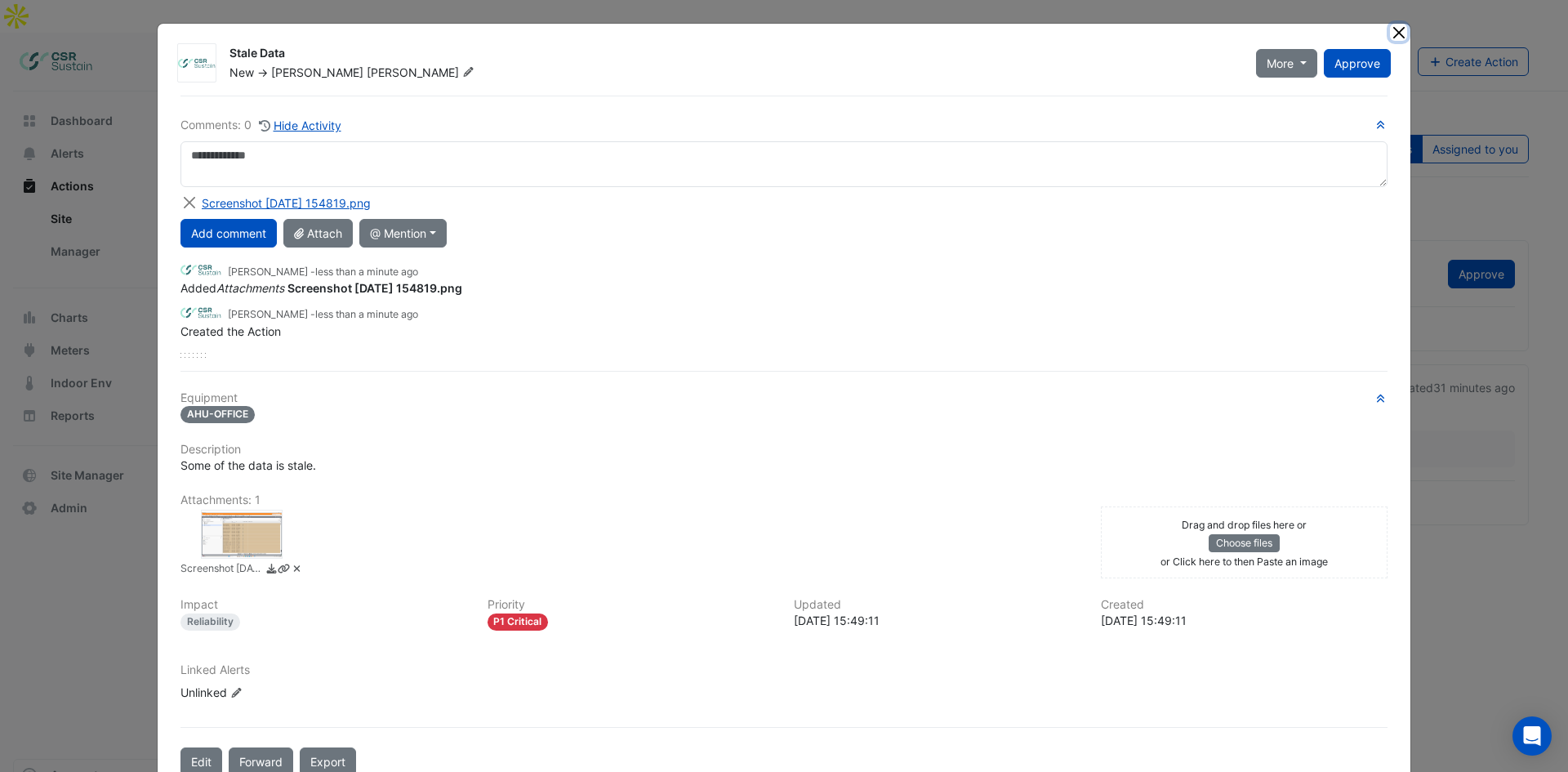
click at [1390, 30] on button "Close" at bounding box center [1398, 32] width 17 height 17
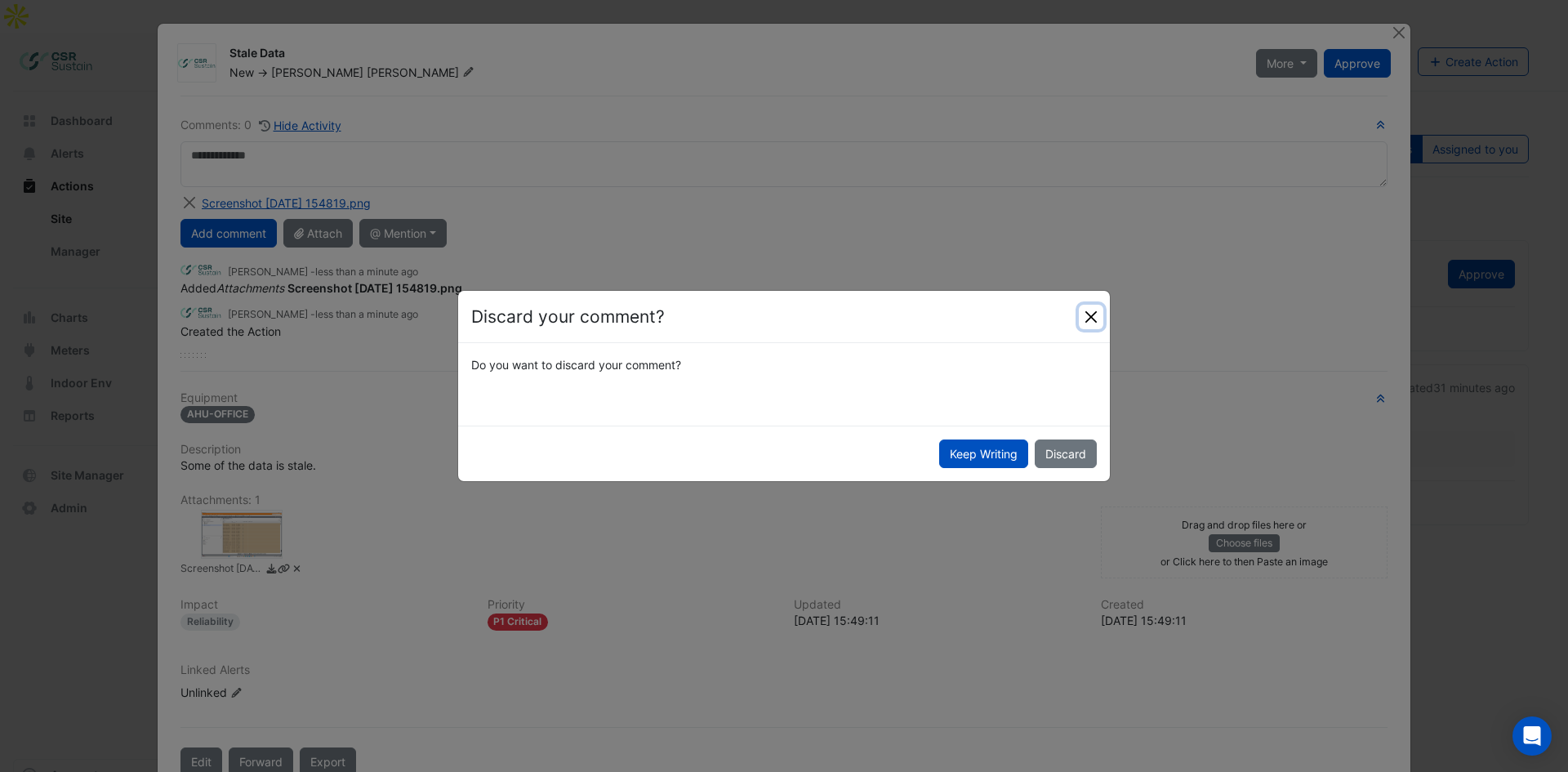
click at [1083, 314] on button "Close" at bounding box center [1091, 316] width 25 height 25
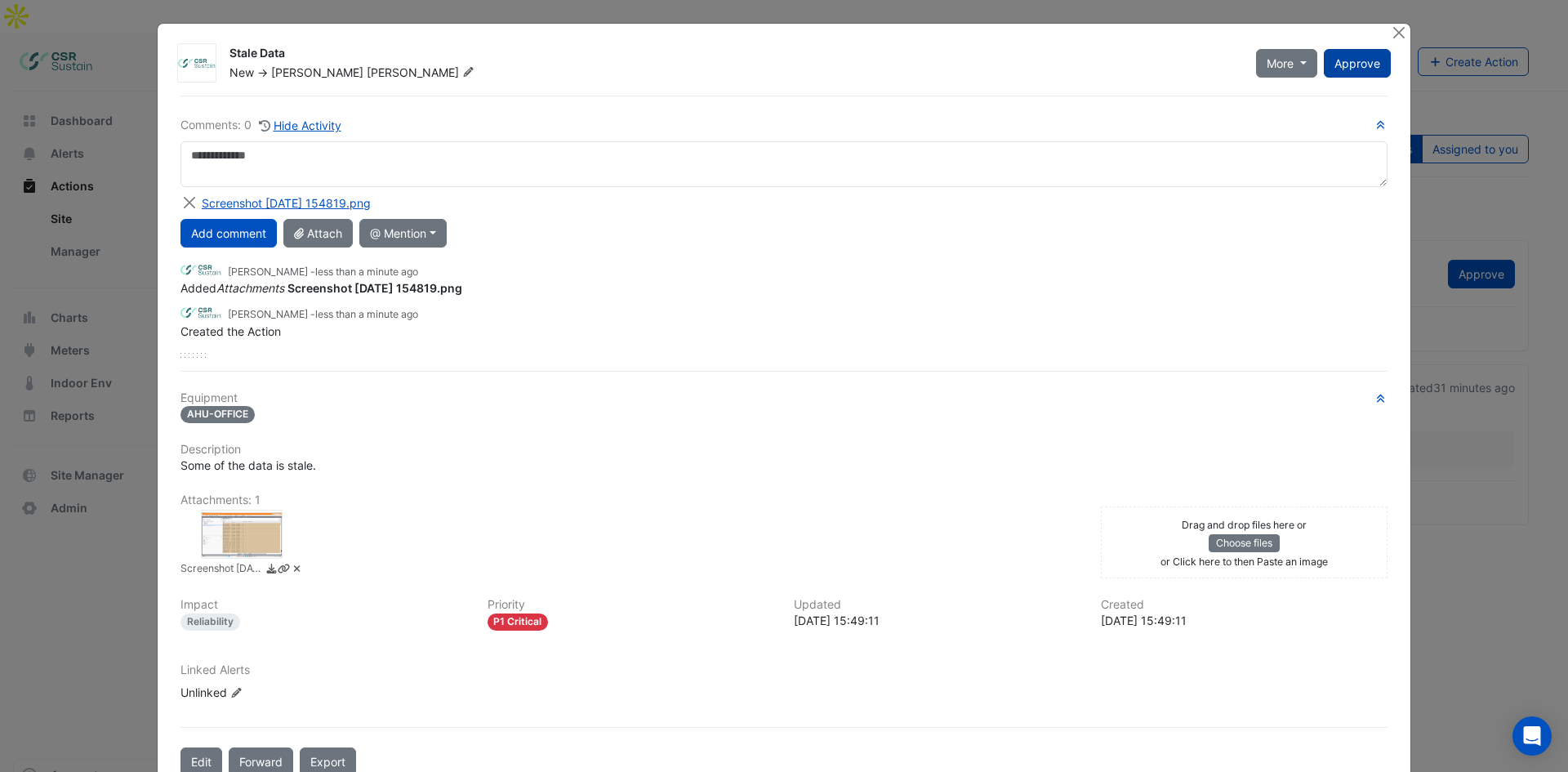
click at [1353, 65] on span "Approve" at bounding box center [1357, 63] width 45 height 14
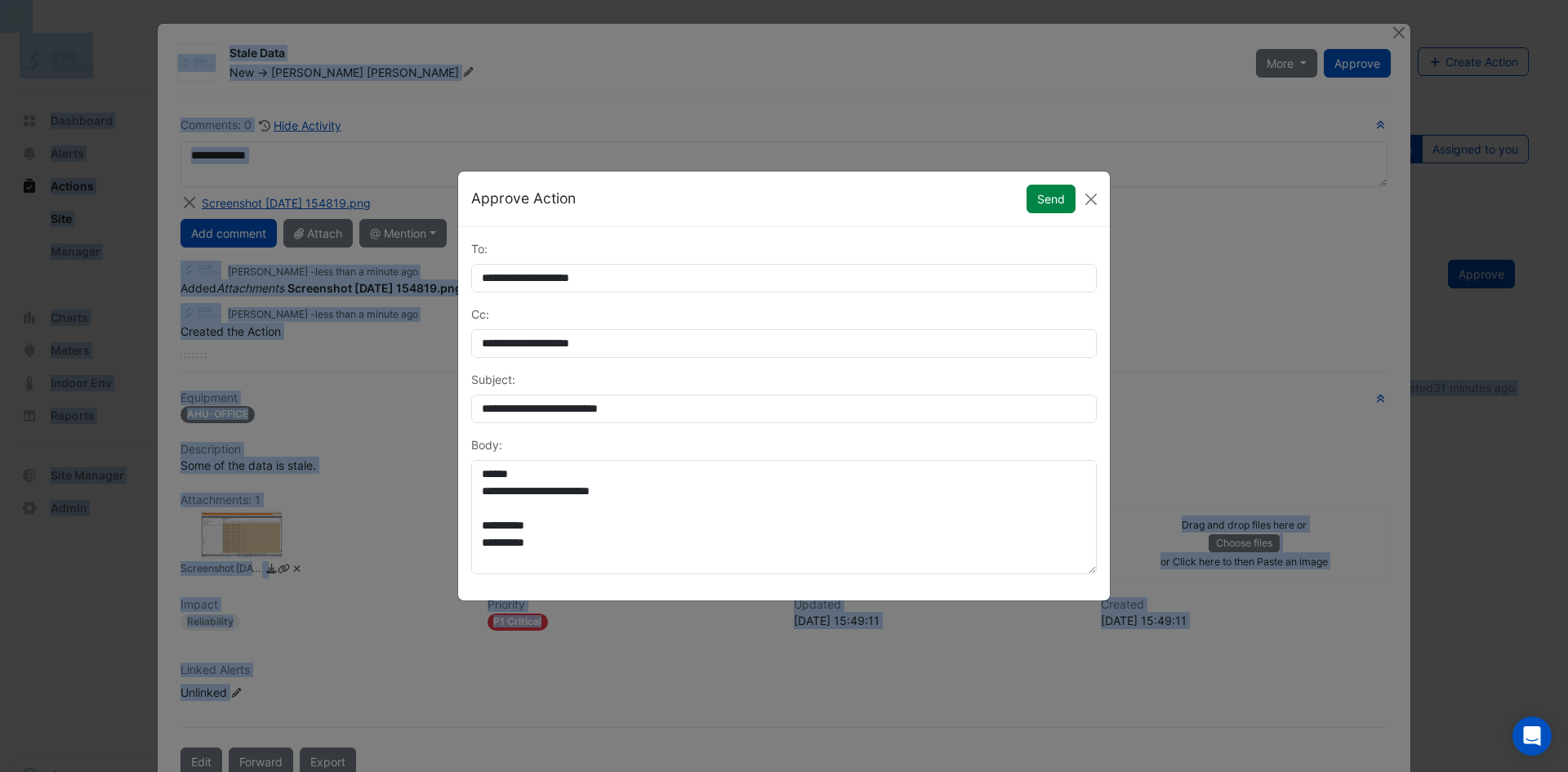
click at [1140, 165] on ngb-modal-window "**********" at bounding box center [784, 386] width 1568 height 772
click at [1093, 194] on button "Close" at bounding box center [1091, 198] width 25 height 25
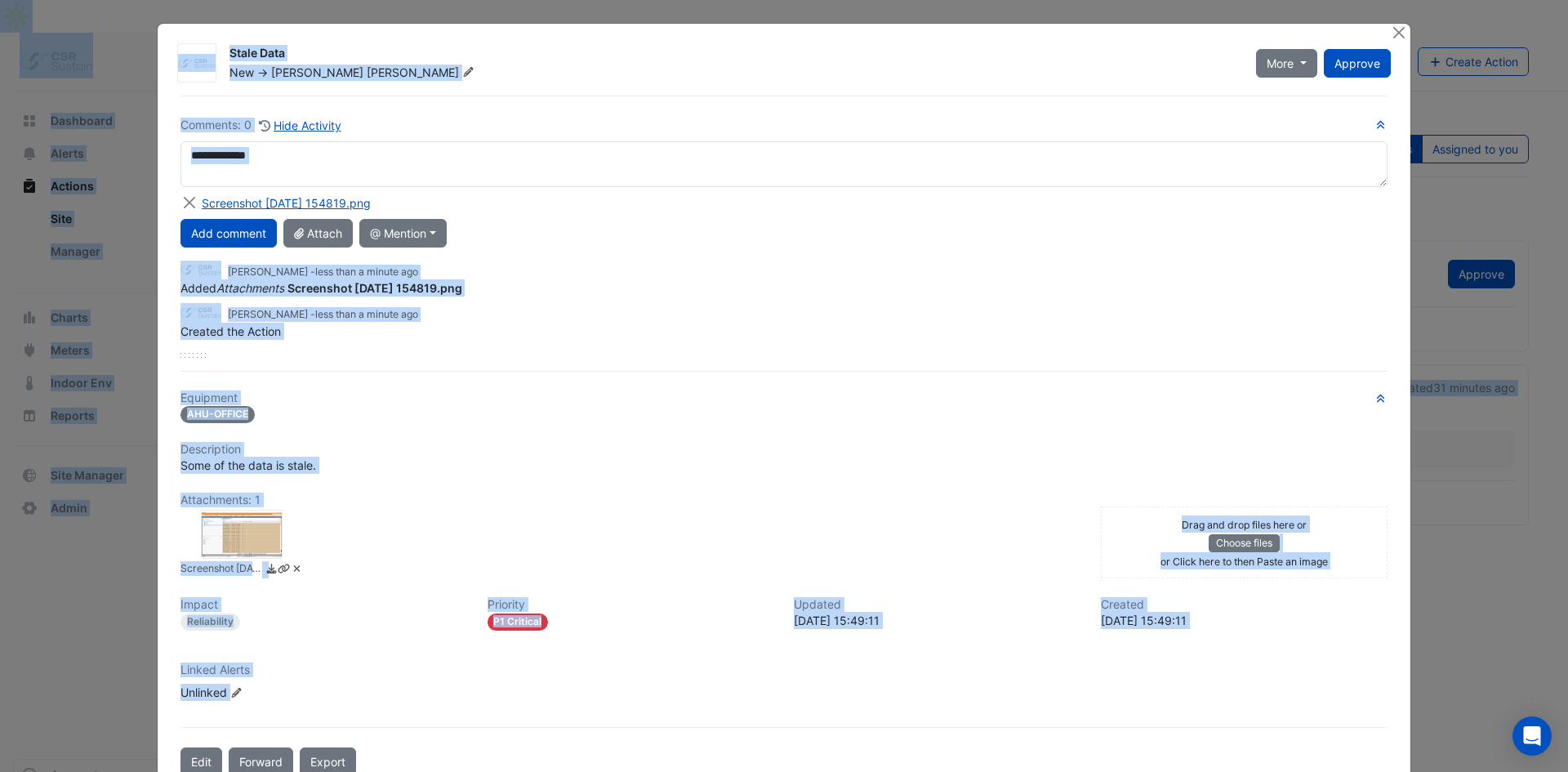
click at [1405, 31] on ngb-modal-window "Stale Data New -> Luke Cleary More Resolve On Hold Not Doing Approve" at bounding box center [784, 386] width 1568 height 772
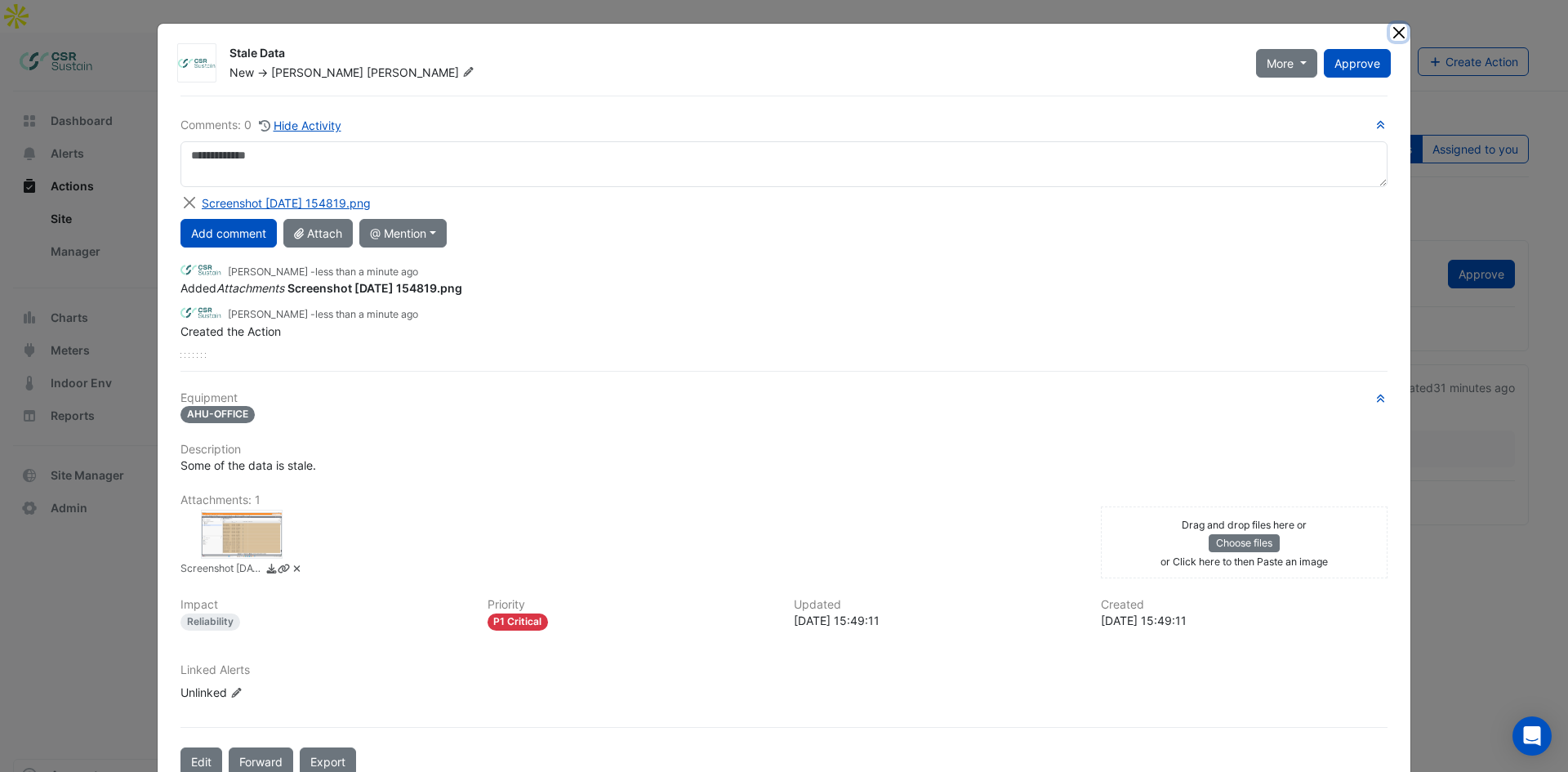
click at [1398, 31] on button "Close" at bounding box center [1398, 32] width 17 height 17
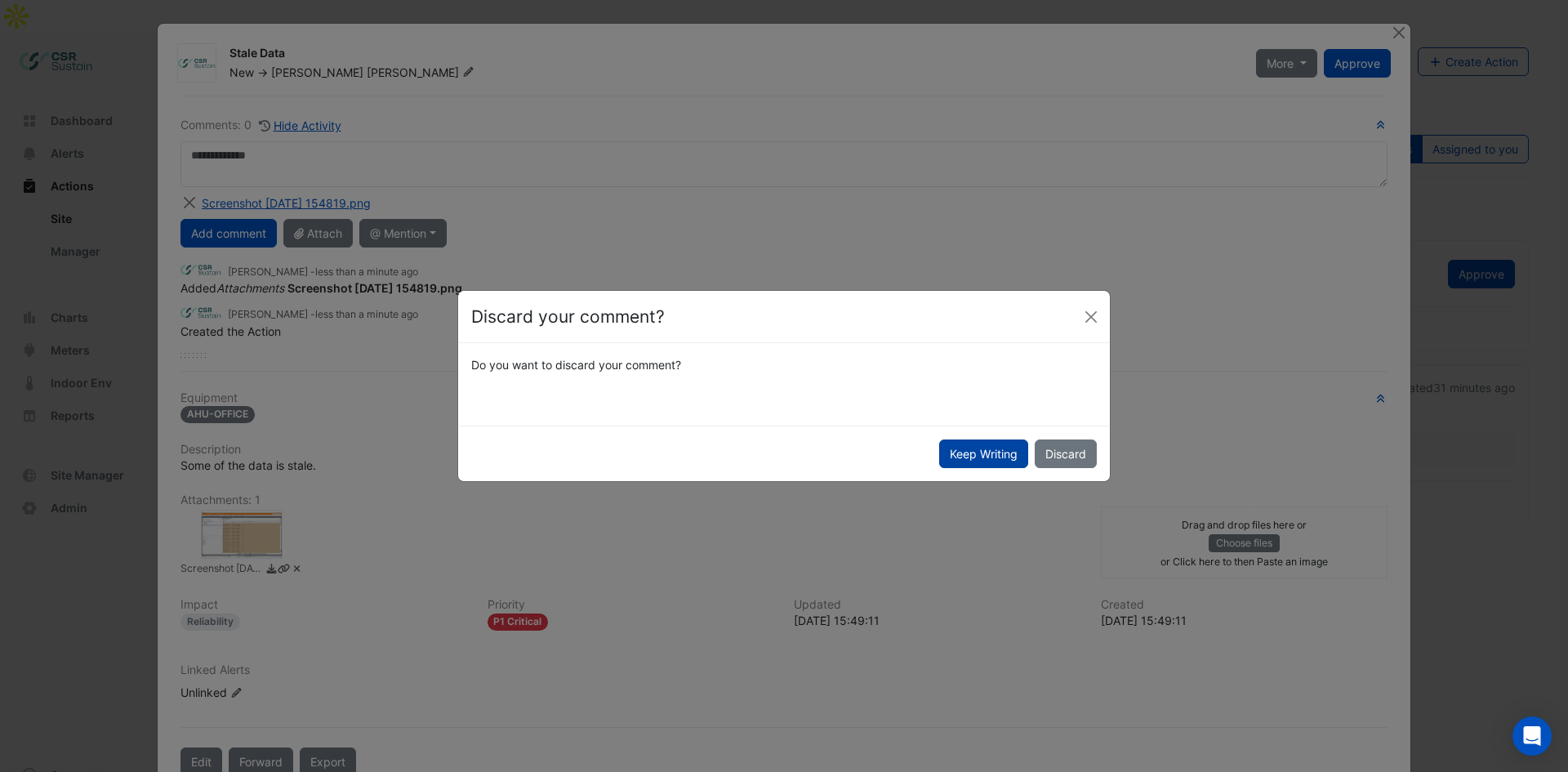
click at [980, 452] on button "Keep Writing" at bounding box center [983, 453] width 89 height 29
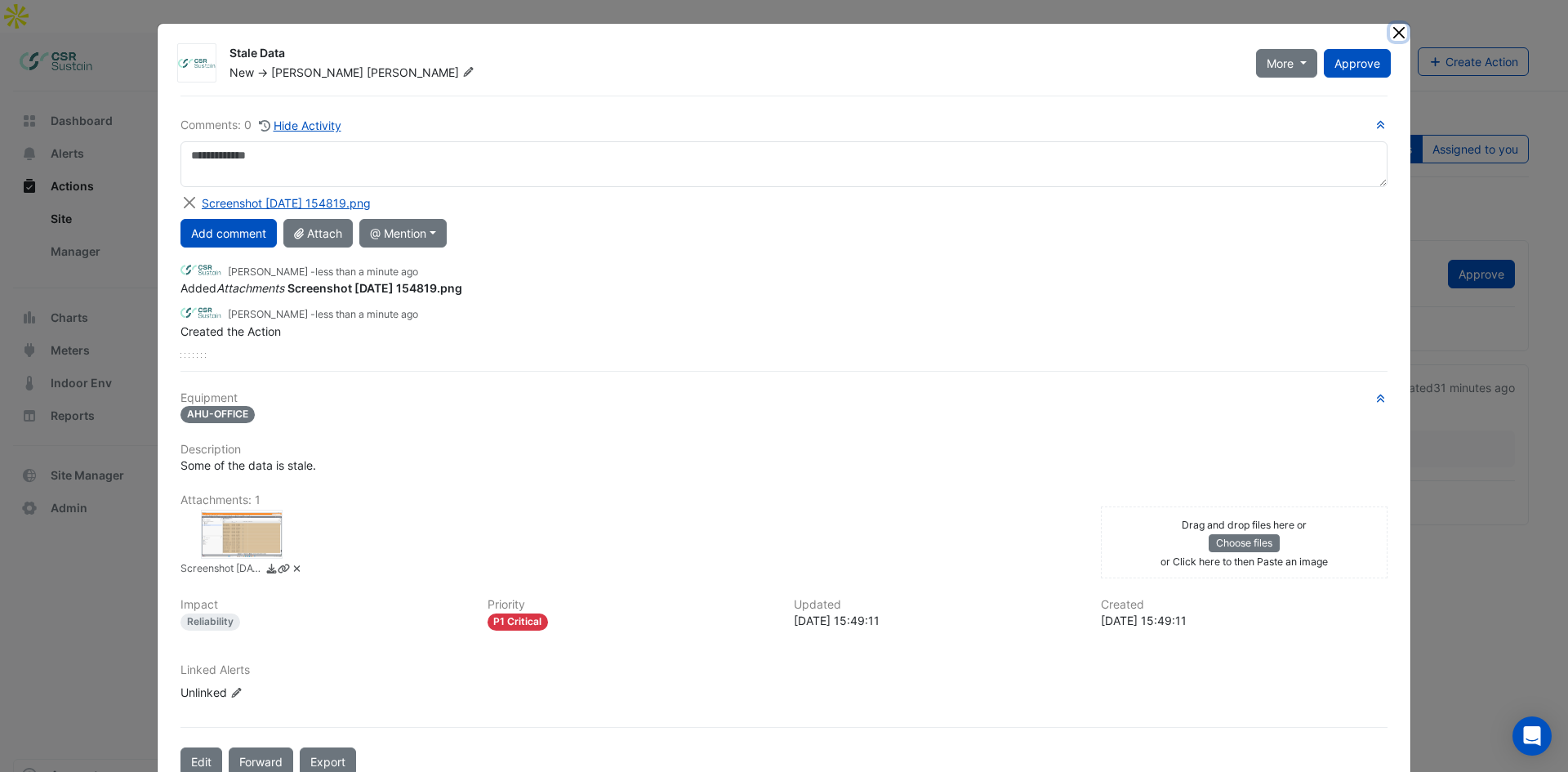
click at [1390, 27] on button "Close" at bounding box center [1398, 32] width 17 height 17
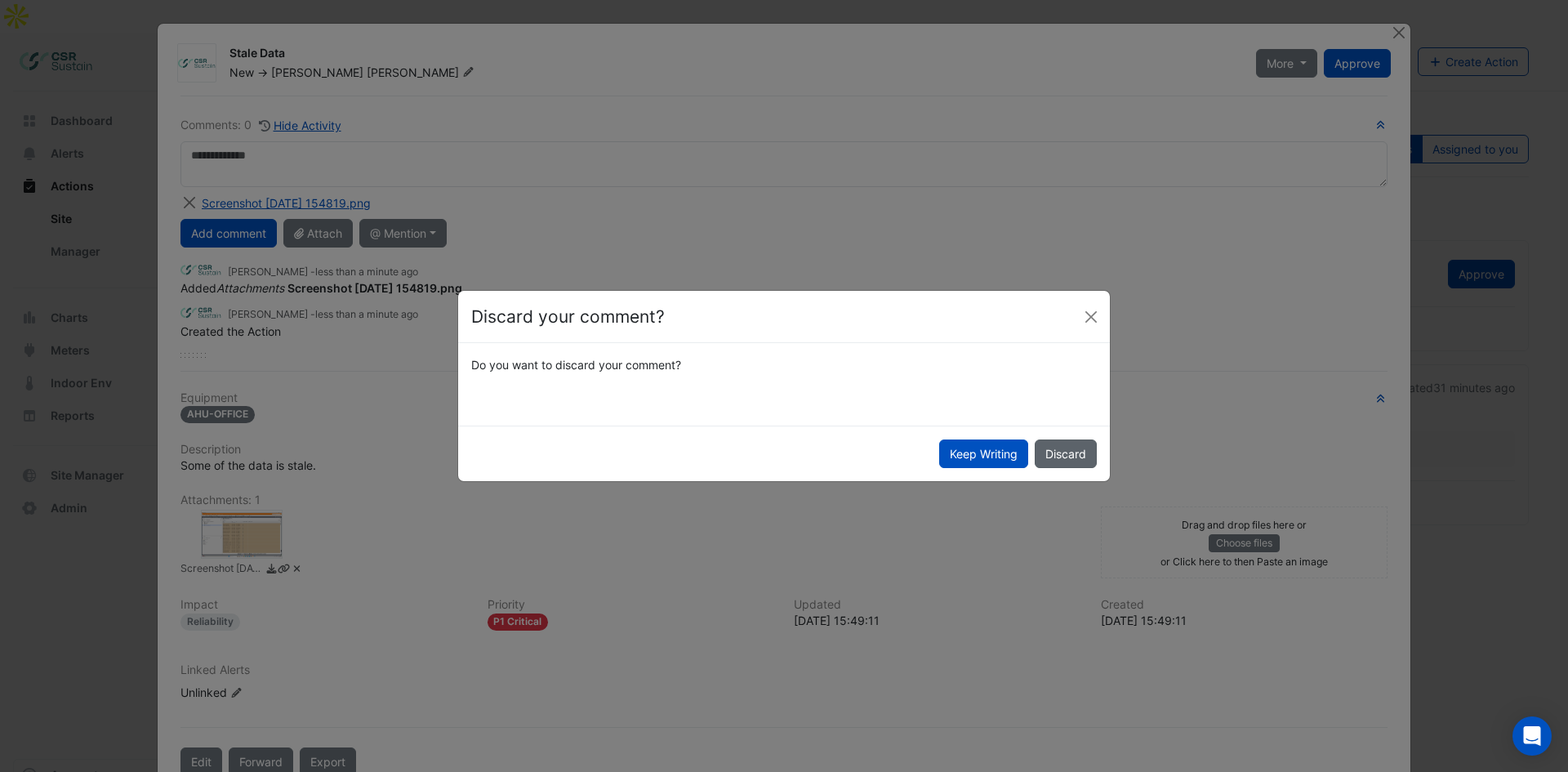
click at [1076, 446] on button "Discard" at bounding box center [1065, 453] width 62 height 29
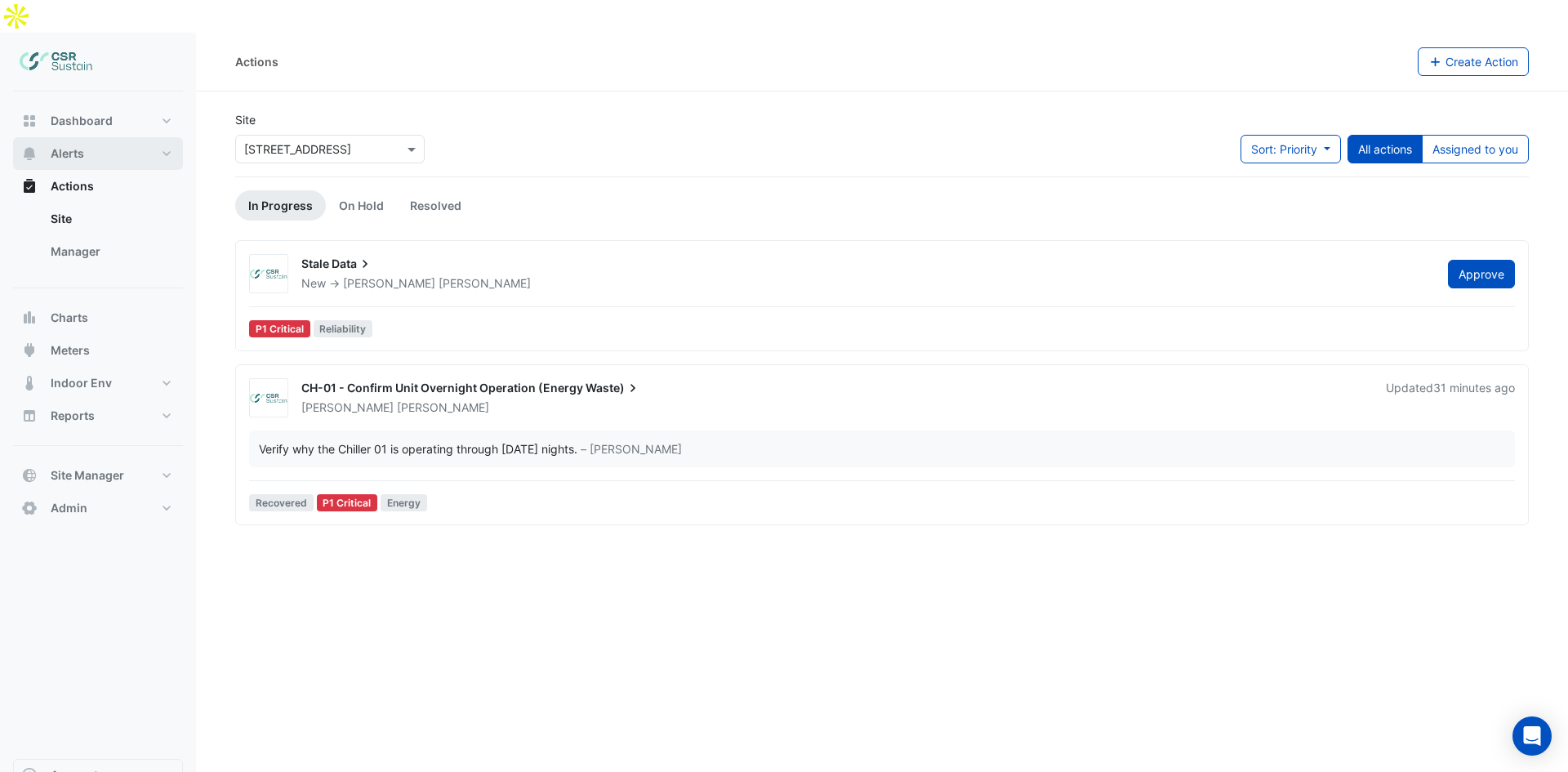
click at [118, 137] on button "Alerts" at bounding box center [98, 153] width 170 height 33
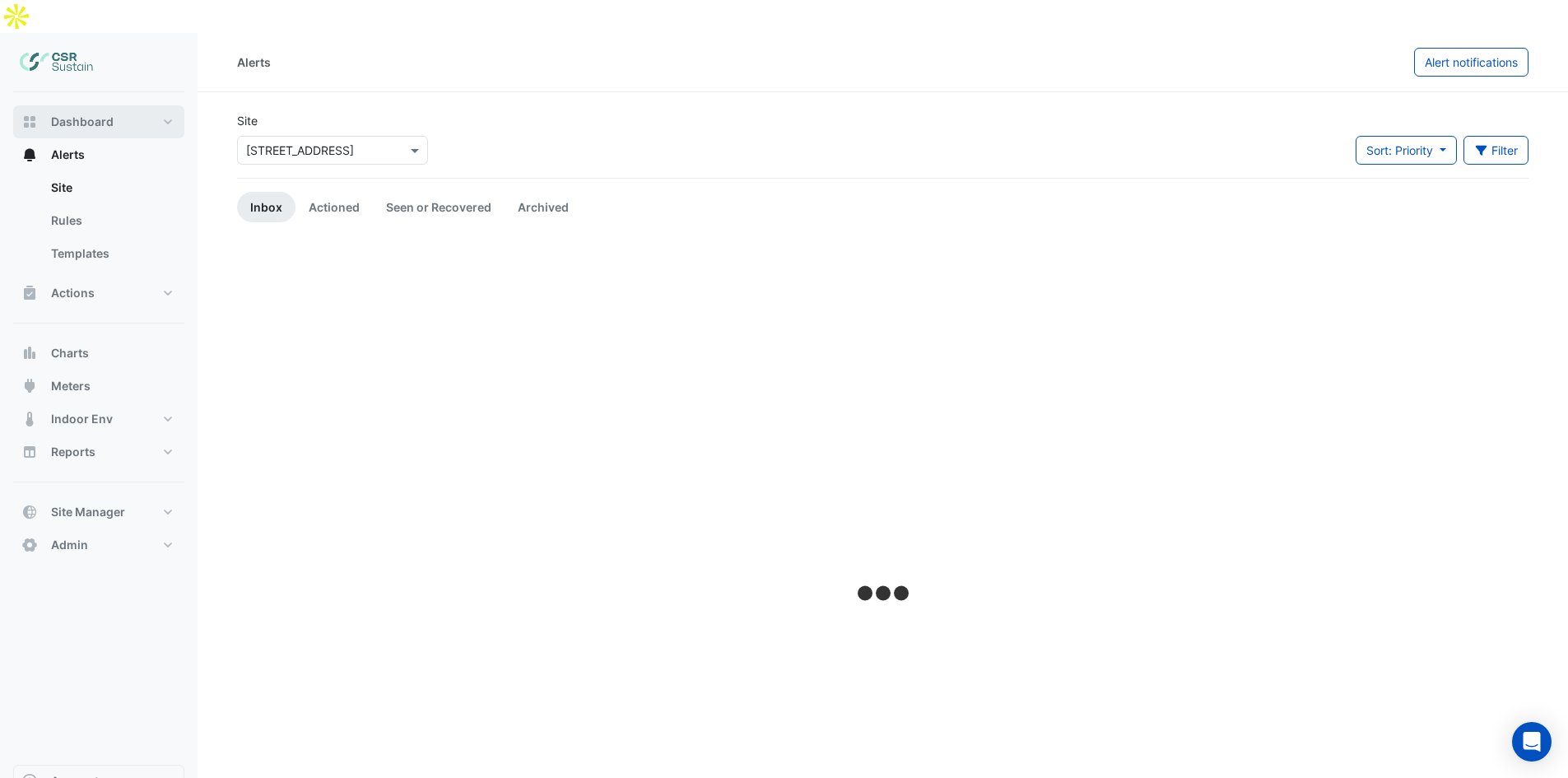
click at [159, 105] on button "Dashboard" at bounding box center [98, 121] width 171 height 33
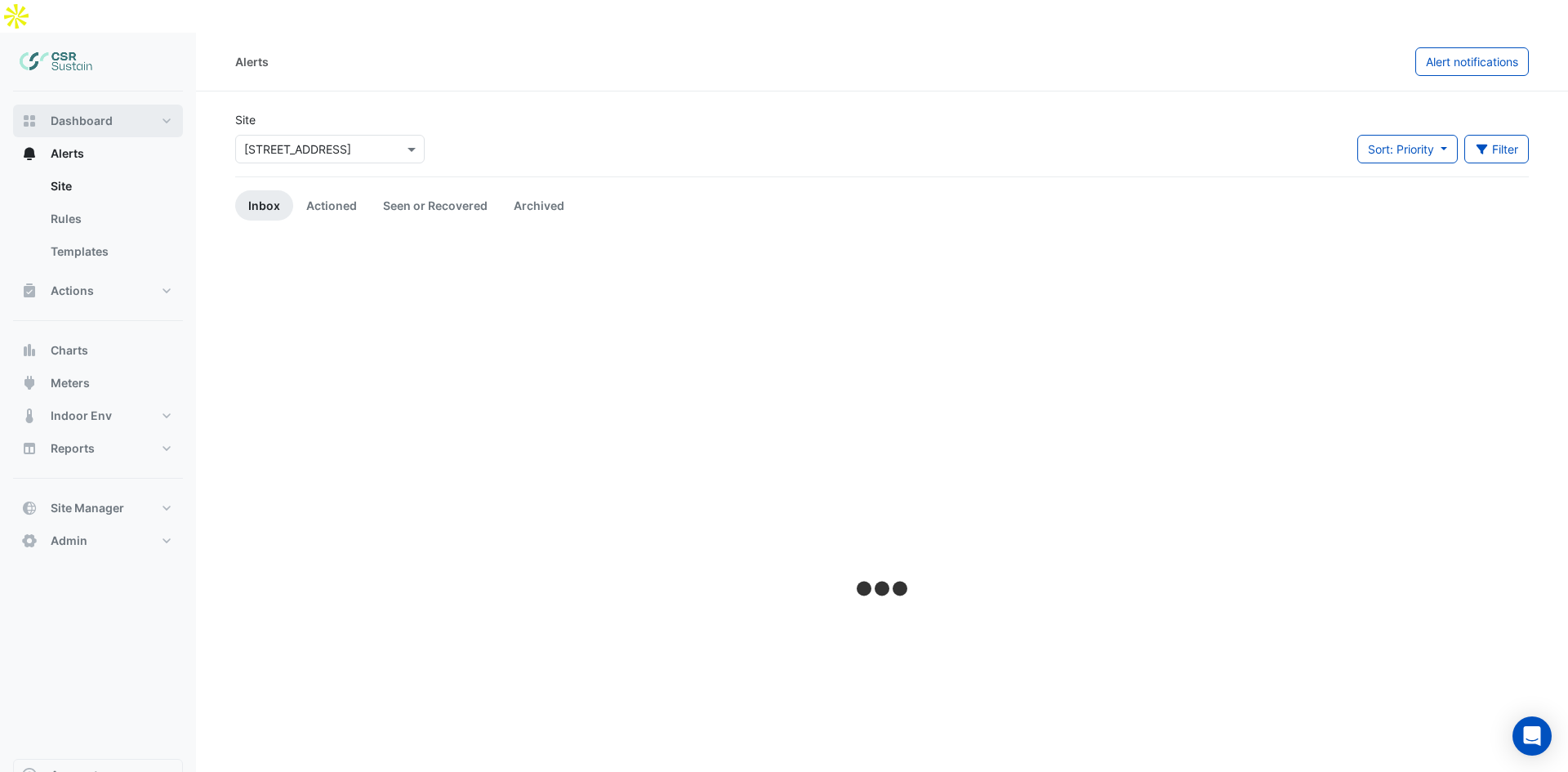
select select "**"
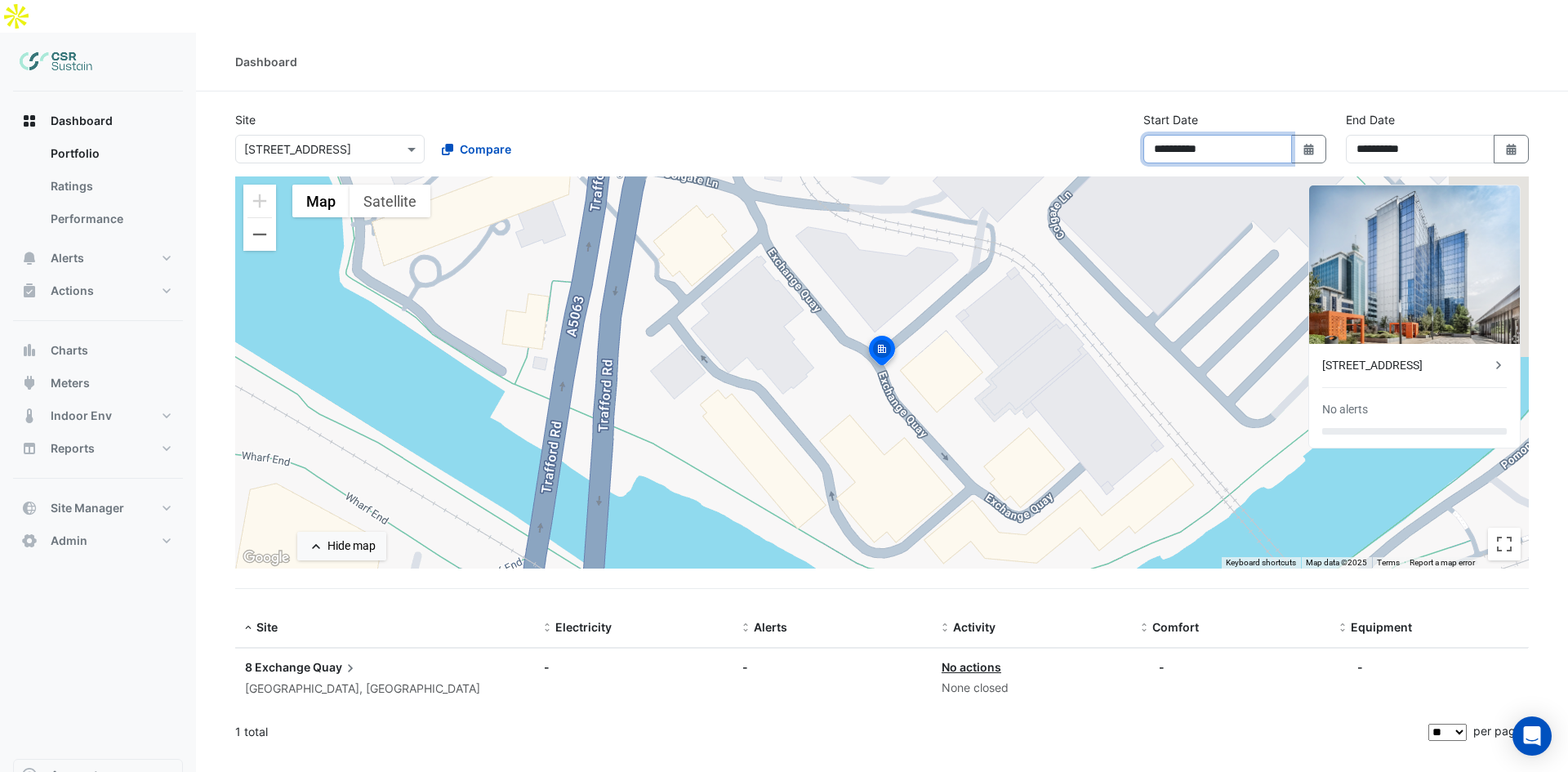
click at [1236, 134] on input "**********" at bounding box center [1217, 148] width 149 height 29
click at [1296, 134] on button "Select Date" at bounding box center [1309, 148] width 36 height 29
select select "**"
select select "****"
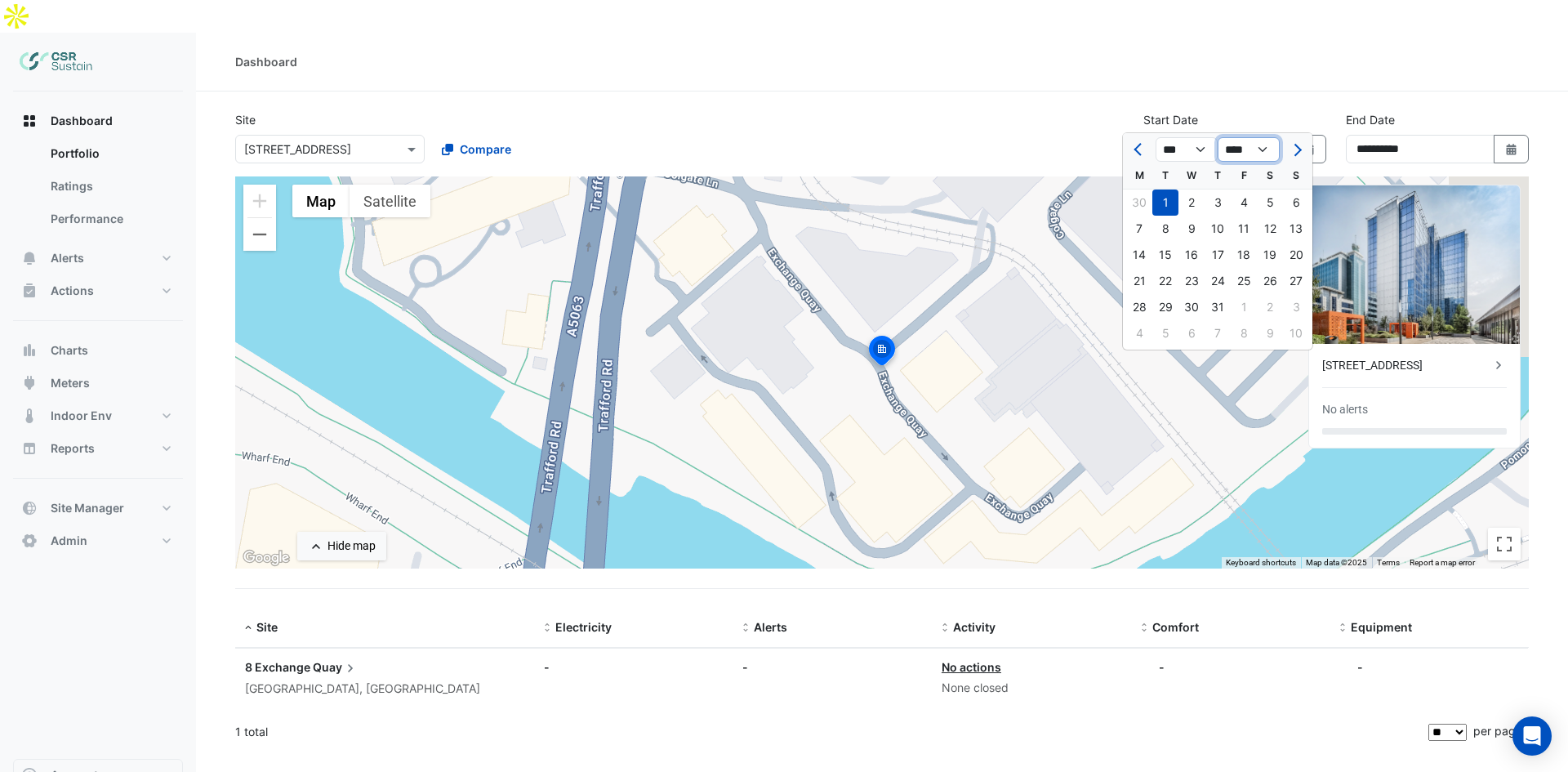
click at [1235, 150] on select "**** **** **** **** **** **** **** **** **** **** ****" at bounding box center [1248, 149] width 62 height 25
click at [1174, 132] on ngb-datepicker "*** *** *** *** *** *** *** *** *** *** *** *** **** **** **** **** **** **** *…" at bounding box center [1217, 241] width 192 height 218
click at [1185, 146] on select "*** *** *** *** *** *** *** *** *** *** *** ***" at bounding box center [1186, 149] width 62 height 25
click at [1230, 149] on select "**** **** **** **** **** **** **** **** **** **** ****" at bounding box center [1248, 149] width 62 height 25
drag, startPoint x: 1446, startPoint y: 115, endPoint x: 1490, endPoint y: 115, distance: 44.0
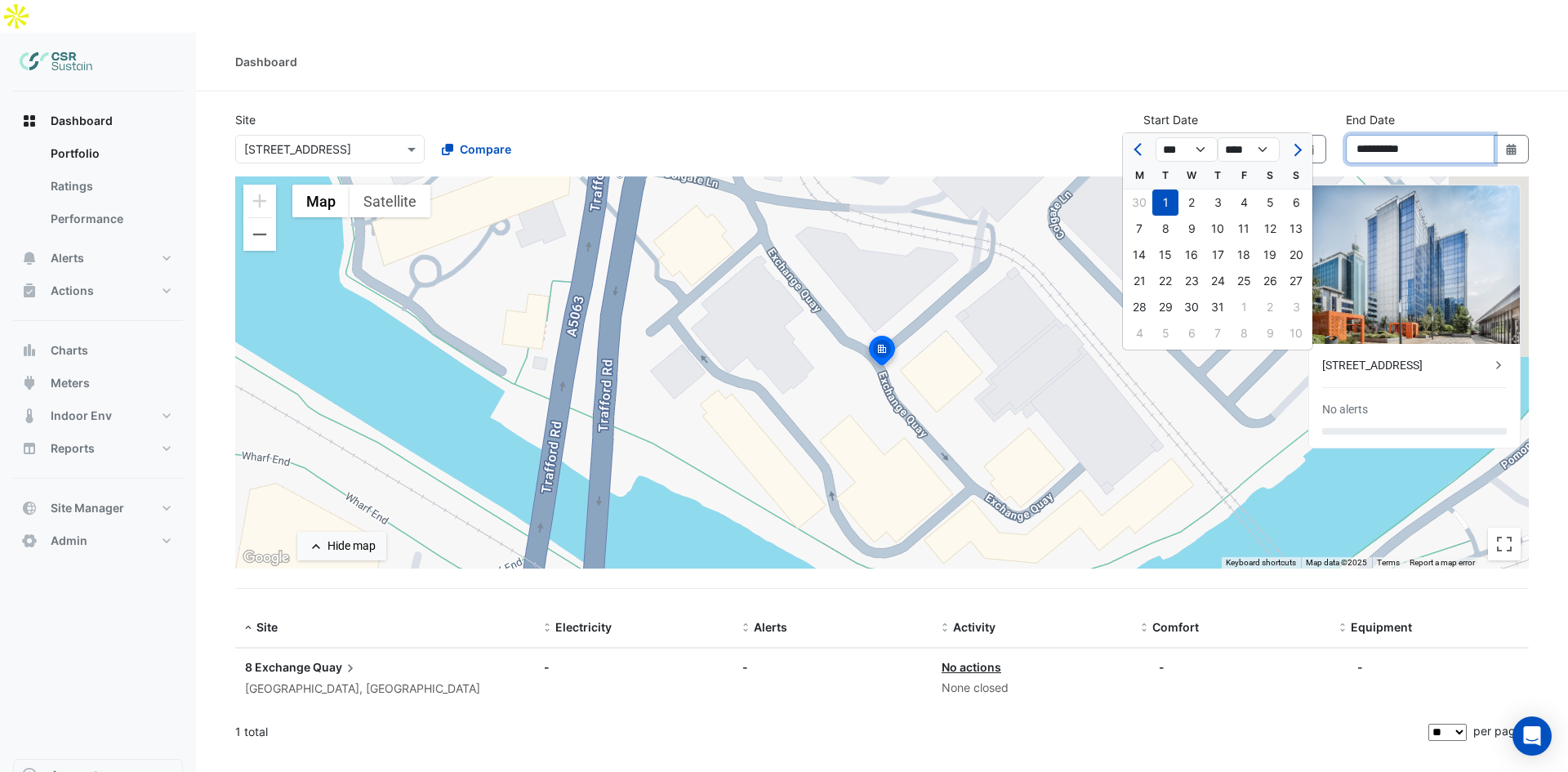
click at [1447, 134] on input "**********" at bounding box center [1420, 148] width 149 height 29
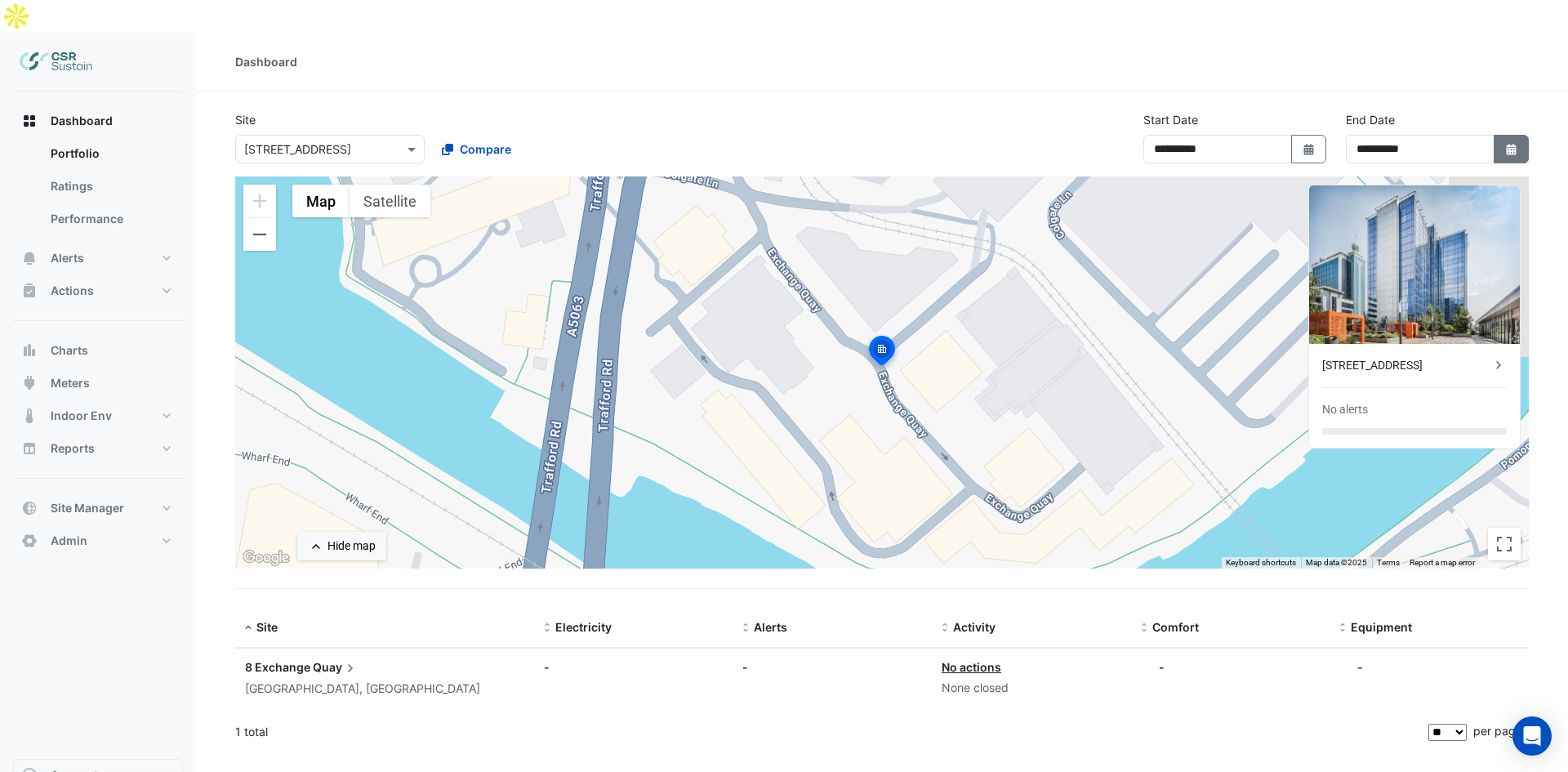
click at [1500, 134] on button "Select Date" at bounding box center [1512, 148] width 36 height 29
select select "**"
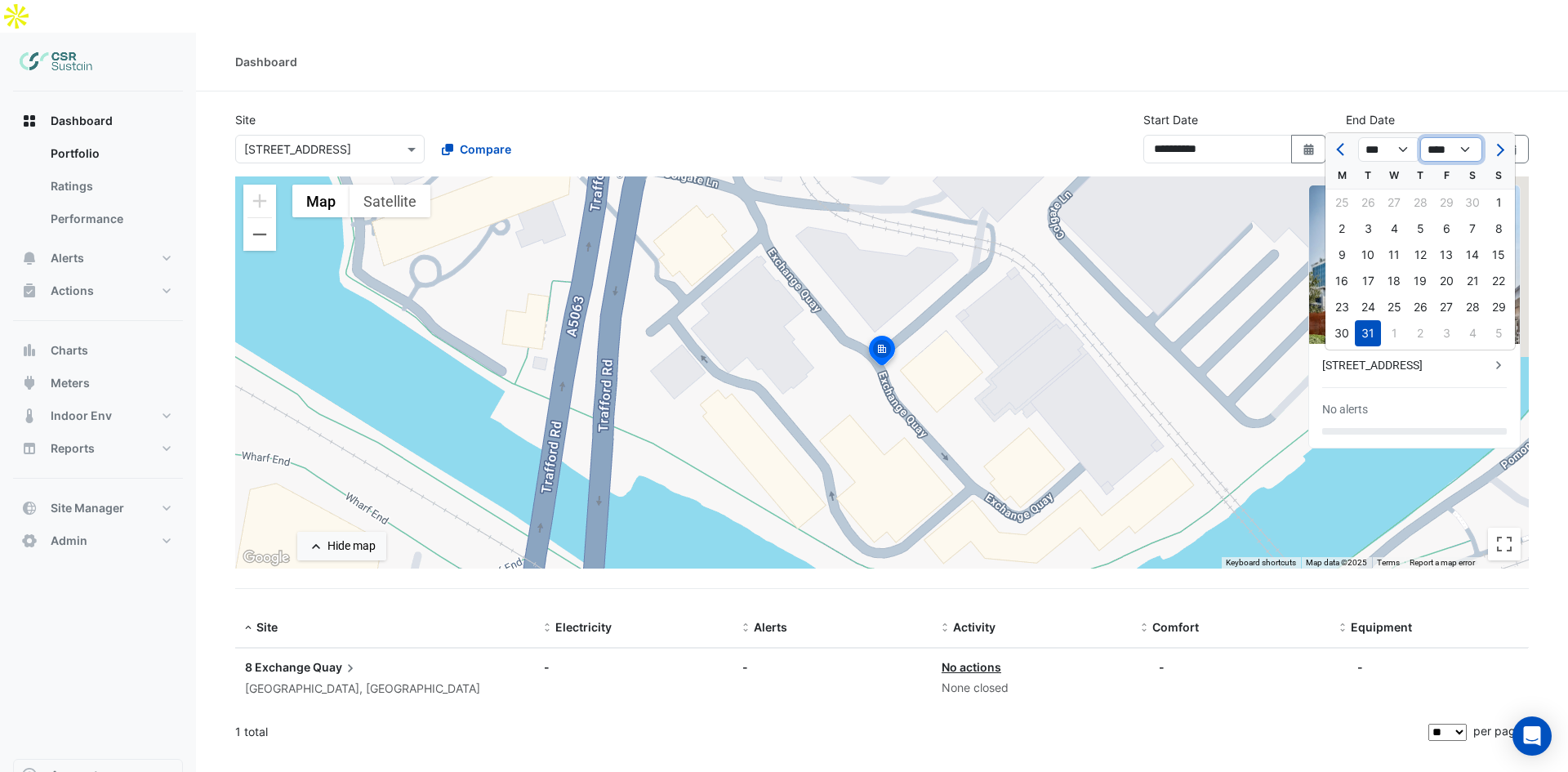
click at [1459, 149] on select "**** **** **** **** **** **** **** **** **** **** ****" at bounding box center [1450, 149] width 62 height 25
select select "****"
click at [1420, 137] on select "**** **** **** **** **** **** **** **** **** **** ****" at bounding box center [1450, 149] width 62 height 25
click at [1375, 147] on select "*** *** *** *** *** *** *** *** *** *** *** ***" at bounding box center [1388, 149] width 62 height 25
select select "*"
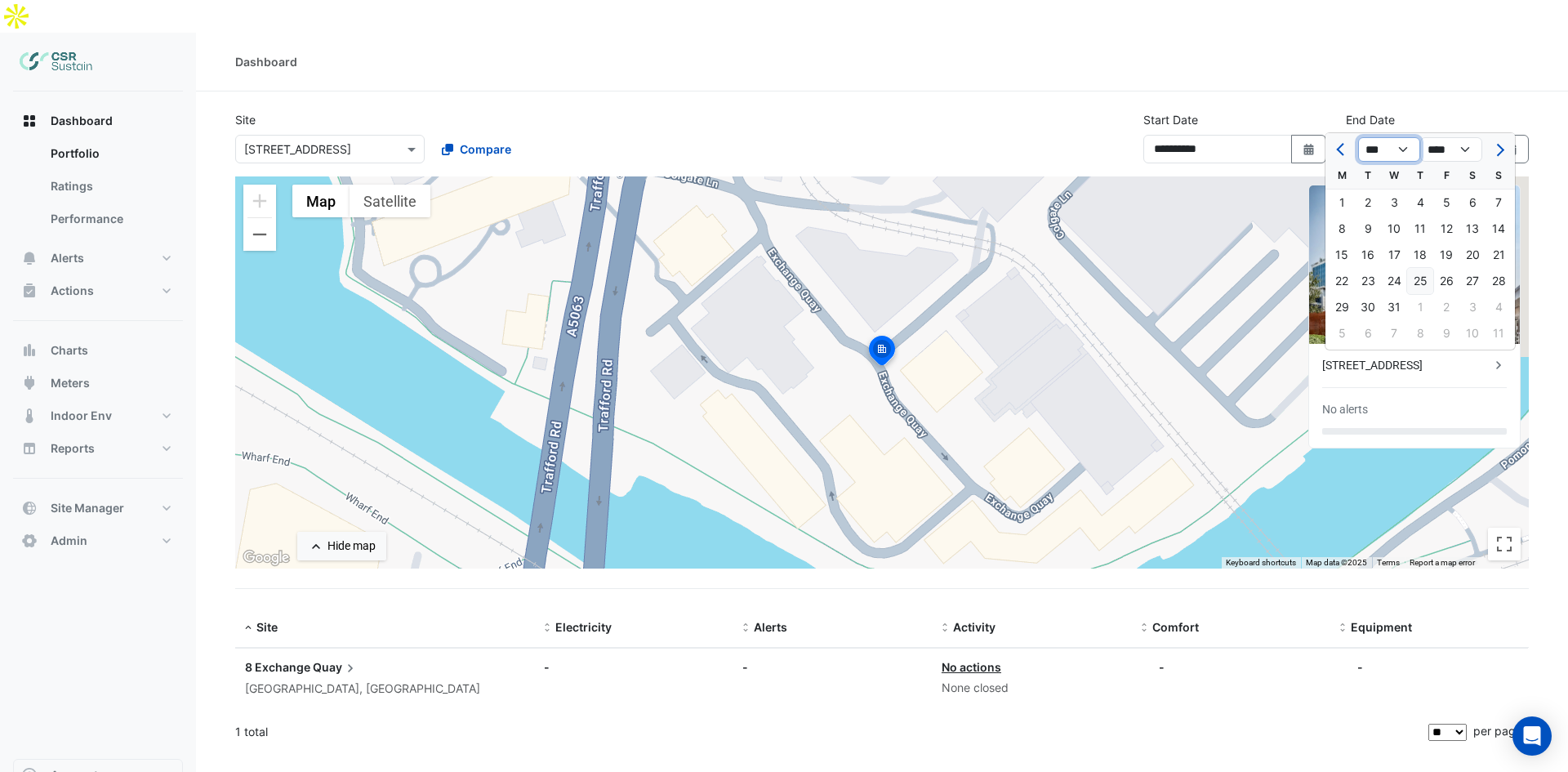
click at [1358, 137] on select "*** *** *** *** *** *** *** *** *** *** *** ***" at bounding box center [1388, 149] width 62 height 25
click at [1375, 307] on div "30" at bounding box center [1368, 307] width 26 height 26
type input "**********"
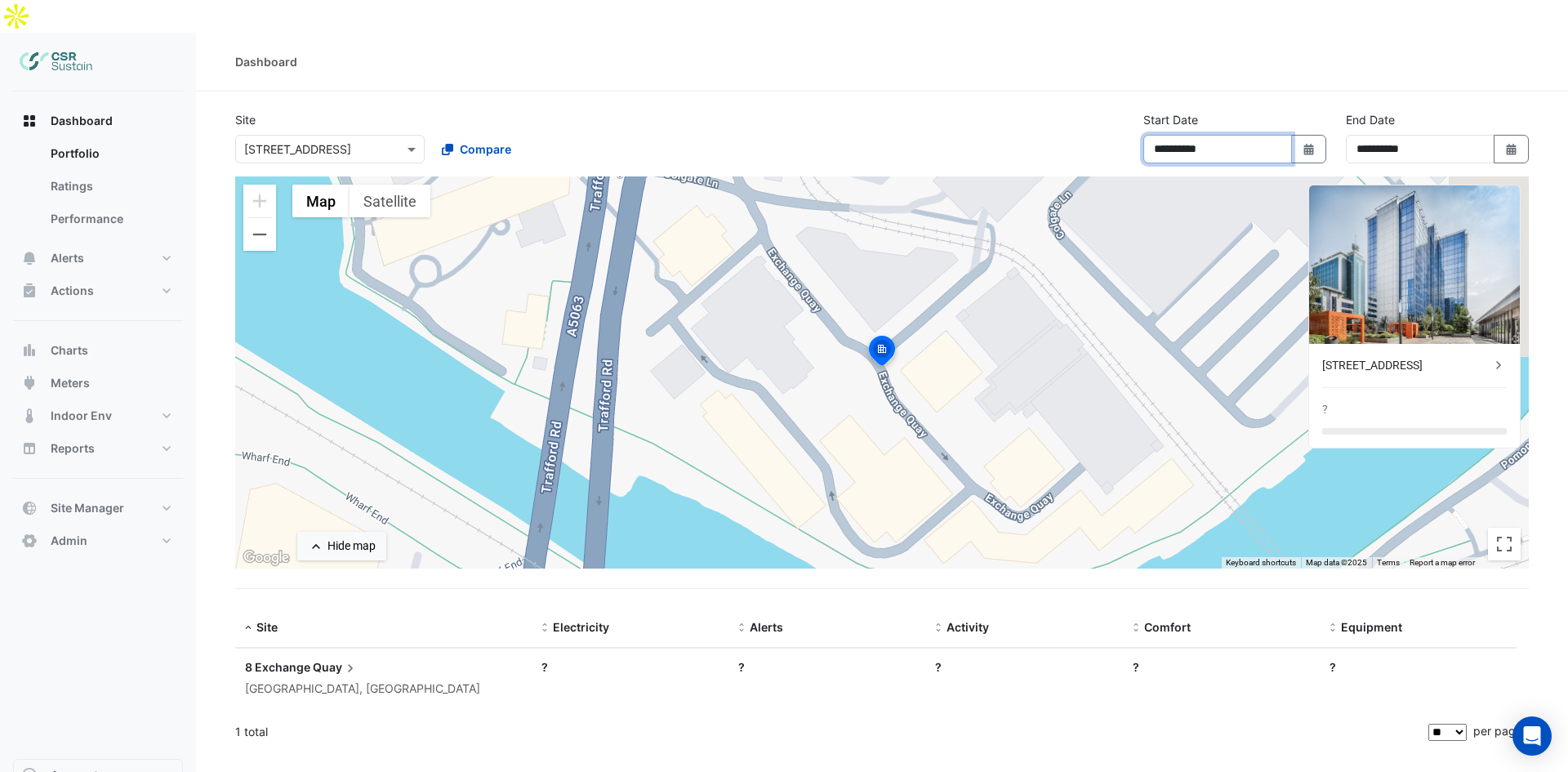
click at [1245, 134] on input "**********" at bounding box center [1217, 148] width 149 height 29
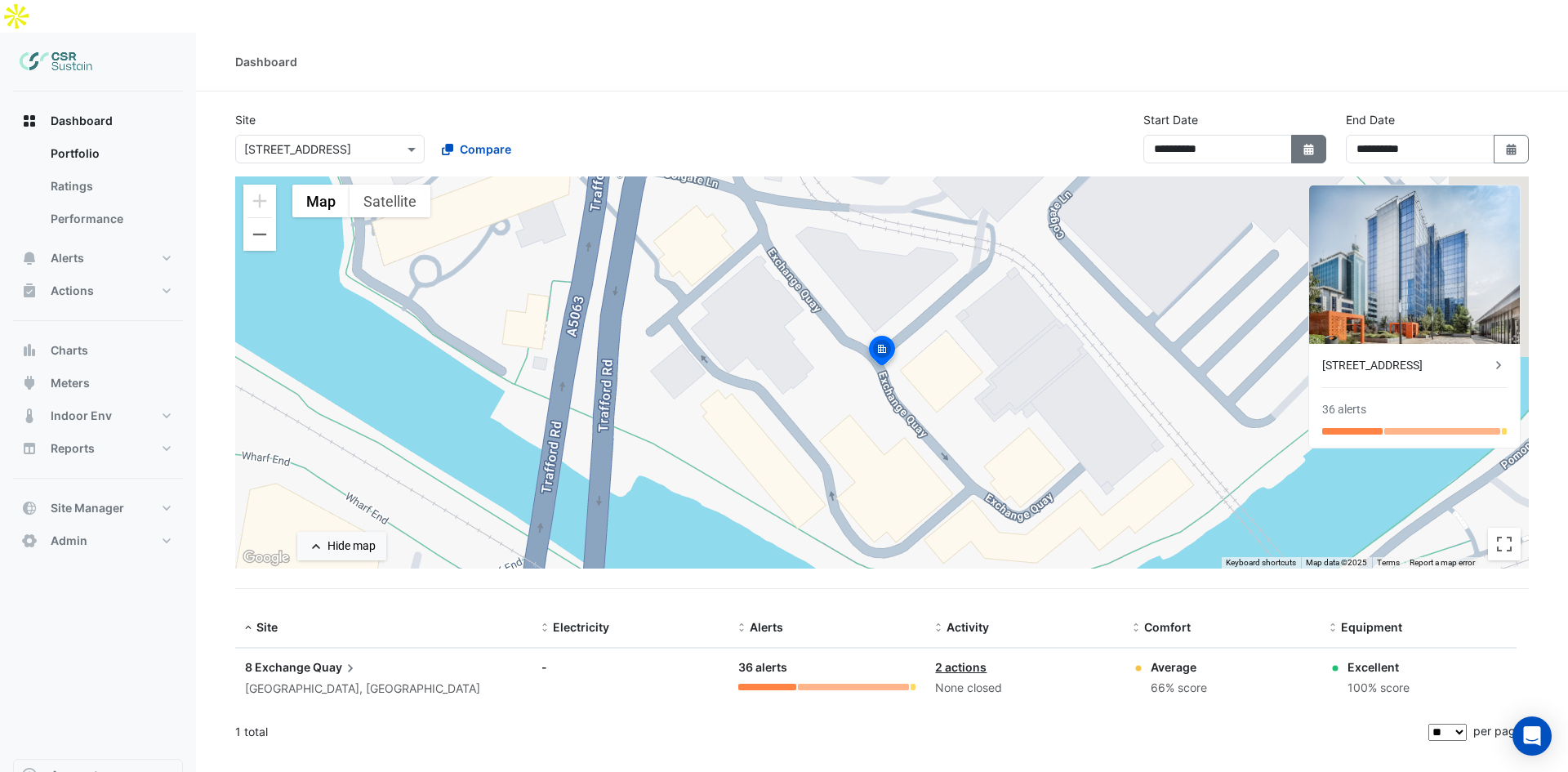
click at [1303, 144] on icon "Select Date" at bounding box center [1308, 150] width 15 height 12
select select "**"
select select "****"
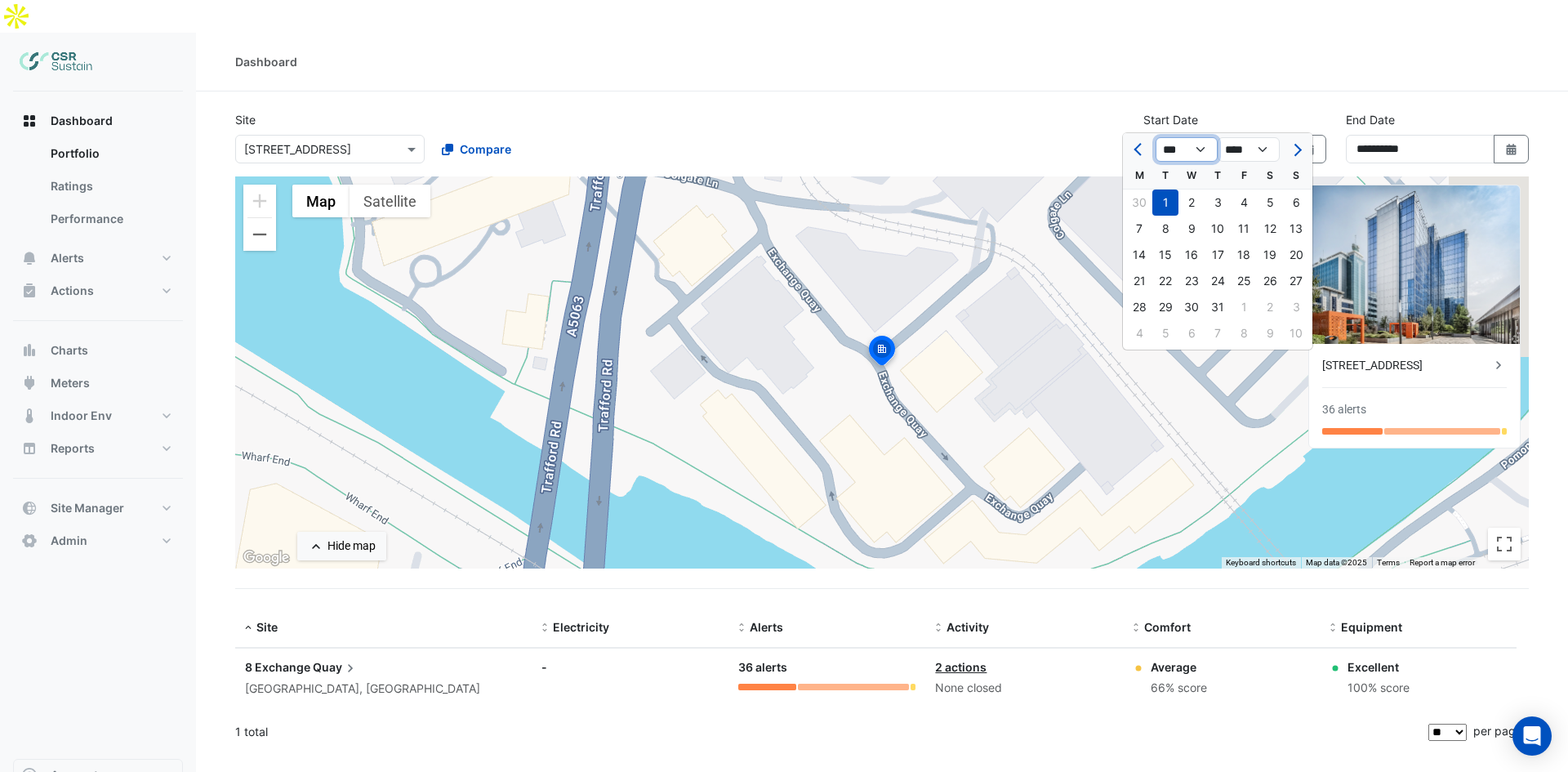
click at [1205, 147] on select "*** *** *** *** *** *** *** *** *** *** *** ***" at bounding box center [1186, 149] width 62 height 25
select select "*"
click at [1155, 137] on select "*** *** *** *** *** *** *** *** *** *** *** ***" at bounding box center [1186, 149] width 62 height 25
drag, startPoint x: 1249, startPoint y: 149, endPoint x: 1249, endPoint y: 160, distance: 11.0
click at [1249, 149] on select "**** **** **** **** **** **** **** **** **** **** **** ****" at bounding box center [1248, 149] width 62 height 25
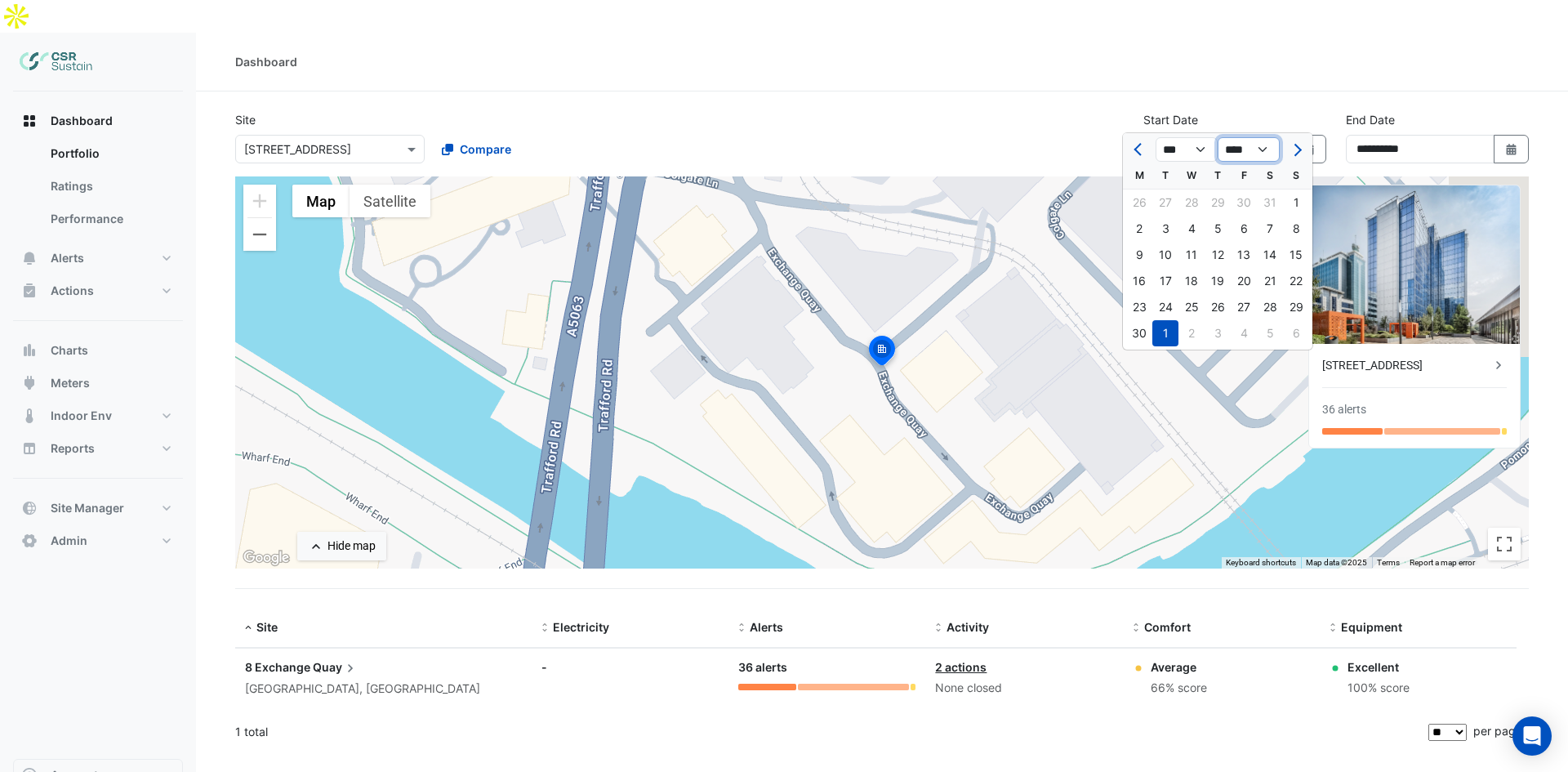
select select "****"
click at [1217, 137] on select "**** **** **** **** **** **** **** **** **** **** **** ****" at bounding box center [1248, 149] width 62 height 25
click at [1137, 197] on div "1" at bounding box center [1138, 202] width 26 height 26
type input "**********"
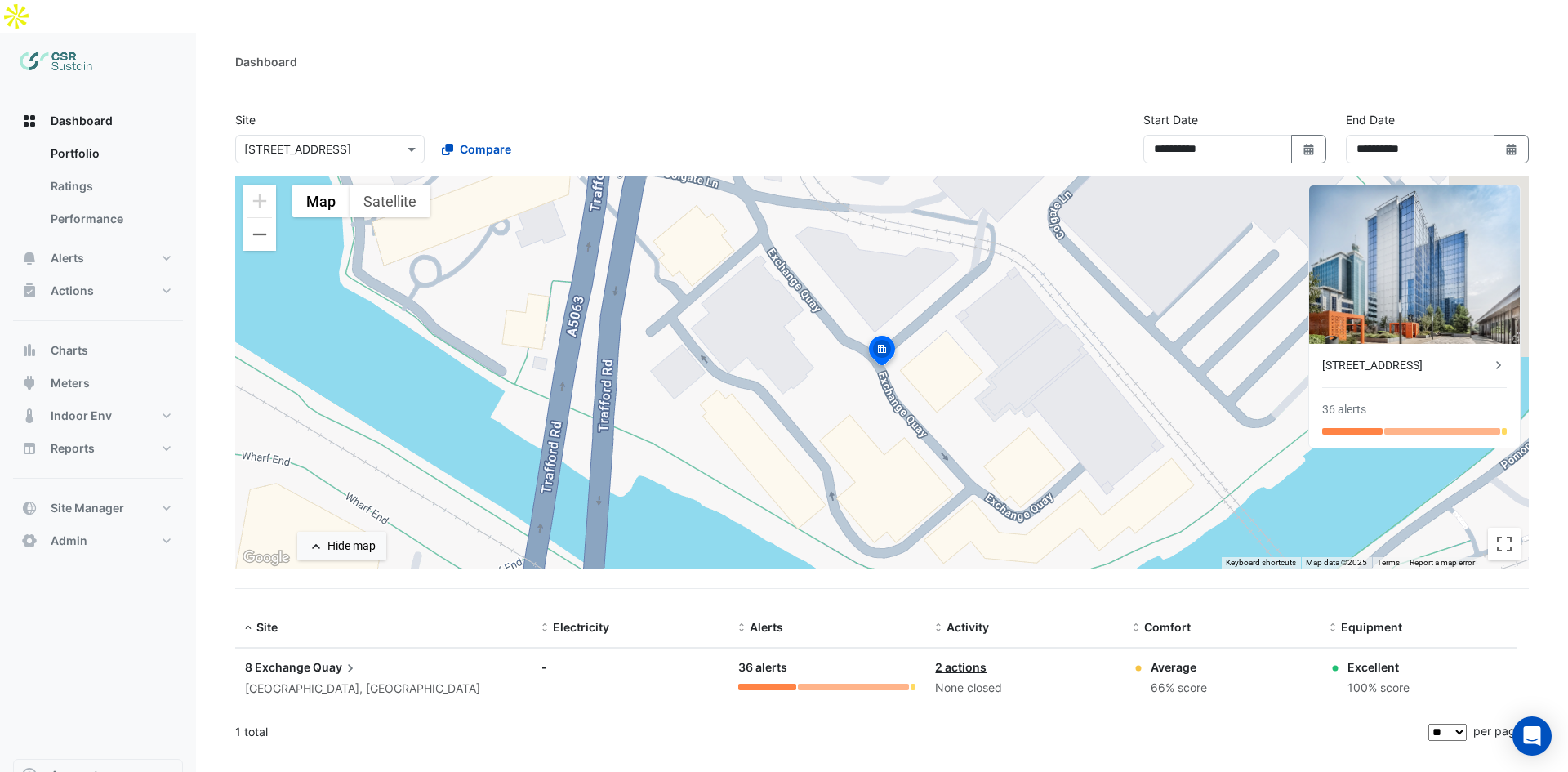
click at [931, 53] on div "Dashboard" at bounding box center [882, 61] width 1294 height 17
click at [1086, 33] on div "Dashboard" at bounding box center [881, 62] width 1372 height 59
drag, startPoint x: 1184, startPoint y: 660, endPoint x: 1147, endPoint y: 661, distance: 37.0
click at [1147, 661] on div "Average 66% score" at bounding box center [1220, 678] width 177 height 39
click at [1149, 663] on div "Average 66% score" at bounding box center [1220, 678] width 177 height 39
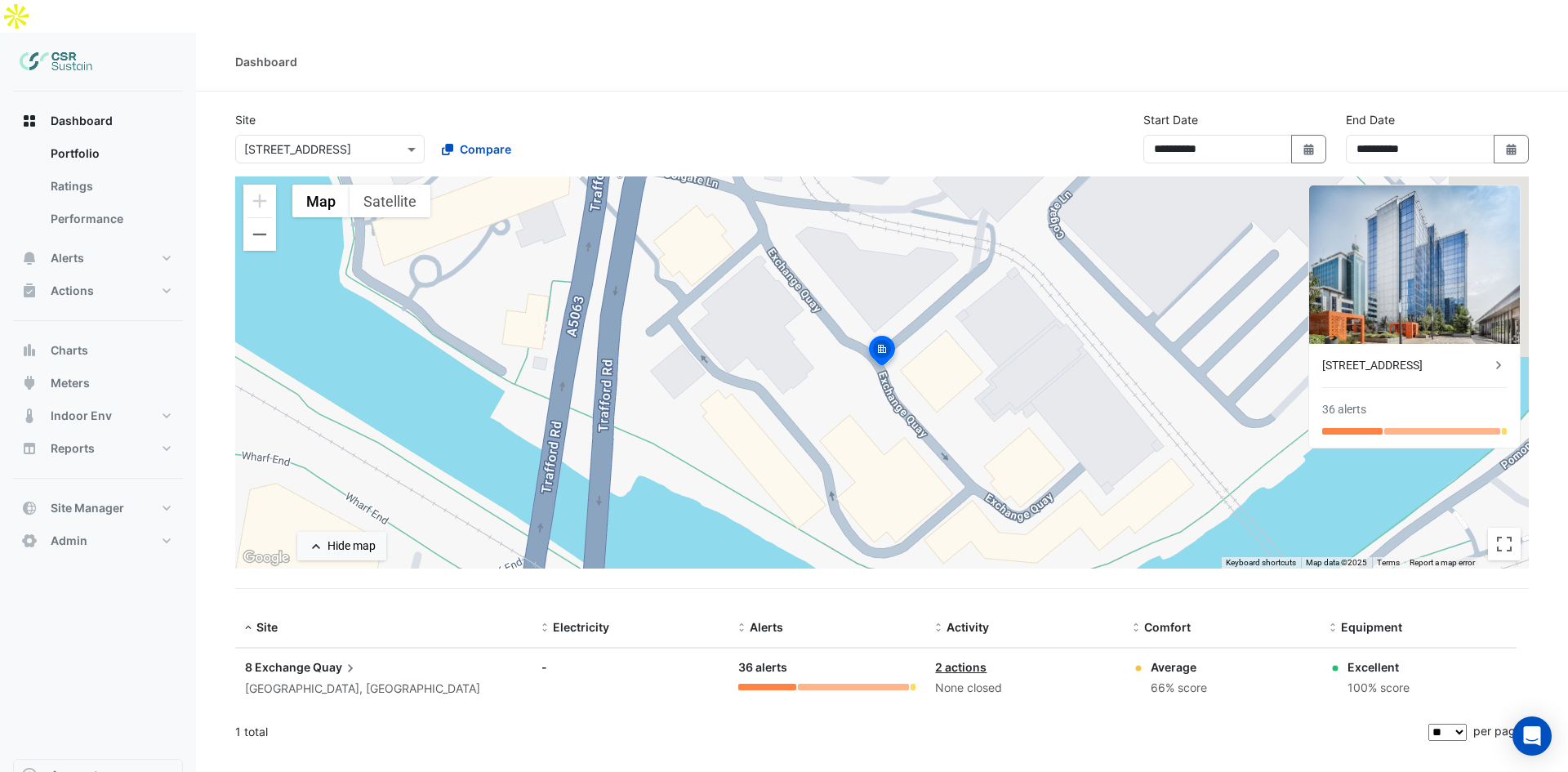
click at [1149, 663] on div "Average 66% score" at bounding box center [1220, 678] width 177 height 39
click at [395, 134] on div "Select a Site × 8 Exchange Quay" at bounding box center [330, 148] width 190 height 29
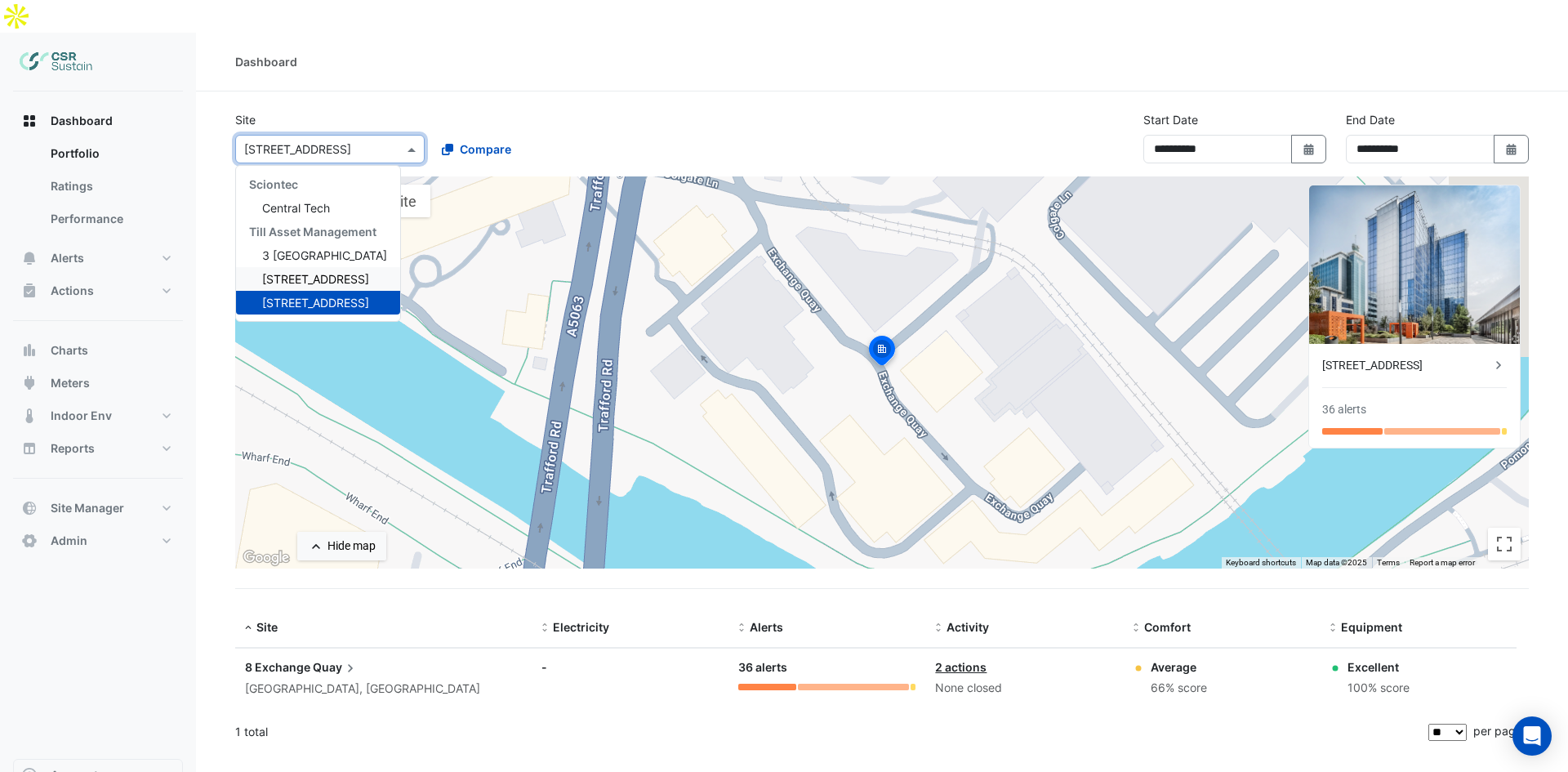
click at [314, 271] on span "[STREET_ADDRESS]" at bounding box center [315, 278] width 107 height 14
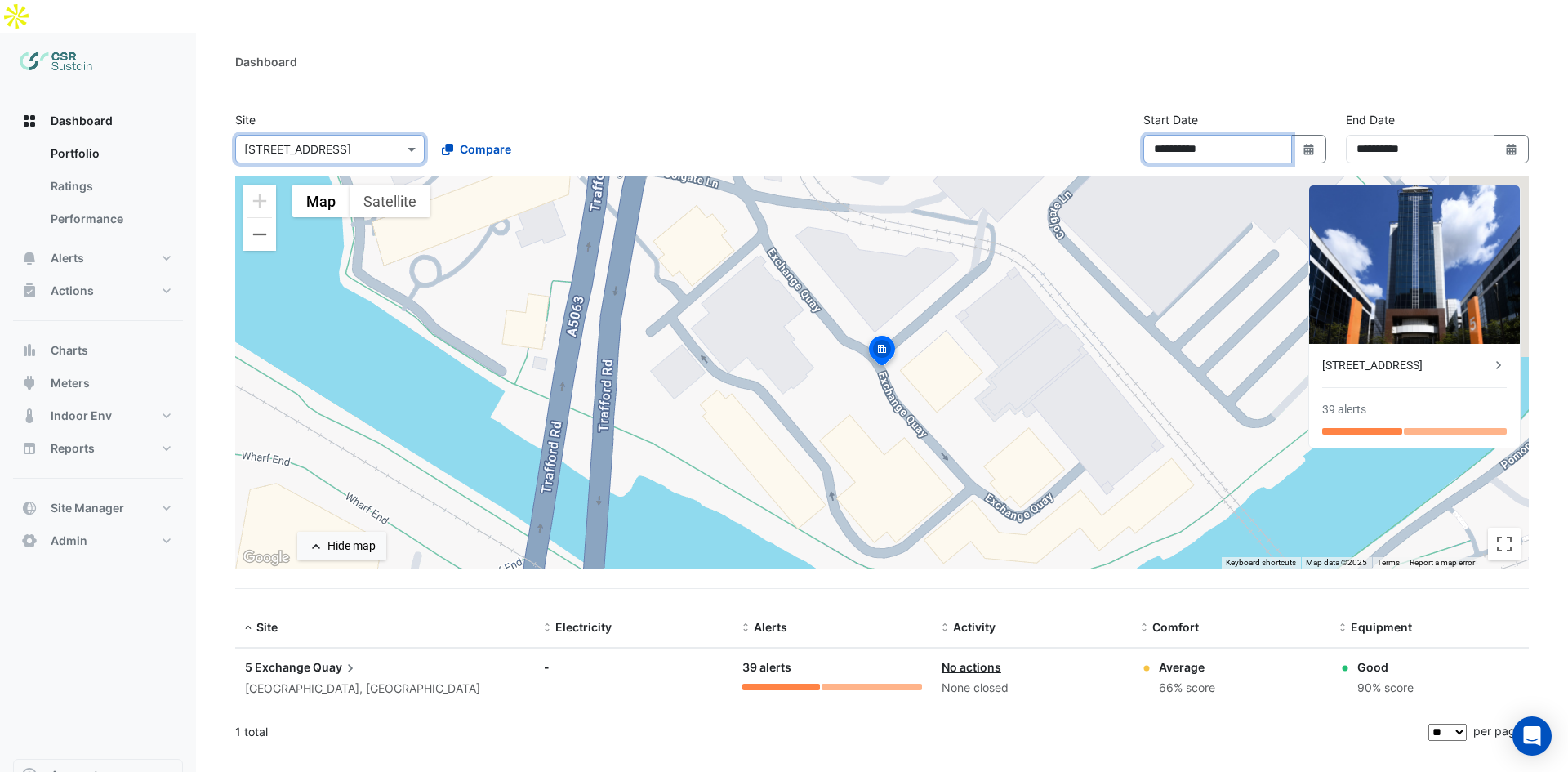
click at [1277, 134] on input "**********" at bounding box center [1217, 148] width 149 height 29
click at [1292, 134] on button "Select Date" at bounding box center [1309, 148] width 36 height 29
select select "*"
select select "****"
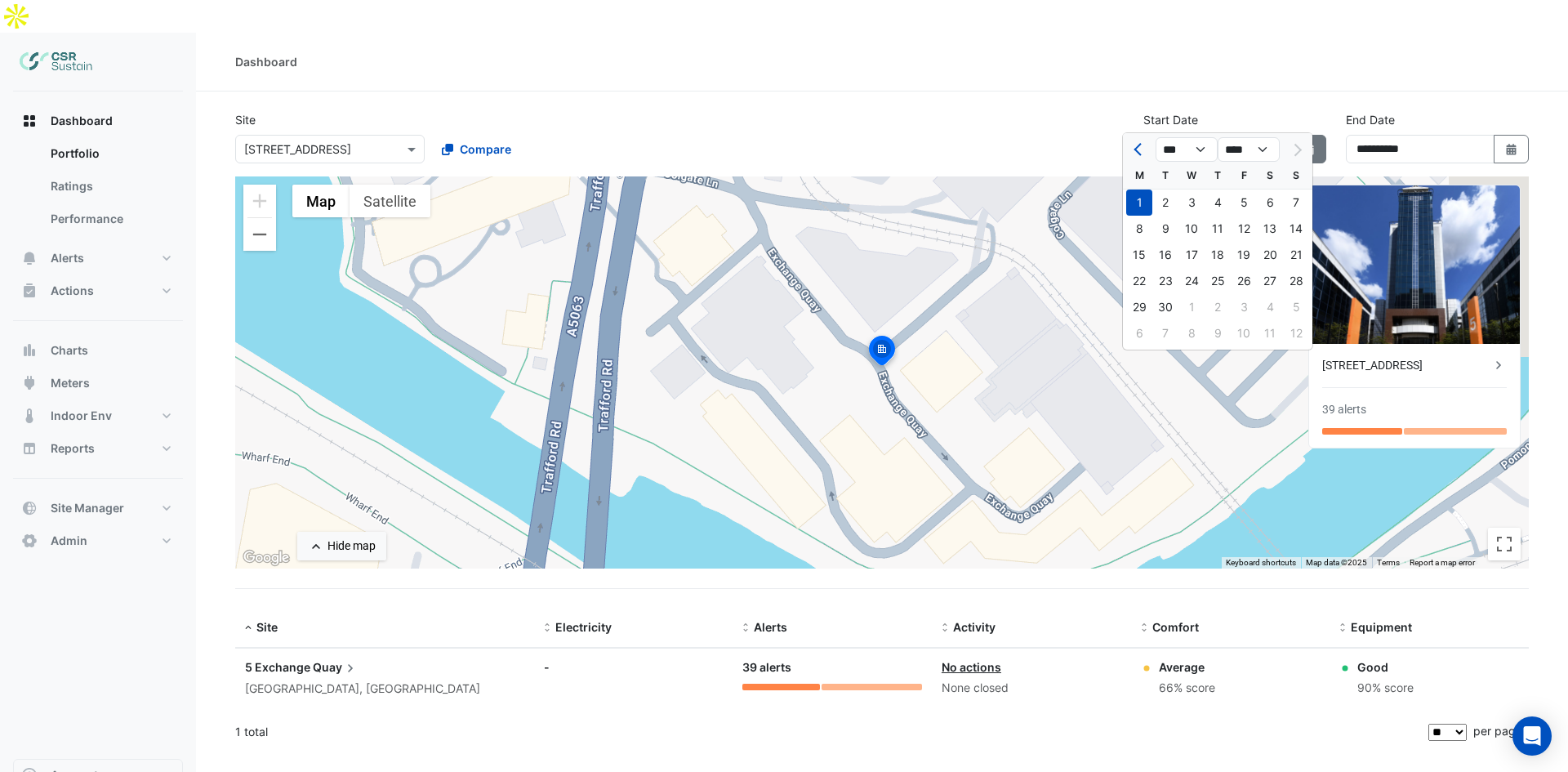
click at [1292, 134] on button "Select Date" at bounding box center [1309, 148] width 36 height 29
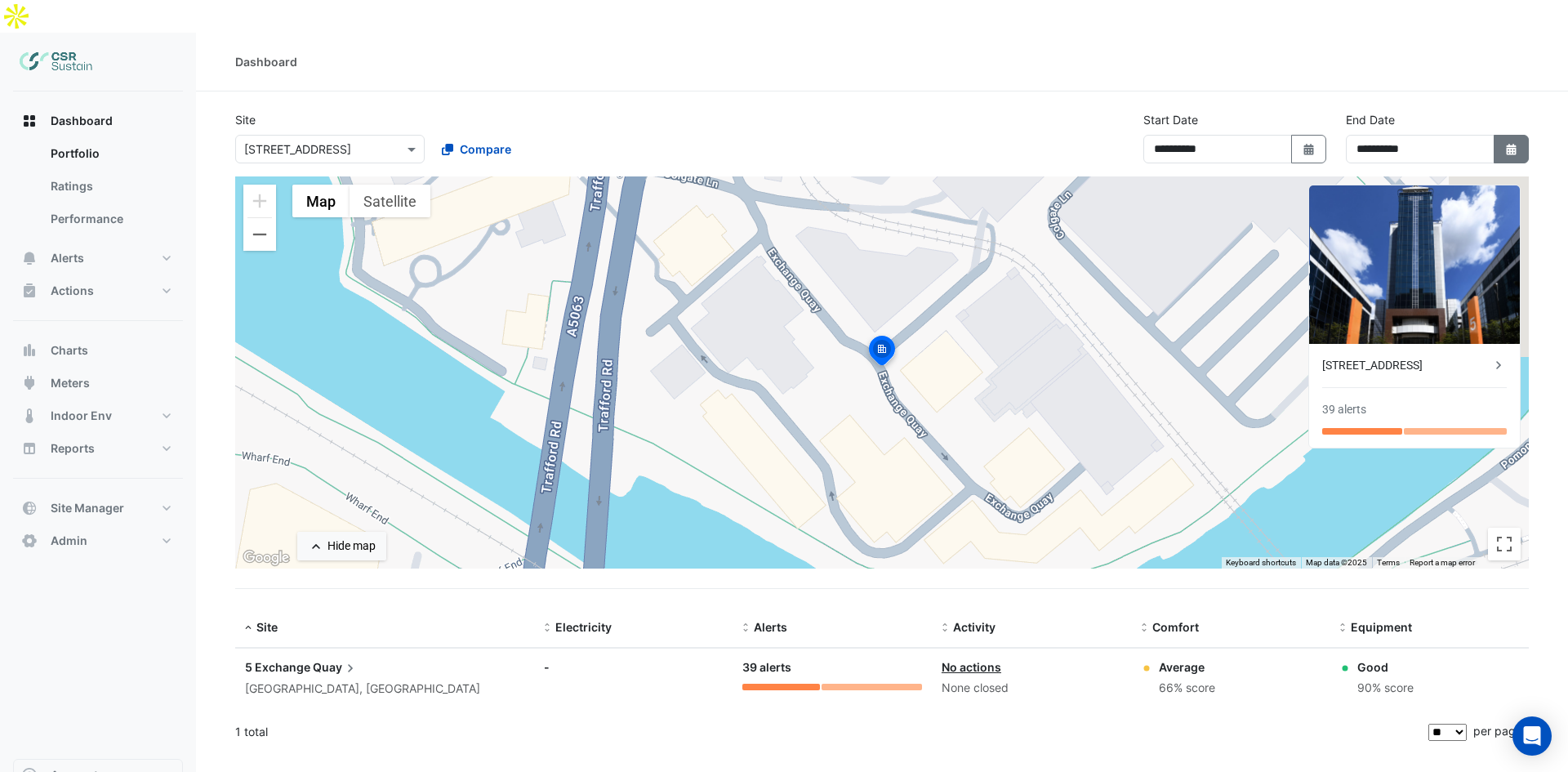
click at [1505, 144] on icon "Select Date" at bounding box center [1511, 150] width 15 height 12
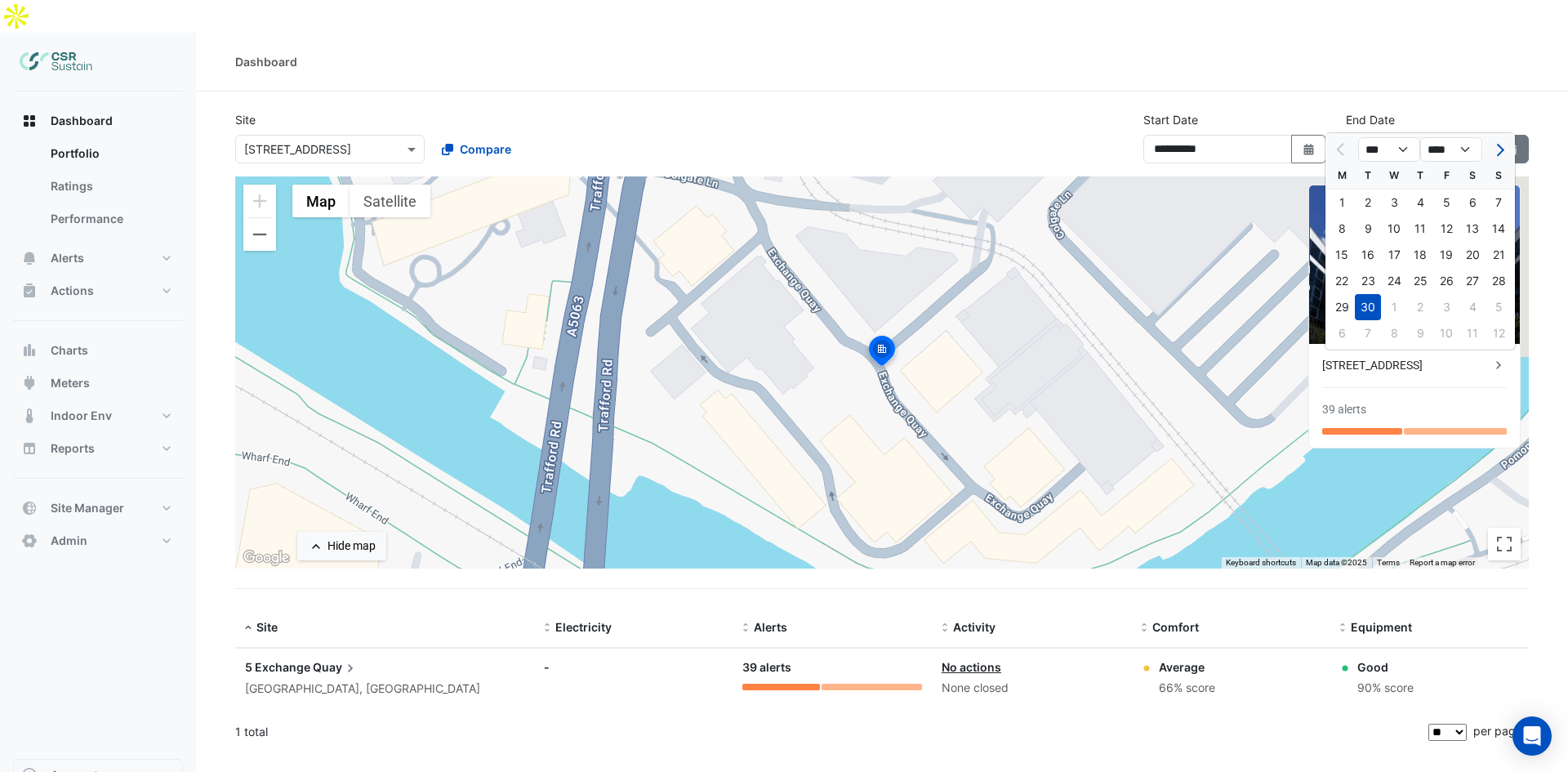
click at [1505, 144] on icon "Select Date" at bounding box center [1511, 150] width 15 height 12
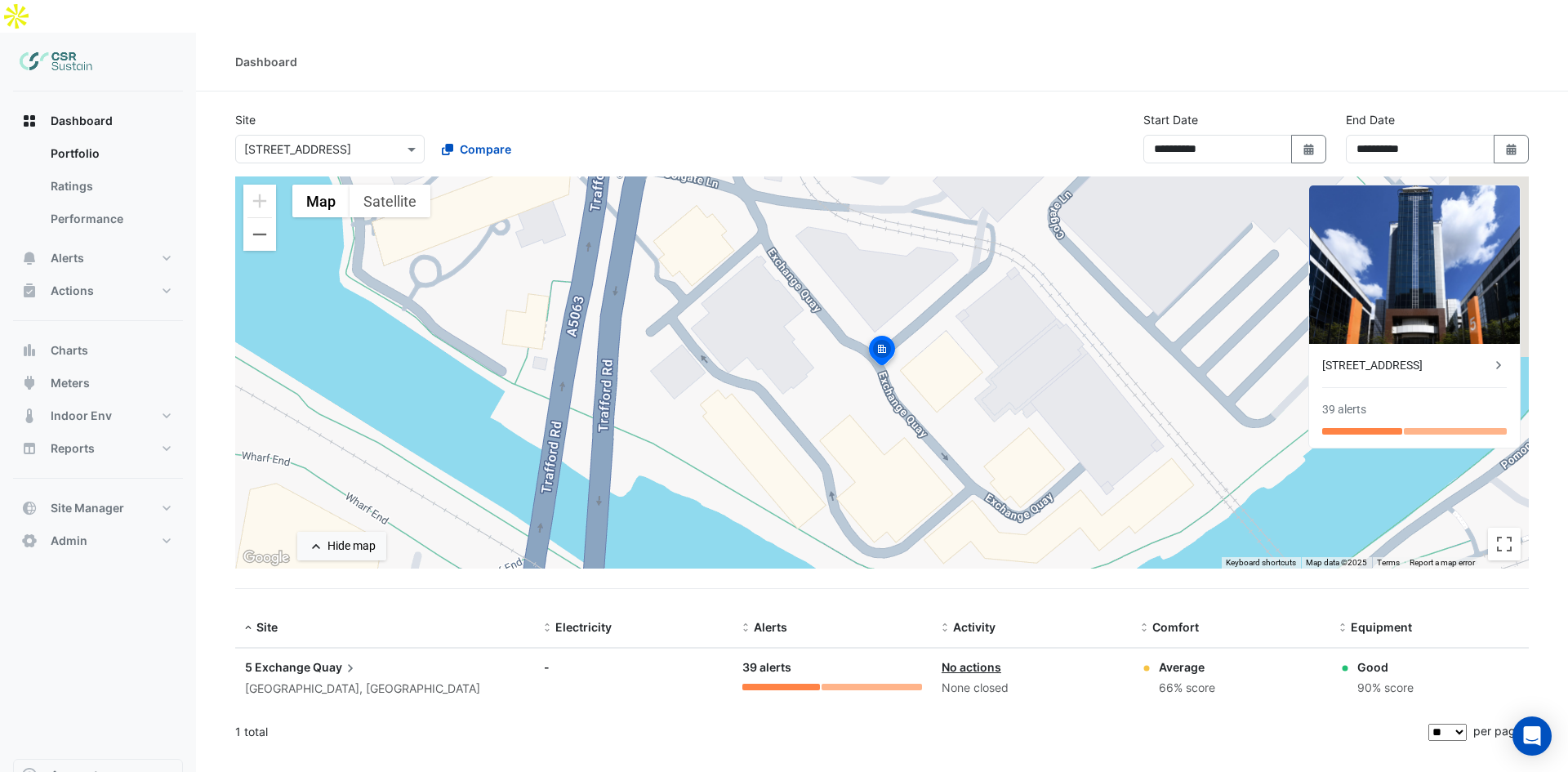
click at [401, 139] on div at bounding box center [330, 148] width 188 height 19
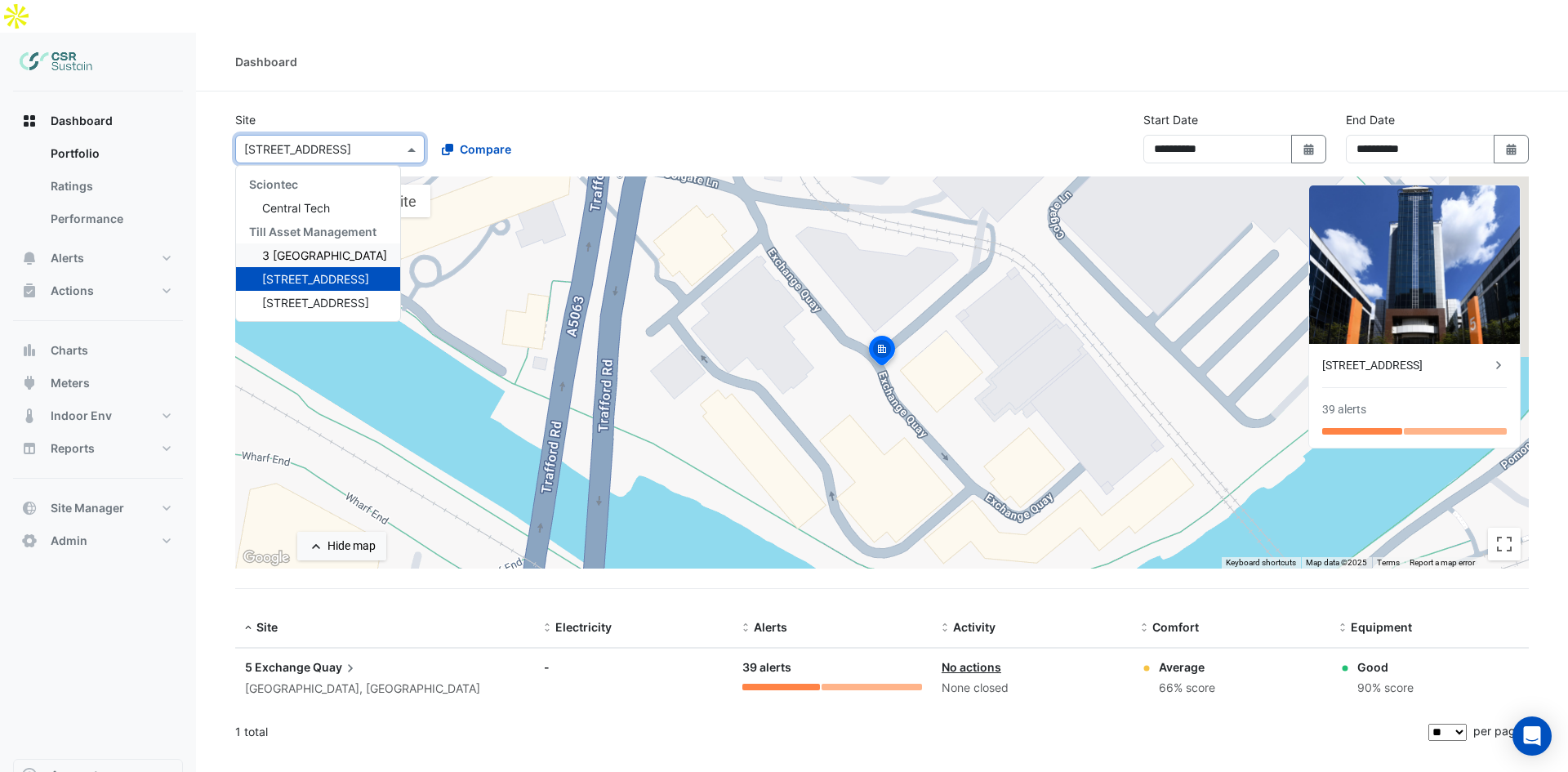
click at [270, 248] on span "3 [GEOGRAPHIC_DATA]" at bounding box center [324, 255] width 125 height 14
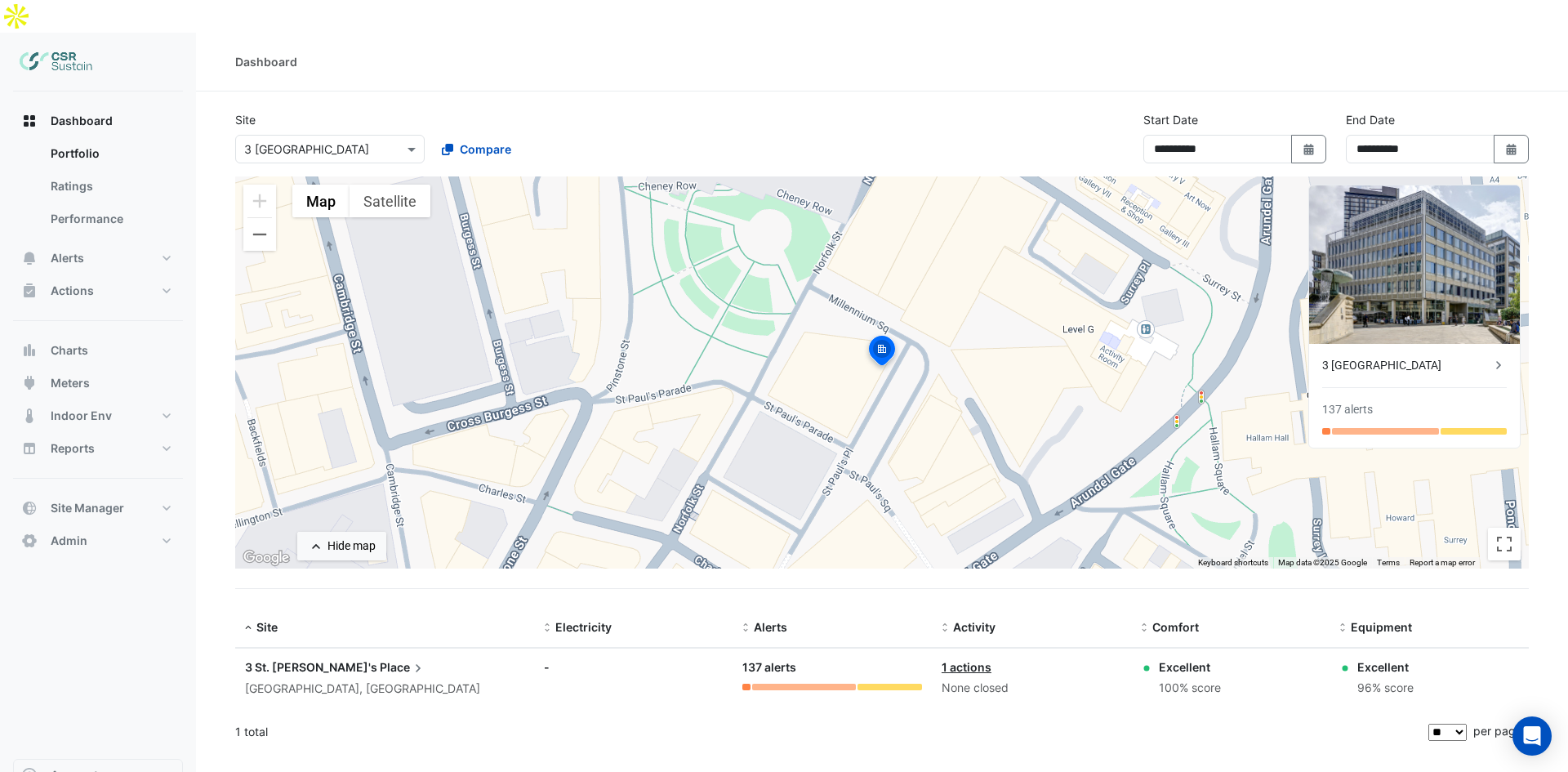
click at [1390, 347] on div "3 St. Paul's Place 137 alerts" at bounding box center [1414, 395] width 210 height 104
click at [1393, 344] on div "3 St. Paul's Place 137 alerts" at bounding box center [1414, 395] width 210 height 104
click at [1394, 356] on div "3 [GEOGRAPHIC_DATA]" at bounding box center [1406, 364] width 168 height 17
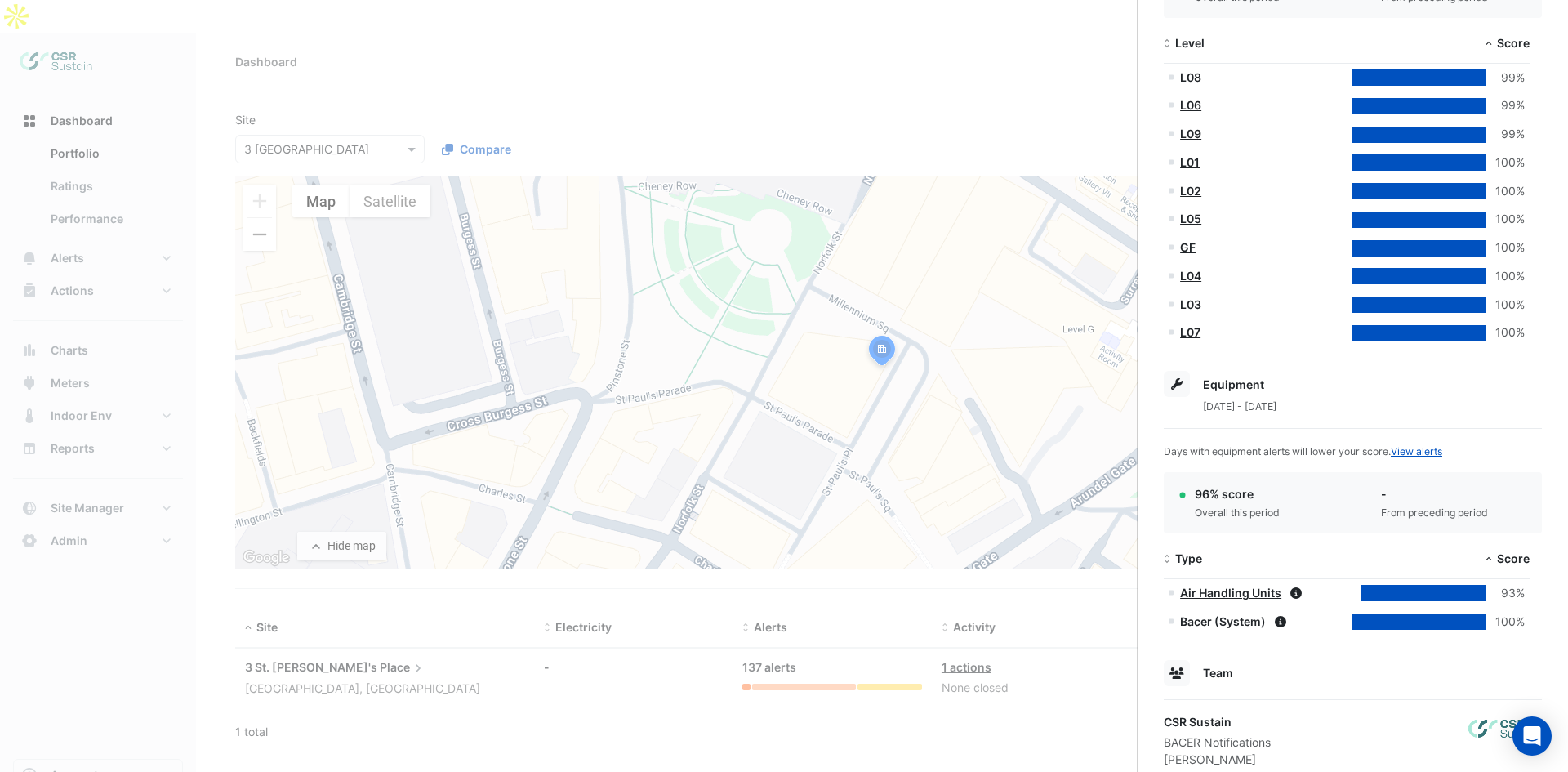
scroll to position [480, 0]
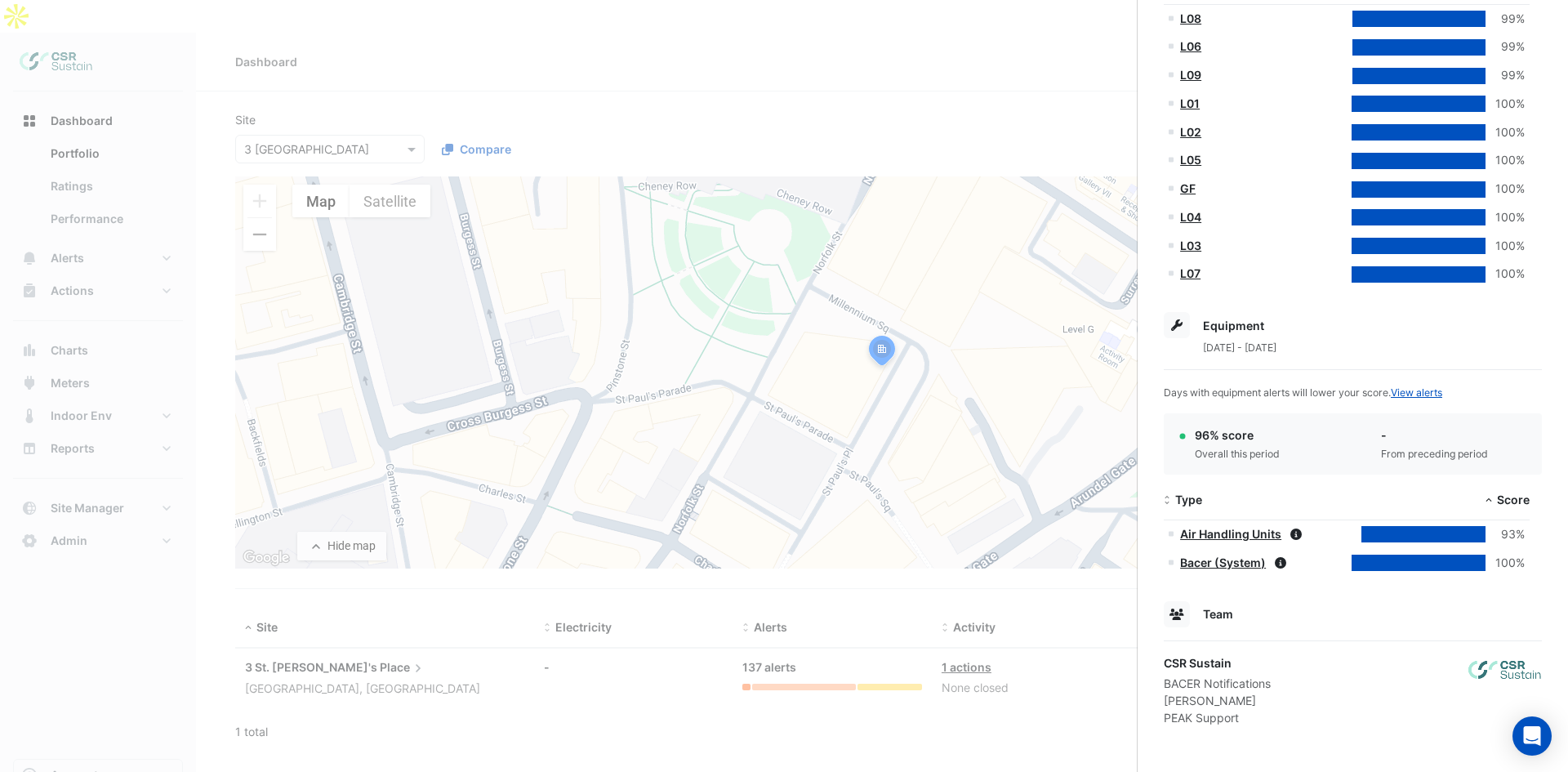
drag, startPoint x: 1431, startPoint y: 537, endPoint x: 1315, endPoint y: 540, distance: 116.0
click at [1428, 537] on div at bounding box center [1424, 534] width 124 height 17
click at [1299, 538] on icon at bounding box center [1296, 534] width 12 height 12
click at [1292, 533] on icon at bounding box center [1296, 534] width 12 height 12
click at [1528, 491] on div "Score" at bounding box center [1438, 500] width 183 height 19
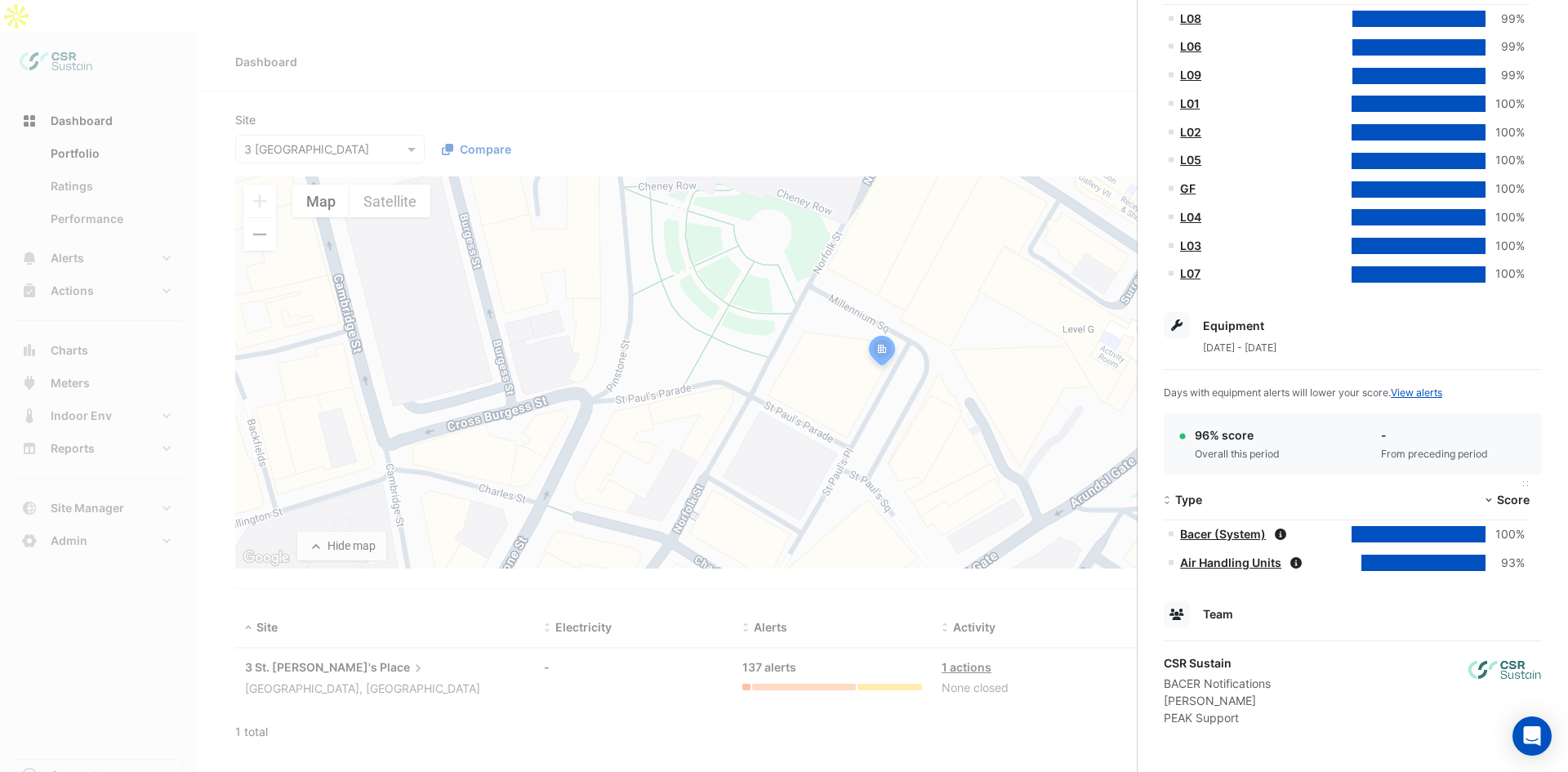
click at [1526, 495] on span "Score" at bounding box center [1513, 500] width 33 height 14
drag, startPoint x: 1401, startPoint y: 513, endPoint x: 1302, endPoint y: 528, distance: 100.1
click at [1399, 513] on datatable-header-cell "Score" at bounding box center [1438, 501] width 183 height 39
click at [1277, 560] on icon at bounding box center [1281, 563] width 12 height 12
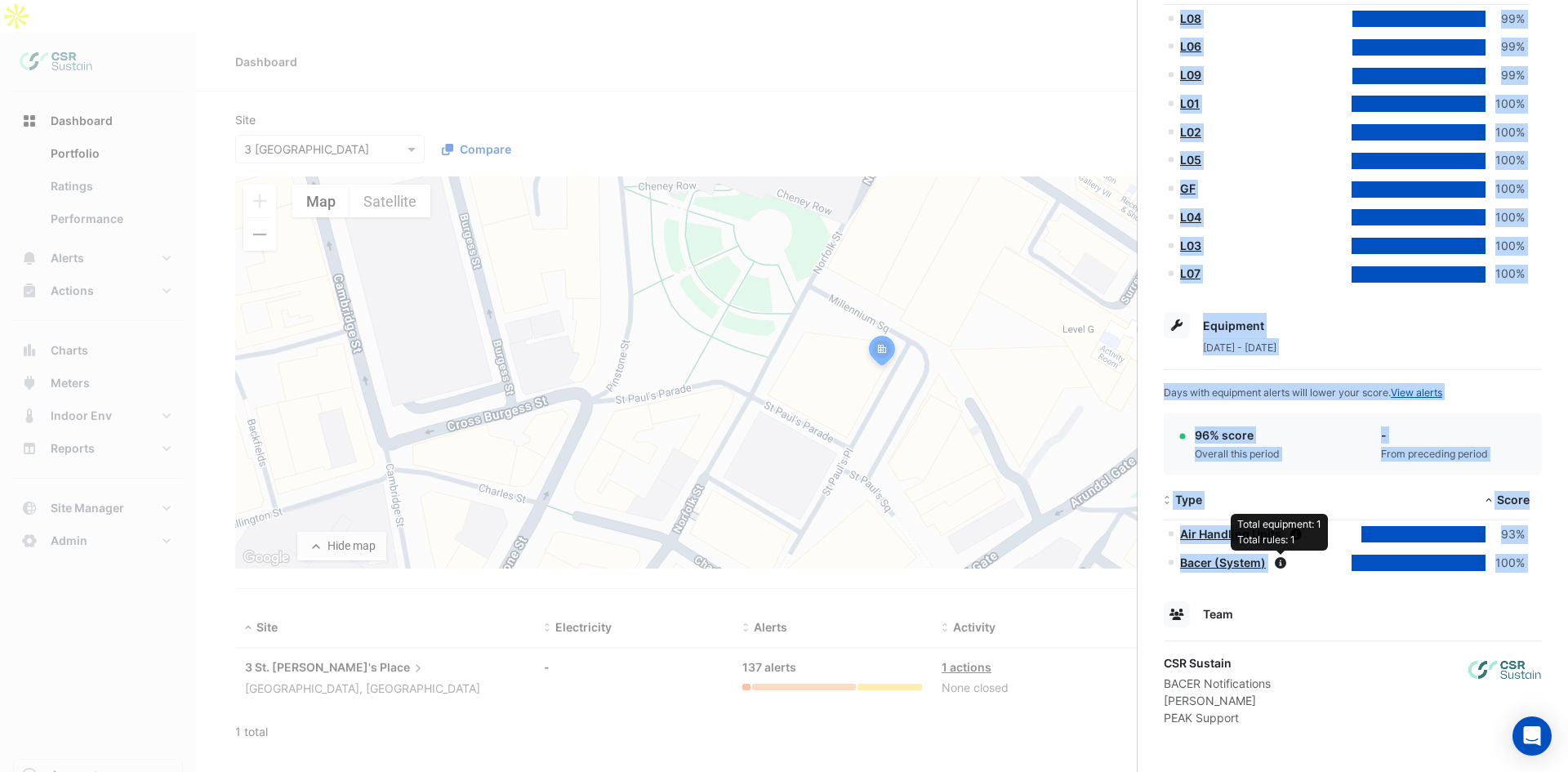
click at [1282, 582] on app-site-details "121 Norfolk Street, Sheffield, England Monitoring Total sensors 2,974 Total equ…" at bounding box center [1353, 164] width 378 height 1122
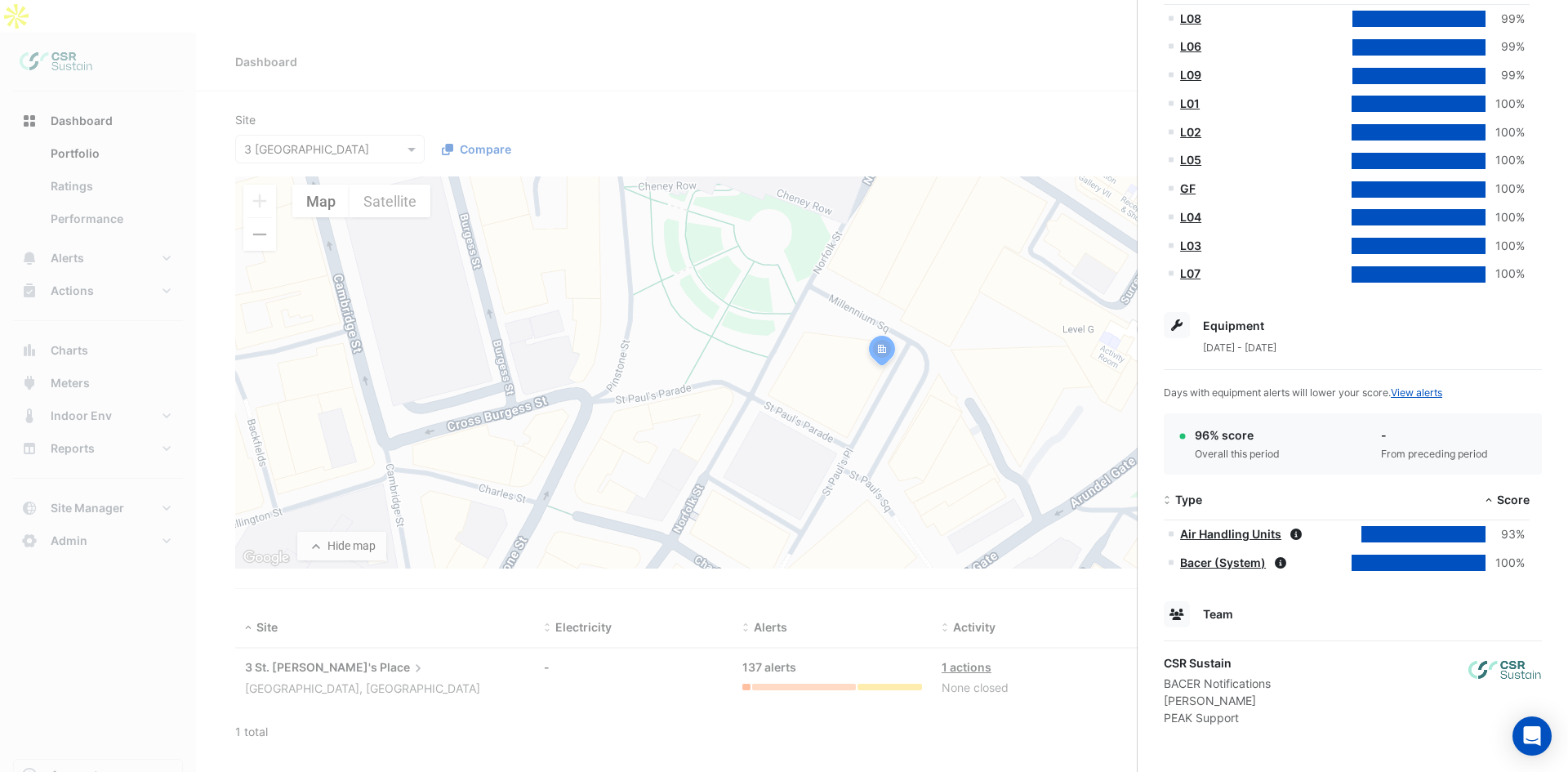
click at [1281, 580] on datatable-body "Air Handling Units 93% Bacer (System) 100%" at bounding box center [1353, 551] width 378 height 61
drag, startPoint x: 1317, startPoint y: 571, endPoint x: 1317, endPoint y: 521, distance: 50.0
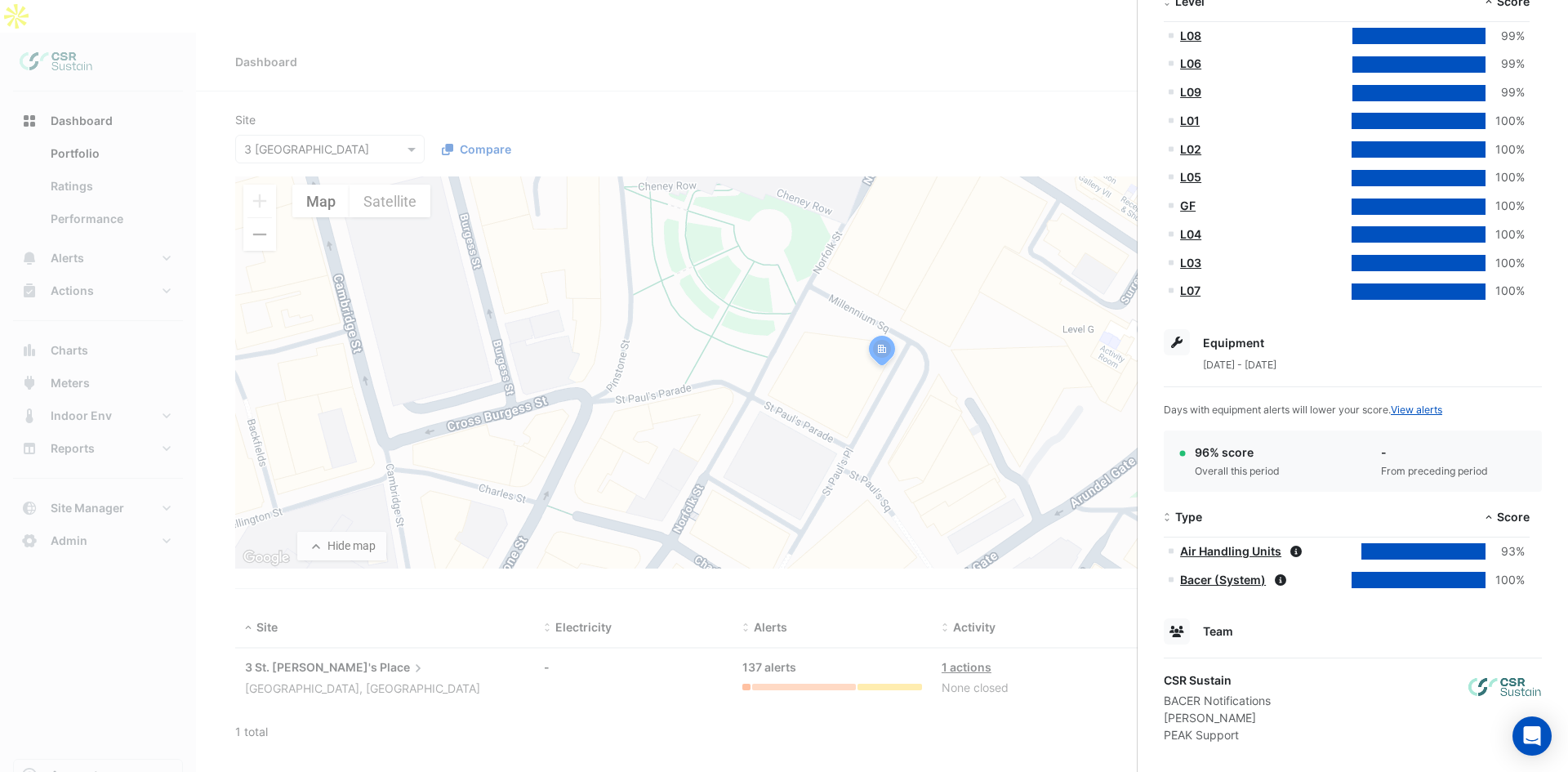
drag, startPoint x: 1329, startPoint y: 483, endPoint x: 1348, endPoint y: 422, distance: 63.9
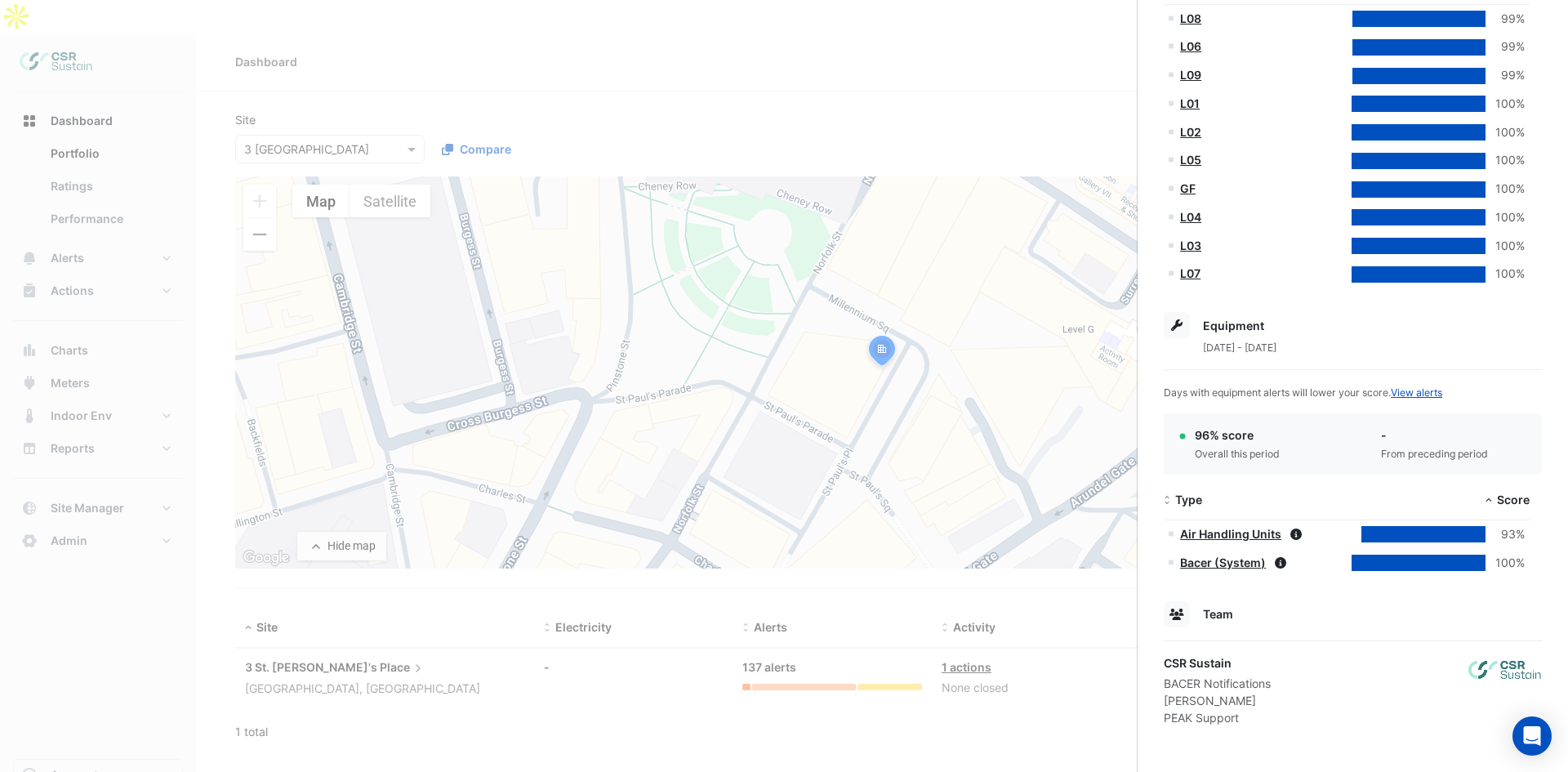
drag, startPoint x: 1372, startPoint y: 479, endPoint x: 1360, endPoint y: 561, distance: 82.9
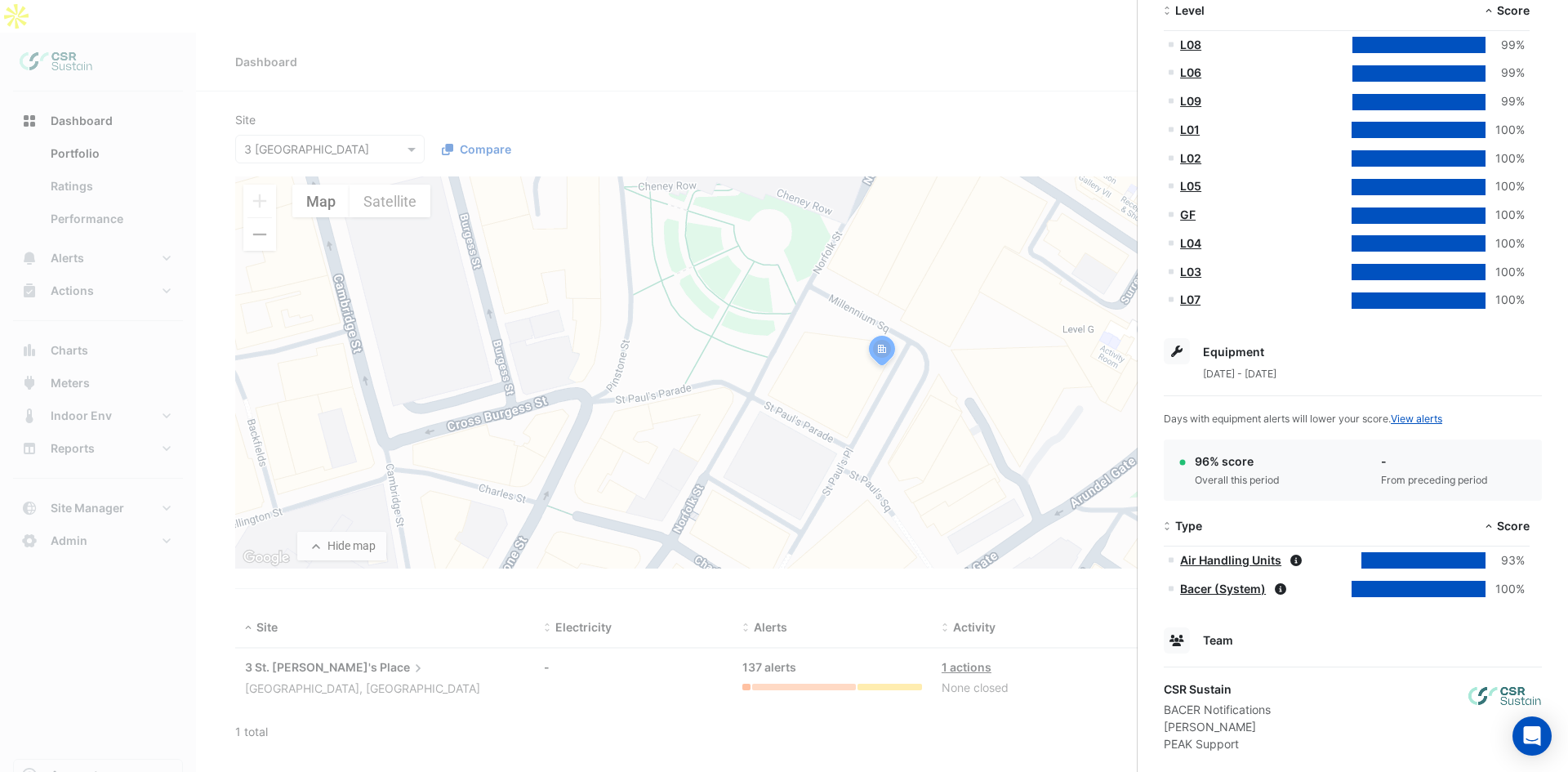
drag, startPoint x: 1360, startPoint y: 621, endPoint x: 1385, endPoint y: 616, distance: 25.5
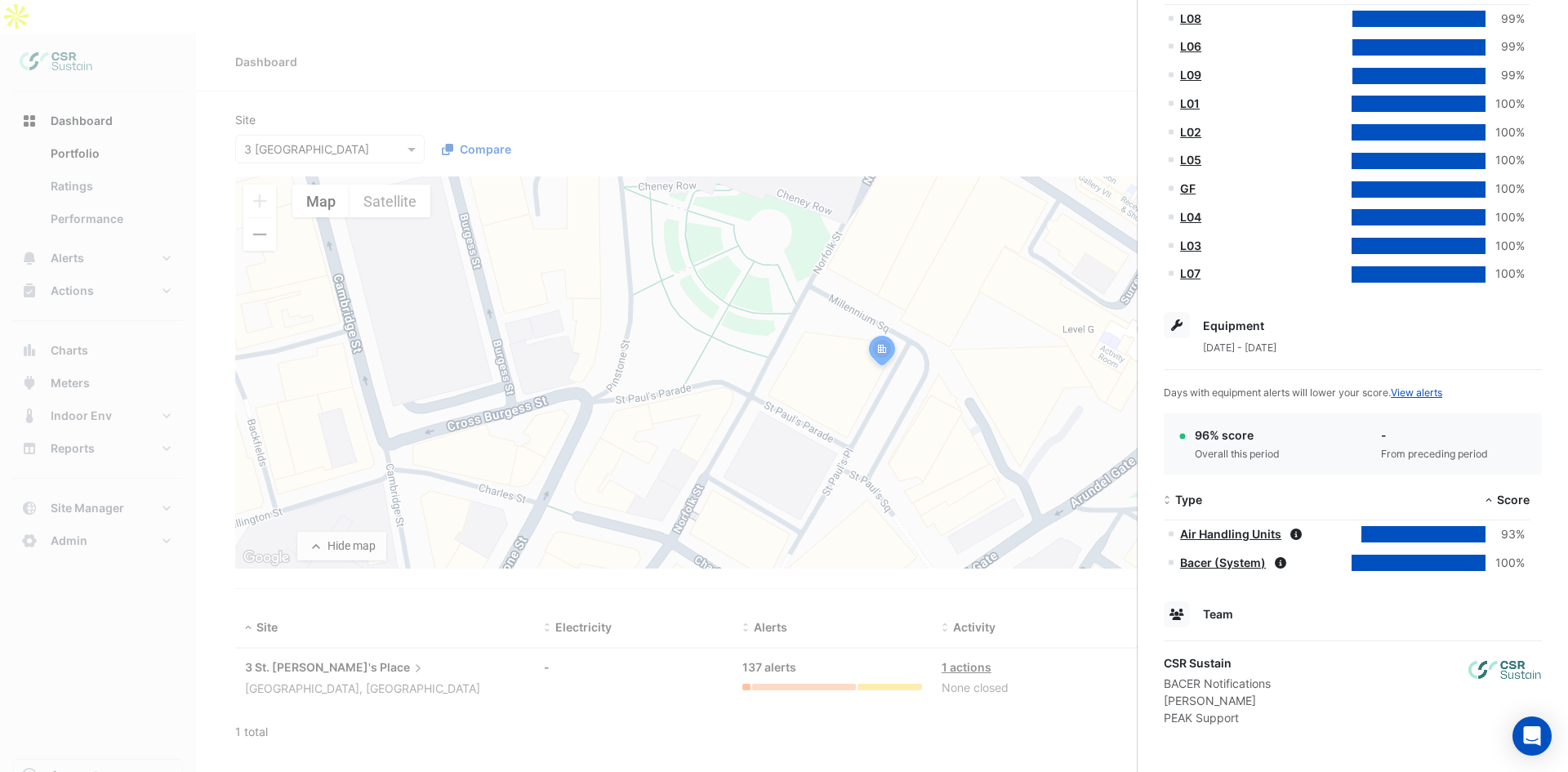
drag, startPoint x: 1390, startPoint y: 651, endPoint x: 1397, endPoint y: 668, distance: 18.4
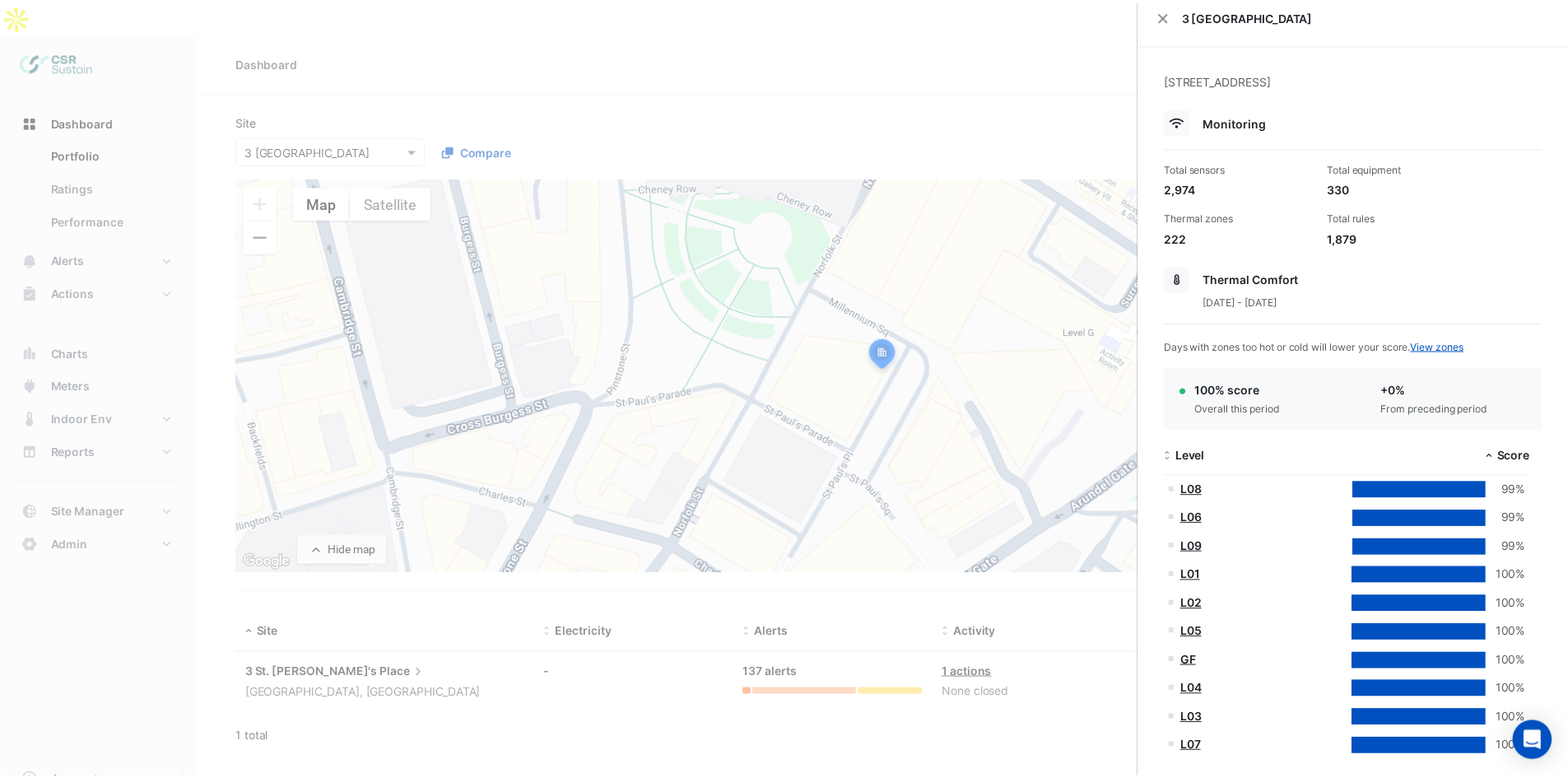
scroll to position [0, 0]
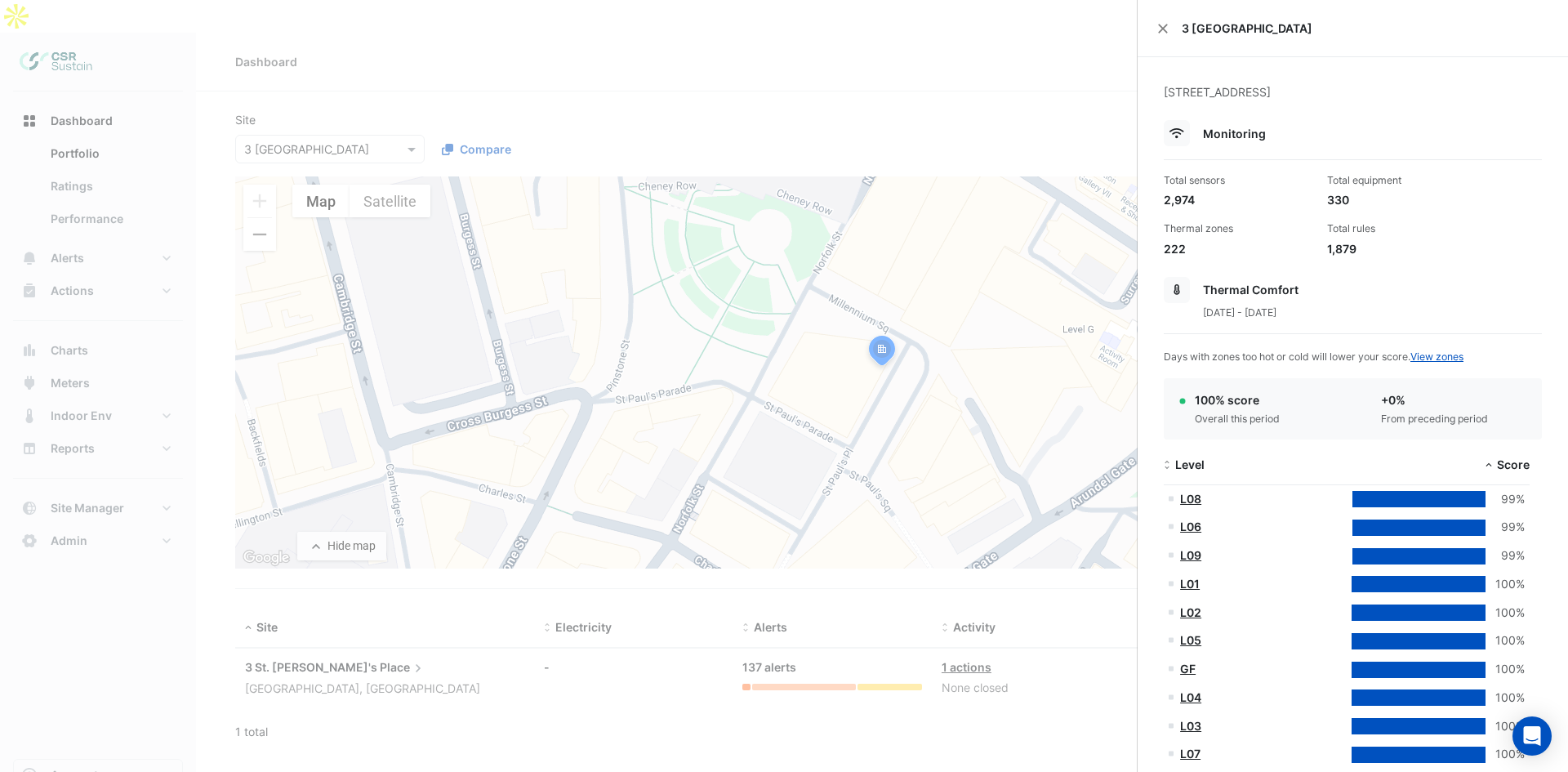
drag, startPoint x: 1381, startPoint y: 582, endPoint x: 1376, endPoint y: 512, distance: 70.2
drag, startPoint x: 1375, startPoint y: 402, endPoint x: 1402, endPoint y: 408, distance: 27.7
drag, startPoint x: 1282, startPoint y: 424, endPoint x: 1276, endPoint y: 404, distance: 20.9
drag, startPoint x: 1272, startPoint y: 444, endPoint x: 1273, endPoint y: 400, distance: 44.0
click at [1158, 25] on button "Close" at bounding box center [1163, 29] width 12 height 12
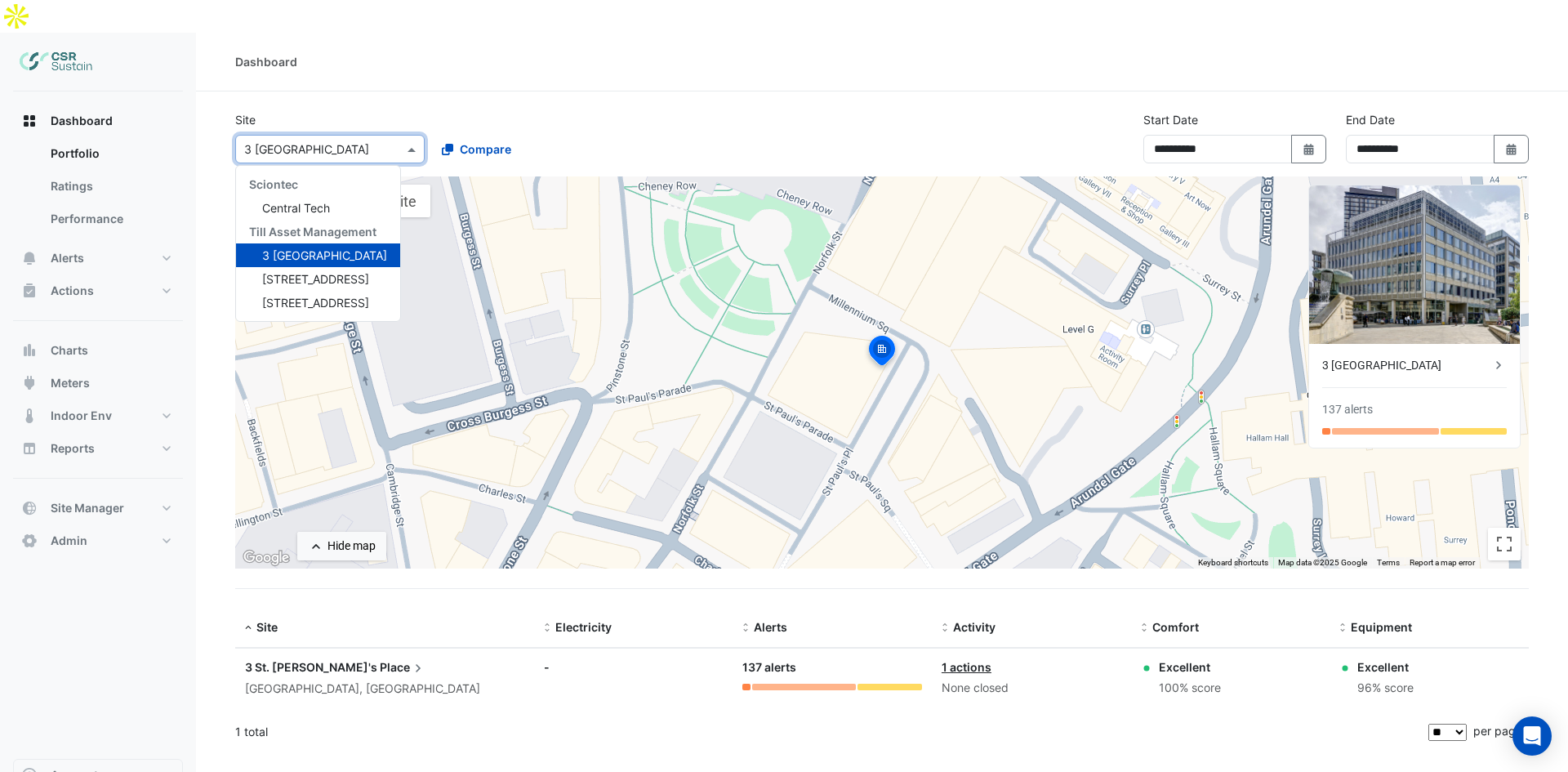
click at [309, 141] on input "text" at bounding box center [313, 149] width 139 height 17
click at [276, 271] on span "[STREET_ADDRESS]" at bounding box center [315, 278] width 107 height 14
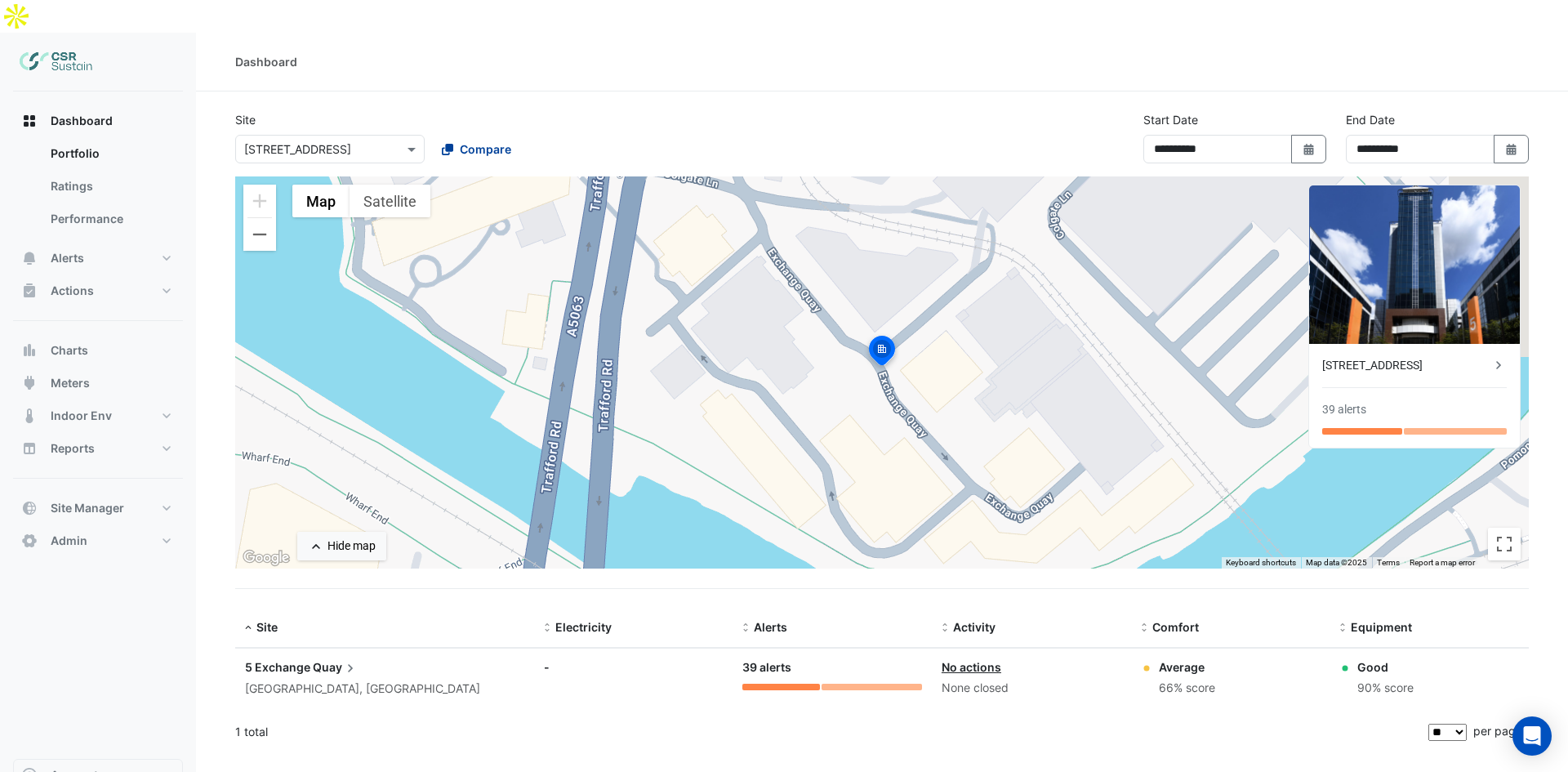
click at [470, 134] on button "Compare" at bounding box center [477, 148] width 91 height 29
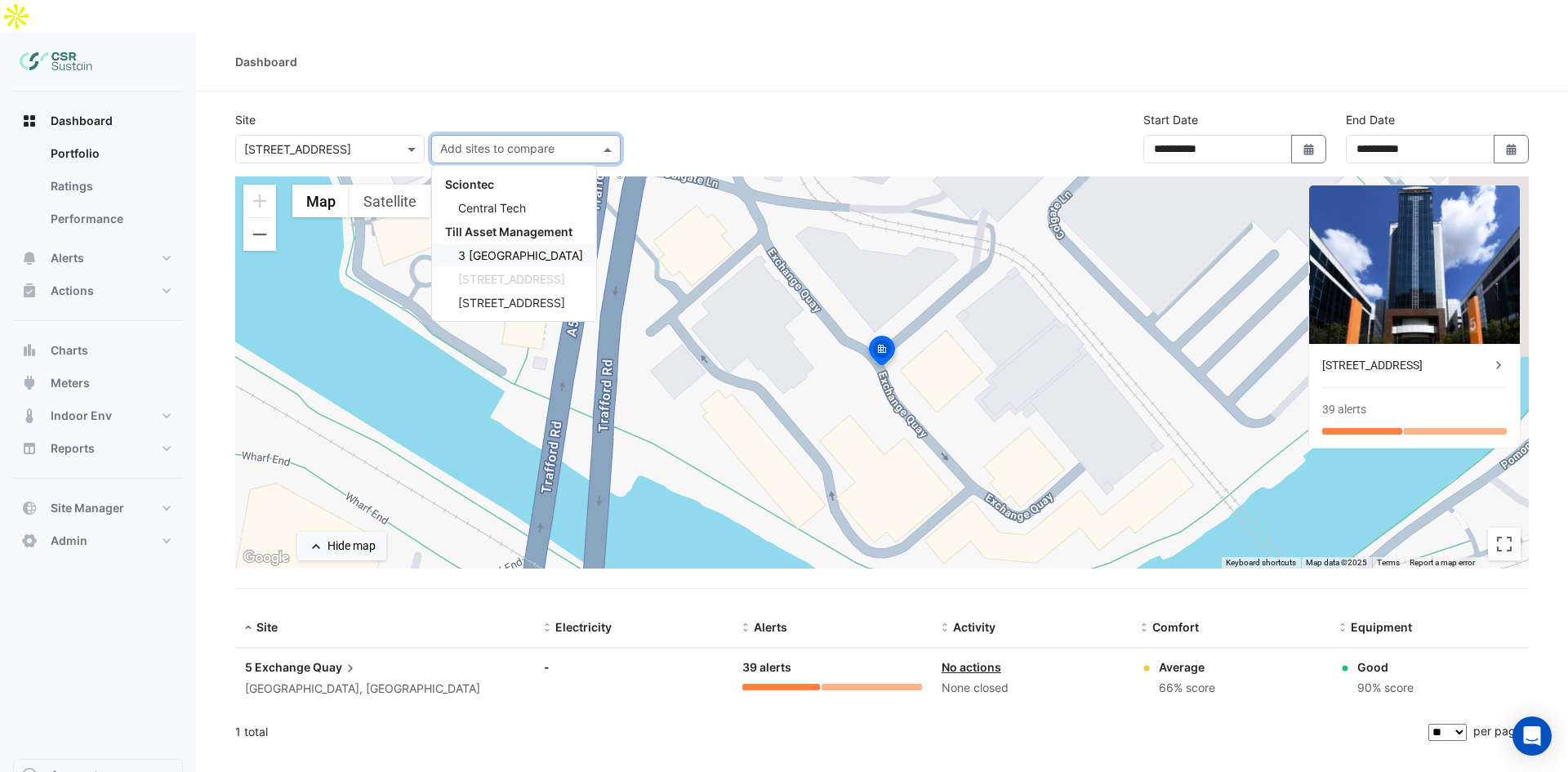
click at [482, 248] on span "3 [GEOGRAPHIC_DATA]" at bounding box center [520, 255] width 125 height 14
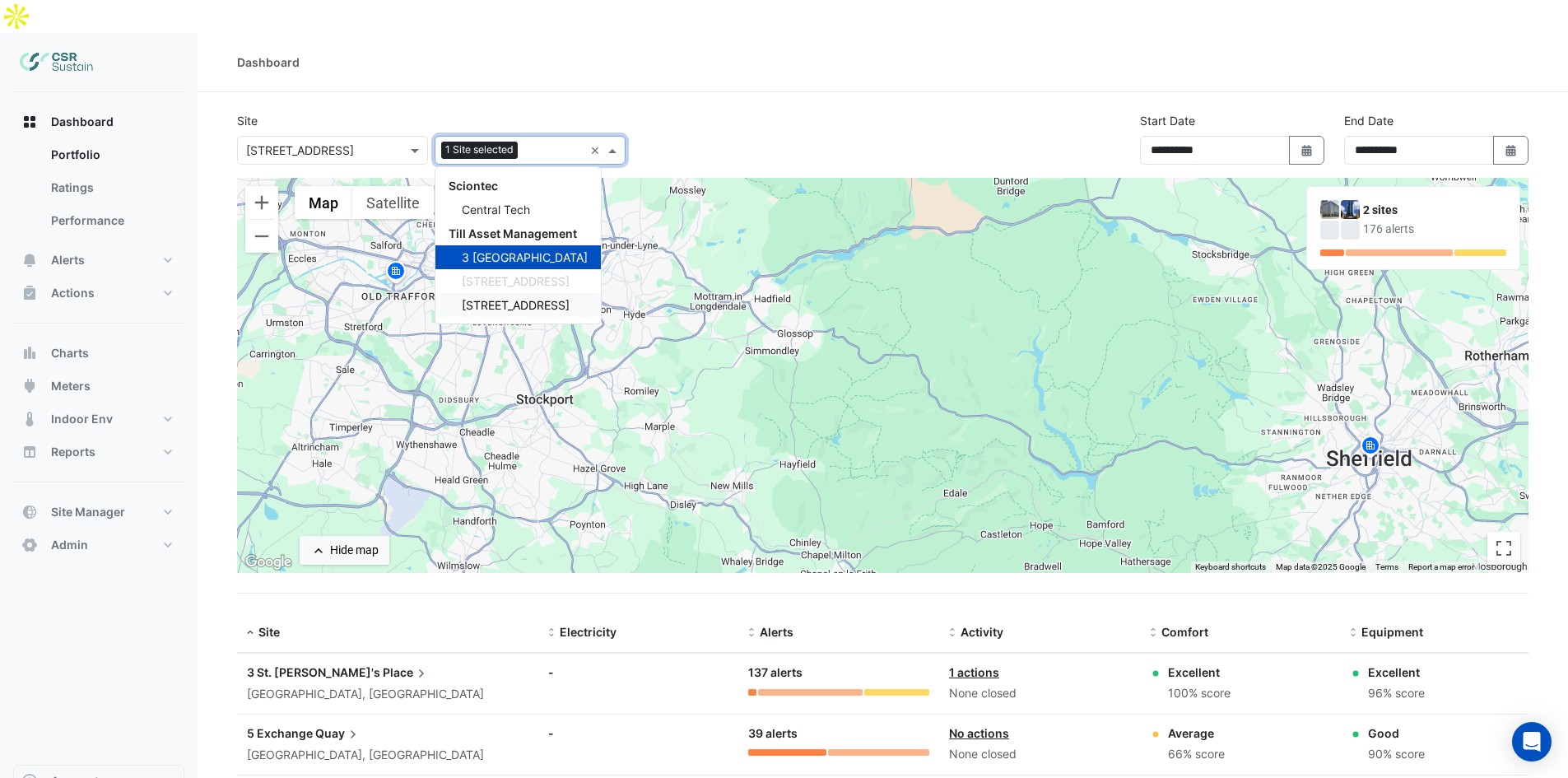
click at [493, 292] on div "[STREET_ADDRESS]" at bounding box center [518, 304] width 165 height 24
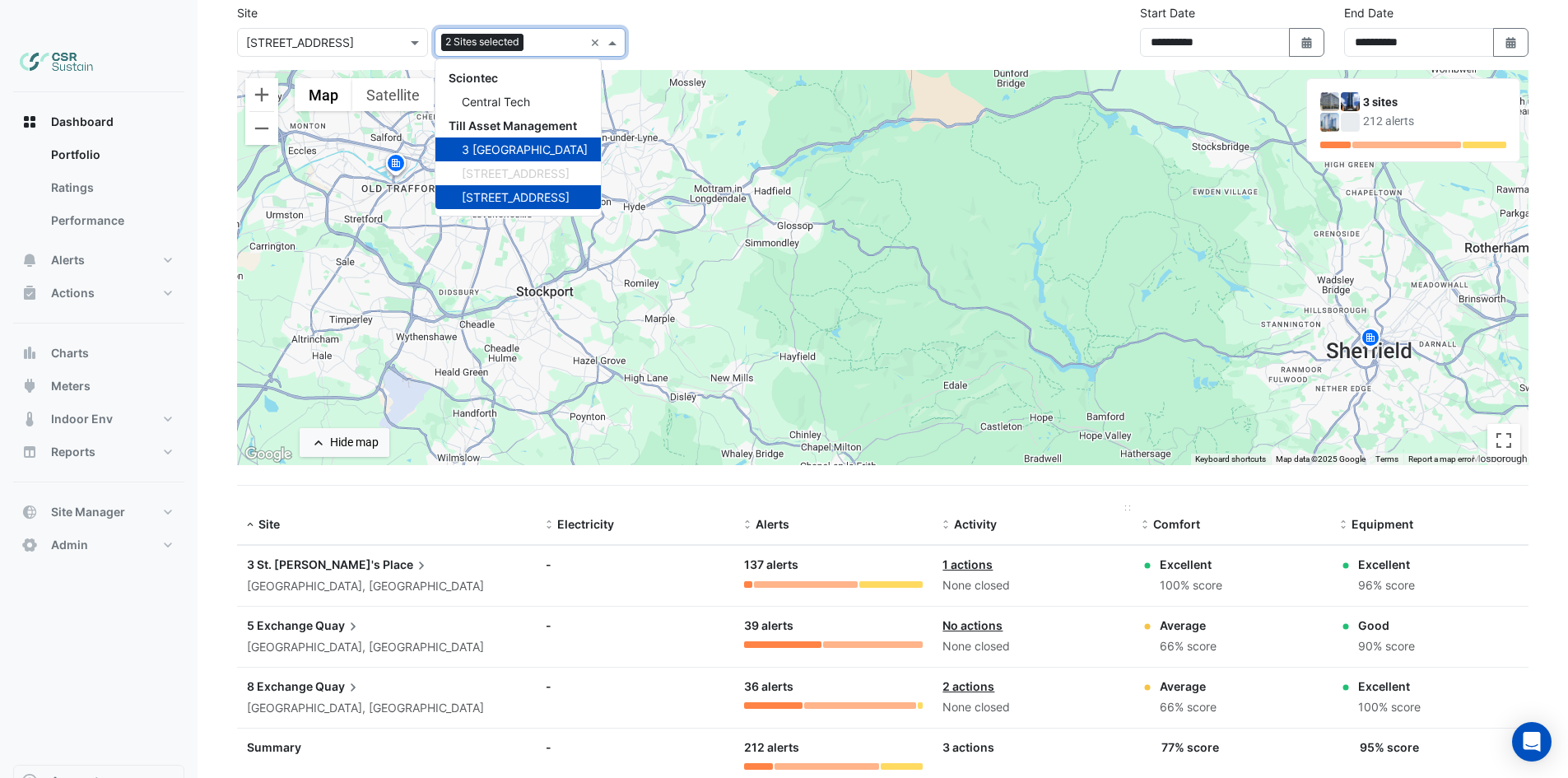
scroll to position [121, 0]
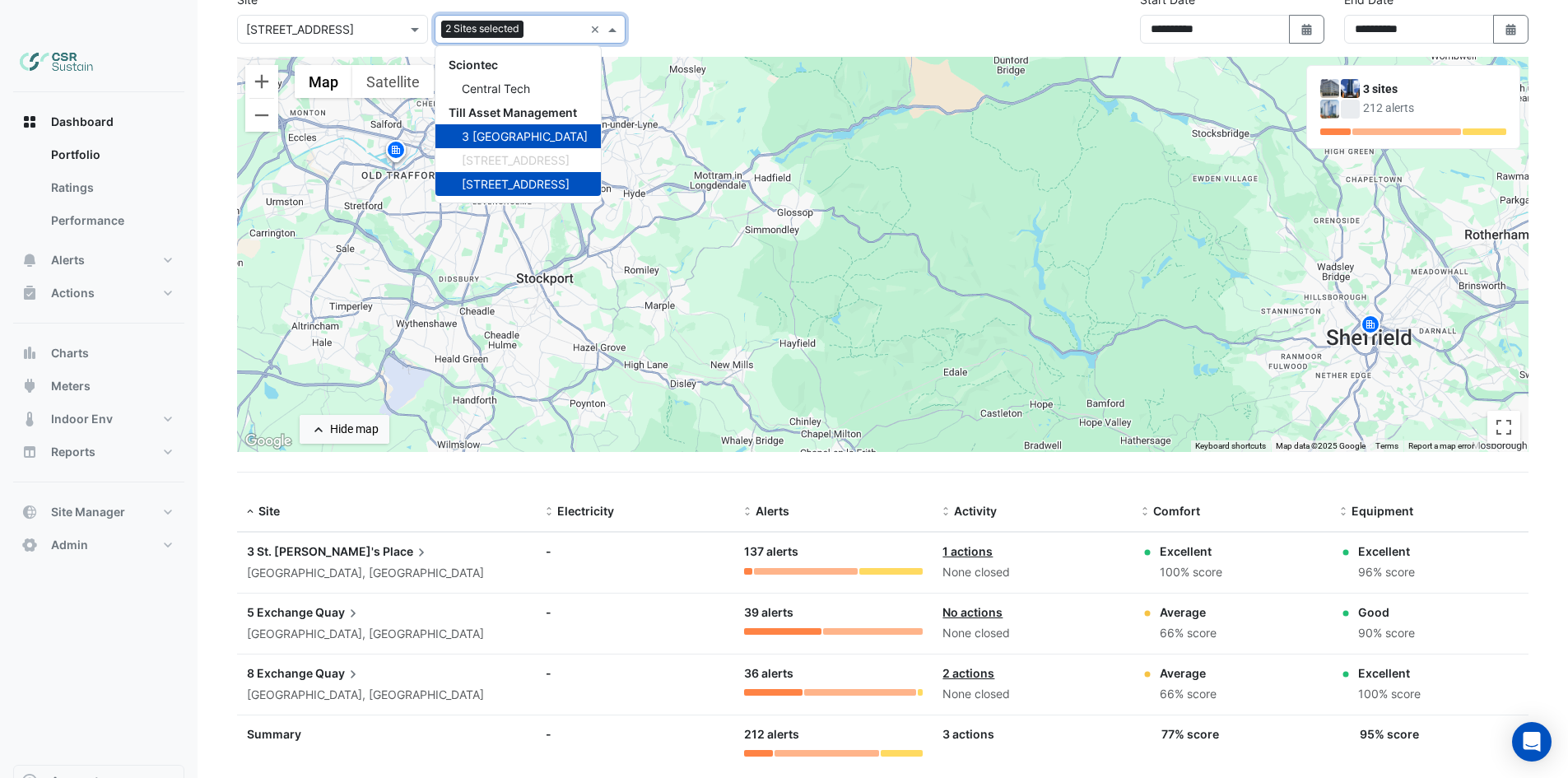
click at [663, 186] on div "To activate drag with keyboard, press Alt + Enter. Once in keyboard drag state,…" at bounding box center [882, 254] width 1291 height 395
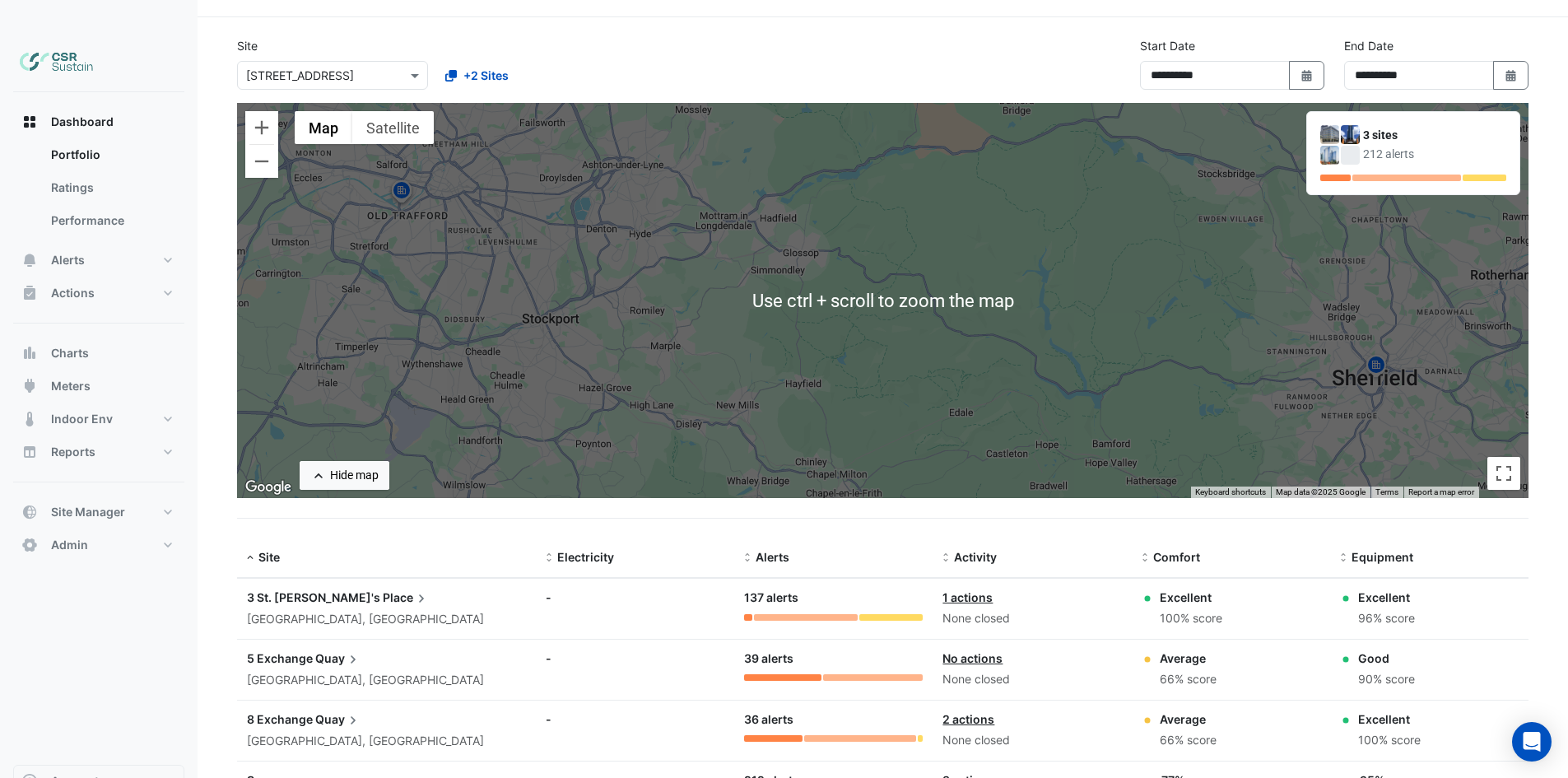
scroll to position [39, 0]
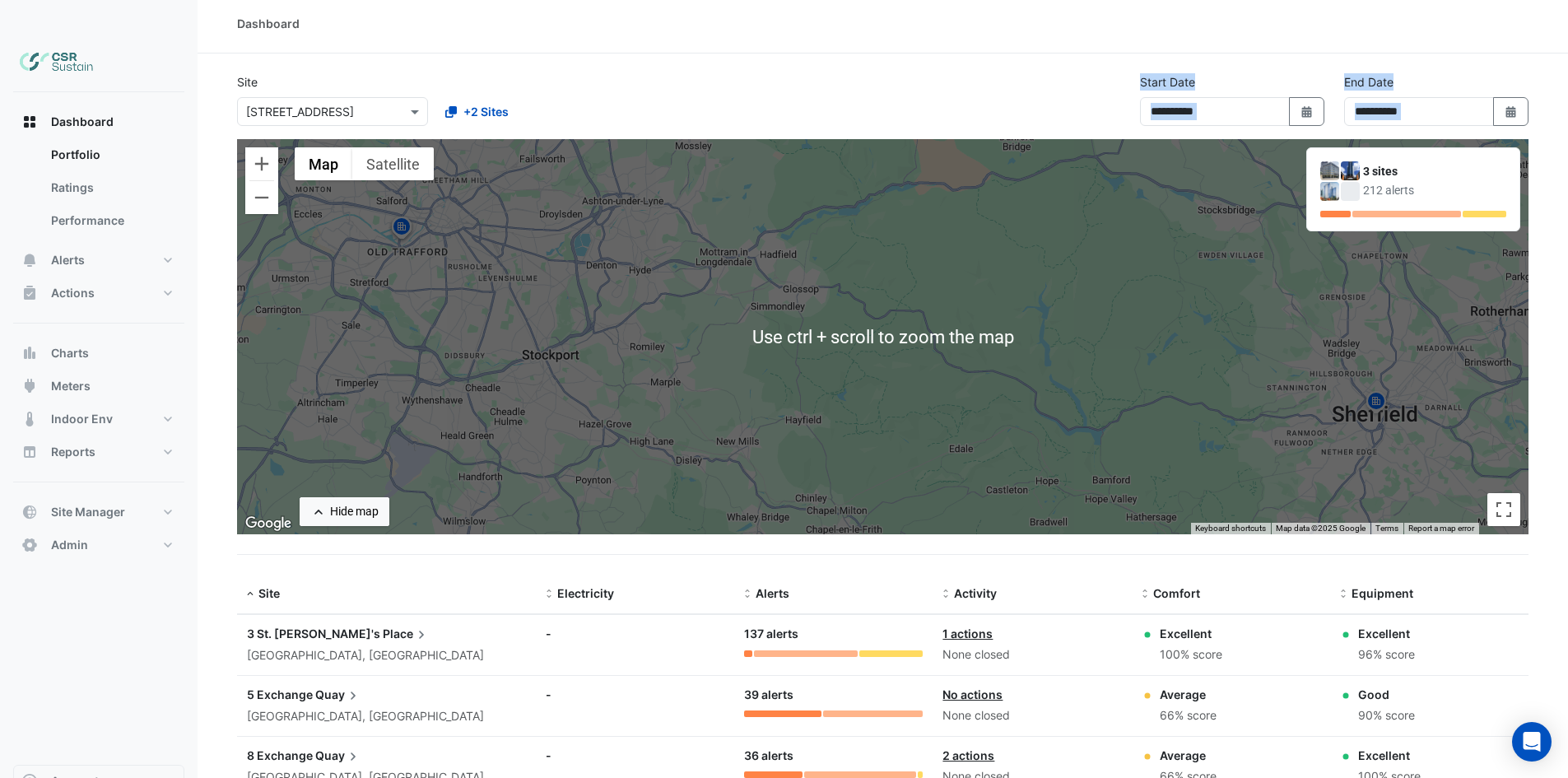
drag, startPoint x: 947, startPoint y: 65, endPoint x: 847, endPoint y: 116, distance: 112.3
click at [843, 120] on app-tabular-dashboard "**********" at bounding box center [882, 484] width 1291 height 820
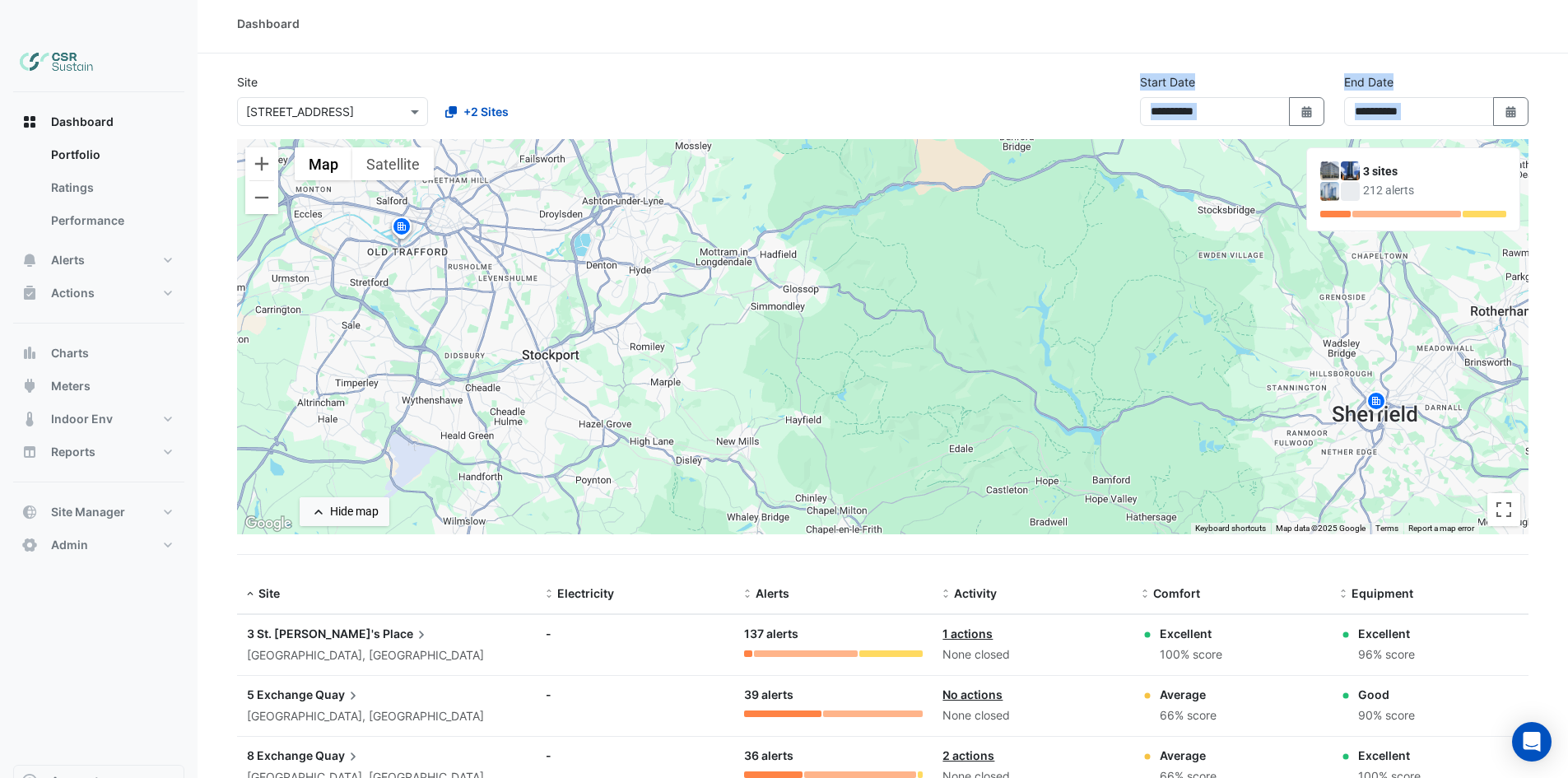
click at [1529, 138] on section "**********" at bounding box center [882, 474] width 1370 height 840
click at [1435, 182] on div "212 alerts" at bounding box center [1435, 190] width 143 height 17
click at [1400, 182] on div "212 alerts" at bounding box center [1435, 190] width 143 height 17
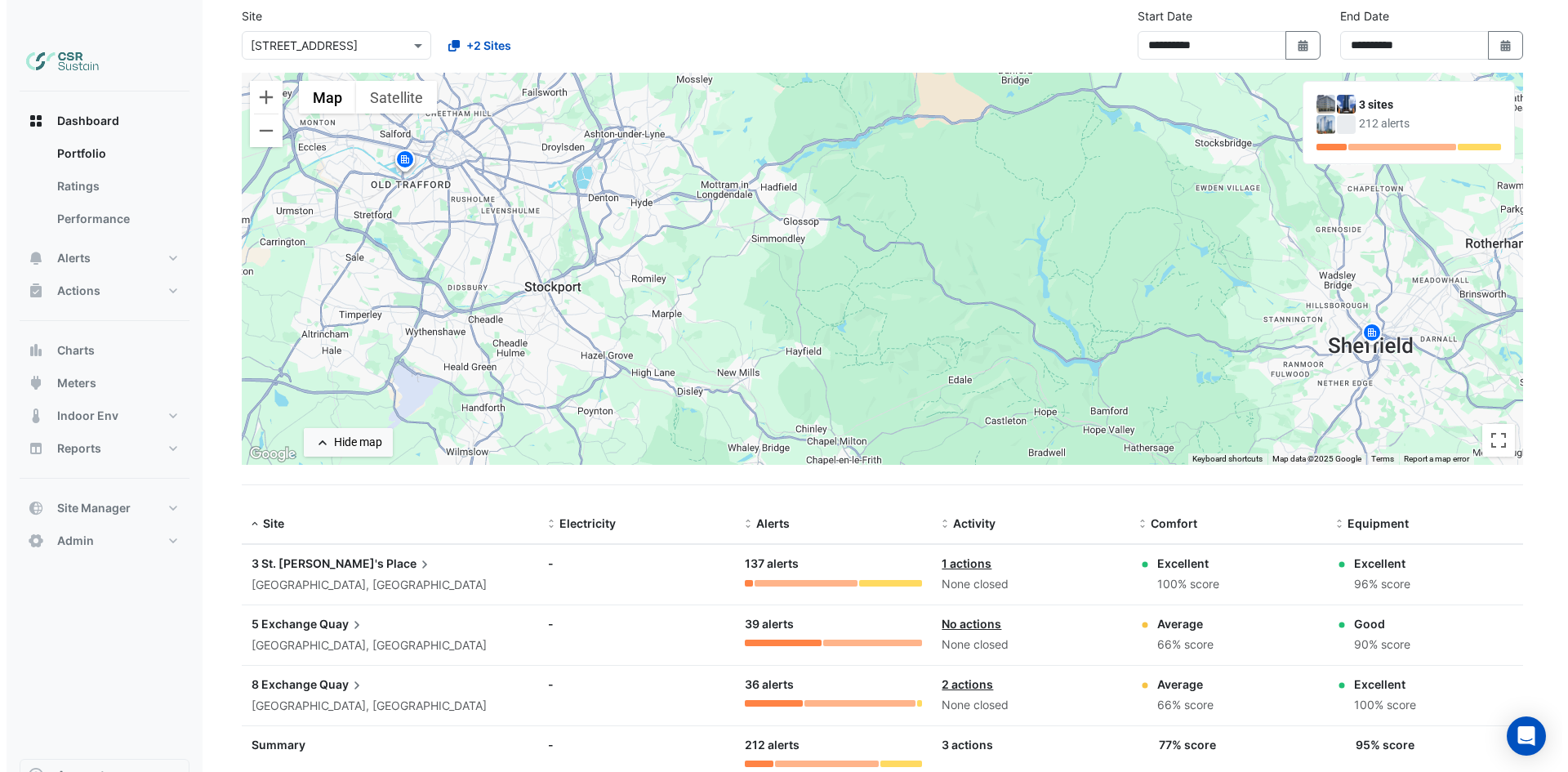
scroll to position [120, 0]
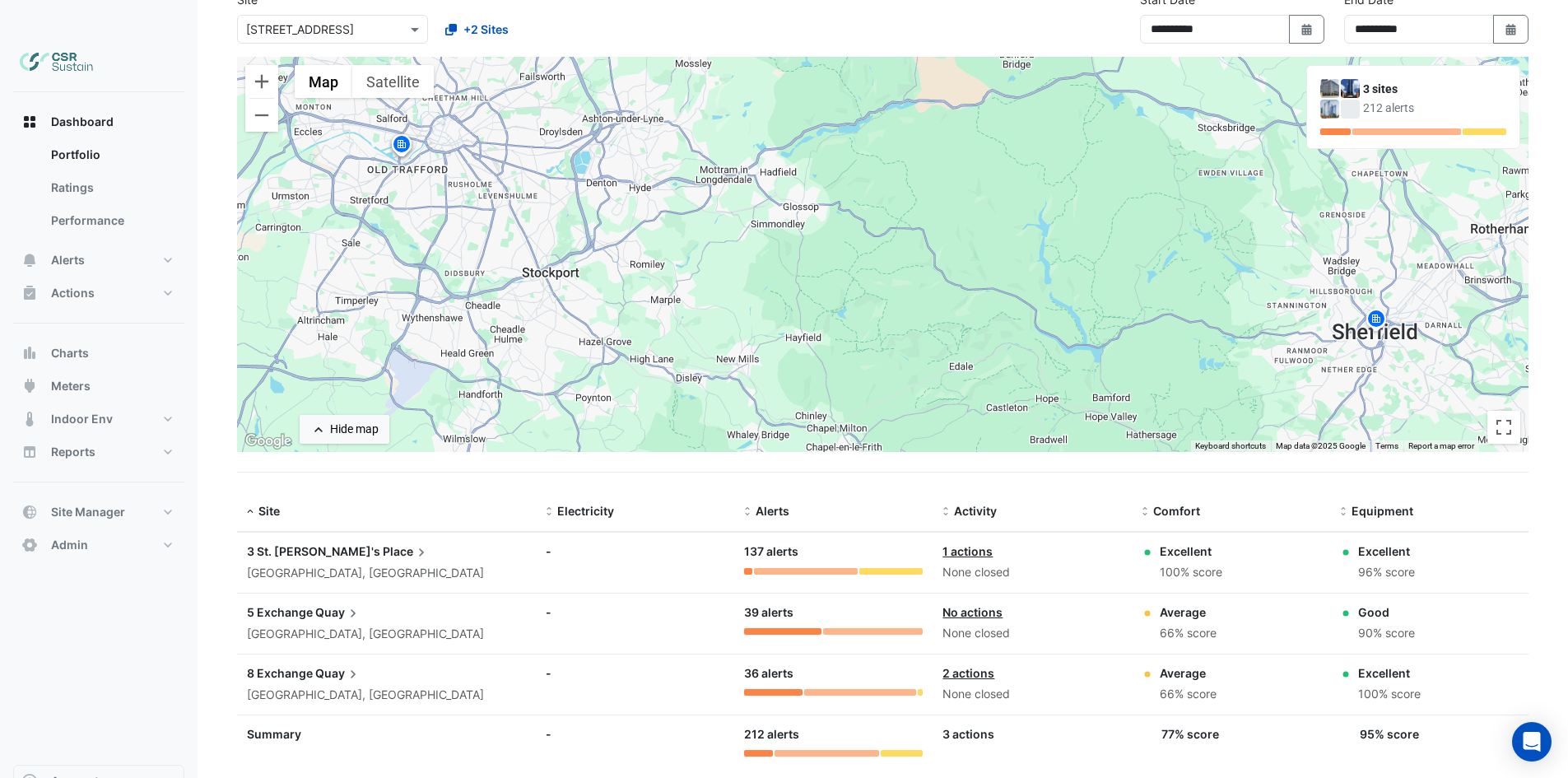
click at [326, 603] on span "Quay" at bounding box center [338, 612] width 46 height 18
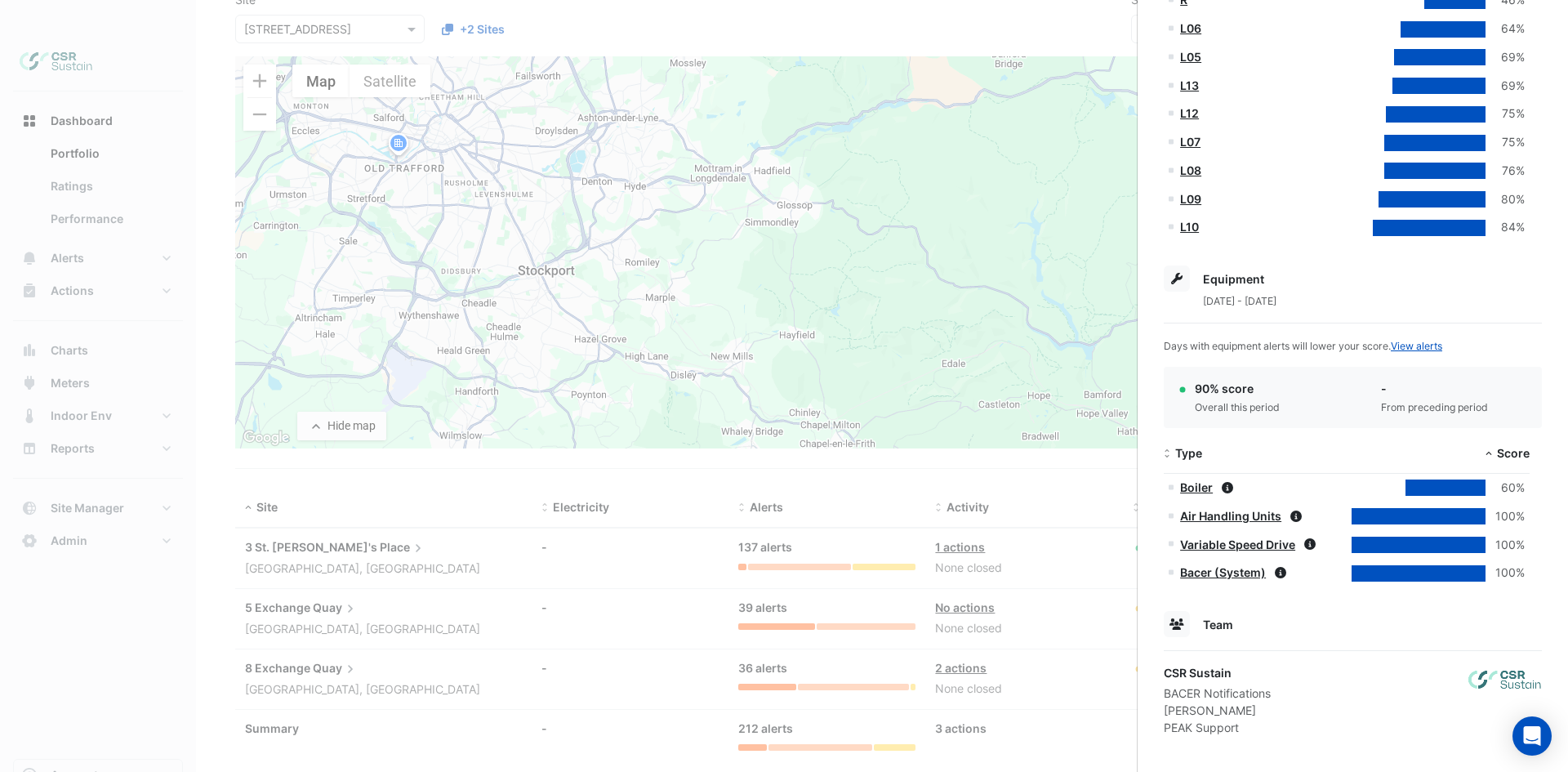
scroll to position [650, 0]
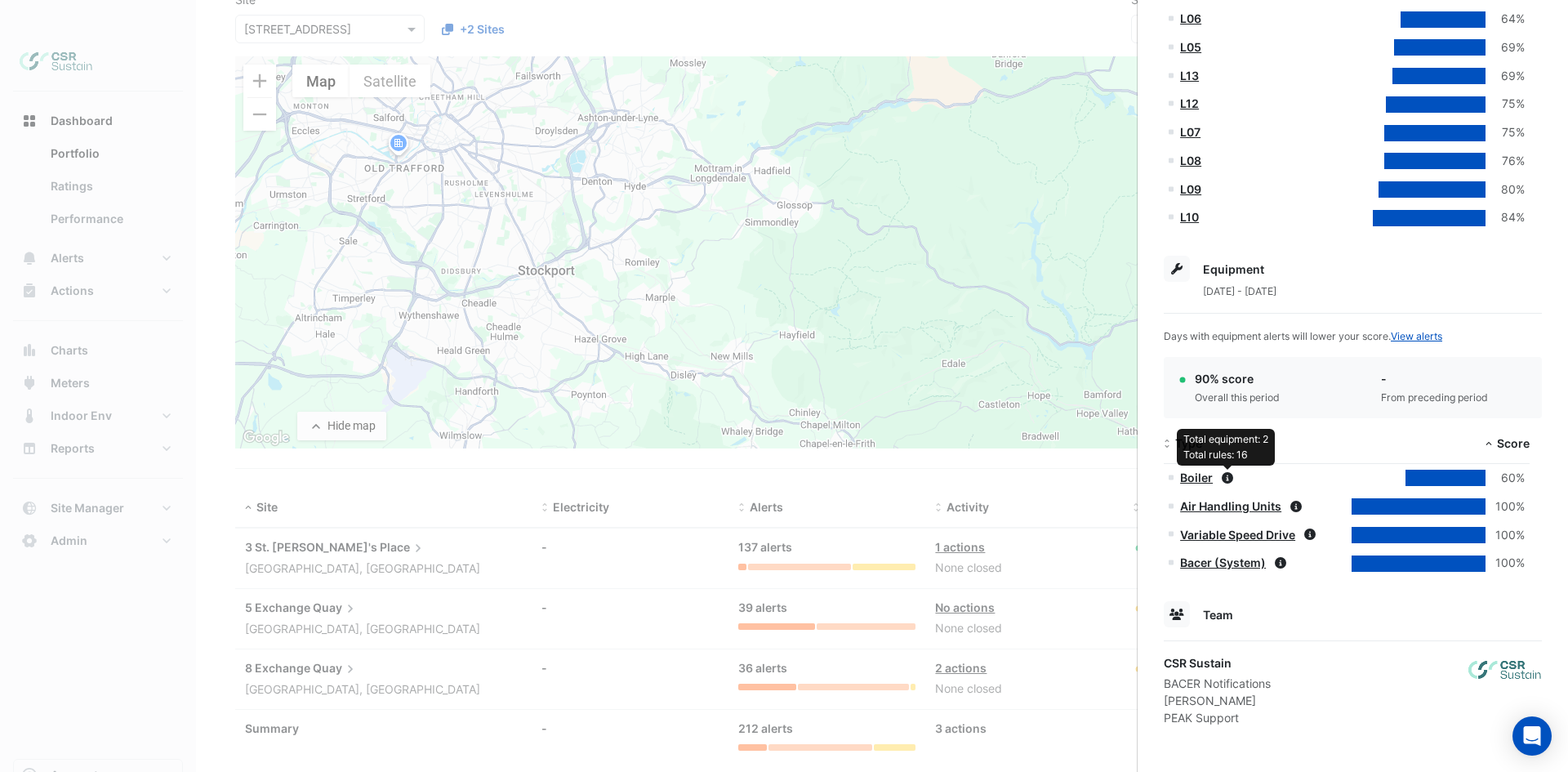
click at [1226, 478] on icon at bounding box center [1227, 478] width 12 height 12
click at [1375, 478] on div "Boiler 60%" at bounding box center [1347, 478] width 366 height 29
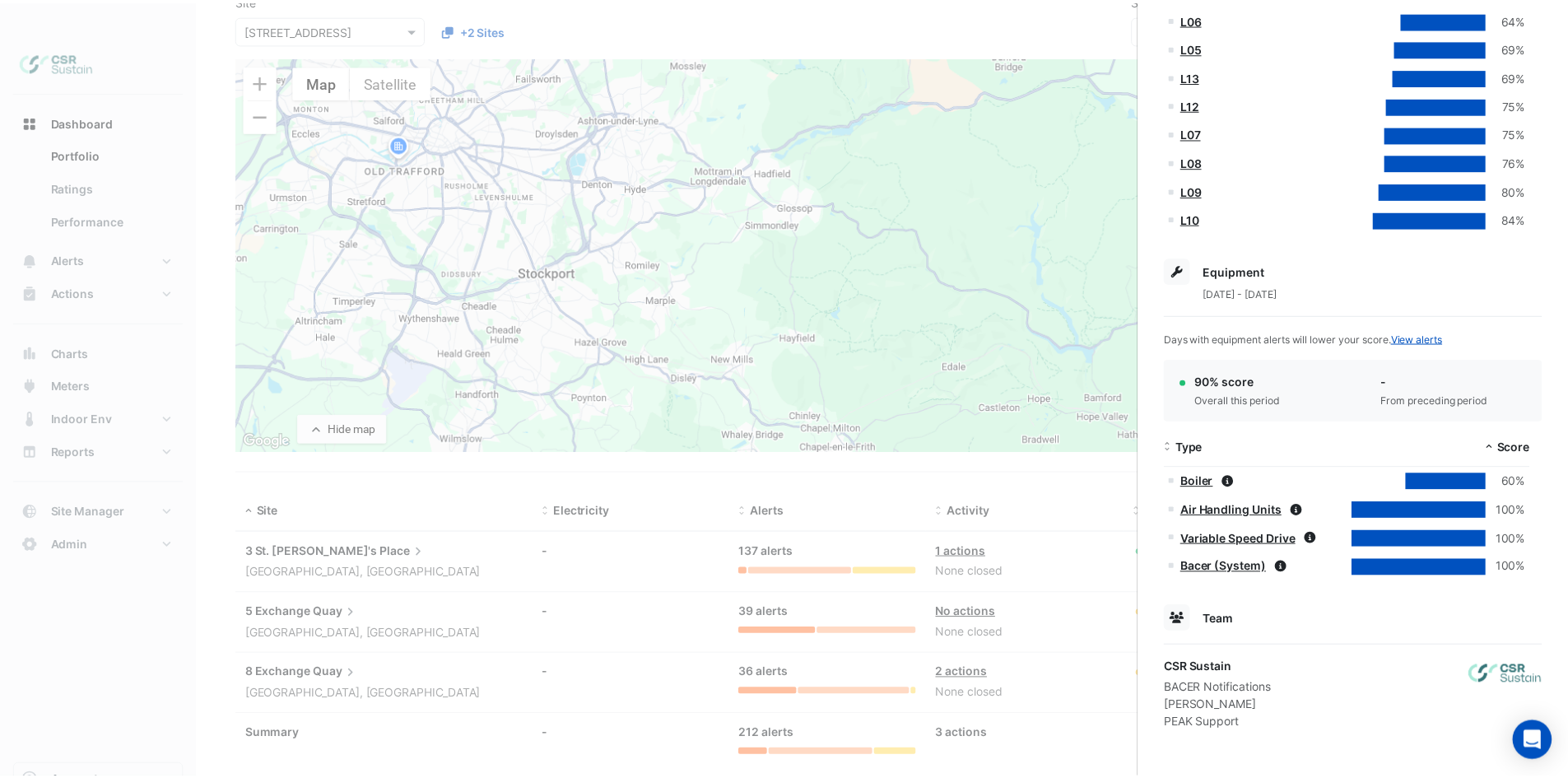
scroll to position [422, 0]
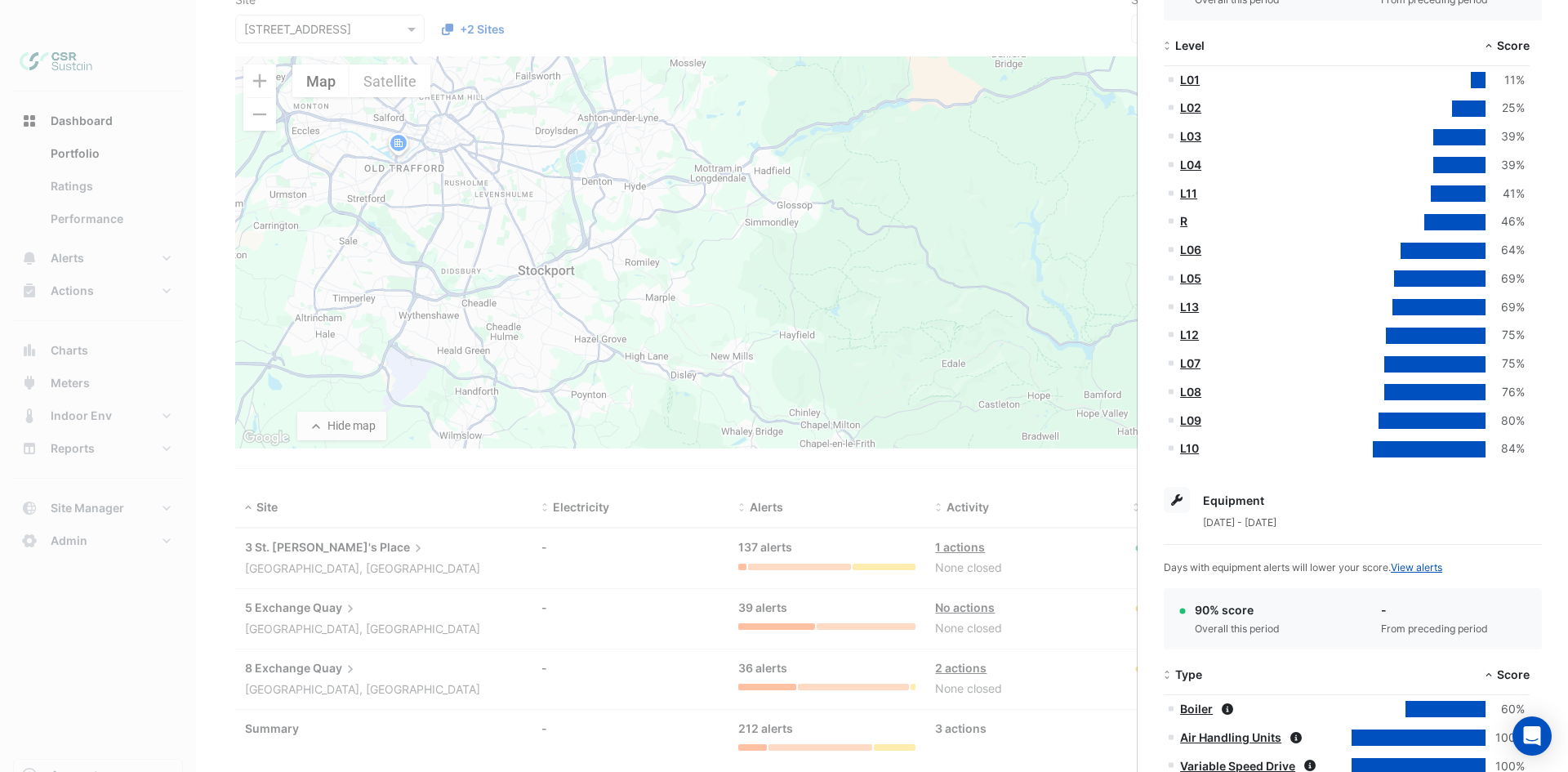
drag, startPoint x: 531, startPoint y: 428, endPoint x: 502, endPoint y: 395, distance: 43.9
click at [536, 423] on ngb-offcanvas-backdrop at bounding box center [784, 386] width 1568 height 772
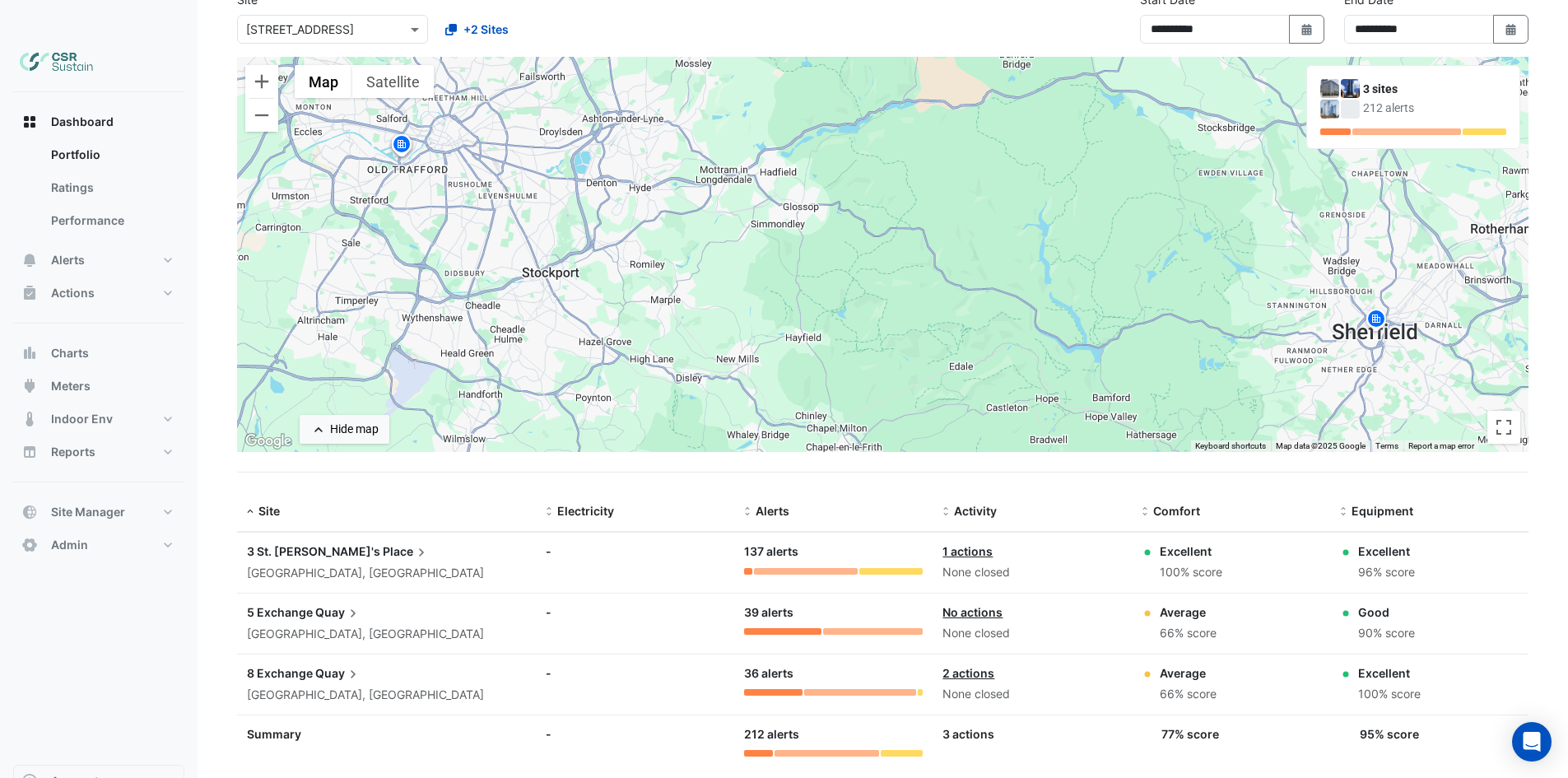
drag, startPoint x: 471, startPoint y: 516, endPoint x: 473, endPoint y: 506, distance: 10.2
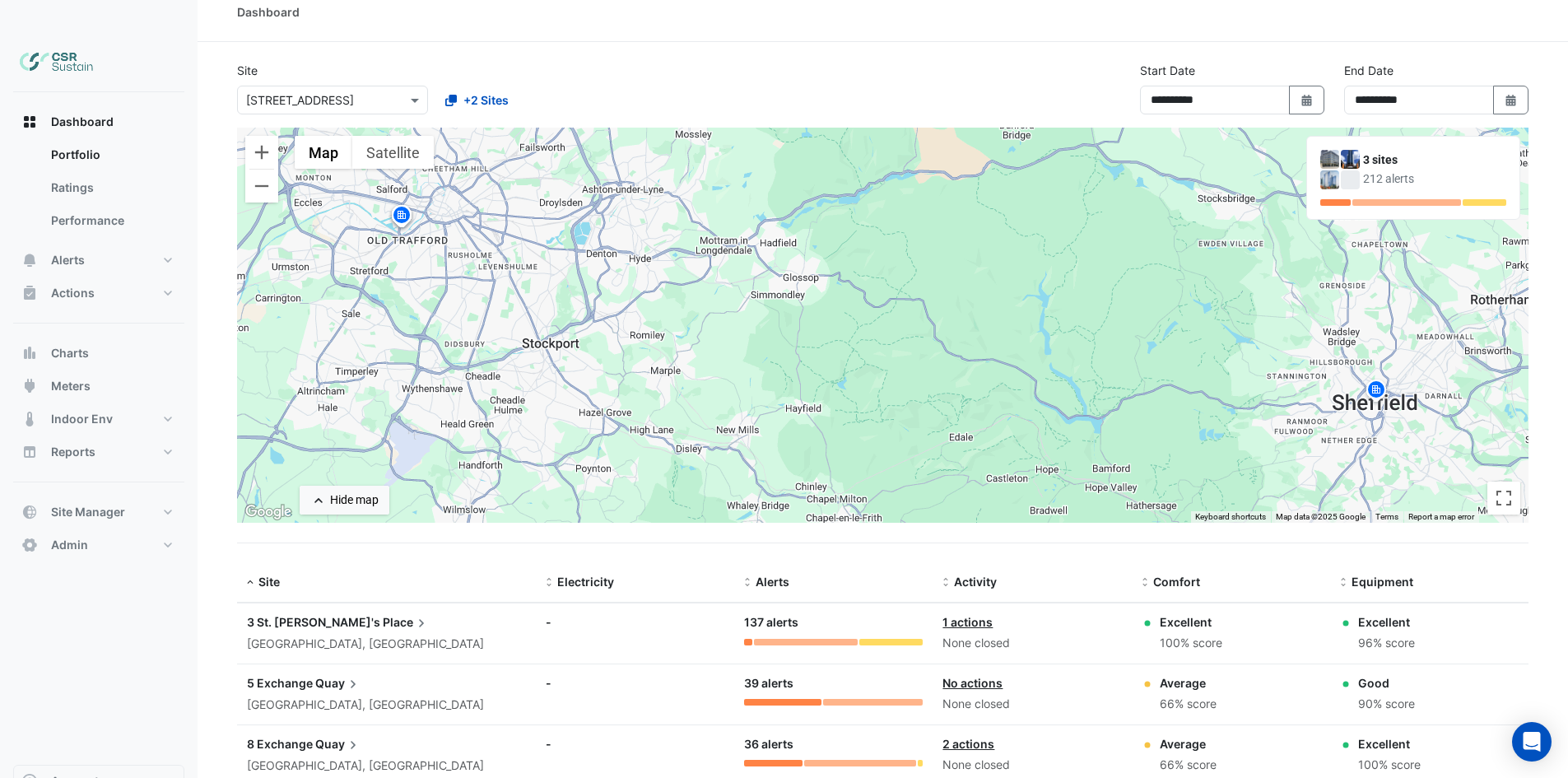
scroll to position [121, 0]
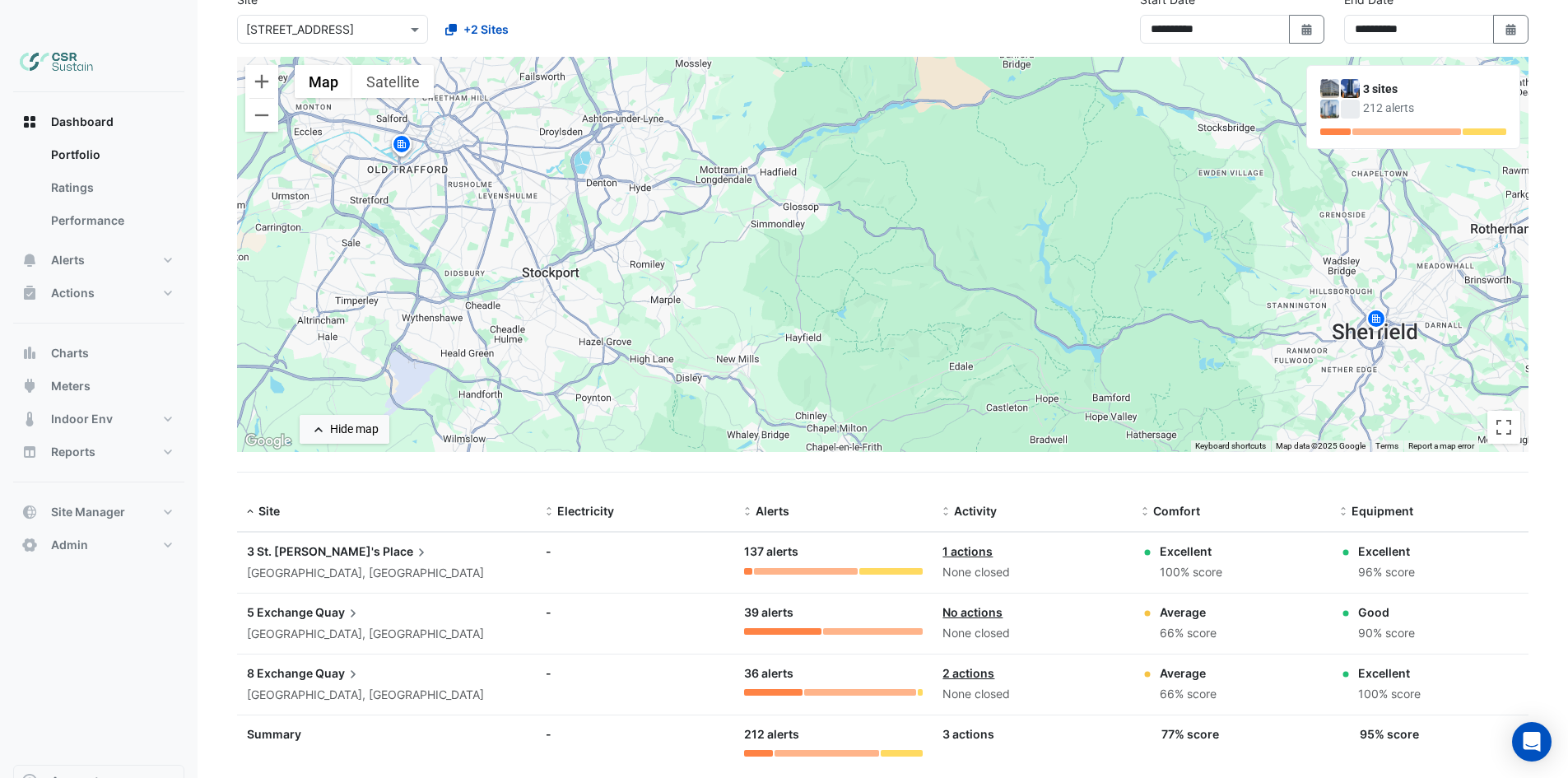
drag, startPoint x: 514, startPoint y: 625, endPoint x: 385, endPoint y: 503, distance: 177.6
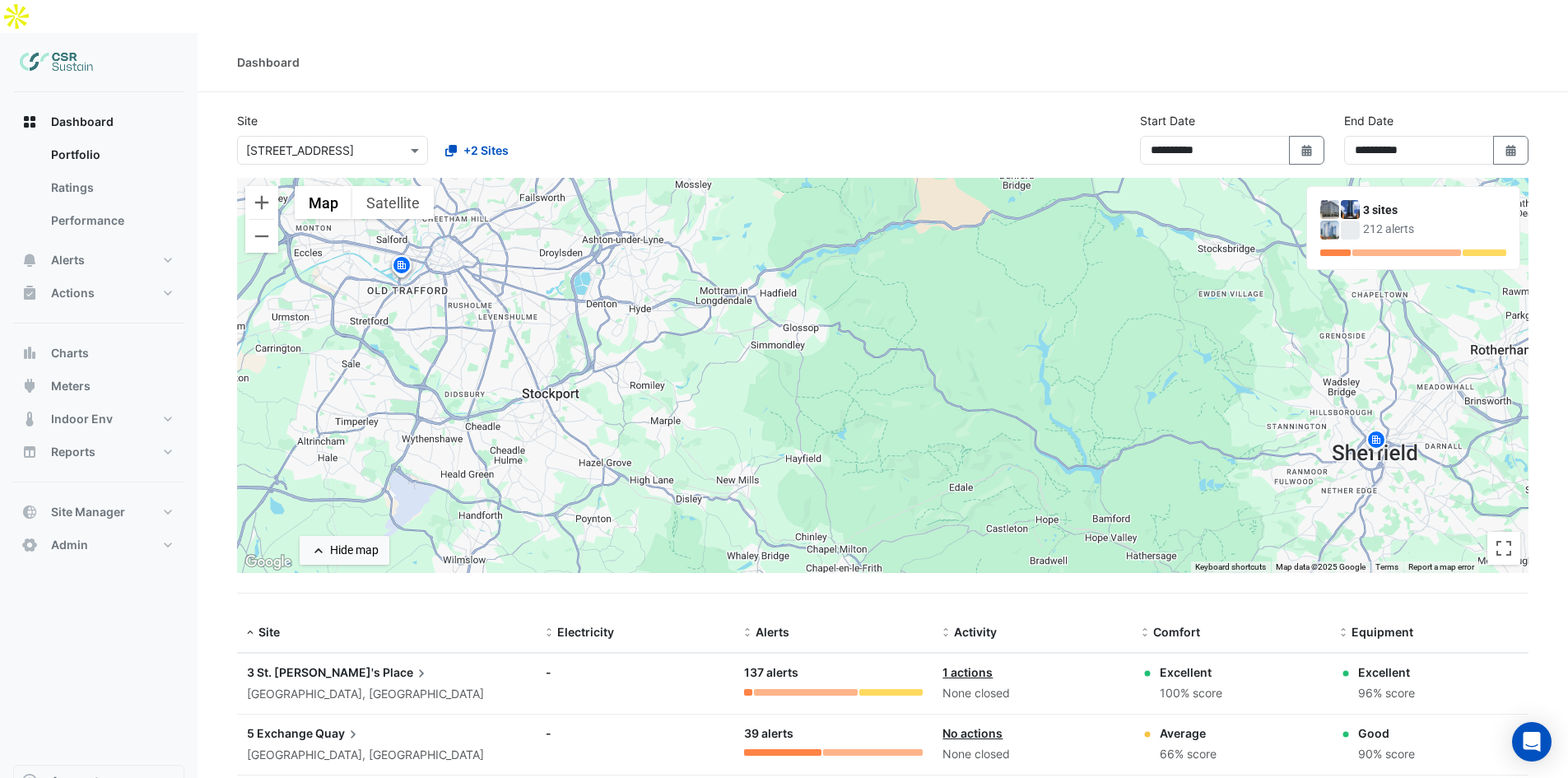
drag, startPoint x: 608, startPoint y: 445, endPoint x: 587, endPoint y: 358, distance: 89.5
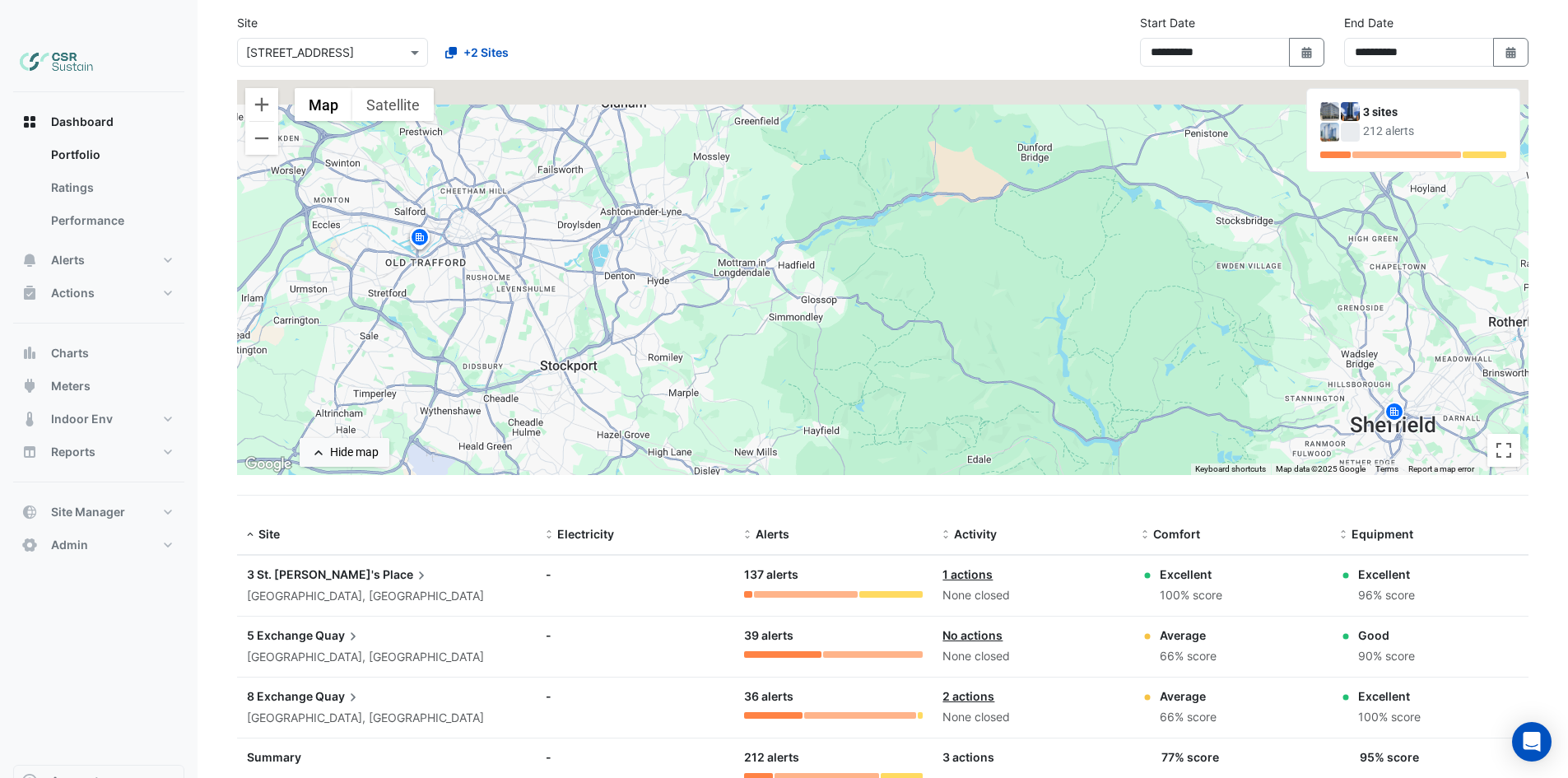
drag, startPoint x: 811, startPoint y: 413, endPoint x: 822, endPoint y: 450, distance: 38.6
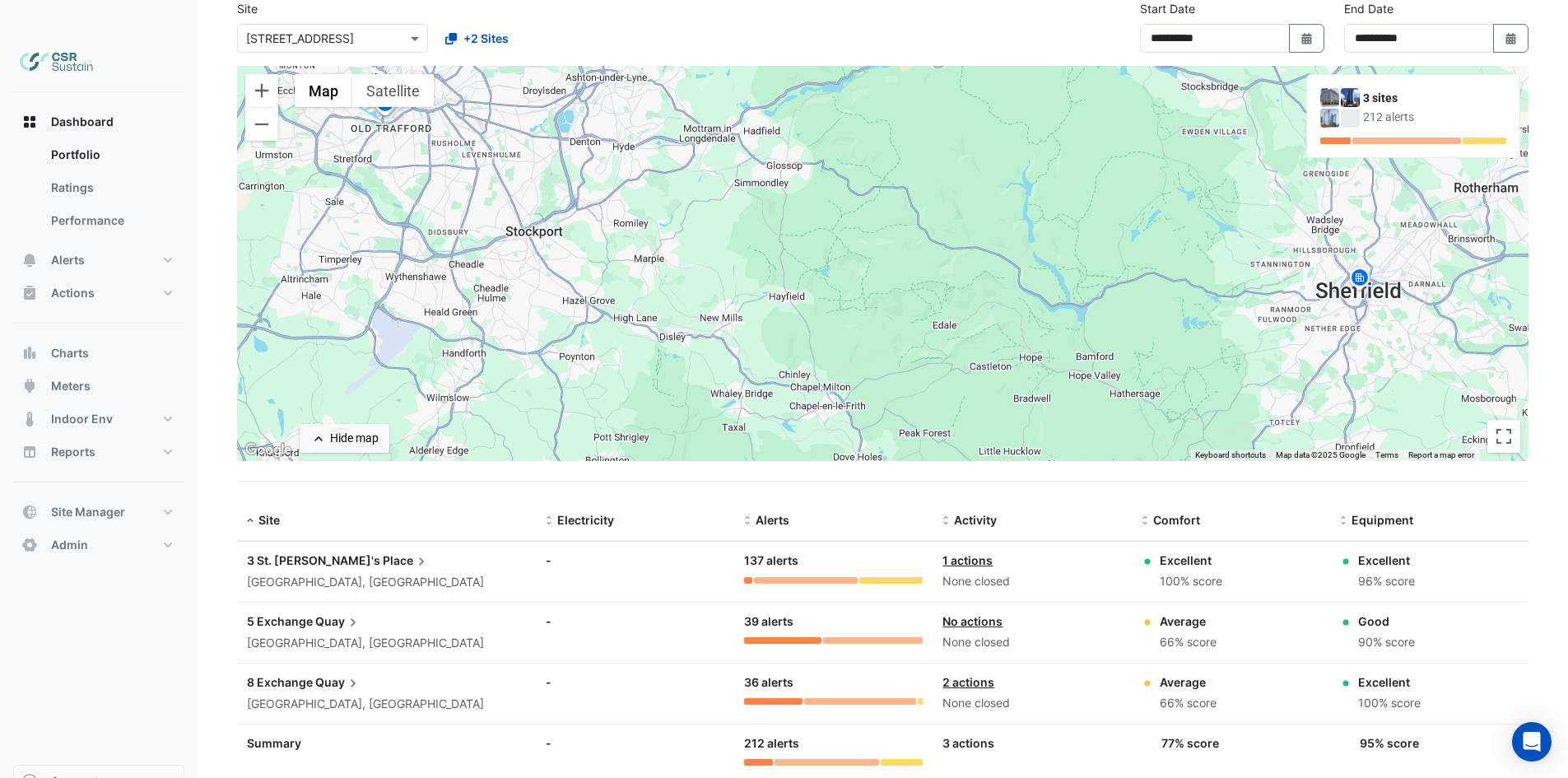
scroll to position [121, 0]
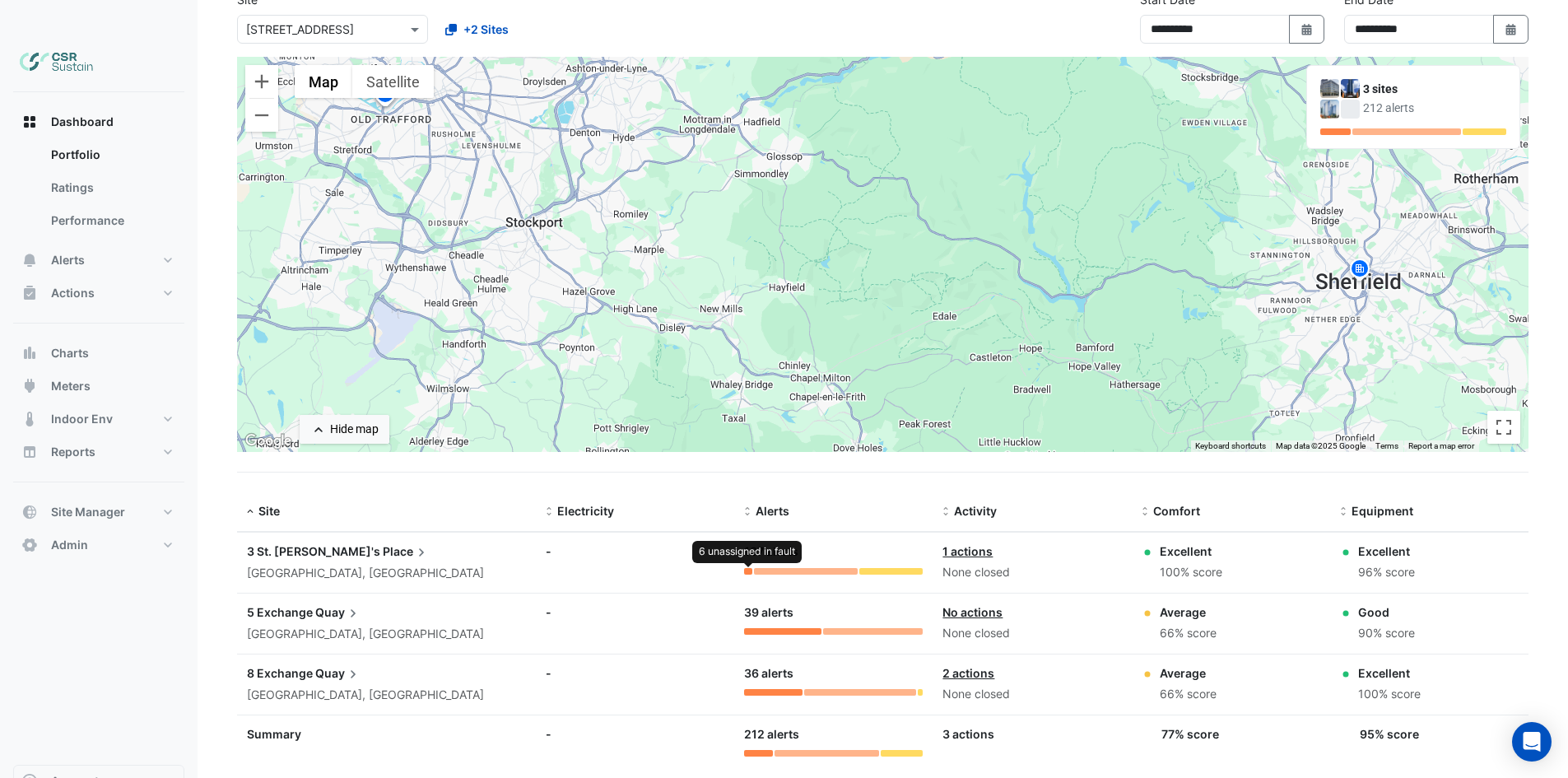
click at [746, 568] on div at bounding box center [747, 571] width 7 height 7
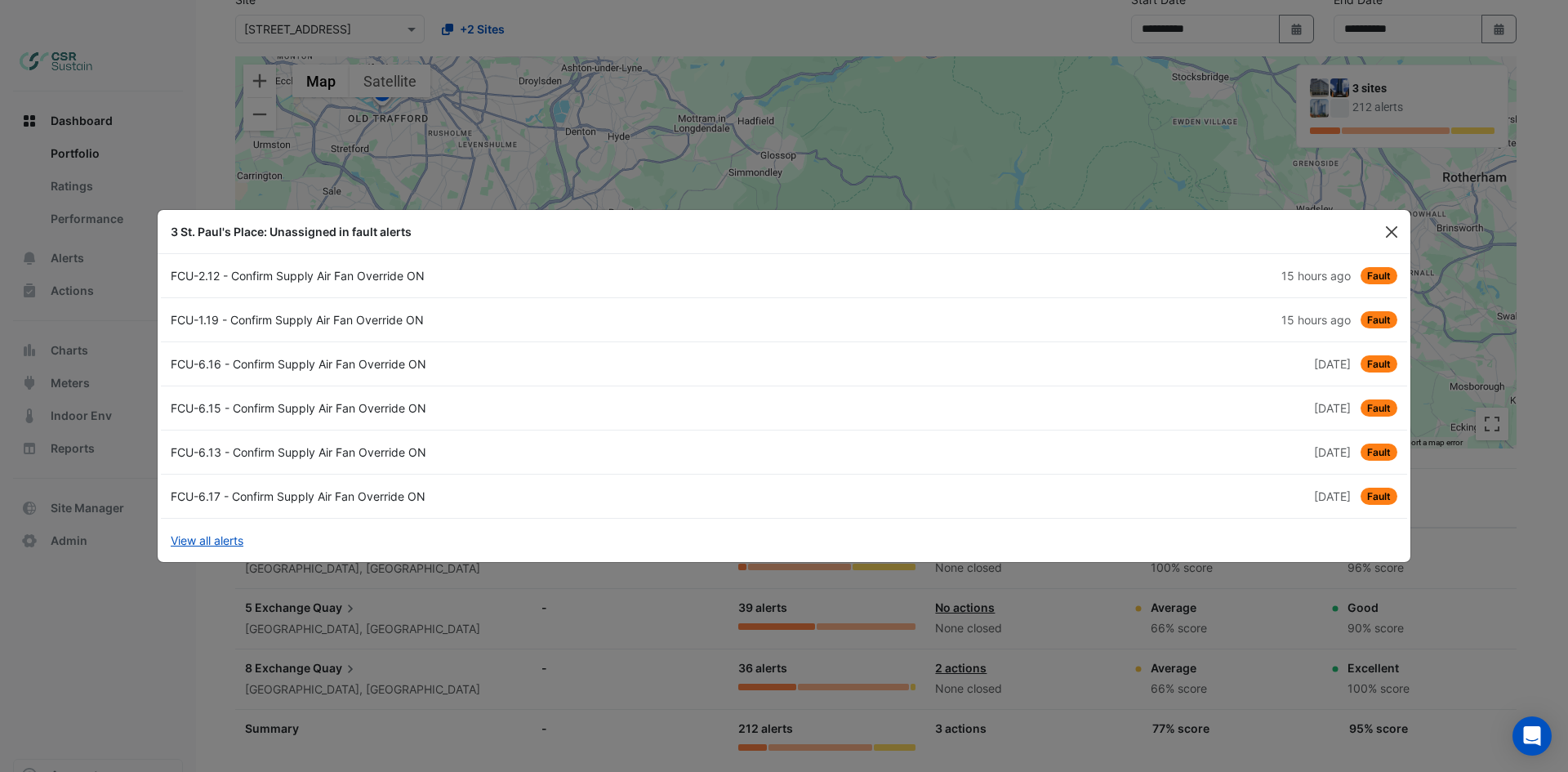
click at [1399, 226] on button "Close" at bounding box center [1391, 231] width 25 height 25
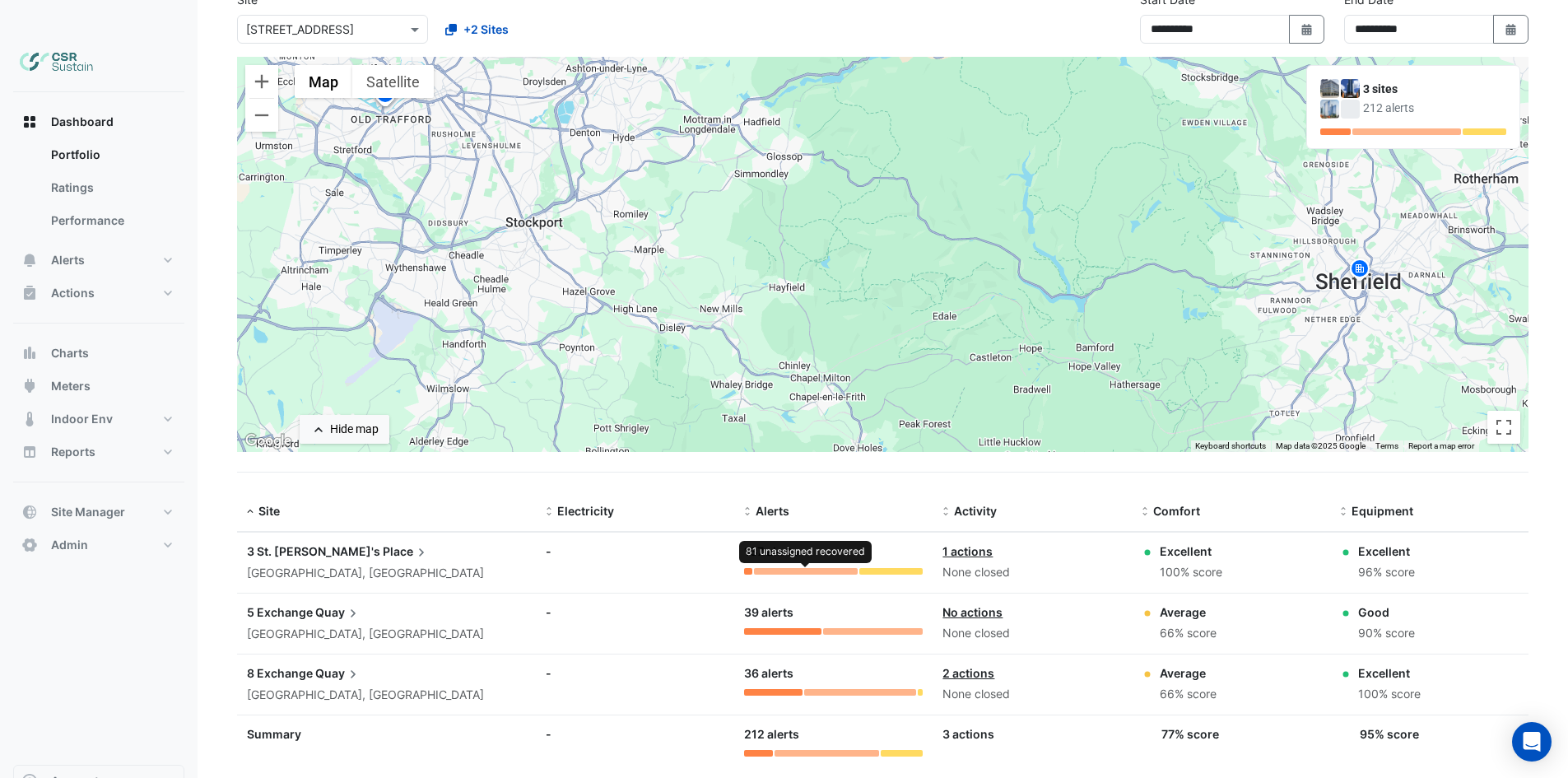
click at [807, 568] on div at bounding box center [806, 571] width 103 height 7
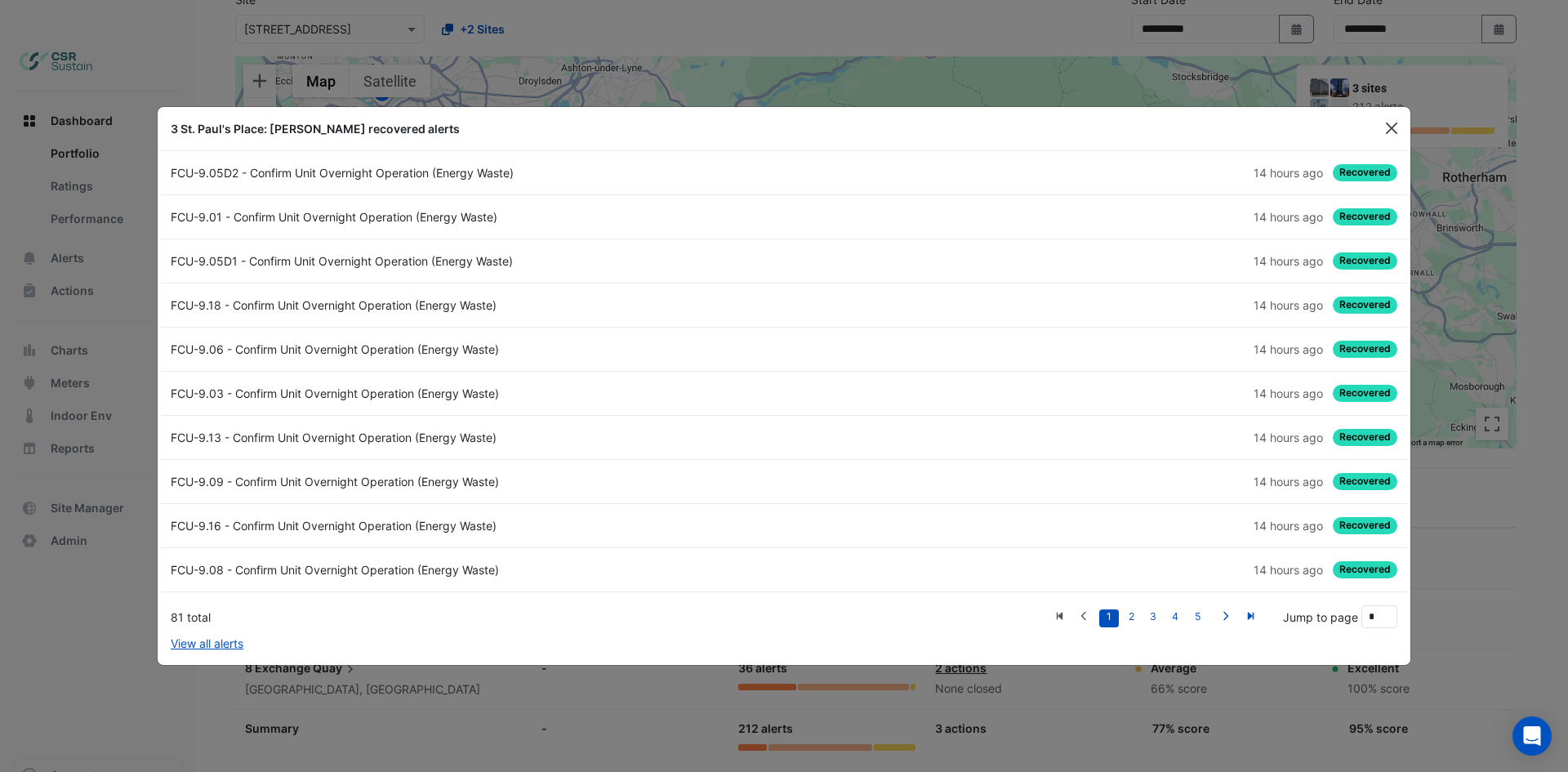
click at [1383, 130] on button "Close" at bounding box center [1391, 127] width 25 height 25
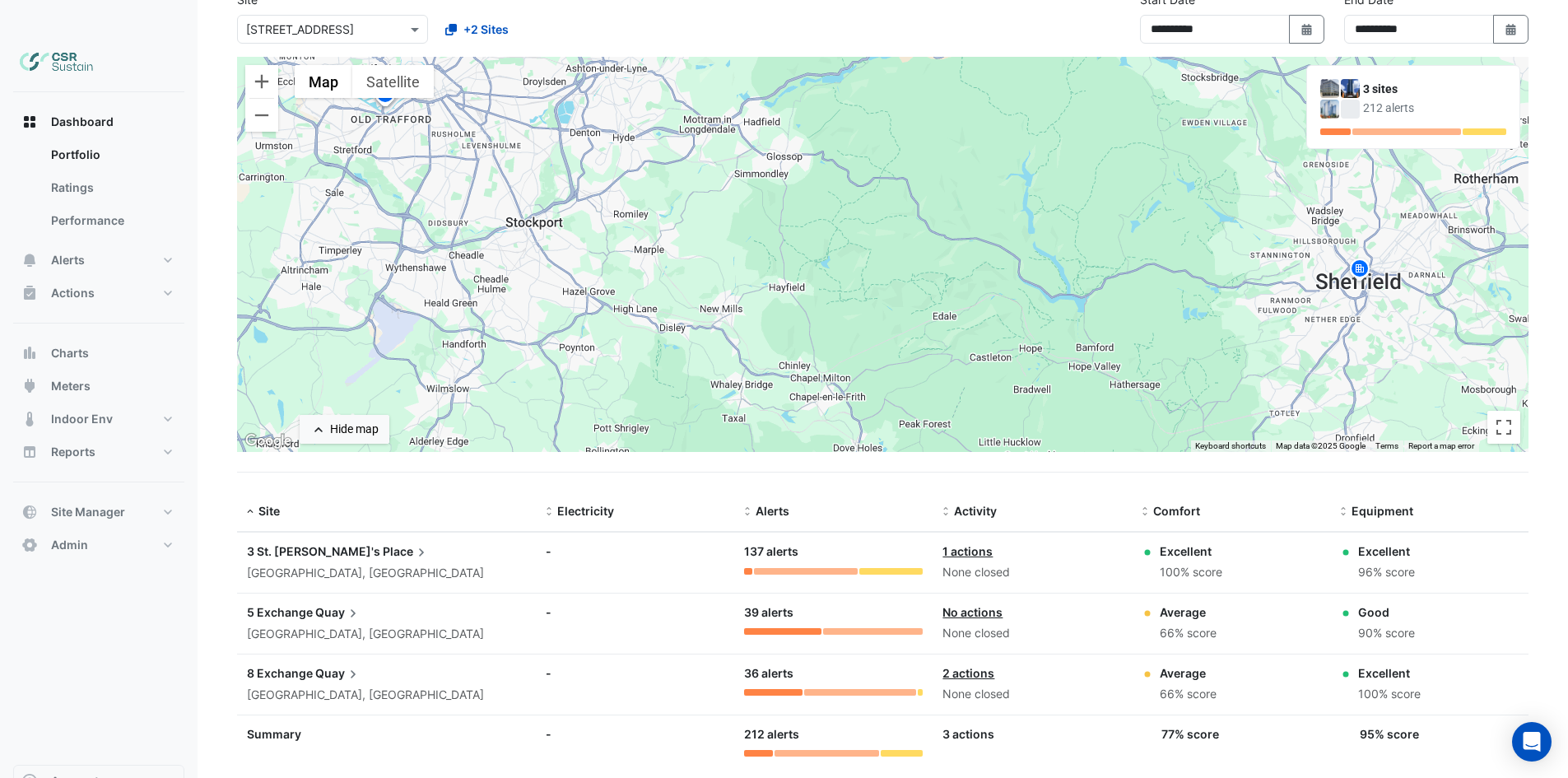
click at [872, 541] on datatable-body-cell "Alerts: 137 alerts" at bounding box center [833, 562] width 198 height 60
click at [876, 568] on div at bounding box center [890, 571] width 65 height 7
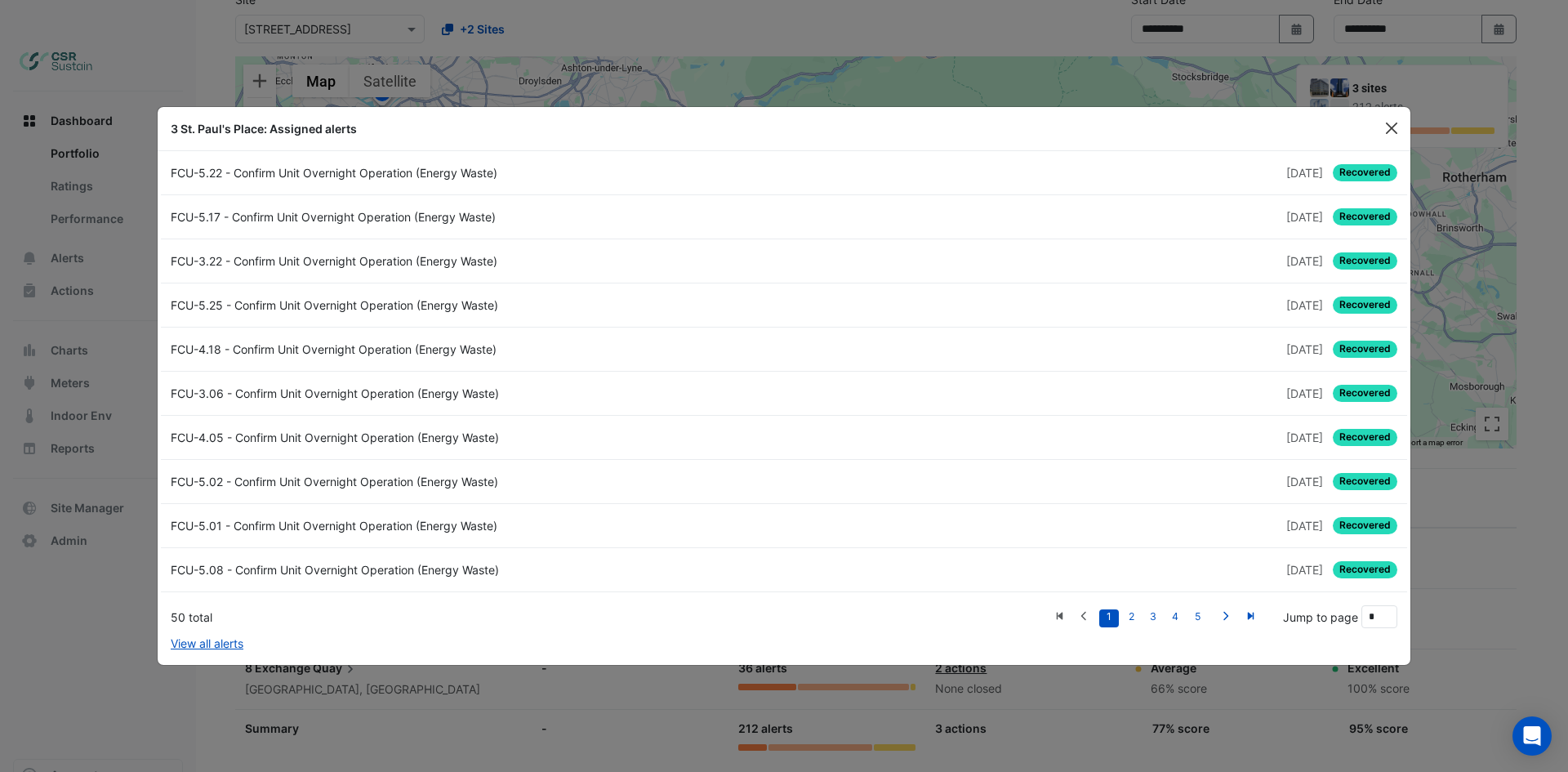
click at [1397, 124] on button "Close" at bounding box center [1391, 127] width 25 height 25
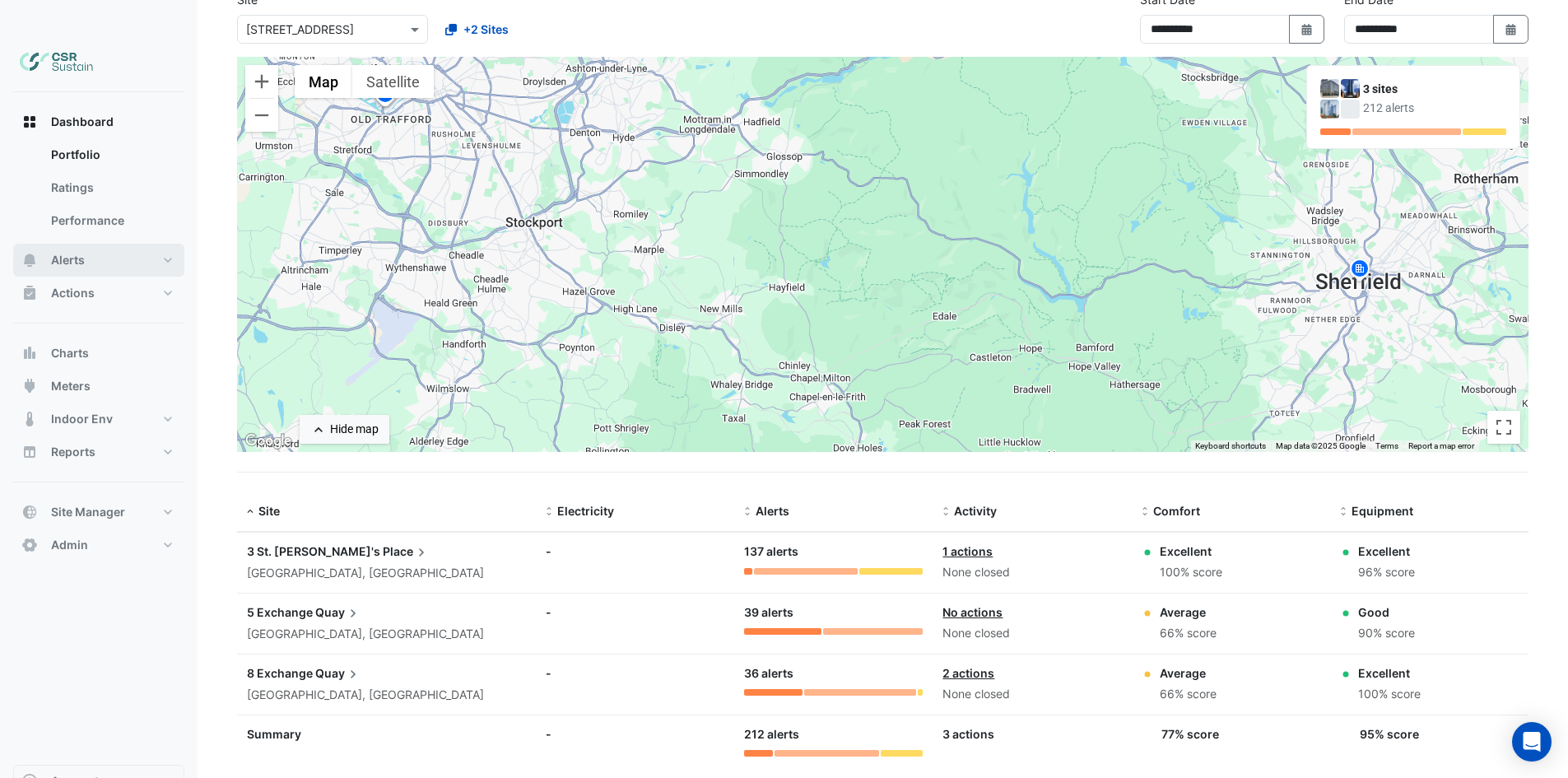
click at [96, 244] on button "Alerts" at bounding box center [98, 260] width 171 height 33
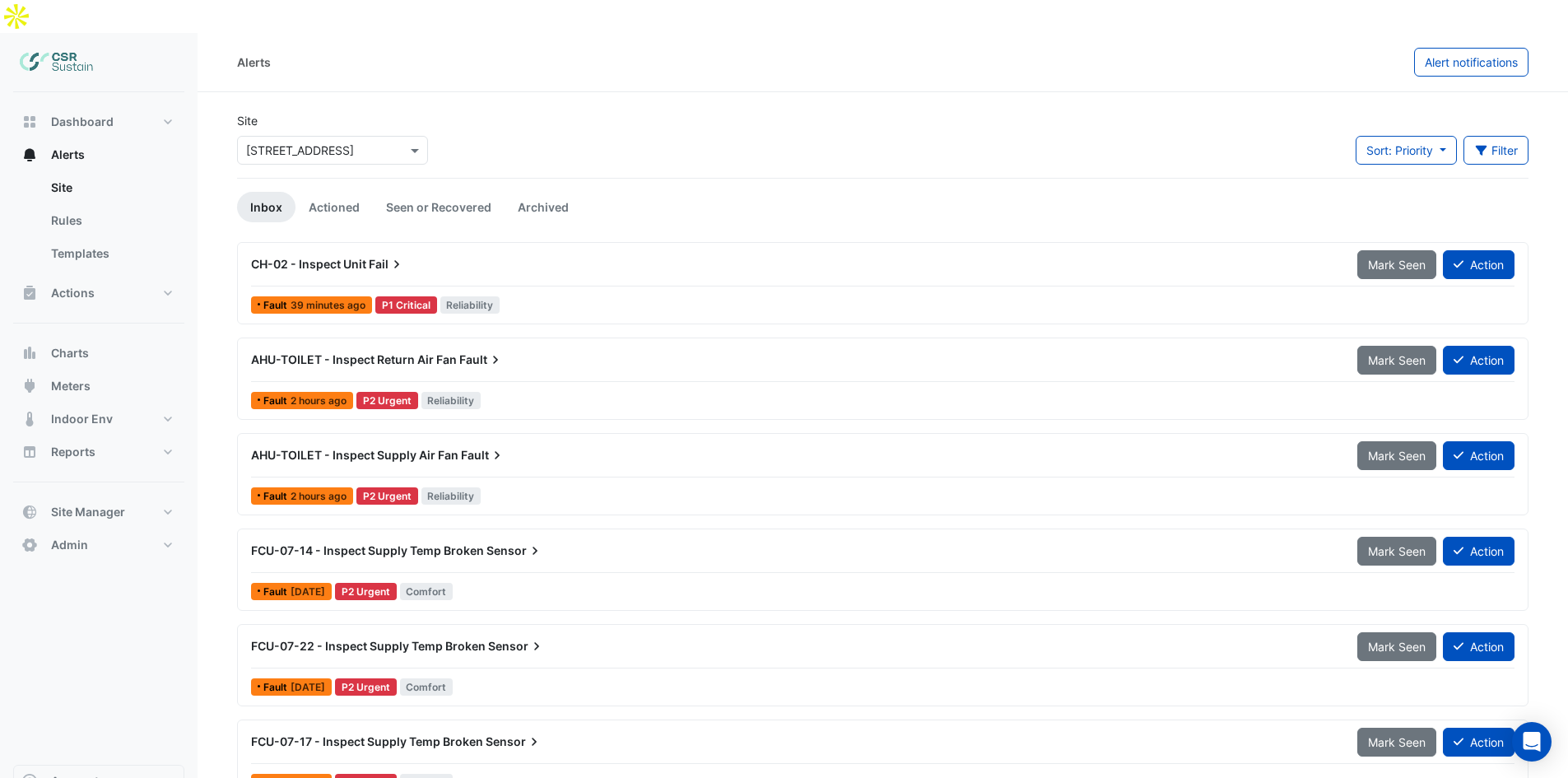
drag, startPoint x: 1039, startPoint y: 510, endPoint x: 1076, endPoint y: 236, distance: 276.5
click at [314, 192] on link "Actioned" at bounding box center [334, 207] width 78 height 31
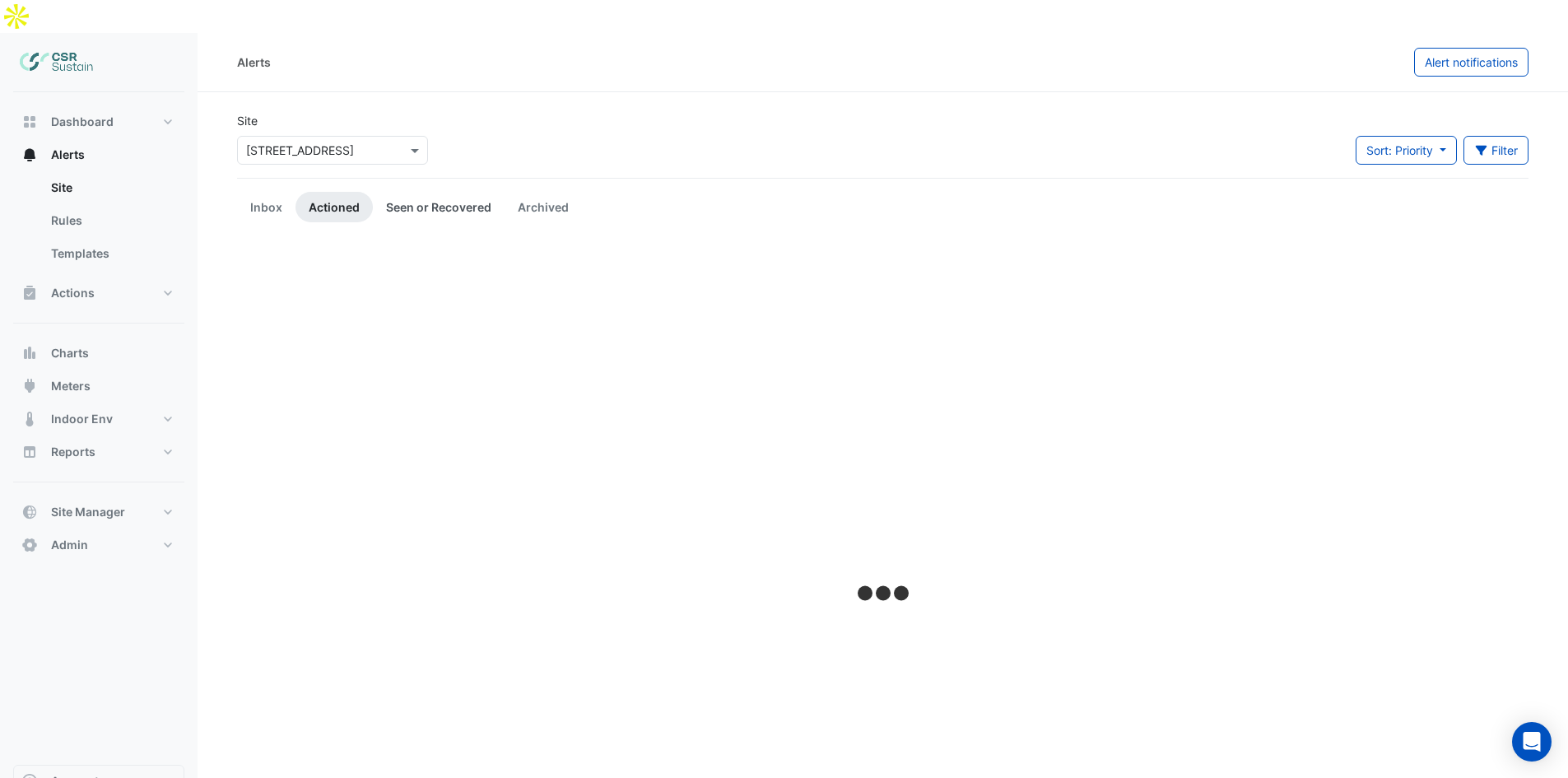
click at [456, 192] on link "Seen or Recovered" at bounding box center [439, 207] width 131 height 31
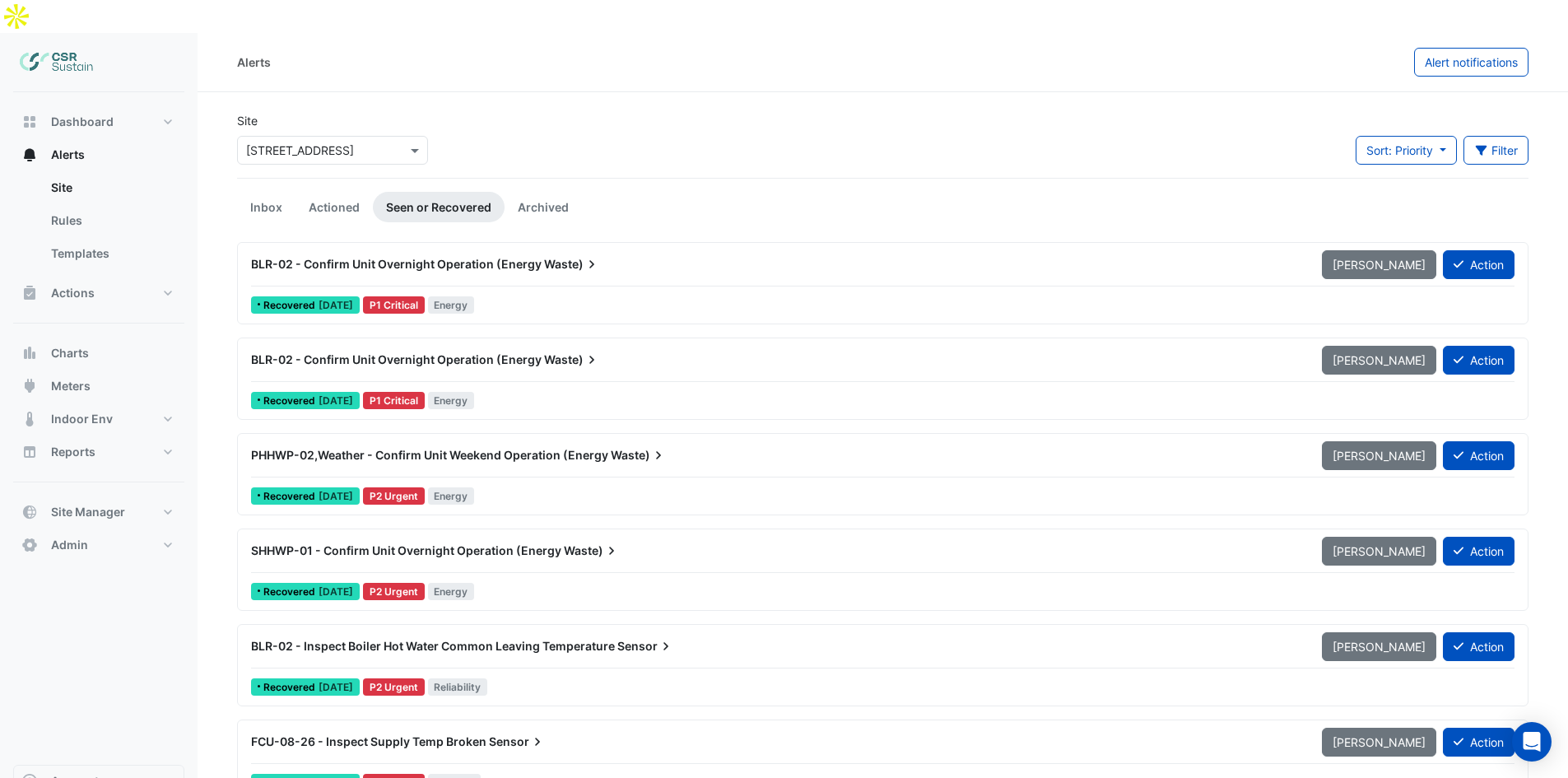
click at [392, 256] on div "BLR-02 - Confirm Unit Overnight Operation (Energy Waste)" at bounding box center [776, 264] width 1051 height 17
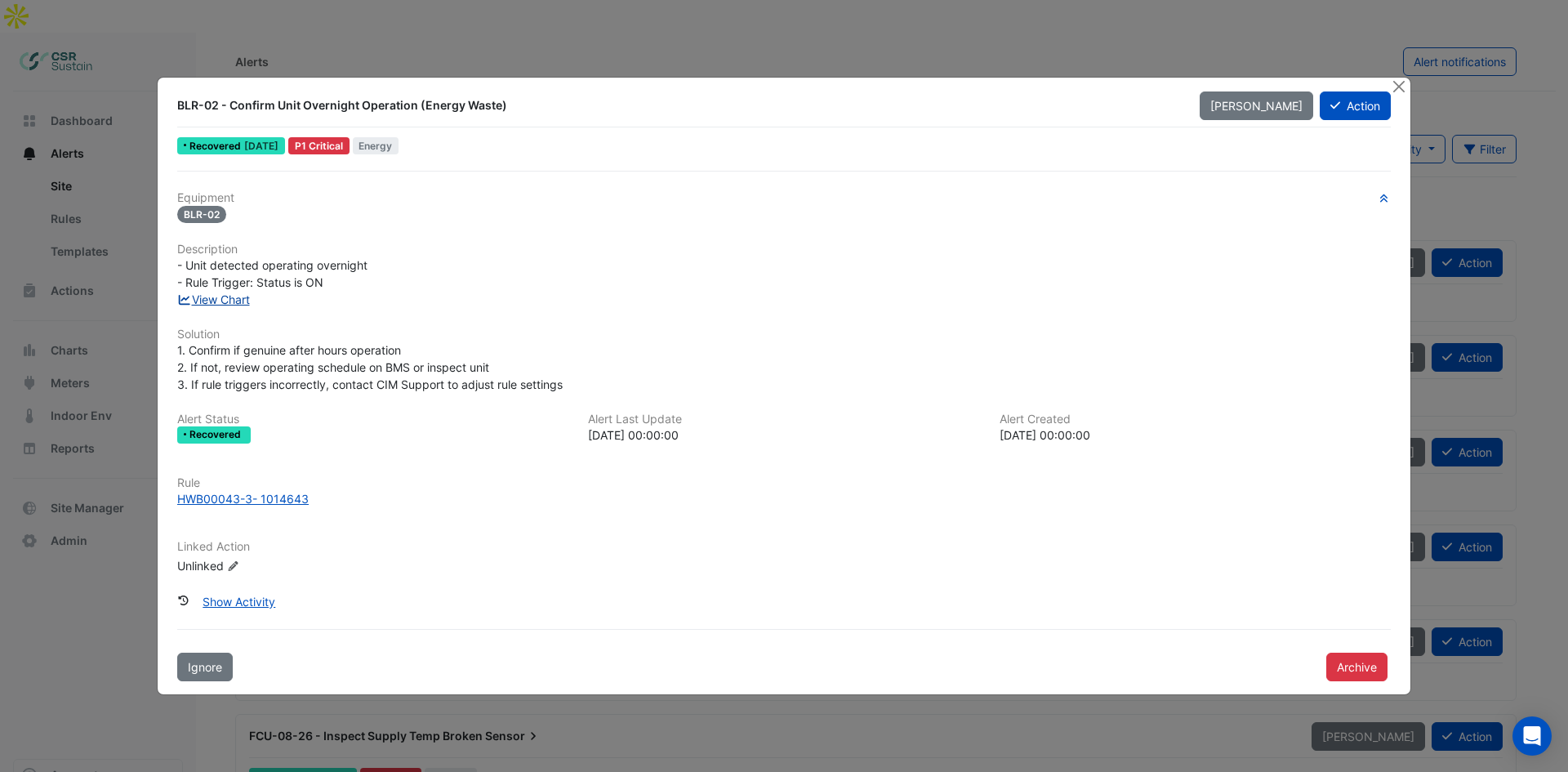
click at [216, 299] on link "View Chart" at bounding box center [213, 299] width 73 height 14
click at [225, 299] on link "View Chart" at bounding box center [213, 299] width 73 height 14
click at [1354, 105] on button "Action" at bounding box center [1356, 106] width 71 height 29
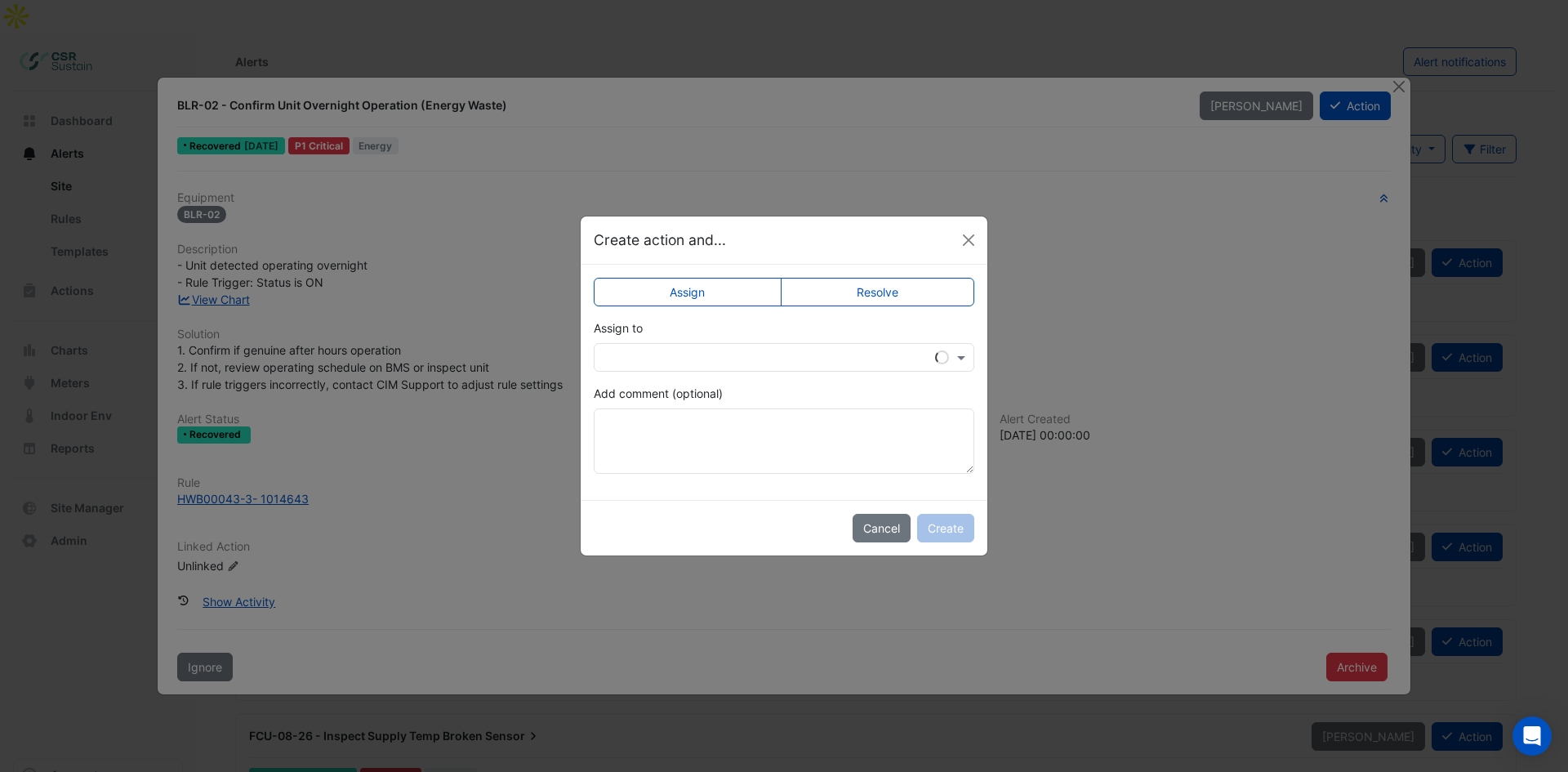
click at [728, 333] on div "Assign to" at bounding box center [783, 345] width 380 height 52
click at [732, 356] on input "text" at bounding box center [767, 357] width 330 height 17
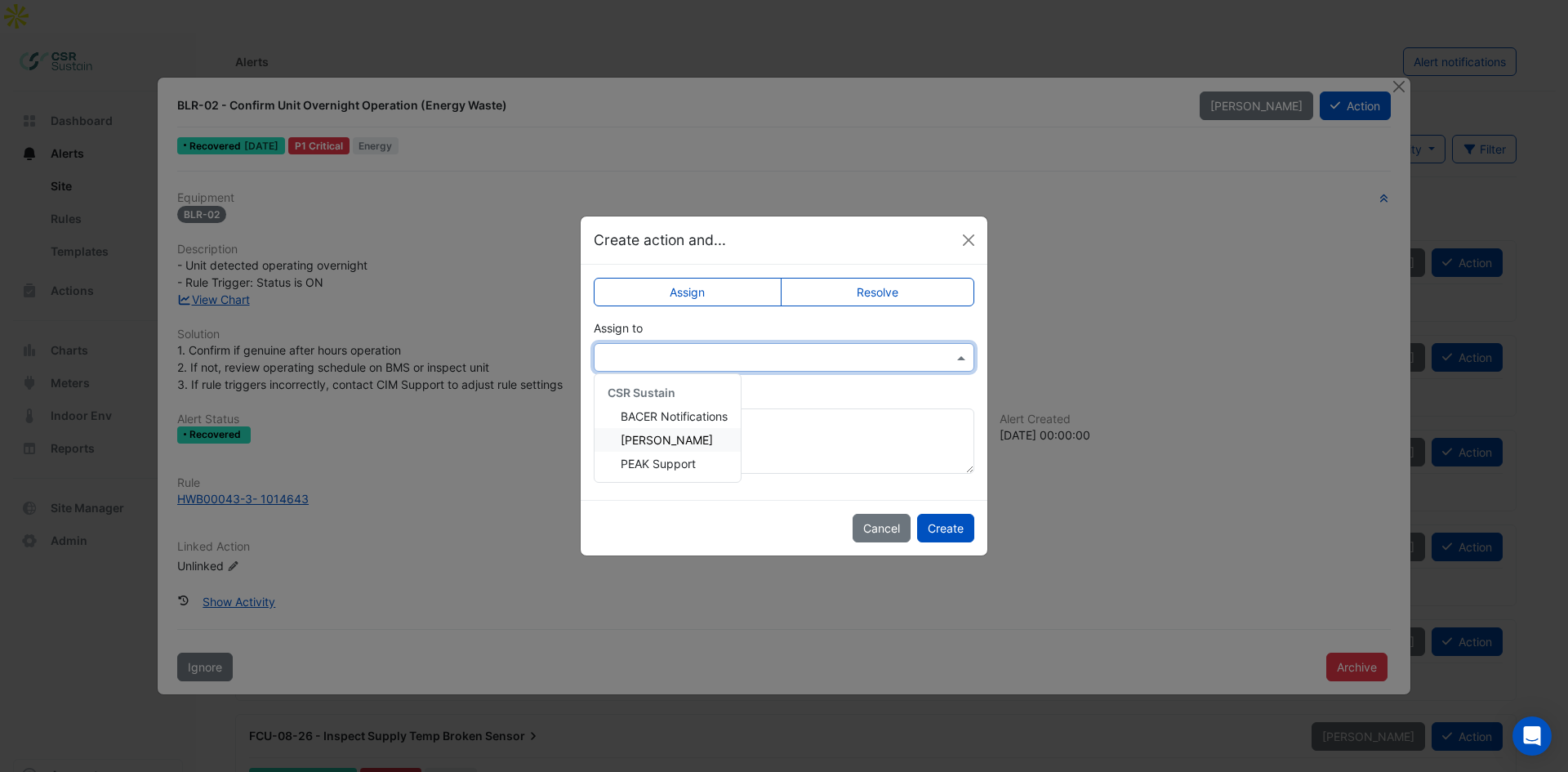
click at [652, 446] on span "[PERSON_NAME]" at bounding box center [666, 439] width 92 height 14
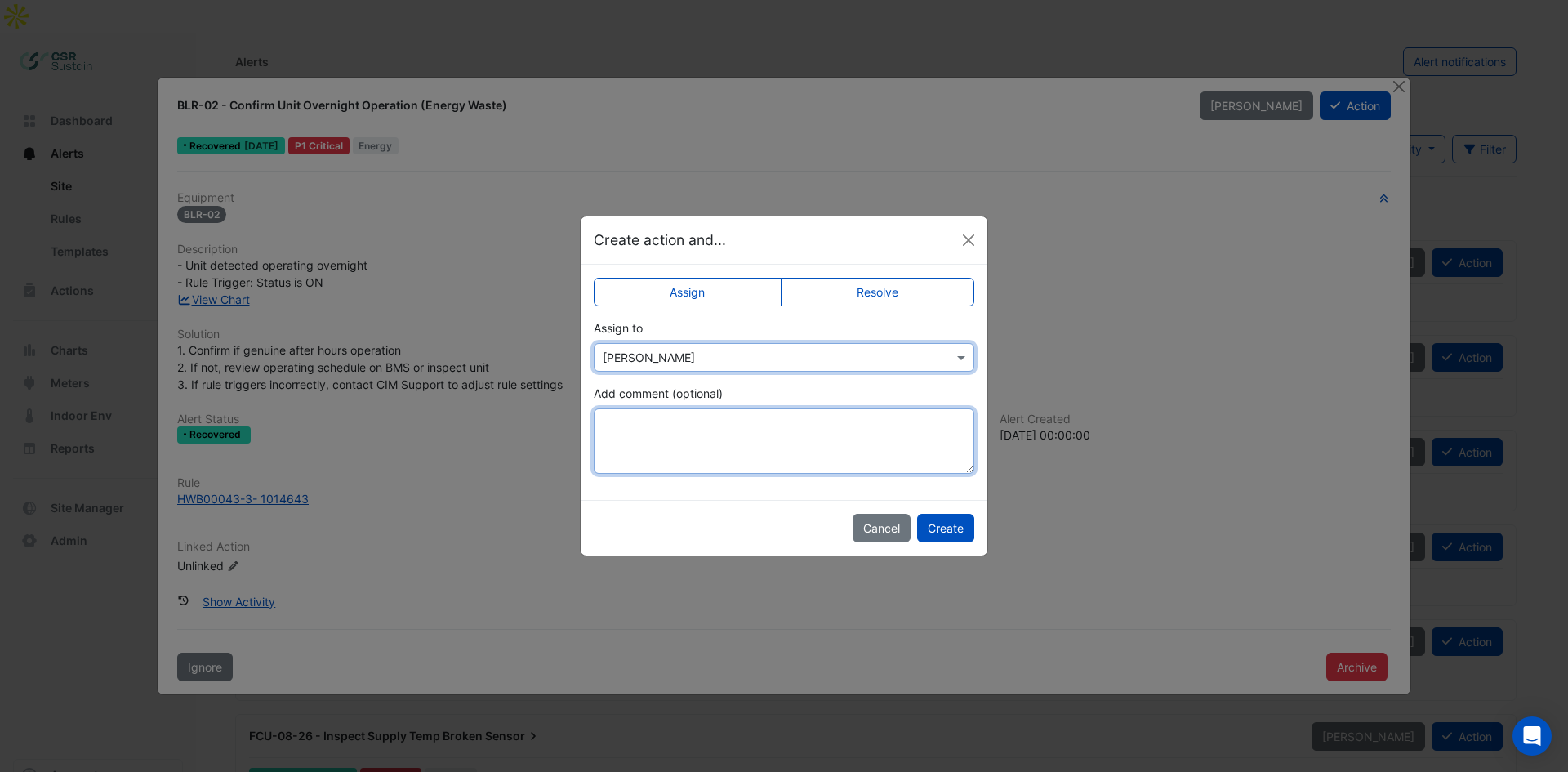
drag, startPoint x: 676, startPoint y: 461, endPoint x: 687, endPoint y: 447, distance: 17.8
click at [676, 456] on textarea "Add comment (optional)" at bounding box center [783, 441] width 380 height 65
type textarea "*"
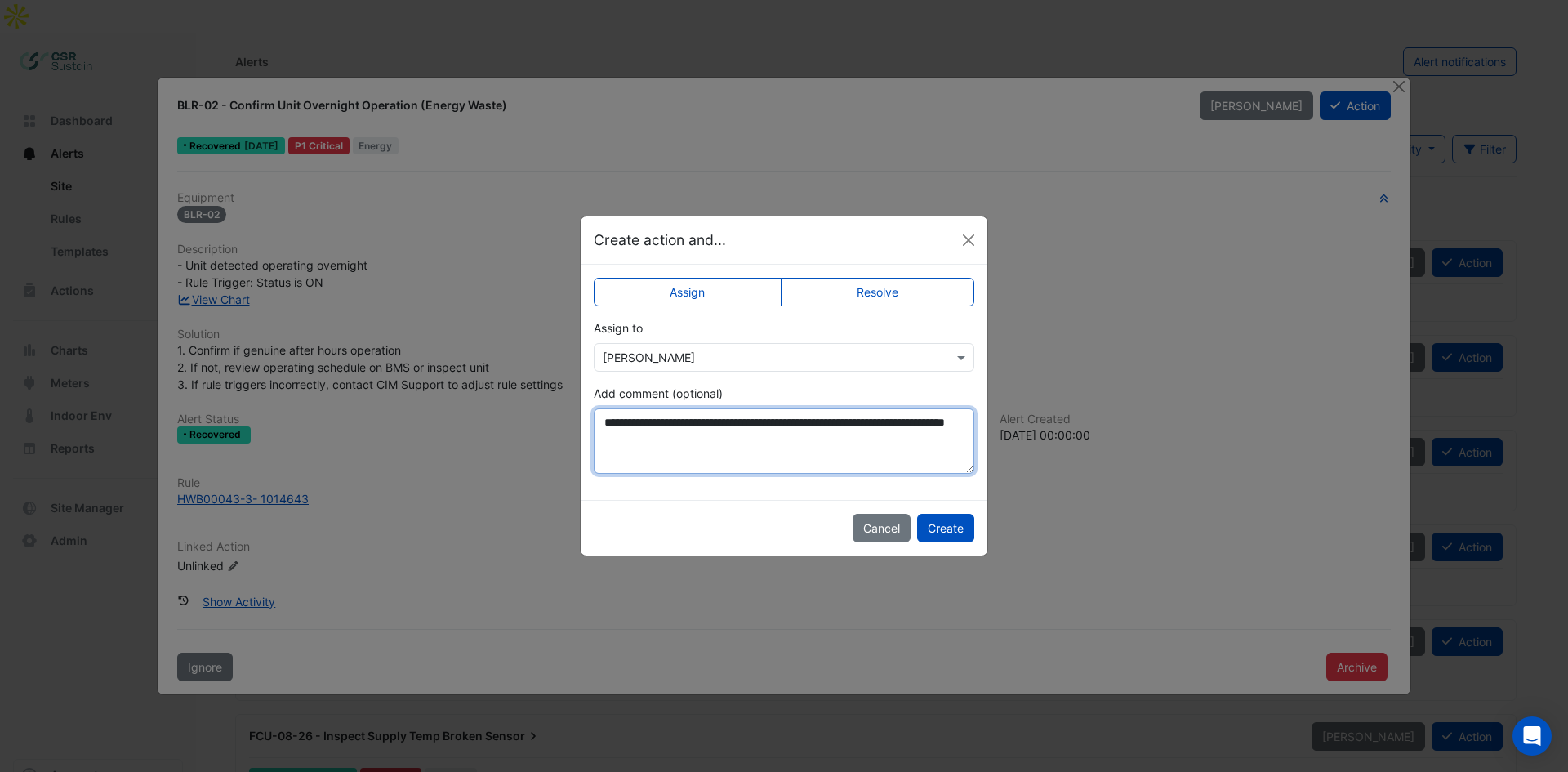
click at [875, 422] on textarea "**********" at bounding box center [783, 441] width 380 height 65
drag, startPoint x: 607, startPoint y: 441, endPoint x: 618, endPoint y: 441, distance: 11.0
click at [611, 442] on textarea "**********" at bounding box center [783, 441] width 380 height 65
type textarea "**********"
click at [970, 535] on button "Create" at bounding box center [946, 527] width 57 height 29
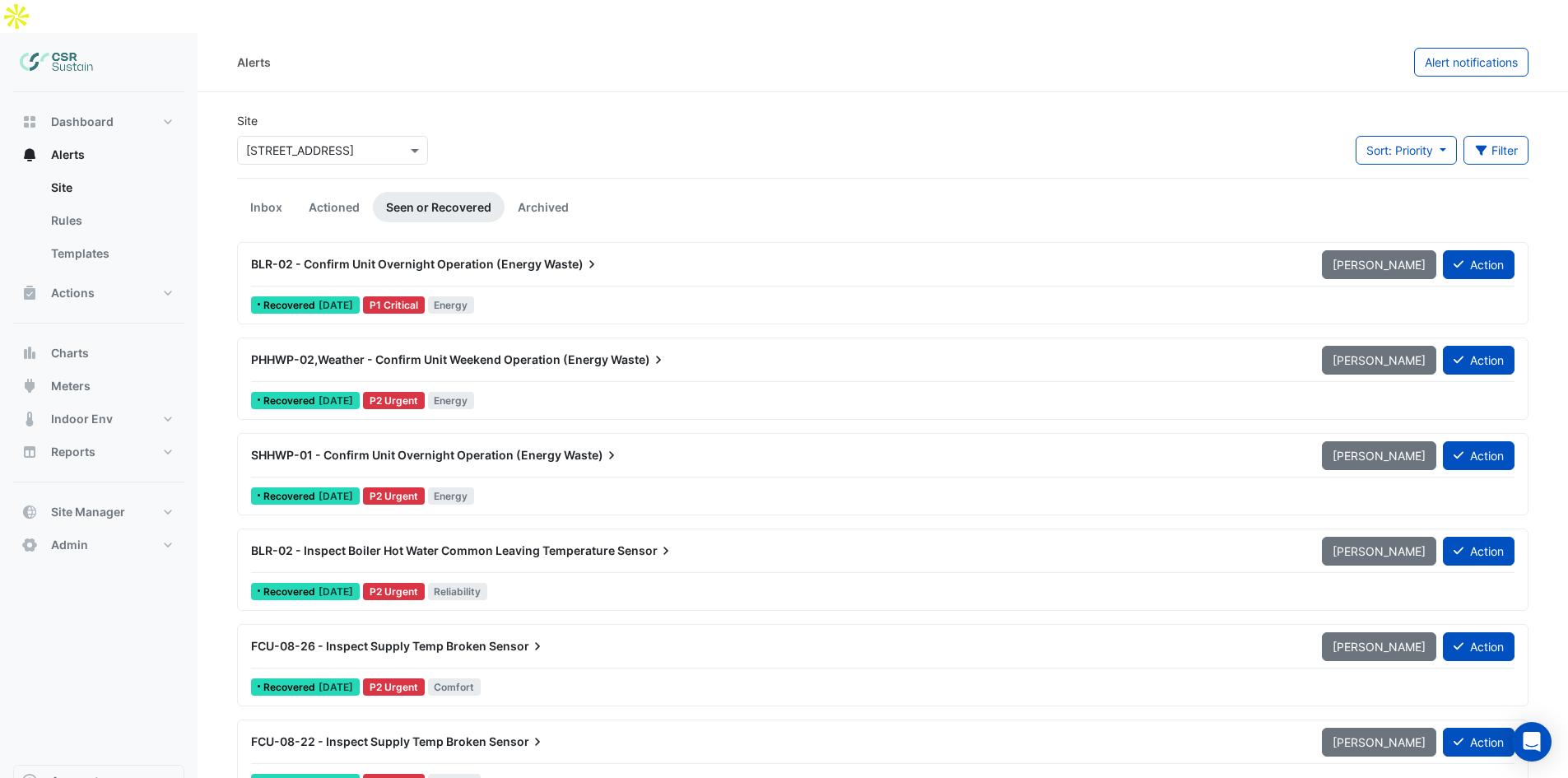
click at [421, 352] on span "PHHWP-02,Weather - Confirm Unit Weekend Operation (Energy" at bounding box center [429, 359] width 357 height 14
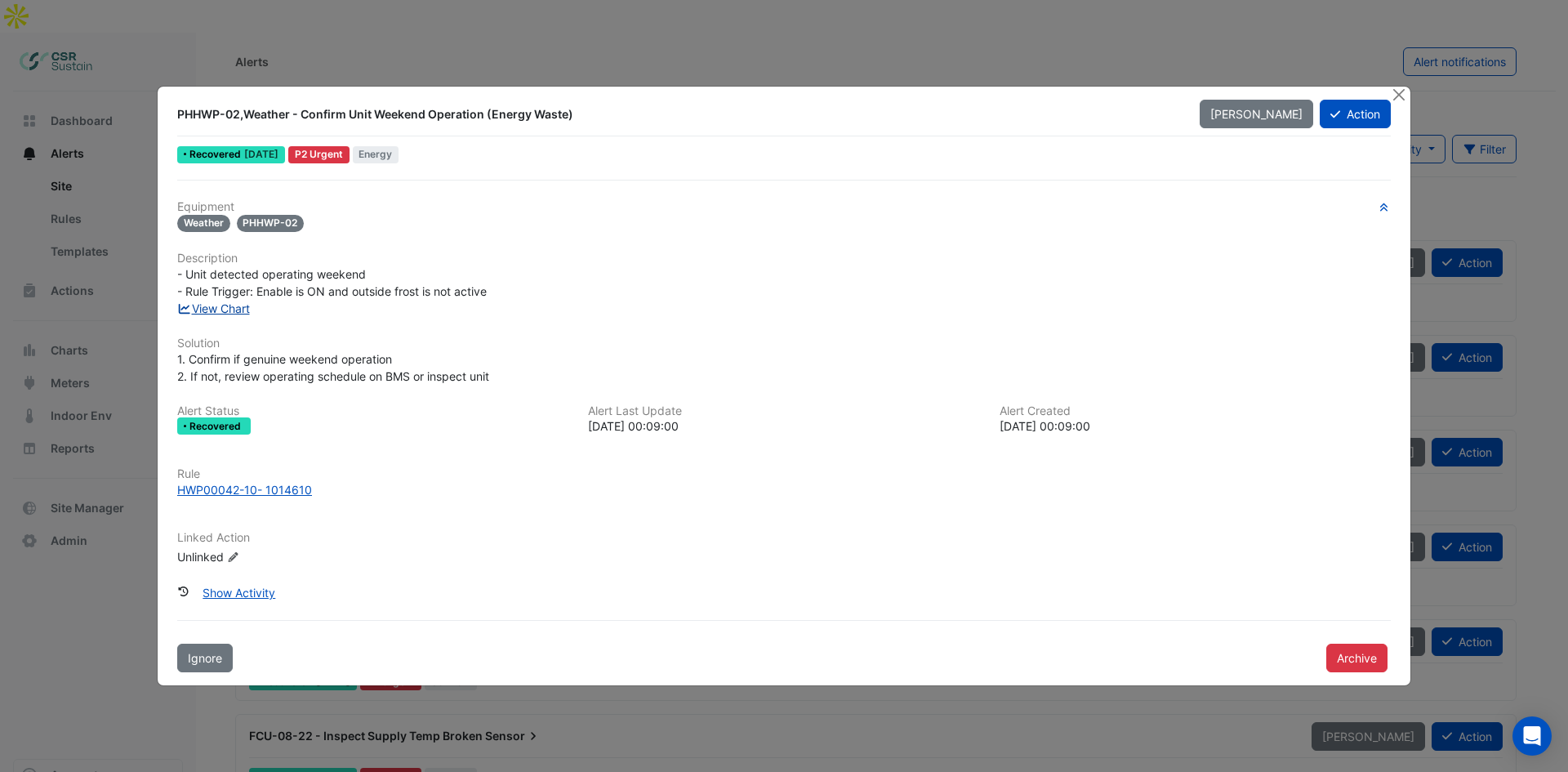
click at [226, 310] on link "View Chart" at bounding box center [213, 308] width 73 height 14
click at [1341, 114] on button "Action" at bounding box center [1356, 114] width 71 height 29
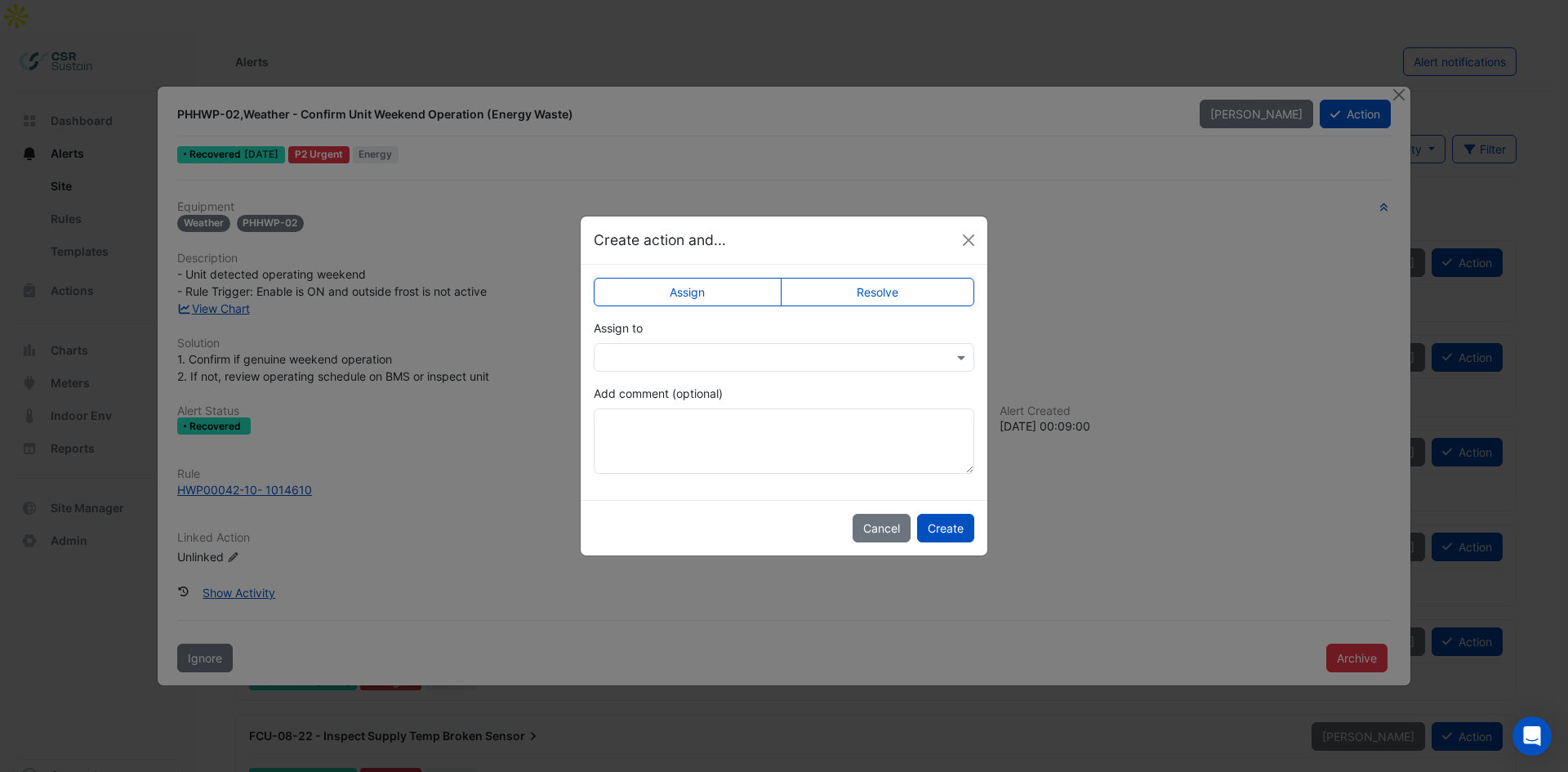
click at [759, 380] on app-escalated-ticket-simple-upsert "Assign Resolve Assign to Add comment (optional)" at bounding box center [783, 382] width 380 height 184
click at [704, 372] on app-escalated-ticket-simple-upsert "Assign Resolve Assign to Add comment (optional)" at bounding box center [783, 382] width 380 height 184
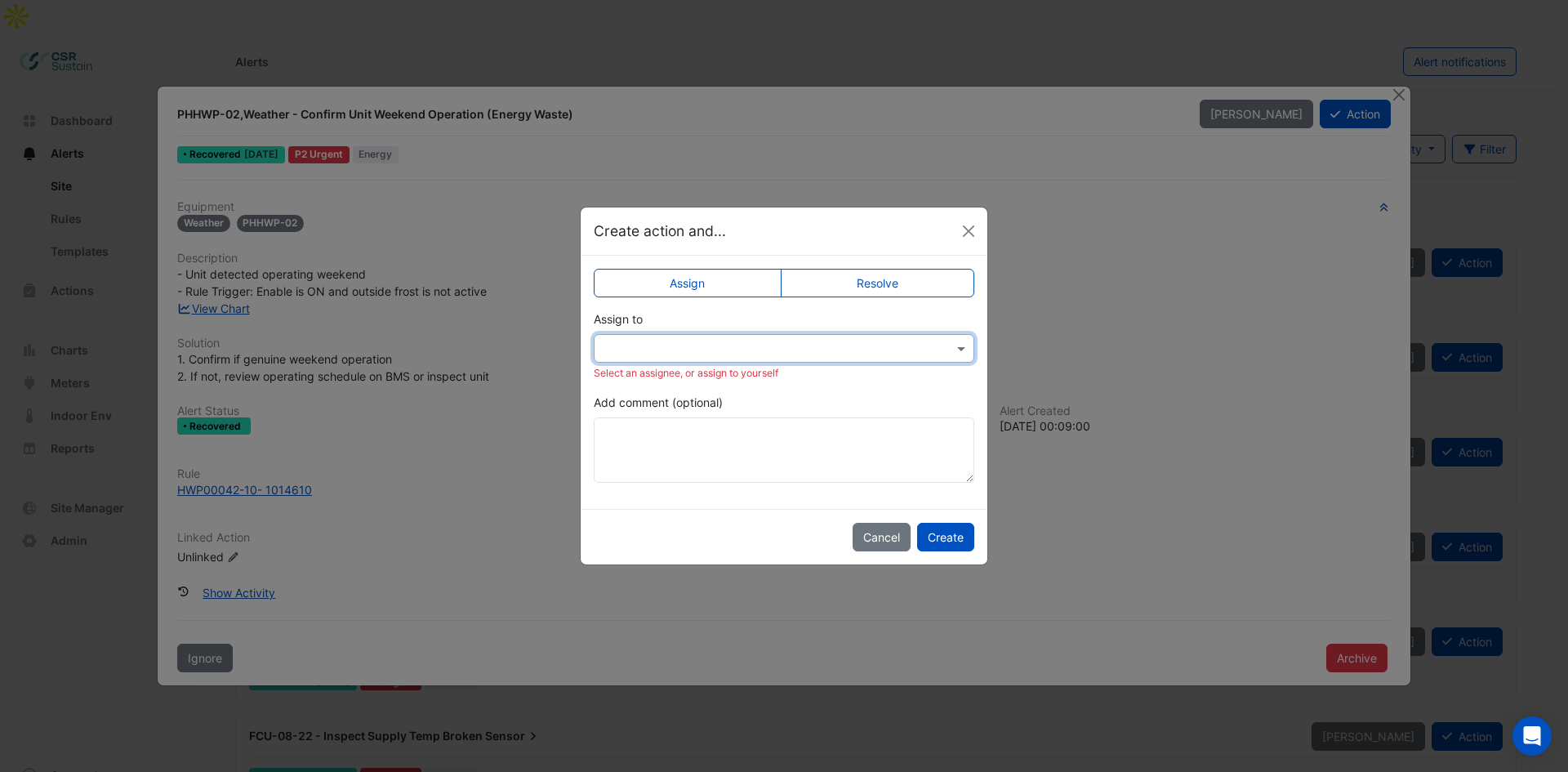
click at [670, 354] on input "text" at bounding box center [767, 348] width 330 height 17
click at [645, 429] on span "[PERSON_NAME]" at bounding box center [666, 430] width 92 height 14
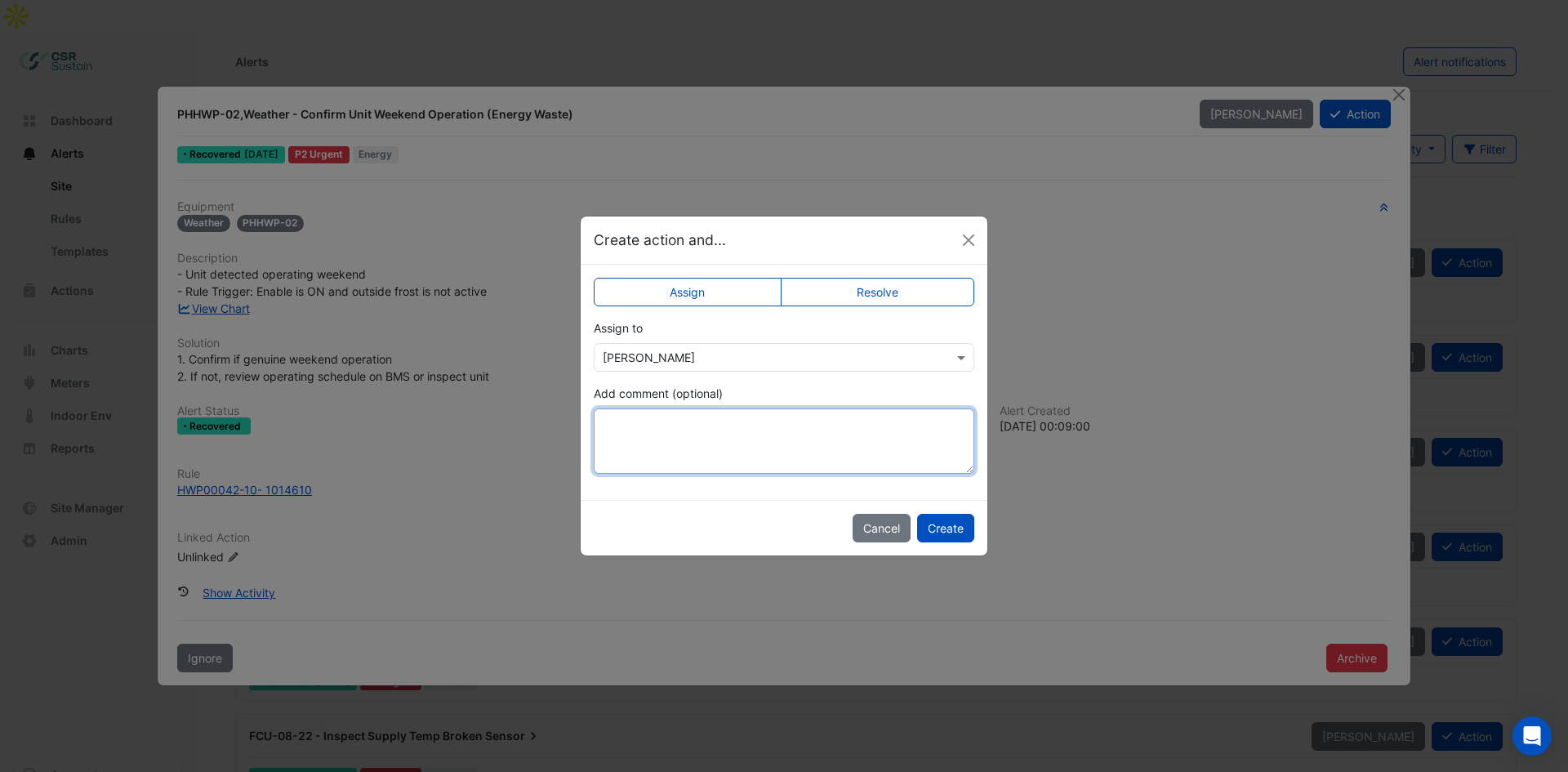
click at [645, 444] on textarea "Add comment (optional)" at bounding box center [783, 441] width 380 height 65
type textarea "**********"
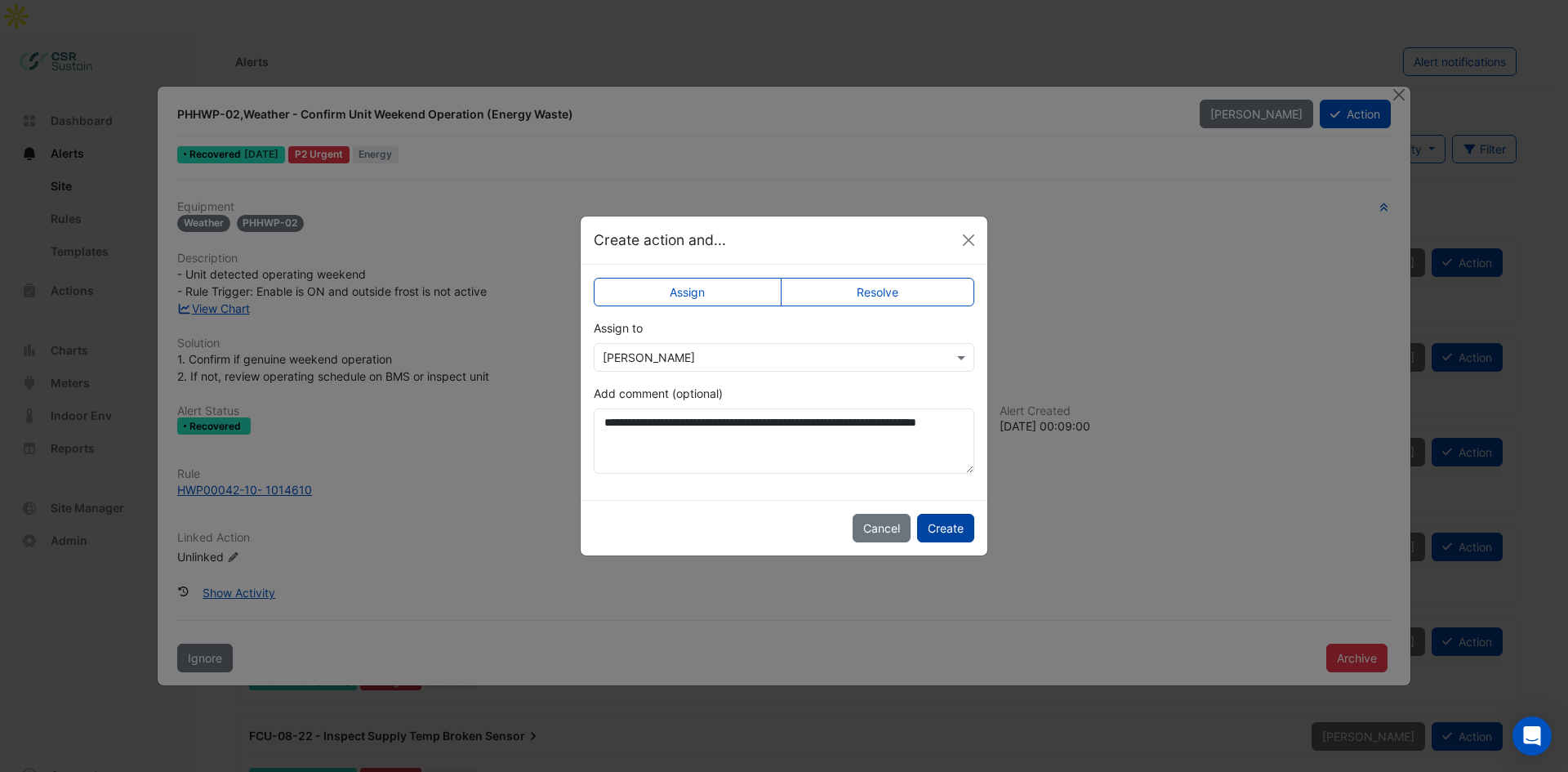
click at [966, 530] on button "Create" at bounding box center [946, 527] width 57 height 29
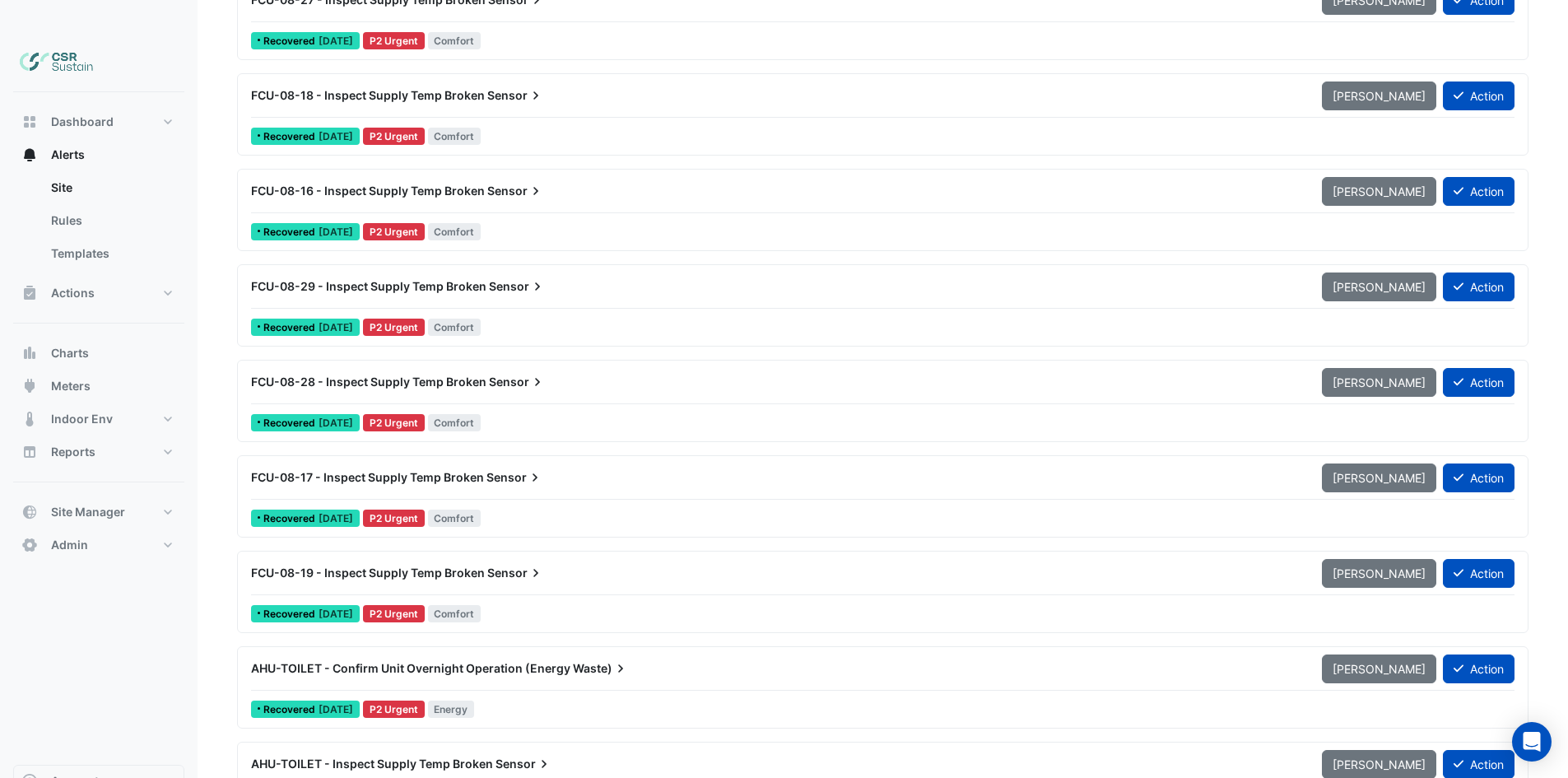
scroll to position [1152, 0]
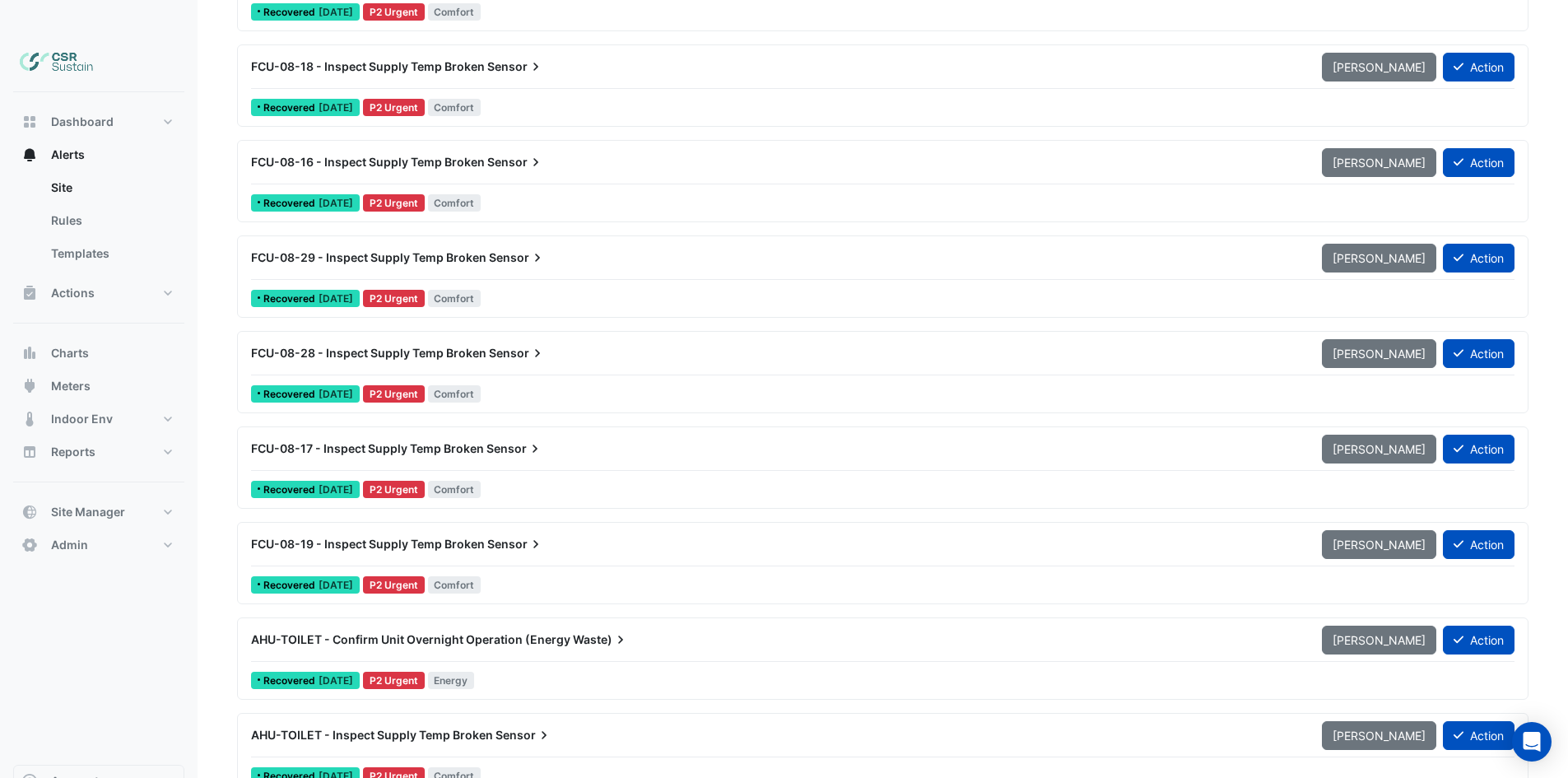
click at [404, 632] on span "AHU-TOILET - Confirm Unit Overnight Operation (Energy" at bounding box center [410, 639] width 319 height 14
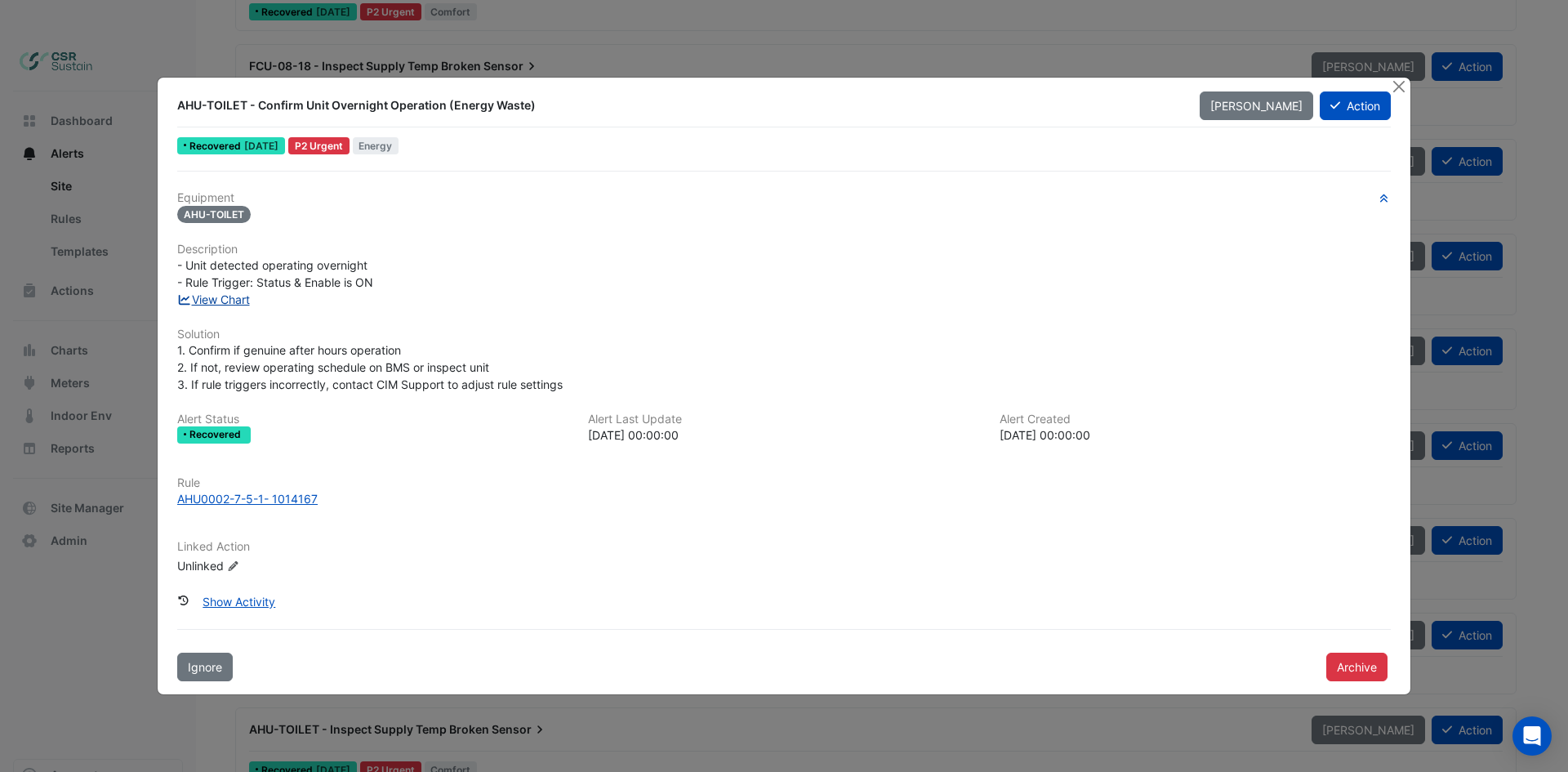
click at [218, 304] on link "View Chart" at bounding box center [213, 299] width 73 height 14
click at [395, 55] on ngb-modal-window "AHU-TOILET - Confirm Unit Overnight Operation (Energy Waste) Mark Unseen Action…" at bounding box center [784, 386] width 1568 height 772
click at [1401, 80] on button "Close" at bounding box center [1398, 86] width 17 height 17
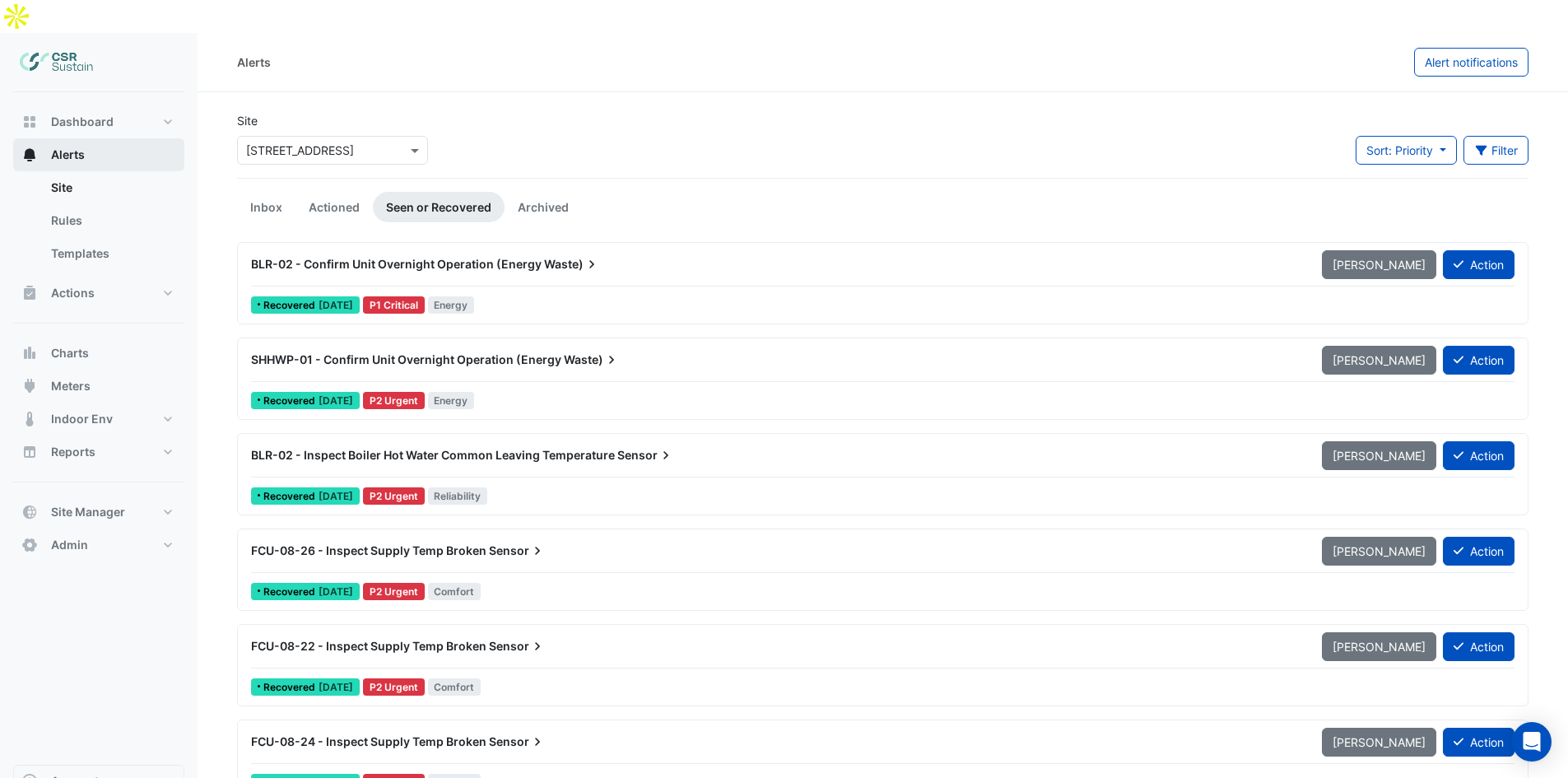
click at [69, 146] on span "Alerts" at bounding box center [68, 154] width 34 height 17
click at [79, 113] on span "Dashboard" at bounding box center [82, 121] width 63 height 17
select select "**"
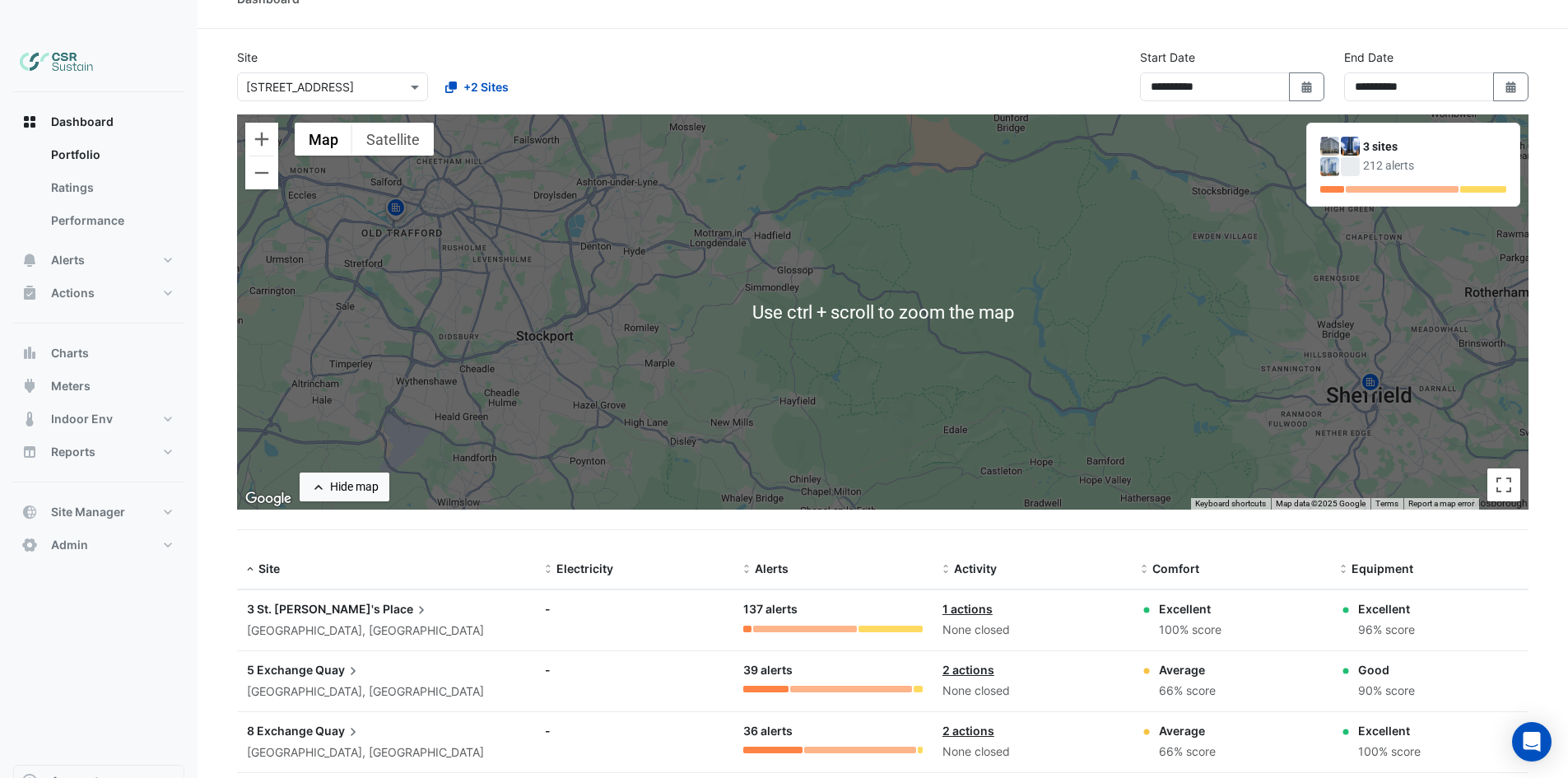
scroll to position [39, 0]
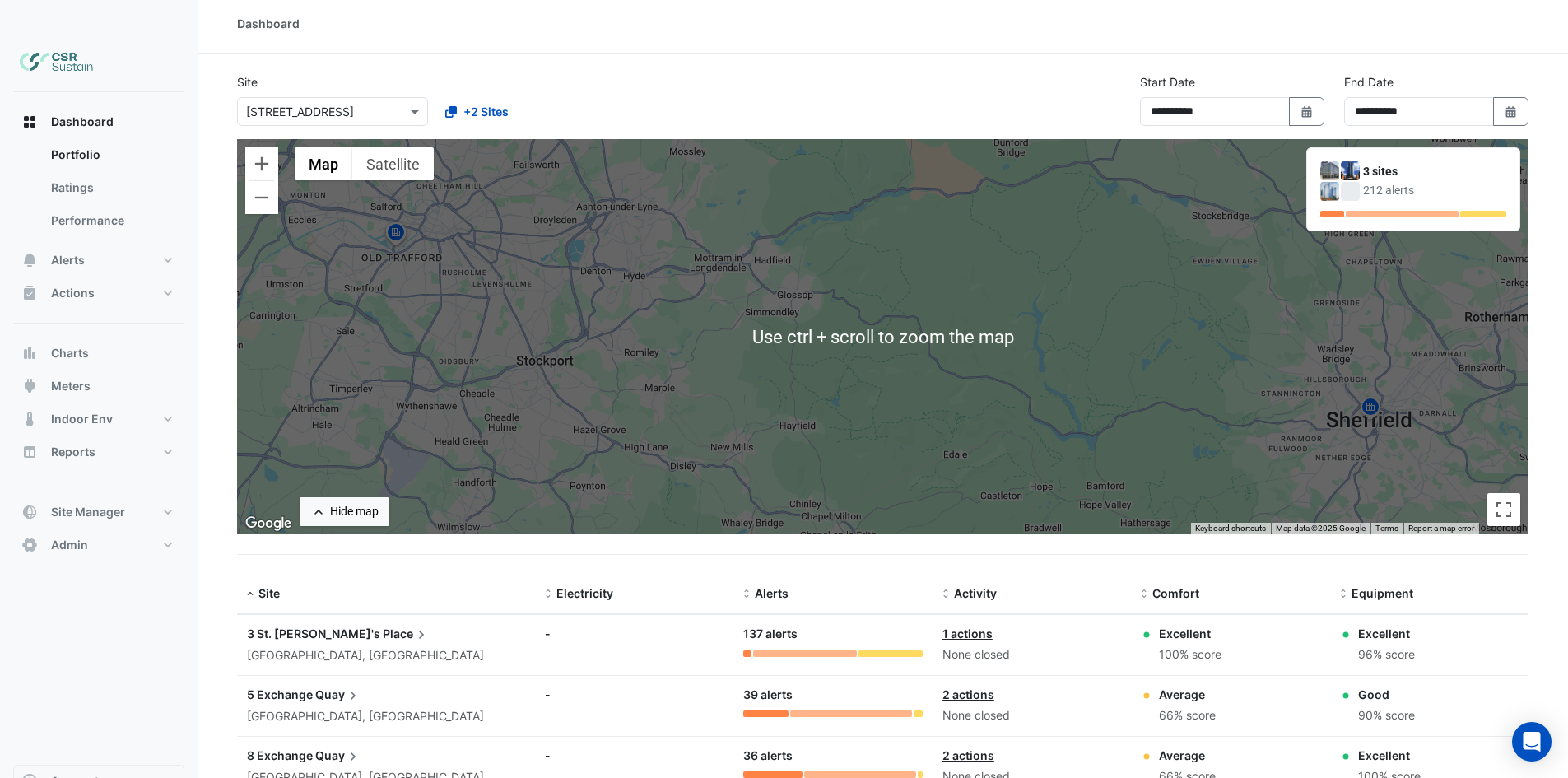
click at [340, 91] on div "Select a Site × 5 Exchange Quay +2 Sites" at bounding box center [431, 108] width 395 height 36
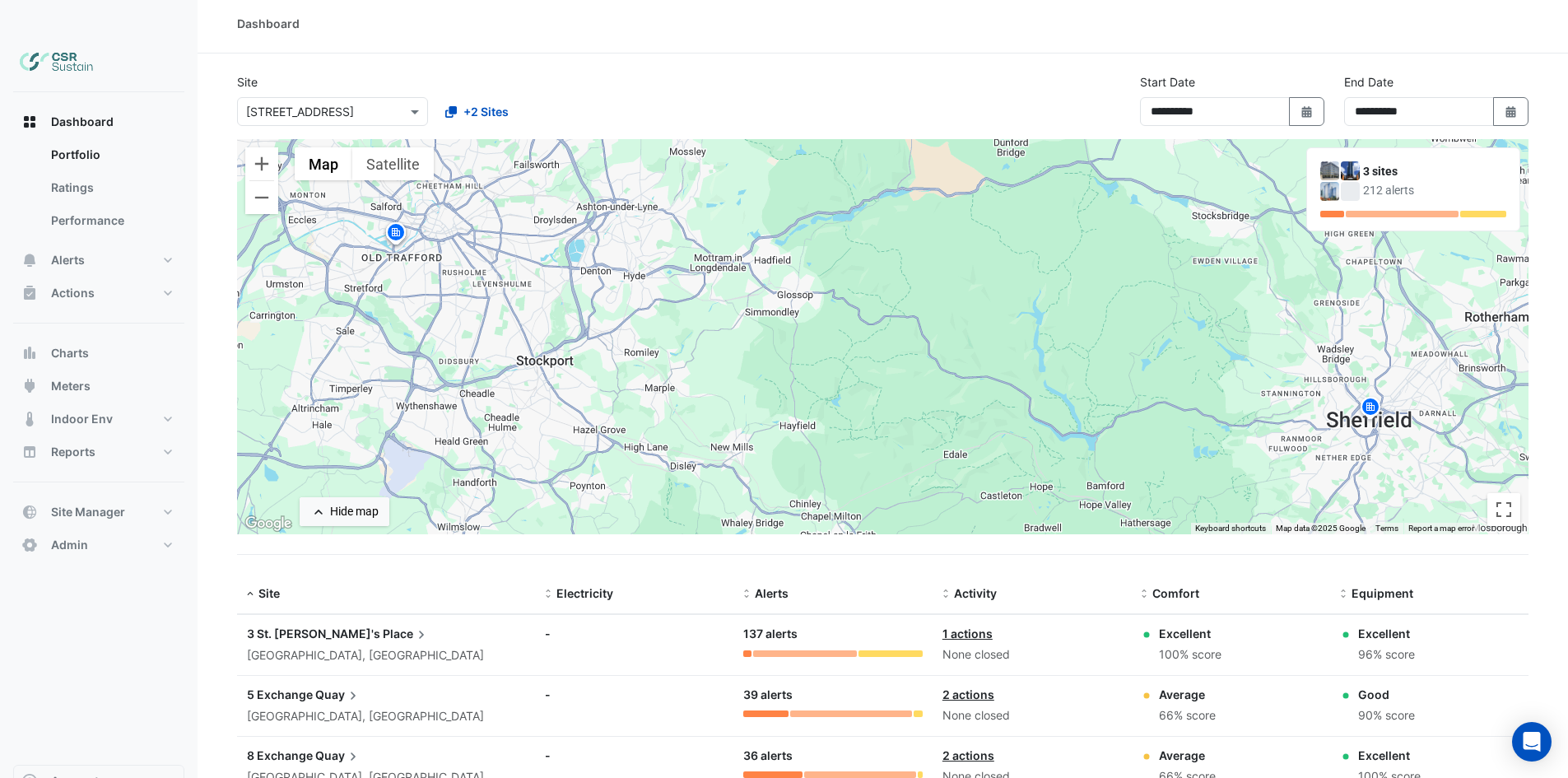
click at [397, 102] on div at bounding box center [332, 111] width 189 height 19
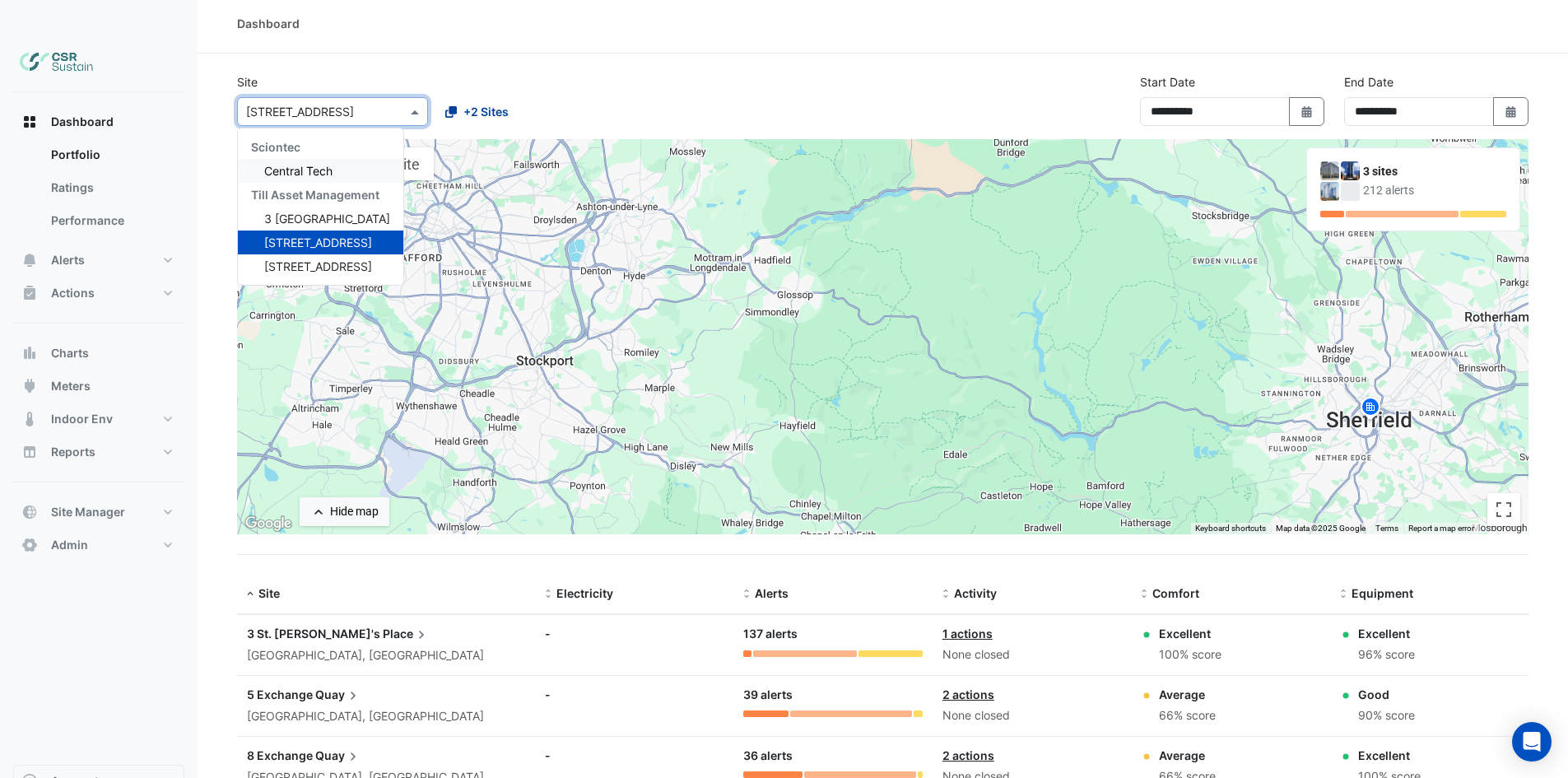
click at [474, 102] on span "+2 Sites" at bounding box center [486, 110] width 45 height 17
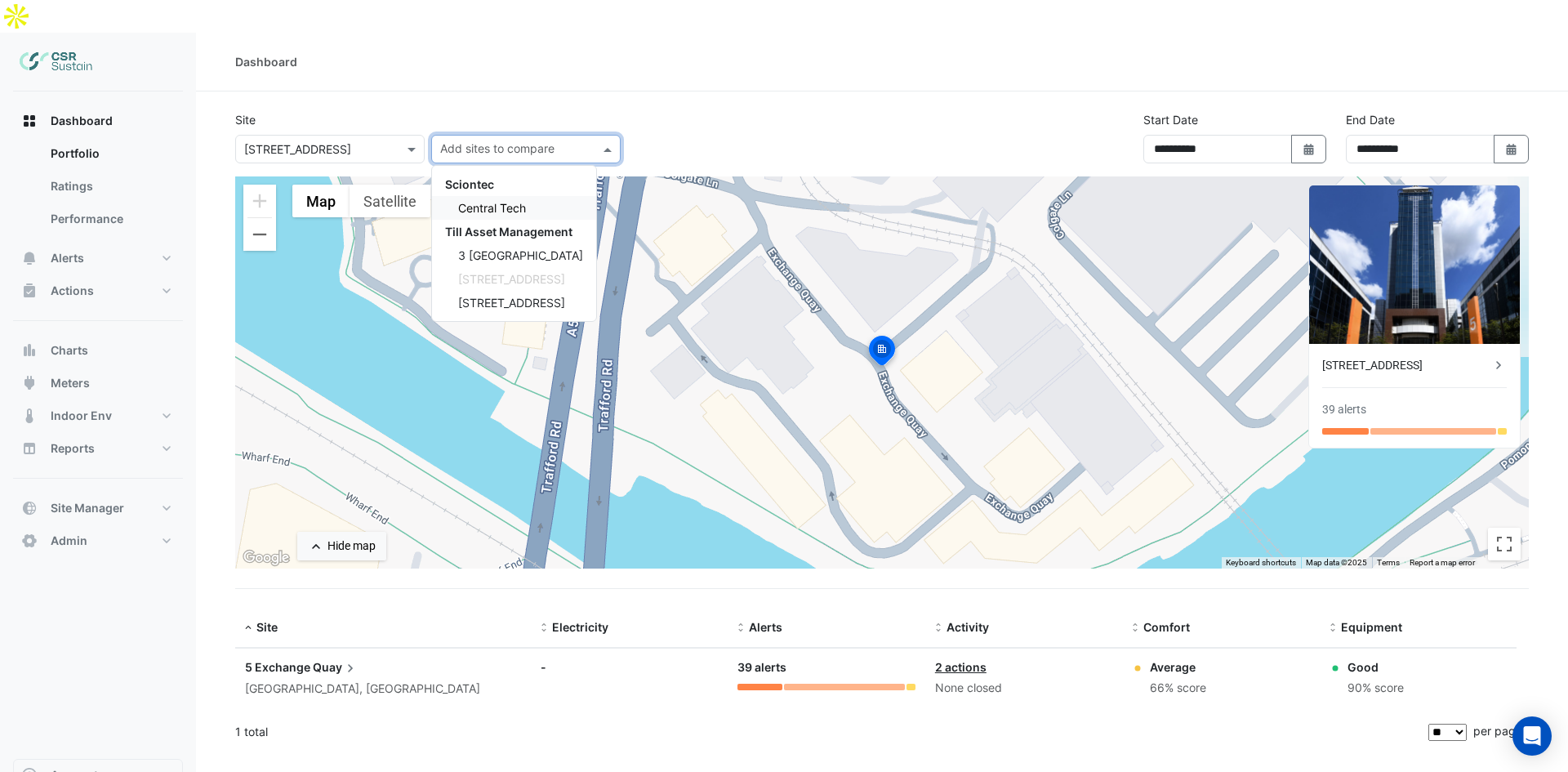
click at [498, 42] on div "Dashboard" at bounding box center [881, 62] width 1372 height 59
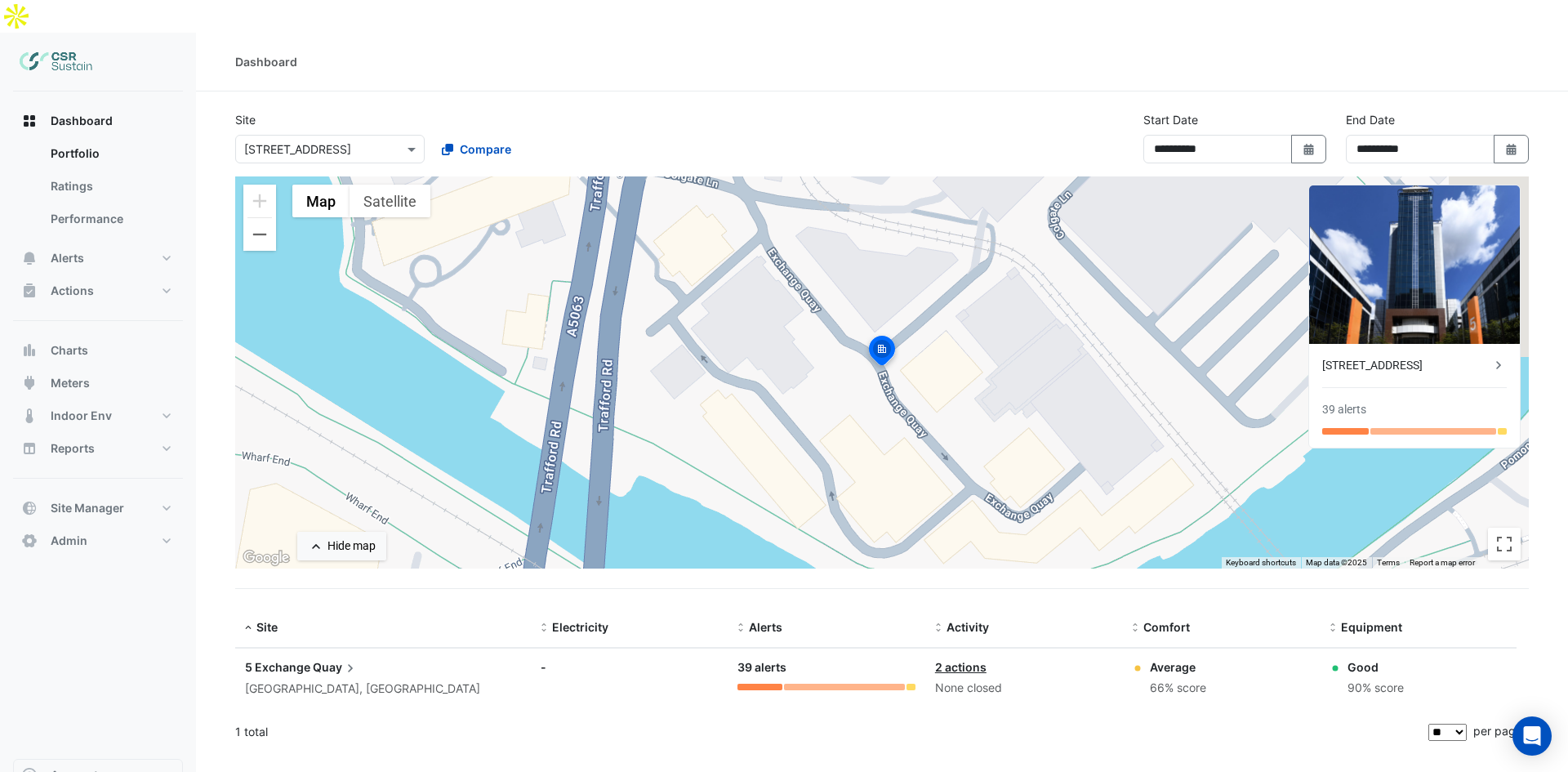
click at [354, 141] on input "text" at bounding box center [313, 149] width 139 height 17
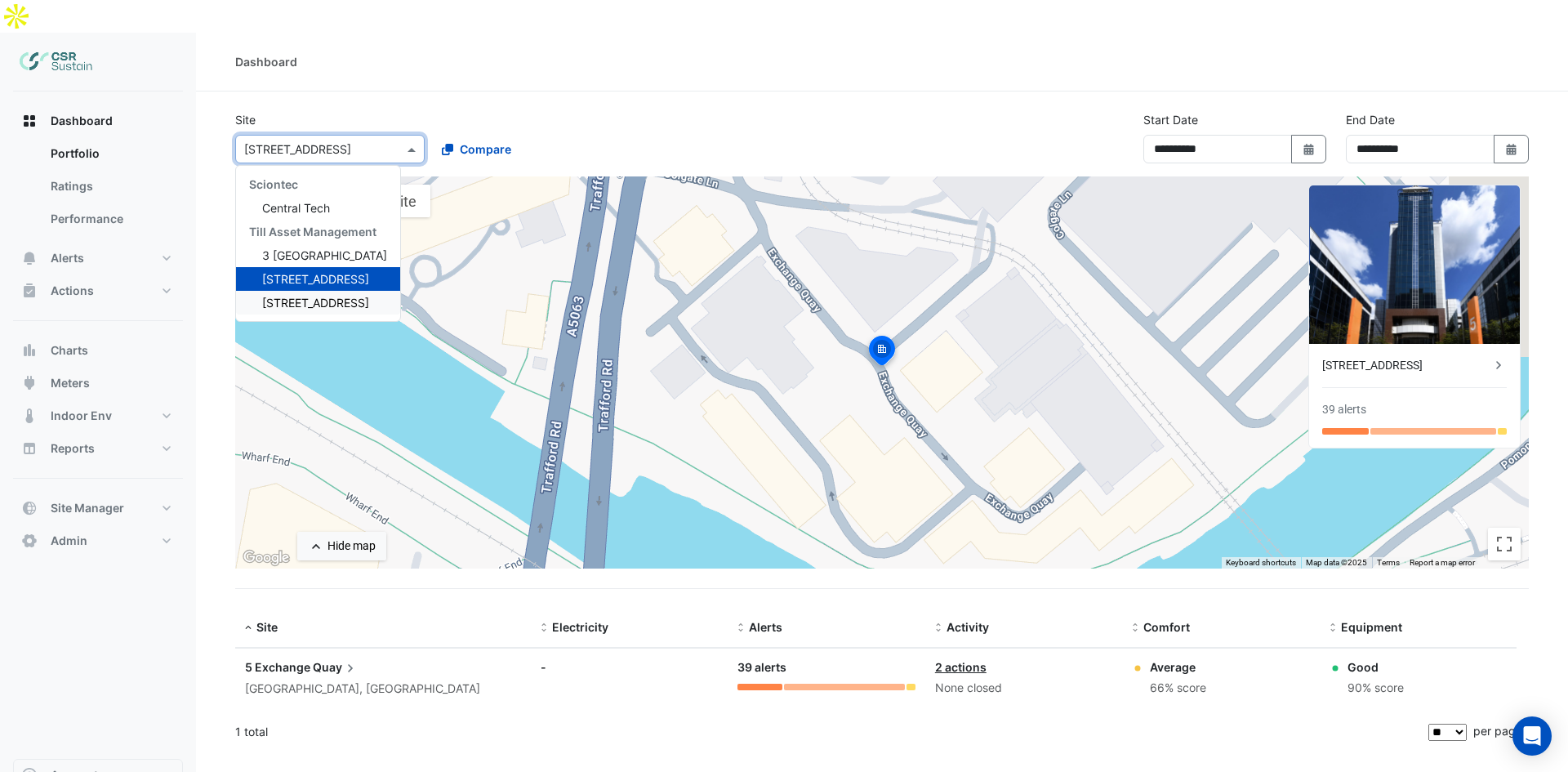
drag, startPoint x: 310, startPoint y: 258, endPoint x: 319, endPoint y: 269, distance: 14.2
click at [311, 290] on div "[STREET_ADDRESS]" at bounding box center [318, 302] width 164 height 24
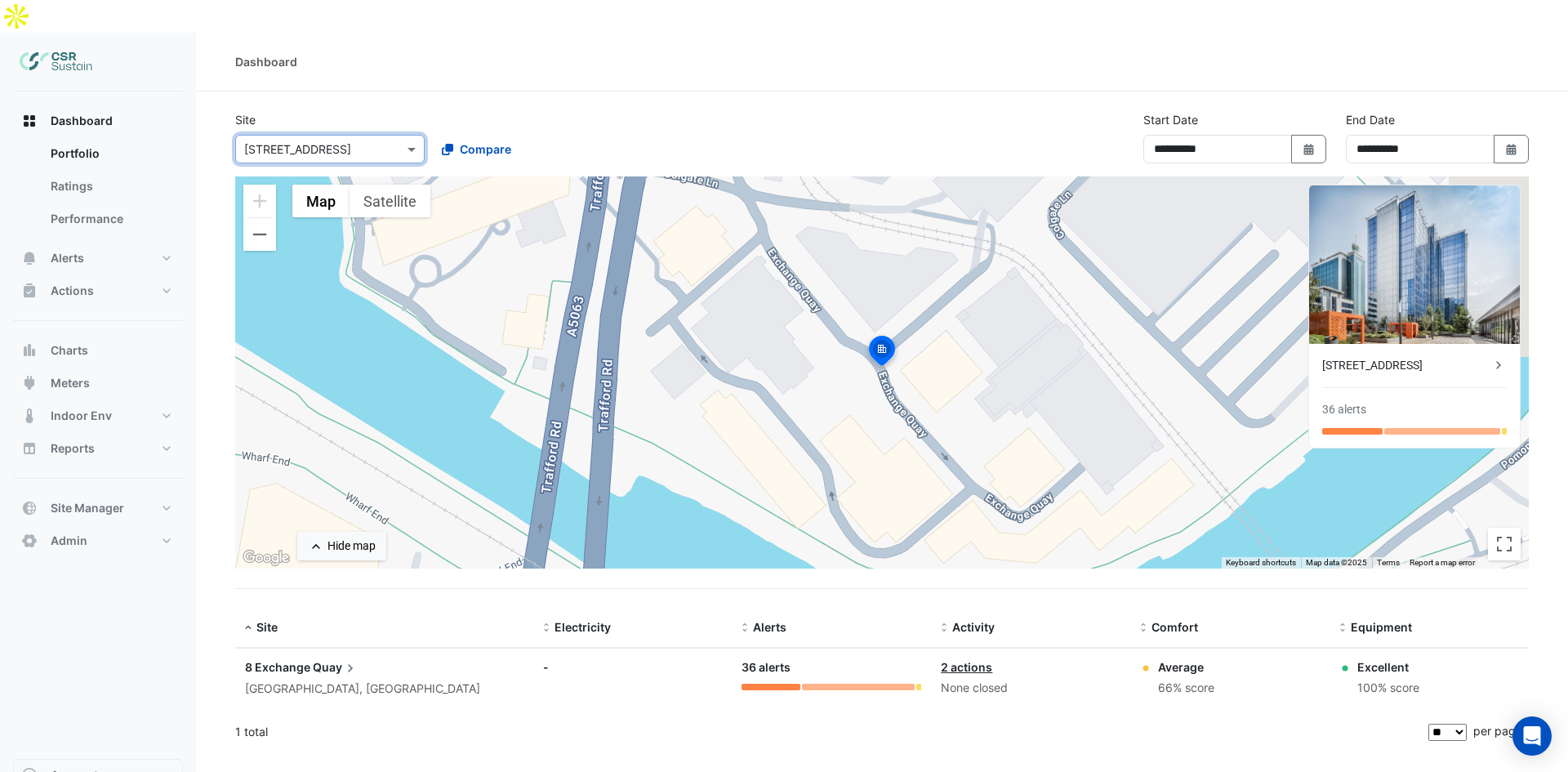
click at [649, 92] on section "**********" at bounding box center [881, 422] width 1372 height 660
drag, startPoint x: 1202, startPoint y: 644, endPoint x: 1168, endPoint y: 633, distance: 35.7
click at [1168, 658] on div "Average 66% score" at bounding box center [1186, 678] width 56 height 39
click at [1197, 678] on div "66% score" at bounding box center [1186, 687] width 56 height 19
drag, startPoint x: 1409, startPoint y: 649, endPoint x: 1388, endPoint y: 630, distance: 28.3
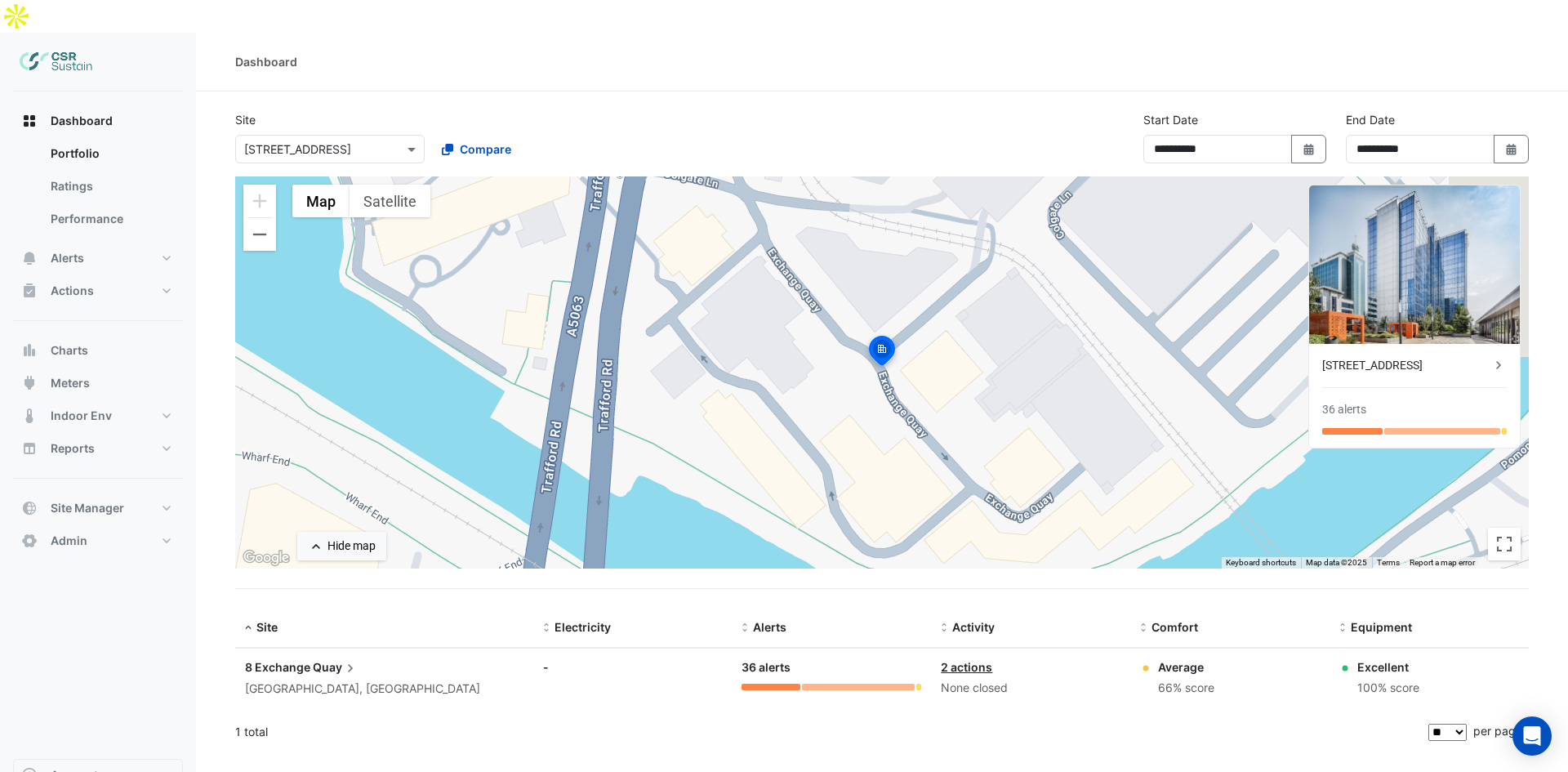
click at [1388, 658] on div "Excellent 100% score" at bounding box center [1388, 678] width 62 height 39
click at [1382, 658] on div "Excellent" at bounding box center [1388, 666] width 62 height 17
click at [1405, 356] on div "[STREET_ADDRESS]" at bounding box center [1406, 364] width 168 height 17
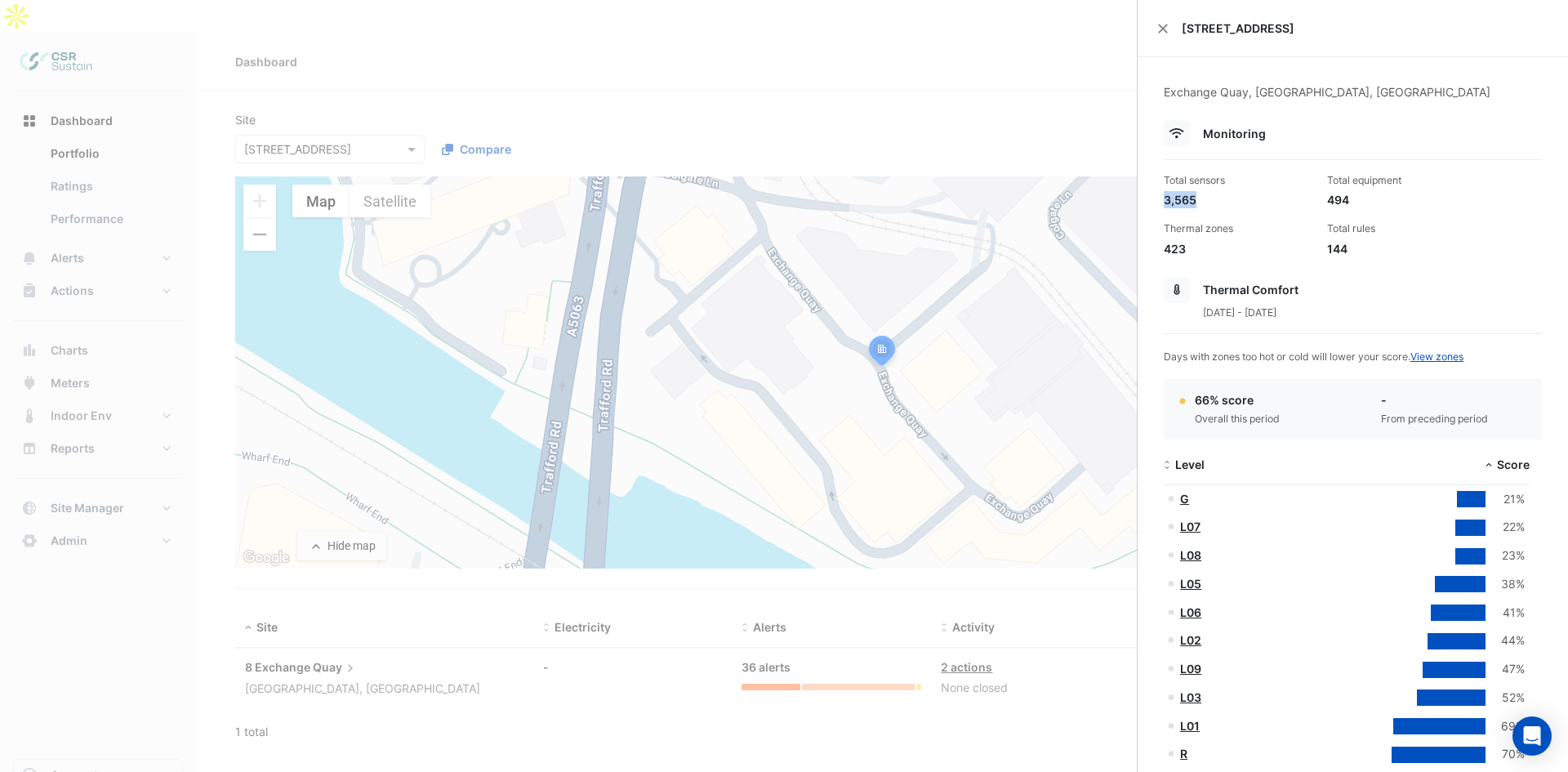
drag, startPoint x: 1207, startPoint y: 204, endPoint x: 1154, endPoint y: 184, distance: 56.6
click at [1154, 184] on div "Exchange Quay, Salford, England Monitoring Total sensors 3,565 Total equipment …" at bounding box center [1353, 682] width 431 height 1251
drag, startPoint x: 1369, startPoint y: 194, endPoint x: 1324, endPoint y: 181, distance: 46.8
click at [1324, 181] on div "Total equipment 494" at bounding box center [1401, 191] width 163 height 36
click at [1327, 181] on div "Total equipment" at bounding box center [1402, 180] width 150 height 15
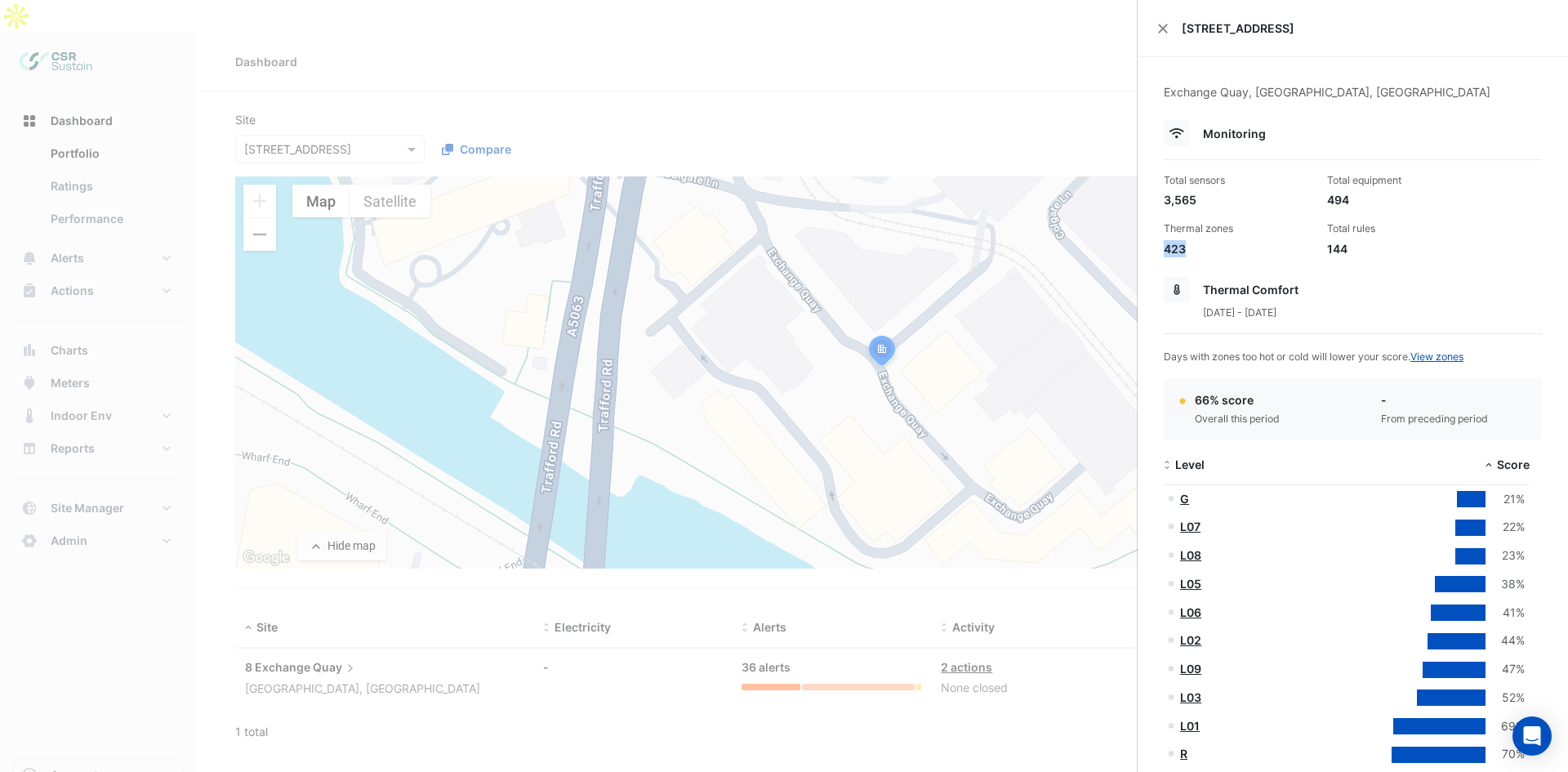
drag, startPoint x: 1203, startPoint y: 255, endPoint x: 1160, endPoint y: 245, distance: 44.1
click at [1160, 245] on div "Thermal zones 423" at bounding box center [1238, 239] width 163 height 36
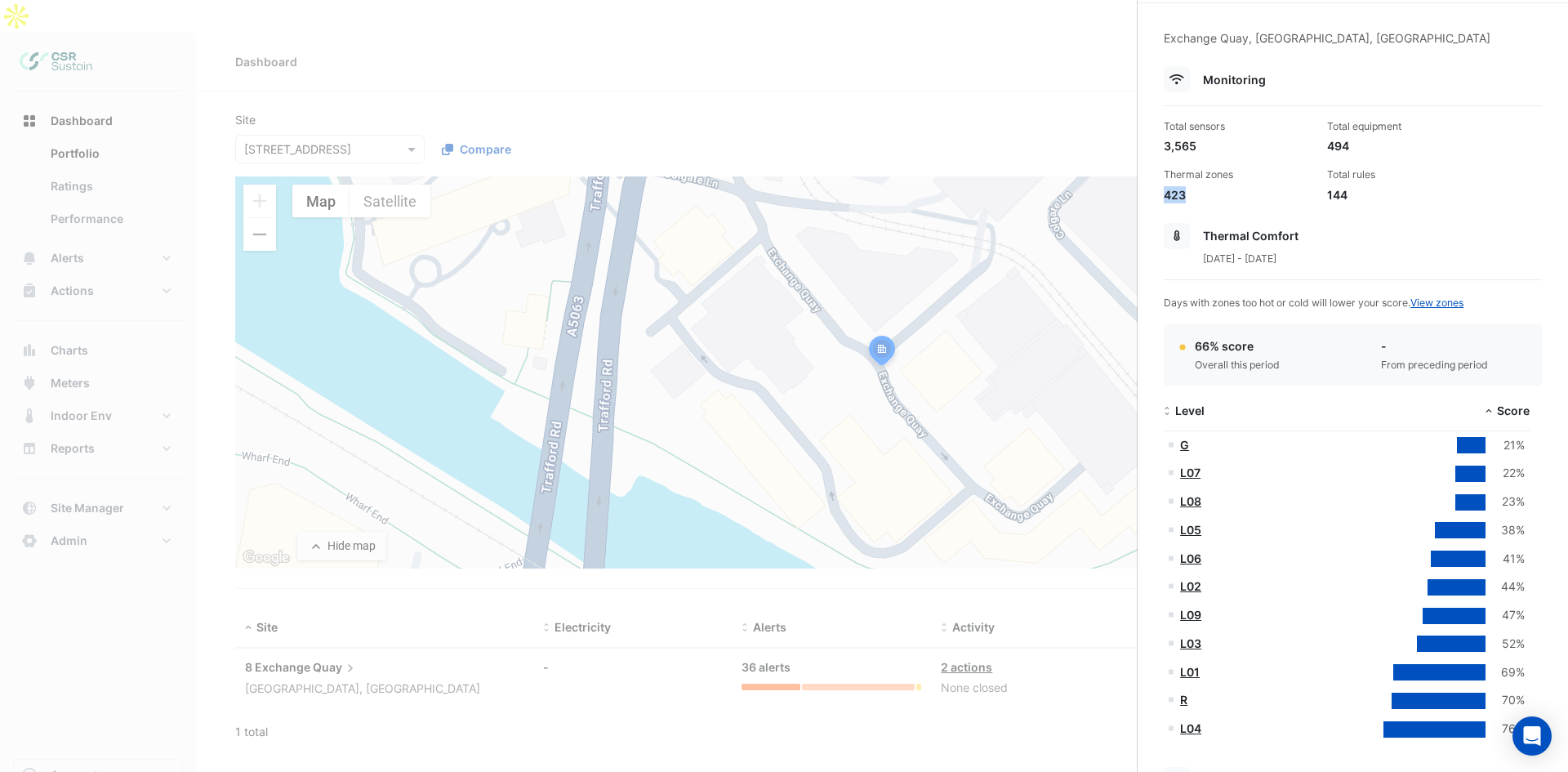
scroll to position [82, 0]
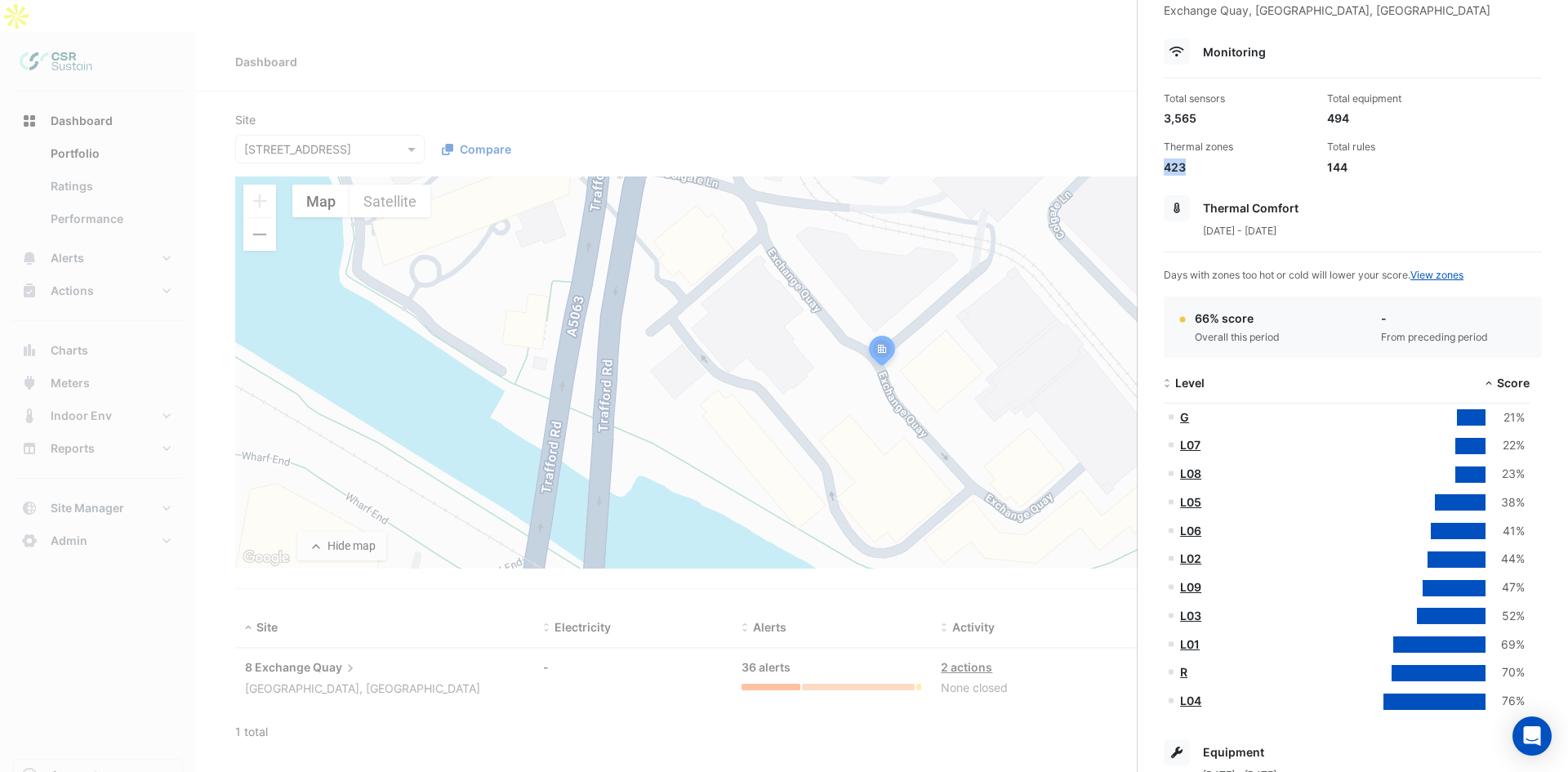
click at [1315, 166] on div "Total sensors 3,565 Total equipment 494 Thermal zones 423 Total rules 144" at bounding box center [1353, 126] width 391 height 97
click at [1320, 164] on div "Total rules 144" at bounding box center [1401, 157] width 163 height 36
drag, startPoint x: 1308, startPoint y: 171, endPoint x: 1365, endPoint y: 163, distance: 57.6
click at [1368, 164] on div "Total sensors 3,565 Total equipment 494 Thermal zones 423 Total rules 144" at bounding box center [1353, 126] width 391 height 97
click at [1365, 163] on div "144" at bounding box center [1402, 166] width 150 height 17
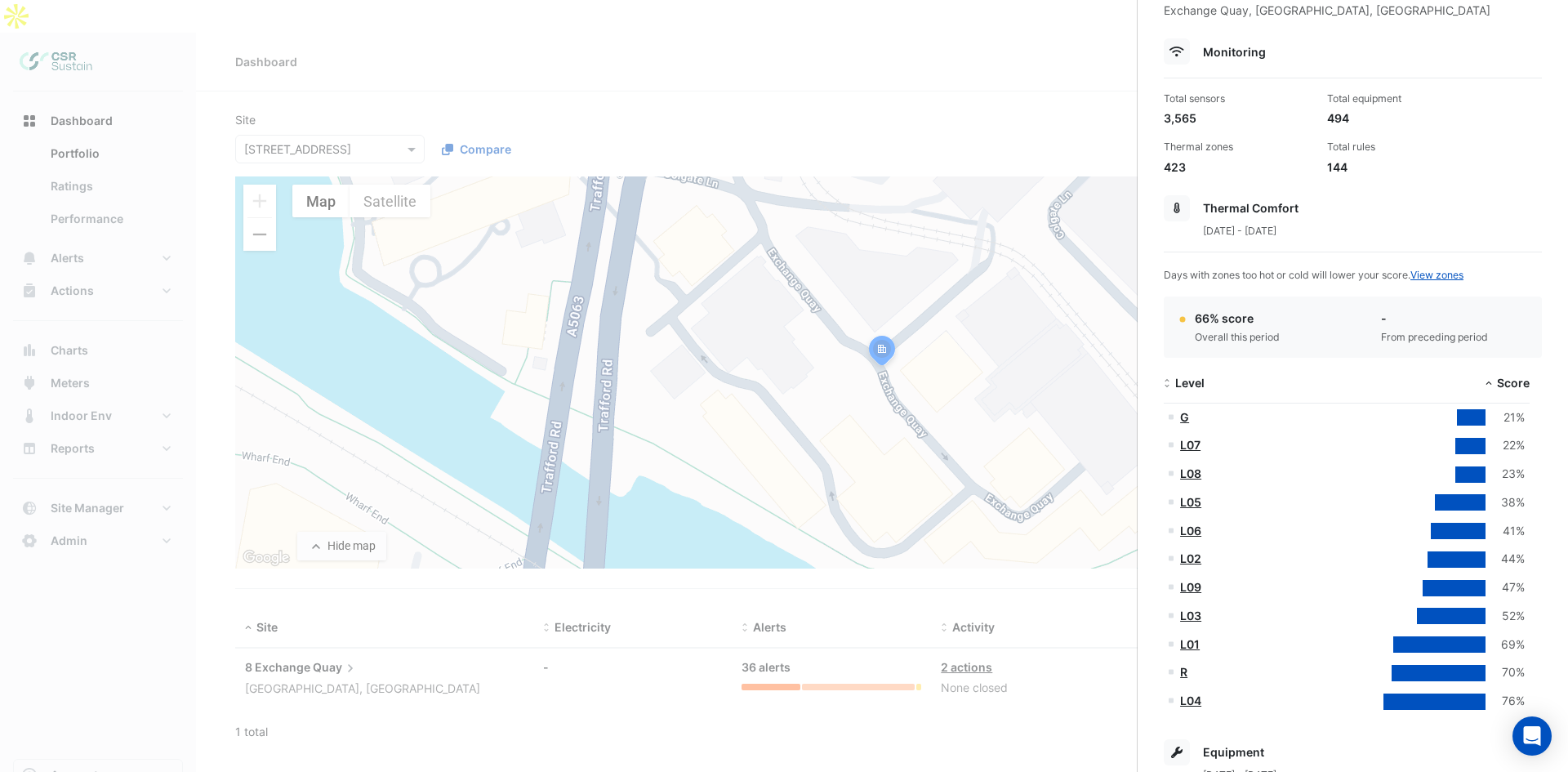
click at [1347, 169] on div "144" at bounding box center [1402, 166] width 150 height 17
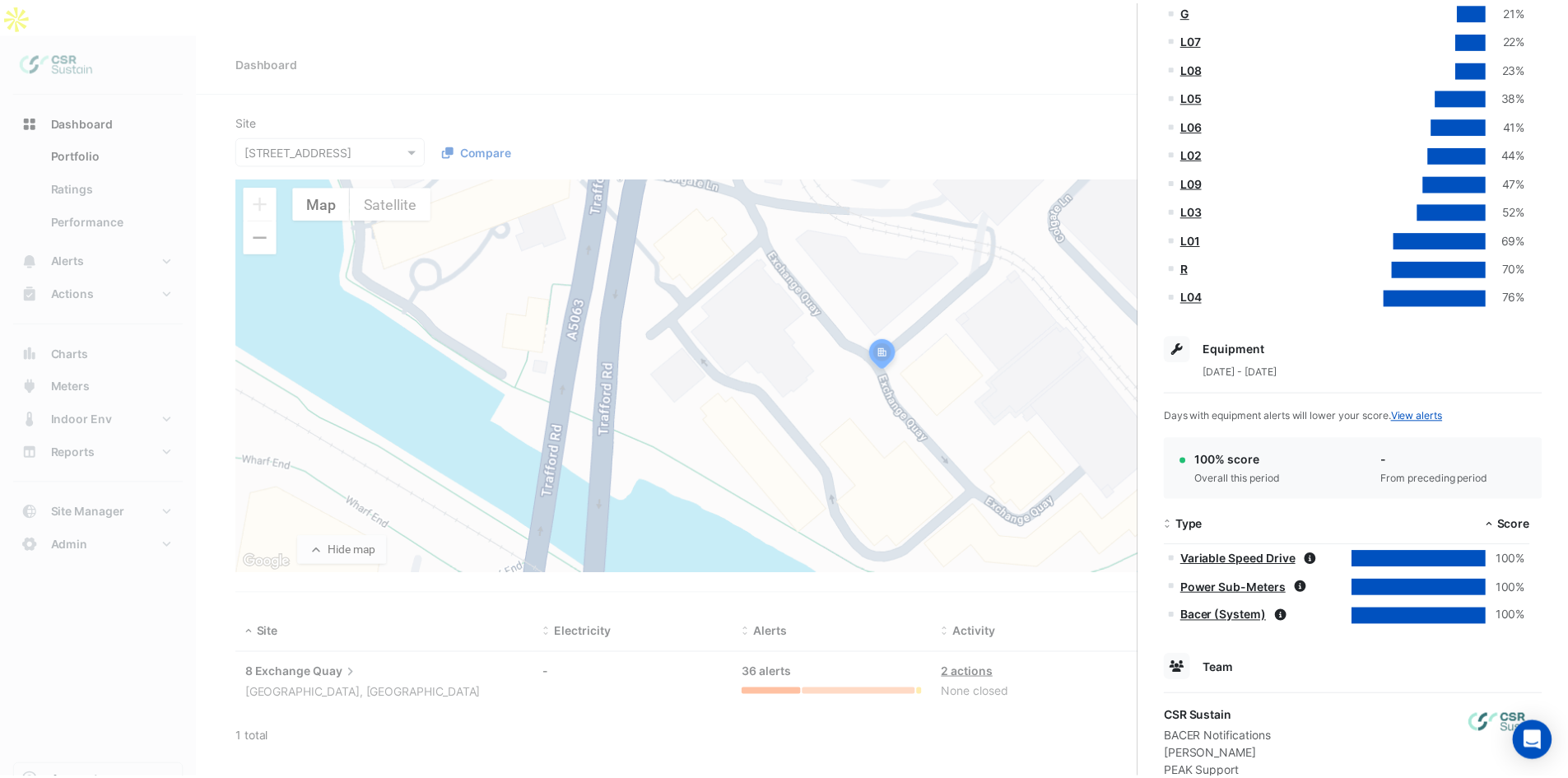
scroll to position [459, 0]
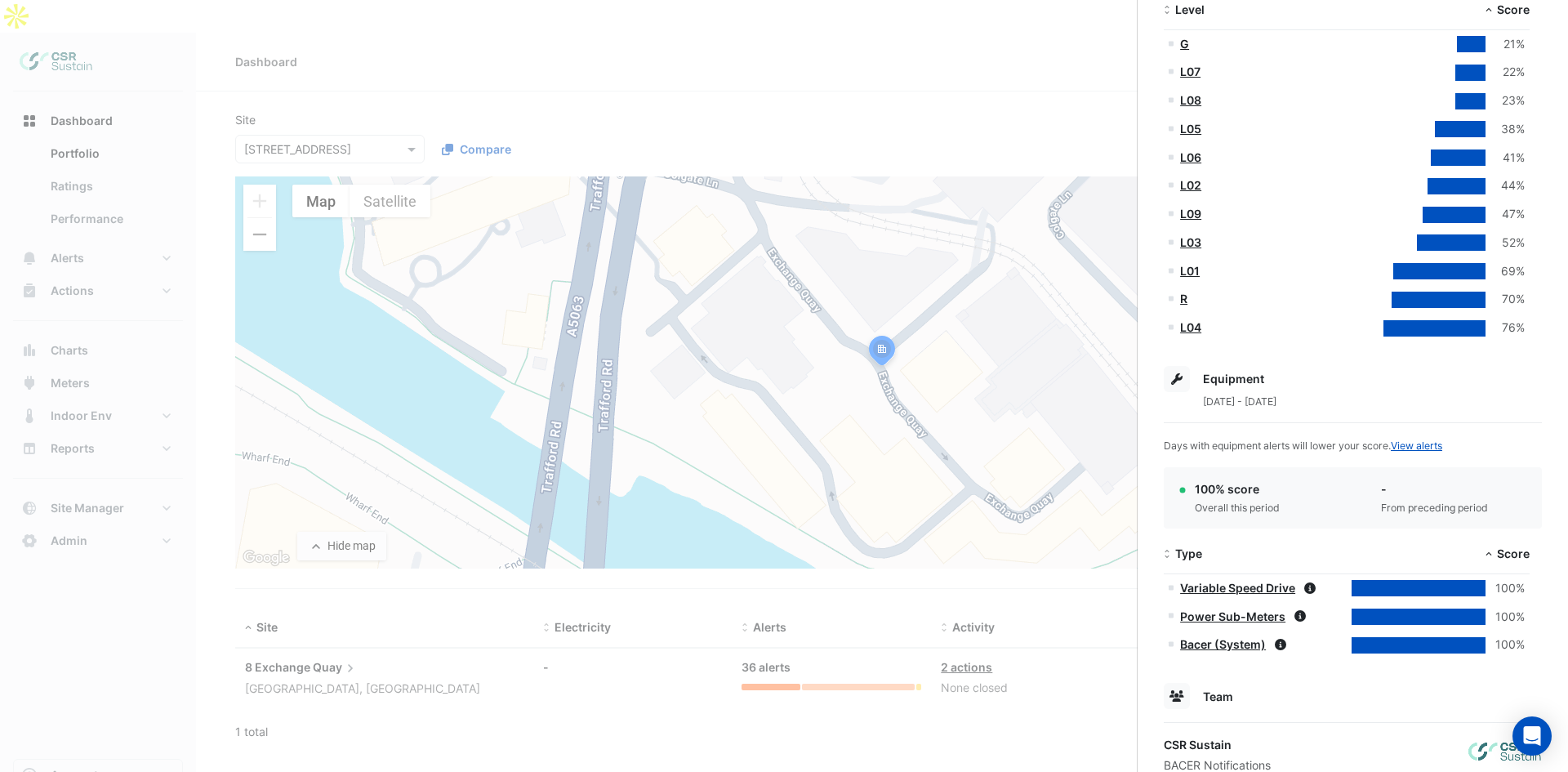
click at [1187, 43] on link "G" at bounding box center [1184, 43] width 9 height 14
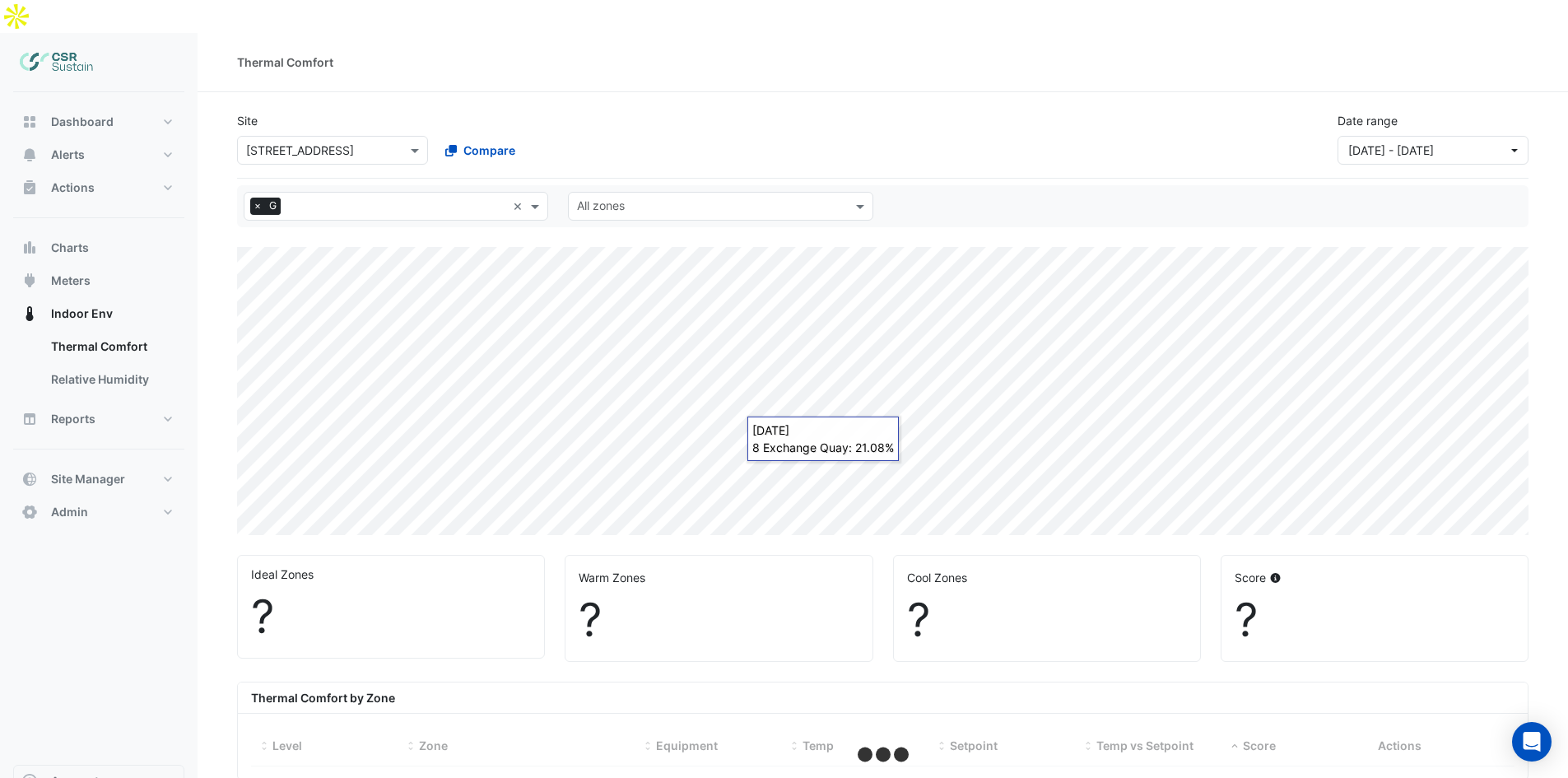
select select "**"
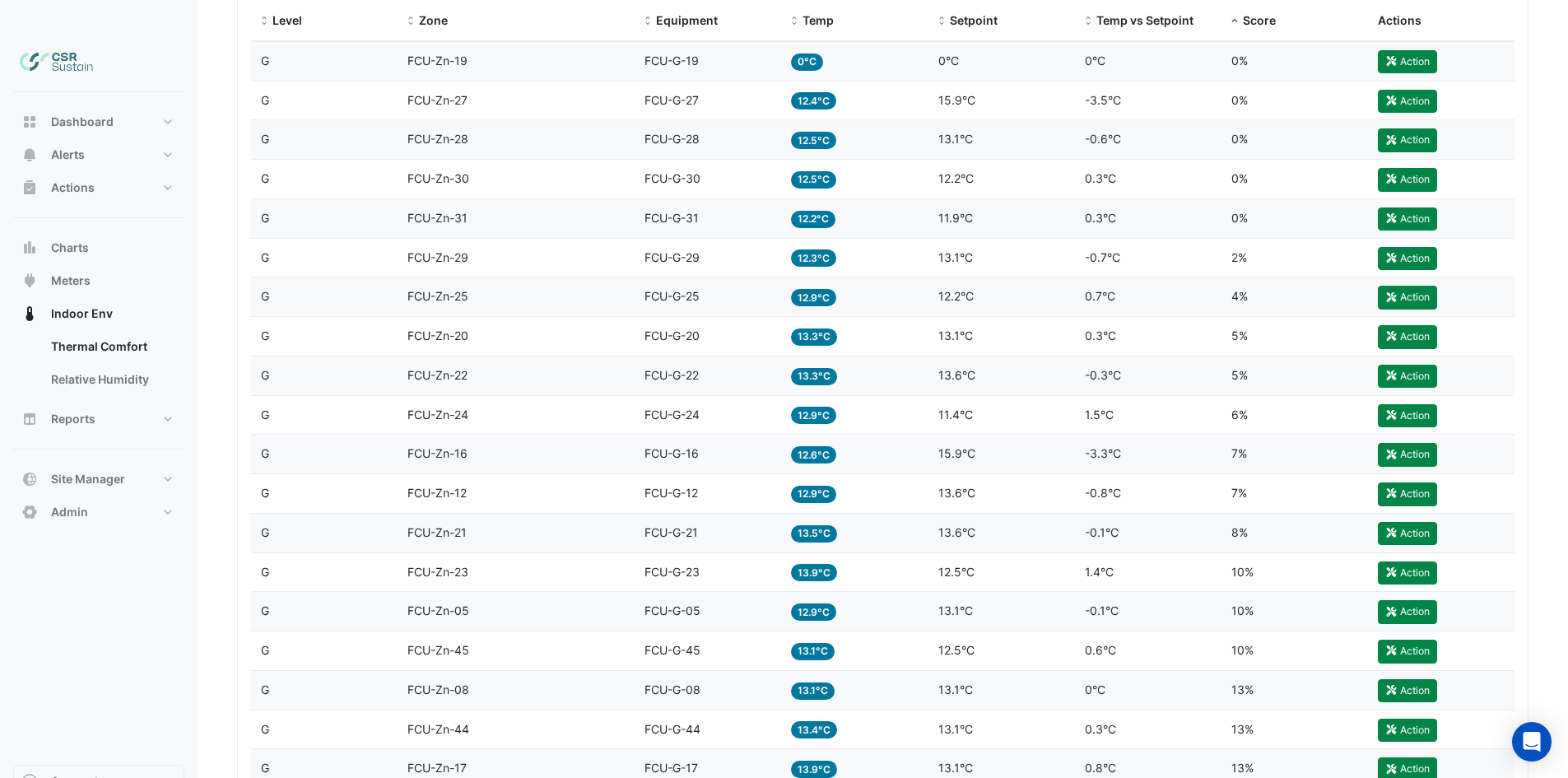
scroll to position [740, 0]
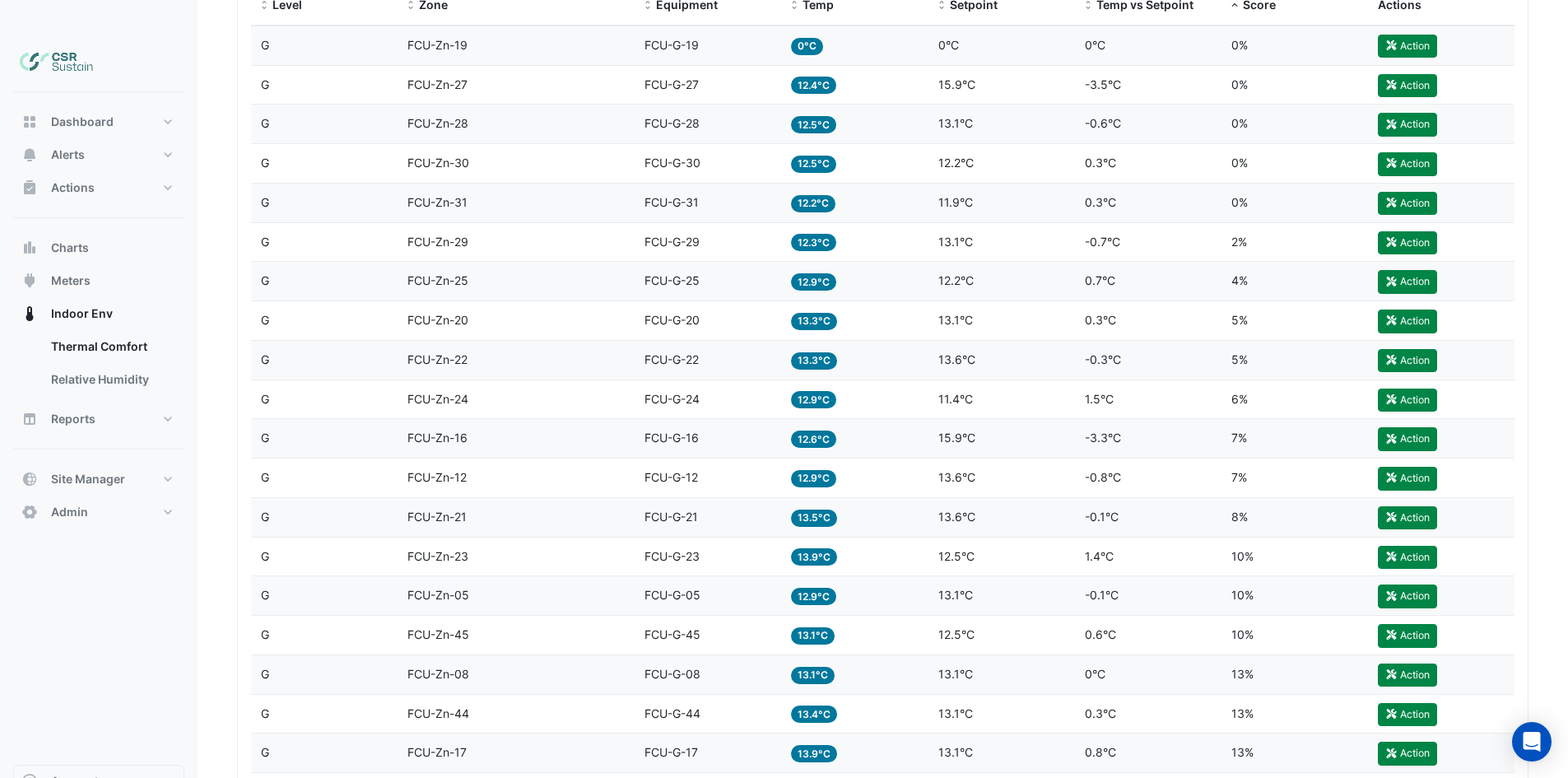
click at [605, 586] on div "Zone FCU-Zn-05" at bounding box center [515, 595] width 217 height 19
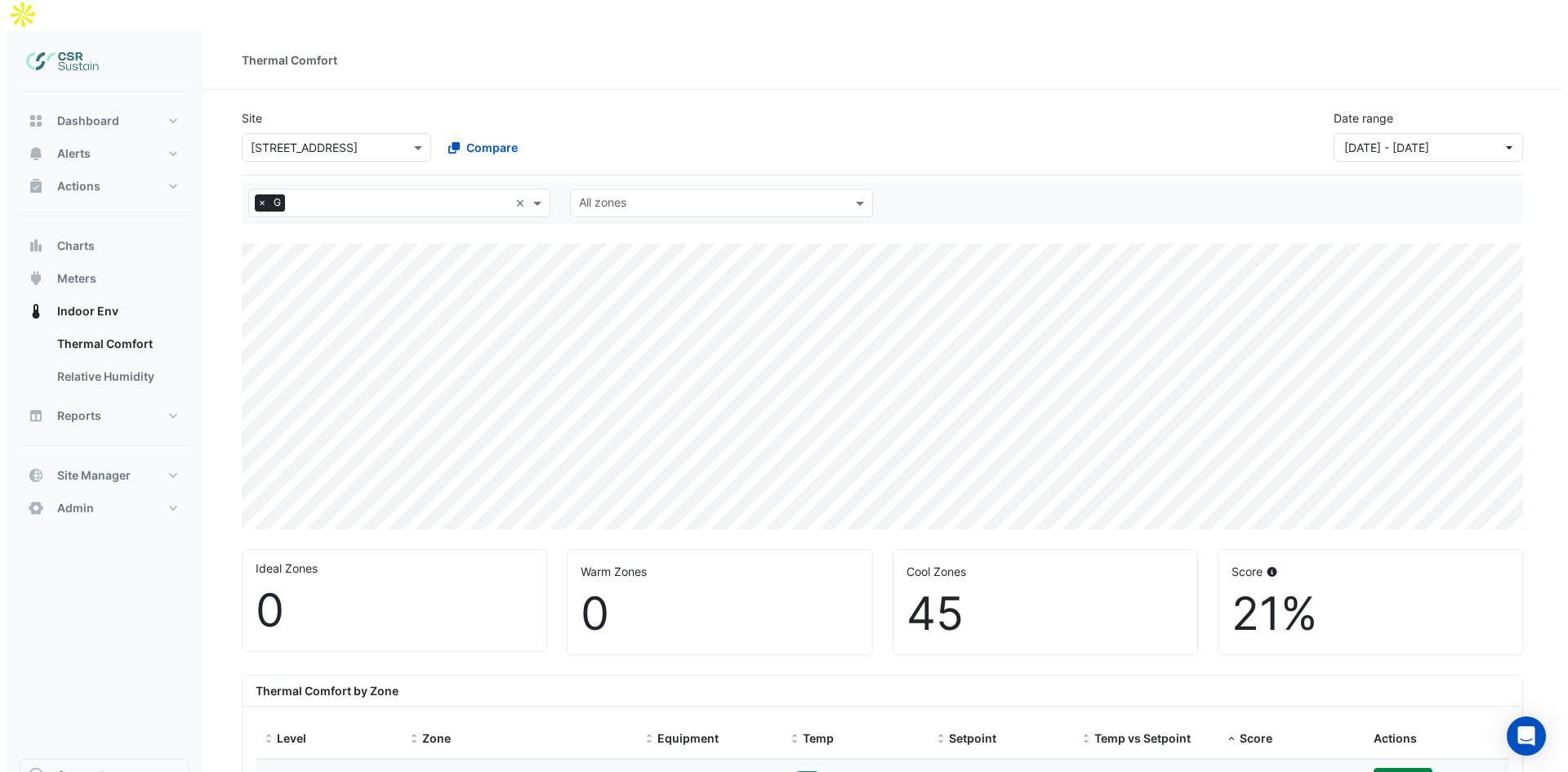
scroll to position [0, 0]
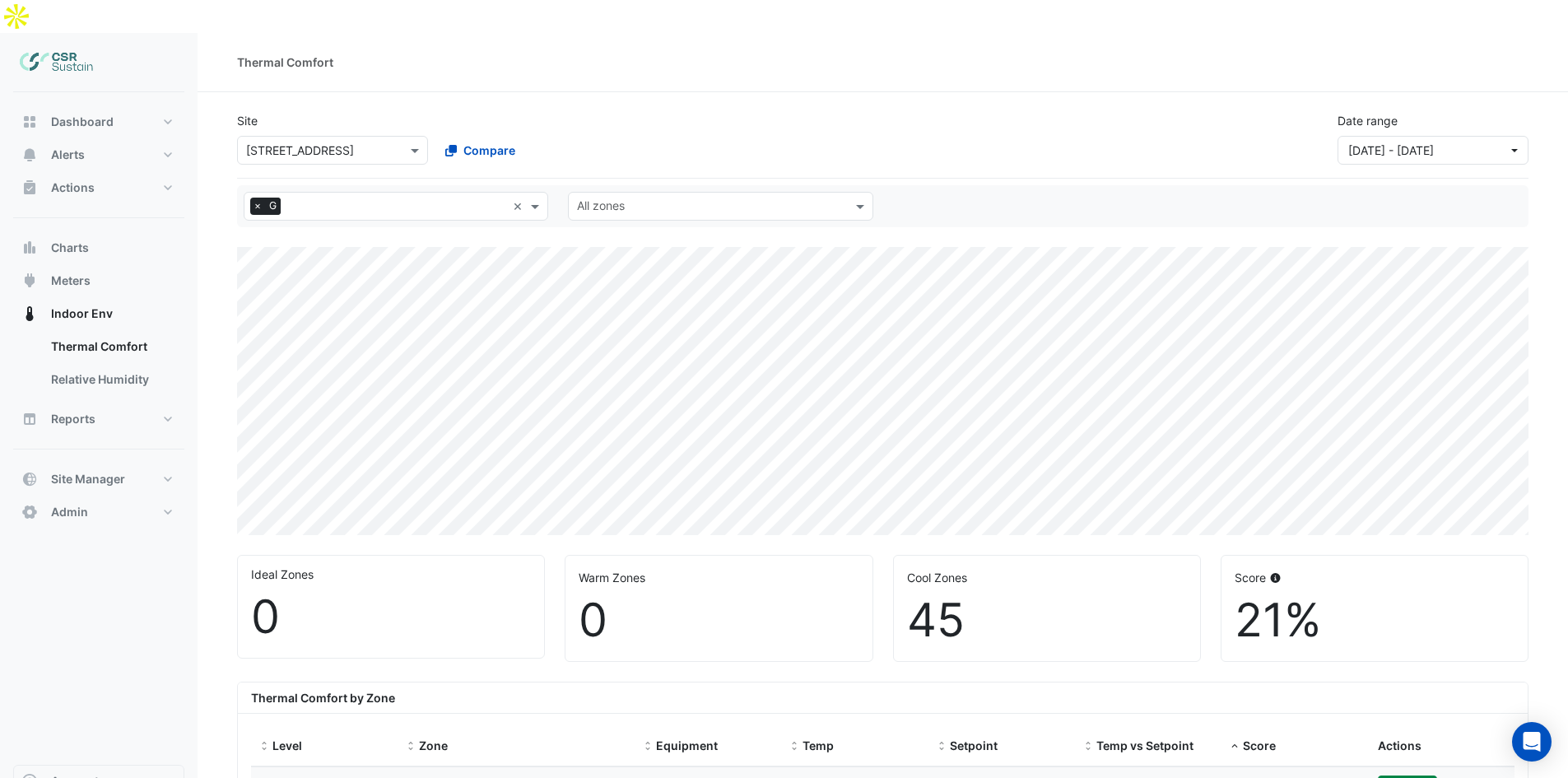
select select "**"
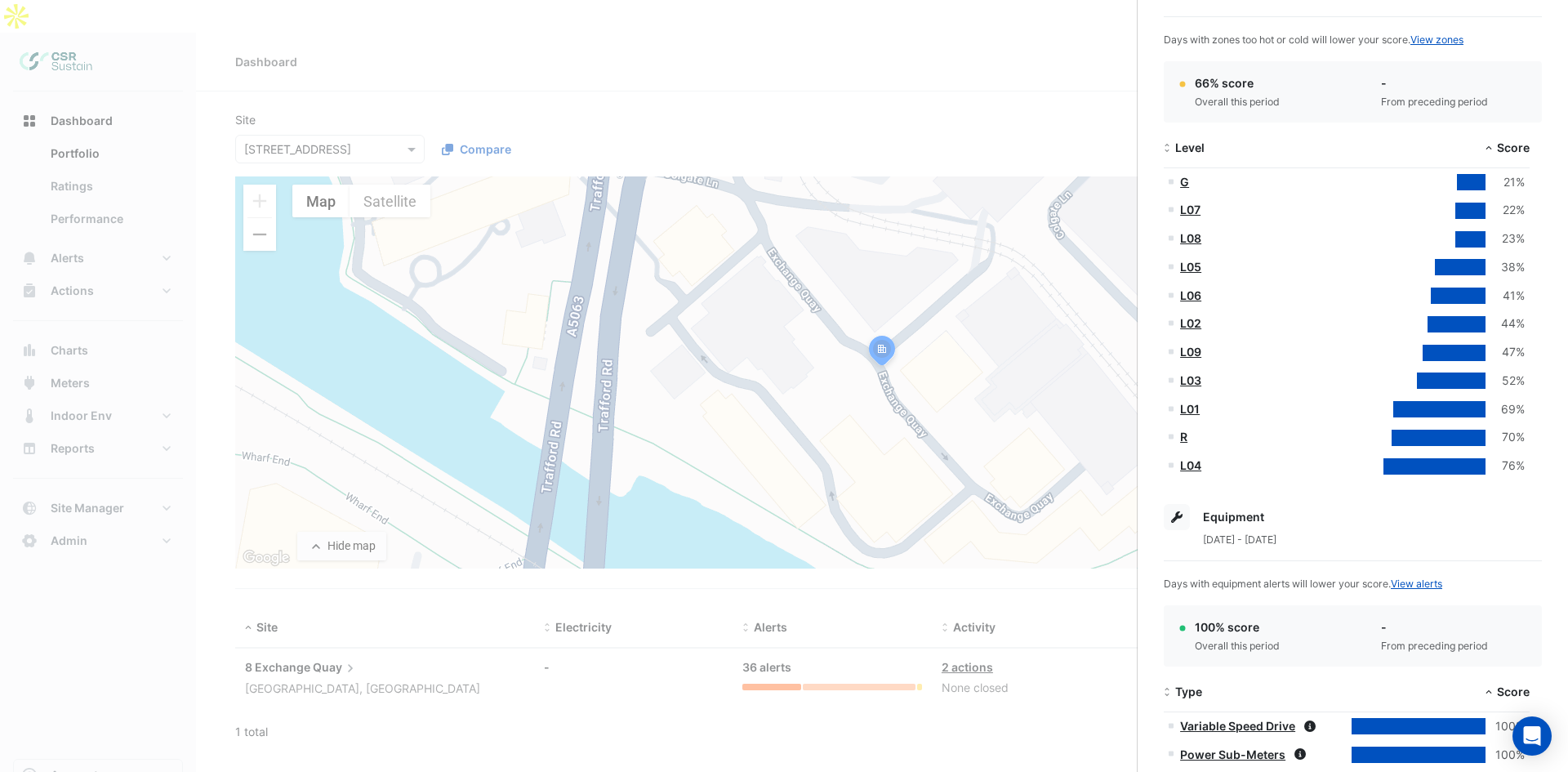
scroll to position [409, 0]
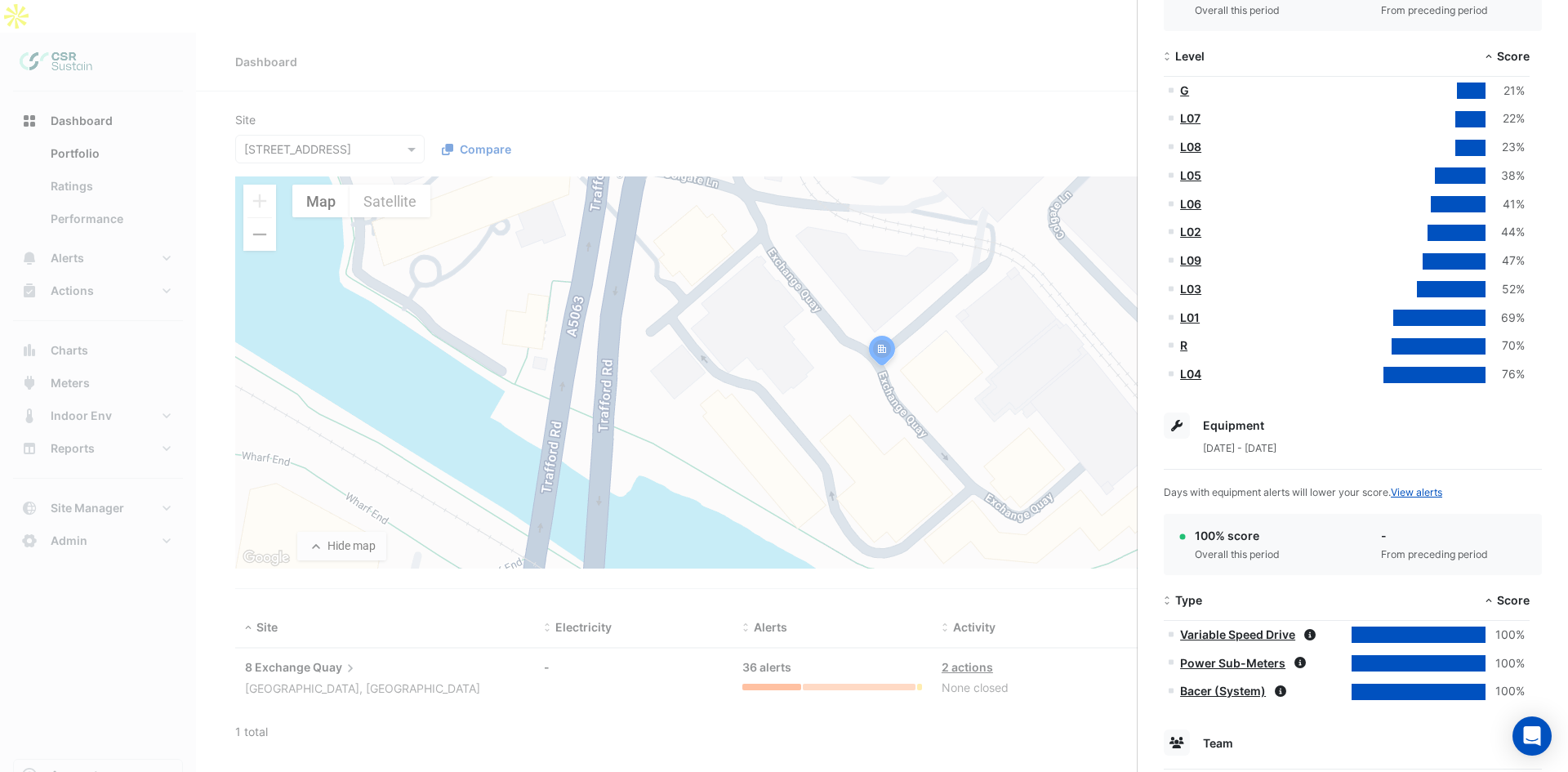
click at [1192, 372] on link "L04" at bounding box center [1191, 373] width 22 height 14
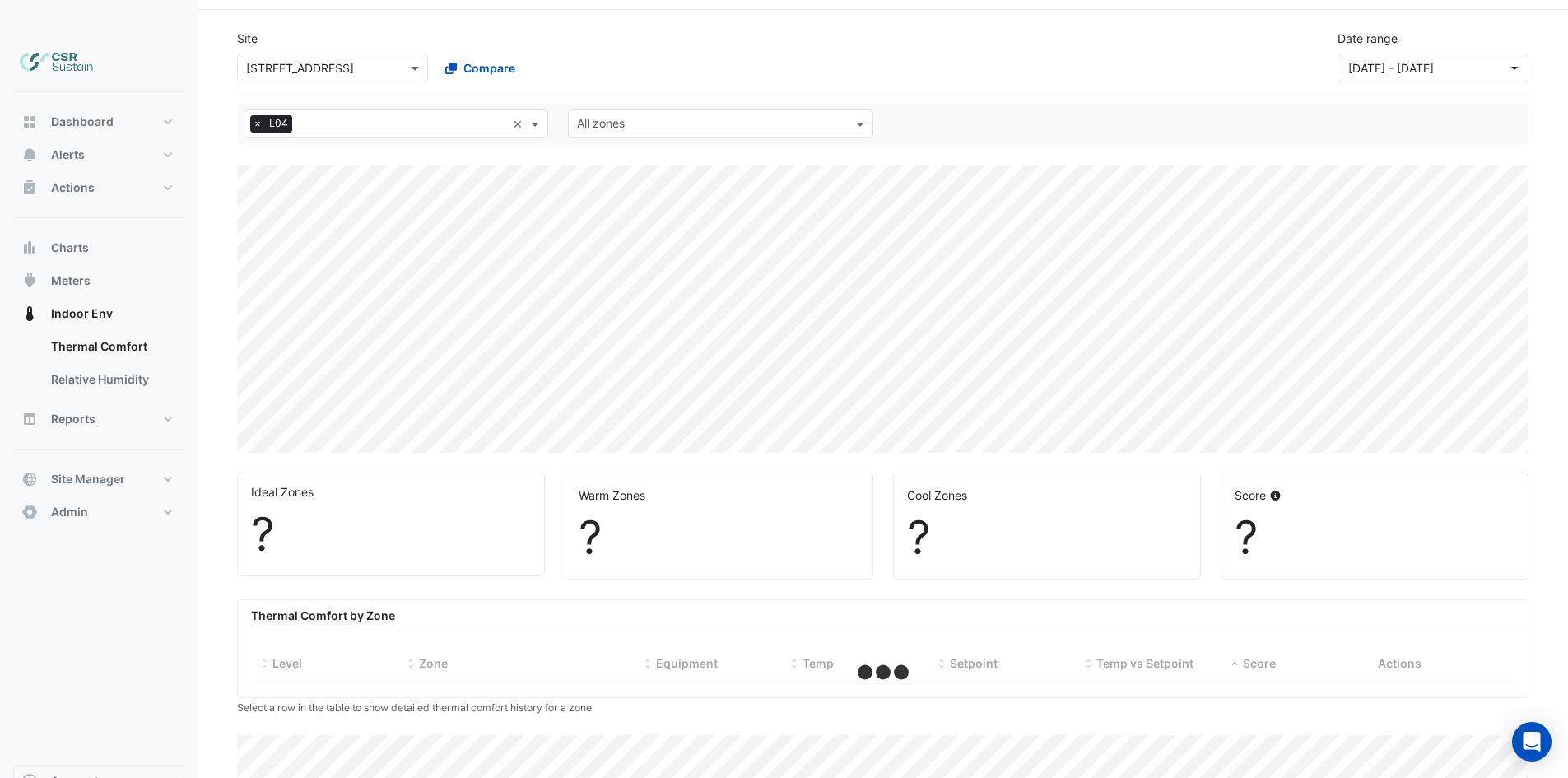
scroll to position [314, 0]
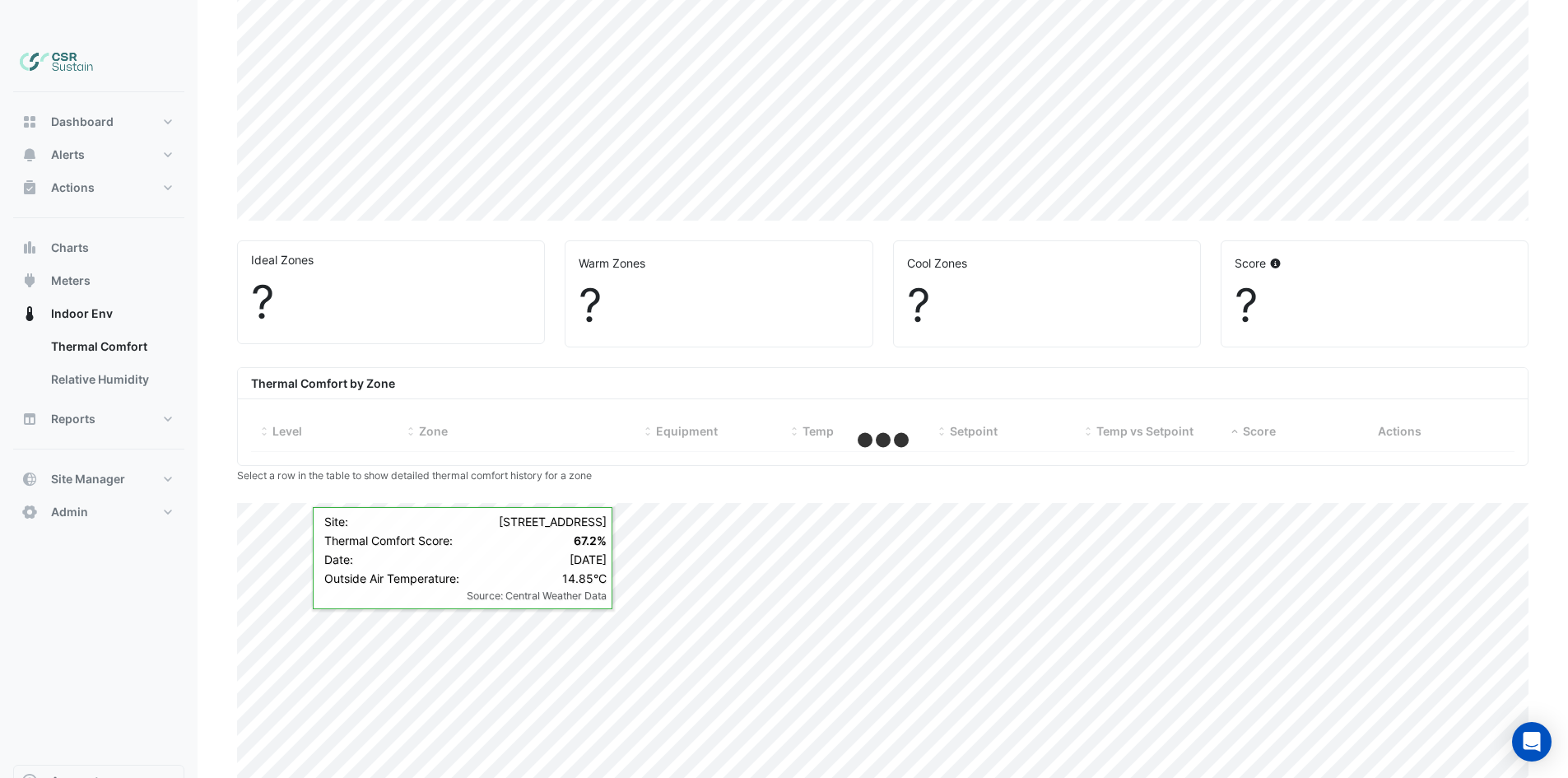
select select "**"
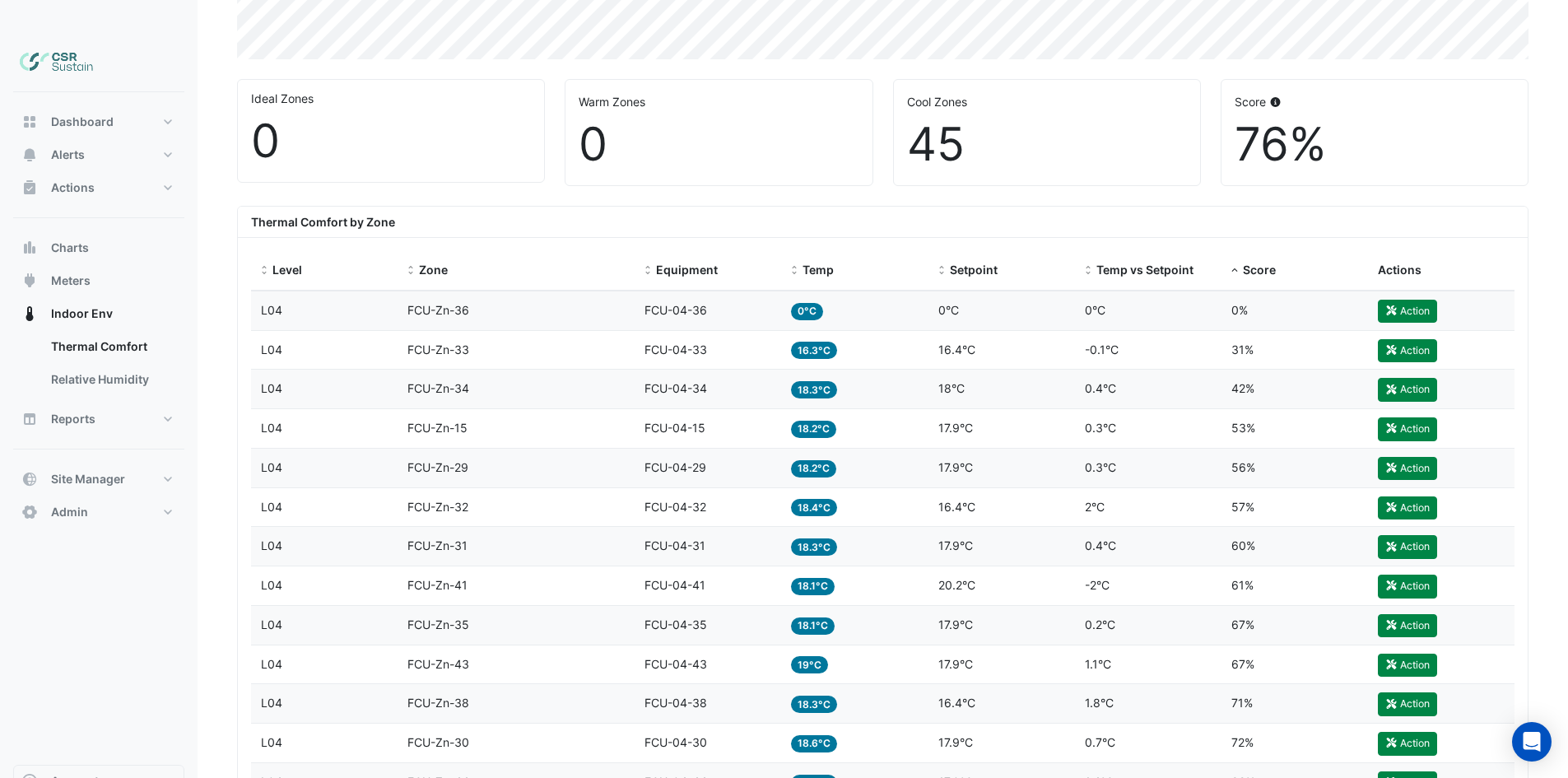
scroll to position [113, 0]
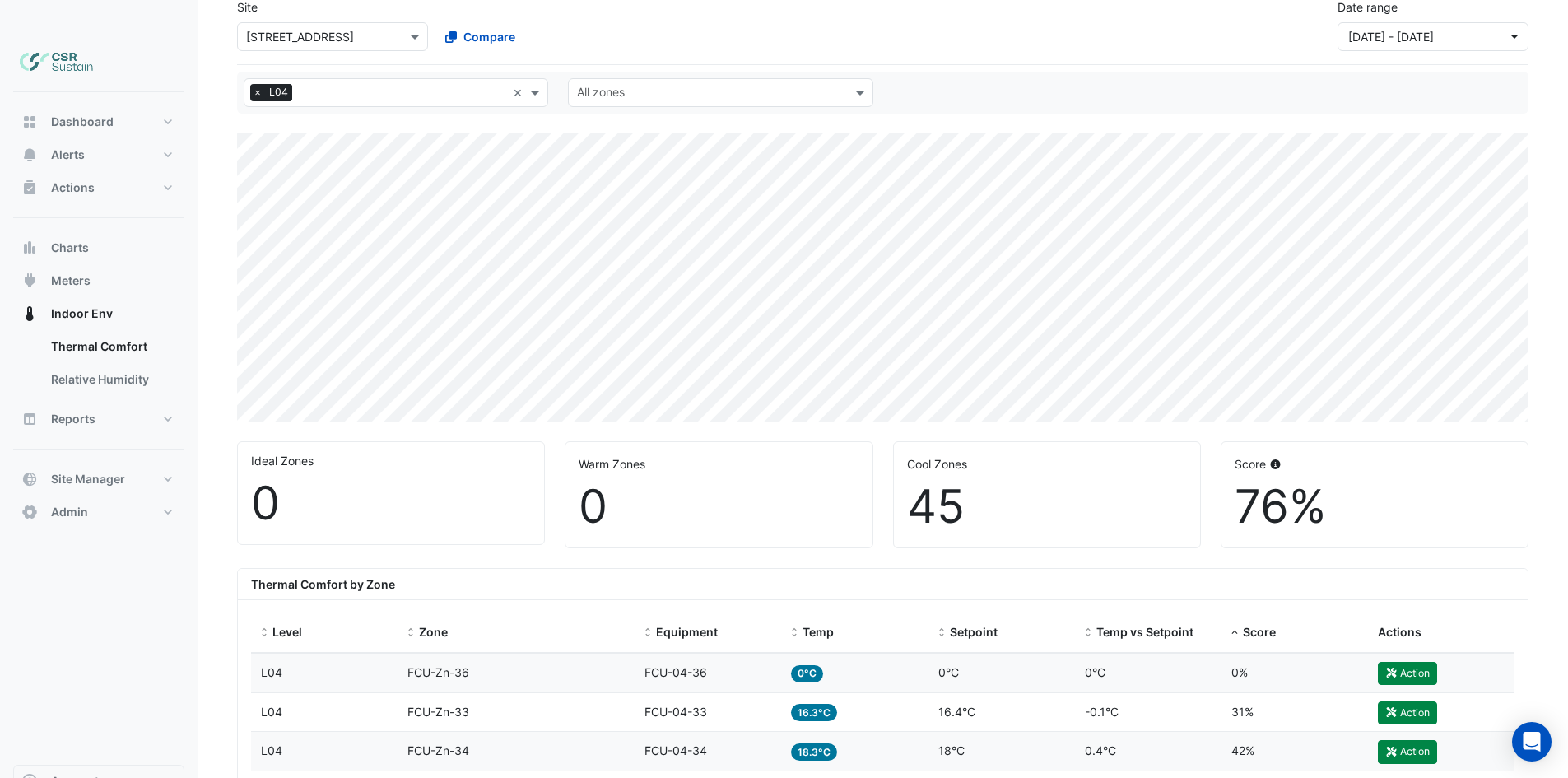
drag, startPoint x: 1166, startPoint y: 325, endPoint x: 1139, endPoint y: 53, distance: 273.3
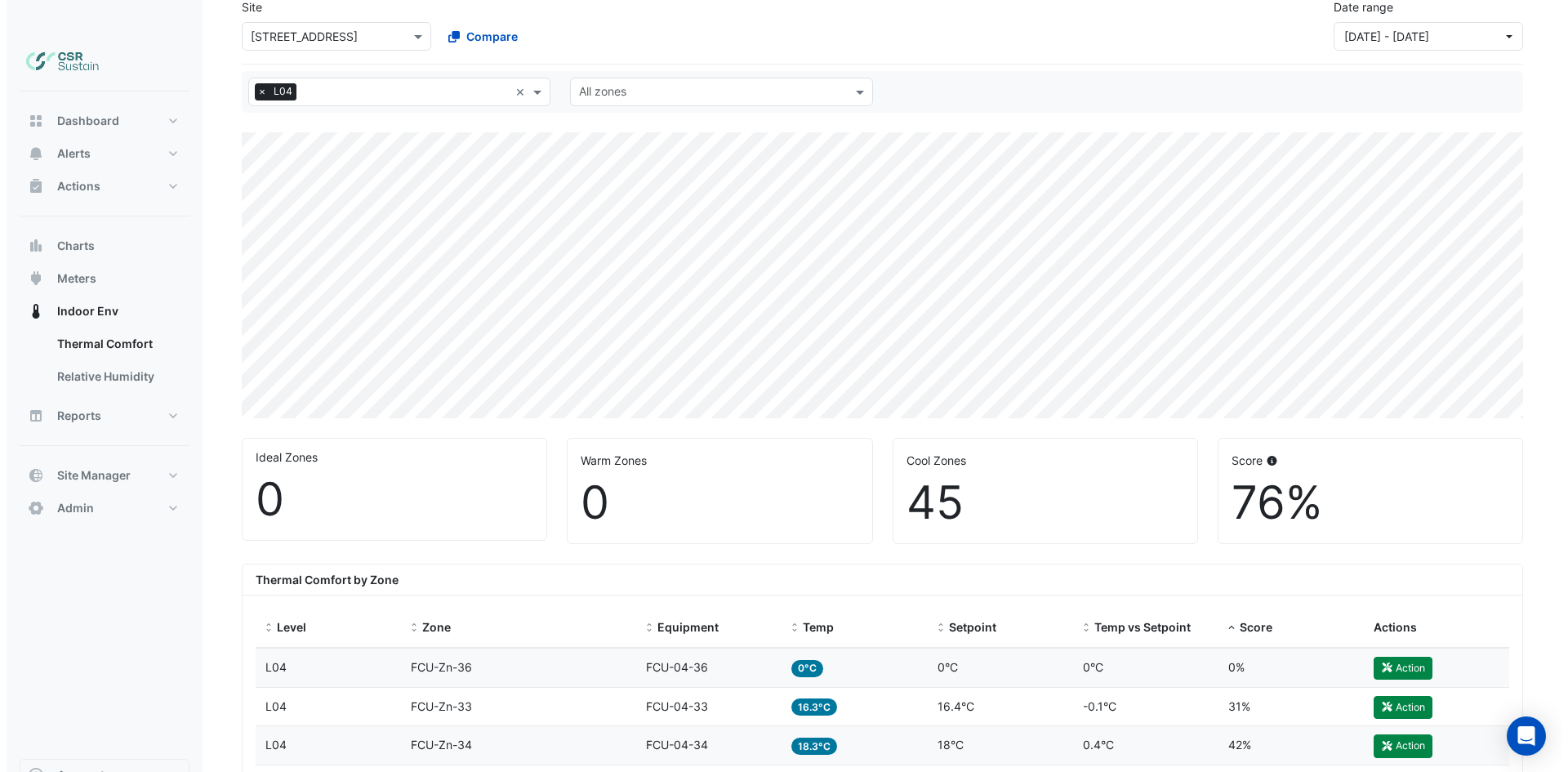
scroll to position [0, 0]
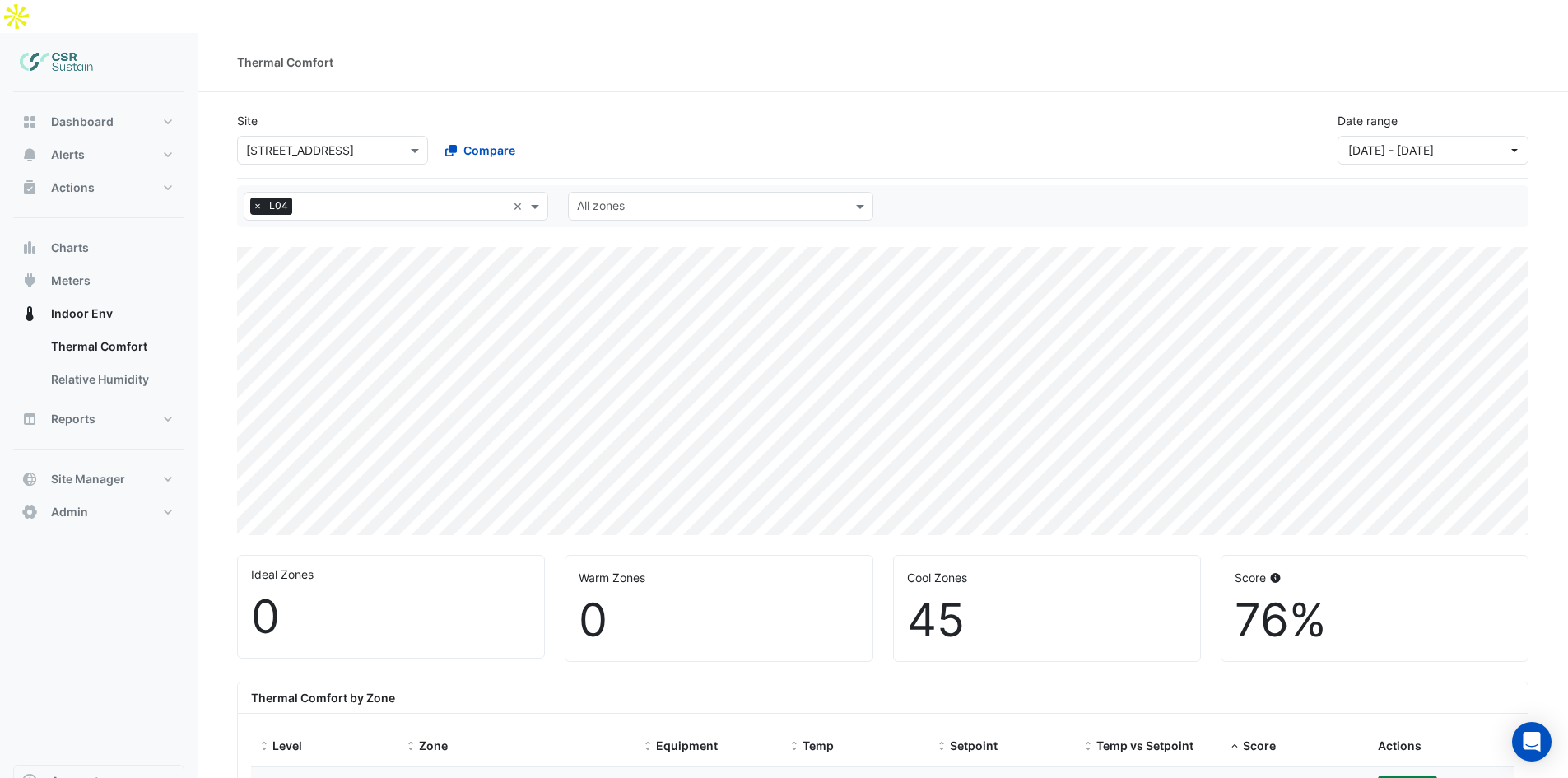
select select "**"
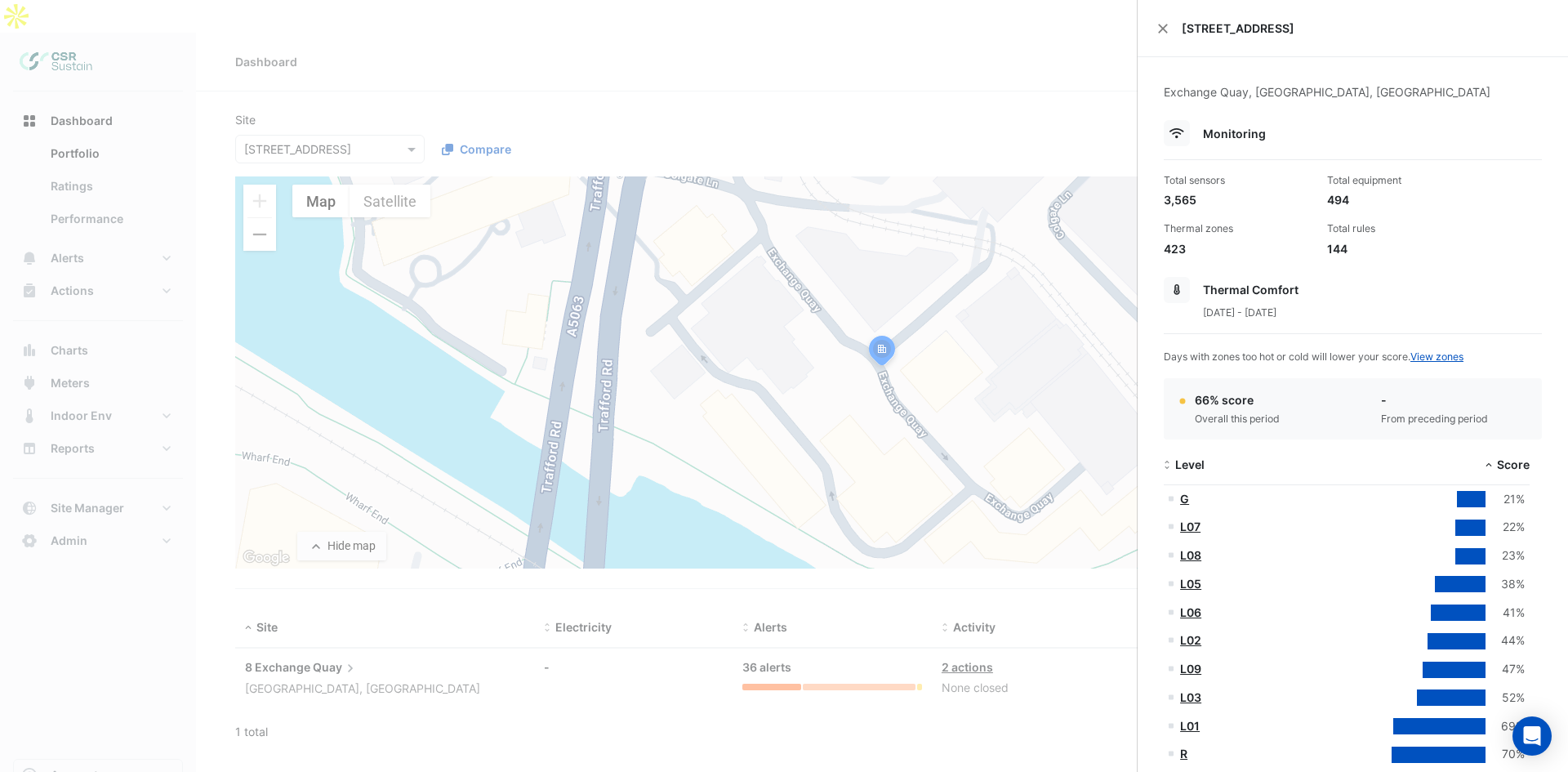
click at [940, 642] on ngb-offcanvas-backdrop at bounding box center [784, 386] width 1568 height 772
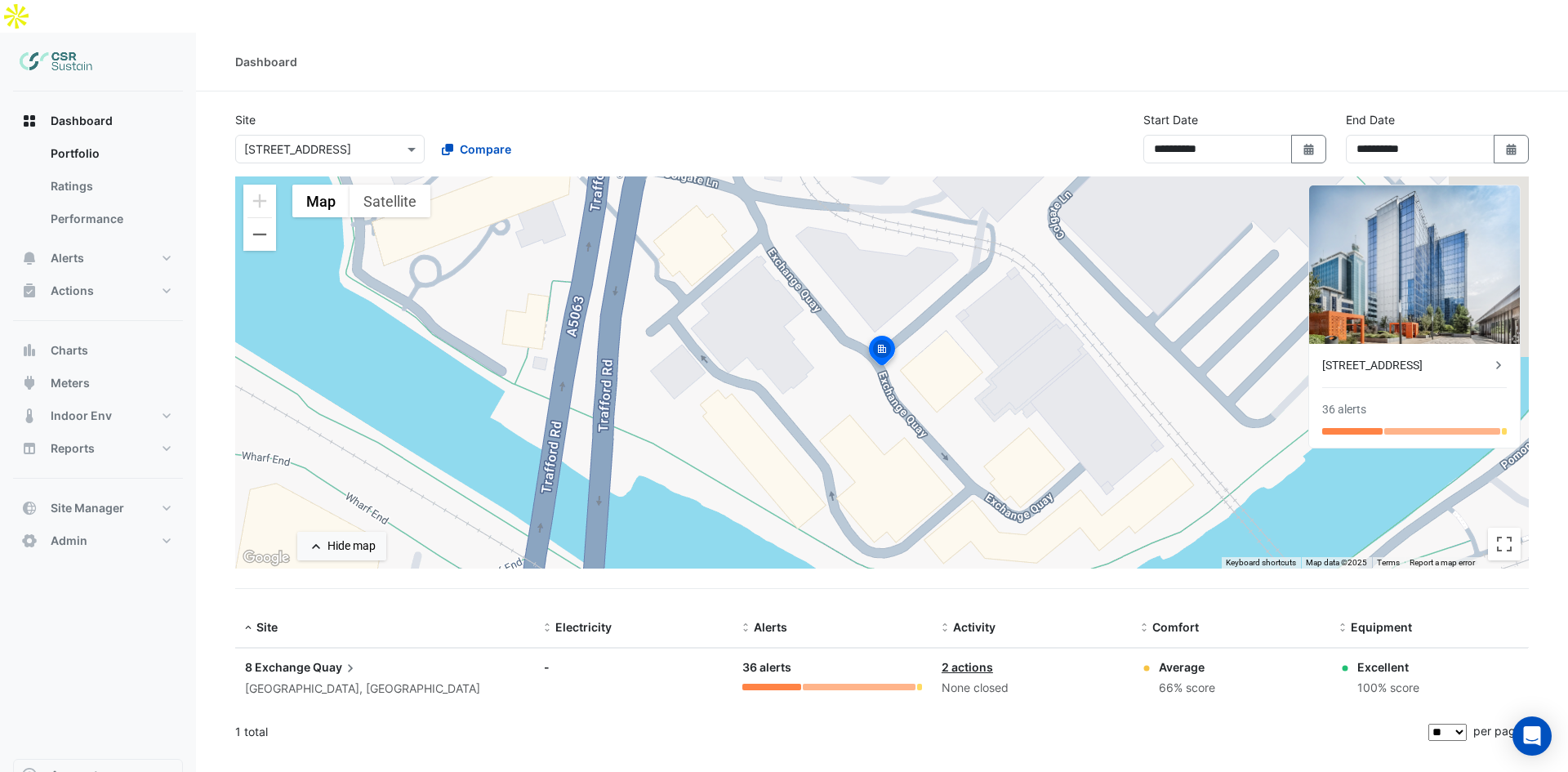
click at [757, 658] on div "Alerts: 36 alerts 12 unassigned in fault" at bounding box center [832, 674] width 180 height 32
click at [764, 683] on div at bounding box center [772, 686] width 59 height 7
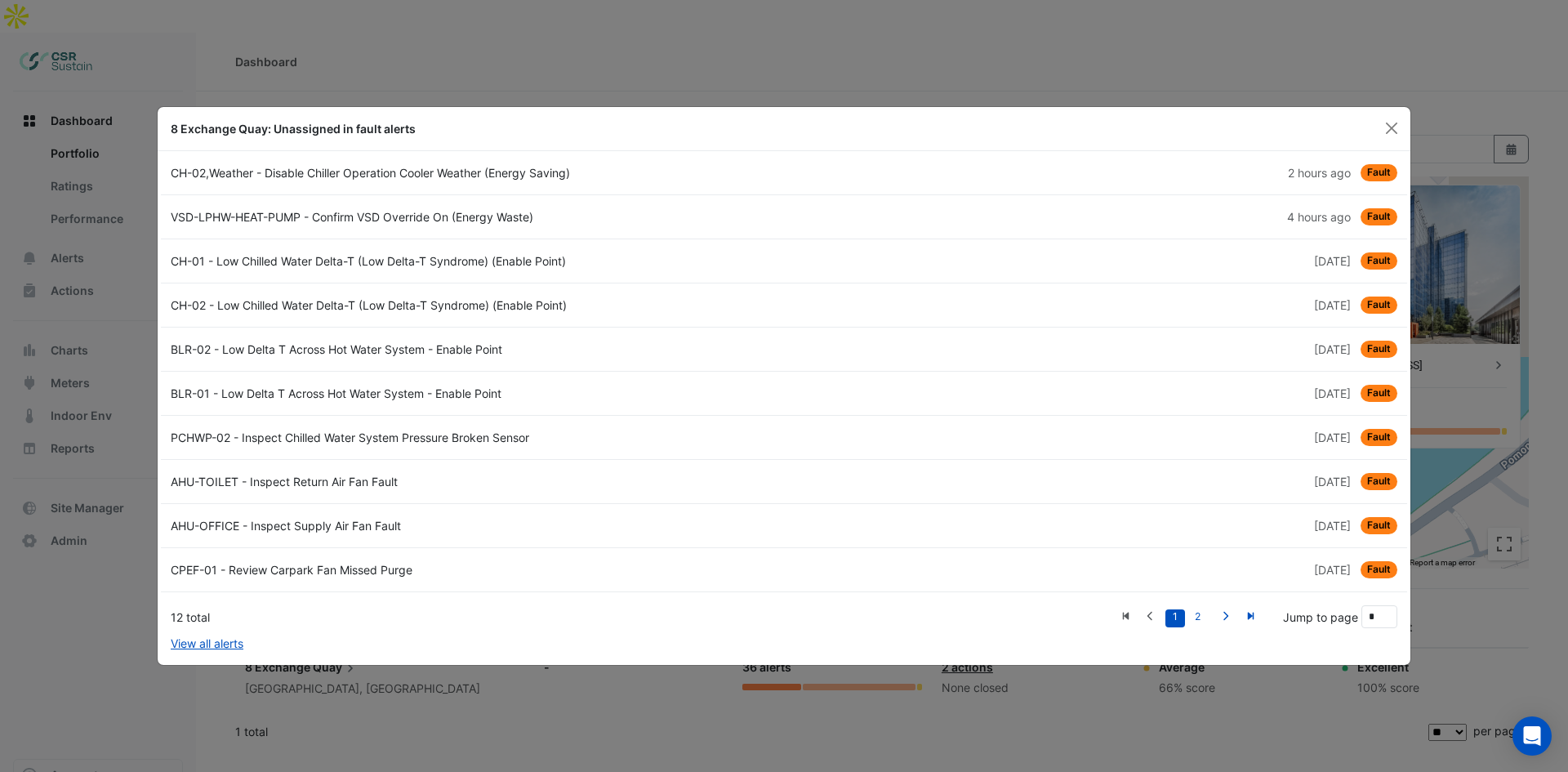
drag, startPoint x: 475, startPoint y: 436, endPoint x: 494, endPoint y: 495, distance: 62.0
click at [536, 703] on ngb-modal-window "8 Exchange Quay: Unassigned in fault alerts CH-02,Weather - Disable Chiller Ope…" at bounding box center [784, 386] width 1568 height 772
click at [1395, 121] on button "Close" at bounding box center [1391, 127] width 25 height 25
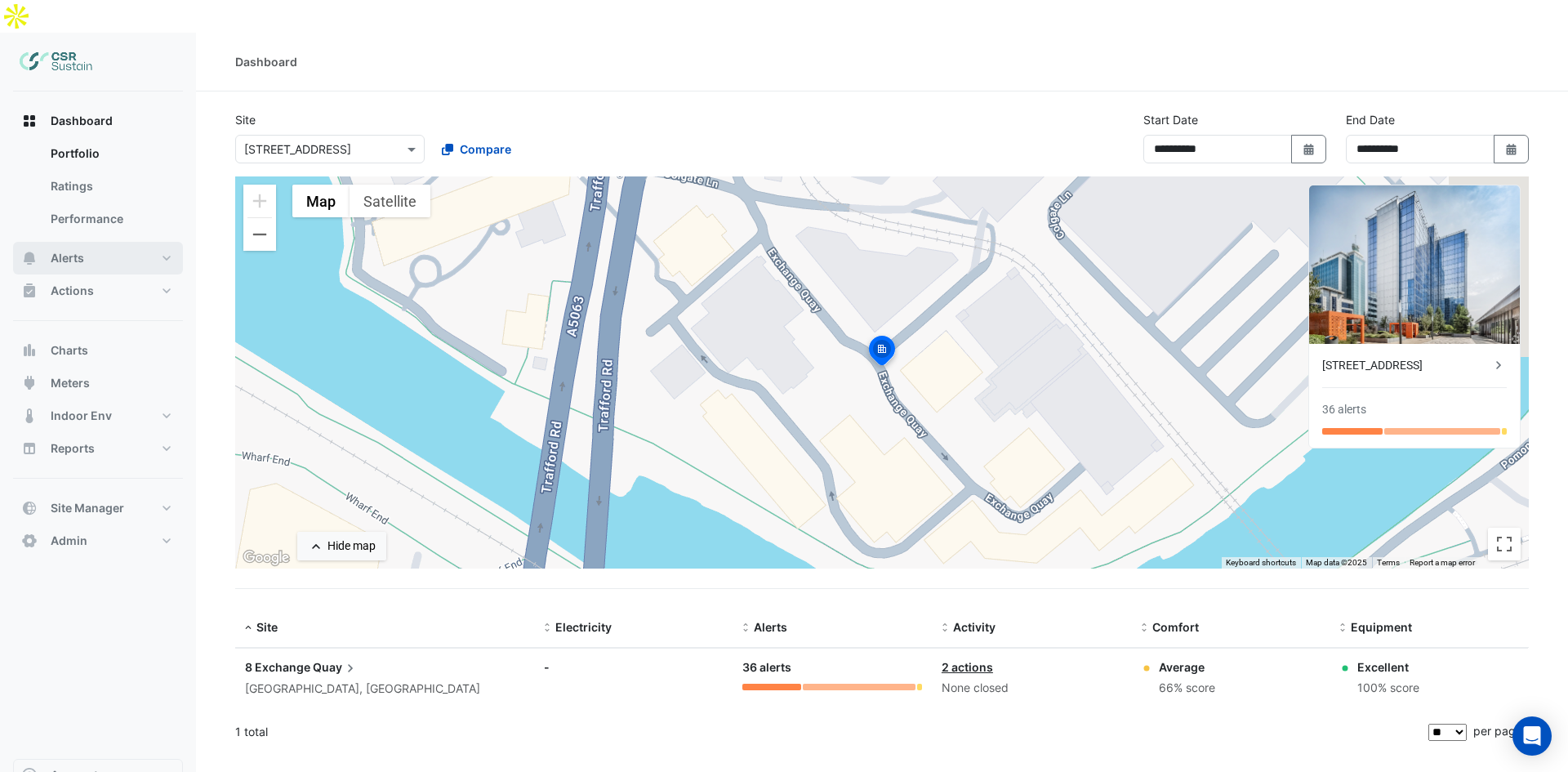
click at [102, 242] on button "Alerts" at bounding box center [98, 258] width 170 height 33
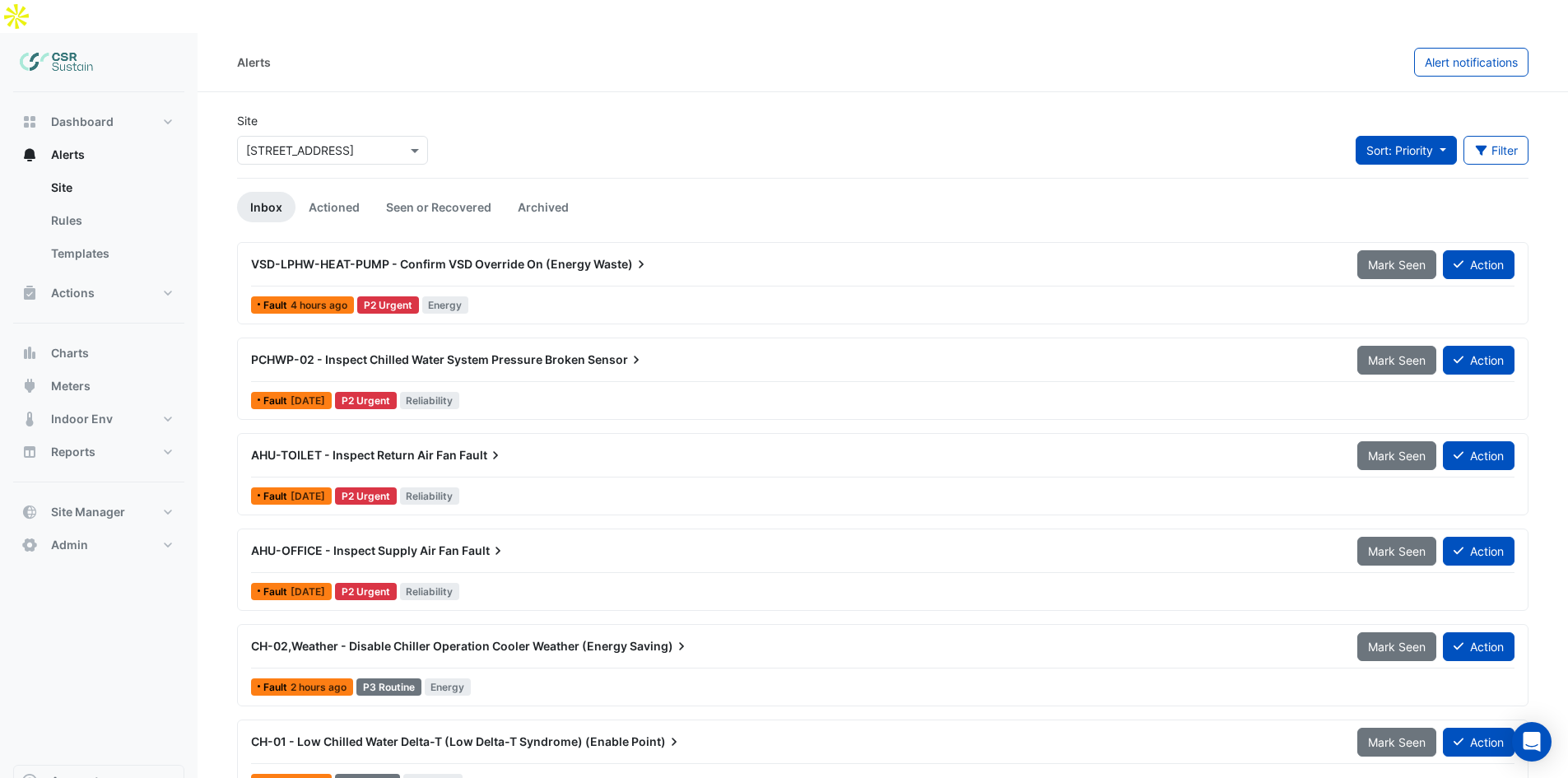
click at [1408, 135] on button "Sort: Priority" at bounding box center [1406, 149] width 101 height 29
click at [1475, 145] on icon "button" at bounding box center [1480, 151] width 15 height 12
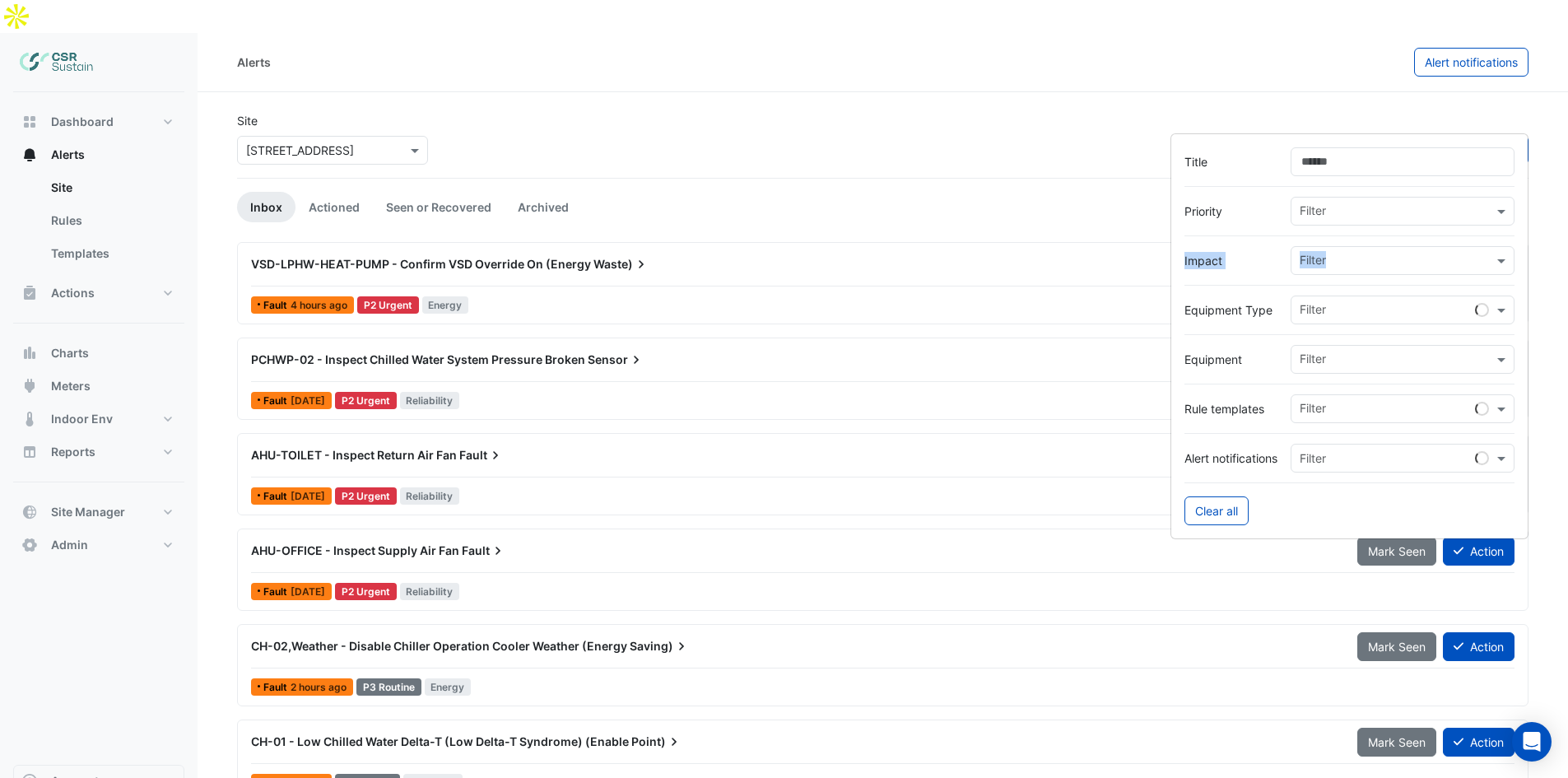
click at [1330, 249] on form "Title Priority Filter Impact Filter Equipment Type Filter Equipment Filter Rule…" at bounding box center [1349, 336] width 358 height 406
click at [1337, 267] on input "text" at bounding box center [1396, 262] width 193 height 17
click at [1331, 318] on span "Energy" at bounding box center [1323, 319] width 38 height 14
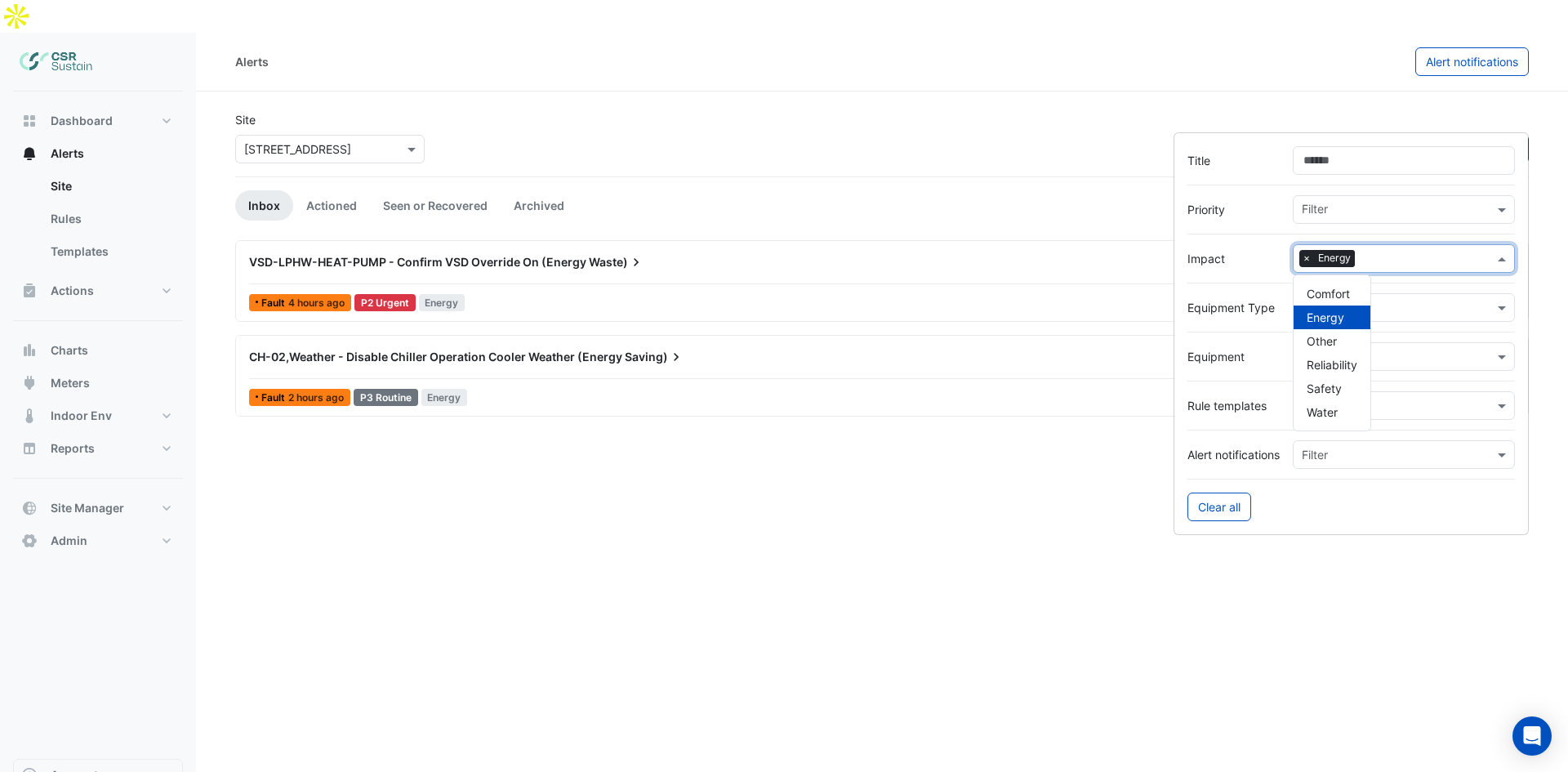
click at [828, 139] on div "Site Select a Site × 8 Exchange Quay Sort: Priority Priority Updated 1 filter" at bounding box center [882, 143] width 1313 height 65
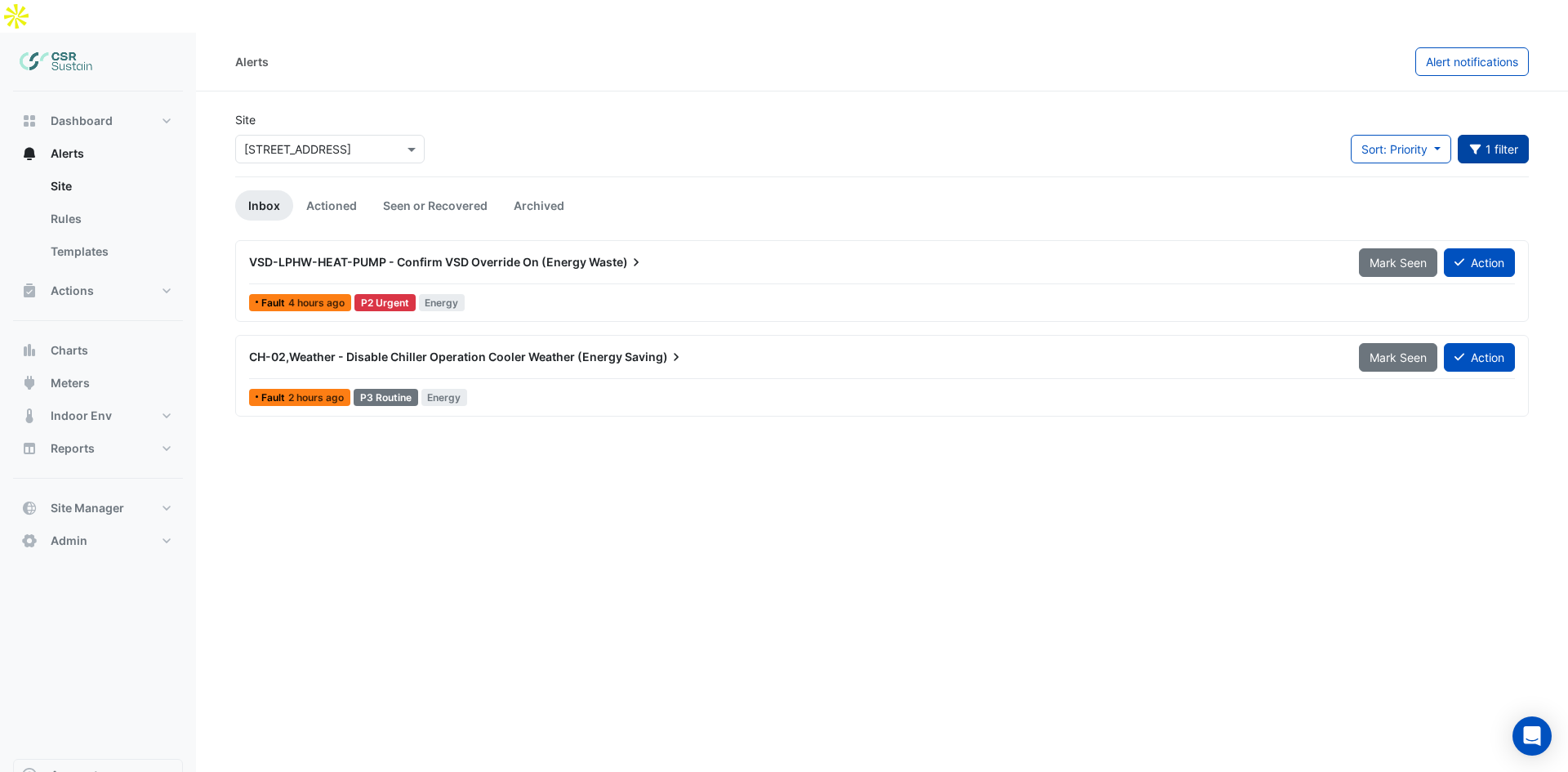
click at [367, 349] on span "CH-02,Weather - Disable Chiller Operation Cooler Weather (Energy" at bounding box center [435, 356] width 373 height 14
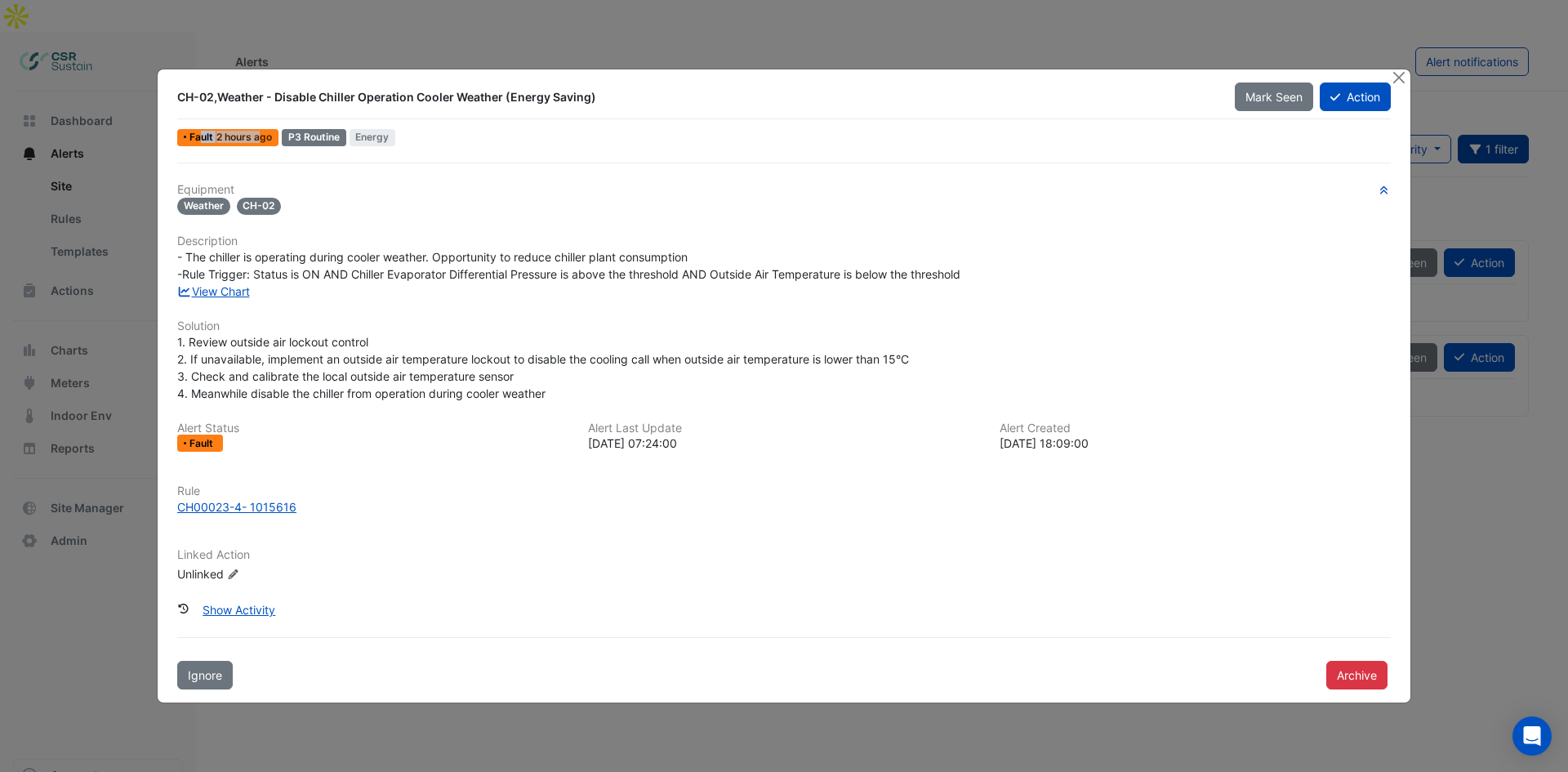
drag, startPoint x: 199, startPoint y: 142, endPoint x: 260, endPoint y: 141, distance: 61.0
click at [260, 141] on div "Fault 2 hours ago" at bounding box center [227, 137] width 102 height 17
drag, startPoint x: 285, startPoint y: 135, endPoint x: 315, endPoint y: 133, distance: 30.1
click at [314, 133] on div "P3 Routine" at bounding box center [313, 137] width 64 height 17
drag, startPoint x: 360, startPoint y: 133, endPoint x: 430, endPoint y: 126, distance: 70.3
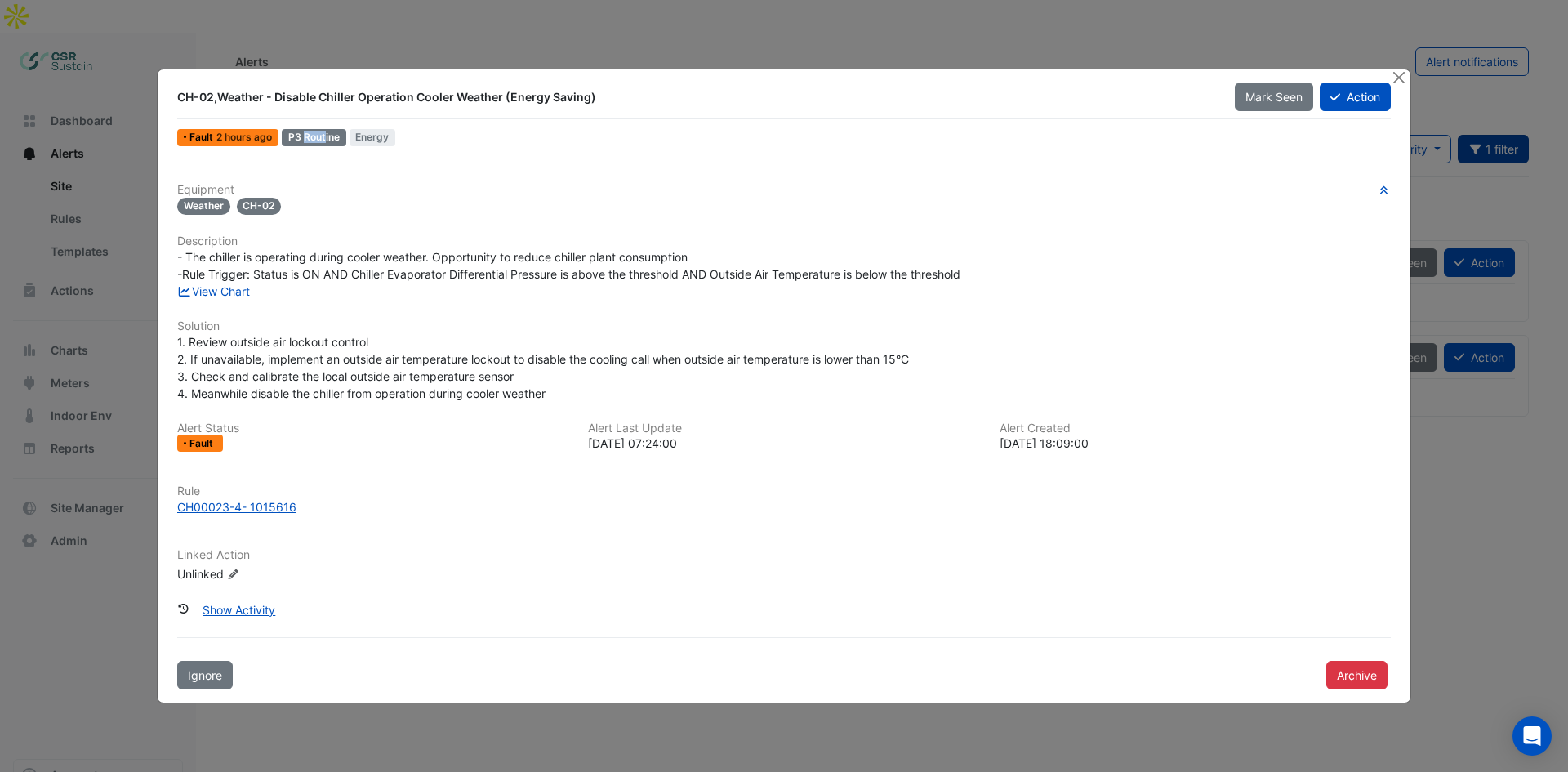
click at [430, 126] on div "Fault 2 hours ago P3 Routine Energy" at bounding box center [784, 137] width 1216 height 24
drag, startPoint x: 220, startPoint y: 248, endPoint x: 366, endPoint y: 248, distance: 146.0
click at [366, 248] on div "- The chiller is operating during cooler weather. Opportunity to reduce chiller…" at bounding box center [783, 265] width 1214 height 35
drag, startPoint x: 366, startPoint y: 251, endPoint x: 398, endPoint y: 253, distance: 32.1
click at [367, 251] on span "- The chiller is operating during cooler weather. Opportunity to reduce chiller…" at bounding box center [568, 265] width 783 height 31
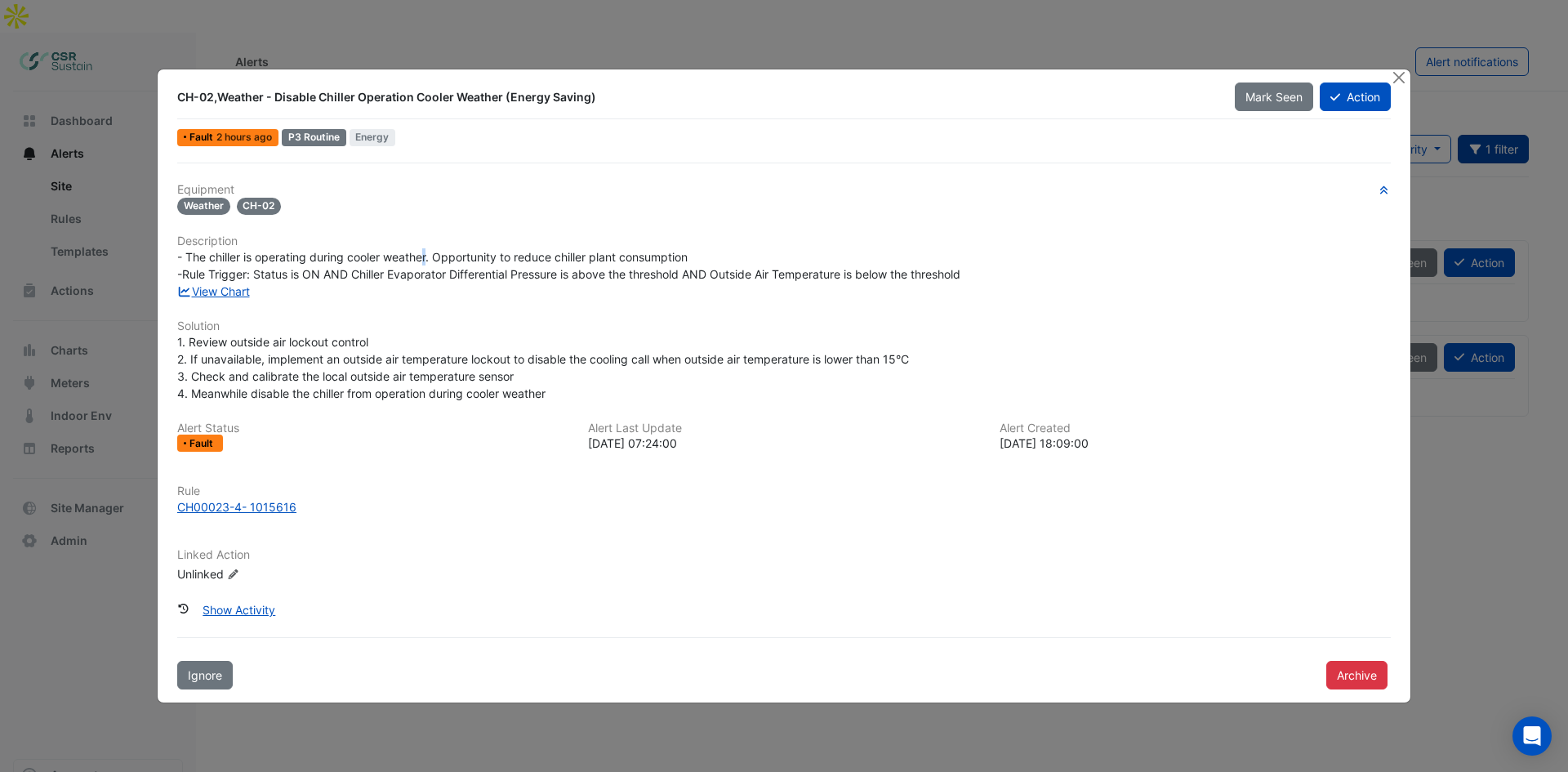
click at [431, 260] on span "- The chiller is operating during cooler weather. Opportunity to reduce chiller…" at bounding box center [568, 265] width 783 height 31
drag, startPoint x: 443, startPoint y: 262, endPoint x: 693, endPoint y: 258, distance: 250.0
click at [688, 258] on span "- The chiller is operating during cooler weather. Opportunity to reduce chiller…" at bounding box center [568, 265] width 783 height 31
click at [693, 258] on span "- The chiller is operating during cooler weather. Opportunity to reduce chiller…" at bounding box center [568, 265] width 783 height 31
drag, startPoint x: 223, startPoint y: 272, endPoint x: 247, endPoint y: 271, distance: 24.0
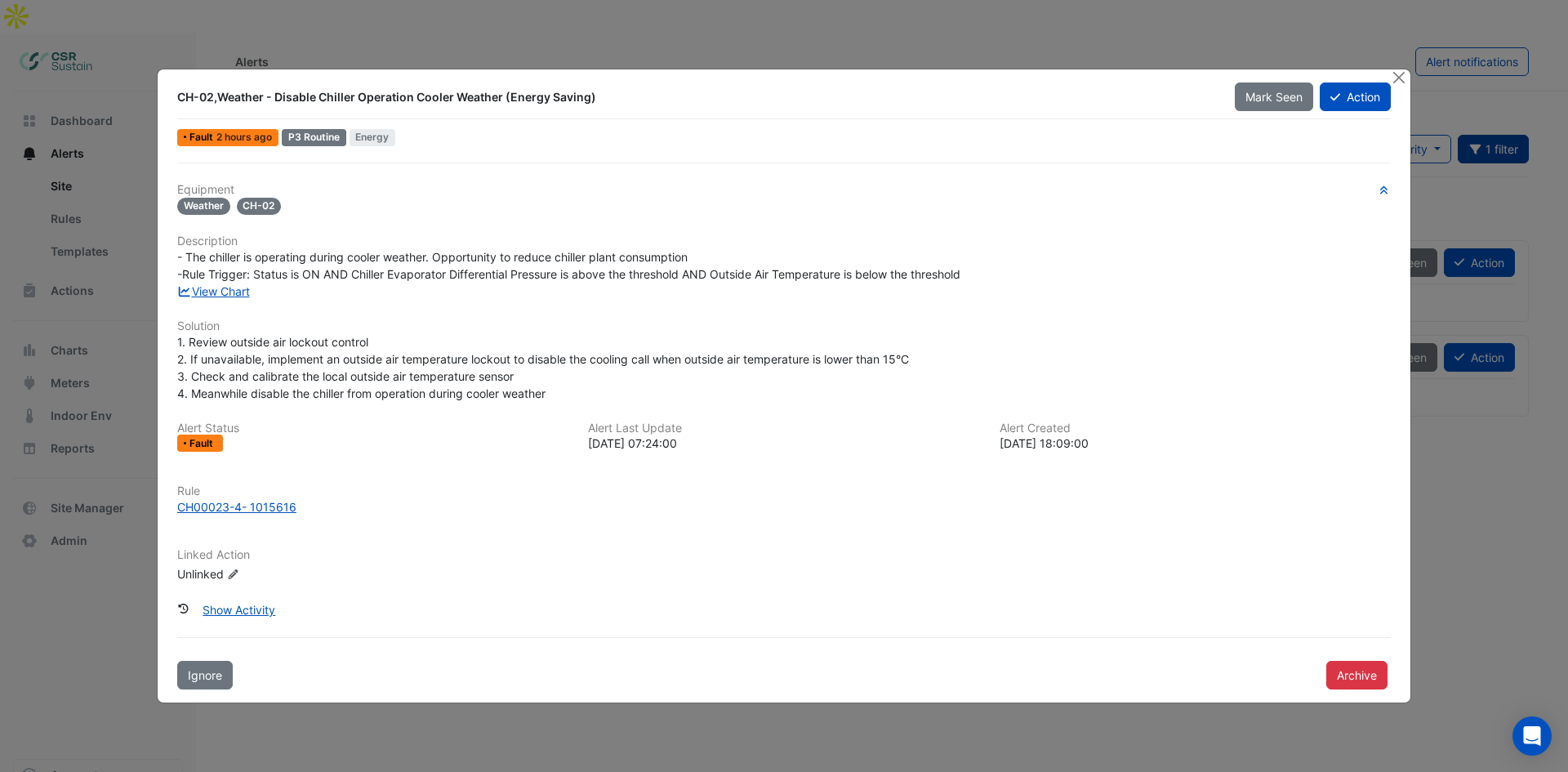
click at [232, 271] on span "- The chiller is operating during cooler weather. Opportunity to reduce chiller…" at bounding box center [568, 265] width 783 height 31
click at [261, 278] on span "- The chiller is operating during cooler weather. Opportunity to reduce chiller…" at bounding box center [568, 265] width 783 height 31
drag, startPoint x: 347, startPoint y: 274, endPoint x: 308, endPoint y: 280, distance: 39.5
click at [352, 277] on span "- The chiller is operating during cooler weather. Opportunity to reduce chiller…" at bounding box center [568, 265] width 783 height 31
click at [308, 280] on span "- The chiller is operating during cooler weather. Opportunity to reduce chiller…" at bounding box center [568, 265] width 783 height 31
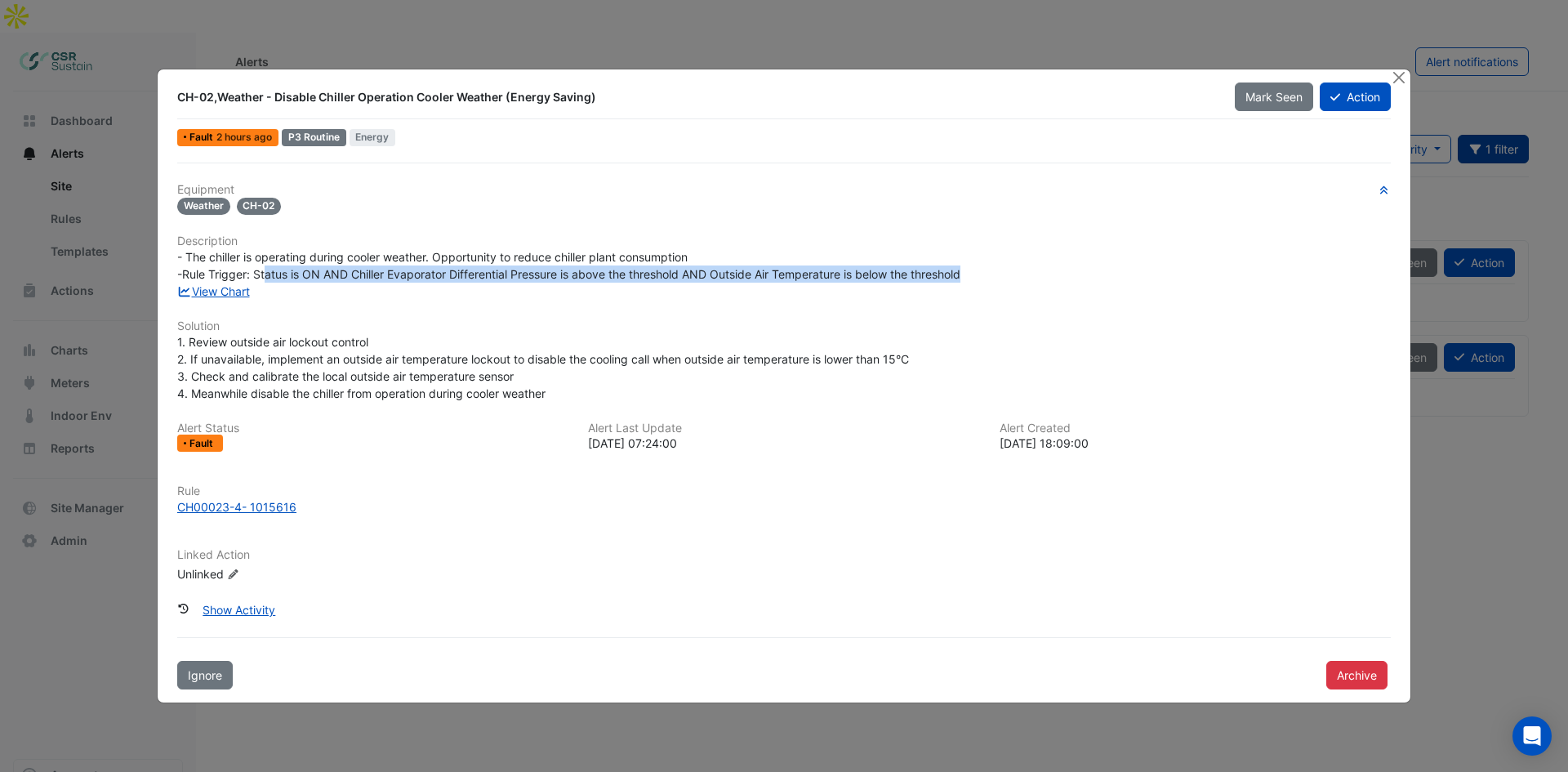
drag, startPoint x: 268, startPoint y: 267, endPoint x: 974, endPoint y: 278, distance: 706.1
click at [972, 279] on div "- The chiller is operating during cooler weather. Opportunity to reduce chiller…" at bounding box center [783, 265] width 1214 height 35
click at [974, 278] on div "- The chiller is operating during cooler weather. Opportunity to reduce chiller…" at bounding box center [783, 265] width 1214 height 35
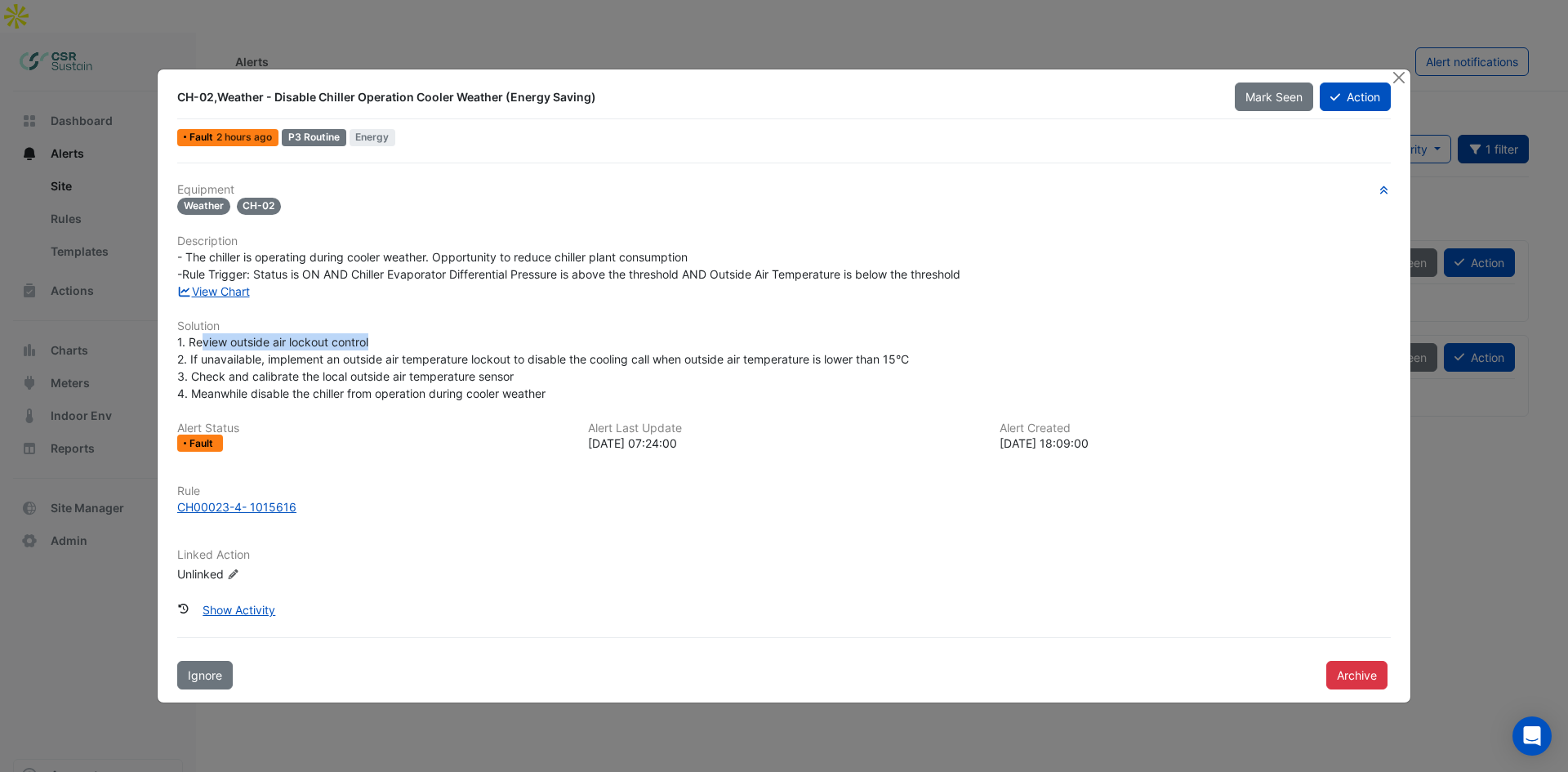
drag, startPoint x: 203, startPoint y: 344, endPoint x: 378, endPoint y: 340, distance: 175.0
click at [378, 340] on div "1. Review outside air lockout control 2. If unavailable, implement an outside a…" at bounding box center [783, 366] width 1214 height 68
click at [224, 368] on span "1. Review outside air lockout control 2. If unavailable, implement an outside a…" at bounding box center [542, 367] width 732 height 65
drag, startPoint x: 207, startPoint y: 355, endPoint x: 324, endPoint y: 347, distance: 117.3
click at [324, 347] on span "1. Review outside air lockout control 2. If unavailable, implement an outside a…" at bounding box center [542, 367] width 732 height 65
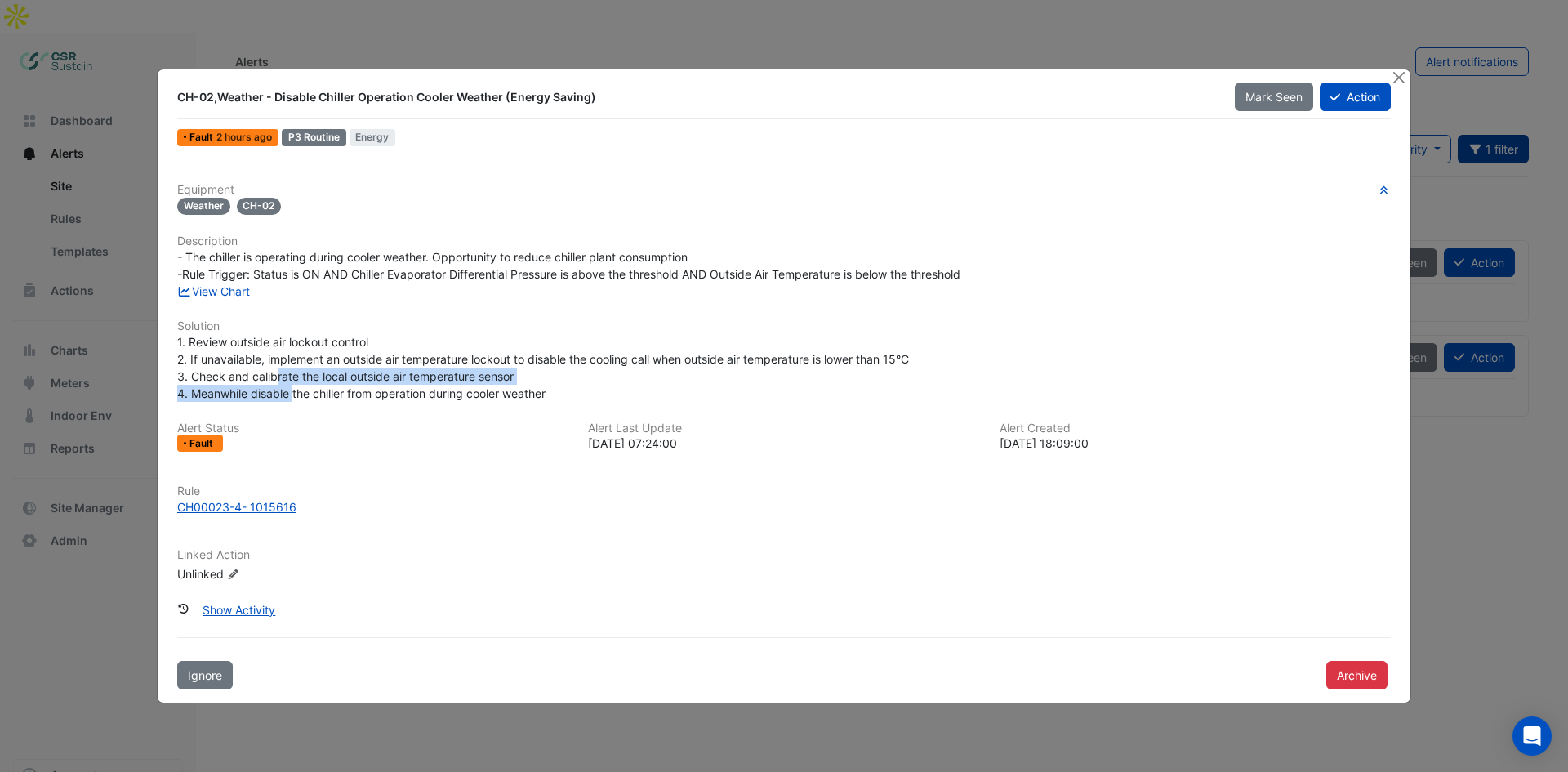
drag, startPoint x: 283, startPoint y: 379, endPoint x: 297, endPoint y: 372, distance: 15.7
click at [298, 382] on span "1. Review outside air lockout control 2. If unavailable, implement an outside a…" at bounding box center [542, 367] width 732 height 65
click at [220, 294] on link "View Chart" at bounding box center [213, 291] width 73 height 14
click at [1348, 92] on button "Action" at bounding box center [1356, 97] width 71 height 29
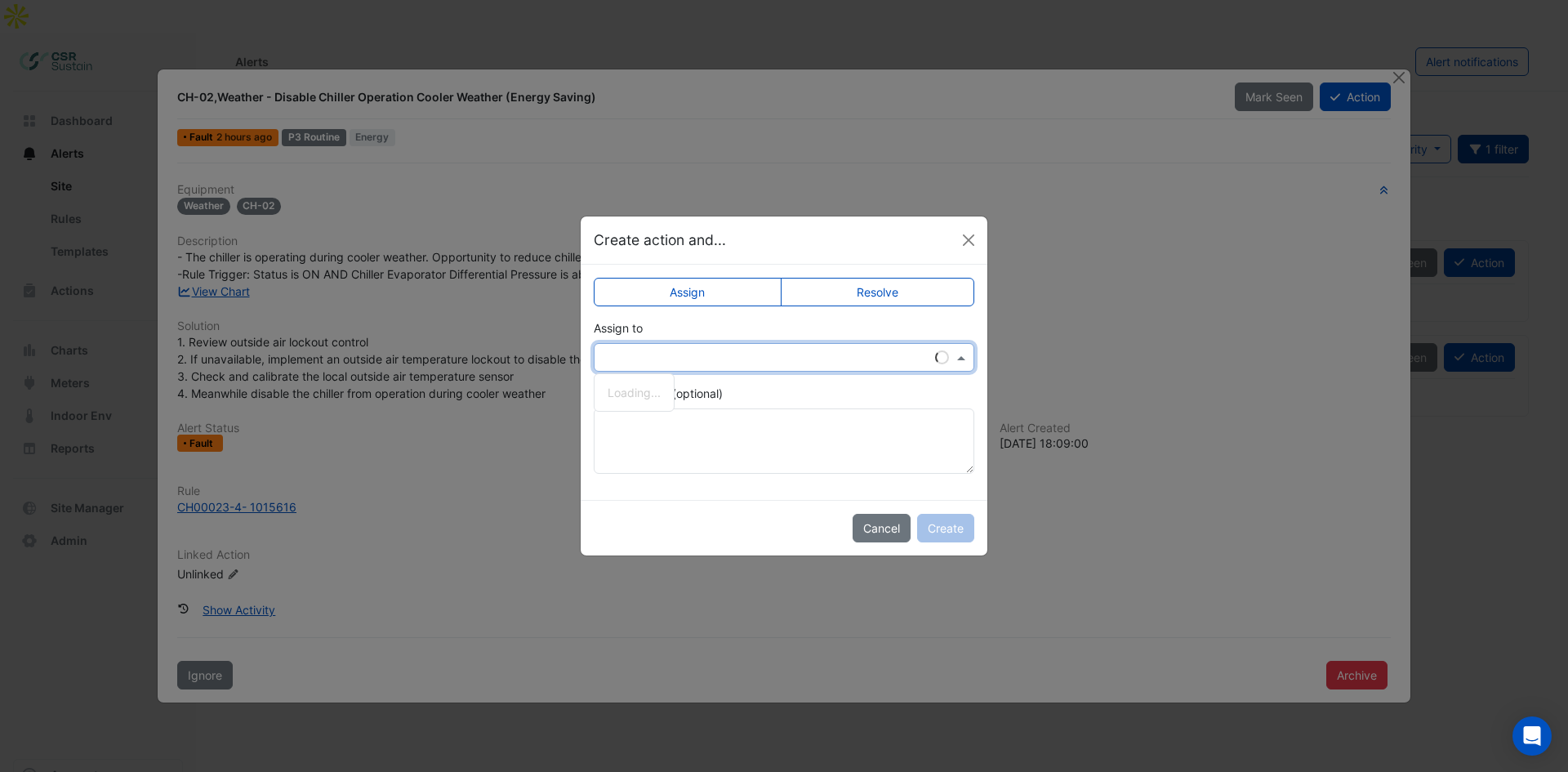
click at [735, 360] on input "text" at bounding box center [767, 357] width 330 height 17
click at [643, 434] on span "[PERSON_NAME]" at bounding box center [666, 439] width 92 height 14
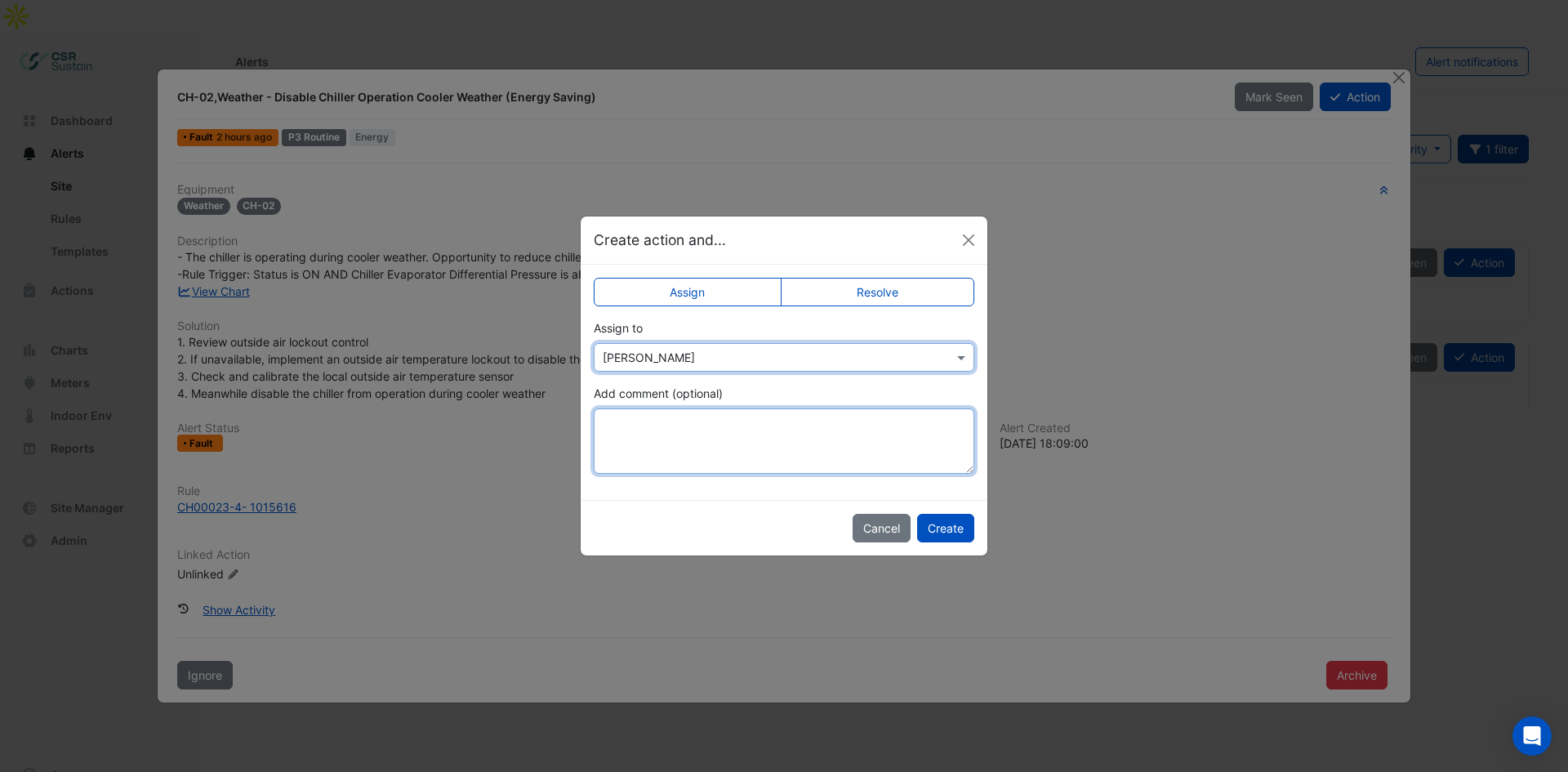
click at [659, 427] on textarea "Add comment (optional)" at bounding box center [783, 441] width 380 height 65
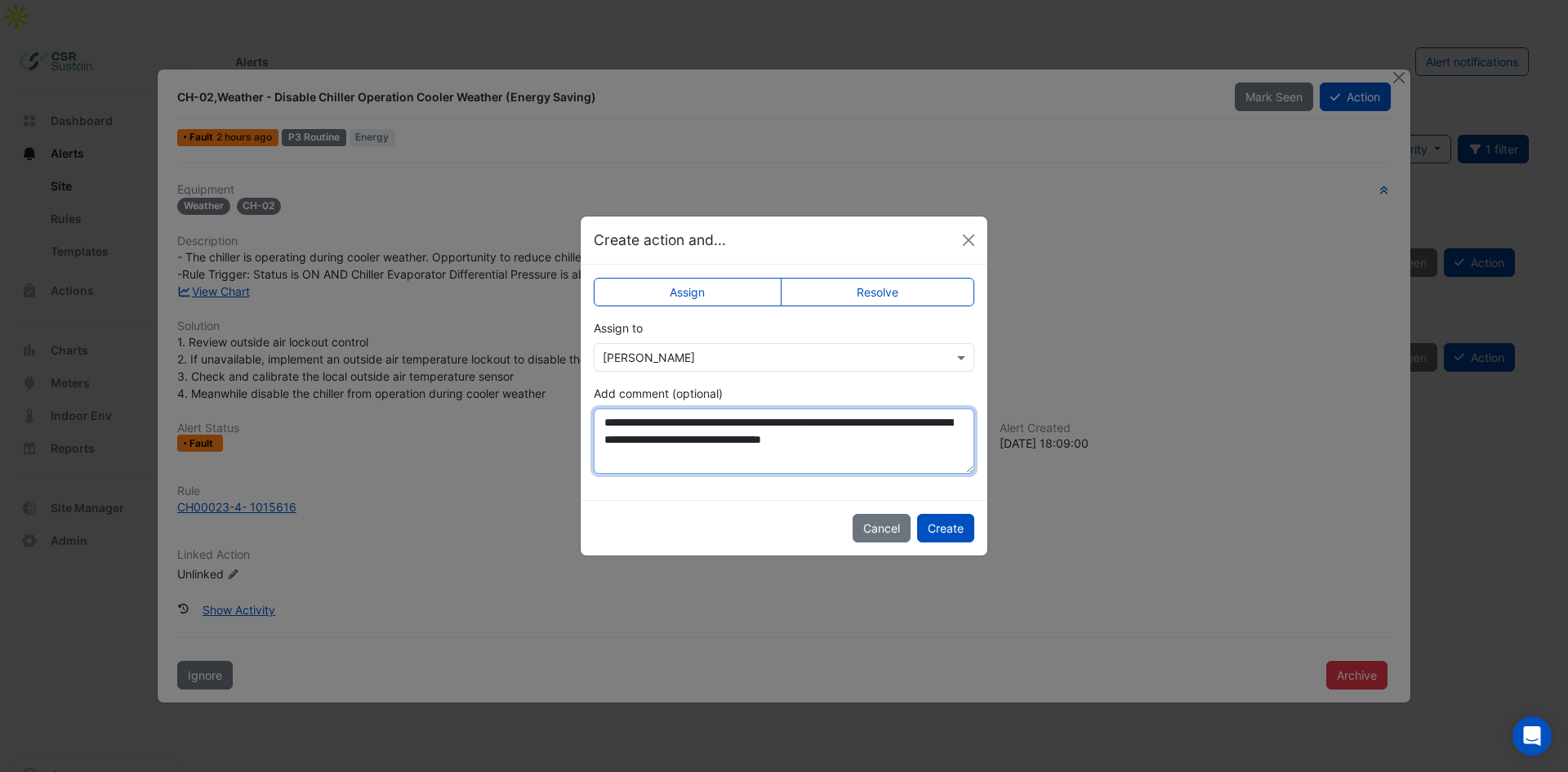
type textarea "**********"
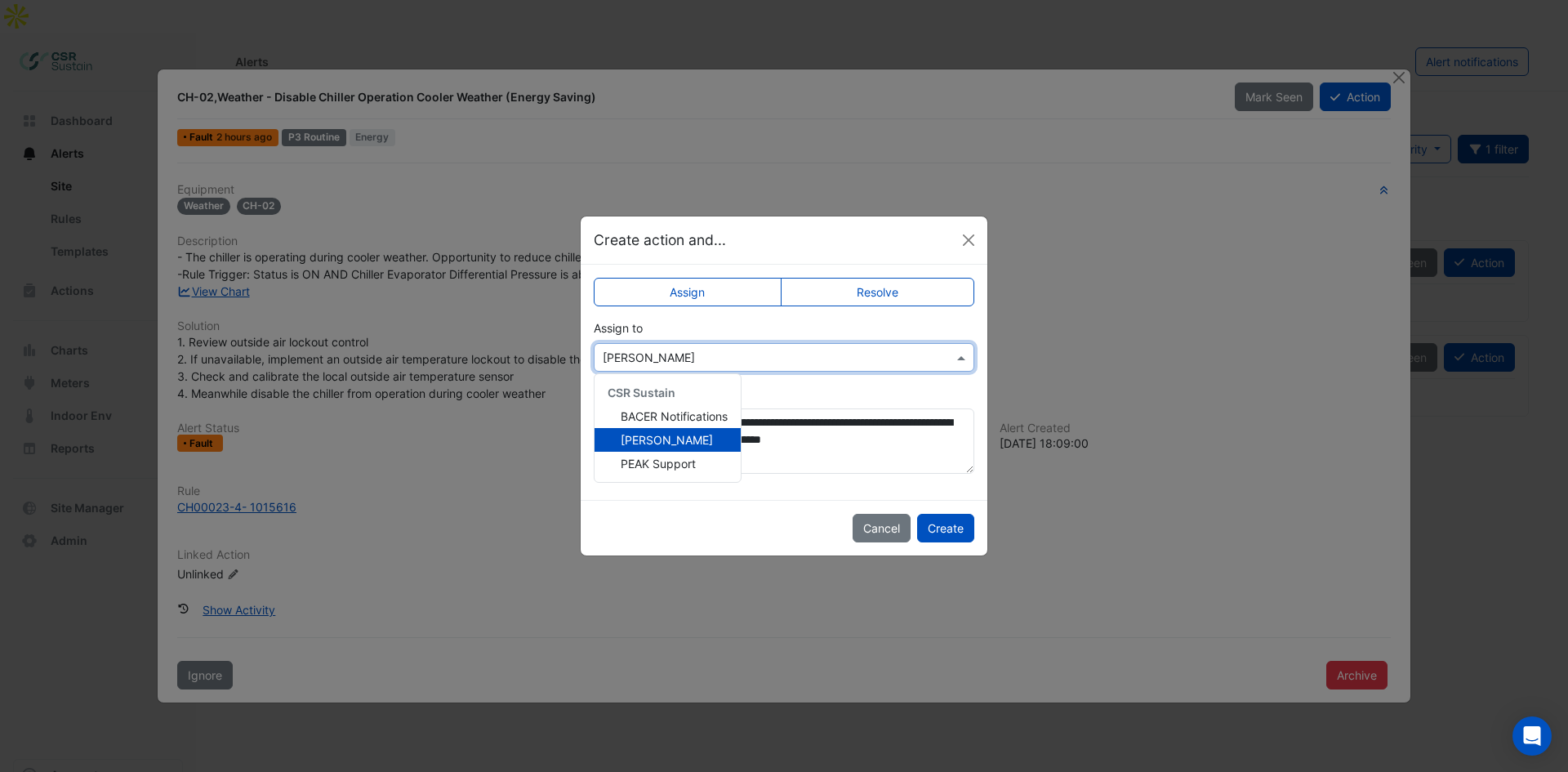
click at [687, 349] on input "text" at bounding box center [767, 357] width 330 height 17
click at [752, 513] on div "Cancel Create" at bounding box center [784, 527] width 407 height 55
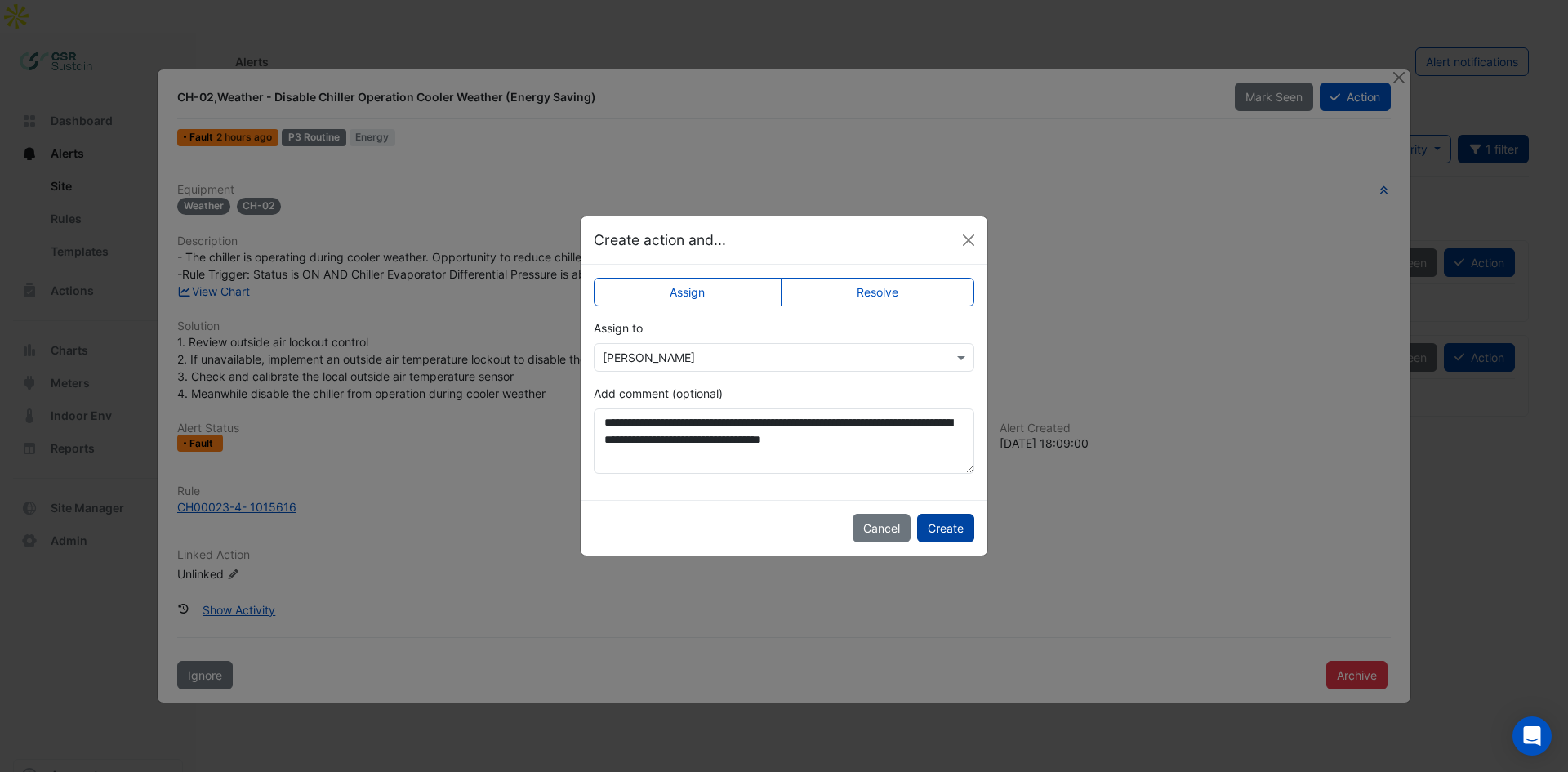
click at [957, 514] on button "Create" at bounding box center [946, 527] width 57 height 29
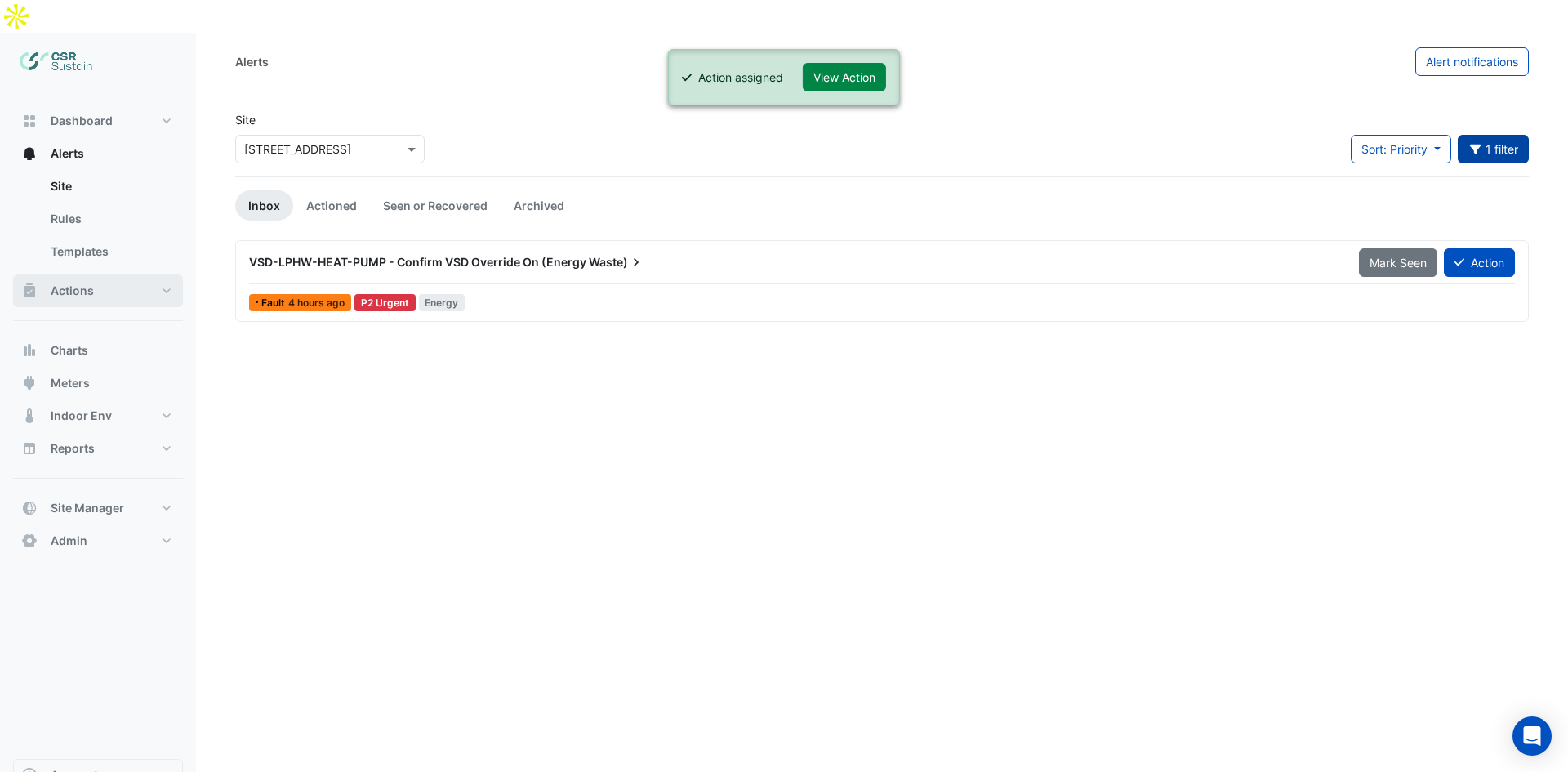
click at [104, 274] on button "Actions" at bounding box center [98, 290] width 170 height 33
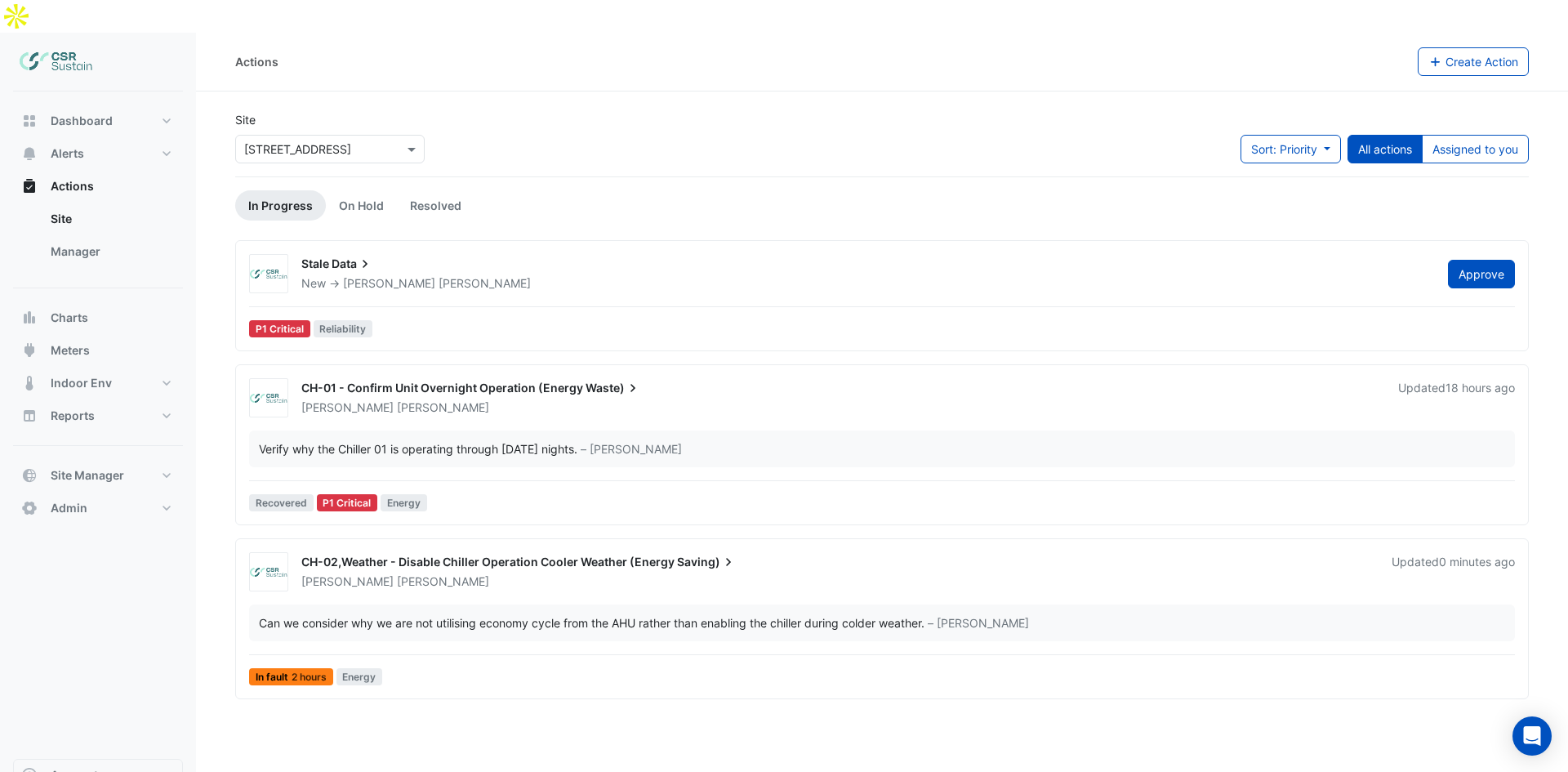
click at [353, 276] on span "[PERSON_NAME]" at bounding box center [388, 283] width 92 height 14
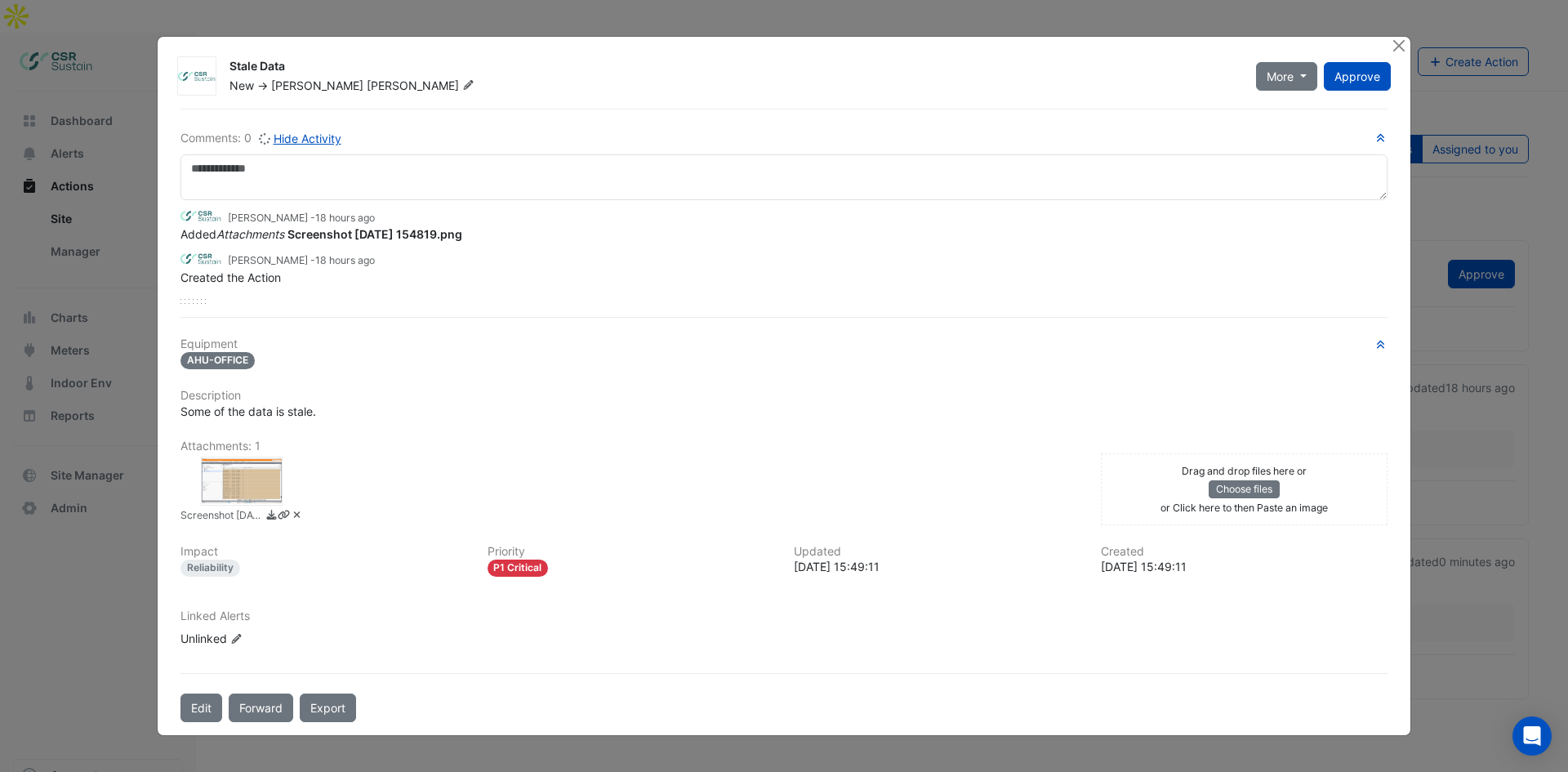
click at [238, 453] on div "Screenshot [DATE] 154819.png" at bounding box center [631, 489] width 920 height 72
click at [248, 485] on div at bounding box center [241, 481] width 82 height 49
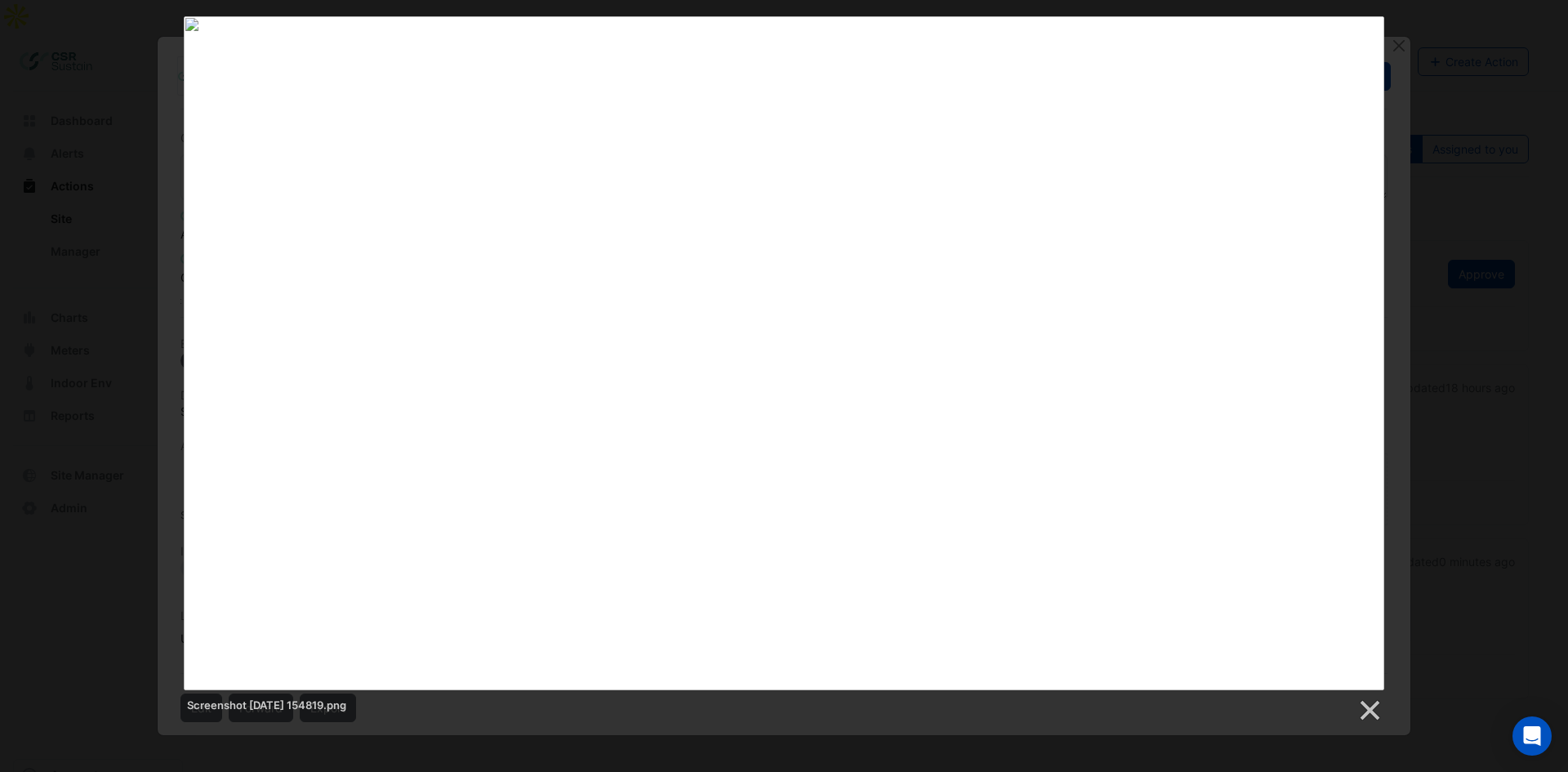
click at [59, 367] on div "Screenshot [DATE] 154819.png" at bounding box center [784, 369] width 1568 height 706
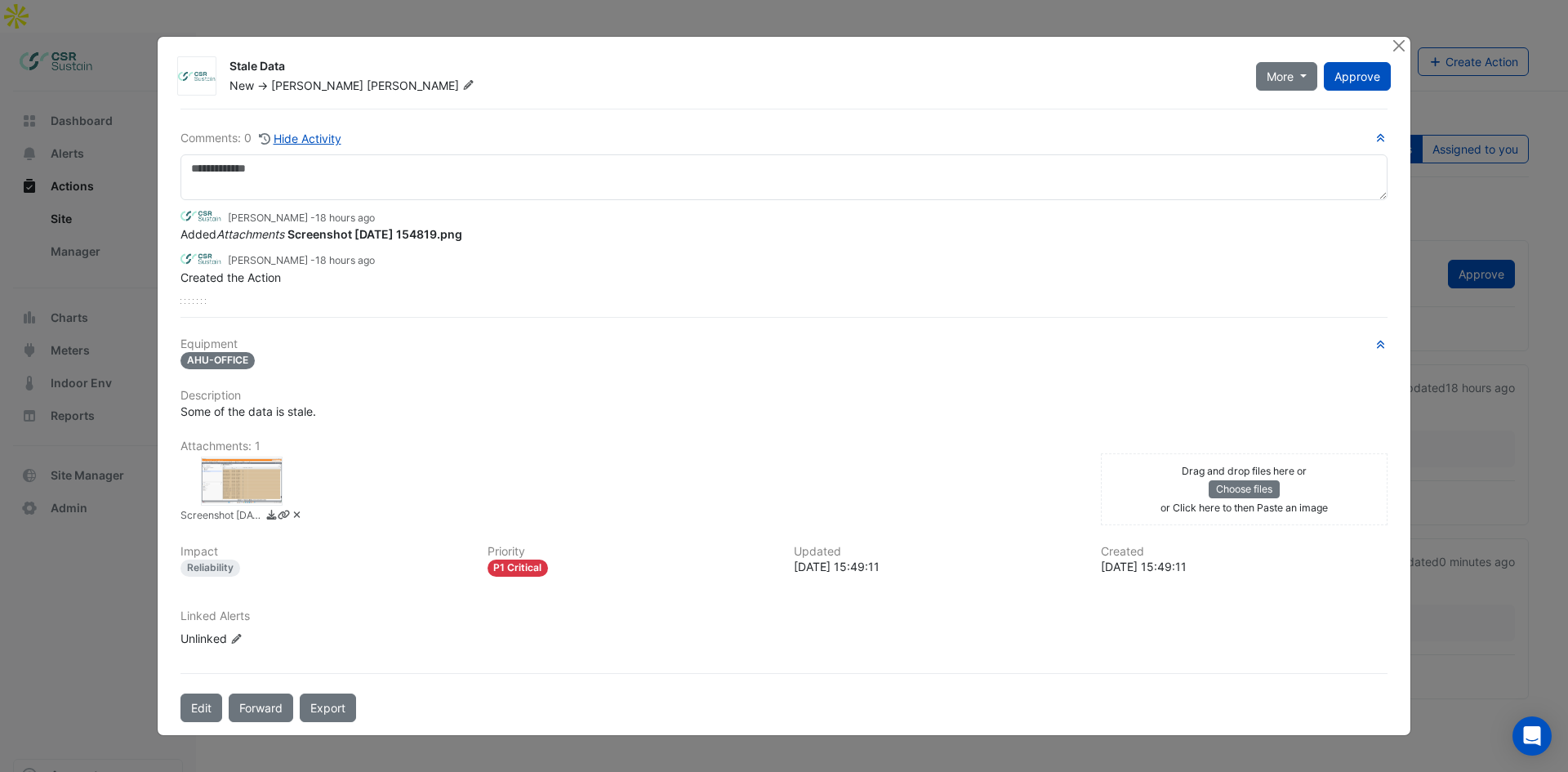
drag, startPoint x: 1428, startPoint y: 295, endPoint x: 1140, endPoint y: 311, distance: 288.4
click at [1429, 295] on ngb-modal-window "Stale Data New -> Luke Cleary More Resolve On Hold Not Doing Approve" at bounding box center [784, 386] width 1568 height 772
click at [1402, 34] on ngb-modal-window "Stale Data New -> Luke Cleary More Resolve On Hold Not Doing Approve" at bounding box center [784, 386] width 1568 height 772
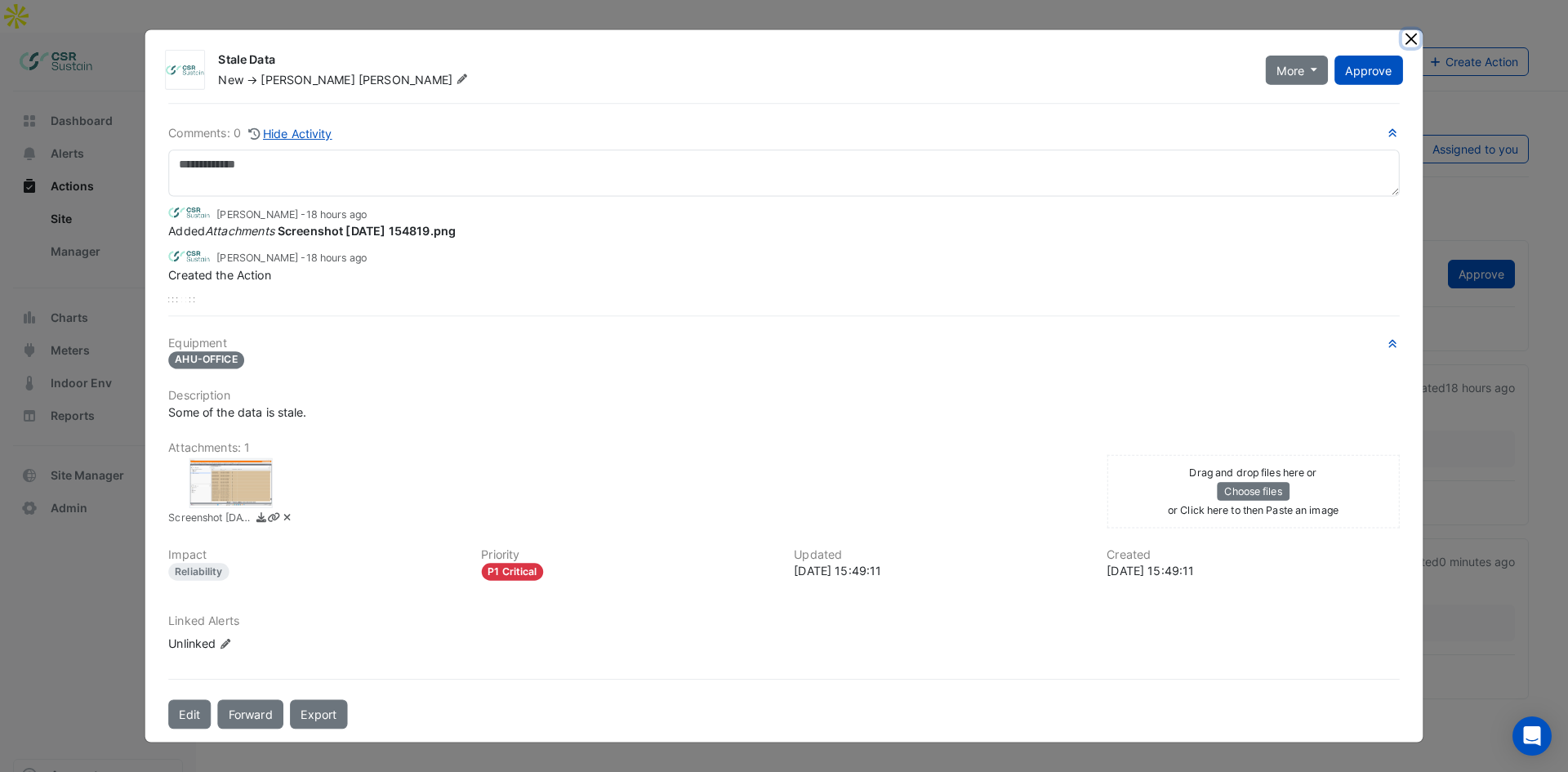
click at [1402, 43] on button "Close" at bounding box center [1410, 38] width 17 height 17
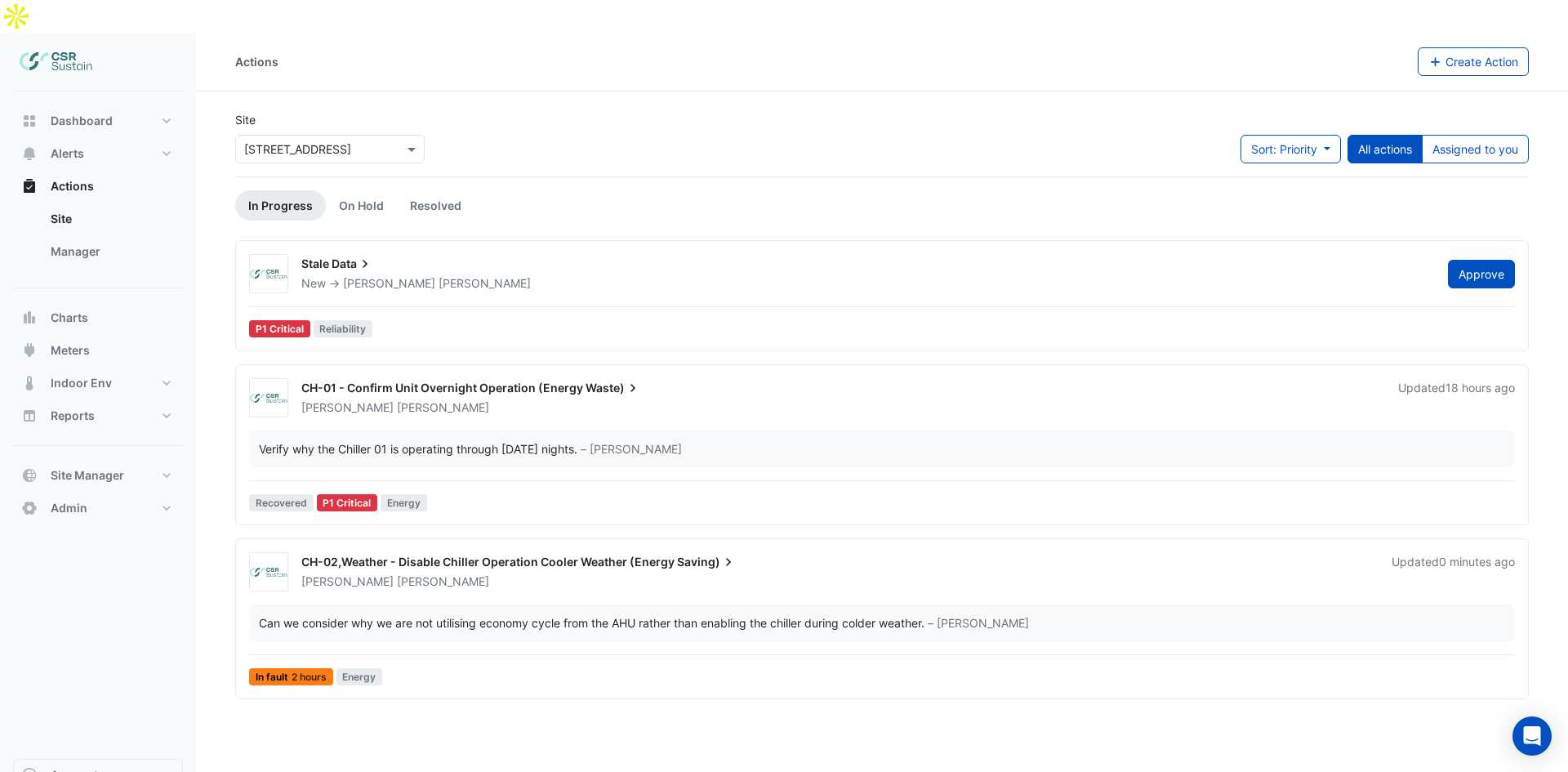
click at [404, 380] on div "CH-01 - Confirm Unit Overnight Operation (Energy Waste)" at bounding box center [839, 390] width 1077 height 20
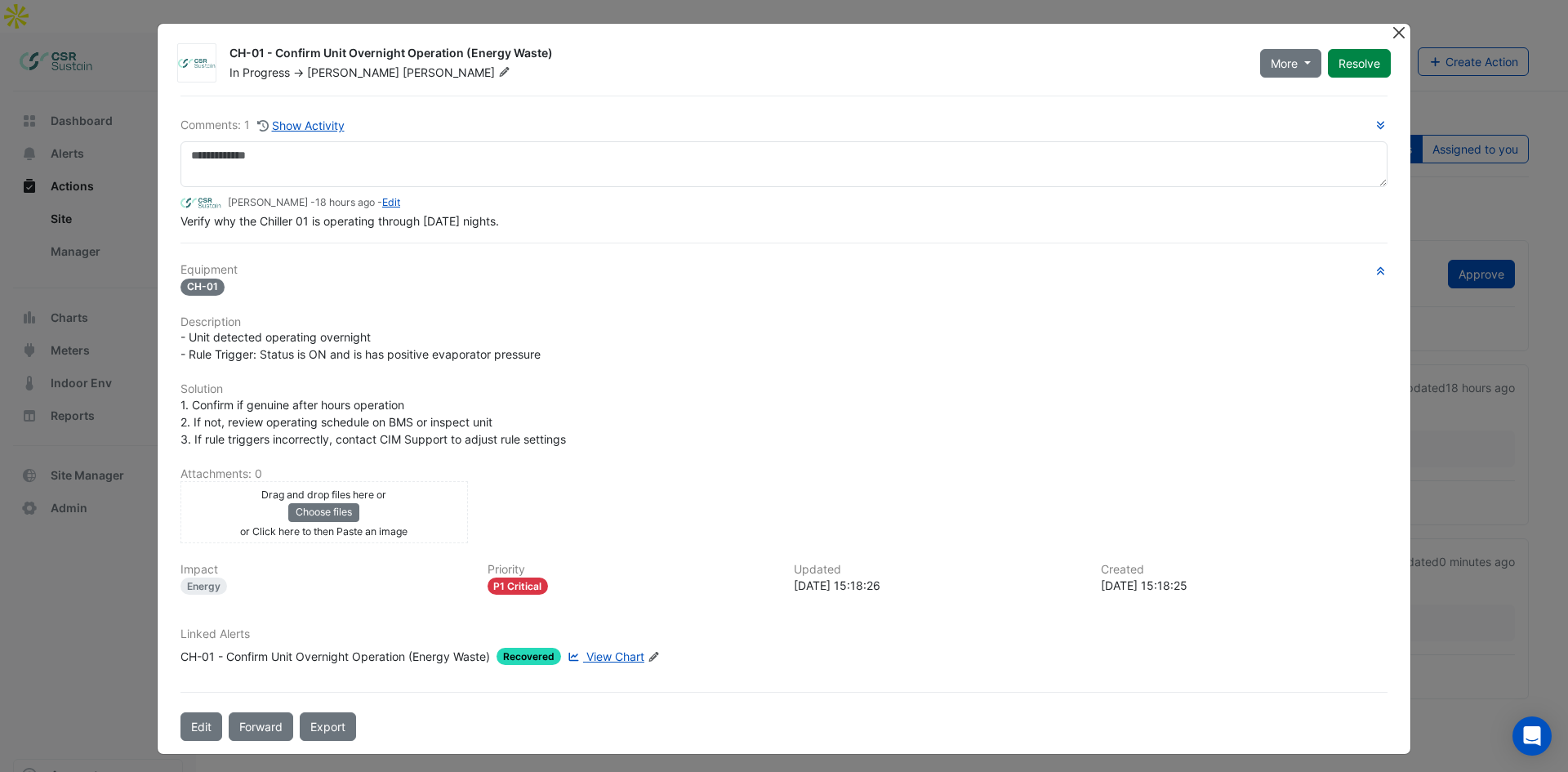
click at [1390, 34] on button "Close" at bounding box center [1398, 32] width 17 height 17
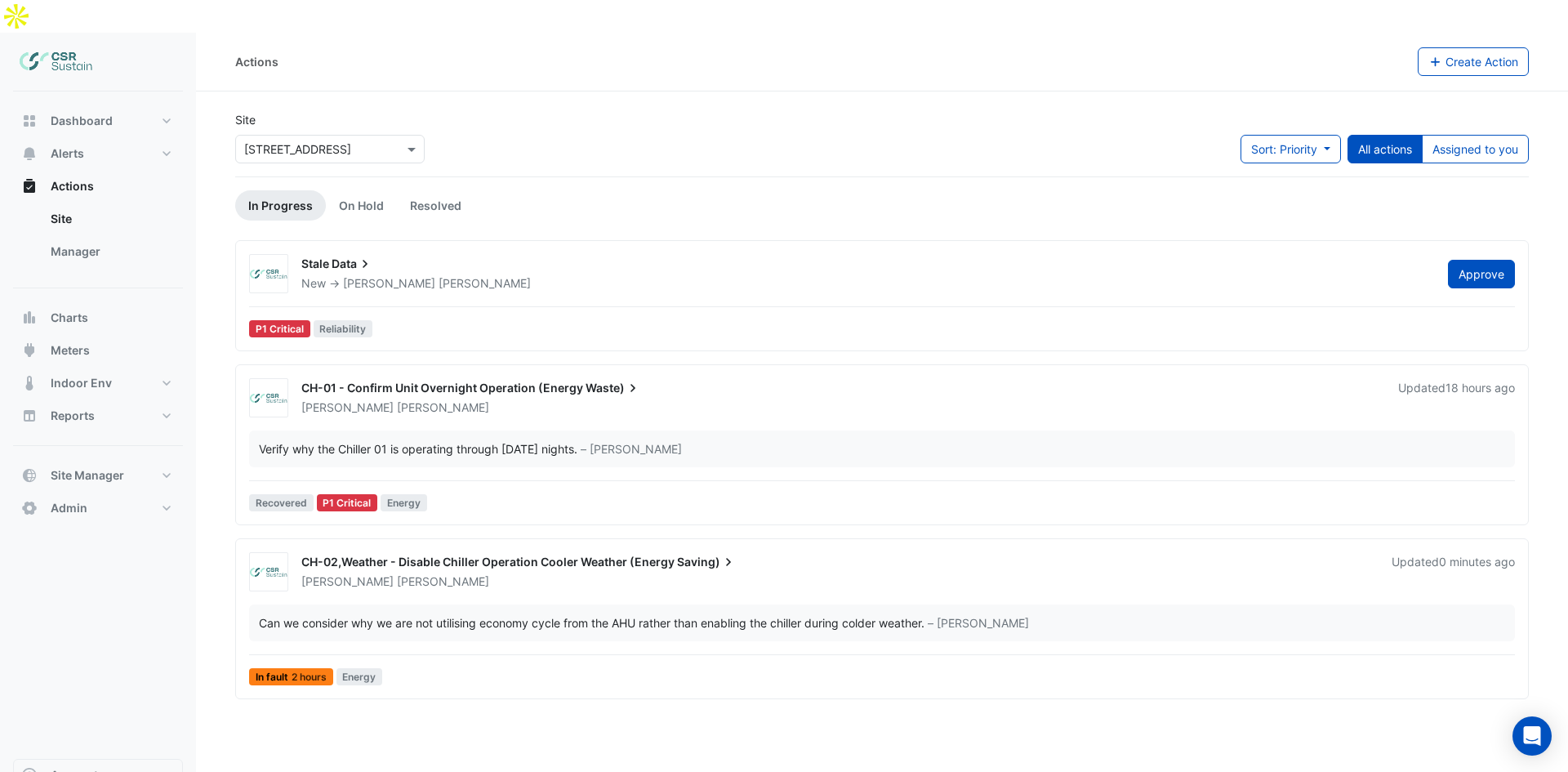
click at [461, 380] on span "CH-01 - Confirm Unit Overnight Operation (Energy" at bounding box center [441, 387] width 281 height 14
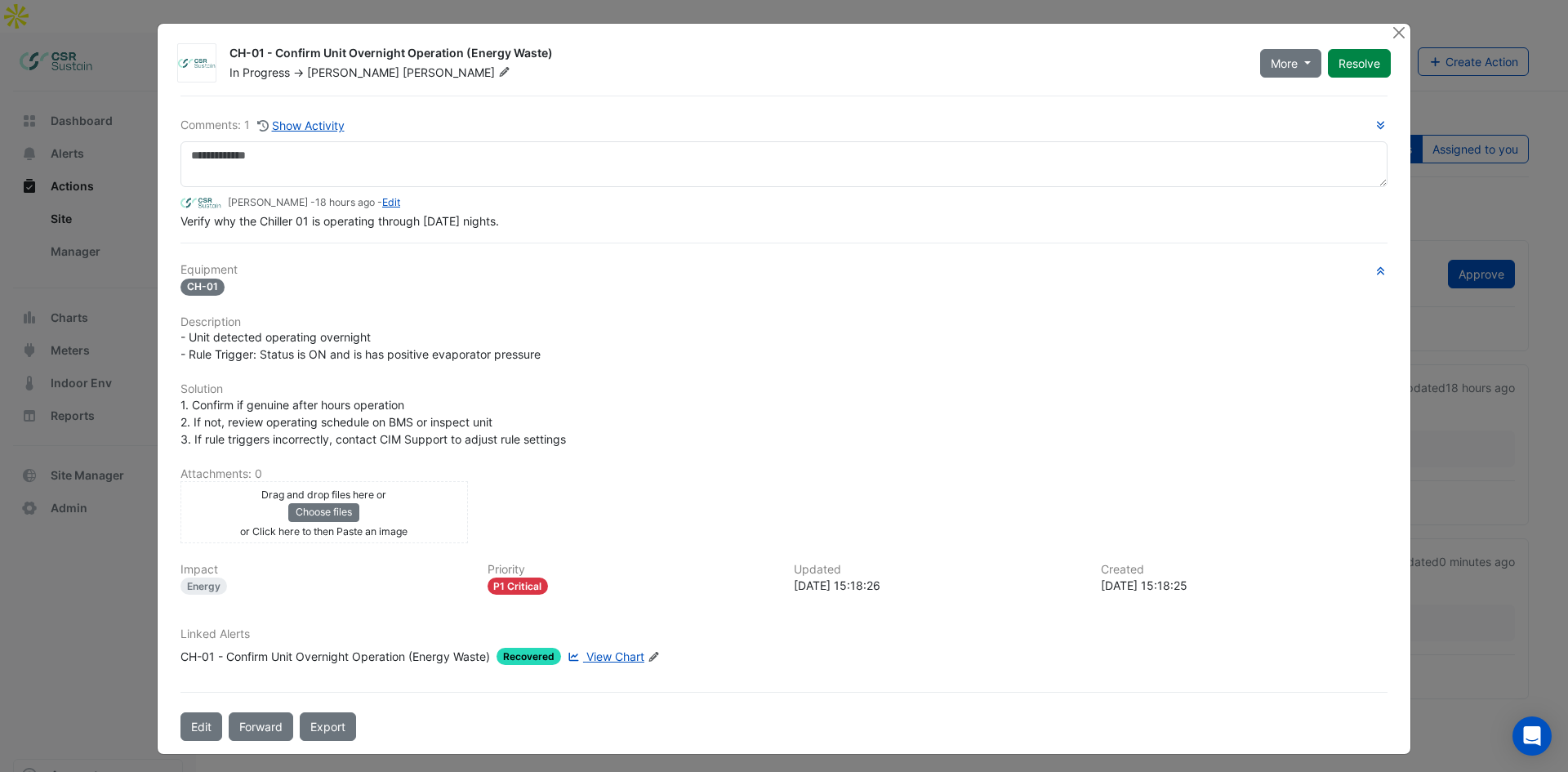
drag, startPoint x: 1389, startPoint y: 29, endPoint x: 925, endPoint y: 267, distance: 521.5
click at [1390, 29] on button "Close" at bounding box center [1398, 32] width 17 height 17
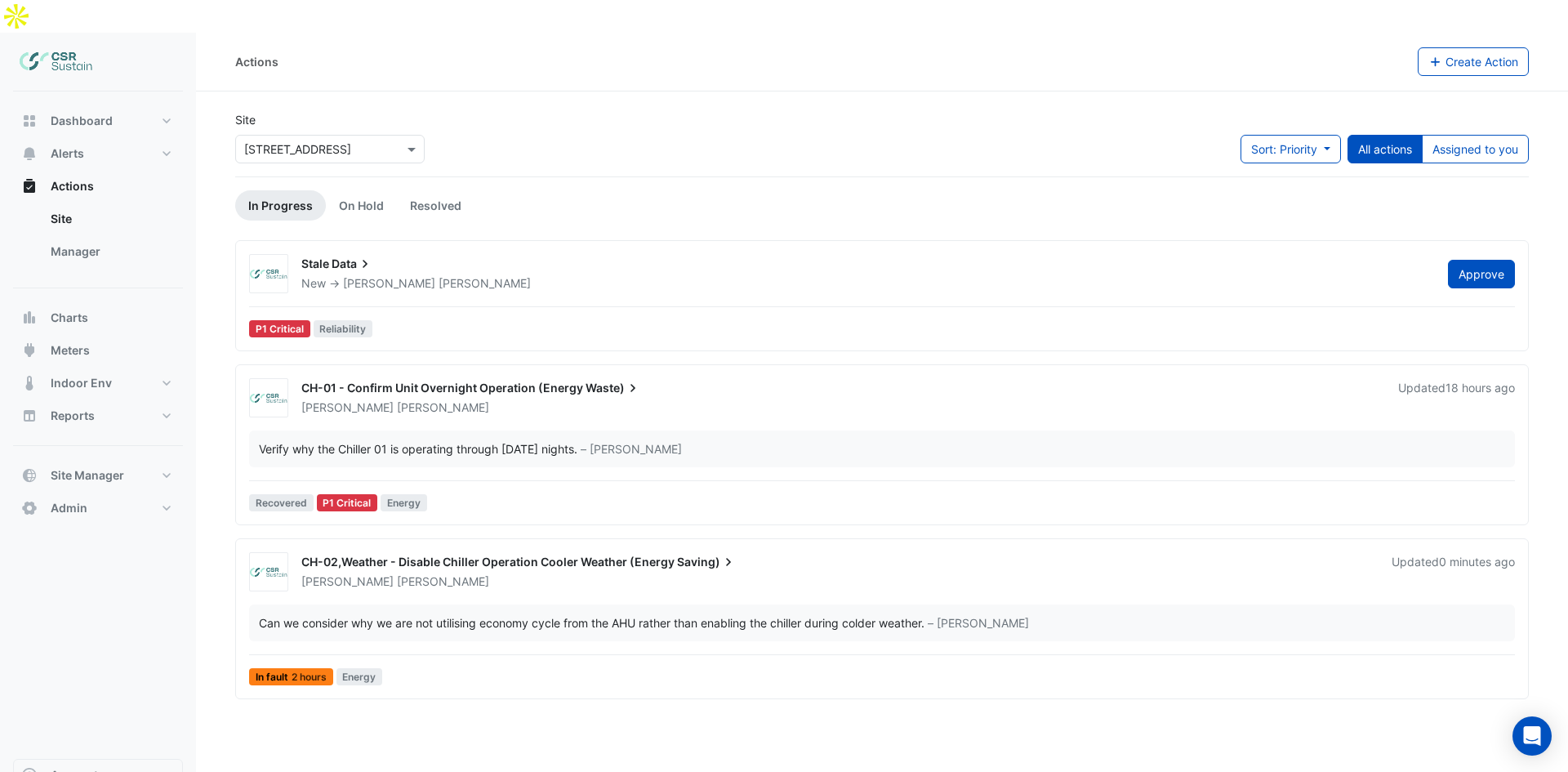
click at [736, 642] on div "CH-02,Weather - Disable Chiller Operation Cooler Weather (Energy Saving) Luke C…" at bounding box center [882, 621] width 1279 height 139
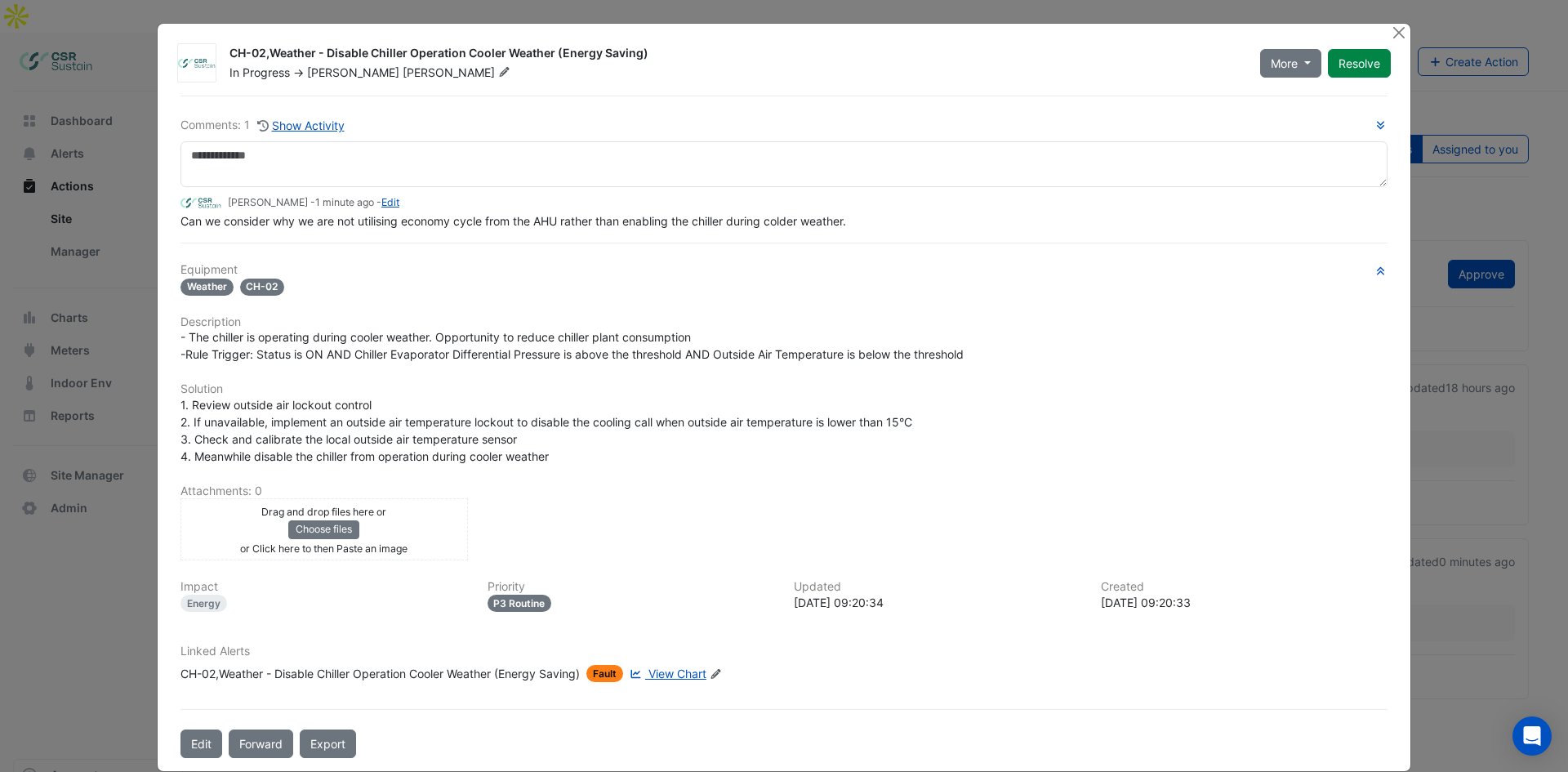
click at [131, 383] on ngb-modal-window "CH-02,Weather - Disable Chiller Operation Cooler Weather (Energy Saving) In Pro…" at bounding box center [784, 386] width 1568 height 772
click at [1396, 29] on button "Close" at bounding box center [1398, 32] width 17 height 17
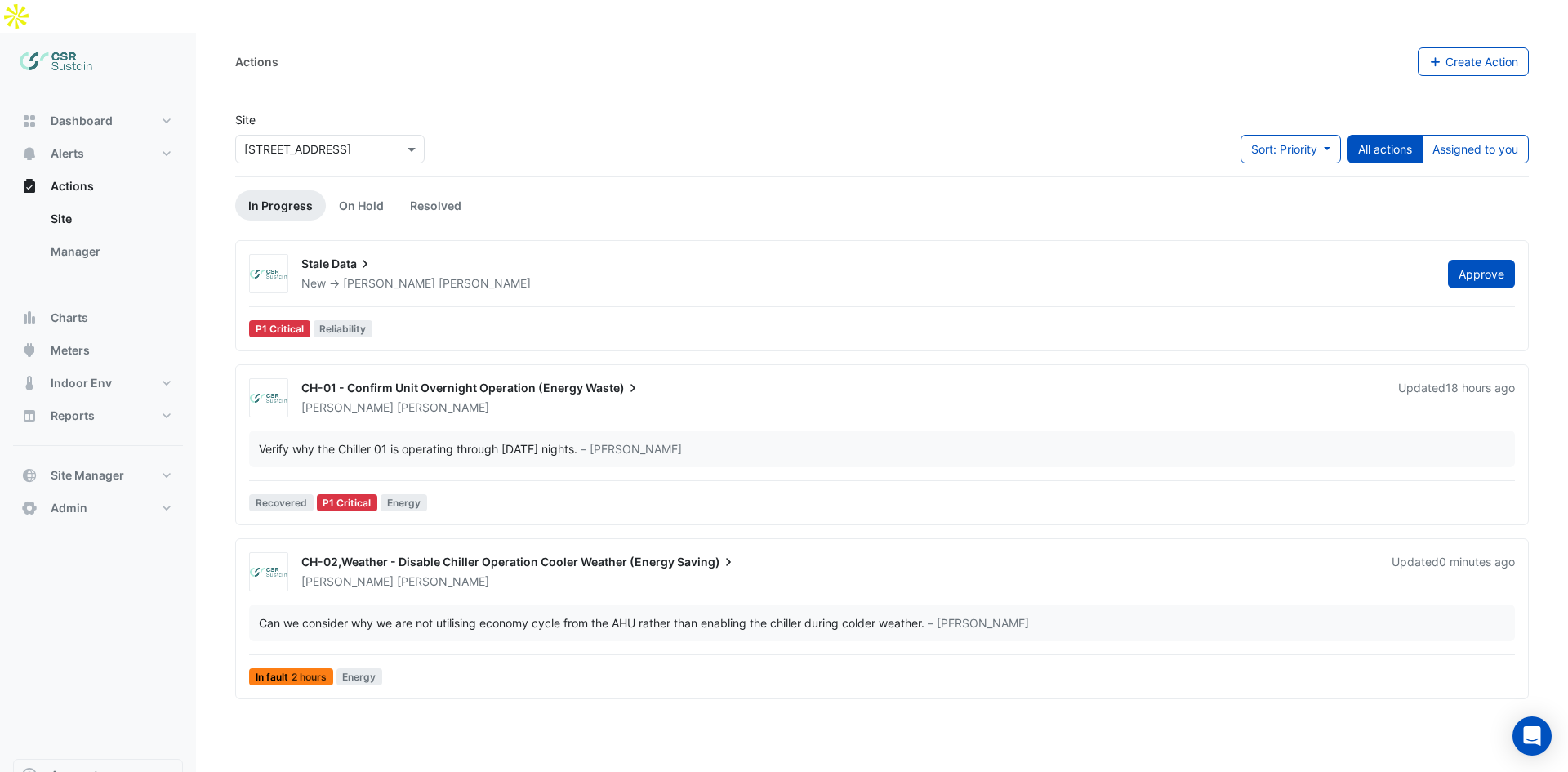
click at [543, 554] on div "CH-02,Weather - Disable Chiller Operation Cooler Weather (Energy Saving)" at bounding box center [836, 564] width 1070 height 20
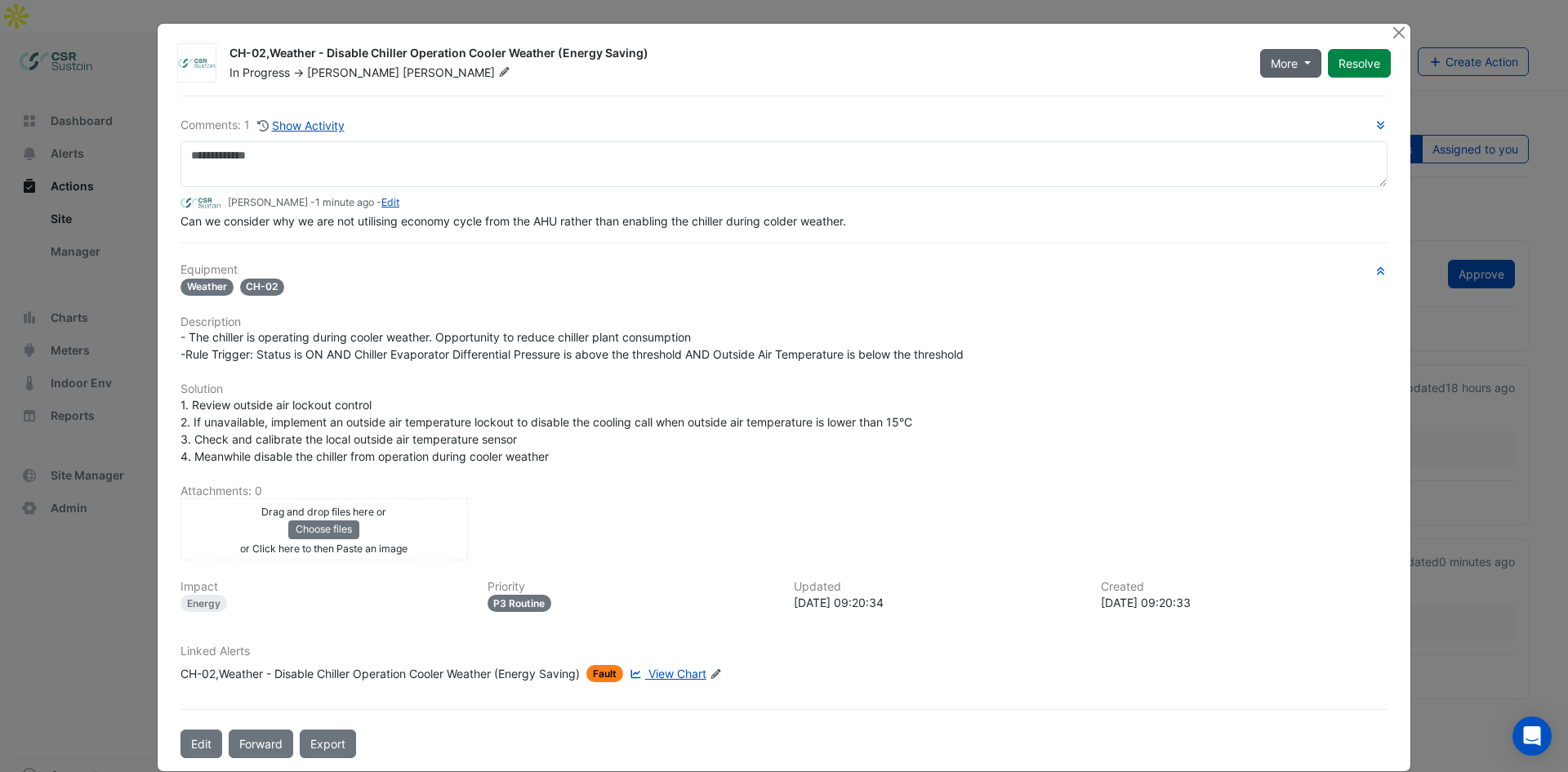
click at [1290, 57] on span "More" at bounding box center [1284, 62] width 27 height 17
click at [1177, 304] on div "Equipment Weather CH-02 Description - The chiller is operating during cooler we…" at bounding box center [784, 479] width 1207 height 432
click at [219, 738] on div "Edit Forward Export" at bounding box center [784, 743] width 1226 height 29
click at [202, 743] on button "Edit" at bounding box center [201, 743] width 41 height 29
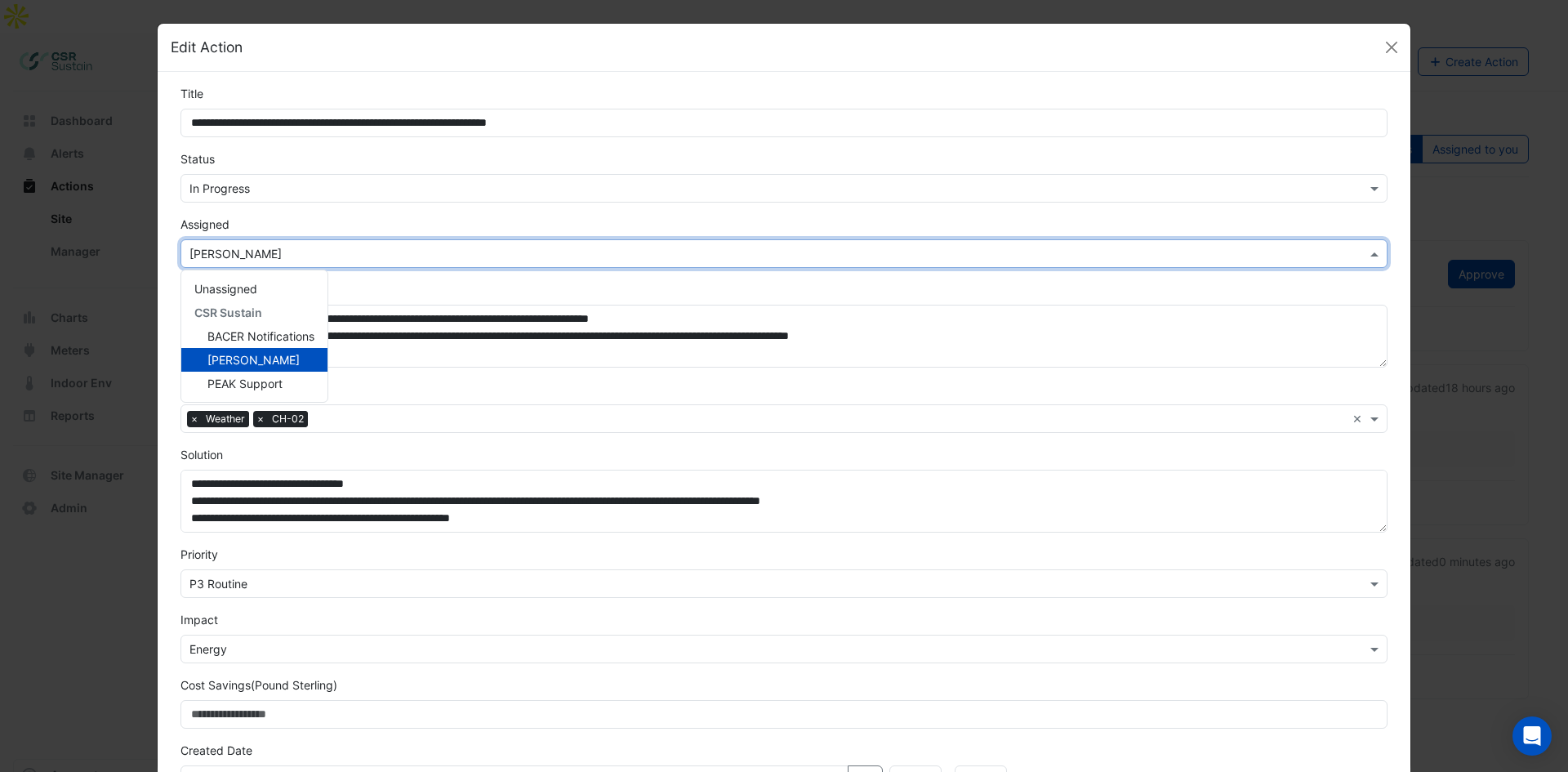
click at [243, 256] on input "text" at bounding box center [767, 254] width 1156 height 17
drag, startPoint x: 160, startPoint y: 350, endPoint x: 47, endPoint y: 335, distance: 114.0
click at [44, 333] on ngb-modal-window "**********" at bounding box center [784, 386] width 1568 height 772
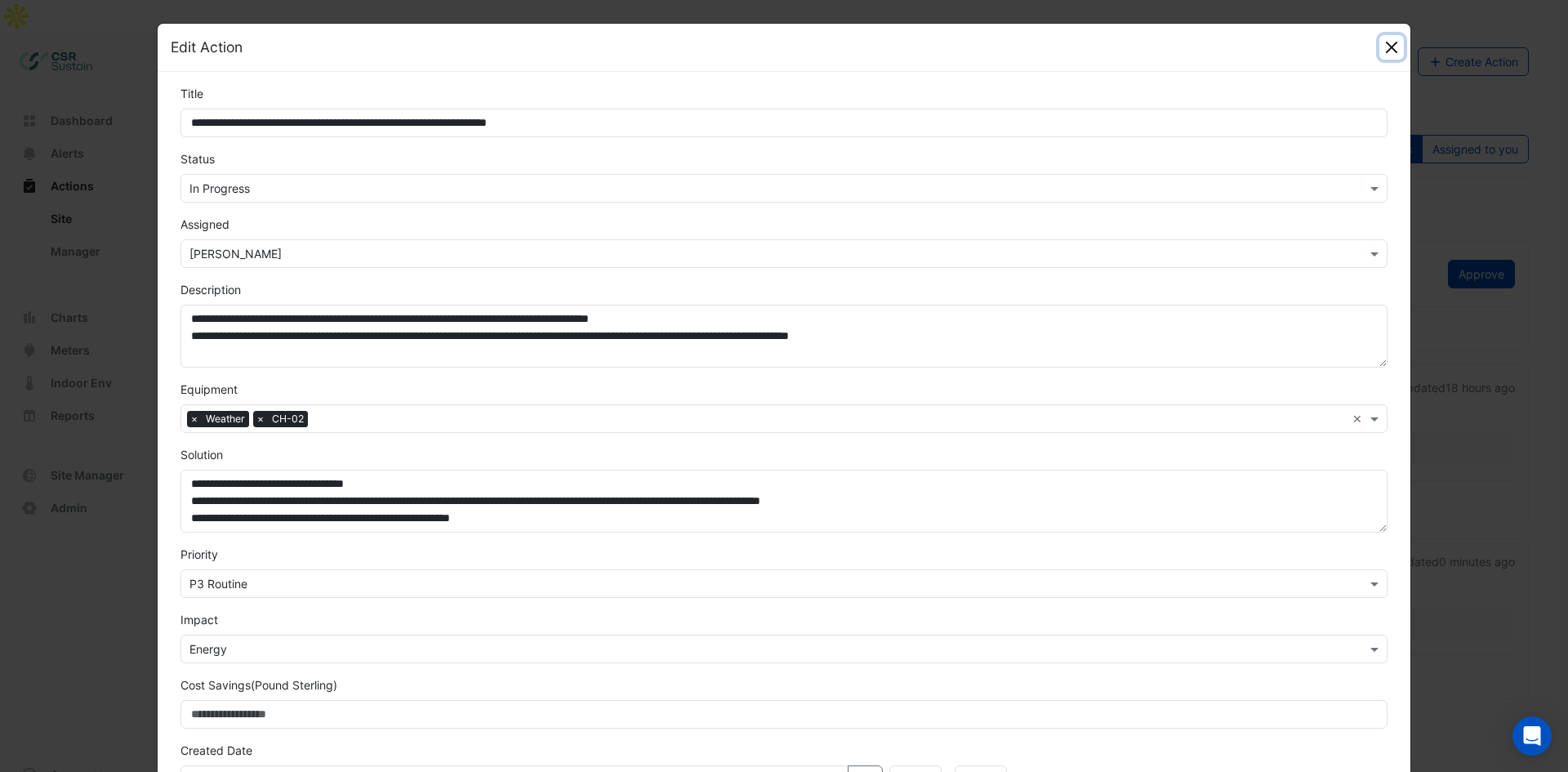
click at [1386, 49] on button "Close" at bounding box center [1391, 47] width 25 height 25
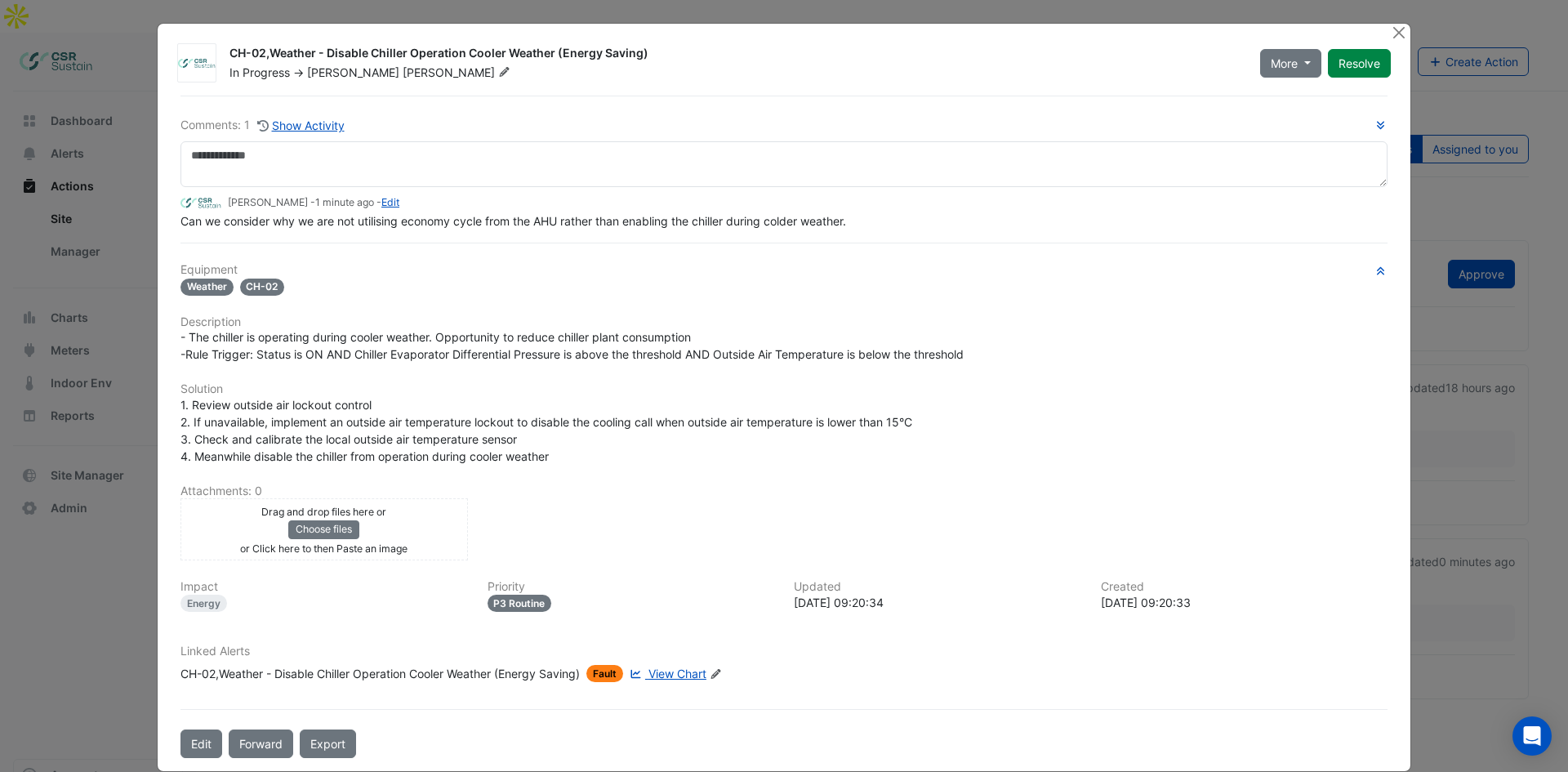
click at [39, 285] on ngb-modal-window "CH-02,Weather - Disable Chiller Operation Cooler Weather (Energy Saving) In Pro…" at bounding box center [784, 386] width 1568 height 772
click at [1395, 22] on ngb-modal-window "CH-02,Weather - Disable Chiller Operation Cooler Weather (Energy Saving) In Pro…" at bounding box center [784, 386] width 1568 height 772
click at [1396, 31] on button "Close" at bounding box center [1398, 32] width 17 height 17
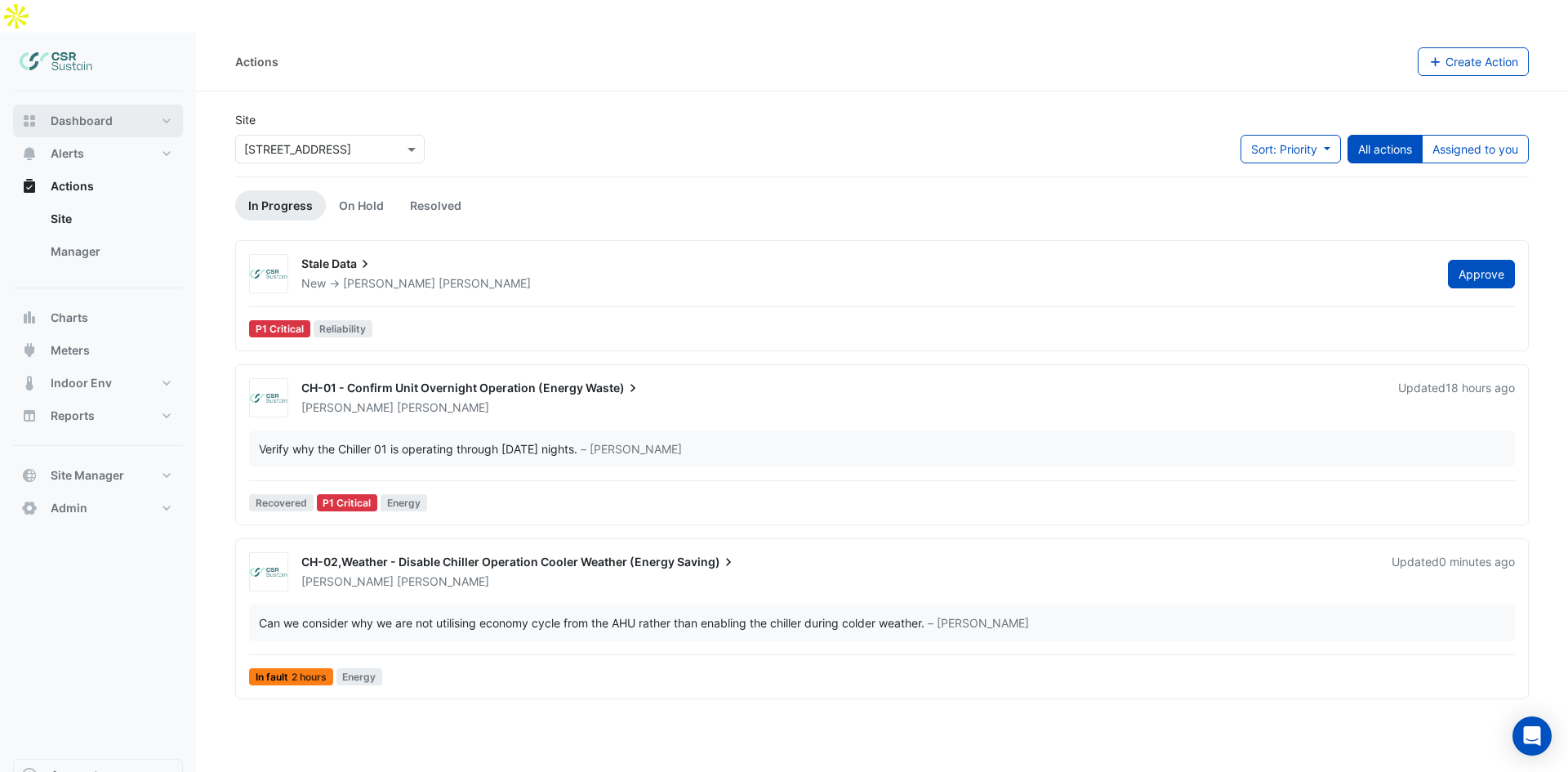
click at [97, 113] on span "Dashboard" at bounding box center [81, 120] width 62 height 17
select select "**"
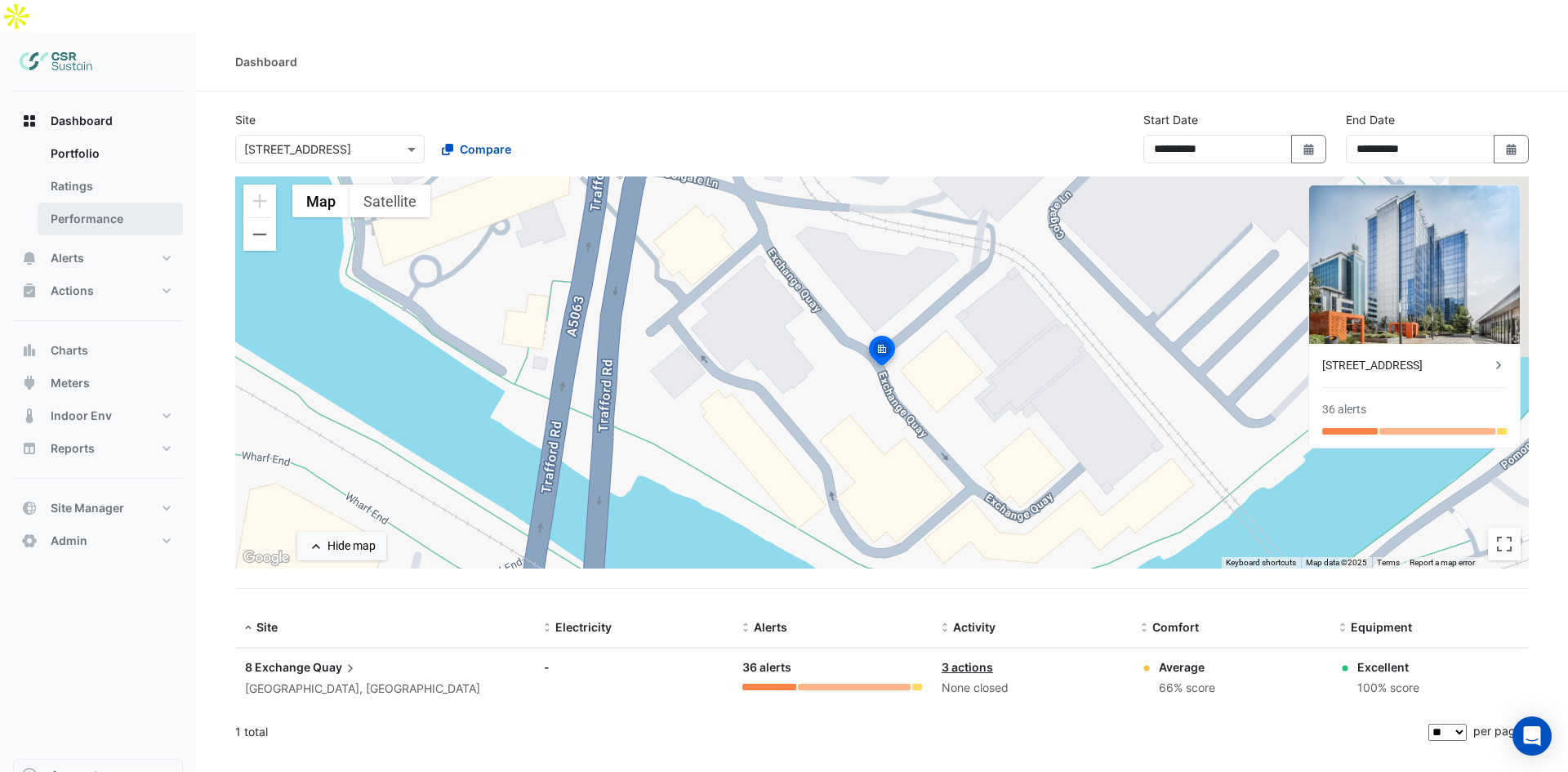
click at [94, 202] on link "Performance" at bounding box center [110, 218] width 145 height 33
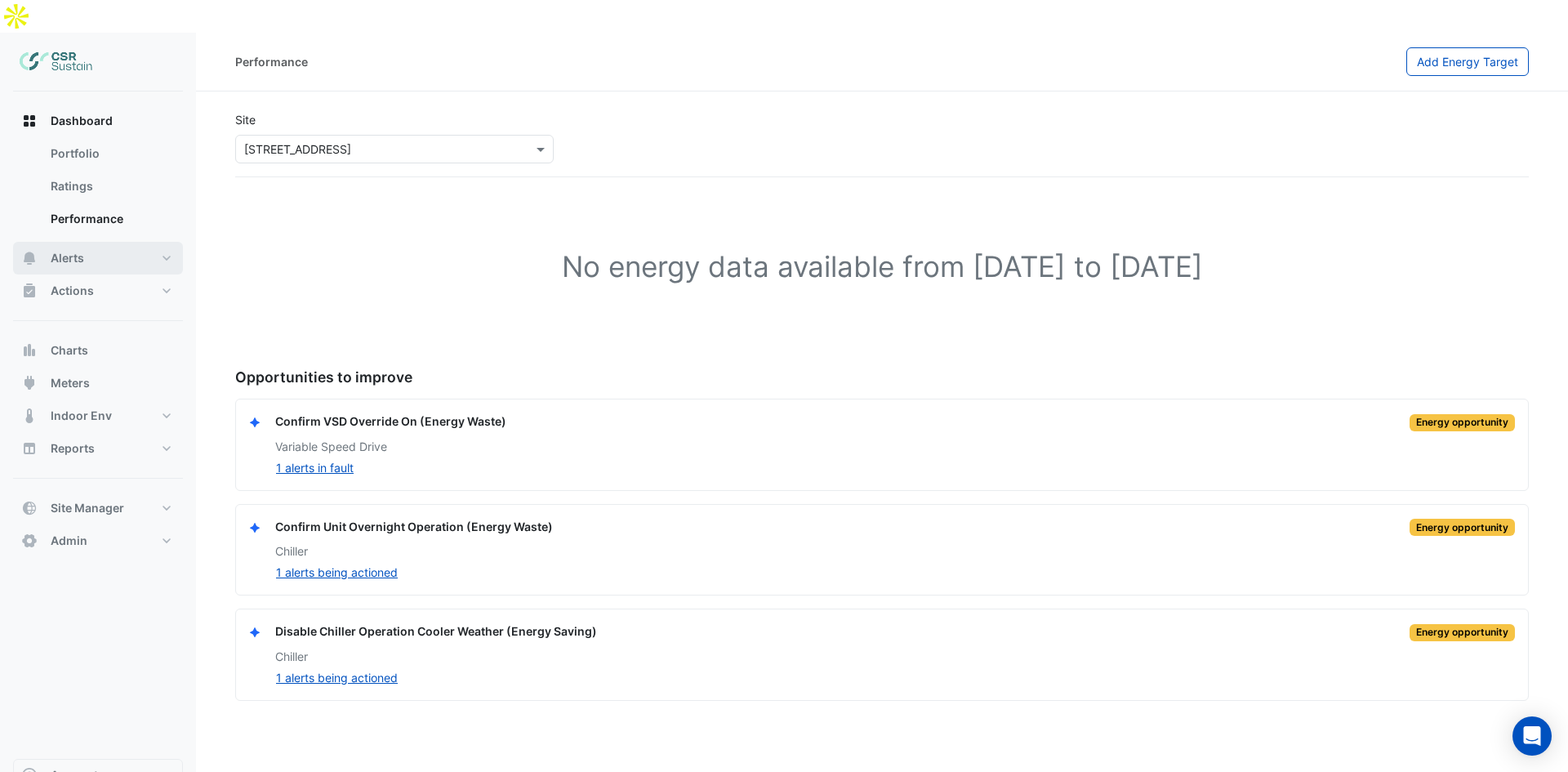
click at [87, 242] on button "Alerts" at bounding box center [98, 258] width 170 height 33
click at [92, 274] on button "Actions" at bounding box center [98, 290] width 170 height 33
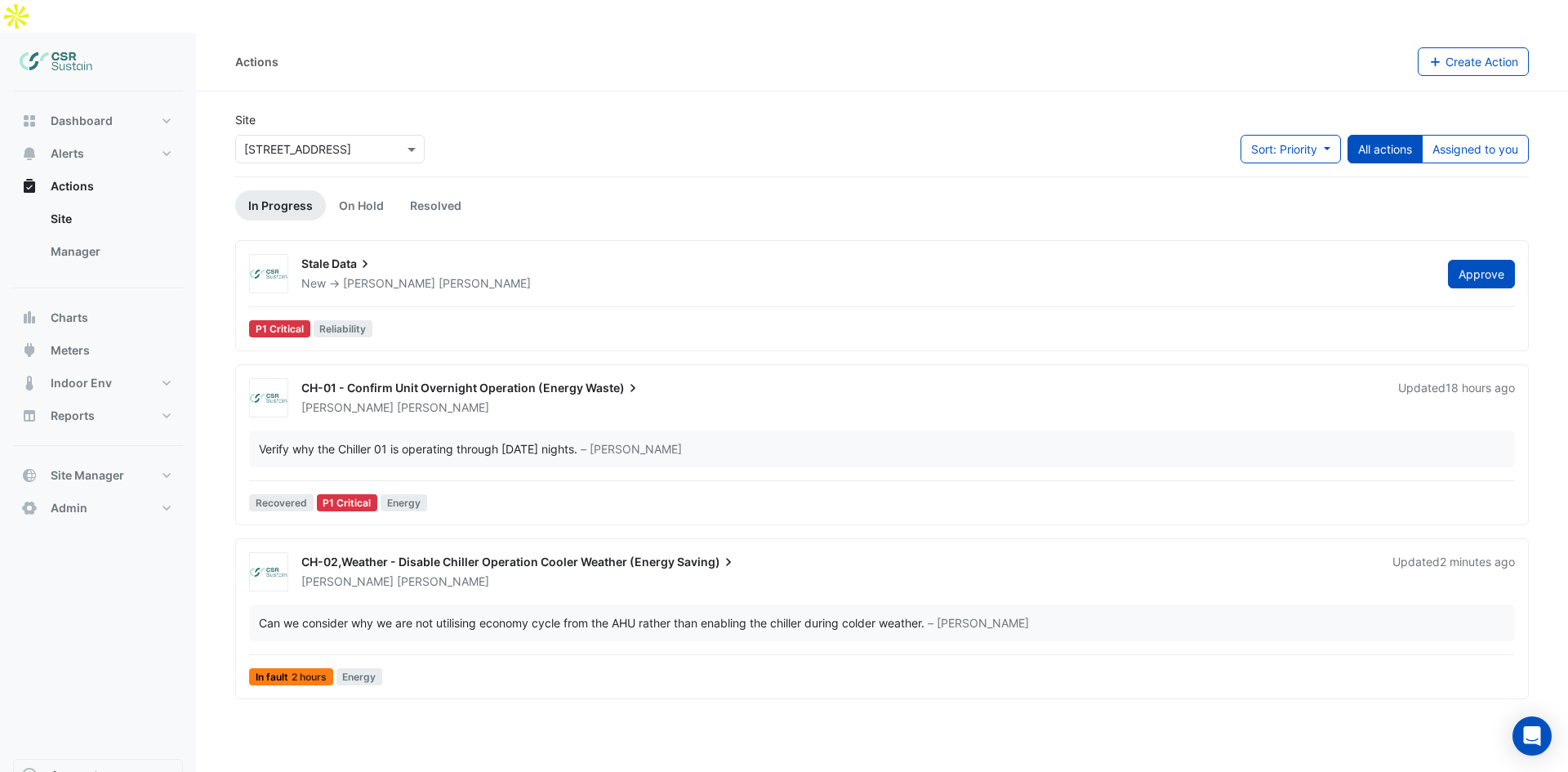
click at [492, 555] on span "CH-02,Weather - Disable Chiller Operation Cooler Weather (Energy" at bounding box center [488, 562] width 373 height 14
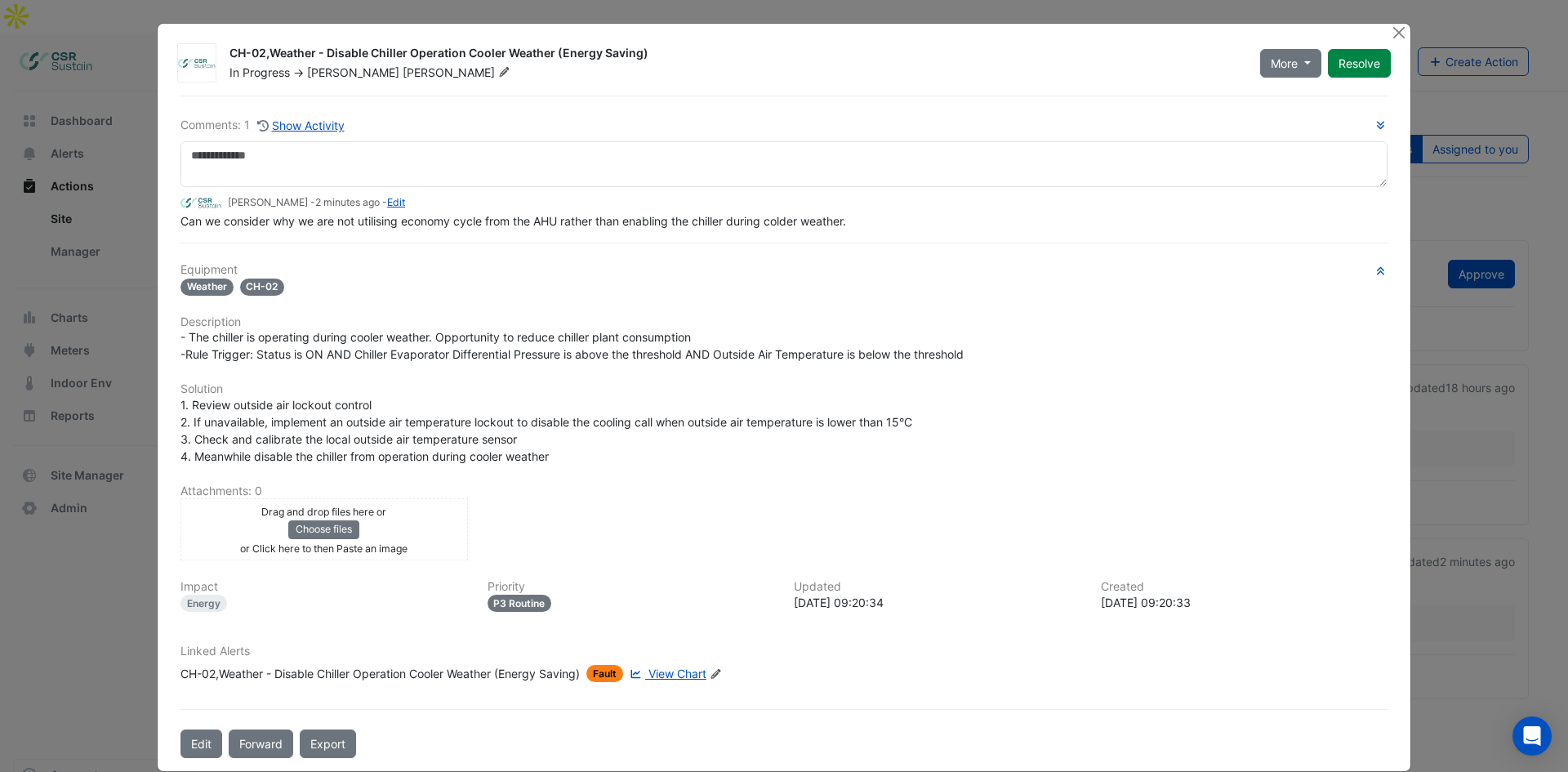
click at [1403, 35] on div at bounding box center [1400, 33] width 21 height 19
click at [1398, 36] on button "Close" at bounding box center [1398, 32] width 17 height 17
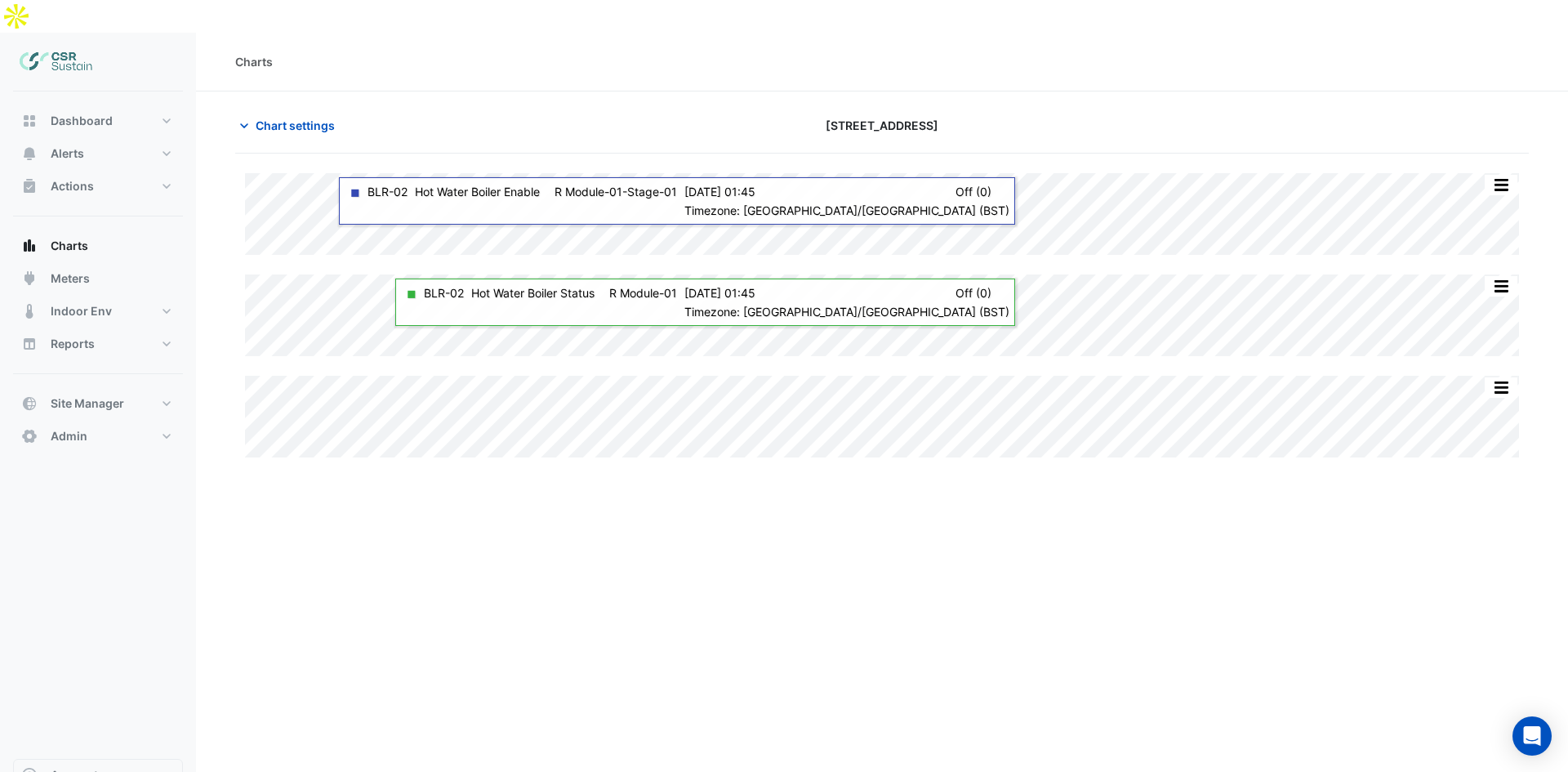
drag, startPoint x: 822, startPoint y: 338, endPoint x: 777, endPoint y: 470, distance: 139.5
click at [777, 473] on div "Charts Chart settings 5 Exchange Quay Split All Split None Print Save as JPEG S…" at bounding box center [881, 419] width 1372 height 772
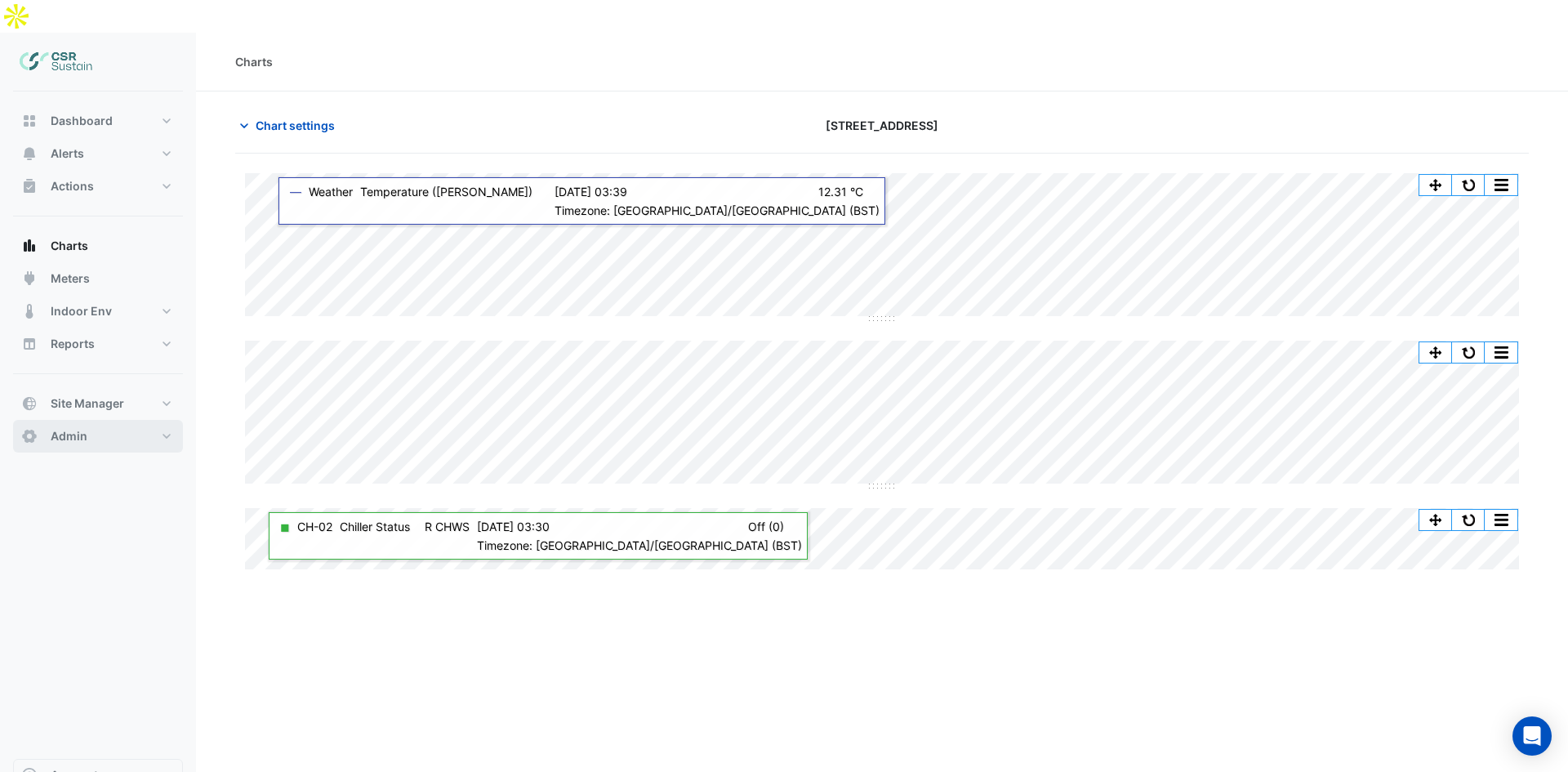
click at [84, 427] on span "Admin" at bounding box center [68, 435] width 37 height 17
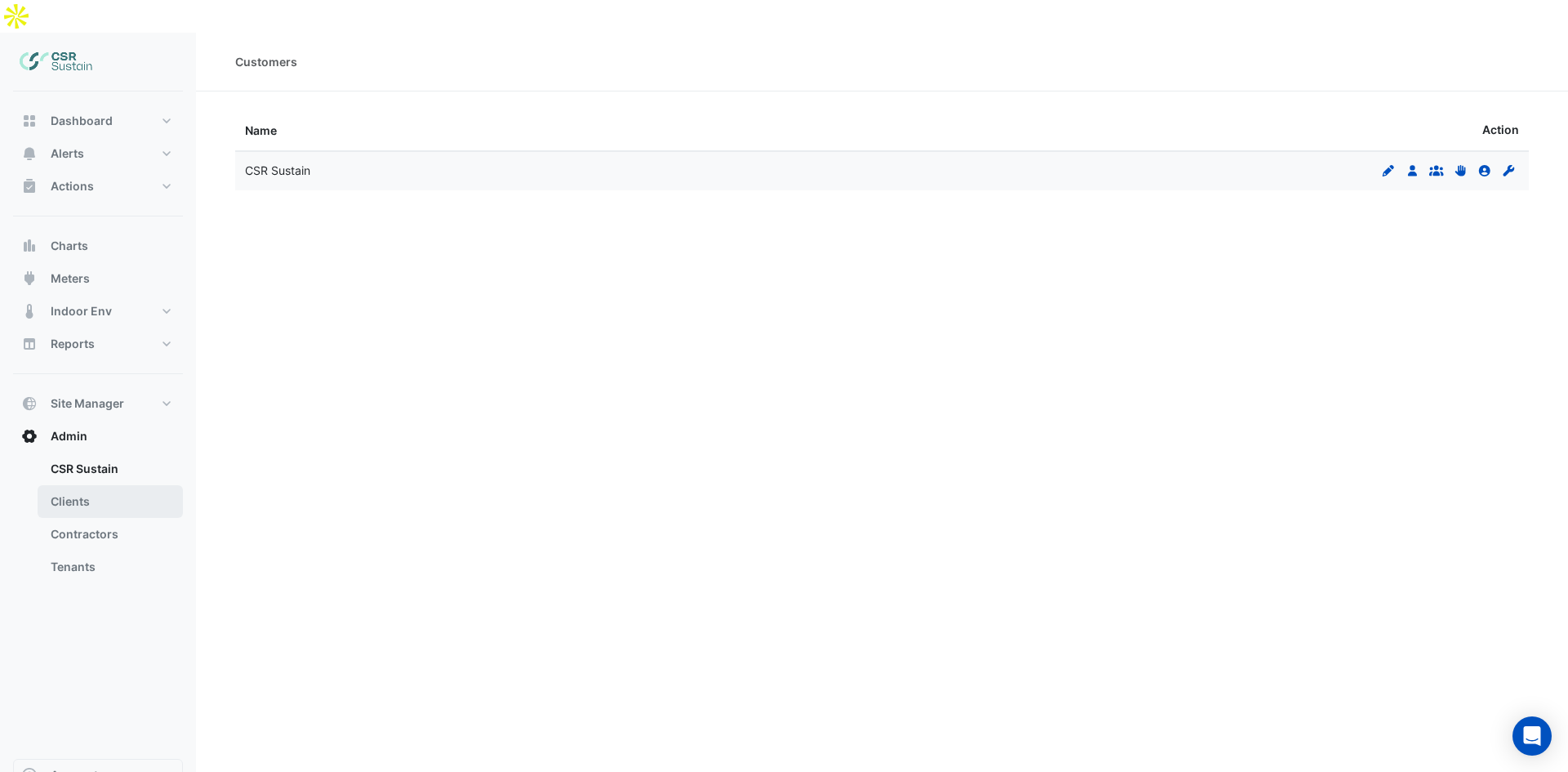
drag, startPoint x: 90, startPoint y: 436, endPoint x: 86, endPoint y: 479, distance: 43.2
click at [88, 452] on link "CSR Sustain" at bounding box center [110, 468] width 145 height 33
click at [86, 485] on link "Clients" at bounding box center [110, 501] width 145 height 33
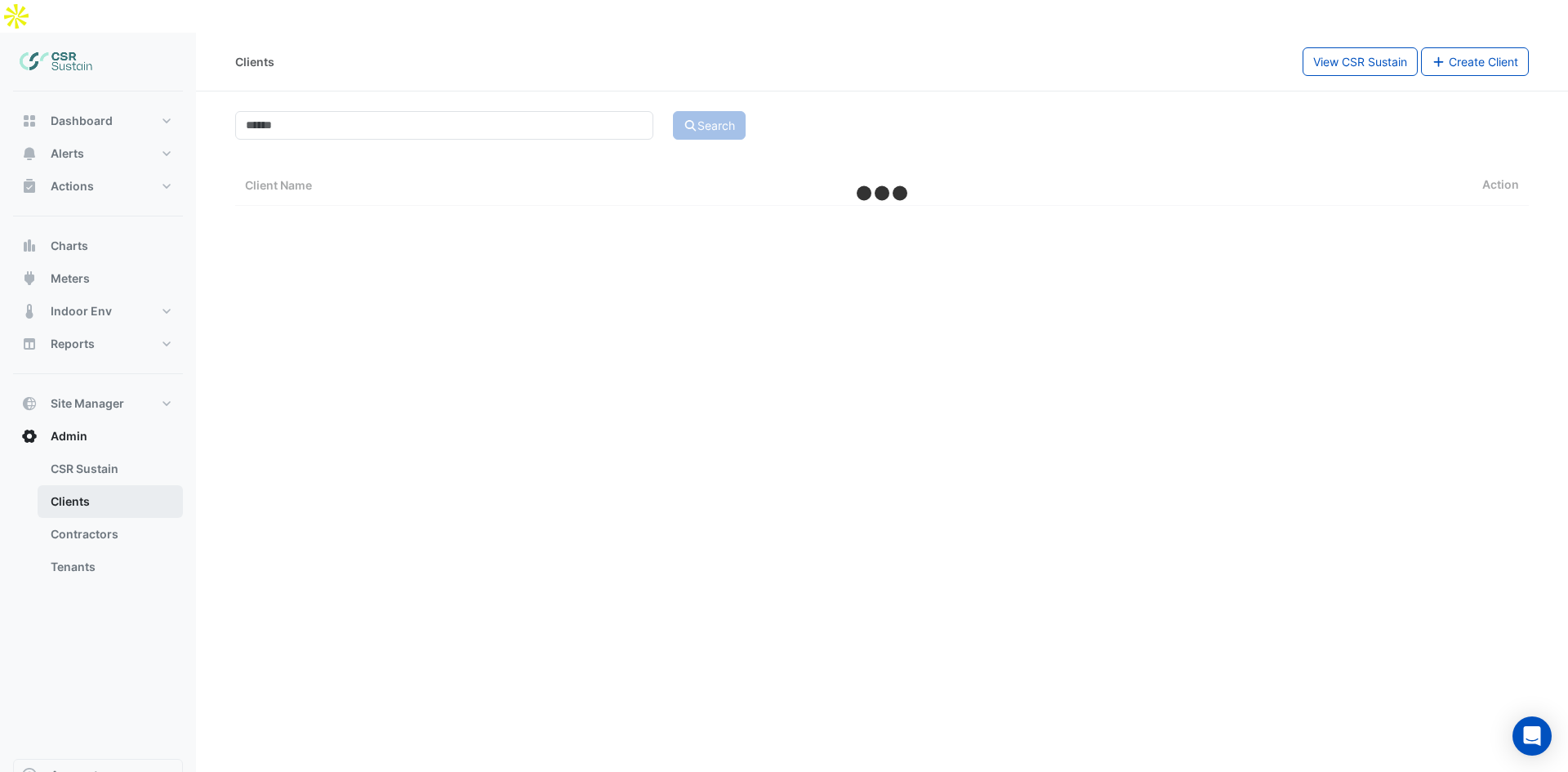
select select "**"
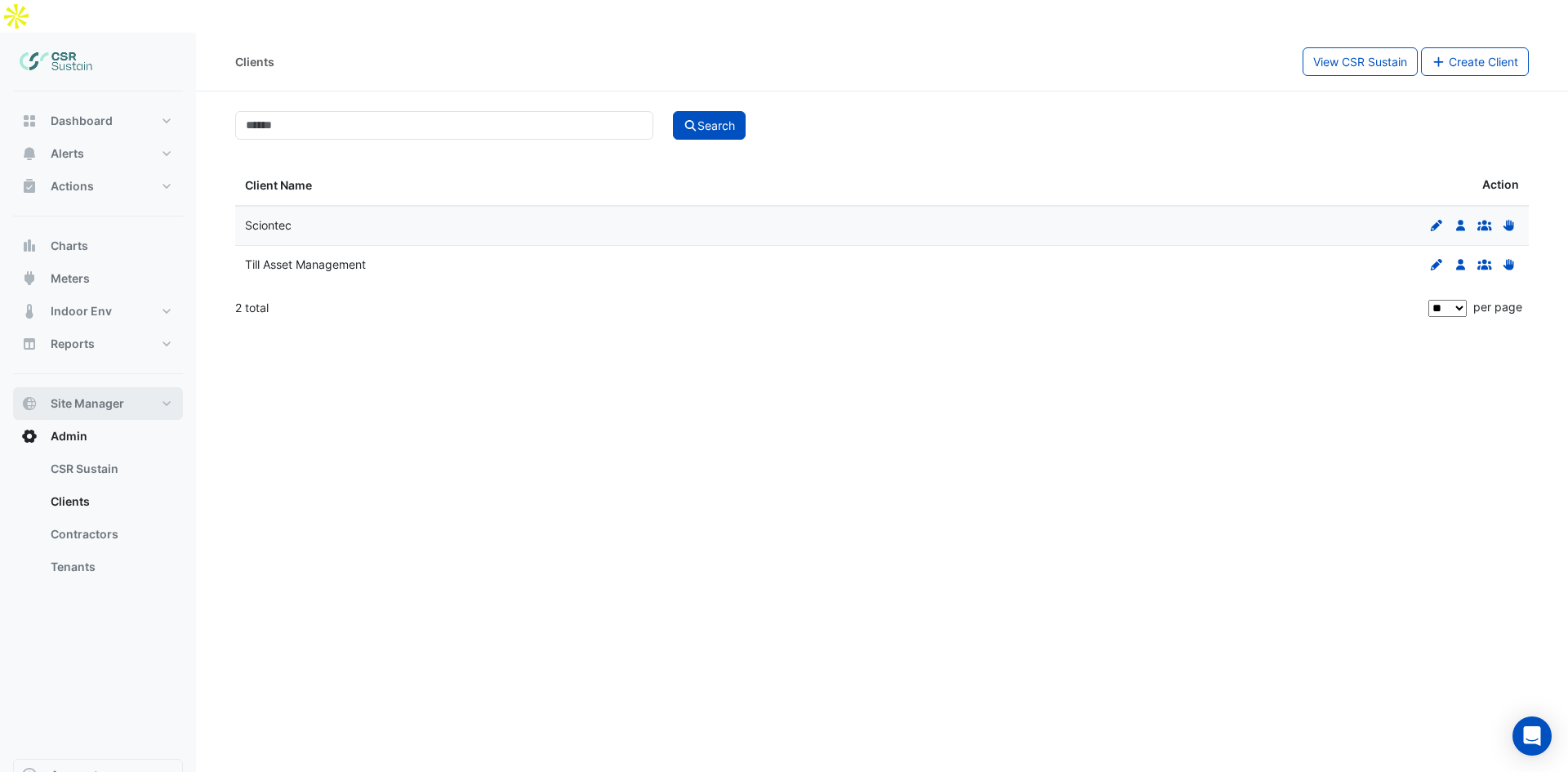
click at [88, 395] on span "Site Manager" at bounding box center [87, 403] width 73 height 17
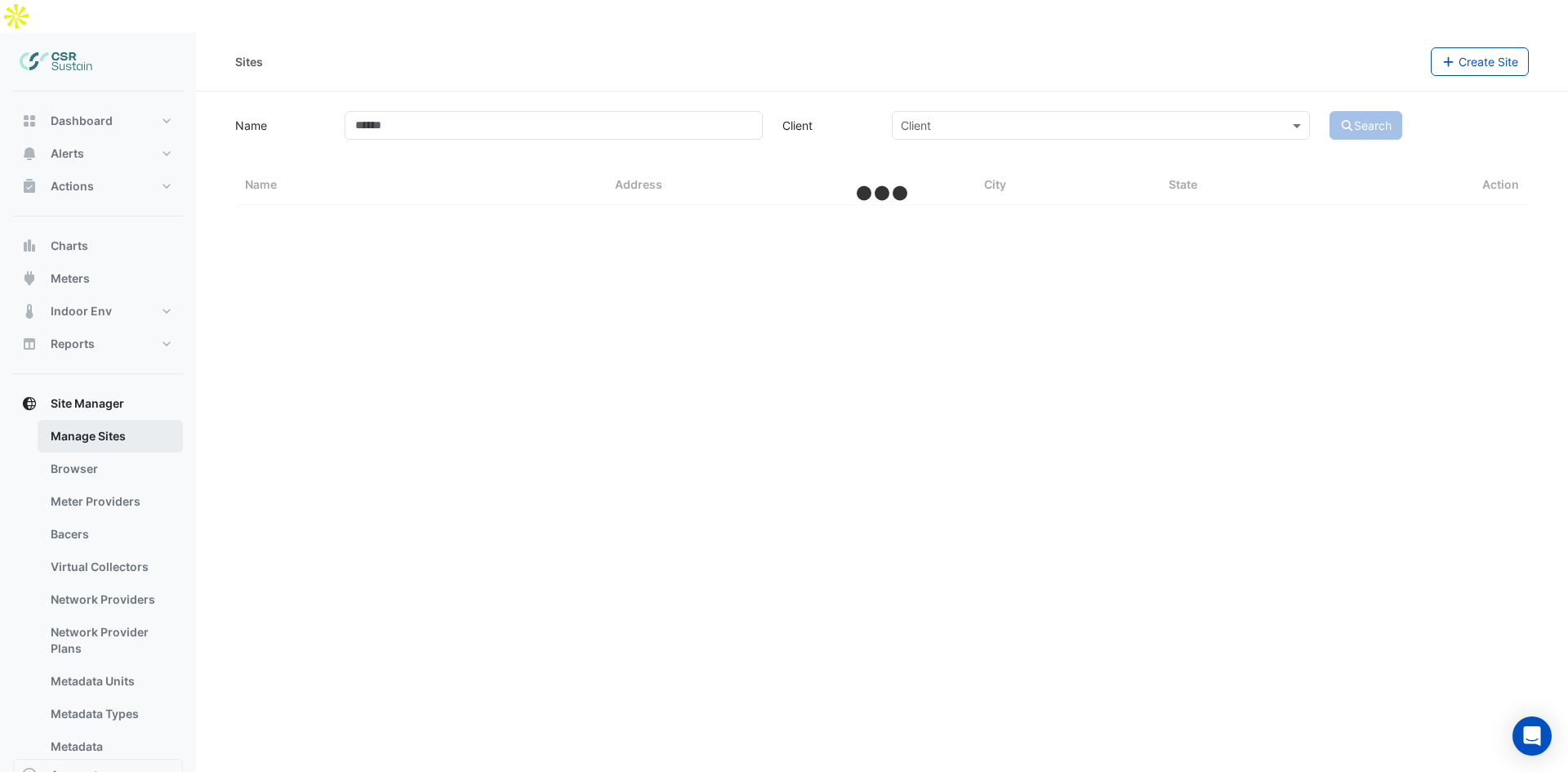
click at [97, 420] on link "Manage Sites" at bounding box center [110, 435] width 145 height 33
select select "**"
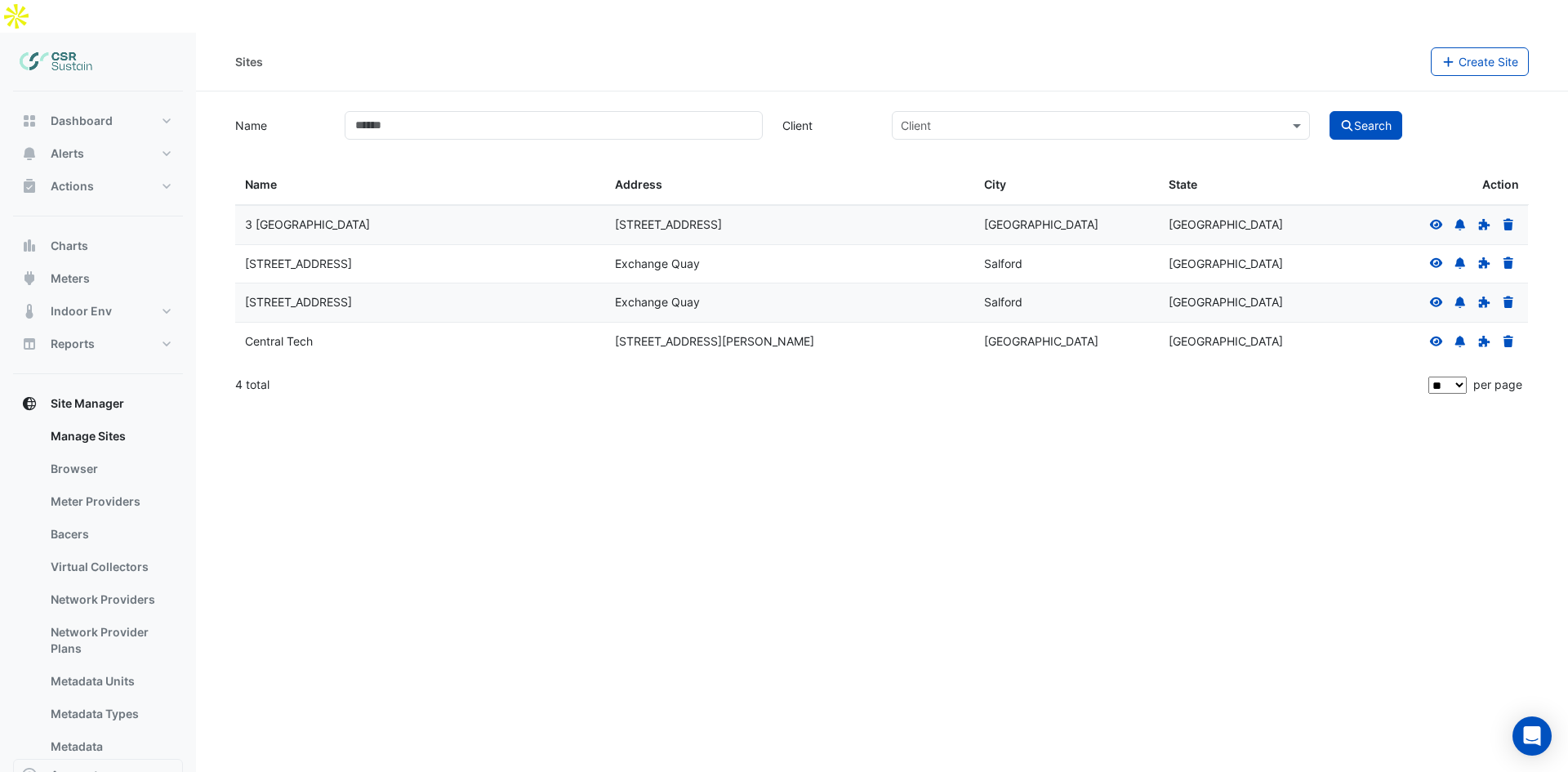
drag, startPoint x: 352, startPoint y: 272, endPoint x: 739, endPoint y: 272, distance: 387.0
click at [363, 293] on div "[STREET_ADDRESS]" at bounding box center [420, 302] width 351 height 19
click at [1438, 297] on icon at bounding box center [1436, 302] width 13 height 10
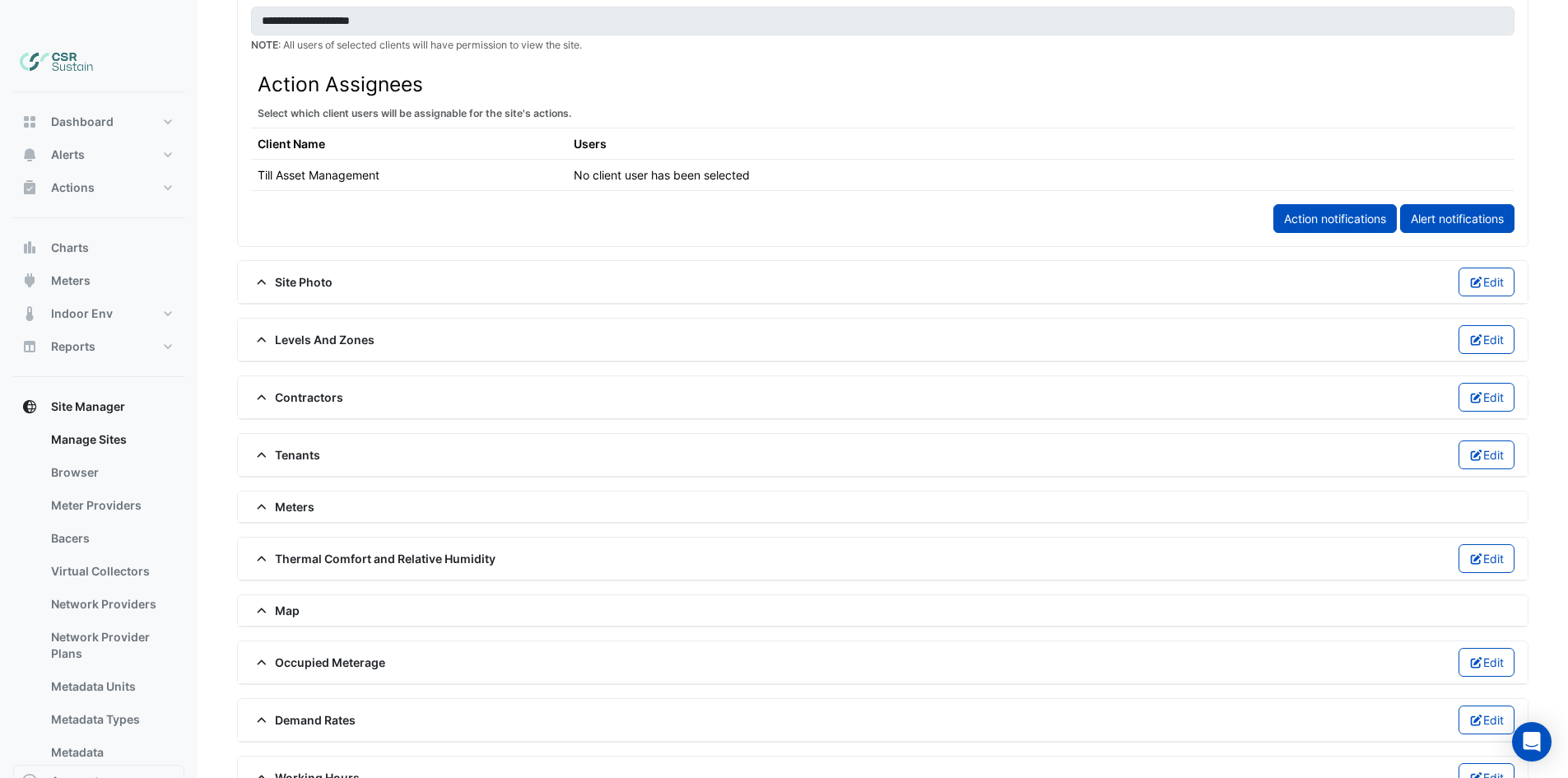
scroll to position [912, 0]
drag, startPoint x: 564, startPoint y: 441, endPoint x: 586, endPoint y: 633, distance: 193.3
click at [369, 651] on span "Occupied Meterage" at bounding box center [317, 659] width 134 height 17
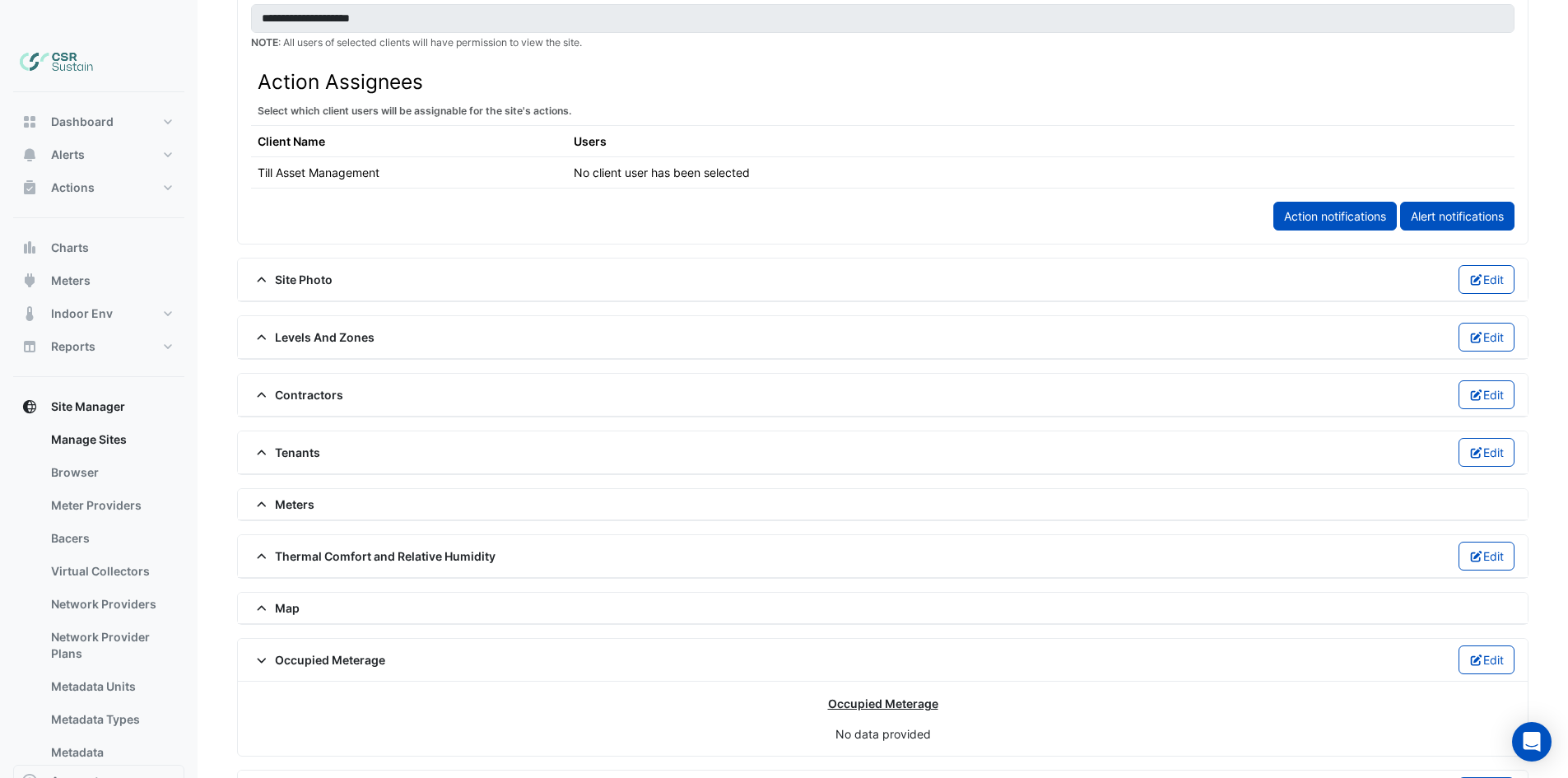
click at [369, 651] on span "Occupied Meterage" at bounding box center [317, 659] width 134 height 17
click at [341, 708] on span "Demand Rates" at bounding box center [302, 716] width 104 height 17
click at [342, 708] on span "Demand Rates" at bounding box center [302, 716] width 104 height 17
click at [281, 495] on span "Meters" at bounding box center [283, 503] width 64 height 17
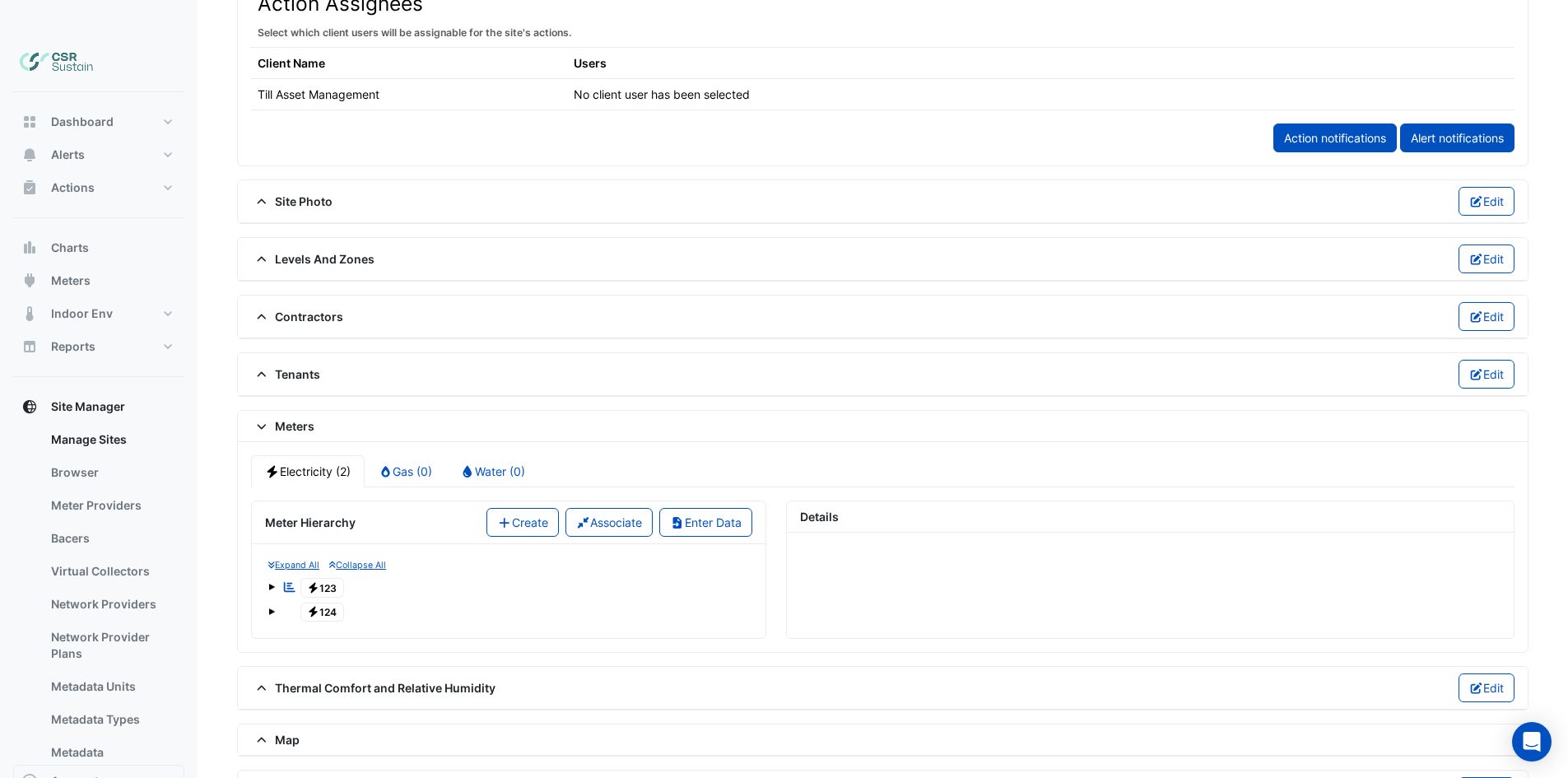
scroll to position [995, 0]
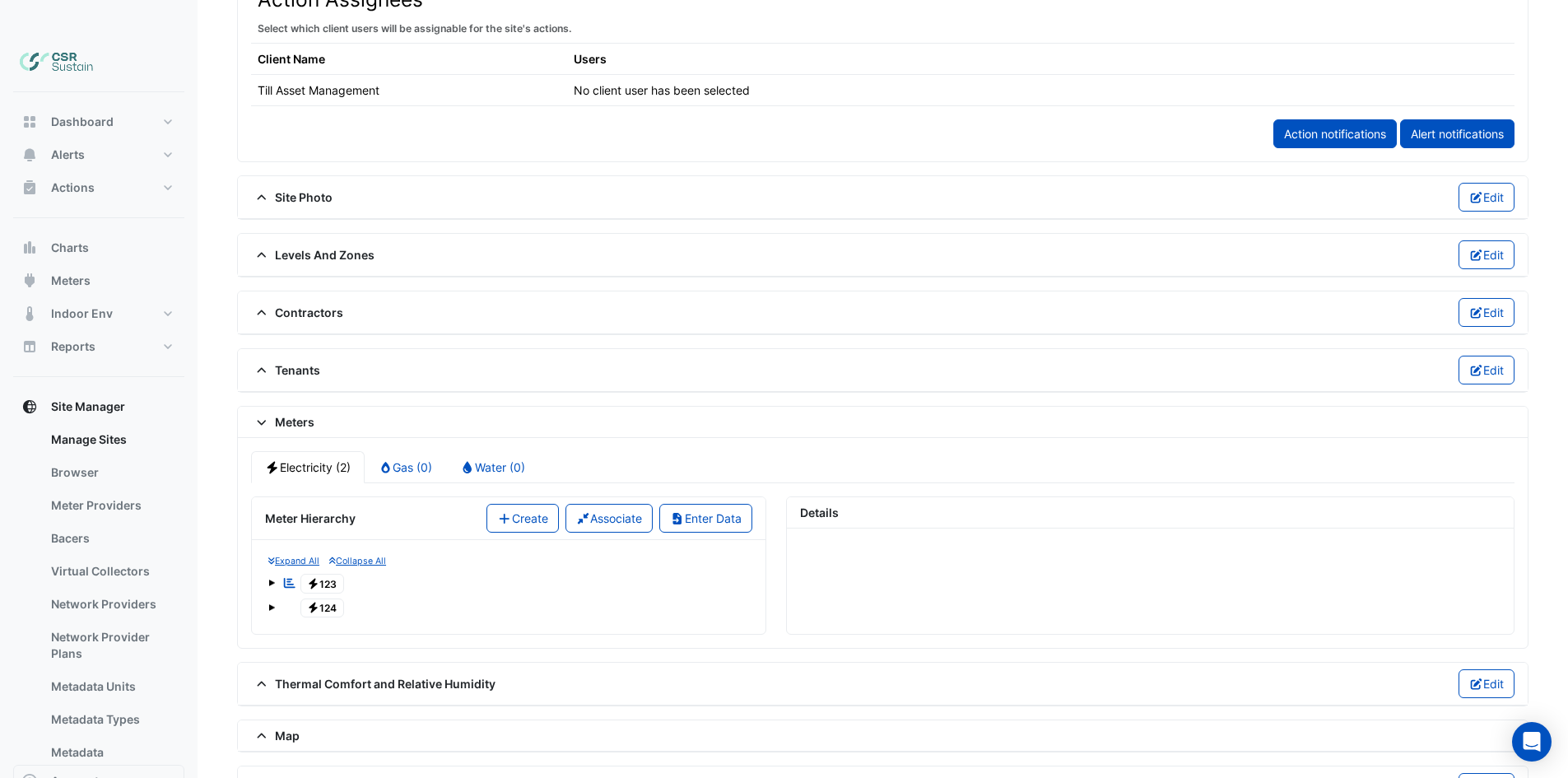
click at [324, 573] on span "Electricity 123" at bounding box center [322, 583] width 45 height 20
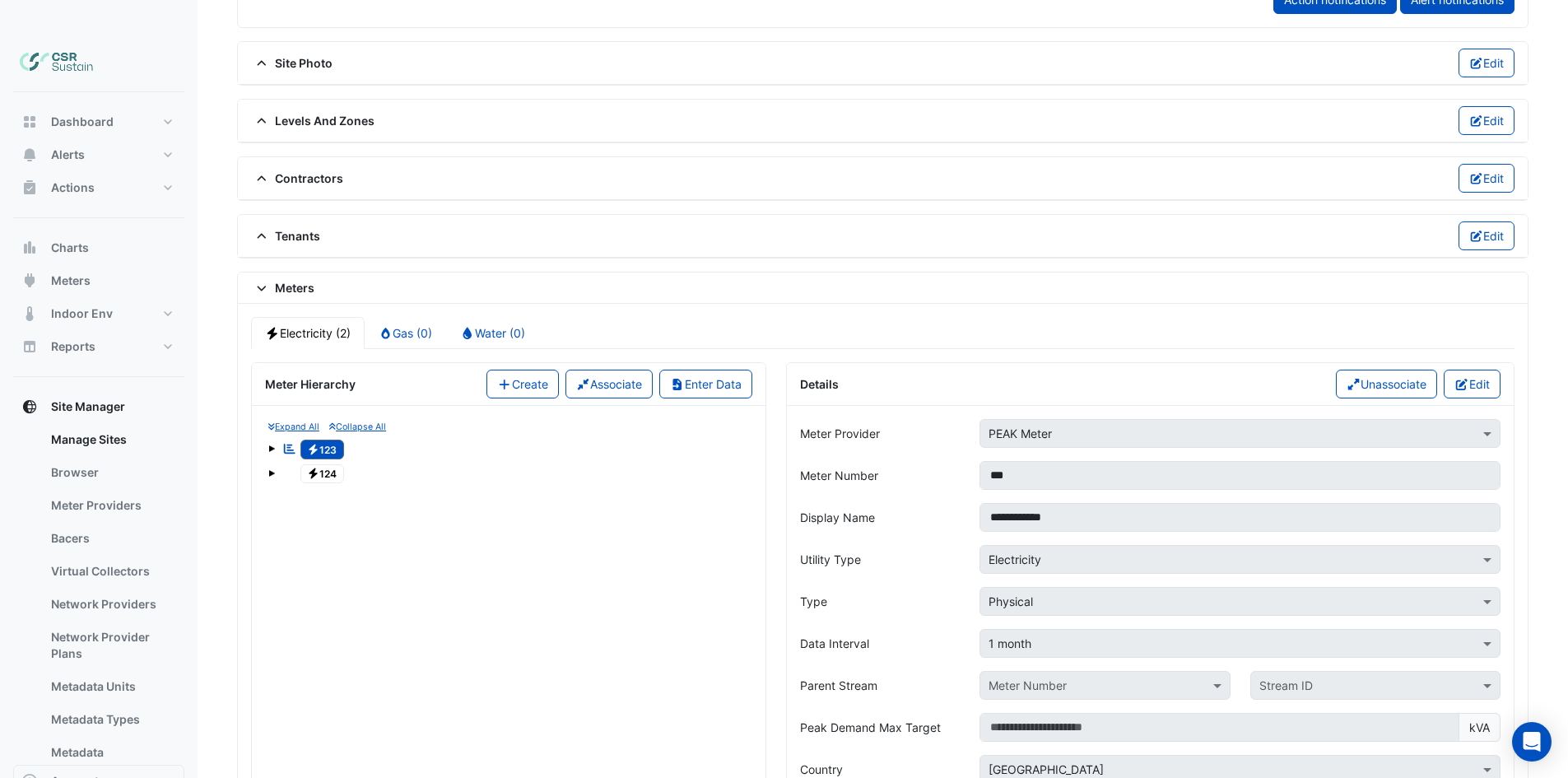
scroll to position [1159, 0]
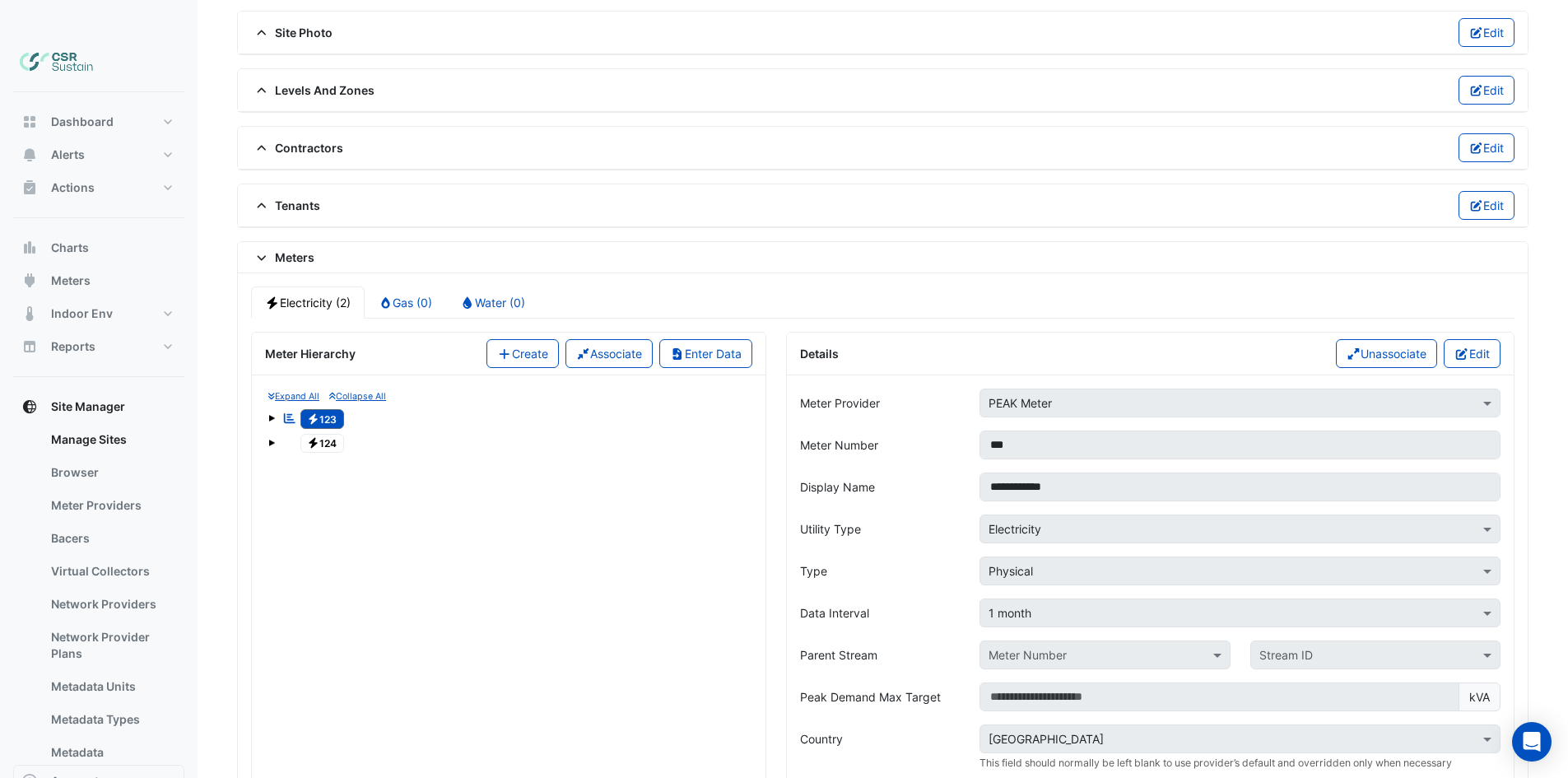
click at [319, 434] on span "Electricity 124" at bounding box center [322, 444] width 45 height 20
click at [330, 409] on span "Electricity 123" at bounding box center [322, 419] width 45 height 20
click at [321, 434] on span "Electricity 124" at bounding box center [322, 444] width 45 height 20
click at [326, 409] on span "Electricity 123" at bounding box center [322, 419] width 45 height 20
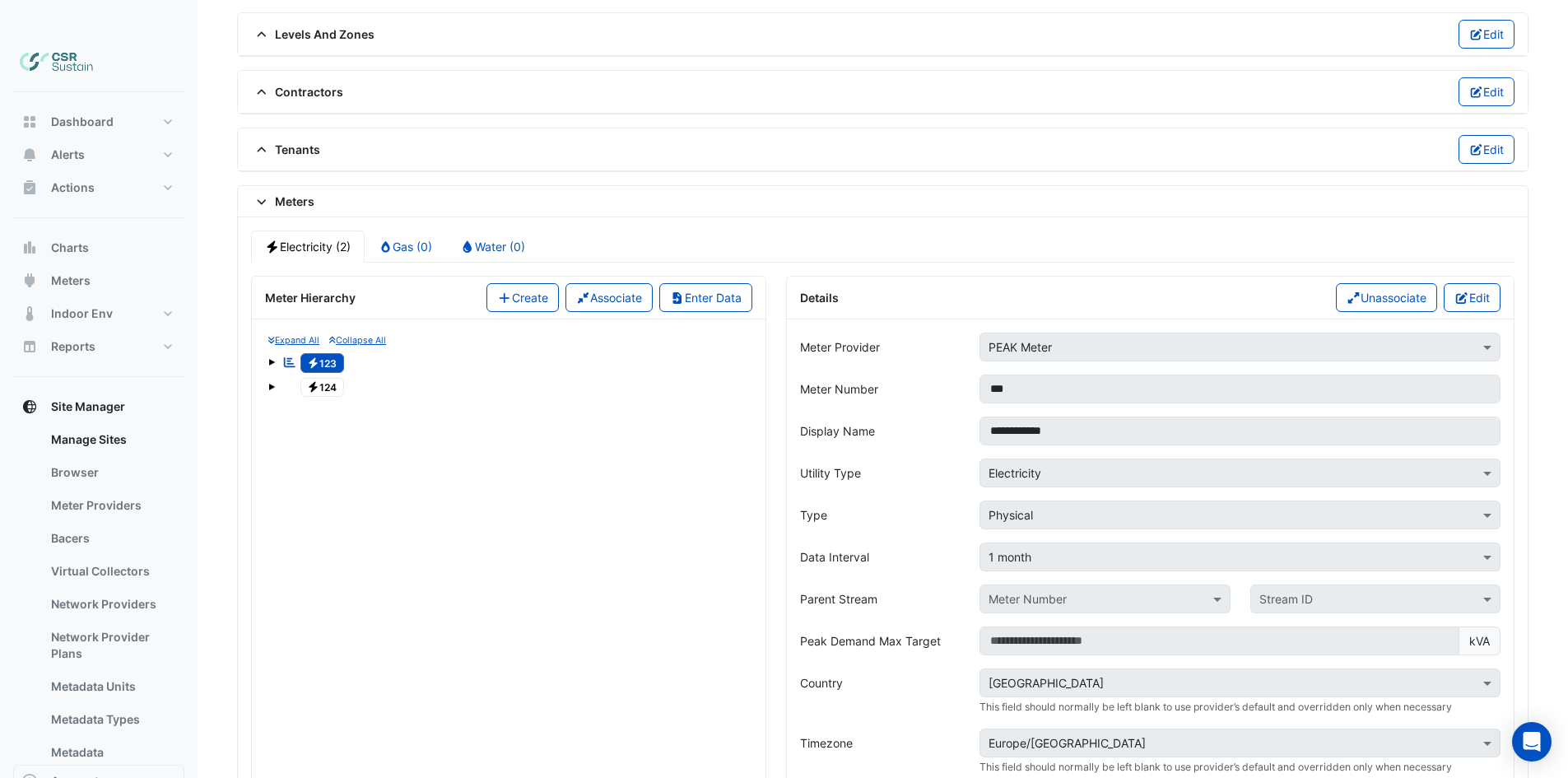
scroll to position [1242, 0]
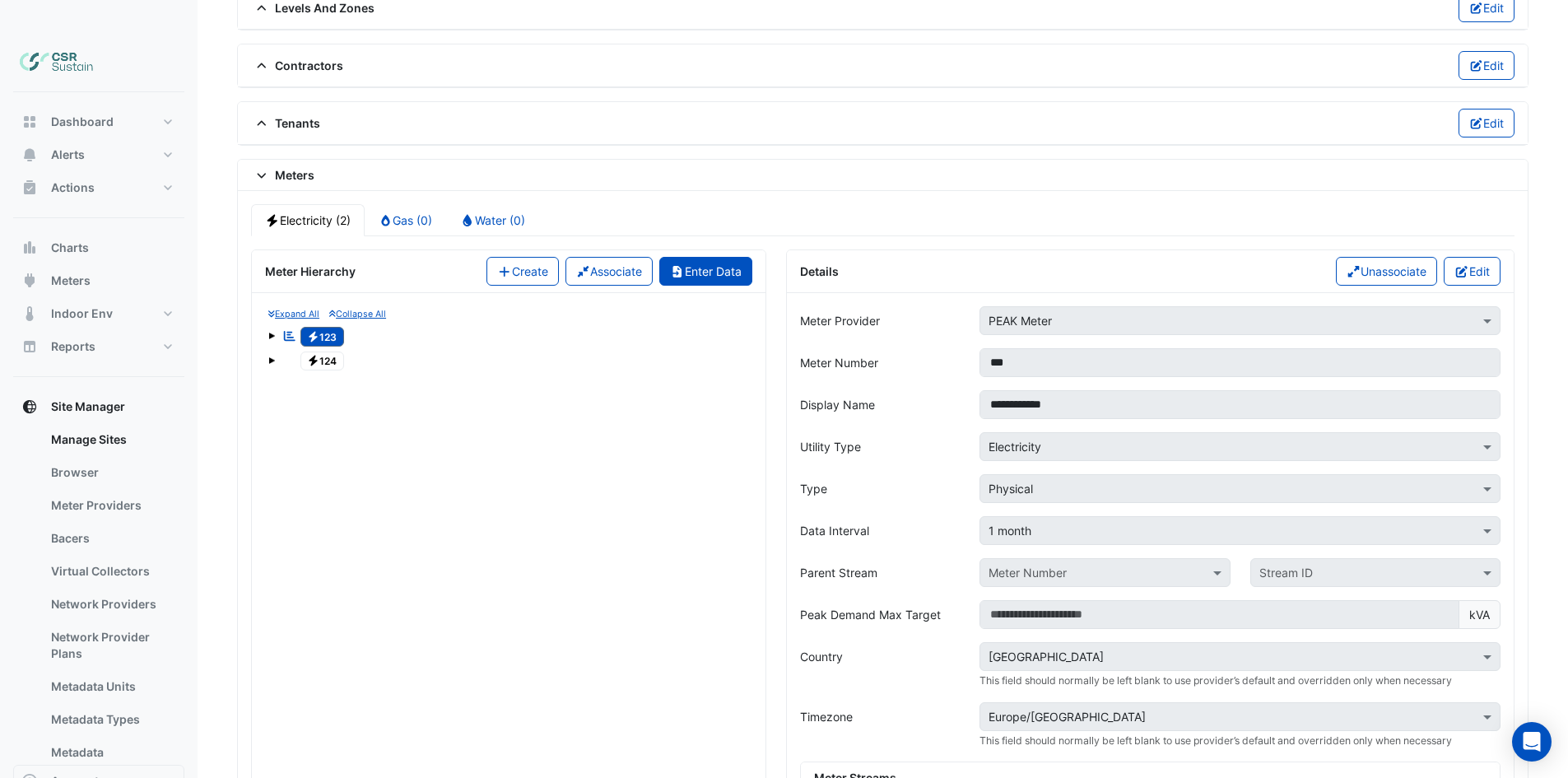
click at [701, 257] on button "Enter Data" at bounding box center [704, 271] width 93 height 29
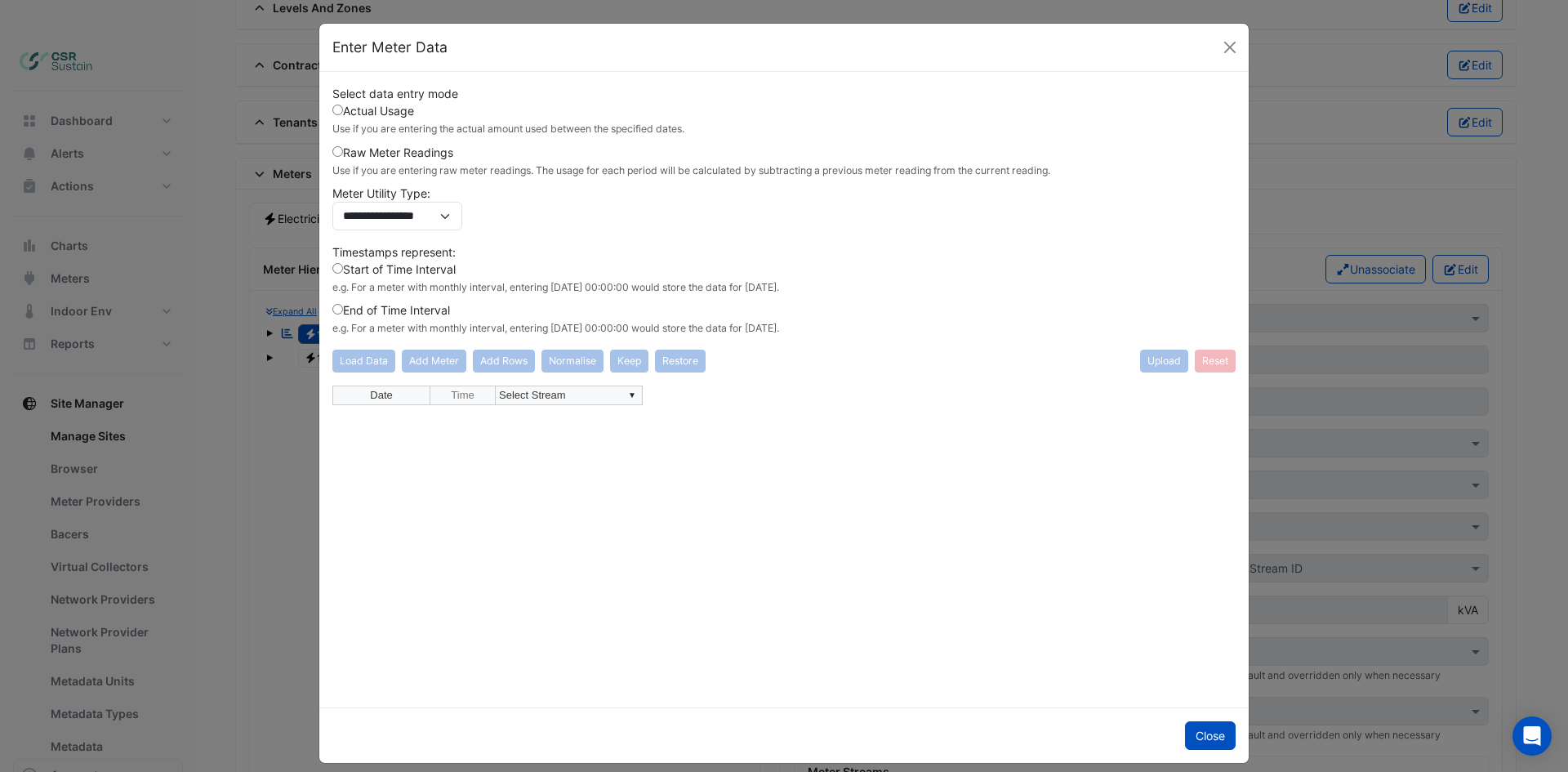
click at [395, 154] on label "Raw Meter Readings Use if you are entering raw meter readings. The usage for ea…" at bounding box center [691, 161] width 718 height 35
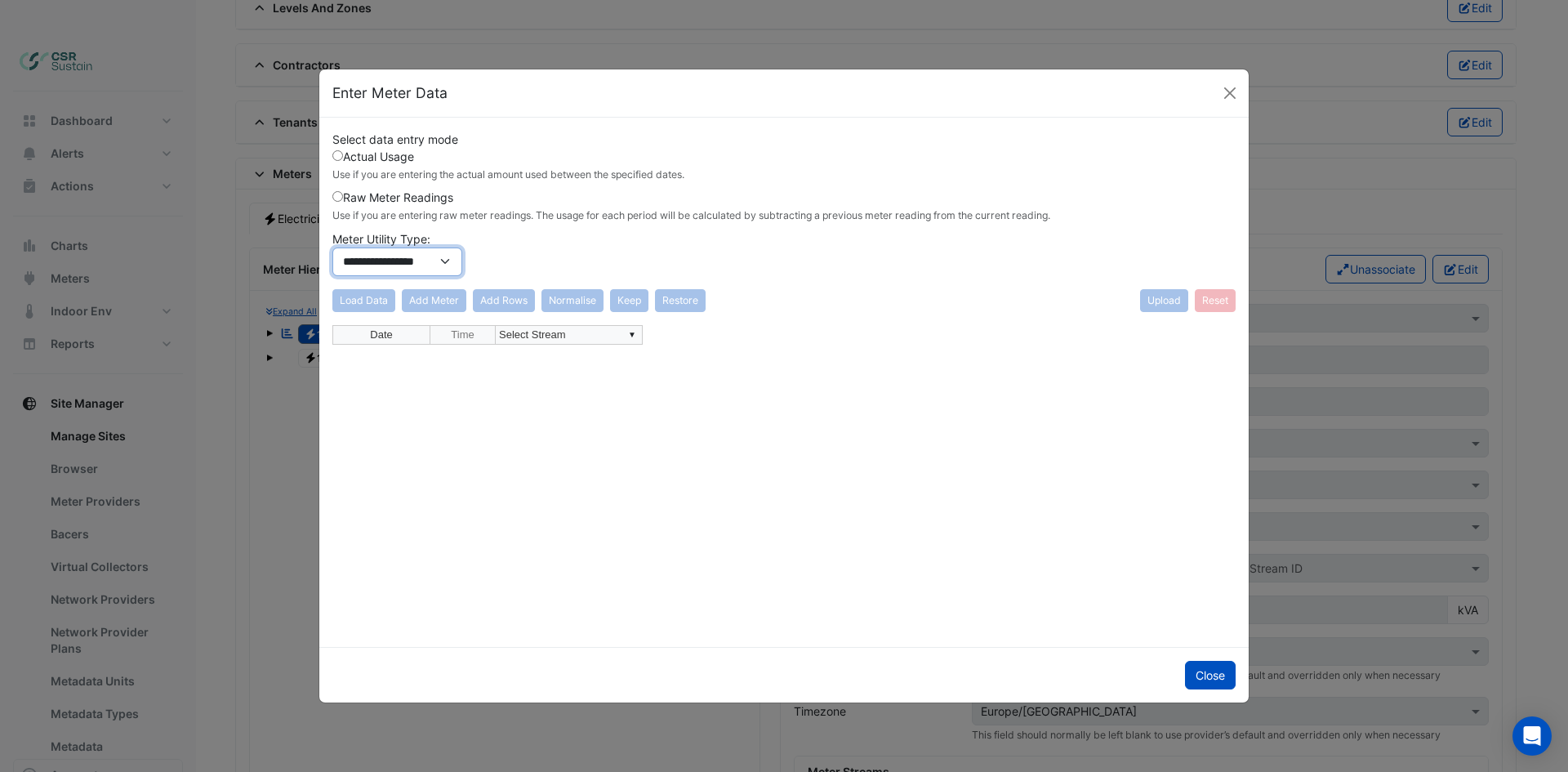
click at [408, 256] on select "**********" at bounding box center [397, 262] width 129 height 29
drag, startPoint x: 409, startPoint y: 256, endPoint x: 425, endPoint y: 257, distance: 16.0
click at [409, 256] on select "**********" at bounding box center [397, 262] width 129 height 29
click at [409, 270] on select "**********" at bounding box center [397, 262] width 129 height 29
click at [526, 233] on div "**********" at bounding box center [784, 206] width 903 height 152
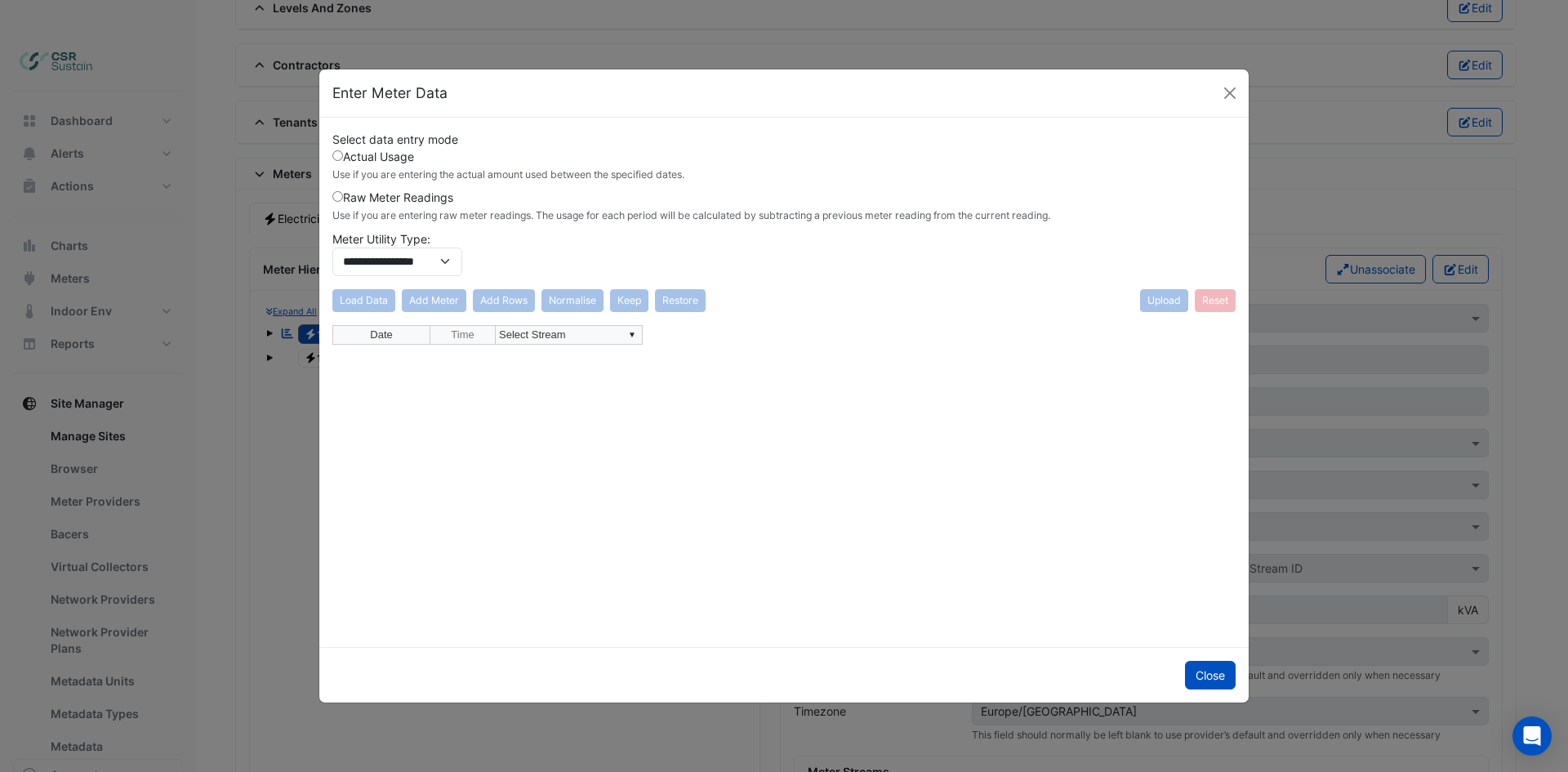
drag, startPoint x: 970, startPoint y: 342, endPoint x: 713, endPoint y: 351, distance: 257.2
click at [923, 347] on div "Date Time ▼ Select Stream" at bounding box center [784, 479] width 903 height 309
drag, startPoint x: 504, startPoint y: 340, endPoint x: 493, endPoint y: 344, distance: 11.7
click at [503, 342] on td "▼ Select Stream" at bounding box center [569, 335] width 147 height 20
click at [408, 342] on td "Date" at bounding box center [381, 335] width 98 height 20
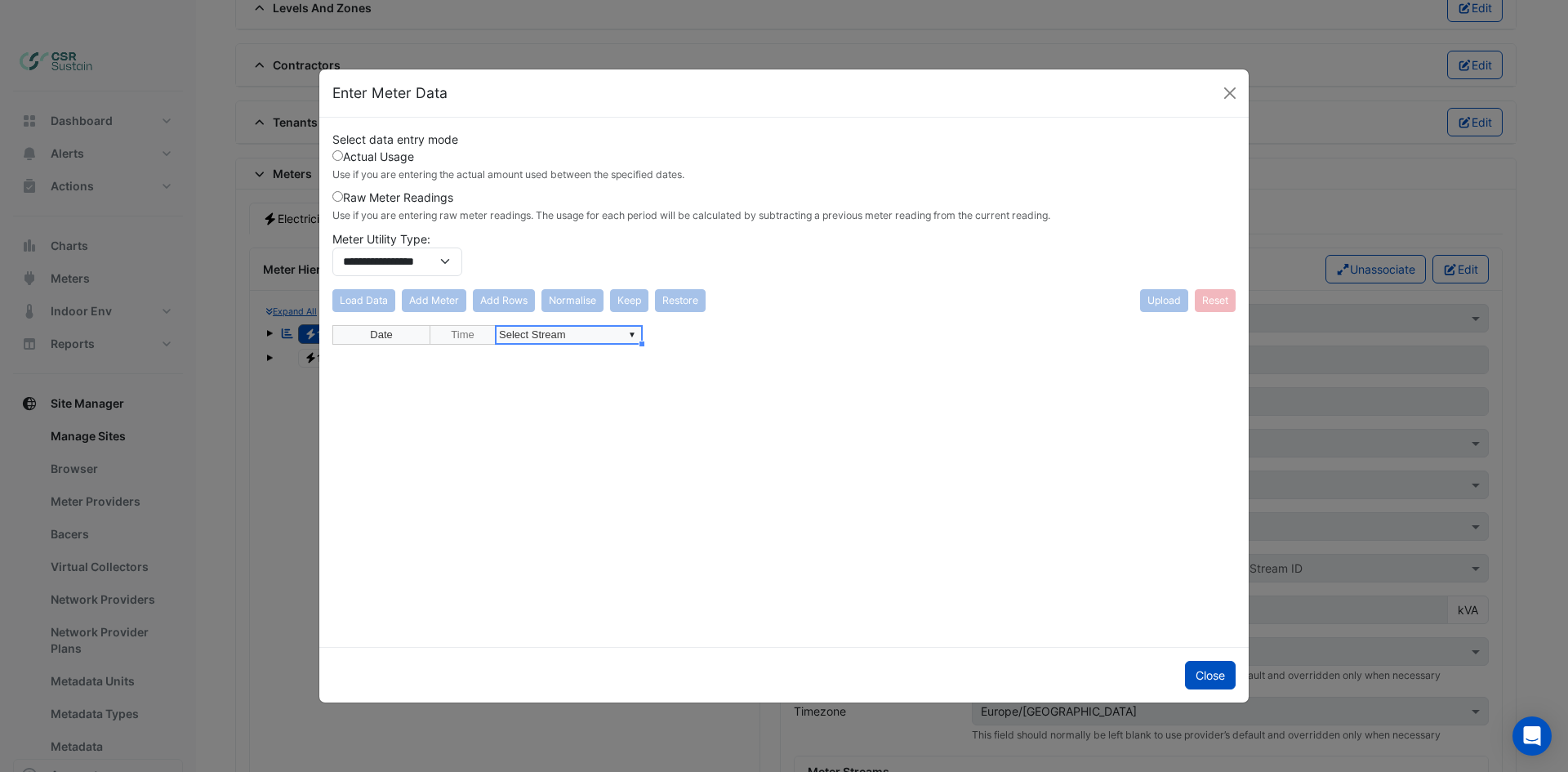
click at [590, 336] on td "▼ Select Stream" at bounding box center [569, 335] width 147 height 20
click at [399, 342] on td "Date" at bounding box center [381, 335] width 98 height 20
click at [400, 341] on td "Date" at bounding box center [381, 335] width 98 height 20
click at [420, 300] on div "Load Data Add Meter Add Rows Normalise Keep [GEOGRAPHIC_DATA]" at bounding box center [519, 300] width 373 height 23
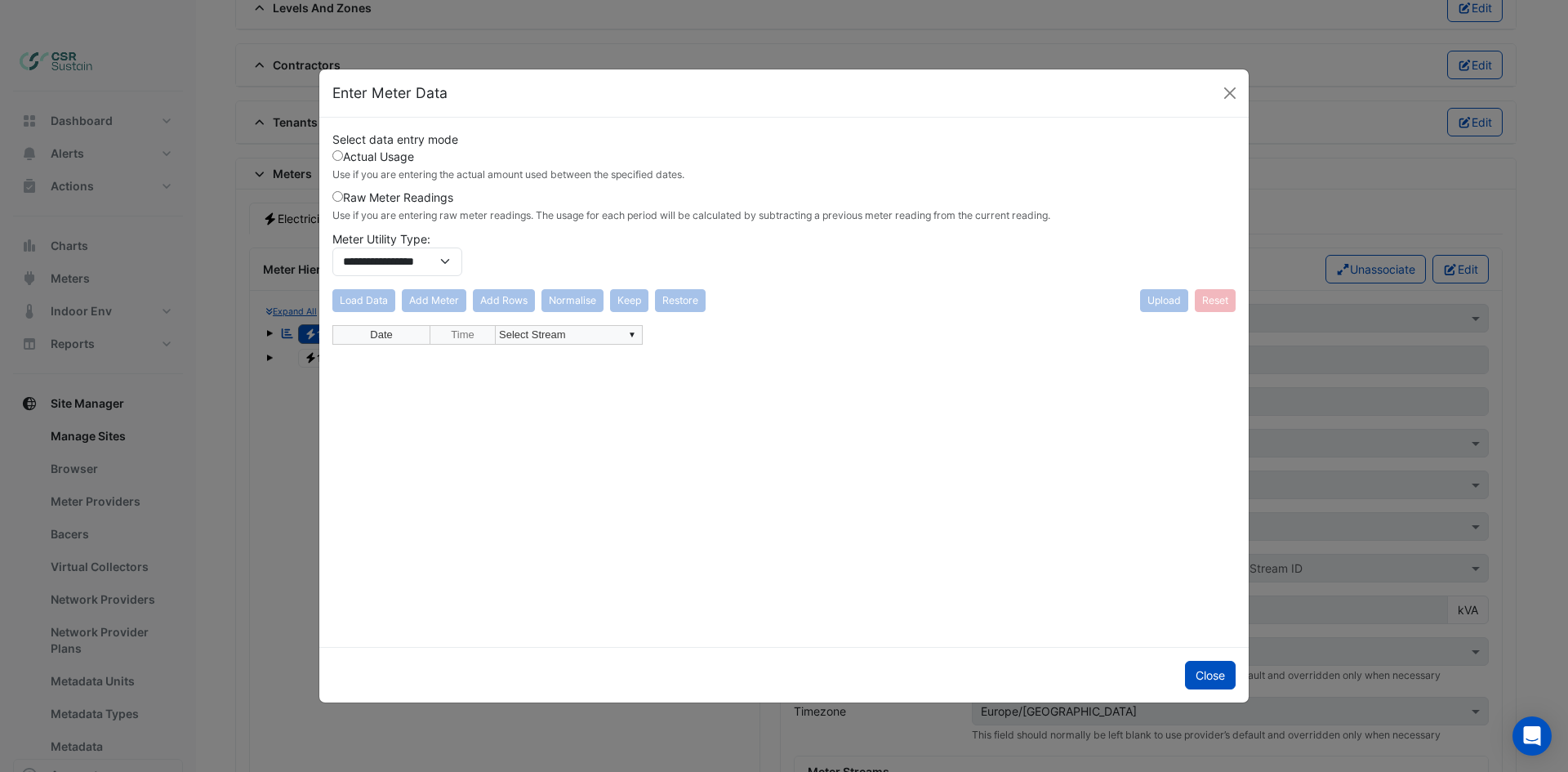
click at [413, 303] on div "Load Data Add Meter Add Rows Normalise Keep [GEOGRAPHIC_DATA]" at bounding box center [519, 300] width 373 height 23
click at [717, 297] on div "Load Data Add Meter Add Rows Normalise Keep Restore Upload Reset" at bounding box center [784, 300] width 903 height 23
drag, startPoint x: 709, startPoint y: 301, endPoint x: 609, endPoint y: 317, distance: 101.3
click at [695, 303] on div "Load Data Add Meter Add Rows Normalise Keep Restore Upload Reset" at bounding box center [784, 300] width 903 height 23
click at [1226, 680] on button "Close" at bounding box center [1210, 674] width 50 height 29
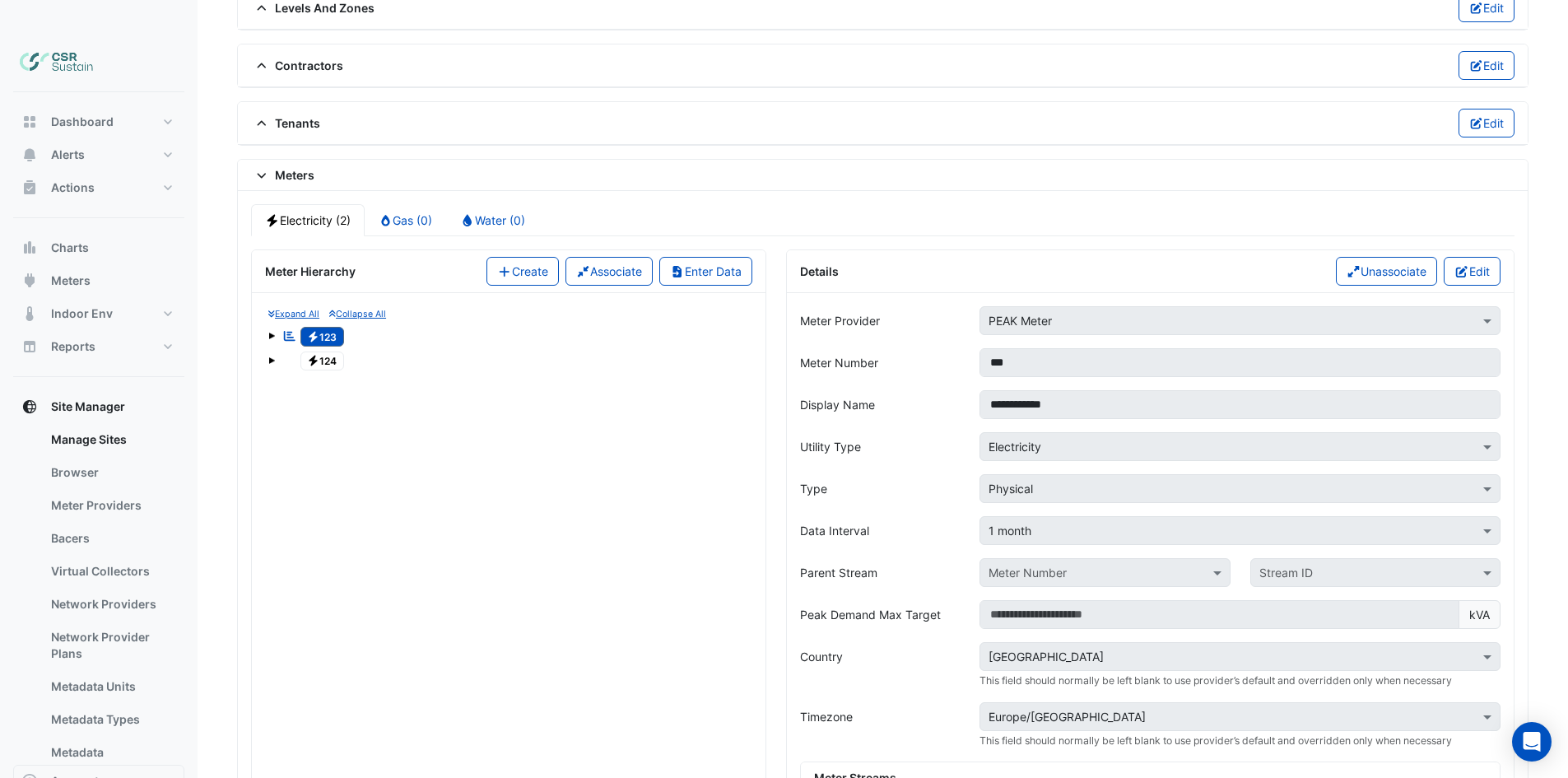
click at [317, 354] on fa-icon "Electricity" at bounding box center [312, 360] width 12 height 12
click at [685, 257] on button "Enter Data" at bounding box center [704, 271] width 93 height 29
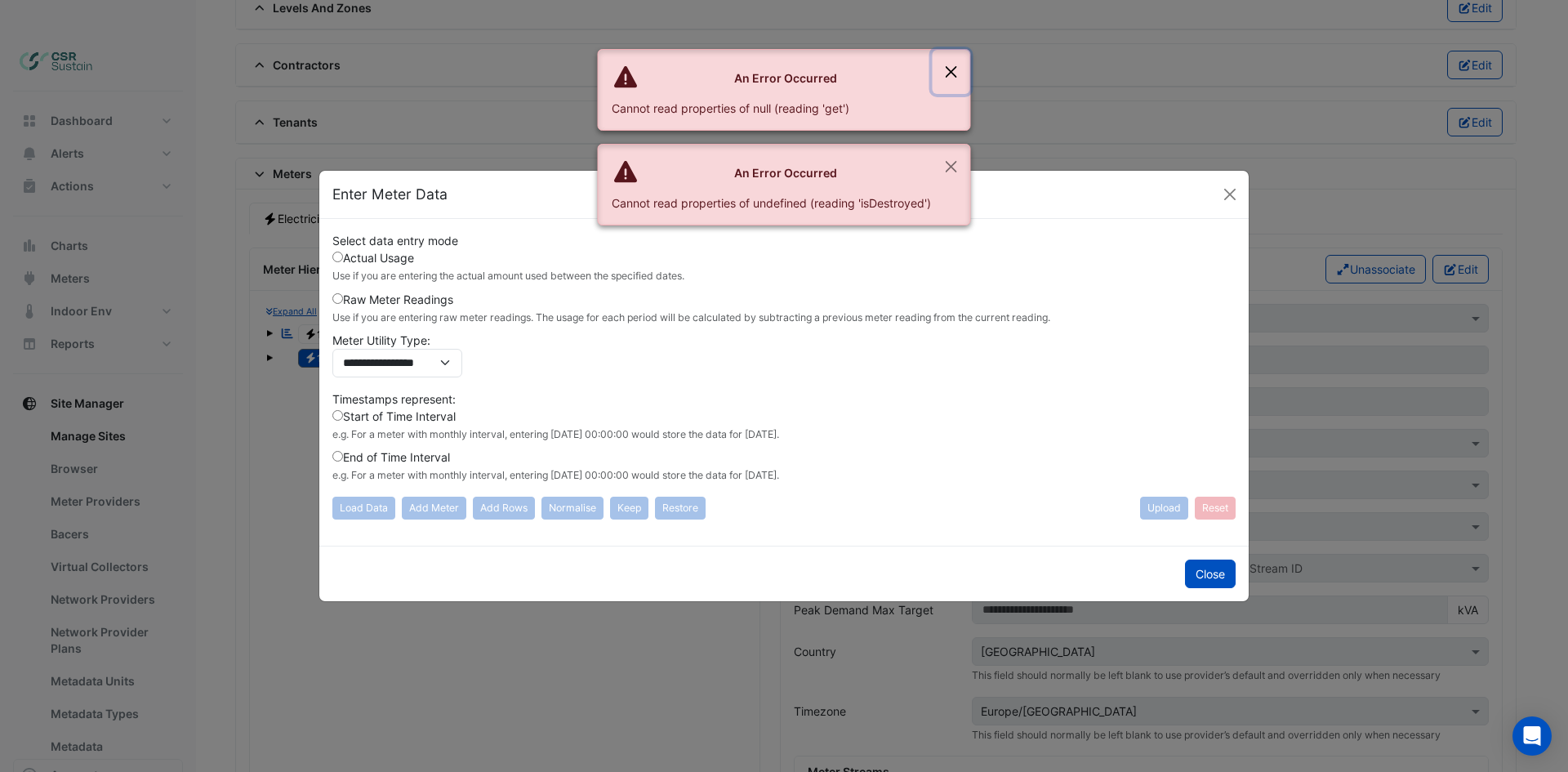
click at [952, 58] on button "Close" at bounding box center [951, 71] width 38 height 44
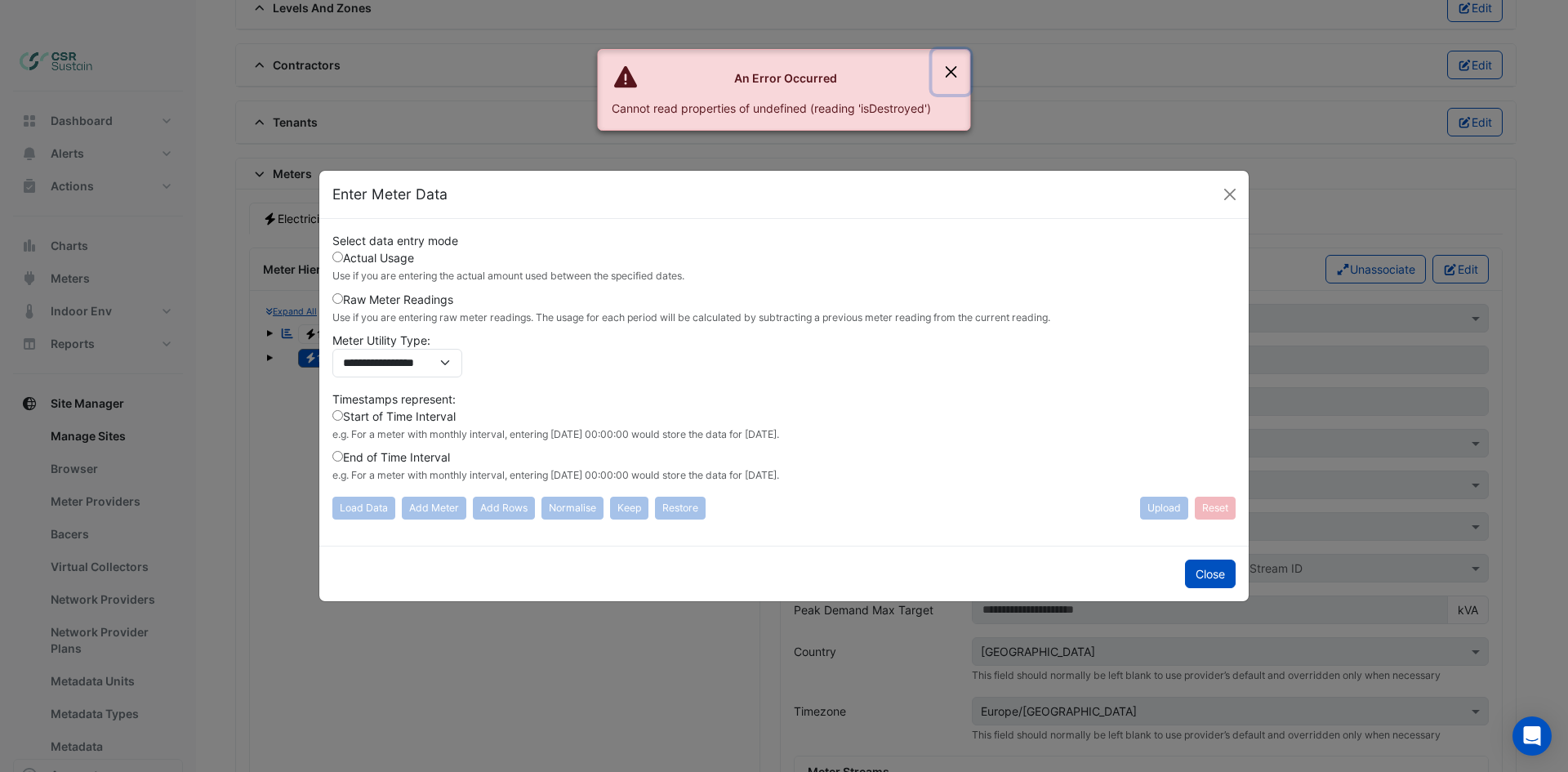
click at [959, 70] on button "Close" at bounding box center [951, 71] width 38 height 44
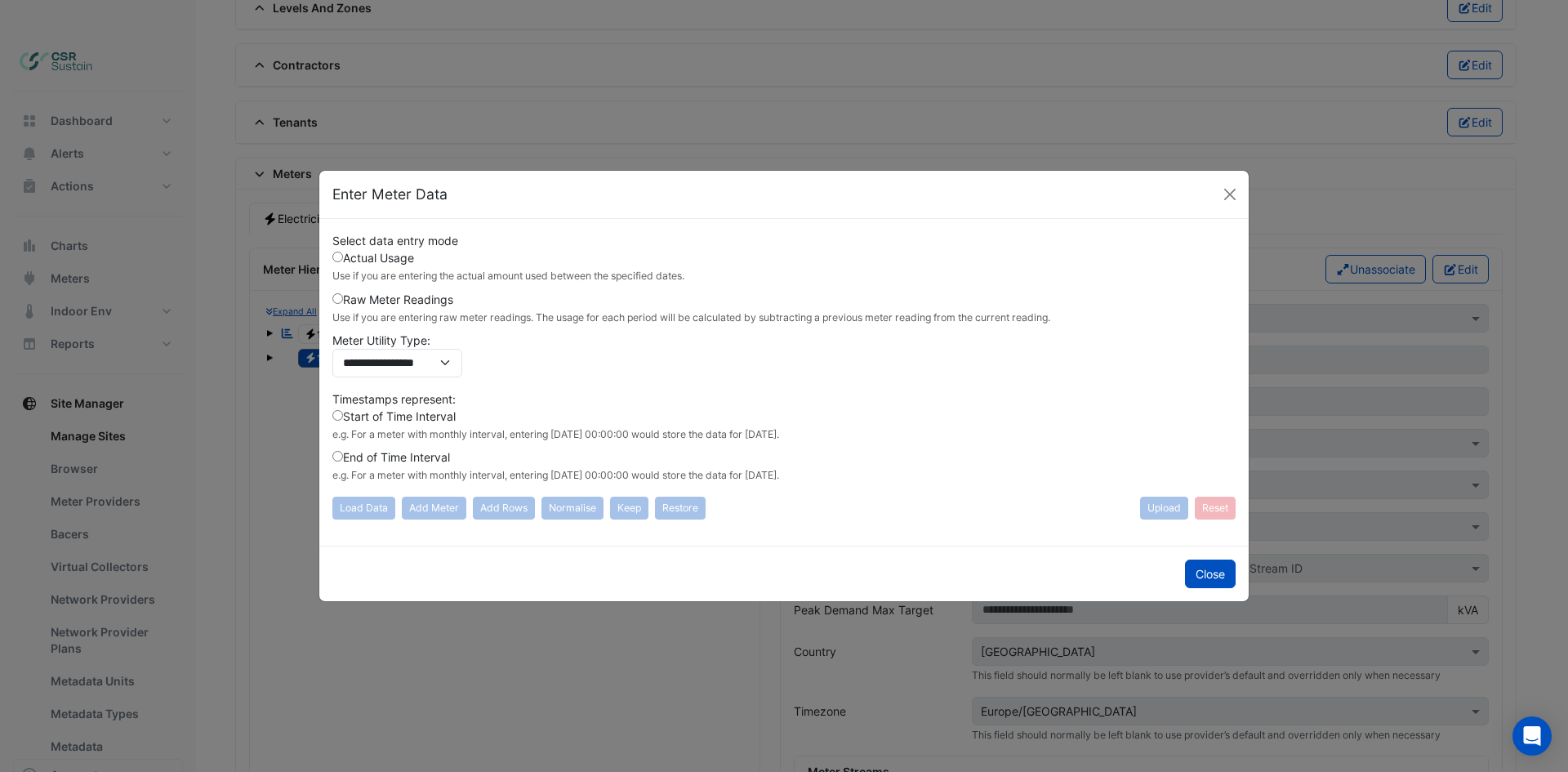
click at [393, 307] on label "Raw Meter Readings Use if you are entering raw meter readings. The usage for ea…" at bounding box center [691, 307] width 718 height 35
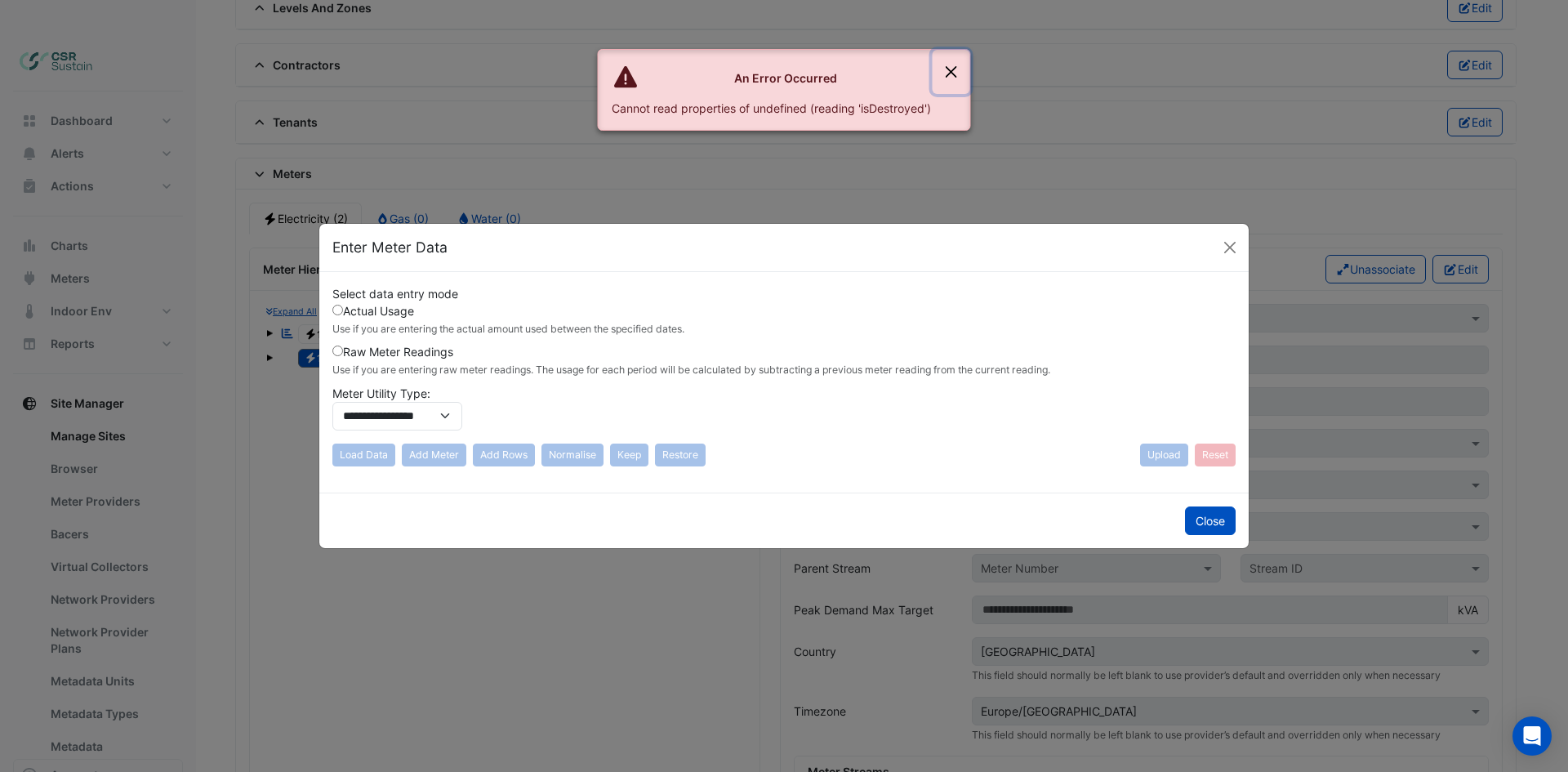
click at [957, 69] on button "Close" at bounding box center [951, 71] width 38 height 44
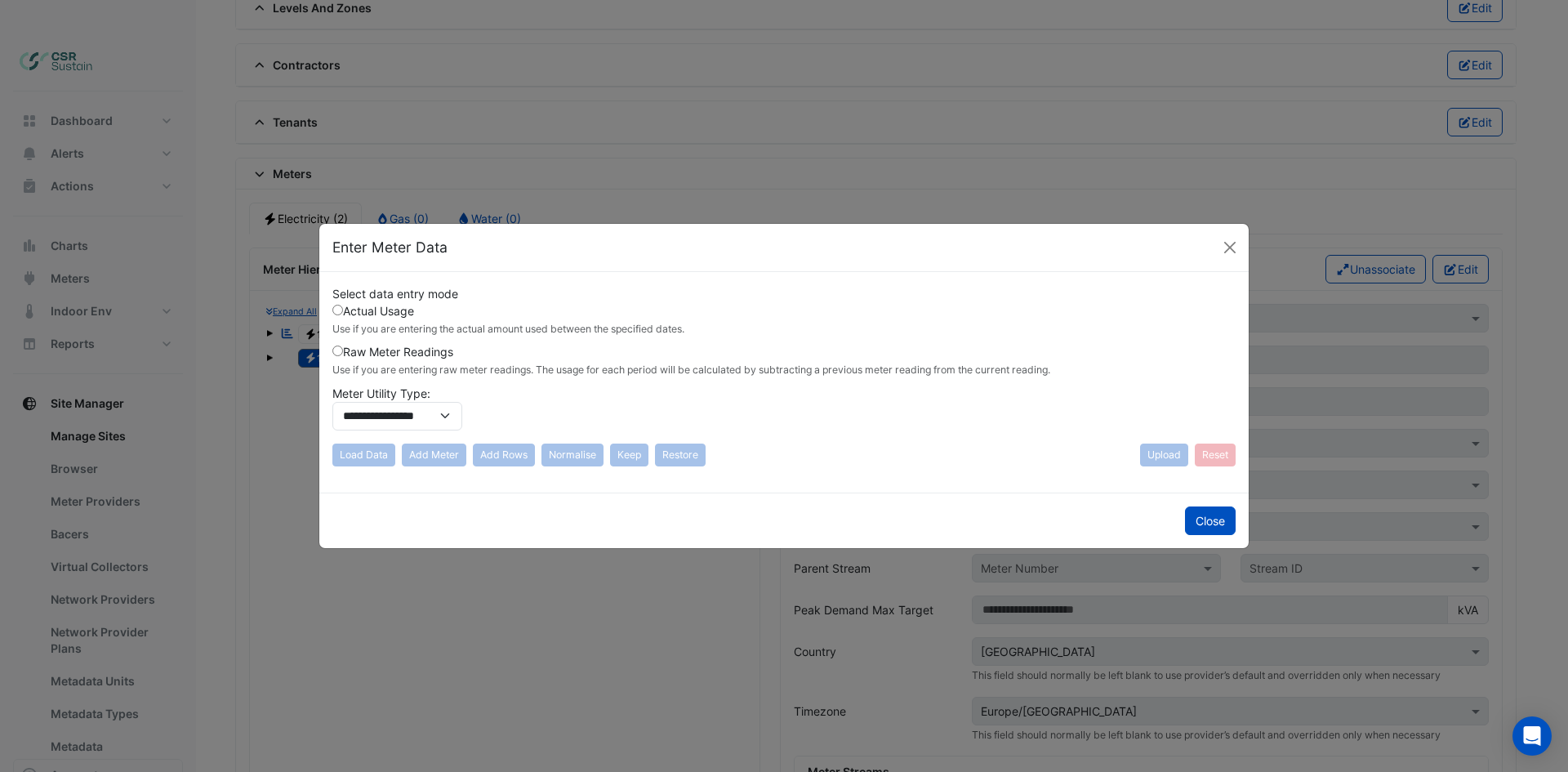
click at [692, 171] on ngb-modal-window "**********" at bounding box center [784, 386] width 1568 height 772
click at [1221, 520] on button "Close" at bounding box center [1210, 520] width 50 height 29
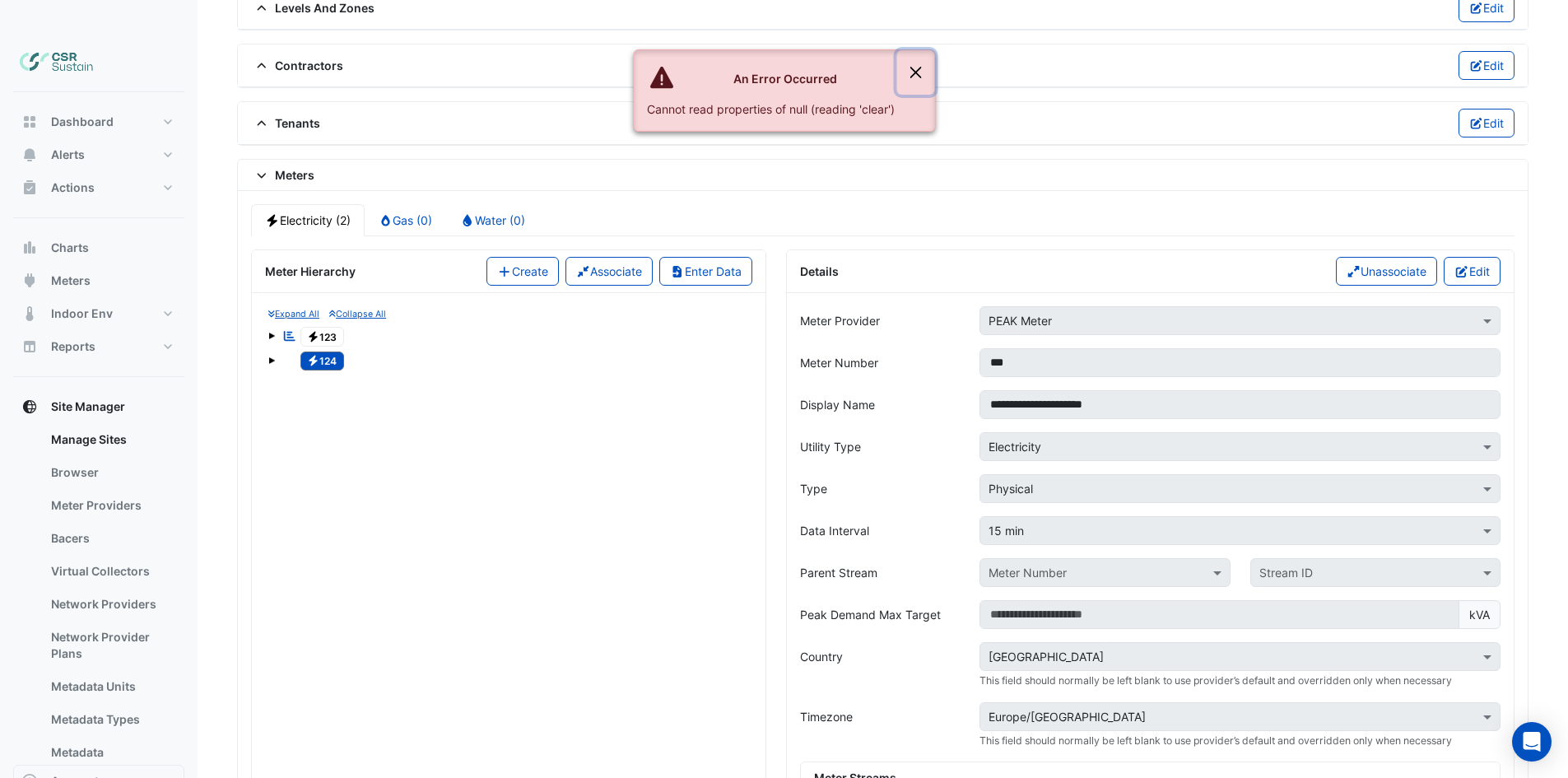
drag, startPoint x: 918, startPoint y: 68, endPoint x: 919, endPoint y: 80, distance: 12.0
click at [919, 69] on button "Close" at bounding box center [915, 72] width 38 height 45
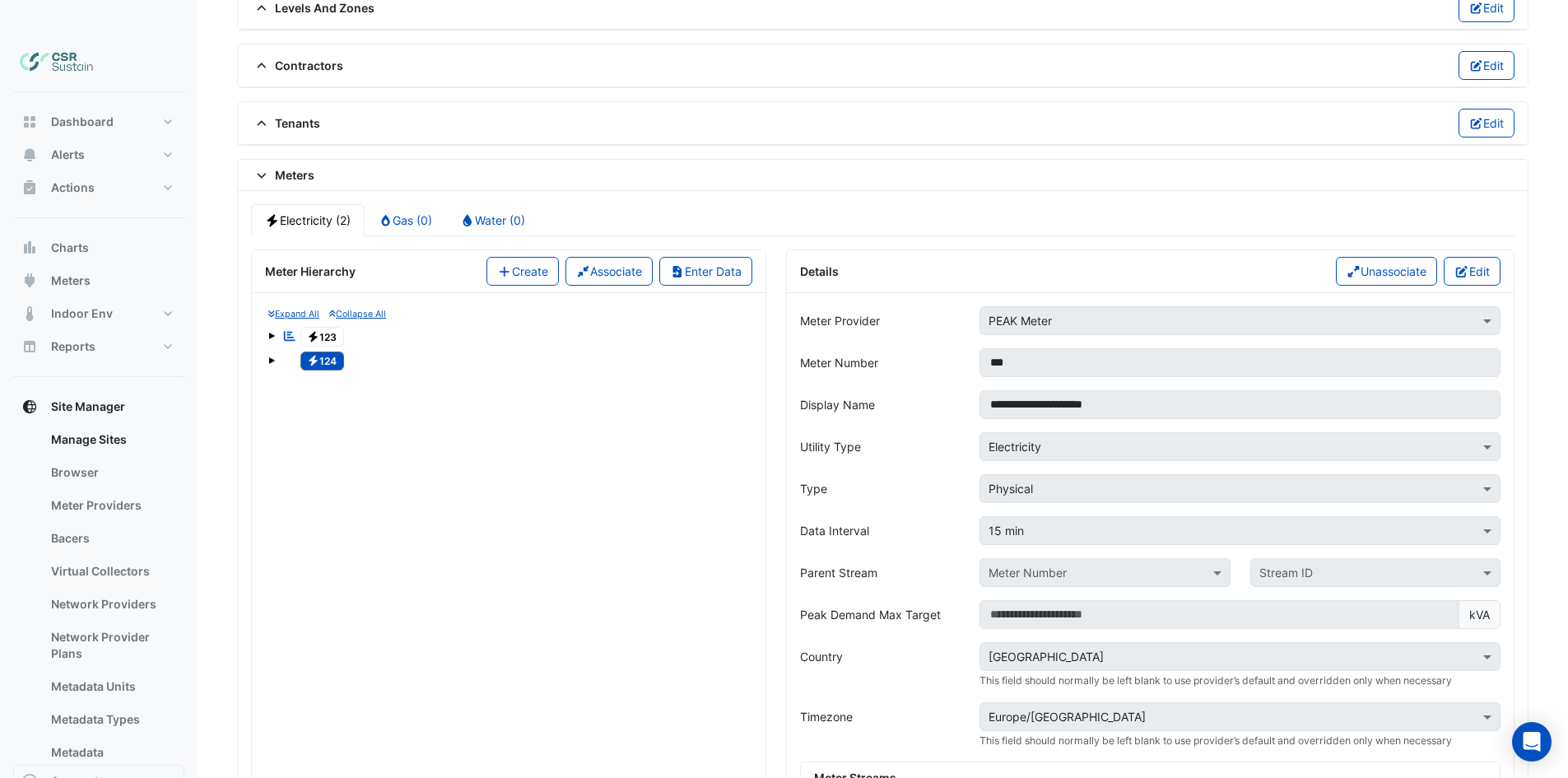
drag, startPoint x: 326, startPoint y: 306, endPoint x: 350, endPoint y: 304, distance: 24.1
click at [326, 326] on span "Electricity 123" at bounding box center [322, 336] width 45 height 20
click at [270, 332] on span at bounding box center [272, 335] width 7 height 7
click at [269, 351] on span at bounding box center [272, 358] width 7 height 14
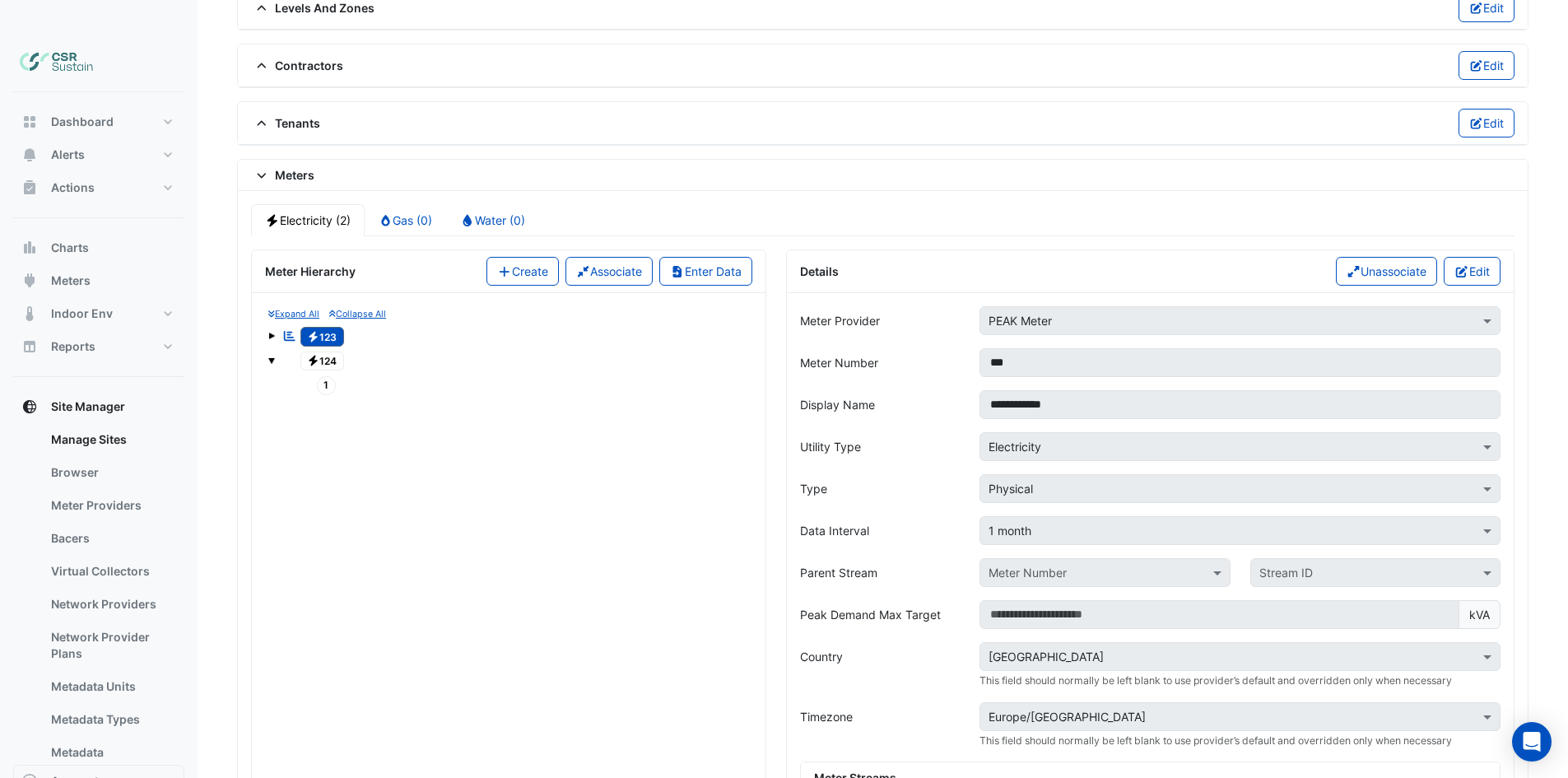
click at [269, 351] on span at bounding box center [272, 358] width 7 height 14
click at [272, 332] on span at bounding box center [272, 335] width 7 height 7
click at [325, 351] on span "1" at bounding box center [326, 360] width 20 height 19
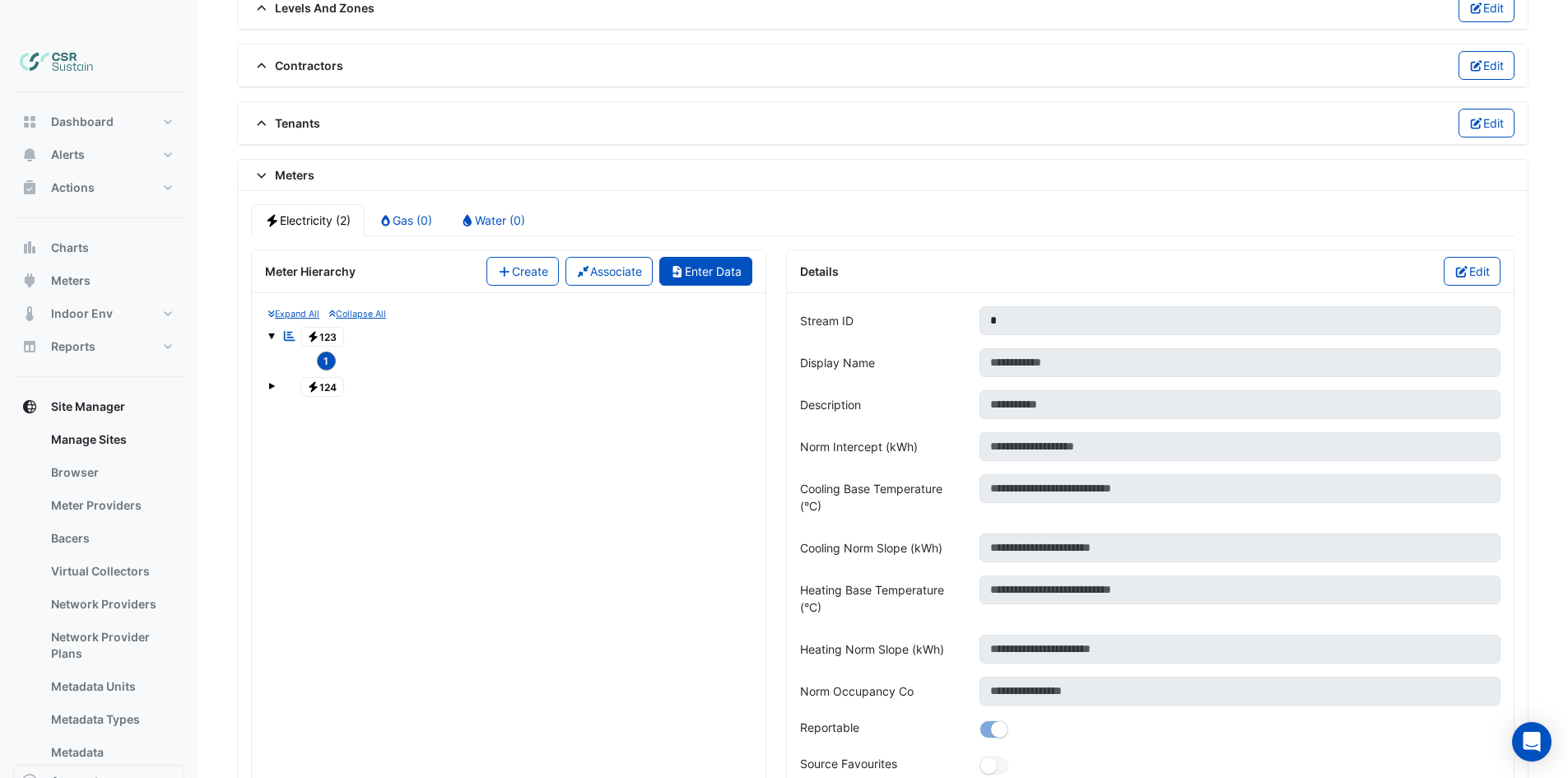
click at [706, 257] on button "Enter Data" at bounding box center [704, 271] width 93 height 29
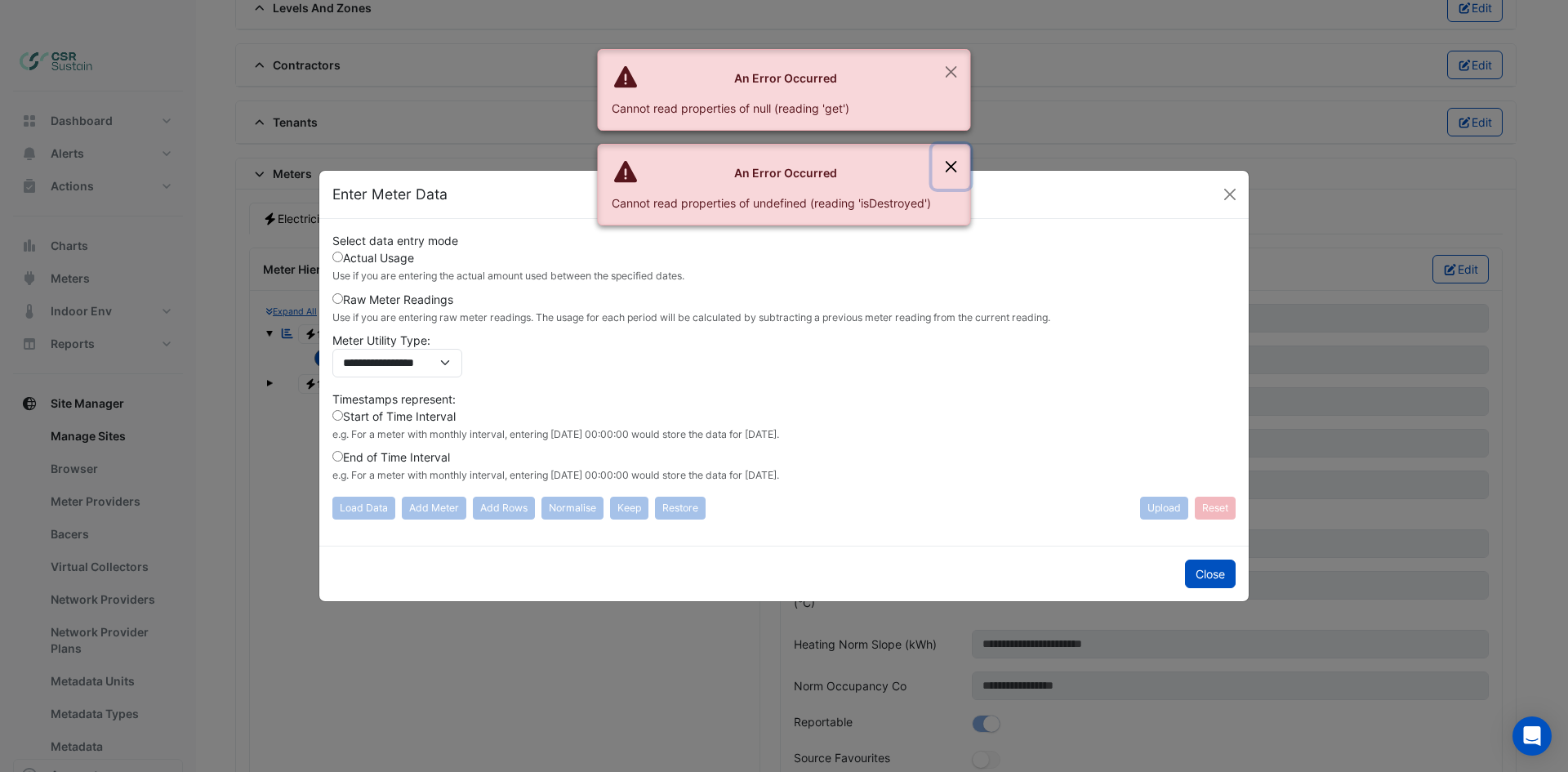
drag, startPoint x: 963, startPoint y: 155, endPoint x: 951, endPoint y: 168, distance: 17.7
click at [963, 156] on button "Close" at bounding box center [951, 166] width 38 height 44
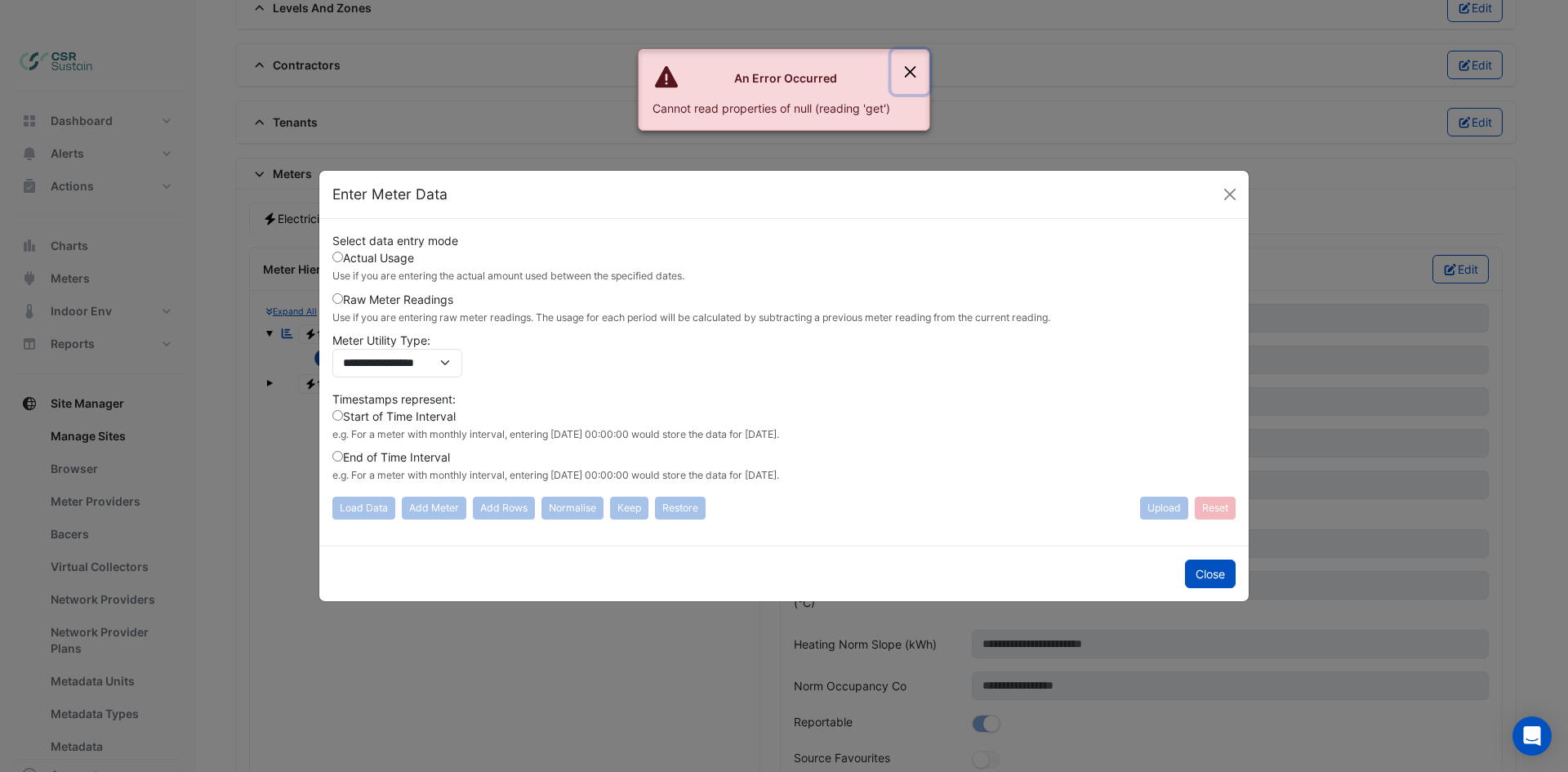
click at [912, 76] on button "Close" at bounding box center [910, 71] width 38 height 44
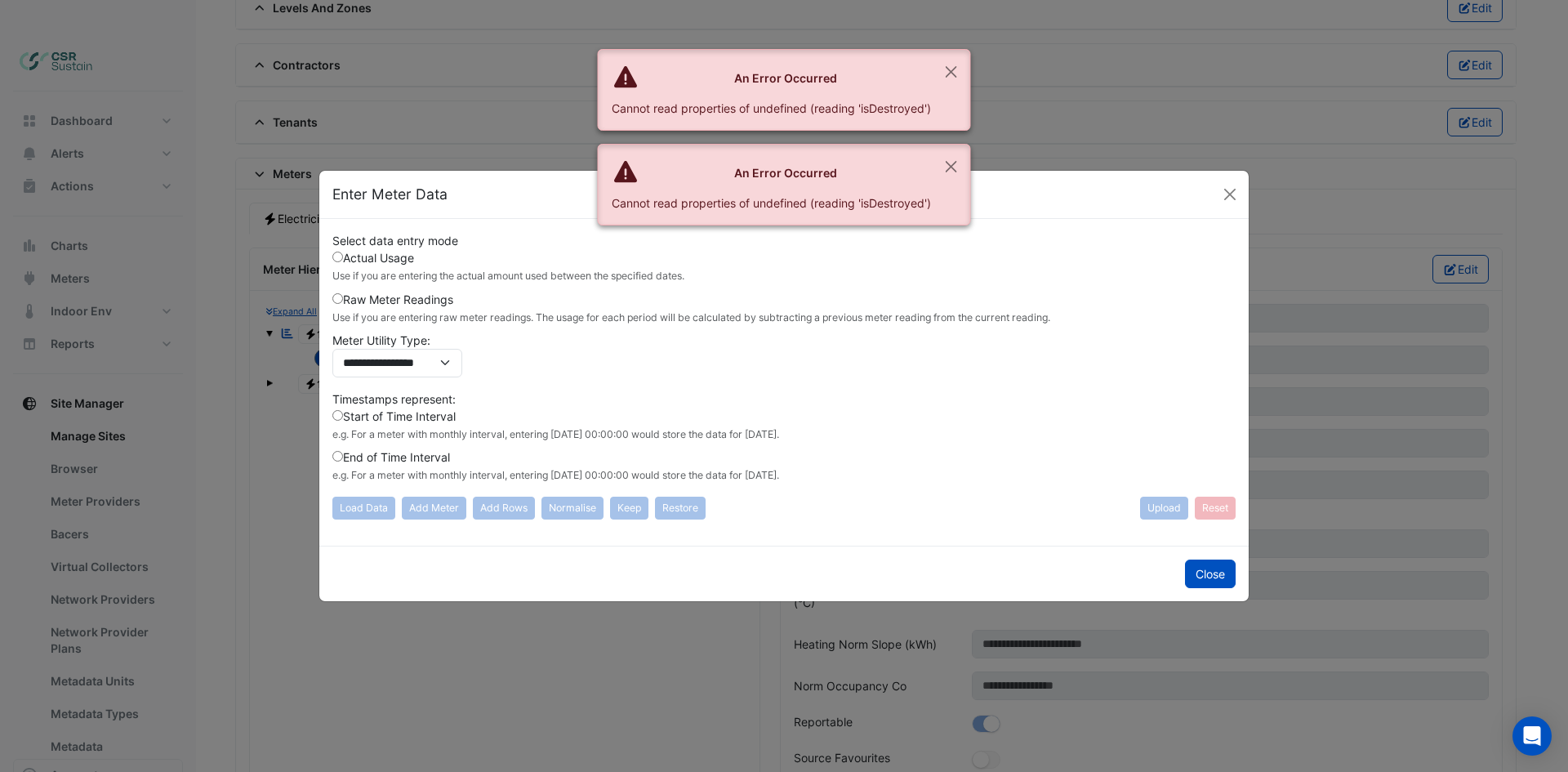
click at [361, 301] on label "Raw Meter Readings Use if you are entering raw meter readings. The usage for ea…" at bounding box center [691, 307] width 718 height 35
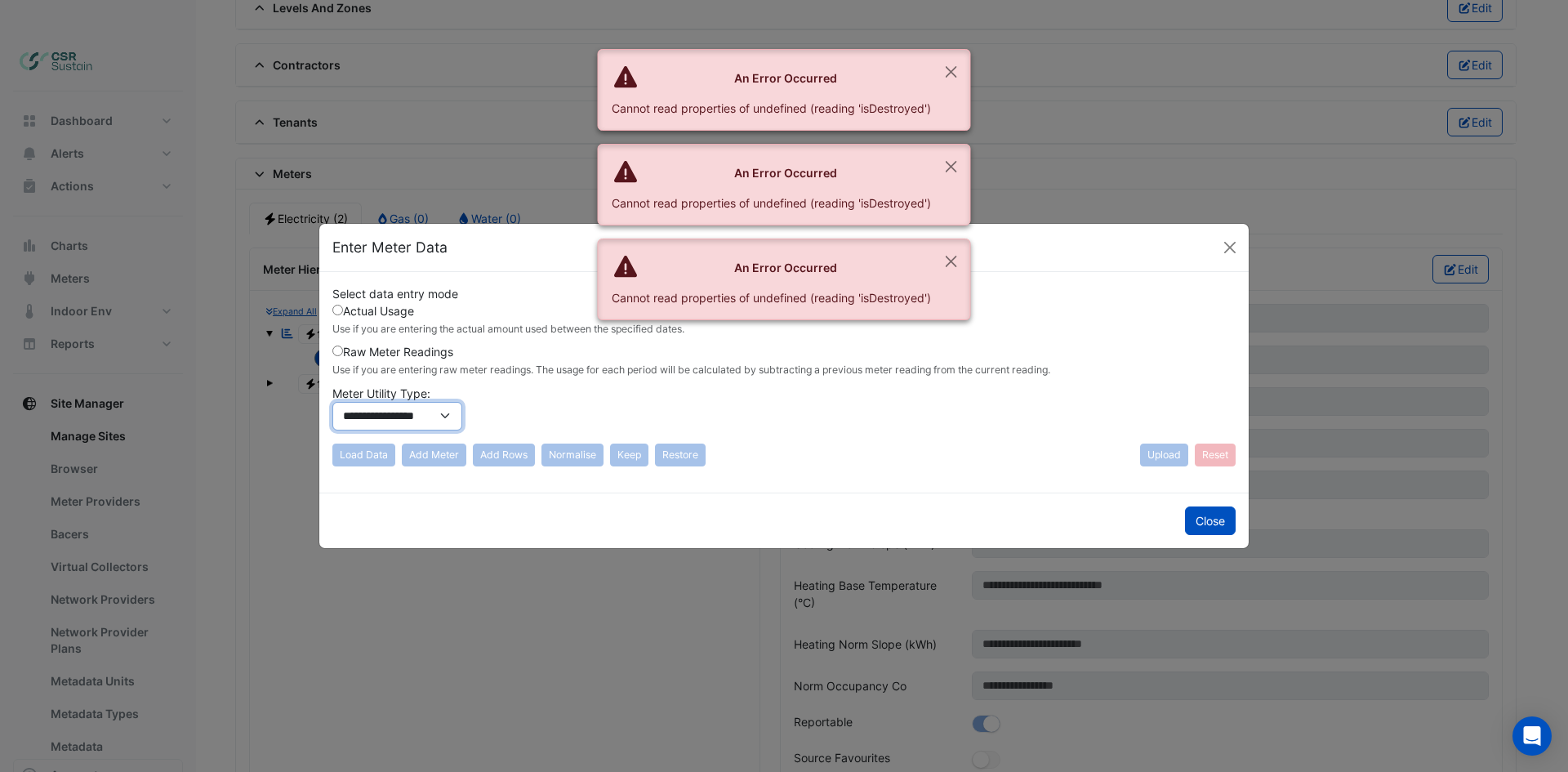
click at [370, 424] on select "**********" at bounding box center [397, 416] width 129 height 29
click at [333, 402] on select "**********" at bounding box center [397, 416] width 129 height 29
drag, startPoint x: 452, startPoint y: 457, endPoint x: 432, endPoint y: 452, distance: 20.6
click at [442, 454] on div "Load Data Add Meter Add Rows Normalise Keep [GEOGRAPHIC_DATA]" at bounding box center [519, 454] width 373 height 23
click at [443, 452] on div "Load Data Add Meter Add Rows Normalise Keep [GEOGRAPHIC_DATA]" at bounding box center [519, 454] width 373 height 23
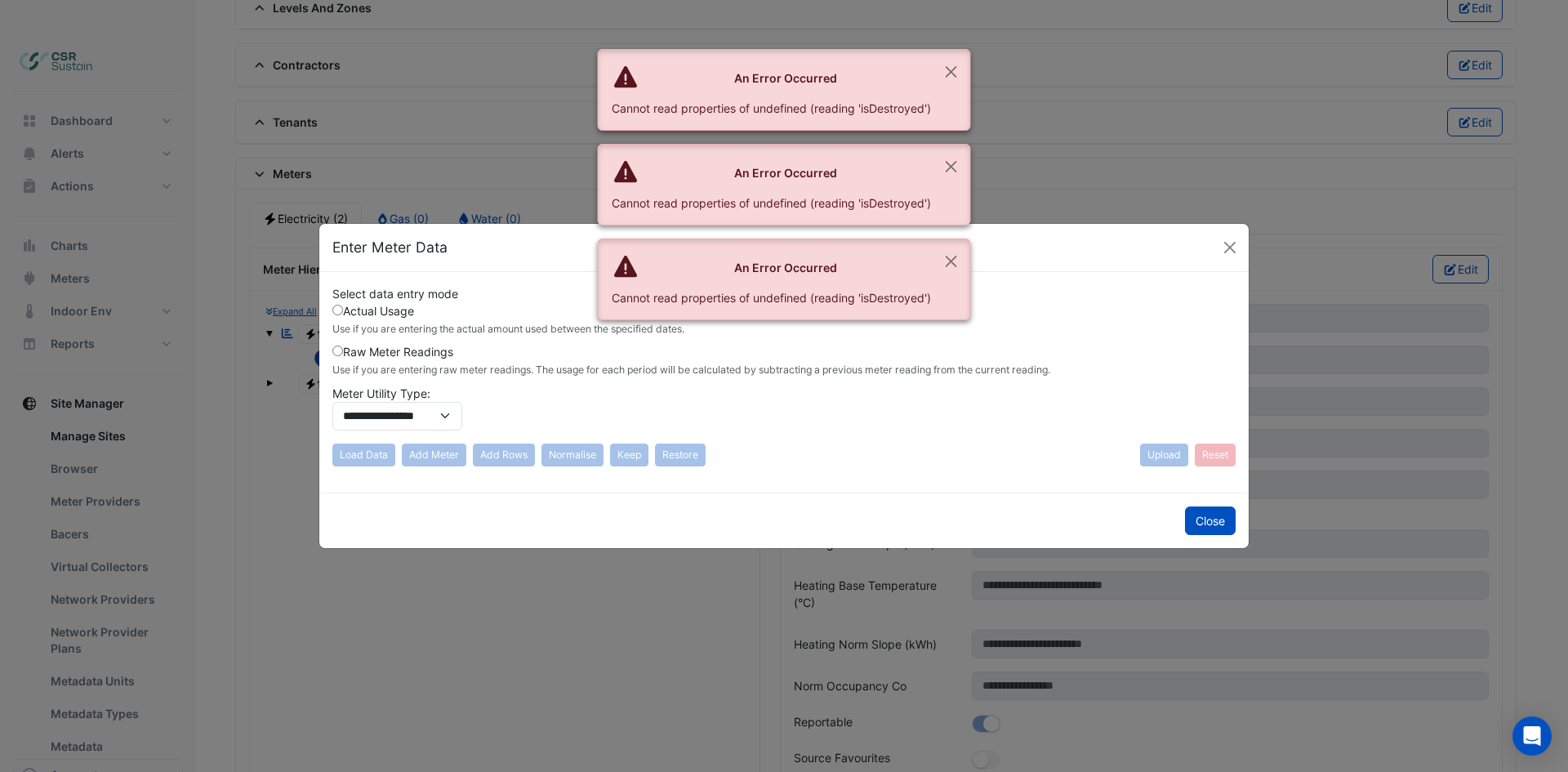
drag, startPoint x: 710, startPoint y: 434, endPoint x: 959, endPoint y: 295, distance: 285.2
click at [762, 418] on div "**********" at bounding box center [784, 376] width 903 height 182
click at [943, 263] on button "Close" at bounding box center [951, 261] width 38 height 44
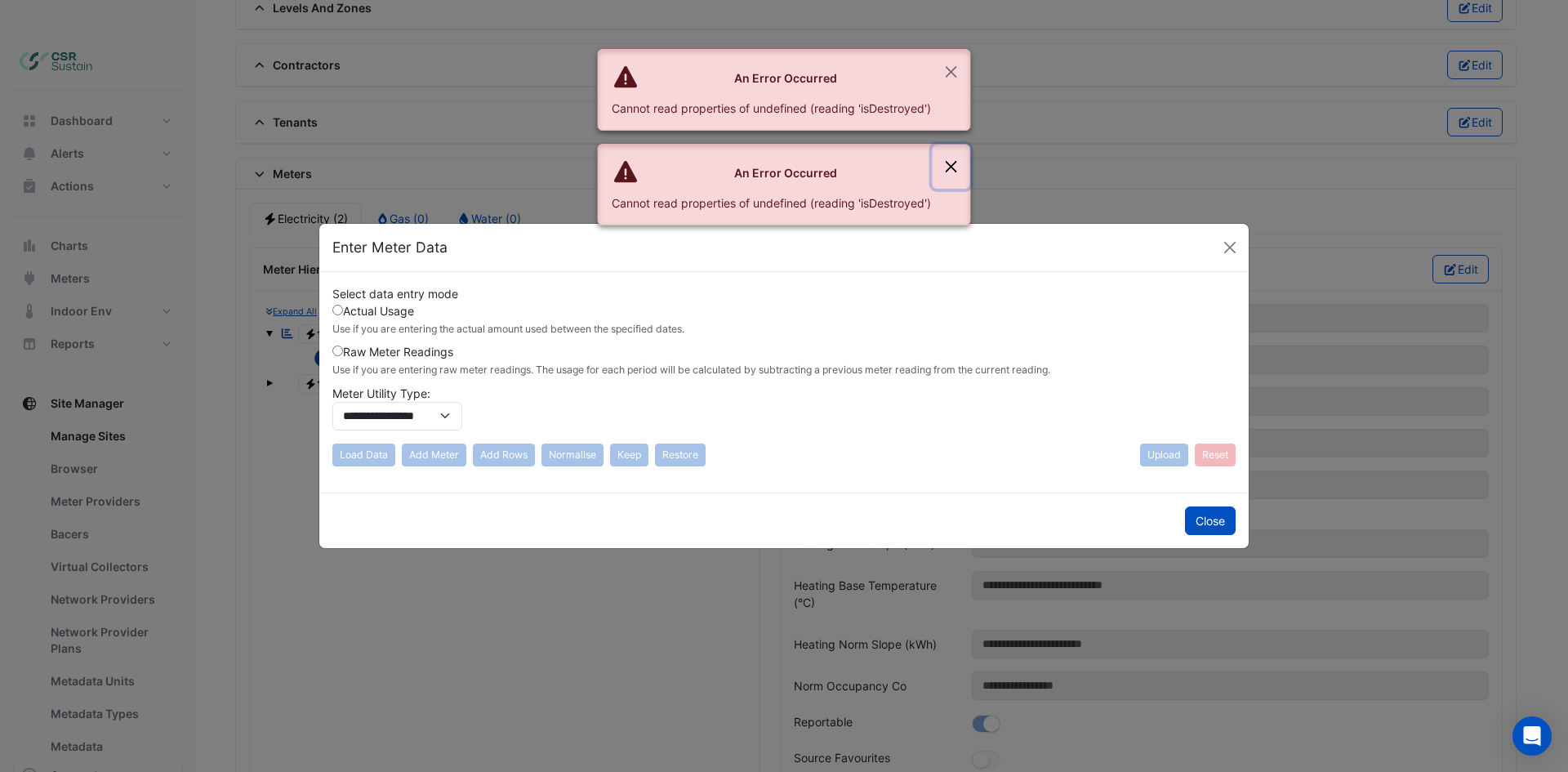
click at [951, 177] on button "Close" at bounding box center [951, 166] width 38 height 44
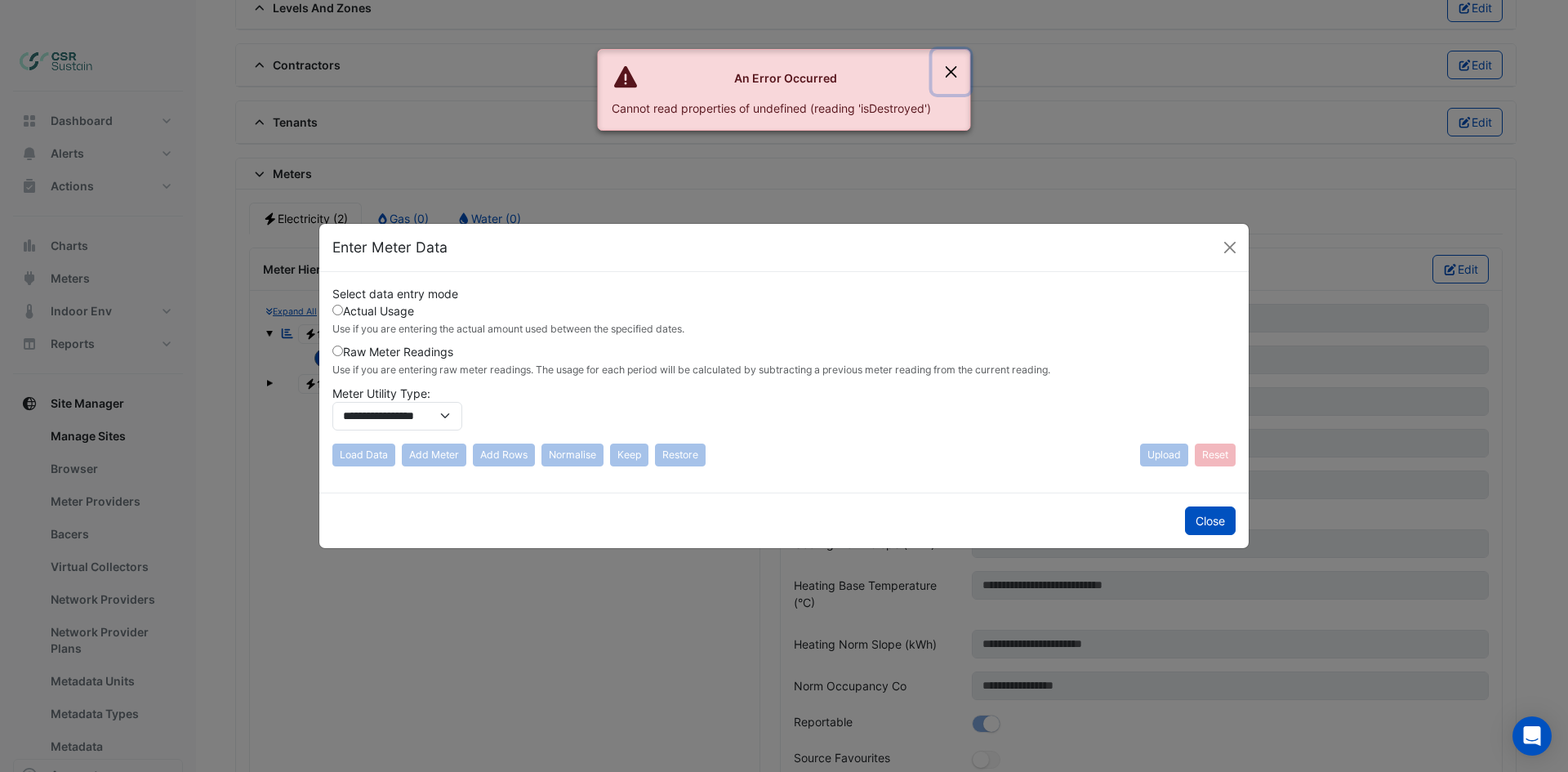
click at [944, 74] on button "Close" at bounding box center [951, 71] width 38 height 44
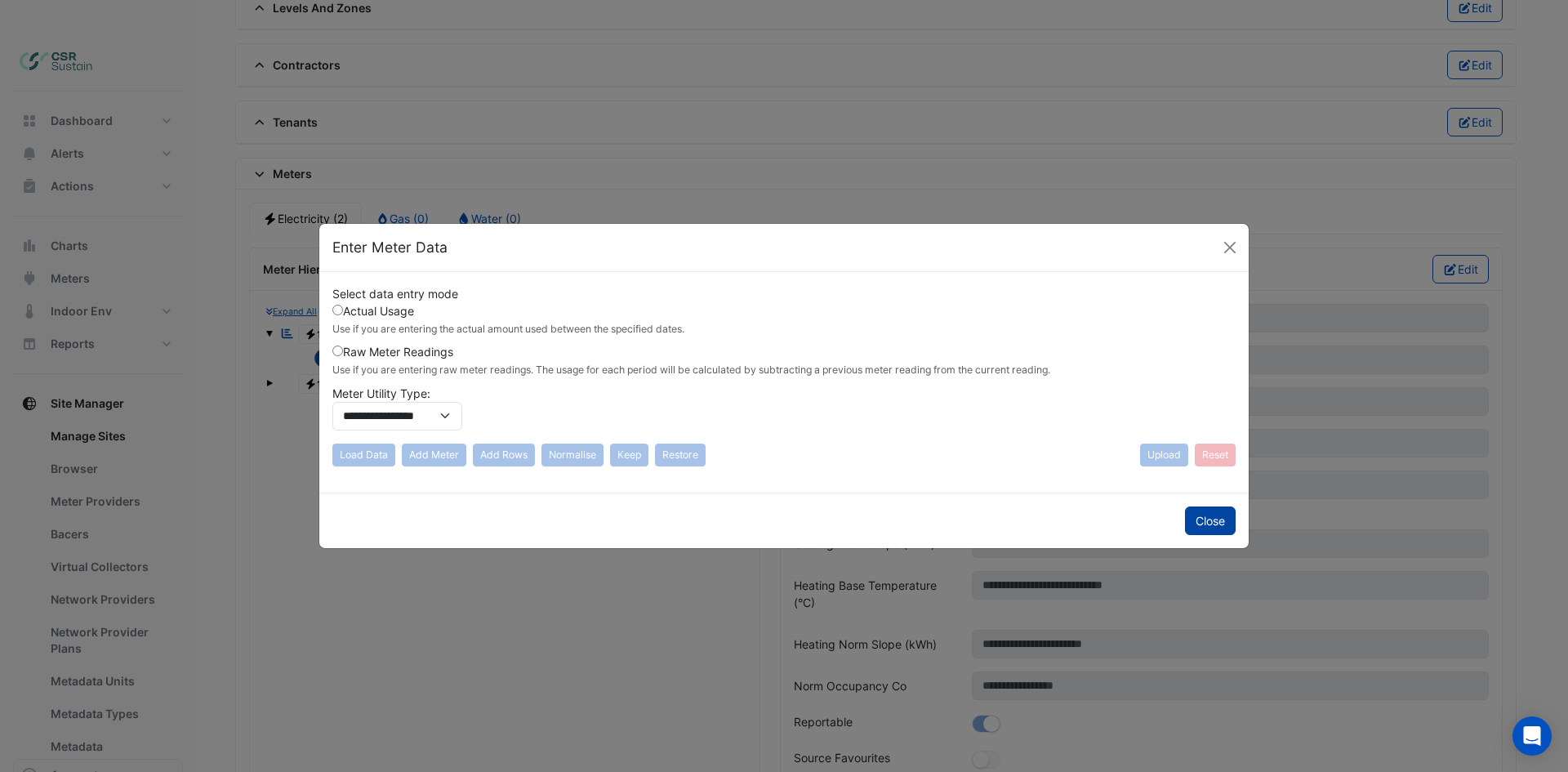
drag, startPoint x: 1191, startPoint y: 508, endPoint x: 1197, endPoint y: 516, distance: 10.0
click at [1197, 516] on button "Close" at bounding box center [1210, 520] width 50 height 29
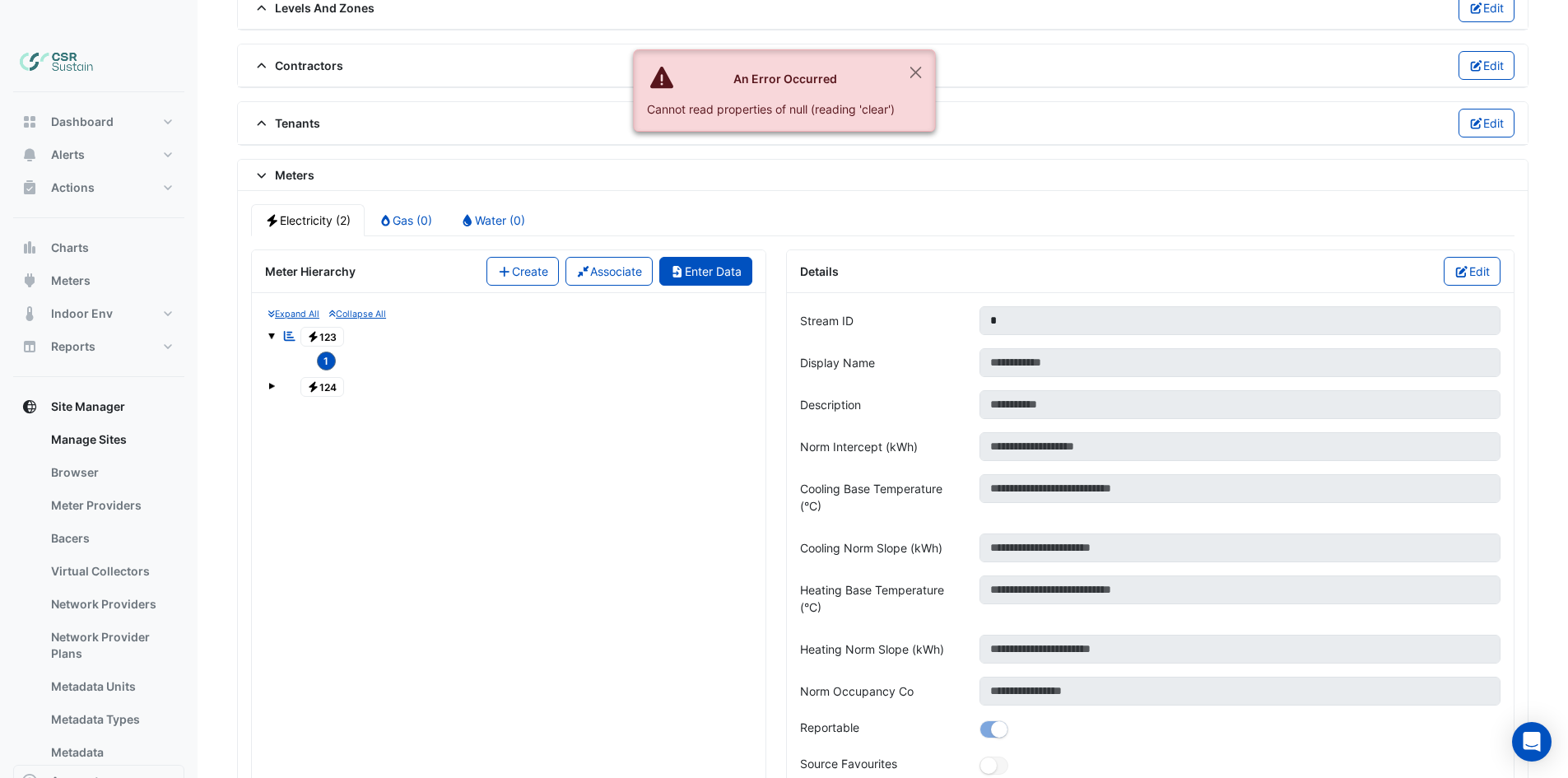
click at [718, 257] on button "Enter Data" at bounding box center [704, 271] width 93 height 29
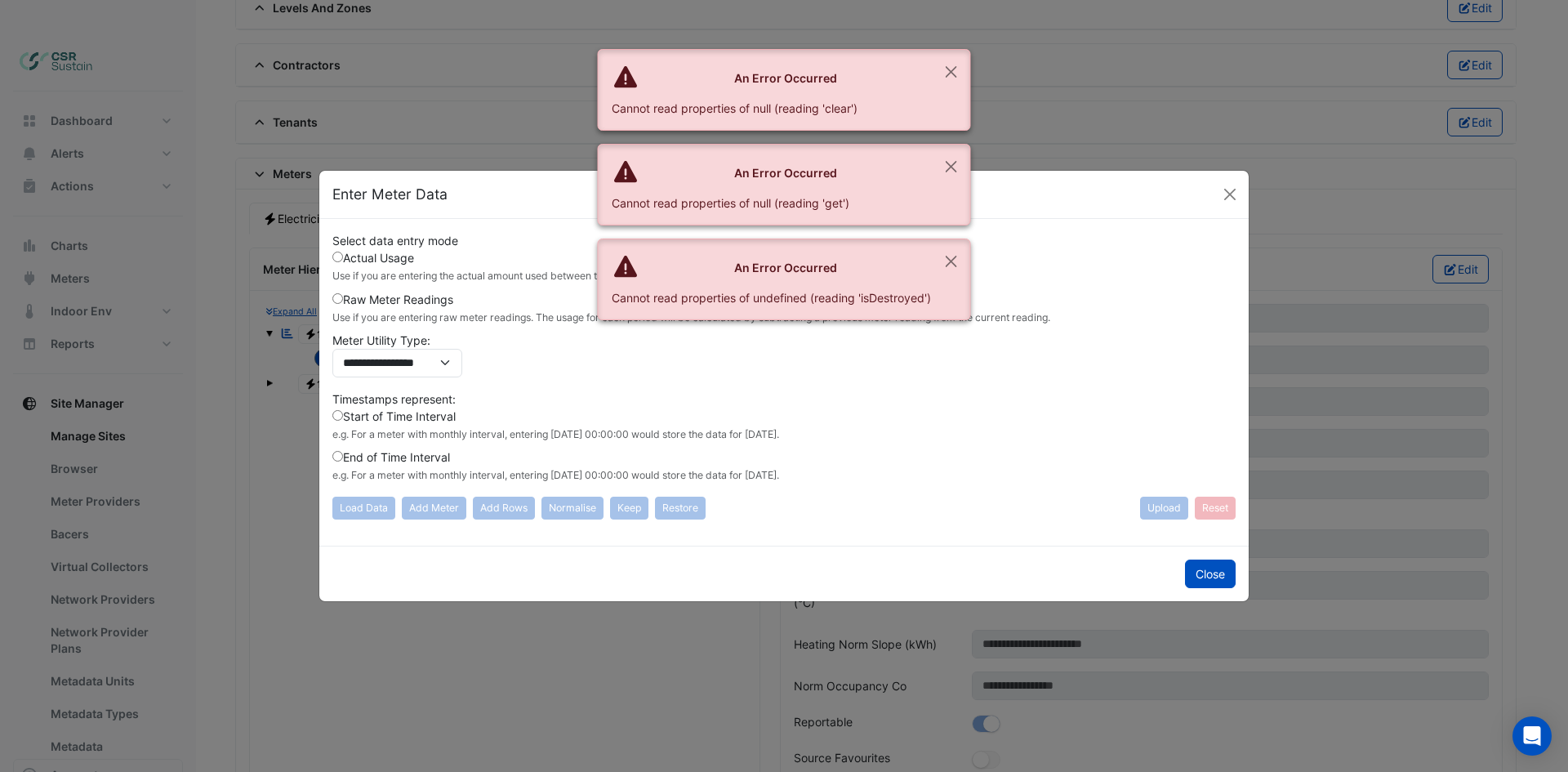
click at [366, 288] on div "Actual Usage Use if you are entering the actual amount used between the specifi…" at bounding box center [784, 269] width 903 height 40
click at [366, 300] on label "Raw Meter Readings Use if you are entering raw meter readings. The usage for ea…" at bounding box center [691, 307] width 718 height 35
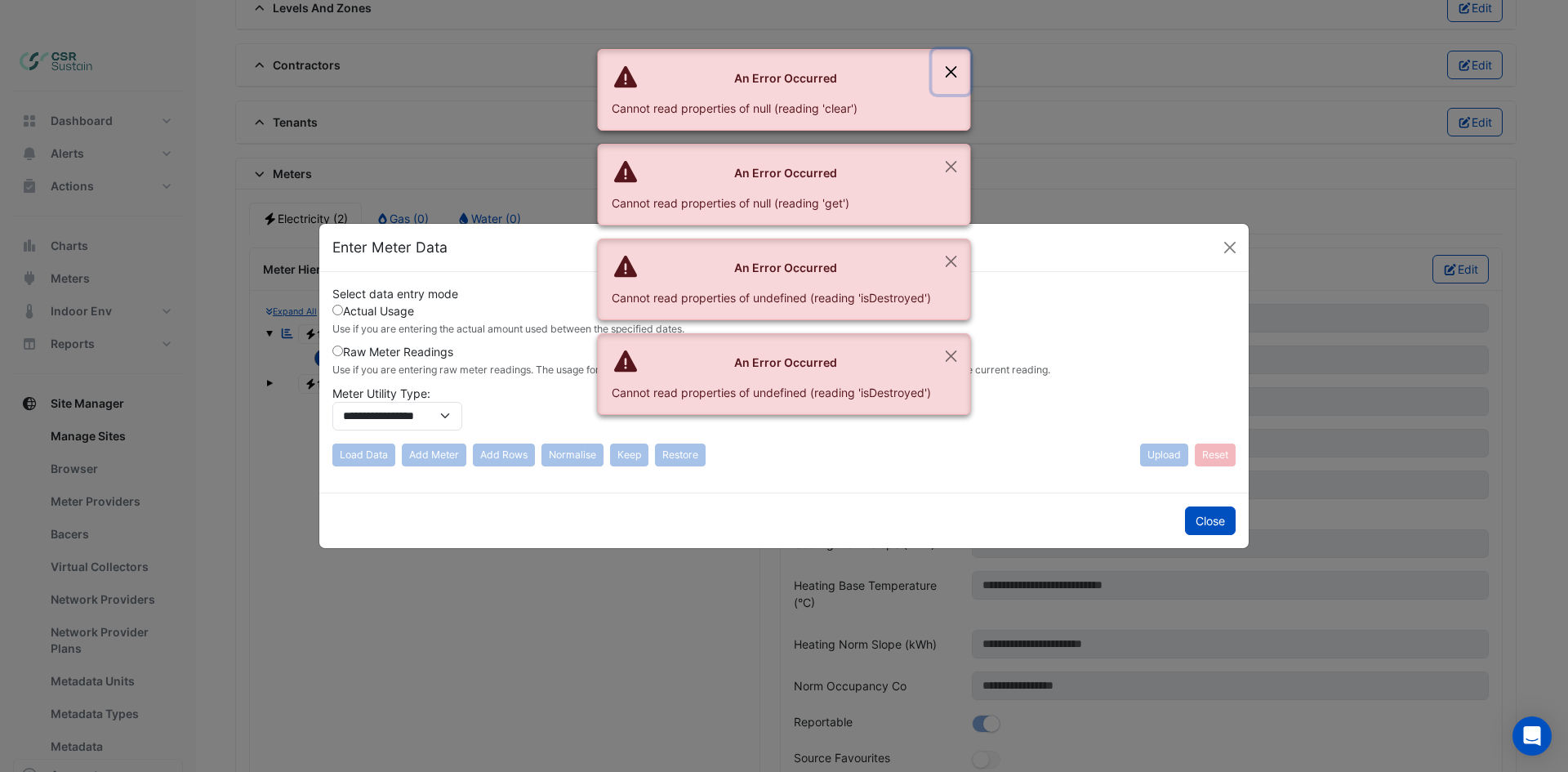
click at [961, 62] on button "Close" at bounding box center [951, 71] width 38 height 44
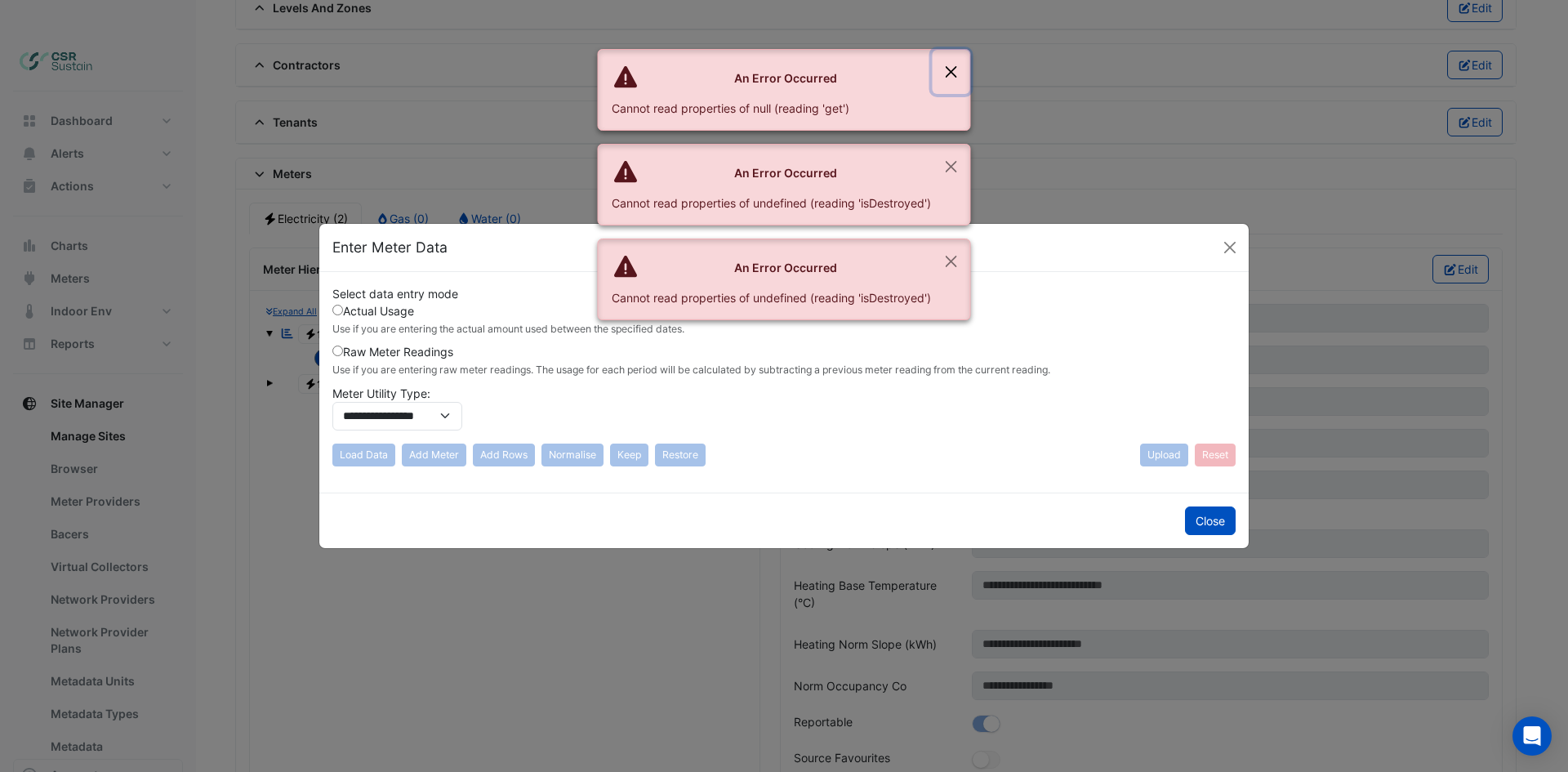
click at [956, 80] on button "Close" at bounding box center [951, 71] width 38 height 44
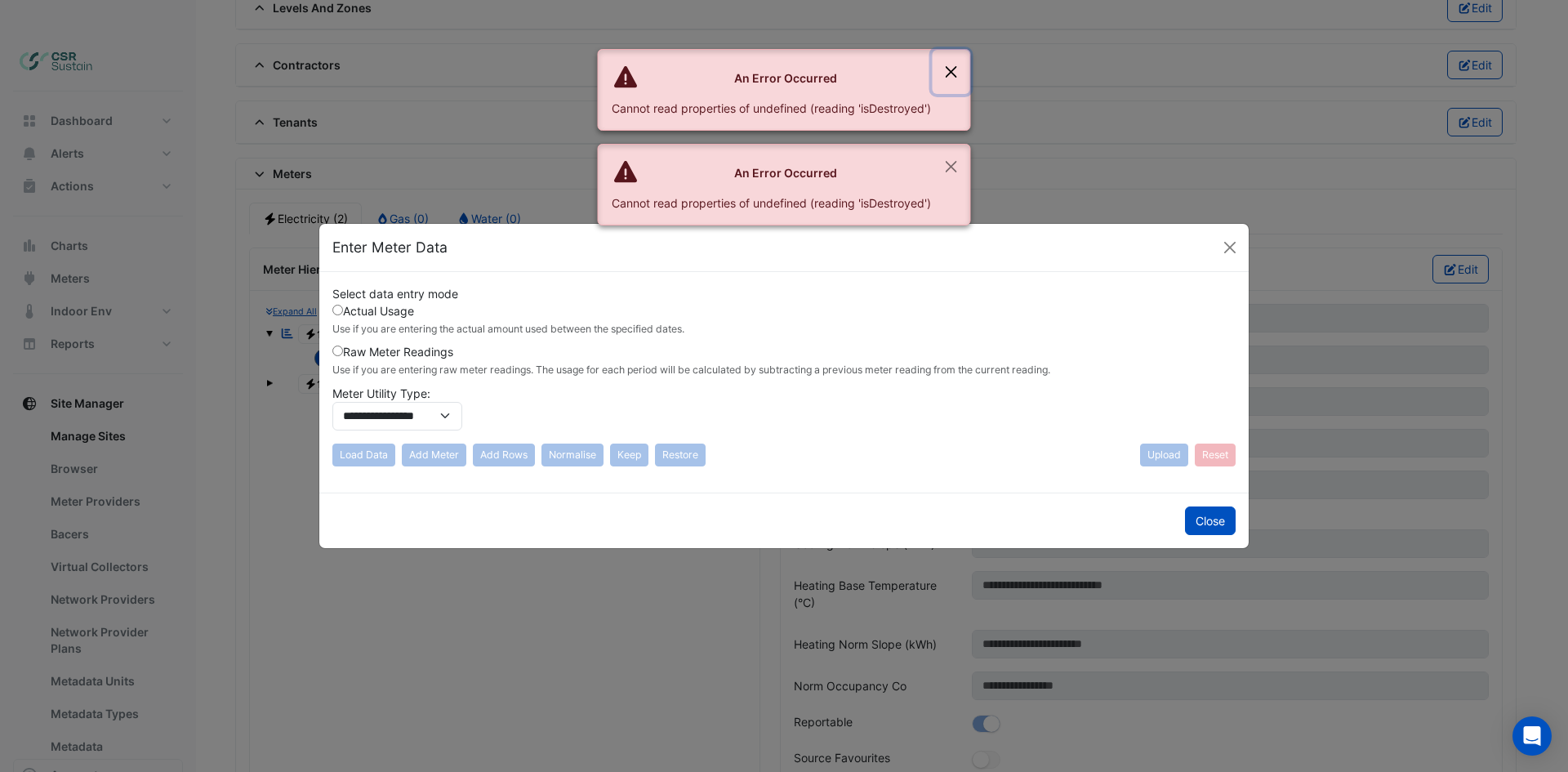
click at [957, 76] on button "Close" at bounding box center [951, 71] width 38 height 44
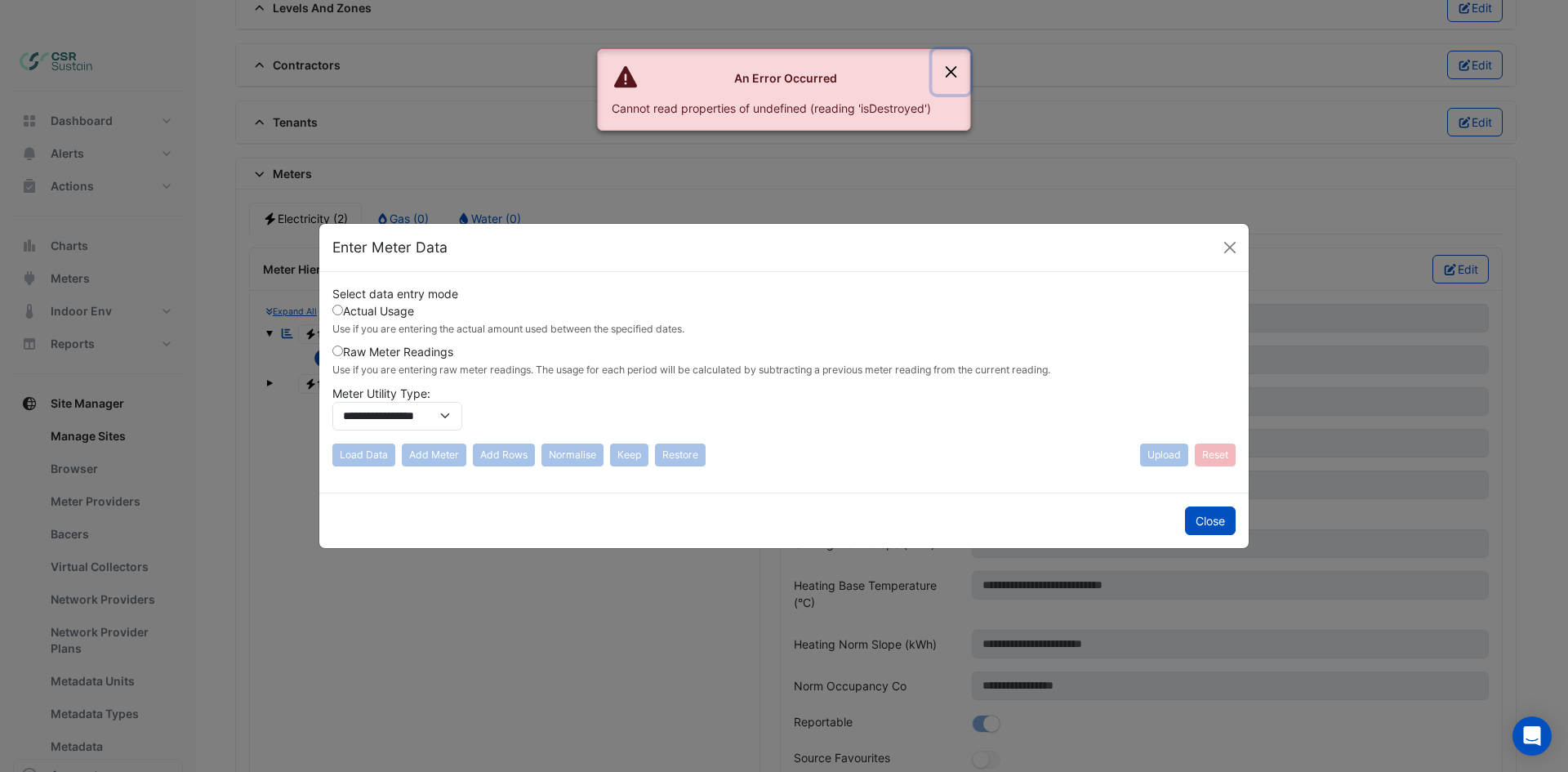
click at [956, 78] on button "Close" at bounding box center [951, 71] width 38 height 44
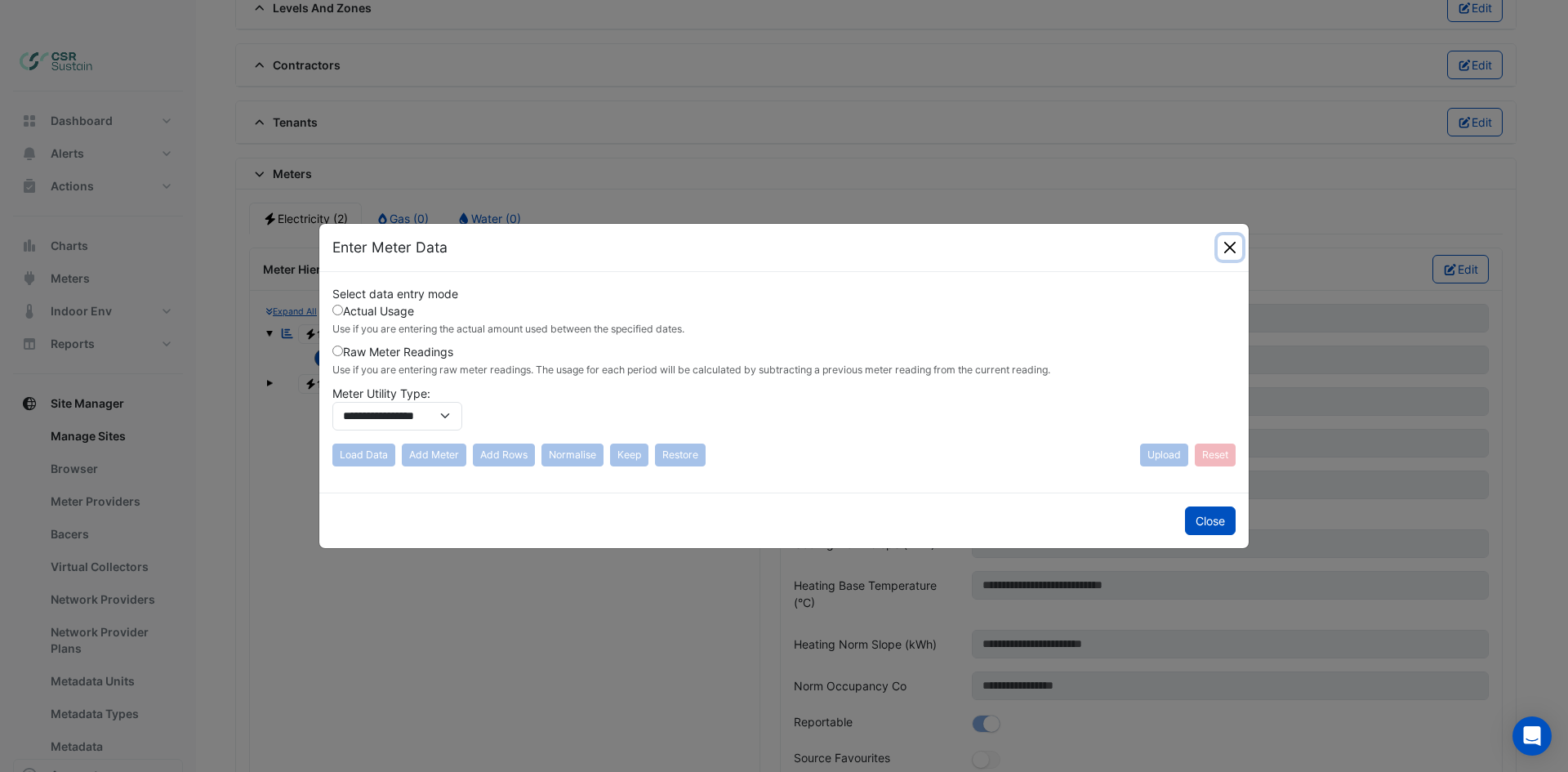
click at [1227, 244] on button "Close" at bounding box center [1229, 247] width 25 height 25
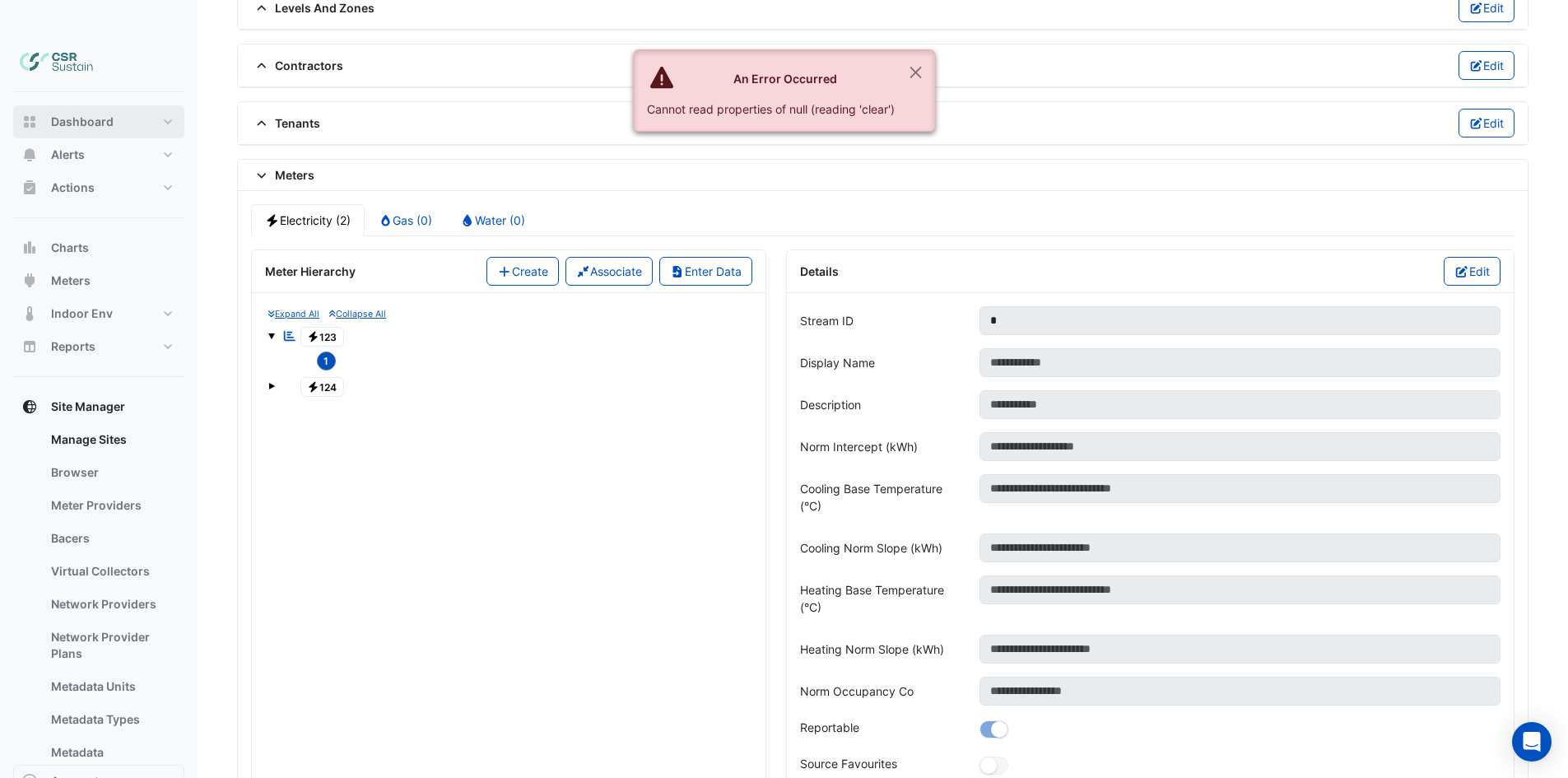
click at [59, 113] on span "Dashboard" at bounding box center [82, 121] width 63 height 17
select select "**"
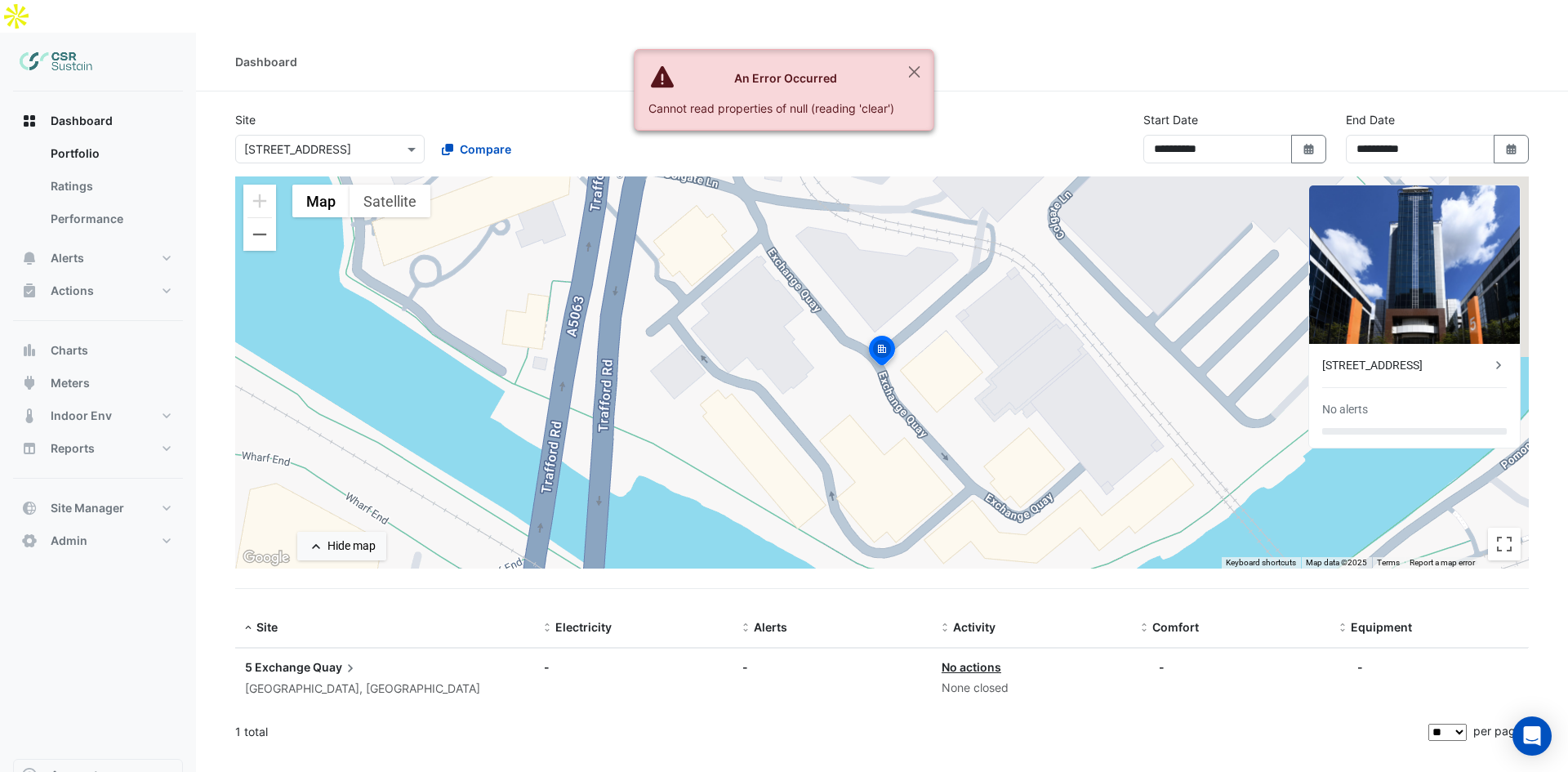
click at [320, 128] on div "× 5 Exchange Quay Compare" at bounding box center [428, 146] width 392 height 36
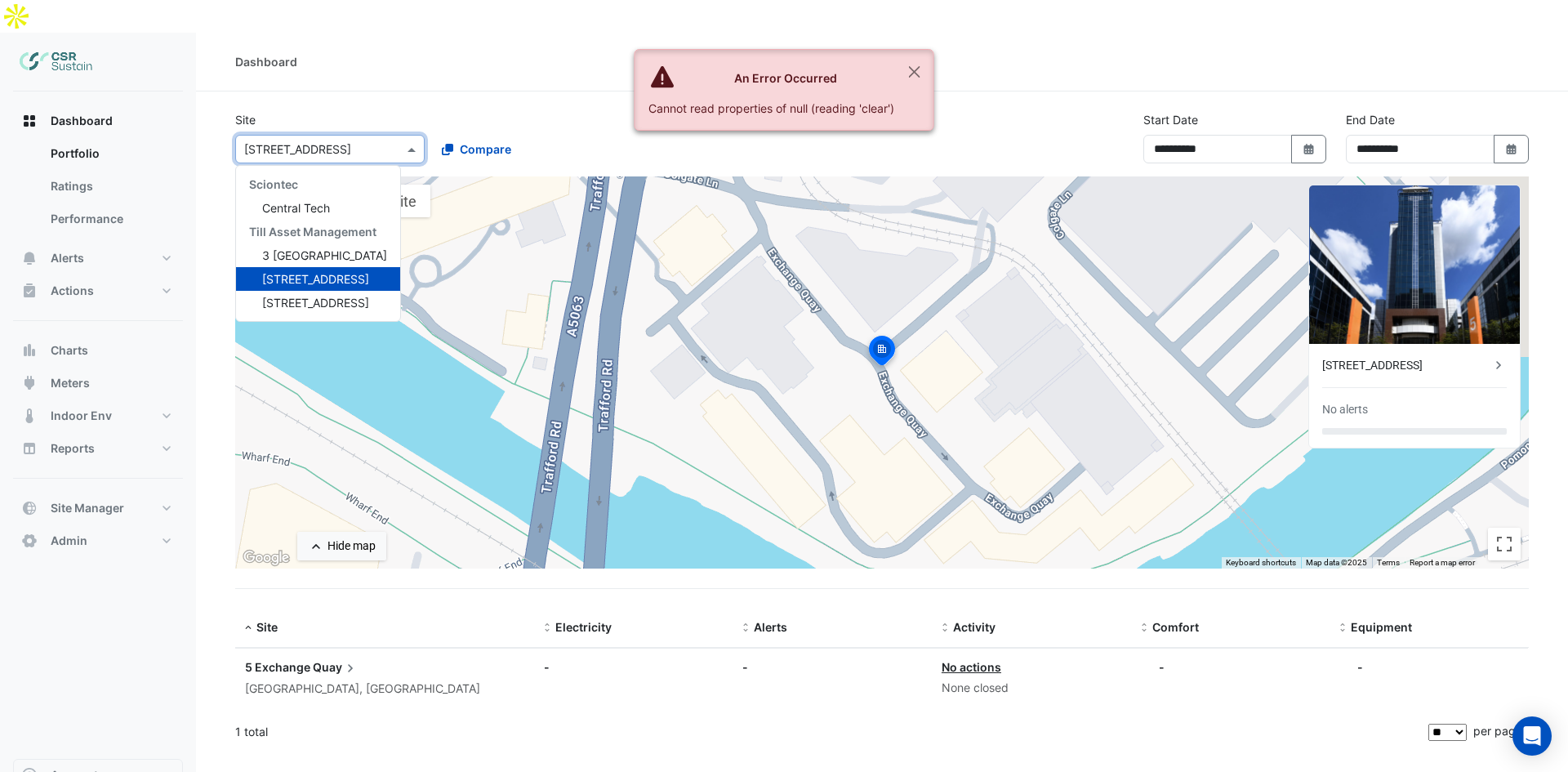
drag, startPoint x: 316, startPoint y: 110, endPoint x: 297, endPoint y: 144, distance: 38.9
click at [316, 141] on input "text" at bounding box center [313, 149] width 139 height 17
click at [304, 295] on span "[STREET_ADDRESS]" at bounding box center [315, 302] width 107 height 14
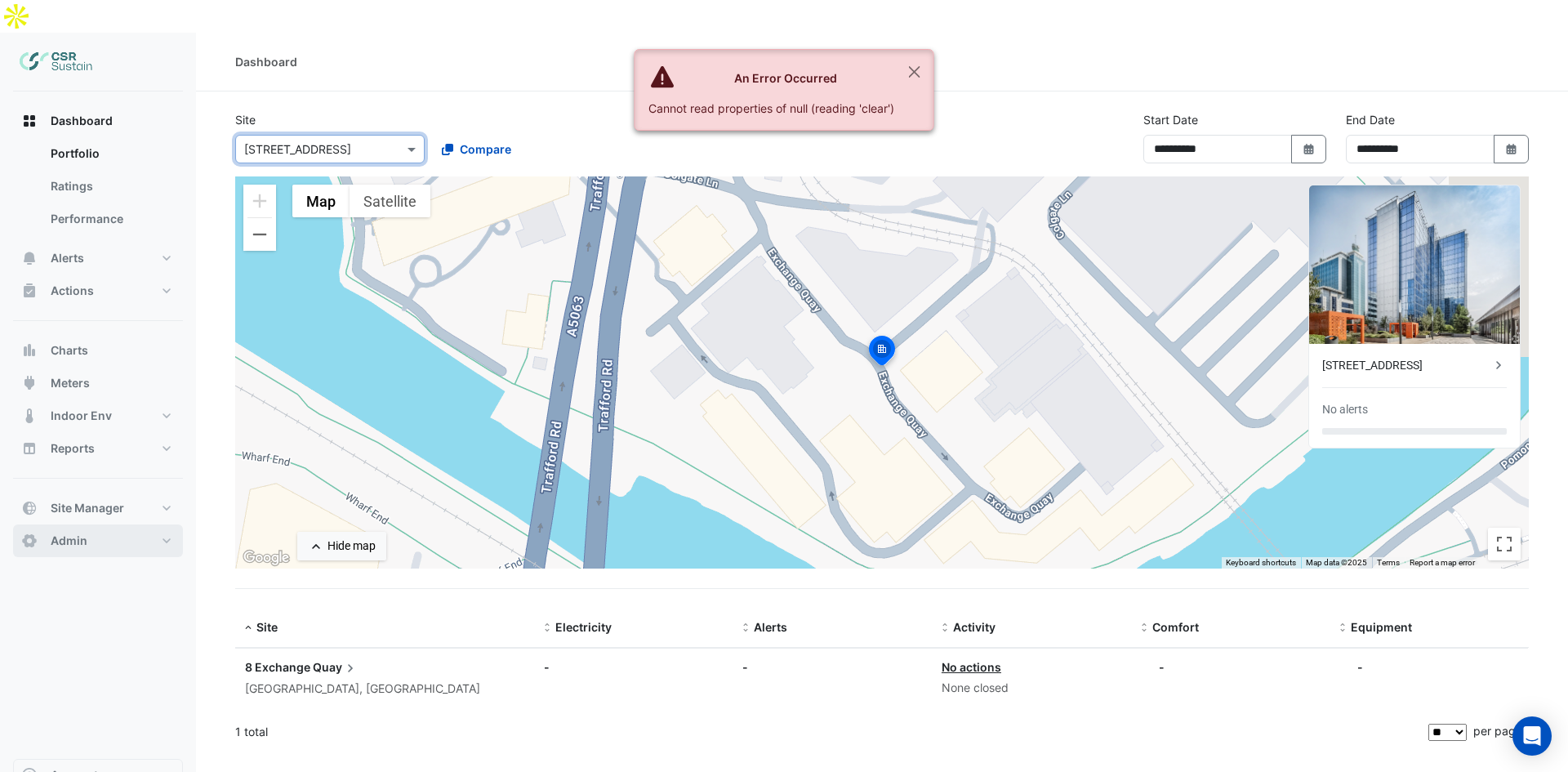
click at [99, 524] on button "Admin" at bounding box center [98, 540] width 170 height 33
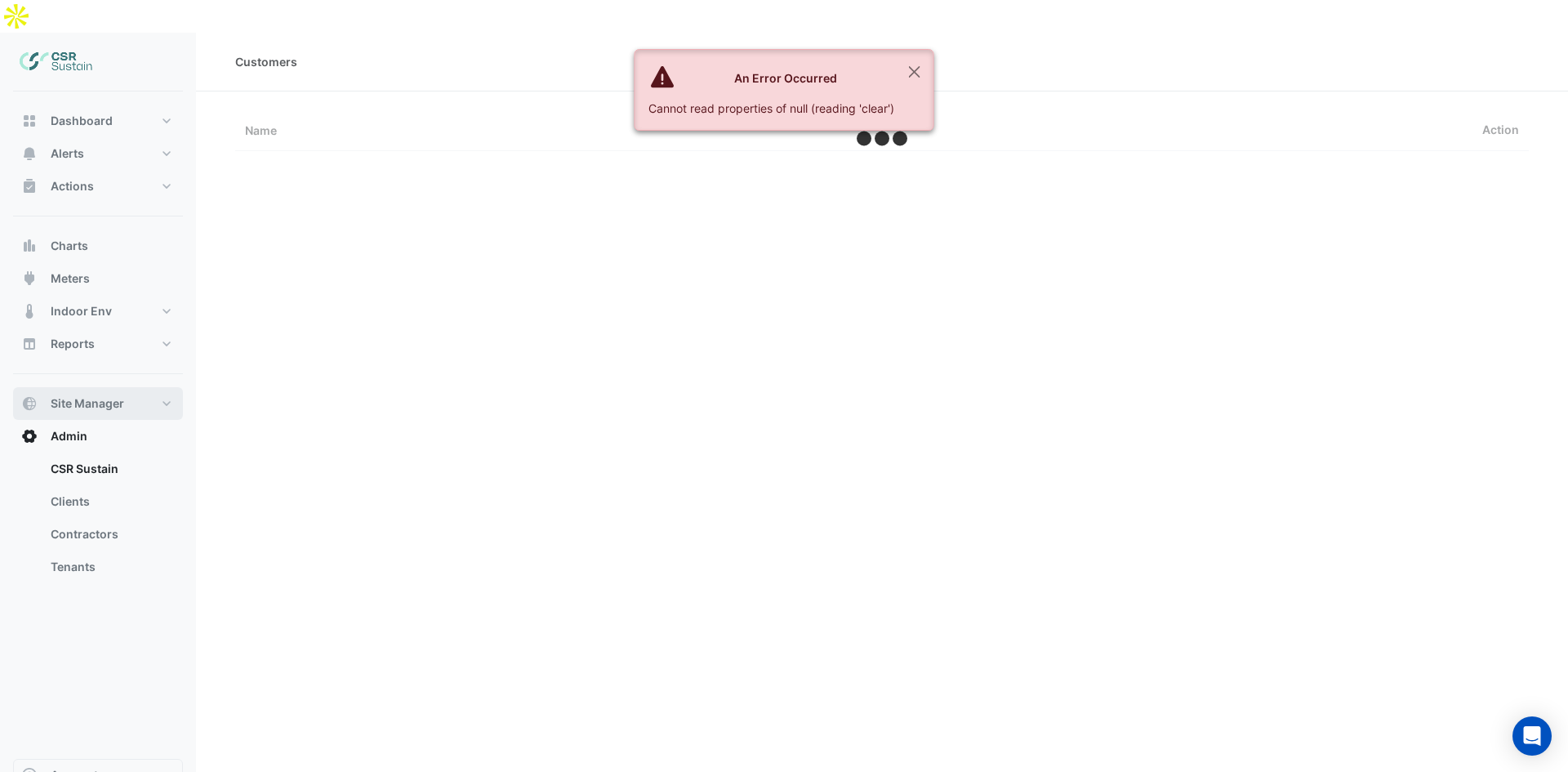
click at [90, 395] on span "Site Manager" at bounding box center [87, 403] width 73 height 17
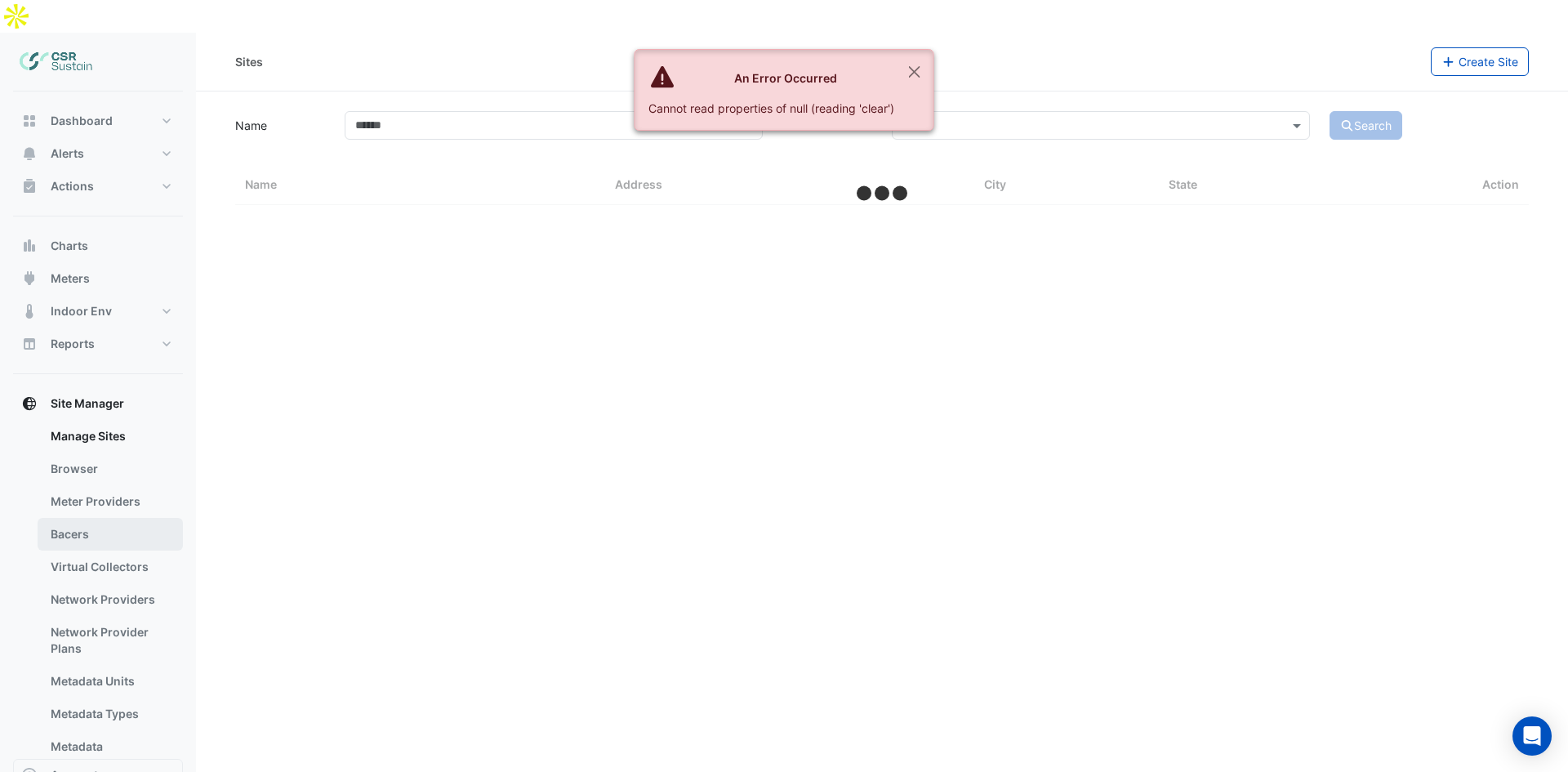
select select "**"
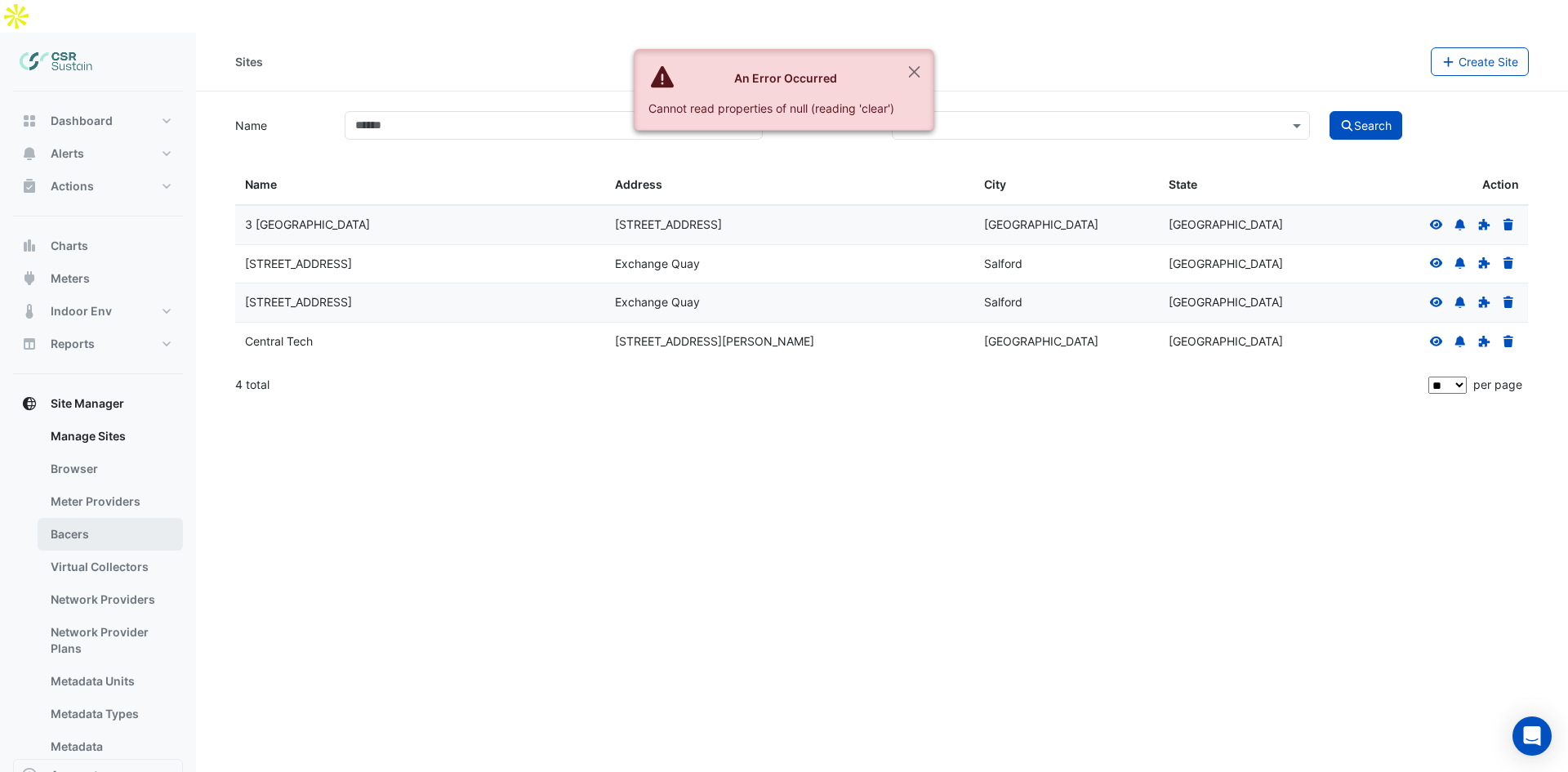
click at [89, 517] on link "Bacers" at bounding box center [110, 533] width 145 height 33
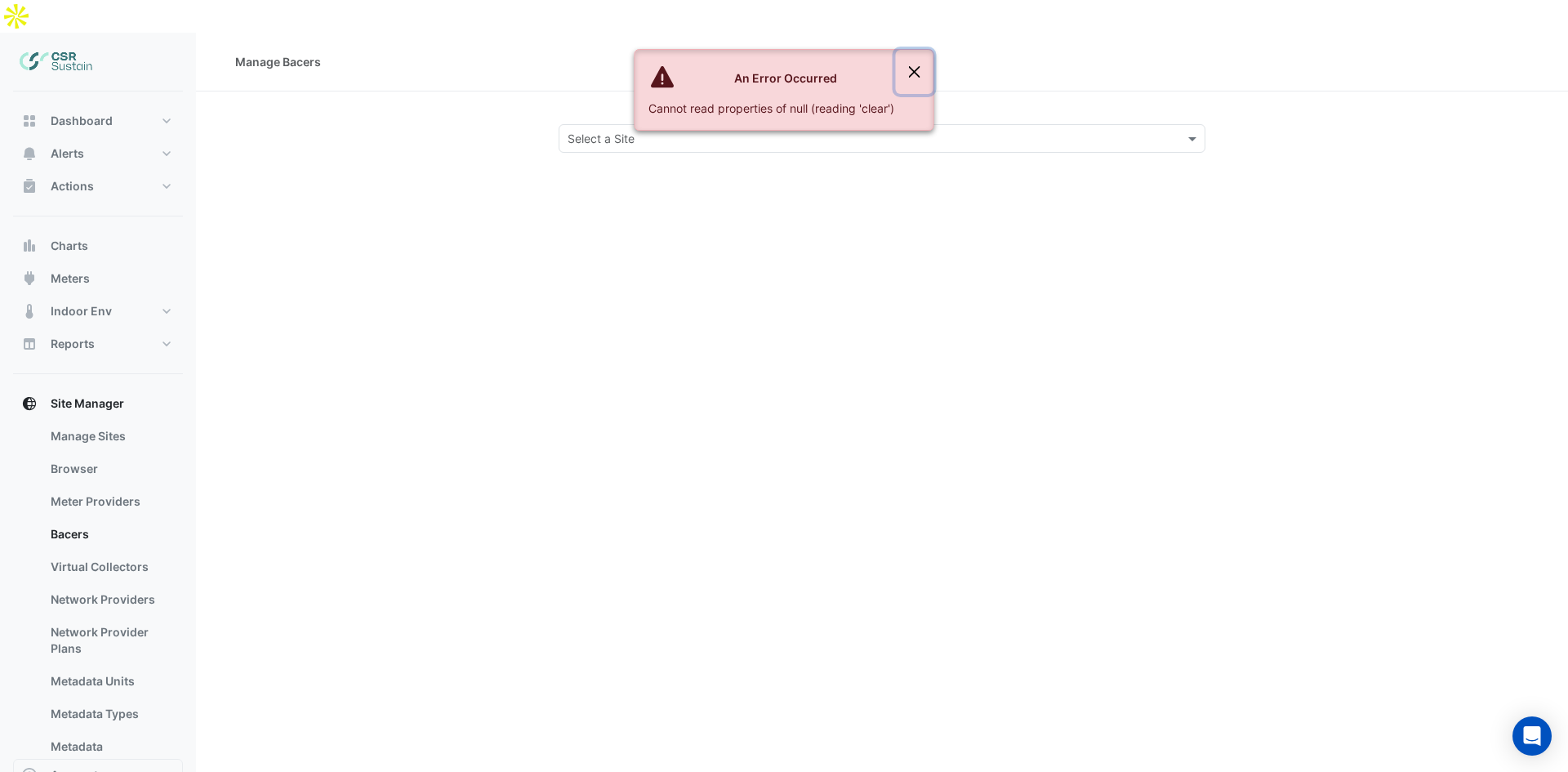
click at [921, 63] on button "Close" at bounding box center [914, 71] width 38 height 44
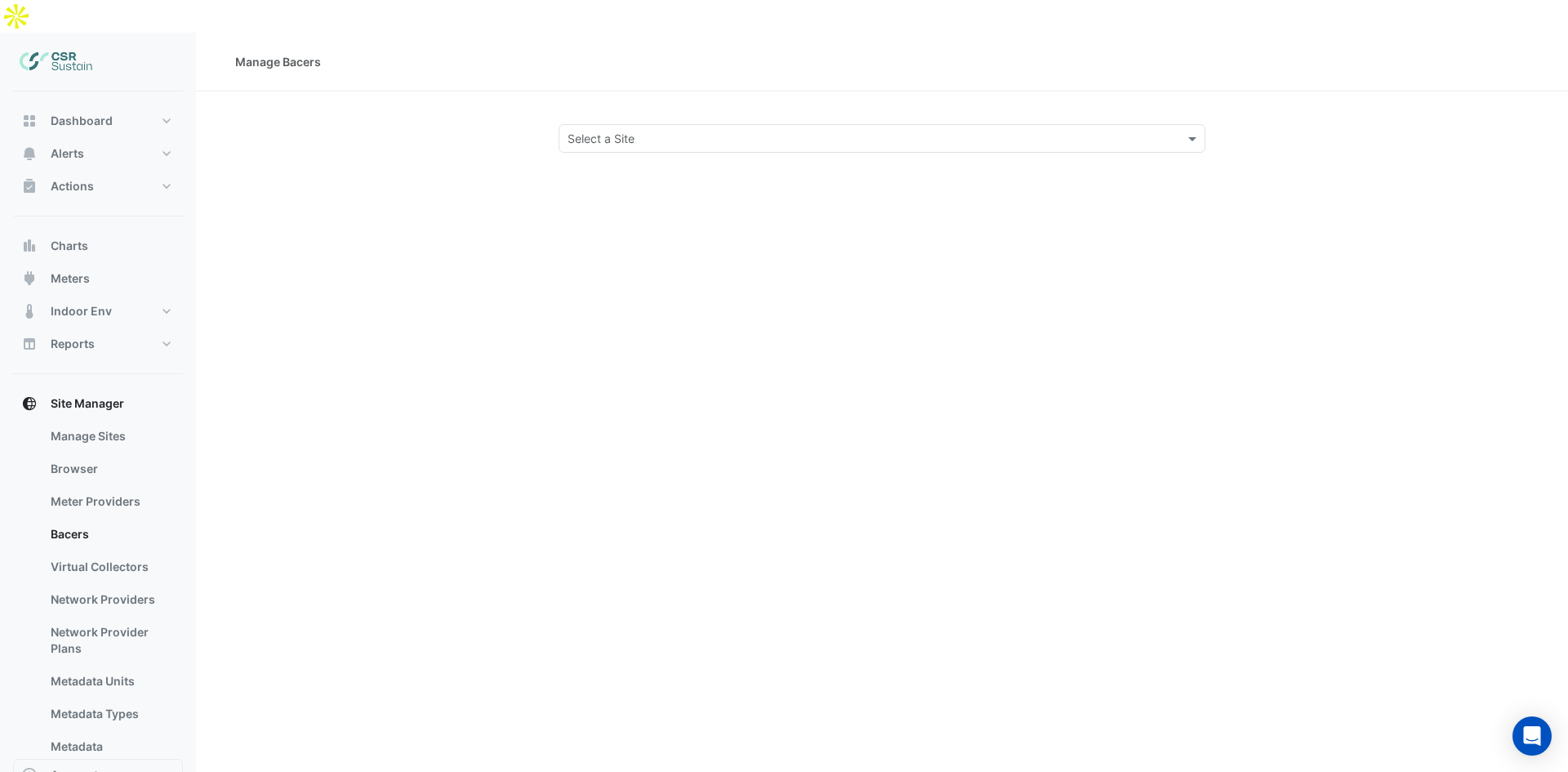
drag, startPoint x: 716, startPoint y: 132, endPoint x: 715, endPoint y: 116, distance: 16.0
click at [715, 116] on div "Manage Bacers Select a Site" at bounding box center [881, 419] width 1372 height 772
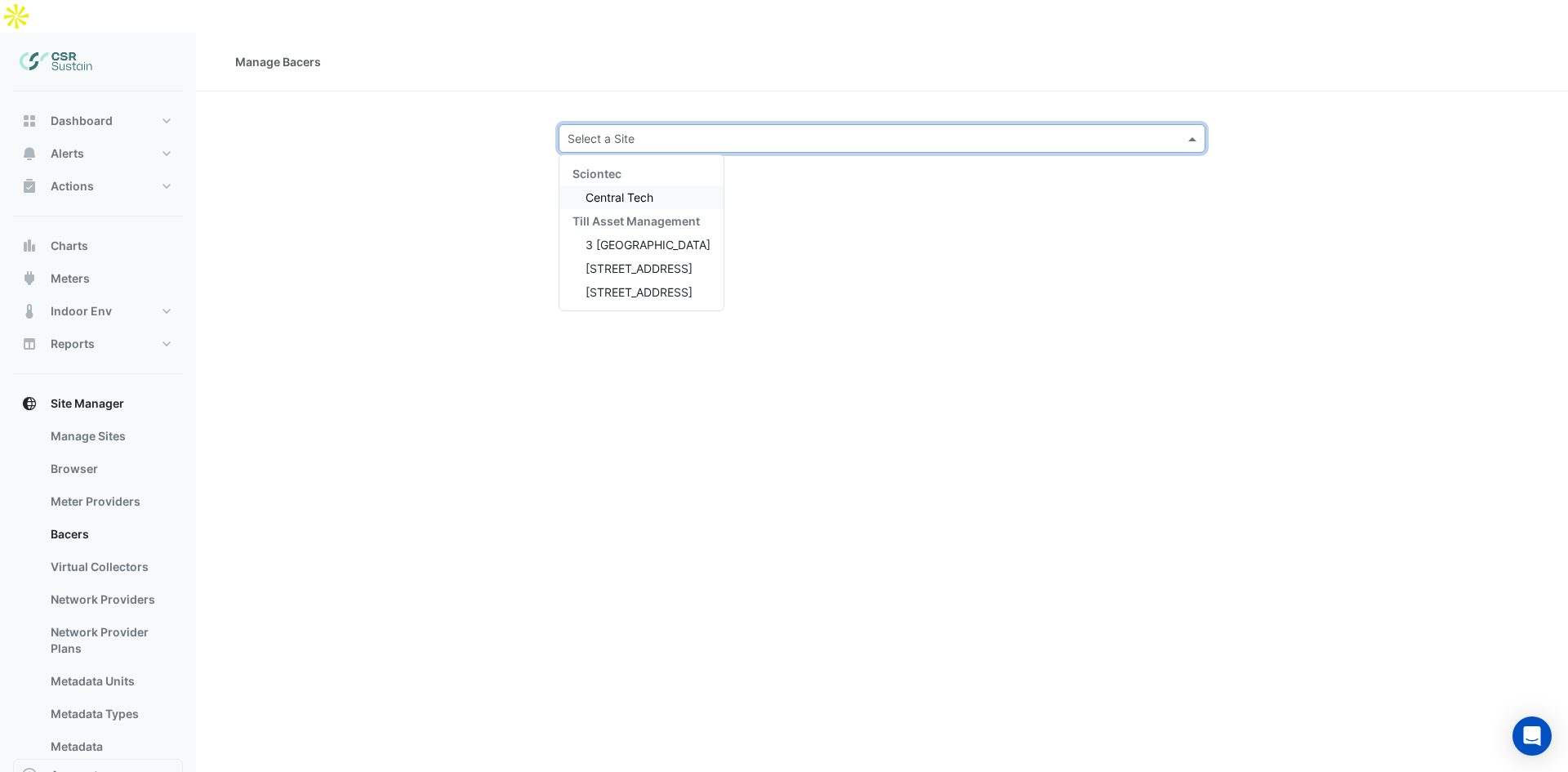
click at [715, 124] on div "Select a Site" at bounding box center [882, 138] width 647 height 29
click at [631, 285] on span "[STREET_ADDRESS]" at bounding box center [639, 292] width 107 height 14
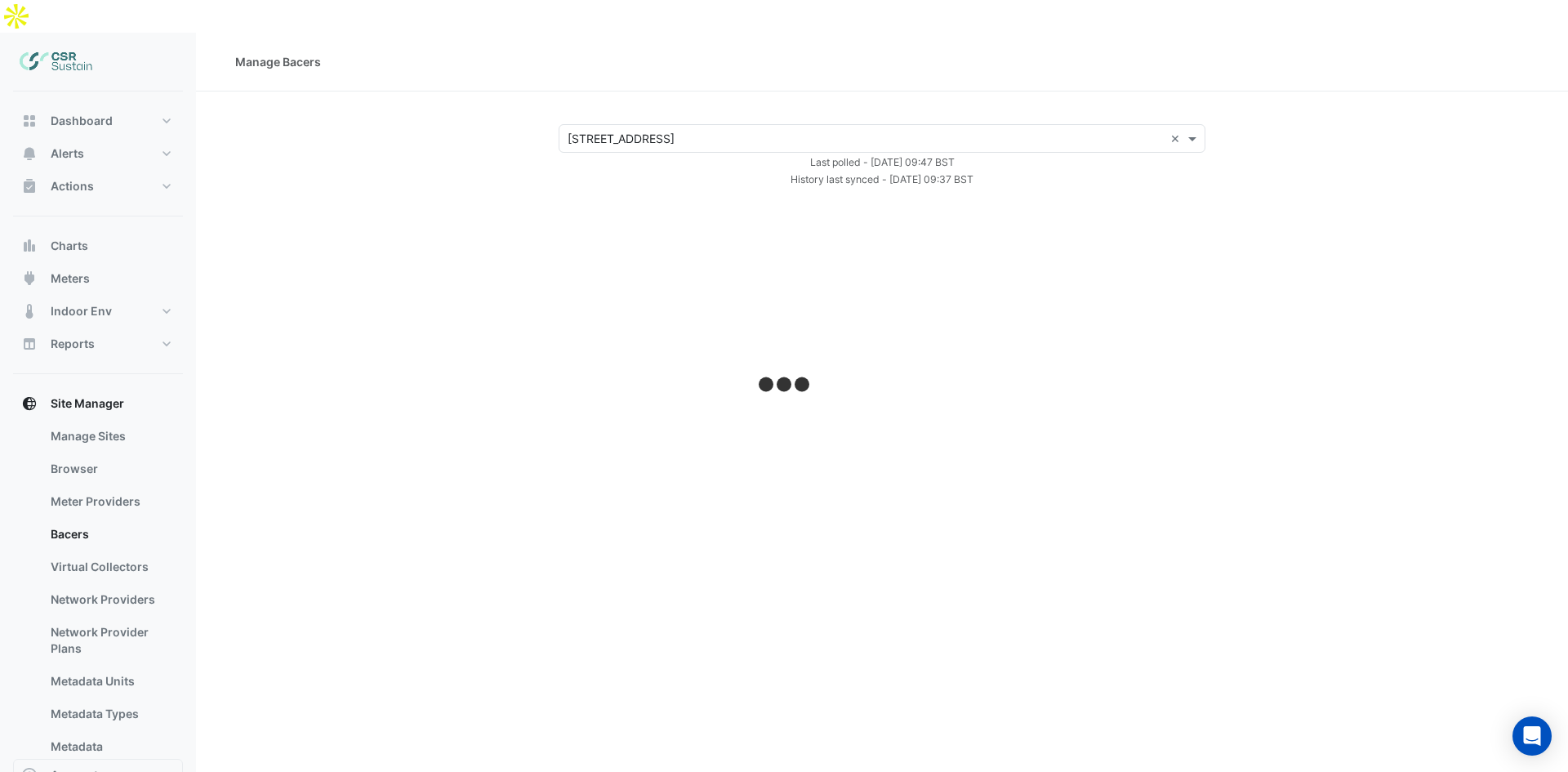
select select "**"
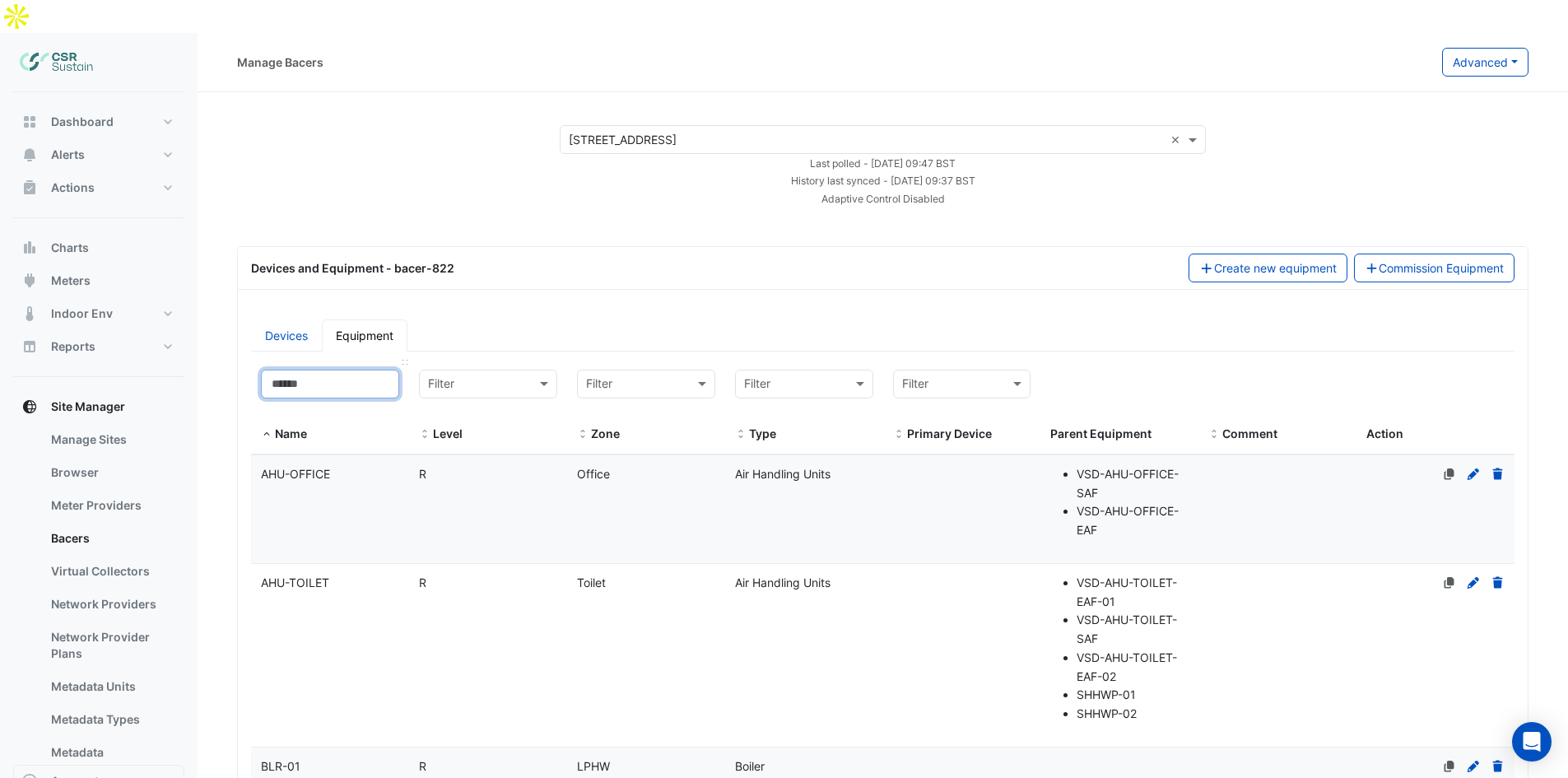
click at [322, 369] on input at bounding box center [329, 383] width 138 height 29
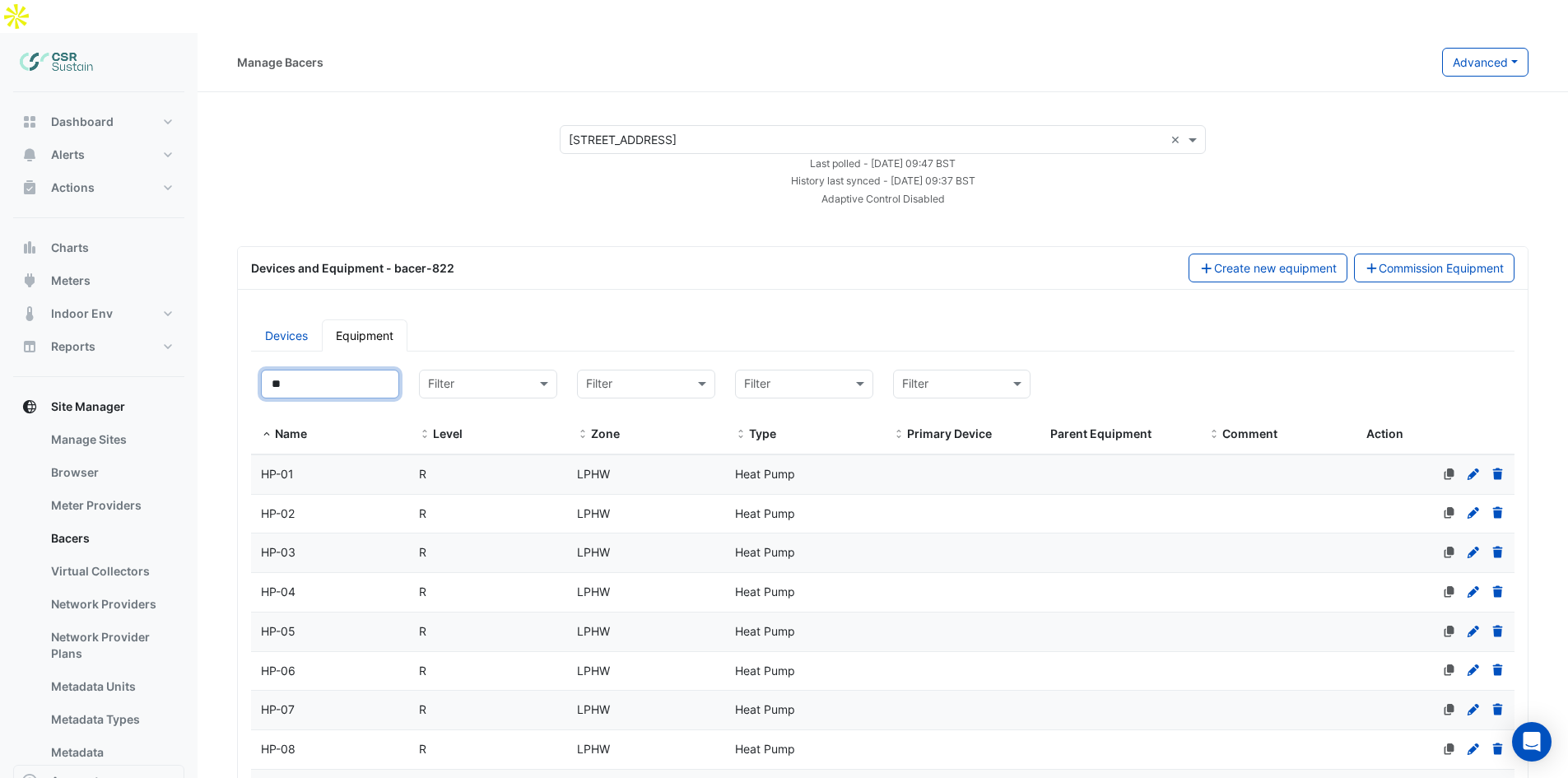
type input "**"
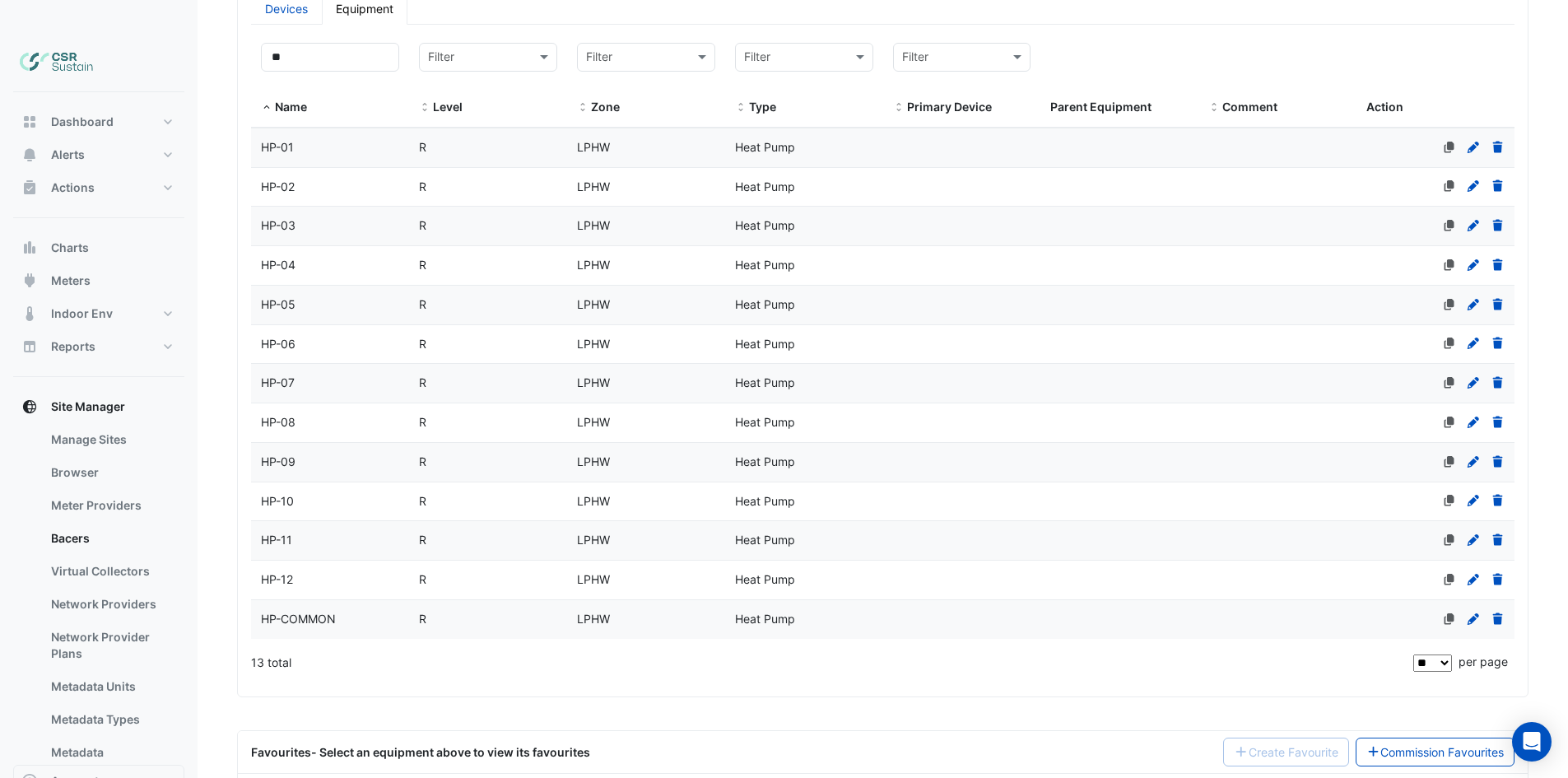
drag, startPoint x: 584, startPoint y: 570, endPoint x: 586, endPoint y: 579, distance: 9.2
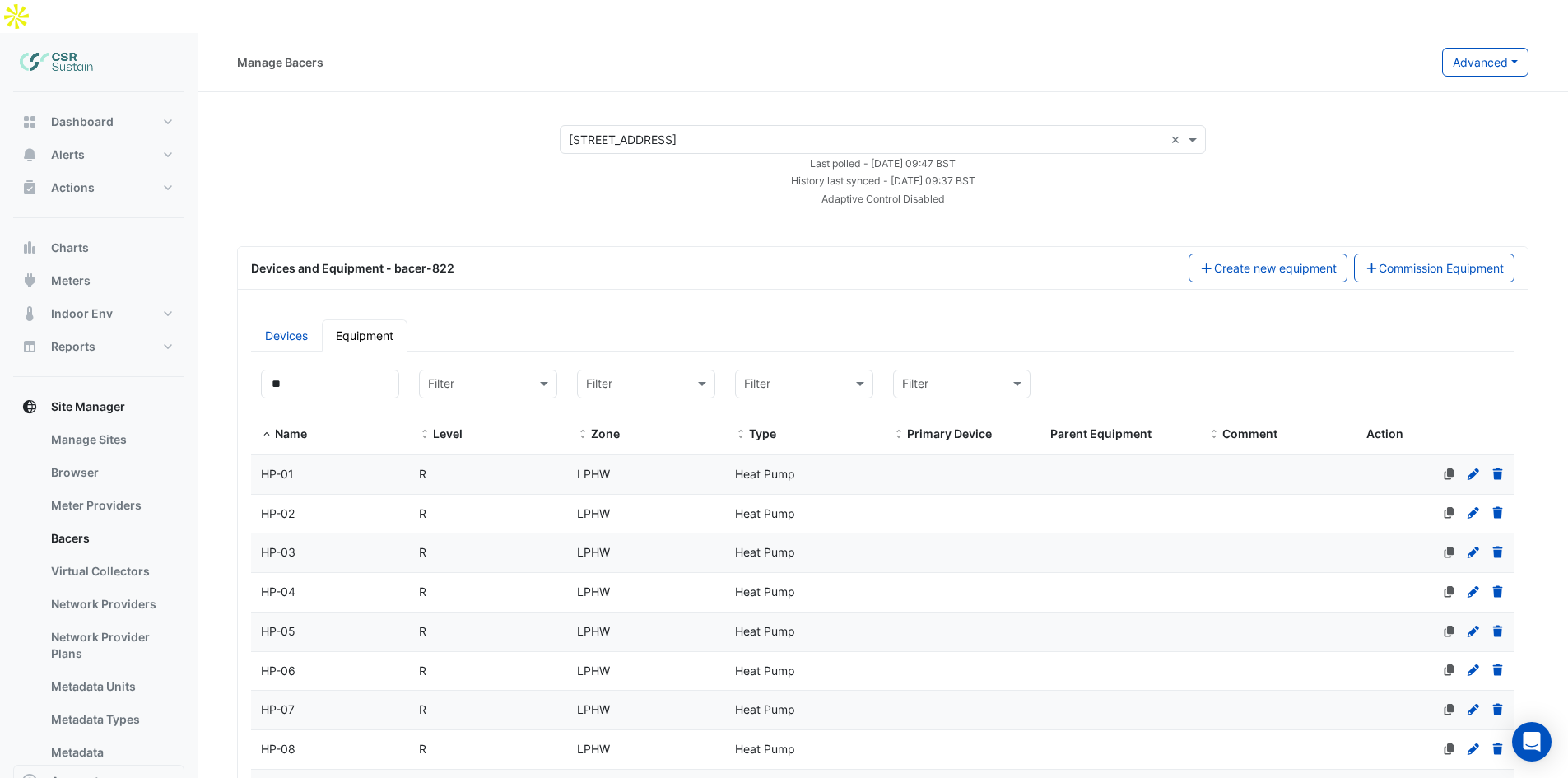
drag, startPoint x: 581, startPoint y: 569, endPoint x: 537, endPoint y: 288, distance: 284.4
click at [114, 297] on button "Indoor Env" at bounding box center [98, 313] width 171 height 33
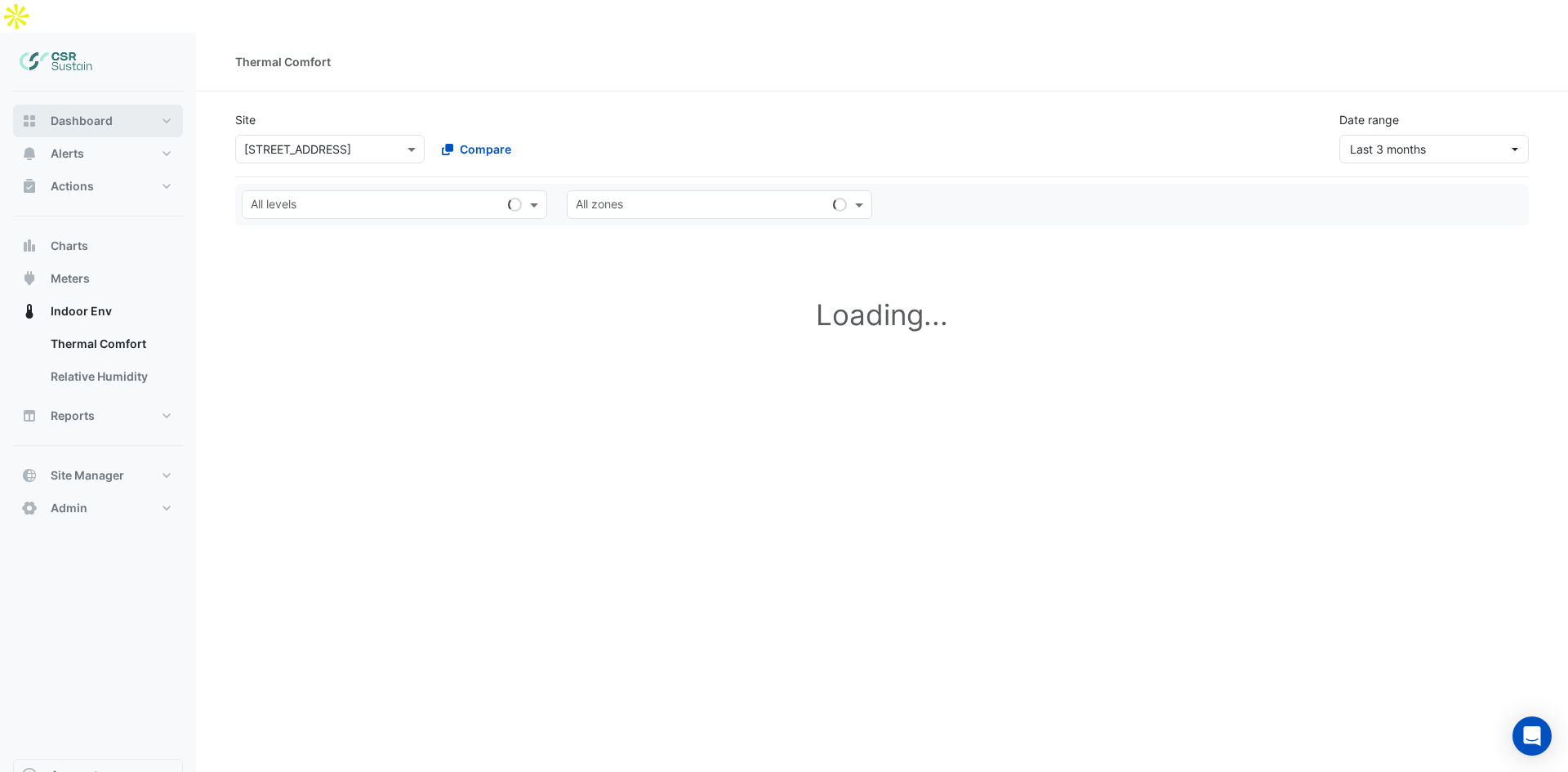
click at [126, 105] on button "Dashboard" at bounding box center [98, 120] width 170 height 33
select select "**"
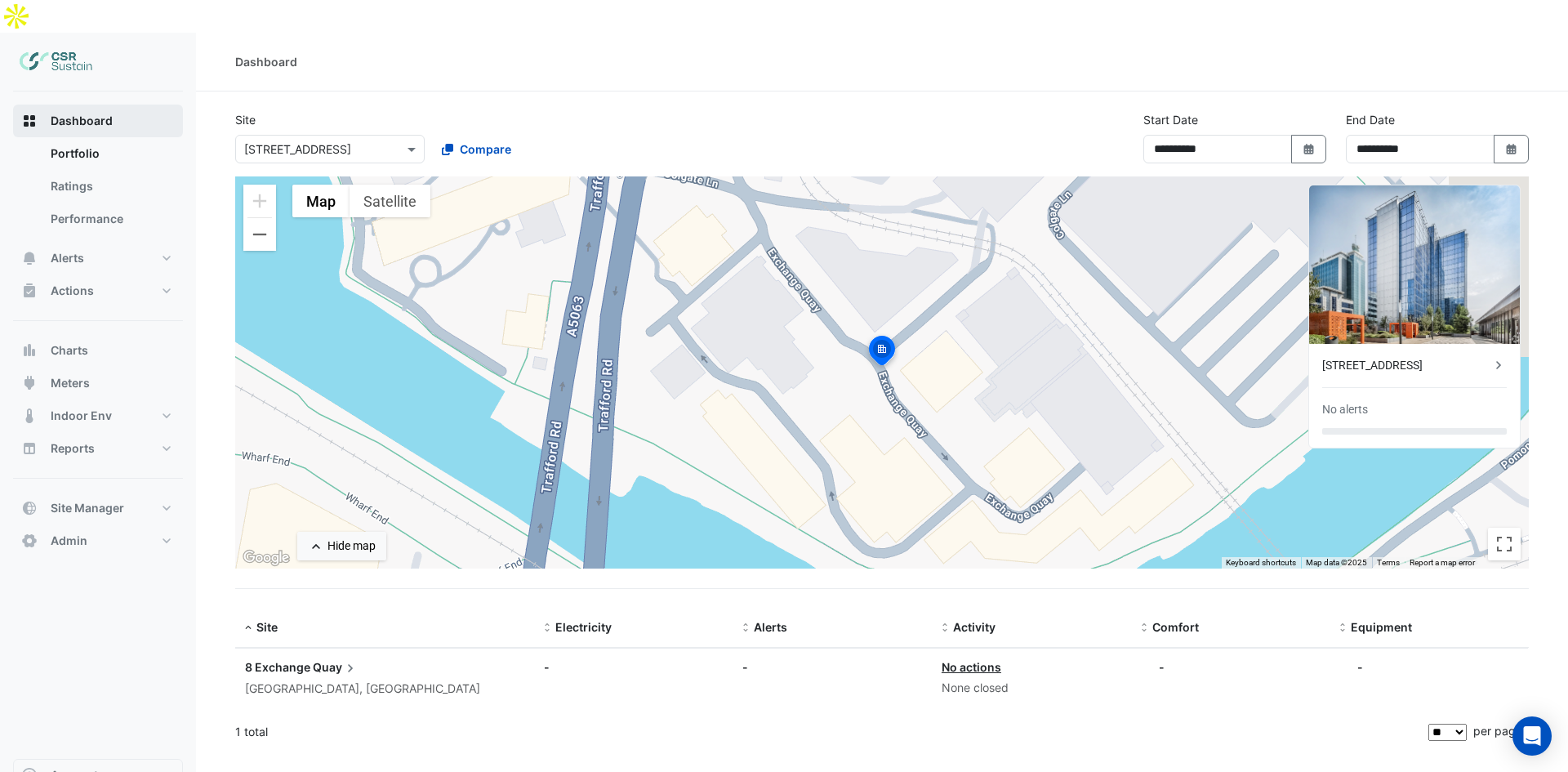
click at [68, 113] on span "Dashboard" at bounding box center [81, 120] width 62 height 17
click at [1272, 134] on input "**********" at bounding box center [1217, 148] width 149 height 29
click at [1315, 144] on icon "Select Date" at bounding box center [1308, 150] width 15 height 12
select select "*"
select select "****"
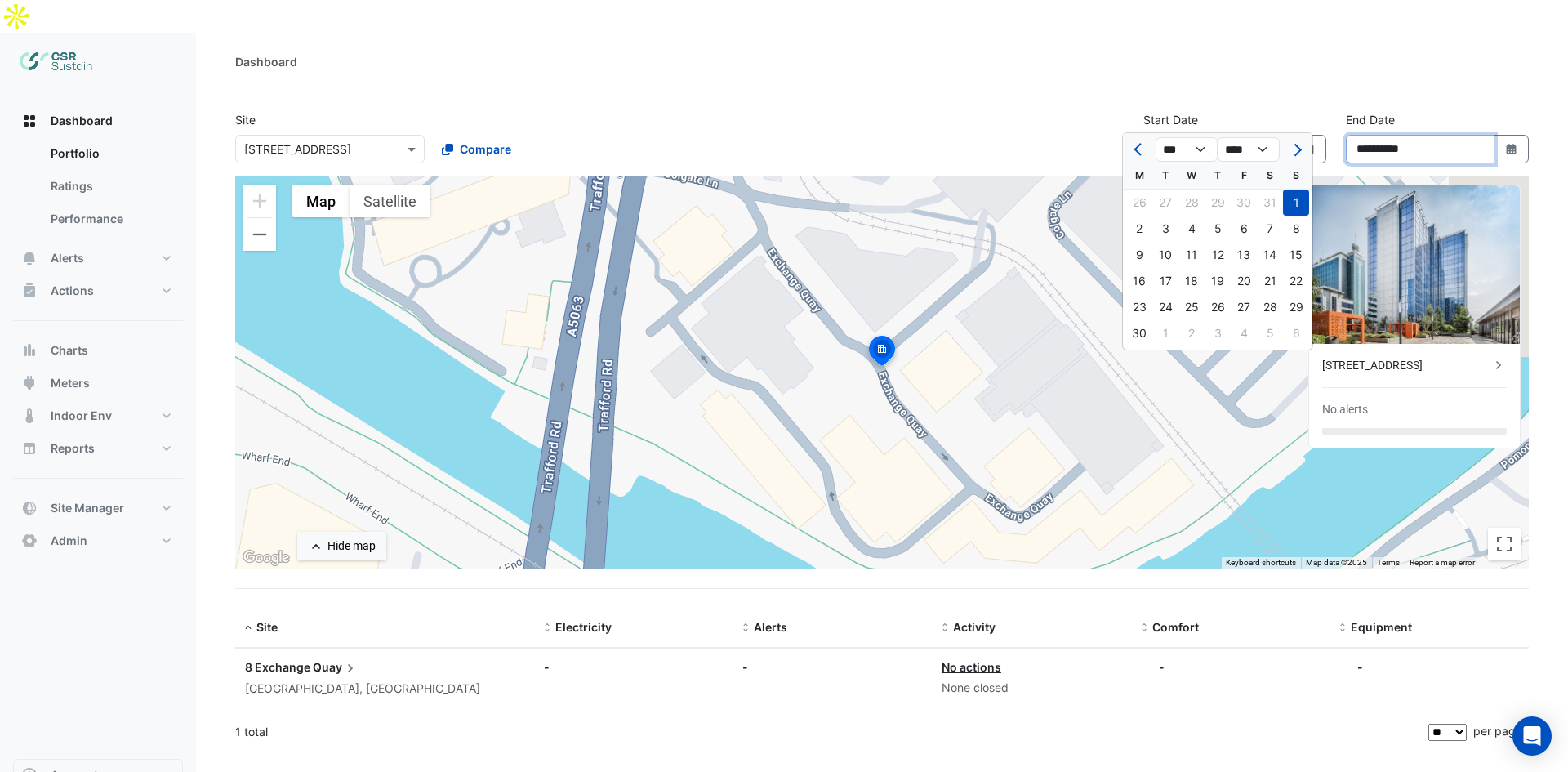
click at [1427, 134] on input "**********" at bounding box center [1420, 148] width 149 height 29
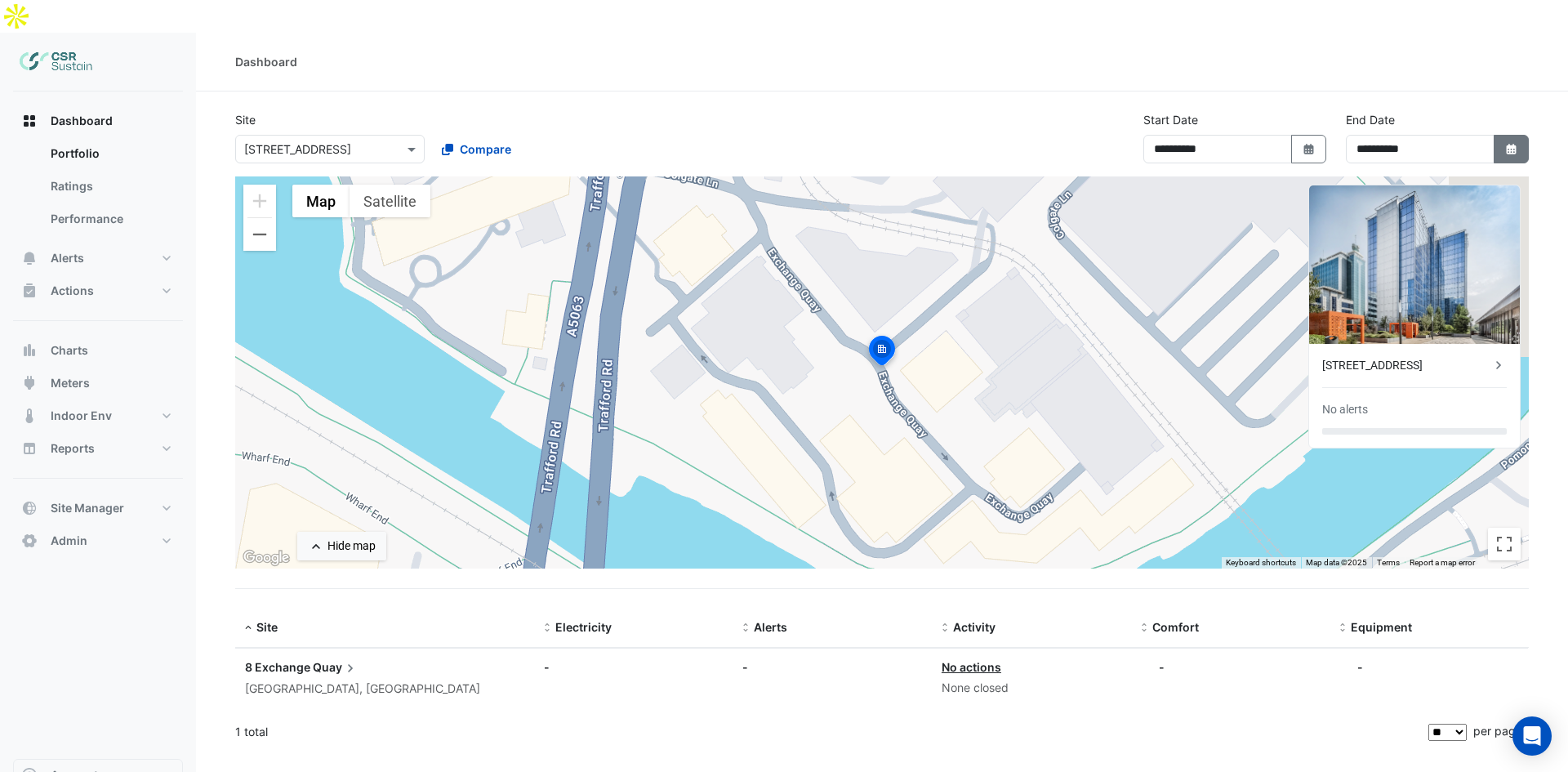
click at [1498, 134] on button "Select Date" at bounding box center [1512, 148] width 36 height 29
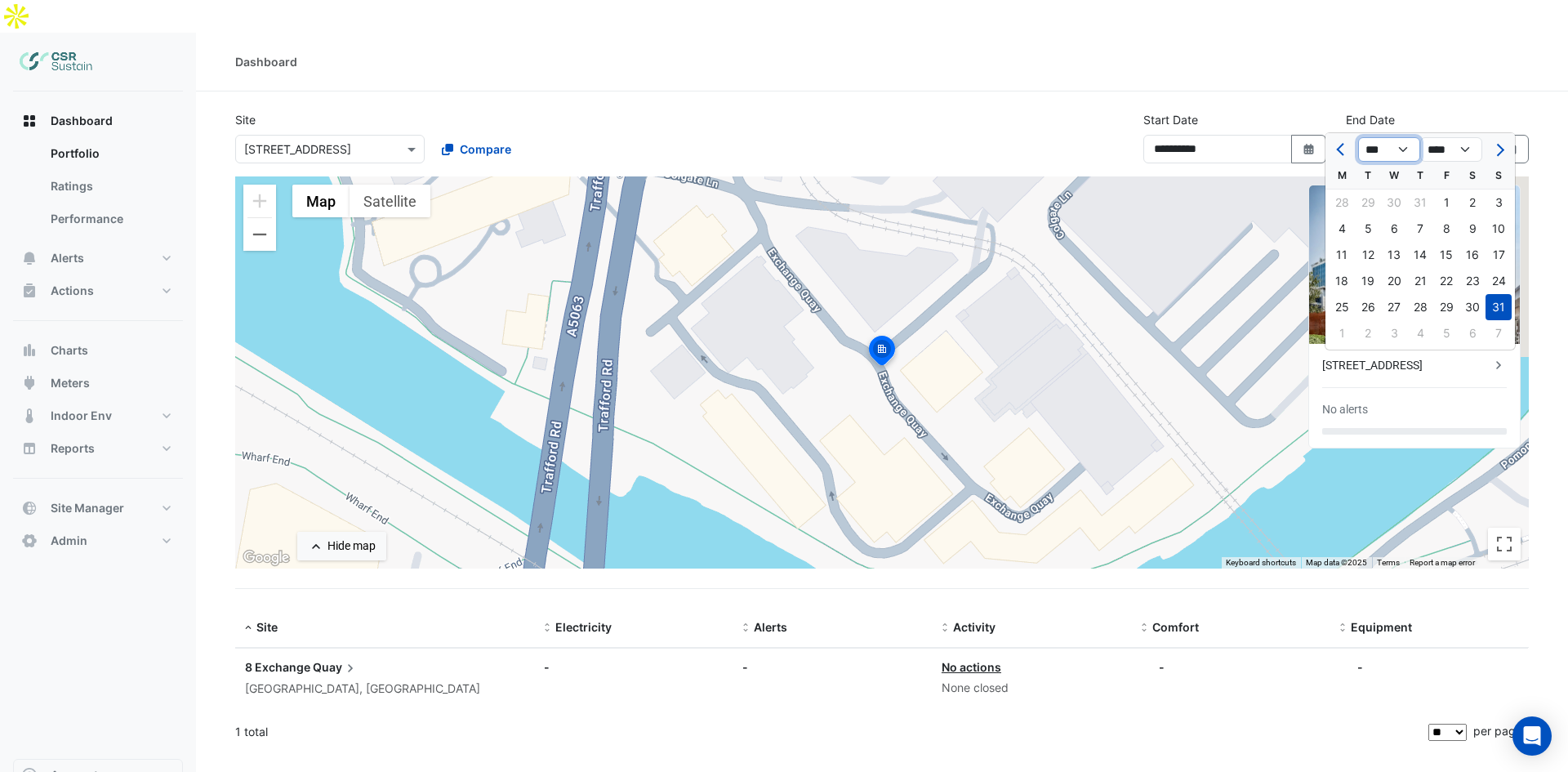
click at [1407, 149] on select "*** *** *** *** *** *** ***" at bounding box center [1388, 149] width 62 height 25
select select "*"
click at [1358, 137] on select "*** *** *** *** *** *** ***" at bounding box center [1388, 149] width 62 height 25
click at [1372, 307] on div "30" at bounding box center [1368, 307] width 26 height 26
type input "**********"
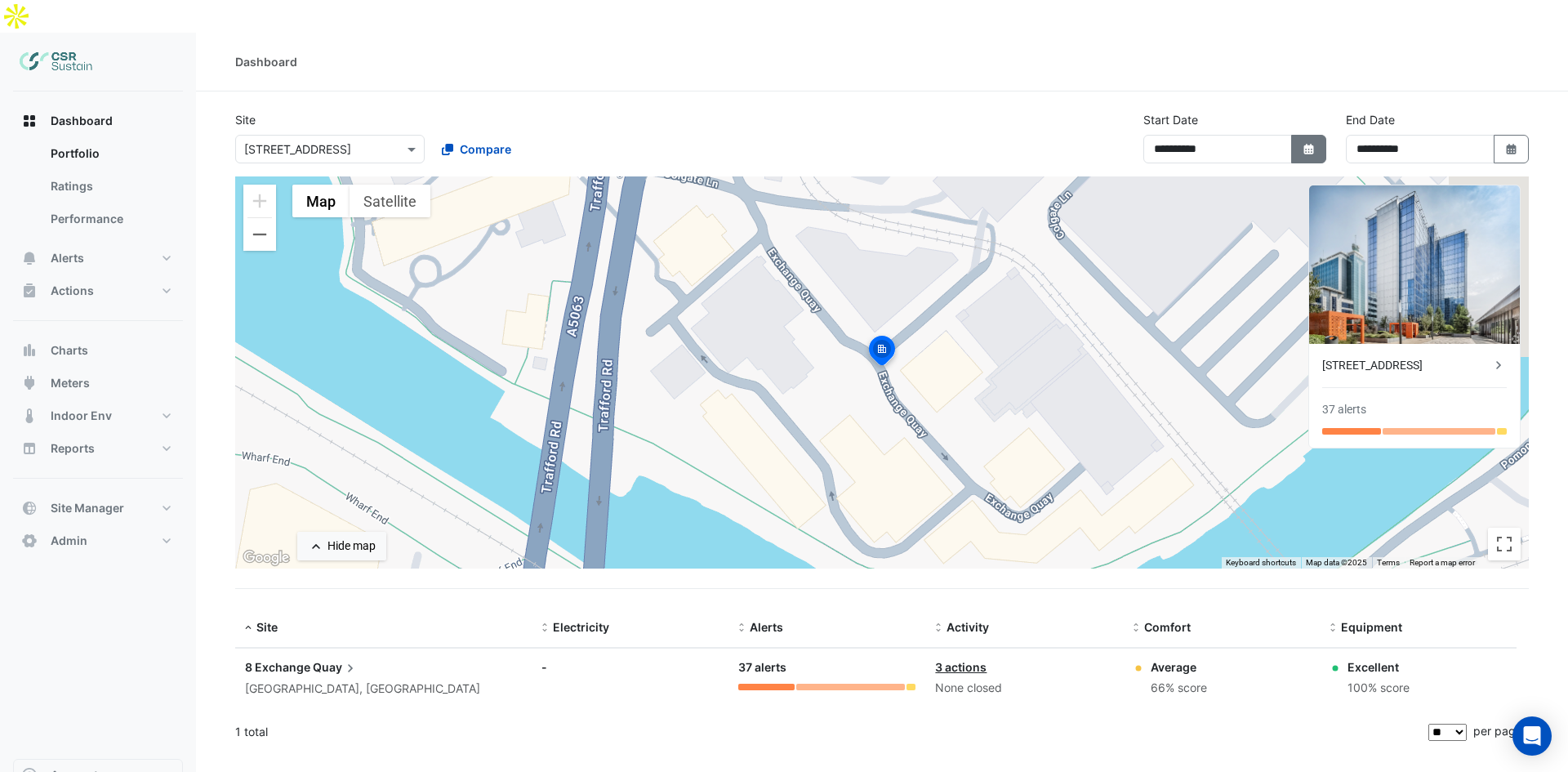
click at [1296, 134] on button "Select Date" at bounding box center [1309, 148] width 36 height 29
select select "*"
select select "****"
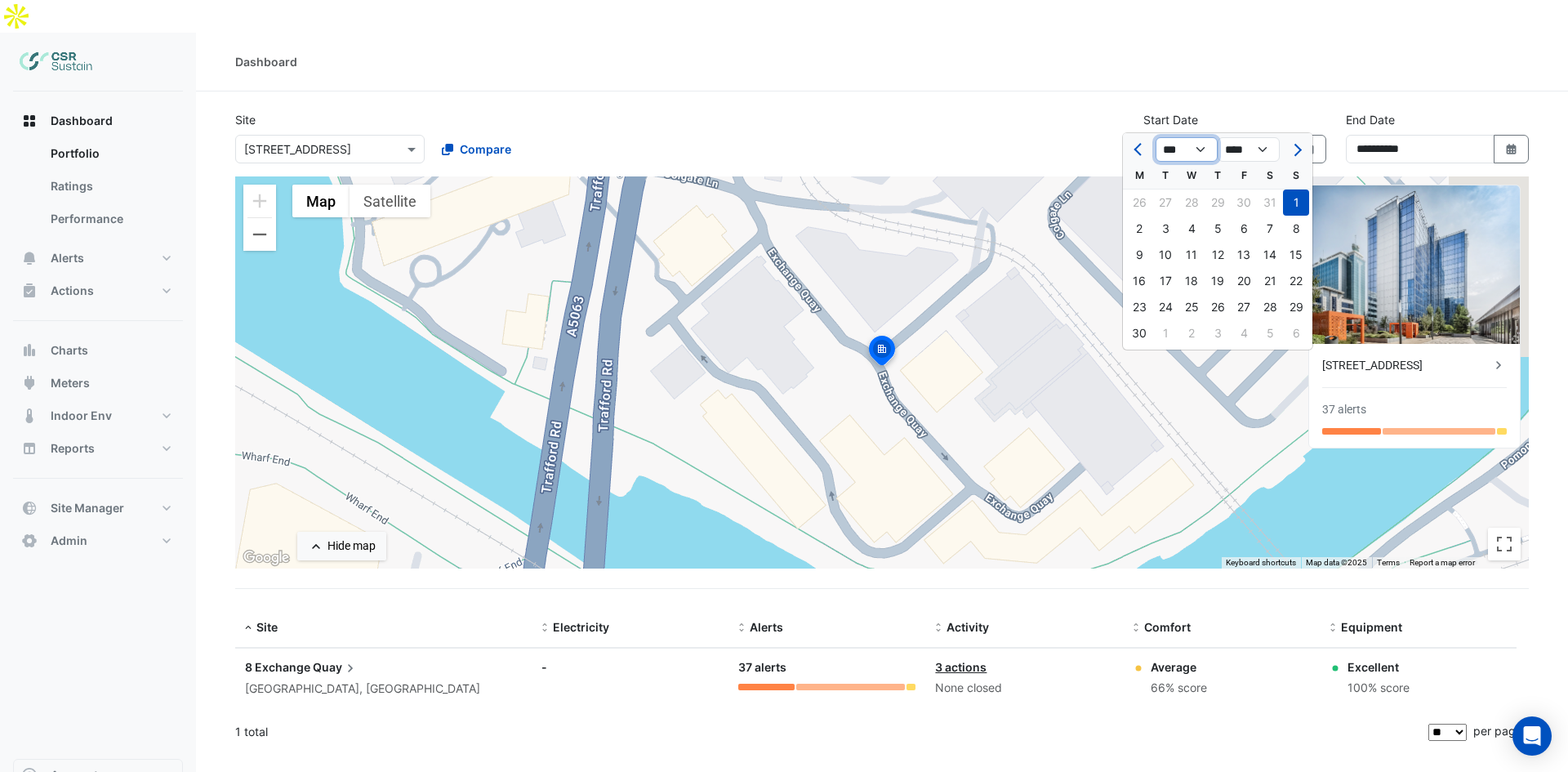
click at [1192, 141] on select "*** *** *** *** *** *** *** *** ***" at bounding box center [1186, 149] width 62 height 25
click at [1194, 53] on div "Dashboard" at bounding box center [882, 61] width 1294 height 17
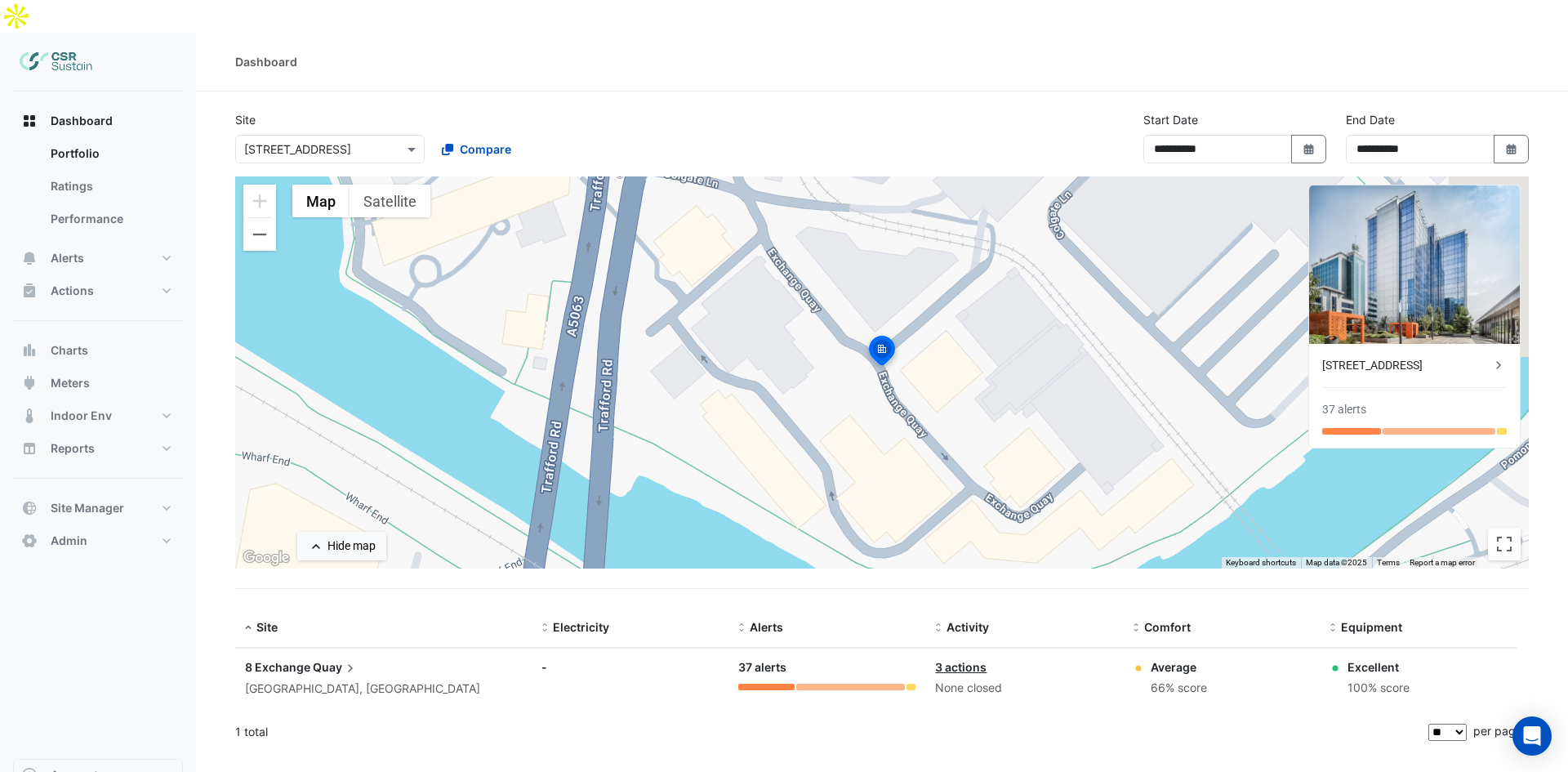
click at [424, 111] on div "Site × 8 Exchange Quay Compare" at bounding box center [428, 136] width 405 height 52
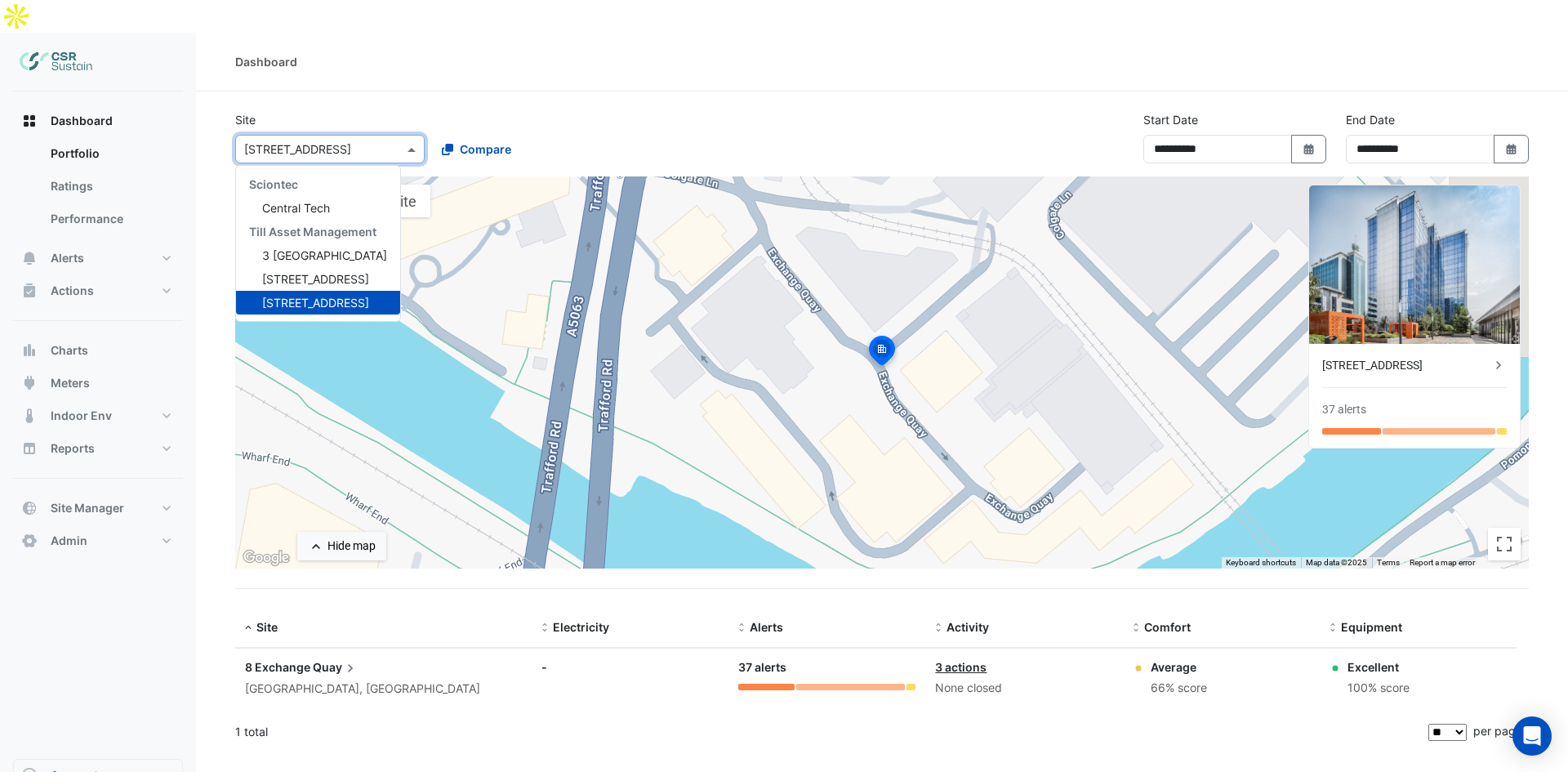
click at [370, 141] on input "text" at bounding box center [313, 149] width 139 height 17
click at [301, 271] on span "[STREET_ADDRESS]" at bounding box center [315, 278] width 107 height 14
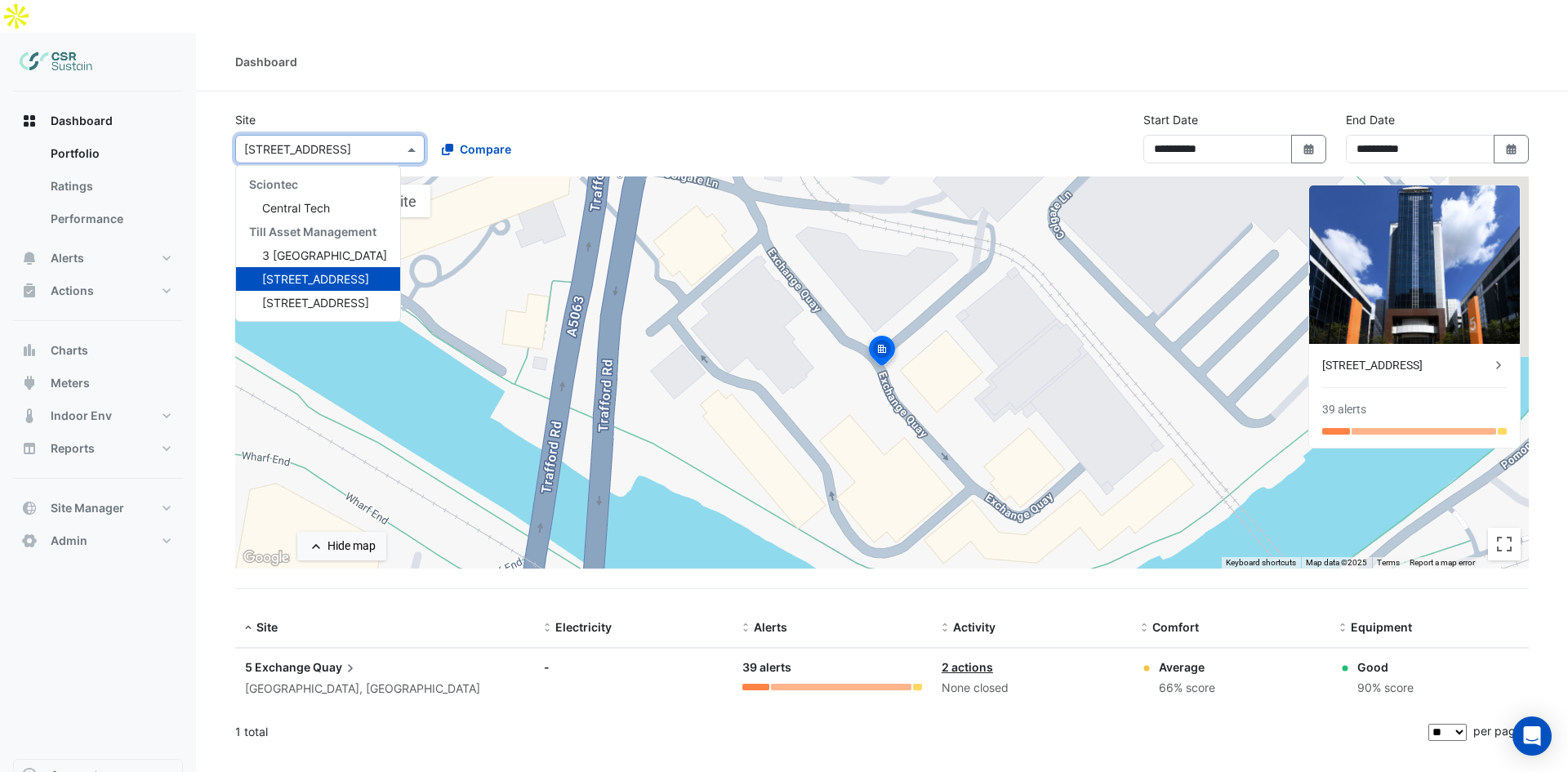
click at [365, 134] on div "× 5 Exchange Quay" at bounding box center [330, 148] width 190 height 29
click at [274, 248] on span "3 [GEOGRAPHIC_DATA]" at bounding box center [324, 255] width 125 height 14
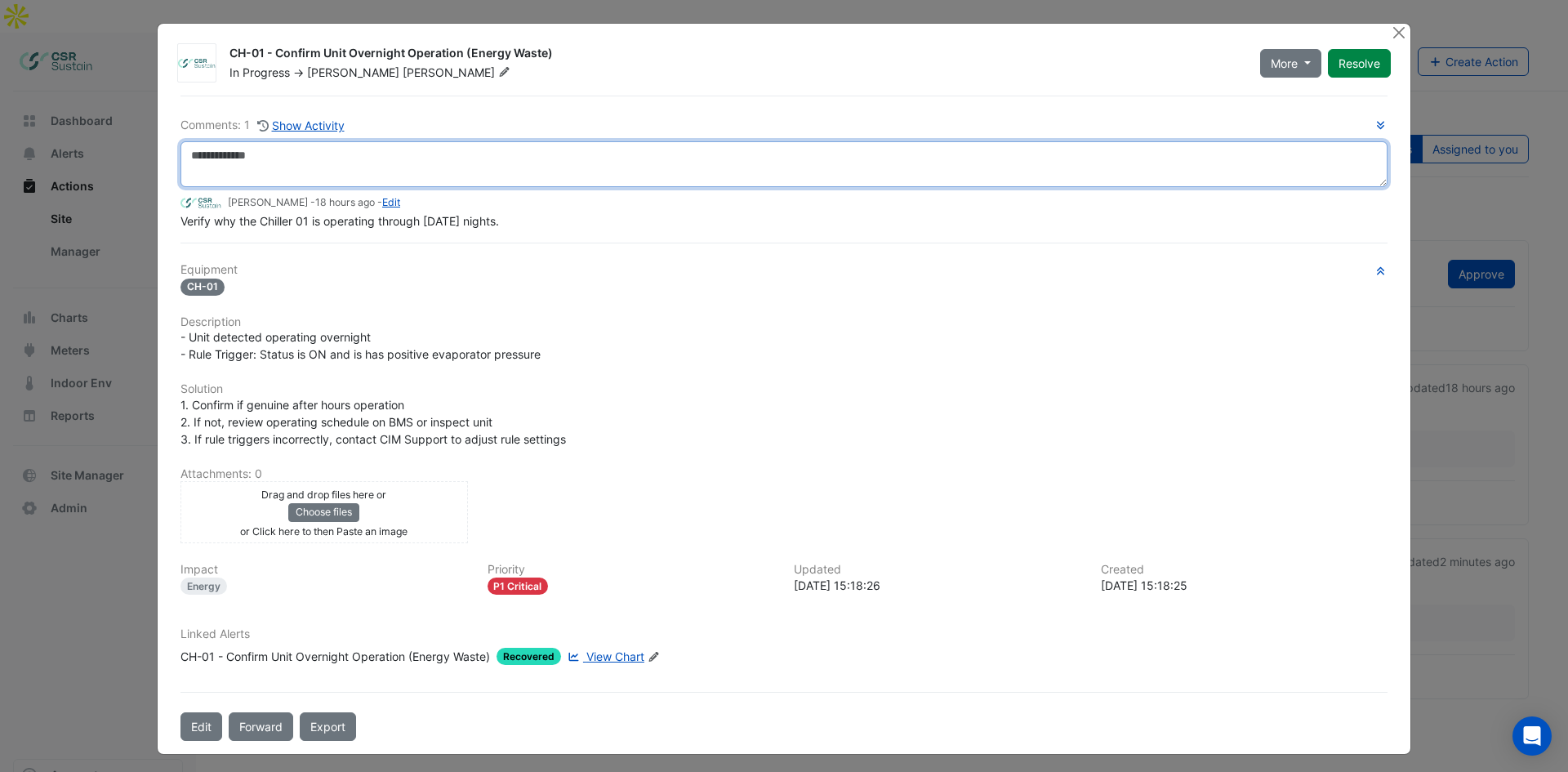
click at [324, 168] on textarea at bounding box center [784, 164] width 1207 height 45
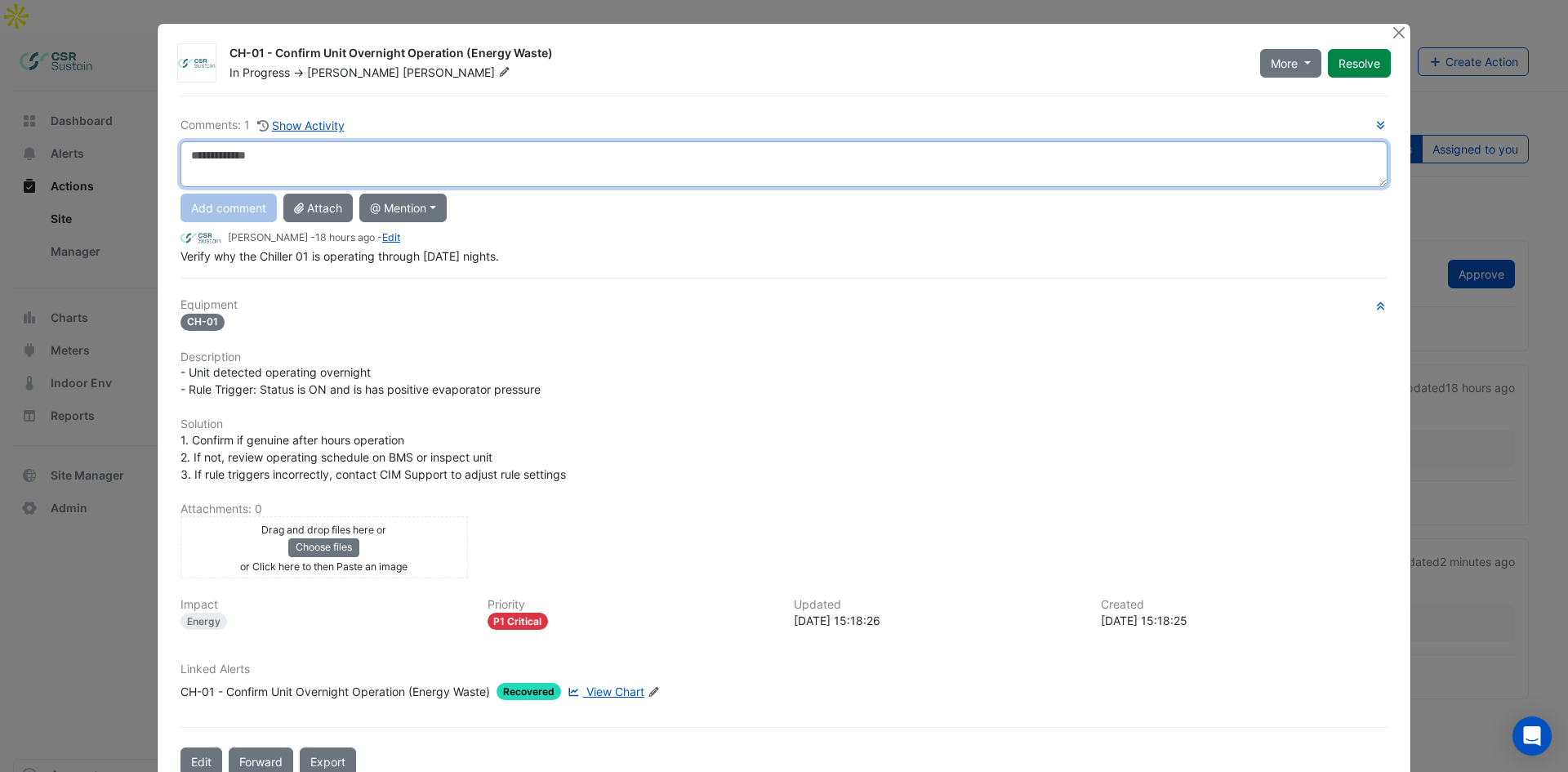
click at [281, 162] on textarea at bounding box center [784, 164] width 1207 height 45
click at [243, 168] on textarea at bounding box center [784, 164] width 1207 height 45
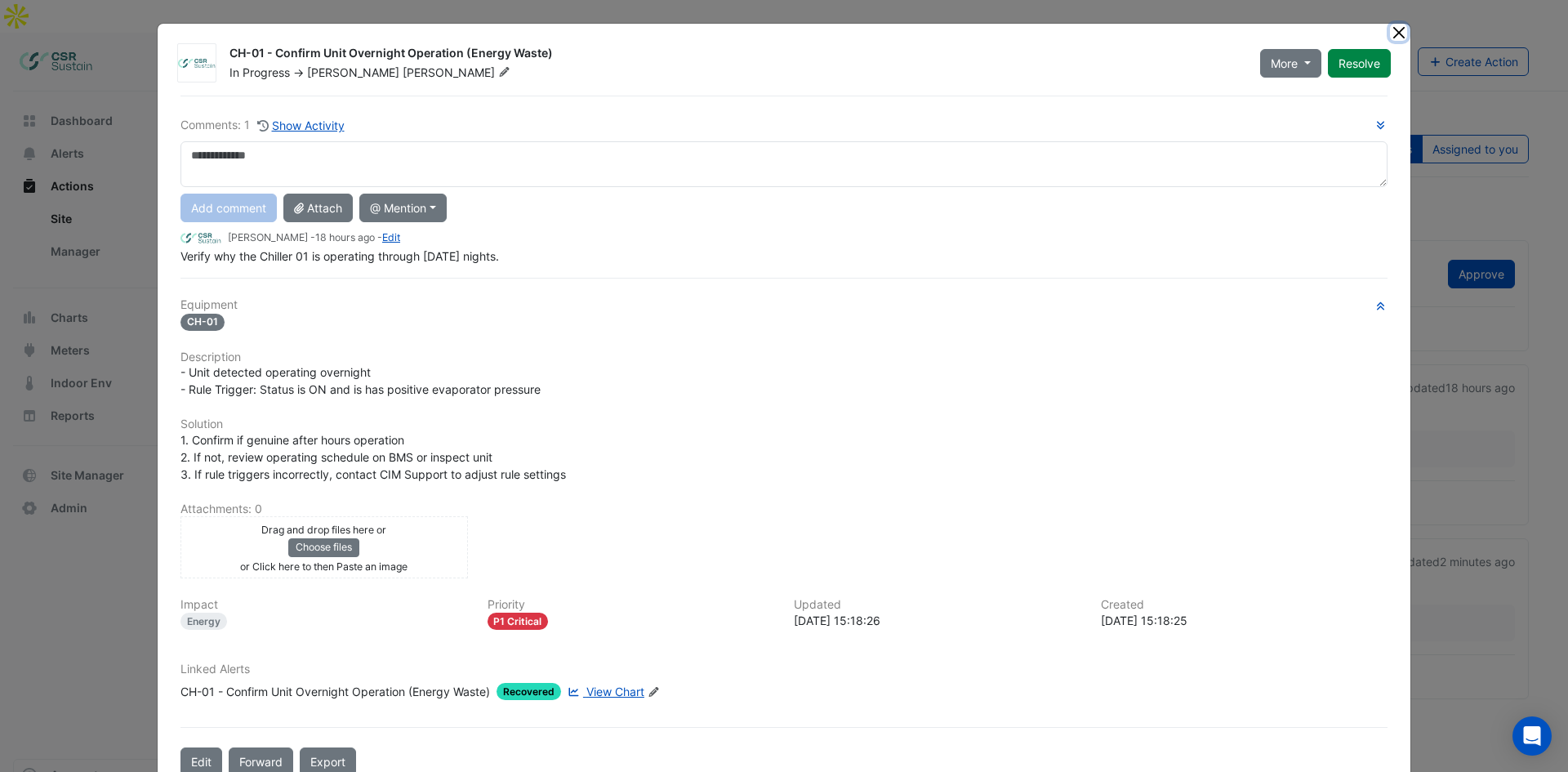
click at [1395, 29] on button "Close" at bounding box center [1398, 32] width 17 height 17
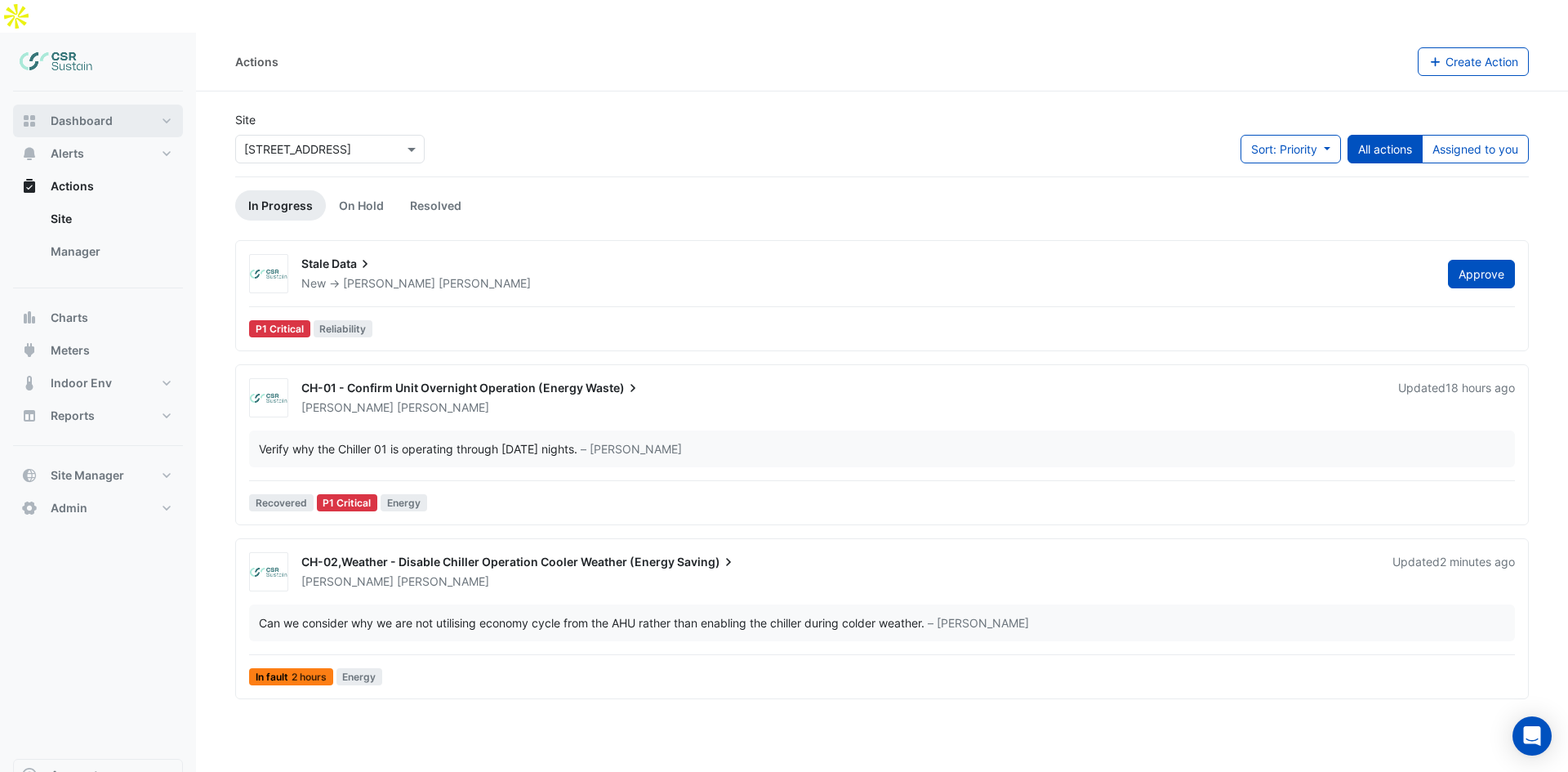
click at [124, 105] on button "Dashboard" at bounding box center [98, 120] width 170 height 33
select select "**"
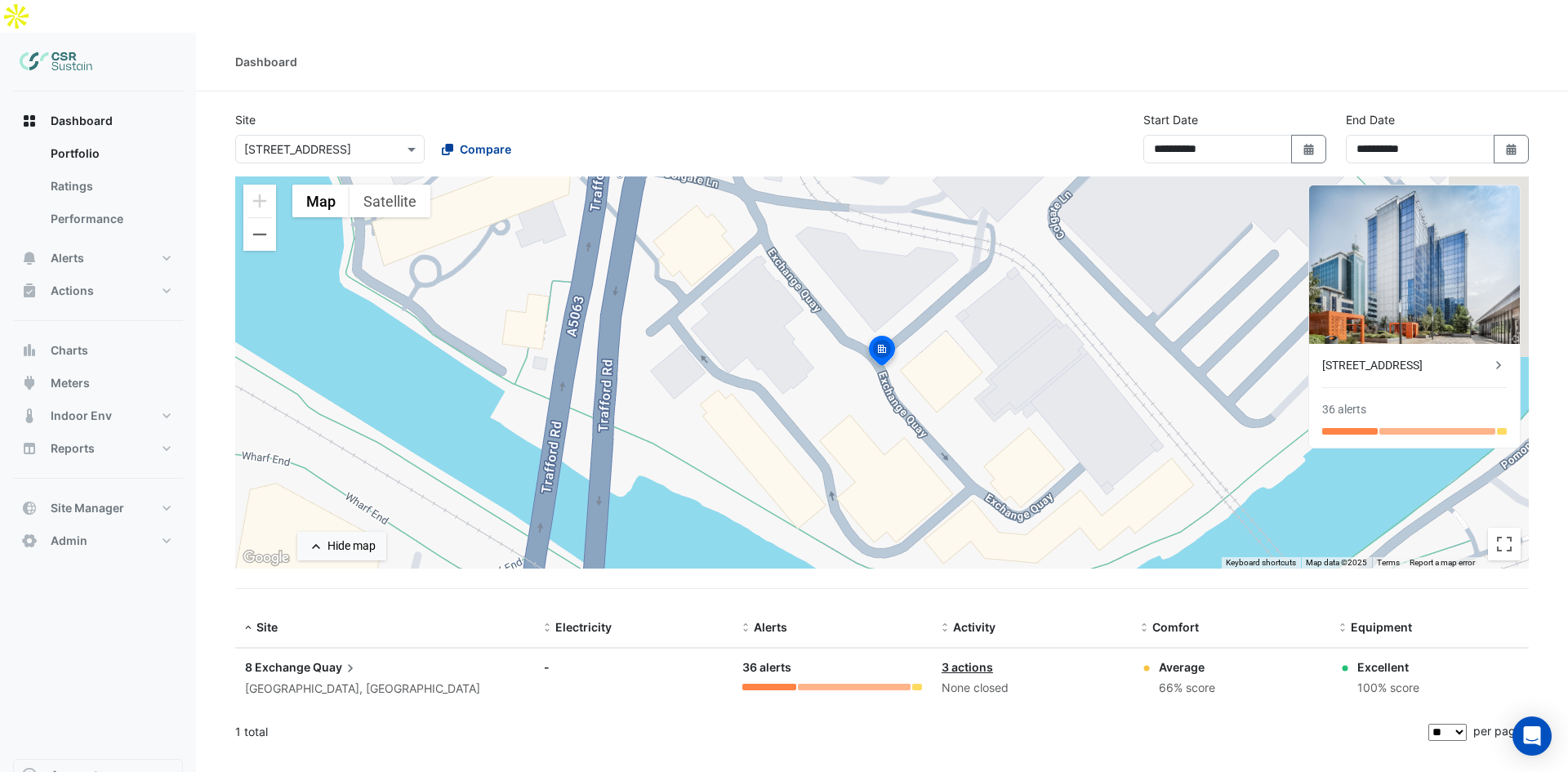
click at [515, 134] on button "Compare" at bounding box center [477, 148] width 91 height 29
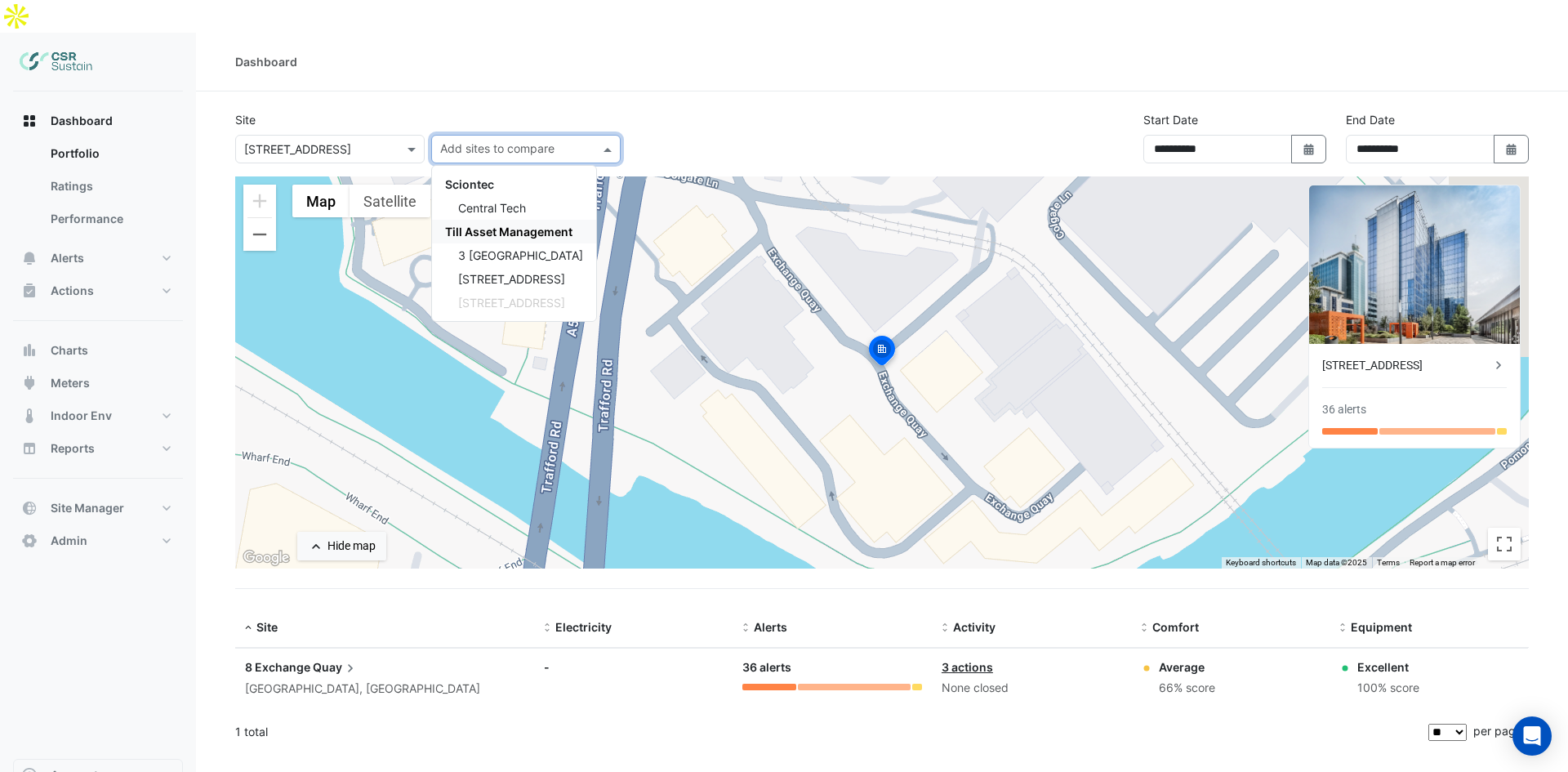
click at [512, 248] on span "3 [GEOGRAPHIC_DATA]" at bounding box center [520, 255] width 125 height 14
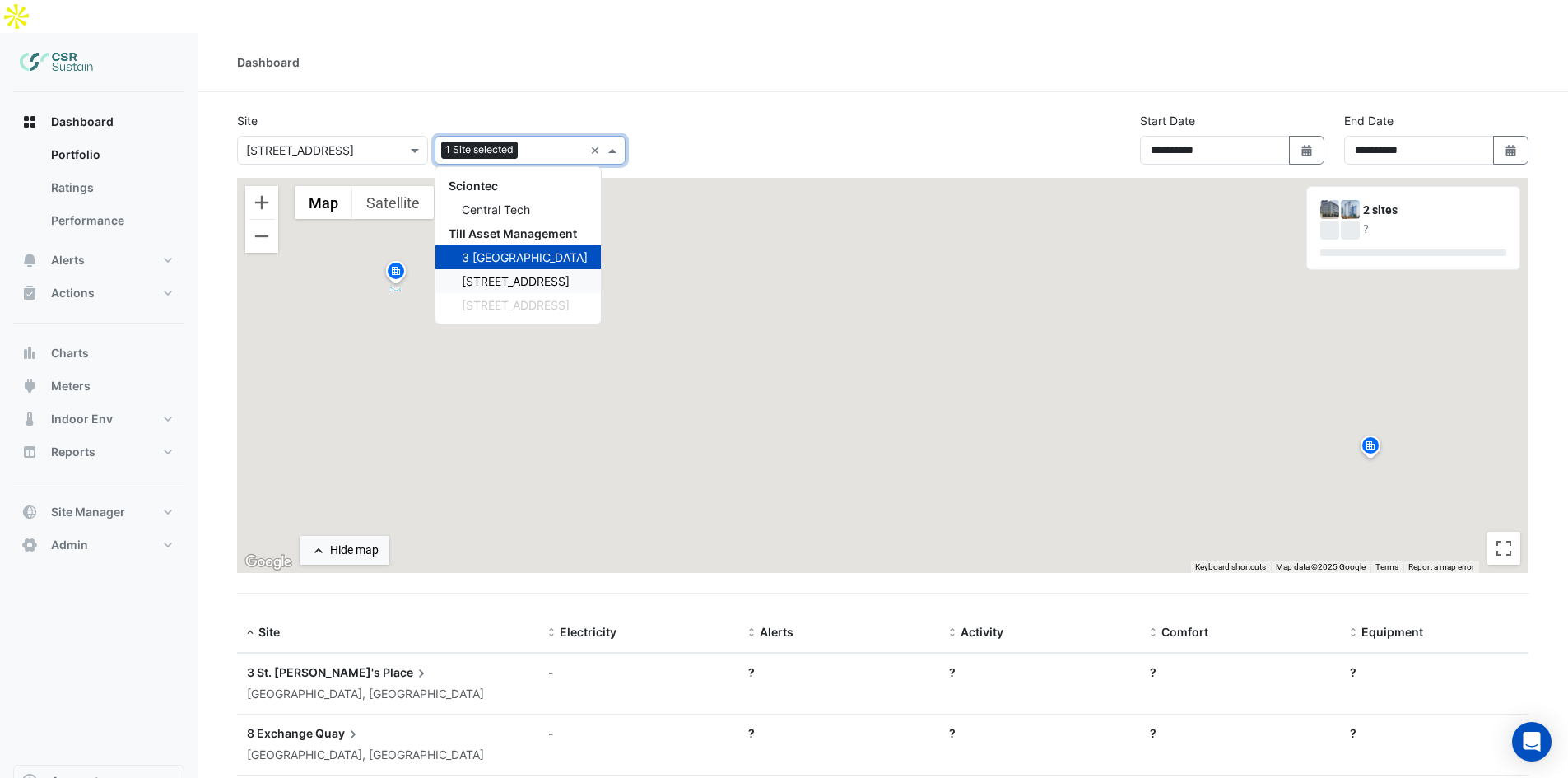
click at [515, 274] on span "[STREET_ADDRESS]" at bounding box center [515, 281] width 107 height 14
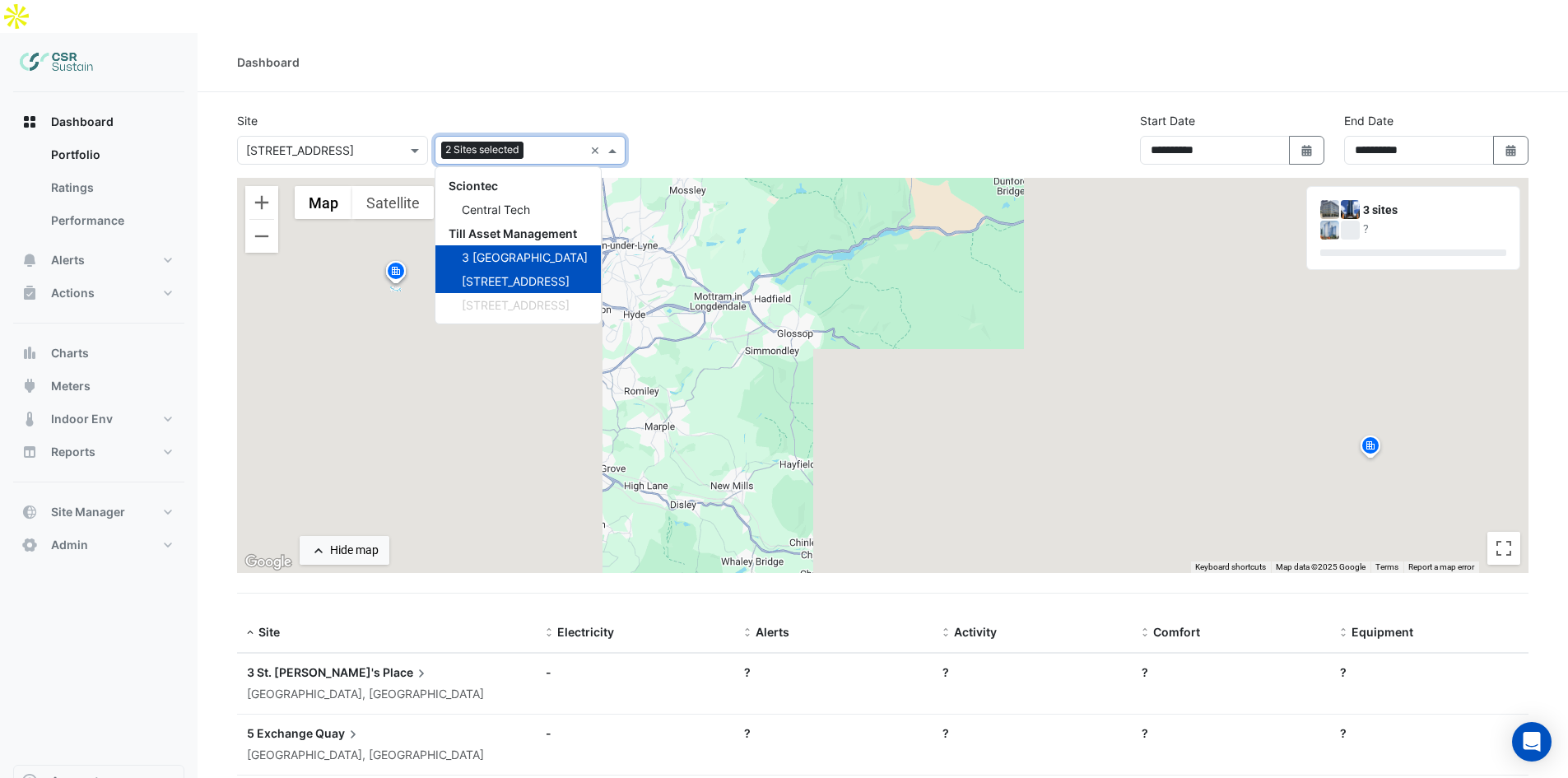
click at [864, 111] on div "**********" at bounding box center [882, 144] width 1310 height 66
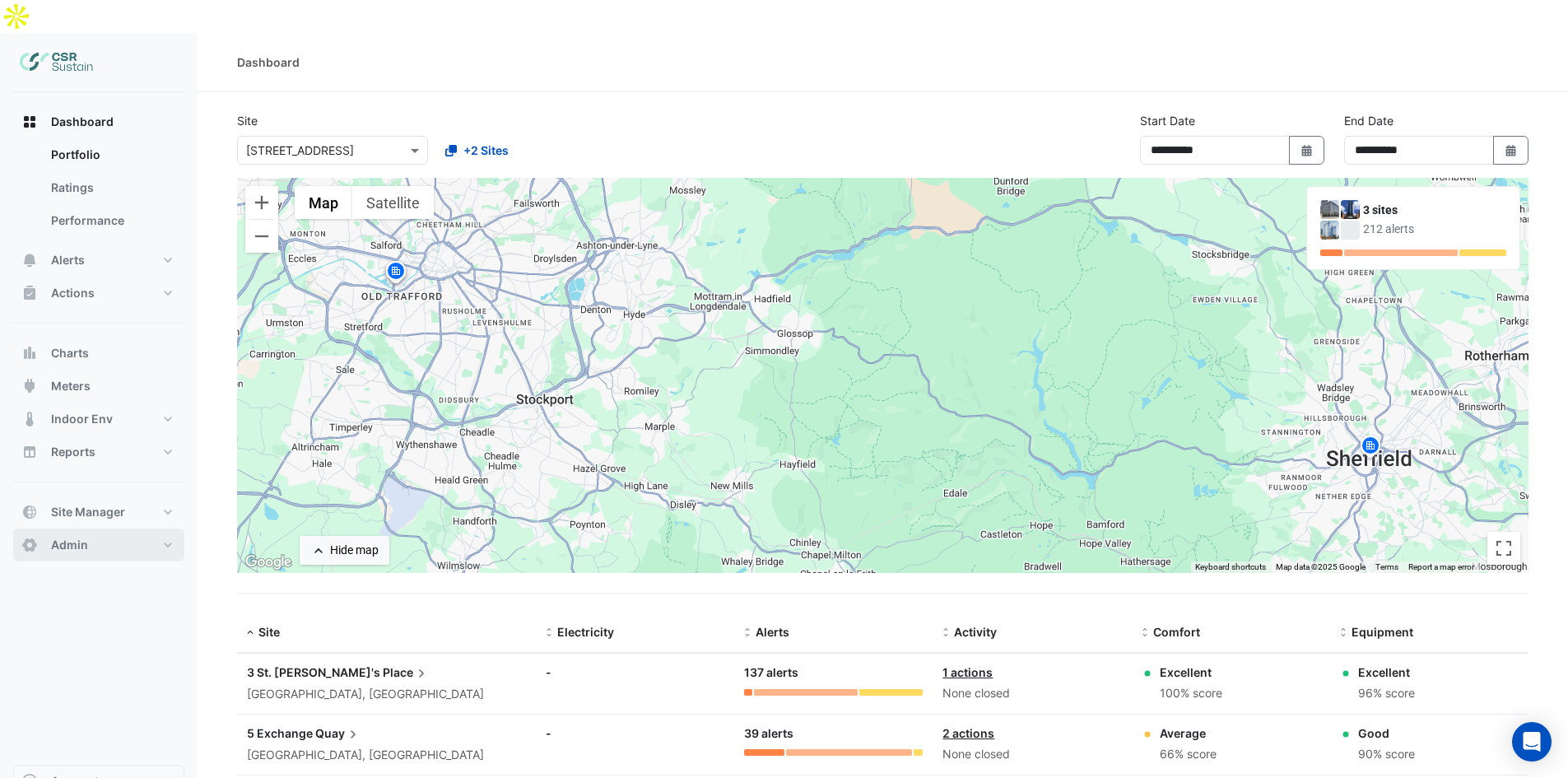
drag, startPoint x: 100, startPoint y: 511, endPoint x: 107, endPoint y: 480, distance: 31.8
click at [100, 528] on button "Admin" at bounding box center [98, 544] width 171 height 33
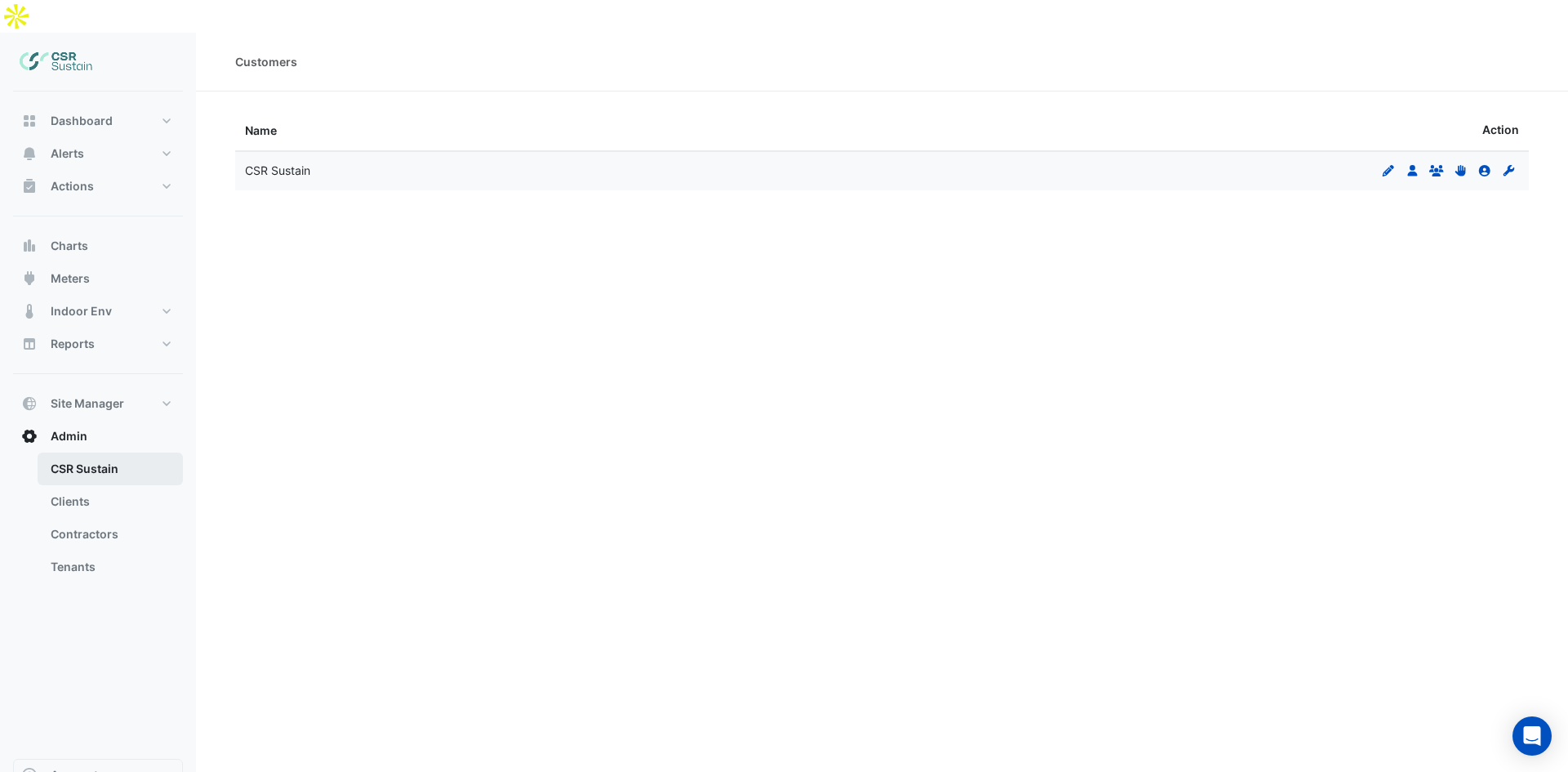
click at [87, 452] on link "CSR Sustain" at bounding box center [110, 468] width 145 height 33
click at [1433, 165] on icon "Groups" at bounding box center [1436, 171] width 15 height 12
click at [1415, 165] on icon at bounding box center [1412, 171] width 10 height 12
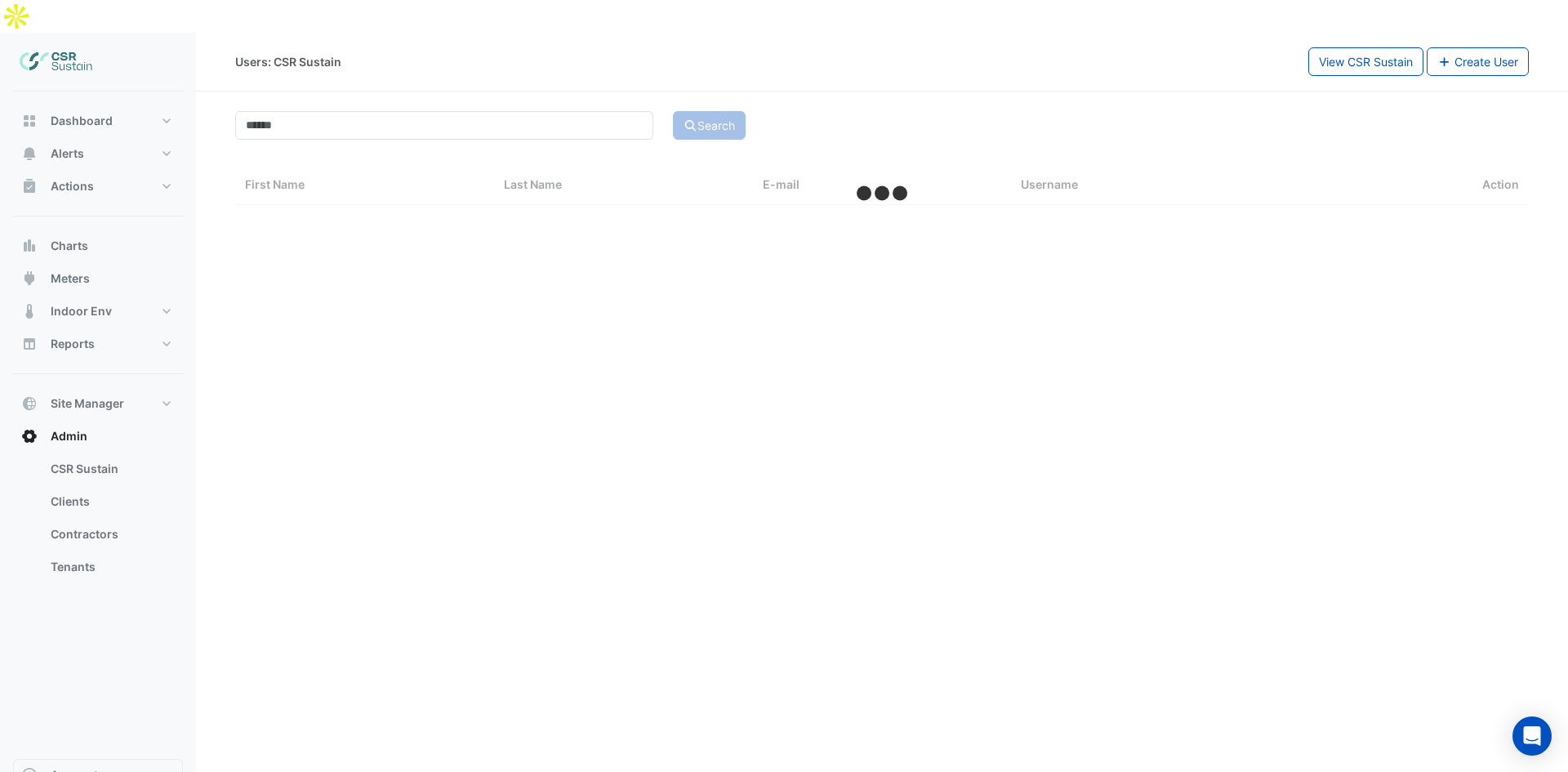
select select "**"
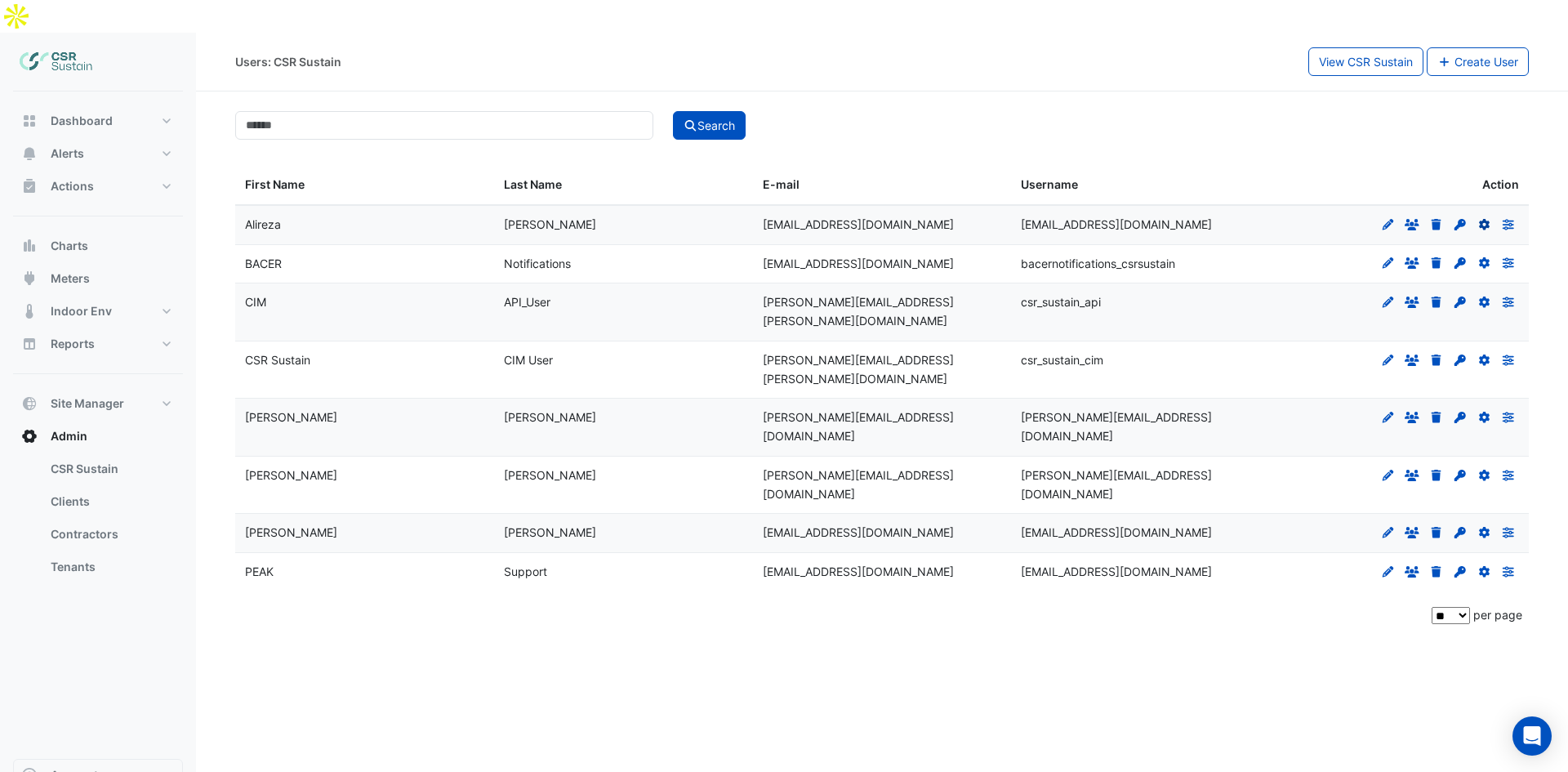
click at [1487, 219] on icon "Reset Details" at bounding box center [1484, 225] width 15 height 12
select select "****"
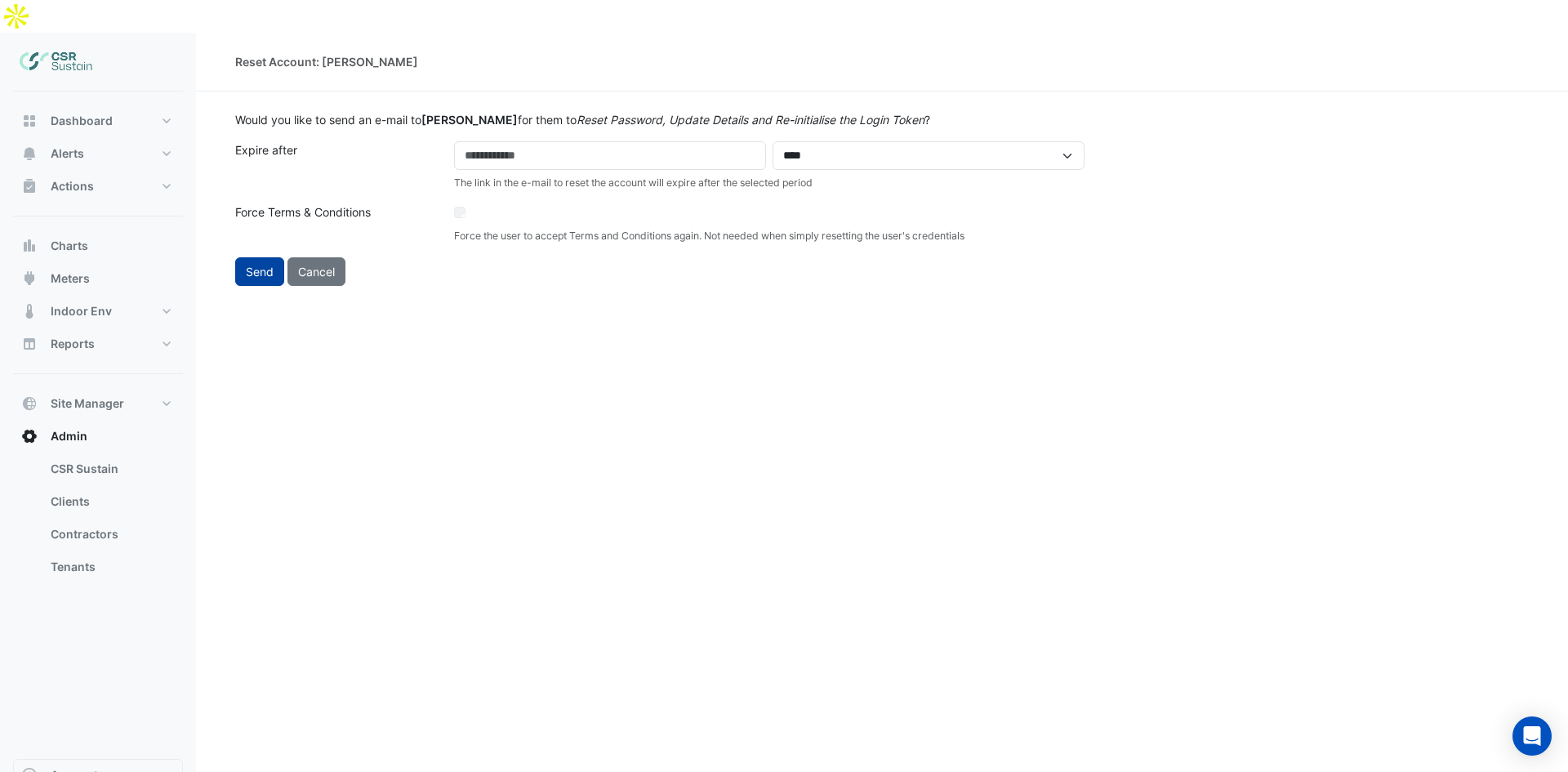
click at [266, 258] on button "Send" at bounding box center [260, 271] width 49 height 29
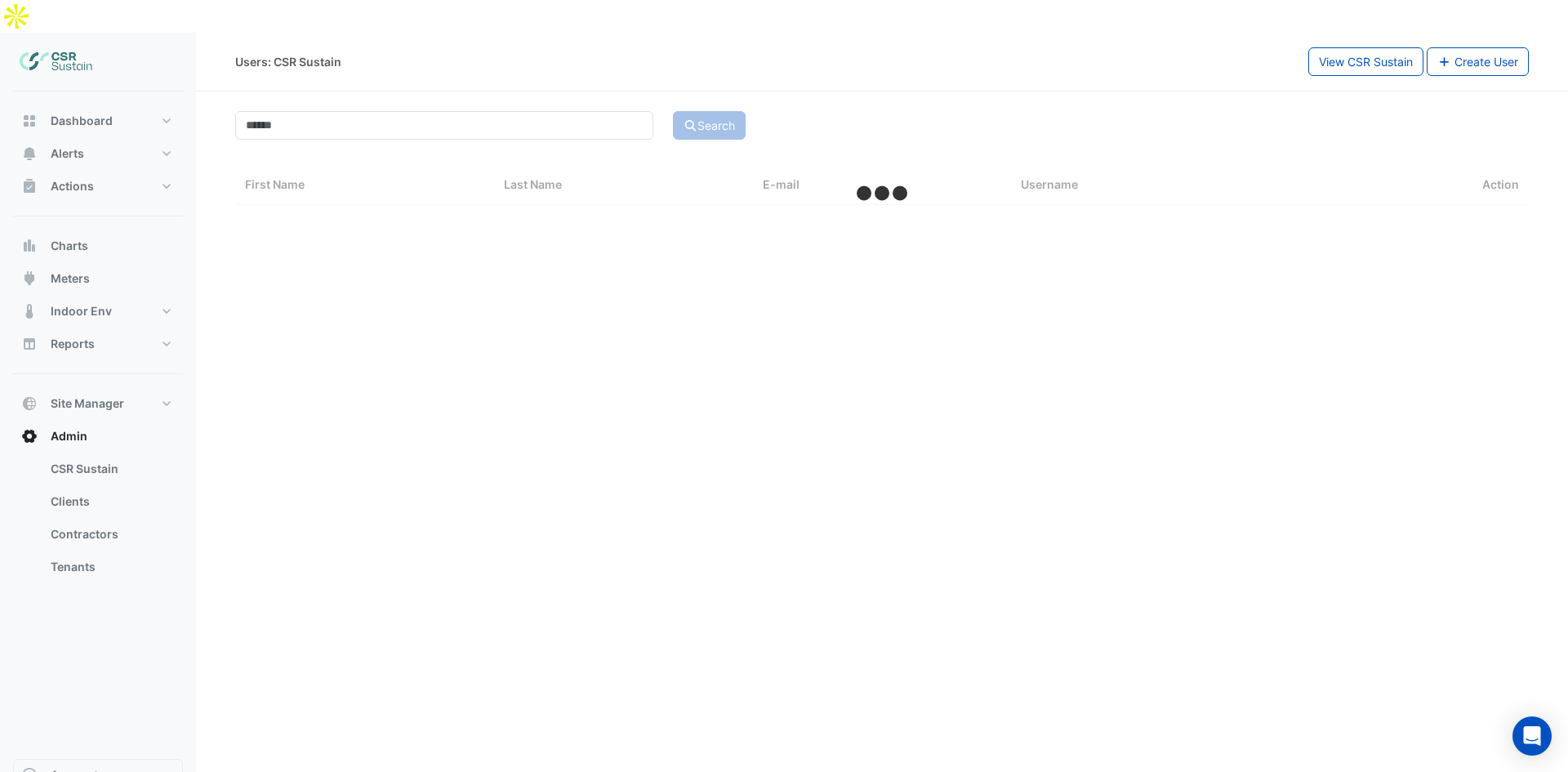
select select "**"
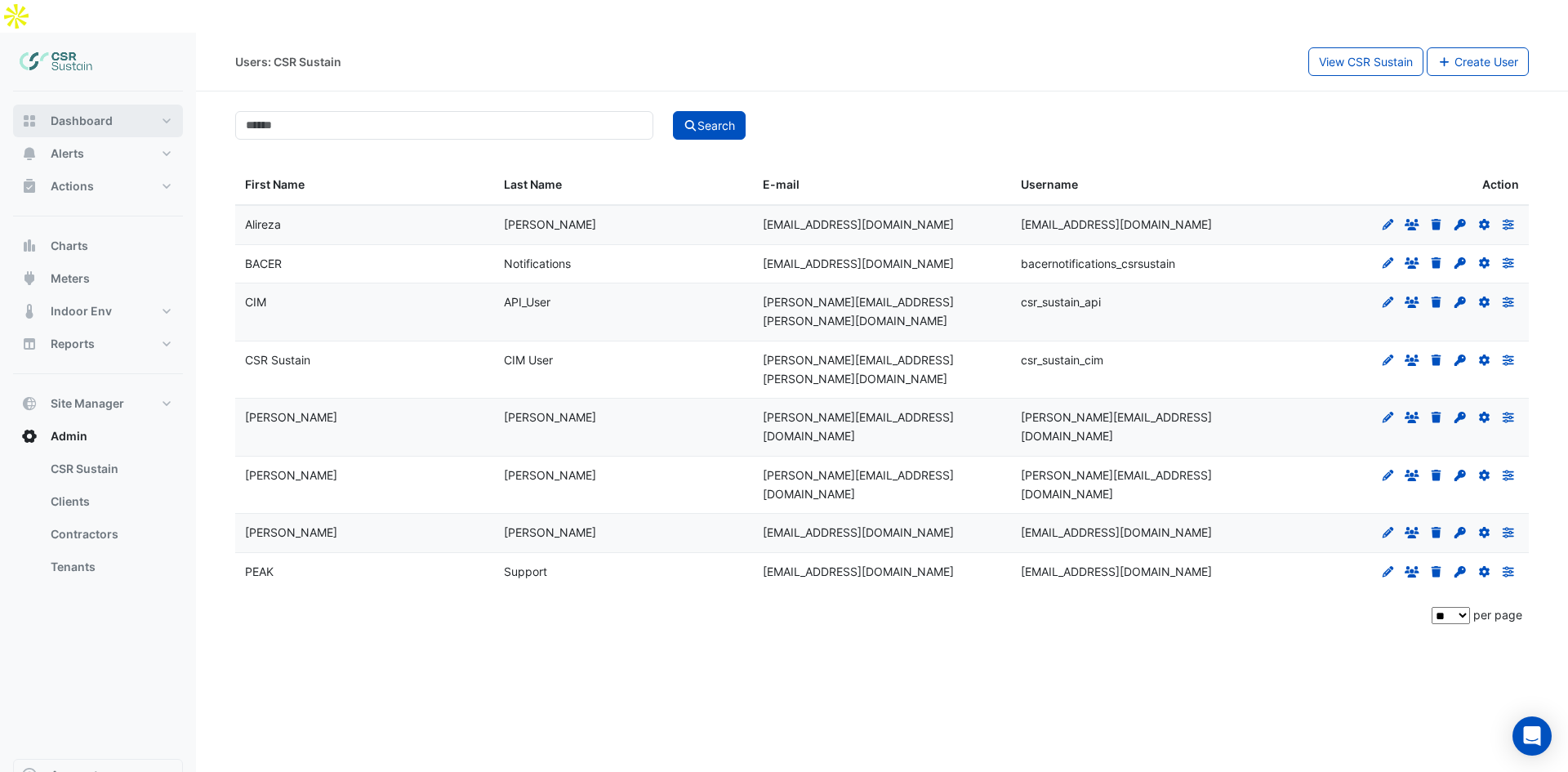
click at [80, 105] on button "Dashboard" at bounding box center [98, 120] width 170 height 33
select select "**"
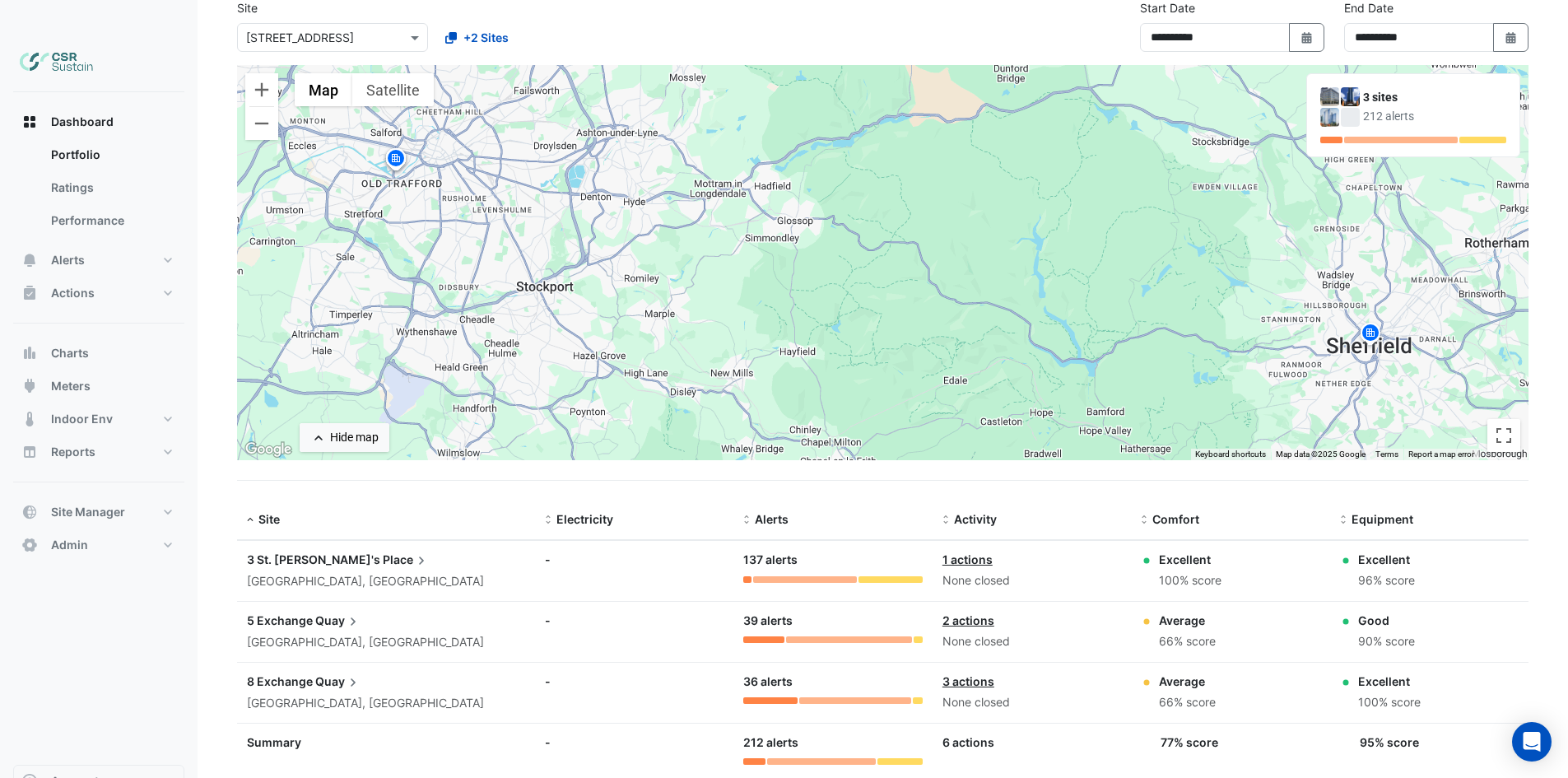
scroll to position [121, 0]
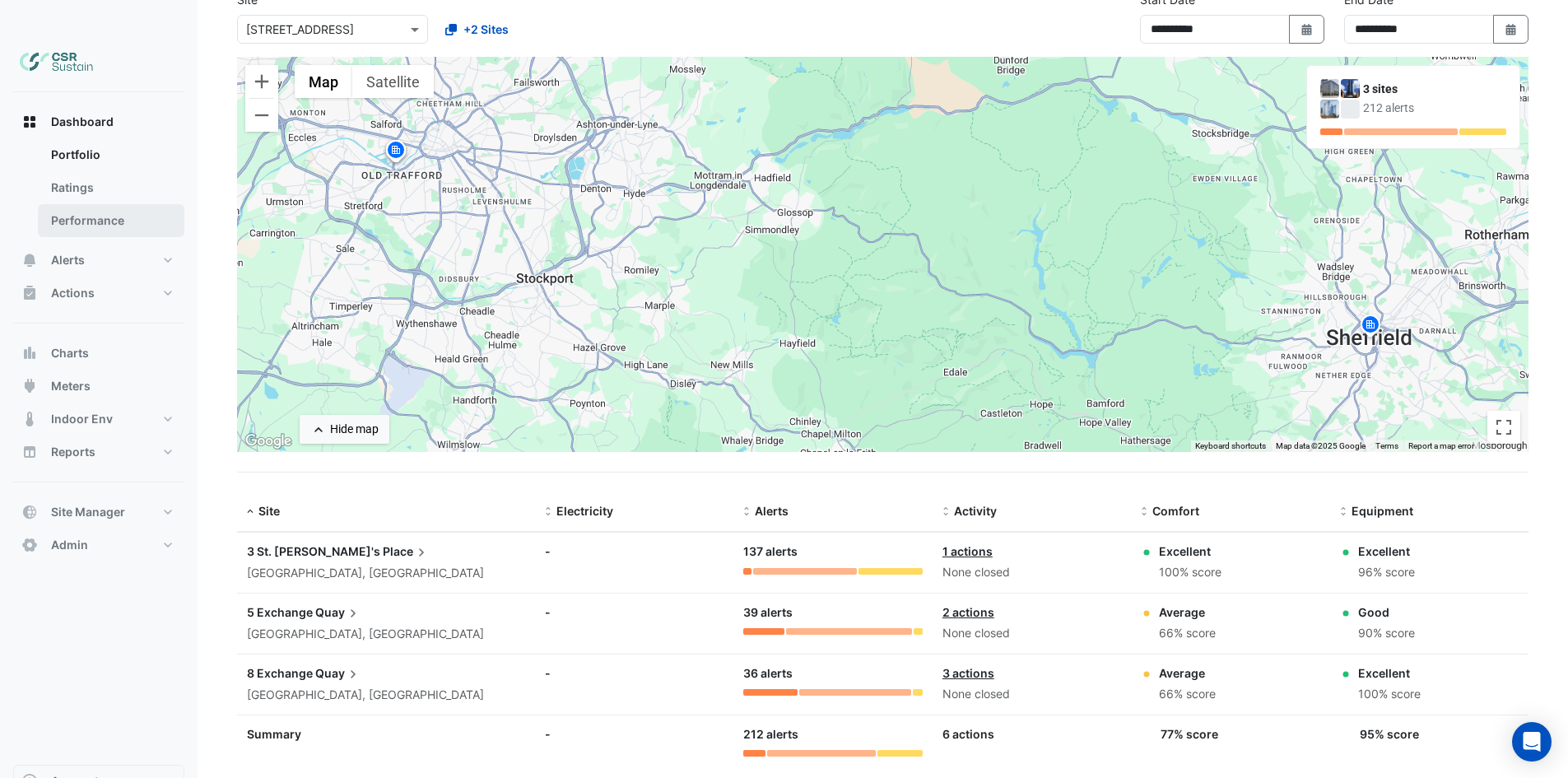
click at [90, 204] on link "Performance" at bounding box center [110, 220] width 146 height 33
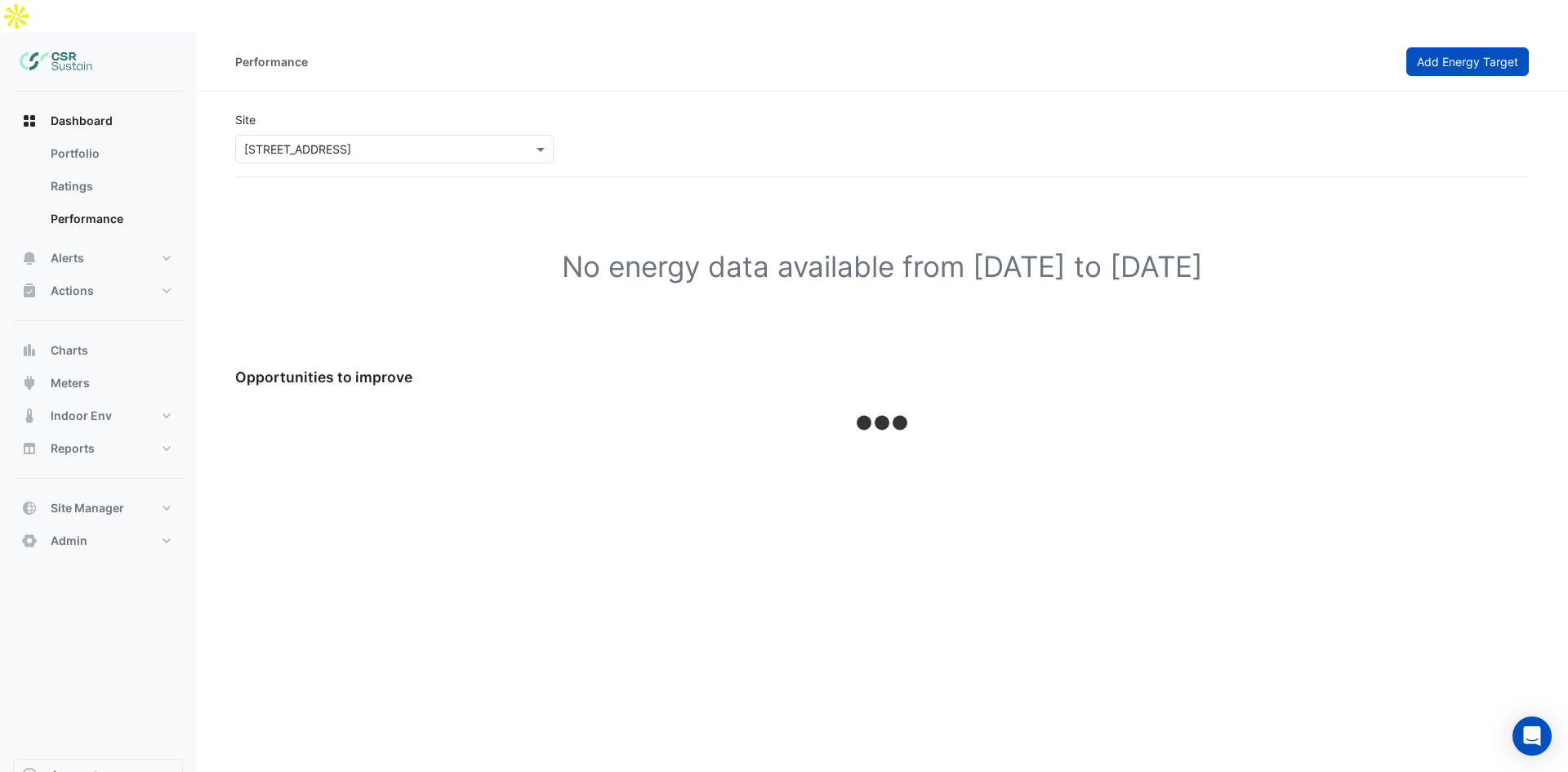
click at [1447, 54] on span "Add Energy Target" at bounding box center [1467, 61] width 102 height 14
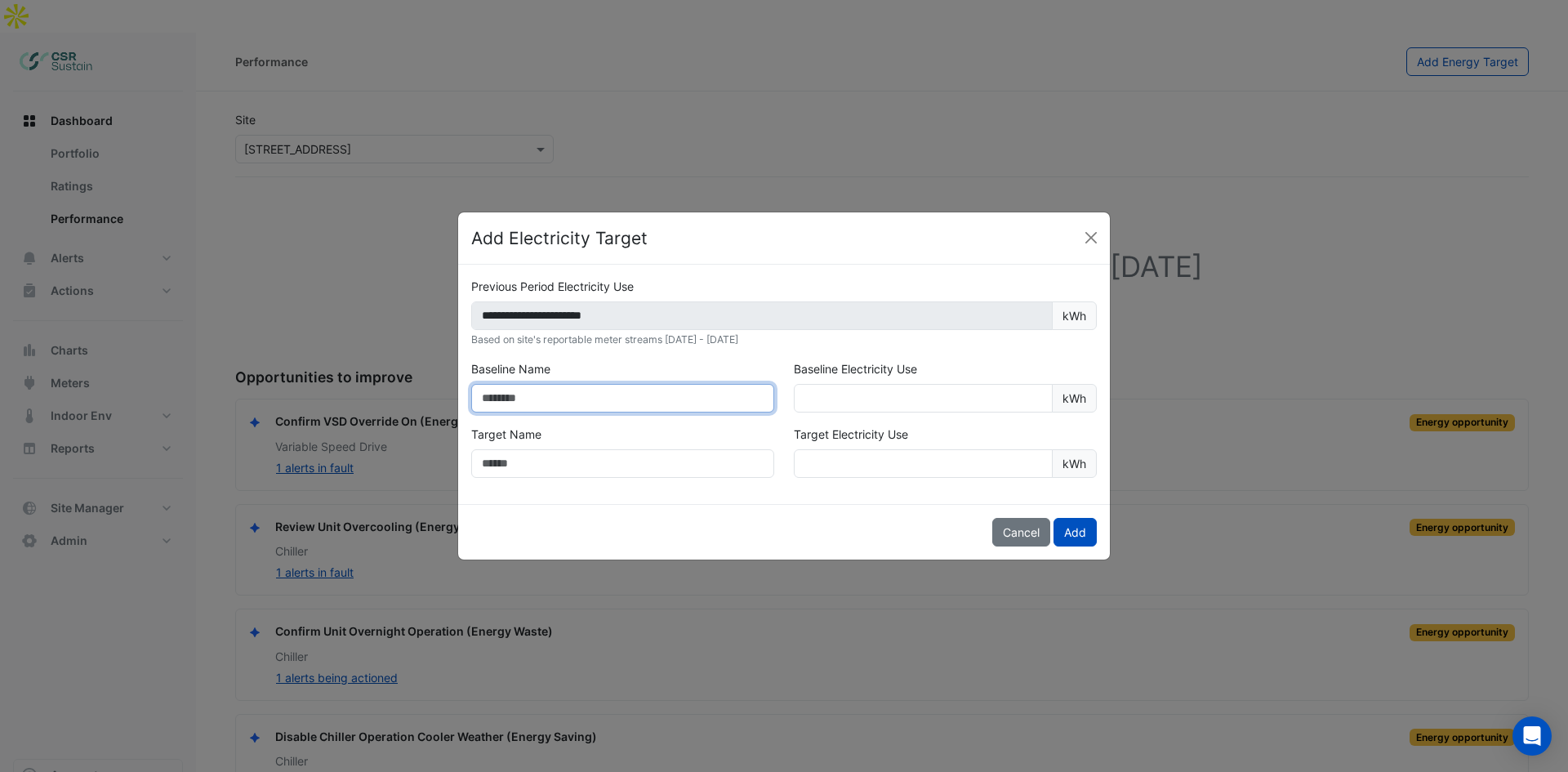
click at [621, 392] on input "text" at bounding box center [622, 398] width 303 height 29
click at [541, 399] on input "text" at bounding box center [622, 398] width 303 height 29
type input "**********"
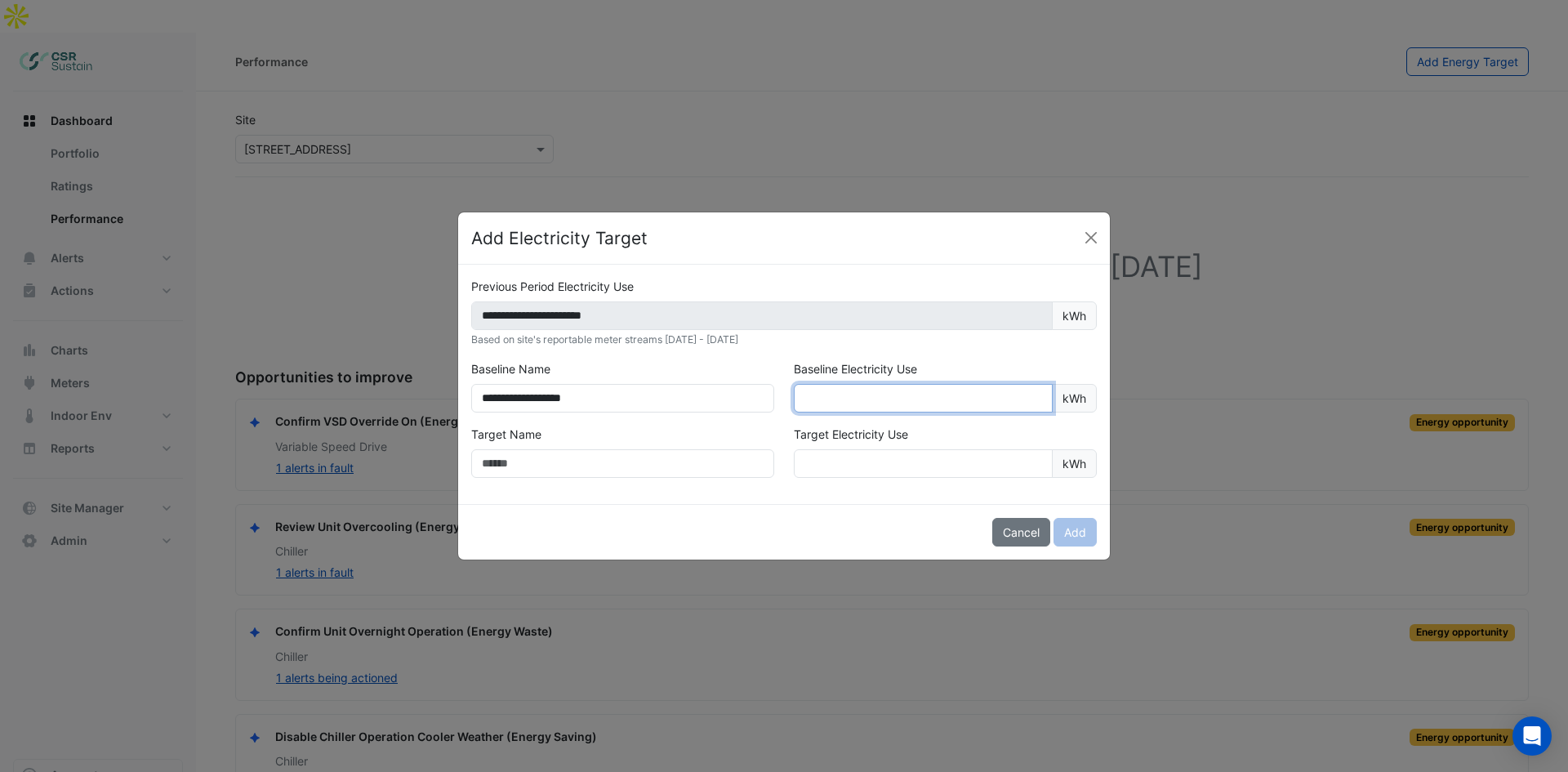
click at [835, 395] on input "number" at bounding box center [923, 398] width 259 height 29
type input "**"
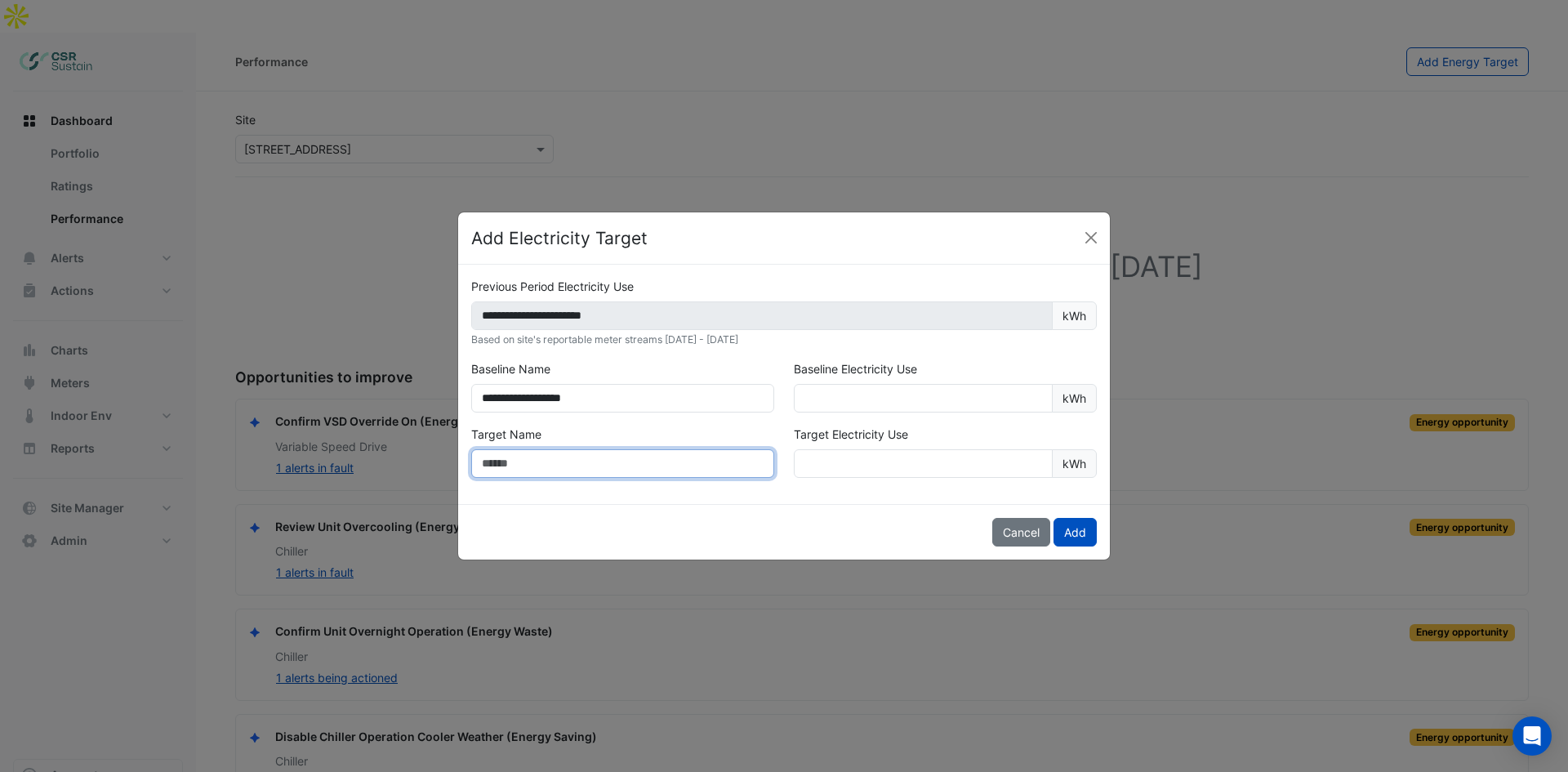
click at [588, 463] on input "text" at bounding box center [622, 463] width 303 height 29
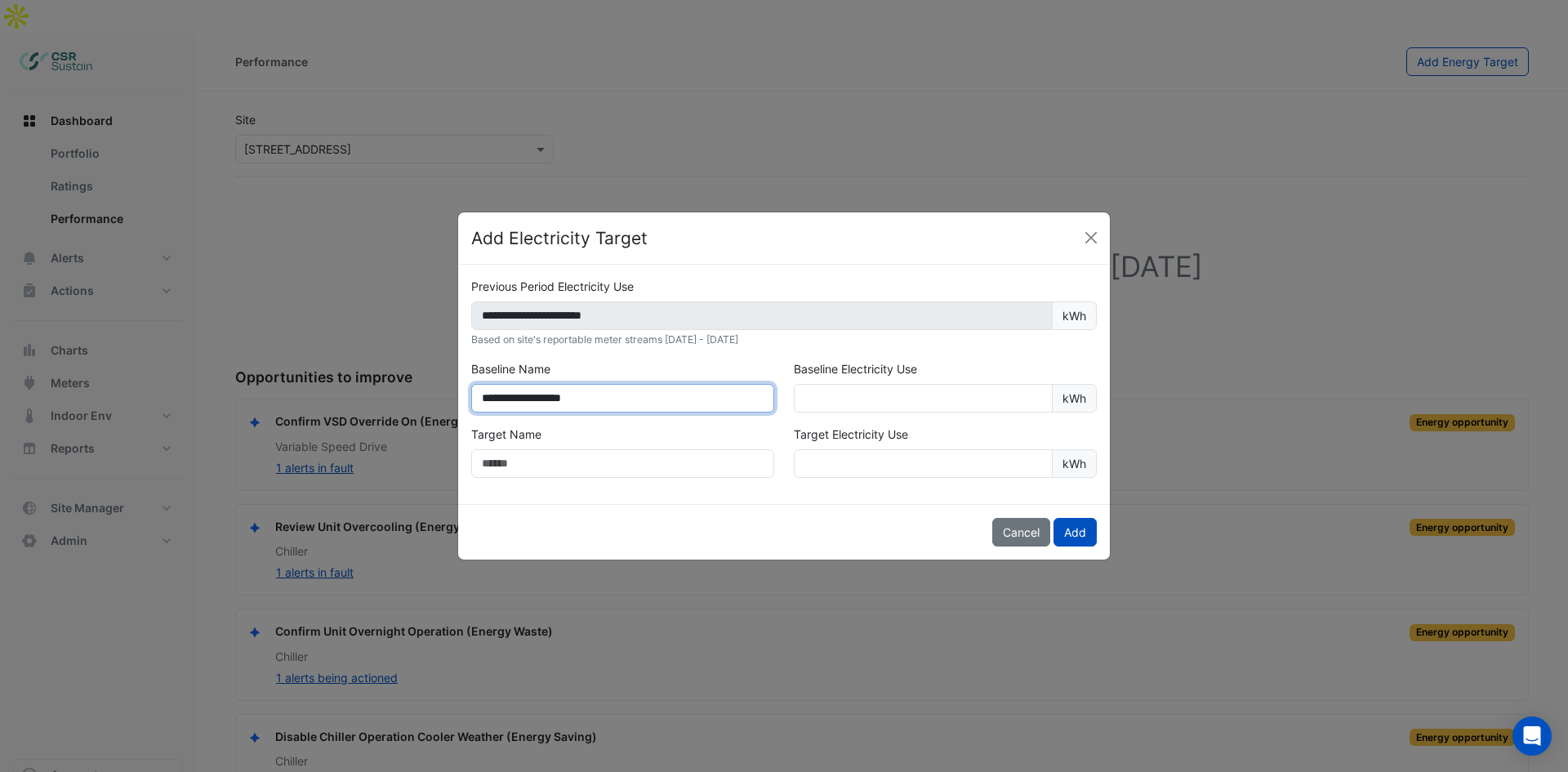
click at [613, 394] on input "**********" at bounding box center [622, 398] width 303 height 29
drag, startPoint x: 525, startPoint y: 396, endPoint x: 406, endPoint y: 395, distance: 119.0
click at [406, 395] on ngb-modal-window "**********" at bounding box center [784, 386] width 1568 height 772
type input "**********"
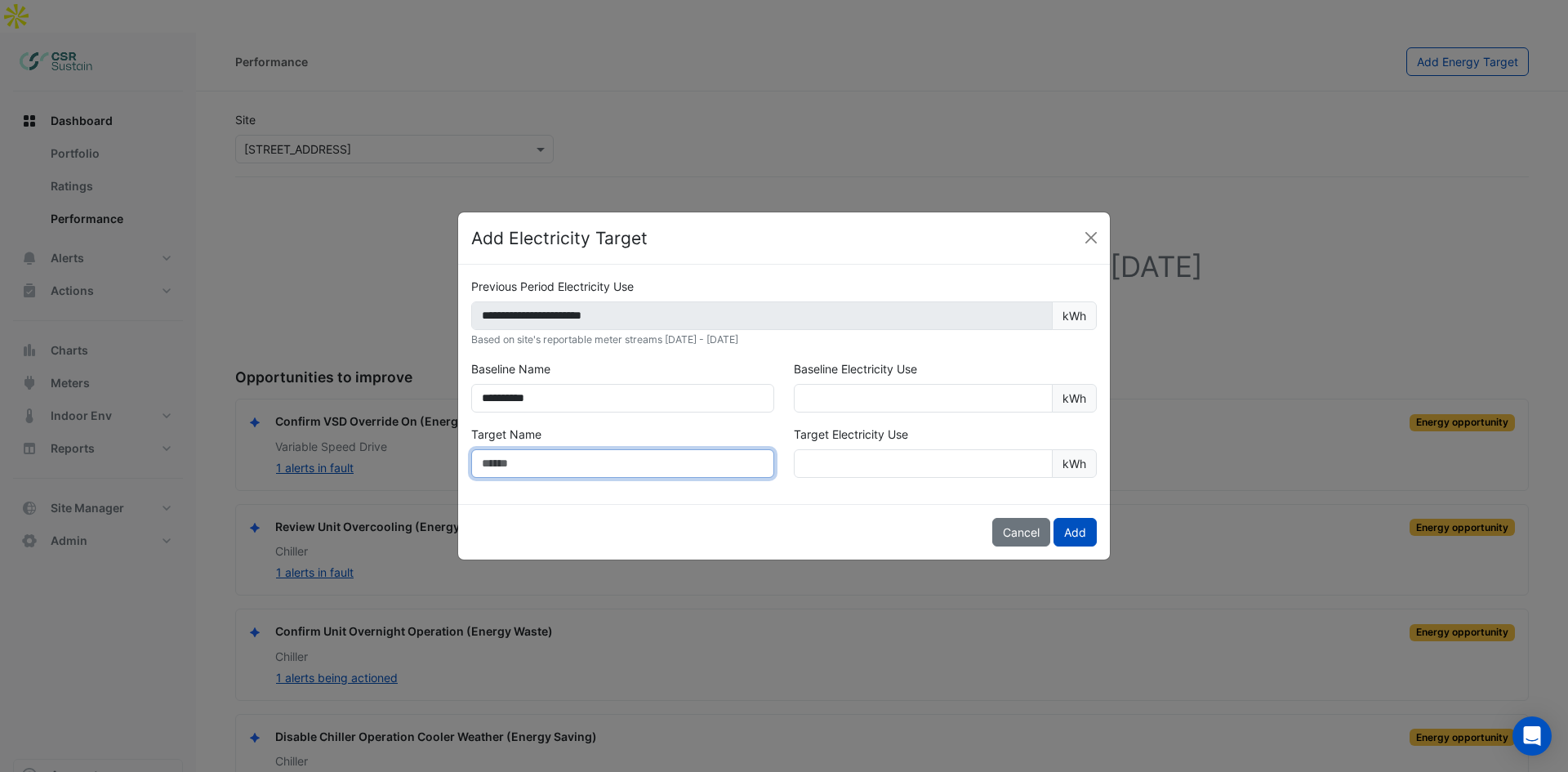
click at [603, 474] on input "text" at bounding box center [622, 463] width 303 height 29
type input "******"
click at [916, 382] on div "Baseline Electricity Use ** kWh" at bounding box center [945, 386] width 323 height 52
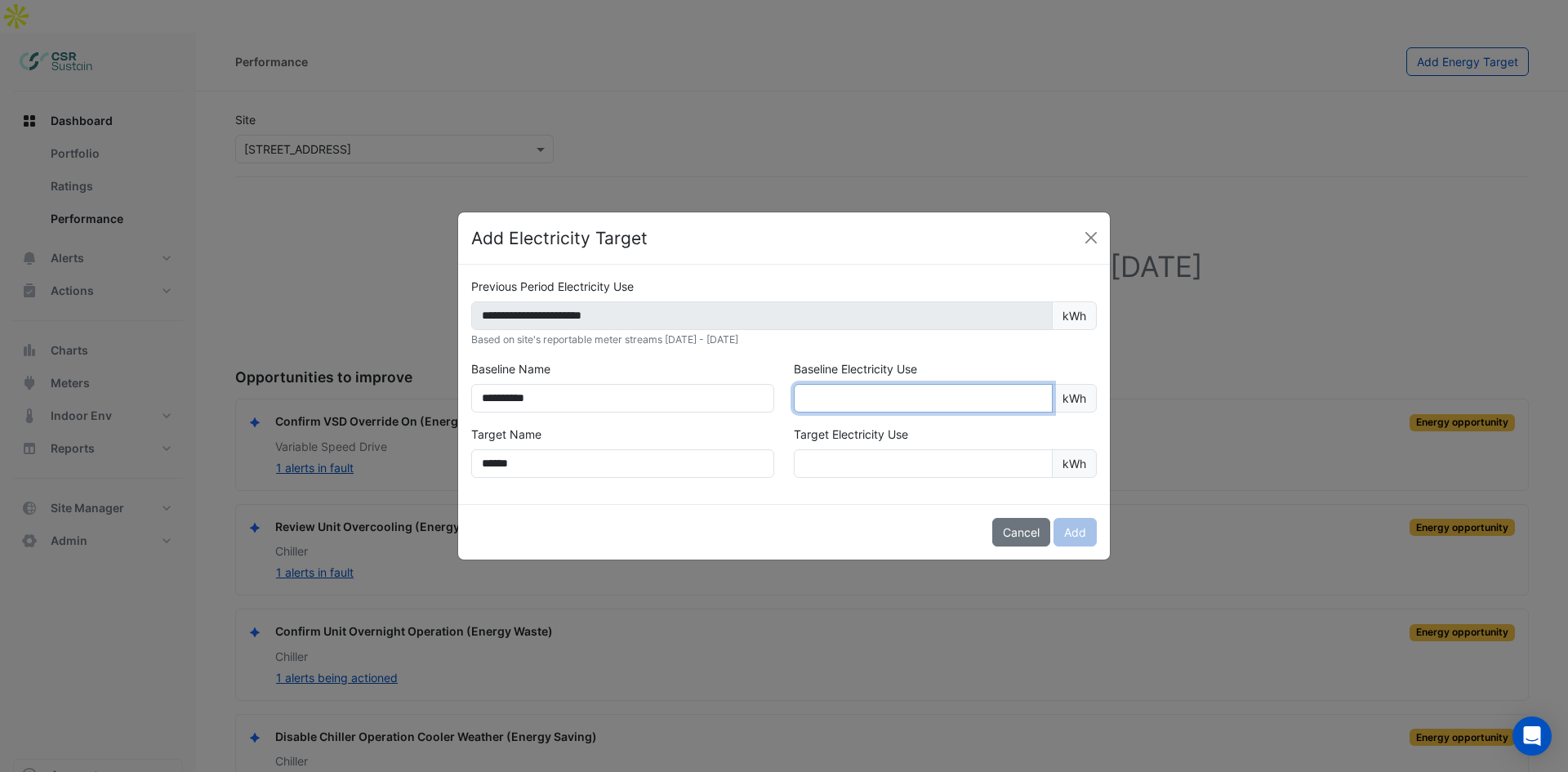
click at [913, 390] on input "**" at bounding box center [923, 398] width 259 height 29
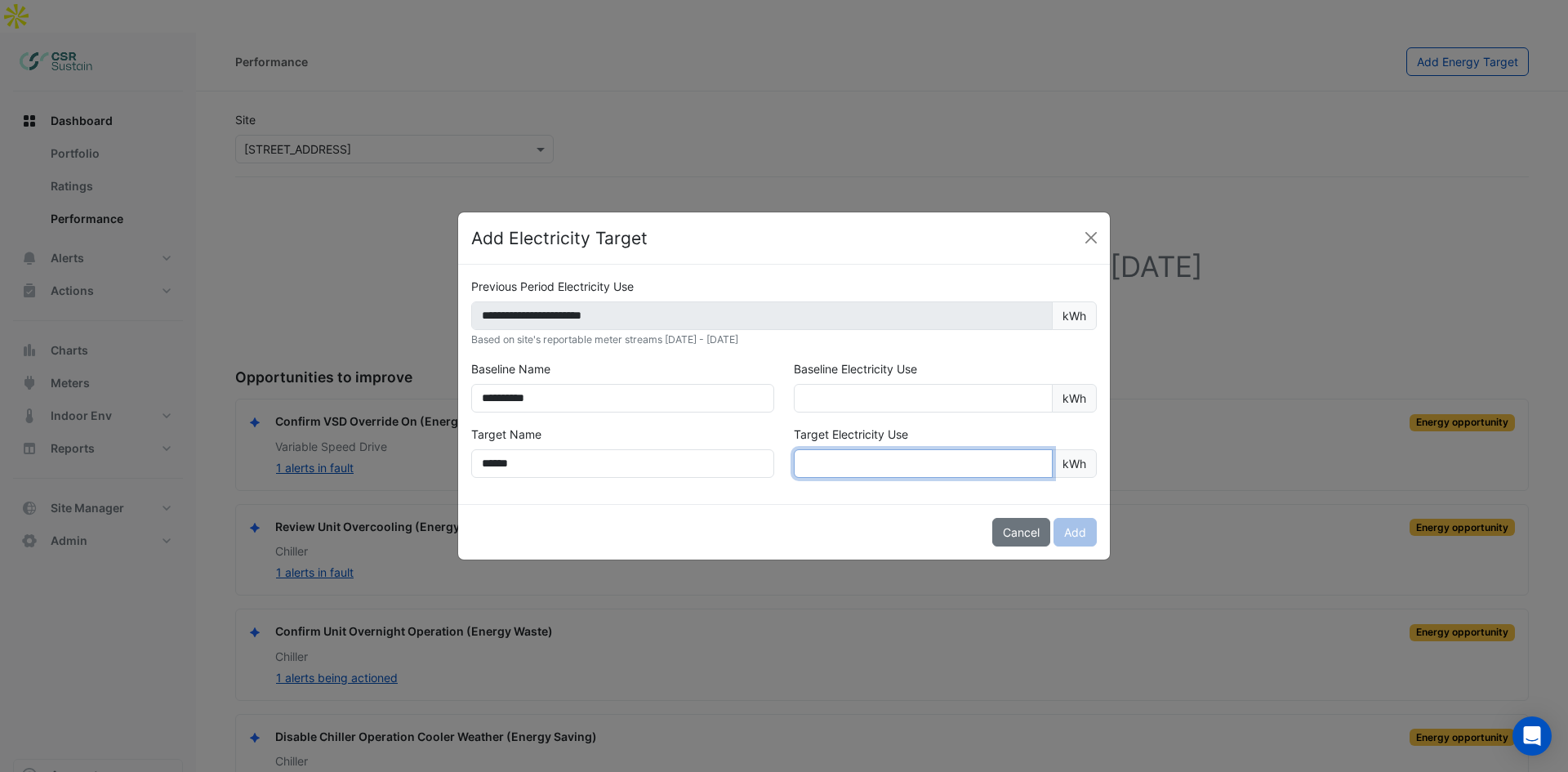
click at [865, 454] on input "number" at bounding box center [923, 463] width 259 height 29
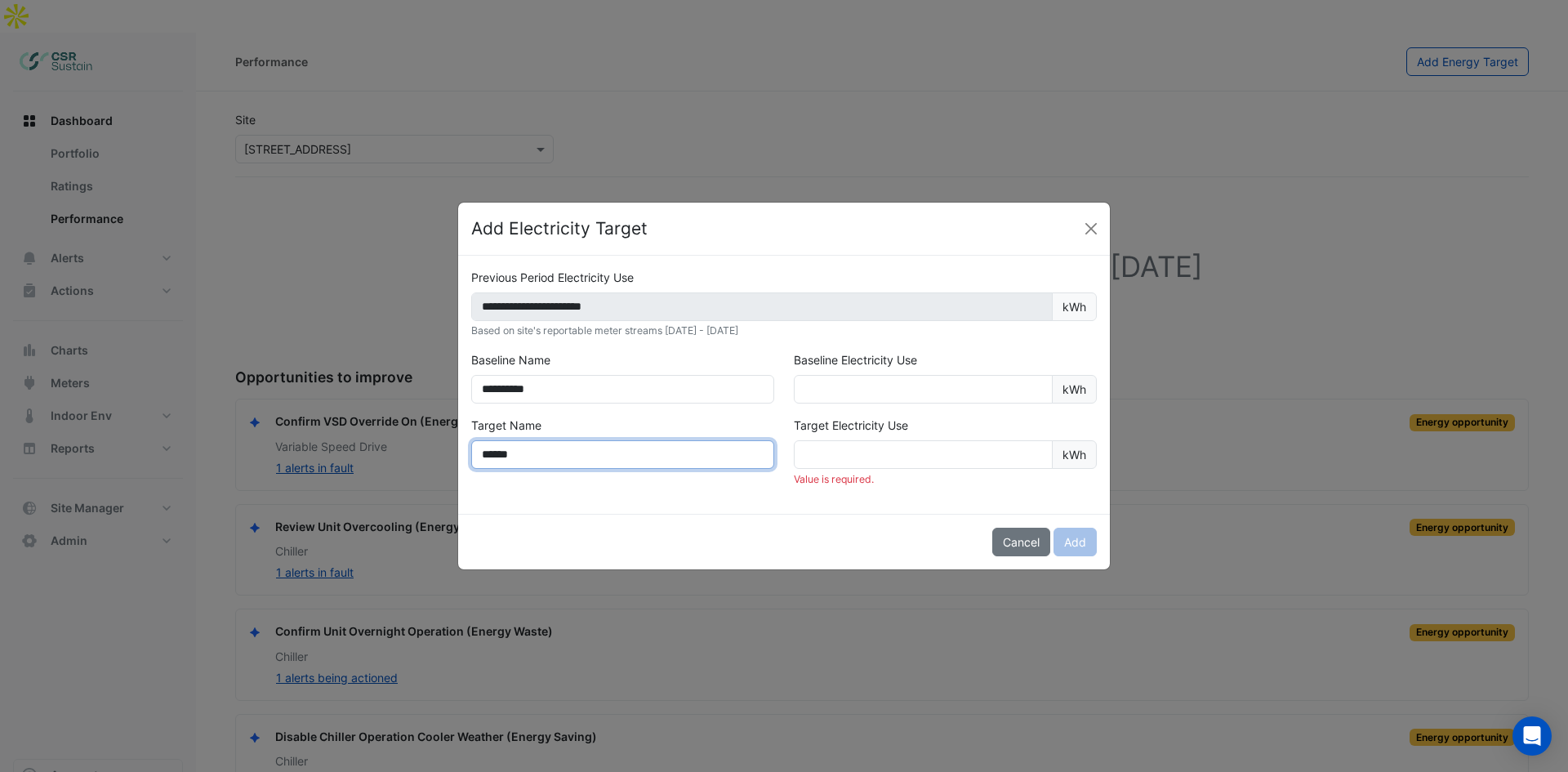
drag, startPoint x: 604, startPoint y: 462, endPoint x: 455, endPoint y: 461, distance: 149.0
click at [455, 461] on ngb-modal-window "**********" at bounding box center [784, 386] width 1568 height 772
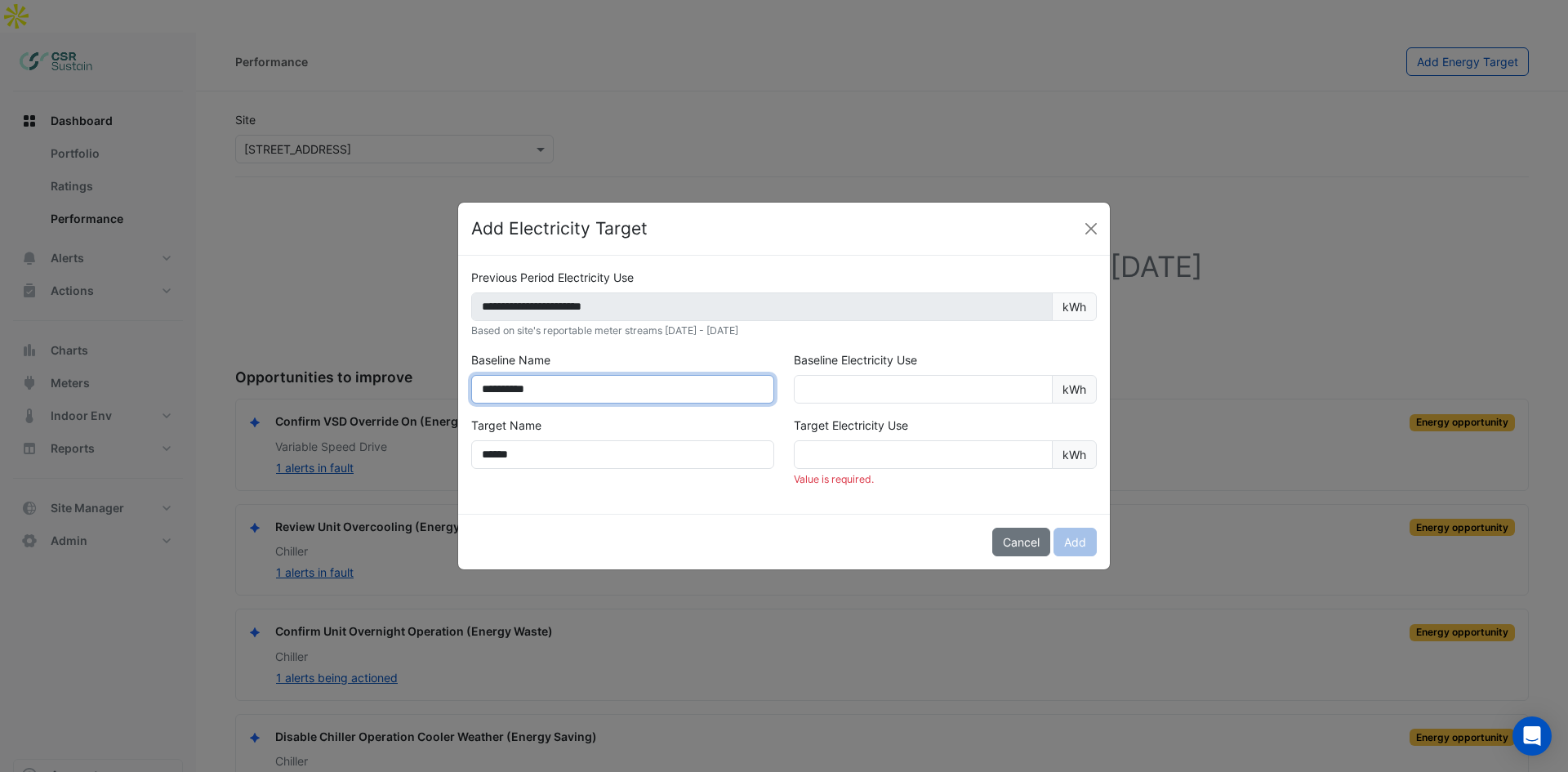
click at [599, 382] on input "**********" at bounding box center [622, 389] width 303 height 29
drag, startPoint x: 605, startPoint y: 388, endPoint x: 489, endPoint y: 385, distance: 116.0
click at [489, 385] on input "**********" at bounding box center [622, 389] width 303 height 29
type input "*"
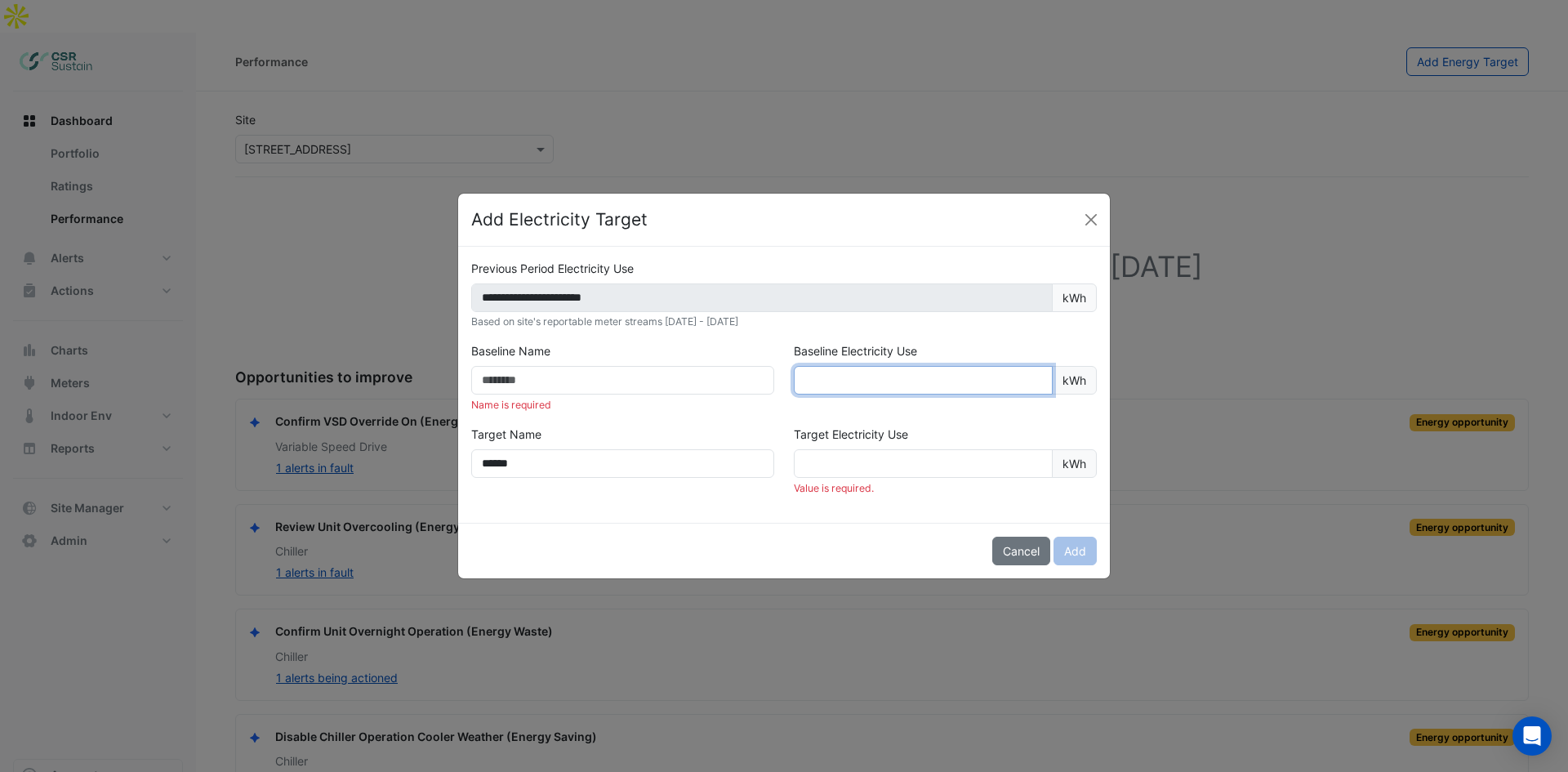
click at [838, 380] on input "**" at bounding box center [923, 380] width 259 height 29
type input "*"
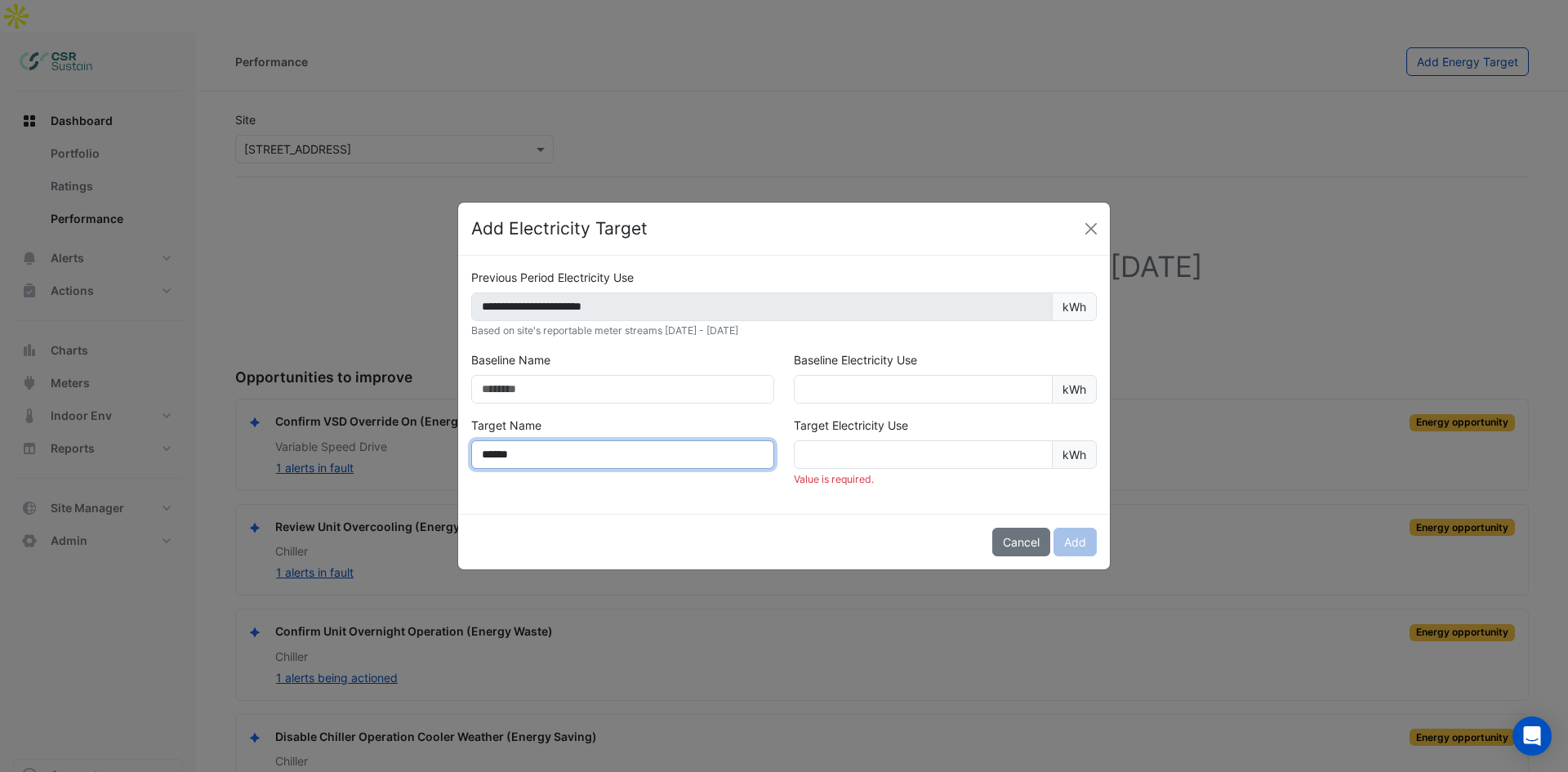
click at [603, 448] on input "******" at bounding box center [622, 454] width 303 height 29
type input "*"
type input "**********"
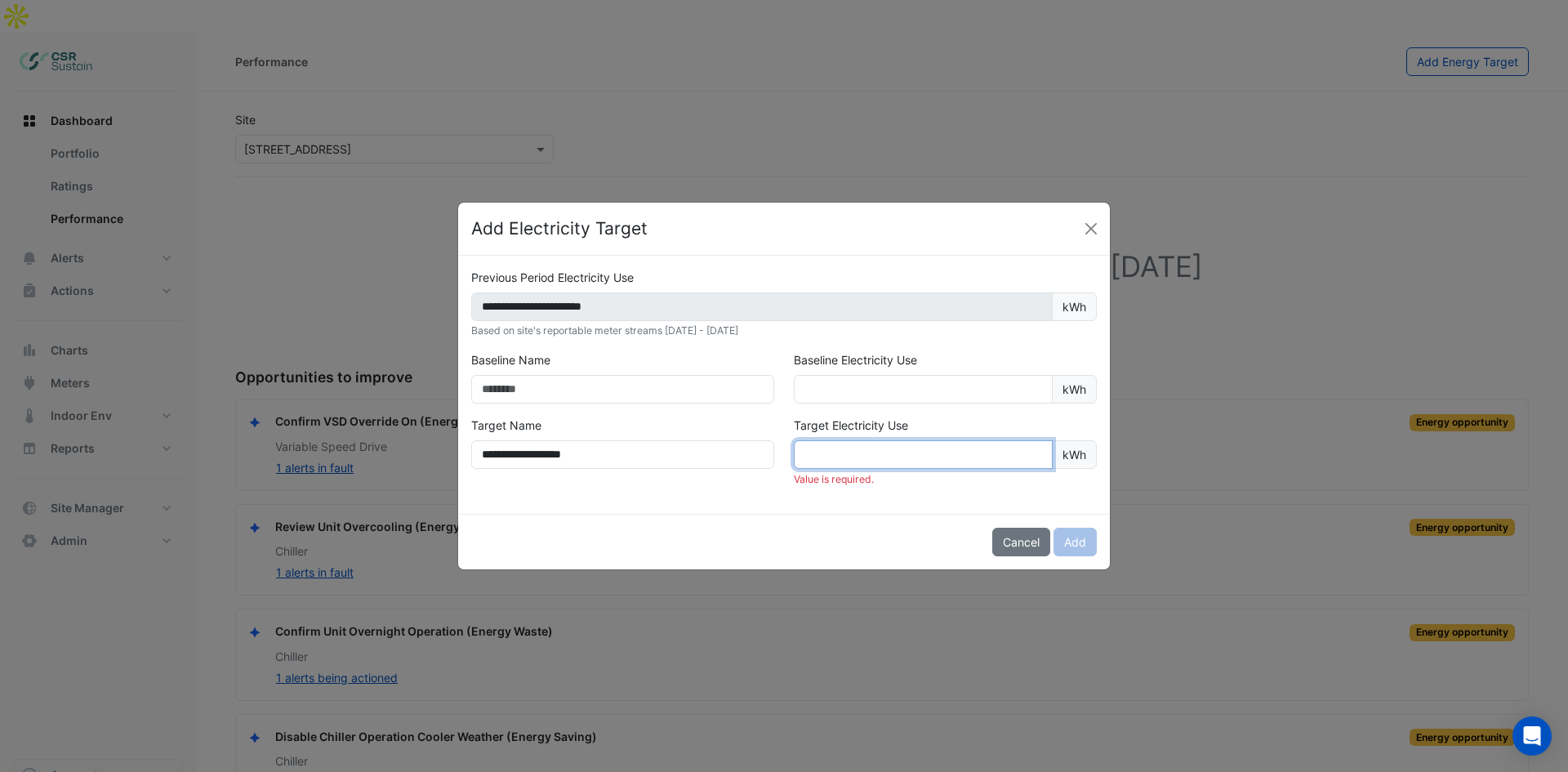
click at [824, 451] on input "number" at bounding box center [923, 454] width 259 height 29
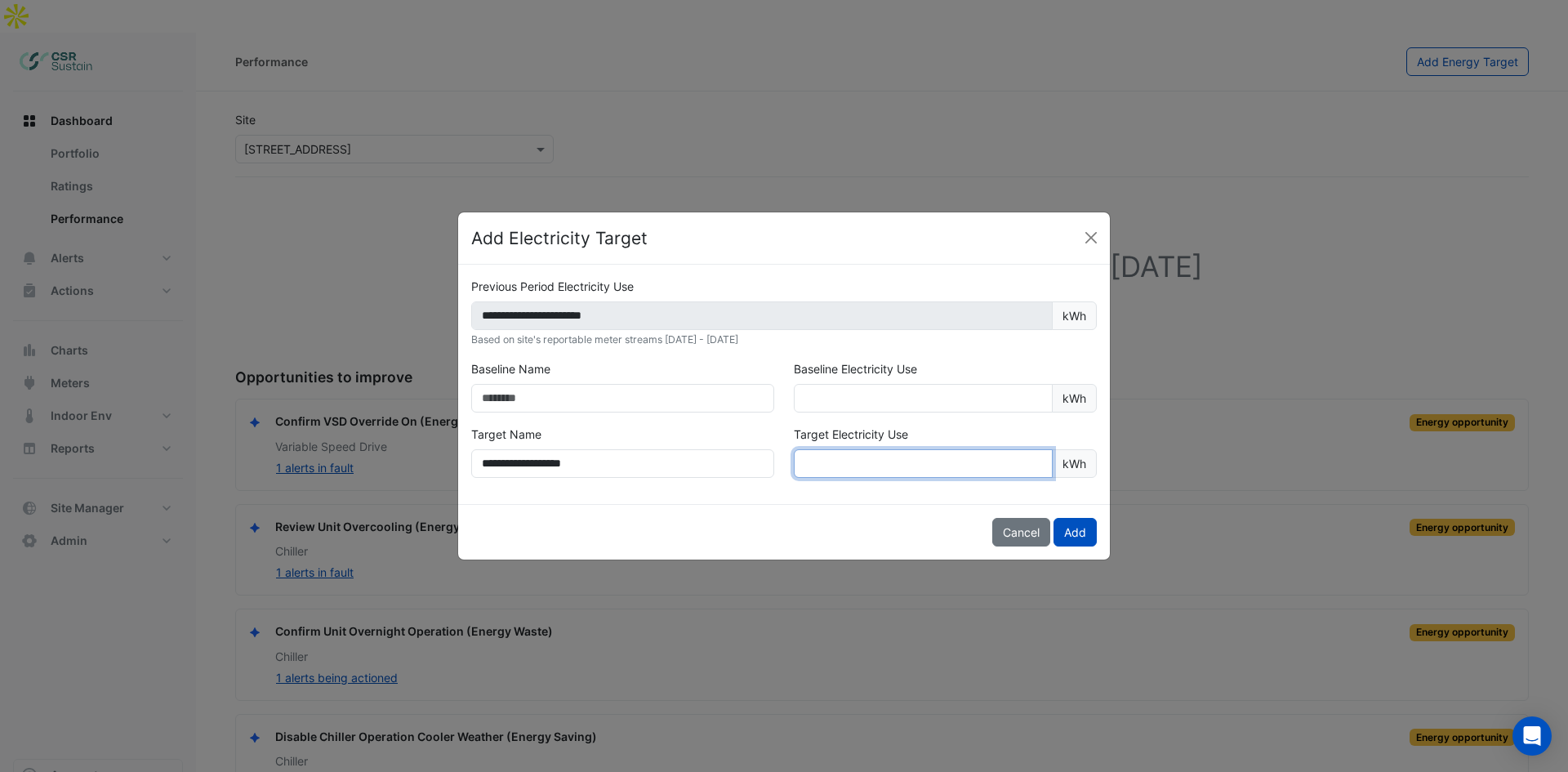
type input "*****"
drag, startPoint x: 888, startPoint y: 457, endPoint x: 877, endPoint y: 459, distance: 11.2
click at [888, 458] on input "*****" at bounding box center [923, 463] width 259 height 29
drag, startPoint x: 877, startPoint y: 459, endPoint x: 801, endPoint y: 451, distance: 76.4
click at [801, 452] on input "*****" at bounding box center [923, 463] width 259 height 29
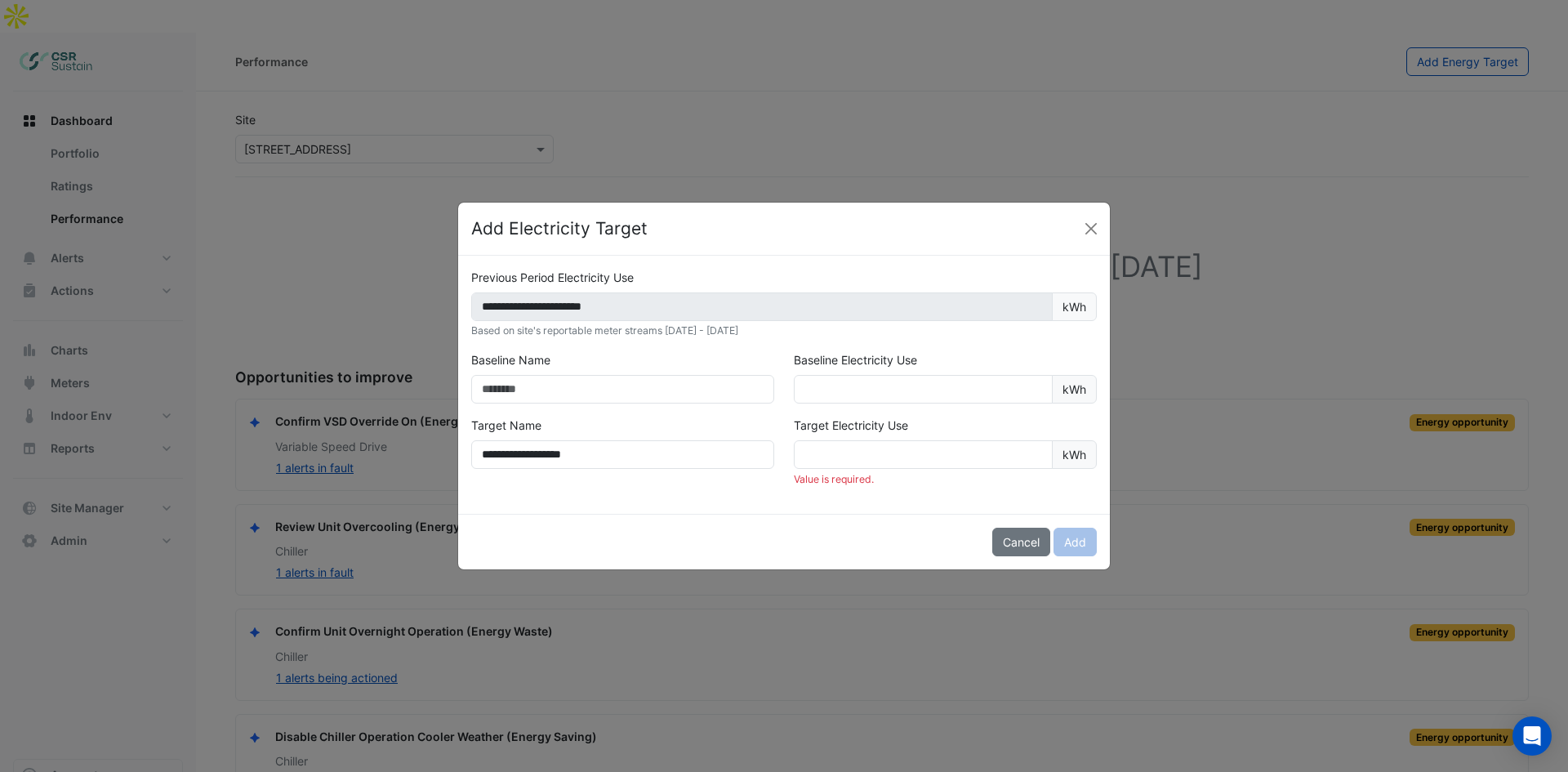
click at [975, 434] on div "Target Electricity Use kWh Value is required." at bounding box center [945, 451] width 323 height 70
click at [968, 446] on input "number" at bounding box center [923, 454] width 259 height 29
click at [591, 385] on input "text" at bounding box center [622, 389] width 303 height 29
click at [831, 445] on input "number" at bounding box center [923, 454] width 259 height 29
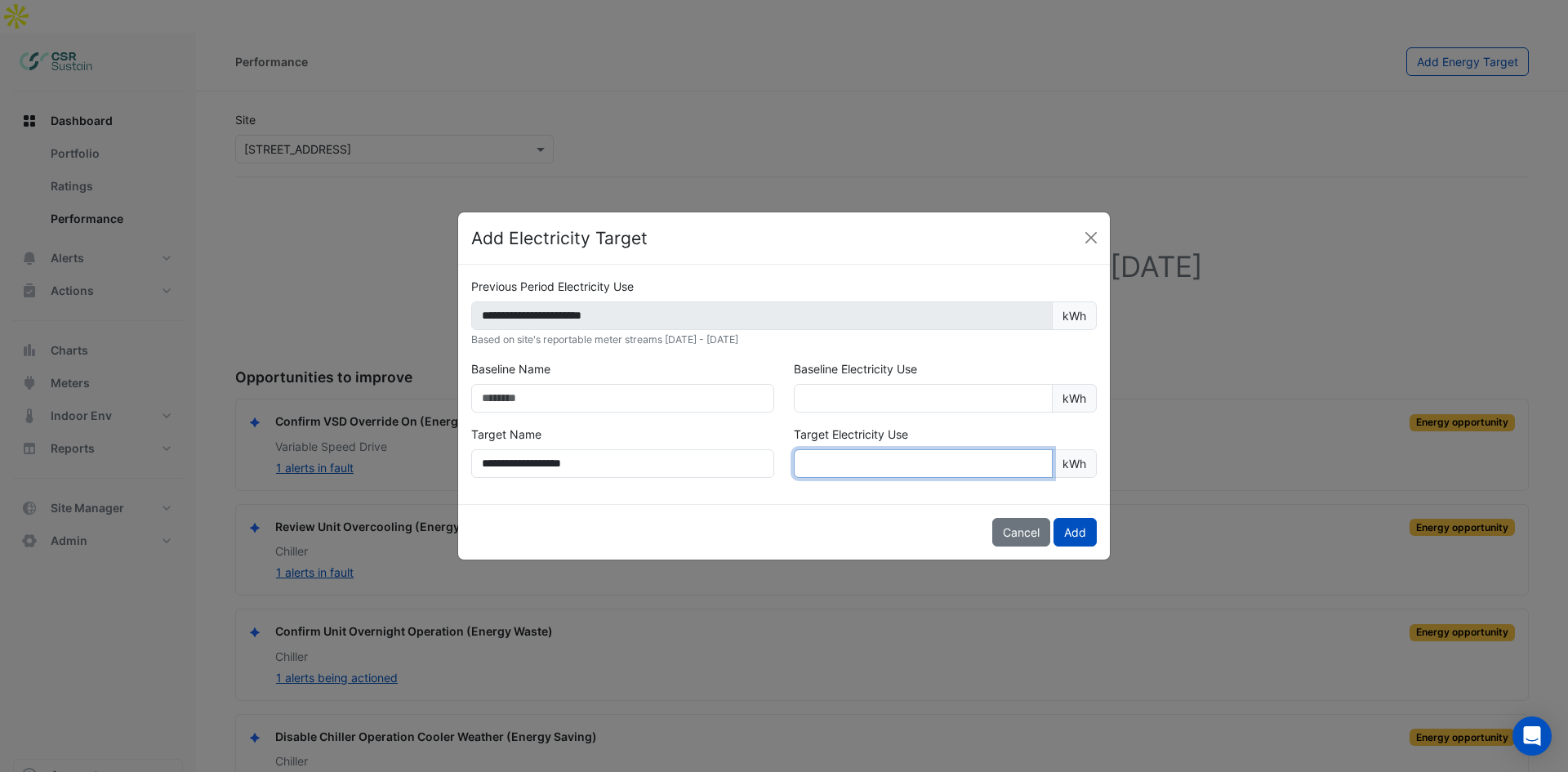
type input "*******"
click at [887, 502] on div "**********" at bounding box center [784, 384] width 652 height 239
drag, startPoint x: 593, startPoint y: 294, endPoint x: 641, endPoint y: 322, distance: 55.6
click at [600, 300] on div "**********" at bounding box center [784, 312] width 626 height 69
click at [1083, 531] on button "Add" at bounding box center [1075, 531] width 43 height 29
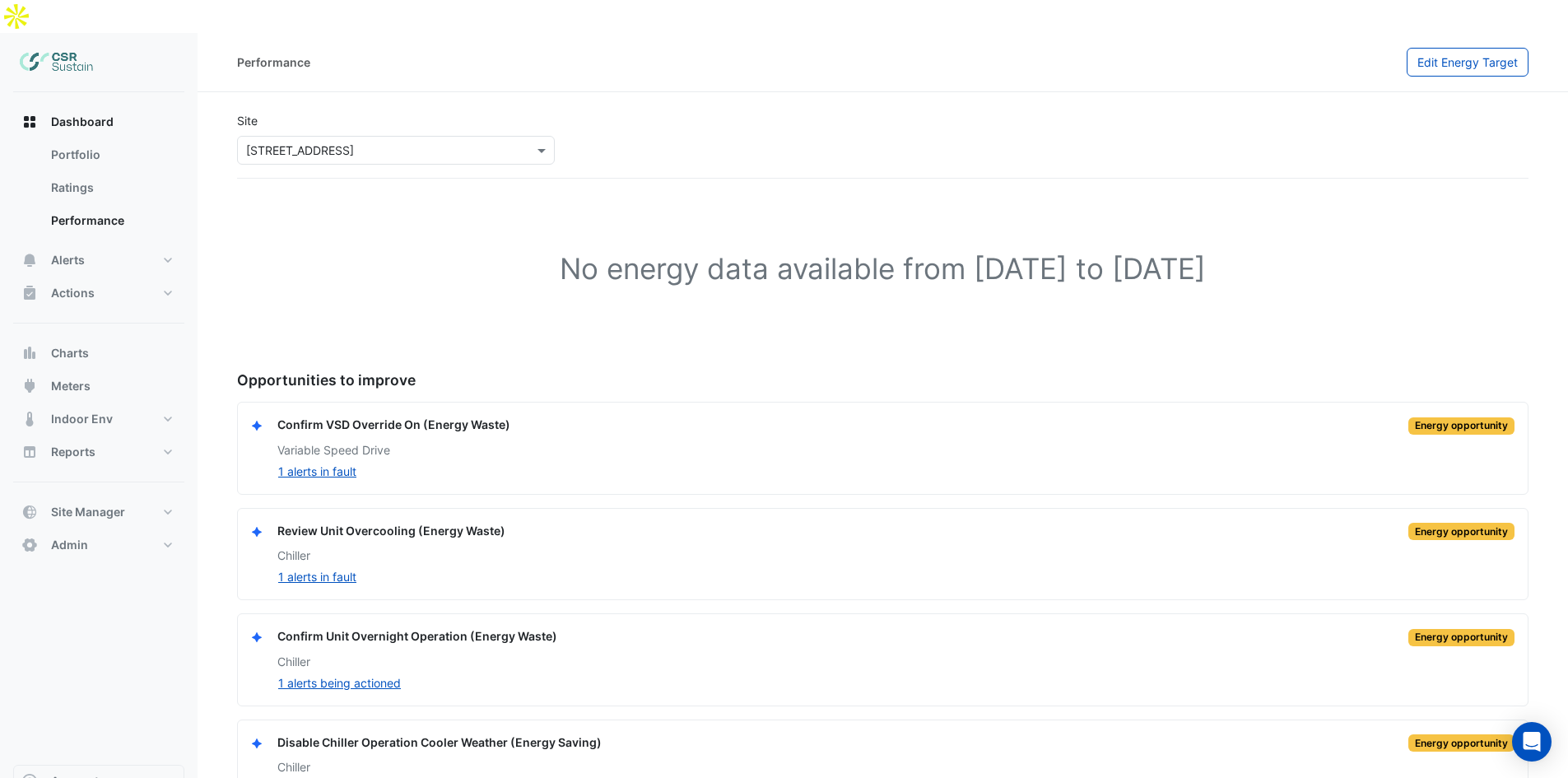
scroll to position [21, 0]
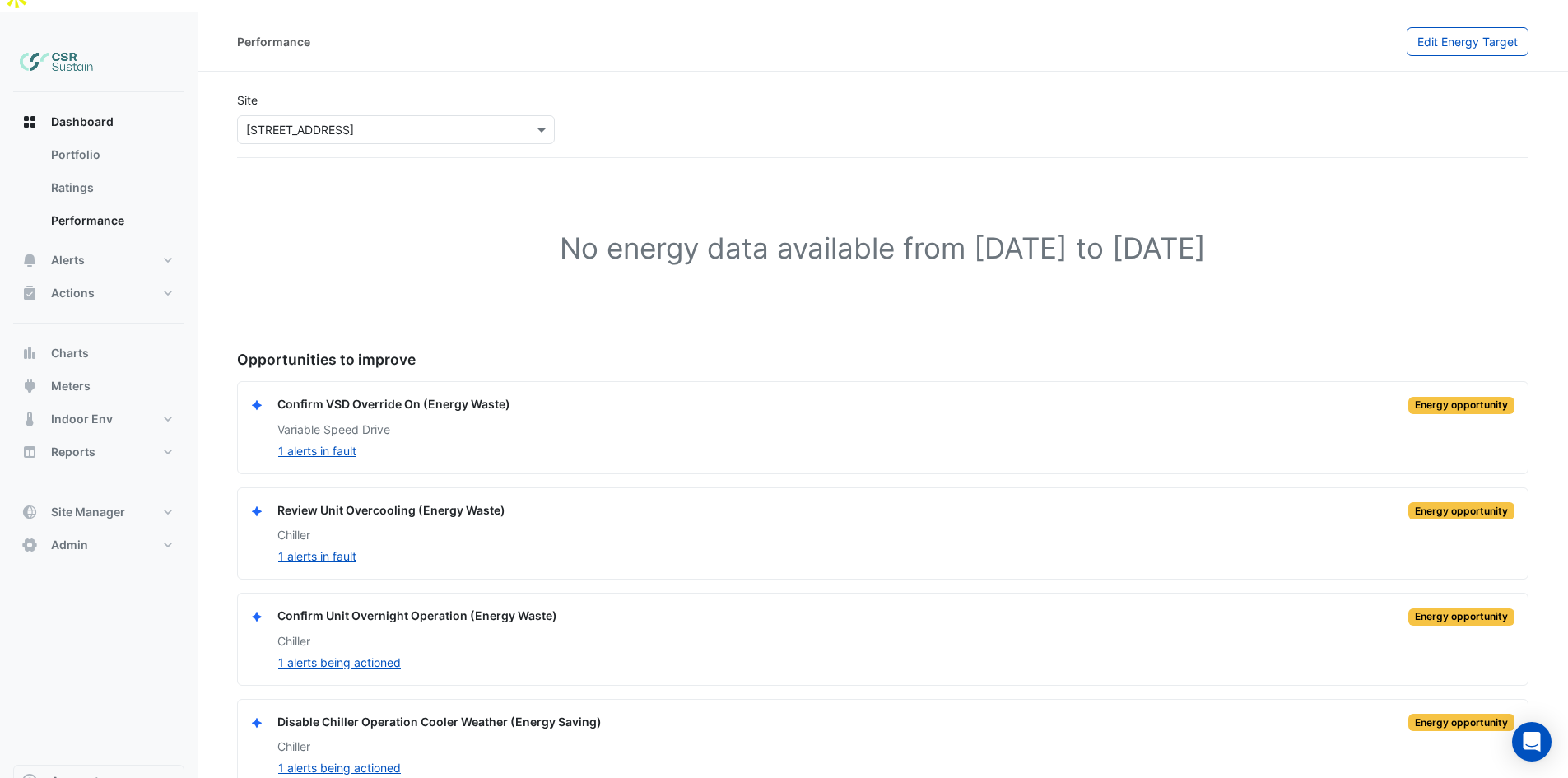
drag, startPoint x: 662, startPoint y: 255, endPoint x: 697, endPoint y: 479, distance: 226.7
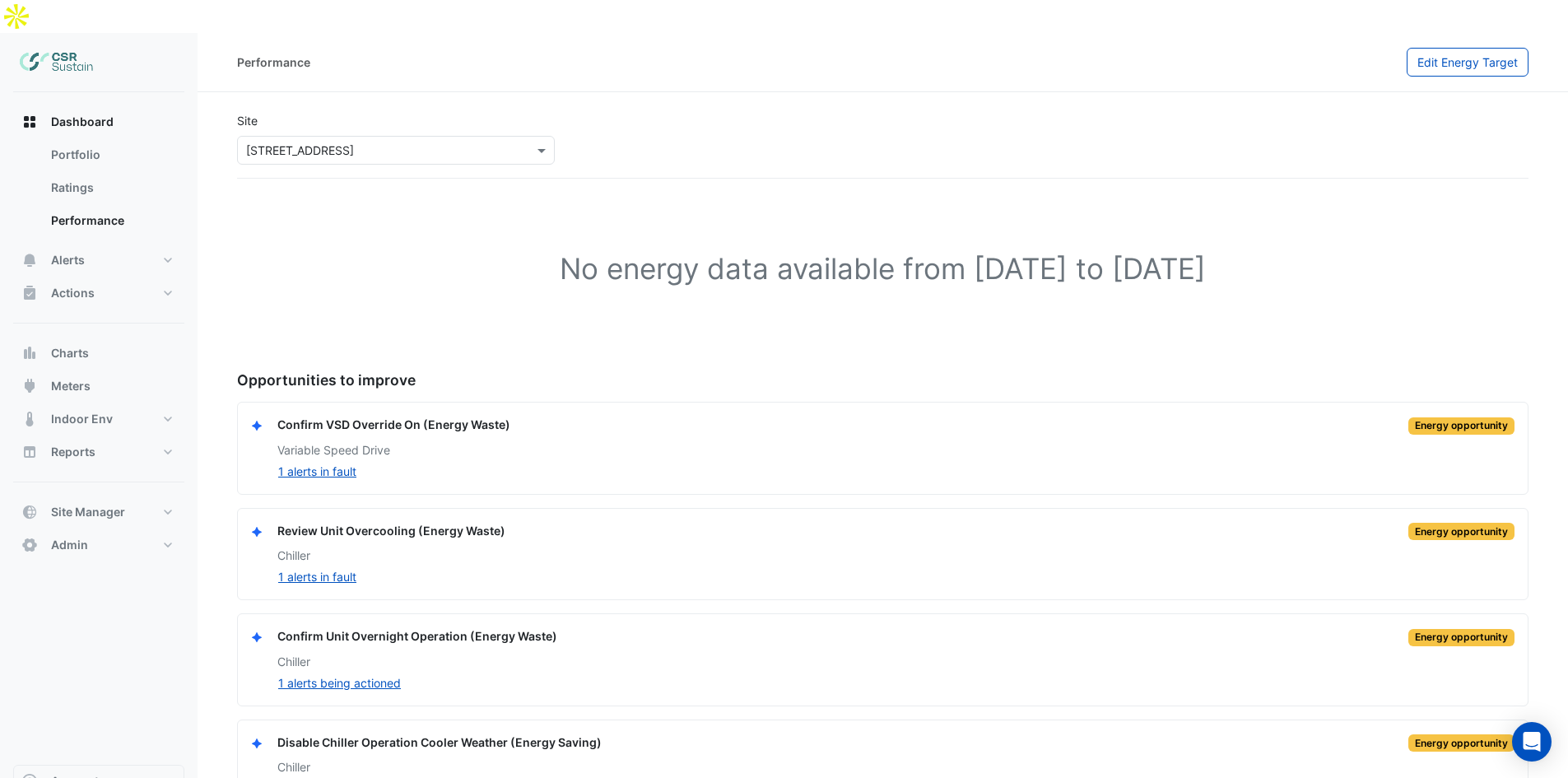
drag, startPoint x: 711, startPoint y: 388, endPoint x: 1047, endPoint y: 88, distance: 450.4
click at [1447, 33] on div "Performance Edit Energy Target" at bounding box center [882, 63] width 1370 height 60
click at [1447, 48] on button "Edit Energy Target" at bounding box center [1467, 62] width 121 height 29
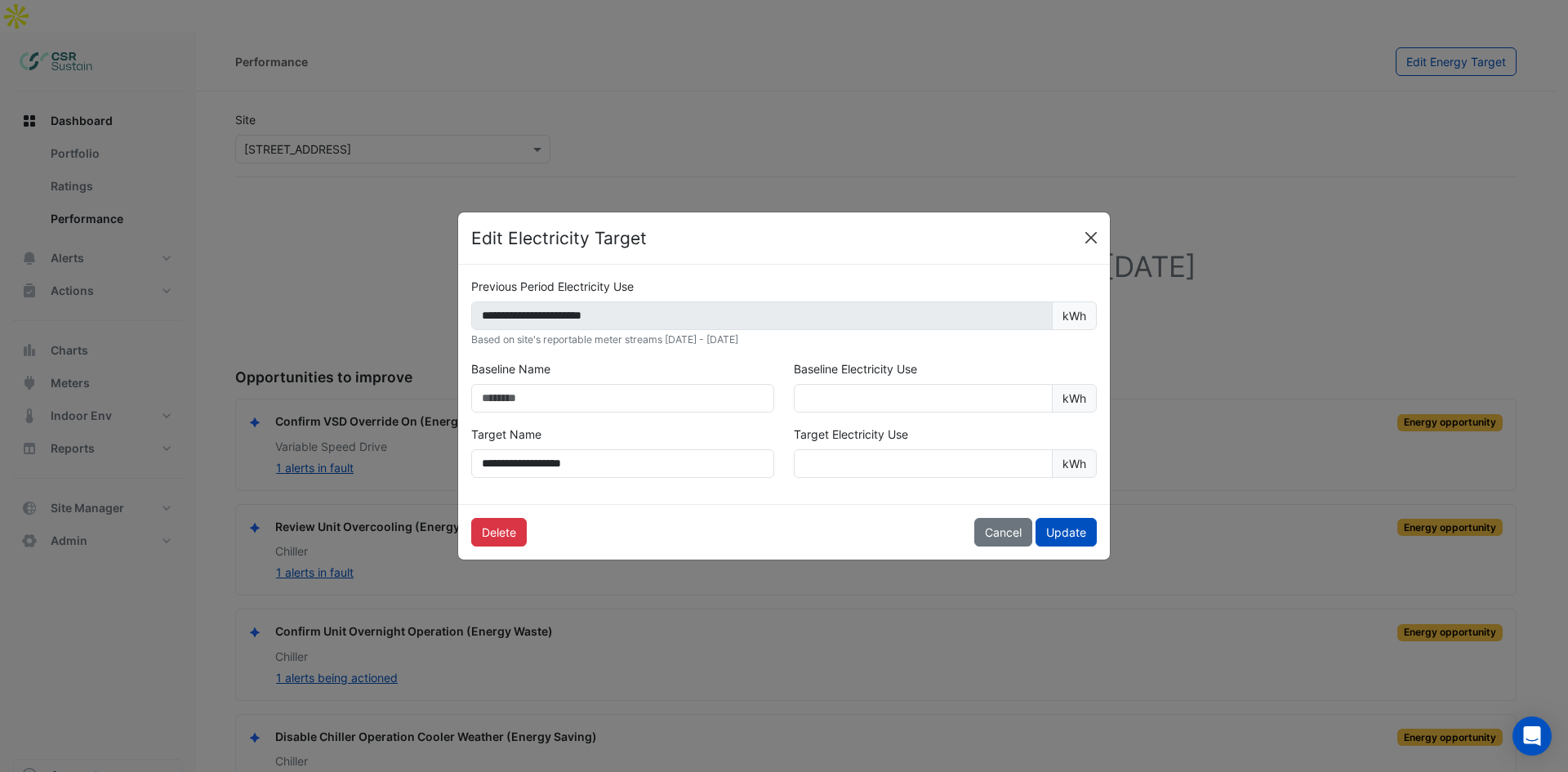
click at [1085, 239] on button "Close" at bounding box center [1091, 237] width 25 height 25
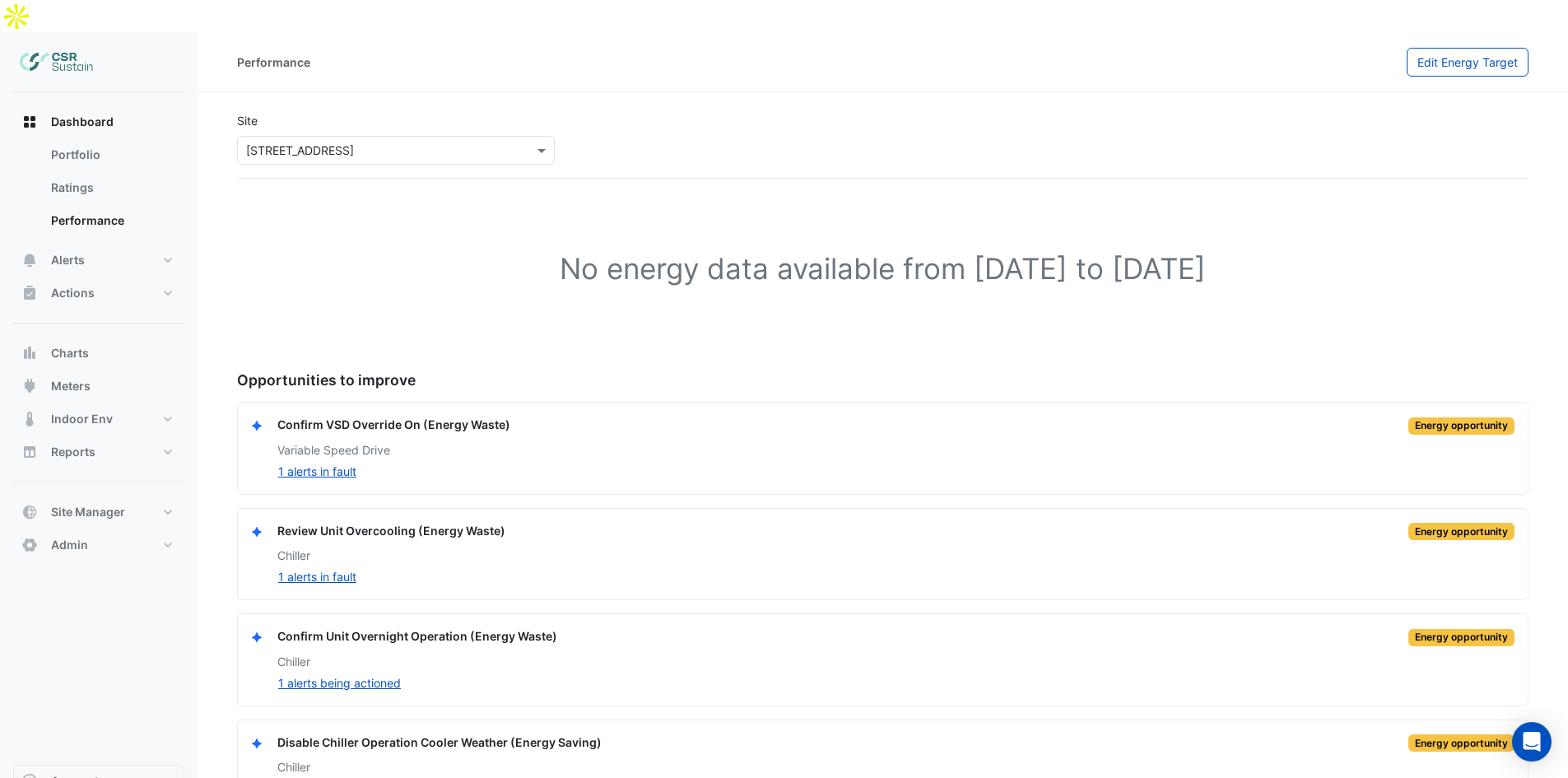
scroll to position [21, 0]
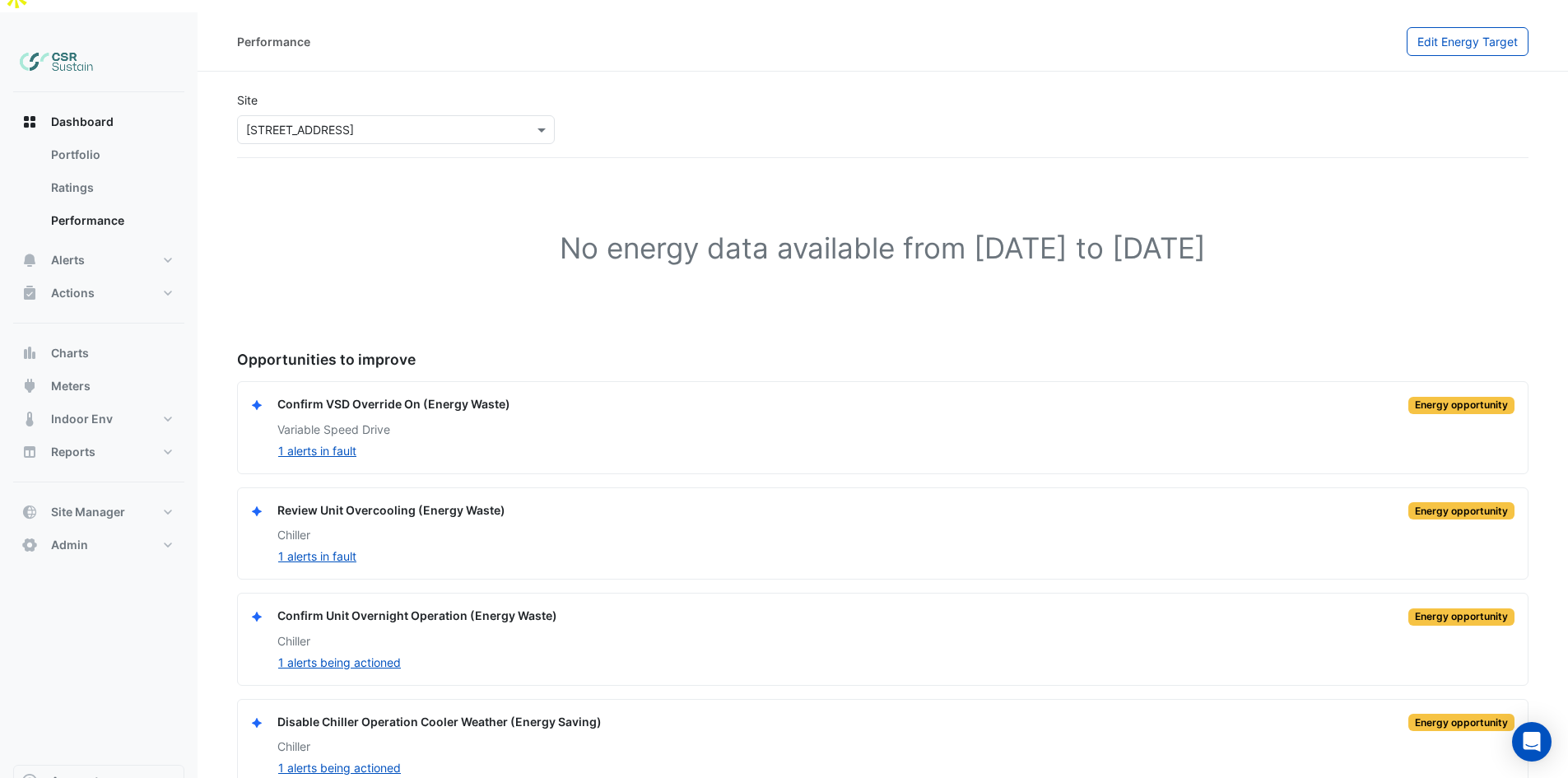
drag, startPoint x: 654, startPoint y: 444, endPoint x: 660, endPoint y: 566, distance: 122.1
drag, startPoint x: 651, startPoint y: 208, endPoint x: 641, endPoint y: 193, distance: 18.0
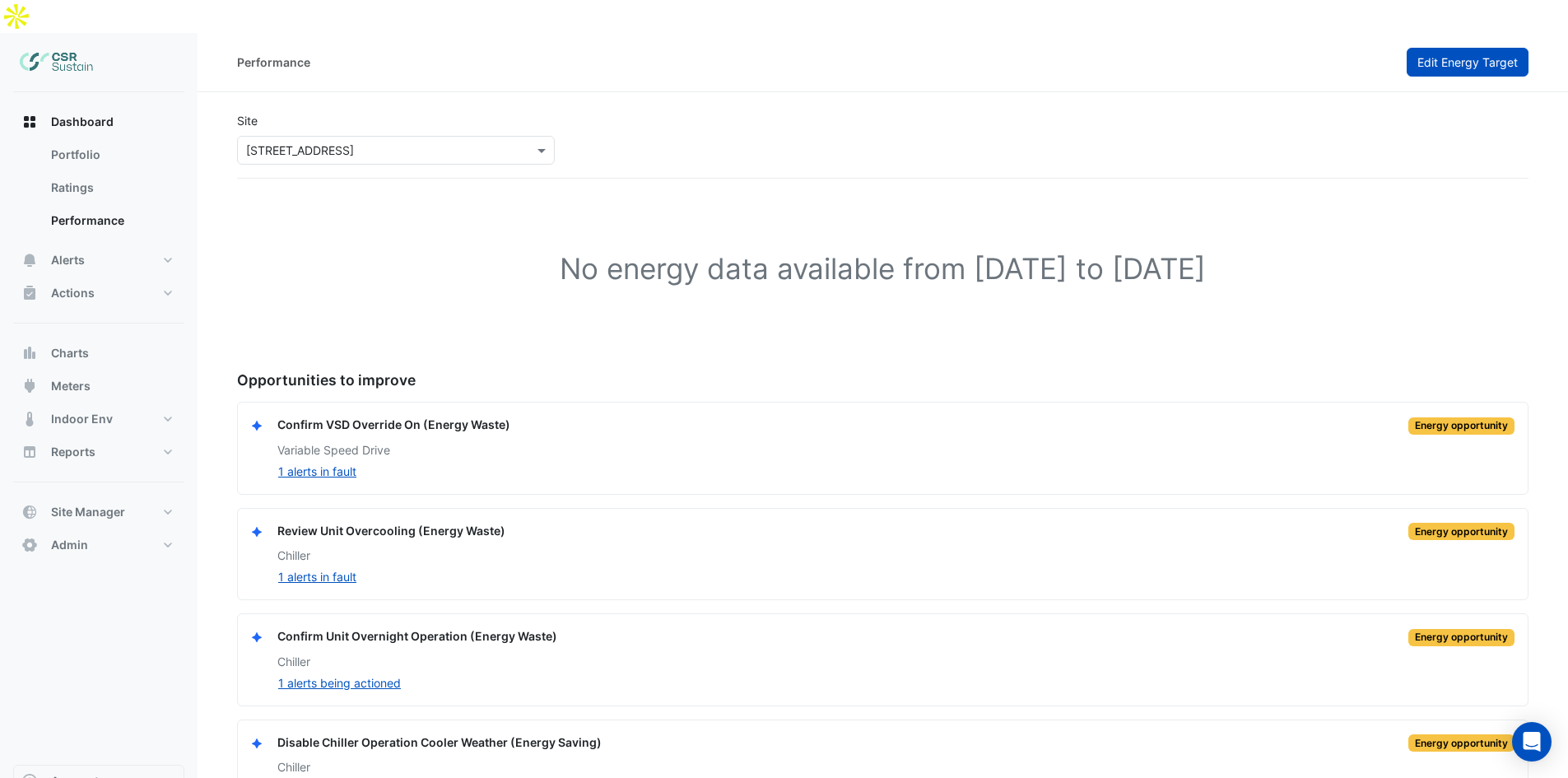
click at [1425, 55] on span "Edit Energy Target" at bounding box center [1467, 62] width 100 height 14
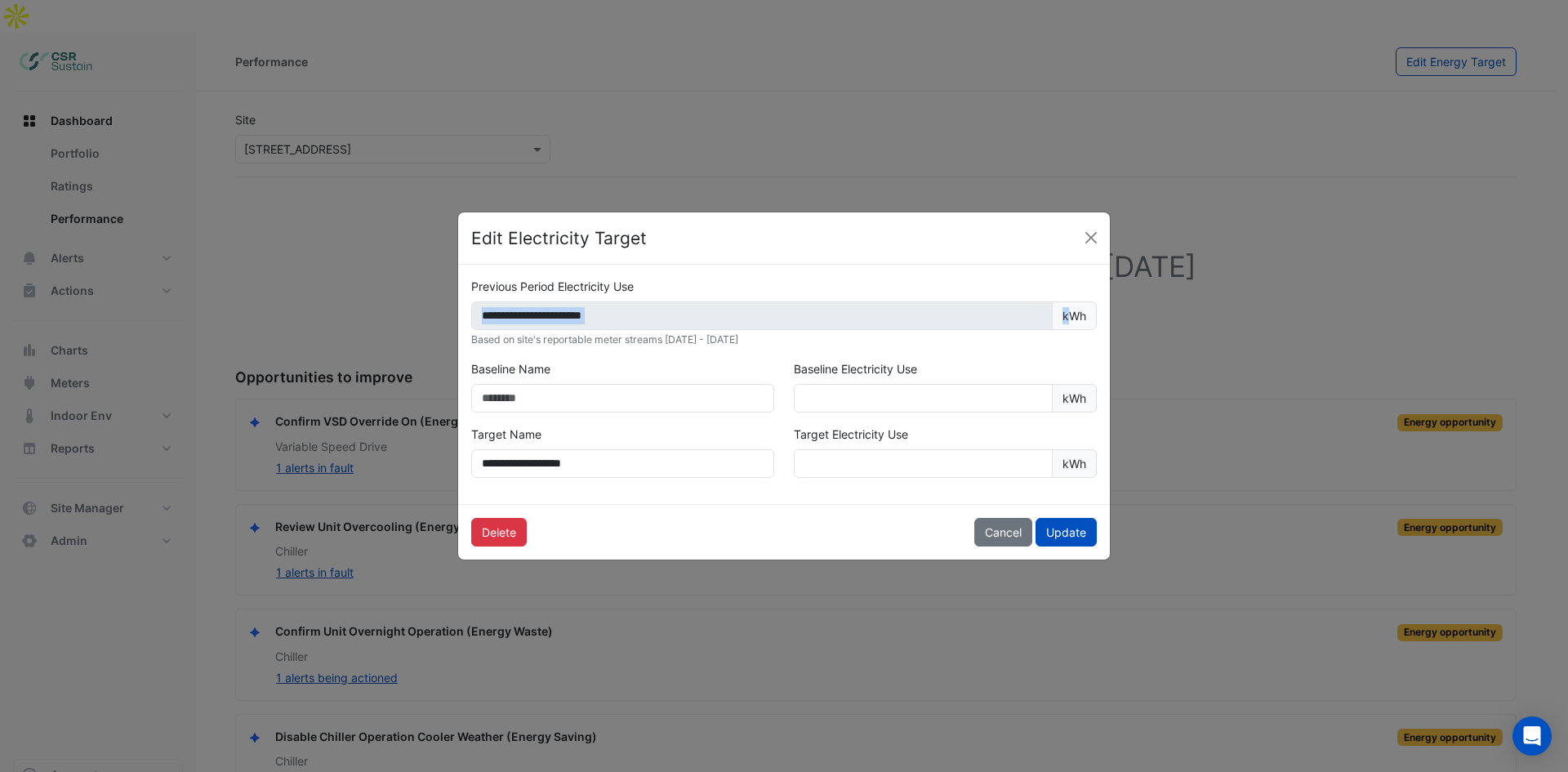
click at [976, 308] on div "**********" at bounding box center [784, 315] width 626 height 29
click at [1087, 238] on button "Close" at bounding box center [1091, 237] width 25 height 25
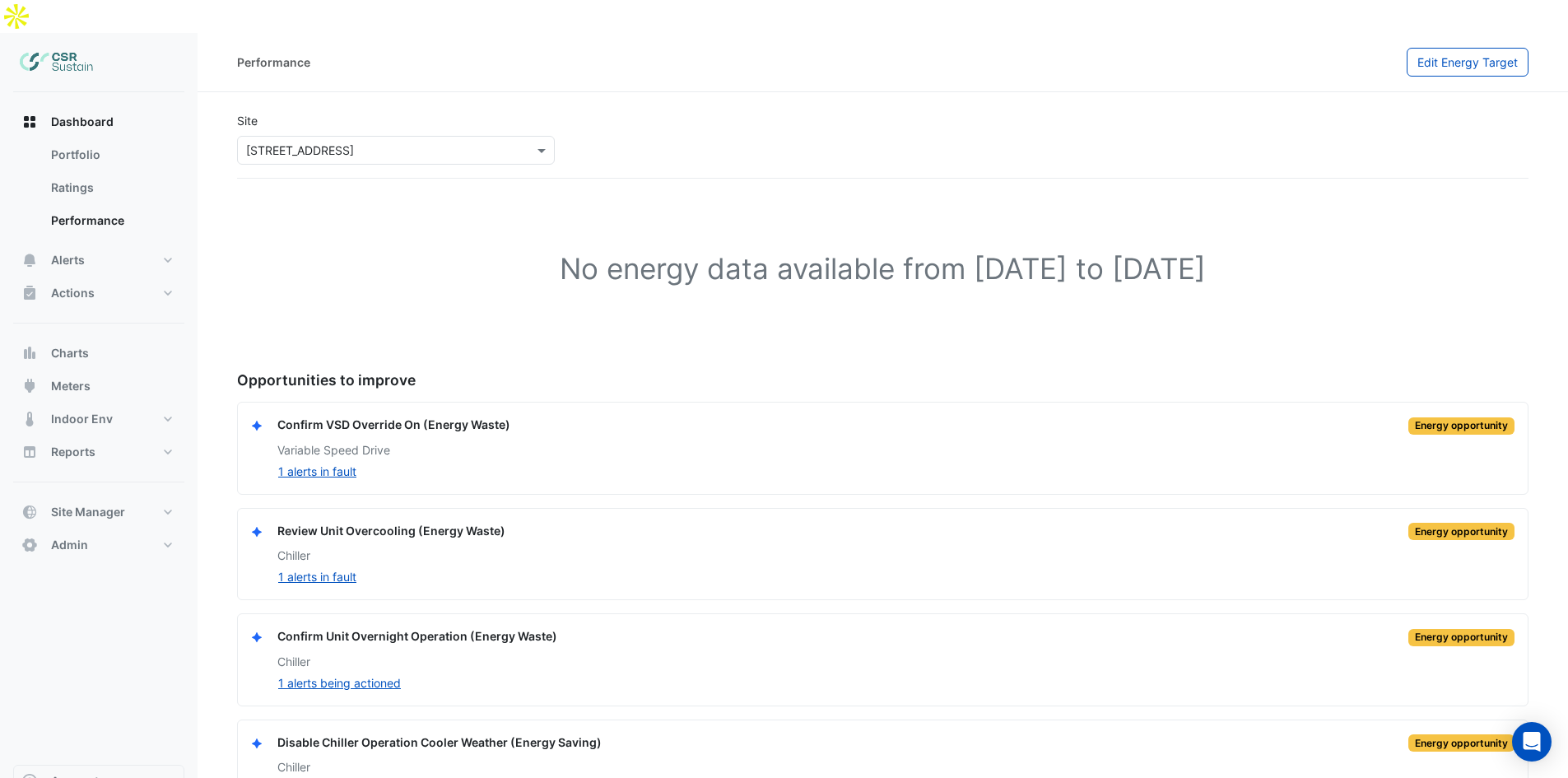
click at [1488, 45] on div "Performance Edit Energy Target" at bounding box center [882, 63] width 1370 height 60
click at [1485, 55] on span "Edit Energy Target" at bounding box center [1467, 62] width 100 height 14
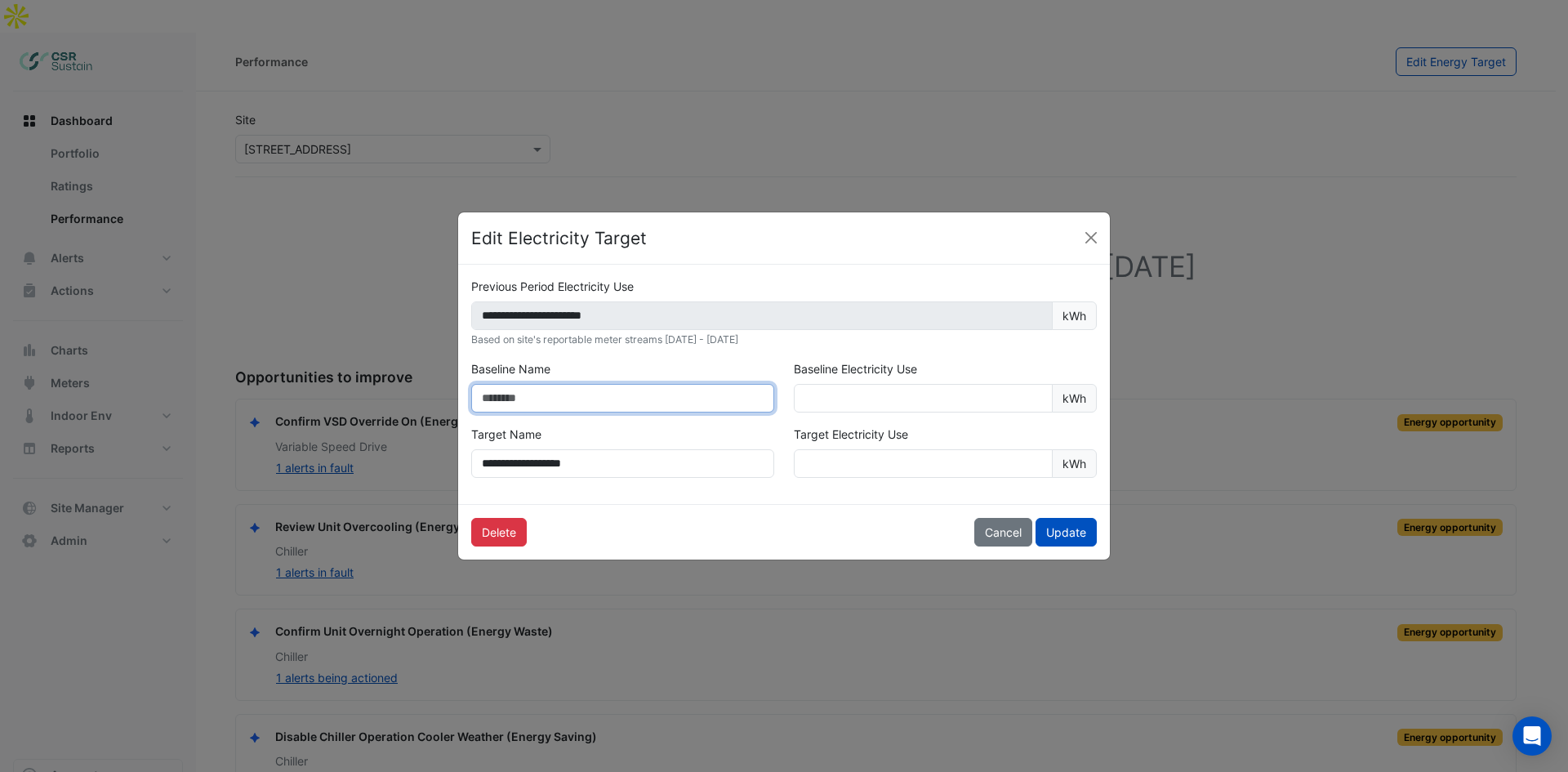
click at [576, 389] on input "text" at bounding box center [622, 398] width 303 height 29
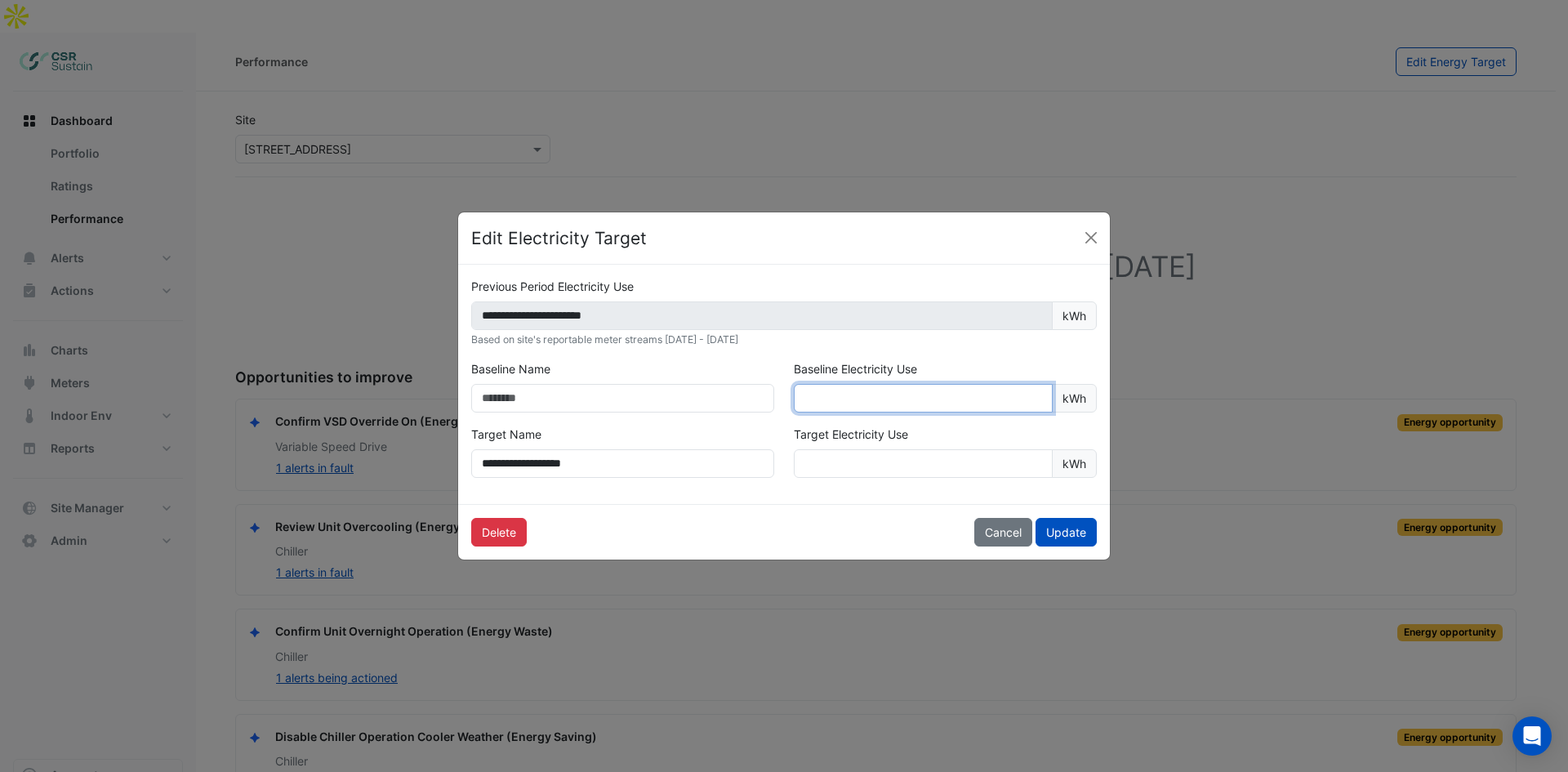
click at [908, 391] on input "number" at bounding box center [923, 398] width 259 height 29
click at [1300, 227] on ngb-modal-window "**********" at bounding box center [784, 386] width 1568 height 772
click at [1093, 234] on button "Close" at bounding box center [1091, 237] width 25 height 25
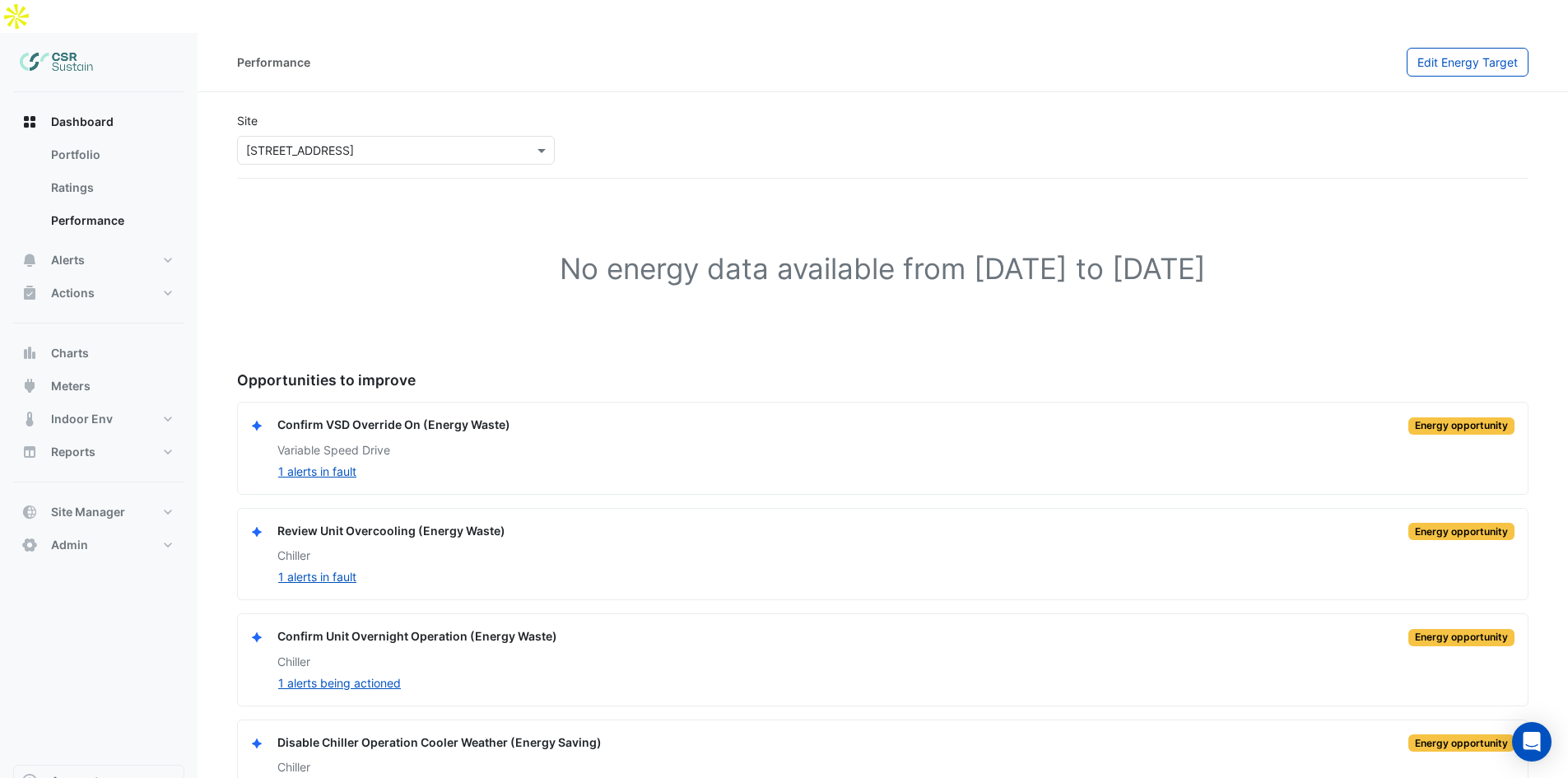
click at [573, 154] on app-performance-page "Site Select a Site × 8 Exchange Quay Rating Please select a Sustainability Rati…" at bounding box center [882, 459] width 1291 height 706
click at [1466, 55] on span "Edit Energy Target" at bounding box center [1467, 62] width 100 height 14
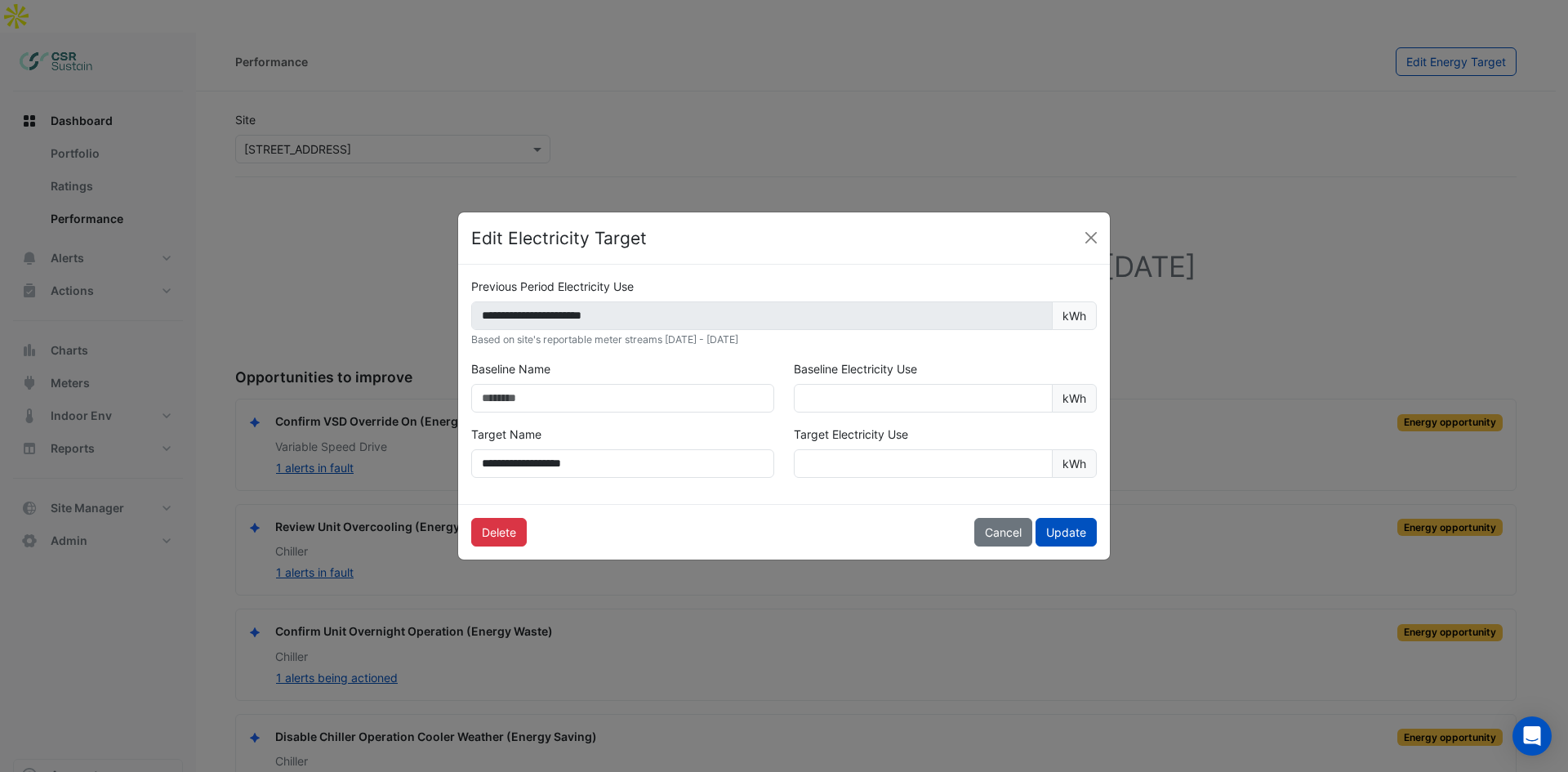
click at [1215, 210] on ngb-modal-window "**********" at bounding box center [784, 386] width 1568 height 772
drag, startPoint x: 1103, startPoint y: 230, endPoint x: 1096, endPoint y: 235, distance: 8.6
click at [1103, 231] on div "Edit Electricity Target" at bounding box center [784, 239] width 652 height 53
click at [1094, 237] on button "Close" at bounding box center [1091, 237] width 25 height 25
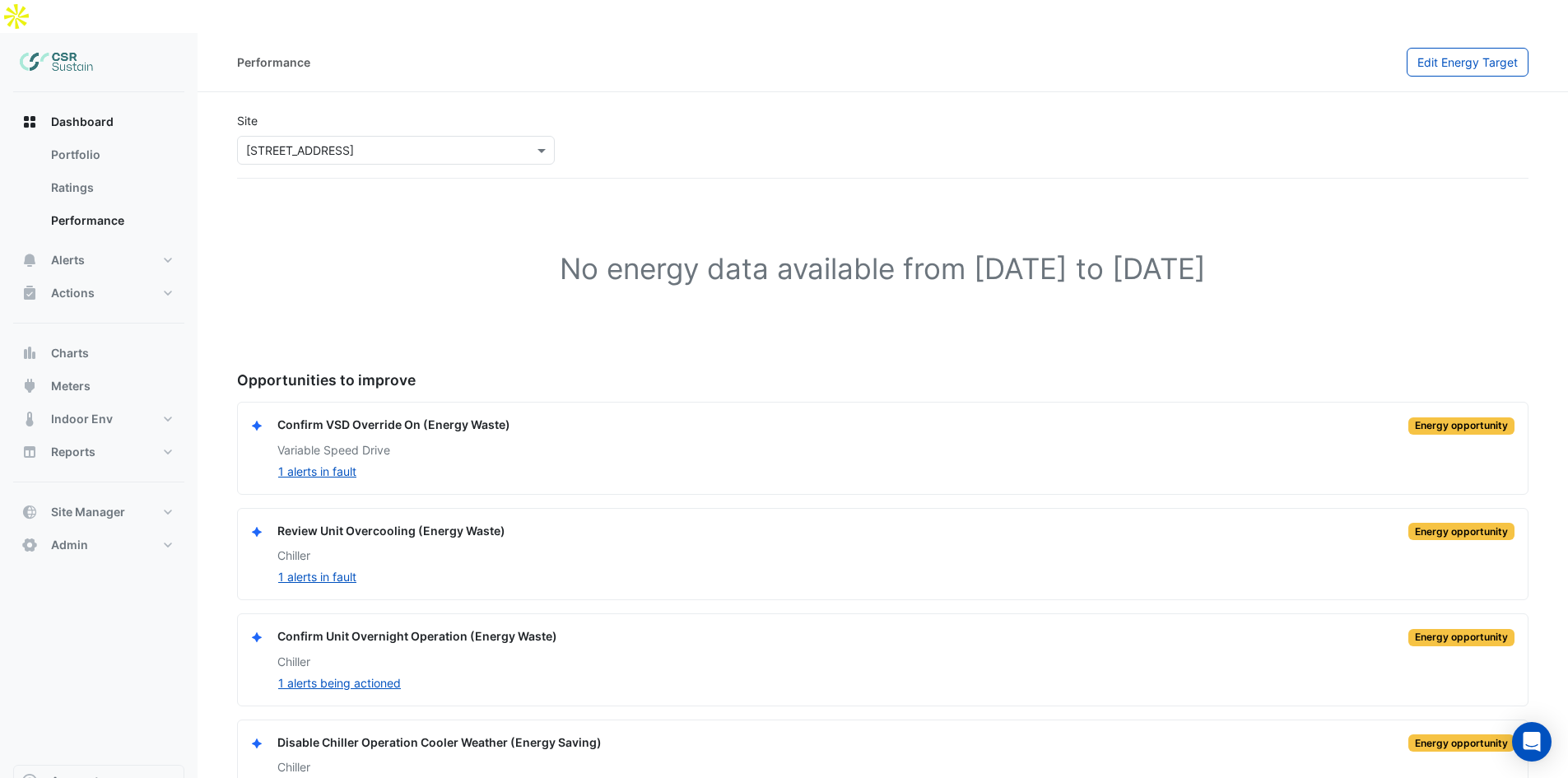
scroll to position [21, 0]
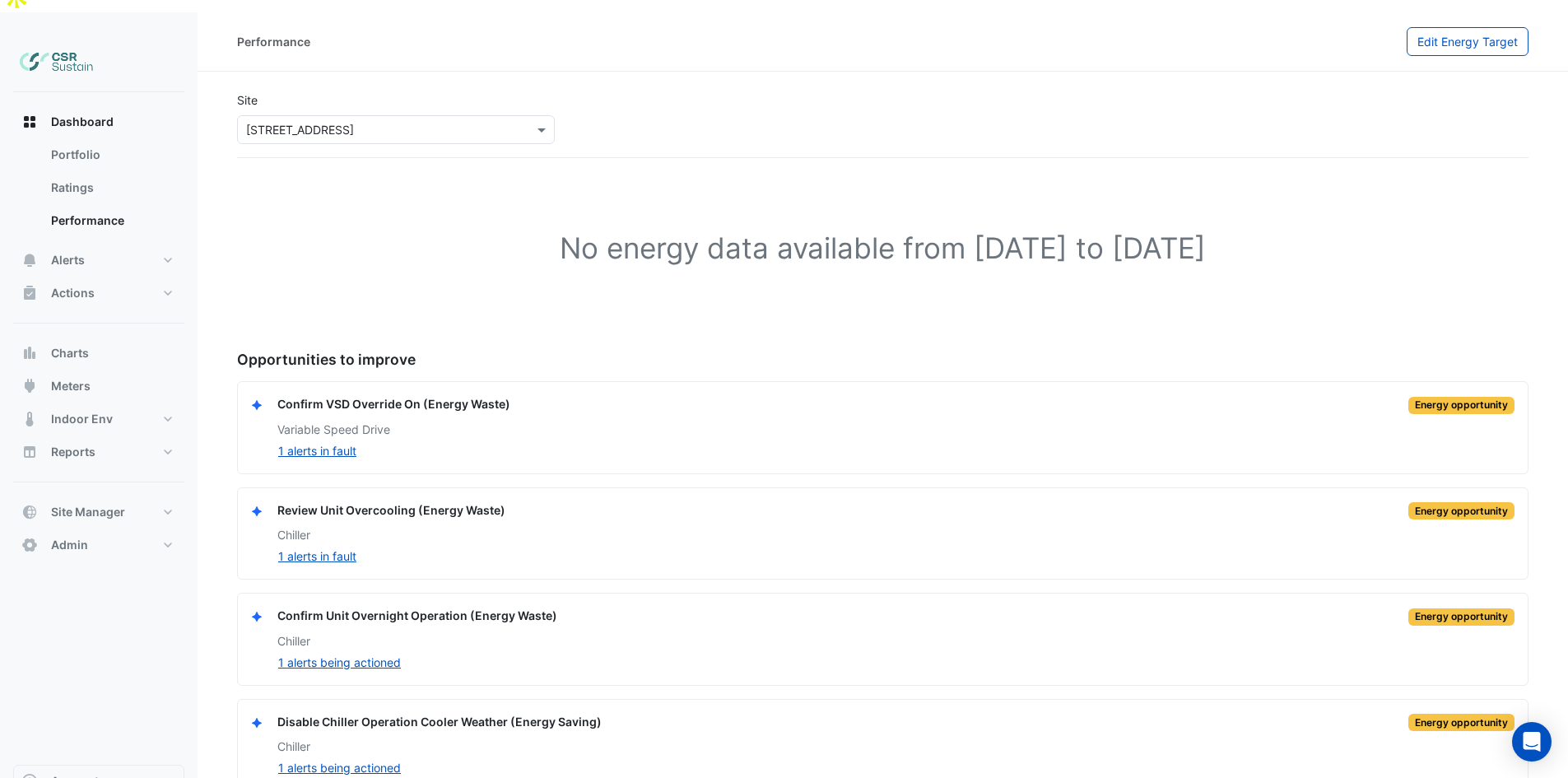
drag, startPoint x: 1244, startPoint y: 405, endPoint x: 1106, endPoint y: 564, distance: 210.5
click at [113, 244] on button "Alerts" at bounding box center [98, 260] width 171 height 33
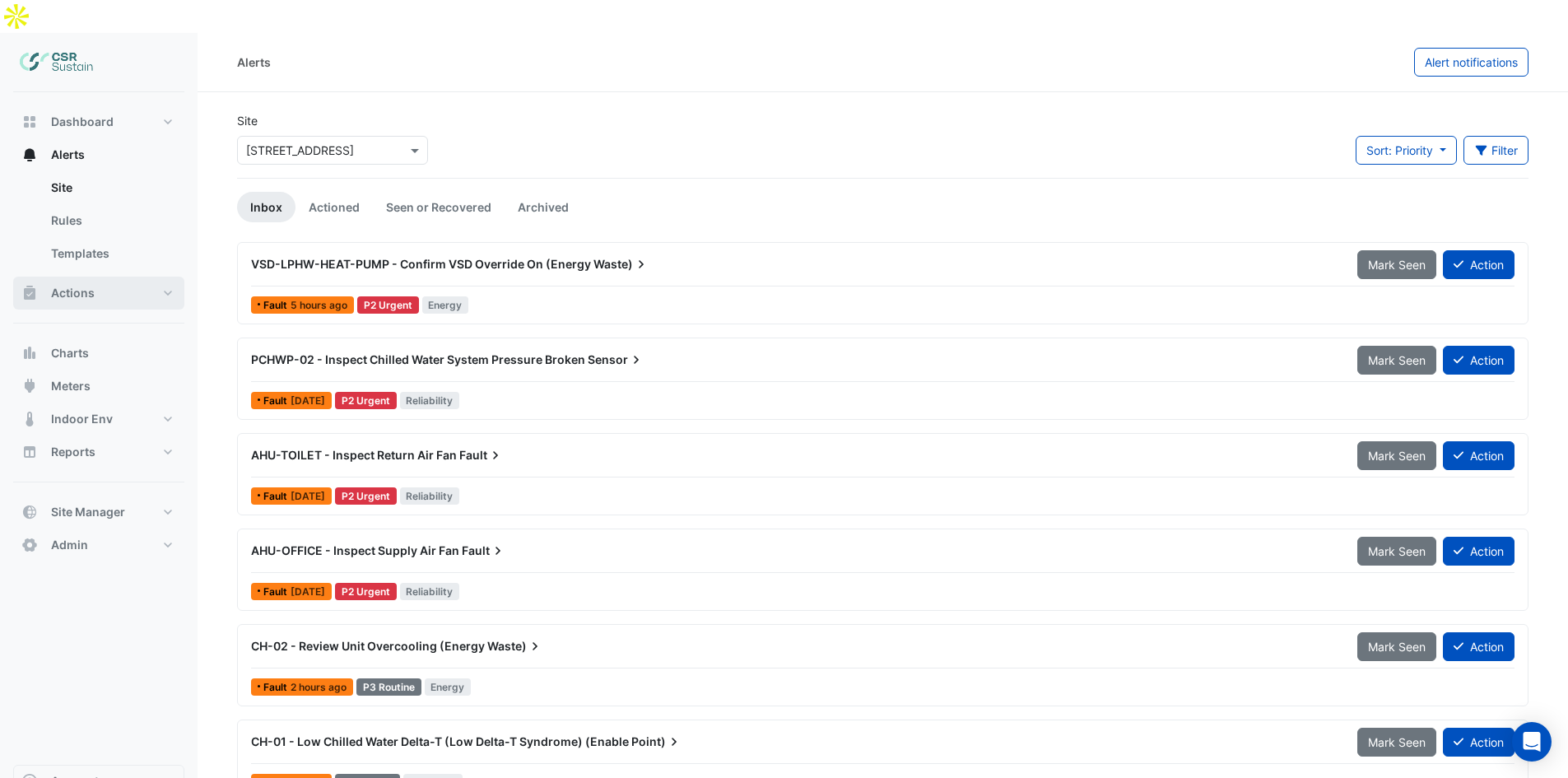
click at [102, 277] on button "Actions" at bounding box center [98, 292] width 171 height 33
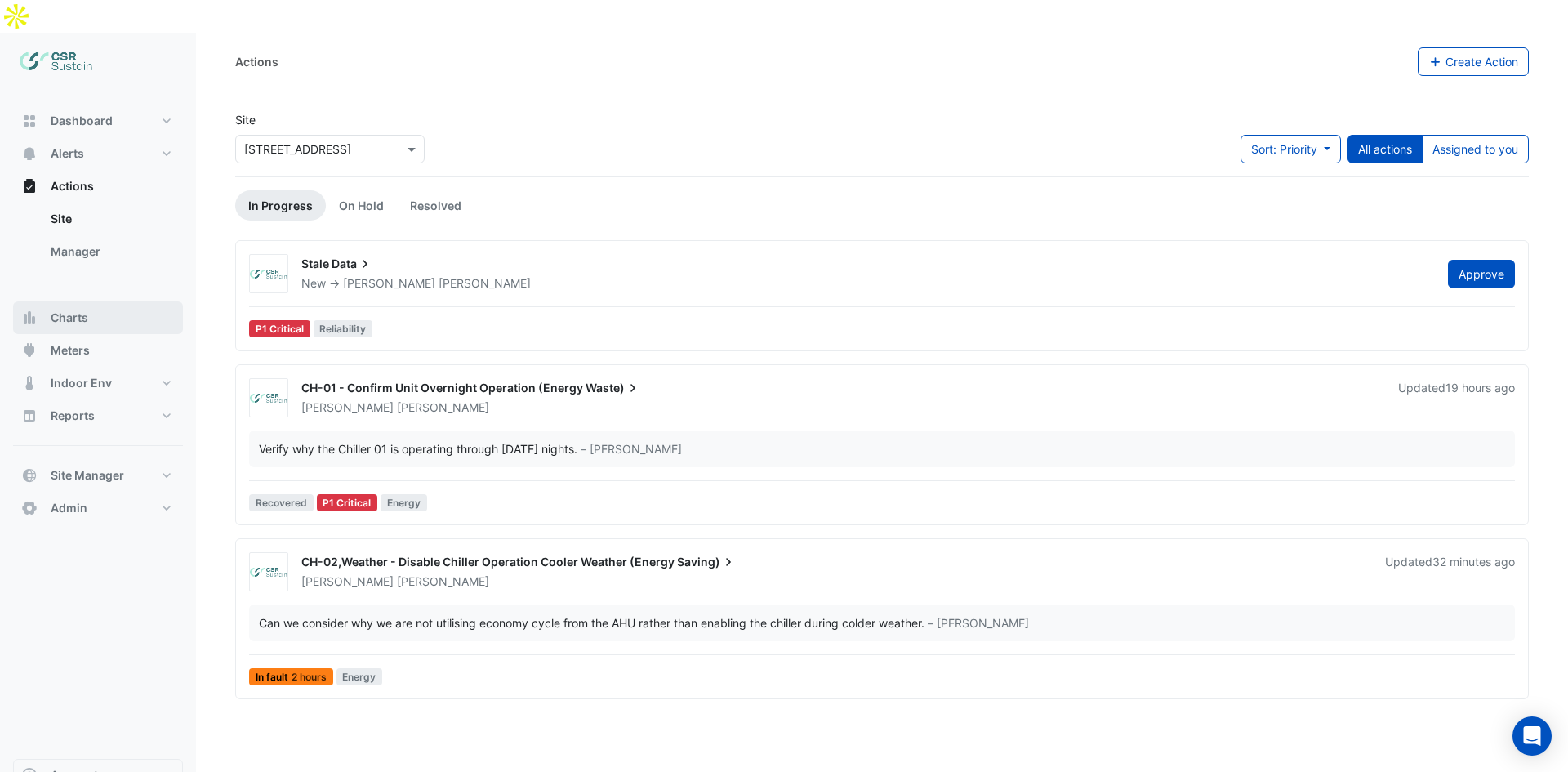
click at [109, 301] on button "Charts" at bounding box center [98, 317] width 170 height 33
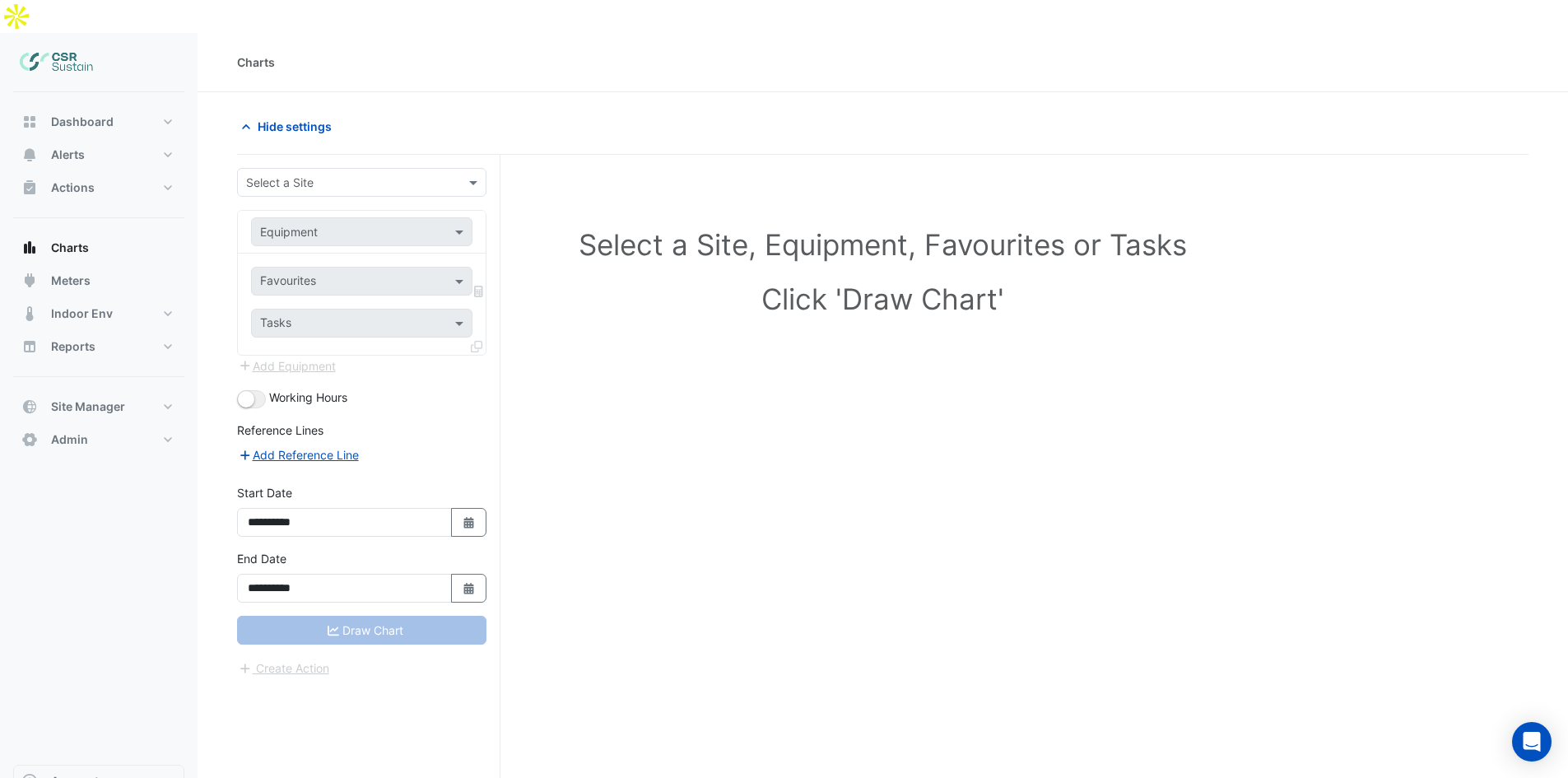
click at [341, 217] on div "Equipment" at bounding box center [361, 231] width 221 height 29
click at [340, 168] on div "Select a Site" at bounding box center [361, 182] width 250 height 29
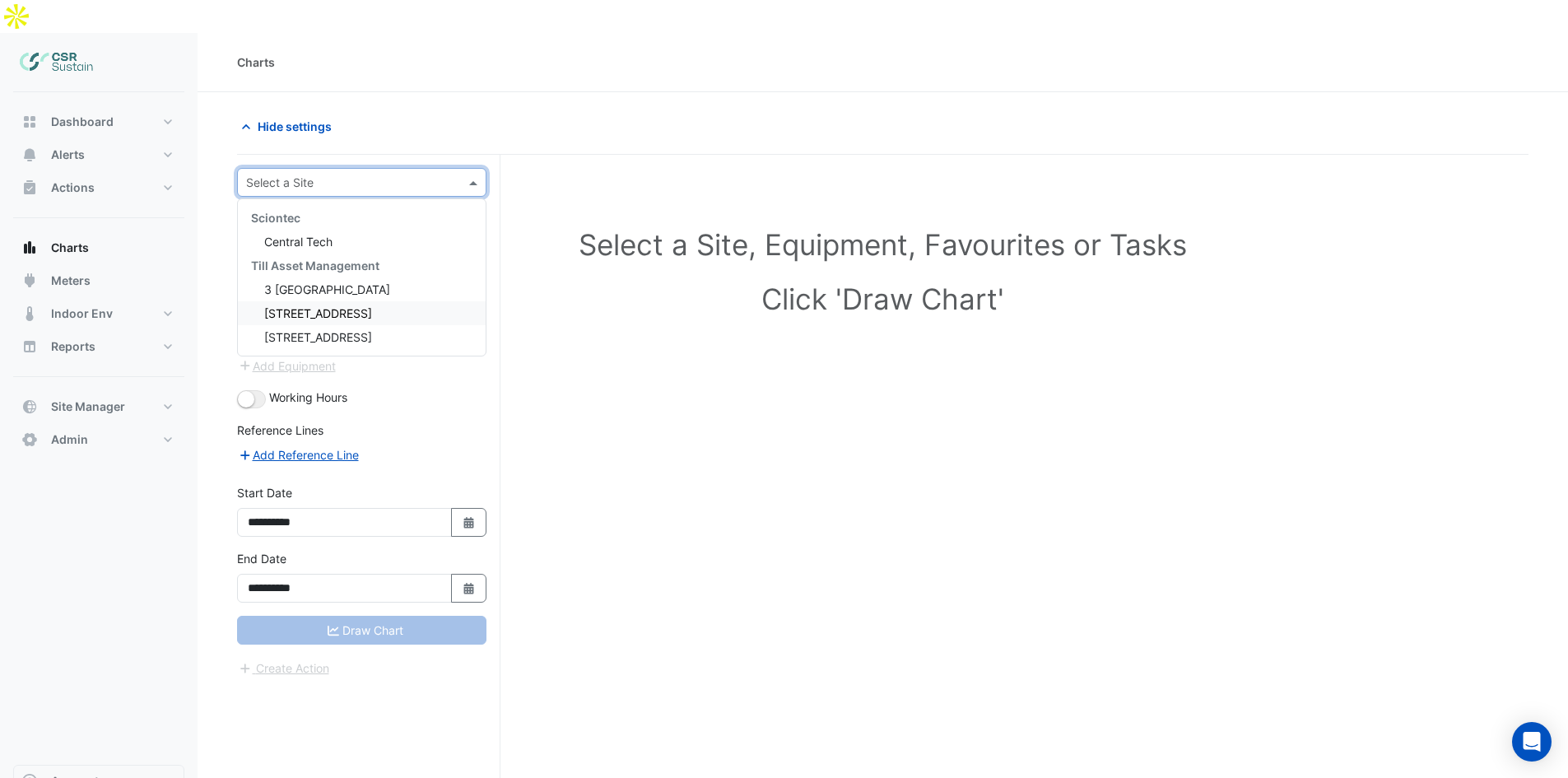
click at [311, 330] on span "[STREET_ADDRESS]" at bounding box center [317, 337] width 107 height 14
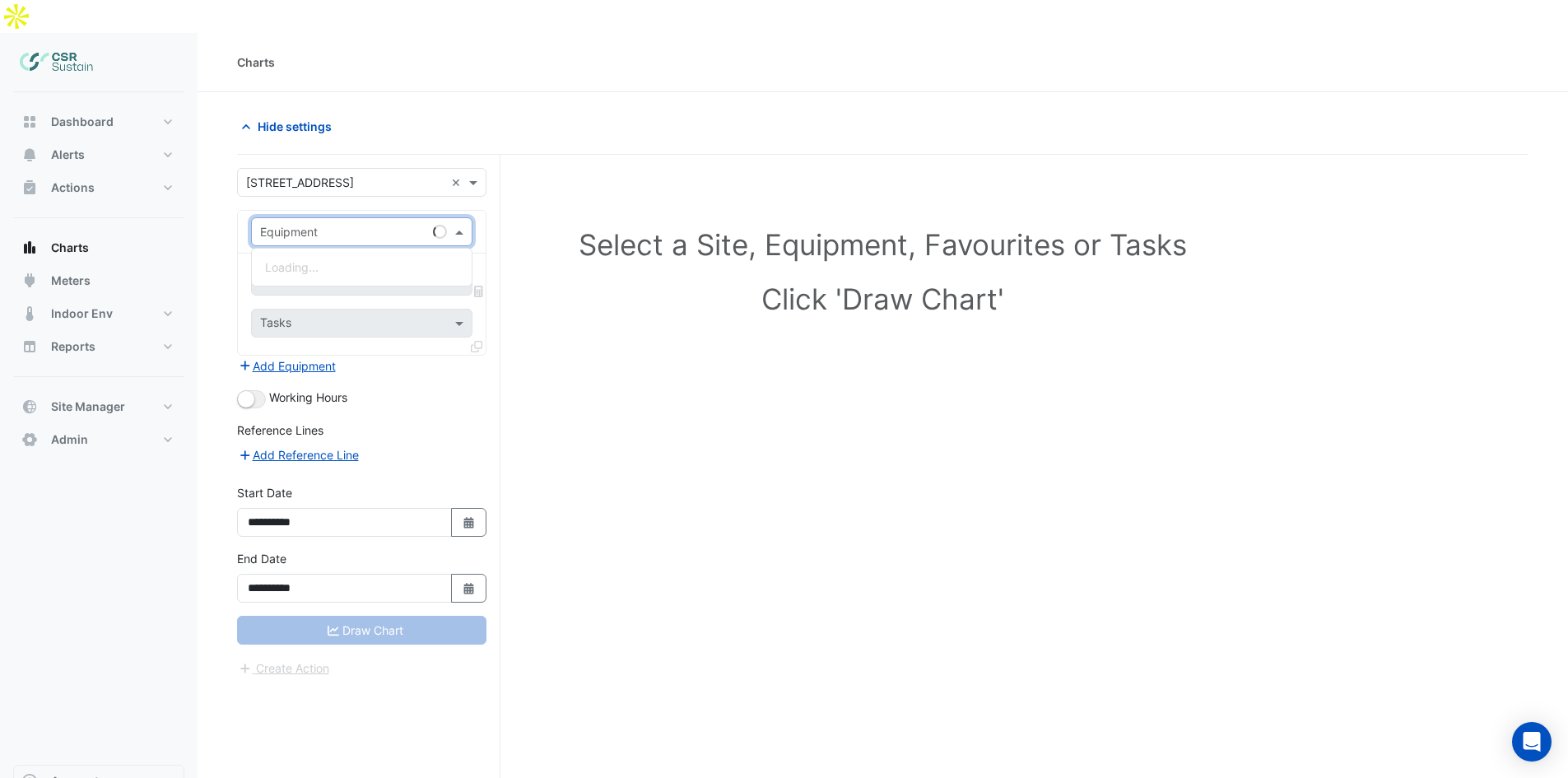
click at [337, 224] on input "text" at bounding box center [344, 232] width 170 height 17
click at [340, 224] on input "text" at bounding box center [344, 232] width 170 height 17
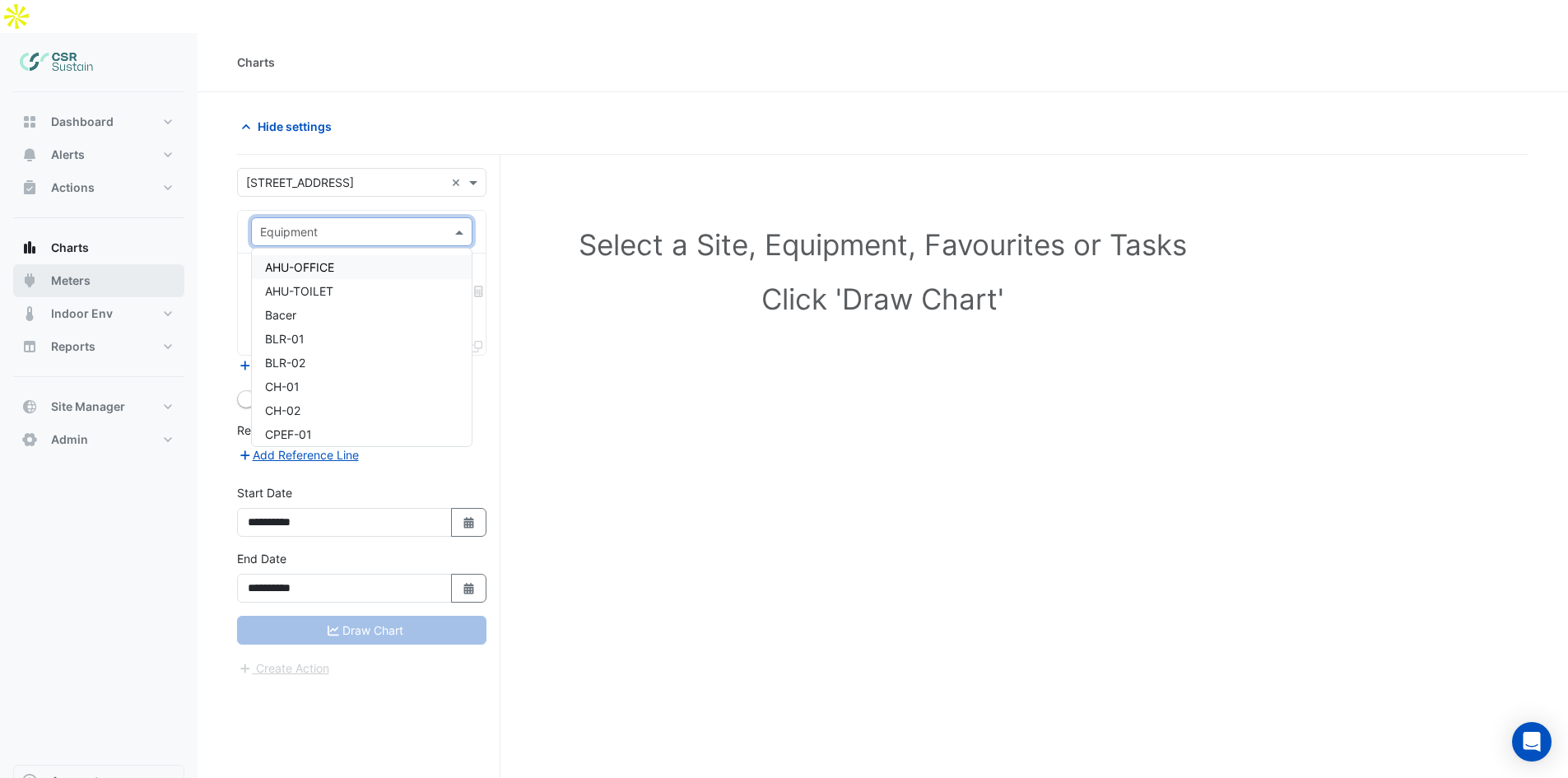
click at [85, 273] on span "Meters" at bounding box center [71, 281] width 40 height 17
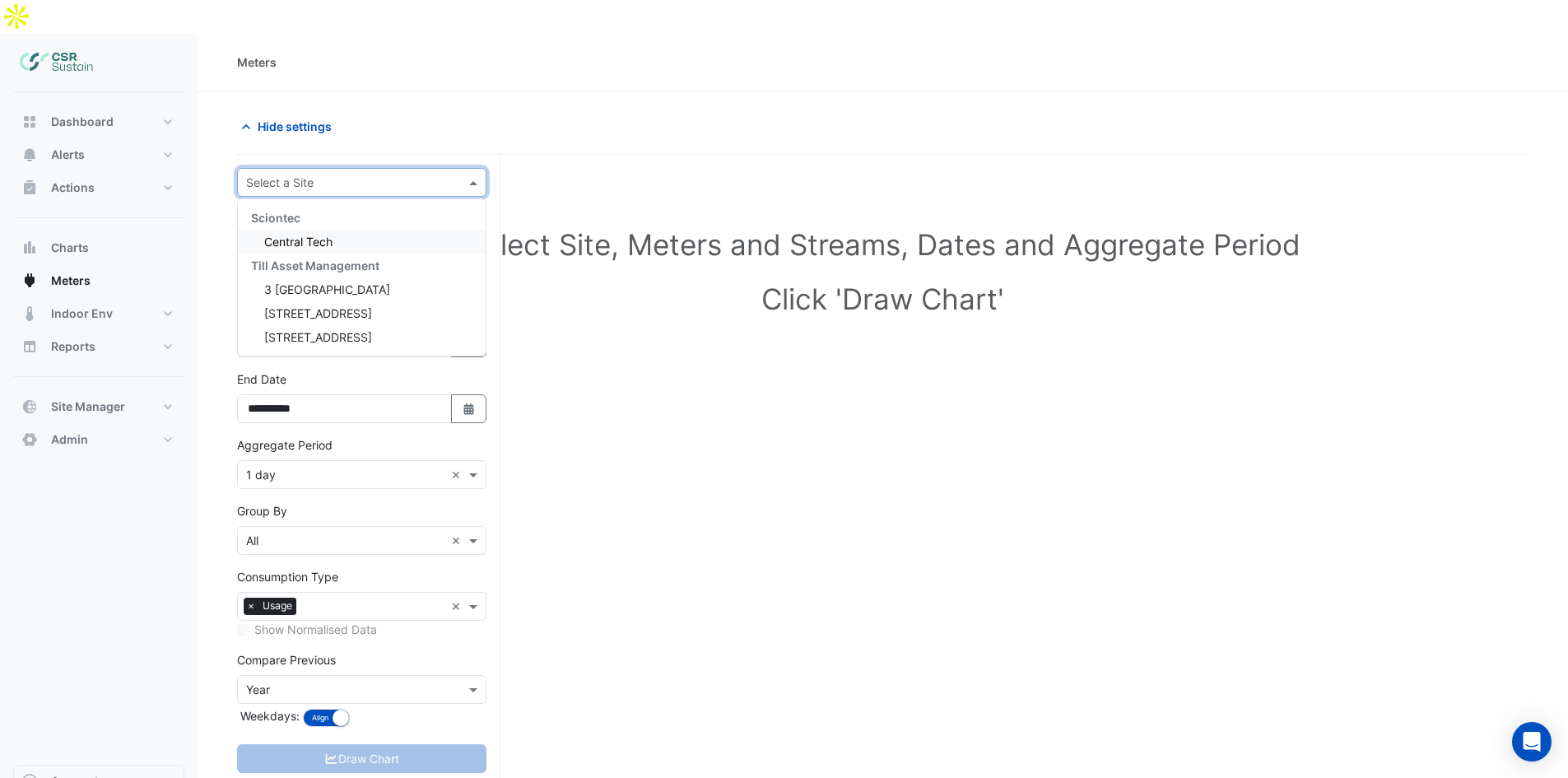
click at [315, 174] on input "text" at bounding box center [344, 182] width 198 height 17
click at [611, 93] on section "**********" at bounding box center [882, 483] width 1370 height 781
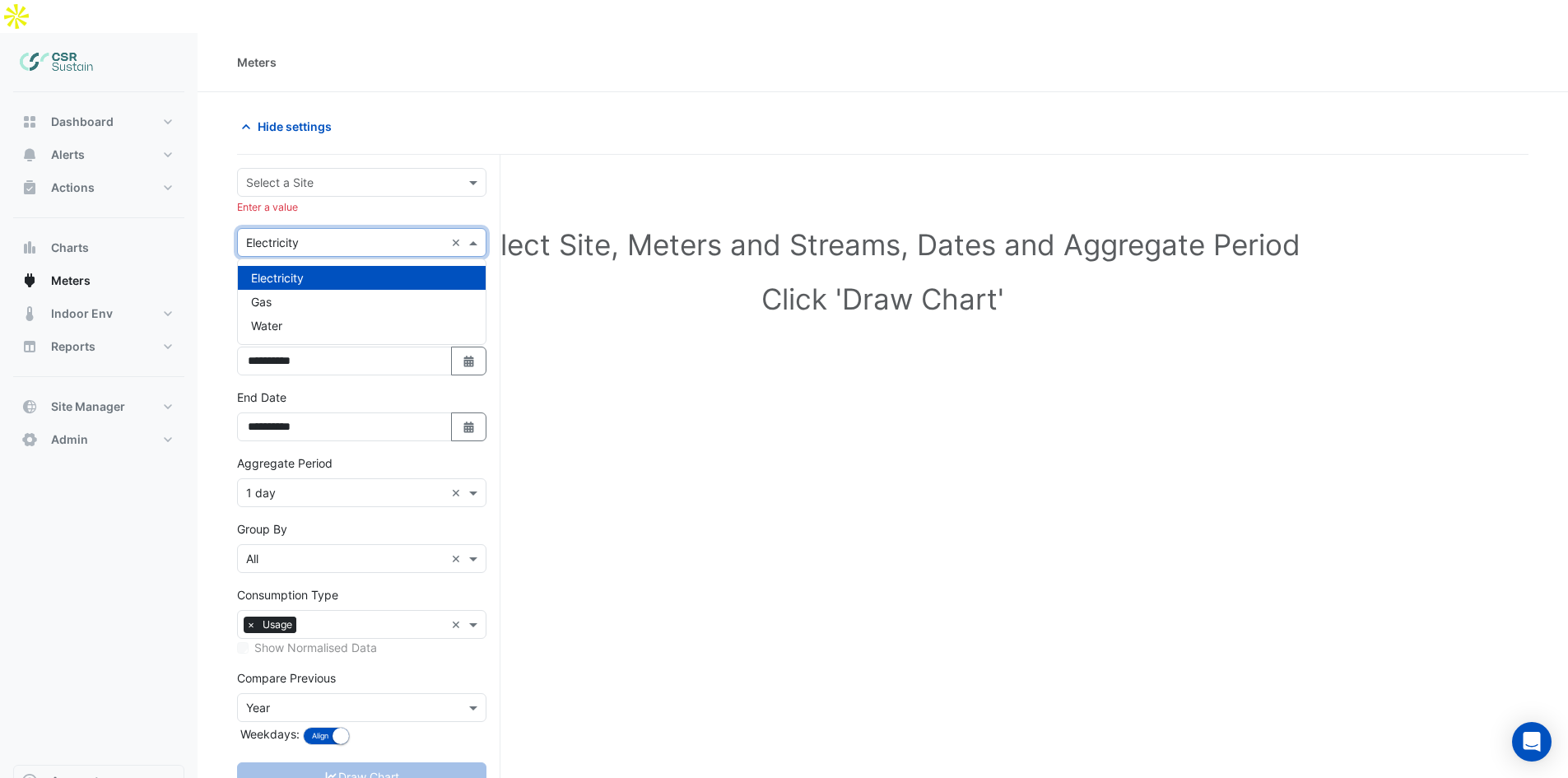
click at [316, 235] on input "text" at bounding box center [344, 243] width 198 height 17
click at [337, 235] on input "text" at bounding box center [344, 243] width 198 height 17
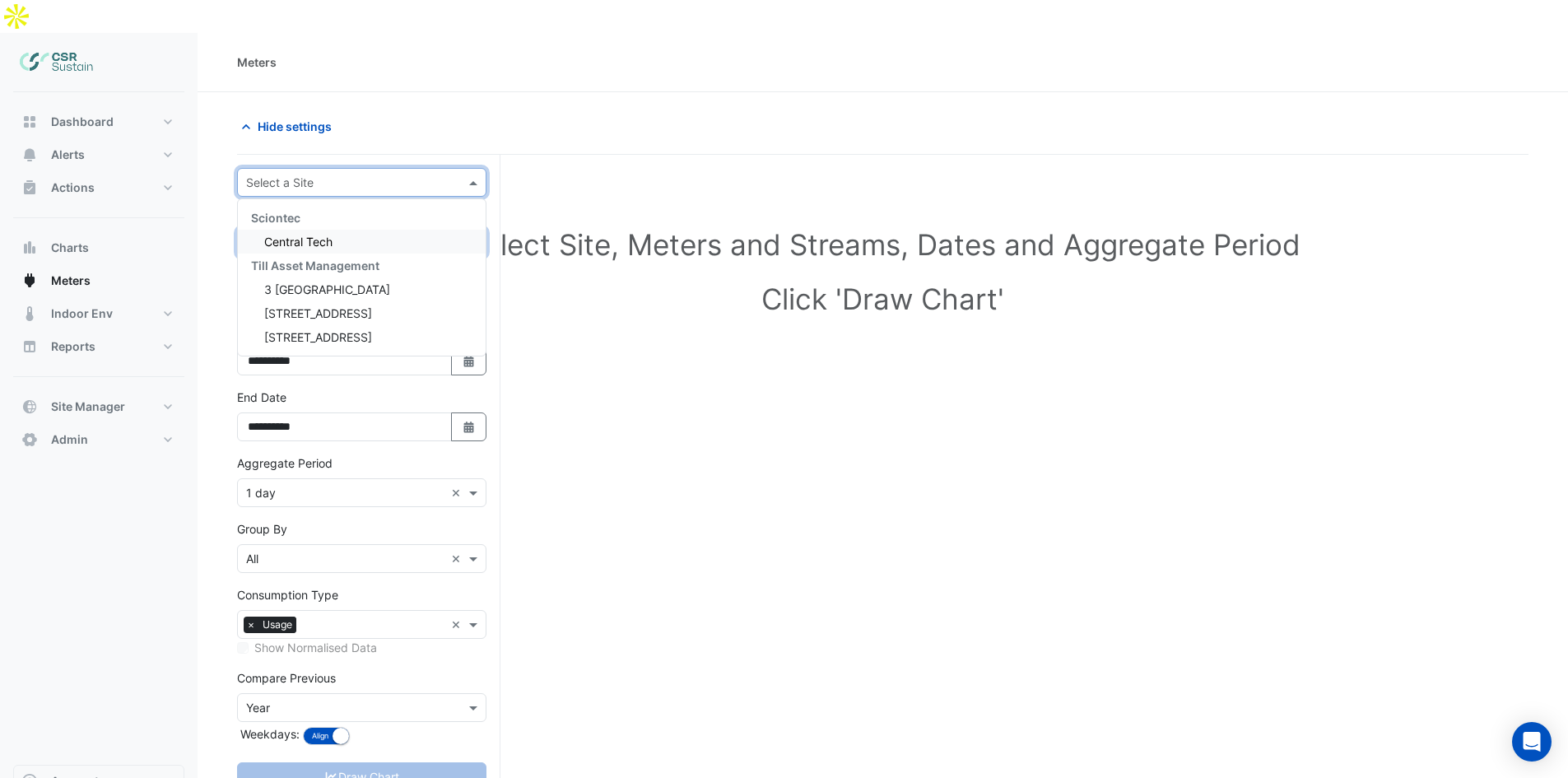
click at [355, 174] on input "text" at bounding box center [344, 182] width 198 height 17
click at [300, 330] on span "[STREET_ADDRESS]" at bounding box center [317, 337] width 107 height 14
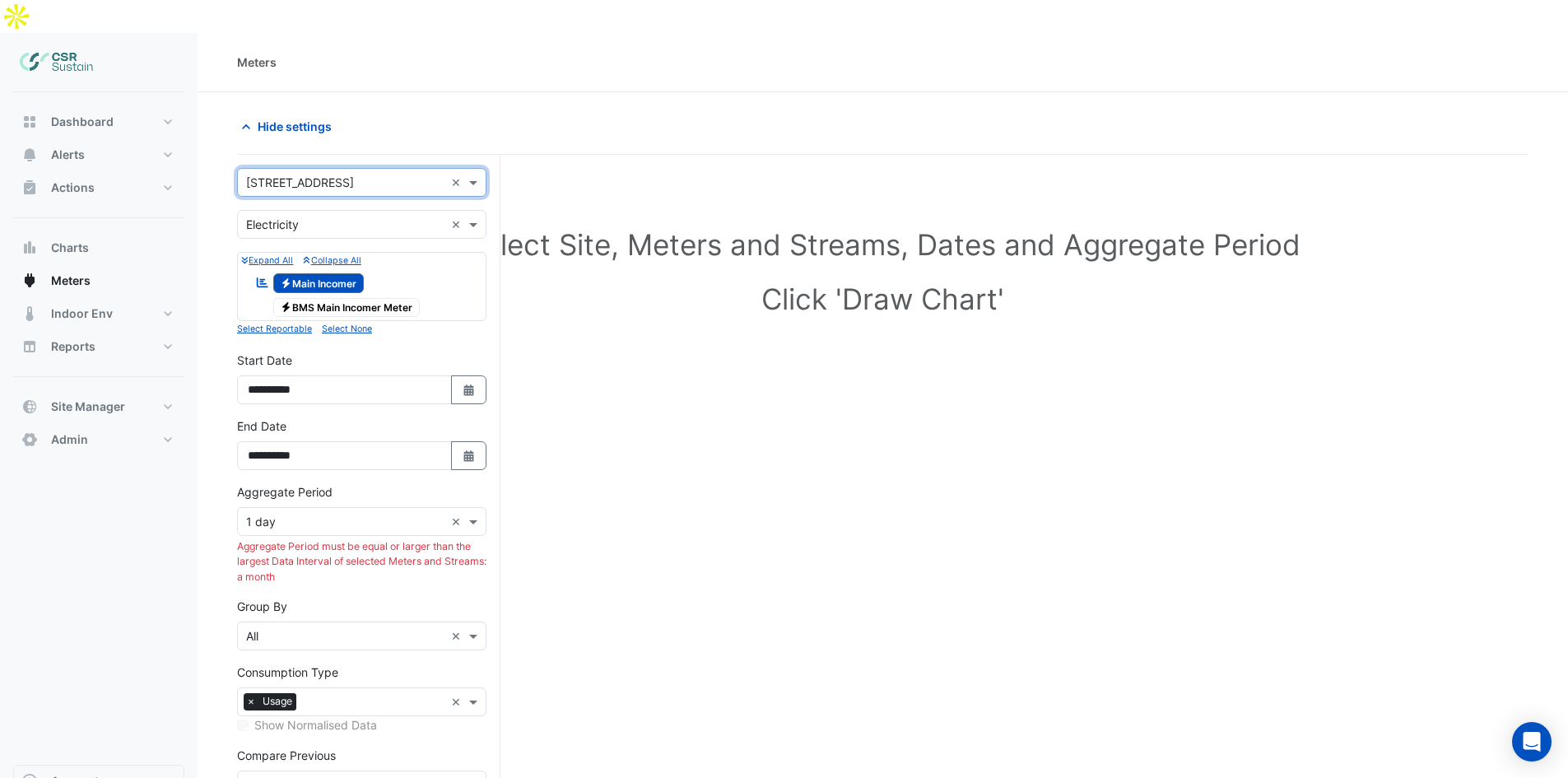
click at [330, 297] on span "Electricity BMS Main Incomer Meter" at bounding box center [347, 307] width 147 height 20
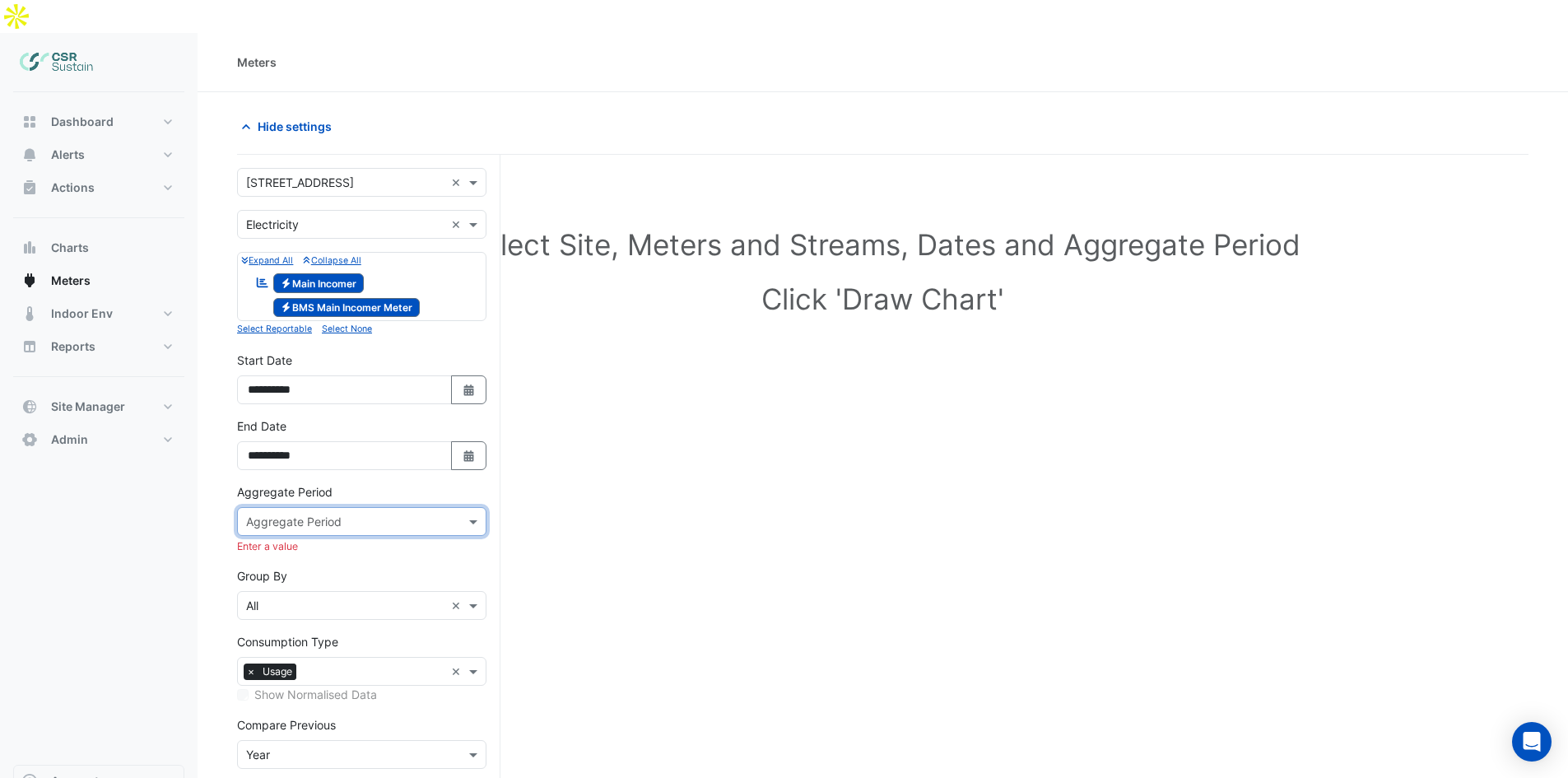
click at [347, 504] on div "Aggregate Period Aggregate Period Enter a value" at bounding box center [361, 517] width 250 height 71
click at [360, 513] on input "text" at bounding box center [344, 521] width 198 height 17
click at [286, 692] on span "1 month" at bounding box center [272, 699] width 43 height 14
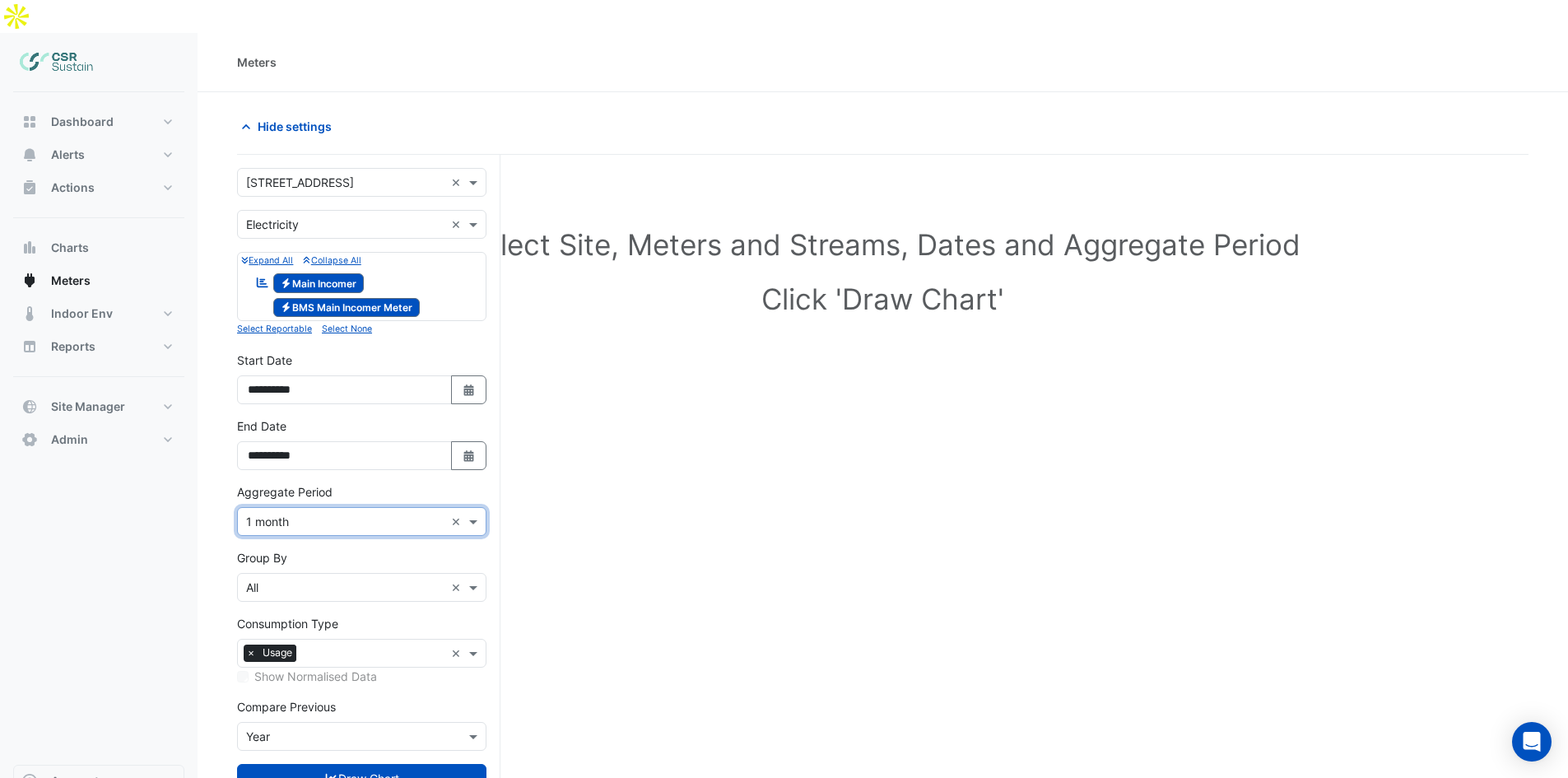
click at [525, 457] on div "Select Site, Meters and Streams, Dates and Aggregate Period Click 'Draw Chart'" at bounding box center [882, 523] width 1291 height 698
click at [357, 763] on button "Draw Chart" at bounding box center [361, 777] width 250 height 29
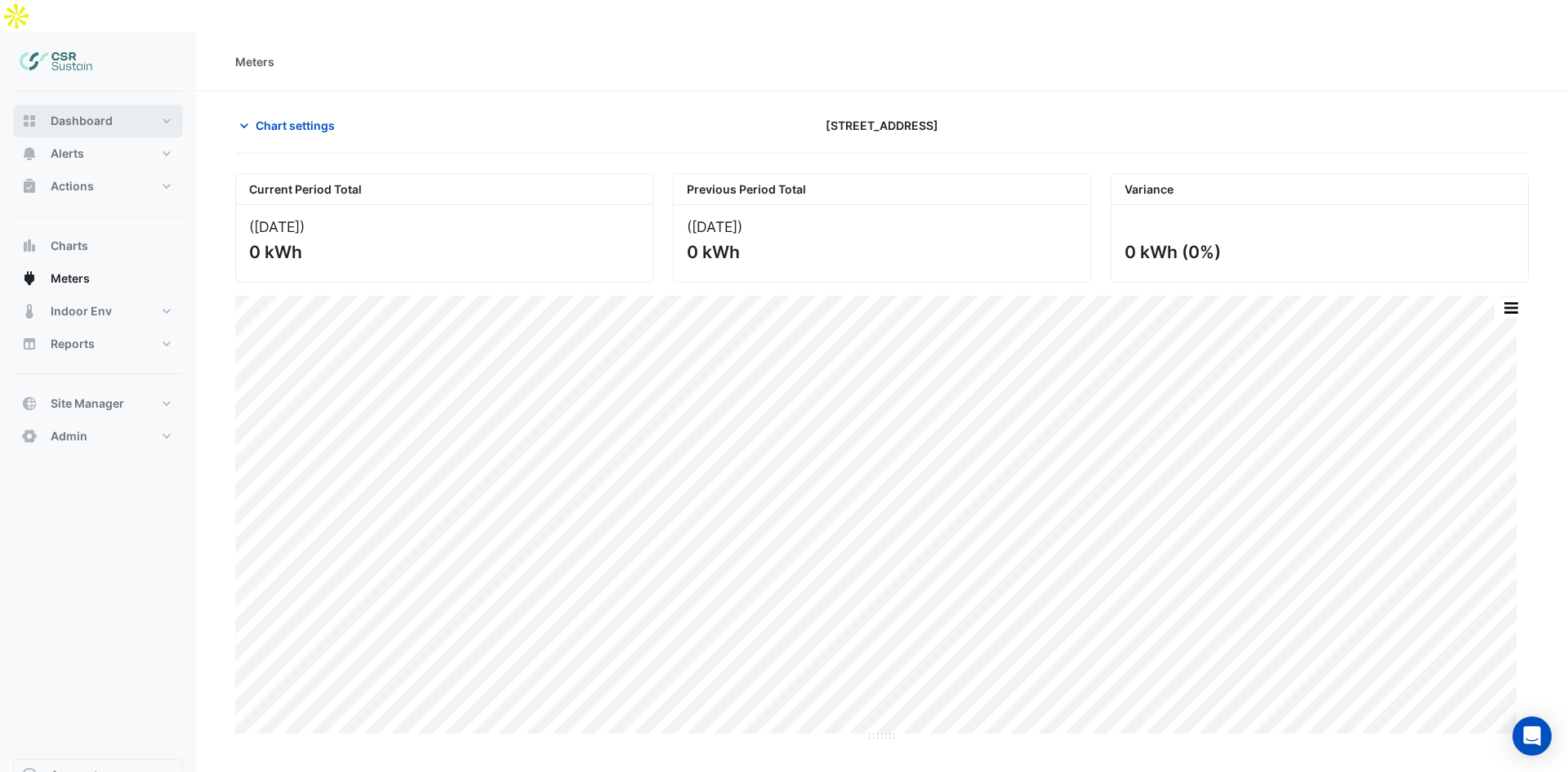
click at [68, 113] on span "Dashboard" at bounding box center [81, 120] width 62 height 17
select select "**"
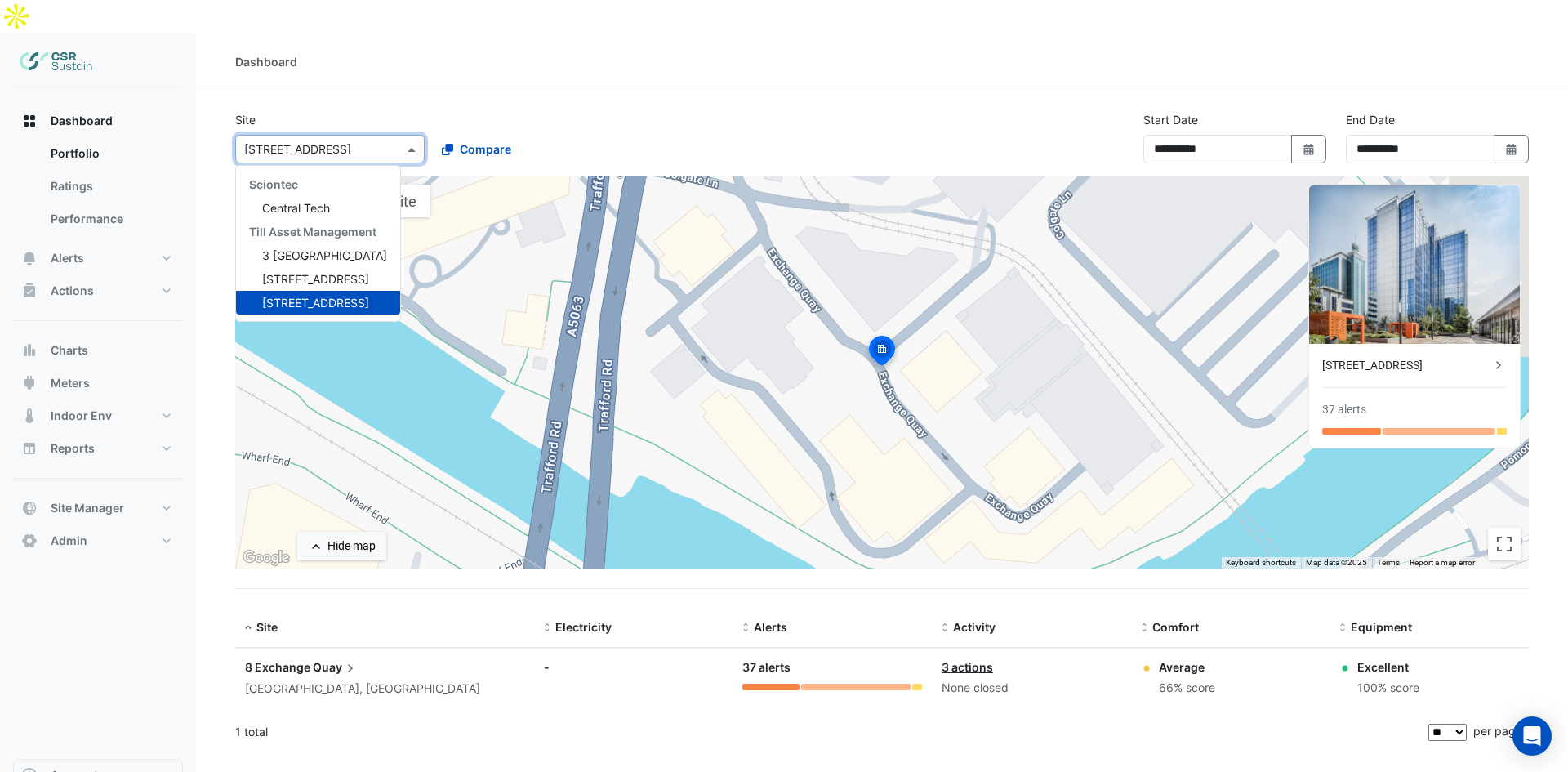
drag, startPoint x: 276, startPoint y: 112, endPoint x: 277, endPoint y: 158, distance: 46.0
click at [276, 141] on input "text" at bounding box center [313, 149] width 139 height 17
click at [273, 195] on div "Central Tech" at bounding box center [318, 207] width 164 height 24
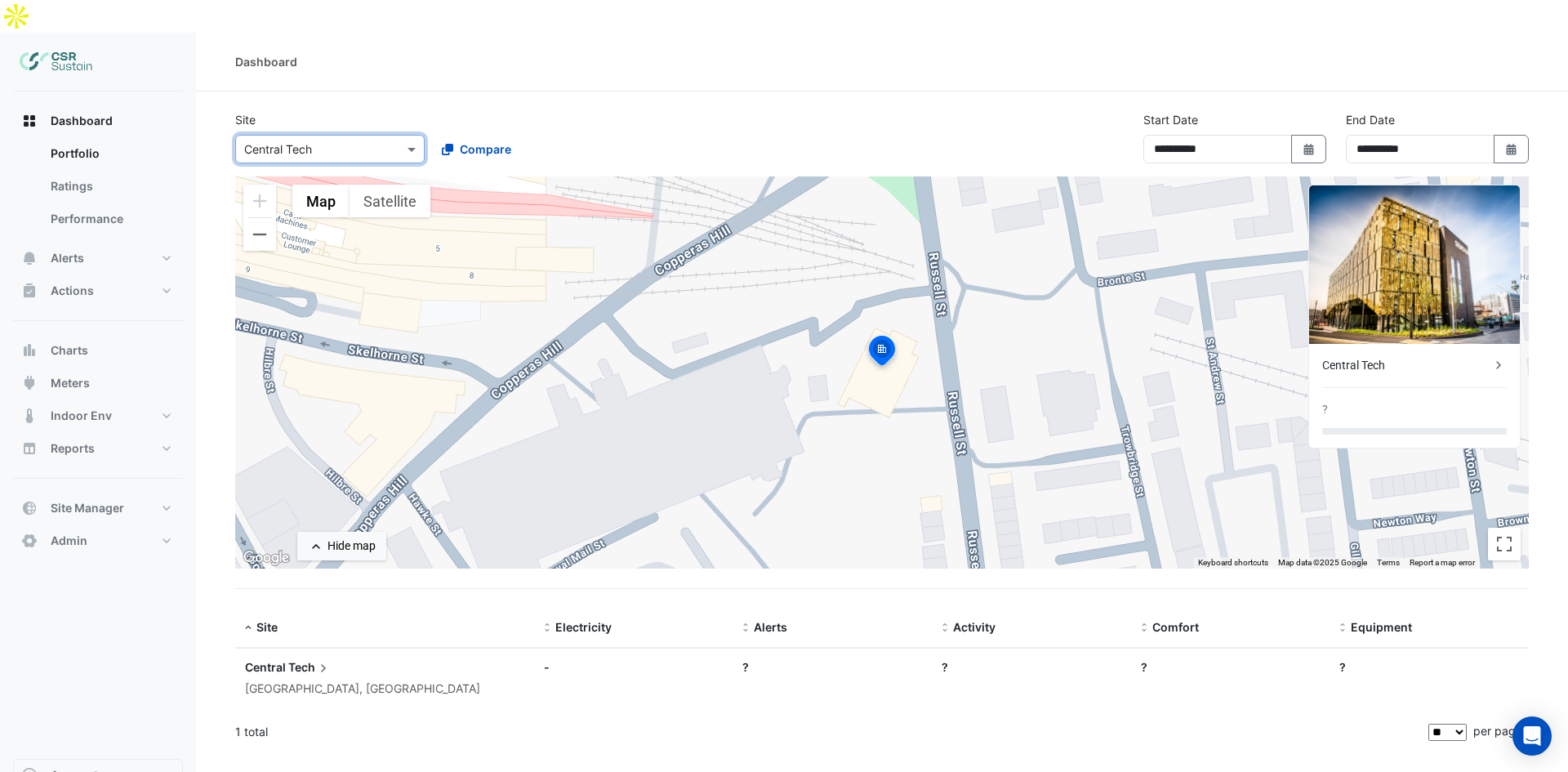
click at [317, 141] on input "text" at bounding box center [313, 149] width 139 height 17
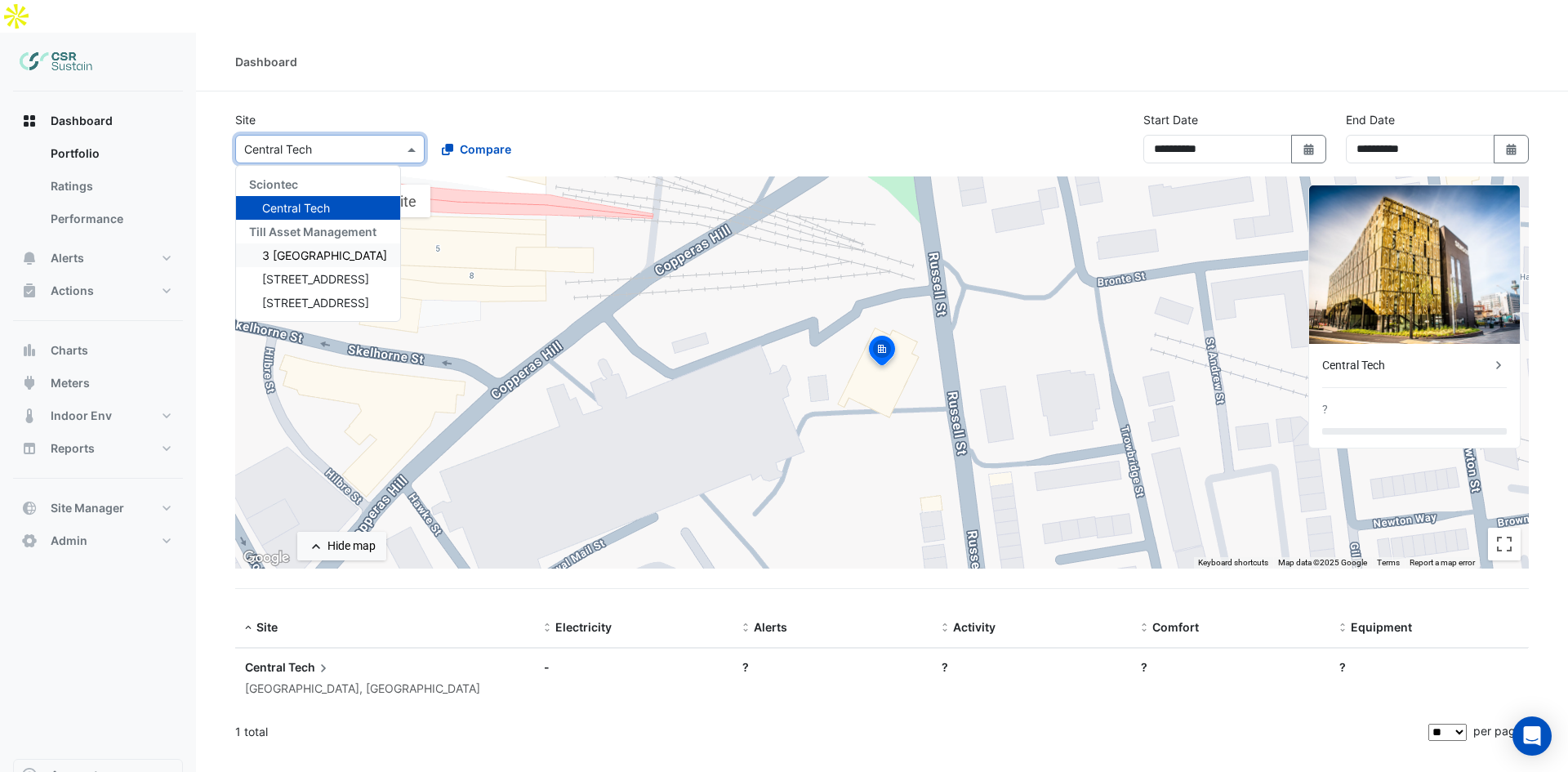
click at [300, 243] on div "3 [GEOGRAPHIC_DATA]" at bounding box center [318, 255] width 164 height 24
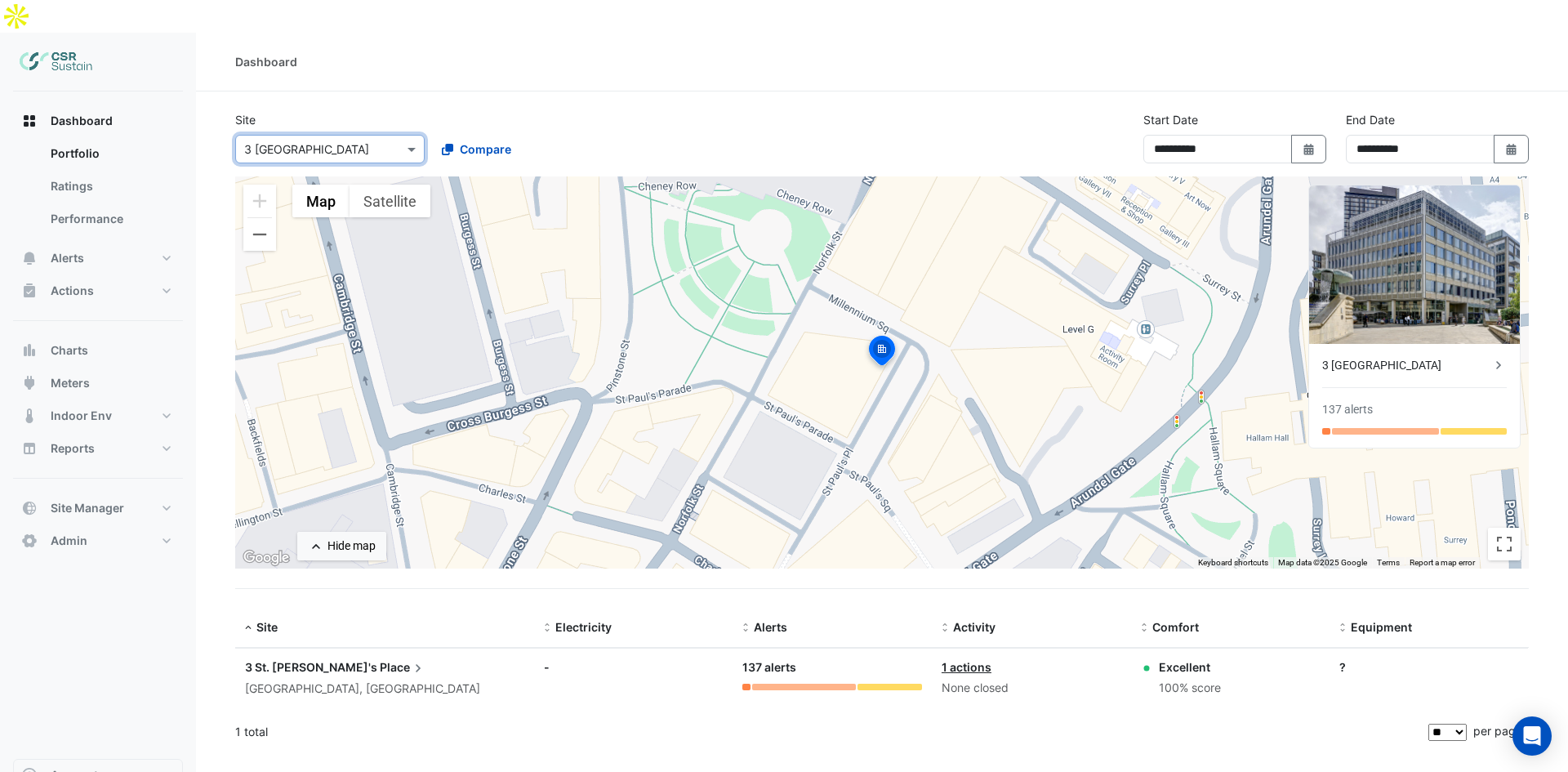
click at [361, 141] on input "text" at bounding box center [313, 149] width 139 height 17
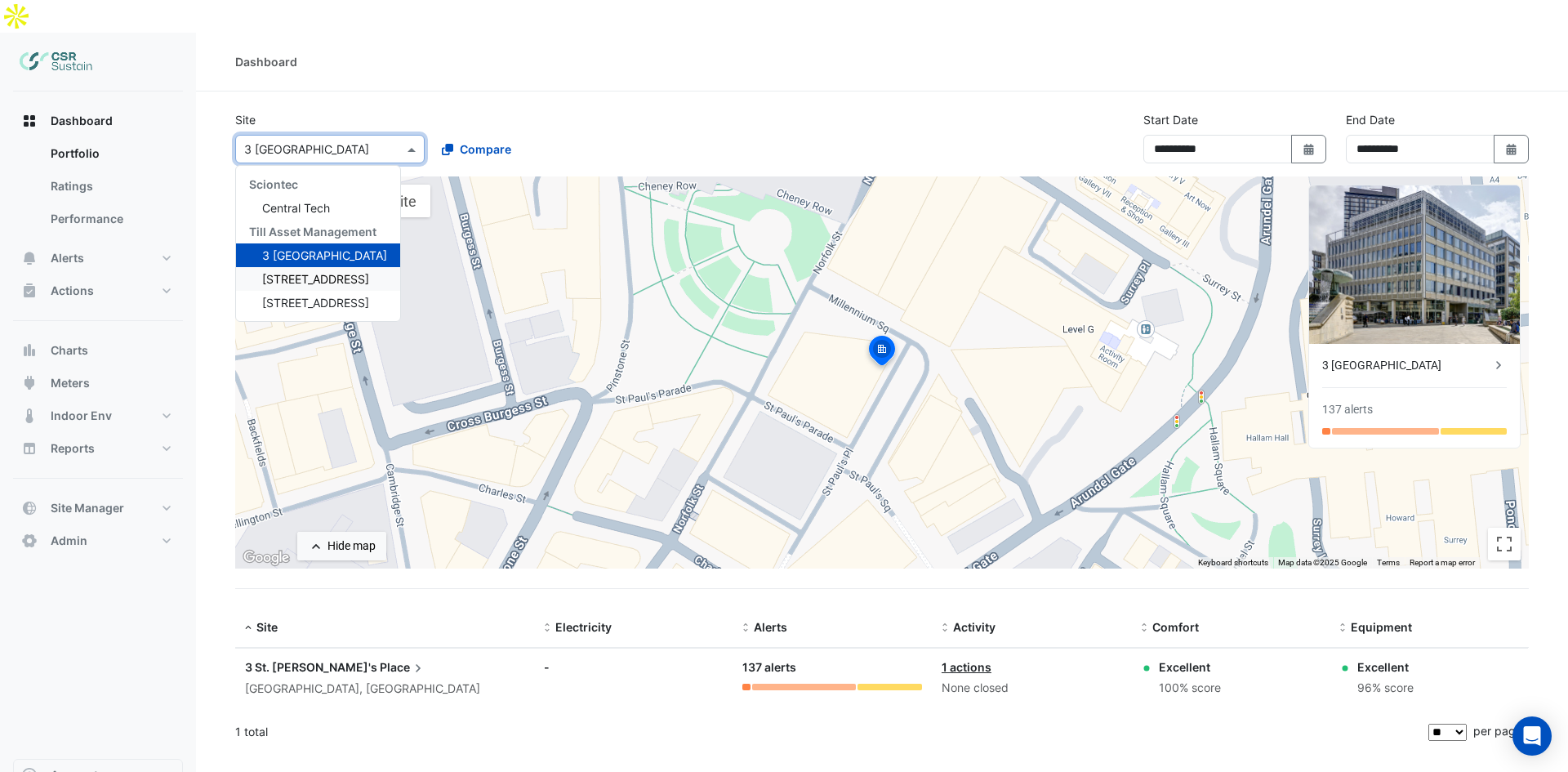
click at [335, 271] on span "[STREET_ADDRESS]" at bounding box center [315, 278] width 107 height 14
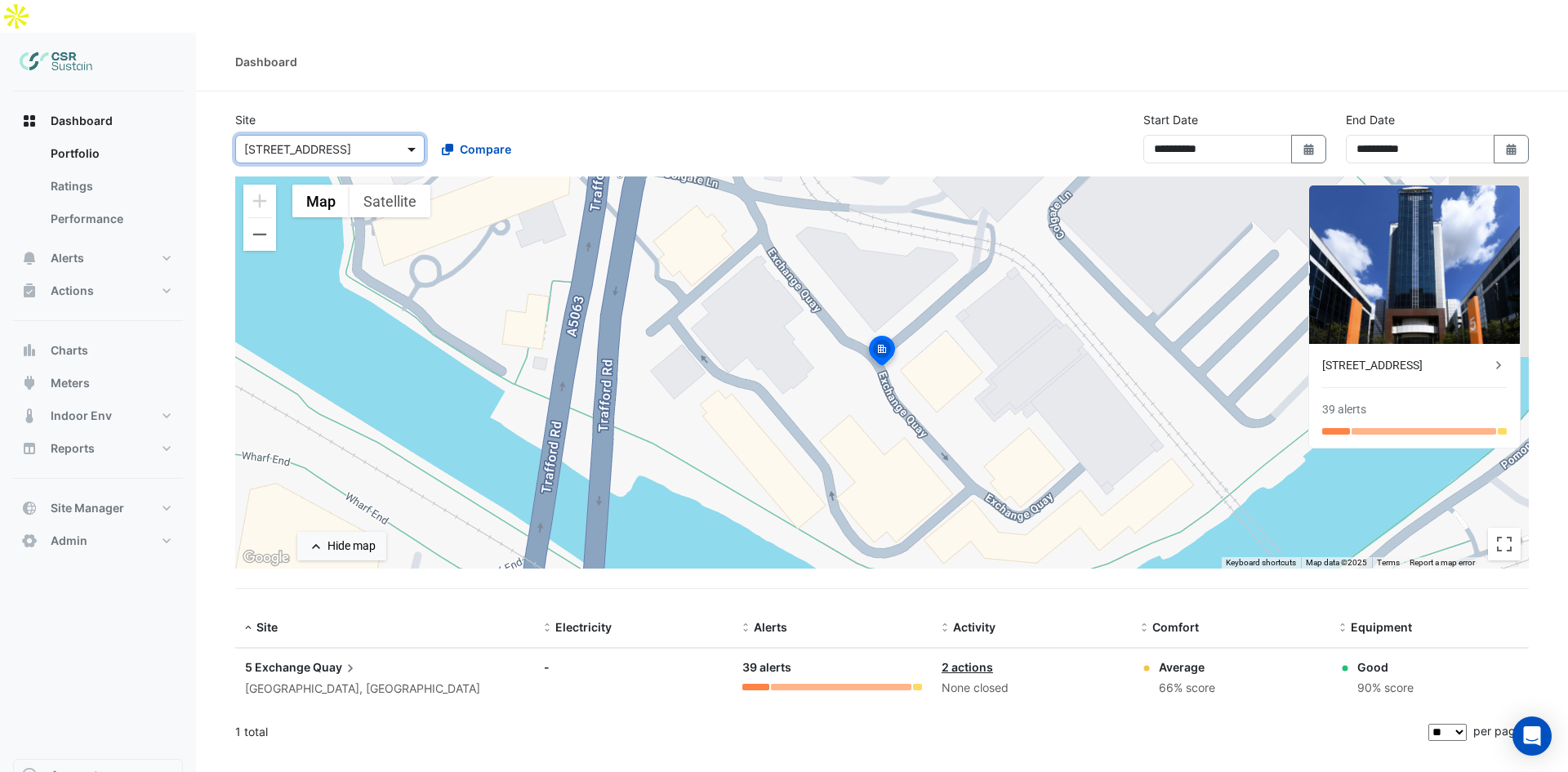
click at [415, 140] on span at bounding box center [414, 148] width 21 height 17
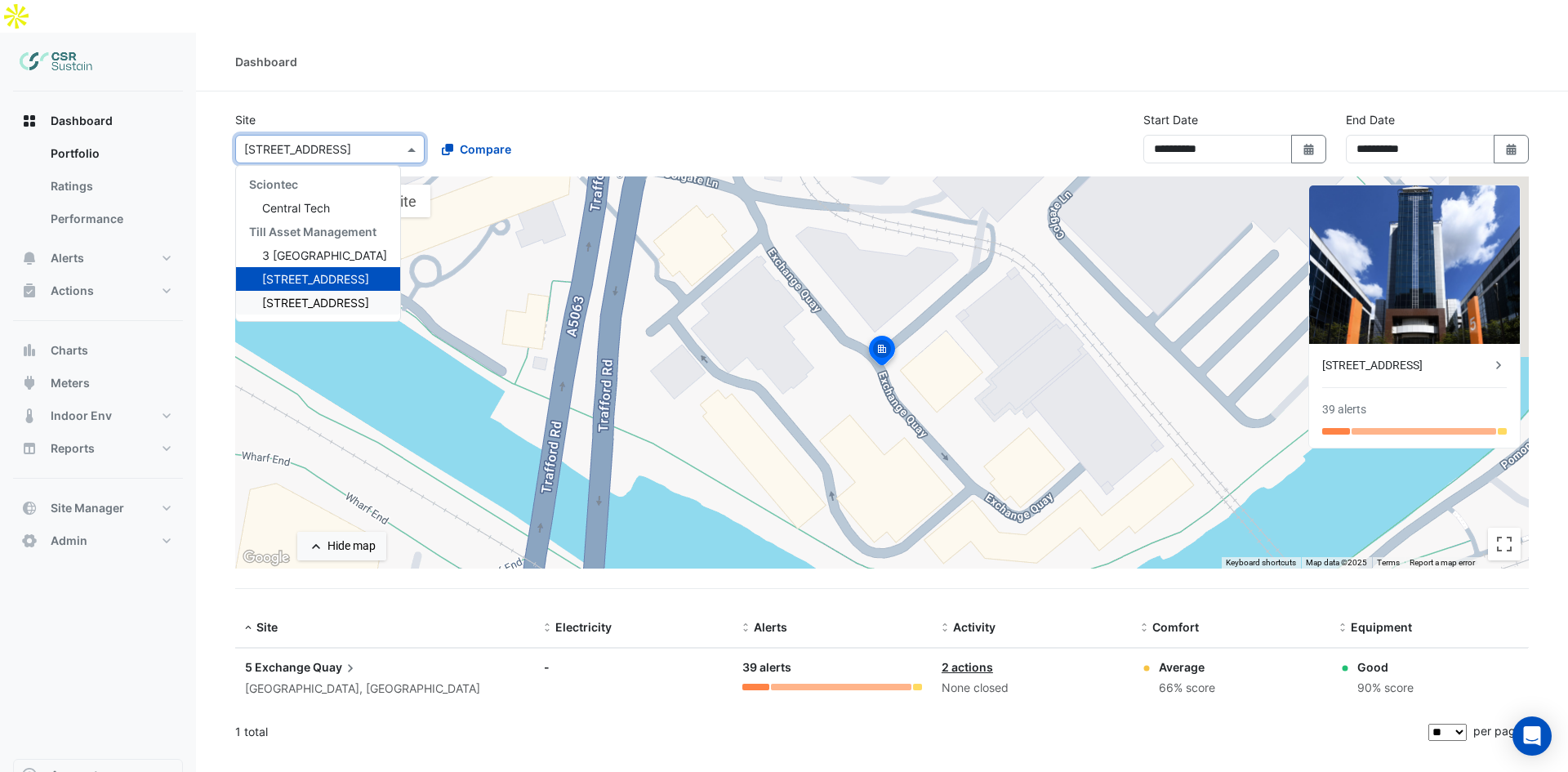
click at [287, 295] on span "[STREET_ADDRESS]" at bounding box center [315, 302] width 107 height 14
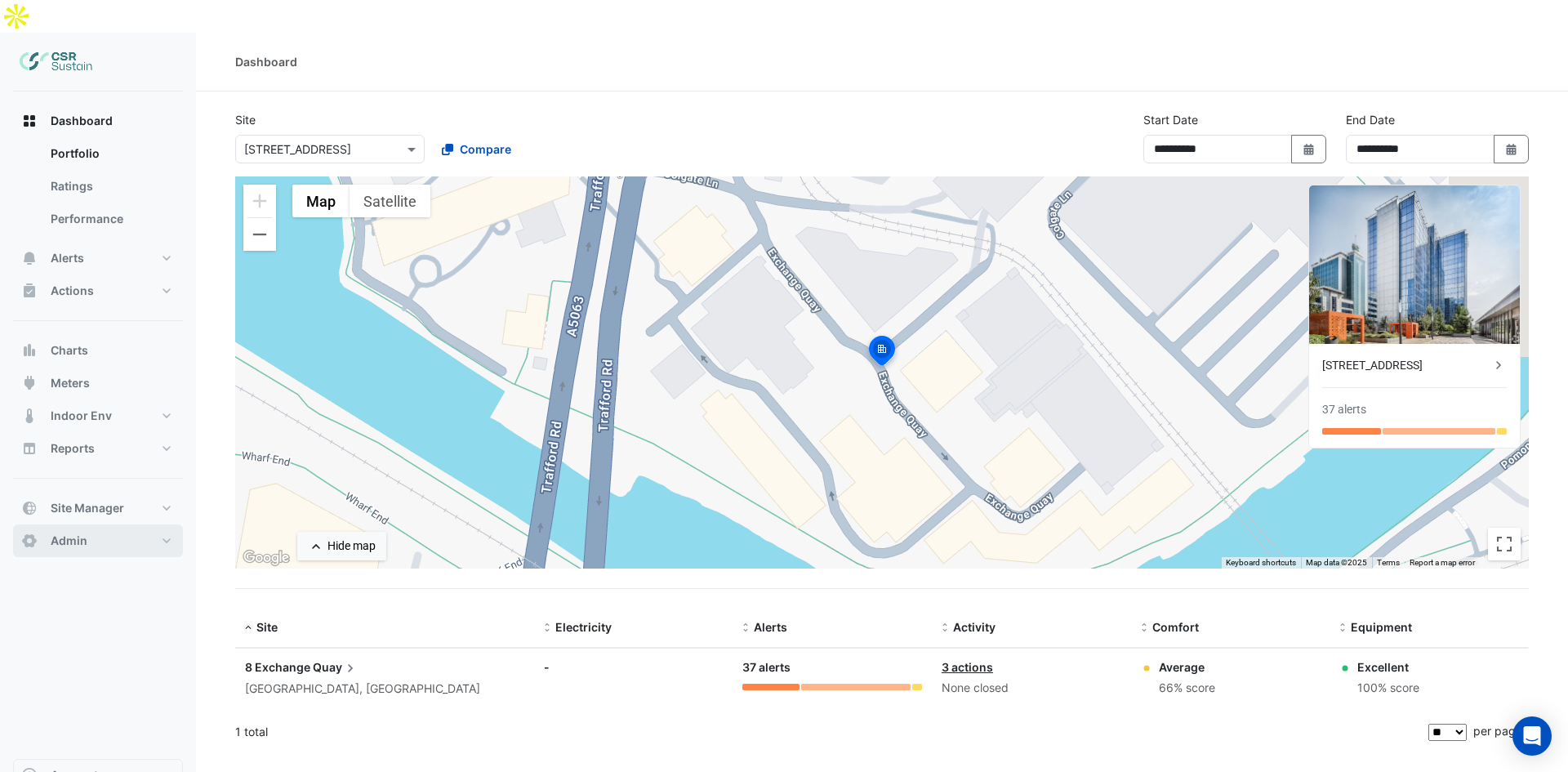
click at [104, 524] on button "Admin" at bounding box center [98, 540] width 170 height 33
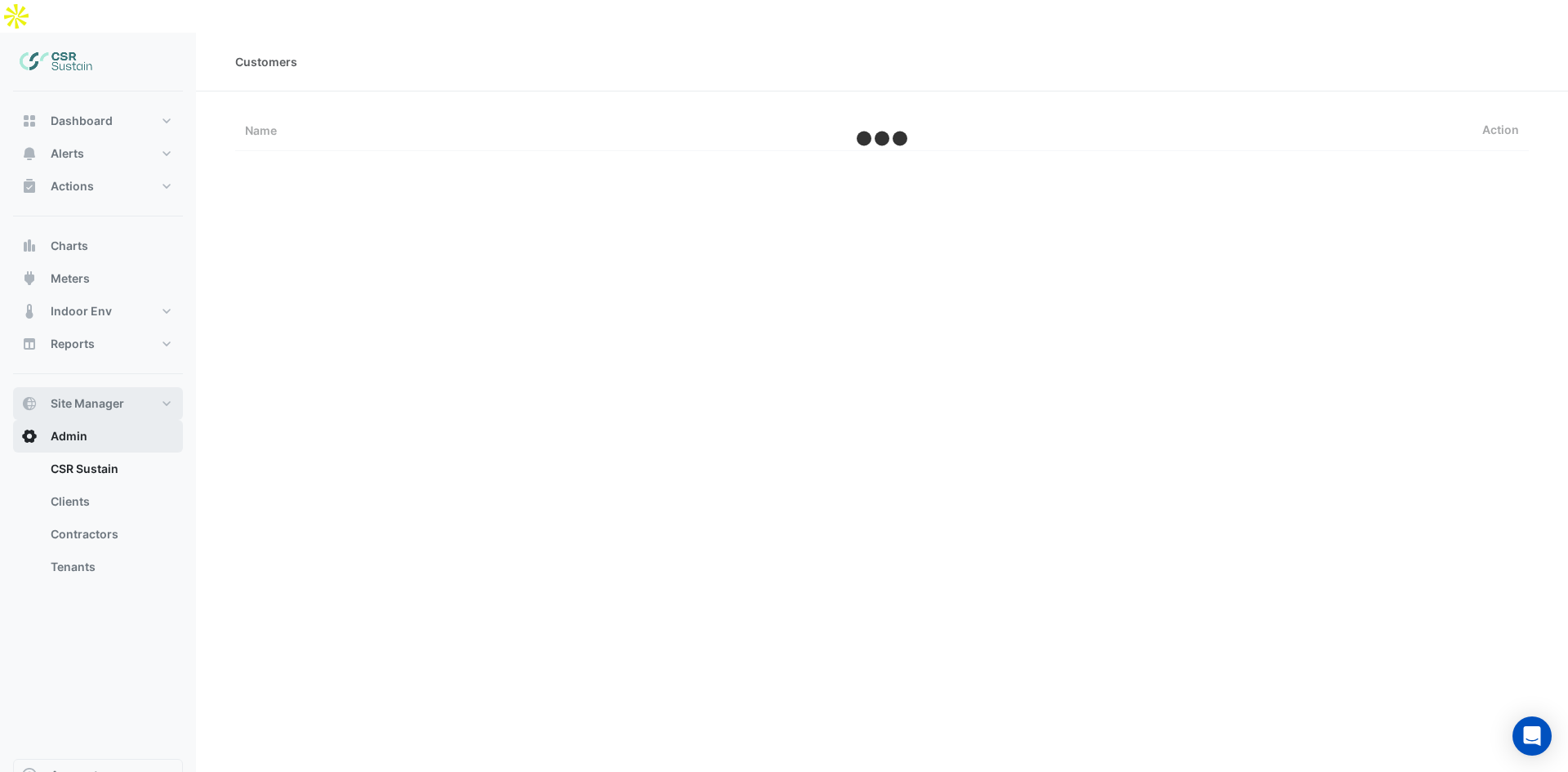
click at [105, 395] on span "Site Manager" at bounding box center [87, 403] width 73 height 17
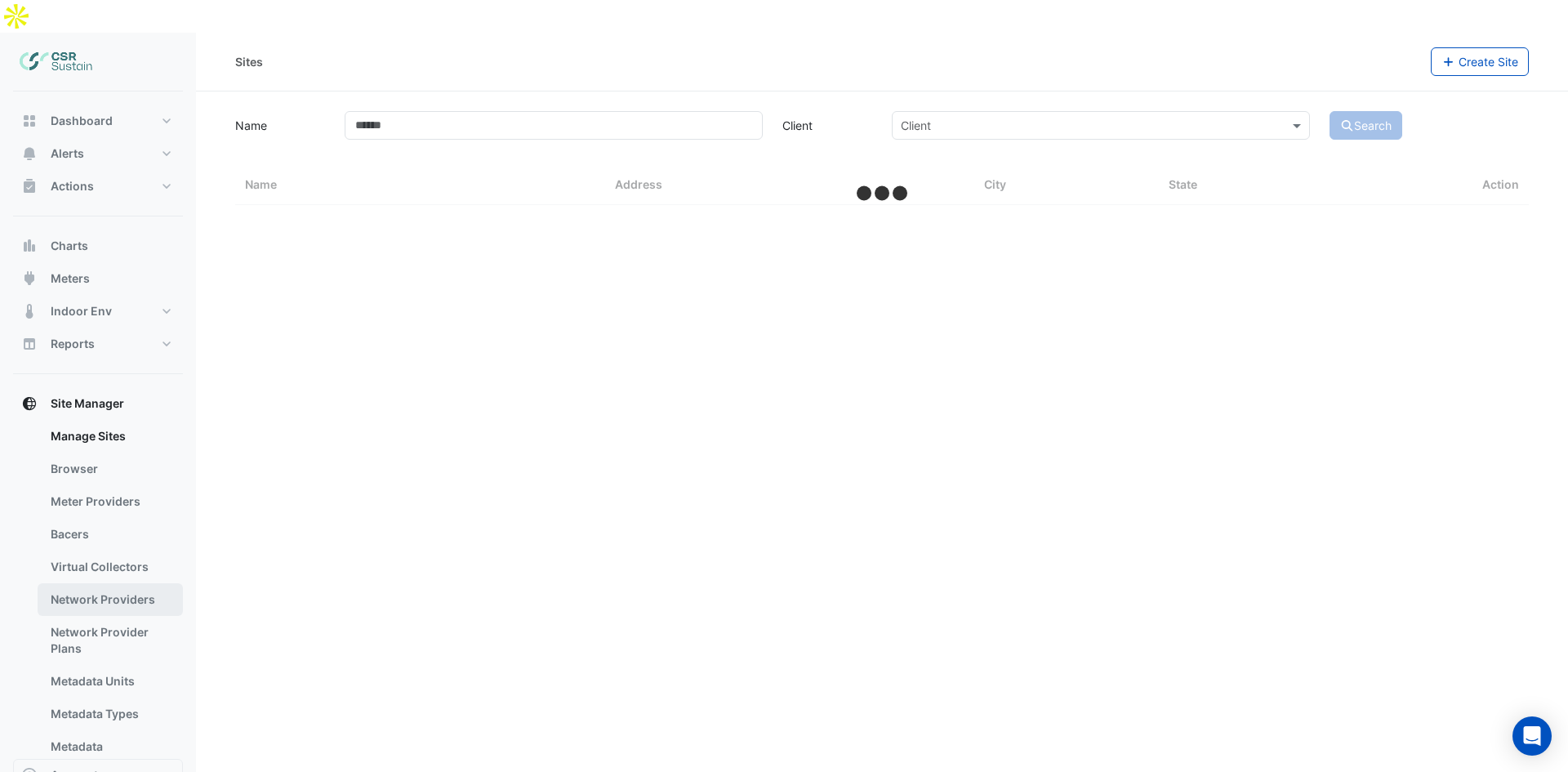
select select "**"
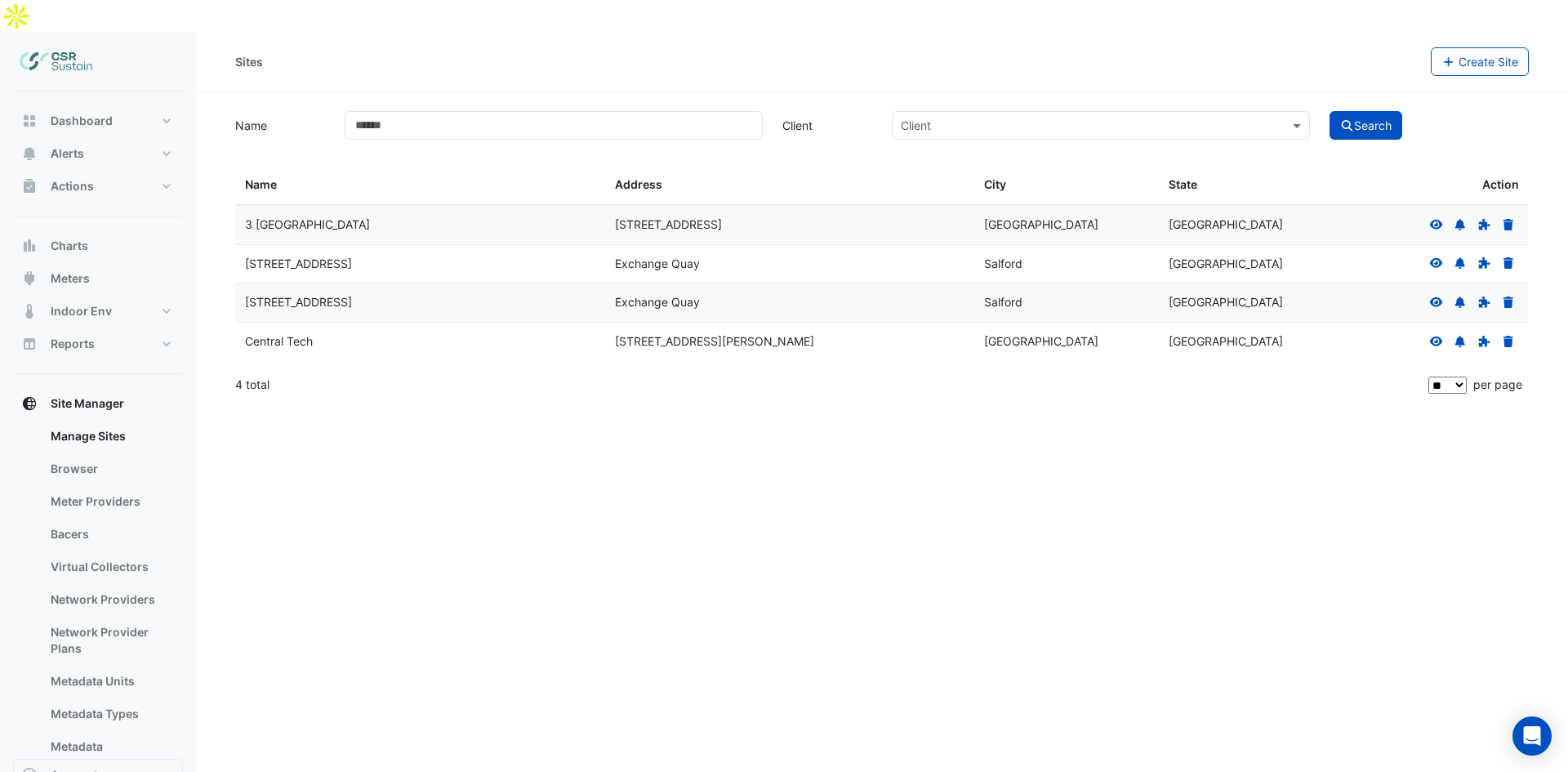
click at [1437, 297] on icon at bounding box center [1436, 302] width 13 height 10
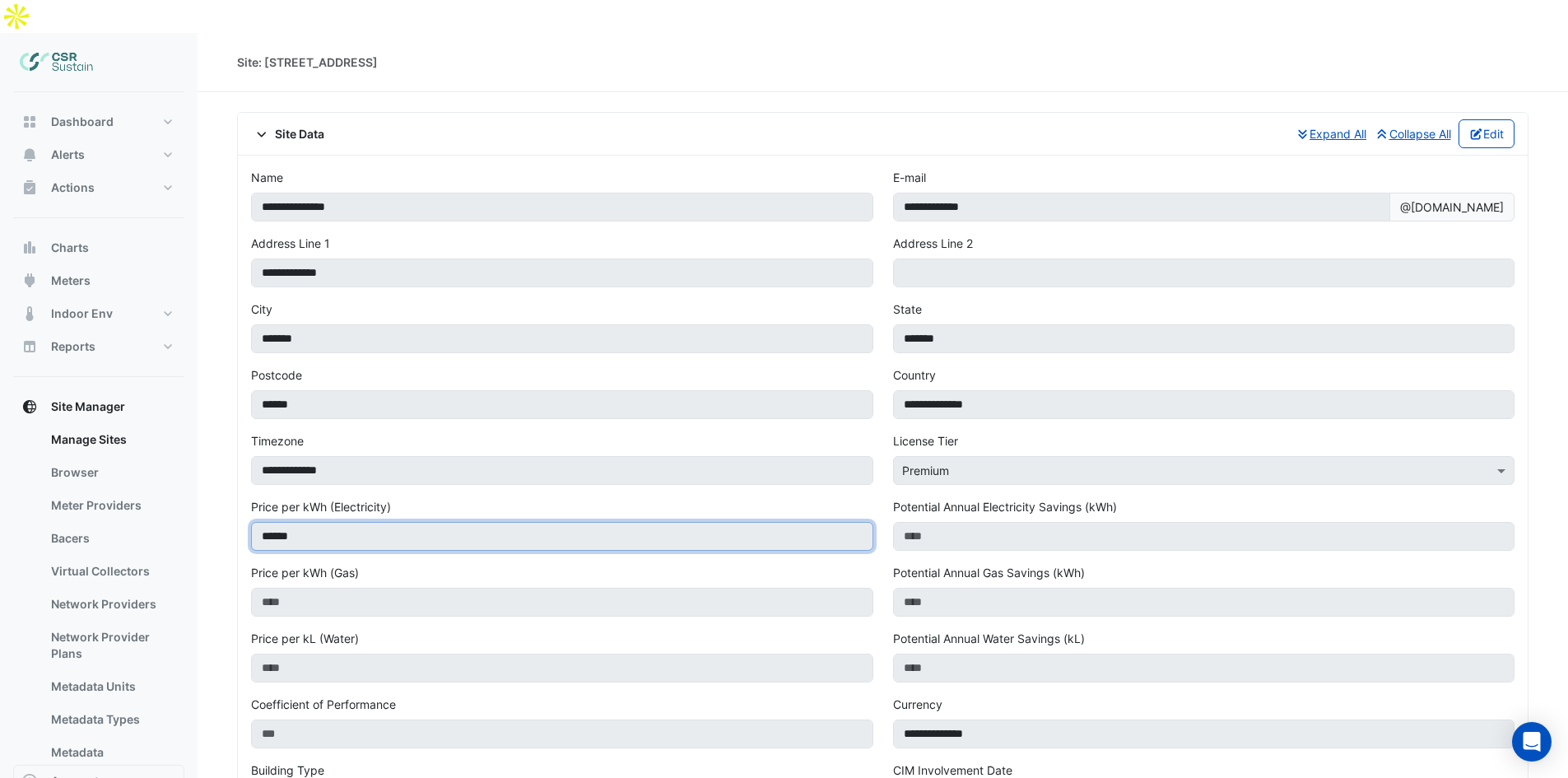
scroll to position [912, 0]
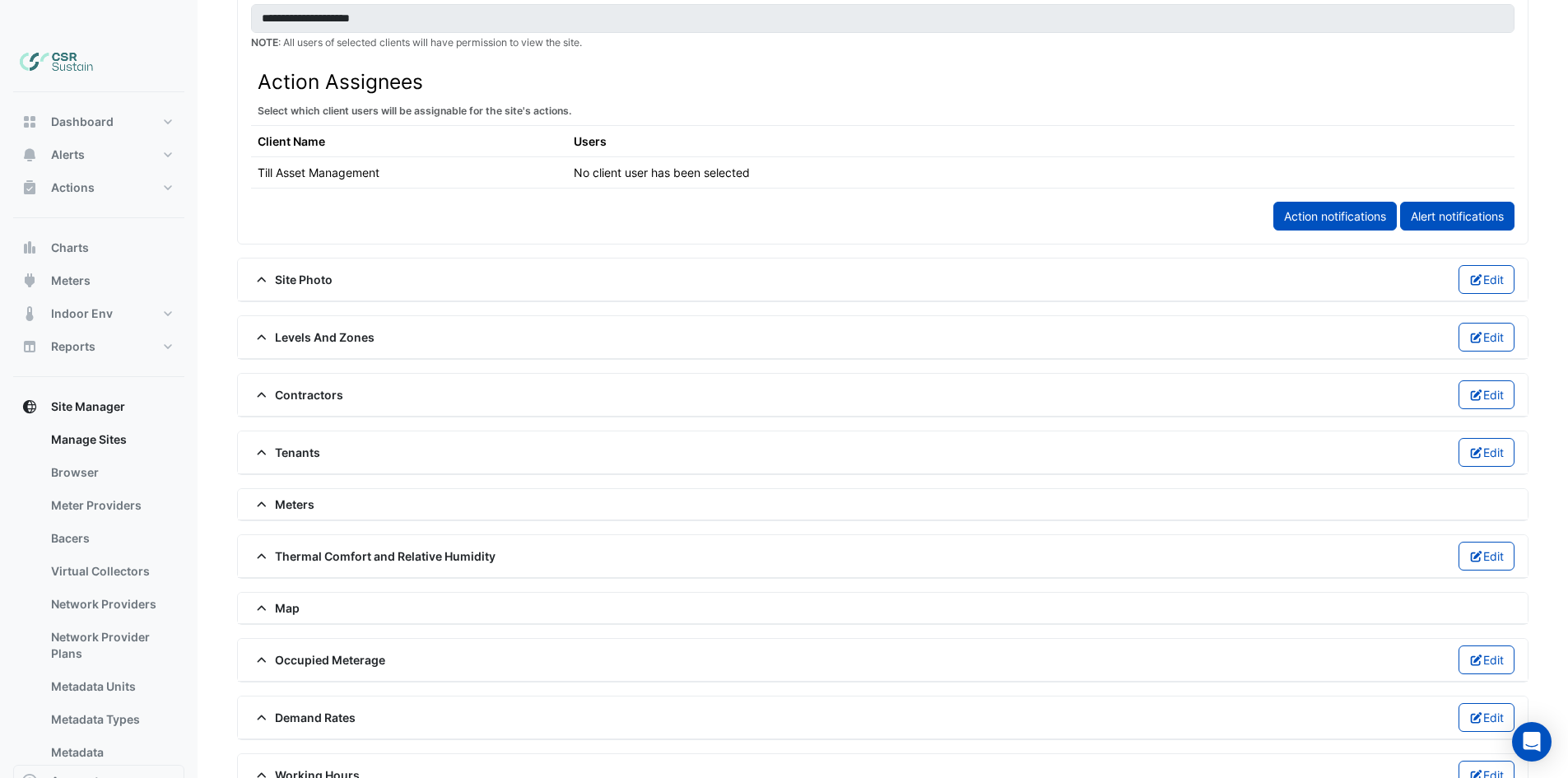
drag, startPoint x: 661, startPoint y: 783, endPoint x: 375, endPoint y: 500, distance: 402.3
click at [291, 495] on span "Meters" at bounding box center [283, 503] width 64 height 17
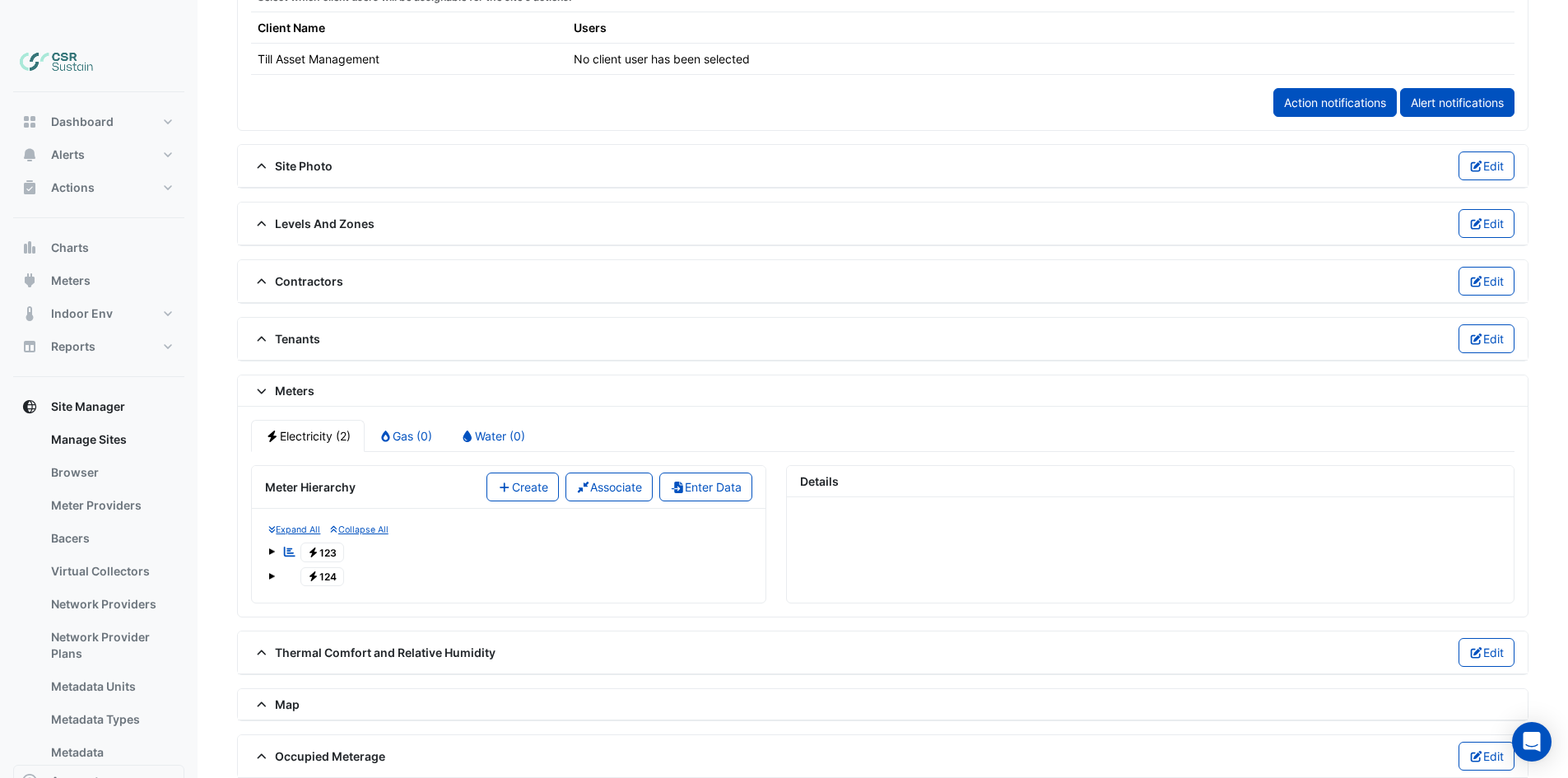
scroll to position [1122, 0]
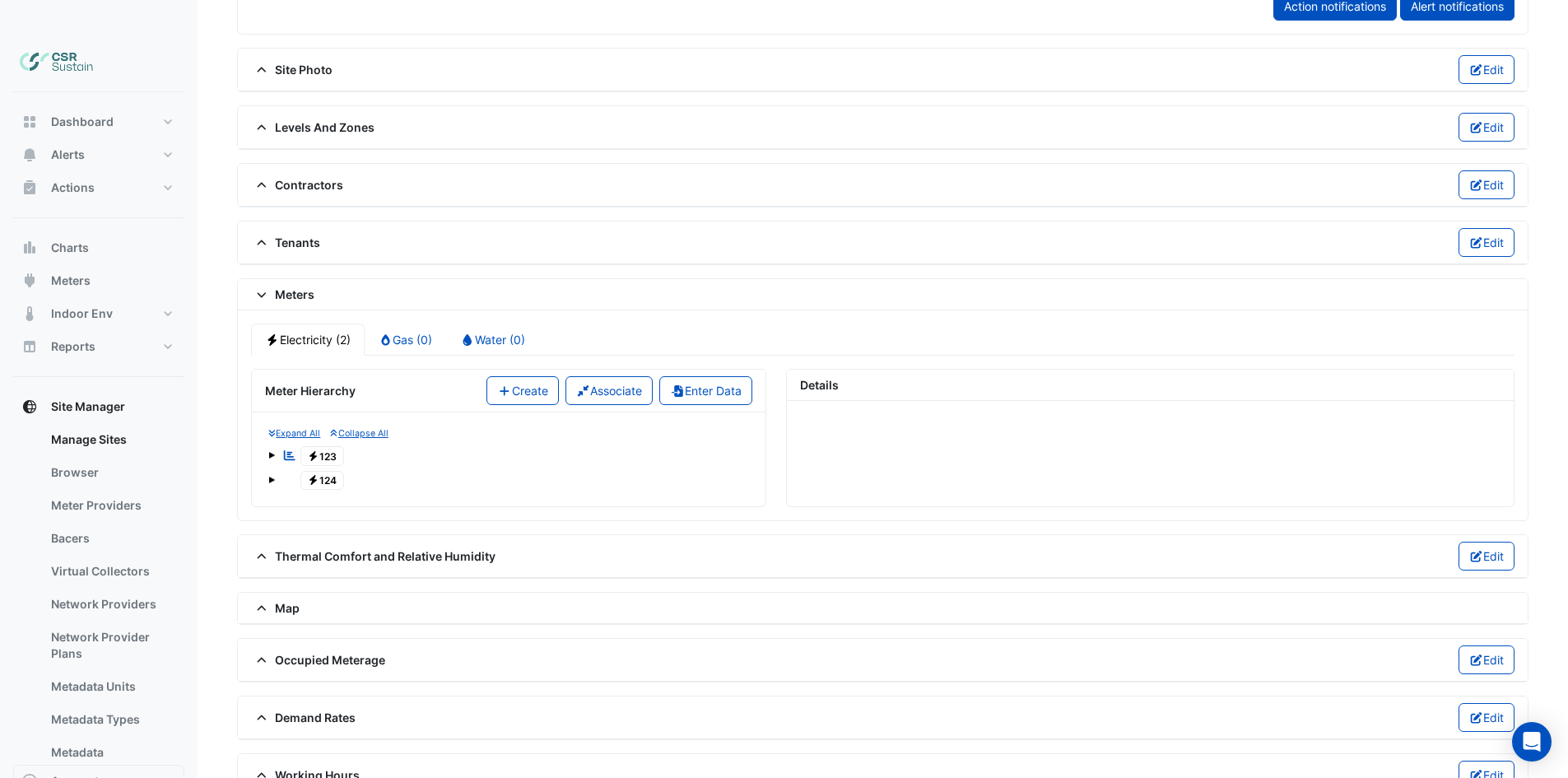
click at [327, 471] on span "Electricity 124" at bounding box center [322, 481] width 45 height 20
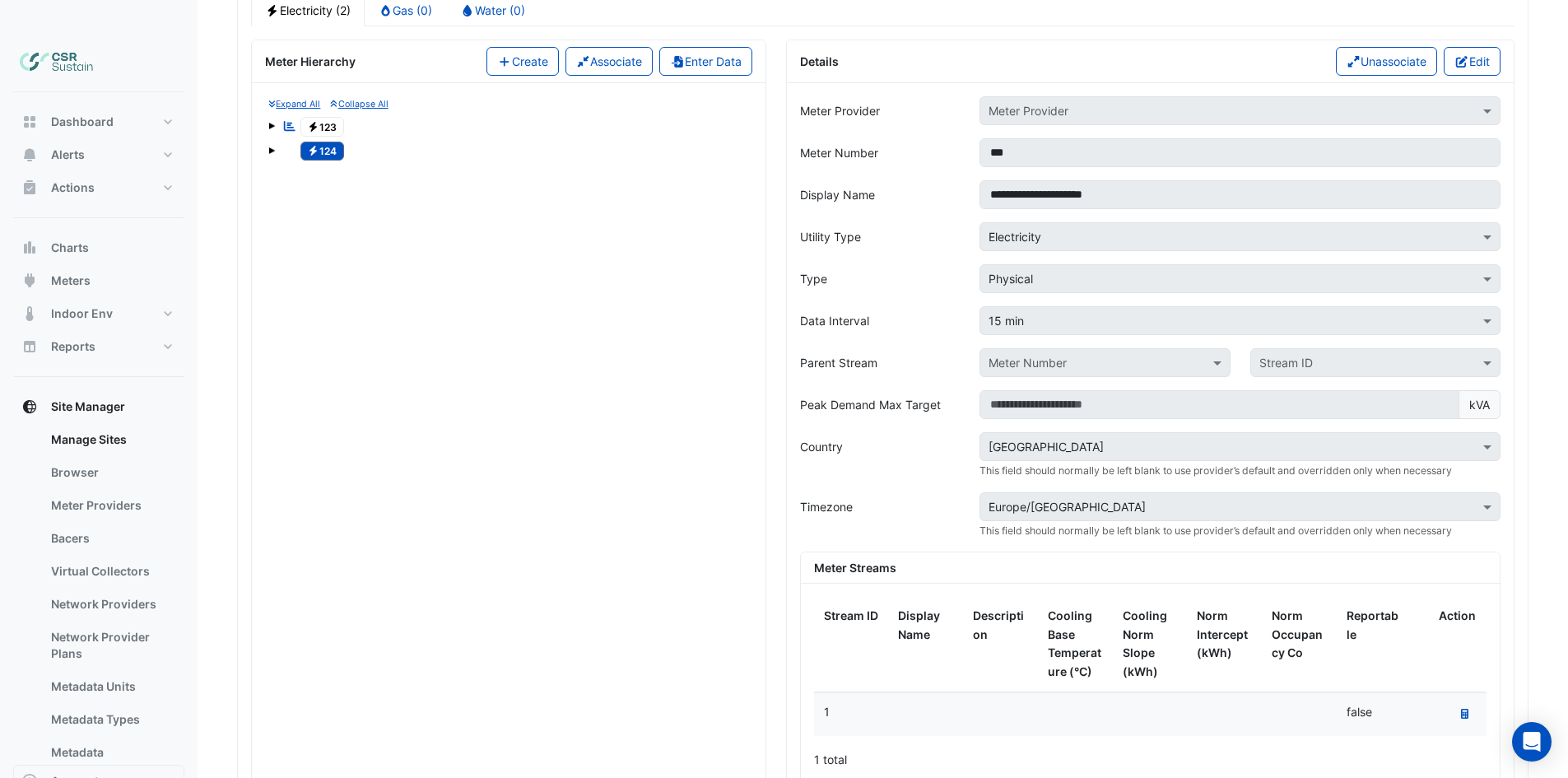
scroll to position [1369, 0]
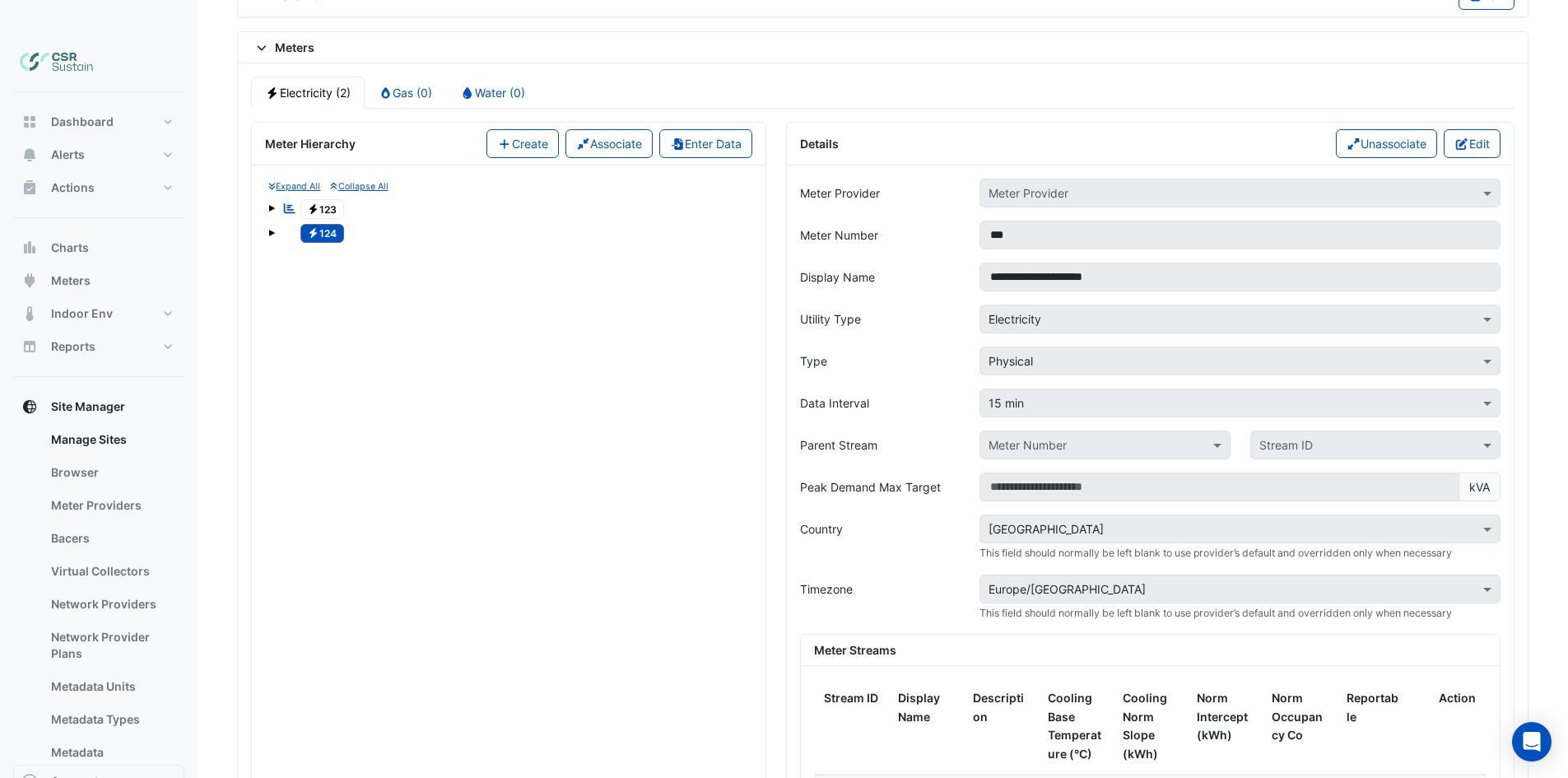
drag, startPoint x: 529, startPoint y: 414, endPoint x: 504, endPoint y: 133, distance: 282.1
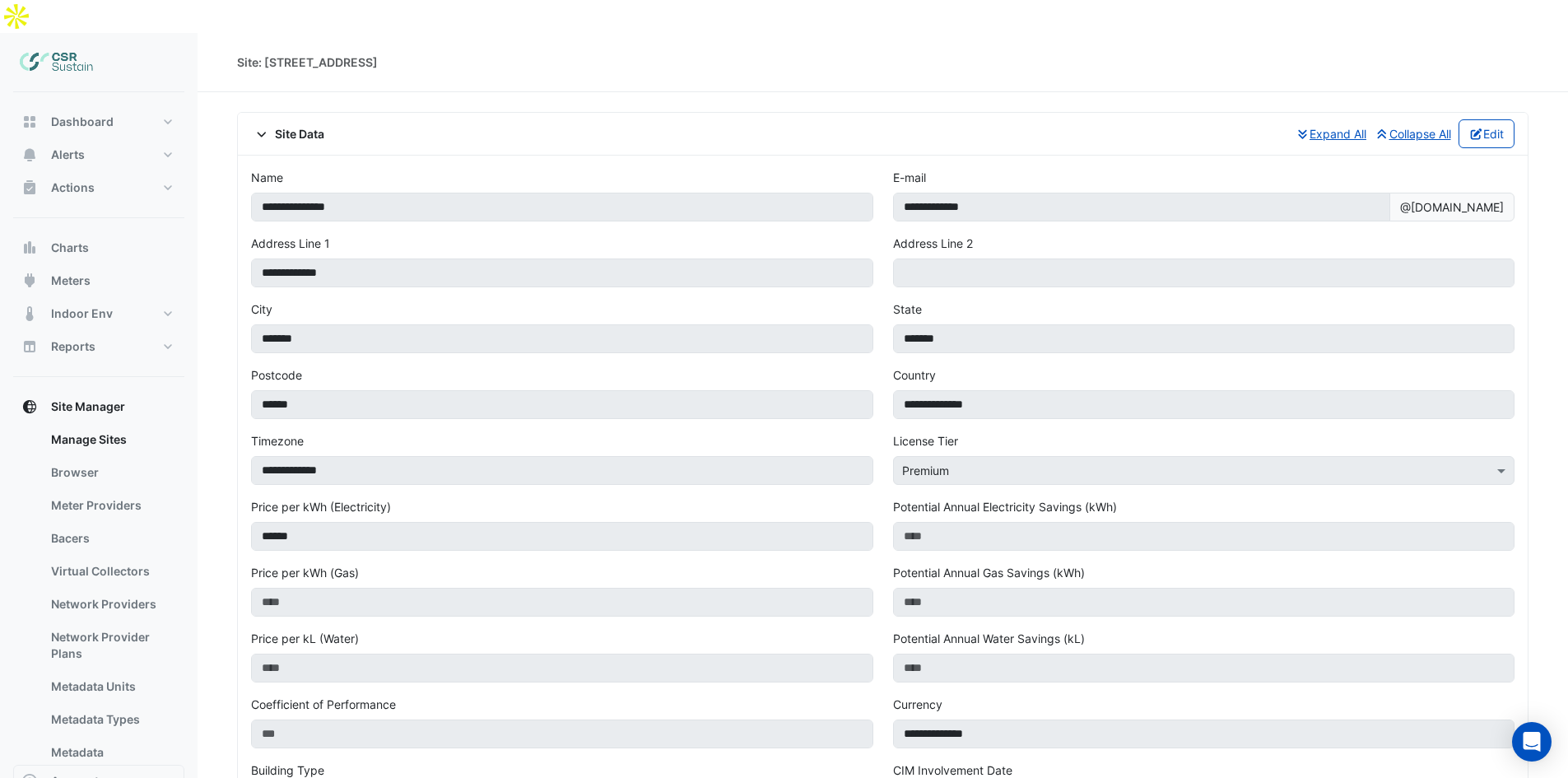
click at [605, 155] on div "**********" at bounding box center [882, 656] width 1289 height 1001
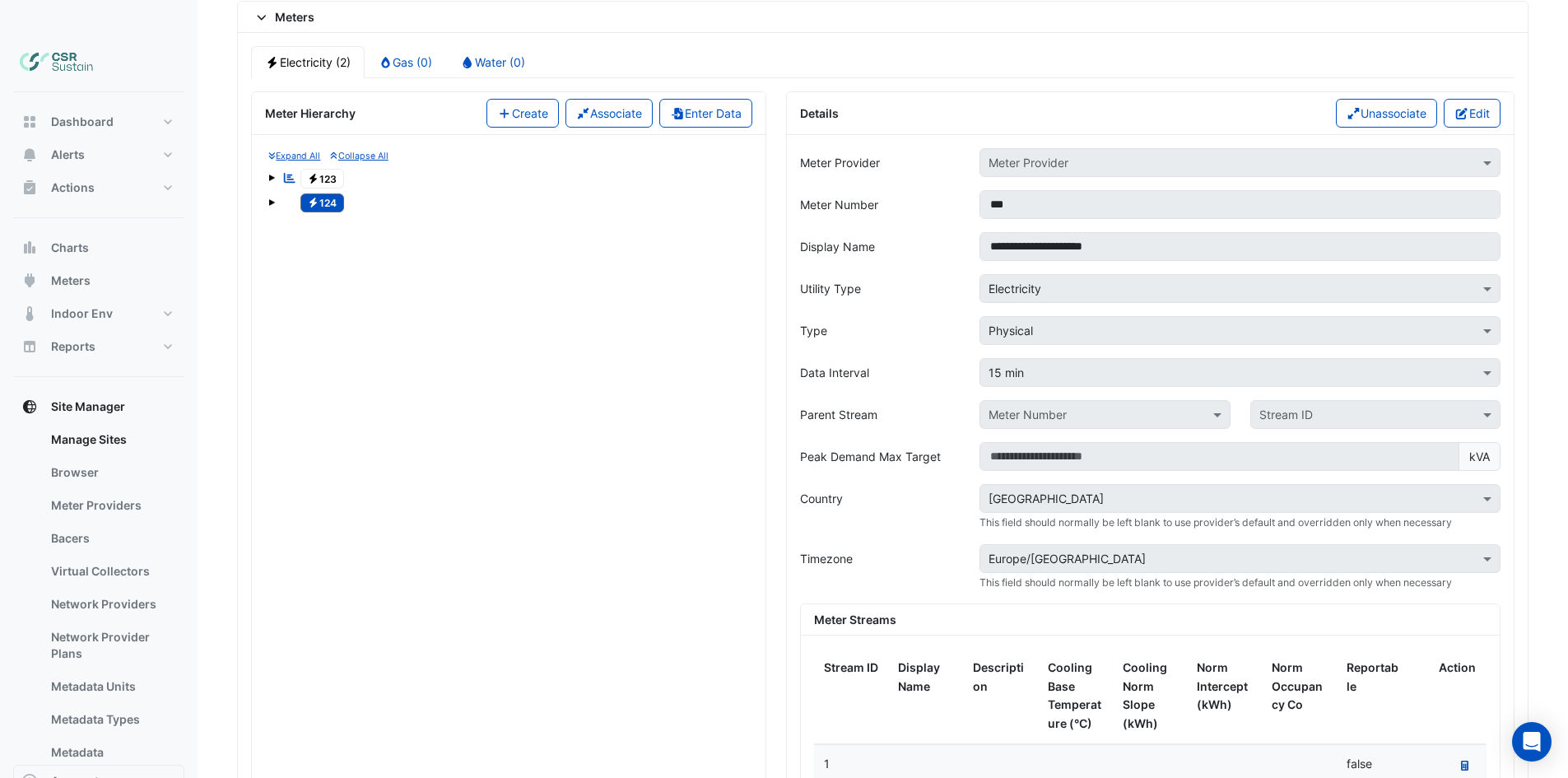
scroll to position [1366, 0]
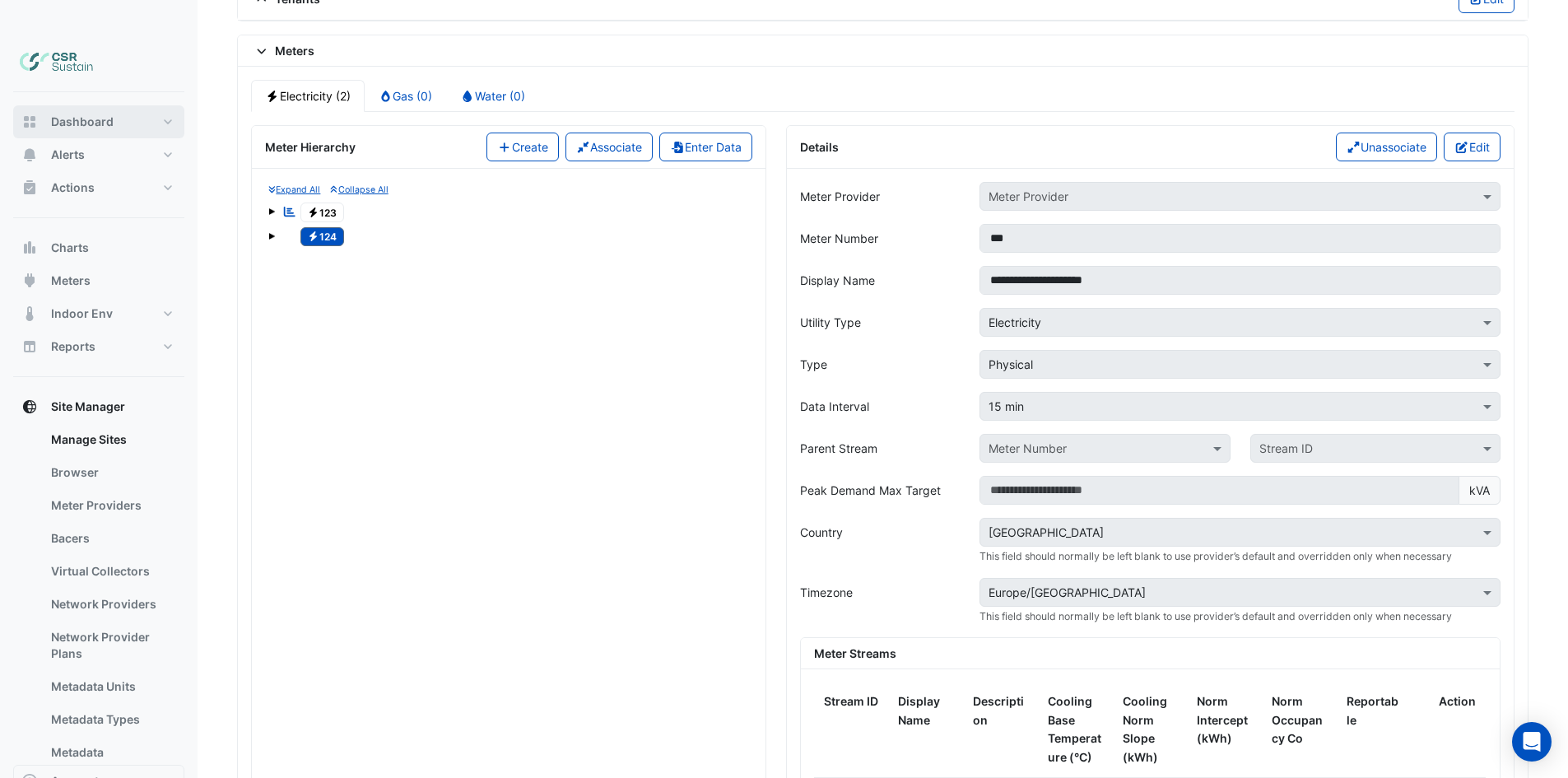
click at [60, 105] on button "Dashboard" at bounding box center [98, 121] width 171 height 33
click at [60, 113] on span "Dashboard" at bounding box center [82, 121] width 63 height 17
select select "**"
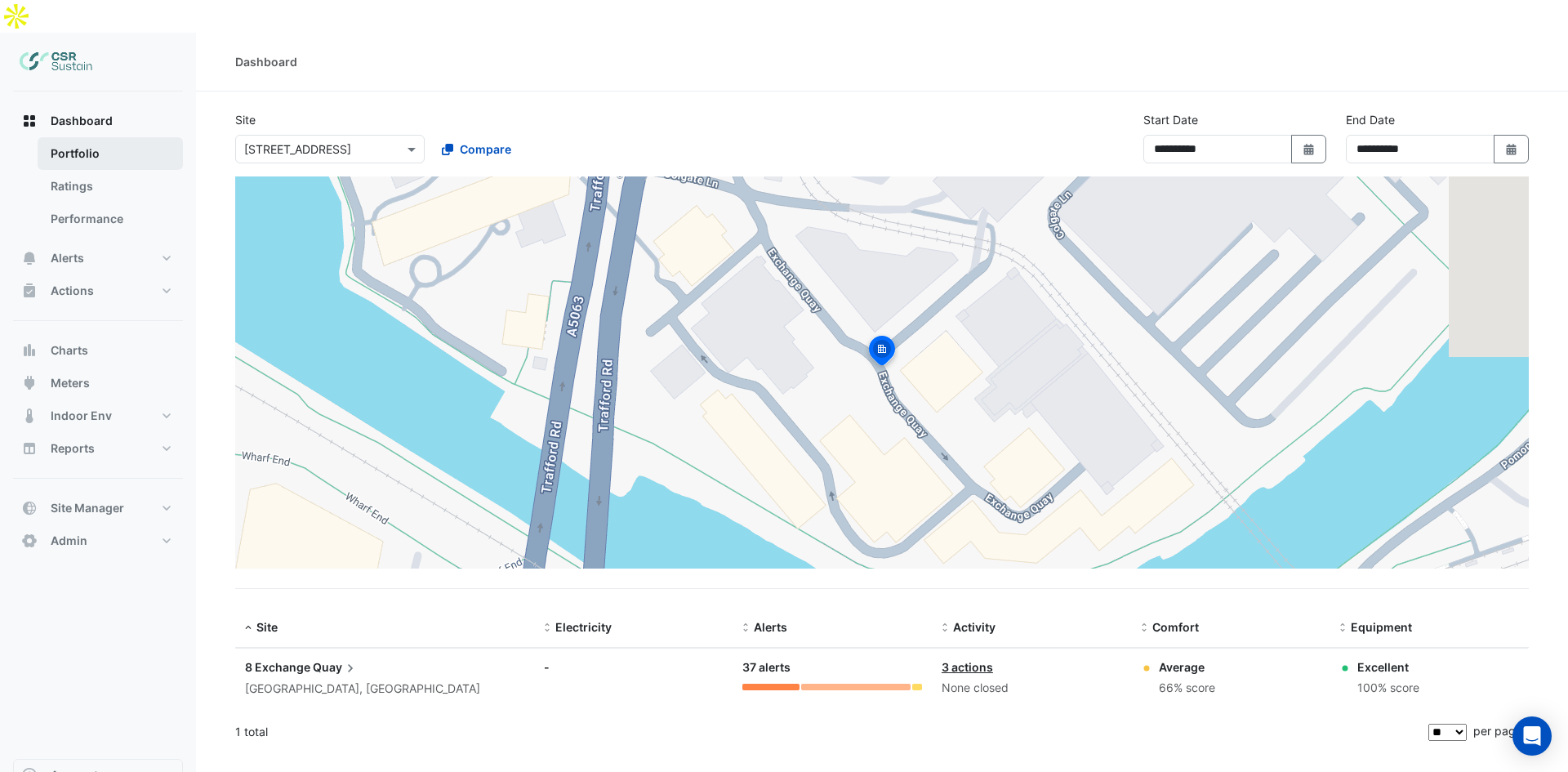
drag, startPoint x: 112, startPoint y: 119, endPoint x: 107, endPoint y: 126, distance: 8.6
click at [112, 137] on link "Portfolio" at bounding box center [110, 153] width 145 height 33
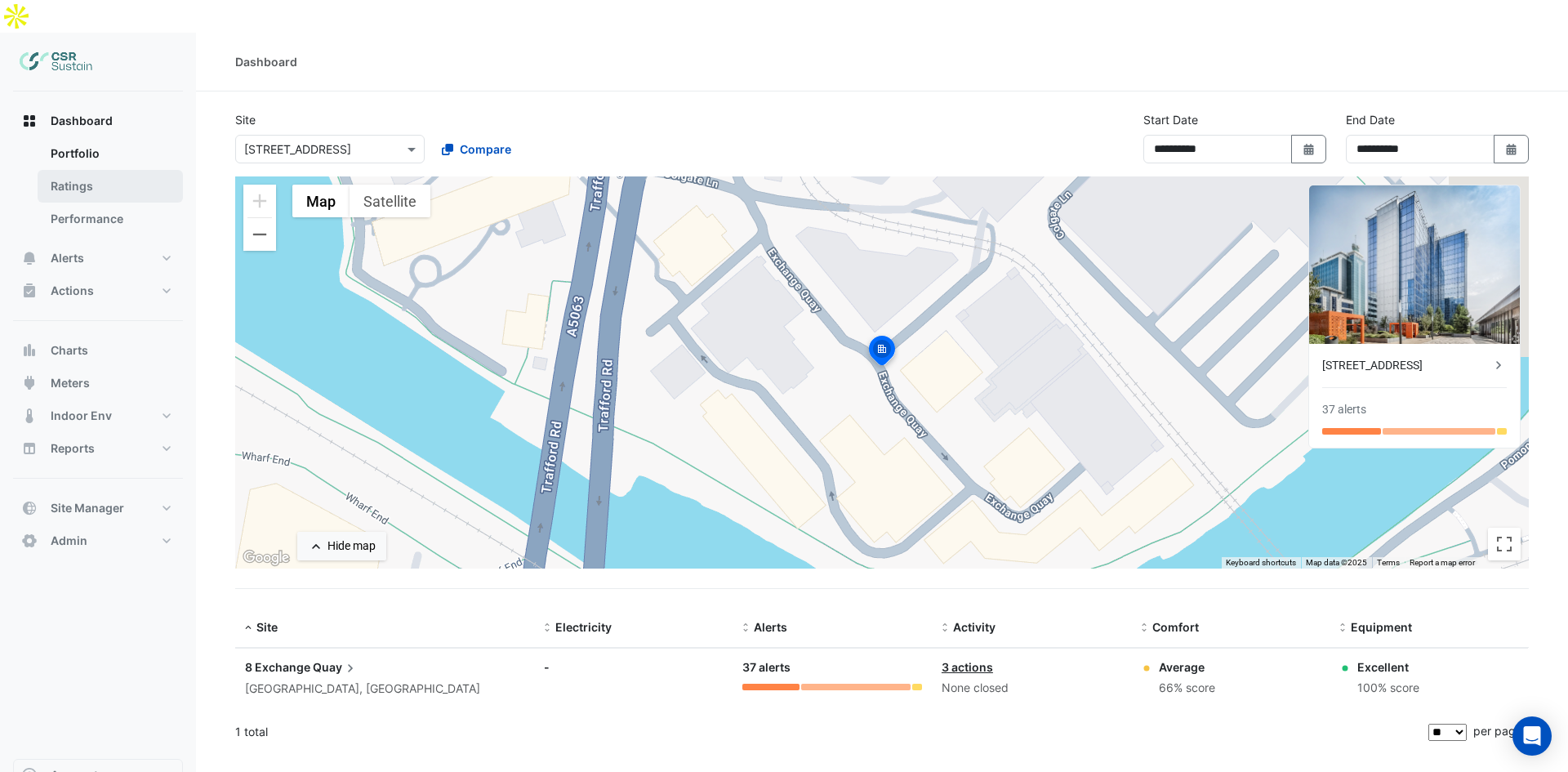
click at [91, 170] on link "Ratings" at bounding box center [110, 186] width 145 height 33
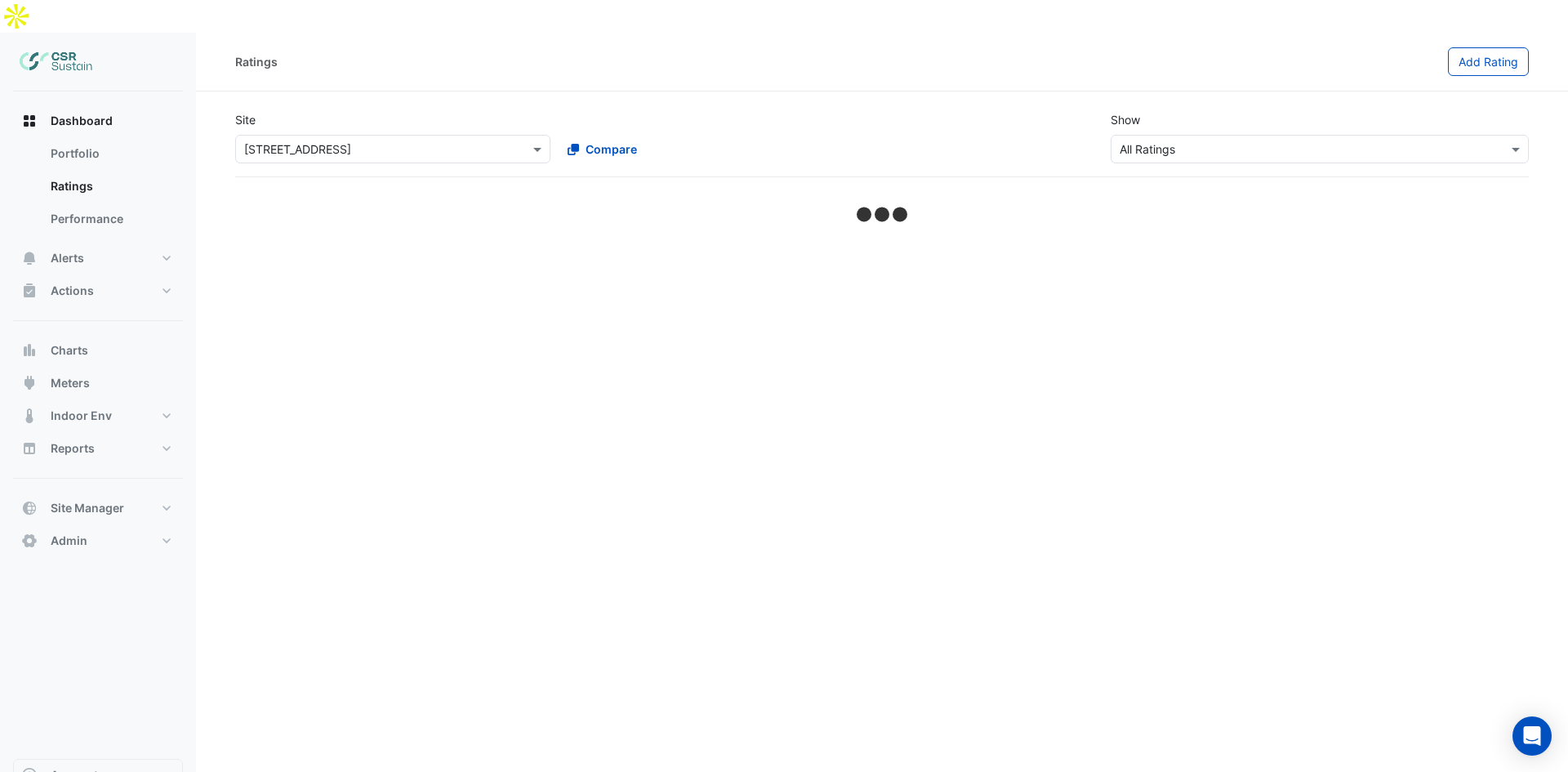
click at [1263, 141] on input "text" at bounding box center [1303, 149] width 367 height 17
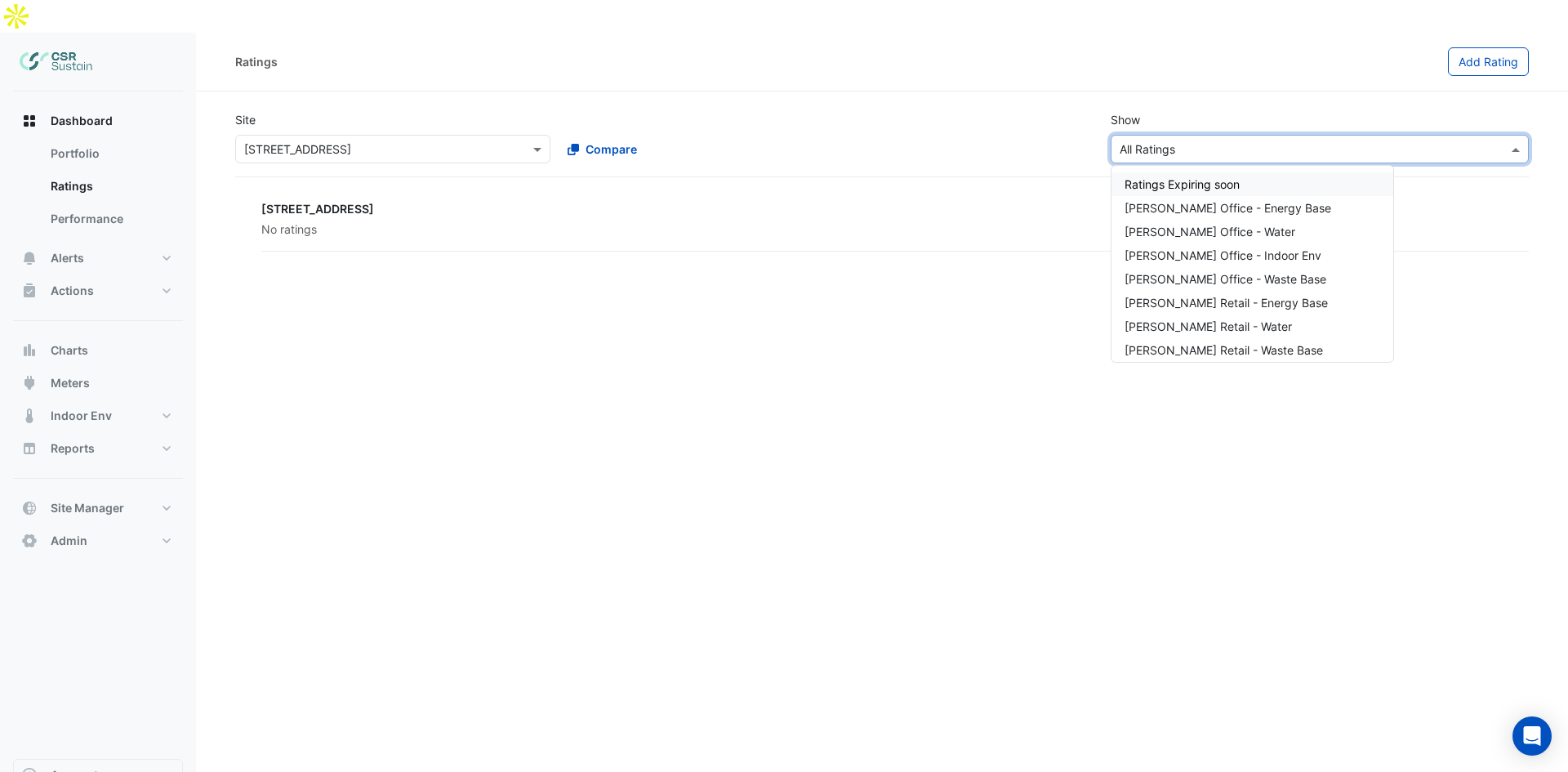
drag, startPoint x: 1054, startPoint y: 68, endPoint x: 938, endPoint y: 79, distance: 116.5
click at [1027, 98] on div "Site Select a Site × 8 Exchange Quay Compare Show Sustainability Rating Types ×…" at bounding box center [882, 136] width 1313 height 78
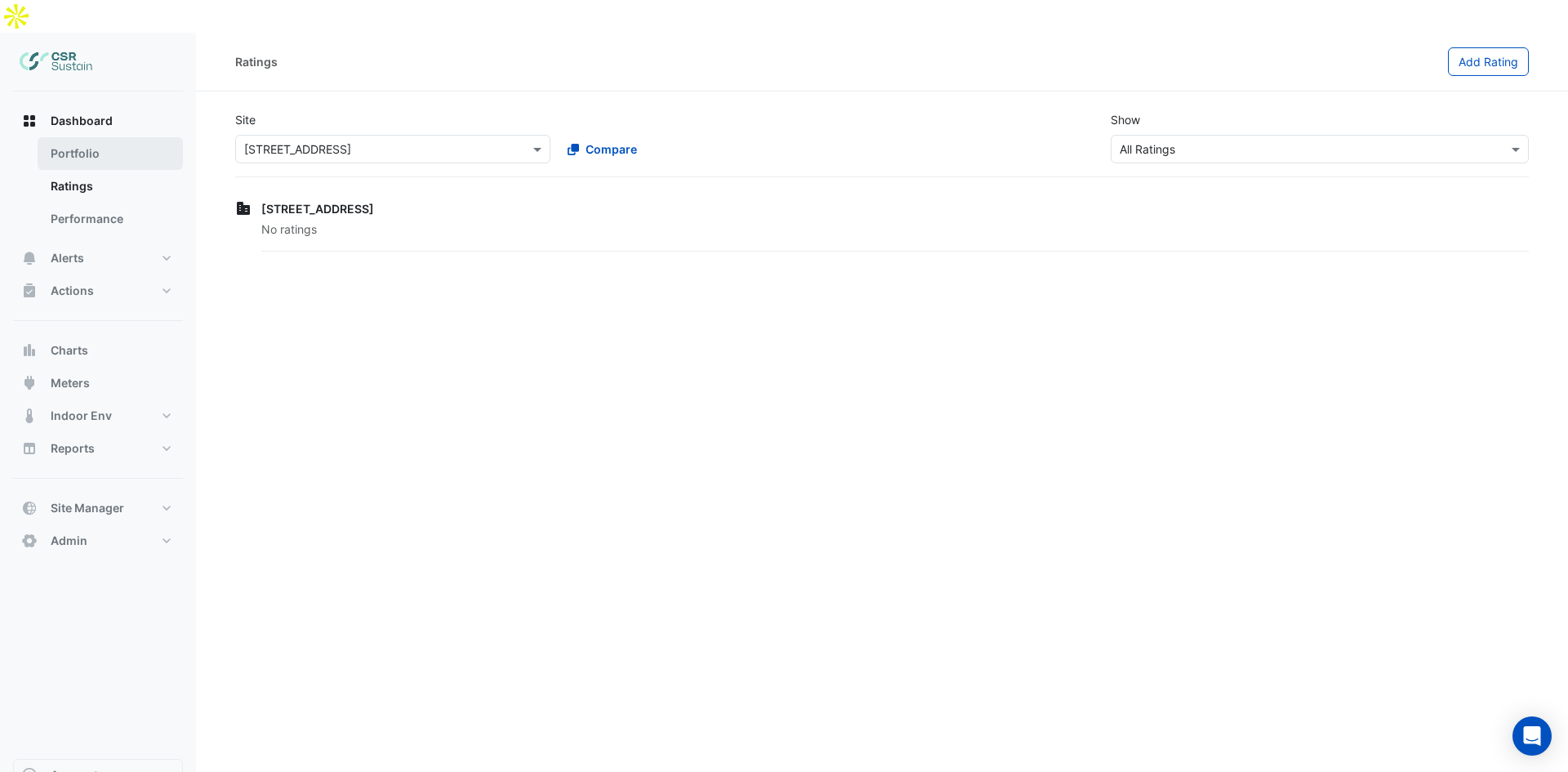
click at [86, 137] on link "Portfolio" at bounding box center [110, 153] width 145 height 33
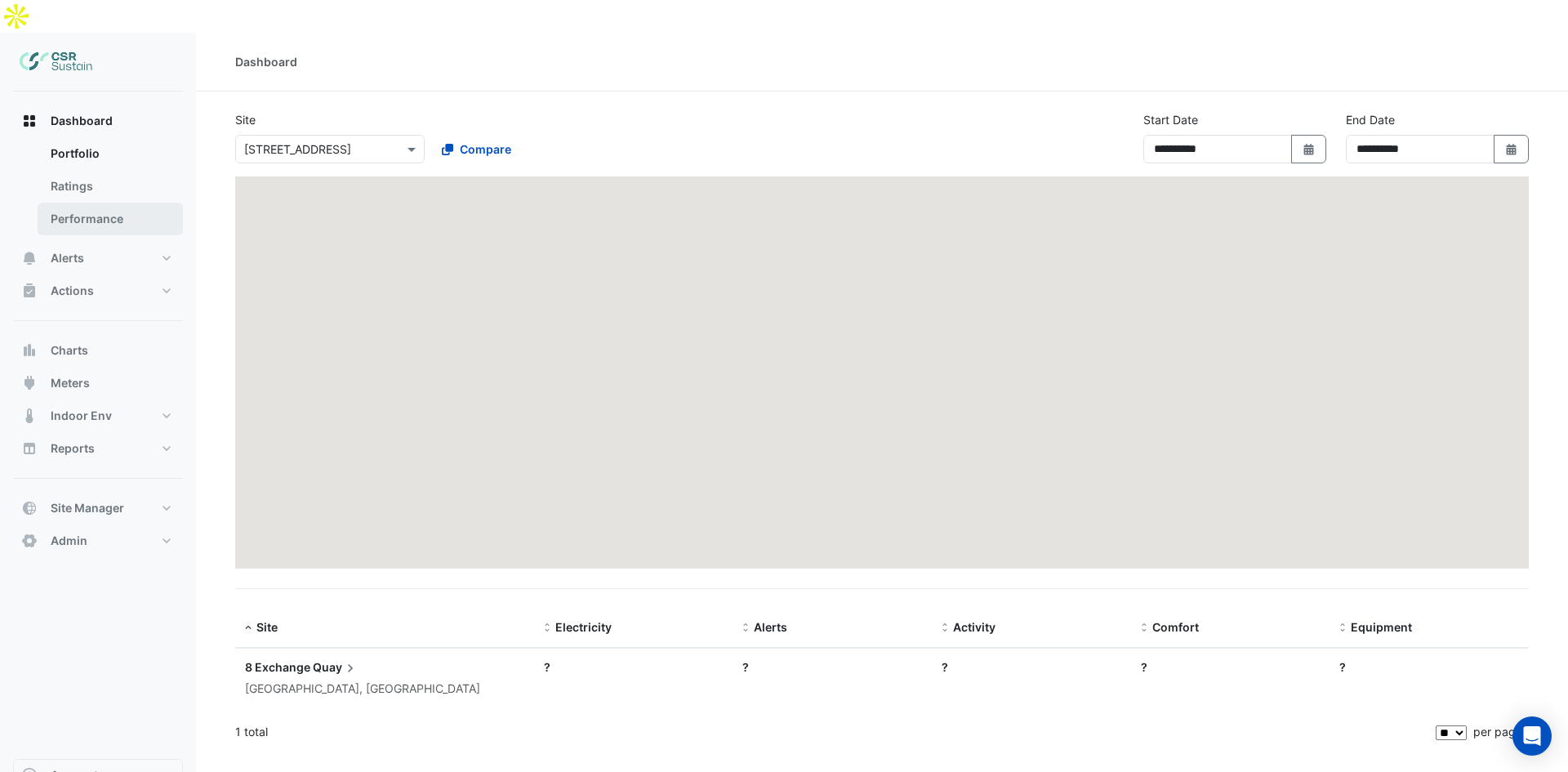
click at [80, 202] on link "Performance" at bounding box center [110, 218] width 145 height 33
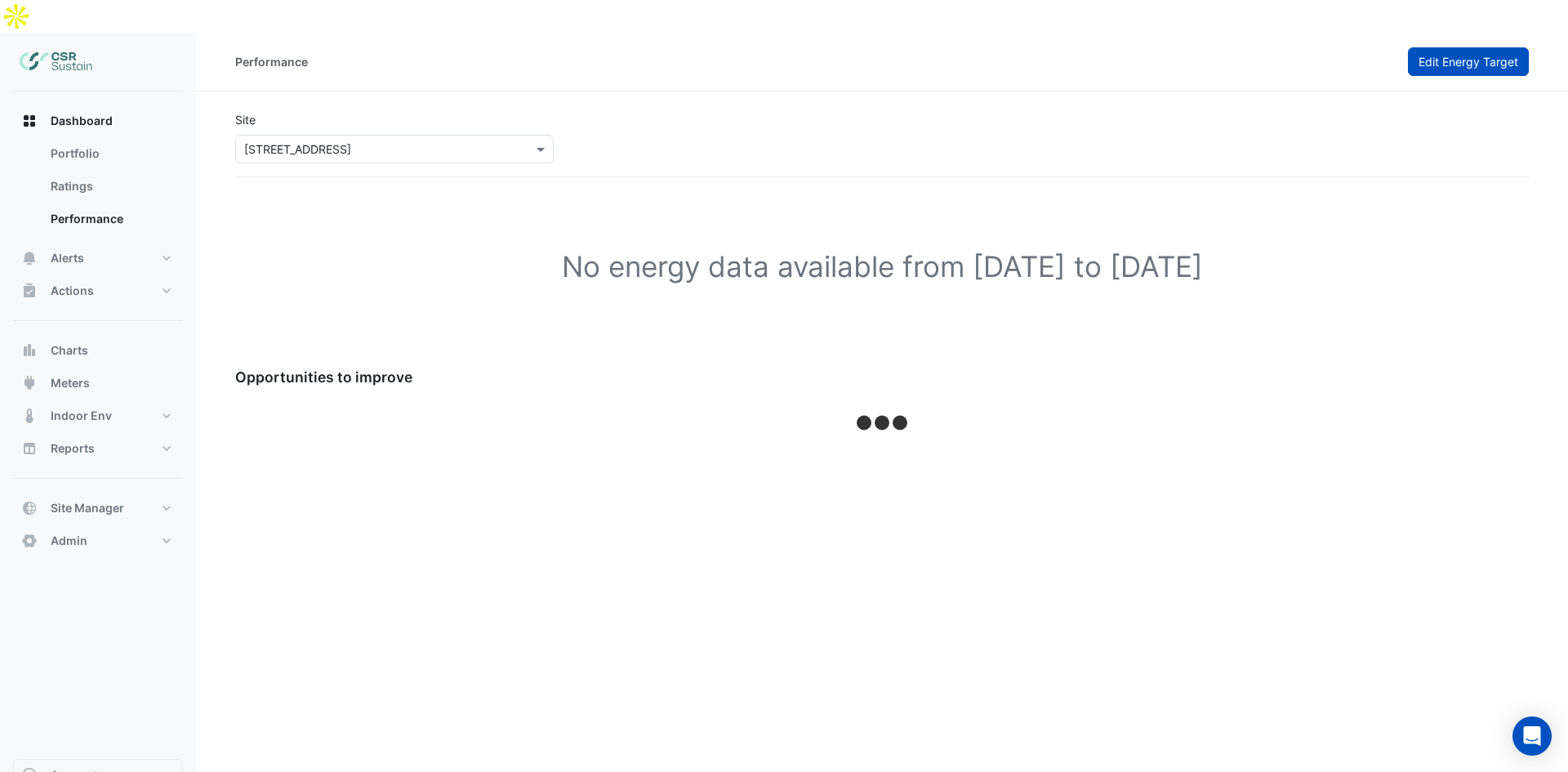
click at [1493, 47] on button "Edit Energy Target" at bounding box center [1468, 61] width 120 height 29
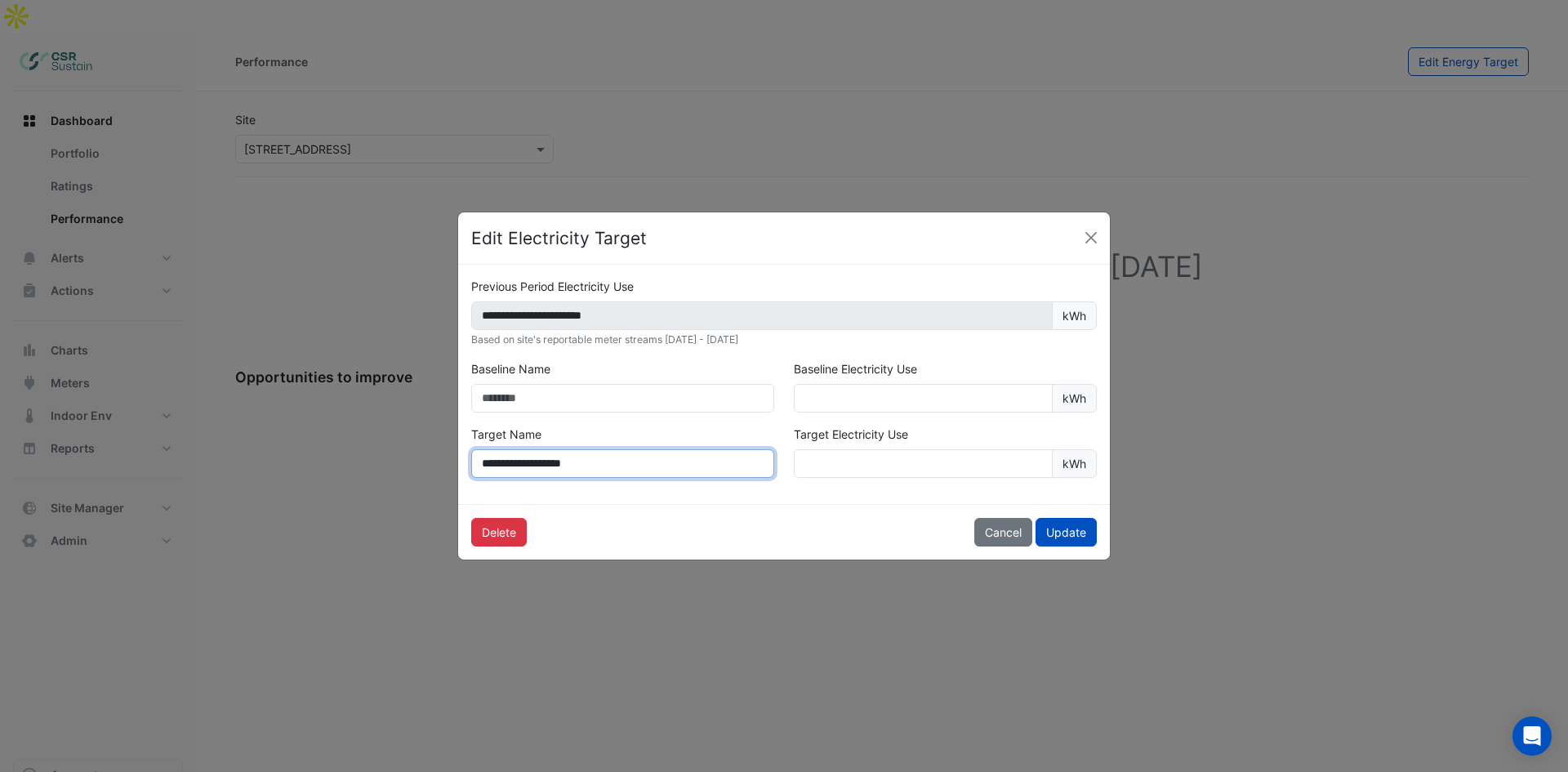
click at [606, 457] on input "**********" at bounding box center [622, 463] width 303 height 29
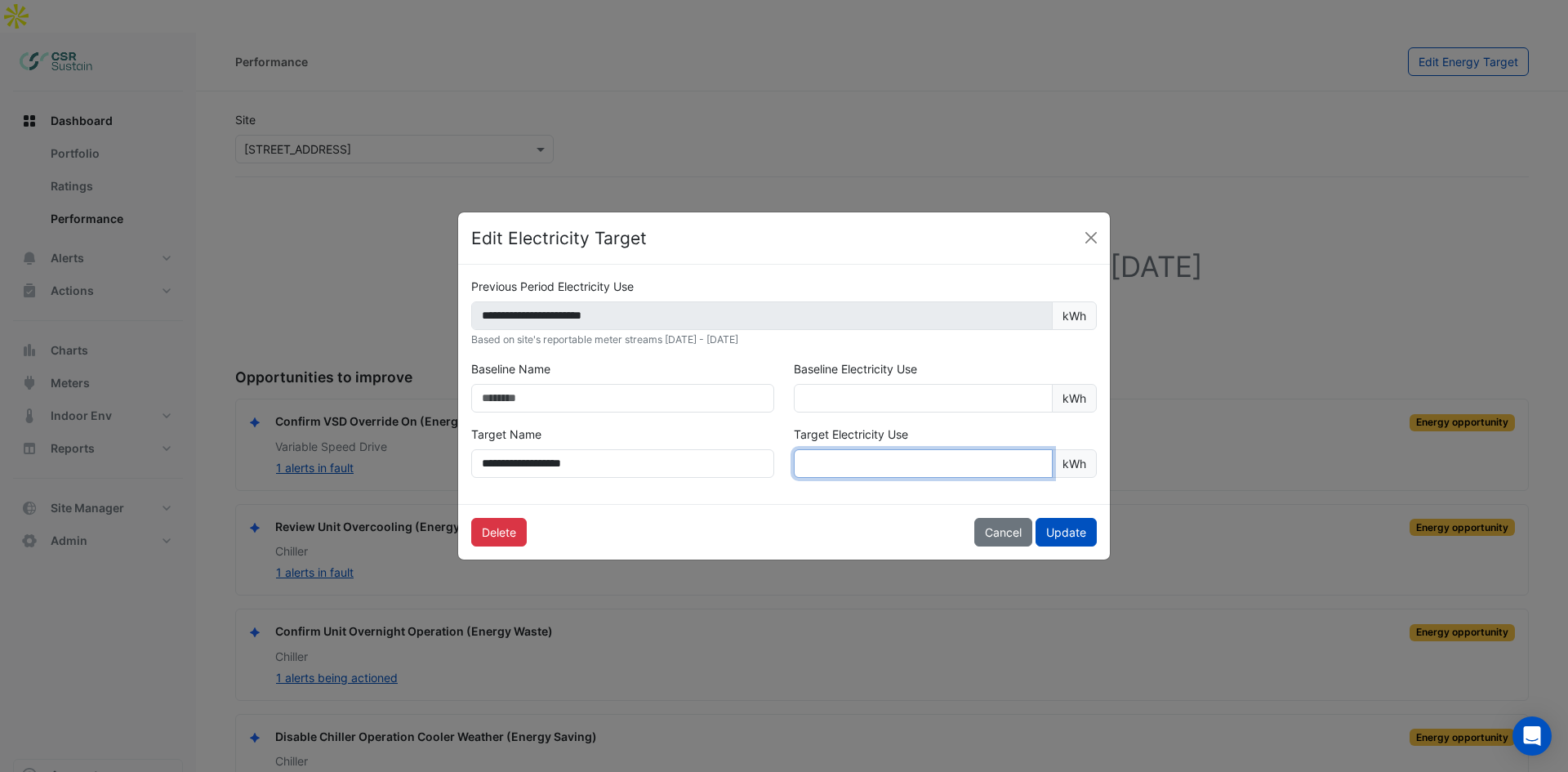
drag, startPoint x: 886, startPoint y: 466, endPoint x: 786, endPoint y: 470, distance: 100.1
click at [786, 470] on div "Target Electricity Use ******* kWh" at bounding box center [945, 451] width 323 height 52
click at [876, 466] on input "*******" at bounding box center [923, 463] width 259 height 29
click at [810, 441] on label "Target Electricity Use" at bounding box center [851, 433] width 115 height 17
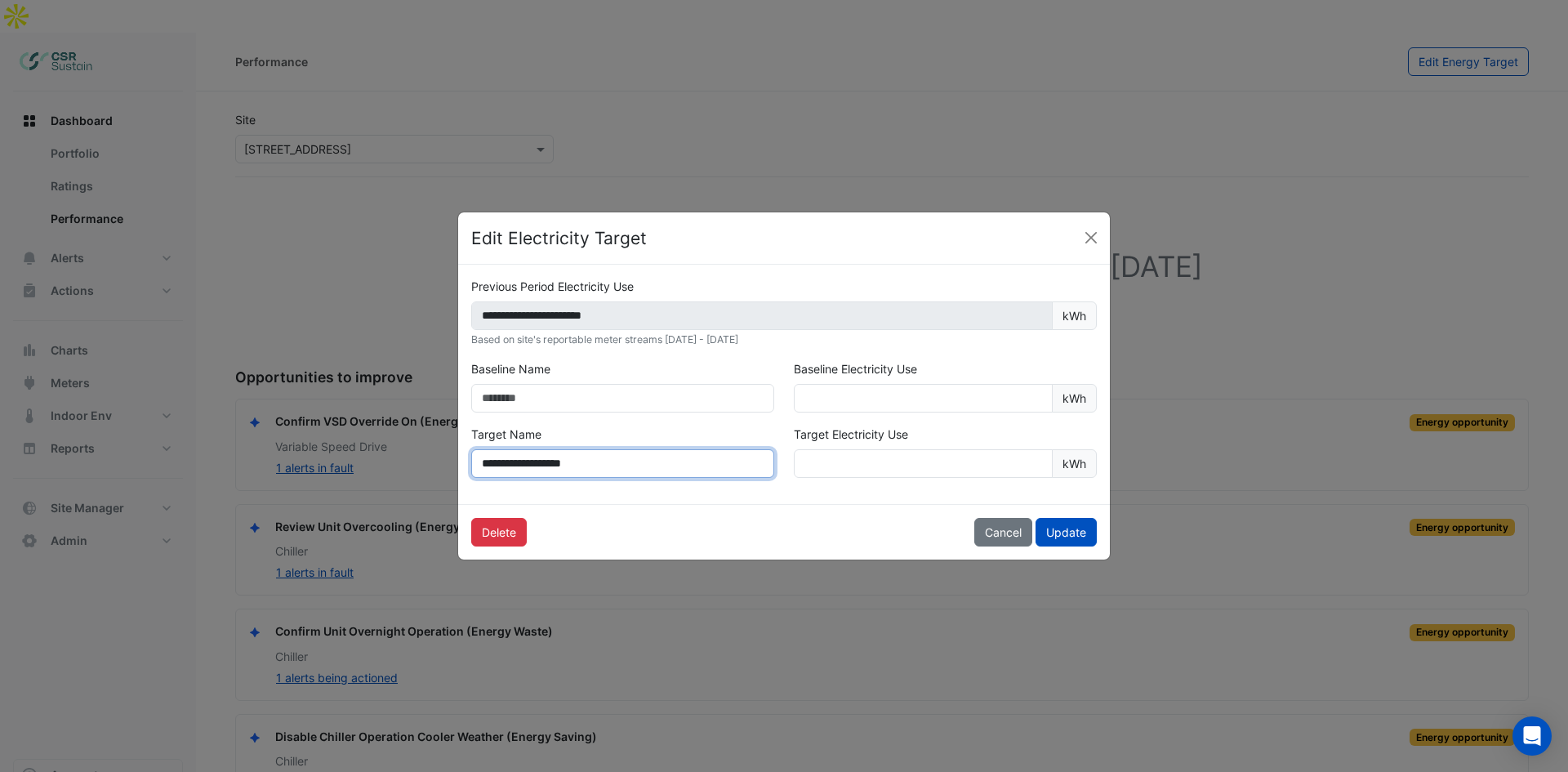
drag, startPoint x: 526, startPoint y: 470, endPoint x: 459, endPoint y: 469, distance: 67.0
click at [459, 469] on div "**********" at bounding box center [784, 384] width 652 height 239
click at [659, 464] on input "**********" at bounding box center [622, 463] width 303 height 29
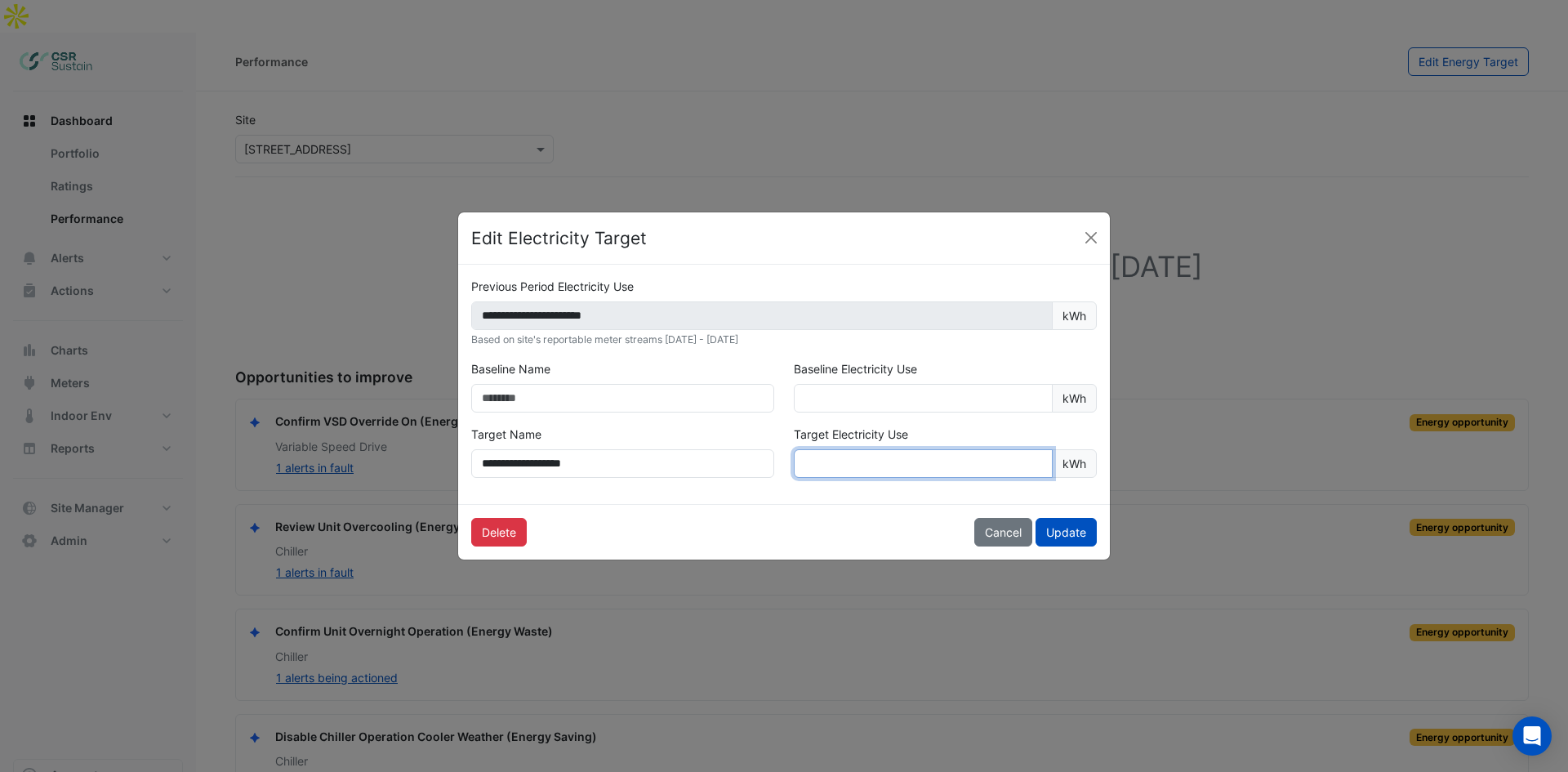
drag, startPoint x: 876, startPoint y: 468, endPoint x: 772, endPoint y: 470, distance: 104.0
click at [772, 470] on div "**********" at bounding box center [783, 458] width 645 height 65
click at [825, 462] on input "*******" at bounding box center [923, 463] width 259 height 29
click at [827, 462] on input "*******" at bounding box center [923, 463] width 259 height 29
click at [836, 464] on input "*******" at bounding box center [923, 463] width 259 height 29
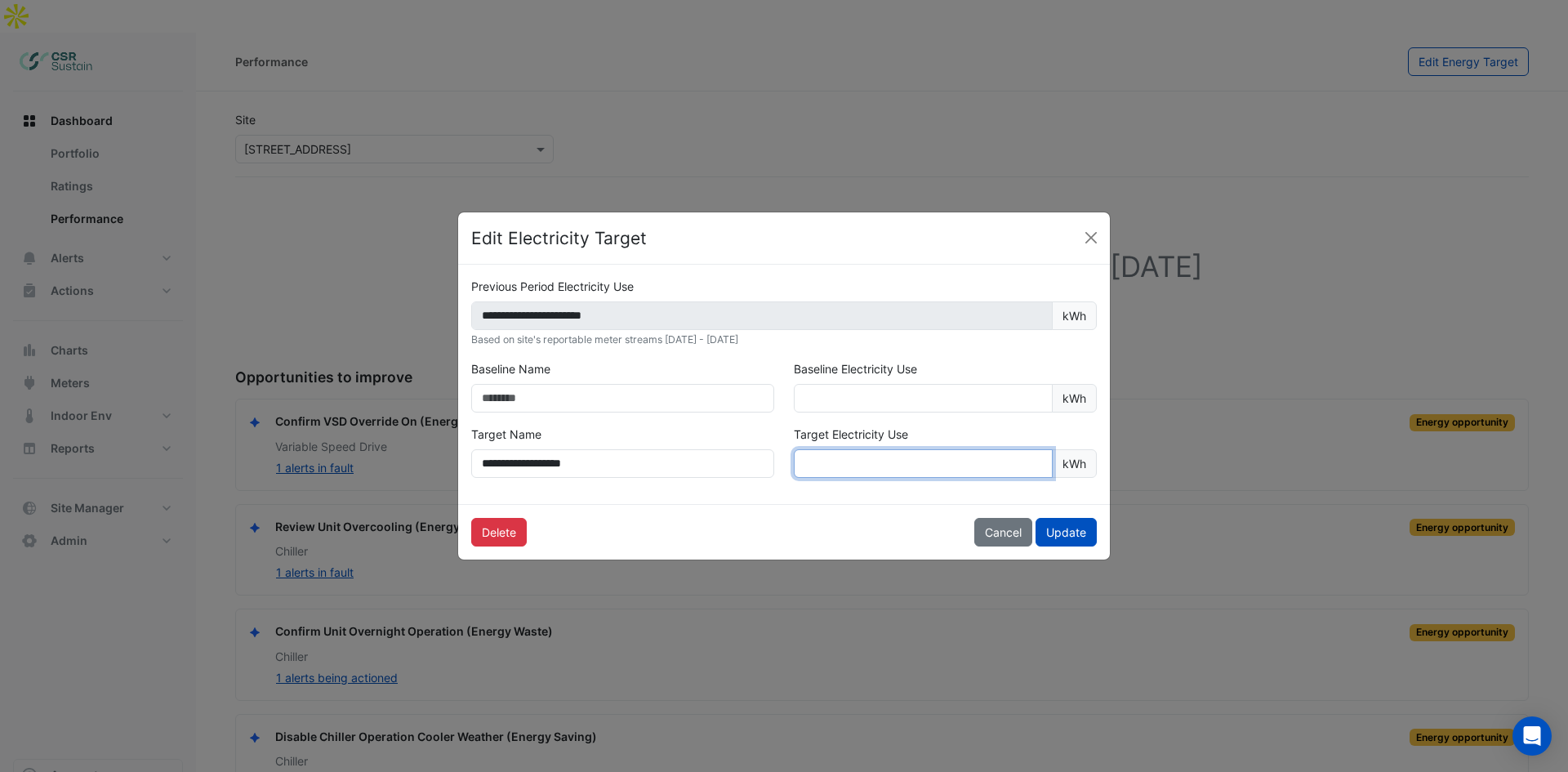
click at [853, 464] on input "*******" at bounding box center [923, 463] width 259 height 29
drag, startPoint x: 857, startPoint y: 465, endPoint x: 848, endPoint y: 465, distance: 9.0
click at [848, 465] on input "*******" at bounding box center [923, 463] width 259 height 29
click at [840, 463] on input "*******" at bounding box center [923, 463] width 259 height 29
click at [999, 531] on button "Cancel" at bounding box center [1003, 531] width 58 height 29
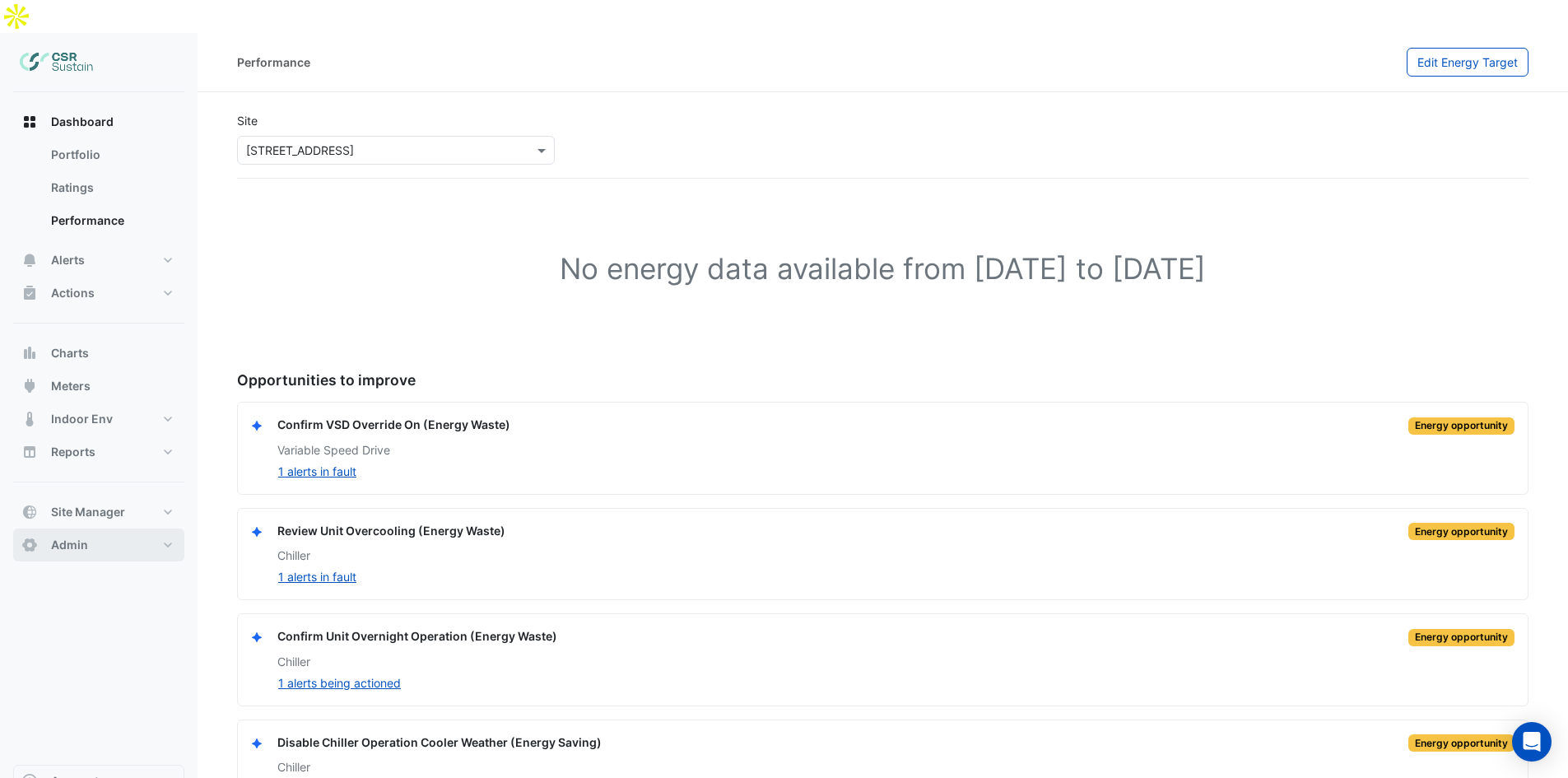
click at [53, 536] on span "Admin" at bounding box center [69, 544] width 37 height 17
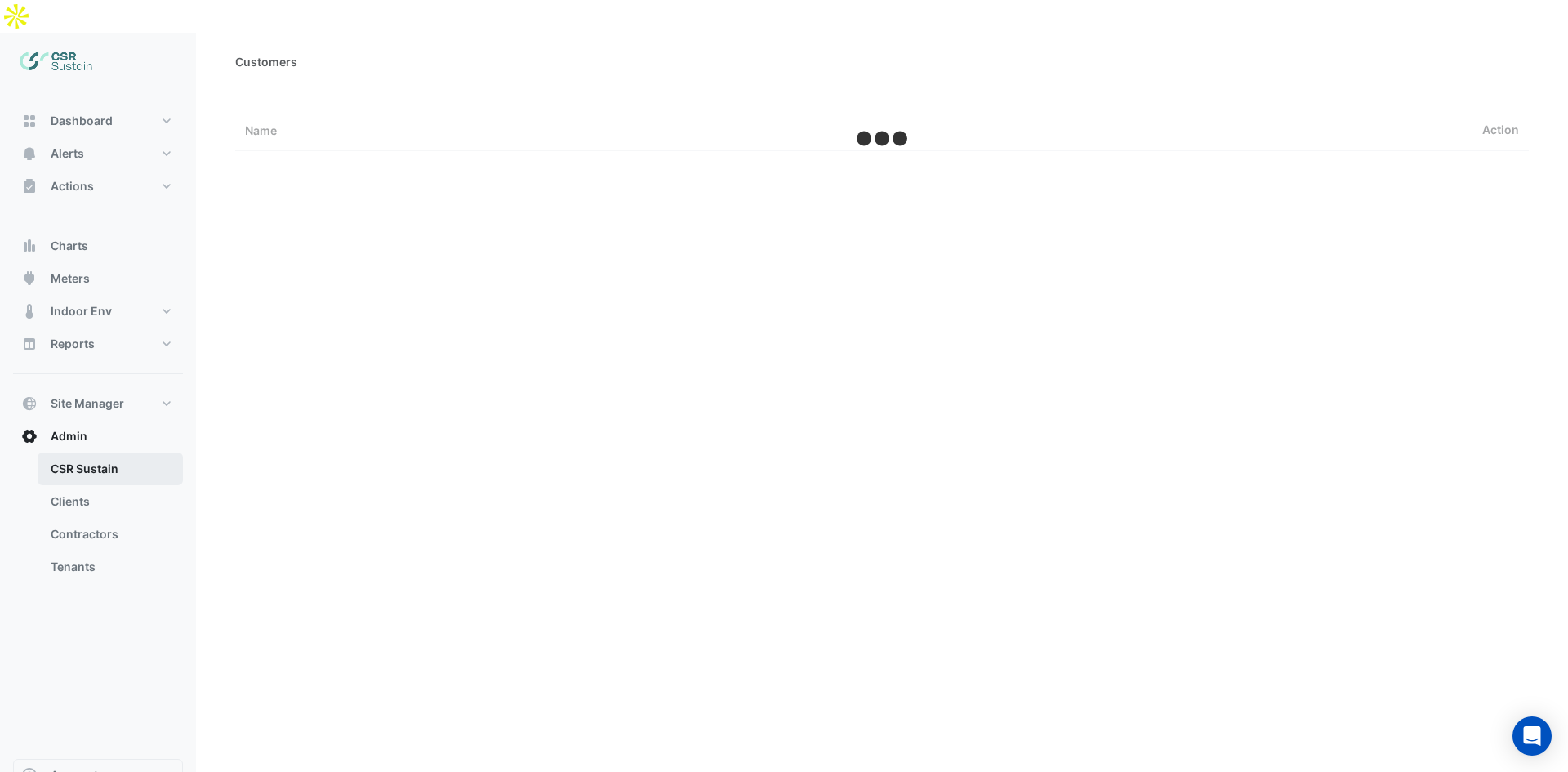
click at [127, 485] on link "Clients" at bounding box center [110, 501] width 145 height 33
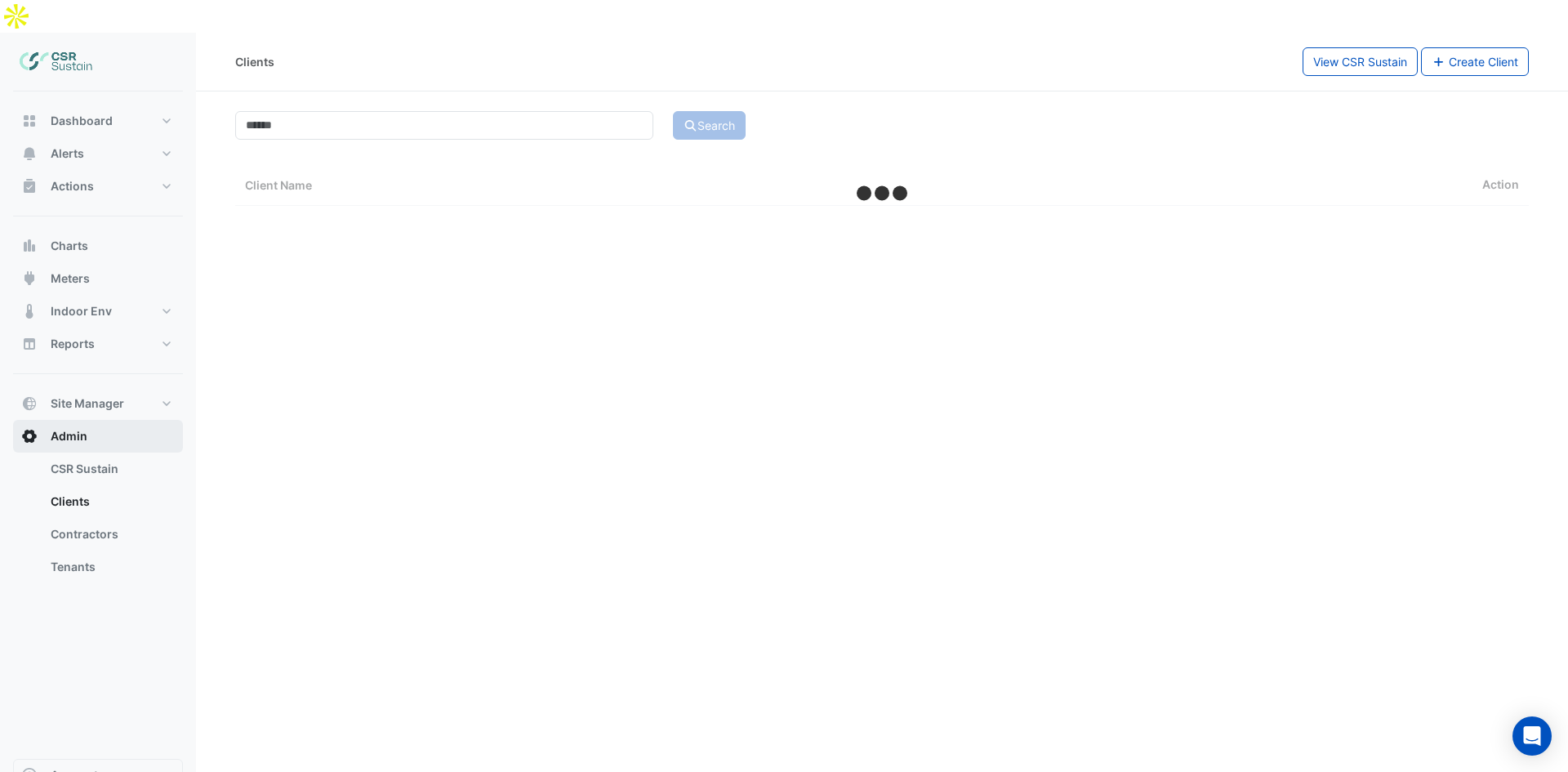
click at [101, 420] on button "Admin" at bounding box center [98, 435] width 170 height 33
click at [108, 387] on button "Site Manager" at bounding box center [98, 403] width 170 height 33
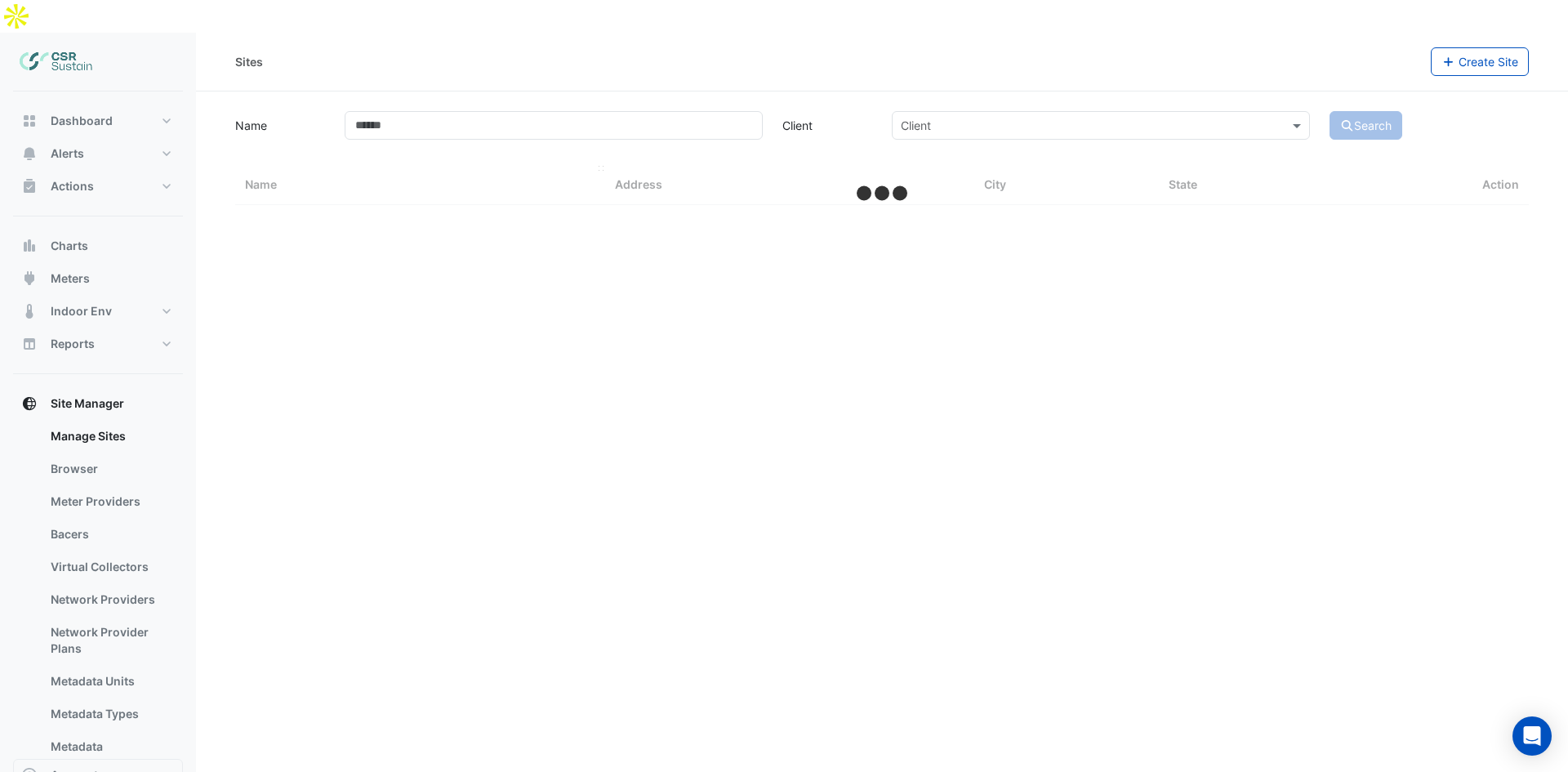
select select "**"
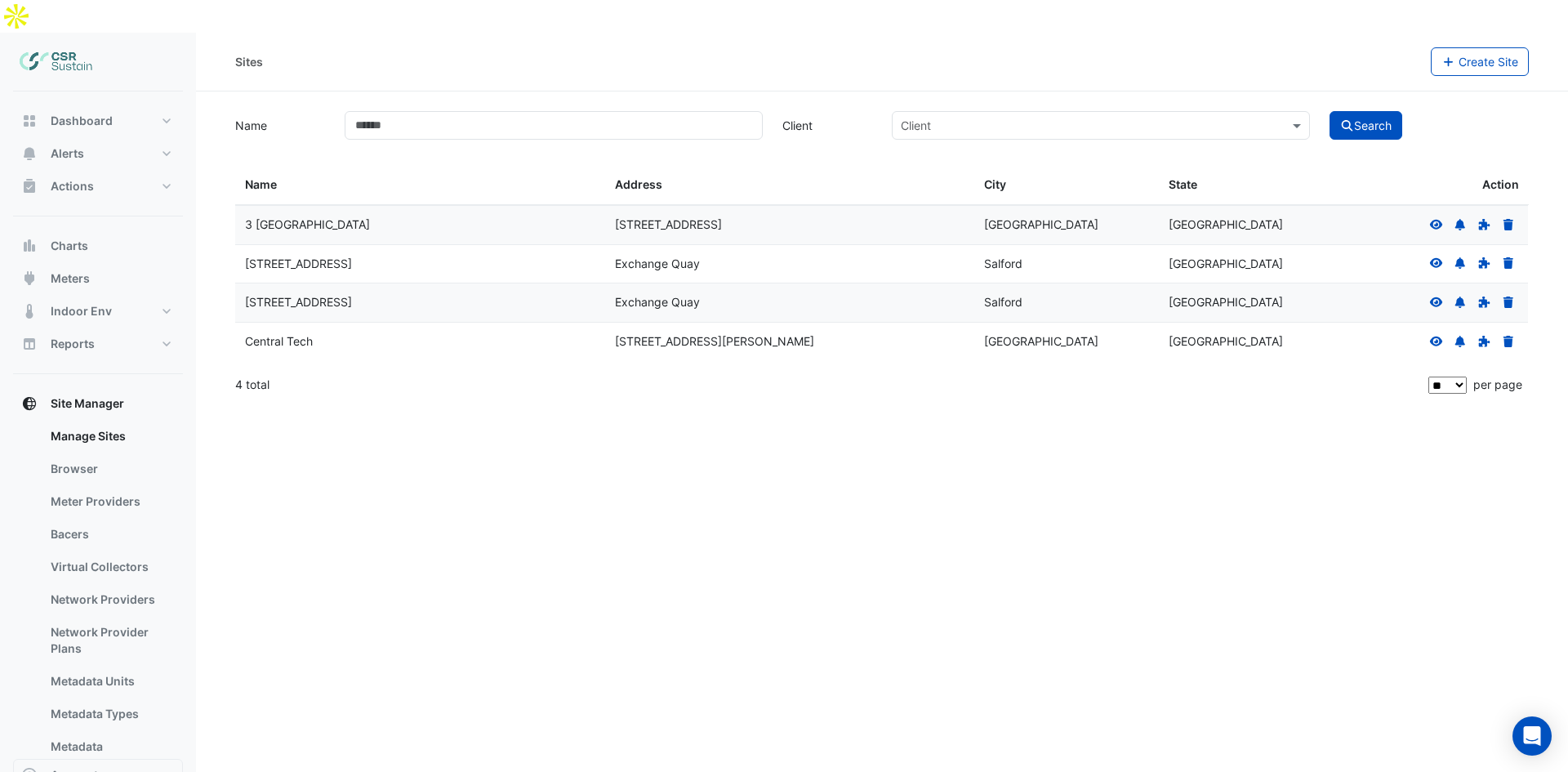
click at [1433, 297] on icon at bounding box center [1436, 302] width 13 height 10
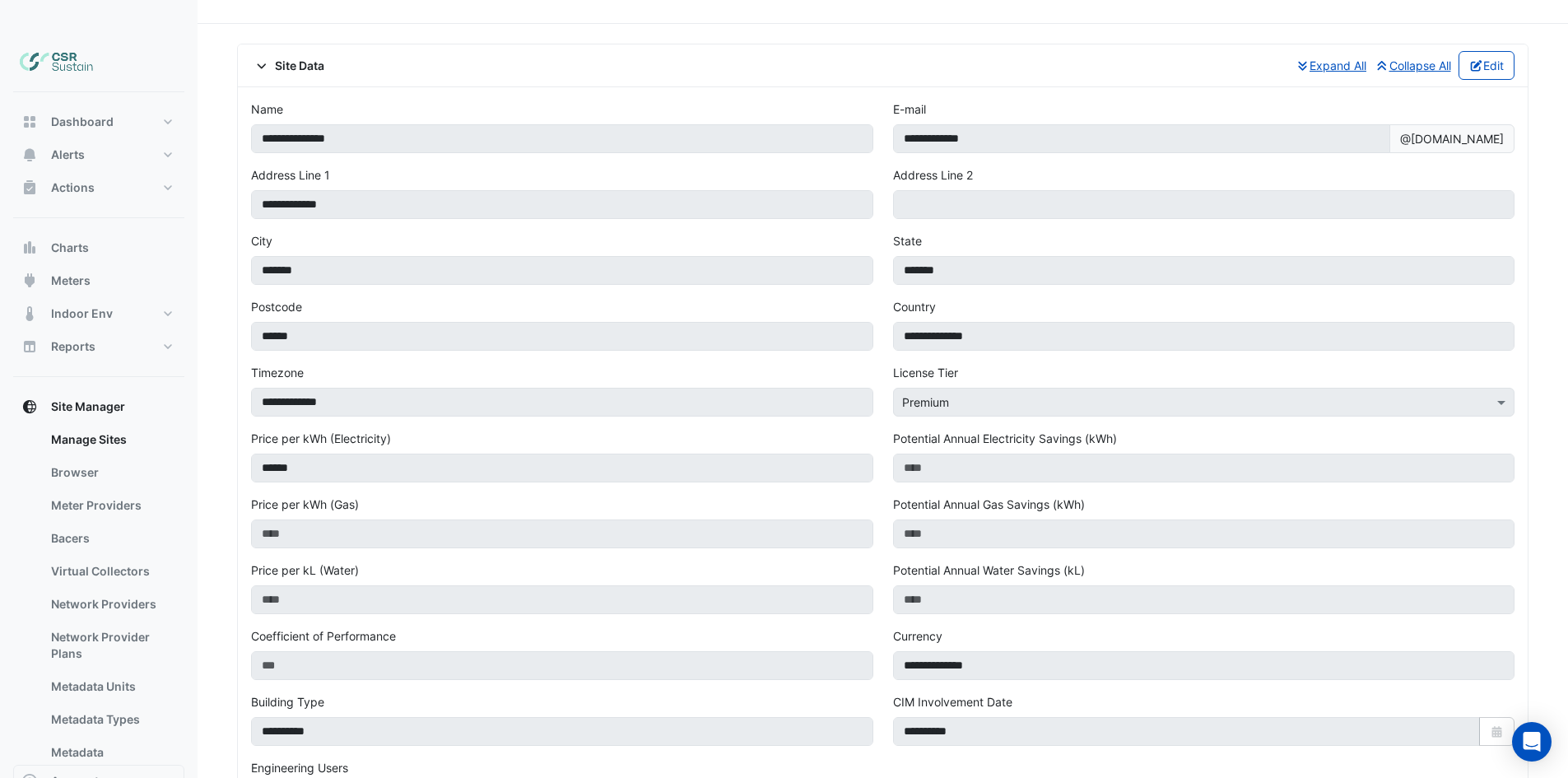
drag, startPoint x: 730, startPoint y: 466, endPoint x: 645, endPoint y: 442, distance: 88.3
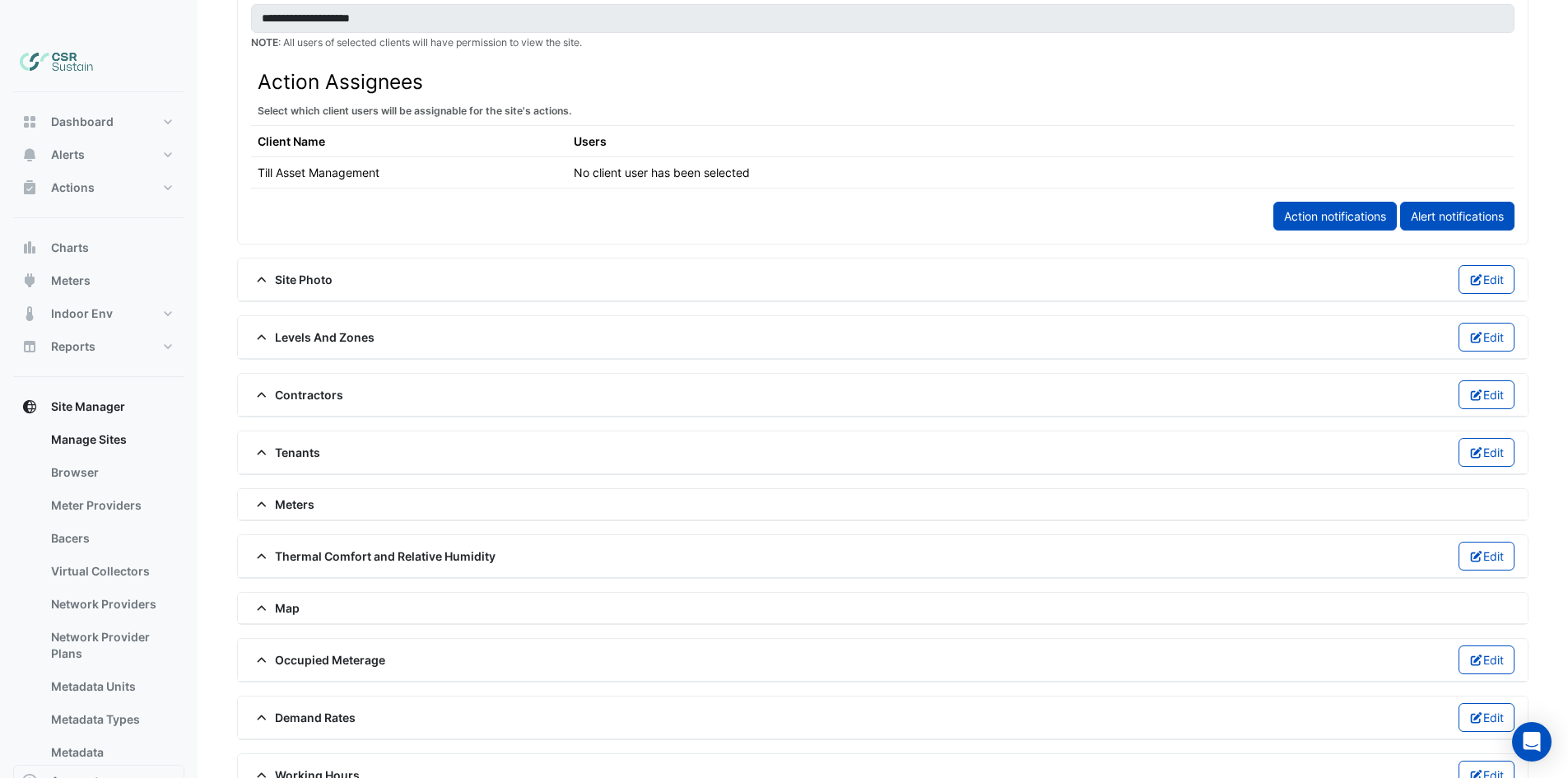
drag, startPoint x: 255, startPoint y: 462, endPoint x: 276, endPoint y: 475, distance: 24.7
click at [255, 488] on div "Meters" at bounding box center [882, 503] width 1289 height 31
click at [276, 495] on span "Meters" at bounding box center [283, 503] width 64 height 17
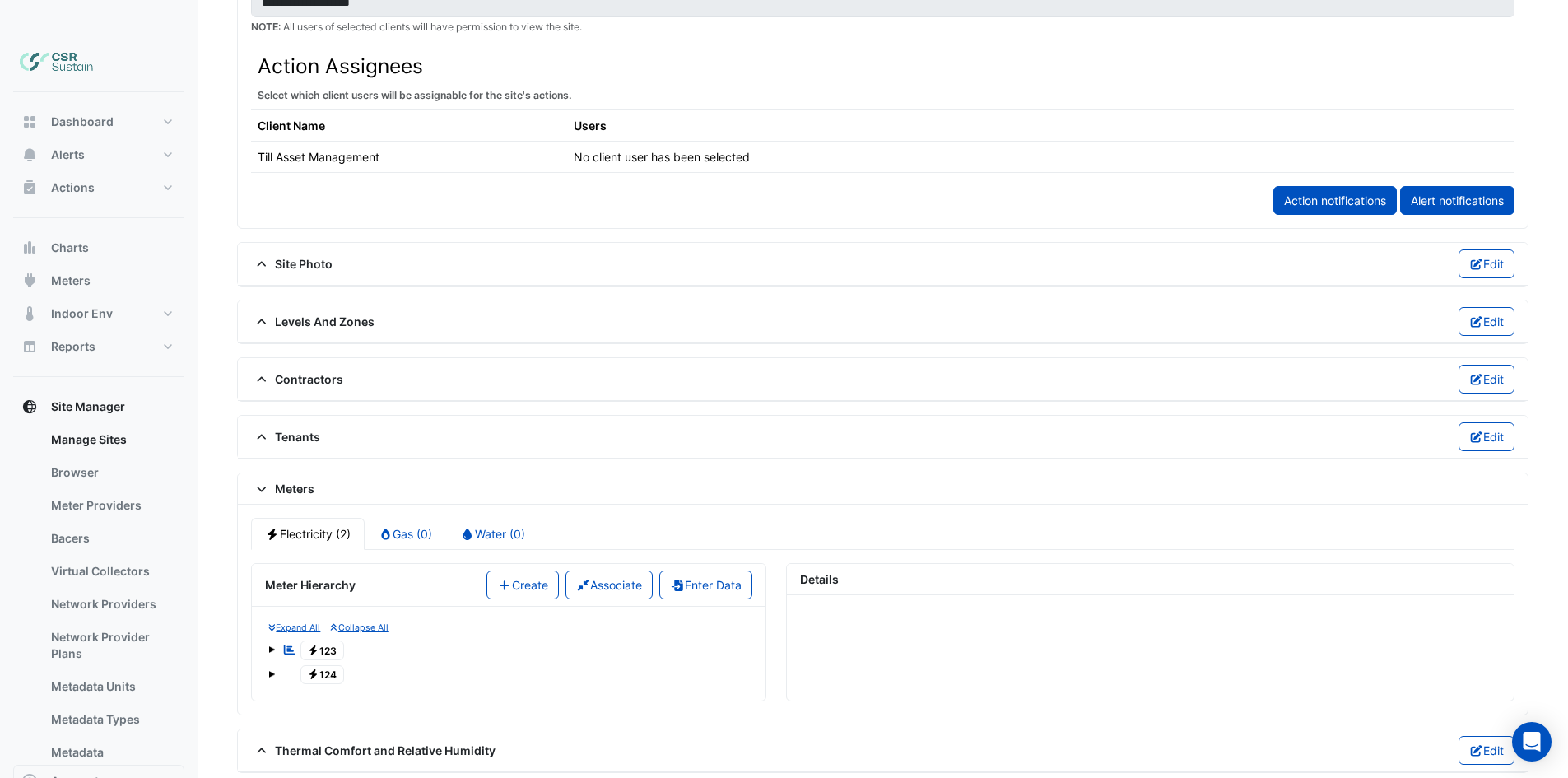
drag, startPoint x: 496, startPoint y: 439, endPoint x: 477, endPoint y: 496, distance: 60.1
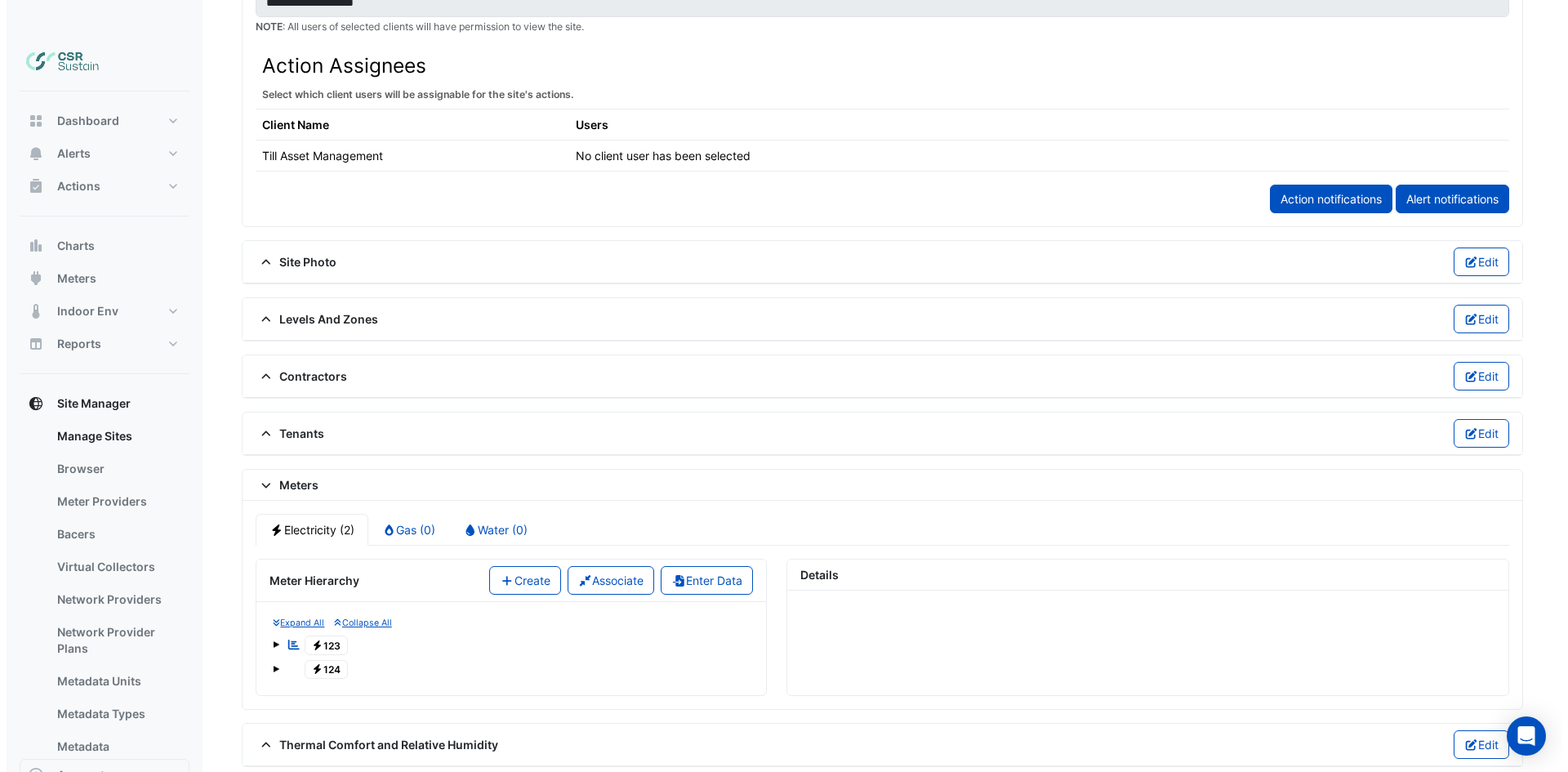
scroll to position [1099, 0]
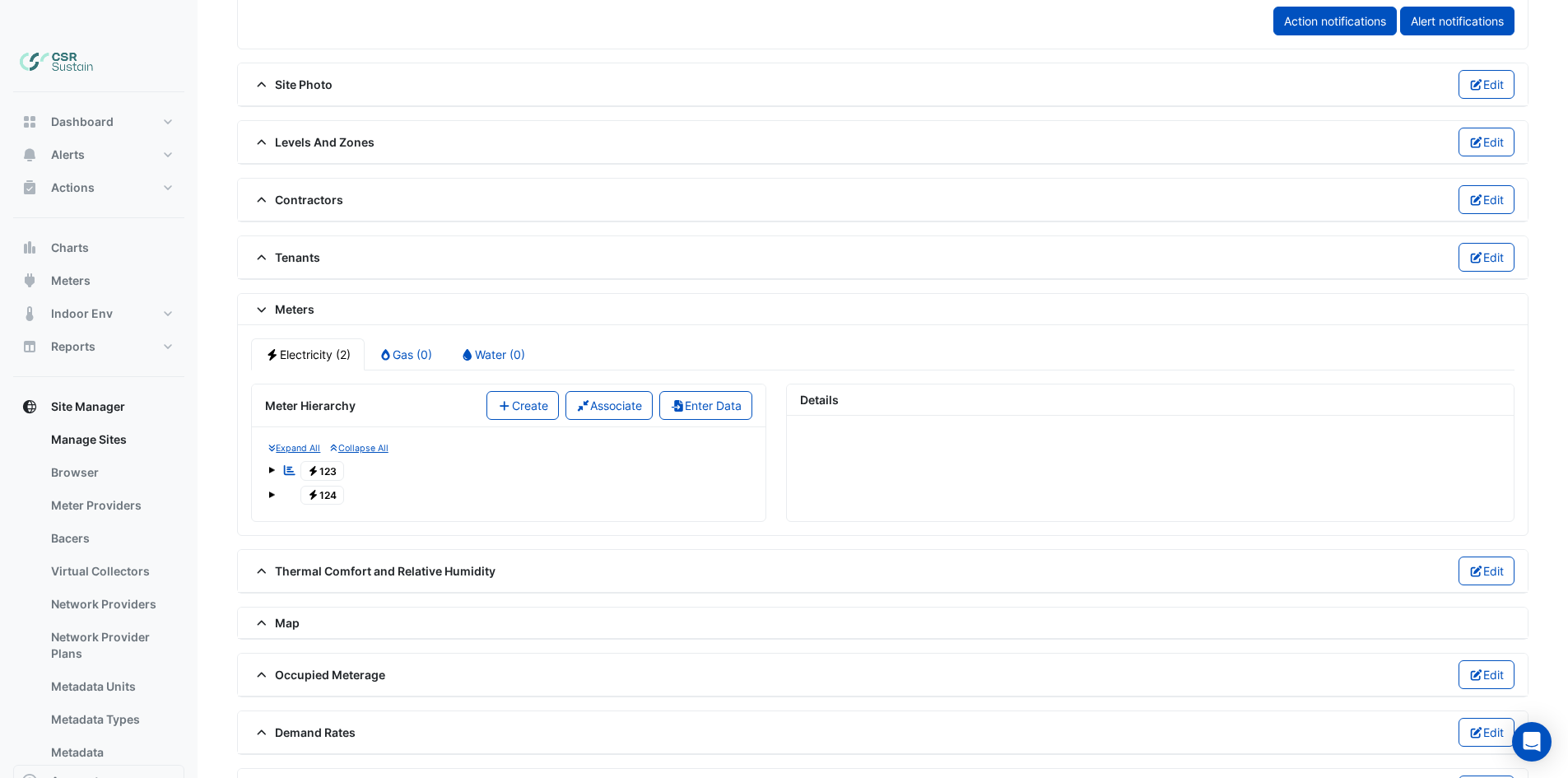
click at [274, 467] on span at bounding box center [272, 470] width 7 height 7
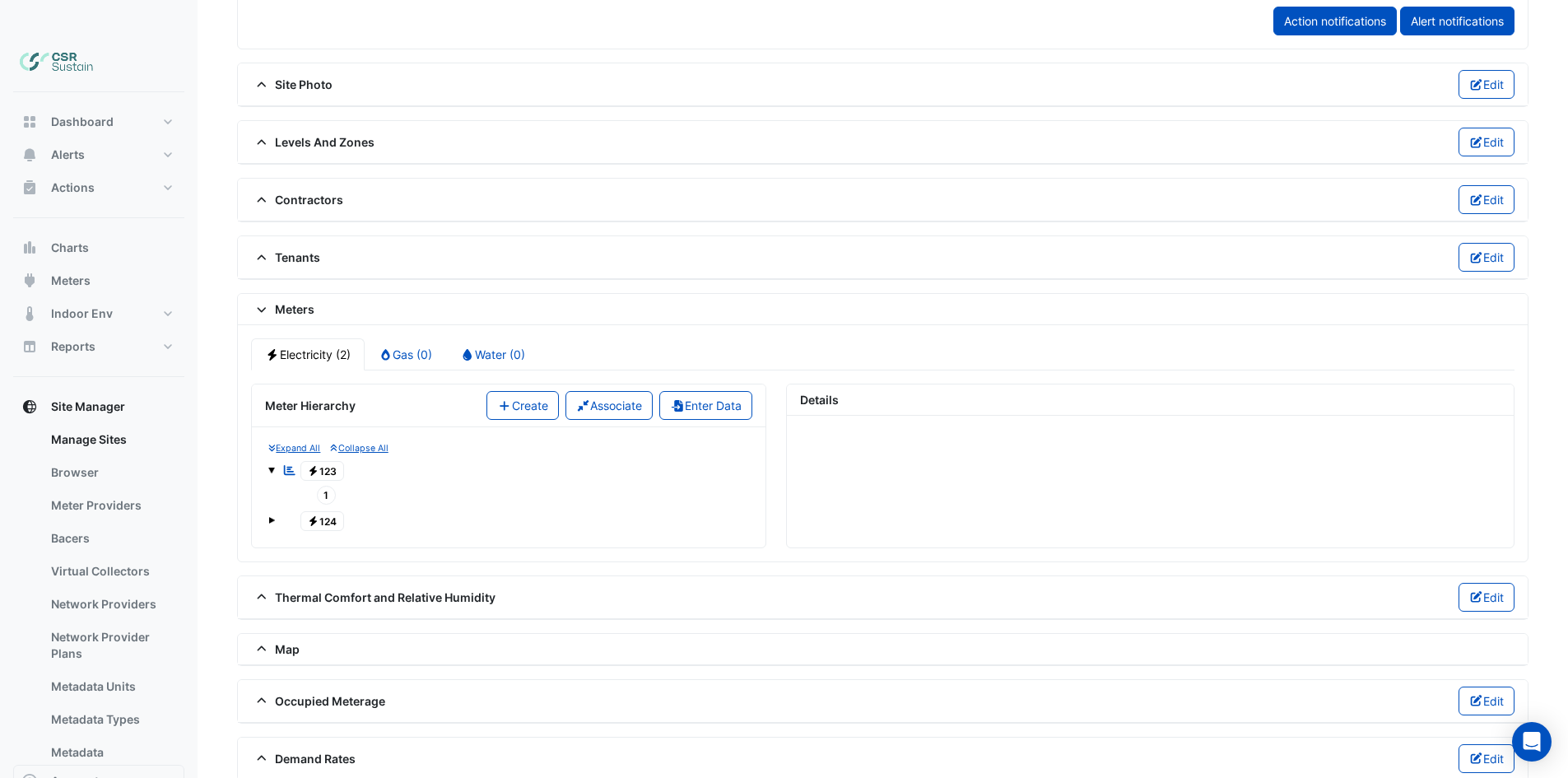
click at [337, 461] on span "Electricity 123" at bounding box center [322, 471] width 45 height 20
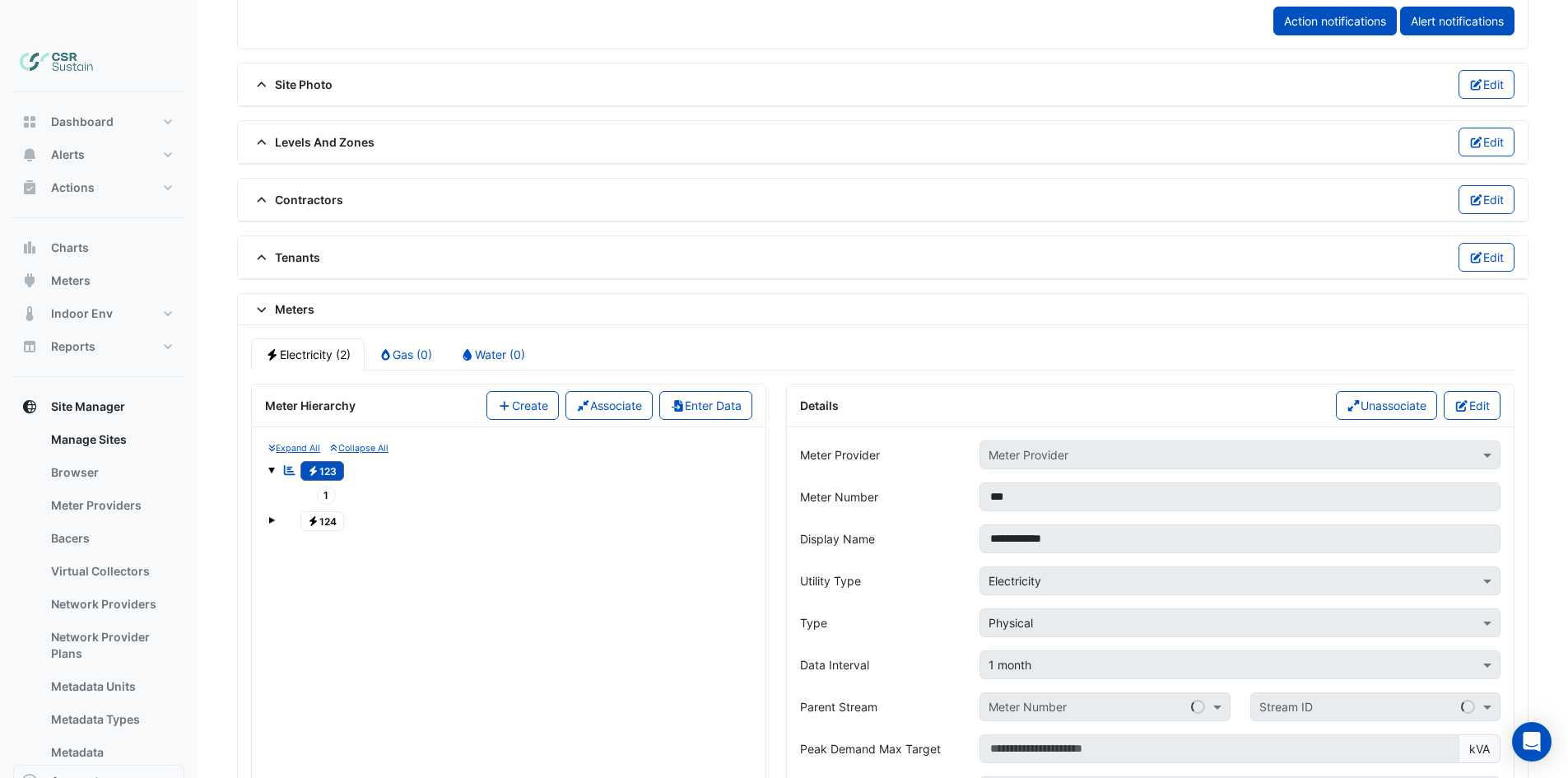
click at [328, 511] on span "Electricity 124" at bounding box center [322, 521] width 45 height 20
click at [328, 461] on span "Electricity 123" at bounding box center [322, 471] width 45 height 20
click at [322, 511] on span "Electricity 124" at bounding box center [322, 521] width 45 height 20
click at [326, 461] on span "Electricity 123" at bounding box center [322, 471] width 45 height 20
click at [335, 511] on span "Electricity 124" at bounding box center [322, 521] width 45 height 20
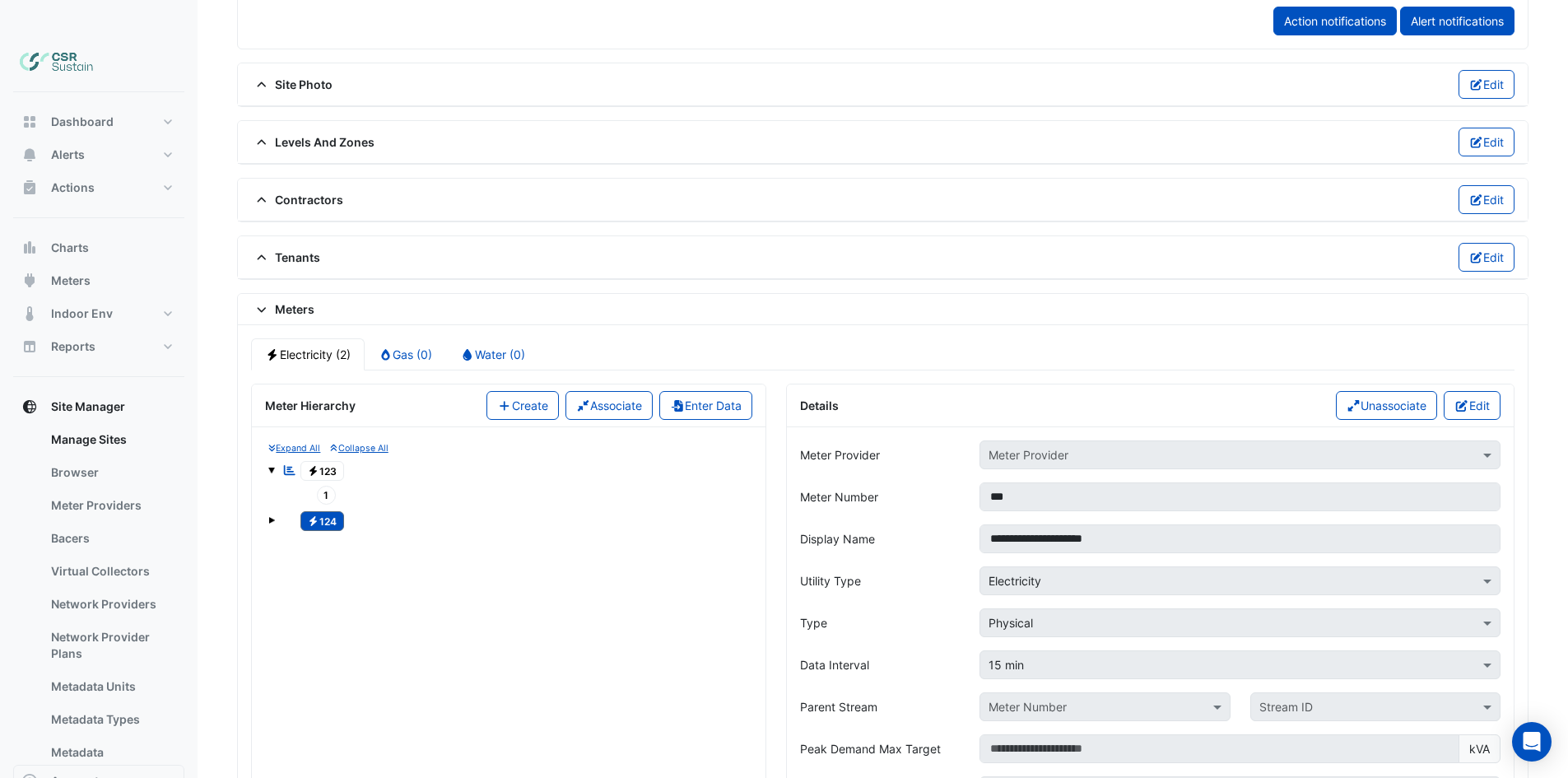
click at [319, 461] on span "Electricity 123" at bounding box center [322, 471] width 45 height 20
click at [721, 391] on button "Enter Data" at bounding box center [704, 405] width 93 height 29
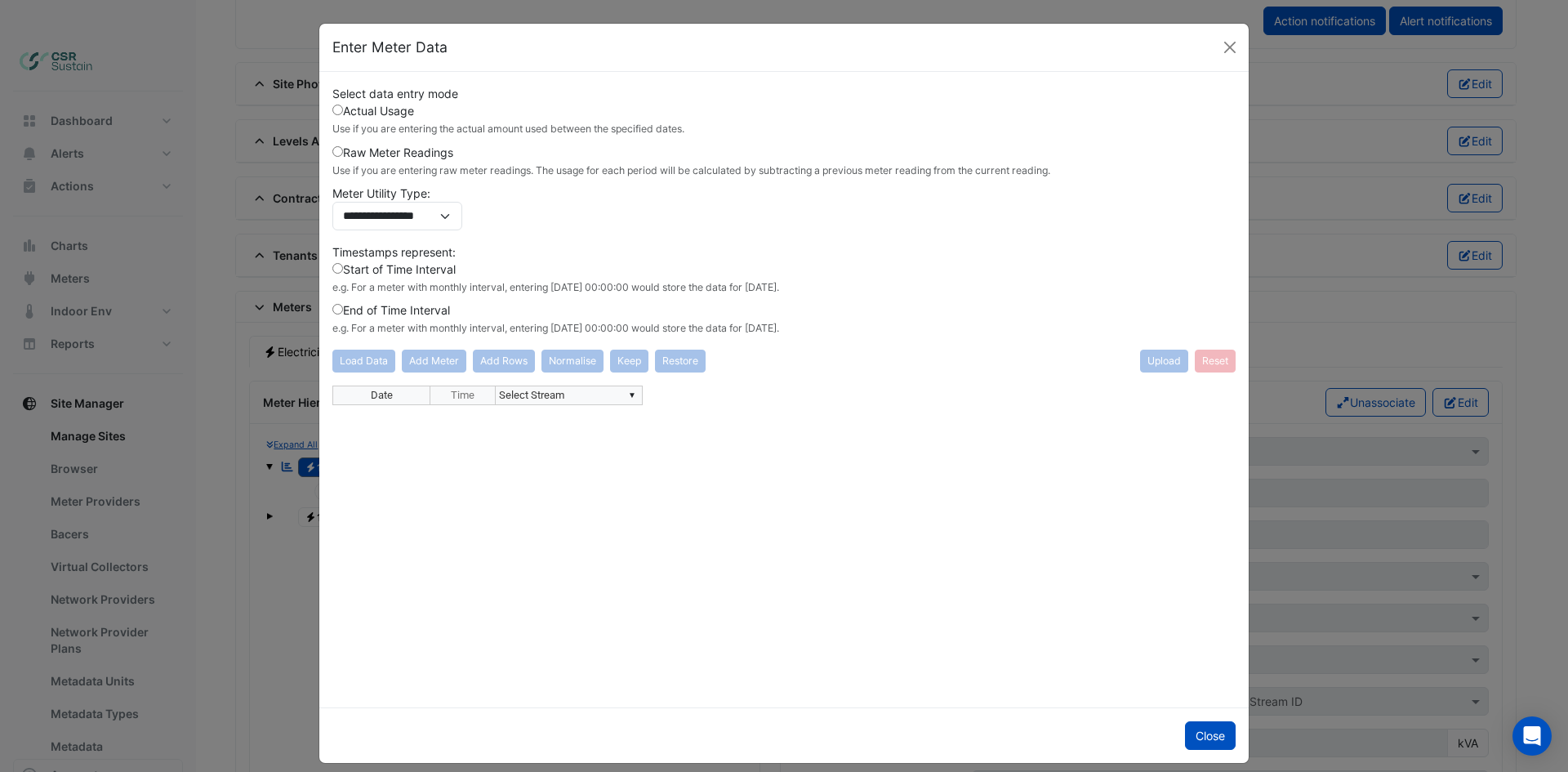
click at [368, 146] on label "Raw Meter Readings Use if you are entering raw meter readings. The usage for ea…" at bounding box center [691, 161] width 718 height 35
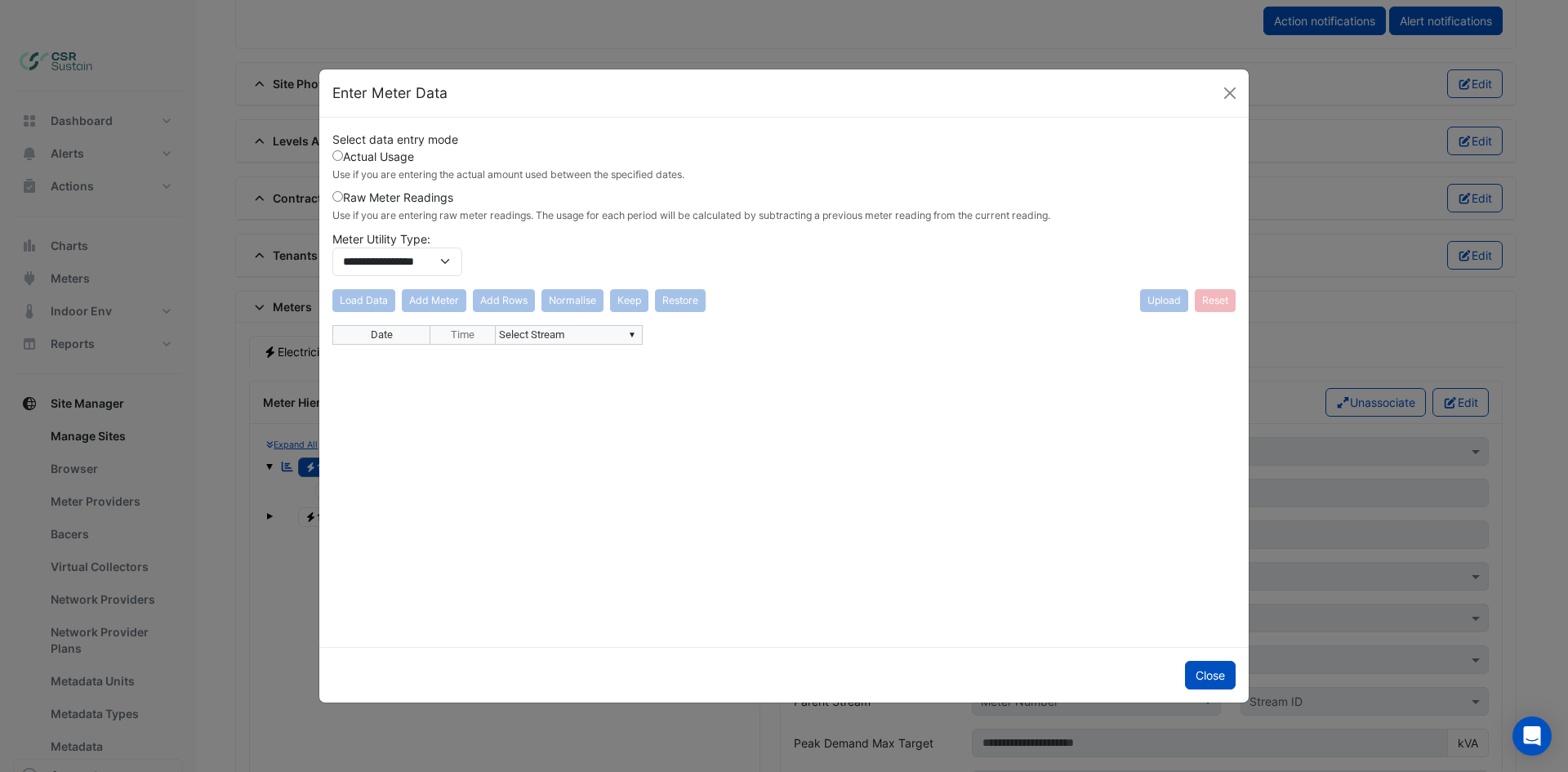
click at [481, 274] on div "**********" at bounding box center [784, 206] width 903 height 152
click at [425, 328] on td "Date" at bounding box center [381, 335] width 98 height 20
click at [451, 329] on tr "Date Time ▼ Select Stream" at bounding box center [488, 335] width 310 height 20
click at [588, 338] on td "▼ Select Stream" at bounding box center [569, 335] width 147 height 20
drag, startPoint x: 605, startPoint y: 338, endPoint x: 640, endPoint y: 338, distance: 35.0
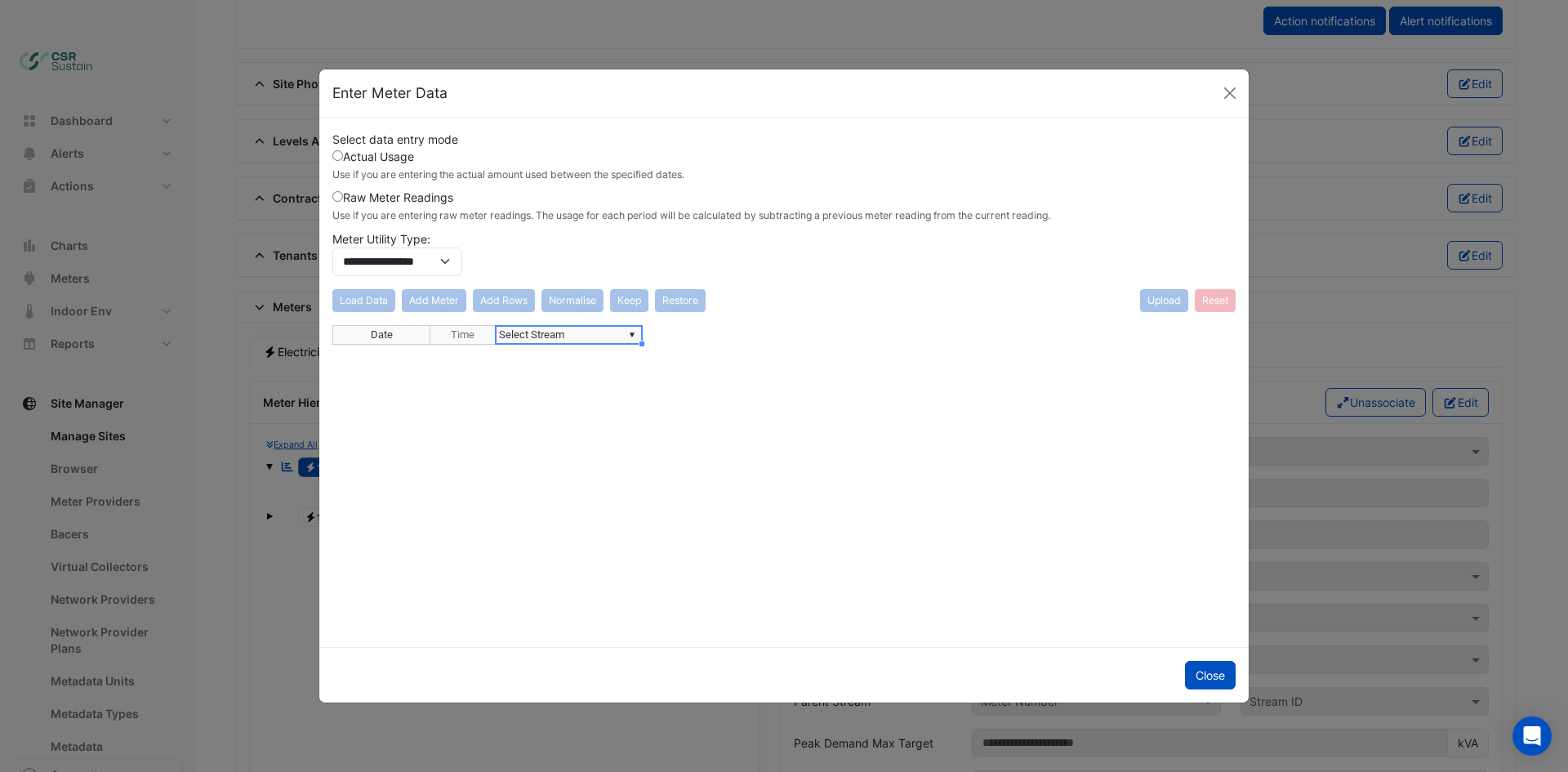
click at [635, 339] on td "▼ Select Stream" at bounding box center [569, 335] width 147 height 20
click at [647, 339] on div "Date Time ▼ Select Stream" at bounding box center [784, 479] width 903 height 309
type textarea "**********"
click at [640, 338] on textarea "**********" at bounding box center [569, 335] width 148 height 20
click at [640, 337] on div "**********" at bounding box center [784, 479] width 903 height 309
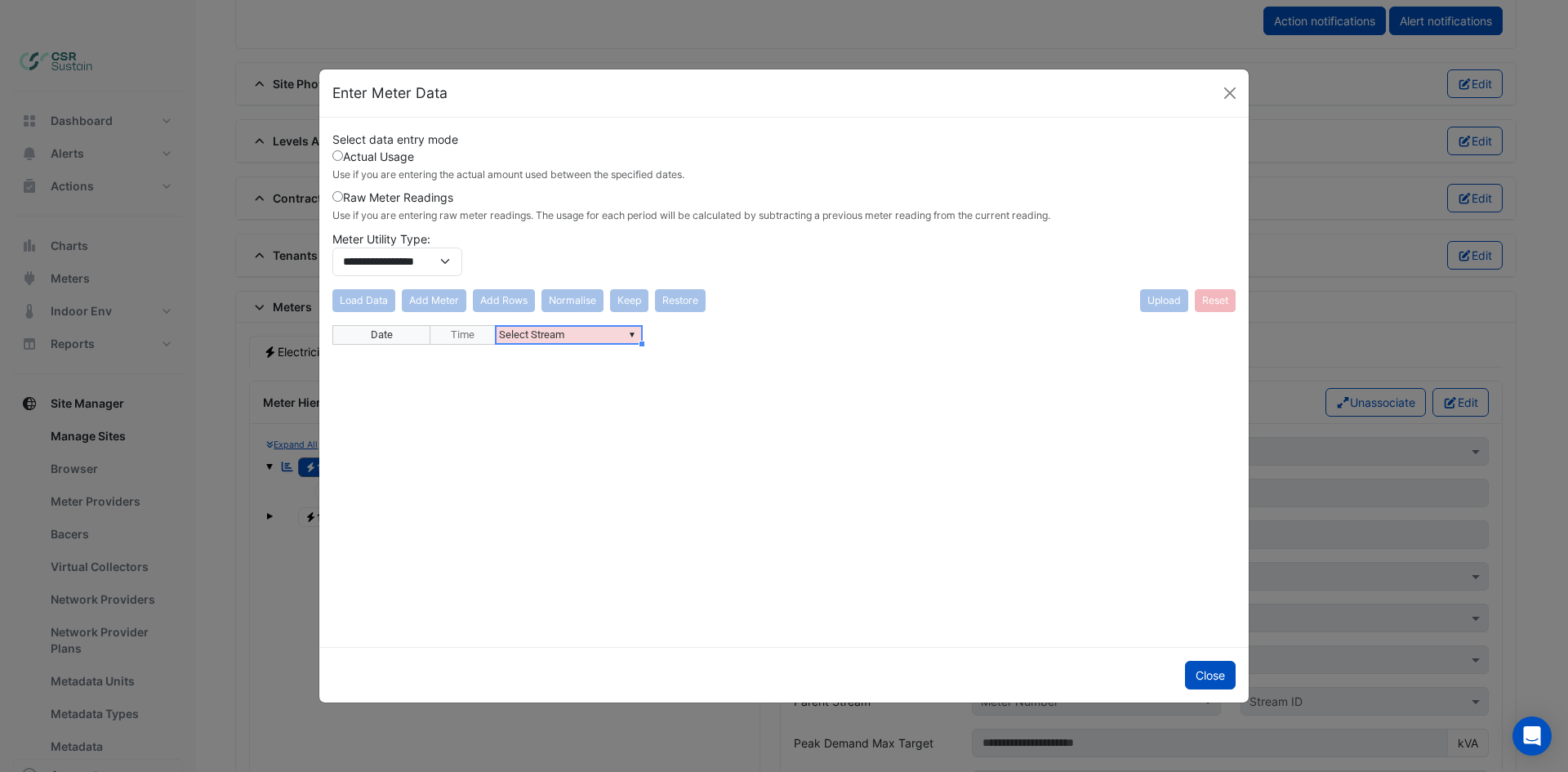
click at [640, 337] on td "▼ Select Stream" at bounding box center [569, 335] width 147 height 20
click at [632, 335] on div "Date Time ▼ Select Stream 123 -- 1 124 -- 1" at bounding box center [784, 479] width 903 height 309
click at [464, 283] on div "**********" at bounding box center [784, 381] width 903 height 502
type textarea "********"
drag, startPoint x: 353, startPoint y: 254, endPoint x: 374, endPoint y: 262, distance: 22.5
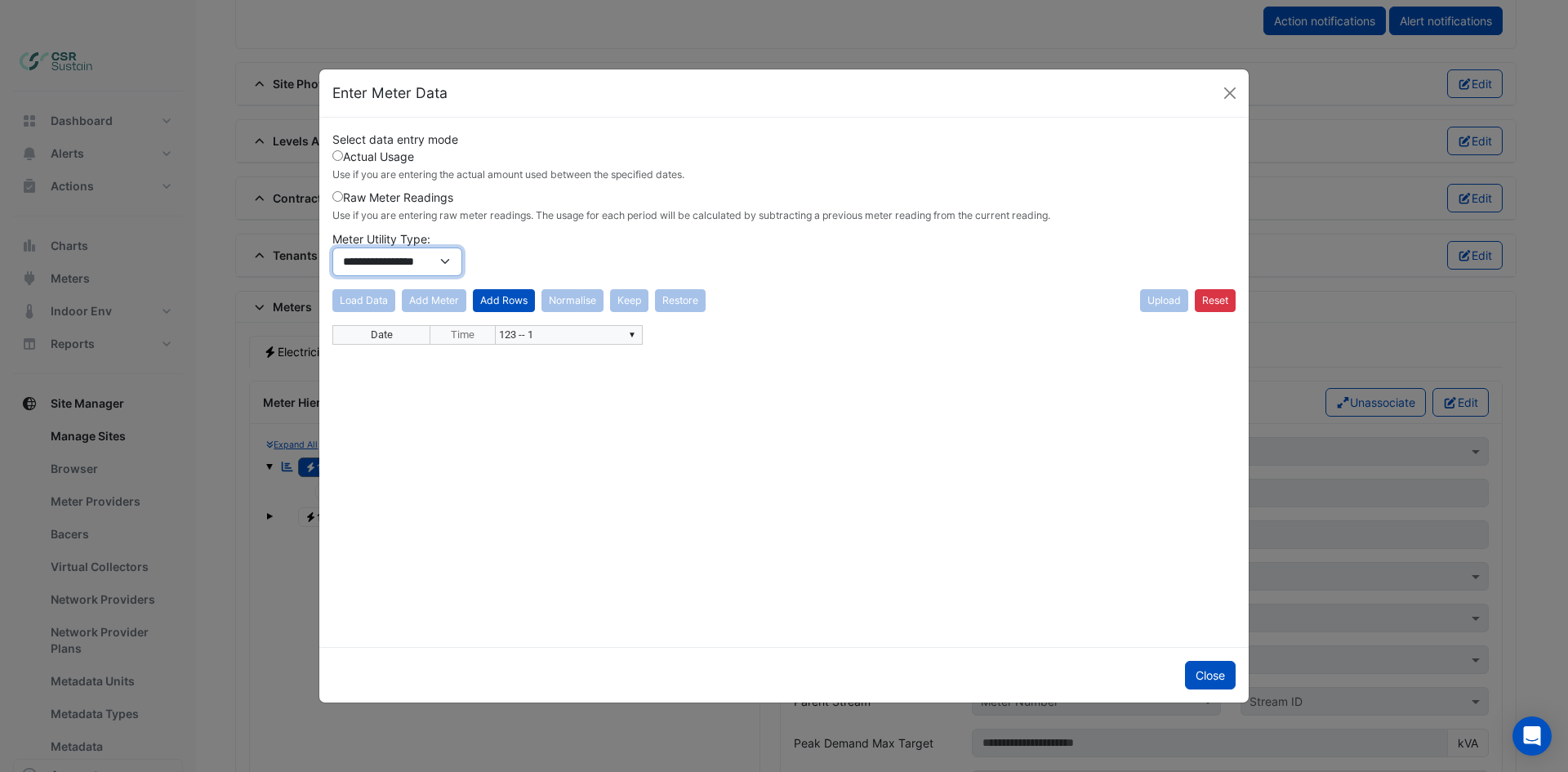
click at [356, 258] on select "**********" at bounding box center [397, 262] width 129 height 29
click at [470, 219] on small "Use if you are entering raw meter readings. The usage for each period will be c…" at bounding box center [691, 215] width 718 height 12
click at [501, 301] on button "Add Rows" at bounding box center [504, 300] width 62 height 23
click at [408, 353] on td "▼ Select Date" at bounding box center [381, 353] width 98 height 19
drag, startPoint x: 466, startPoint y: 355, endPoint x: 550, endPoint y: 355, distance: 84.0
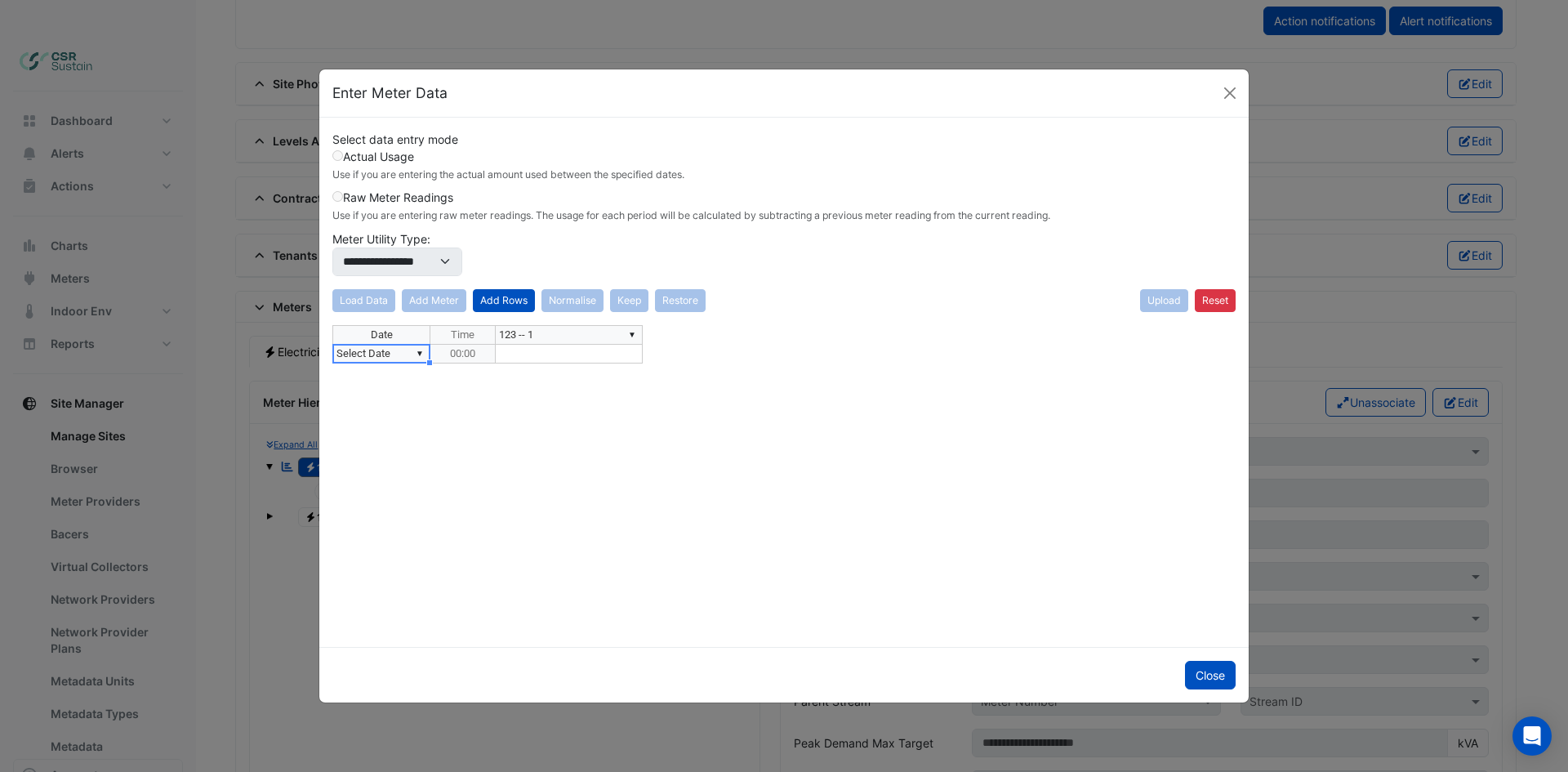
click at [475, 355] on td "00:00" at bounding box center [463, 353] width 65 height 19
click at [550, 355] on td at bounding box center [569, 353] width 147 height 19
drag, startPoint x: 359, startPoint y: 172, endPoint x: 351, endPoint y: 153, distance: 20.6
click at [359, 171] on small "Use if you are entering the actual amount used between the specified dates." at bounding box center [509, 174] width 352 height 12
click at [351, 153] on label "Actual Usage Use if you are entering the actual amount used between the specifi…" at bounding box center [509, 165] width 352 height 35
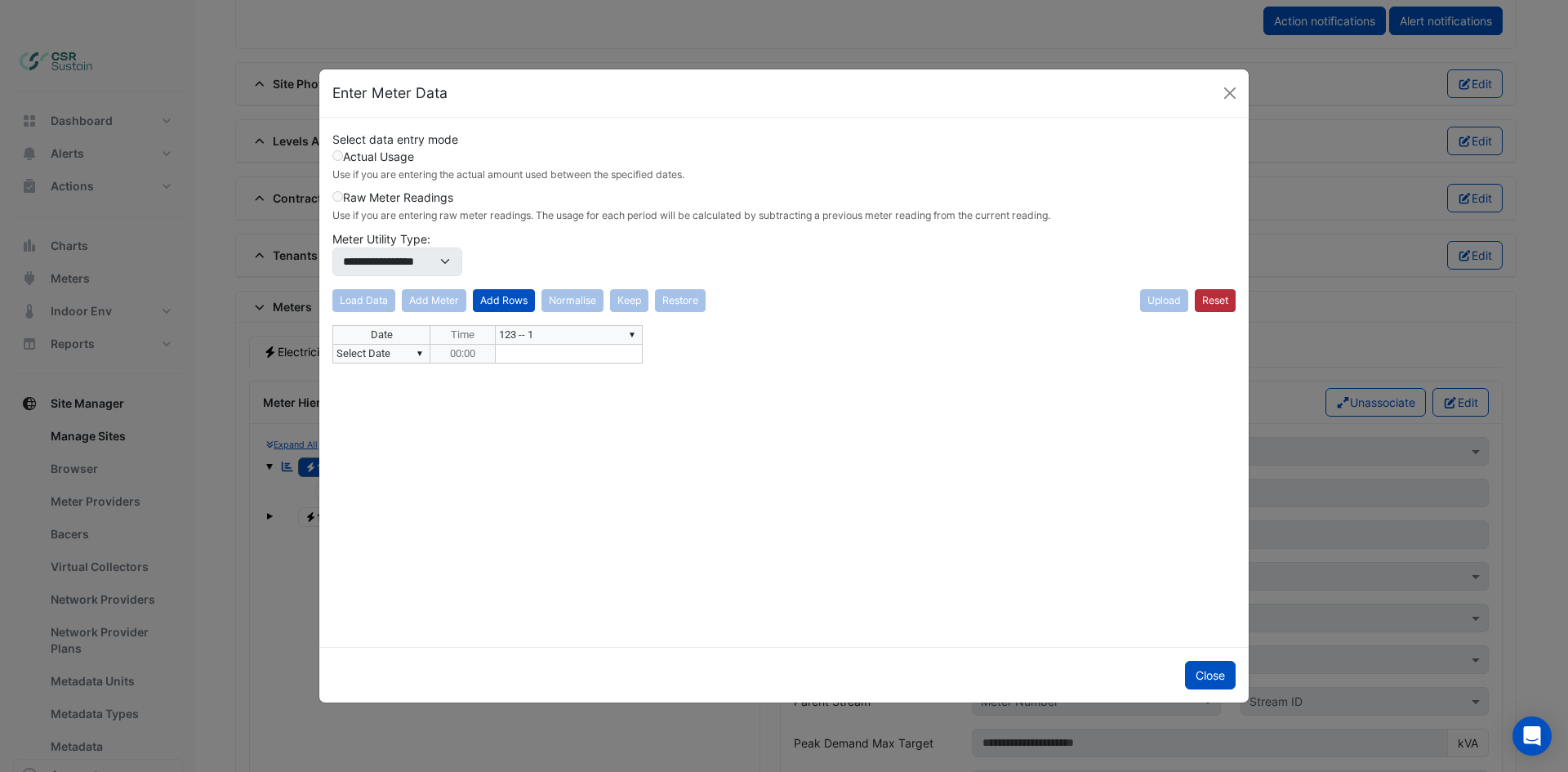
drag, startPoint x: 1216, startPoint y: 285, endPoint x: 1215, endPoint y: 295, distance: 10.0
click at [1215, 285] on div "**********" at bounding box center [784, 381] width 903 height 502
click at [1215, 299] on button "Reset" at bounding box center [1215, 300] width 40 height 23
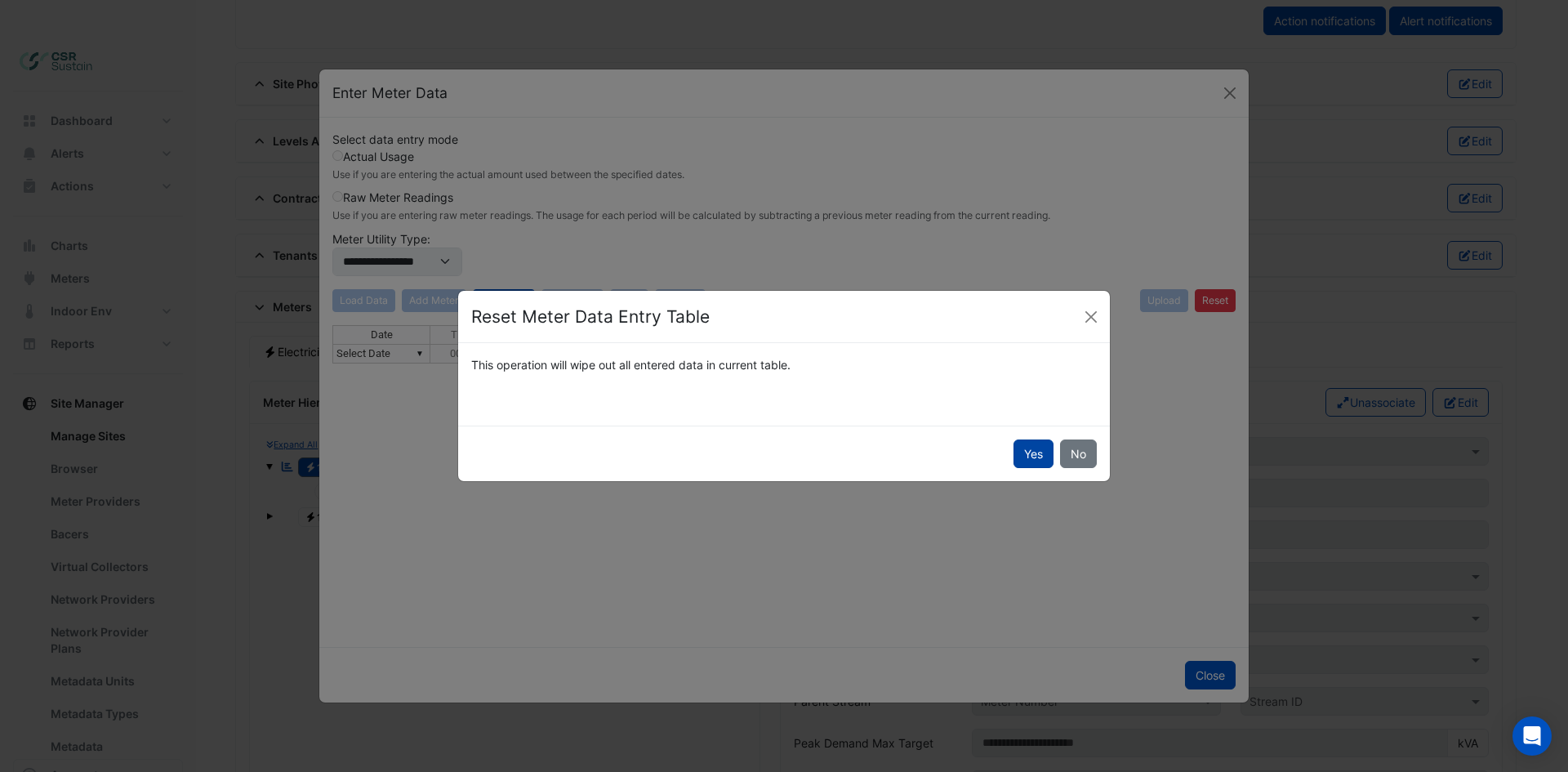
click at [1041, 457] on button "Yes" at bounding box center [1033, 453] width 40 height 29
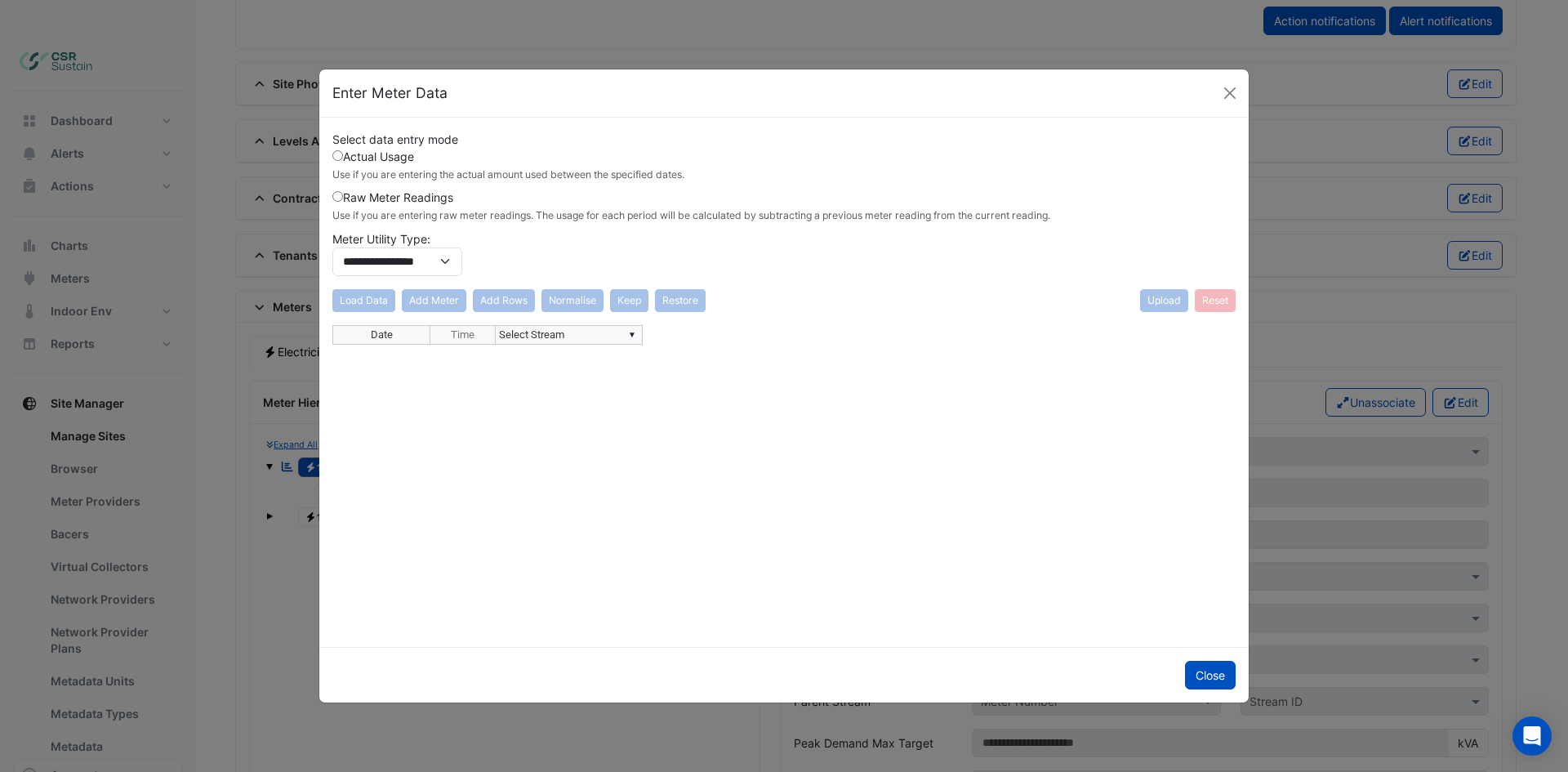
click at [348, 146] on div "**********" at bounding box center [784, 206] width 903 height 152
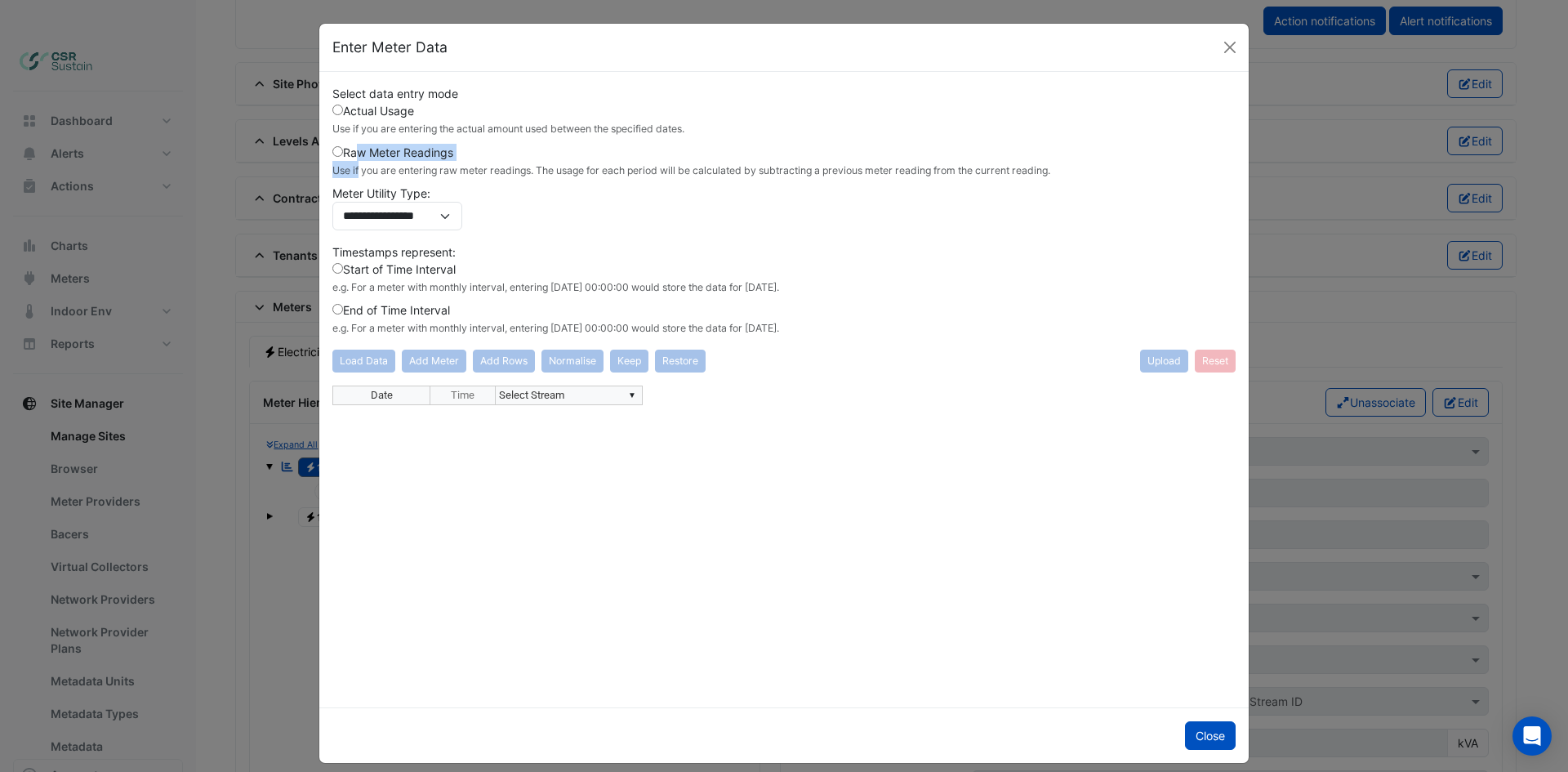
click at [347, 157] on label "Raw Meter Readings Use if you are entering raw meter readings. The usage for ea…" at bounding box center [691, 161] width 718 height 35
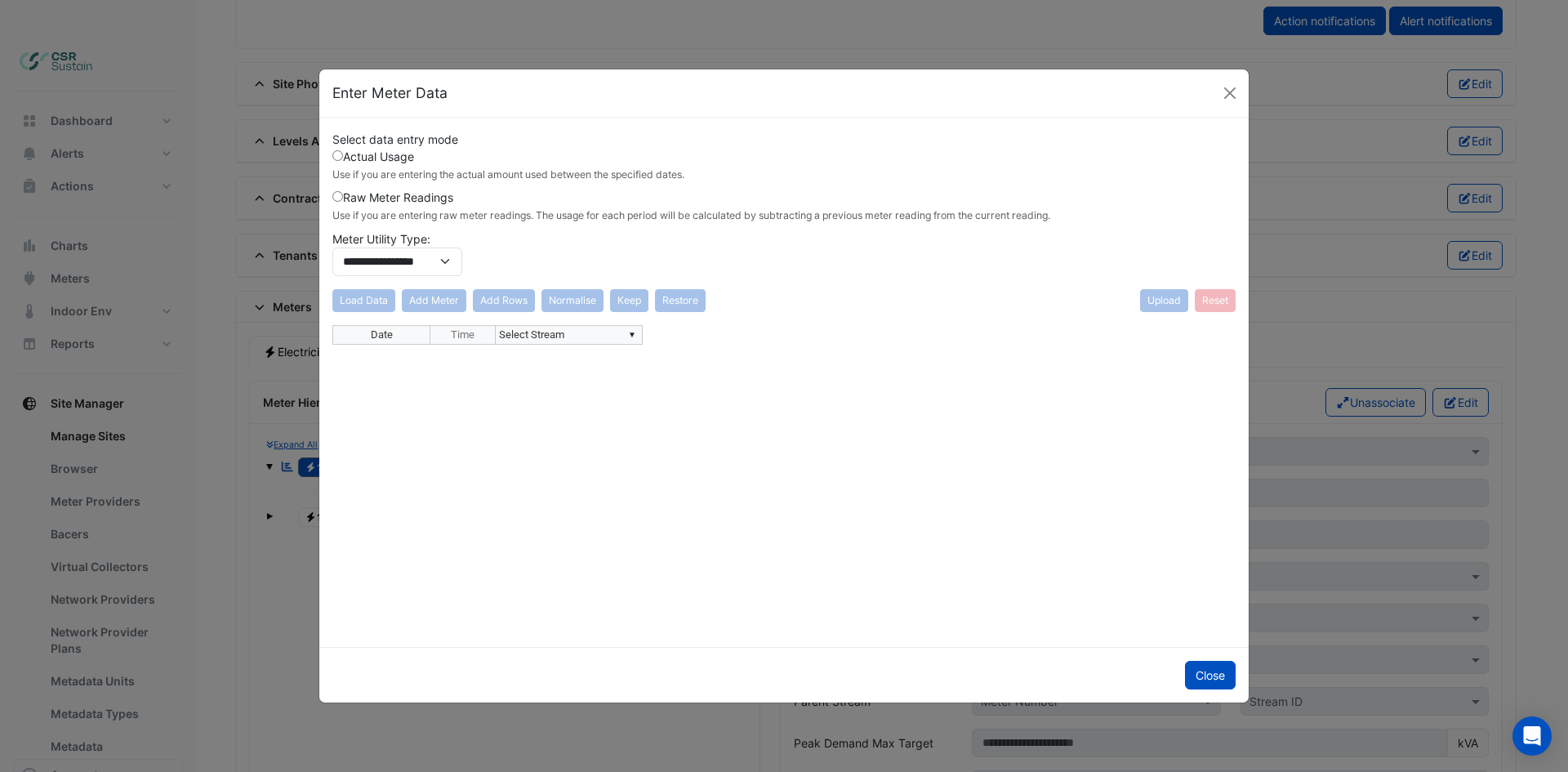
drag, startPoint x: 370, startPoint y: 229, endPoint x: 389, endPoint y: 221, distance: 20.6
click at [371, 228] on div "Raw Meter Readings Use if you are entering raw meter readings. The usage for ea…" at bounding box center [784, 208] width 903 height 40
click at [557, 340] on td "▼ Select Stream" at bounding box center [569, 335] width 147 height 20
click at [399, 196] on label "Raw Meter Readings Use if you are entering raw meter readings. The usage for ea…" at bounding box center [691, 205] width 718 height 35
click at [562, 258] on div "**********" at bounding box center [784, 206] width 903 height 152
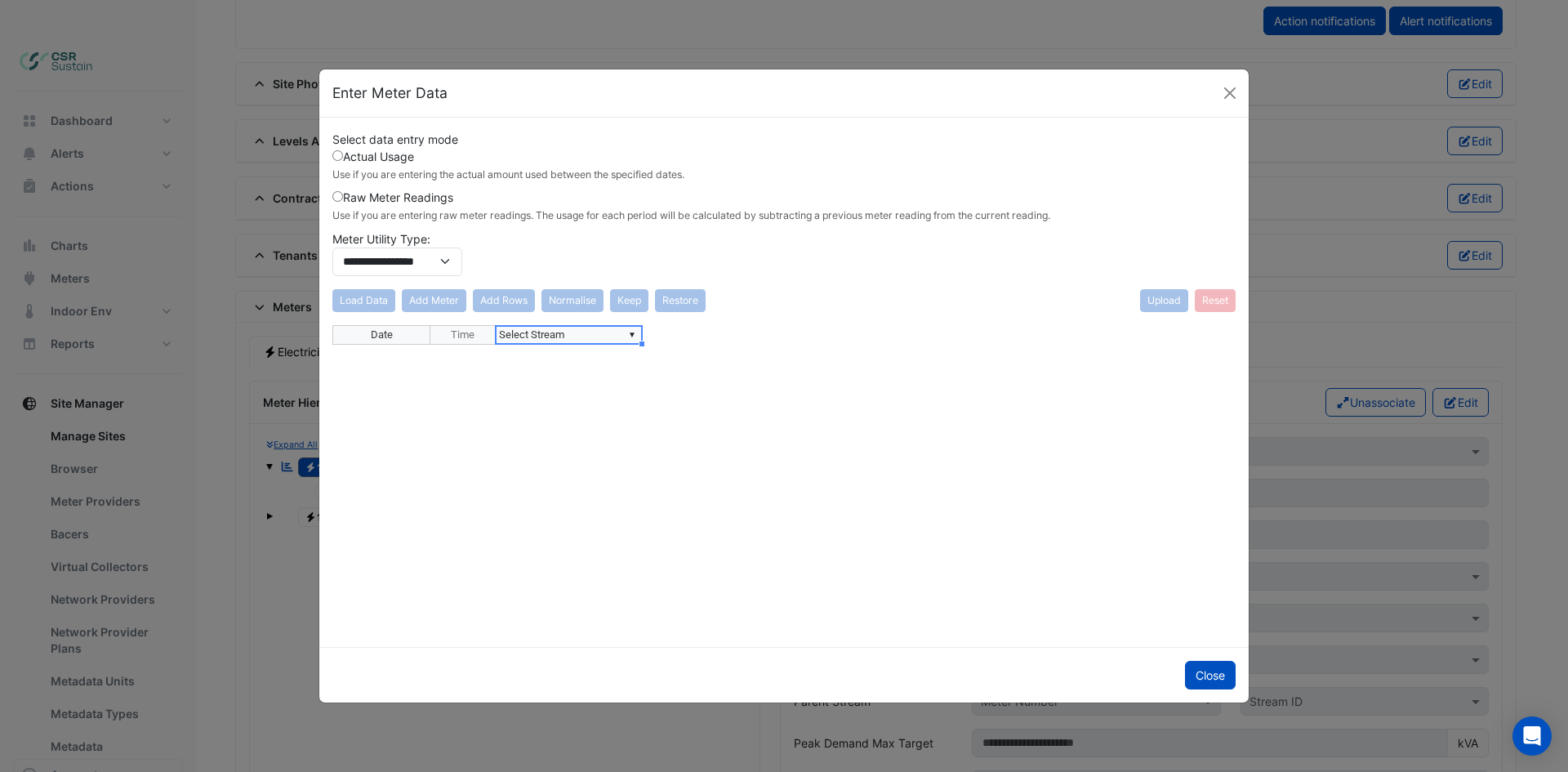
click at [514, 328] on td "▼ Select Stream" at bounding box center [569, 335] width 147 height 20
click at [518, 297] on div "Load Data Add Meter Add Rows Normalise Keep [GEOGRAPHIC_DATA]" at bounding box center [519, 300] width 373 height 23
click at [527, 305] on div "Load Data Add Meter Add Rows Normalise Keep [GEOGRAPHIC_DATA]" at bounding box center [519, 300] width 373 height 23
click at [563, 336] on td "▼ Select Stream" at bounding box center [569, 335] width 147 height 20
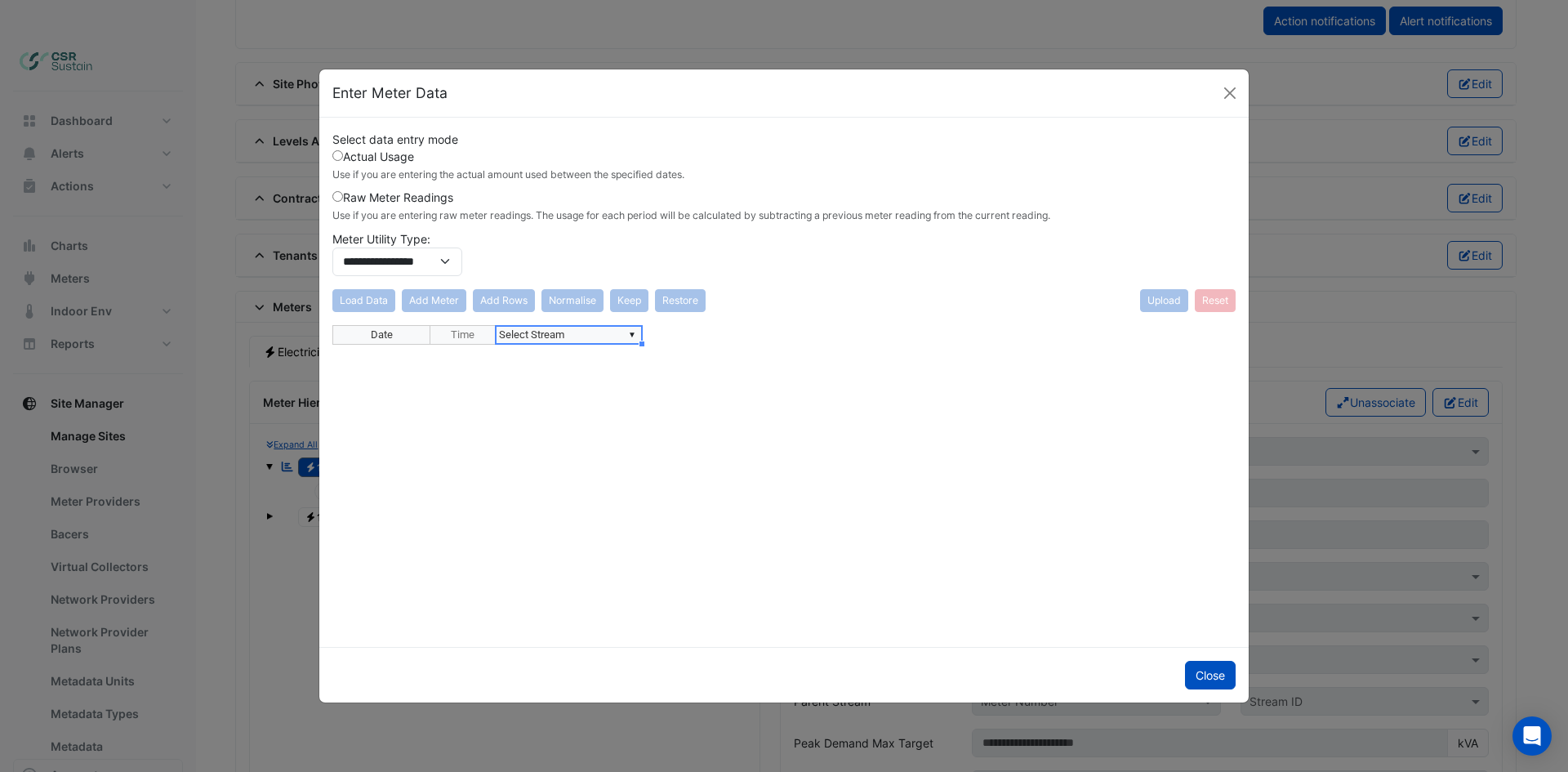
click at [647, 342] on div "Date Time ▼ Select Stream" at bounding box center [784, 479] width 903 height 309
click at [640, 338] on td "▼ Select Stream" at bounding box center [569, 335] width 147 height 20
click at [632, 335] on div "**********" at bounding box center [784, 479] width 903 height 309
click at [573, 356] on div "**********" at bounding box center [784, 479] width 903 height 309
type textarea "**********"
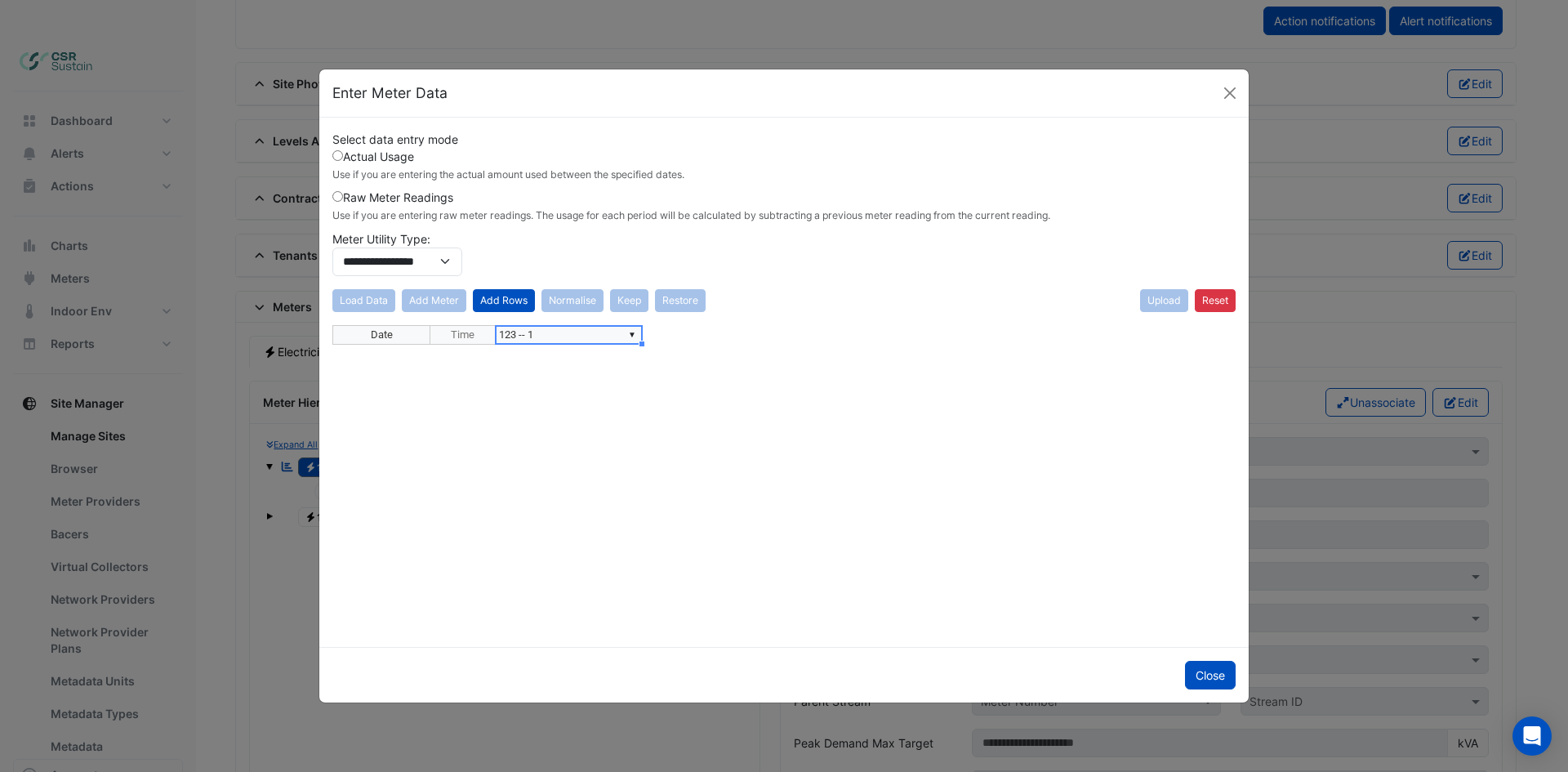
drag, startPoint x: 553, startPoint y: 386, endPoint x: 551, endPoint y: 370, distance: 16.1
click at [553, 381] on div "Date Time ▼ 123 -- 1" at bounding box center [784, 479] width 903 height 309
click at [513, 301] on button "Add Rows" at bounding box center [504, 300] width 62 height 23
click at [381, 351] on td "▼ Select Date" at bounding box center [381, 353] width 98 height 19
click at [412, 355] on td "▼ Select Date" at bounding box center [381, 353] width 98 height 19
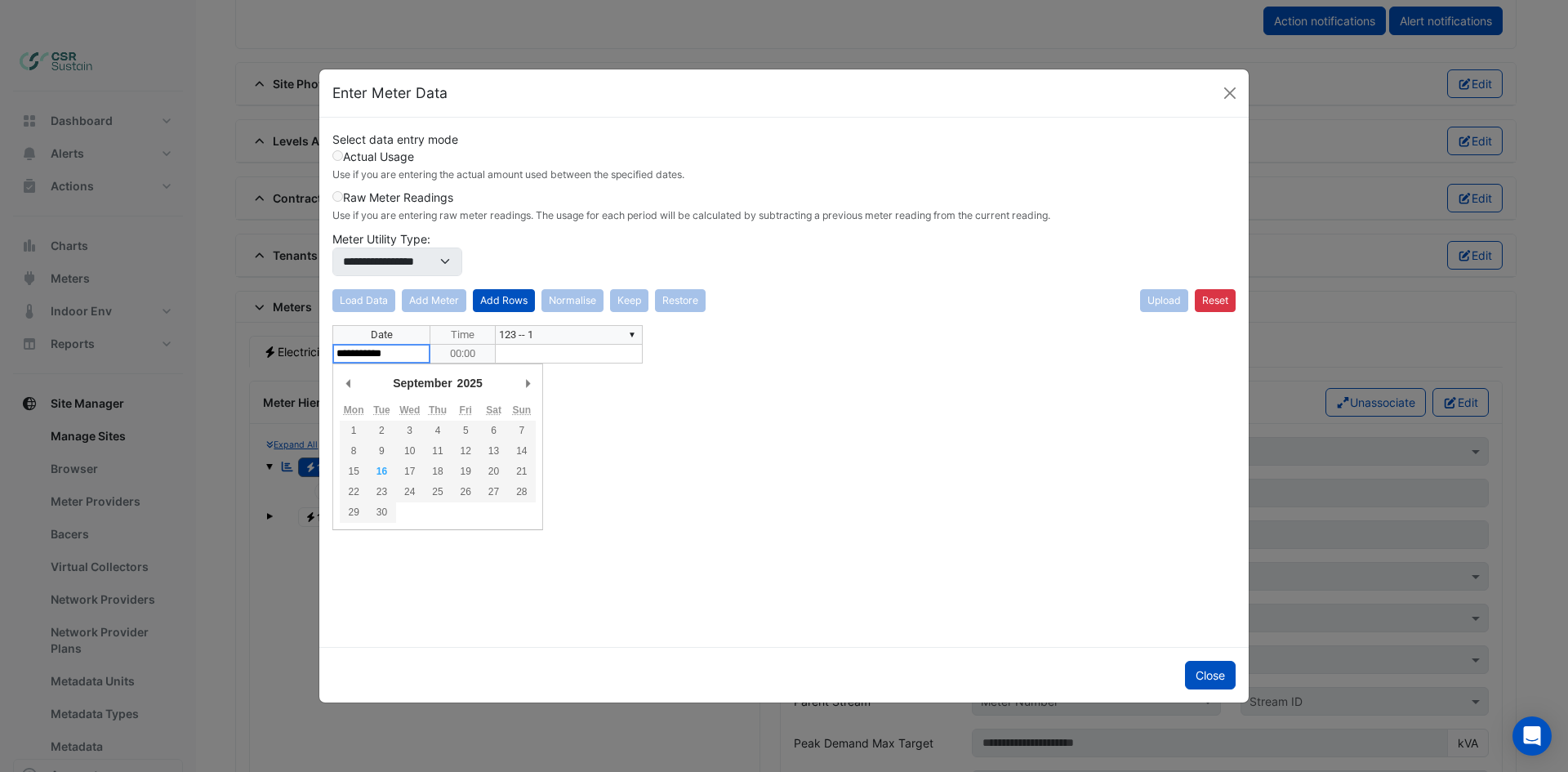
drag, startPoint x: 435, startPoint y: 381, endPoint x: 433, endPoint y: 389, distance: 8.2
click at [435, 381] on select "******* ******** ***** ***** *** **** **** ****** ********* ******* ******** **…" at bounding box center [418, 382] width 56 height 15
type textarea "**********"
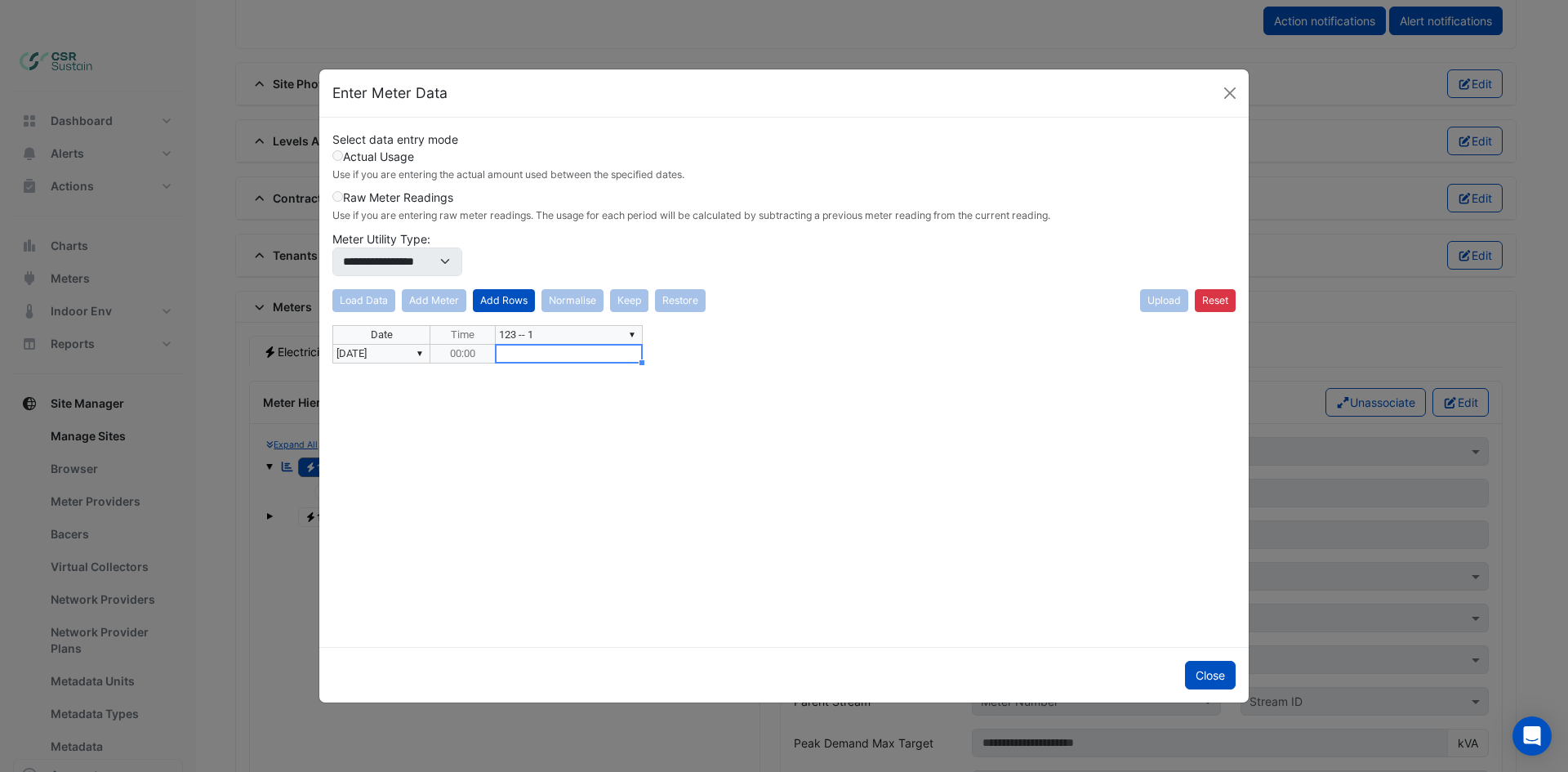
click at [510, 358] on td at bounding box center [569, 353] width 147 height 19
click at [488, 357] on td "00:00" at bounding box center [463, 353] width 65 height 19
click at [545, 357] on td at bounding box center [569, 353] width 147 height 19
type textarea "*****"
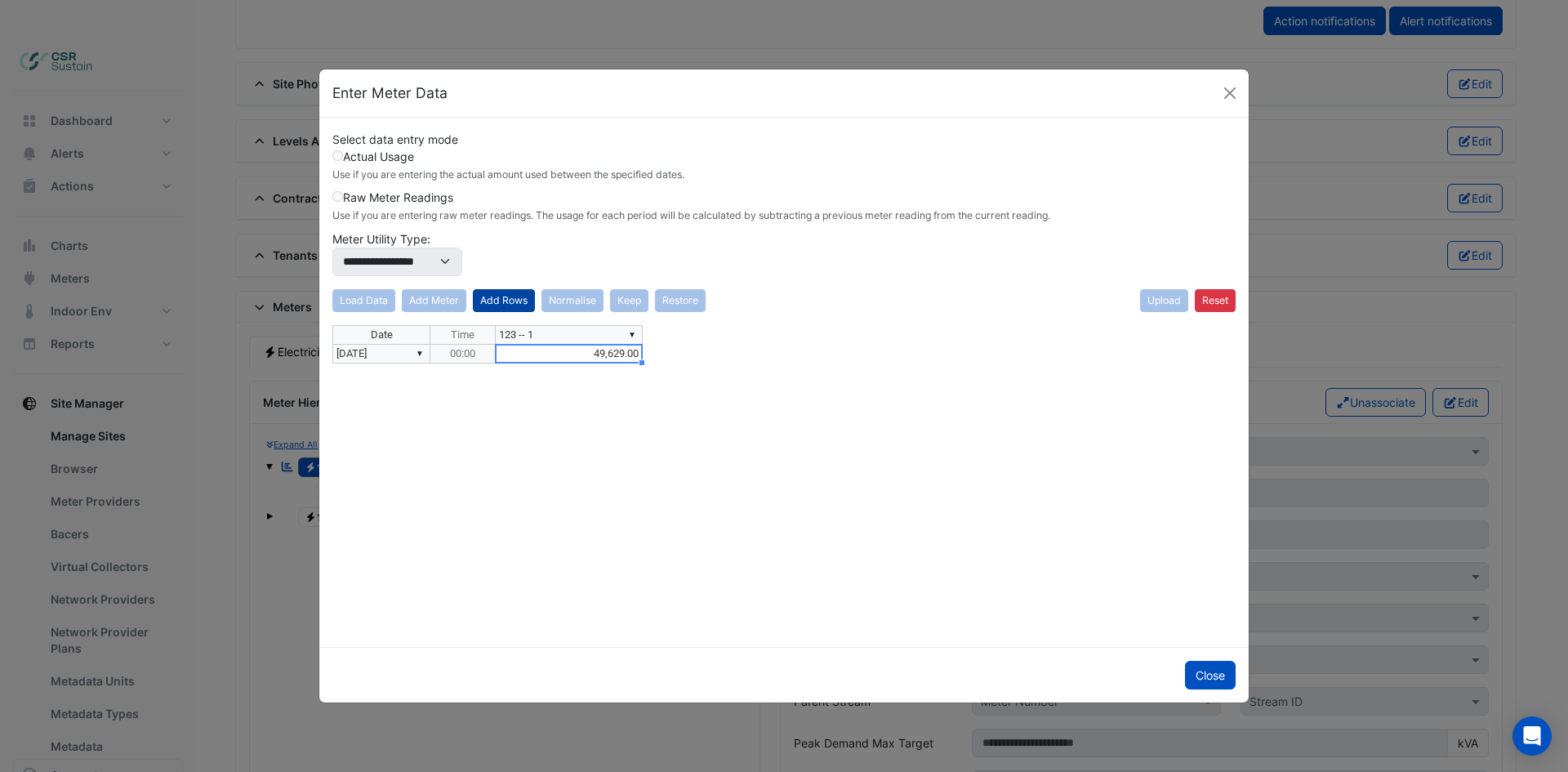
click at [512, 298] on button "Add Rows" at bounding box center [504, 300] width 62 height 23
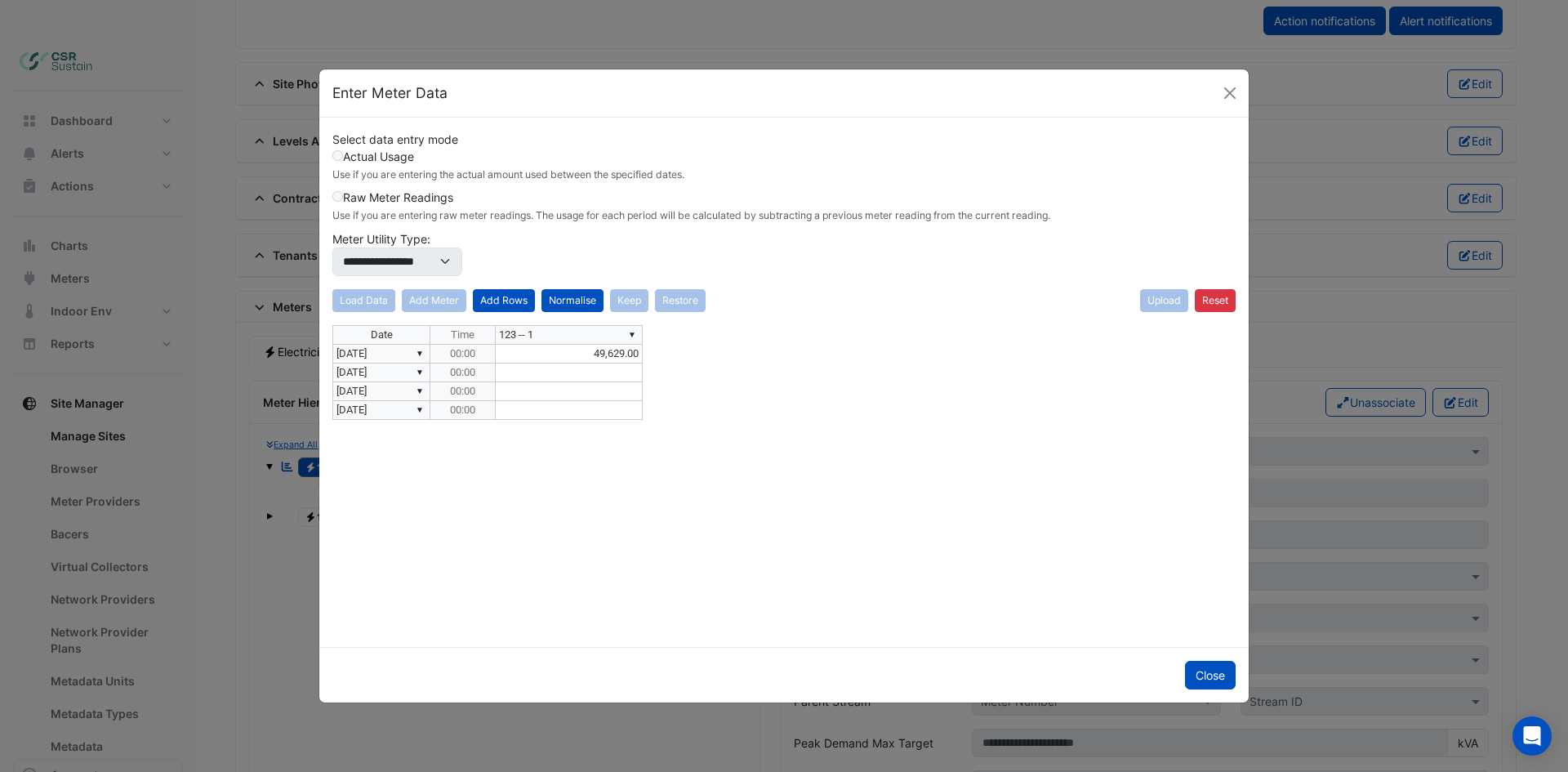
click at [390, 372] on td "▼ [DATE]" at bounding box center [381, 372] width 98 height 19
type textarea "**********"
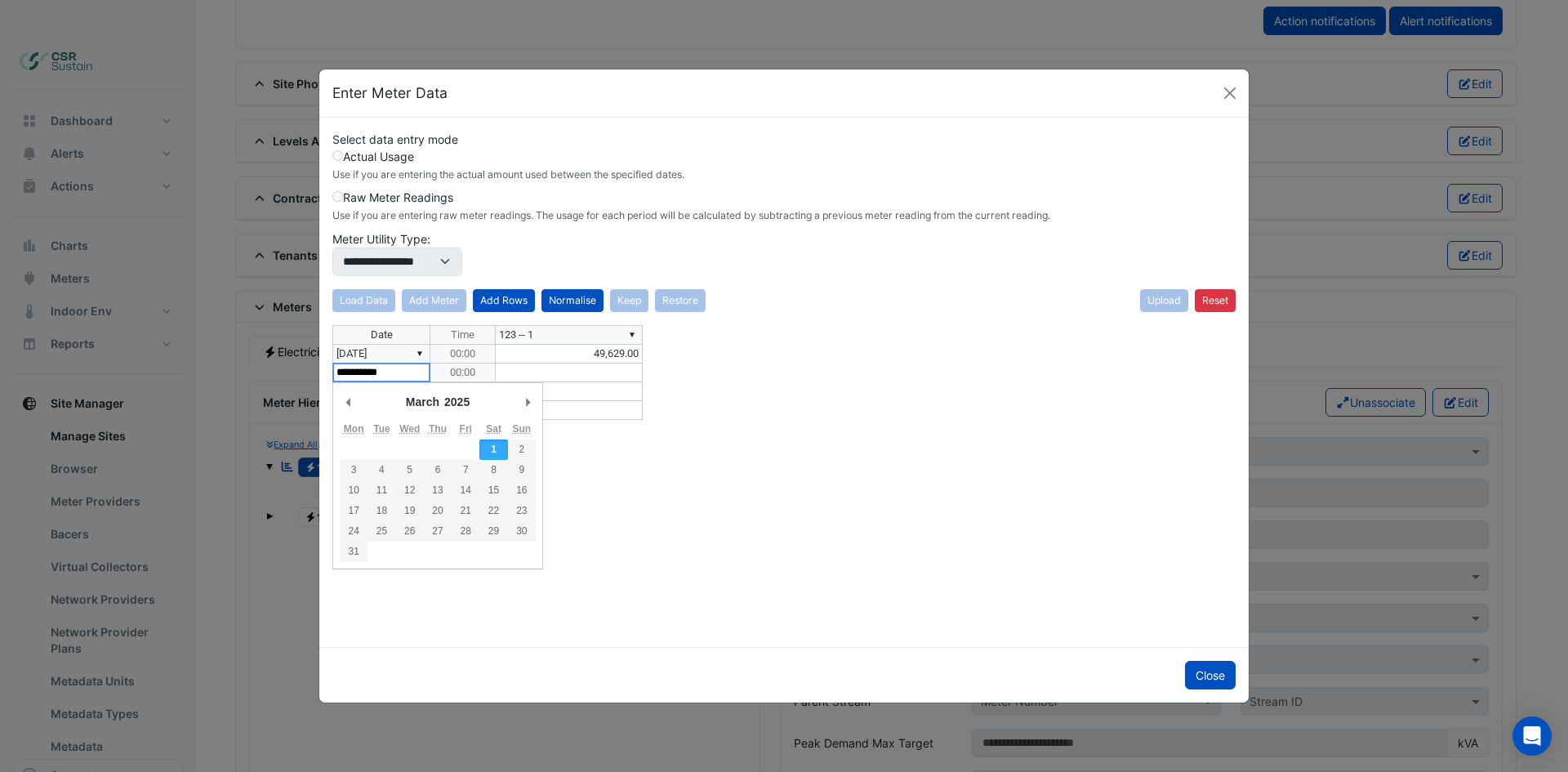
click at [422, 370] on div "**********" at bounding box center [784, 479] width 903 height 309
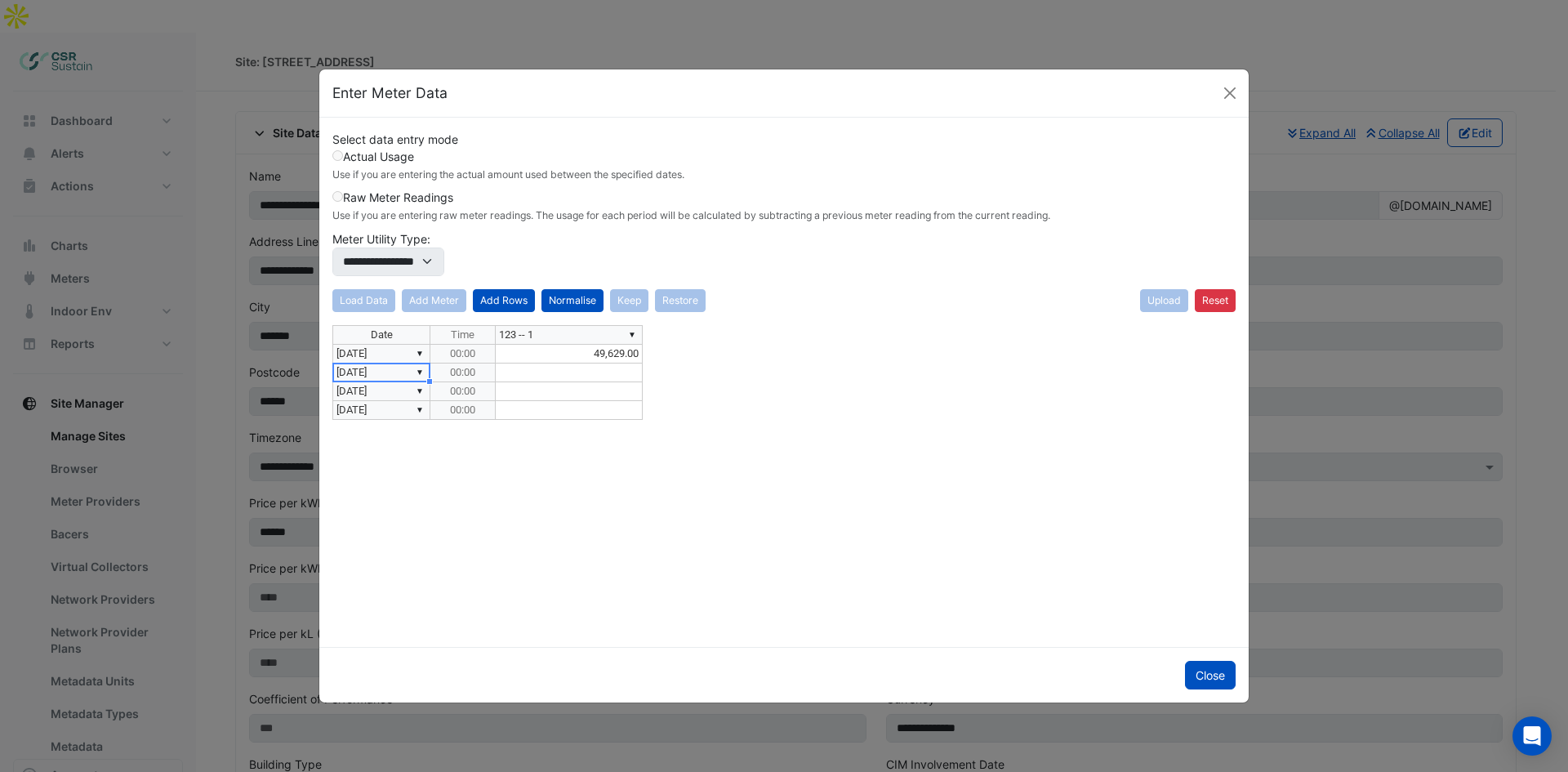
click at [425, 382] on div at bounding box center [381, 381] width 97 height 2
click at [425, 371] on div "**********" at bounding box center [784, 479] width 903 height 309
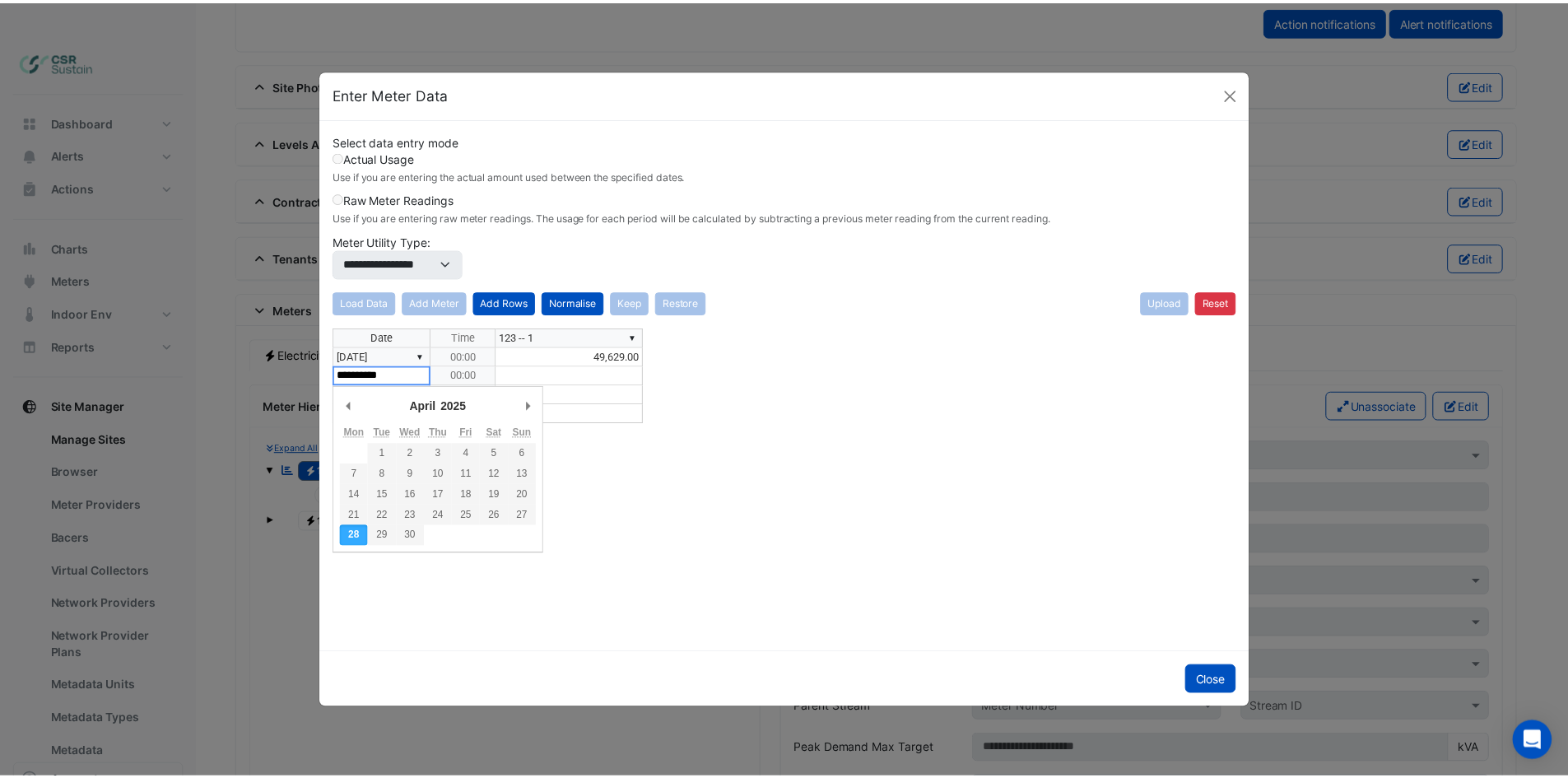
scroll to position [1107, 0]
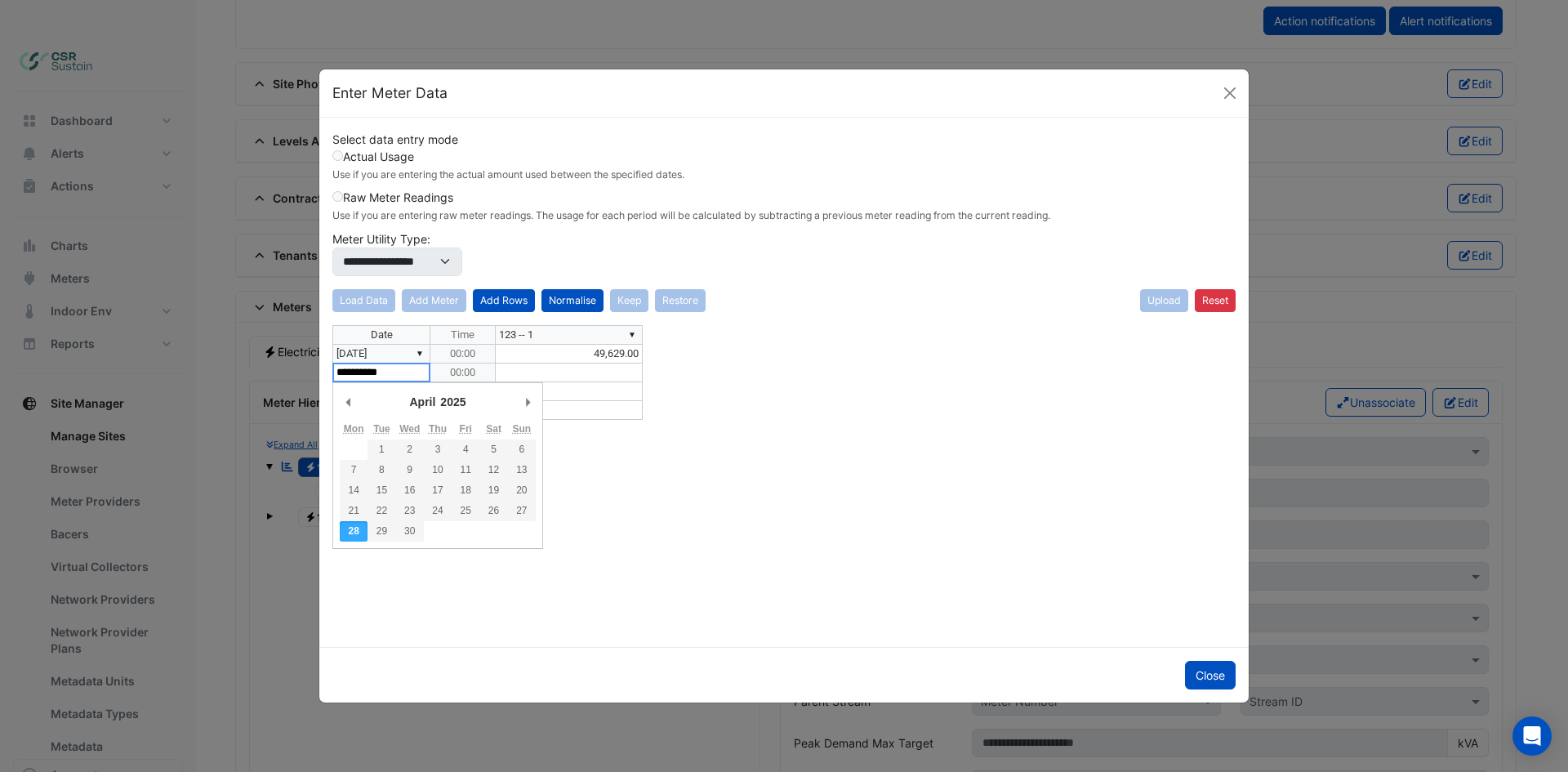
click at [423, 368] on textarea "**********" at bounding box center [381, 372] width 98 height 20
click at [430, 400] on select "******* ******** ***** ***** *** **** **** ****** ********* ******* ******** **…" at bounding box center [434, 401] width 56 height 15
type textarea "**********"
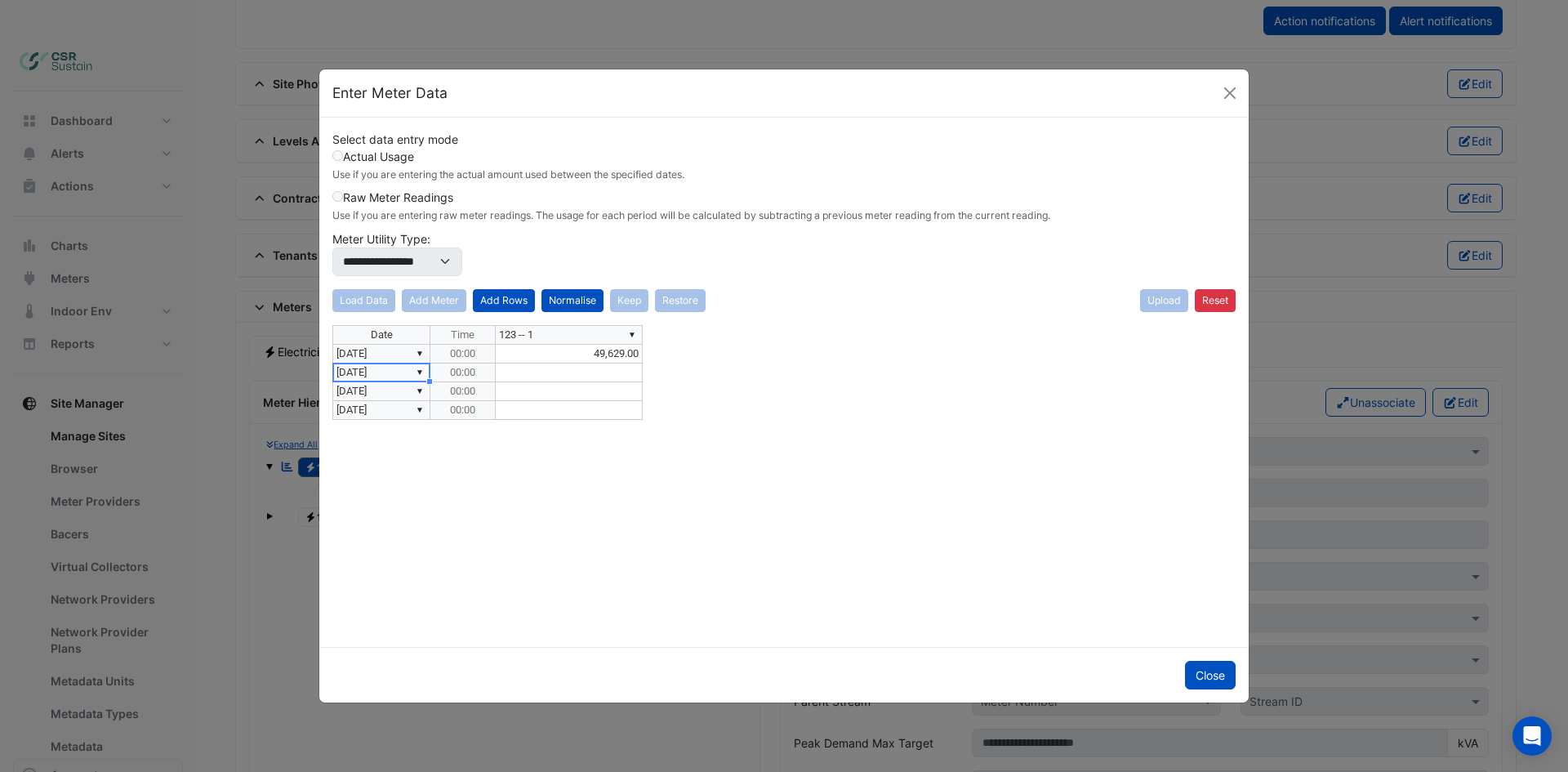
click at [506, 365] on td at bounding box center [569, 372] width 147 height 19
click at [531, 384] on td at bounding box center [569, 391] width 147 height 19
type textarea "*********"
type textarea "**********"
click at [416, 389] on div "**********" at bounding box center [784, 479] width 903 height 309
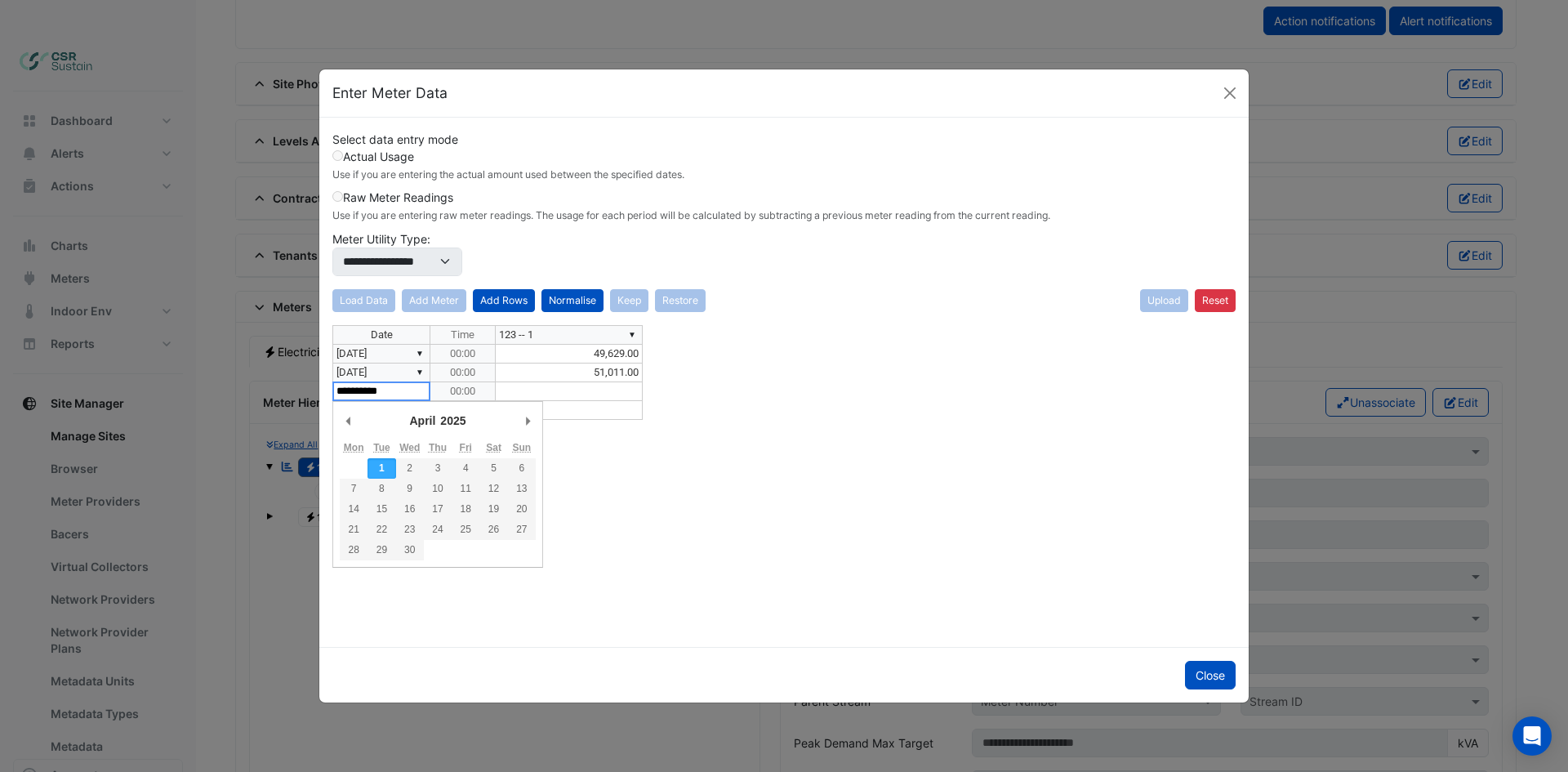
click at [428, 420] on select "******* ******** ***** ***** *** **** **** ****** ********* ******* ******** **…" at bounding box center [434, 420] width 56 height 15
click at [519, 391] on td at bounding box center [569, 391] width 147 height 19
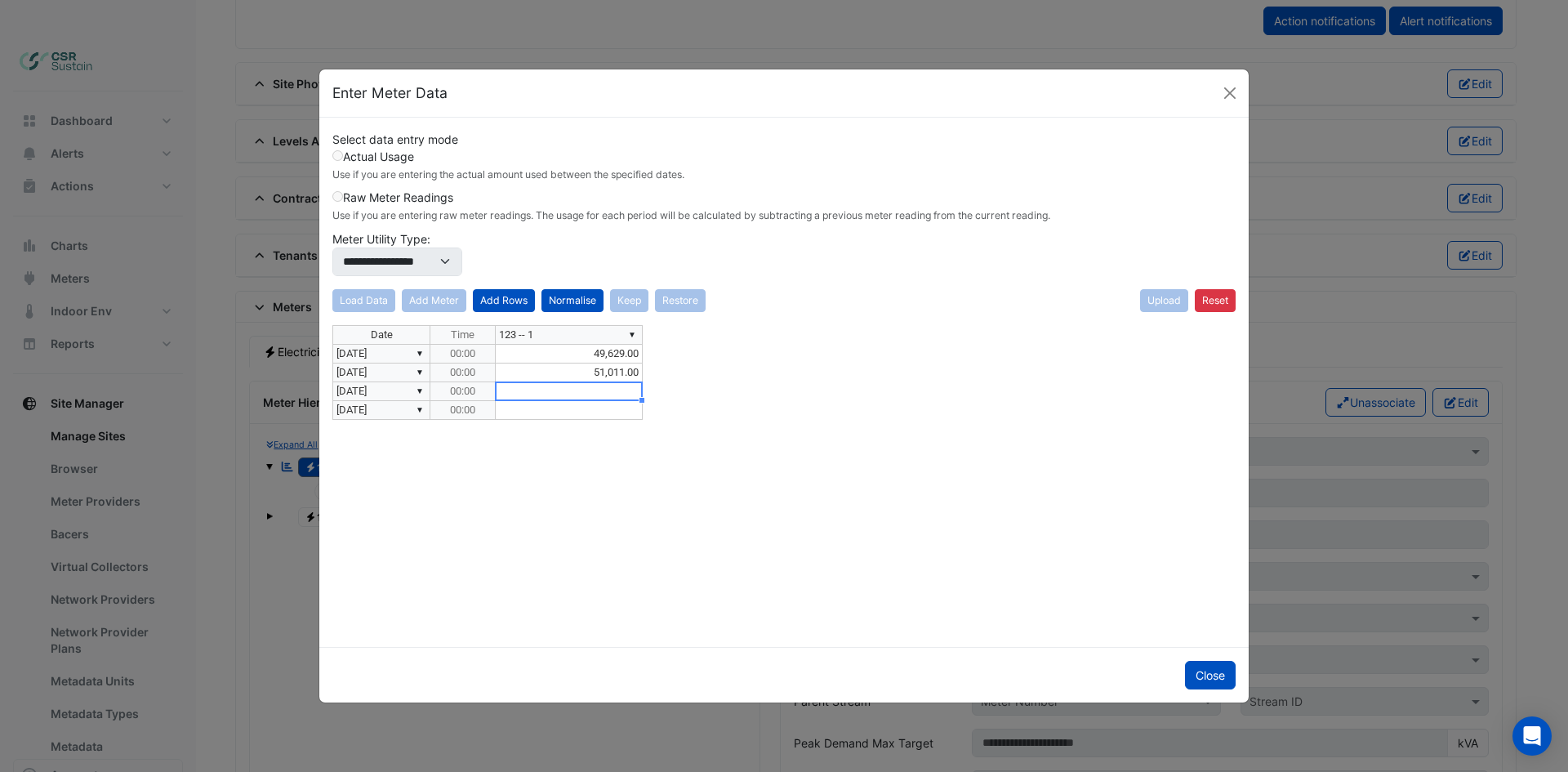
click at [421, 388] on div "**********" at bounding box center [784, 479] width 903 height 309
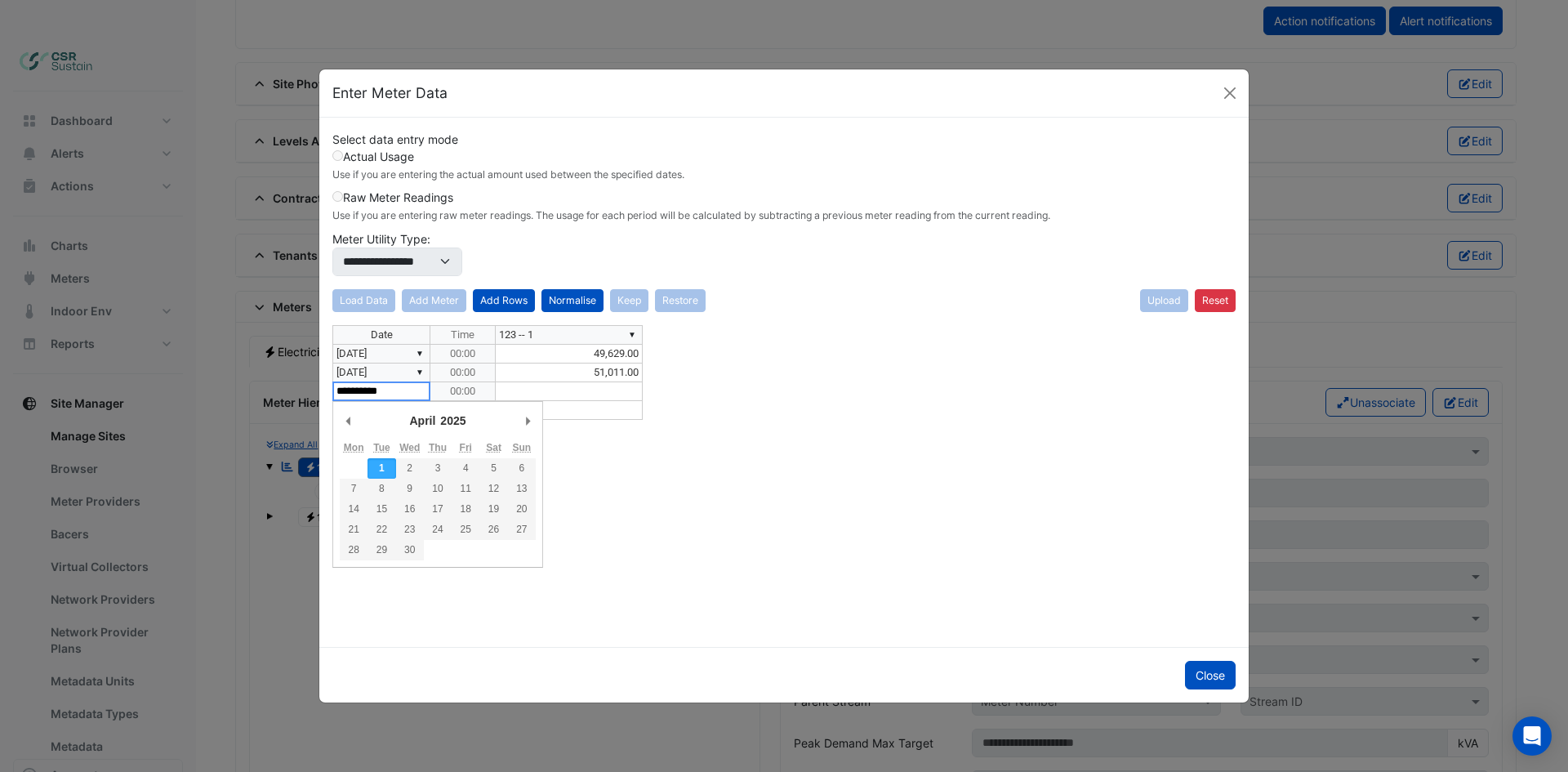
click at [449, 427] on select "**** **** **** **** **** **** **** **** **** **** **** **** **** **** **** ****…" at bounding box center [455, 420] width 36 height 15
click at [610, 423] on div "Date Time ▼ 123 -- 1 ▼ [DATE] 00:00 49,629.00 ▼ [DATE] 00:00 51,011.00 ▼ [DATE]…" at bounding box center [784, 479] width 903 height 309
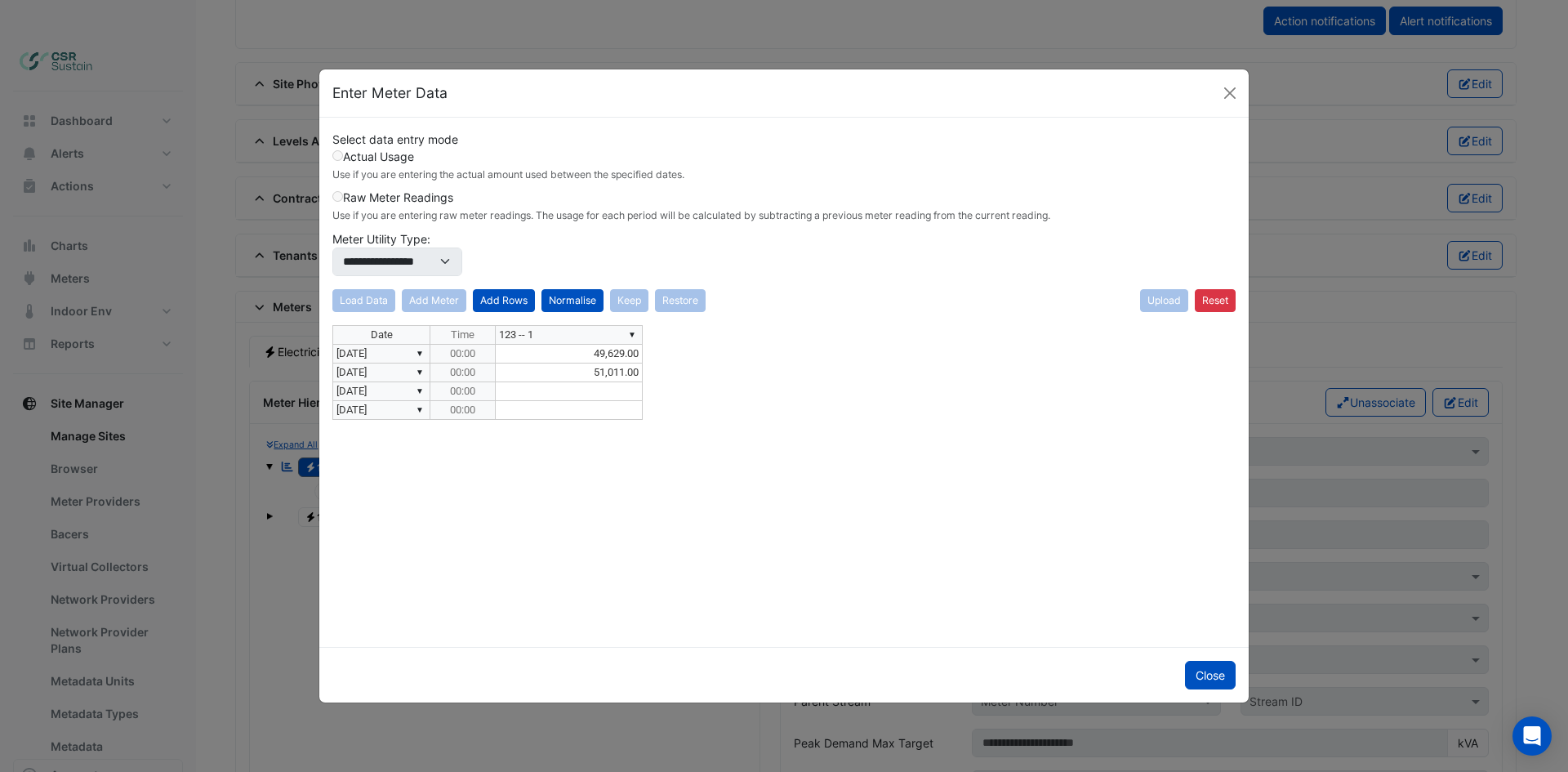
click at [423, 389] on div "**********" at bounding box center [784, 479] width 903 height 309
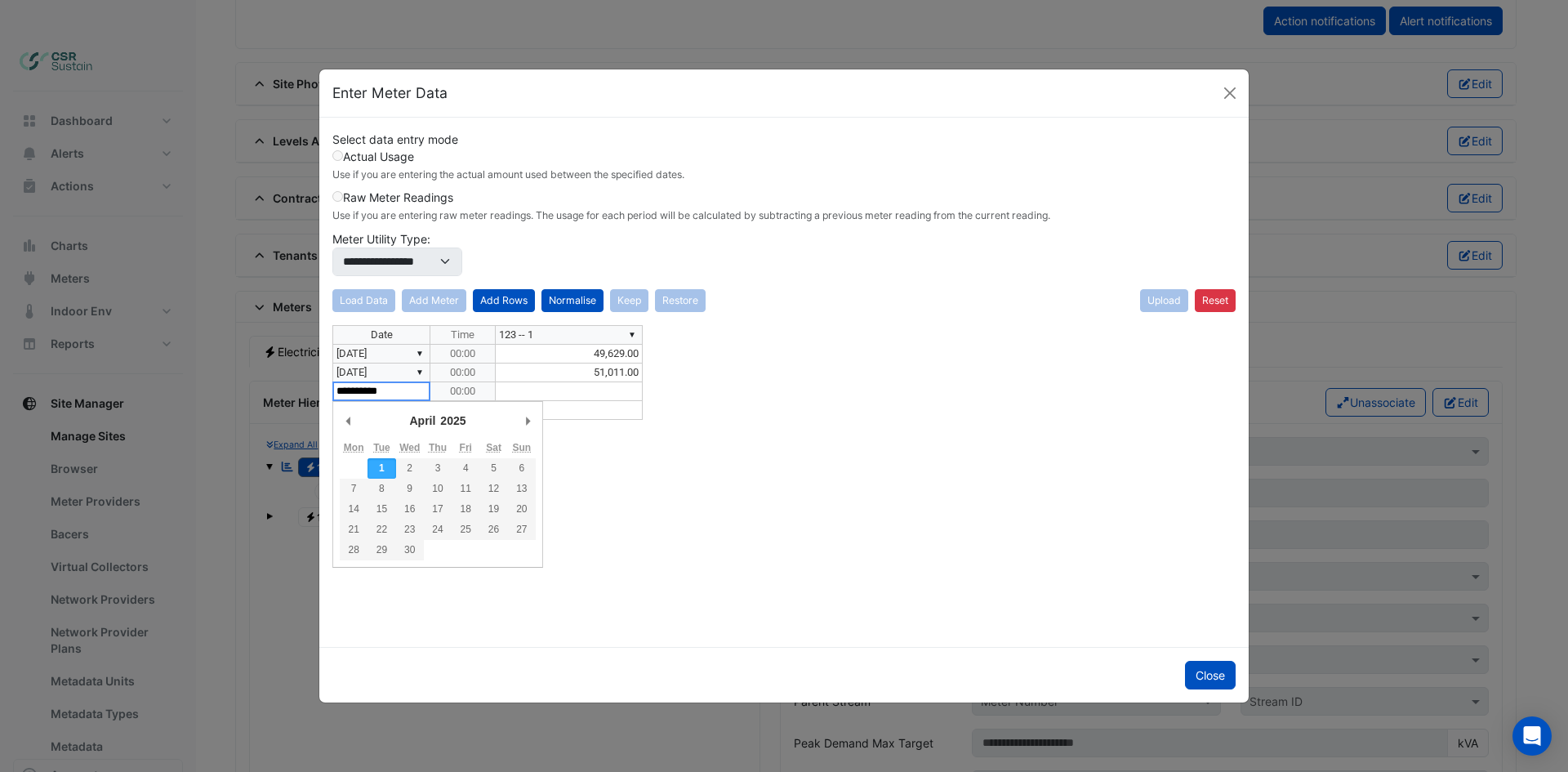
click at [428, 423] on select "******* ******** ***** ***** *** **** **** ****** ********* ******* ******** **…" at bounding box center [434, 420] width 56 height 15
type textarea "**********"
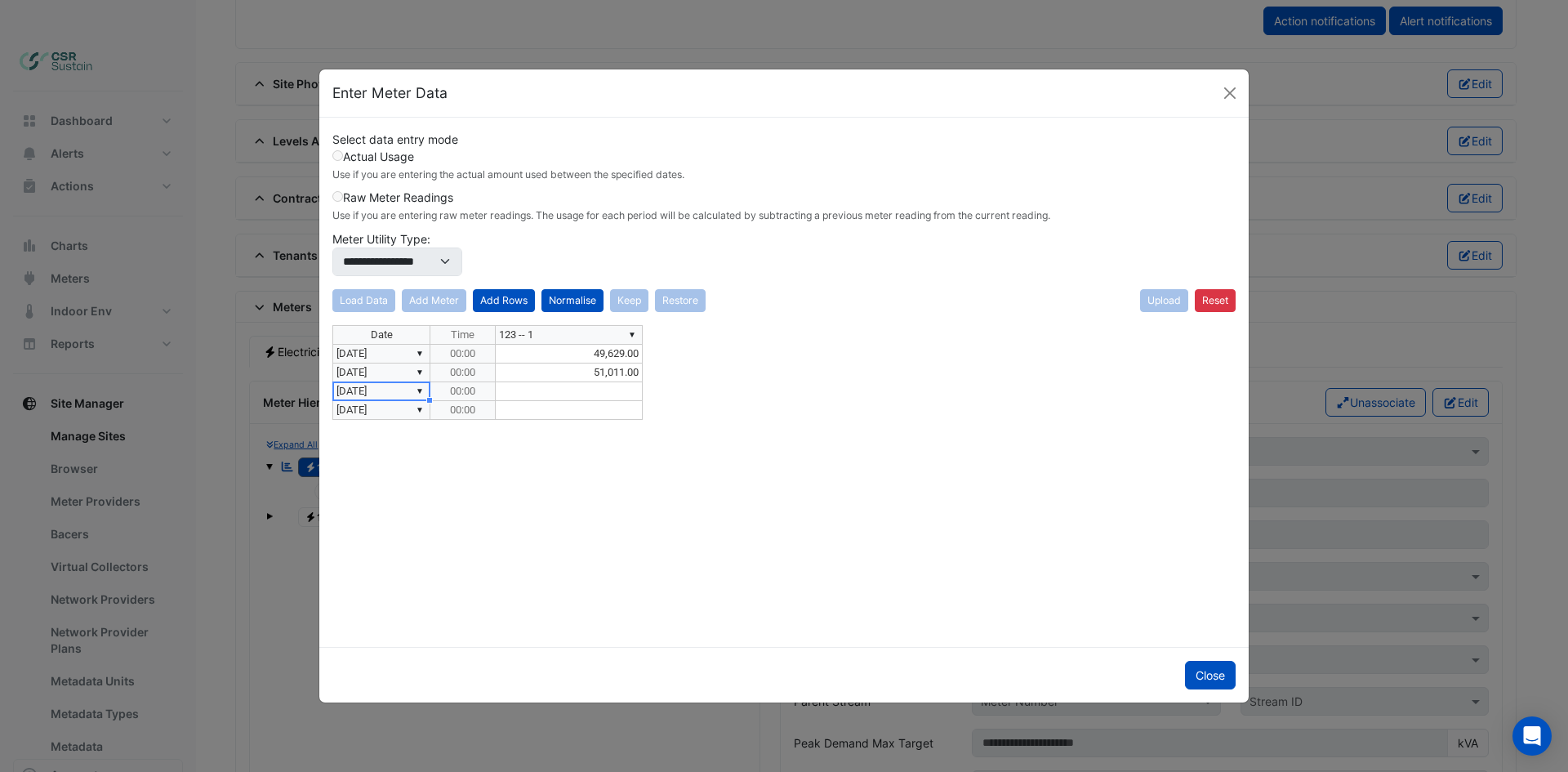
click at [541, 395] on td at bounding box center [569, 391] width 147 height 19
type textarea "*****"
click at [797, 375] on div "Date Time ▼ 123 -- 1 ▼ [DATE] 00:00 49,629.00 ▼ [DATE] 00:00 51,011.00 ▼ [DATE]…" at bounding box center [784, 479] width 903 height 309
click at [633, 351] on td "49,629.00" at bounding box center [569, 353] width 147 height 19
click at [612, 359] on td "49,629.00" at bounding box center [569, 353] width 147 height 19
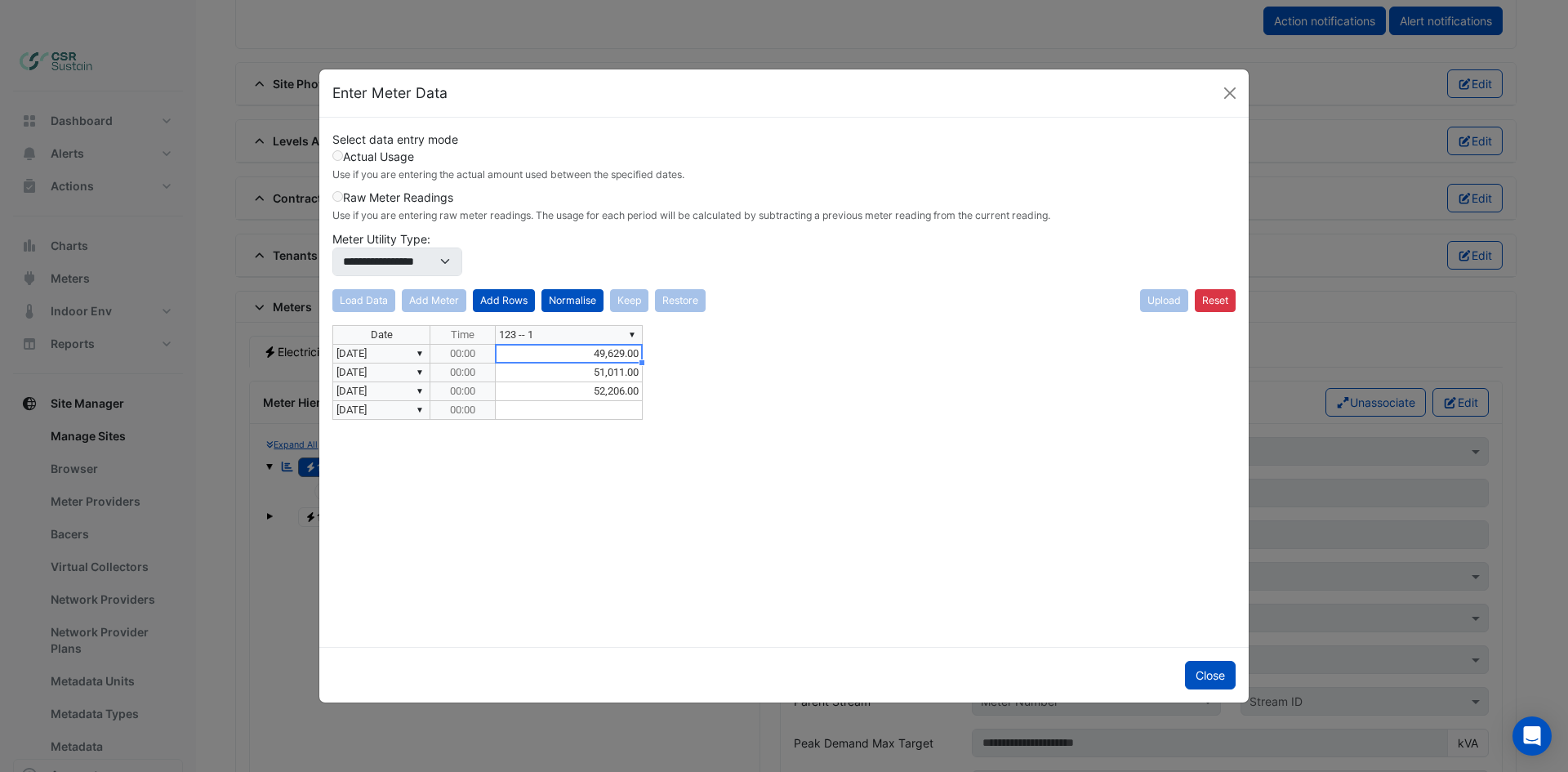
click at [420, 409] on div "**********" at bounding box center [784, 479] width 903 height 309
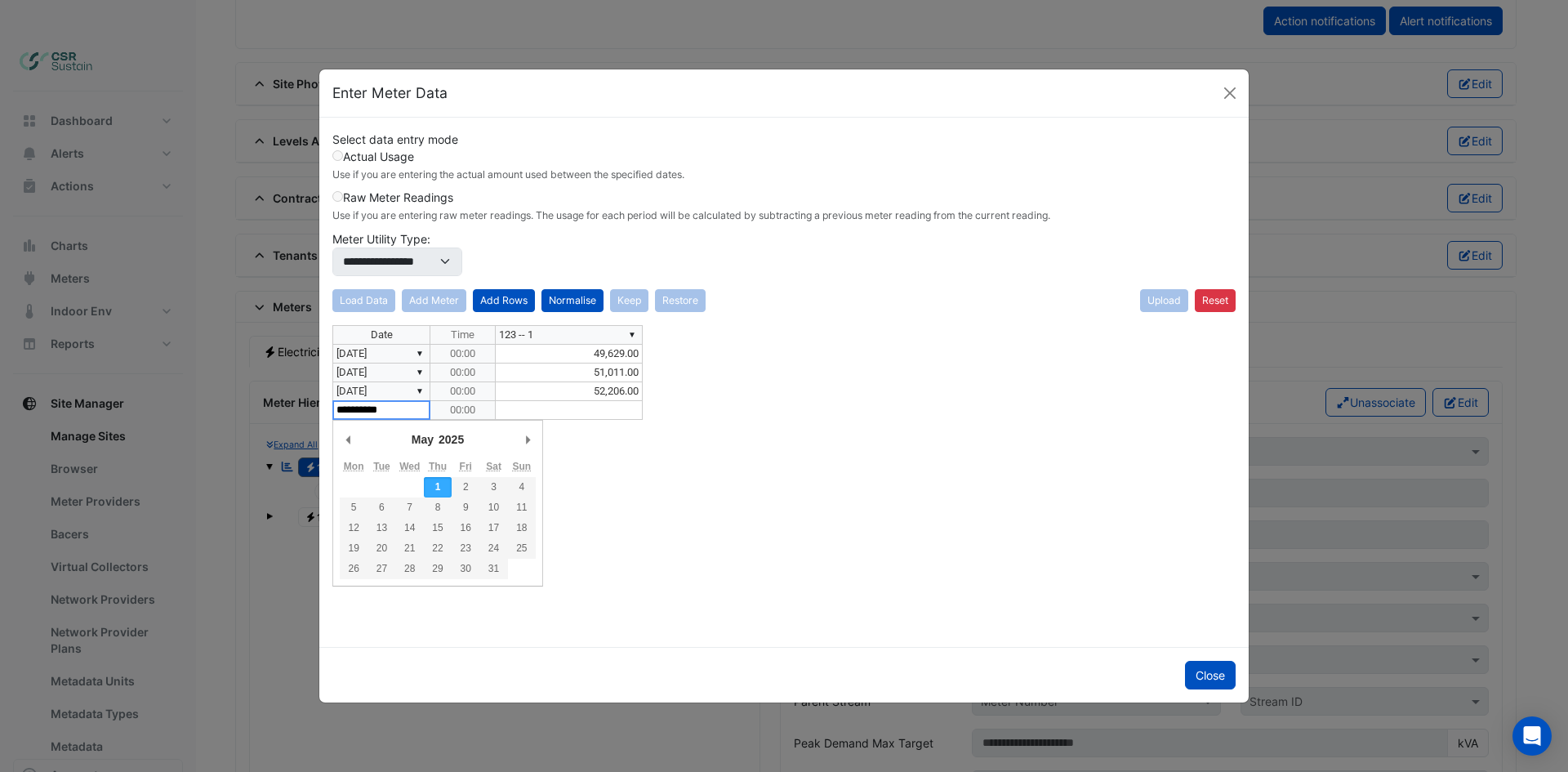
click at [696, 478] on div "Date Time ▼ 123 -- 1 ▼ [DATE] 00:00 49,629.00 ▼ [DATE] 00:00 51,011.00 ▼ [DATE]…" at bounding box center [784, 479] width 903 height 309
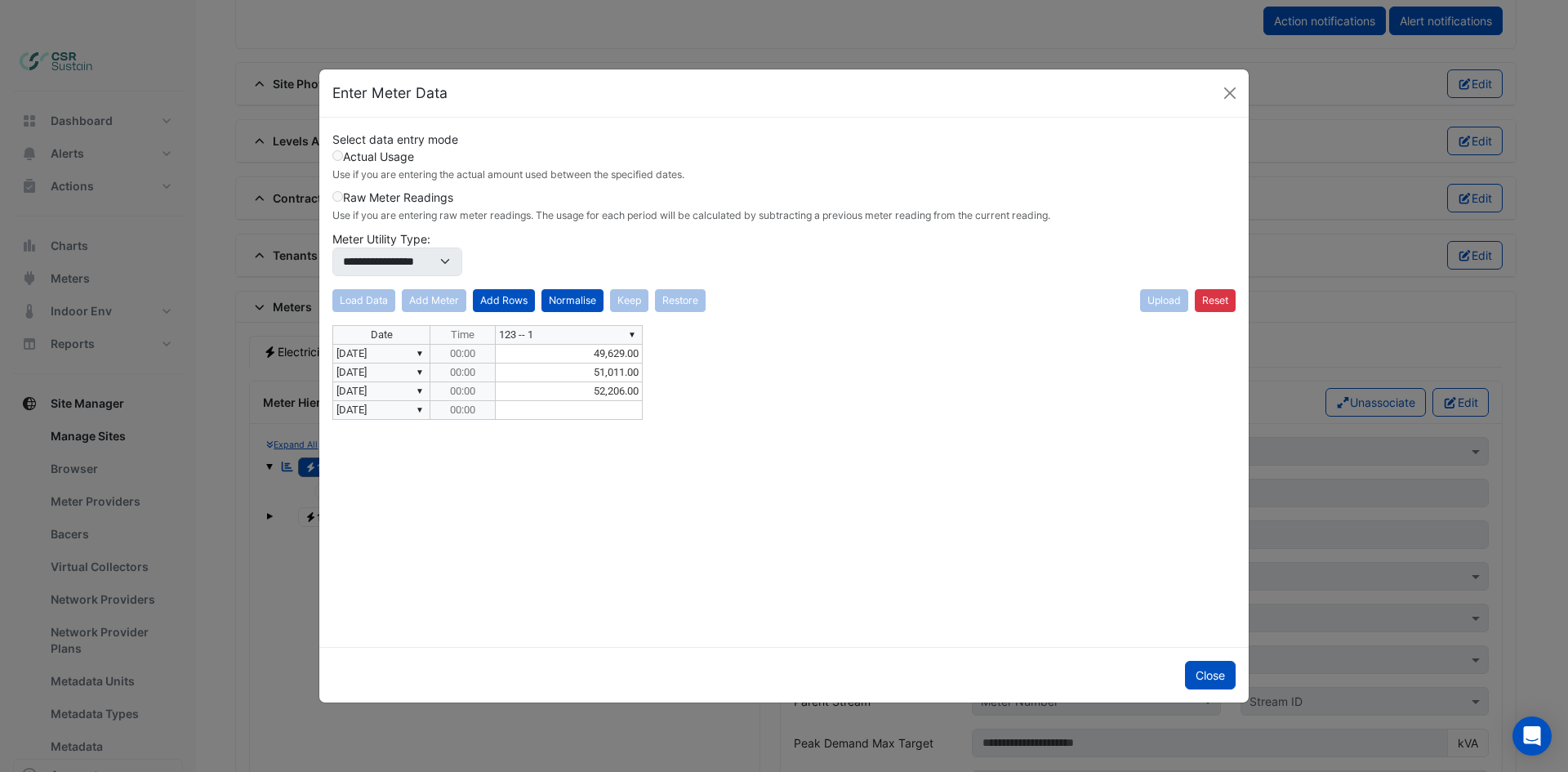
click at [423, 408] on div "**********" at bounding box center [784, 479] width 903 height 309
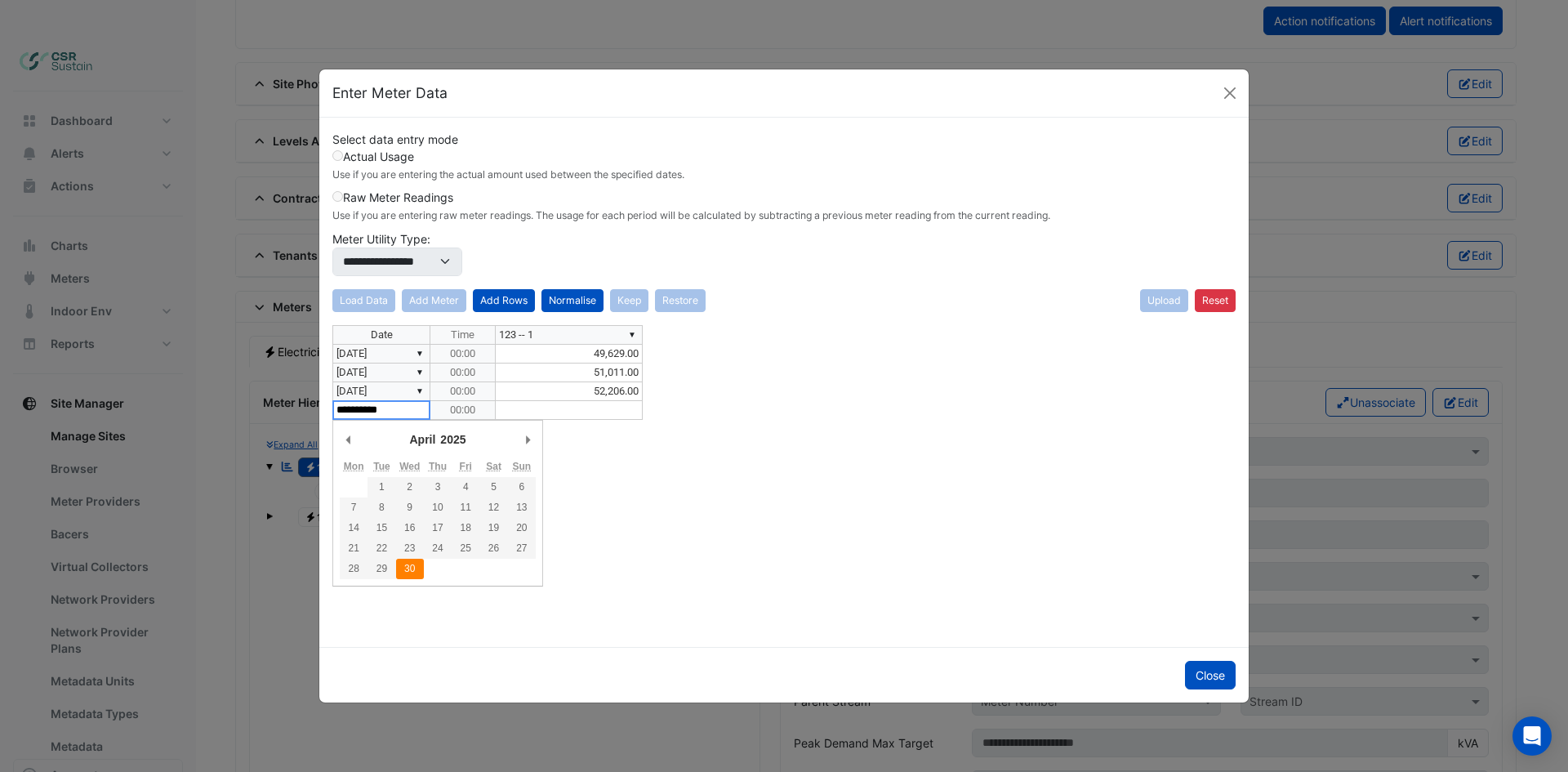
type textarea "**********"
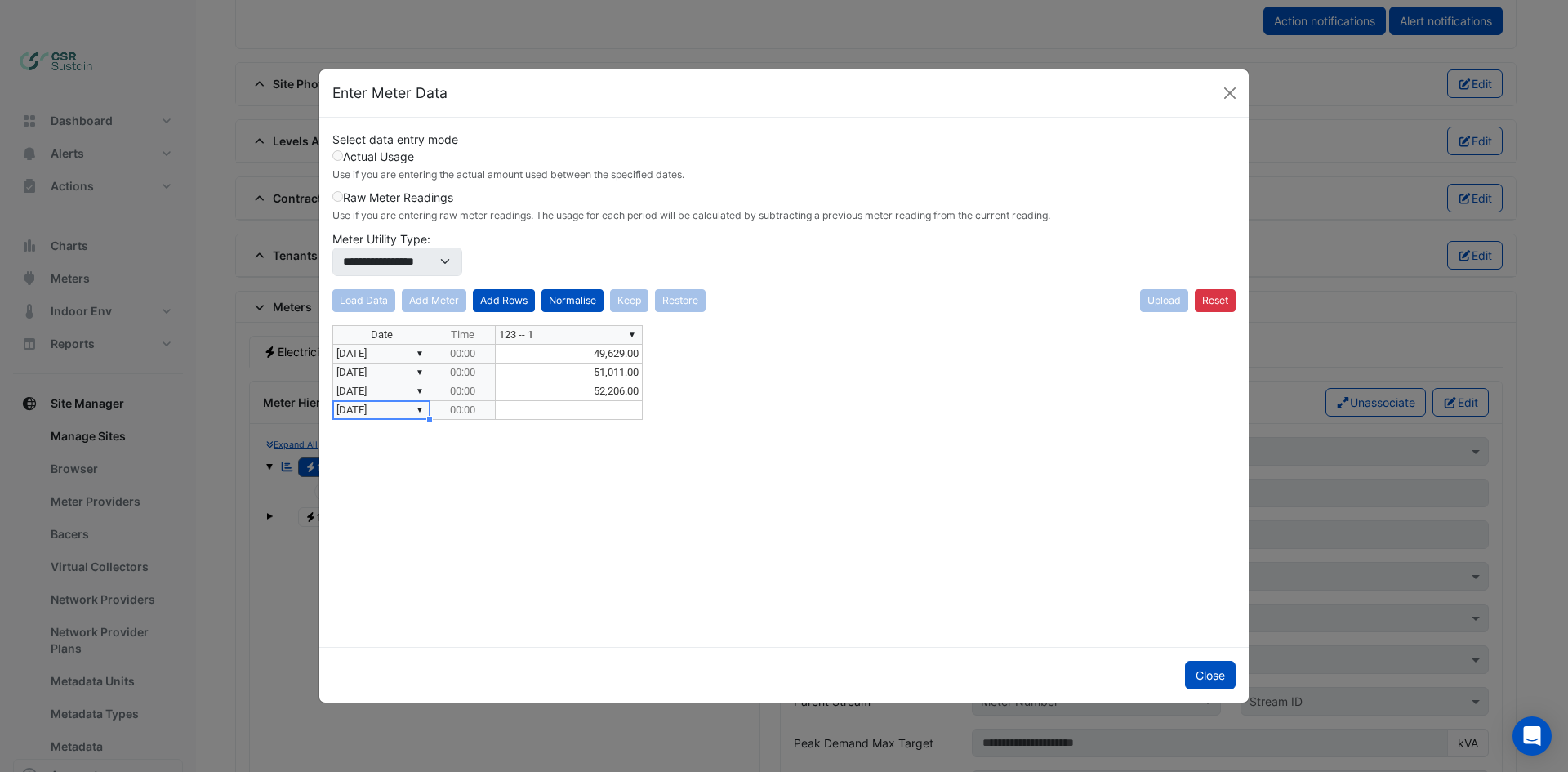
click at [593, 411] on td at bounding box center [569, 410] width 147 height 19
type textarea "*****"
click at [521, 304] on button "Add Rows" at bounding box center [504, 300] width 62 height 23
click at [375, 427] on td "▼ 01/06/2025" at bounding box center [381, 428] width 98 height 19
click at [423, 428] on div "**********" at bounding box center [784, 479] width 903 height 309
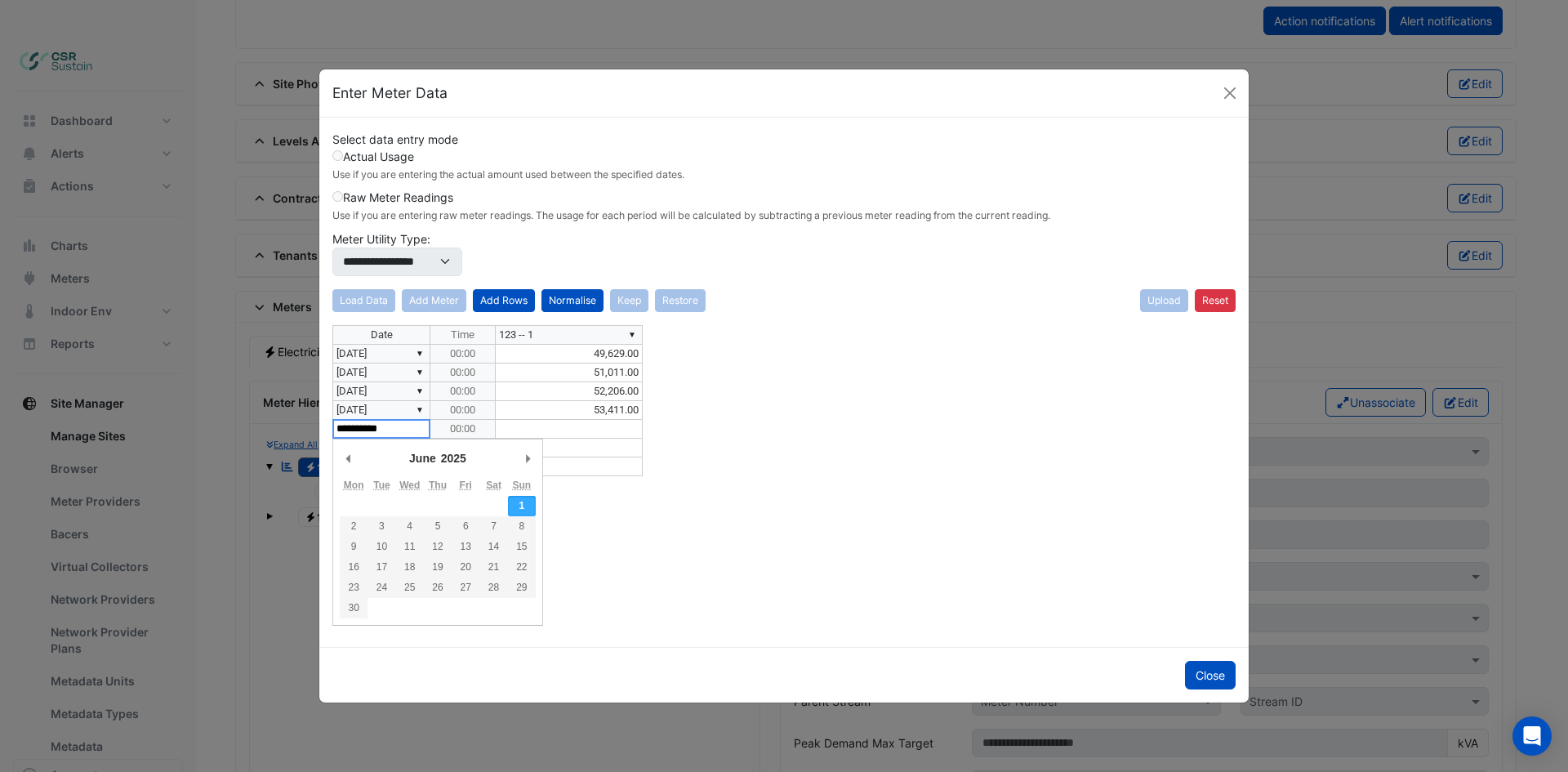
click at [418, 460] on select "******* ******** ***** ***** *** **** **** ****** ********* ******* ******** **…" at bounding box center [434, 457] width 56 height 15
type textarea "**********"
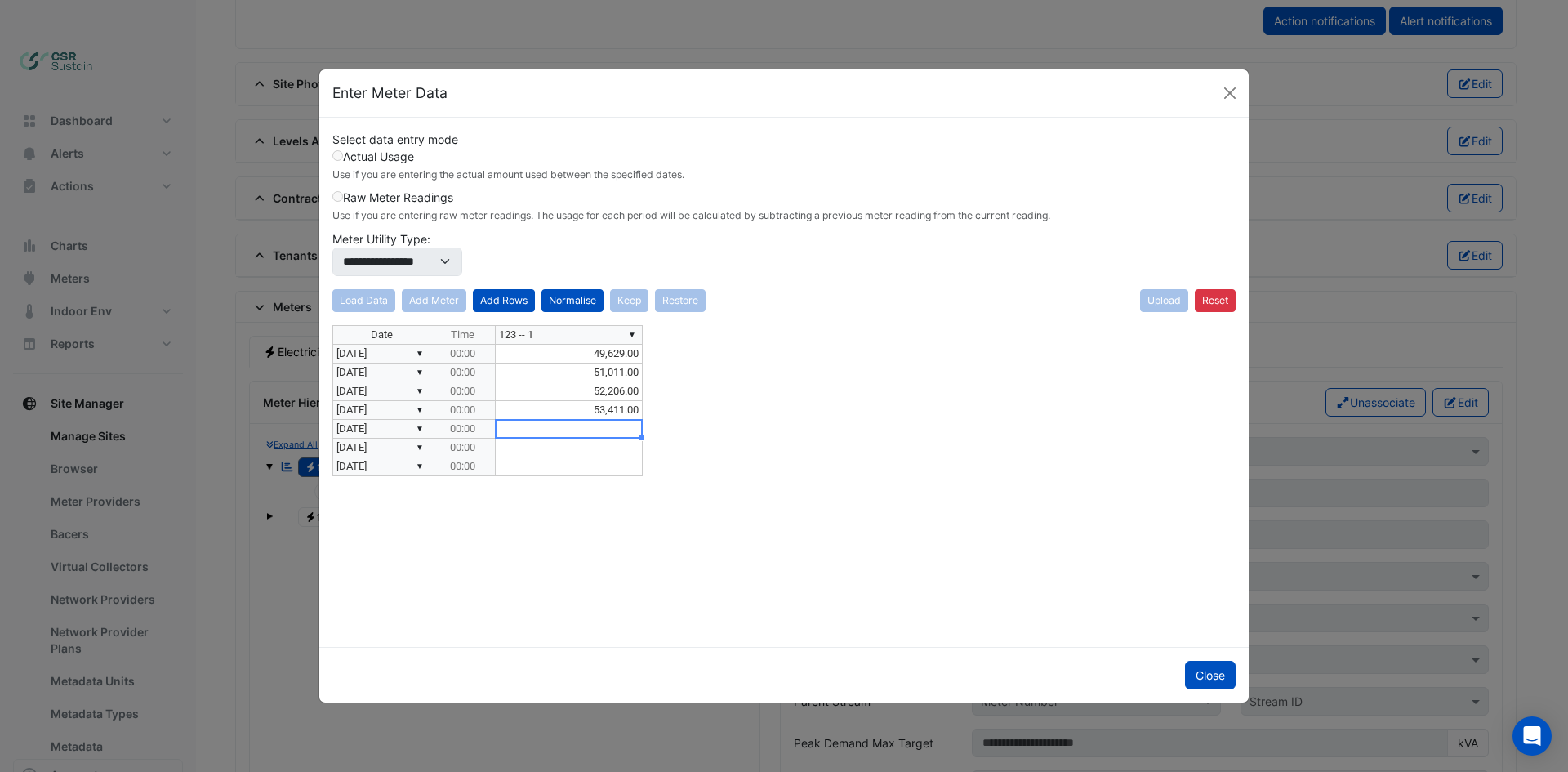
click at [333, 420] on div "Date Time ▼ 123 -- 1 ▼ 31/01/2025 00:00 49,629.00 ▼ 28/02/2025 00:00 51,011.00 …" at bounding box center [333, 400] width 0 height 151
type textarea "*********"
click at [423, 447] on div "**********" at bounding box center [784, 479] width 903 height 309
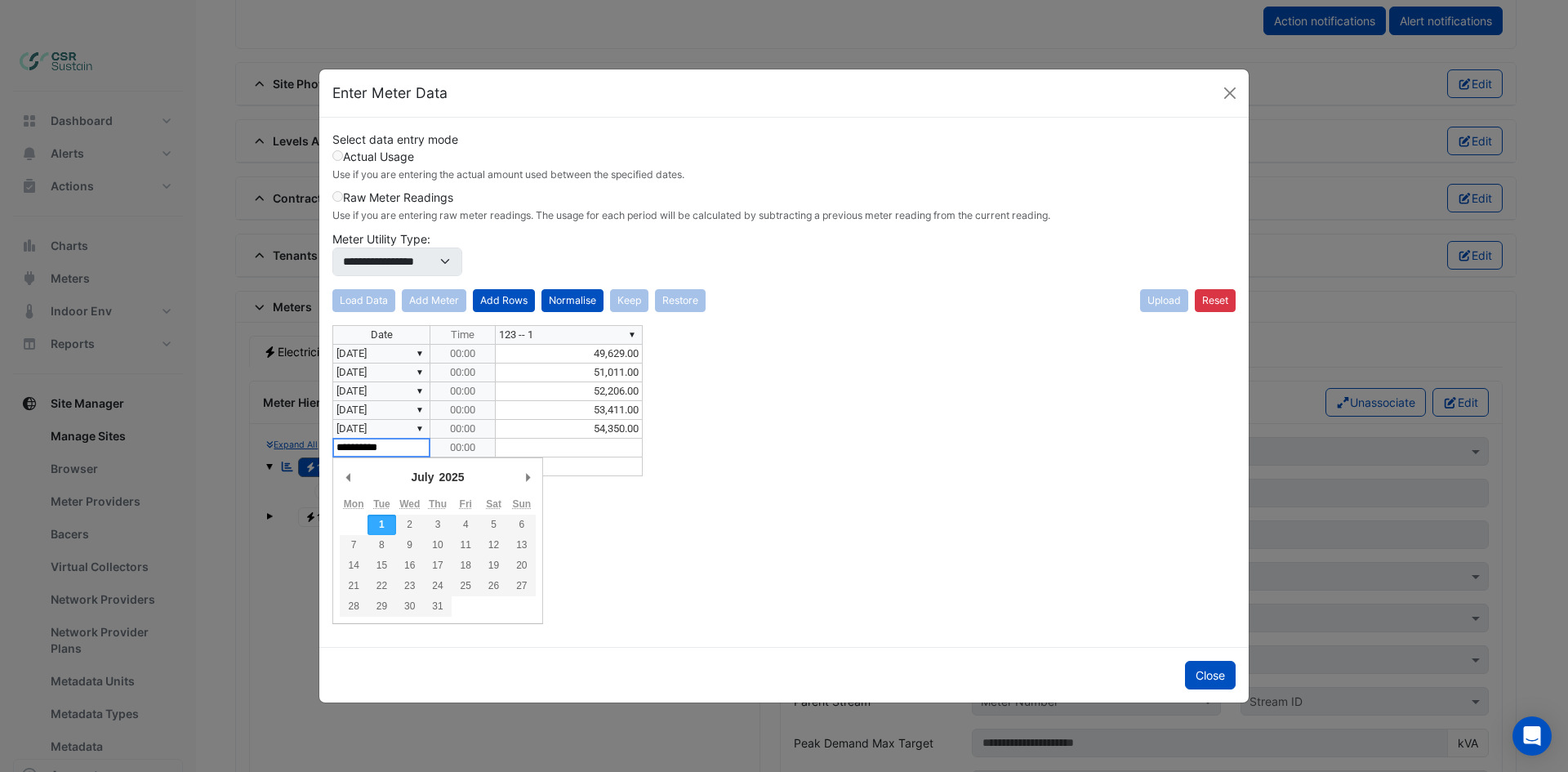
click at [445, 475] on select "**** **** **** **** **** **** **** **** **** **** **** **** **** **** **** ****…" at bounding box center [454, 476] width 36 height 15
click at [721, 543] on div "Date Time ▼ 123 -- 1 ▼ 31/01/2025 00:00 49,629.00 ▼ 28/02/2025 00:00 51,011.00 …" at bounding box center [784, 479] width 903 height 309
click at [423, 448] on div "**********" at bounding box center [784, 479] width 903 height 309
click at [418, 475] on select "******* ******** ***** ***** *** **** **** ****** ********* ******* ******** **…" at bounding box center [436, 476] width 56 height 15
type textarea "**********"
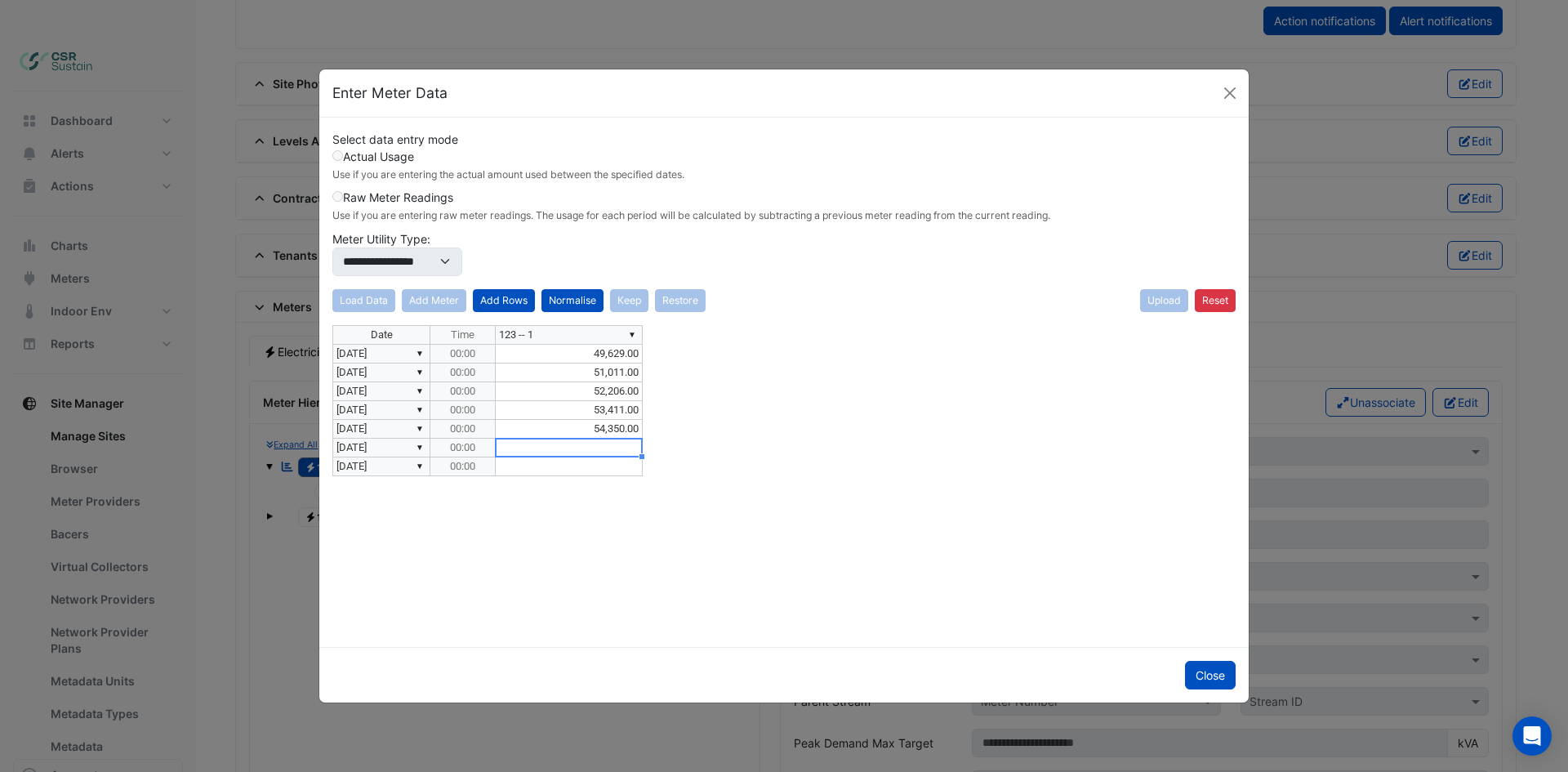
click at [606, 443] on td at bounding box center [569, 447] width 147 height 19
type textarea "*********"
click at [777, 558] on div "Date Time ▼ 123 -- 1 ▼ 31/01/2025 00:00 49,629.00 ▼ 28/02/2025 00:00 51,011.00 …" at bounding box center [784, 479] width 903 height 309
click at [570, 300] on button "Normalise" at bounding box center [572, 300] width 62 height 23
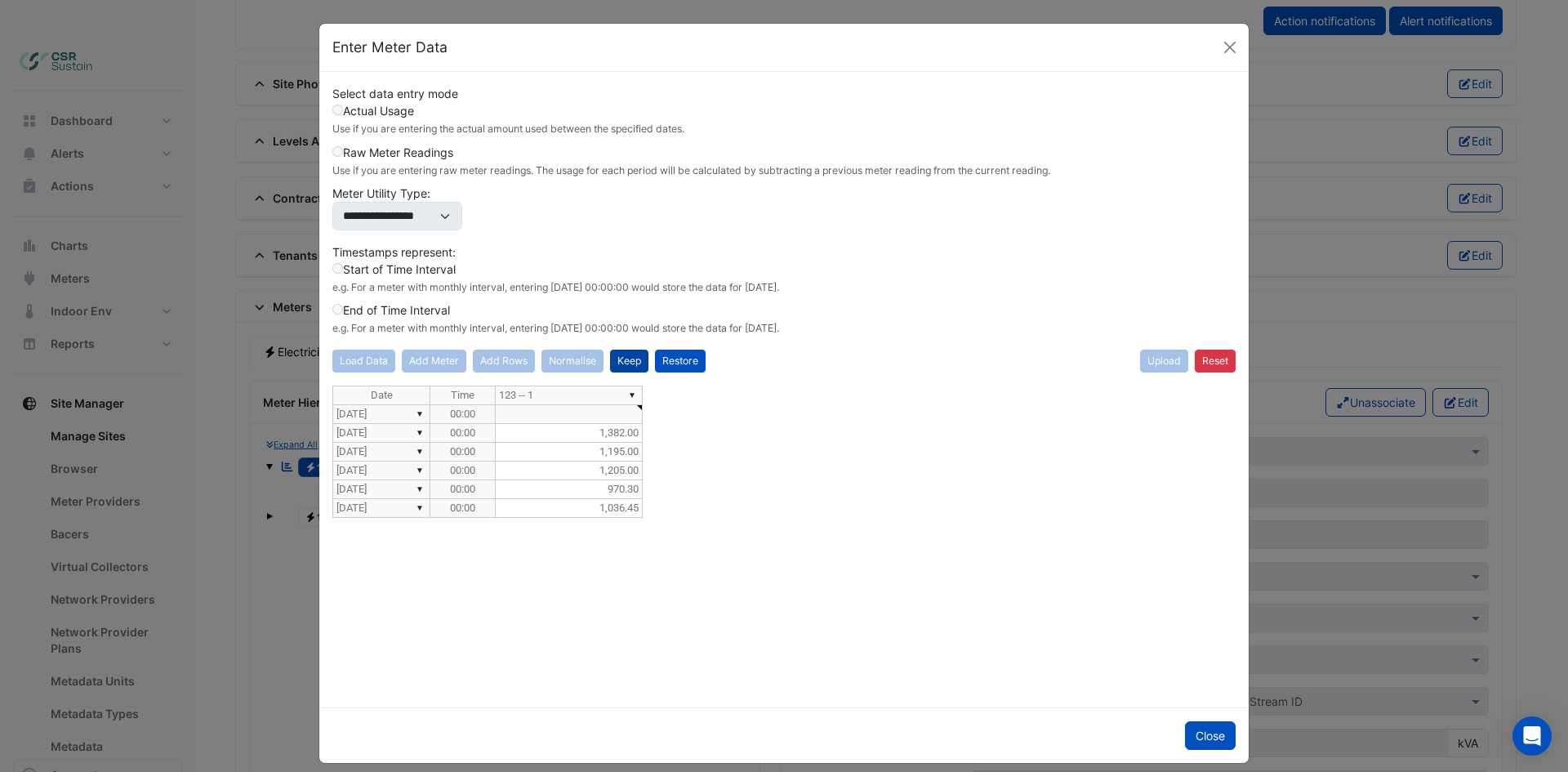
click at [630, 361] on button "Keep" at bounding box center [629, 360] width 39 height 23
drag, startPoint x: 504, startPoint y: 359, endPoint x: 525, endPoint y: 393, distance: 40.0
click at [504, 360] on button "Add Rows" at bounding box center [504, 360] width 62 height 23
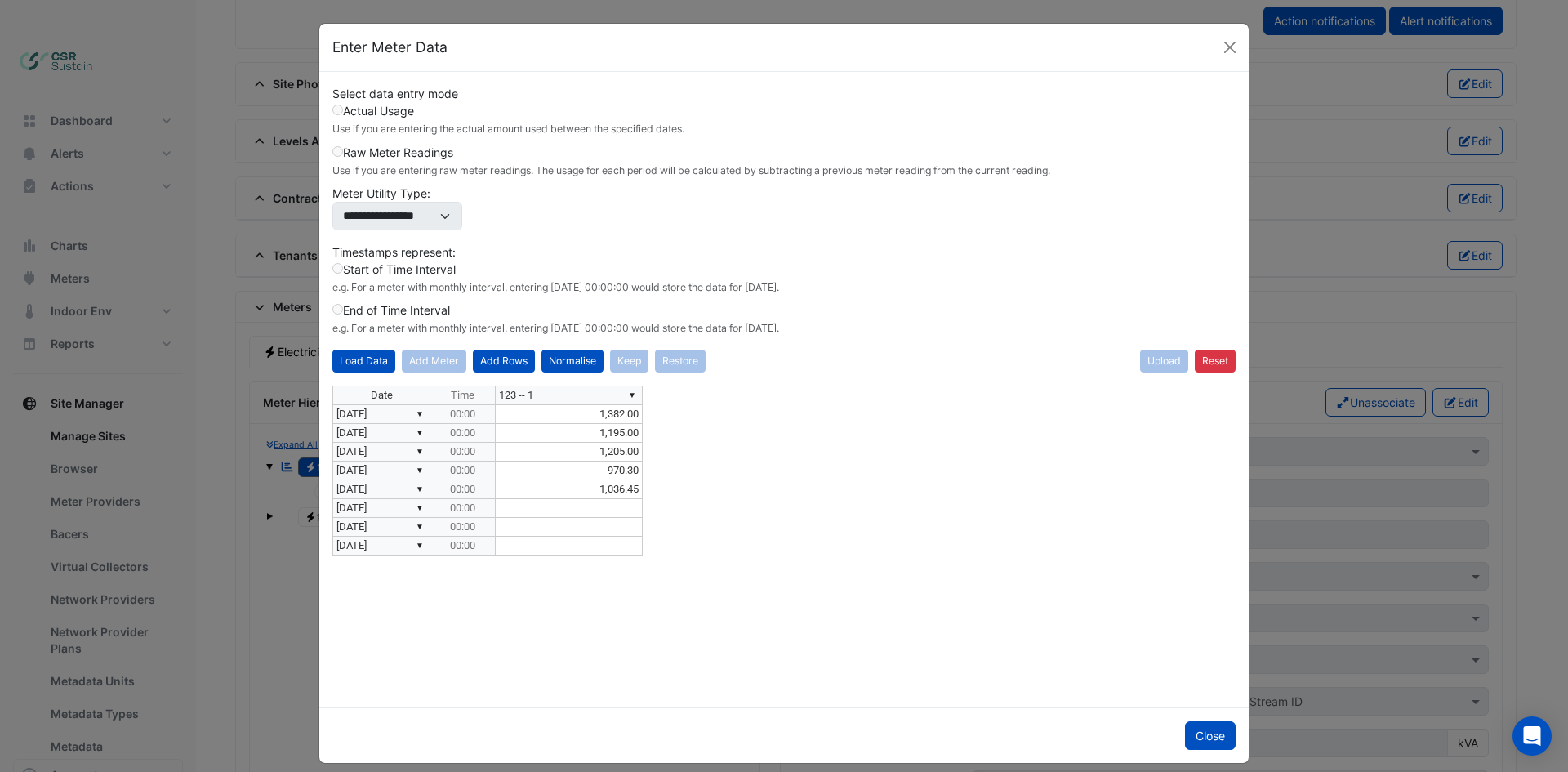
type textarea "**********"
click at [413, 508] on div "**********" at bounding box center [784, 539] width 903 height 309
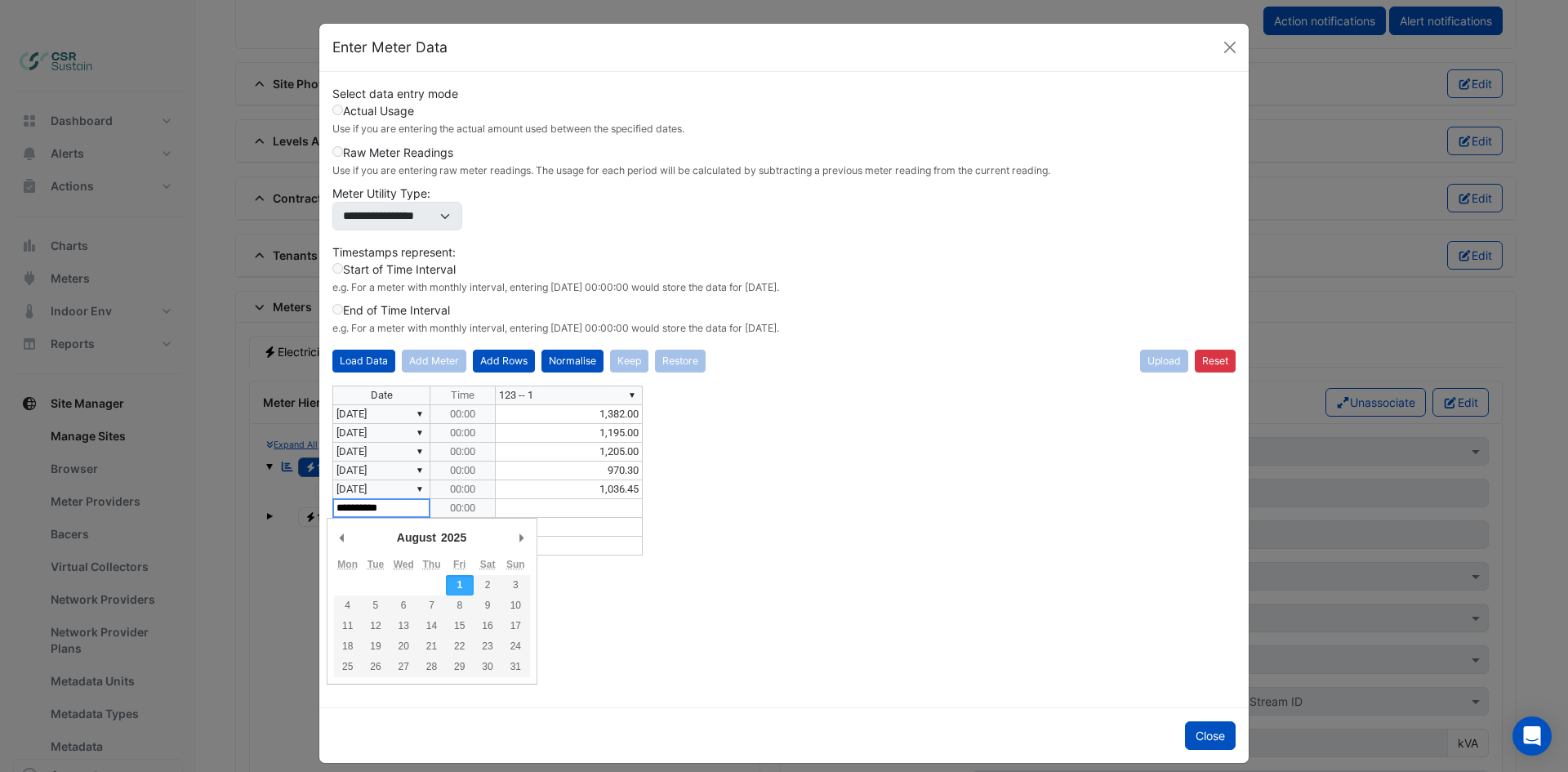
click at [417, 537] on select "******* ******** ***** ***** *** **** **** ****** ********* ******* ******** **…" at bounding box center [422, 536] width 56 height 15
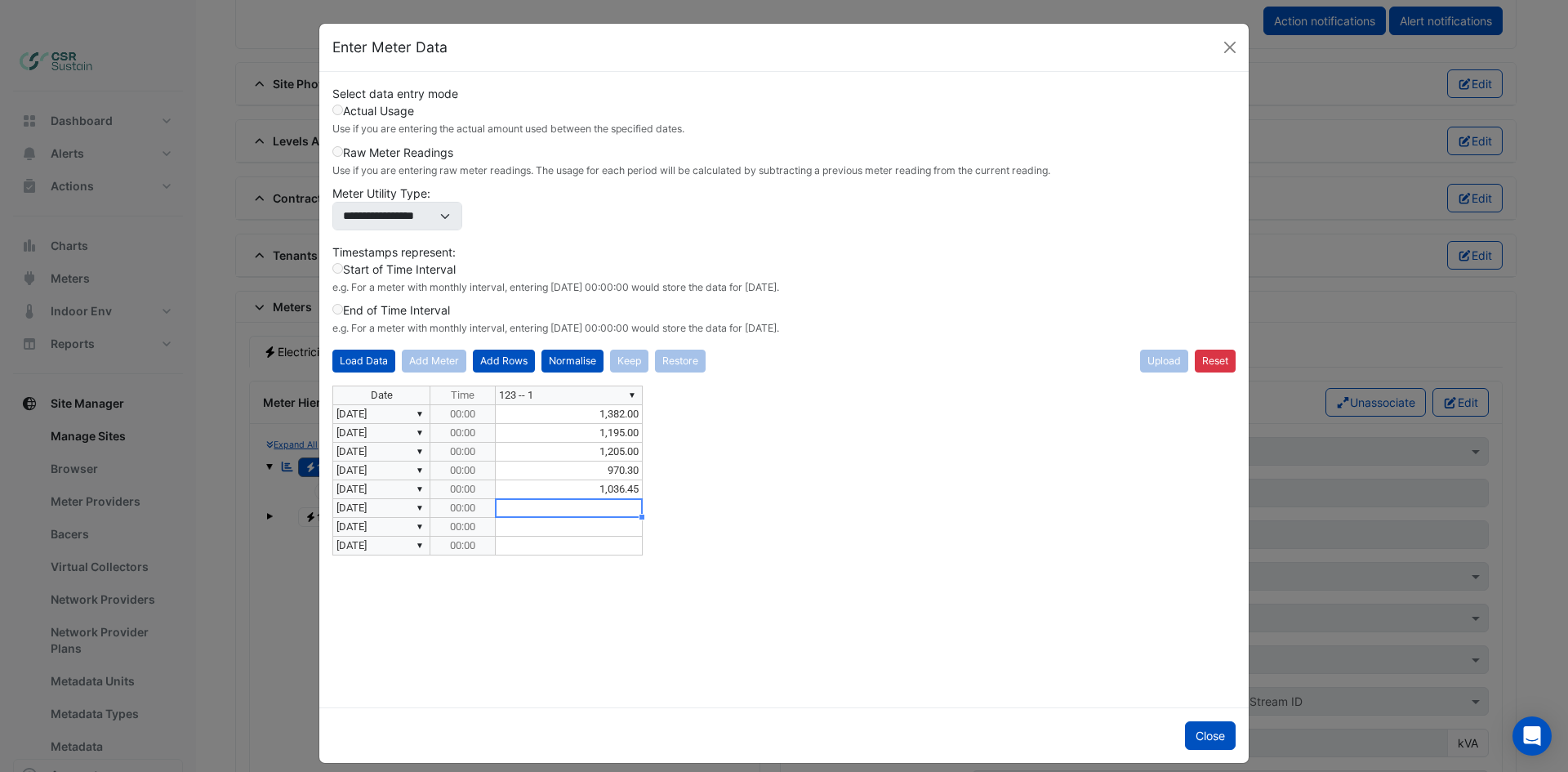
click at [333, 499] on div "Date Time ▼ 123 -- 1 ▼ 01/03/2025 00:00 1,382.00 ▼ 01/04/2025 00:00 1,195.00 ▼ …" at bounding box center [333, 470] width 0 height 170
drag, startPoint x: 403, startPoint y: 531, endPoint x: 403, endPoint y: 545, distance: 14.0
click at [403, 545] on tbody "Date Time ▼ 123 -- 1 ▼ 01/03/2025 00:00 1,382.00 ▼ 01/04/2025 00:00 1,195.00 ▼ …" at bounding box center [488, 470] width 310 height 170
click at [517, 508] on td at bounding box center [569, 507] width 147 height 19
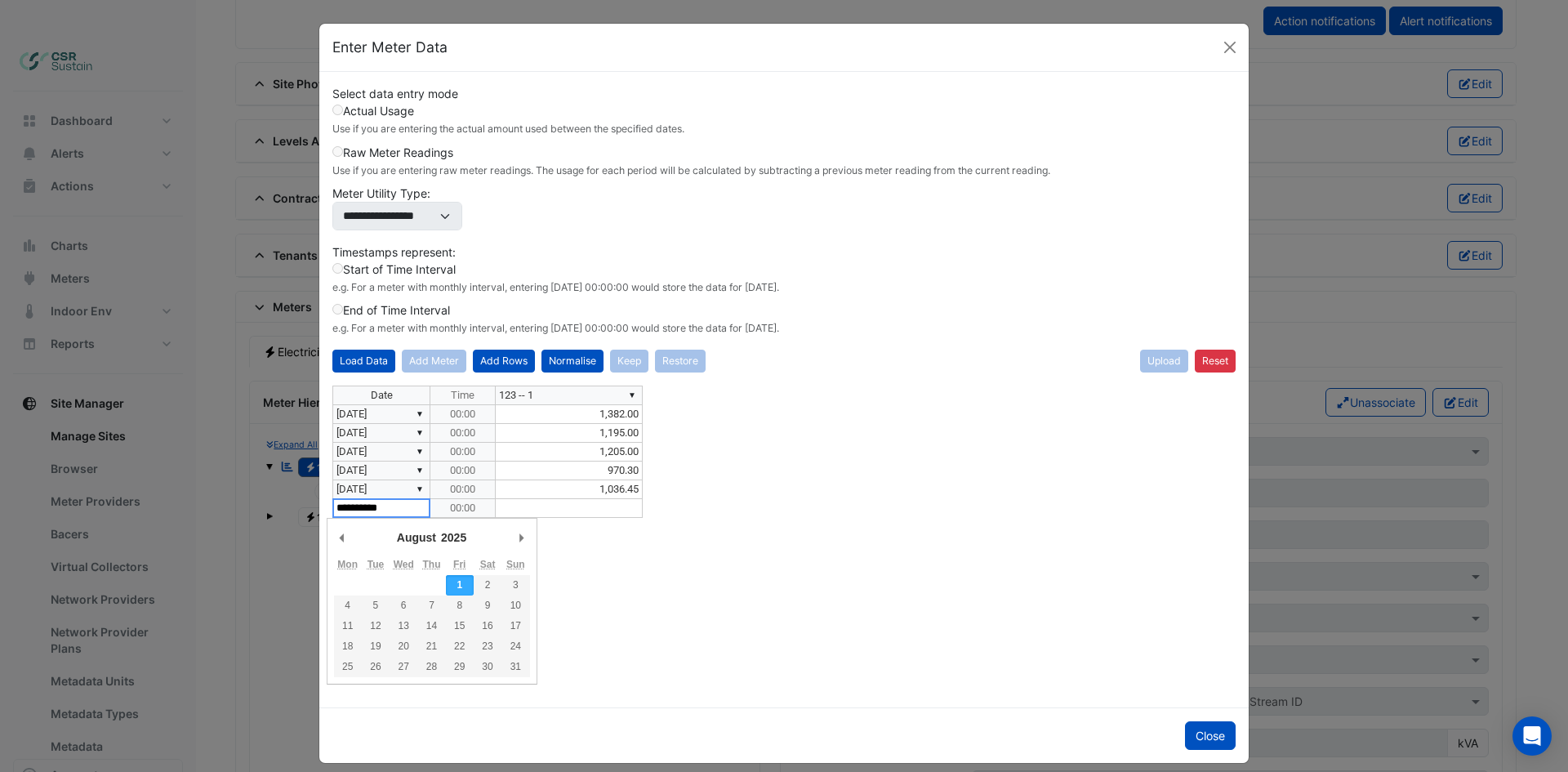
click at [418, 507] on div "**********" at bounding box center [784, 539] width 903 height 309
click at [406, 535] on select "******* ******** ***** ***** *** **** **** ****** ********* ******* ******** **…" at bounding box center [422, 536] width 56 height 15
click at [413, 512] on textarea "**********" at bounding box center [381, 507] width 98 height 20
click at [547, 521] on div "Date Time ▼ 123 -- 1 ▼ 01/03/2025 00:00 1,382.00 ▼ 01/04/2025 00:00 1,195.00 ▼ …" at bounding box center [784, 539] width 903 height 309
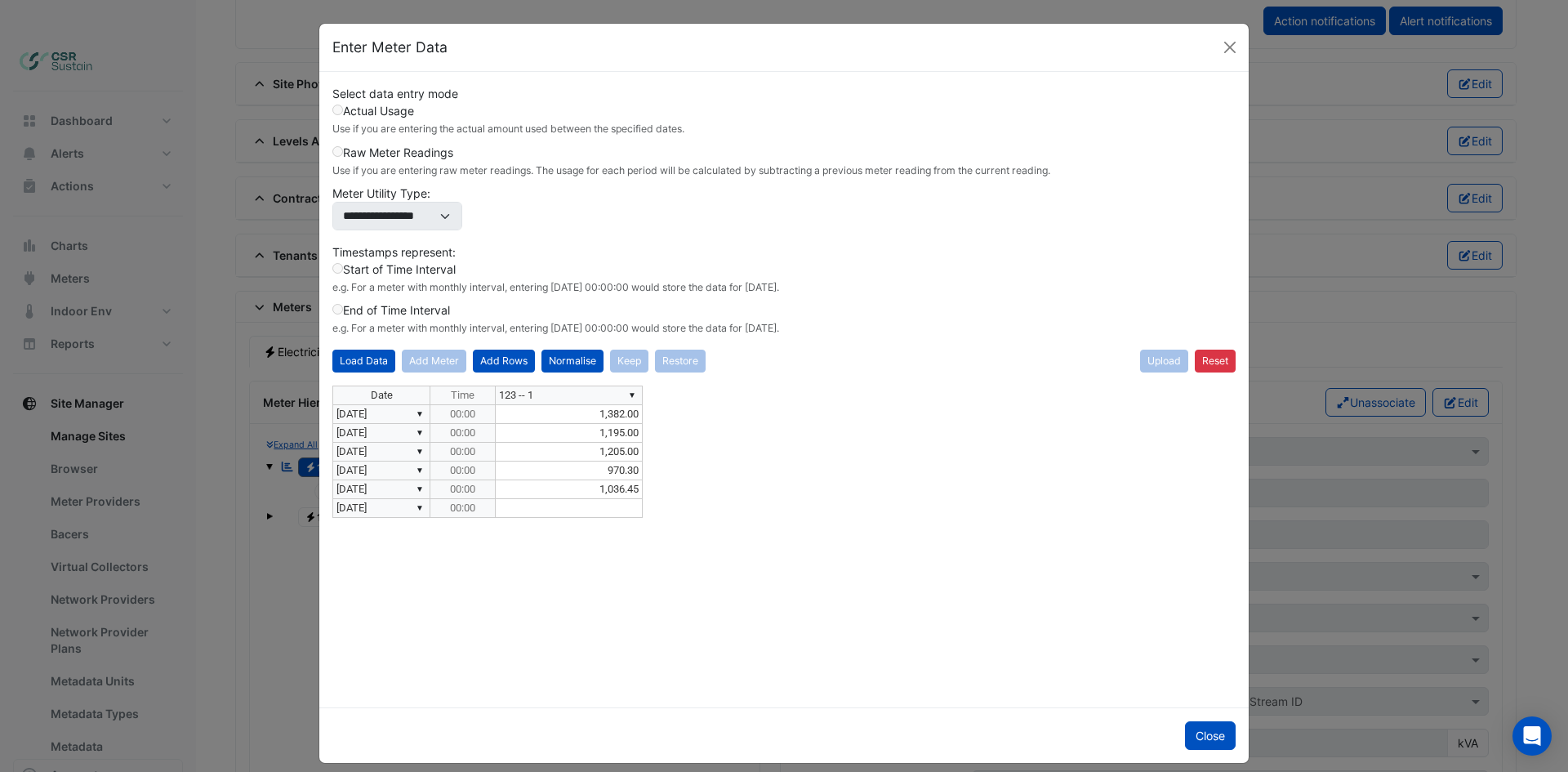
type textarea "**********"
drag, startPoint x: 414, startPoint y: 509, endPoint x: 417, endPoint y: 460, distance: 49.1
click at [535, 564] on div "Date Time ▼ 123 -- 1 ▼ 01/03/2025 00:00 1,382.00 ▼ 01/04/2025 00:00 1,195.00 ▼ …" at bounding box center [784, 539] width 903 height 309
type textarea "**********"
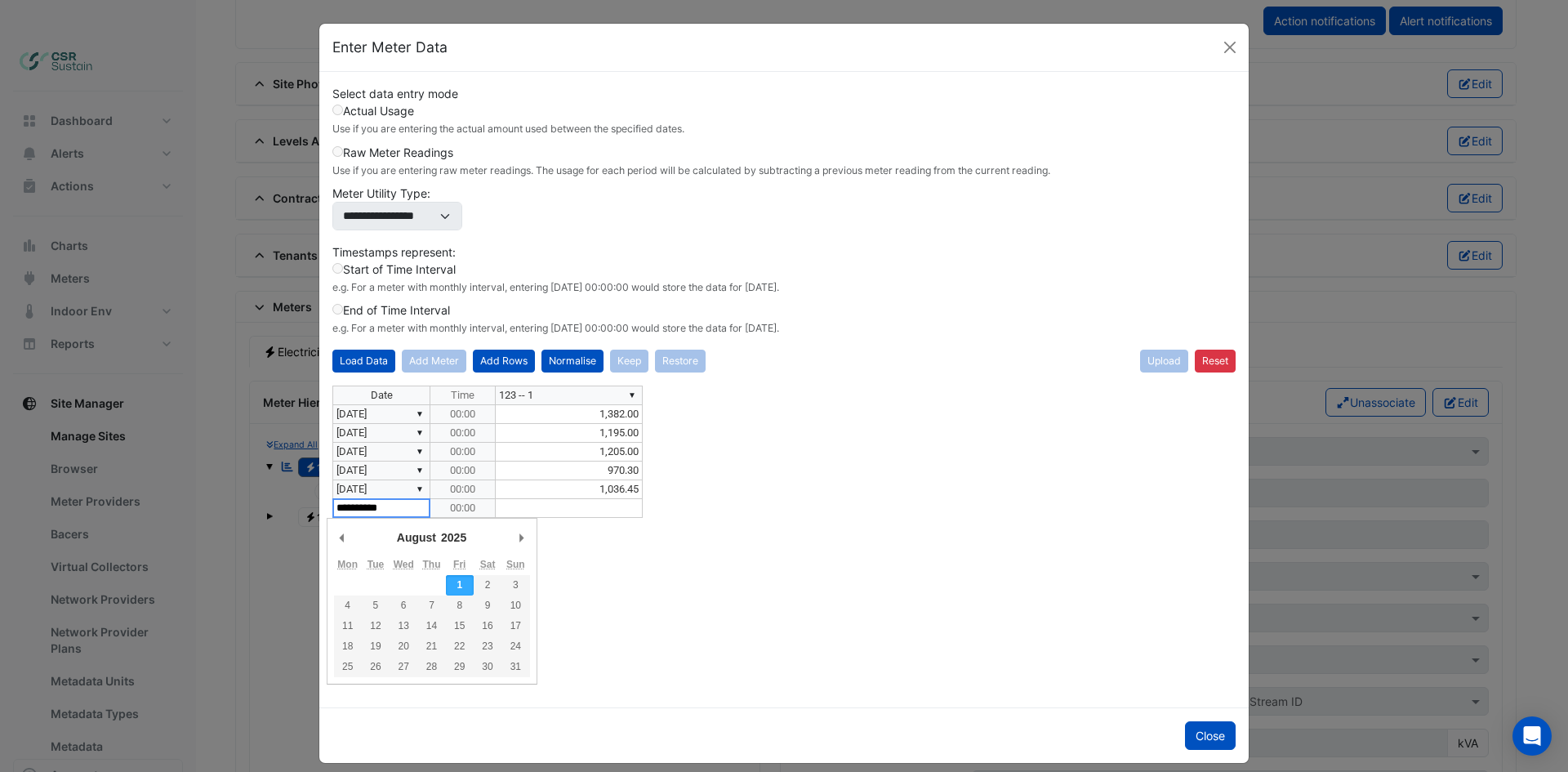
click at [412, 503] on div "**********" at bounding box center [784, 539] width 903 height 309
click at [413, 538] on select "******* ******** ***** ***** *** **** **** ****** ********* ******* ******** **…" at bounding box center [422, 536] width 56 height 15
drag, startPoint x: 689, startPoint y: 579, endPoint x: 648, endPoint y: 568, distance: 42.4
click at [687, 578] on div "Date Time ▼ 123 -- 1 ▼ 01/03/2025 00:00 1,382.00 ▼ 01/04/2025 00:00 1,195.00 ▼ …" at bounding box center [784, 539] width 903 height 309
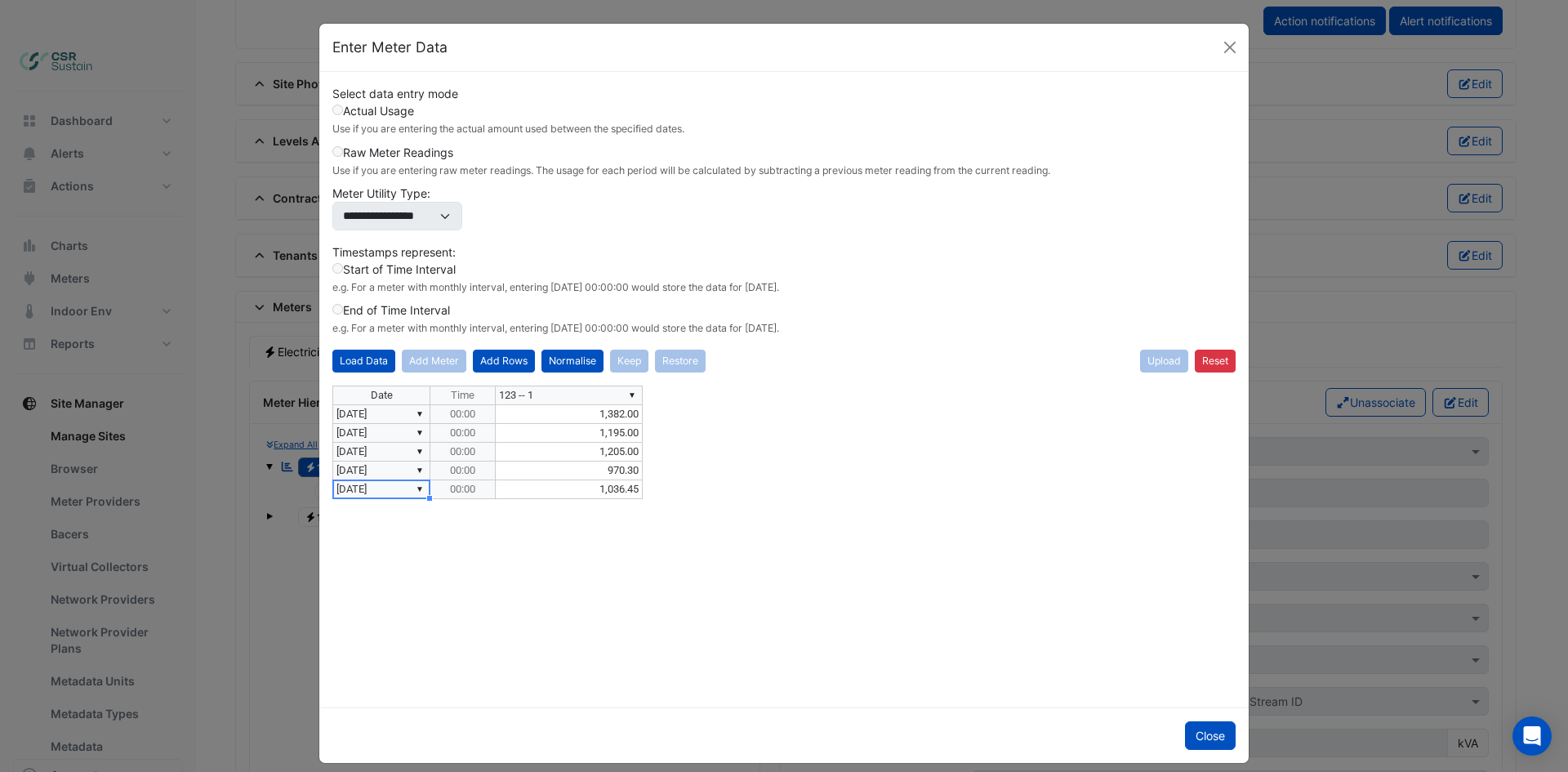
click at [871, 571] on div "Date Time ▼ 123 -- 1 ▼ 01/03/2025 00:00 1,382.00 ▼ 01/04/2025 00:00 1,195.00 ▼ …" at bounding box center [784, 539] width 903 height 309
click at [578, 357] on button "Normalise" at bounding box center [572, 360] width 62 height 23
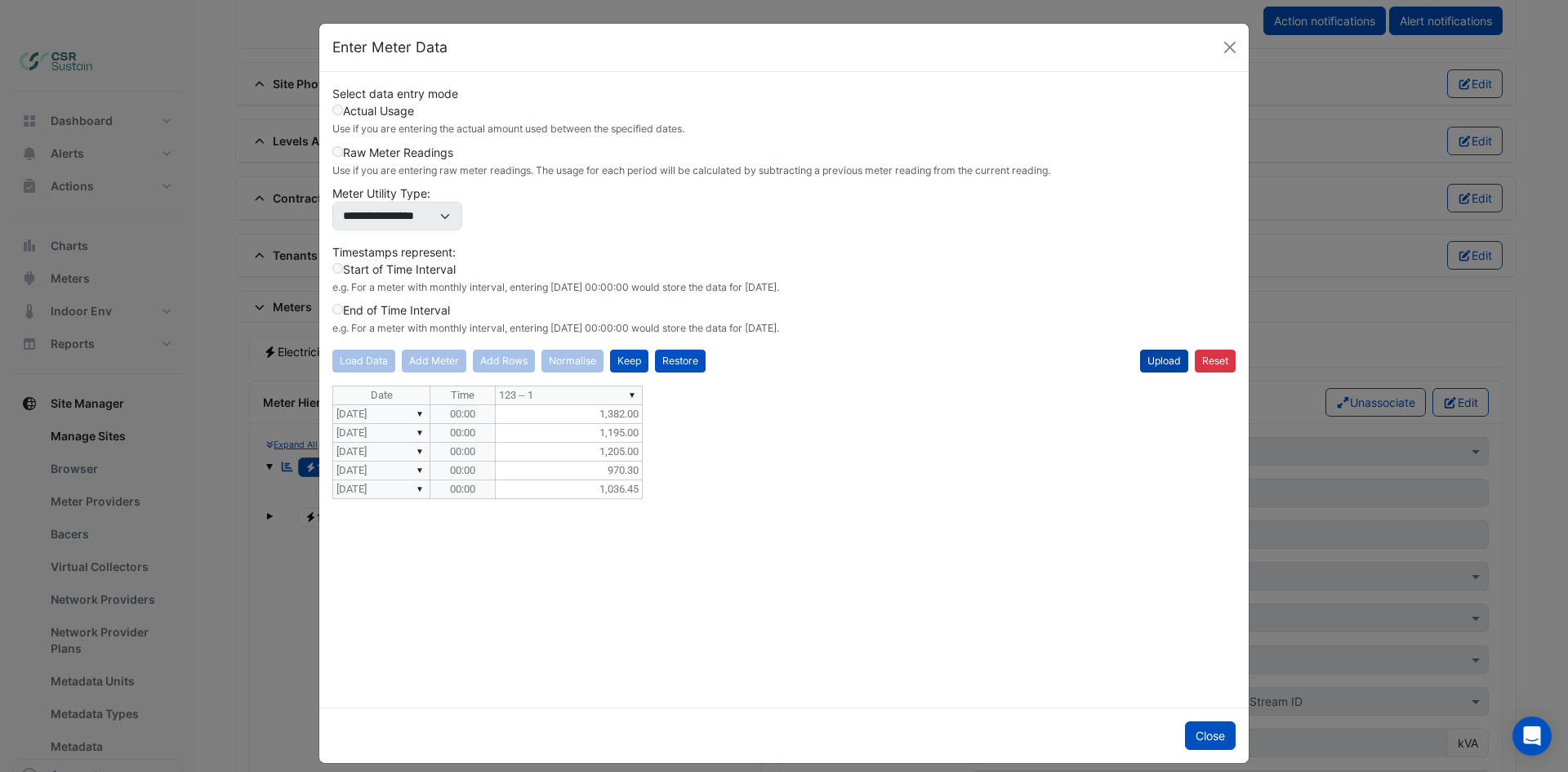
click at [1155, 354] on button "Upload" at bounding box center [1164, 360] width 48 height 23
click at [1196, 733] on button "Close" at bounding box center [1210, 734] width 50 height 29
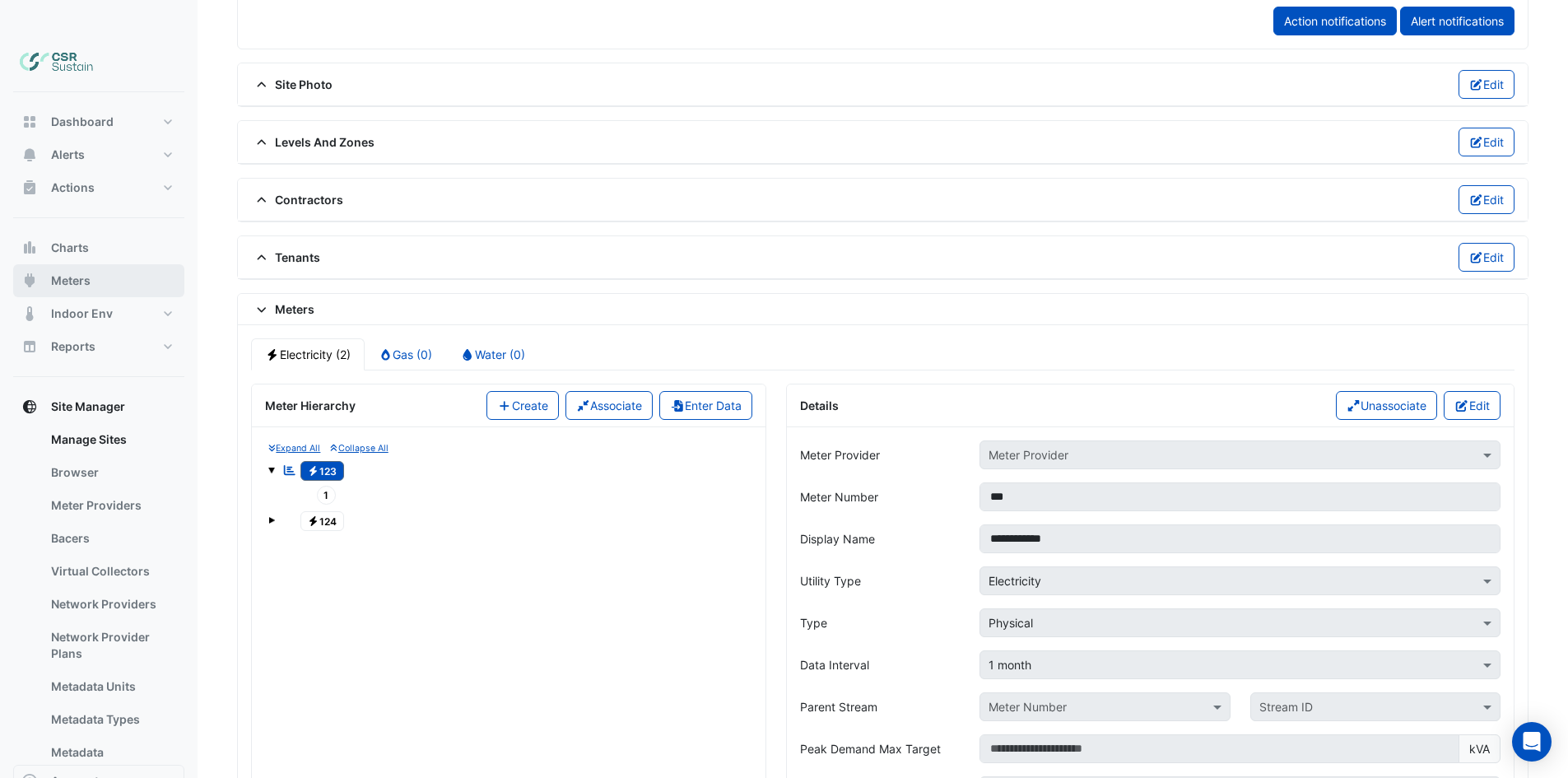
click at [94, 264] on button "Meters" at bounding box center [98, 280] width 171 height 33
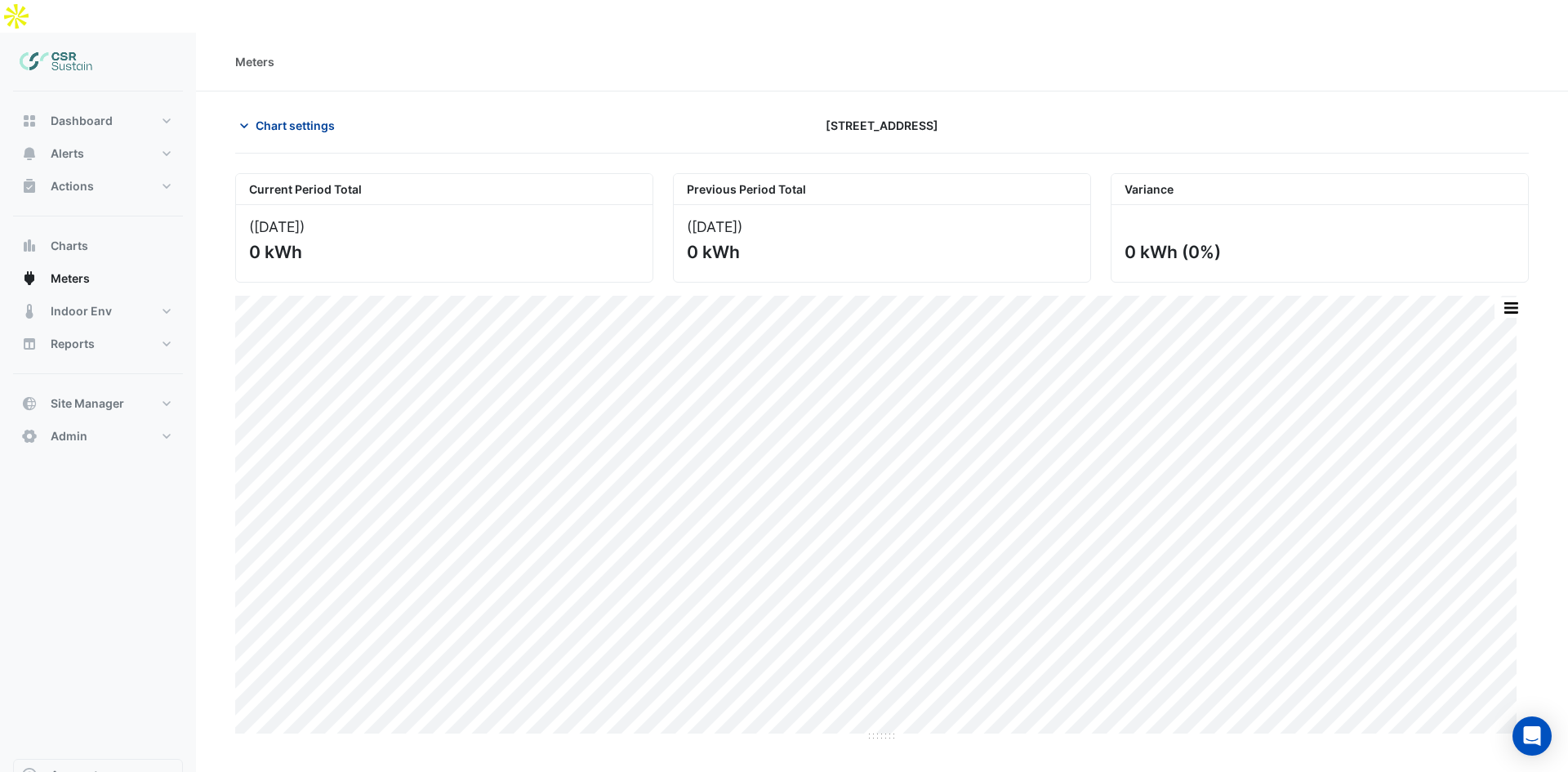
click at [283, 116] on span "Chart settings" at bounding box center [295, 124] width 79 height 17
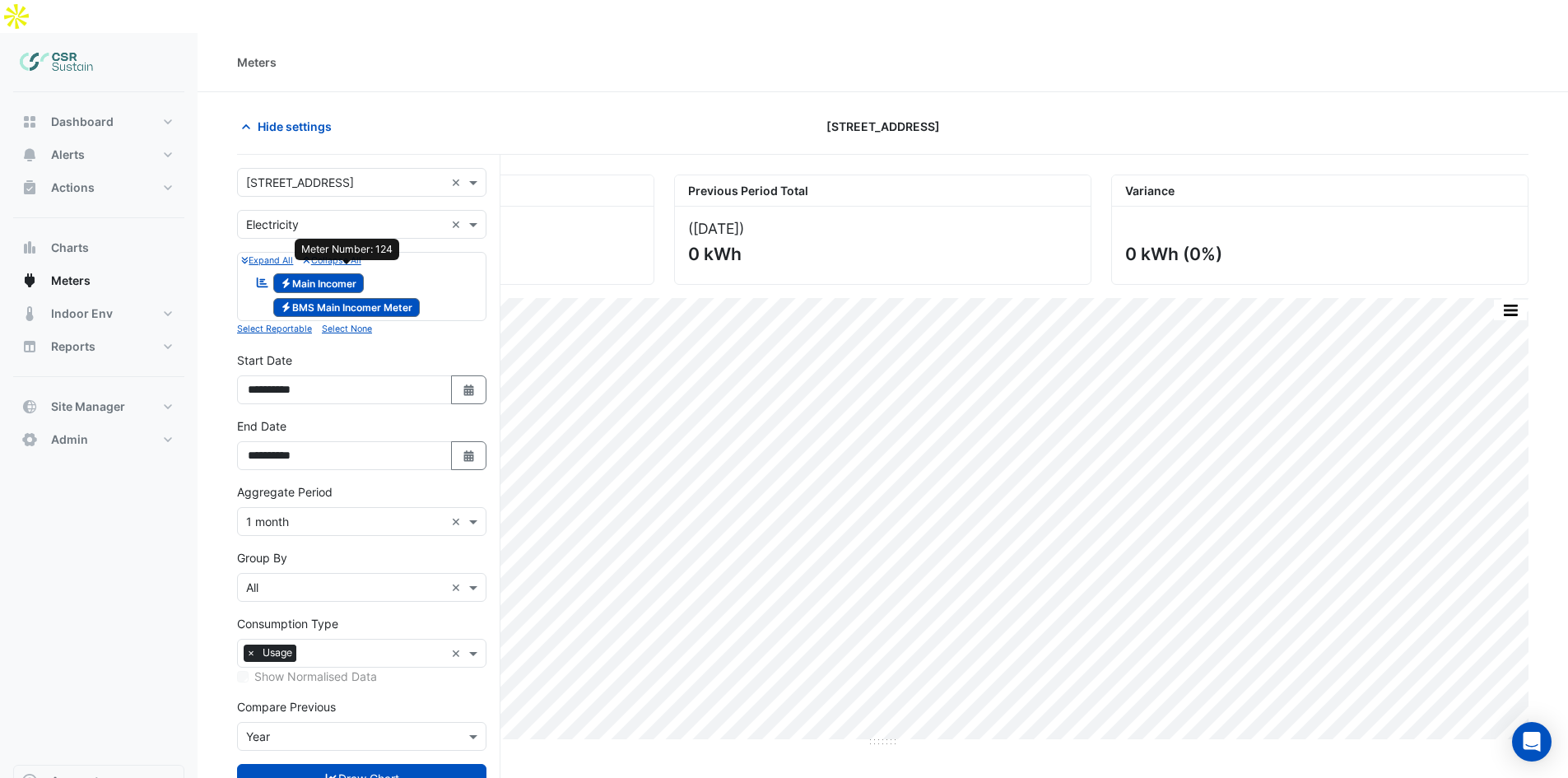
click at [345, 297] on span "Electricity BMS Main Incomer Meter" at bounding box center [347, 307] width 147 height 20
click at [329, 274] on span "Electricity Main Incomer" at bounding box center [319, 284] width 92 height 20
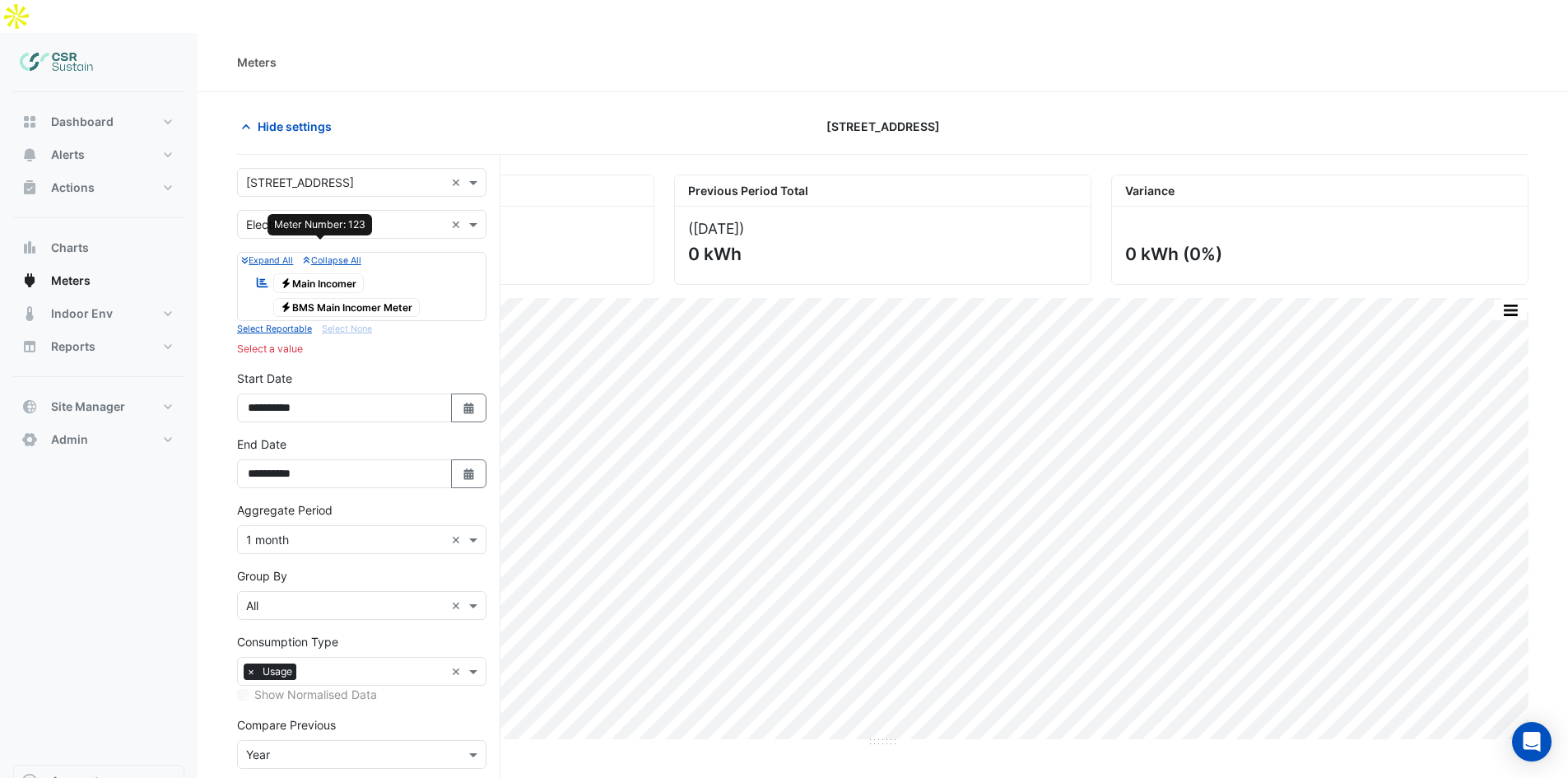
click at [329, 274] on span "Electricity Main Incomer" at bounding box center [319, 284] width 92 height 20
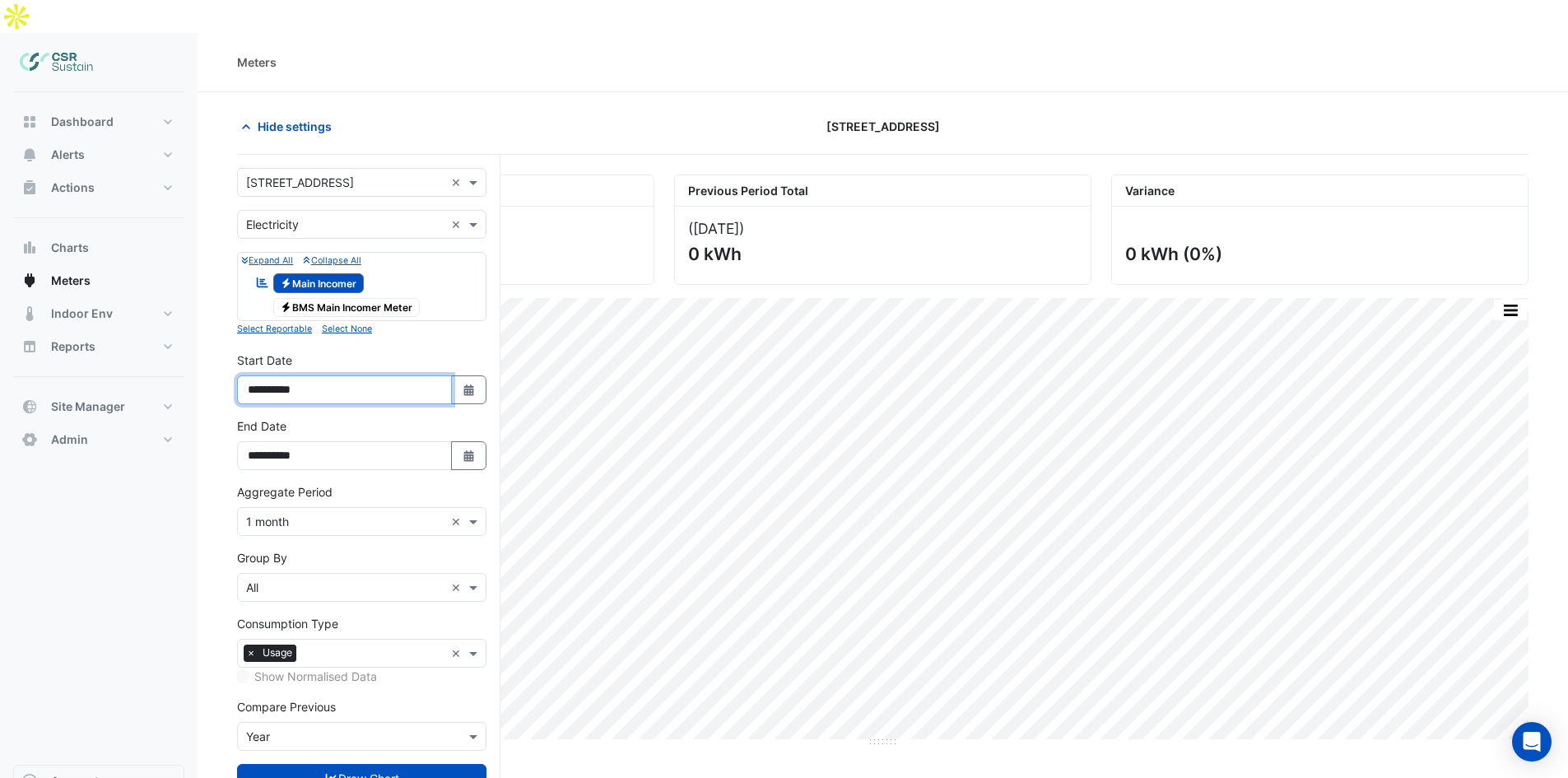
click at [296, 375] on input "**********" at bounding box center [344, 389] width 215 height 29
click at [474, 383] on fa-icon "Select Date" at bounding box center [469, 390] width 15 height 14
select select "*"
select select "****"
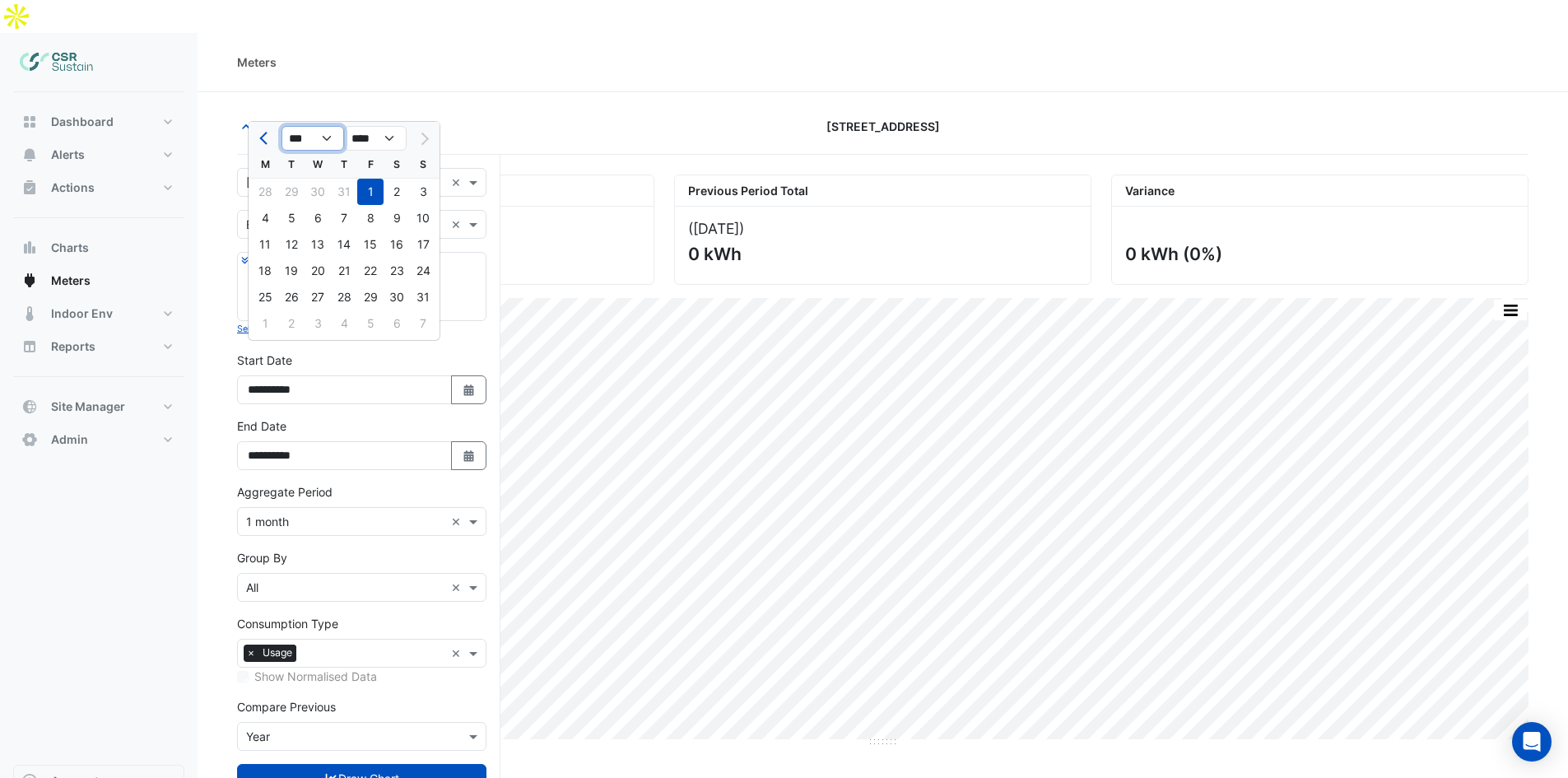
click at [326, 136] on select "*** *** *** *** *** *** *** ***" at bounding box center [312, 138] width 63 height 25
click at [282, 126] on select "*** *** *** *** *** *** *** ***" at bounding box center [312, 138] width 63 height 25
click at [339, 139] on select "*** *** *** *** *** *** *** ***" at bounding box center [312, 138] width 63 height 25
select select "*"
click at [282, 126] on select "*** *** *** *** *** *** *** ***" at bounding box center [312, 138] width 63 height 25
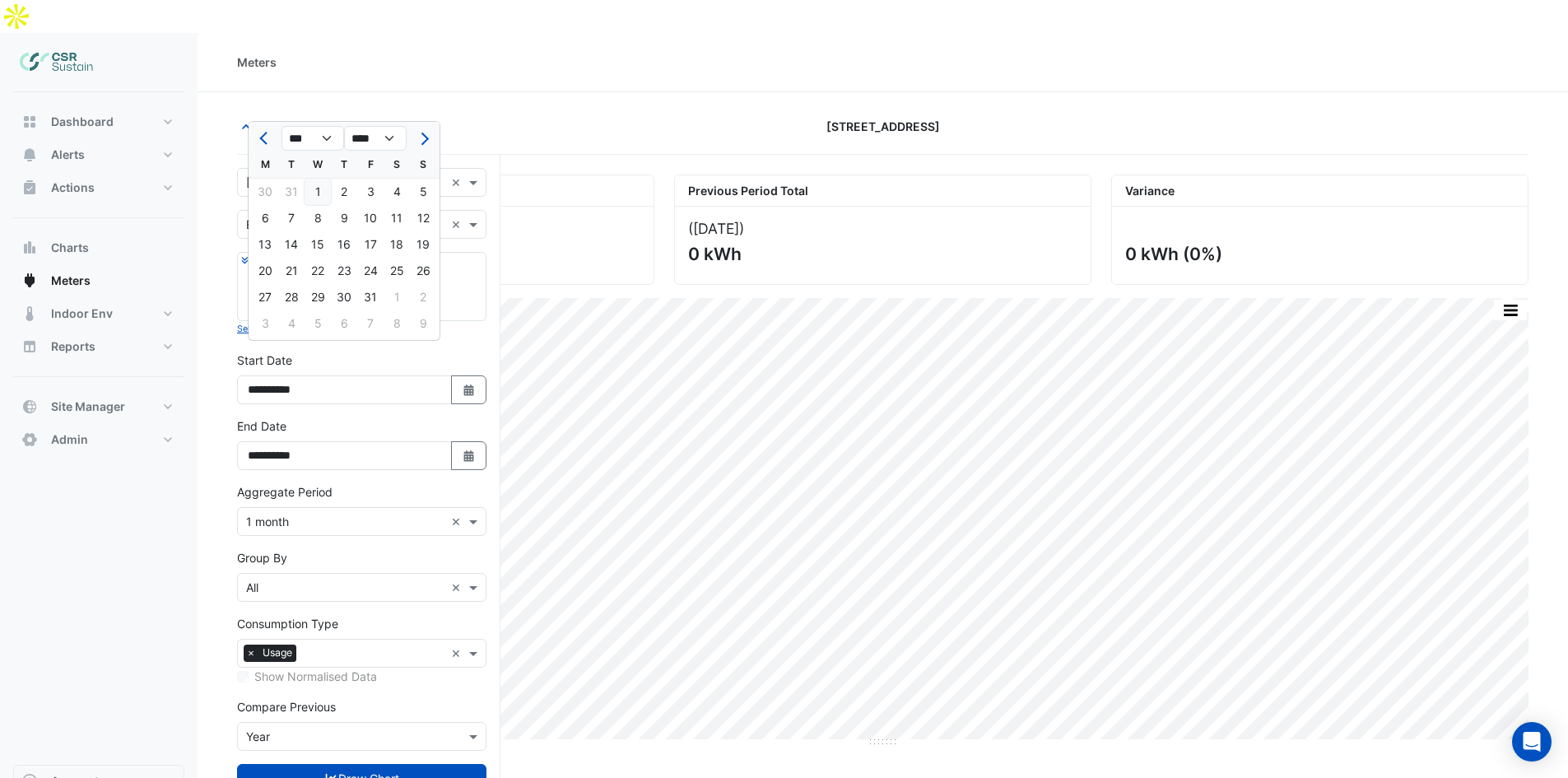
click at [315, 188] on div "1" at bounding box center [317, 191] width 26 height 26
type input "**********"
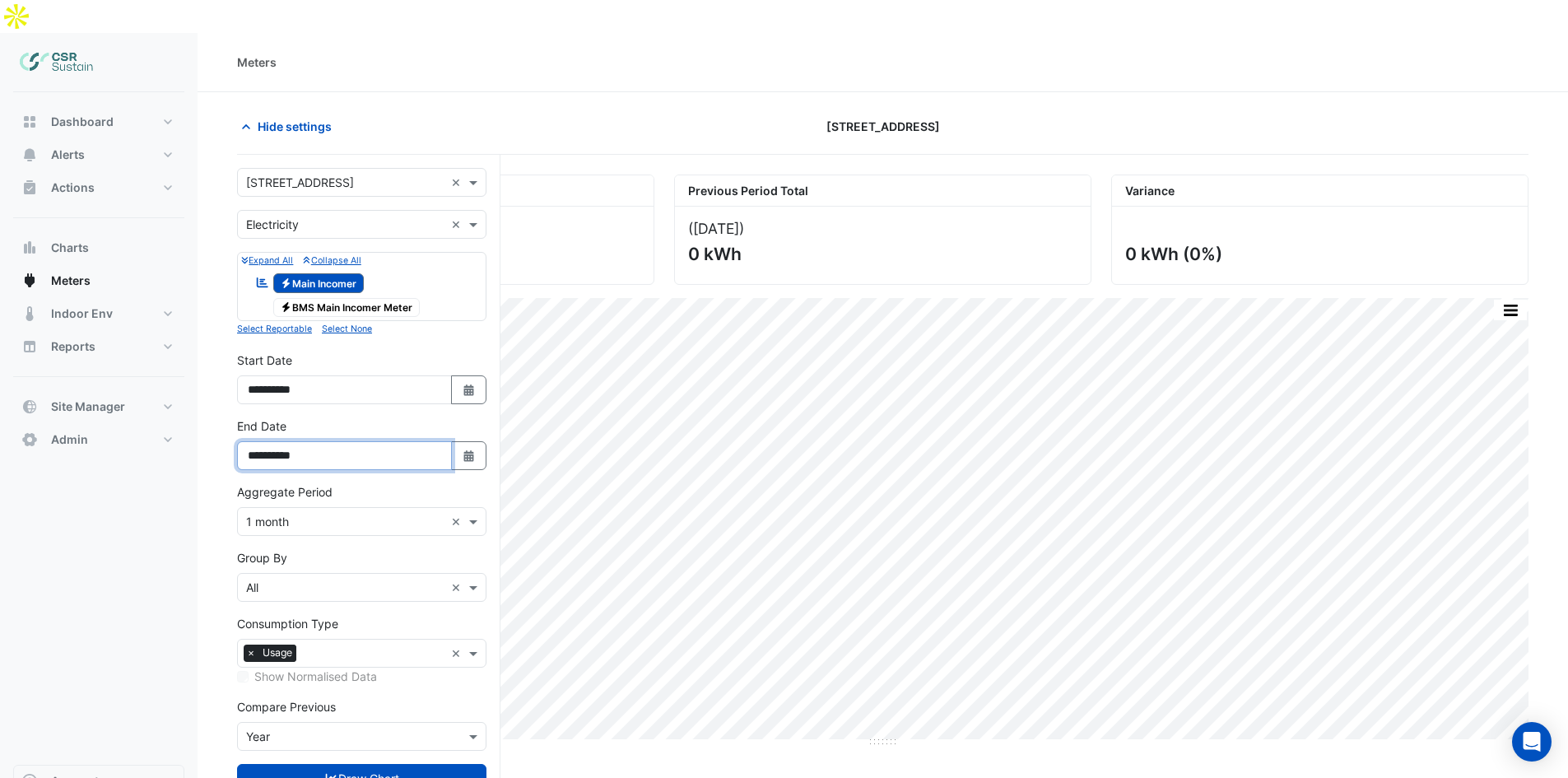
click at [321, 441] on input "**********" at bounding box center [344, 455] width 215 height 29
click at [476, 441] on button "Select Date" at bounding box center [469, 455] width 36 height 29
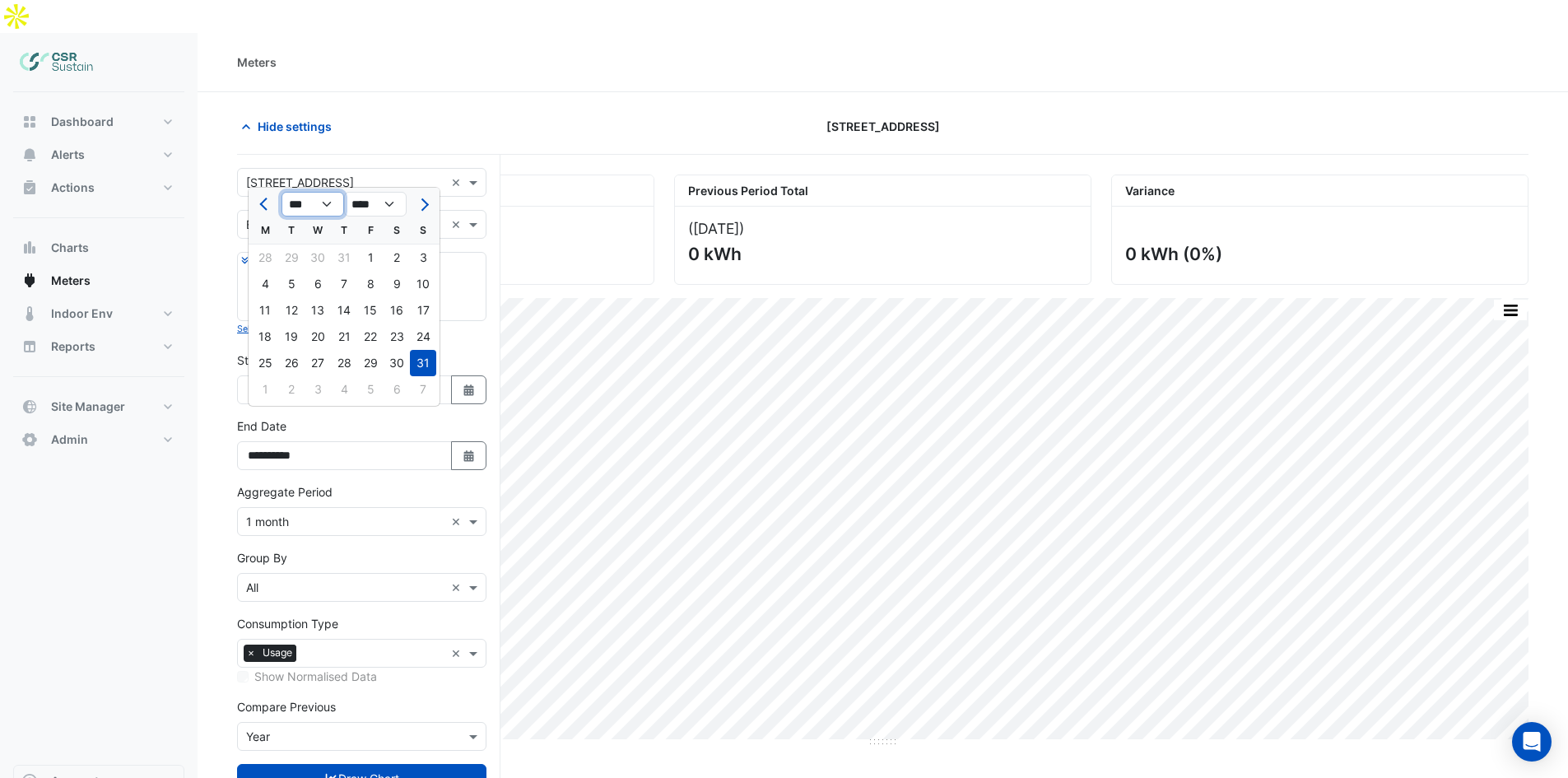
drag, startPoint x: 330, startPoint y: 203, endPoint x: 326, endPoint y: 211, distance: 8.9
click at [330, 203] on select "*** *** *** *** *** *** *** *** *** *** *** ***" at bounding box center [312, 204] width 63 height 25
select select "*"
click at [282, 192] on select "*** *** *** *** *** *** *** *** *** *** *** ***" at bounding box center [312, 204] width 63 height 25
click at [335, 370] on div "31" at bounding box center [343, 362] width 26 height 26
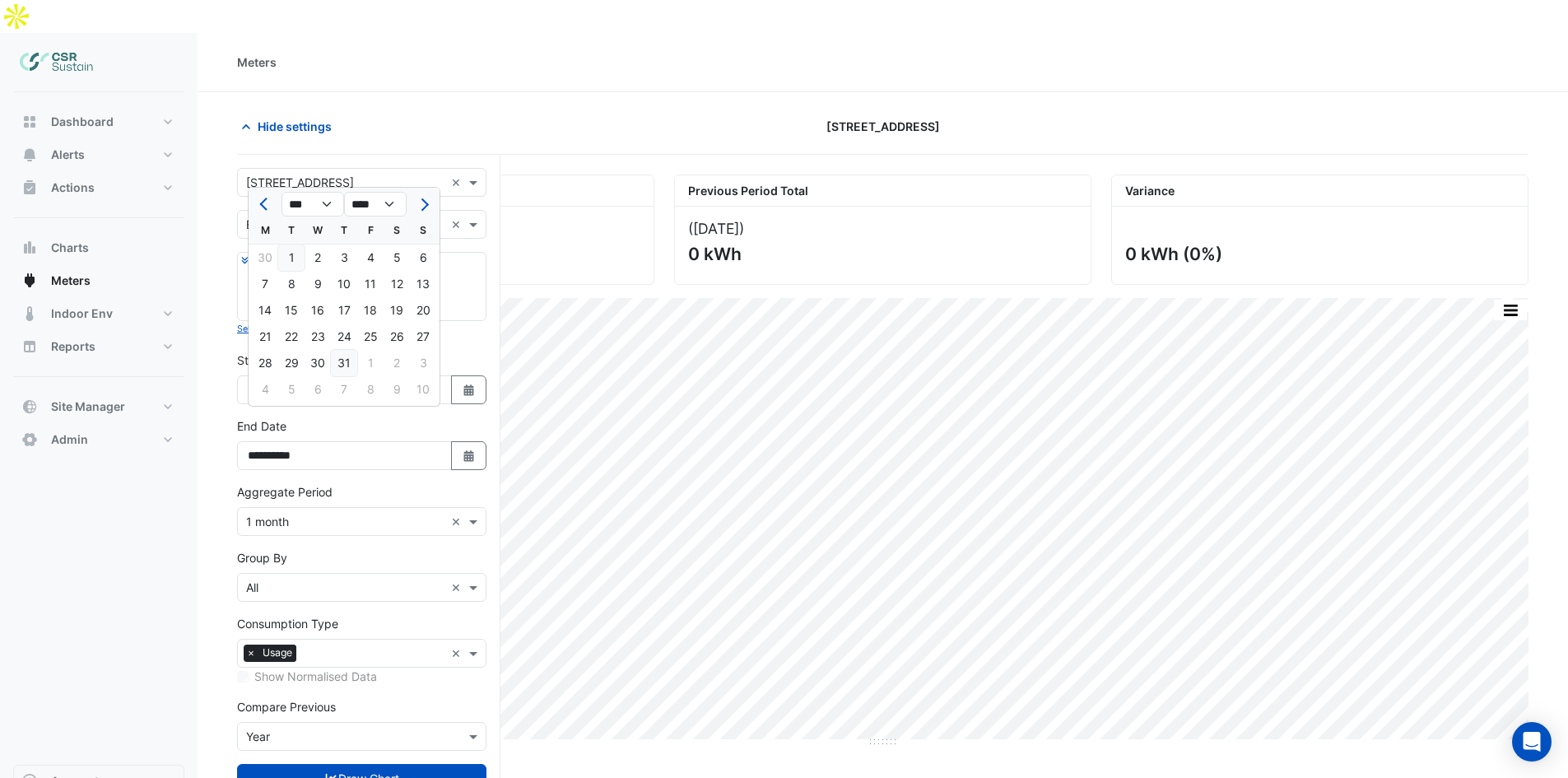
type input "**********"
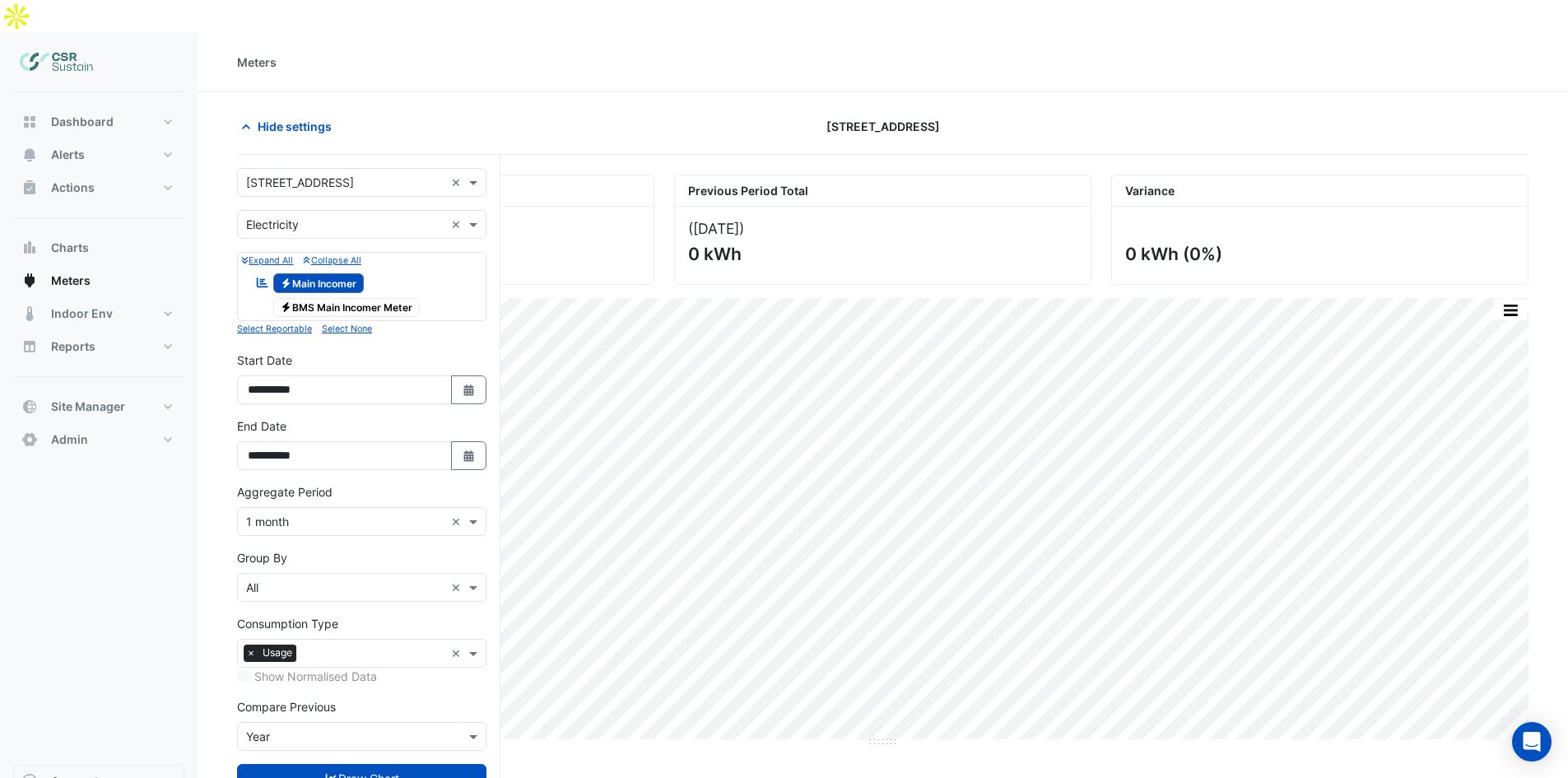
click at [196, 521] on nav "Dashboard Portfolio Ratings Performance Alerts Site Rules Templates Actions Sit…" at bounding box center [98, 422] width 197 height 778
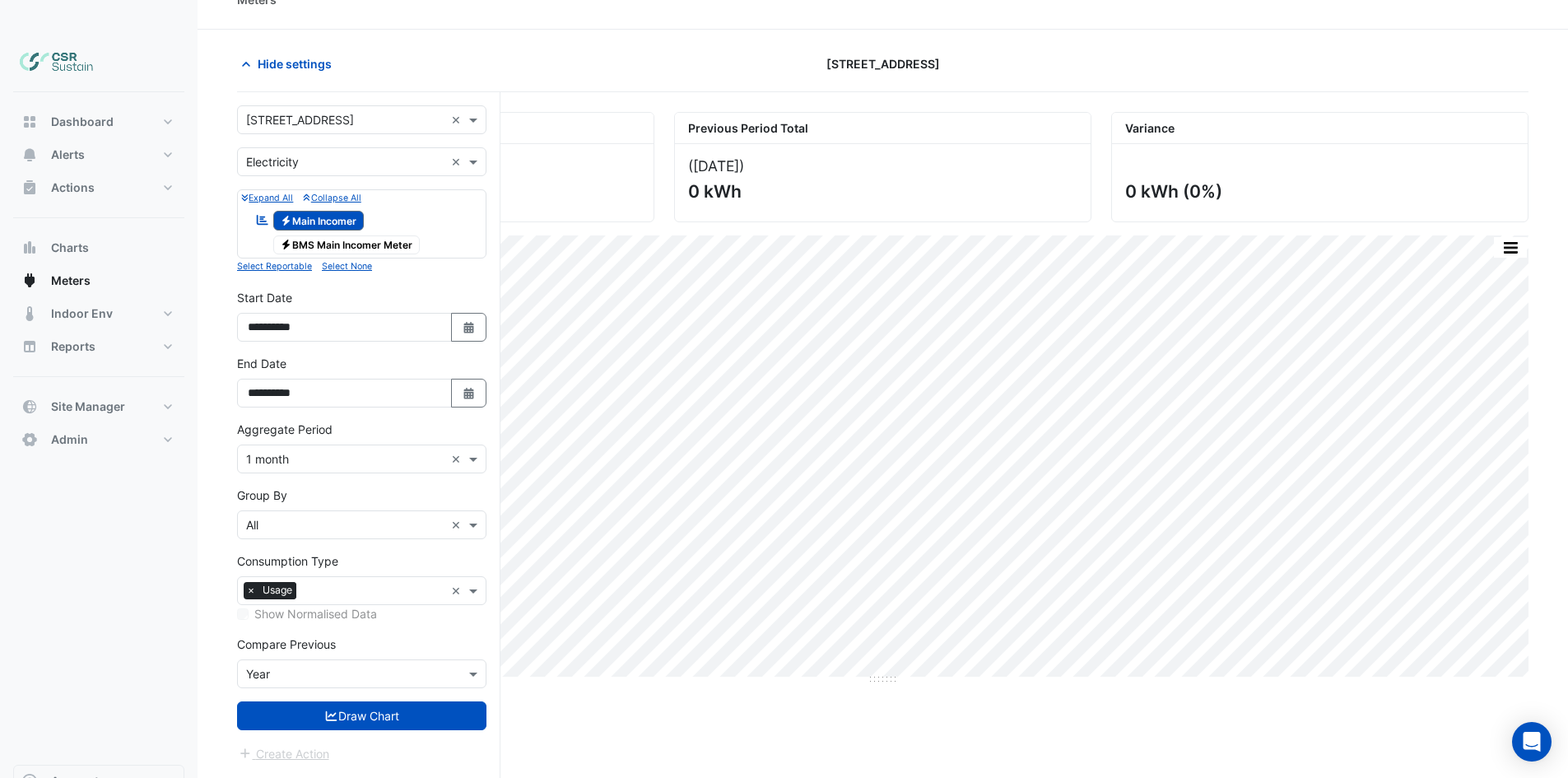
click at [311, 451] on input "text" at bounding box center [344, 459] width 198 height 17
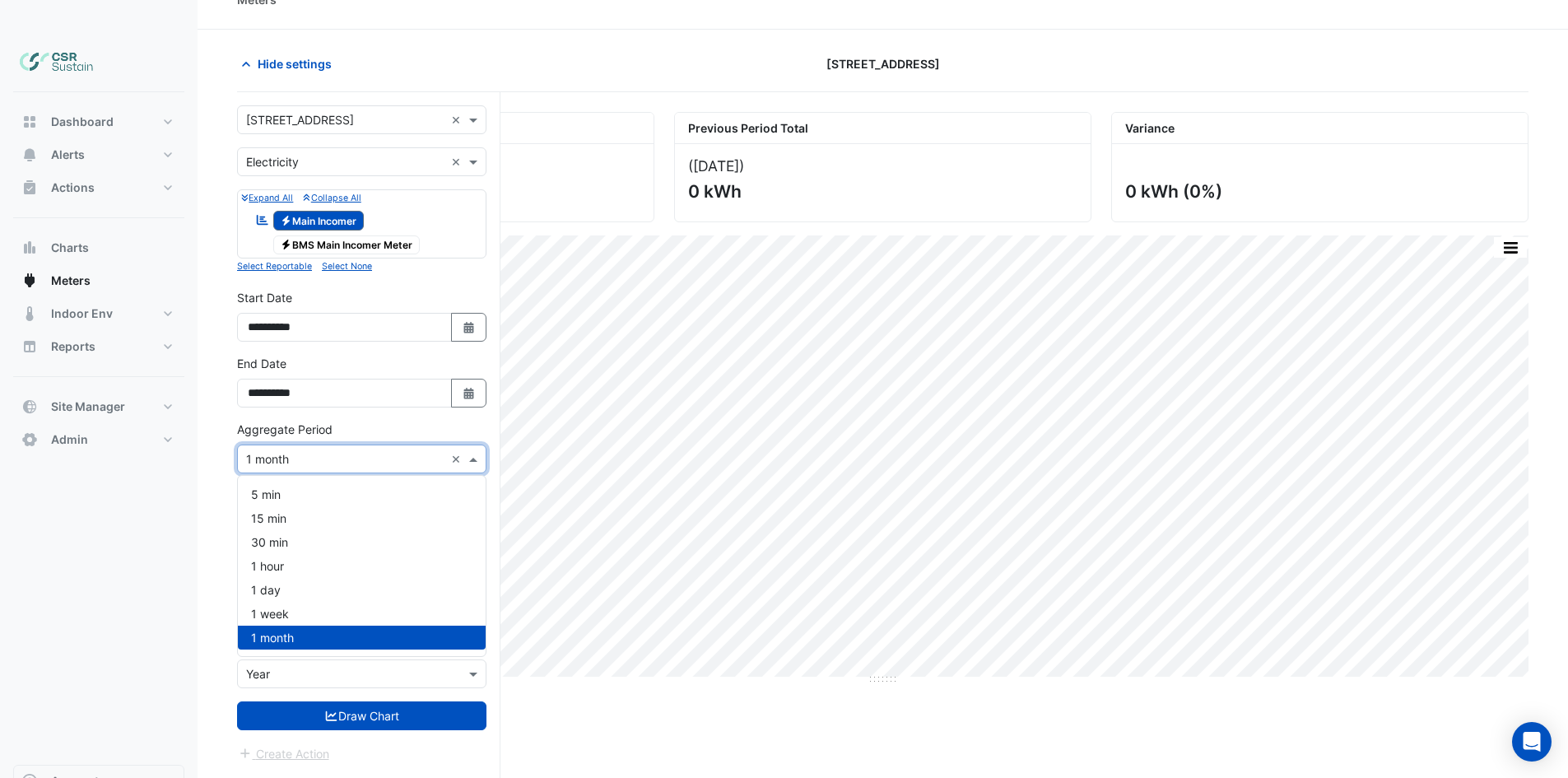
click at [311, 451] on input "text" at bounding box center [344, 459] width 198 height 17
click at [157, 504] on div "Dashboard Portfolio Ratings Performance Alerts Site Rules Templates Actions Sit…" at bounding box center [98, 429] width 171 height 673
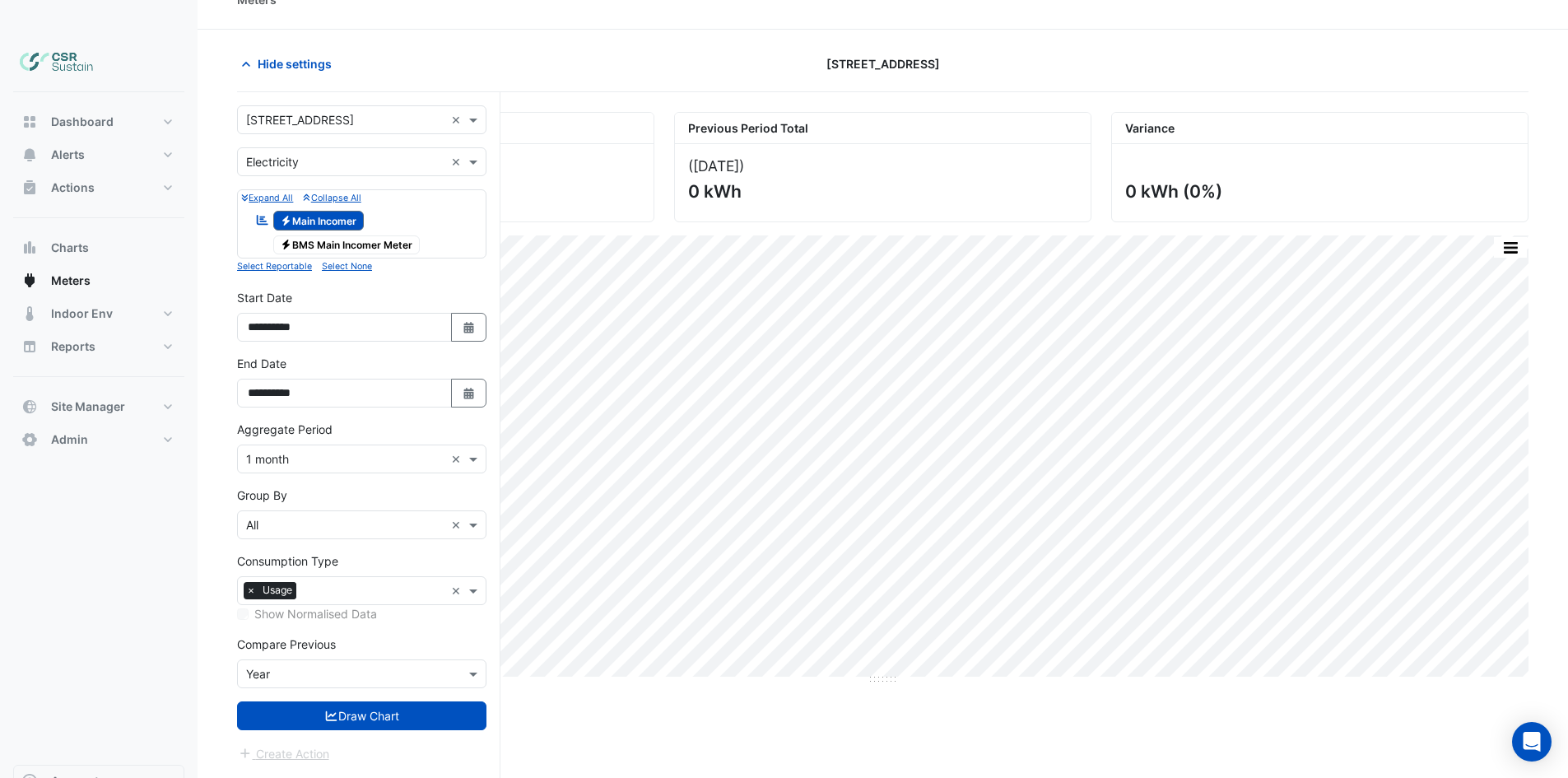
click at [226, 674] on section "Hide settings 8 Exchange Quay Current Period Total (Aug 25 ) 0 kWh Previous Per…" at bounding box center [882, 420] width 1370 height 781
click at [287, 701] on button "Draw Chart" at bounding box center [361, 715] width 250 height 29
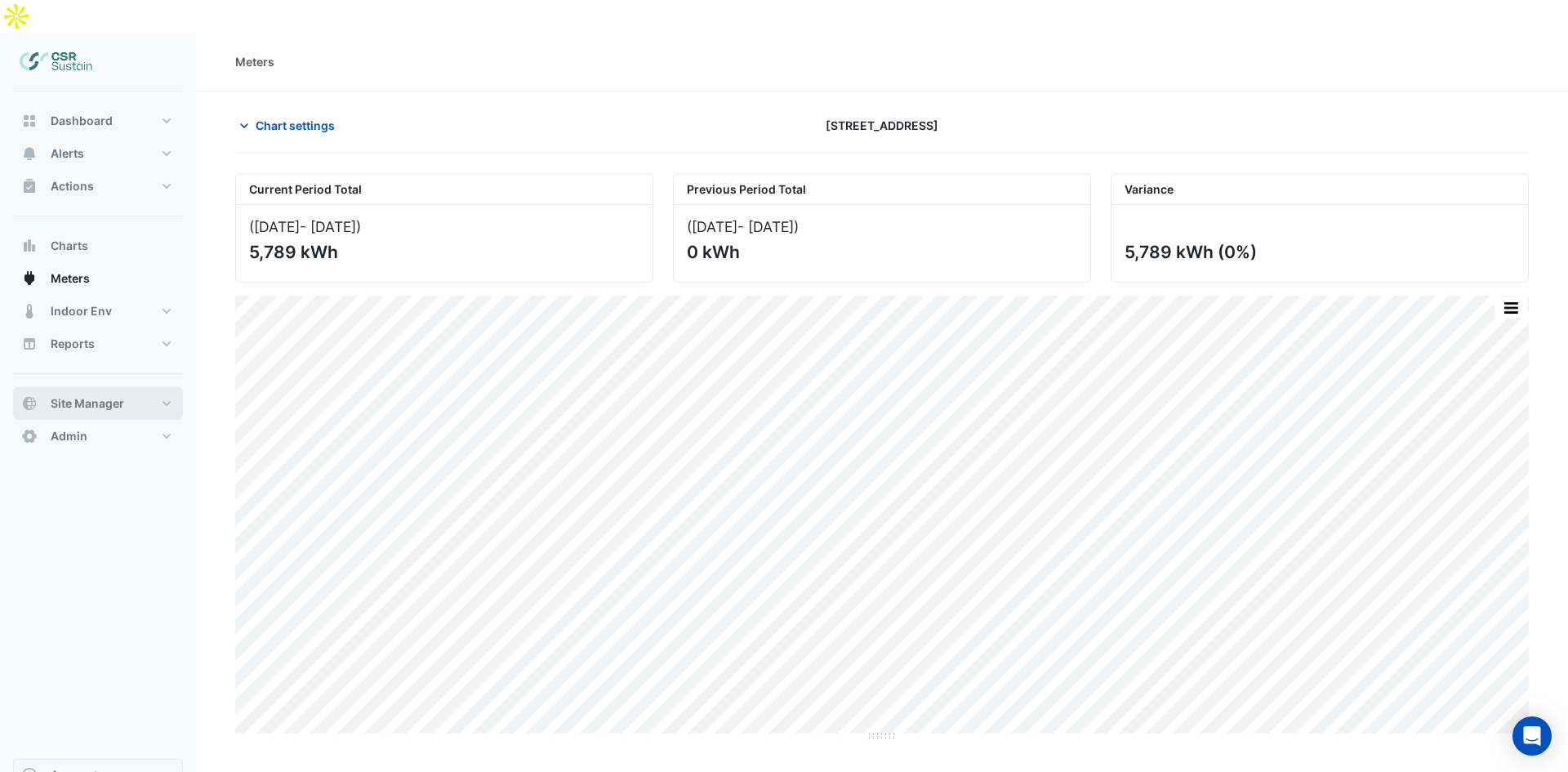
click at [104, 395] on span "Site Manager" at bounding box center [87, 403] width 73 height 17
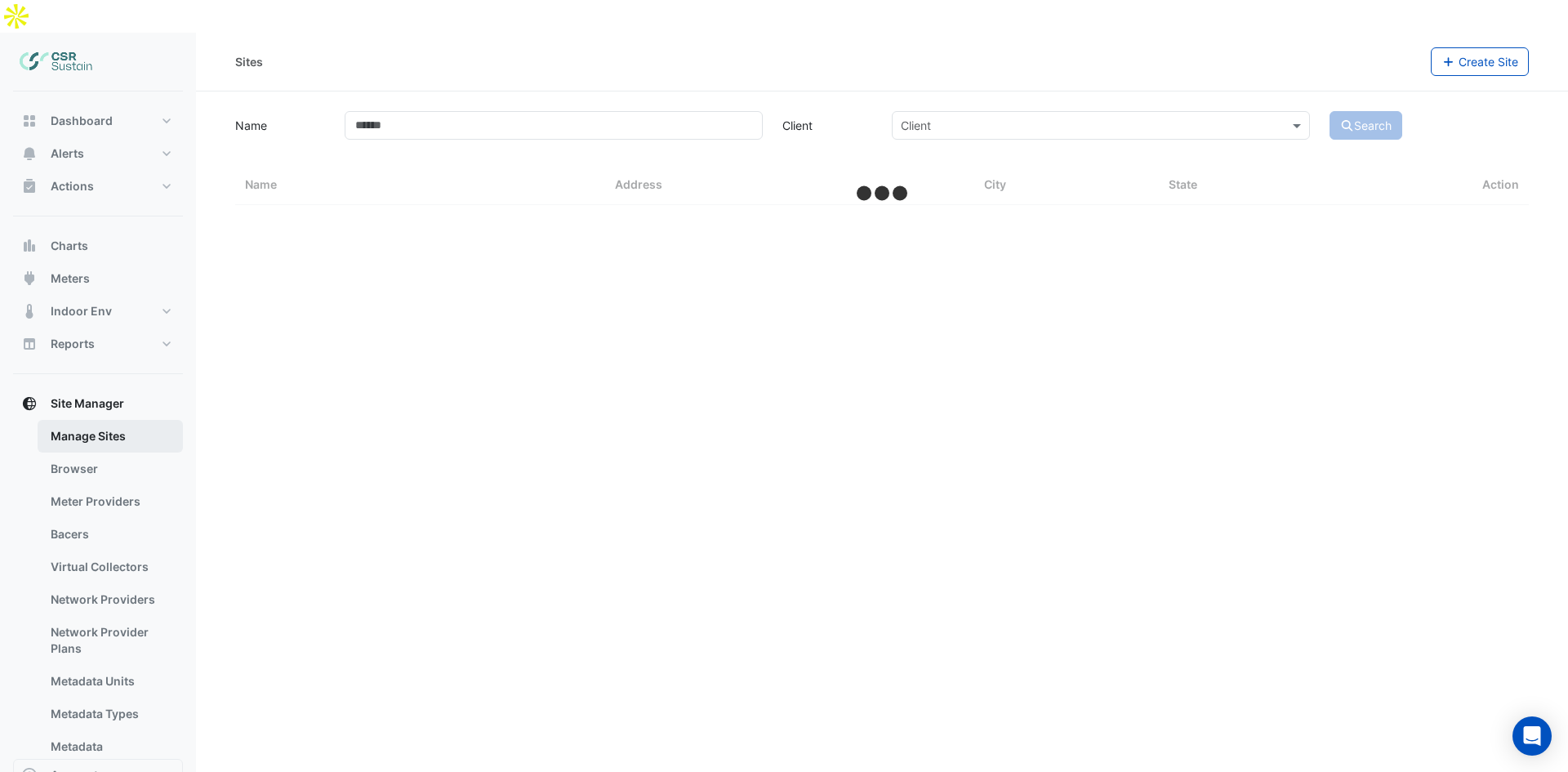
select select "**"
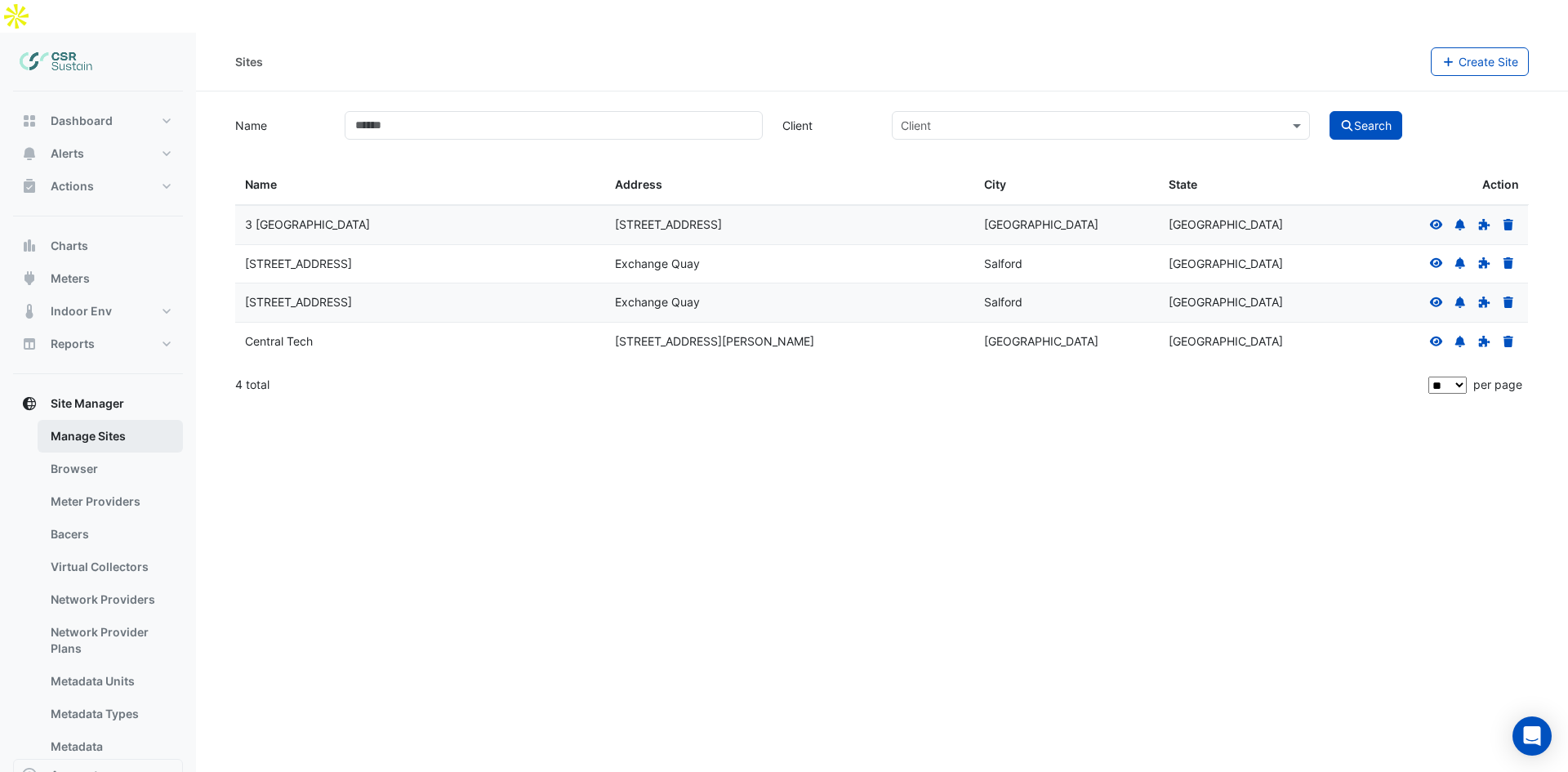
click at [72, 420] on link "Manage Sites" at bounding box center [110, 435] width 145 height 33
click at [1442, 297] on icon at bounding box center [1436, 302] width 13 height 10
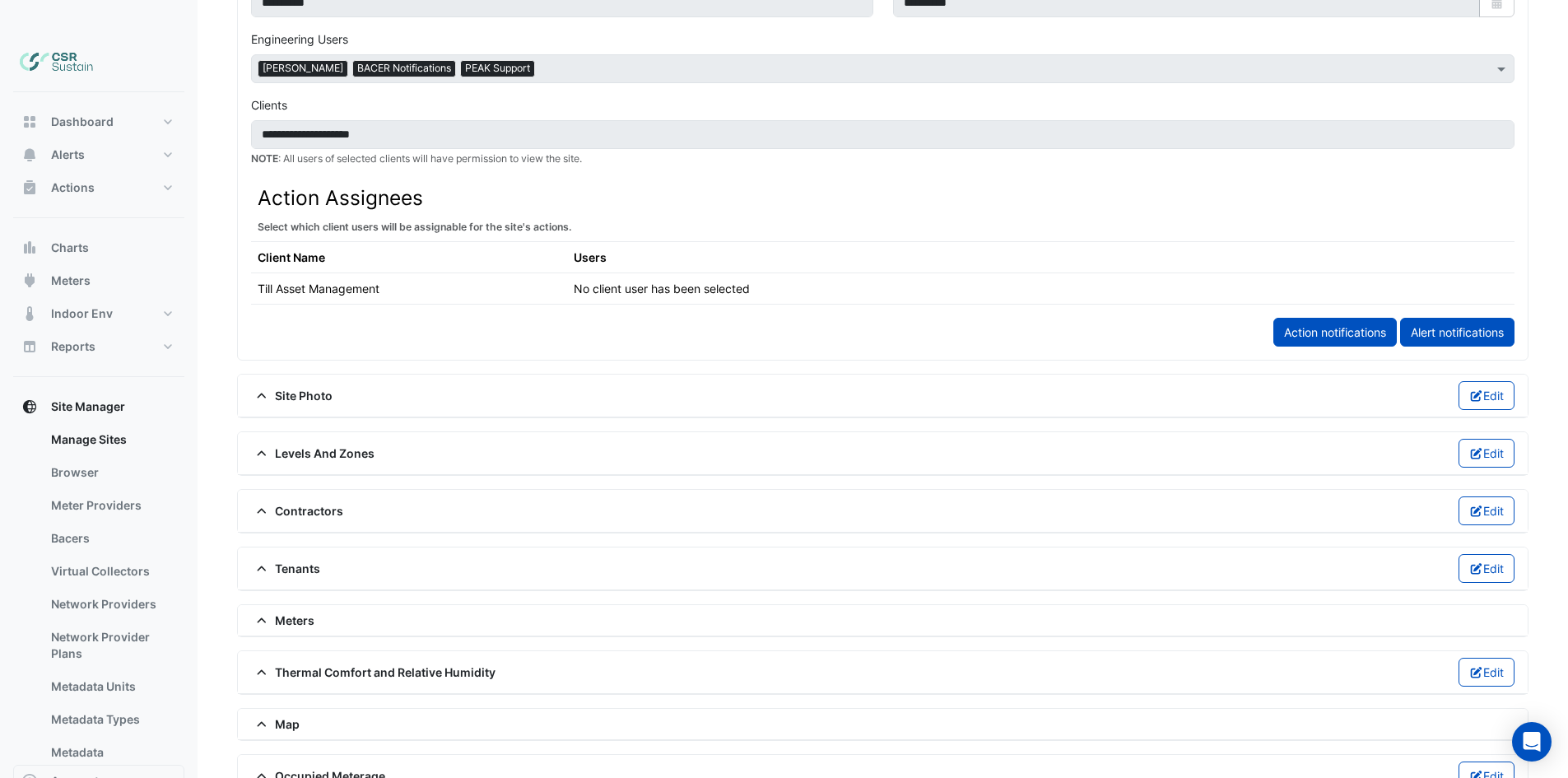
scroll to position [912, 0]
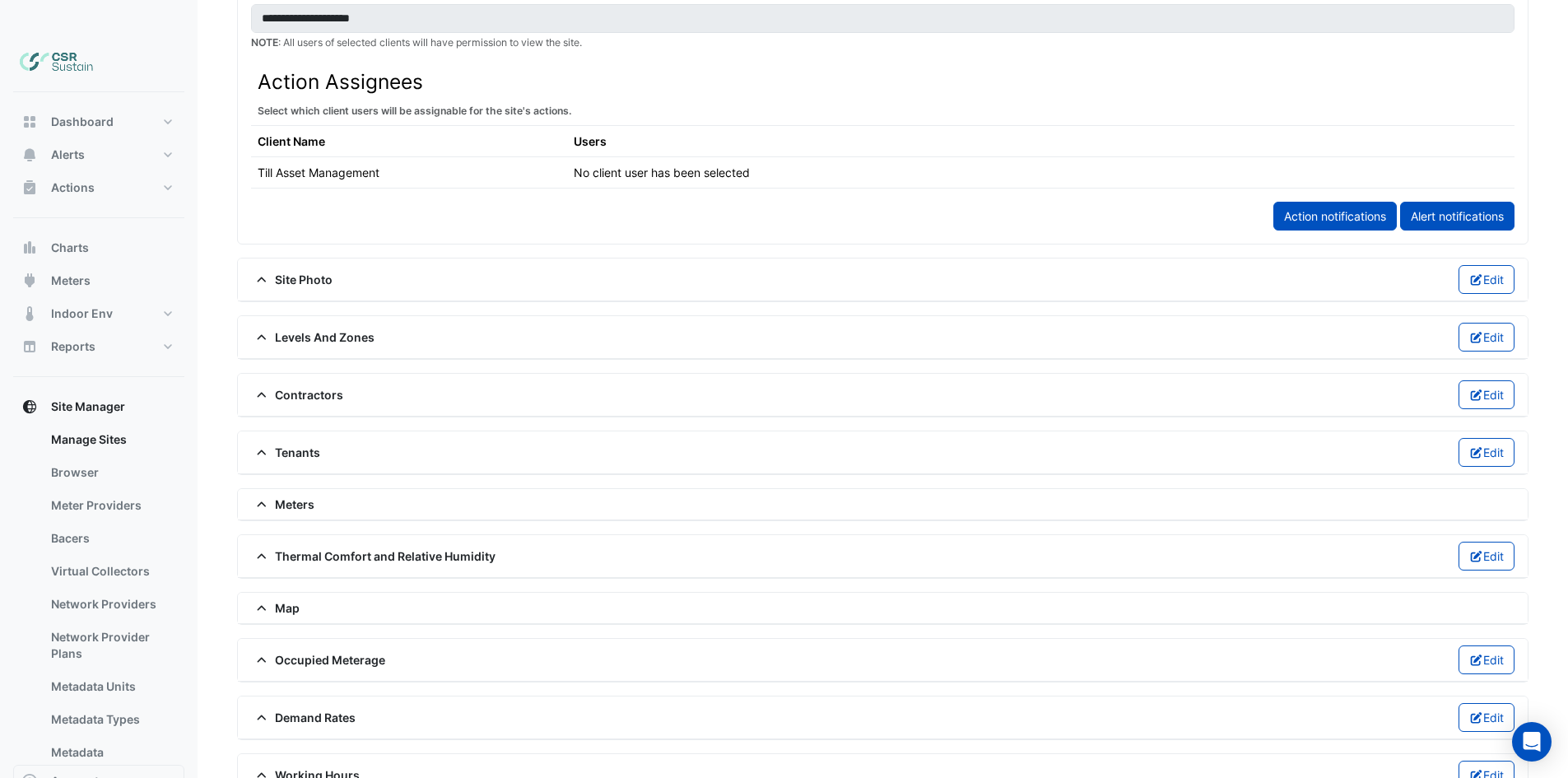
click at [262, 488] on div "Meters" at bounding box center [882, 503] width 1289 height 31
click at [297, 495] on span "Meters" at bounding box center [283, 503] width 64 height 17
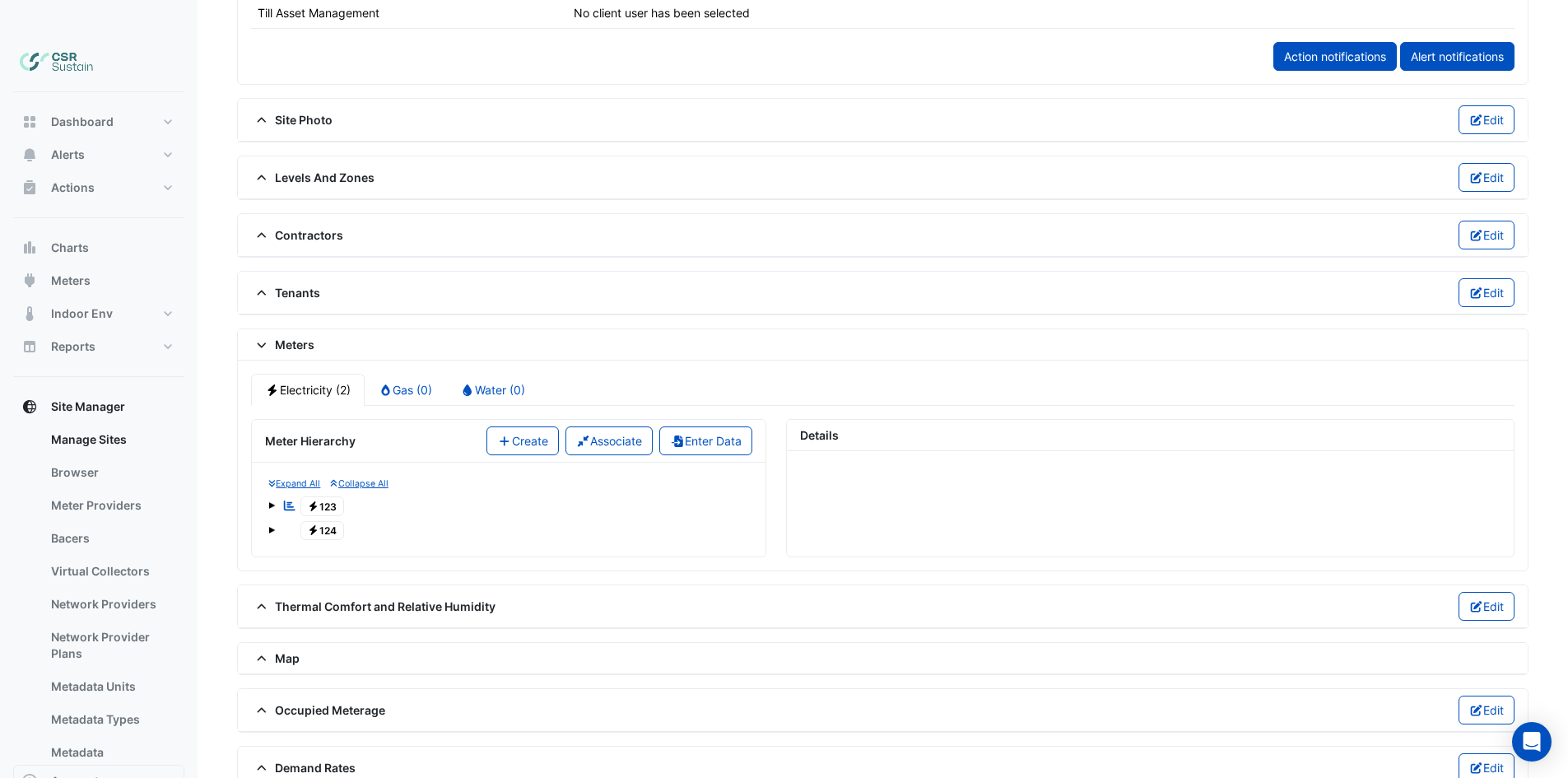
scroll to position [1122, 0]
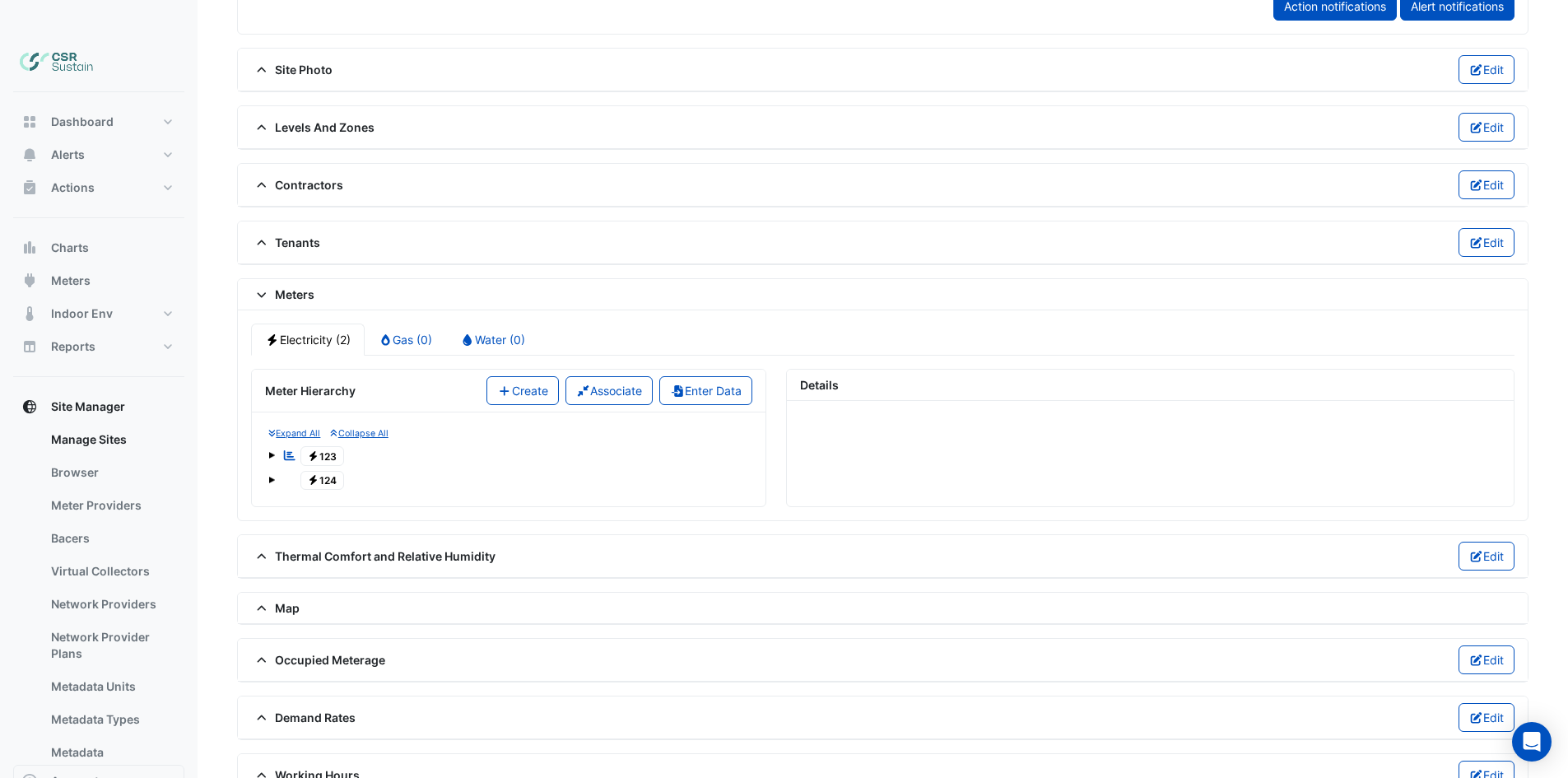
click at [324, 446] on span "Electricity 123" at bounding box center [322, 456] width 45 height 20
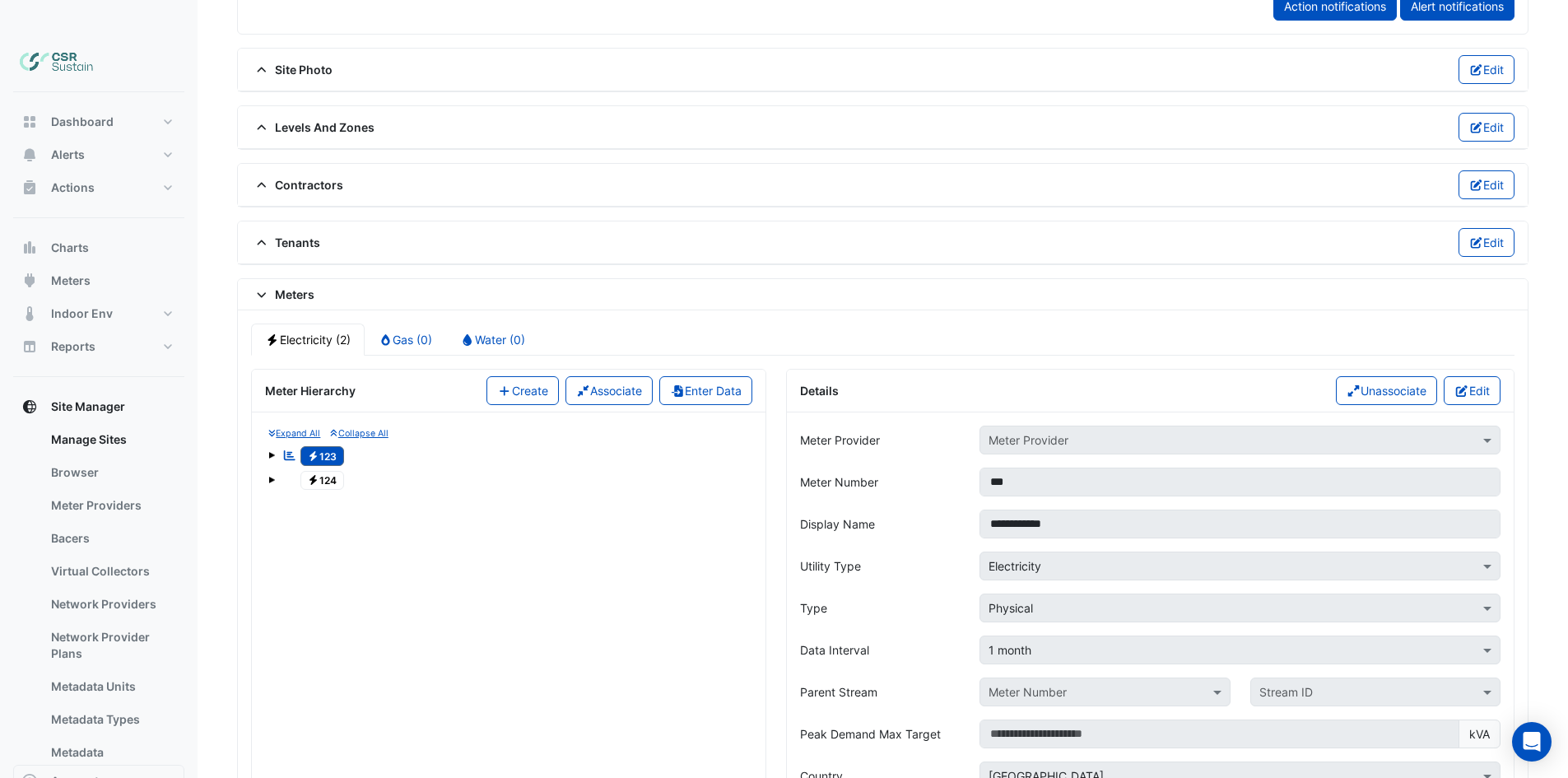
scroll to position [1286, 0]
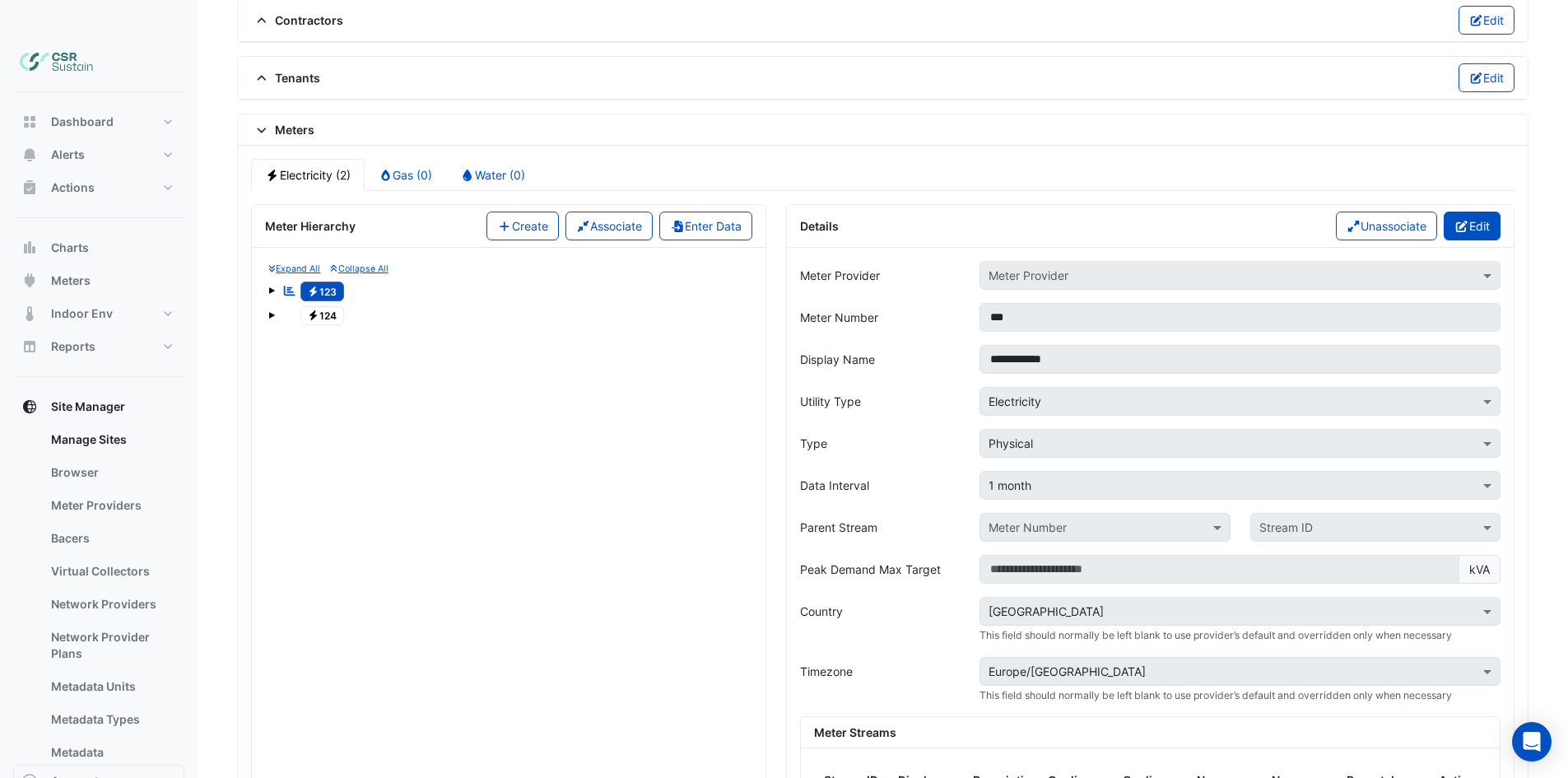
click at [1456, 221] on icon "button" at bounding box center [1462, 227] width 12 height 12
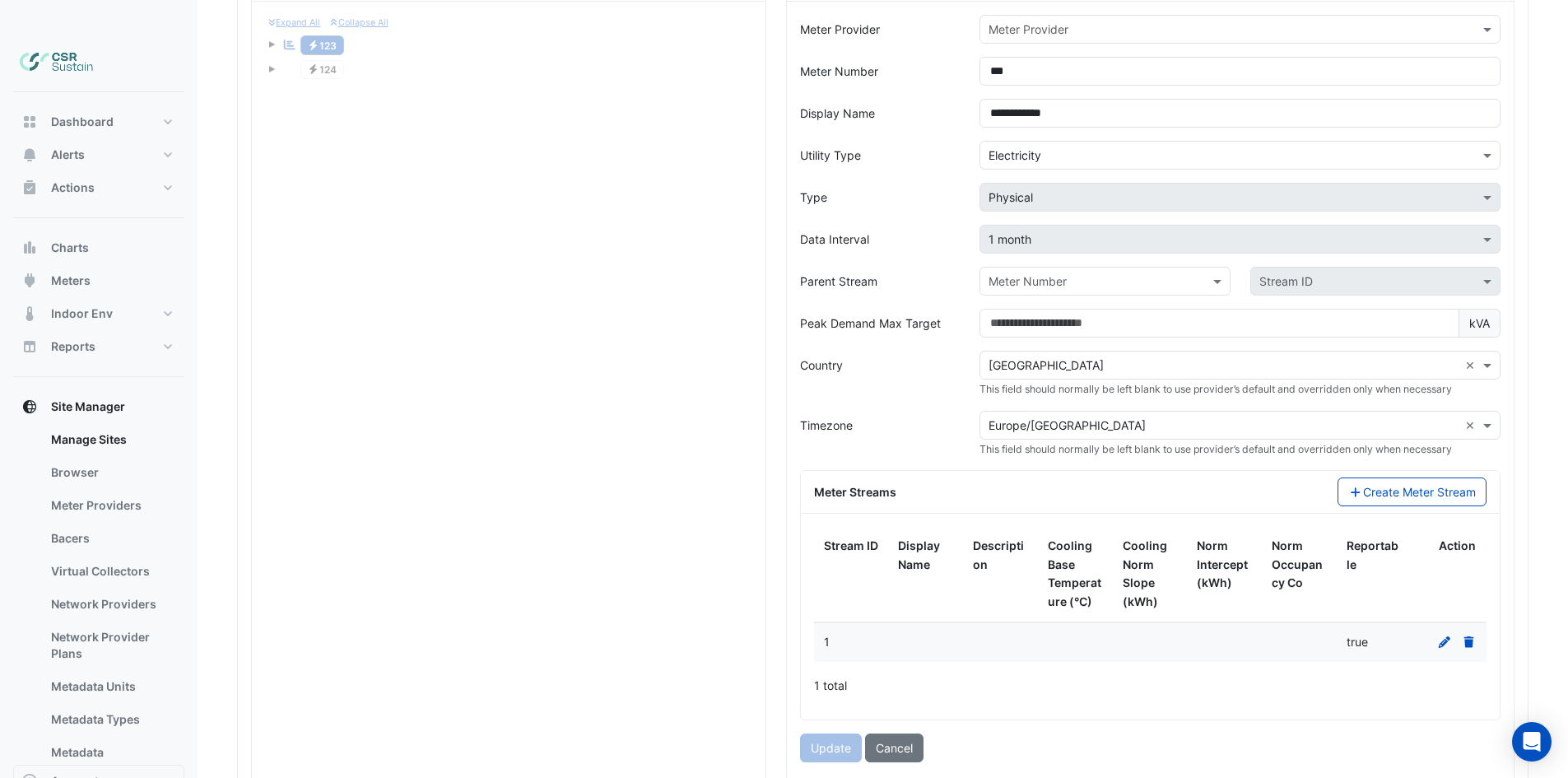
scroll to position [1534, 0]
click at [1446, 635] on icon at bounding box center [1444, 641] width 15 height 12
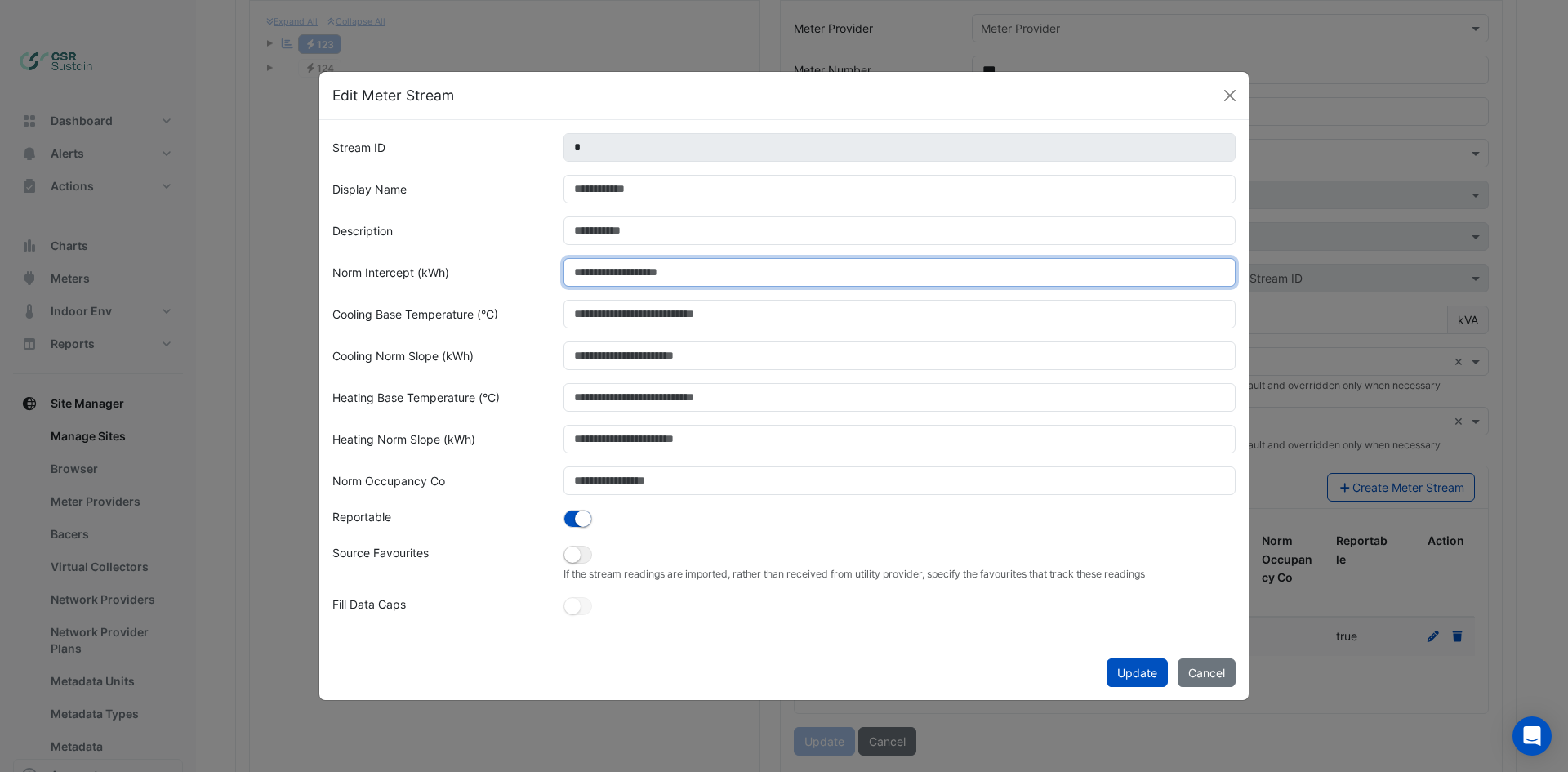
click at [584, 278] on input "Norm Intercept (kWh)" at bounding box center [900, 271] width 672 height 29
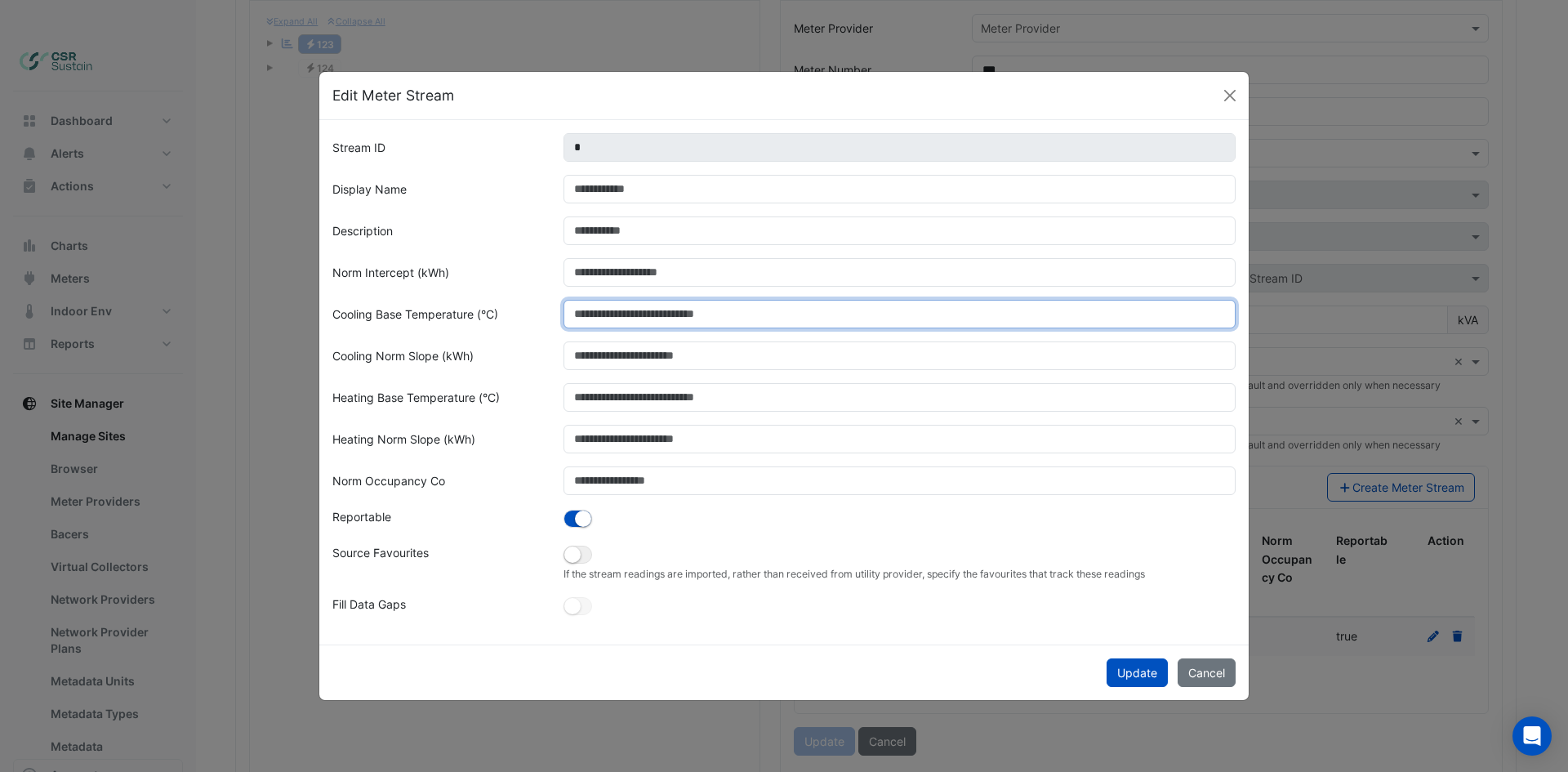
click at [602, 314] on input "Cooling Base Temperature (°C)" at bounding box center [900, 314] width 672 height 29
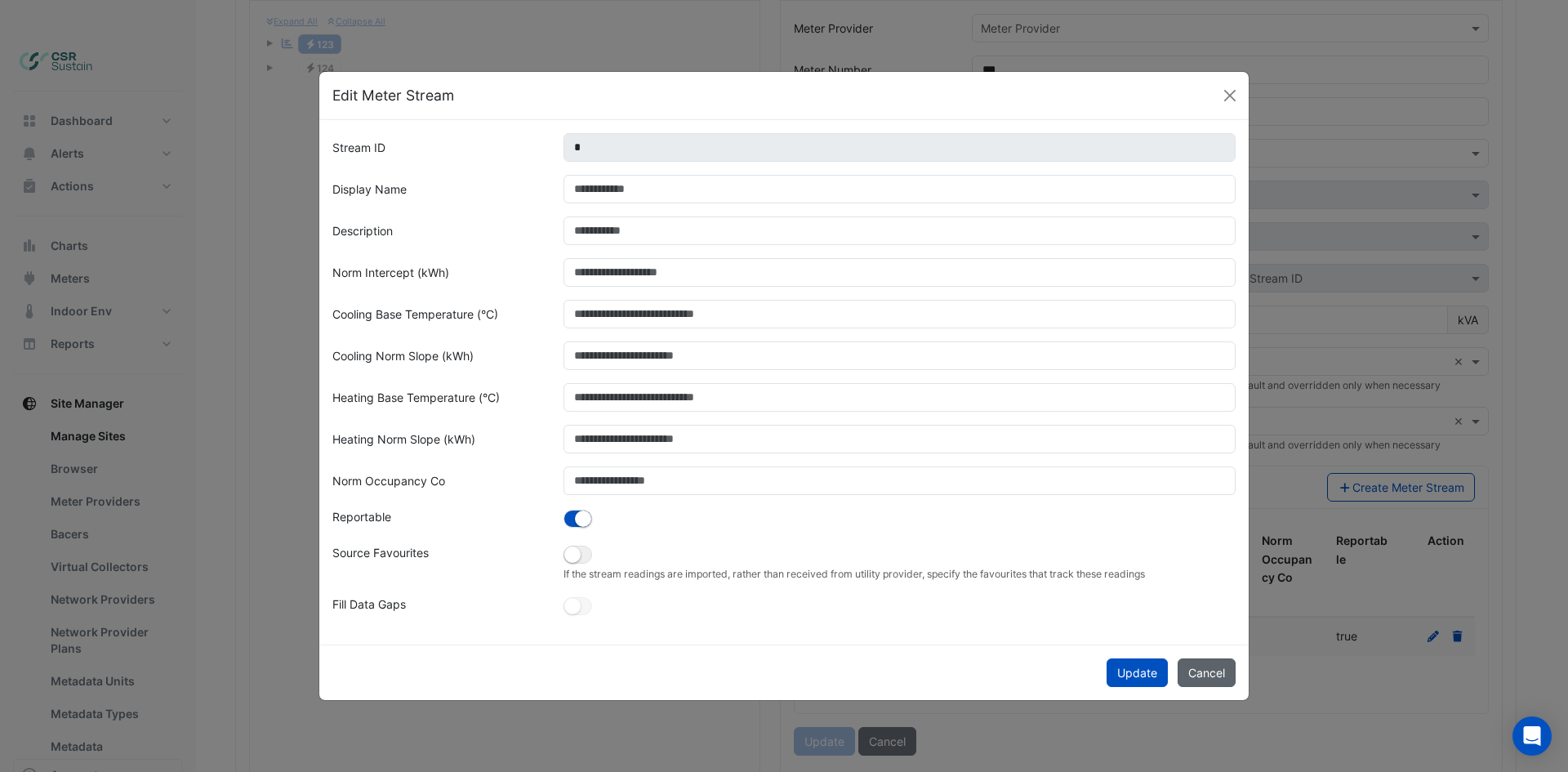
drag, startPoint x: 1210, startPoint y: 670, endPoint x: 1220, endPoint y: 672, distance: 10.2
click at [1212, 672] on button "Cancel" at bounding box center [1207, 672] width 58 height 29
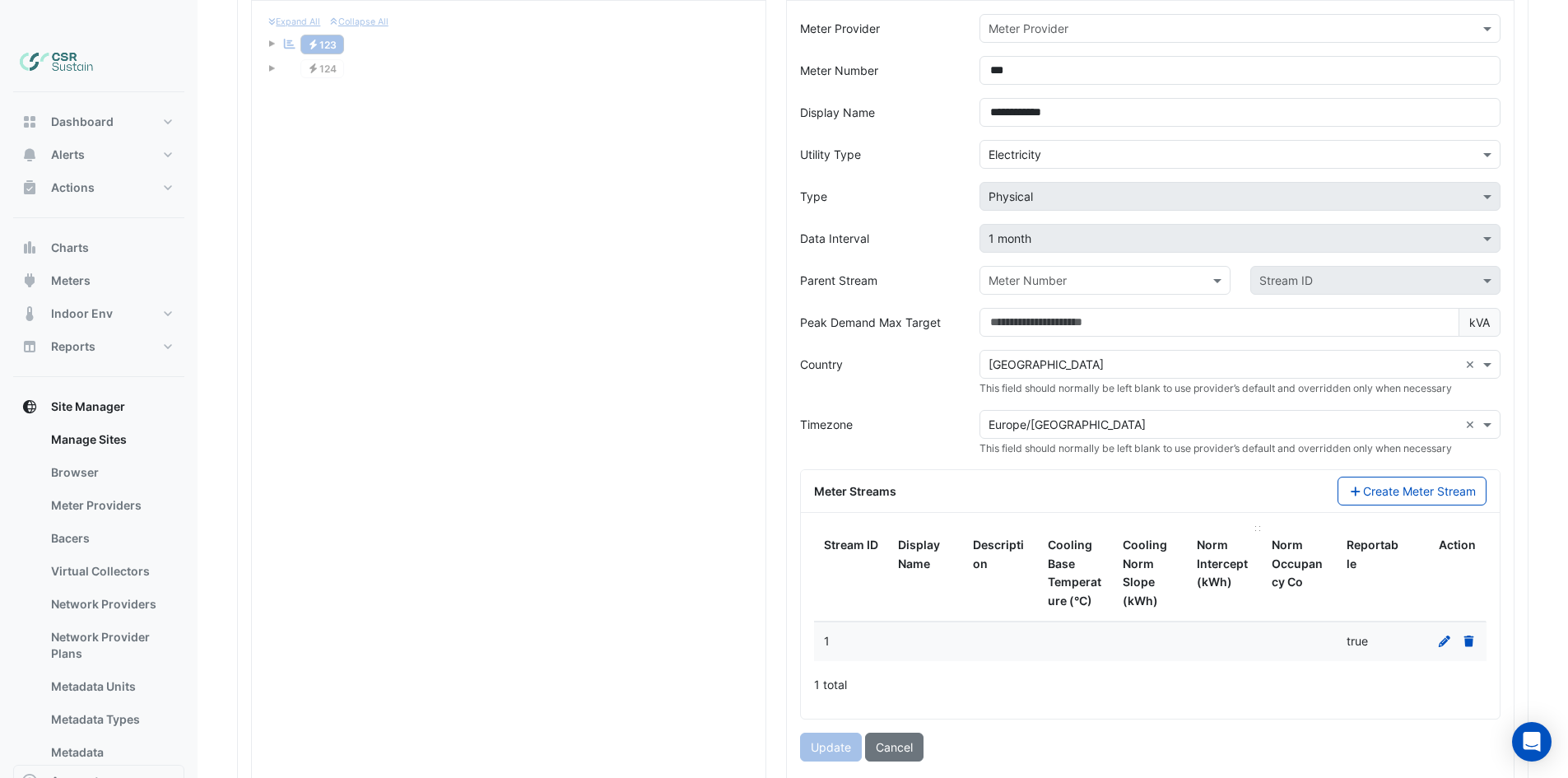
scroll to position [1452, 0]
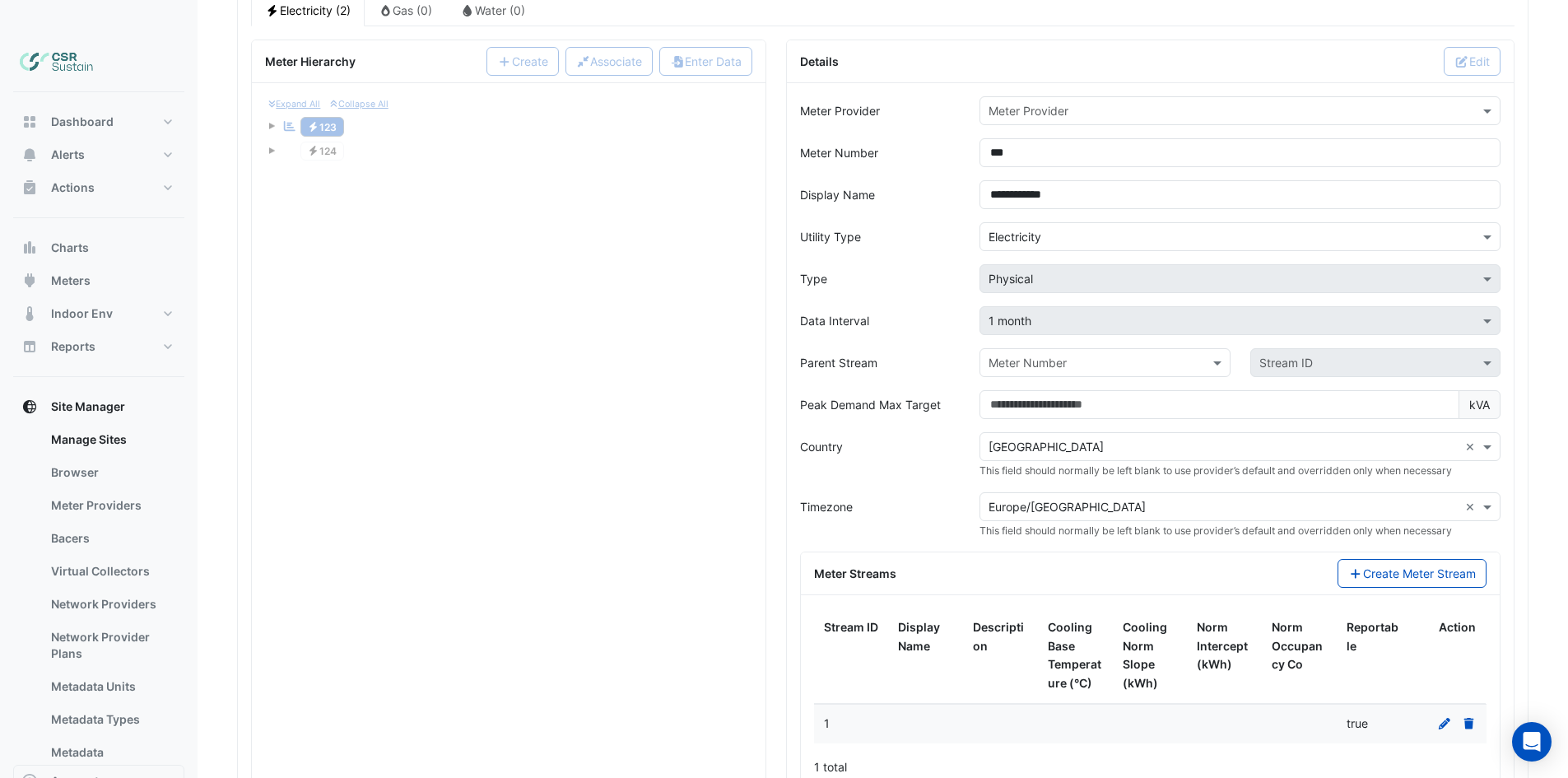
click at [1096, 354] on input "text" at bounding box center [1087, 362] width 199 height 17
click at [687, 355] on div "Expand All Collapse All Reportable Electricity 123 Electricity 124 No meters No…" at bounding box center [508, 477] width 513 height 787
click at [331, 101] on div "Expand All Collapse All Reportable Electricity 123 Electricity 124" at bounding box center [508, 130] width 488 height 68
click at [345, 97] on div "Expand All Collapse All Reportable Electricity 123 Electricity 124" at bounding box center [508, 130] width 488 height 68
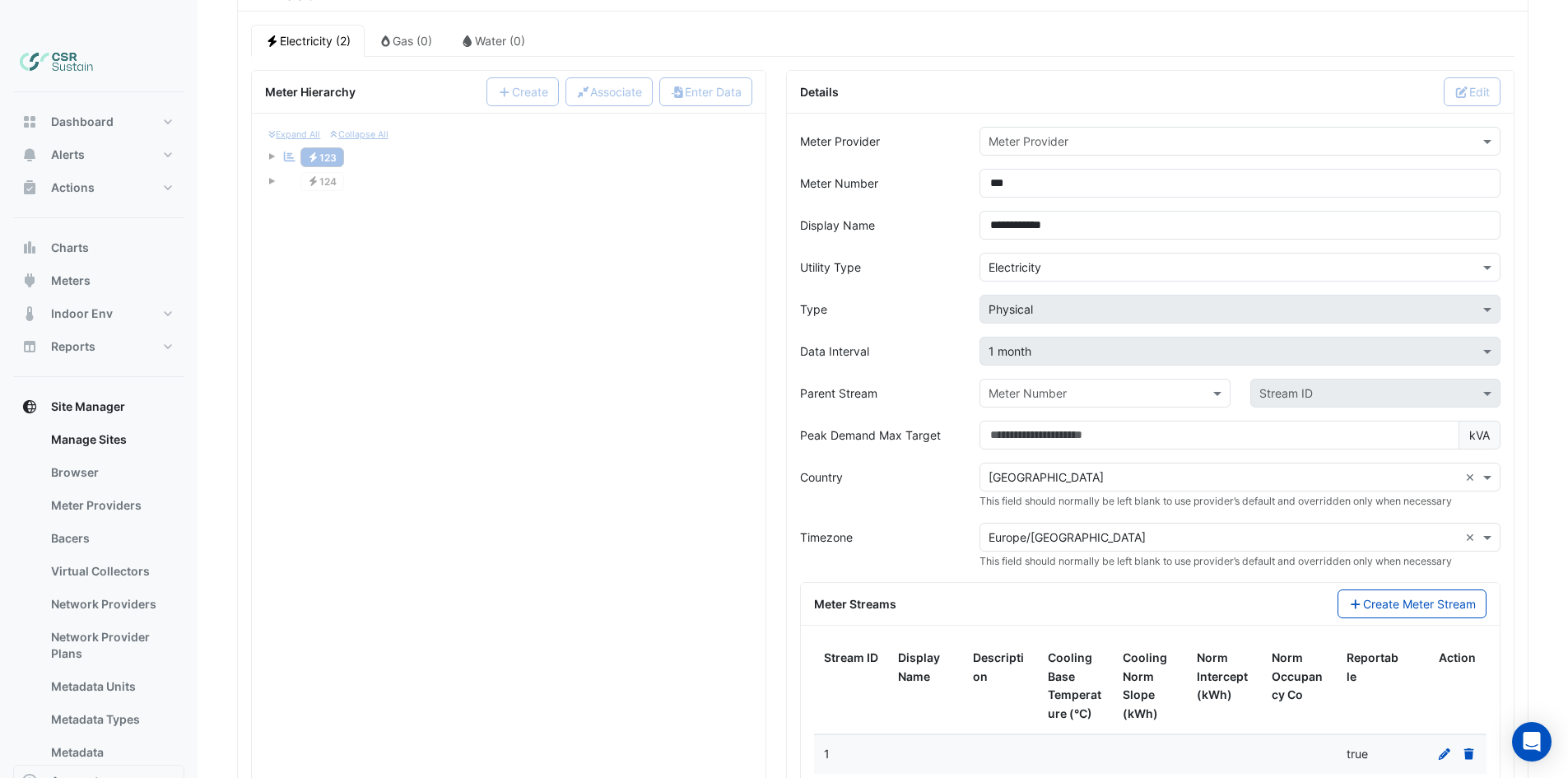
drag, startPoint x: 797, startPoint y: 229, endPoint x: 1111, endPoint y: 433, distance: 374.4
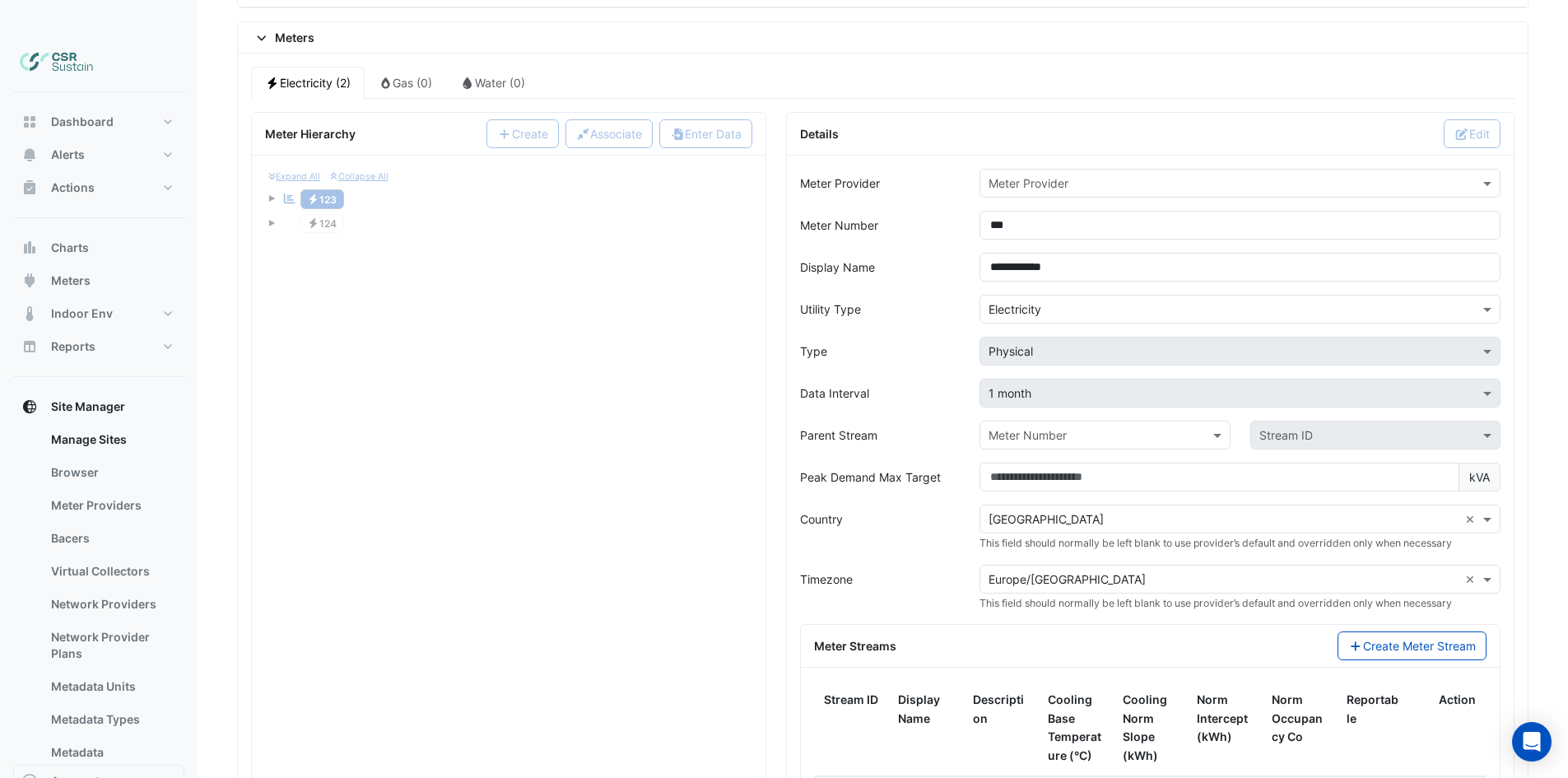
scroll to position [1815, 0]
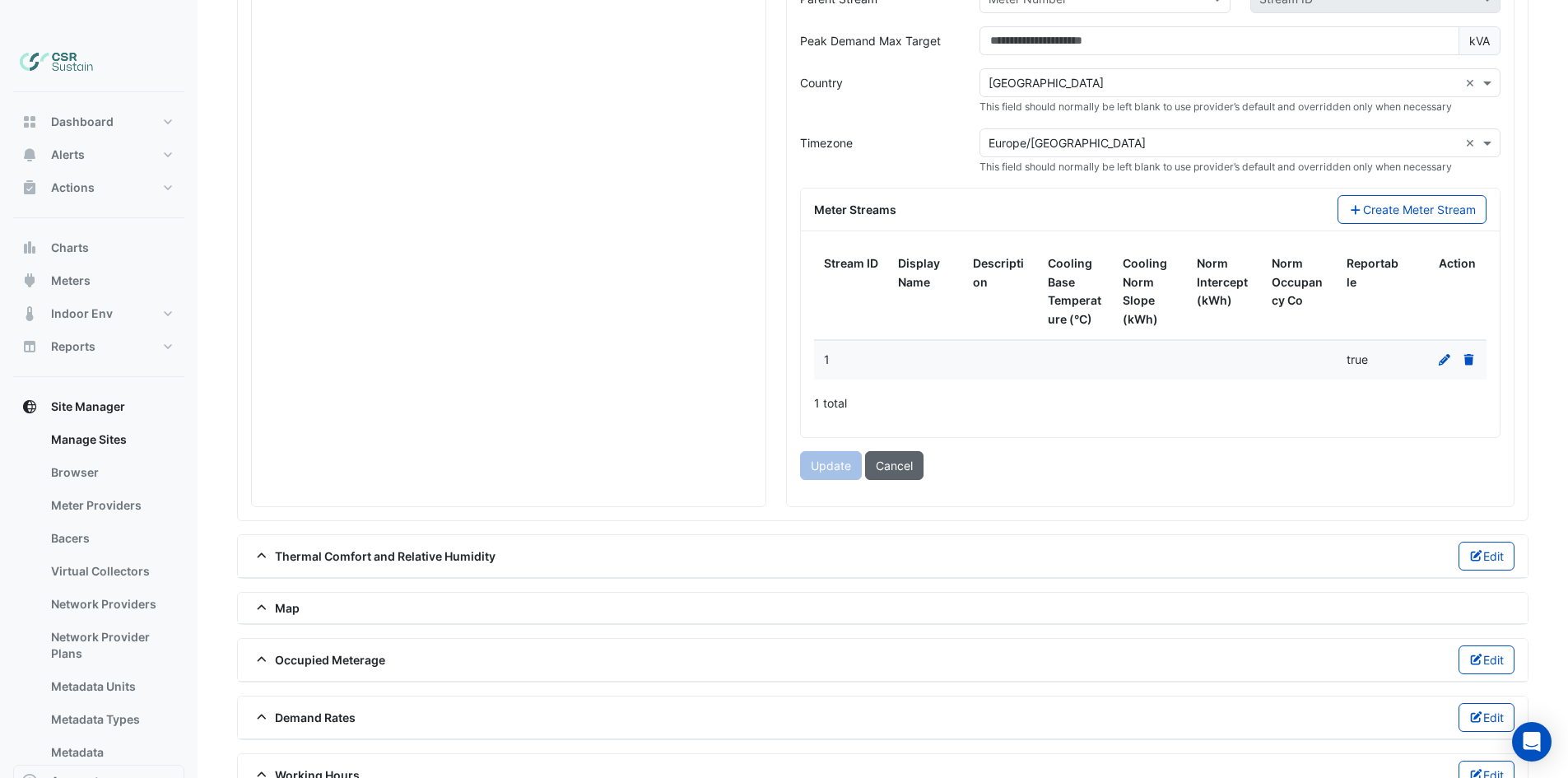
click at [911, 451] on button "Cancel" at bounding box center [893, 465] width 59 height 29
click at [894, 451] on button "Cancel" at bounding box center [893, 465] width 59 height 29
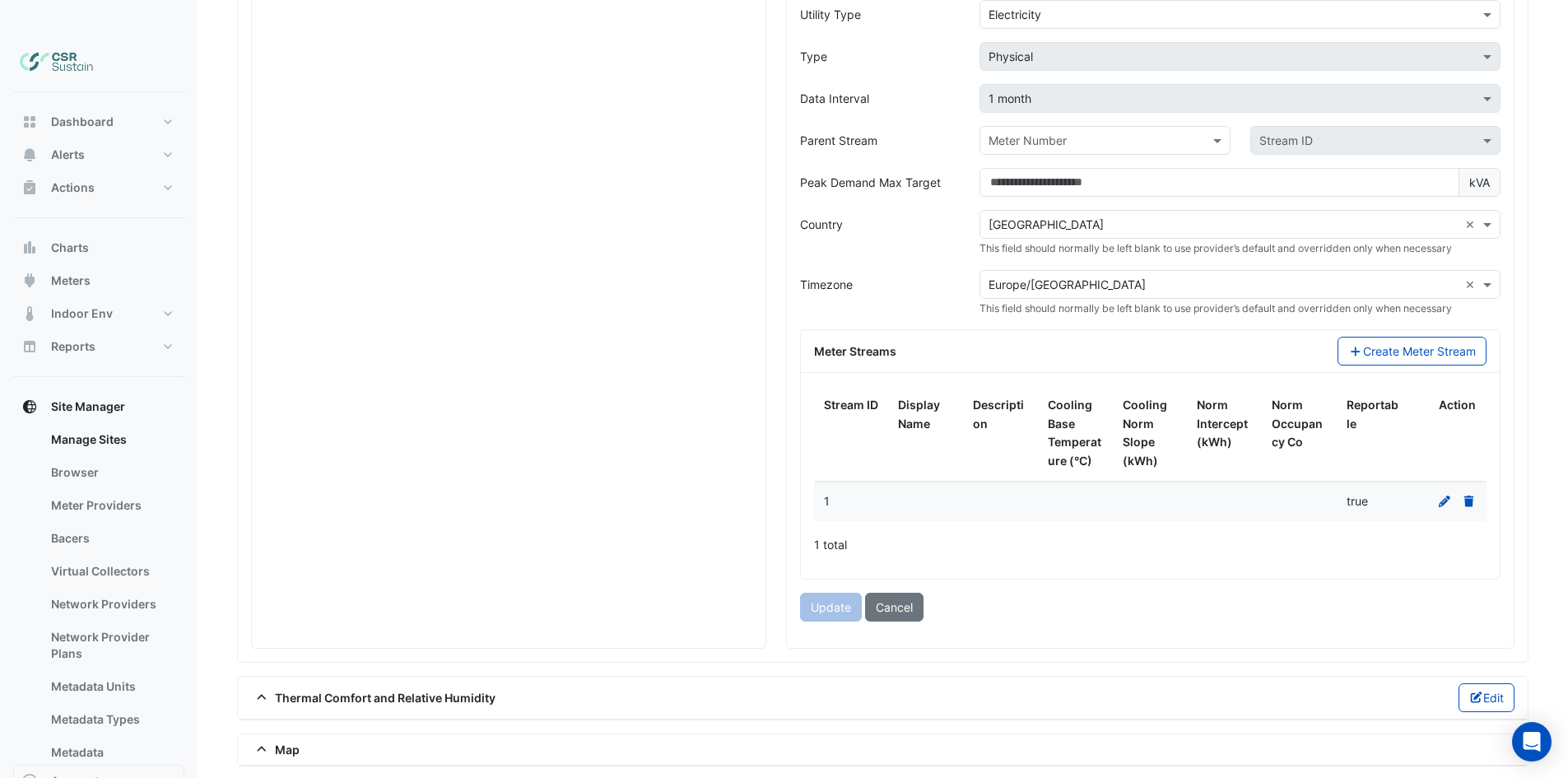
drag, startPoint x: 488, startPoint y: 433, endPoint x: 517, endPoint y: 275, distance: 160.6
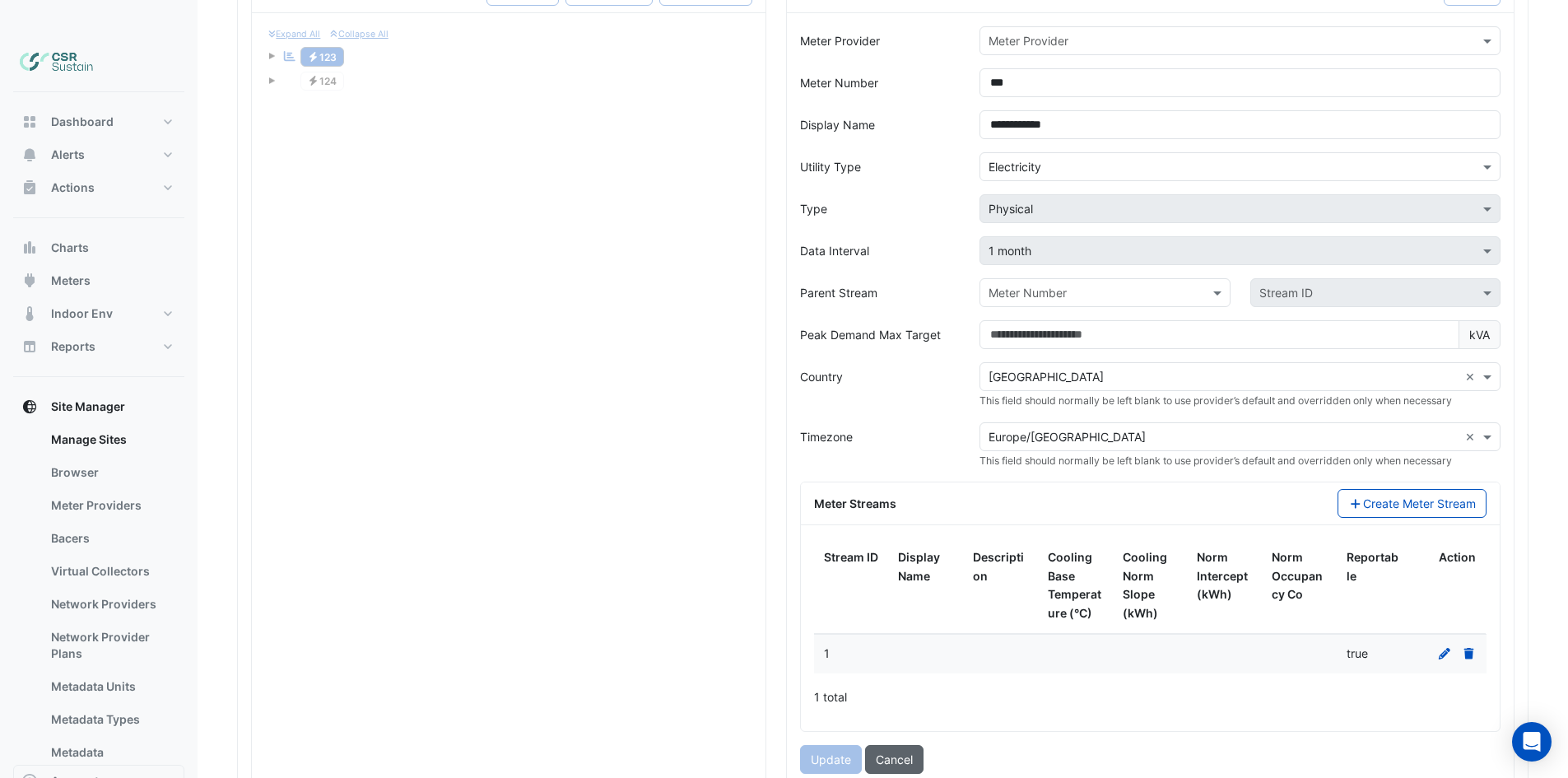
click at [887, 744] on button "Cancel" at bounding box center [893, 758] width 59 height 29
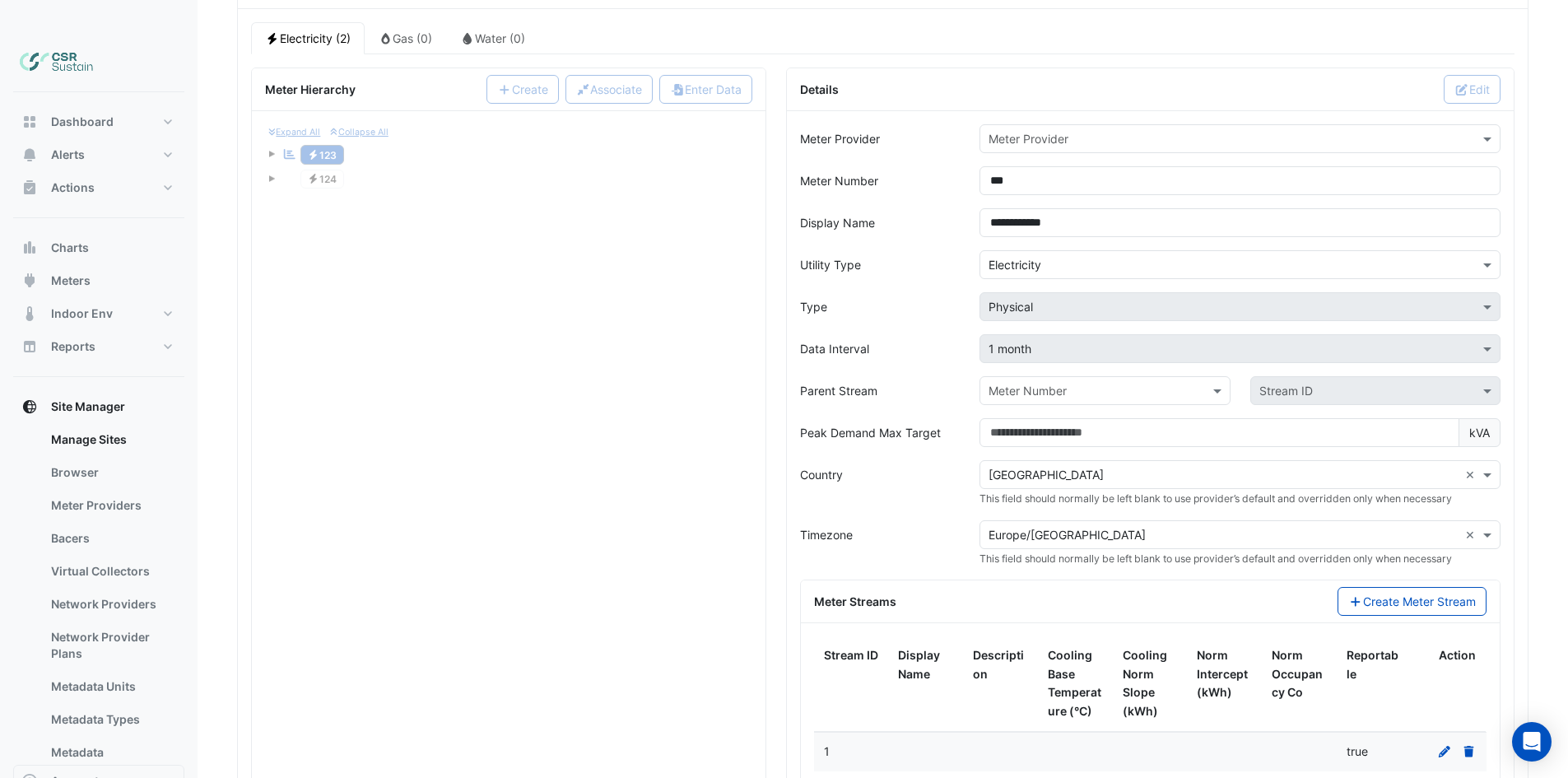
drag, startPoint x: 735, startPoint y: 290, endPoint x: 763, endPoint y: 301, distance: 30.1
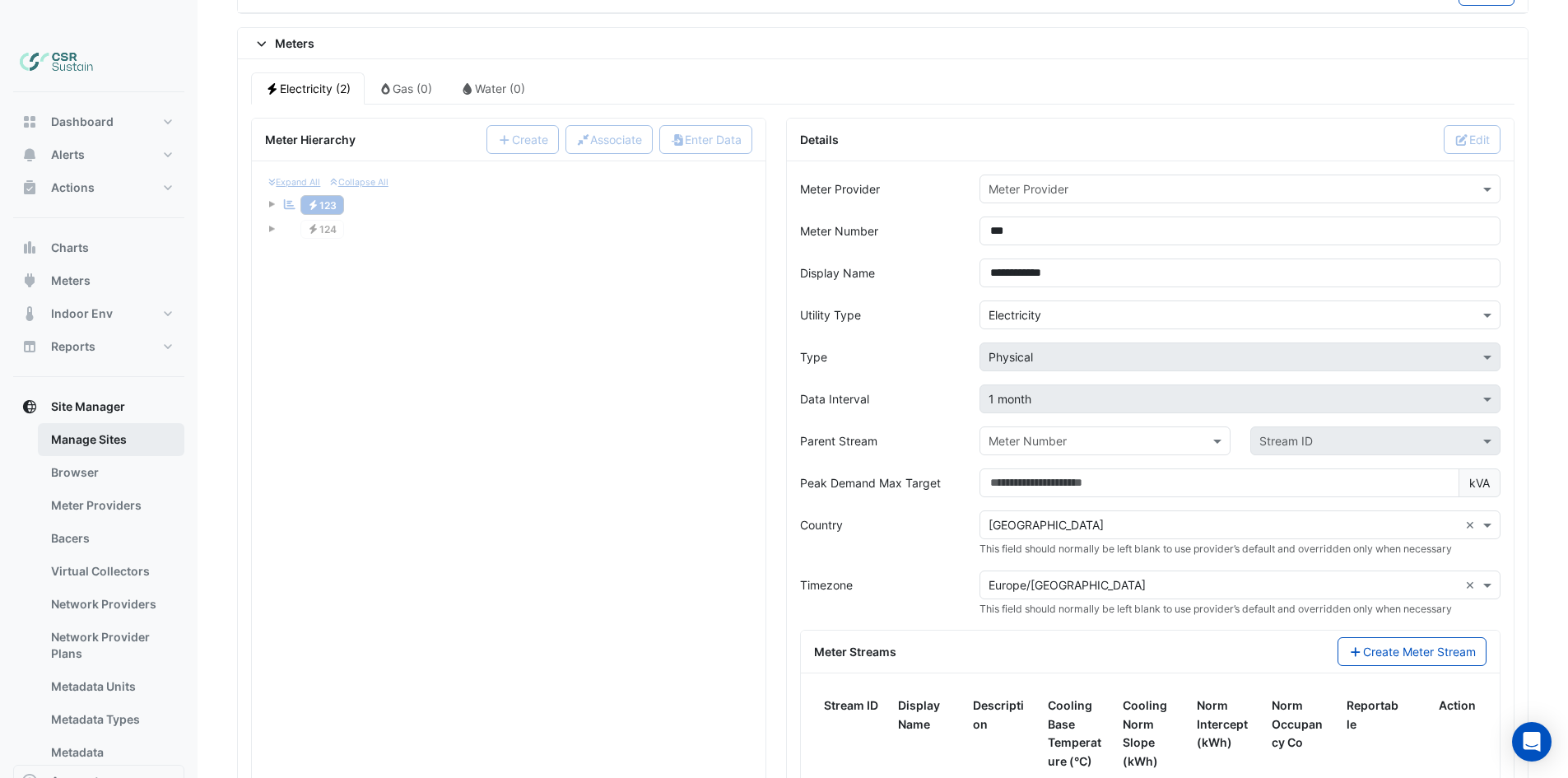
click at [93, 423] on link "Manage Sites" at bounding box center [110, 439] width 146 height 33
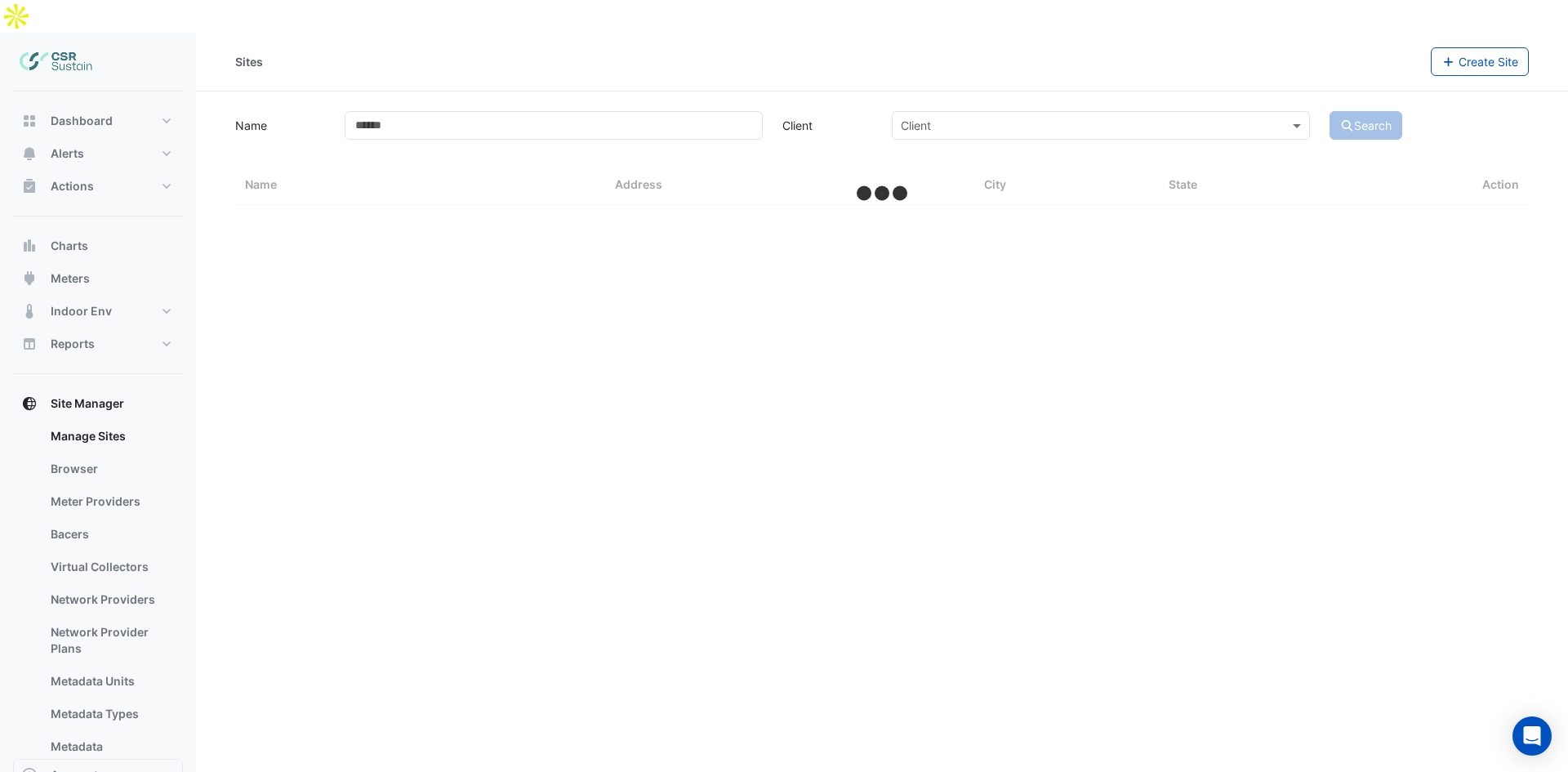
select select "**"
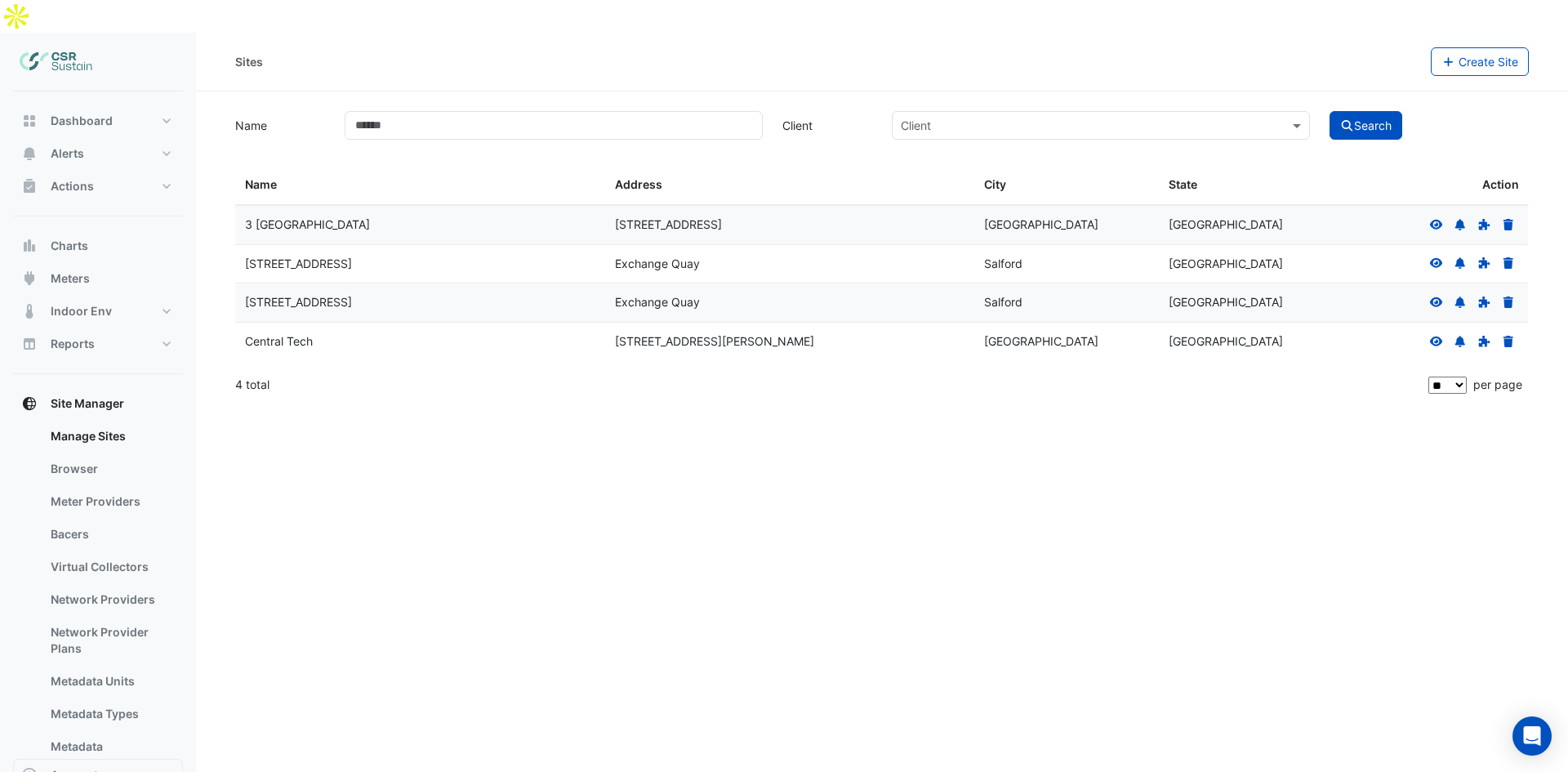
click at [1436, 297] on icon at bounding box center [1436, 302] width 13 height 10
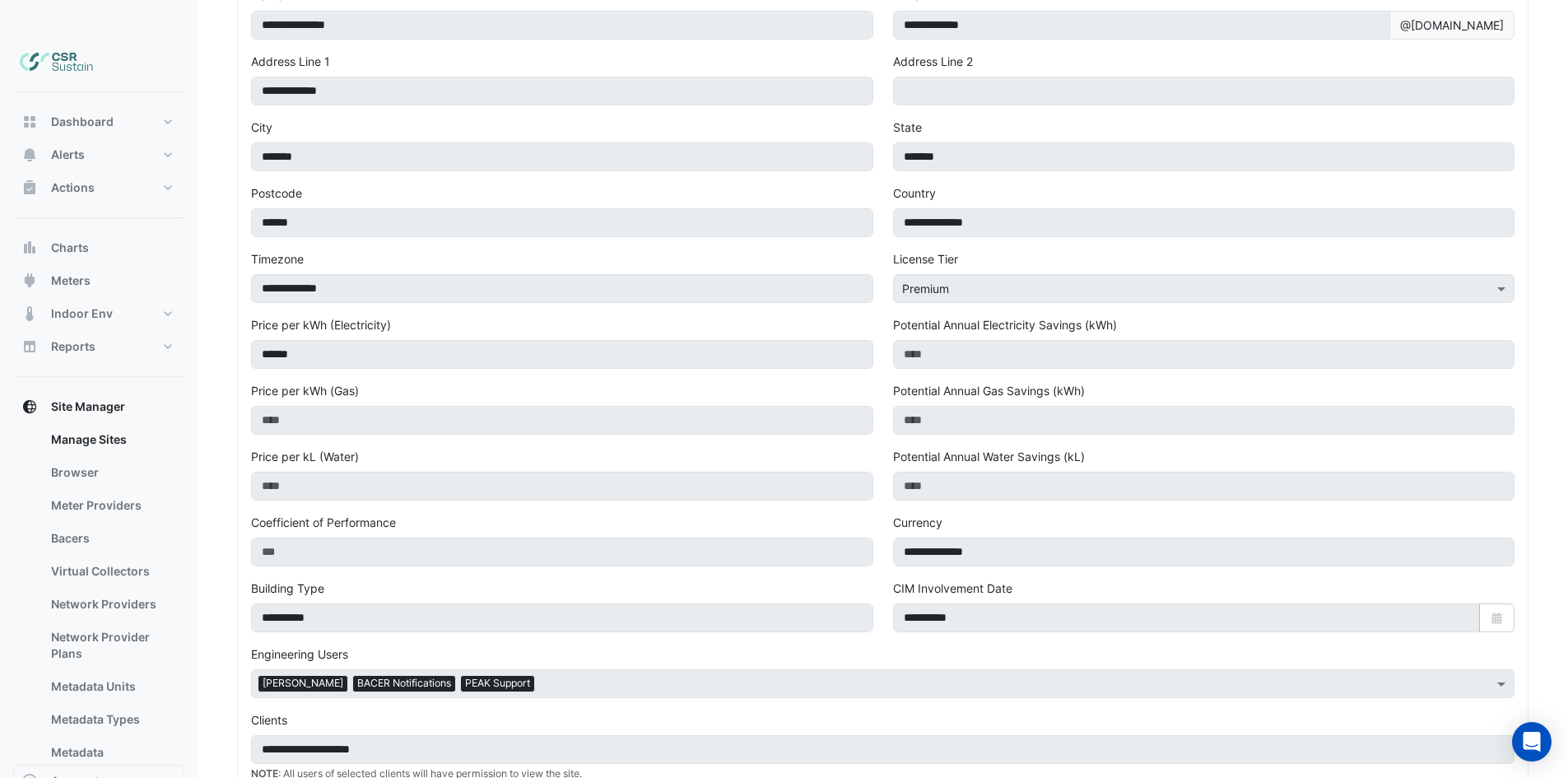
drag, startPoint x: 568, startPoint y: 403, endPoint x: 575, endPoint y: 511, distance: 108.2
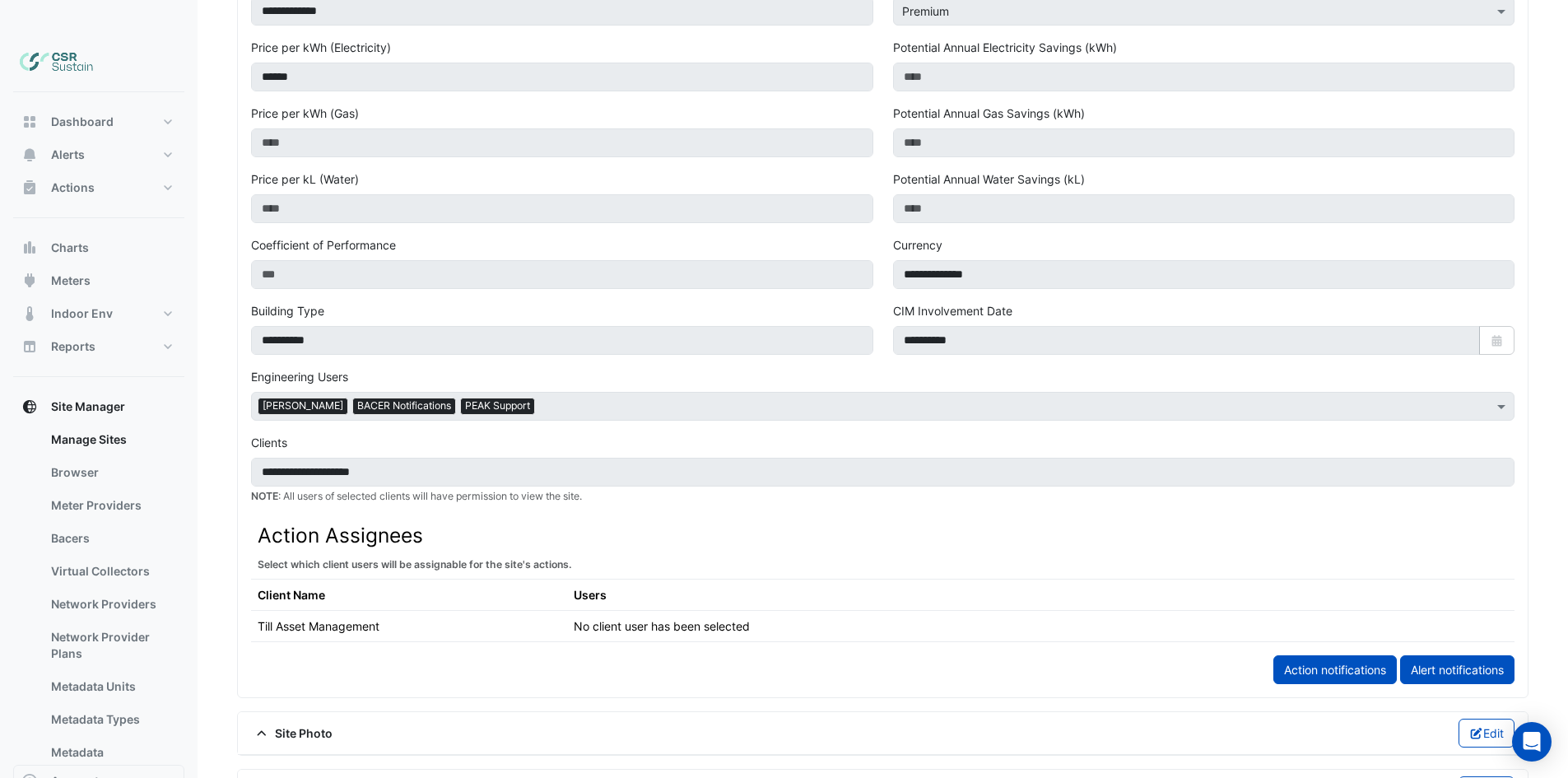
drag, startPoint x: 474, startPoint y: 591, endPoint x: 477, endPoint y: 616, distance: 25.2
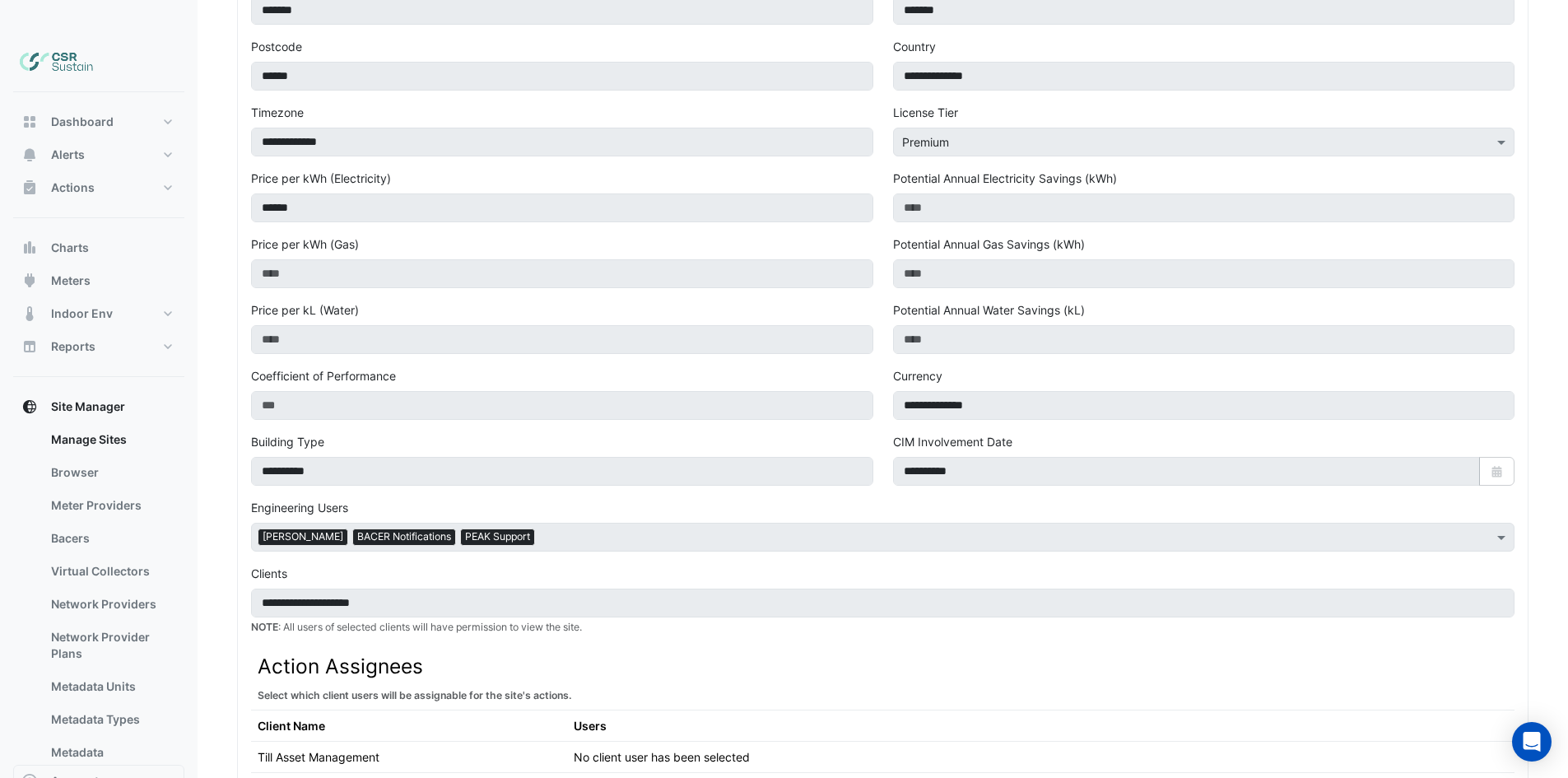
drag, startPoint x: 432, startPoint y: 373, endPoint x: 433, endPoint y: 335, distance: 38.0
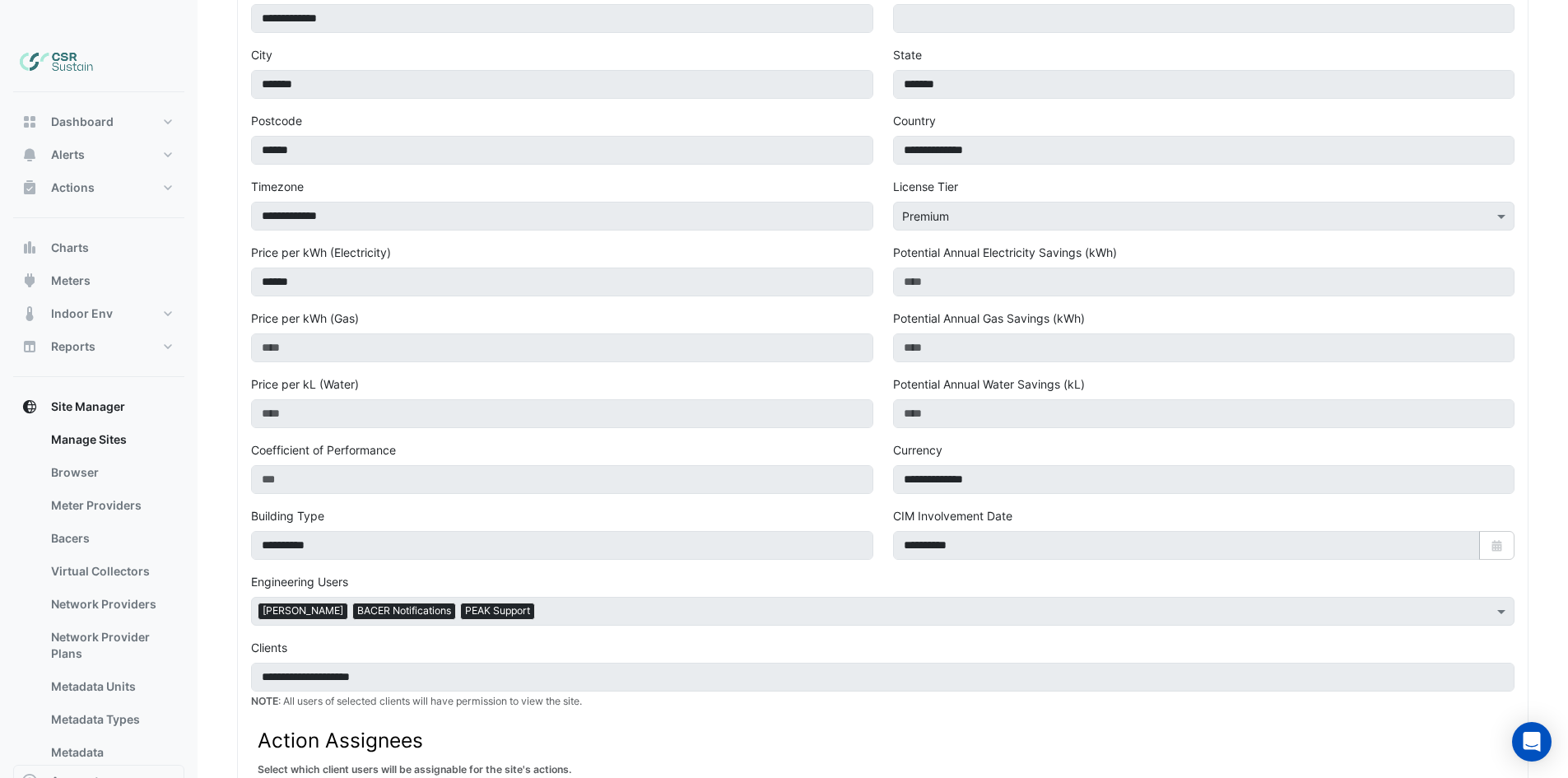
scroll to position [912, 0]
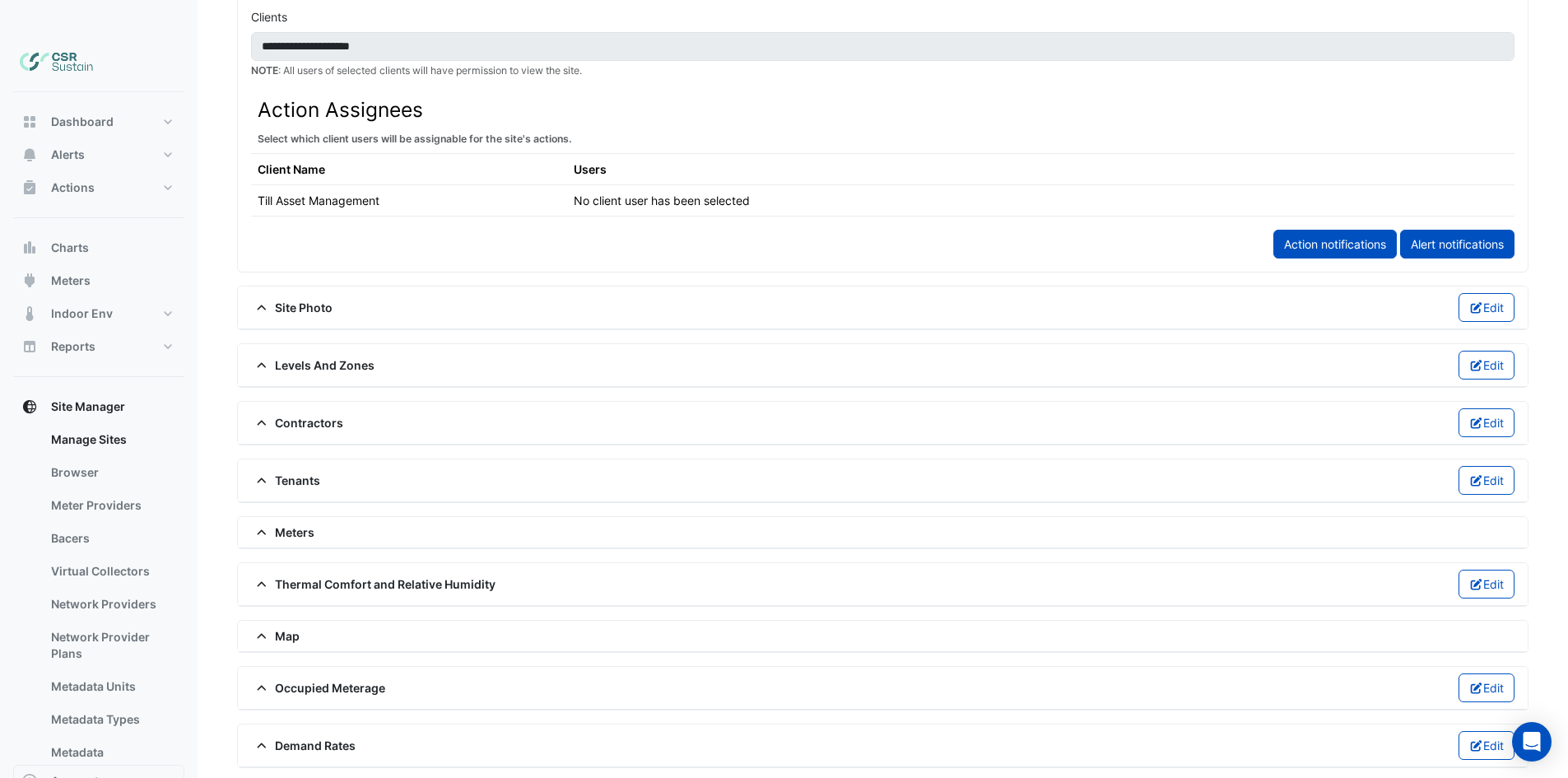
drag, startPoint x: 468, startPoint y: 554, endPoint x: 468, endPoint y: 565, distance: 11.0
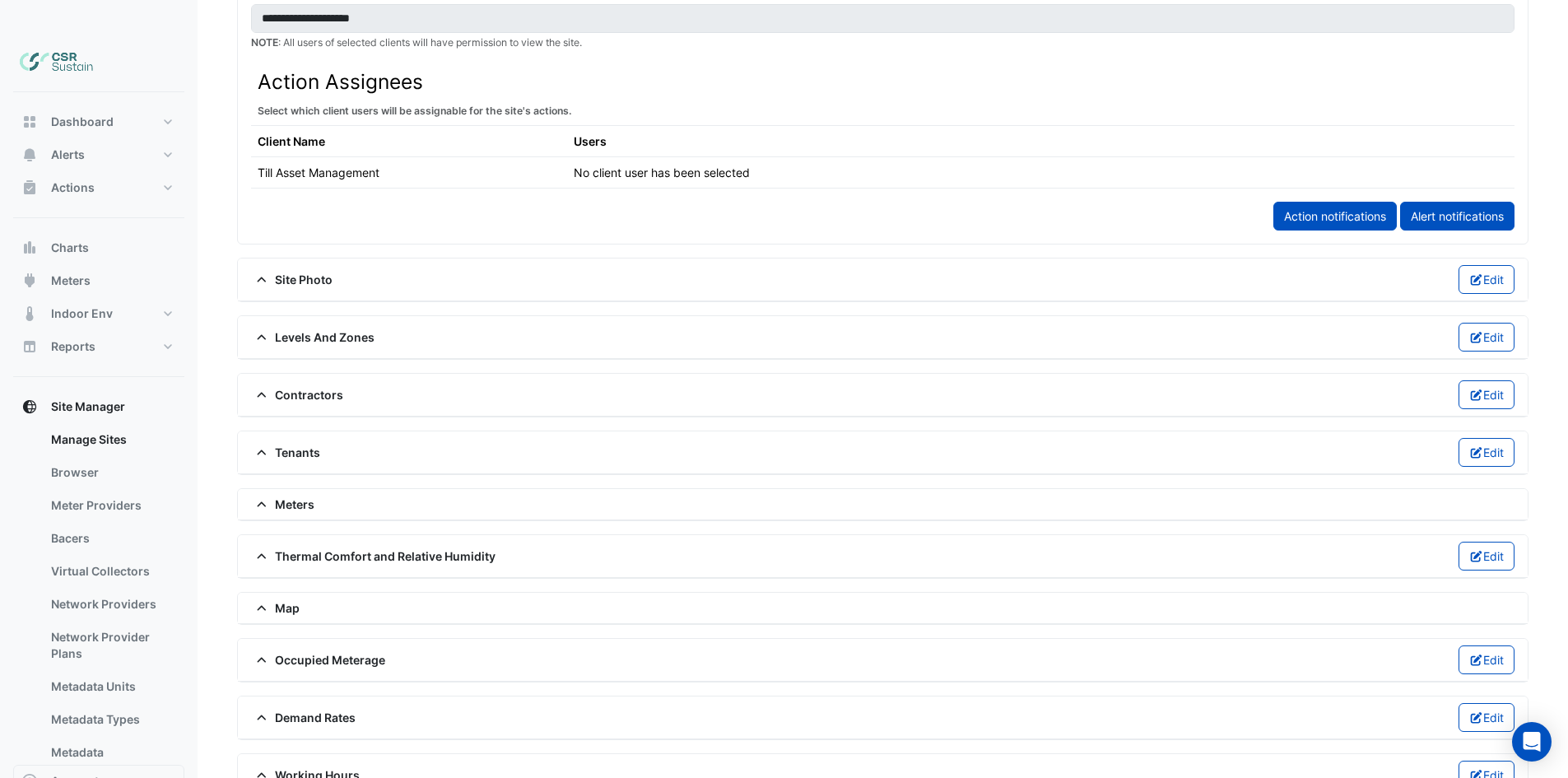
click at [295, 495] on span "Meters" at bounding box center [283, 503] width 64 height 17
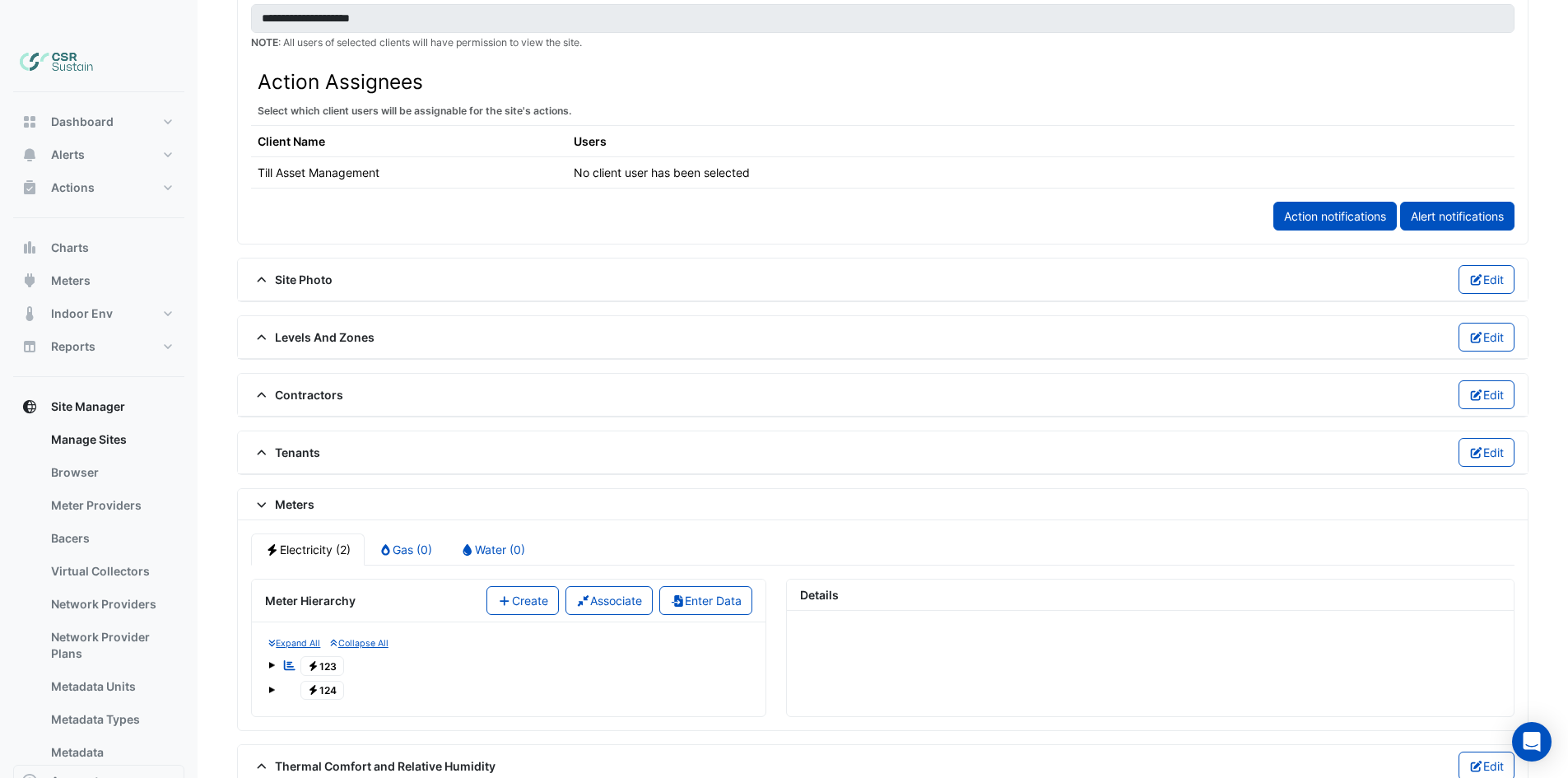
drag, startPoint x: 485, startPoint y: 572, endPoint x: 461, endPoint y: 601, distance: 37.6
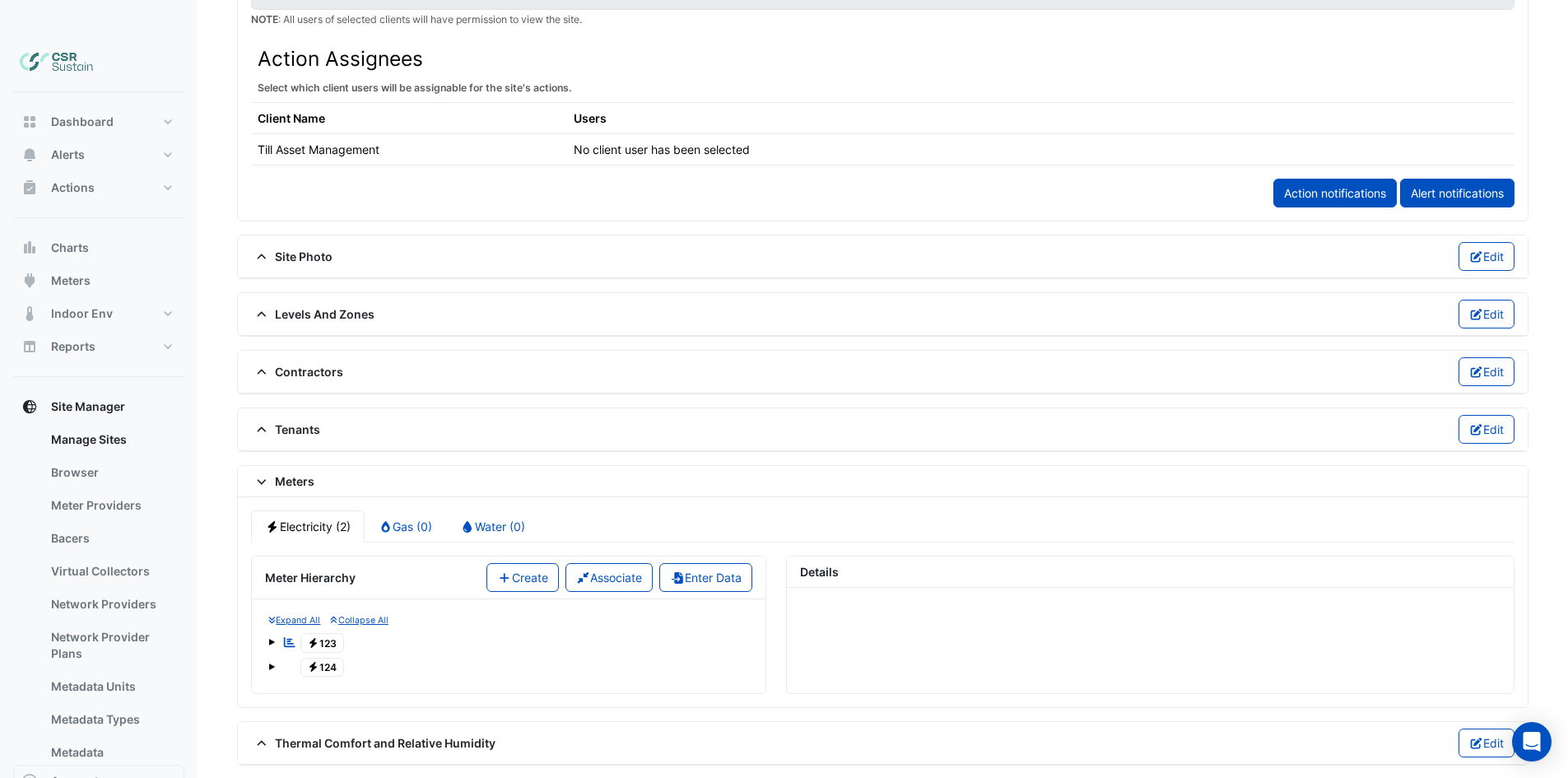
click at [342, 633] on span "Electricity 123" at bounding box center [322, 643] width 45 height 20
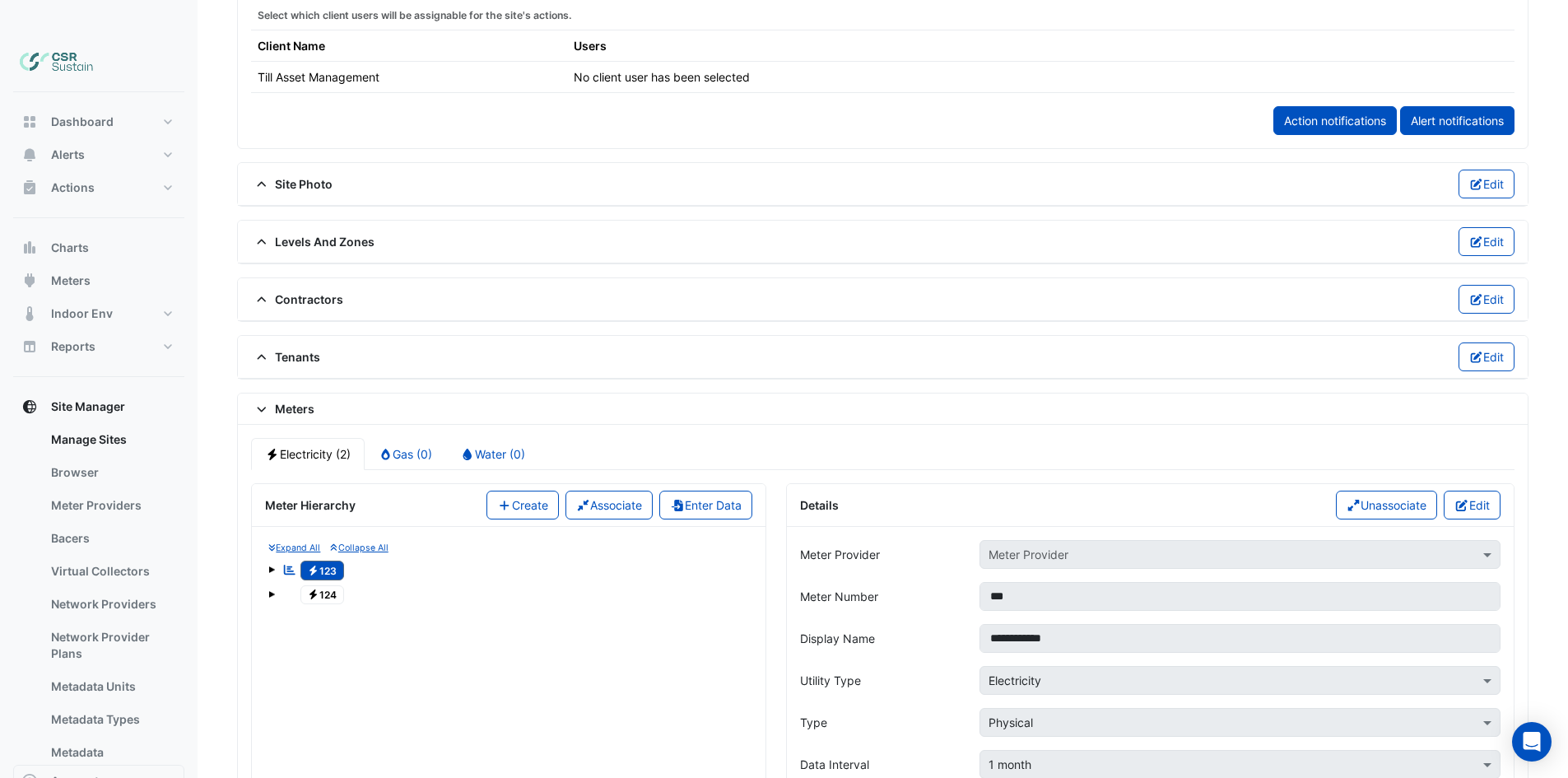
scroll to position [1018, 0]
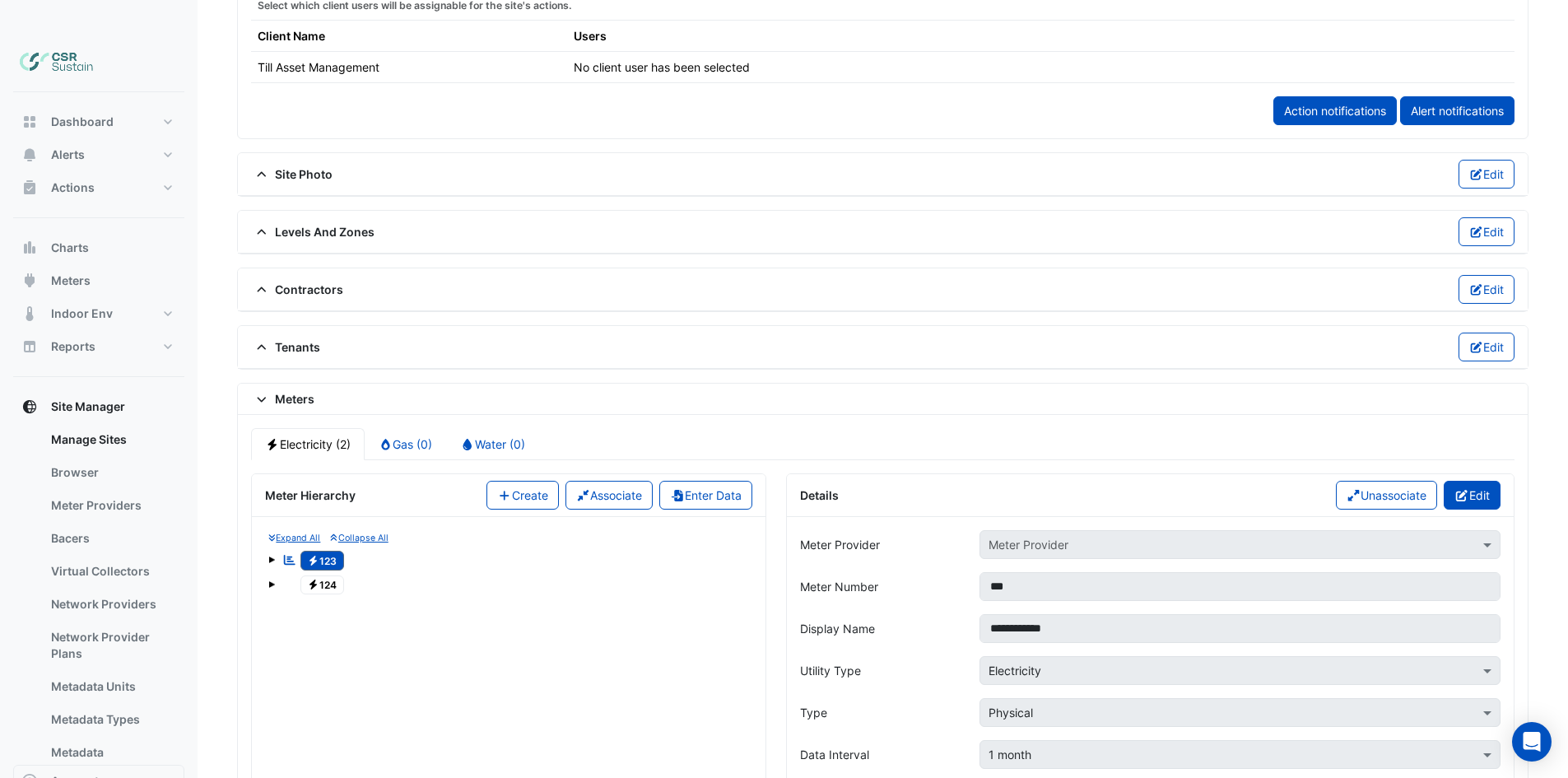
click at [1486, 481] on button "Edit" at bounding box center [1471, 494] width 57 height 29
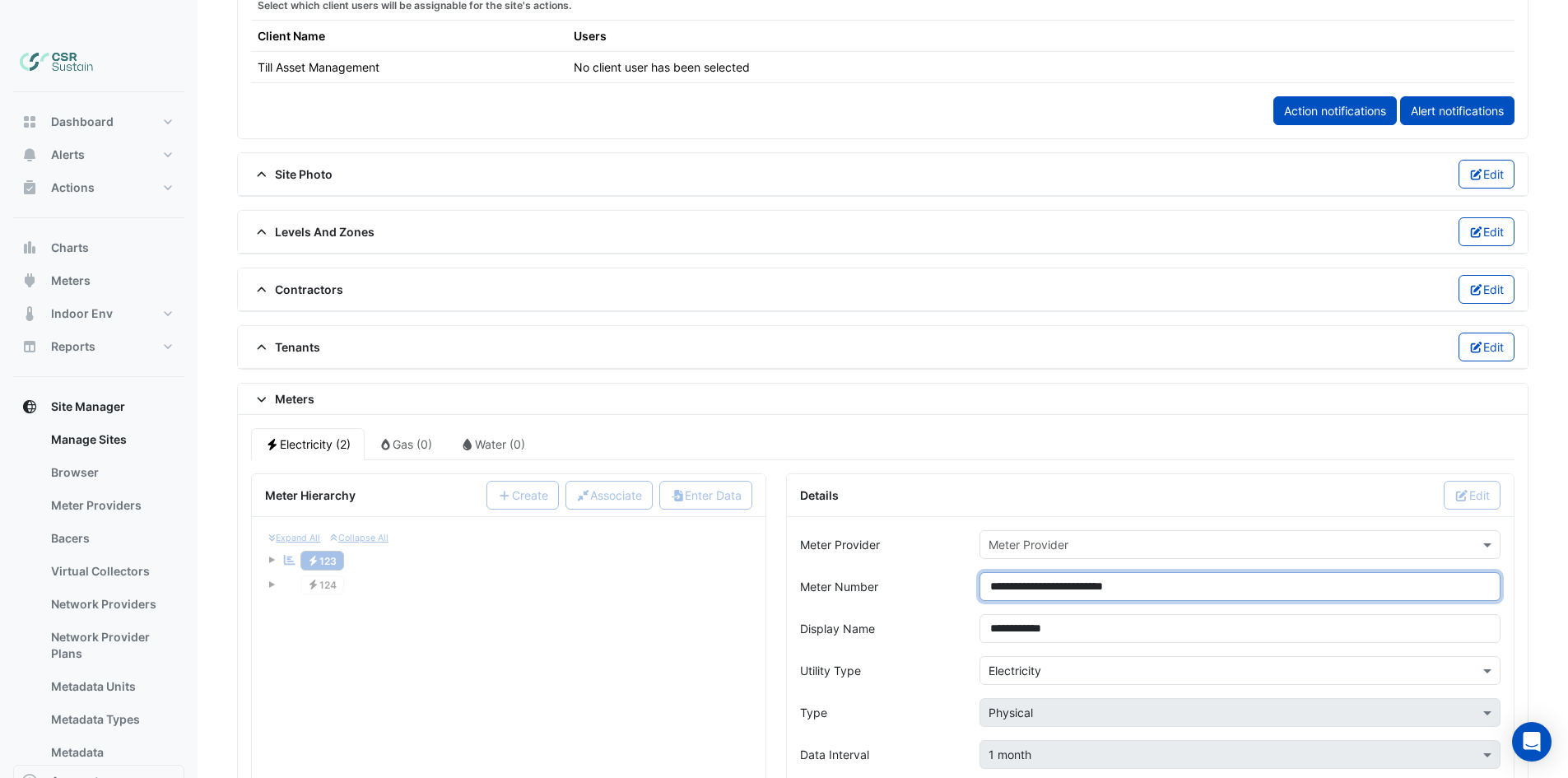
click at [1054, 572] on input "**********" at bounding box center [1240, 586] width 521 height 29
click at [1125, 572] on input "**********" at bounding box center [1240, 586] width 521 height 29
click at [1143, 572] on input "**********" at bounding box center [1240, 586] width 521 height 29
drag, startPoint x: 1260, startPoint y: 426, endPoint x: 1241, endPoint y: 571, distance: 146.2
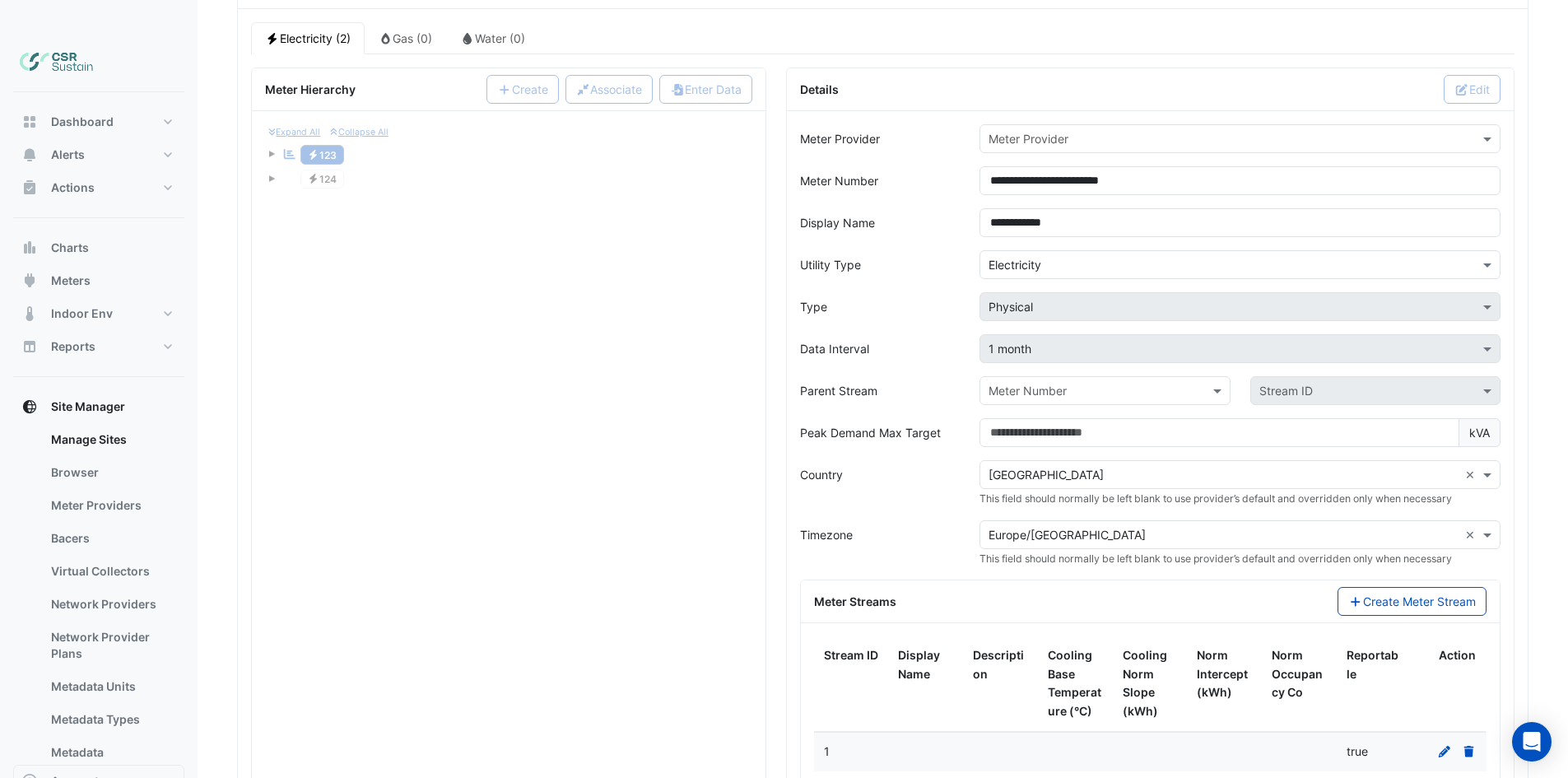
drag, startPoint x: 1013, startPoint y: 694, endPoint x: 1011, endPoint y: 728, distance: 34.1
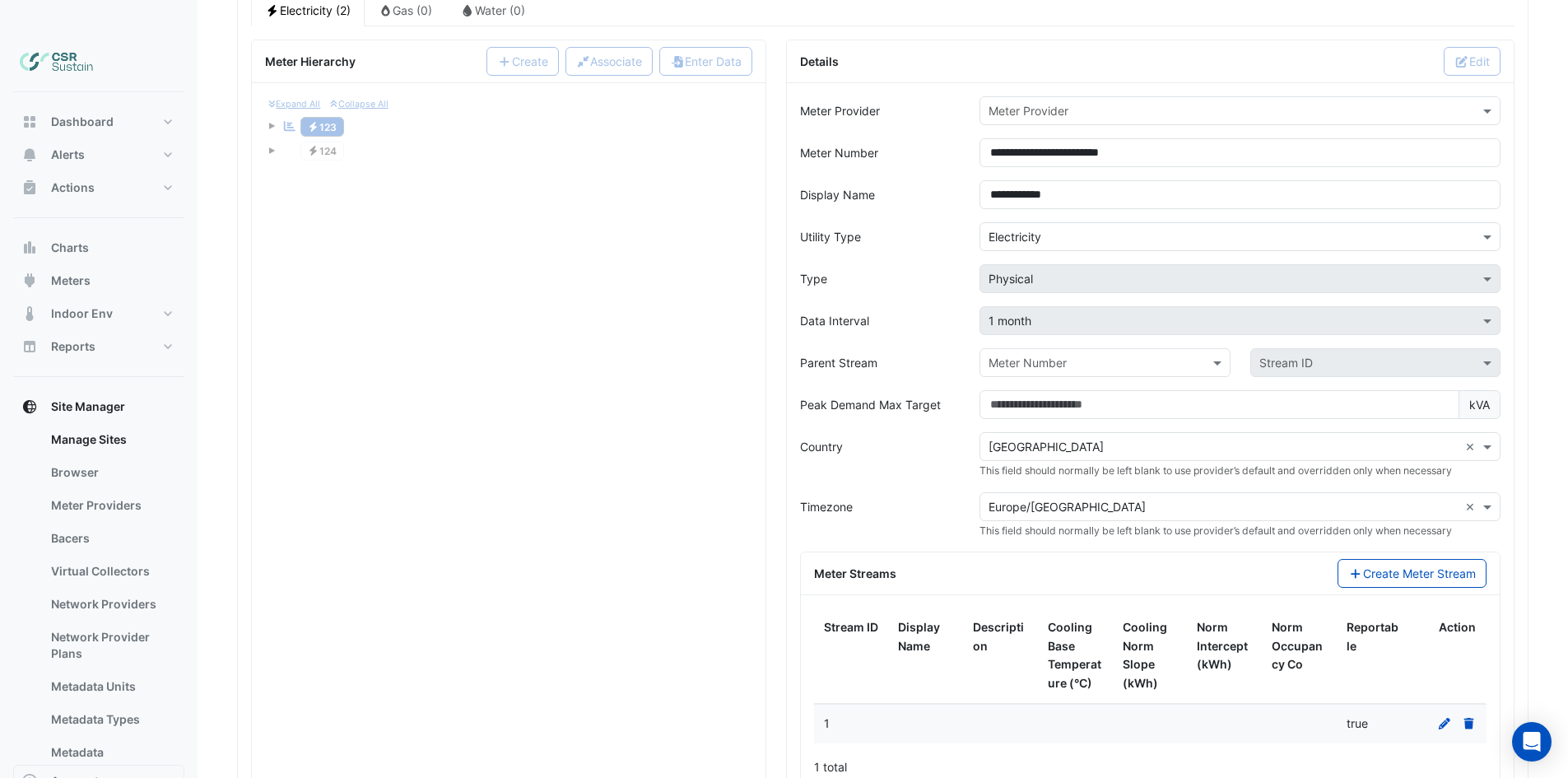
drag, startPoint x: 693, startPoint y: 608, endPoint x: 690, endPoint y: 530, distance: 78.1
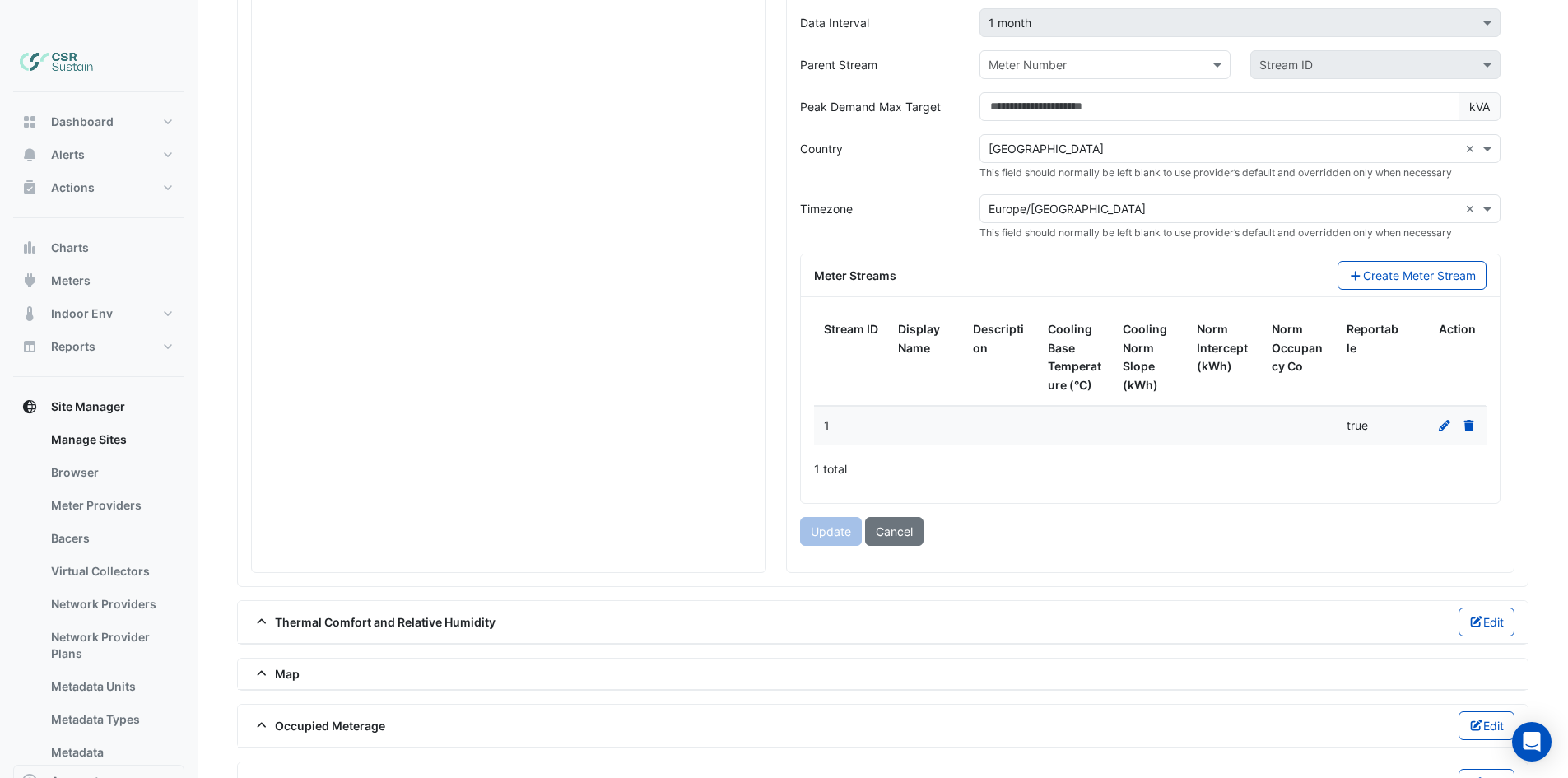
drag, startPoint x: 741, startPoint y: 521, endPoint x: 720, endPoint y: 608, distance: 89.5
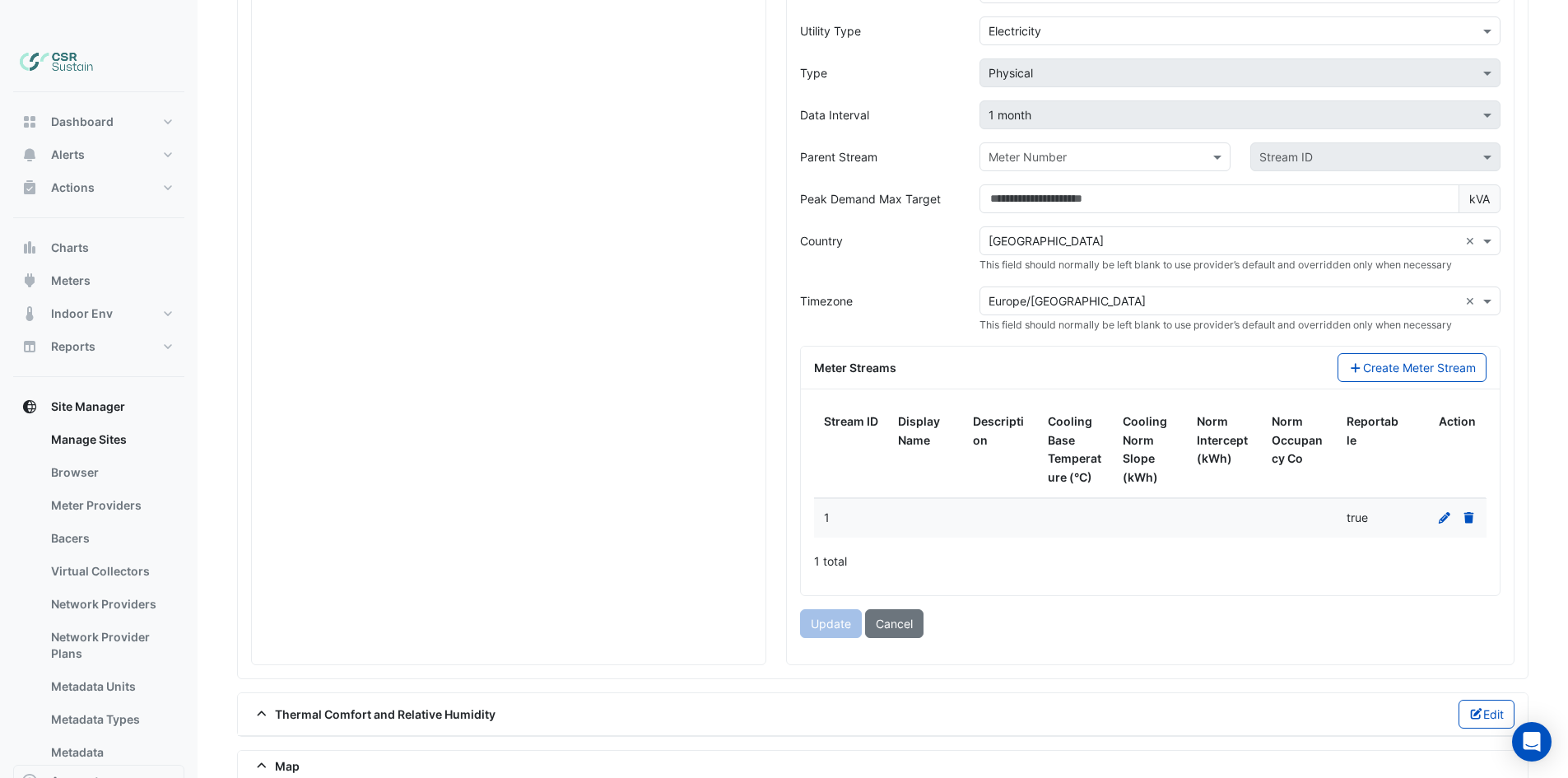
drag, startPoint x: 713, startPoint y: 578, endPoint x: 711, endPoint y: 468, distance: 110.0
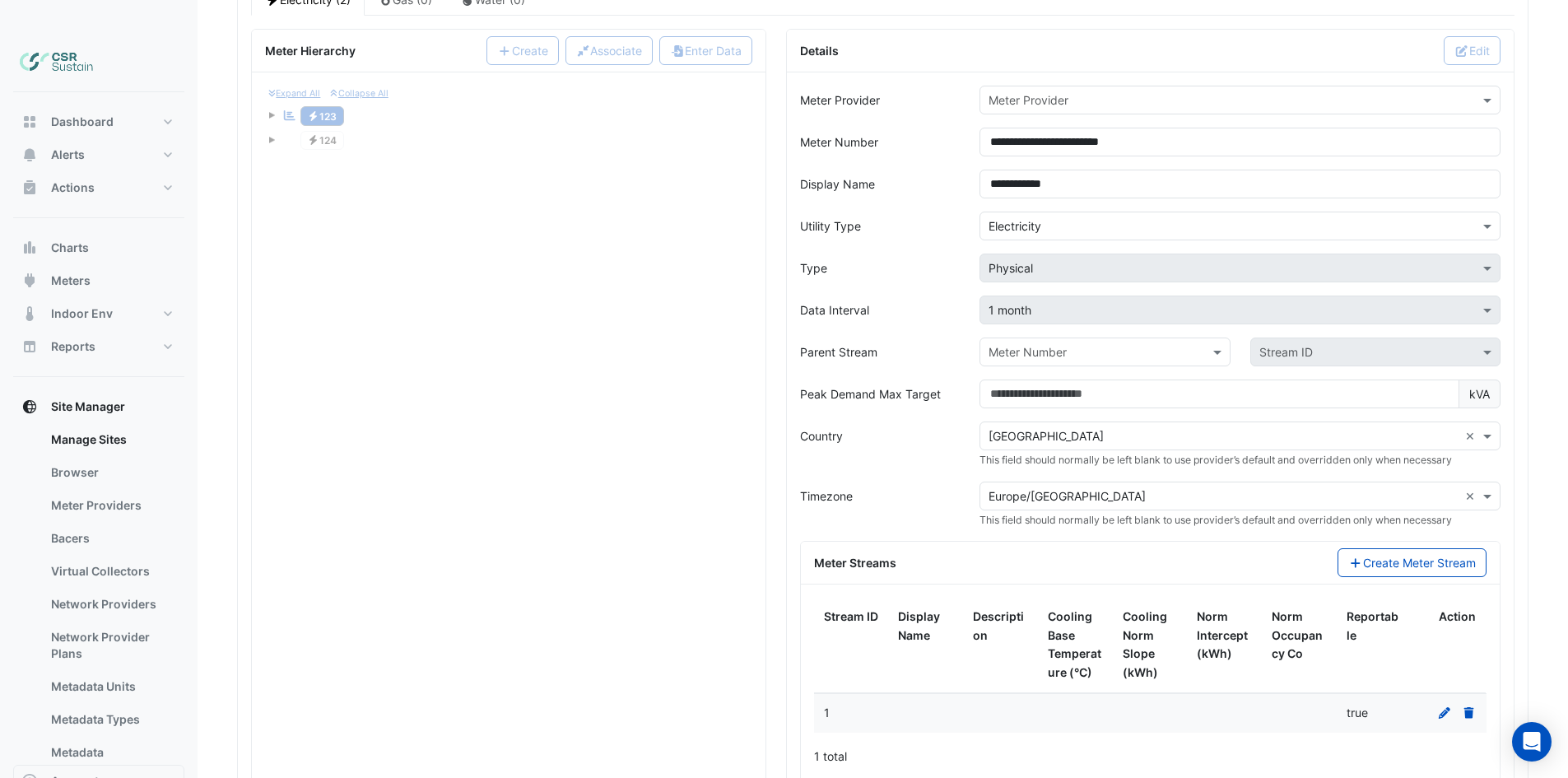
scroll to position [1394, 0]
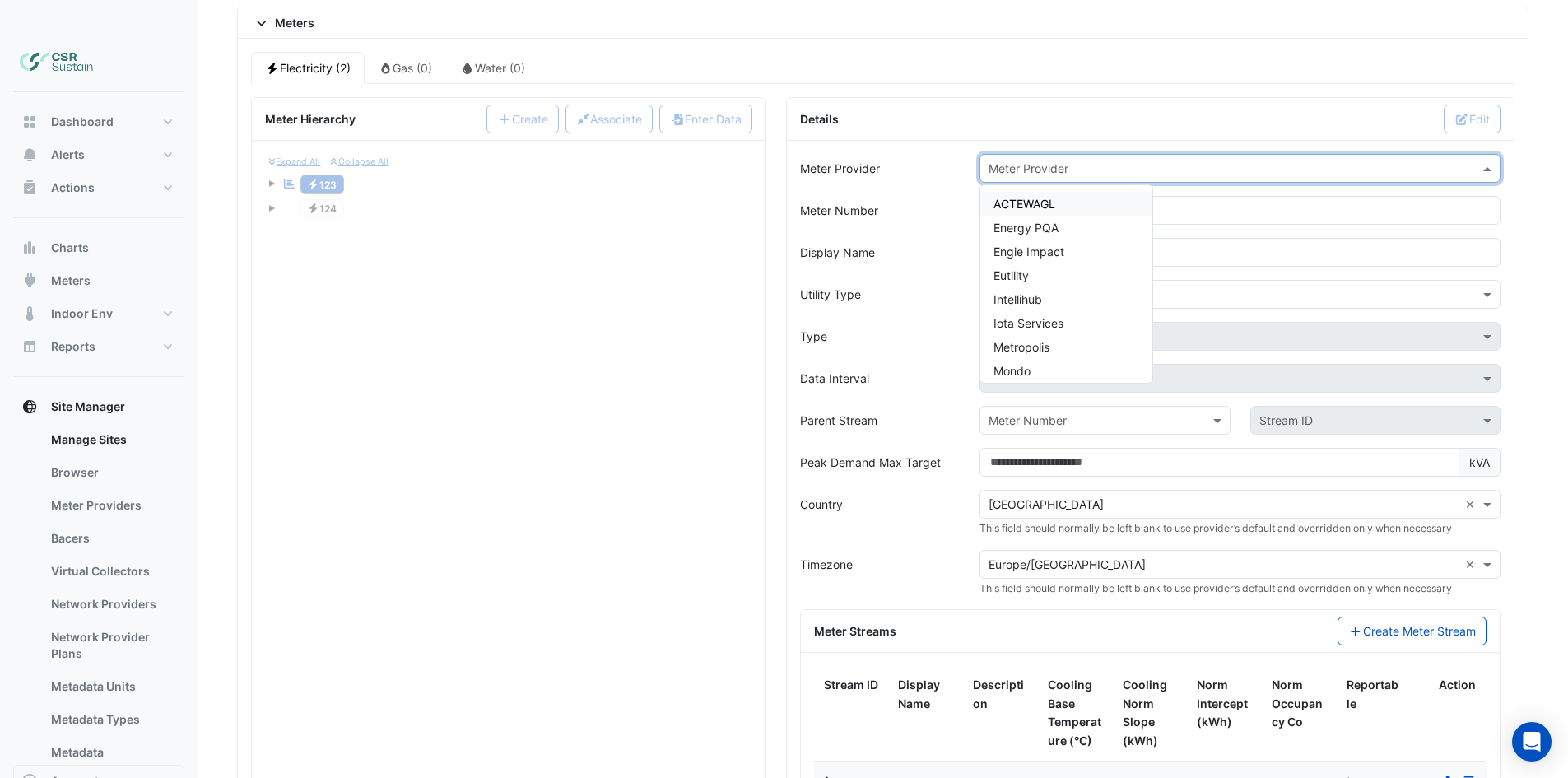
click at [1263, 160] on input "text" at bounding box center [1223, 168] width 470 height 17
click at [1027, 238] on span "PEAK Meter" at bounding box center [1025, 245] width 64 height 14
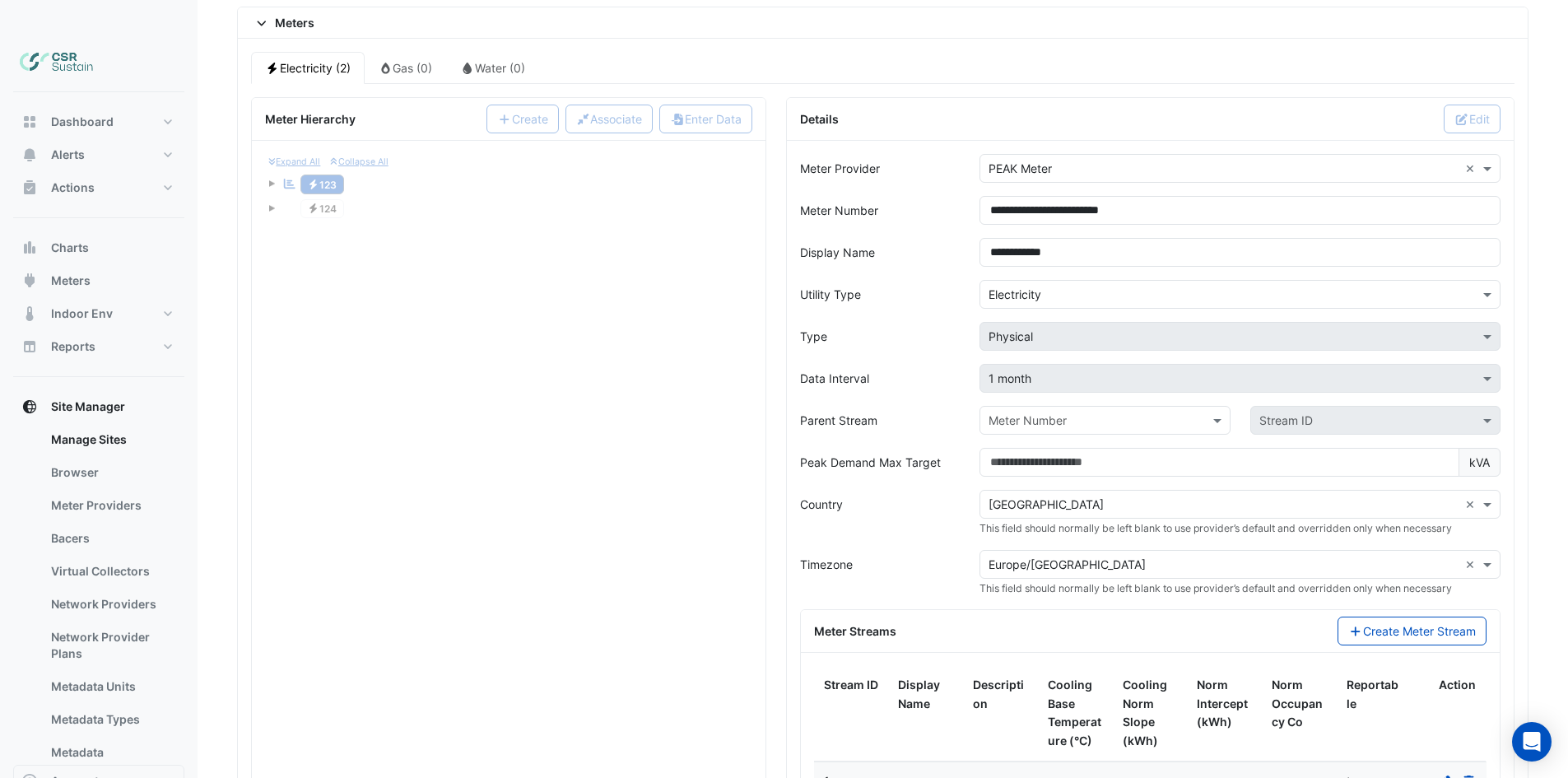
drag, startPoint x: 670, startPoint y: 306, endPoint x: 667, endPoint y: 351, distance: 45.1
click at [671, 311] on div "Expand All Collapse All Reportable Electricity 123 Electricity 124 No meters No…" at bounding box center [508, 533] width 513 height 787
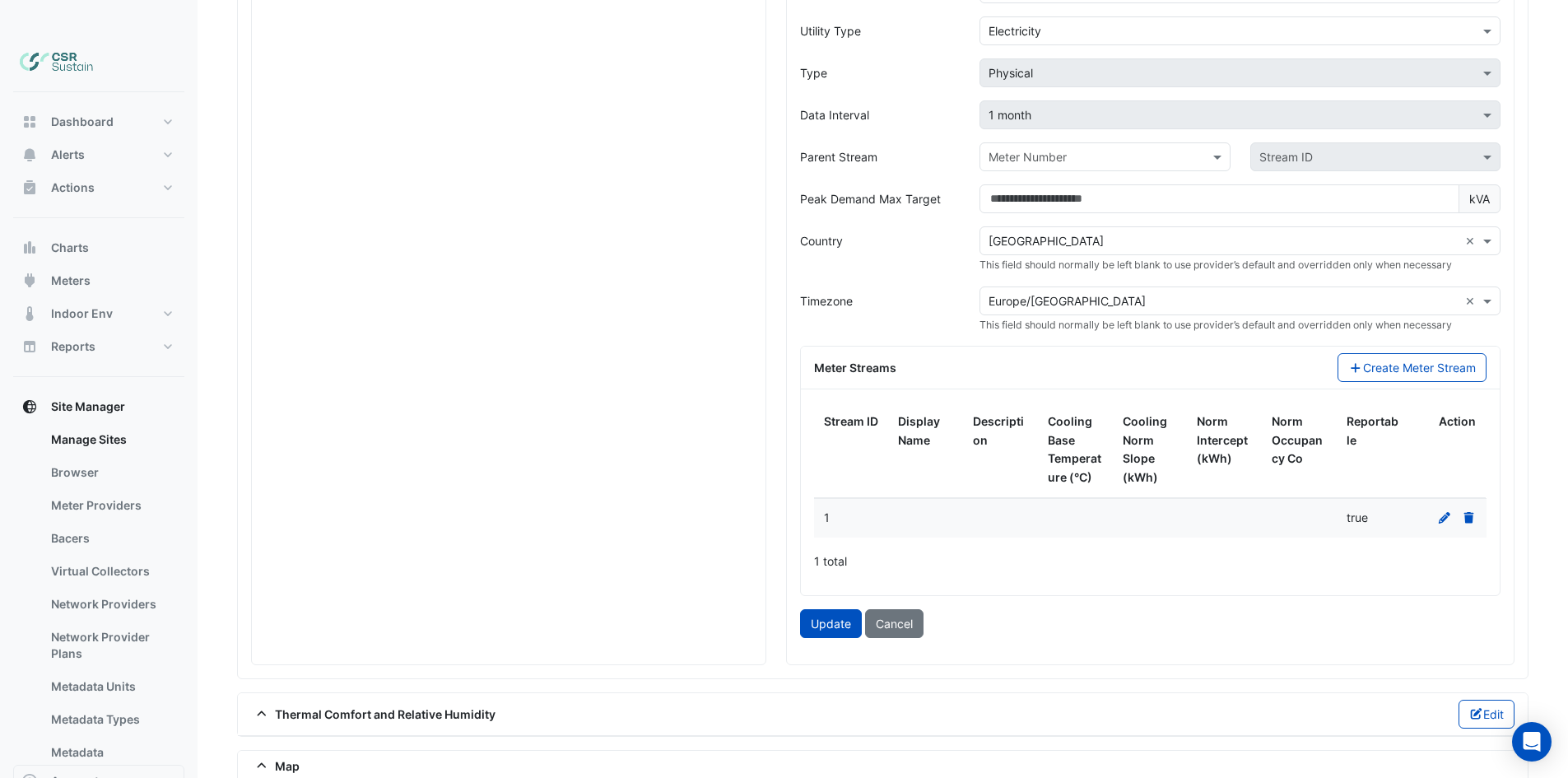
drag, startPoint x: 675, startPoint y: 504, endPoint x: 678, endPoint y: 531, distance: 27.2
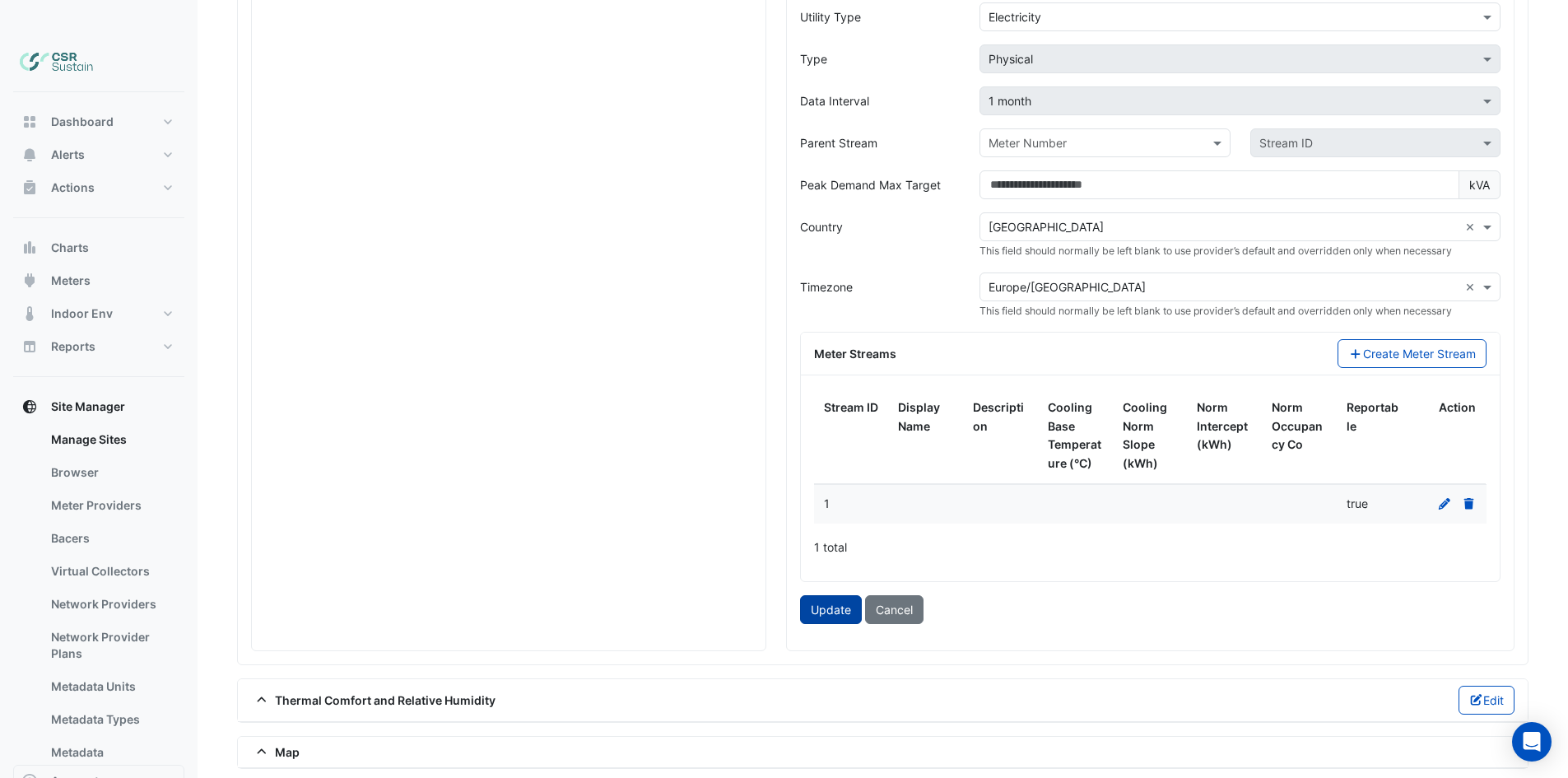
click at [823, 595] on button "Update" at bounding box center [831, 609] width 62 height 29
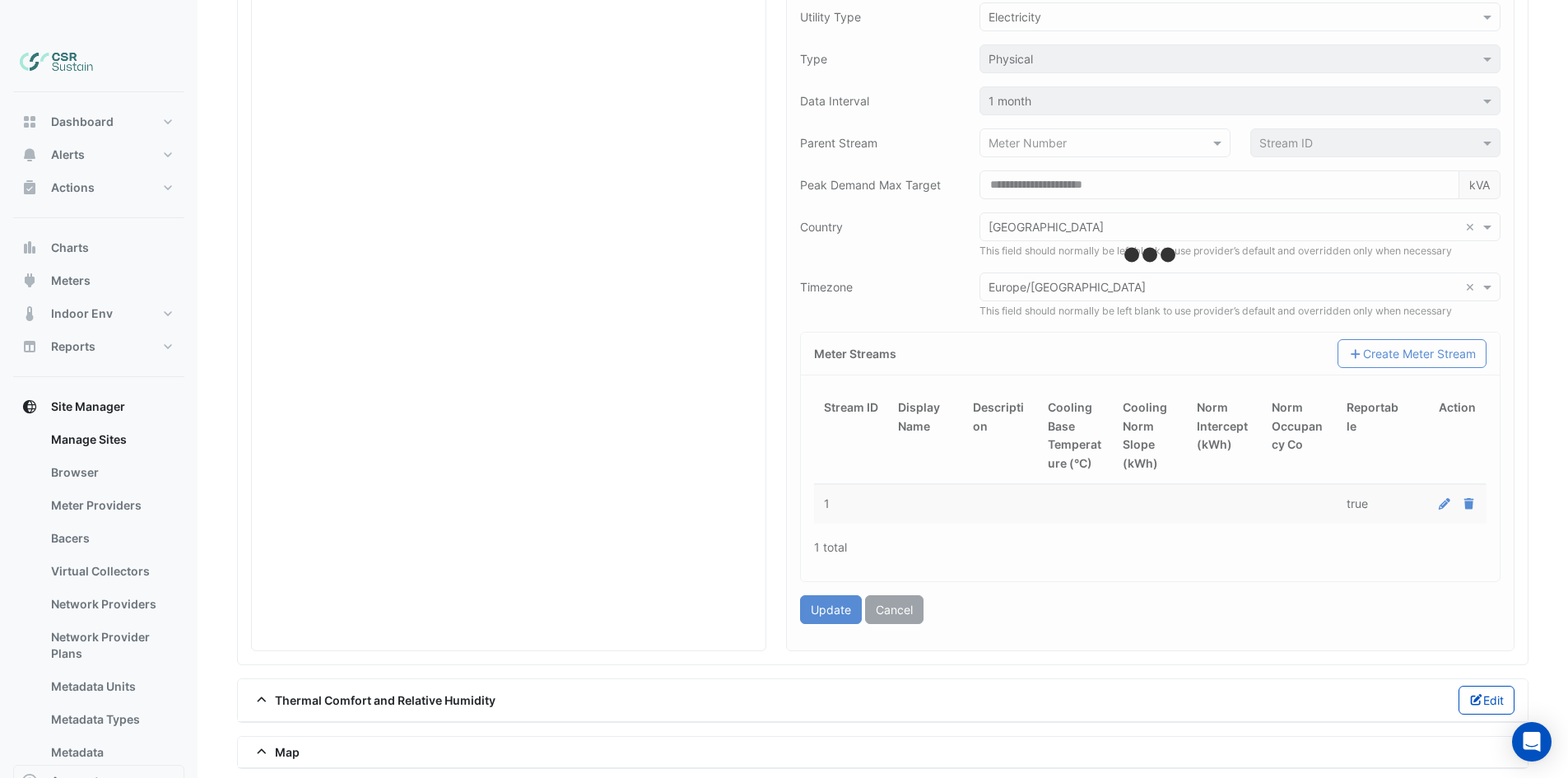
type input "**********"
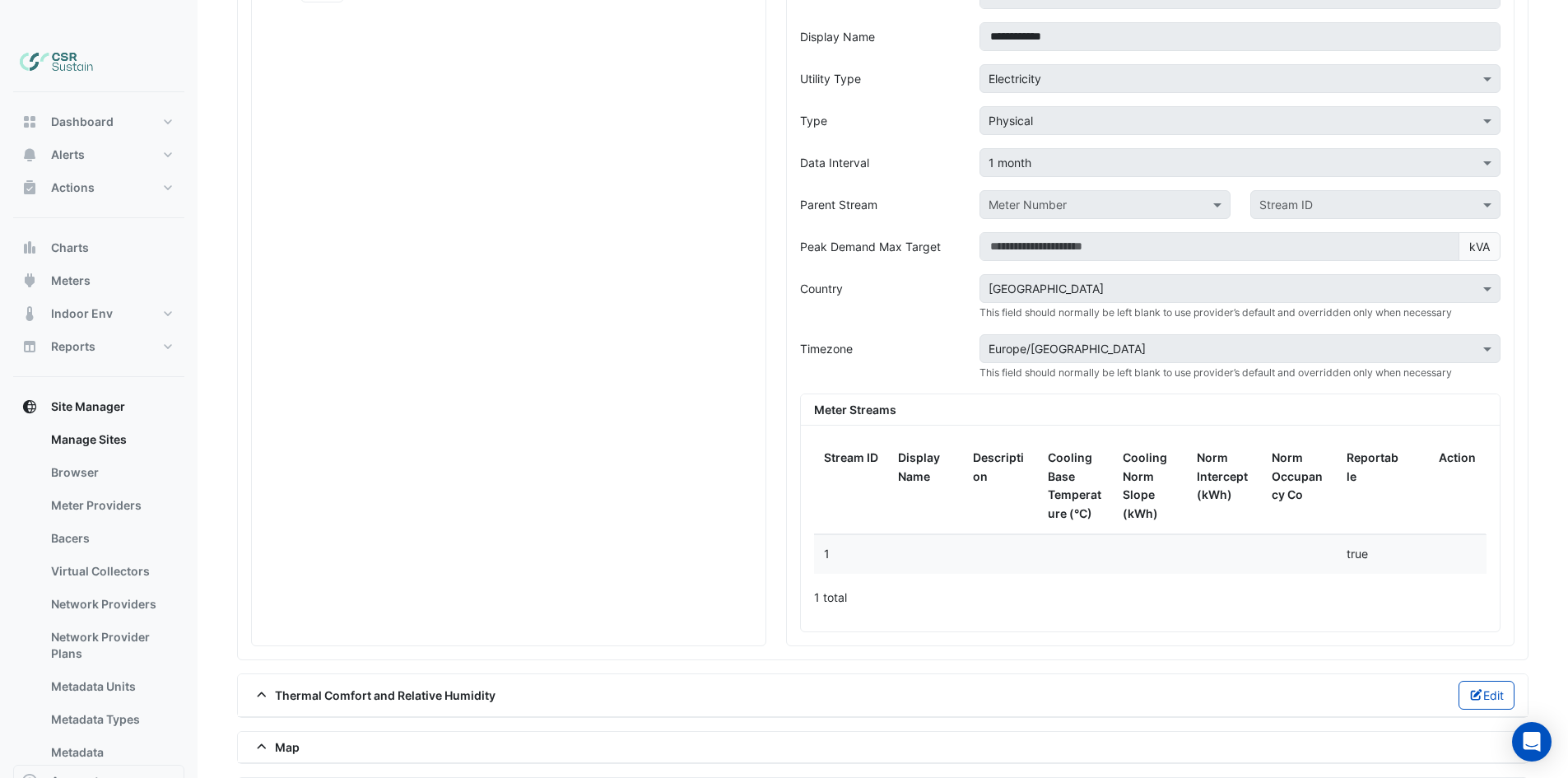
drag, startPoint x: 645, startPoint y: 420, endPoint x: 653, endPoint y: 326, distance: 94.3
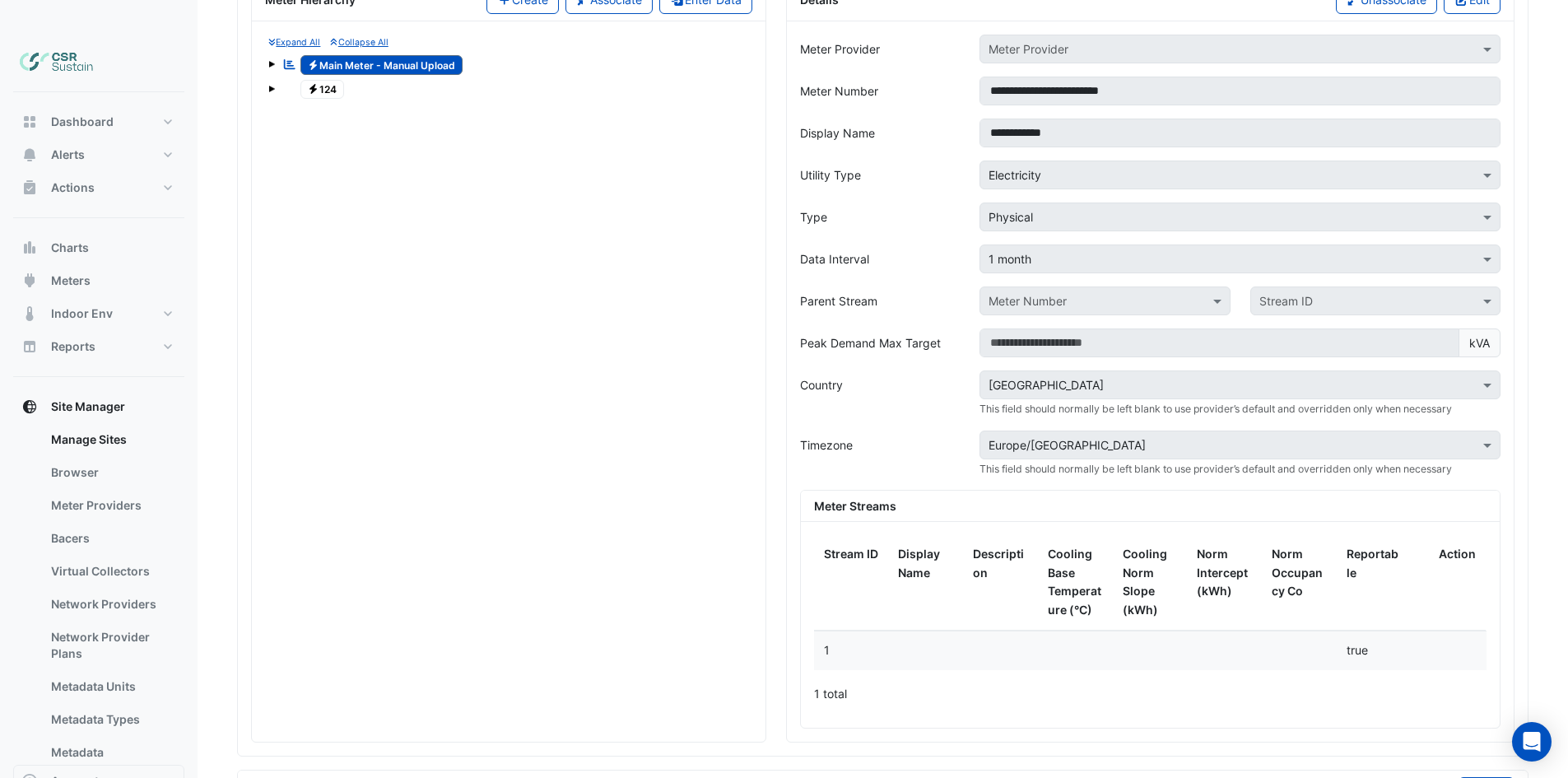
drag, startPoint x: 630, startPoint y: 293, endPoint x: 628, endPoint y: 253, distance: 40.0
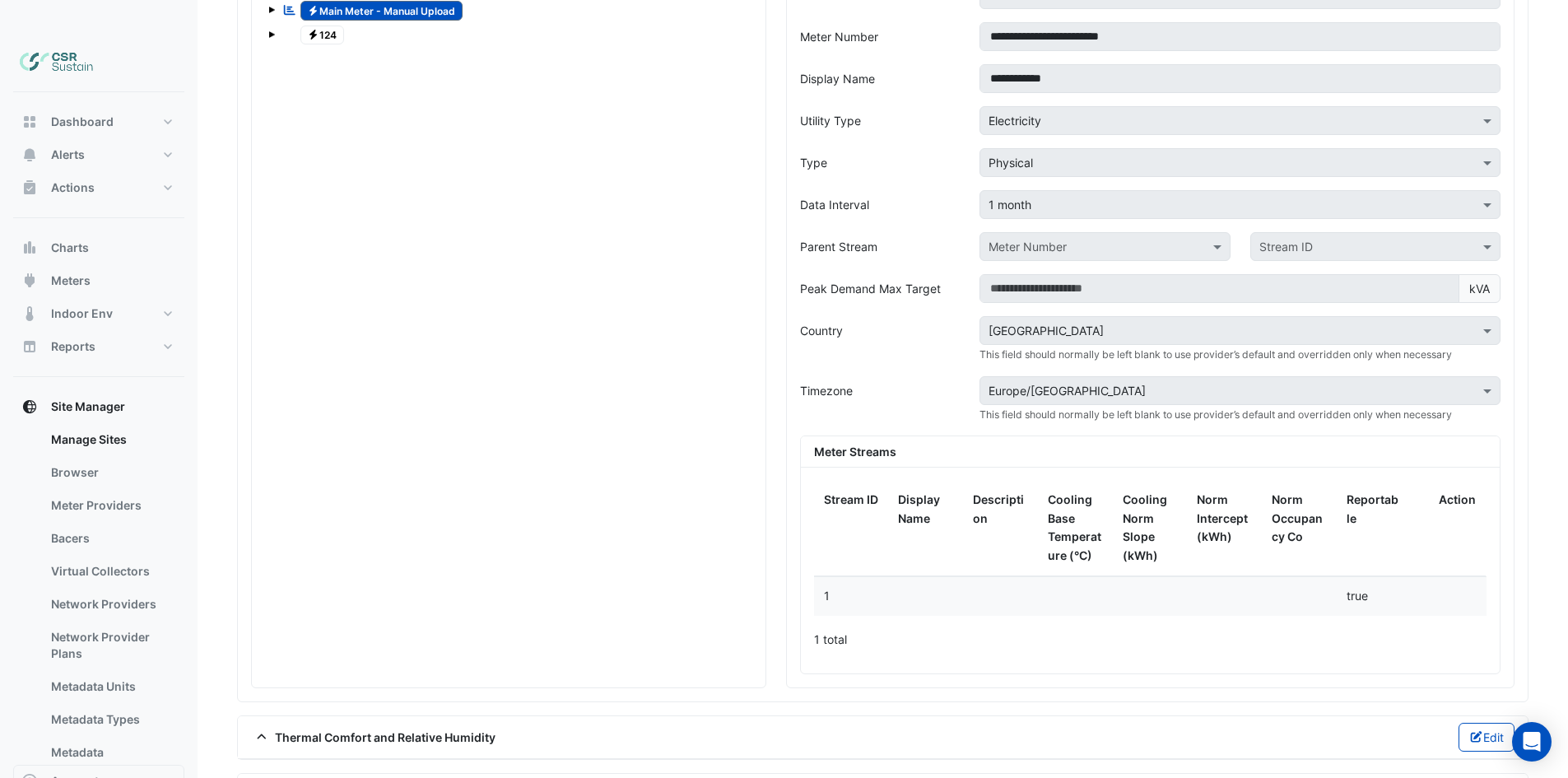
drag, startPoint x: 516, startPoint y: 243, endPoint x: 525, endPoint y: 206, distance: 38.1
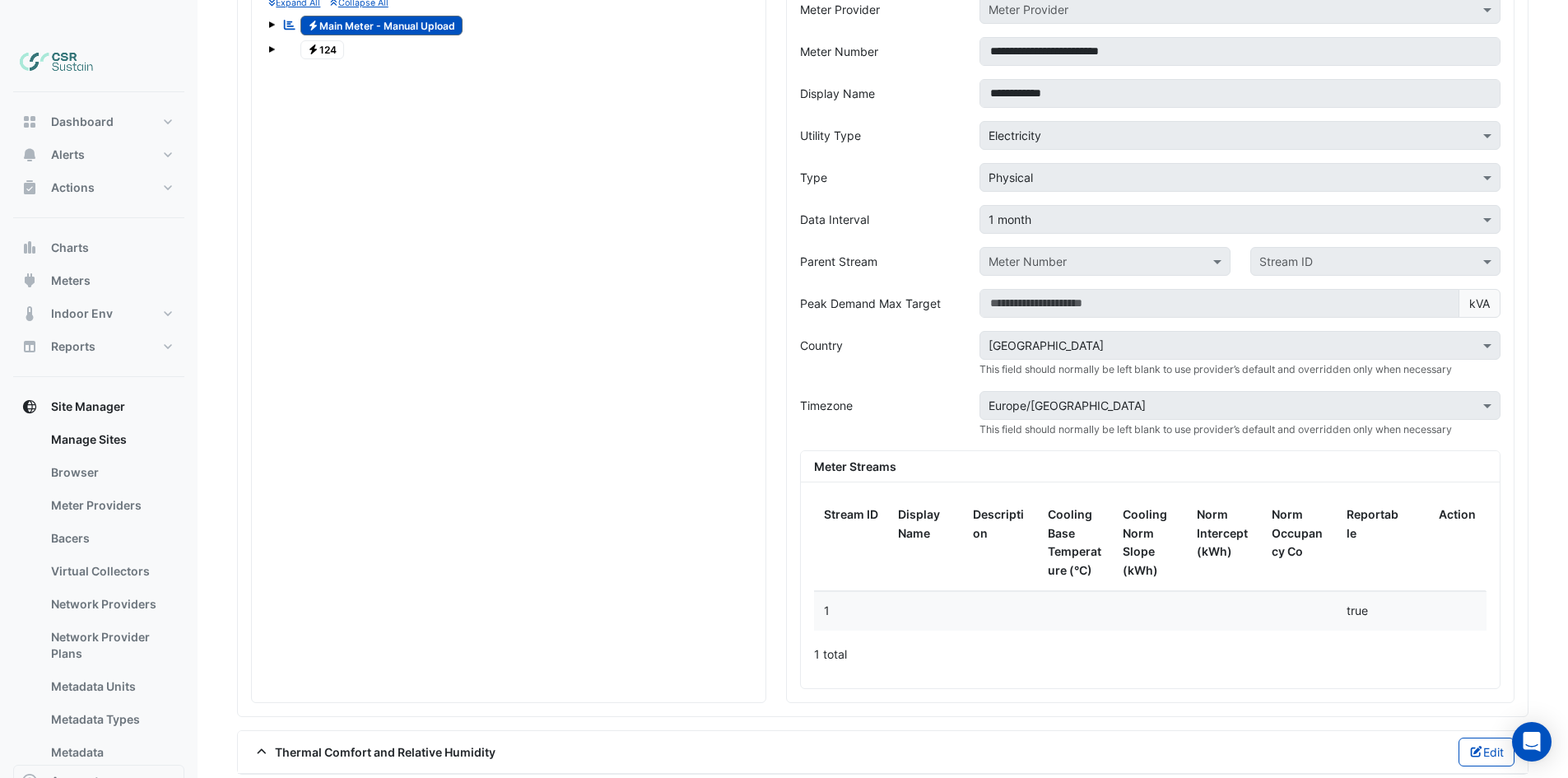
scroll to position [1431, 0]
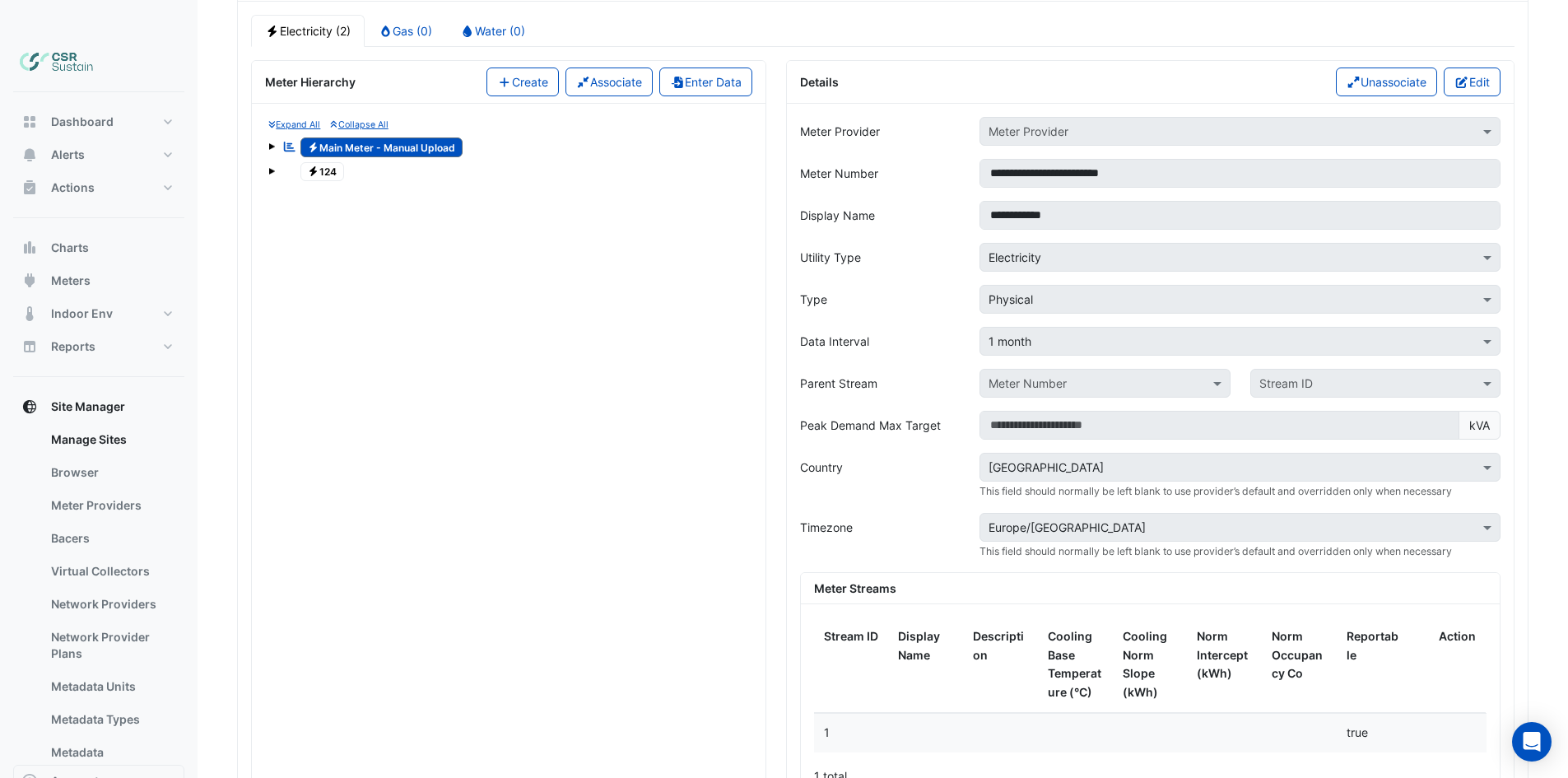
drag, startPoint x: 529, startPoint y: 409, endPoint x: 518, endPoint y: 297, distance: 112.5
click at [329, 162] on span "Electricity 124" at bounding box center [322, 172] width 45 height 20
click at [351, 137] on span "Electricity Main Meter - Manual Upload" at bounding box center [382, 147] width 163 height 20
click at [707, 68] on button "Enter Data" at bounding box center [704, 82] width 93 height 29
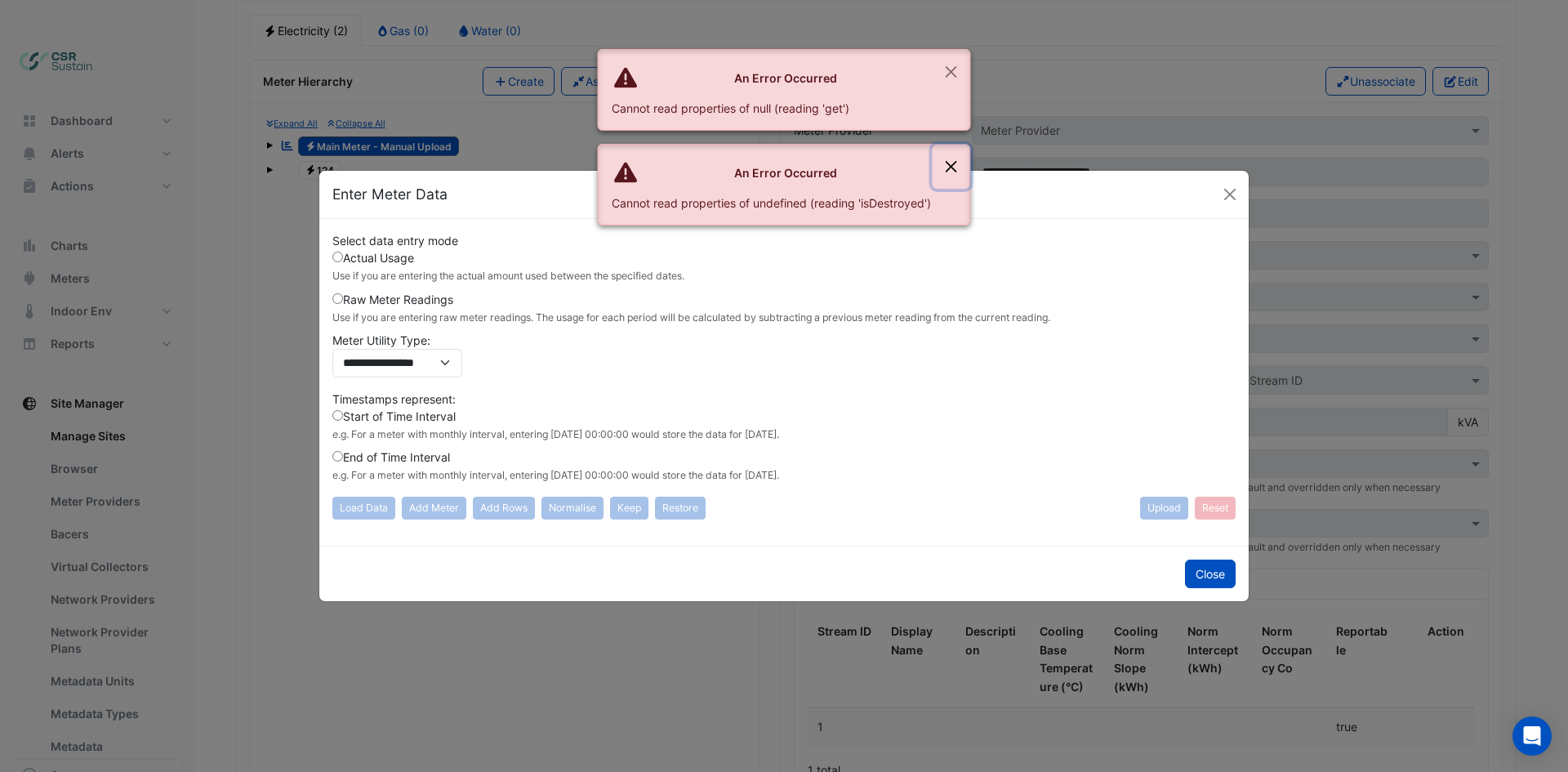
click at [949, 163] on button "Close" at bounding box center [951, 166] width 38 height 44
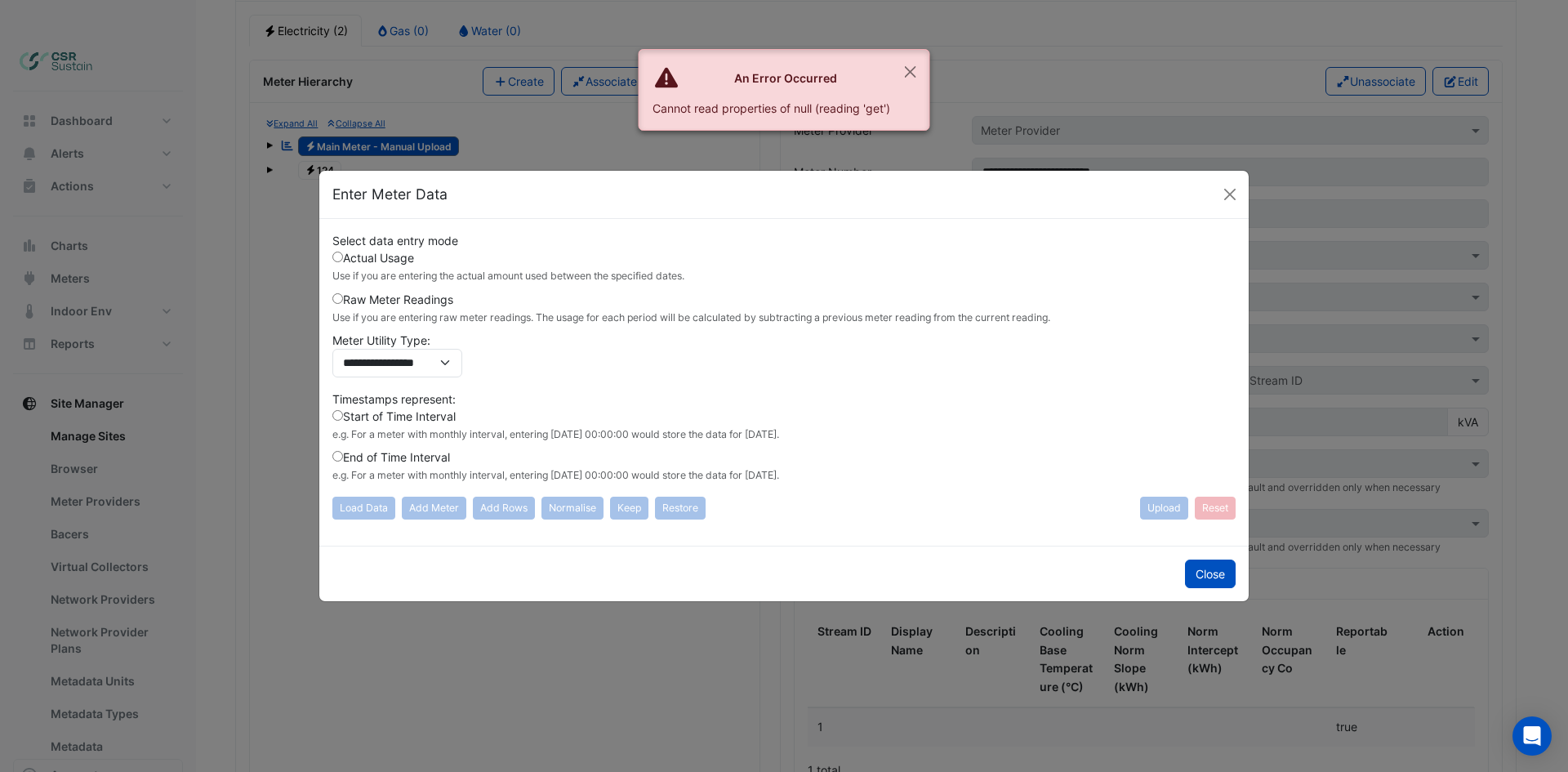
click at [952, 79] on ngb-modal-window "**********" at bounding box center [784, 386] width 1568 height 772
drag, startPoint x: 896, startPoint y: 58, endPoint x: 913, endPoint y: 68, distance: 19.7
click at [899, 61] on button "Close" at bounding box center [910, 71] width 38 height 44
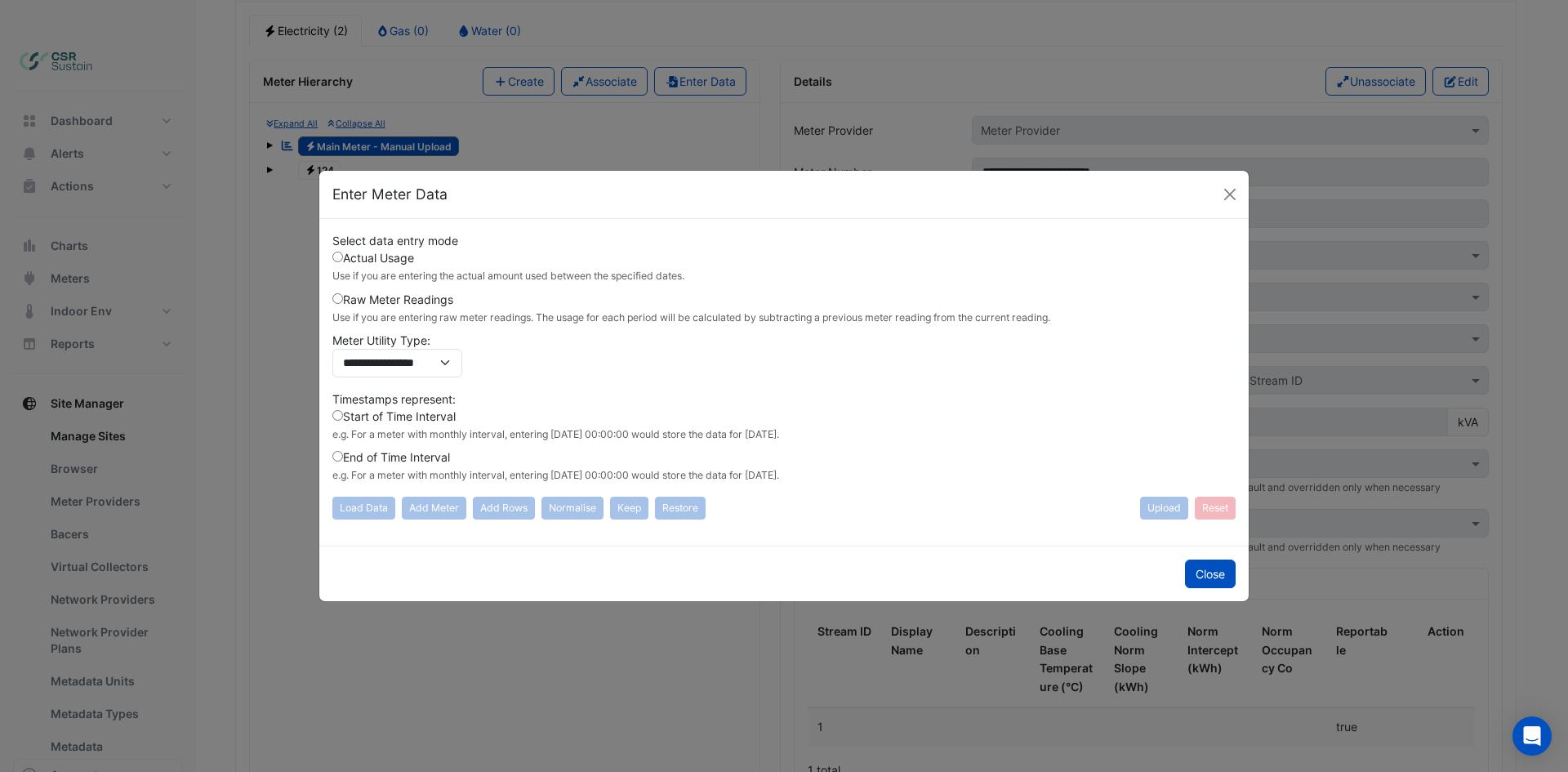
drag, startPoint x: 913, startPoint y: 68, endPoint x: 852, endPoint y: 102, distance: 69.8
drag, startPoint x: 369, startPoint y: 274, endPoint x: 410, endPoint y: 272, distance: 41.0
click at [380, 274] on small "Use if you are entering the actual amount used between the specified dates." at bounding box center [509, 275] width 352 height 12
drag, startPoint x: 465, startPoint y: 276, endPoint x: 479, endPoint y: 279, distance: 14.3
click at [468, 276] on small "Use if you are entering the actual amount used between the specified dates." at bounding box center [509, 275] width 352 height 12
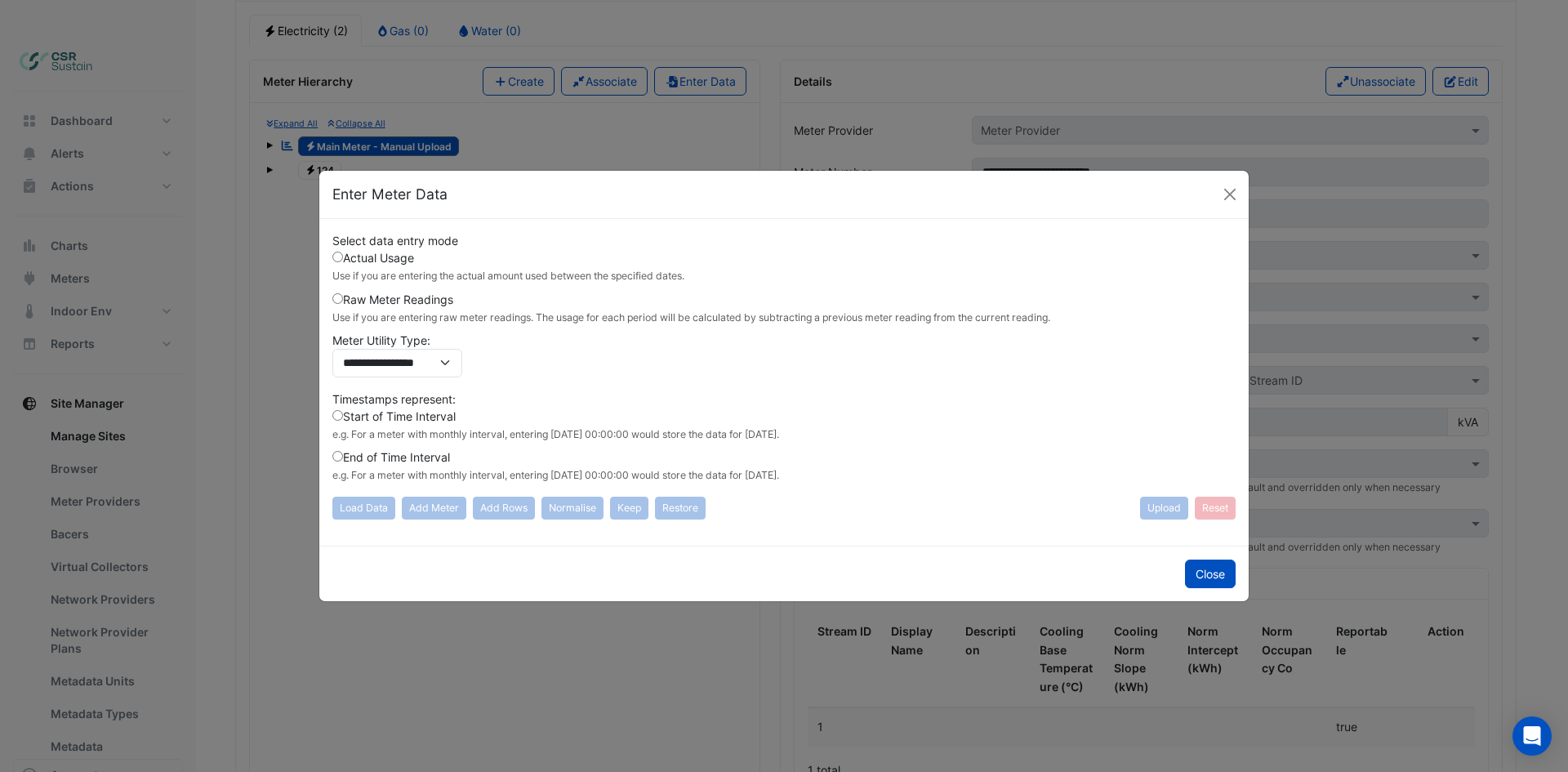
drag, startPoint x: 925, startPoint y: 435, endPoint x: 754, endPoint y: 375, distance: 181.2
click at [890, 423] on div "Start of Time Interval e.g. For a meter with monthly interval, entering 2020-02…" at bounding box center [784, 427] width 903 height 40
click at [379, 368] on select "**********" at bounding box center [397, 362] width 129 height 29
click at [391, 360] on select "**********" at bounding box center [397, 362] width 129 height 29
drag, startPoint x: 626, startPoint y: 493, endPoint x: 636, endPoint y: 496, distance: 10.4
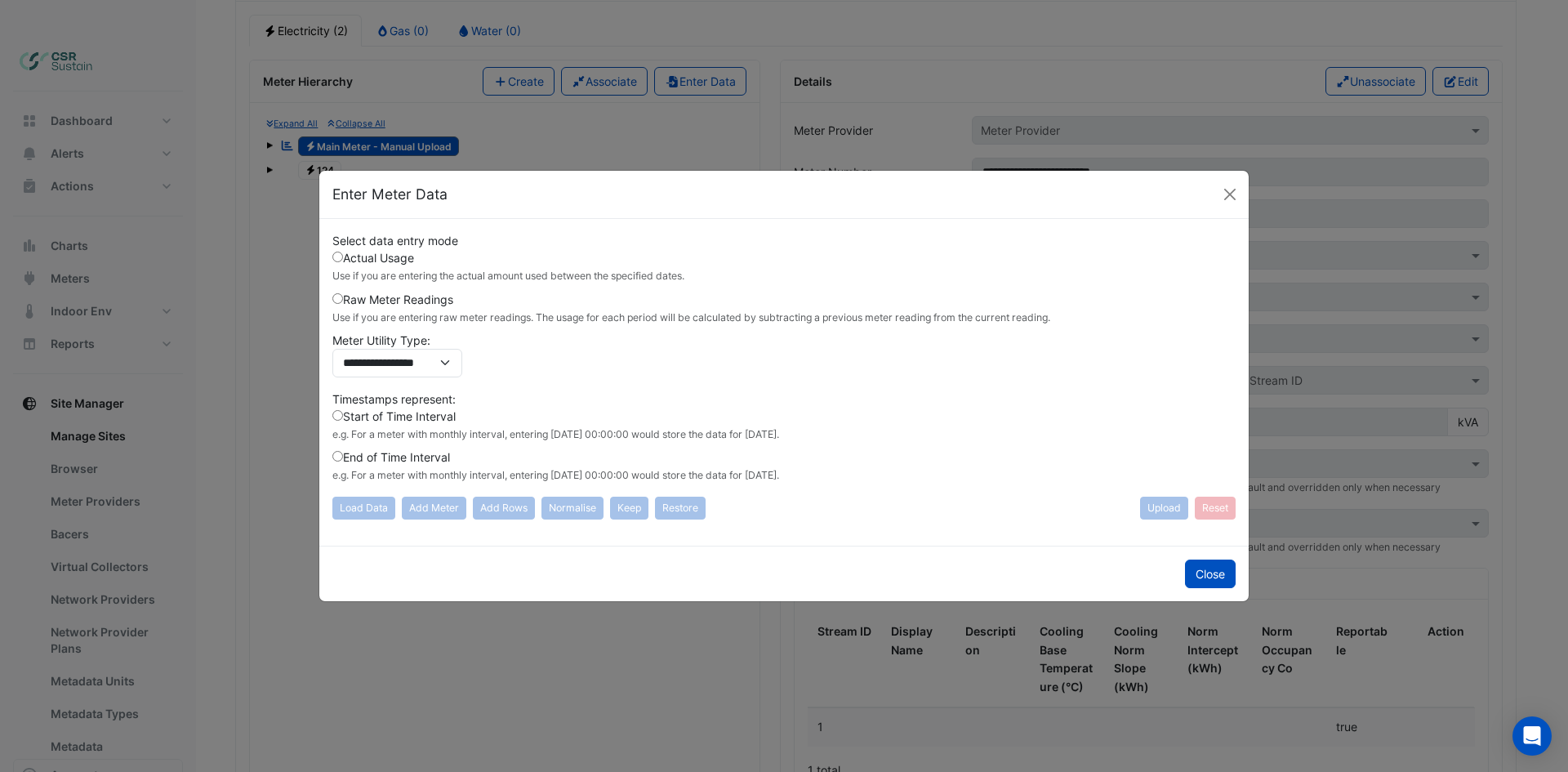
click at [627, 494] on div "**********" at bounding box center [784, 375] width 903 height 287
click at [356, 305] on label "Raw Meter Readings Use if you are entering raw meter readings. The usage for ea…" at bounding box center [691, 307] width 718 height 35
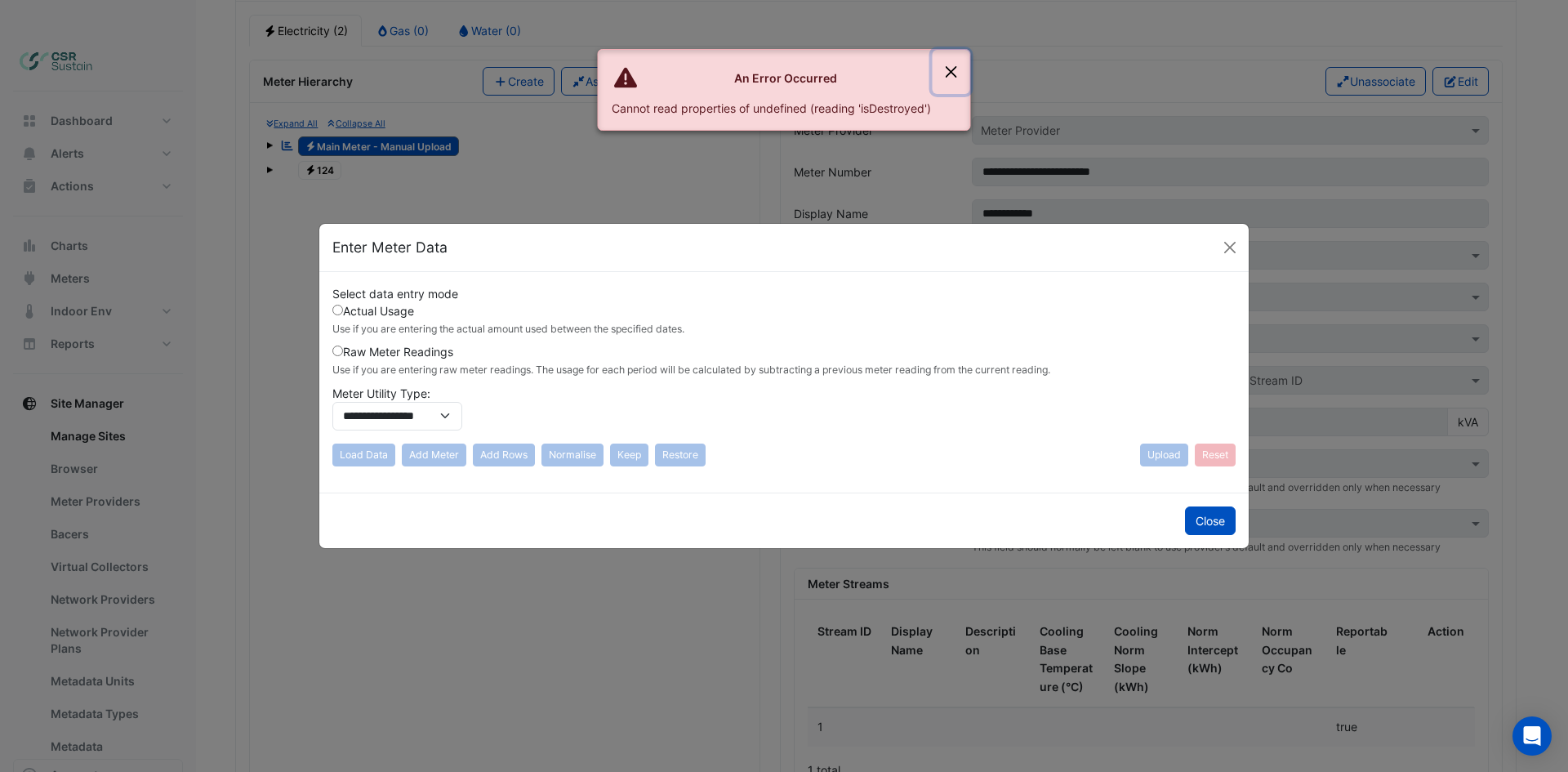
click at [956, 63] on button "Close" at bounding box center [951, 71] width 38 height 44
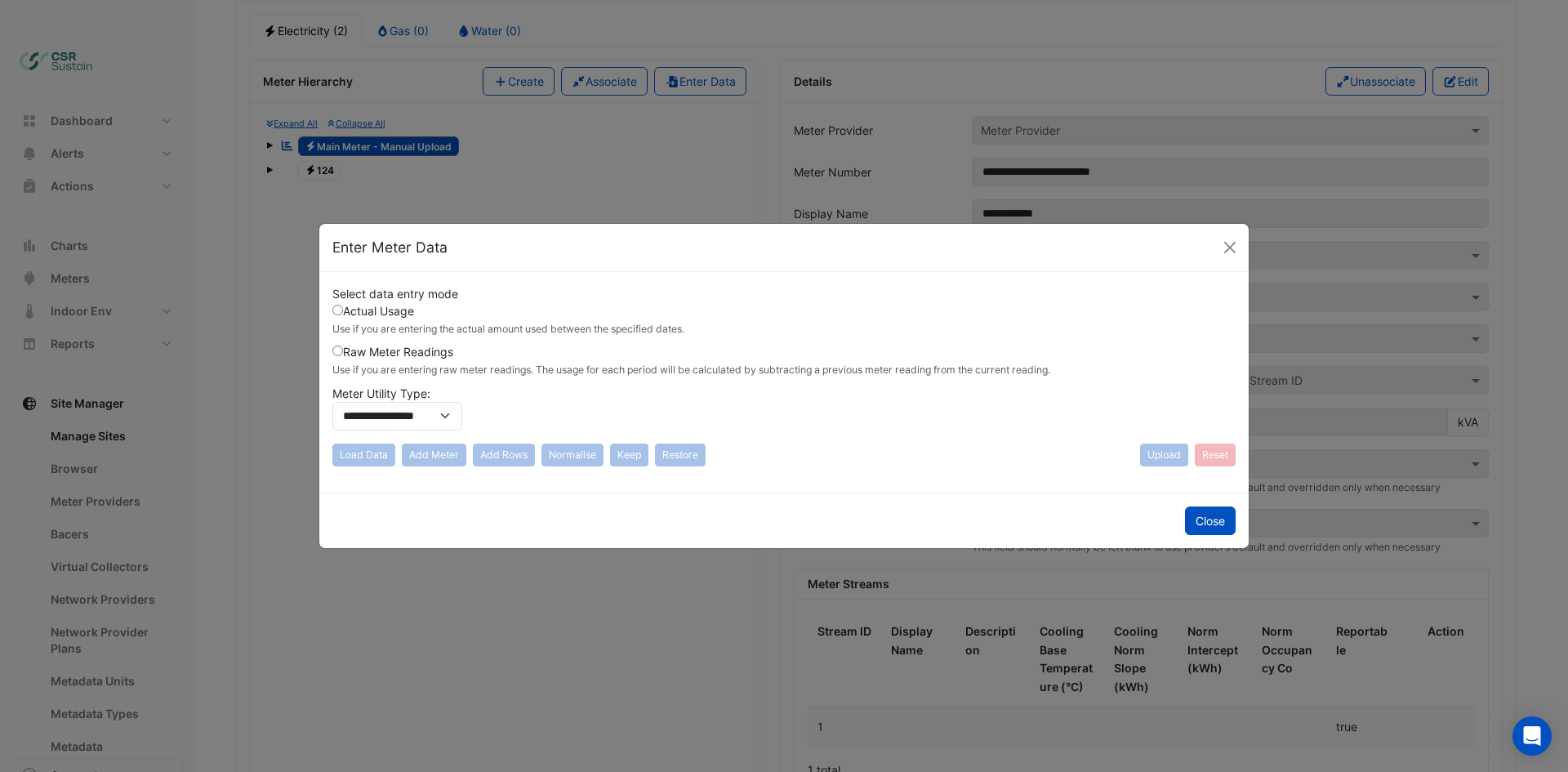
click at [628, 402] on div "**********" at bounding box center [784, 361] width 903 height 152
click at [500, 456] on div "Load Data Add Meter Add Rows Normalise Keep Restore" at bounding box center [519, 454] width 373 height 23
drag, startPoint x: 549, startPoint y: 456, endPoint x: 573, endPoint y: 456, distance: 24.0
click at [566, 456] on div "Load Data Add Meter Add Rows Normalise Keep Restore" at bounding box center [519, 454] width 373 height 23
drag, startPoint x: 590, startPoint y: 456, endPoint x: 672, endPoint y: 458, distance: 82.0
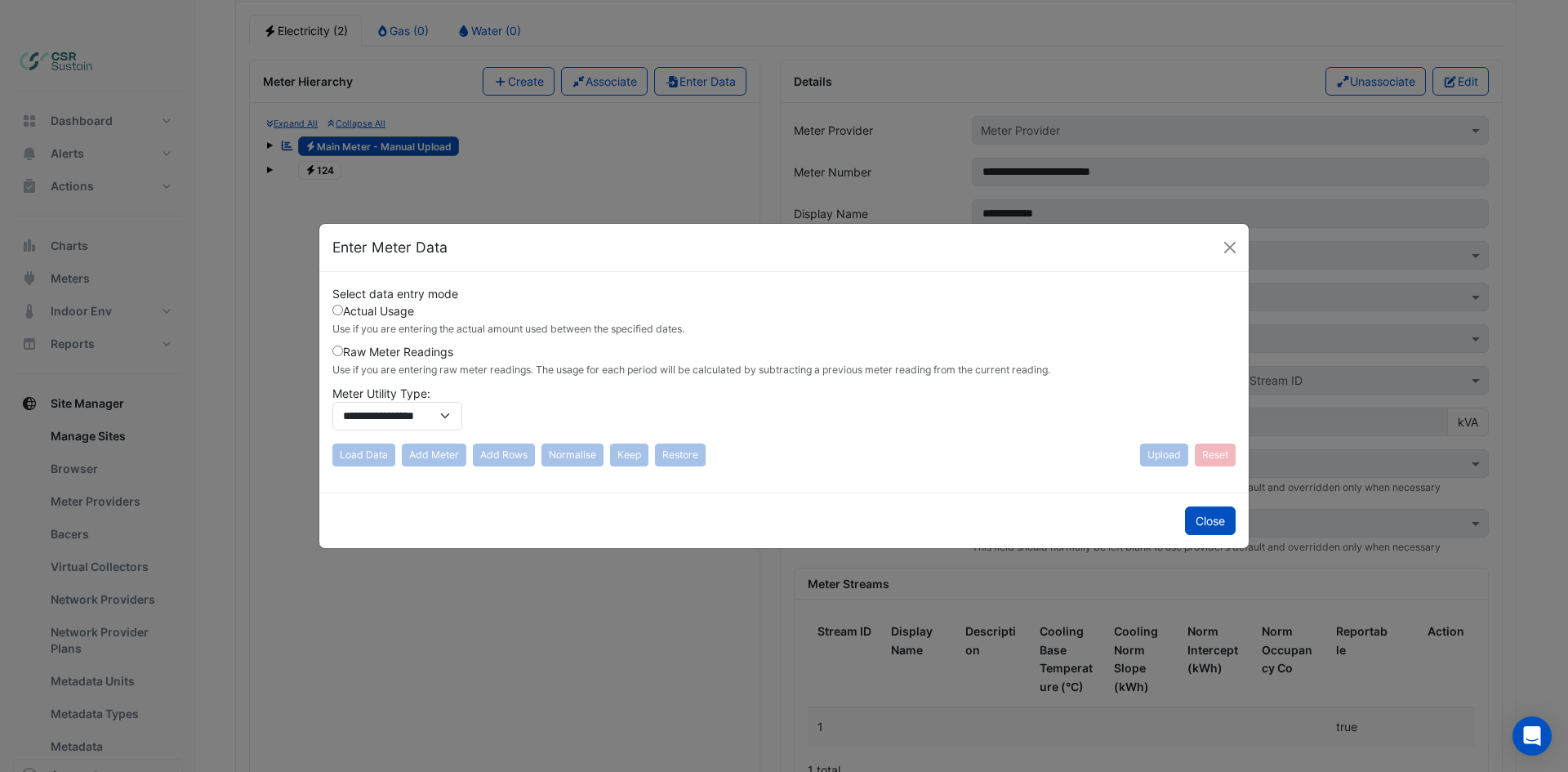
click at [592, 457] on div "Load Data Add Meter Add Rows Normalise Keep Restore" at bounding box center [519, 454] width 373 height 23
click at [1216, 529] on button "Close" at bounding box center [1210, 520] width 50 height 29
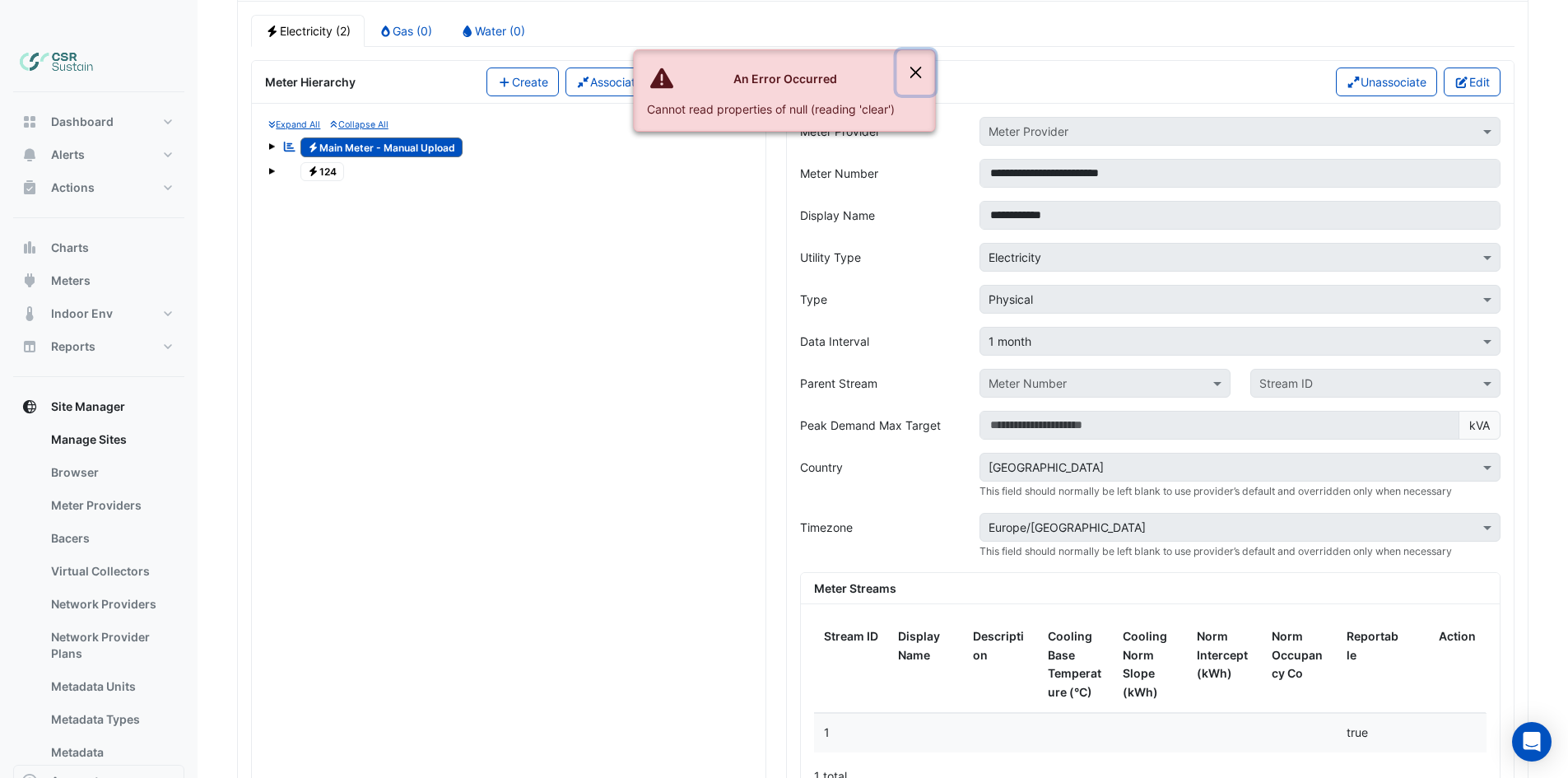
click at [911, 62] on button "Close" at bounding box center [915, 72] width 38 height 45
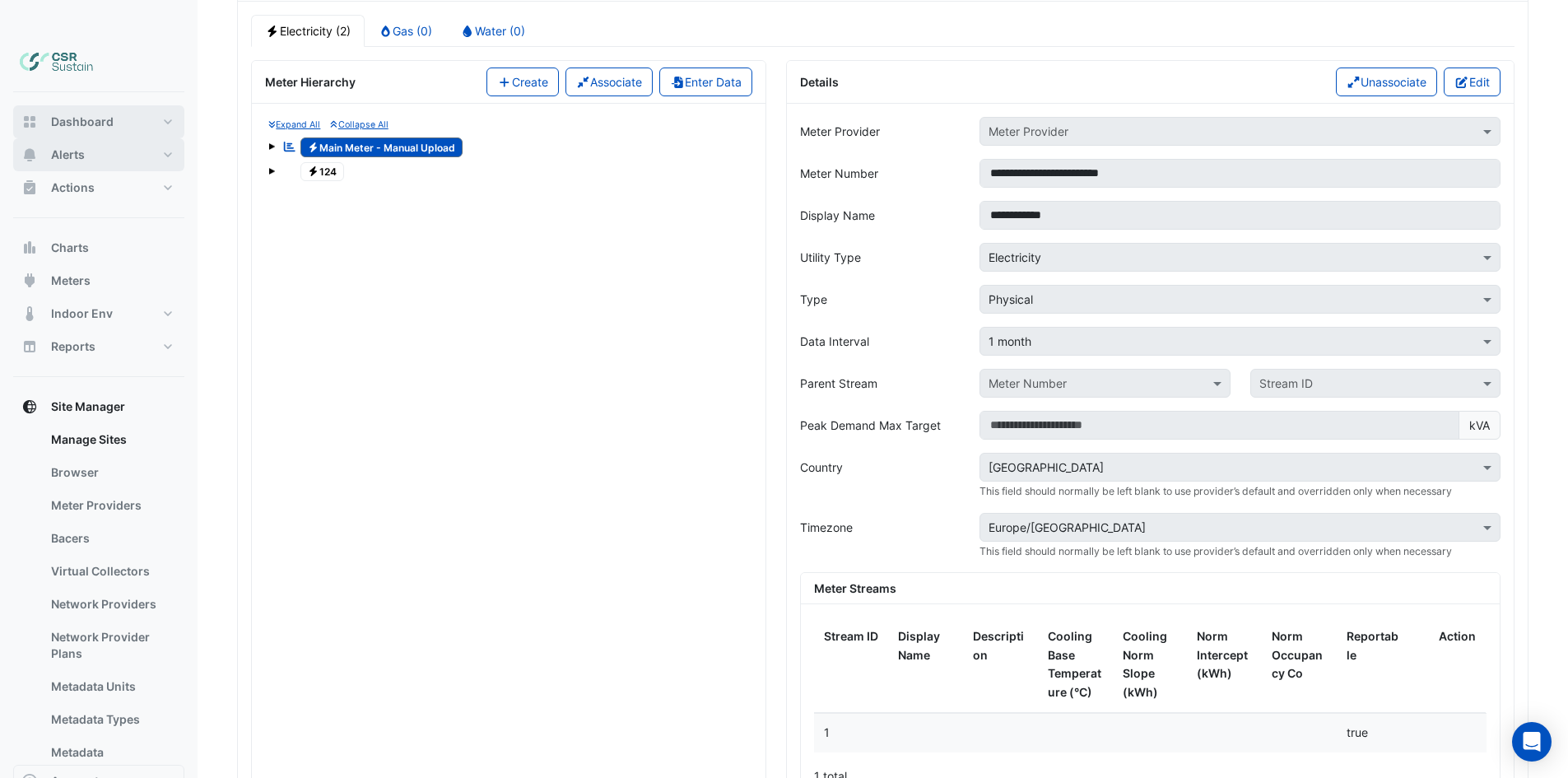
click at [72, 113] on span "Dashboard" at bounding box center [82, 121] width 63 height 17
select select "**"
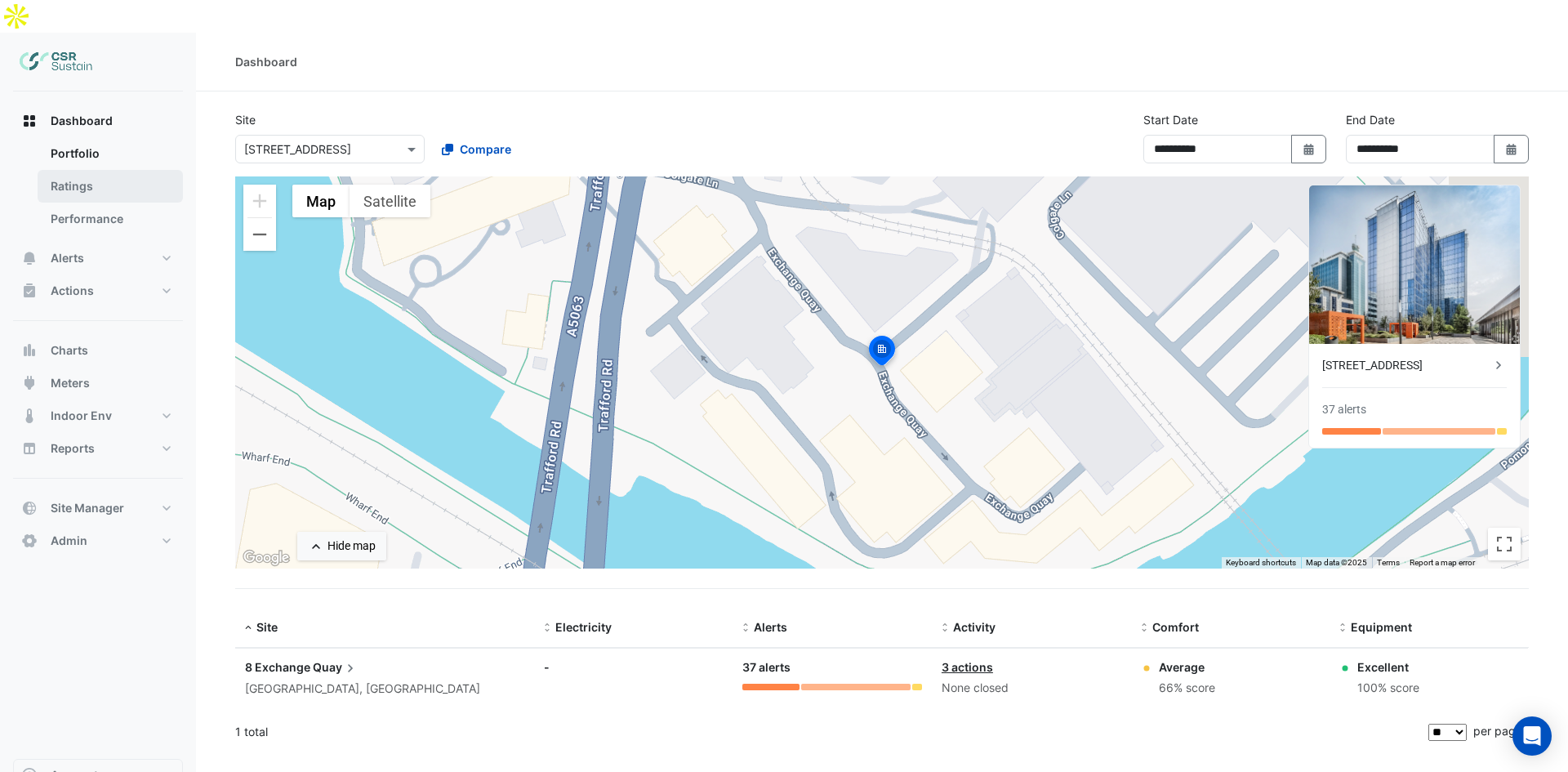
click at [80, 170] on link "Ratings" at bounding box center [110, 186] width 145 height 33
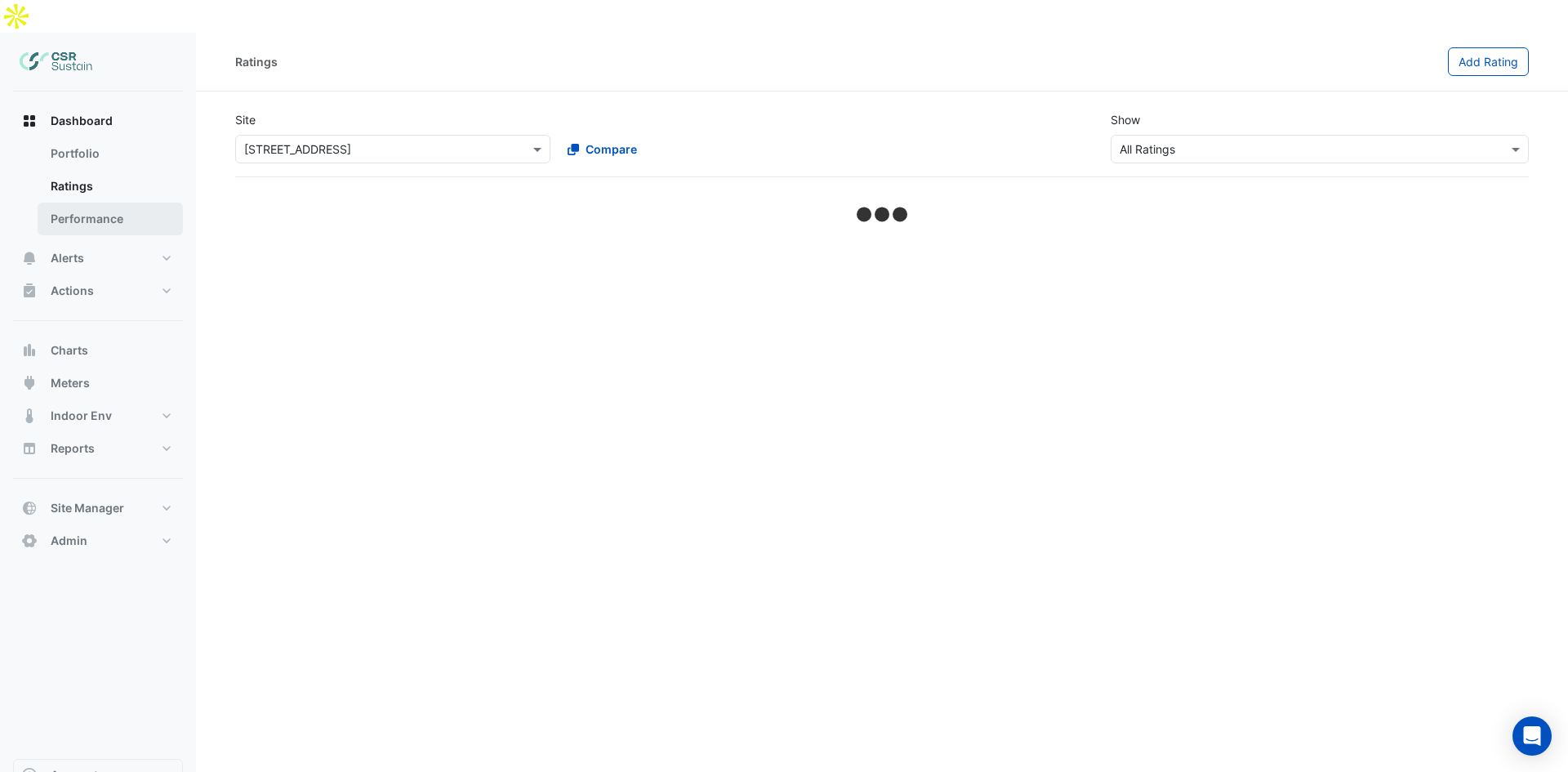
click at [79, 202] on link "Performance" at bounding box center [110, 218] width 145 height 33
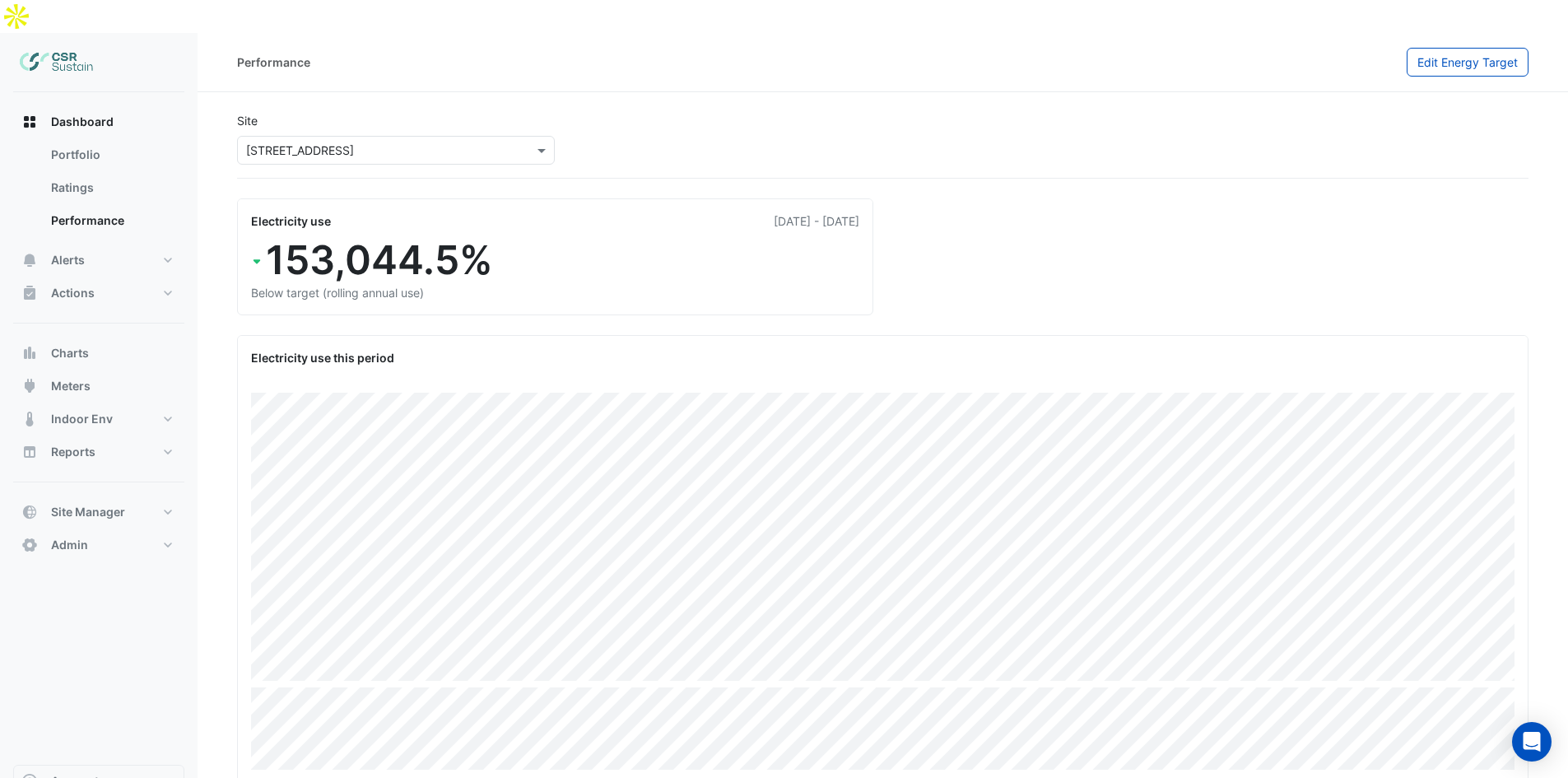
drag, startPoint x: 899, startPoint y: 46, endPoint x: 900, endPoint y: -46, distance: 92.0
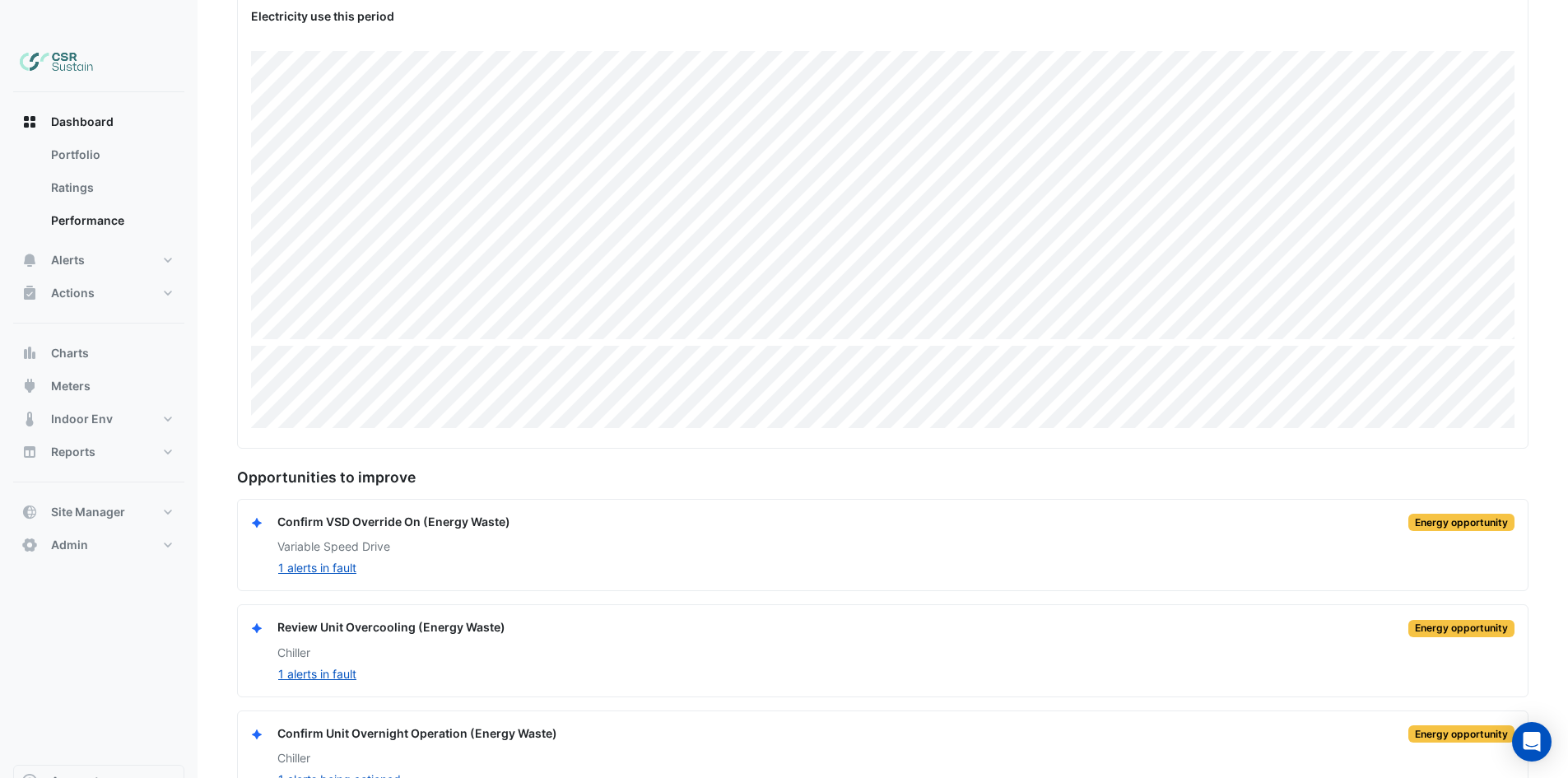
drag, startPoint x: 540, startPoint y: 227, endPoint x: 540, endPoint y: 268, distance: 41.0
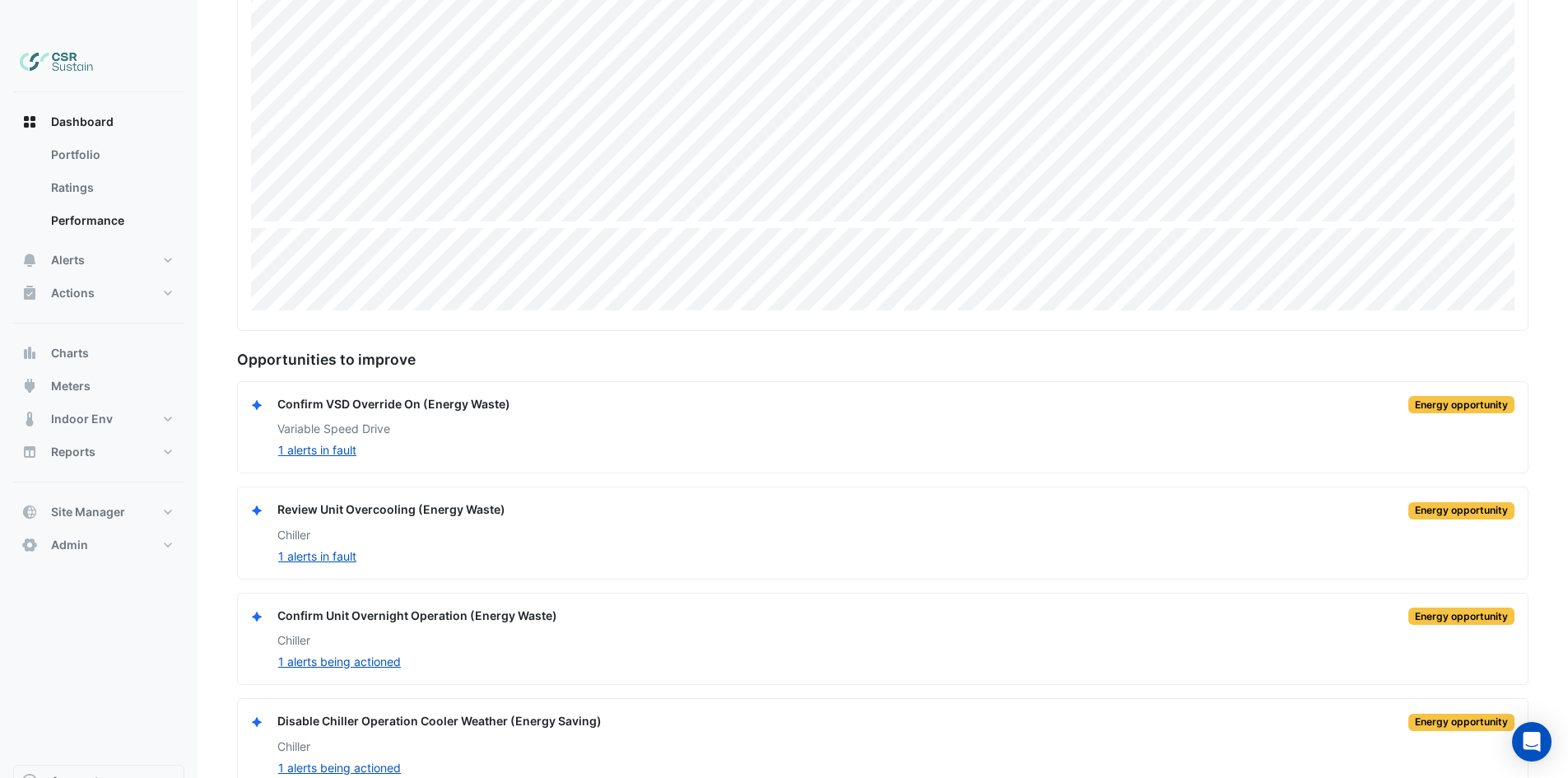
drag, startPoint x: 537, startPoint y: 315, endPoint x: 531, endPoint y: 506, distance: 191.1
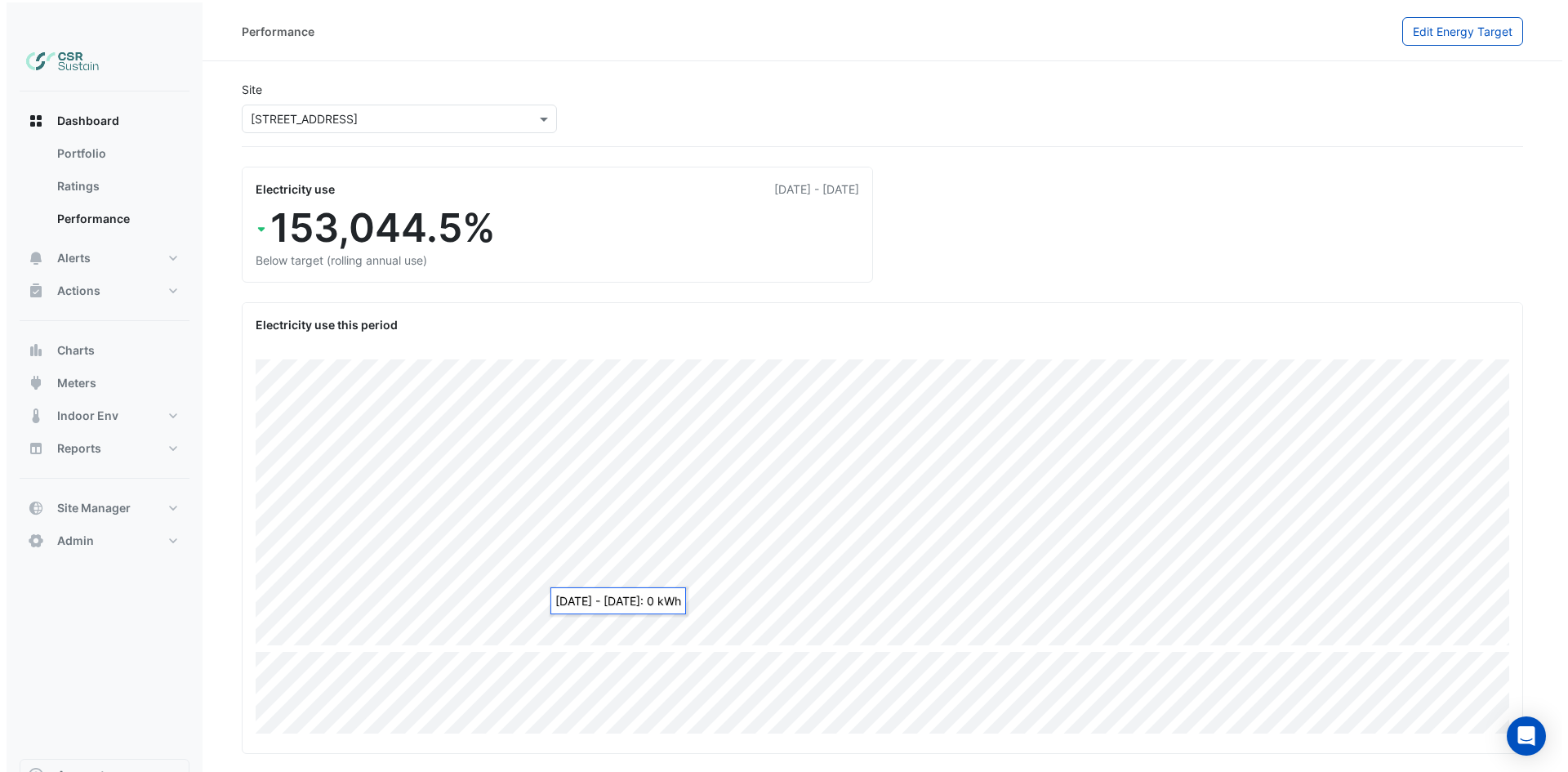
scroll to position [0, 0]
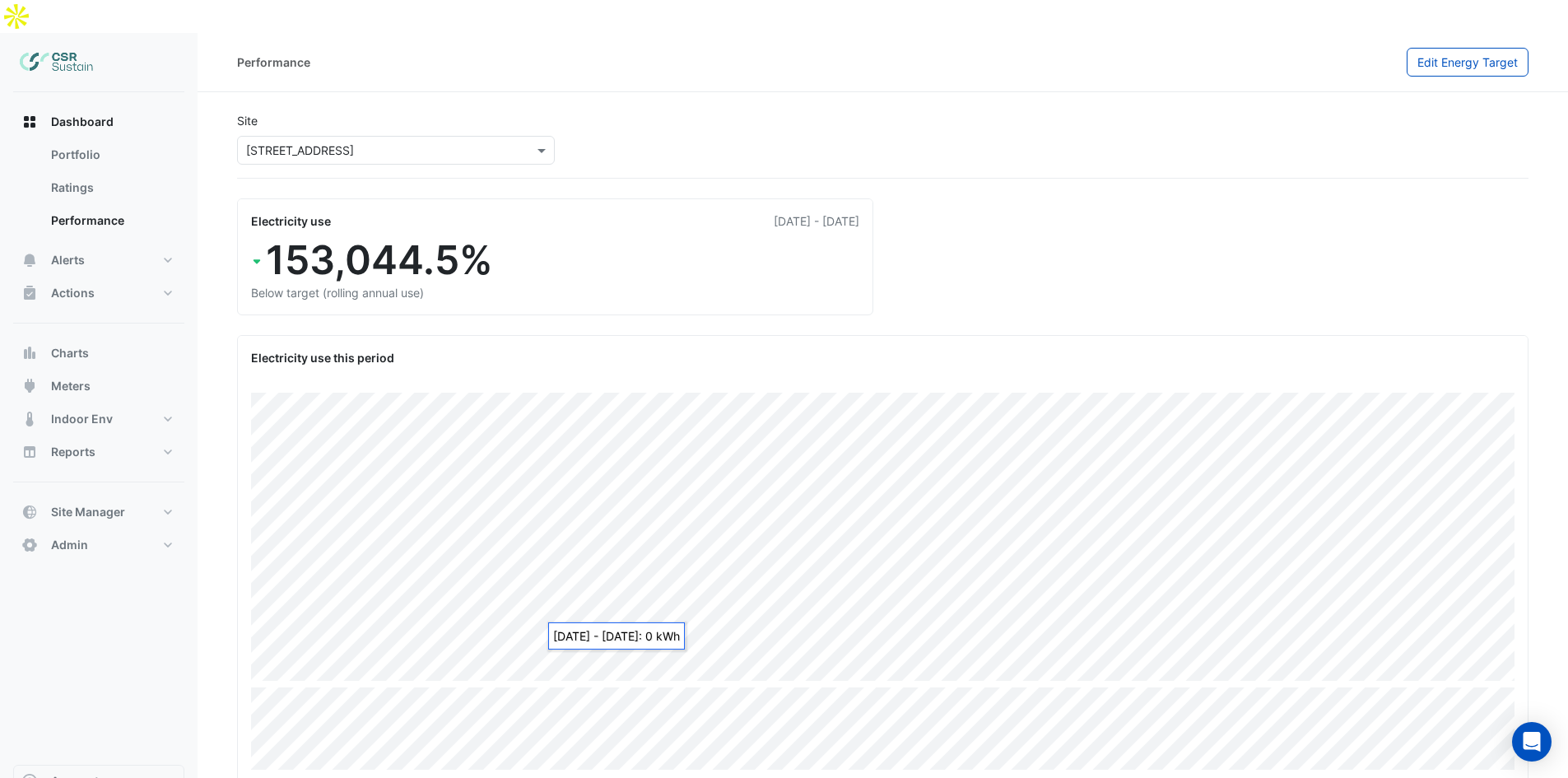
drag, startPoint x: 725, startPoint y: 453, endPoint x: 742, endPoint y: 302, distance: 152.0
click at [1443, 55] on span "Edit Energy Target" at bounding box center [1467, 62] width 100 height 14
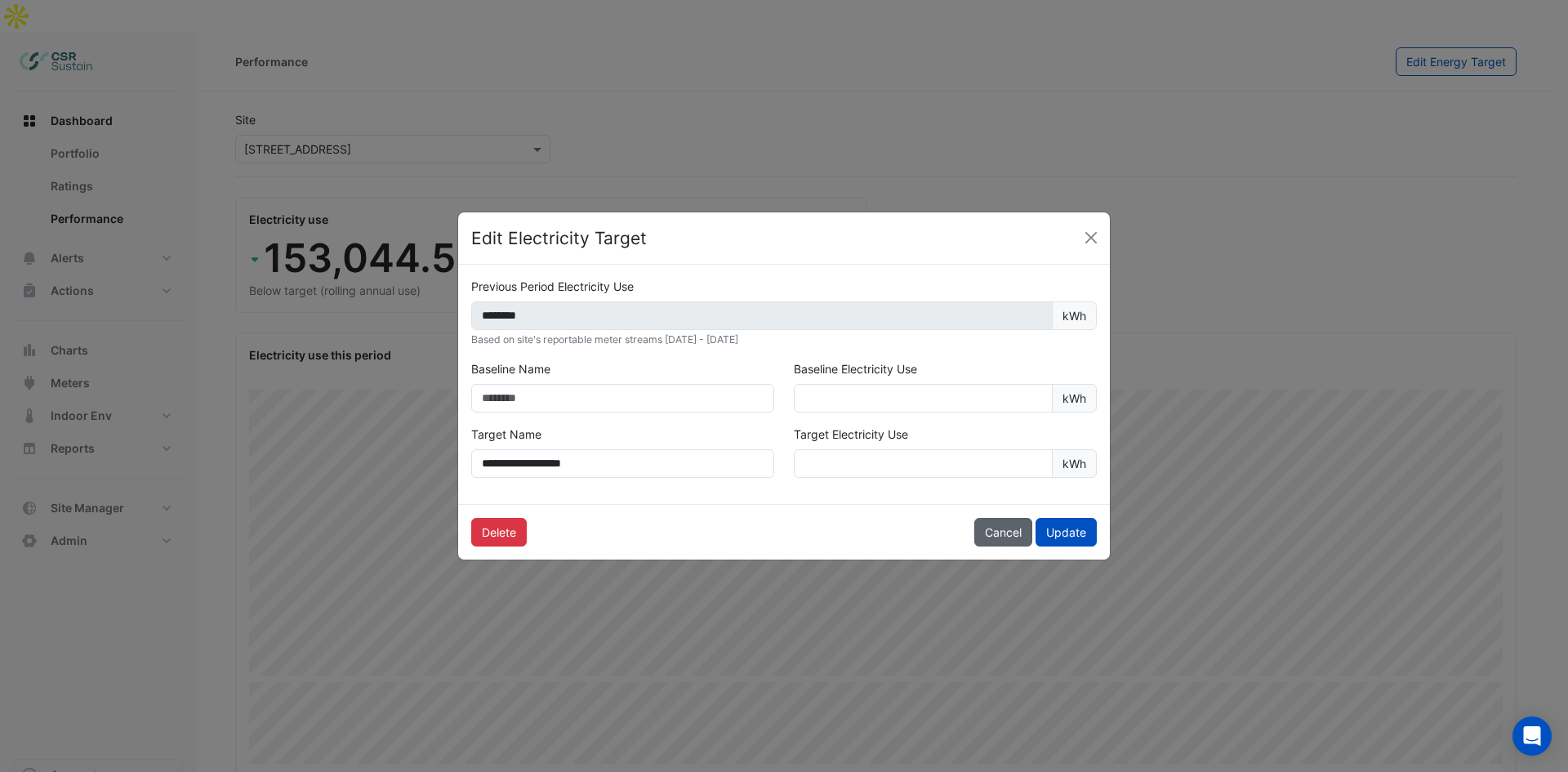
click at [1007, 528] on button "Cancel" at bounding box center [1003, 531] width 58 height 29
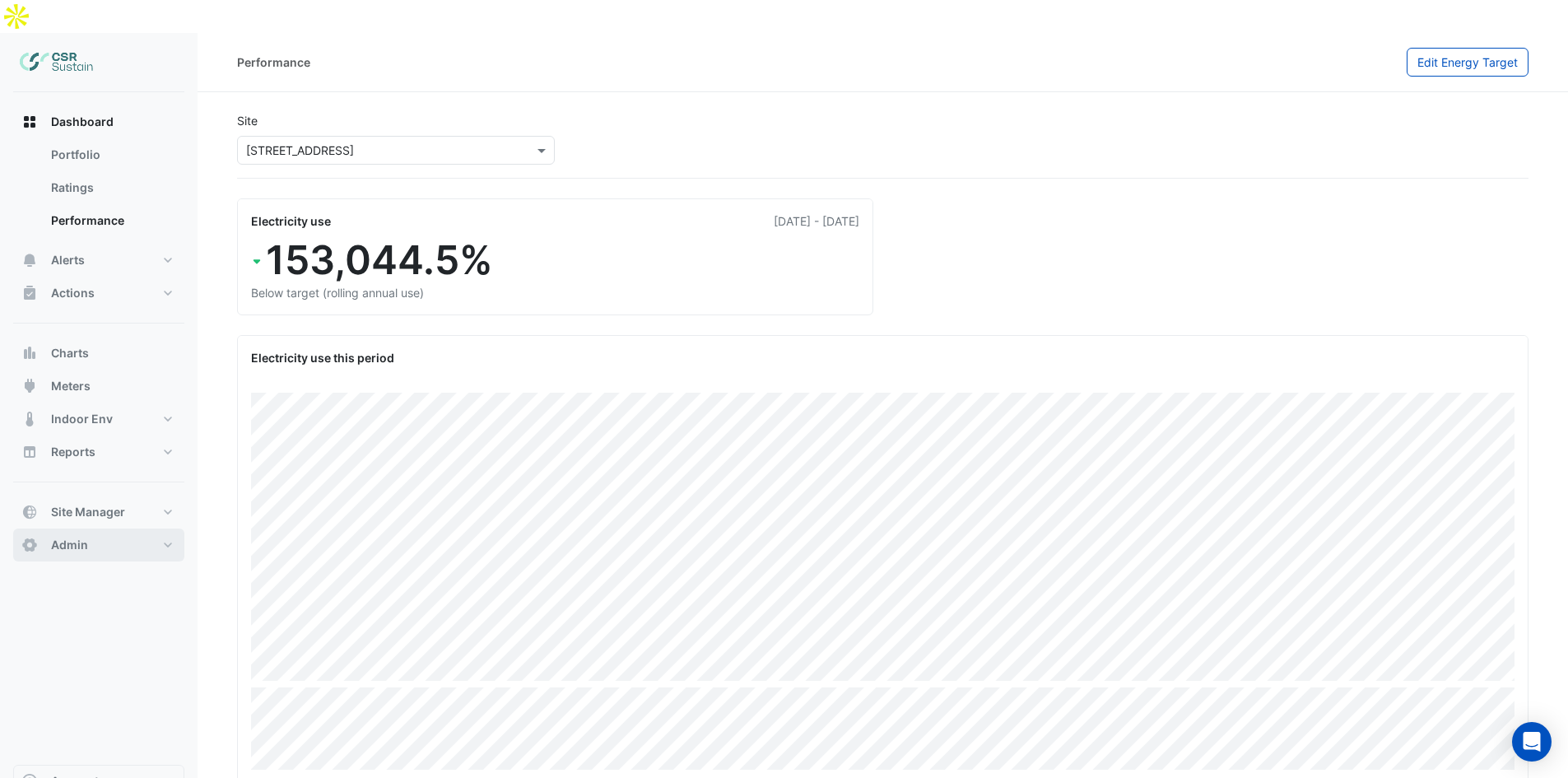
click at [114, 528] on button "Admin" at bounding box center [98, 544] width 171 height 33
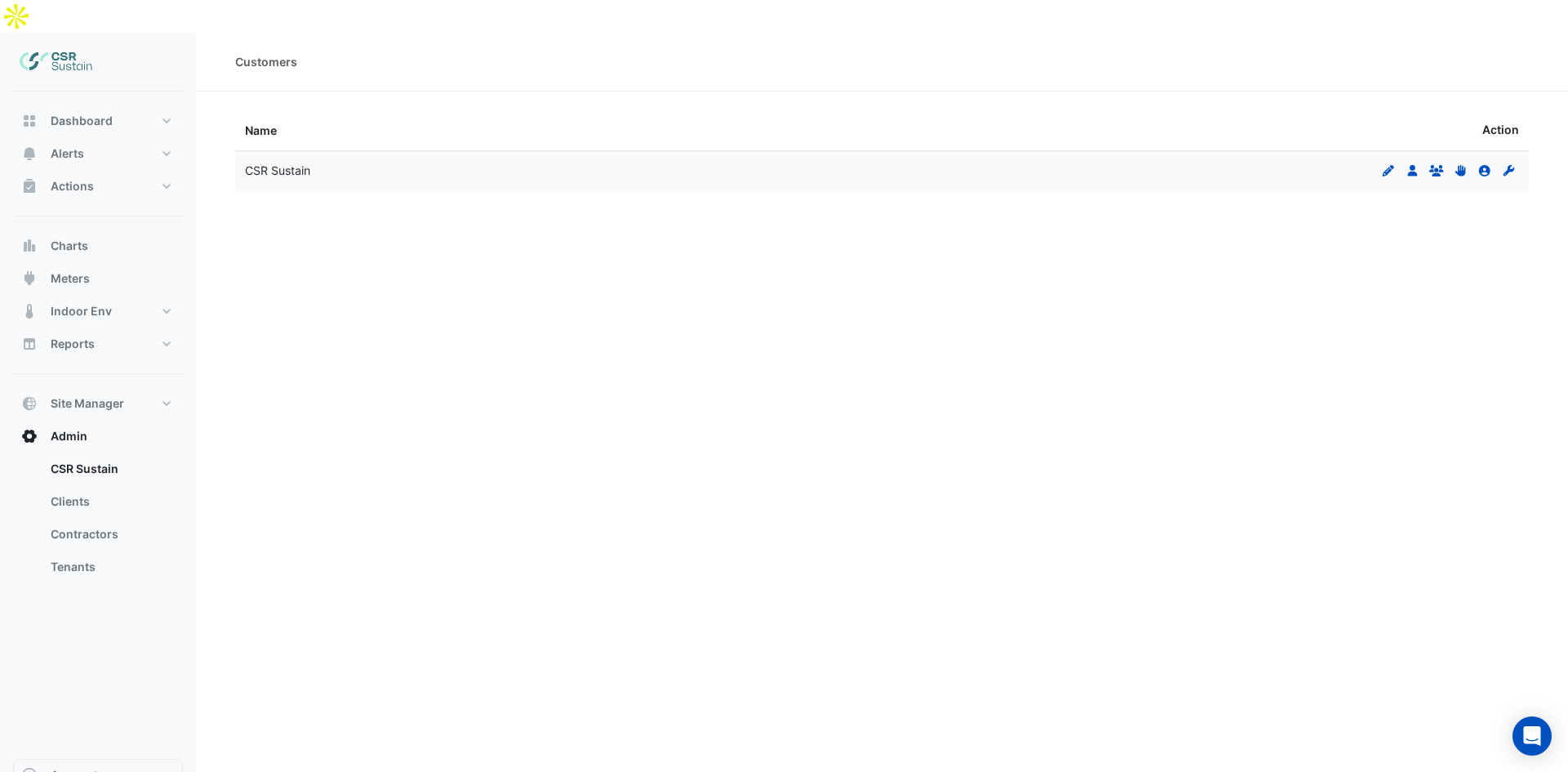
click at [95, 347] on div "Dashboard Portfolio Ratings Performance Alerts Site Rules Templates Actions Sit…" at bounding box center [98, 347] width 170 height 485
click at [91, 395] on span "Site Manager" at bounding box center [87, 403] width 73 height 17
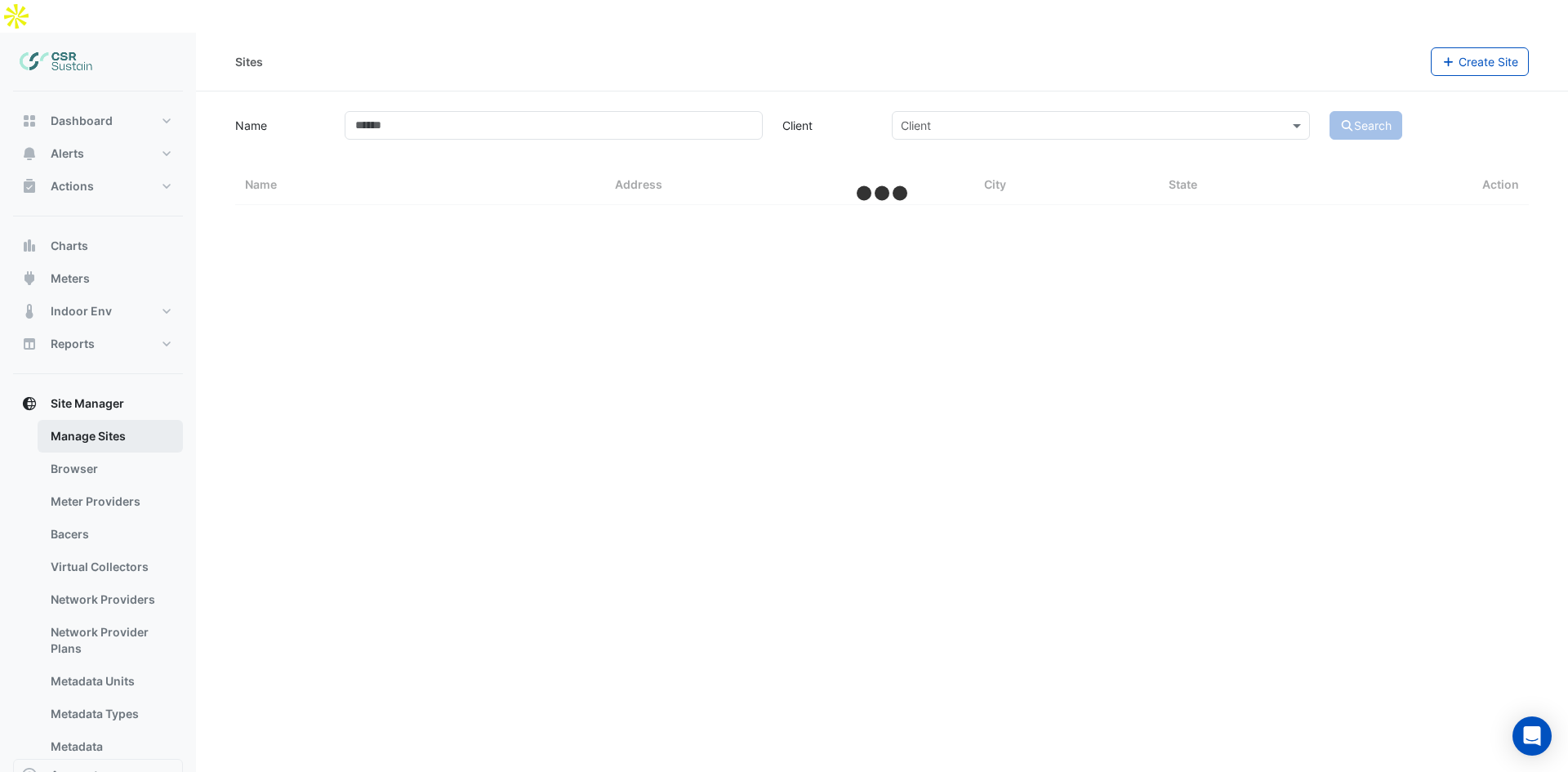
select select "**"
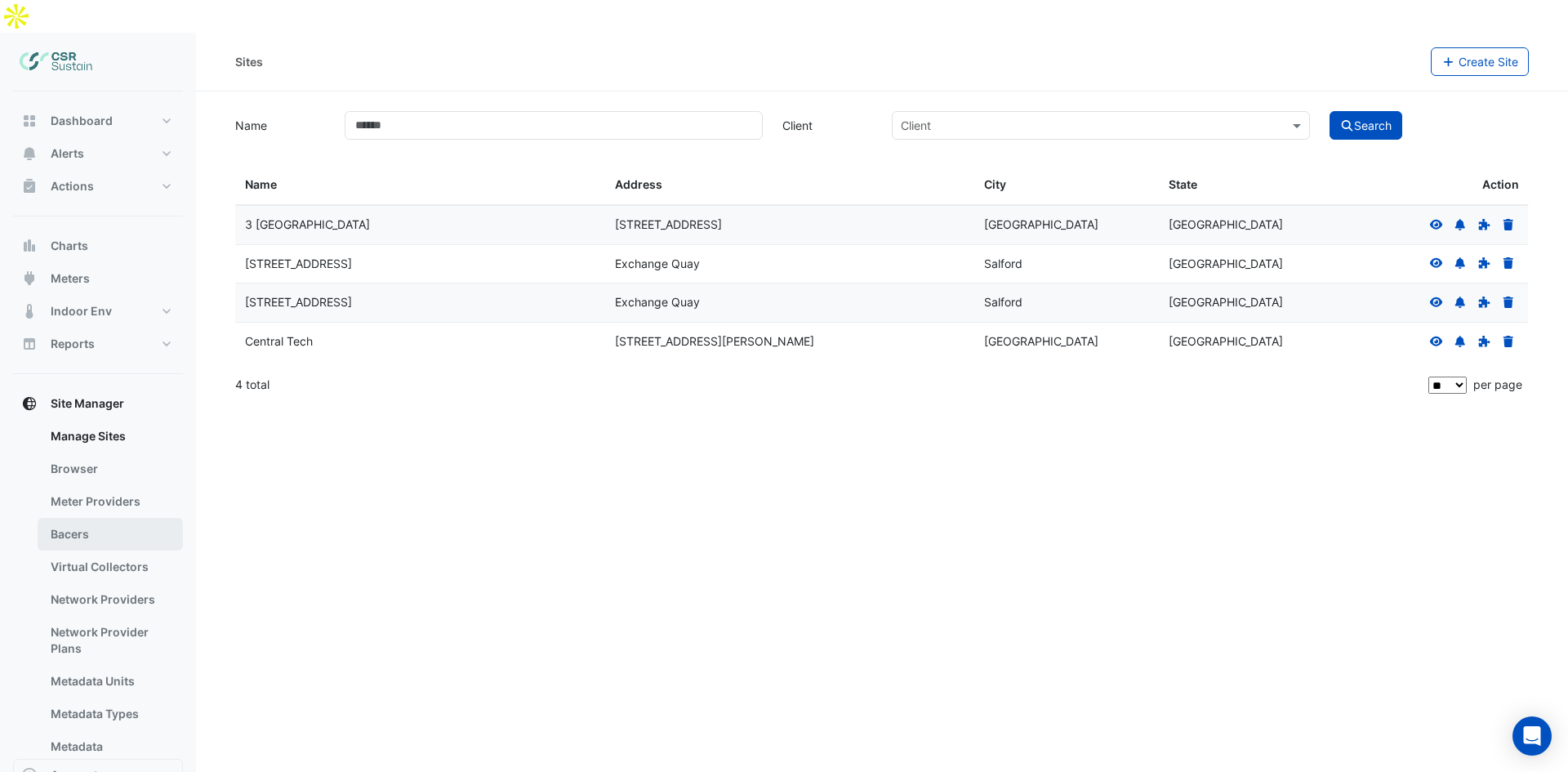
click at [101, 517] on link "Bacers" at bounding box center [110, 533] width 145 height 33
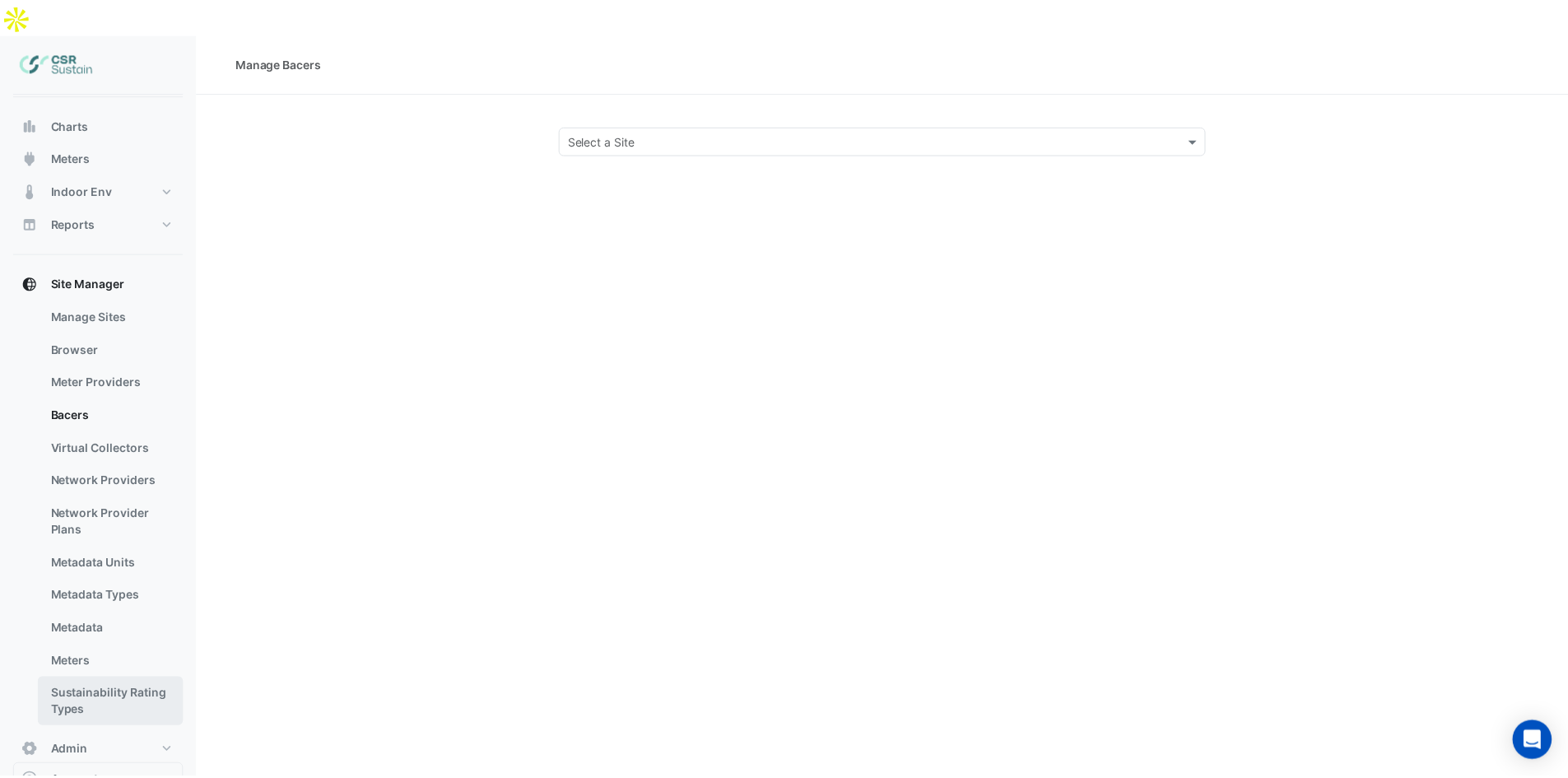
scroll to position [145, 0]
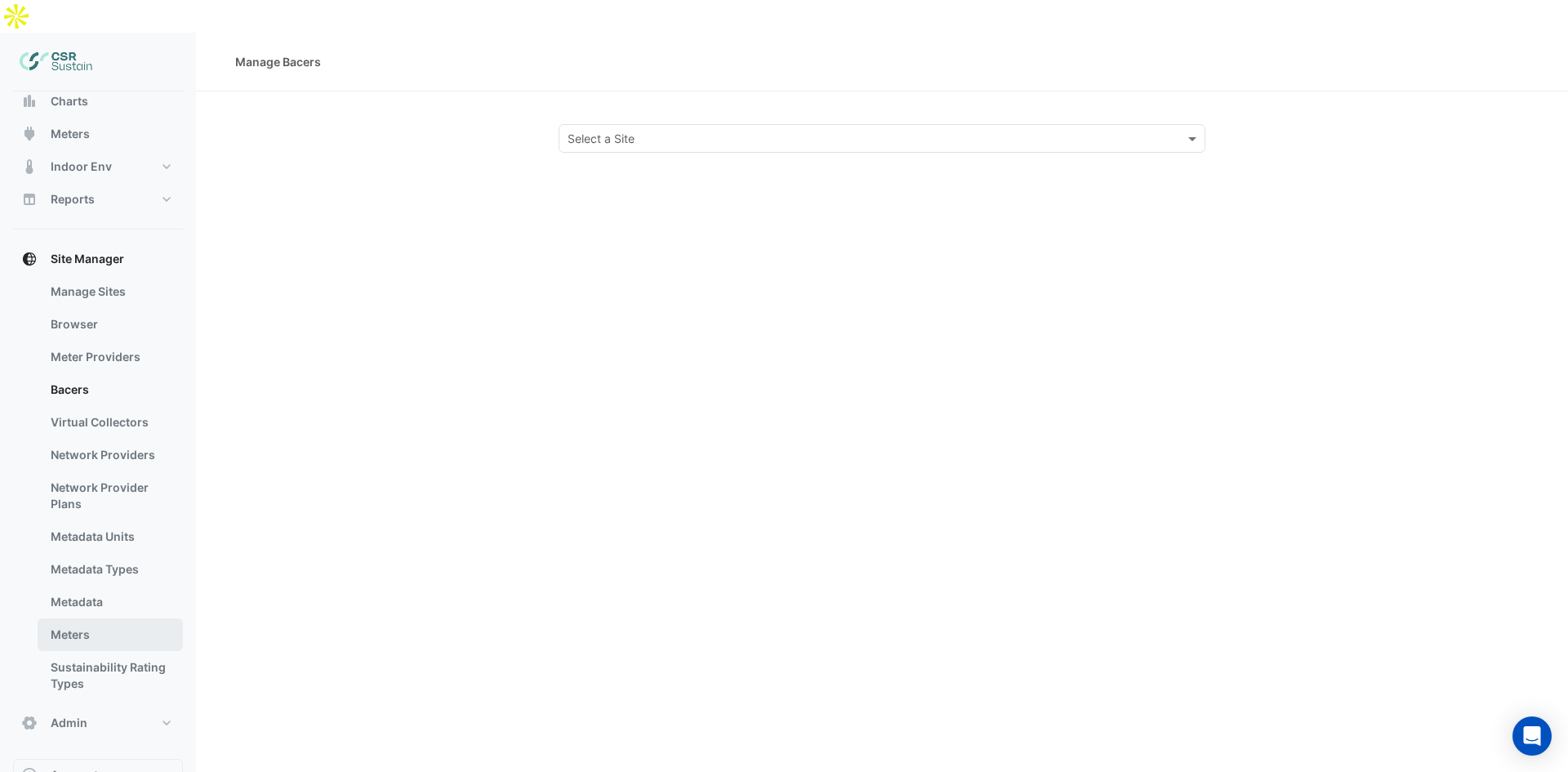
click at [84, 618] on link "Meters" at bounding box center [110, 634] width 145 height 33
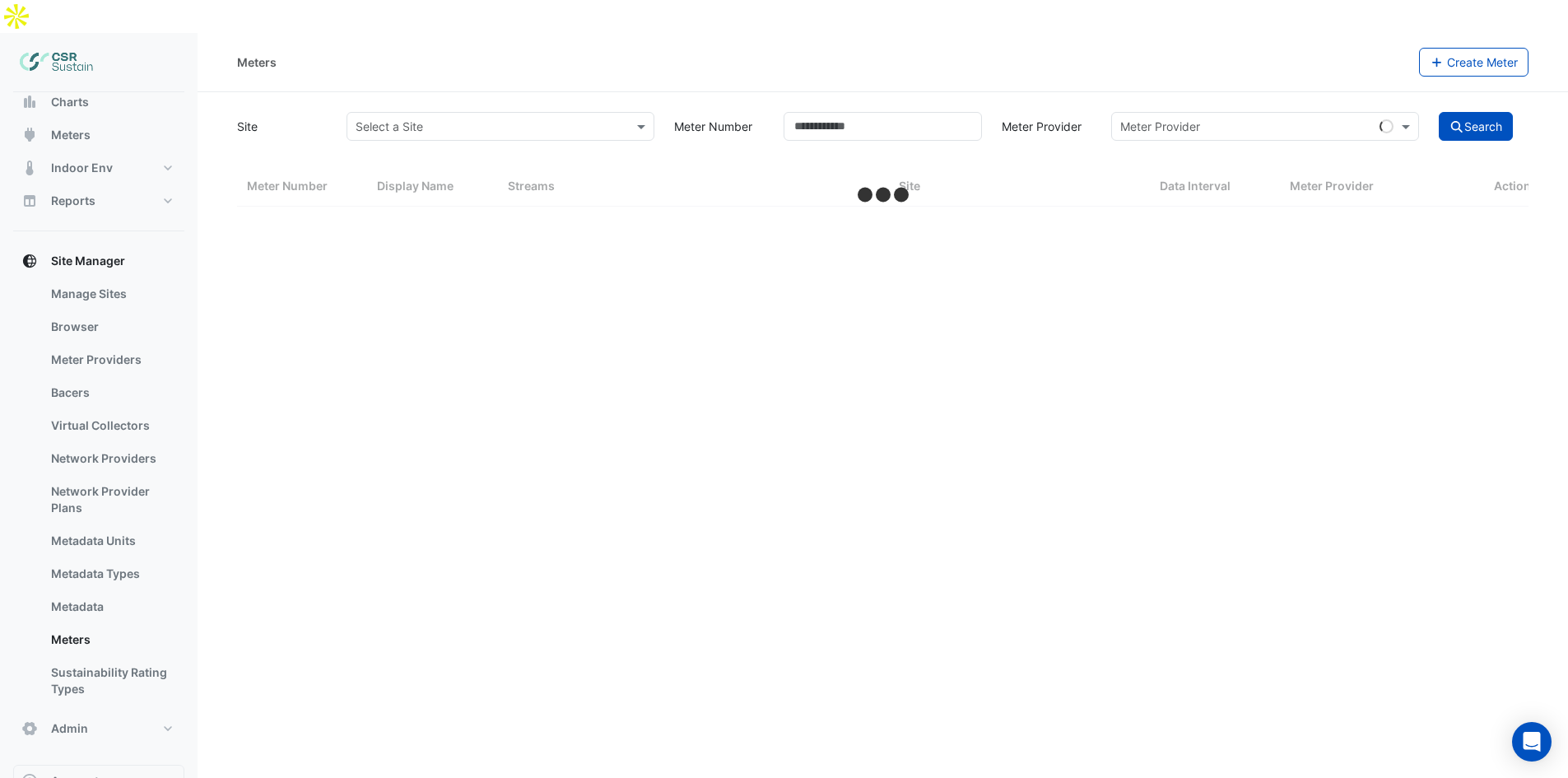
select select "**"
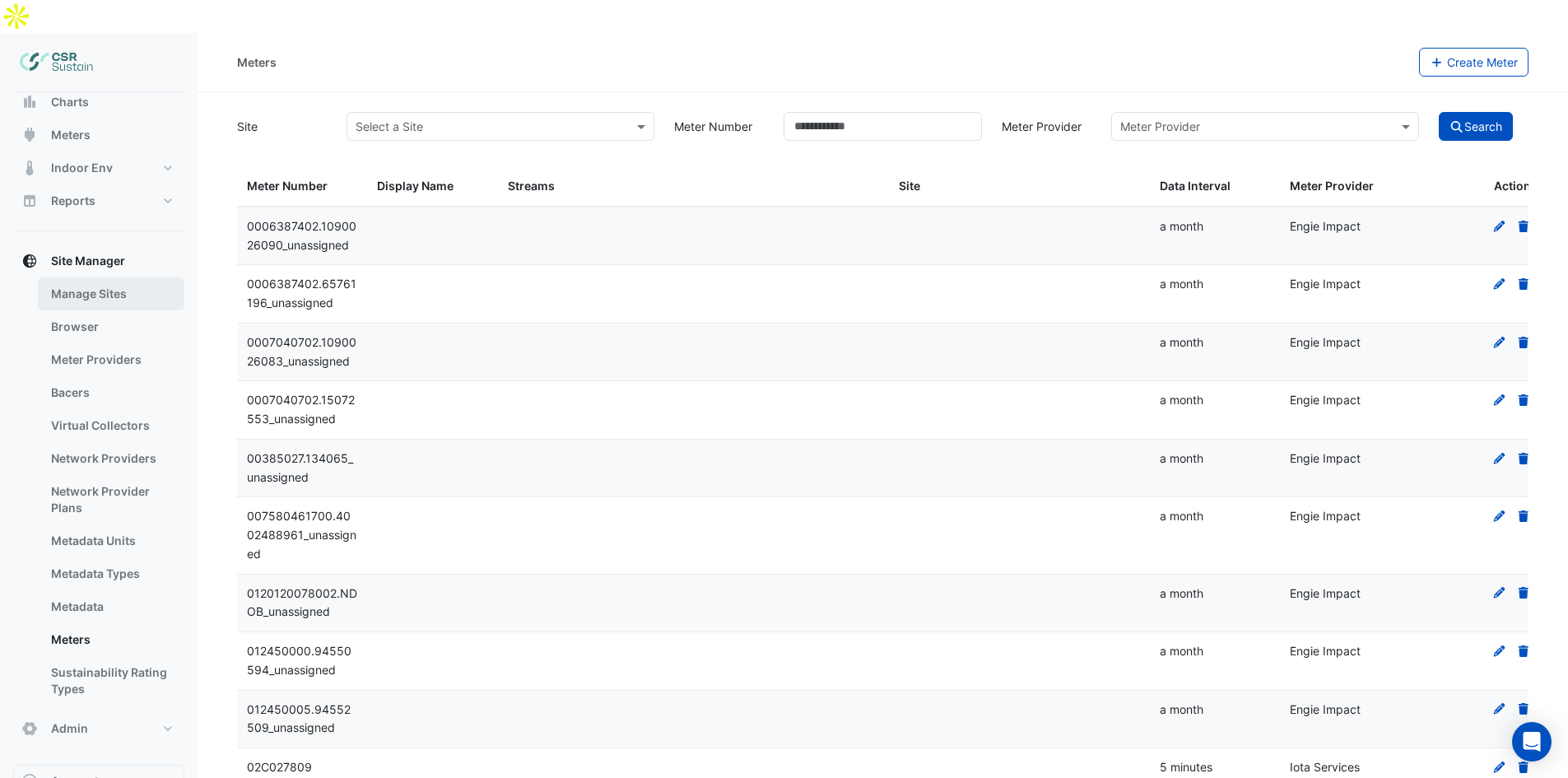
click at [81, 278] on link "Manage Sites" at bounding box center [110, 293] width 146 height 33
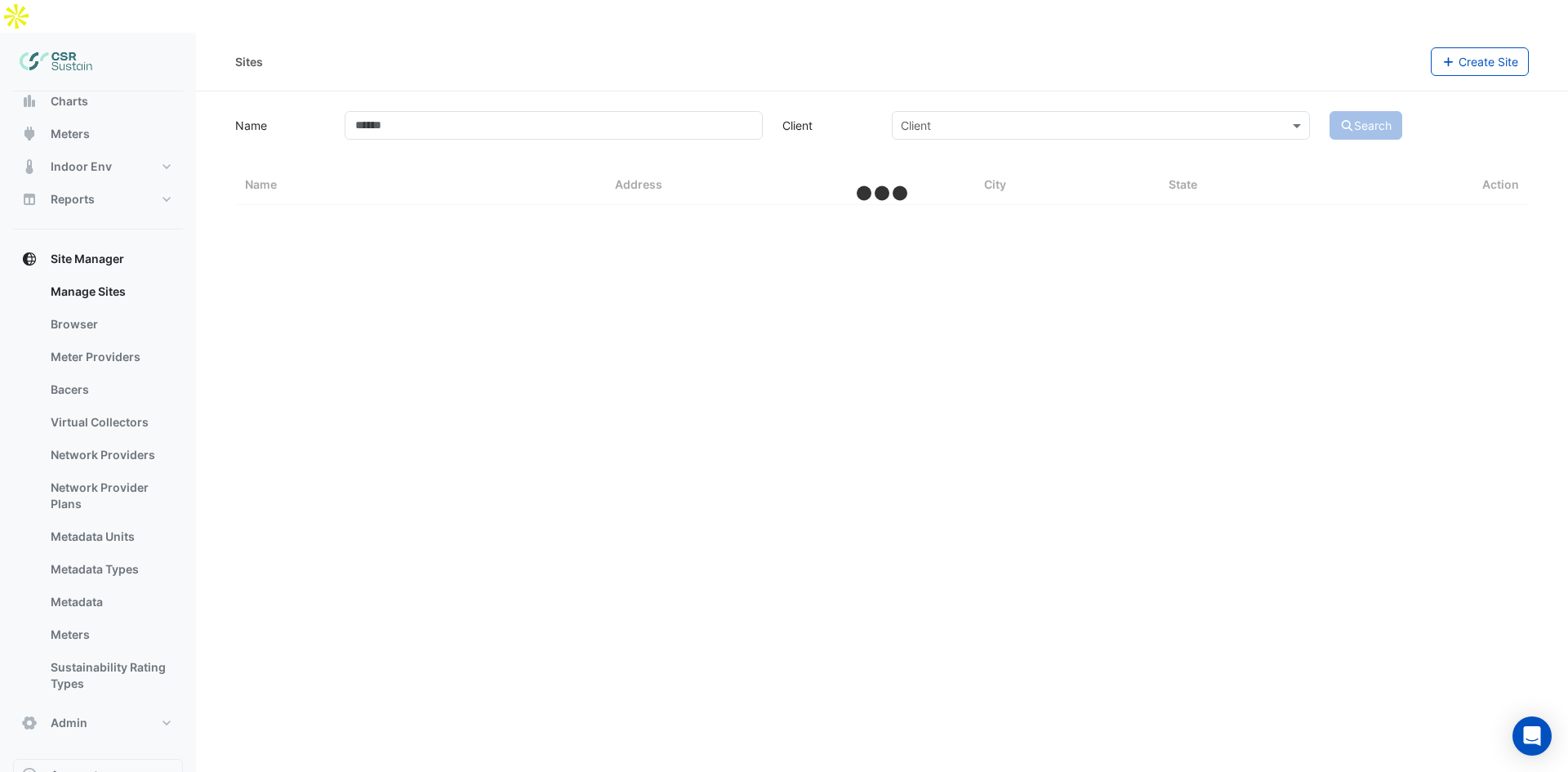
select select "**"
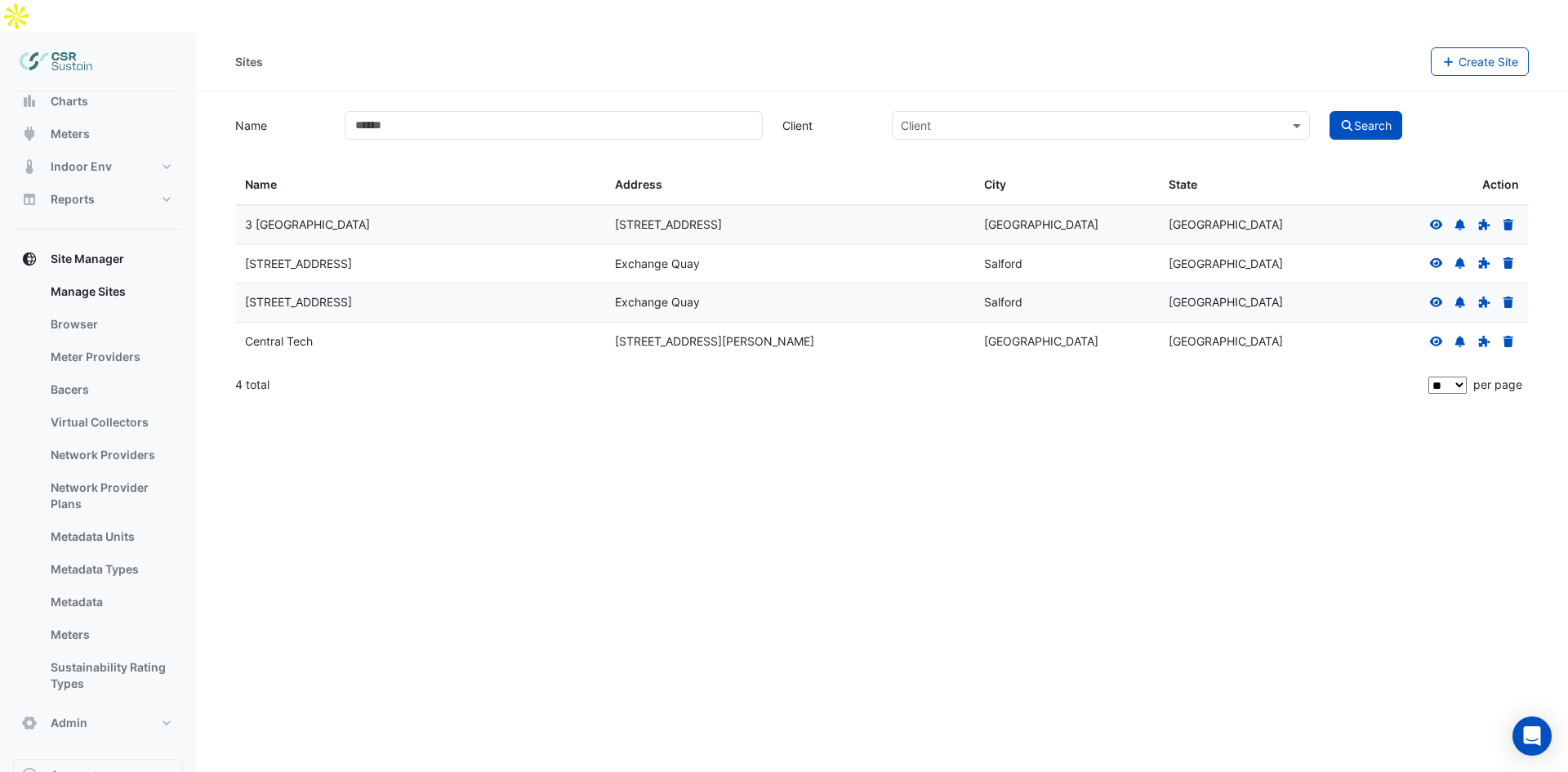
click at [1436, 297] on icon at bounding box center [1436, 302] width 13 height 10
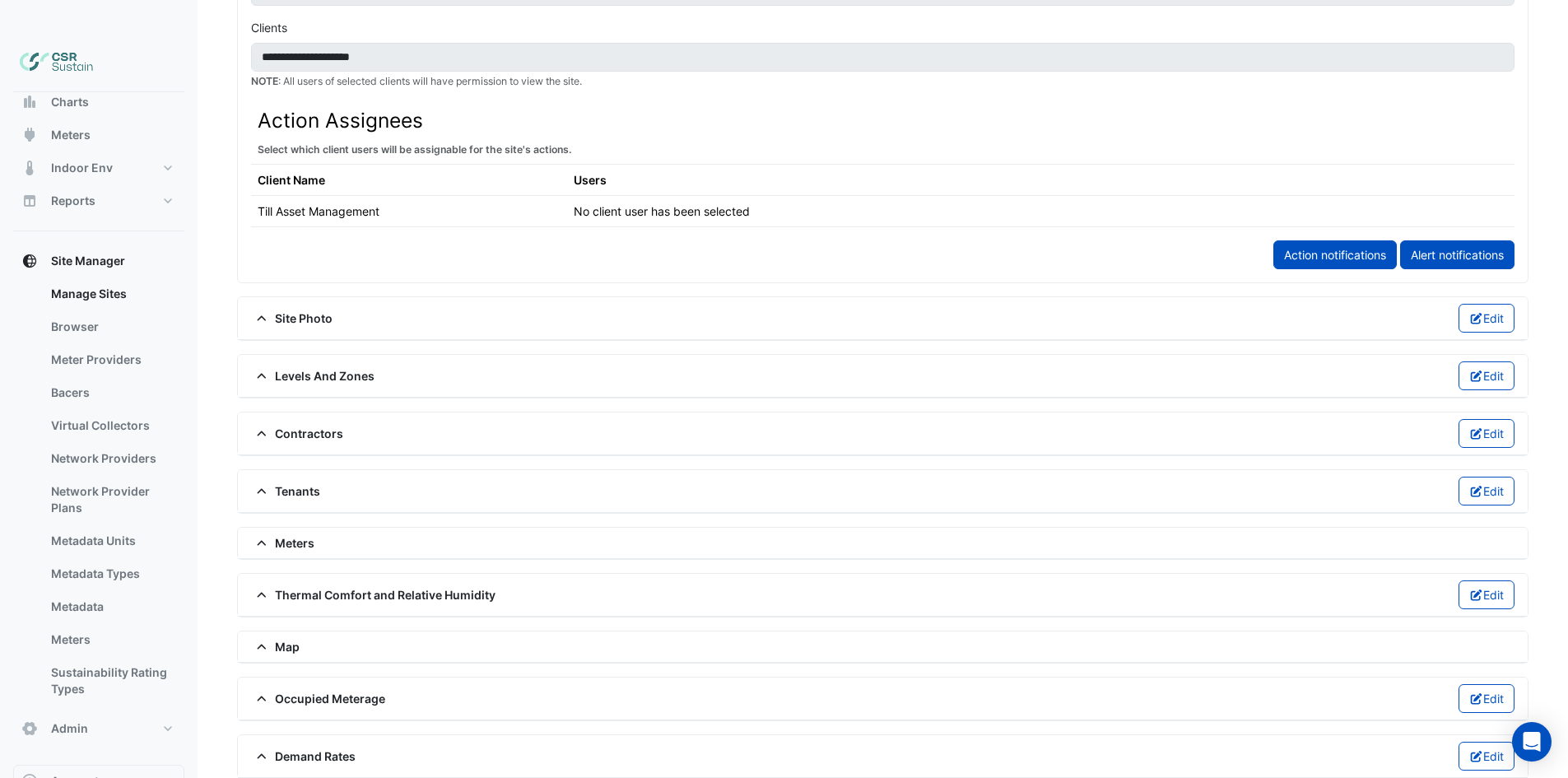
scroll to position [912, 0]
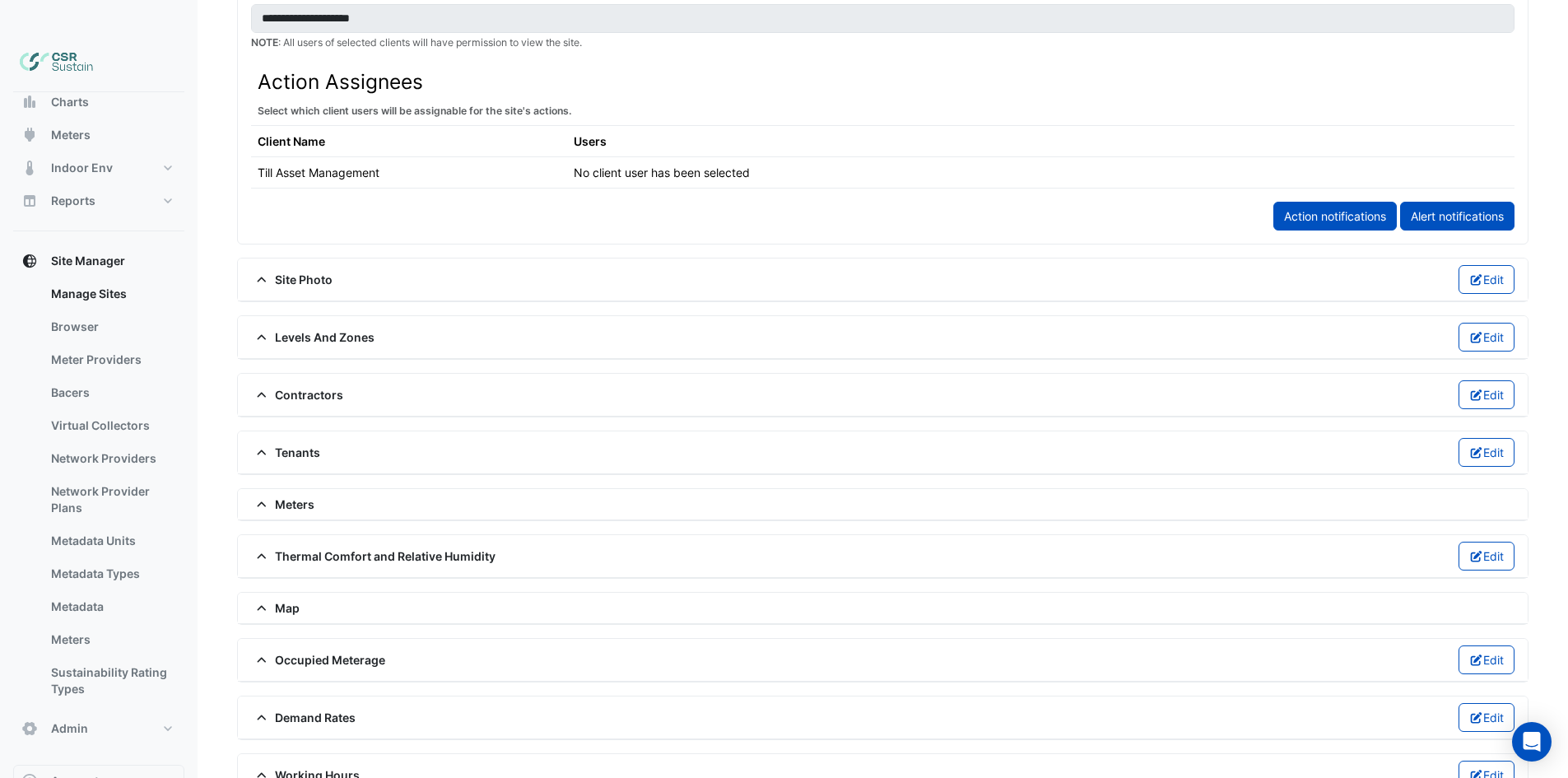
click at [260, 495] on span "Meters" at bounding box center [283, 503] width 64 height 17
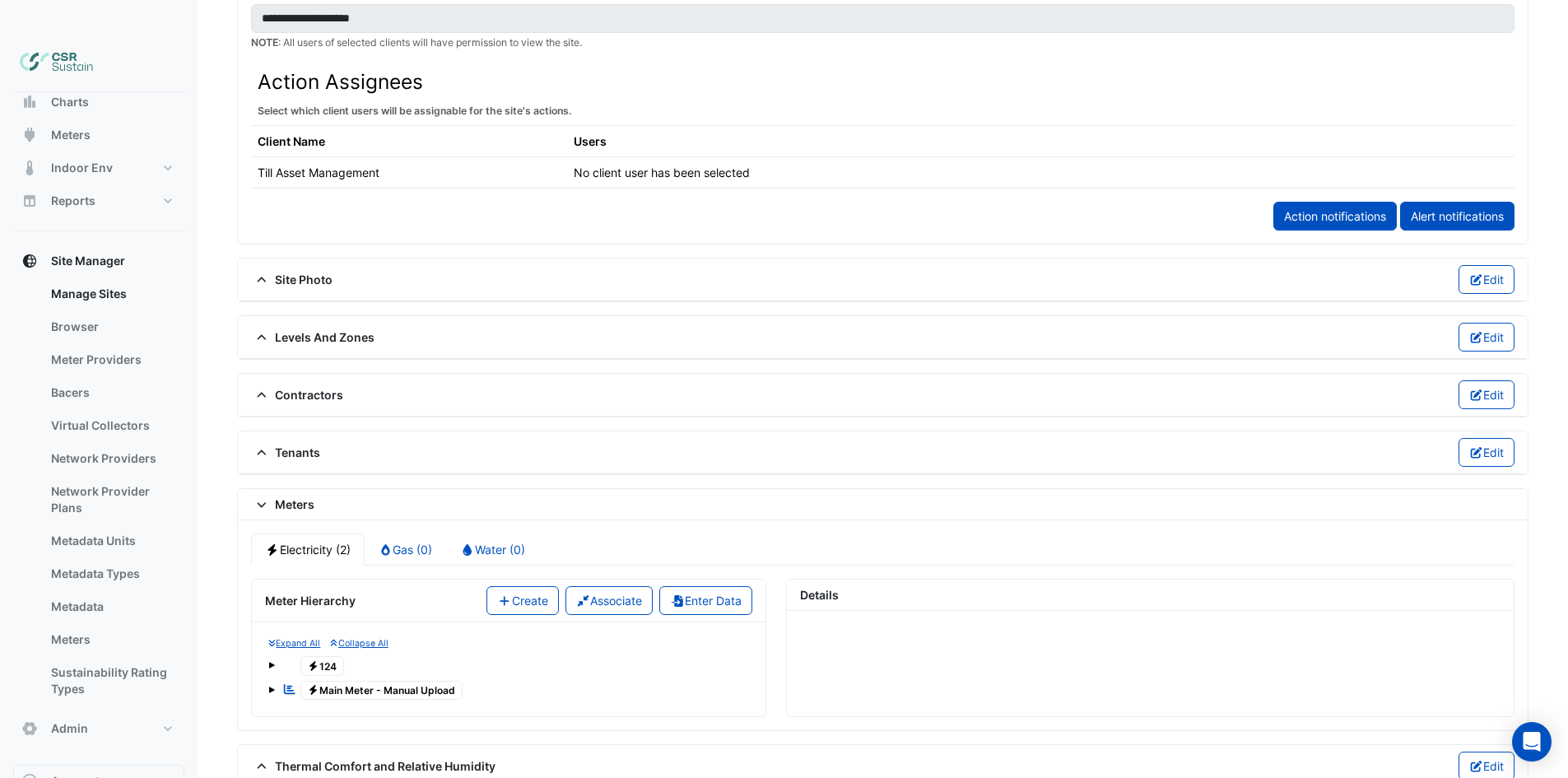
scroll to position [995, 0]
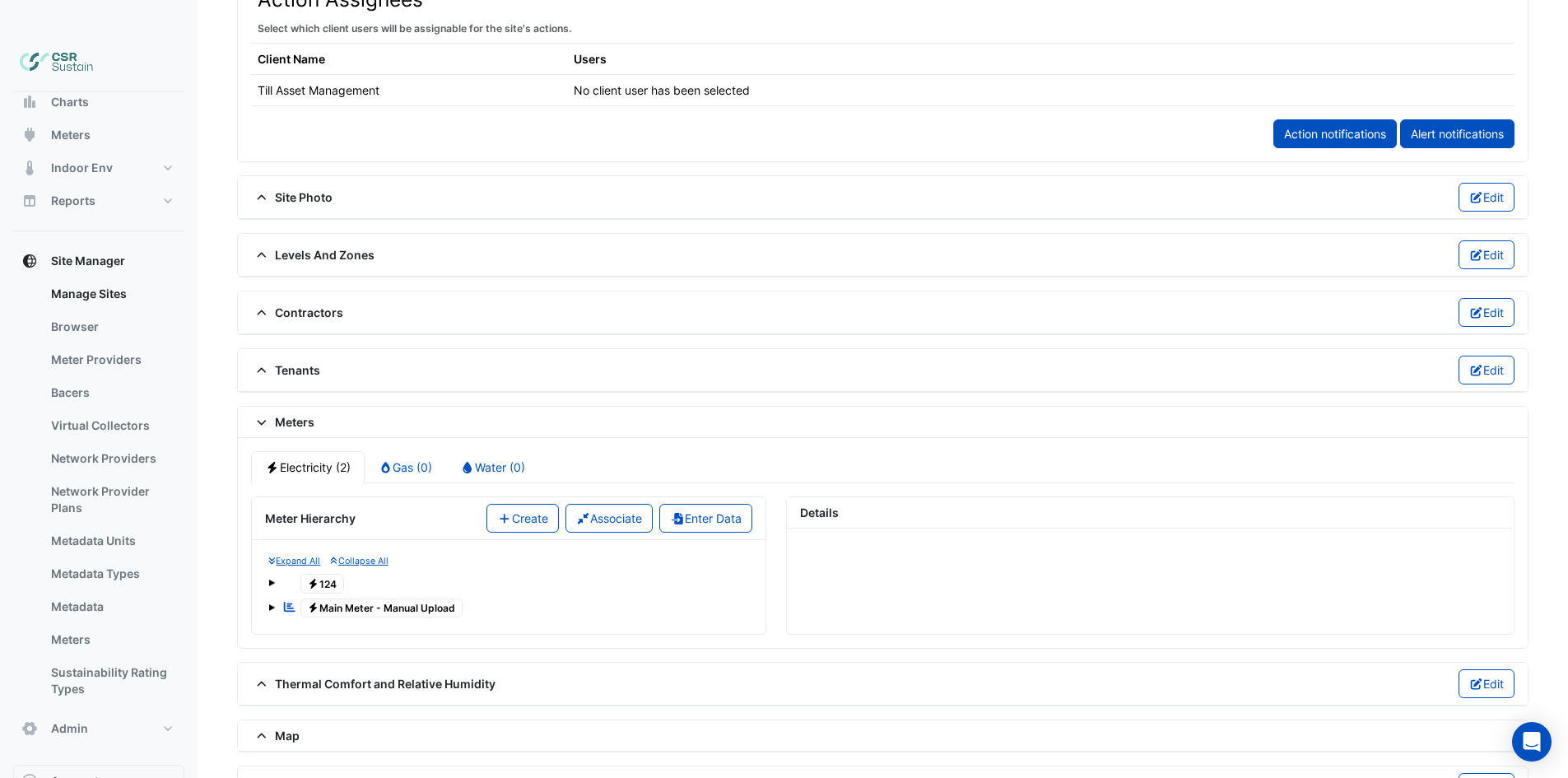
click at [368, 598] on span "Electricity Main Meter - Manual Upload" at bounding box center [382, 608] width 163 height 20
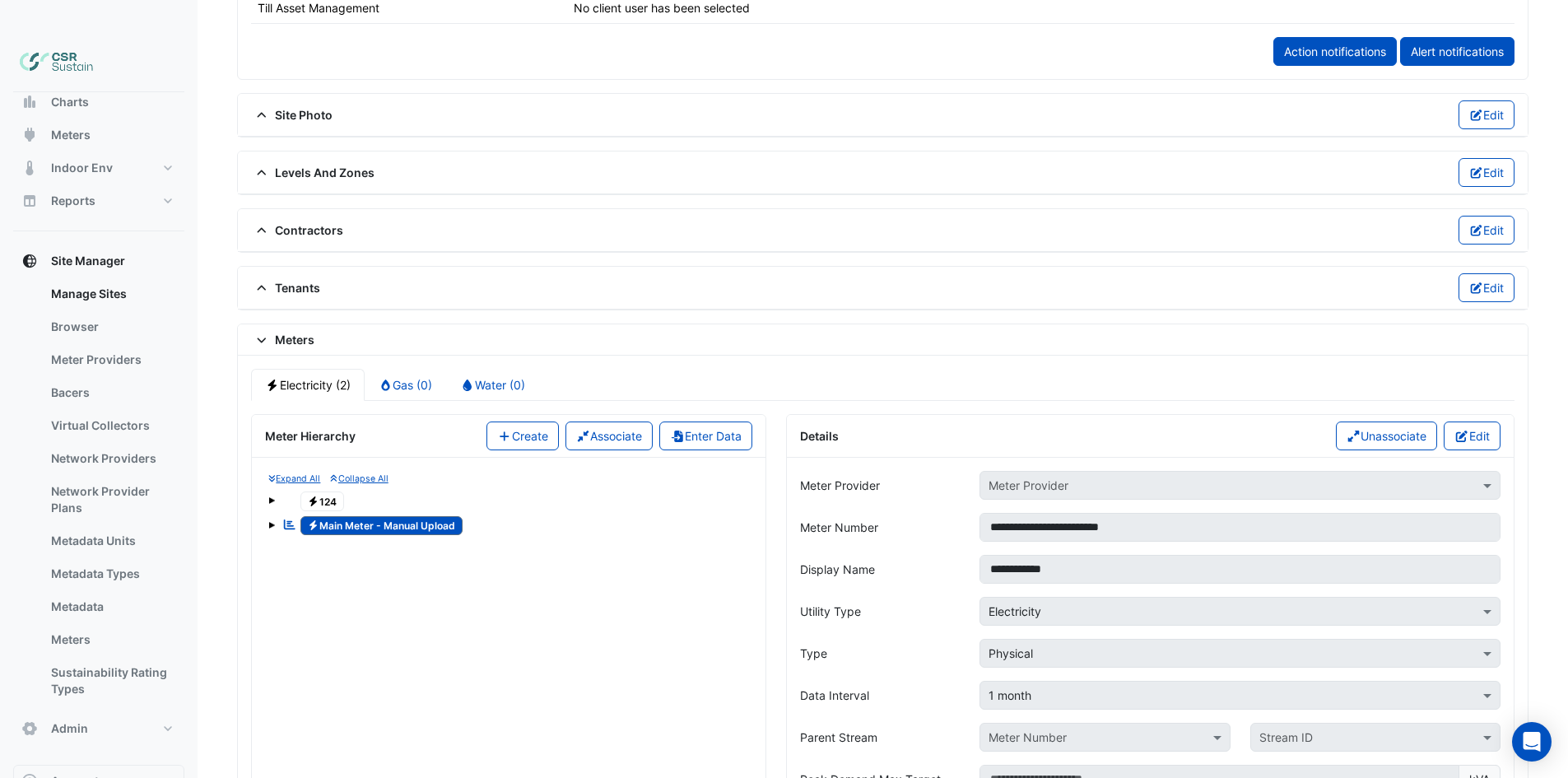
scroll to position [1159, 0]
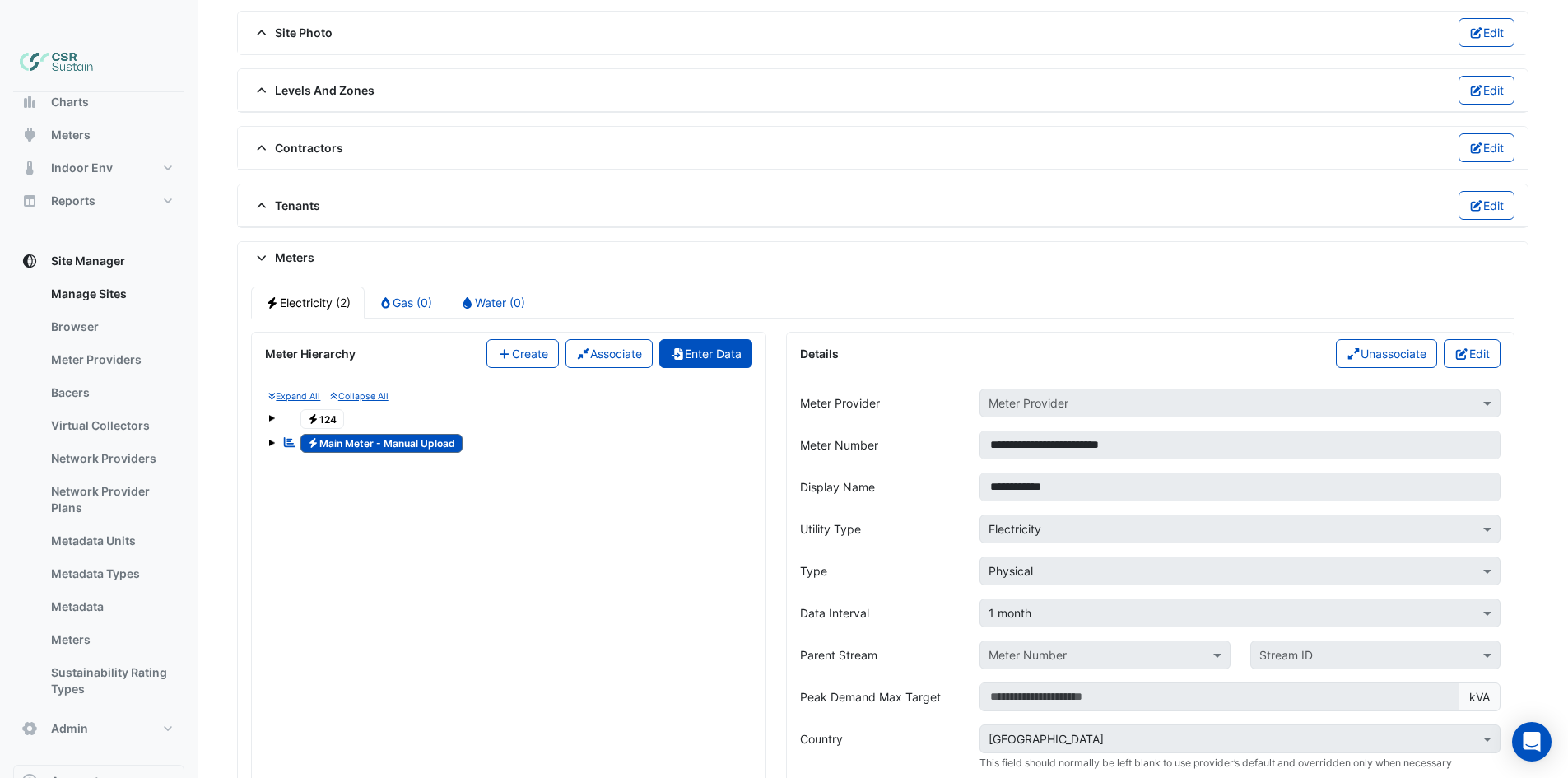
click at [745, 339] on button "Enter Data" at bounding box center [704, 353] width 93 height 29
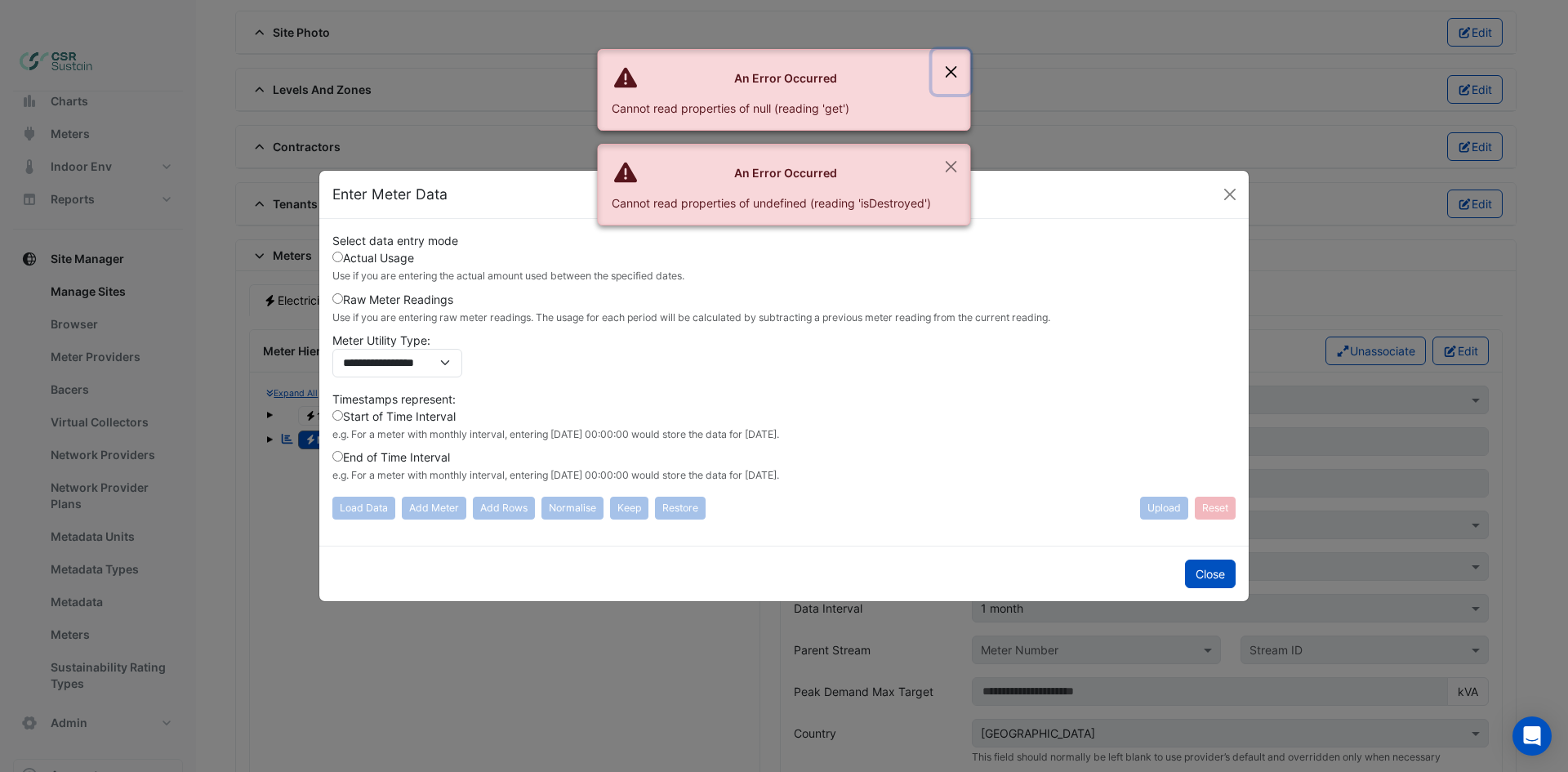
click at [952, 67] on button "Close" at bounding box center [951, 71] width 38 height 44
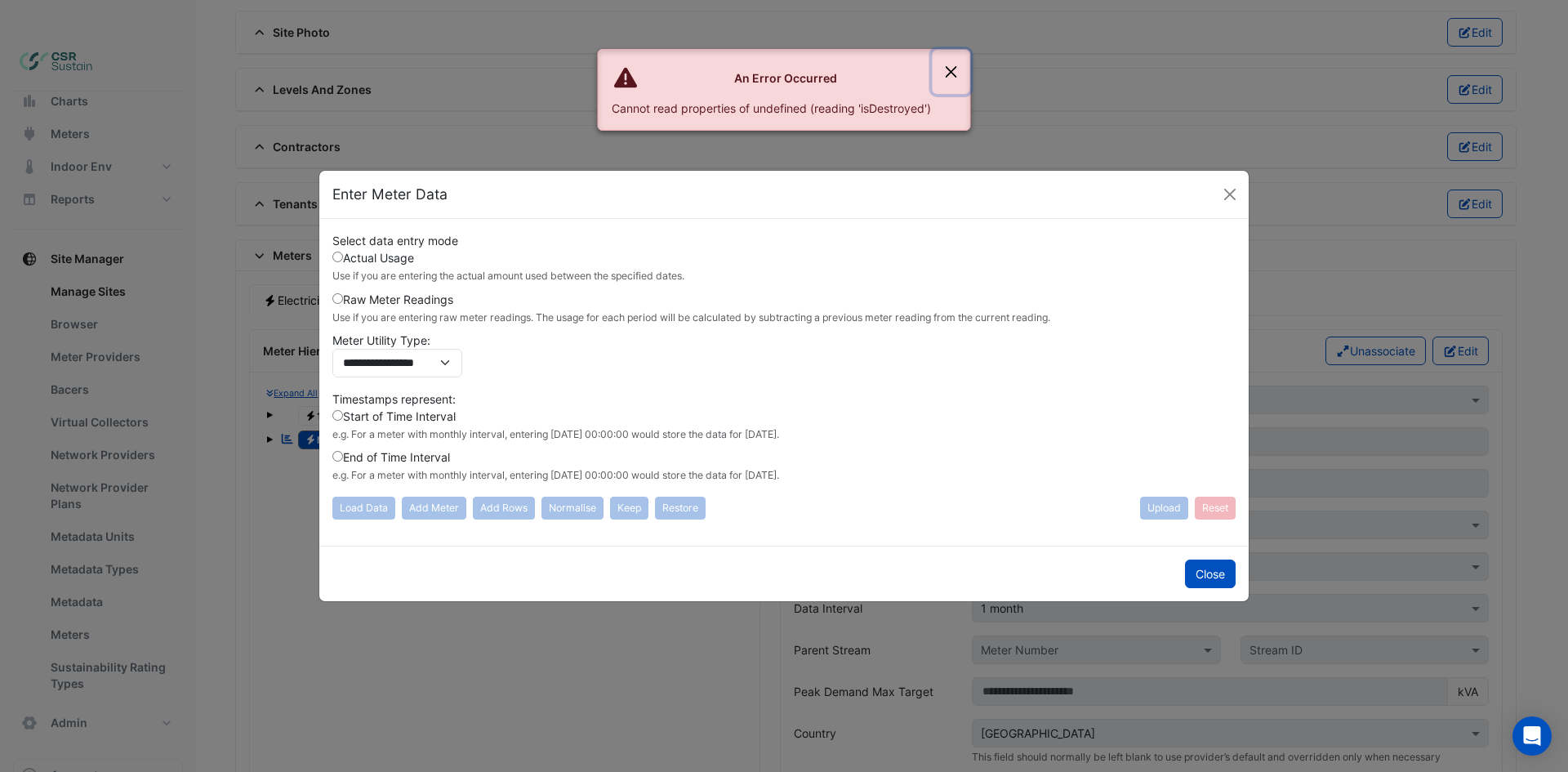
click at [947, 73] on button "Close" at bounding box center [951, 71] width 38 height 44
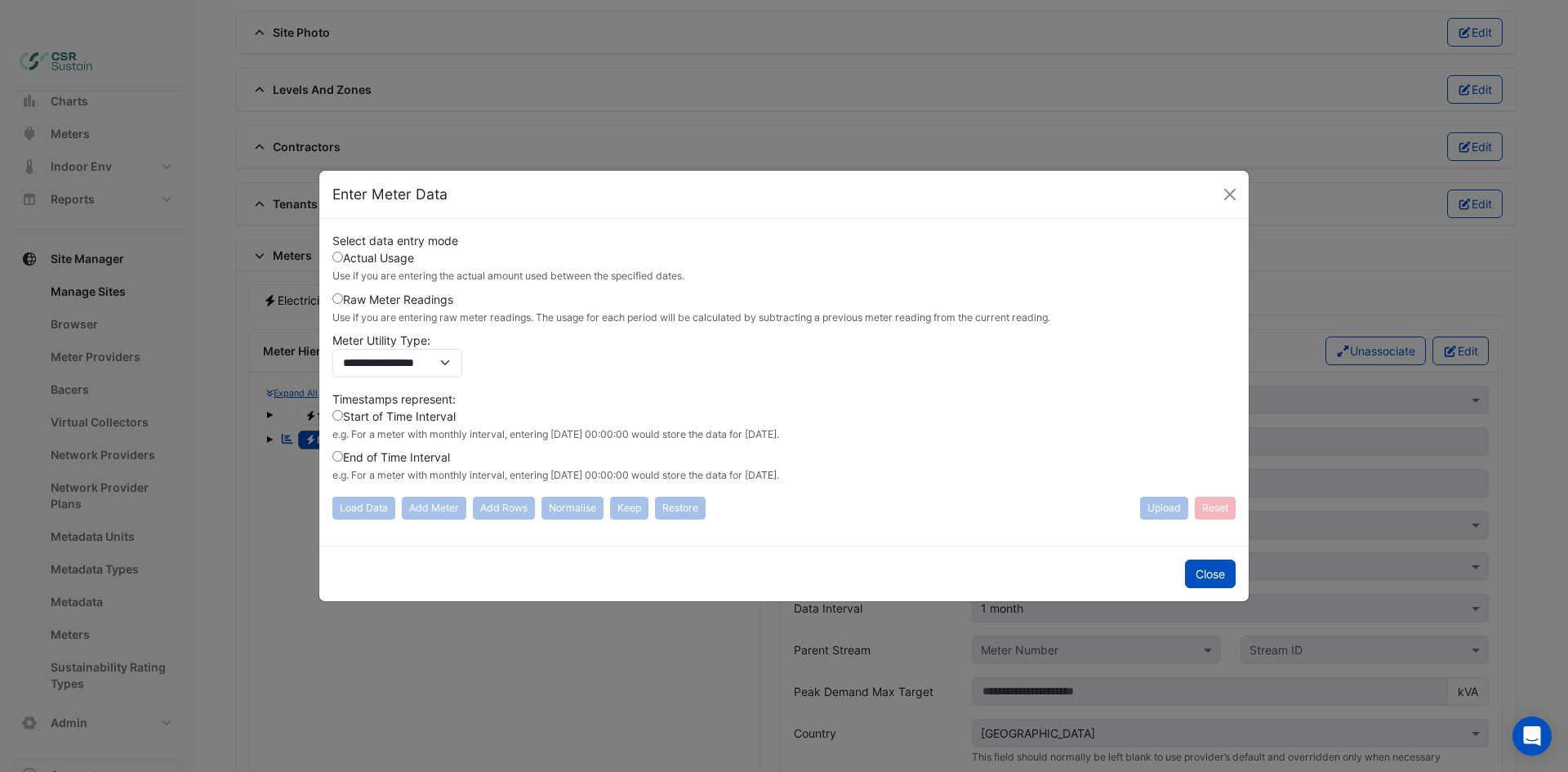
click at [374, 304] on label "Raw Meter Readings Use if you are entering raw meter readings. The usage for ea…" at bounding box center [691, 307] width 718 height 35
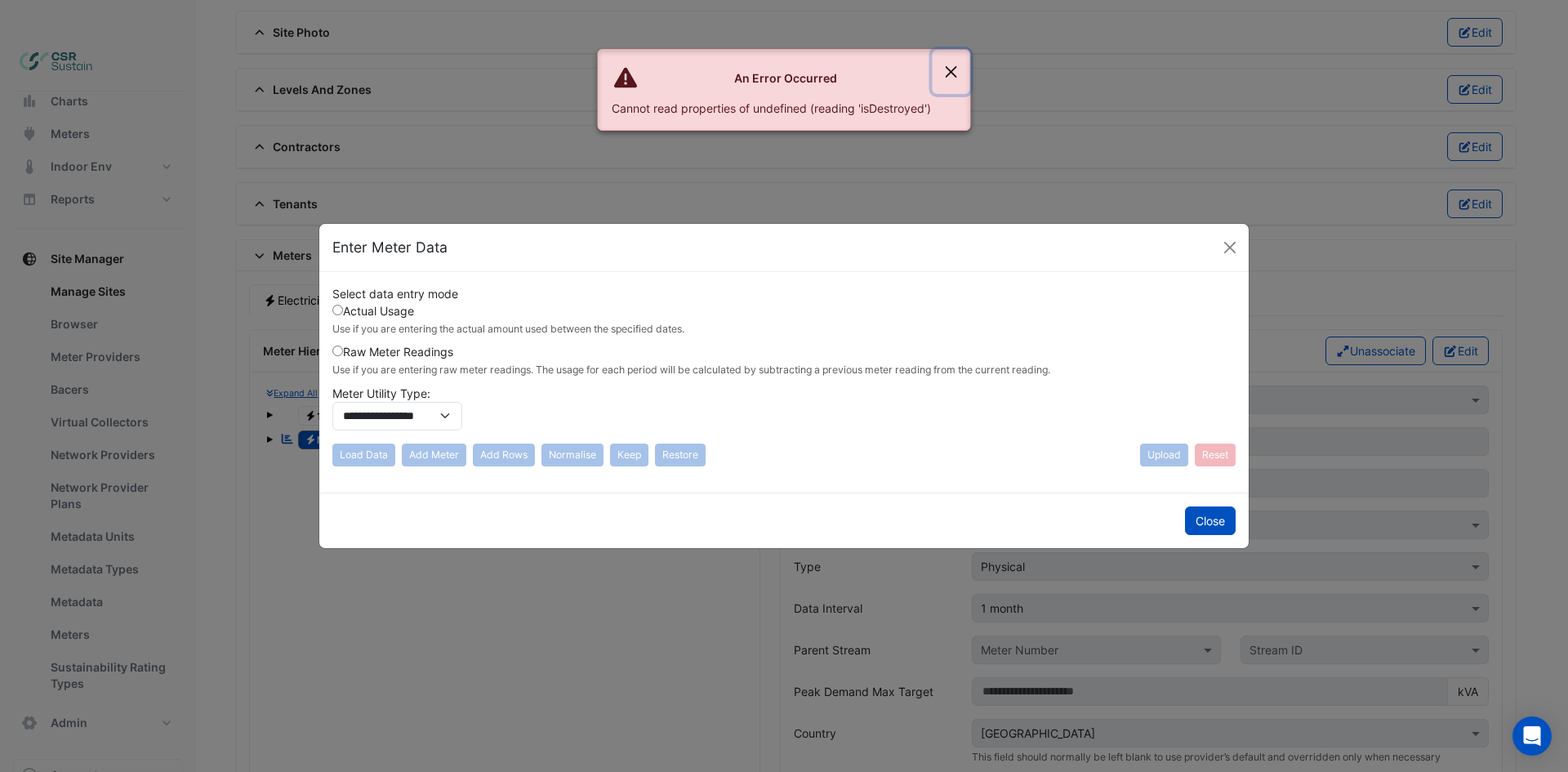
click at [961, 63] on button "Close" at bounding box center [951, 71] width 38 height 44
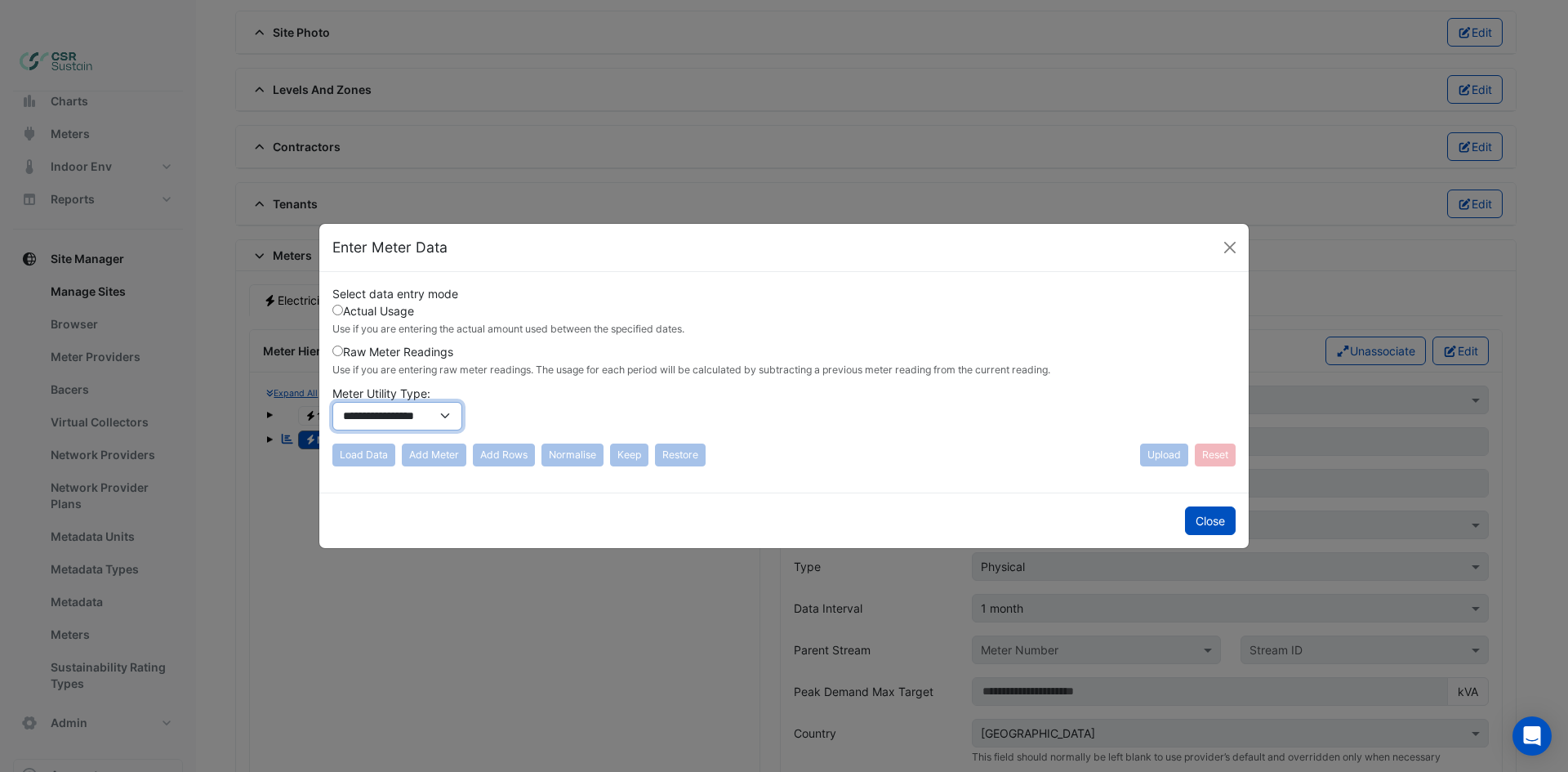
click at [433, 407] on select "**********" at bounding box center [397, 416] width 129 height 29
drag, startPoint x: 539, startPoint y: 405, endPoint x: 575, endPoint y: 423, distance: 40.2
click at [542, 406] on div "**********" at bounding box center [784, 361] width 903 height 152
drag, startPoint x: 597, startPoint y: 448, endPoint x: 606, endPoint y: 455, distance: 11.4
click at [601, 453] on div "Load Data Add Meter Add Rows Normalise Keep Restore" at bounding box center [519, 454] width 373 height 23
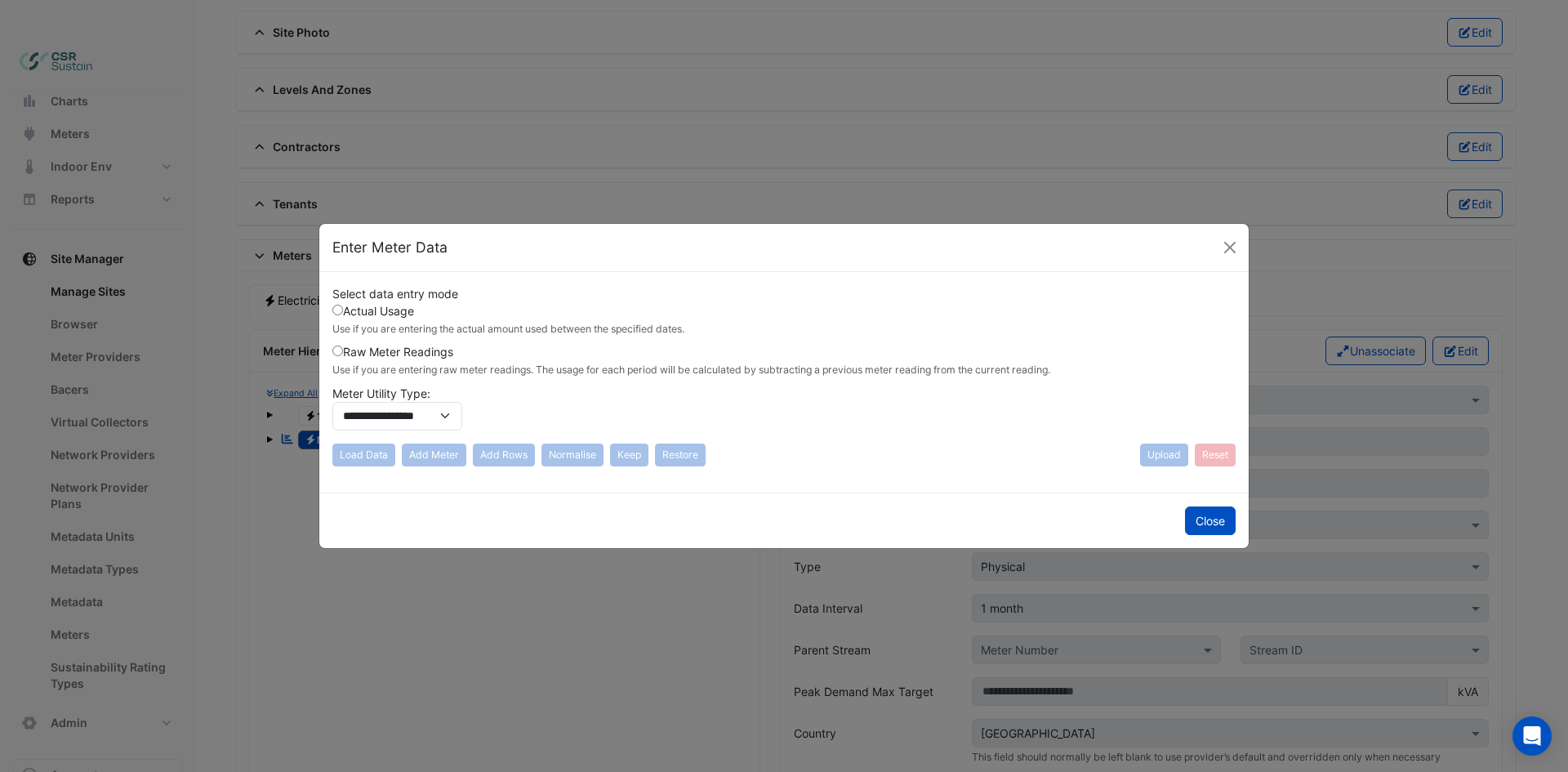
click at [630, 456] on div "Load Data Add Meter Add Rows Normalise Keep Restore" at bounding box center [519, 454] width 373 height 23
drag, startPoint x: 635, startPoint y: 456, endPoint x: 682, endPoint y: 460, distance: 47.2
click at [665, 460] on div "Load Data Add Meter Add Rows Normalise Keep Restore" at bounding box center [519, 454] width 373 height 23
drag, startPoint x: 682, startPoint y: 460, endPoint x: 479, endPoint y: 453, distance: 203.1
click at [569, 460] on div "Load Data Add Meter Add Rows Normalise Keep Restore" at bounding box center [519, 454] width 373 height 23
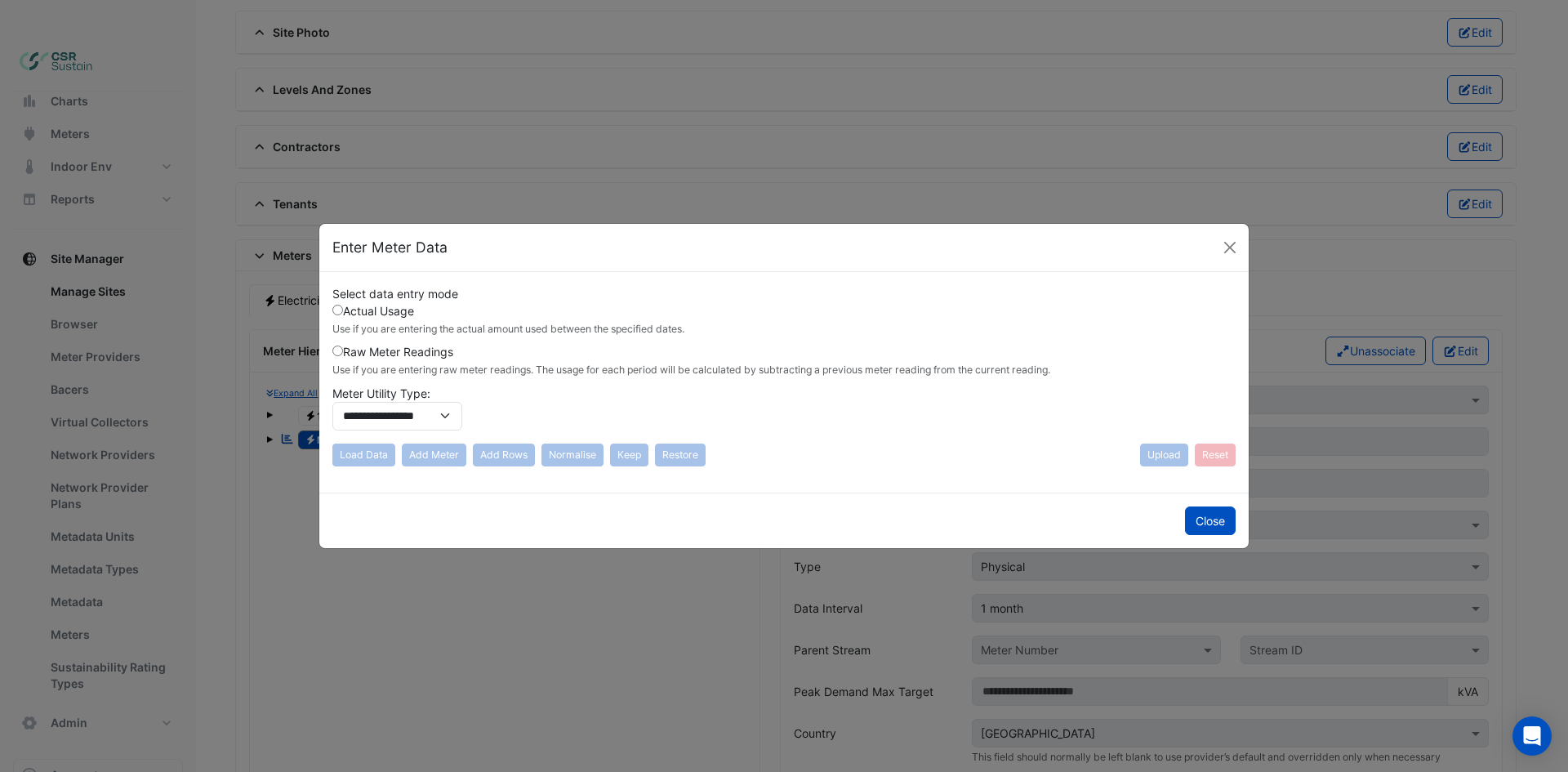
drag, startPoint x: 479, startPoint y: 453, endPoint x: 449, endPoint y: 446, distance: 30.8
click at [469, 455] on div "Load Data Add Meter Add Rows Normalise Keep Restore" at bounding box center [519, 454] width 373 height 23
click at [411, 420] on select "**********" at bounding box center [397, 416] width 129 height 29
click at [366, 350] on label "Raw Meter Readings Use if you are entering raw meter readings. The usage for ea…" at bounding box center [691, 359] width 718 height 35
click at [394, 425] on select "**********" at bounding box center [397, 416] width 129 height 29
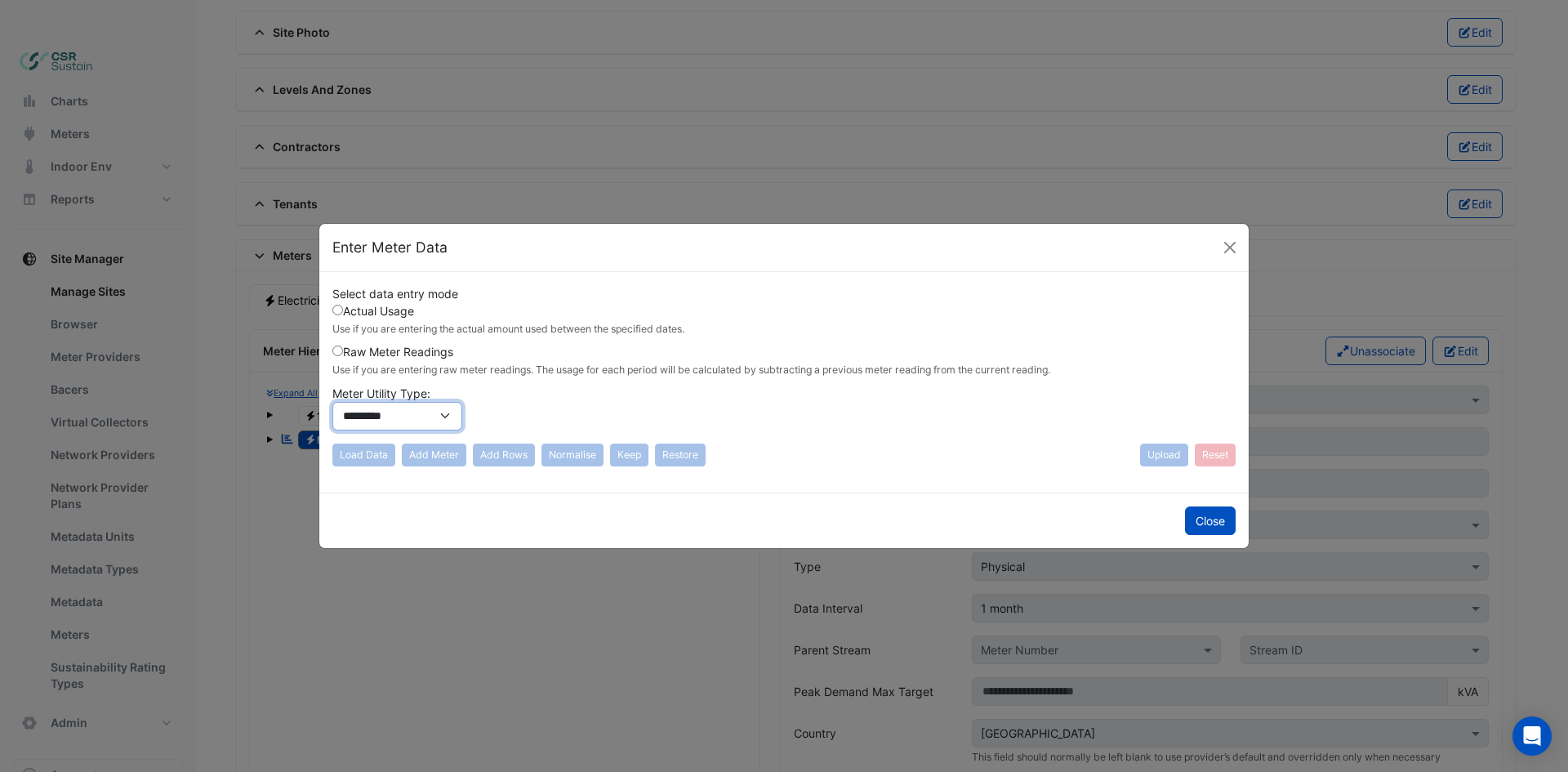
click at [333, 402] on select "**********" at bounding box center [397, 416] width 129 height 29
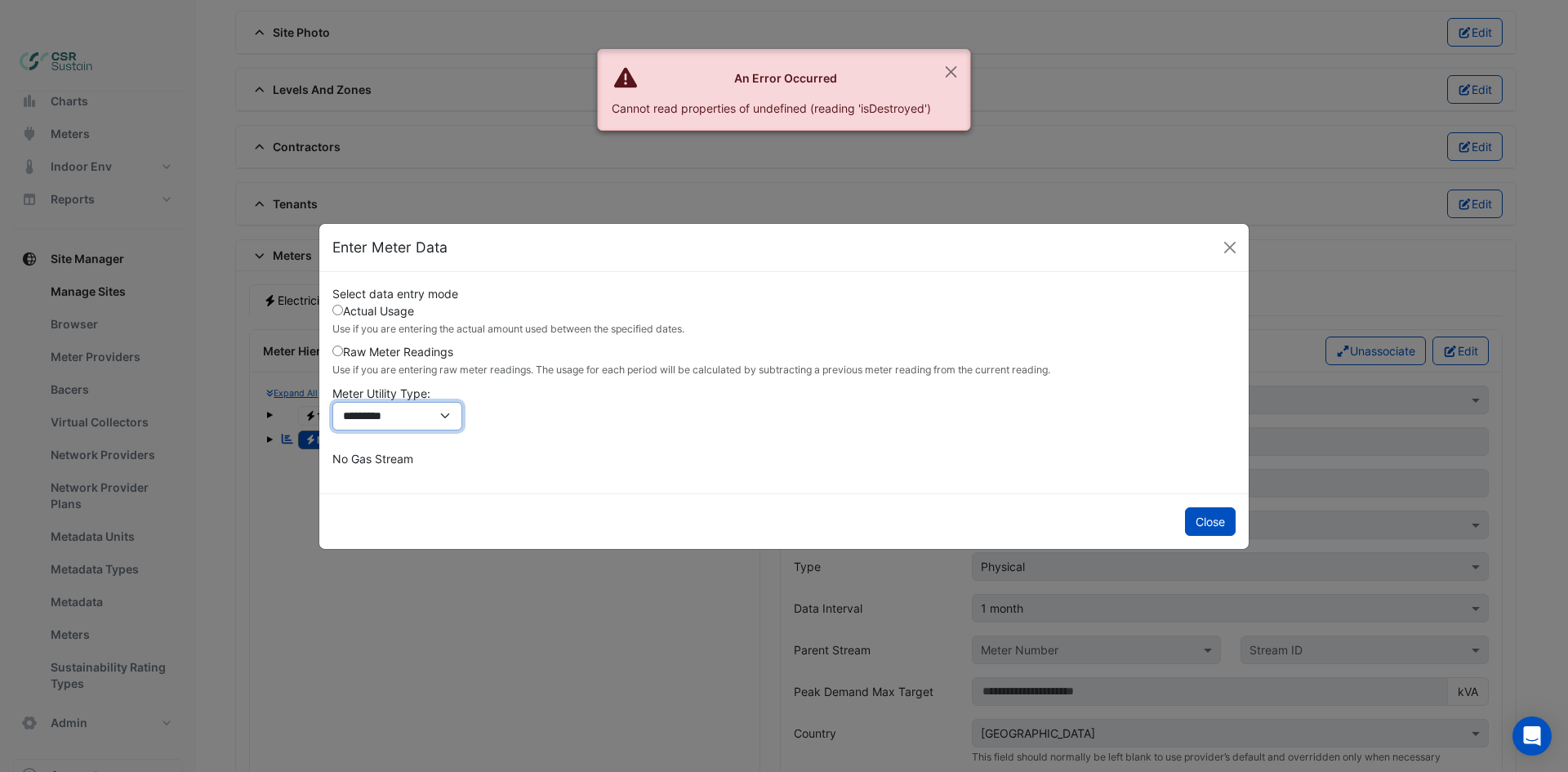
click at [418, 413] on select "**********" at bounding box center [397, 416] width 129 height 29
select select "**********"
click at [333, 402] on select "**********" at bounding box center [397, 416] width 129 height 29
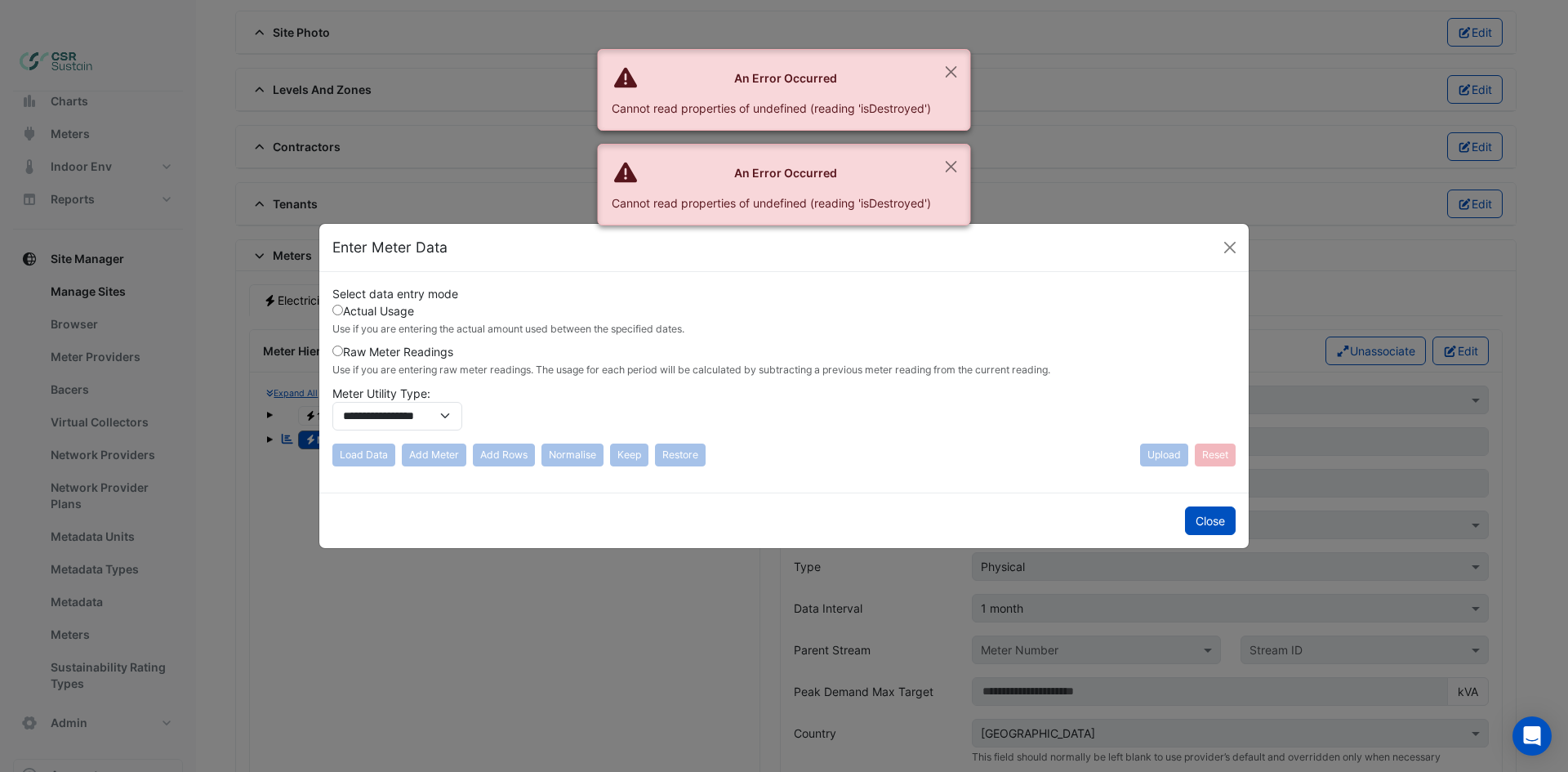
drag, startPoint x: 544, startPoint y: 391, endPoint x: 683, endPoint y: 301, distance: 165.6
click at [545, 389] on div "**********" at bounding box center [784, 361] width 903 height 152
drag, startPoint x: 1212, startPoint y: 240, endPoint x: 1237, endPoint y: 240, distance: 25.0
click at [1216, 238] on div "Enter Meter Data" at bounding box center [783, 248] width 929 height 48
click at [1238, 241] on button "Close" at bounding box center [1229, 247] width 25 height 25
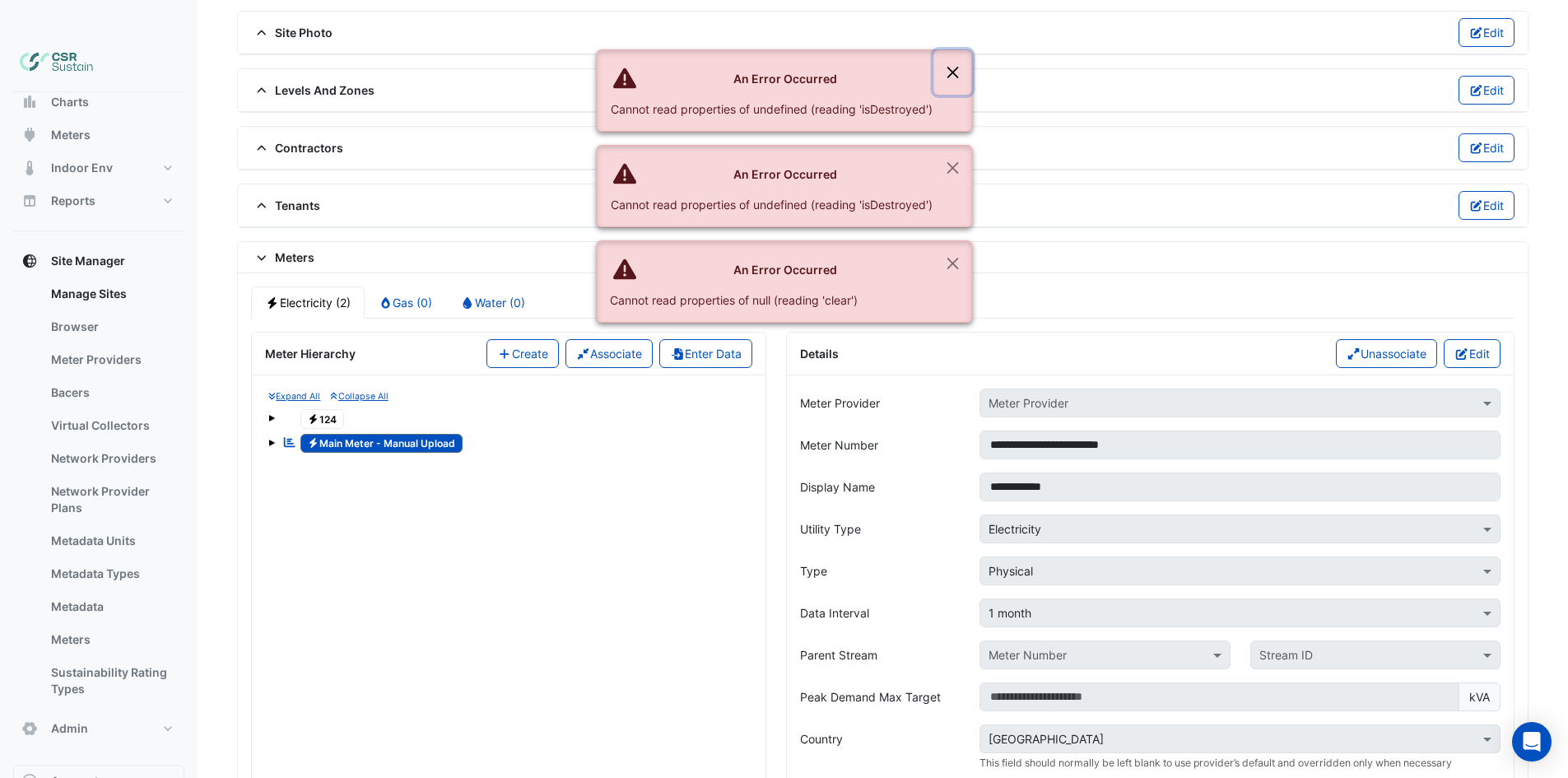
drag, startPoint x: 954, startPoint y: 65, endPoint x: 958, endPoint y: 98, distance: 33.2
click at [954, 67] on button "Close" at bounding box center [952, 72] width 38 height 45
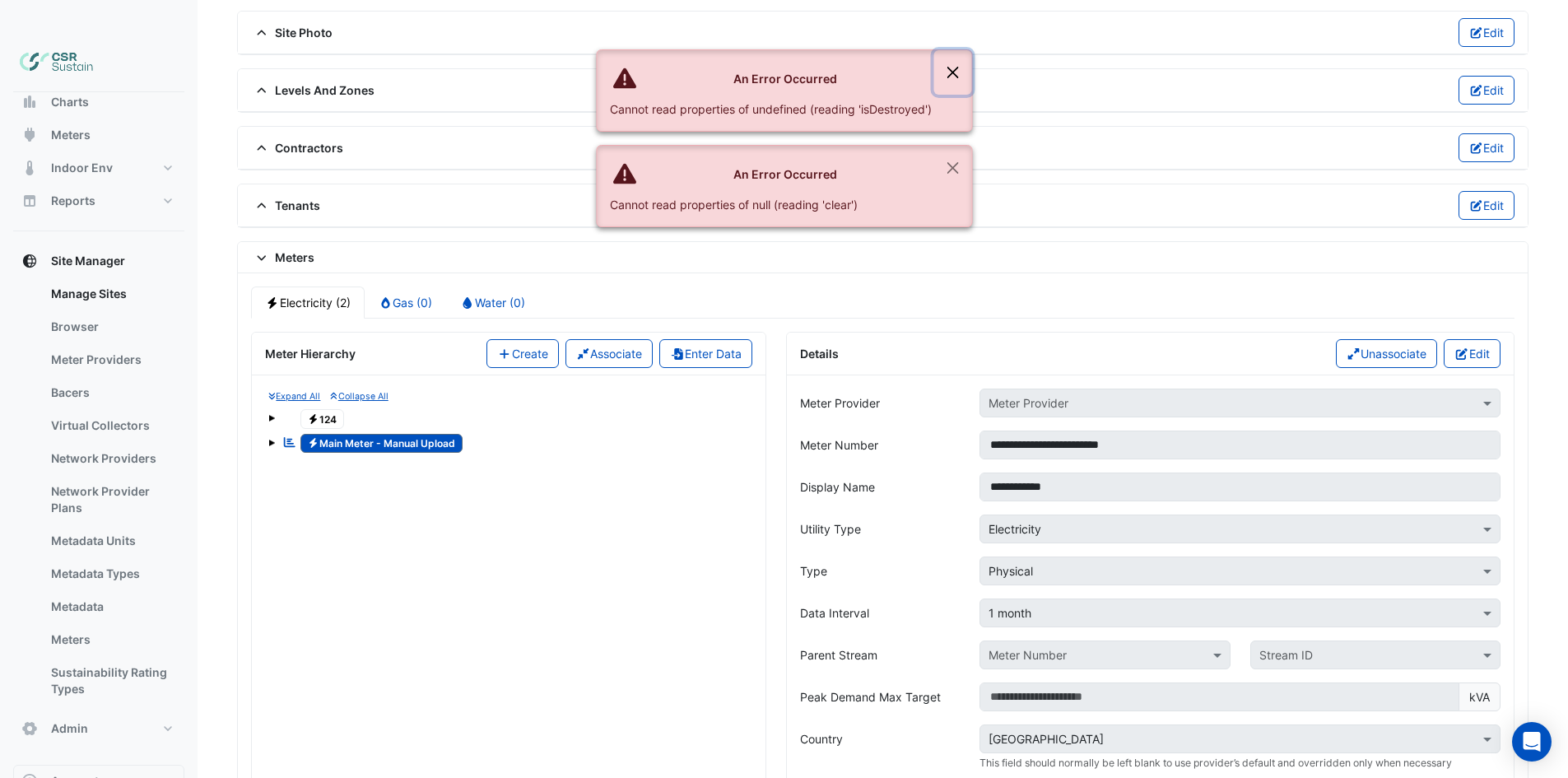
click at [953, 71] on button "Close" at bounding box center [952, 72] width 38 height 45
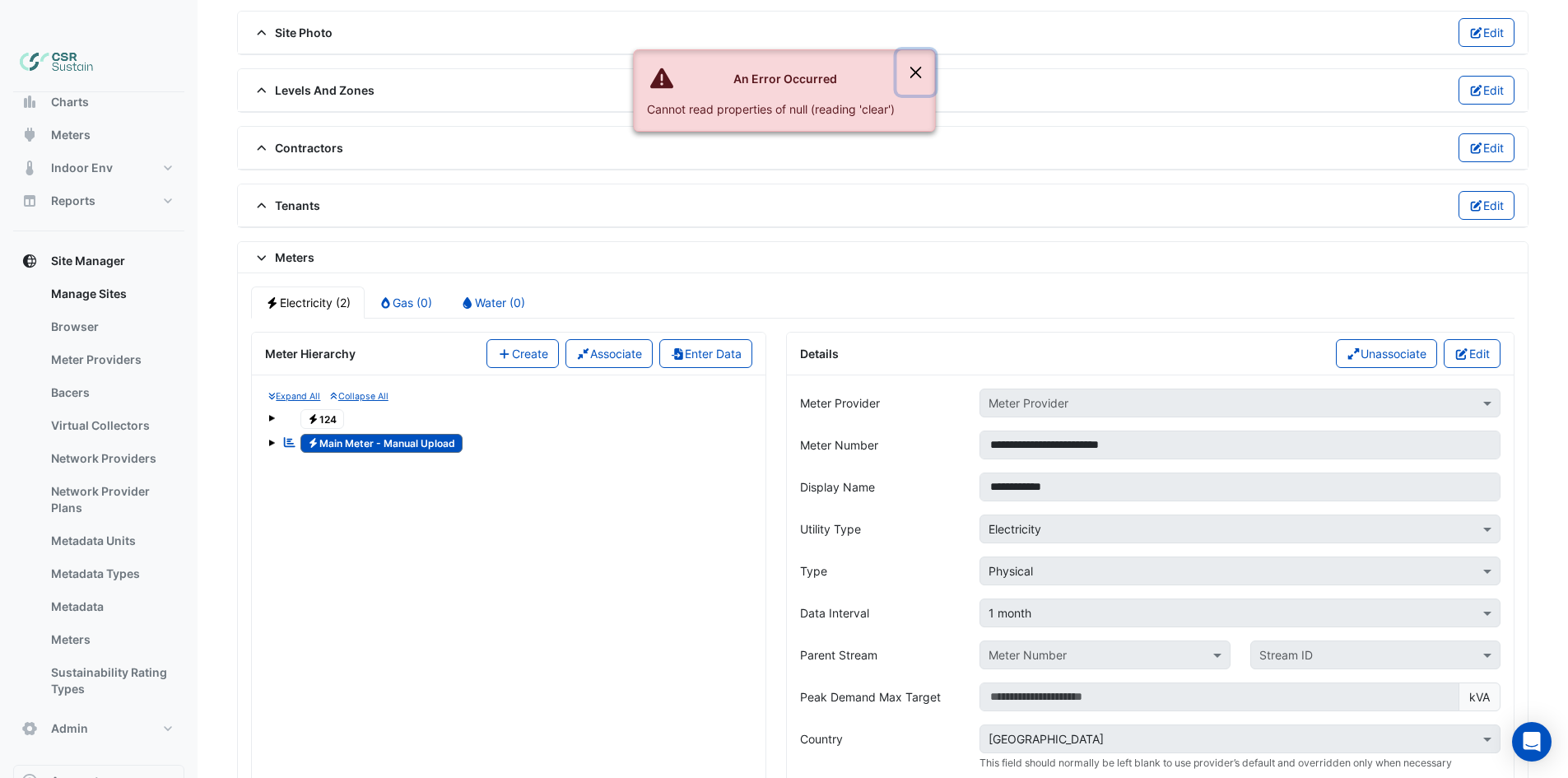
click at [925, 75] on button "Close" at bounding box center [915, 72] width 38 height 45
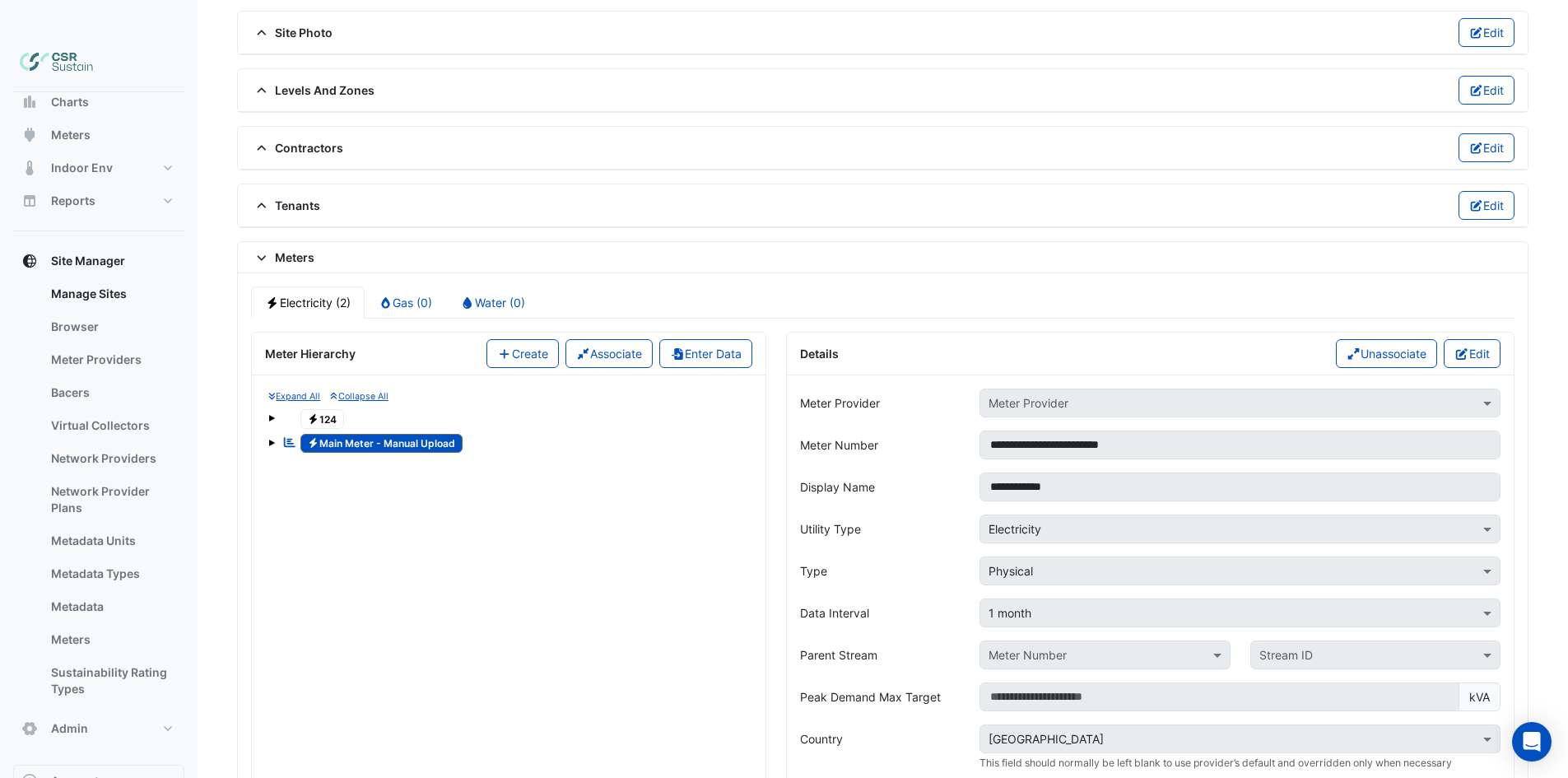
click at [372, 434] on span "Electricity Main Meter - Manual Upload" at bounding box center [382, 444] width 163 height 20
click at [261, 411] on div "Expand All Collapse All Electricity 124 Reportable Electricity Main Meter - Man…" at bounding box center [508, 735] width 513 height 720
click at [266, 408] on div "Expand All Collapse All Electricity 124 Reportable Electricity Main Meter - Man…" at bounding box center [508, 422] width 488 height 68
click at [268, 408] on div "Expand All Collapse All Electricity 124 Reportable Electricity Main Meter - Man…" at bounding box center [508, 422] width 488 height 68
click at [268, 409] on div "Expand All Collapse All Electricity 124 Reportable Electricity Main Meter - Man…" at bounding box center [508, 422] width 488 height 68
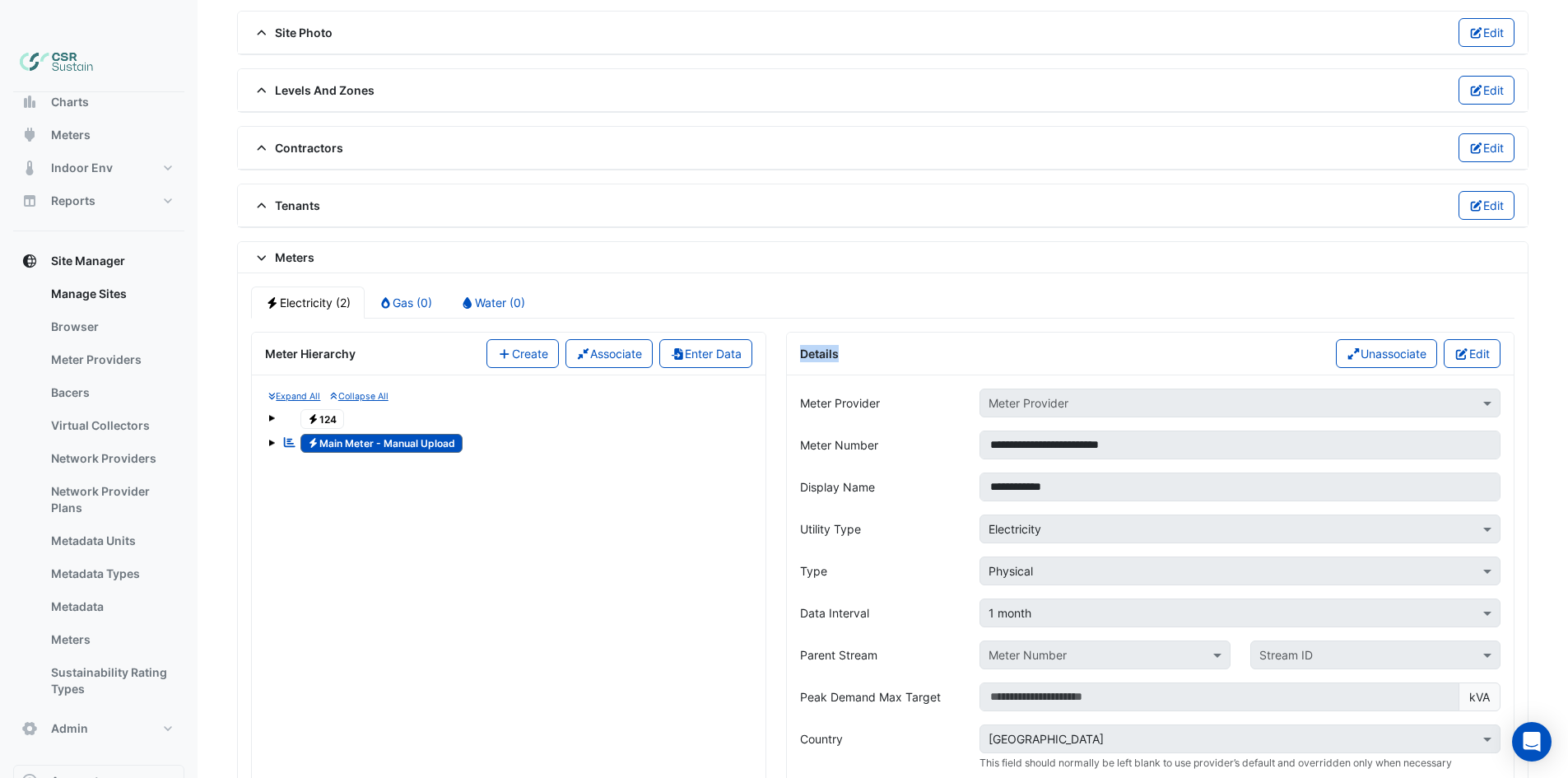
click at [273, 440] on span at bounding box center [272, 443] width 7 height 7
click at [329, 459] on span "1" at bounding box center [326, 468] width 20 height 19
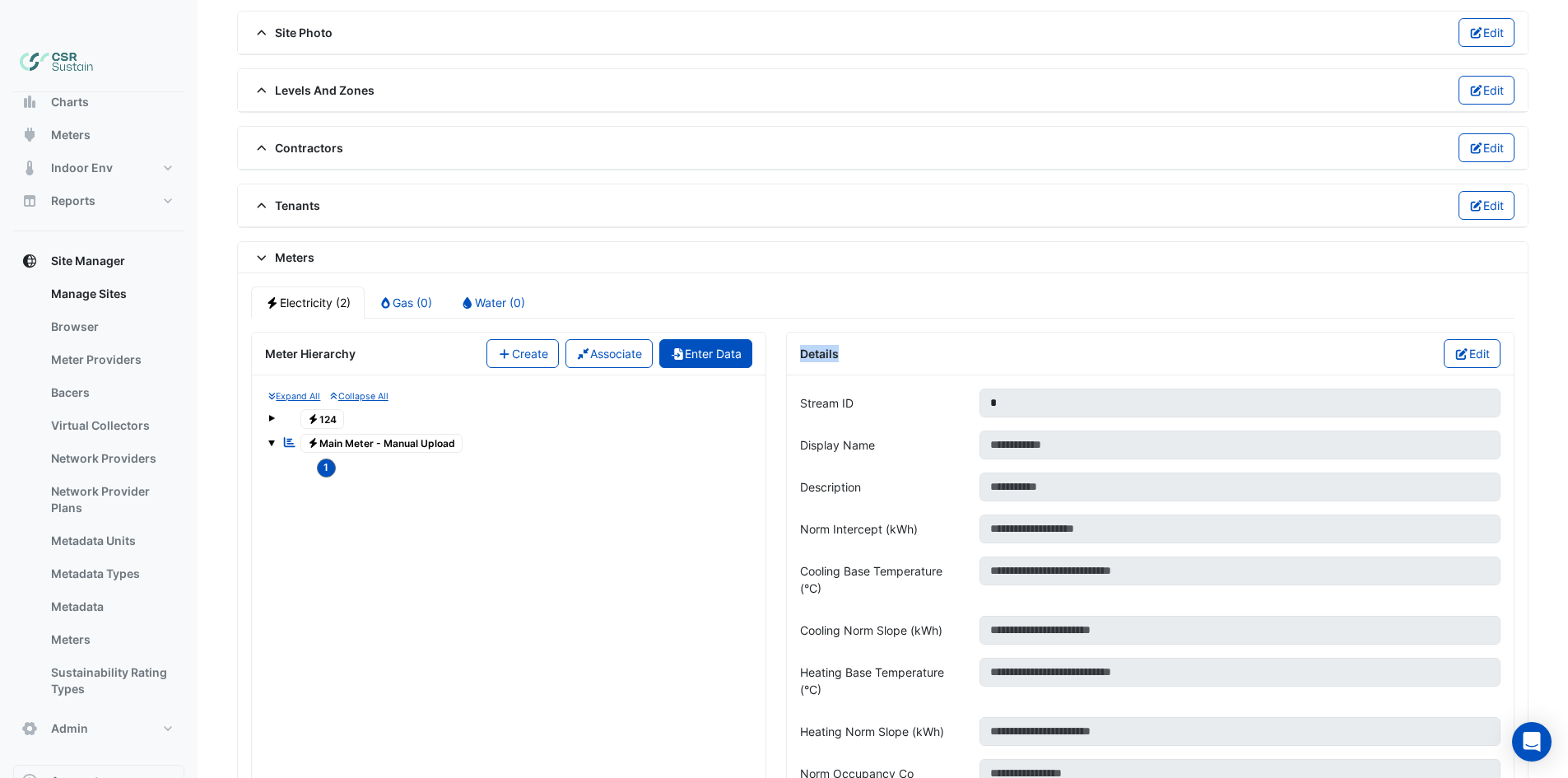
click at [718, 339] on button "Enter Data" at bounding box center [704, 353] width 93 height 29
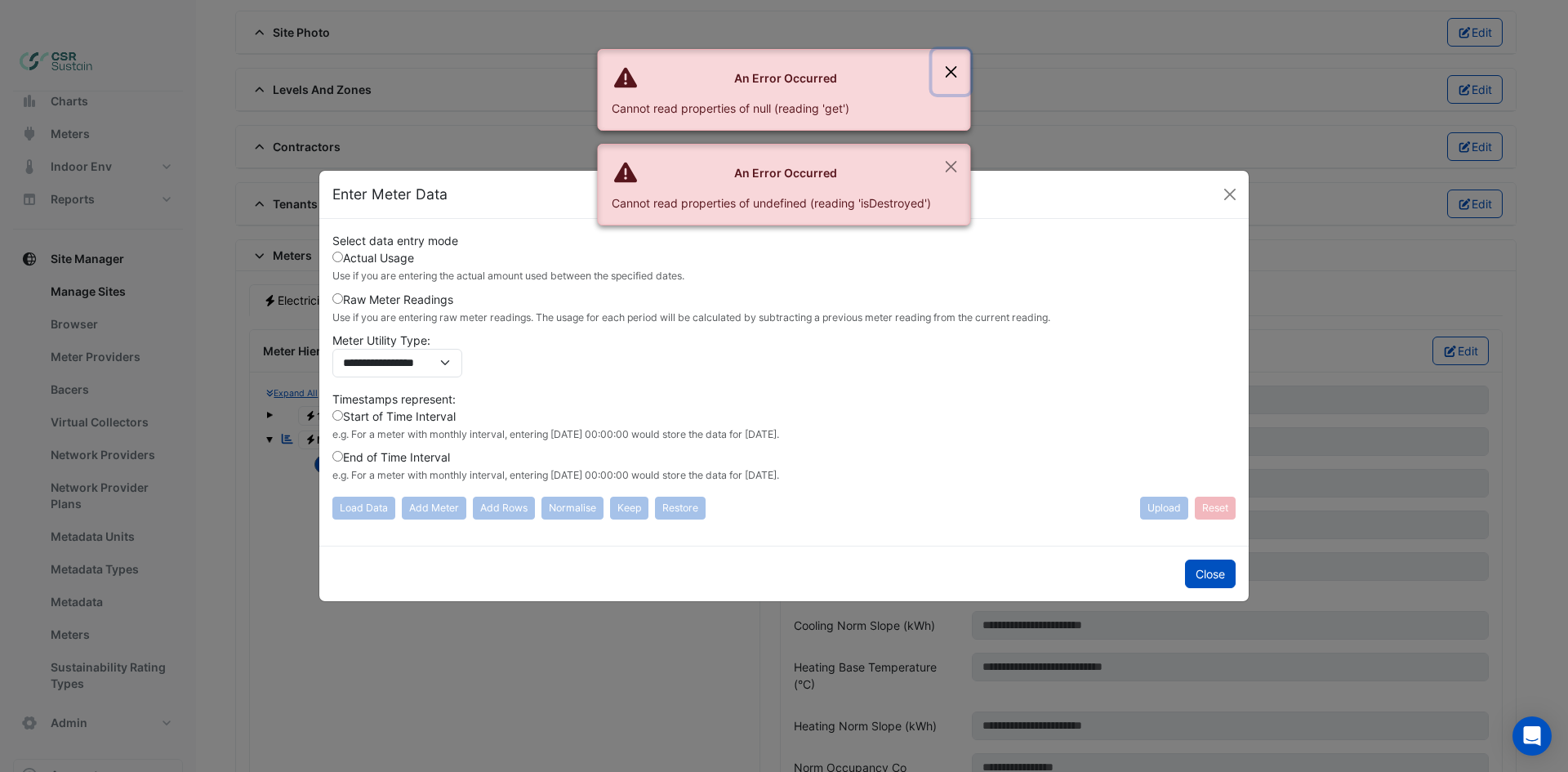
click at [951, 62] on button "Close" at bounding box center [951, 71] width 38 height 44
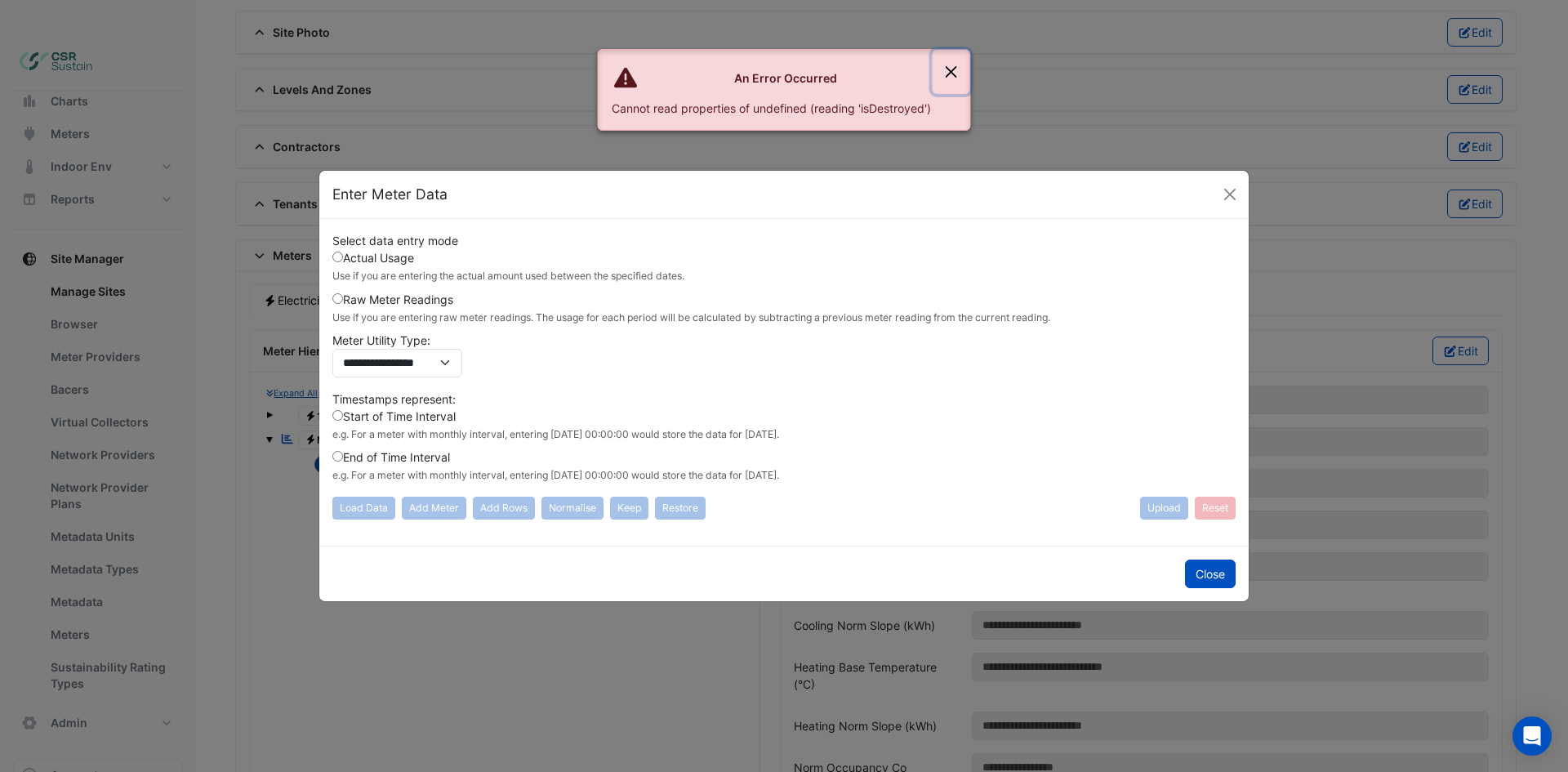
click at [955, 74] on button "Close" at bounding box center [951, 71] width 38 height 44
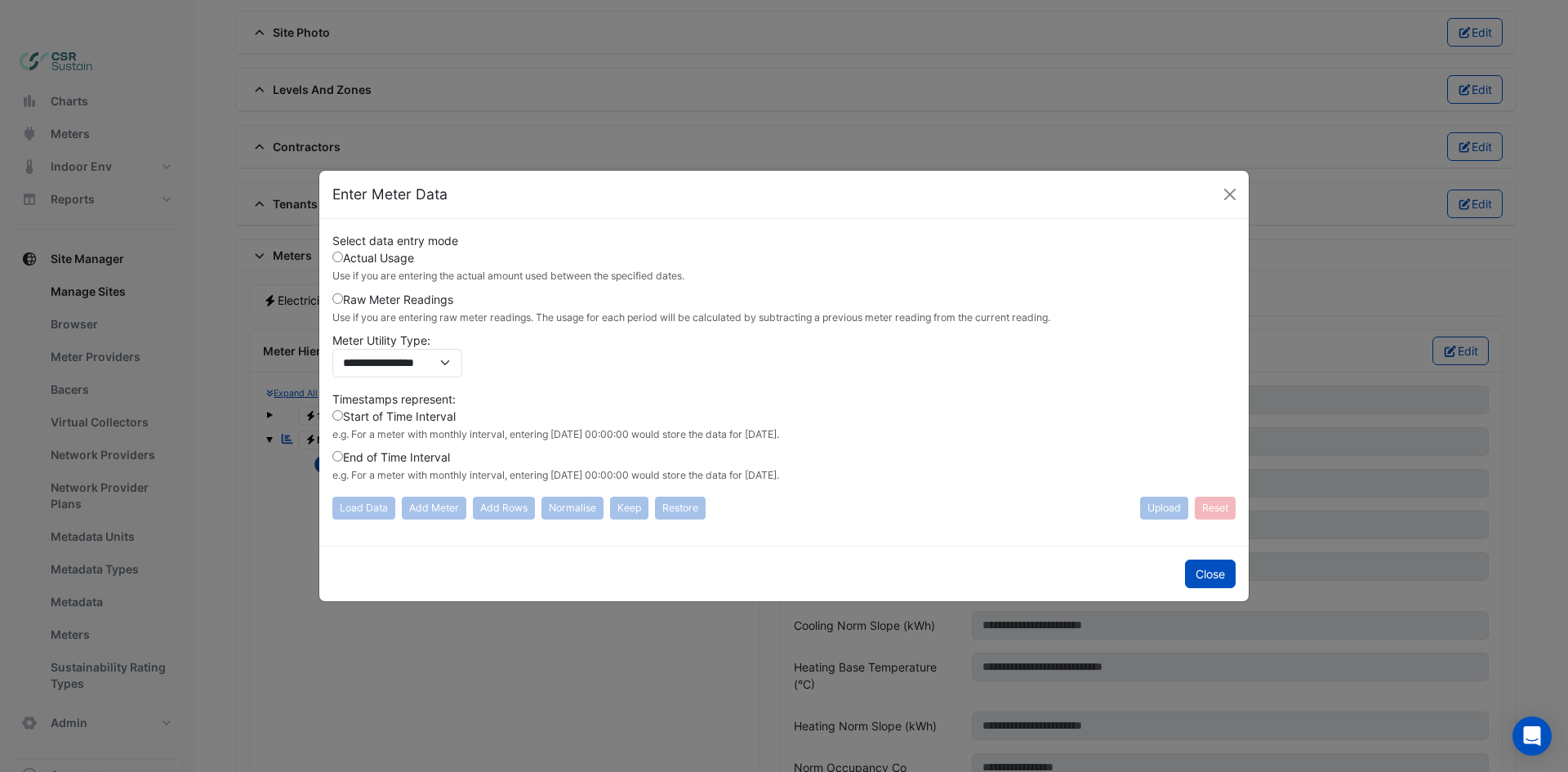
click at [379, 300] on label "Raw Meter Readings Use if you are entering raw meter readings. The usage for ea…" at bounding box center [691, 307] width 718 height 35
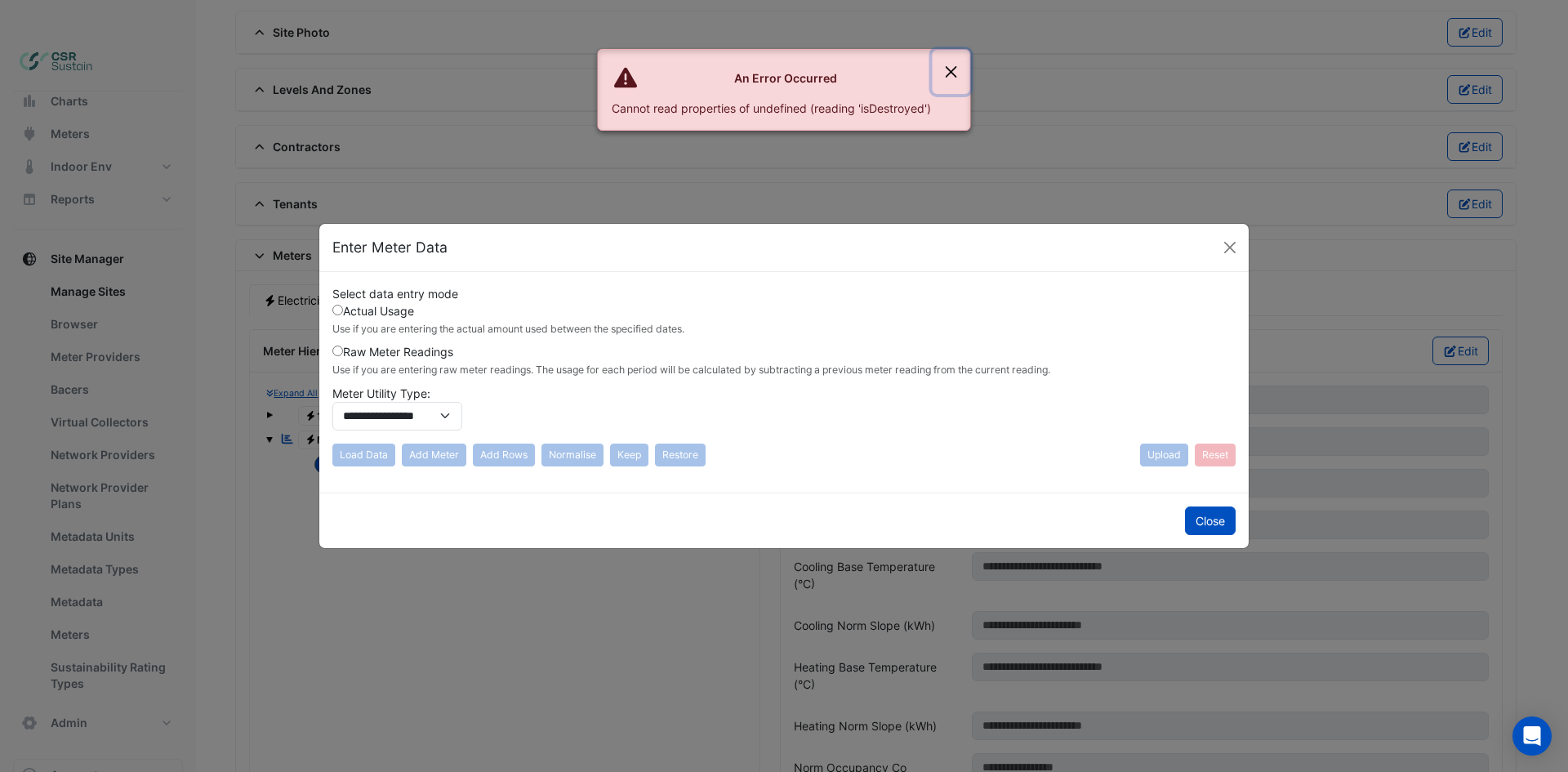
click at [961, 65] on button "Close" at bounding box center [951, 71] width 38 height 44
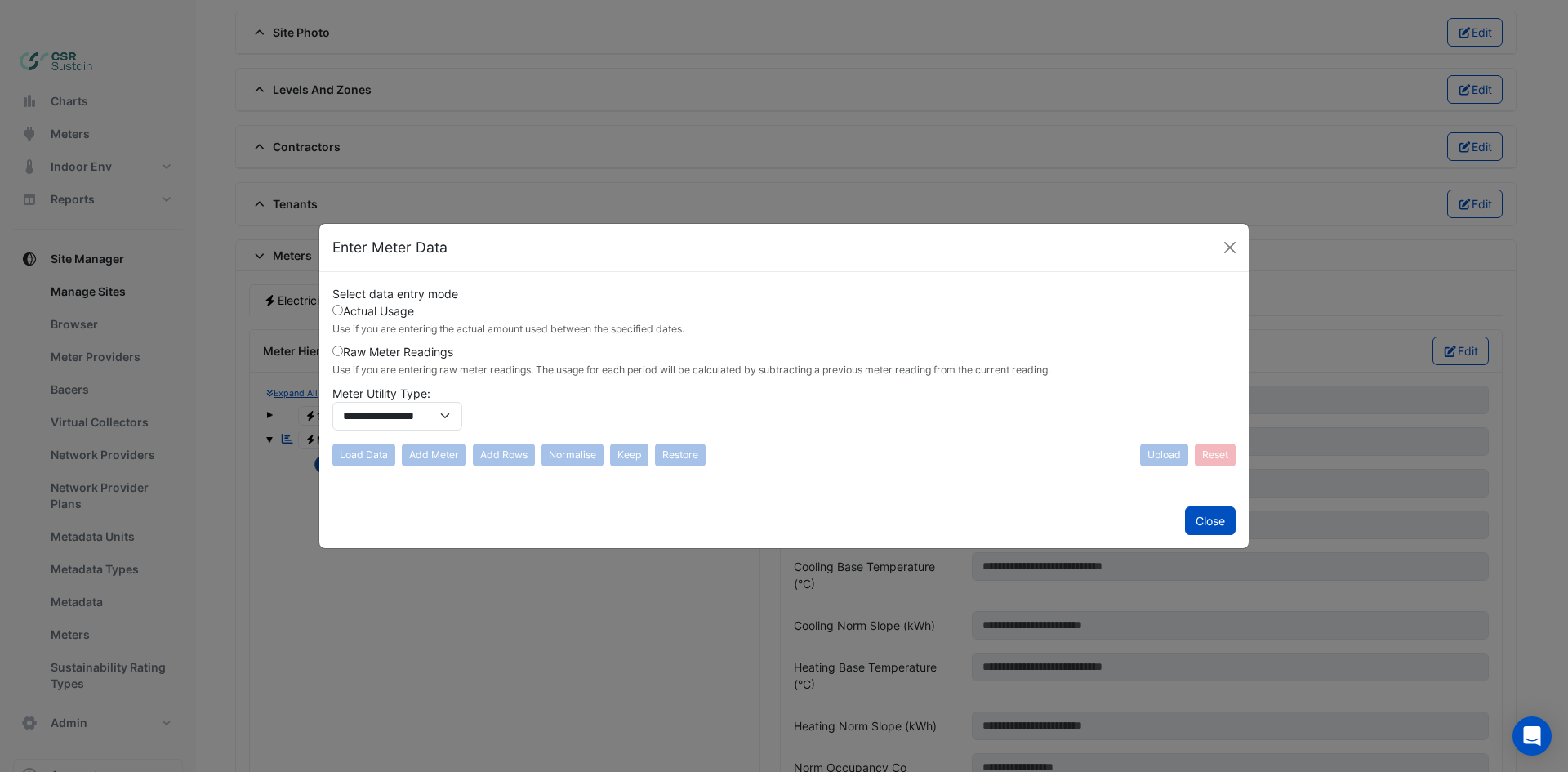
click at [369, 305] on label "Actual Usage Use if you are entering the actual amount used between the specifi…" at bounding box center [509, 319] width 352 height 35
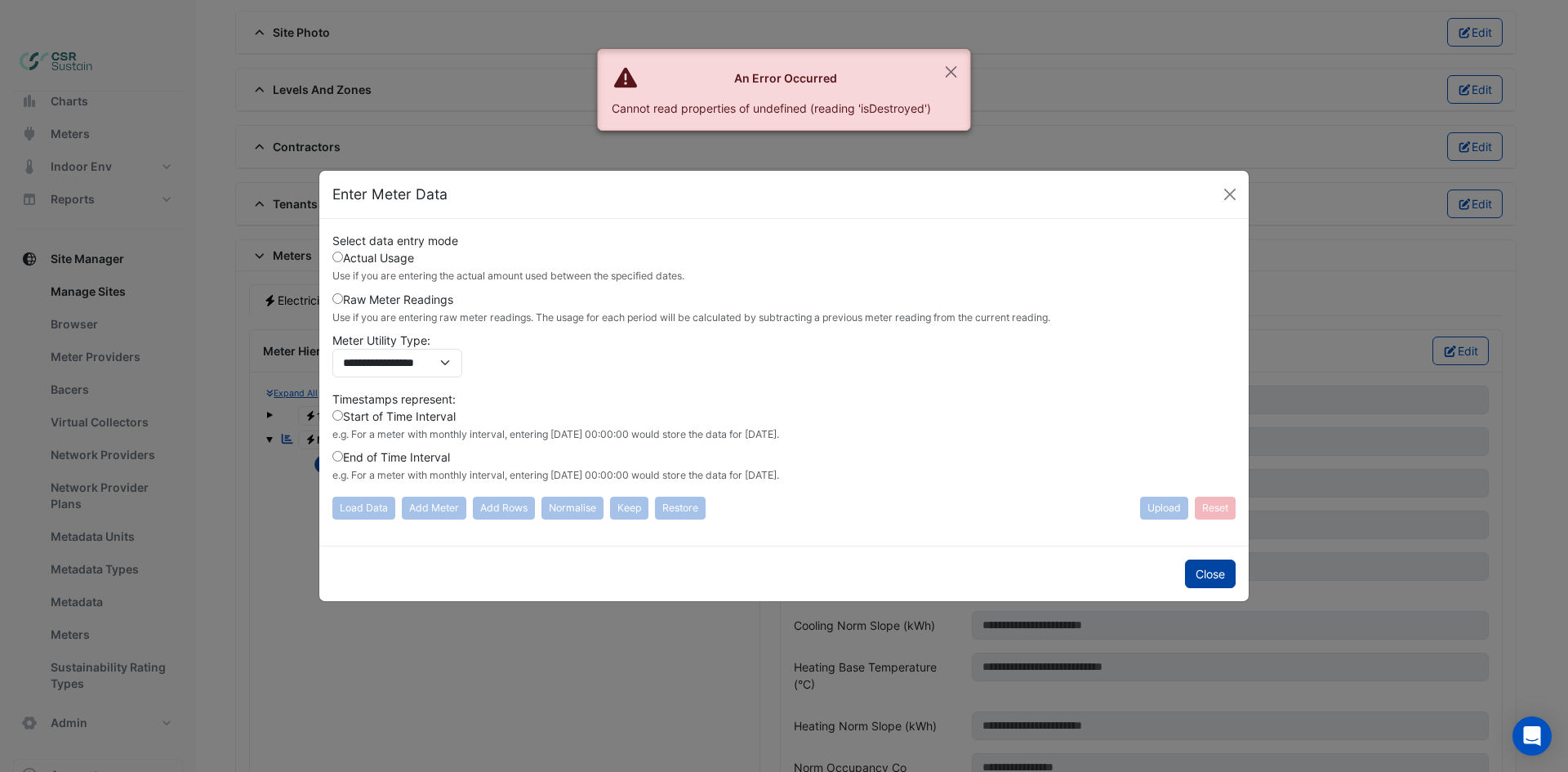
click at [1225, 564] on button "Close" at bounding box center [1210, 574] width 50 height 29
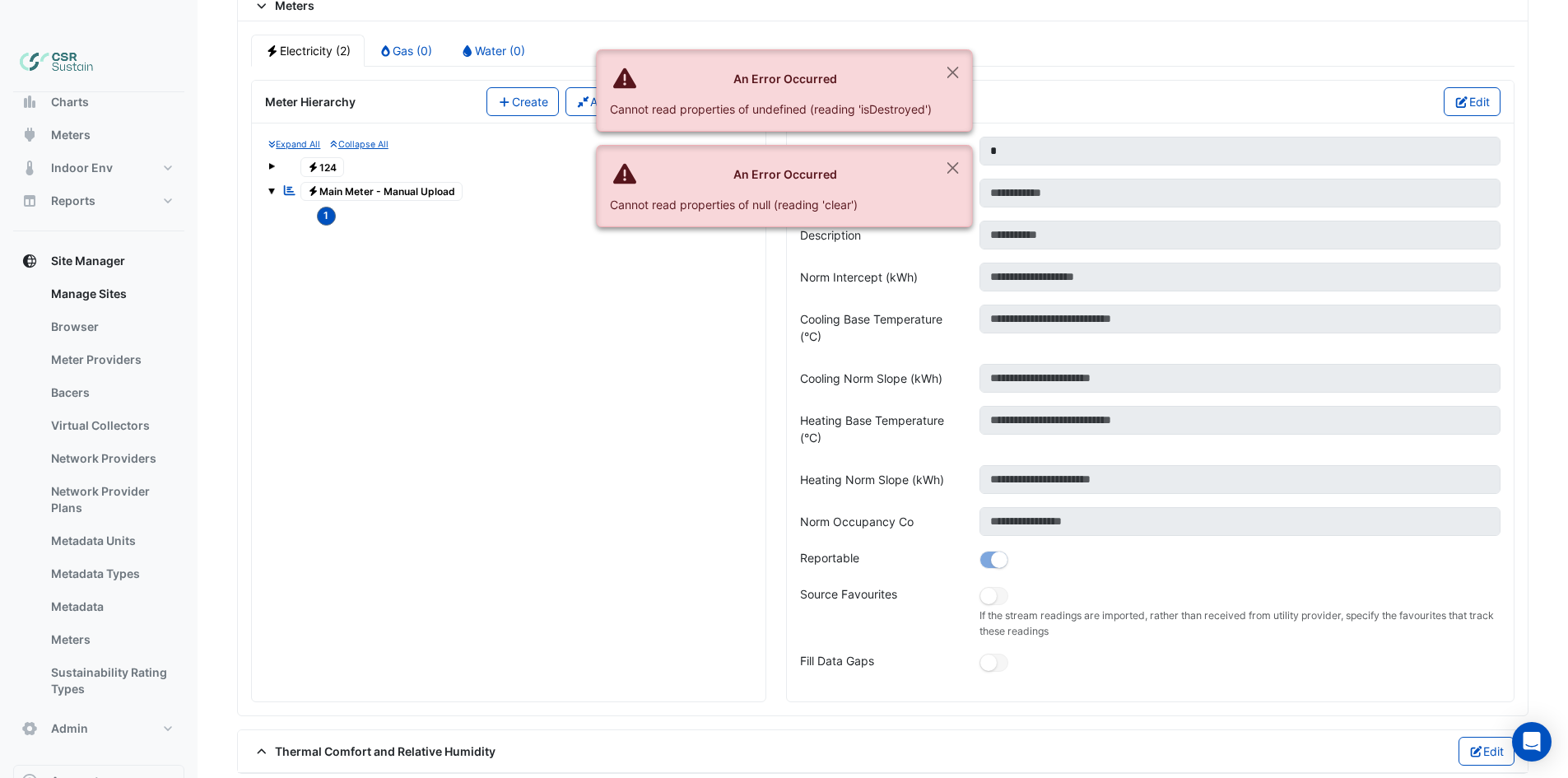
scroll to position [1488, 0]
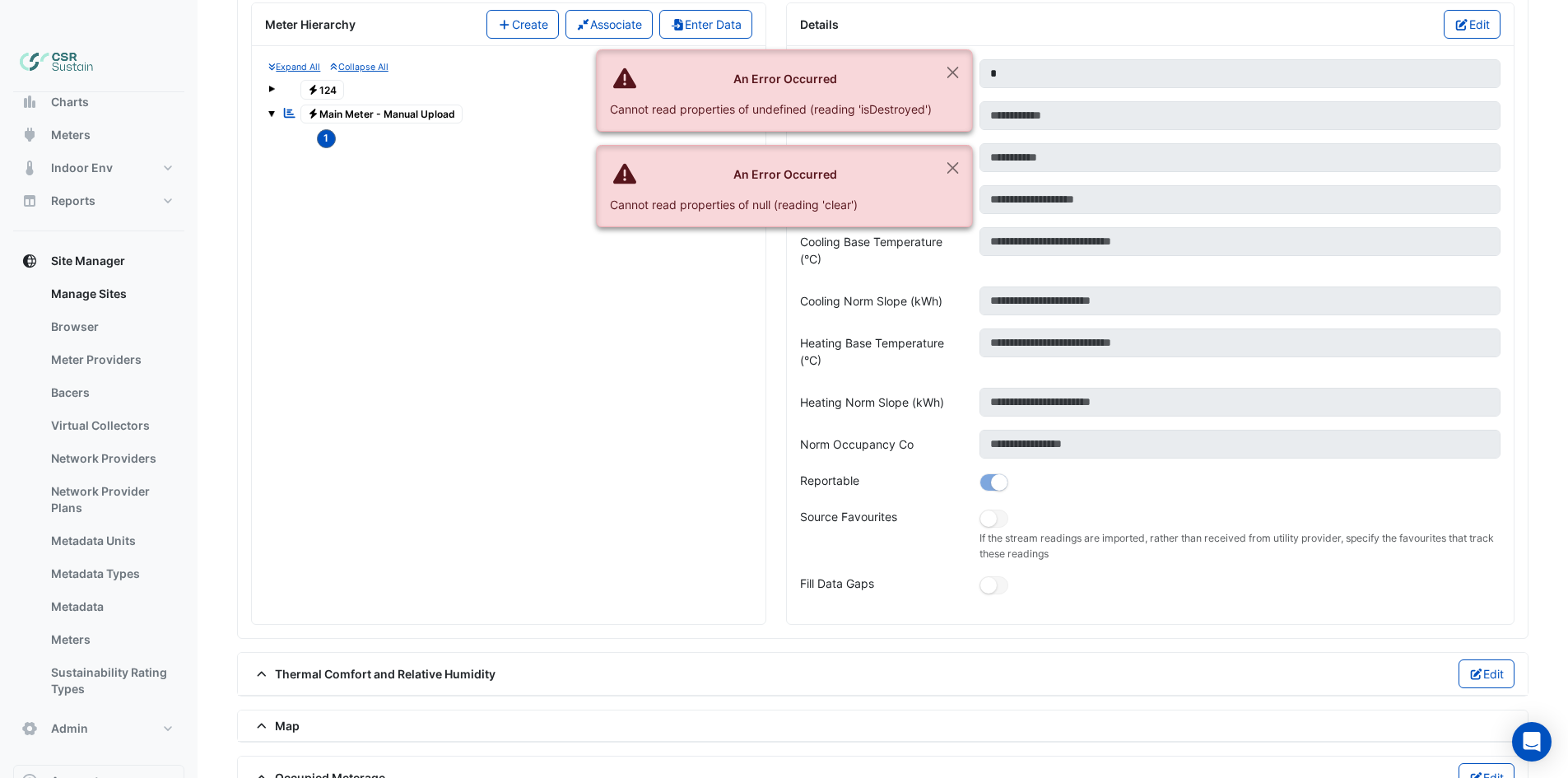
drag, startPoint x: 712, startPoint y: 351, endPoint x: 694, endPoint y: 306, distance: 48.5
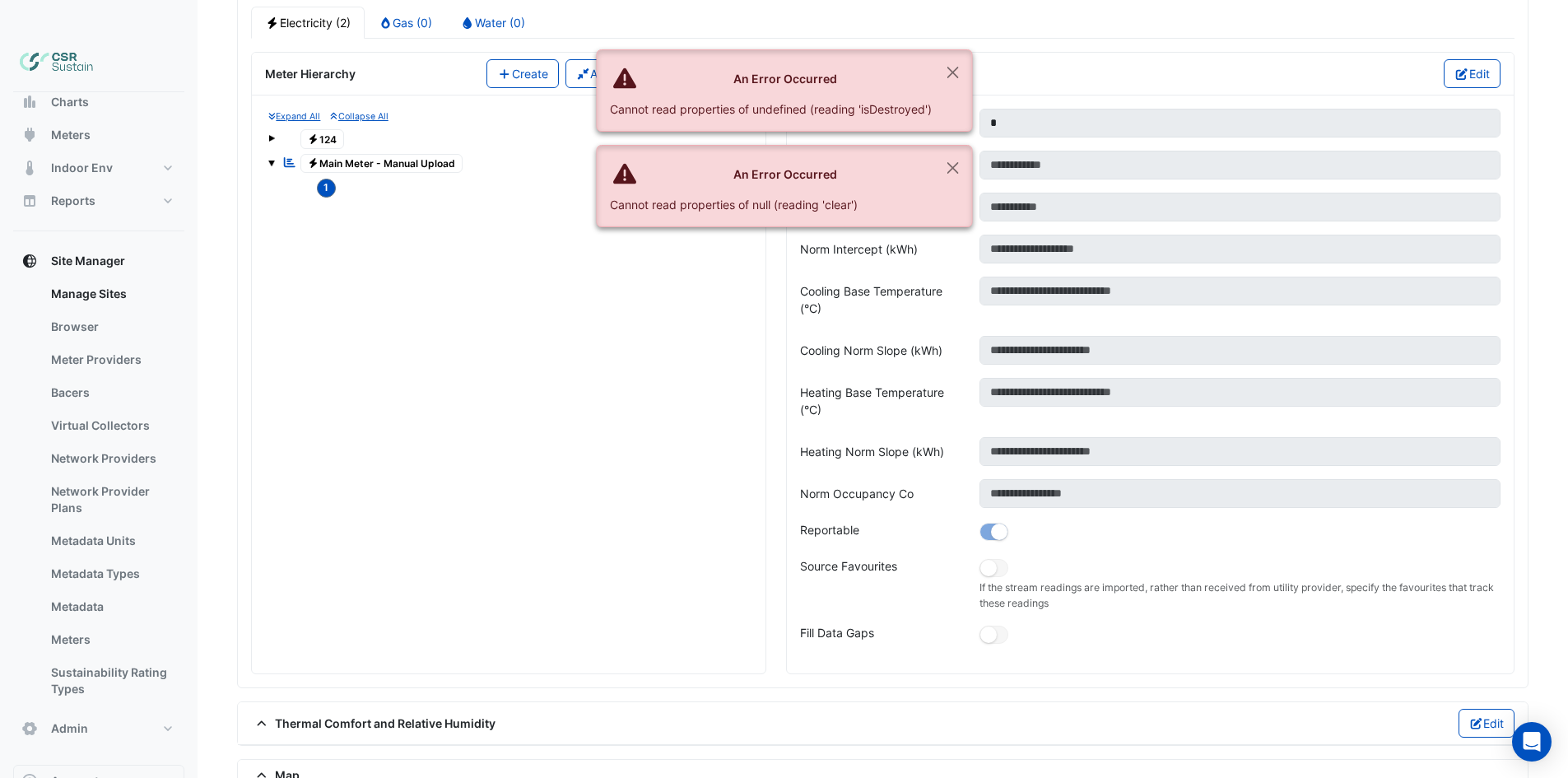
drag, startPoint x: 270, startPoint y: 101, endPoint x: 308, endPoint y: 111, distance: 39.3
click at [270, 129] on span at bounding box center [272, 136] width 7 height 14
click at [326, 154] on span "1" at bounding box center [326, 163] width 20 height 19
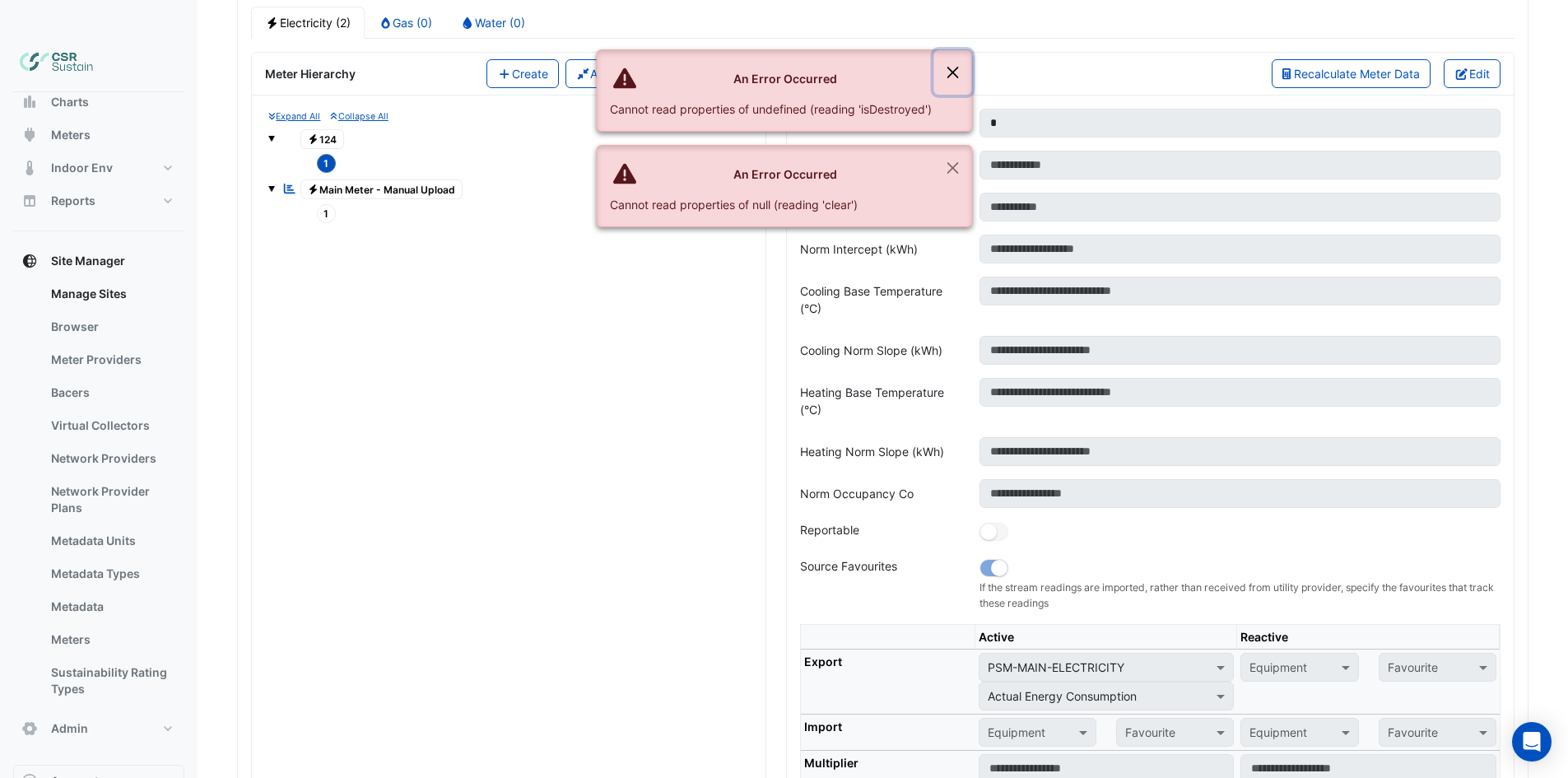
click at [960, 71] on button "Close" at bounding box center [952, 72] width 38 height 45
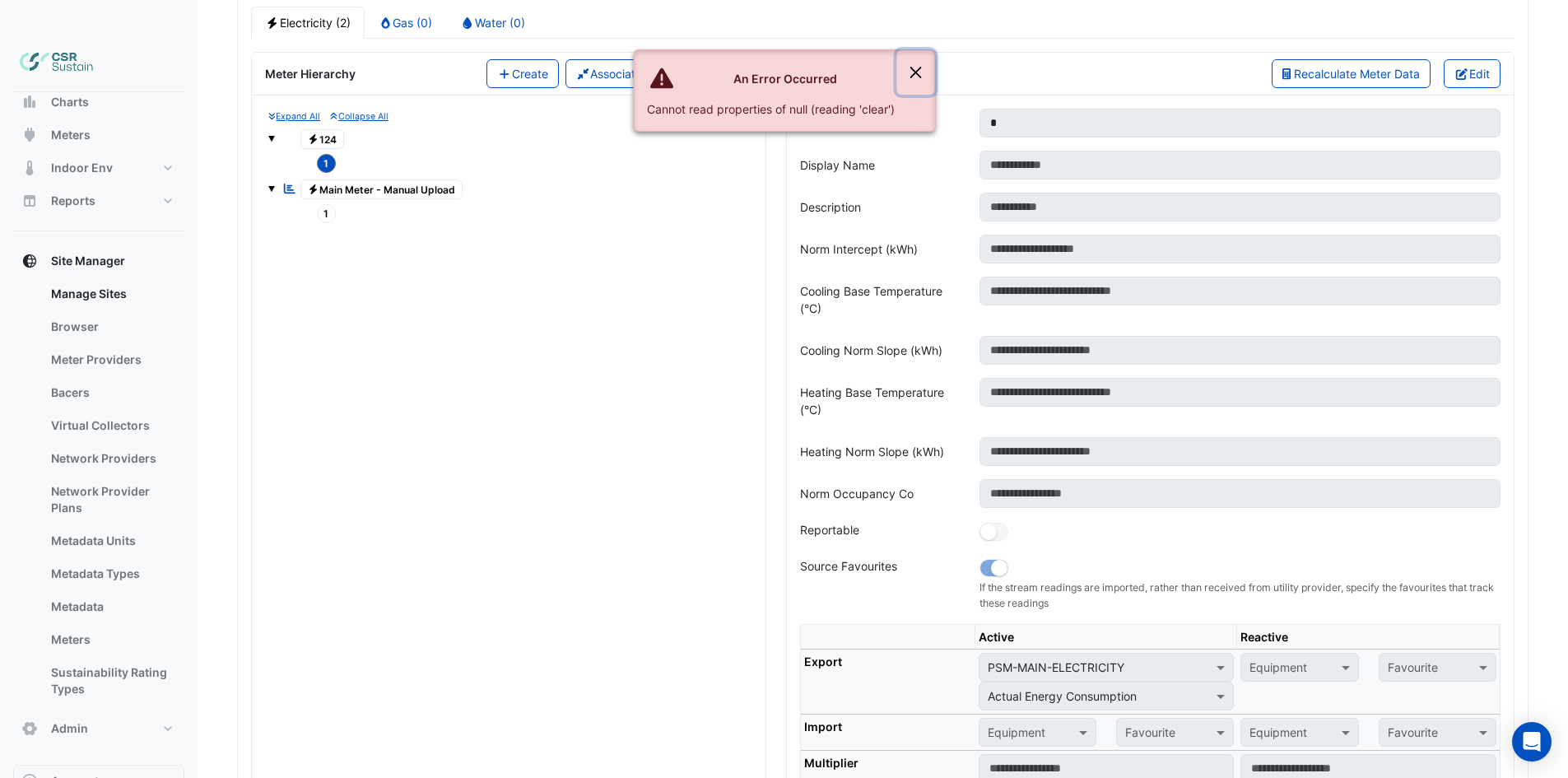
click at [912, 70] on button "Close" at bounding box center [915, 72] width 38 height 45
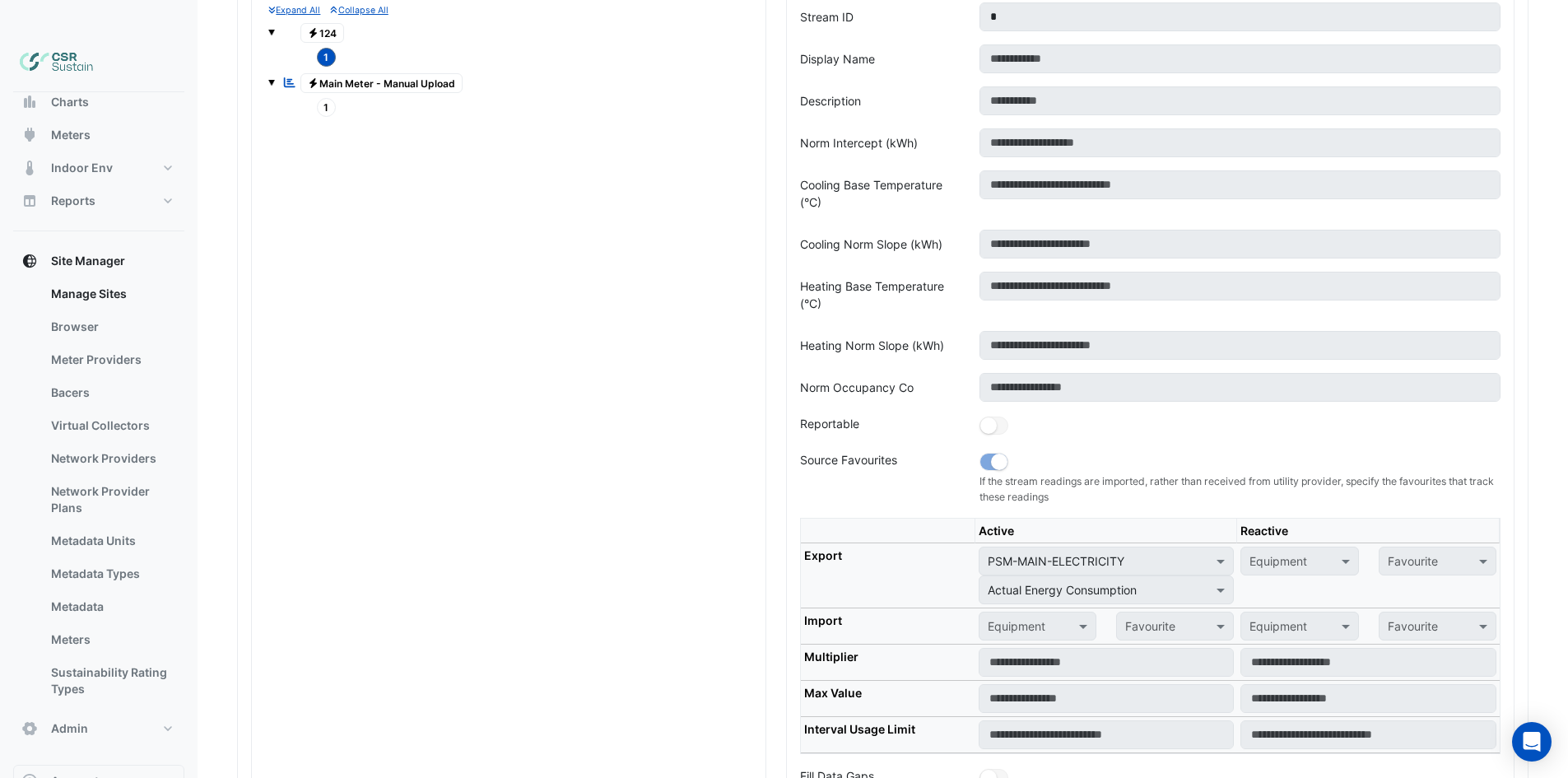
drag, startPoint x: 824, startPoint y: 483, endPoint x: 820, endPoint y: 516, distance: 33.2
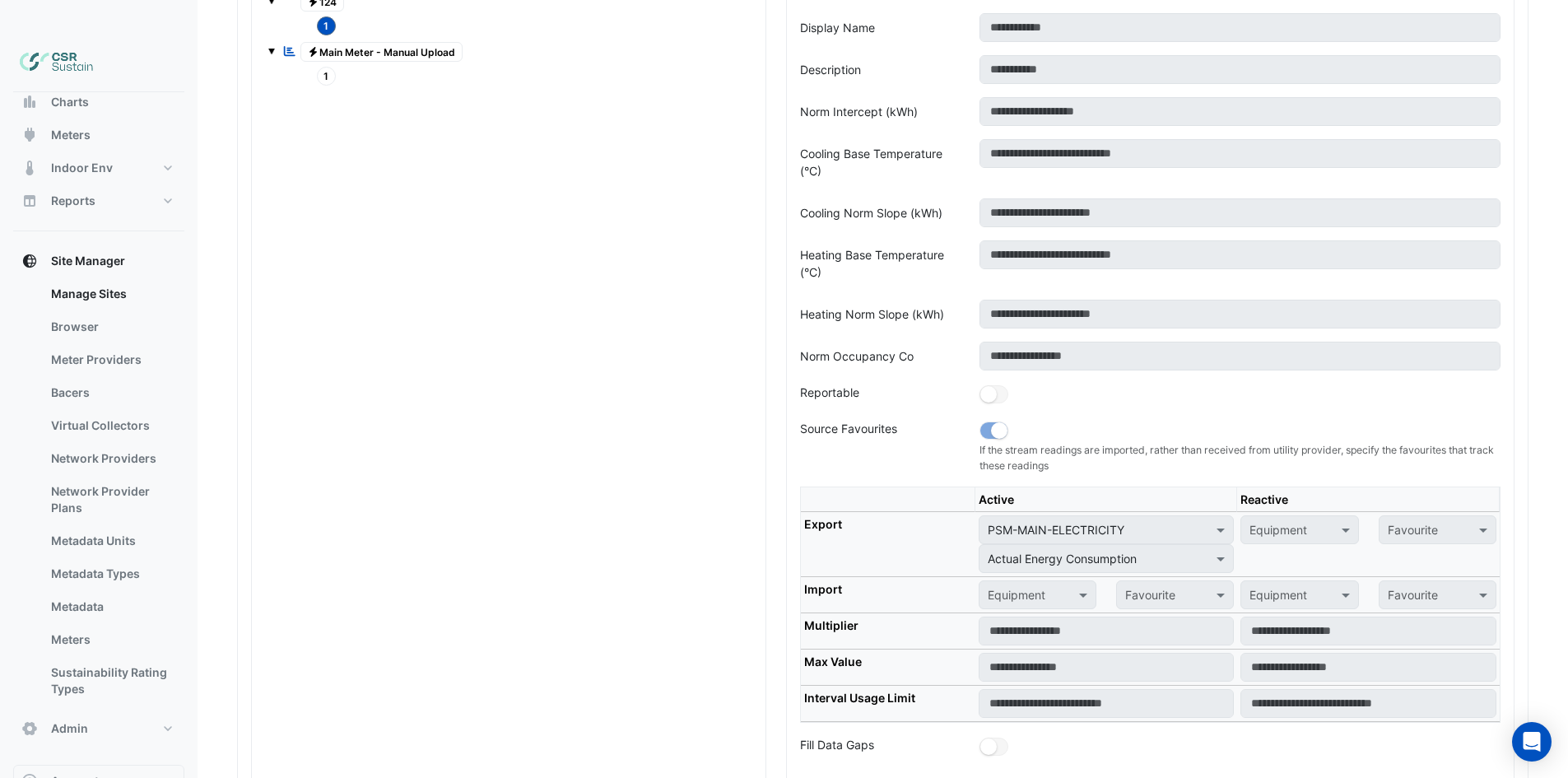
drag, startPoint x: 602, startPoint y: 449, endPoint x: 595, endPoint y: 459, distance: 12.2
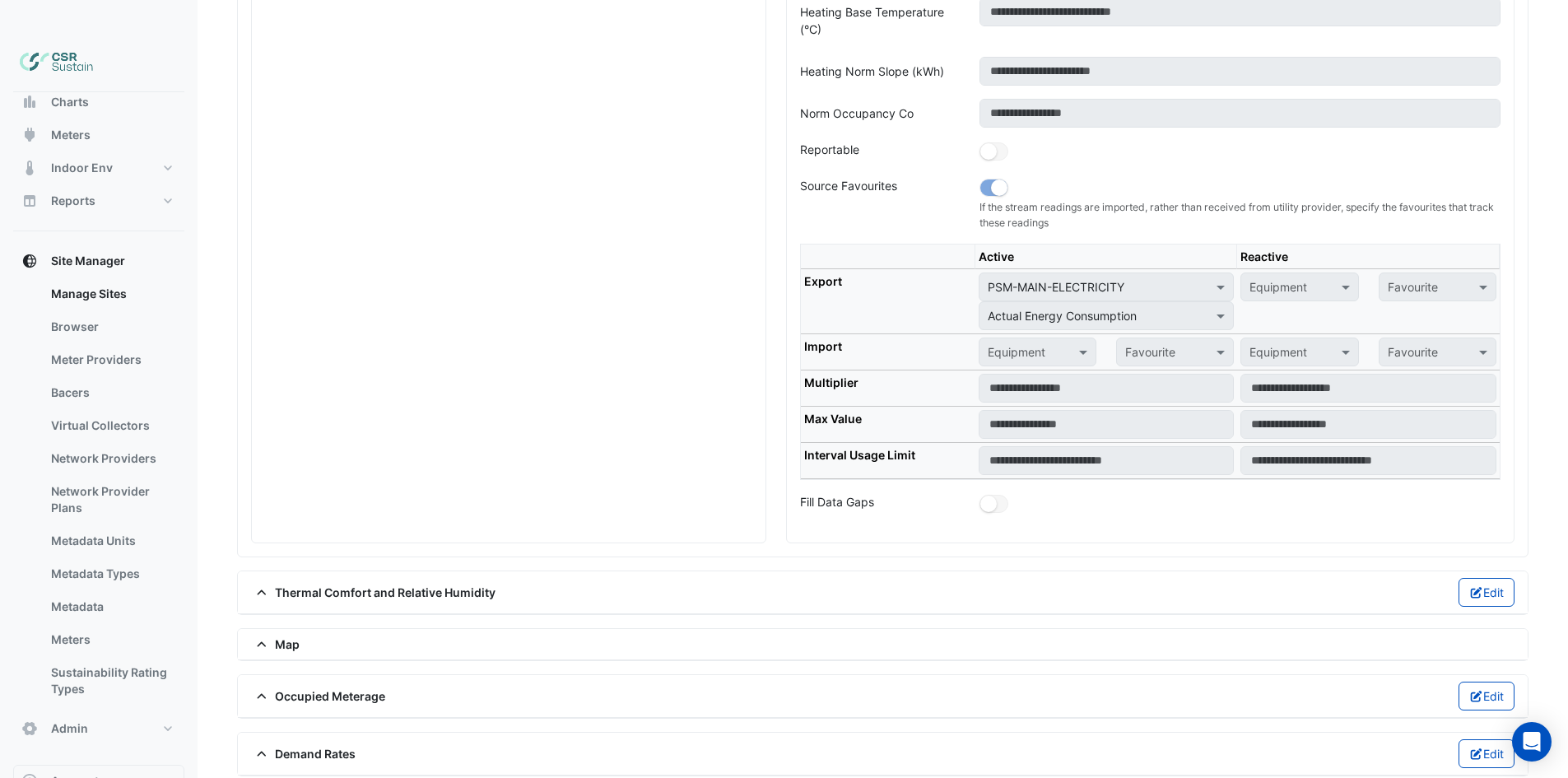
drag, startPoint x: 675, startPoint y: 600, endPoint x: 677, endPoint y: 615, distance: 15.1
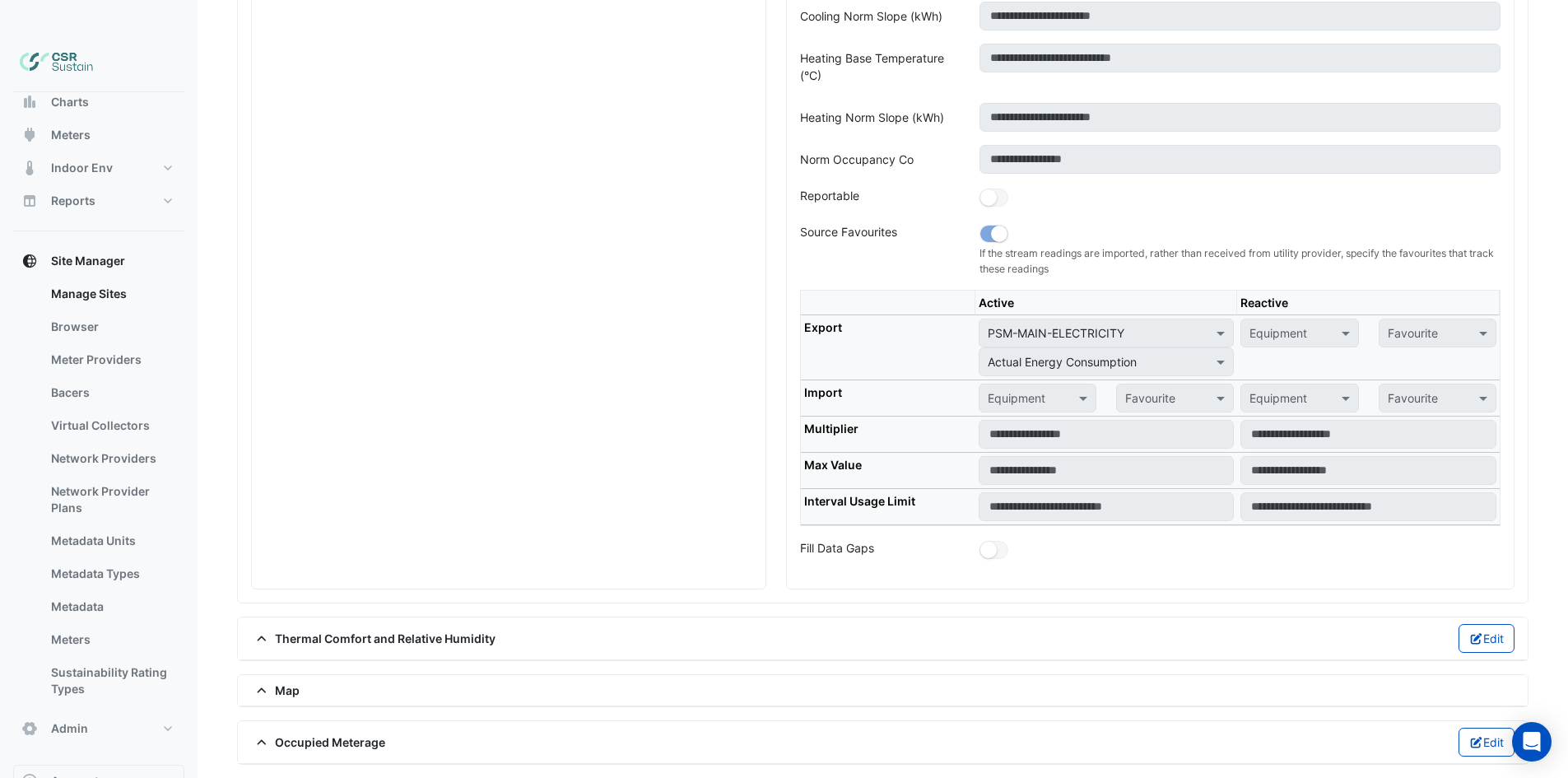
drag, startPoint x: 681, startPoint y: 473, endPoint x: 682, endPoint y: 399, distance: 74.0
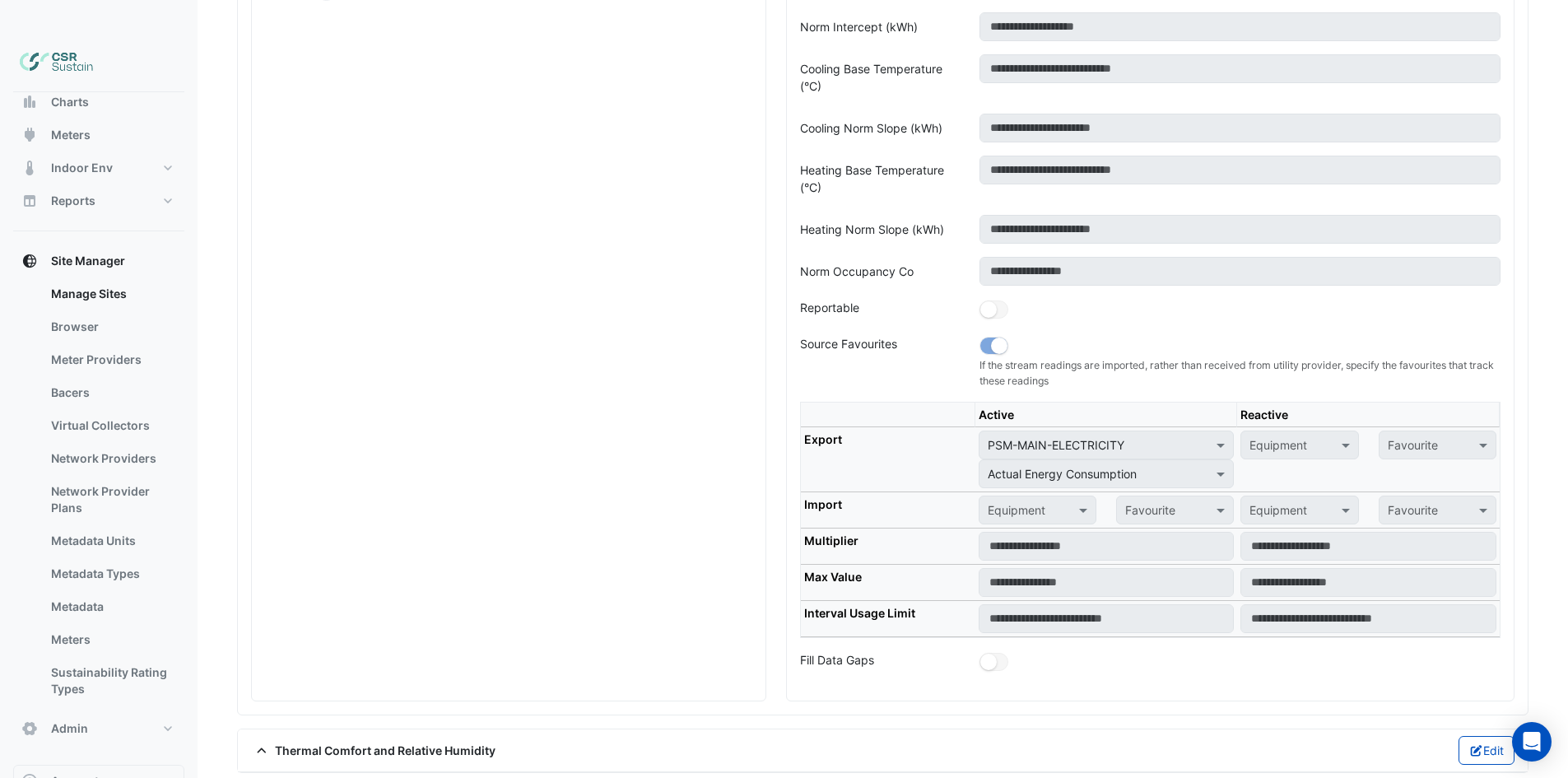
drag, startPoint x: 705, startPoint y: 376, endPoint x: 713, endPoint y: 329, distance: 47.7
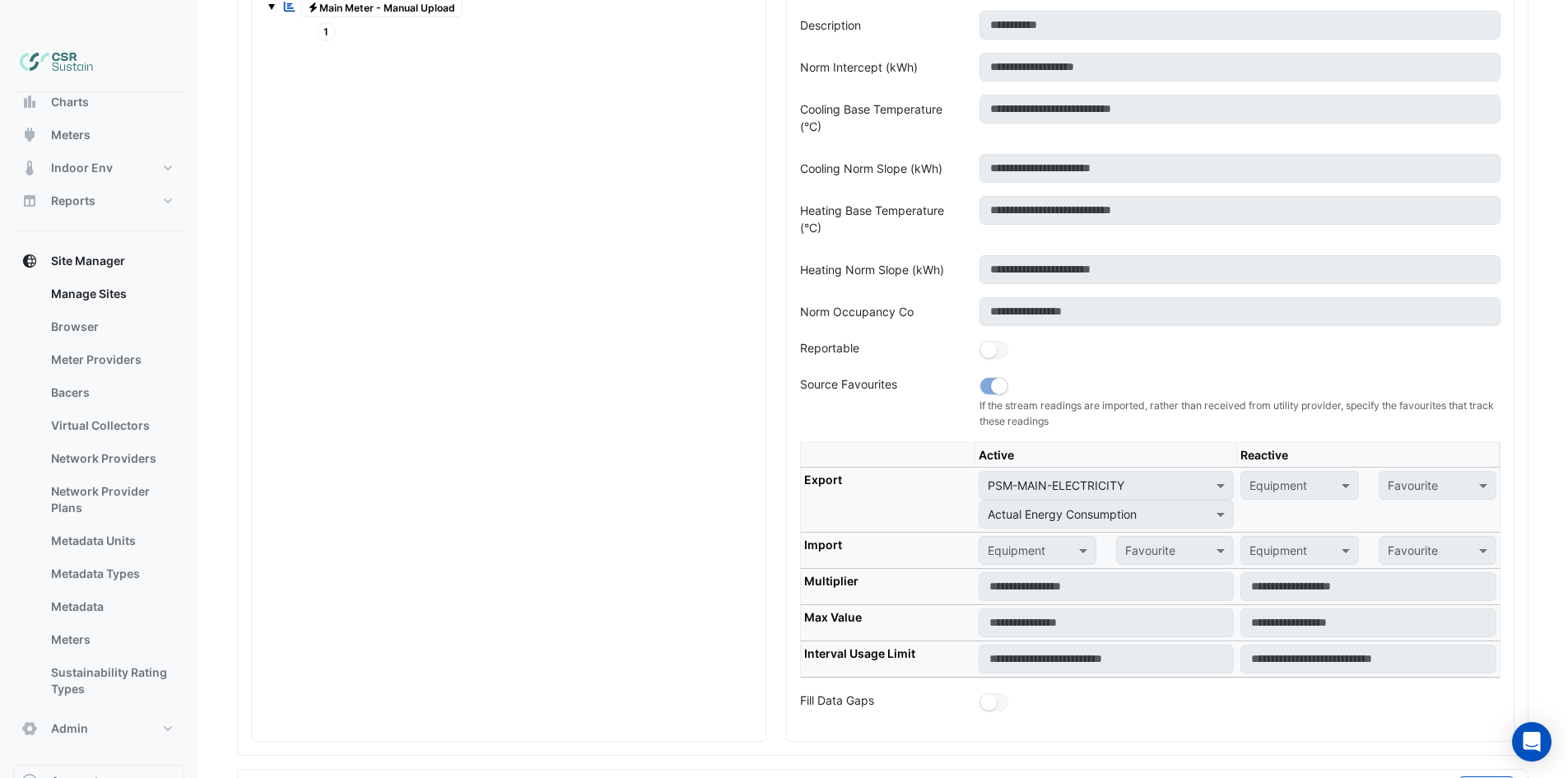
drag, startPoint x: 703, startPoint y: 412, endPoint x: 710, endPoint y: 291, distance: 121.2
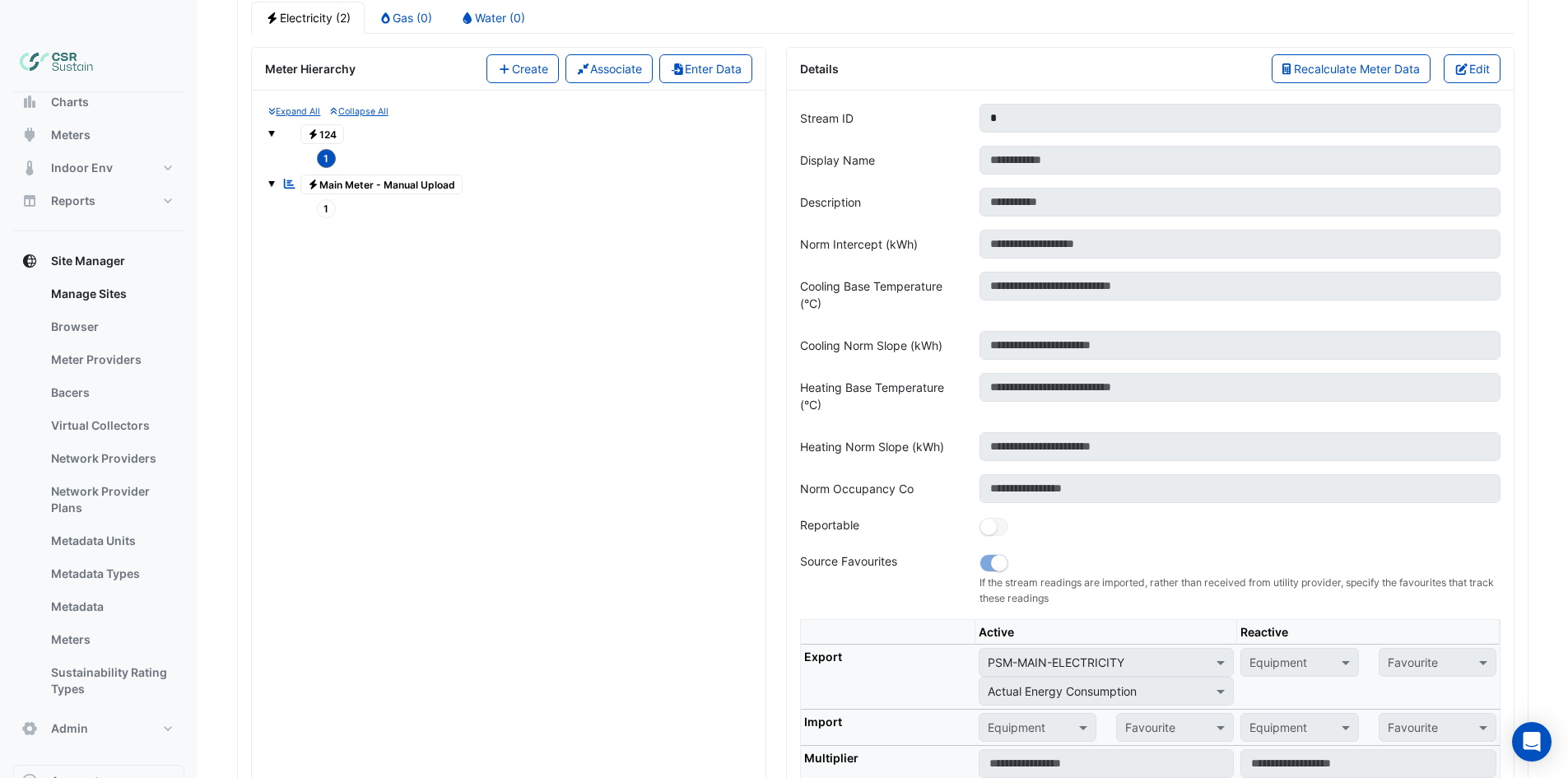
drag, startPoint x: 725, startPoint y: 396, endPoint x: 725, endPoint y: 309, distance: 87.0
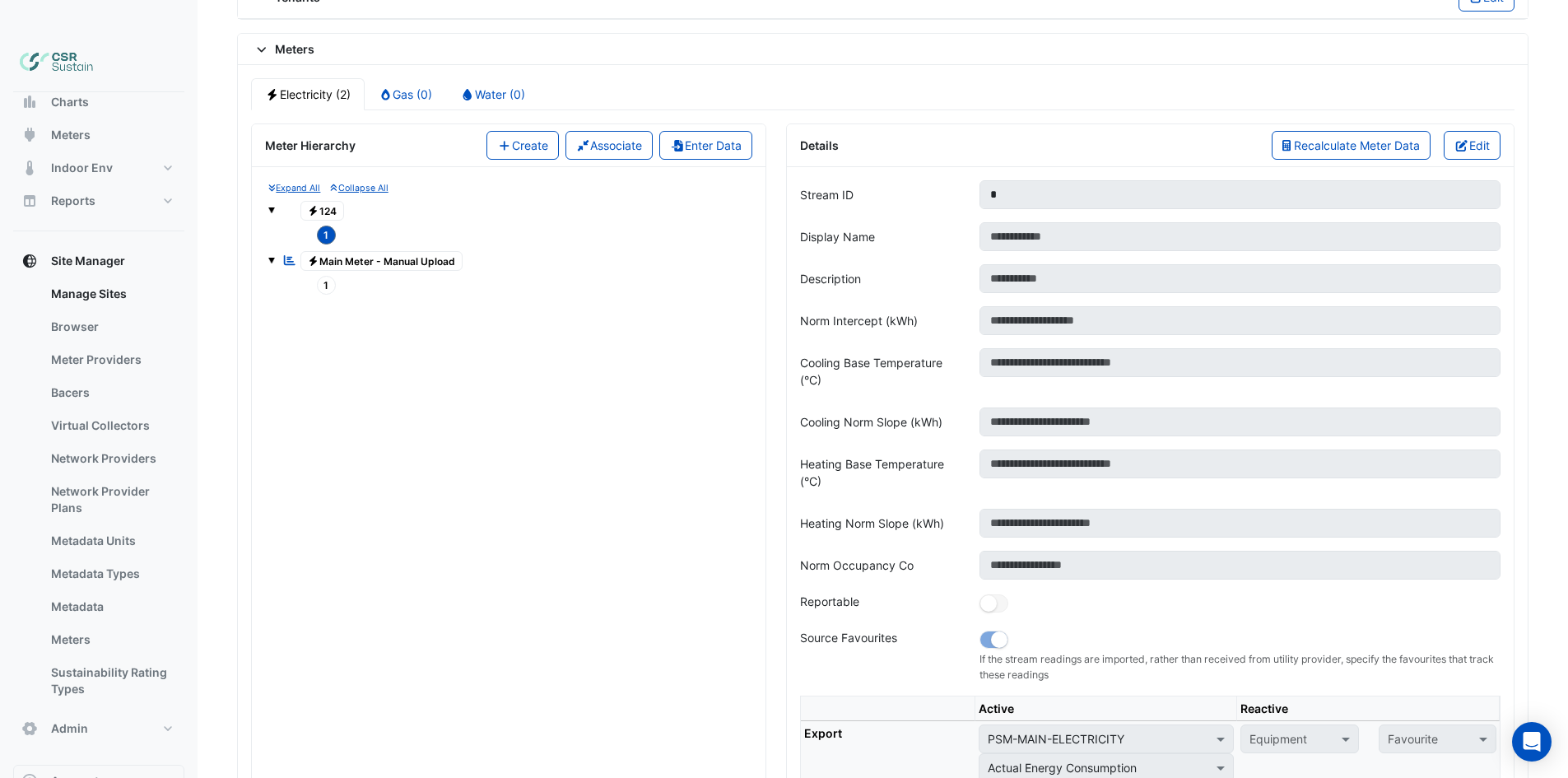
drag, startPoint x: 738, startPoint y: 272, endPoint x: 740, endPoint y: 294, distance: 22.1
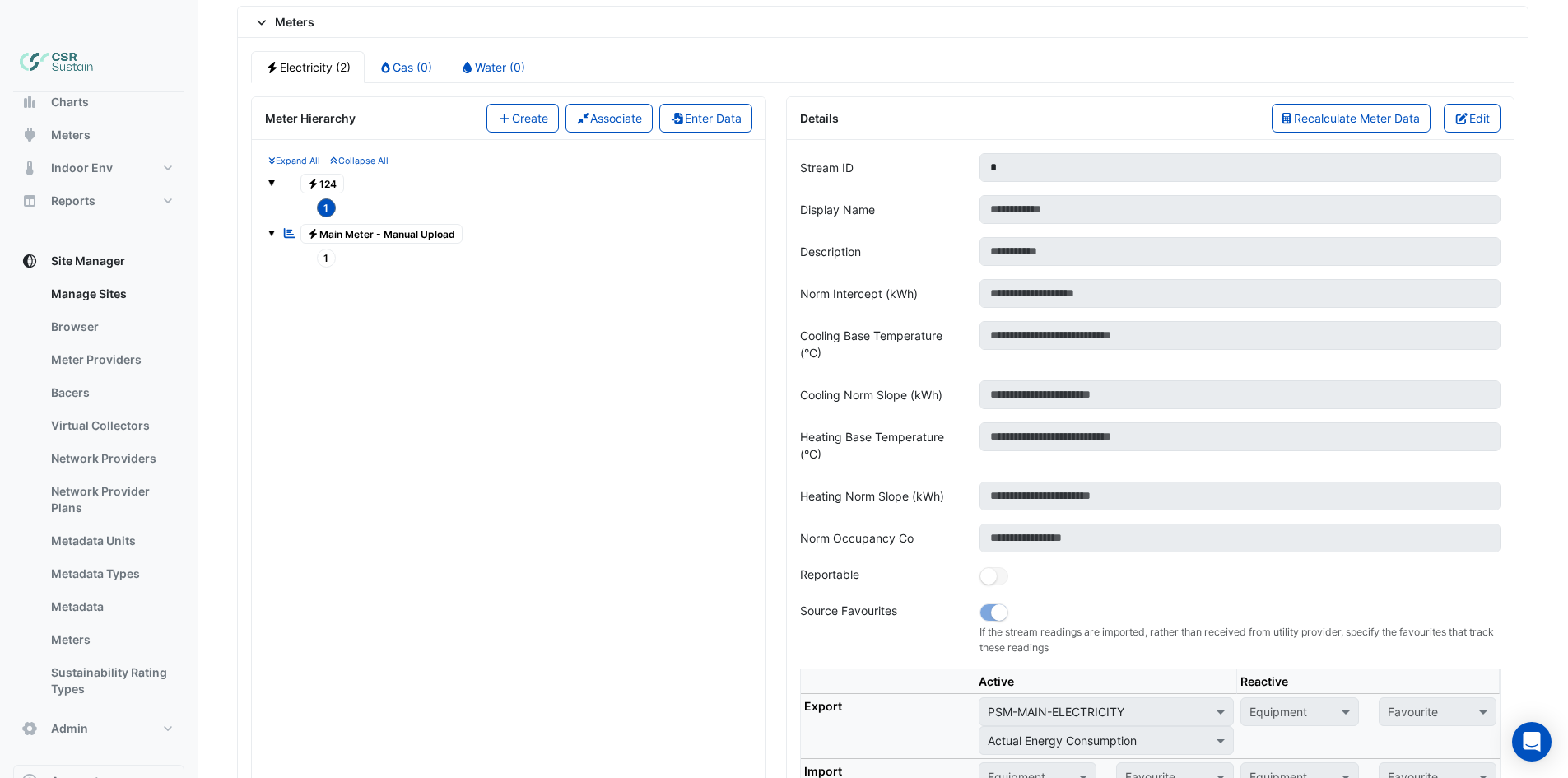
scroll to position [1426, 0]
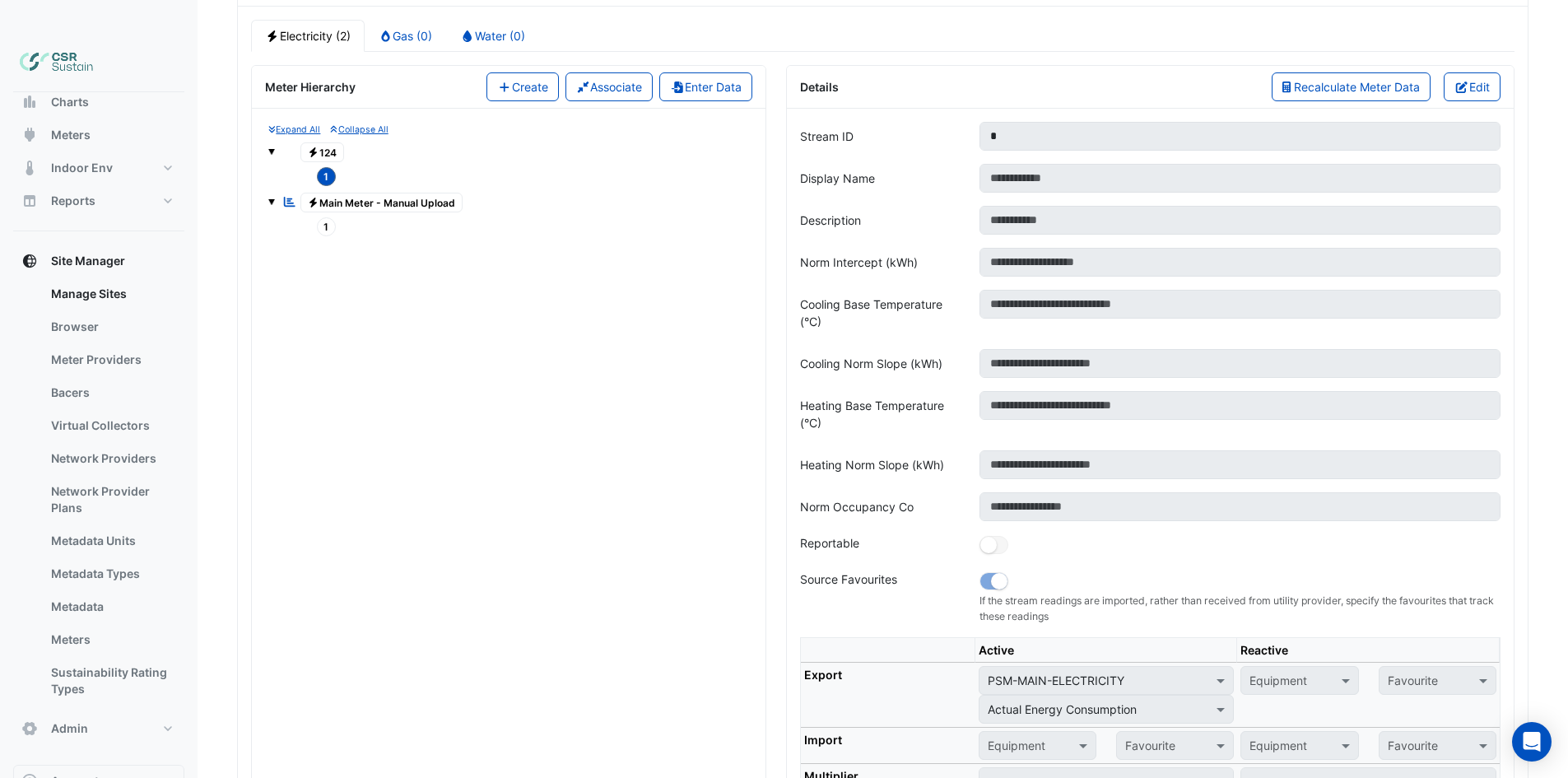
drag, startPoint x: 757, startPoint y: 276, endPoint x: 759, endPoint y: 302, distance: 26.1
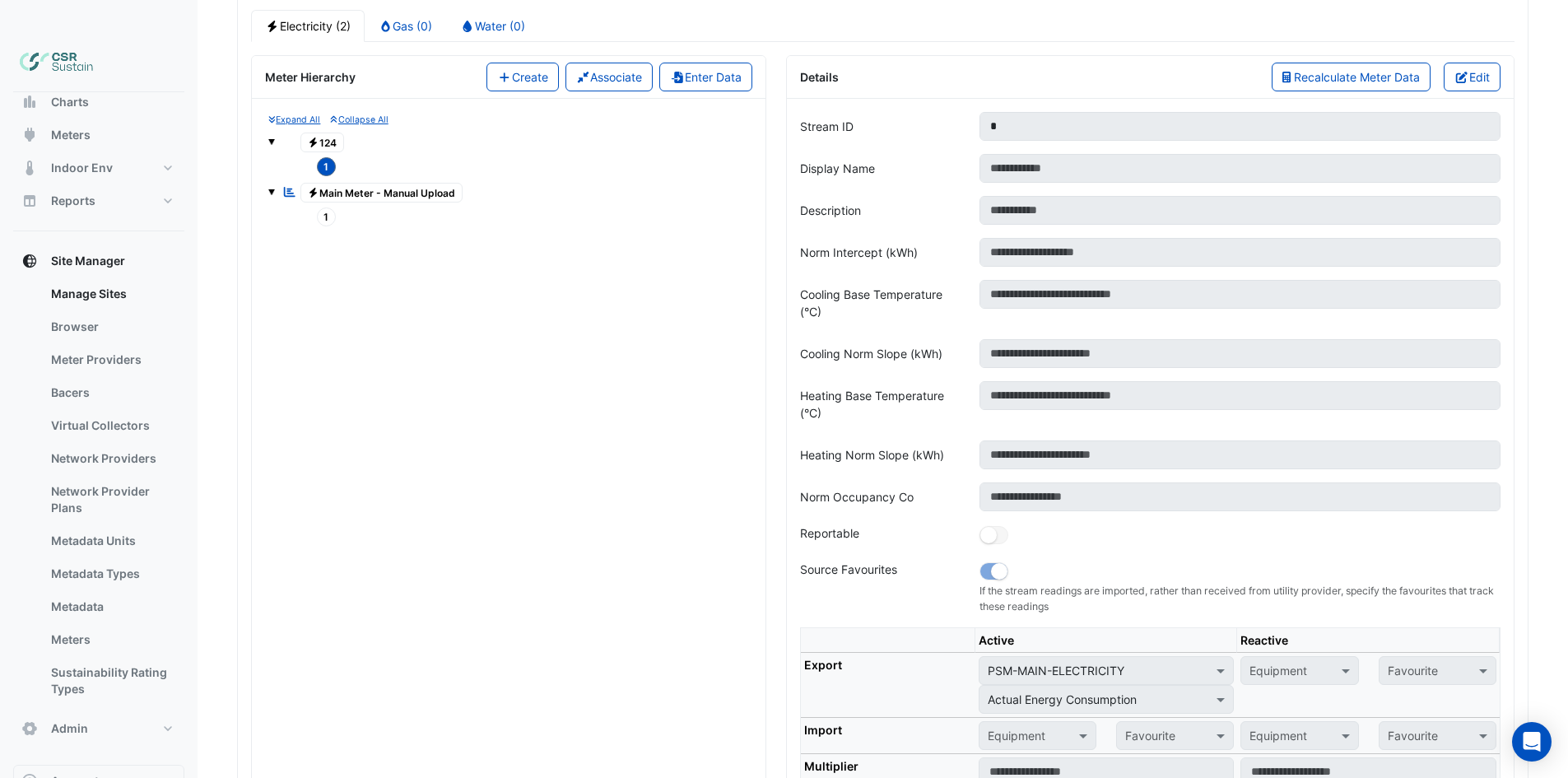
drag, startPoint x: 770, startPoint y: 282, endPoint x: 772, endPoint y: 307, distance: 25.1
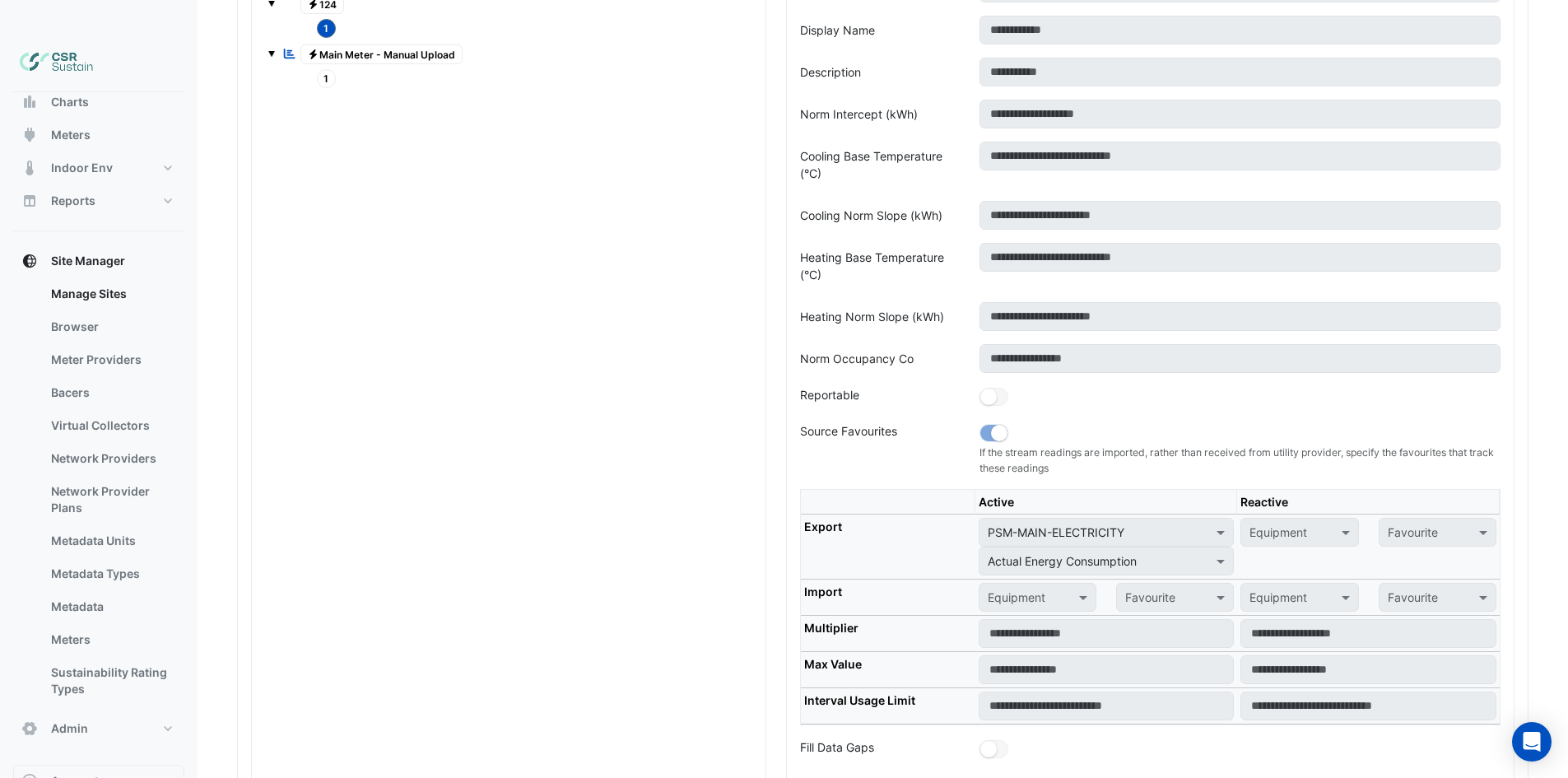
drag, startPoint x: 812, startPoint y: 340, endPoint x: 814, endPoint y: 373, distance: 33.1
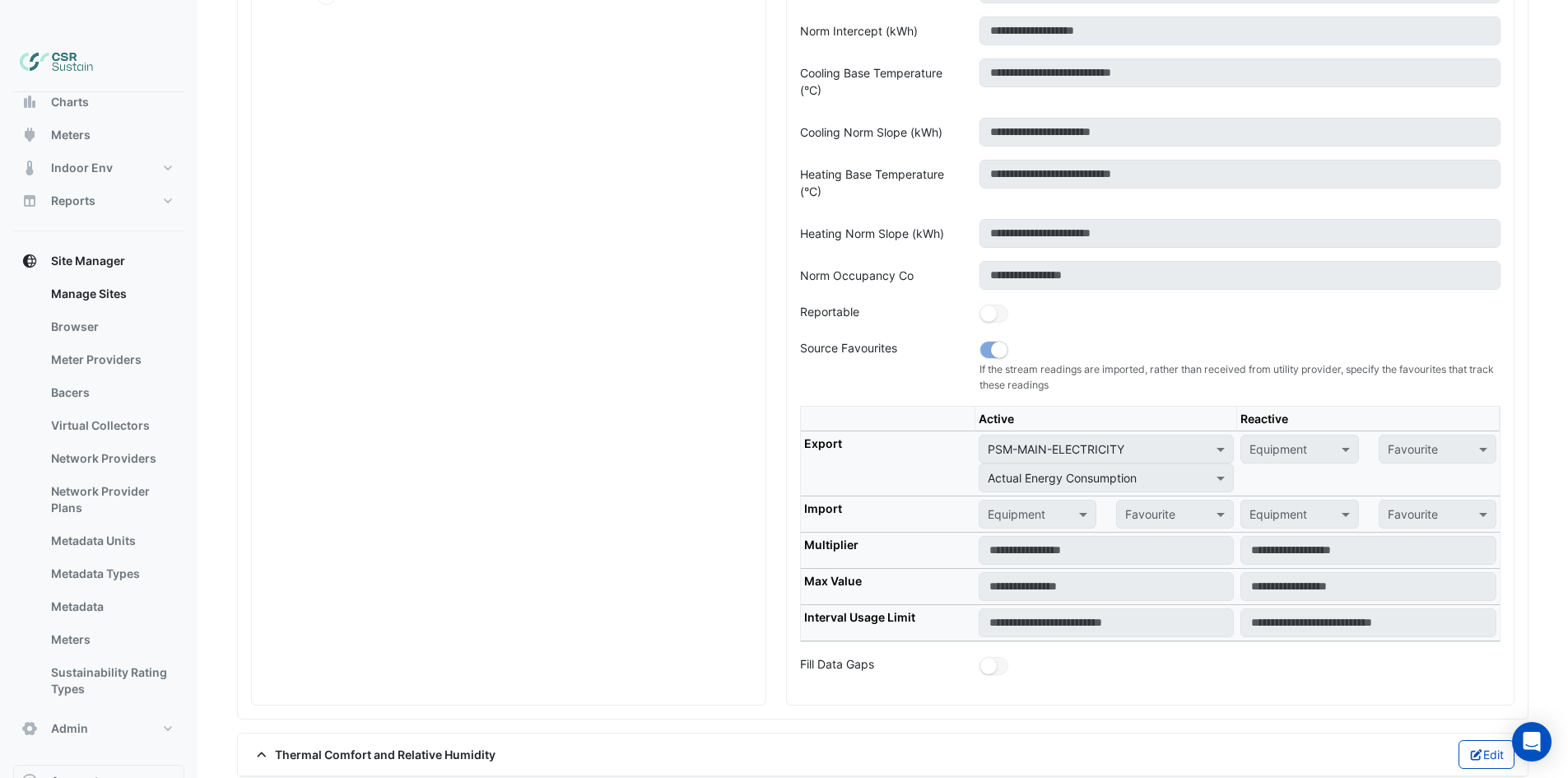
scroll to position [1739, 0]
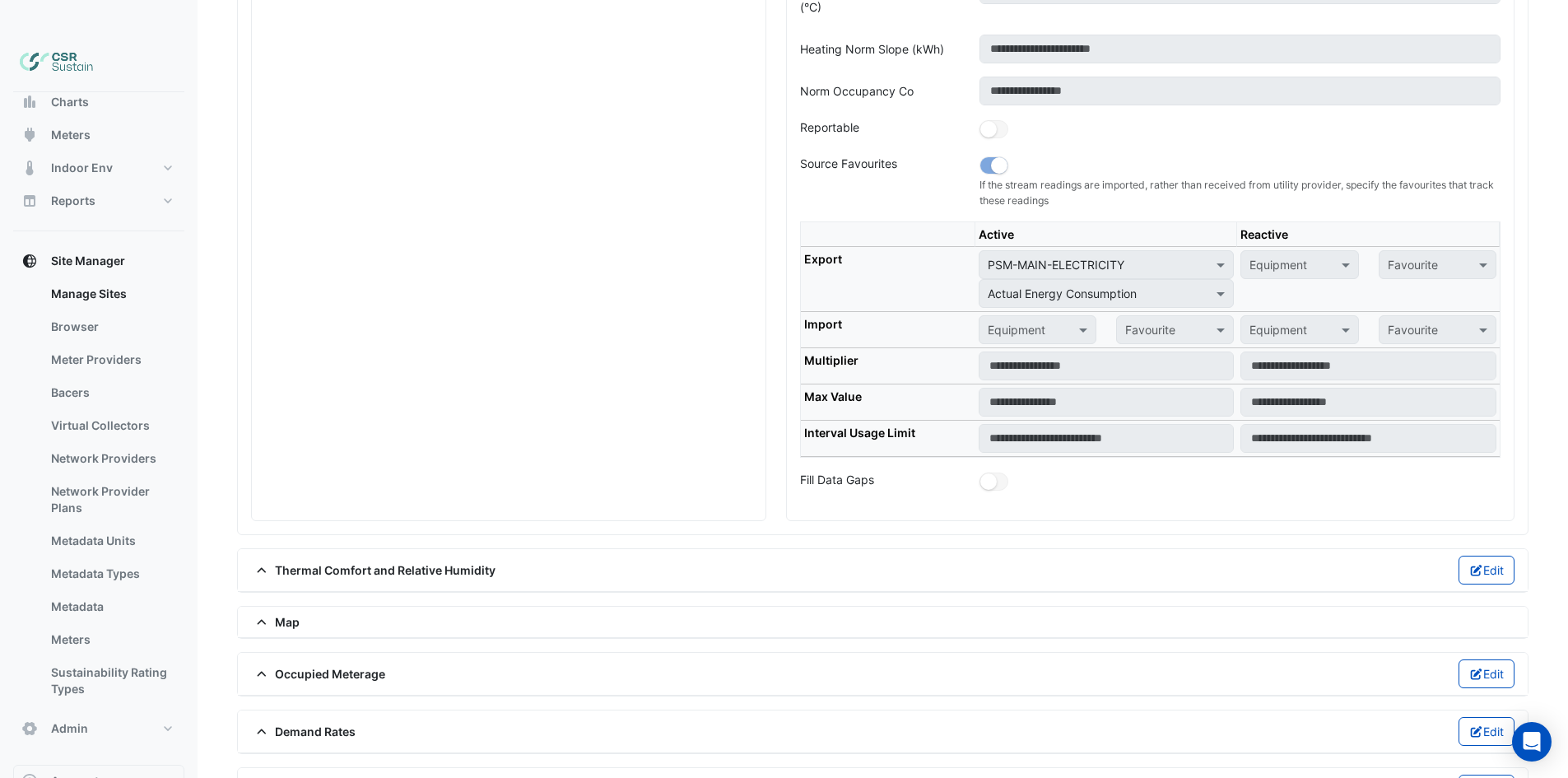
drag, startPoint x: 557, startPoint y: 434, endPoint x: 559, endPoint y: 473, distance: 39.1
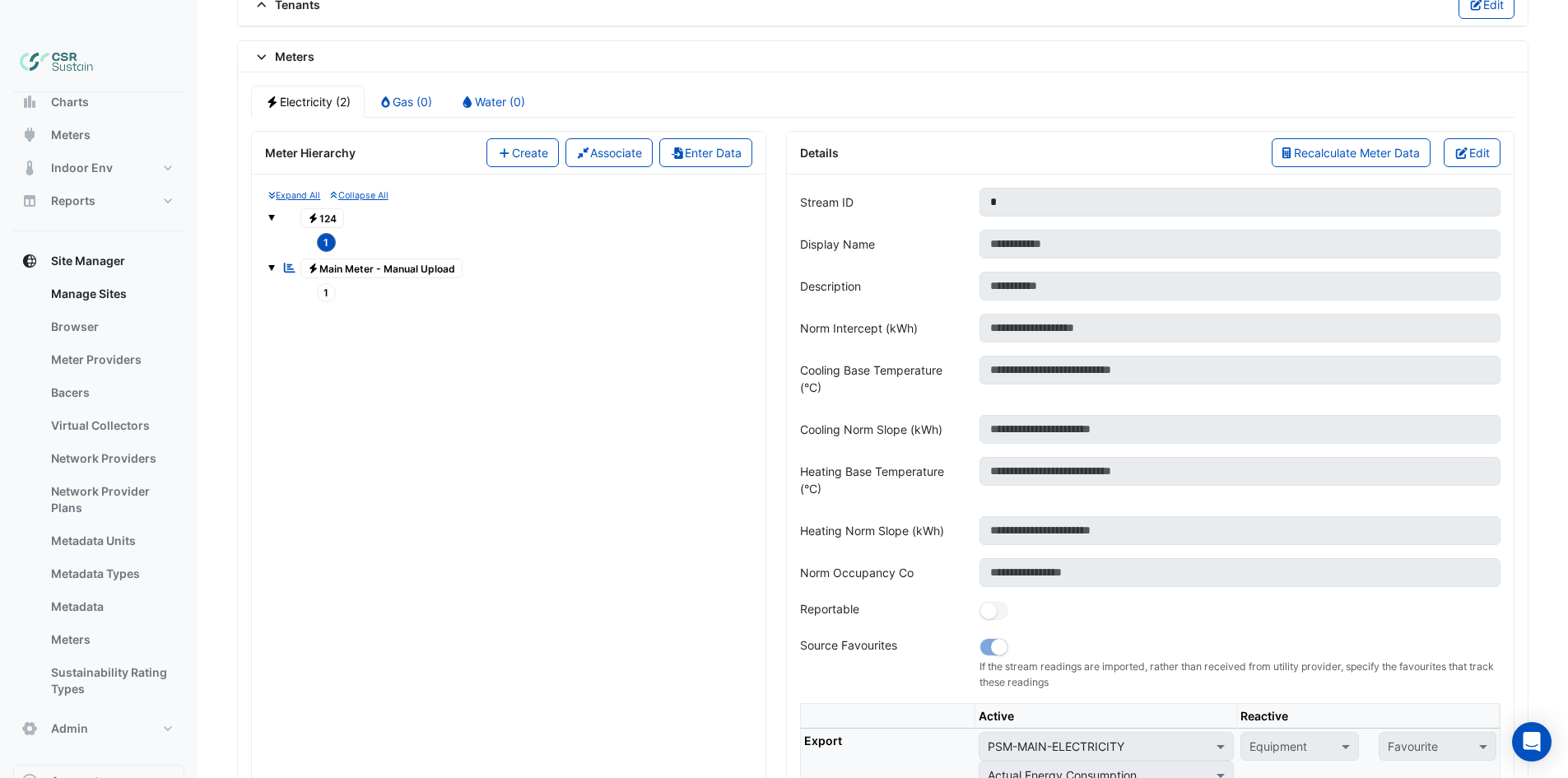
scroll to position [1305, 0]
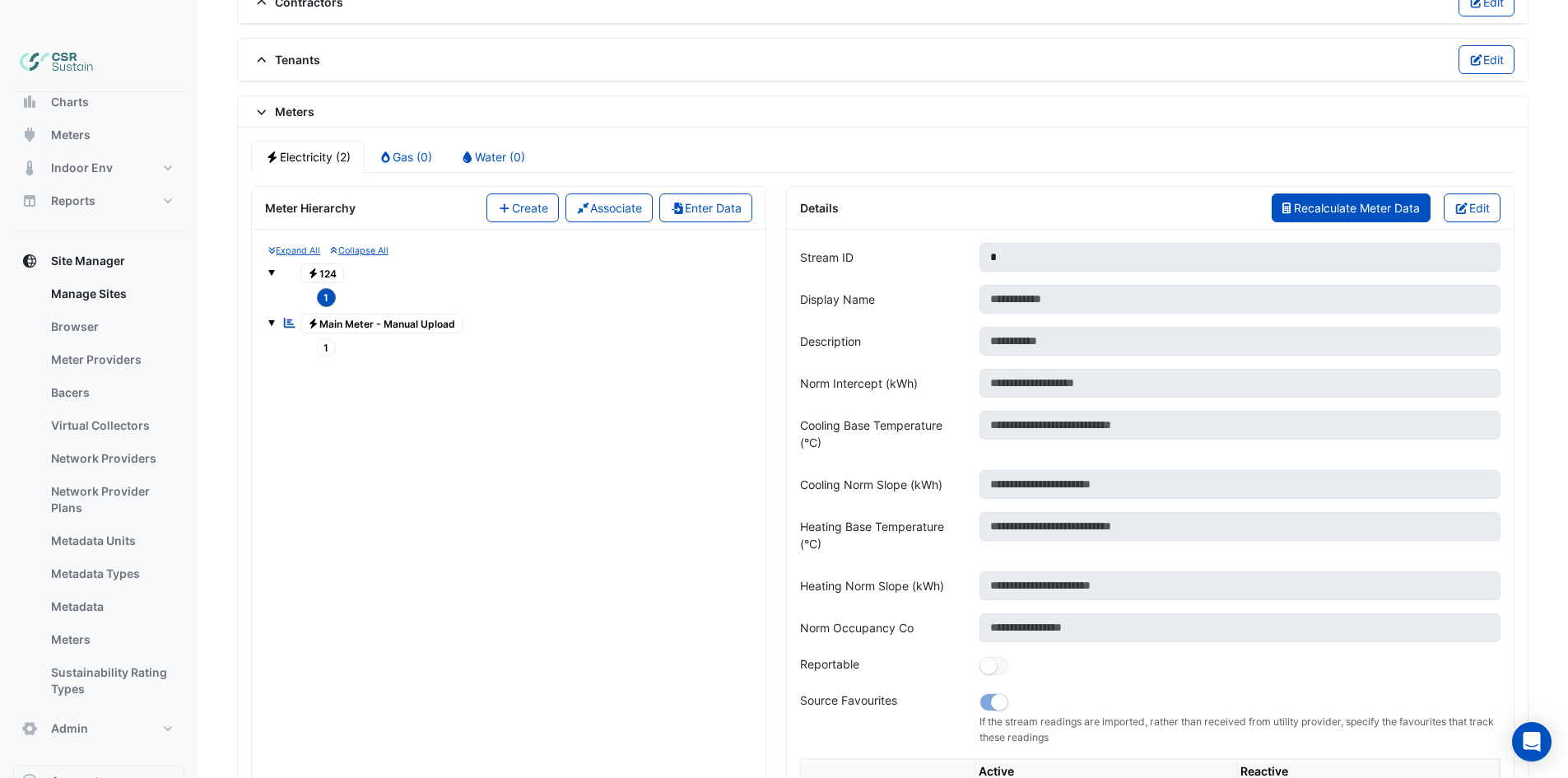
click at [1402, 201] on span "Recalculate Meter Data" at bounding box center [1356, 208] width 126 height 14
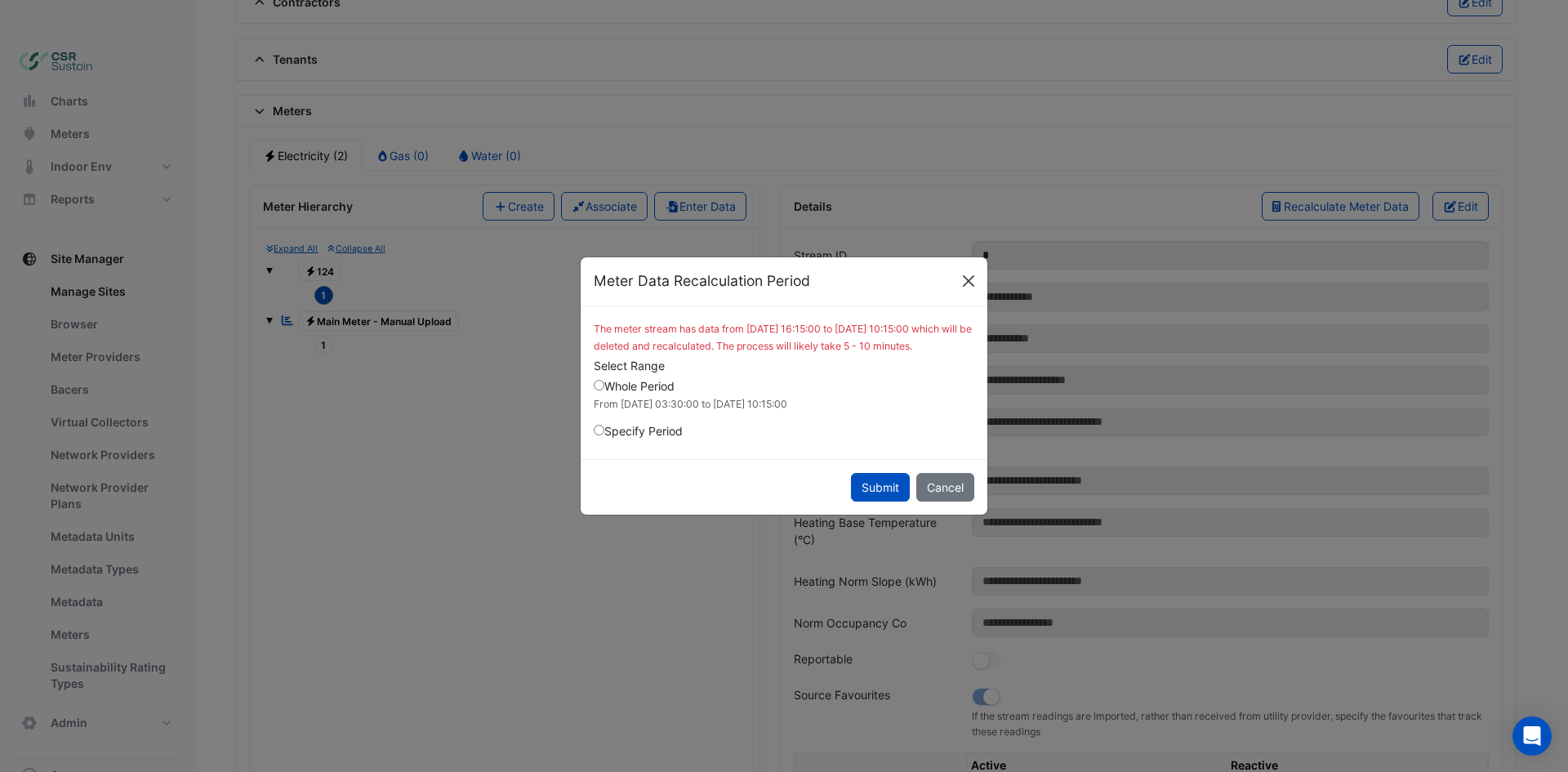
click at [970, 271] on button "Close" at bounding box center [968, 280] width 25 height 25
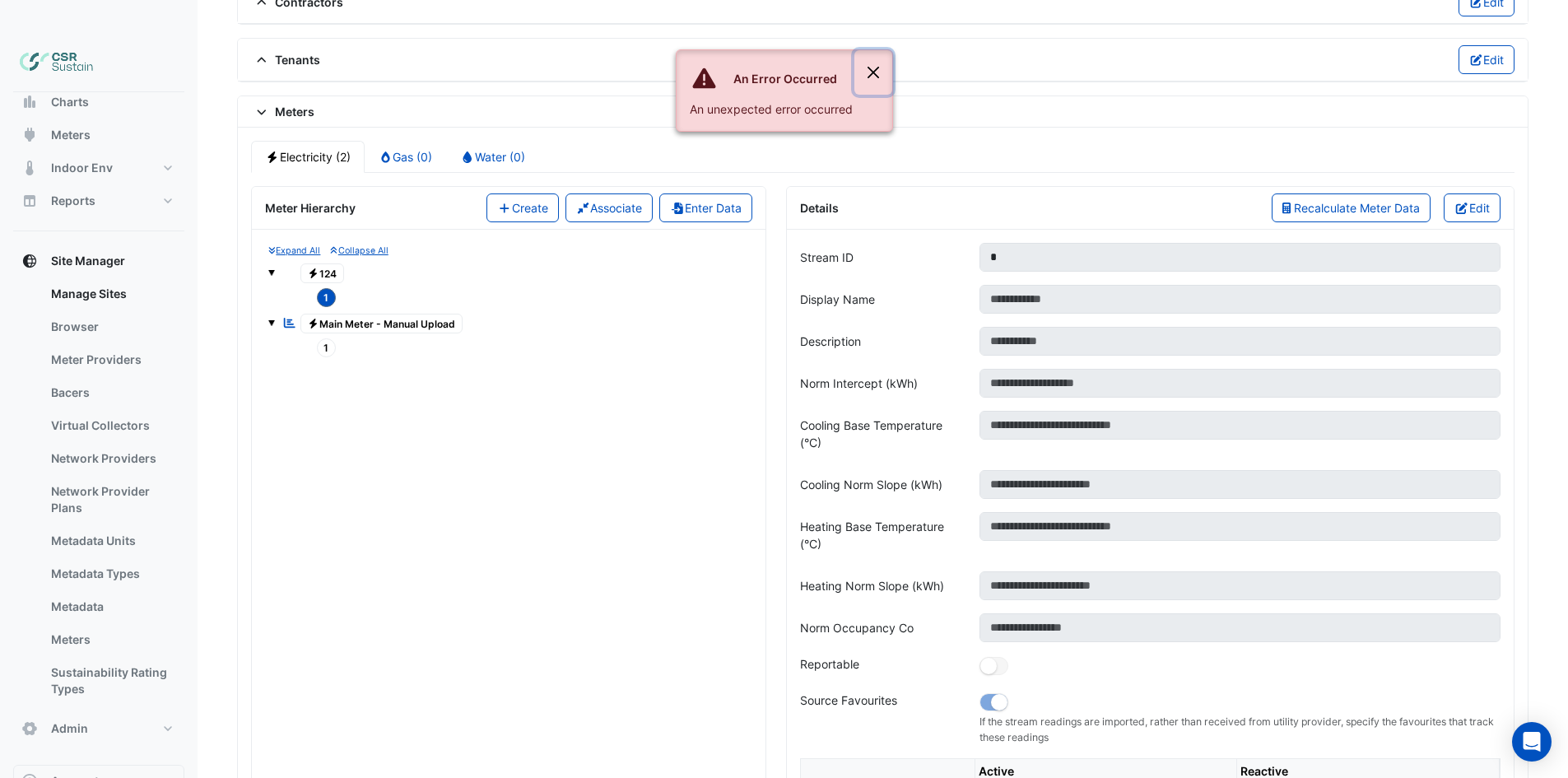
click at [868, 69] on button "Close" at bounding box center [873, 72] width 38 height 45
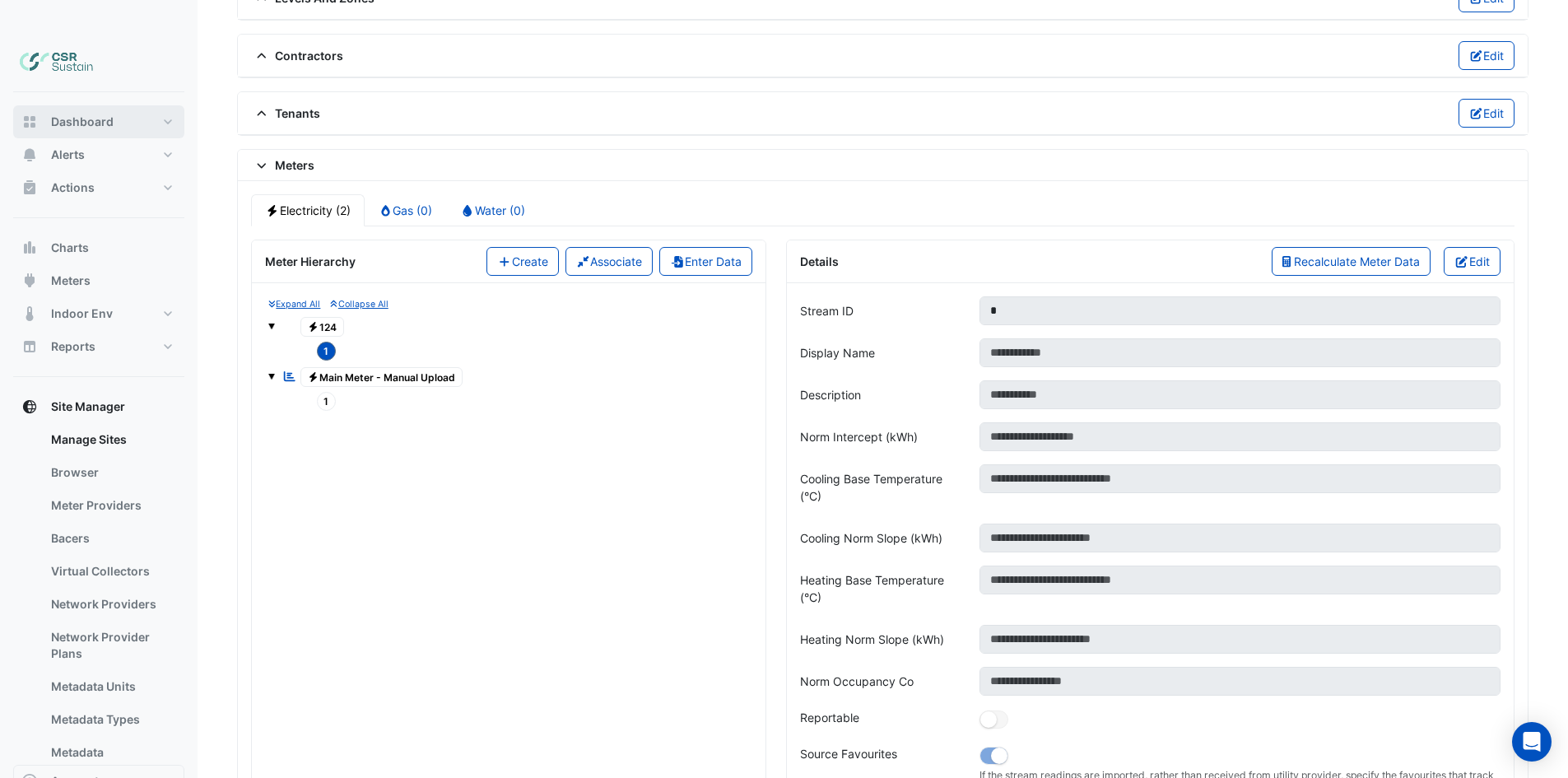
scroll to position [1223, 0]
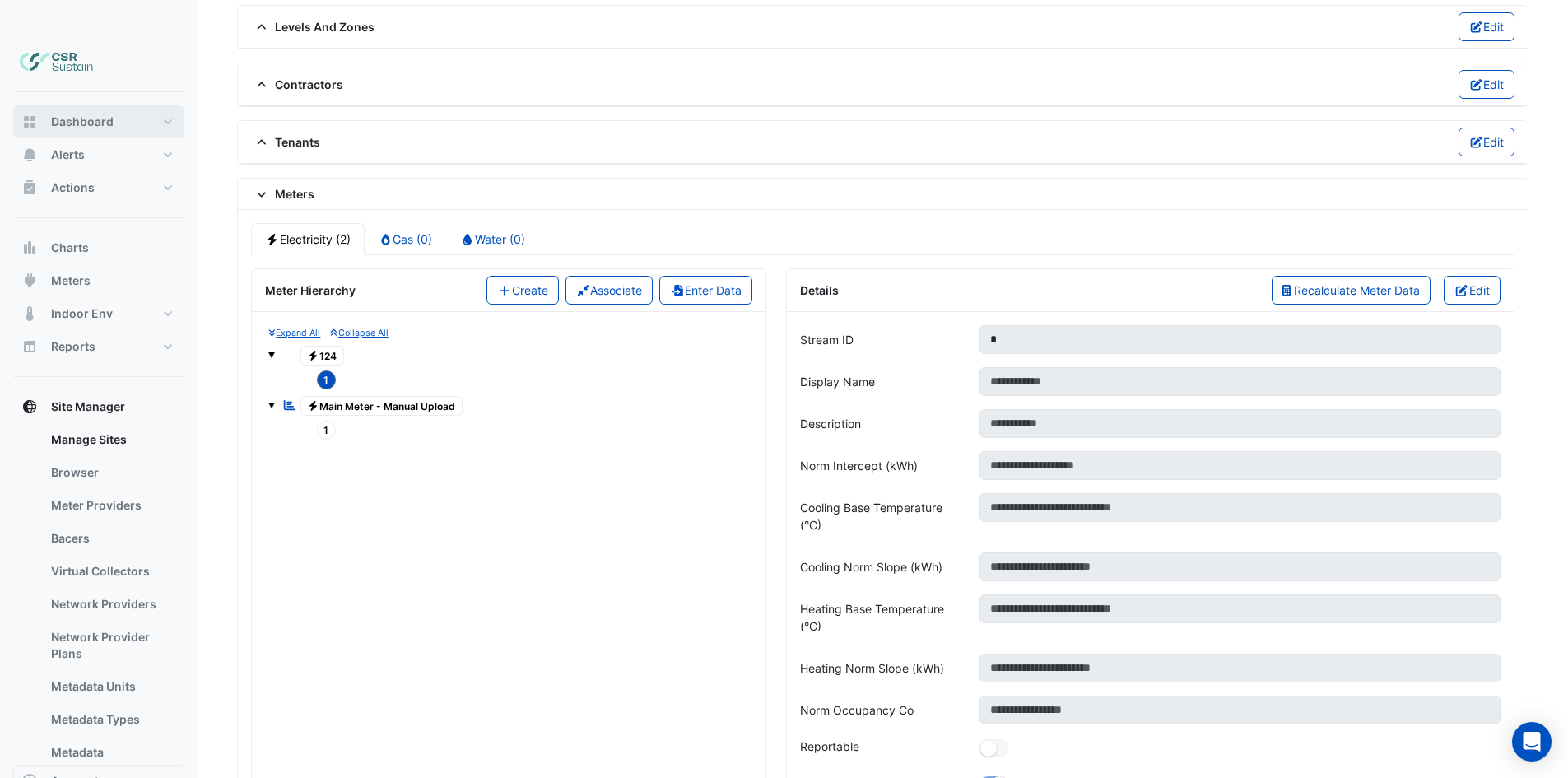
click at [110, 113] on span "Dashboard" at bounding box center [82, 121] width 63 height 17
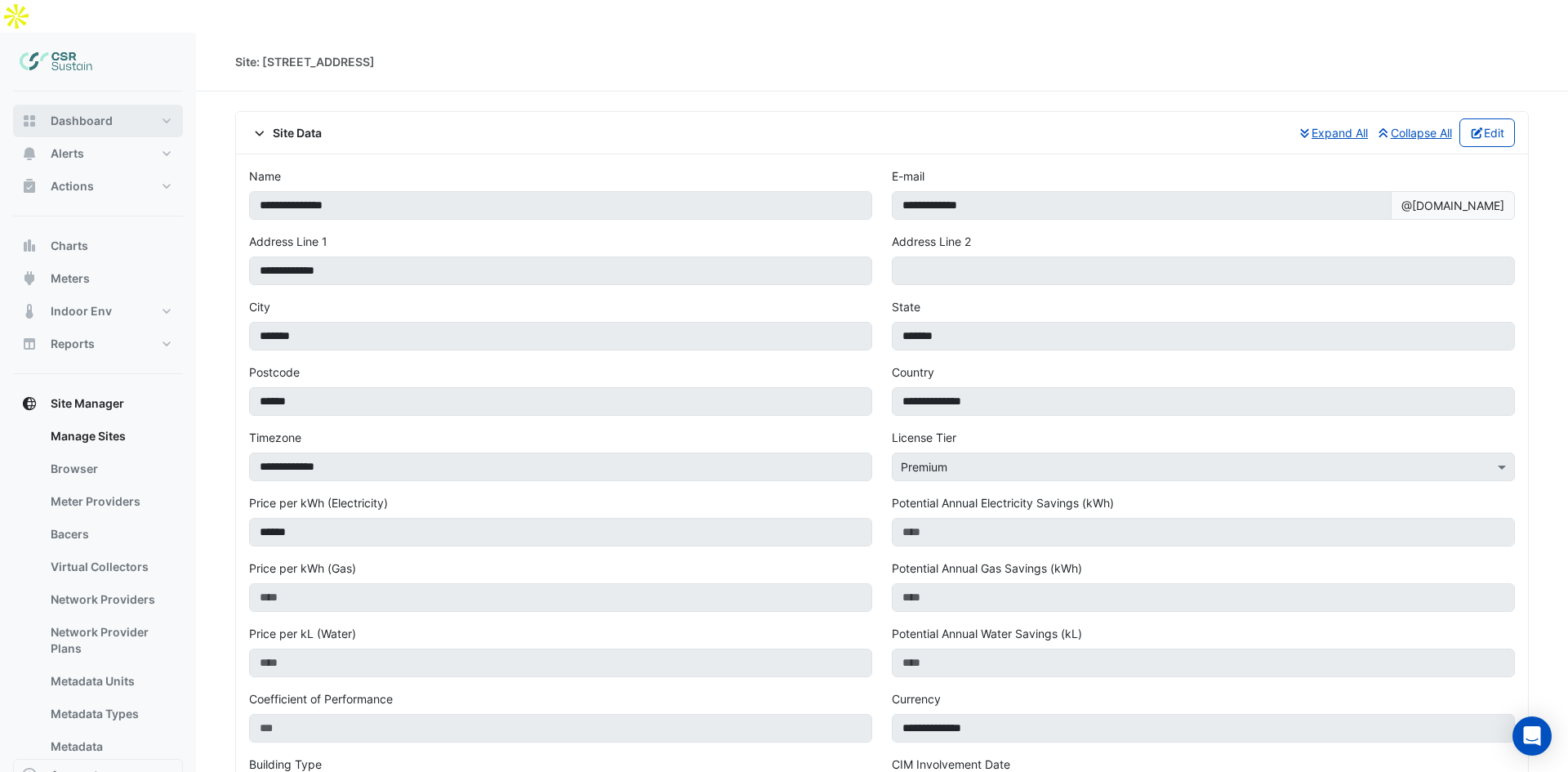
select select "**"
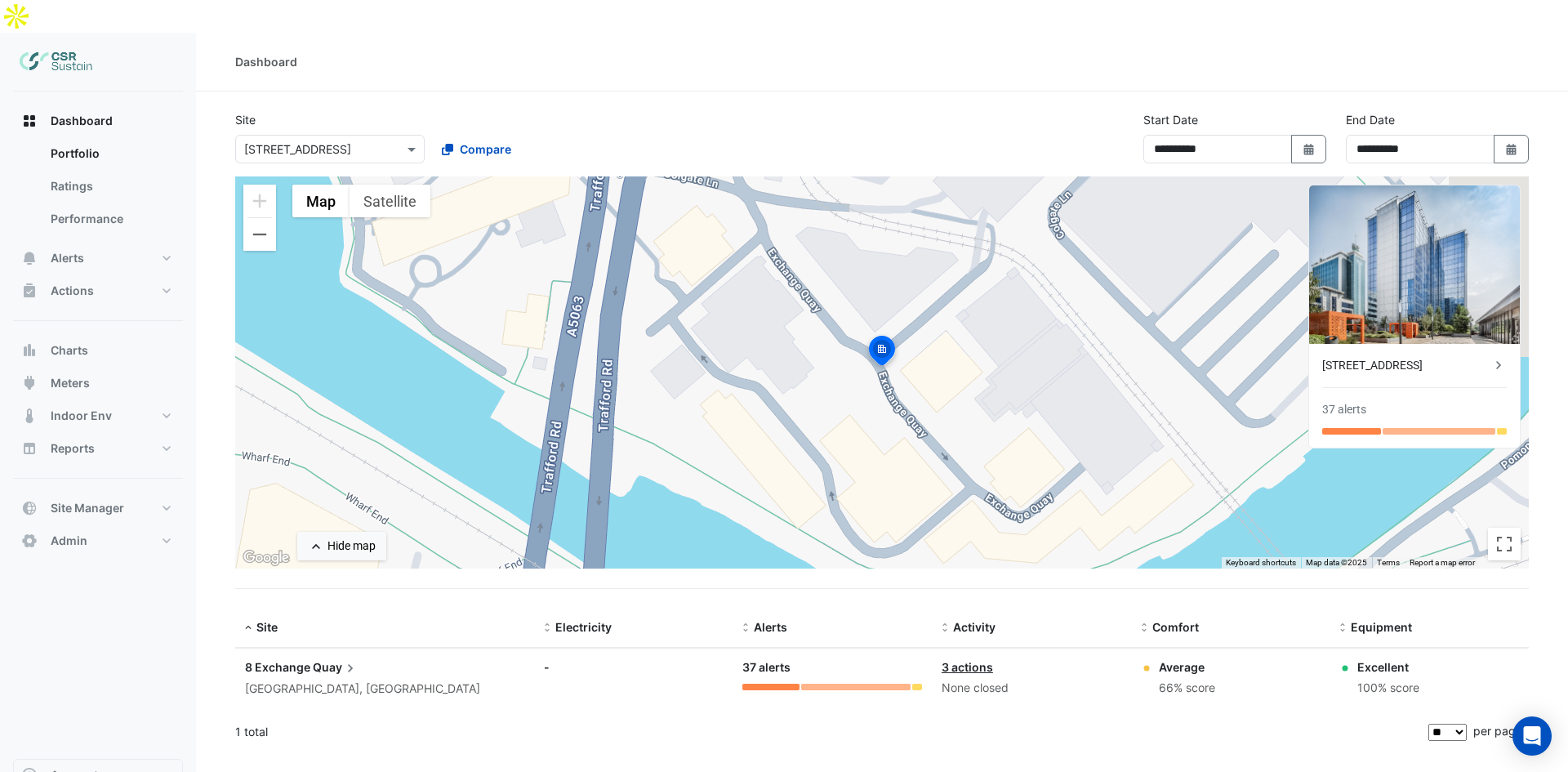
click at [78, 45] on img at bounding box center [56, 61] width 73 height 33
click at [100, 33] on div at bounding box center [98, 62] width 170 height 59
click at [79, 105] on button "Dashboard" at bounding box center [98, 120] width 170 height 33
click at [79, 113] on span "Dashboard" at bounding box center [81, 120] width 62 height 17
click at [950, 659] on link "3 actions" at bounding box center [968, 666] width 51 height 14
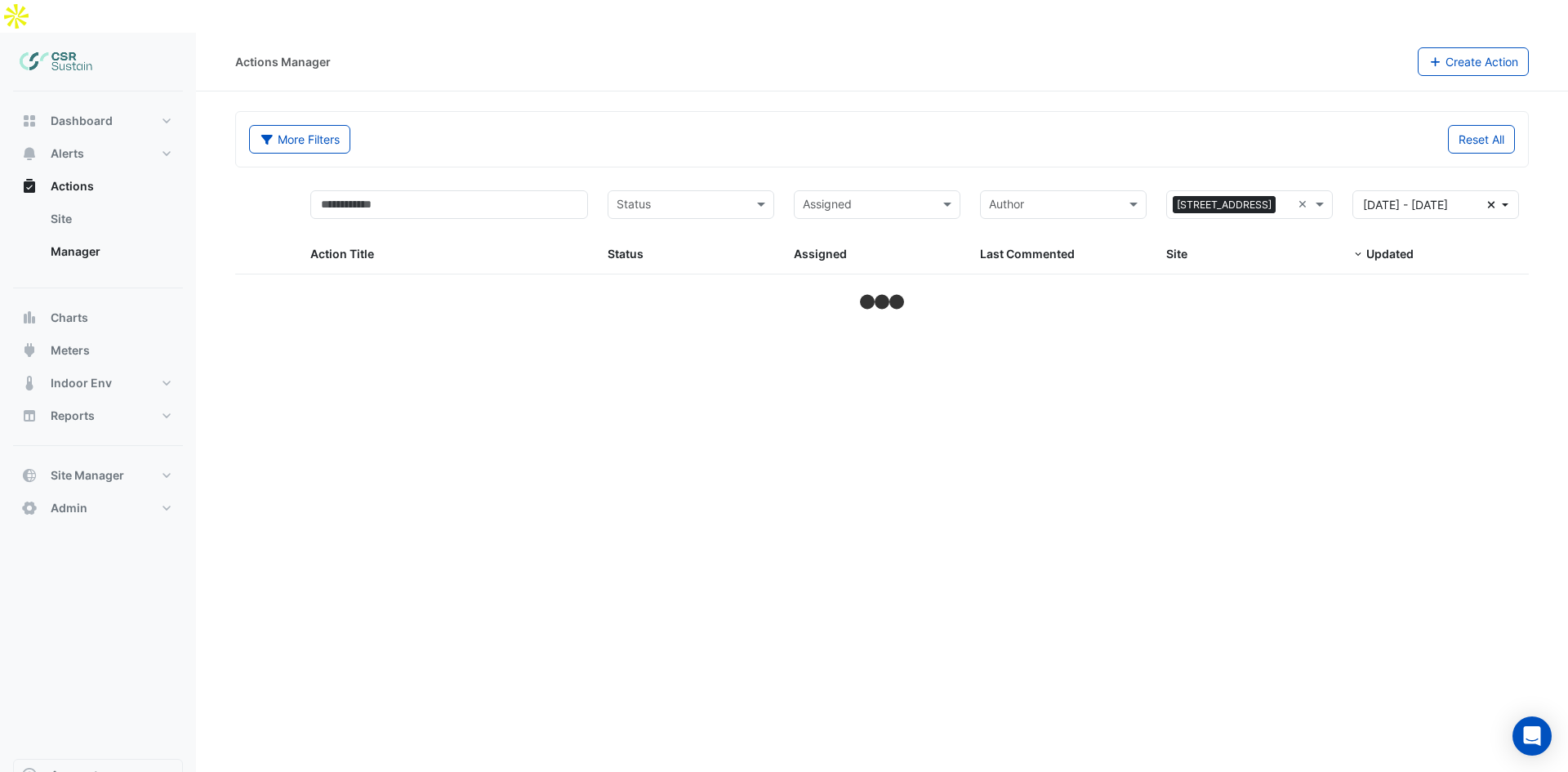
select select "**"
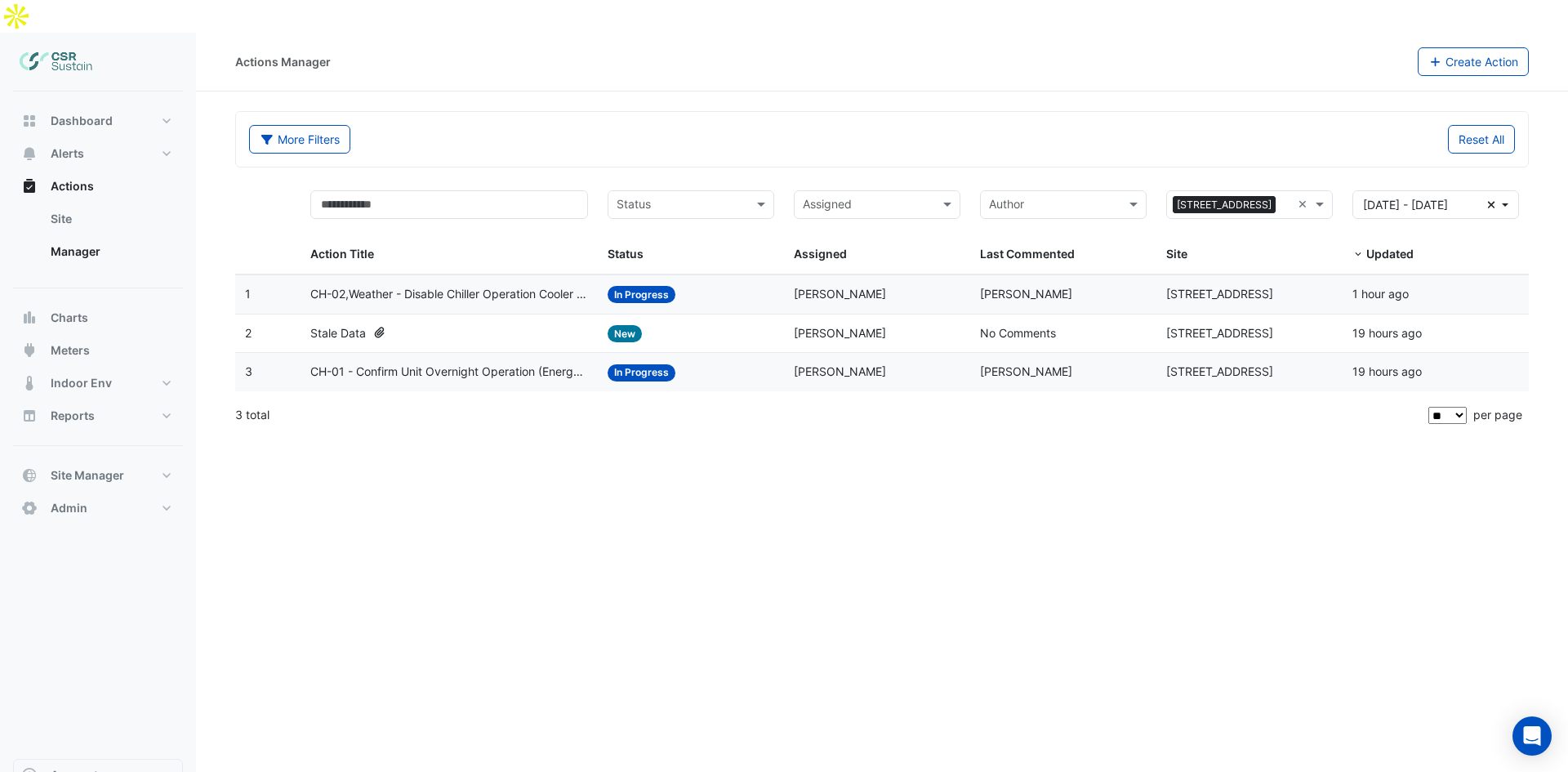
click at [413, 285] on span "CH-02,Weather - Disable Chiller Operation Cooler Weather (Energy Saving)" at bounding box center [449, 294] width 278 height 19
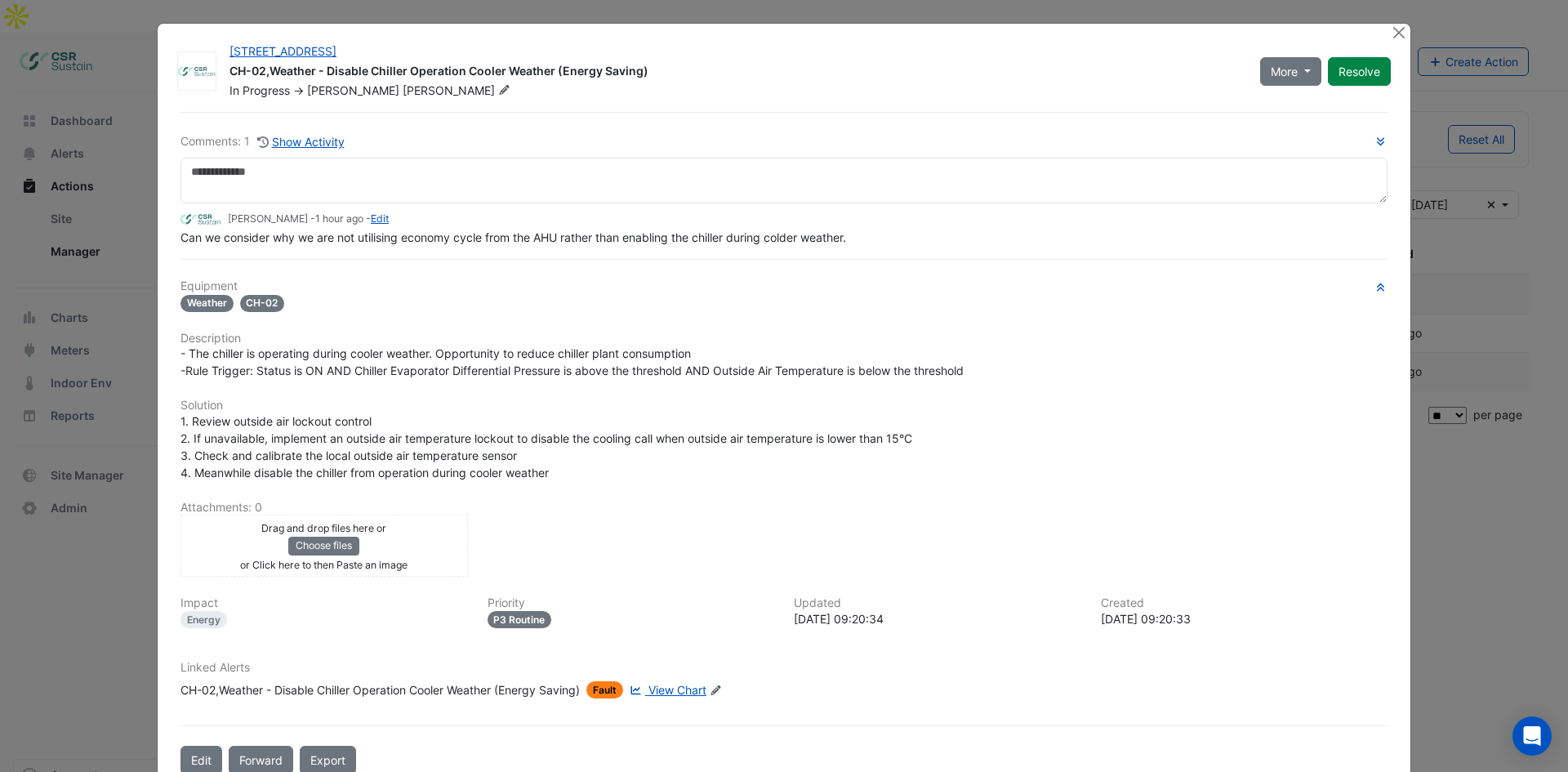
drag, startPoint x: 215, startPoint y: 407, endPoint x: 197, endPoint y: 319, distance: 89.8
click at [215, 404] on h6 "Solution" at bounding box center [784, 406] width 1207 height 14
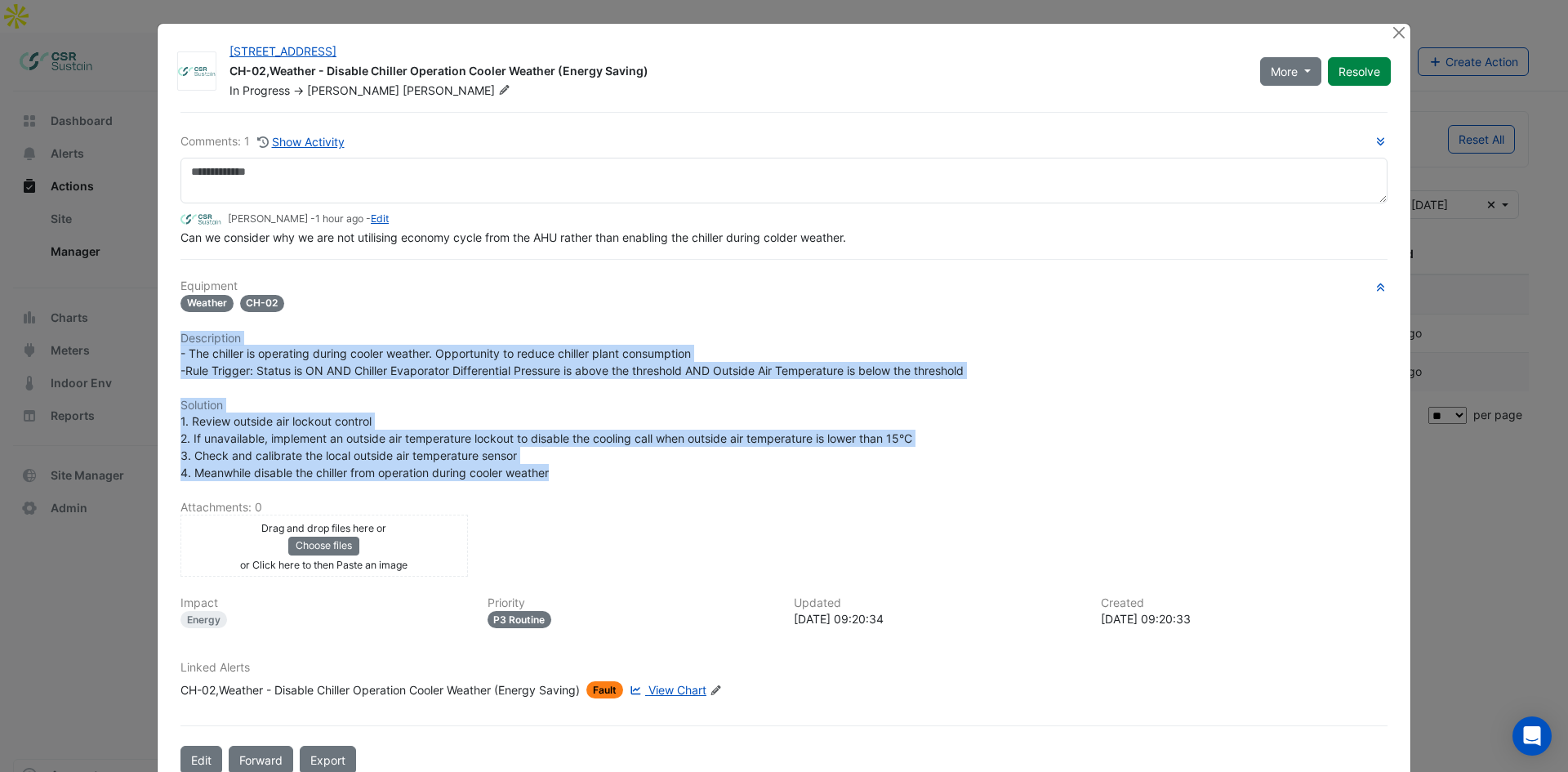
drag, startPoint x: 259, startPoint y: 390, endPoint x: 579, endPoint y: 477, distance: 331.6
click at [579, 477] on div "Equipment Weather CH-02 Description - The chiller is operating during cooler we…" at bounding box center [784, 496] width 1207 height 432
copy div "Description - The chiller is operating during cooler weather. Opportunity to re…"
click at [385, 370] on span "- The chiller is operating during cooler weather. Opportunity to reduce chiller…" at bounding box center [572, 361] width 783 height 31
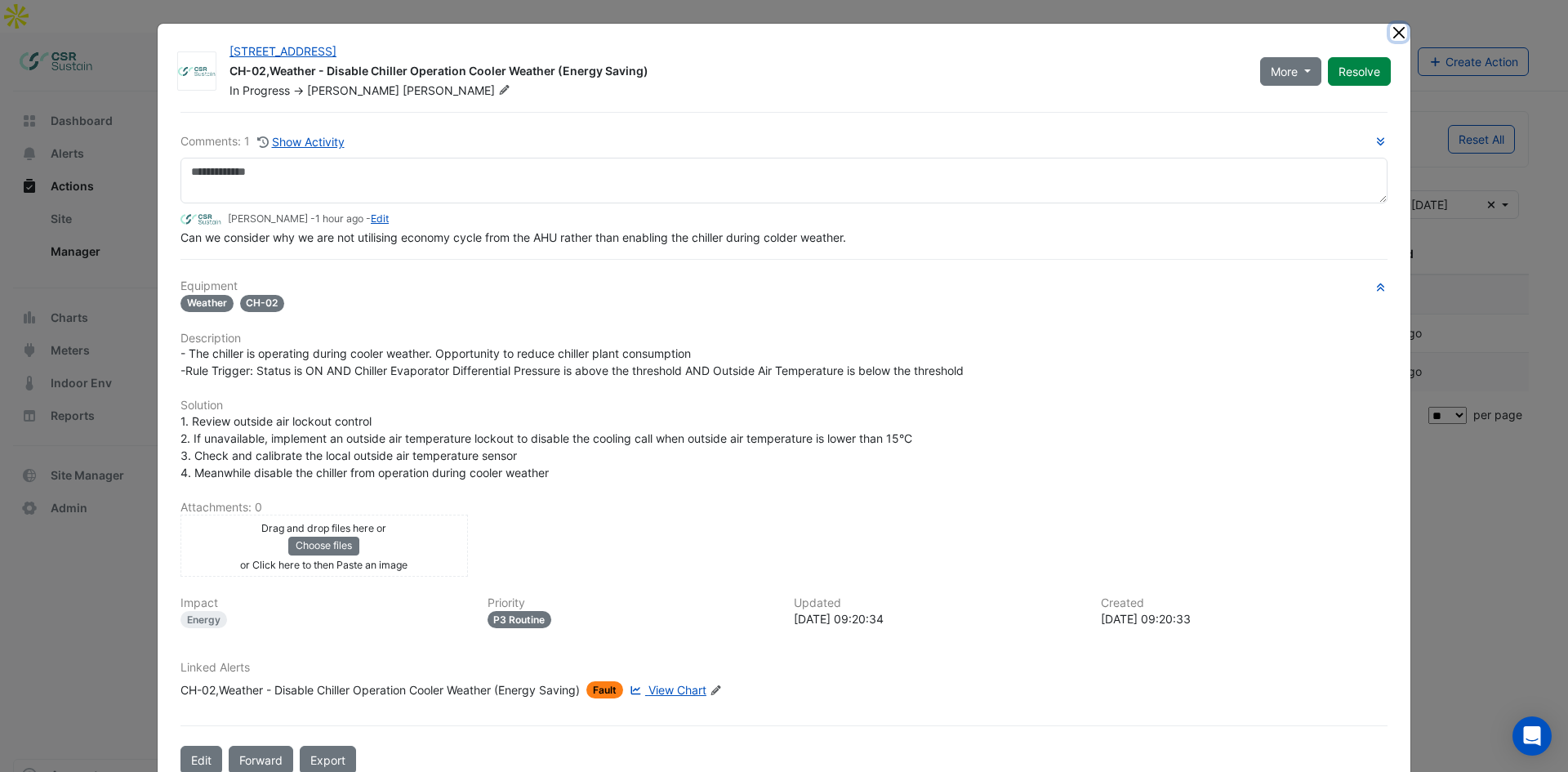
click at [1390, 33] on button "Close" at bounding box center [1398, 32] width 17 height 17
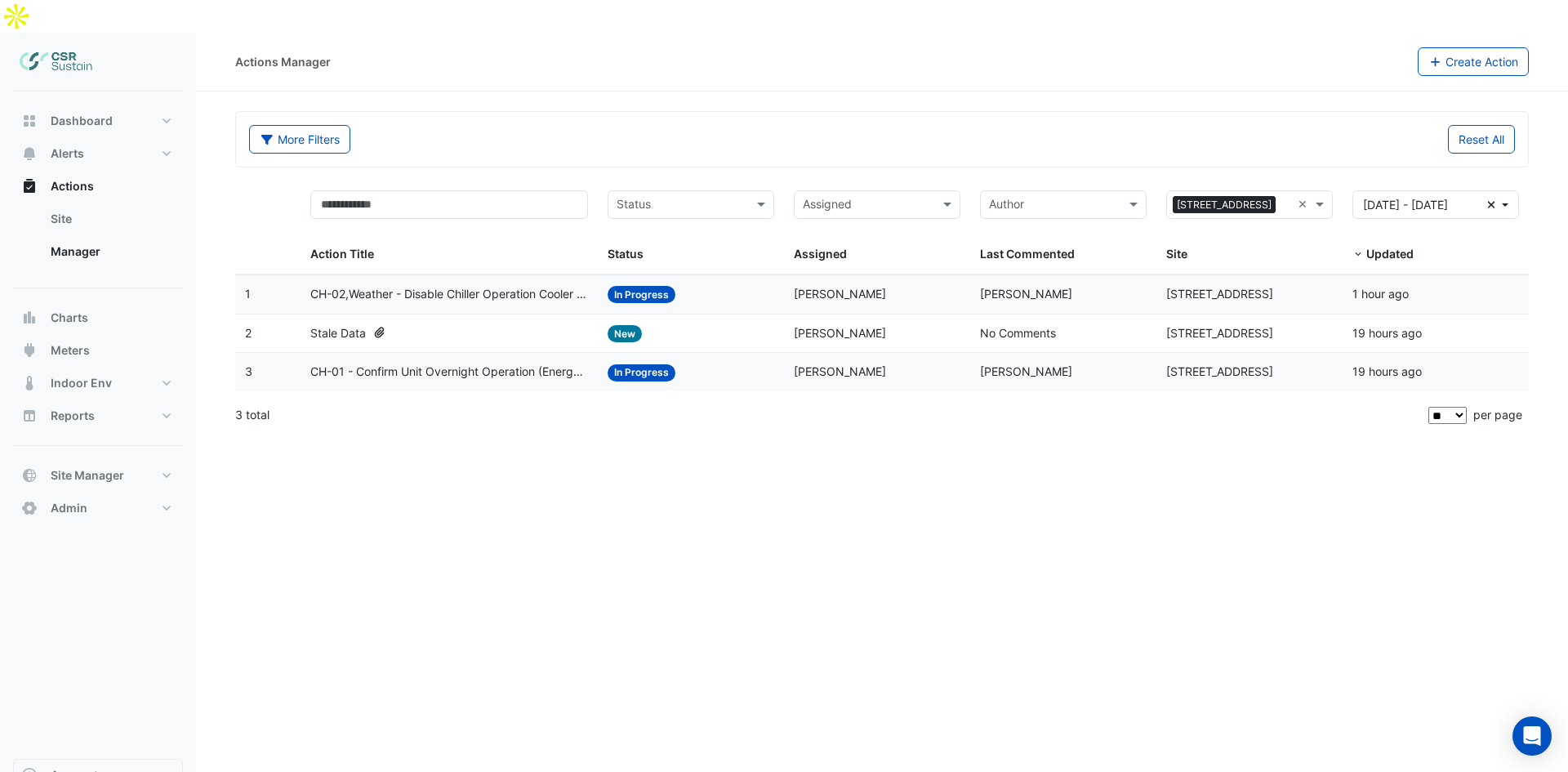
click at [386, 327] on icon at bounding box center [379, 333] width 15 height 12
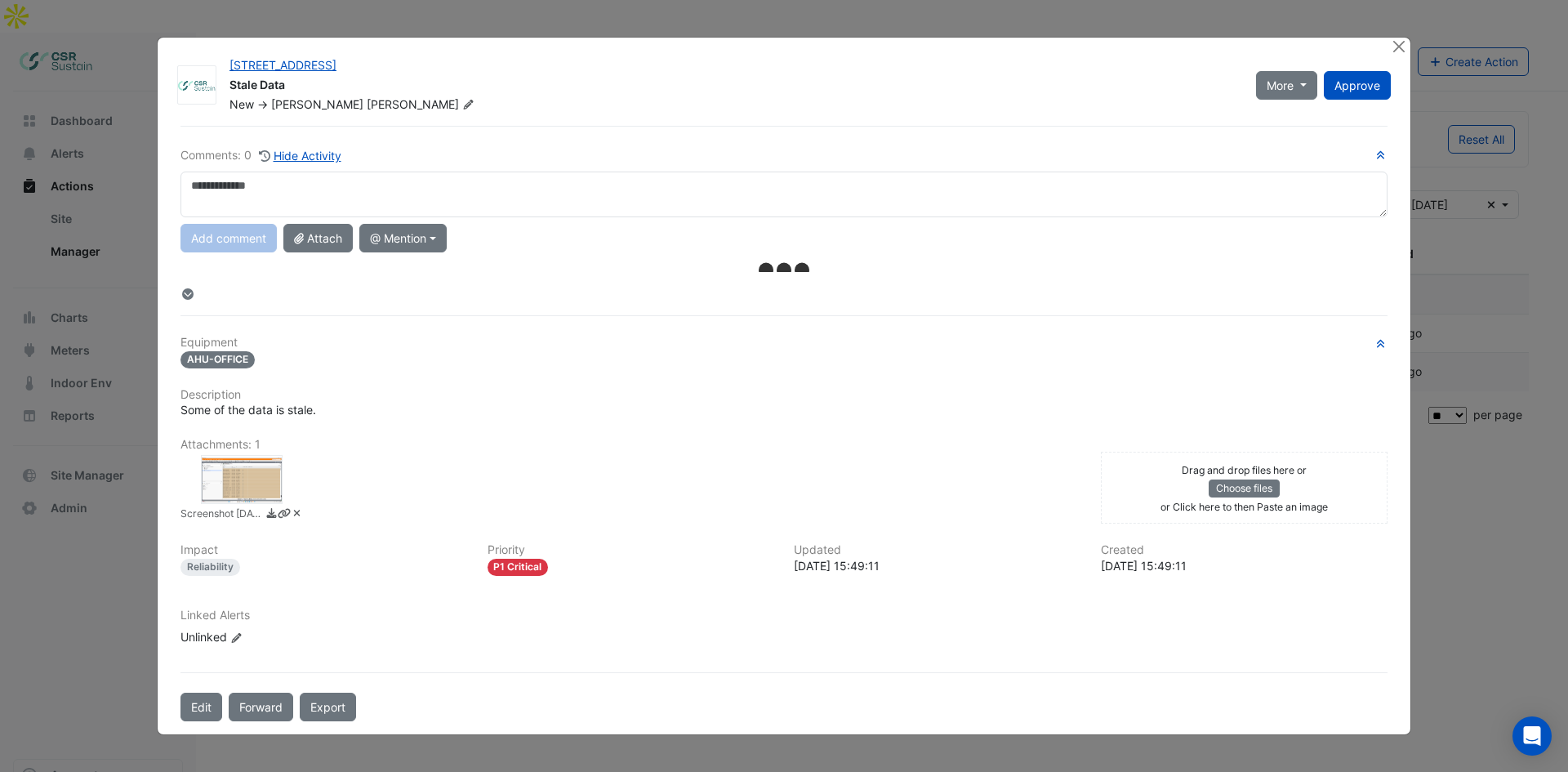
drag, startPoint x: 226, startPoint y: 395, endPoint x: 281, endPoint y: 377, distance: 57.9
click at [229, 401] on div "Equipment AHU-OFFICE Description Some of the data is stale. Attachments: 1 Scre…" at bounding box center [784, 497] width 1207 height 323
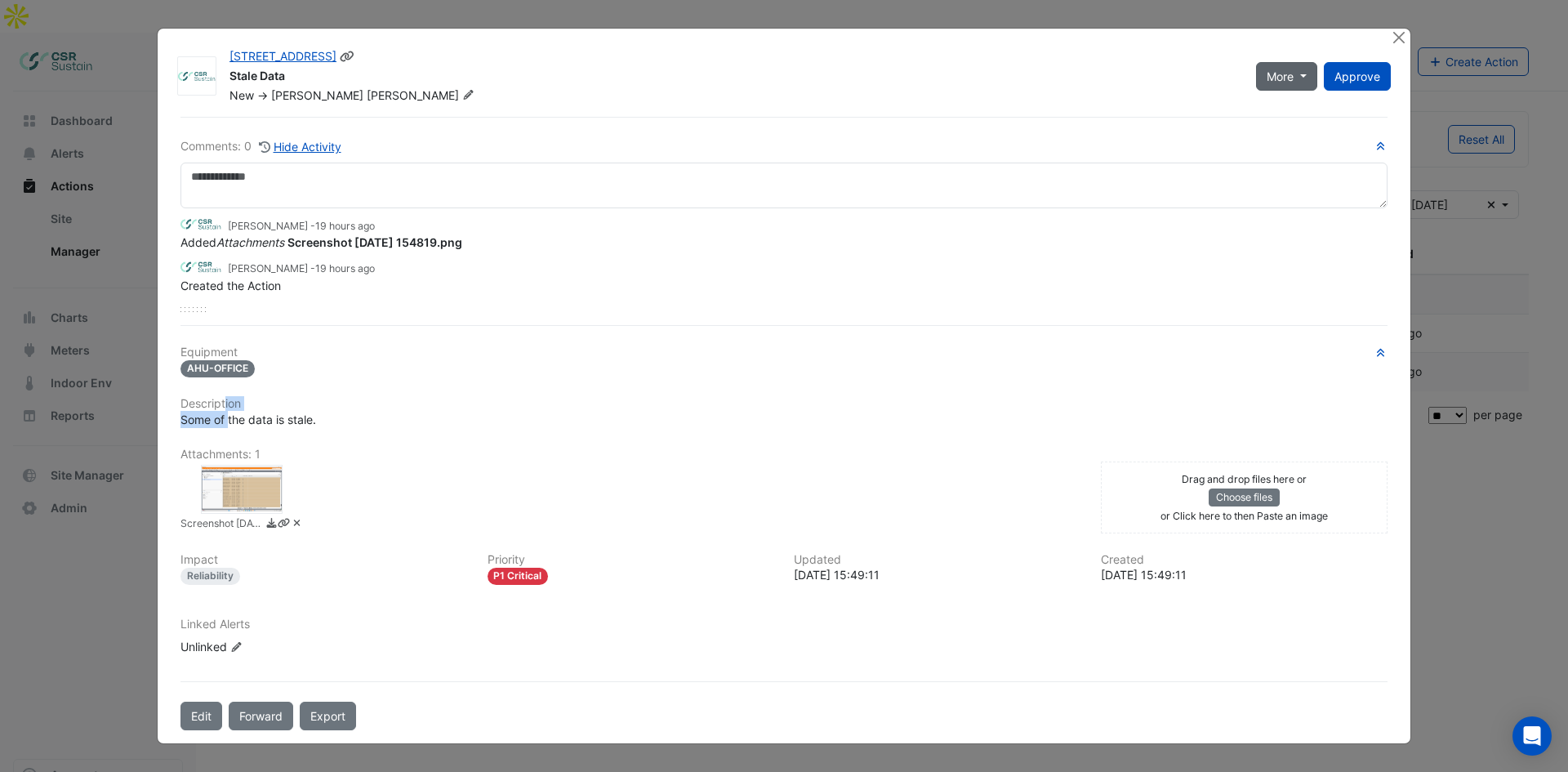
click at [1286, 75] on span "More" at bounding box center [1280, 76] width 27 height 17
click at [547, 119] on div "Comments: 0 Hide Activity Luke Cleary - 19 hours ago Added Attachments Screensh…" at bounding box center [784, 423] width 1226 height 613
click at [216, 717] on button "Edit" at bounding box center [201, 715] width 41 height 29
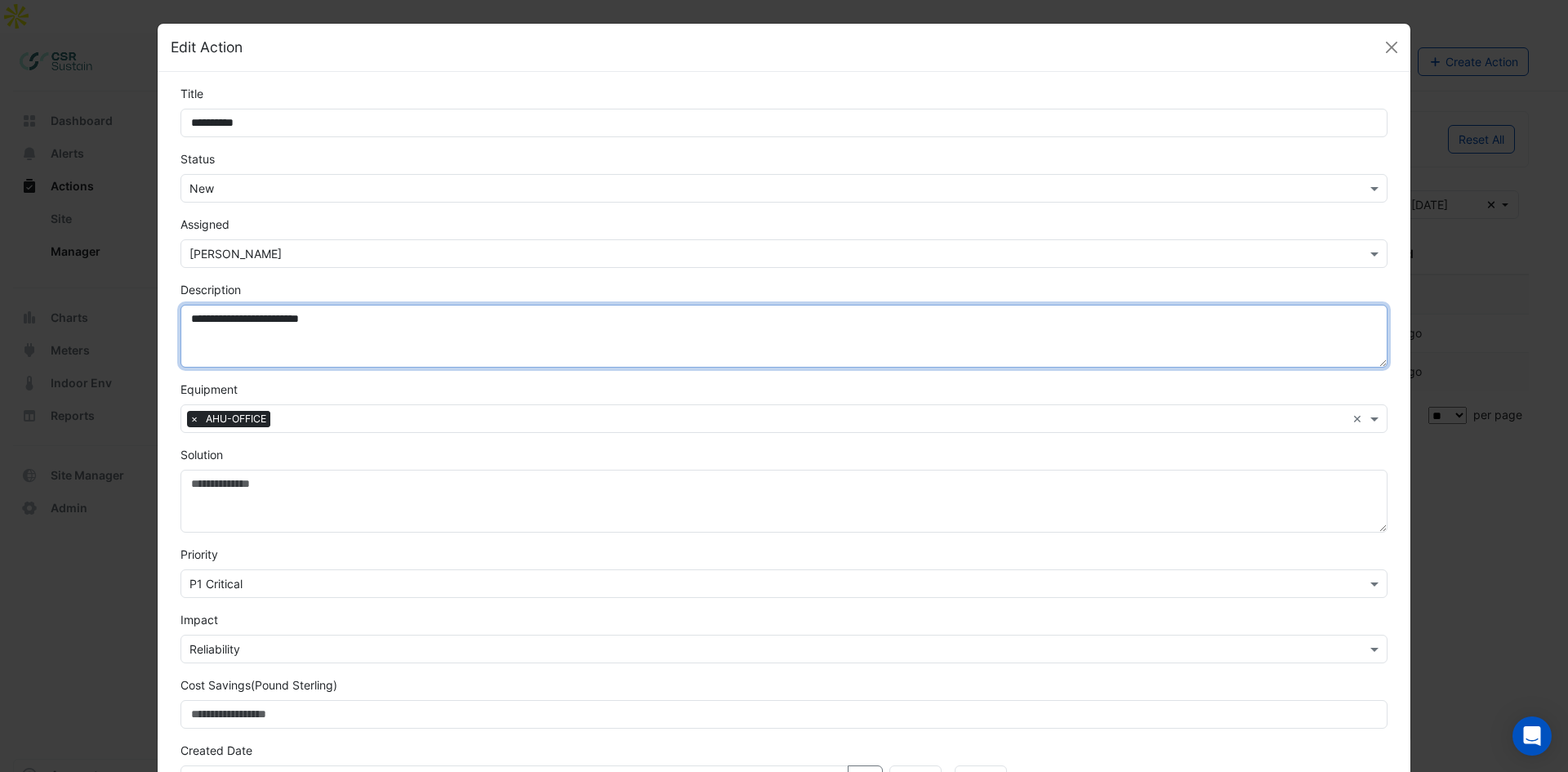
drag, startPoint x: 394, startPoint y: 328, endPoint x: 164, endPoint y: 330, distance: 230.0
click at [171, 330] on div "**********" at bounding box center [784, 325] width 1226 height 87
click at [285, 349] on textarea "**********" at bounding box center [784, 336] width 1207 height 63
drag, startPoint x: 332, startPoint y: 326, endPoint x: 167, endPoint y: 309, distance: 165.9
click at [171, 304] on div "**********" at bounding box center [784, 325] width 1226 height 87
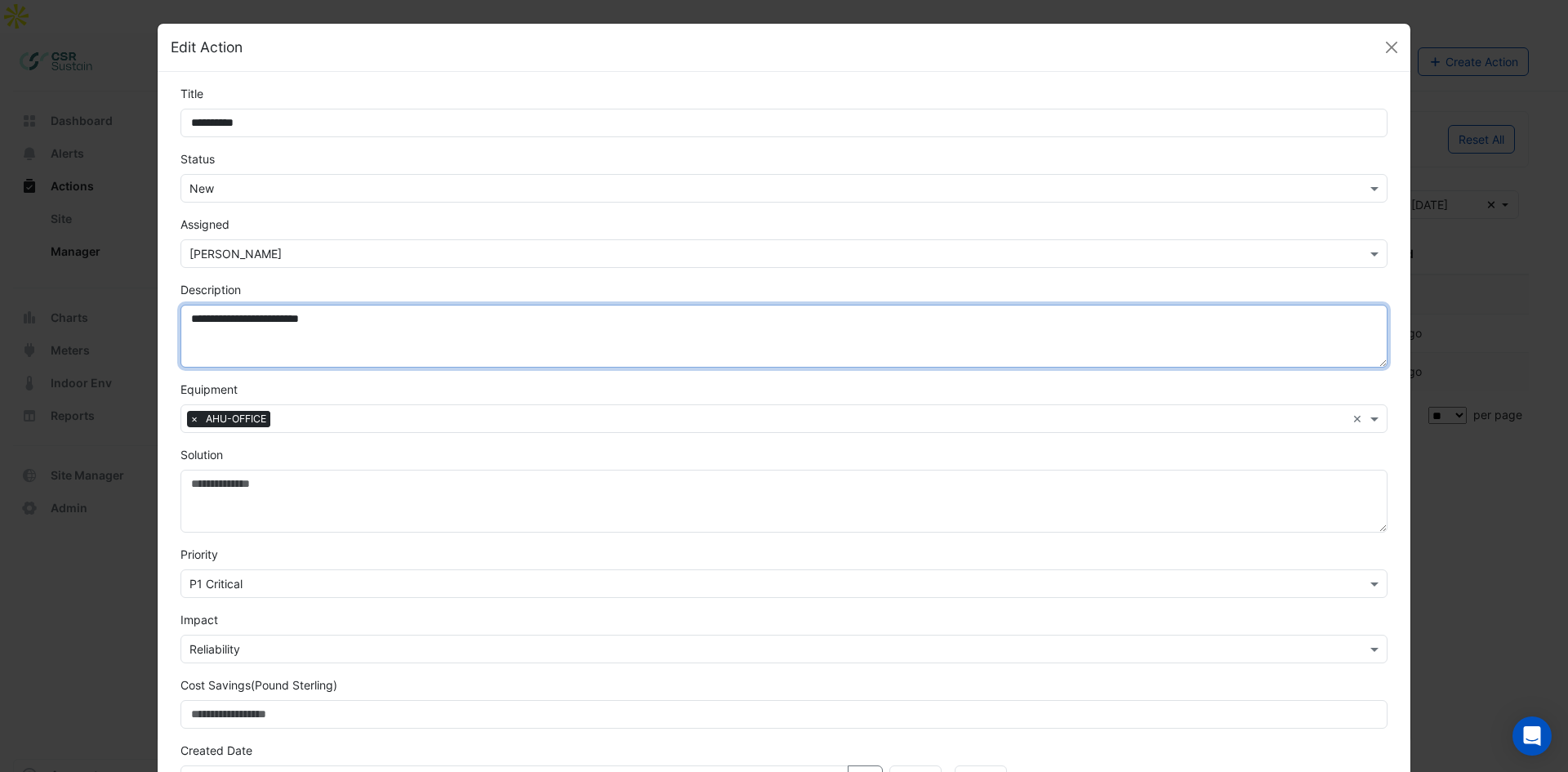
paste textarea "**********"
type textarea "**********"
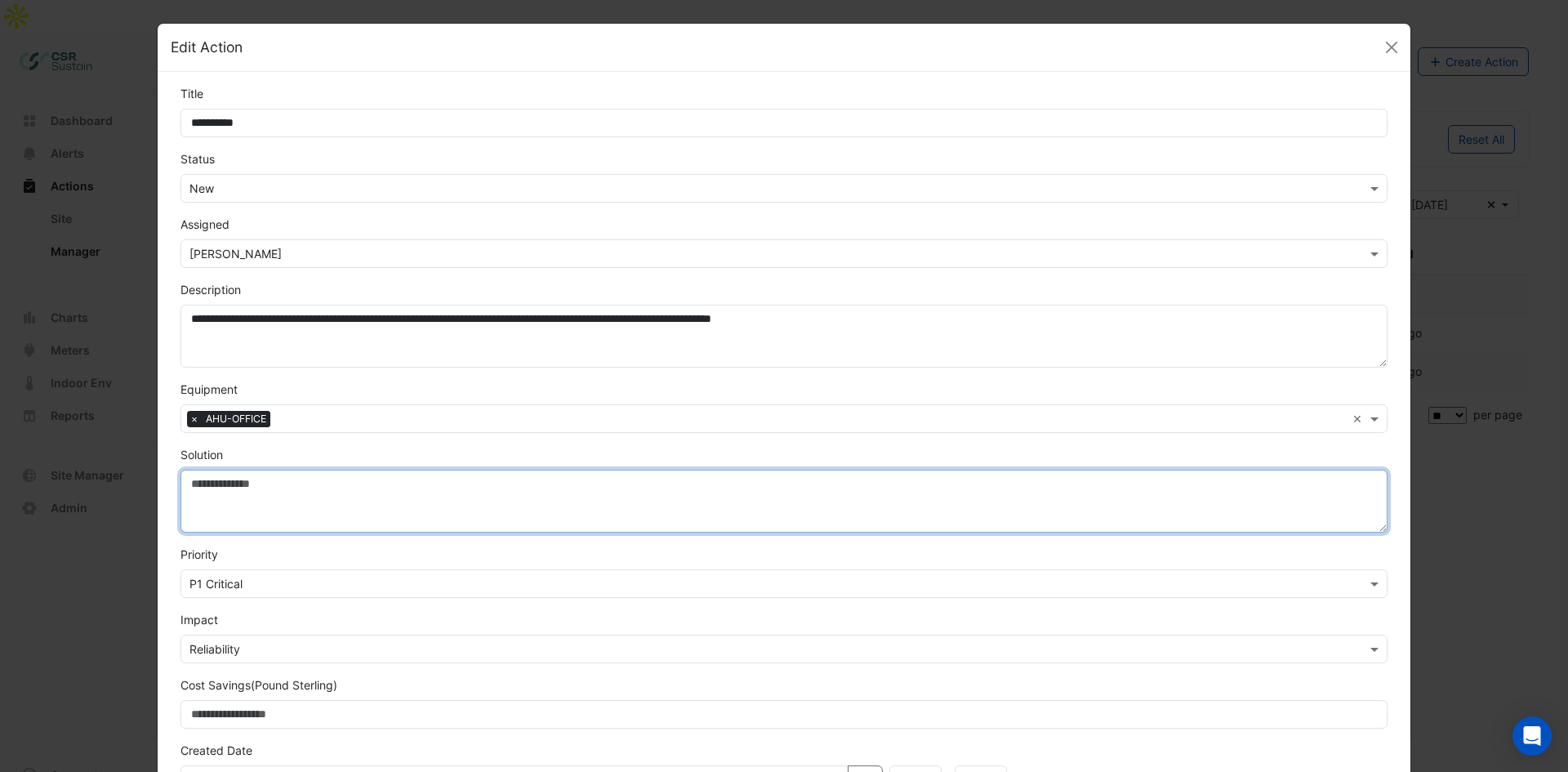
click at [278, 502] on textarea "Solution" at bounding box center [784, 502] width 1207 height 63
paste textarea "**********"
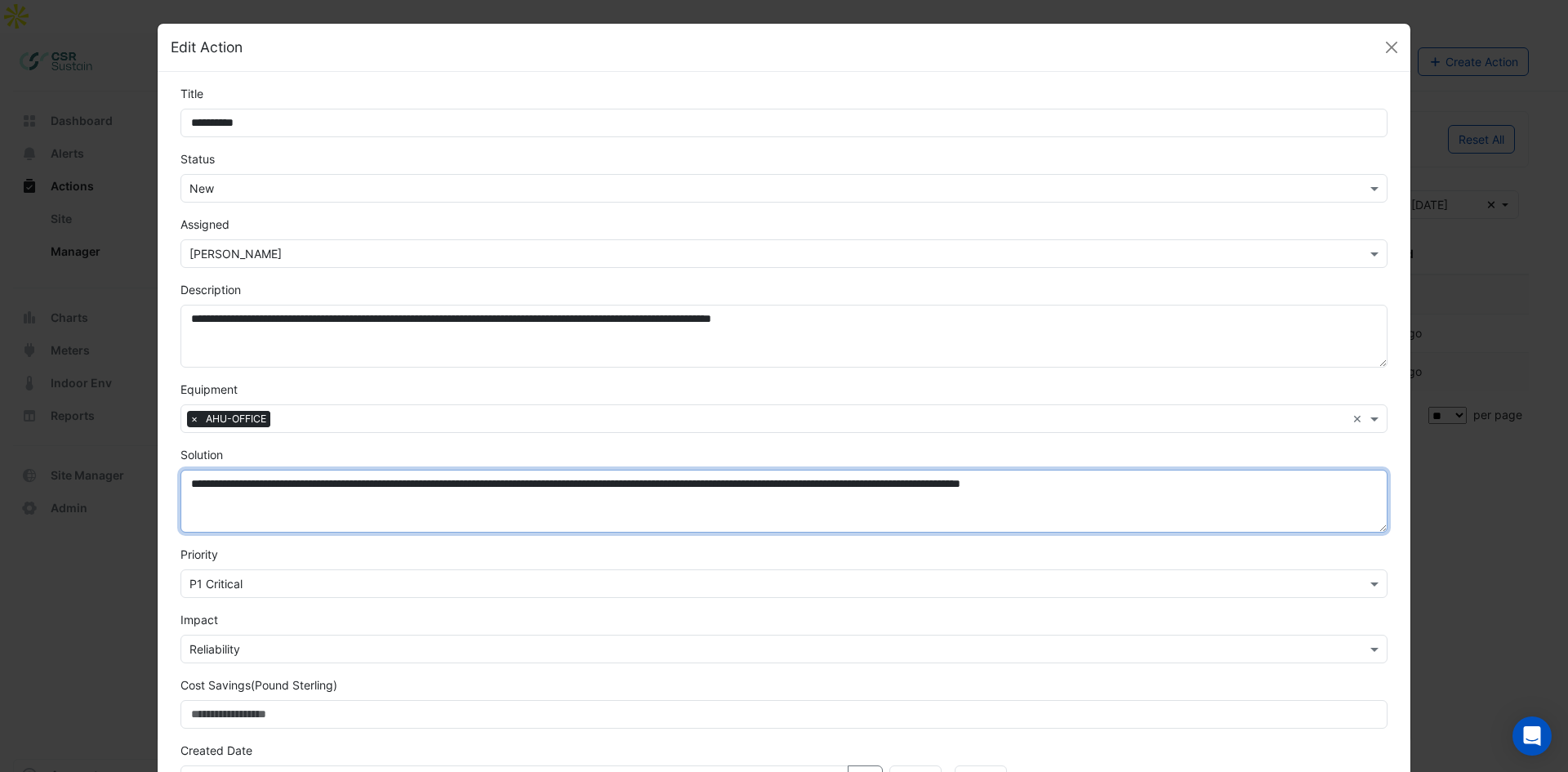
type textarea "**********"
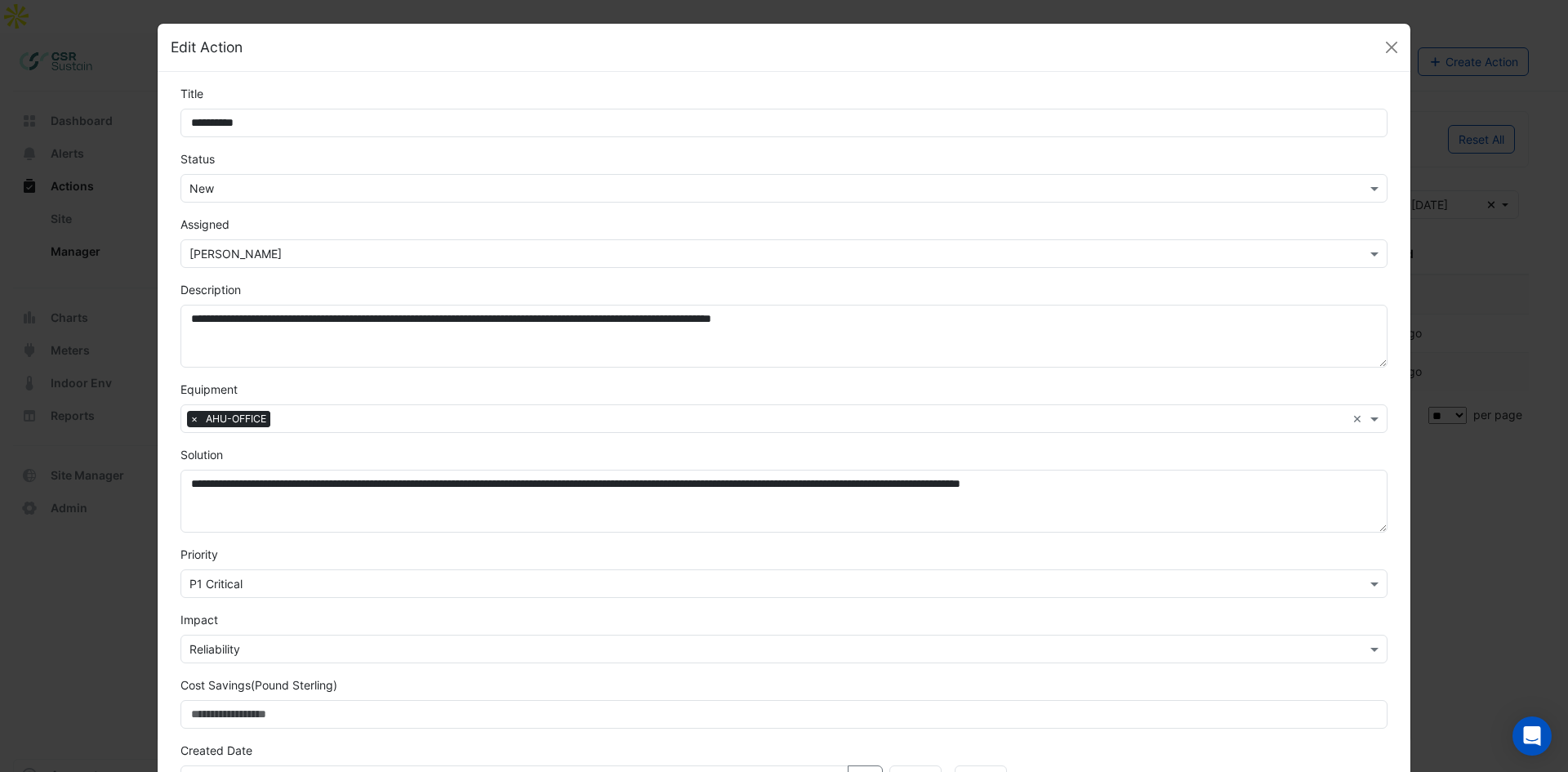
drag, startPoint x: 357, startPoint y: 370, endPoint x: 399, endPoint y: 374, distance: 42.2
click at [358, 370] on form "**********" at bounding box center [784, 478] width 1207 height 787
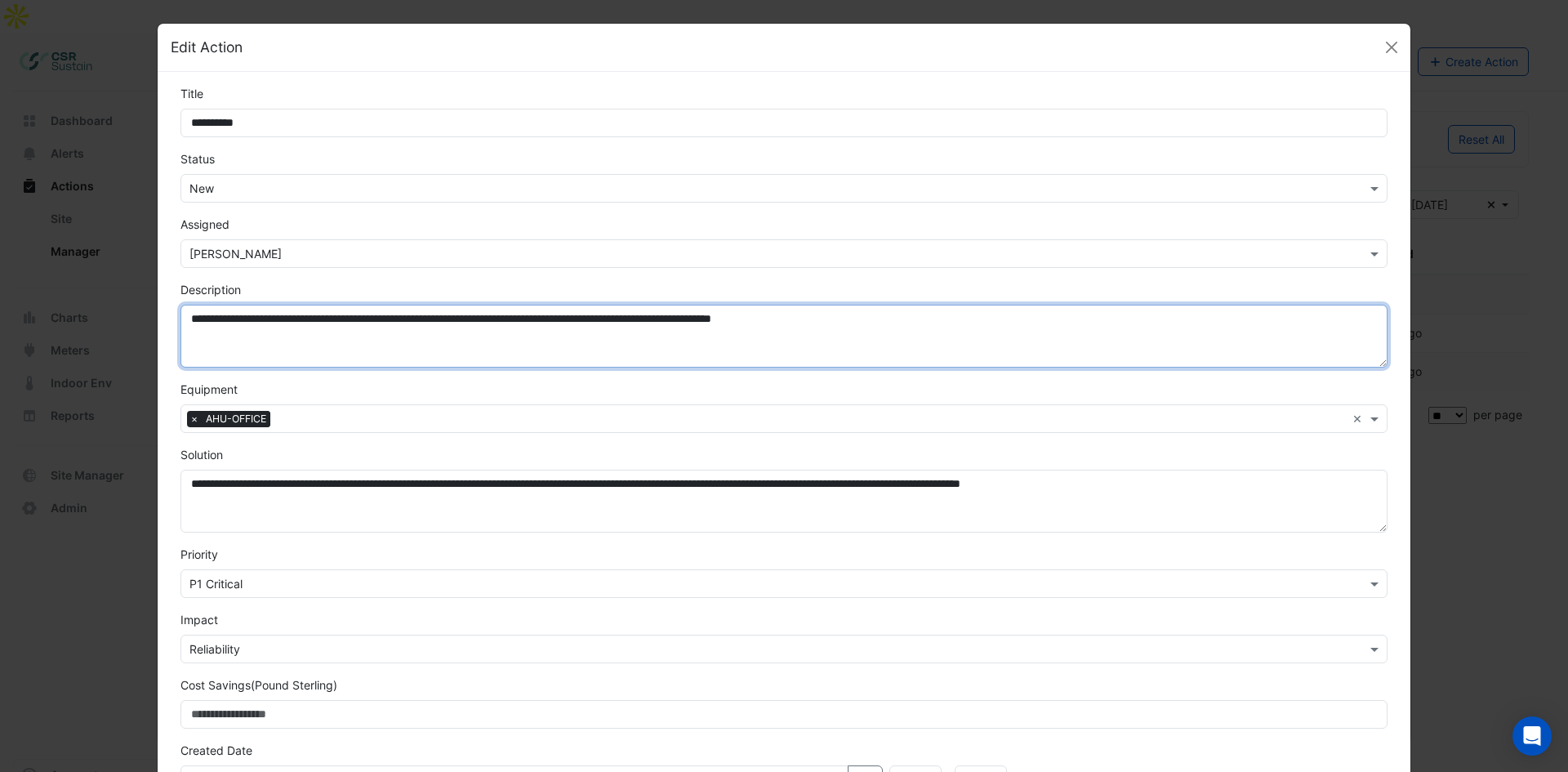
drag, startPoint x: 213, startPoint y: 338, endPoint x: 233, endPoint y: 342, distance: 20.4
click at [216, 338] on textarea "**********" at bounding box center [784, 336] width 1207 height 63
click at [906, 317] on textarea "**********" at bounding box center [784, 336] width 1207 height 63
type textarea "**********"
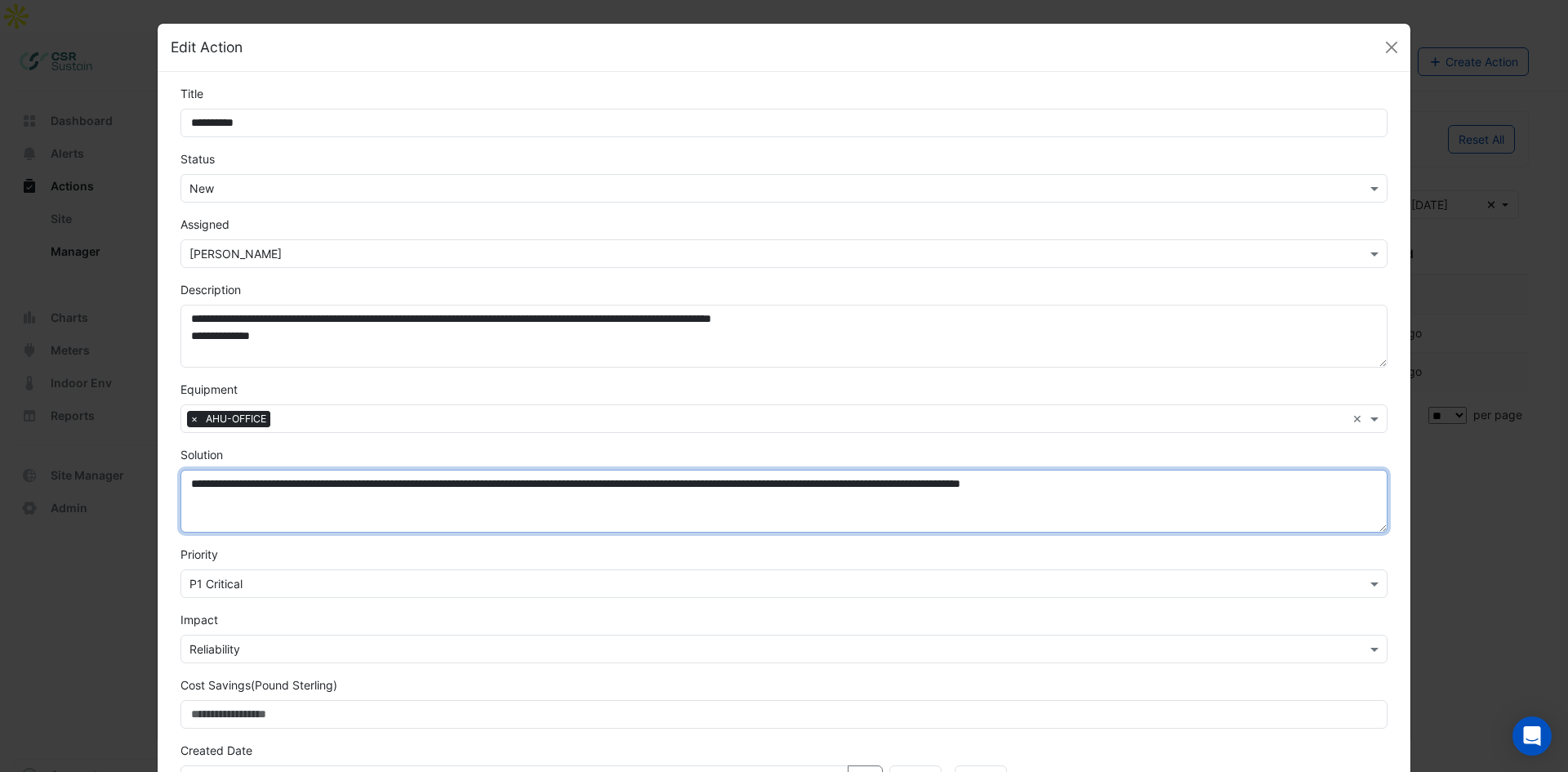
drag, startPoint x: 1267, startPoint y: 486, endPoint x: 143, endPoint y: 485, distance: 1124.0
click at [143, 485] on ngb-modal-window "**********" at bounding box center [784, 386] width 1568 height 772
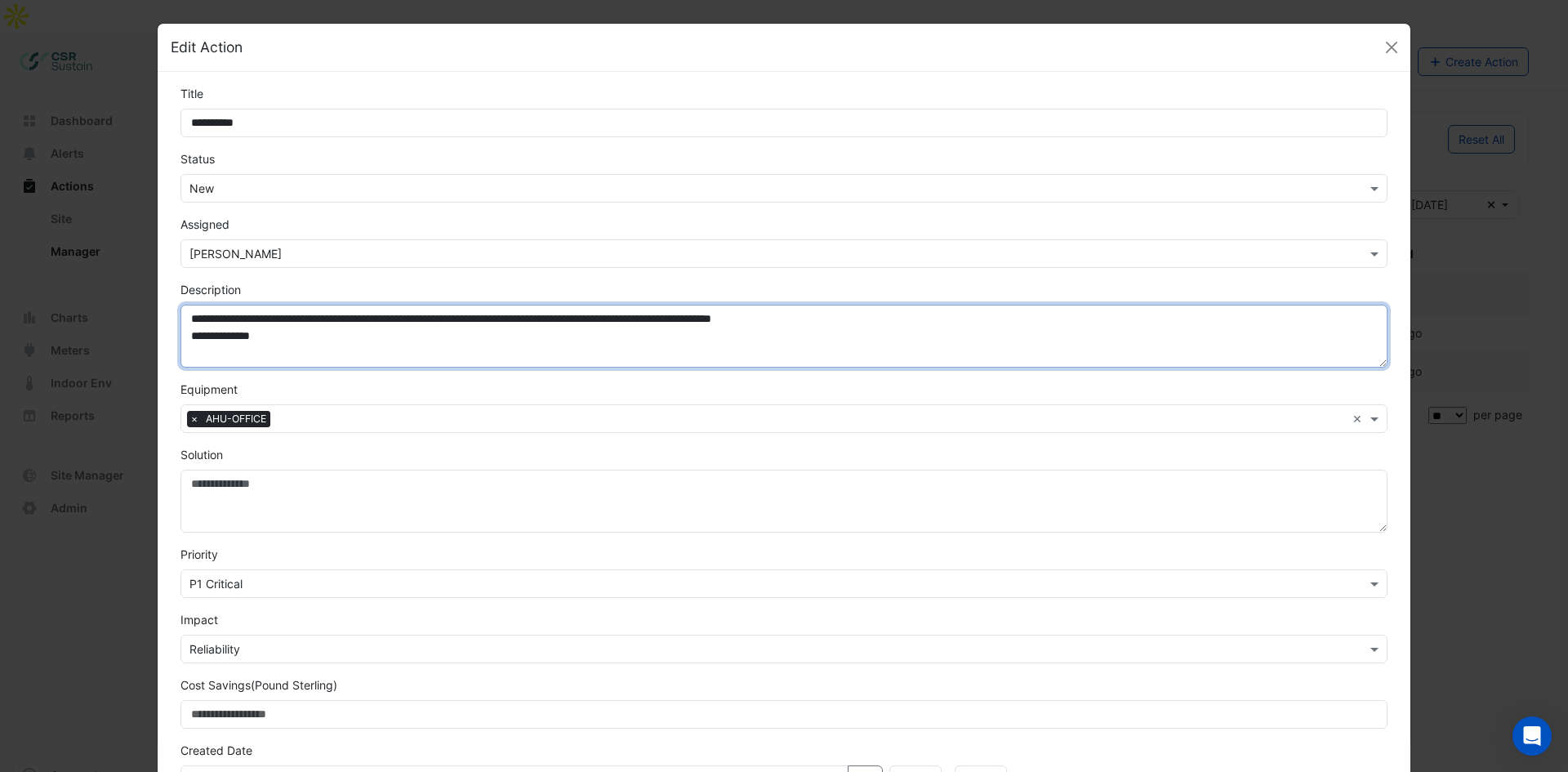
click at [322, 341] on textarea "**********" at bounding box center [784, 336] width 1207 height 63
paste textarea "**********"
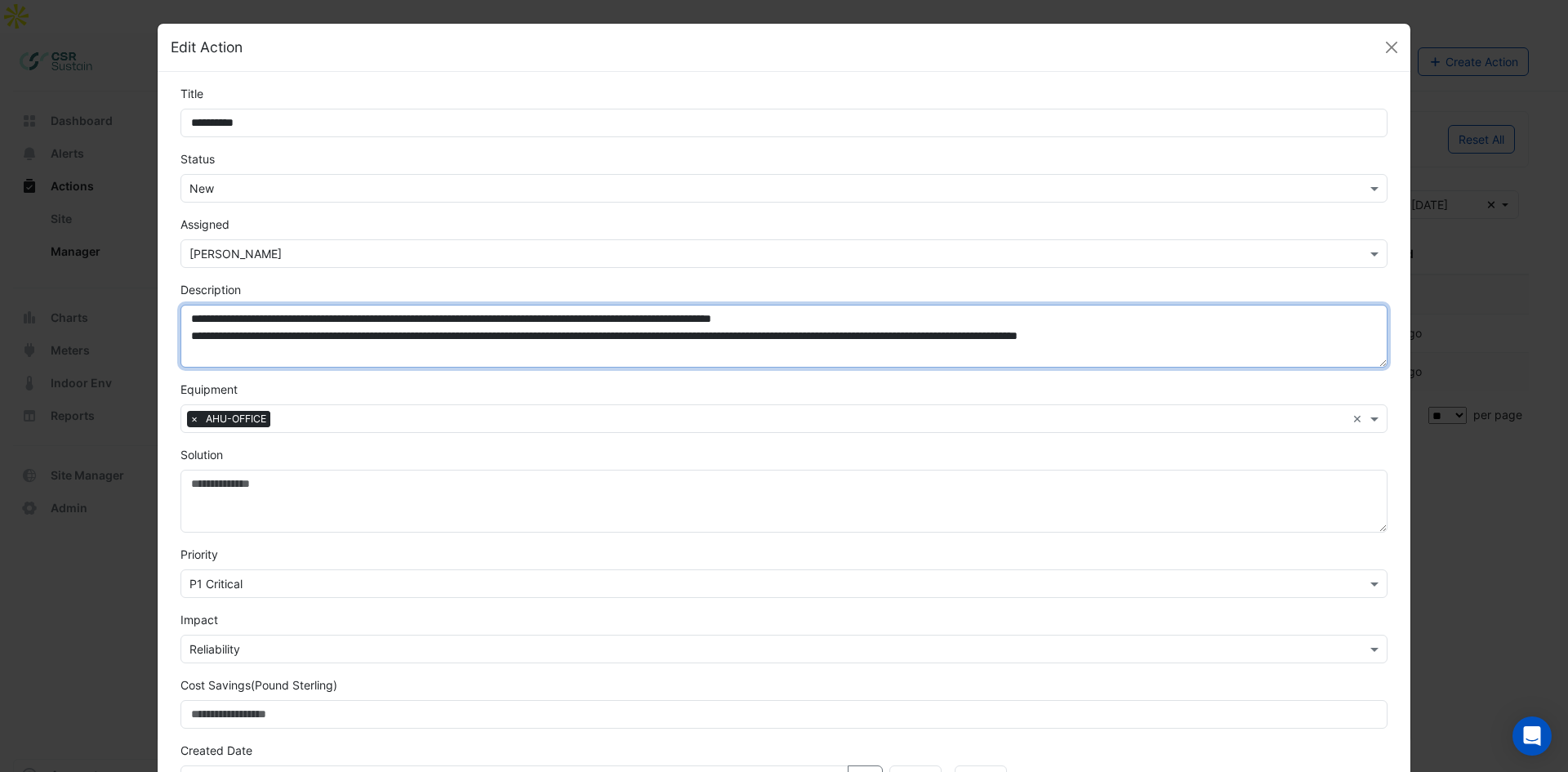
drag, startPoint x: 248, startPoint y: 337, endPoint x: 186, endPoint y: 337, distance: 62.0
click at [186, 337] on textarea "**********" at bounding box center [784, 336] width 1207 height 63
type textarea "**********"
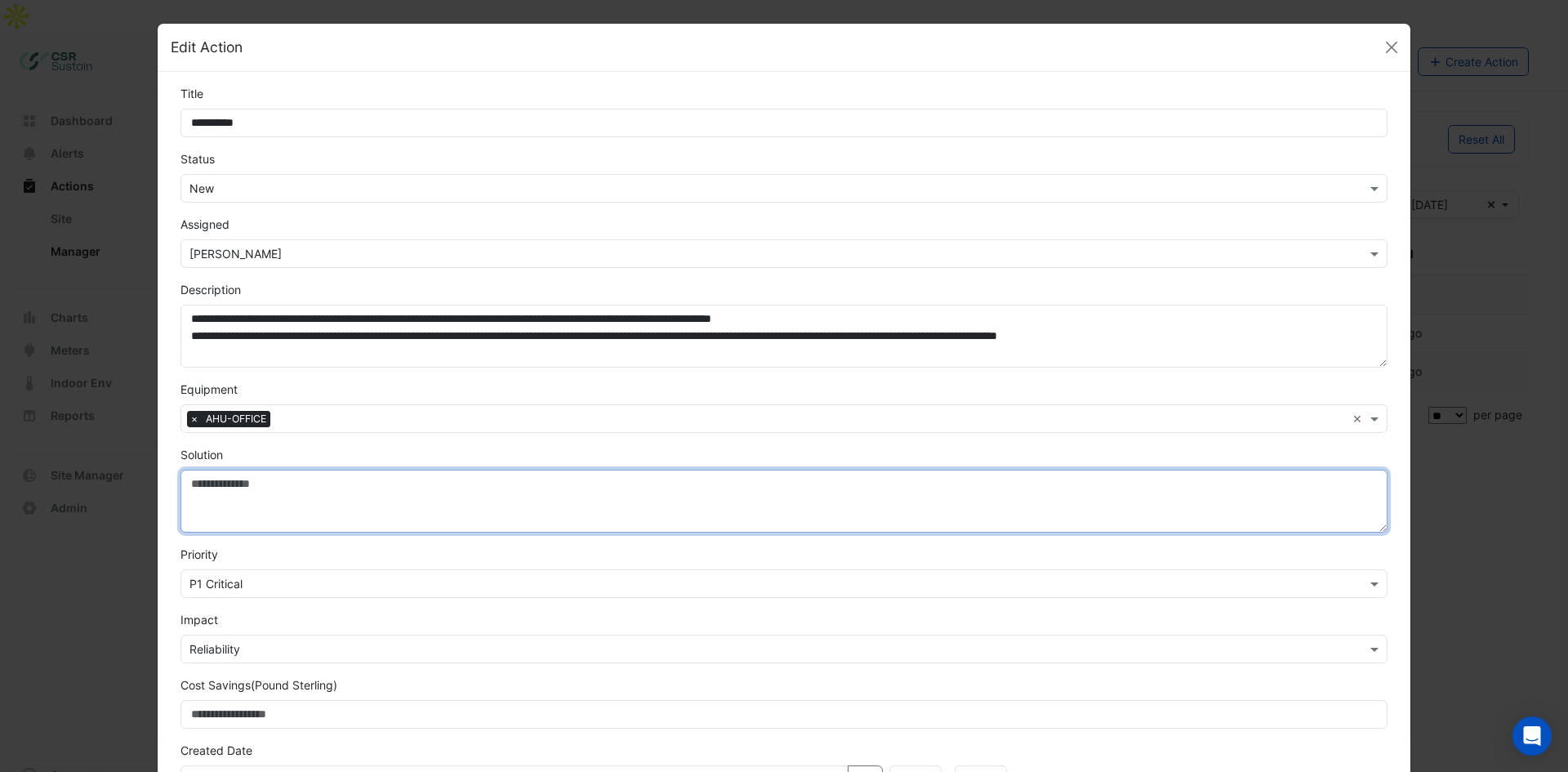
paste textarea "**********"
type textarea "**********"
paste textarea "**********"
click at [188, 517] on textarea "**********" at bounding box center [784, 502] width 1207 height 63
click at [247, 493] on textarea "**********" at bounding box center [784, 502] width 1207 height 63
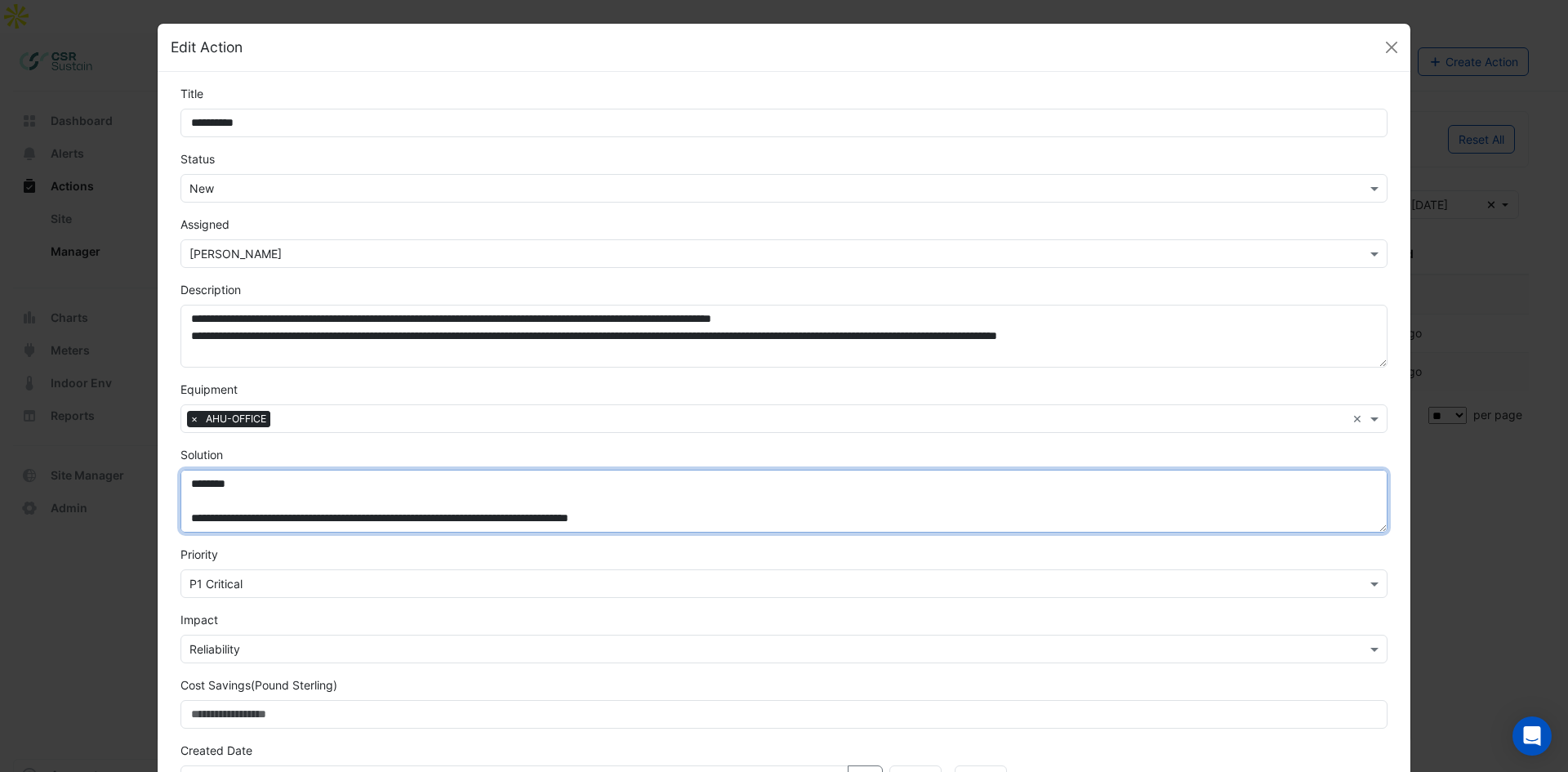
click at [247, 502] on textarea "**********" at bounding box center [784, 502] width 1207 height 63
drag, startPoint x: 248, startPoint y: 497, endPoint x: 145, endPoint y: 478, distance: 104.7
click at [145, 478] on ngb-modal-window "**********" at bounding box center [784, 386] width 1568 height 772
drag, startPoint x: 229, startPoint y: 506, endPoint x: 214, endPoint y: 507, distance: 15.0
click at [229, 506] on textarea "**********" at bounding box center [784, 502] width 1207 height 63
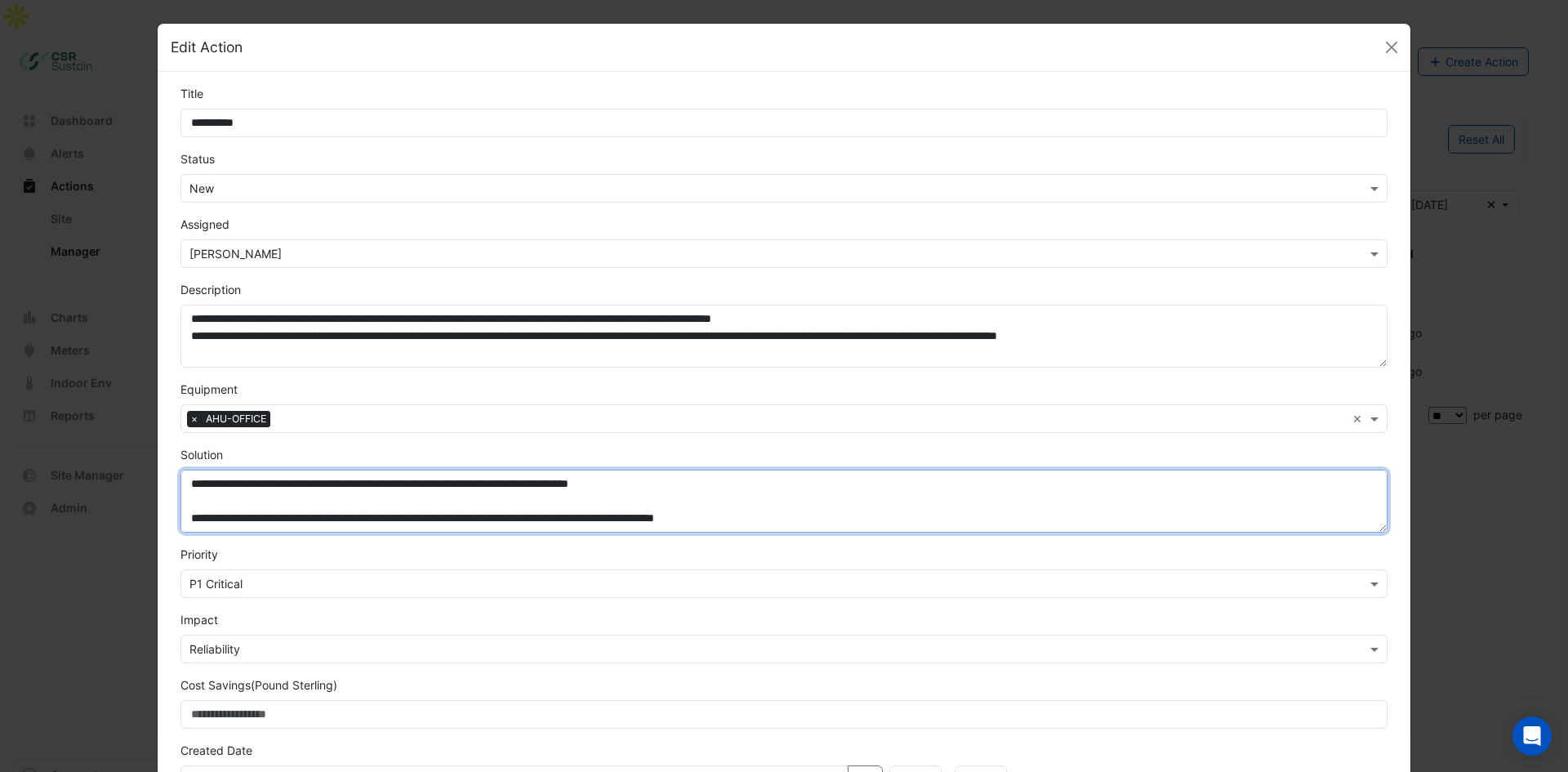
drag, startPoint x: 183, startPoint y: 515, endPoint x: 208, endPoint y: 515, distance: 25.0
click at [183, 515] on textarea "**********" at bounding box center [784, 502] width 1207 height 63
click at [219, 510] on textarea "**********" at bounding box center [784, 502] width 1207 height 63
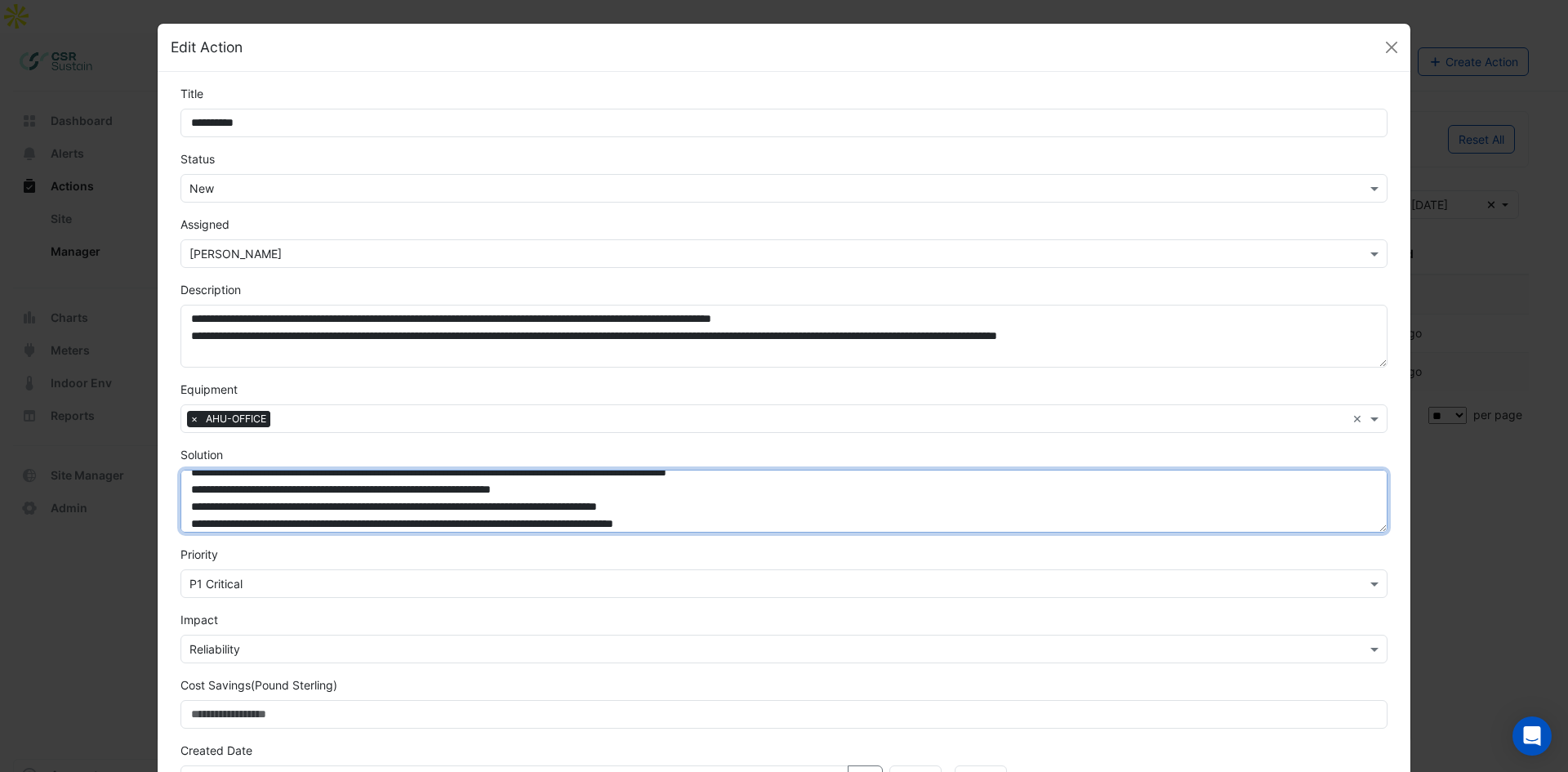
scroll to position [35, 0]
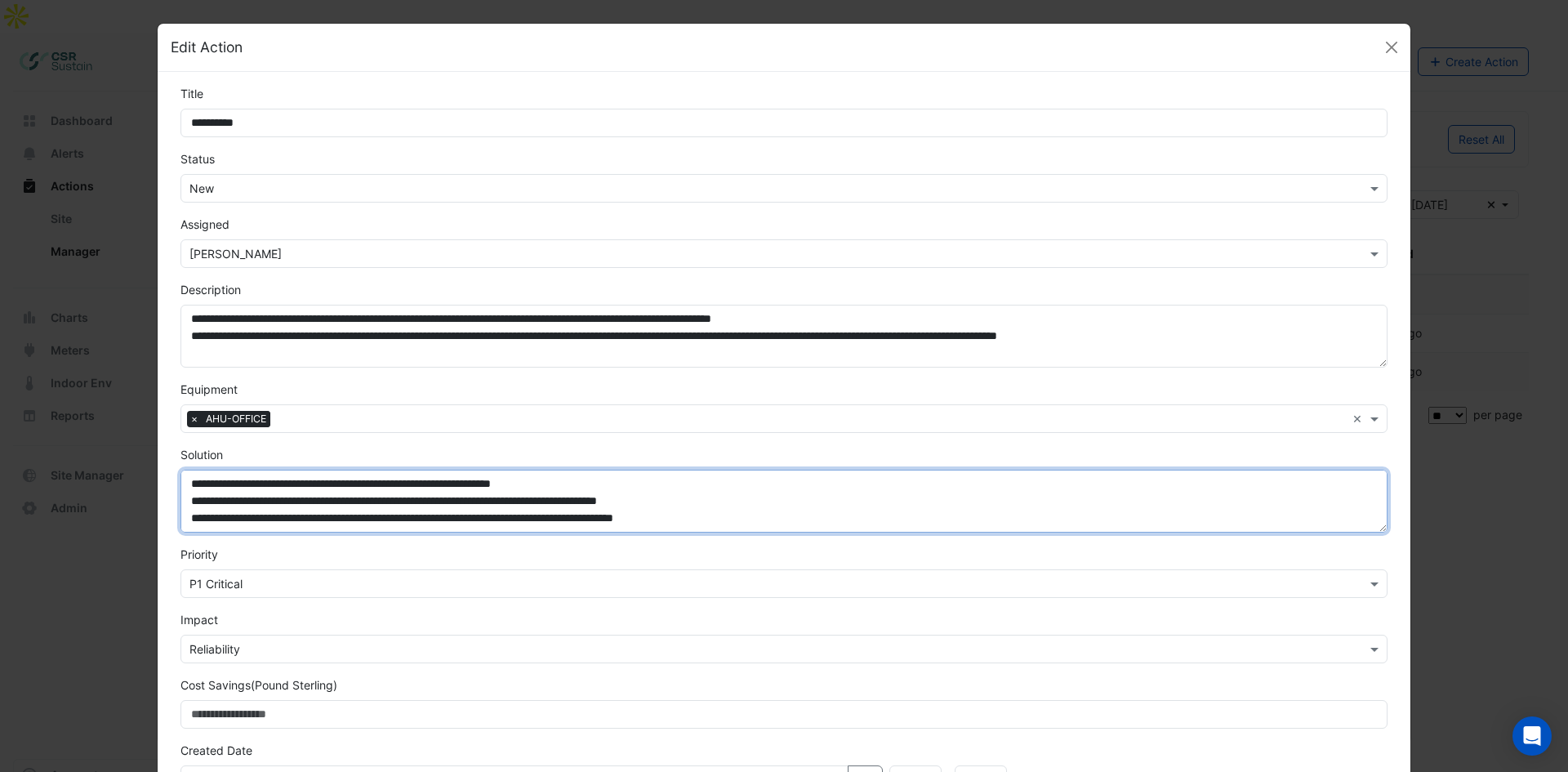
click at [785, 496] on textarea "**********" at bounding box center [784, 502] width 1207 height 63
type textarea "**********"
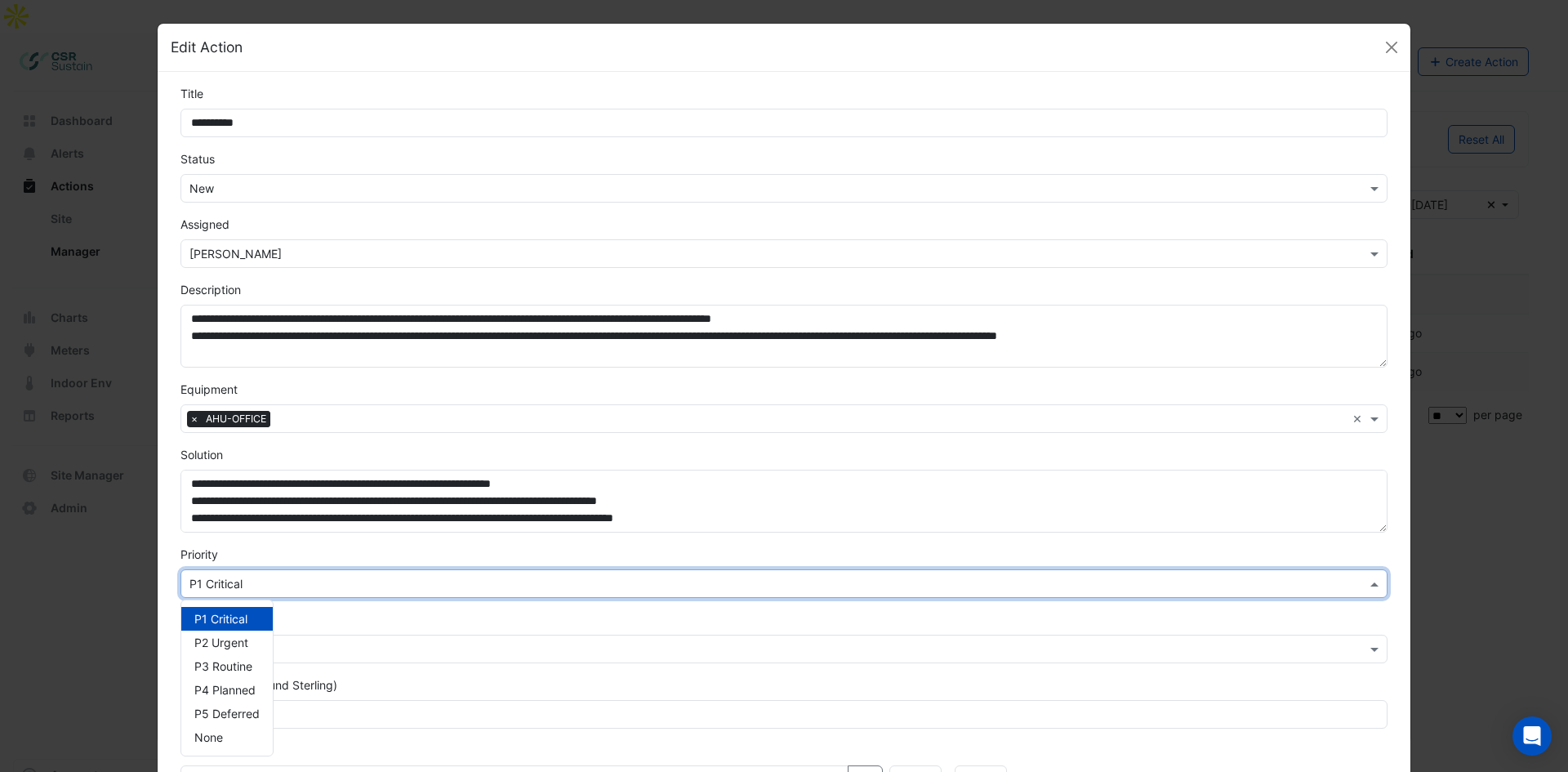
click at [301, 579] on input "text" at bounding box center [767, 583] width 1156 height 17
click at [218, 645] on span "P2 Urgent" at bounding box center [221, 642] width 54 height 14
click at [272, 651] on input "text" at bounding box center [767, 649] width 1156 height 17
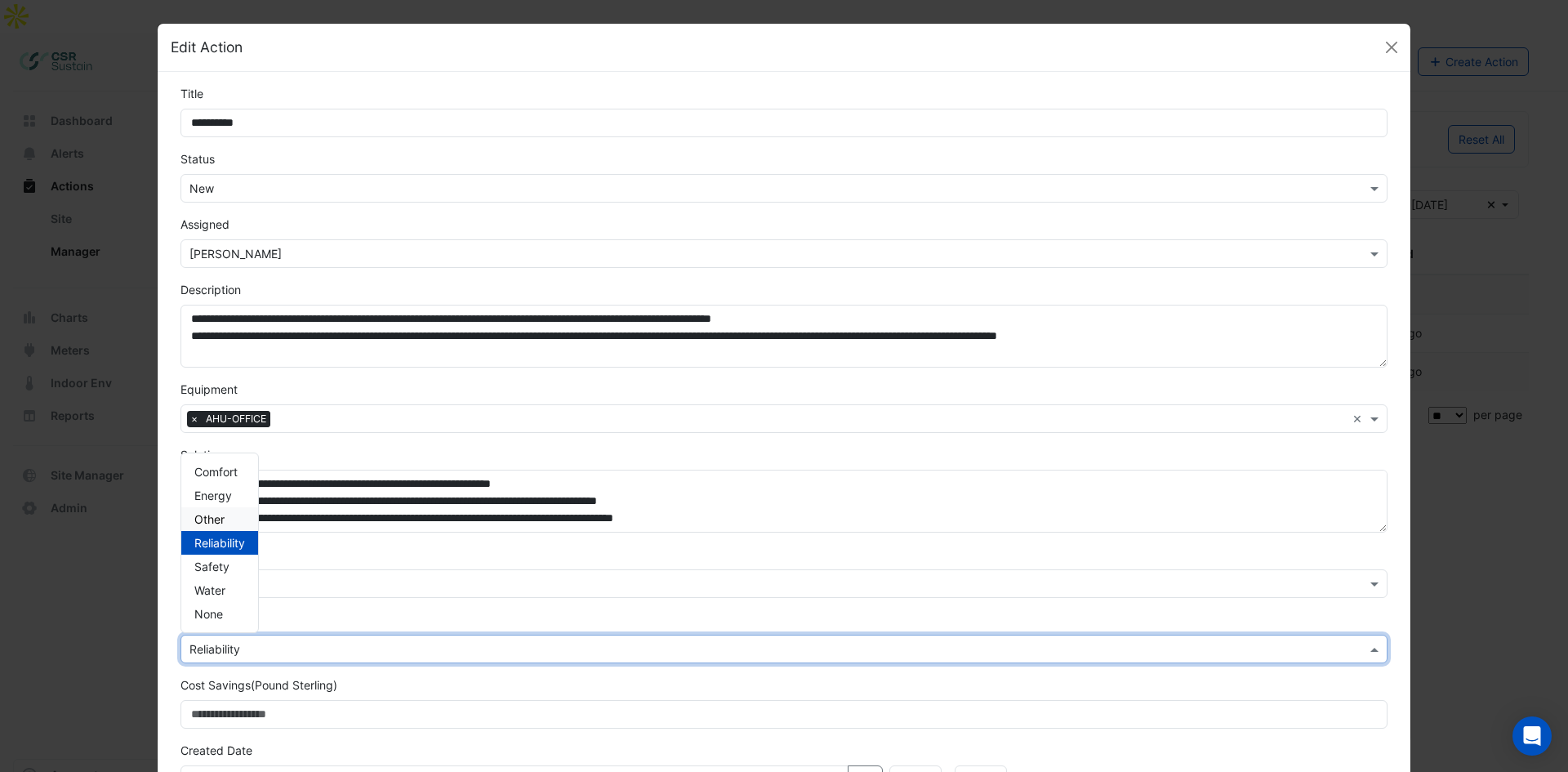
click at [216, 518] on span "Other" at bounding box center [209, 519] width 31 height 14
click at [258, 655] on input "text" at bounding box center [767, 649] width 1156 height 17
click at [229, 541] on span "Reliability" at bounding box center [219, 543] width 50 height 14
click at [292, 613] on div "Impact Select Impact × Reliability" at bounding box center [784, 637] width 1226 height 52
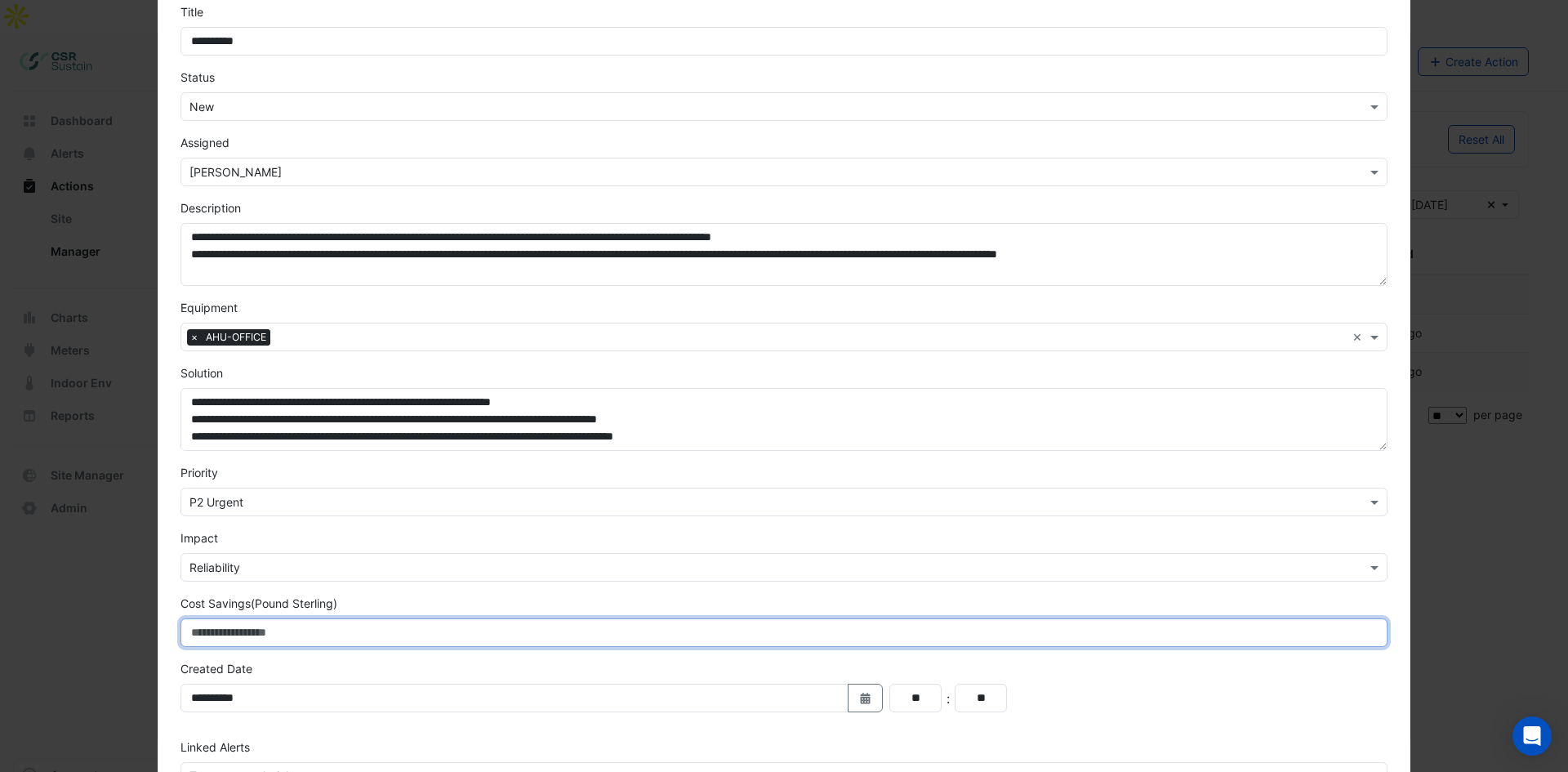
click at [293, 636] on input "Cost Savings (Pound Sterling)" at bounding box center [784, 632] width 1207 height 29
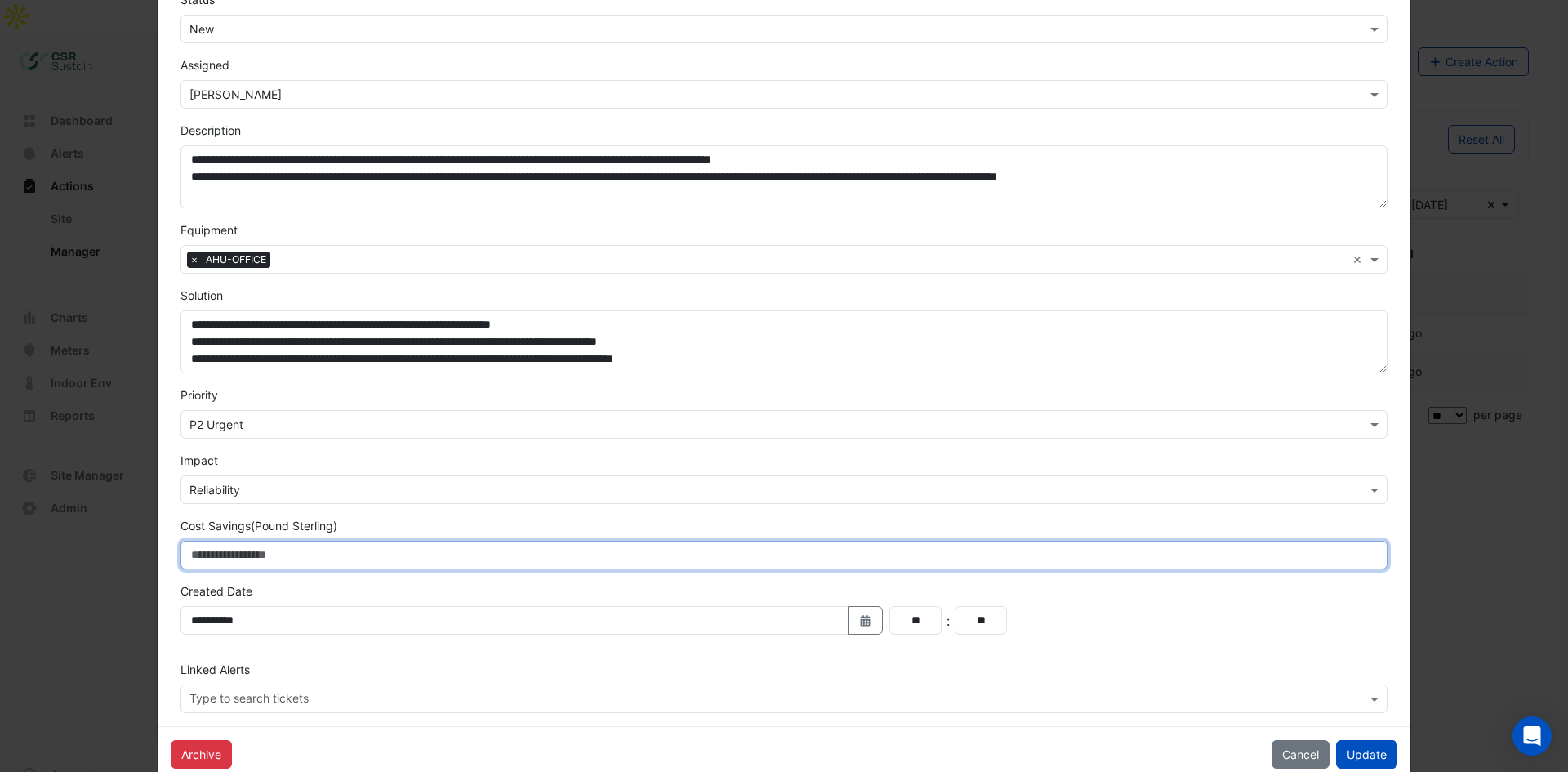
scroll to position [193, 0]
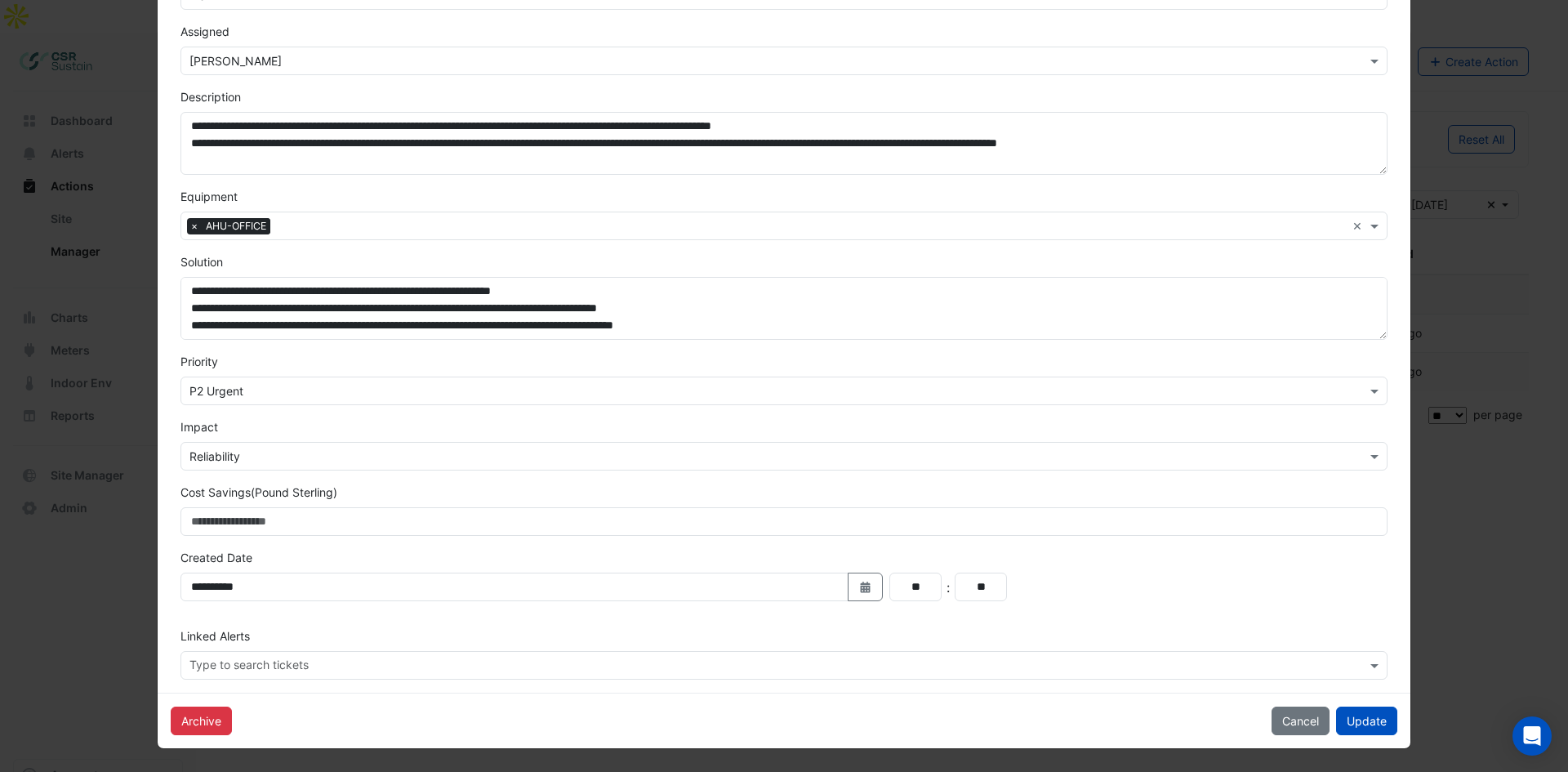
click at [383, 571] on div "**********" at bounding box center [784, 581] width 1226 height 65
click at [356, 546] on form "**********" at bounding box center [784, 285] width 1207 height 787
click at [290, 663] on input "text" at bounding box center [778, 666] width 1177 height 17
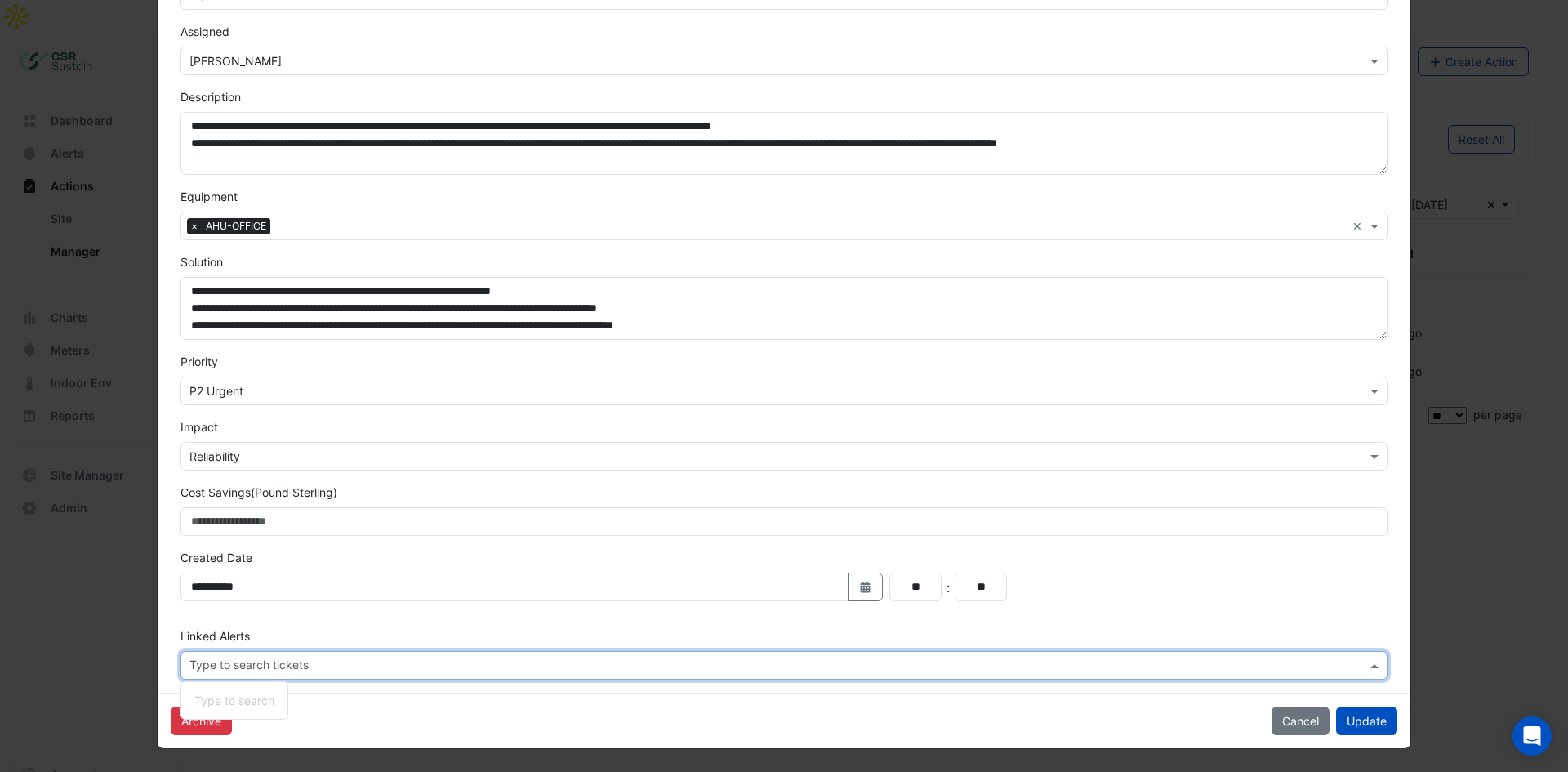
click at [672, 630] on div "Linked Alerts Type to search tickets Type to search" at bounding box center [784, 653] width 1226 height 52
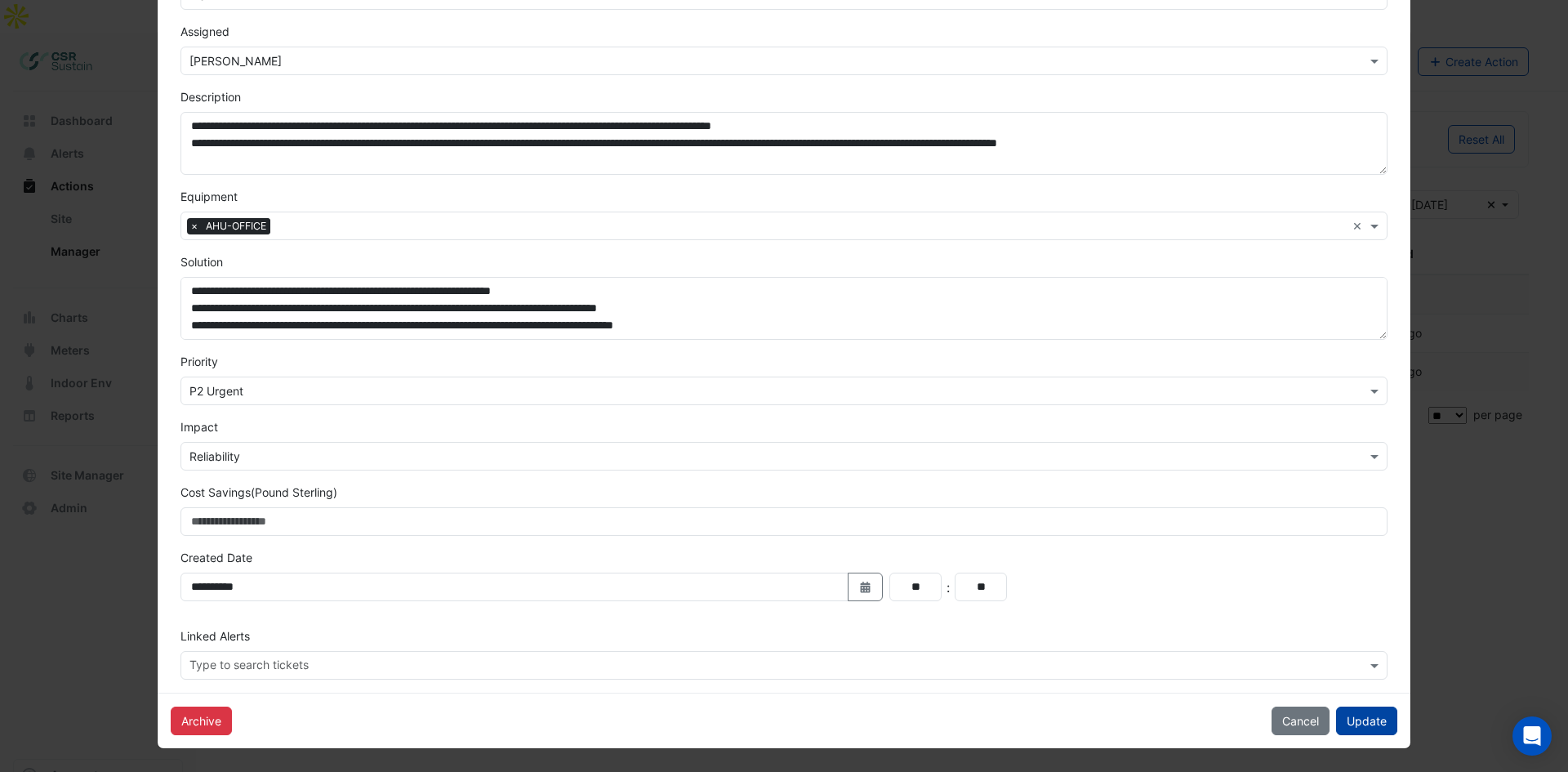
click at [1366, 718] on button "Update" at bounding box center [1367, 720] width 61 height 29
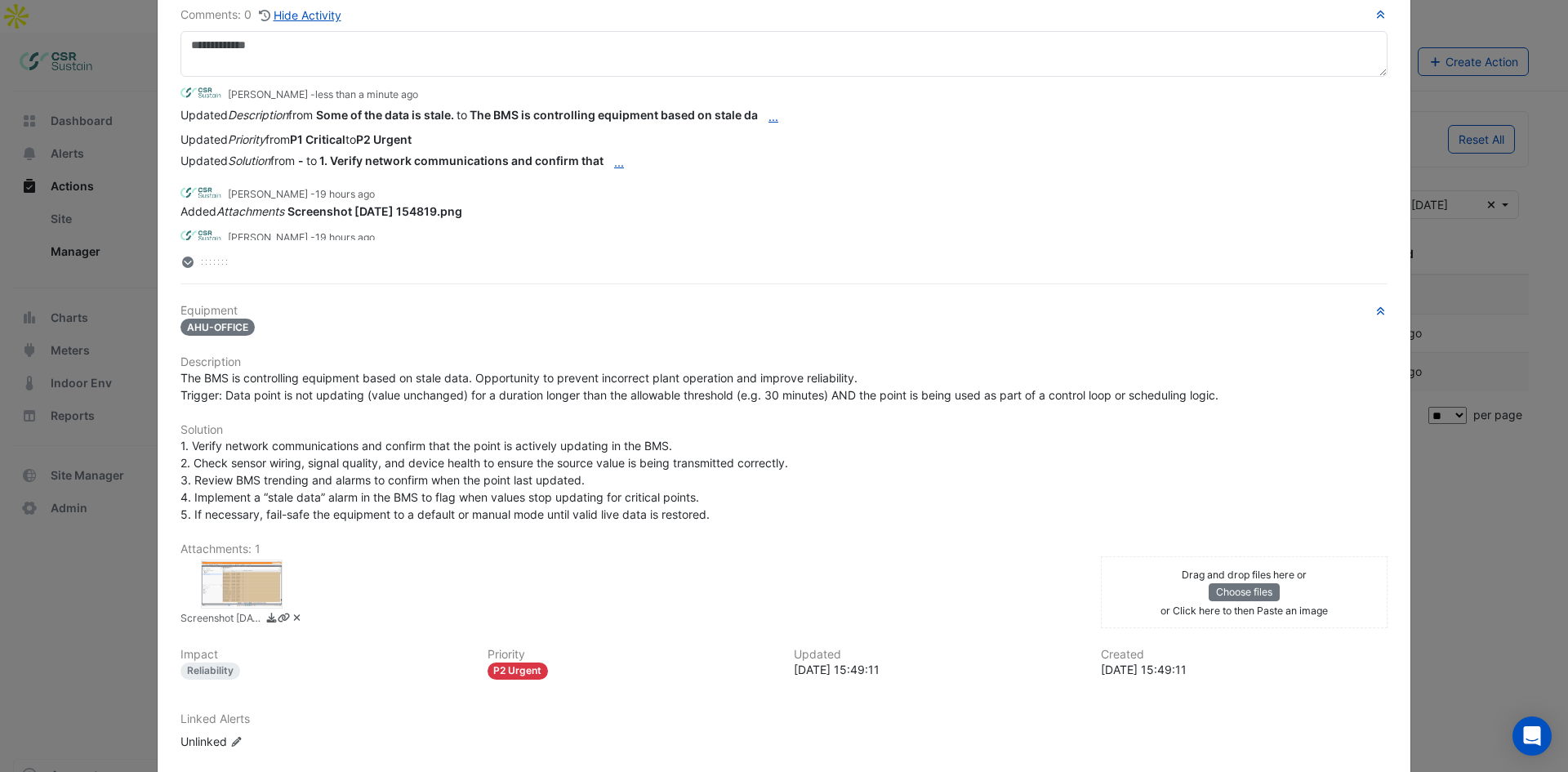
click at [122, 553] on ngb-modal-window "8 Exchange Quay Stale Data New -> Luke Cleary More Resolve On Hold Not Doing Ap…" at bounding box center [784, 386] width 1568 height 772
click at [67, 569] on ngb-modal-window "8 Exchange Quay Stale Data New -> Luke Cleary More Resolve On Hold Not Doing Ap…" at bounding box center [784, 386] width 1568 height 772
click at [70, 570] on ngb-modal-window "8 Exchange Quay Stale Data New -> Luke Cleary More Resolve On Hold Not Doing Ap…" at bounding box center [784, 386] width 1568 height 772
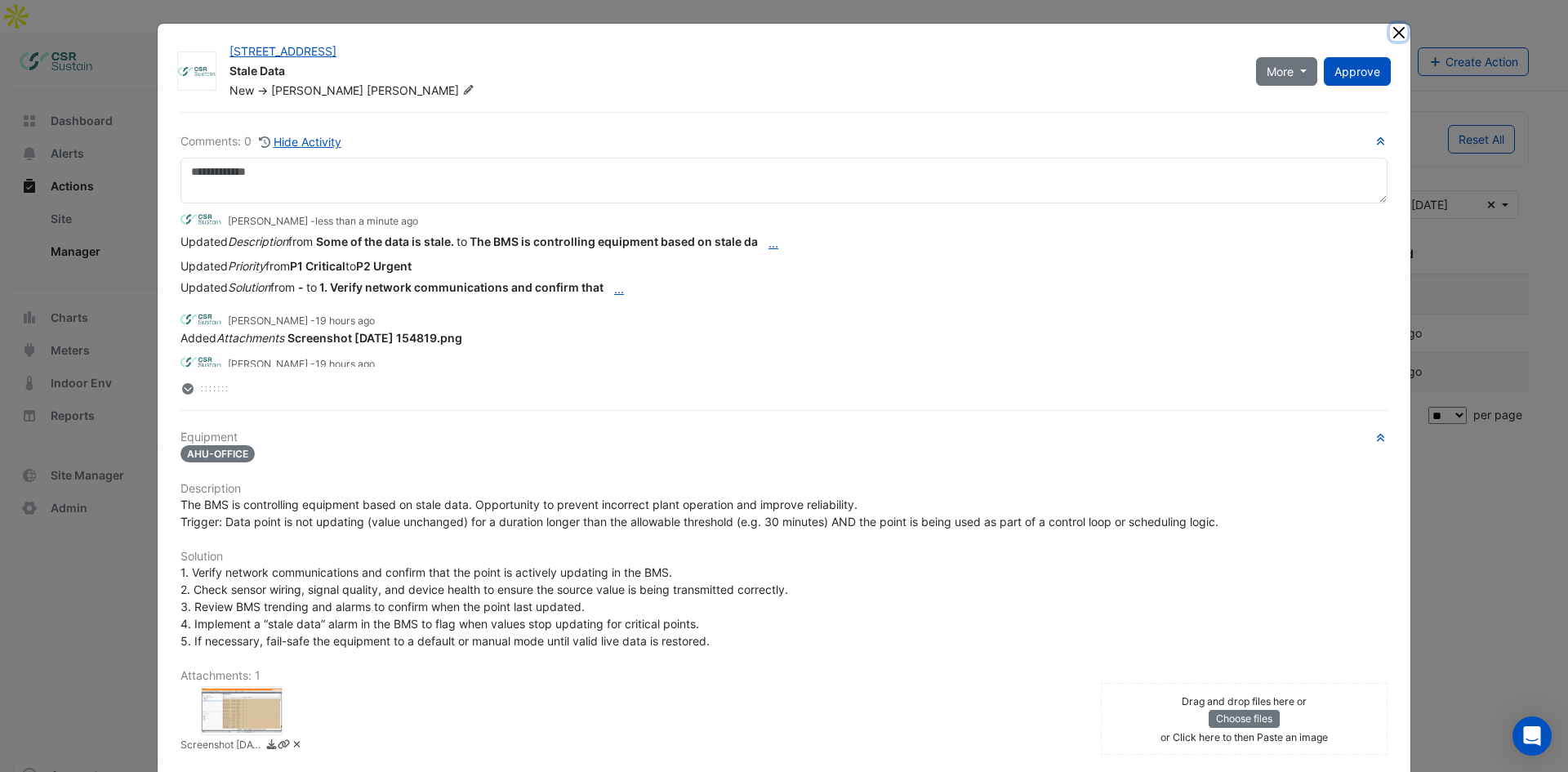
click at [1397, 26] on button "Close" at bounding box center [1398, 32] width 17 height 17
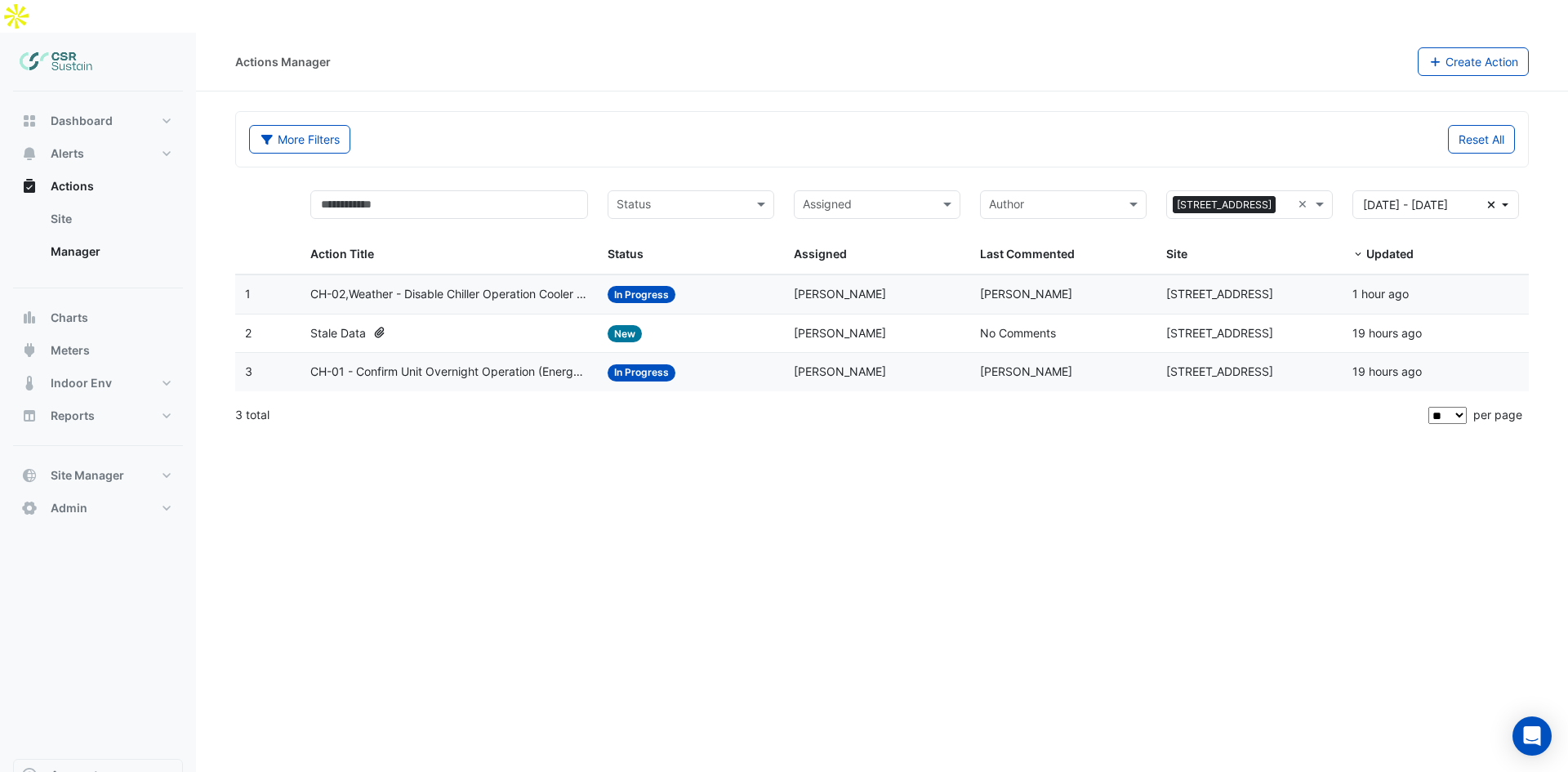
click at [598, 452] on div "Actions Manager Create Action More Filters Reset All Status Assigned Sites × 8 …" at bounding box center [881, 419] width 1372 height 772
click at [521, 285] on span "CH-02,Weather - Disable Chiller Operation Cooler Weather (Energy Saving)" at bounding box center [449, 294] width 278 height 19
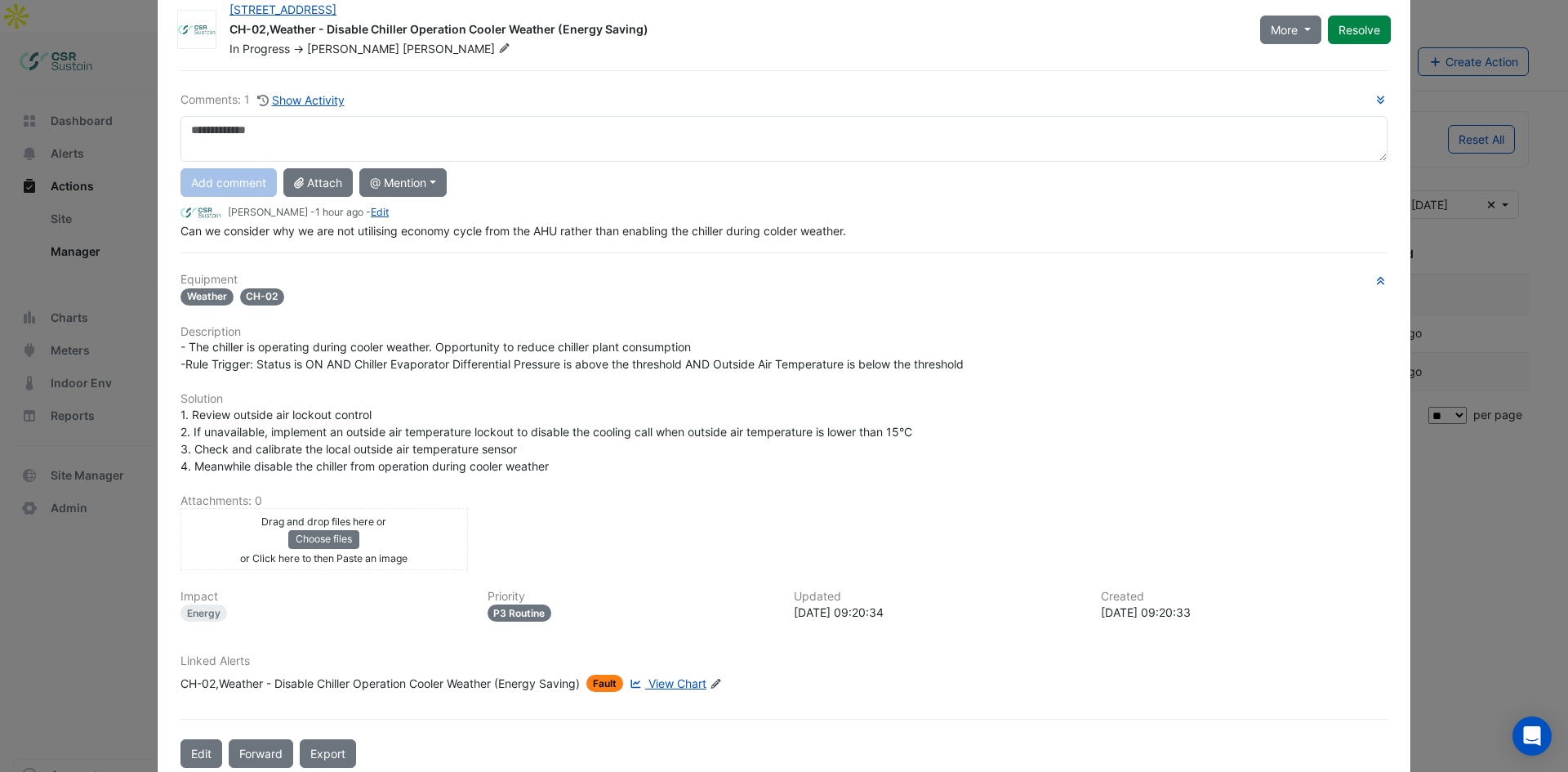
scroll to position [39, 0]
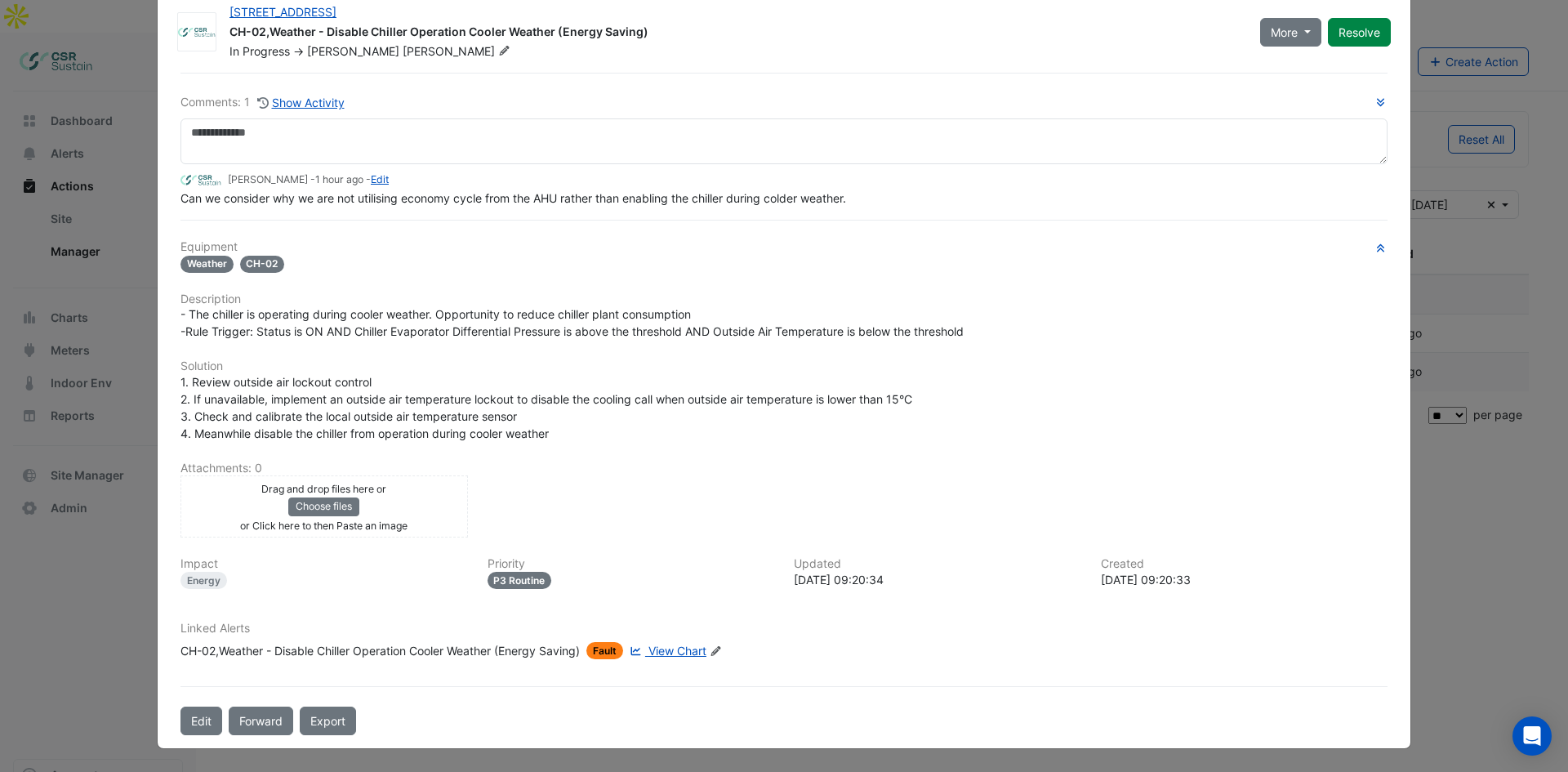
drag, startPoint x: 410, startPoint y: 630, endPoint x: 352, endPoint y: 673, distance: 72.2
click at [201, 723] on button "Edit" at bounding box center [201, 720] width 41 height 29
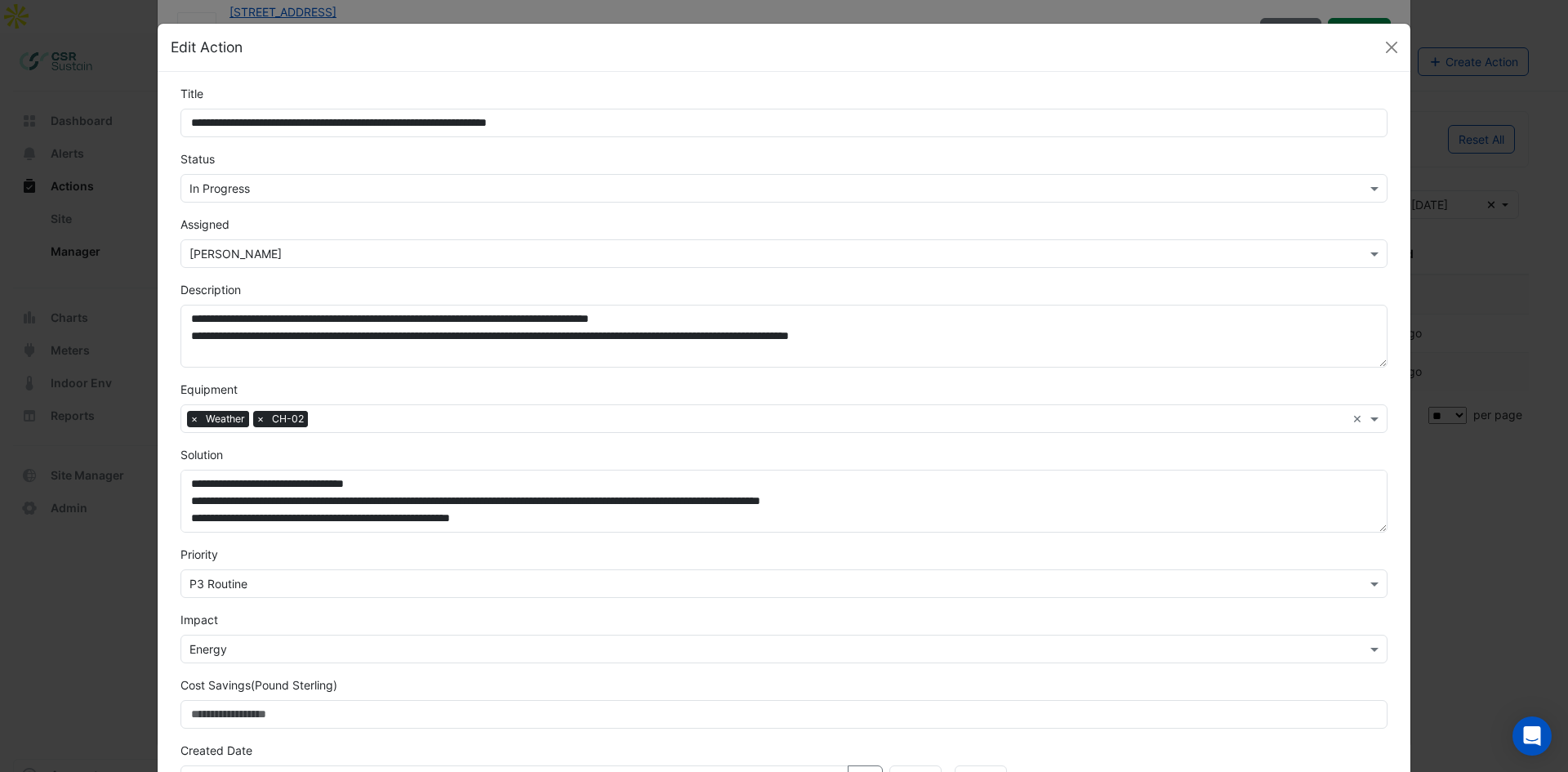
click at [252, 190] on input "text" at bounding box center [767, 189] width 1156 height 17
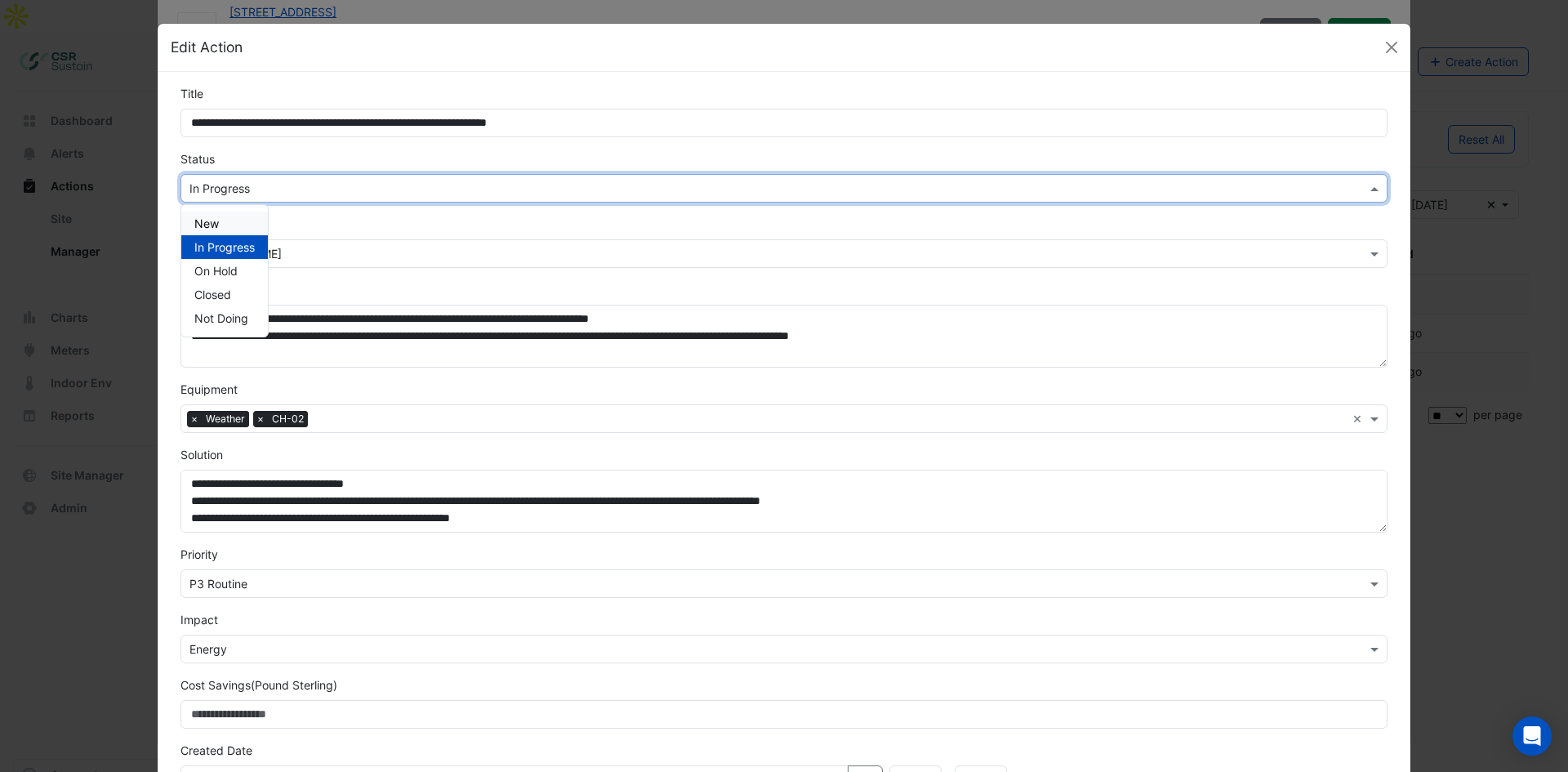
click at [234, 233] on div "New" at bounding box center [225, 223] width 87 height 24
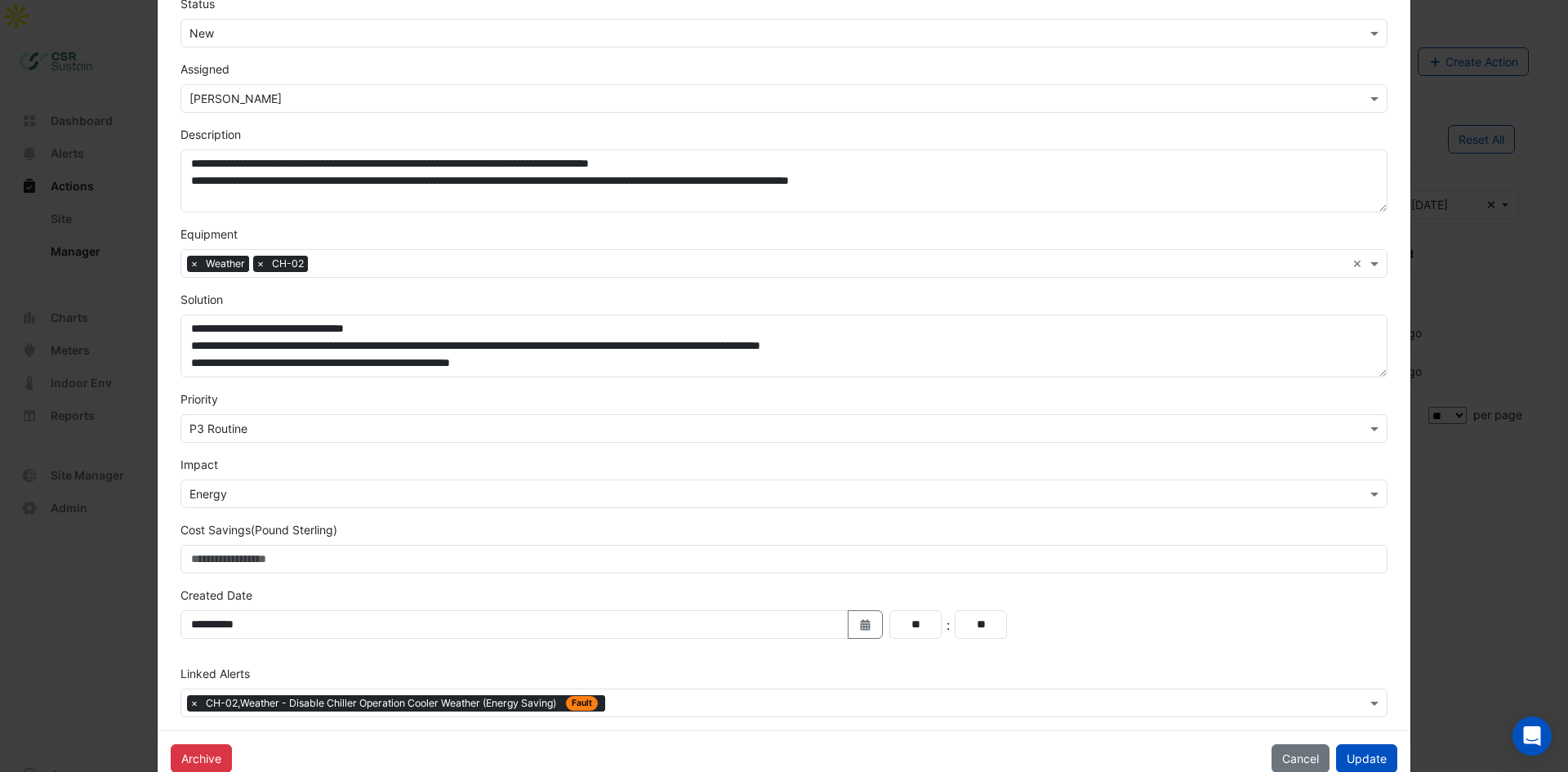
scroll to position [193, 0]
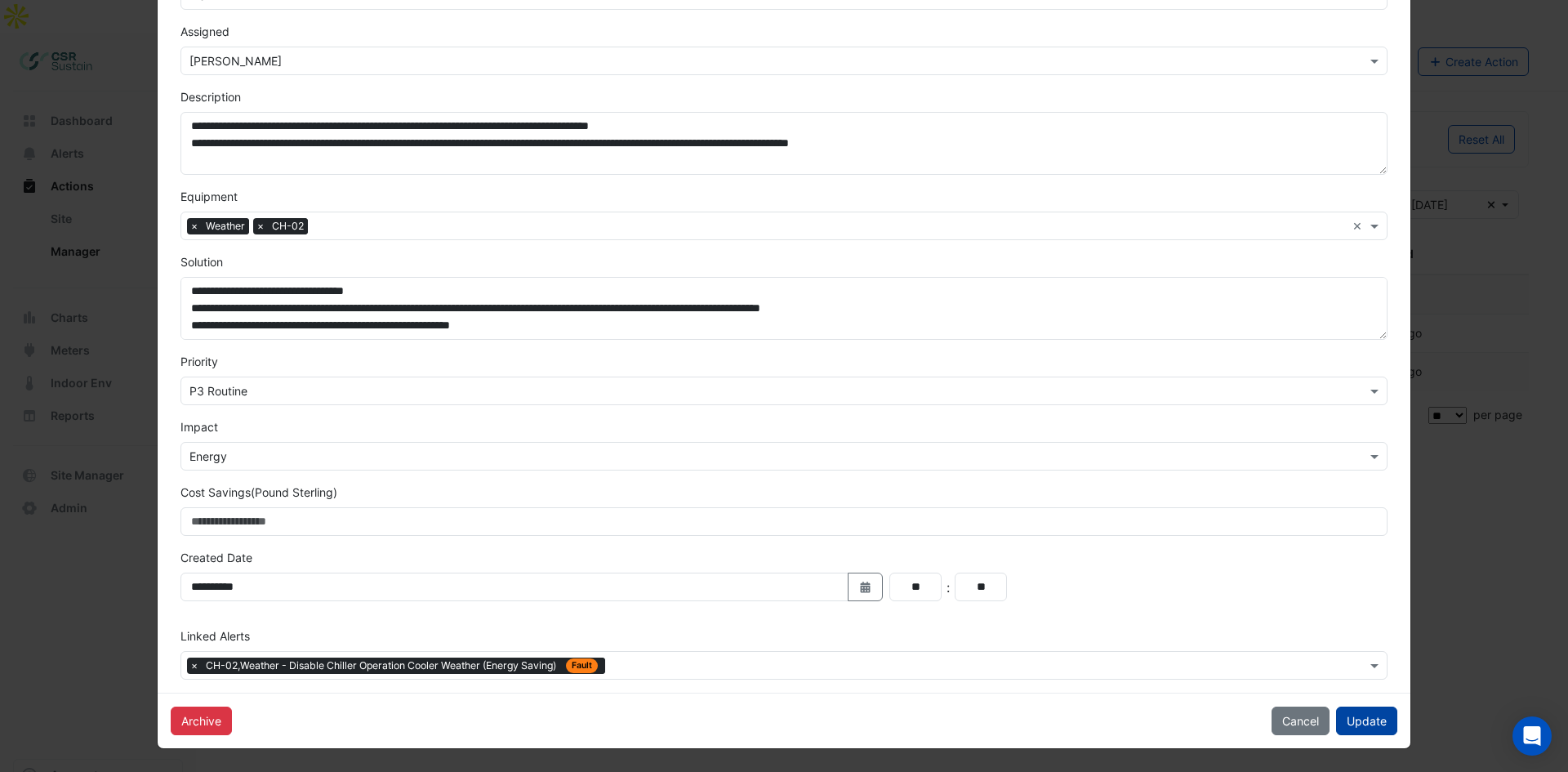
drag, startPoint x: 1486, startPoint y: 548, endPoint x: 1358, endPoint y: 706, distance: 203.3
click at [1362, 725] on button "Update" at bounding box center [1367, 720] width 61 height 29
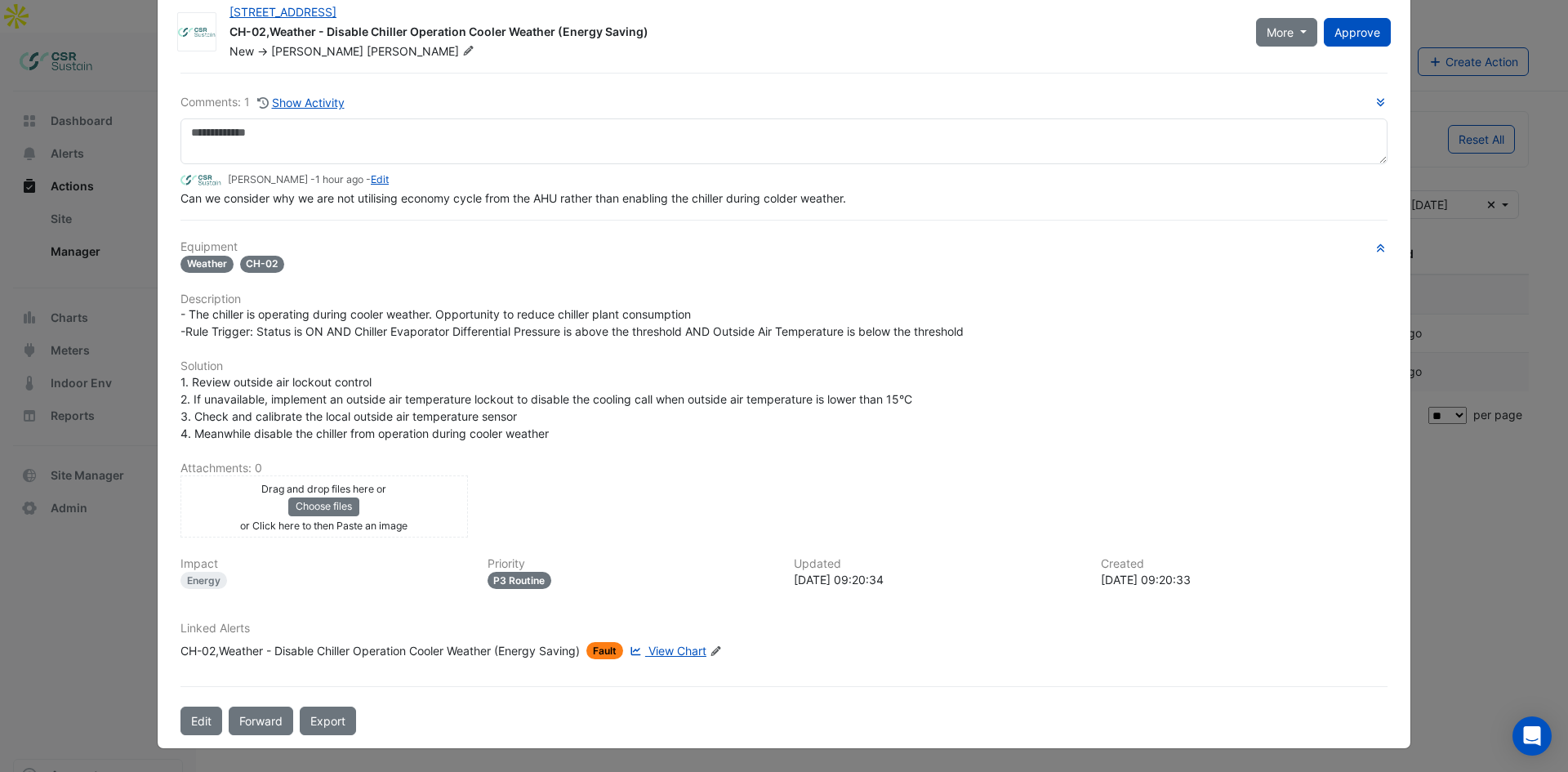
click at [158, 369] on div "8 Exchange Quay CH-02,Weather - Disable Chiller Operation Cooler Weather (Energ…" at bounding box center [784, 365] width 1253 height 763
click at [91, 392] on ngb-modal-window "8 Exchange Quay CH-02,Weather - Disable Chiller Operation Cooler Weather (Energ…" at bounding box center [784, 386] width 1568 height 772
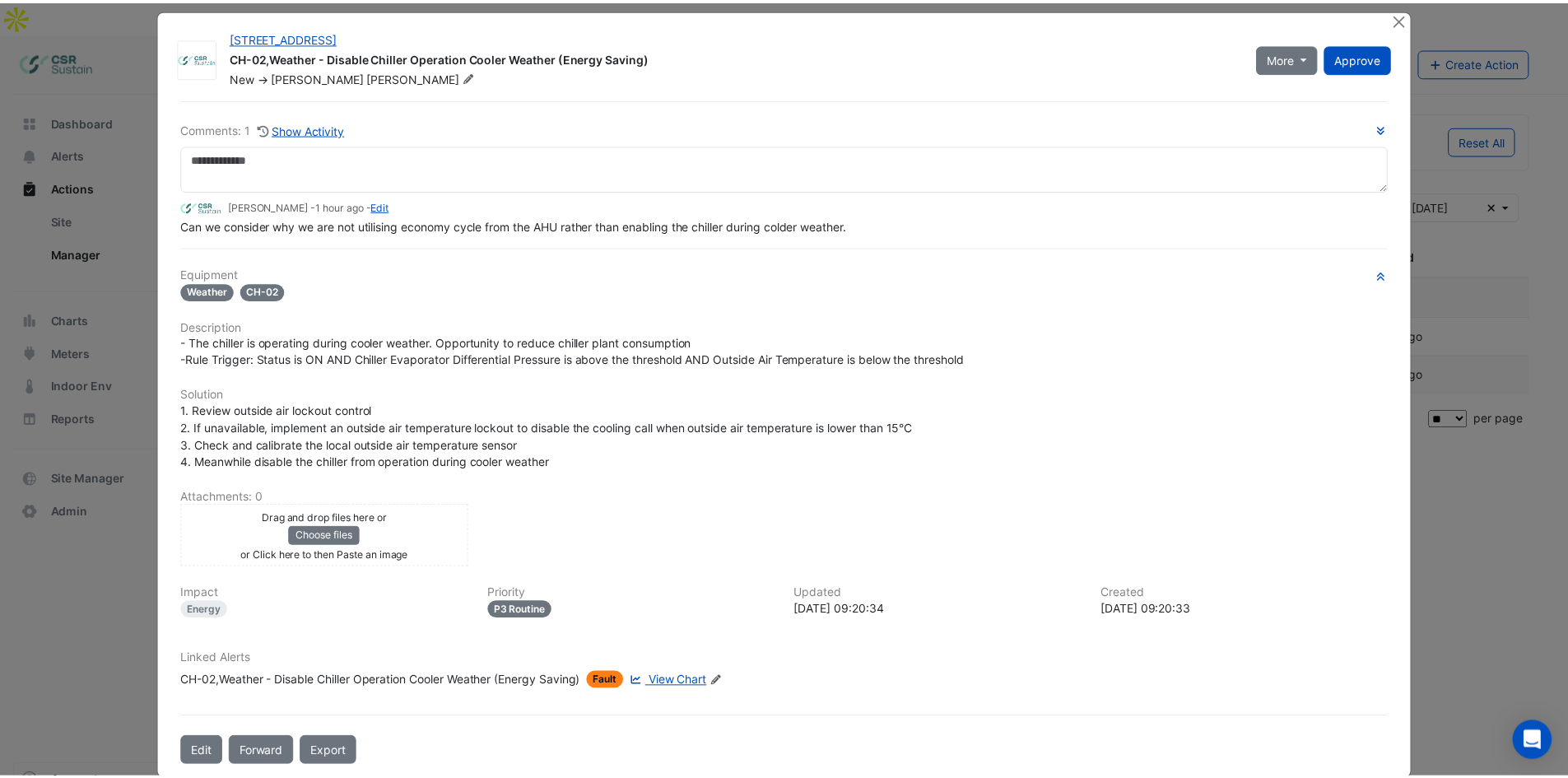
scroll to position [0, 0]
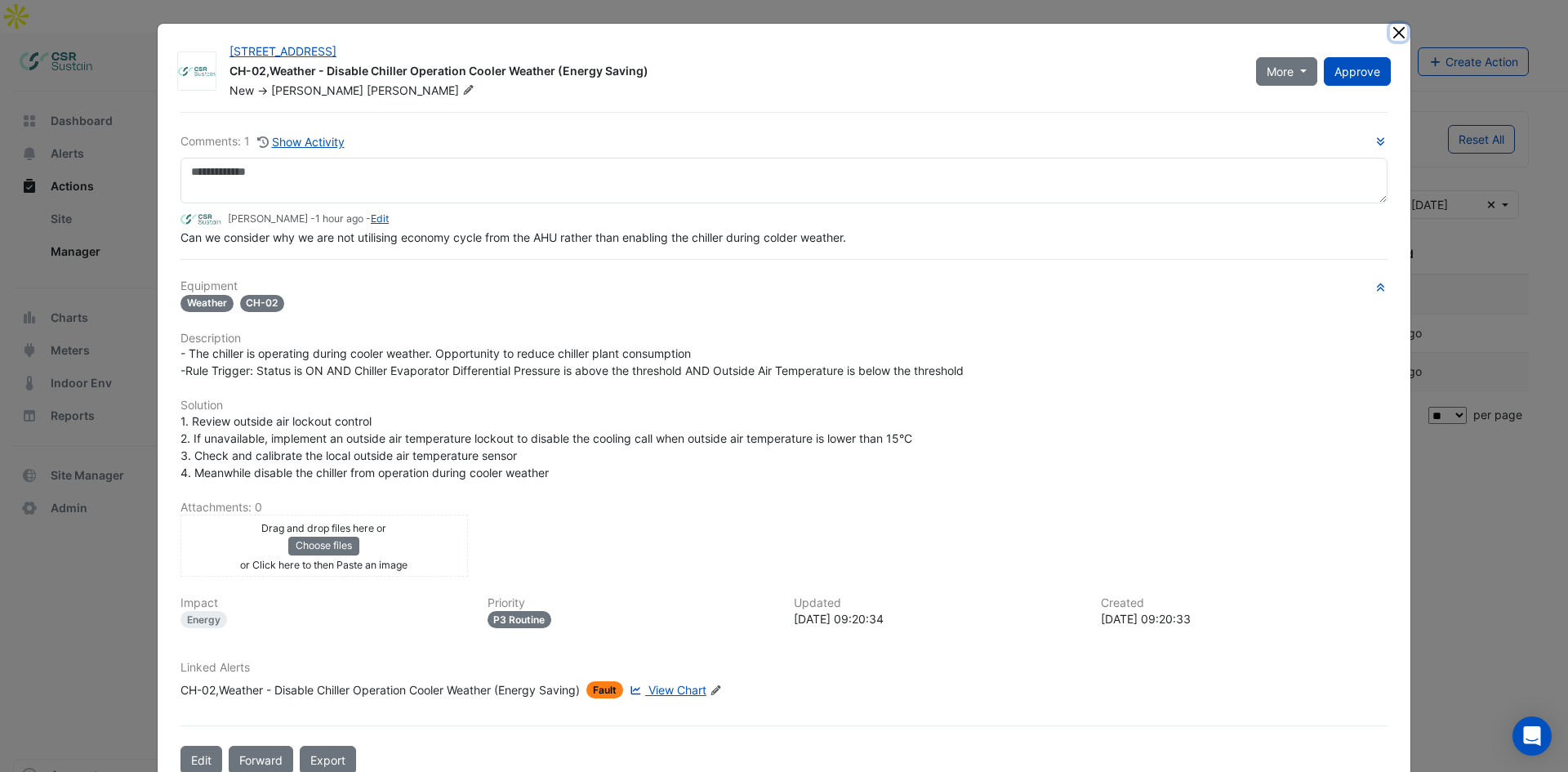
click at [1392, 35] on button "Close" at bounding box center [1398, 32] width 17 height 17
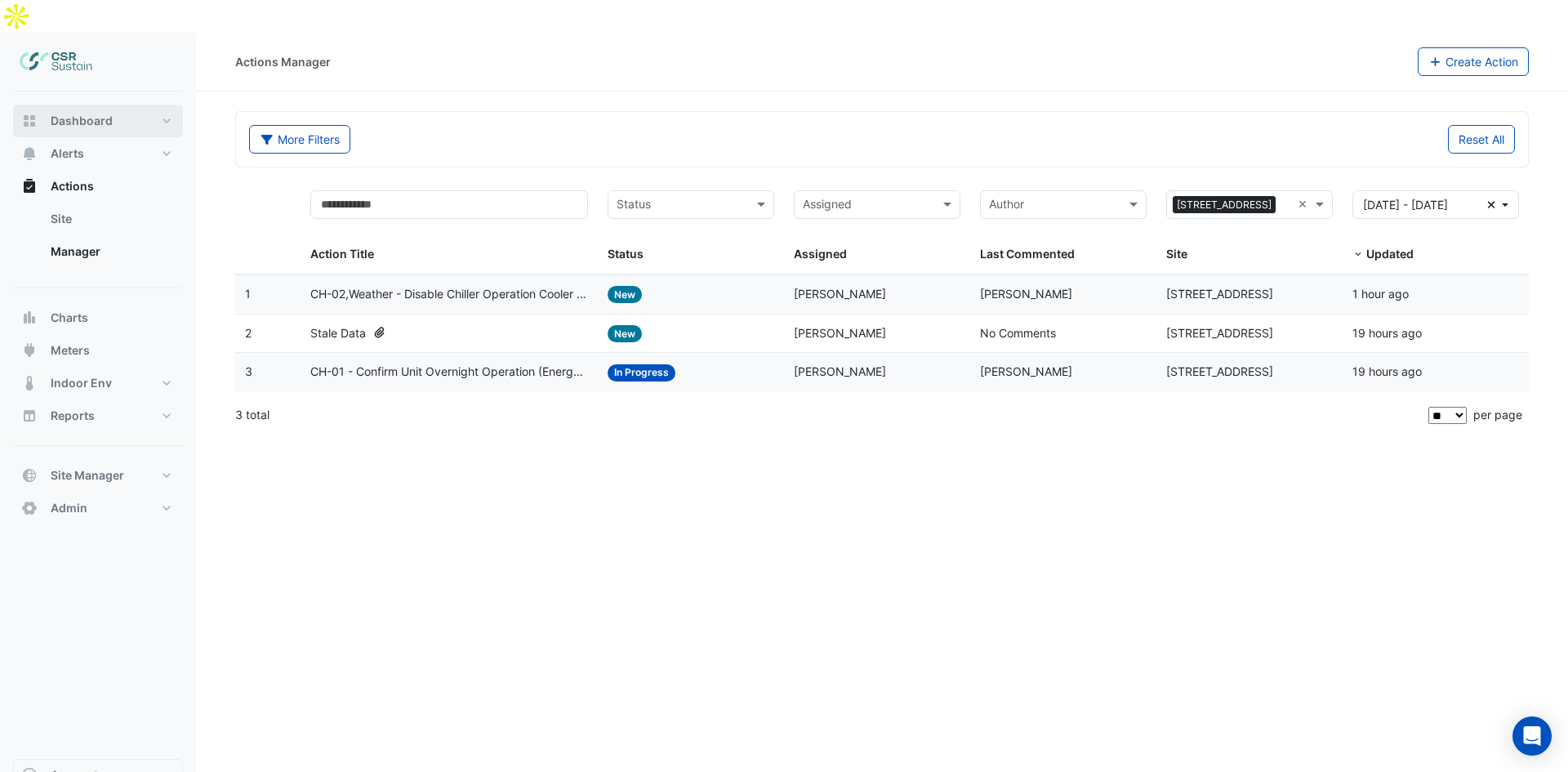
click at [93, 113] on span "Dashboard" at bounding box center [81, 120] width 62 height 17
select select "**"
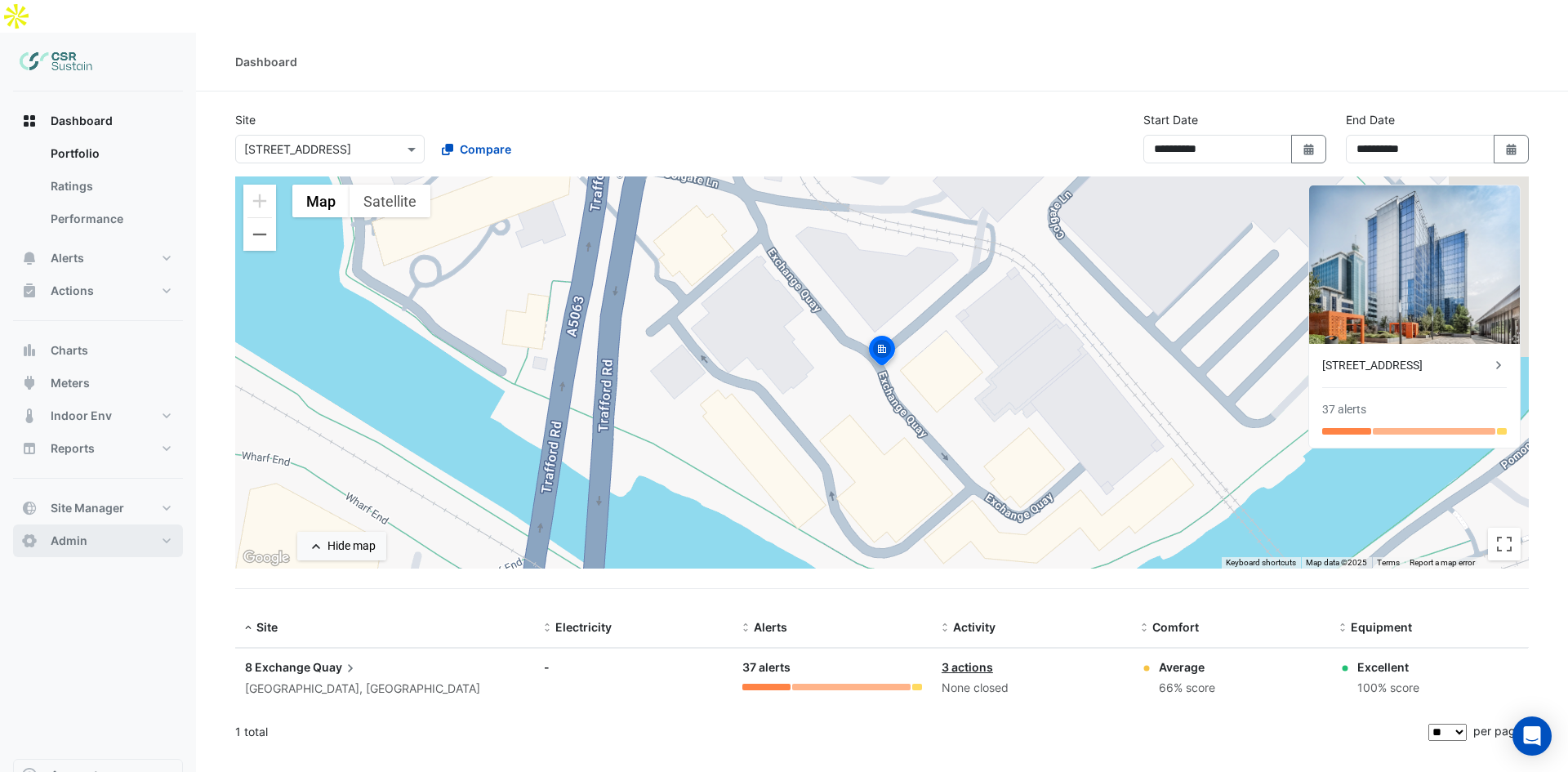
click at [121, 524] on button "Admin" at bounding box center [98, 540] width 170 height 33
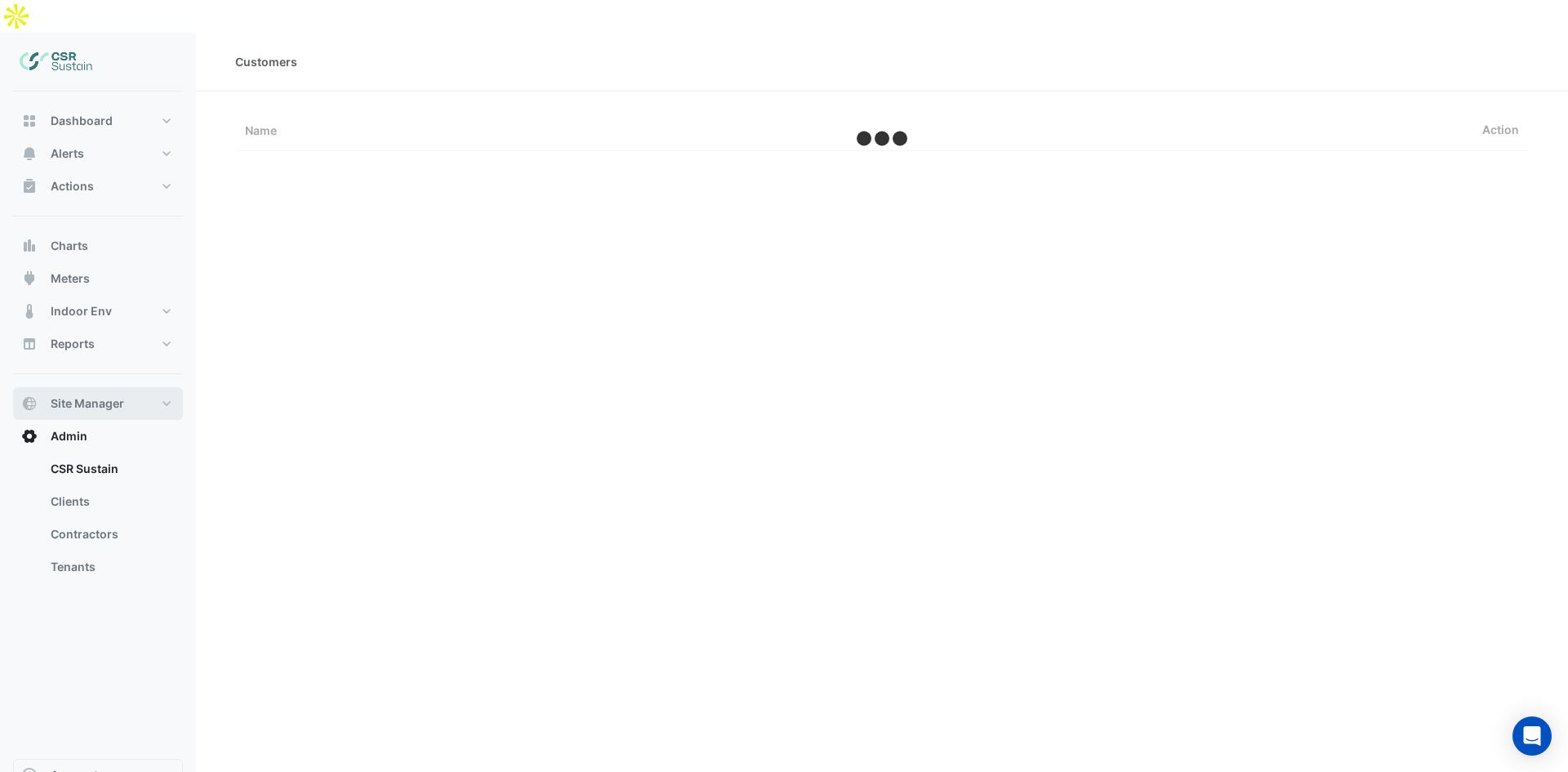
click at [77, 395] on span "Site Manager" at bounding box center [87, 403] width 73 height 17
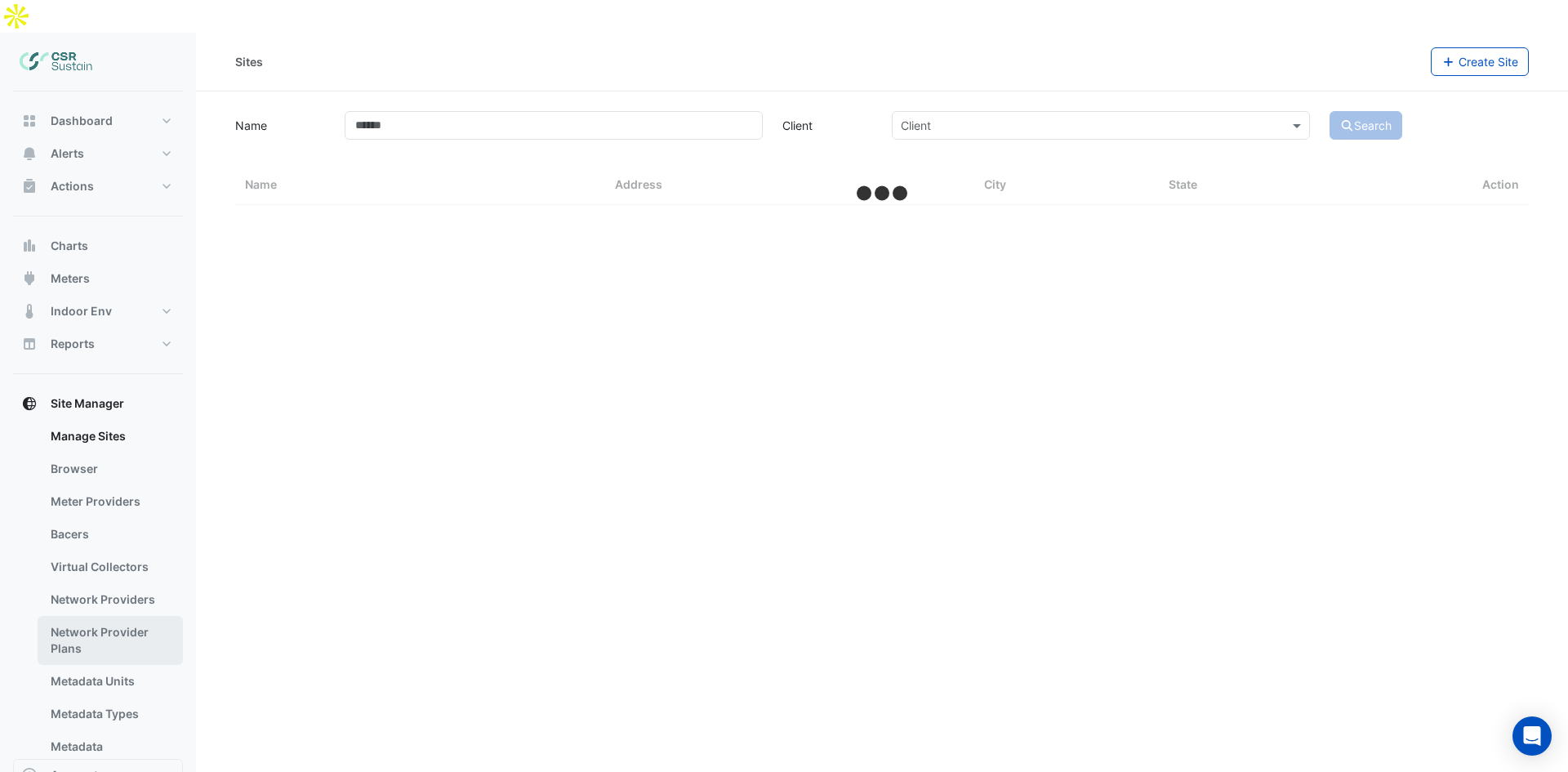
select select "**"
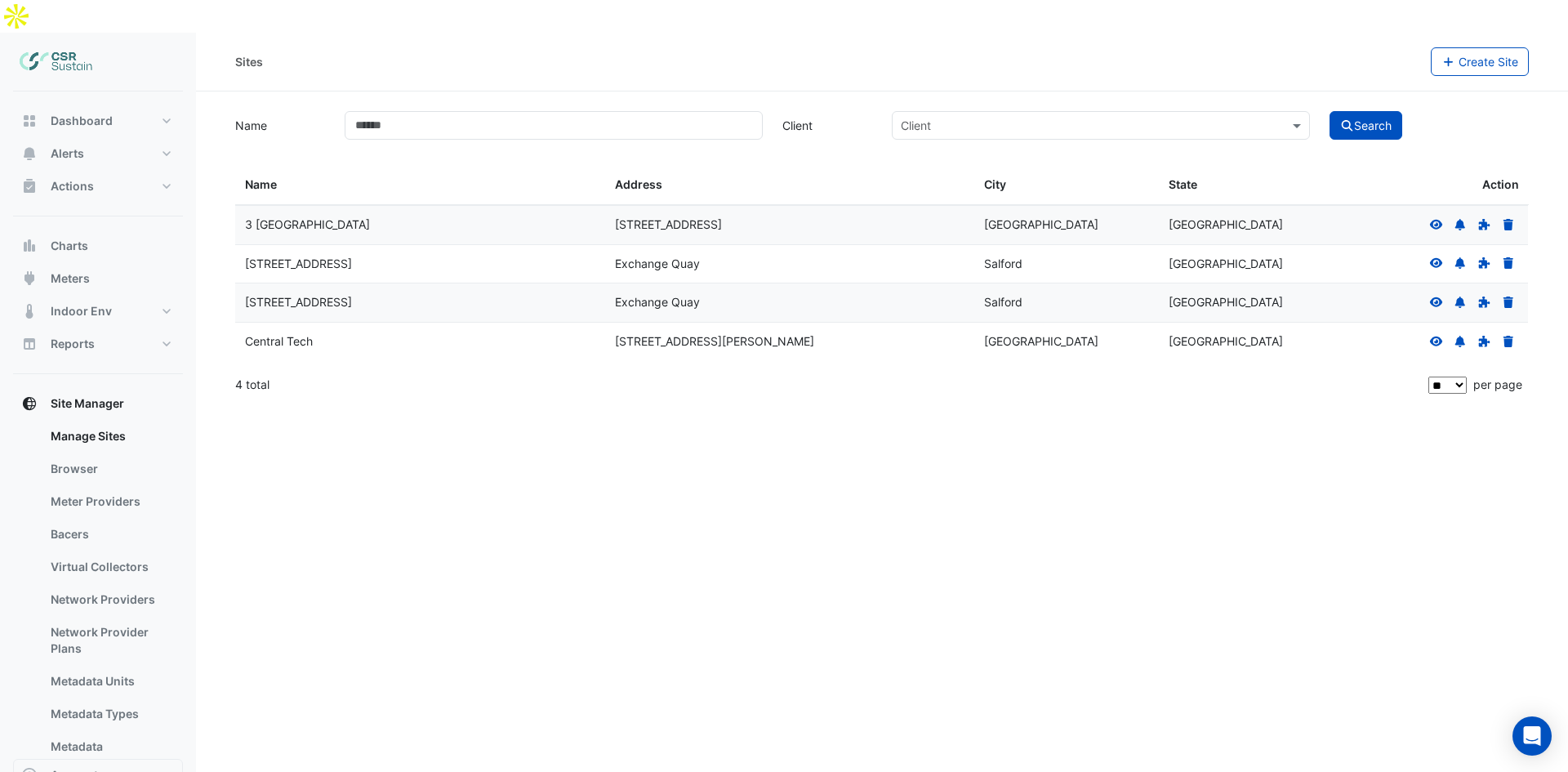
click at [1434, 297] on icon at bounding box center [1436, 302] width 13 height 10
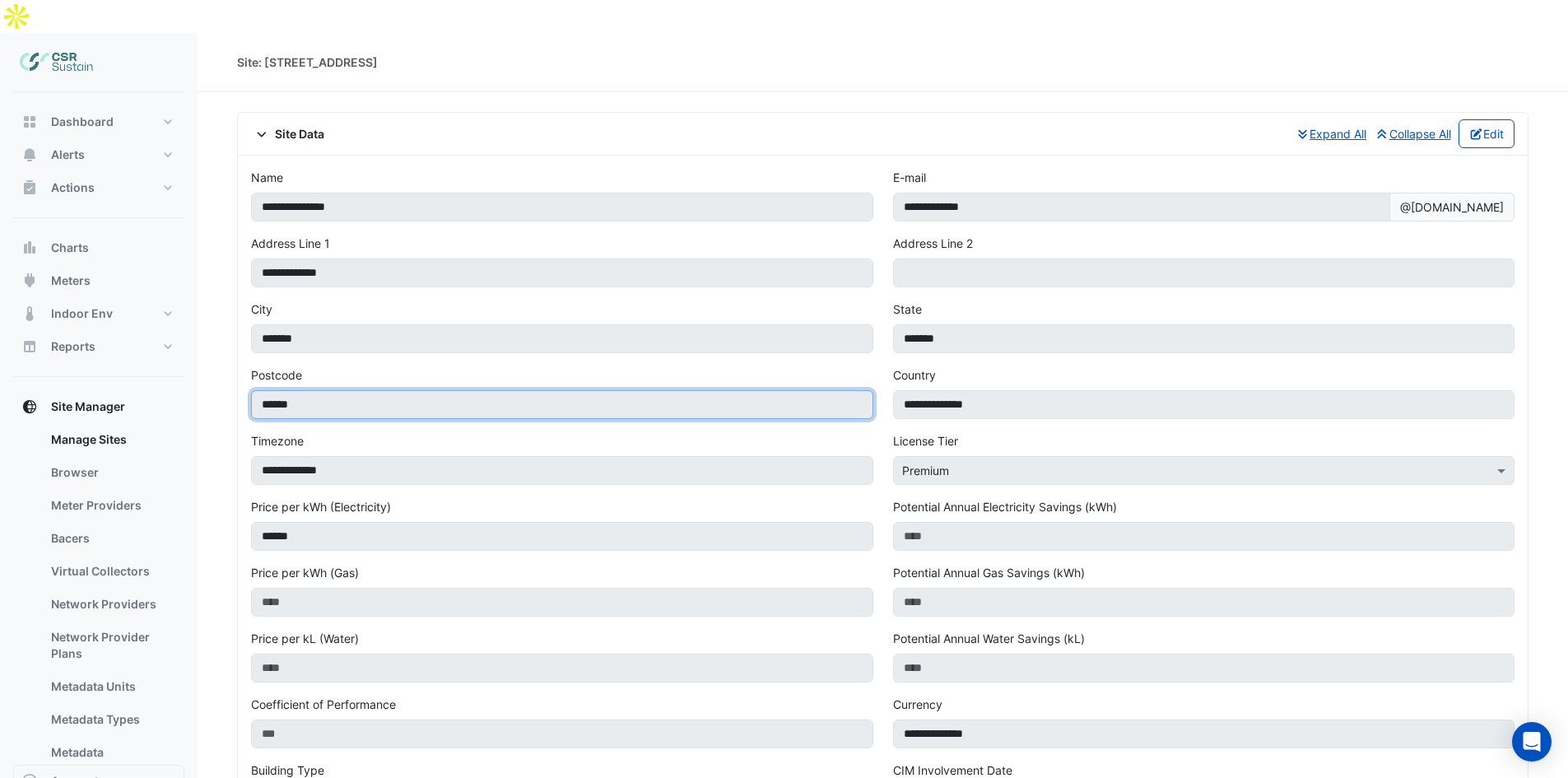
scroll to position [912, 0]
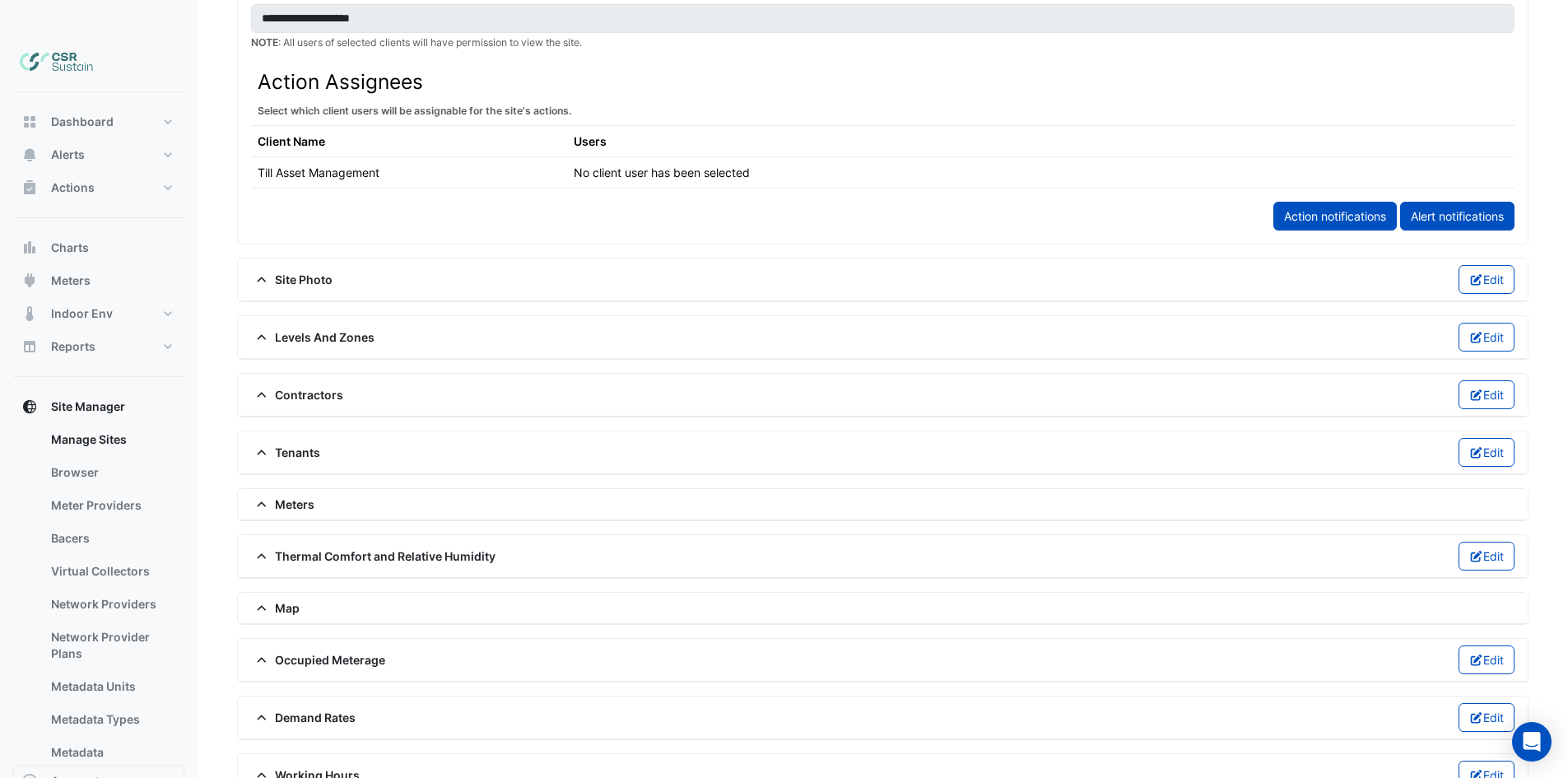
drag, startPoint x: 553, startPoint y: 544, endPoint x: 227, endPoint y: 525, distance: 326.6
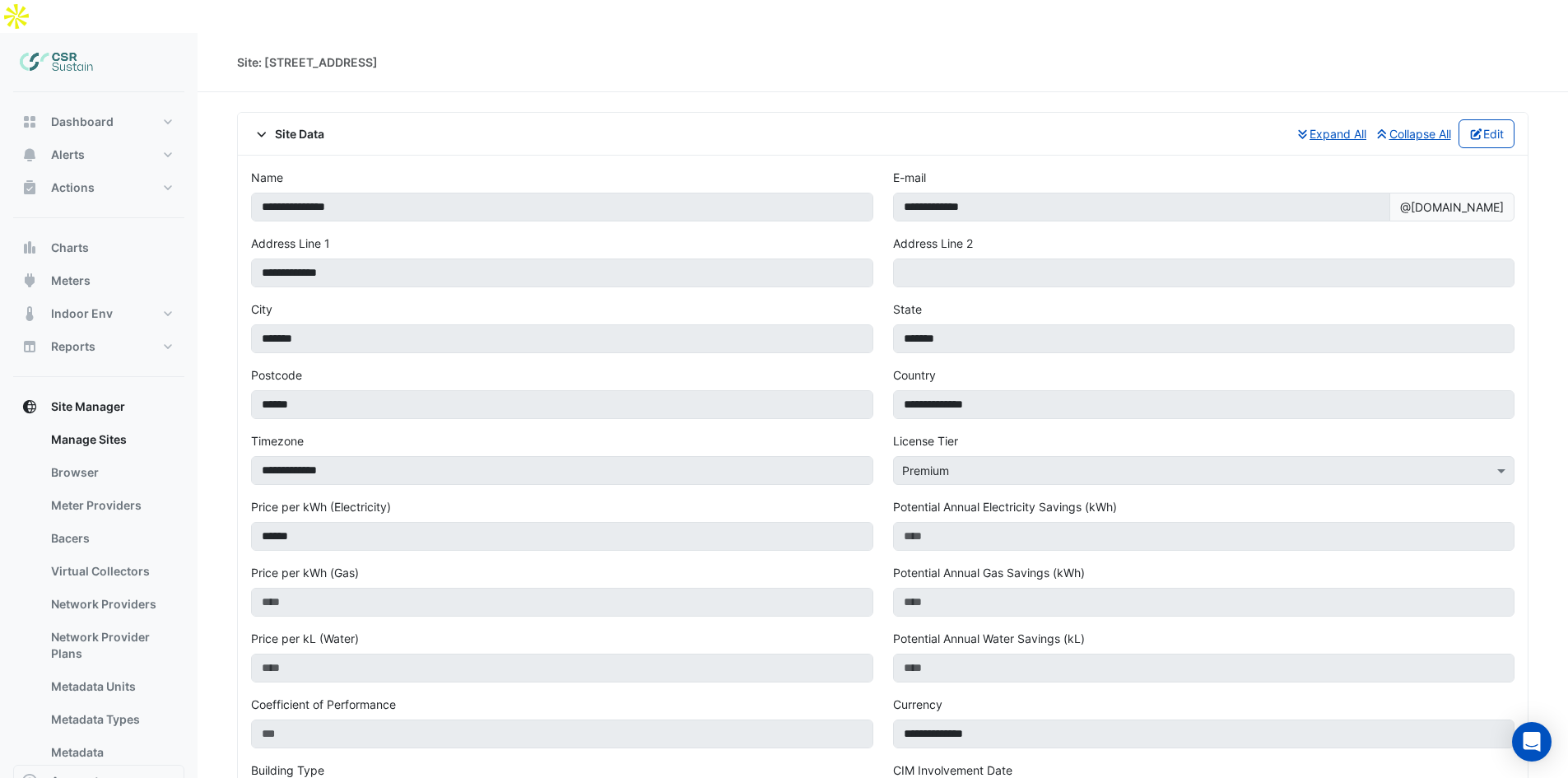
scroll to position [912, 0]
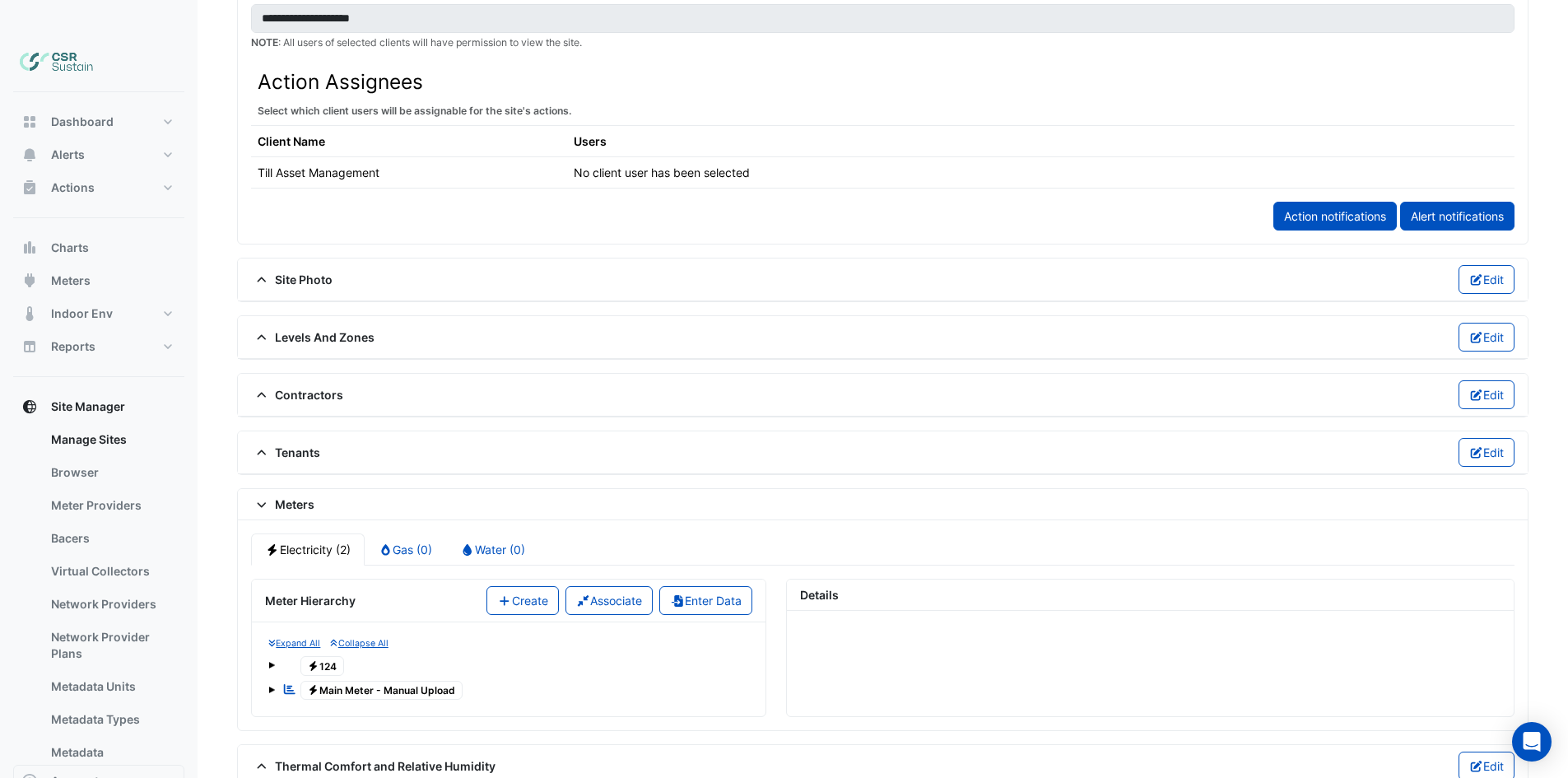
click at [312, 661] on icon at bounding box center [312, 666] width 7 height 10
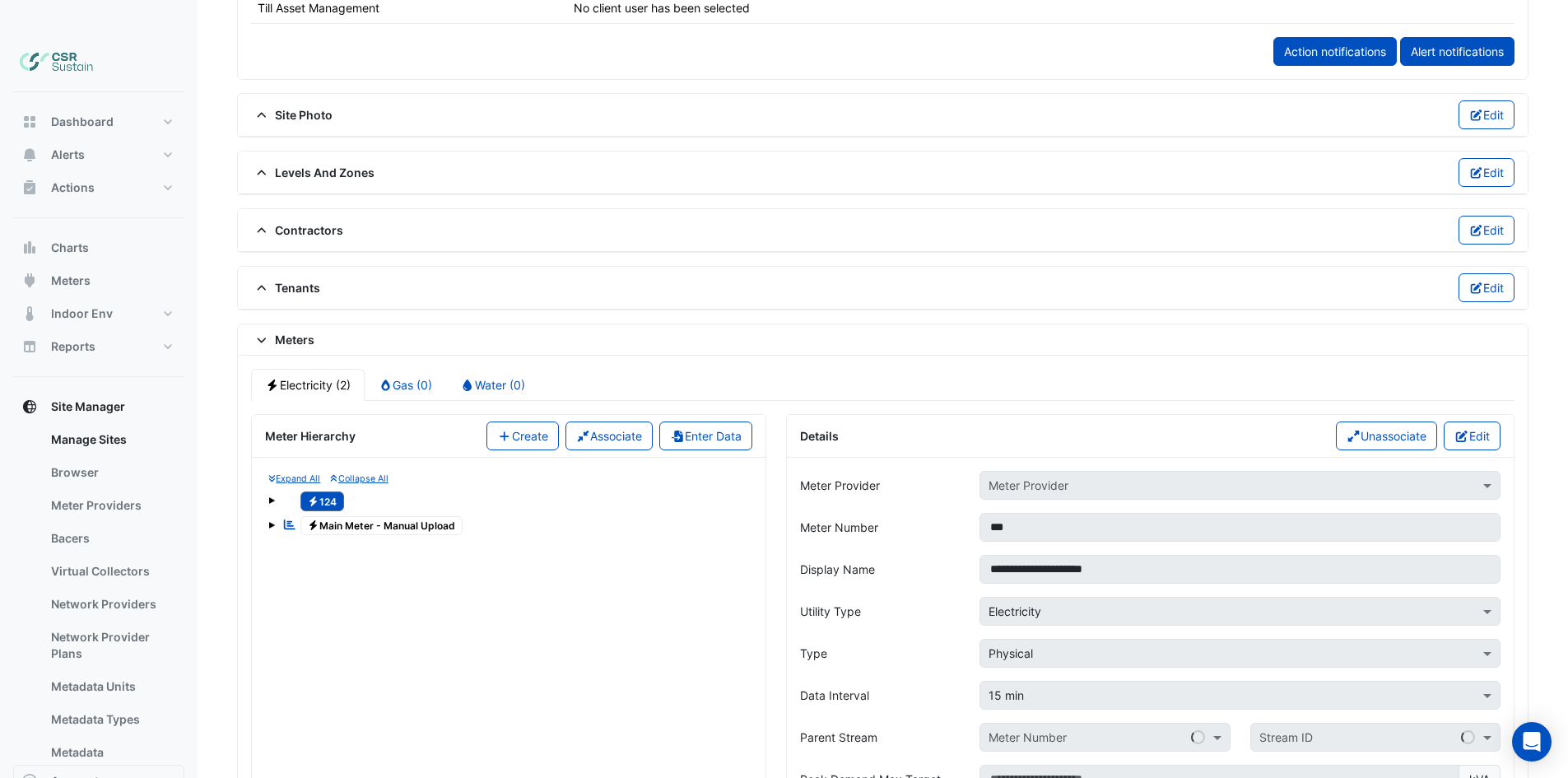
scroll to position [0, 0]
drag, startPoint x: 335, startPoint y: 495, endPoint x: 364, endPoint y: 487, distance: 30.1
click at [335, 516] on span "Electricity Main Meter - Manual Upload" at bounding box center [382, 526] width 163 height 20
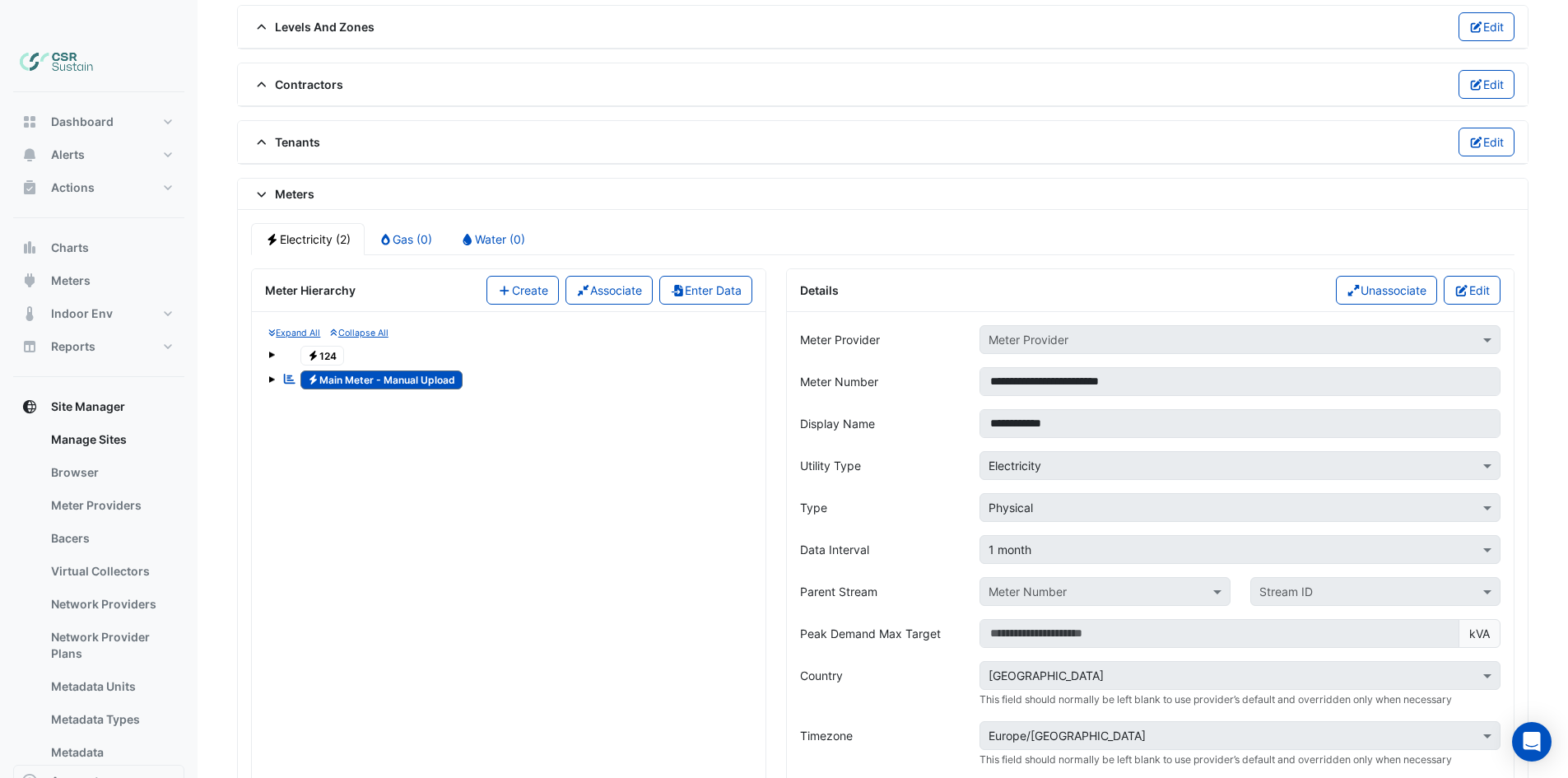
scroll to position [1242, 0]
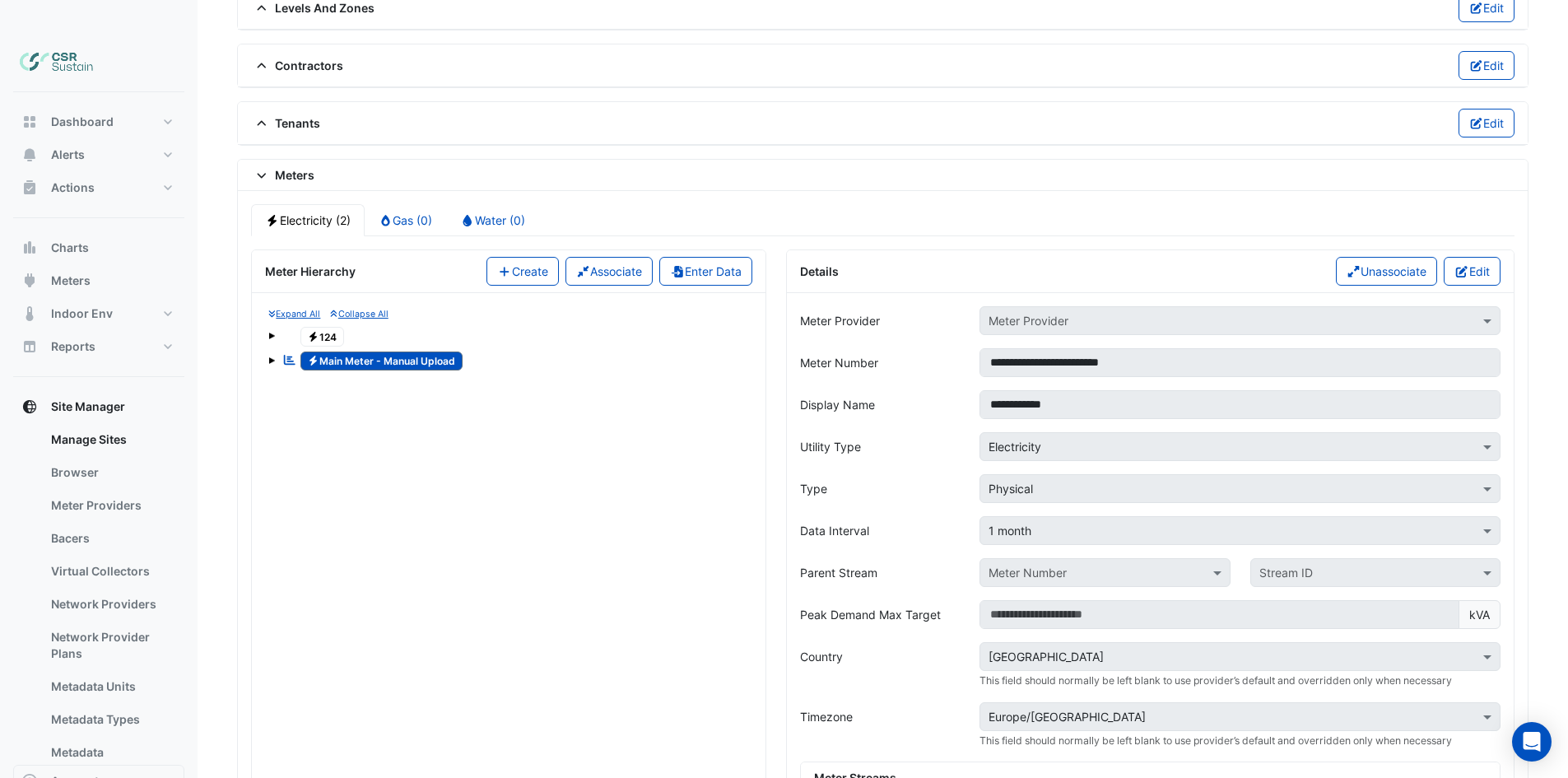
drag, startPoint x: 264, startPoint y: 330, endPoint x: 279, endPoint y: 330, distance: 15.0
click at [271, 330] on div "Expand All Collapse All Electricity 124 Reportable Electricity Main Meter - Man…" at bounding box center [508, 653] width 513 height 720
click at [279, 349] on div "Reportable Electricity Main Meter - Manual Upload" at bounding box center [372, 360] width 188 height 23
click at [273, 357] on span at bounding box center [272, 360] width 7 height 7
click at [324, 373] on div "1" at bounding box center [316, 384] width 45 height 23
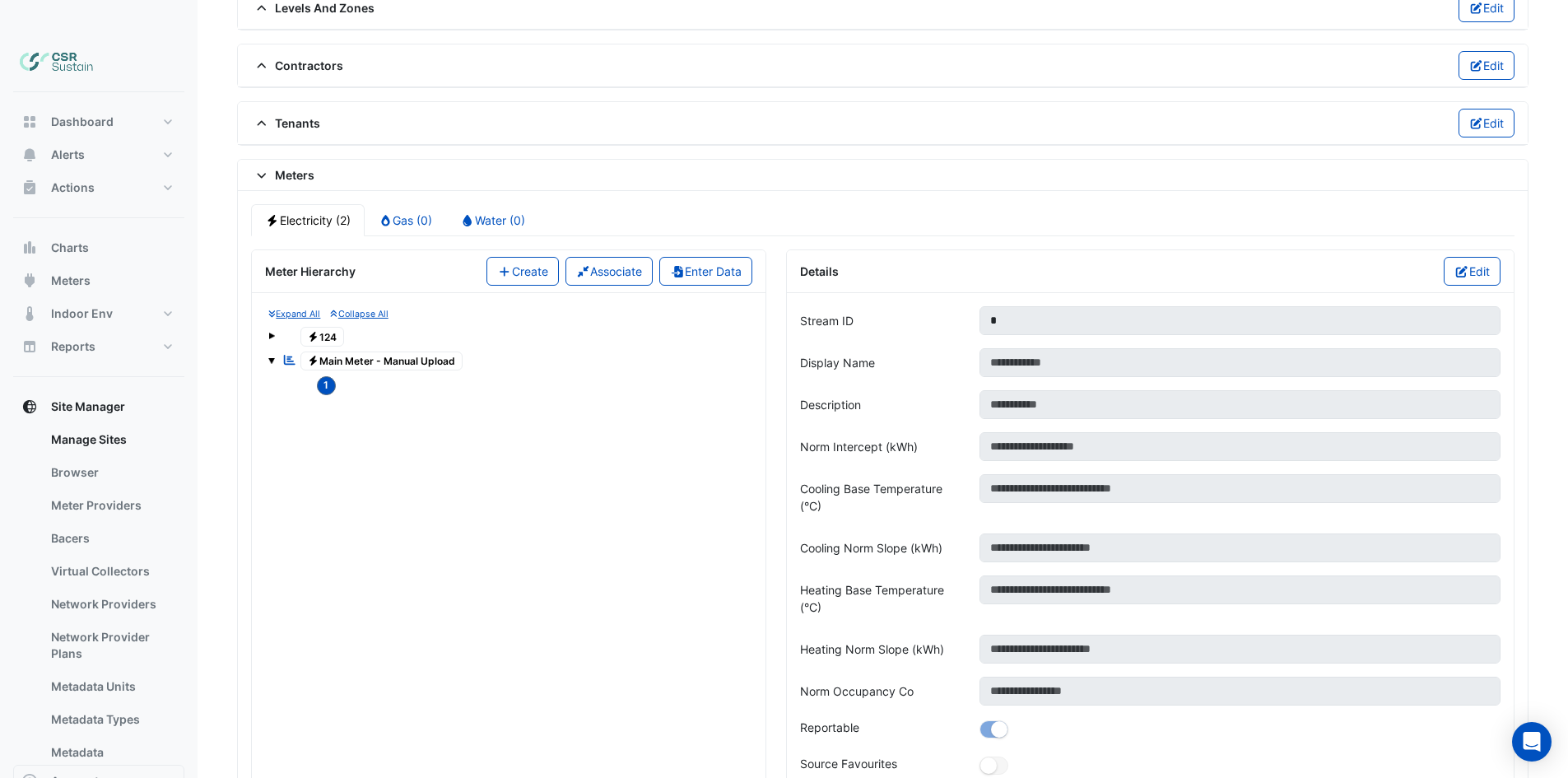
click at [324, 376] on span "1" at bounding box center [326, 385] width 20 height 19
click at [676, 266] on icon "button" at bounding box center [677, 272] width 15 height 12
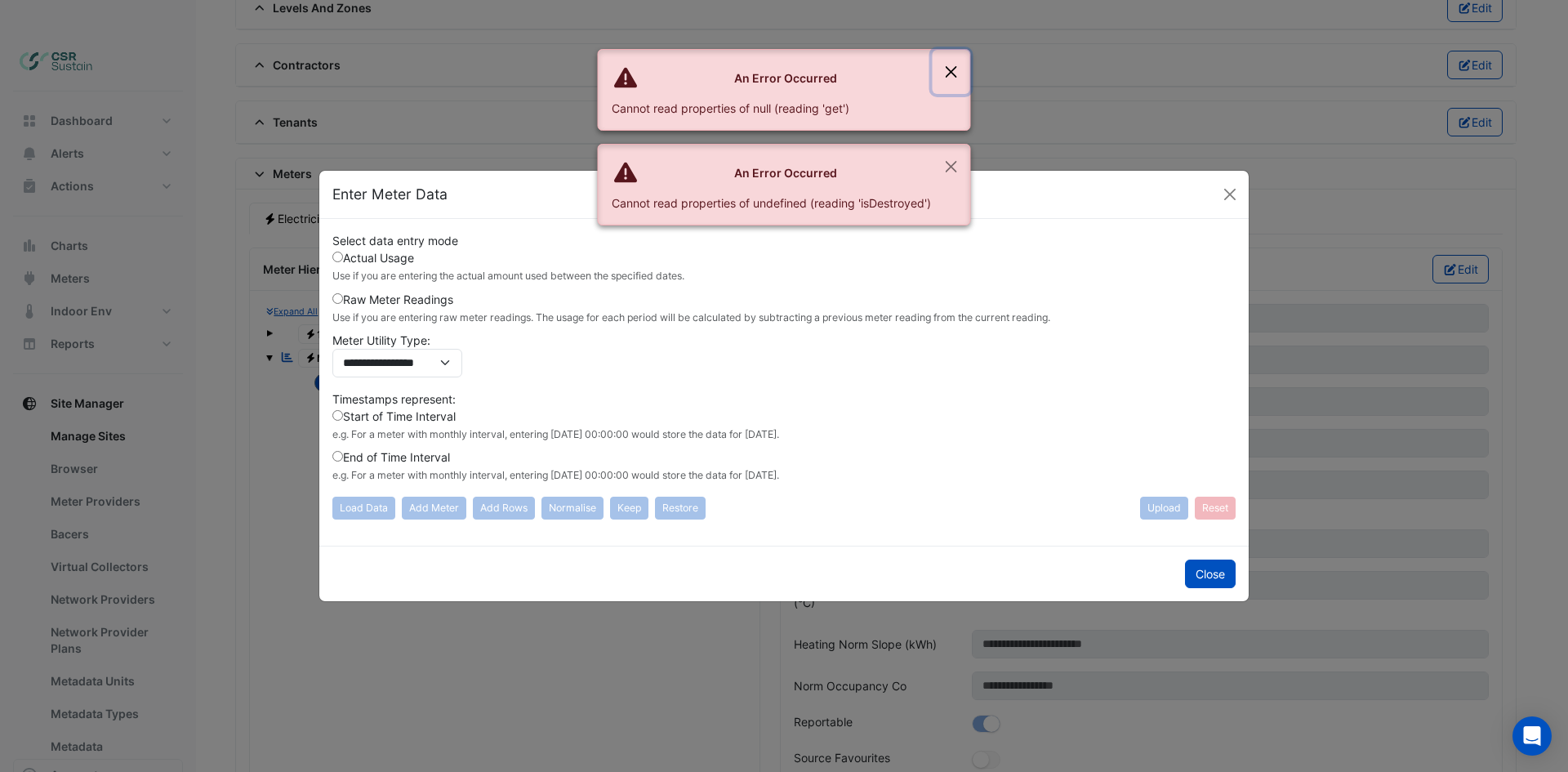
click at [952, 64] on button "Close" at bounding box center [951, 71] width 38 height 44
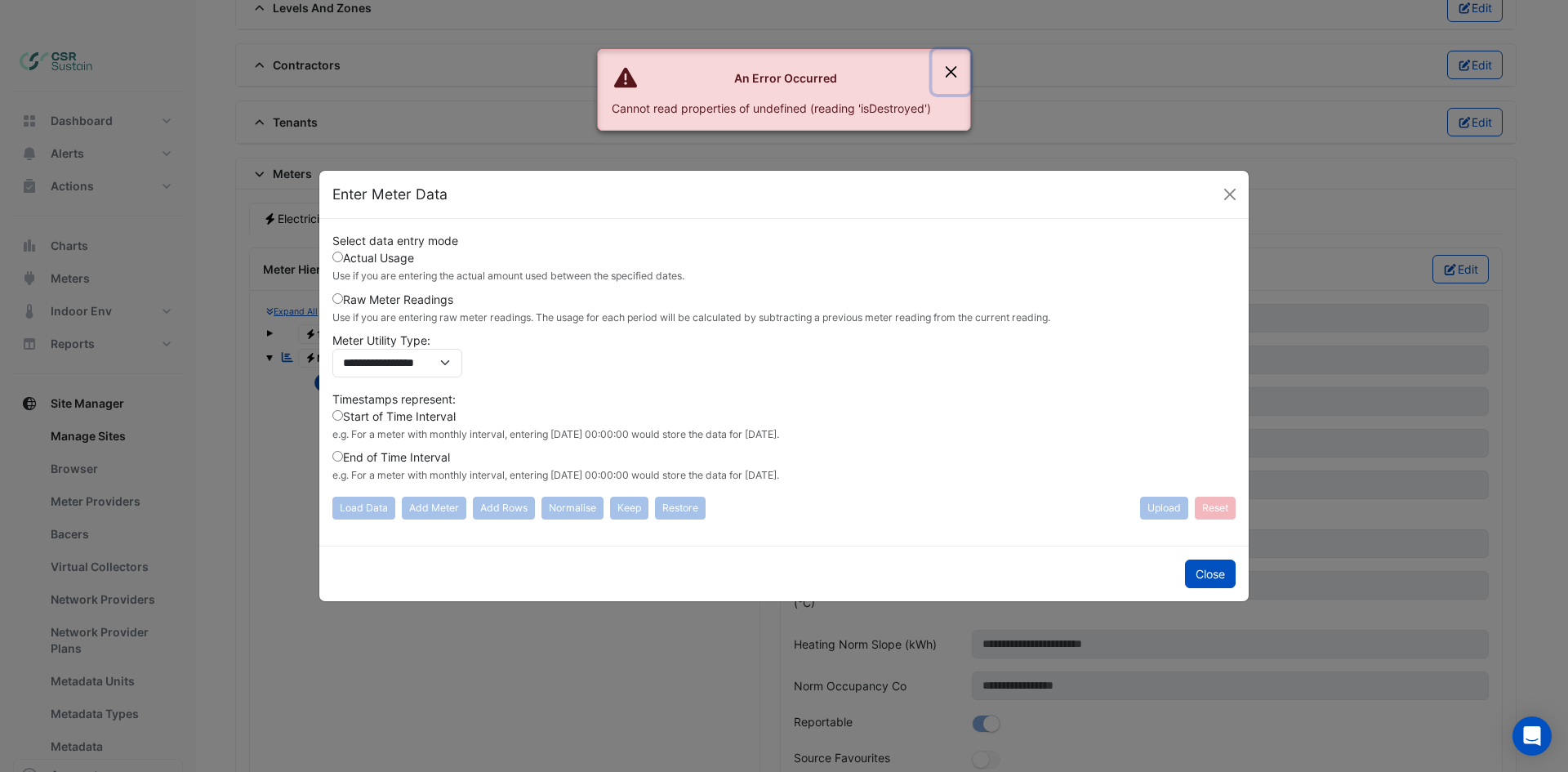
click at [956, 62] on button "Close" at bounding box center [951, 71] width 38 height 44
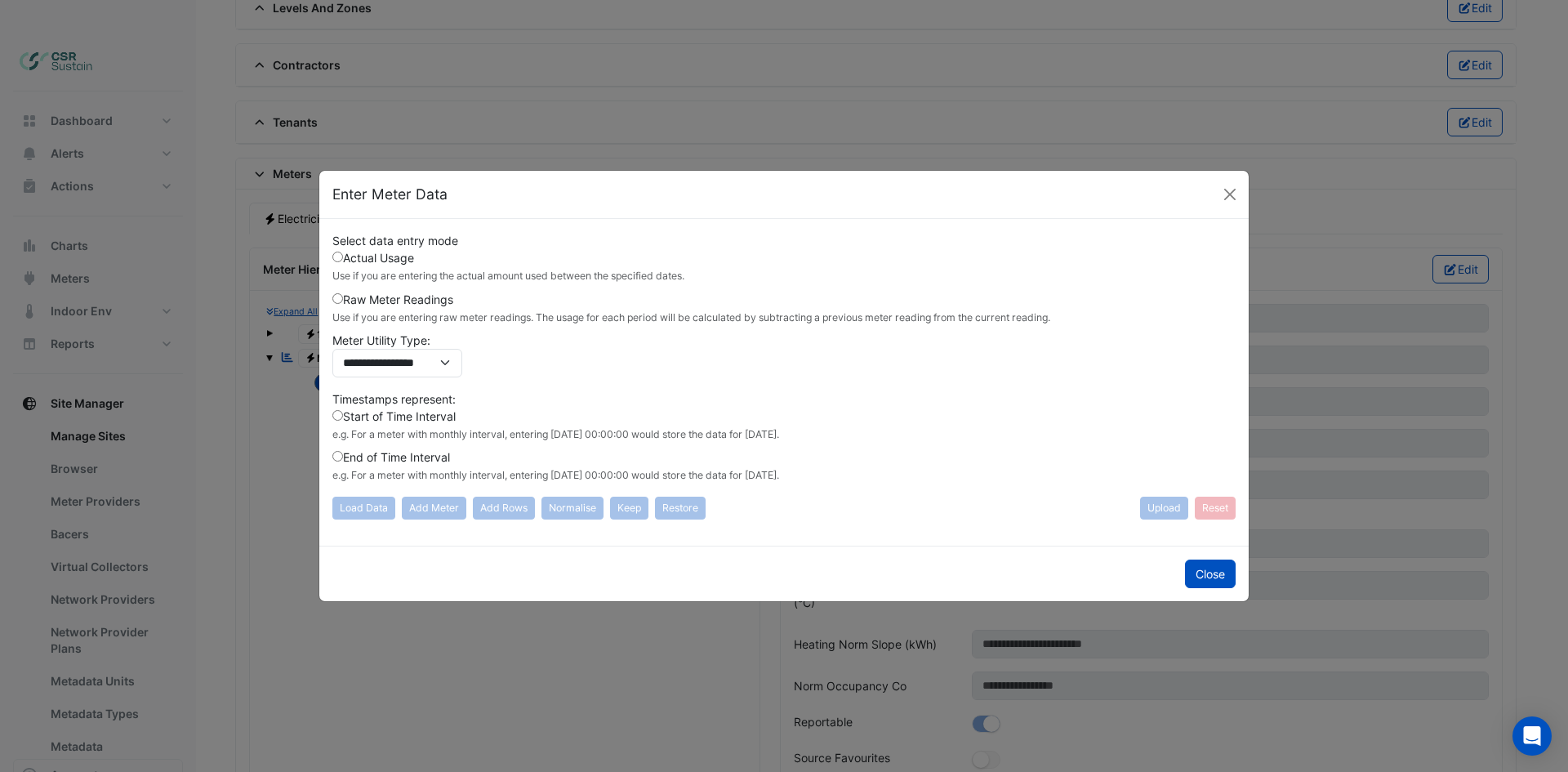
click at [380, 463] on label "End of Time Interval e.g. For a meter with monthly interval, entering 2020-02-0…" at bounding box center [556, 465] width 446 height 35
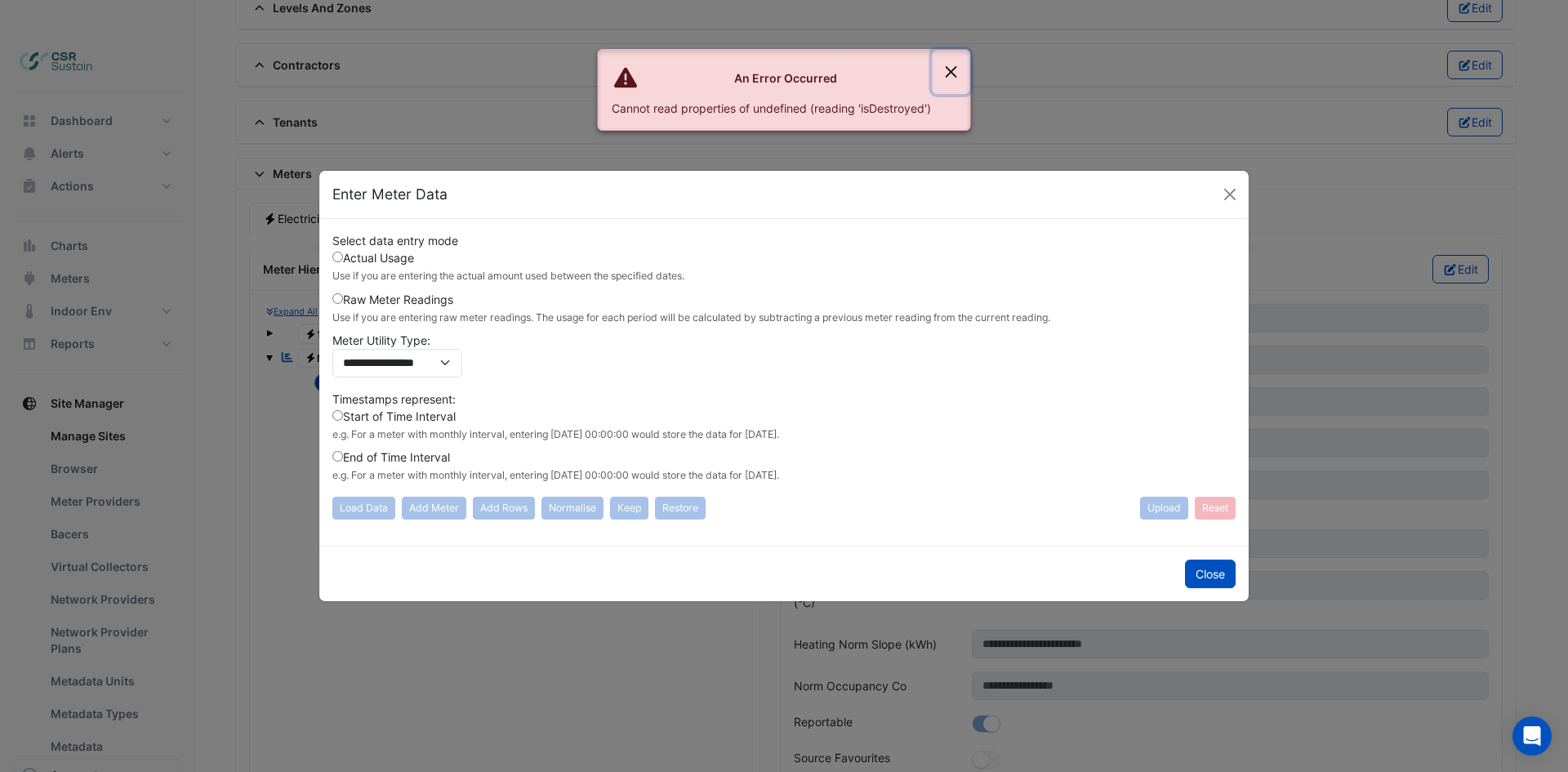
click at [951, 73] on button "Close" at bounding box center [951, 71] width 38 height 44
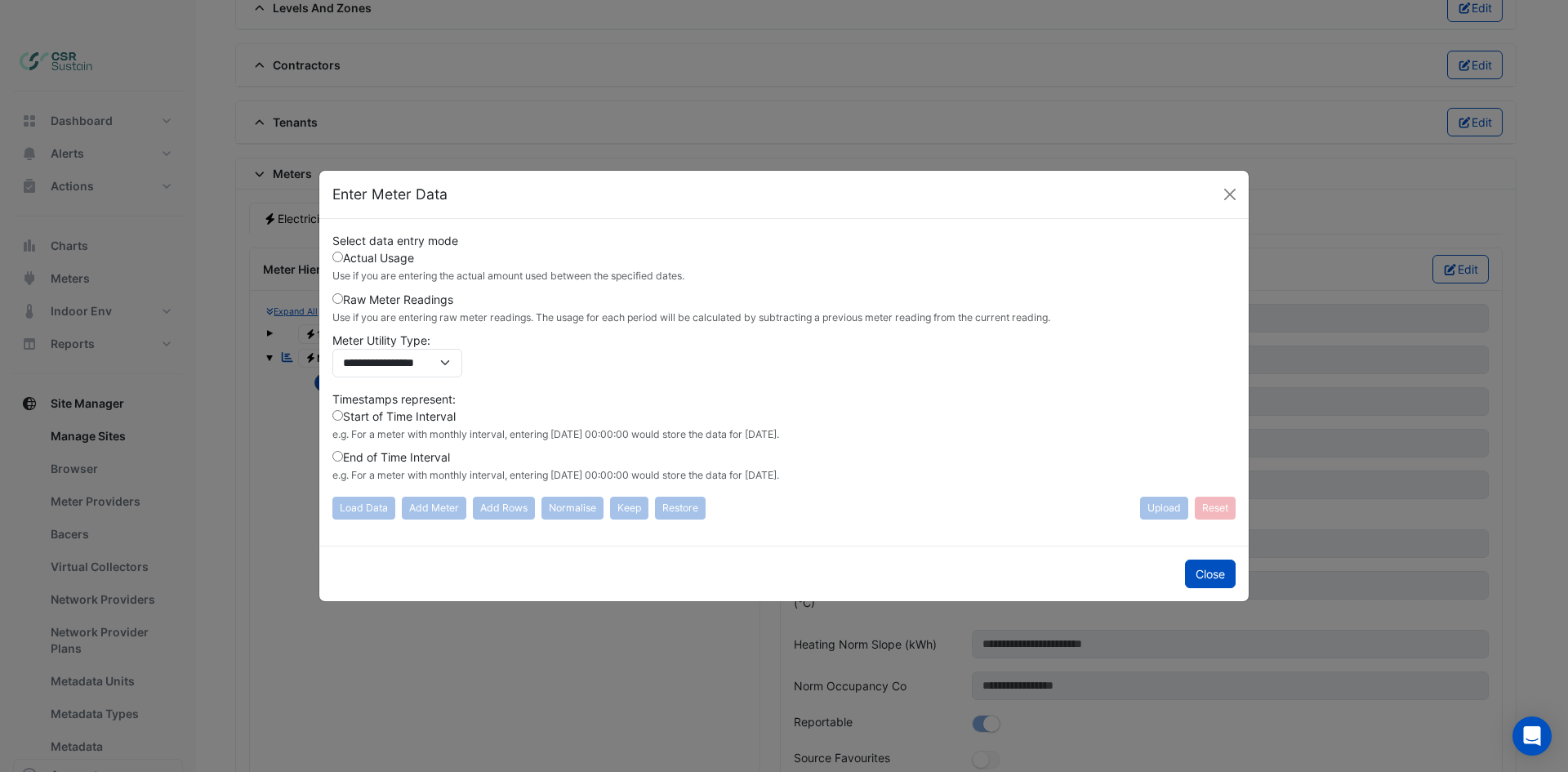
click at [489, 507] on div "Load Data Add Meter Add Rows Normalise Keep Restore" at bounding box center [519, 507] width 373 height 23
click at [492, 509] on div "Load Data Add Meter Add Rows Normalise Keep Restore" at bounding box center [519, 507] width 373 height 23
click at [496, 510] on div "Load Data Add Meter Add Rows Normalise Keep Restore" at bounding box center [519, 507] width 373 height 23
click at [501, 507] on div "Load Data Add Meter Add Rows Normalise Keep Restore" at bounding box center [519, 507] width 373 height 23
drag, startPoint x: 671, startPoint y: 503, endPoint x: 715, endPoint y: 503, distance: 44.0
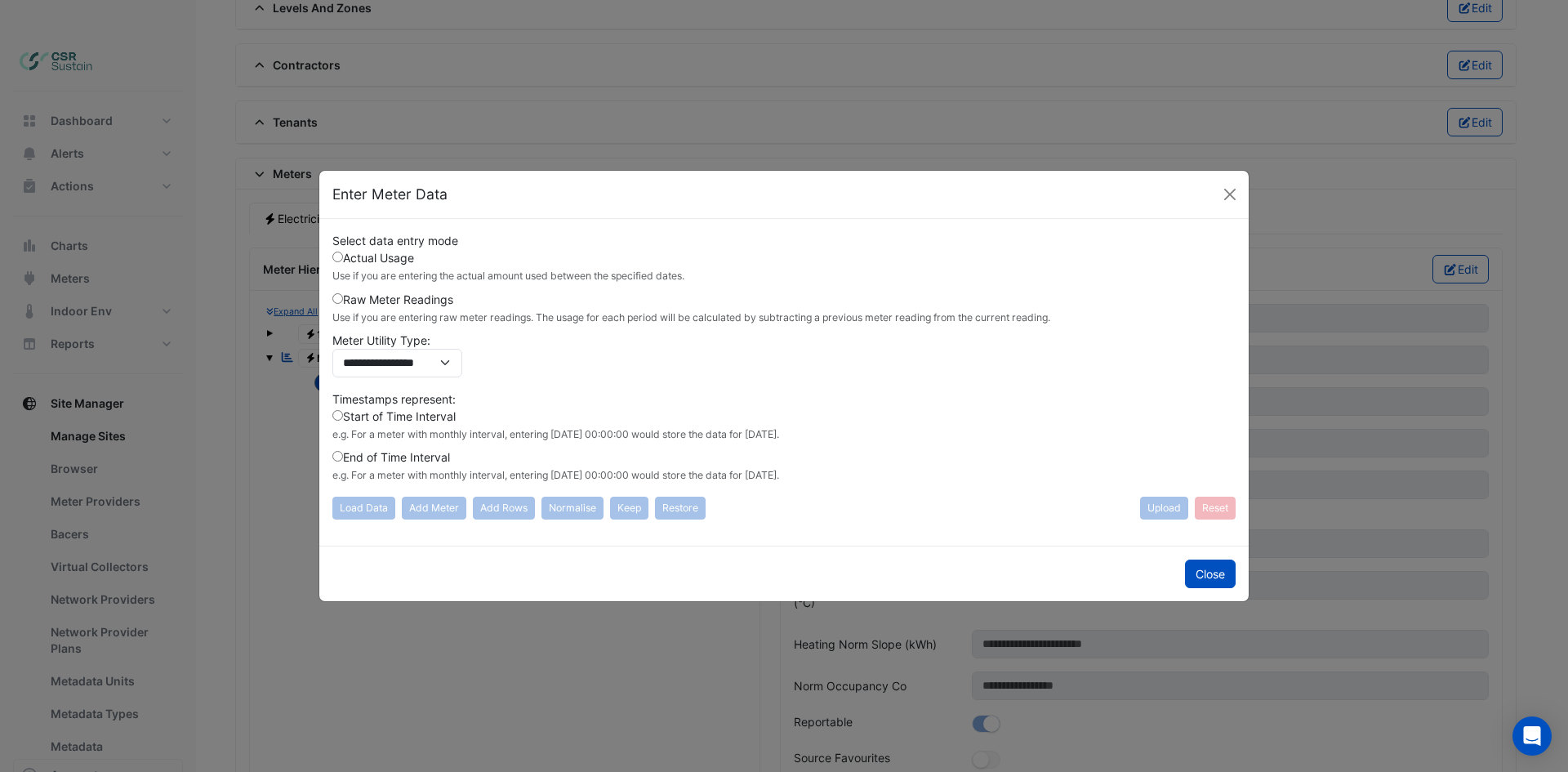
click at [700, 503] on div "Load Data Add Meter Add Rows Normalise Keep Restore" at bounding box center [519, 507] width 373 height 23
click at [386, 260] on label "Actual Usage Use if you are entering the actual amount used between the specifi…" at bounding box center [509, 266] width 352 height 35
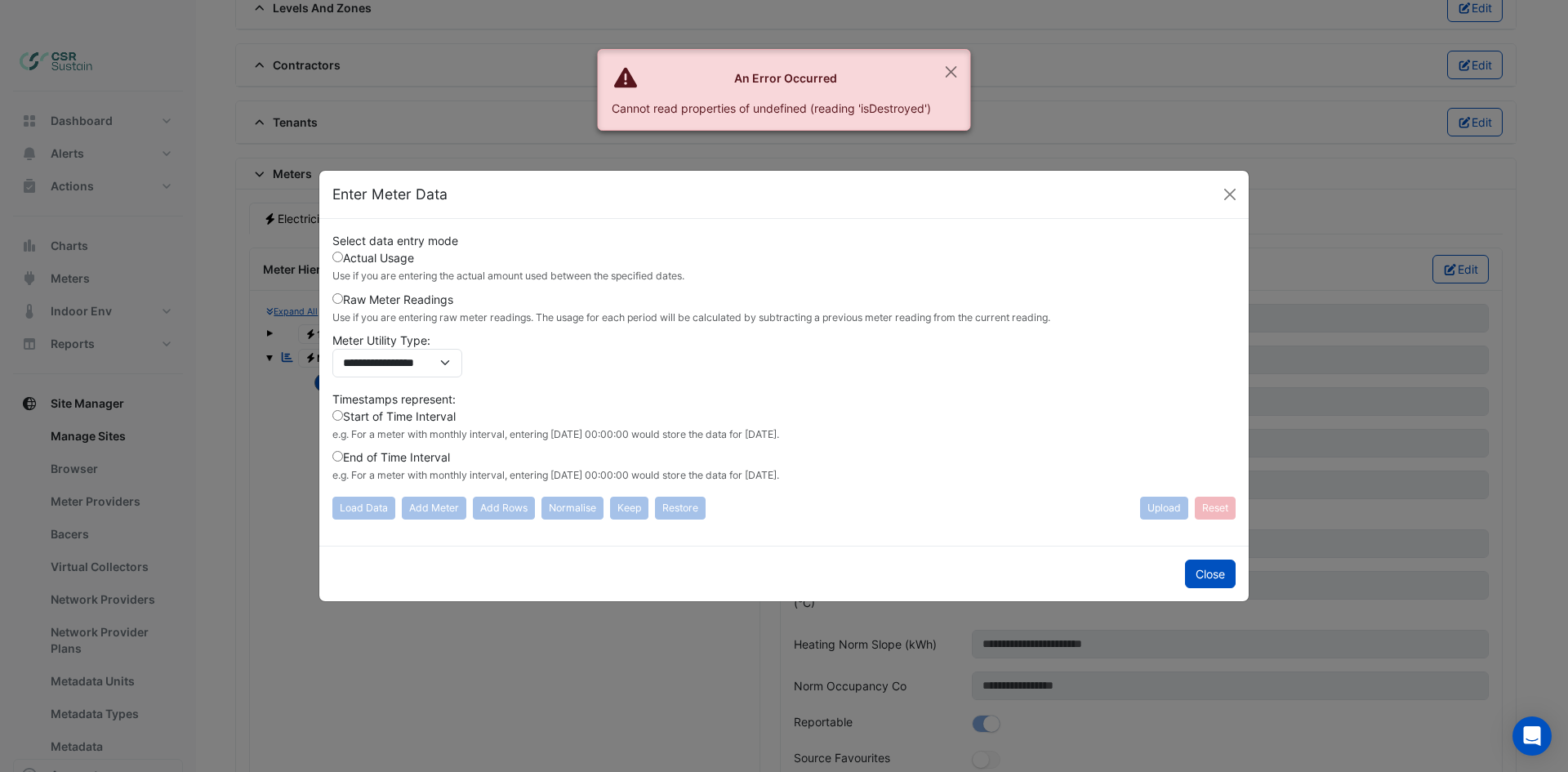
click at [396, 455] on label "End of Time Interval e.g. For a meter with monthly interval, entering 2020-02-0…" at bounding box center [556, 465] width 446 height 35
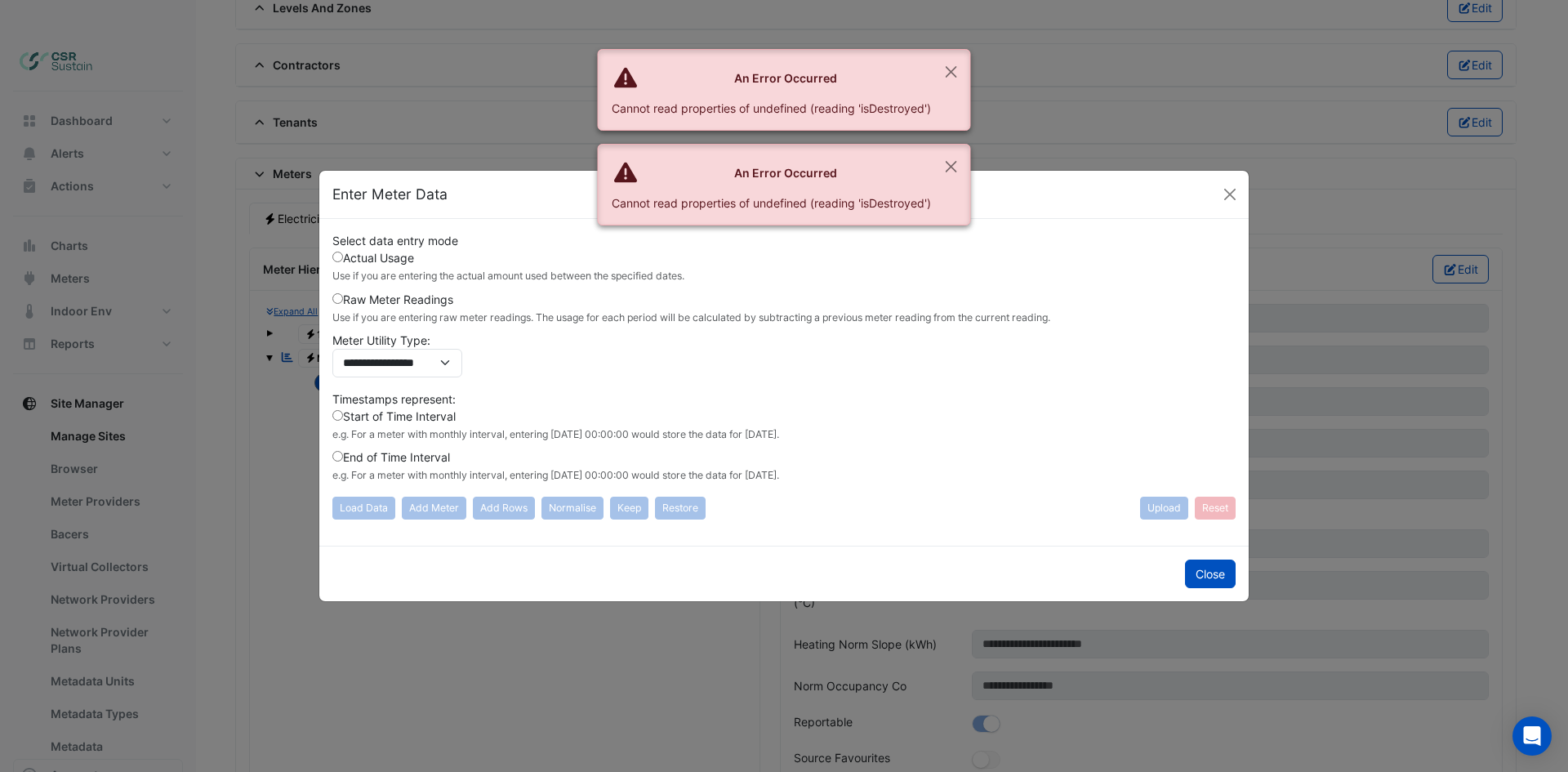
click at [406, 415] on label "Start of Time Interval e.g. For a meter with monthly interval, entering 2020-02…" at bounding box center [556, 425] width 446 height 35
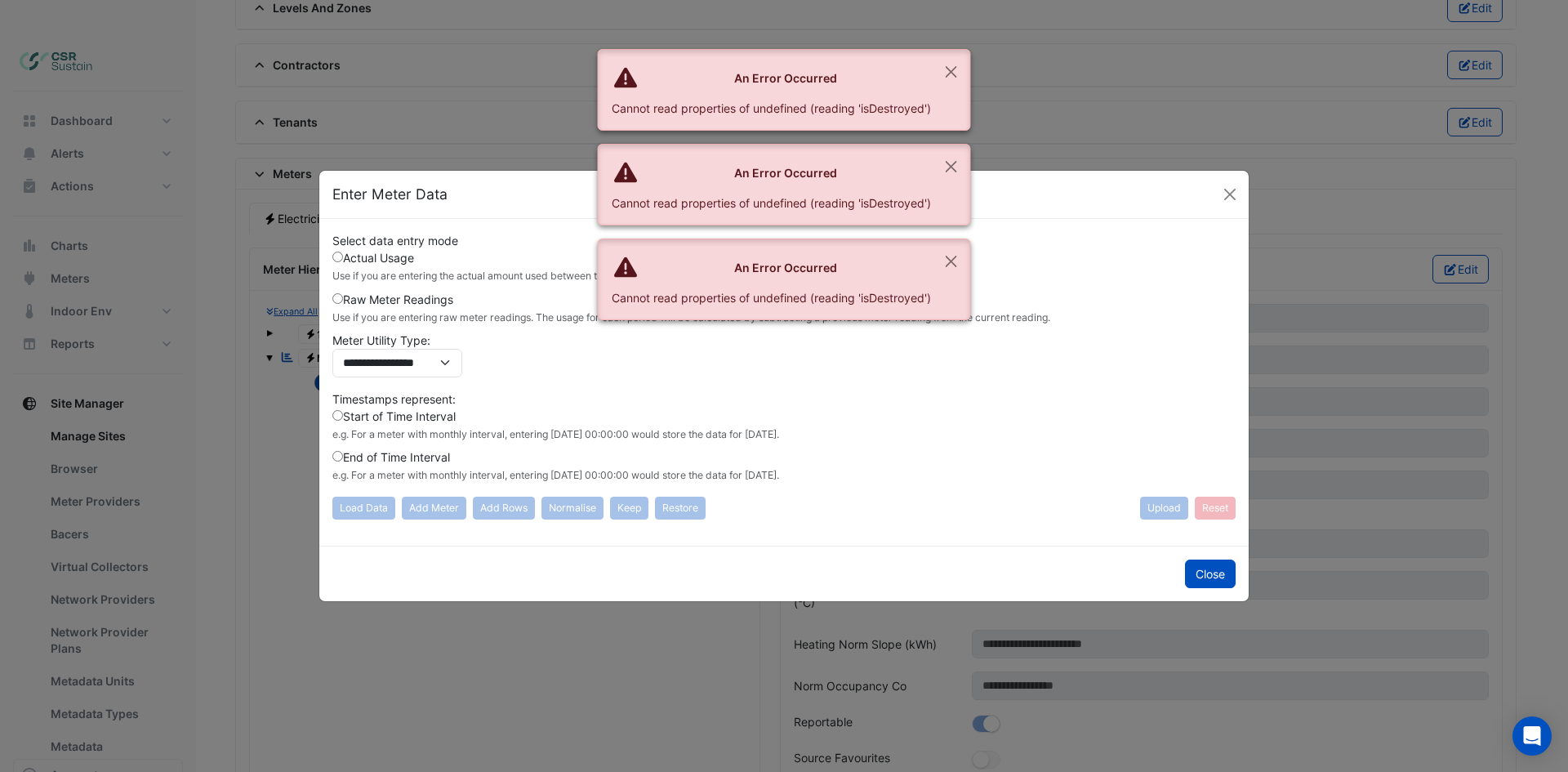
click at [377, 261] on label "Actual Usage Use if you are entering the actual amount used between the specifi…" at bounding box center [509, 266] width 352 height 35
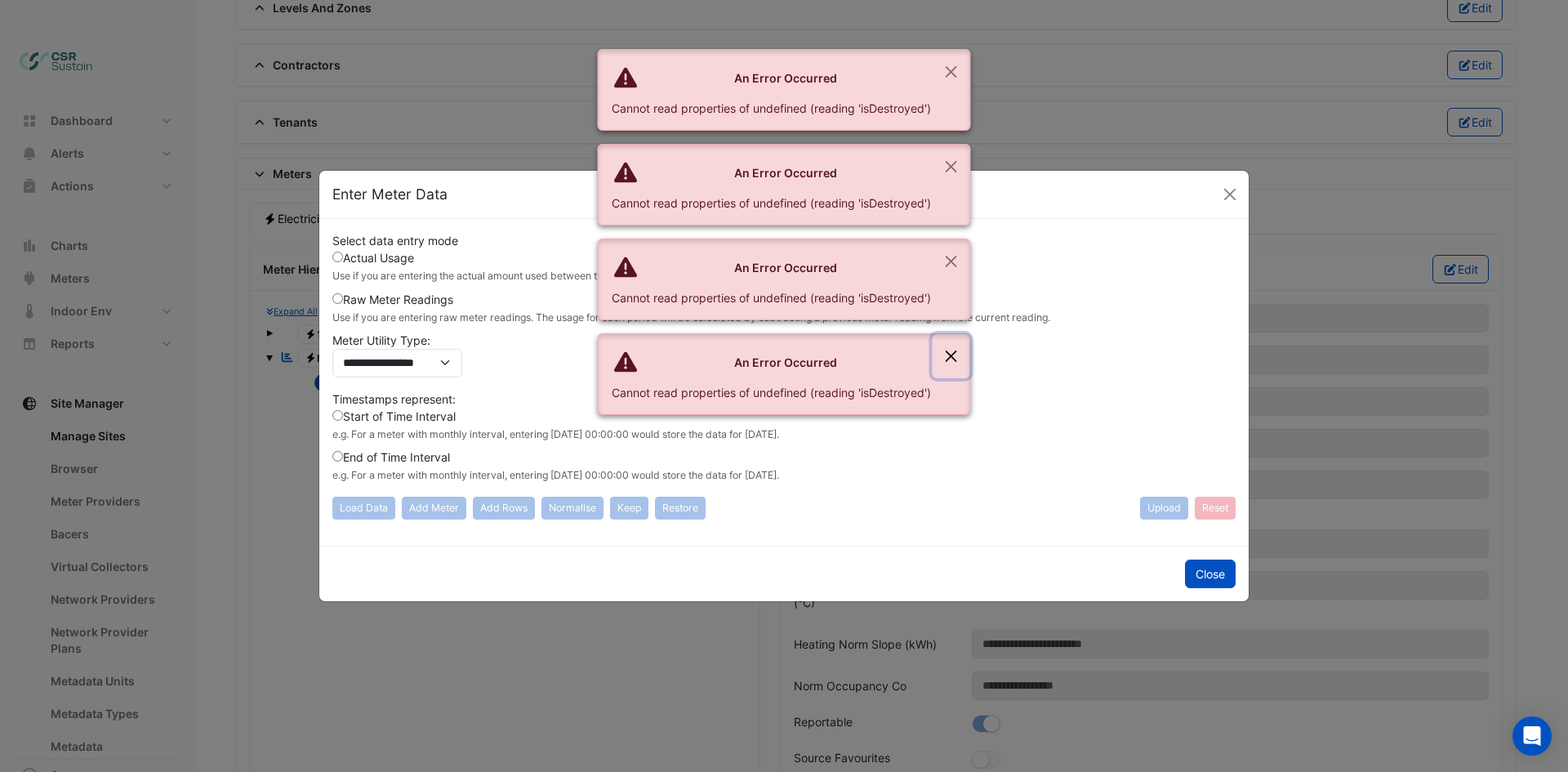
click at [956, 356] on button "Close" at bounding box center [951, 355] width 38 height 44
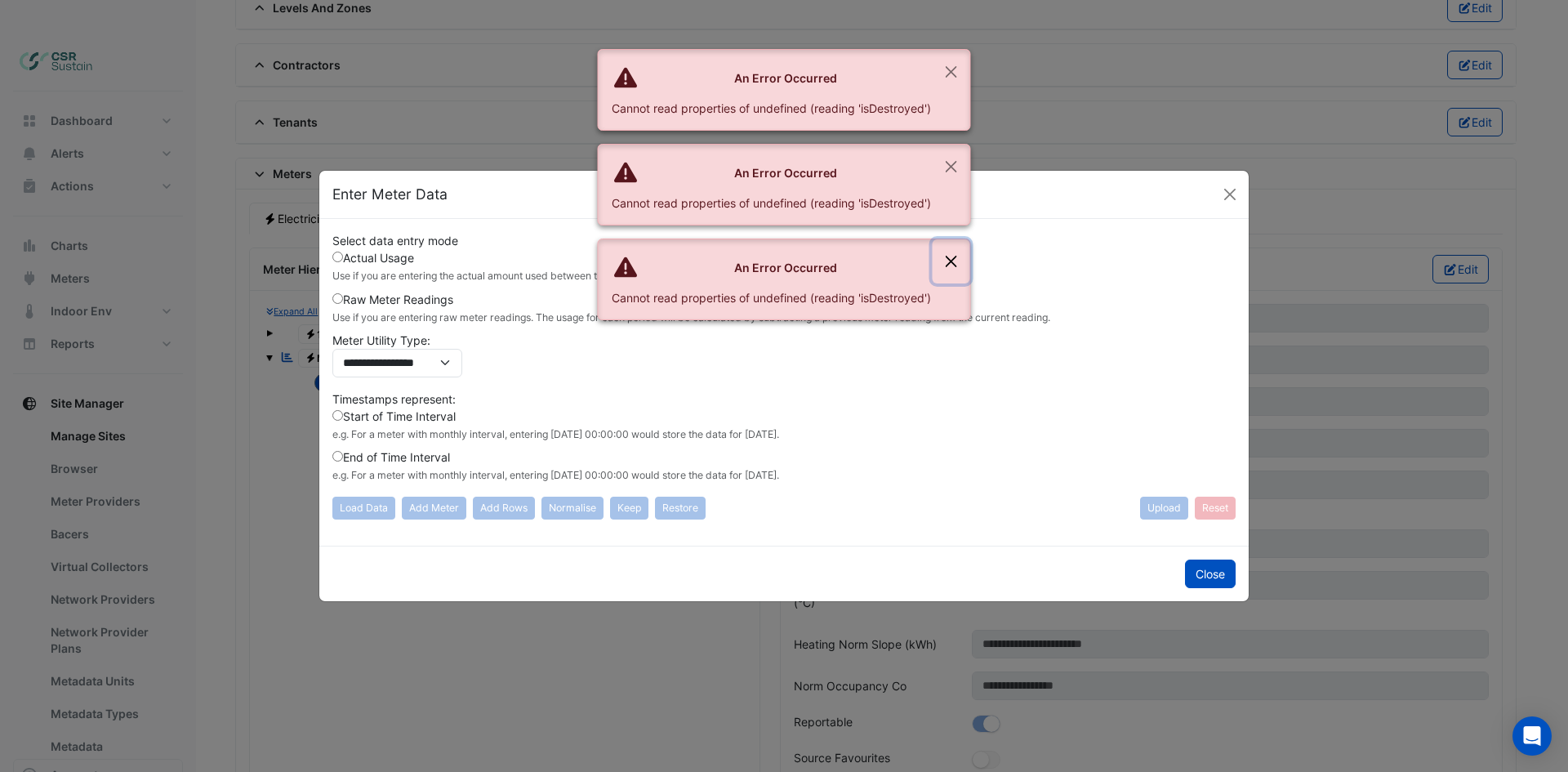
click at [956, 258] on button "Close" at bounding box center [951, 261] width 38 height 44
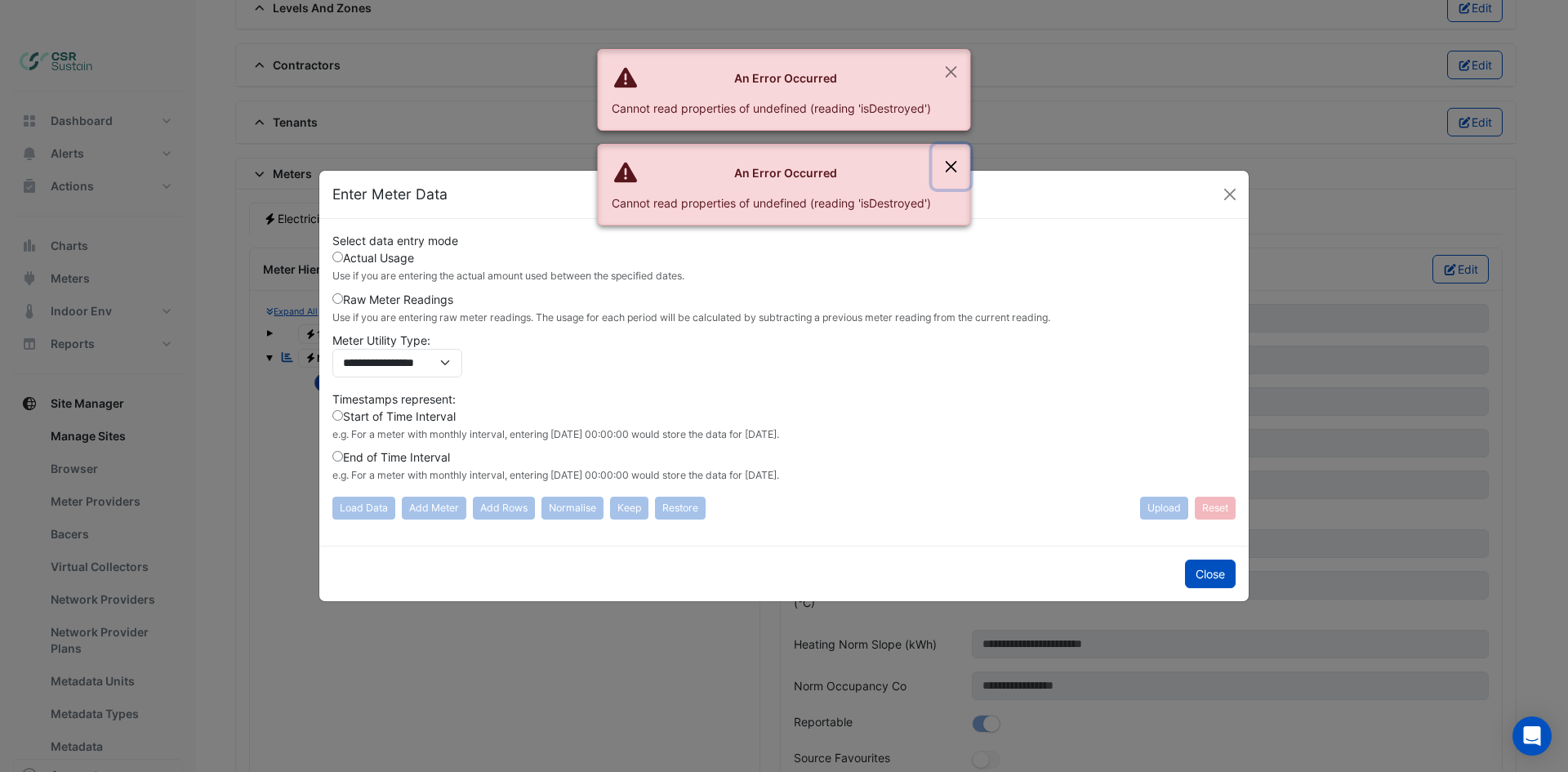
drag, startPoint x: 944, startPoint y: 170, endPoint x: 958, endPoint y: 87, distance: 84.2
click at [945, 165] on button "Close" at bounding box center [951, 166] width 38 height 44
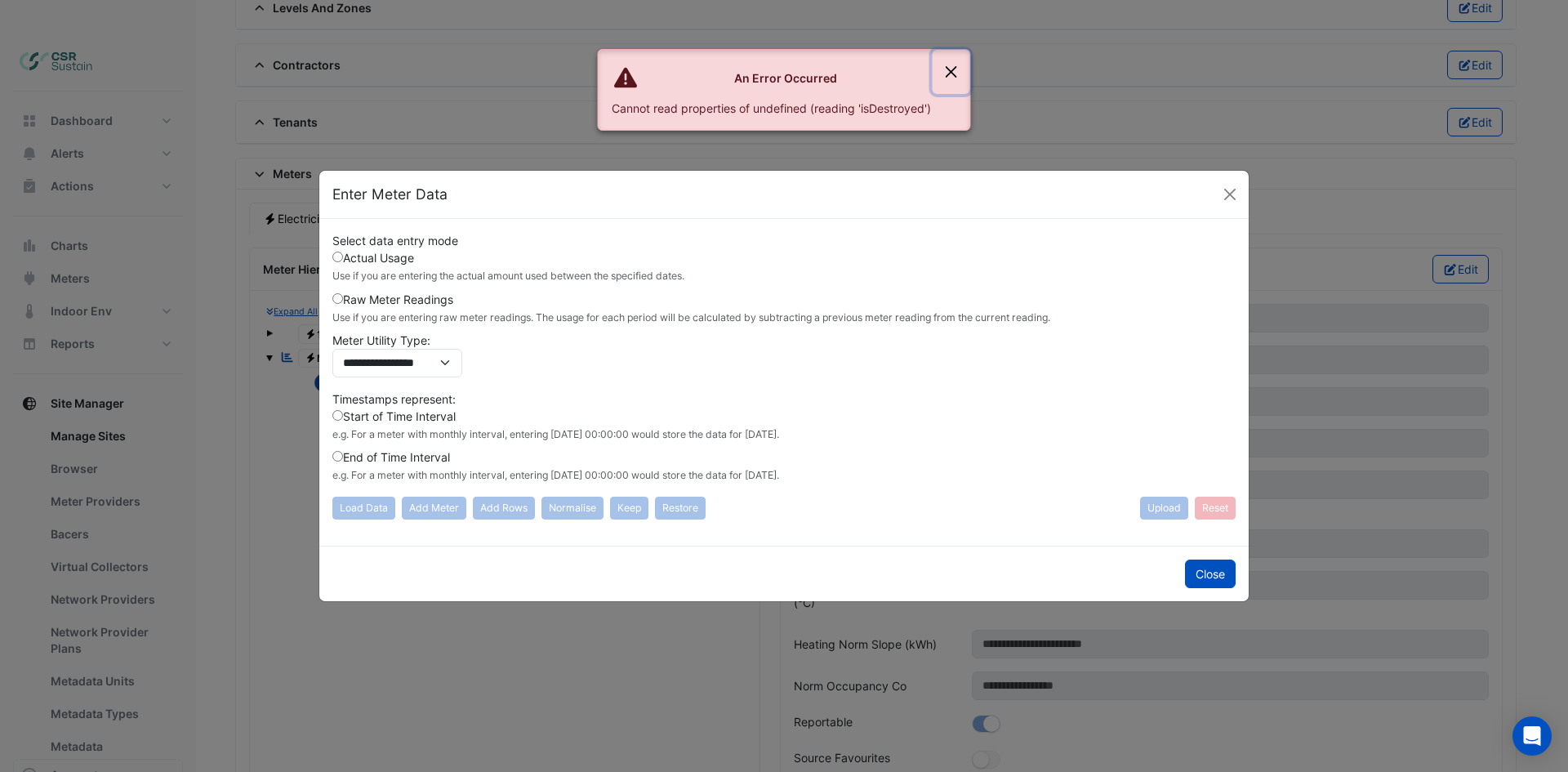
click at [955, 68] on button "Close" at bounding box center [951, 71] width 38 height 44
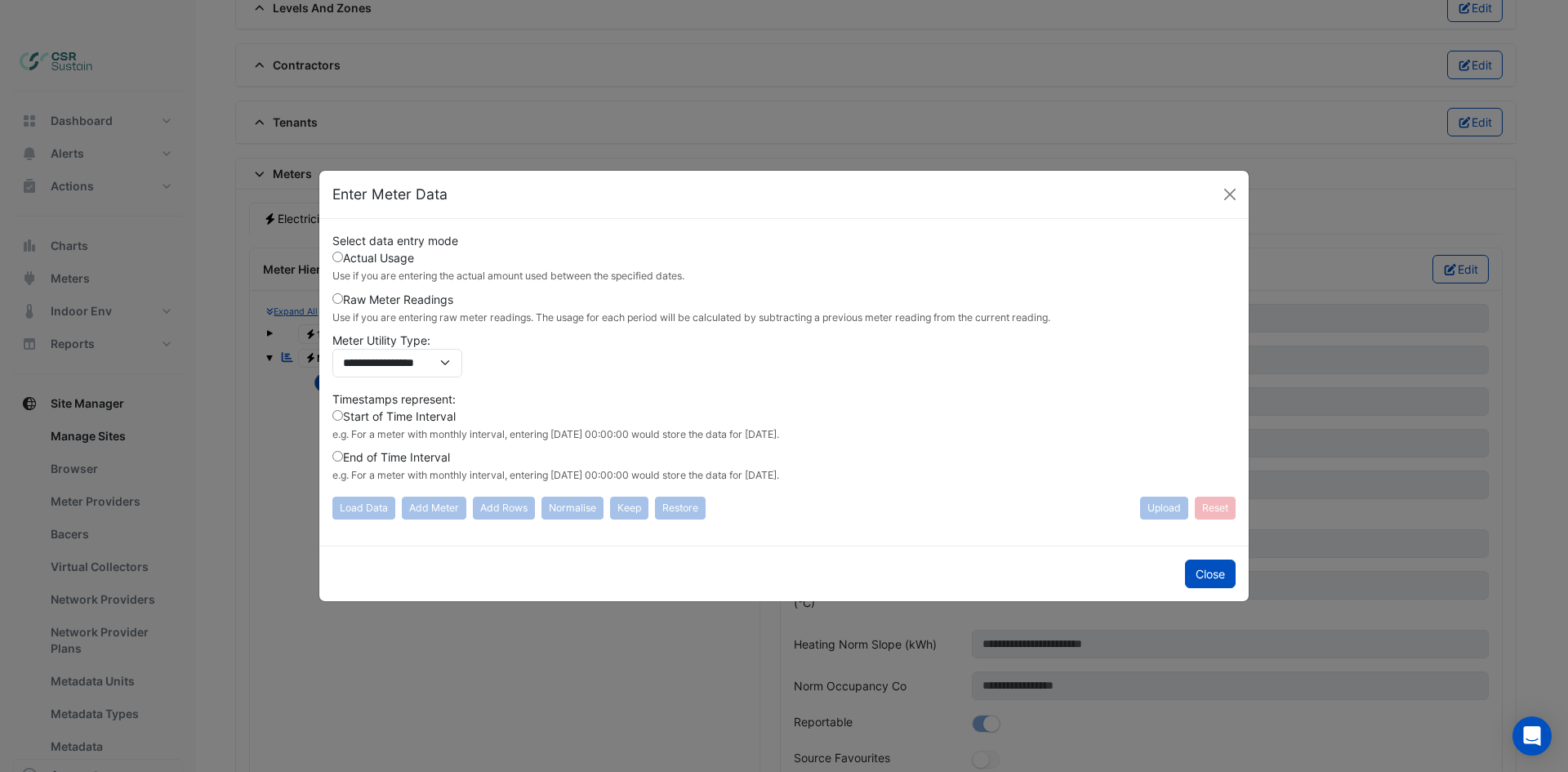
click at [343, 311] on small "Use if you are entering raw meter readings. The usage for each period will be c…" at bounding box center [691, 317] width 718 height 12
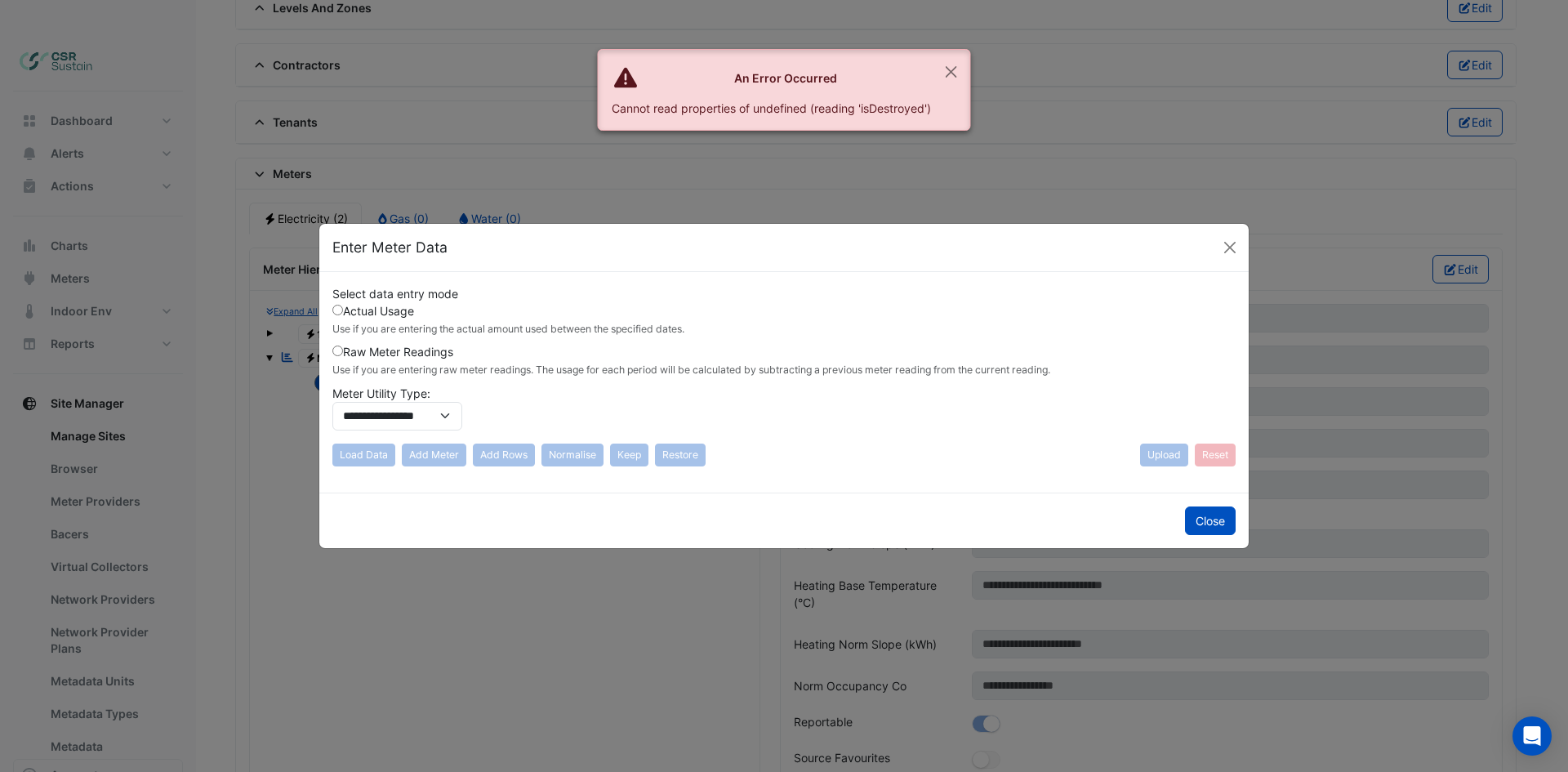
click at [342, 302] on label "Actual Usage Use if you are entering the actual amount used between the specifi…" at bounding box center [509, 319] width 352 height 35
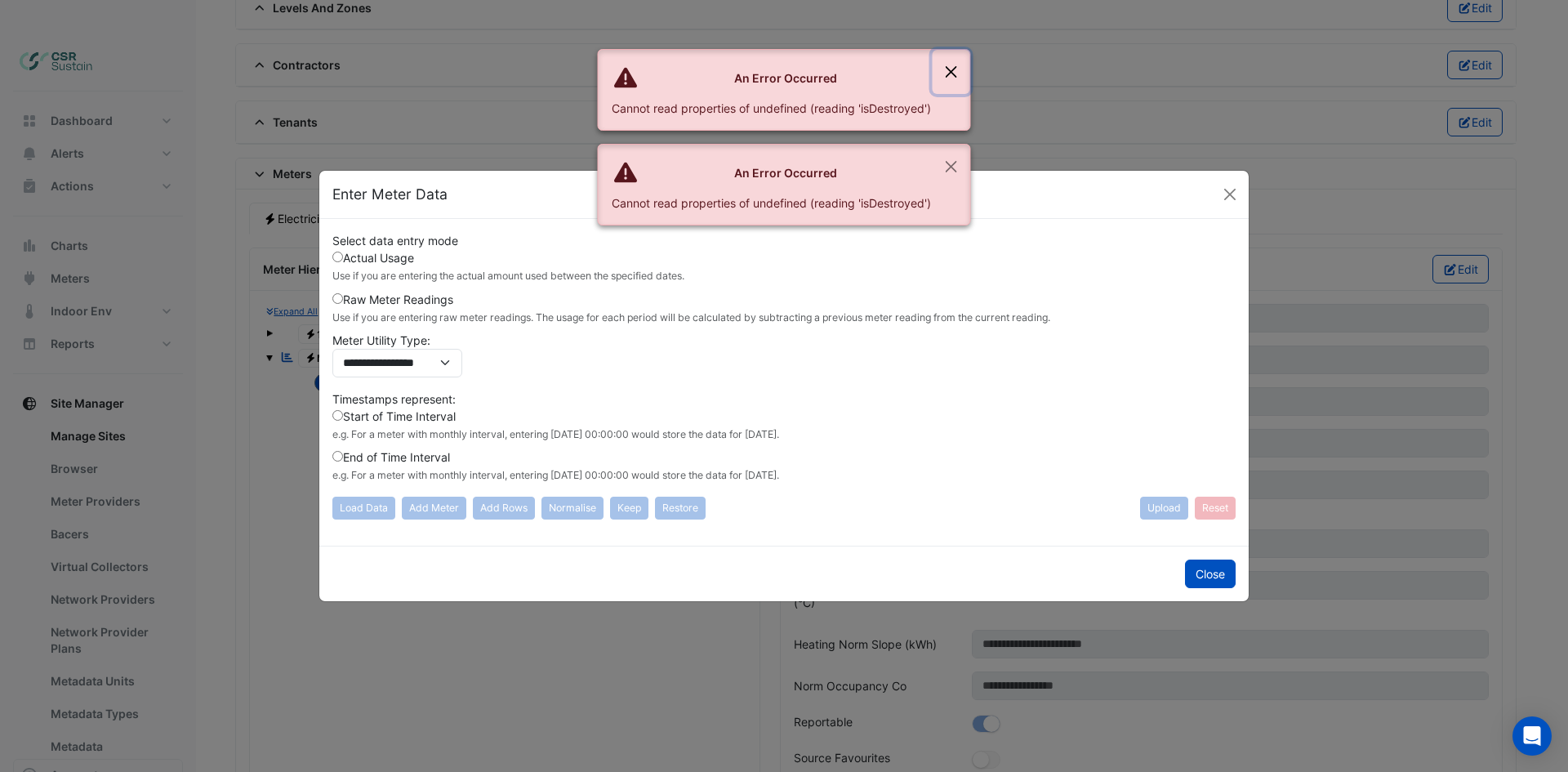
click at [955, 81] on button "Close" at bounding box center [951, 71] width 38 height 44
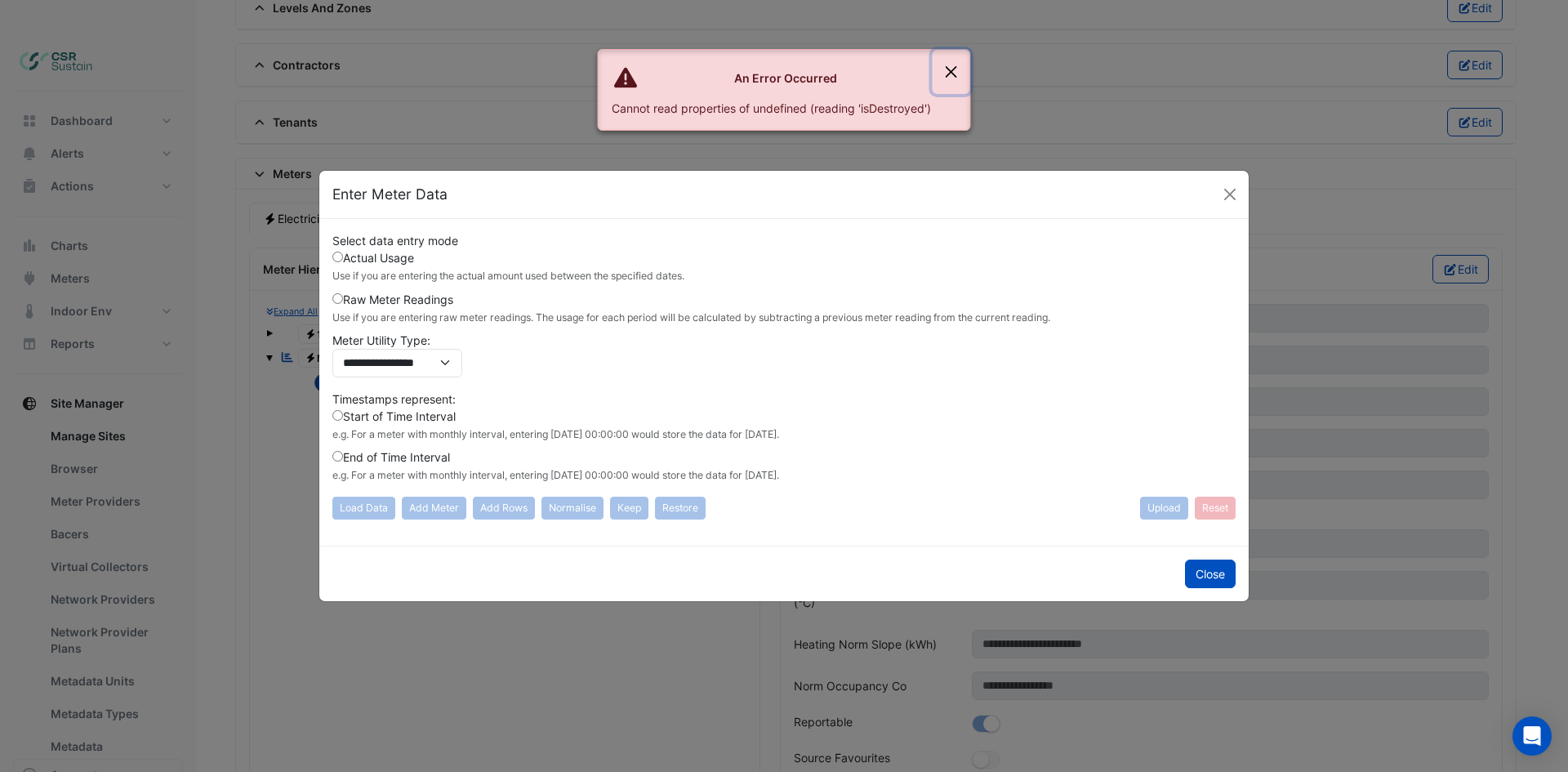
click at [954, 69] on button "Close" at bounding box center [951, 71] width 38 height 44
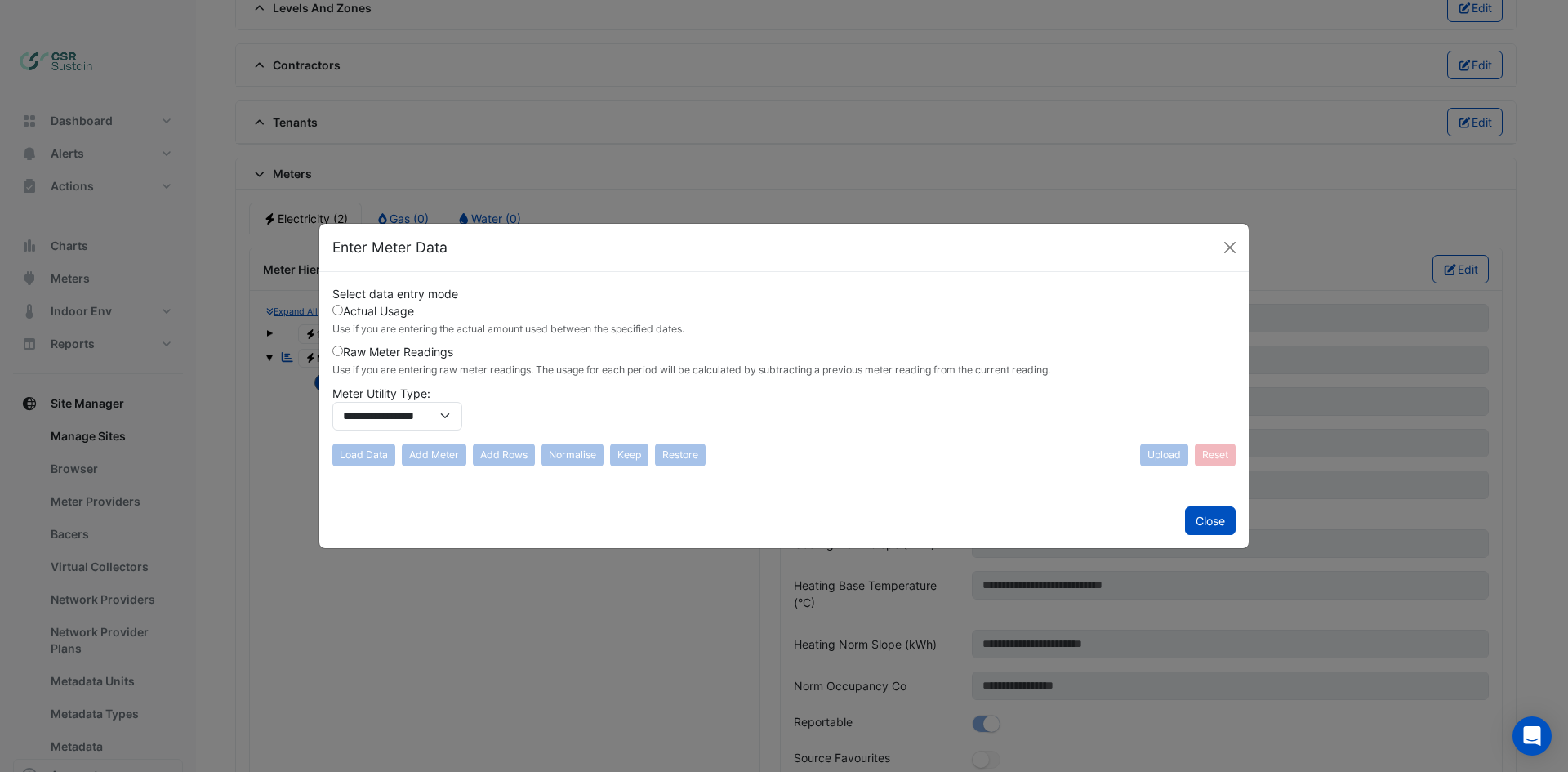
click at [341, 301] on div "**********" at bounding box center [784, 361] width 903 height 152
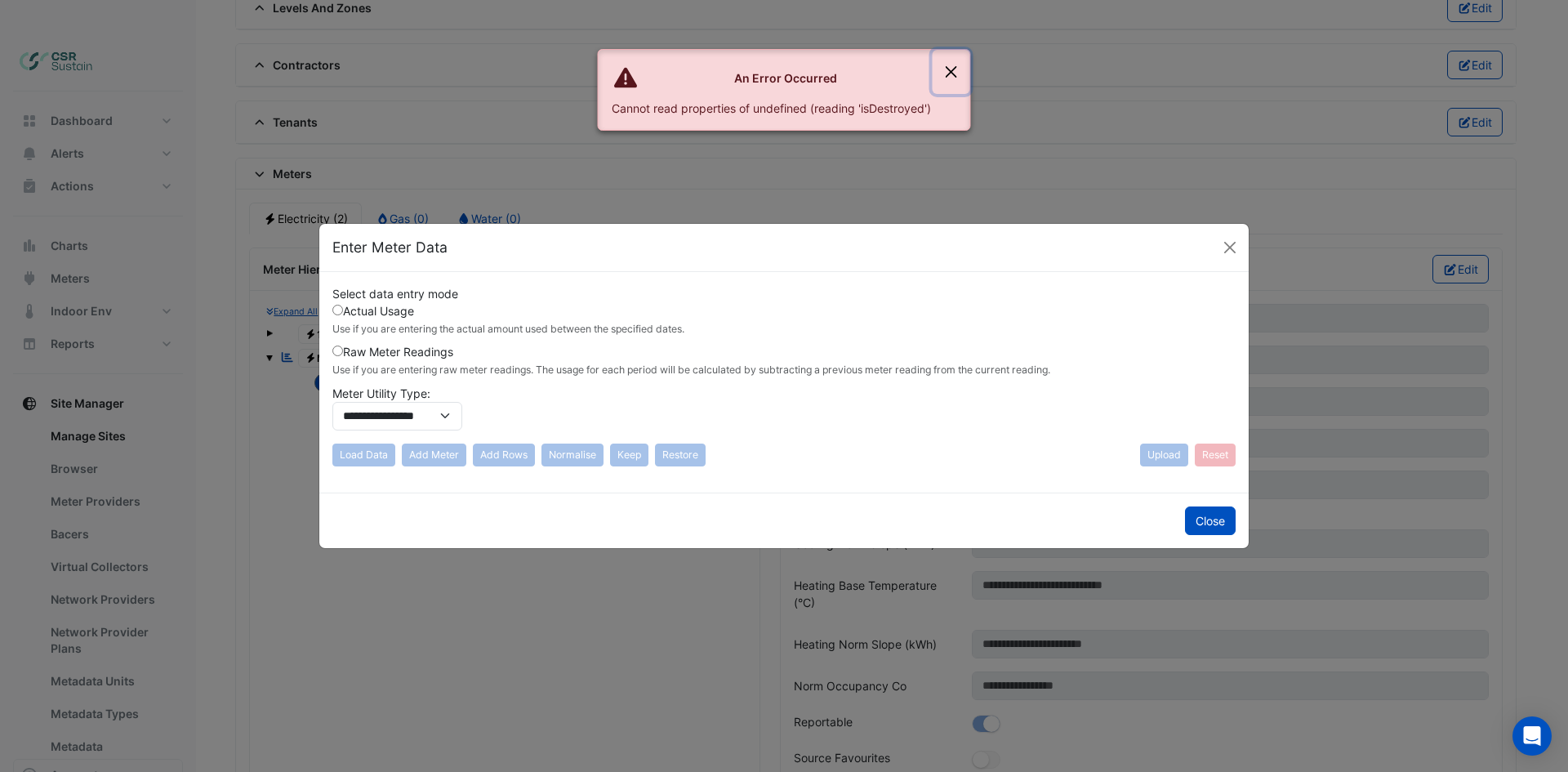
click at [957, 68] on button "Close" at bounding box center [951, 71] width 38 height 44
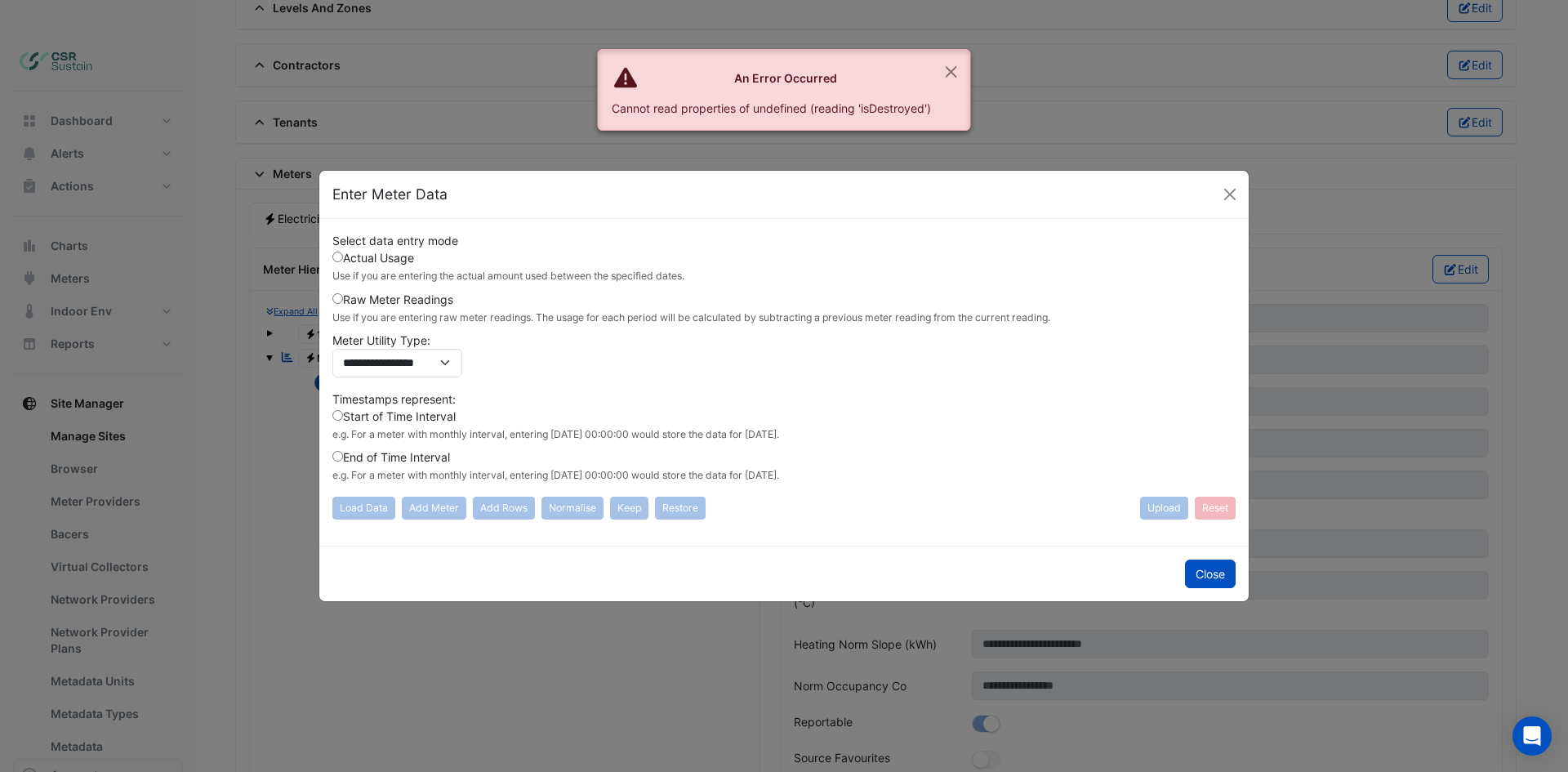
click at [1255, 581] on ngb-modal-window "**********" at bounding box center [784, 386] width 1568 height 772
click at [1230, 577] on button "Close" at bounding box center [1210, 574] width 50 height 29
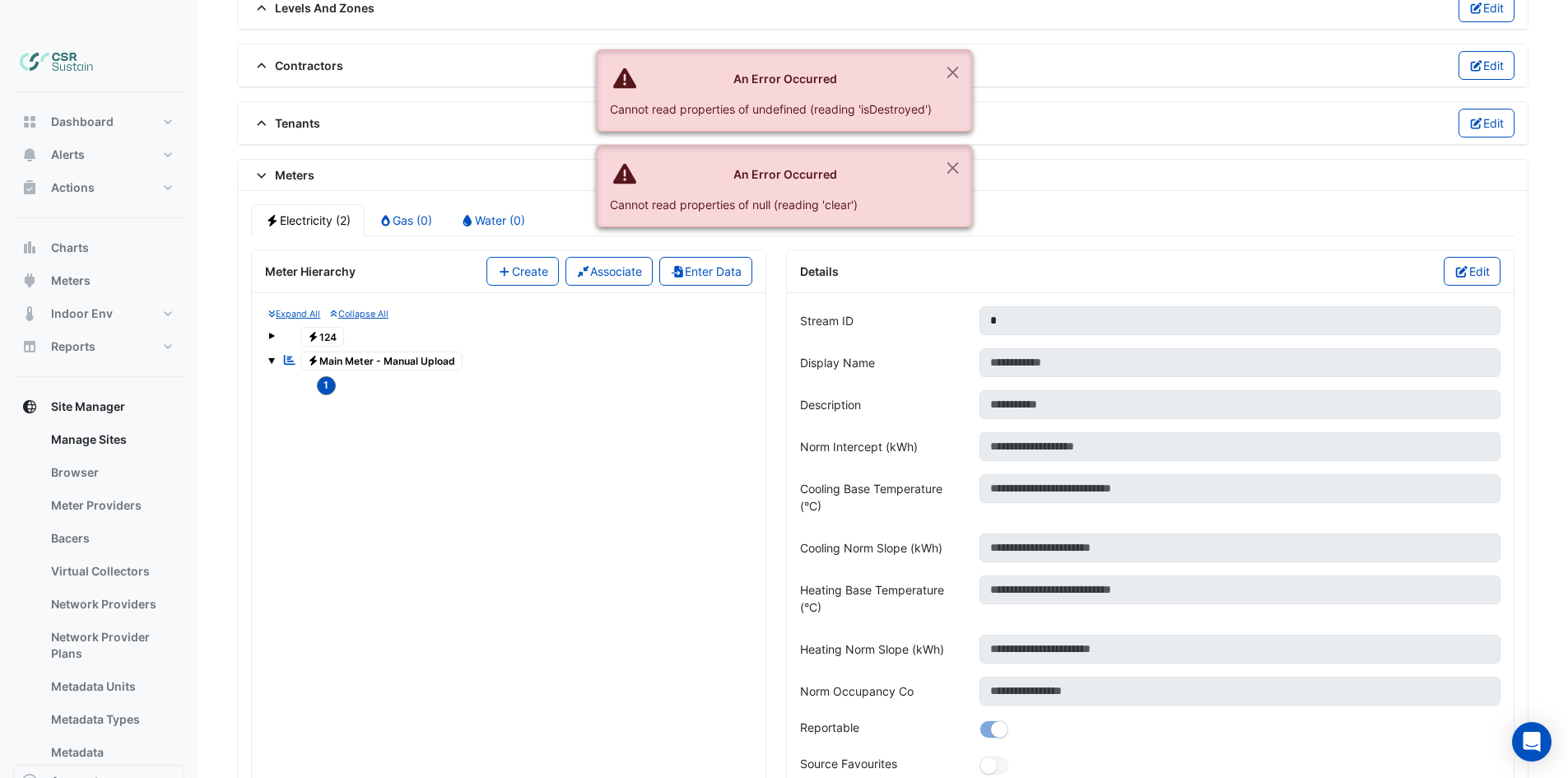
click at [340, 351] on span "Electricity Main Meter - Manual Upload" at bounding box center [382, 361] width 163 height 20
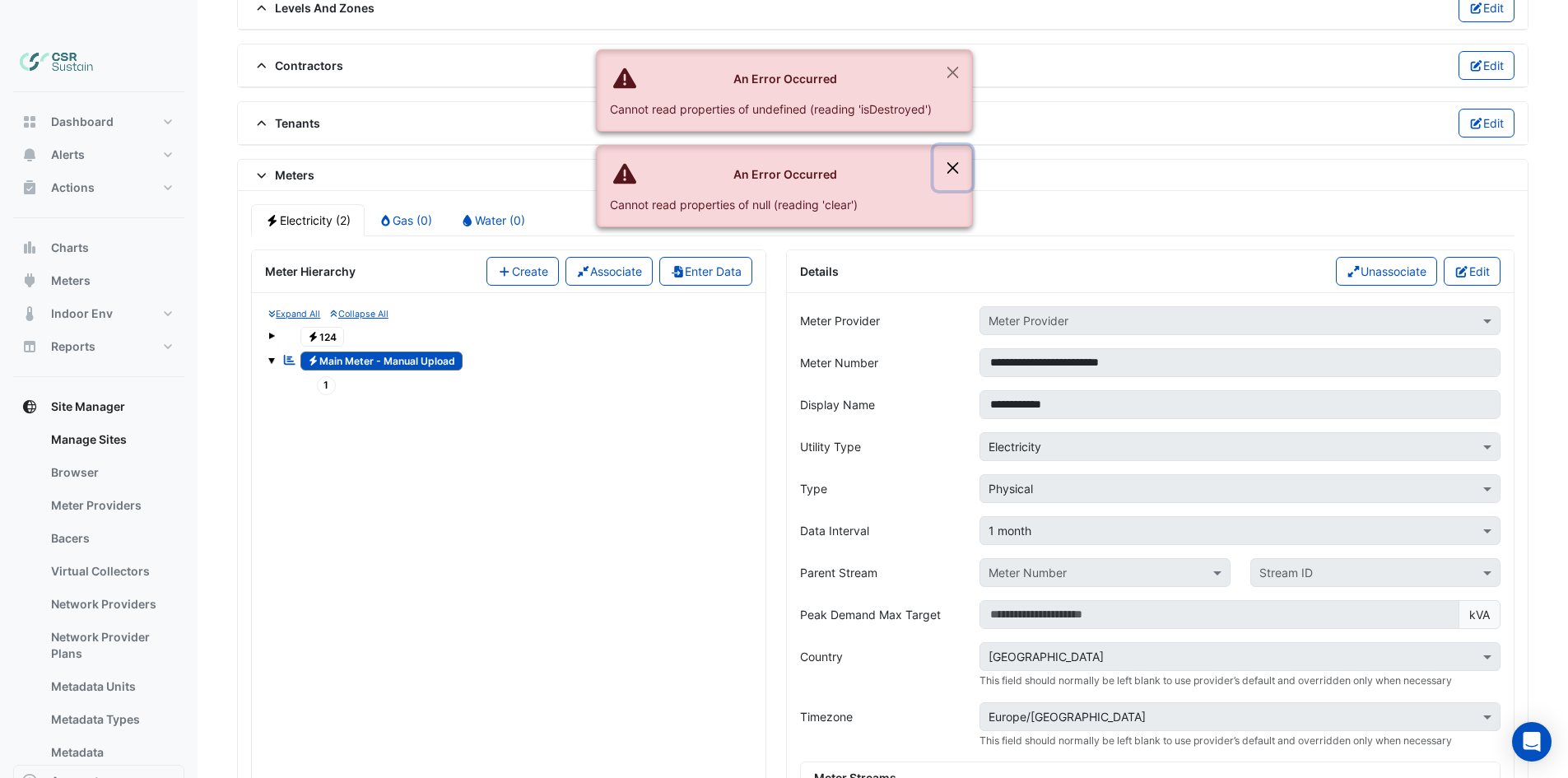
click at [962, 169] on button "Close" at bounding box center [952, 167] width 38 height 45
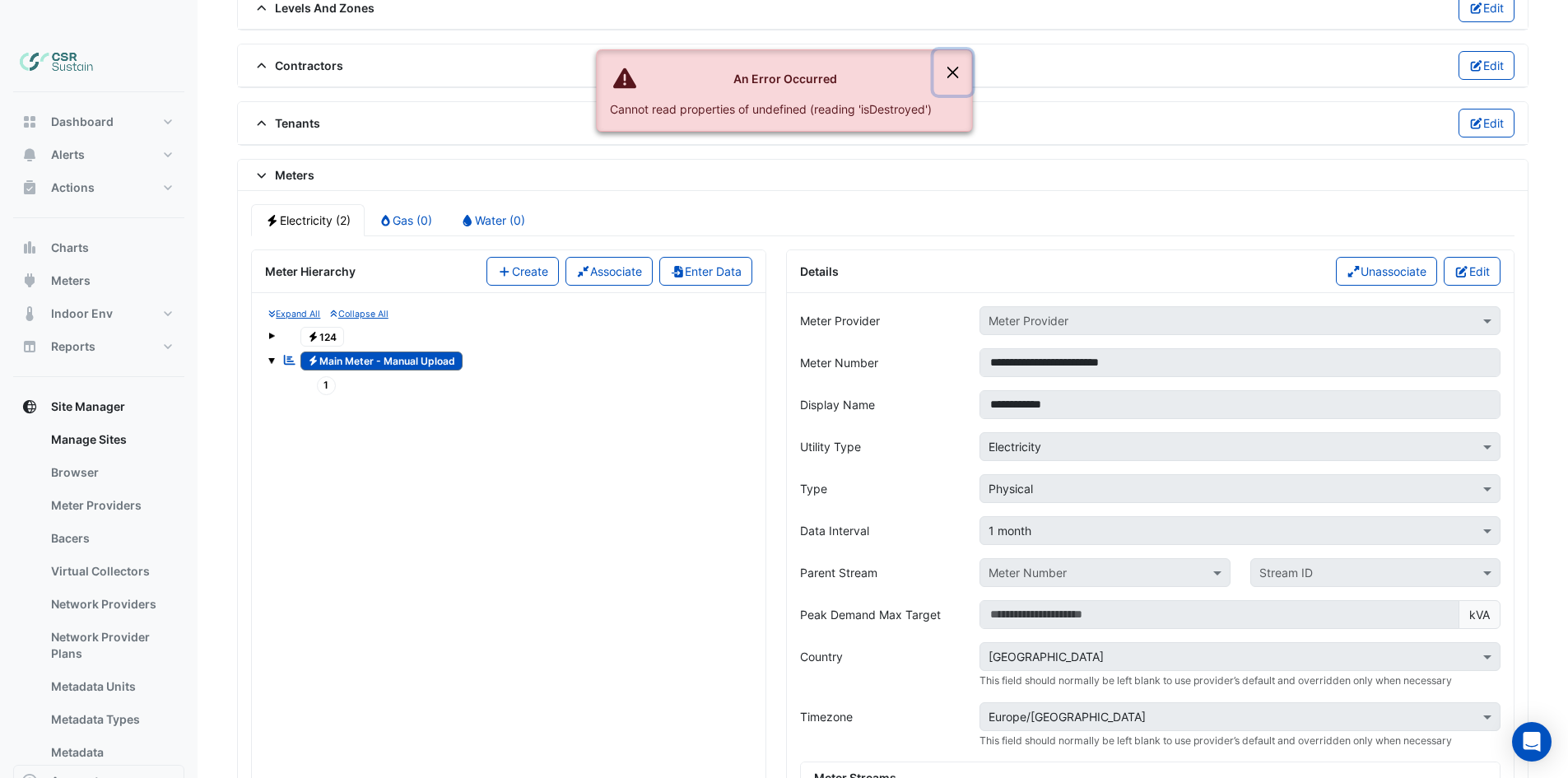
click at [960, 69] on button "Close" at bounding box center [952, 72] width 38 height 45
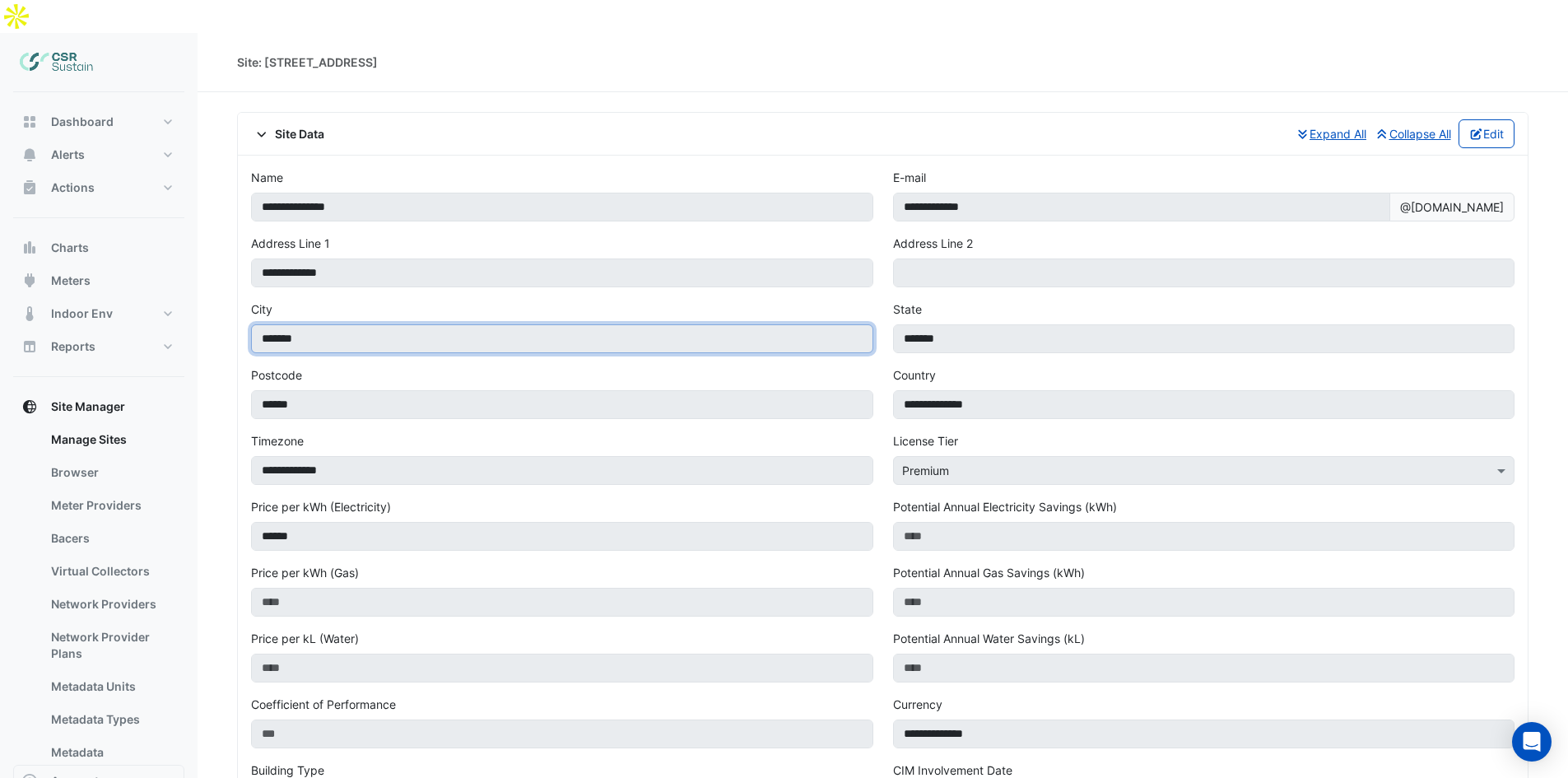
drag, startPoint x: 727, startPoint y: 314, endPoint x: 685, endPoint y: 546, distance: 235.8
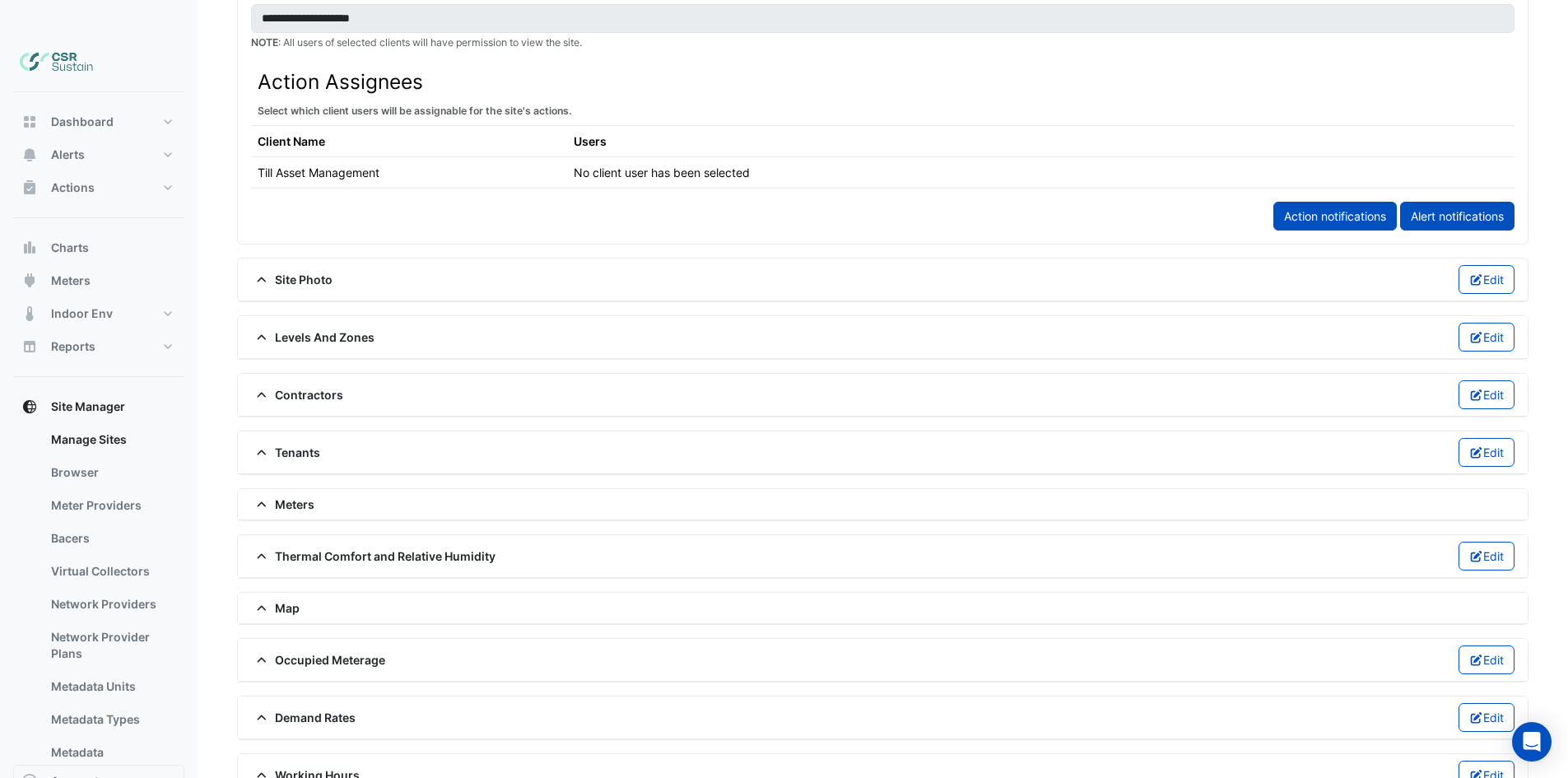
click at [263, 498] on icon at bounding box center [262, 504] width 15 height 12
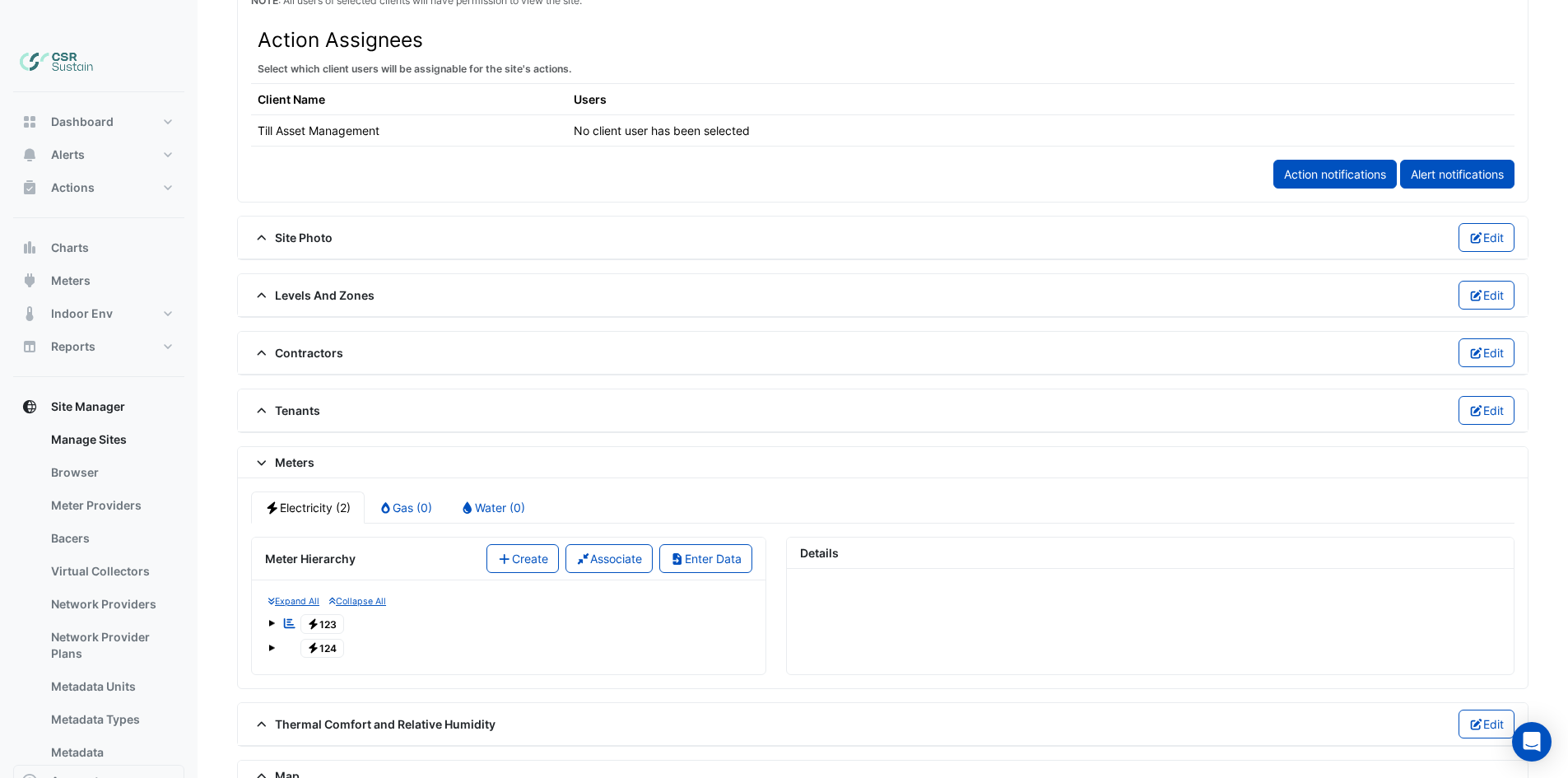
scroll to position [995, 0]
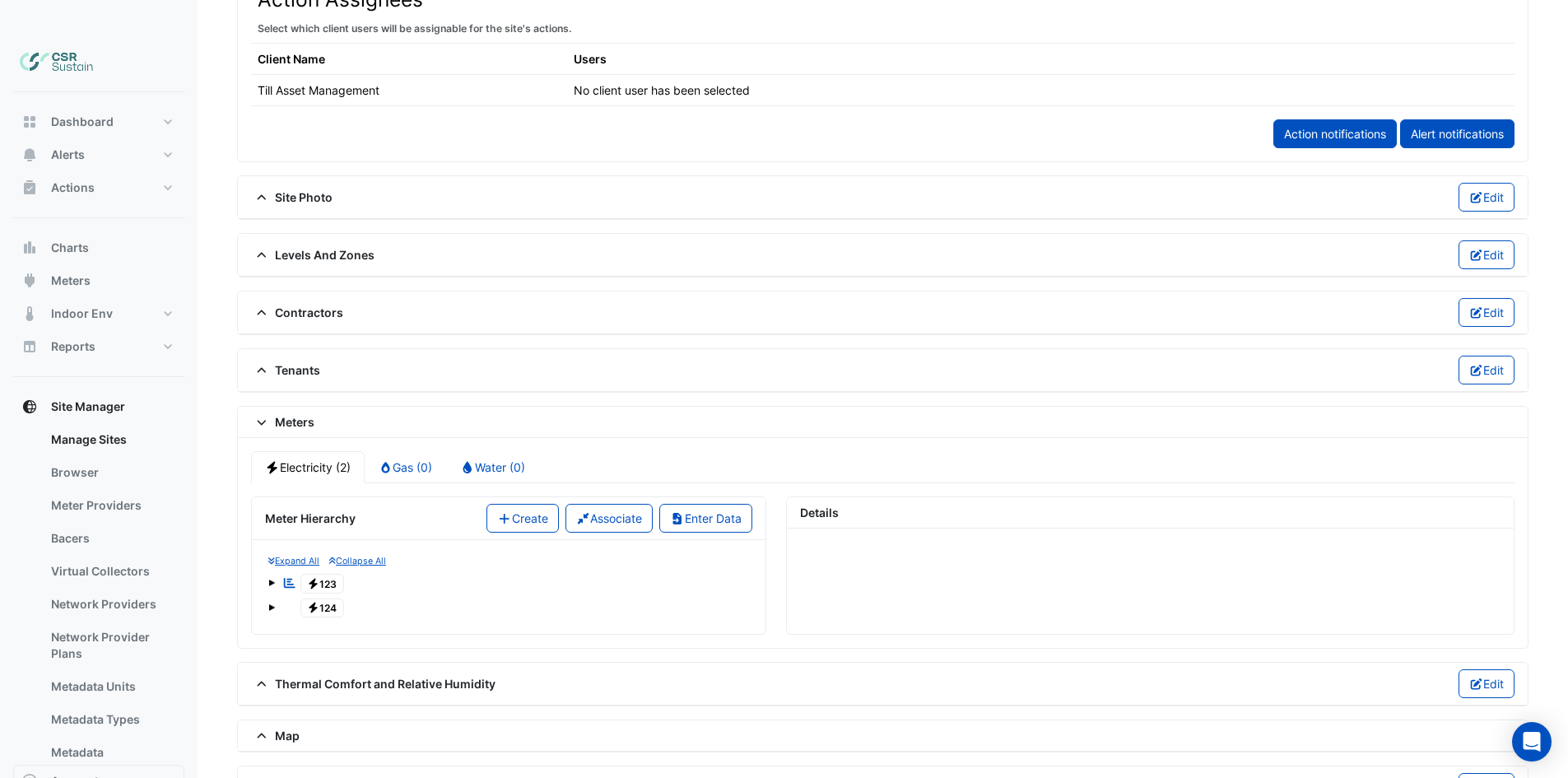
drag, startPoint x: 319, startPoint y: 549, endPoint x: 538, endPoint y: 507, distance: 223.0
click at [319, 573] on span "Electricity 123" at bounding box center [322, 583] width 45 height 20
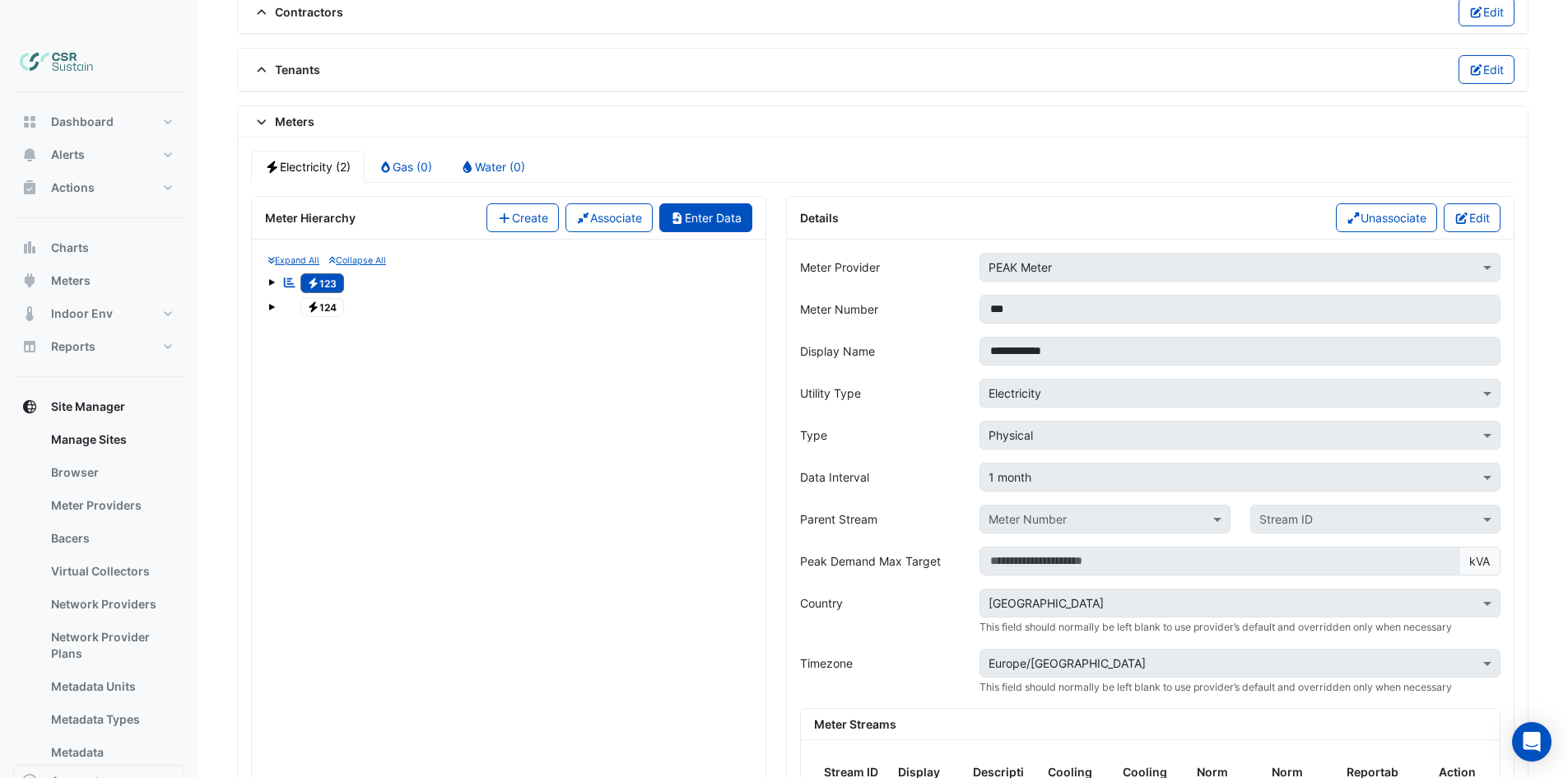
scroll to position [1324, 0]
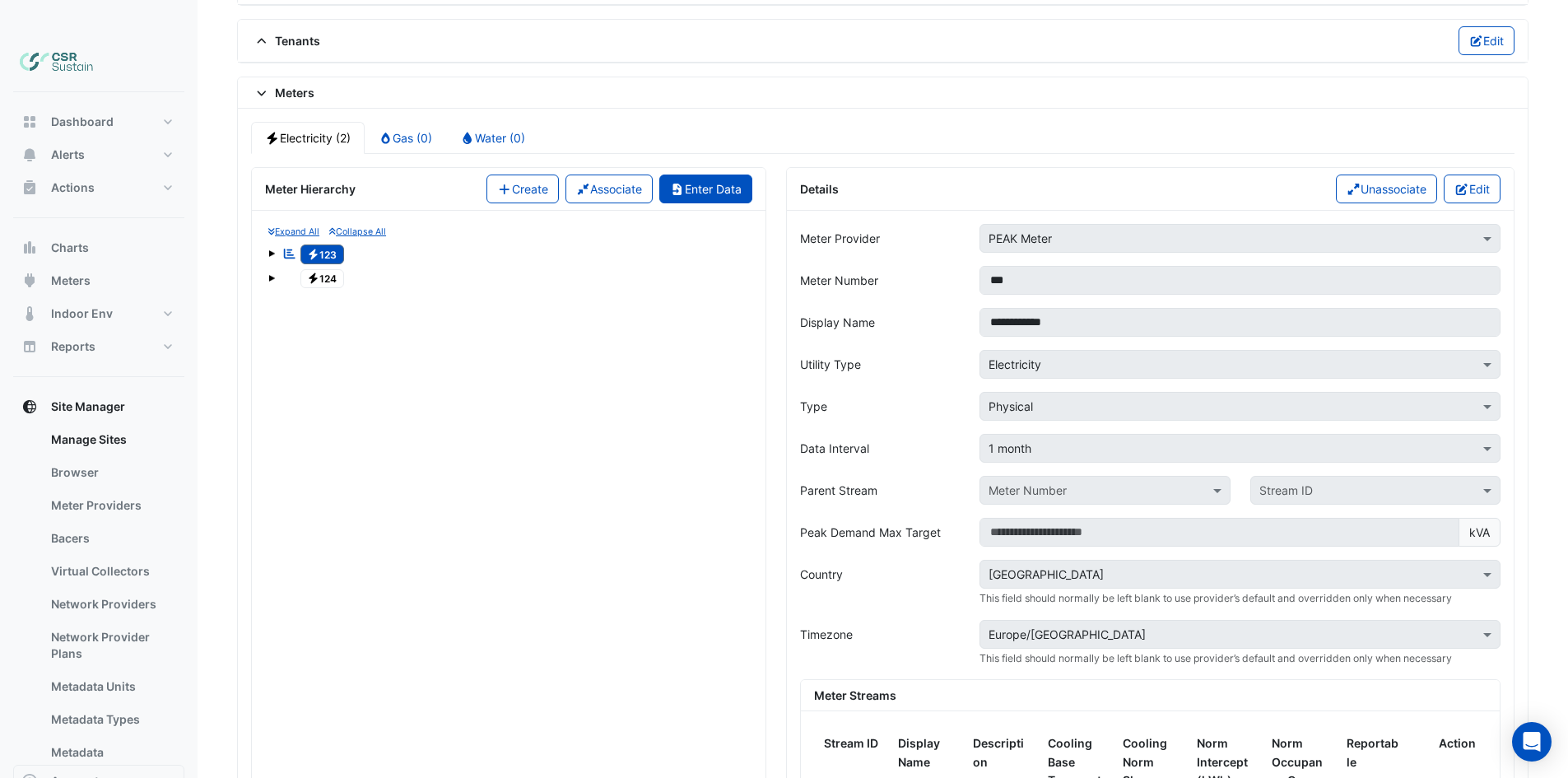
click at [718, 174] on button "Enter Data" at bounding box center [704, 188] width 93 height 29
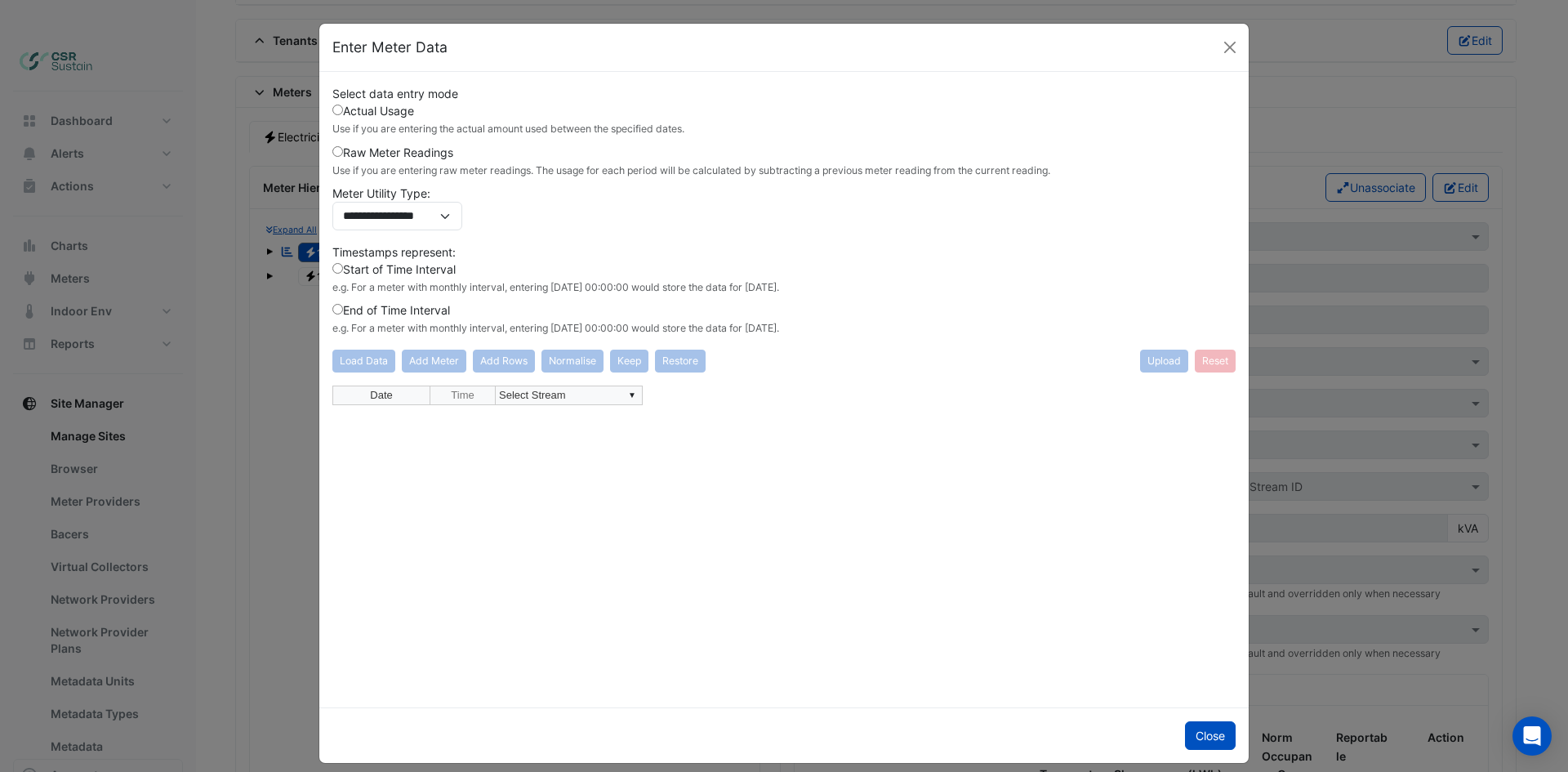
click at [515, 394] on td "▼ Select Stream" at bounding box center [569, 395] width 147 height 20
drag, startPoint x: 598, startPoint y: 383, endPoint x: 630, endPoint y: 383, distance: 32.0
click at [612, 385] on div "**********" at bounding box center [784, 389] width 903 height 609
click at [630, 394] on div "**********" at bounding box center [784, 539] width 903 height 309
click at [528, 420] on div "**********" at bounding box center [784, 539] width 903 height 309
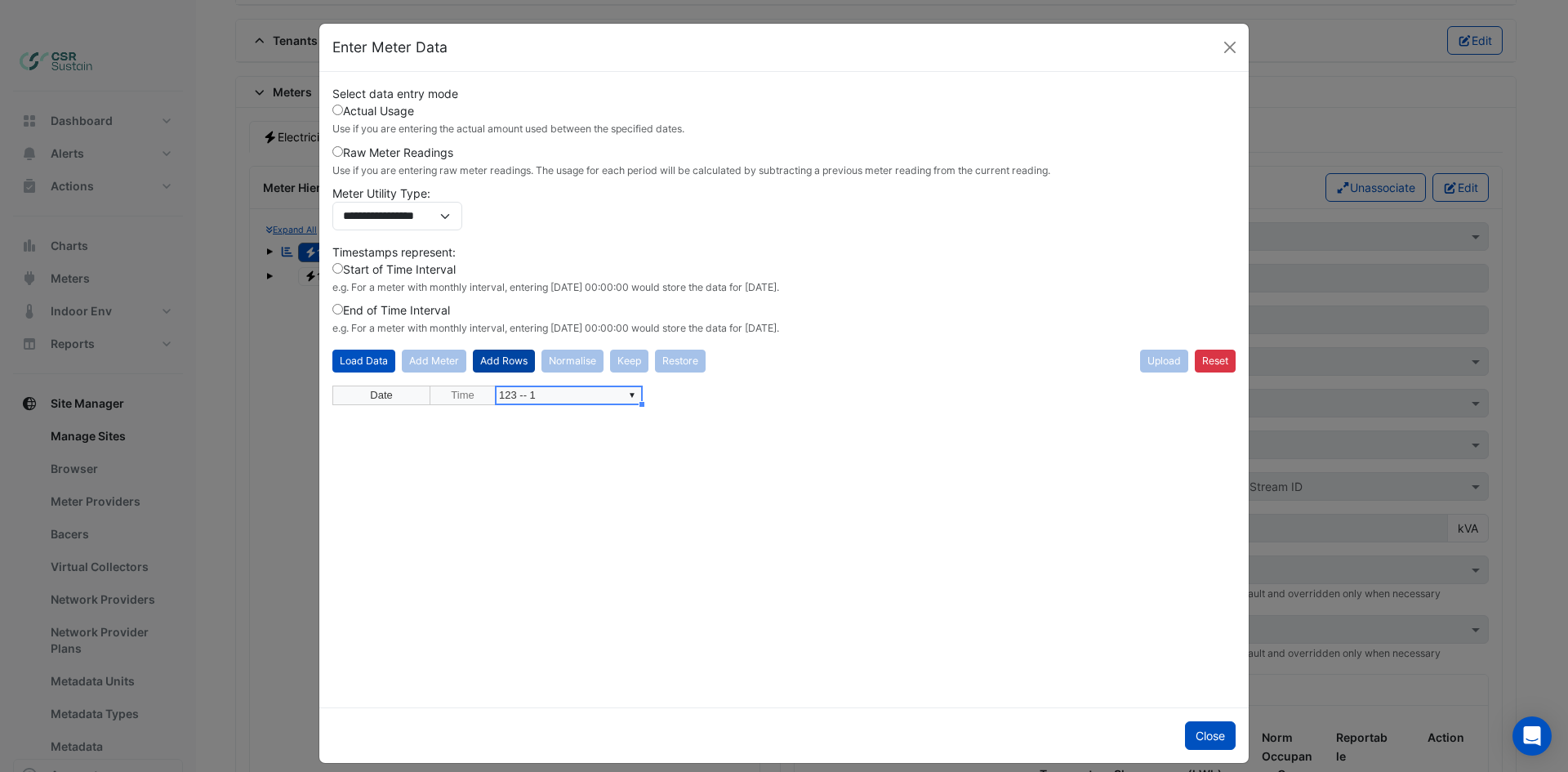
type textarea "**********"
click at [482, 361] on button "Add Rows" at bounding box center [504, 360] width 62 height 23
click at [333, 423] on div "Date Time ▼ 123 -- 1 ▼ Select Date 00:00" at bounding box center [333, 404] width 0 height 39
drag, startPoint x: 399, startPoint y: 418, endPoint x: 411, endPoint y: 414, distance: 12.6
click at [405, 415] on td "▼ Select Date" at bounding box center [381, 414] width 98 height 19
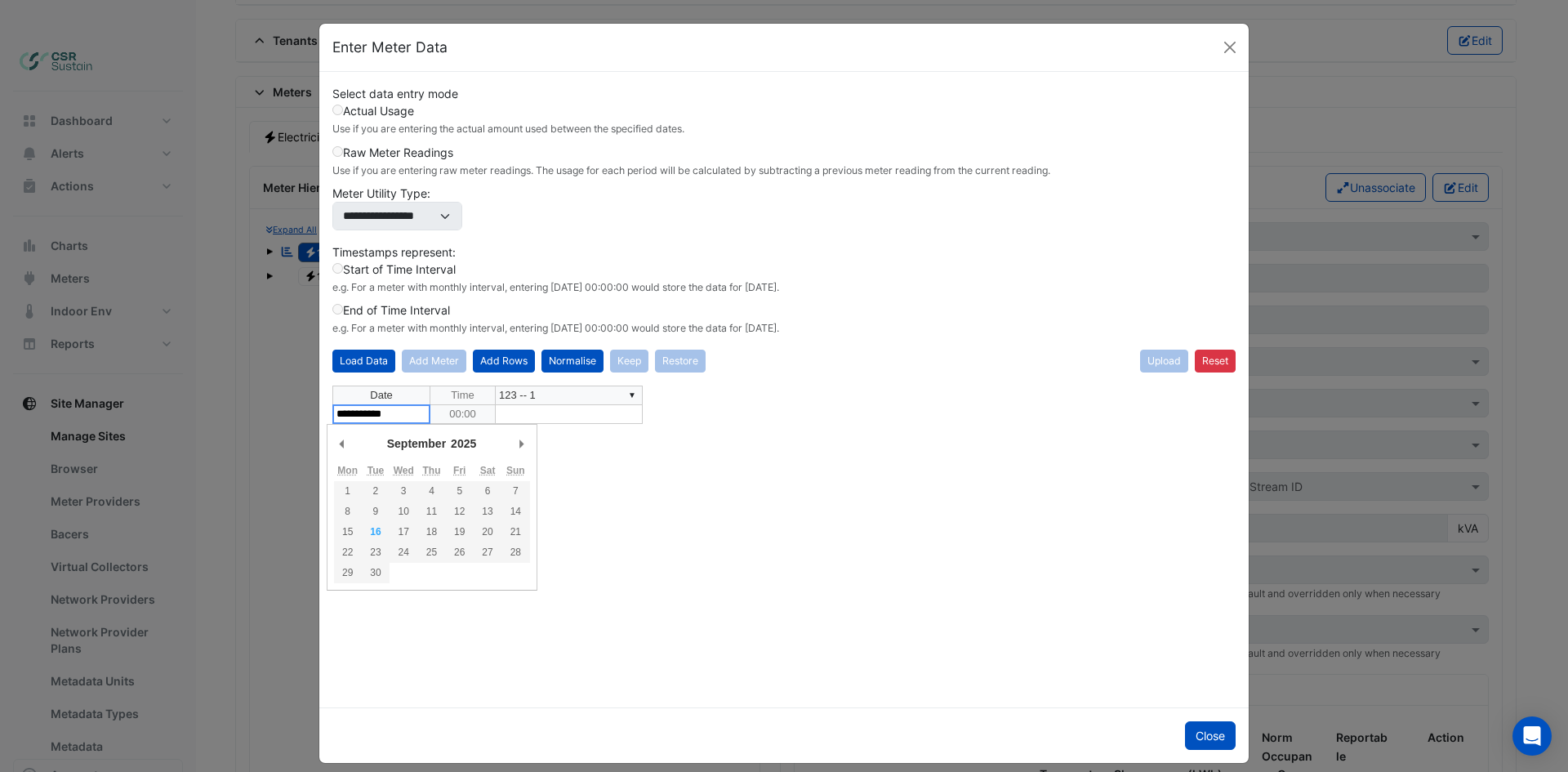
click at [414, 413] on textarea "**********" at bounding box center [381, 414] width 98 height 20
drag, startPoint x: 404, startPoint y: 441, endPoint x: 413, endPoint y: 447, distance: 10.8
click at [404, 441] on select "******* ******** ***** ***** *** **** **** ****** ********* ******* ******** **…" at bounding box center [413, 442] width 56 height 15
type textarea "**********"
click at [413, 411] on div "**********" at bounding box center [784, 539] width 903 height 309
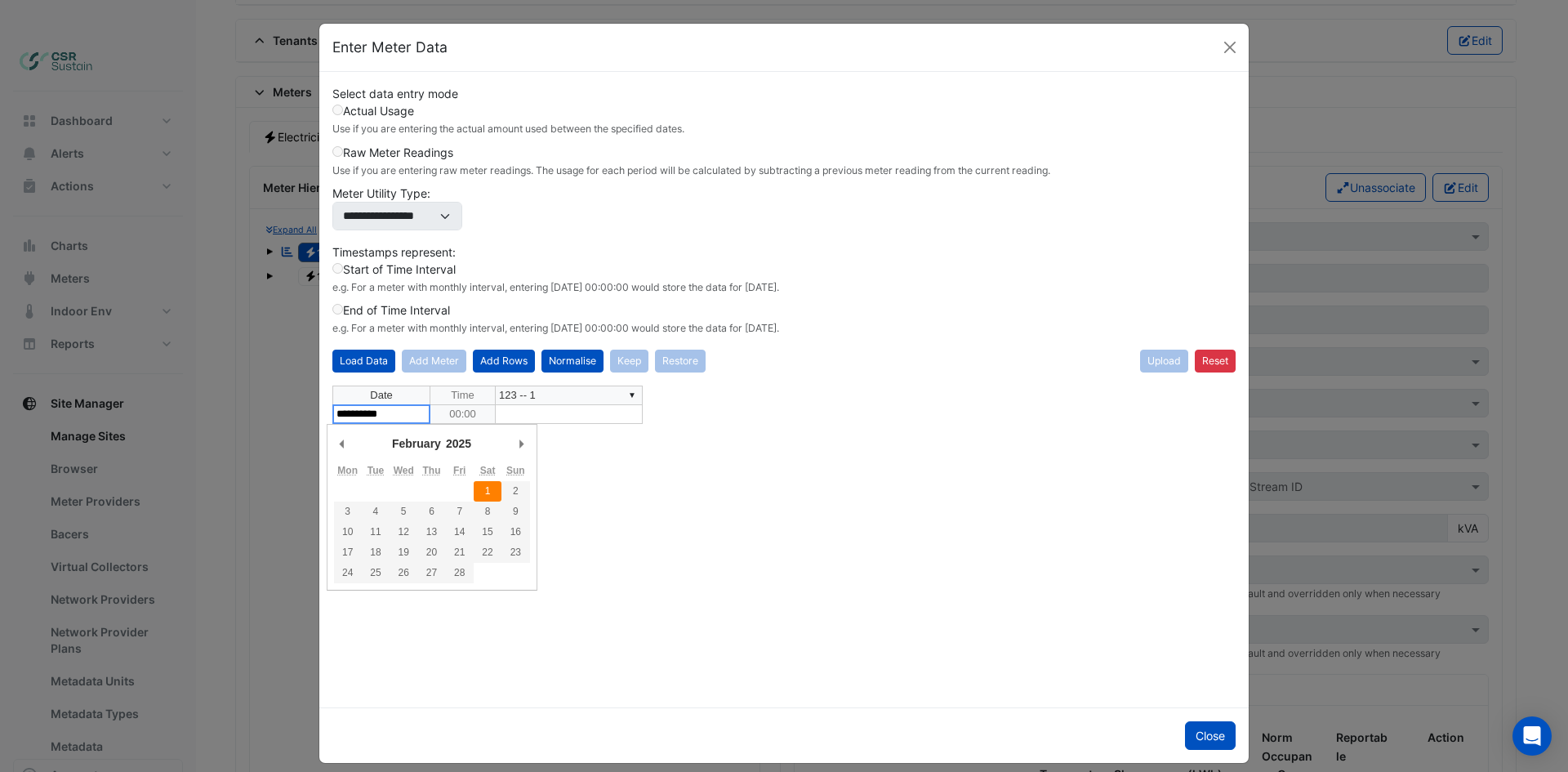
type textarea "**********"
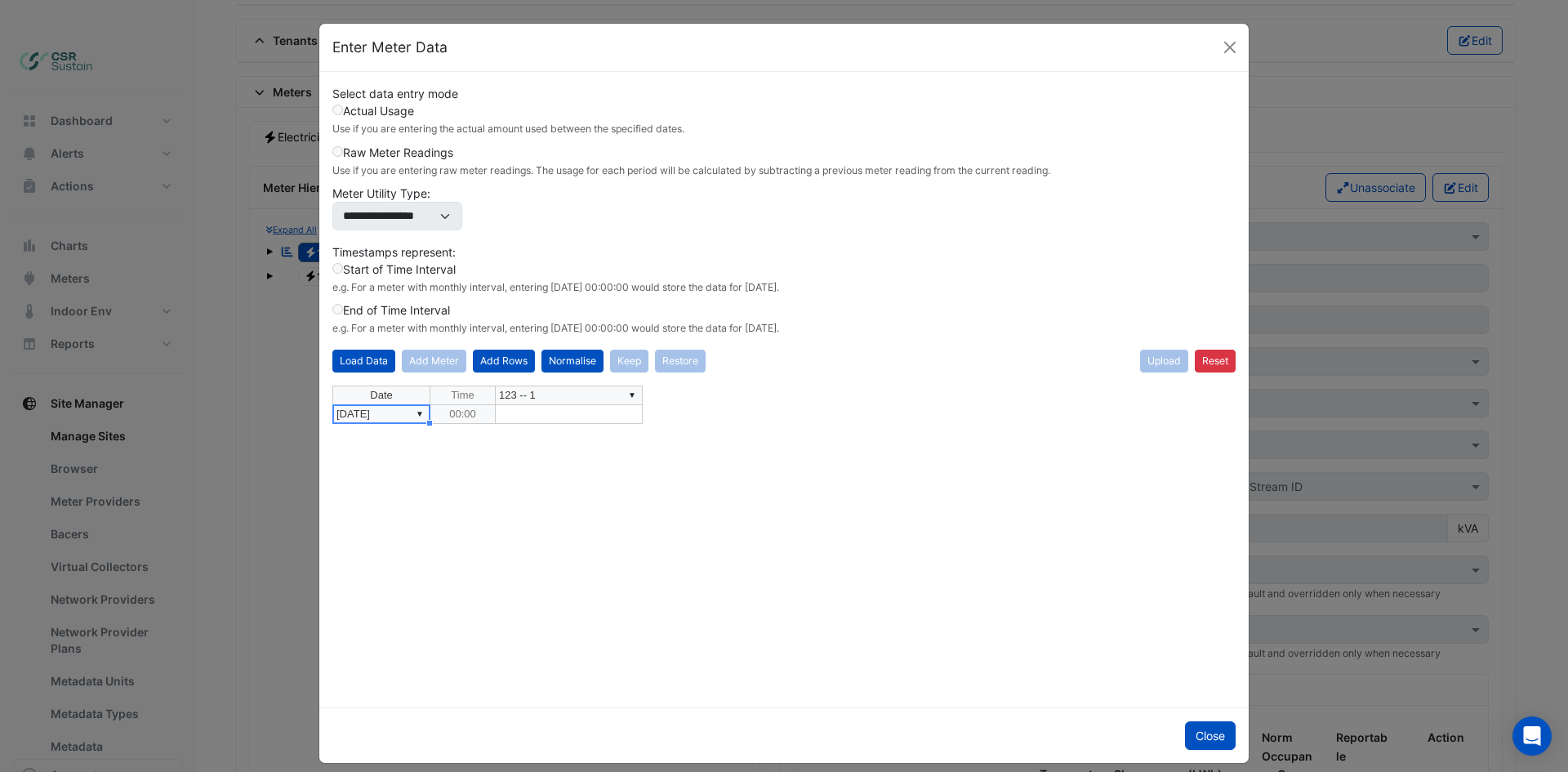
click at [590, 504] on div "Date Time ▼ 123 -- 1 ▼ 01/02/2025 00:00" at bounding box center [784, 539] width 903 height 309
click at [526, 421] on td at bounding box center [569, 414] width 147 height 19
click at [533, 417] on td at bounding box center [569, 414] width 147 height 19
type textarea "****"
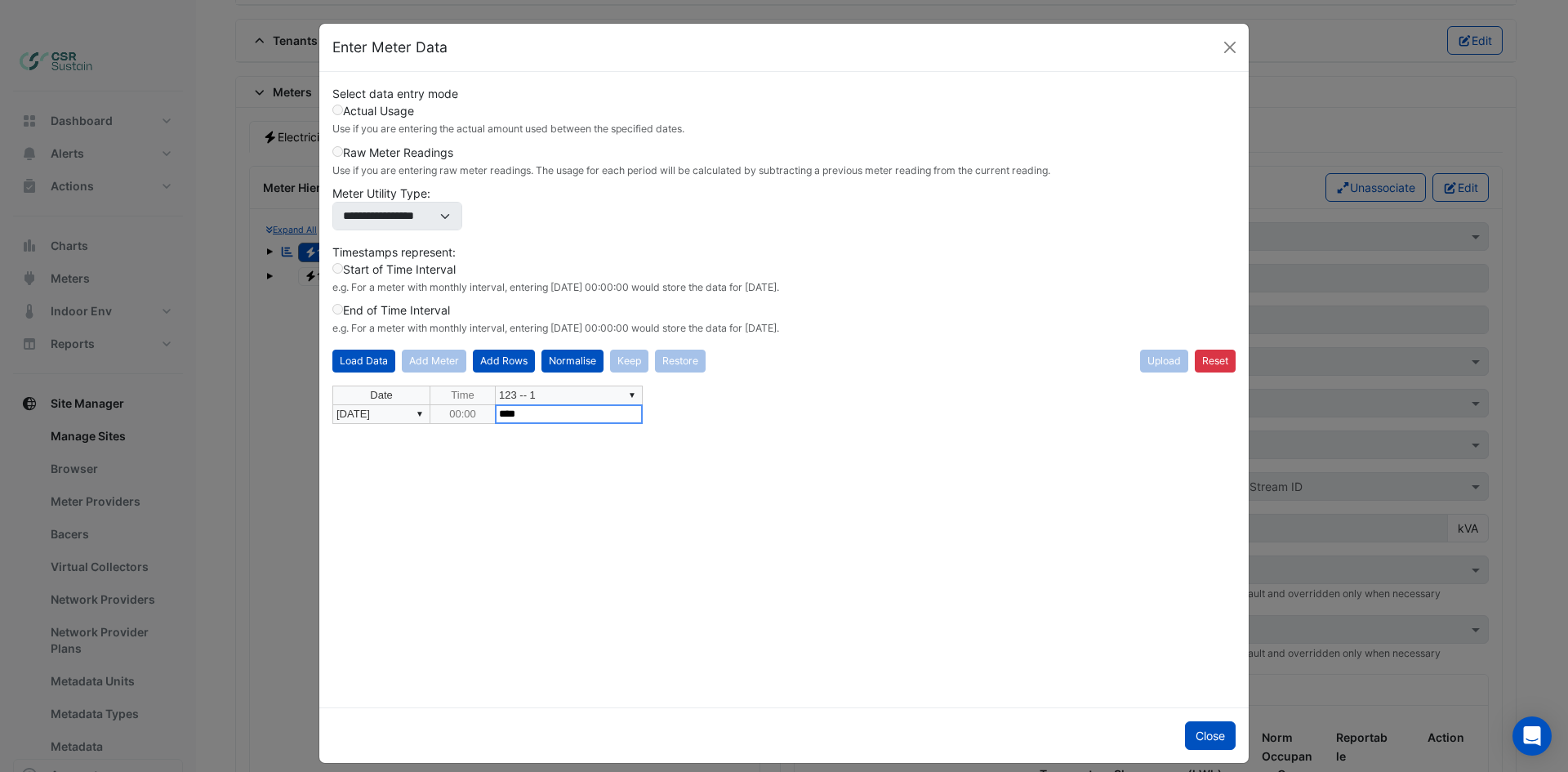
drag, startPoint x: 557, startPoint y: 414, endPoint x: 431, endPoint y: 418, distance: 126.1
click at [431, 418] on div "Date Time ▼ 123 -- 1 ▼ 01/02/2025 00:00 ****" at bounding box center [784, 539] width 903 height 309
click at [475, 447] on div "Date Time ▼ 123 -- 1 ▼ 01/02/2025 00:00" at bounding box center [784, 539] width 903 height 309
click at [510, 361] on button "Add Rows" at bounding box center [504, 360] width 62 height 23
type textarea "**********"
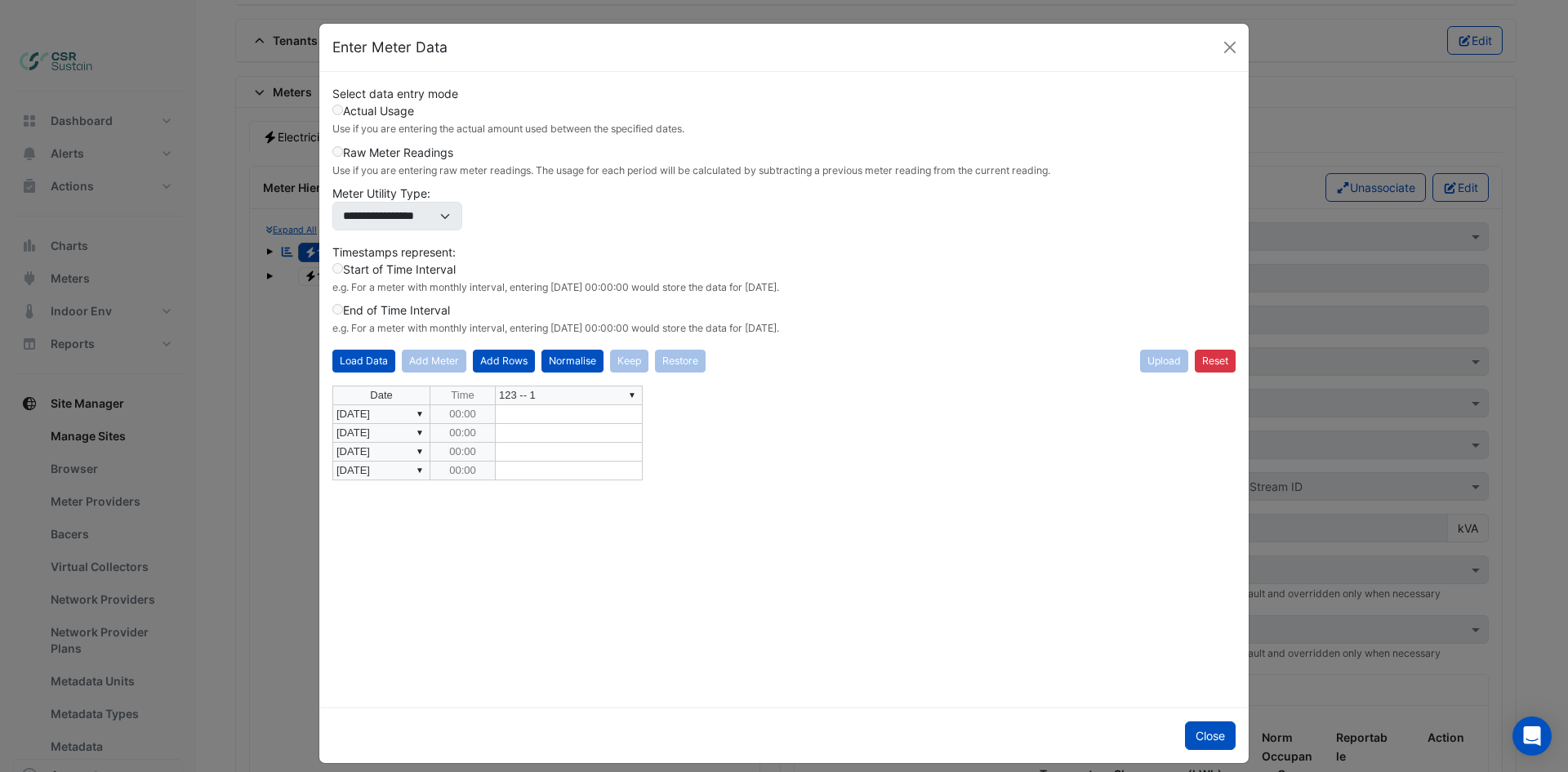
click at [416, 431] on div "**********" at bounding box center [784, 539] width 903 height 309
drag, startPoint x: 823, startPoint y: 457, endPoint x: 691, endPoint y: 447, distance: 132.4
click at [823, 458] on div "Date Time ▼ 123 -- 1 ▼ 01/02/2025 00:00 ▼ 01/03/2025 00:00 ▼ 01/04/2025 00:00 ▼…" at bounding box center [784, 539] width 903 height 309
drag, startPoint x: 511, startPoint y: 356, endPoint x: 487, endPoint y: 417, distance: 65.6
click at [511, 356] on button "Add Rows" at bounding box center [504, 360] width 62 height 23
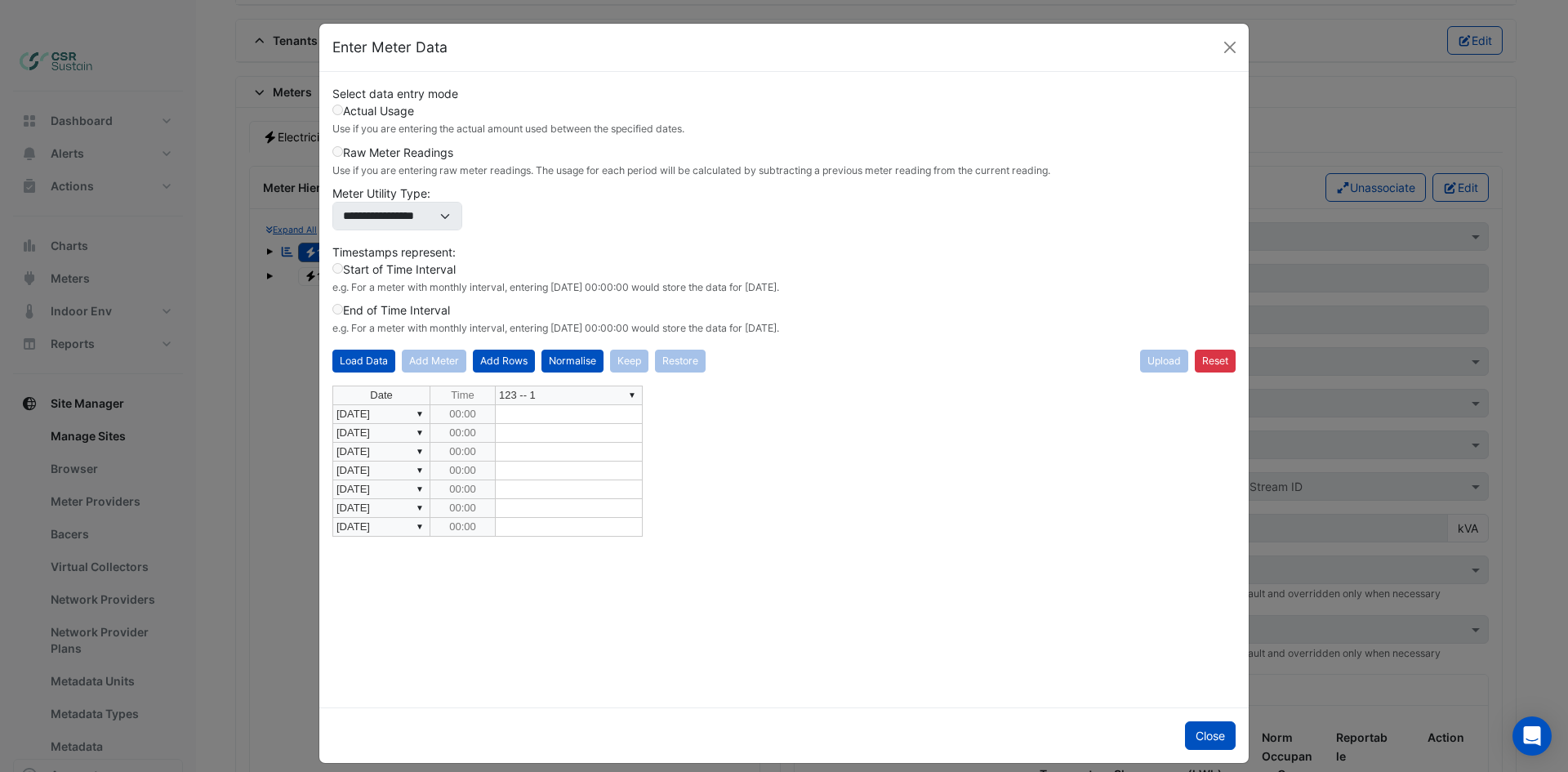
drag, startPoint x: 411, startPoint y: 602, endPoint x: 450, endPoint y: 628, distance: 46.9
click at [423, 613] on div "Date Time ▼ 123 -- 1 ▼ 01/02/2025 00:00 ▼ 01/03/2025 00:00 ▼ 01/04/2025 00:00 ▼…" at bounding box center [784, 539] width 903 height 309
click at [353, 363] on button "Load Data" at bounding box center [364, 360] width 63 height 23
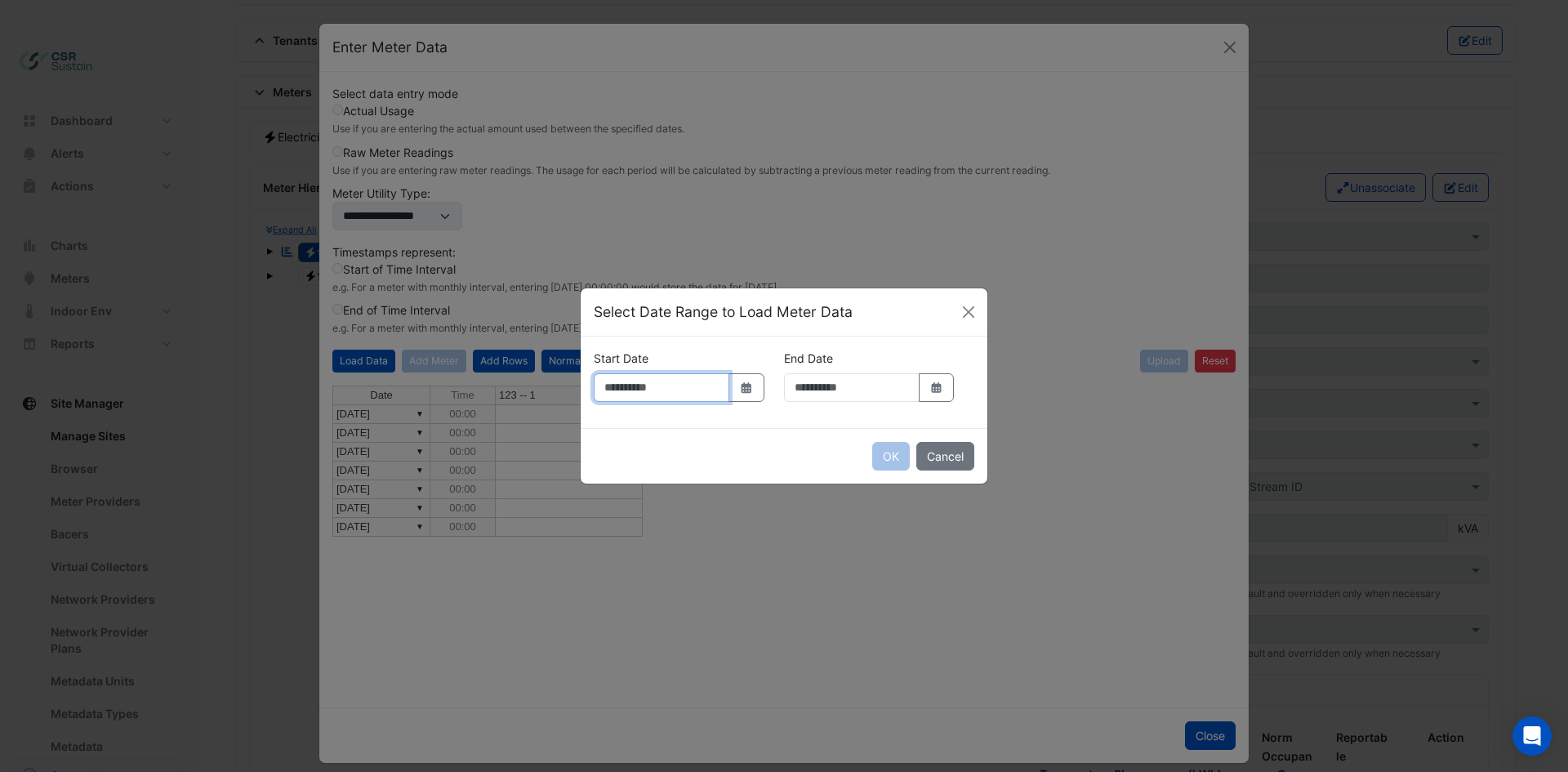
click at [718, 373] on input "Start Date" at bounding box center [661, 387] width 135 height 29
click at [751, 382] on icon "button" at bounding box center [746, 387] width 10 height 11
select select "*"
select select "****"
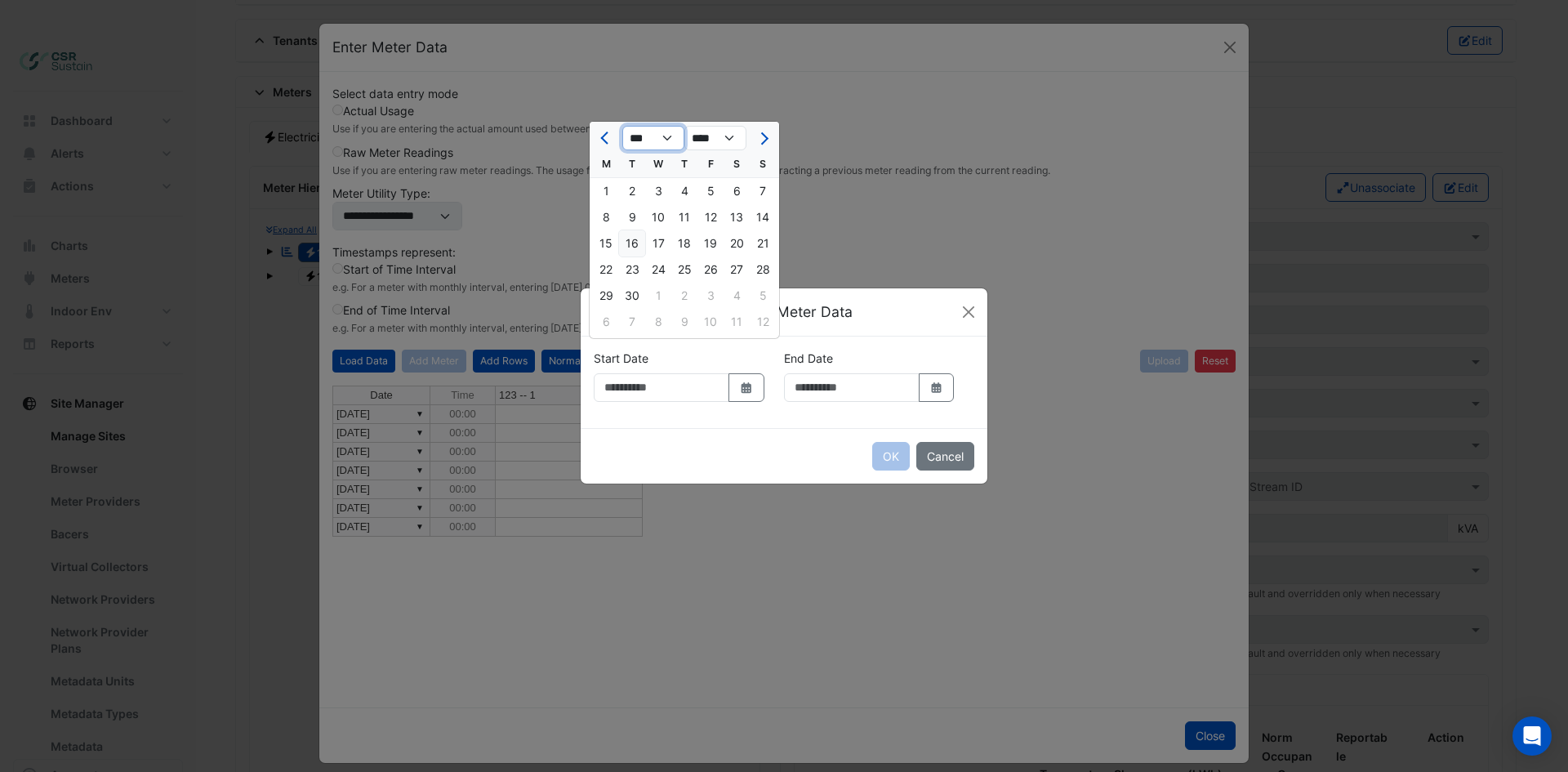
click at [645, 132] on select "*** *** *** *** *** *** *** *** *** *** *** ***" at bounding box center [653, 137] width 62 height 25
select select "*"
click at [622, 125] on select "*** *** *** *** *** *** *** *** *** *** *** ***" at bounding box center [653, 137] width 62 height 25
click at [654, 193] on div "1" at bounding box center [658, 191] width 26 height 26
type input "**********"
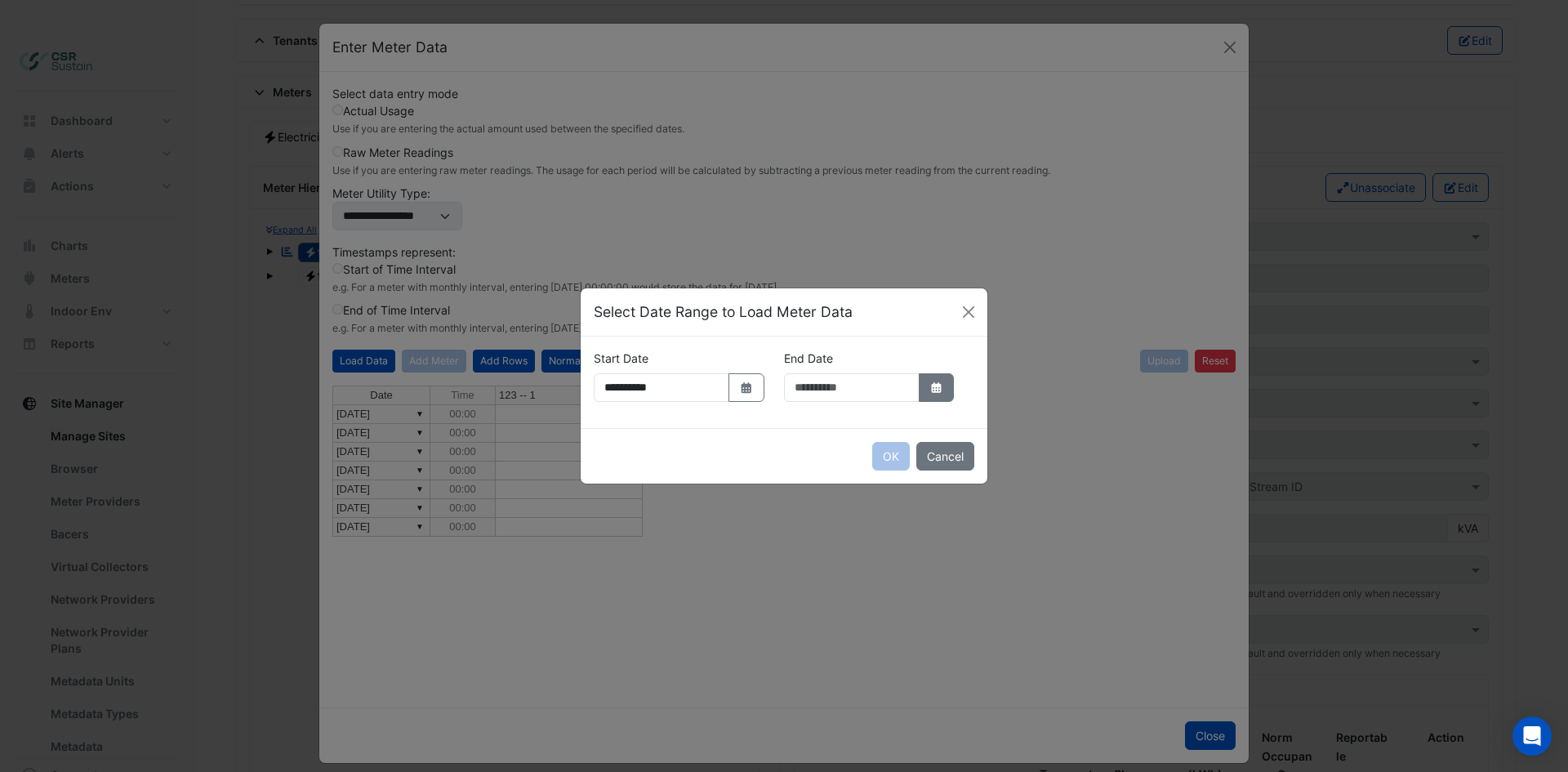
click at [931, 393] on icon "button" at bounding box center [936, 387] width 10 height 11
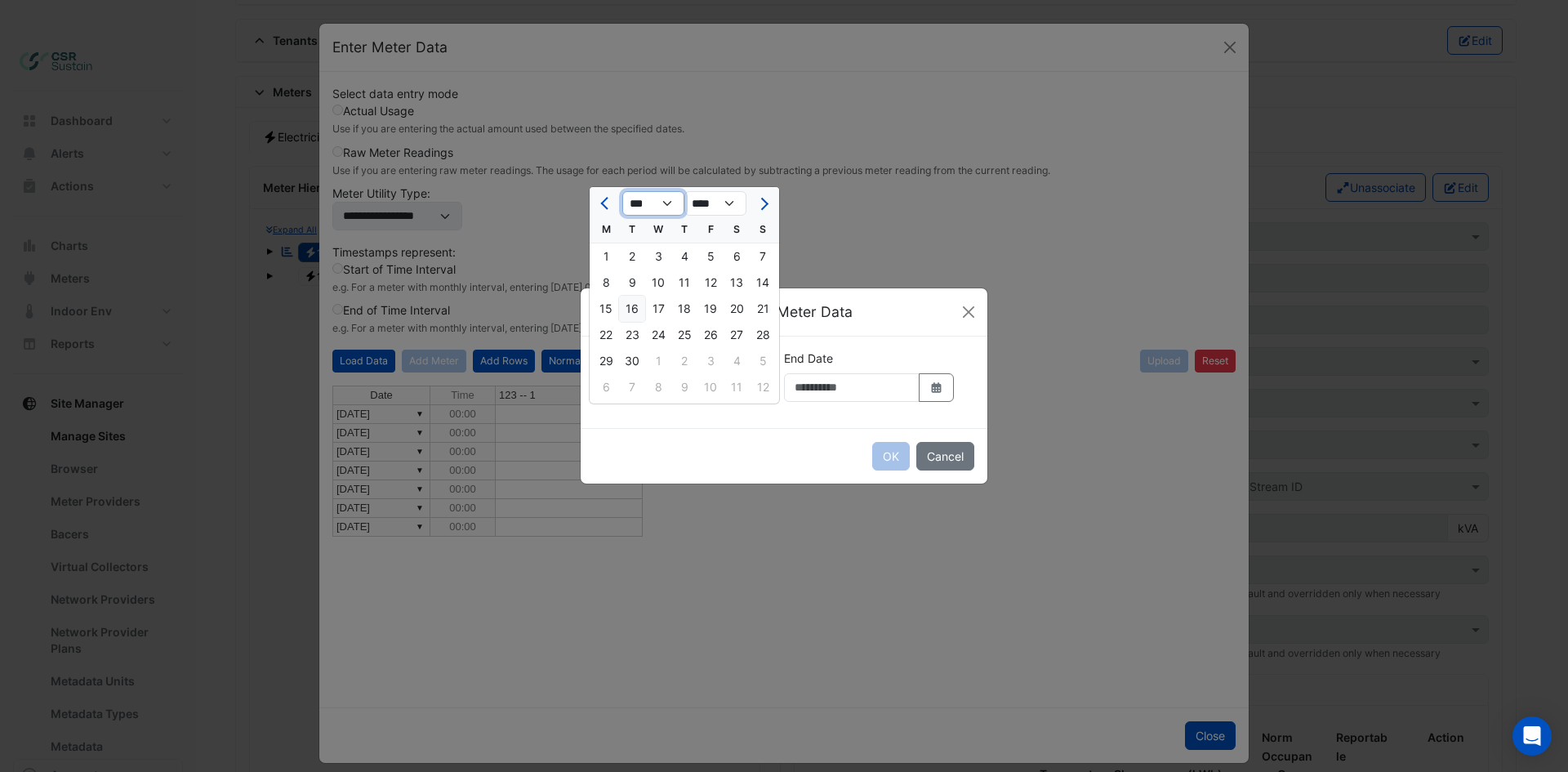
click at [652, 204] on select "*** *** *** *** *** *** *** *** *** *** *** ***" at bounding box center [653, 203] width 62 height 25
click at [622, 192] on select "*** *** *** *** *** *** *** *** *** *** *** ***" at bounding box center [653, 203] width 62 height 25
click at [730, 196] on select "**** **** **** **** **** **** **** **** **** **** ****" at bounding box center [715, 203] width 62 height 25
click at [660, 202] on select "*** *** *** *** *** *** *** *** *** *** *** ***" at bounding box center [653, 203] width 62 height 25
select select "*"
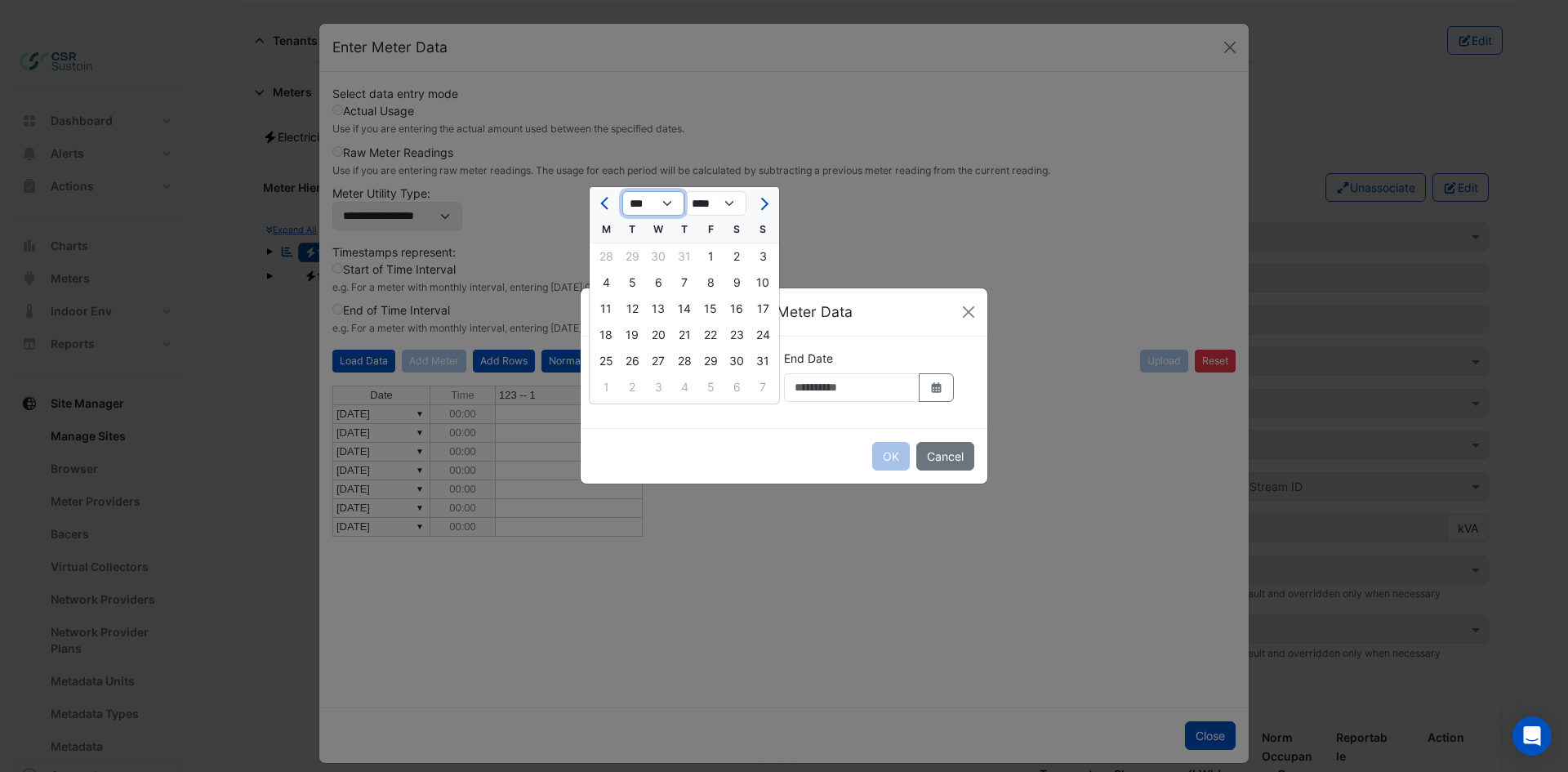
click at [622, 192] on select "*** *** *** *** *** *** *** *** *** *** *** ***" at bounding box center [653, 203] width 62 height 25
drag, startPoint x: 595, startPoint y: 254, endPoint x: 710, endPoint y: 319, distance: 132.1
click at [595, 254] on div "1" at bounding box center [605, 256] width 26 height 26
type input "**********"
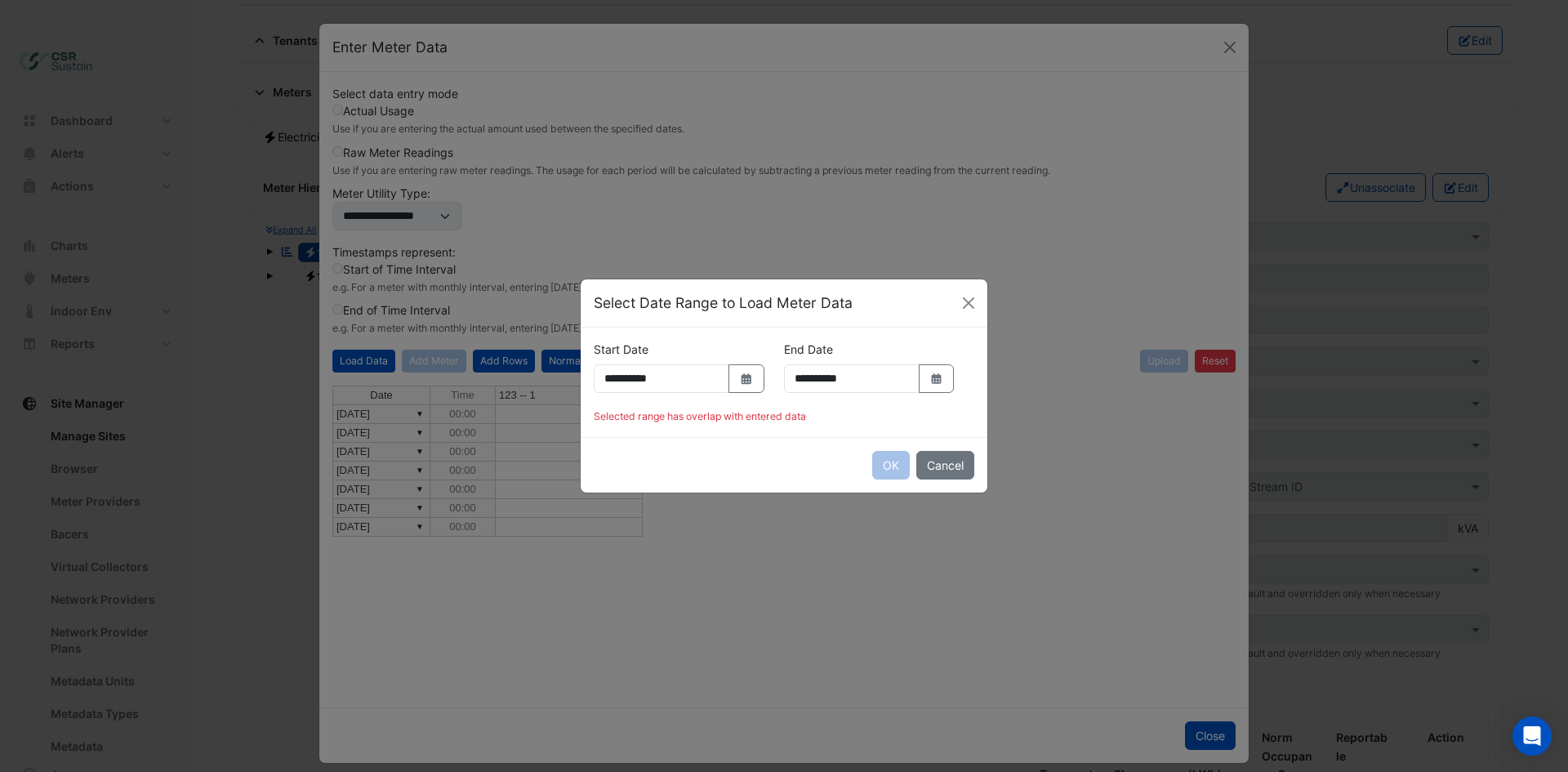
click at [772, 488] on div "OK Cancel" at bounding box center [784, 464] width 407 height 55
click at [784, 393] on input "**********" at bounding box center [851, 378] width 135 height 29
click at [817, 406] on div "**********" at bounding box center [869, 373] width 191 height 65
drag, startPoint x: 795, startPoint y: 407, endPoint x: 781, endPoint y: 389, distance: 22.8
click at [929, 385] on icon "Select Date" at bounding box center [936, 379] width 15 height 12
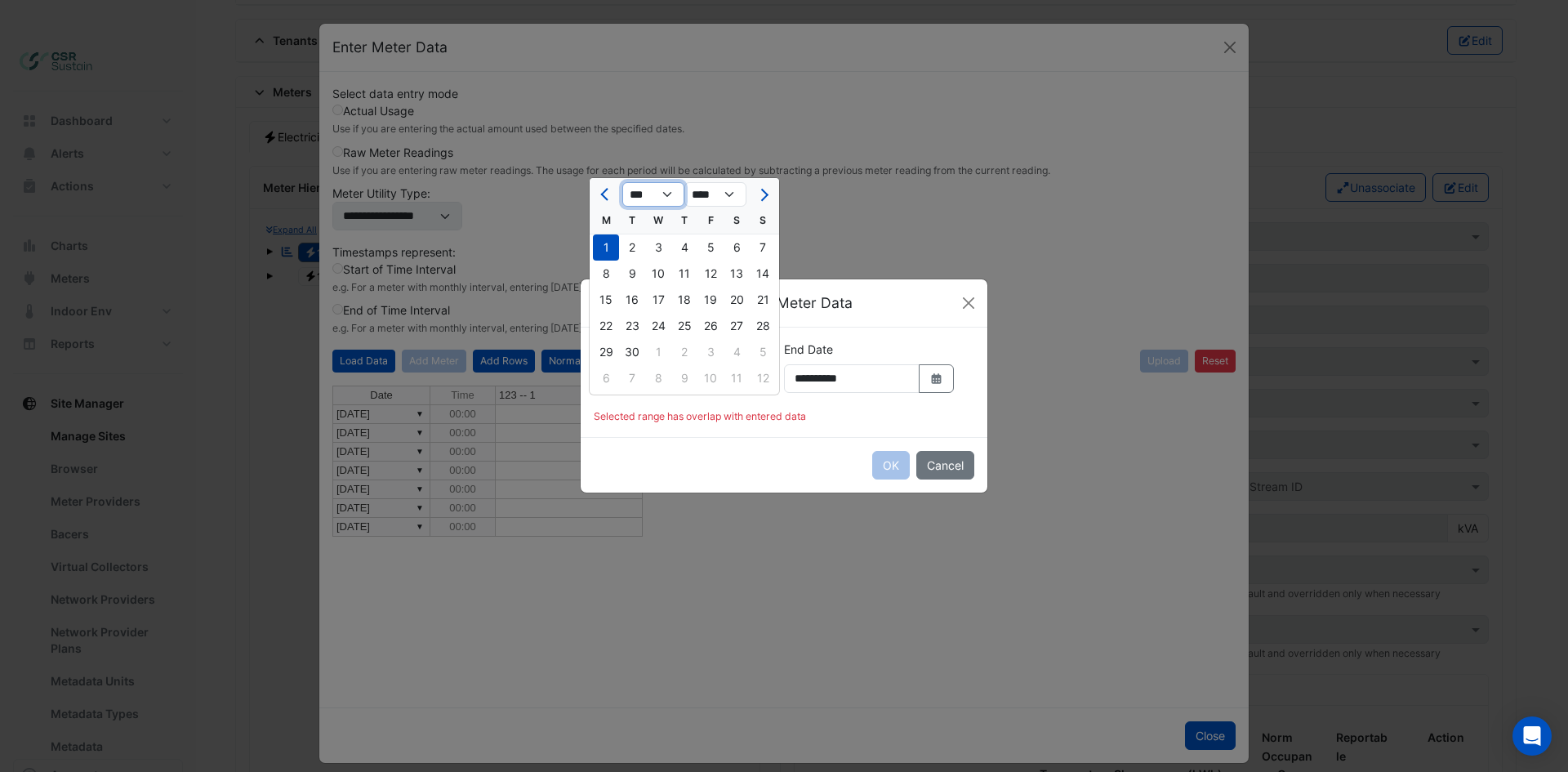
drag, startPoint x: 675, startPoint y: 192, endPoint x: 668, endPoint y: 205, distance: 14.8
click at [675, 192] on select "*** *** *** *** *** *** *** *** *** *** *** ***" at bounding box center [653, 193] width 62 height 25
select select "*"
click at [622, 182] on select "*** *** *** *** *** *** *** *** *** *** *** ***" at bounding box center [653, 193] width 62 height 25
click at [762, 352] on div "31" at bounding box center [762, 351] width 26 height 26
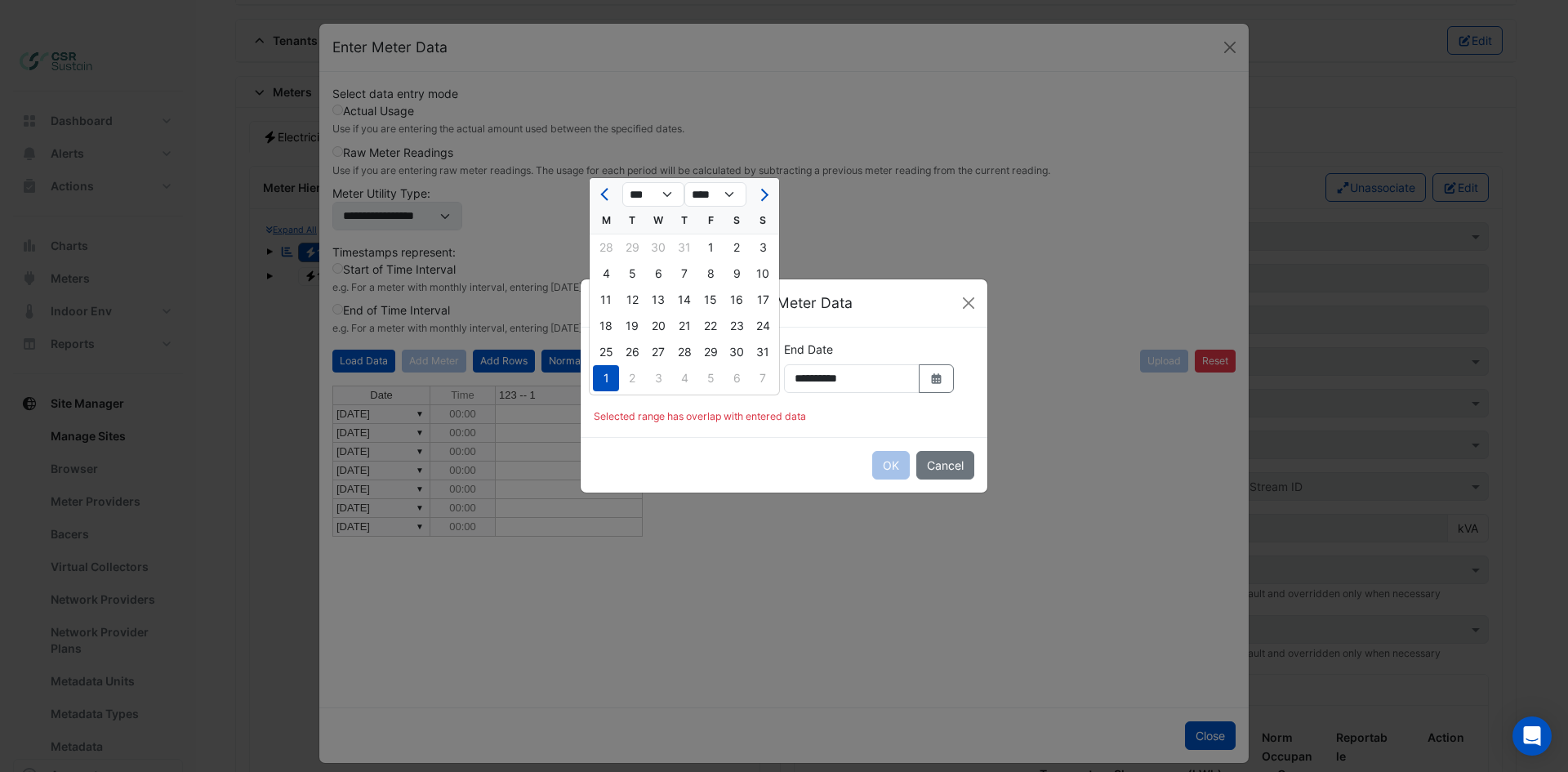
type input "**********"
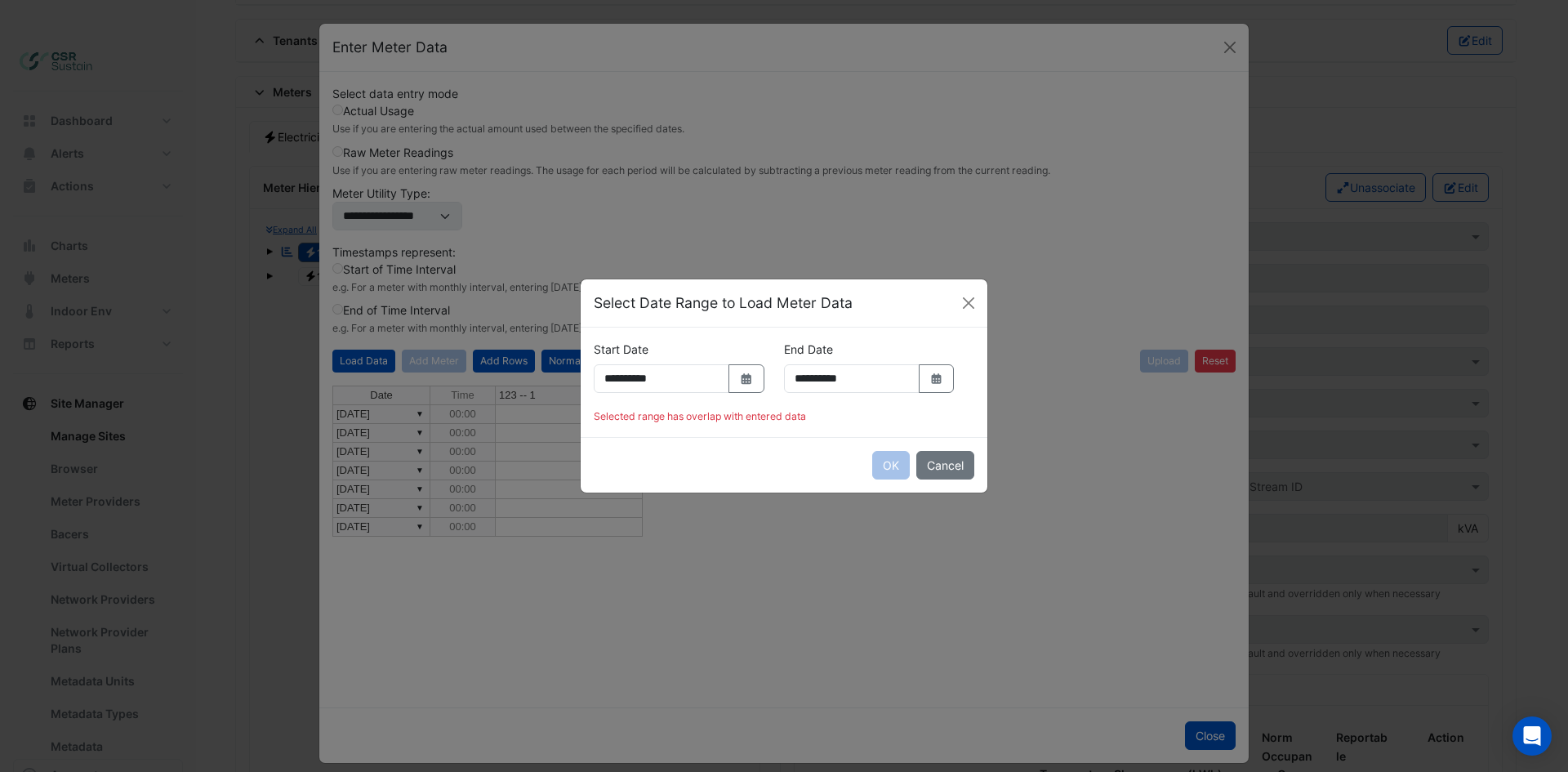
drag, startPoint x: 823, startPoint y: 429, endPoint x: 844, endPoint y: 424, distance: 21.6
click at [828, 406] on div "**********" at bounding box center [783, 373] width 400 height 65
click at [885, 493] on div "OK Cancel" at bounding box center [784, 464] width 407 height 55
click at [730, 364] on input "**********" at bounding box center [661, 378] width 135 height 29
click at [687, 424] on div "Selected range has overlap with entered data" at bounding box center [783, 416] width 380 height 15
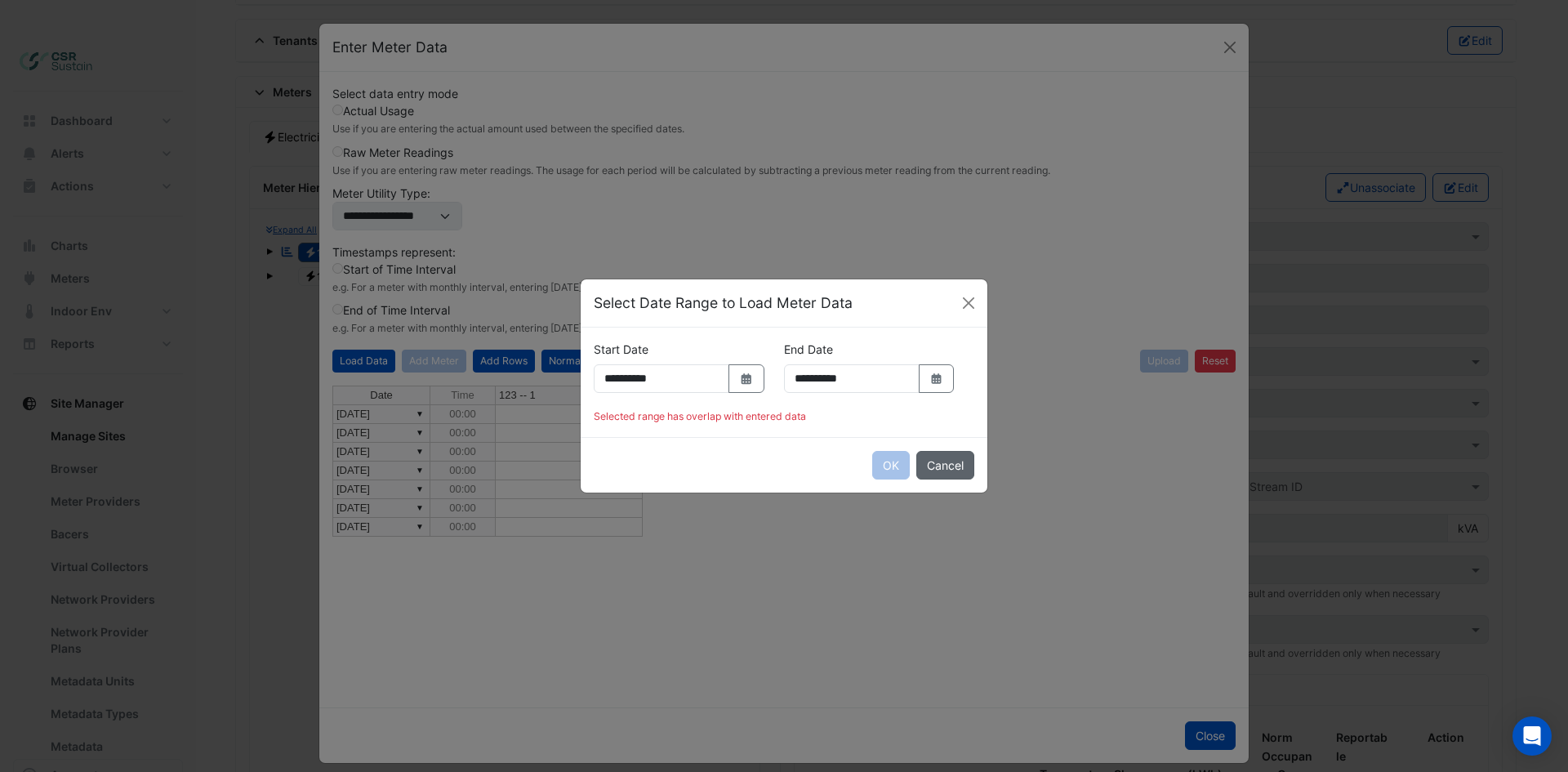
click at [937, 479] on button "Cancel" at bounding box center [945, 465] width 58 height 29
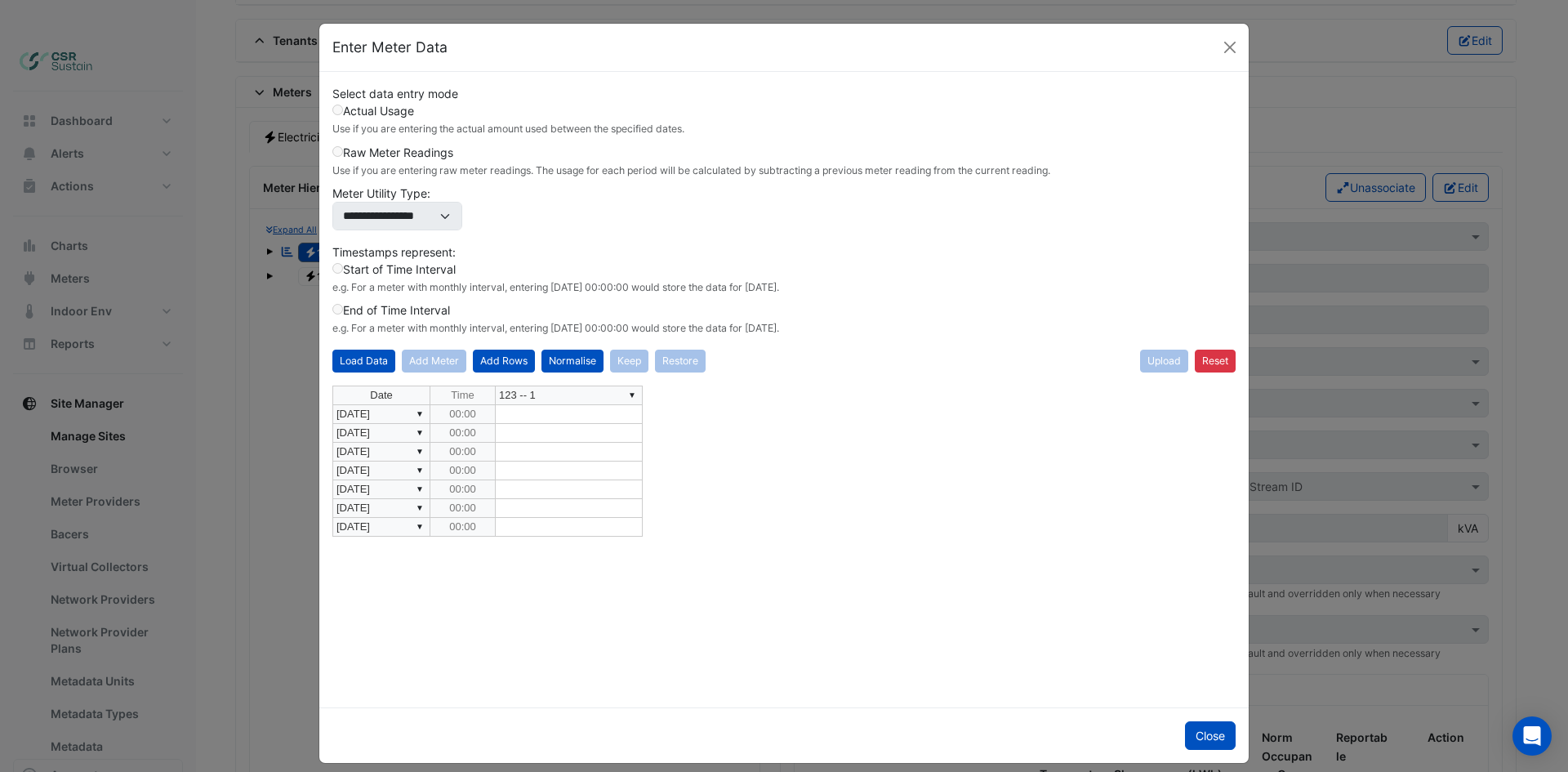
click at [361, 411] on td "▼ 01/02/2025" at bounding box center [381, 414] width 98 height 19
drag, startPoint x: 423, startPoint y: 525, endPoint x: 398, endPoint y: 496, distance: 38.3
drag, startPoint x: 428, startPoint y: 502, endPoint x: 405, endPoint y: 479, distance: 32.5
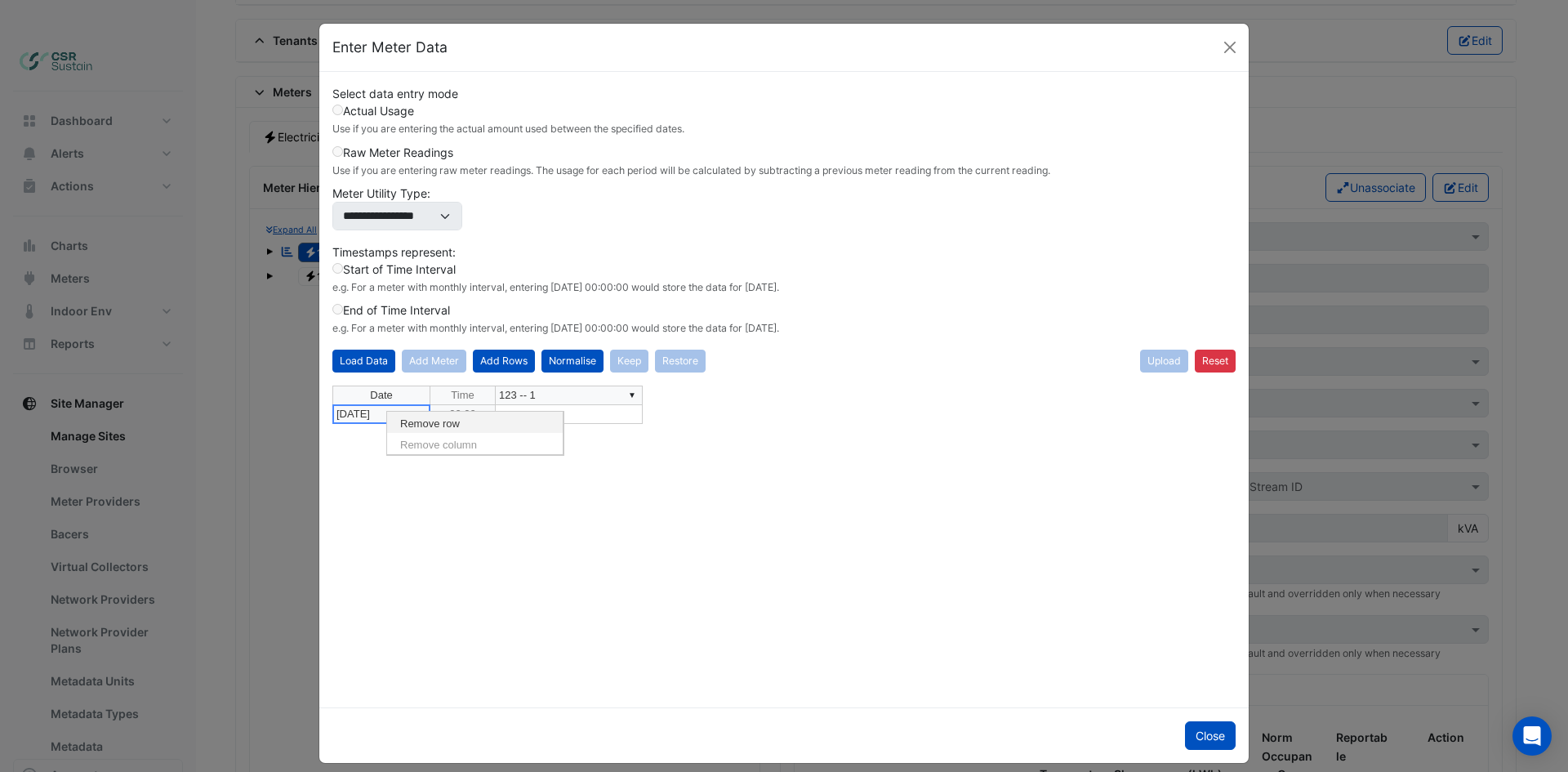
drag, startPoint x: 407, startPoint y: 423, endPoint x: 434, endPoint y: 449, distance: 37.5
drag, startPoint x: 457, startPoint y: 493, endPoint x: 512, endPoint y: 454, distance: 67.4
click at [461, 492] on div "Date Time ▼ 123 -- 1" at bounding box center [784, 539] width 903 height 309
click at [373, 358] on button "Load Data" at bounding box center [364, 360] width 63 height 23
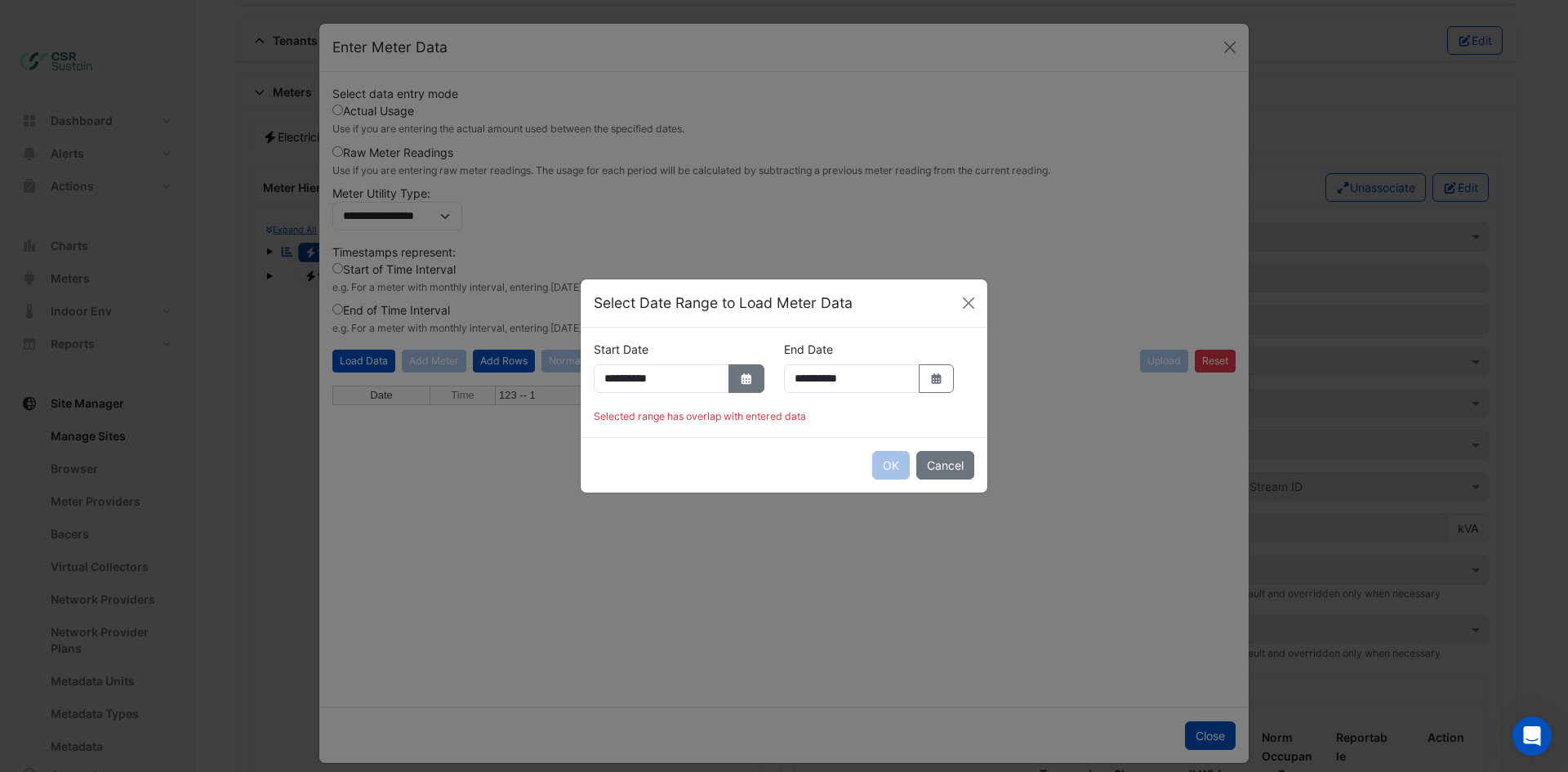
click at [753, 373] on icon "Select Date" at bounding box center [745, 379] width 15 height 12
select select "****"
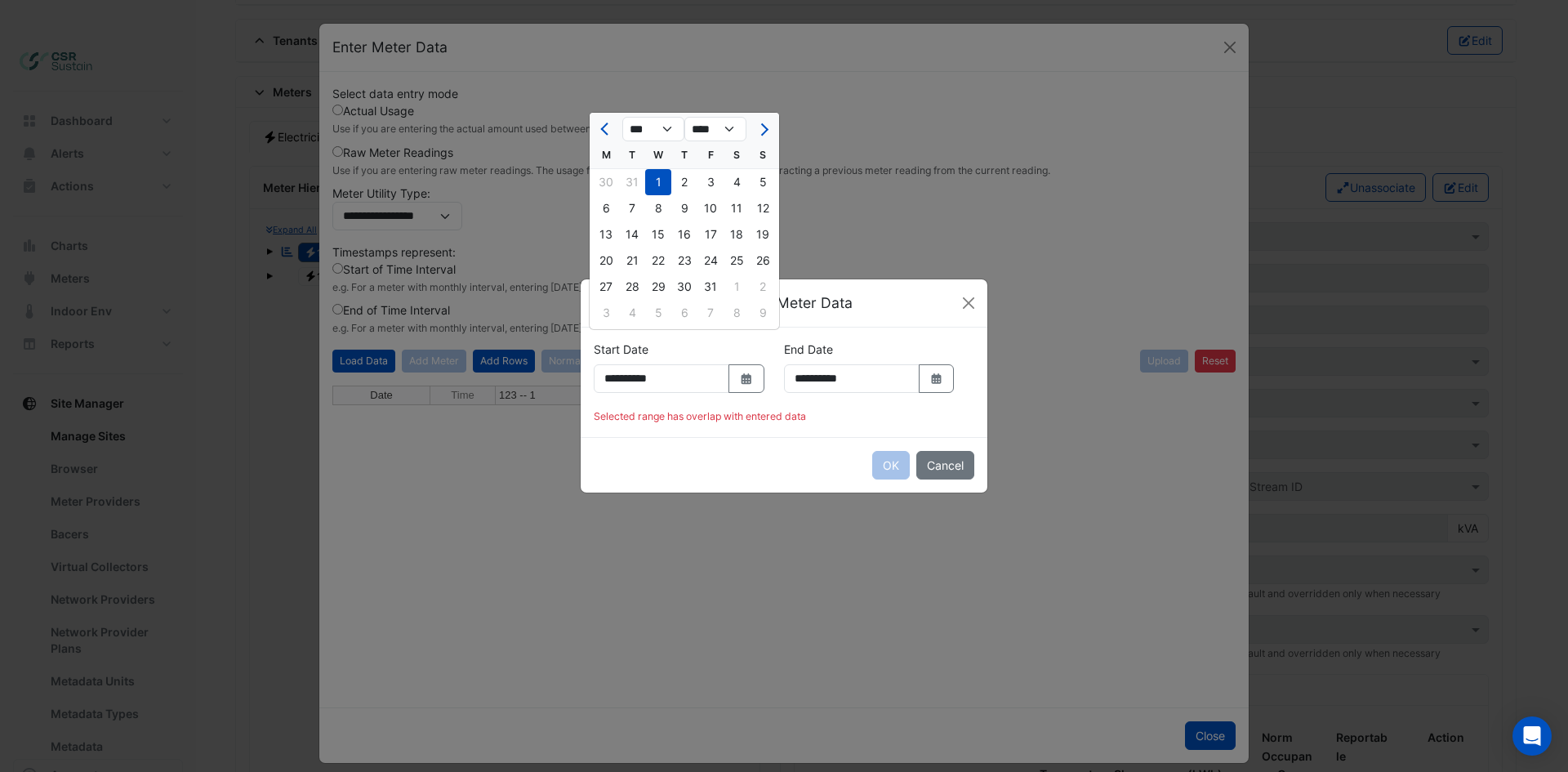
click at [661, 175] on div "1" at bounding box center [658, 182] width 26 height 26
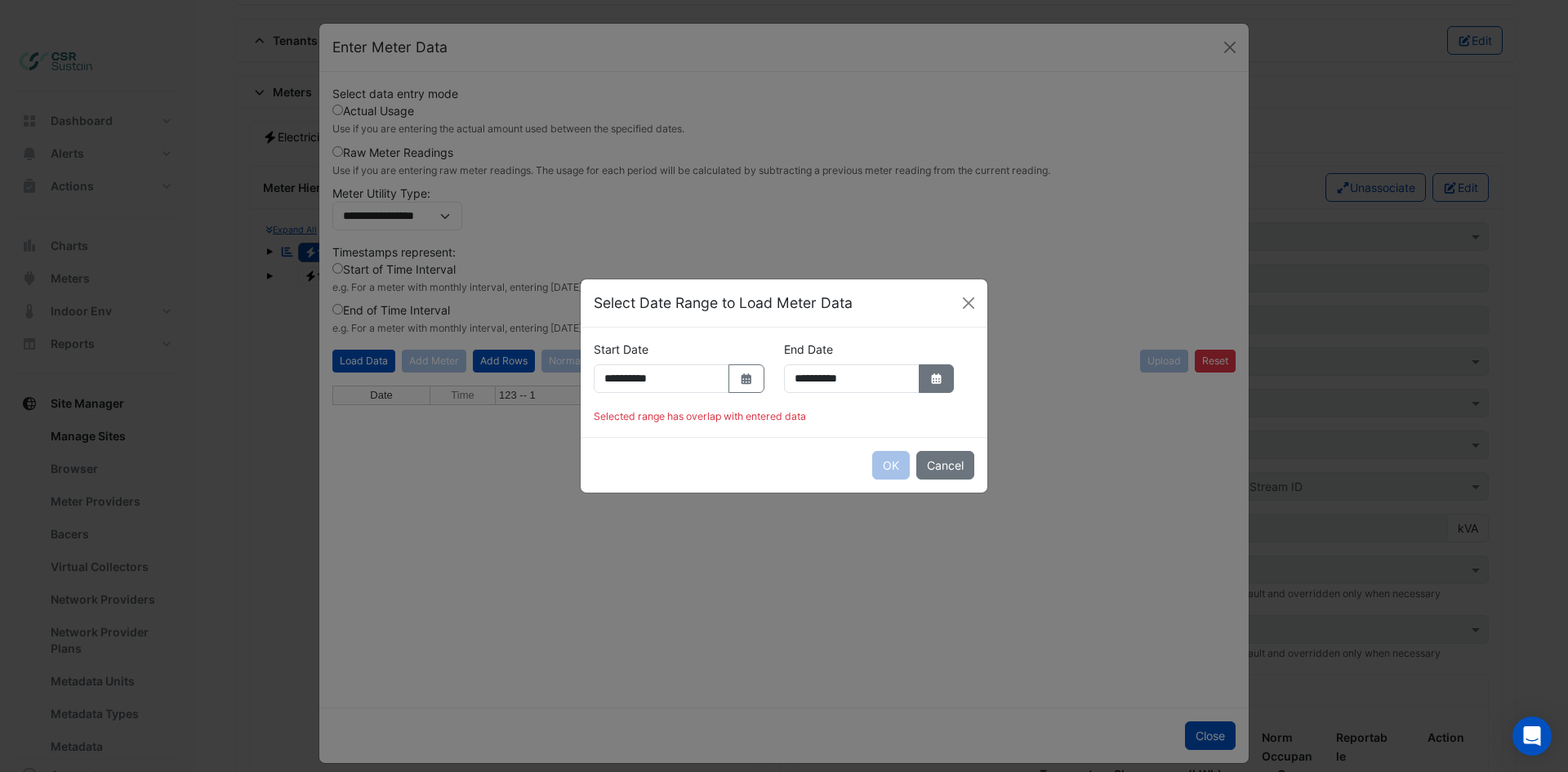
click at [918, 393] on button "Select Date" at bounding box center [936, 378] width 36 height 29
select select "*"
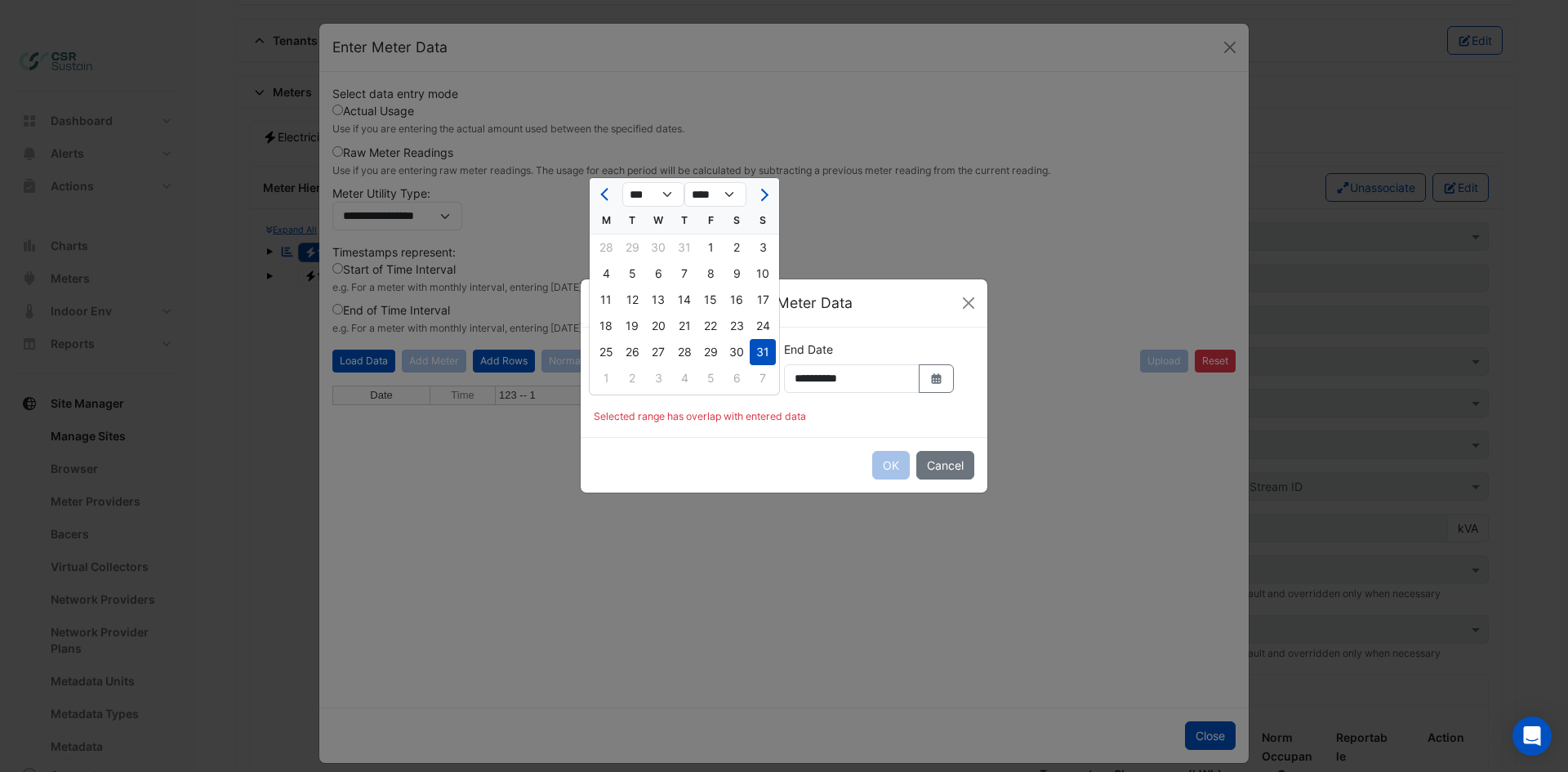
click at [761, 351] on div "31" at bounding box center [762, 351] width 26 height 26
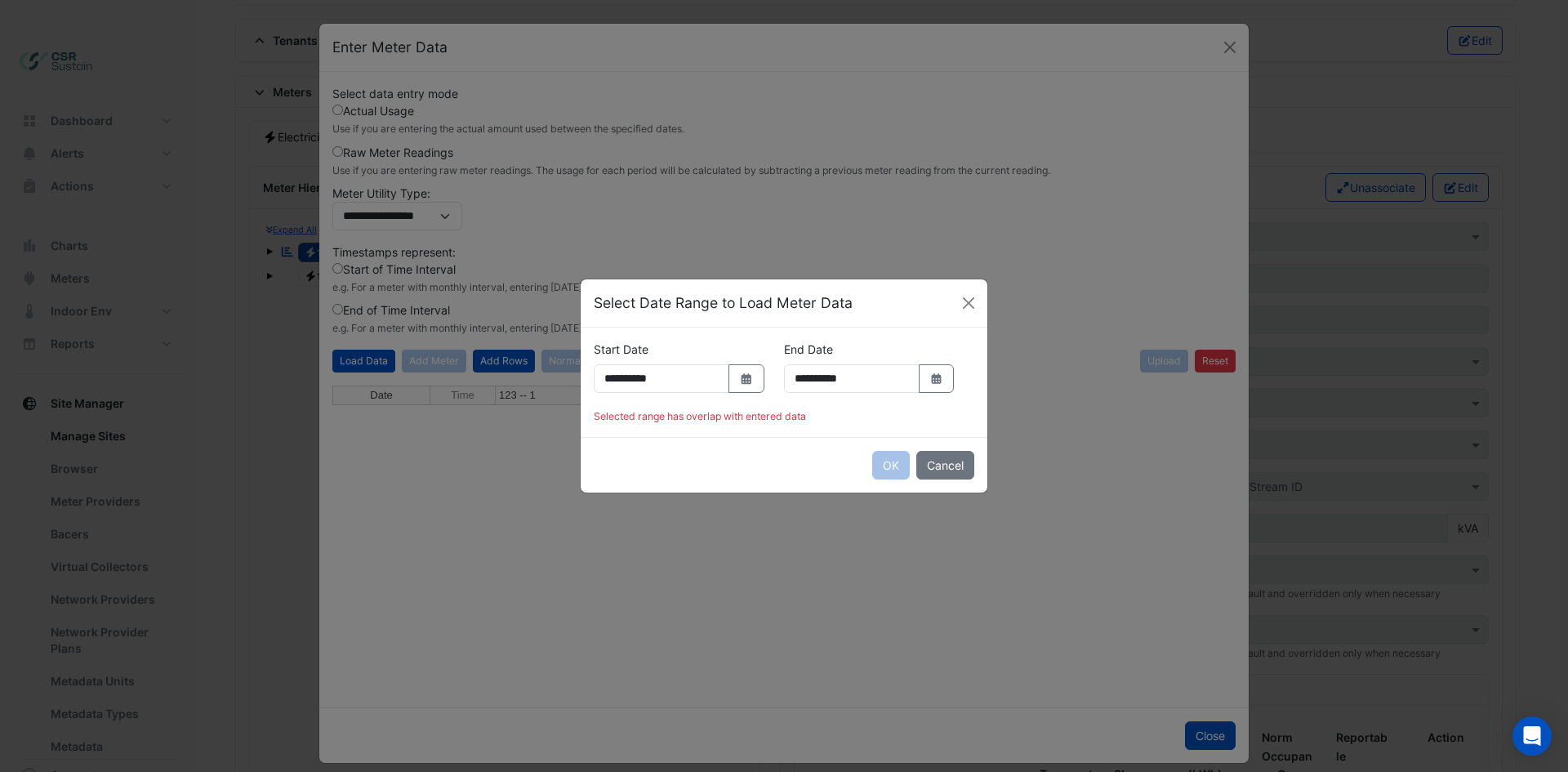
drag, startPoint x: 862, startPoint y: 424, endPoint x: 869, endPoint y: 438, distance: 15.7
click at [863, 406] on div "**********" at bounding box center [783, 373] width 400 height 65
click at [753, 488] on div "OK Cancel" at bounding box center [784, 464] width 407 height 55
drag, startPoint x: 864, startPoint y: 316, endPoint x: 928, endPoint y: 293, distance: 68.0
click at [880, 341] on div "**********" at bounding box center [783, 373] width 400 height 65
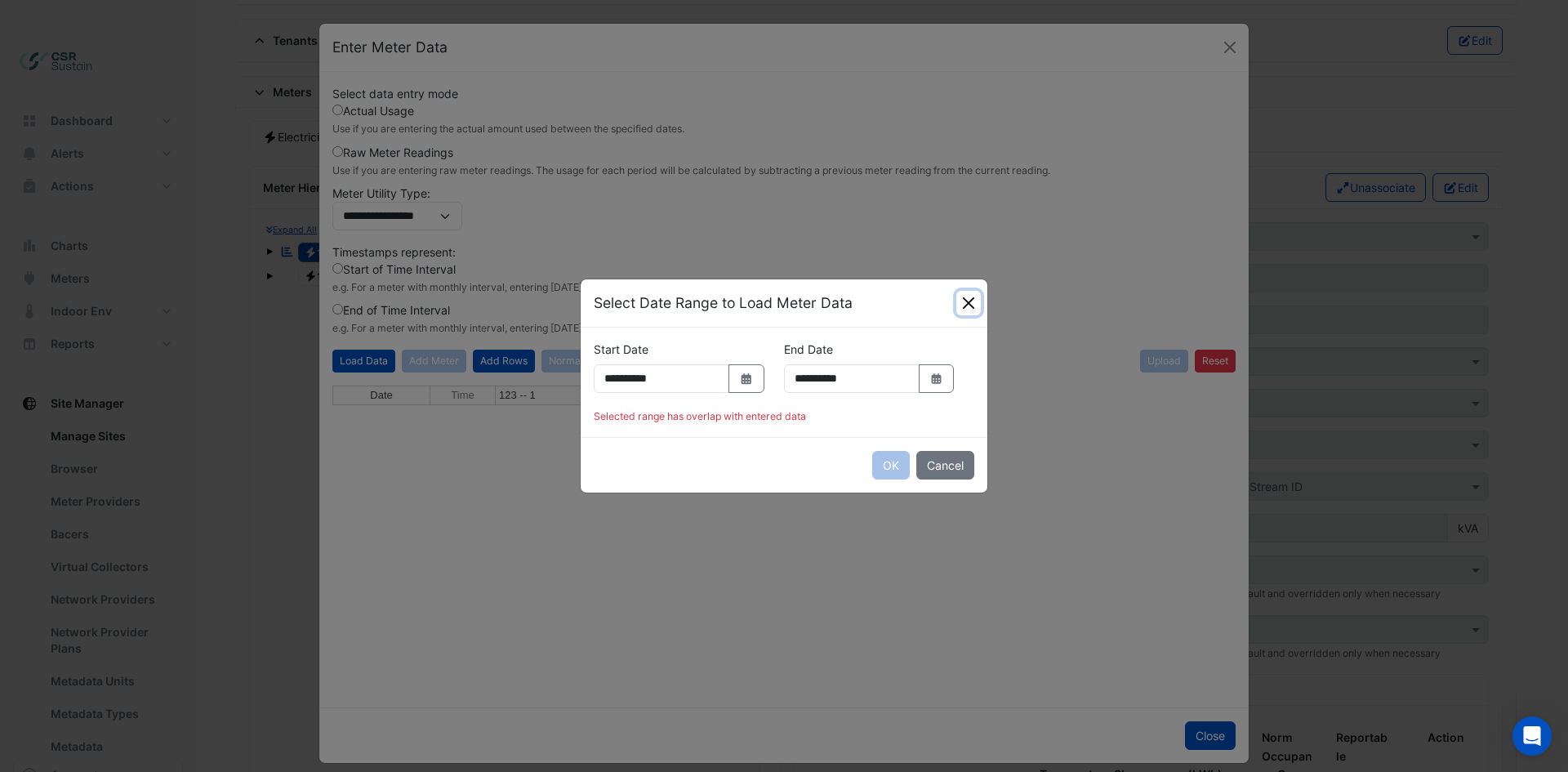
click at [965, 290] on button "Close" at bounding box center [968, 302] width 25 height 25
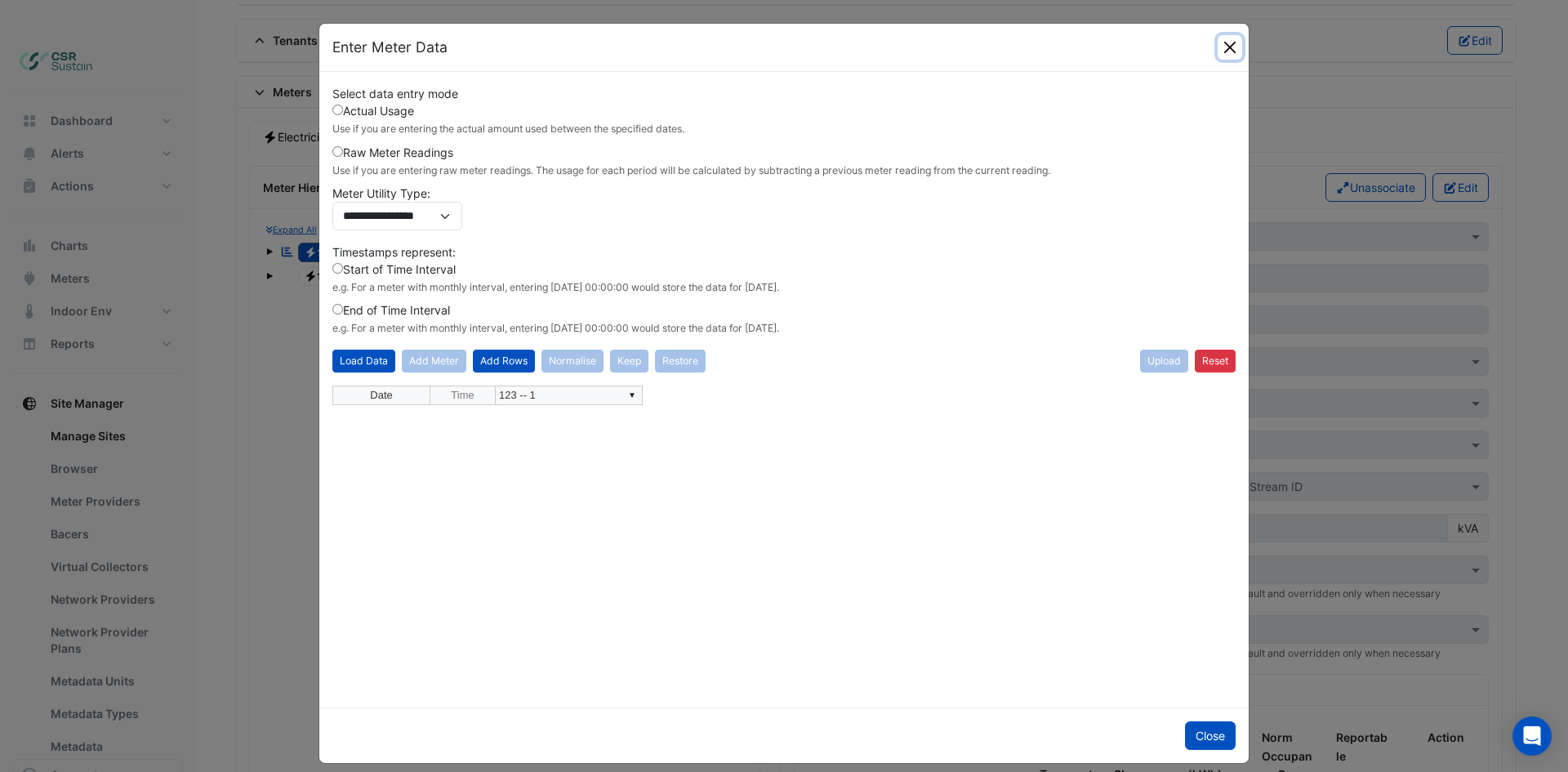
drag, startPoint x: 1232, startPoint y: 48, endPoint x: 1223, endPoint y: 49, distance: 9.1
click at [1232, 48] on button "Close" at bounding box center [1229, 47] width 25 height 25
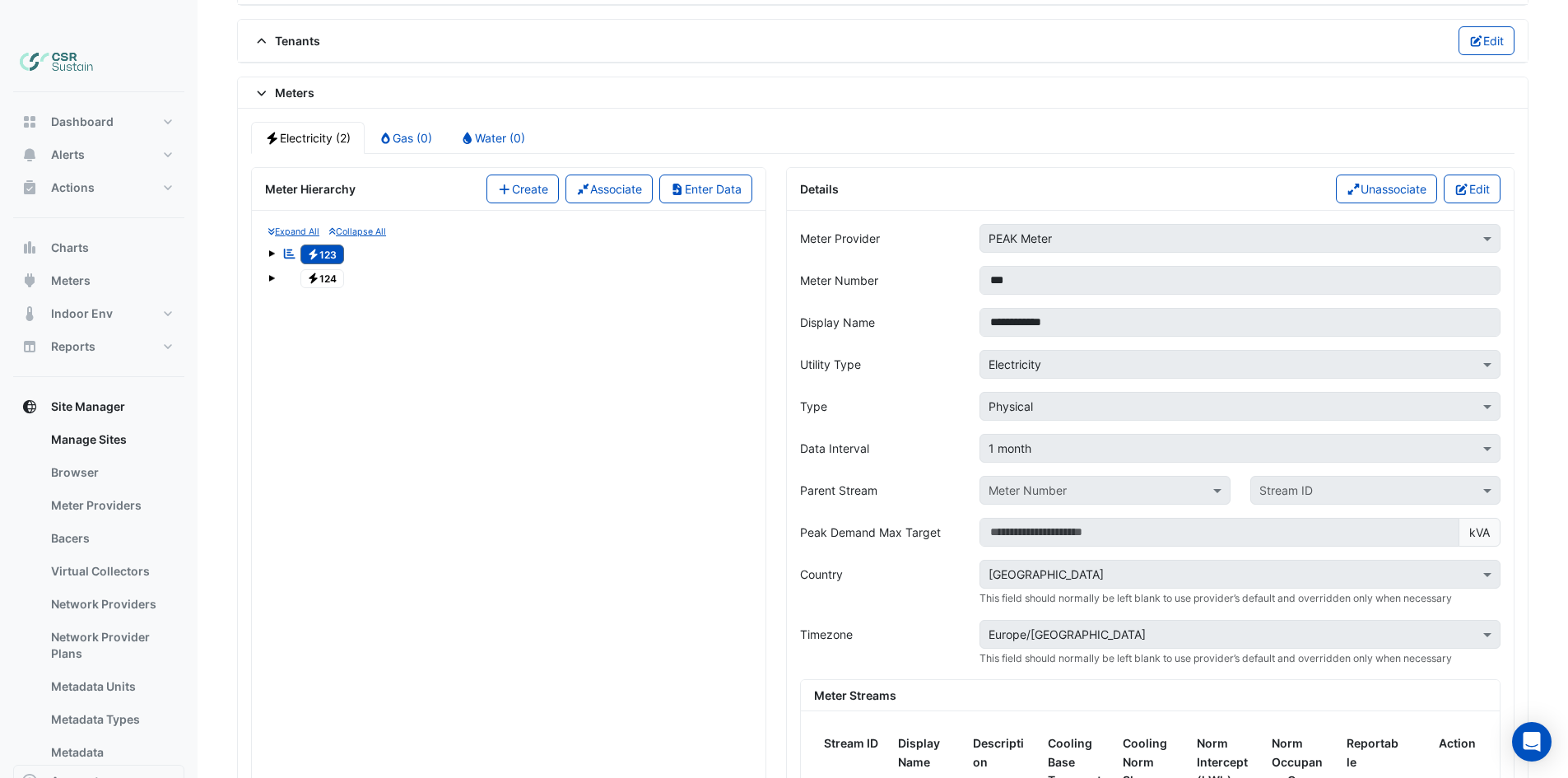
click at [269, 250] on span at bounding box center [272, 253] width 7 height 7
click at [299, 226] on small "Expand All" at bounding box center [294, 231] width 51 height 11
click at [302, 226] on small "Expand All" at bounding box center [294, 231] width 51 height 11
click at [338, 226] on small "Collapse All" at bounding box center [357, 231] width 57 height 11
drag, startPoint x: 264, startPoint y: 60, endPoint x: 245, endPoint y: 79, distance: 26.9
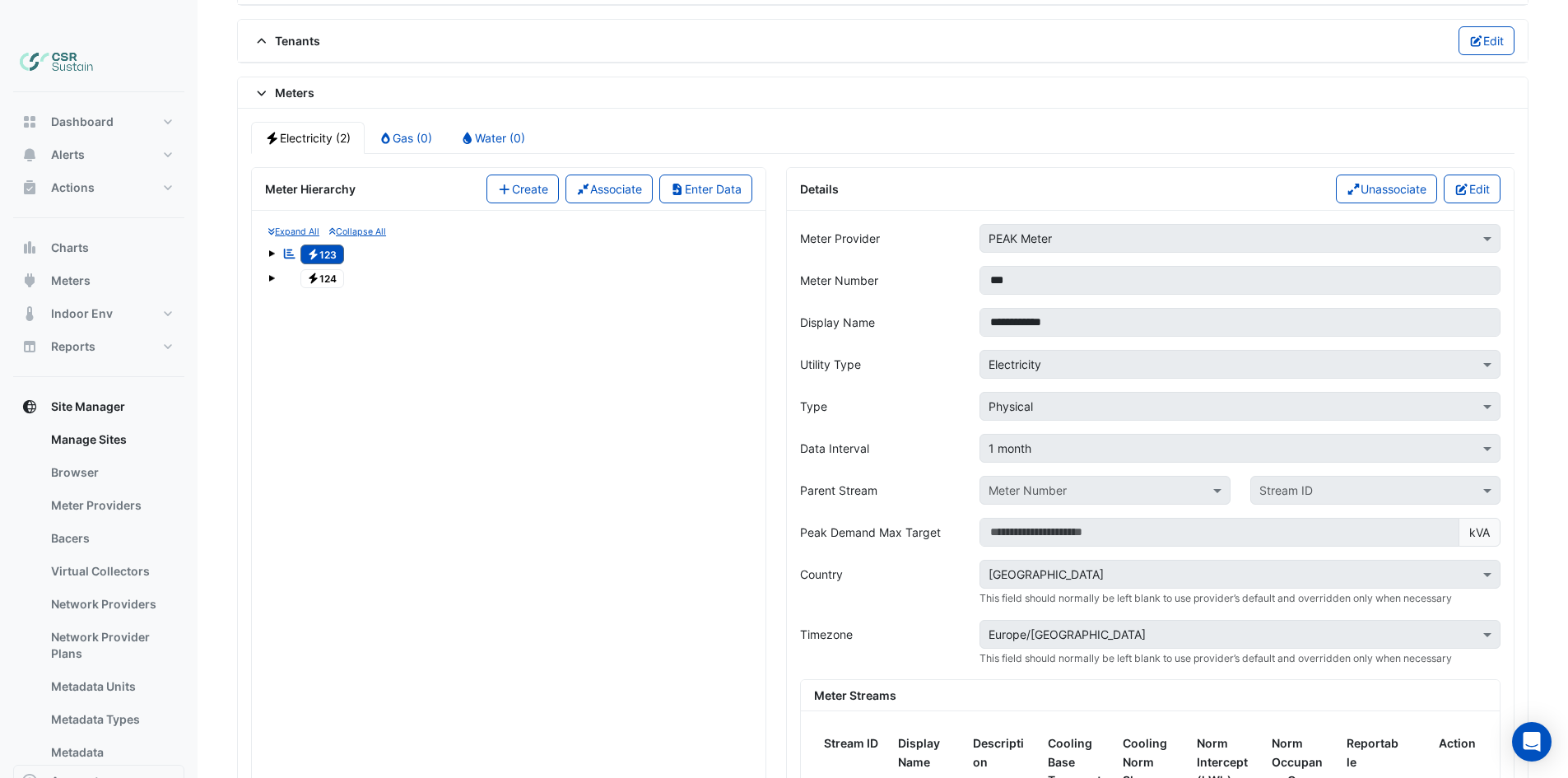
click at [264, 88] on icon at bounding box center [262, 94] width 15 height 12
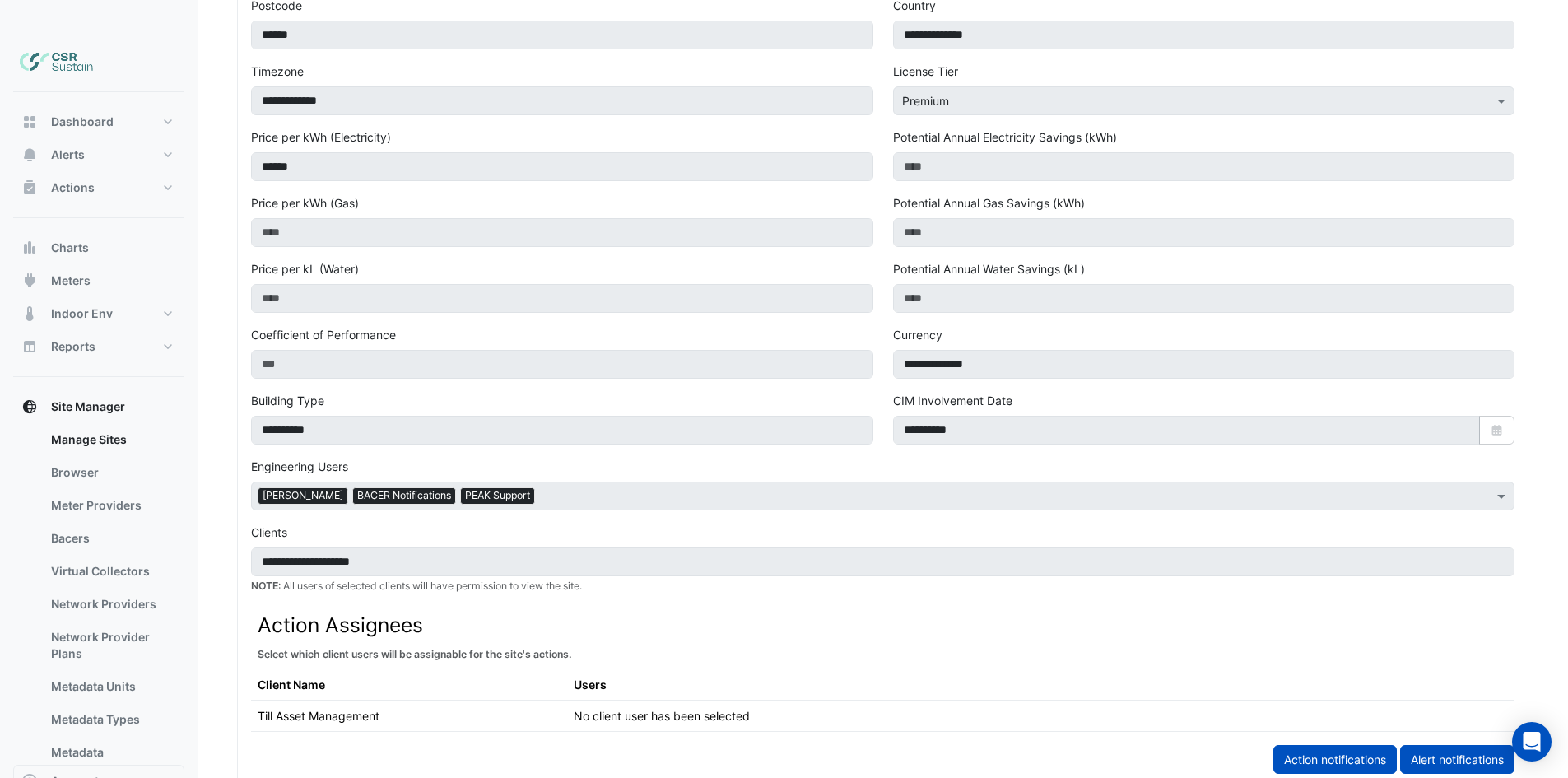
scroll to position [68, 0]
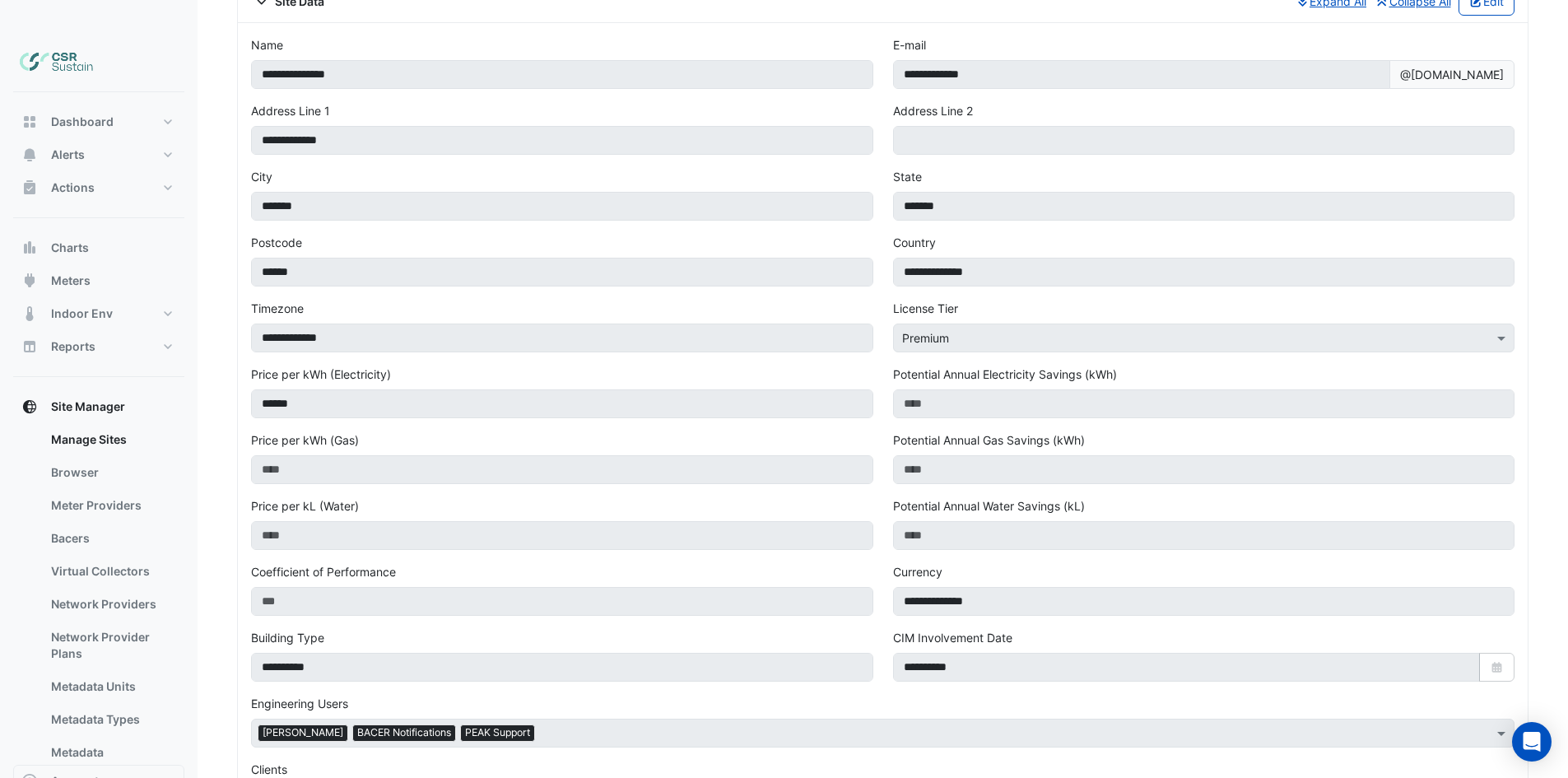
drag, startPoint x: 188, startPoint y: 316, endPoint x: 198, endPoint y: 217, distance: 99.5
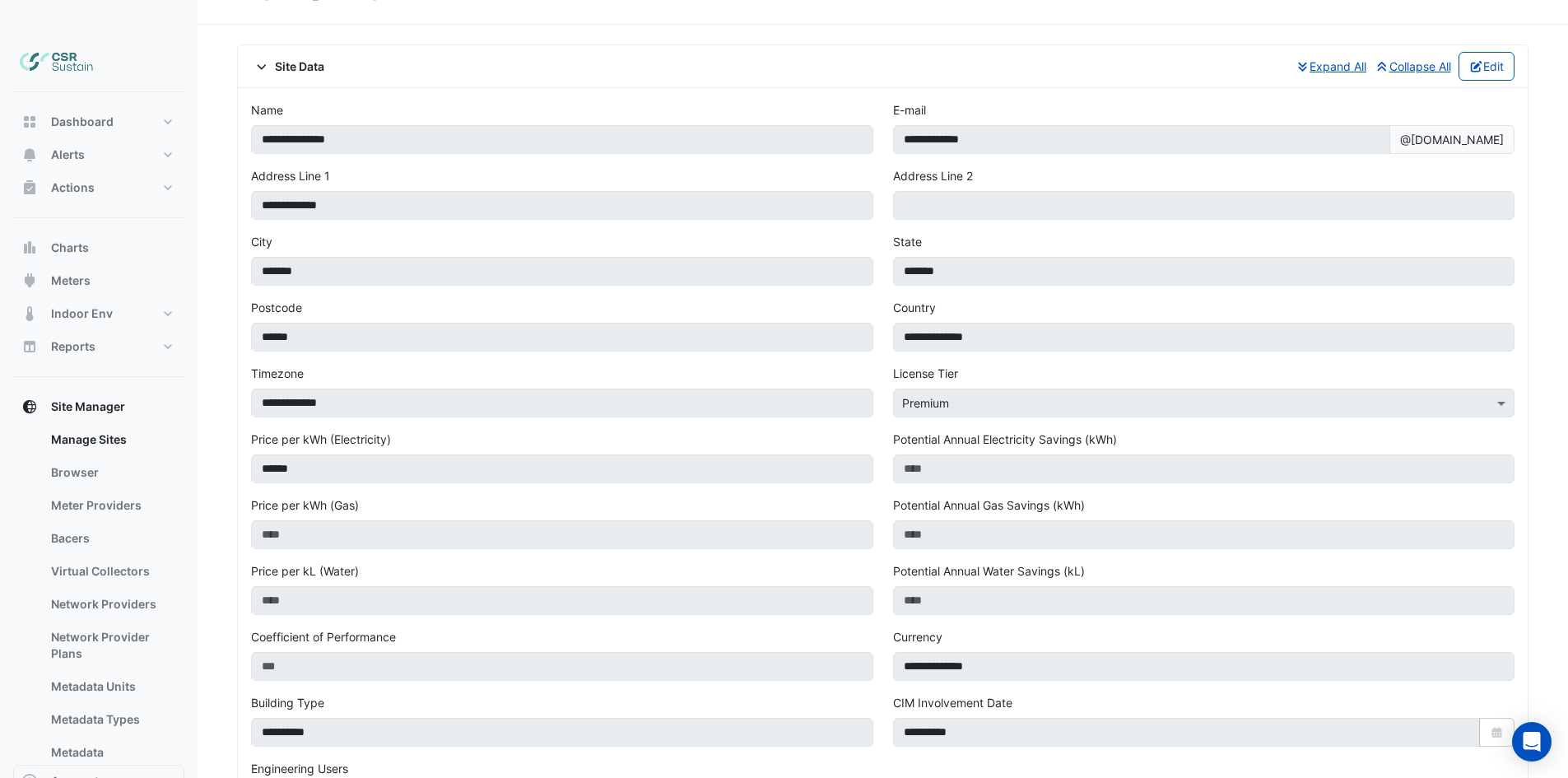
click at [72, 93] on div "Dashboard Portfolio Ratings Performance Alerts Site Rules Templates Actions Sit…" at bounding box center [98, 429] width 171 height 673
click at [87, 113] on span "Dashboard" at bounding box center [82, 121] width 63 height 17
select select "**"
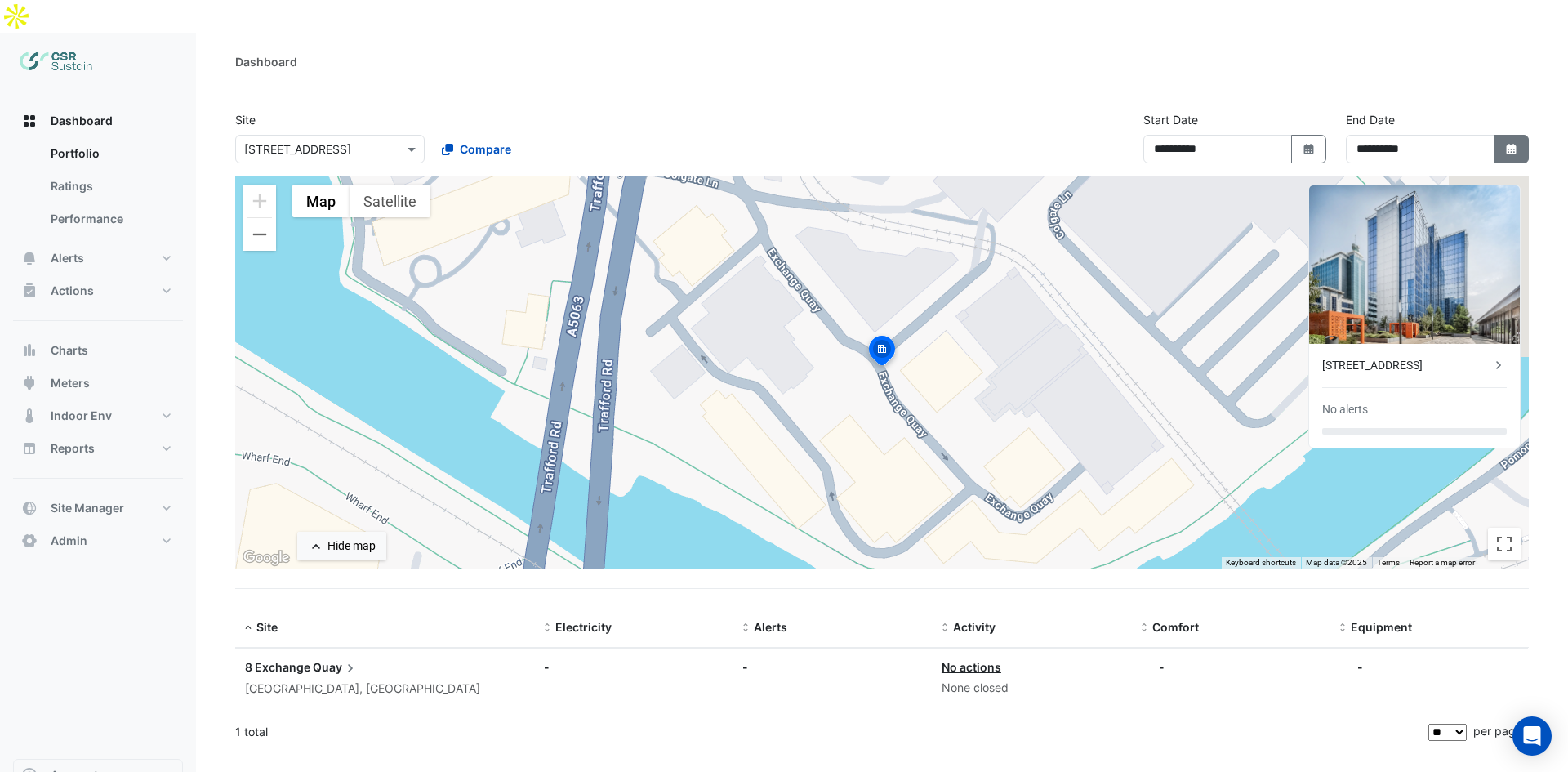
click at [1497, 134] on button "Select Date" at bounding box center [1512, 148] width 36 height 29
select select "*"
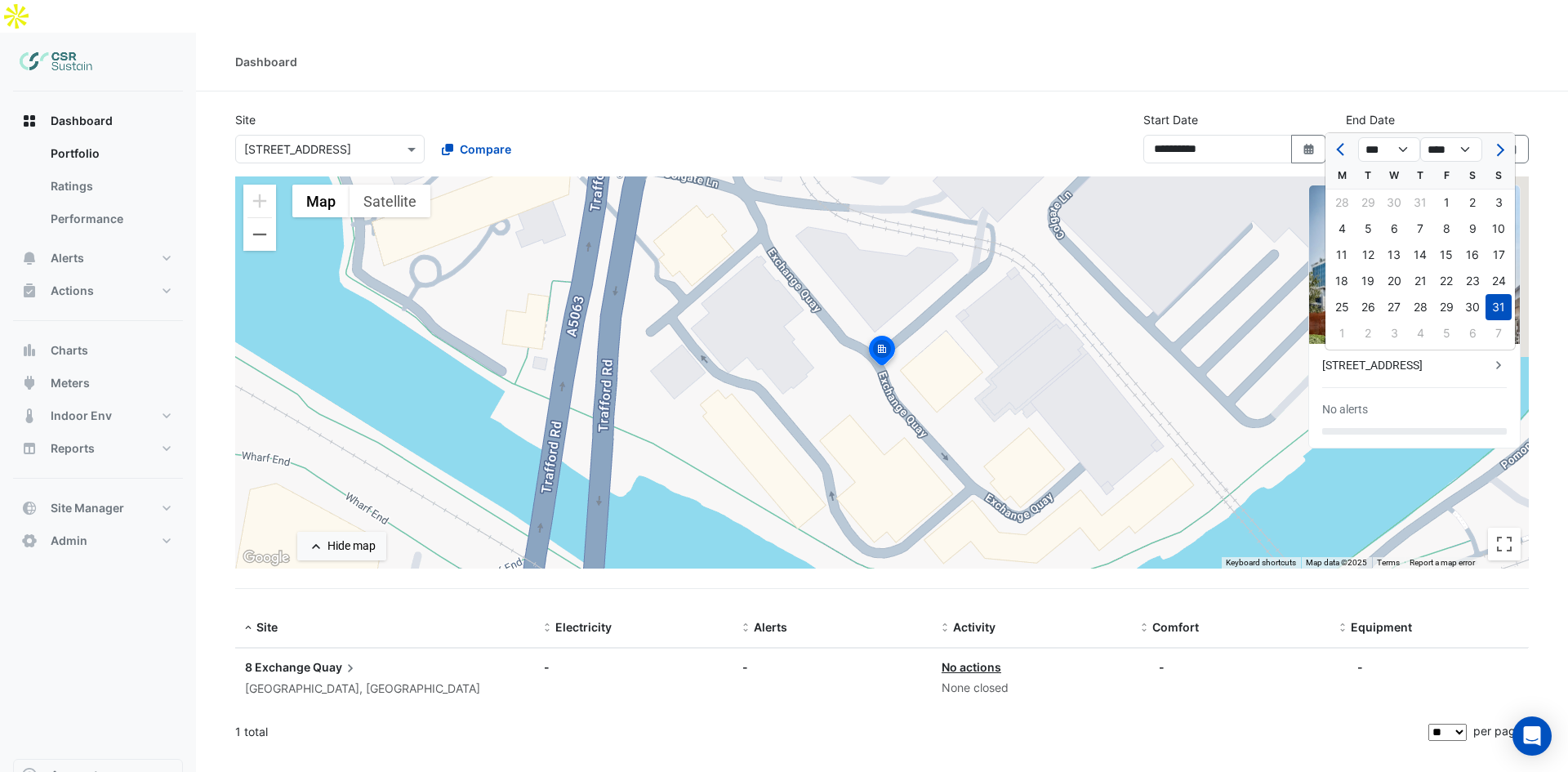
click at [1218, 92] on section "**********" at bounding box center [881, 422] width 1372 height 660
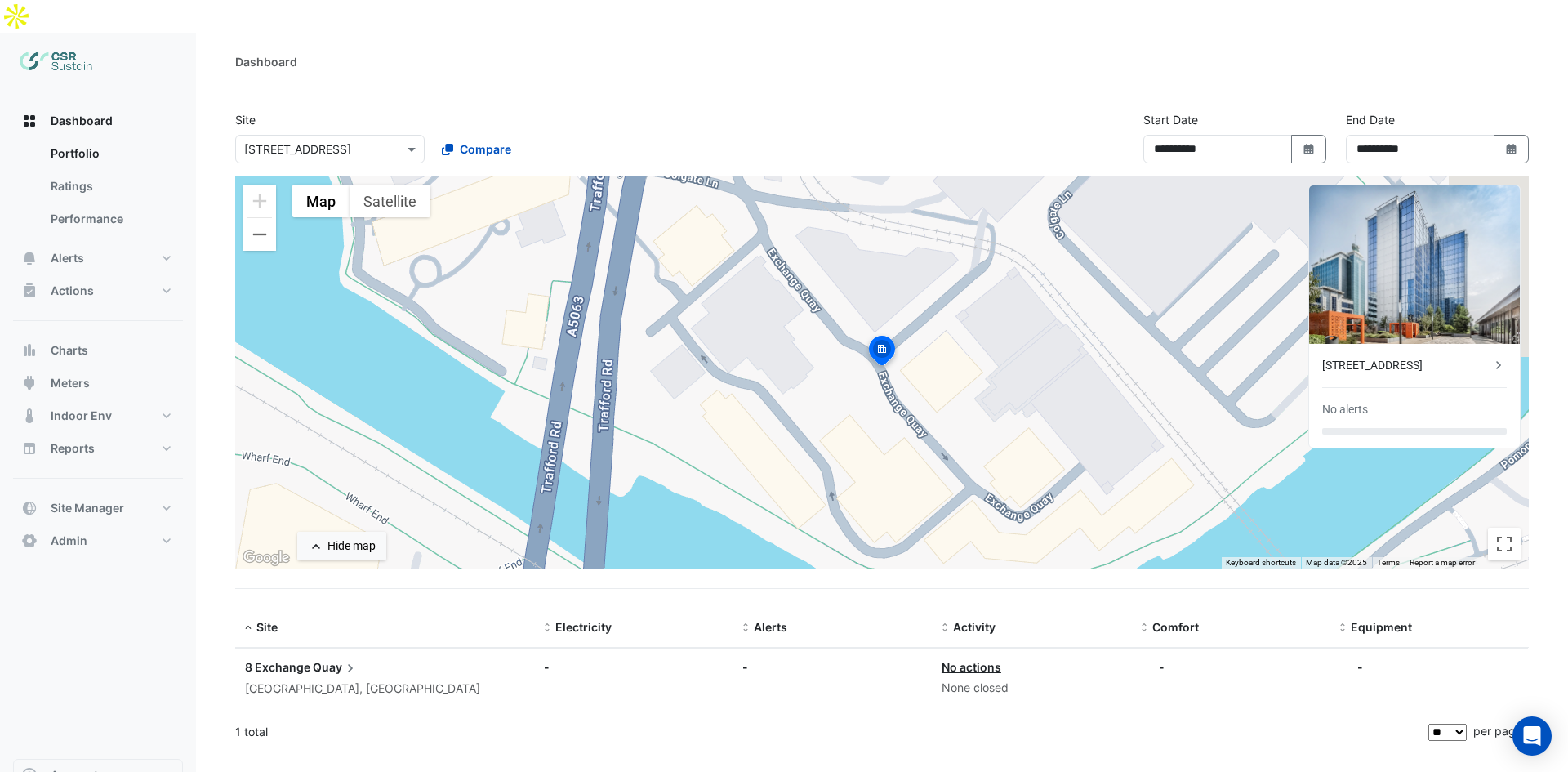
drag, startPoint x: 839, startPoint y: 699, endPoint x: 516, endPoint y: 488, distance: 385.8
click at [832, 711] on div "1 total" at bounding box center [829, 731] width 1190 height 40
click at [55, 105] on button "Dashboard" at bounding box center [98, 120] width 170 height 33
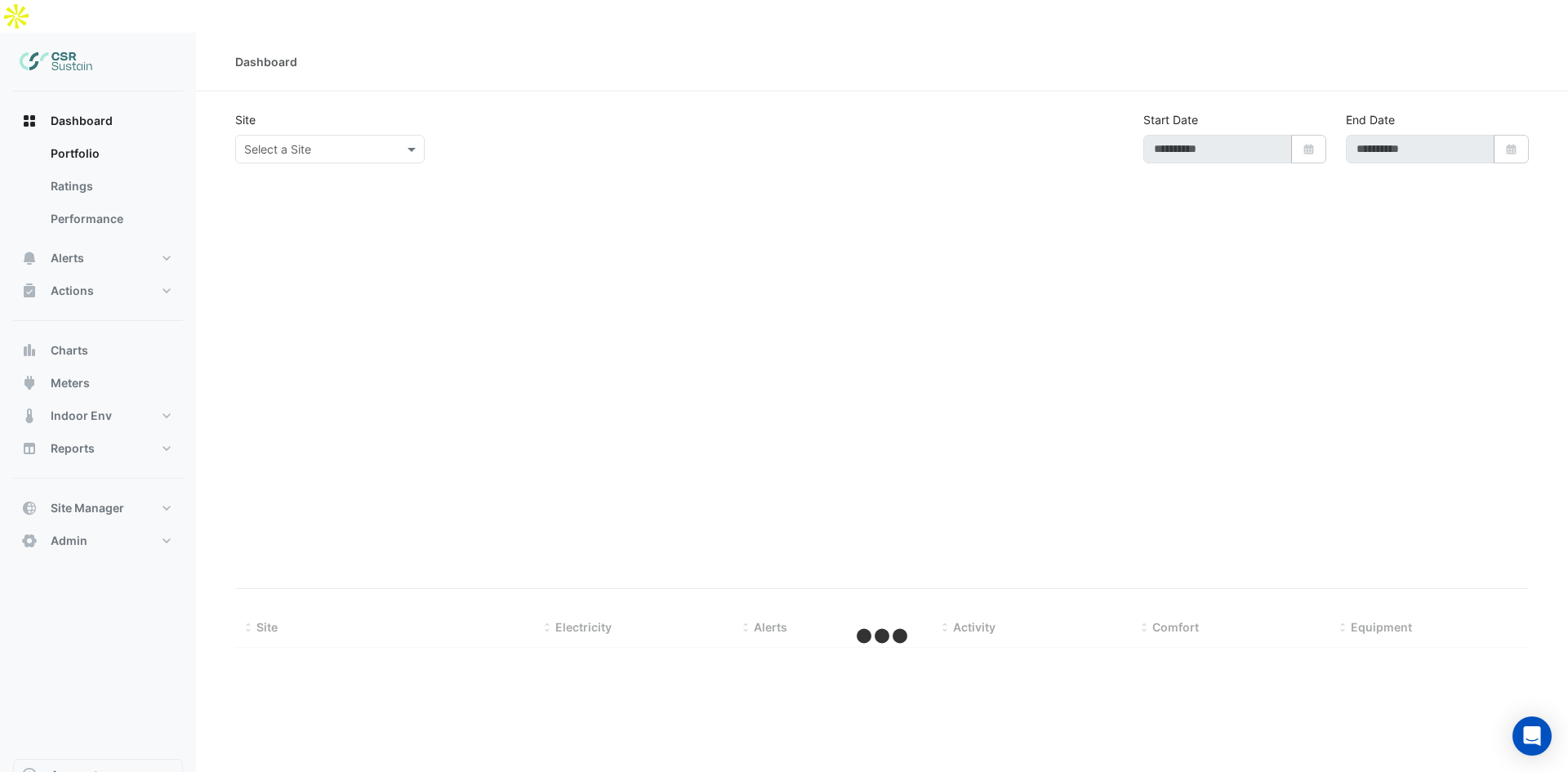
type input "**********"
select select "**"
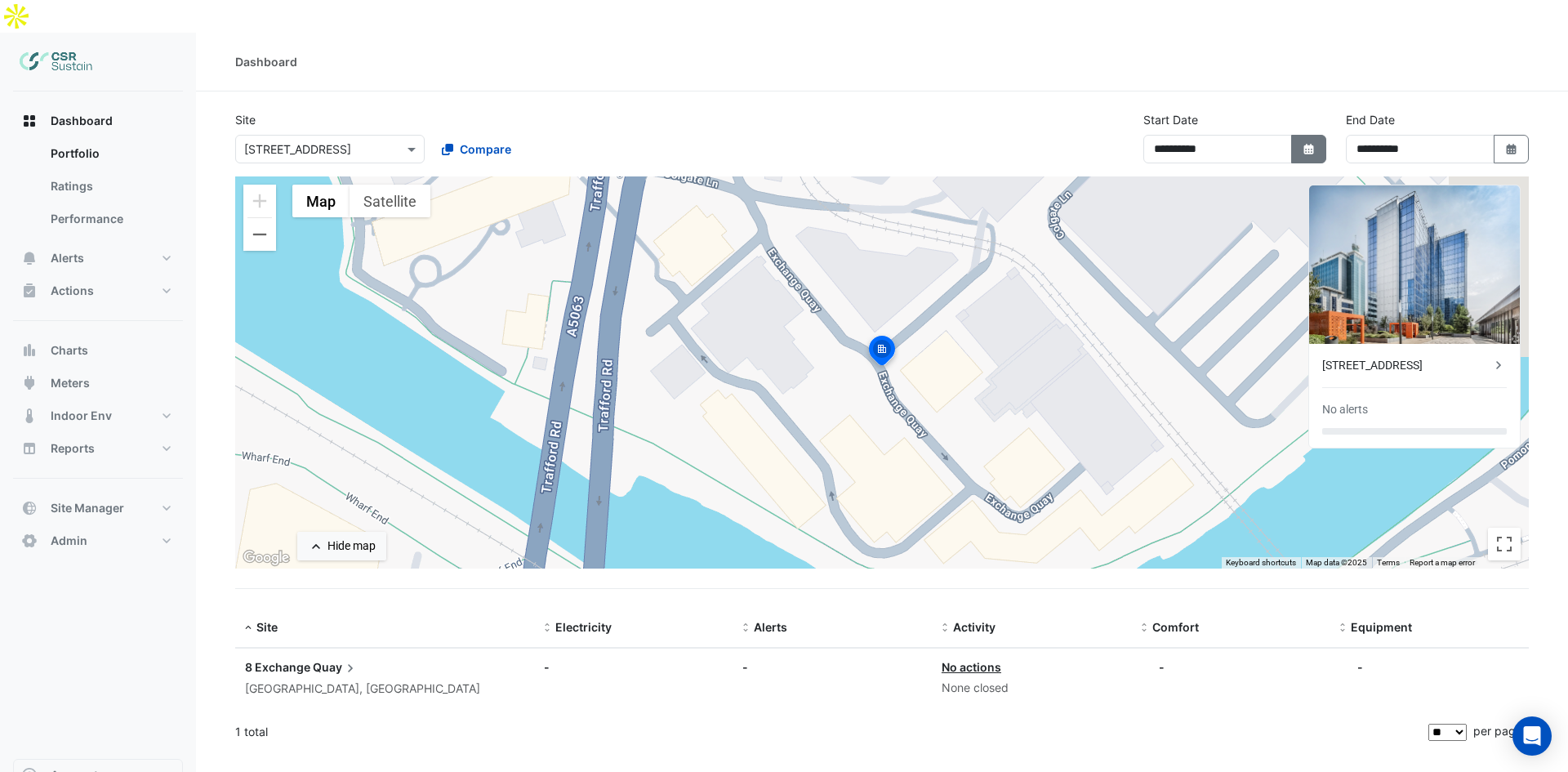
click at [1299, 134] on button "Select Date" at bounding box center [1309, 148] width 36 height 29
select select "*"
select select "****"
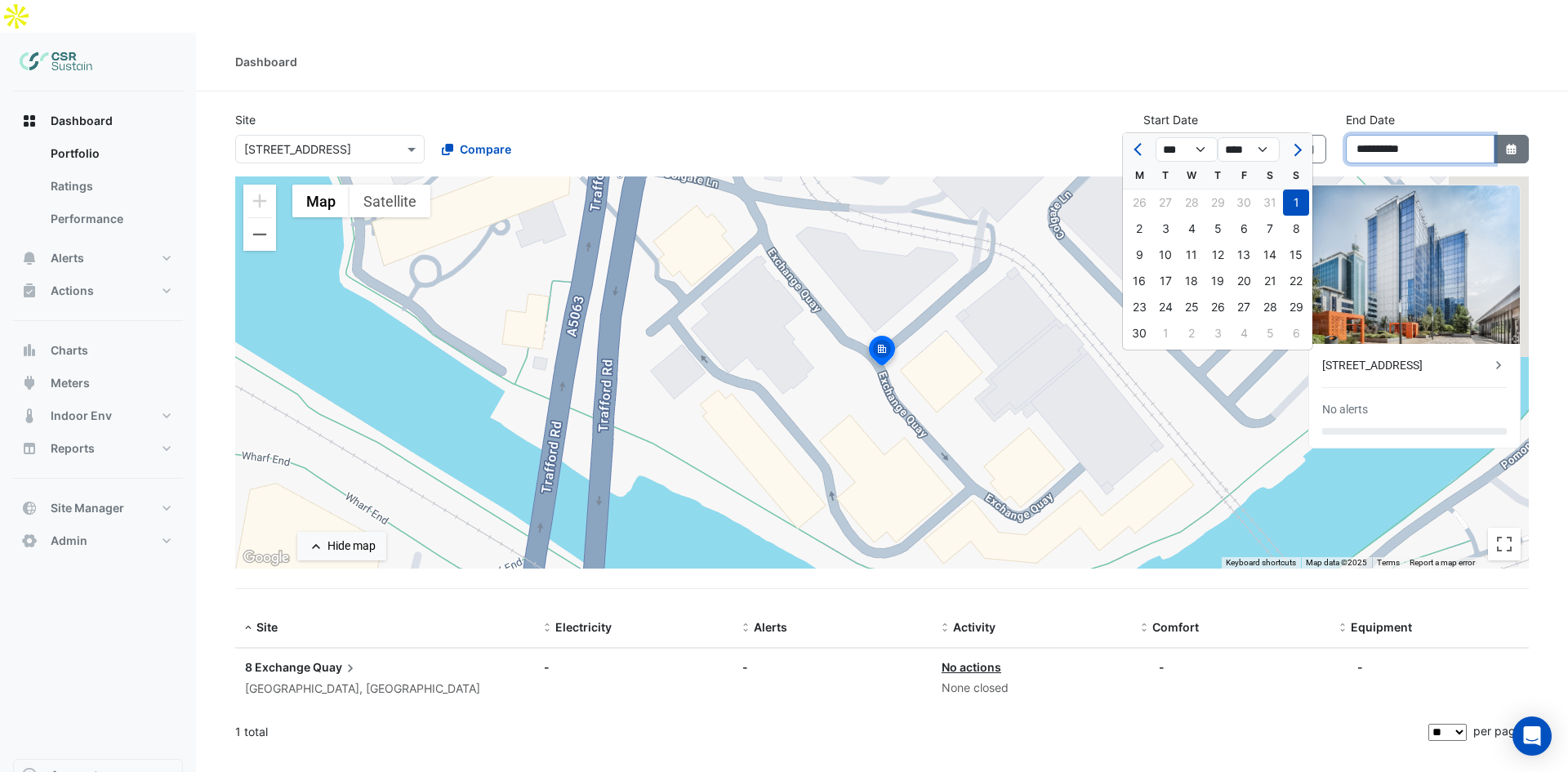
drag, startPoint x: 1471, startPoint y: 120, endPoint x: 1501, endPoint y: 120, distance: 30.0
click at [1495, 134] on div "**********" at bounding box center [1437, 148] width 183 height 29
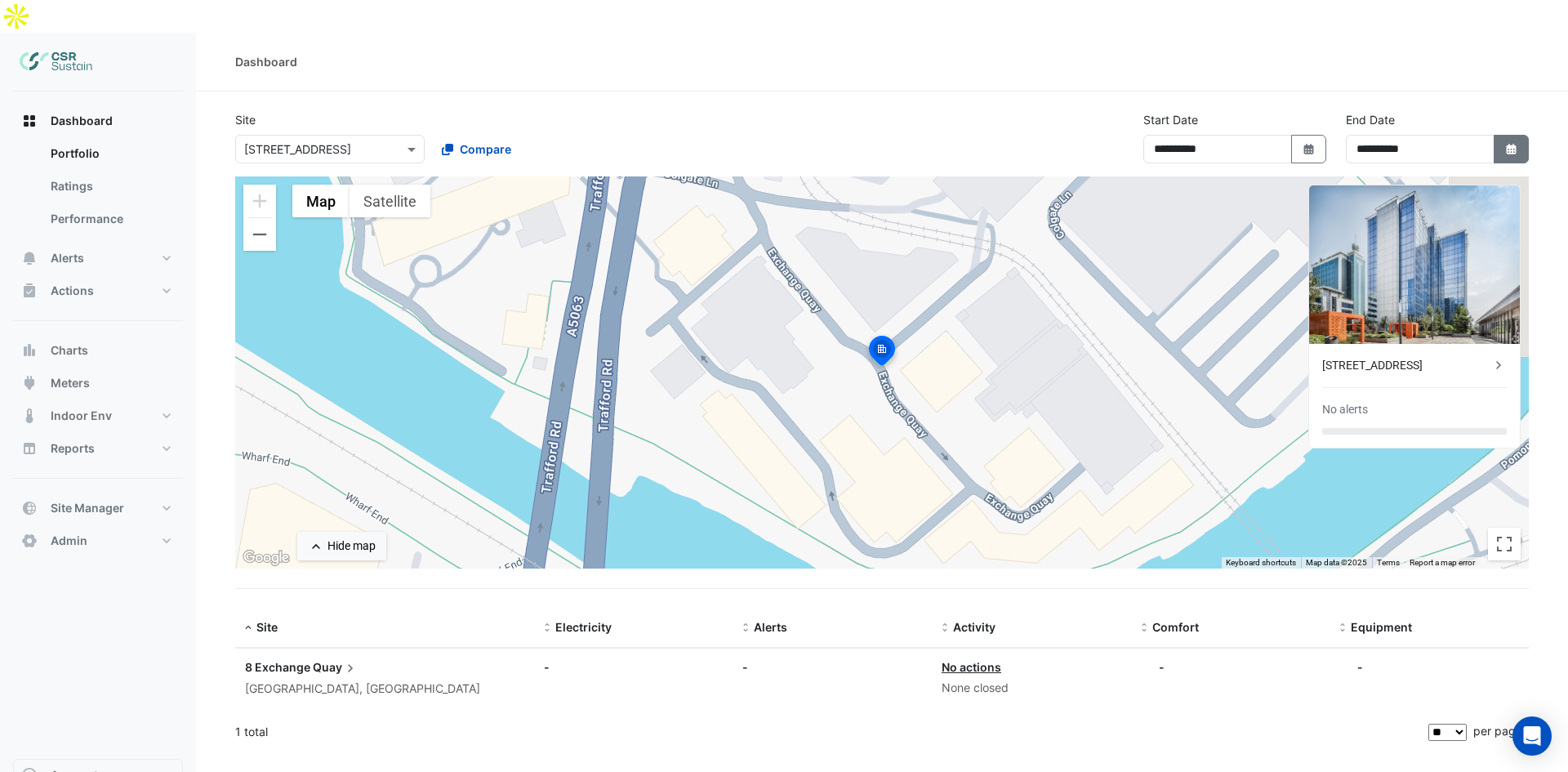
click at [1501, 134] on button "Select Date" at bounding box center [1512, 148] width 36 height 29
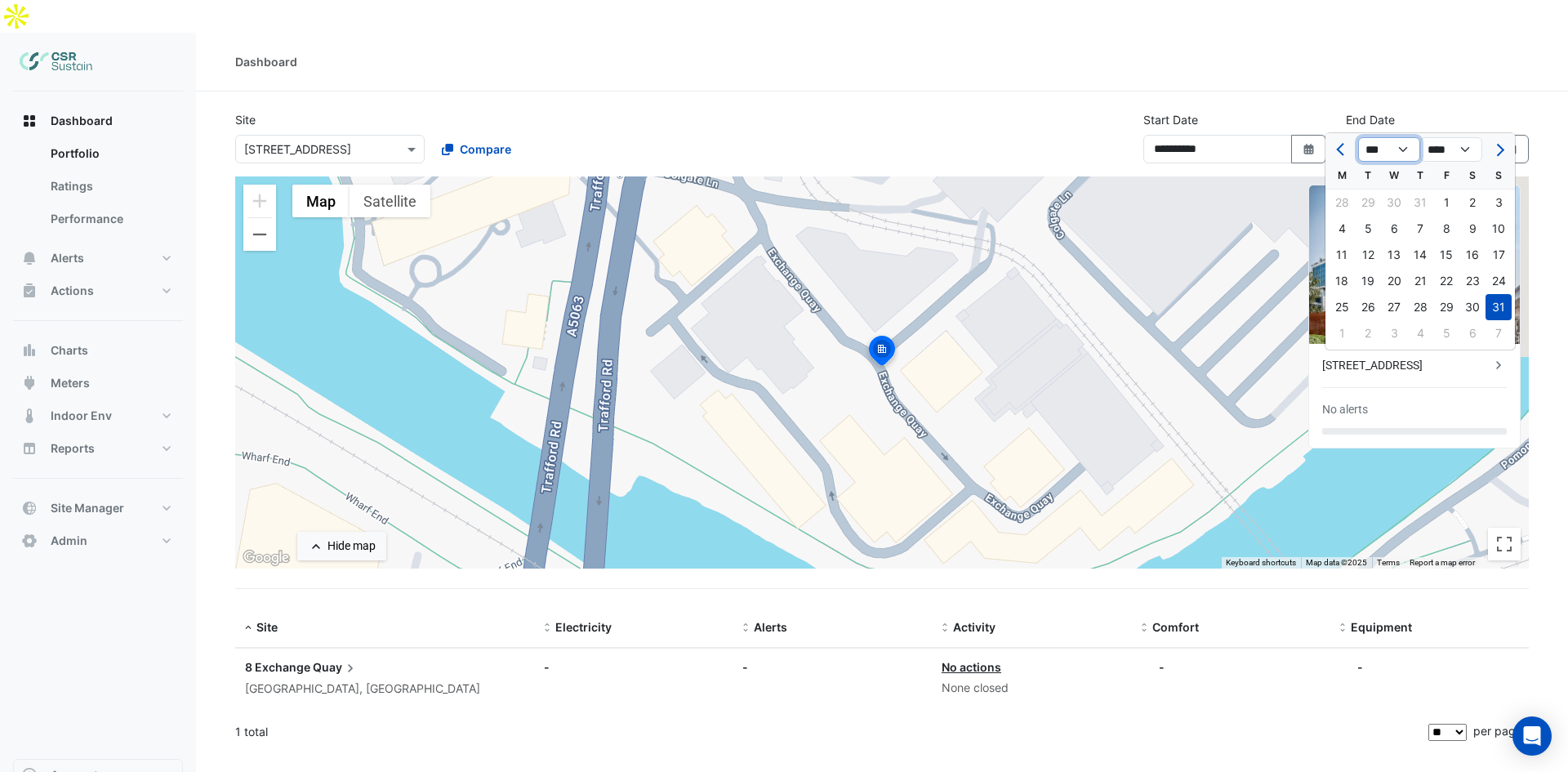
click at [1391, 151] on select "*** *** *** *** *** *** ***" at bounding box center [1388, 149] width 62 height 25
select select "*"
click at [1358, 137] on select "*** *** *** *** *** *** ***" at bounding box center [1388, 149] width 62 height 25
drag, startPoint x: 1372, startPoint y: 301, endPoint x: 1284, endPoint y: 187, distance: 144.0
click at [1372, 301] on div "30" at bounding box center [1368, 307] width 26 height 26
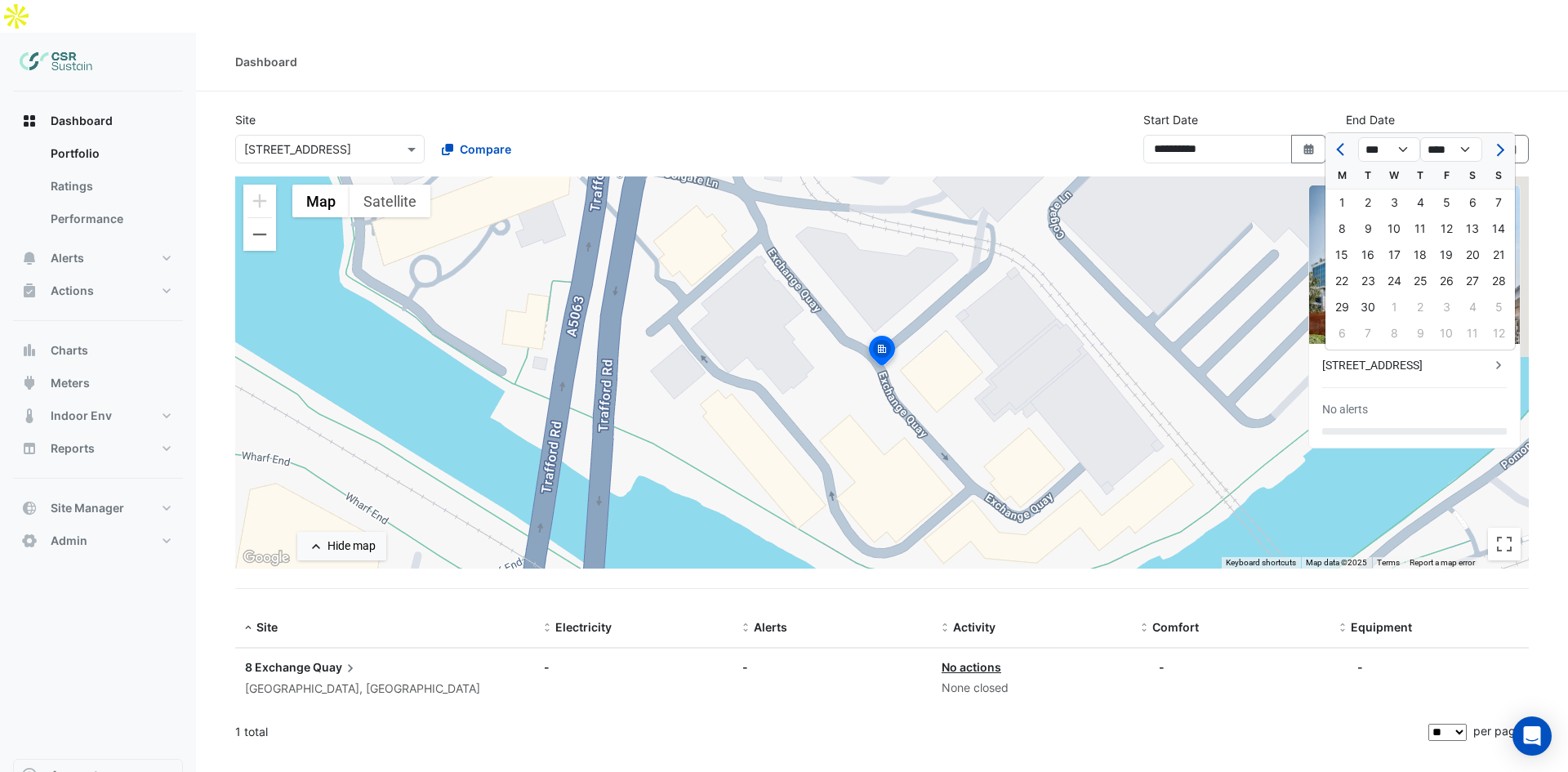
type input "**********"
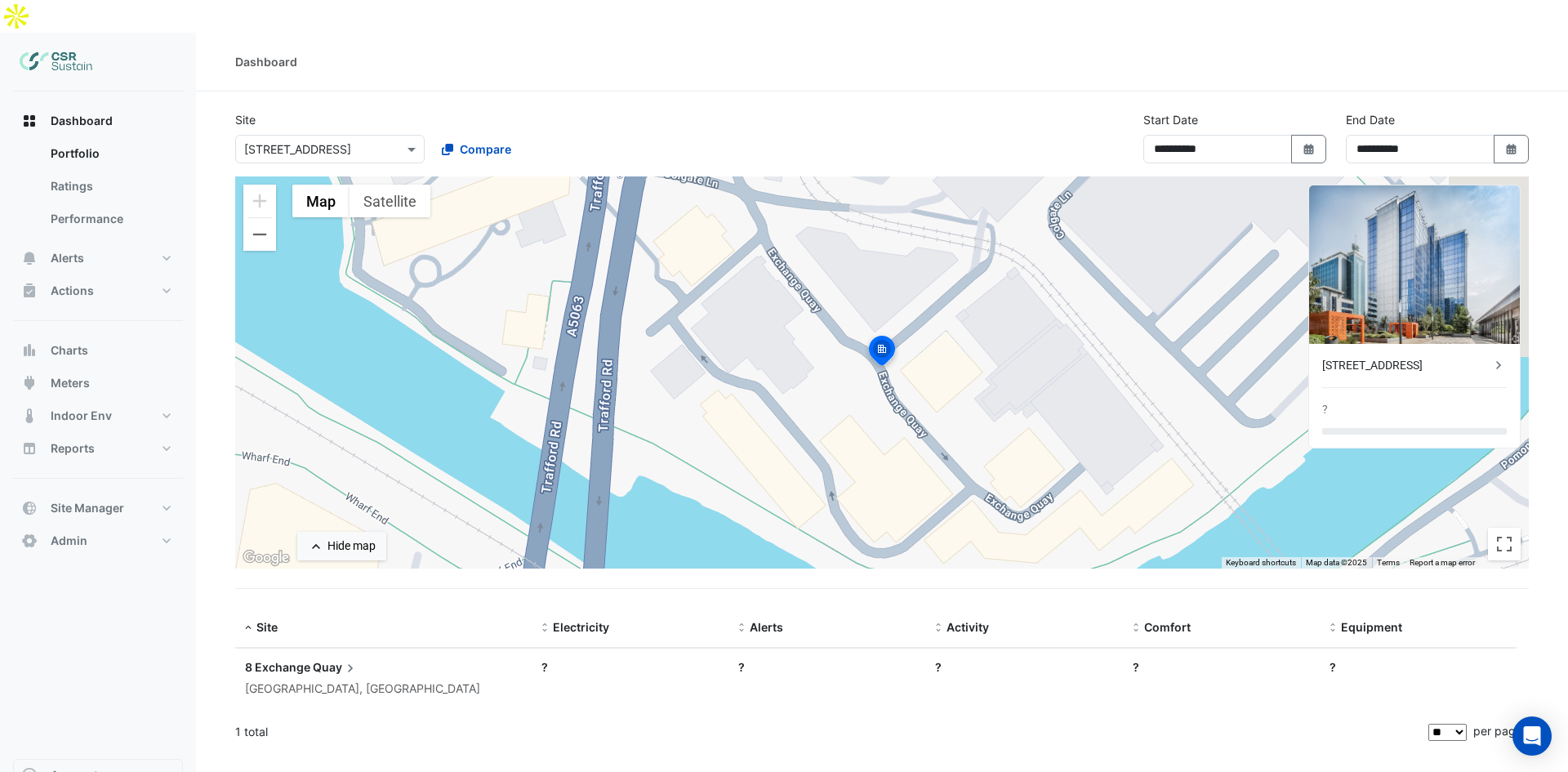
click at [1171, 92] on section "**********" at bounding box center [881, 422] width 1372 height 660
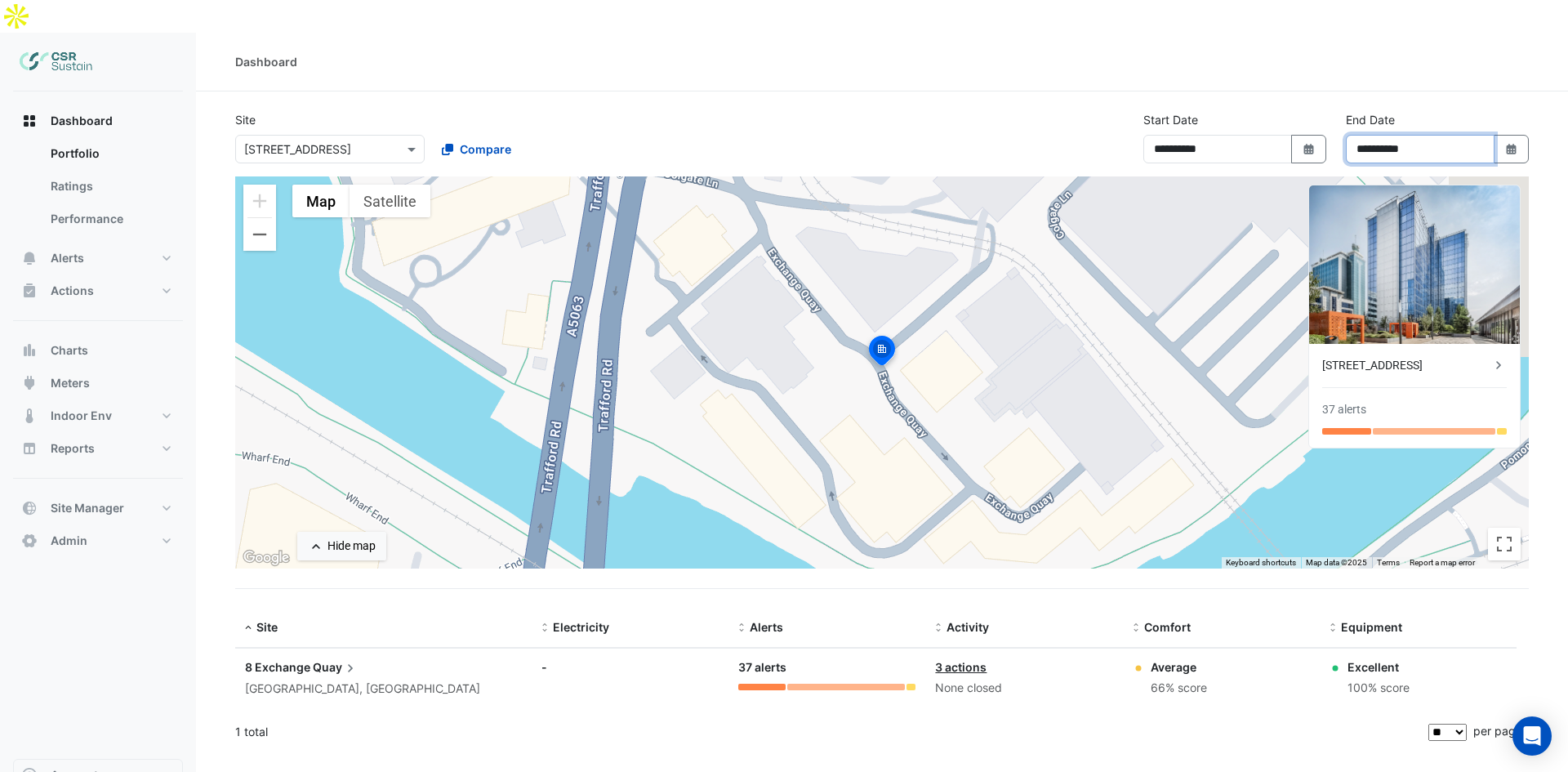
drag, startPoint x: 1429, startPoint y: 116, endPoint x: 1459, endPoint y: 116, distance: 30.0
click at [1429, 134] on input "**********" at bounding box center [1420, 148] width 149 height 29
click at [1507, 144] on icon "button" at bounding box center [1511, 149] width 10 height 11
select select "*"
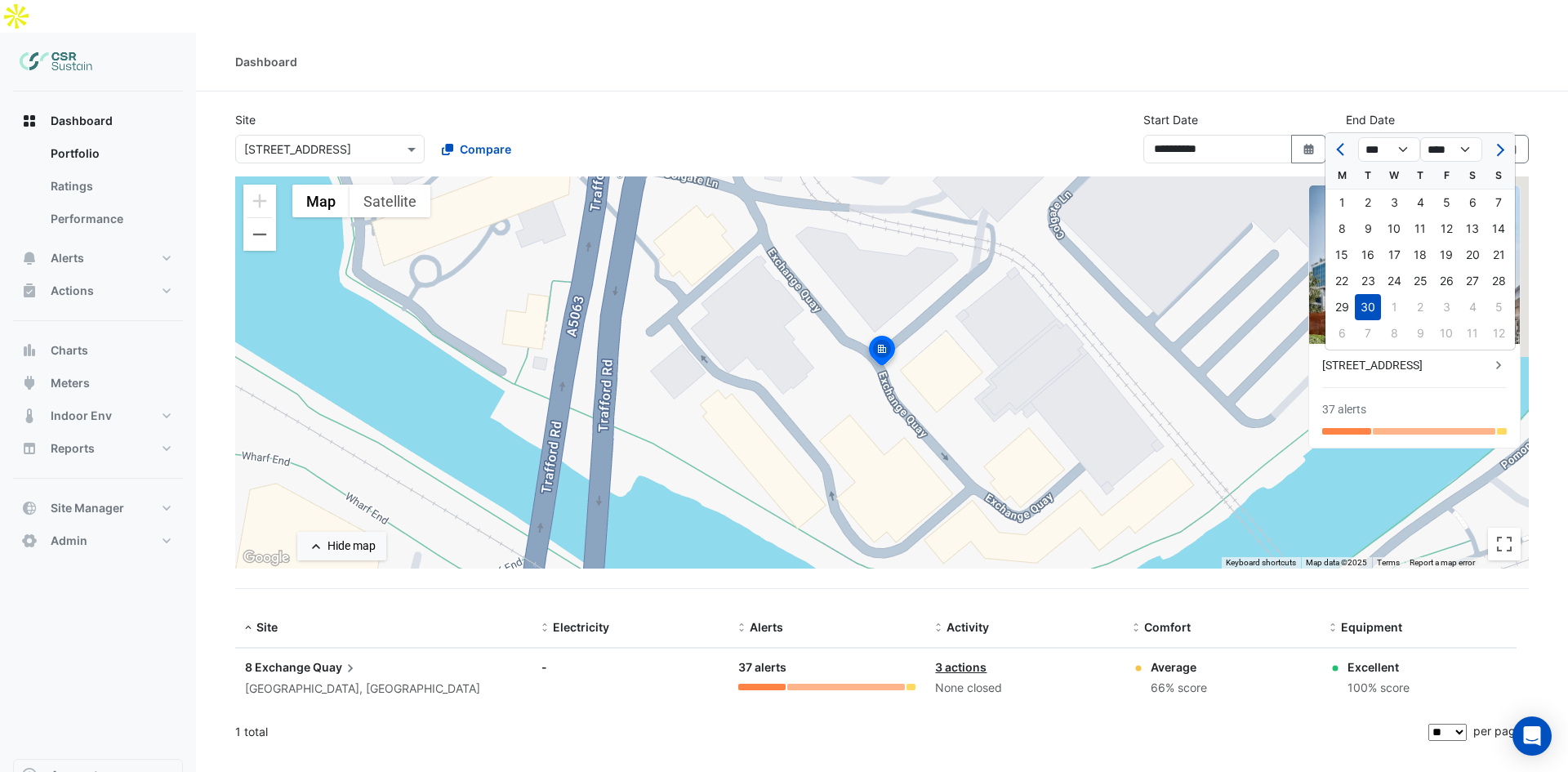
click at [1343, 92] on section "**********" at bounding box center [881, 422] width 1372 height 660
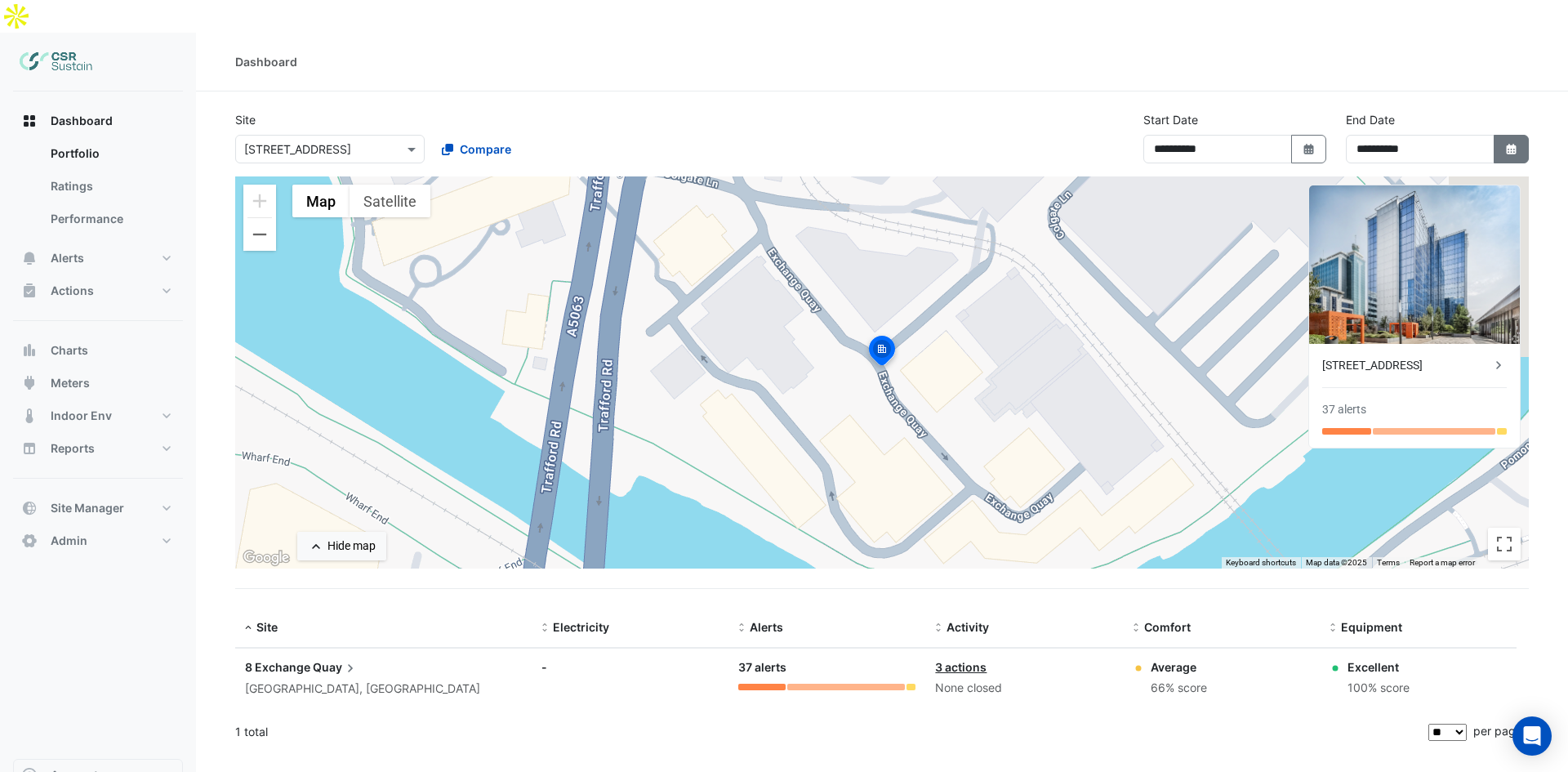
click at [1507, 144] on icon "button" at bounding box center [1511, 149] width 10 height 11
select select "*"
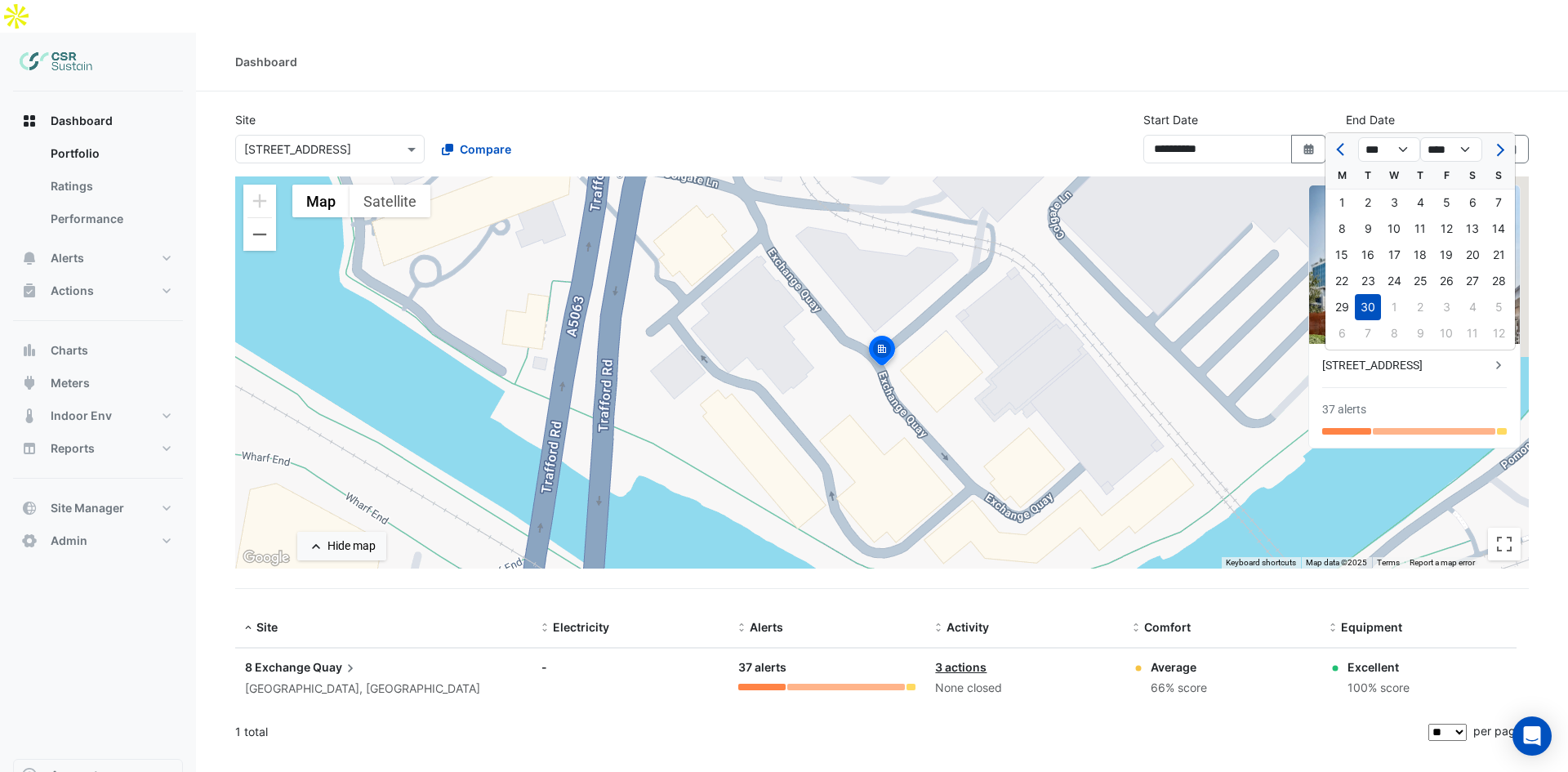
click at [1344, 92] on section "**********" at bounding box center [881, 422] width 1372 height 660
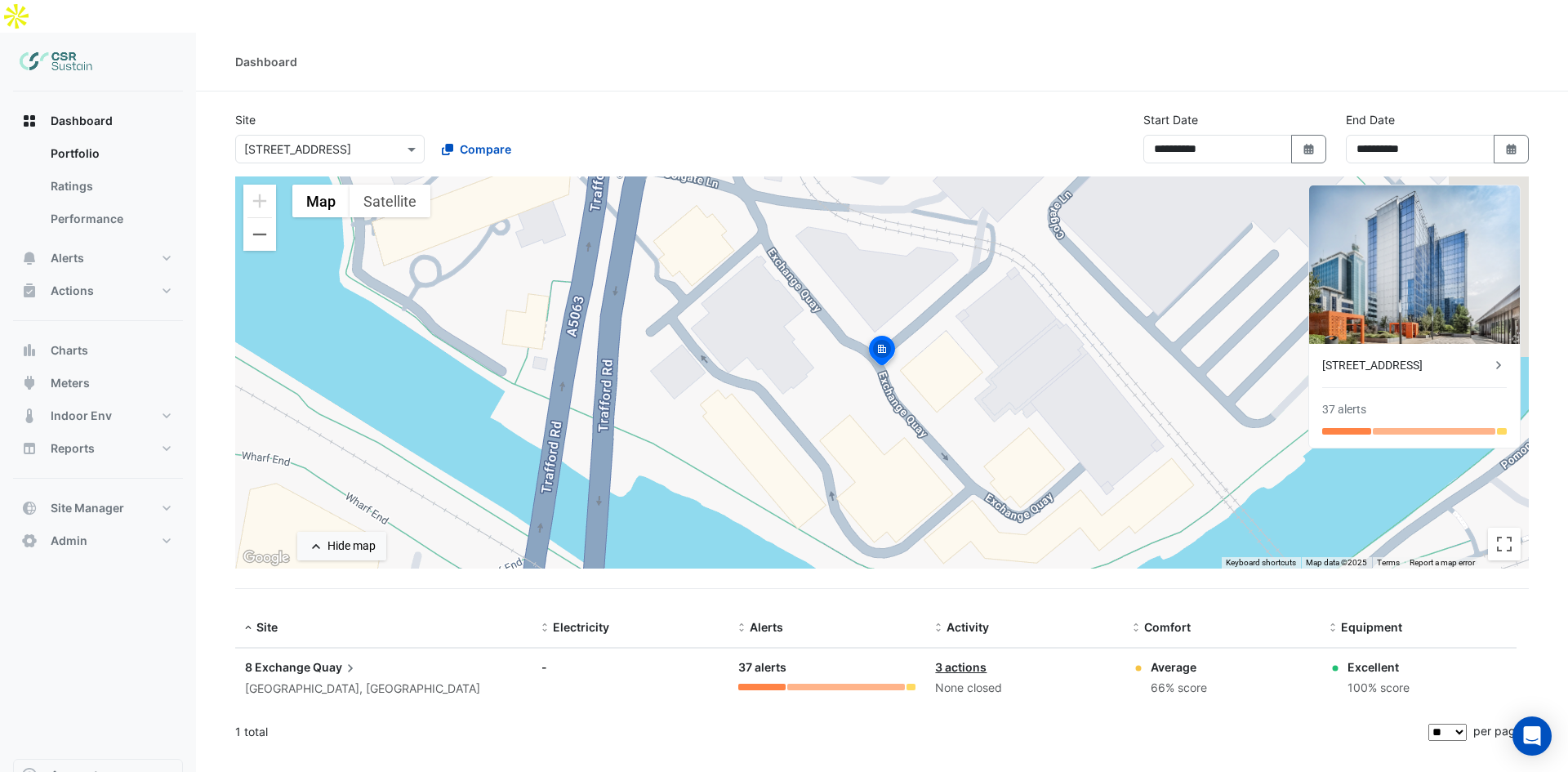
click at [356, 141] on input "text" at bounding box center [313, 149] width 139 height 17
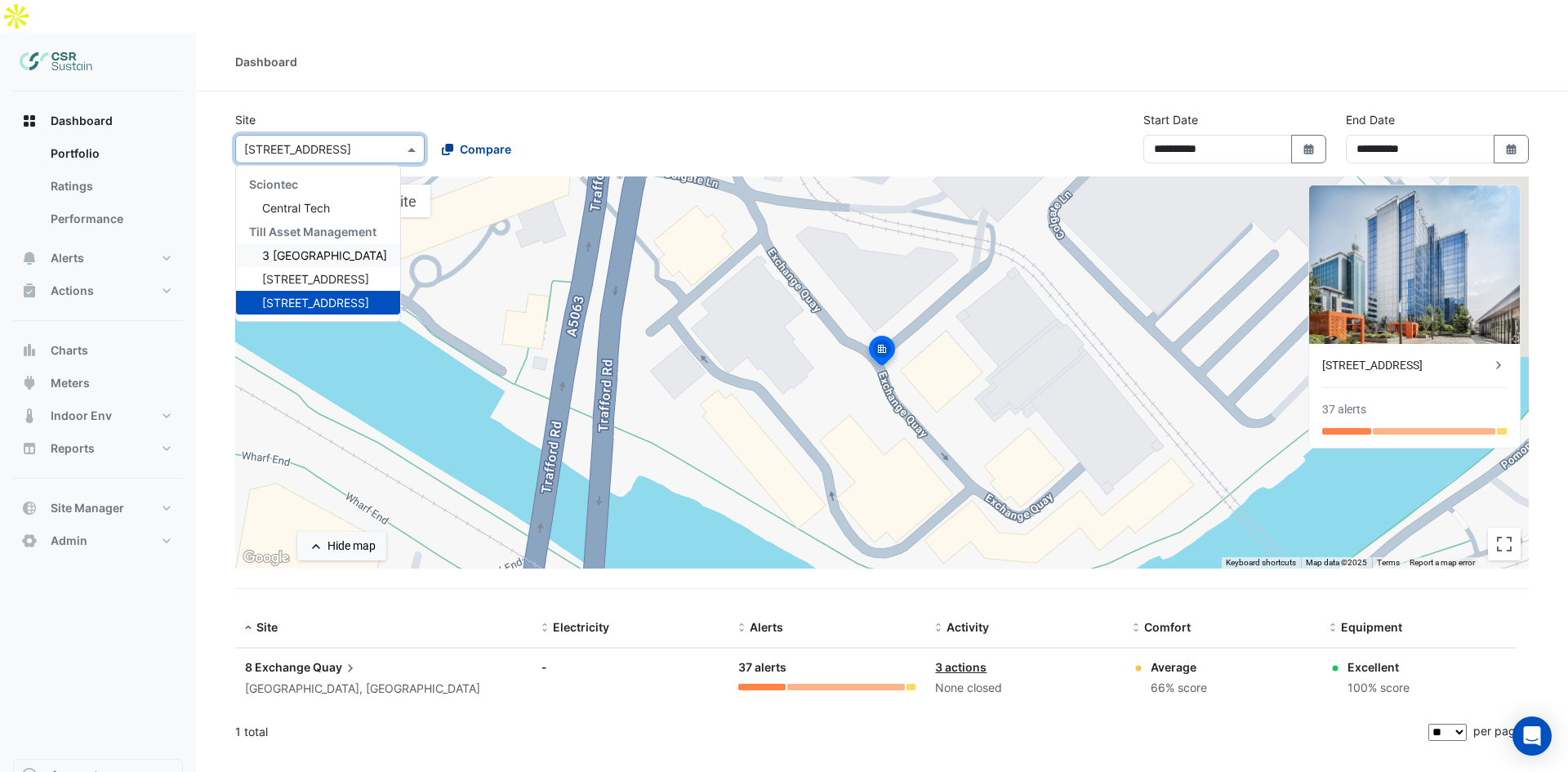
click at [479, 140] on span "Compare" at bounding box center [486, 148] width 51 height 17
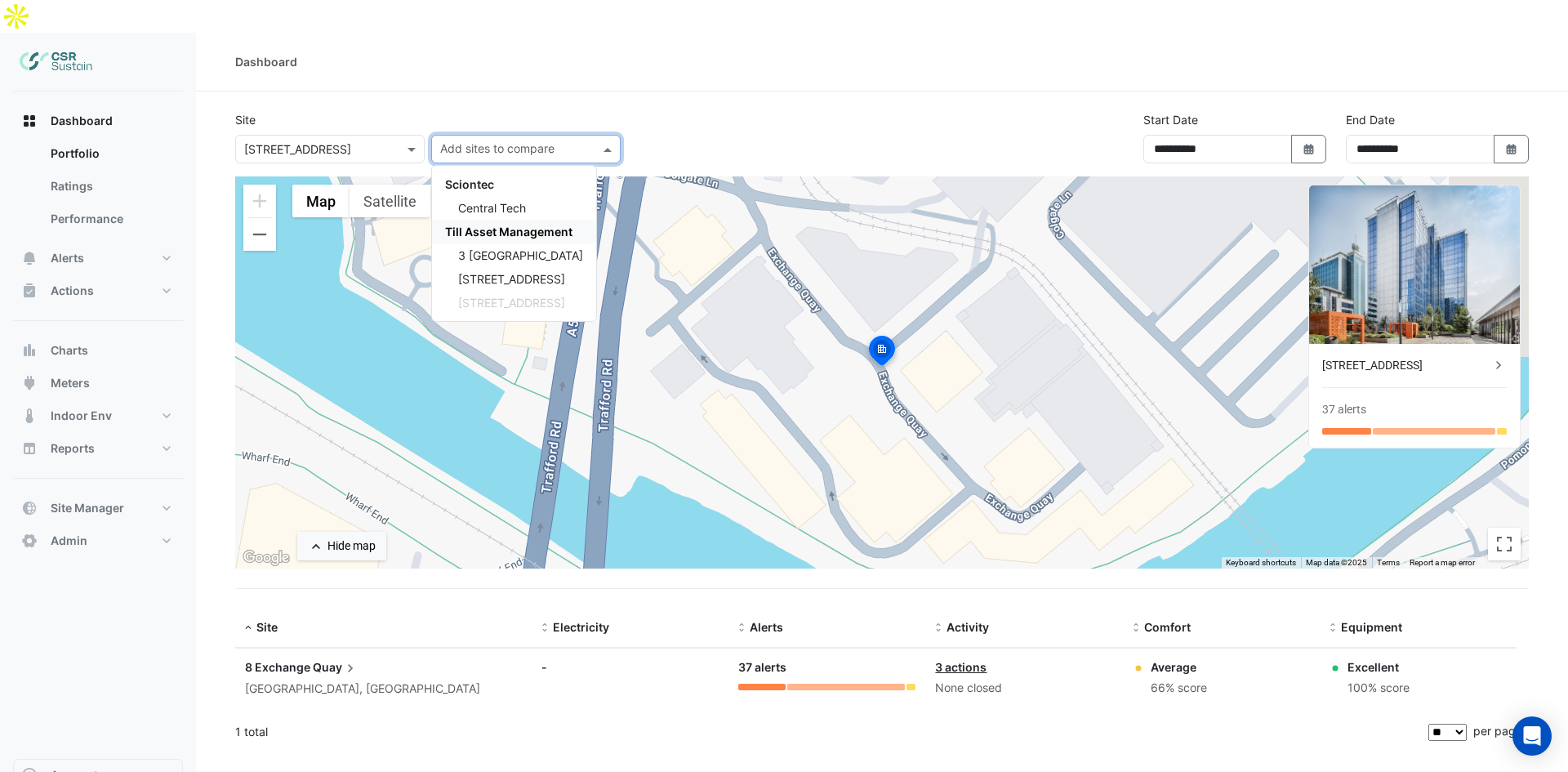
click at [492, 248] on span "3 [GEOGRAPHIC_DATA]" at bounding box center [520, 255] width 125 height 14
click at [492, 267] on div "[STREET_ADDRESS]" at bounding box center [514, 278] width 164 height 24
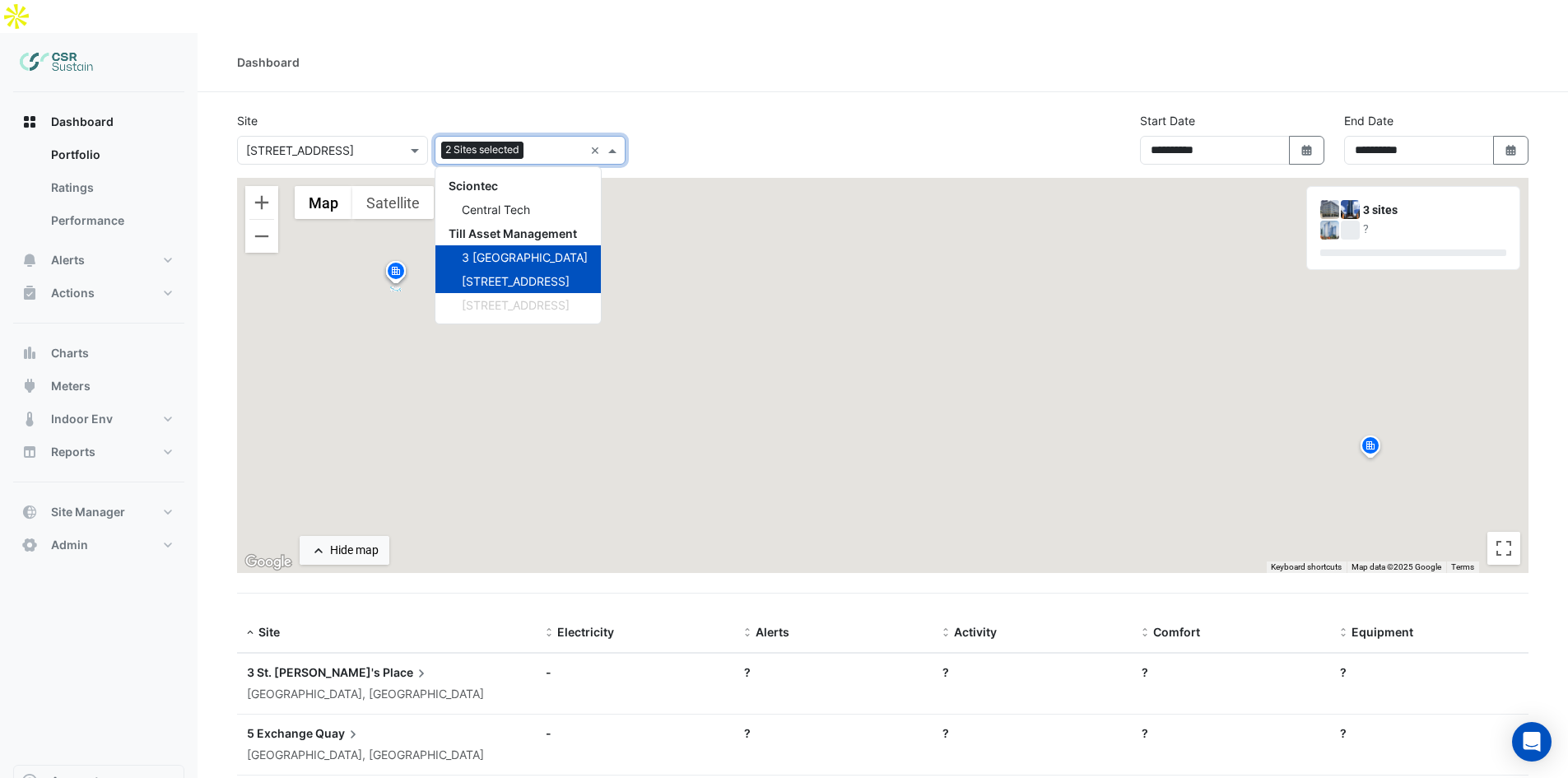
drag, startPoint x: 710, startPoint y: 68, endPoint x: 740, endPoint y: 78, distance: 31.6
click at [710, 93] on section "**********" at bounding box center [882, 505] width 1370 height 826
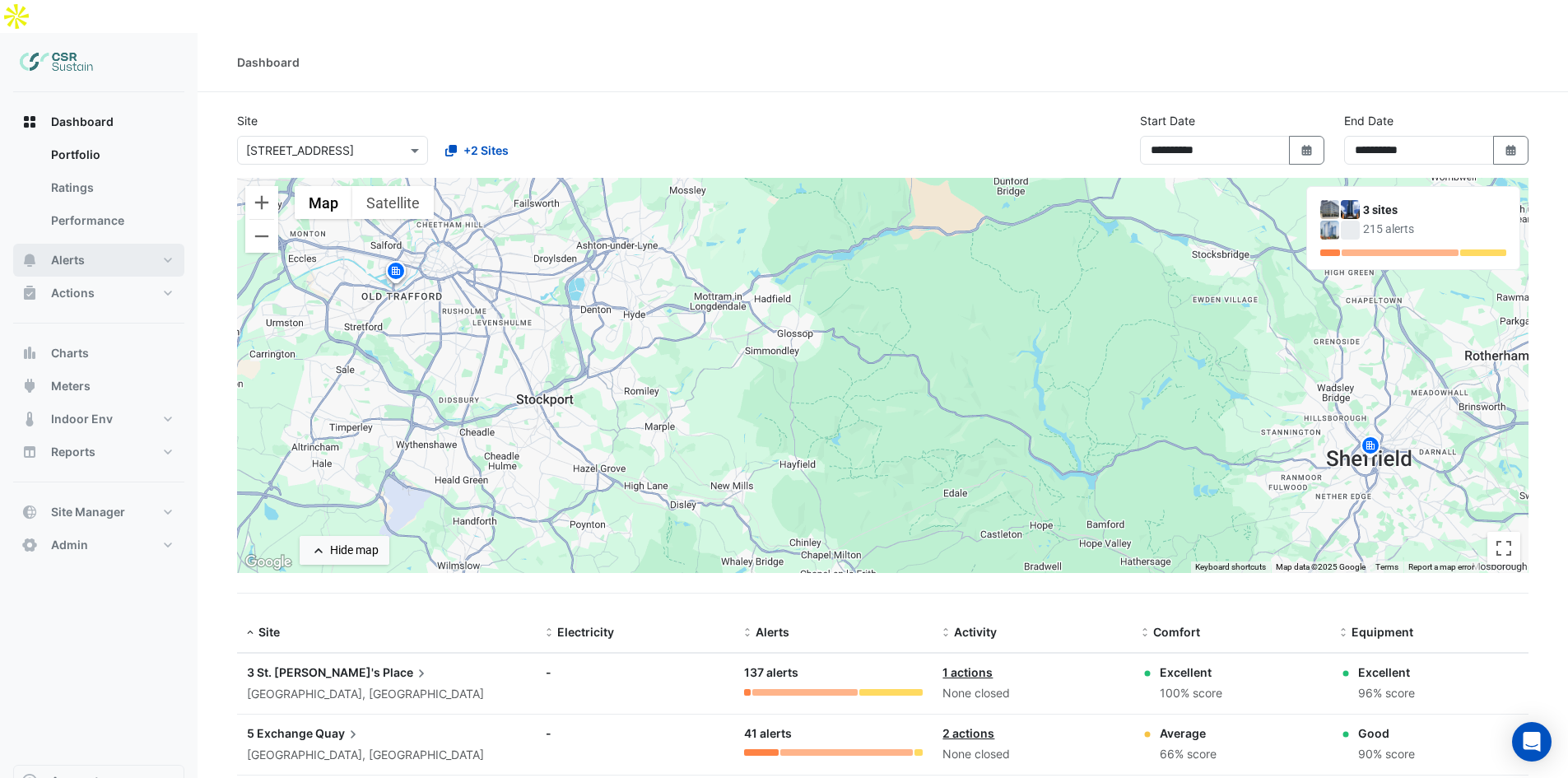
click at [69, 252] on span "Alerts" at bounding box center [68, 260] width 34 height 17
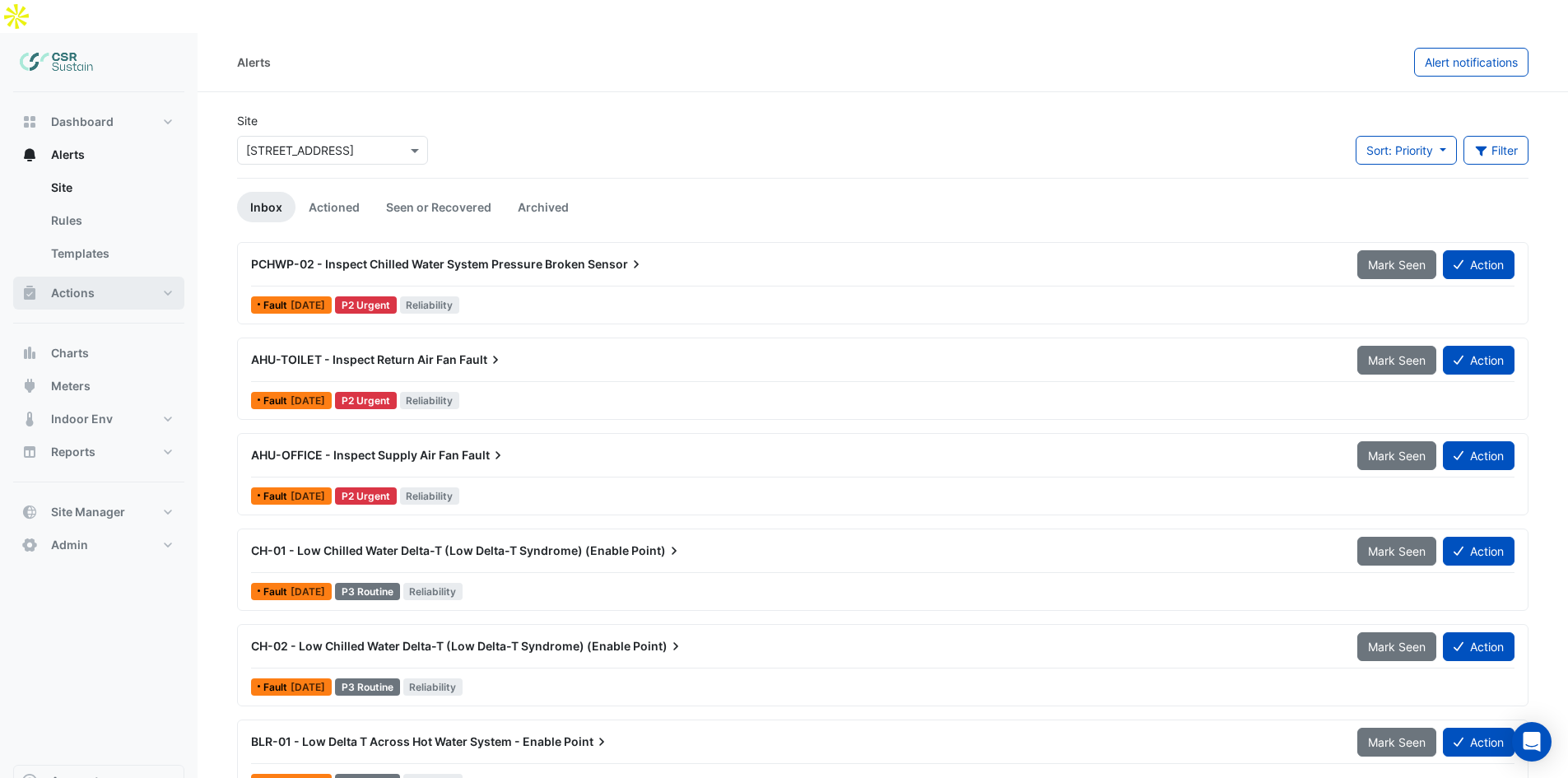
drag, startPoint x: 98, startPoint y: 258, endPoint x: 221, endPoint y: 261, distance: 123.0
click at [98, 277] on button "Actions" at bounding box center [98, 292] width 171 height 33
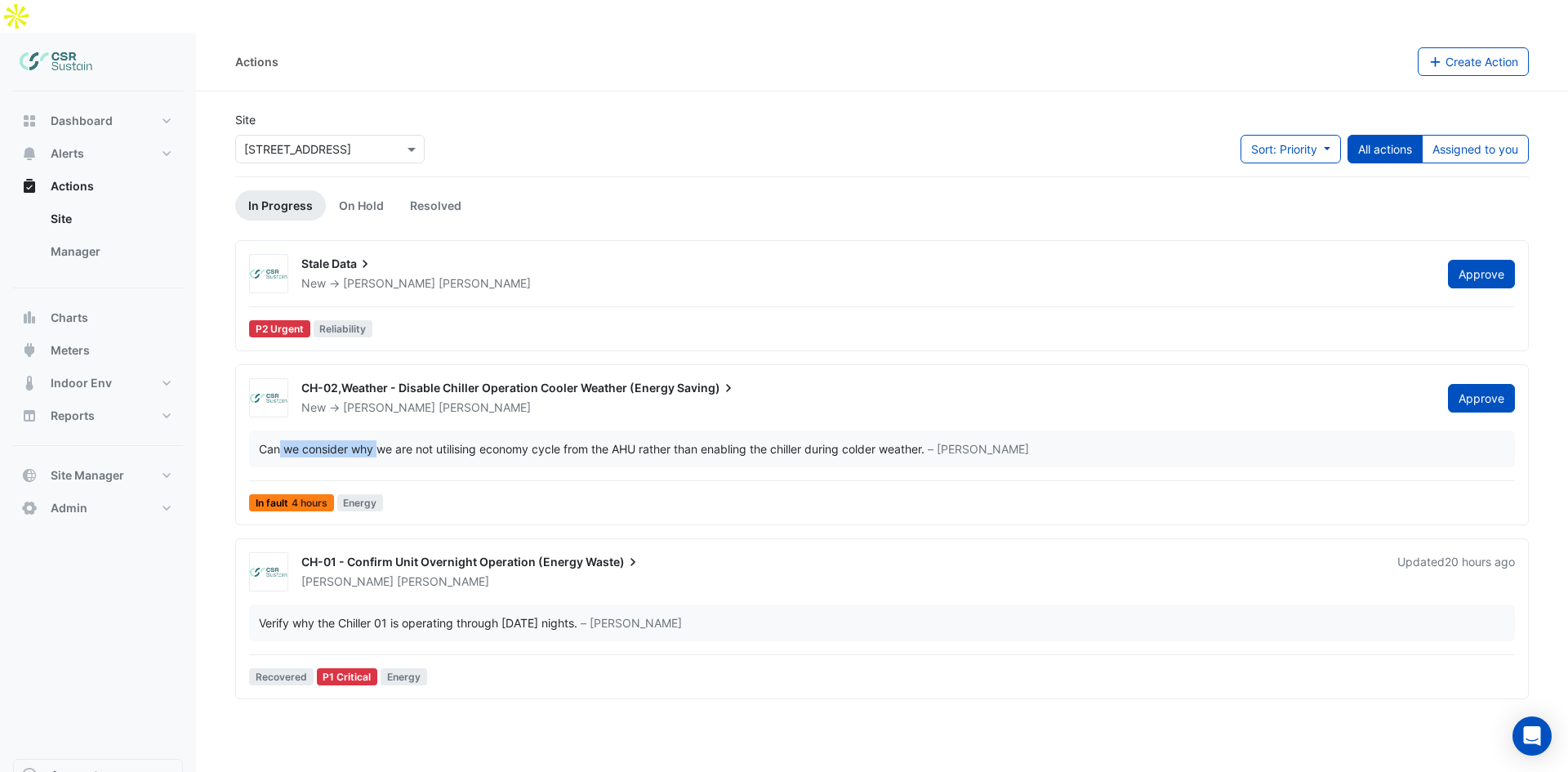
drag, startPoint x: 285, startPoint y: 424, endPoint x: 446, endPoint y: 401, distance: 162.6
click at [394, 430] on div "Can we consider why we are not utilising economy cycle from the AHU rather than…" at bounding box center [882, 448] width 1266 height 37
click at [324, 431] on div "Can we consider why we are not utilising economy cycle from the AHU rather than…" at bounding box center [882, 448] width 1266 height 37
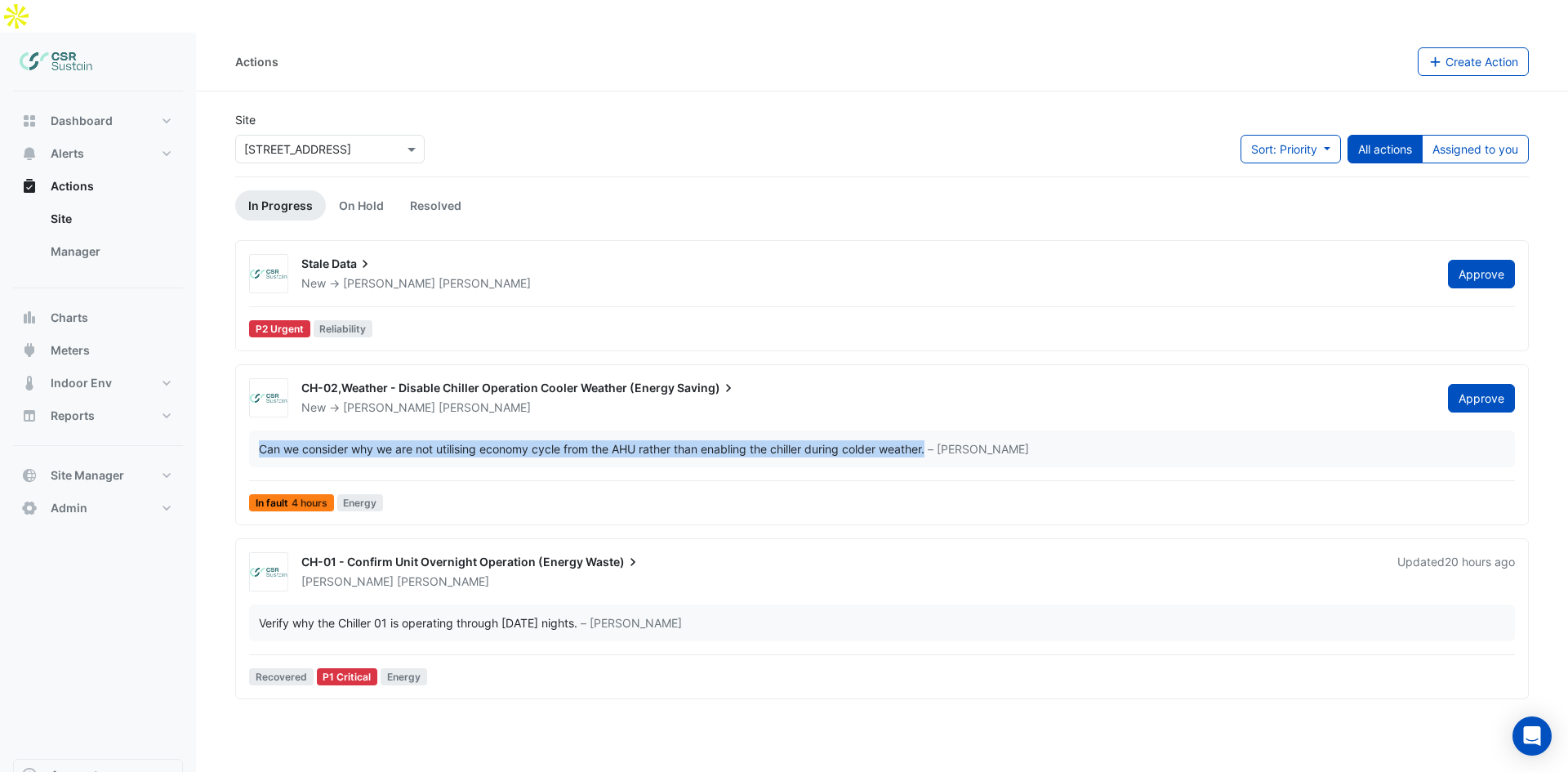
drag, startPoint x: 262, startPoint y: 417, endPoint x: 934, endPoint y: 418, distance: 672.0
click at [934, 440] on div "Can we consider why we are not utilising economy cycle from the AHU rather than…" at bounding box center [882, 448] width 1246 height 17
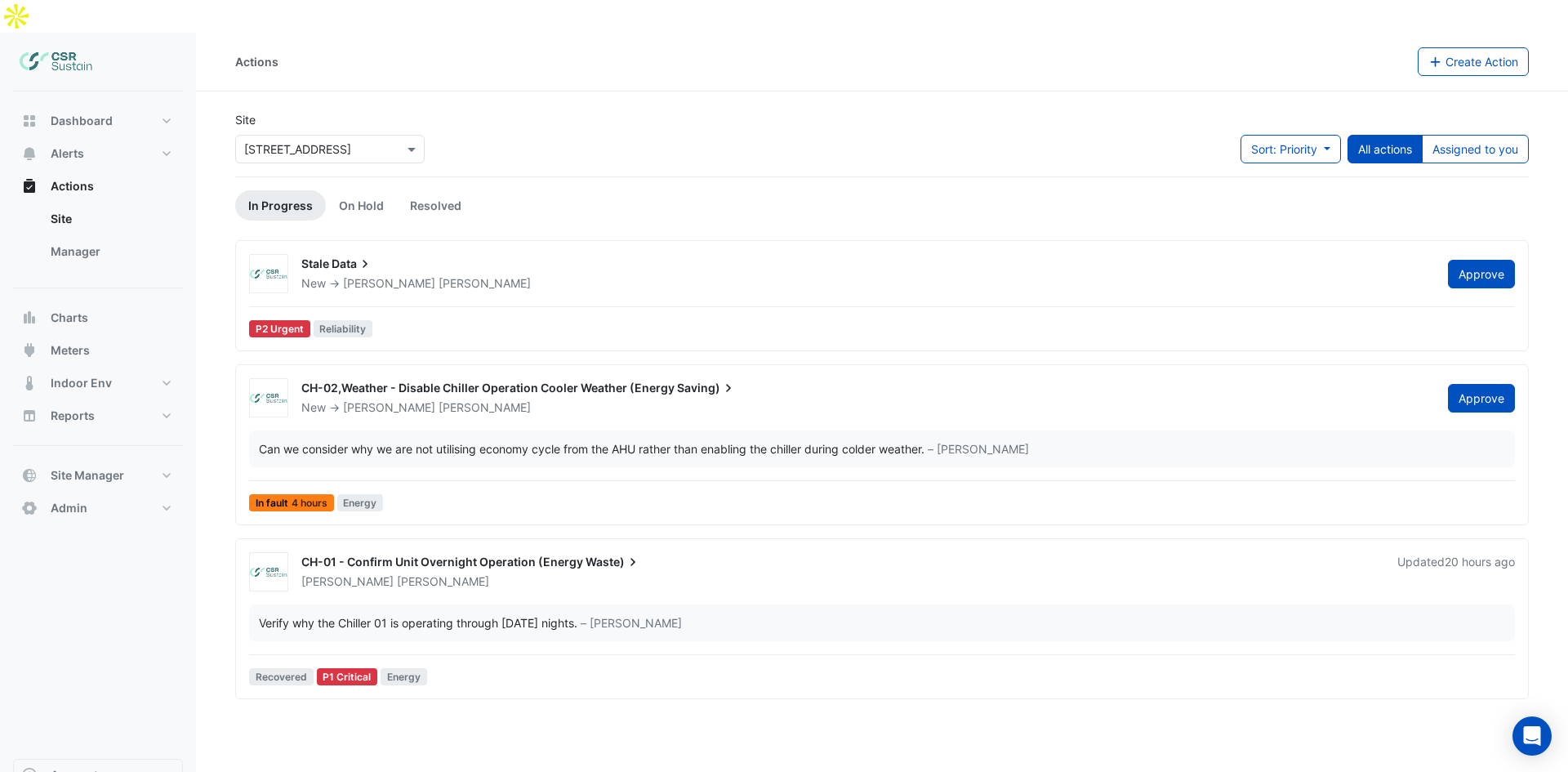
click at [385, 256] on div "Stale Data" at bounding box center [864, 266] width 1127 height 20
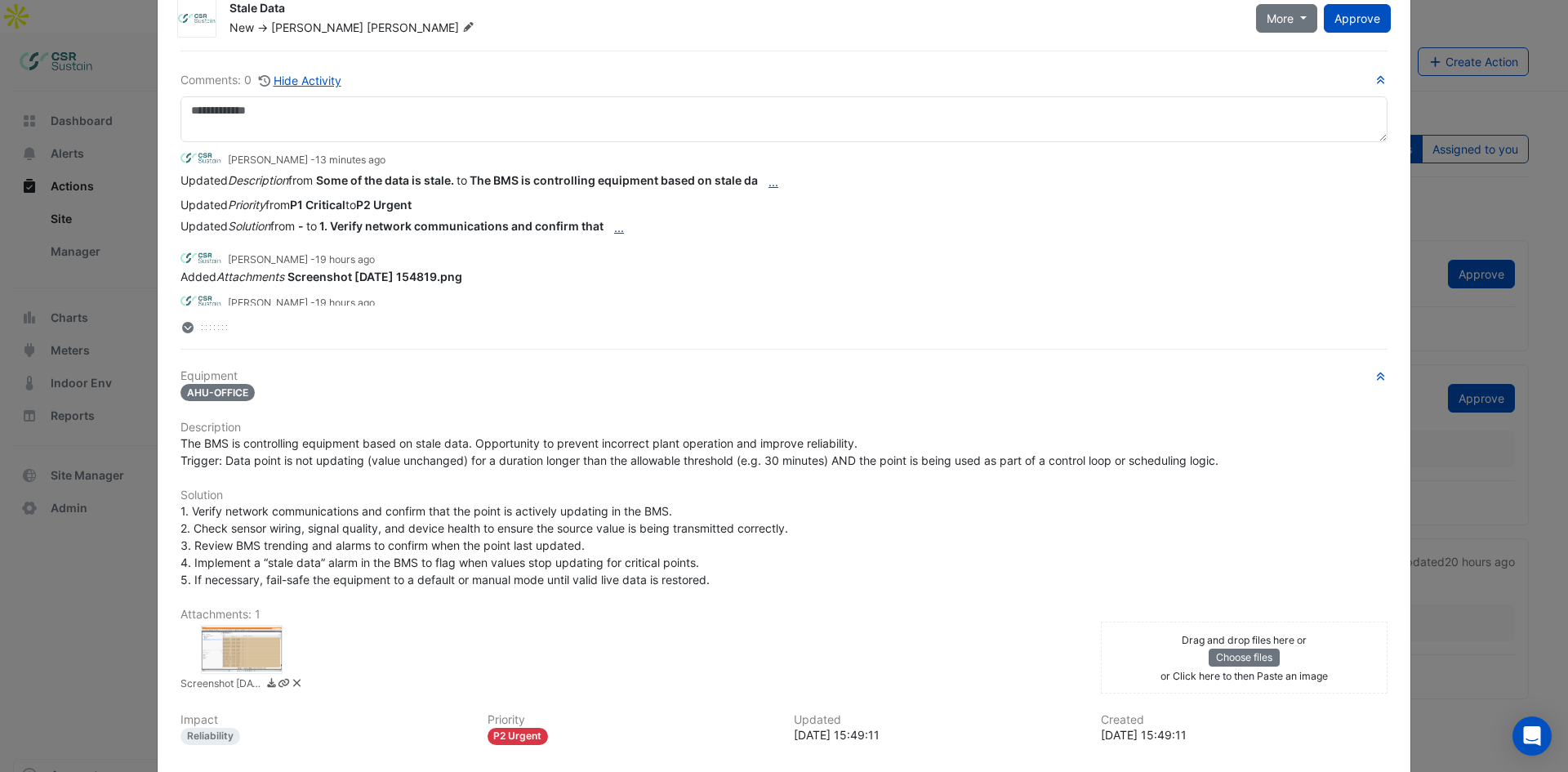
scroll to position [82, 0]
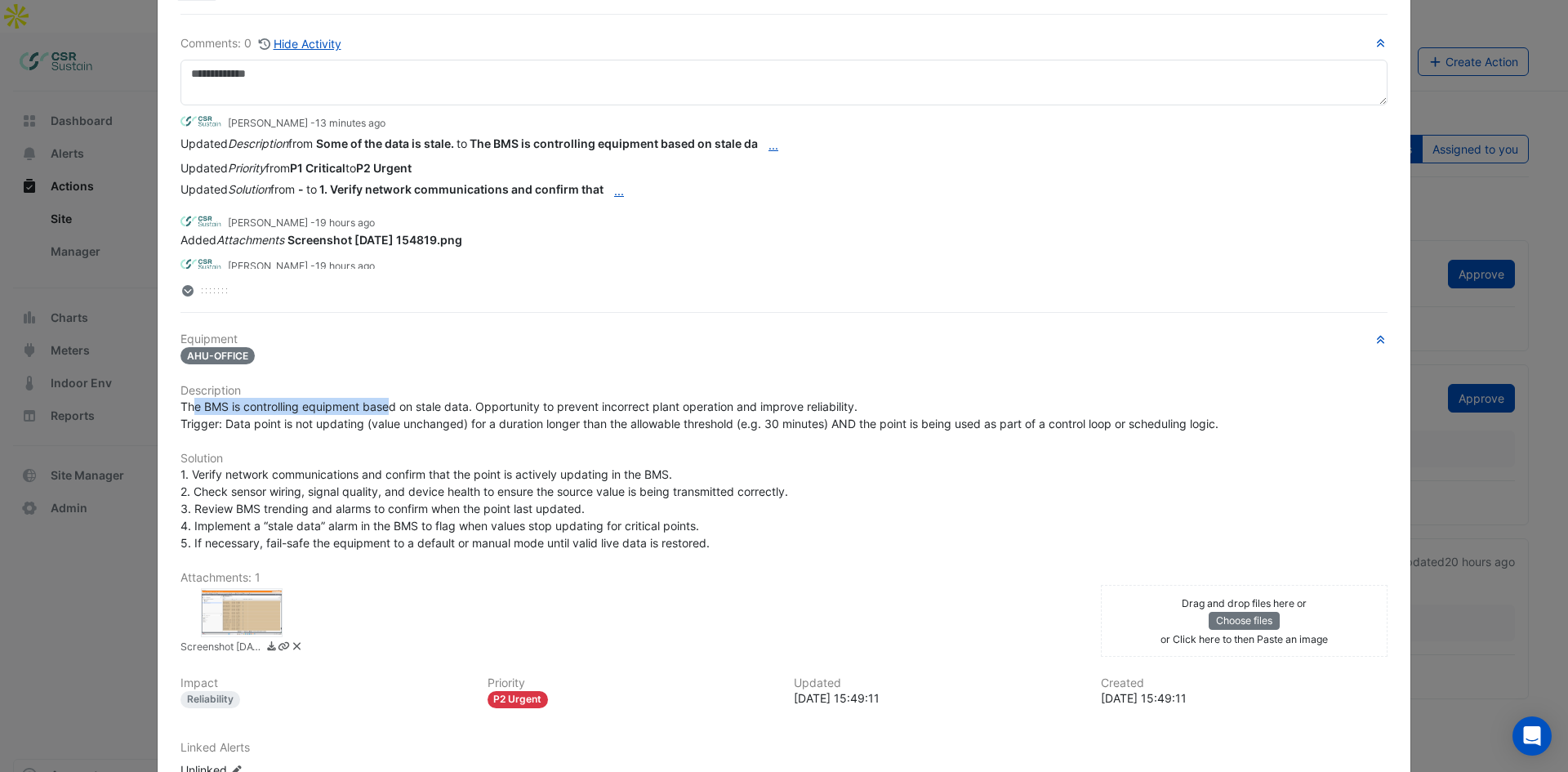
drag, startPoint x: 203, startPoint y: 406, endPoint x: 257, endPoint y: 408, distance: 54.0
click at [380, 408] on span "The BMS is controlling equipment based on stale data. Opportunity to prevent in…" at bounding box center [699, 414] width 1038 height 31
click at [257, 408] on span "The BMS is controlling equipment based on stale data. Opportunity to prevent in…" at bounding box center [699, 414] width 1038 height 31
drag, startPoint x: 267, startPoint y: 405, endPoint x: 500, endPoint y: 400, distance: 233.1
click at [470, 404] on span "The BMS is controlling equipment based on stale data. Opportunity to prevent in…" at bounding box center [699, 414] width 1038 height 31
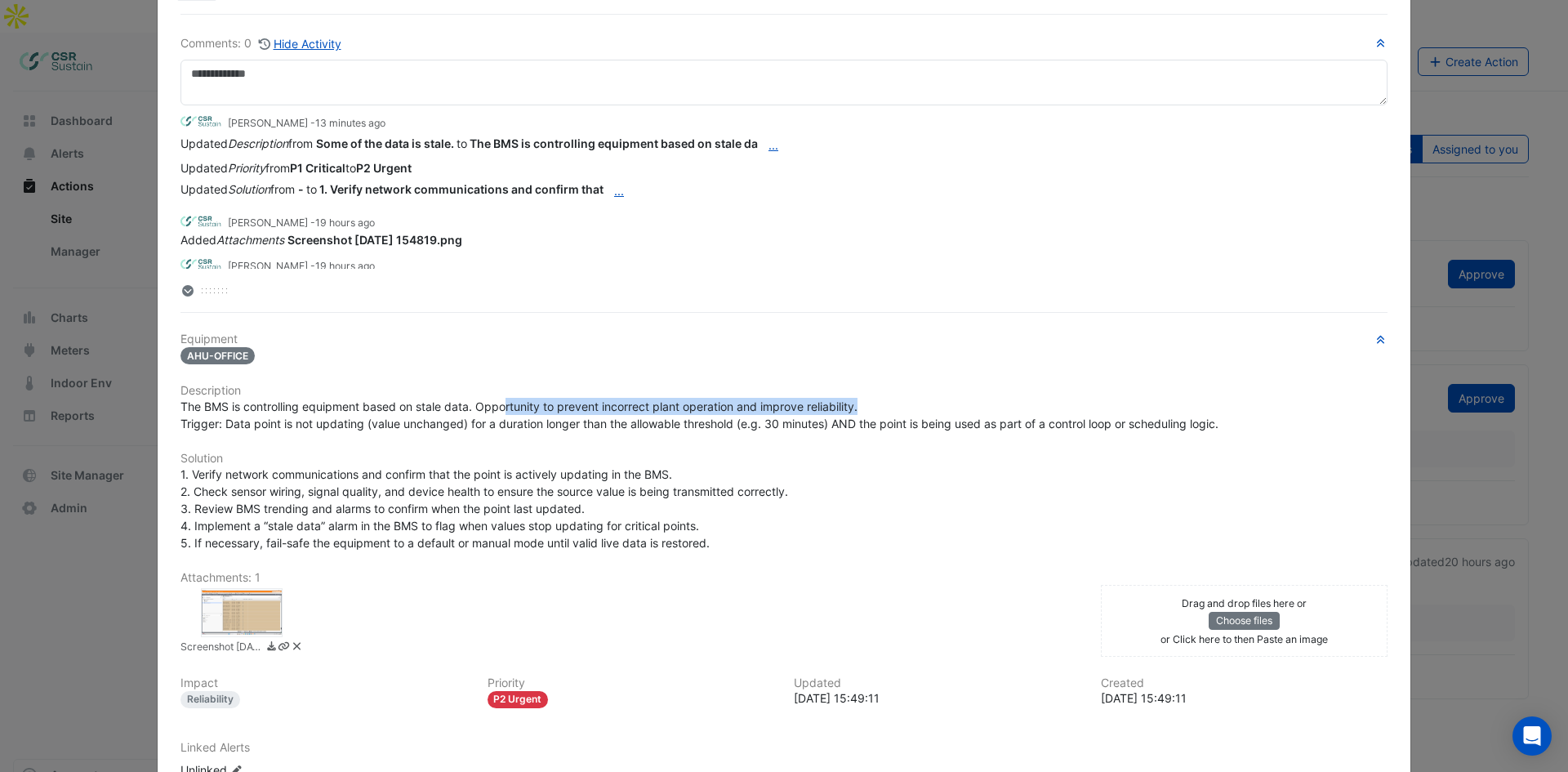
drag, startPoint x: 499, startPoint y: 408, endPoint x: 852, endPoint y: 403, distance: 353.0
click at [867, 403] on div "The BMS is controlling equipment based on stale data. Opportunity to prevent in…" at bounding box center [784, 415] width 1207 height 35
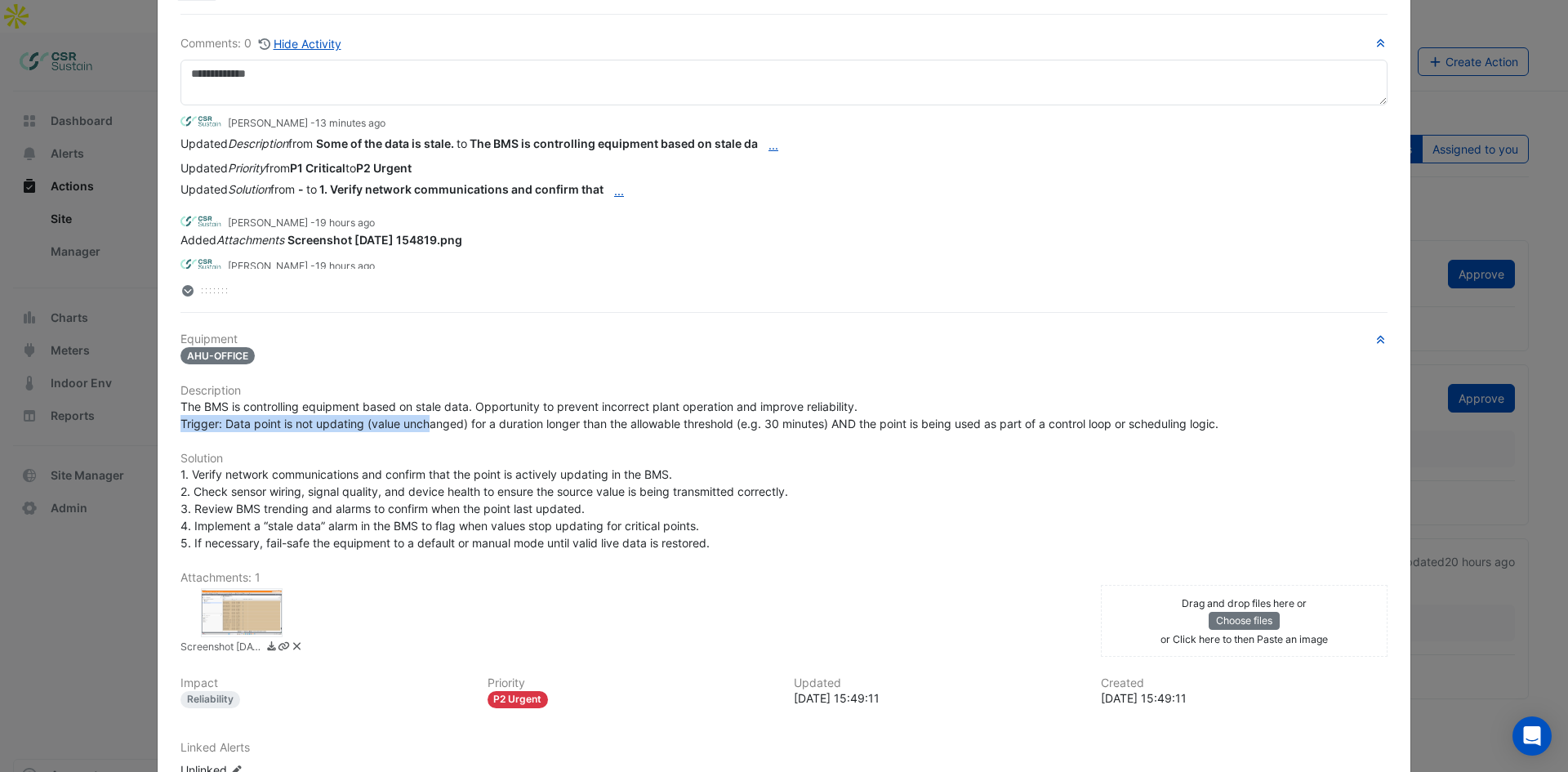
drag, startPoint x: 176, startPoint y: 424, endPoint x: 429, endPoint y: 432, distance: 253.1
click at [427, 429] on span "The BMS is controlling equipment based on stale data. Opportunity to prevent in…" at bounding box center [699, 414] width 1038 height 31
click at [441, 432] on div "Equipment AHU-OFFICE Description The BMS is controlling equipment based on stal…" at bounding box center [784, 562] width 1207 height 459
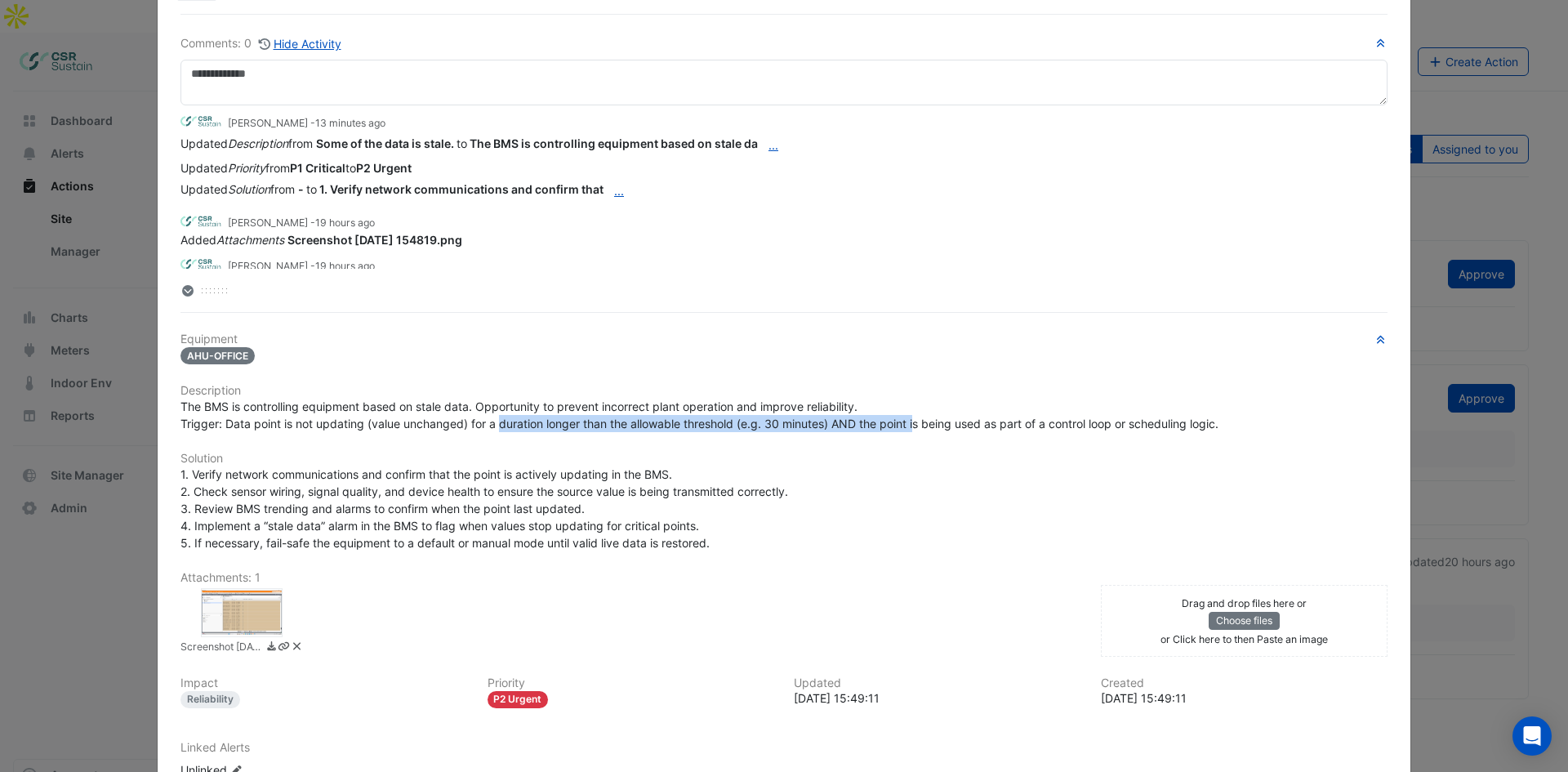
drag, startPoint x: 497, startPoint y: 425, endPoint x: 904, endPoint y: 409, distance: 407.3
click at [907, 417] on span "The BMS is controlling equipment based on stale data. Opportunity to prevent in…" at bounding box center [699, 414] width 1038 height 31
drag, startPoint x: 200, startPoint y: 469, endPoint x: 218, endPoint y: 470, distance: 18.0
click at [200, 469] on span "1. Verify network communications and confirm that the point is actively updatin…" at bounding box center [484, 508] width 607 height 83
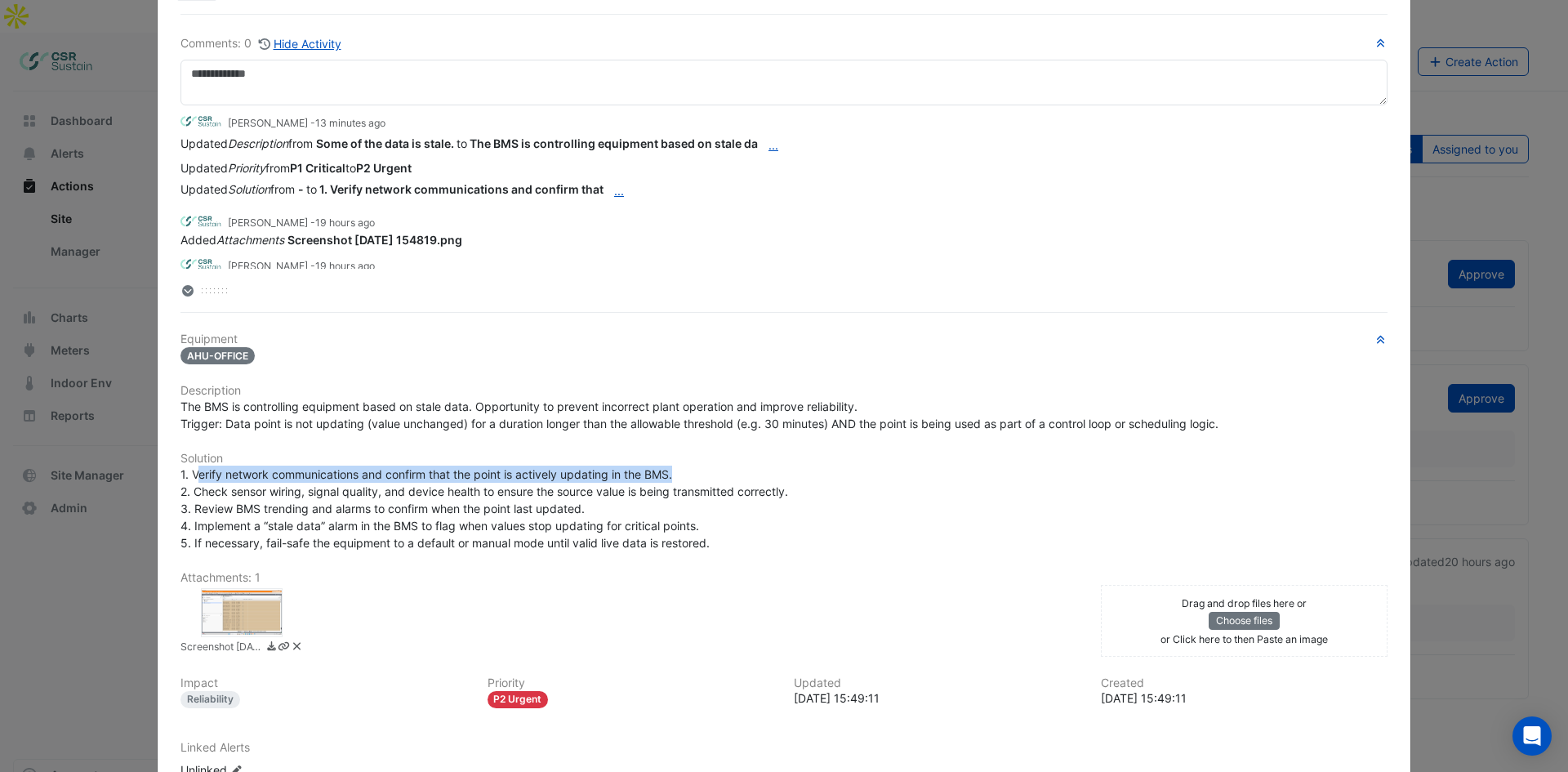
drag, startPoint x: 198, startPoint y: 466, endPoint x: 682, endPoint y: 475, distance: 484.1
click at [682, 475] on div "1. Verify network communications and confirm that the point is actively updatin…" at bounding box center [784, 507] width 1207 height 86
drag, startPoint x: 507, startPoint y: 489, endPoint x: 493, endPoint y: 498, distance: 16.6
click at [507, 489] on span "1. Verify network communications and confirm that the point is actively updatin…" at bounding box center [484, 508] width 607 height 83
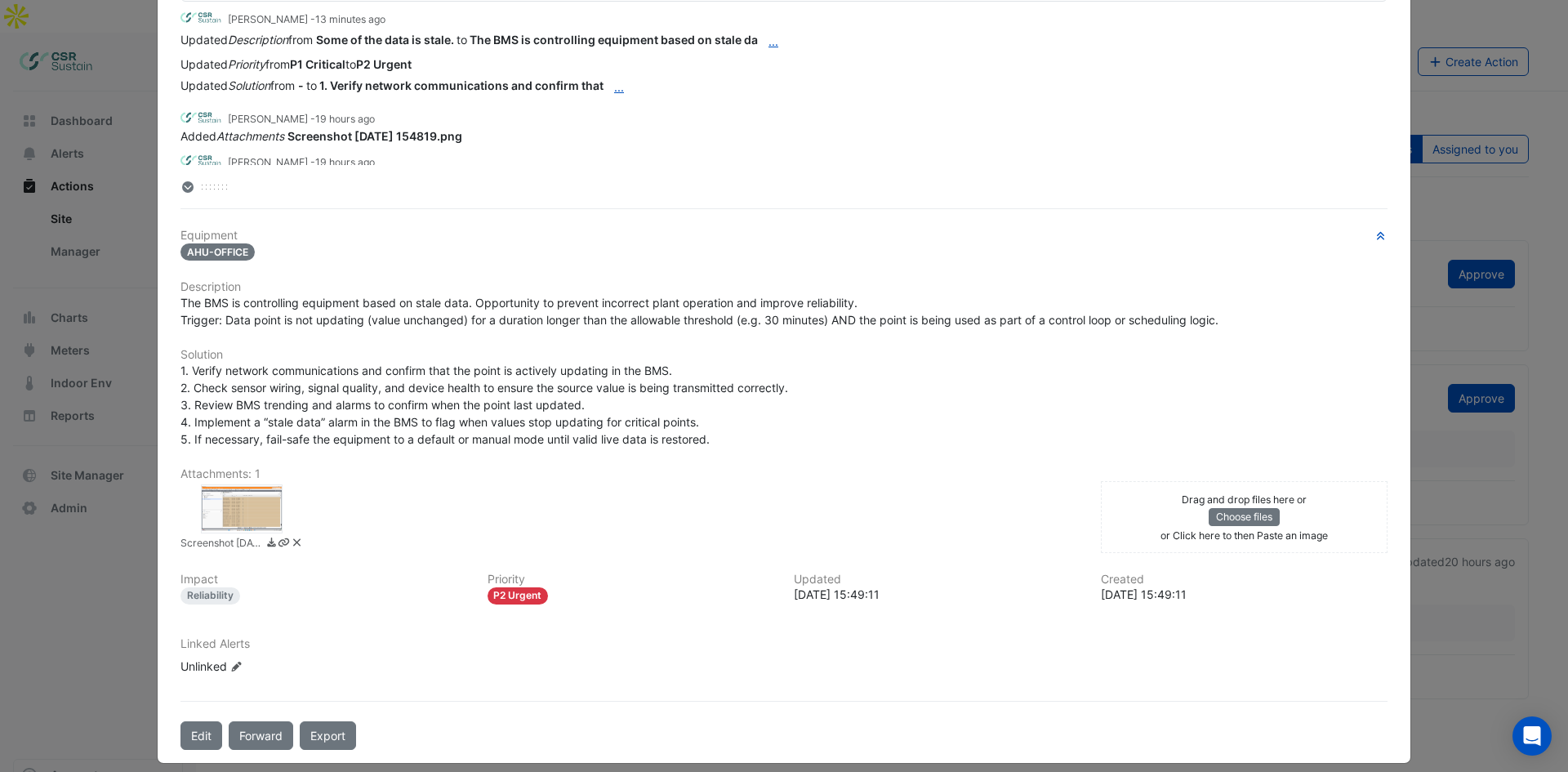
scroll to position [200, 0]
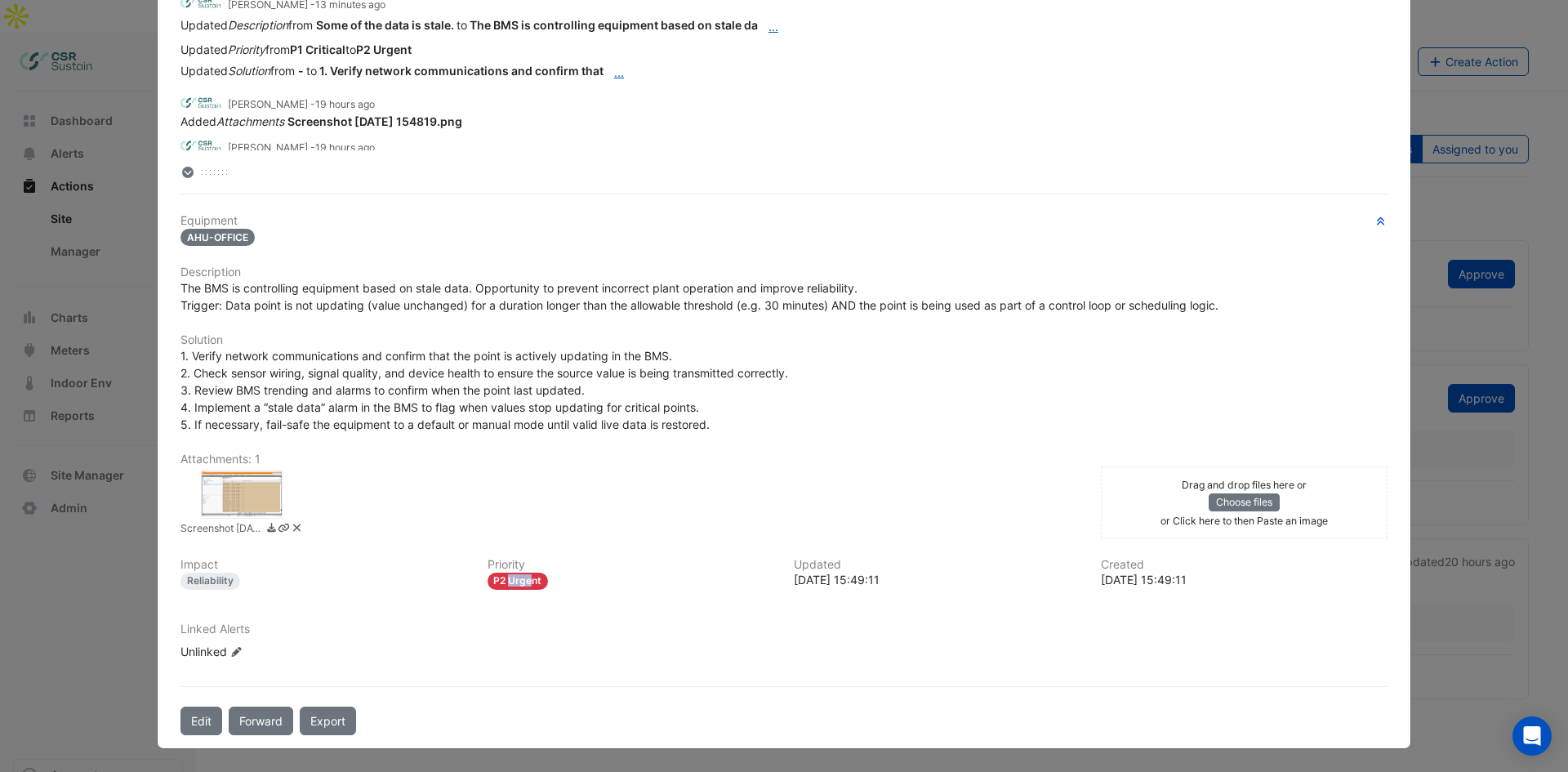
drag, startPoint x: 511, startPoint y: 580, endPoint x: 489, endPoint y: 580, distance: 22.0
click at [489, 580] on div "P2 Urgent" at bounding box center [518, 580] width 61 height 17
click at [496, 579] on div "P2 Urgent" at bounding box center [518, 580] width 61 height 17
click at [444, 471] on div "Screenshot [DATE] 154819.png" at bounding box center [631, 503] width 920 height 68
click at [201, 720] on button "Edit" at bounding box center [201, 720] width 41 height 29
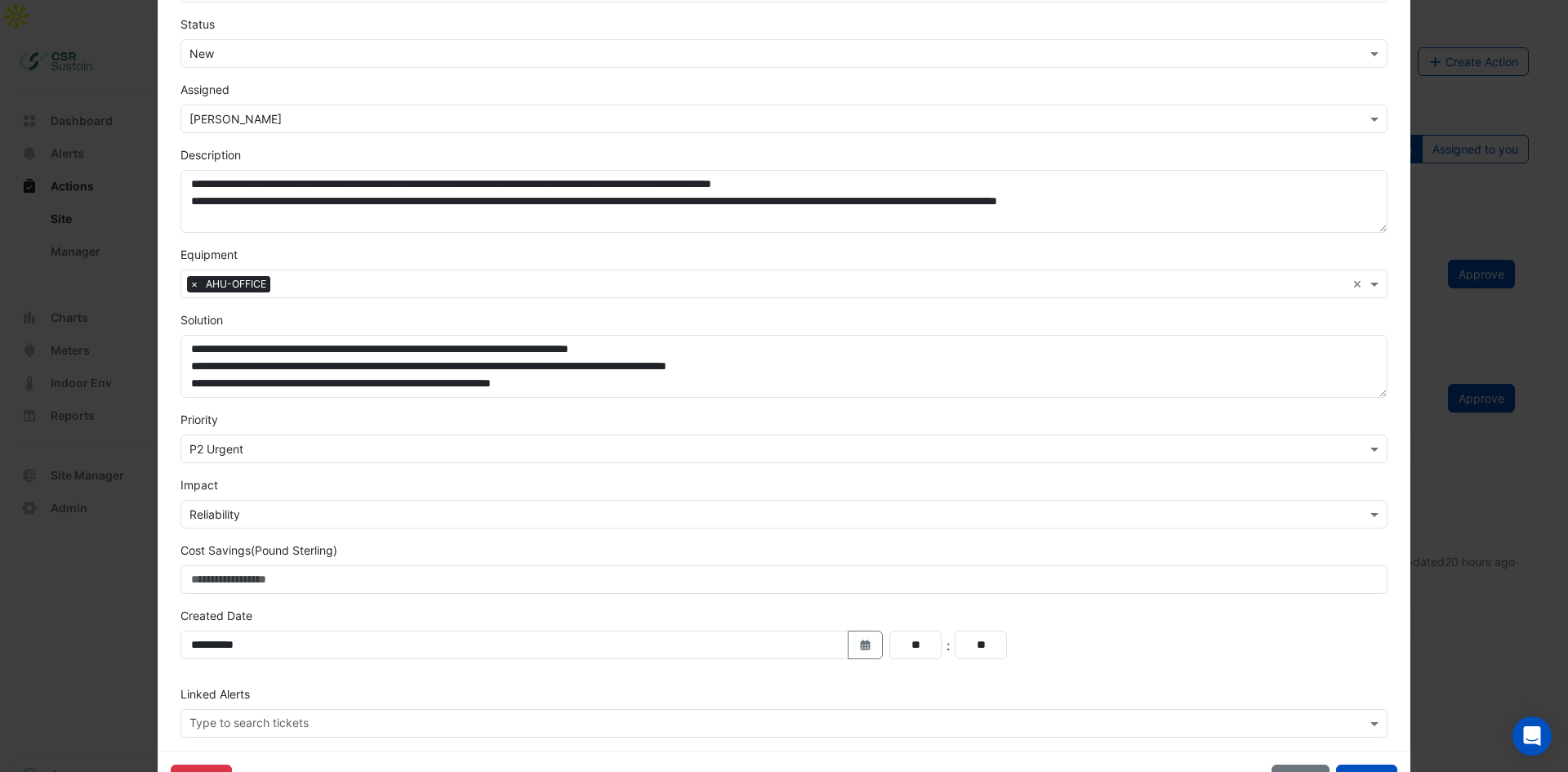
scroll to position [163, 0]
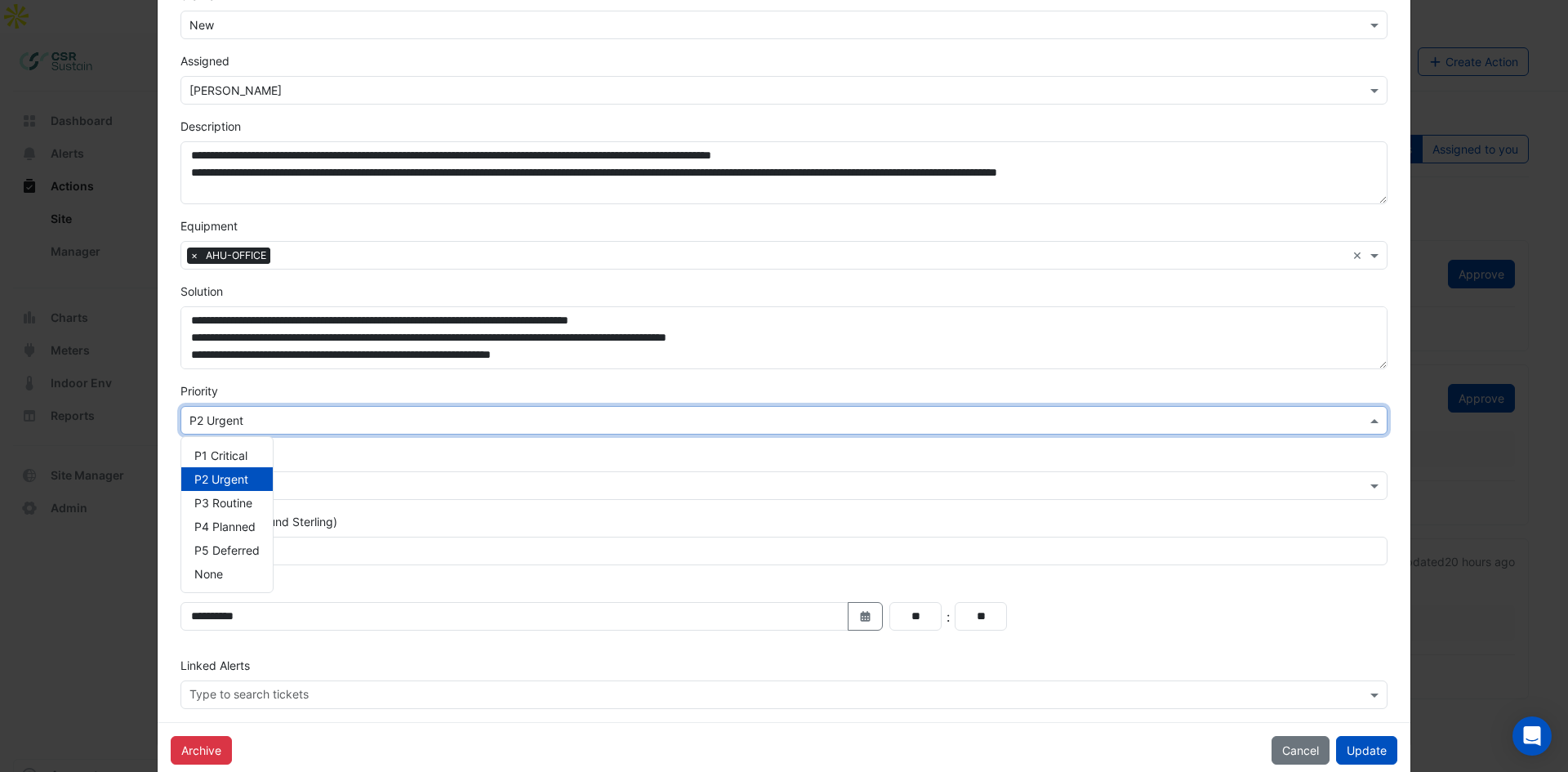
click at [262, 415] on input "text" at bounding box center [767, 421] width 1156 height 17
click at [282, 447] on div "Impact × Reliability" at bounding box center [784, 473] width 1226 height 52
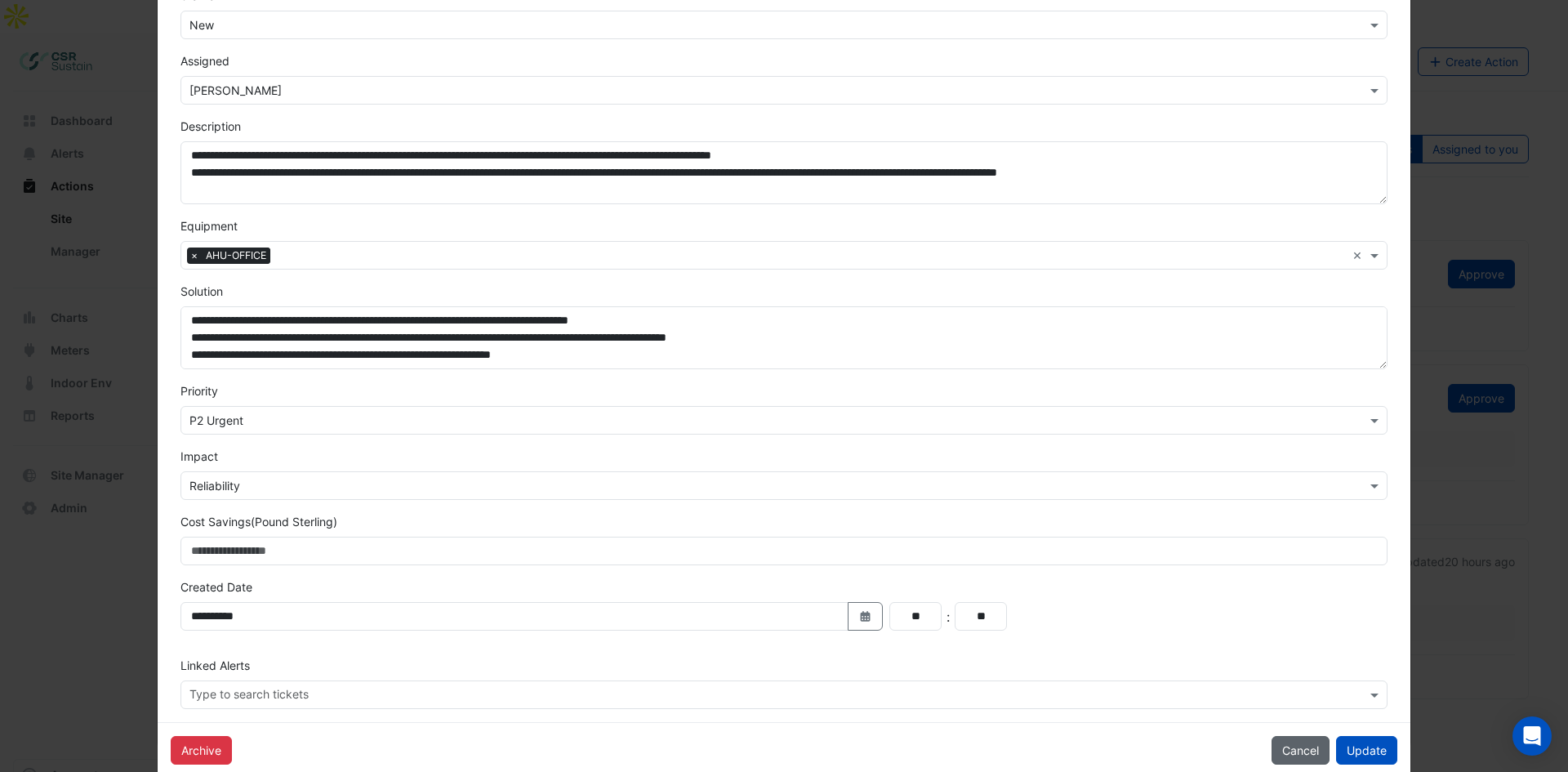
click at [1302, 750] on button "Cancel" at bounding box center [1300, 749] width 58 height 29
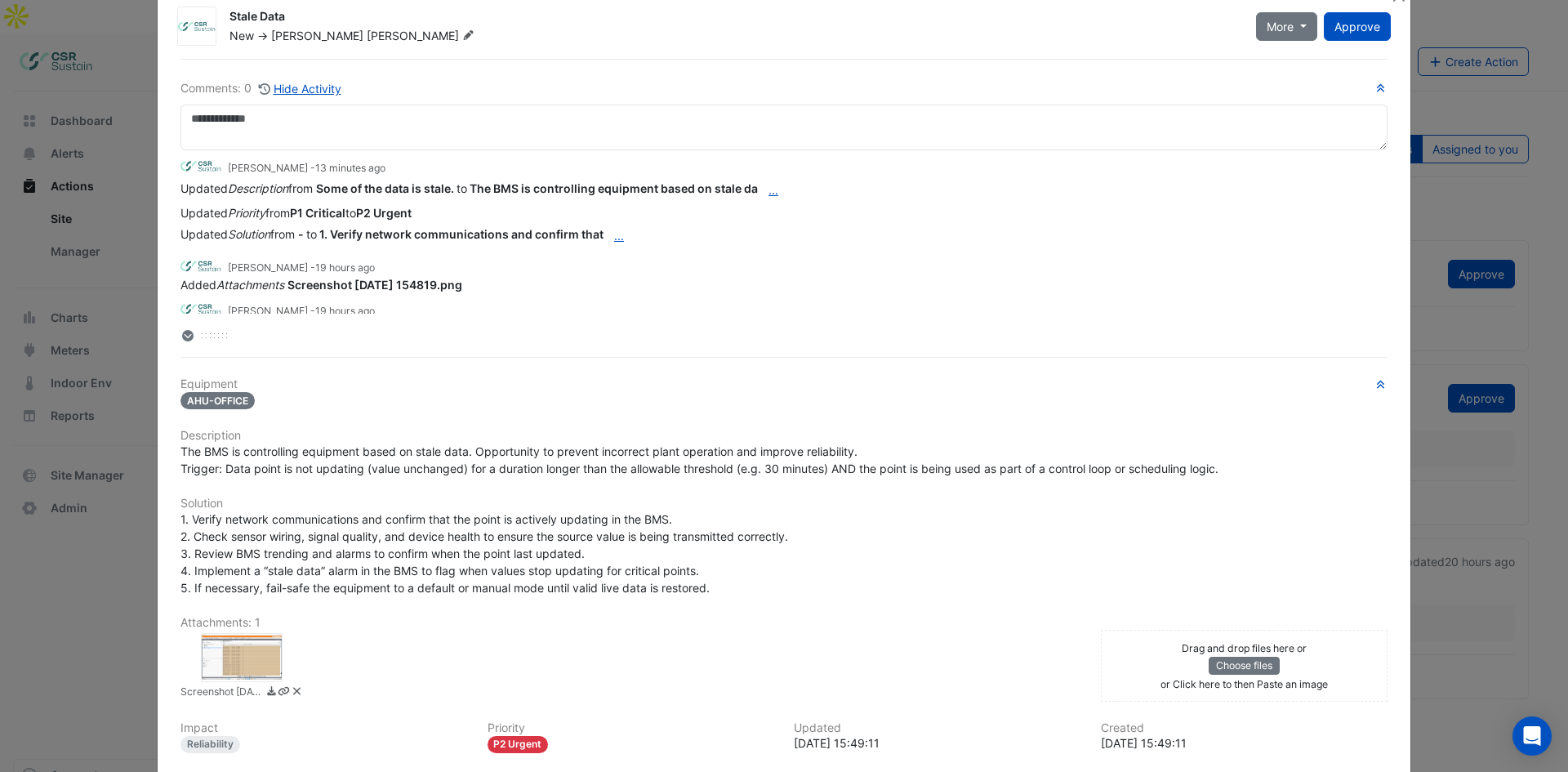
scroll to position [0, 0]
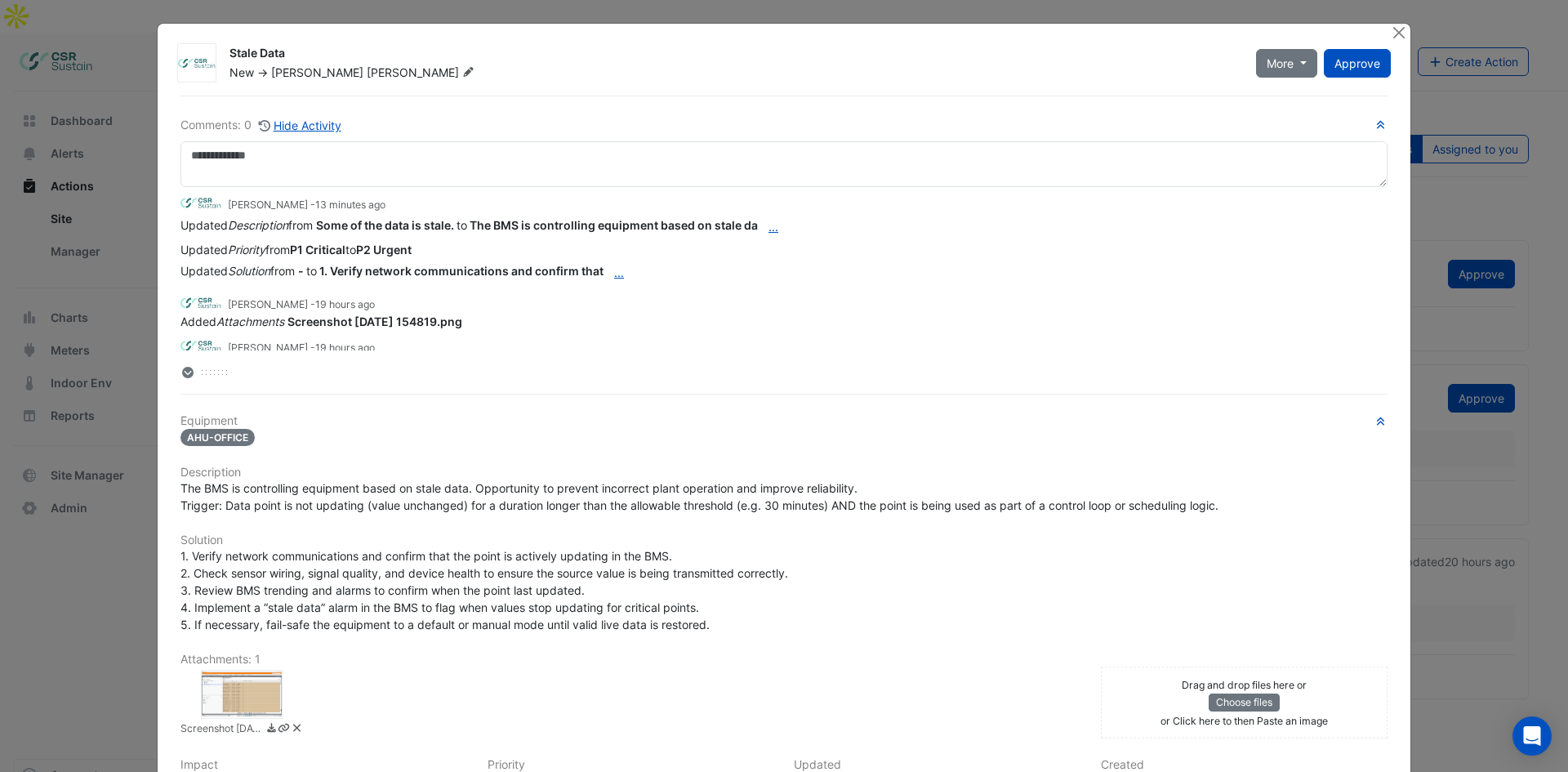
drag, startPoint x: 581, startPoint y: 526, endPoint x: 582, endPoint y: 538, distance: 12.0
click at [581, 526] on div "Equipment AHU-OFFICE Description The BMS is controlling equipment based on stal…" at bounding box center [784, 643] width 1207 height 459
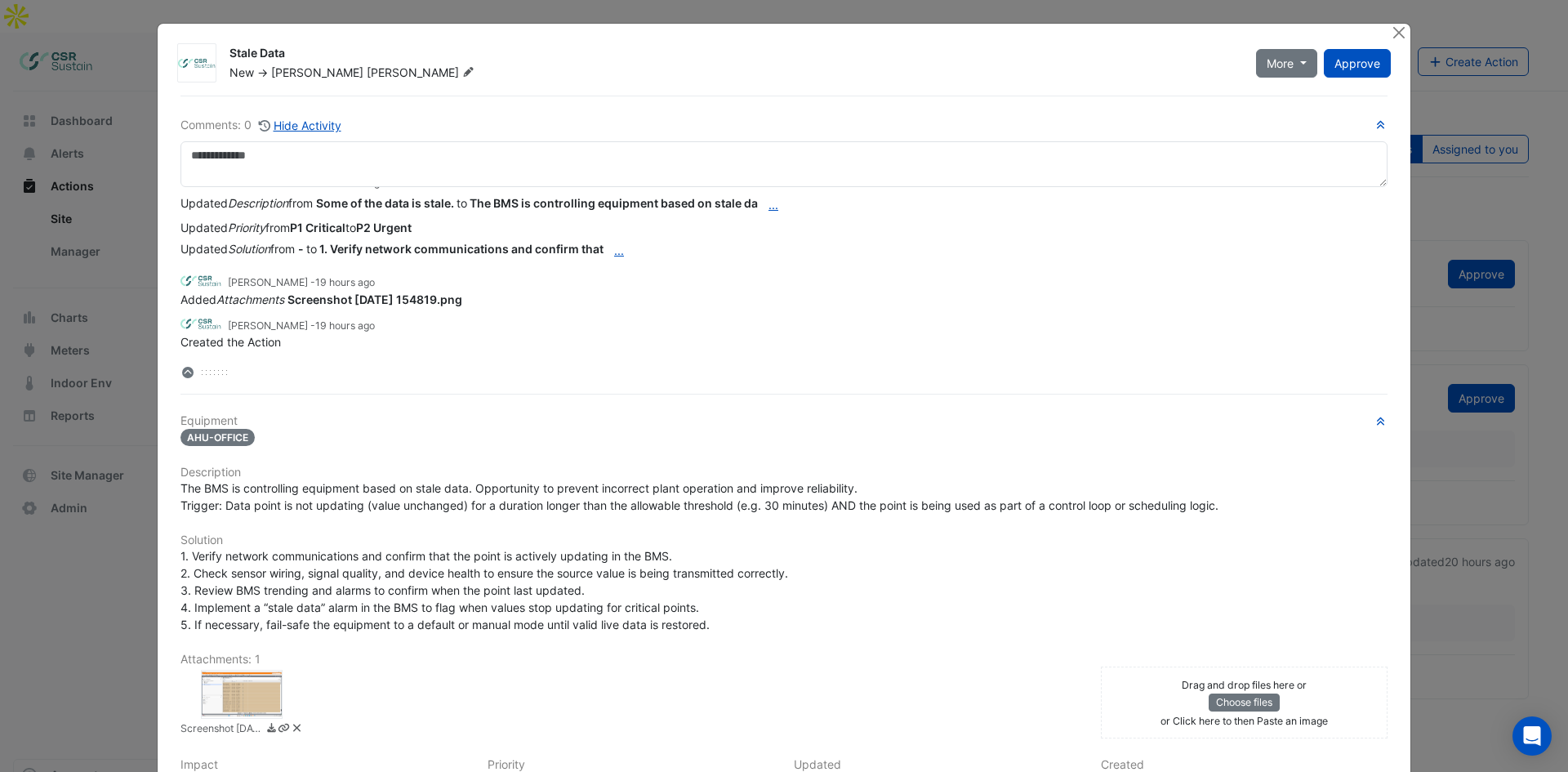
drag, startPoint x: 1072, startPoint y: 356, endPoint x: 1027, endPoint y: 531, distance: 180.7
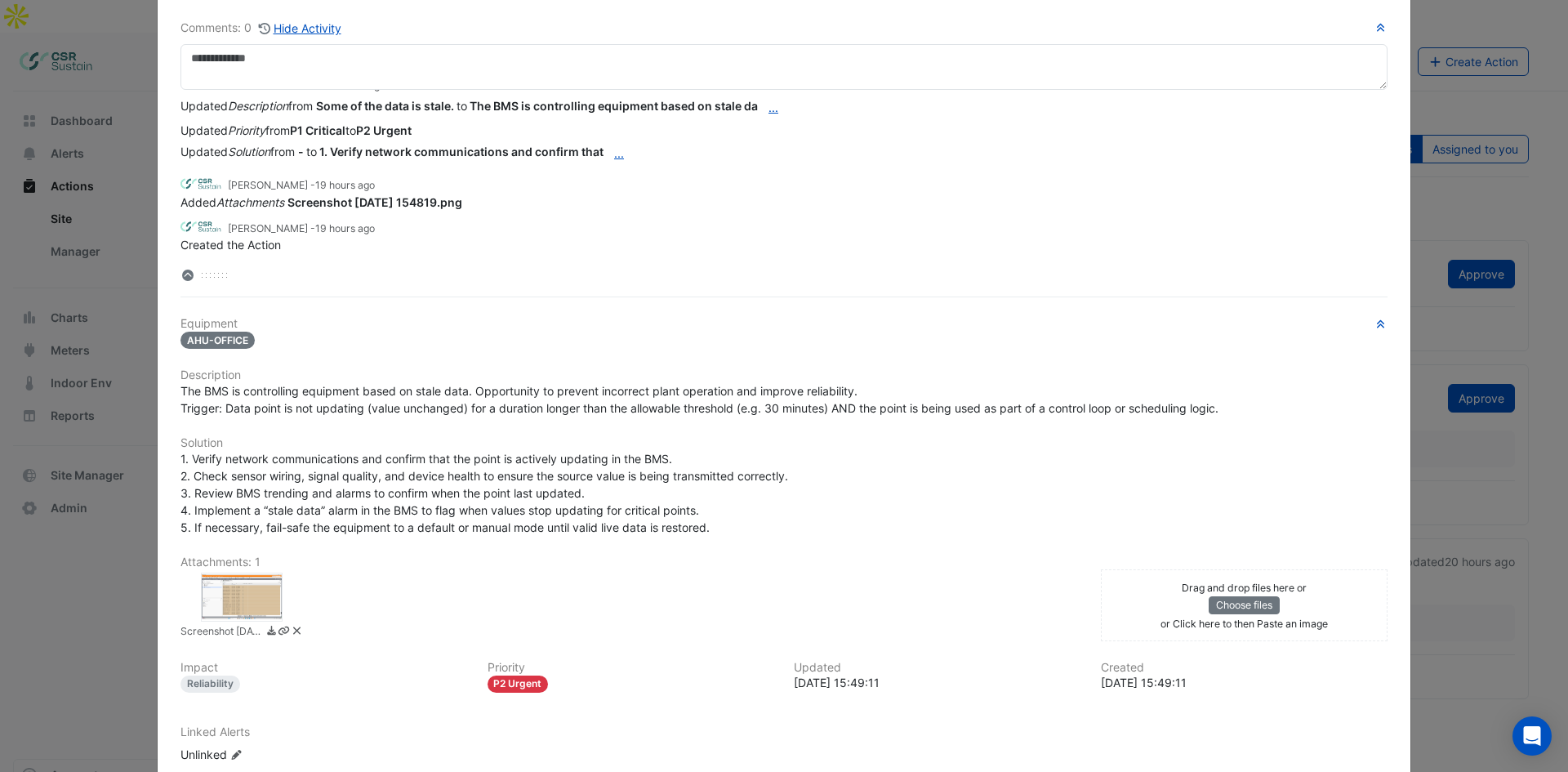
scroll to position [200, 0]
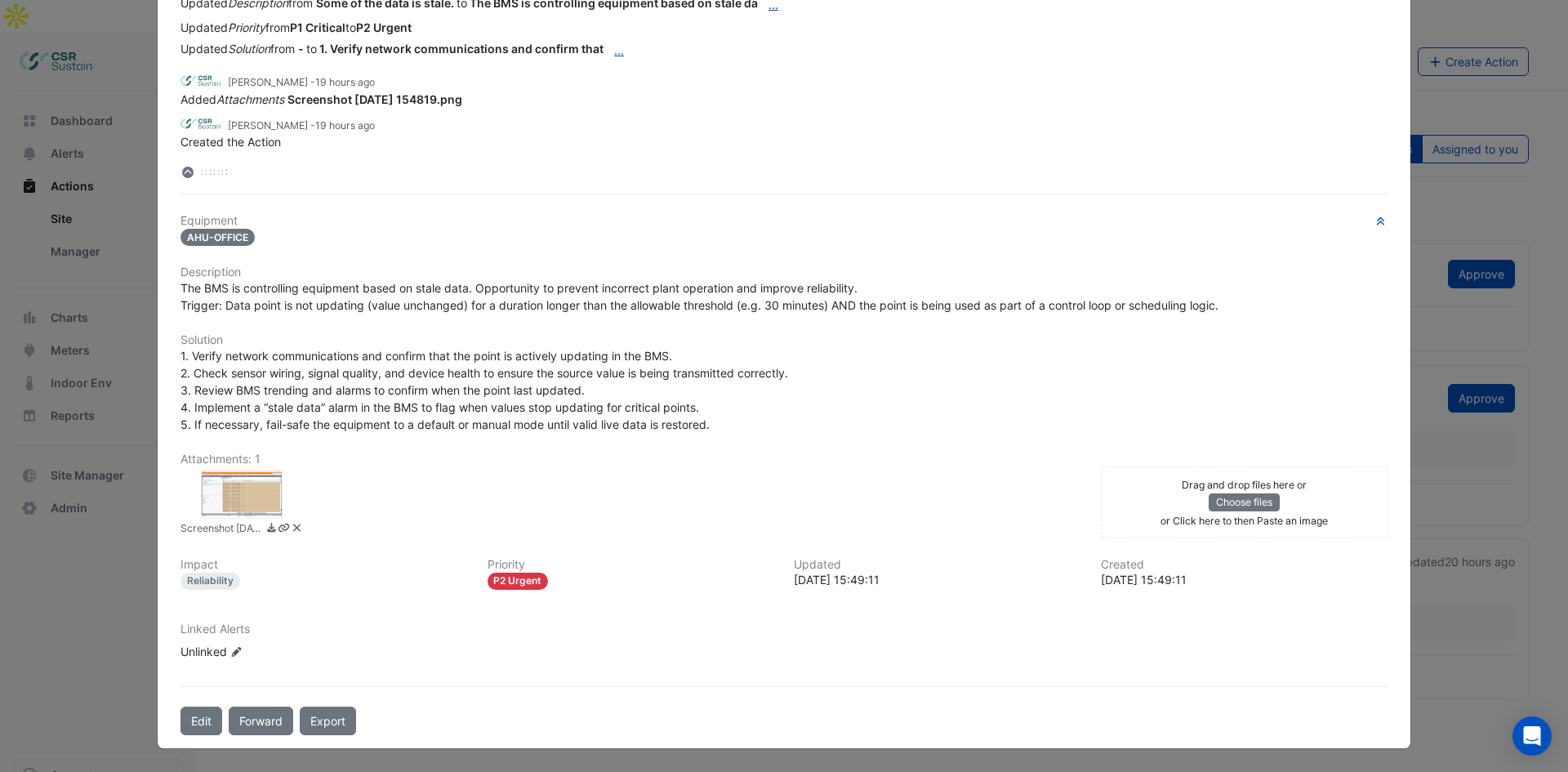
drag, startPoint x: 948, startPoint y: 621, endPoint x: 899, endPoint y: 746, distance: 134.3
click at [196, 721] on button "Edit" at bounding box center [201, 720] width 41 height 29
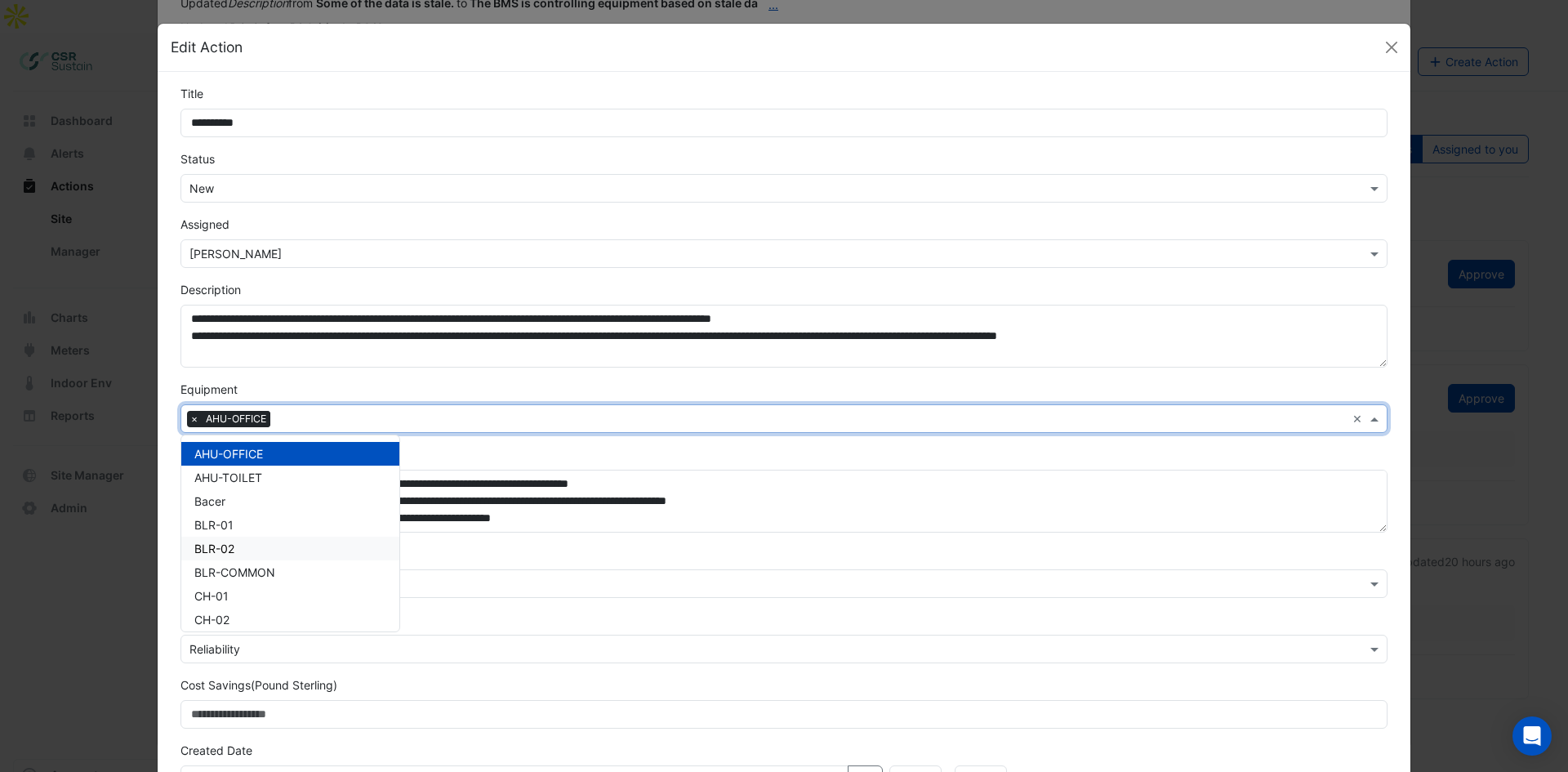
drag, startPoint x: 438, startPoint y: 688, endPoint x: 410, endPoint y: 659, distance: 40.3
click at [438, 688] on div "Cost Savings (Pound Sterling)" at bounding box center [784, 702] width 1226 height 52
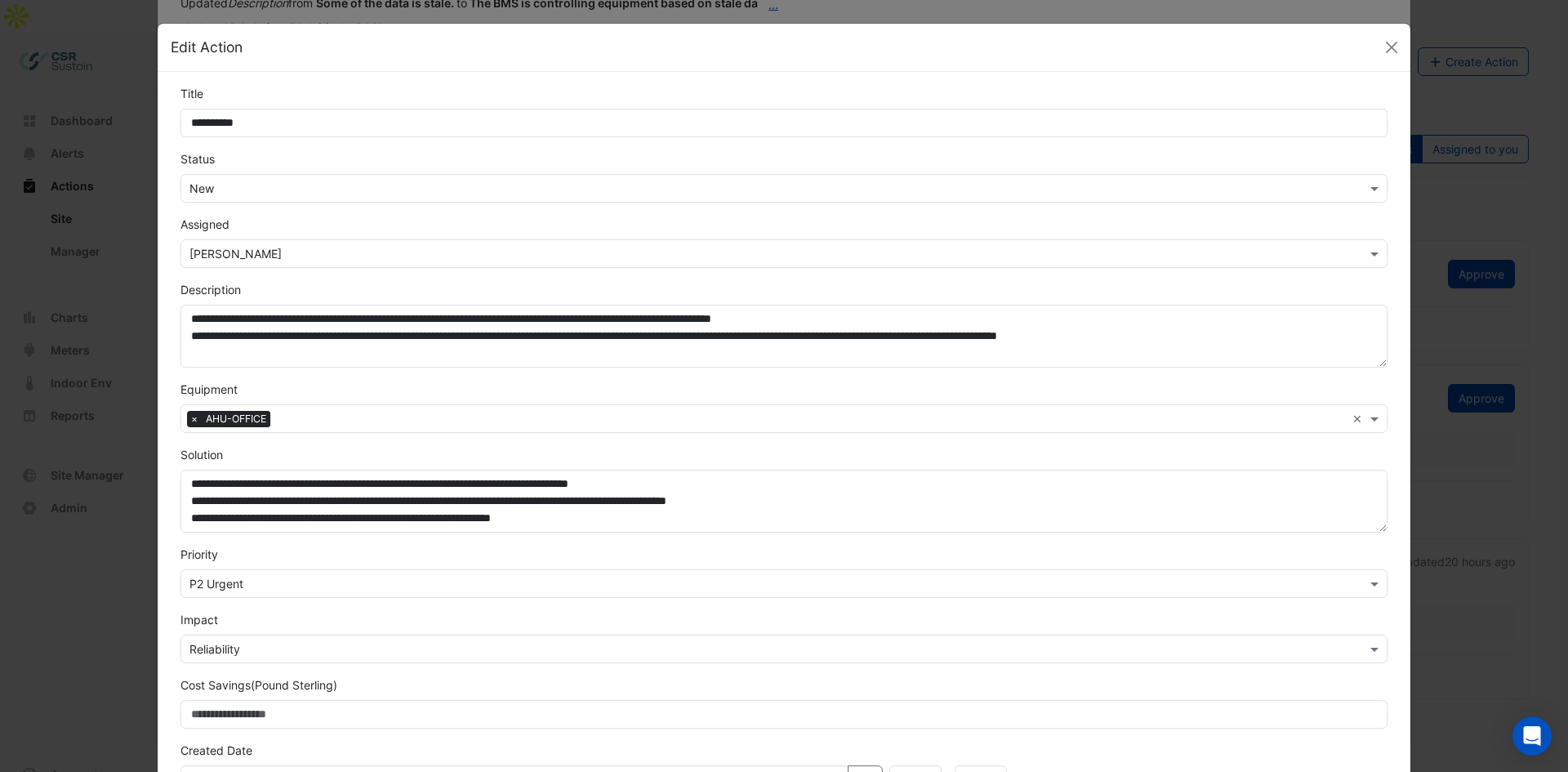
drag, startPoint x: 379, startPoint y: 645, endPoint x: 366, endPoint y: 654, distance: 15.8
click at [375, 649] on input "text" at bounding box center [767, 649] width 1156 height 17
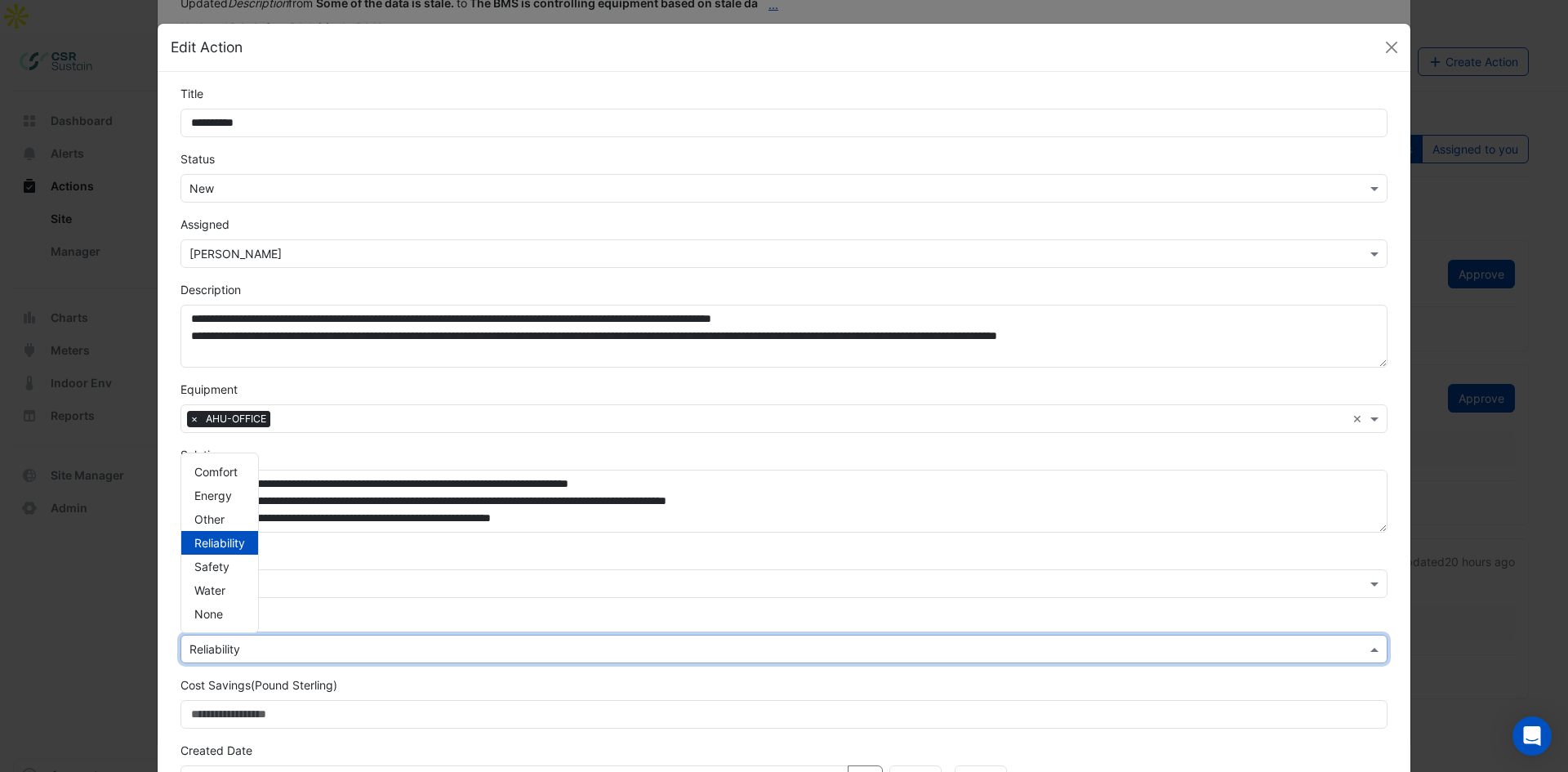
click at [309, 554] on div "Priority × P2 Urgent" at bounding box center [784, 571] width 1226 height 52
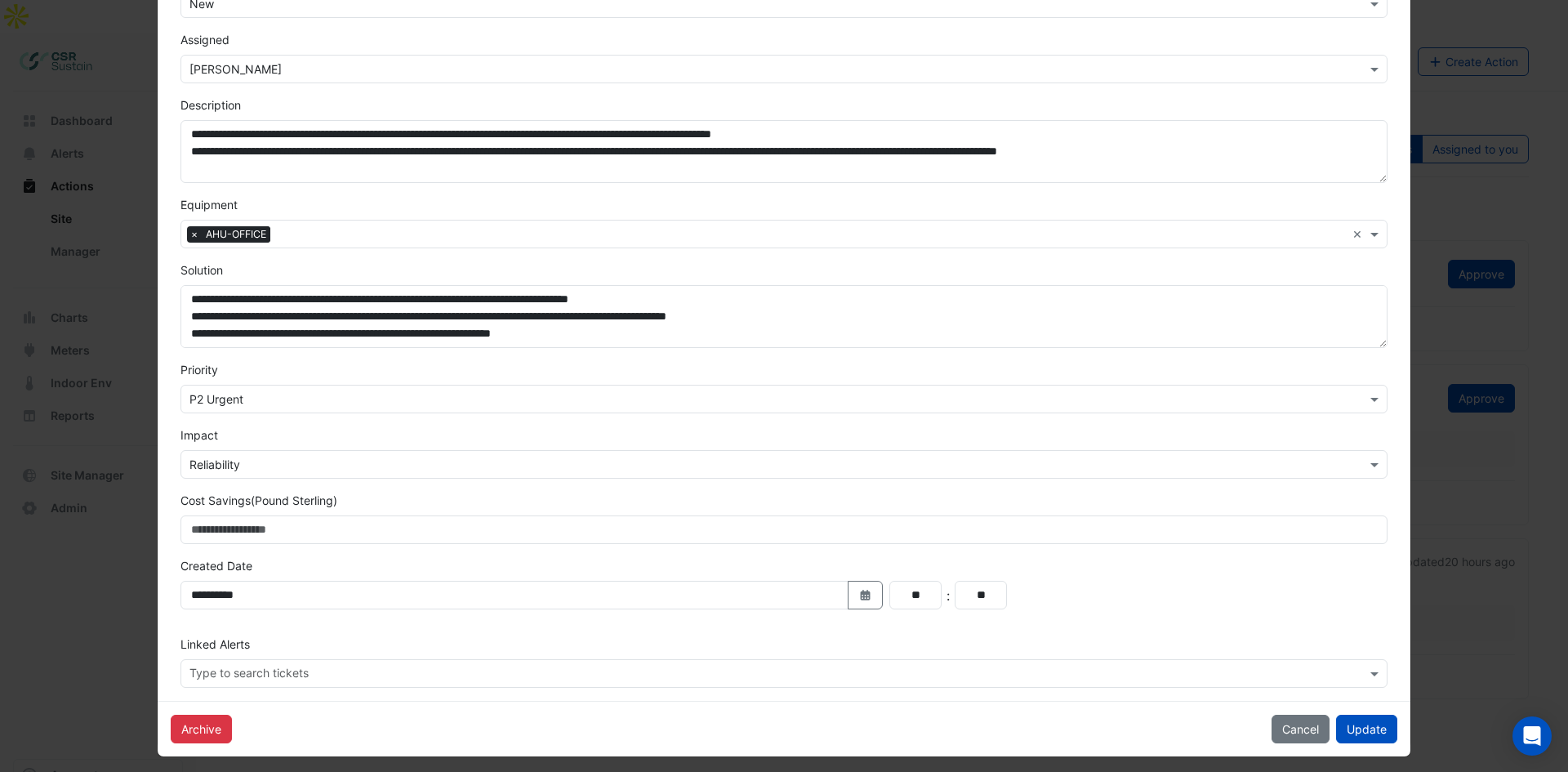
scroll to position [193, 0]
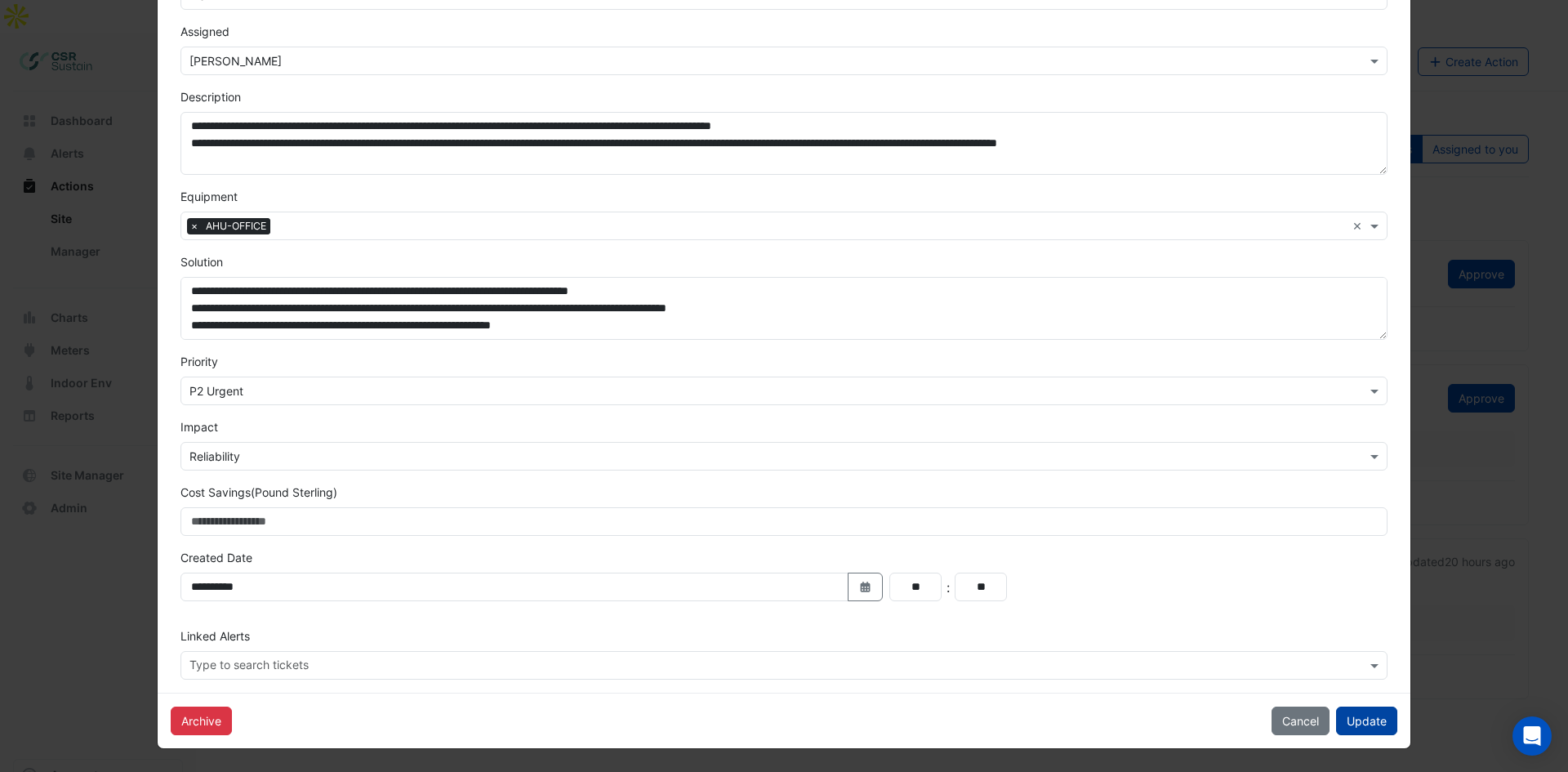
click at [1371, 720] on button "Update" at bounding box center [1367, 720] width 61 height 29
click at [1287, 721] on button "Cancel" at bounding box center [1300, 720] width 58 height 29
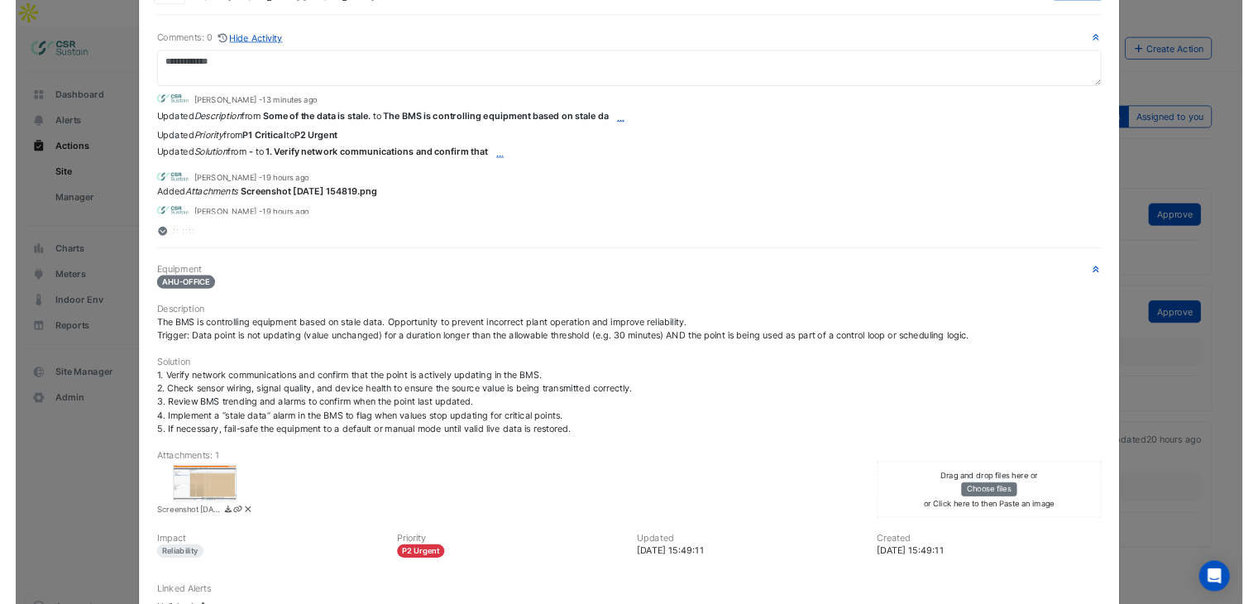
scroll to position [37, 0]
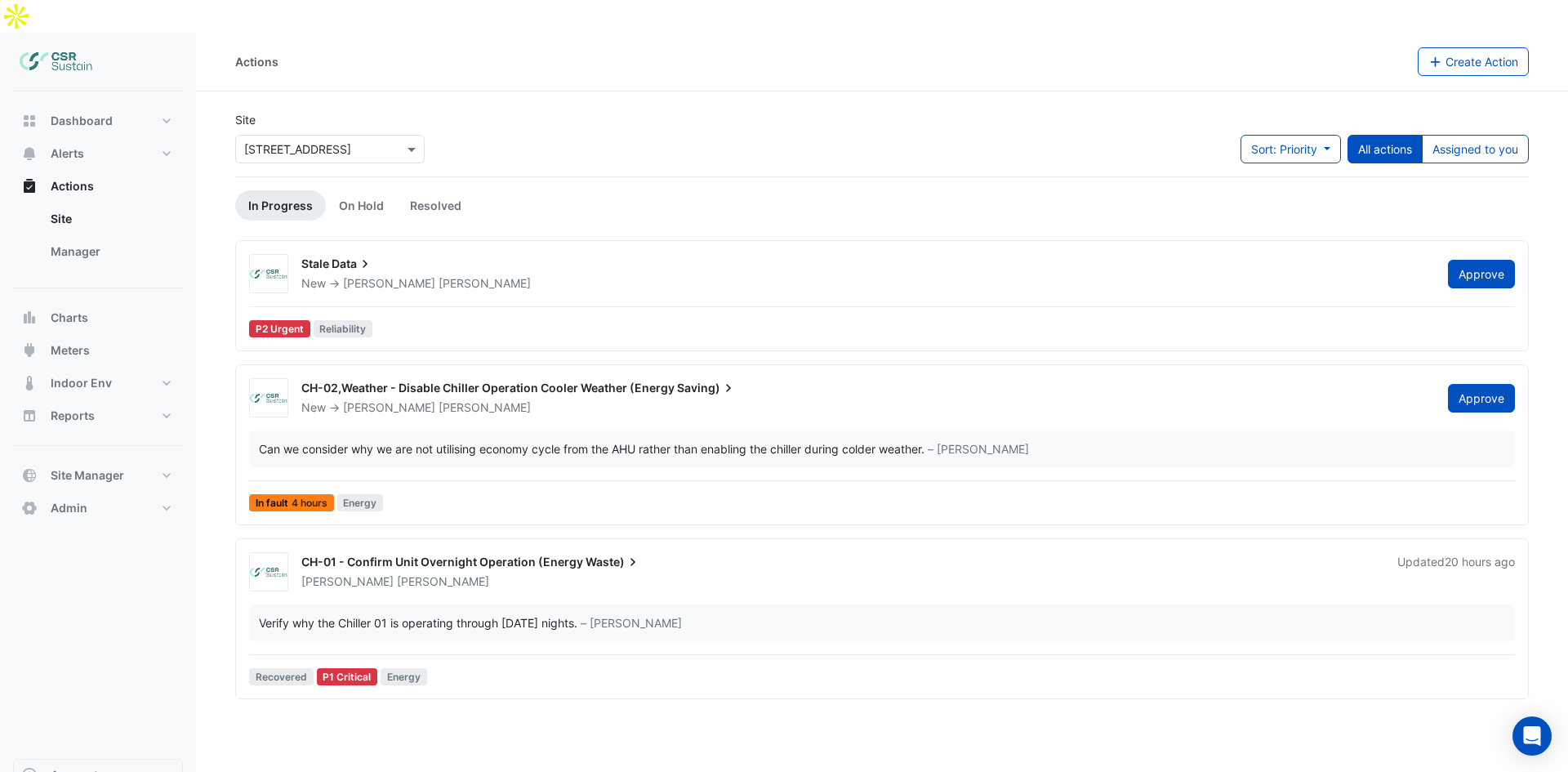
drag, startPoint x: 92, startPoint y: 209, endPoint x: 249, endPoint y: 429, distance: 270.3
click at [92, 235] on link "Manager" at bounding box center [110, 251] width 145 height 33
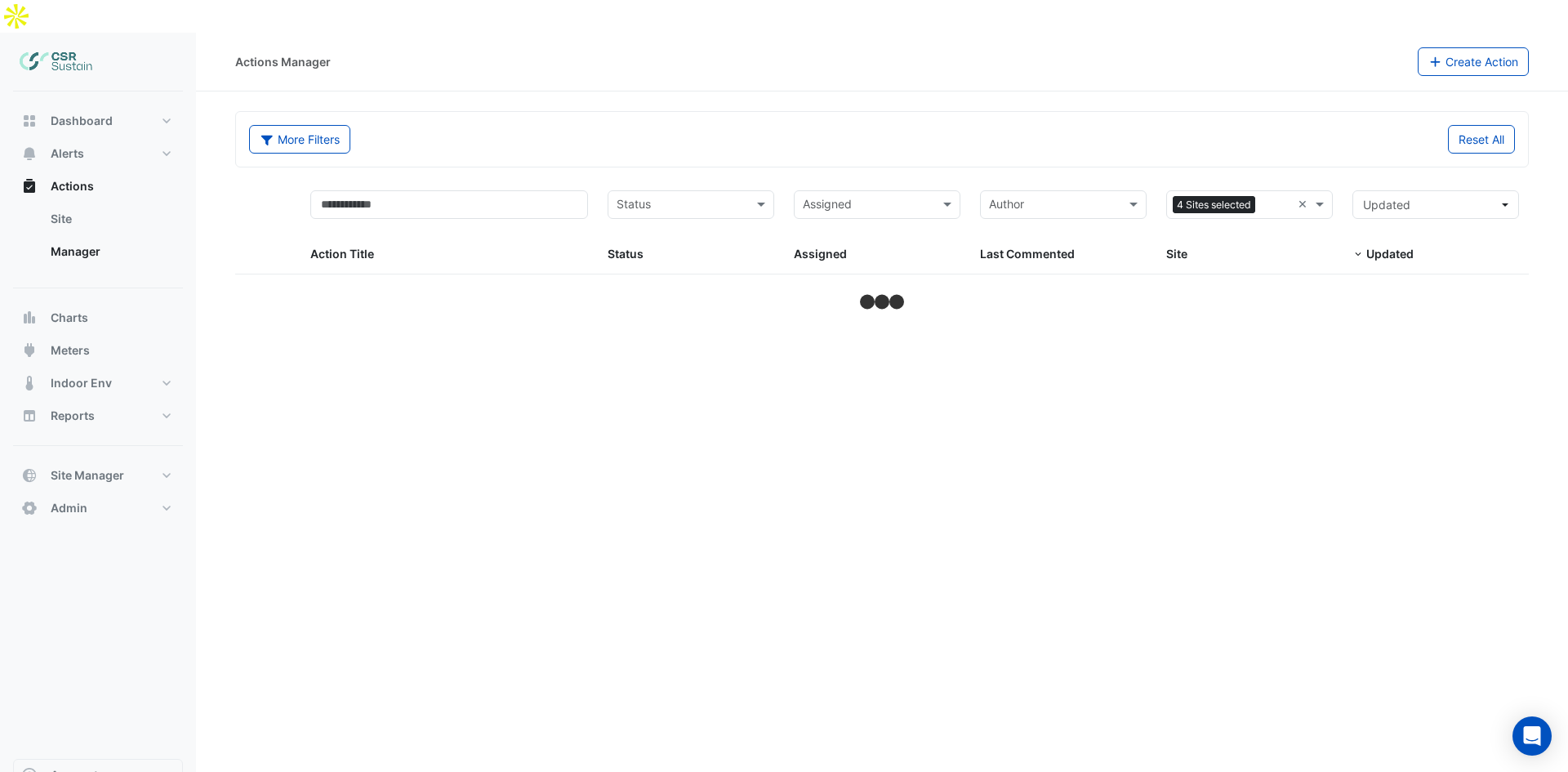
select select "**"
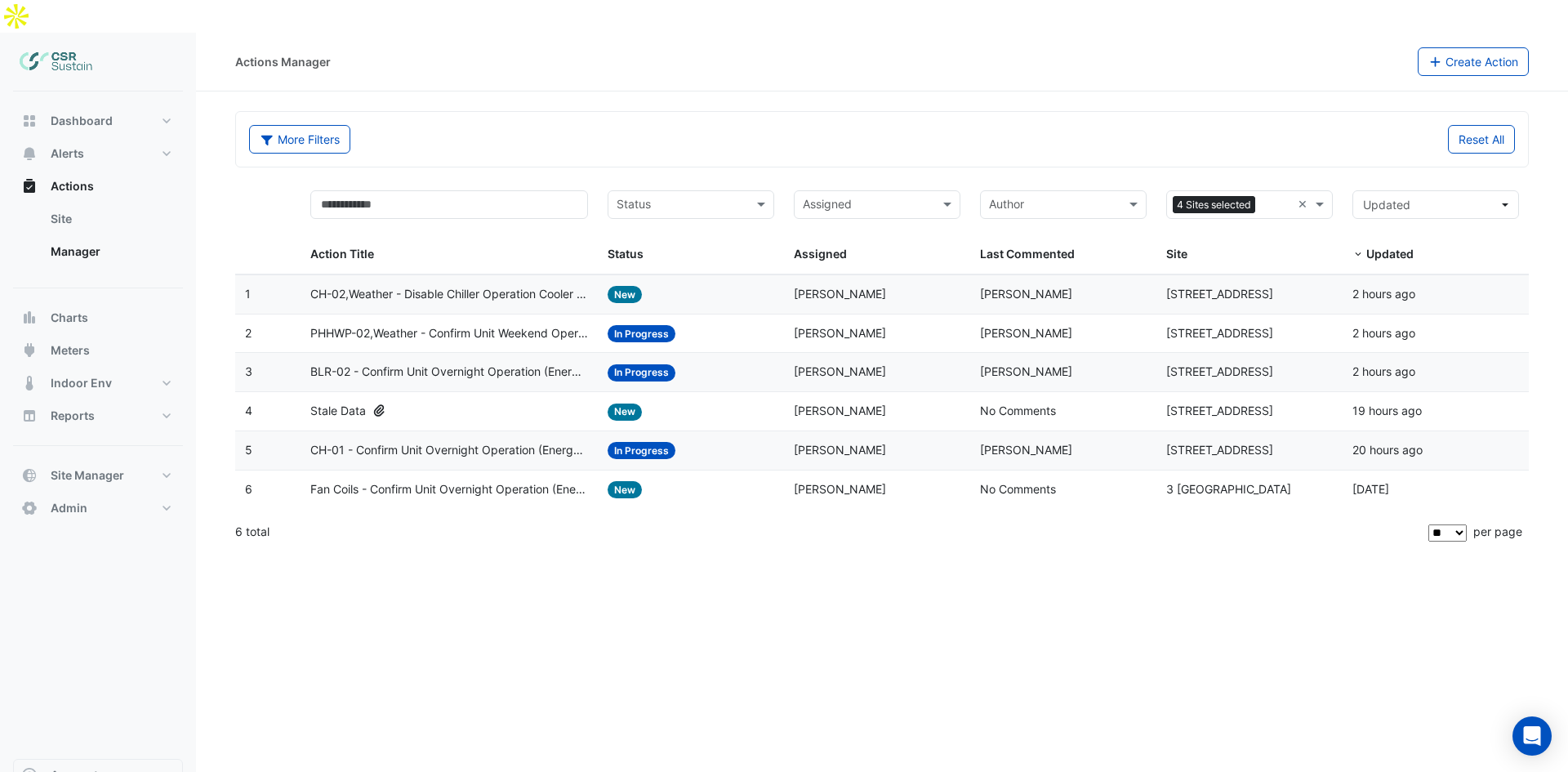
drag, startPoint x: 1302, startPoint y: 173, endPoint x: 1282, endPoint y: 173, distance: 20.0
click at [1256, 196] on input "text" at bounding box center [1239, 205] width 129 height 19
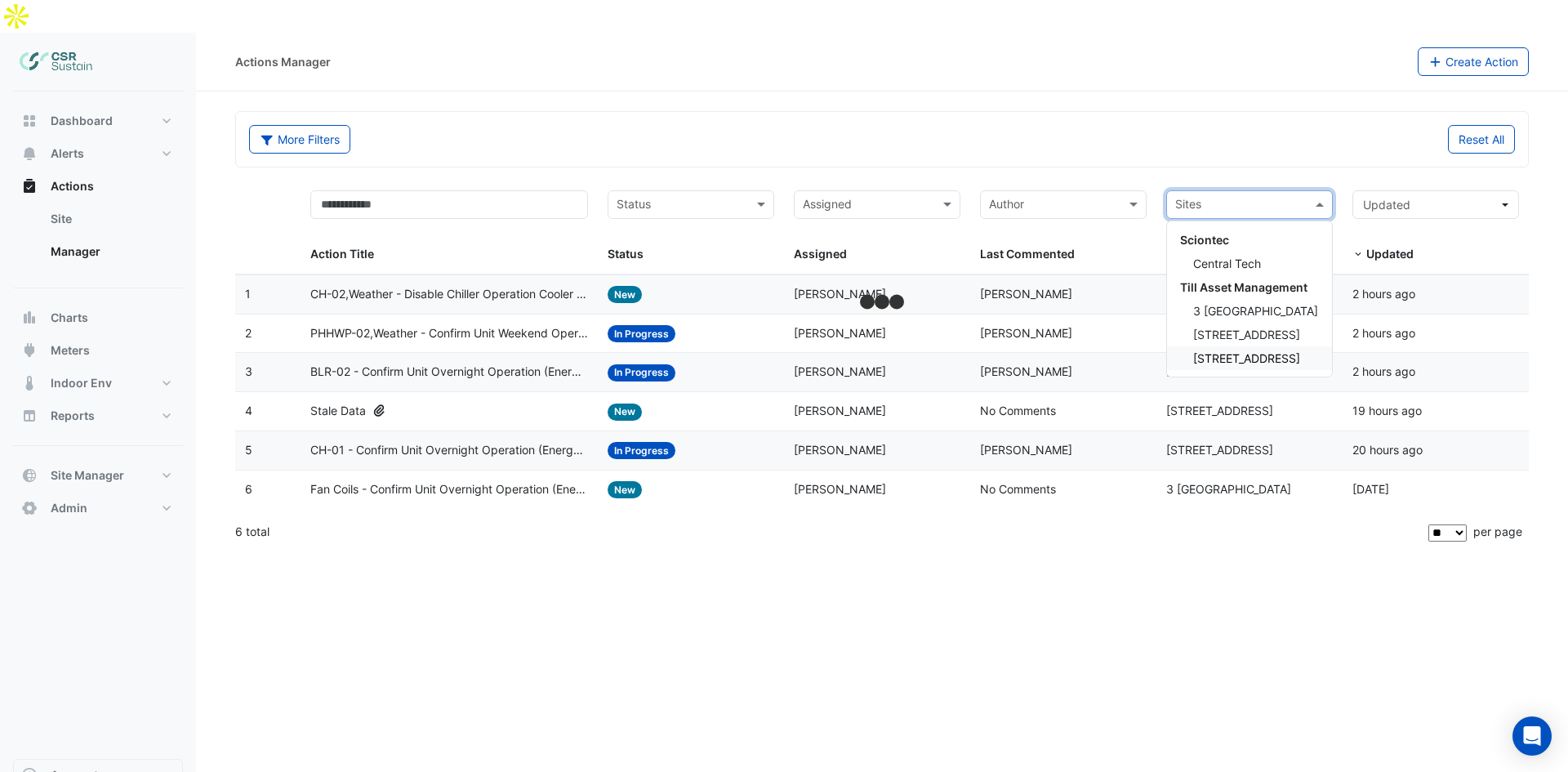
click at [1211, 351] on span "[STREET_ADDRESS]" at bounding box center [1246, 358] width 107 height 14
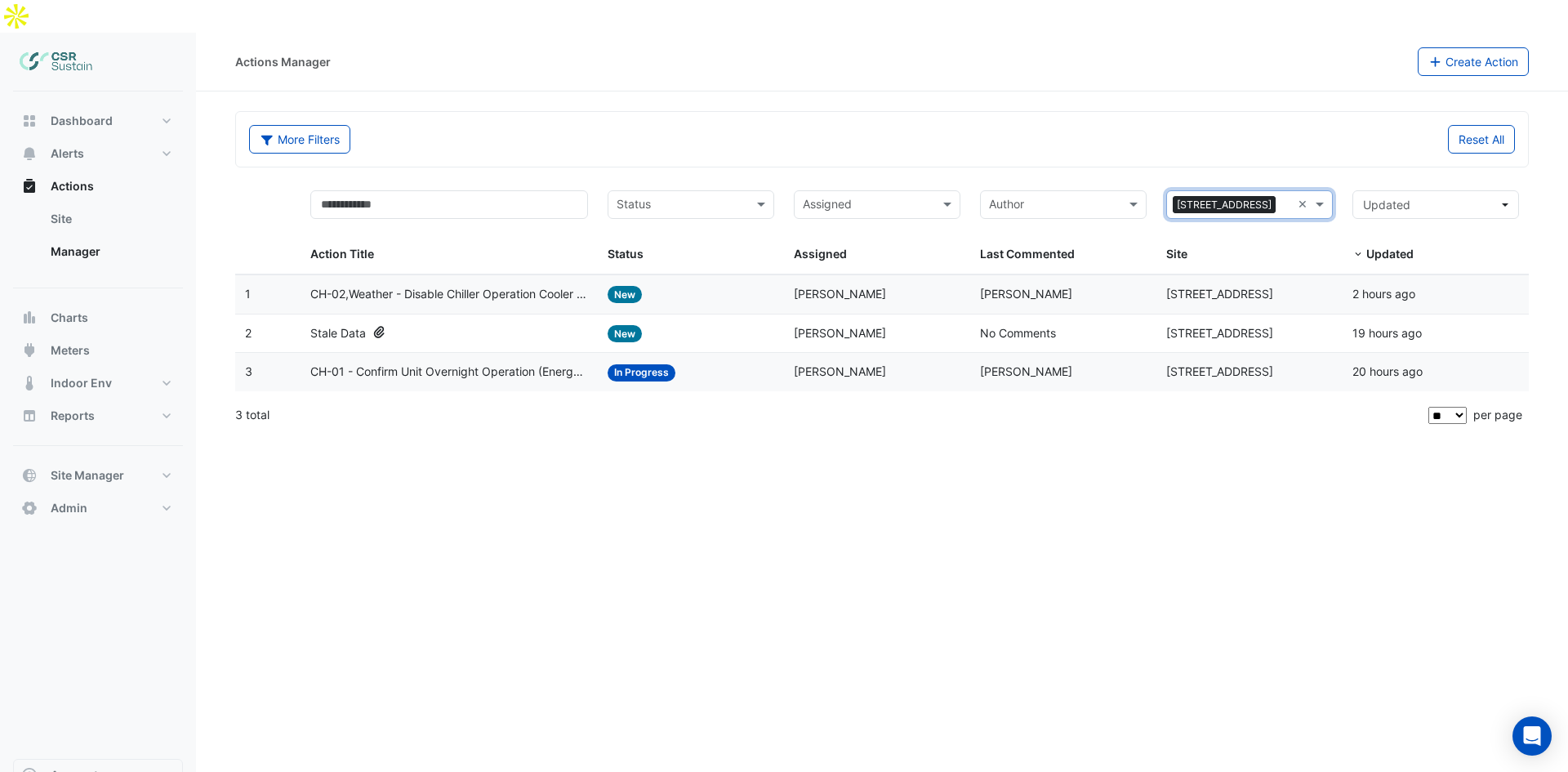
click at [1002, 596] on div "Actions Manager Create Action More Filters Reset All Status Assigned × 8 Exchan…" at bounding box center [881, 419] width 1372 height 772
click at [93, 202] on link "Site" at bounding box center [110, 218] width 145 height 33
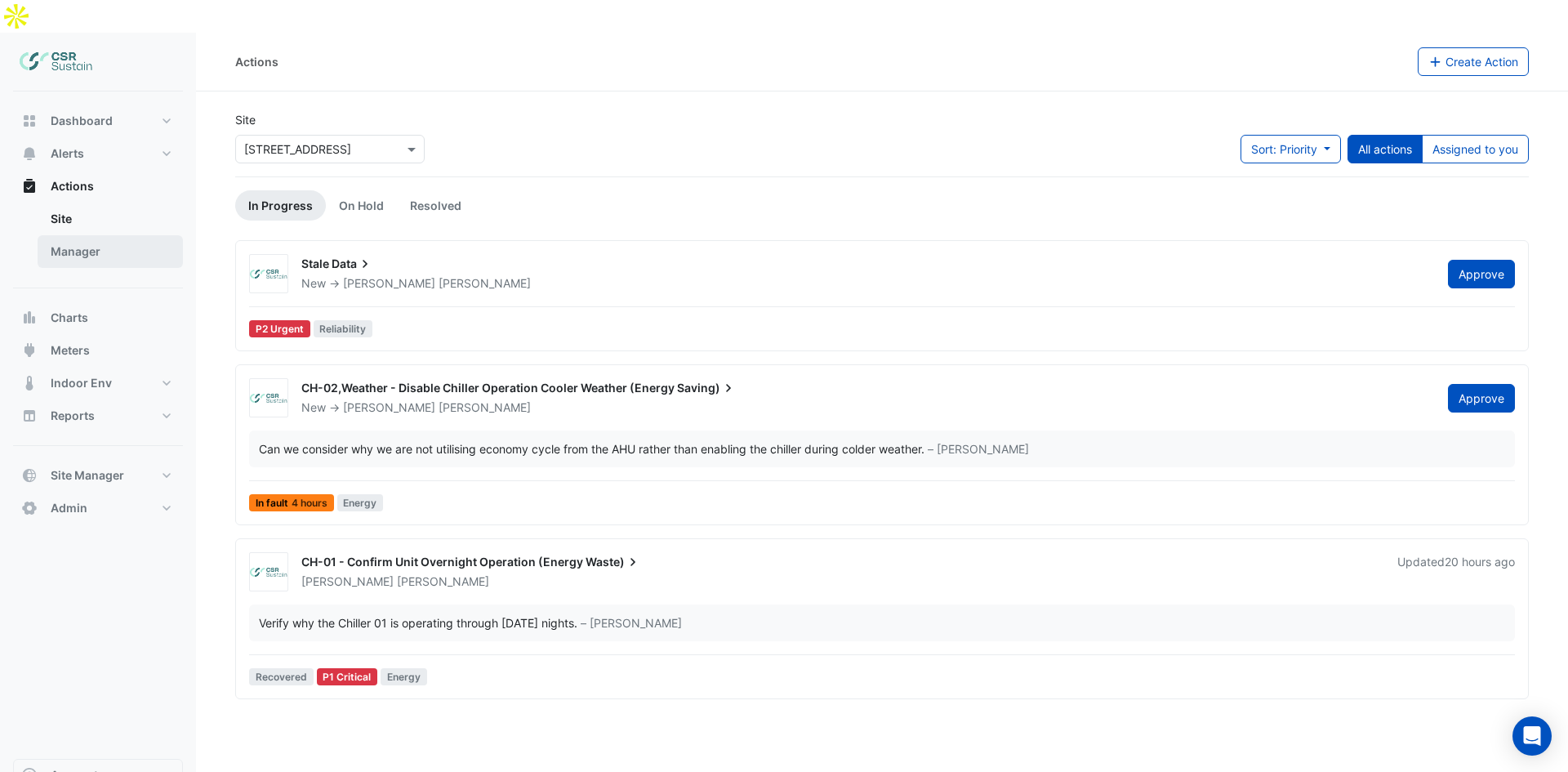
drag, startPoint x: 71, startPoint y: 218, endPoint x: 79, endPoint y: 221, distance: 8.5
click at [71, 235] on link "Manager" at bounding box center [110, 251] width 145 height 33
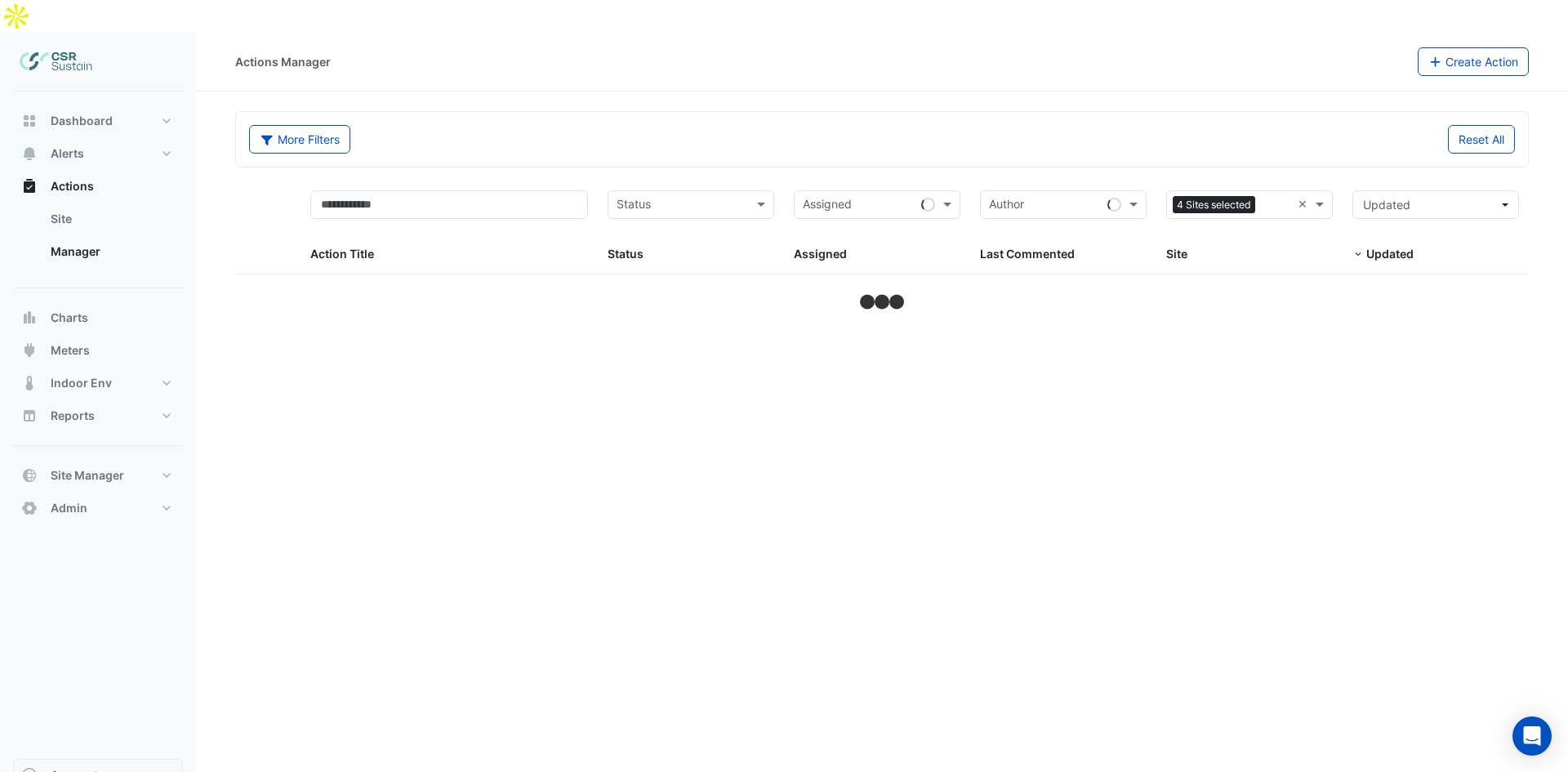
select select "**"
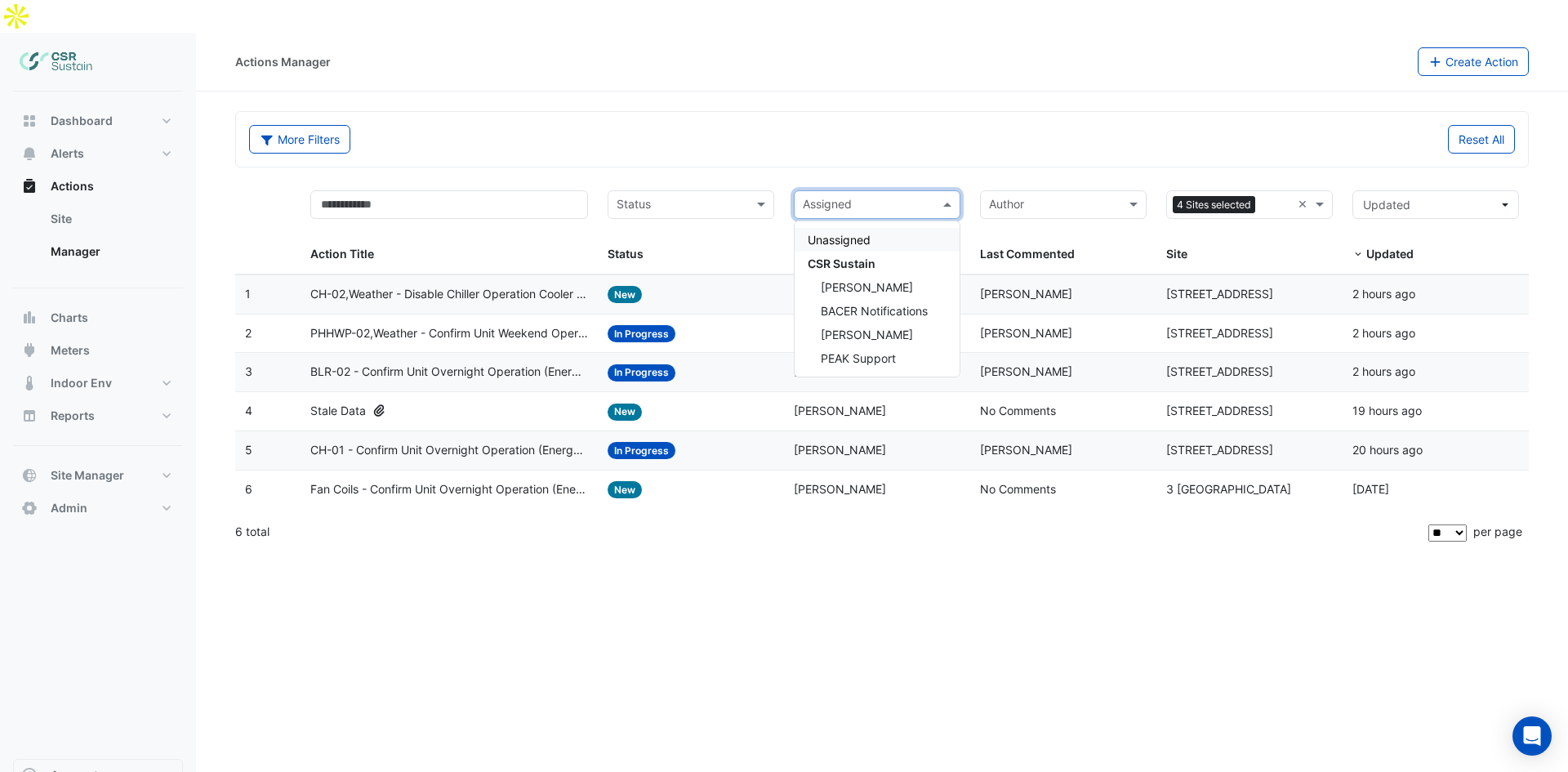
click at [890, 196] on input "text" at bounding box center [867, 205] width 129 height 19
click at [869, 125] on div "More Filters" at bounding box center [560, 139] width 643 height 29
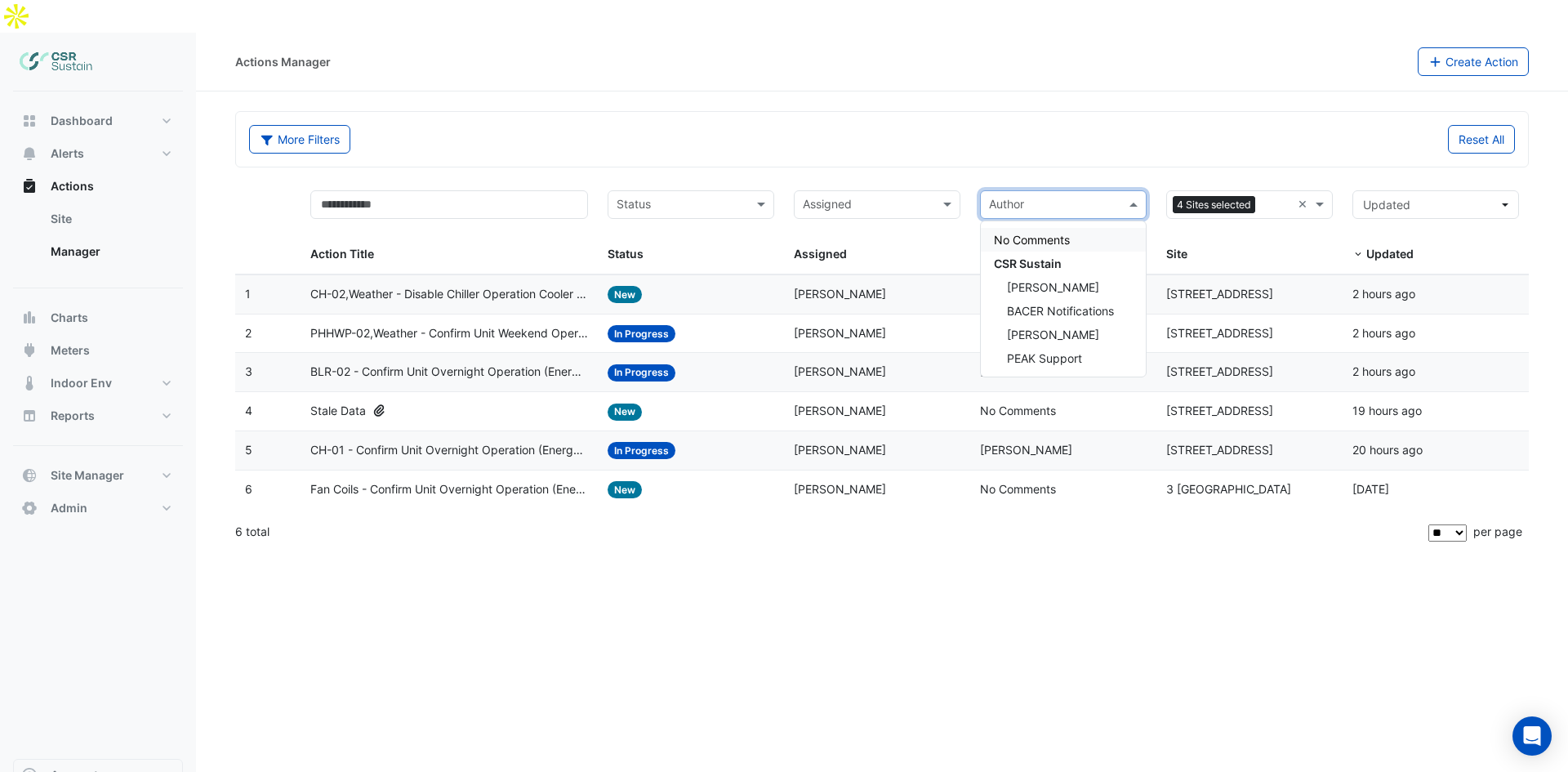
click at [1040, 192] on div "Author" at bounding box center [1050, 204] width 138 height 26
drag, startPoint x: 854, startPoint y: 86, endPoint x: 790, endPoint y: 118, distance: 71.6
click at [854, 112] on div "More Filters Reset All" at bounding box center [882, 138] width 1292 height 54
click at [712, 196] on input "text" at bounding box center [680, 205] width 129 height 19
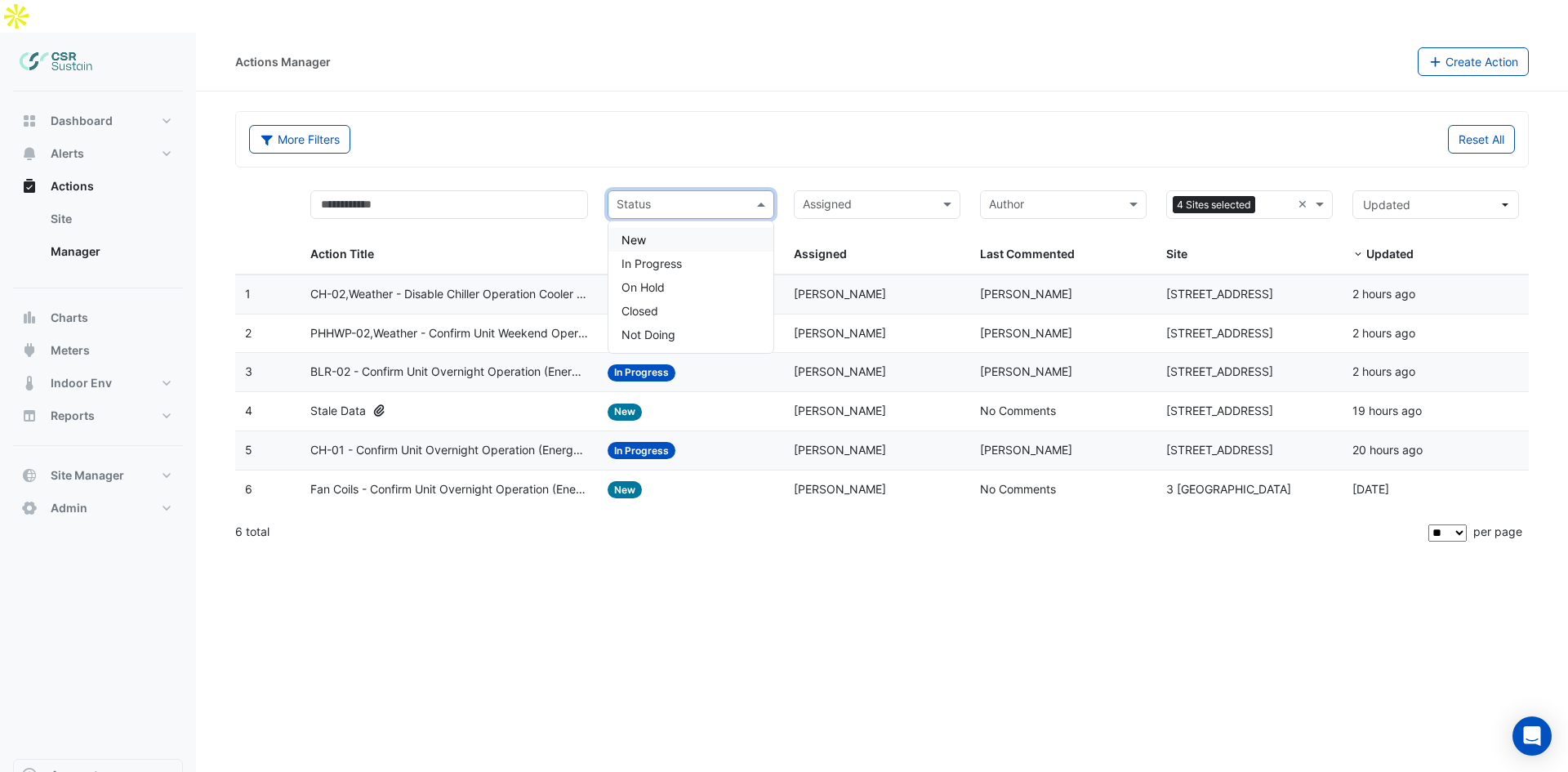
drag, startPoint x: 712, startPoint y: 170, endPoint x: 1421, endPoint y: 173, distance: 709.0
click at [713, 196] on input "text" at bounding box center [680, 205] width 129 height 19
click at [1488, 195] on span "Updated" at bounding box center [1430, 203] width 135 height 17
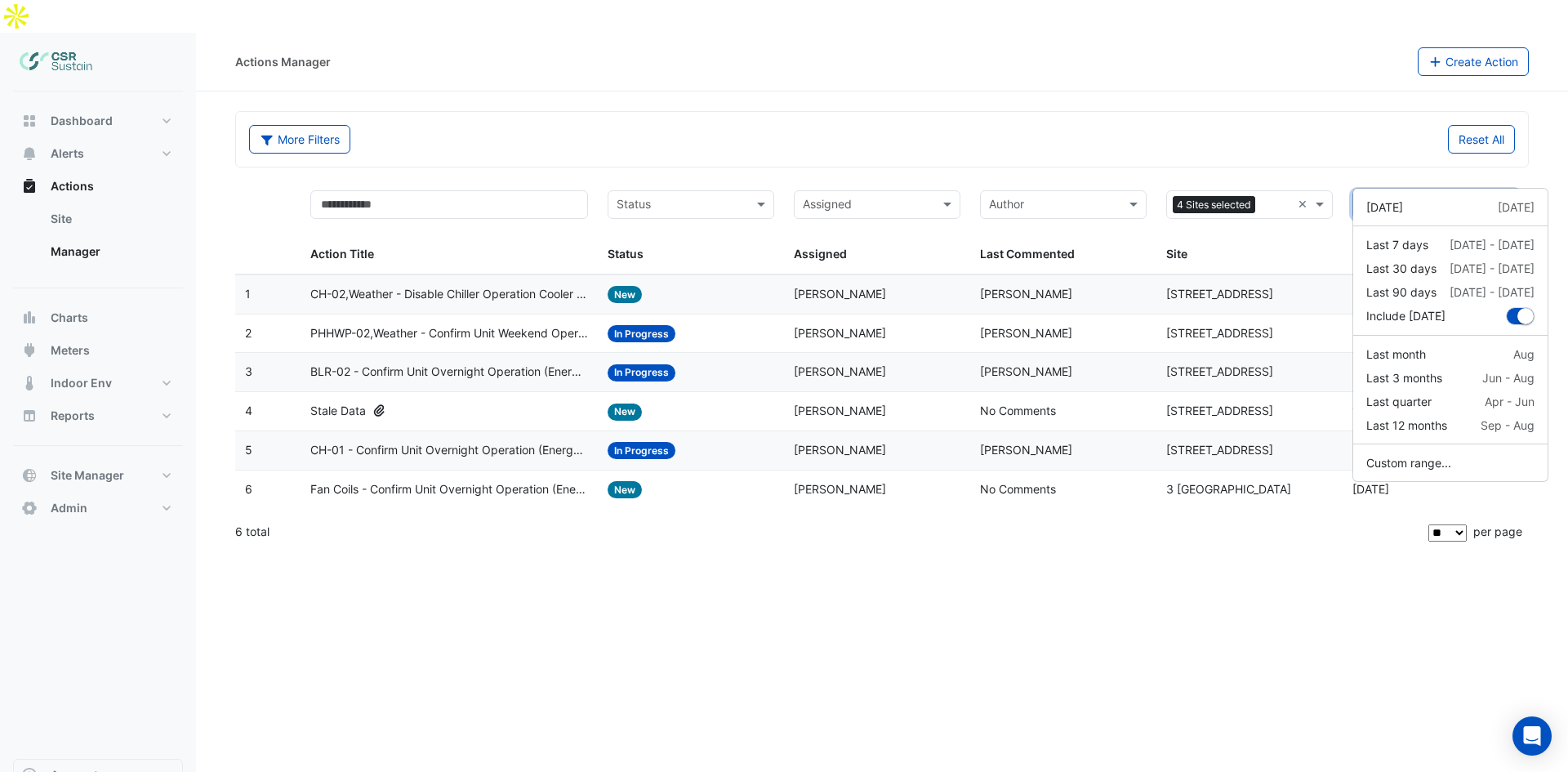
click at [1463, 195] on span "Updated" at bounding box center [1430, 203] width 135 height 17
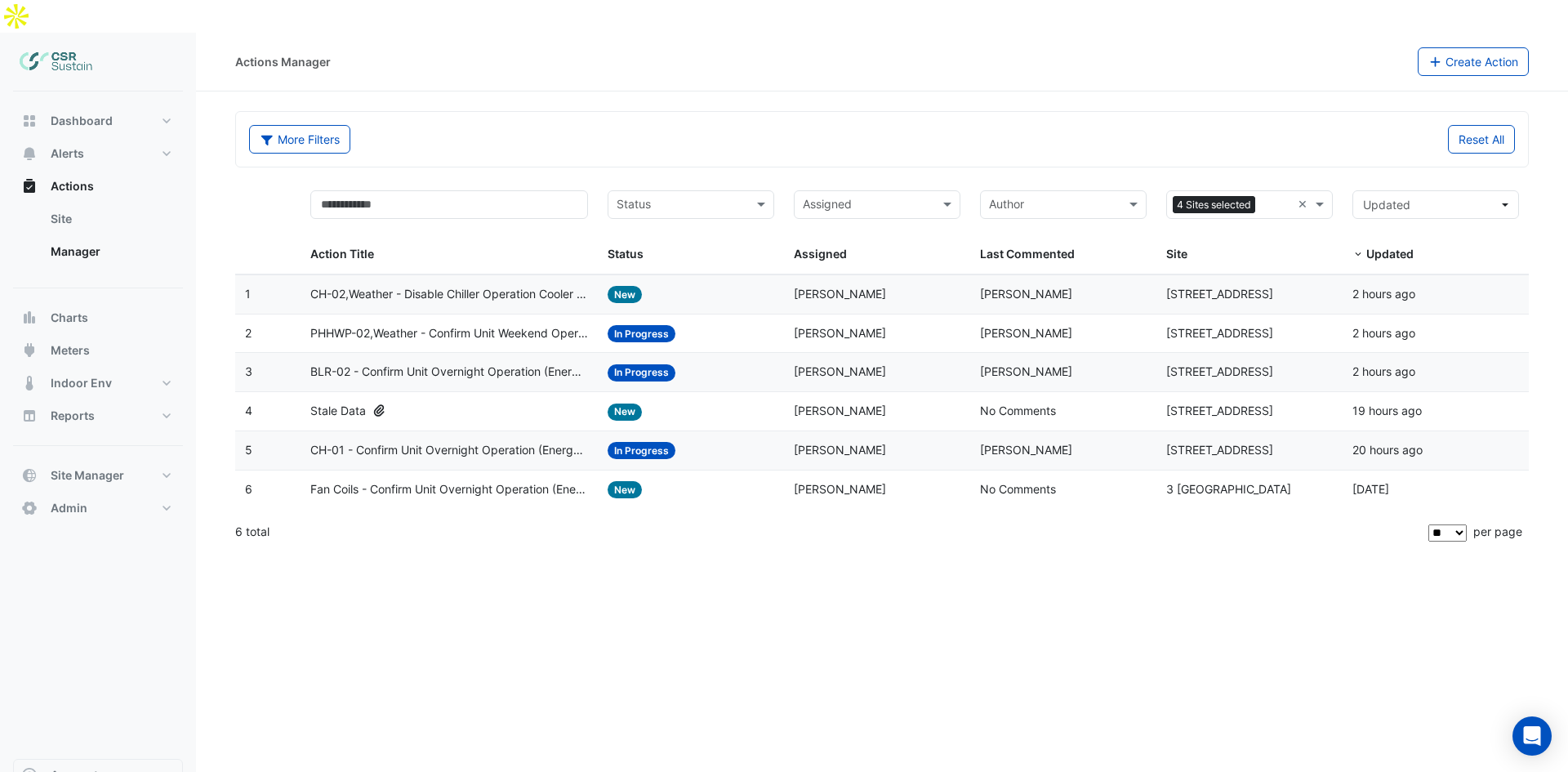
click at [1081, 196] on input "text" at bounding box center [1054, 205] width 129 height 19
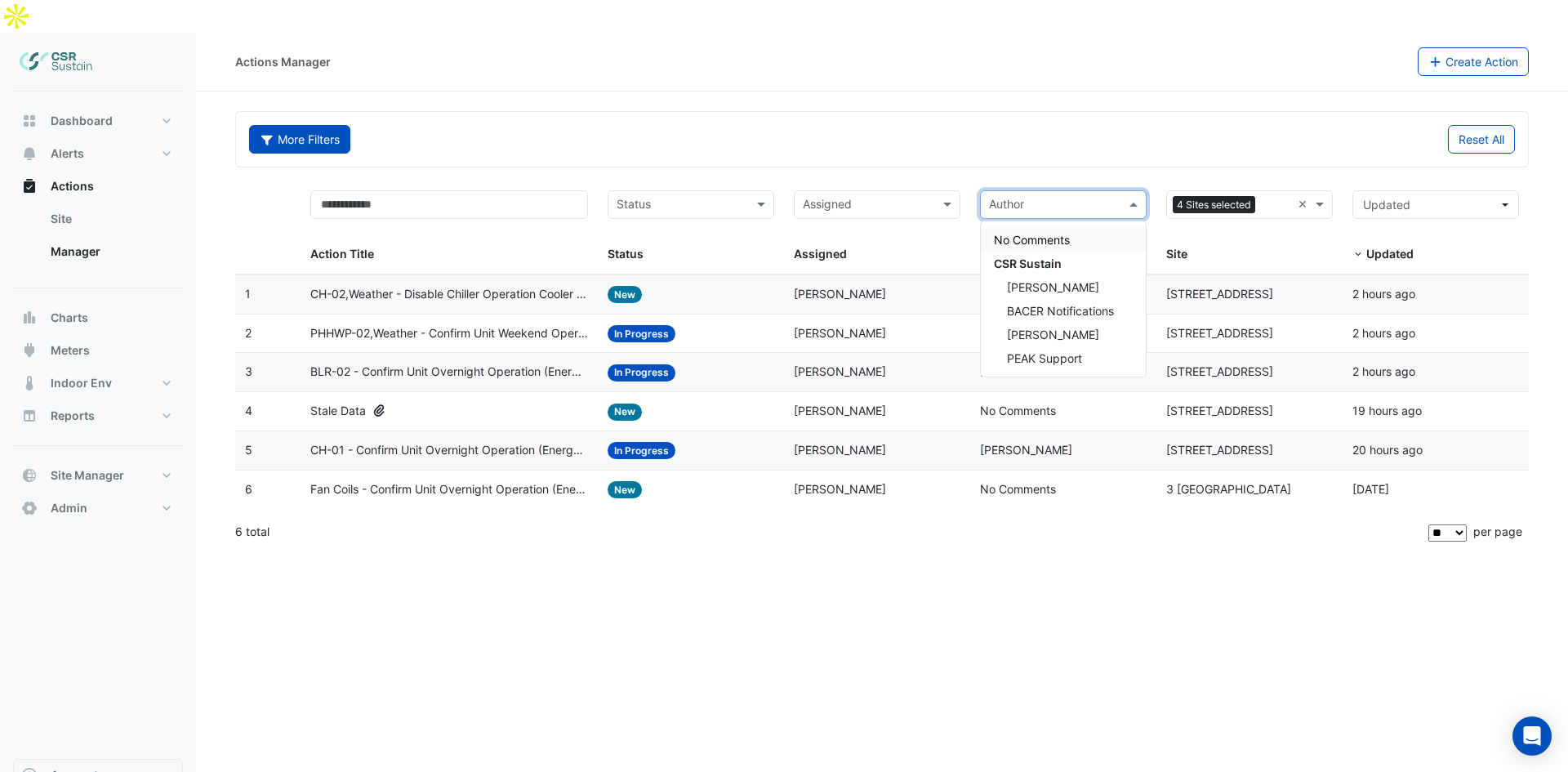
click at [328, 125] on button "More Filters" at bounding box center [299, 139] width 102 height 29
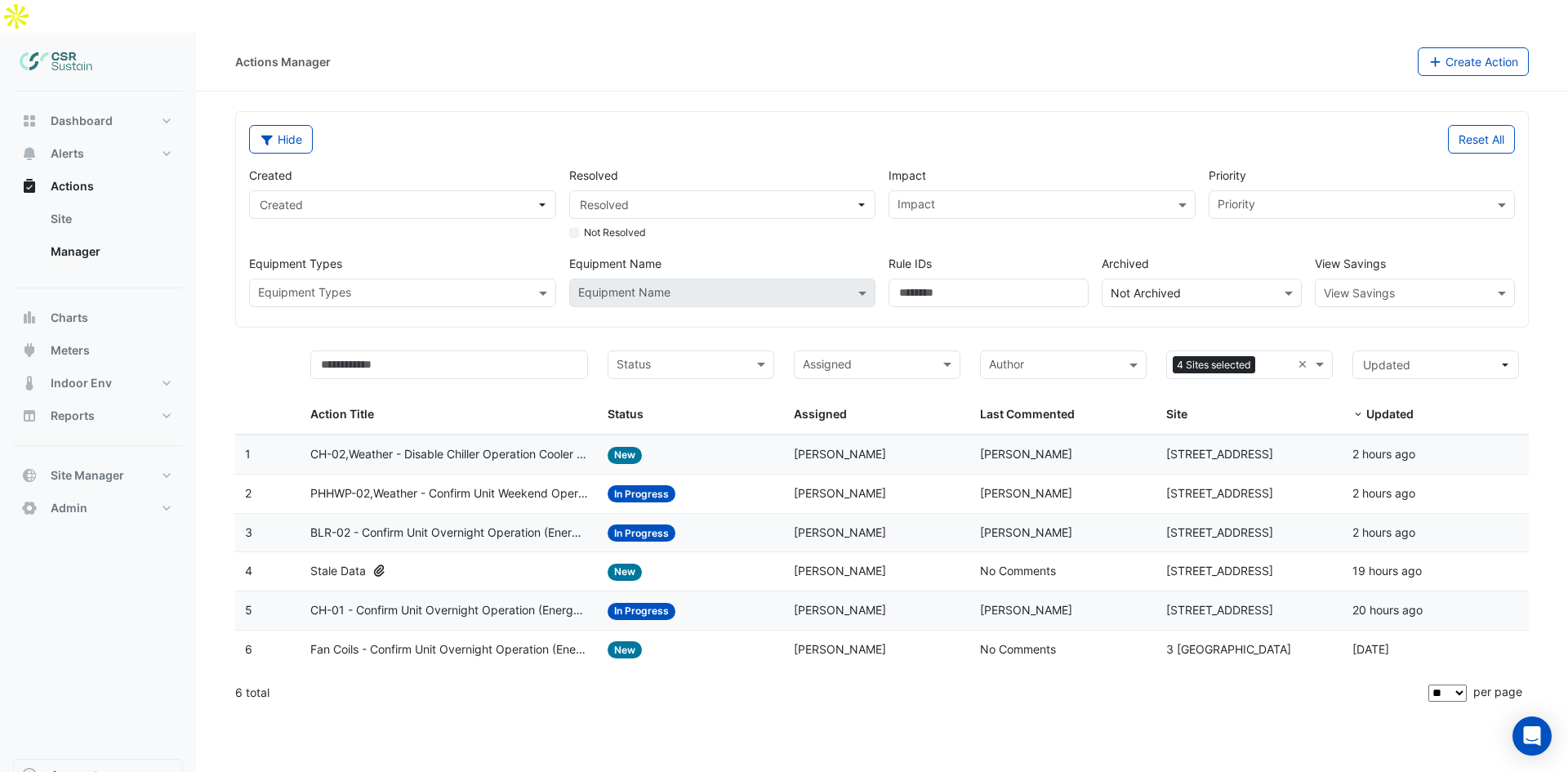
click at [545, 125] on div "Hide" at bounding box center [560, 139] width 643 height 29
click at [969, 191] on div "Impact" at bounding box center [1042, 204] width 307 height 29
click at [937, 257] on span "Energy" at bounding box center [921, 264] width 38 height 14
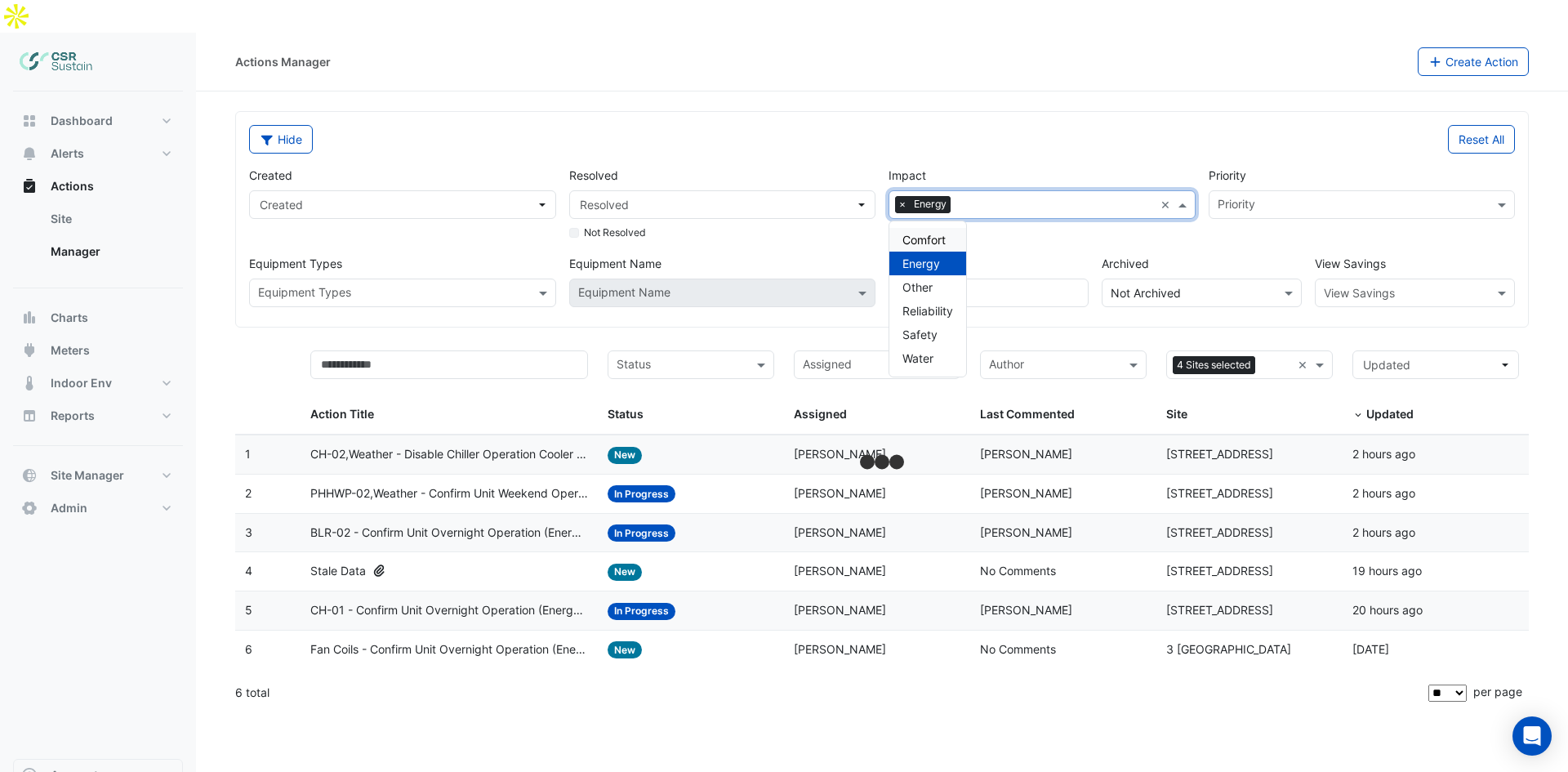
click at [904, 195] on span "×" at bounding box center [902, 203] width 15 height 17
drag, startPoint x: 615, startPoint y: 95, endPoint x: 548, endPoint y: 101, distance: 67.3
click at [615, 125] on div "Hide" at bounding box center [560, 139] width 643 height 29
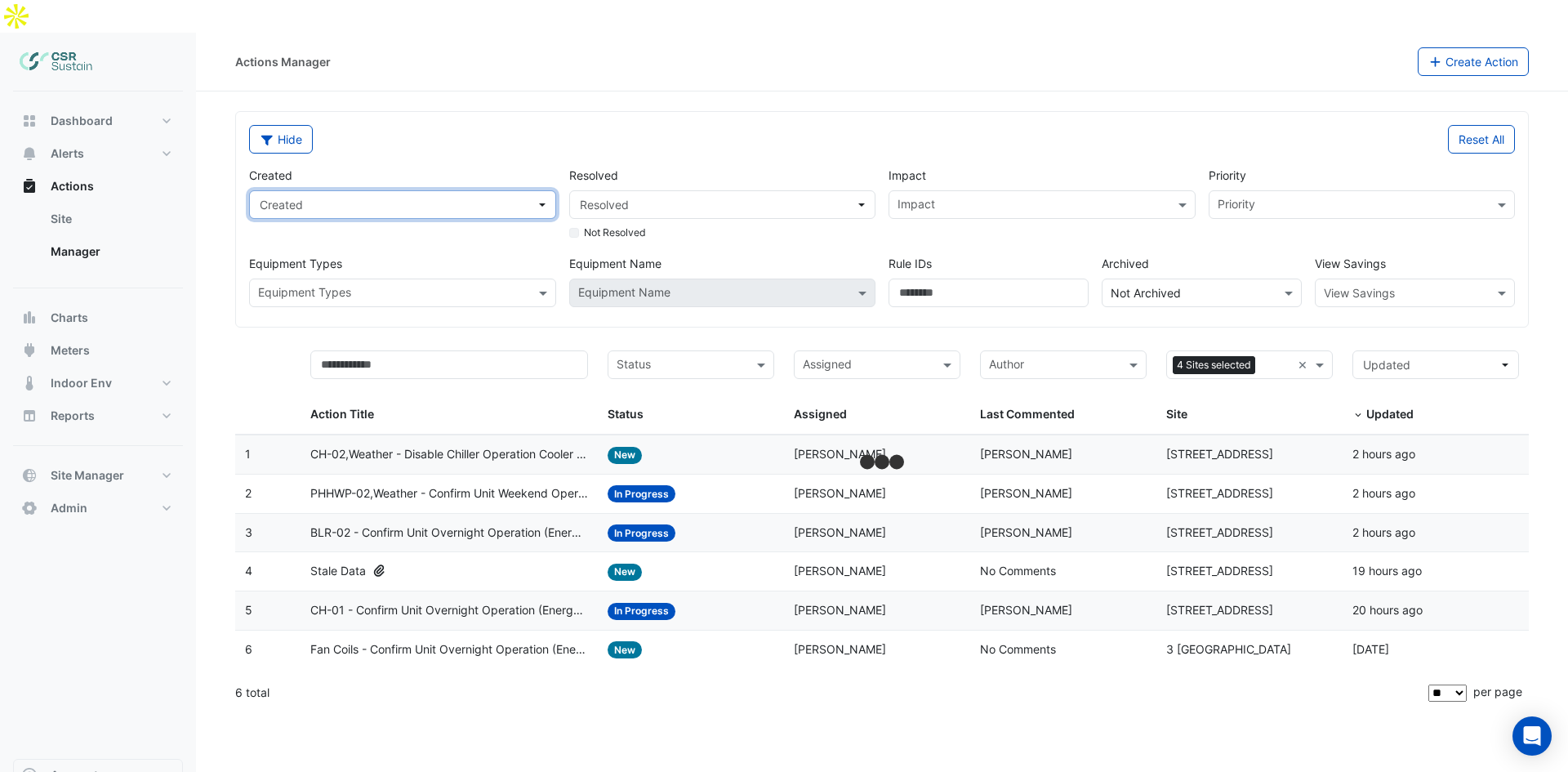
click at [330, 195] on span "Created" at bounding box center [398, 203] width 276 height 17
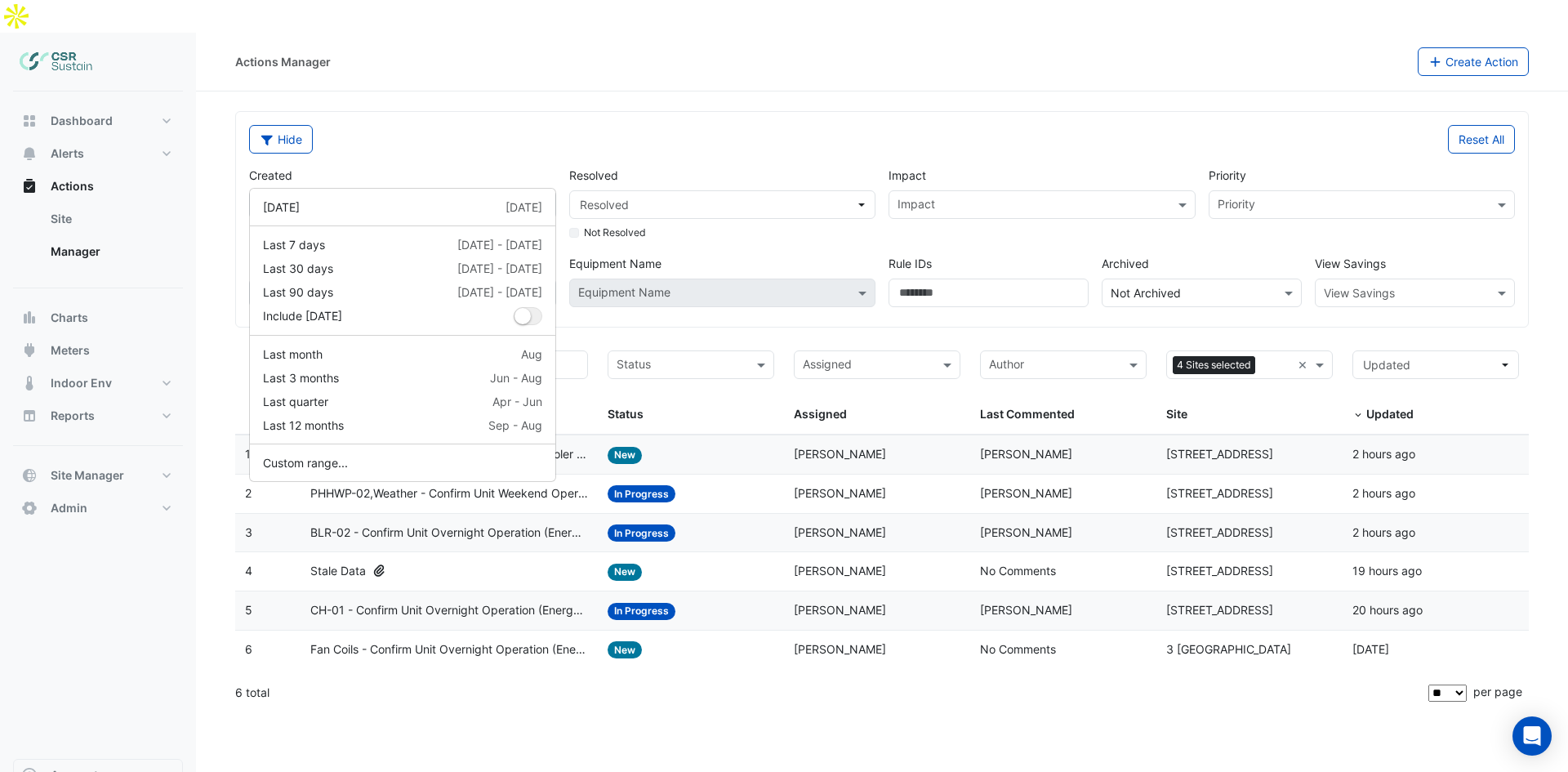
click at [545, 125] on div "Hide" at bounding box center [560, 139] width 643 height 29
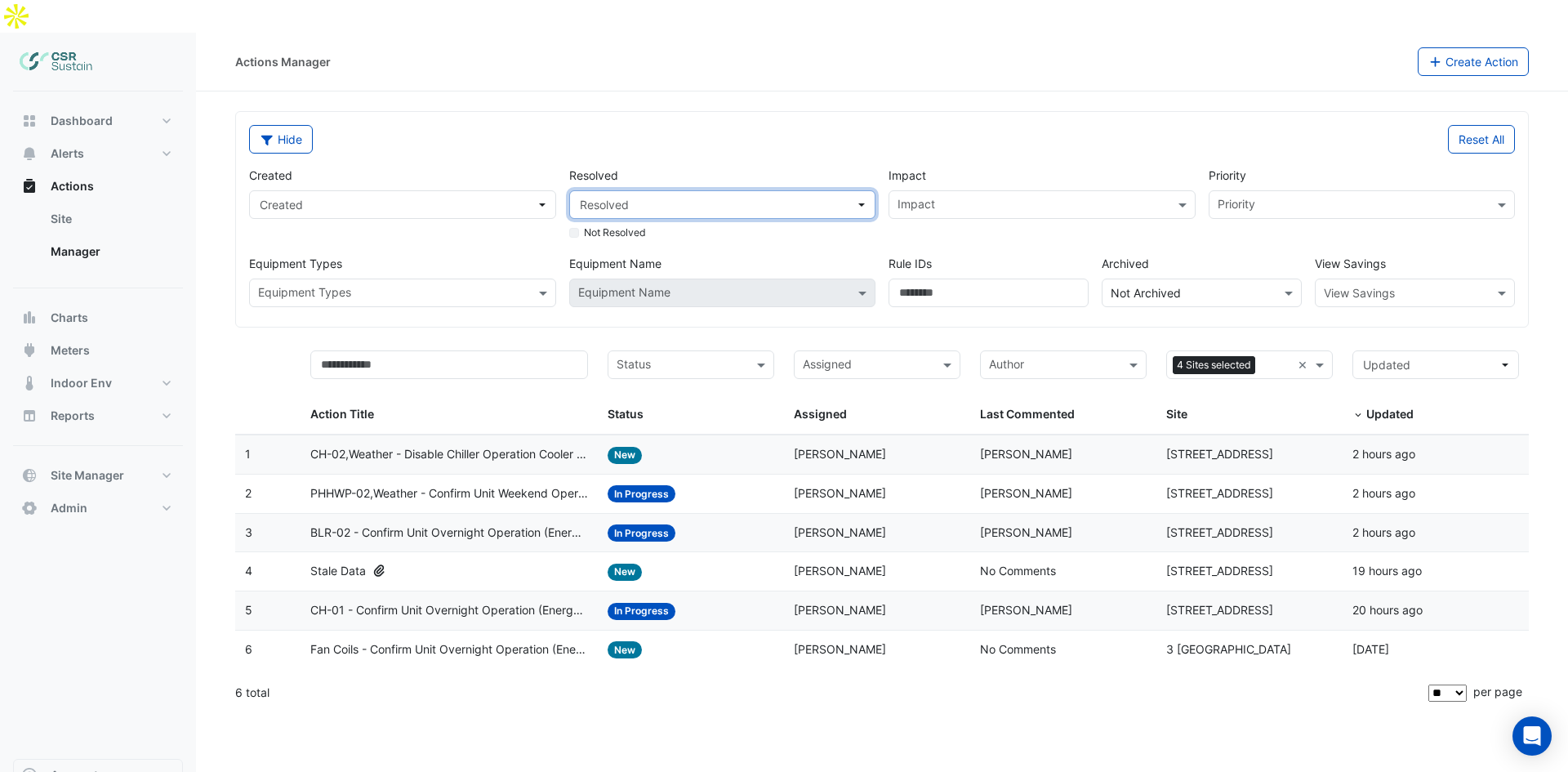
drag, startPoint x: 626, startPoint y: 164, endPoint x: 633, endPoint y: 169, distance: 8.6
click at [626, 195] on span "Resolved" at bounding box center [718, 203] width 276 height 17
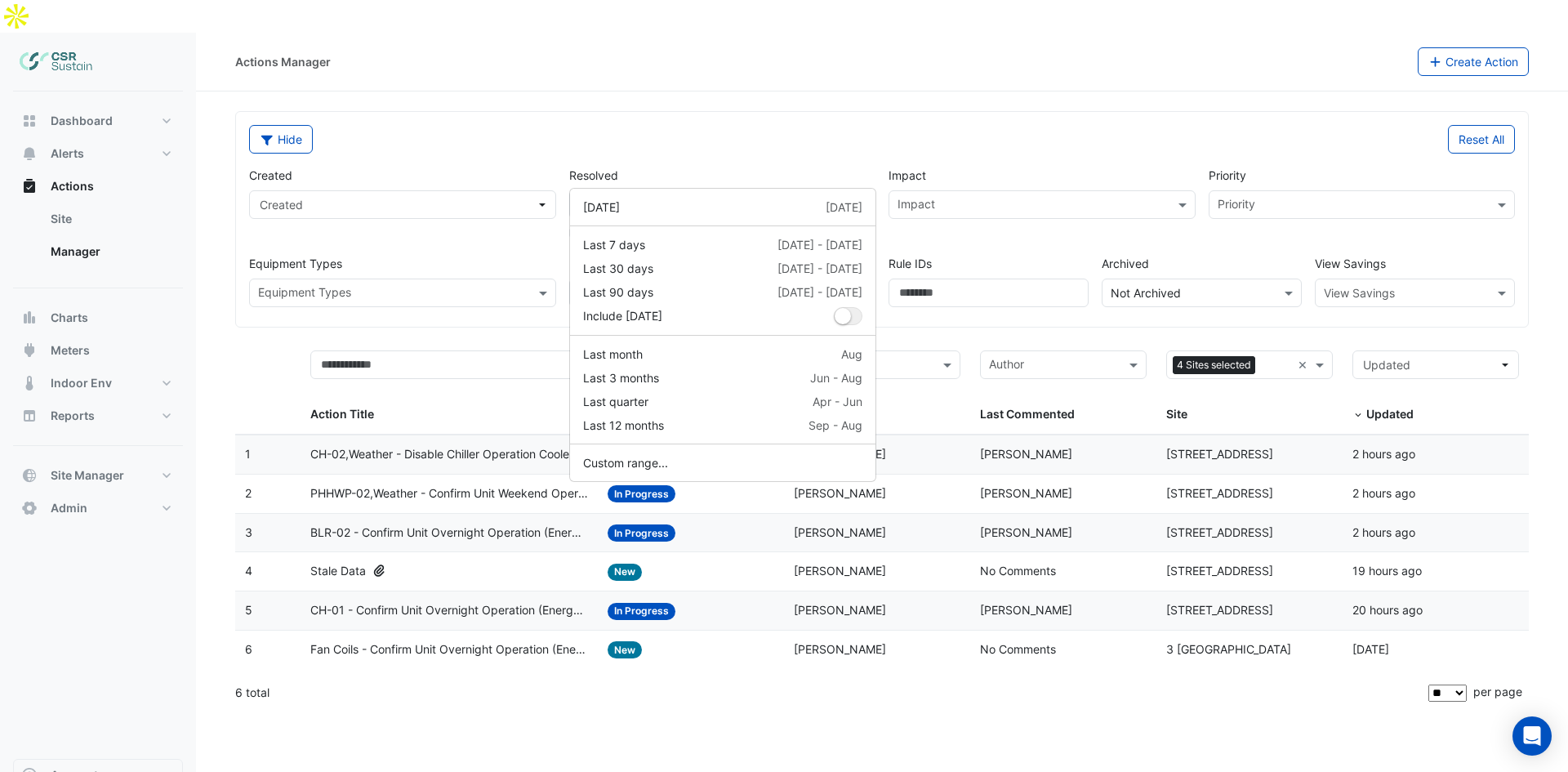
click at [813, 125] on div "Hide" at bounding box center [560, 139] width 643 height 29
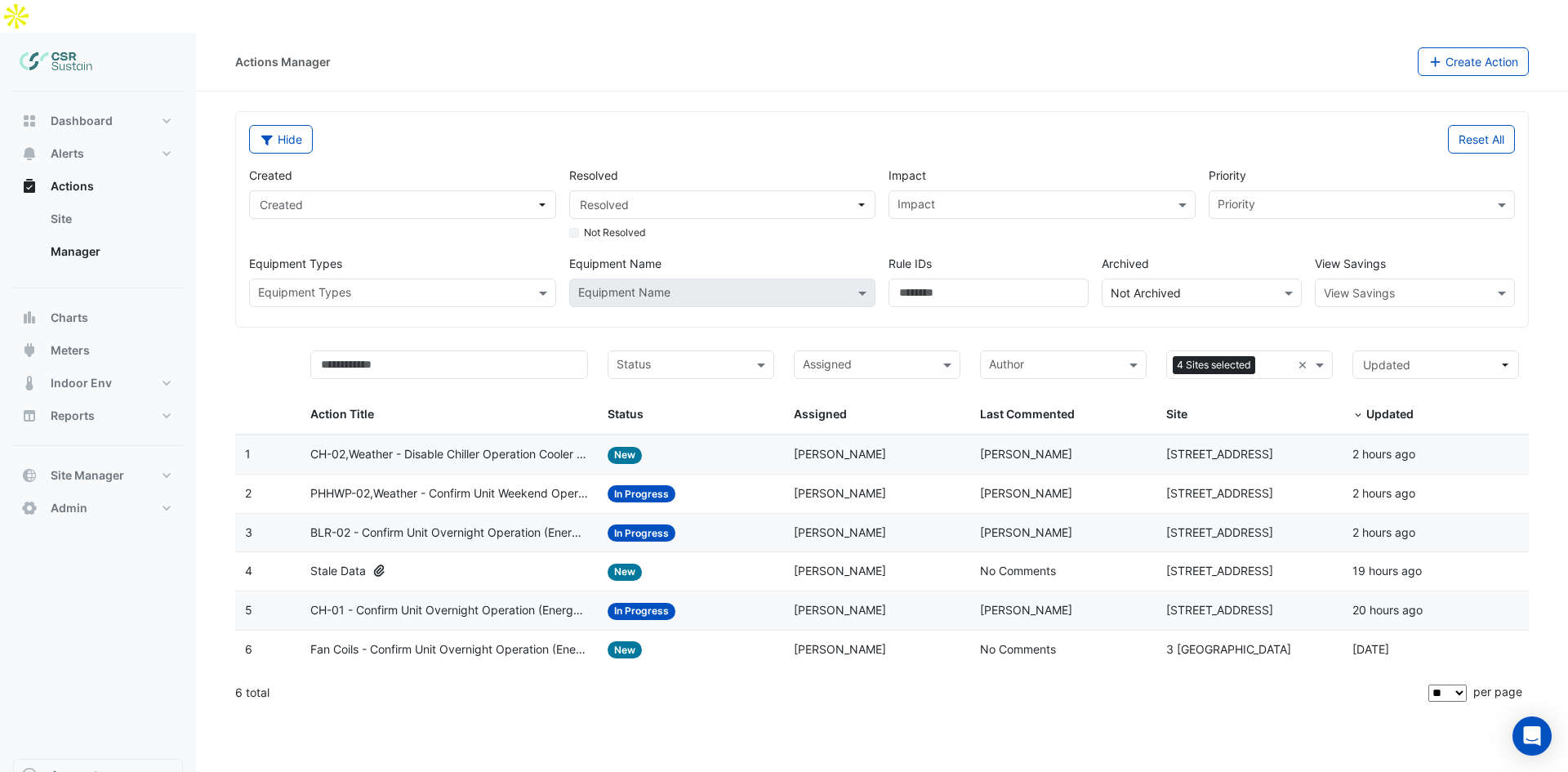
drag, startPoint x: 949, startPoint y: 176, endPoint x: 977, endPoint y: 185, distance: 29.4
click at [950, 197] on input "text" at bounding box center [1033, 205] width 271 height 17
drag, startPoint x: 1029, startPoint y: 177, endPoint x: 1072, endPoint y: 182, distance: 43.3
click at [1033, 197] on input "text" at bounding box center [1033, 205] width 271 height 17
click at [1310, 197] on input "text" at bounding box center [1353, 205] width 271 height 17
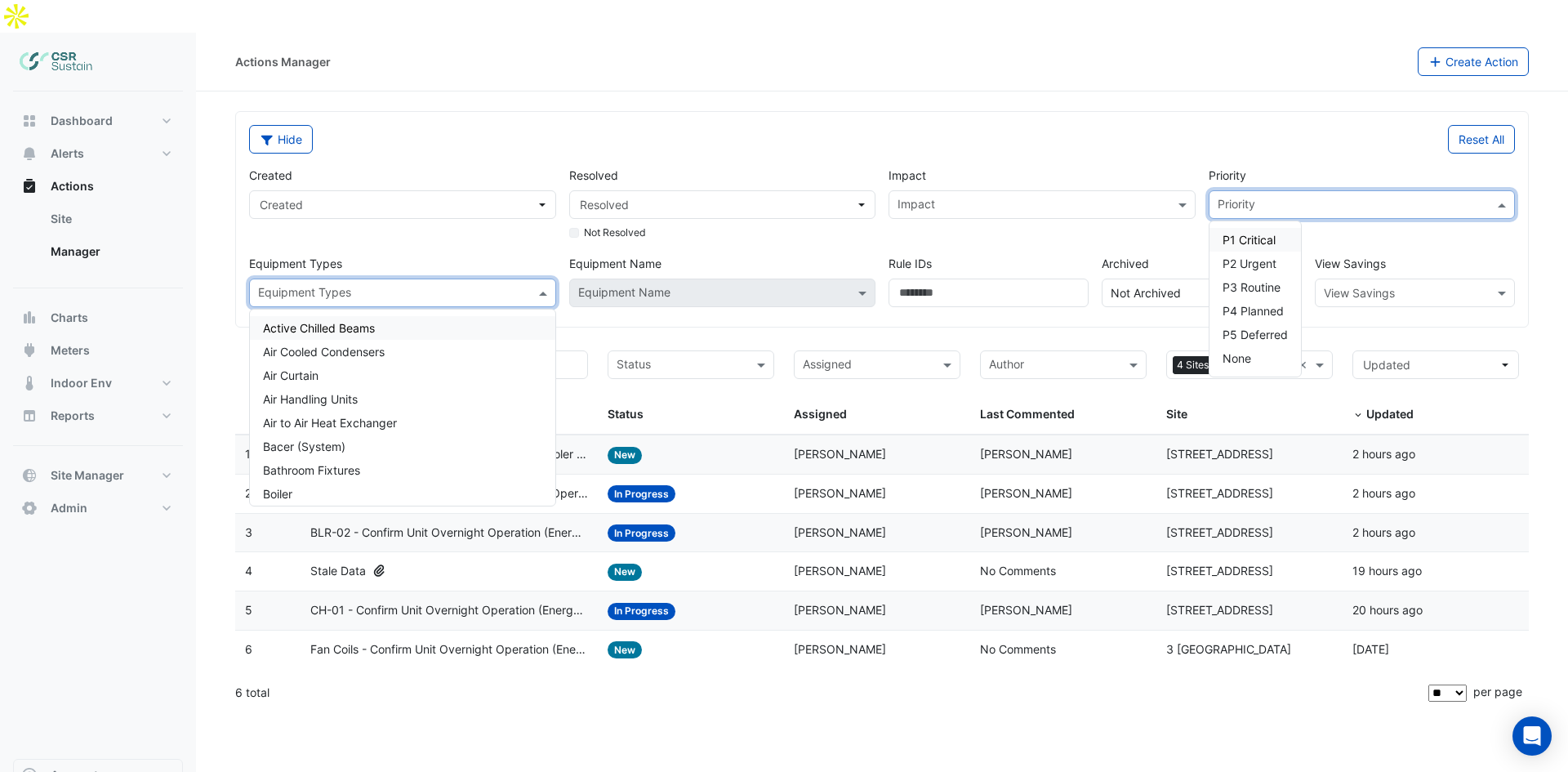
click at [384, 285] on input "text" at bounding box center [393, 293] width 271 height 17
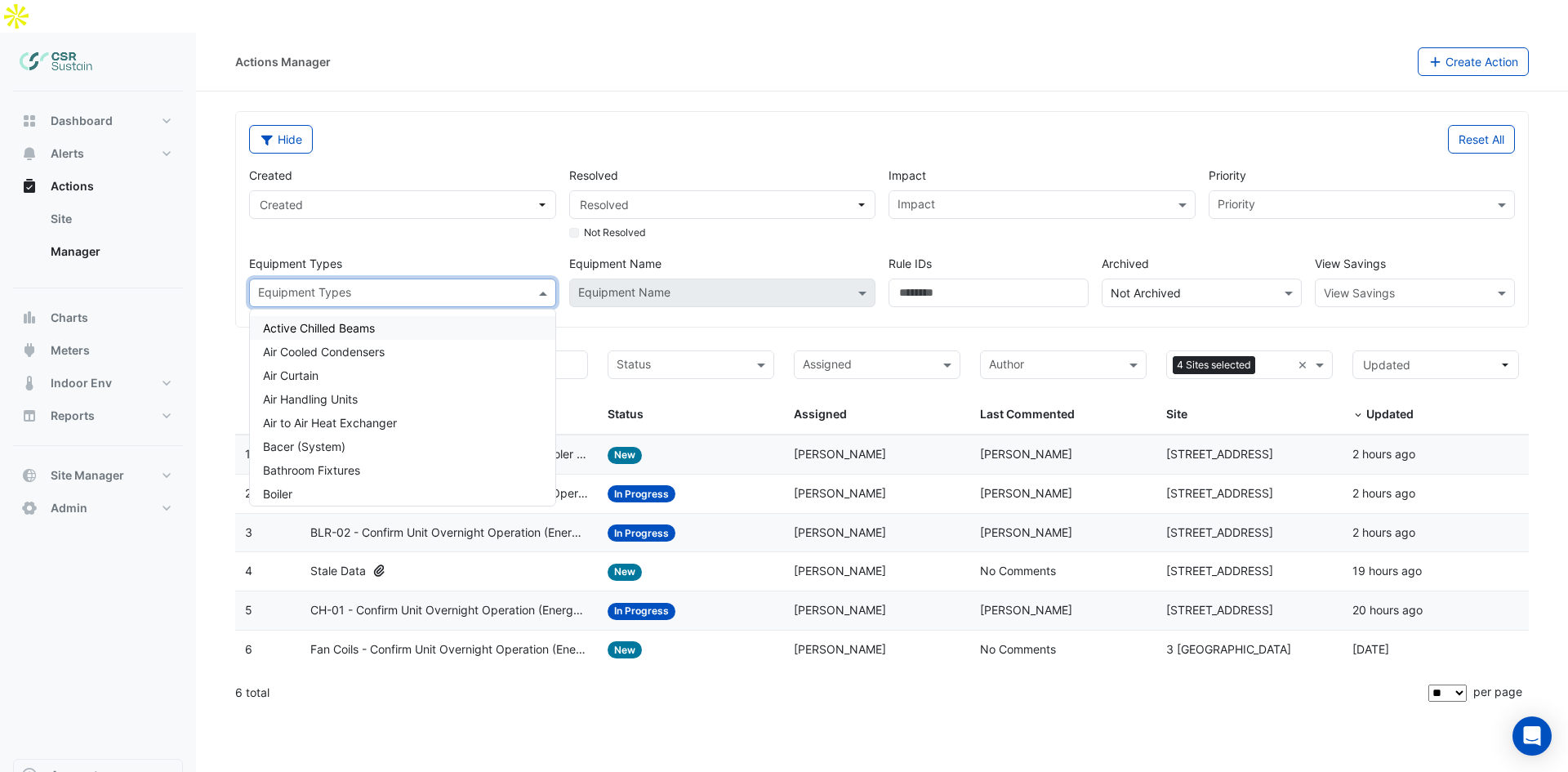
click at [431, 215] on div "Created Created Resolved Resolved Not Resolved Impact Impact Priority Priority …" at bounding box center [882, 229] width 1279 height 153
click at [417, 280] on div "Equipment Types" at bounding box center [389, 293] width 278 height 26
drag, startPoint x: 390, startPoint y: 228, endPoint x: 564, endPoint y: 247, distance: 175.0
click at [394, 255] on label "Equipment Types" at bounding box center [402, 263] width 307 height 17
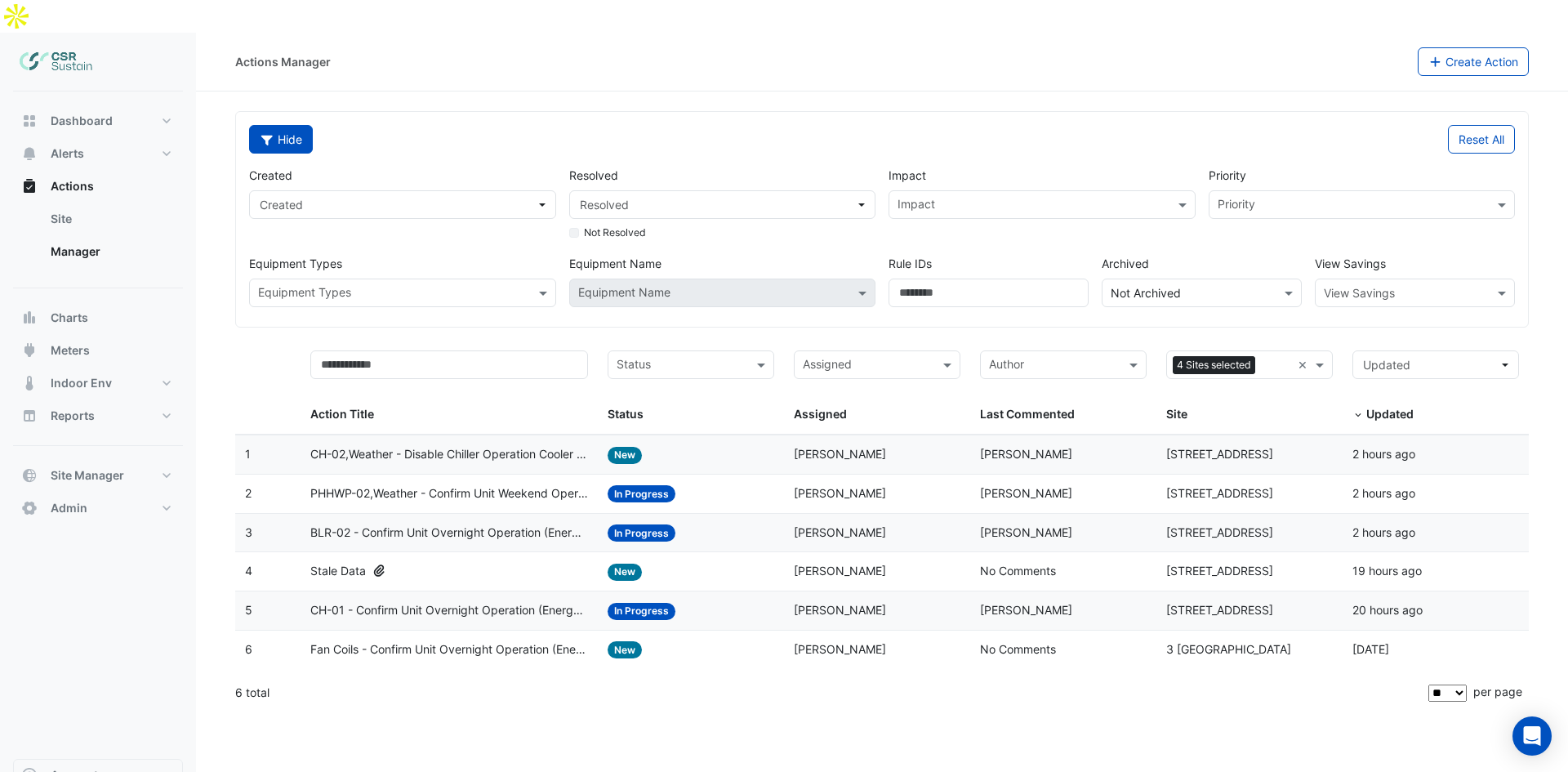
click at [266, 134] on icon "button" at bounding box center [267, 140] width 15 height 12
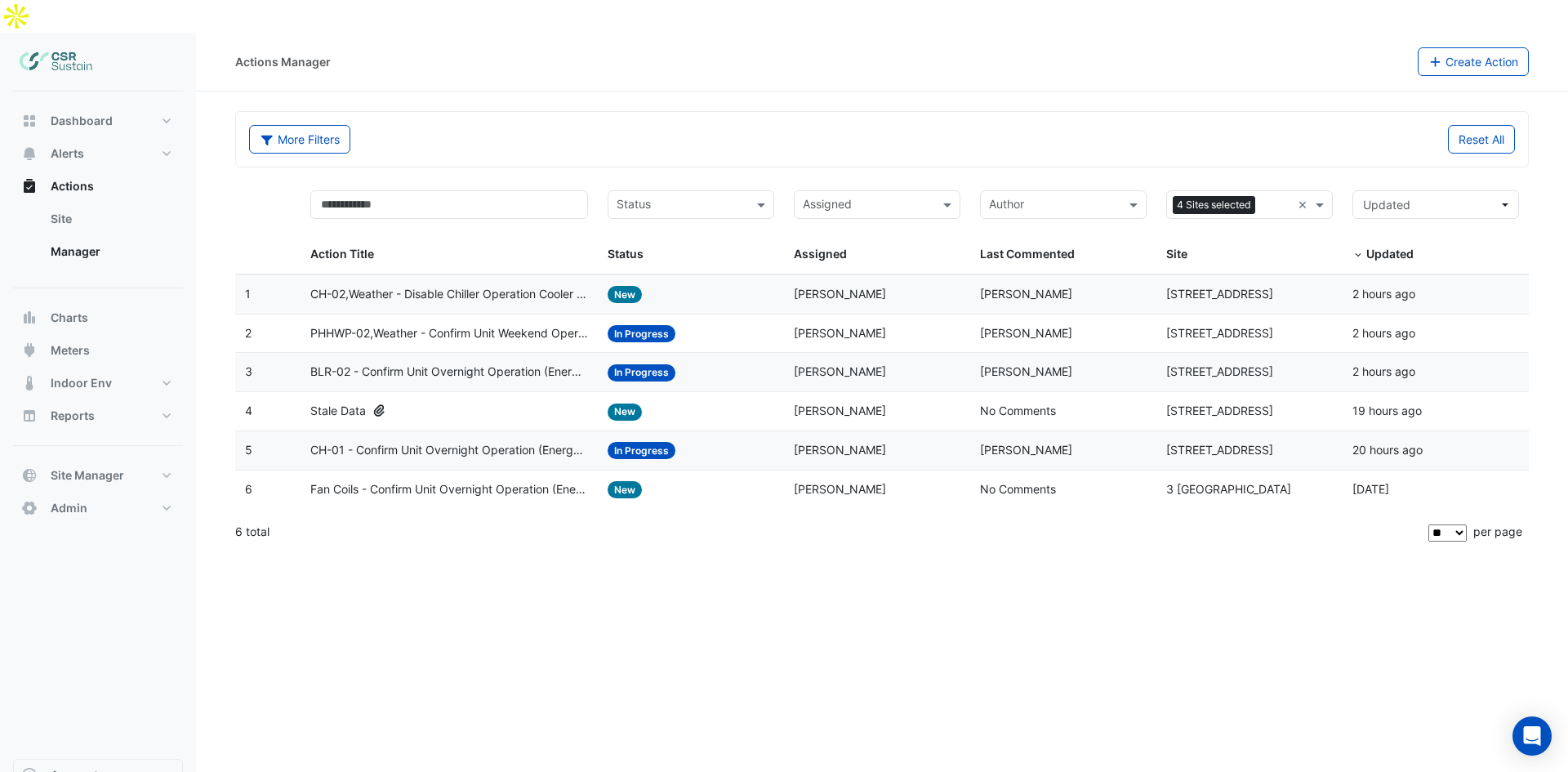
click at [398, 132] on div "More Filters Reset All" at bounding box center [882, 138] width 1292 height 54
click at [84, 202] on link "Site" at bounding box center [110, 218] width 145 height 33
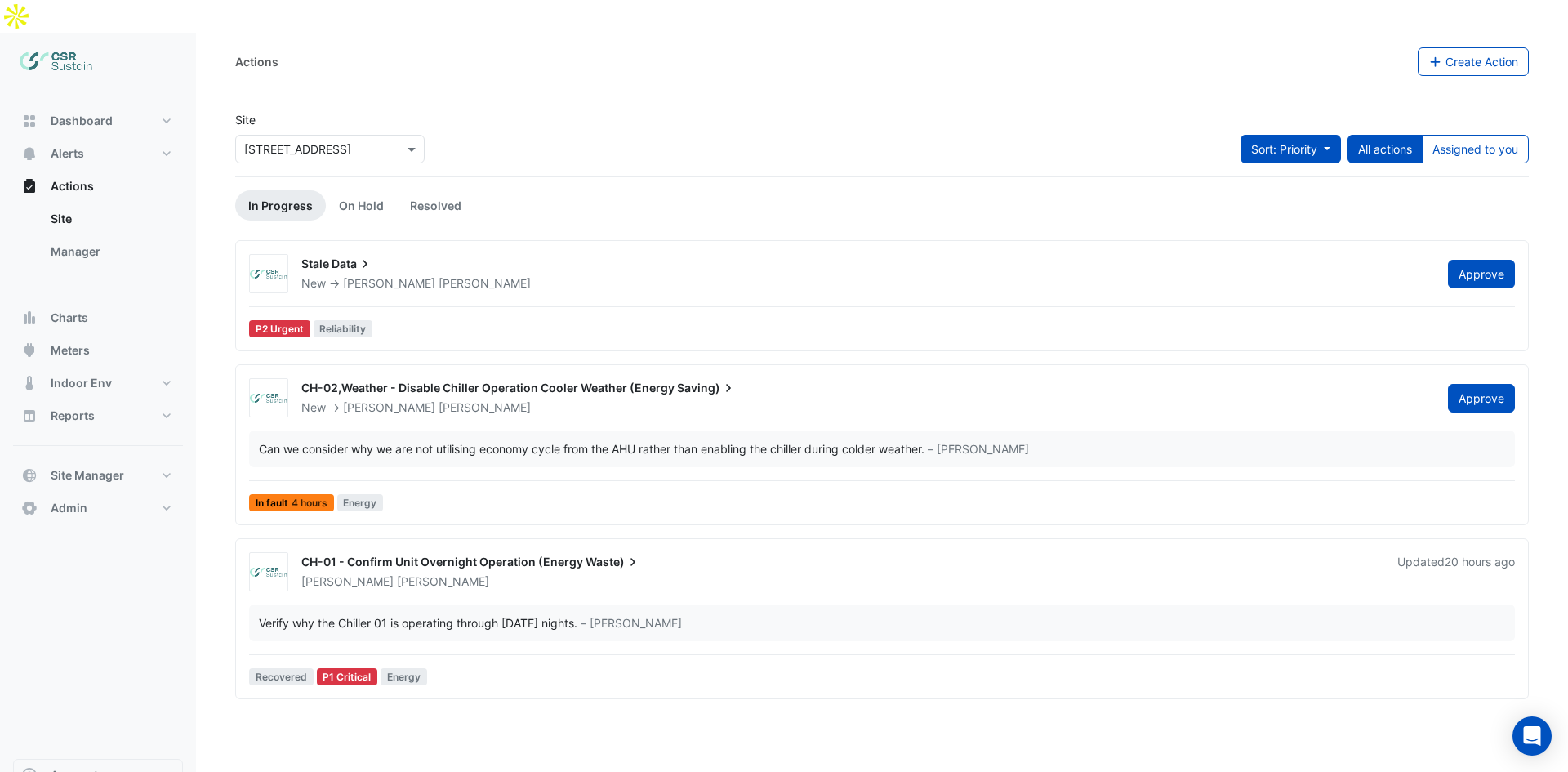
click at [1258, 134] on button "Sort: Priority" at bounding box center [1291, 148] width 101 height 29
click at [725, 111] on div "Site × [STREET_ADDRESS] Sort: Priority All actions Assigned to you" at bounding box center [882, 143] width 1313 height 65
drag, startPoint x: 1281, startPoint y: 107, endPoint x: 1285, endPoint y: 133, distance: 26.3
click at [1285, 134] on button "Sort: Priority" at bounding box center [1291, 148] width 101 height 29
click at [1274, 168] on li "Updated" at bounding box center [1273, 175] width 129 height 24
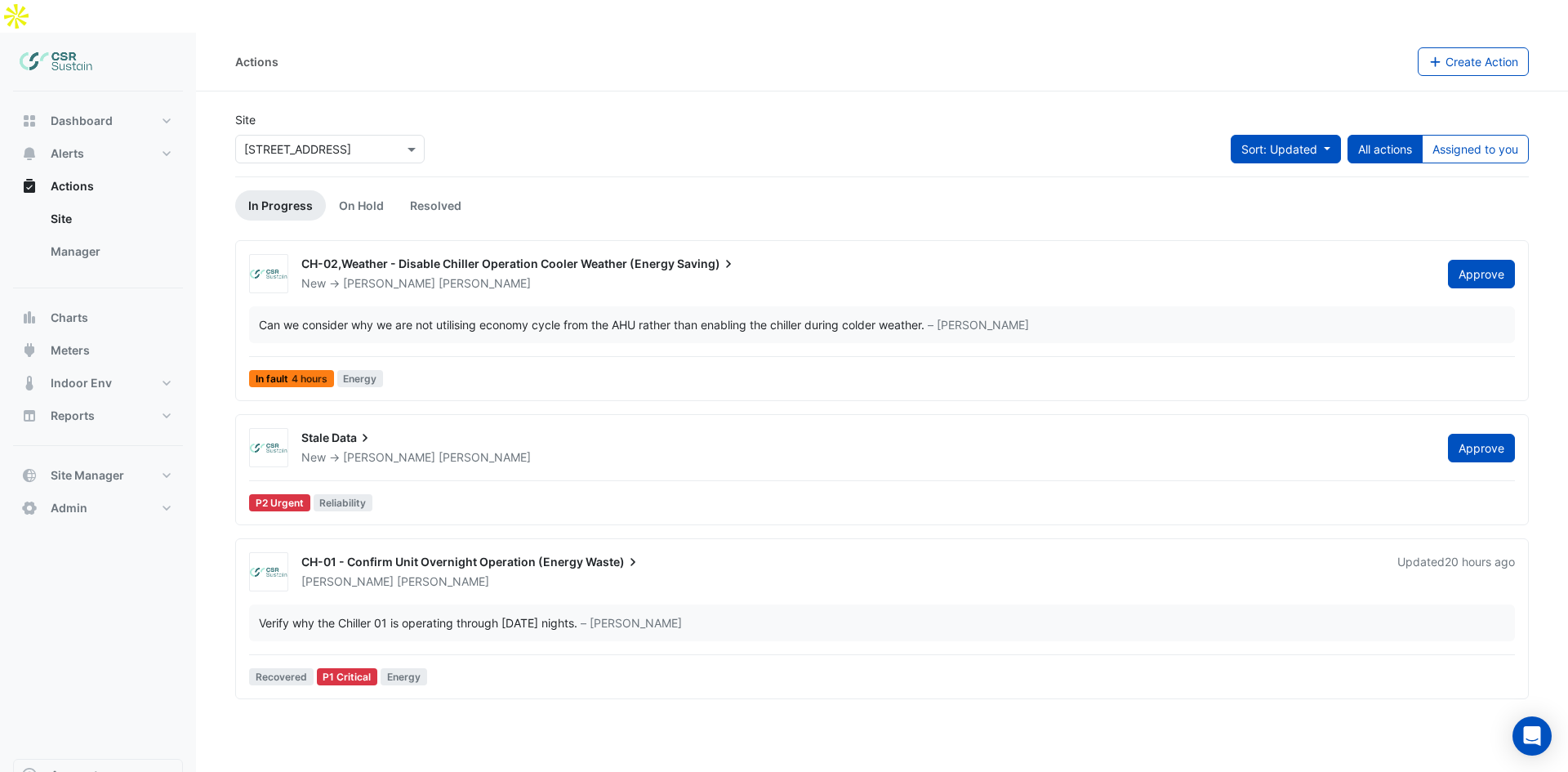
click at [1273, 134] on button "Sort: Updated" at bounding box center [1286, 148] width 111 height 29
click at [1273, 141] on li "Priority" at bounding box center [1273, 151] width 129 height 24
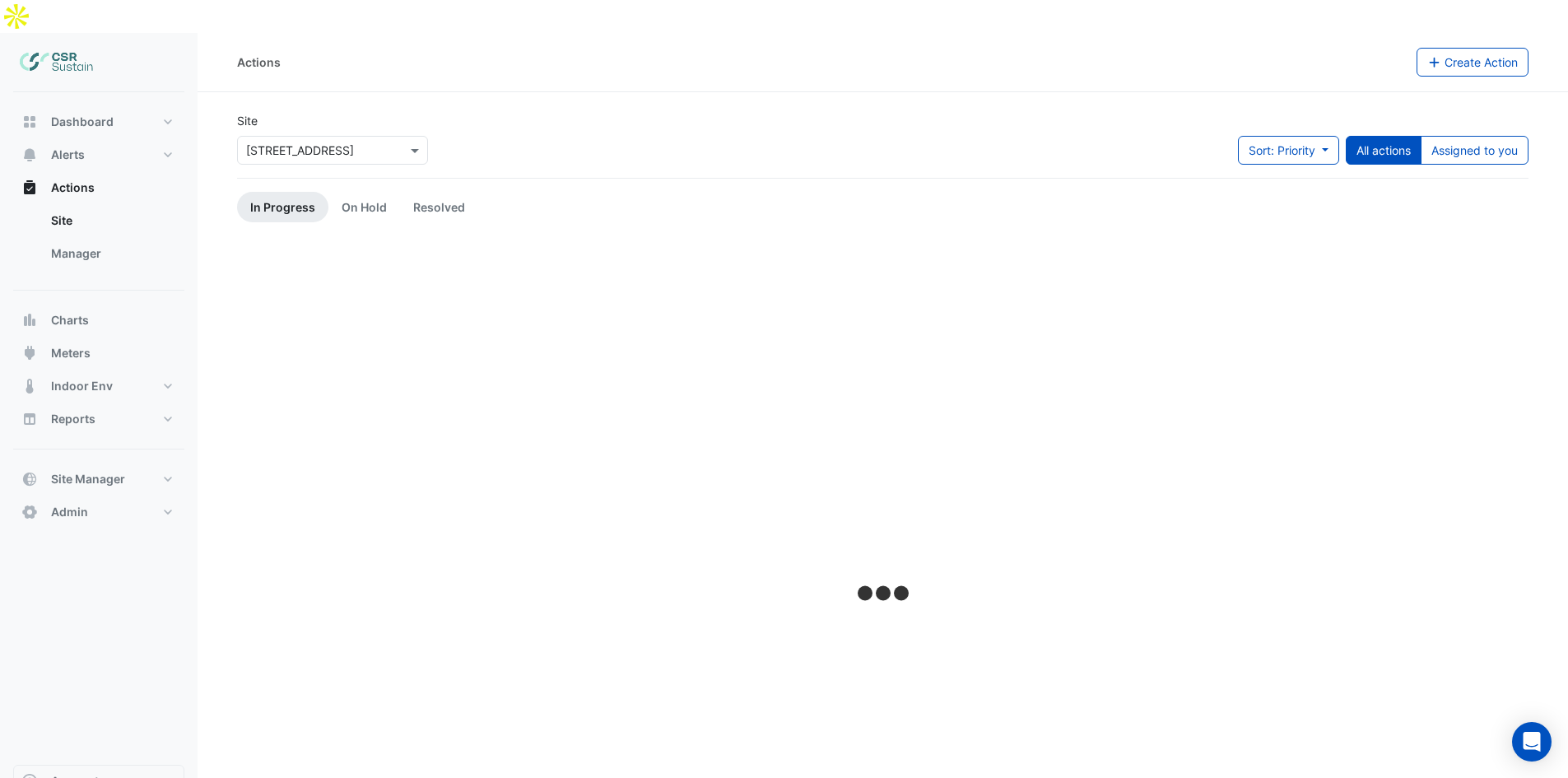
drag, startPoint x: 993, startPoint y: 84, endPoint x: 384, endPoint y: 84, distance: 609.0
click at [976, 111] on div "Site × [STREET_ADDRESS] Sort: Priority Priority Updated All actions Assigned to…" at bounding box center [882, 144] width 1310 height 66
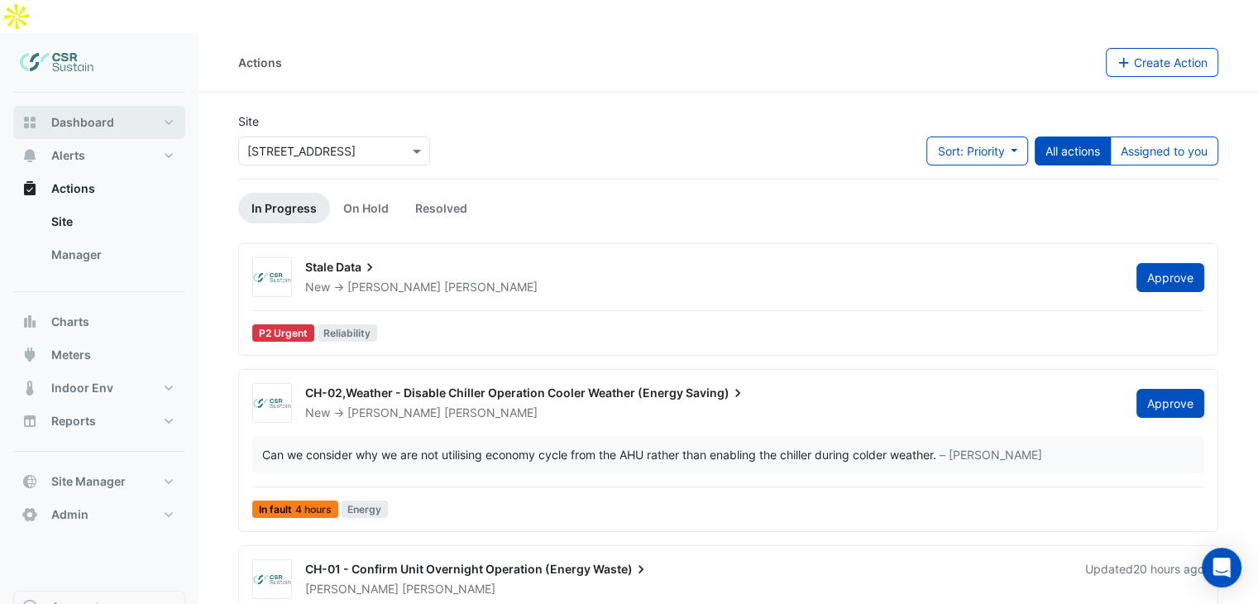
drag, startPoint x: 79, startPoint y: 85, endPoint x: 84, endPoint y: 100, distance: 15.5
click at [80, 114] on span "Dashboard" at bounding box center [82, 122] width 63 height 17
select select "**"
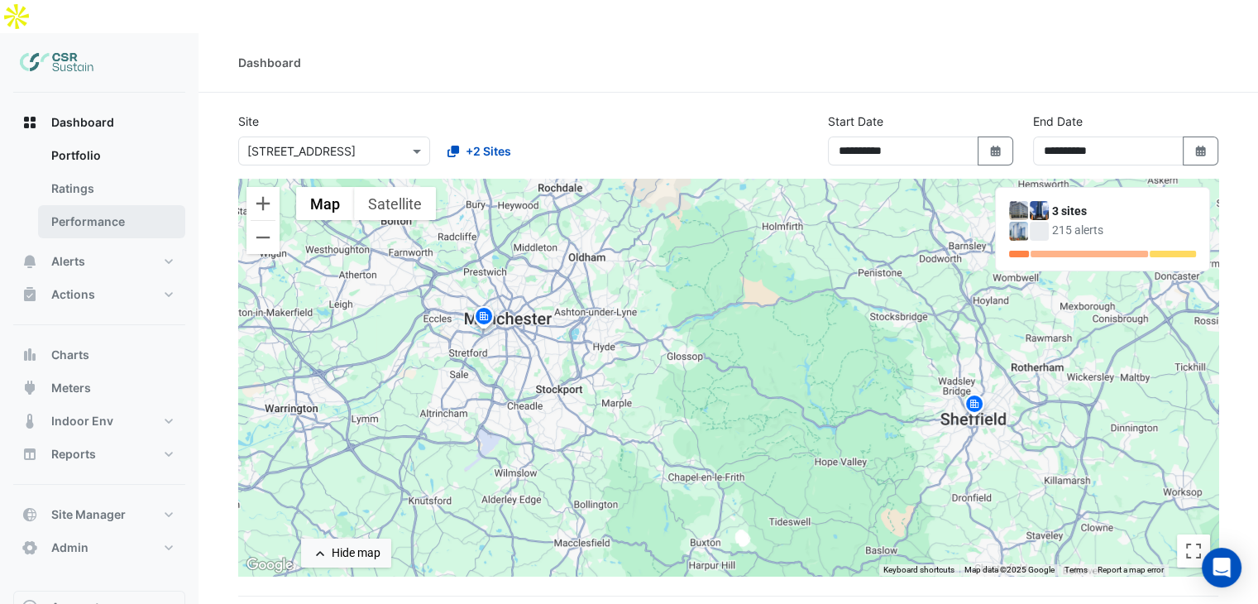
click at [103, 205] on link "Performance" at bounding box center [111, 221] width 147 height 33
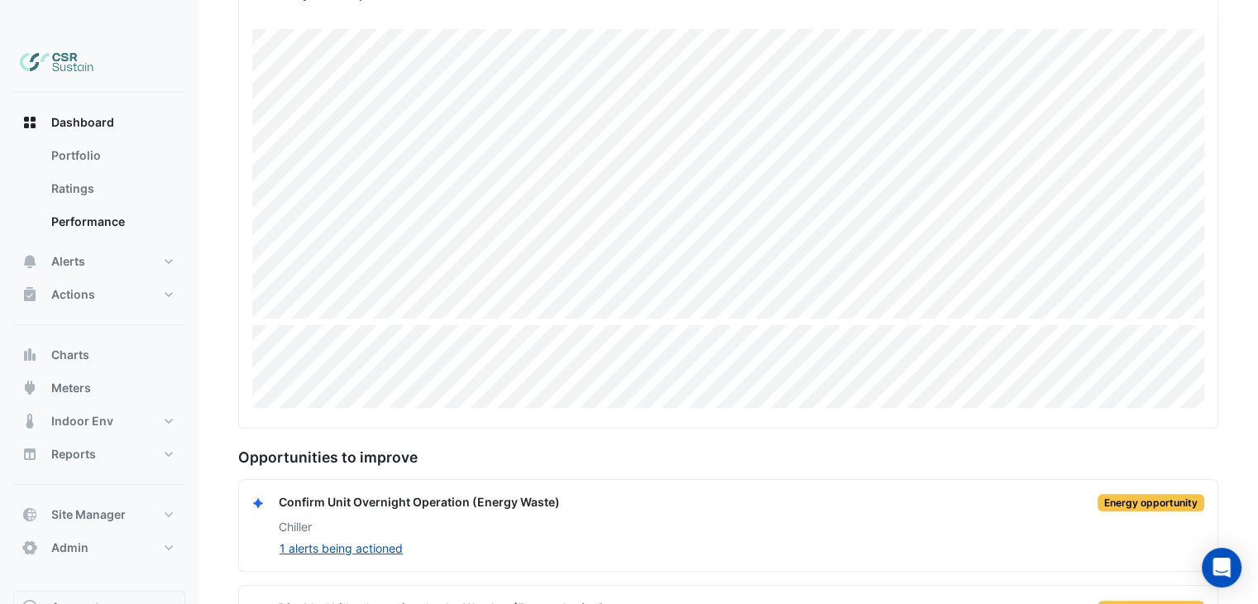
scroll to position [423, 0]
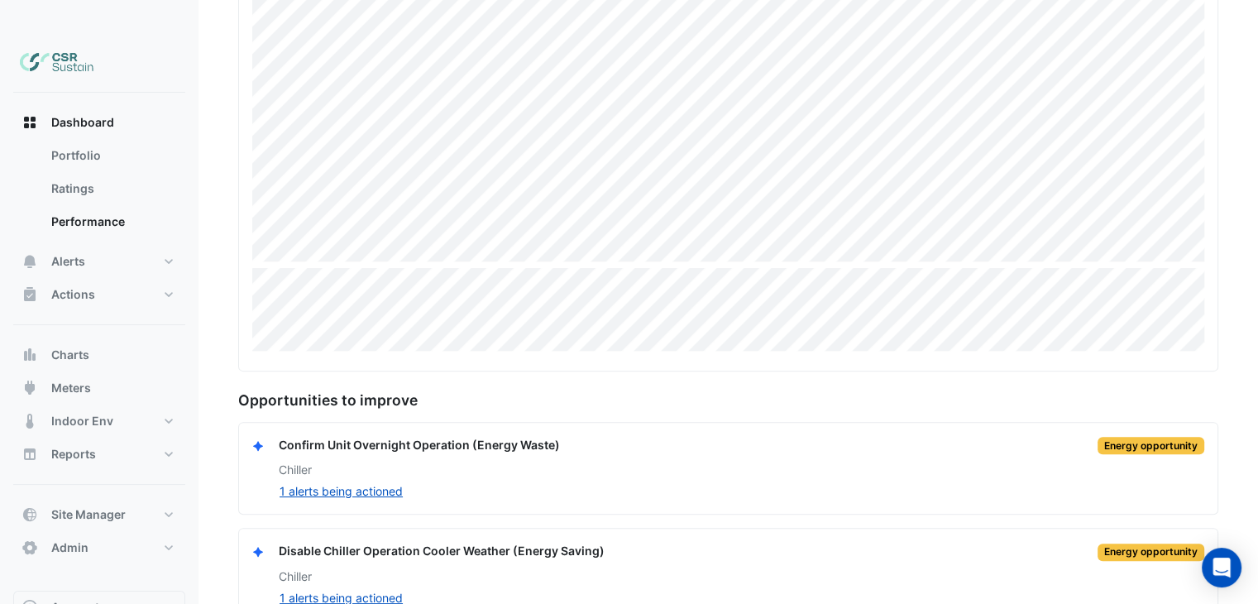
drag, startPoint x: 251, startPoint y: 381, endPoint x: 337, endPoint y: 381, distance: 85.2
drag, startPoint x: 303, startPoint y: 412, endPoint x: 371, endPoint y: 404, distance: 69.1
click at [371, 436] on div "Confirm Unit Overnight Operation (Energy Waste)" at bounding box center [419, 445] width 281 height 19
click at [444, 436] on div "Confirm Unit Overnight Operation (Energy Waste)" at bounding box center [419, 445] width 281 height 19
drag, startPoint x: 380, startPoint y: 409, endPoint x: 519, endPoint y: 394, distance: 139.7
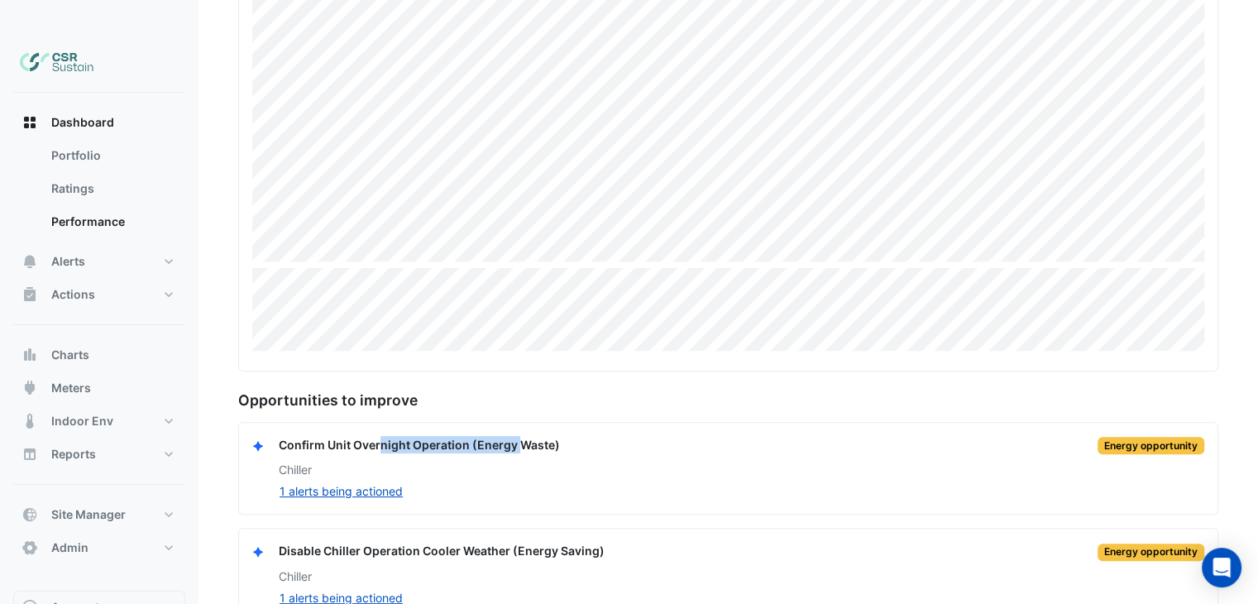
click at [519, 423] on div "Confirm Unit Overnight Operation (Energy Waste) Energy opportunity Chiller 1 al…" at bounding box center [728, 469] width 978 height 92
click at [520, 436] on div "Confirm Unit Overnight Operation (Energy Waste)" at bounding box center [419, 445] width 281 height 19
drag, startPoint x: 314, startPoint y: 514, endPoint x: 446, endPoint y: 514, distance: 131.5
click at [482, 528] on div "Disable Chiller Operation Cooler Weather (Energy Saving) Energy opportunity Chi…" at bounding box center [728, 574] width 978 height 92
click at [375, 542] on div "Disable Chiller Operation Cooler Weather (Energy Saving) Energy opportunity Chi…" at bounding box center [728, 574] width 952 height 65
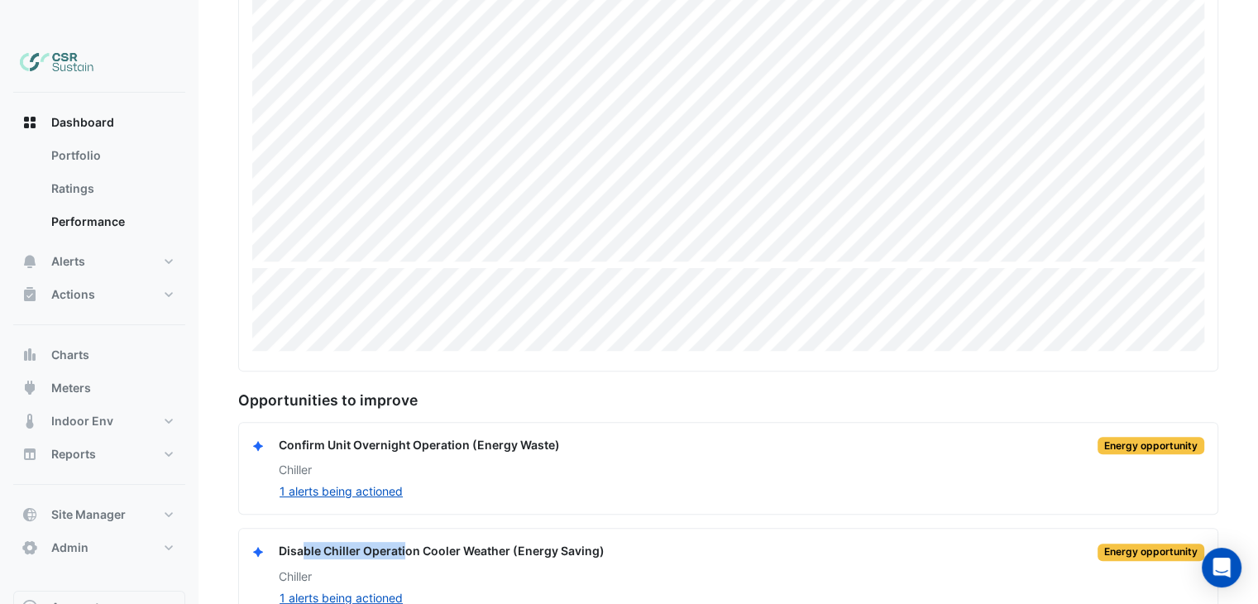
drag, startPoint x: 305, startPoint y: 517, endPoint x: 407, endPoint y: 507, distance: 102.2
click at [402, 542] on div "Disable Chiller Operation Cooler Weather (Energy Saving)" at bounding box center [442, 551] width 326 height 19
click at [408, 542] on div "Disable Chiller Operation Cooler Weather (Energy Saving)" at bounding box center [442, 551] width 326 height 19
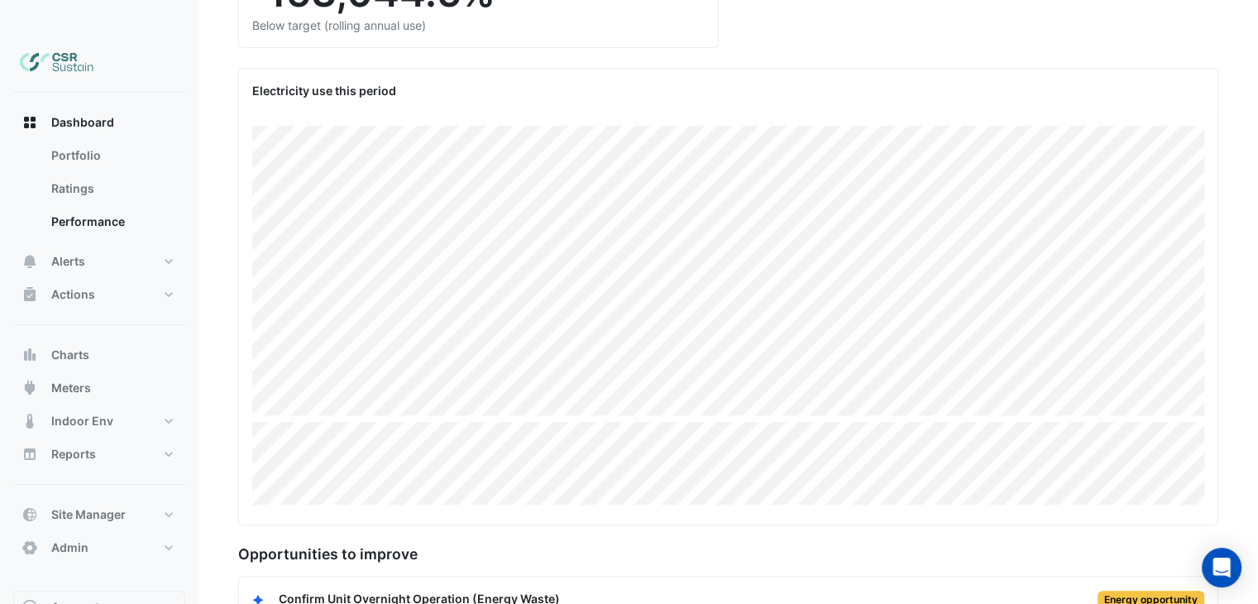
drag, startPoint x: 961, startPoint y: 436, endPoint x: 866, endPoint y: 270, distance: 190.8
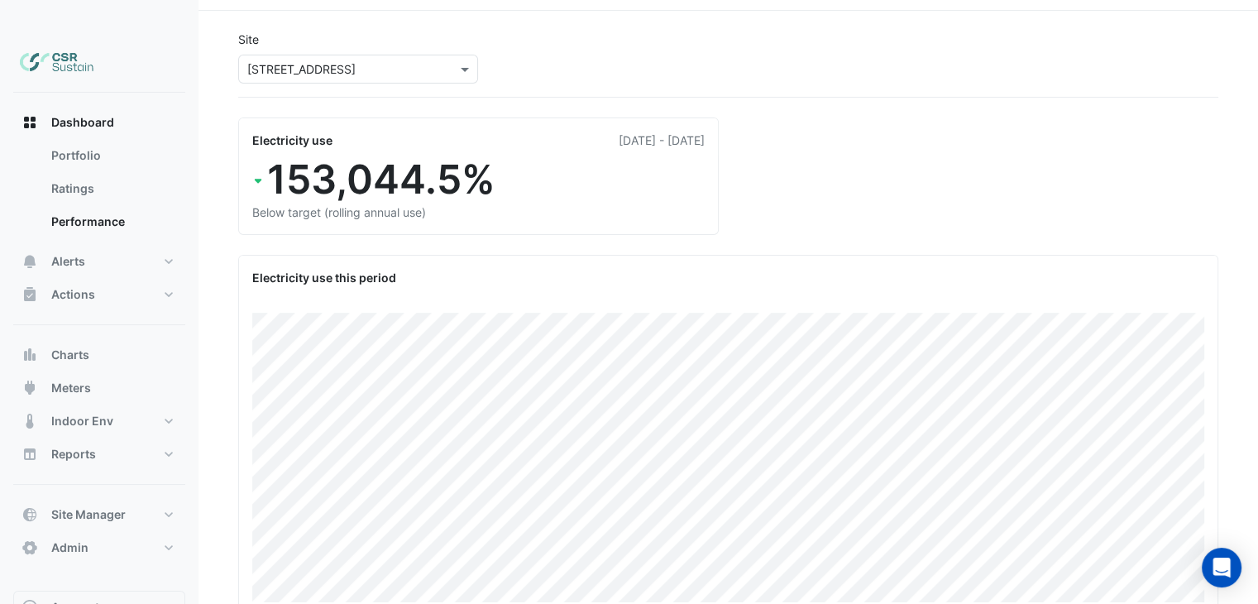
scroll to position [0, 0]
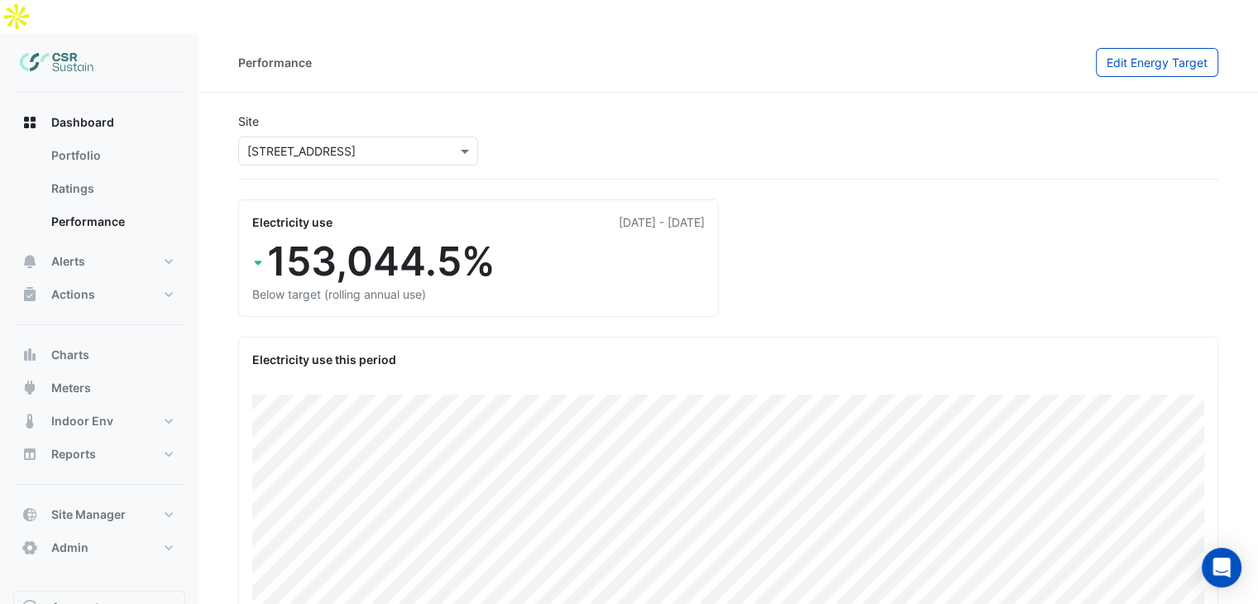
drag, startPoint x: 514, startPoint y: 173, endPoint x: 526, endPoint y: -5, distance: 178.2
click at [89, 172] on link "Ratings" at bounding box center [111, 188] width 147 height 33
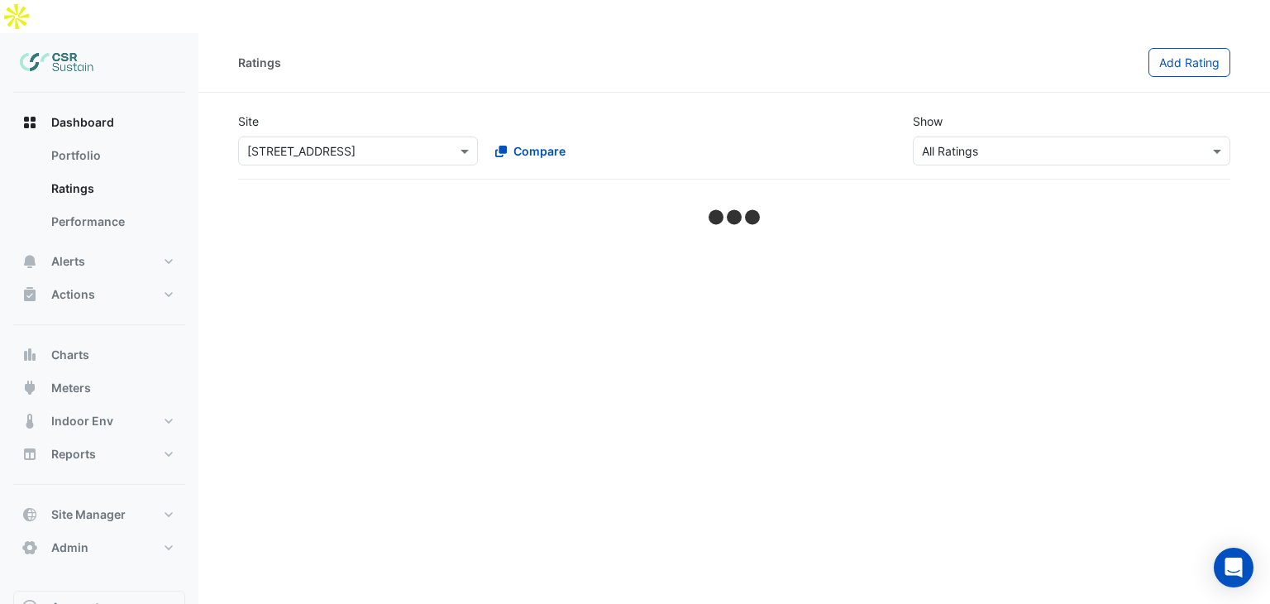
click at [981, 143] on input "text" at bounding box center [1055, 151] width 266 height 17
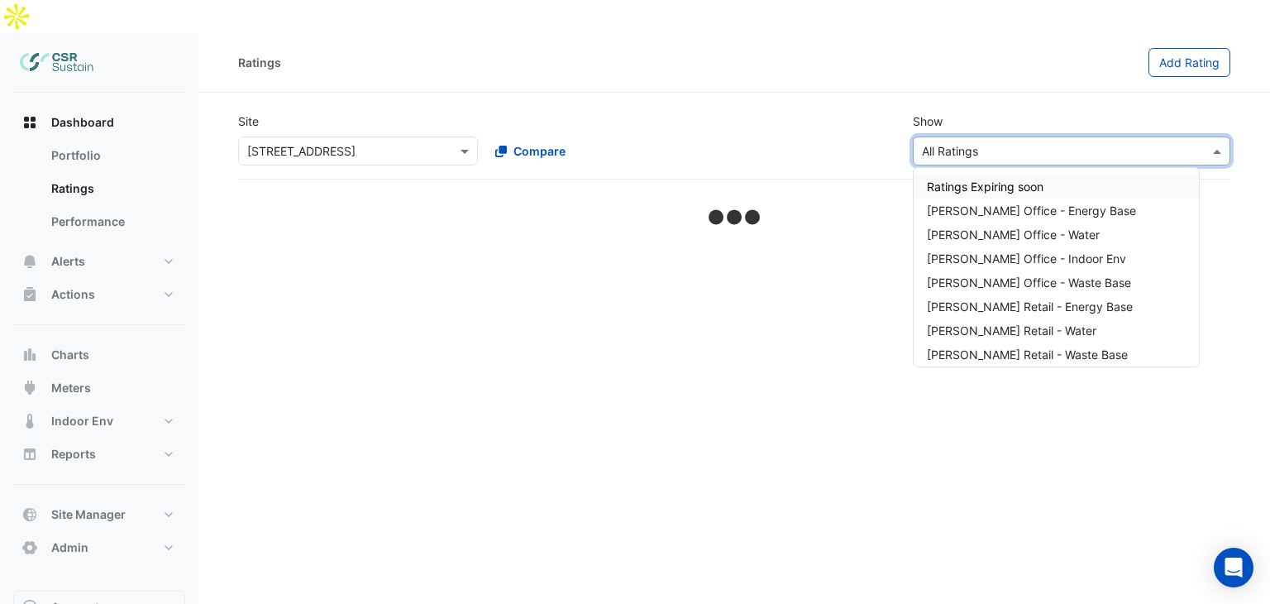
click at [981, 143] on input "text" at bounding box center [1055, 151] width 266 height 17
click at [314, 223] on div "No ratings" at bounding box center [748, 238] width 966 height 31
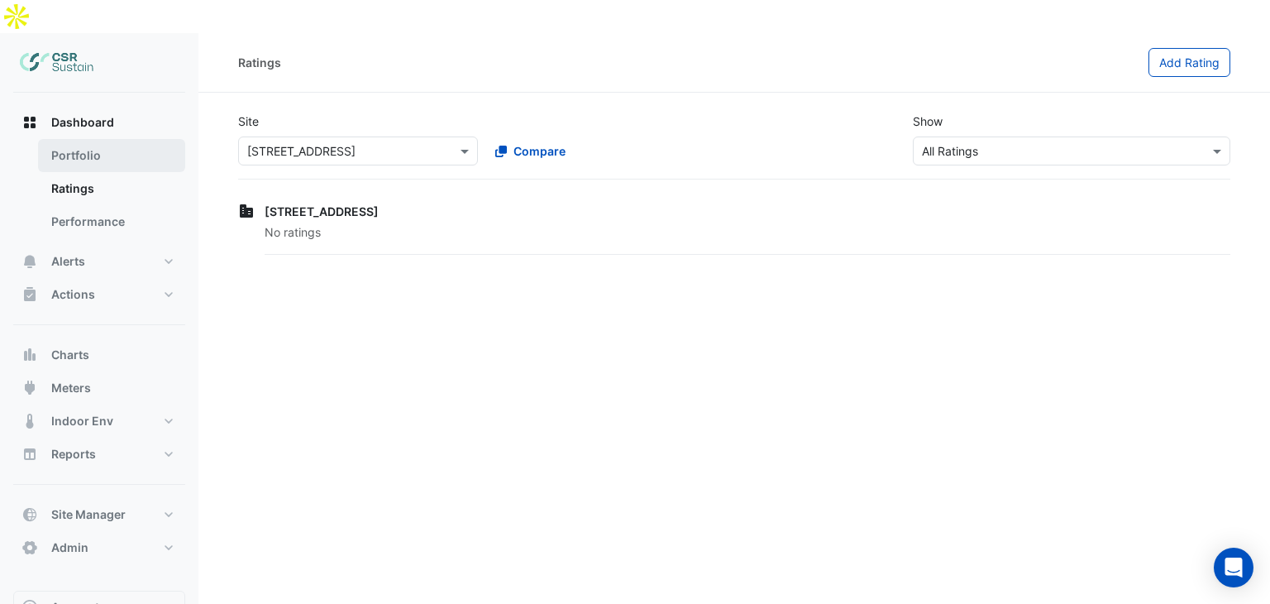
click at [96, 139] on link "Portfolio" at bounding box center [111, 155] width 147 height 33
select select "**"
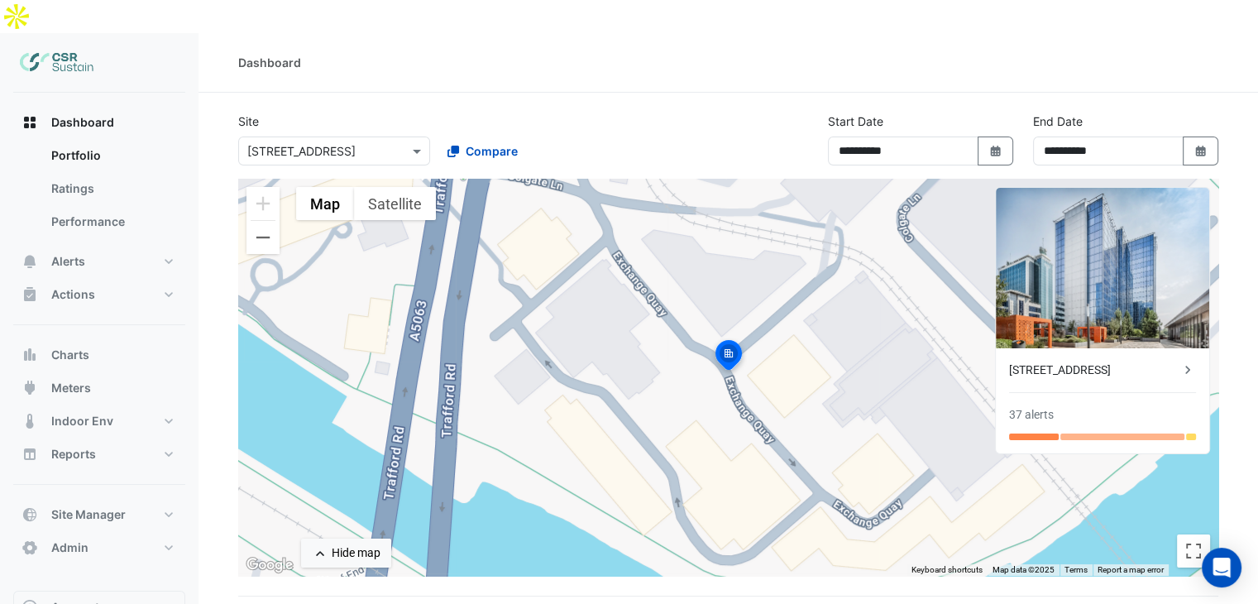
click at [364, 143] on input "text" at bounding box center [317, 151] width 141 height 17
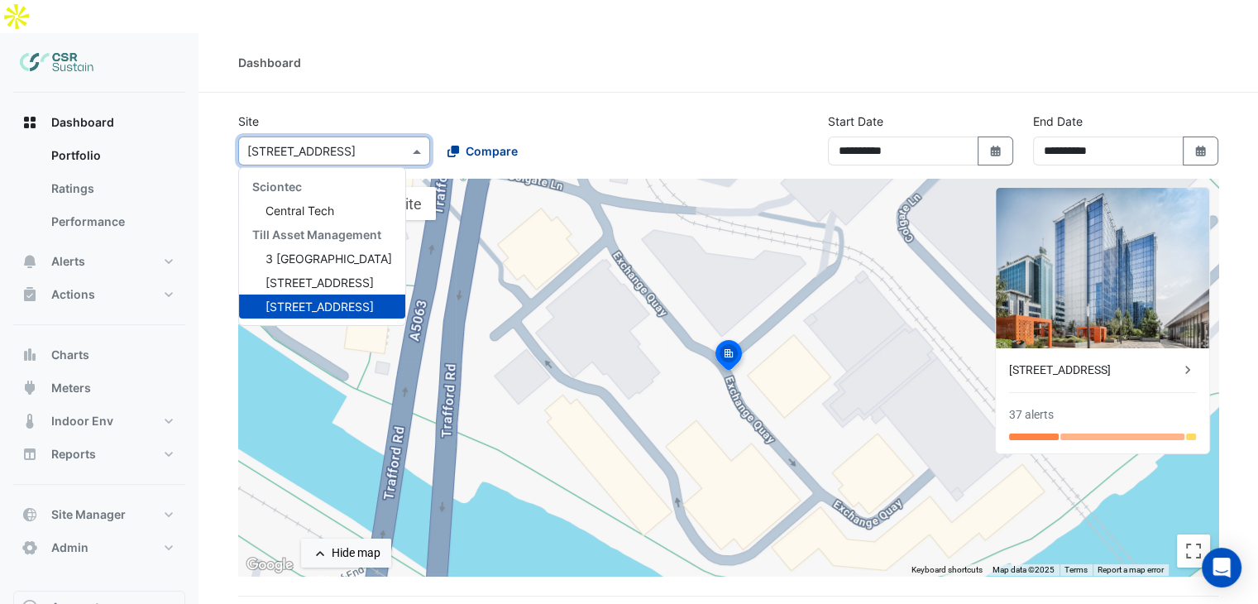
drag, startPoint x: 499, startPoint y: 97, endPoint x: 501, endPoint y: 109, distance: 12.7
click at [501, 130] on div "× 8 Exchange Quay Sciontec Central Tech Till Asset Management 3 St. Paul's Plac…" at bounding box center [433, 148] width 397 height 36
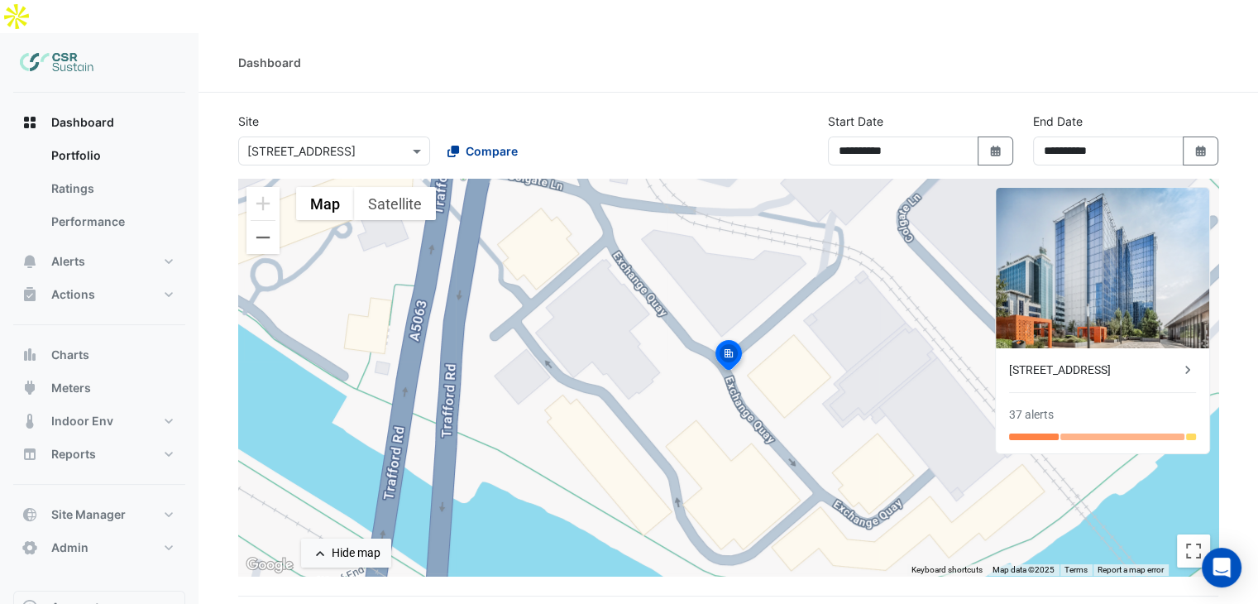
click at [501, 142] on span "Compare" at bounding box center [492, 150] width 52 height 17
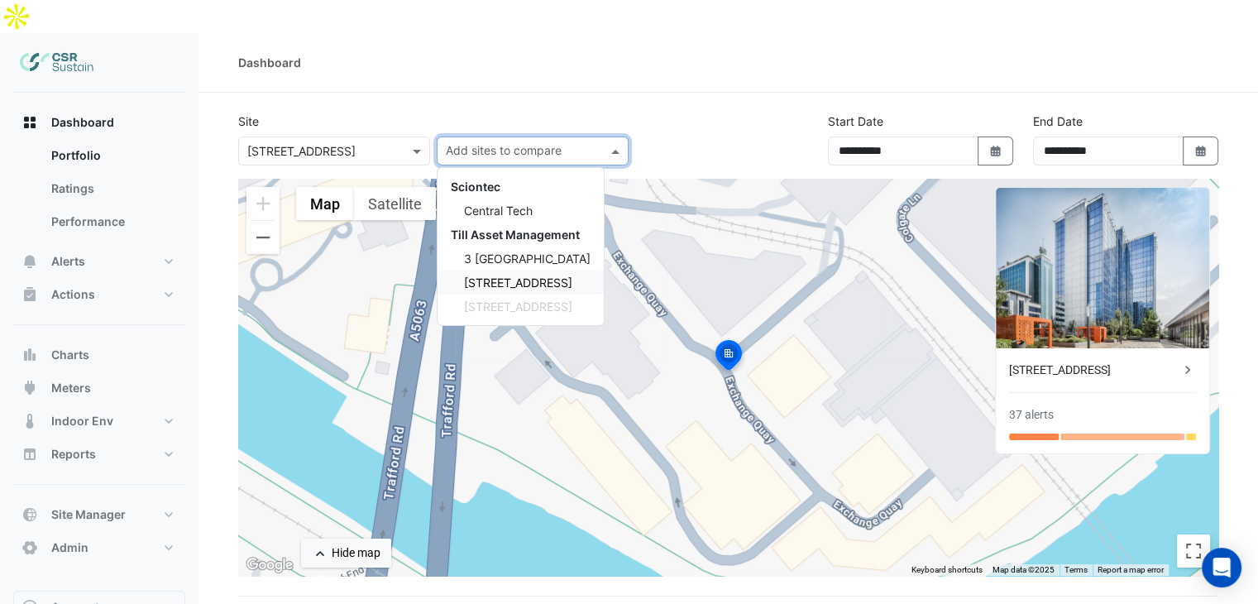
click at [506, 275] on span "[STREET_ADDRESS]" at bounding box center [518, 282] width 108 height 14
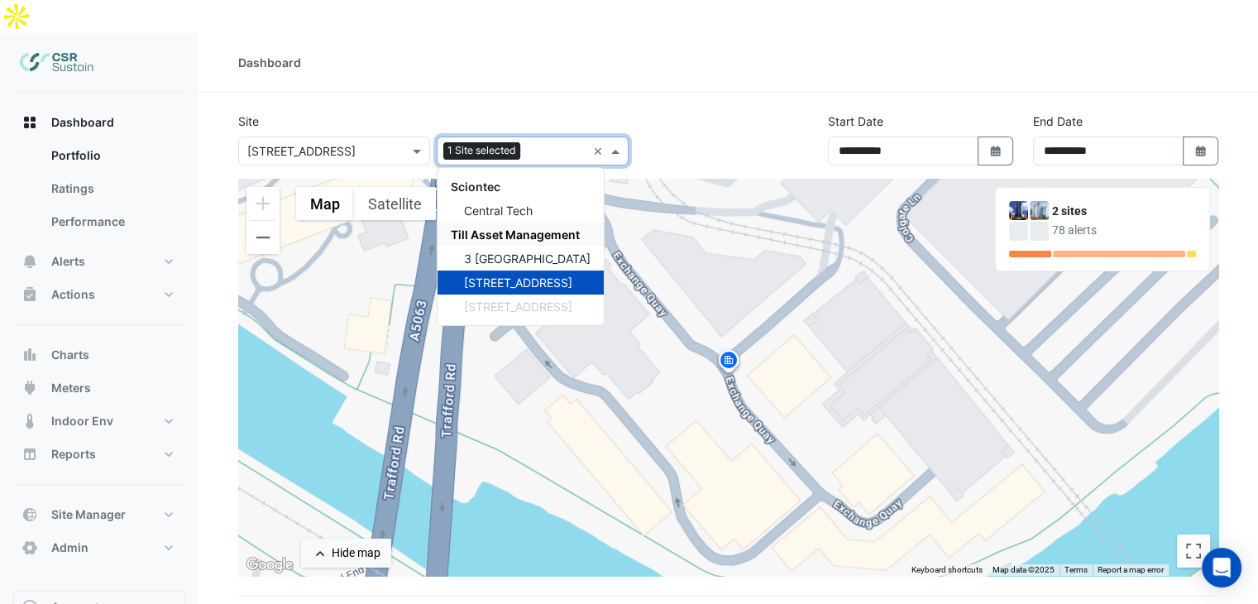
drag, startPoint x: 529, startPoint y: 220, endPoint x: 608, endPoint y: 86, distance: 155.3
click at [528, 251] on span "3 [GEOGRAPHIC_DATA]" at bounding box center [527, 258] width 127 height 14
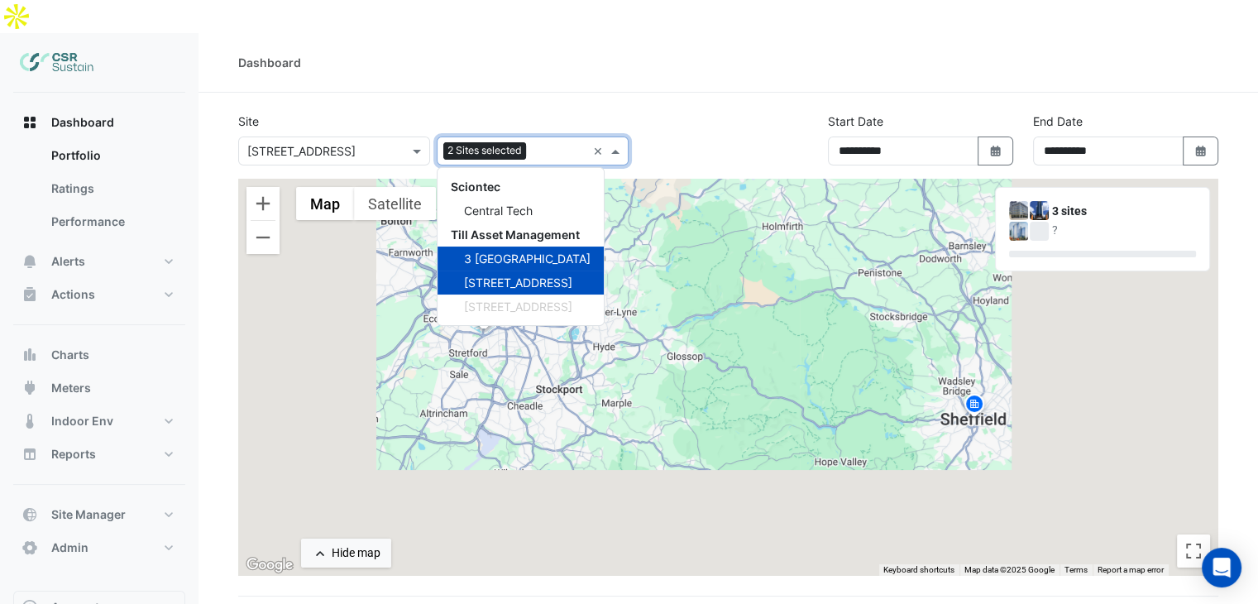
drag, startPoint x: 619, startPoint y: 8, endPoint x: 690, endPoint y: 84, distance: 103.6
click at [619, 33] on div "Dashboard" at bounding box center [727, 63] width 1059 height 60
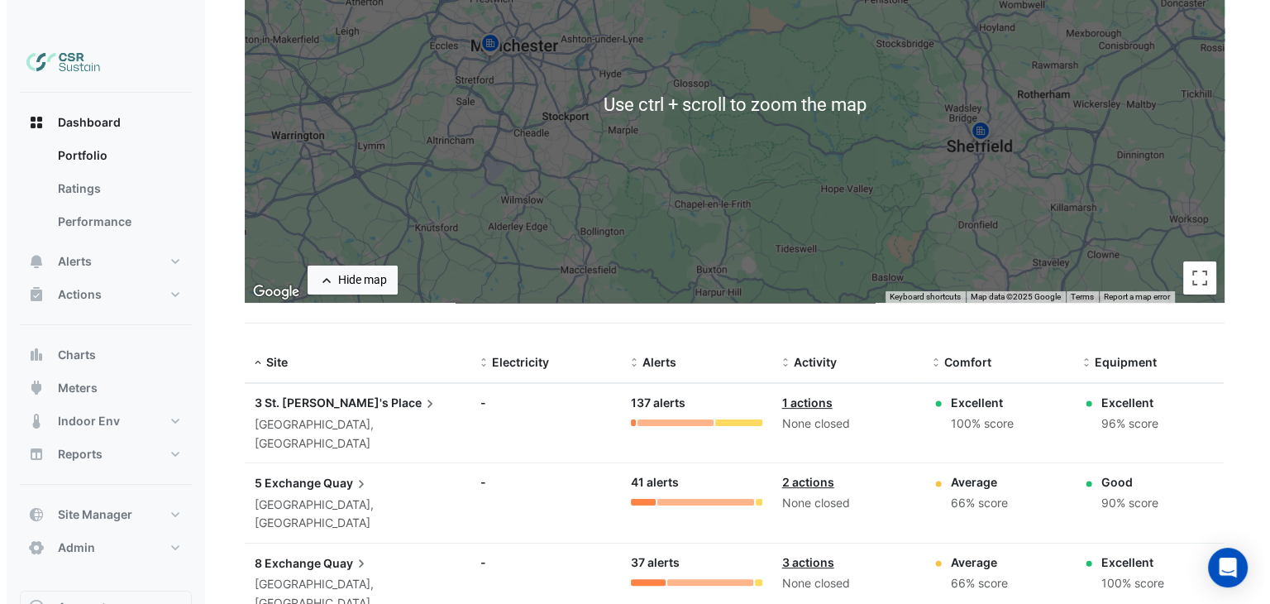
scroll to position [298, 0]
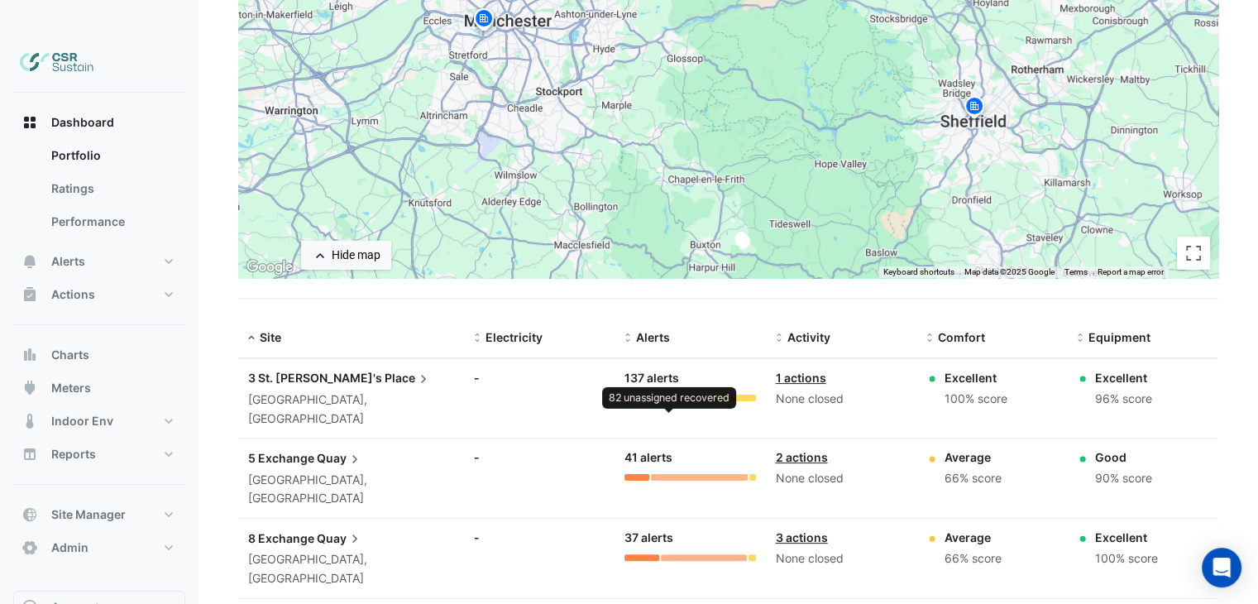
click at [651, 394] on div at bounding box center [669, 397] width 76 height 7
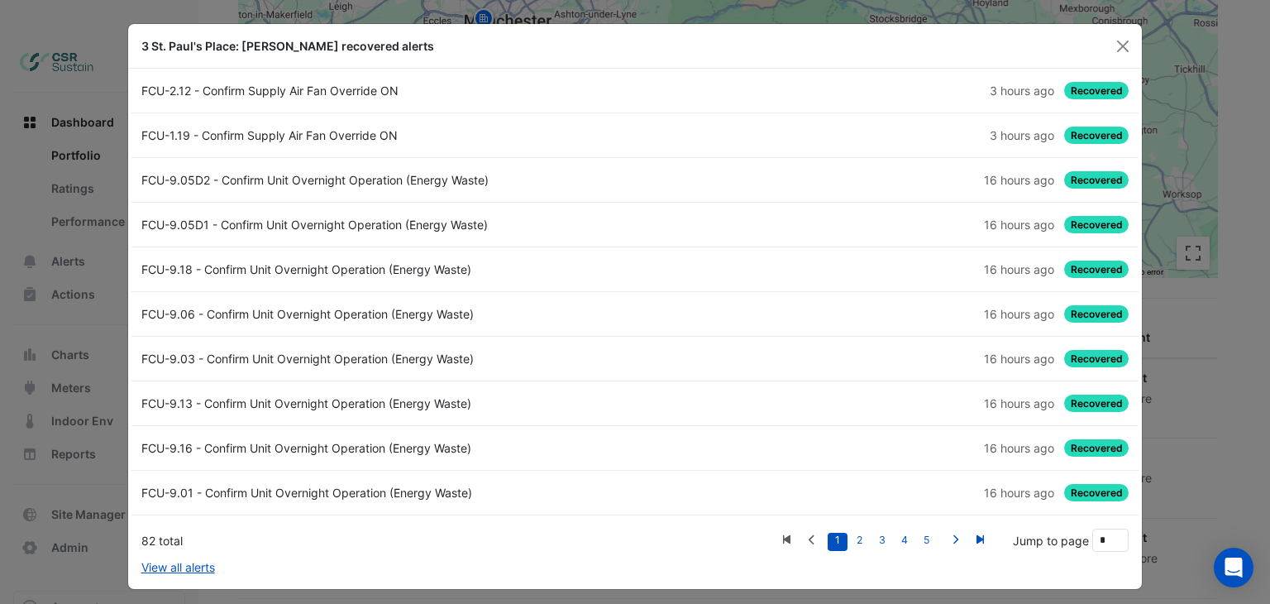
drag, startPoint x: 1117, startPoint y: 42, endPoint x: 1098, endPoint y: 74, distance: 36.7
click at [1117, 43] on button "Close" at bounding box center [1123, 46] width 25 height 25
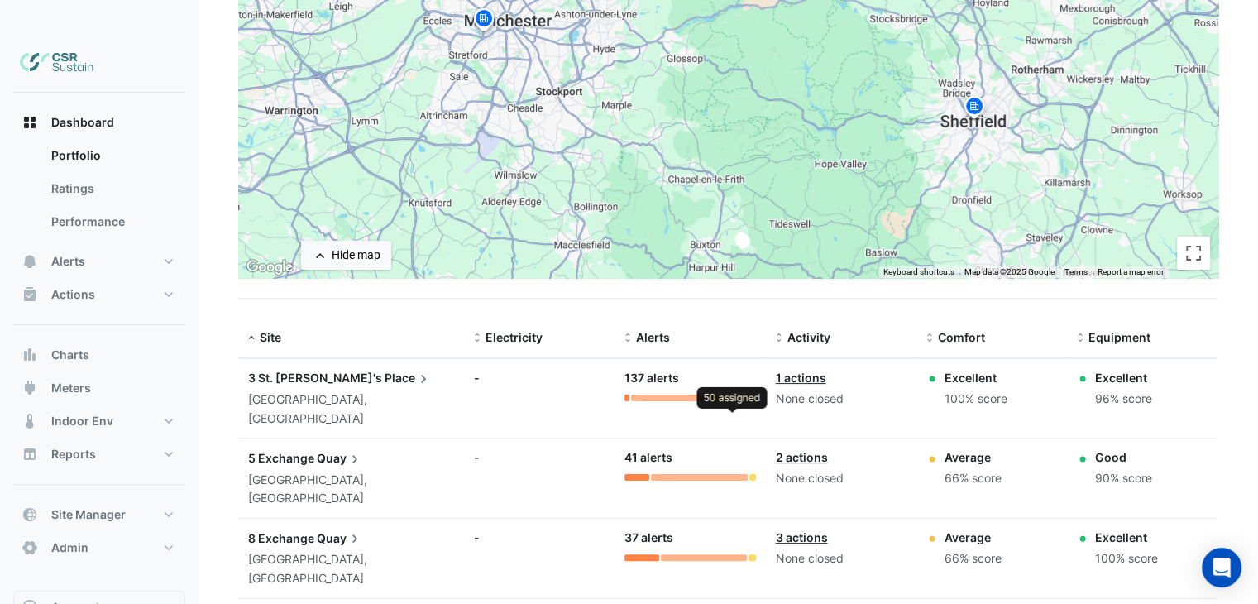
click at [740, 394] on div at bounding box center [732, 397] width 46 height 7
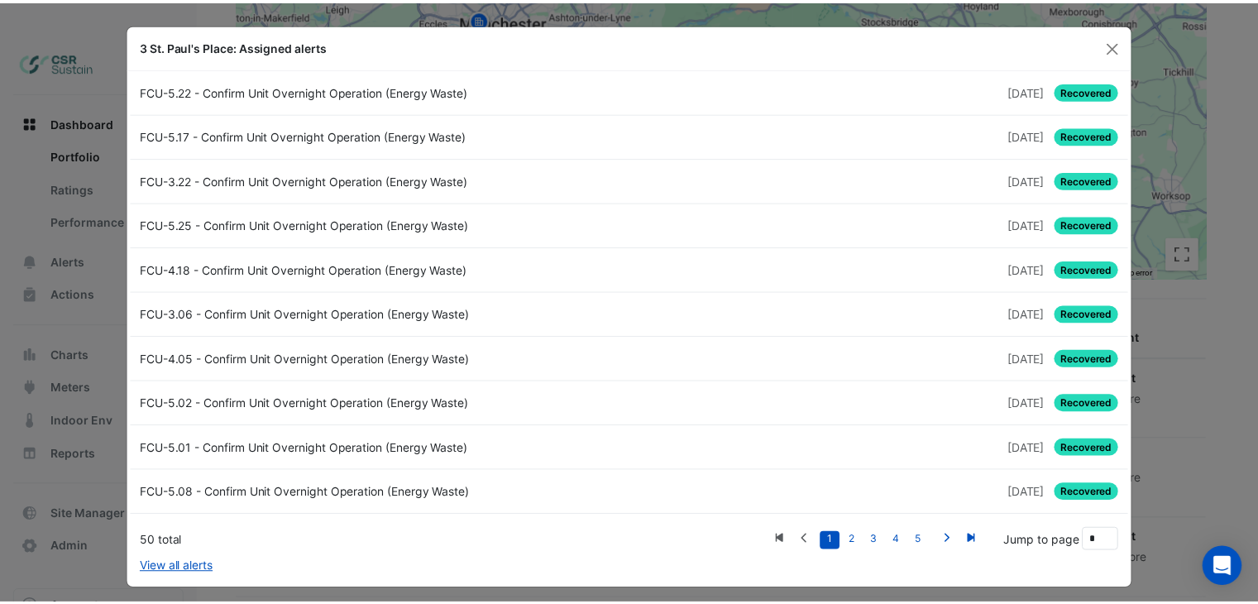
scroll to position [7, 0]
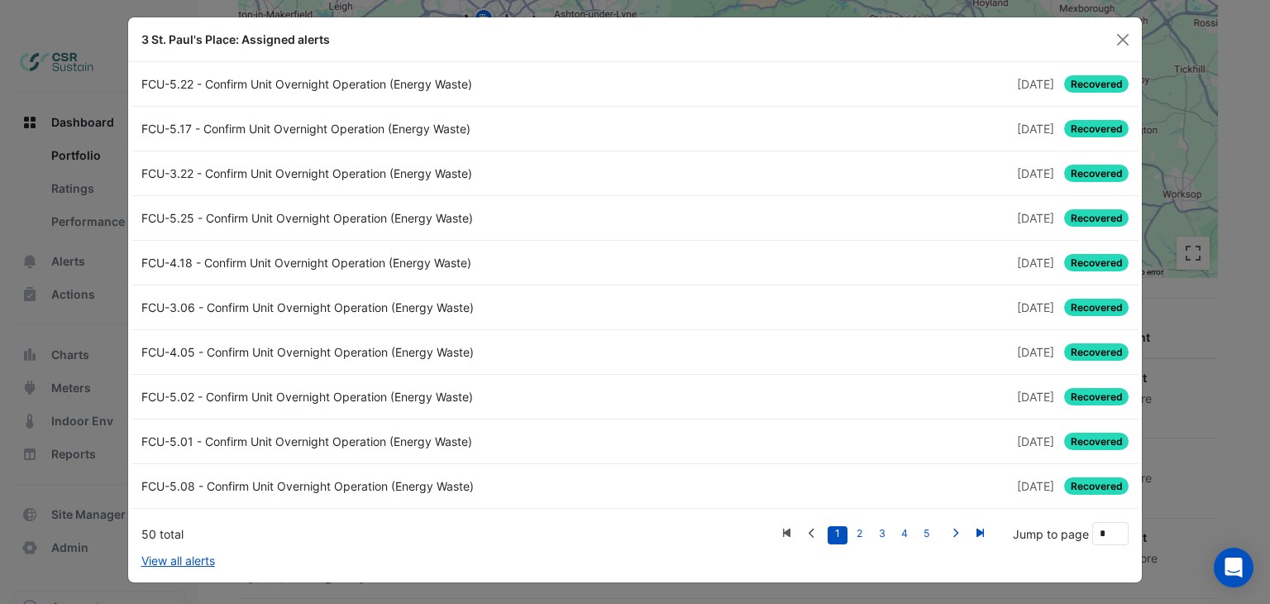
drag, startPoint x: 666, startPoint y: 246, endPoint x: 1007, endPoint y: 73, distance: 382.8
click at [1124, 39] on button "Close" at bounding box center [1123, 39] width 25 height 25
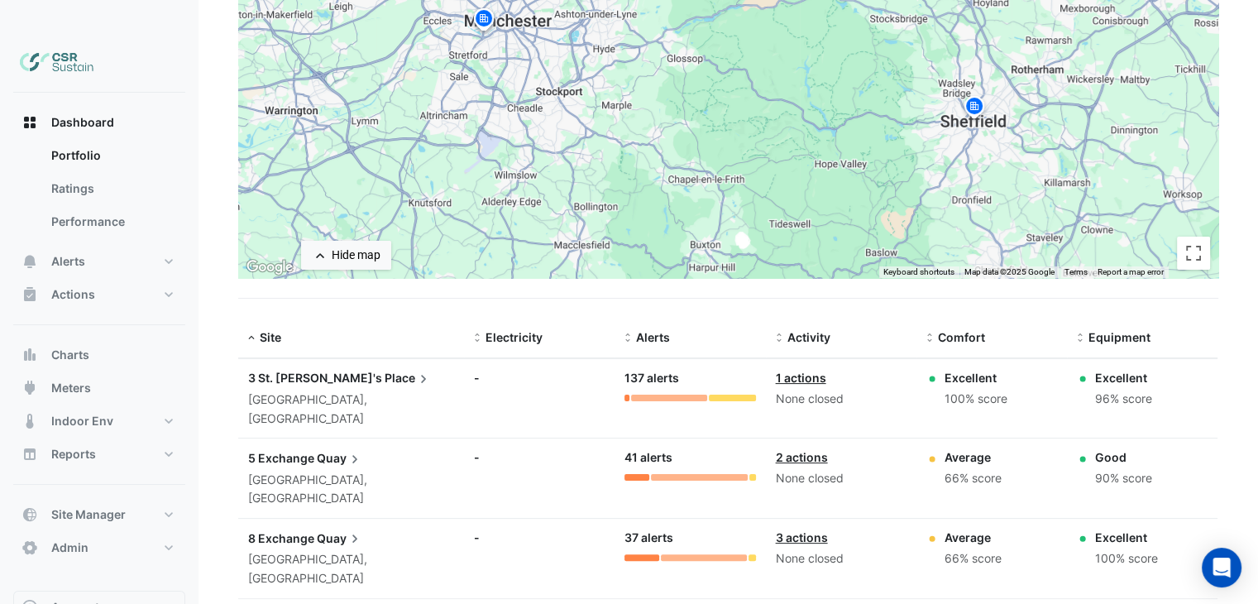
click at [813, 371] on link "1 actions" at bounding box center [801, 378] width 50 height 14
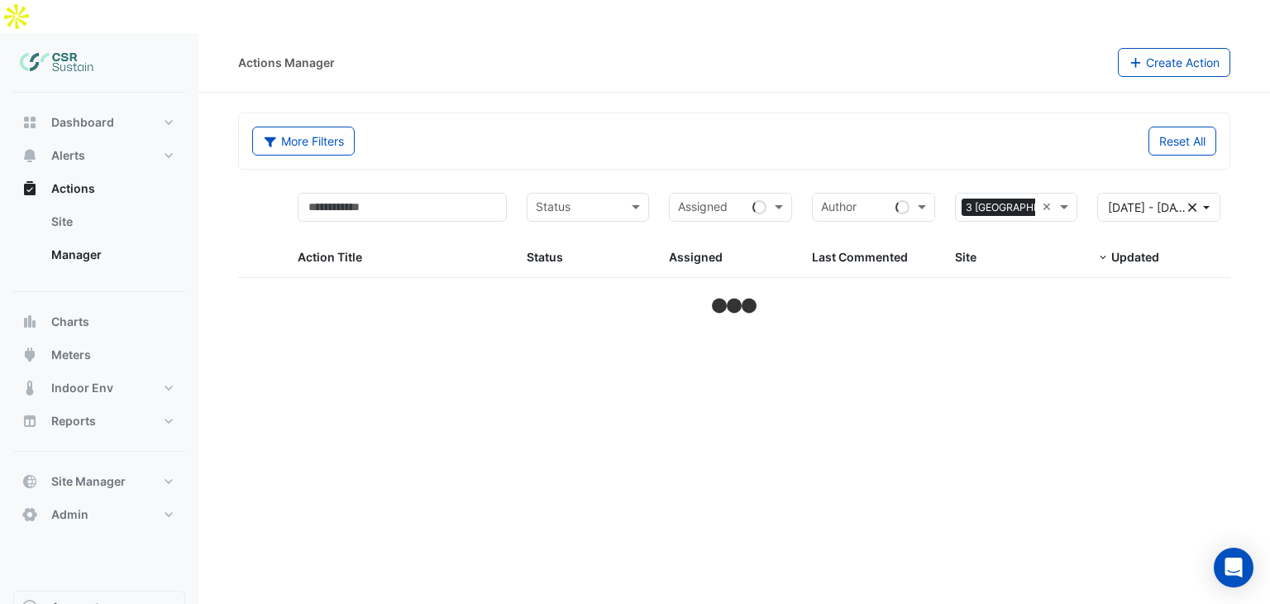
select select "**"
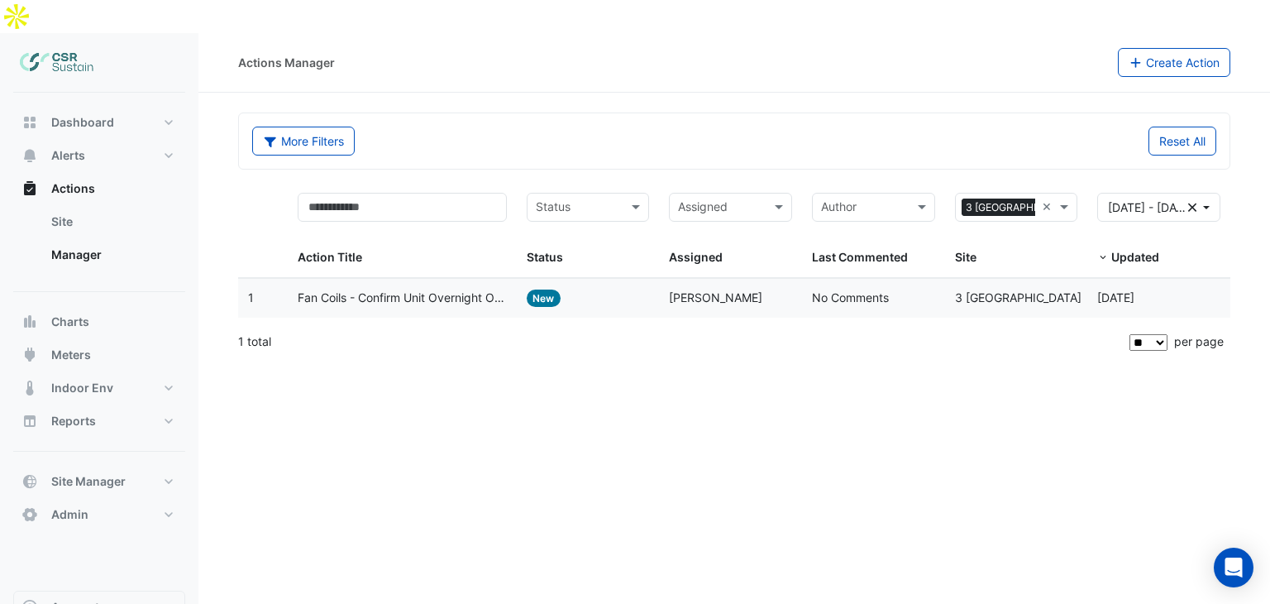
click at [397, 289] on span "Fan Coils - Confirm Unit Overnight Operation (Energy Waste)" at bounding box center [402, 298] width 208 height 19
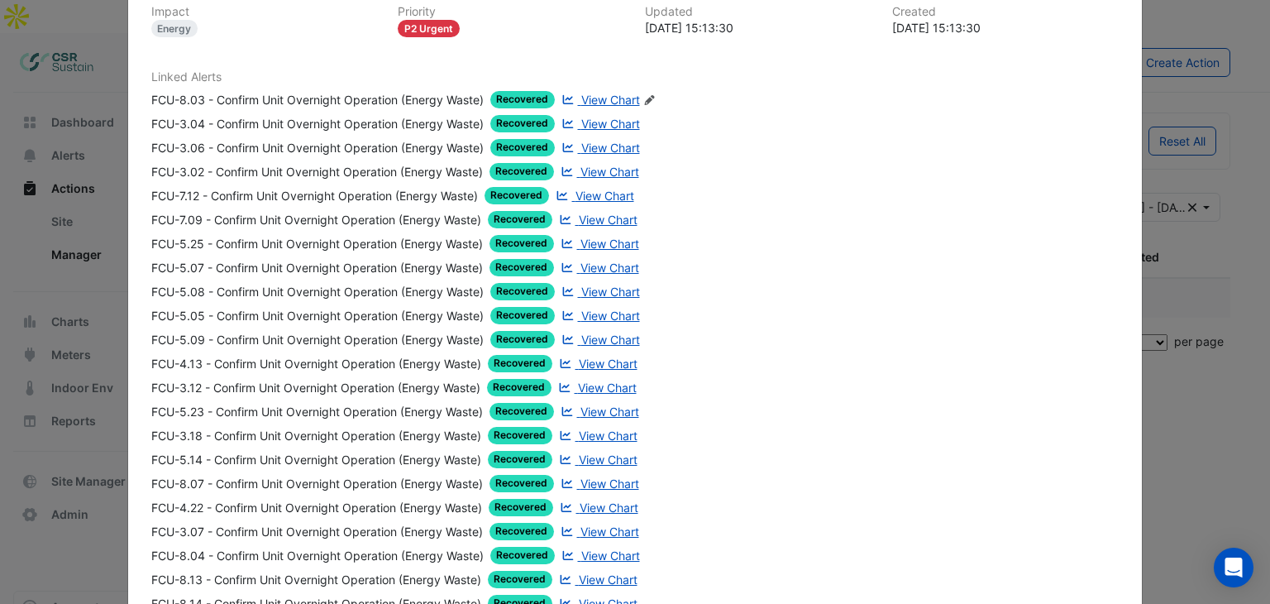
drag, startPoint x: 643, startPoint y: 345, endPoint x: 572, endPoint y: 399, distance: 89.2
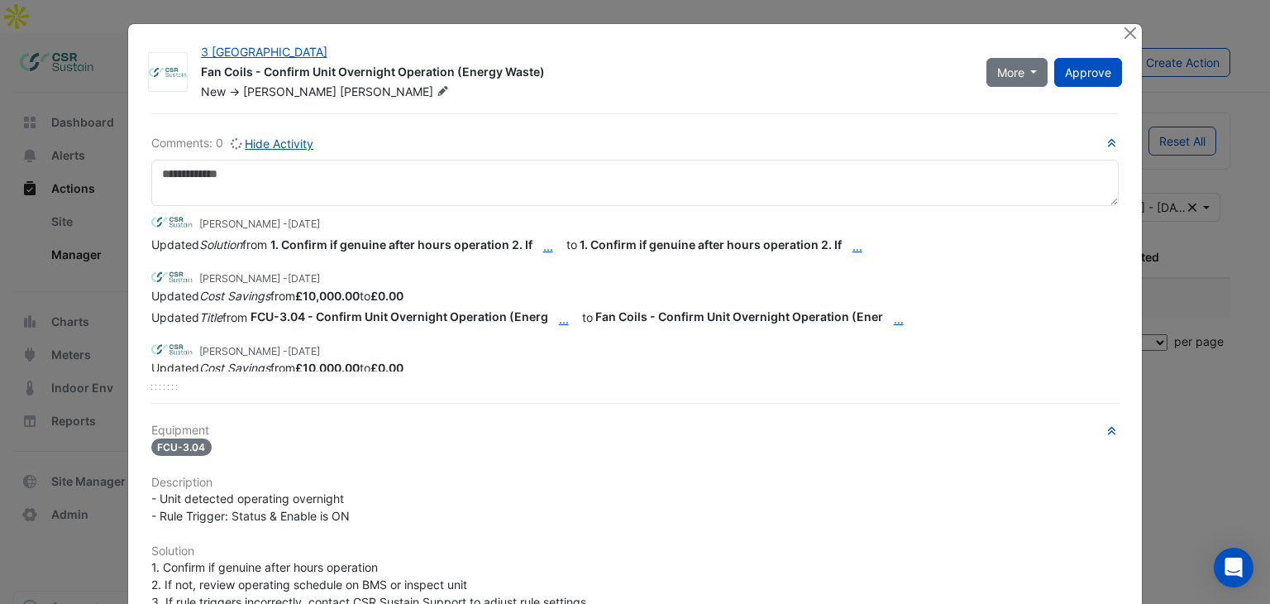
drag, startPoint x: 366, startPoint y: 229, endPoint x: 346, endPoint y: 140, distance: 91.5
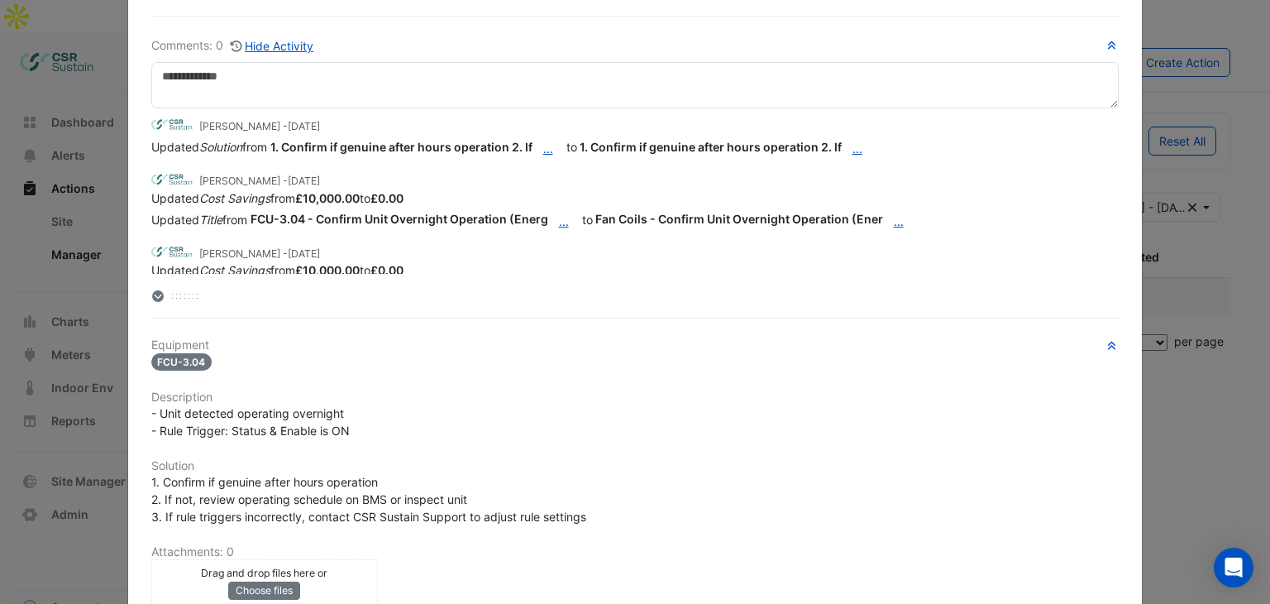
drag, startPoint x: 285, startPoint y: 444, endPoint x: 287, endPoint y: 457, distance: 13.3
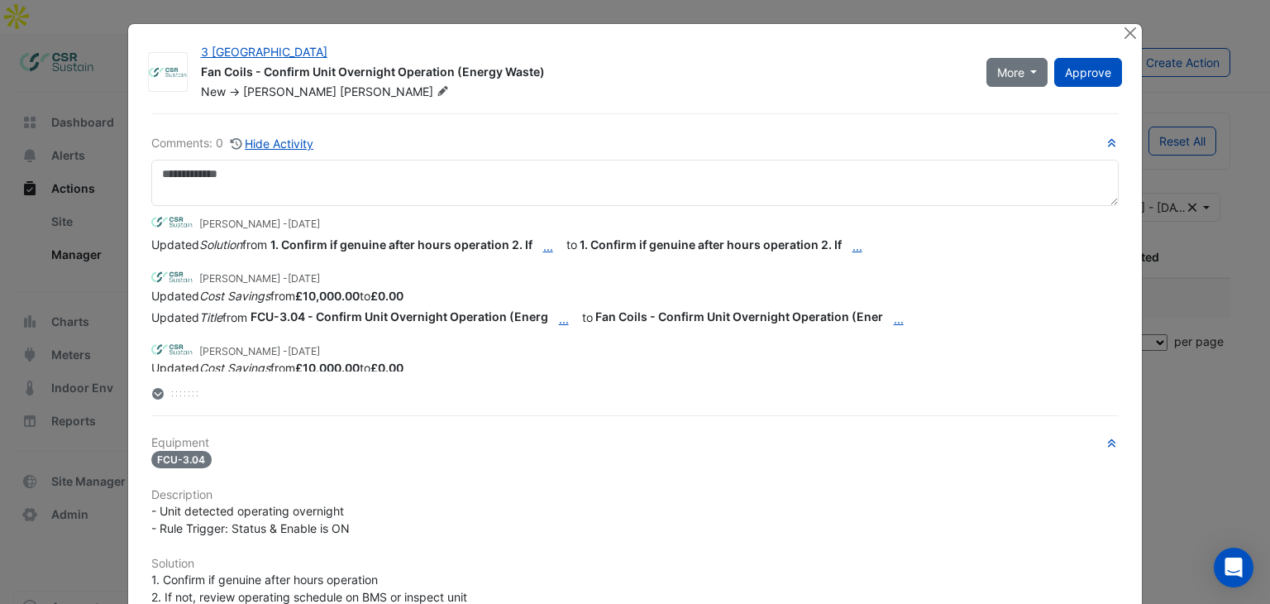
drag, startPoint x: 530, startPoint y: 229, endPoint x: 822, endPoint y: 51, distance: 341.8
click at [1126, 34] on button "Close" at bounding box center [1129, 32] width 17 height 17
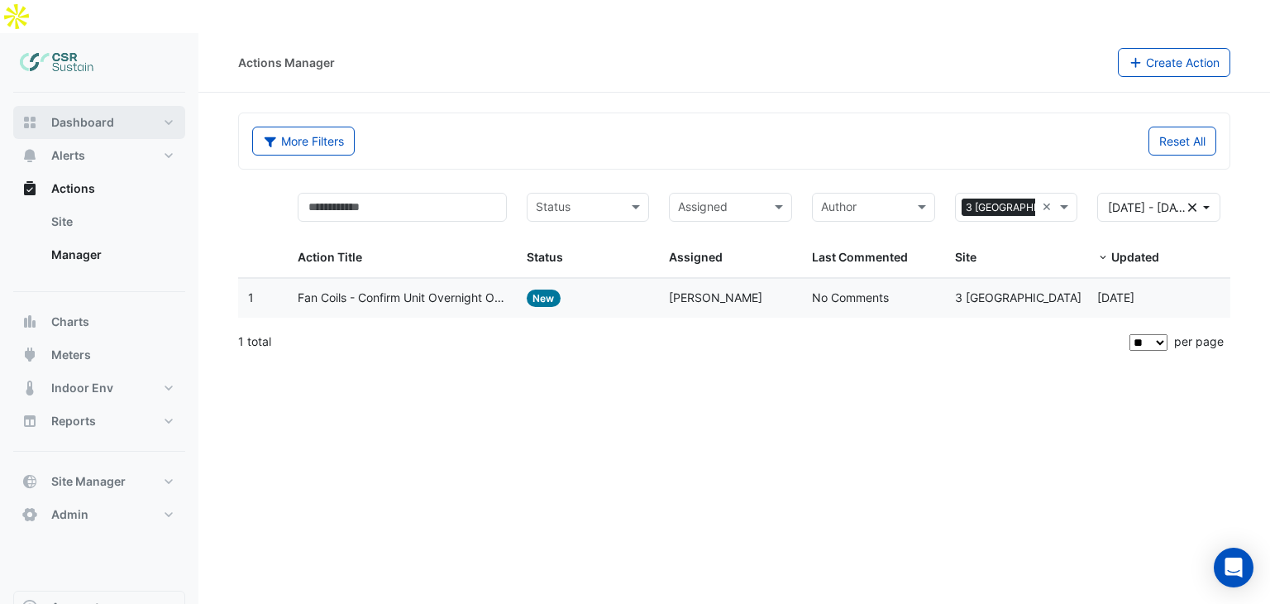
click at [98, 106] on button "Dashboard" at bounding box center [99, 122] width 172 height 33
select select "**"
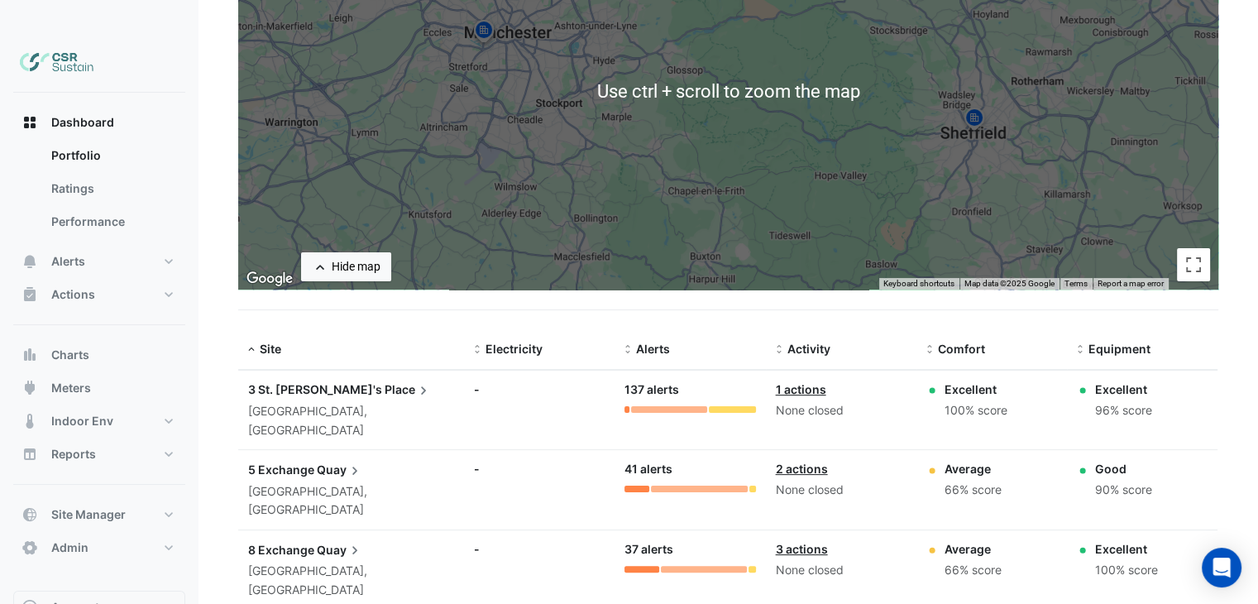
scroll to position [298, 0]
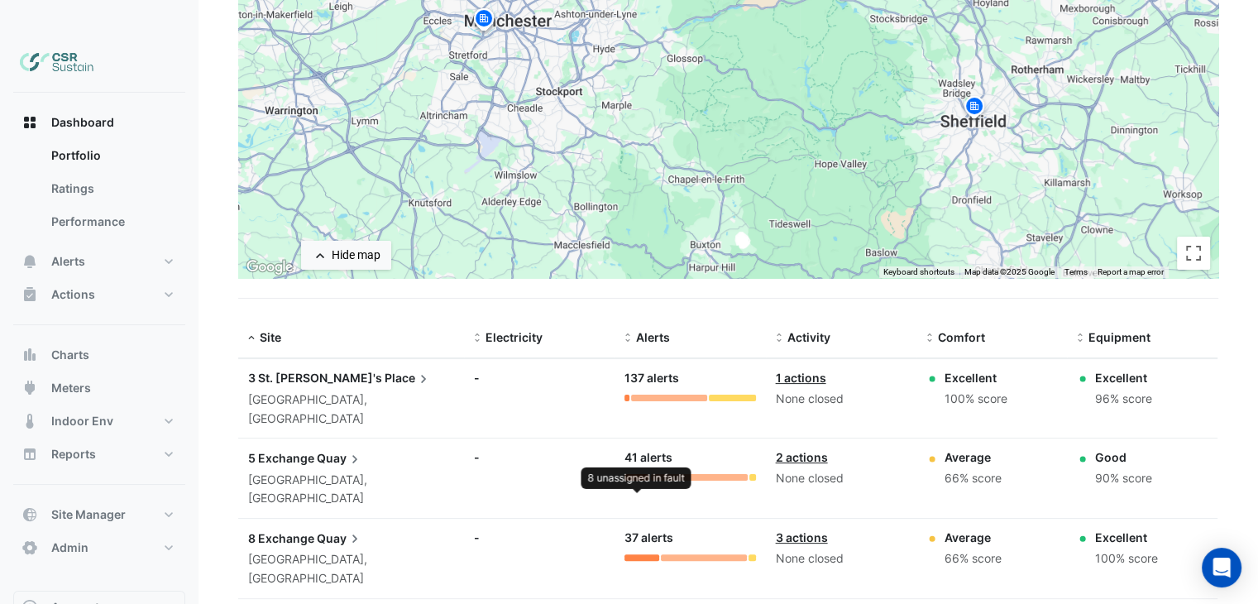
click at [637, 474] on div at bounding box center [636, 477] width 25 height 7
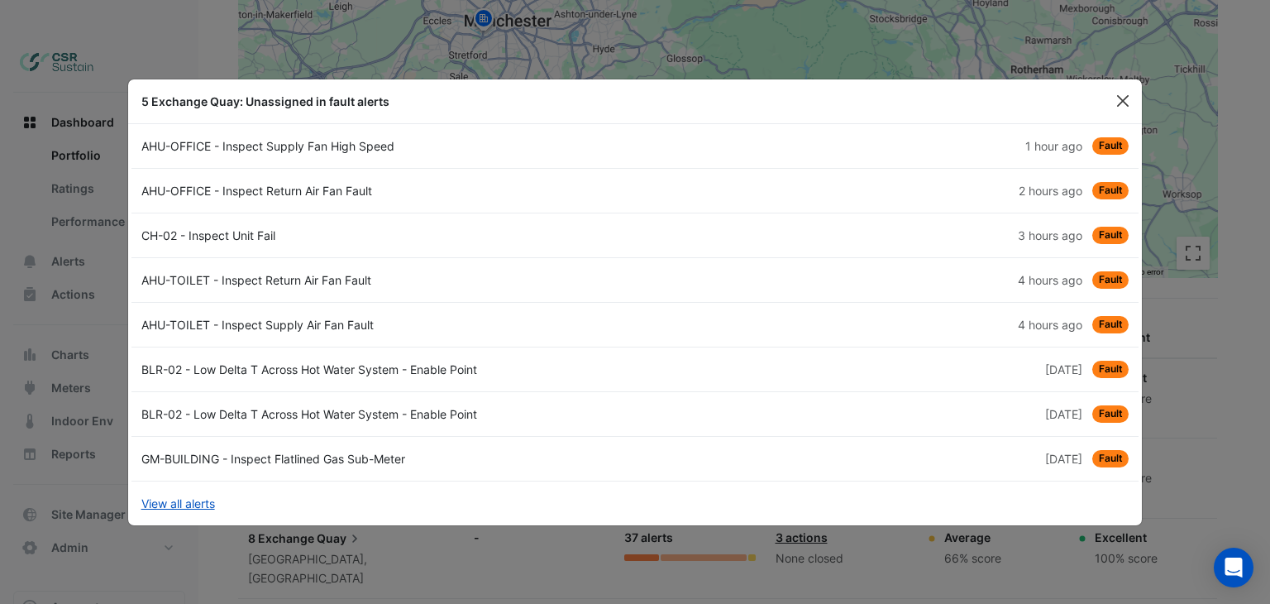
click at [1126, 103] on button "Close" at bounding box center [1123, 100] width 25 height 25
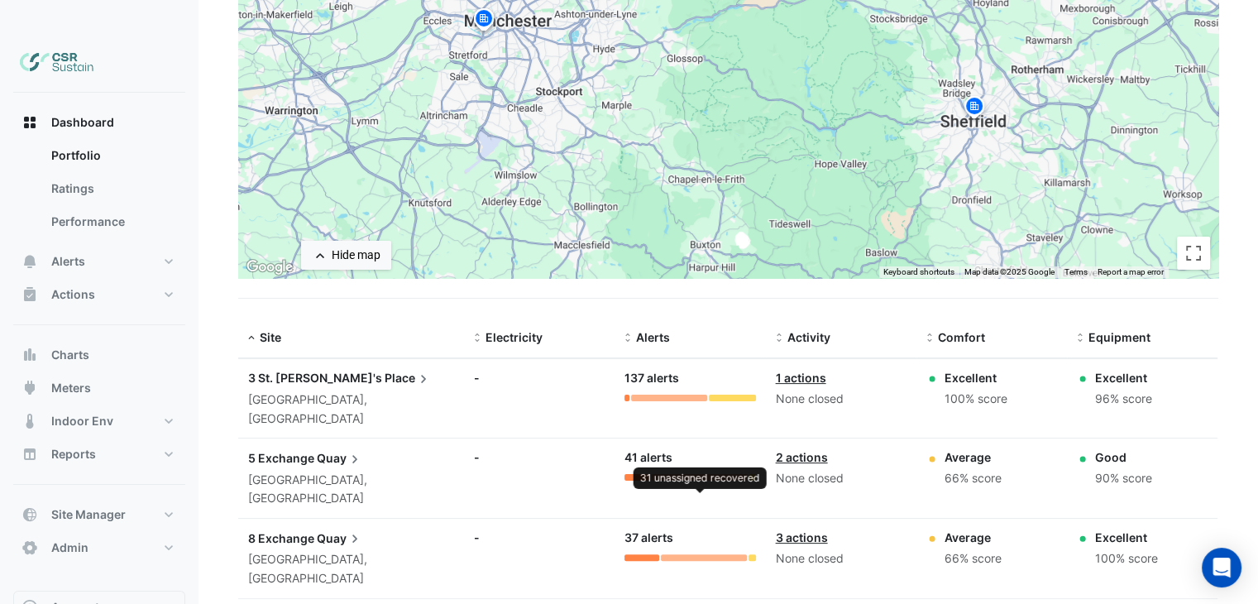
click at [667, 474] on div at bounding box center [699, 477] width 97 height 7
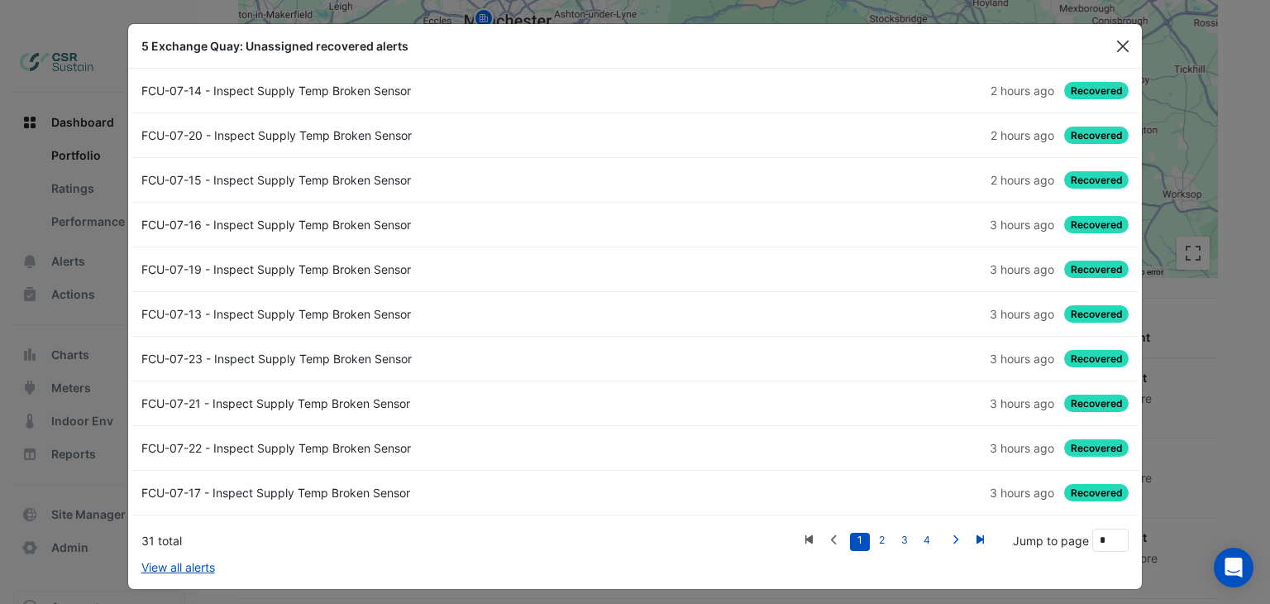
click at [1125, 44] on button "Close" at bounding box center [1123, 46] width 25 height 25
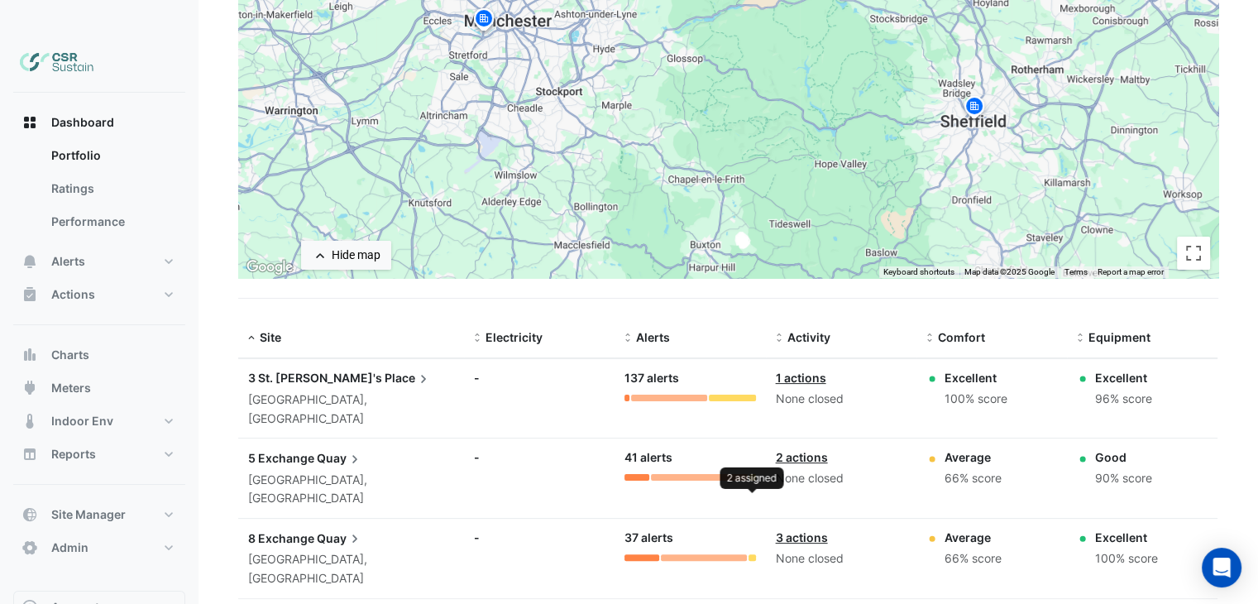
click at [754, 474] on div at bounding box center [752, 477] width 7 height 7
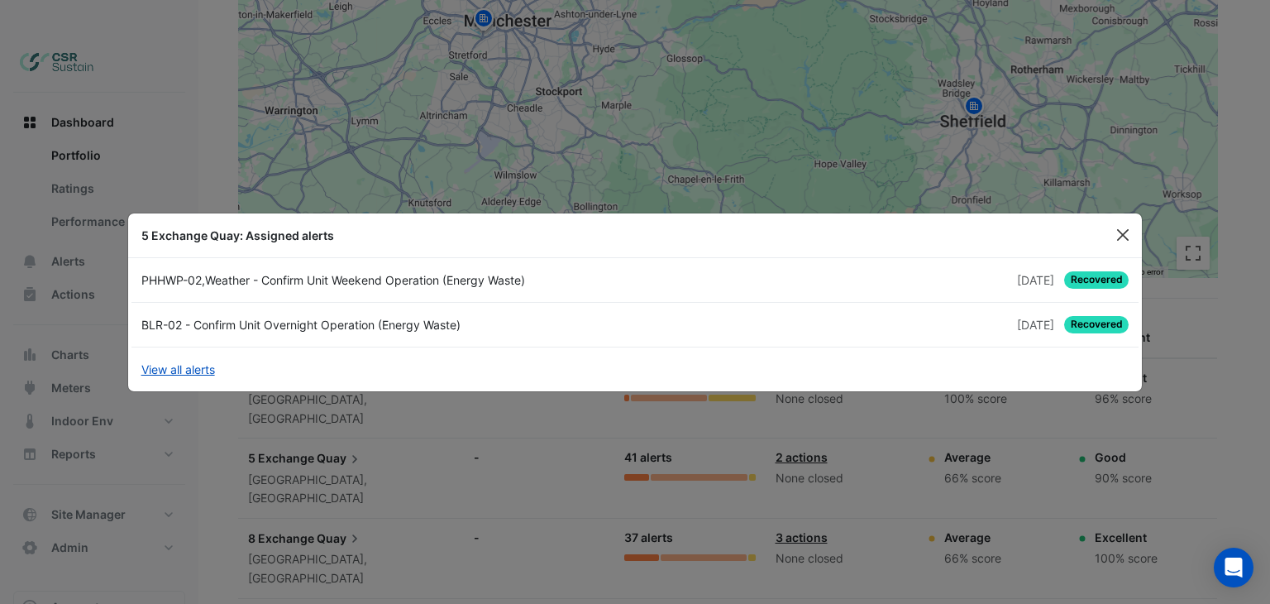
click at [1128, 239] on button "Close" at bounding box center [1123, 234] width 25 height 25
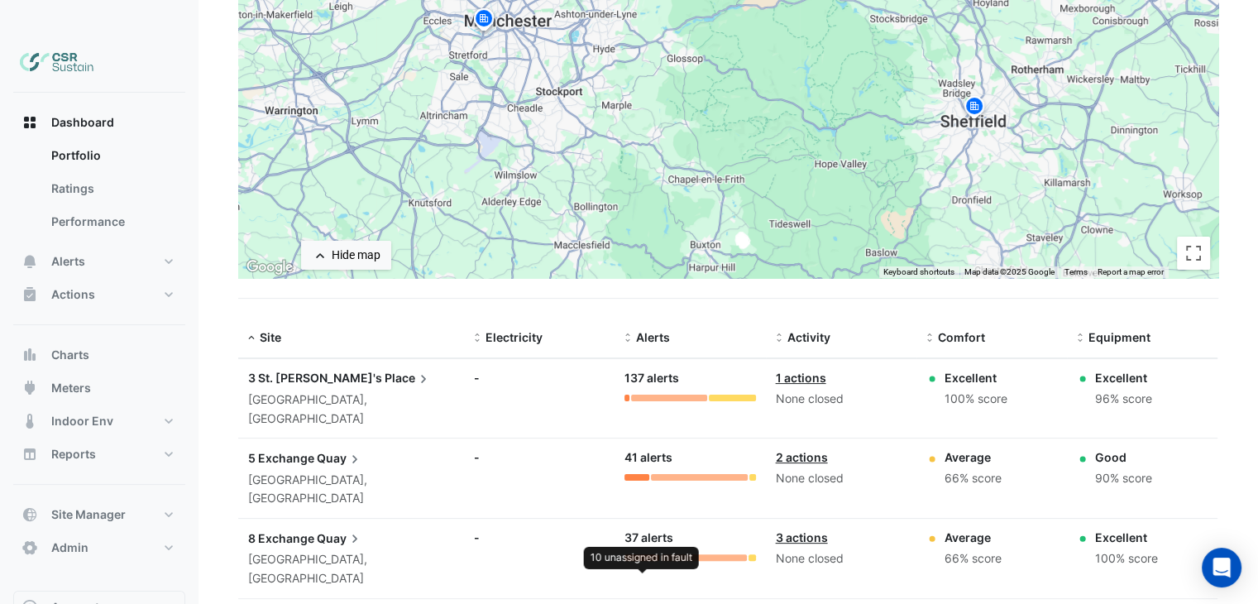
click at [637, 554] on div at bounding box center [641, 557] width 35 height 7
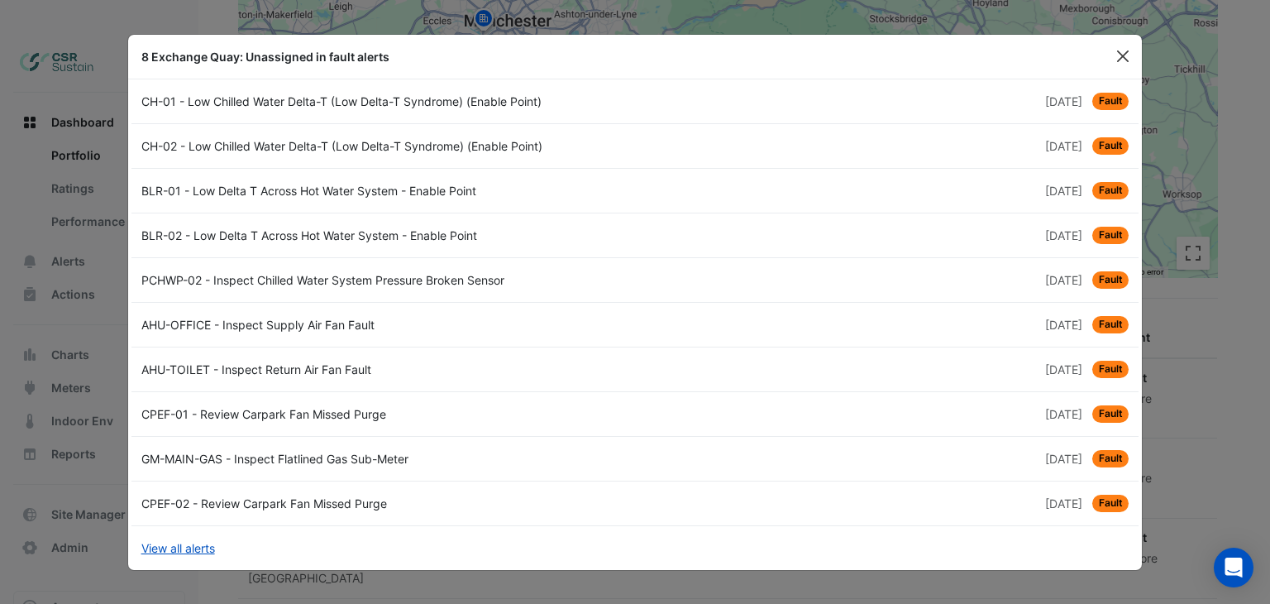
click at [1125, 54] on button "Close" at bounding box center [1123, 56] width 25 height 25
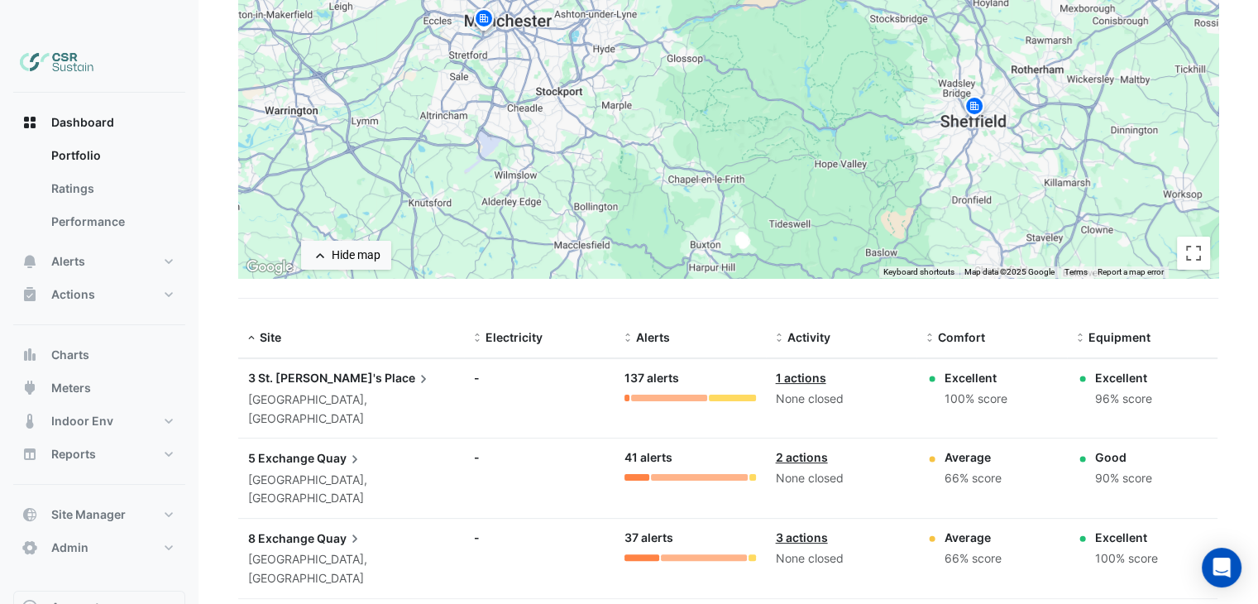
click at [700, 528] on div "Alerts: 37 alerts" at bounding box center [689, 544] width 131 height 32
click at [700, 554] on div at bounding box center [704, 557] width 86 height 7
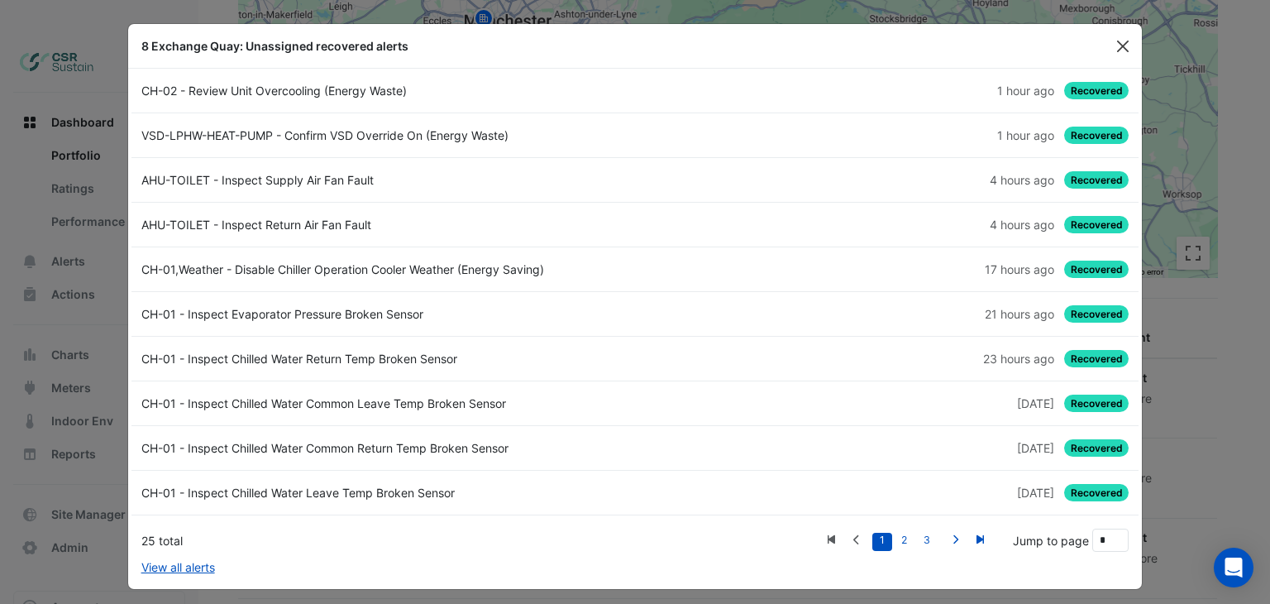
click at [1113, 45] on button "Close" at bounding box center [1123, 46] width 25 height 25
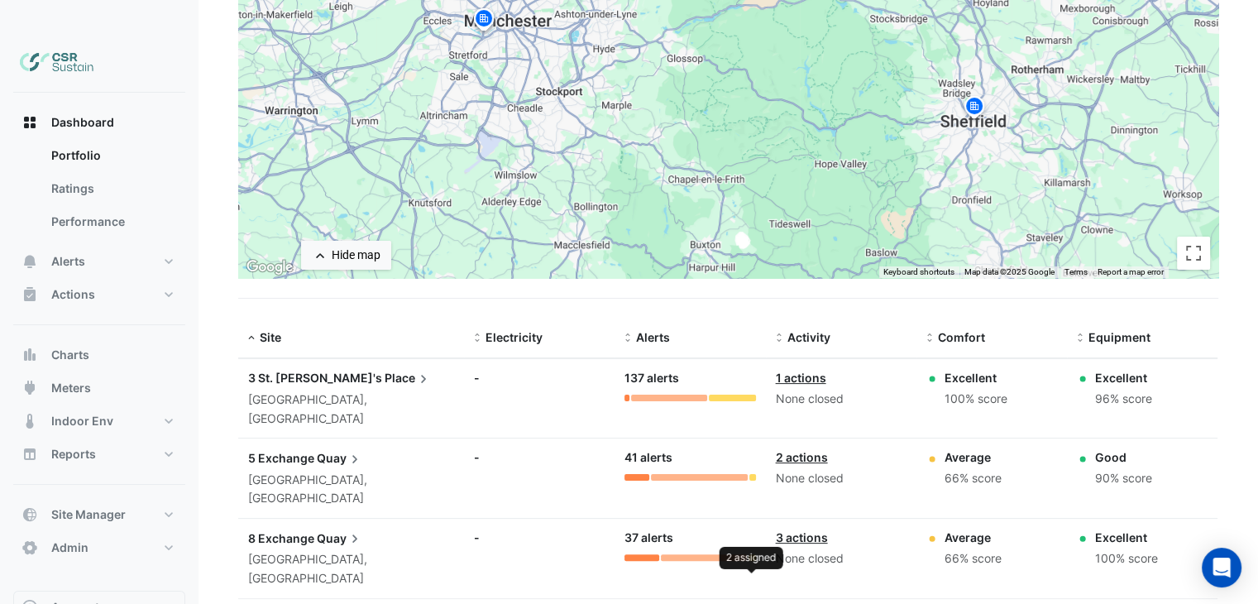
click at [754, 554] on div at bounding box center [751, 557] width 7 height 7
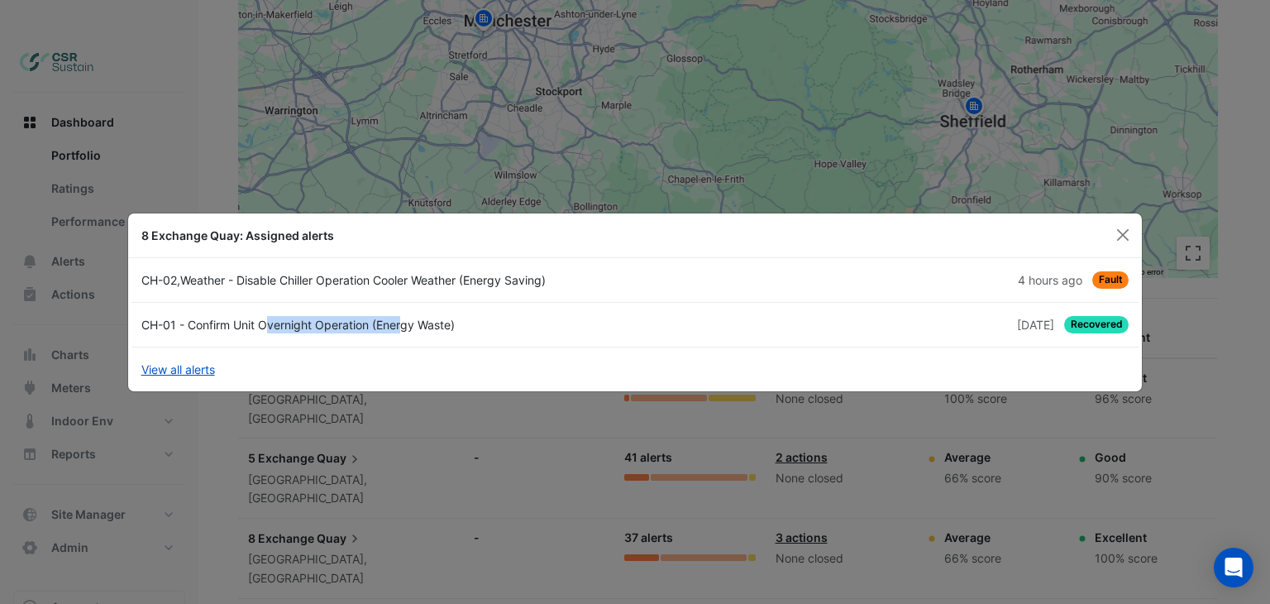
drag, startPoint x: 206, startPoint y: 328, endPoint x: 347, endPoint y: 327, distance: 141.4
click at [347, 327] on div "CH-01 - Confirm Unit Overnight Operation (Energy Waste)" at bounding box center [383, 324] width 504 height 17
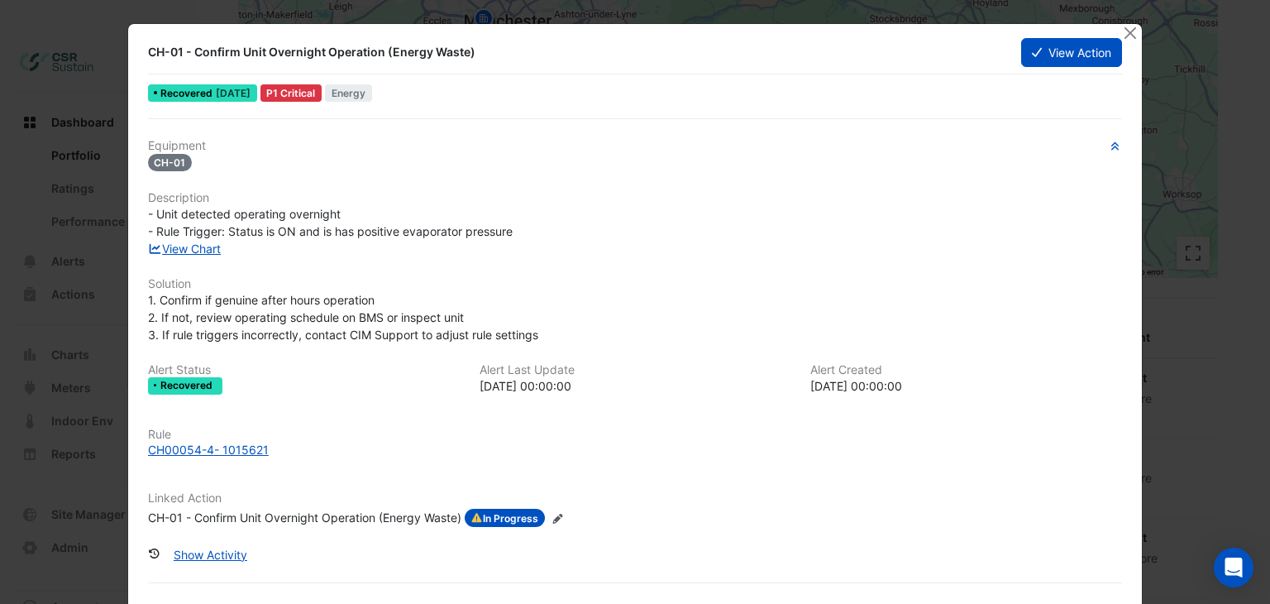
drag, startPoint x: 1121, startPoint y: 31, endPoint x: 1127, endPoint y: 39, distance: 10.1
click at [1121, 31] on button "Close" at bounding box center [1129, 32] width 17 height 17
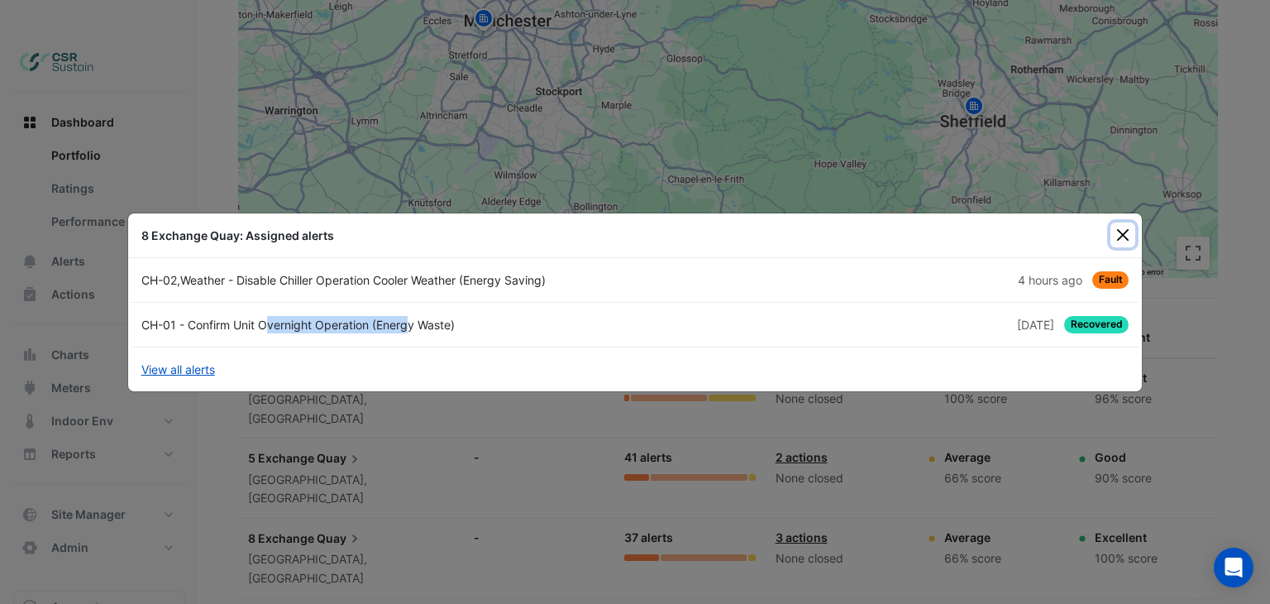
click at [1124, 237] on button "Close" at bounding box center [1123, 234] width 25 height 25
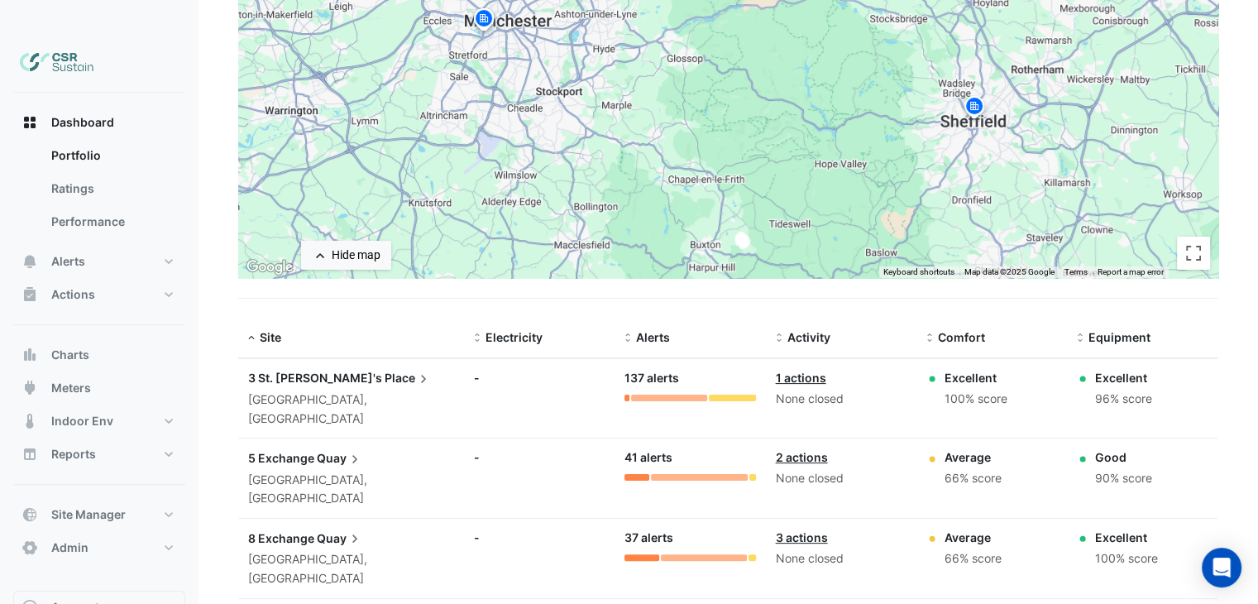
drag, startPoint x: 793, startPoint y: 364, endPoint x: 842, endPoint y: 363, distance: 48.8
click at [849, 390] on div "None closed" at bounding box center [841, 399] width 131 height 19
click at [842, 390] on div "None closed" at bounding box center [841, 399] width 131 height 19
click at [816, 549] on div "None closed" at bounding box center [841, 558] width 131 height 19
click at [972, 390] on div "100% score" at bounding box center [975, 399] width 63 height 19
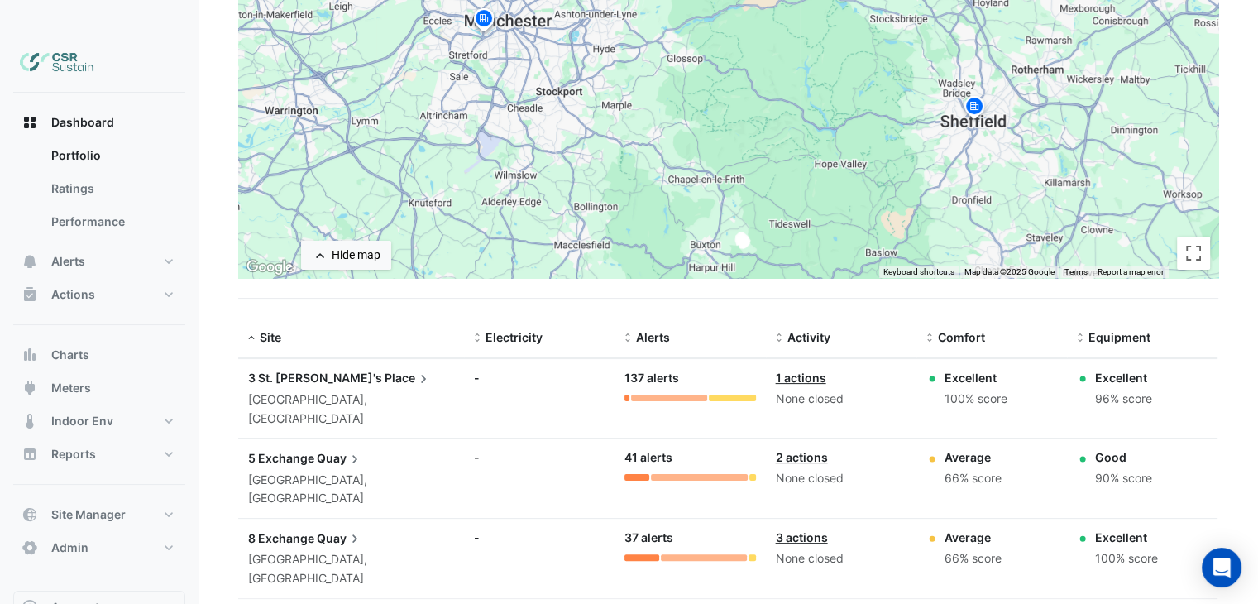
click at [966, 369] on div "Excellent" at bounding box center [975, 377] width 63 height 17
click at [409, 438] on datatable-body-cell "Site: 5 Exchange Quay Salford, England" at bounding box center [351, 477] width 226 height 79
click at [328, 390] on div "Sheffield, England" at bounding box center [351, 409] width 206 height 38
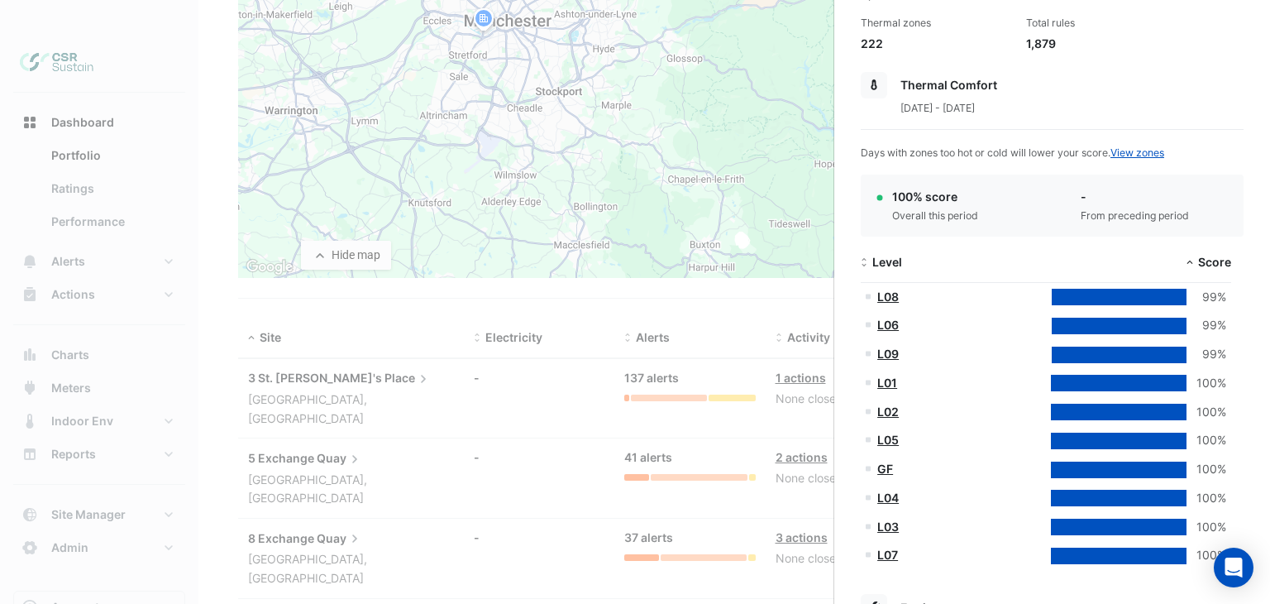
scroll to position [248, 0]
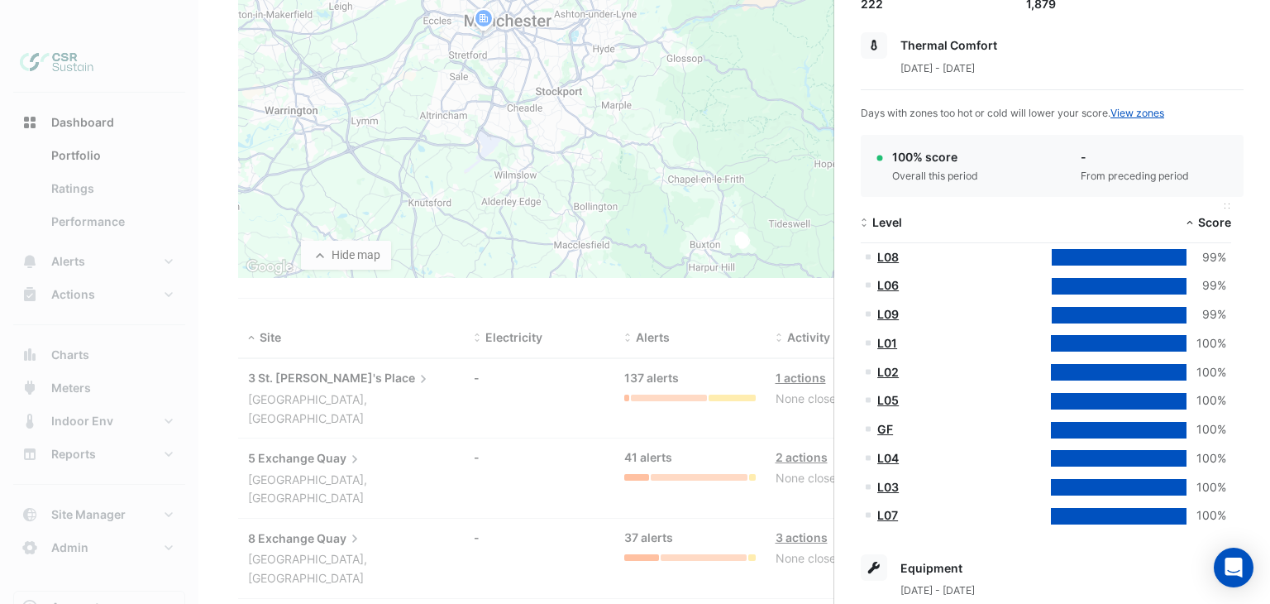
click at [1191, 218] on span at bounding box center [1190, 223] width 12 height 13
click at [1195, 217] on span at bounding box center [1190, 223] width 12 height 13
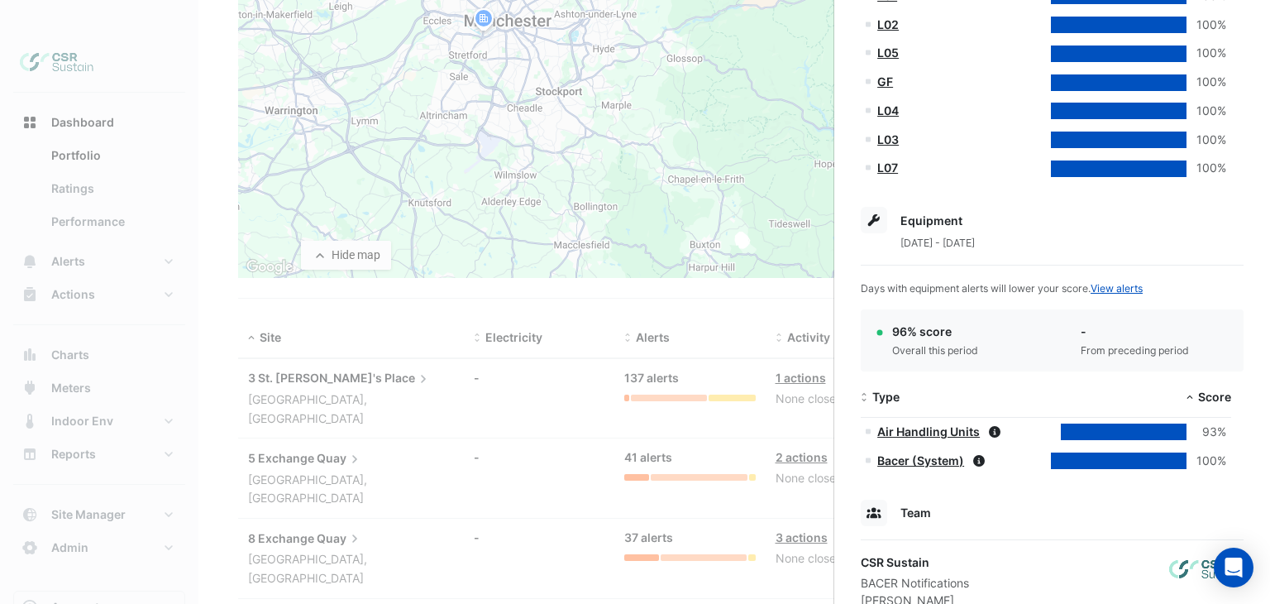
scroll to position [662, 0]
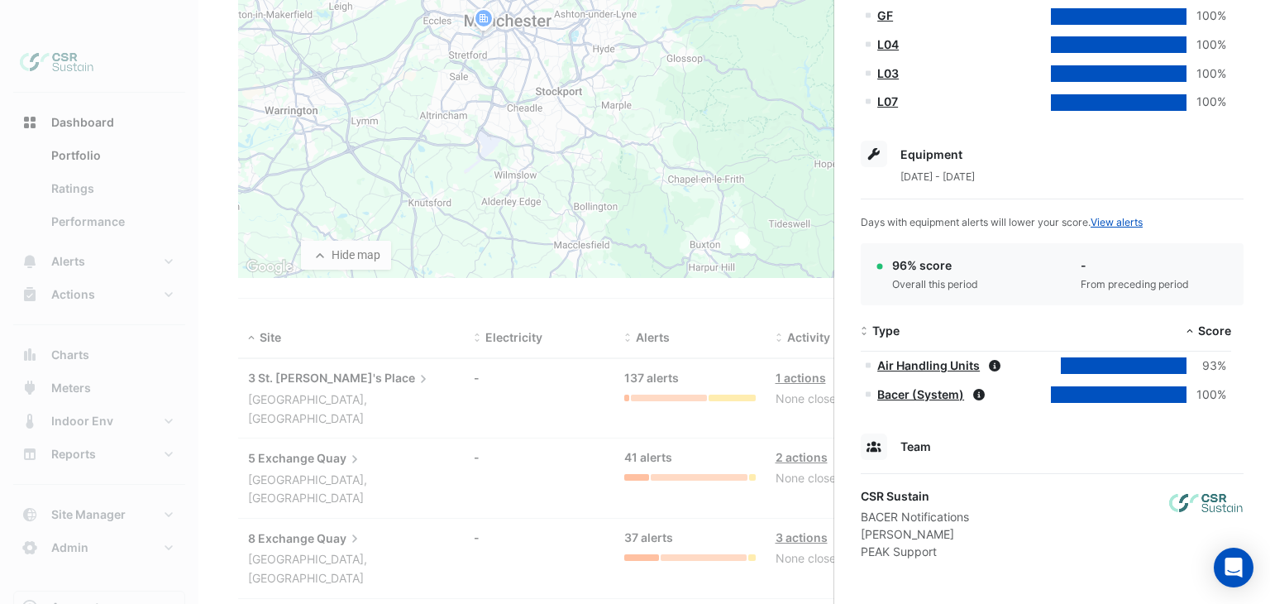
click at [681, 427] on ngb-offcanvas-backdrop at bounding box center [635, 302] width 1270 height 604
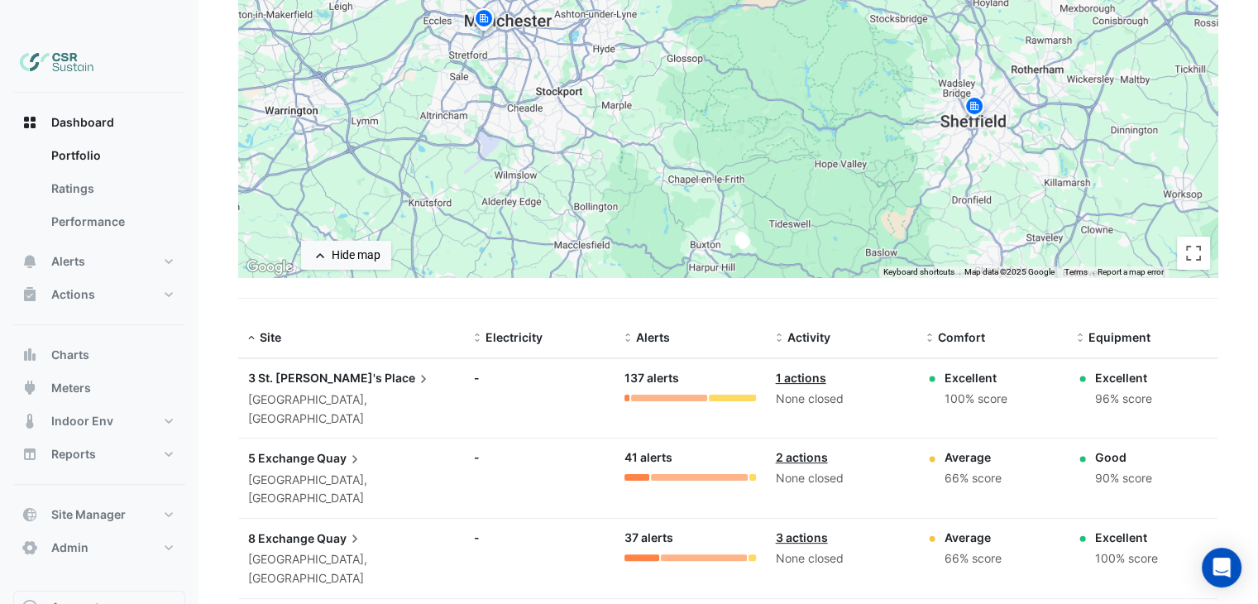
click at [343, 448] on span "Quay" at bounding box center [340, 457] width 46 height 18
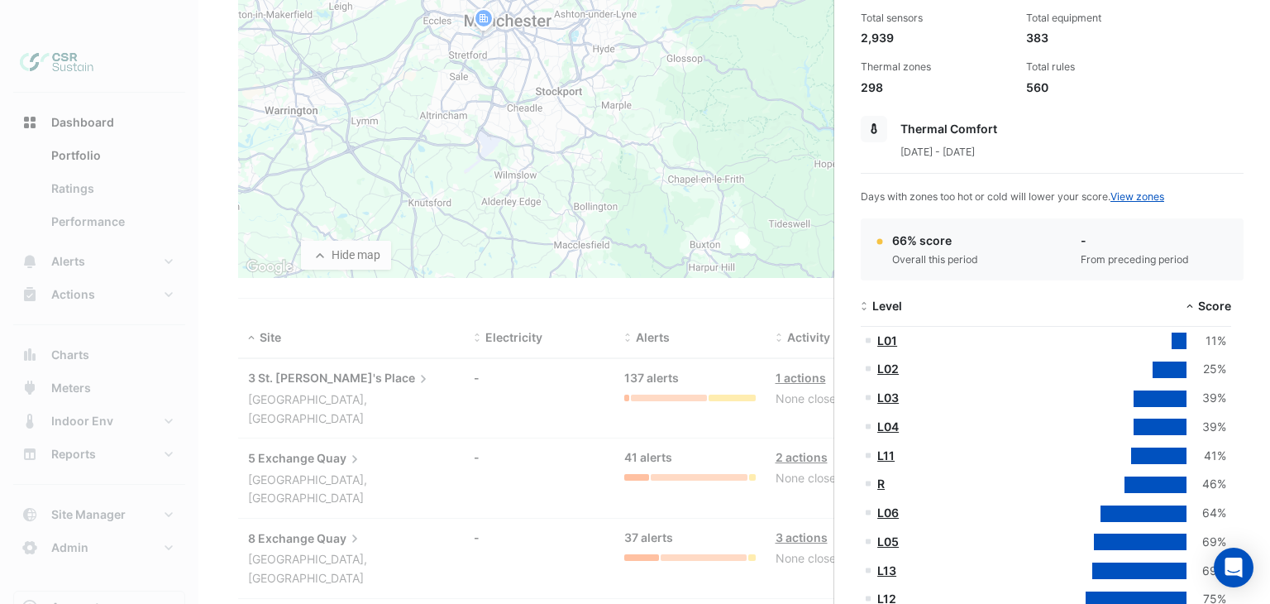
scroll to position [165, 0]
click at [893, 342] on link "L01" at bounding box center [887, 339] width 20 height 14
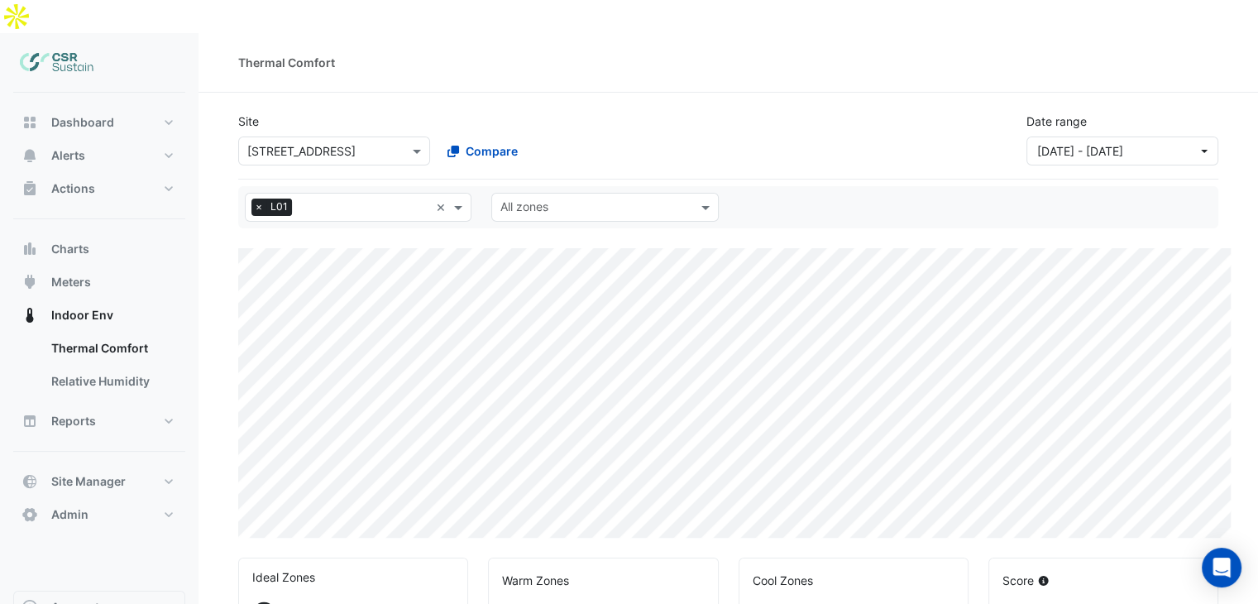
select select "**"
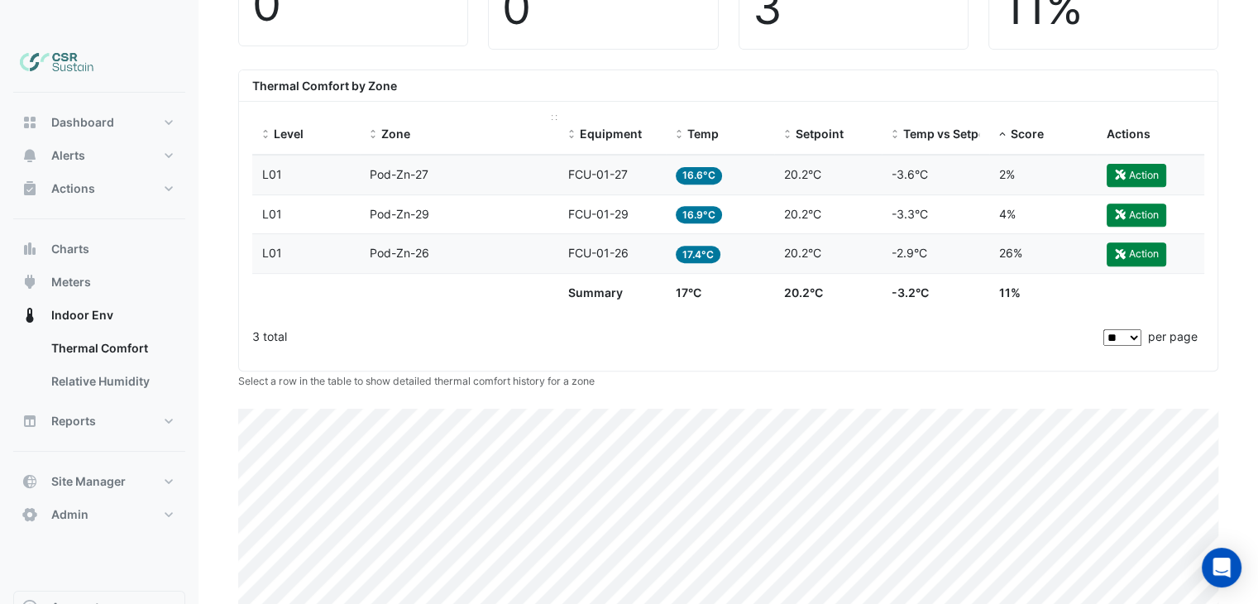
scroll to position [496, 0]
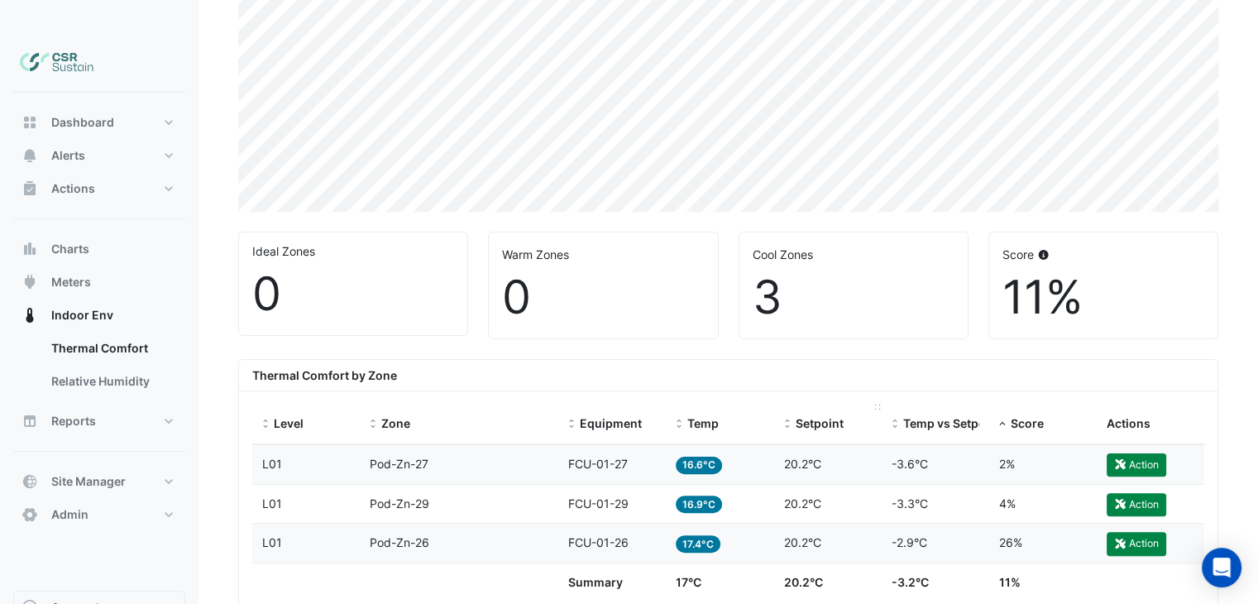
drag, startPoint x: 894, startPoint y: 398, endPoint x: 834, endPoint y: 295, distance: 119.0
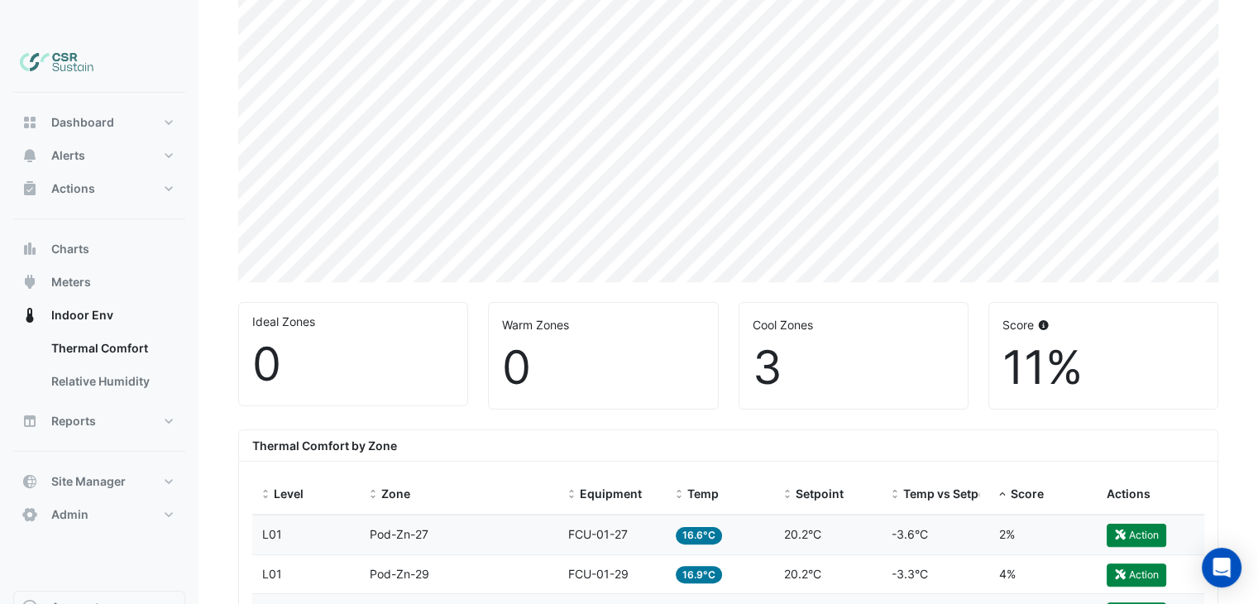
select select "**"
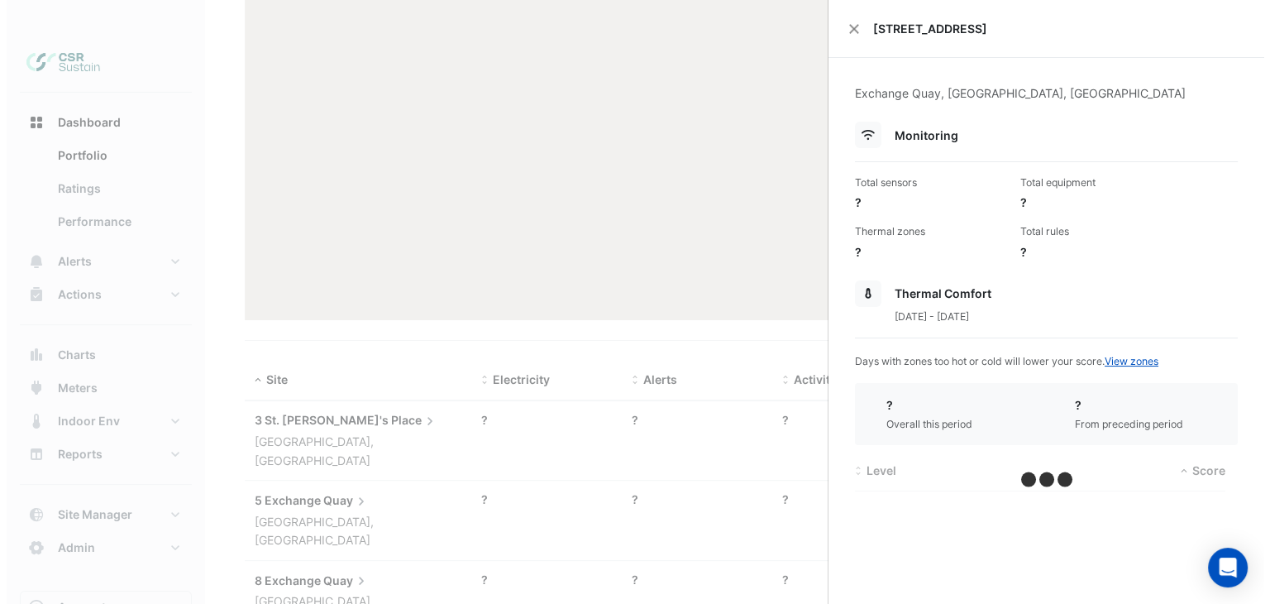
scroll to position [285, 0]
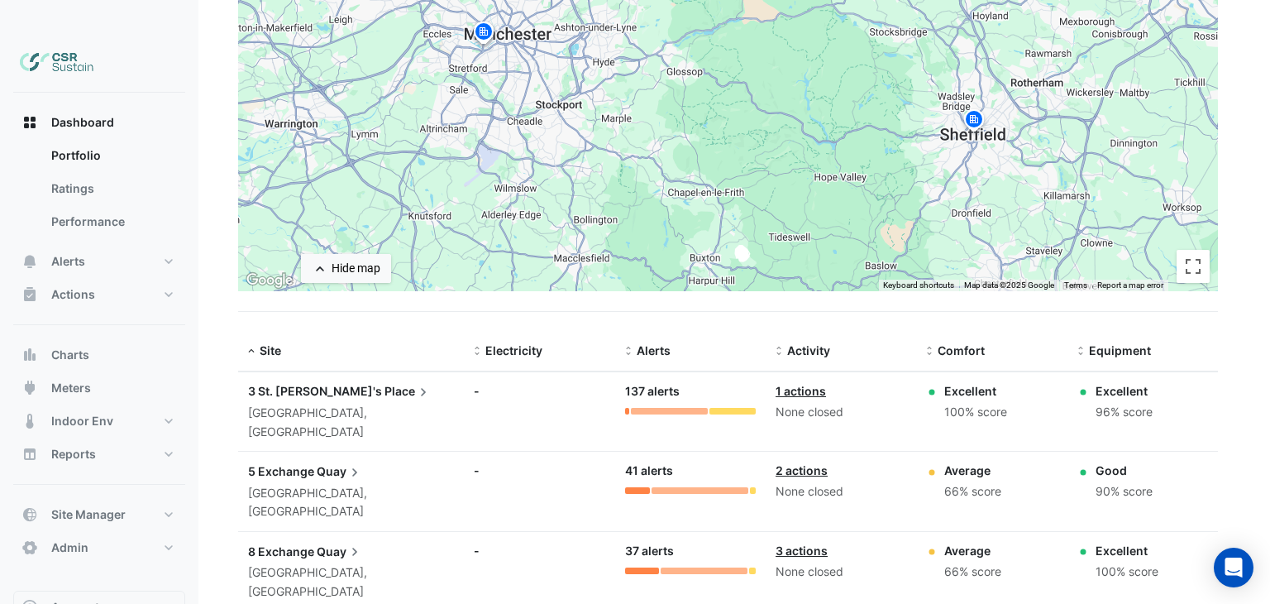
drag, startPoint x: 743, startPoint y: 413, endPoint x: 921, endPoint y: 85, distance: 373.1
click at [744, 412] on ngb-offcanvas-backdrop at bounding box center [635, 302] width 1270 height 604
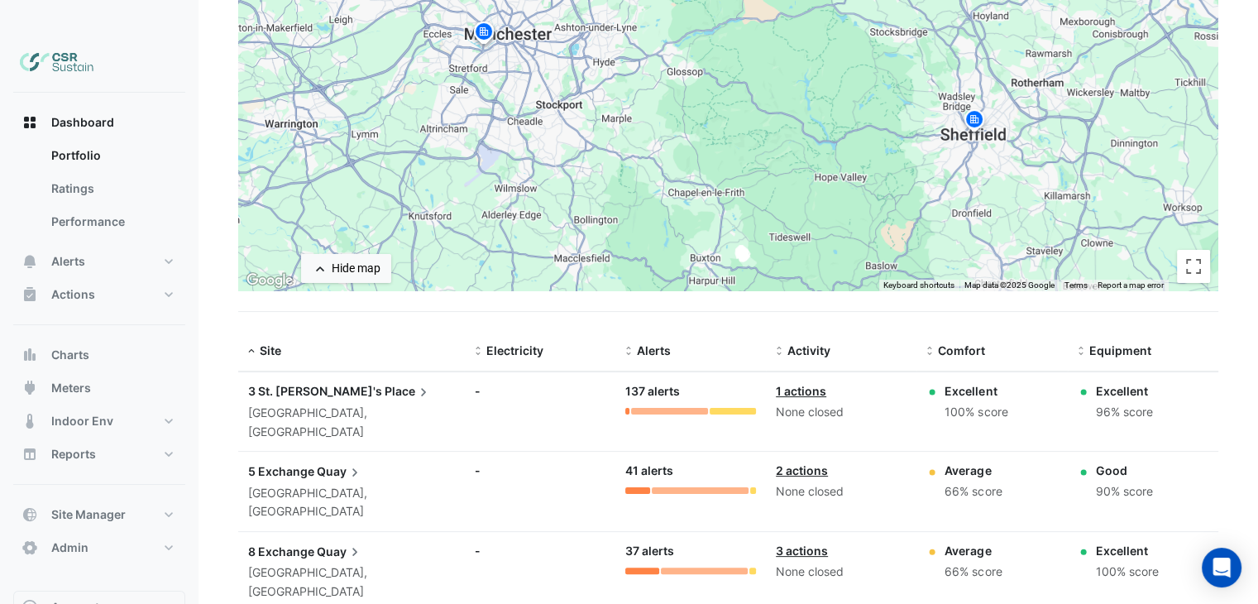
click at [385, 382] on span "Place" at bounding box center [408, 391] width 47 height 18
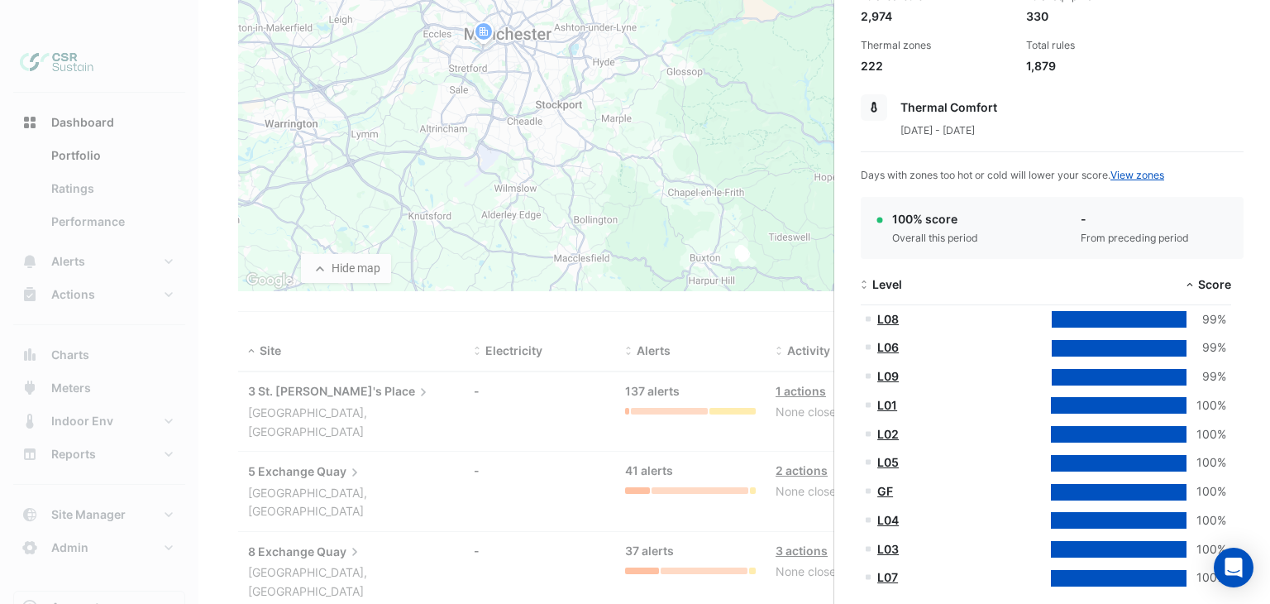
scroll to position [248, 0]
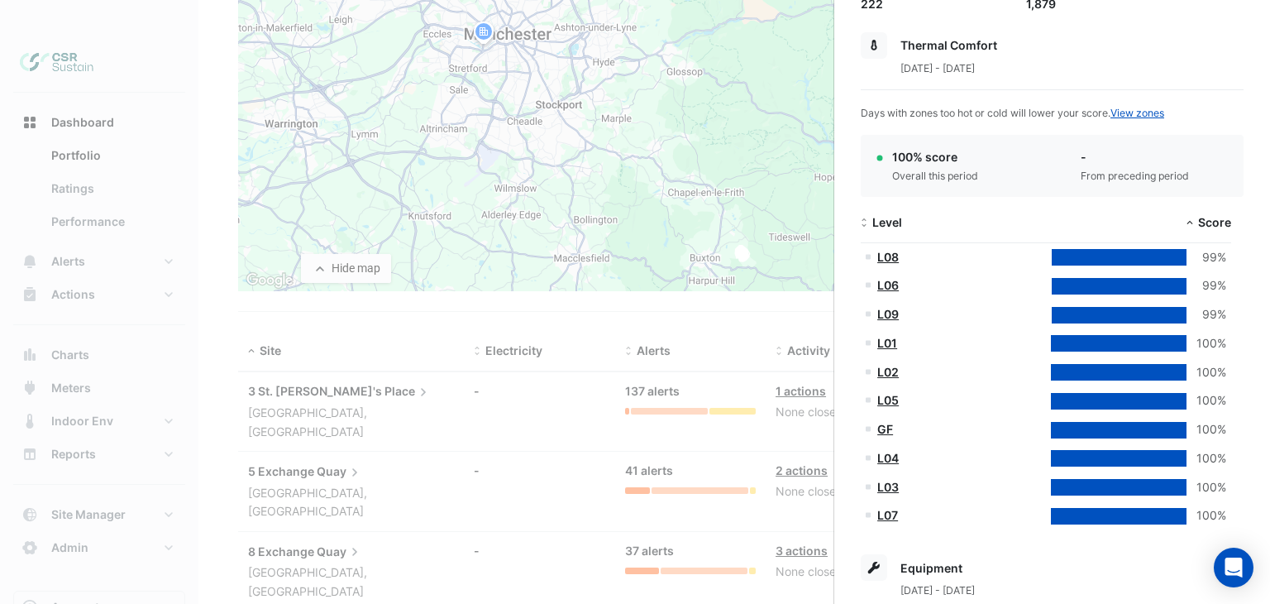
drag, startPoint x: 891, startPoint y: 256, endPoint x: 971, endPoint y: 294, distance: 88.8
click at [891, 256] on link "L08" at bounding box center [888, 257] width 22 height 14
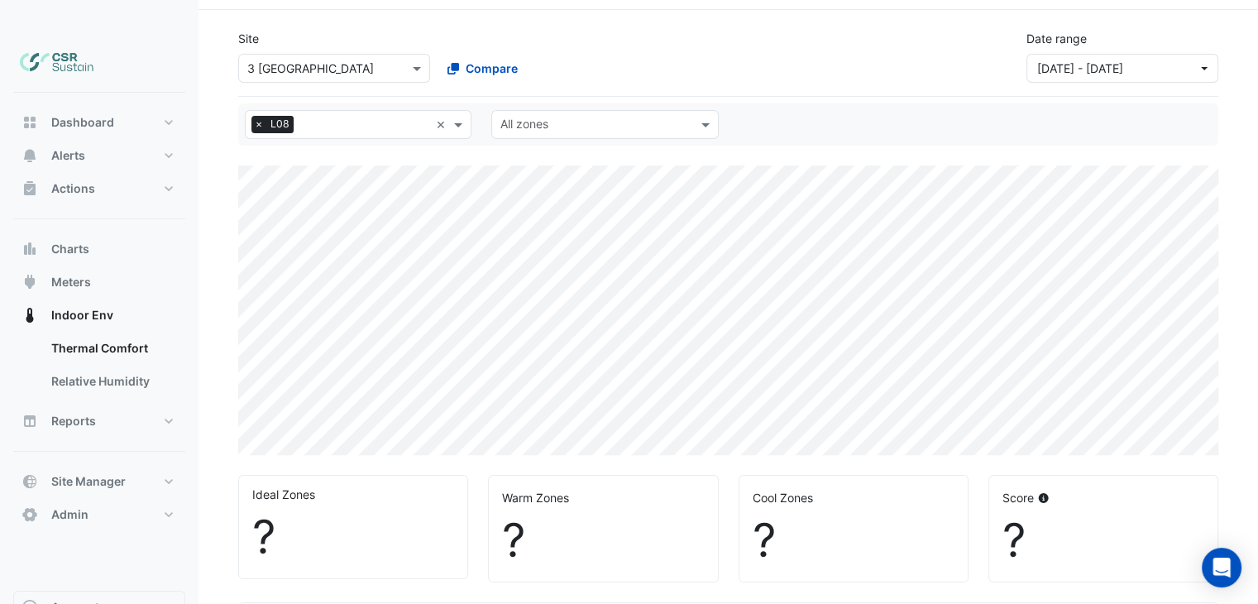
select select "**"
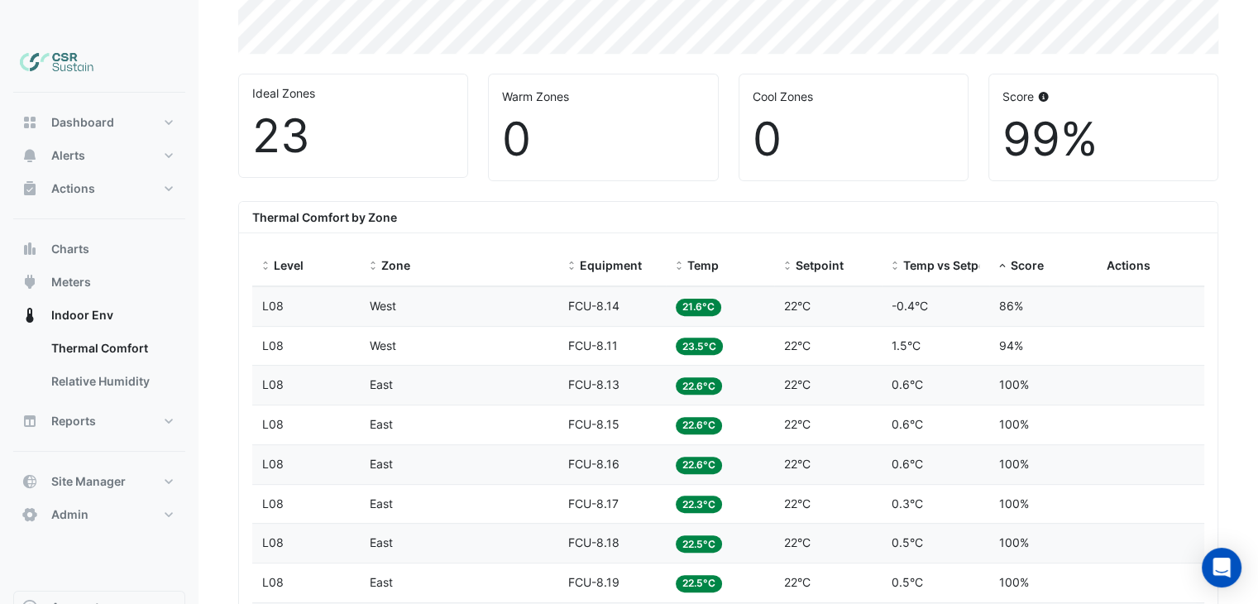
scroll to position [143, 0]
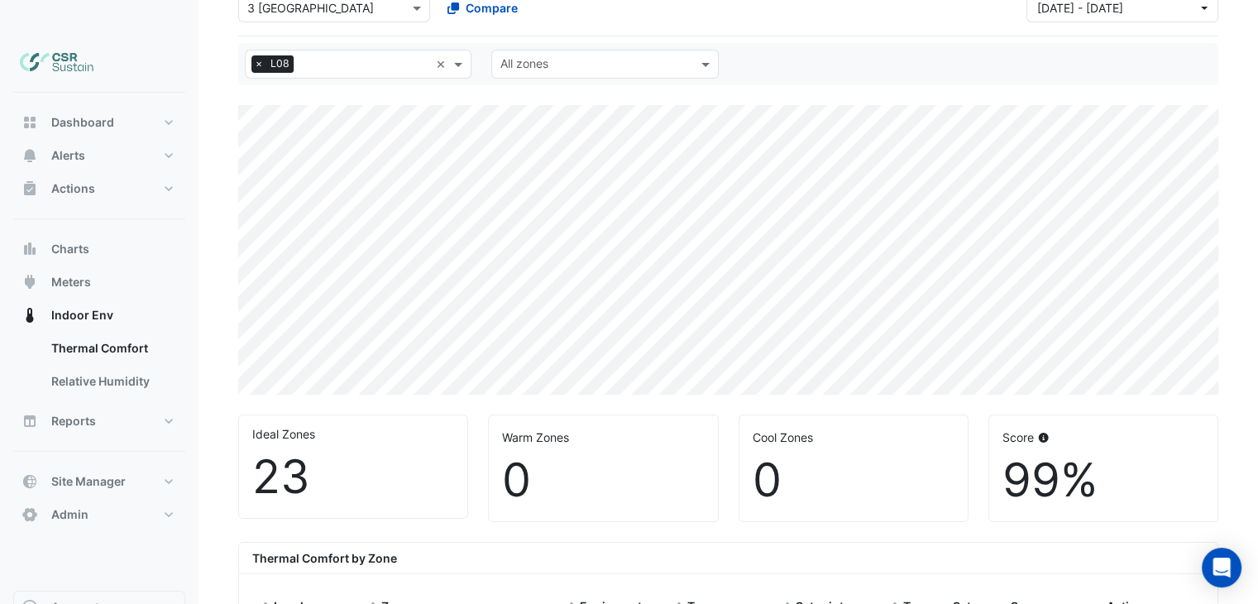
select select "**"
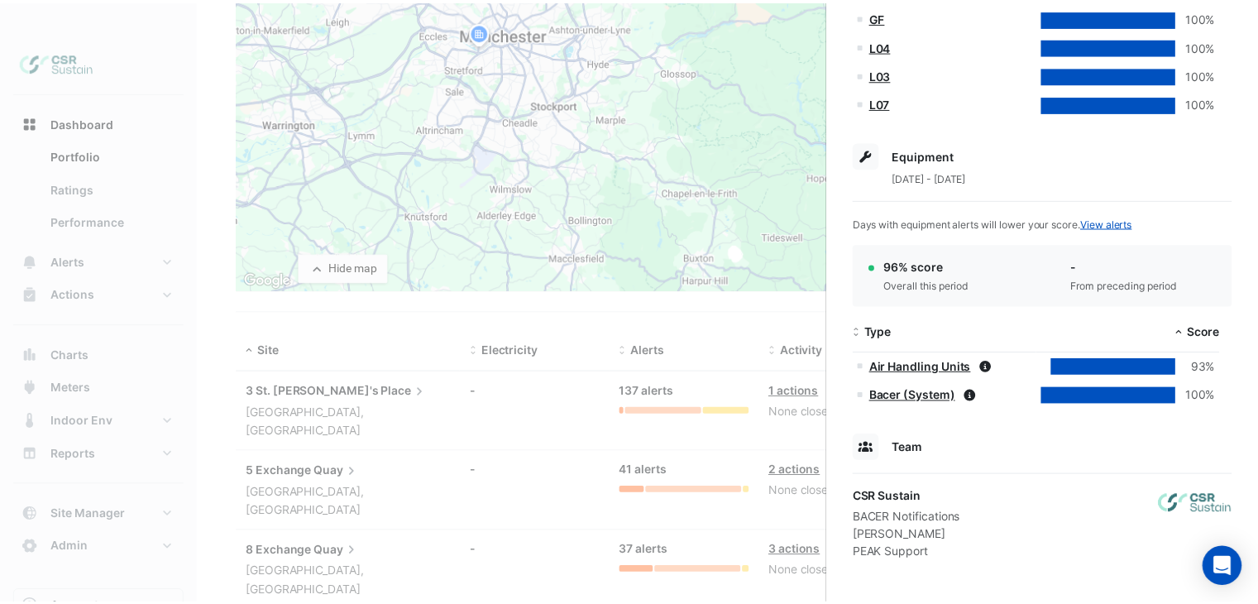
scroll to position [662, 0]
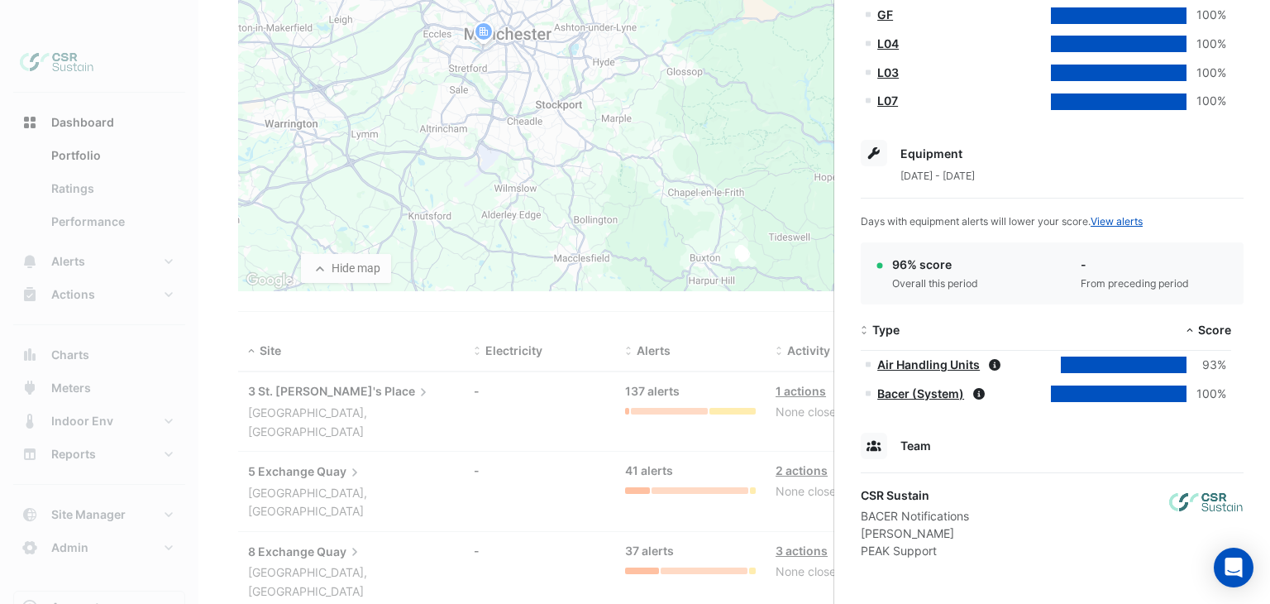
click at [1166, 368] on div at bounding box center [1124, 364] width 126 height 17
drag, startPoint x: 994, startPoint y: 365, endPoint x: 989, endPoint y: 392, distance: 27.7
click at [993, 366] on icon at bounding box center [995, 365] width 12 height 12
click at [646, 428] on ngb-offcanvas-backdrop at bounding box center [635, 302] width 1270 height 604
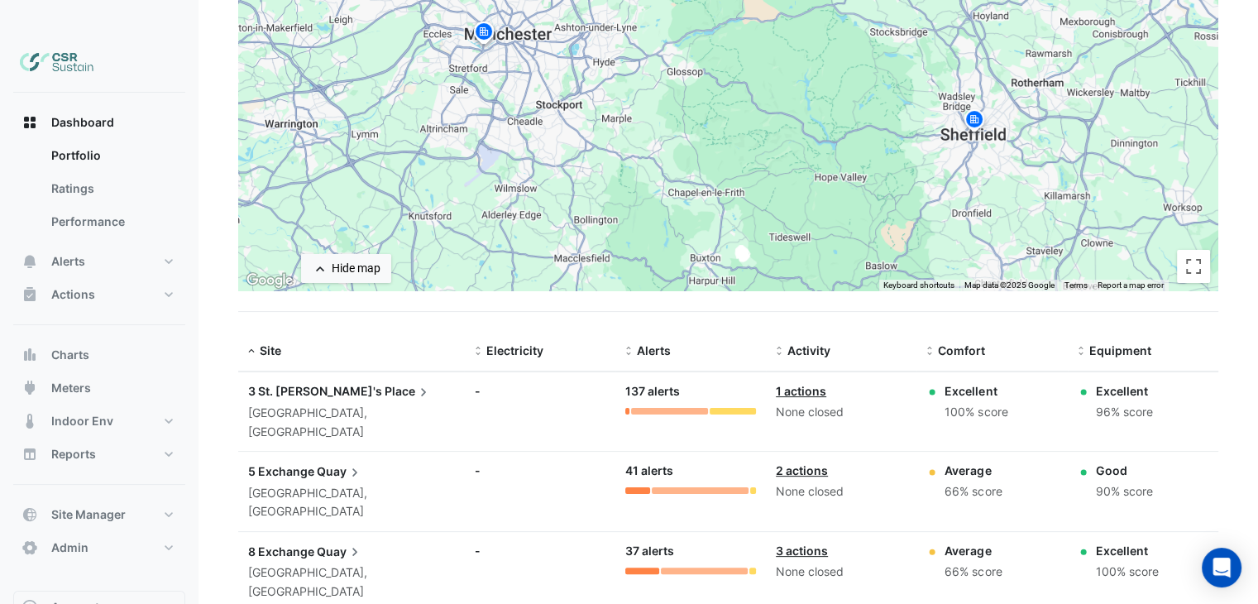
drag, startPoint x: 946, startPoint y: 375, endPoint x: 999, endPoint y: 380, distance: 53.2
click at [1002, 403] on div "100% score" at bounding box center [975, 412] width 63 height 19
click at [999, 403] on div "100% score" at bounding box center [975, 412] width 63 height 19
click at [1124, 382] on div "Excellent" at bounding box center [1124, 390] width 57 height 17
click at [1133, 388] on datatable-body-cell "Equipment: Excellent 96% score" at bounding box center [1143, 411] width 151 height 79
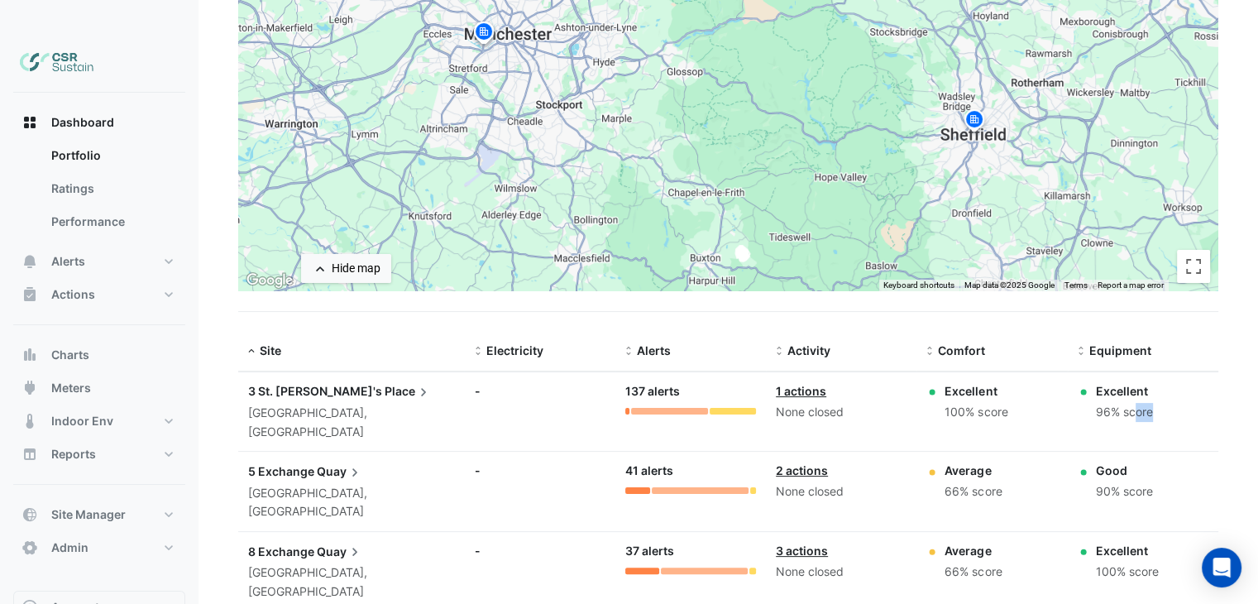
drag, startPoint x: 1136, startPoint y: 381, endPoint x: 1118, endPoint y: 385, distance: 17.9
click at [1118, 403] on div "96% score" at bounding box center [1124, 412] width 57 height 19
click at [1102, 403] on div "96% score" at bounding box center [1124, 412] width 57 height 19
drag, startPoint x: 1096, startPoint y: 380, endPoint x: 1117, endPoint y: 377, distance: 21.6
click at [1117, 403] on div "96% score" at bounding box center [1124, 412] width 57 height 19
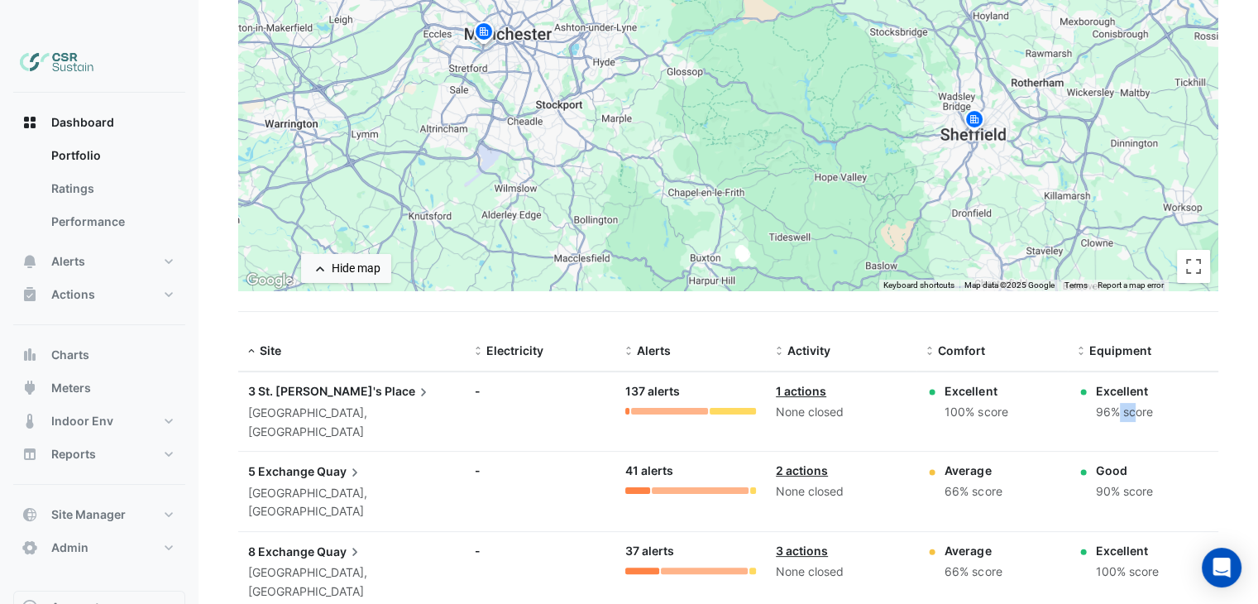
click at [1108, 403] on div "96% score" at bounding box center [1124, 412] width 57 height 19
click at [1103, 403] on div "96% score" at bounding box center [1124, 412] width 57 height 19
click at [1106, 482] on div "90% score" at bounding box center [1124, 491] width 57 height 19
drag, startPoint x: 1121, startPoint y: 504, endPoint x: 1113, endPoint y: 503, distance: 8.3
click at [1113, 562] on div "100% score" at bounding box center [1127, 571] width 63 height 19
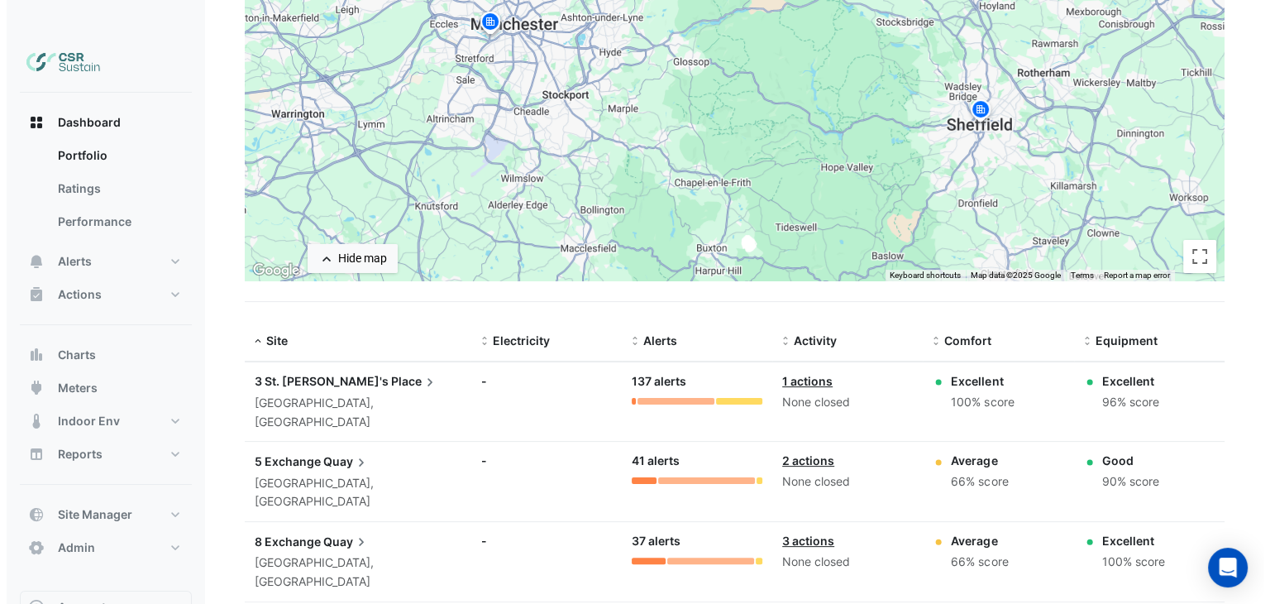
scroll to position [298, 0]
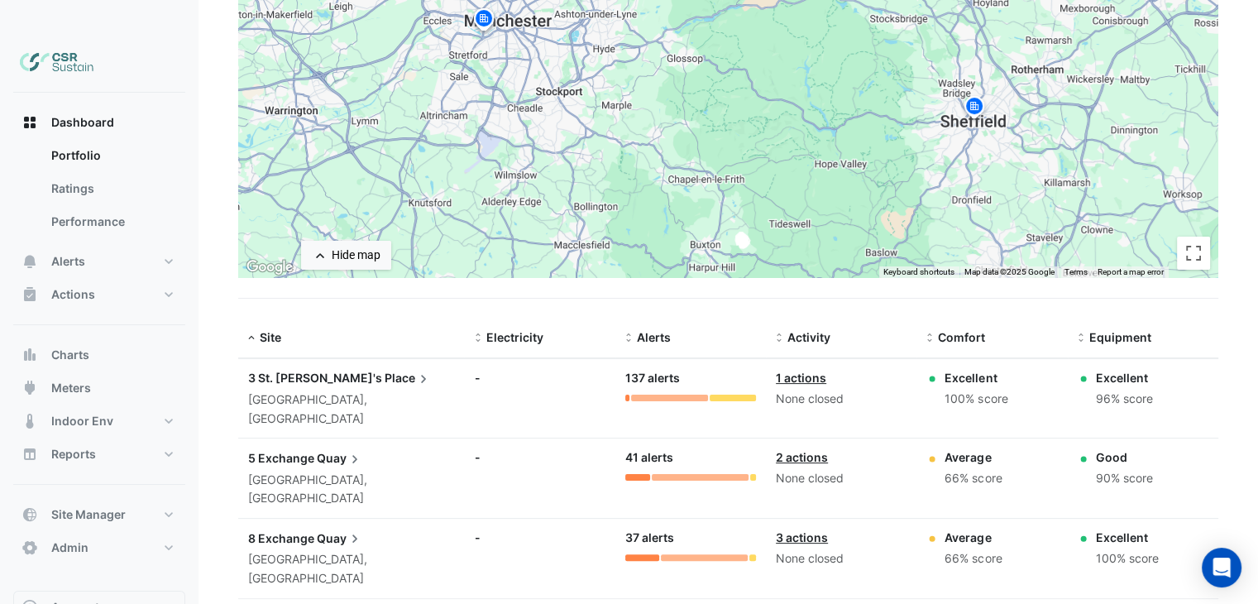
drag, startPoint x: 364, startPoint y: 474, endPoint x: 356, endPoint y: 515, distance: 42.2
click at [318, 528] on span "Quay" at bounding box center [340, 537] width 46 height 18
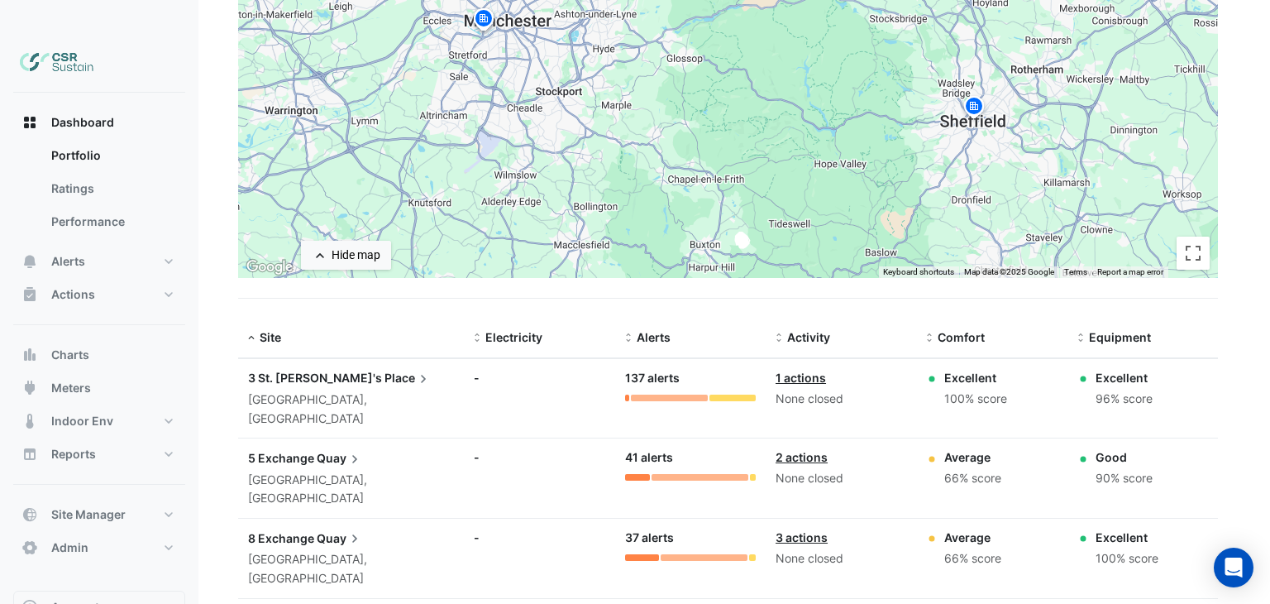
drag, startPoint x: 99, startPoint y: 259, endPoint x: 117, endPoint y: 216, distance: 46.7
click at [112, 232] on ngb-offcanvas-backdrop at bounding box center [635, 302] width 1270 height 604
click at [117, 245] on button "Alerts" at bounding box center [99, 261] width 172 height 33
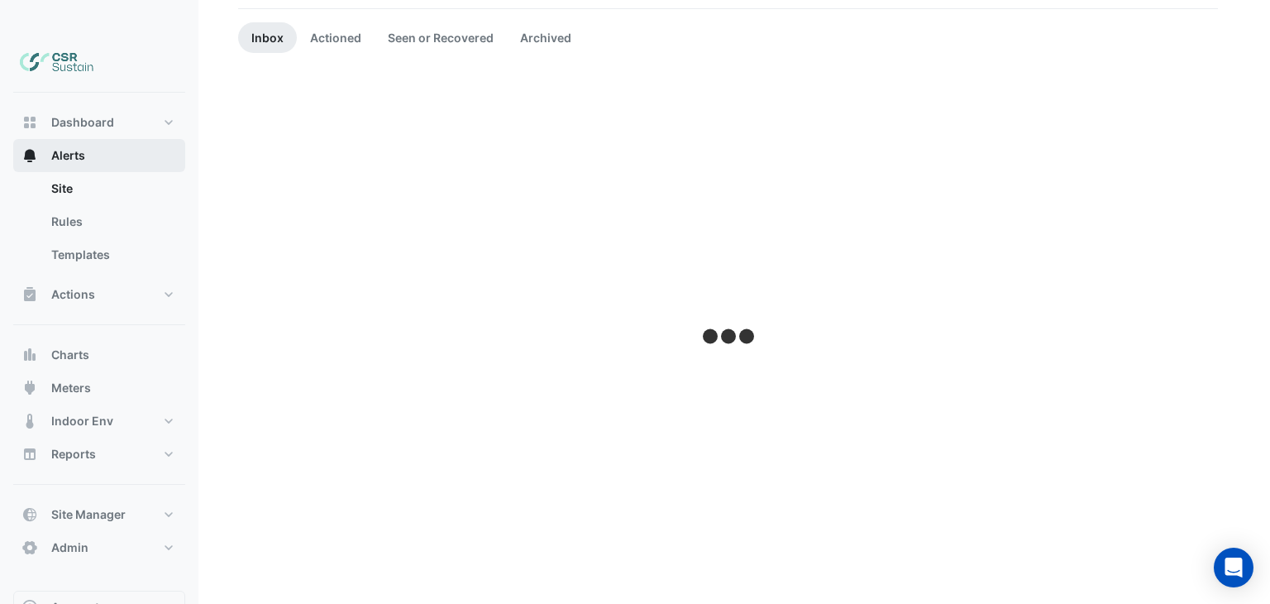
click at [116, 172] on button "Alerts" at bounding box center [99, 155] width 172 height 33
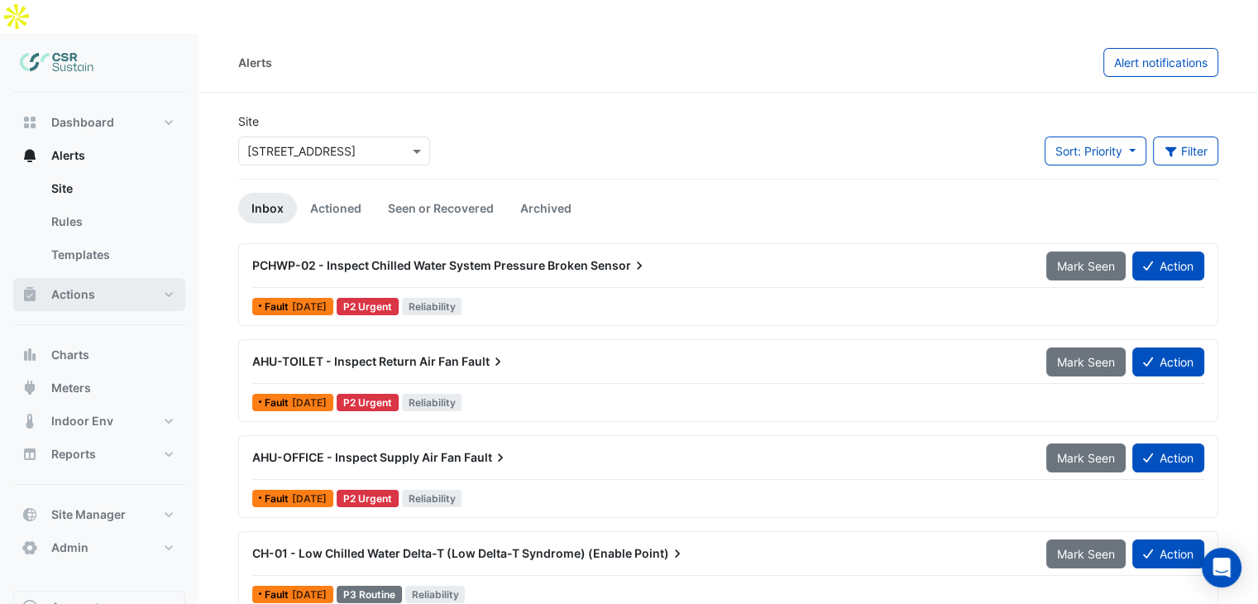
click at [79, 286] on span "Actions" at bounding box center [73, 294] width 44 height 17
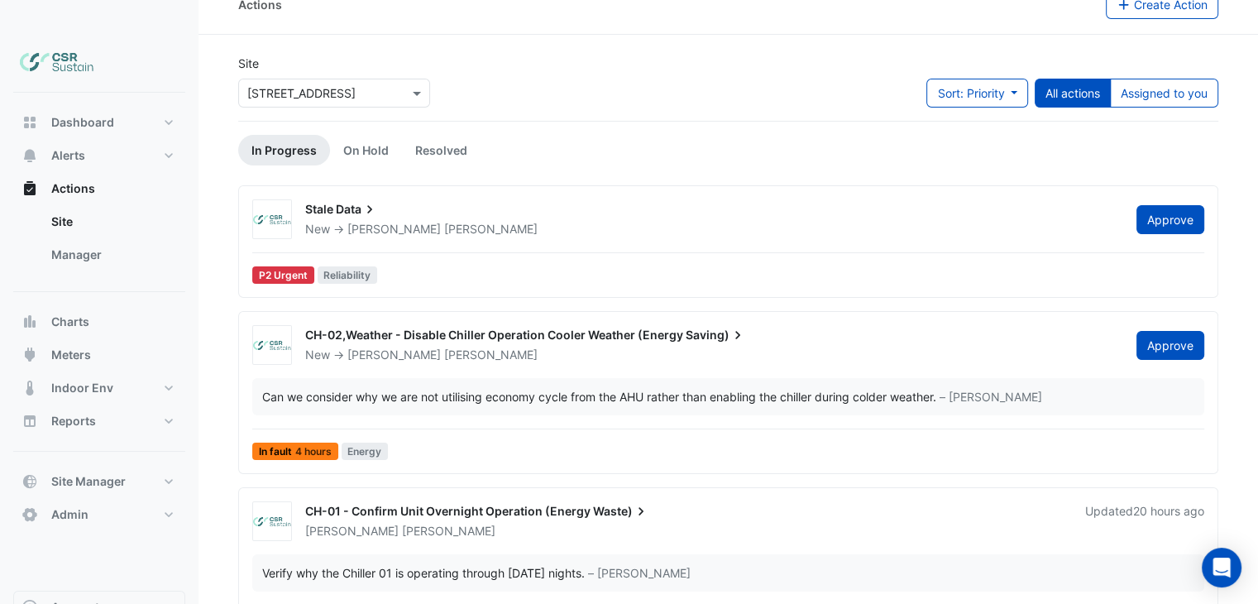
scroll to position [83, 0]
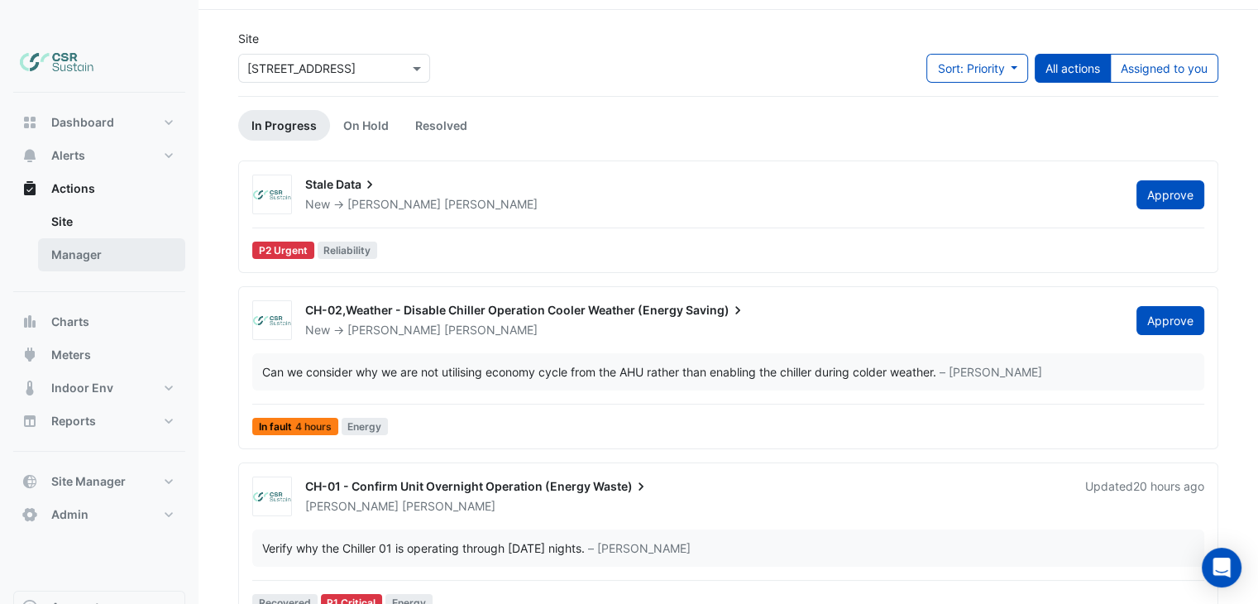
click at [92, 238] on link "Manager" at bounding box center [111, 254] width 147 height 33
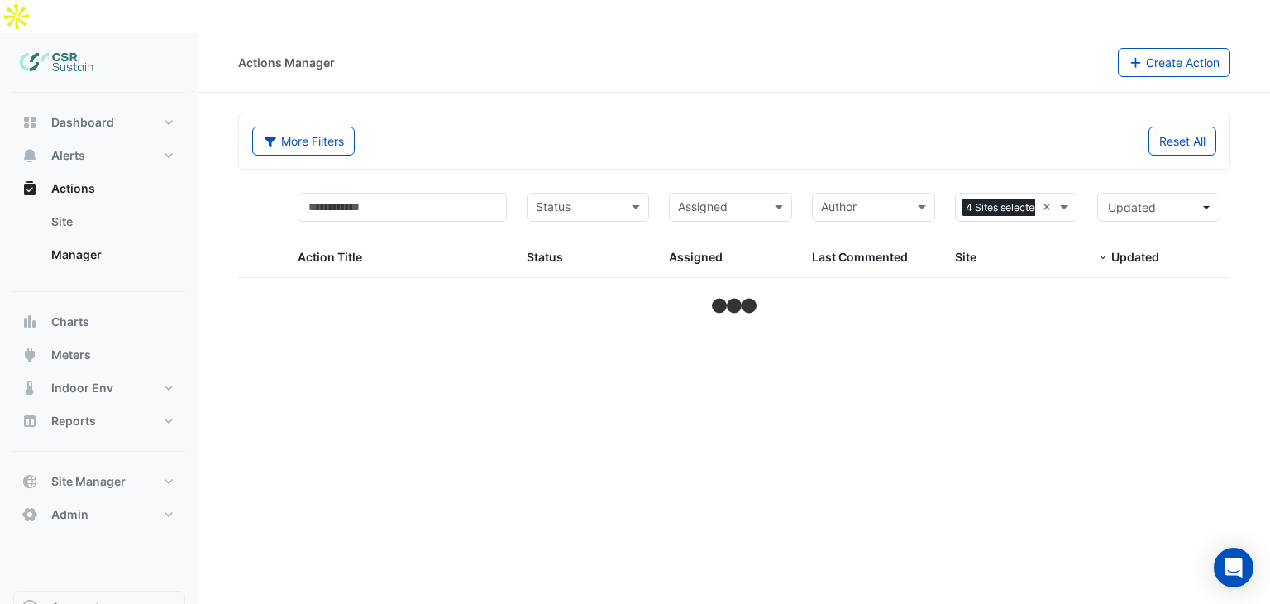
select select "**"
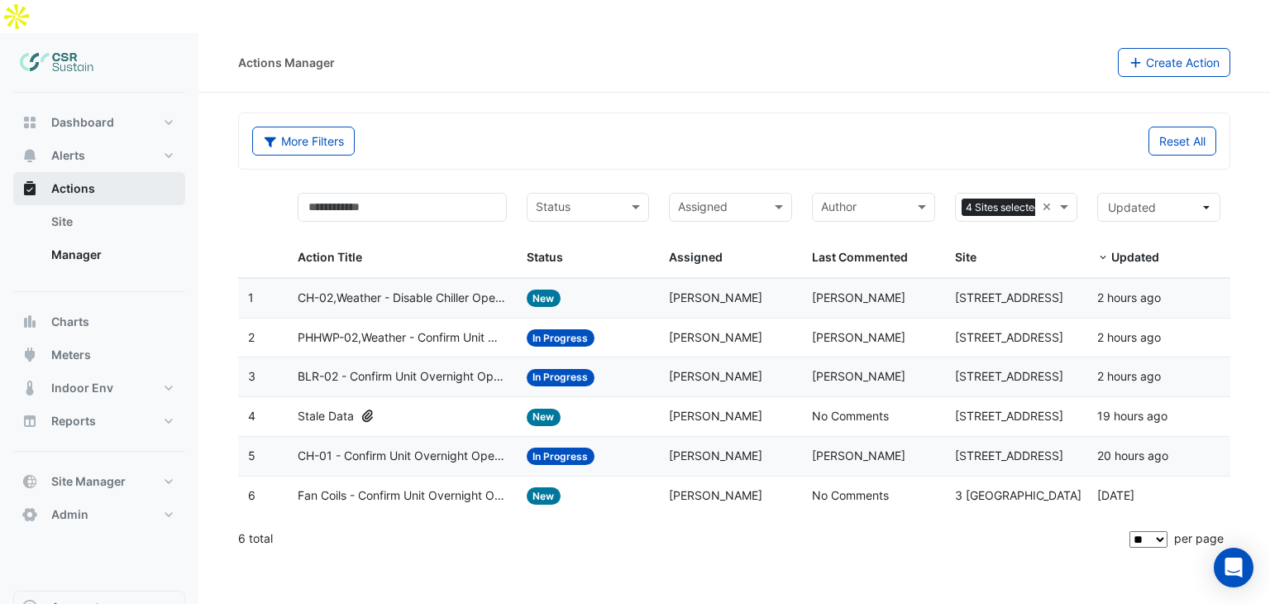
click at [77, 172] on button "Actions" at bounding box center [99, 188] width 172 height 33
click at [79, 205] on link "Site" at bounding box center [111, 221] width 147 height 33
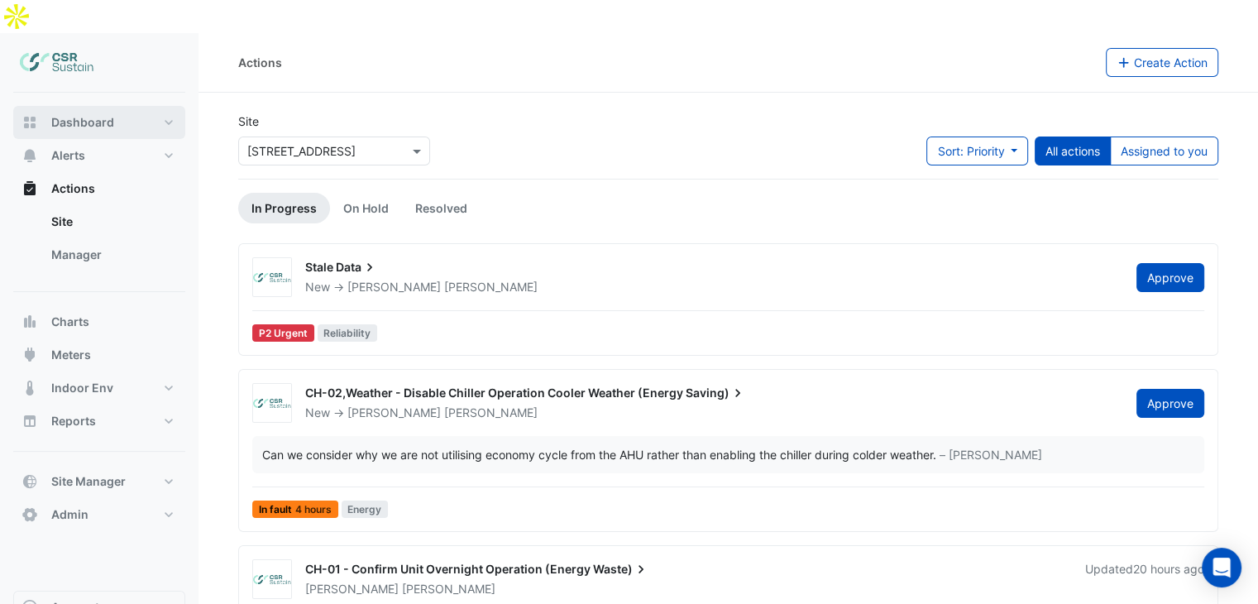
click at [94, 114] on span "Dashboard" at bounding box center [82, 122] width 63 height 17
select select "**"
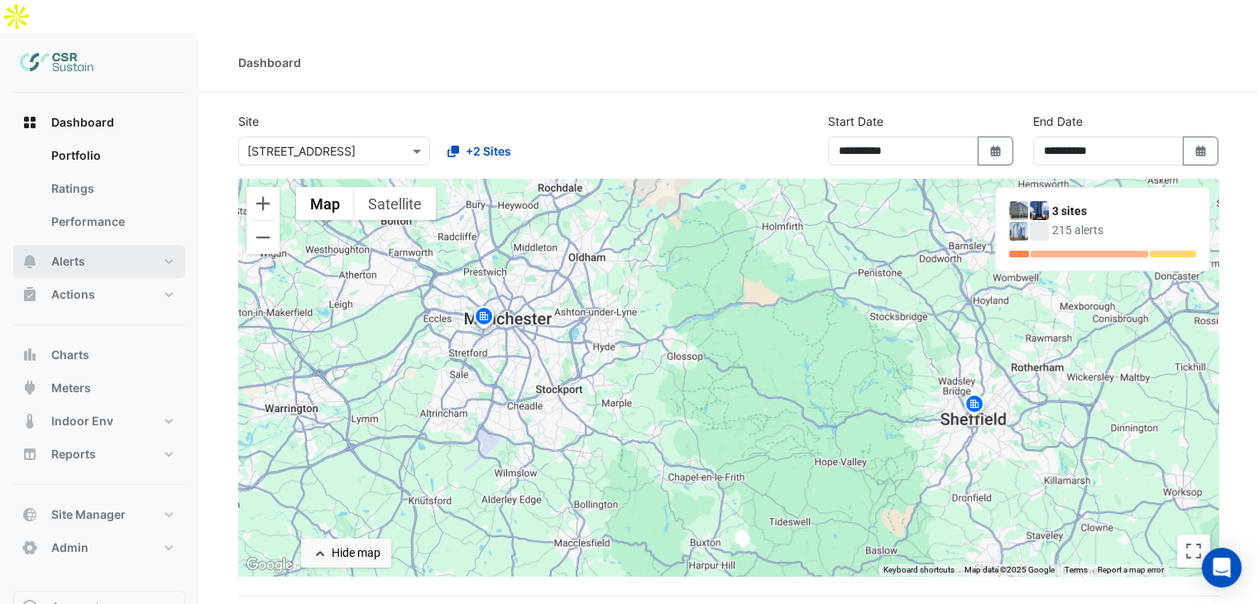
click at [77, 245] on button "Alerts" at bounding box center [99, 261] width 172 height 33
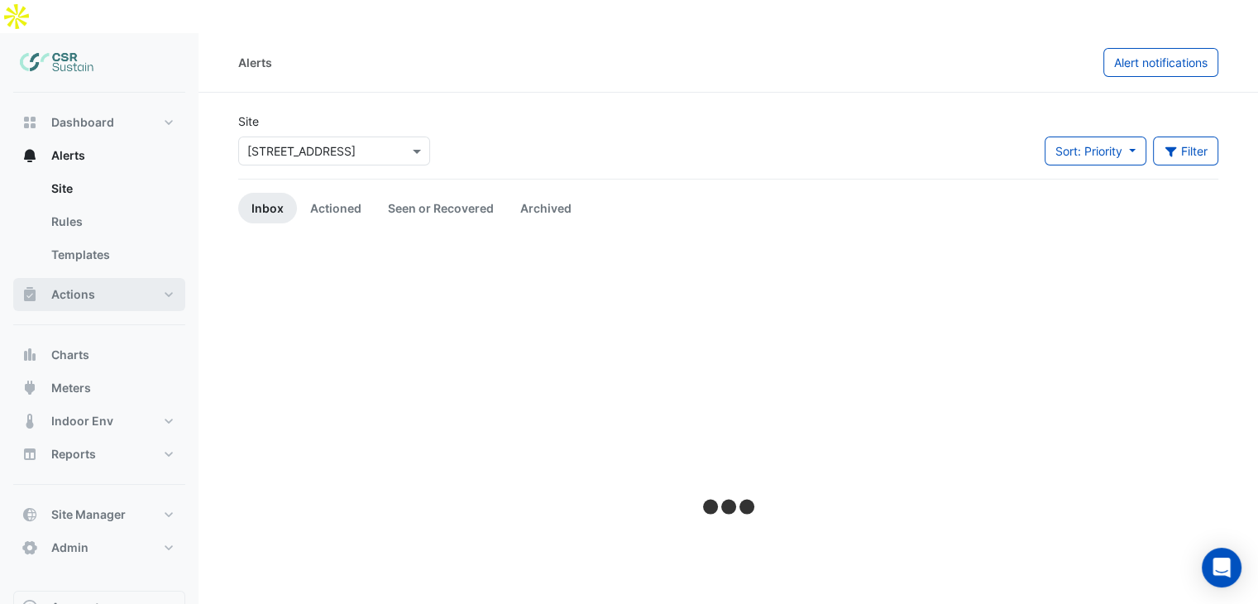
click at [79, 278] on button "Actions" at bounding box center [99, 294] width 172 height 33
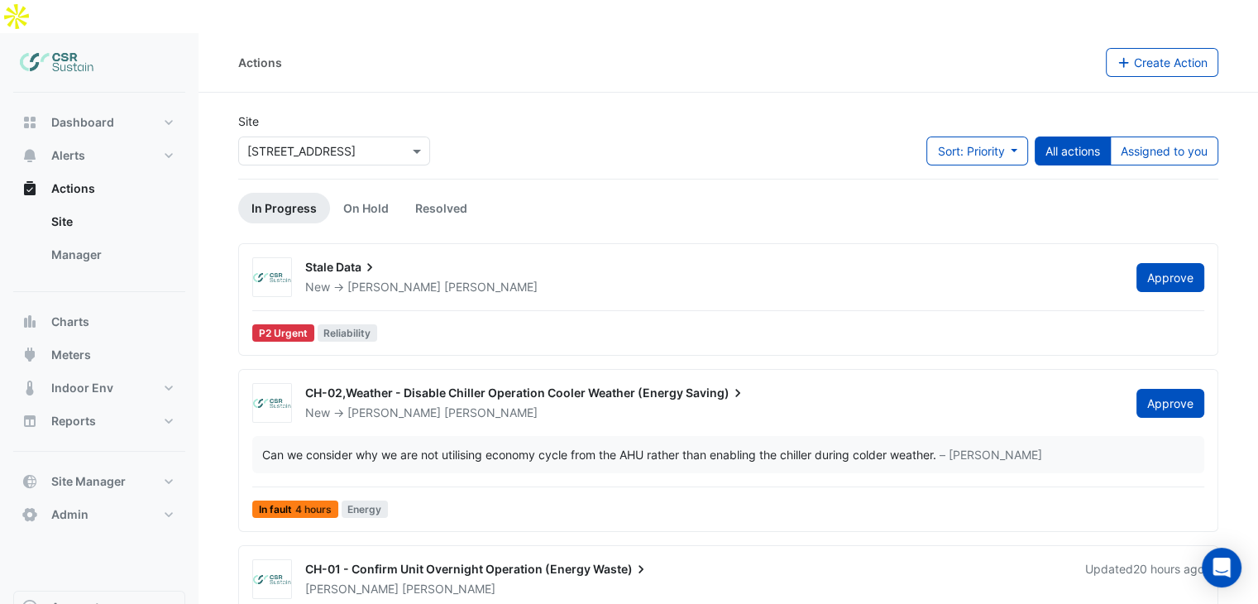
click at [361, 259] on span "Data" at bounding box center [357, 267] width 42 height 17
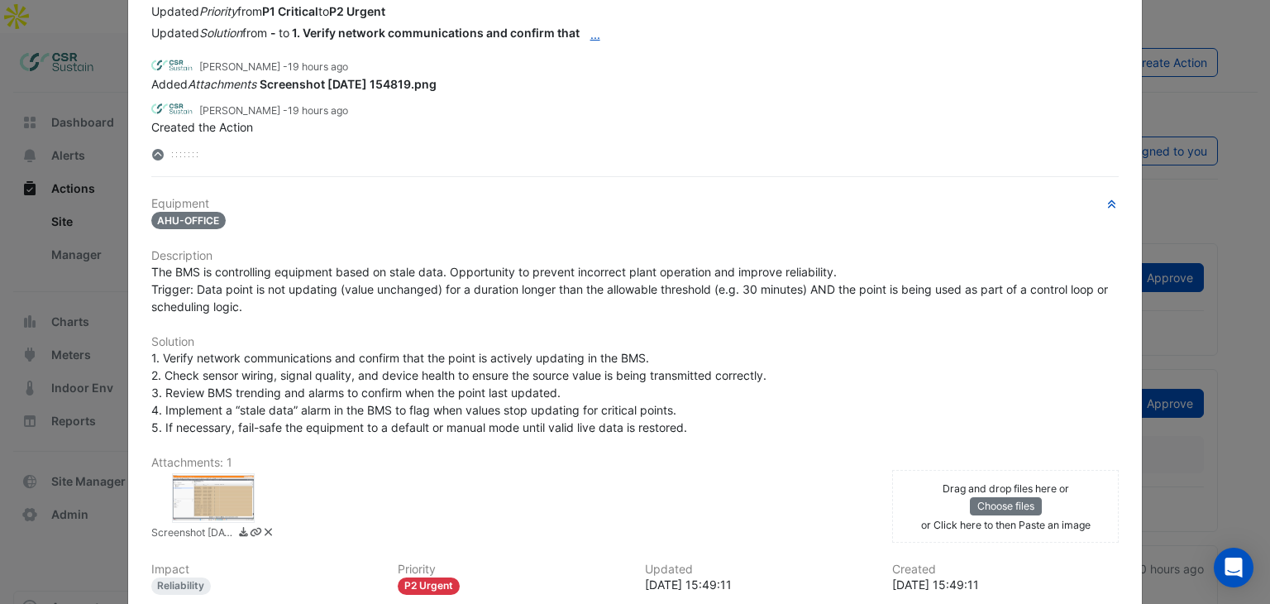
scroll to position [165, 0]
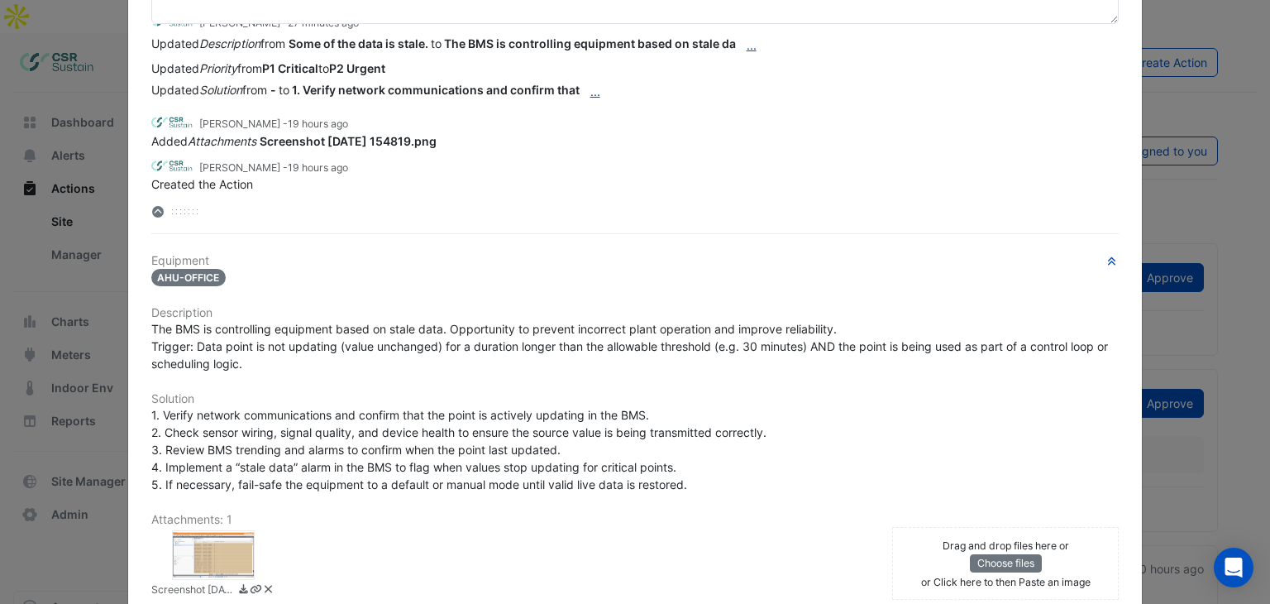
click at [201, 557] on div at bounding box center [213, 555] width 83 height 50
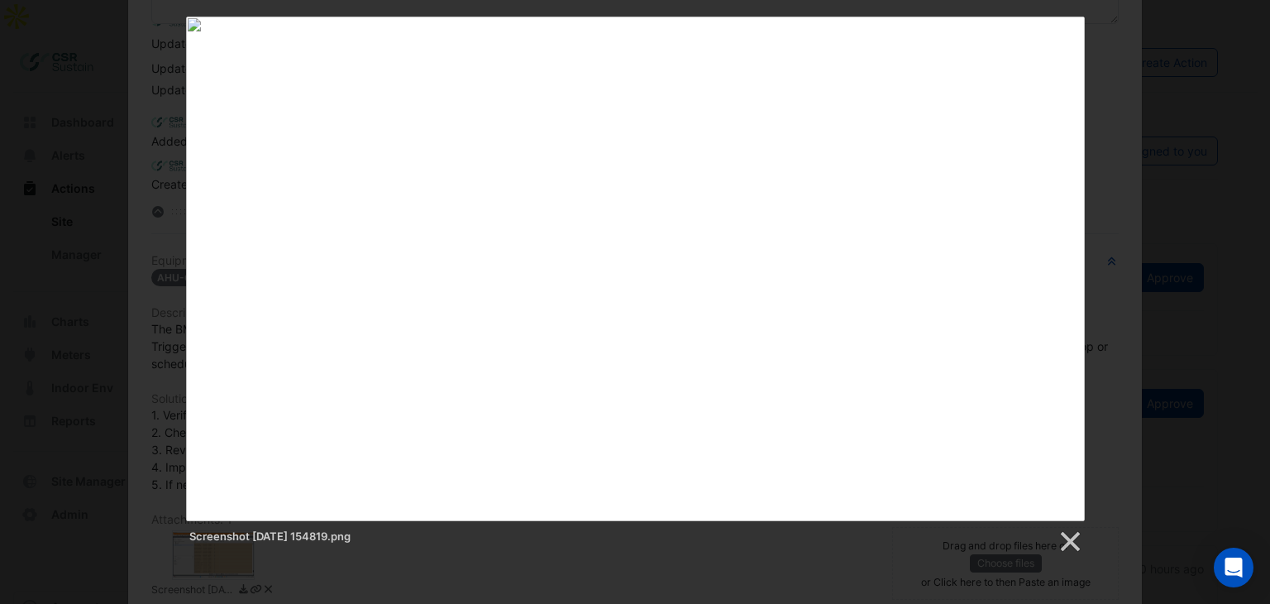
click at [1183, 173] on div "Screenshot 2025-09-15 154819.png" at bounding box center [635, 286] width 1270 height 538
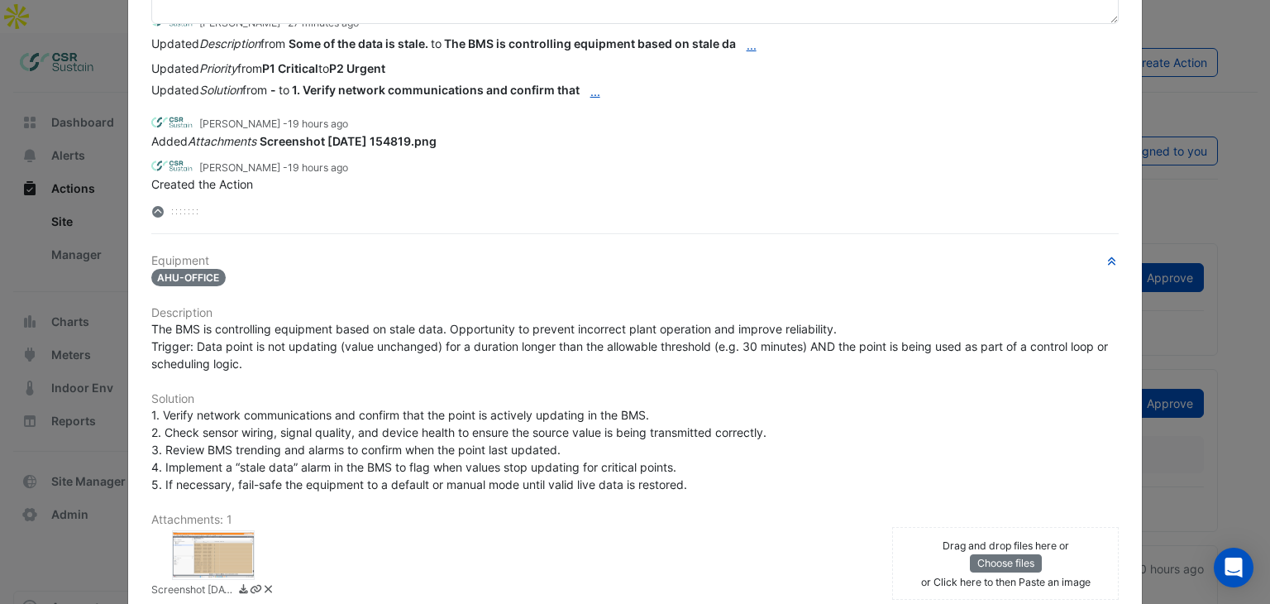
click at [295, 322] on span "The BMS is controlling equipment based on stale data. Opportunity to prevent in…" at bounding box center [631, 346] width 960 height 49
drag, startPoint x: 265, startPoint y: 323, endPoint x: 337, endPoint y: 322, distance: 72.8
click at [332, 322] on span "The BMS is controlling equipment based on stale data. Opportunity to prevent in…" at bounding box center [631, 346] width 960 height 49
drag, startPoint x: 401, startPoint y: 323, endPoint x: 463, endPoint y: 323, distance: 62.0
click at [463, 323] on span "The BMS is controlling equipment based on stale data. Opportunity to prevent in…" at bounding box center [631, 346] width 960 height 49
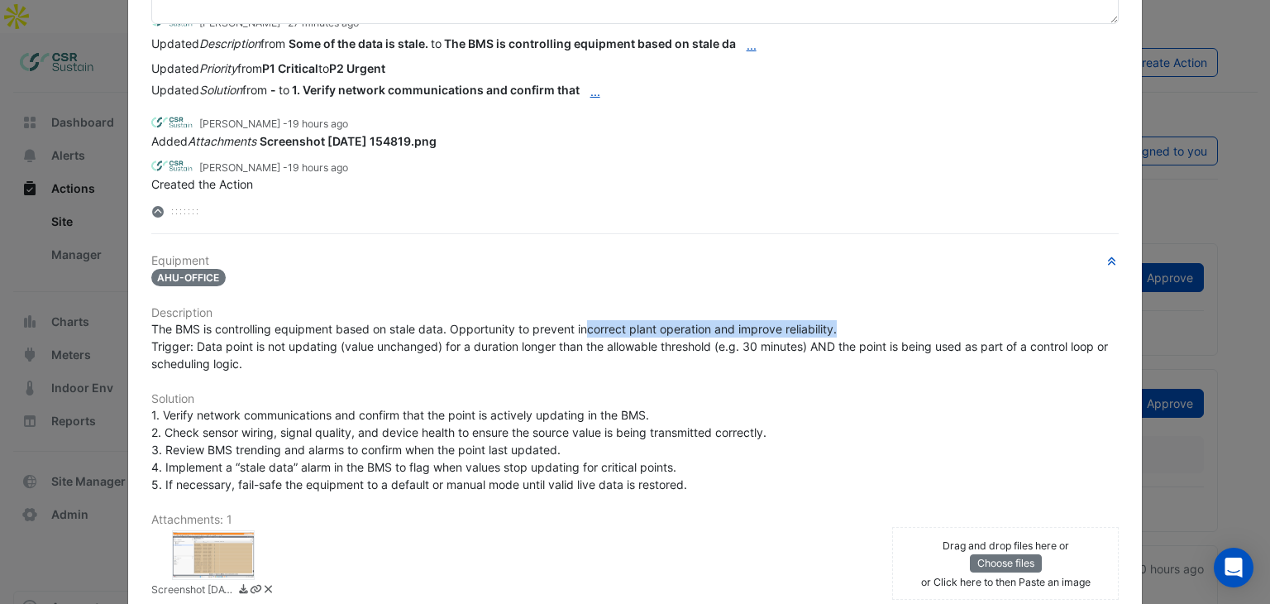
drag, startPoint x: 640, startPoint y: 328, endPoint x: 841, endPoint y: 323, distance: 201.1
click at [841, 323] on div "The BMS is controlling equipment based on stale data. Opportunity to prevent in…" at bounding box center [635, 346] width 968 height 52
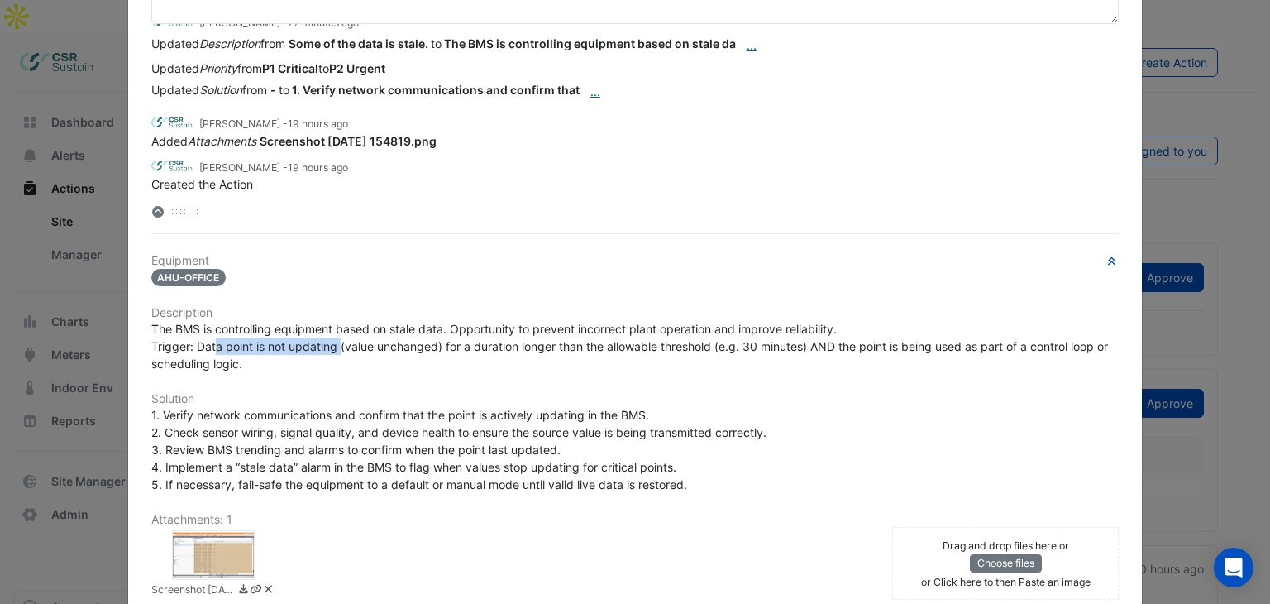
drag, startPoint x: 210, startPoint y: 342, endPoint x: 341, endPoint y: 350, distance: 130.9
click at [337, 347] on span "The BMS is controlling equipment based on stale data. Opportunity to prevent in…" at bounding box center [631, 346] width 960 height 49
drag, startPoint x: 397, startPoint y: 345, endPoint x: 524, endPoint y: 341, distance: 126.6
click at [513, 343] on span "The BMS is controlling equipment based on stale data. Opportunity to prevent in…" at bounding box center [631, 346] width 960 height 49
drag, startPoint x: 524, startPoint y: 341, endPoint x: 565, endPoint y: 341, distance: 41.4
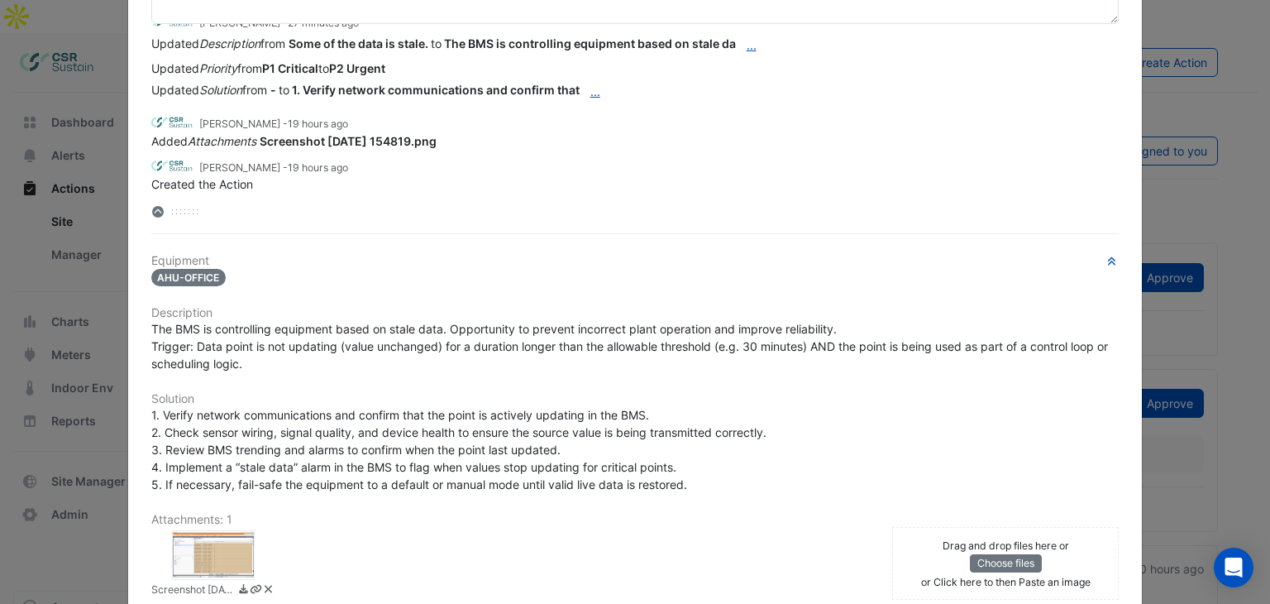
click at [529, 341] on span "The BMS is controlling equipment based on stale data. Opportunity to prevent in…" at bounding box center [631, 346] width 960 height 49
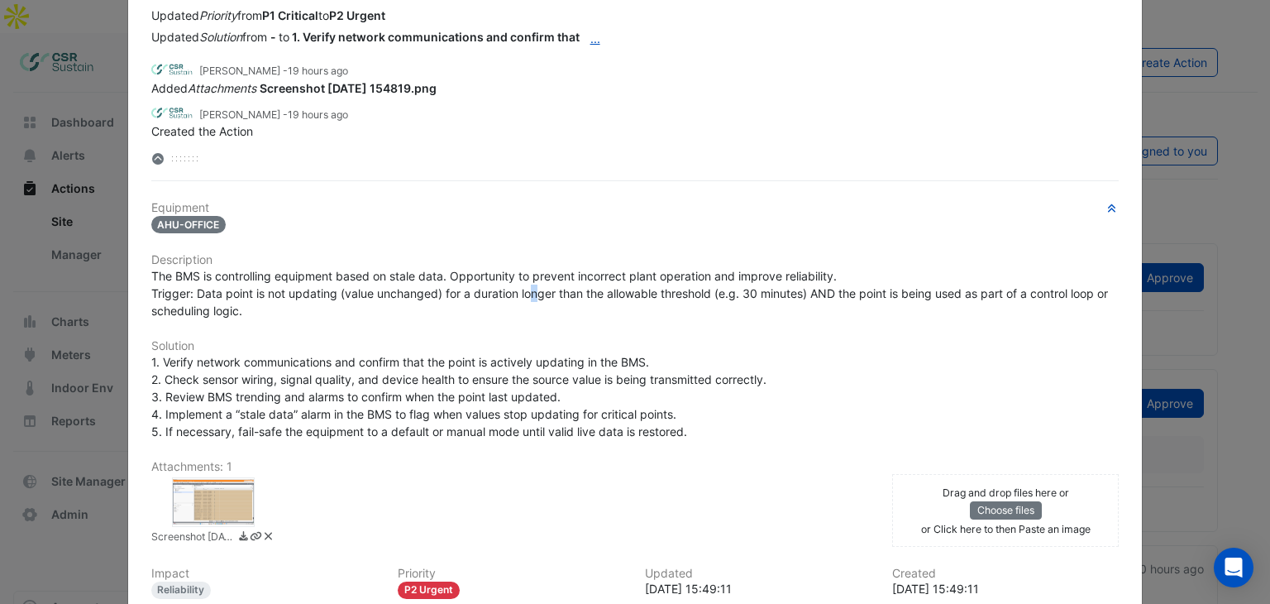
scroll to position [248, 0]
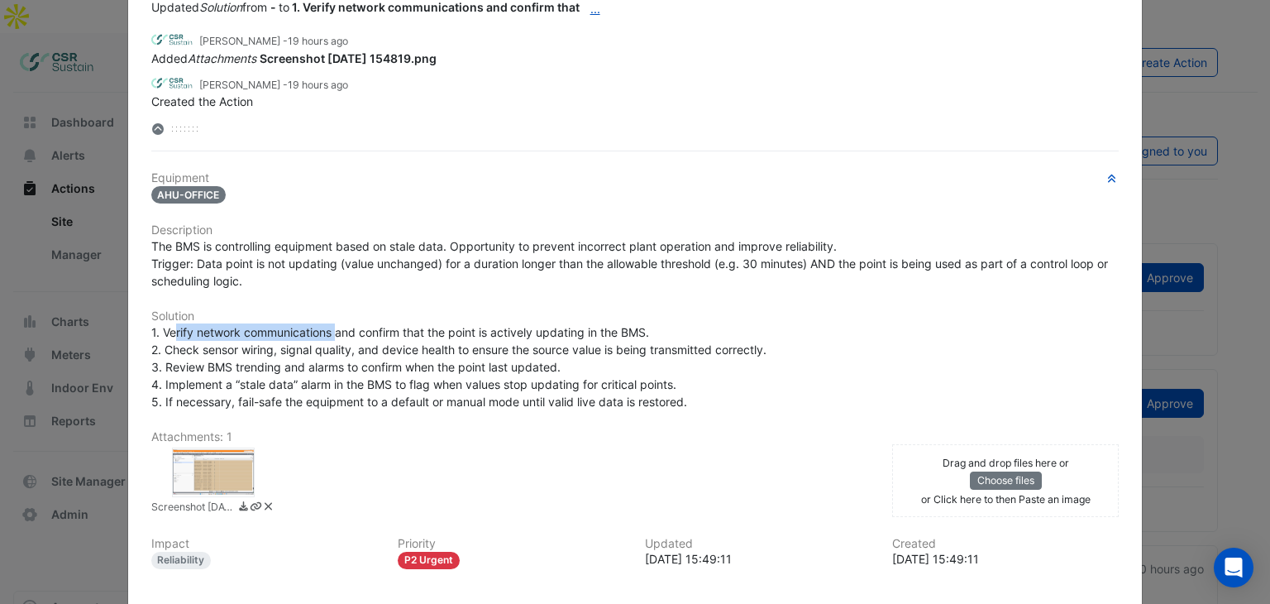
drag, startPoint x: 168, startPoint y: 332, endPoint x: 110, endPoint y: 336, distance: 58.0
click at [330, 331] on span "1. Verify network communications and confirm that the point is actively updatin…" at bounding box center [458, 367] width 615 height 84
drag, startPoint x: 183, startPoint y: 322, endPoint x: 212, endPoint y: 322, distance: 28.9
click at [184, 325] on span "1. Verify network communications and confirm that the point is actively updatin…" at bounding box center [458, 367] width 615 height 84
click at [261, 318] on h6 "Solution" at bounding box center [635, 316] width 968 height 14
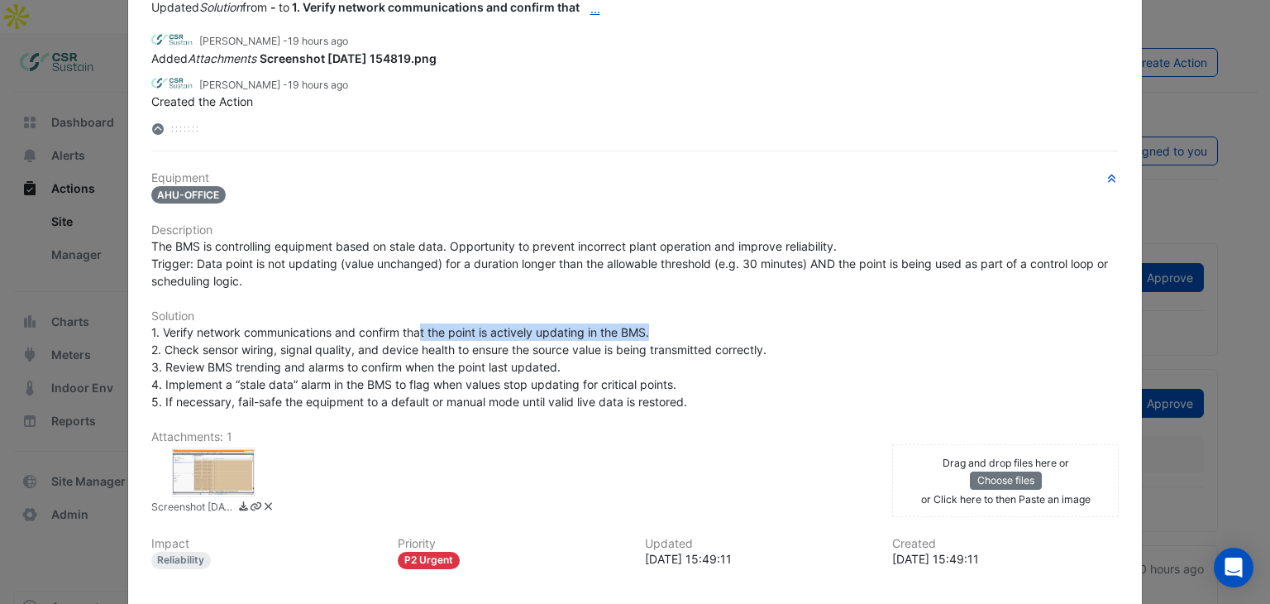
drag, startPoint x: 417, startPoint y: 325, endPoint x: 664, endPoint y: 325, distance: 247.3
click at [658, 323] on div "1. Verify network communications and confirm that the point is actively updatin…" at bounding box center [635, 366] width 968 height 87
drag, startPoint x: 664, startPoint y: 325, endPoint x: 451, endPoint y: 366, distance: 217.3
click at [663, 327] on div "1. Verify network communications and confirm that the point is actively updatin…" at bounding box center [635, 366] width 968 height 87
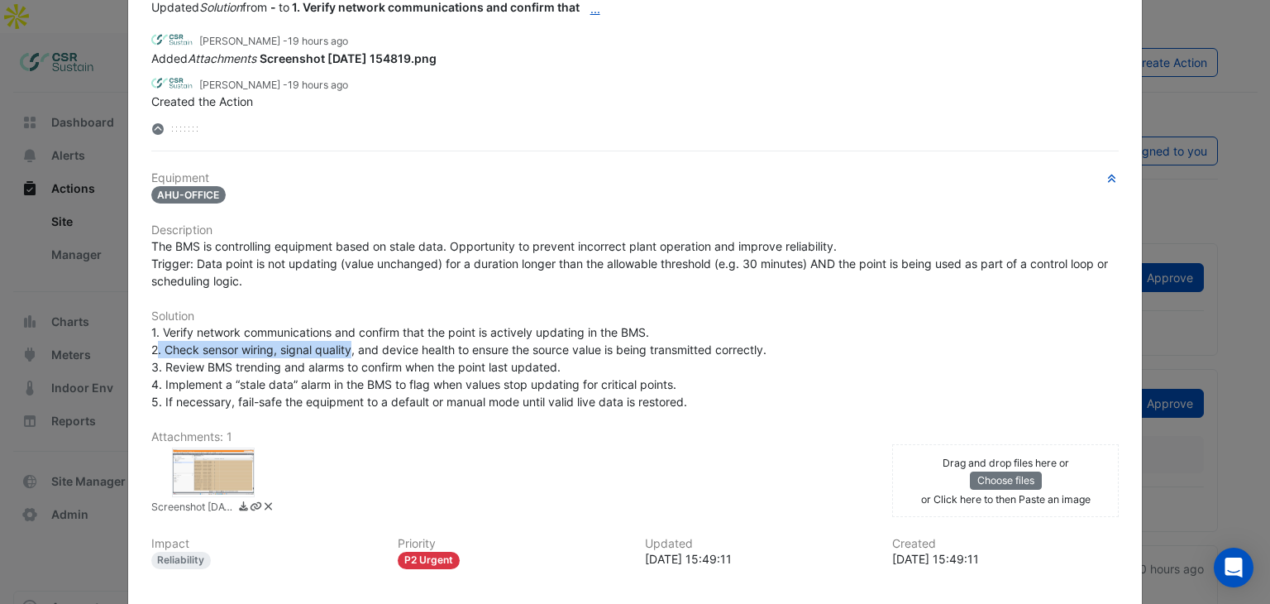
drag, startPoint x: 208, startPoint y: 350, endPoint x: 344, endPoint y: 350, distance: 136.5
click at [344, 350] on span "1. Verify network communications and confirm that the point is actively updatin…" at bounding box center [458, 367] width 615 height 84
click at [321, 355] on div "1. Verify network communications and confirm that the point is actively updatin…" at bounding box center [635, 366] width 968 height 87
drag, startPoint x: 359, startPoint y: 353, endPoint x: 396, endPoint y: 353, distance: 37.2
click at [360, 353] on span "1. Verify network communications and confirm that the point is actively updatin…" at bounding box center [458, 367] width 615 height 84
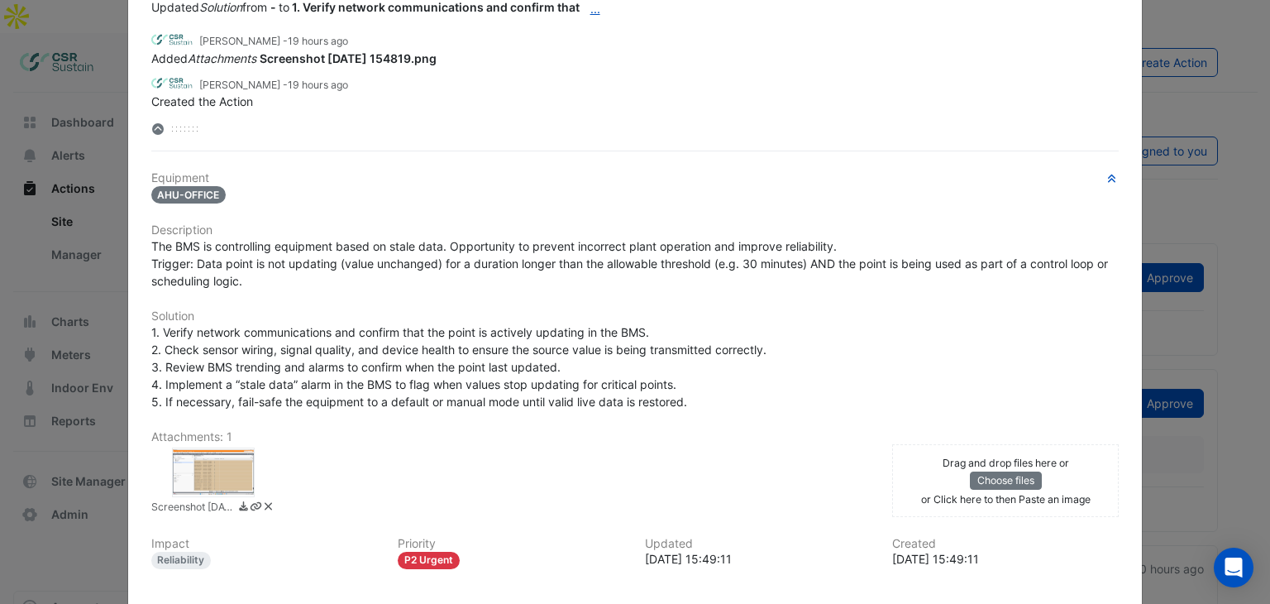
click at [1188, 172] on ngb-modal-window "Stale Data New -> Luke Cleary More Resolve On Hold Not Doing Approve" at bounding box center [635, 302] width 1270 height 604
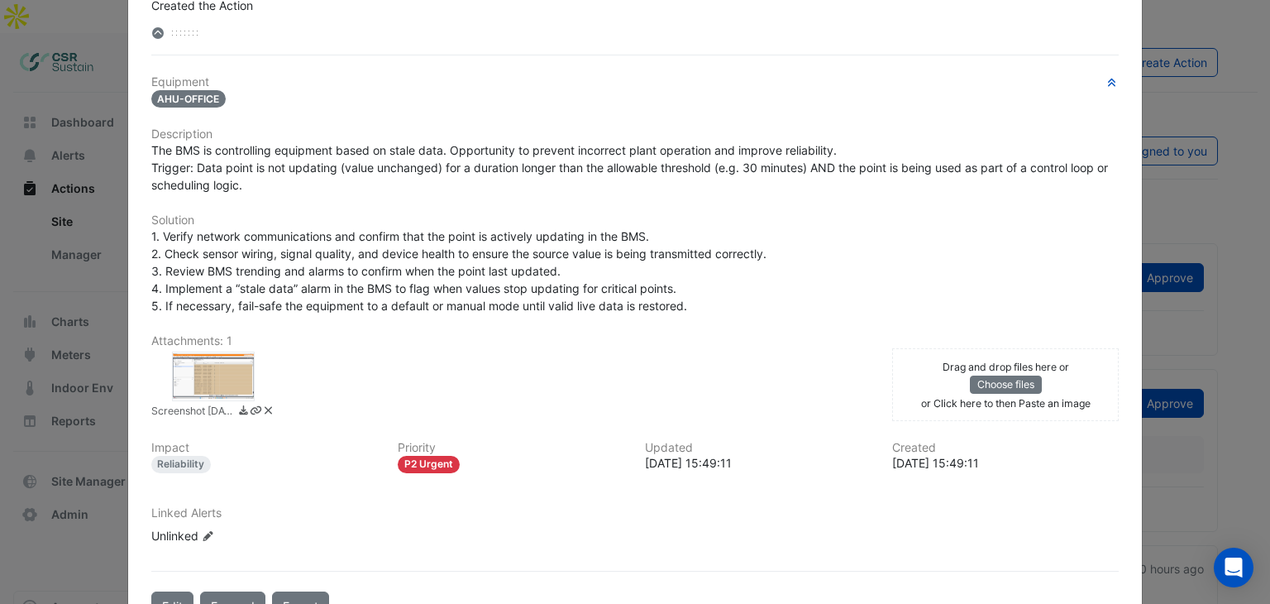
scroll to position [394, 0]
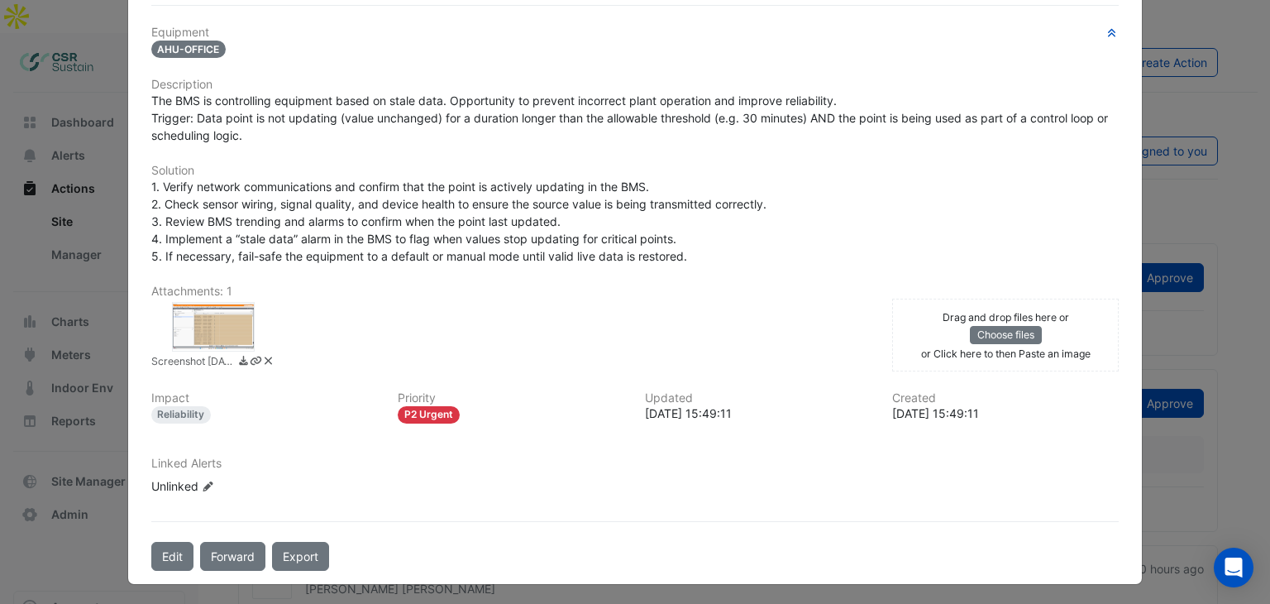
drag, startPoint x: 867, startPoint y: 507, endPoint x: 854, endPoint y: 571, distance: 65.0
drag, startPoint x: 192, startPoint y: 413, endPoint x: 151, endPoint y: 424, distance: 42.9
click at [146, 421] on div "Impact Reliability Priority P2 Urgent Updated 2025-09-15 15:49:11 Created 2025-…" at bounding box center [635, 413] width 988 height 45
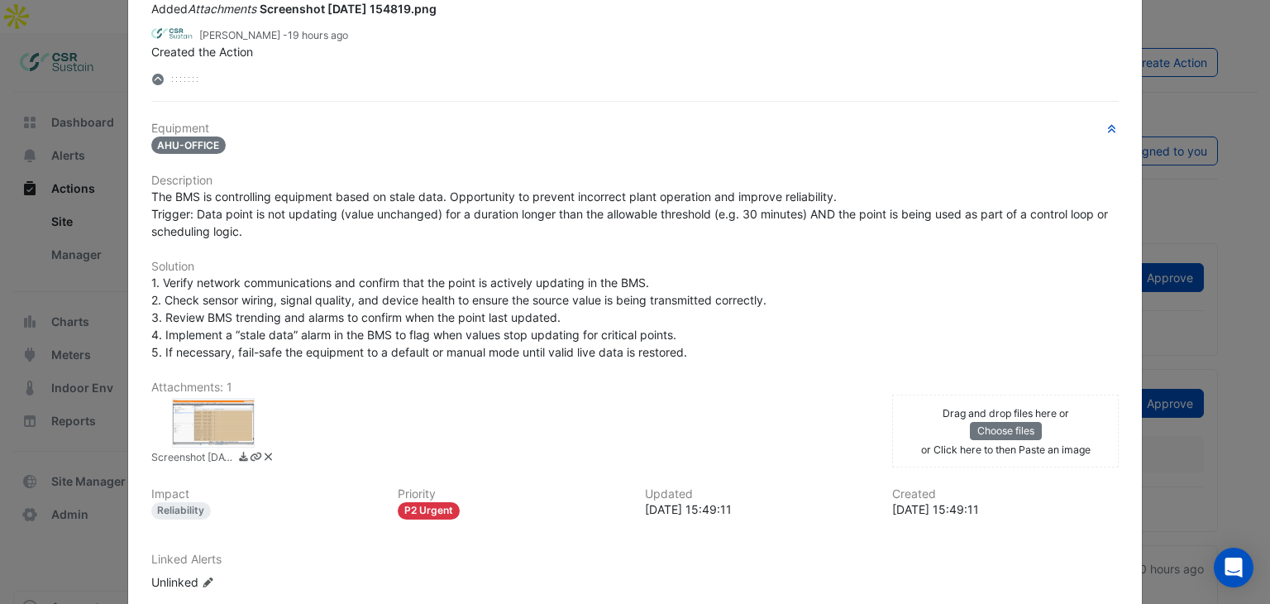
drag, startPoint x: 1143, startPoint y: 80, endPoint x: 1125, endPoint y: 32, distance: 51.3
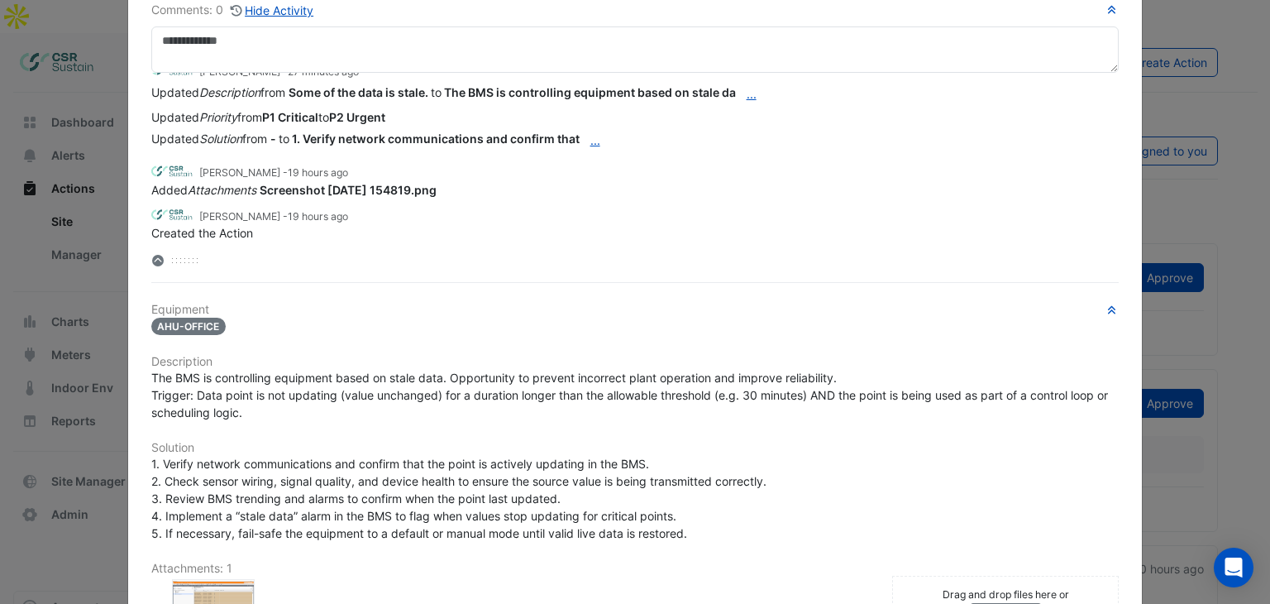
drag, startPoint x: 1111, startPoint y: 31, endPoint x: 1105, endPoint y: 14, distance: 18.3
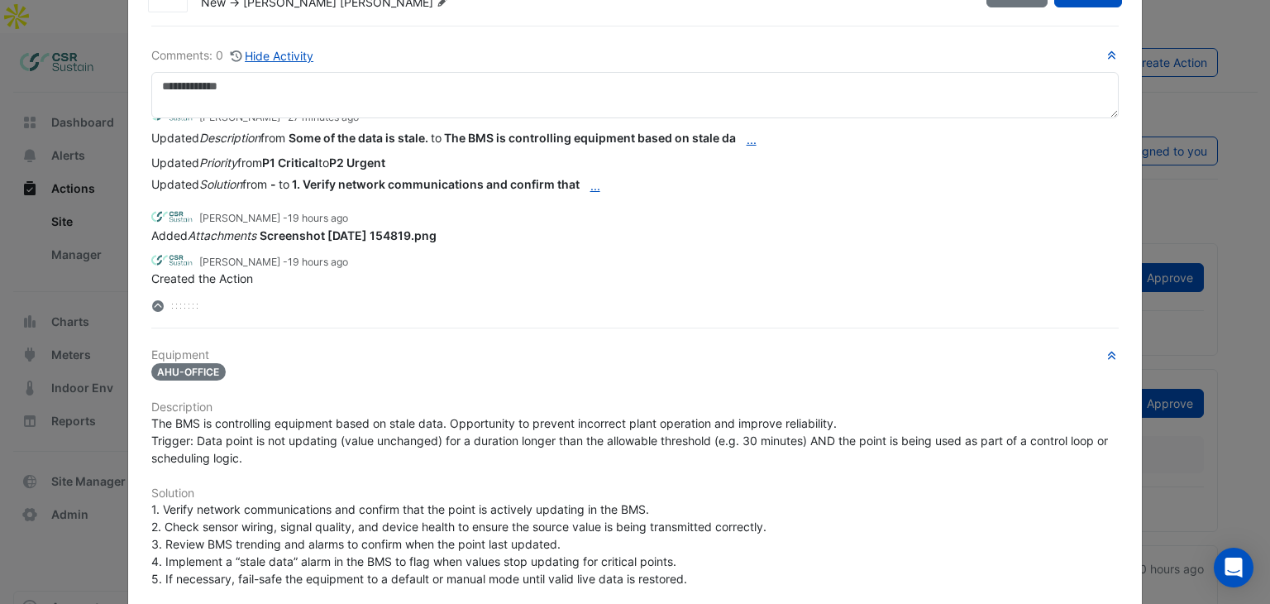
scroll to position [32, 0]
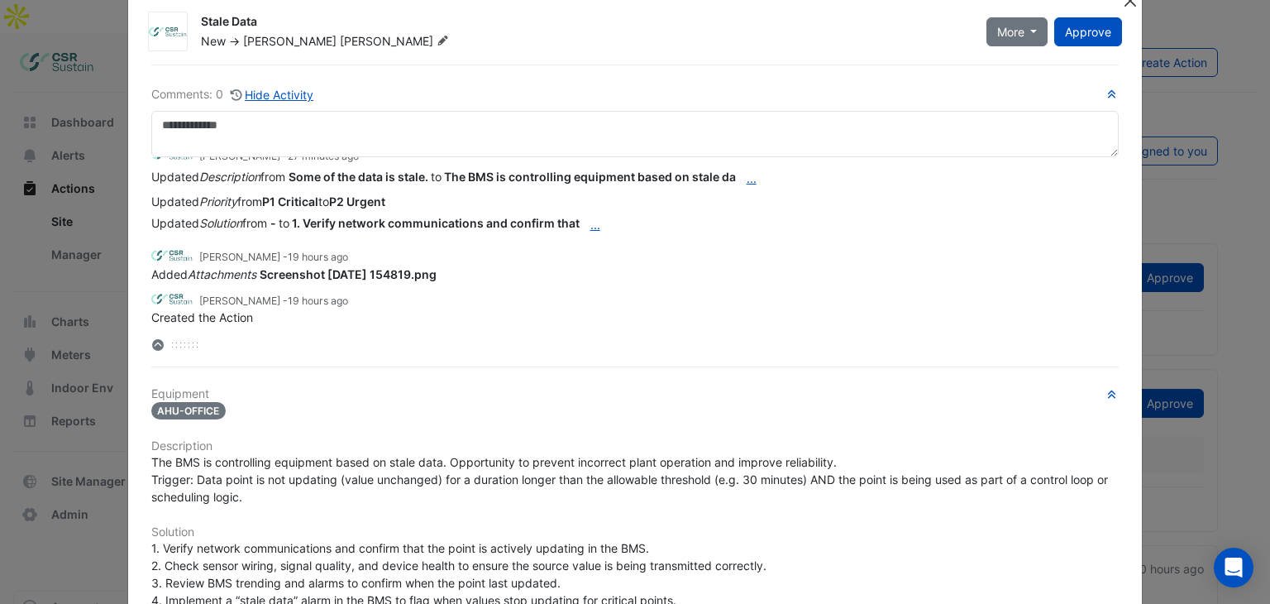
drag, startPoint x: 1148, startPoint y: 61, endPoint x: 1124, endPoint y: 27, distance: 41.5
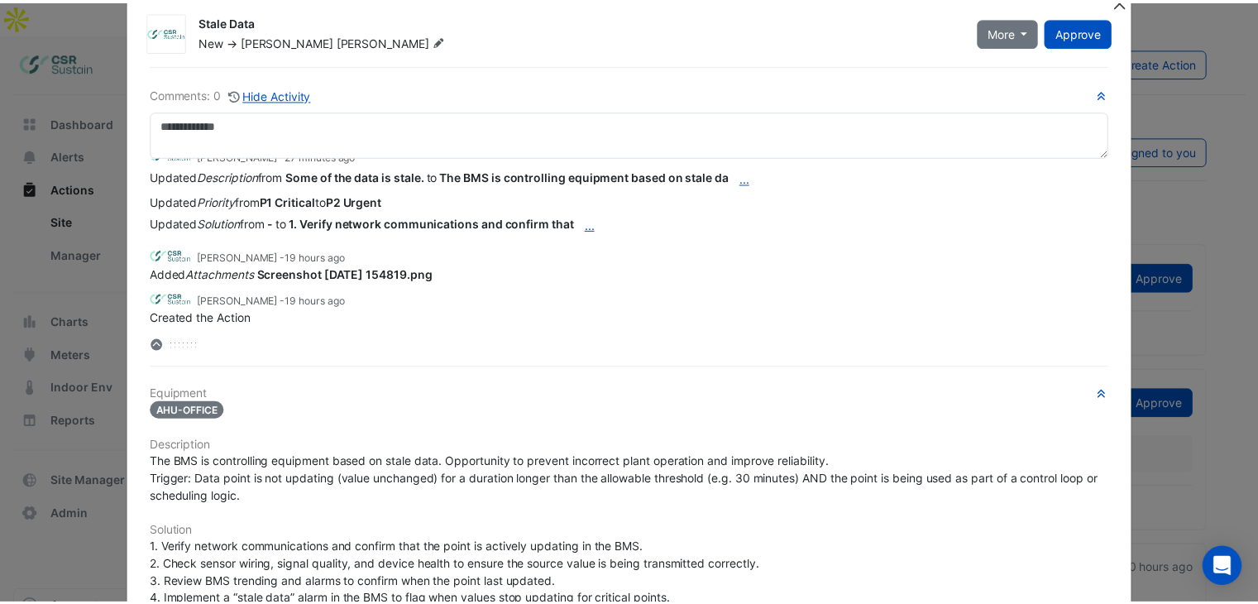
scroll to position [0, 0]
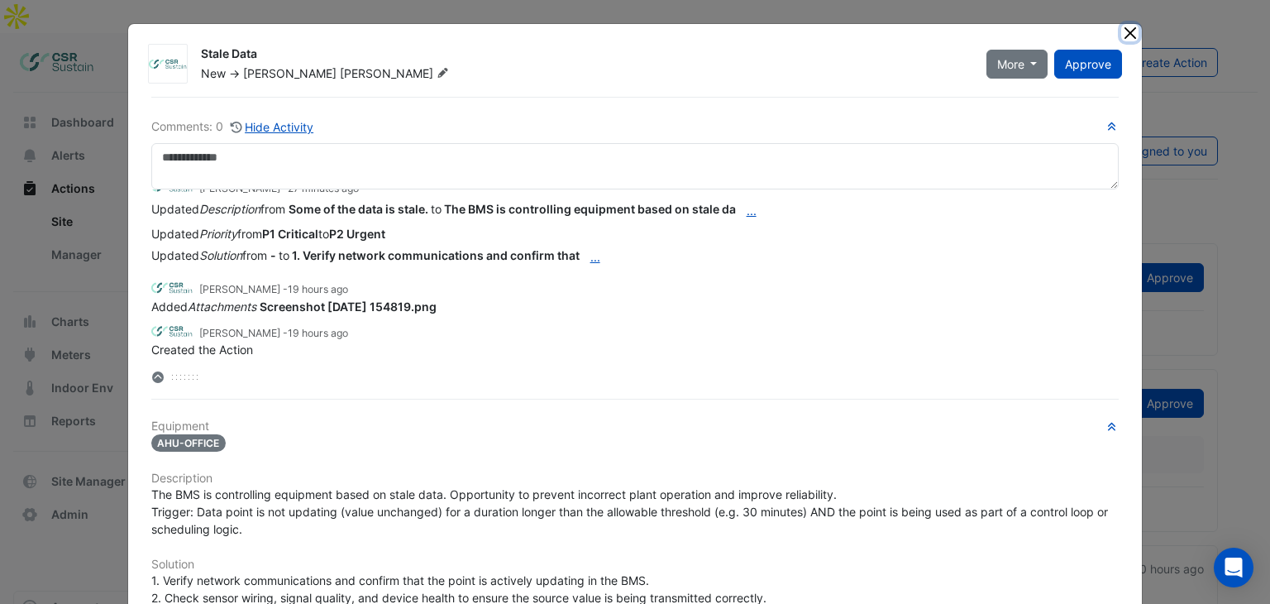
click at [1125, 29] on button "Close" at bounding box center [1129, 32] width 17 height 17
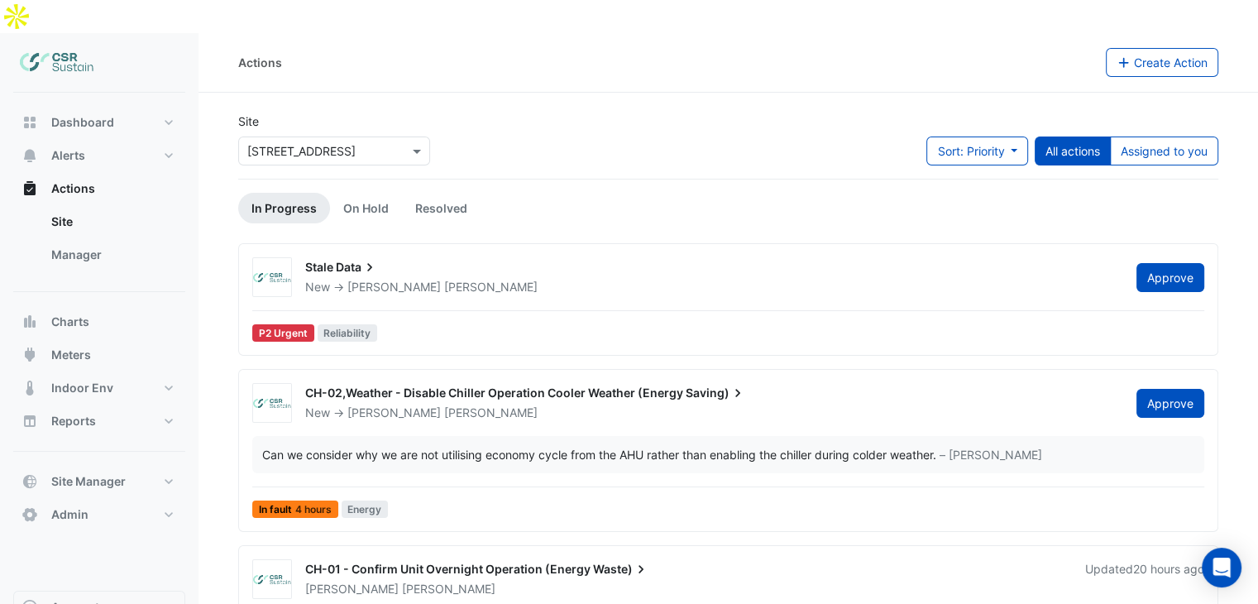
click at [423, 385] on div "CH-02,Weather - Disable Chiller Operation Cooler Weather (Energy Saving)" at bounding box center [710, 395] width 811 height 20
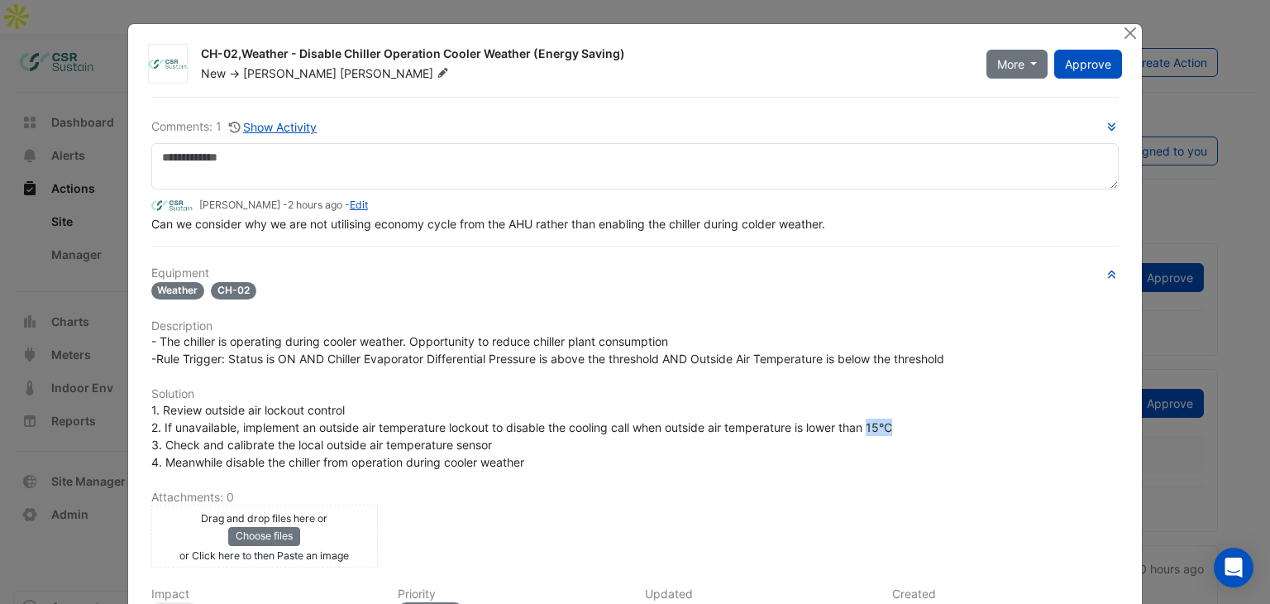
drag, startPoint x: 890, startPoint y: 424, endPoint x: 870, endPoint y: 431, distance: 20.9
click at [869, 431] on span "1. Review outside air lockout control 2. If unavailable, implement an outside a…" at bounding box center [521, 436] width 741 height 66
click at [873, 428] on span "1. Review outside air lockout control 2. If unavailable, implement an outside a…" at bounding box center [521, 436] width 741 height 66
drag, startPoint x: 532, startPoint y: 461, endPoint x: 492, endPoint y: 447, distance: 42.1
click at [496, 451] on div "1. Review outside air lockout control 2. If unavailable, implement an outside a…" at bounding box center [635, 435] width 968 height 69
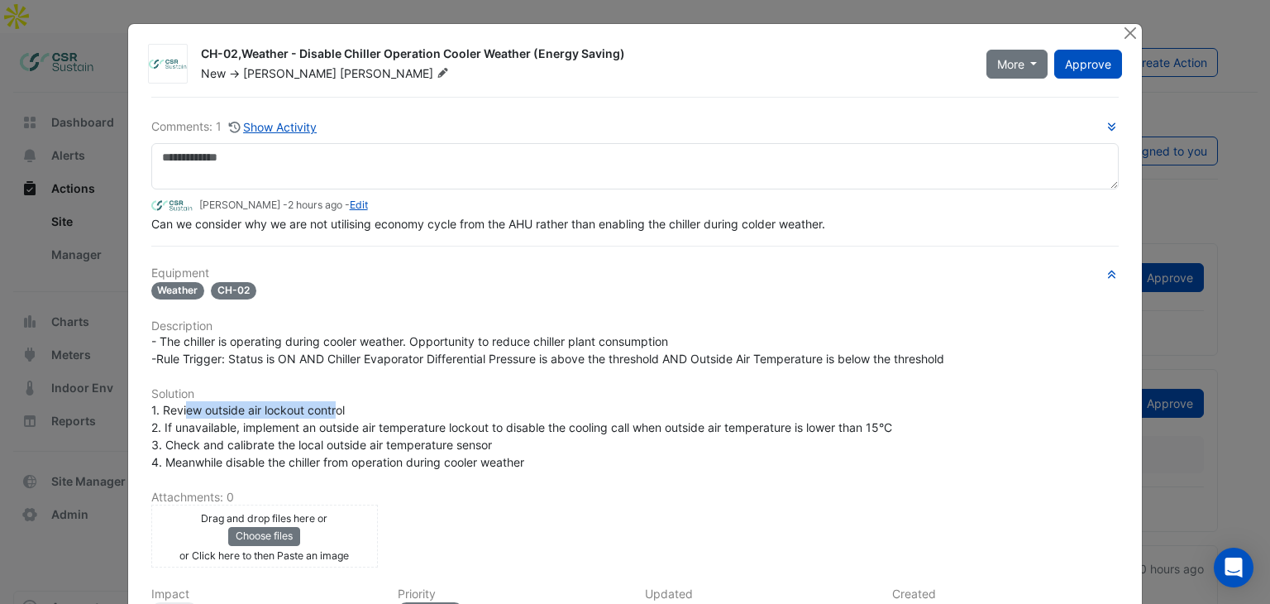
drag, startPoint x: 182, startPoint y: 413, endPoint x: 334, endPoint y: 409, distance: 152.2
click at [333, 409] on span "1. Review outside air lockout control 2. If unavailable, implement an outside a…" at bounding box center [521, 436] width 741 height 66
click at [336, 408] on span "1. Review outside air lockout control 2. If unavailable, implement an outside a…" at bounding box center [521, 436] width 741 height 66
drag, startPoint x: 218, startPoint y: 418, endPoint x: 519, endPoint y: 404, distance: 300.5
click at [681, 406] on div "1. Review outside air lockout control 2. If unavailable, implement an outside a…" at bounding box center [635, 435] width 968 height 69
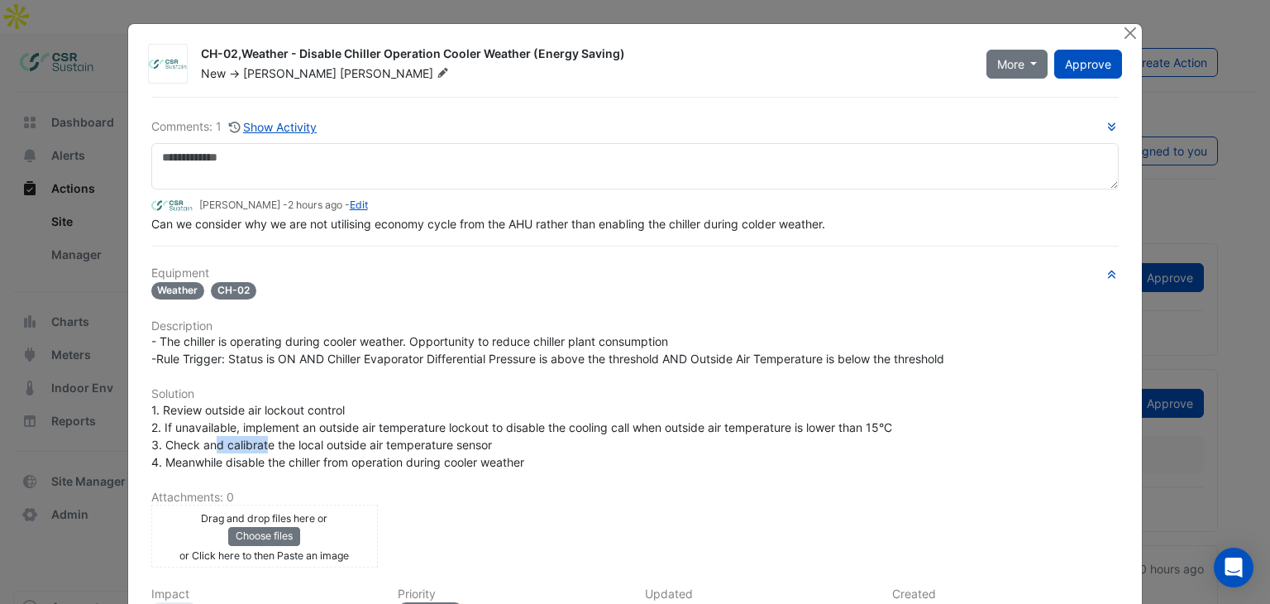
drag, startPoint x: 210, startPoint y: 445, endPoint x: 243, endPoint y: 443, distance: 33.1
click at [248, 443] on span "1. Review outside air lockout control 2. If unavailable, implement an outside a…" at bounding box center [521, 436] width 741 height 66
drag, startPoint x: 309, startPoint y: 439, endPoint x: 497, endPoint y: 438, distance: 187.7
click at [500, 436] on div "1. Review outside air lockout control 2. If unavailable, implement an outside a…" at bounding box center [635, 435] width 968 height 69
click at [497, 439] on div "1. Review outside air lockout control 2. If unavailable, implement an outside a…" at bounding box center [635, 435] width 968 height 69
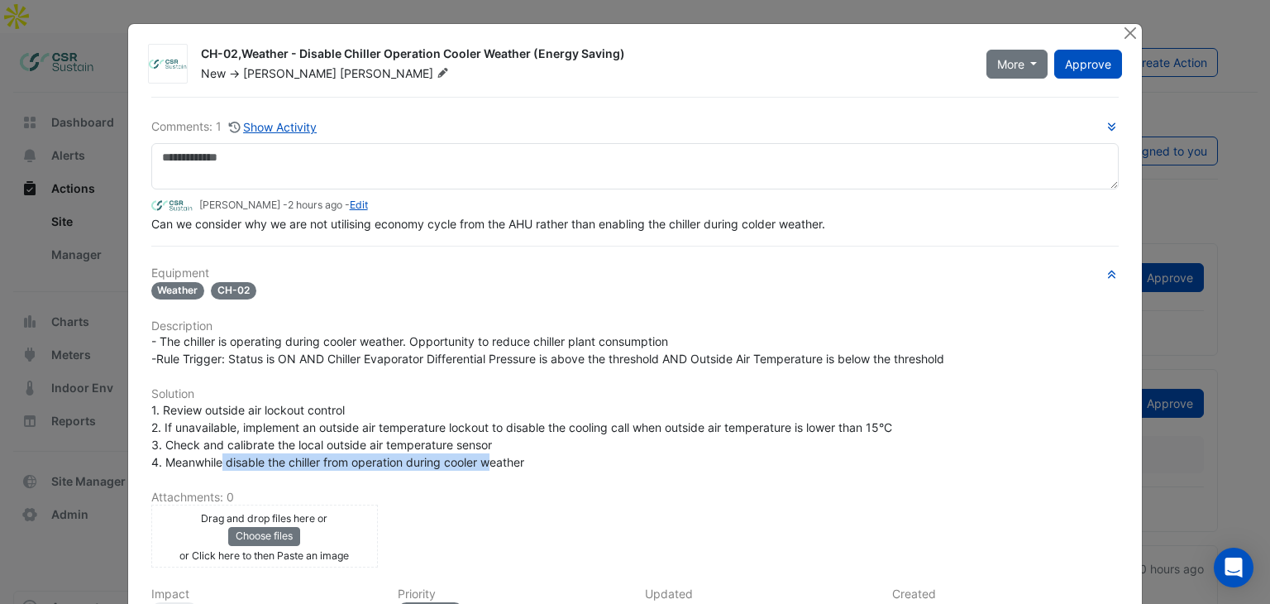
drag, startPoint x: 213, startPoint y: 459, endPoint x: 509, endPoint y: 461, distance: 295.3
click at [492, 461] on span "1. Review outside air lockout control 2. If unavailable, implement an outside a…" at bounding box center [521, 436] width 741 height 66
click at [509, 461] on span "1. Review outside air lockout control 2. If unavailable, implement an outside a…" at bounding box center [521, 436] width 741 height 66
click at [526, 461] on div "1. Review outside air lockout control 2. If unavailable, implement an outside a…" at bounding box center [635, 435] width 968 height 69
click at [1127, 33] on button "Close" at bounding box center [1129, 32] width 17 height 17
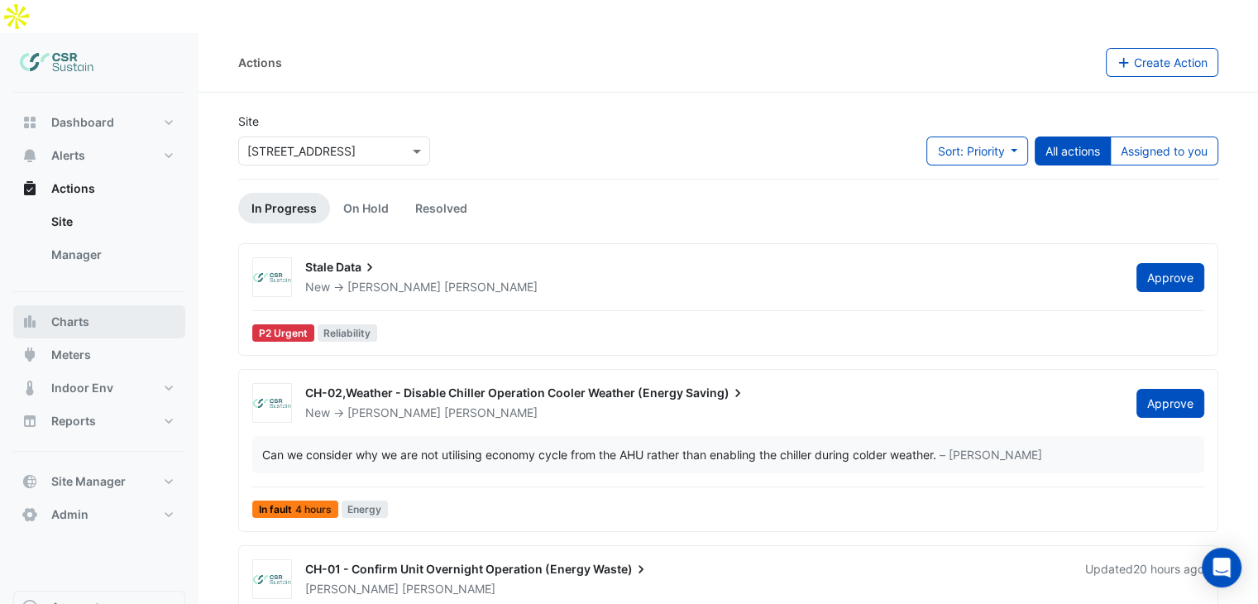
click at [73, 313] on span "Charts" at bounding box center [70, 321] width 38 height 17
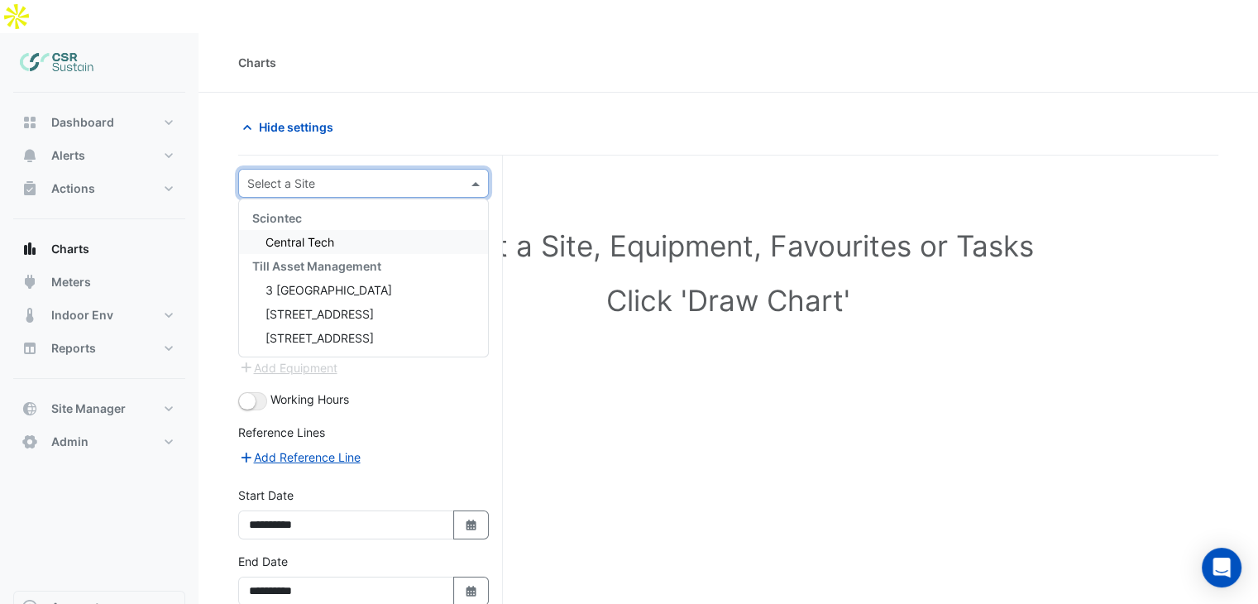
click at [343, 175] on input "text" at bounding box center [346, 183] width 199 height 17
click at [311, 331] on span "[STREET_ADDRESS]" at bounding box center [319, 338] width 108 height 14
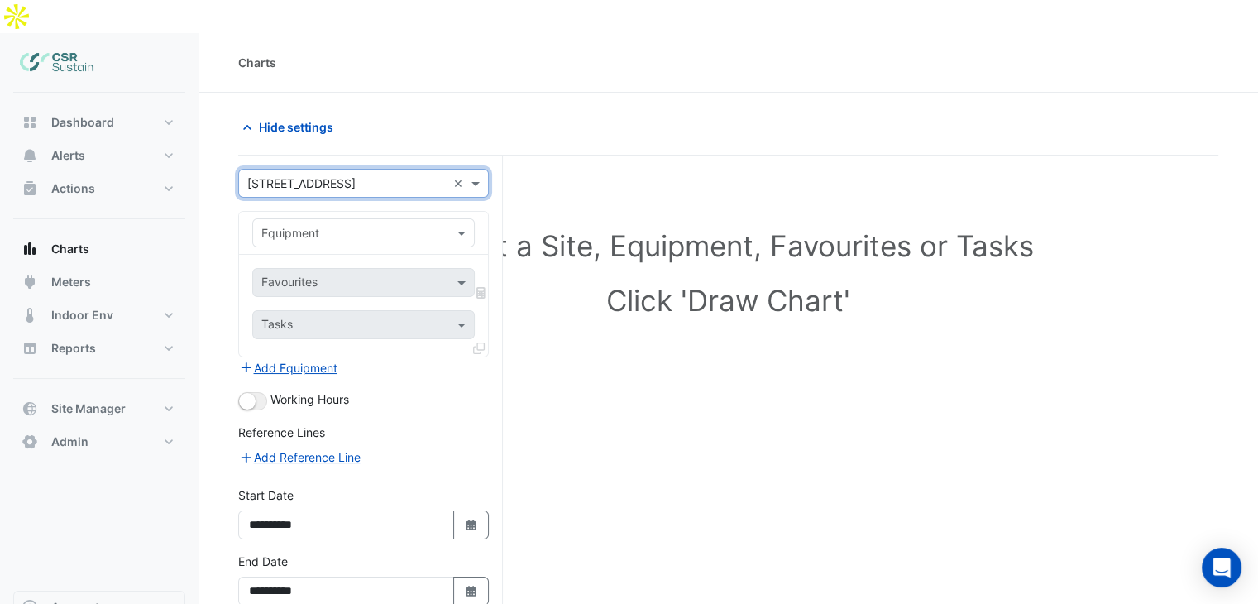
click at [351, 224] on div "Equipment" at bounding box center [350, 232] width 194 height 17
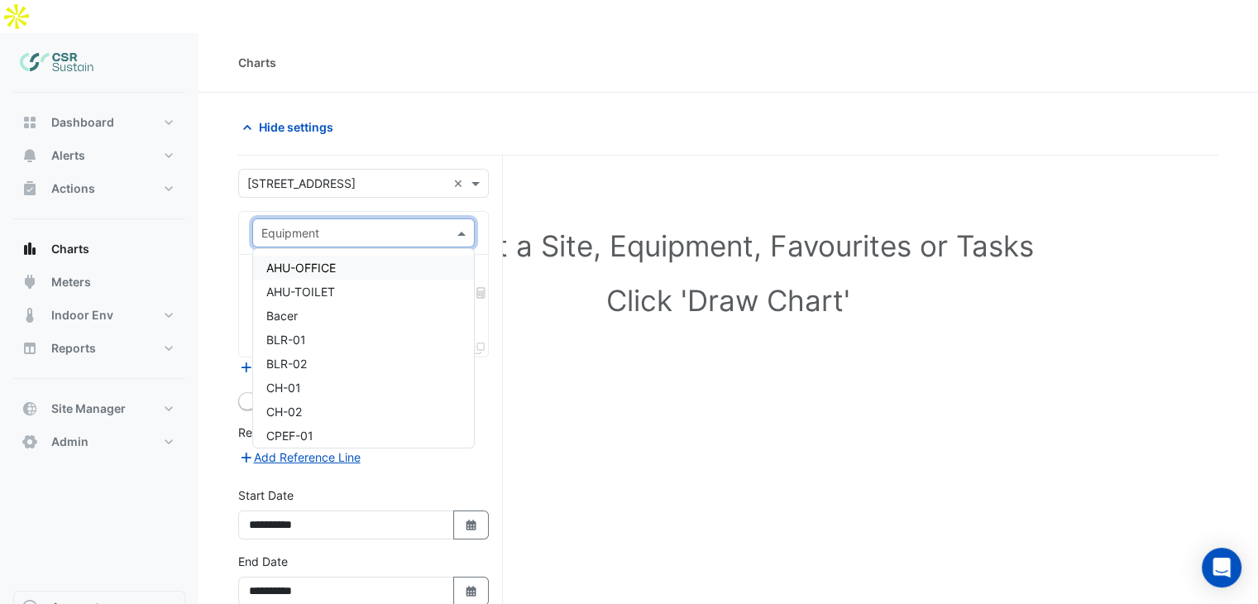
click at [411, 256] on div "AHU-OFFICE" at bounding box center [364, 268] width 222 height 24
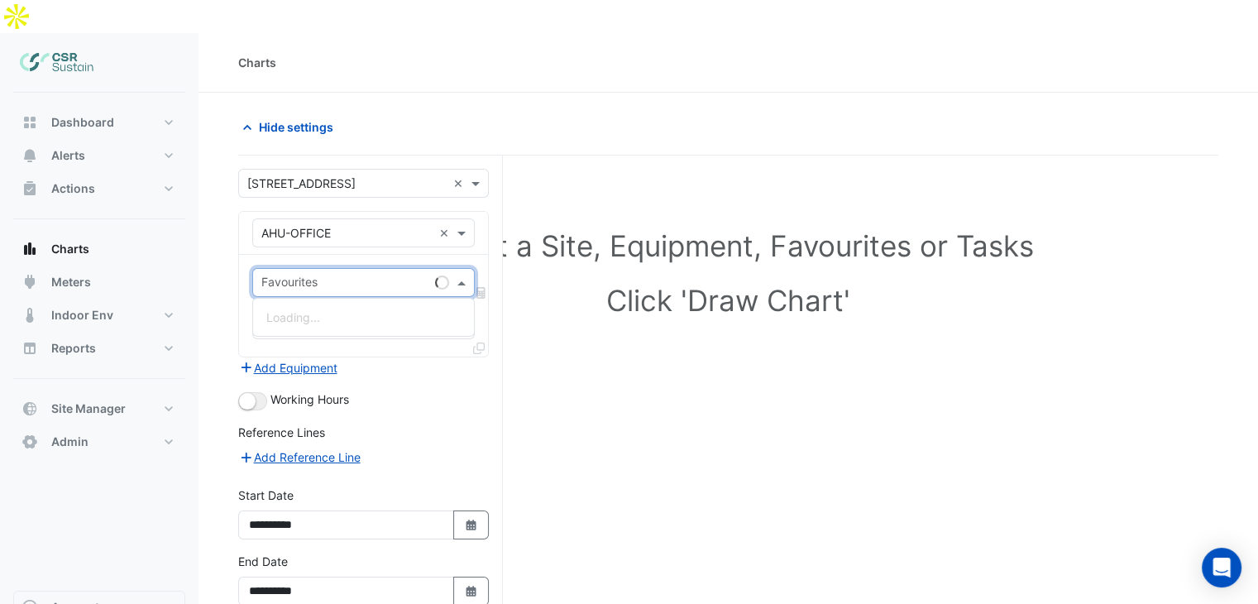
click at [318, 275] on input "text" at bounding box center [344, 283] width 167 height 17
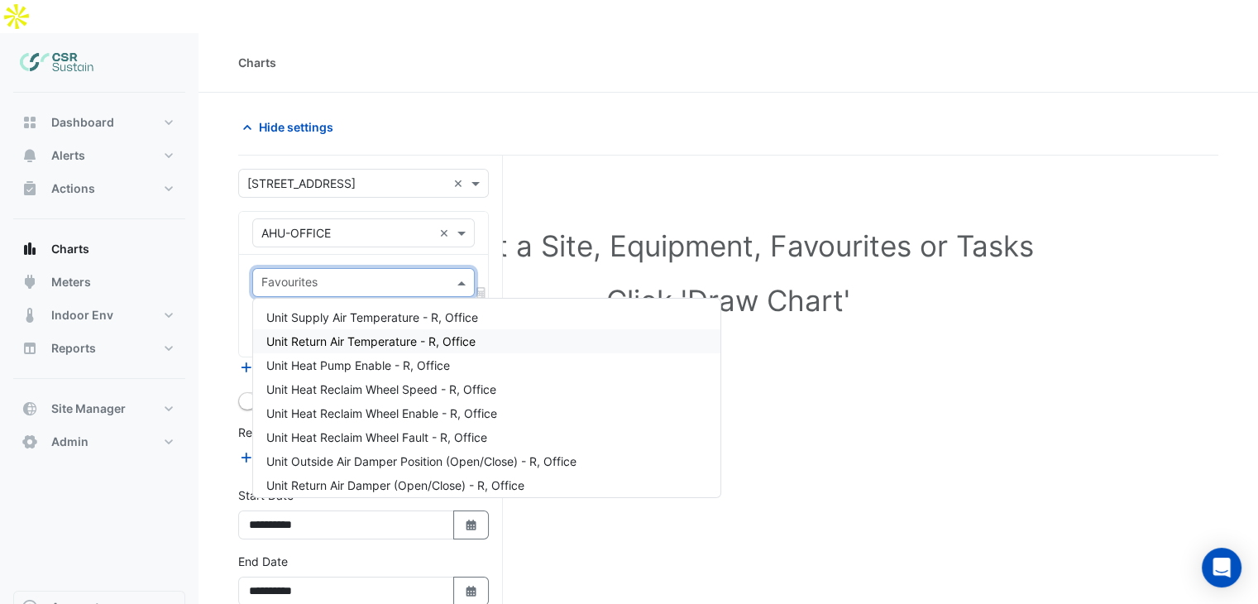
click at [397, 334] on span "Unit Return Air Temperature - R, Office" at bounding box center [370, 341] width 209 height 14
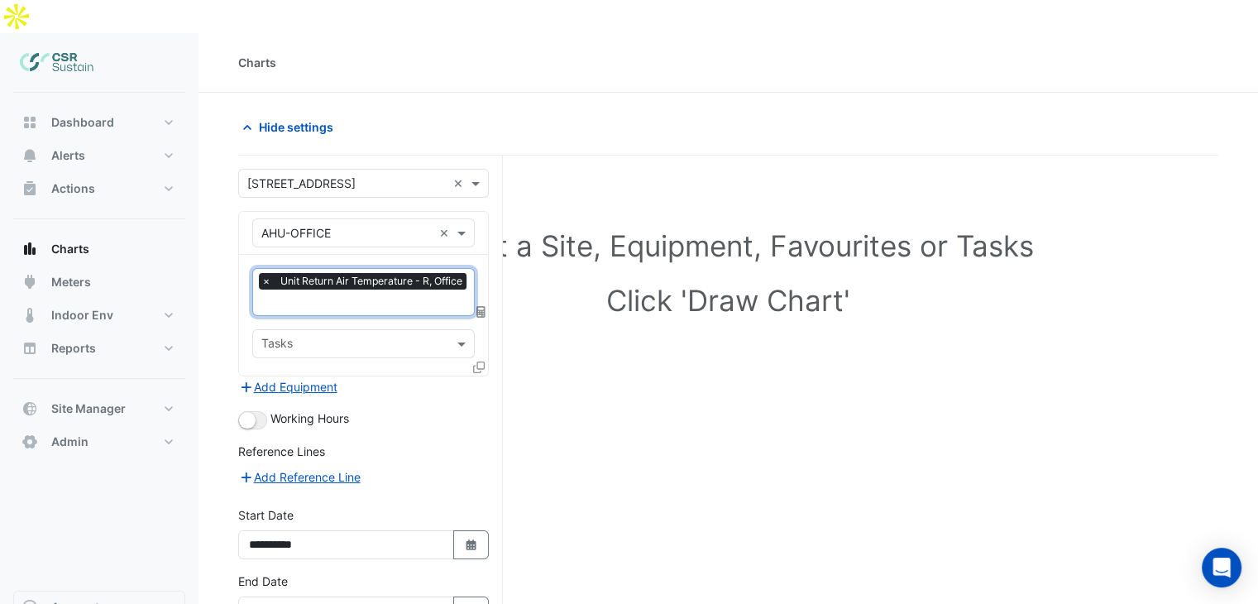
click at [347, 295] on input "text" at bounding box center [365, 303] width 209 height 17
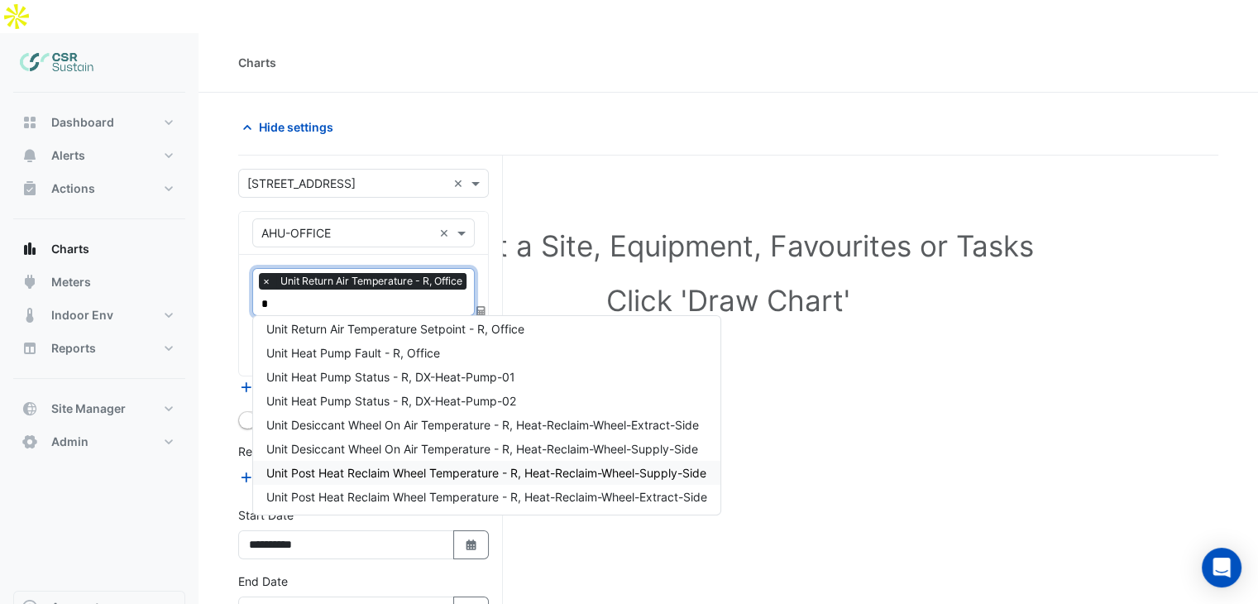
scroll to position [30, 0]
type input "**"
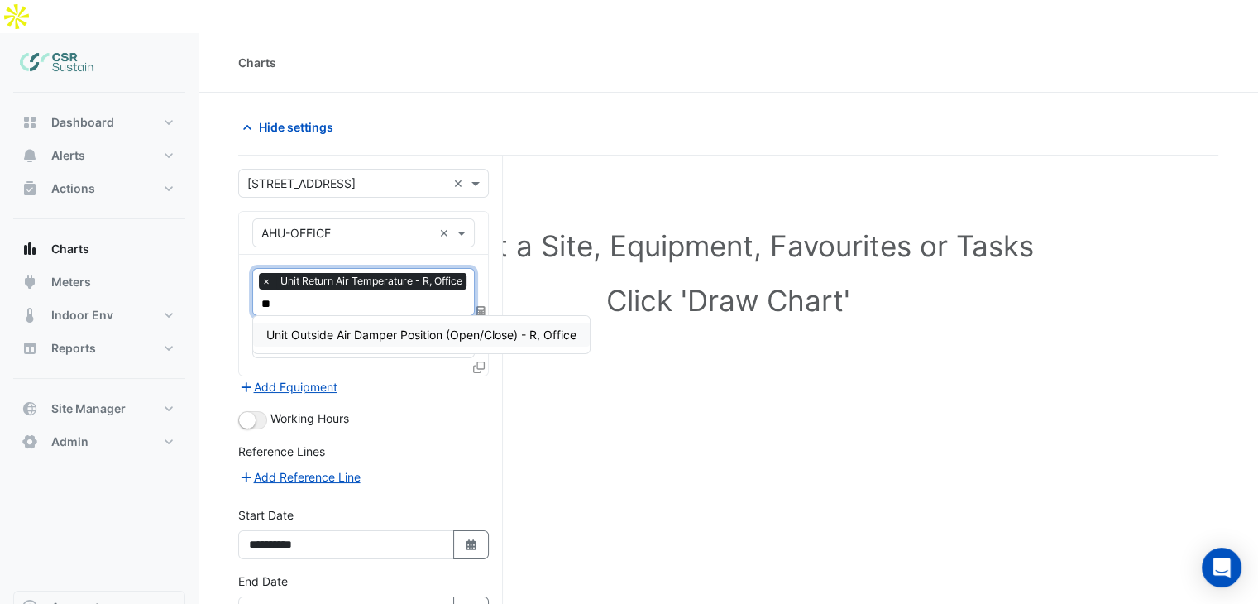
scroll to position [0, 0]
drag, startPoint x: 312, startPoint y: 267, endPoint x: 246, endPoint y: 272, distance: 65.5
click at [246, 272] on div "× Unit Return Air Temperature - R, Office ** × Tasks" at bounding box center [363, 315] width 249 height 121
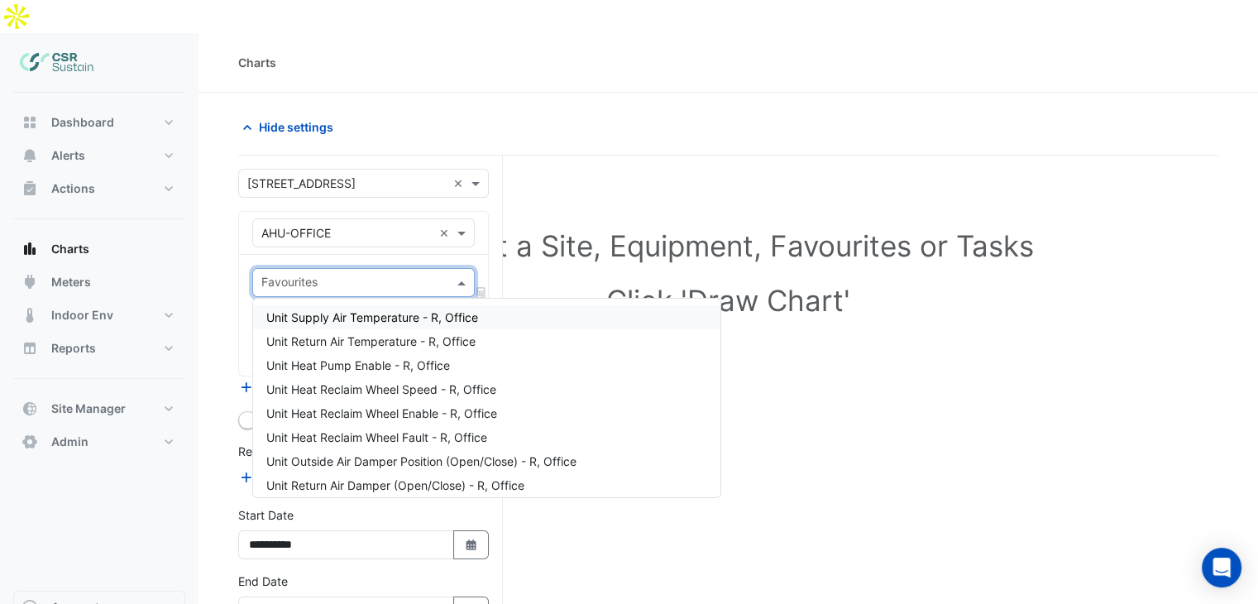
click at [302, 275] on input "text" at bounding box center [353, 283] width 185 height 17
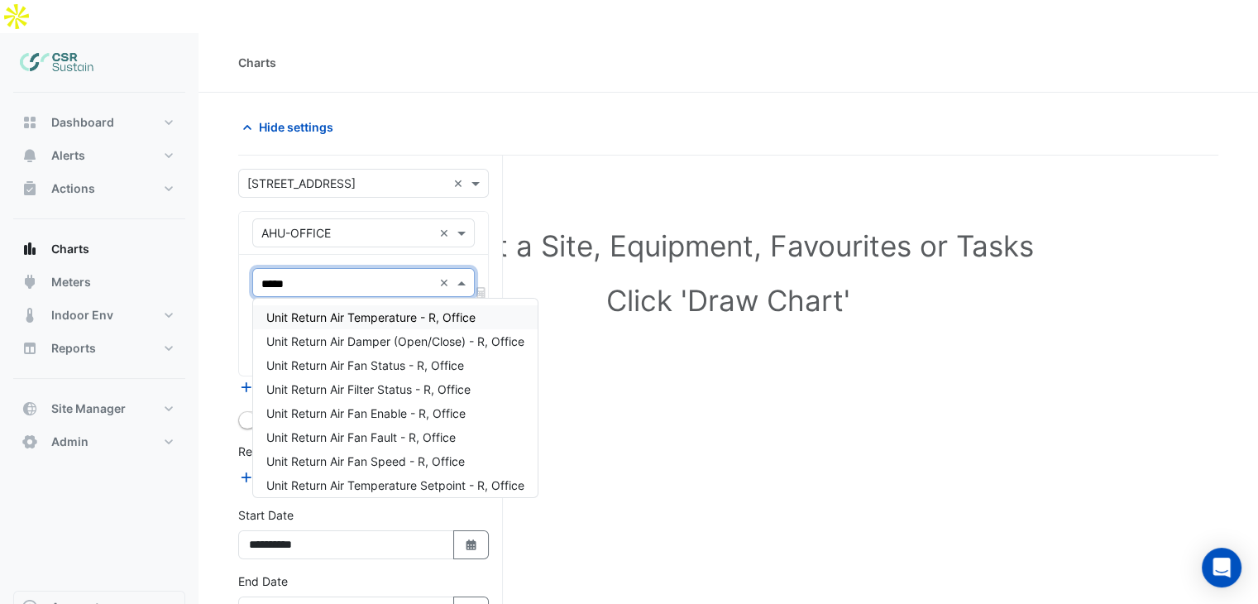
type input "******"
click at [340, 310] on span "Unit Return Air Temperature - R, Office" at bounding box center [370, 317] width 209 height 14
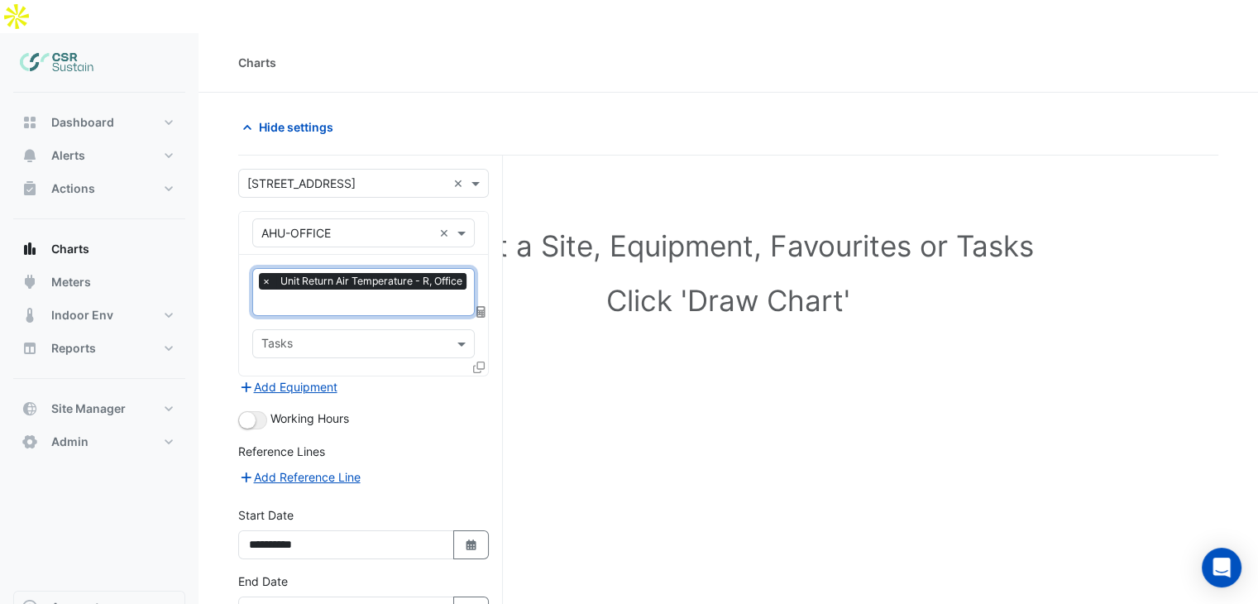
click at [491, 413] on div "**********" at bounding box center [370, 433] width 265 height 557
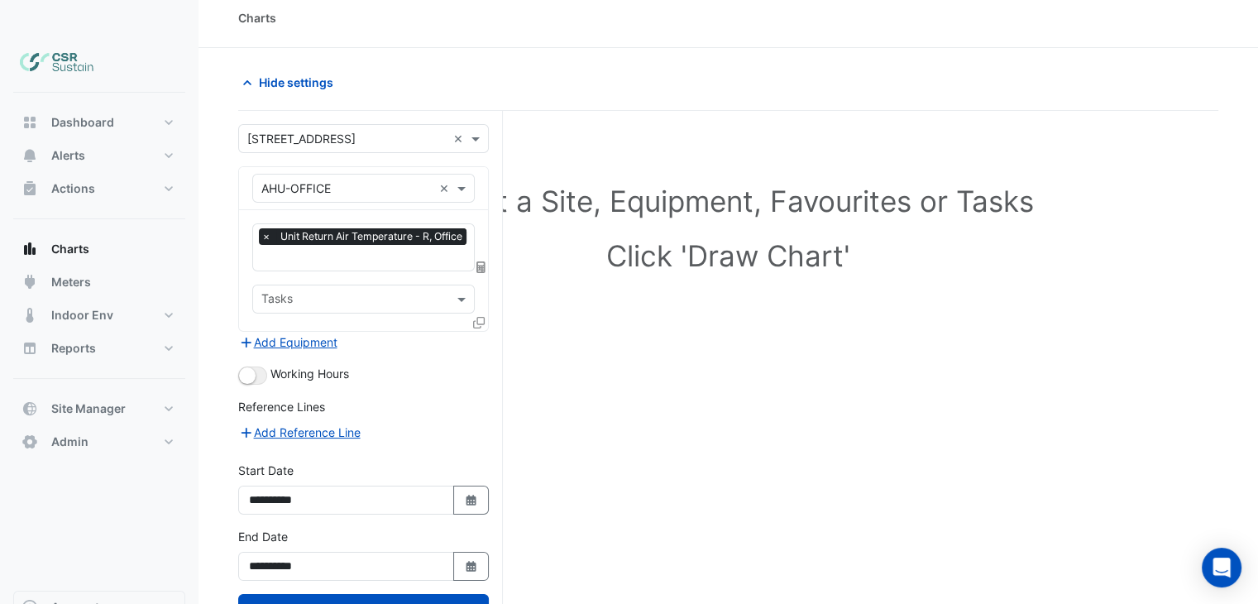
scroll to position [69, 0]
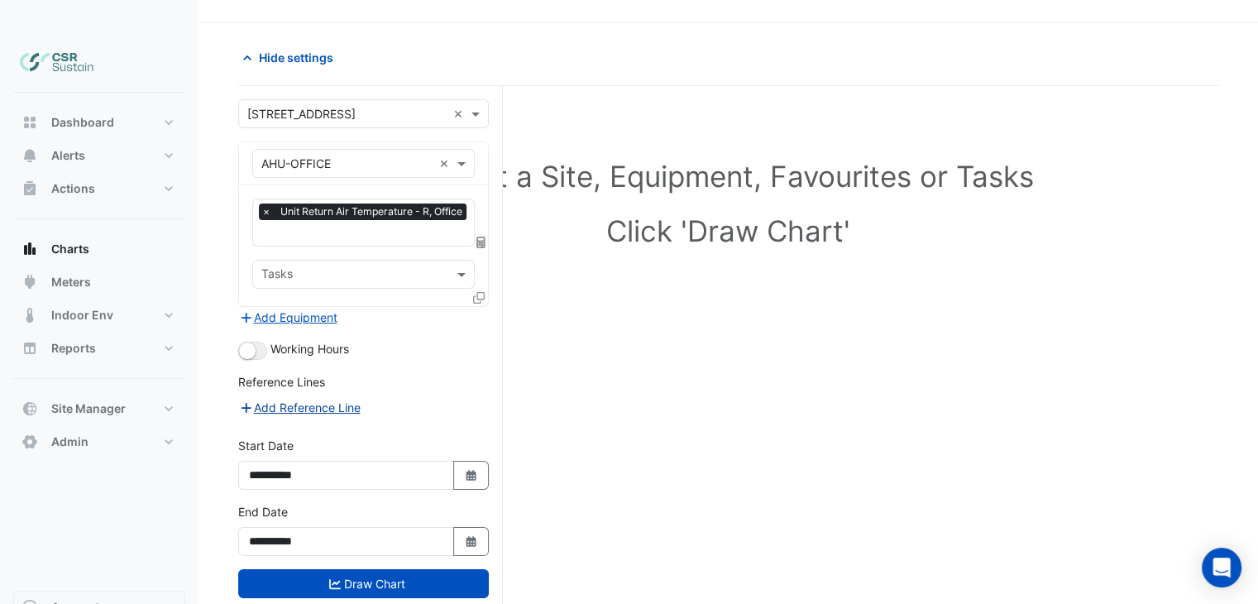
click at [304, 398] on button "Add Reference Line" at bounding box center [299, 407] width 123 height 19
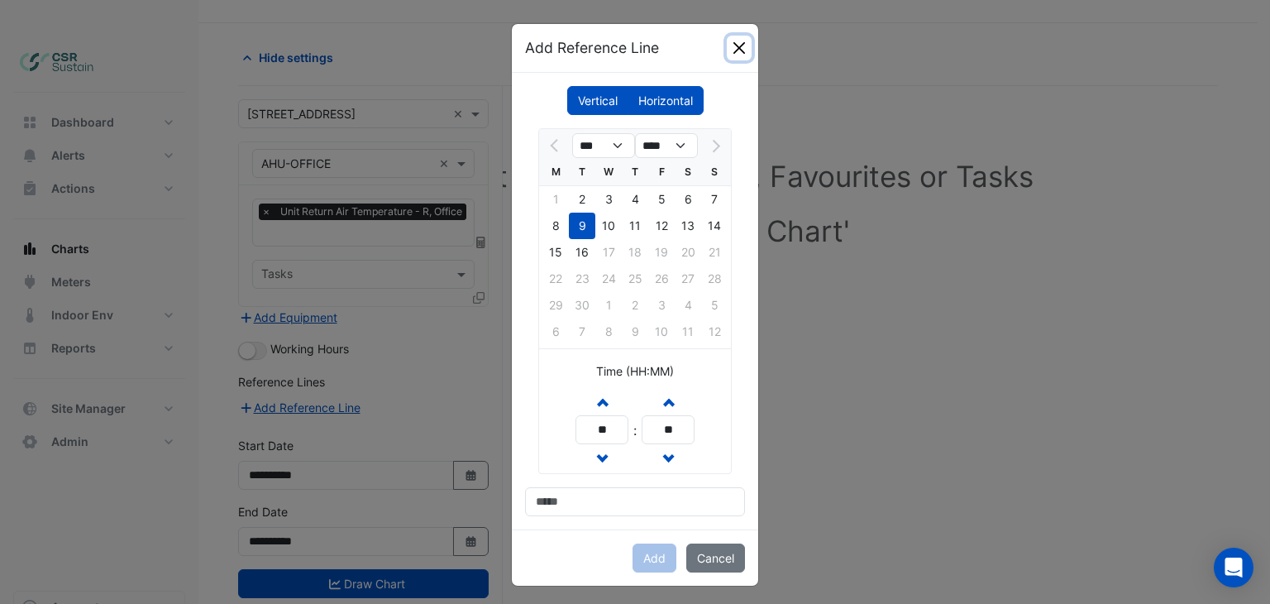
click at [729, 52] on button "Close" at bounding box center [739, 48] width 25 height 25
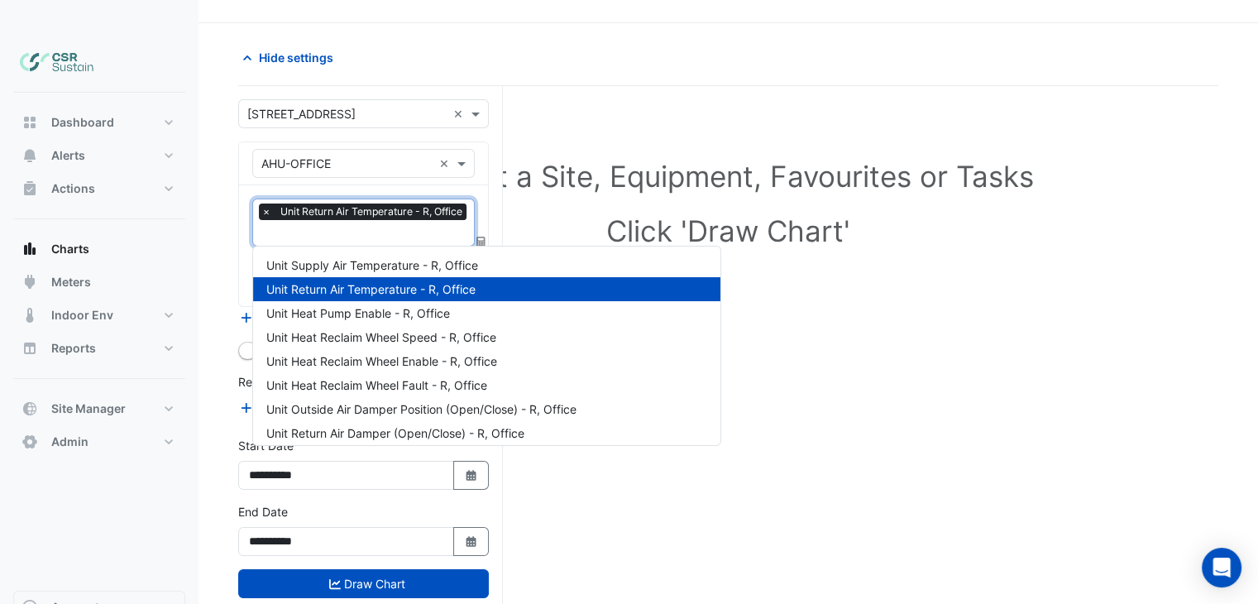
click at [306, 226] on input "text" at bounding box center [365, 234] width 209 height 17
click at [320, 282] on span "Unit Return Air Temperature - R, Office" at bounding box center [370, 289] width 209 height 14
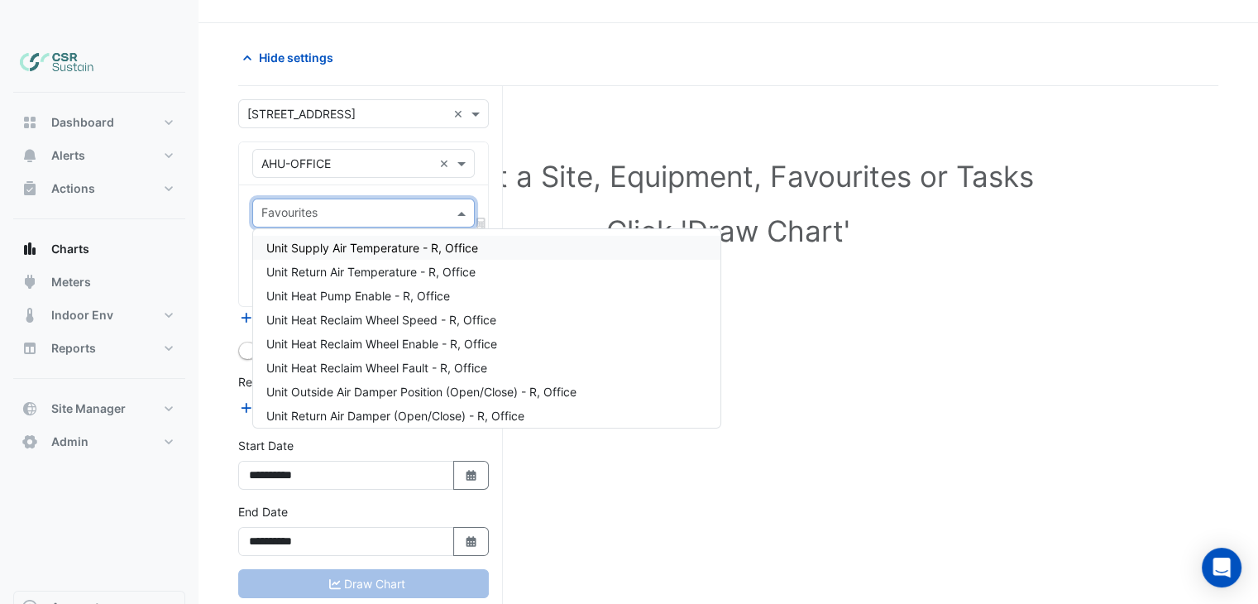
click at [232, 227] on section "**********" at bounding box center [727, 333] width 1059 height 620
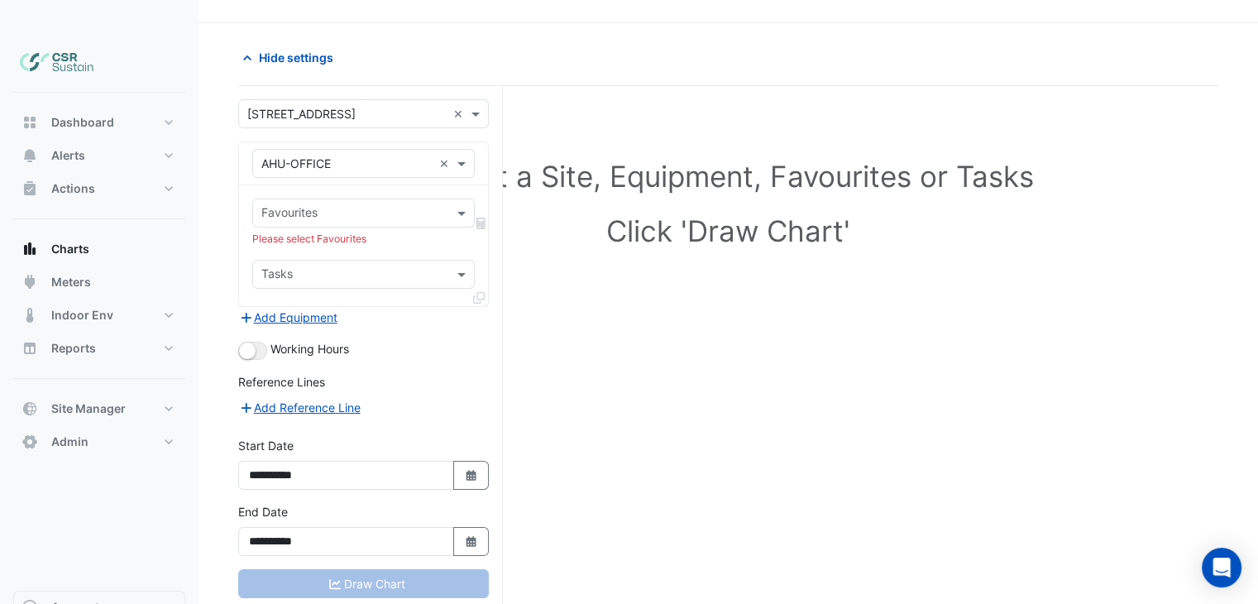
drag, startPoint x: 288, startPoint y: 194, endPoint x: 296, endPoint y: 190, distance: 8.9
click at [288, 194] on div "Favourites Please select Favourites Tasks" at bounding box center [363, 245] width 249 height 121
click at [298, 206] on input "text" at bounding box center [353, 214] width 185 height 17
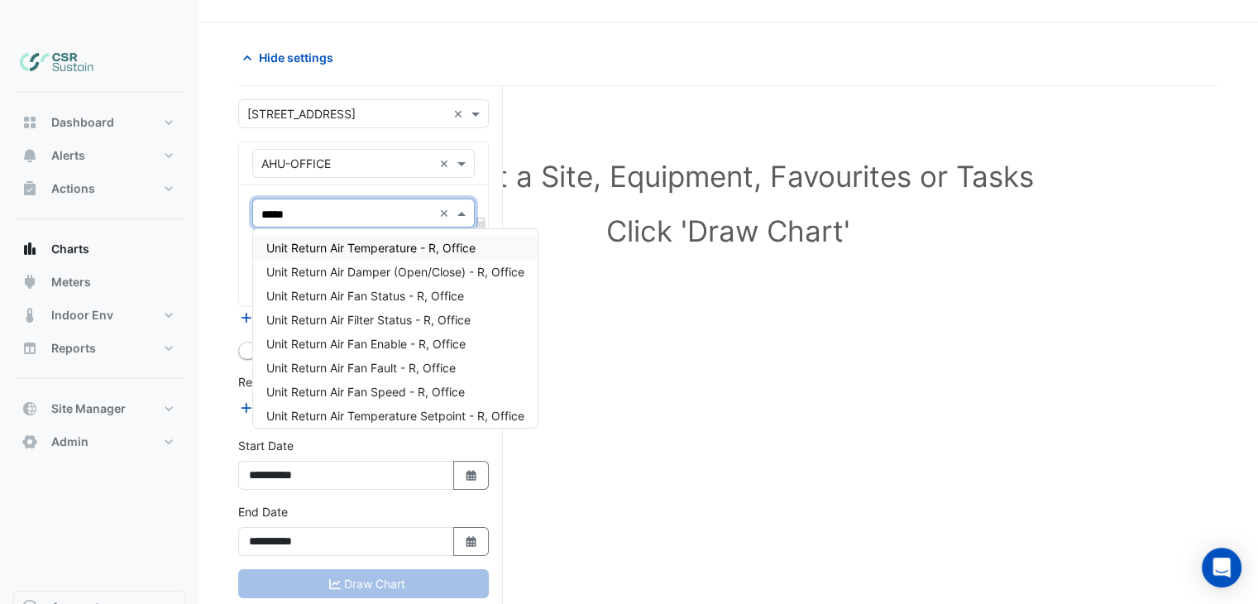
type input "******"
click at [312, 241] on span "Unit Return Air Temperature - R, Office" at bounding box center [370, 248] width 209 height 14
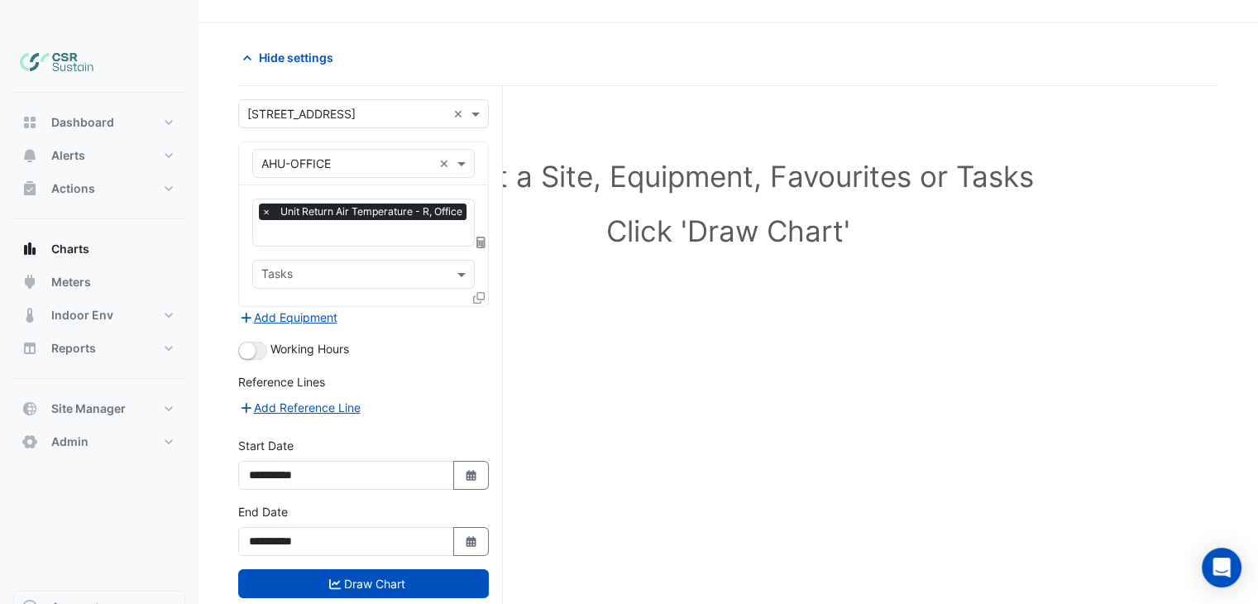
click at [225, 222] on section "Hide settings Select a Site, Equipment, Favourites or Tasks Click 'Draw Chart' …" at bounding box center [727, 333] width 1059 height 620
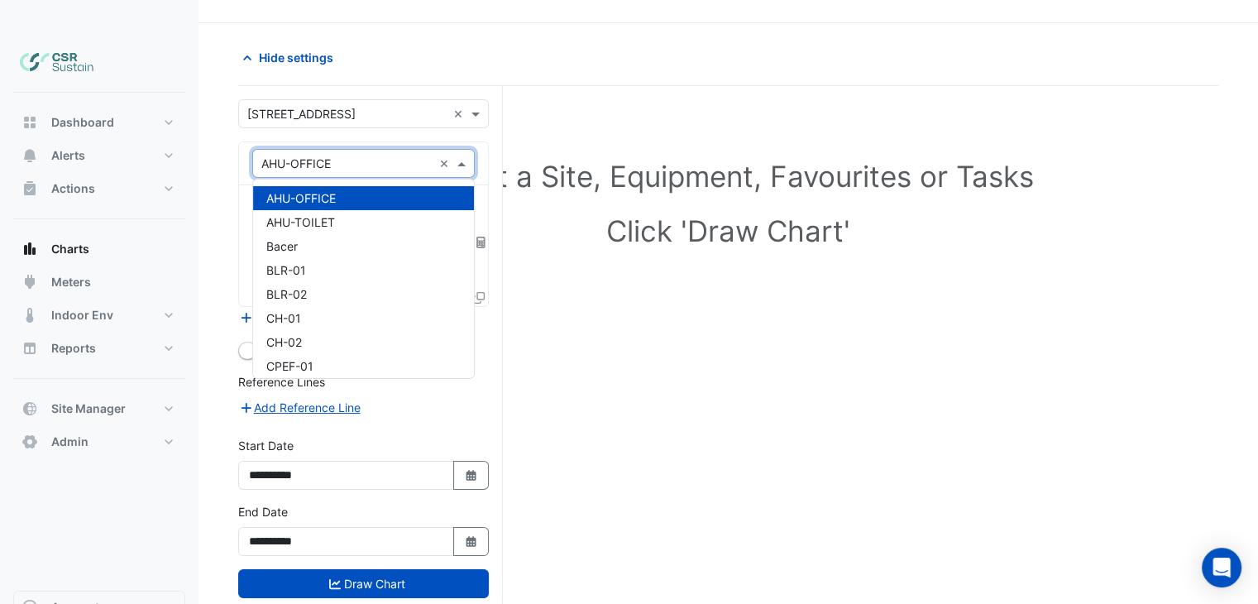
click at [311, 155] on input "text" at bounding box center [346, 163] width 171 height 17
click at [241, 142] on div "× AHU-OFFICE ×" at bounding box center [363, 163] width 249 height 43
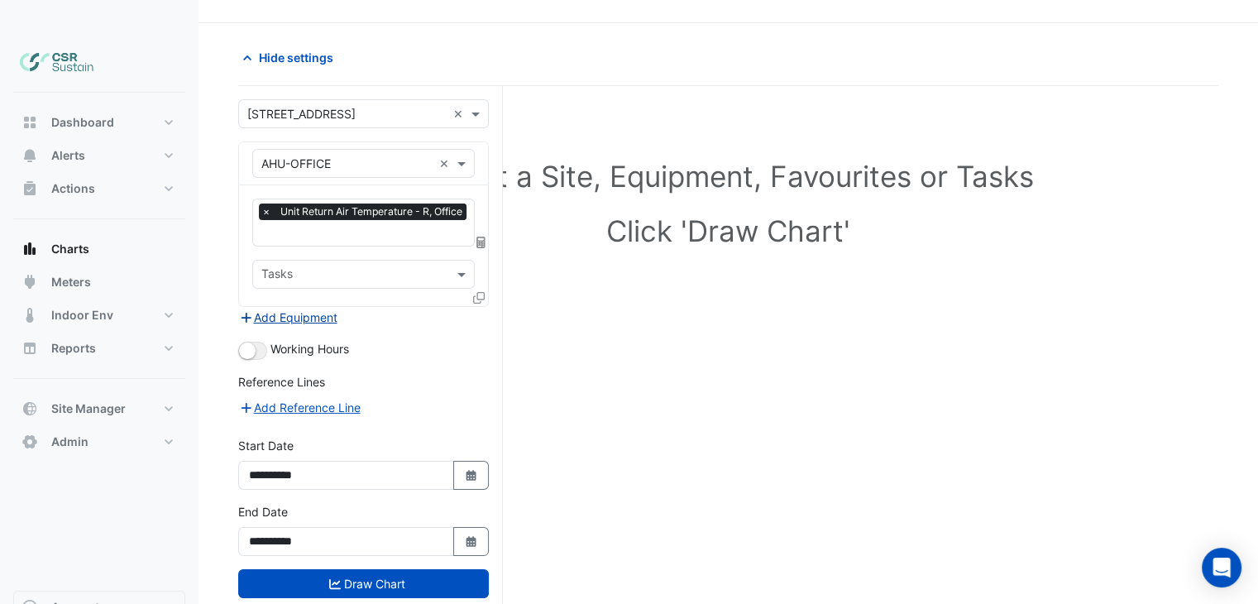
click at [289, 308] on button "Add Equipment" at bounding box center [288, 317] width 100 height 19
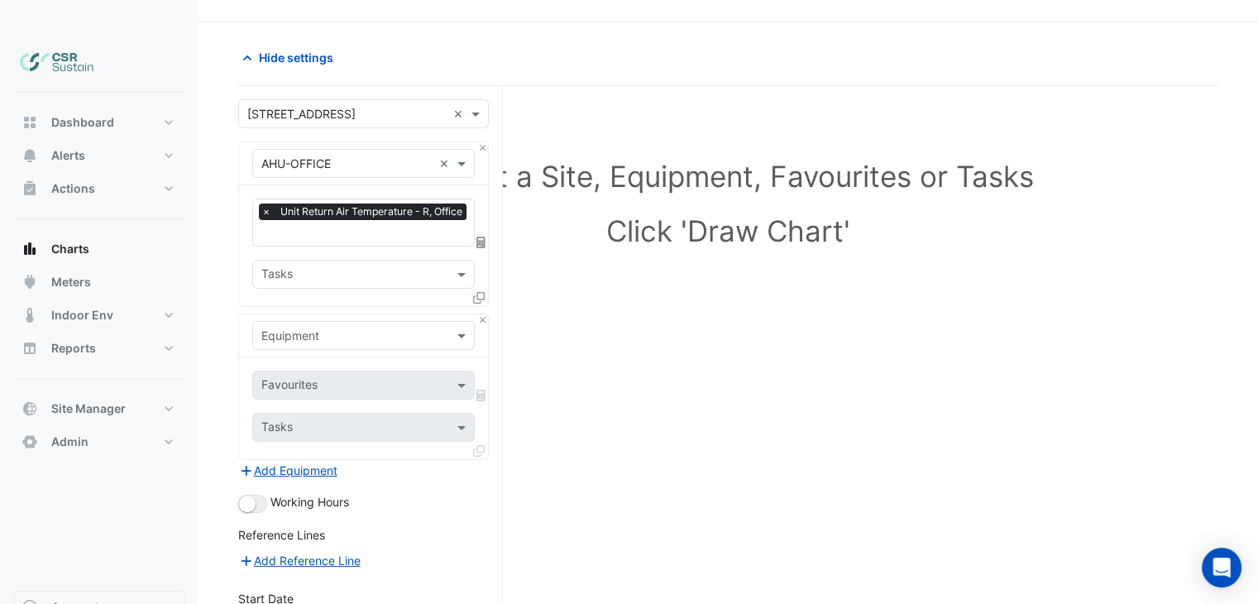
click at [308, 328] on input "text" at bounding box center [346, 336] width 171 height 17
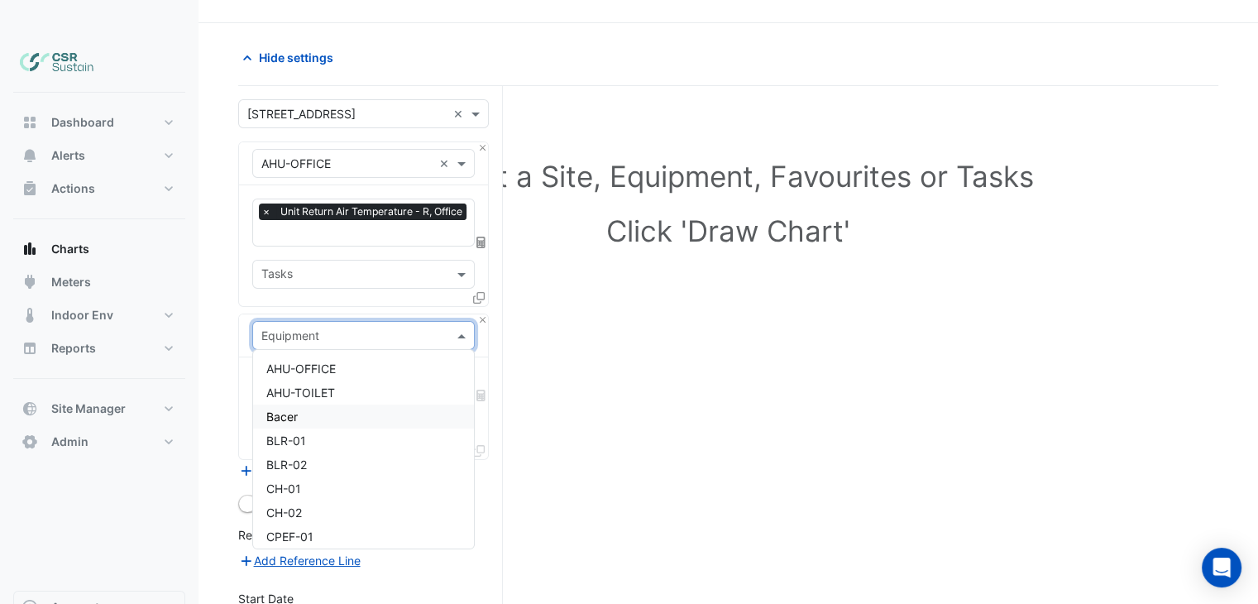
click at [314, 404] on div "Bacer" at bounding box center [364, 416] width 222 height 24
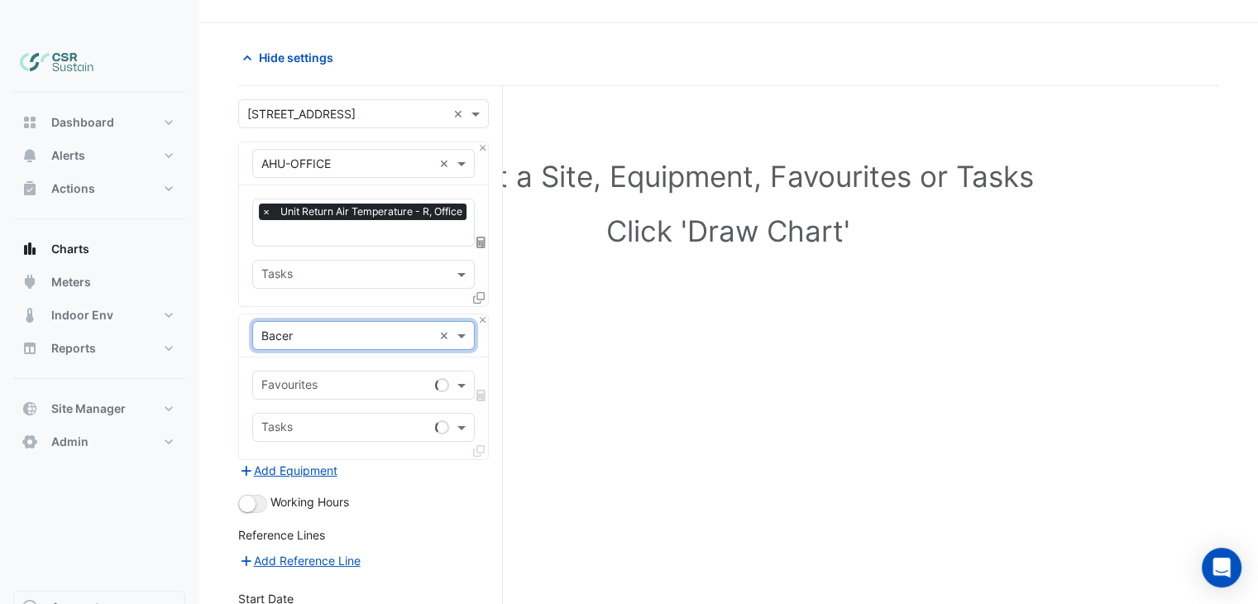
click at [294, 378] on input "text" at bounding box center [344, 386] width 167 height 17
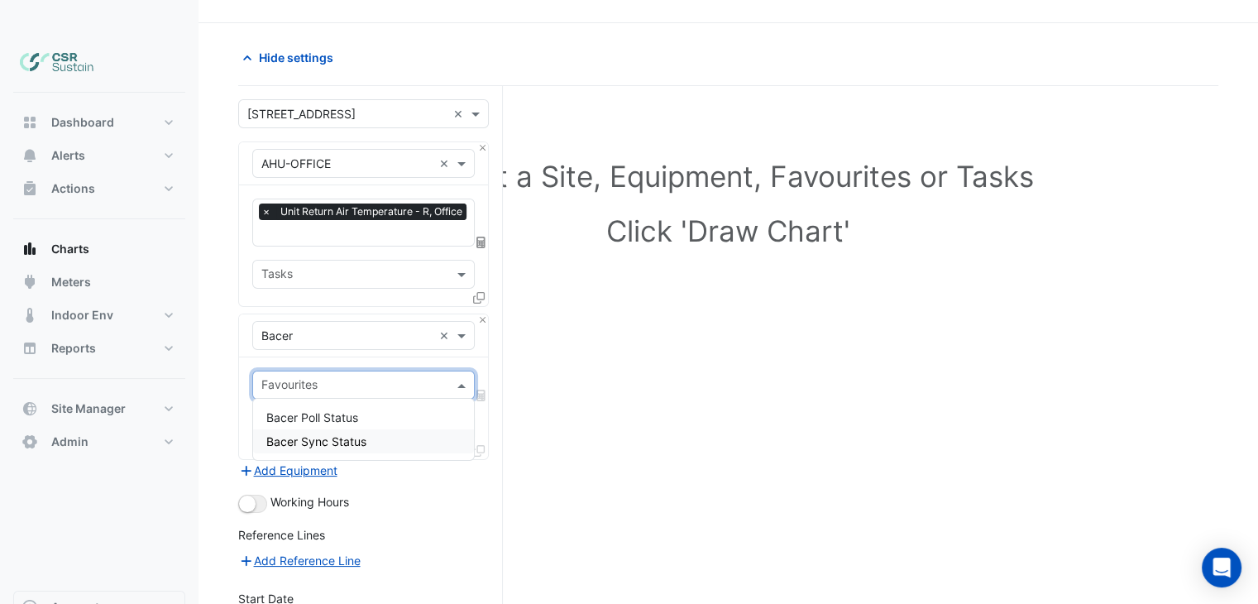
drag, startPoint x: 212, startPoint y: 388, endPoint x: 238, endPoint y: 360, distance: 38.6
click at [218, 382] on section "Hide settings Select a Site, Equipment, Favourites or Tasks Click 'Draw Chart' …" at bounding box center [727, 409] width 1059 height 773
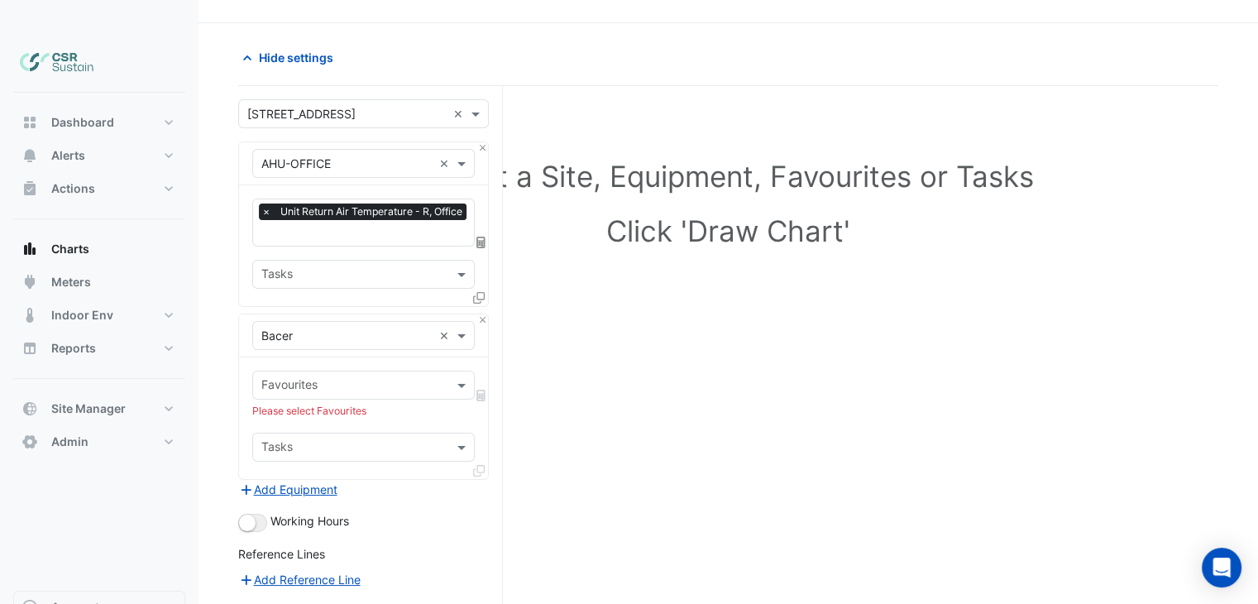
click at [299, 328] on input "text" at bounding box center [346, 336] width 171 height 17
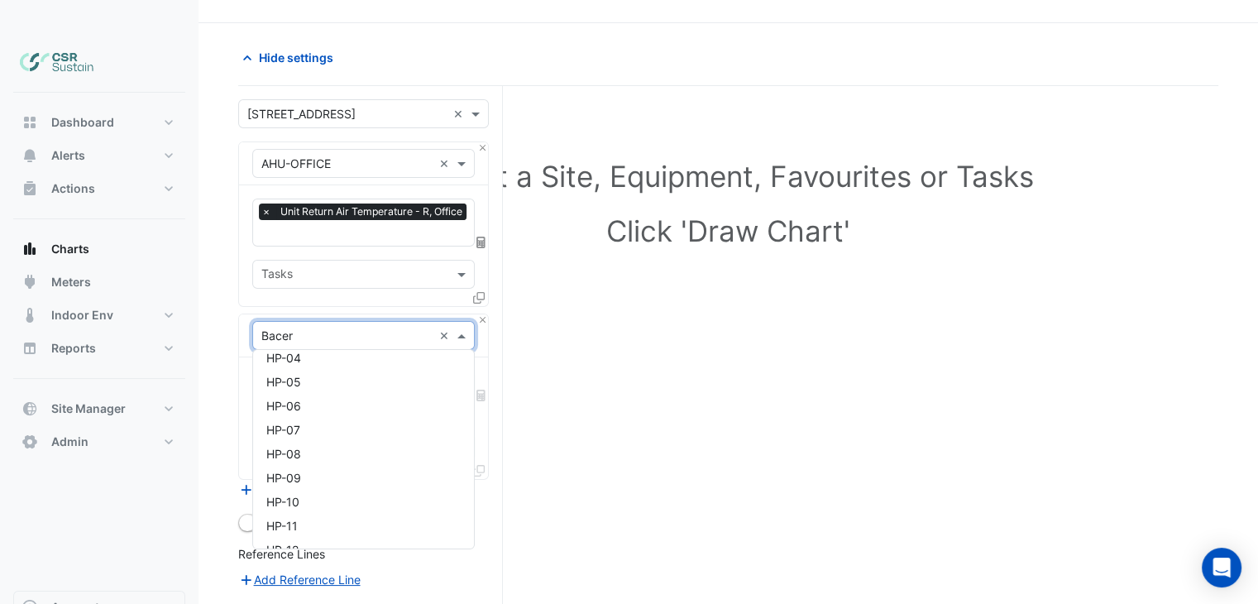
scroll to position [11542, 0]
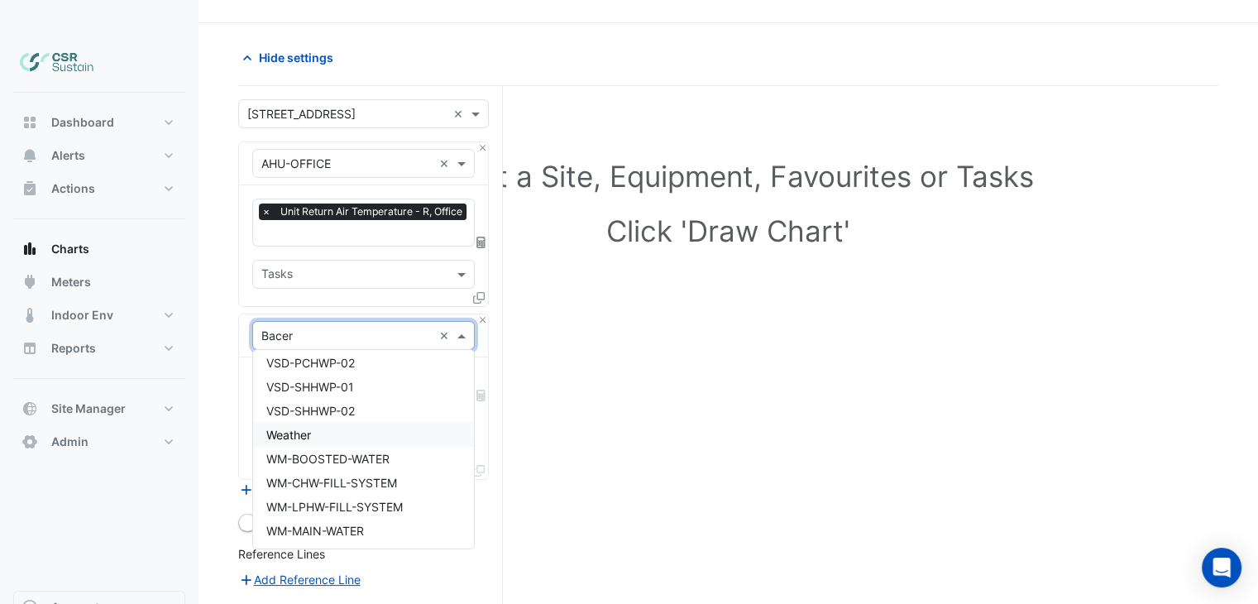
click at [293, 428] on span "Weather" at bounding box center [288, 435] width 45 height 14
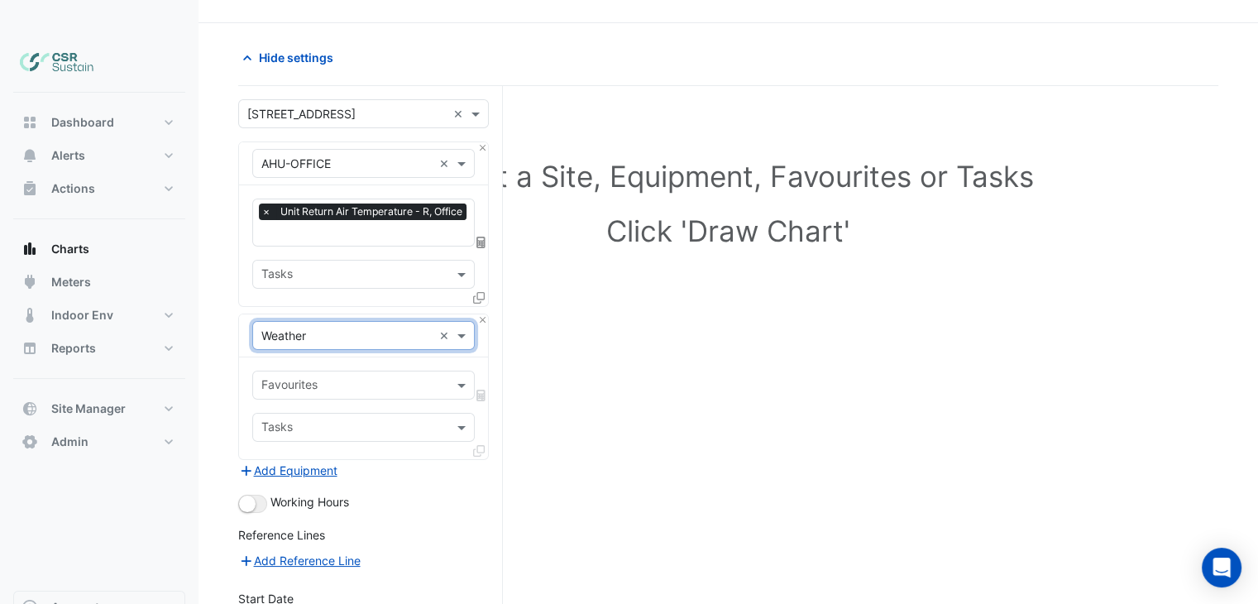
click at [296, 378] on input "text" at bounding box center [353, 386] width 185 height 17
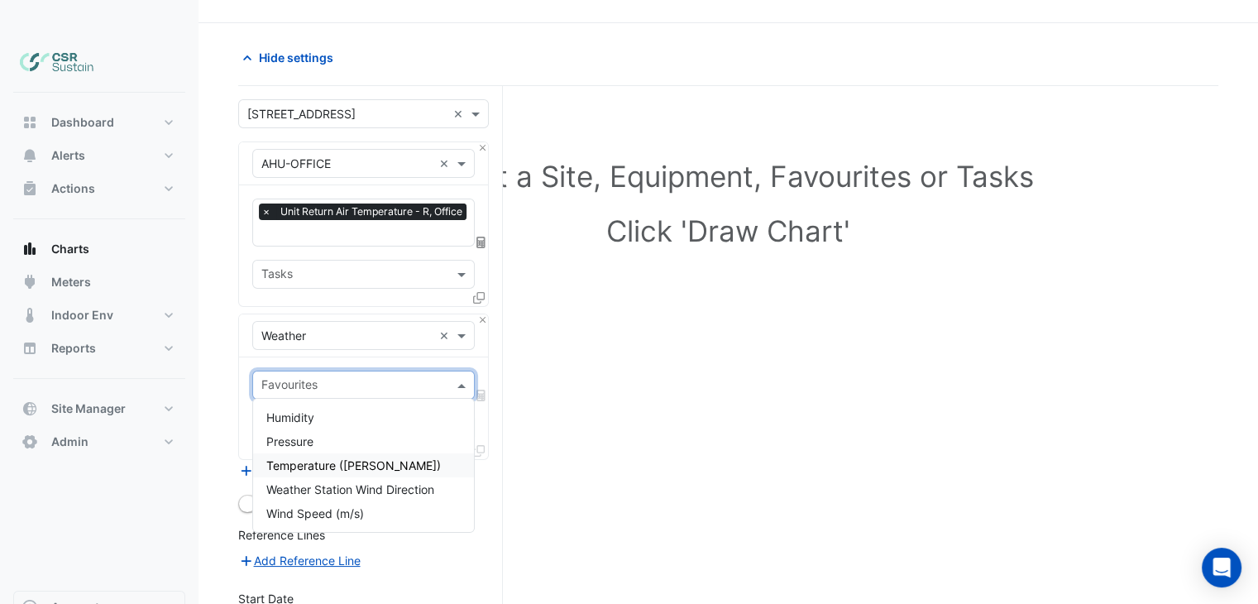
click at [308, 458] on span "Temperature (Celcius)" at bounding box center [353, 465] width 175 height 14
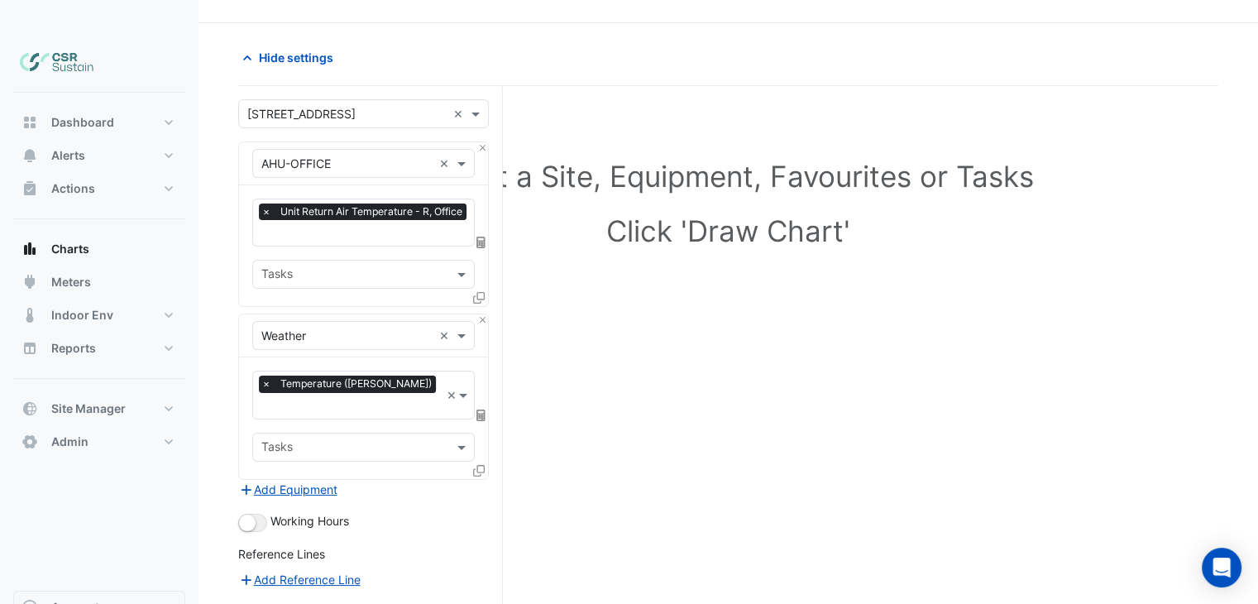
drag, startPoint x: 231, startPoint y: 437, endPoint x: 219, endPoint y: 425, distance: 16.4
click at [230, 437] on section "Hide settings Select a Site, Equipment, Favourites or Tasks Click 'Draw Chart' …" at bounding box center [727, 419] width 1059 height 793
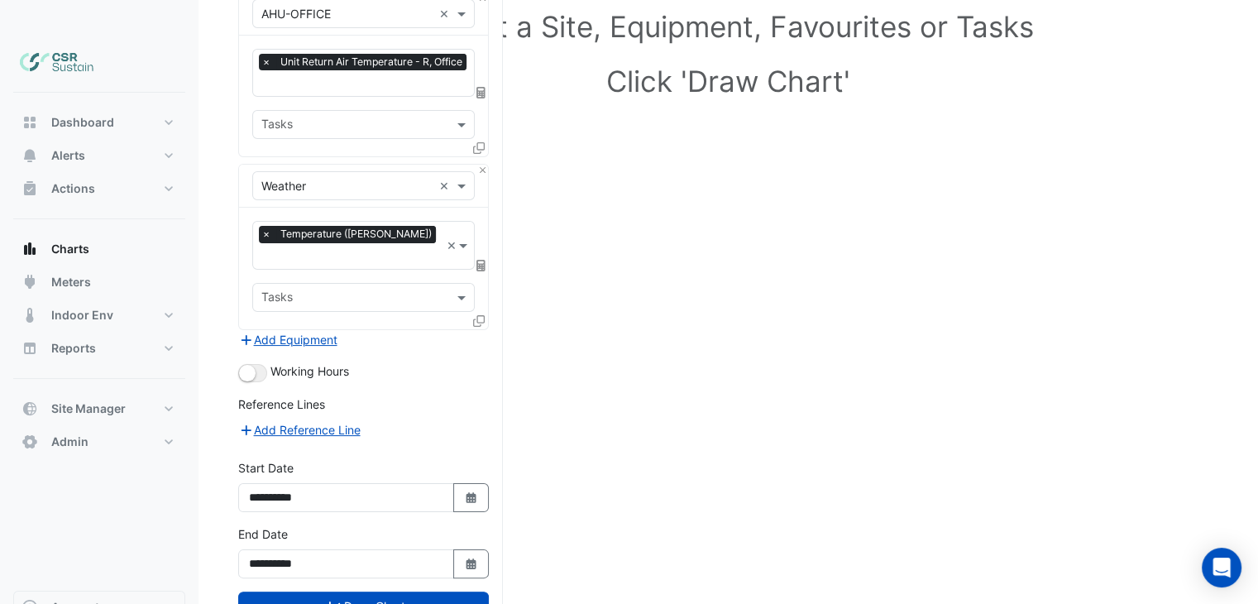
scroll to position [222, 0]
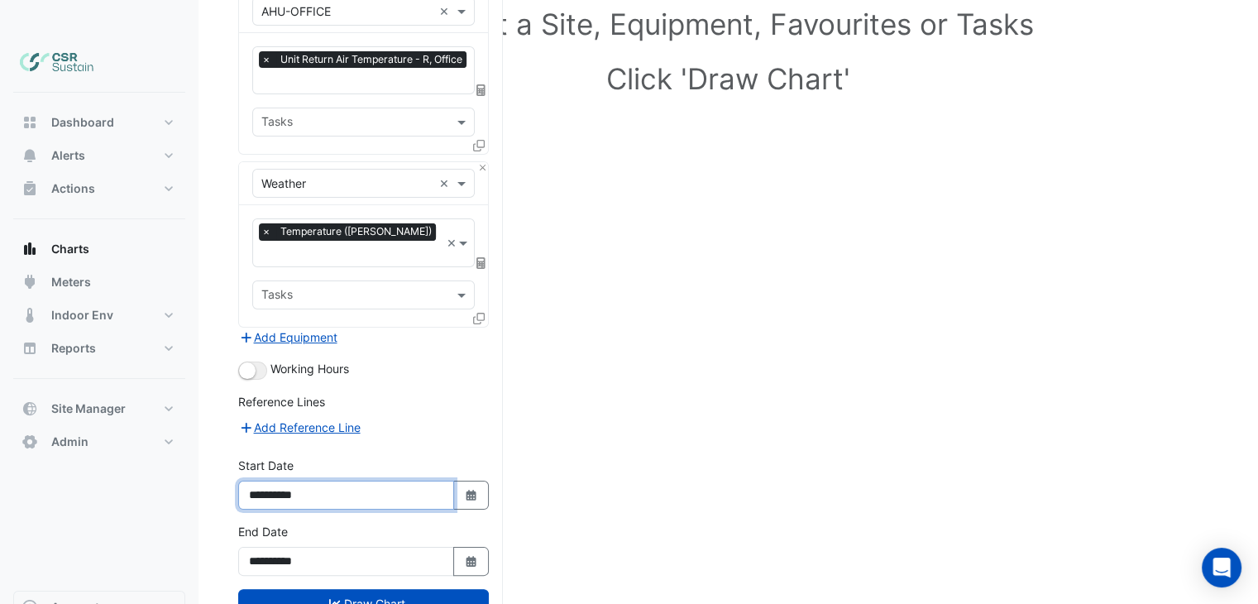
click at [375, 481] on input "**********" at bounding box center [346, 495] width 216 height 29
click at [463, 481] on button "Select Date" at bounding box center [471, 495] width 36 height 29
select select "*"
select select "****"
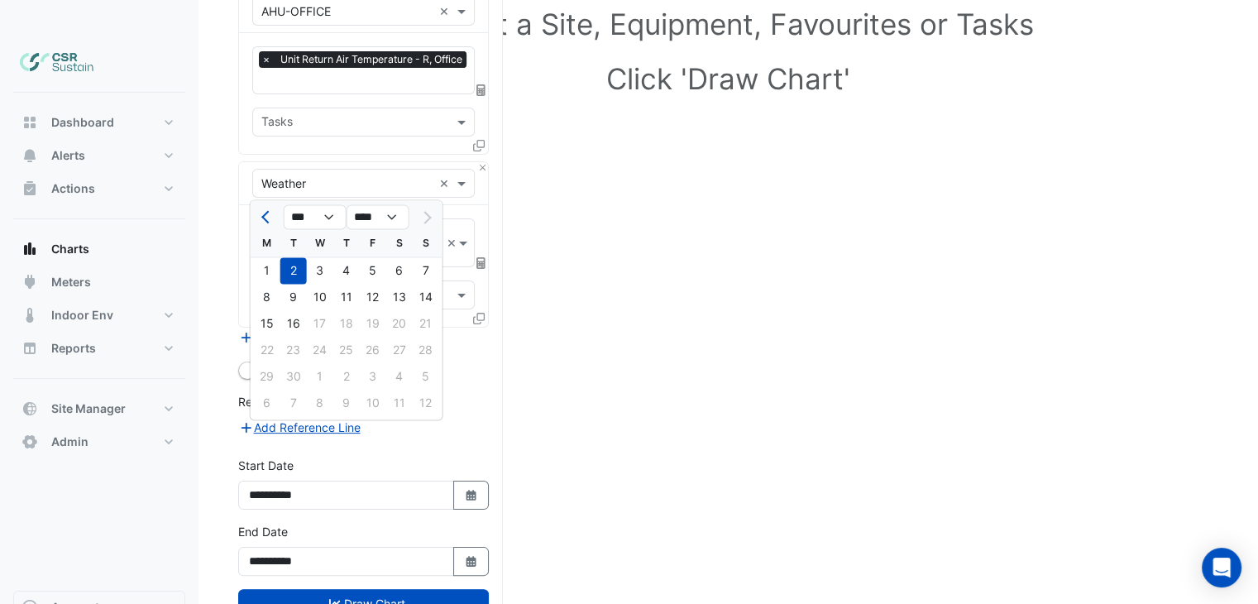
drag, startPoint x: 179, startPoint y: 493, endPoint x: 227, endPoint y: 497, distance: 48.1
click at [181, 493] on div "Dashboard Portfolio Ratings Performance Alerts Site Rules Templates Actions Sit…" at bounding box center [99, 342] width 172 height 498
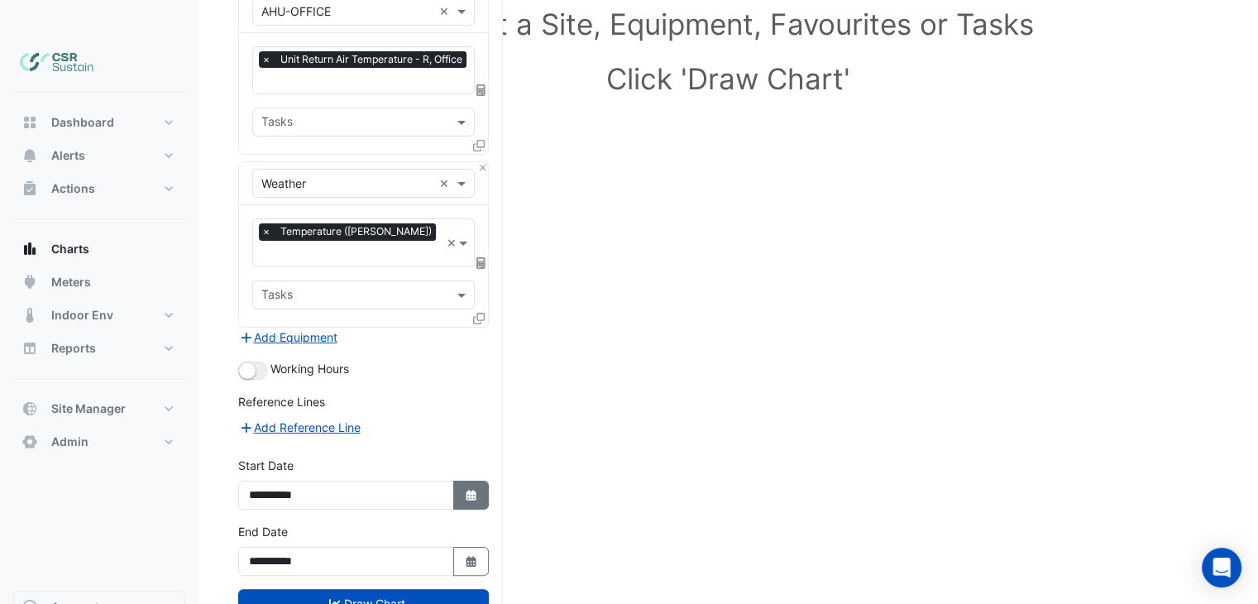
click at [466, 490] on icon "Select Date" at bounding box center [471, 496] width 15 height 12
select select "*"
select select "****"
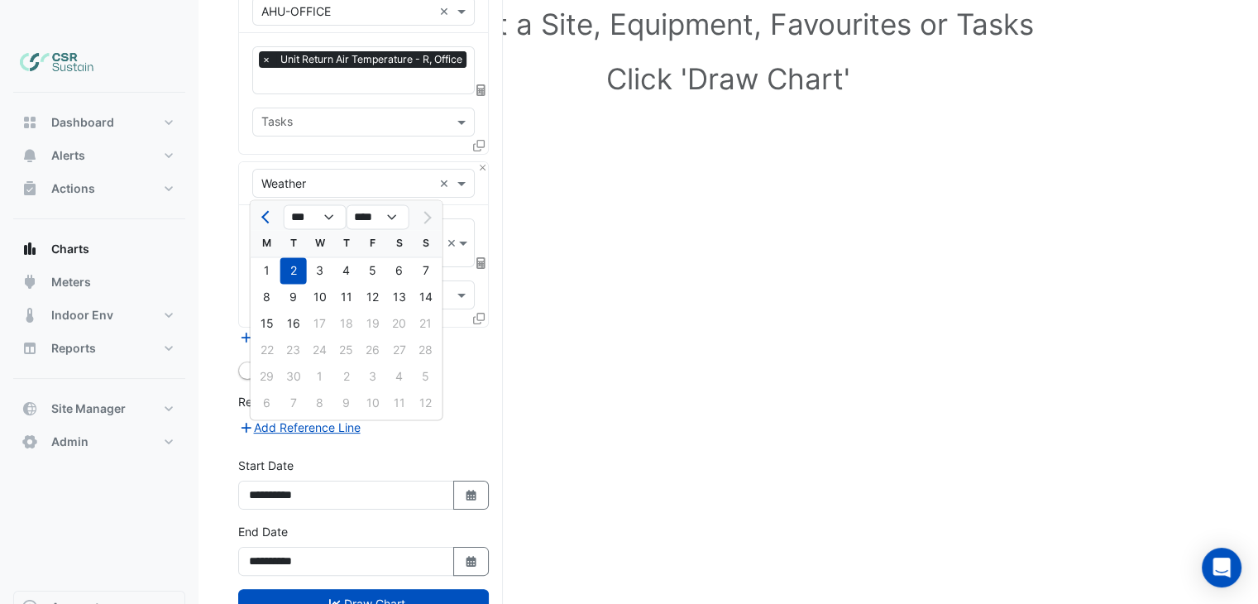
click at [208, 452] on section "Hide settings Select a Site, Equipment, Favourites or Tasks Click 'Draw Chart' …" at bounding box center [727, 267] width 1059 height 793
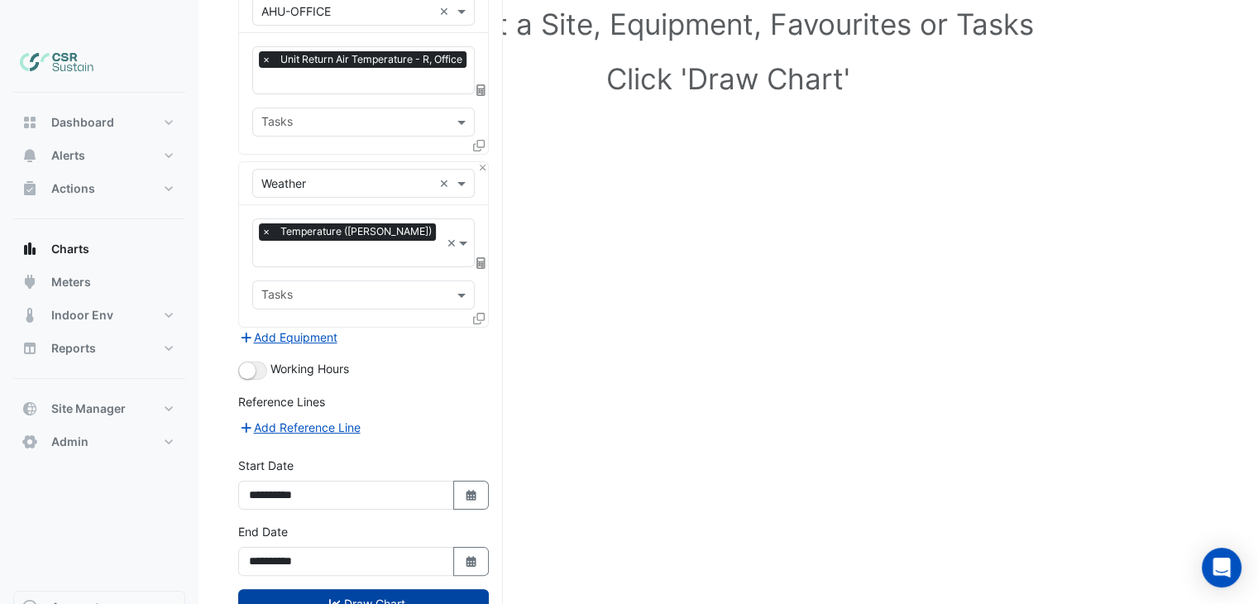
drag, startPoint x: 361, startPoint y: 539, endPoint x: 398, endPoint y: 542, distance: 37.3
click at [361, 589] on button "Draw Chart" at bounding box center [363, 603] width 251 height 29
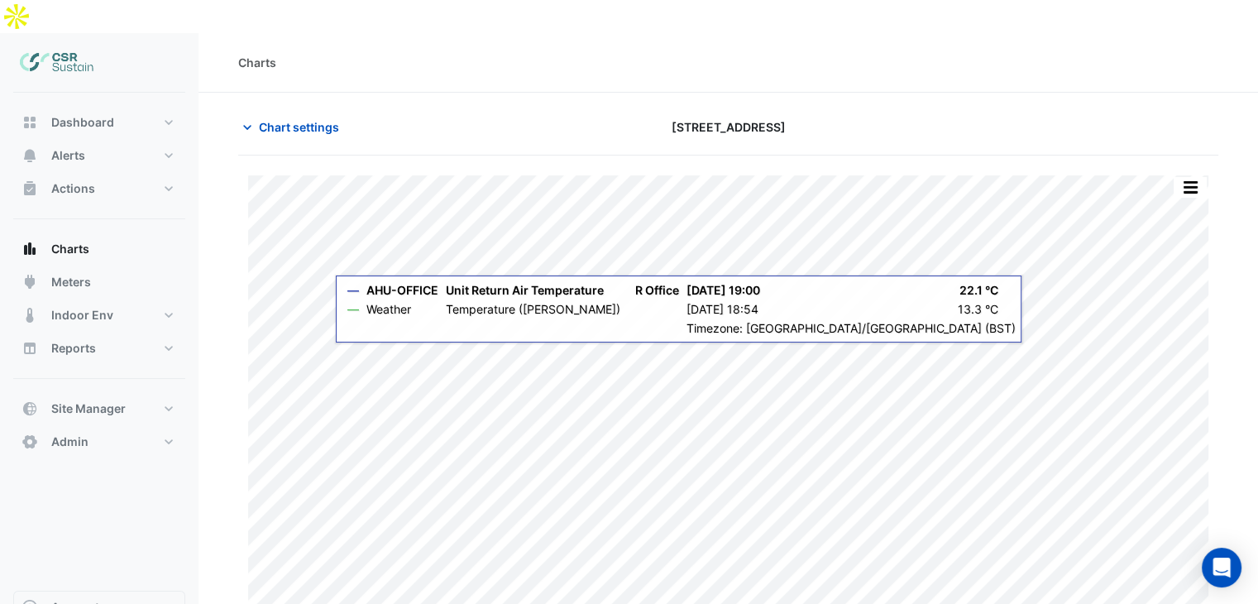
scroll to position [35, 0]
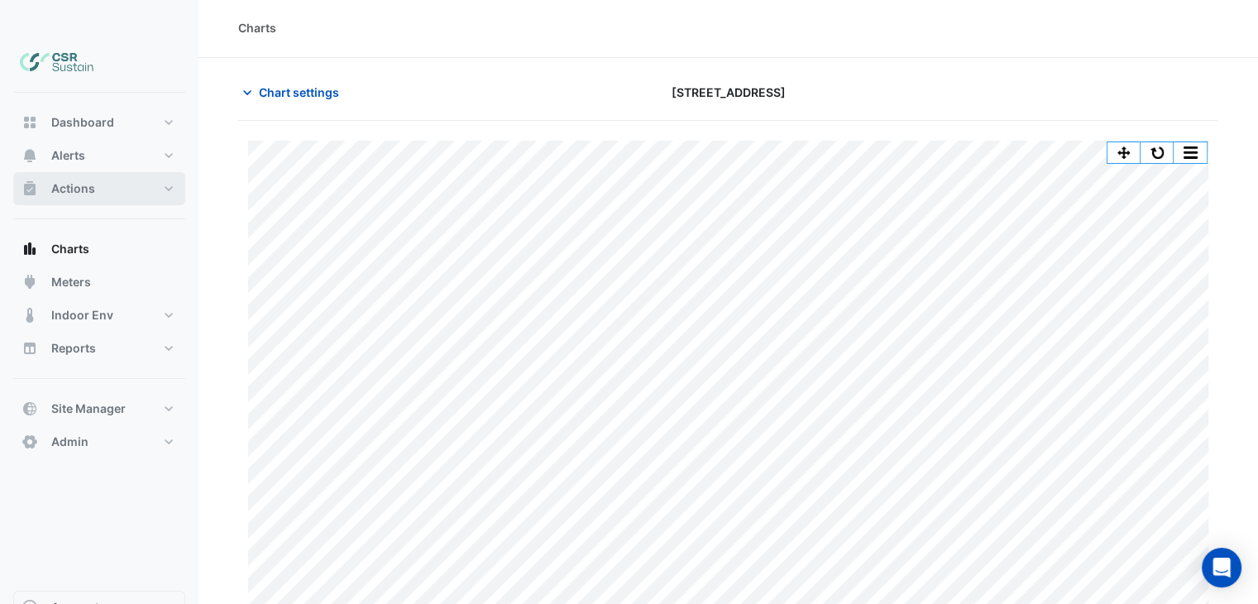
click at [89, 180] on span "Actions" at bounding box center [73, 188] width 44 height 17
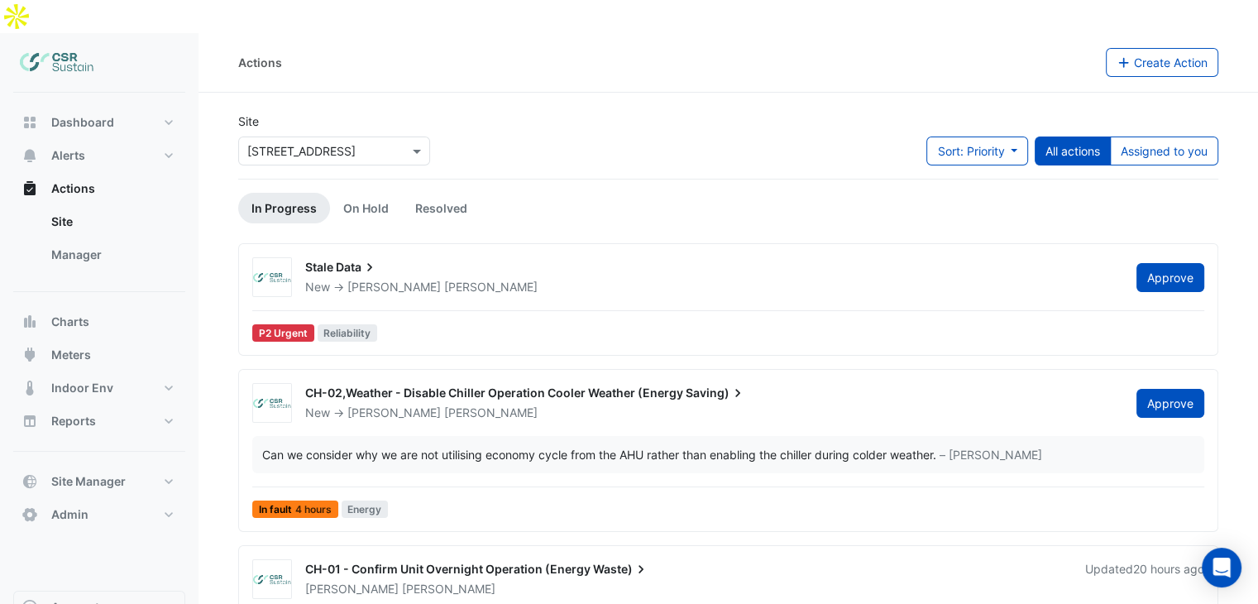
click at [315, 143] on input "text" at bounding box center [317, 151] width 141 height 17
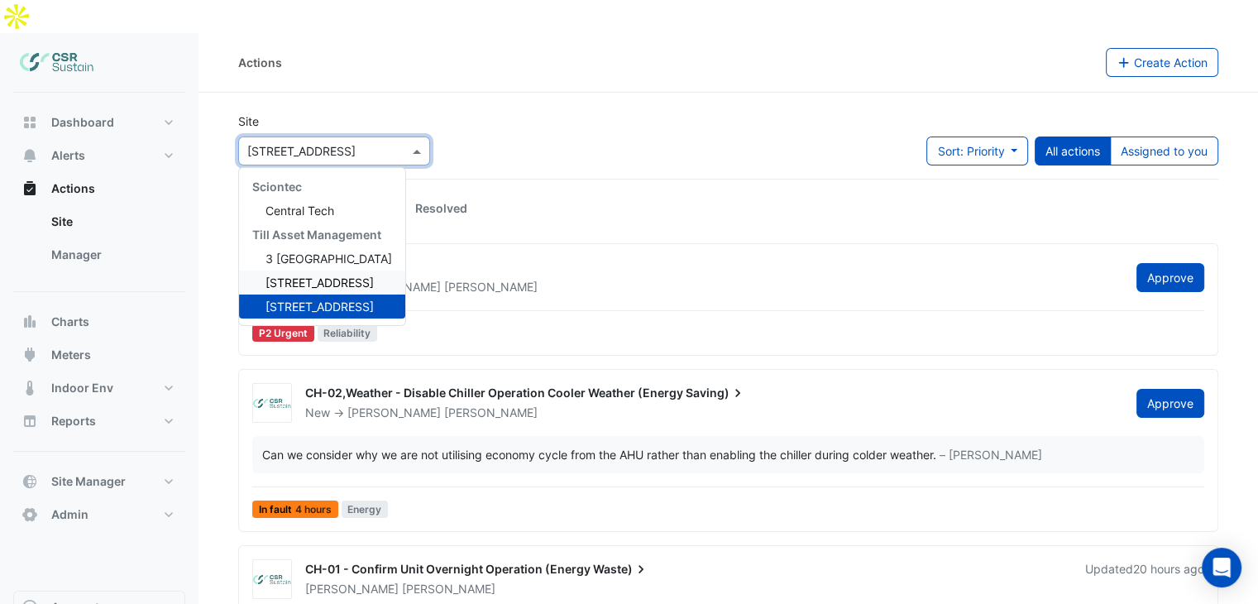
click at [276, 275] on span "5 Exchange Quay" at bounding box center [319, 282] width 108 height 14
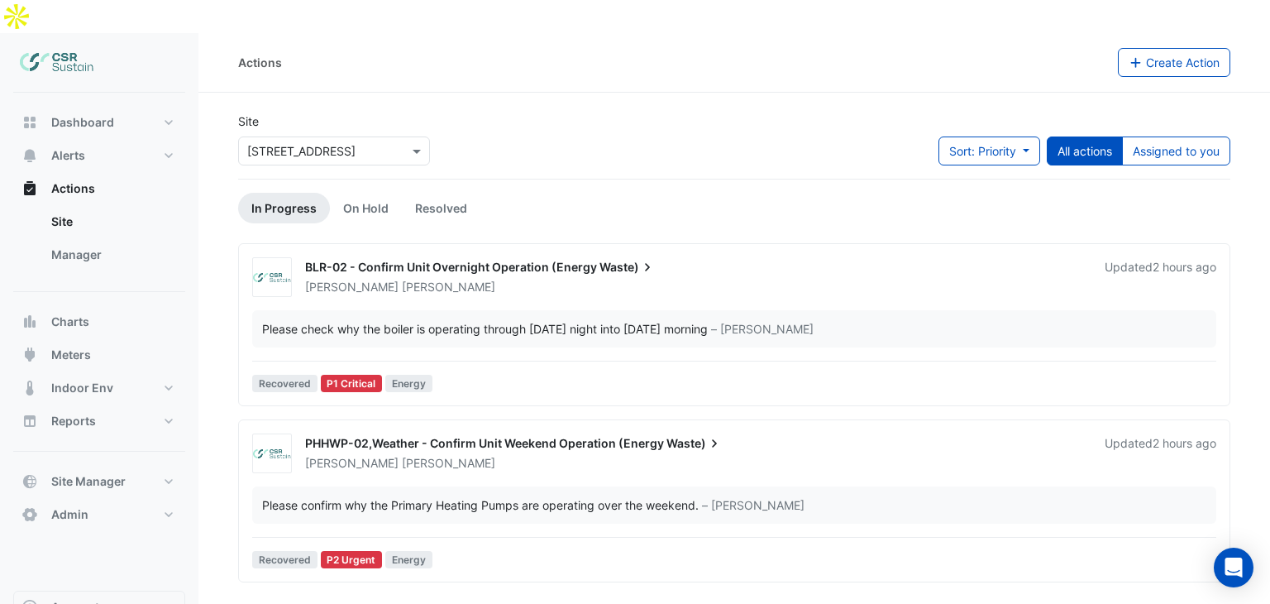
click at [599, 279] on div "Luke Cleary" at bounding box center [695, 287] width 783 height 17
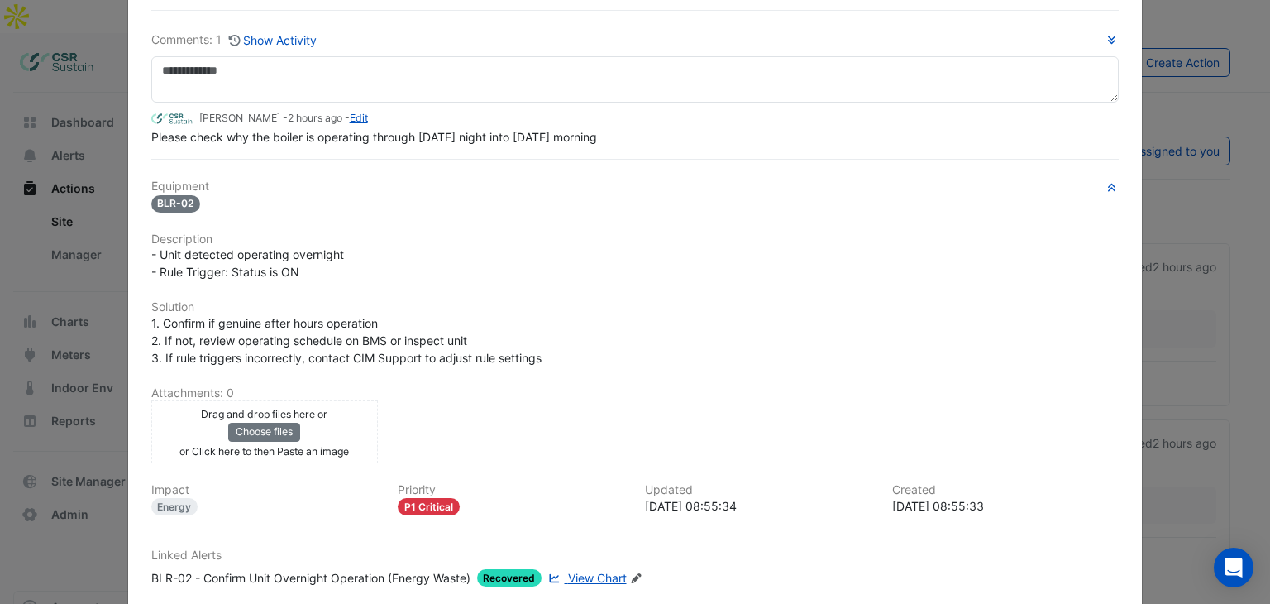
scroll to position [12, 0]
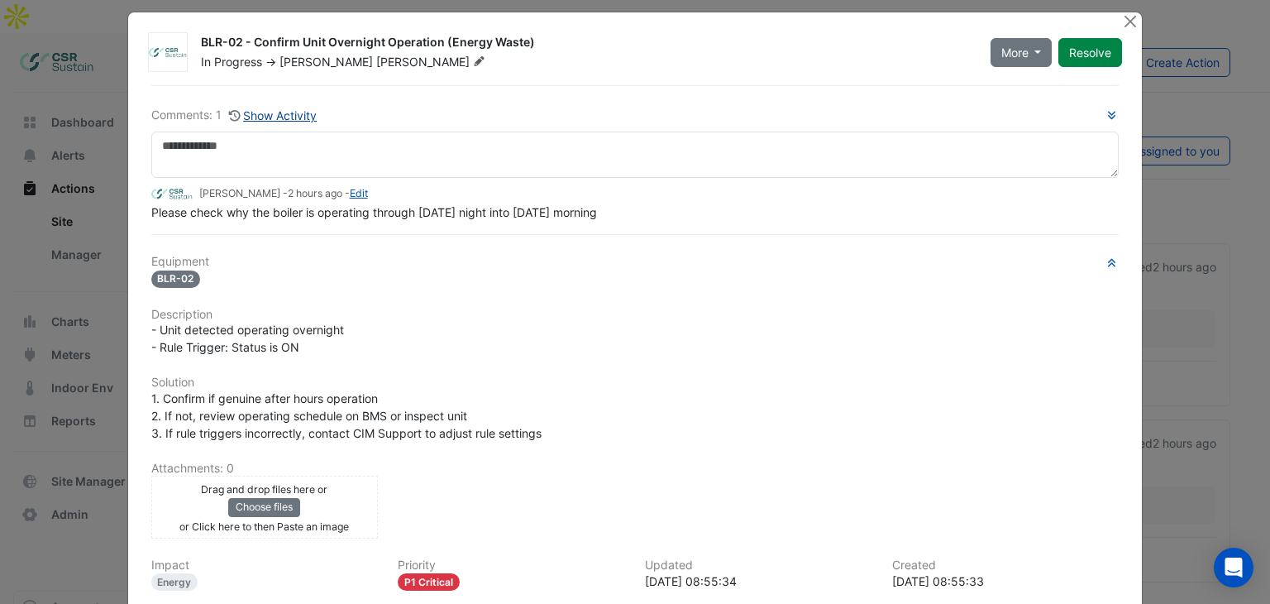
click at [271, 115] on button "Show Activity" at bounding box center [273, 115] width 90 height 19
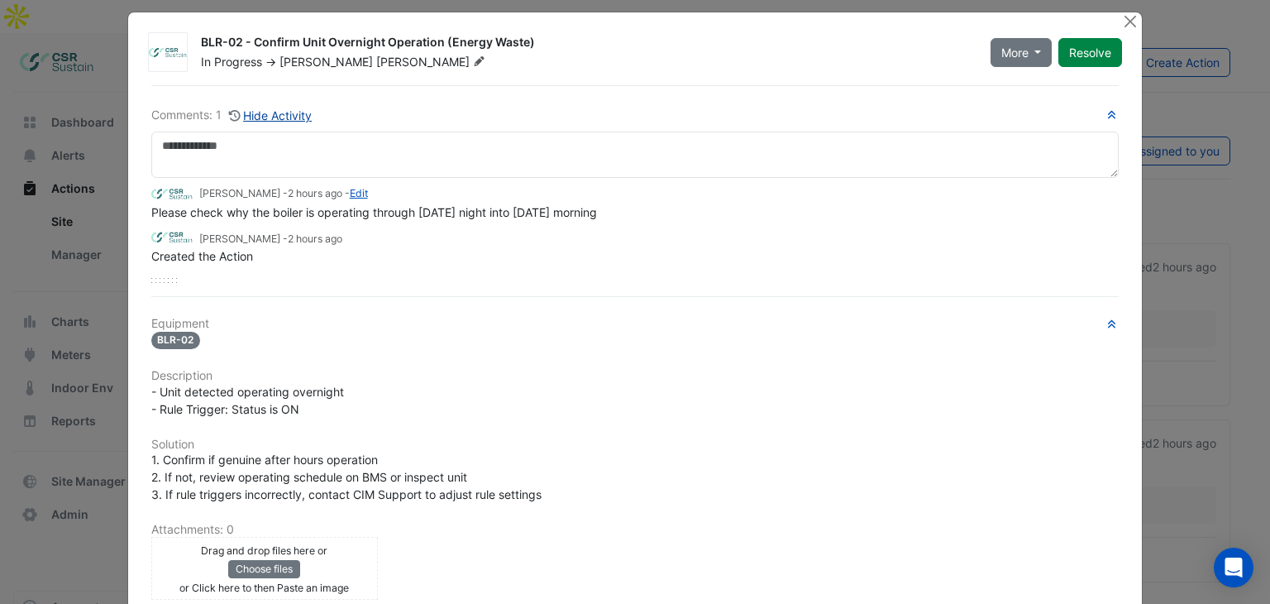
click at [271, 115] on button "Hide Activity" at bounding box center [270, 115] width 85 height 19
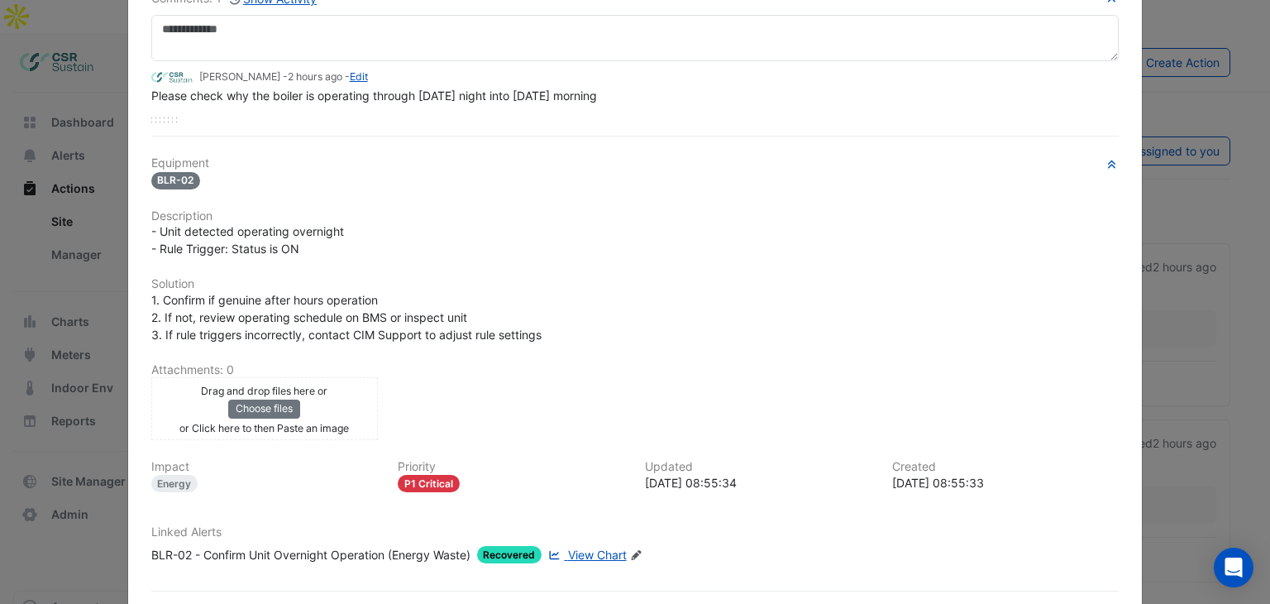
scroll to position [177, 0]
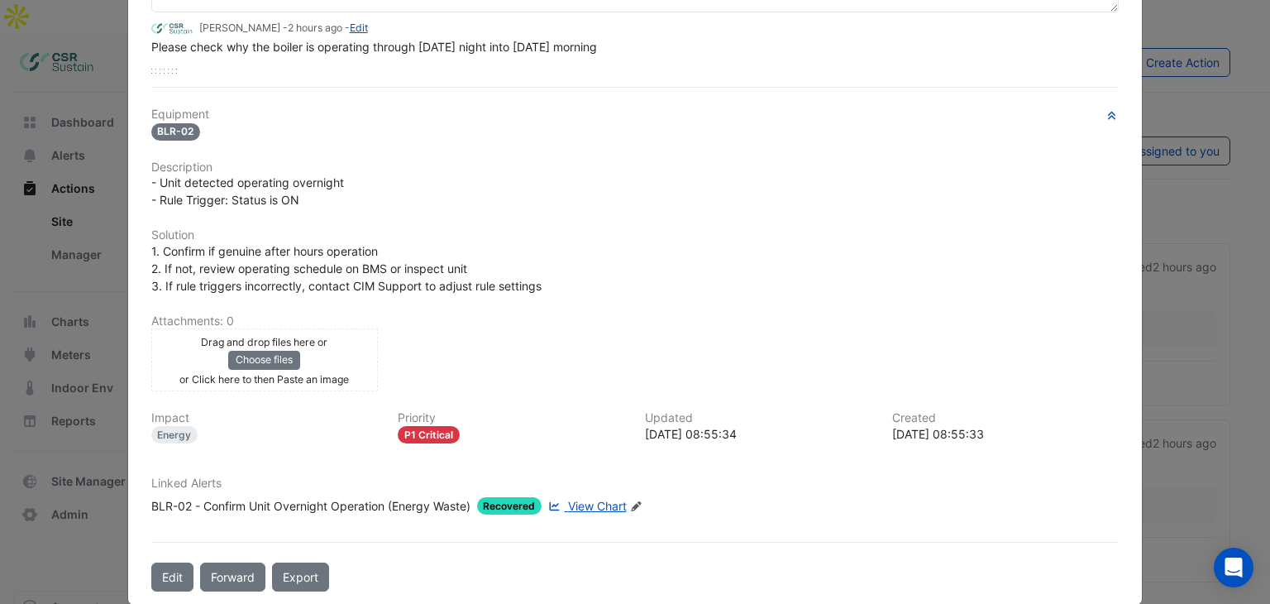
click at [591, 499] on span "View Chart" at bounding box center [597, 506] width 59 height 14
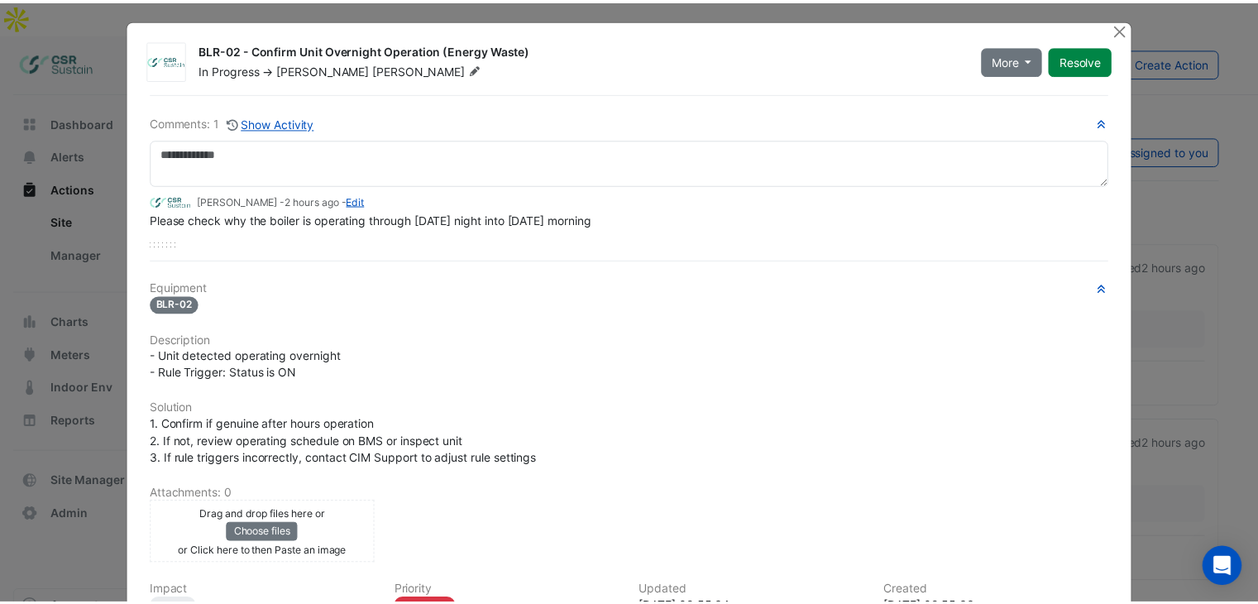
scroll to position [0, 0]
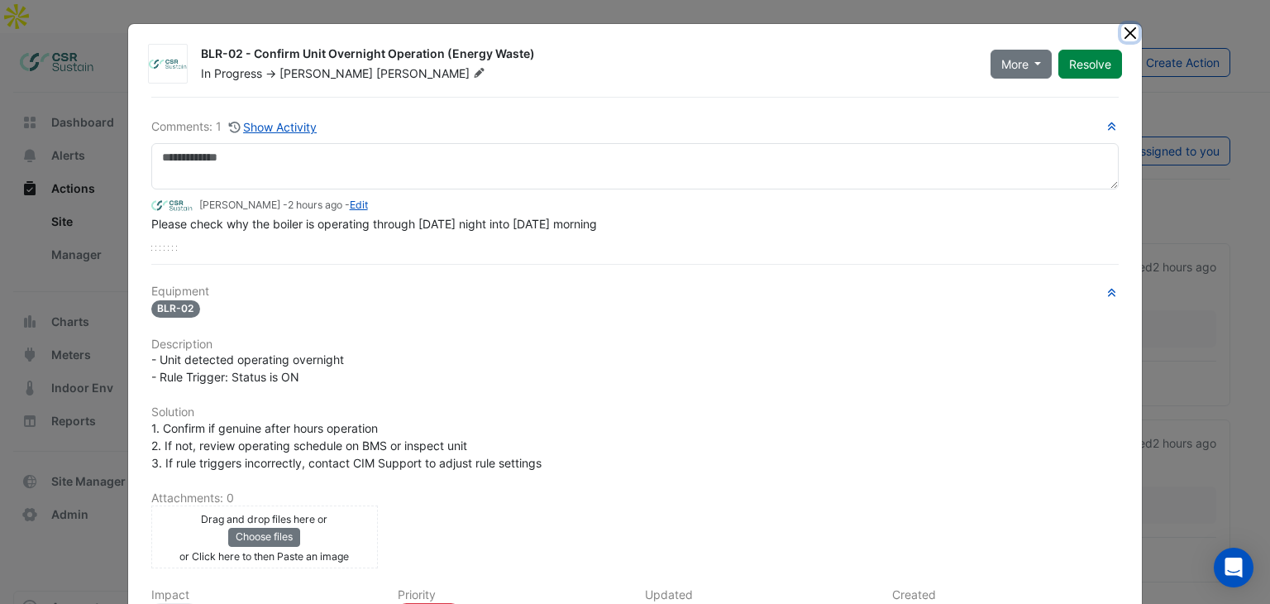
click at [1128, 31] on button "Close" at bounding box center [1129, 32] width 17 height 17
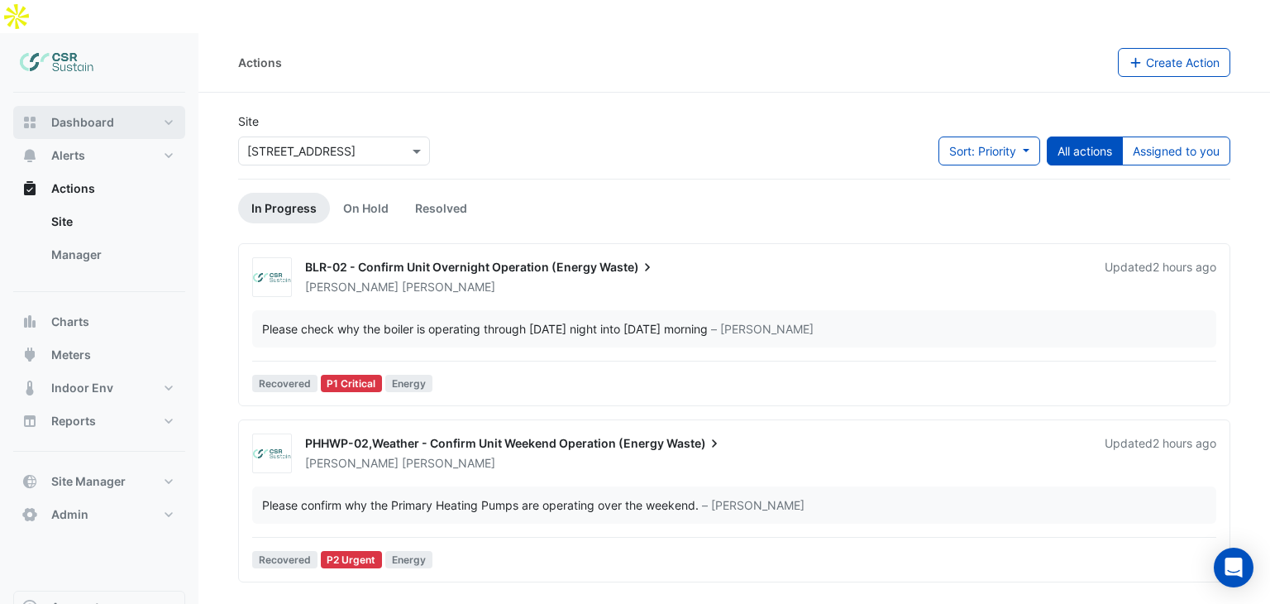
click at [95, 106] on button "Dashboard" at bounding box center [99, 122] width 172 height 33
select select "**"
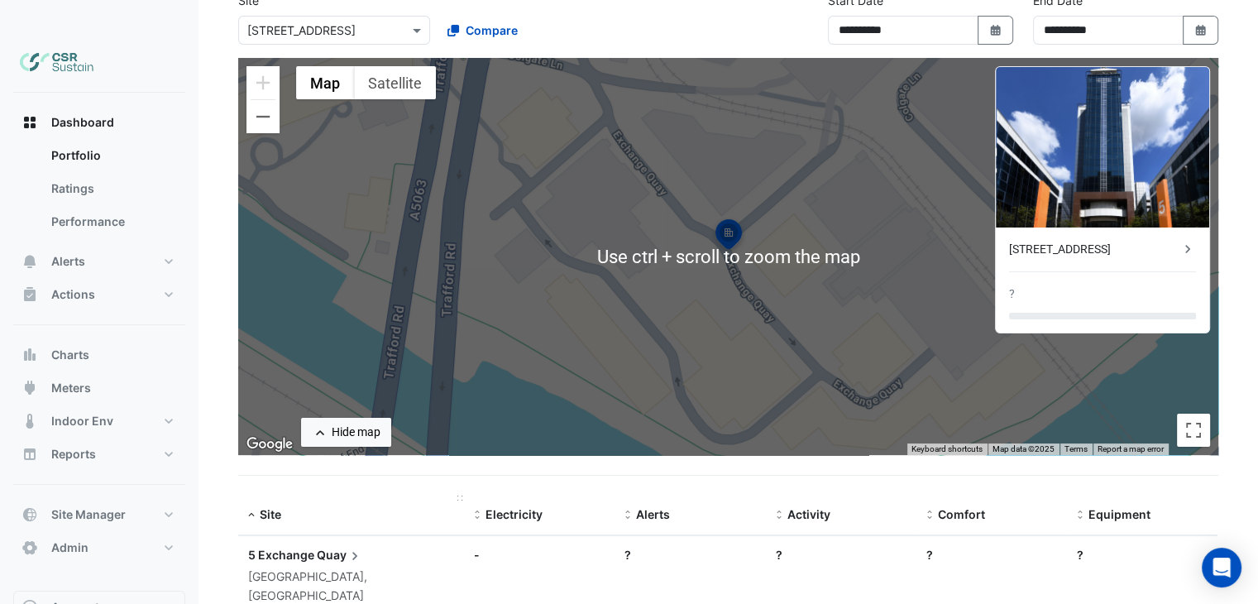
scroll to position [124, 0]
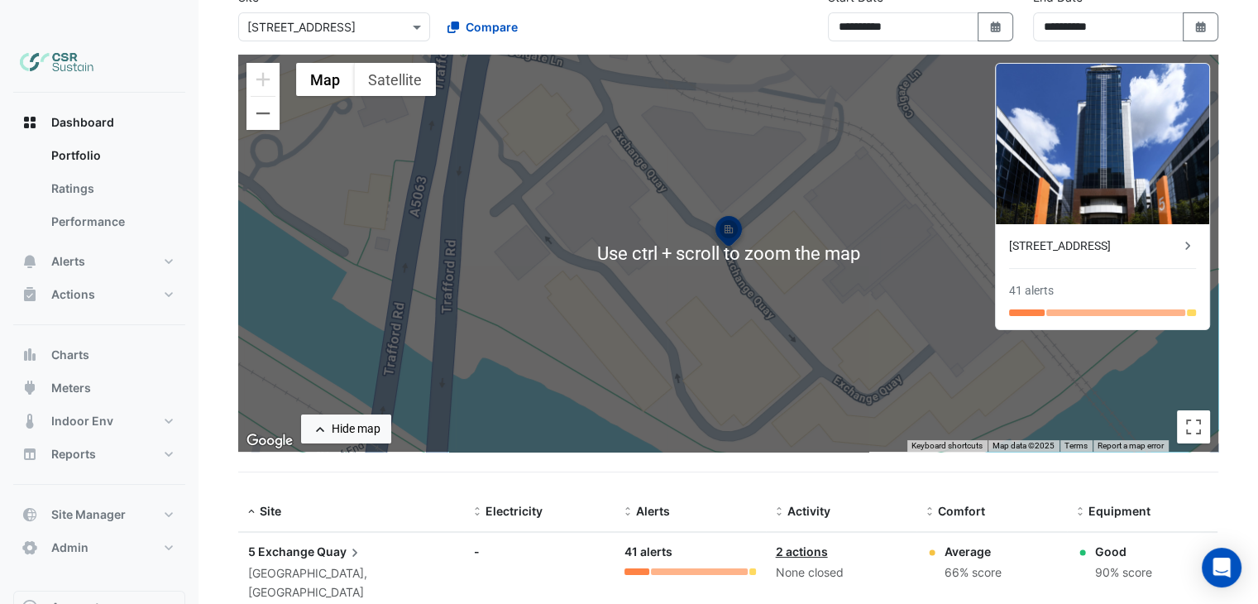
click at [337, 564] on div "[GEOGRAPHIC_DATA], [GEOGRAPHIC_DATA]" at bounding box center [351, 583] width 206 height 38
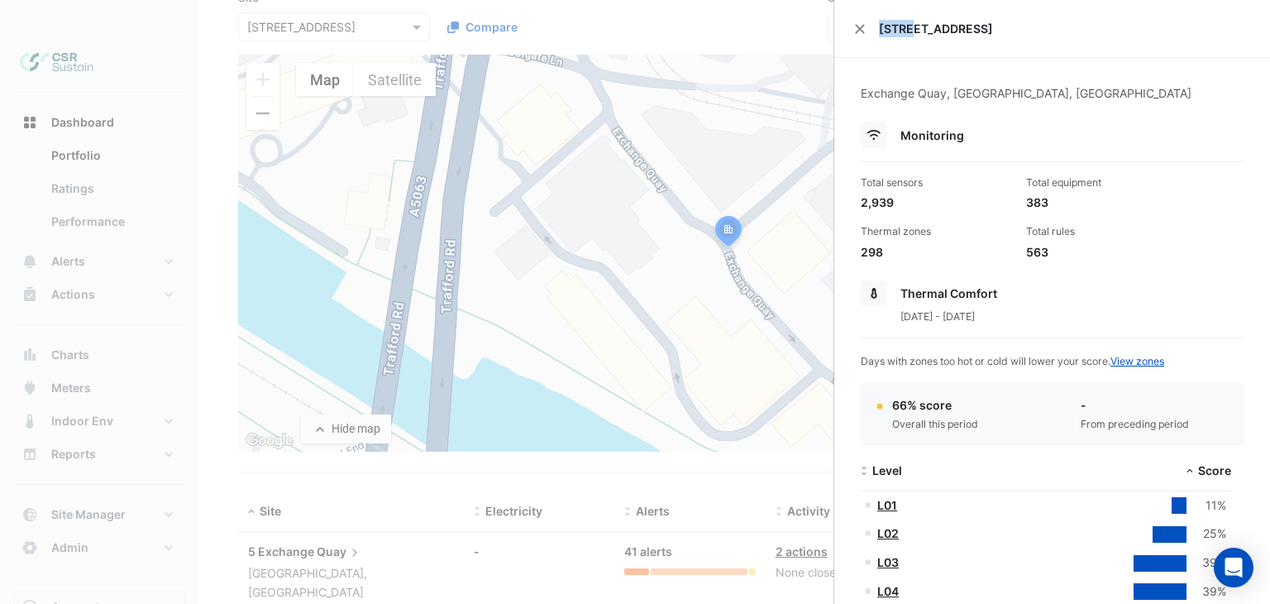
drag, startPoint x: 877, startPoint y: 25, endPoint x: 943, endPoint y: 56, distance: 73.2
click at [913, 28] on div "5 Exchange Quay" at bounding box center [1052, 29] width 436 height 58
drag, startPoint x: 892, startPoint y: 200, endPoint x: 861, endPoint y: 203, distance: 31.5
click at [861, 203] on div "2,939" at bounding box center [937, 202] width 152 height 17
click at [870, 201] on div "2,939" at bounding box center [937, 202] width 152 height 17
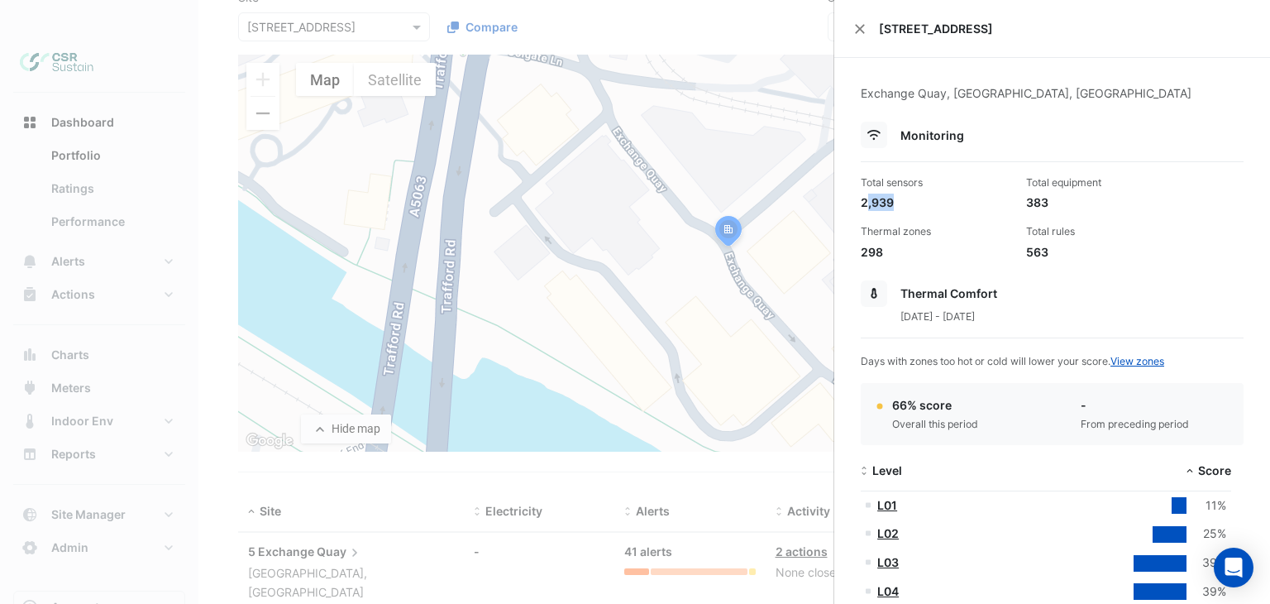
drag, startPoint x: 894, startPoint y: 203, endPoint x: 973, endPoint y: 208, distance: 78.7
click at [877, 208] on div "2,939" at bounding box center [937, 202] width 152 height 17
drag, startPoint x: 1058, startPoint y: 206, endPoint x: 1016, endPoint y: 202, distance: 42.4
click at [1020, 202] on div "Total equipment 383" at bounding box center [1102, 193] width 165 height 36
drag, startPoint x: 887, startPoint y: 249, endPoint x: 863, endPoint y: 249, distance: 24.0
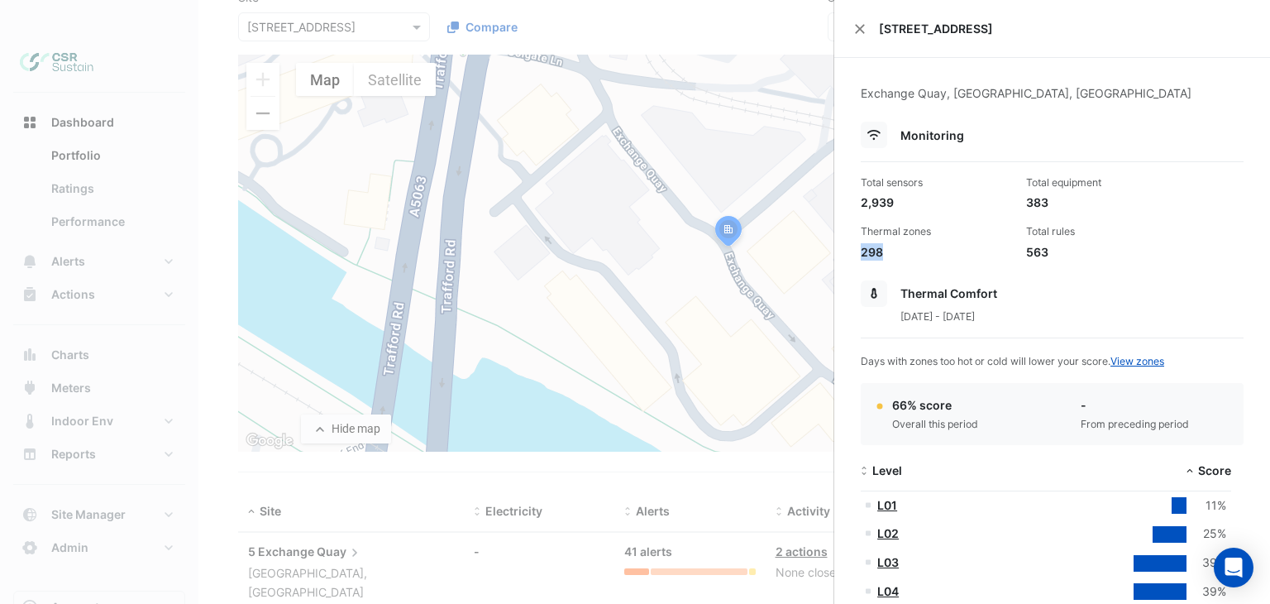
click at [863, 249] on div "298" at bounding box center [937, 251] width 152 height 17
click at [876, 253] on div "298" at bounding box center [937, 251] width 152 height 17
click at [1039, 254] on div "563" at bounding box center [1102, 251] width 152 height 17
drag, startPoint x: 1045, startPoint y: 252, endPoint x: 1023, endPoint y: 236, distance: 27.1
click at [1023, 236] on div "Total rules 563" at bounding box center [1102, 242] width 165 height 36
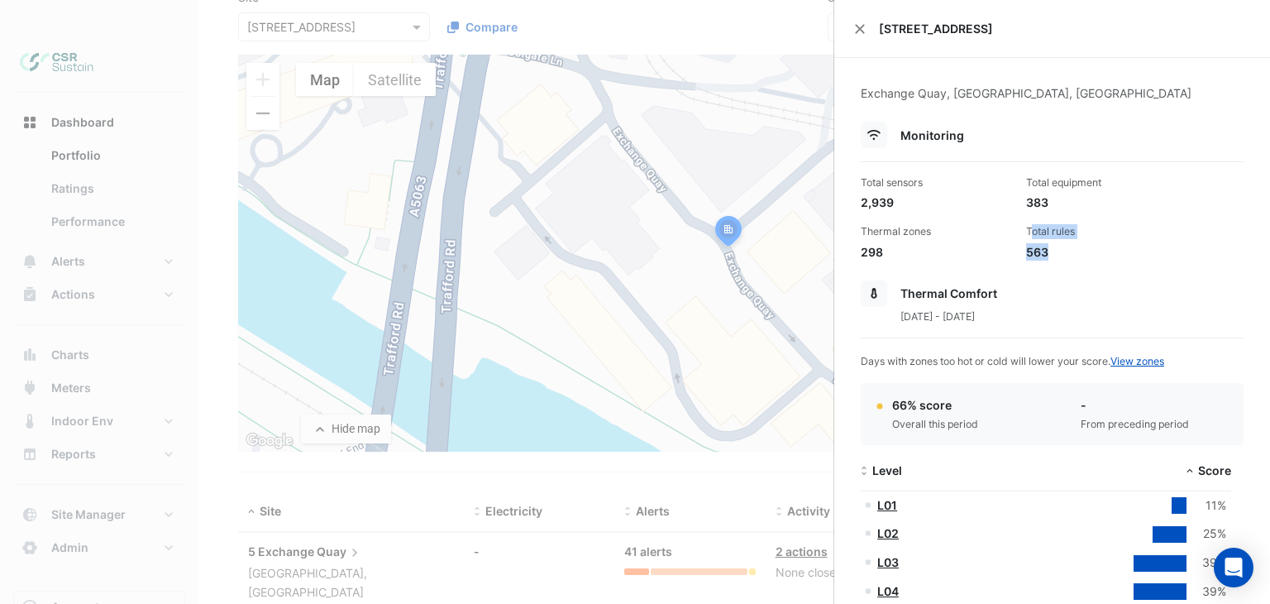
click at [1036, 259] on div "563" at bounding box center [1102, 251] width 152 height 17
click at [1041, 255] on div "563" at bounding box center [1102, 251] width 152 height 17
click at [364, 187] on ngb-offcanvas-backdrop at bounding box center [635, 302] width 1270 height 604
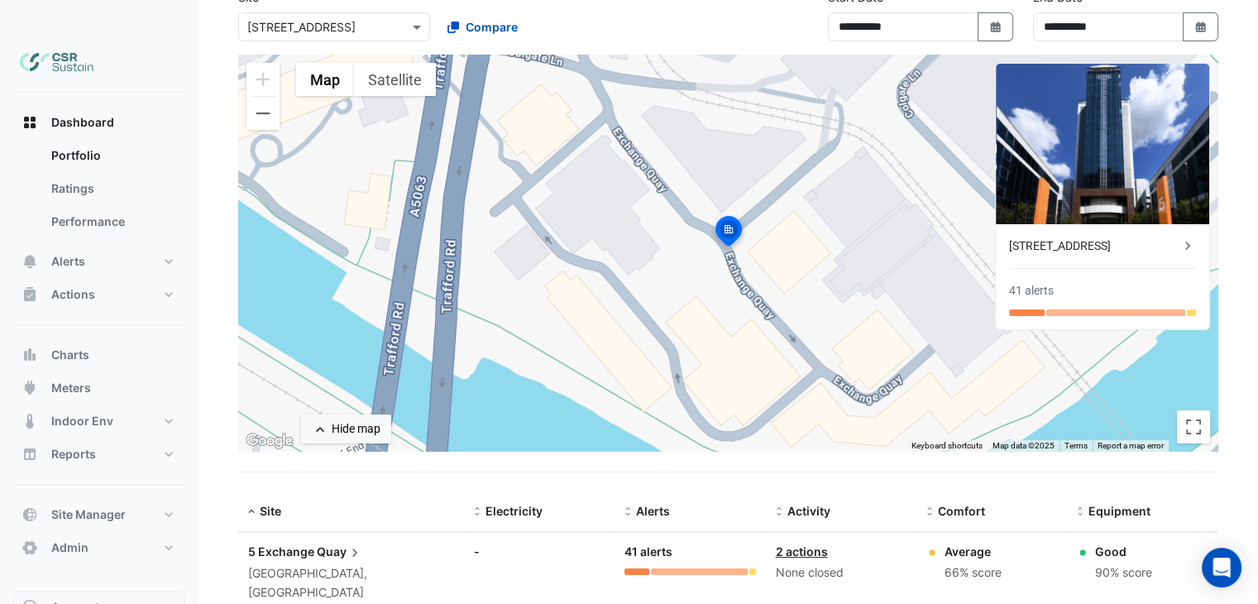
click at [1049, 237] on div "5 Exchange Quay" at bounding box center [1094, 245] width 170 height 17
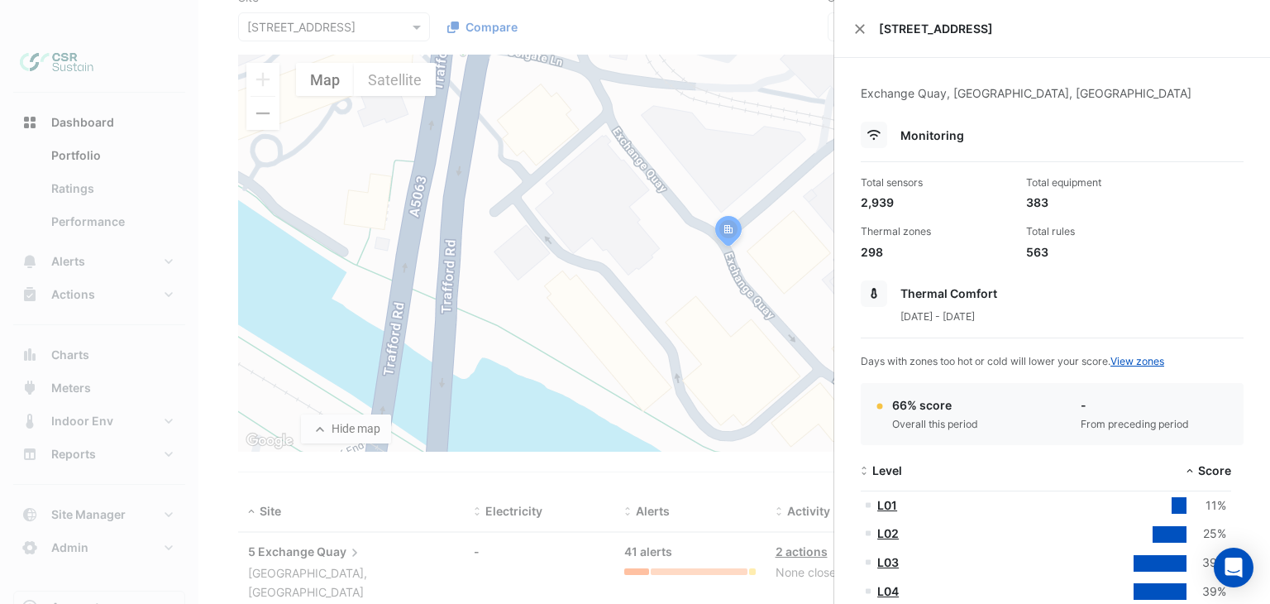
click at [859, 20] on div "5 Exchange Quay" at bounding box center [1052, 29] width 436 height 58
click at [860, 28] on button "Close" at bounding box center [860, 29] width 12 height 12
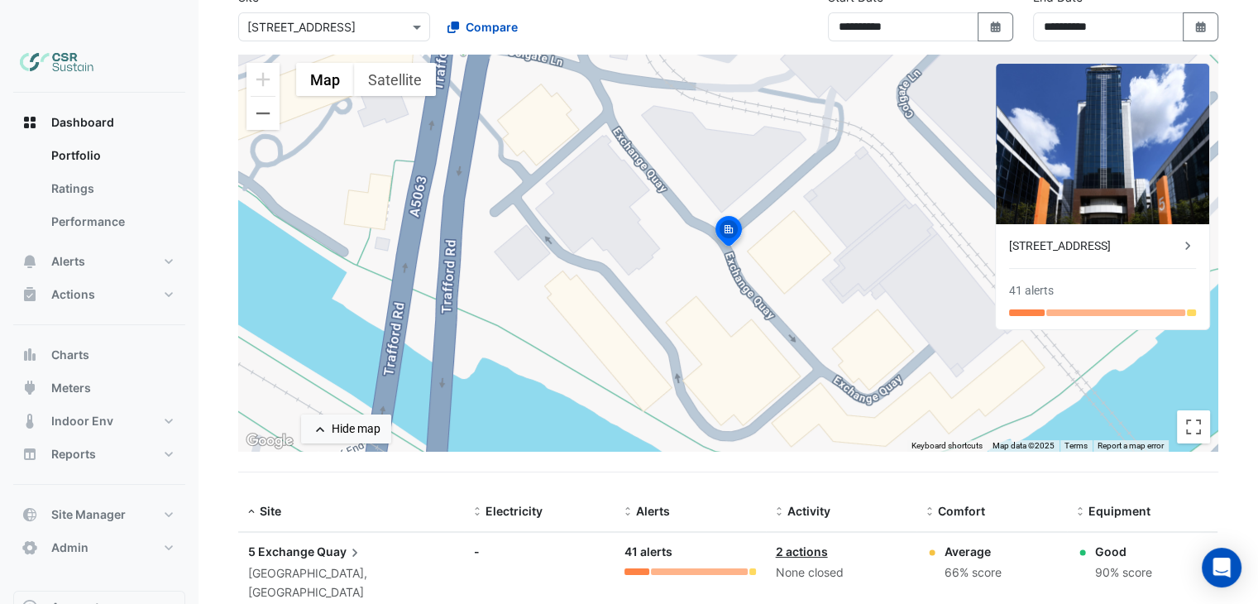
click at [1038, 237] on div "5 Exchange Quay" at bounding box center [1094, 245] width 170 height 17
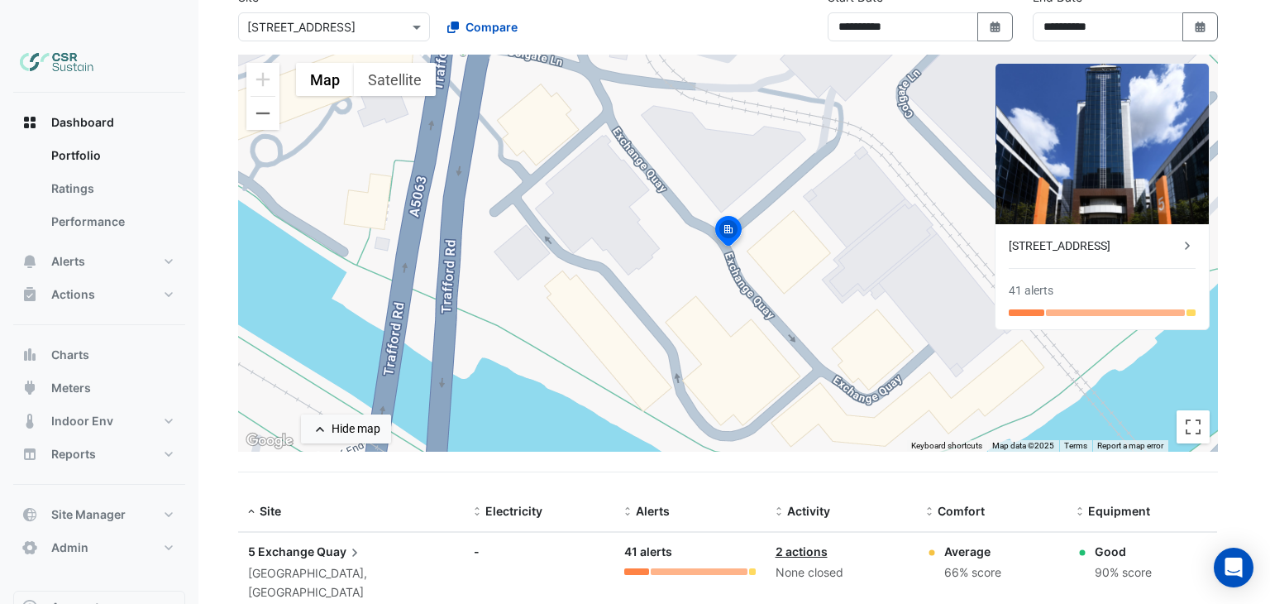
drag, startPoint x: 670, startPoint y: 195, endPoint x: 598, endPoint y: 179, distance: 73.6
click at [669, 195] on ngb-offcanvas-backdrop at bounding box center [635, 302] width 1270 height 604
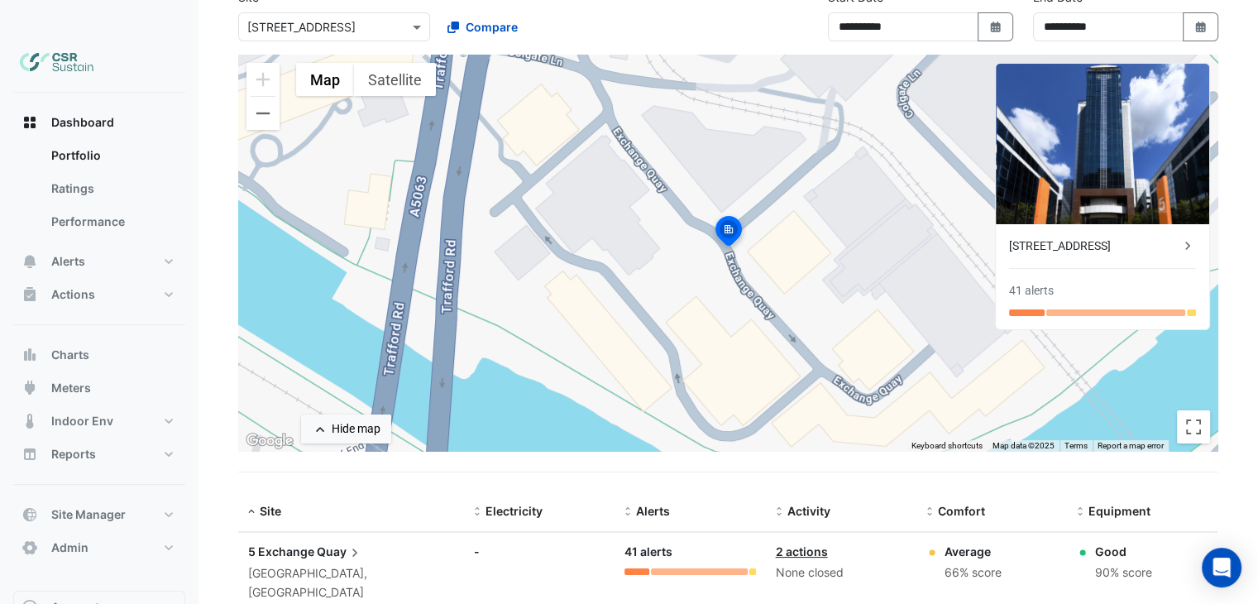
click at [332, 10] on div "**********" at bounding box center [728, 21] width 1000 height 66
click at [334, 2] on div "**********" at bounding box center [727, 282] width 1059 height 747
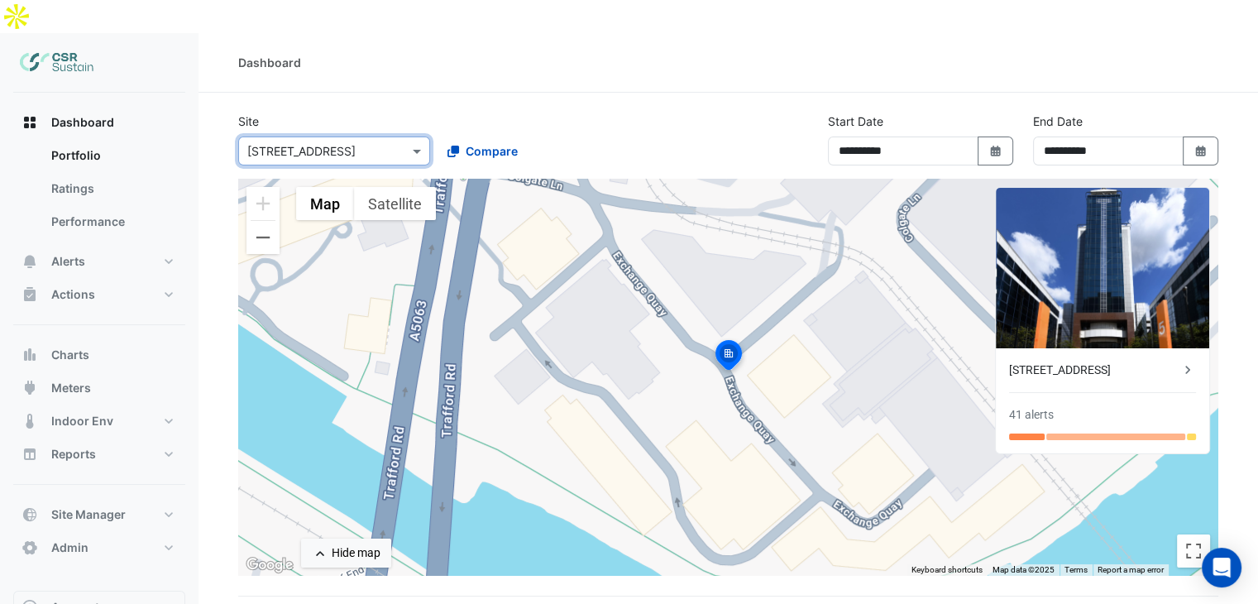
click at [301, 143] on input "text" at bounding box center [317, 151] width 141 height 17
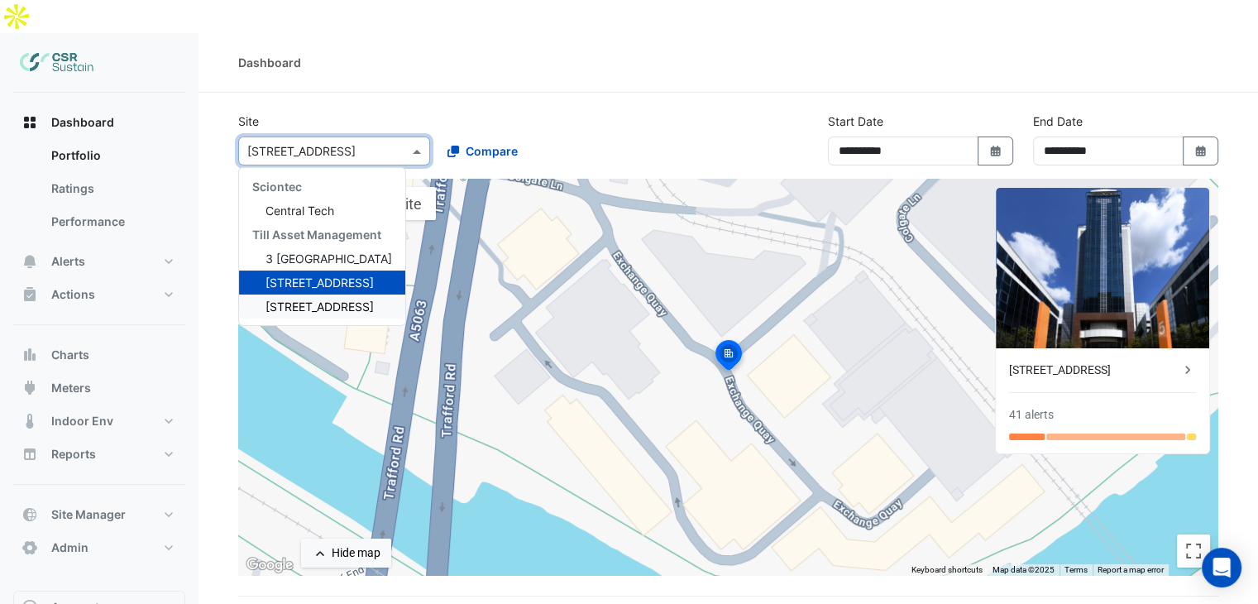
click at [297, 299] on span "8 Exchange Quay" at bounding box center [319, 306] width 108 height 14
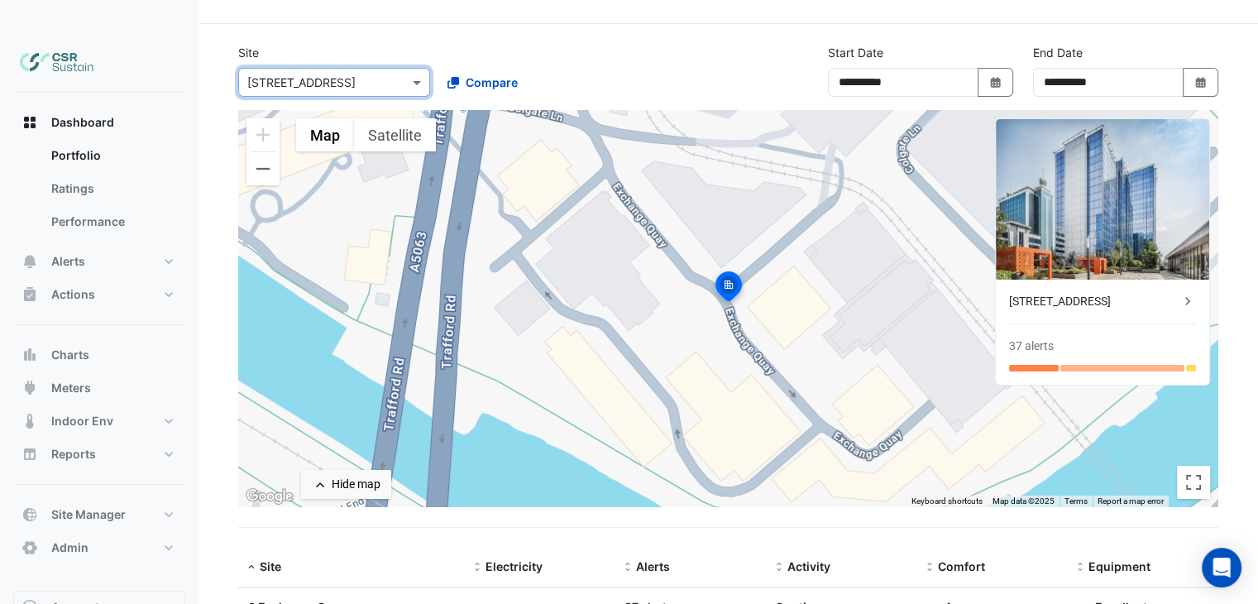
scroll to position [124, 0]
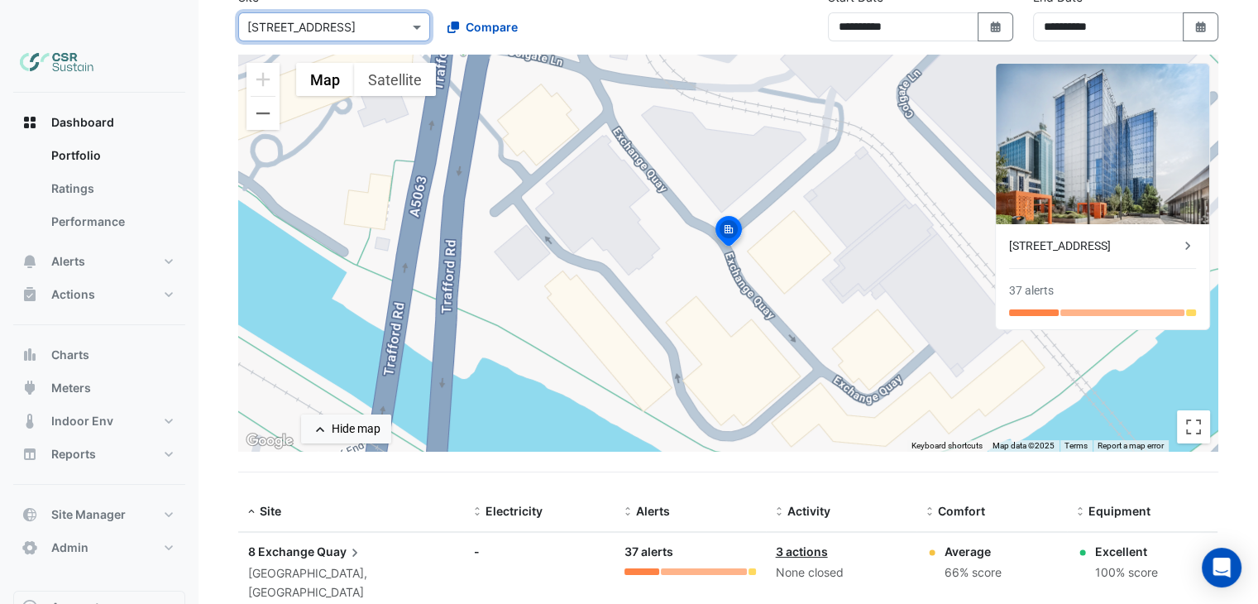
click at [324, 543] on span "Quay" at bounding box center [340, 552] width 46 height 18
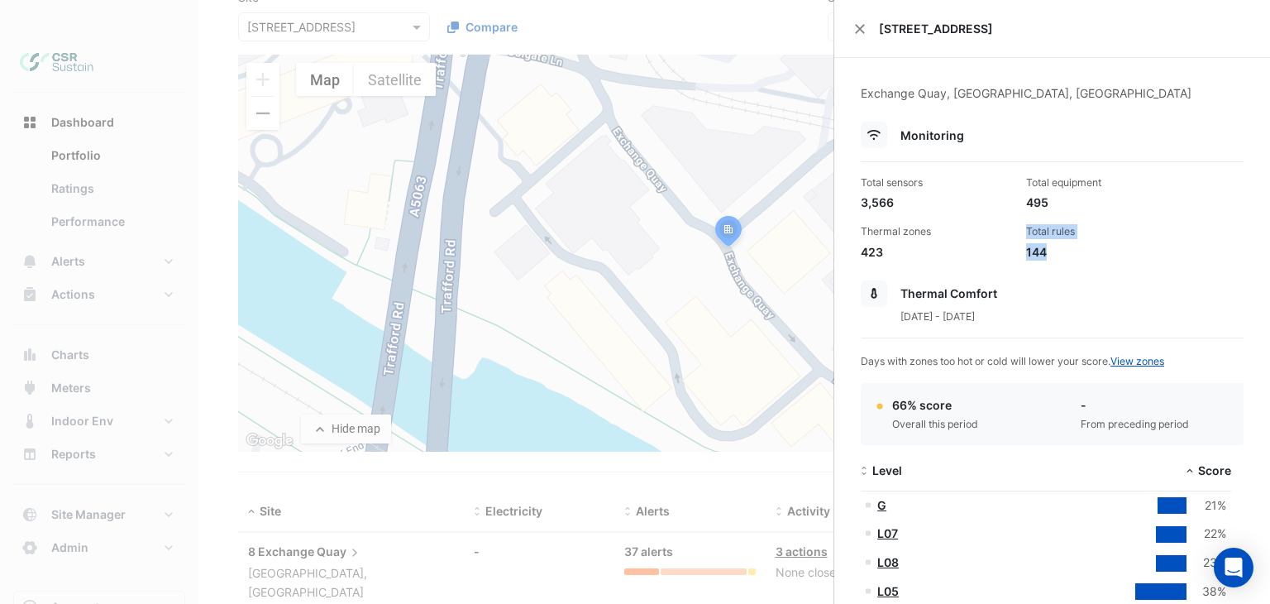
drag, startPoint x: 1051, startPoint y: 253, endPoint x: 1012, endPoint y: 253, distance: 38.9
click at [1012, 253] on div "Total sensors 3,566 Total equipment 495 Thermal zones 423 Total rules 144" at bounding box center [1052, 211] width 396 height 98
click at [1042, 246] on div "144" at bounding box center [1102, 251] width 152 height 17
click at [1047, 251] on div "144" at bounding box center [1102, 251] width 152 height 17
drag, startPoint x: 1052, startPoint y: 251, endPoint x: 1021, endPoint y: 249, distance: 31.5
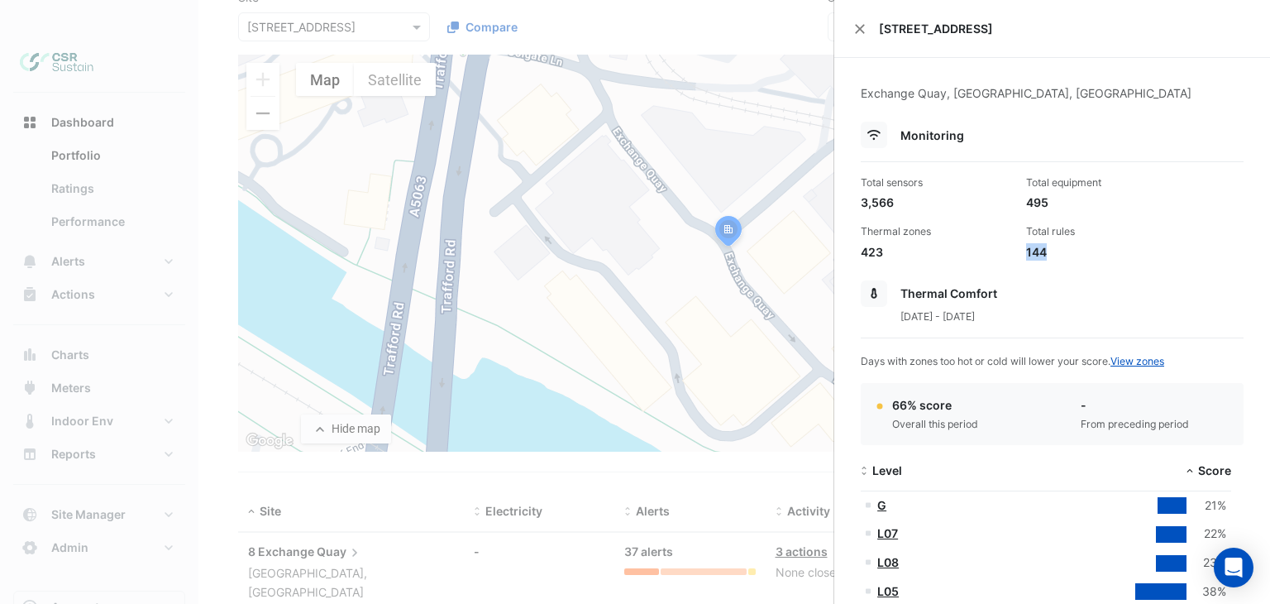
click at [1026, 249] on div "144" at bounding box center [1102, 251] width 152 height 17
click at [930, 216] on div "Total sensors 3,566 Total equipment 495 Thermal zones 423 Total rules 144" at bounding box center [1052, 211] width 396 height 98
click at [966, 203] on div "3,566" at bounding box center [937, 202] width 152 height 17
click at [940, 208] on div "3,566" at bounding box center [937, 202] width 152 height 17
drag, startPoint x: 930, startPoint y: 210, endPoint x: 773, endPoint y: 202, distance: 156.5
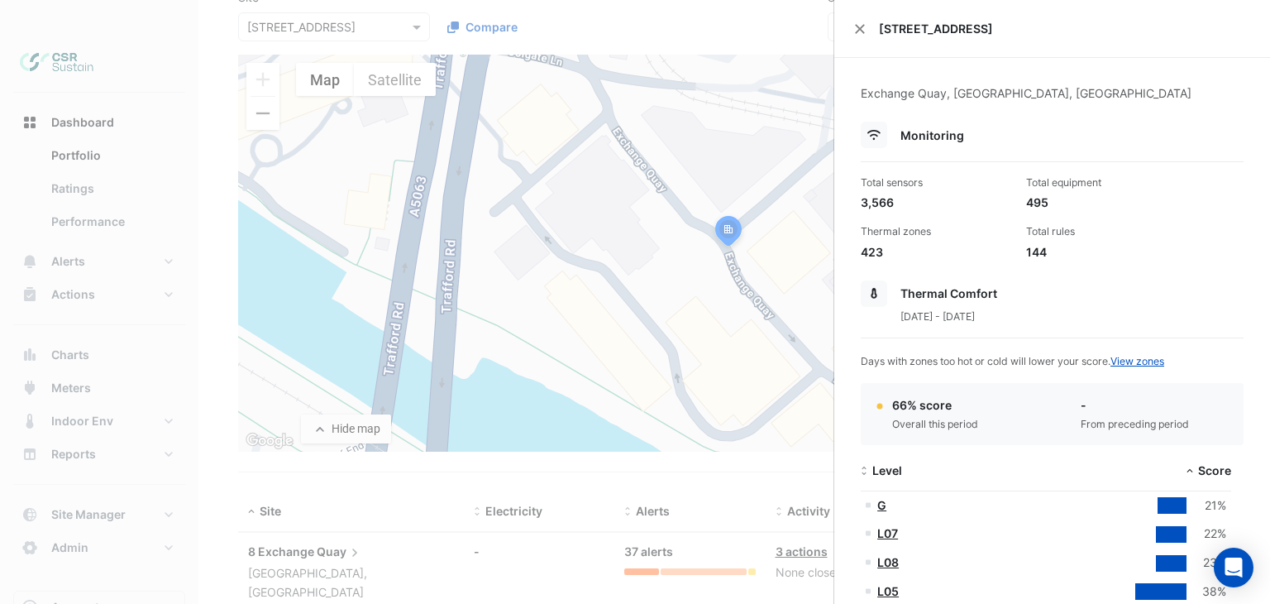
click at [883, 208] on div "3,566" at bounding box center [937, 202] width 152 height 17
drag, startPoint x: 1042, startPoint y: 257, endPoint x: 1029, endPoint y: 253, distance: 13.9
click at [1029, 253] on div "144" at bounding box center [1102, 251] width 152 height 17
drag, startPoint x: 858, startPoint y: 31, endPoint x: 853, endPoint y: 22, distance: 10.1
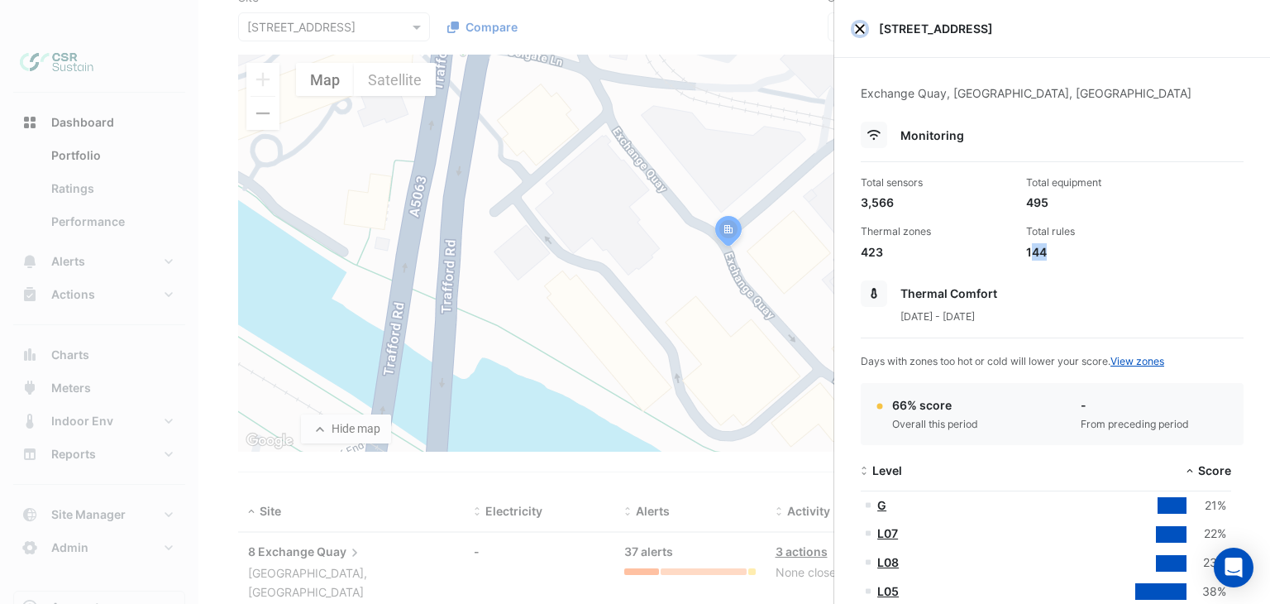
click at [857, 27] on button "Close" at bounding box center [860, 29] width 12 height 12
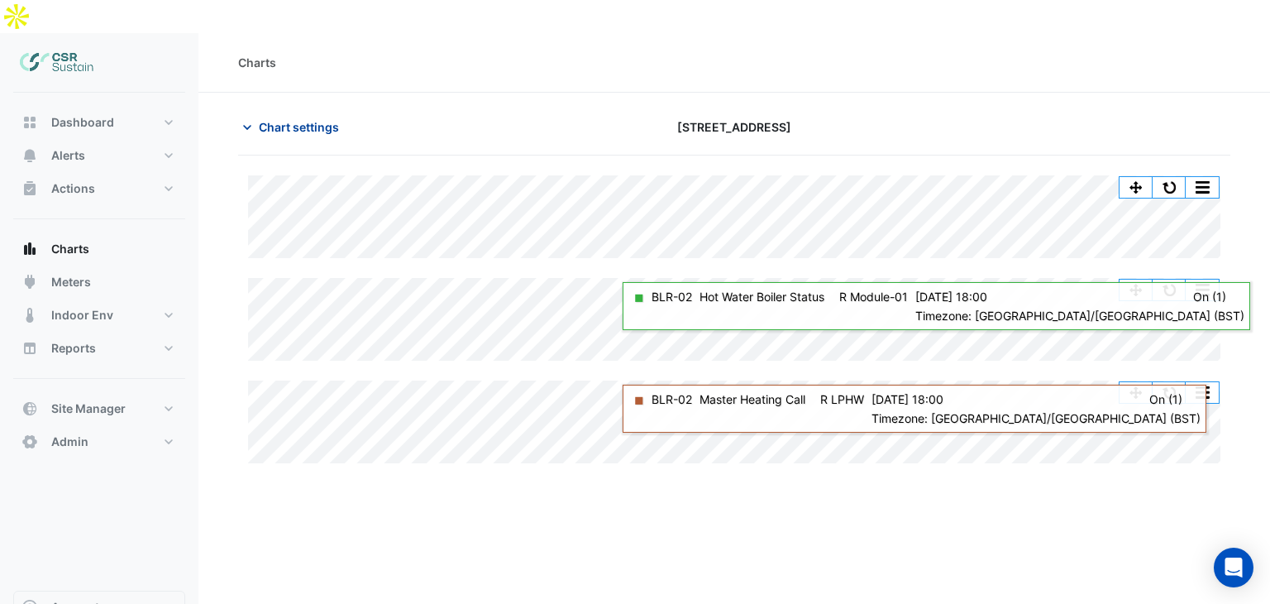
click at [318, 118] on span "Chart settings" at bounding box center [299, 126] width 80 height 17
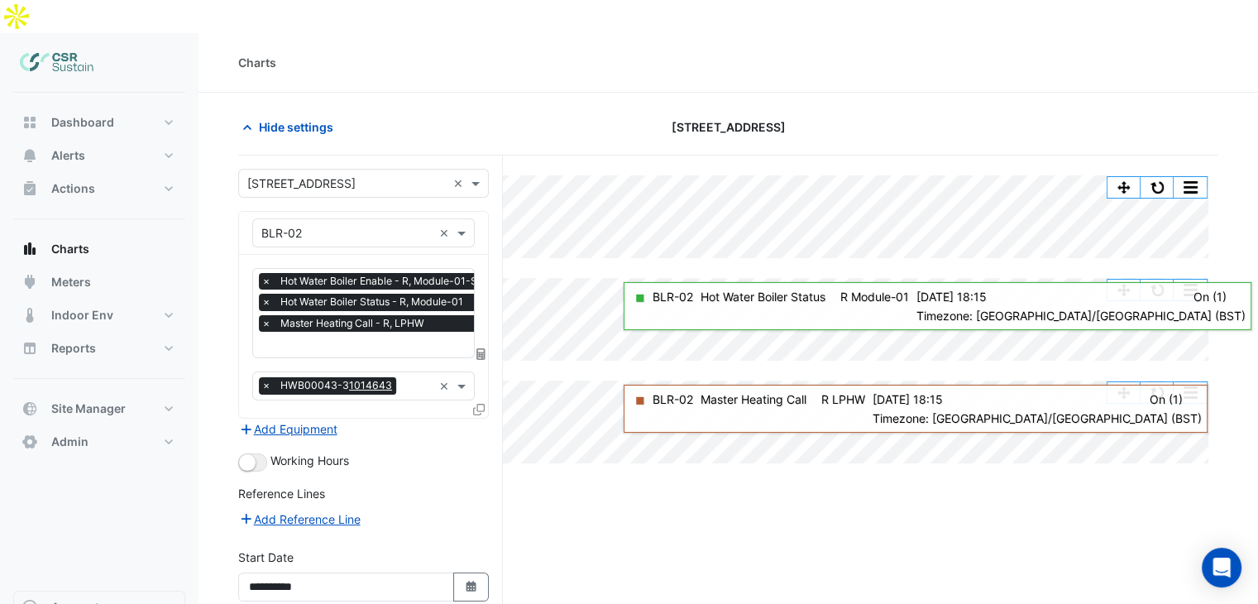
scroll to position [0, 8]
click at [324, 337] on input "text" at bounding box center [383, 345] width 261 height 17
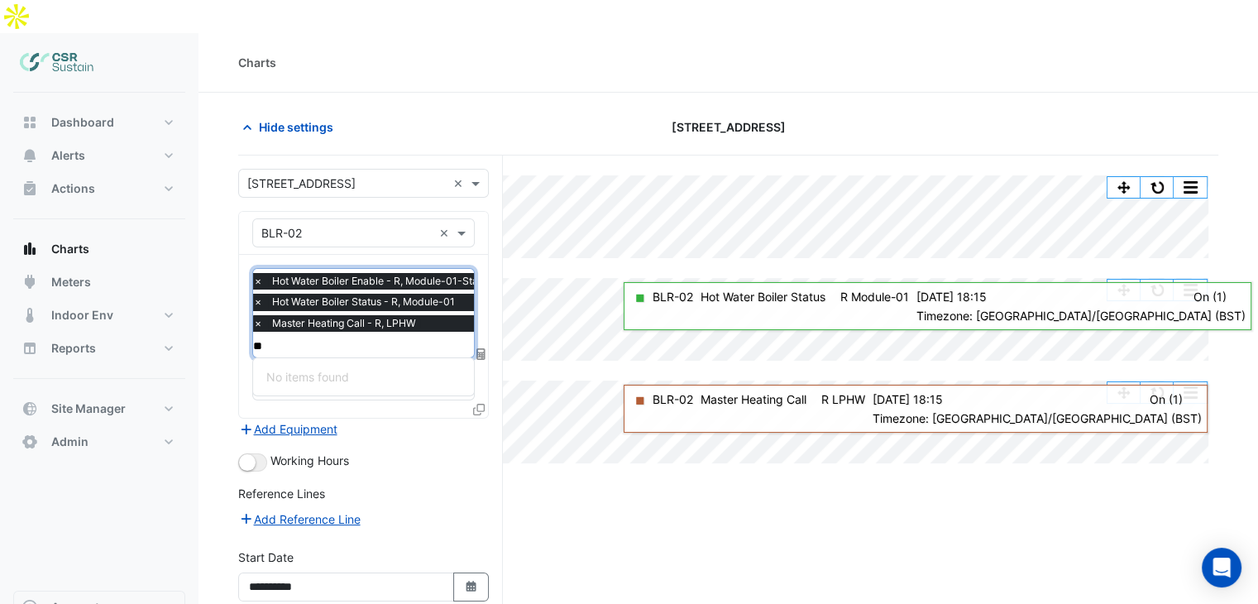
type input "*"
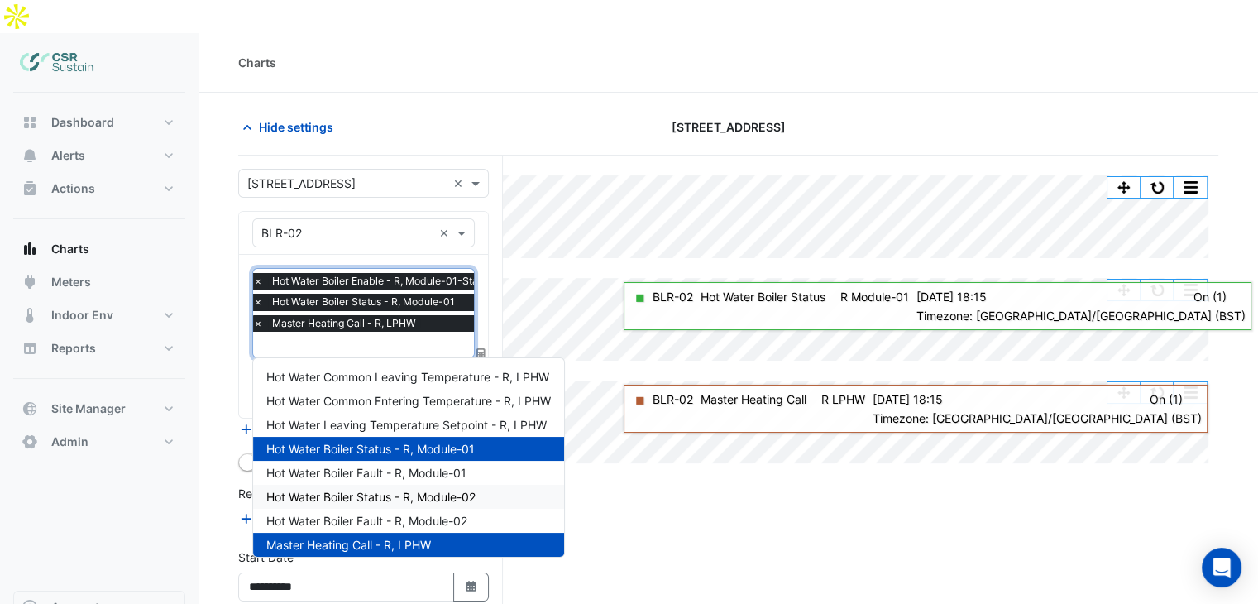
click at [175, 477] on div "Dashboard Portfolio Ratings Performance Alerts Site Rules Templates Actions Sit…" at bounding box center [99, 342] width 172 height 498
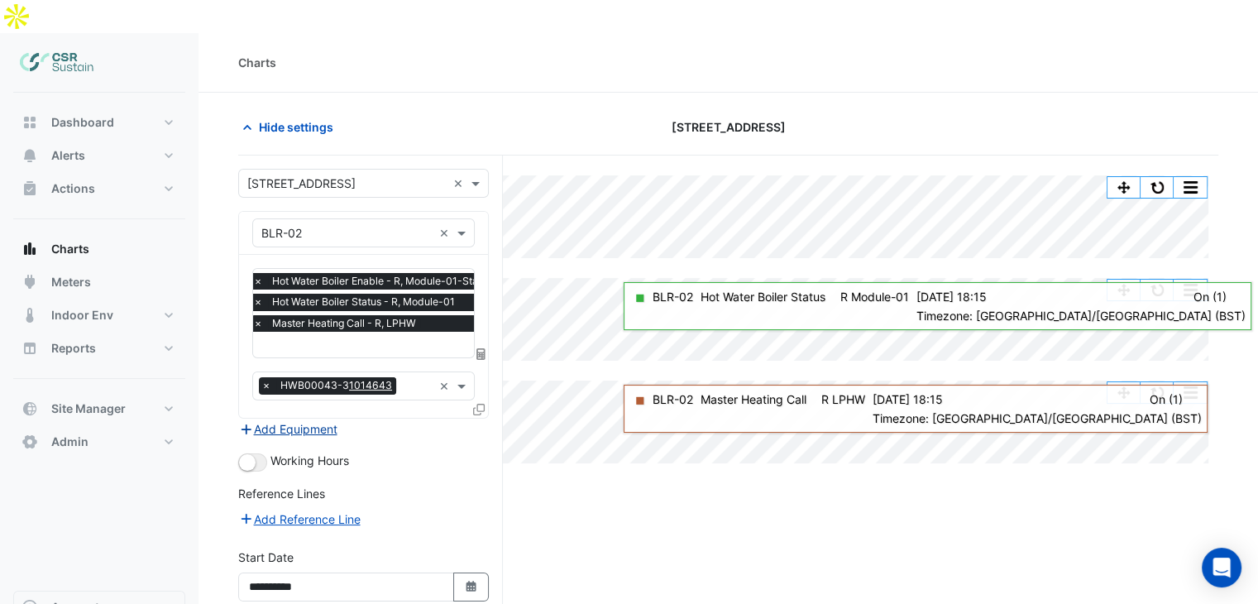
click at [265, 419] on button "Add Equipment" at bounding box center [288, 428] width 100 height 19
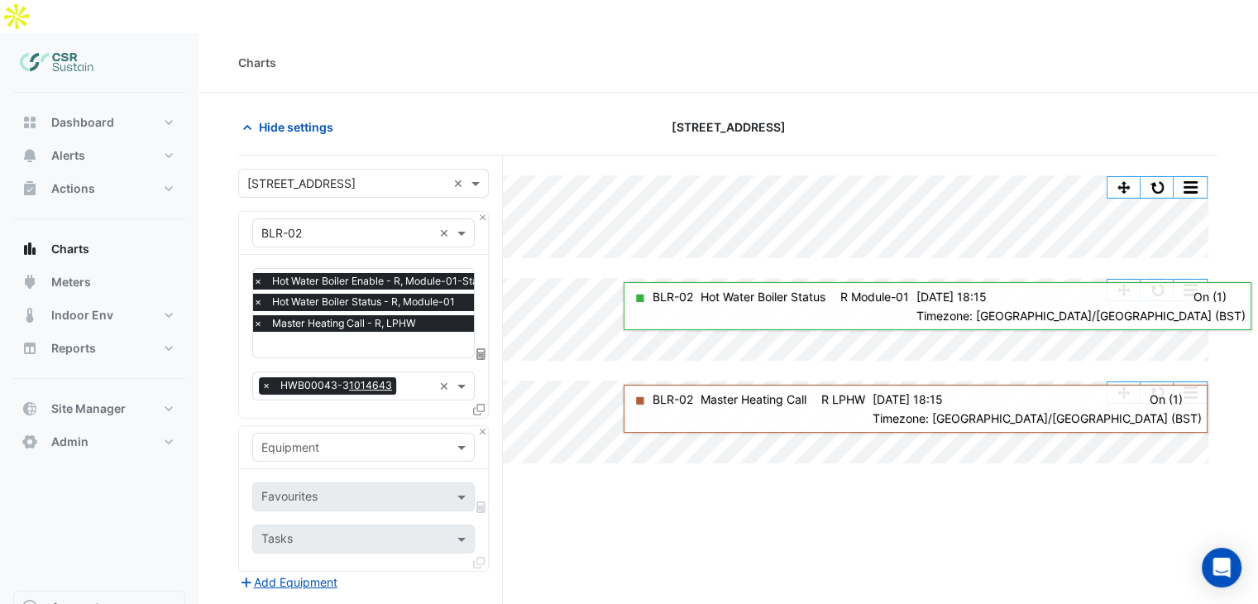
click at [292, 439] on input "text" at bounding box center [346, 447] width 171 height 17
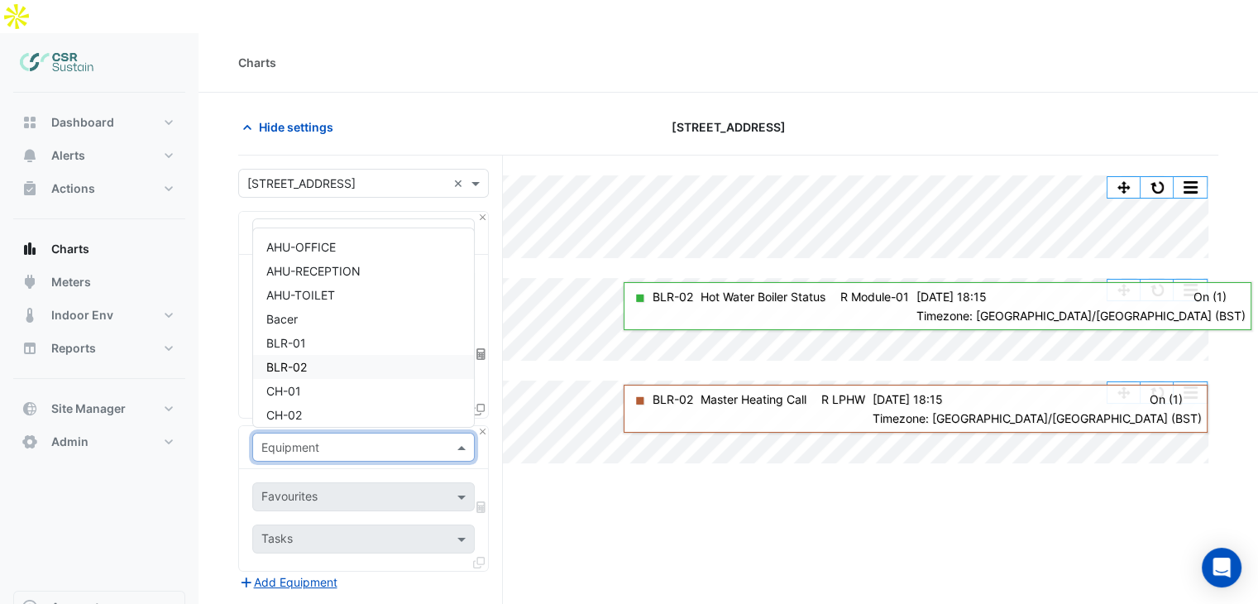
type input "*"
click at [347, 355] on div "PHHWP-01" at bounding box center [364, 367] width 222 height 24
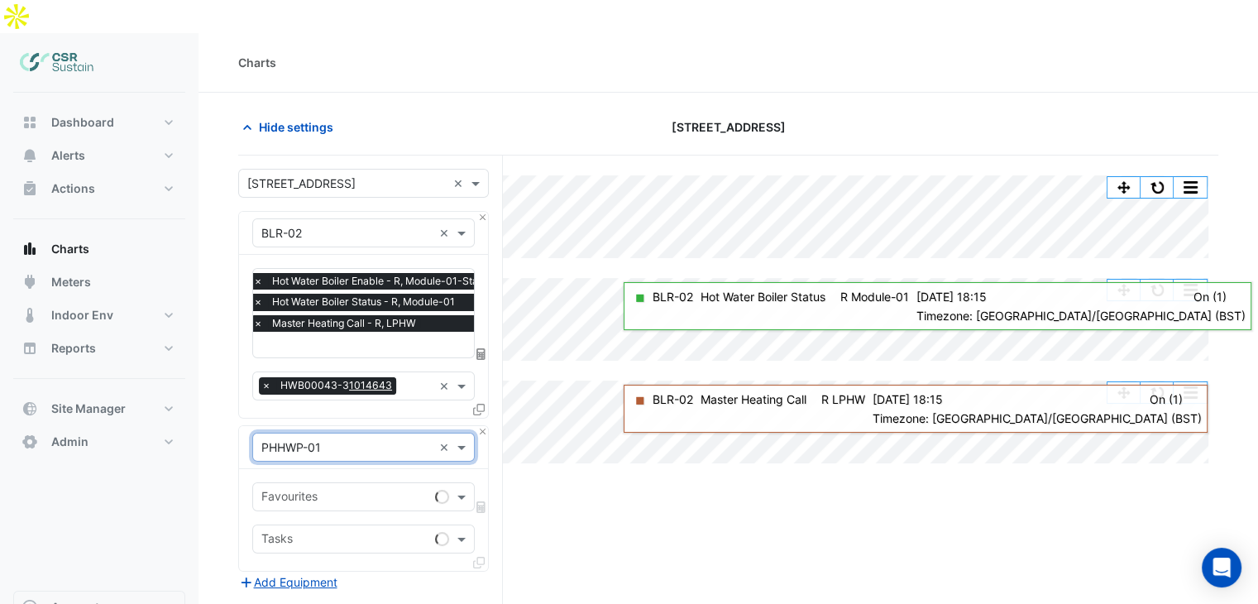
click at [334, 439] on input "text" at bounding box center [346, 447] width 171 height 17
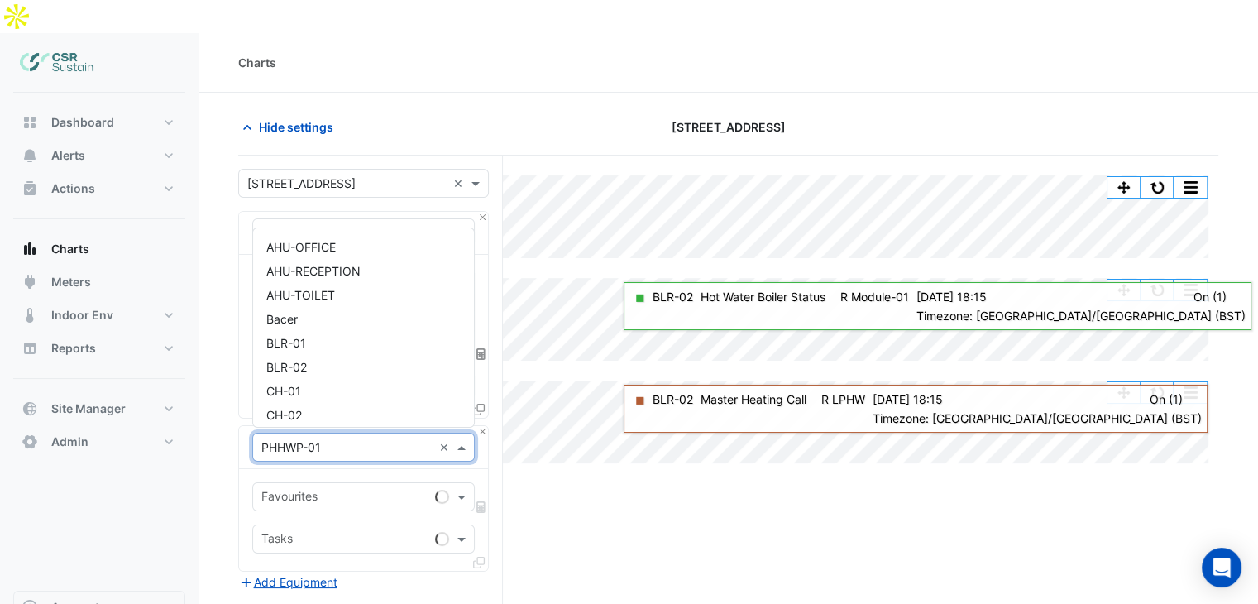
scroll to position [7466, 0]
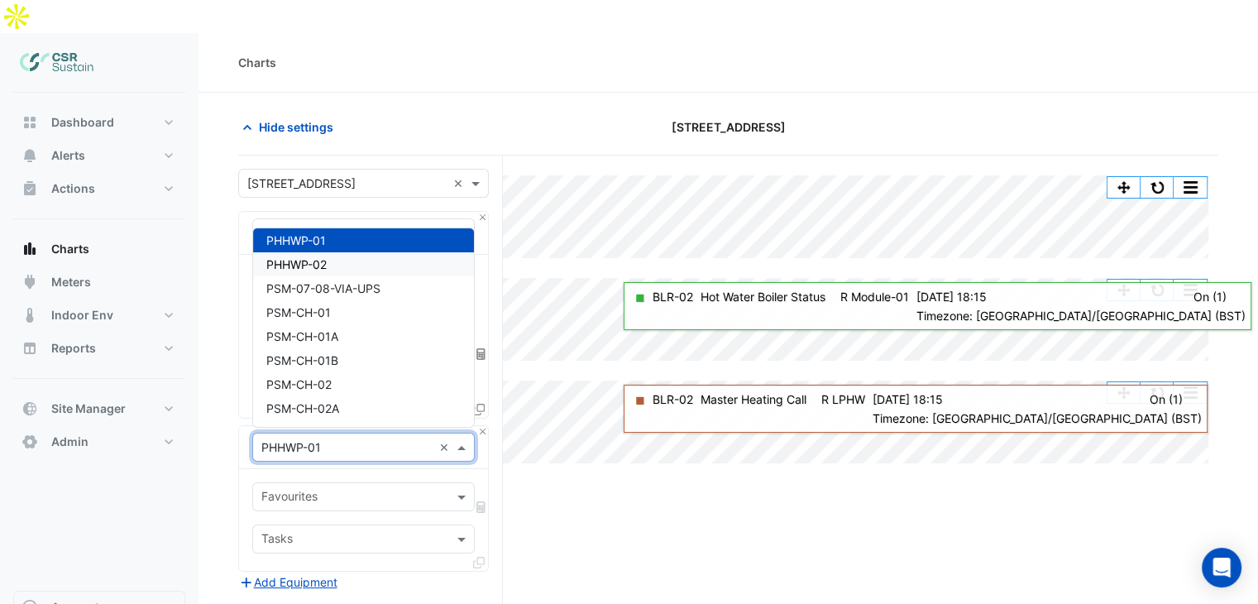
click at [324, 257] on span "PHHWP-02" at bounding box center [296, 264] width 60 height 14
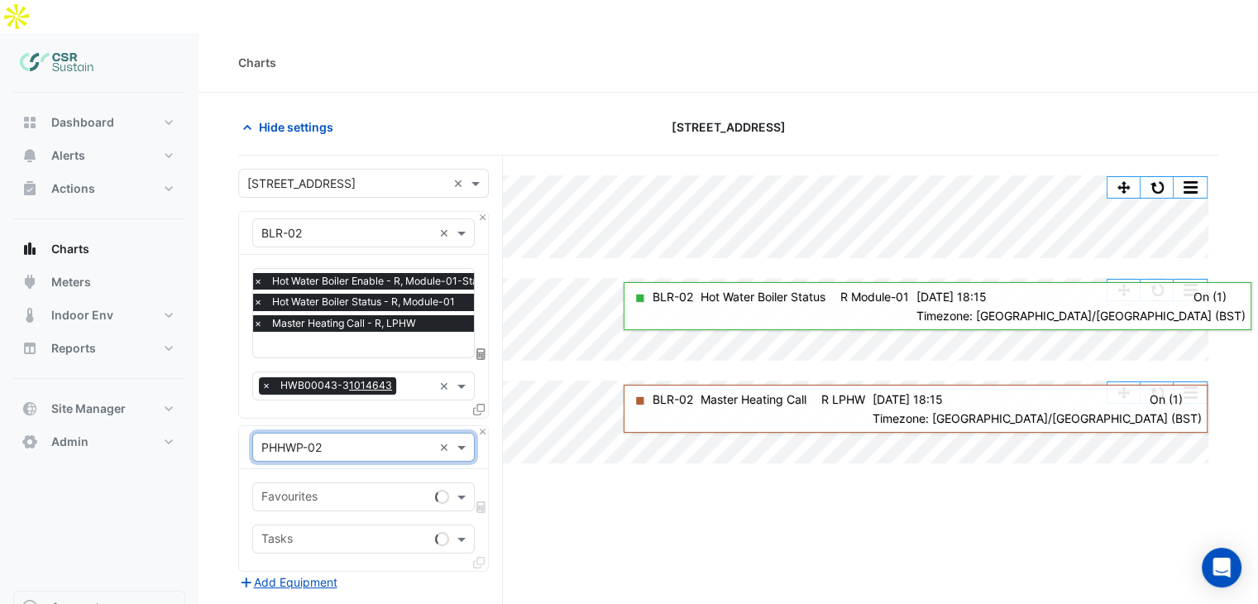
click at [330, 439] on input "text" at bounding box center [346, 447] width 171 height 17
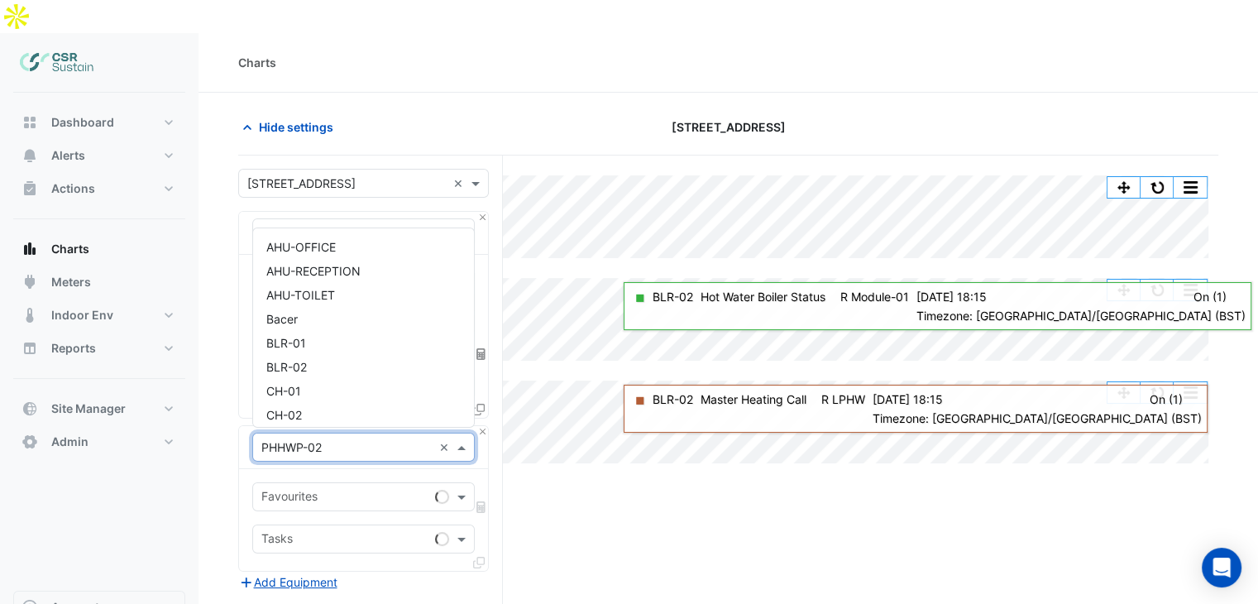
scroll to position [7490, 0]
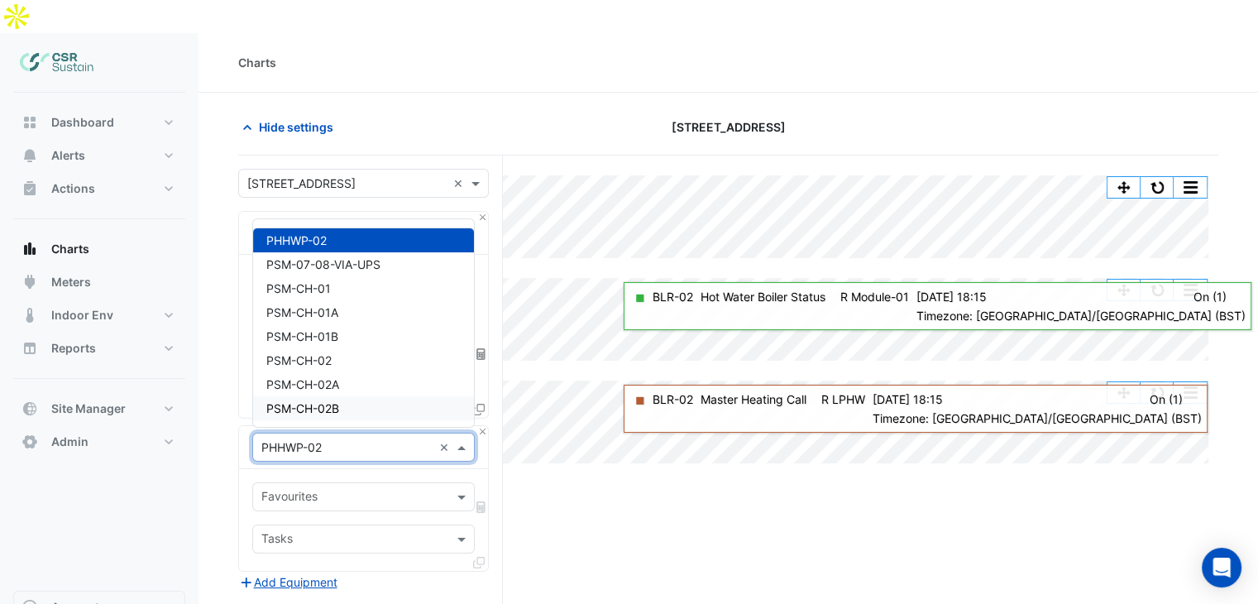
click at [236, 473] on section "Hide settings [STREET_ADDRESS] Split All Split None Print Save as JPEG Save as …" at bounding box center [727, 500] width 1059 height 815
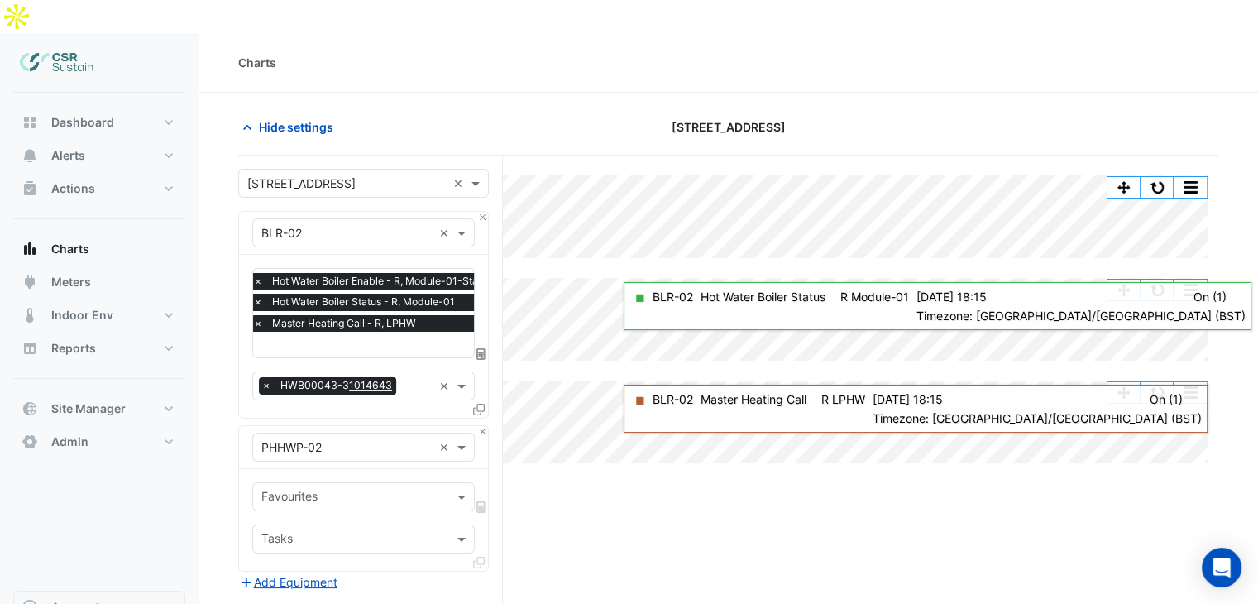
click at [381, 439] on input "text" at bounding box center [346, 447] width 171 height 17
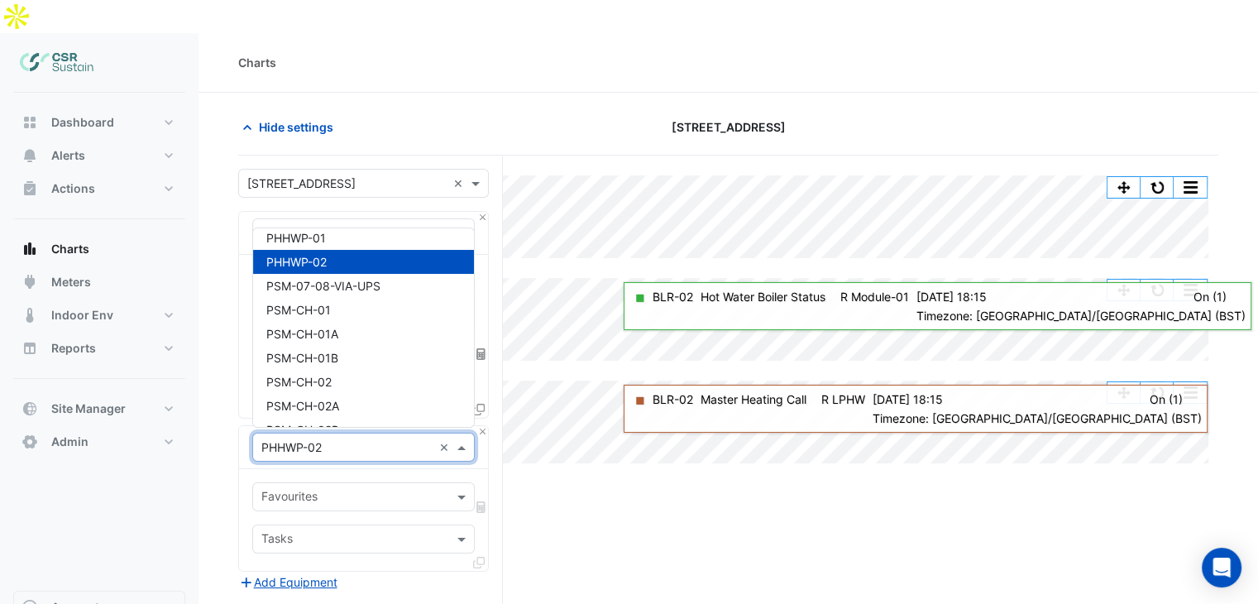
scroll to position [7457, 0]
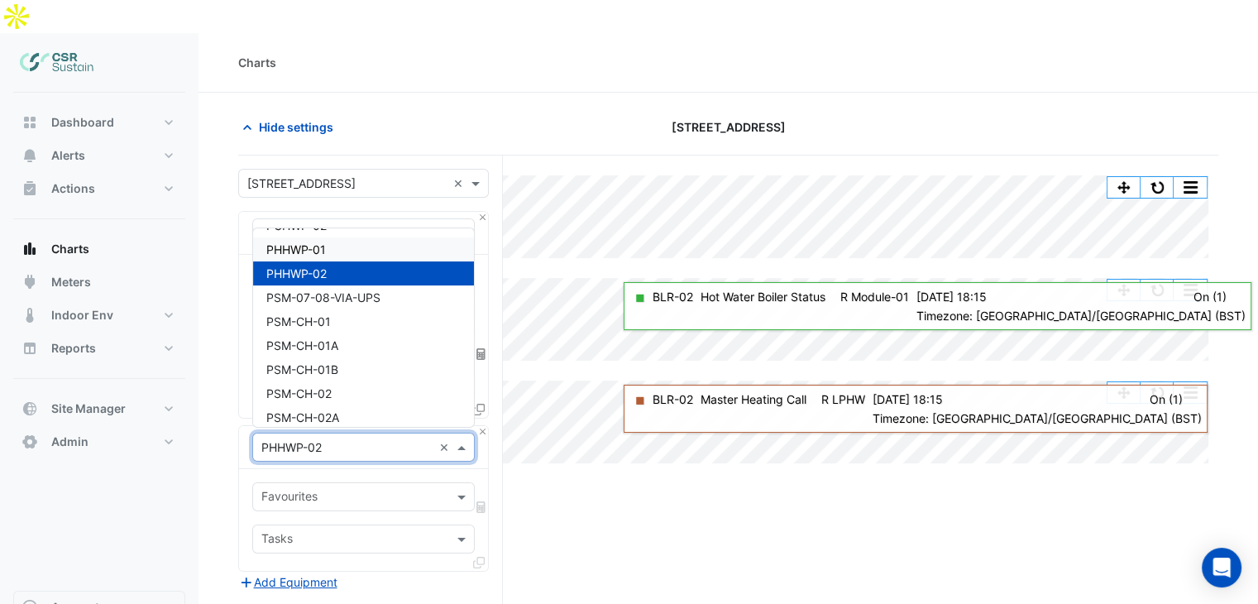
click at [377, 237] on div "PHHWP-01" at bounding box center [364, 249] width 222 height 24
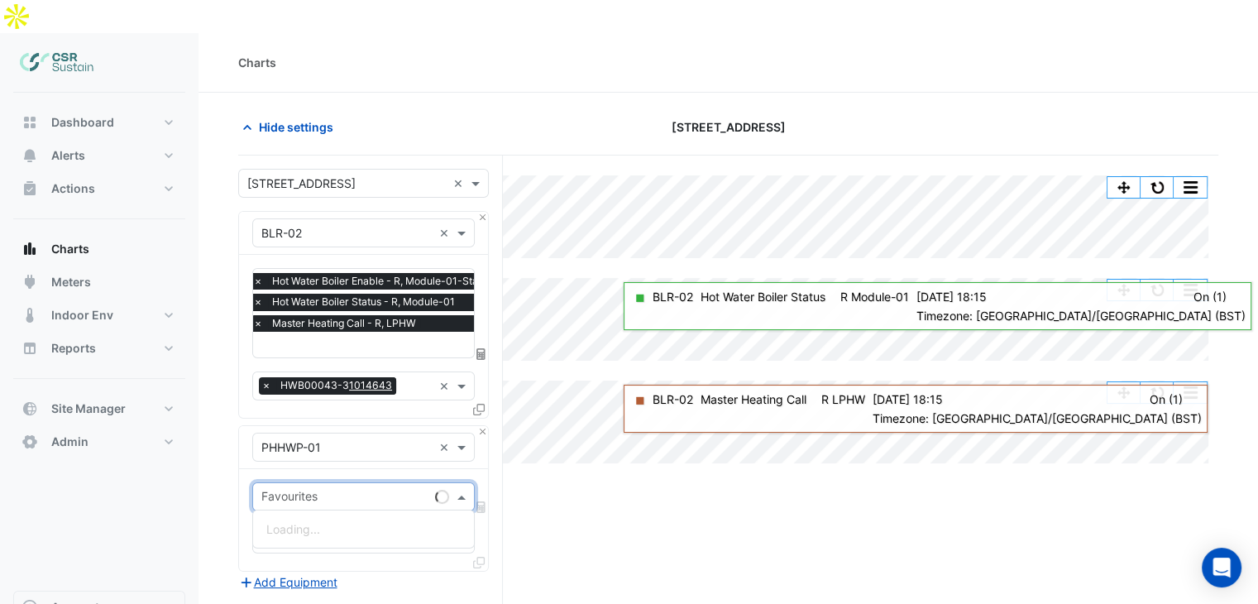
click at [309, 490] on input "text" at bounding box center [344, 498] width 167 height 17
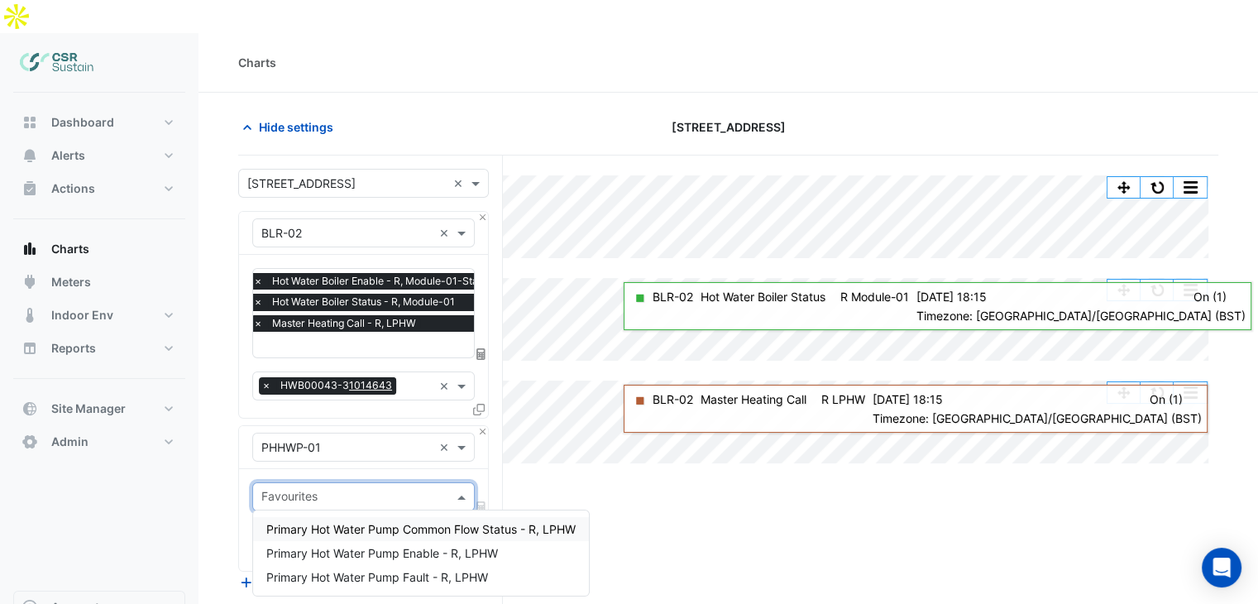
click at [199, 477] on section "Hide settings [STREET_ADDRESS] Split All Split None Print Save as JPEG Save as …" at bounding box center [727, 500] width 1059 height 815
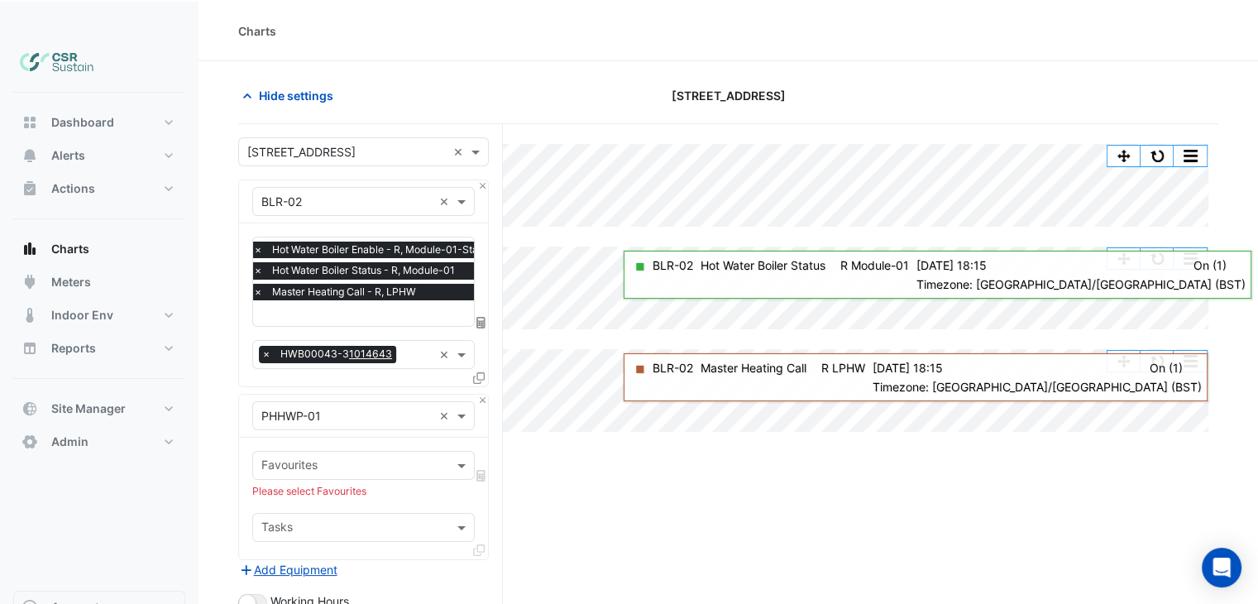
scroll to position [83, 0]
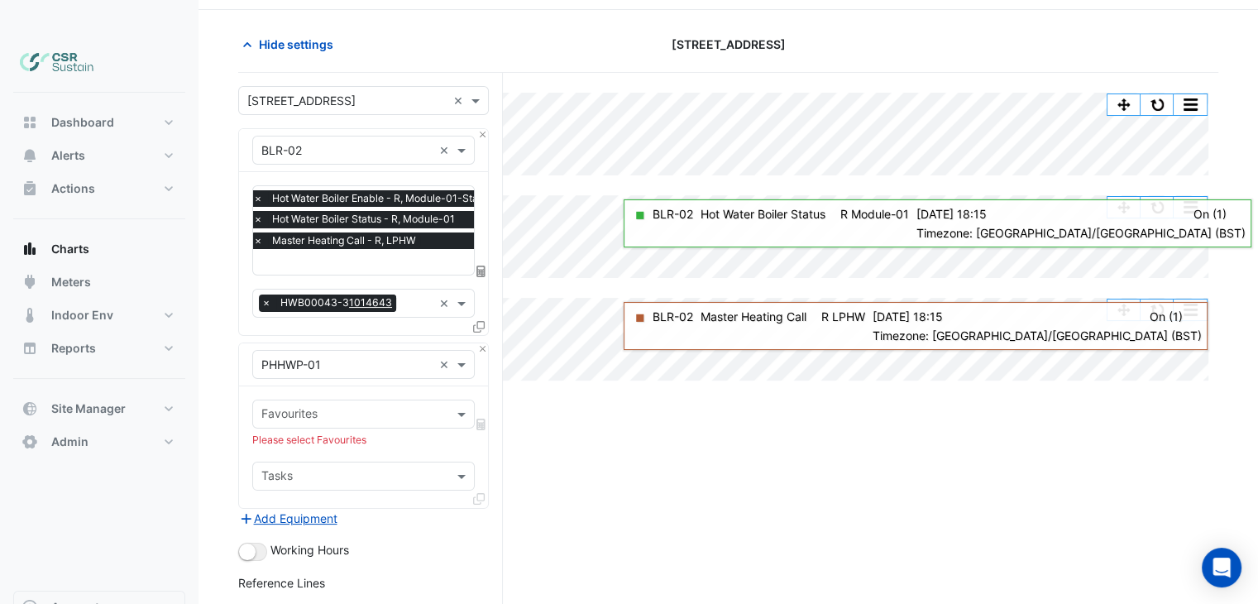
drag, startPoint x: 369, startPoint y: 369, endPoint x: 374, endPoint y: 378, distance: 10.4
click at [369, 401] on div "Favourites" at bounding box center [350, 414] width 194 height 26
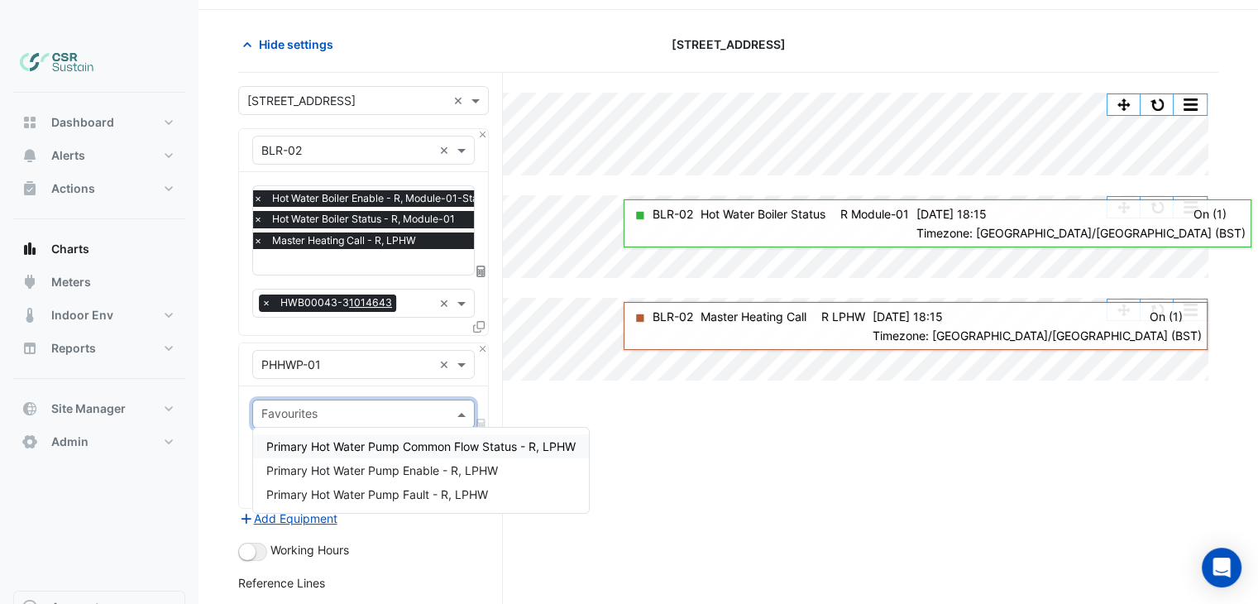
click at [473, 439] on span "Primary Hot Water Pump Common Flow Status - R, LPHW" at bounding box center [420, 446] width 309 height 14
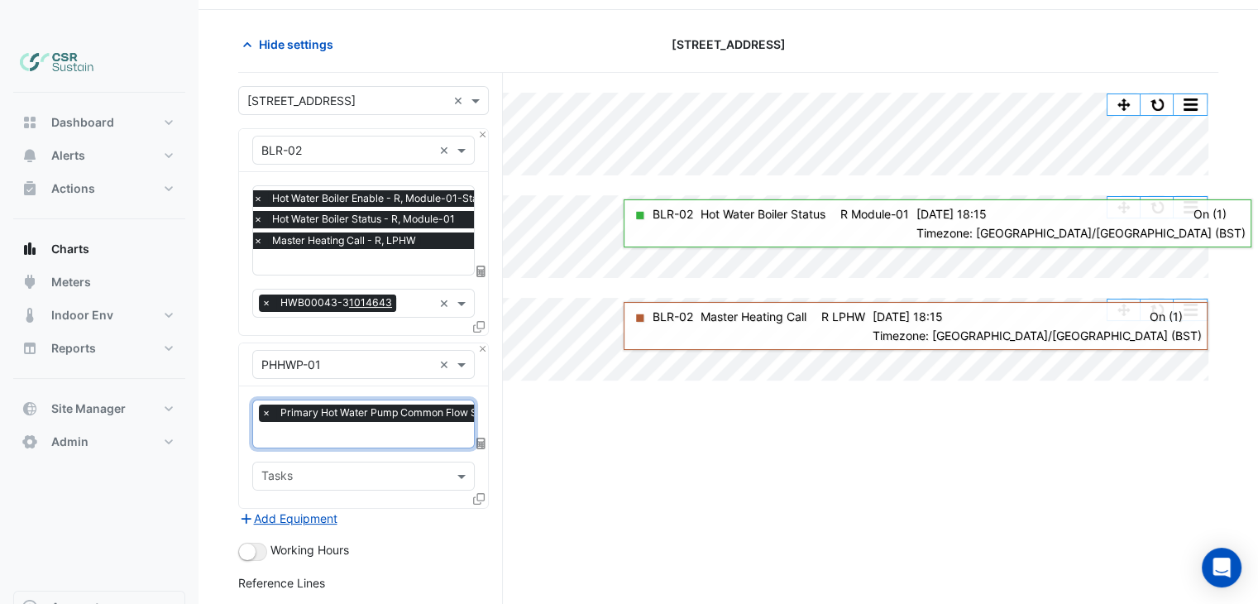
click at [385, 428] on input "text" at bounding box center [410, 436] width 299 height 17
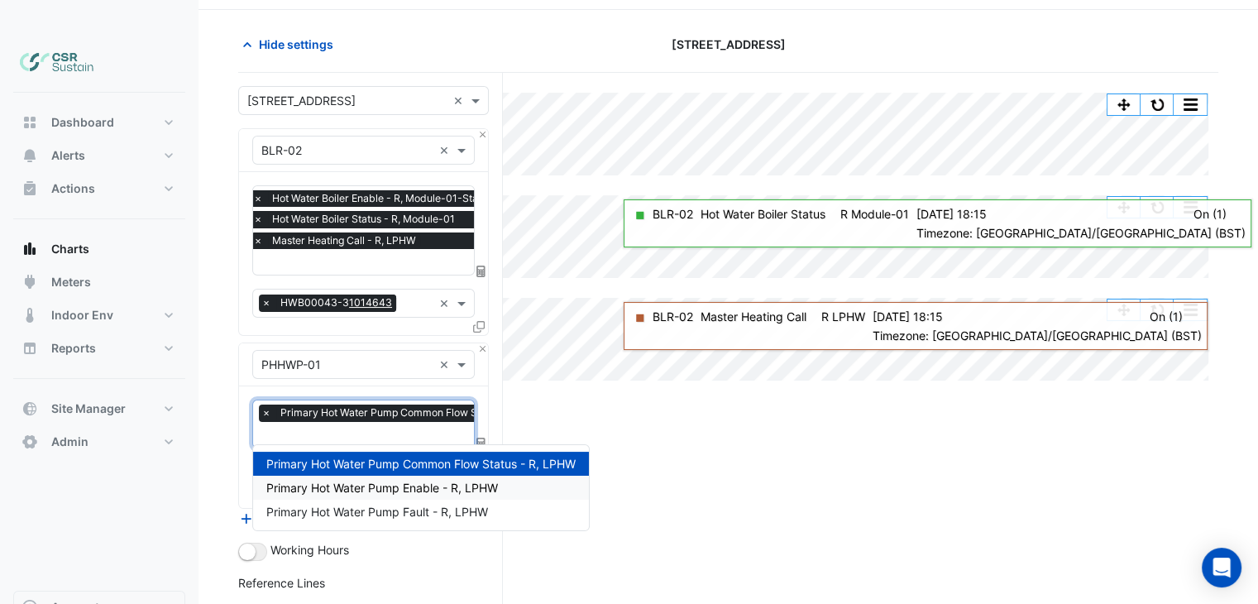
click at [411, 481] on span "Primary Hot Water Pump Enable - R, LPHW" at bounding box center [382, 488] width 232 height 14
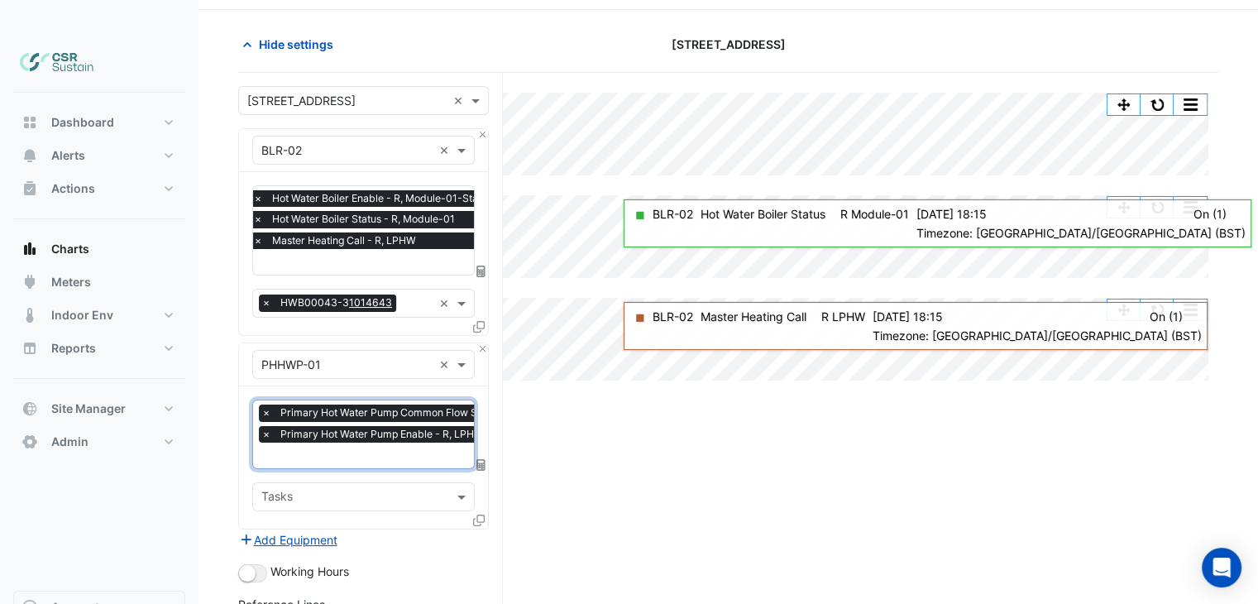
click at [385, 448] on input "text" at bounding box center [410, 456] width 299 height 17
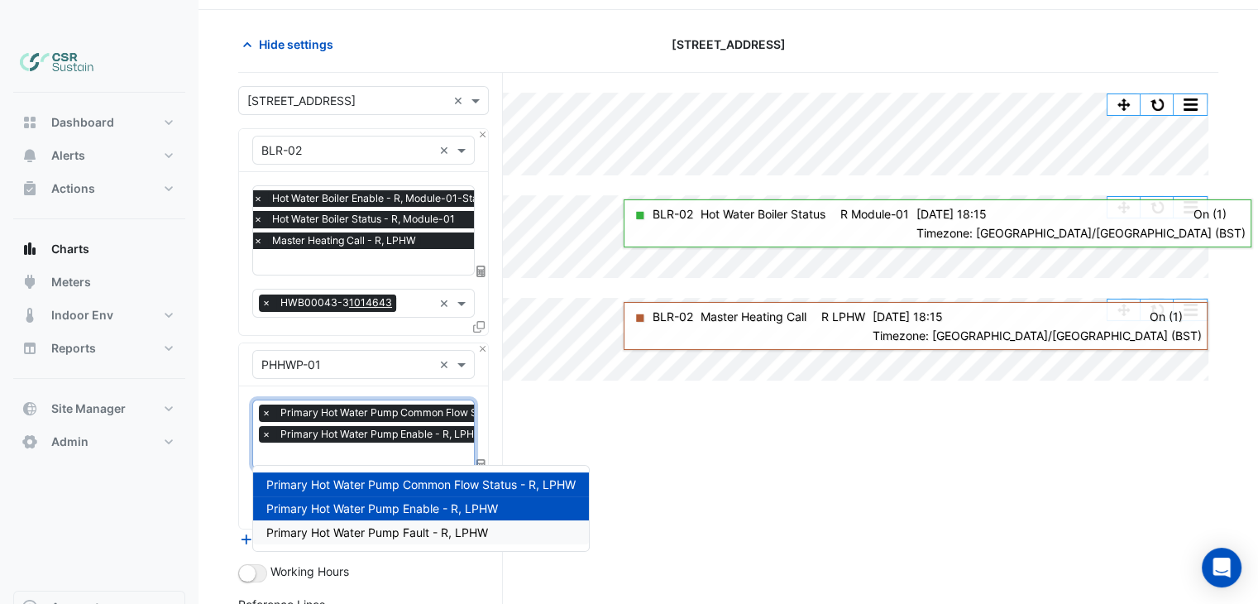
click at [396, 525] on span "Primary Hot Water Pump Fault - R, LPHW" at bounding box center [377, 532] width 222 height 14
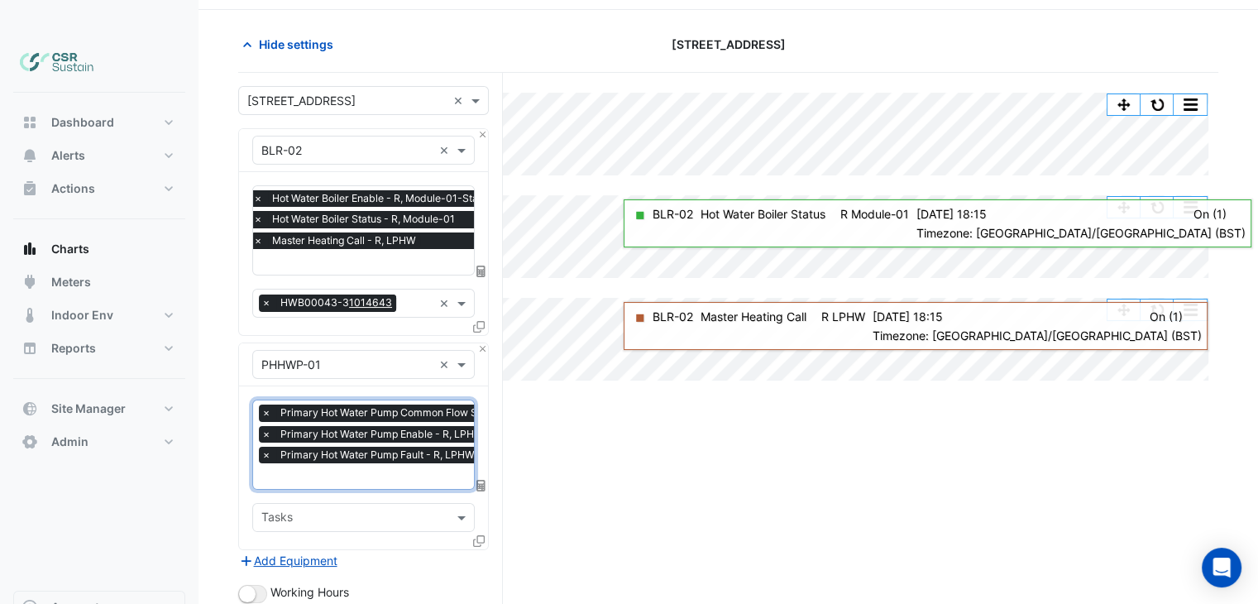
click at [112, 473] on div "Dashboard Portfolio Ratings Performance Alerts Site Rules Templates Actions Sit…" at bounding box center [99, 342] width 172 height 498
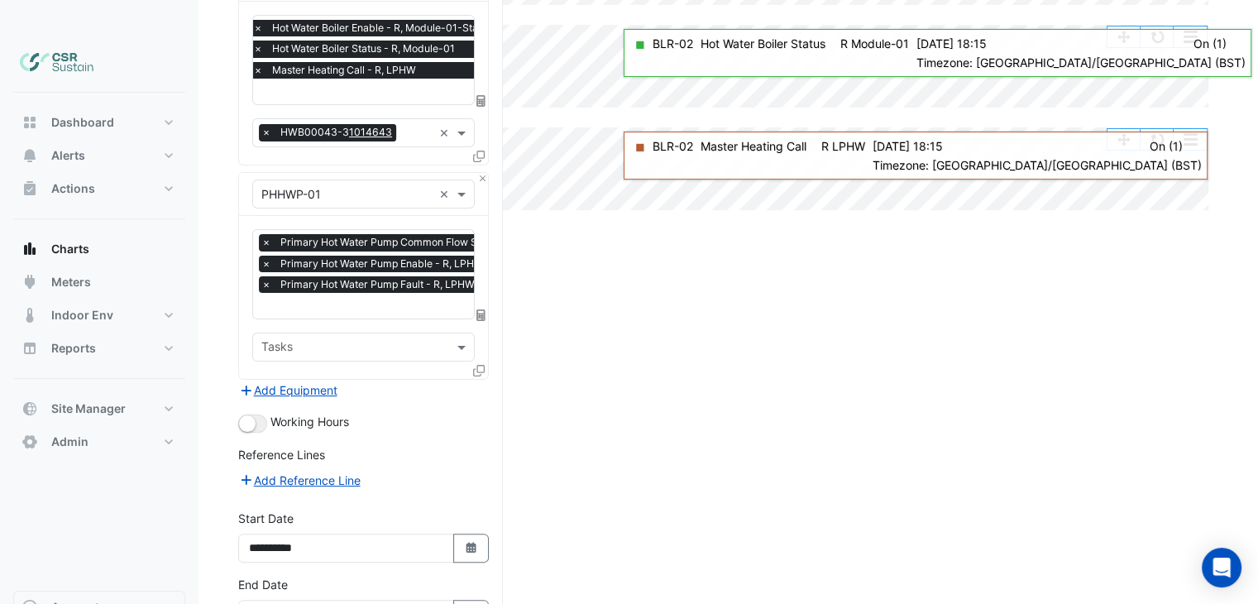
scroll to position [323, 0]
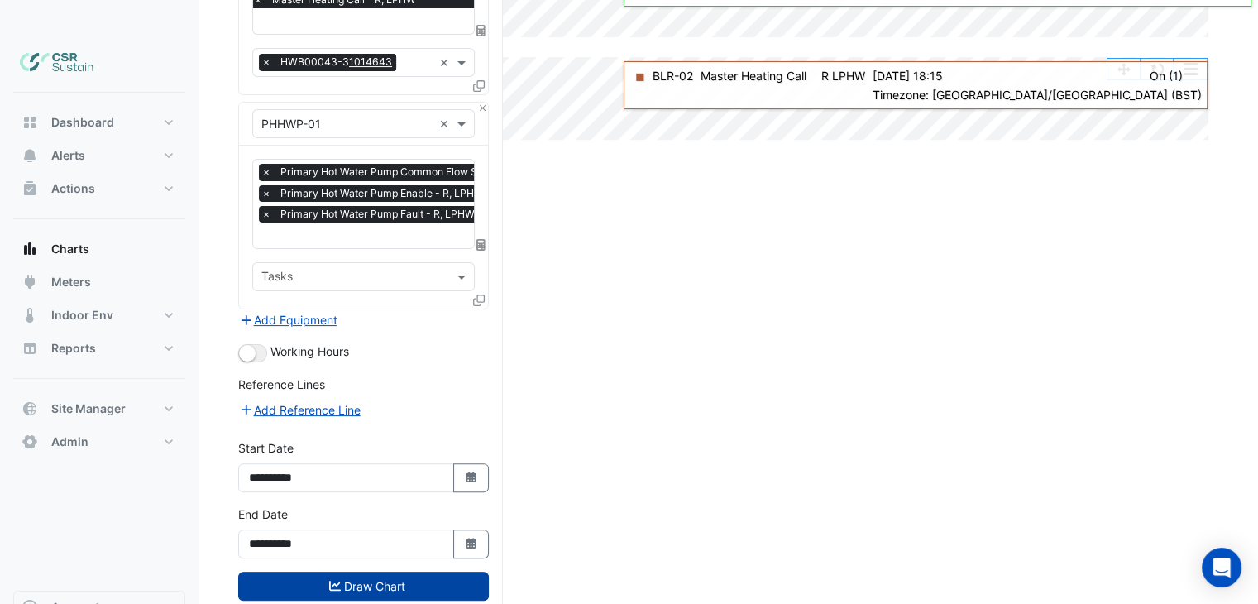
drag, startPoint x: 308, startPoint y: 544, endPoint x: 404, endPoint y: 519, distance: 99.9
click at [308, 571] on button "Draw Chart" at bounding box center [363, 585] width 251 height 29
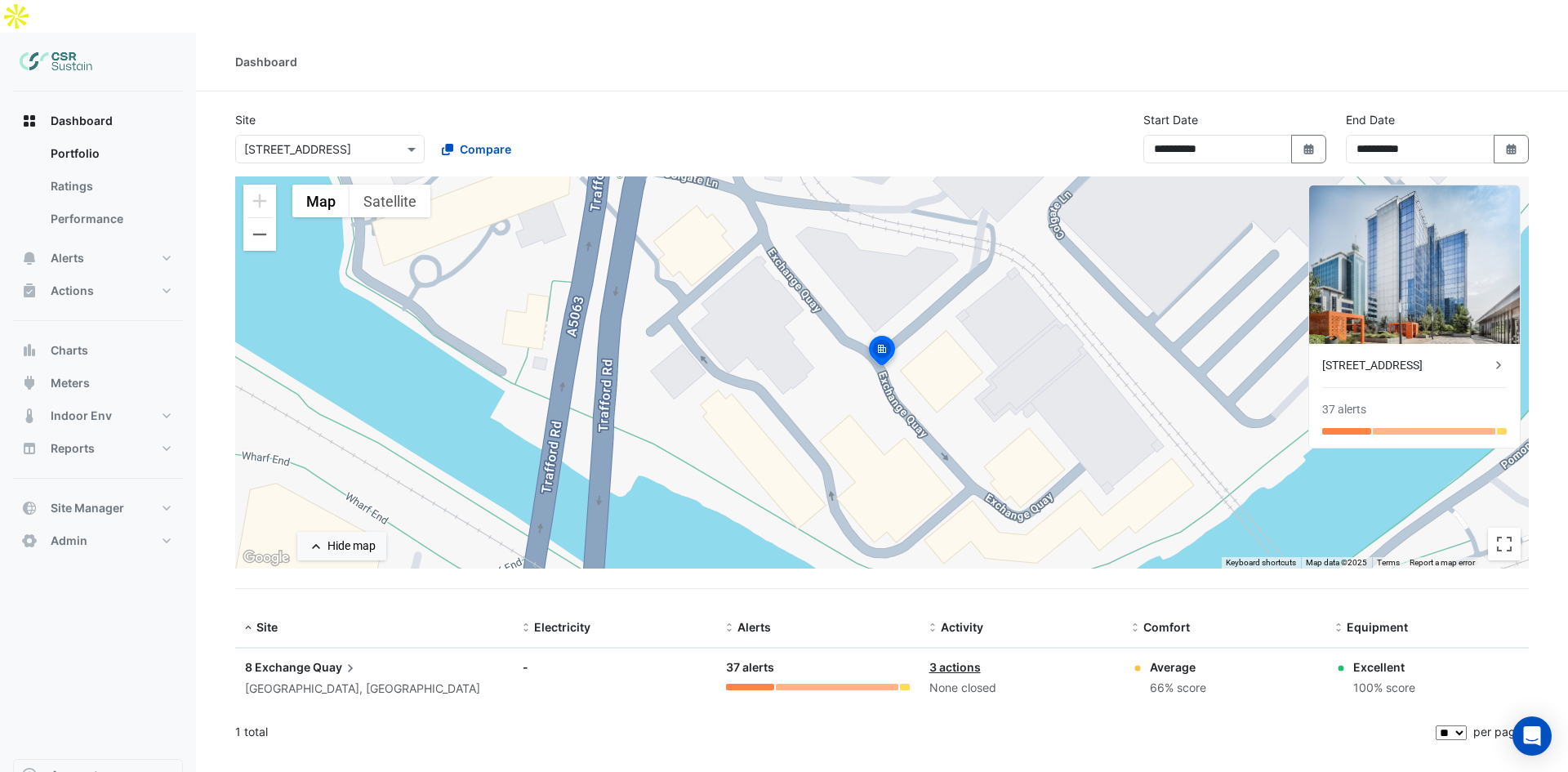
select select "**"
click at [98, 500] on span "Site Manager" at bounding box center [87, 507] width 73 height 17
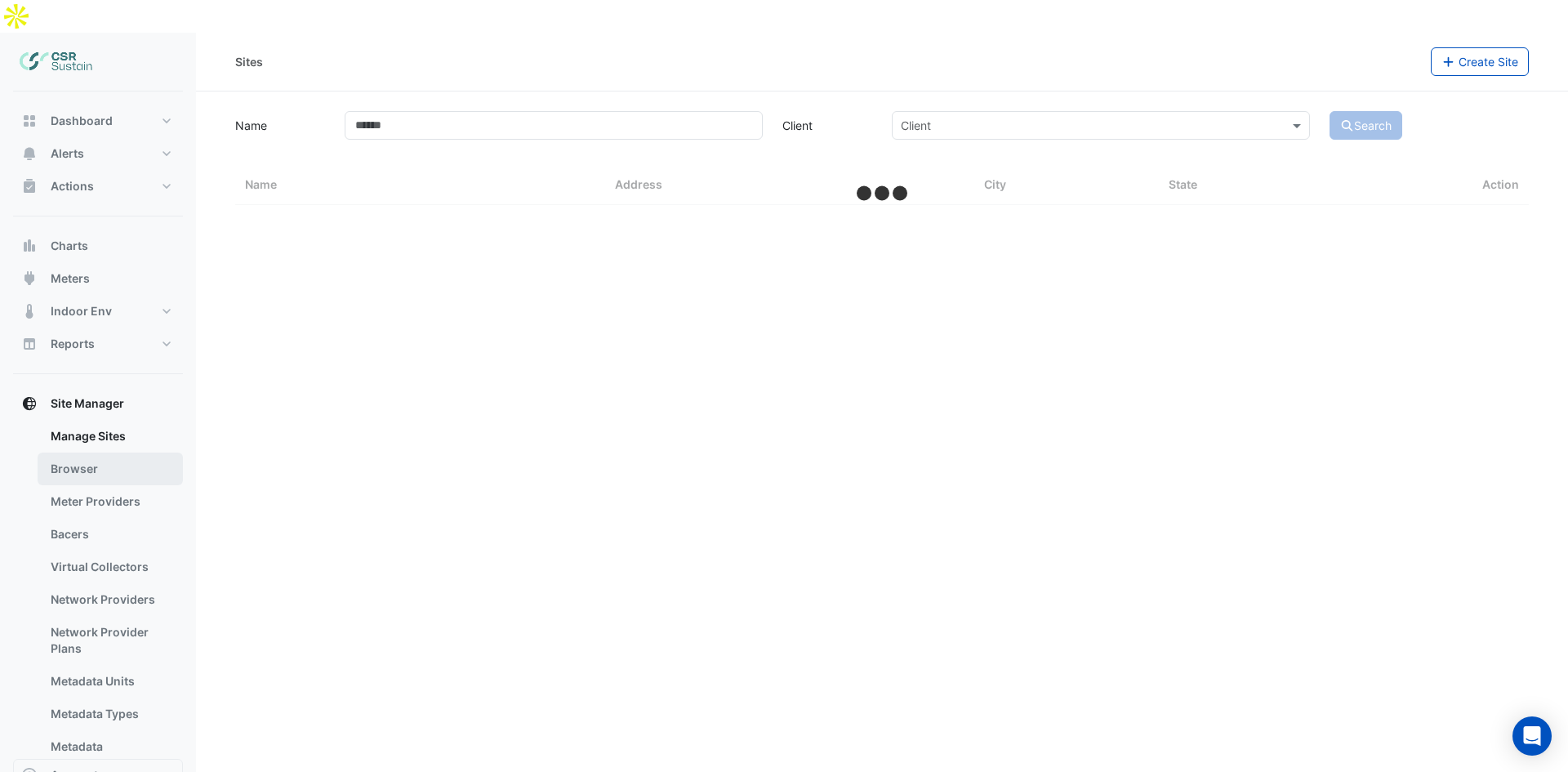
select select "**"
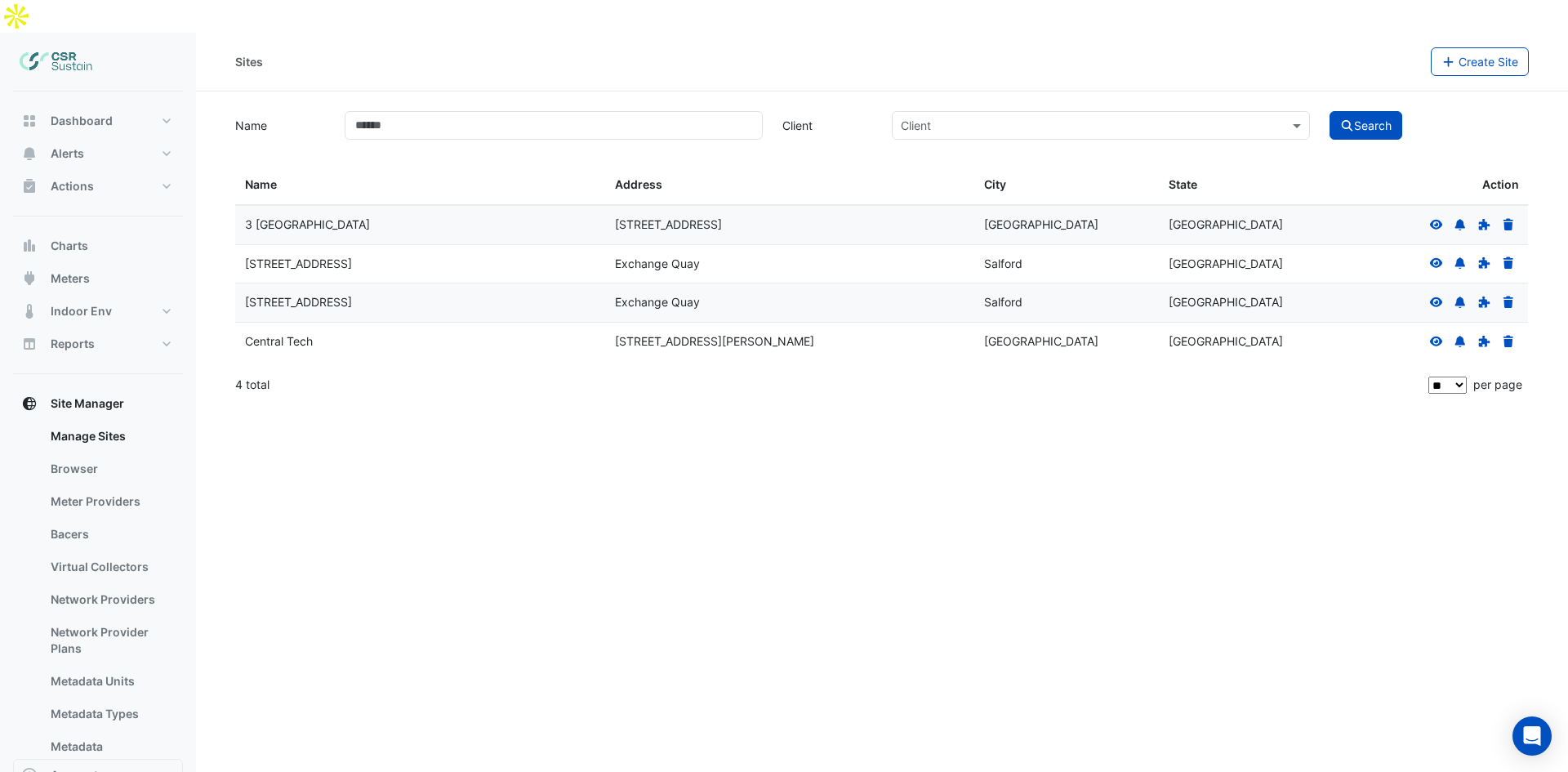
click at [1432, 297] on icon at bounding box center [1436, 302] width 13 height 10
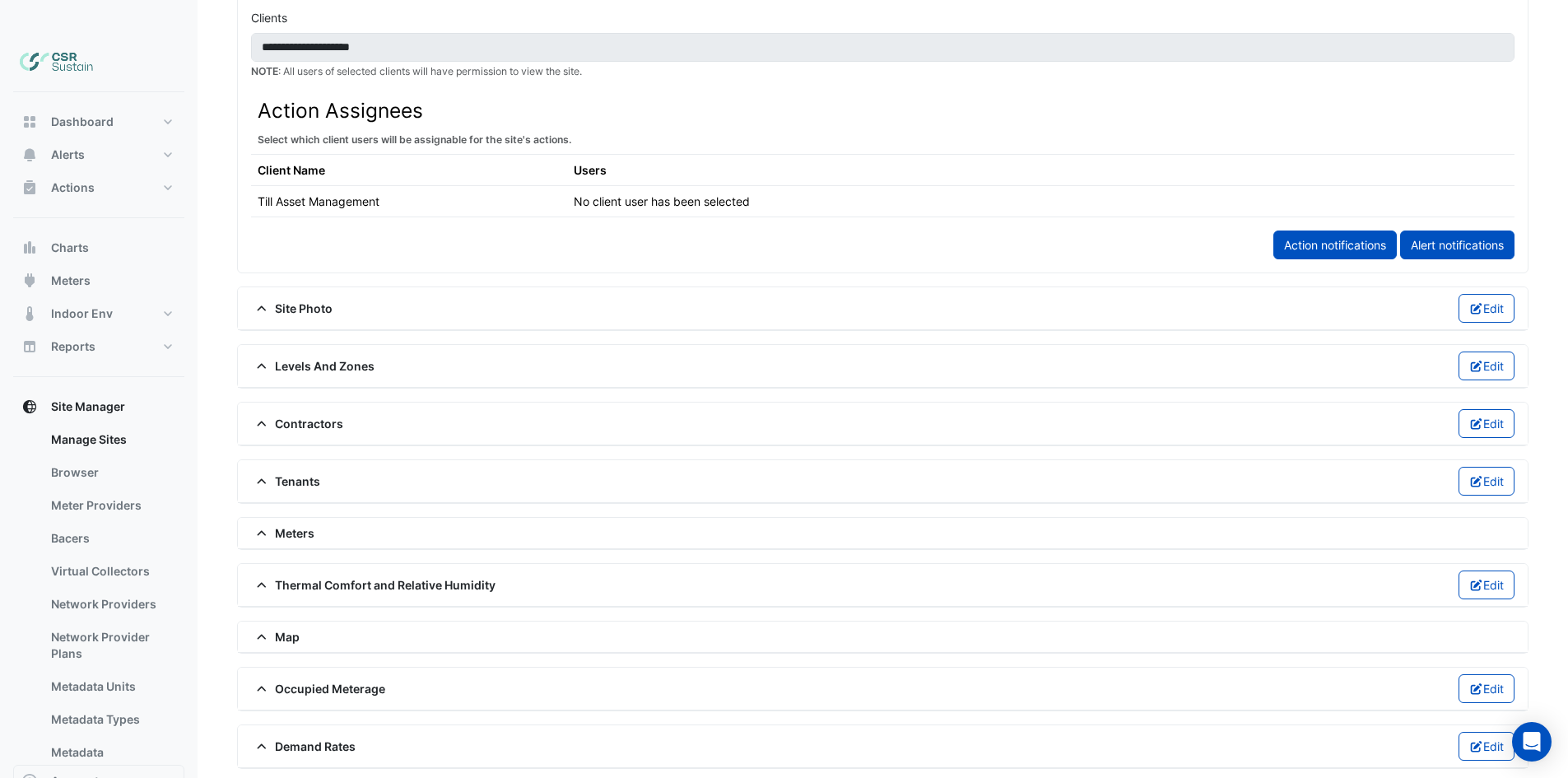
drag, startPoint x: 419, startPoint y: 422, endPoint x: 424, endPoint y: 513, distance: 91.1
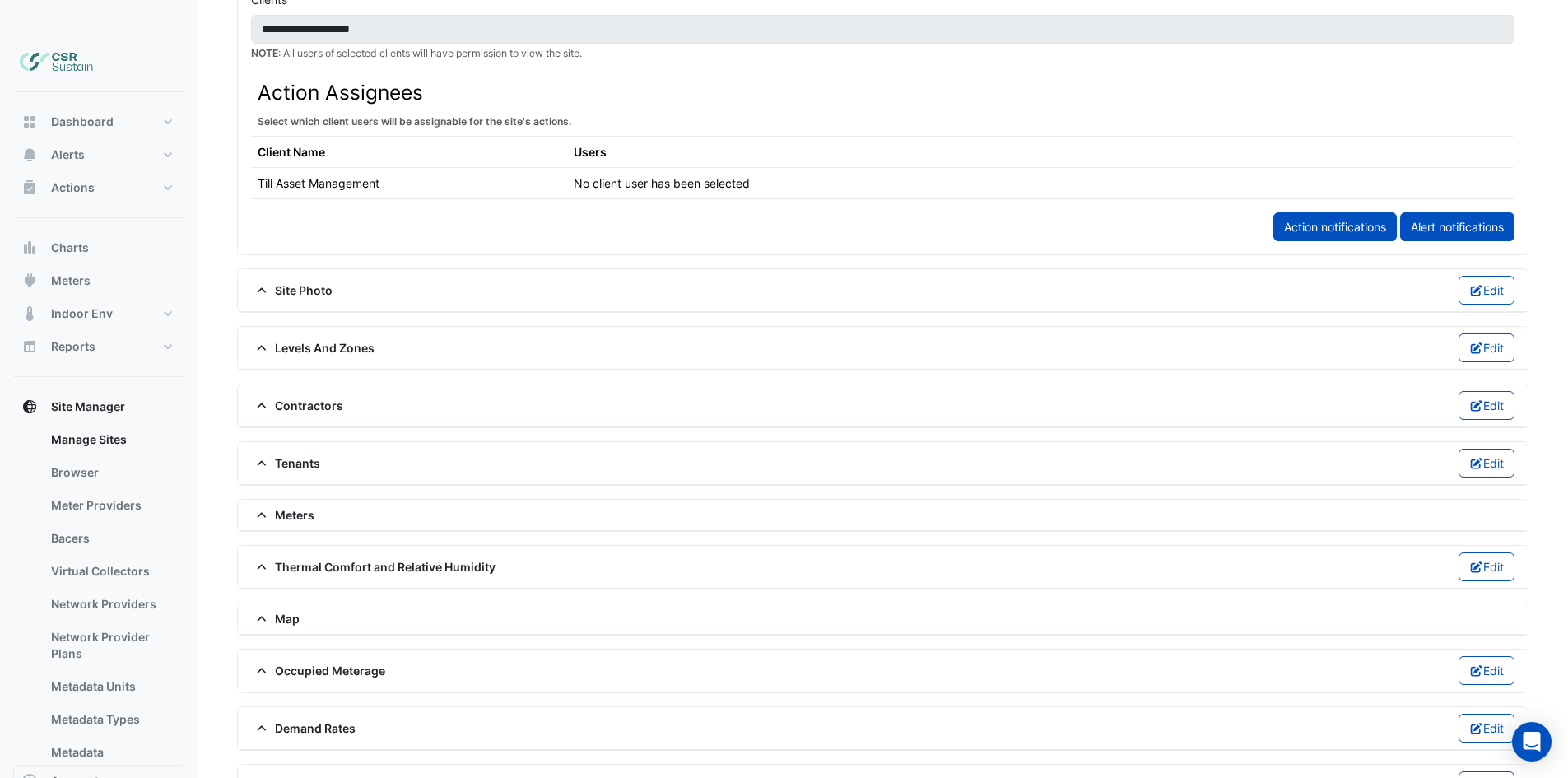
scroll to position [912, 0]
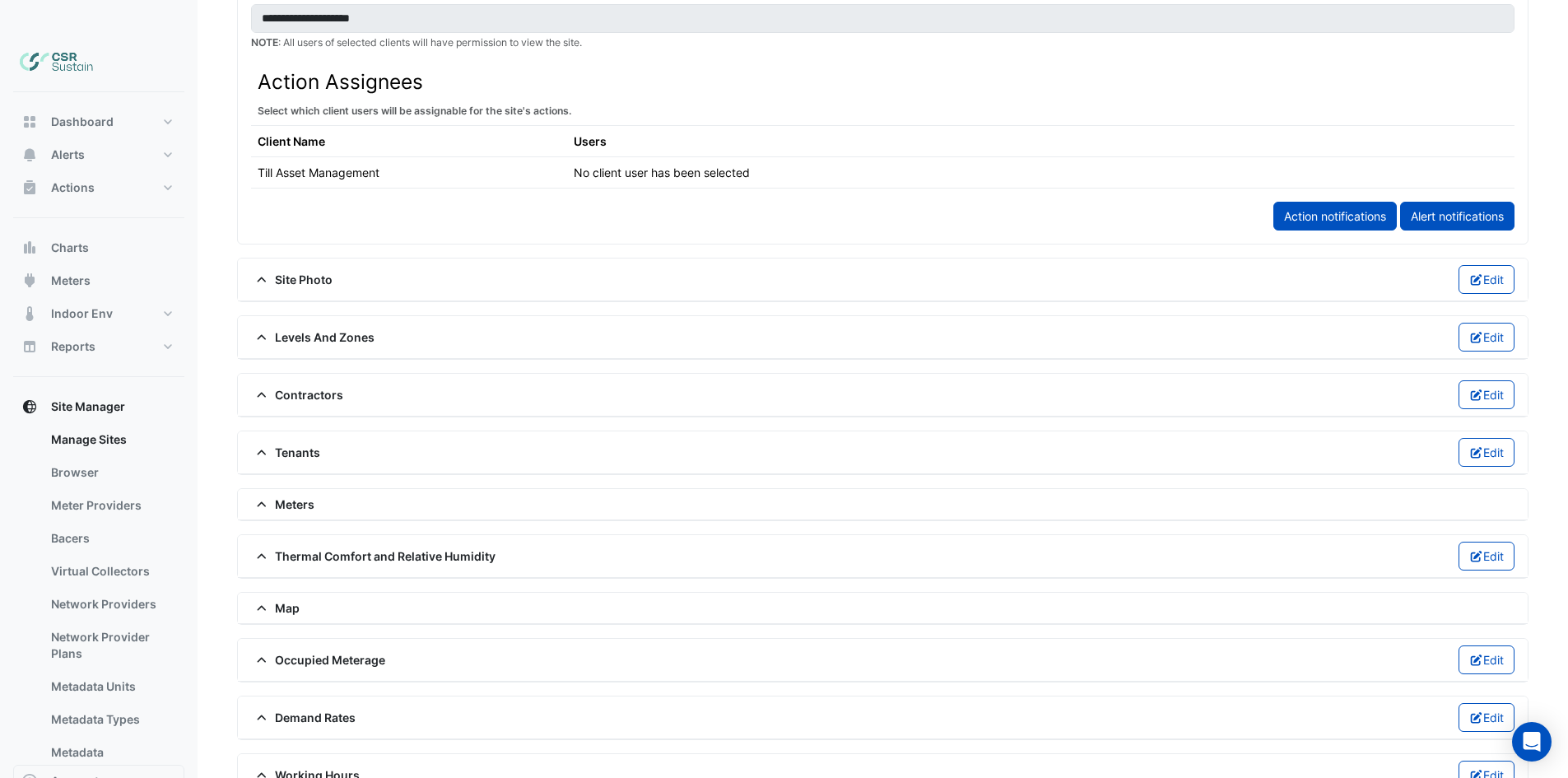
click at [337, 651] on span "Occupied Meterage" at bounding box center [317, 659] width 134 height 17
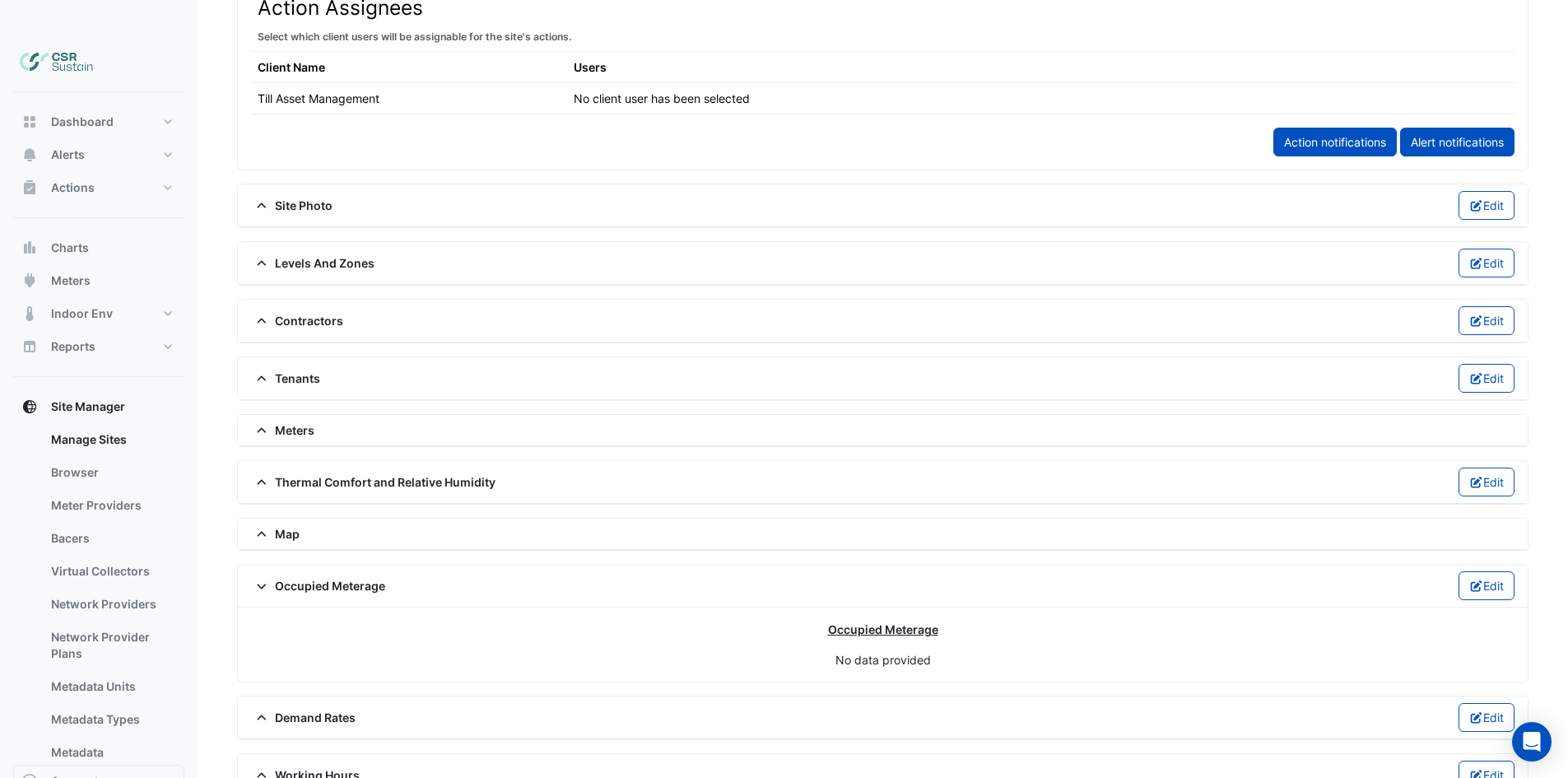
click at [346, 708] on span "Demand Rates" at bounding box center [302, 716] width 104 height 17
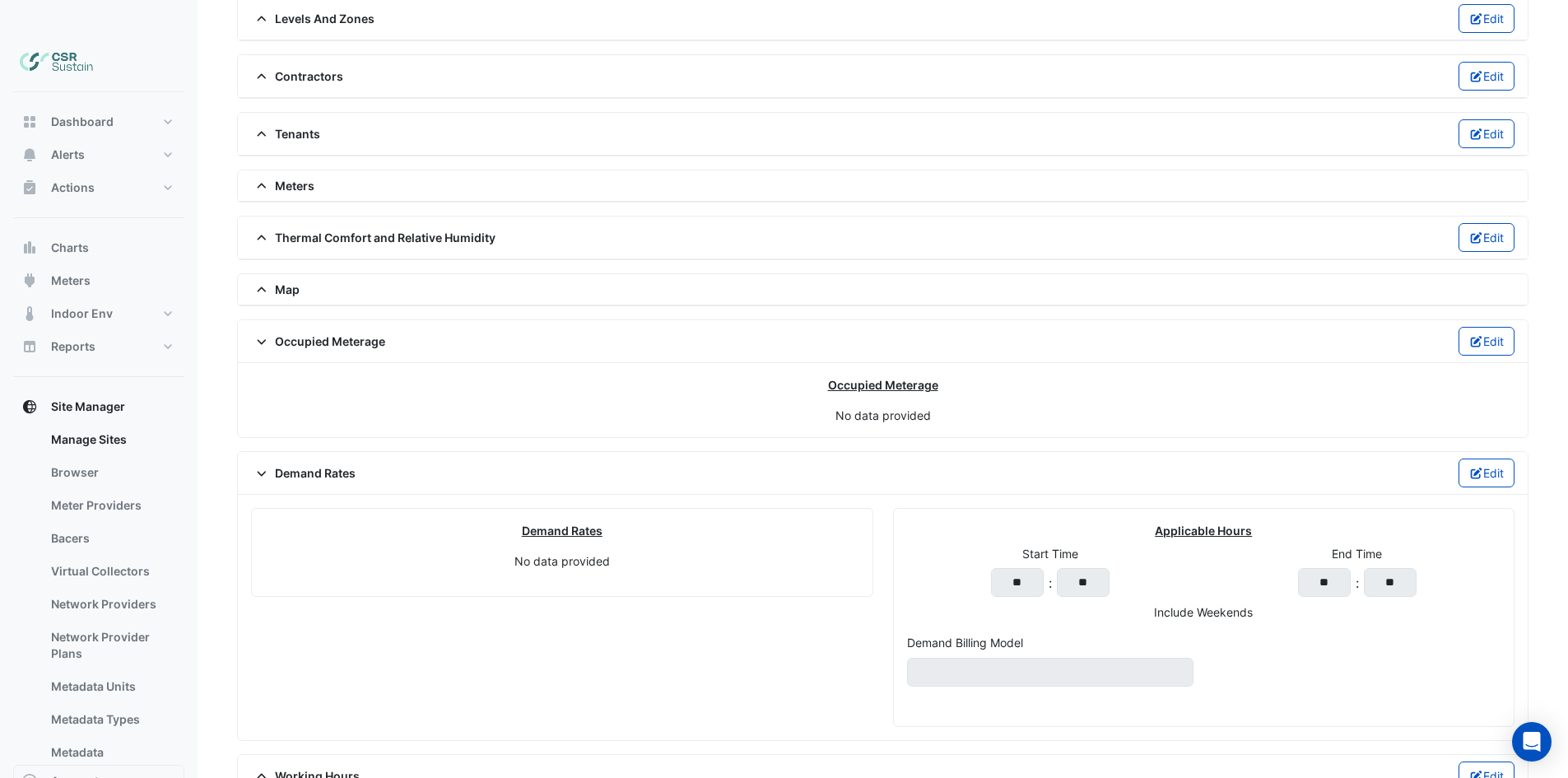
scroll to position [1232, 0]
click at [1002, 657] on input "text" at bounding box center [1050, 671] width 288 height 29
click at [1033, 567] on input "**" at bounding box center [1017, 581] width 53 height 29
click at [1482, 458] on button "Edit" at bounding box center [1486, 472] width 57 height 29
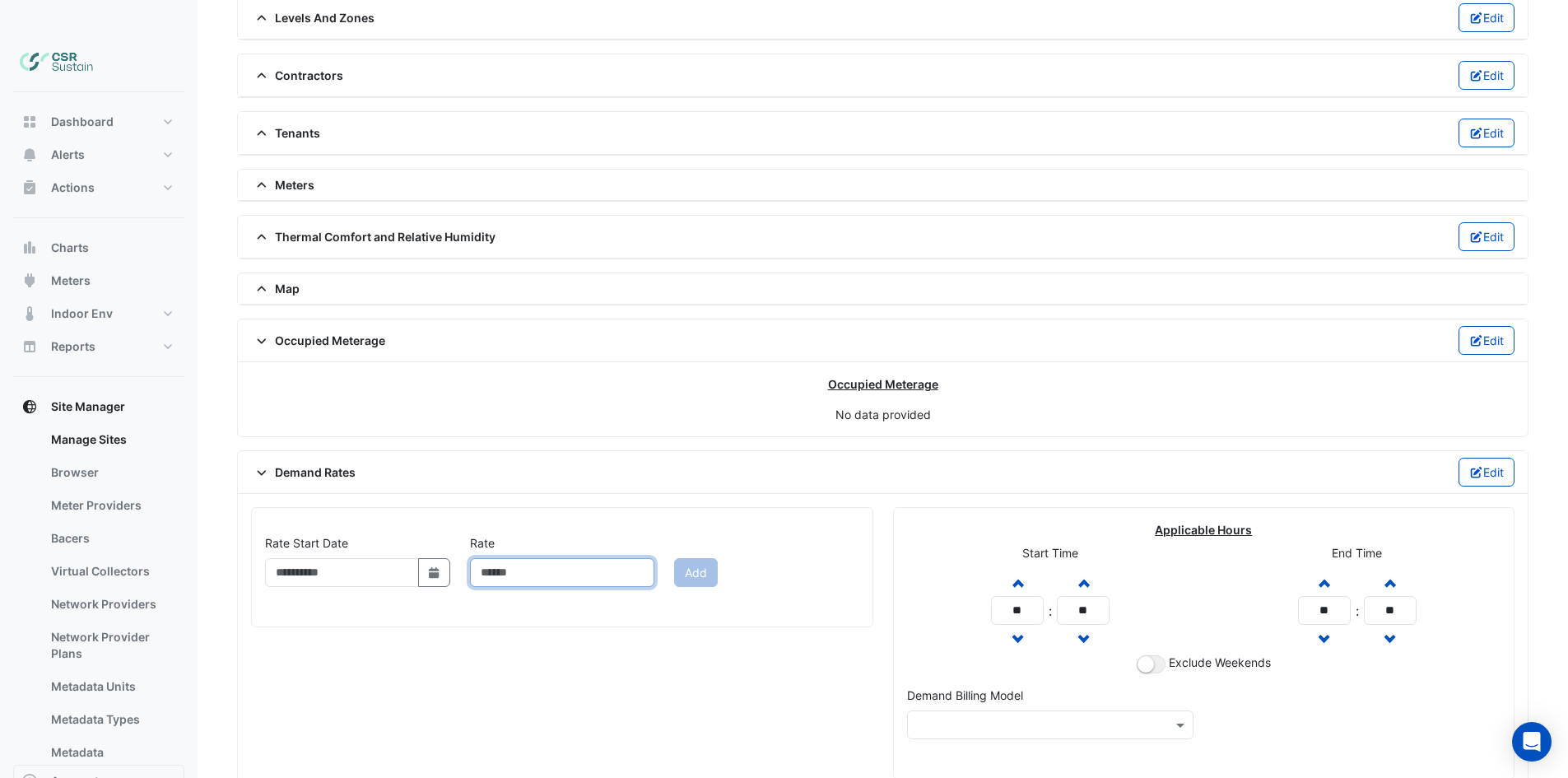
click at [511, 558] on input "Rate" at bounding box center [562, 572] width 185 height 29
drag, startPoint x: 367, startPoint y: 542, endPoint x: 438, endPoint y: 540, distance: 71.0
click at [386, 558] on input "Rate Start Date" at bounding box center [341, 572] width 154 height 29
click at [438, 567] on icon "button" at bounding box center [434, 572] width 10 height 11
select select "*"
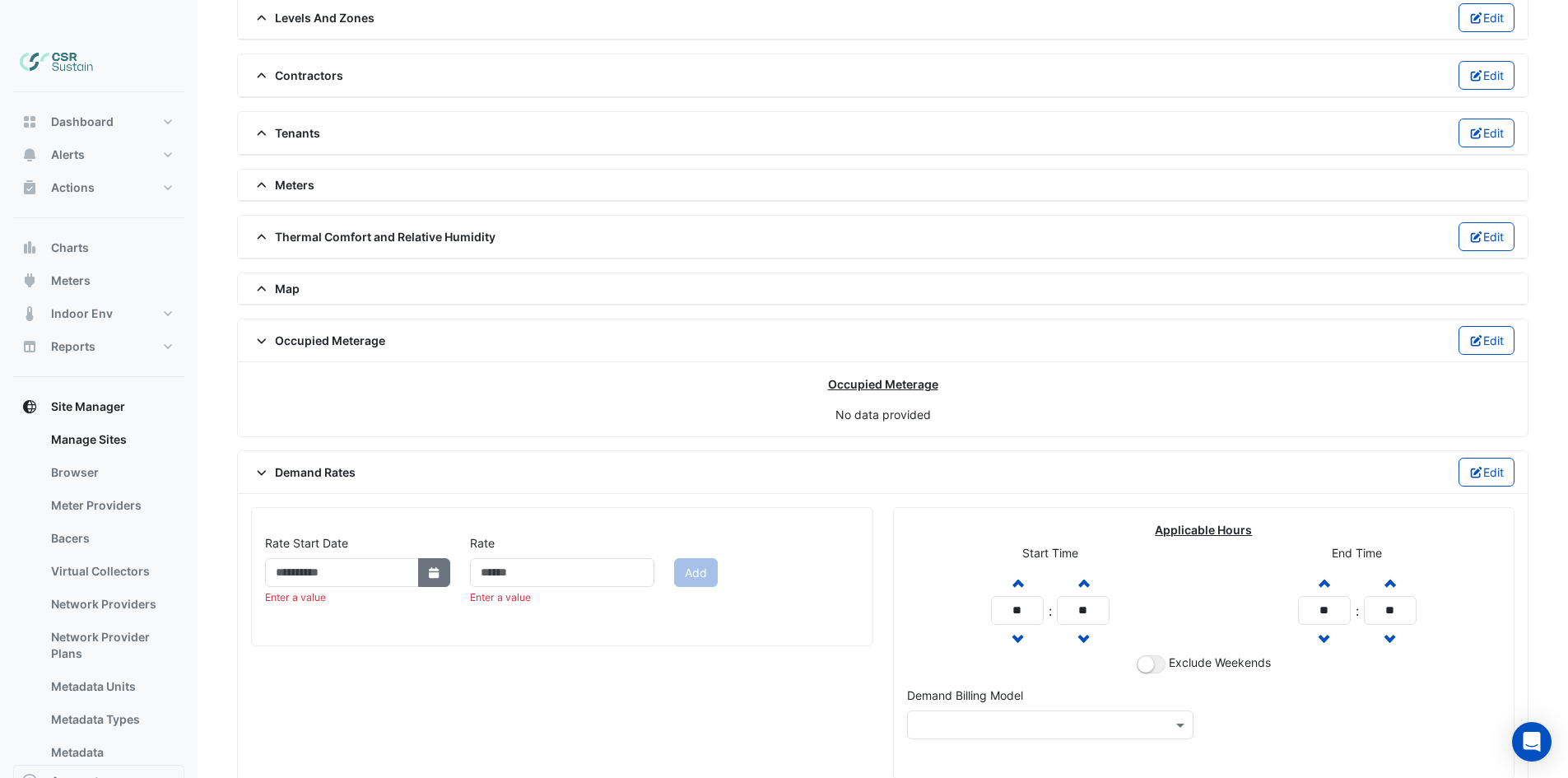
select select "****"
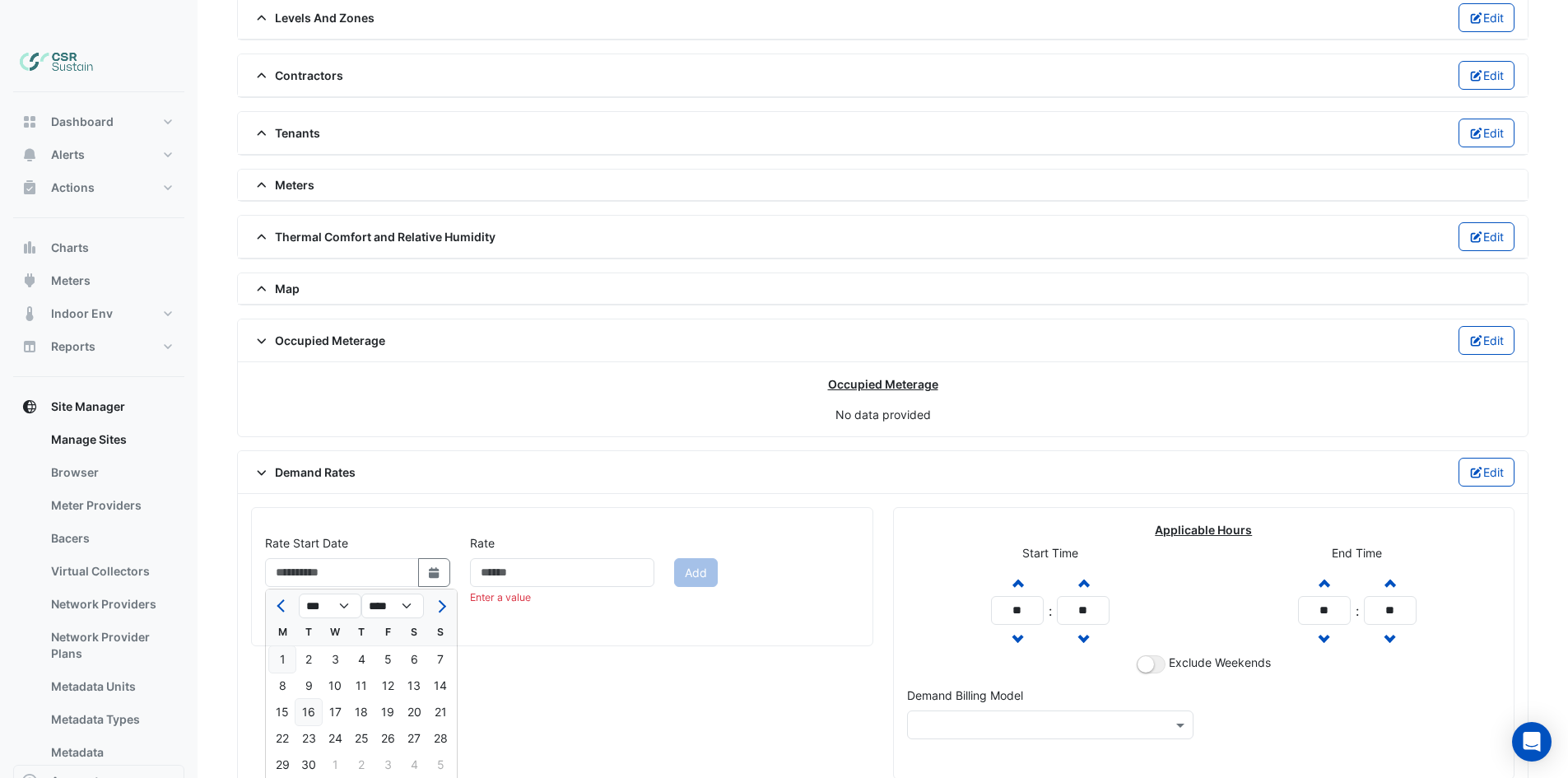
click at [291, 646] on div "1" at bounding box center [282, 659] width 26 height 26
type input "**********"
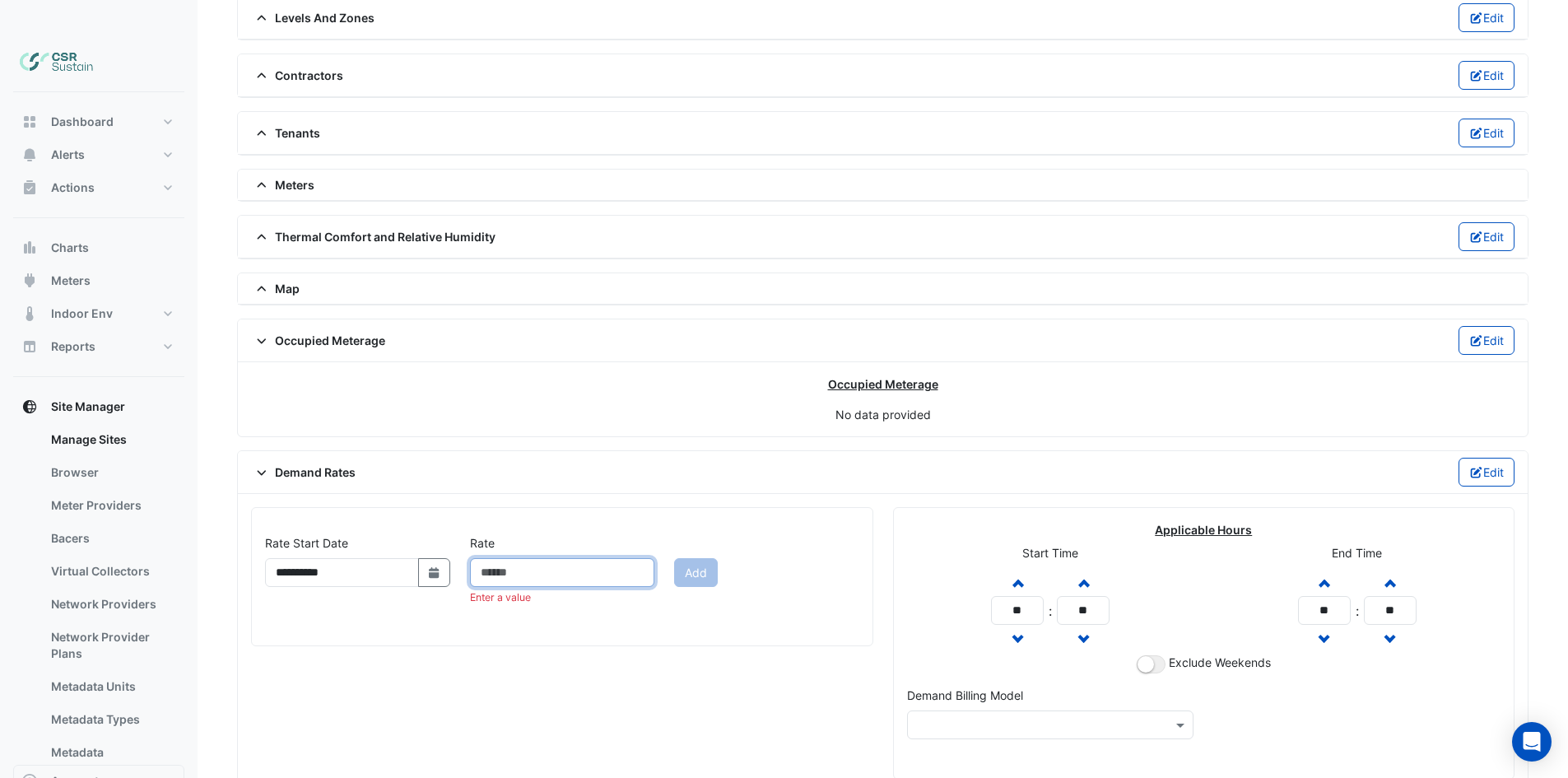
click at [572, 558] on input "Rate" at bounding box center [562, 572] width 185 height 29
type input "****"
click at [1028, 716] on input "text" at bounding box center [1033, 724] width 236 height 17
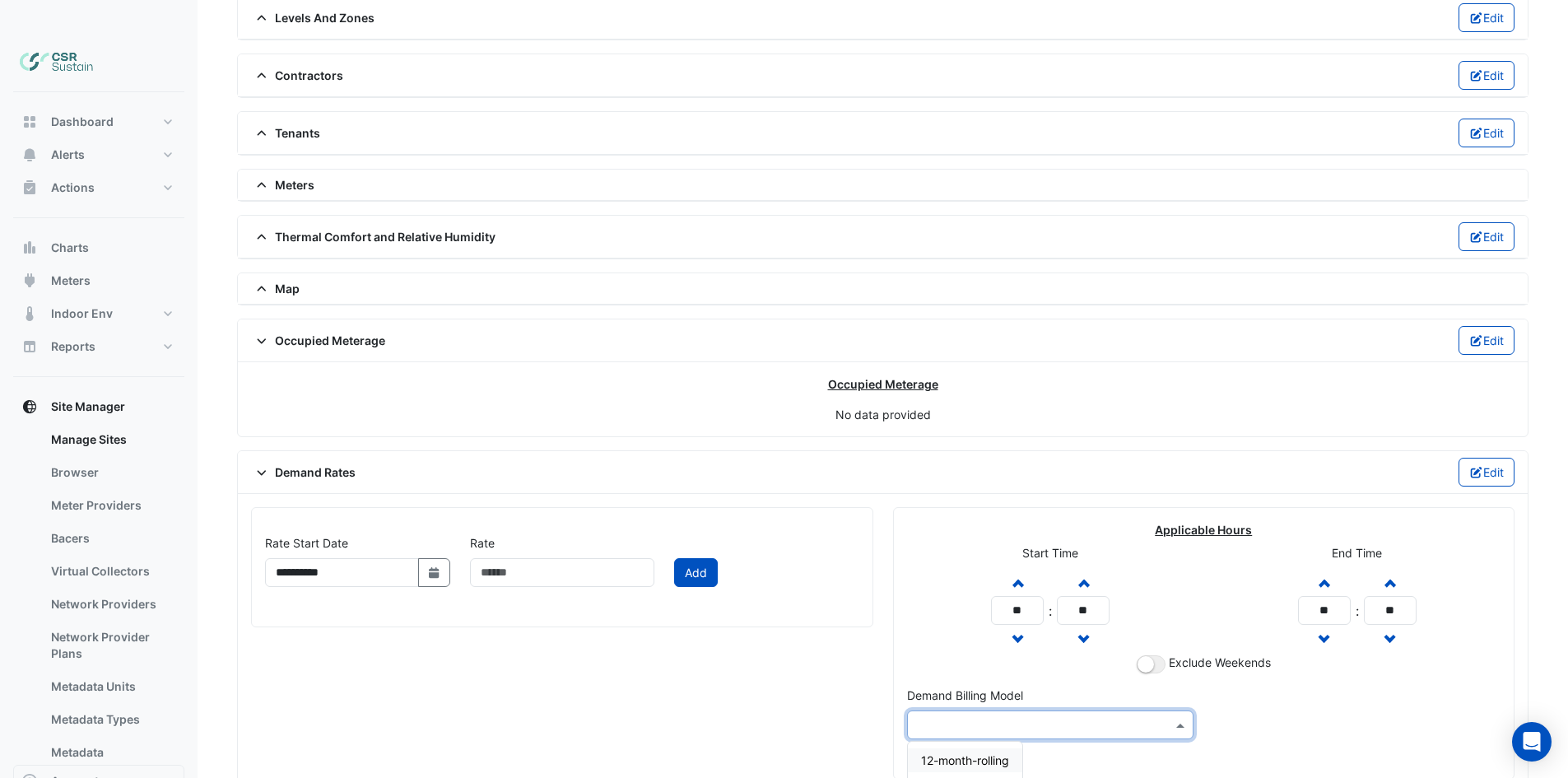
click at [850, 646] on div "**********" at bounding box center [561, 643] width 642 height 273
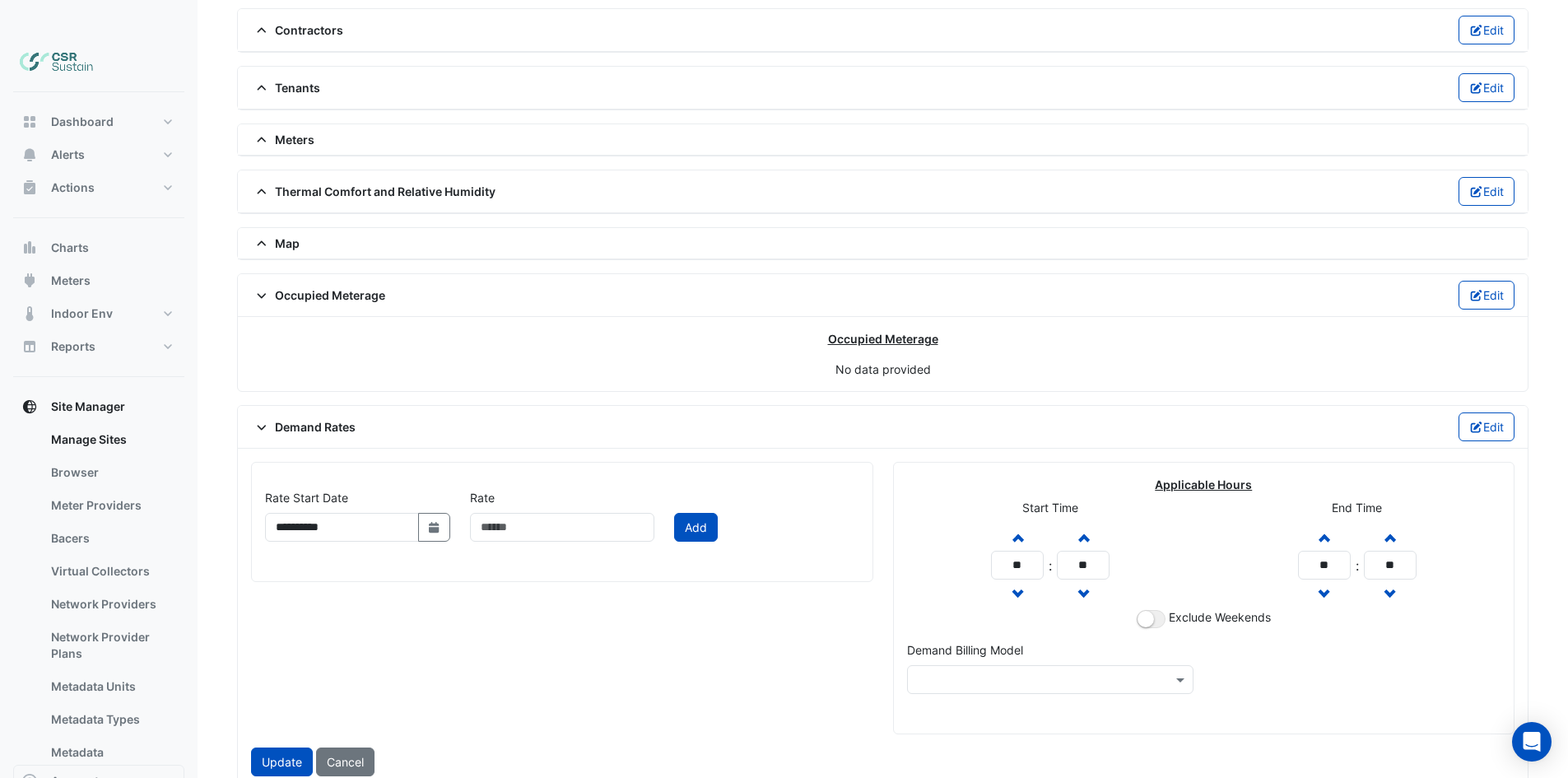
scroll to position [1314, 0]
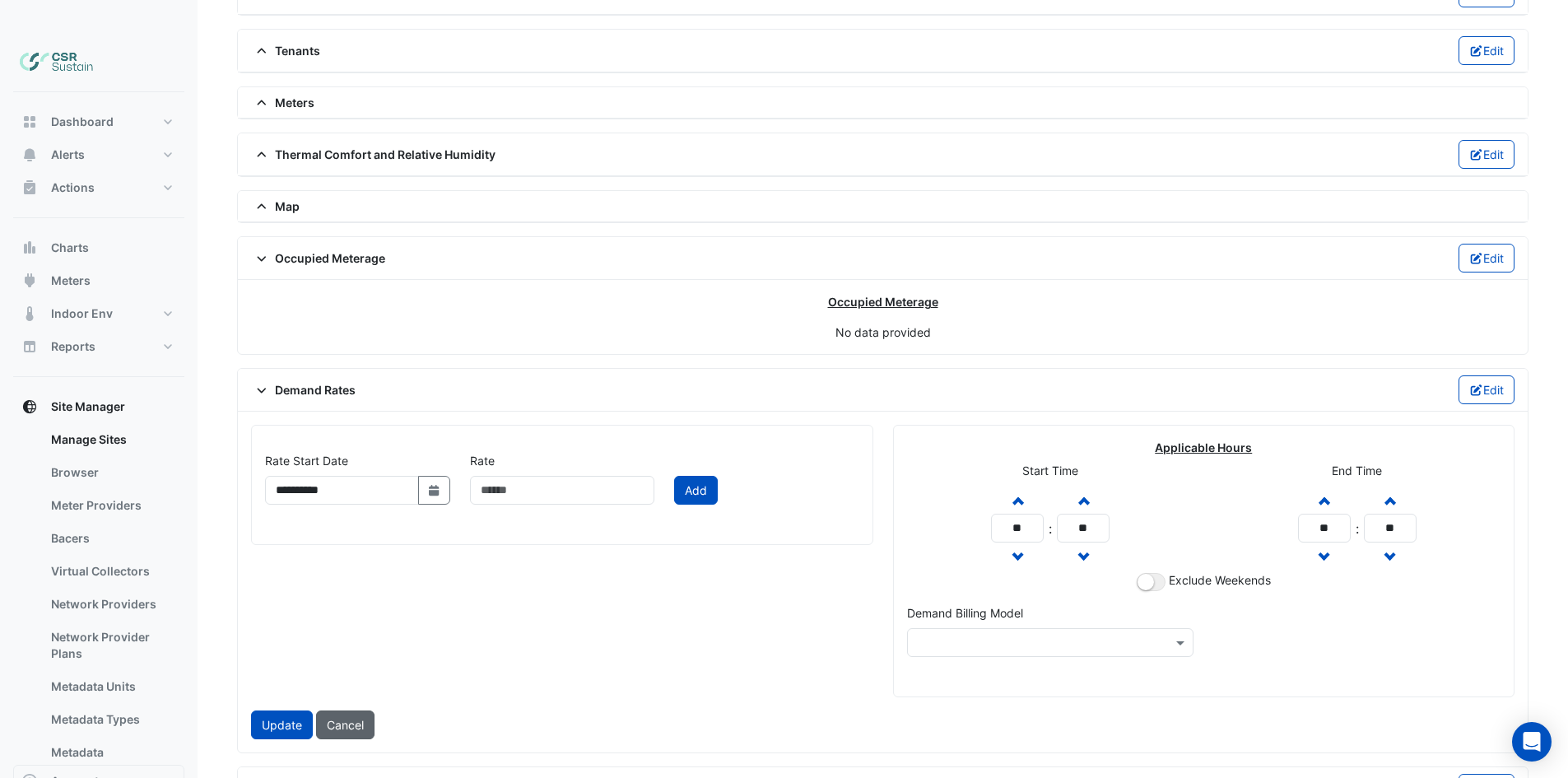
click at [355, 710] on button "Cancel" at bounding box center [345, 724] width 59 height 29
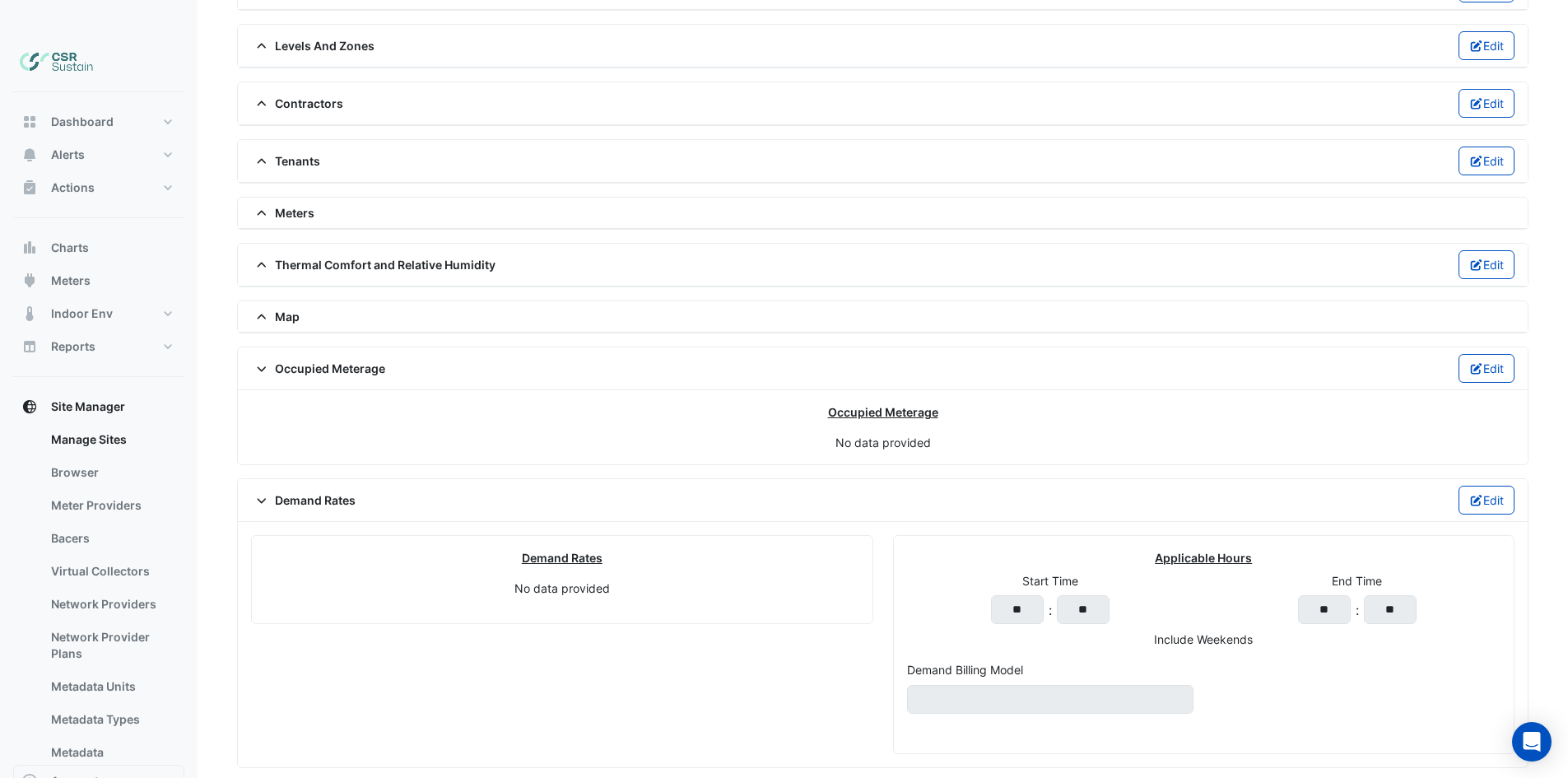
scroll to position [1232, 0]
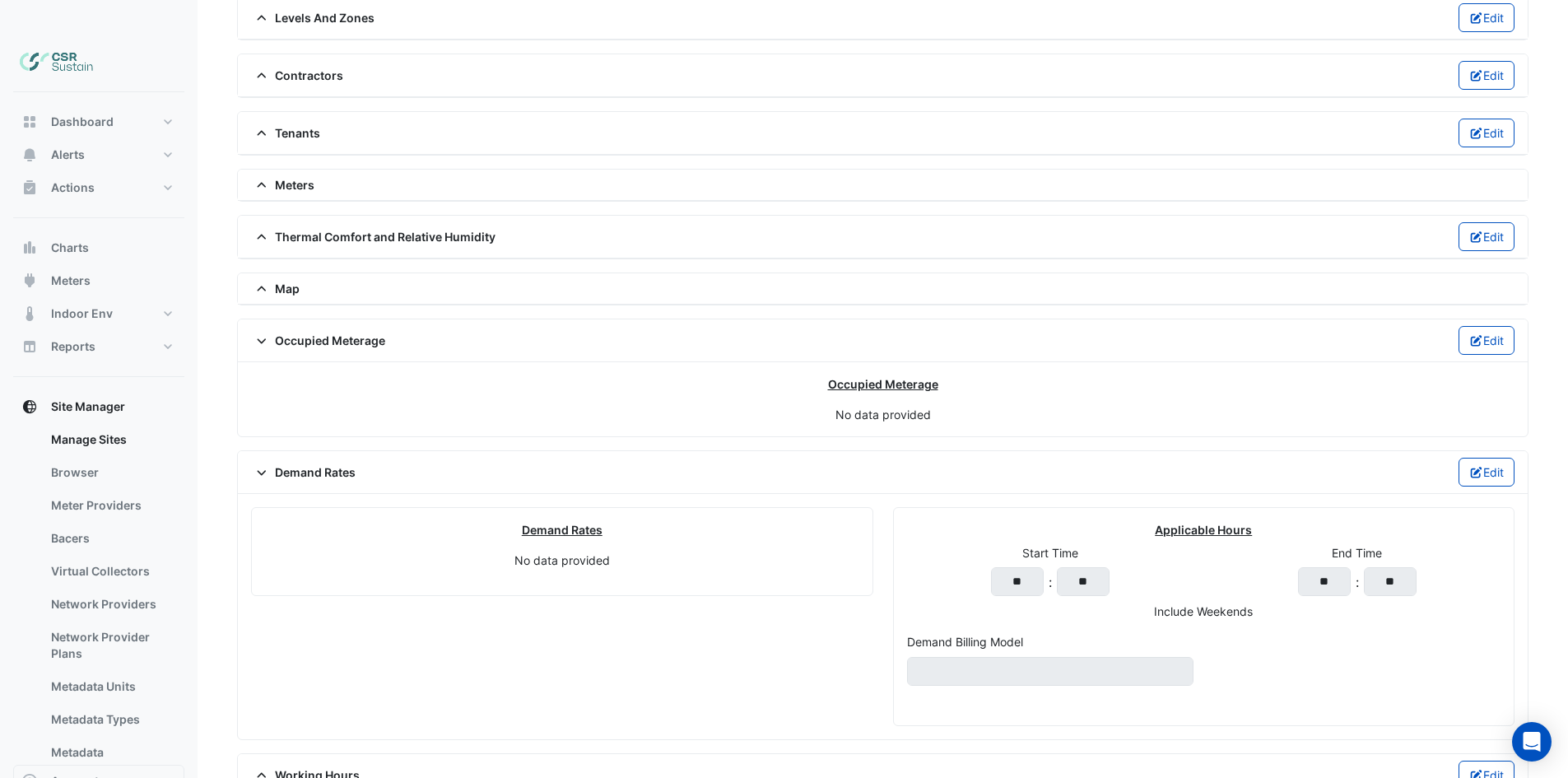
click at [378, 760] on div "Working Hours Edit" at bounding box center [882, 774] width 1264 height 29
click at [365, 760] on div "Working Hours Edit" at bounding box center [882, 774] width 1264 height 29
click at [347, 766] on span "Working Hours" at bounding box center [304, 774] width 108 height 17
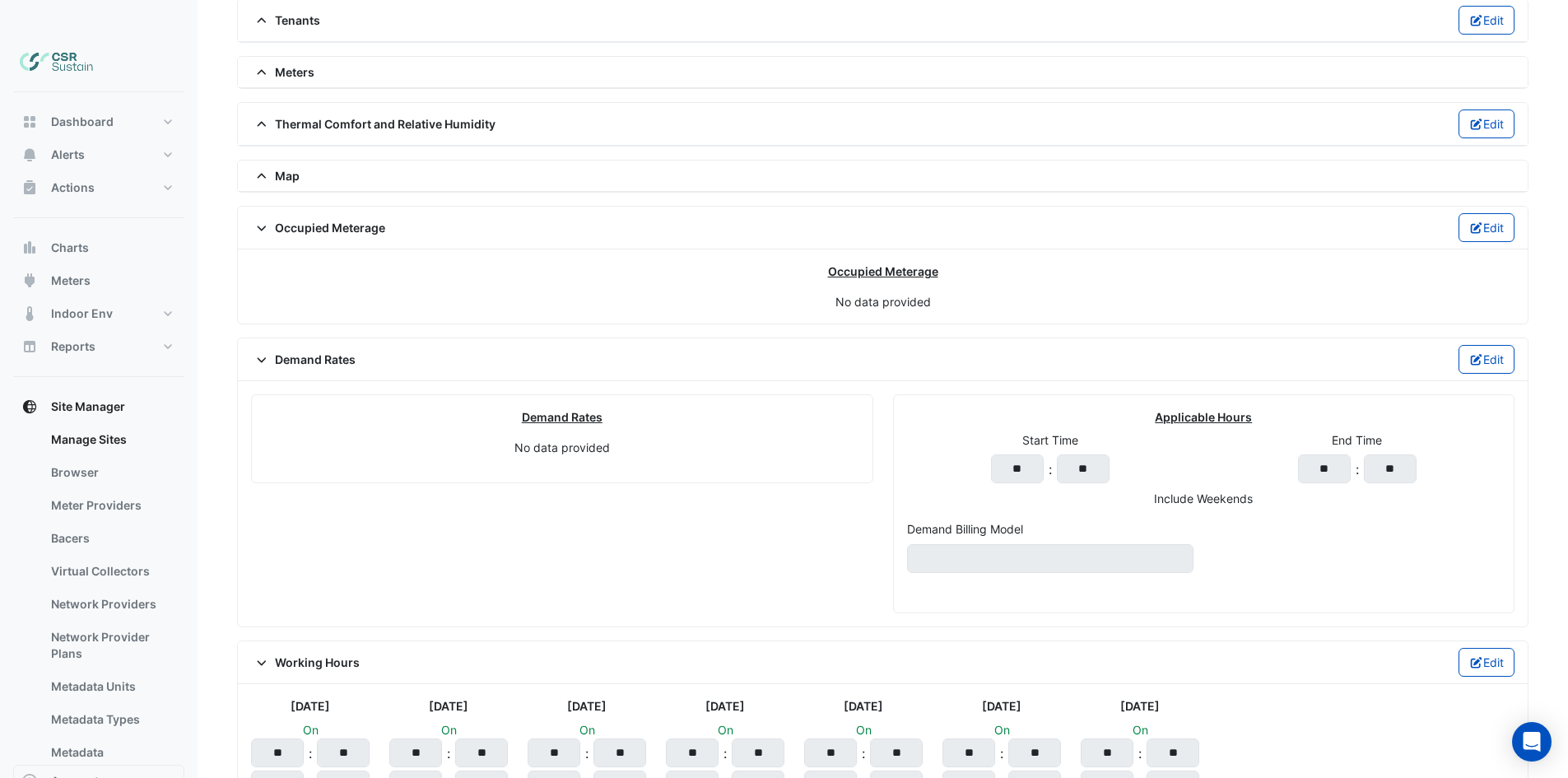
scroll to position [1360, 0]
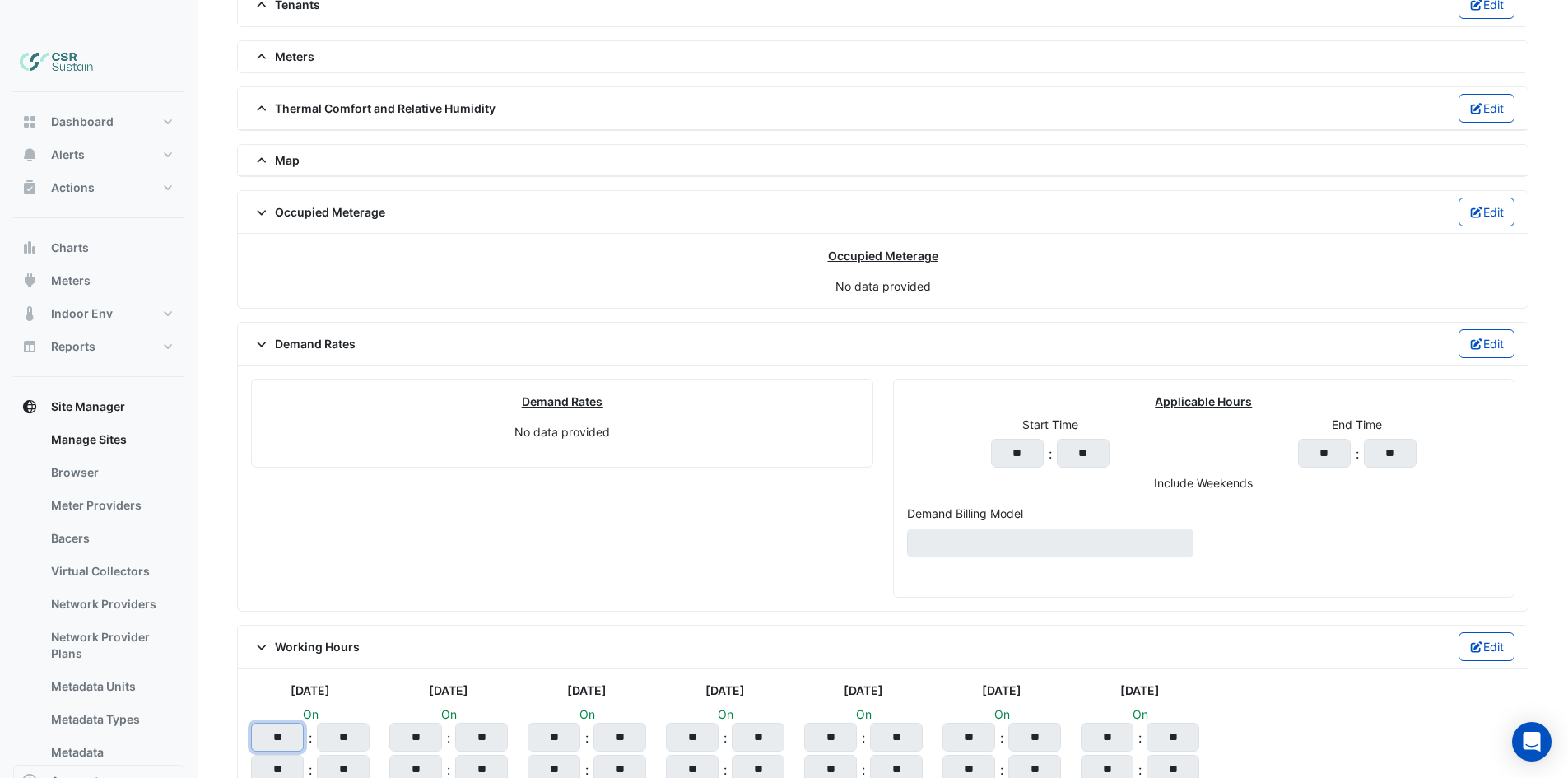
click at [288, 722] on input "**" at bounding box center [277, 736] width 53 height 29
drag, startPoint x: 288, startPoint y: 702, endPoint x: 264, endPoint y: 703, distance: 24.0
click at [264, 722] on input "**" at bounding box center [277, 736] width 53 height 29
click at [349, 722] on input "**" at bounding box center [342, 736] width 53 height 29
click at [293, 722] on input "**" at bounding box center [277, 736] width 53 height 29
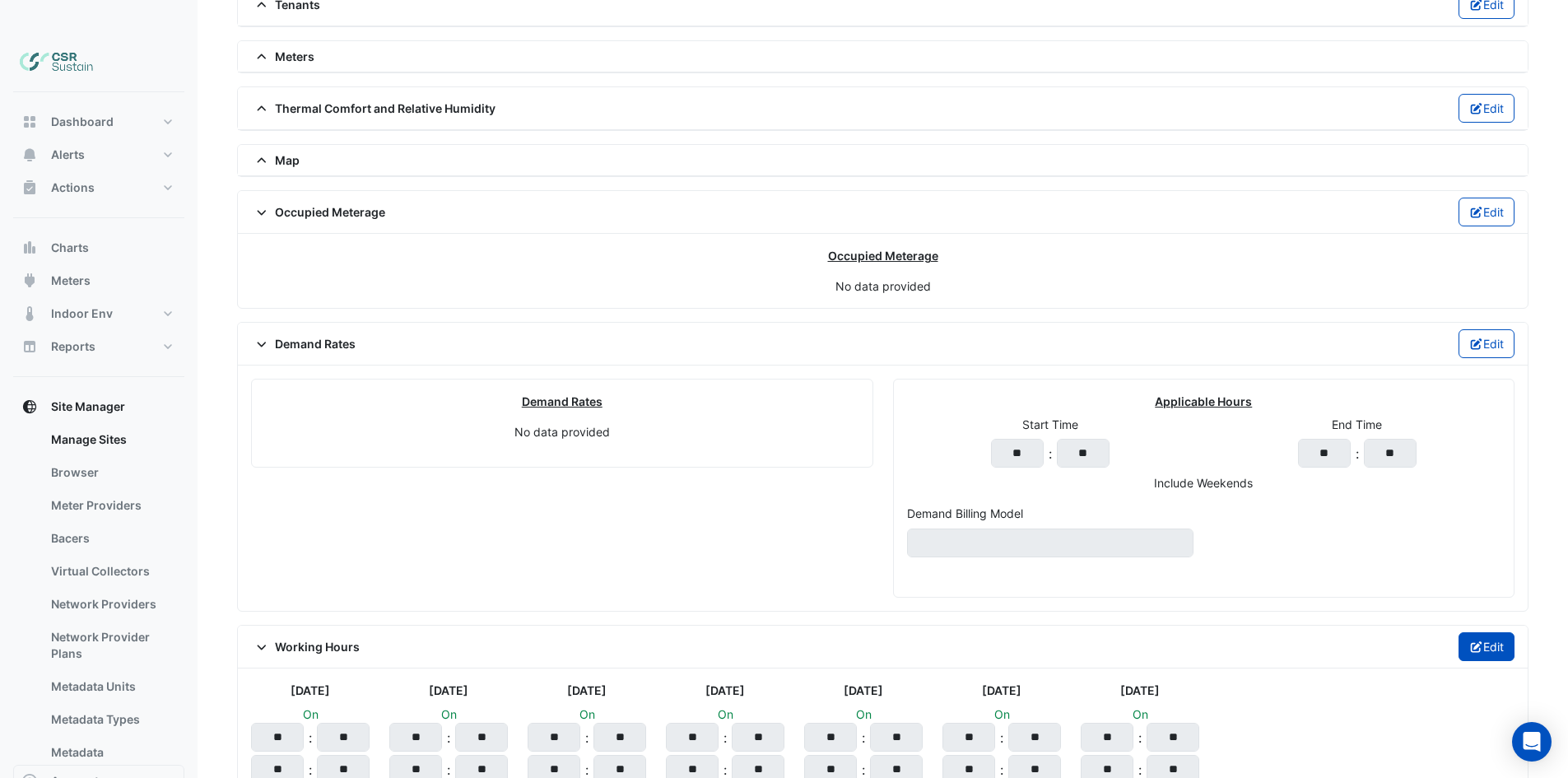
click at [1505, 632] on button "Edit" at bounding box center [1486, 646] width 57 height 29
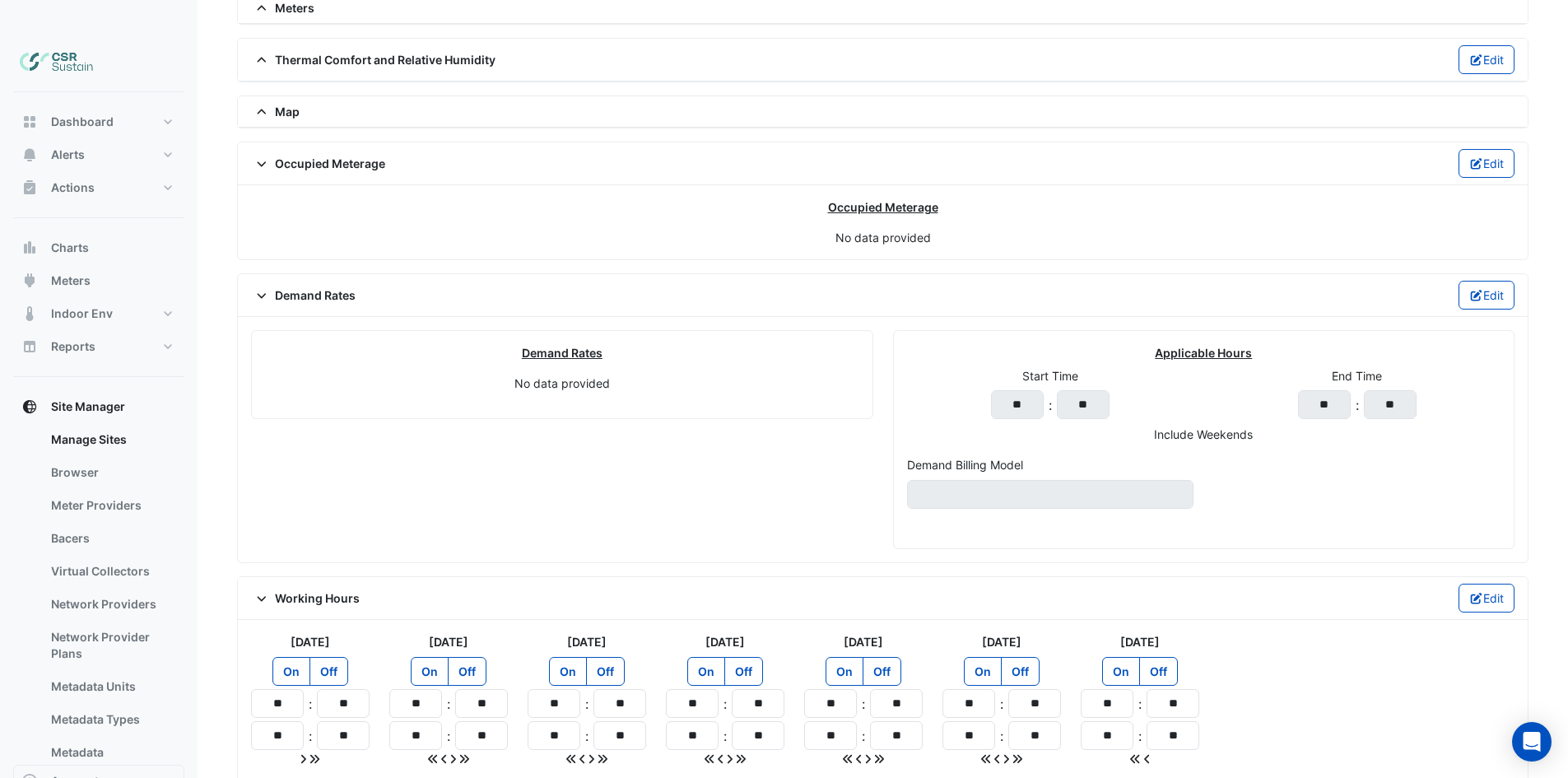
scroll to position [1435, 0]
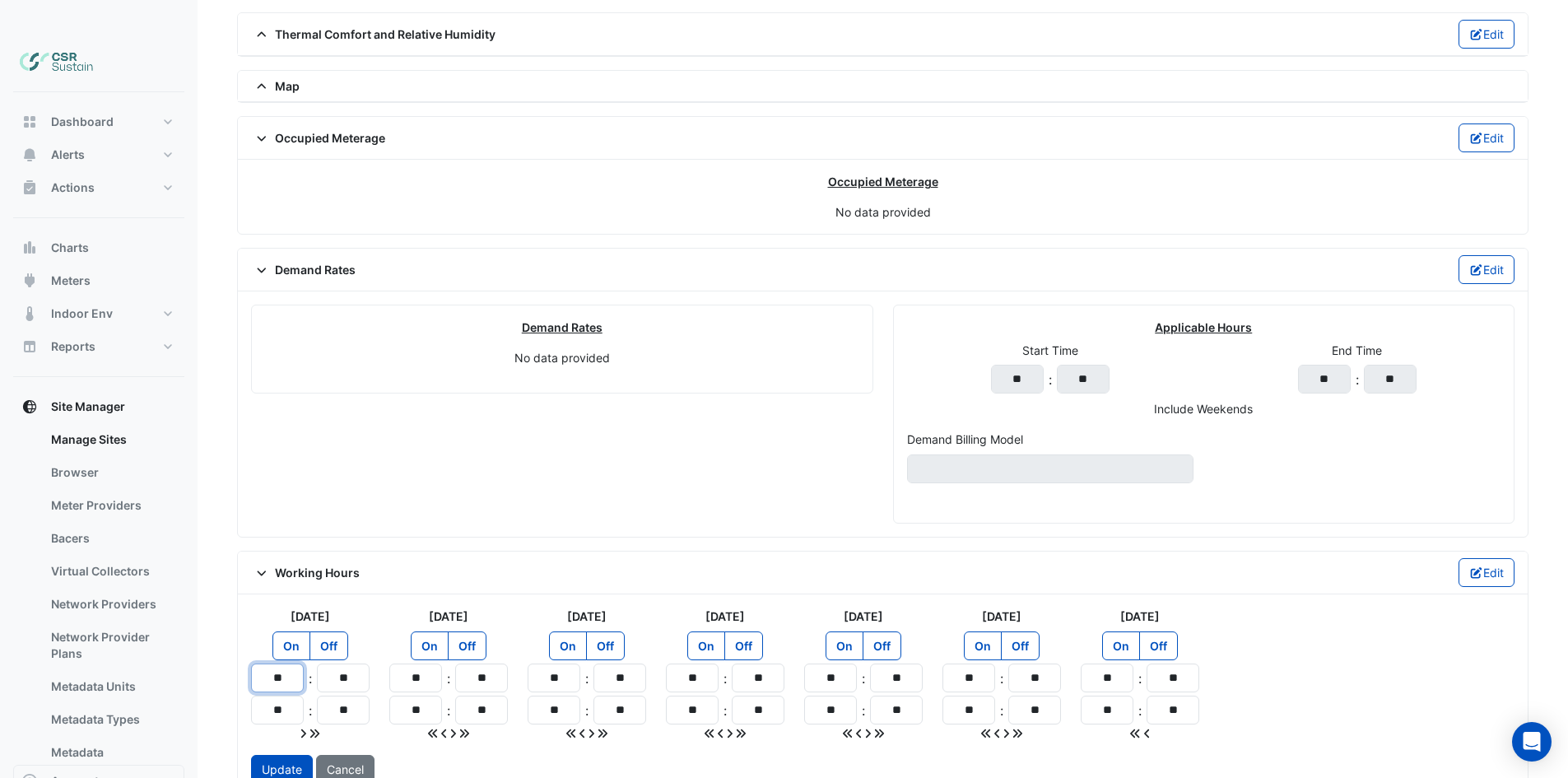
drag, startPoint x: 286, startPoint y: 645, endPoint x: 253, endPoint y: 645, distance: 33.0
click at [253, 664] on input "**" at bounding box center [277, 678] width 53 height 29
type input "**"
drag, startPoint x: 289, startPoint y: 674, endPoint x: 253, endPoint y: 674, distance: 36.0
click at [253, 695] on input "**" at bounding box center [277, 709] width 53 height 29
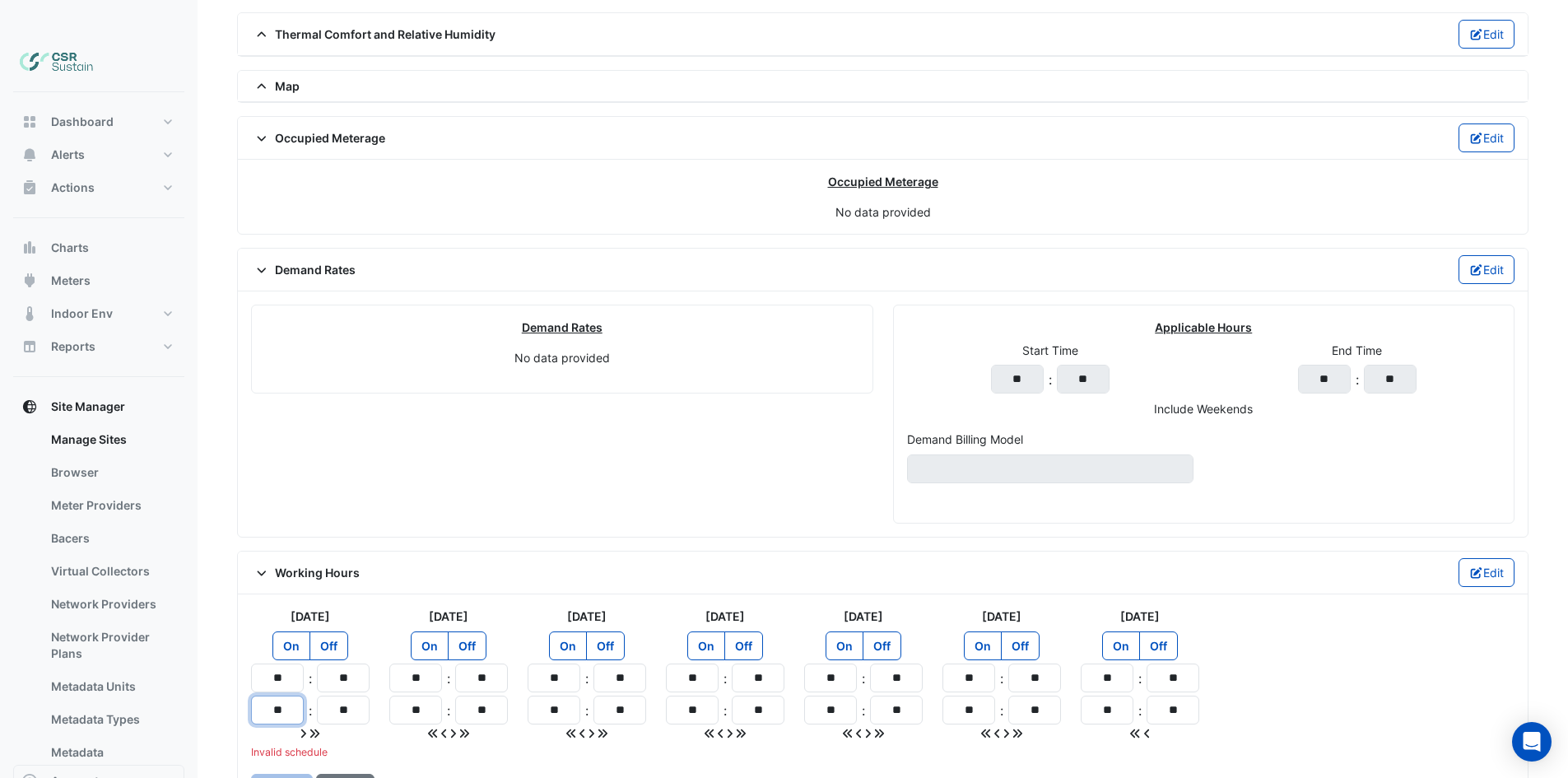
type input "**"
click at [457, 712] on form "[DATE] On Off ** : ** ** : ** [DATE] On Off ** : ** ** : ** [DATE] On Off ** : …" at bounding box center [882, 694] width 1264 height 176
click at [321, 724] on div at bounding box center [309, 732] width 118 height 17
click at [317, 729] on icon at bounding box center [314, 733] width 9 height 9
type input "**"
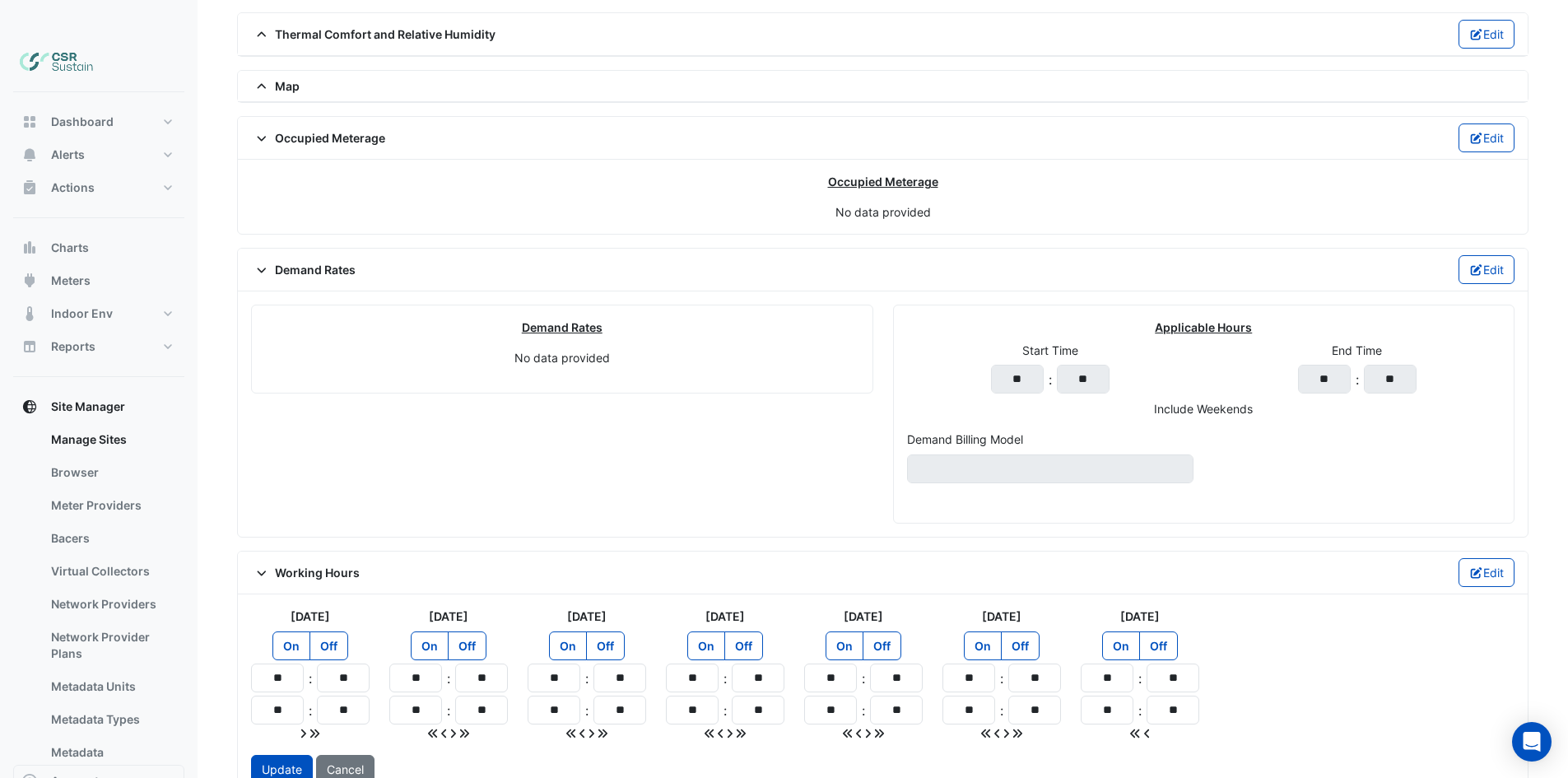
type input "**"
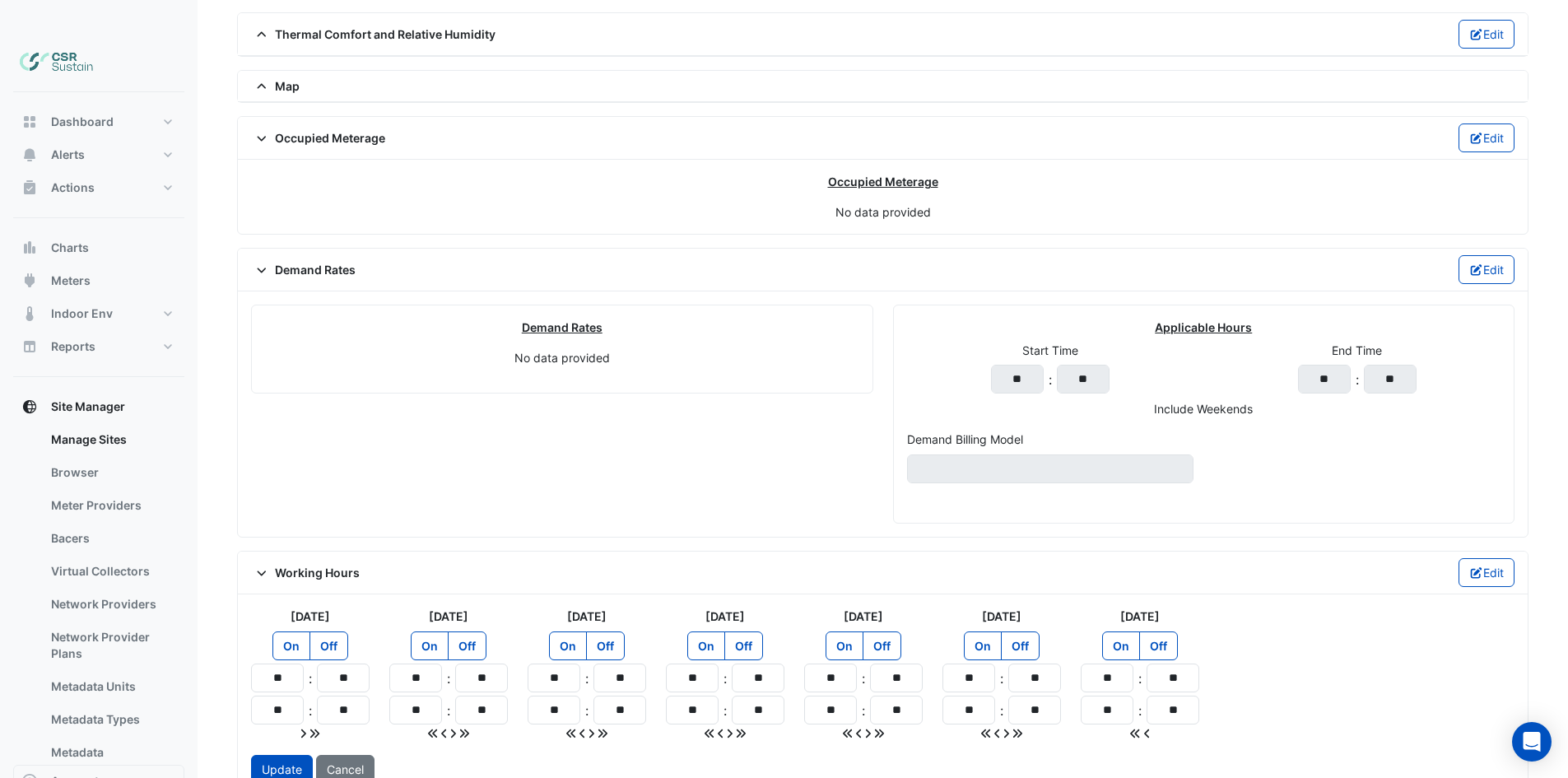
type input "**"
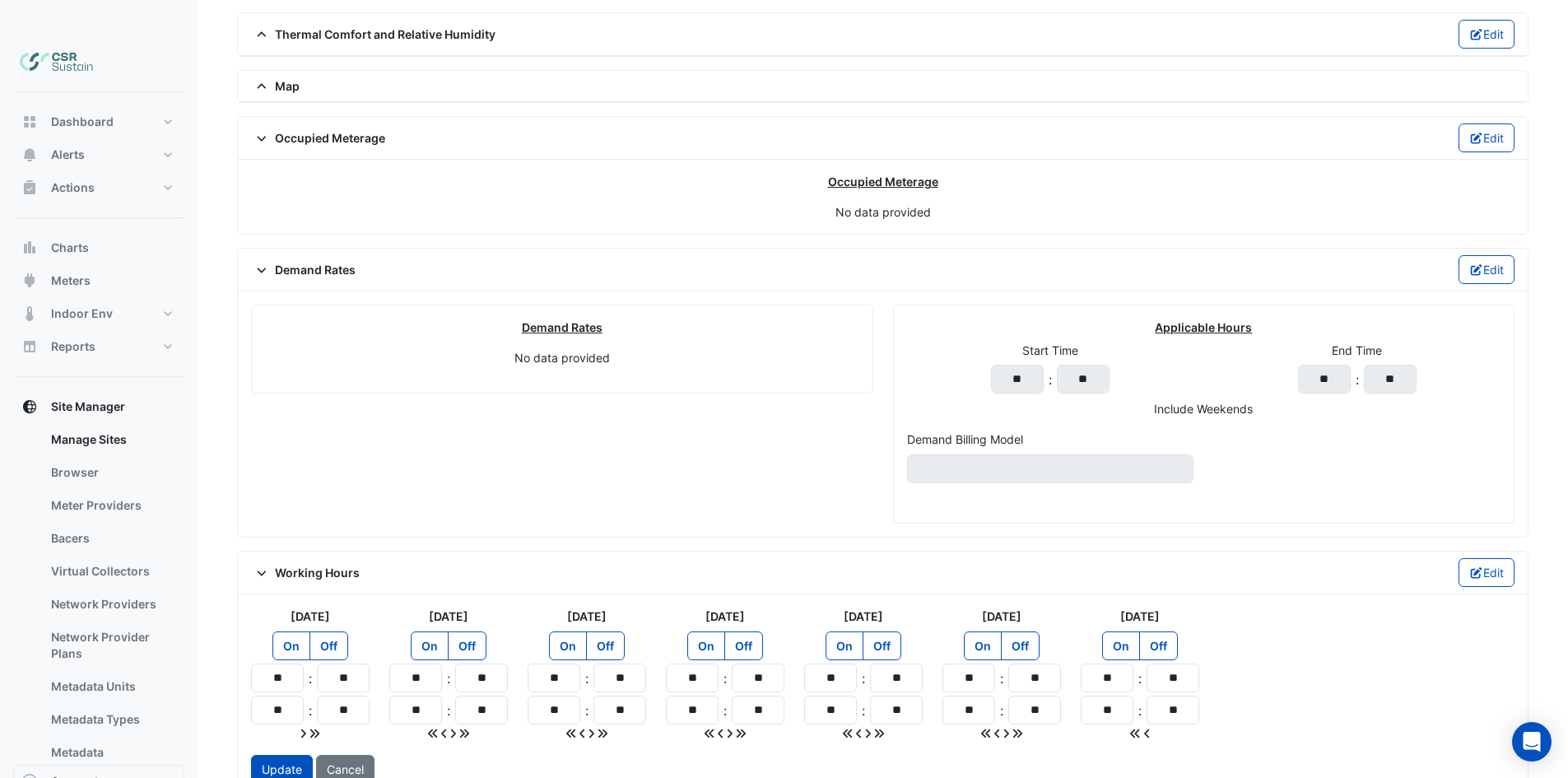
type input "**"
click at [1021, 631] on label "Off" at bounding box center [1020, 645] width 39 height 29
click at [1161, 631] on label "Off" at bounding box center [1158, 645] width 39 height 29
click at [1238, 607] on div "[DATE] On Off ** : ** ** : ** [DATE] On Off ** : ** ** : ** [DATE] On Off ** : …" at bounding box center [882, 674] width 1282 height 134
click at [287, 754] on button "Update" at bounding box center [282, 768] width 62 height 29
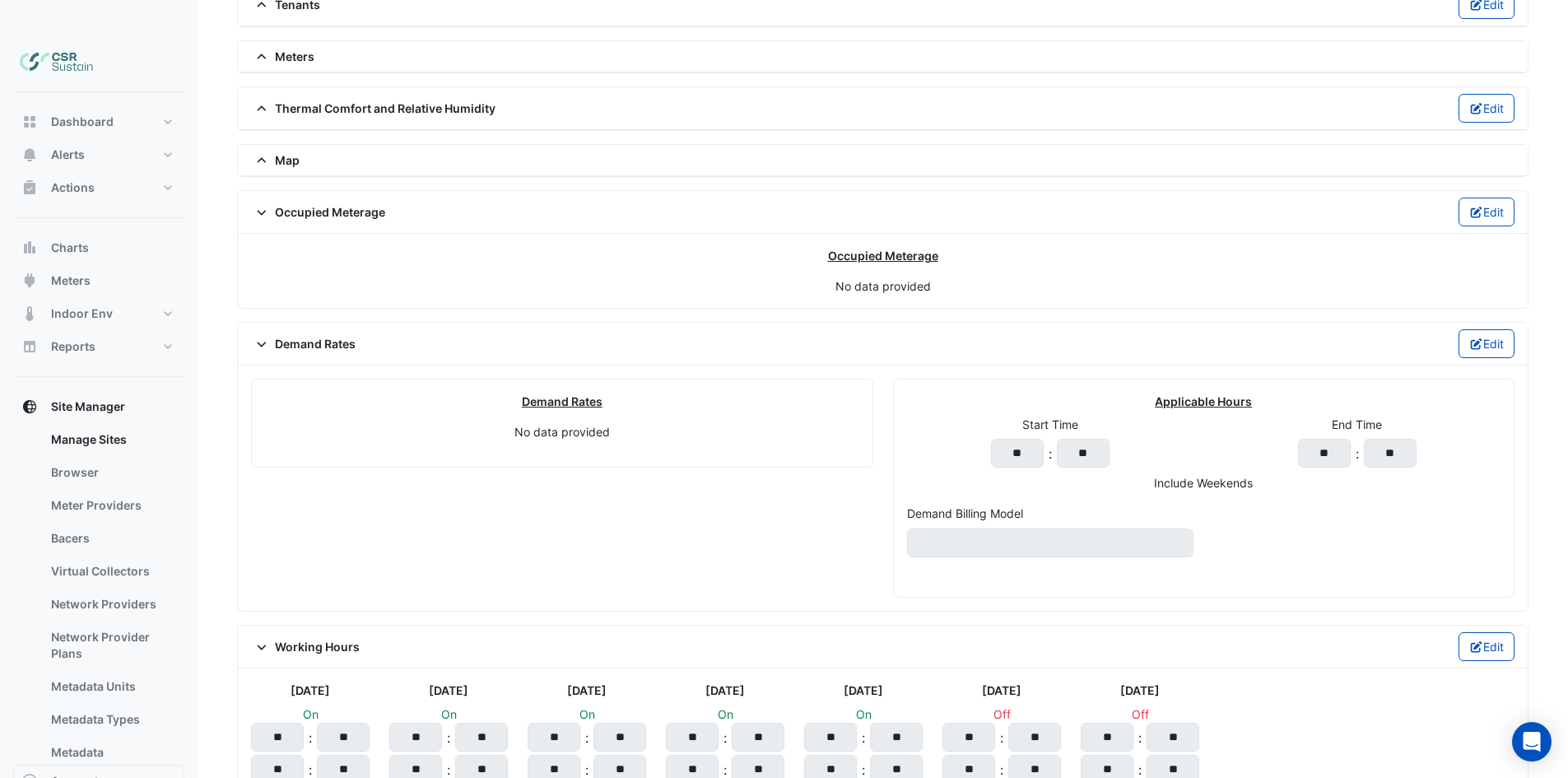
scroll to position [1360, 0]
click at [311, 638] on span "Working Hours" at bounding box center [304, 646] width 108 height 17
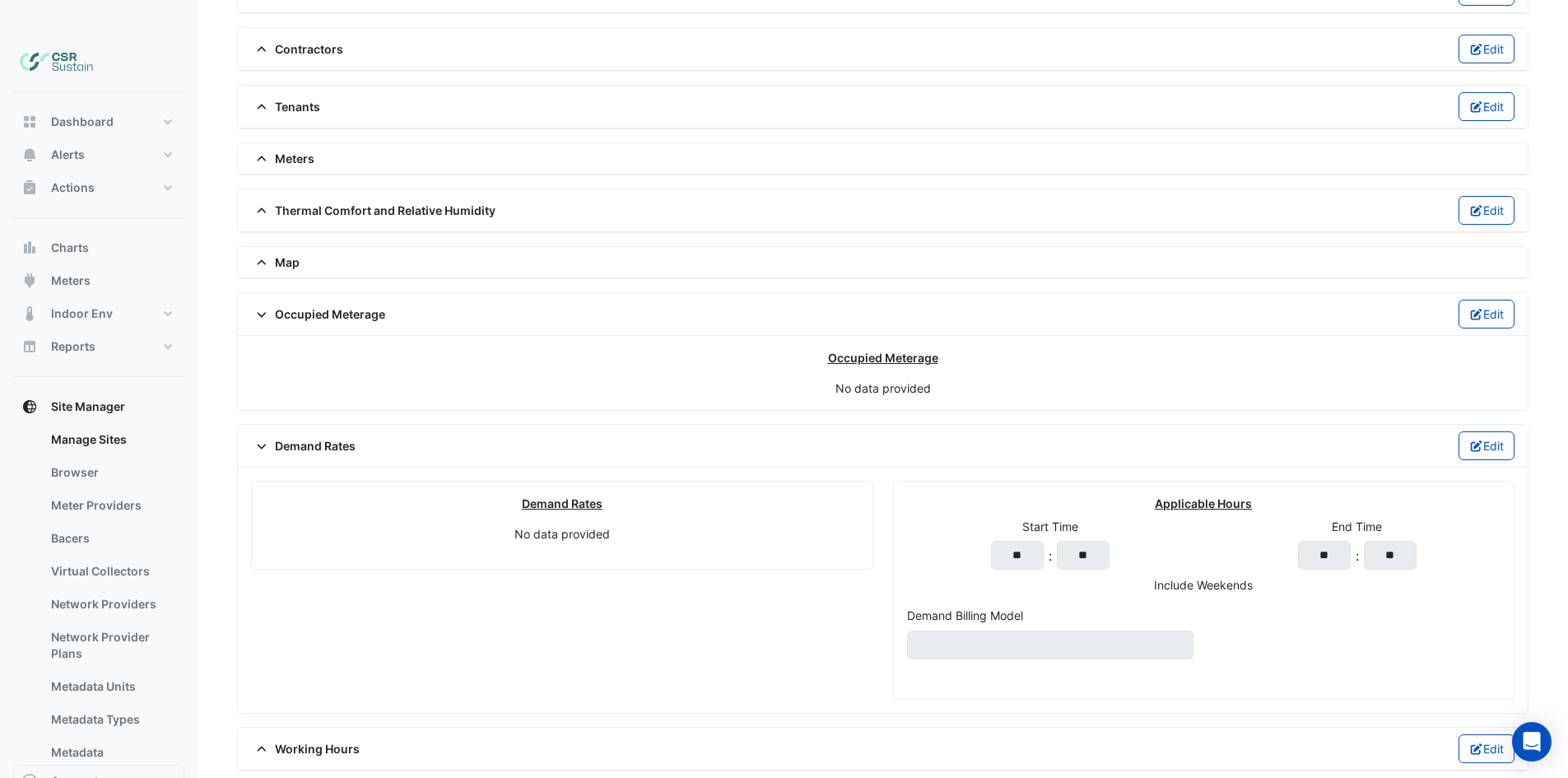
scroll to position [1232, 0]
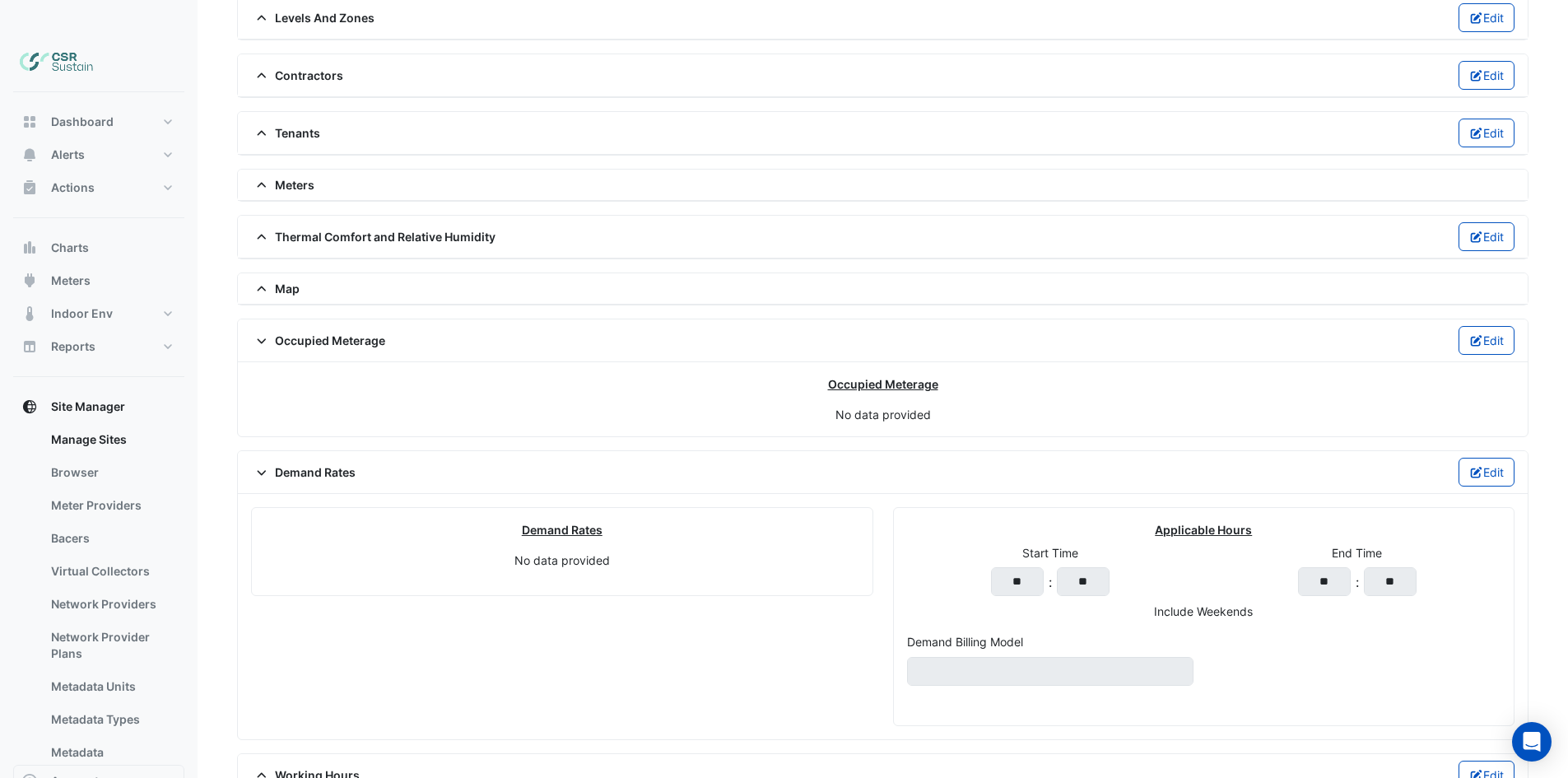
click at [303, 464] on span "Demand Rates" at bounding box center [302, 472] width 104 height 17
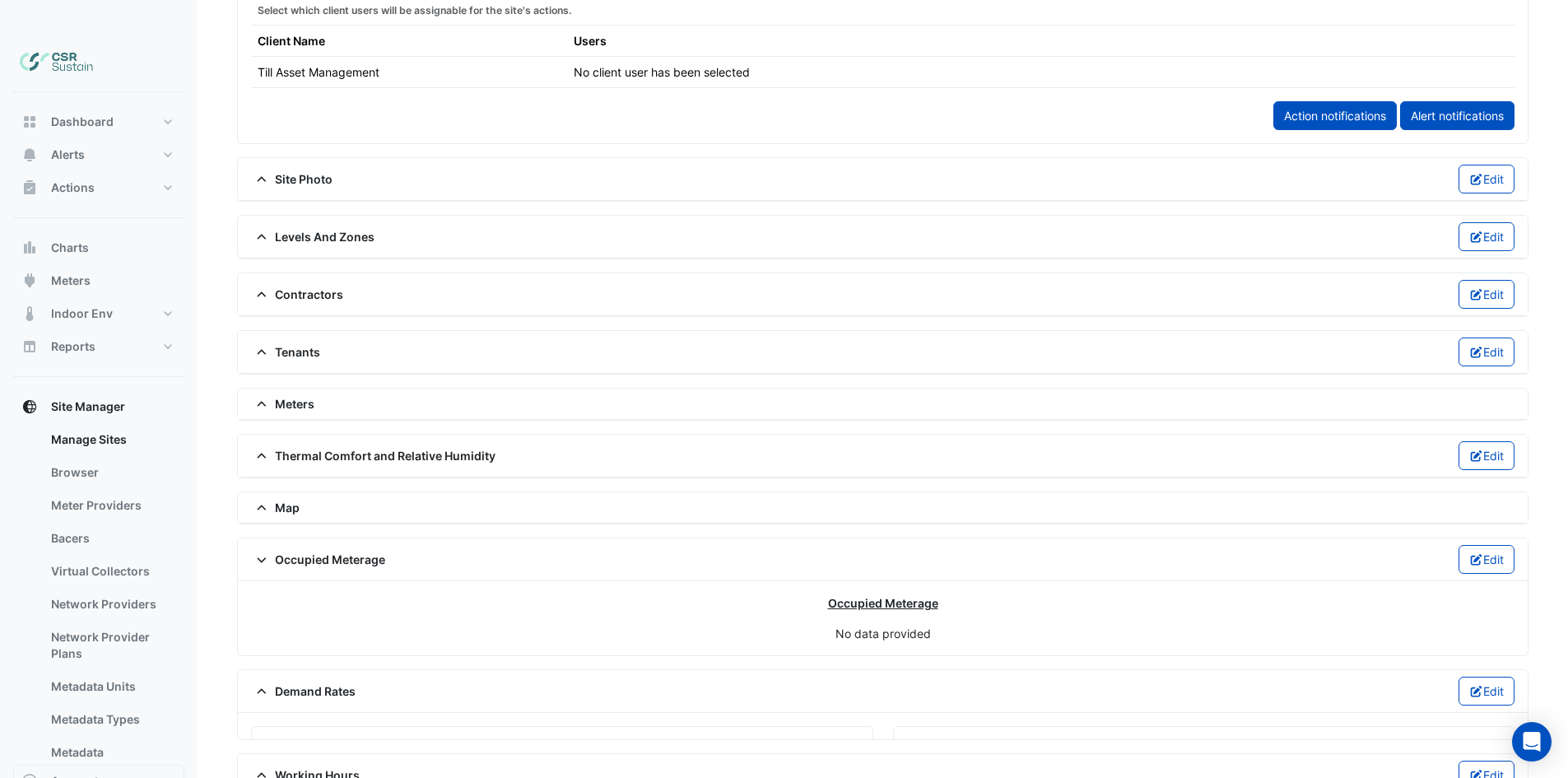
scroll to position [987, 0]
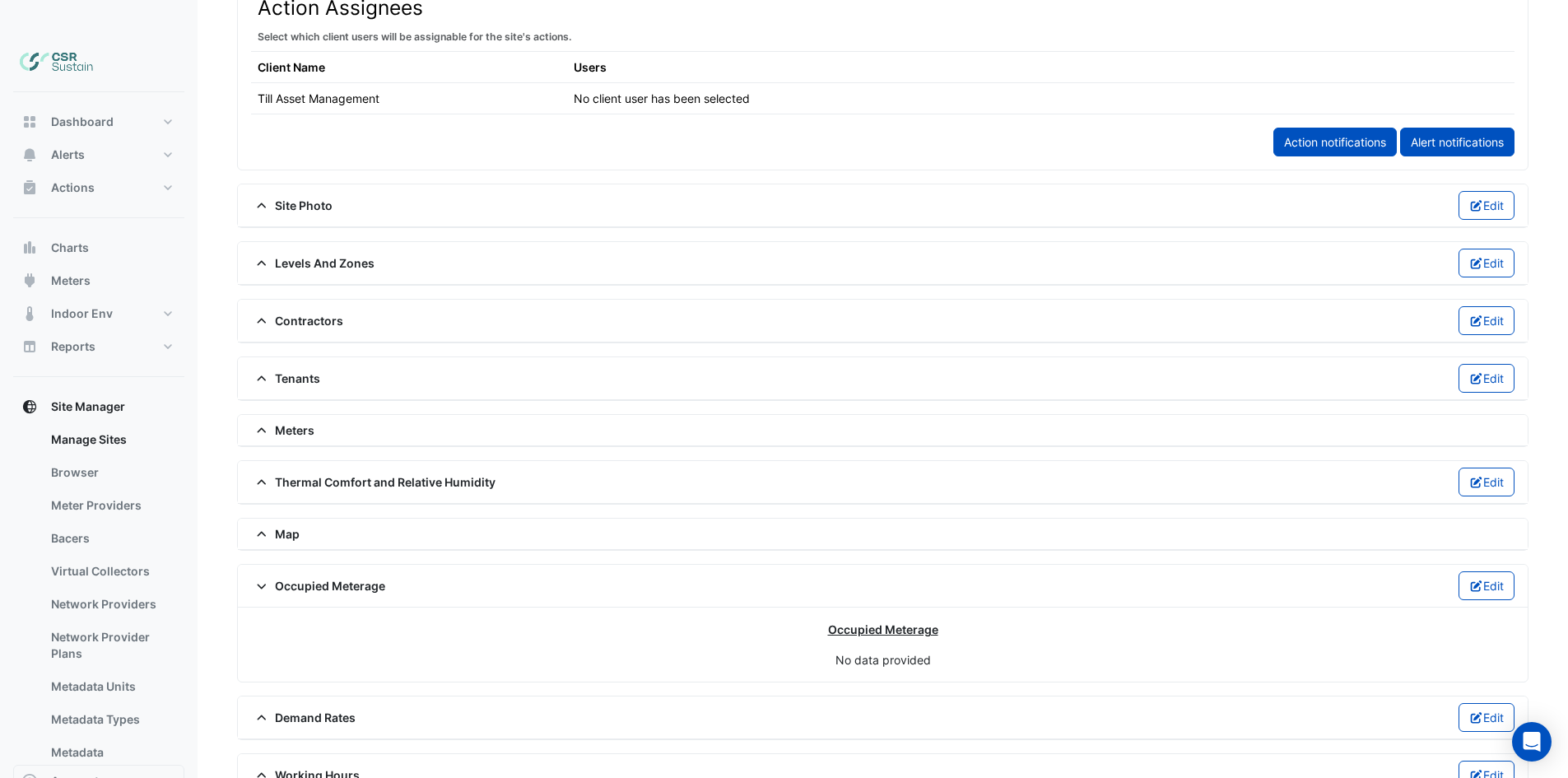
click at [292, 525] on span "Map" at bounding box center [275, 533] width 49 height 17
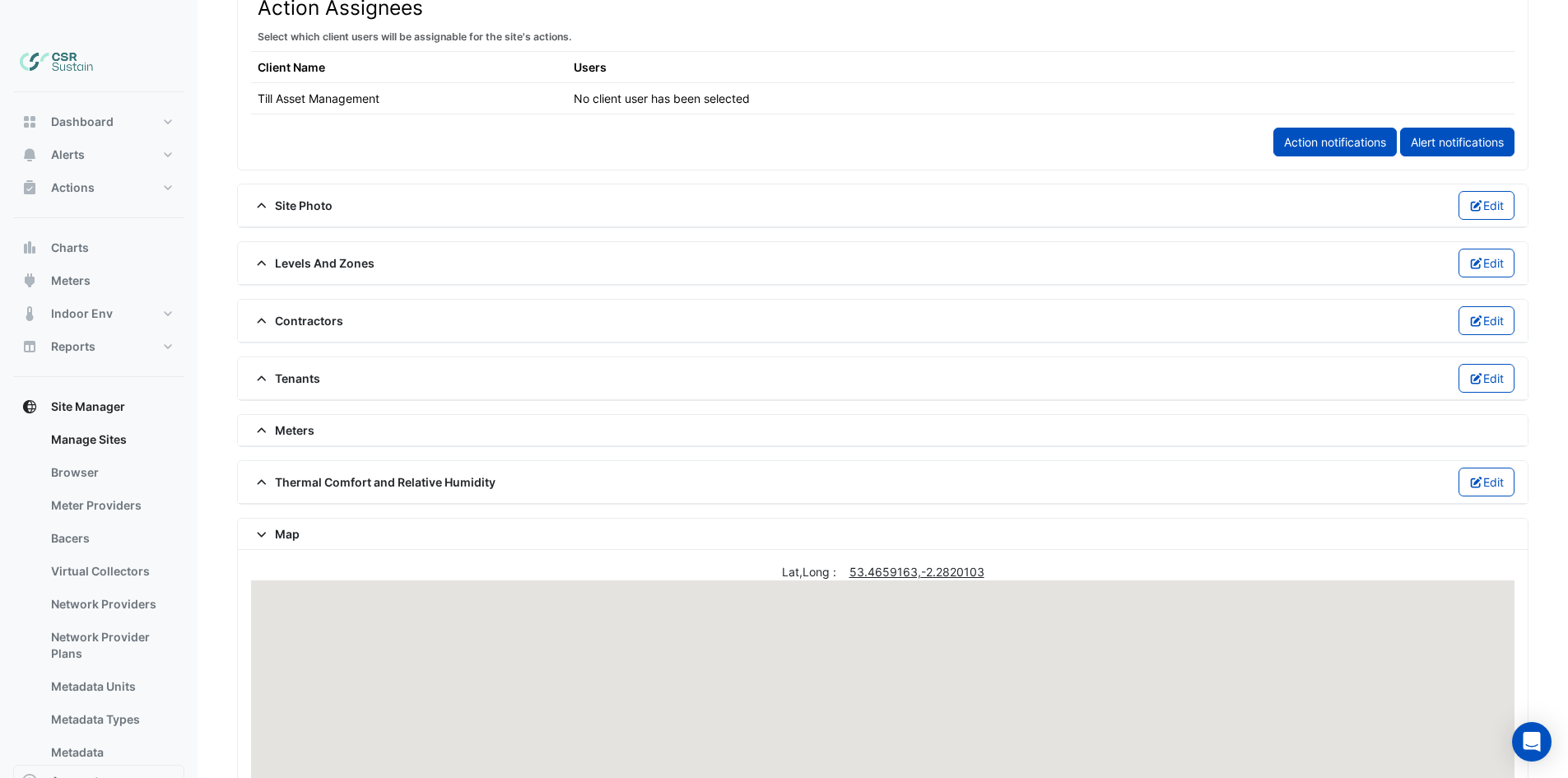
scroll to position [1227, 0]
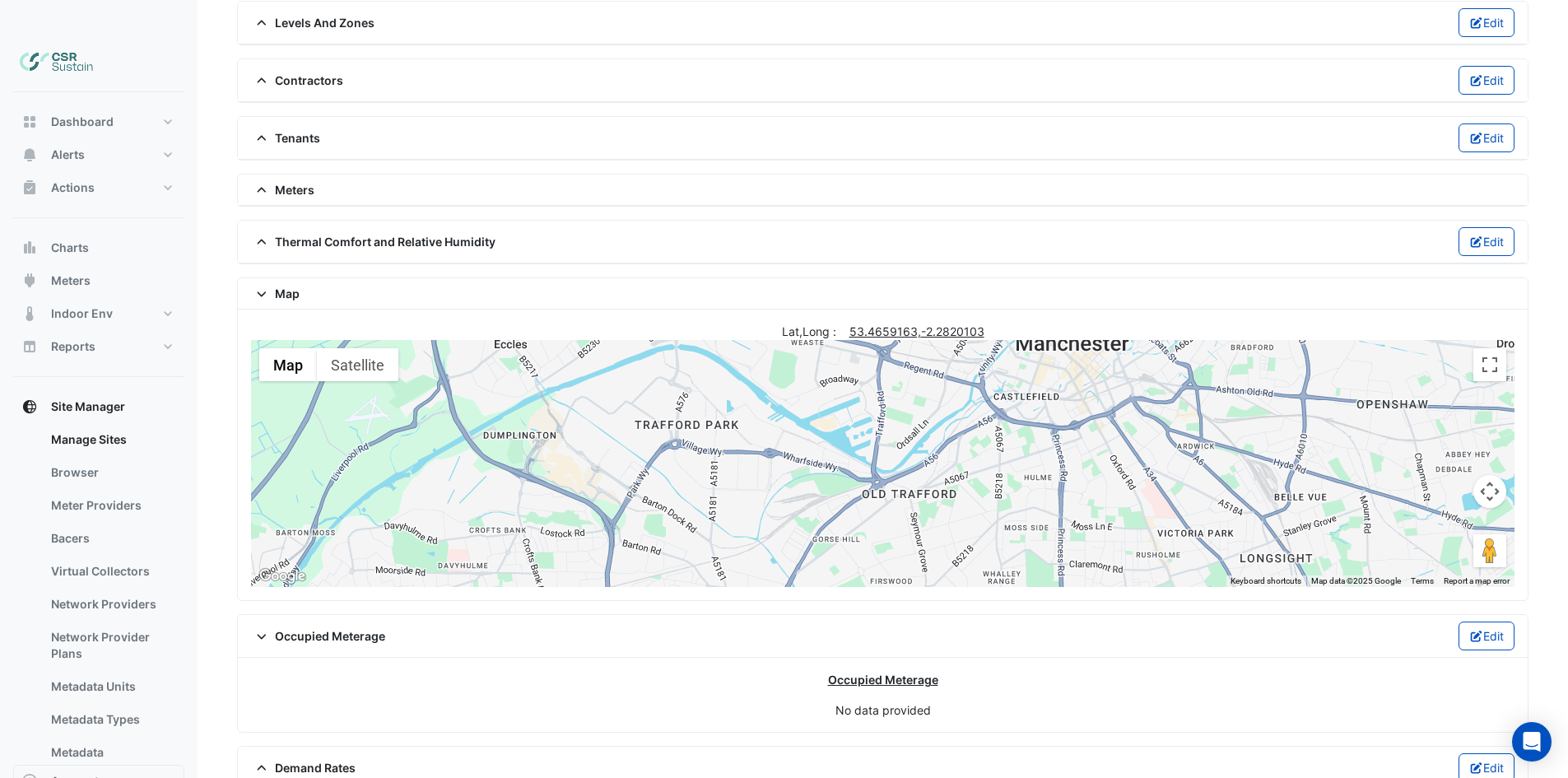
click at [294, 285] on span "Map" at bounding box center [275, 292] width 49 height 17
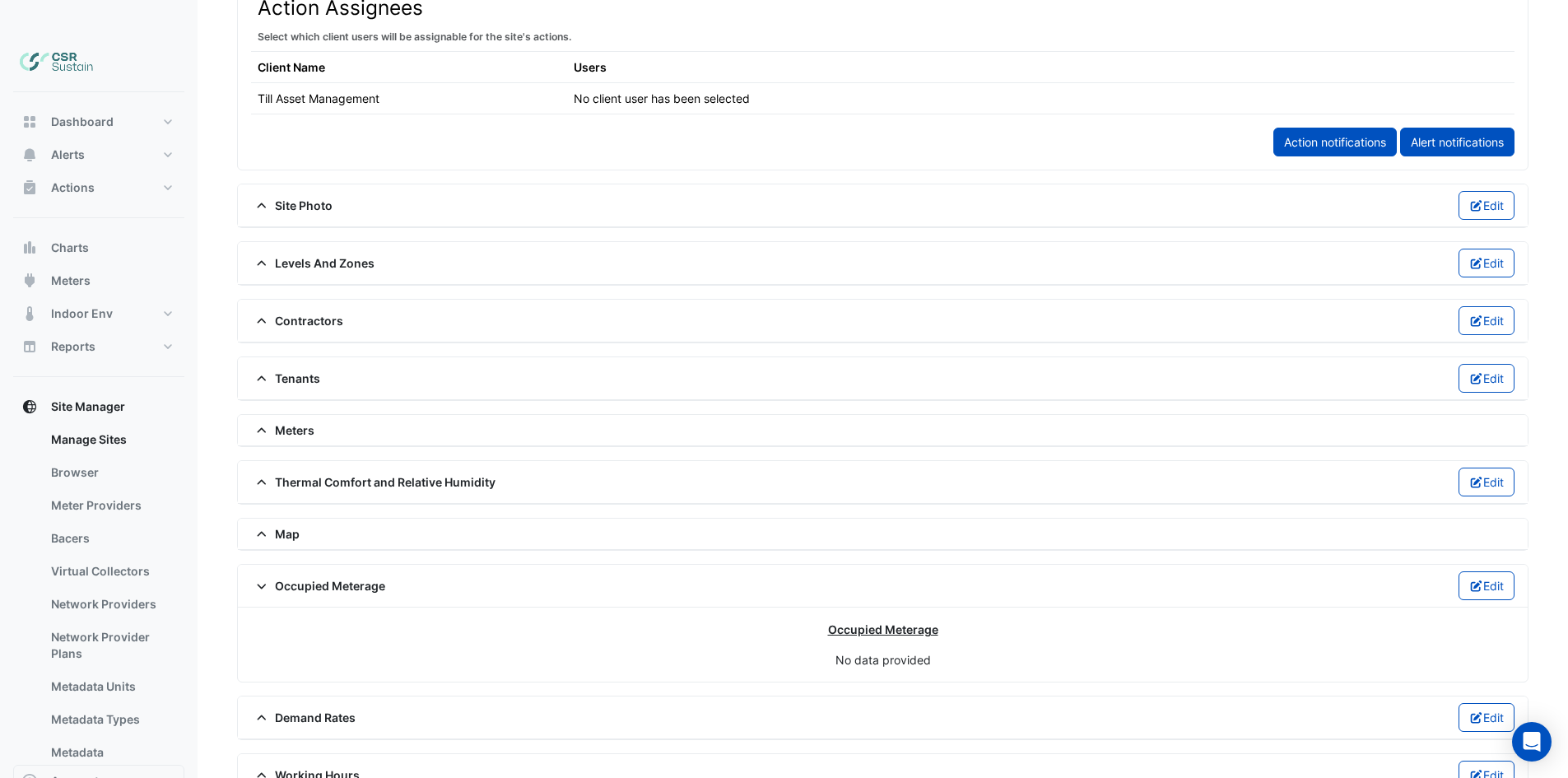
click at [339, 474] on span "Thermal Comfort and Relative Humidity" at bounding box center [373, 482] width 245 height 17
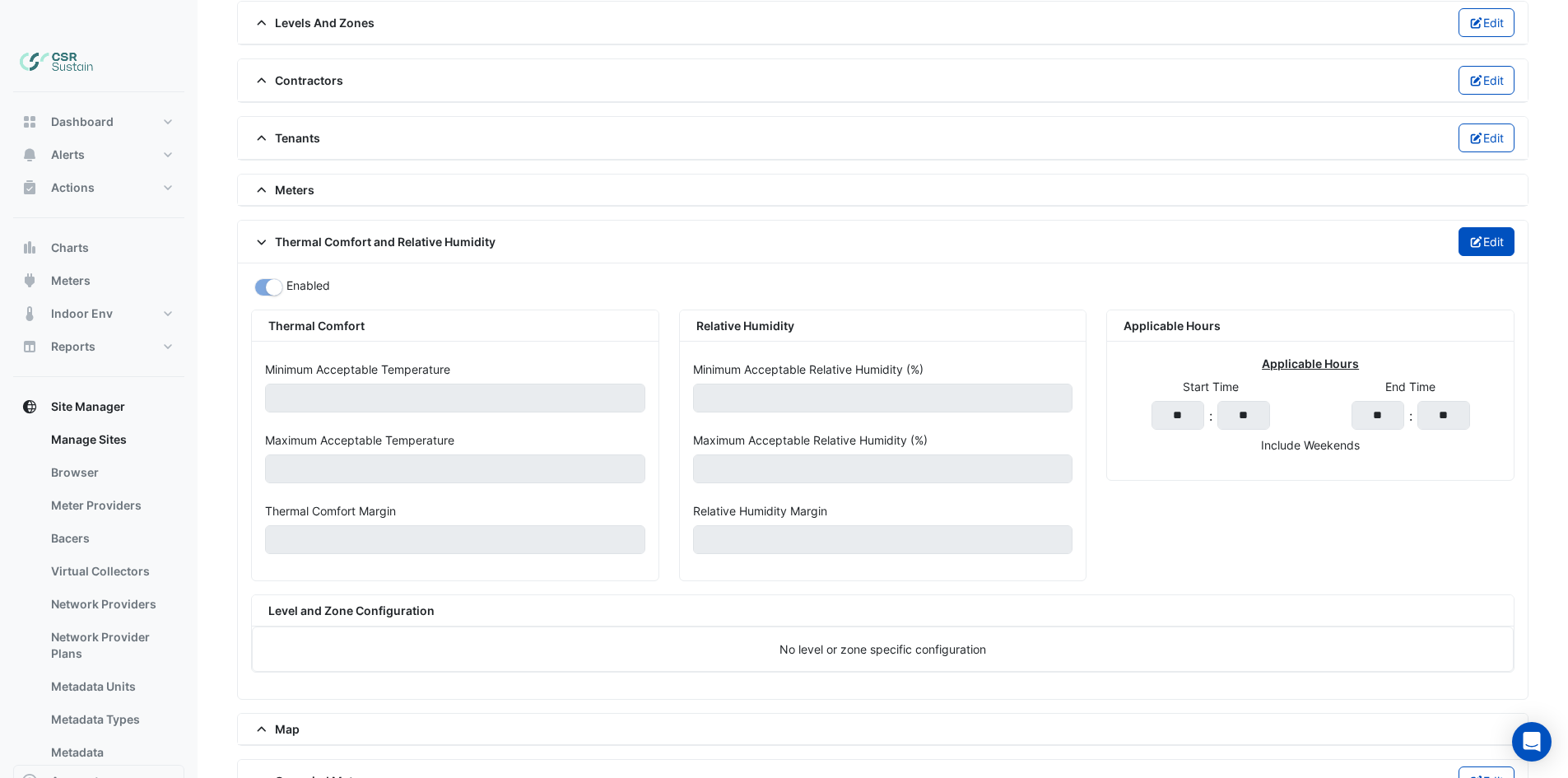
click at [1473, 236] on icon "button" at bounding box center [1475, 242] width 12 height 12
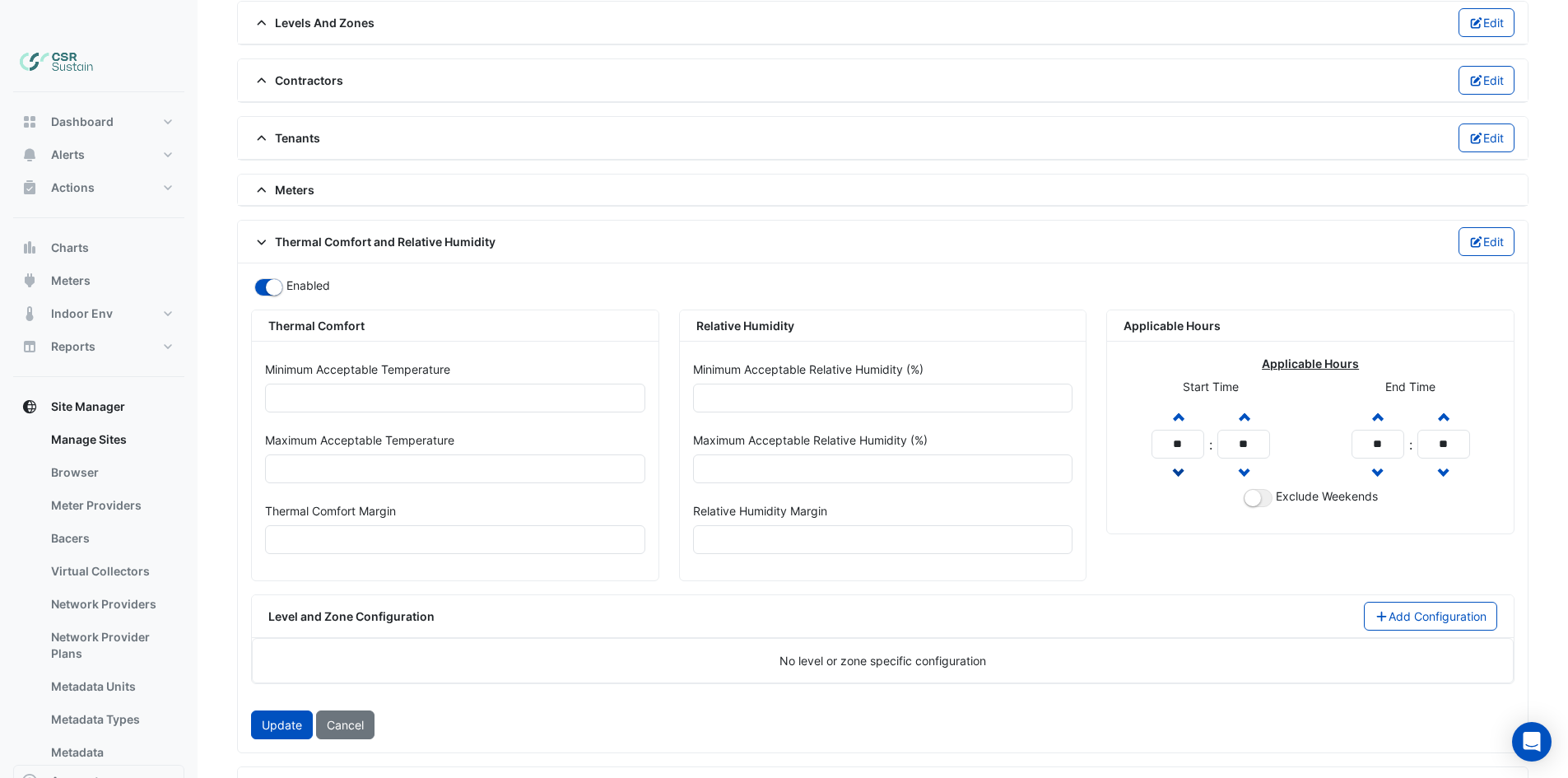
click at [1180, 466] on span "button" at bounding box center [1177, 473] width 8 height 14
type input "**"
click at [1382, 459] on button "Decrement hours" at bounding box center [1378, 473] width 30 height 29
type input "**"
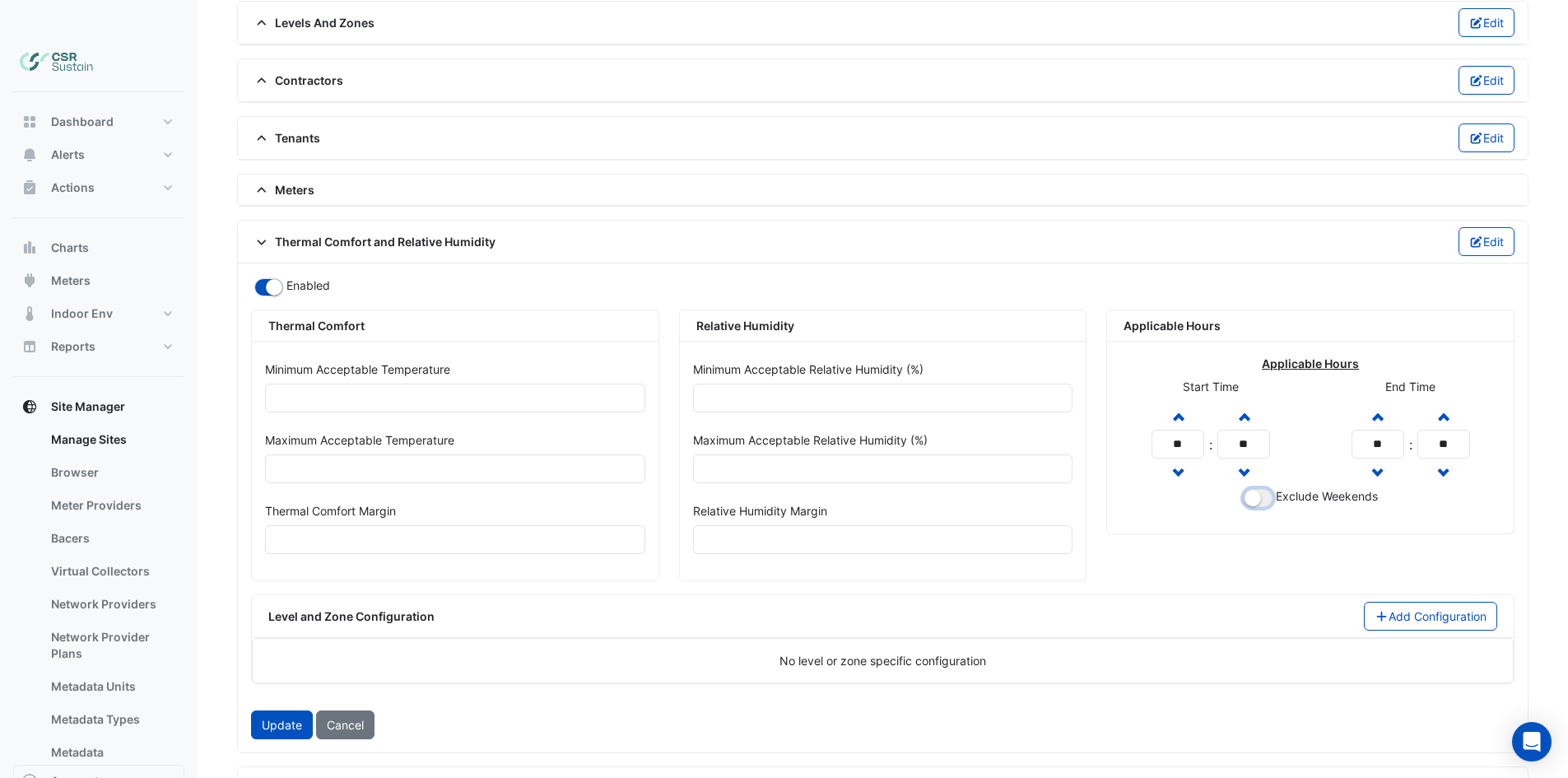
click at [1268, 488] on button "button" at bounding box center [1258, 497] width 29 height 18
drag, startPoint x: 348, startPoint y: 437, endPoint x: 207, endPoint y: 440, distance: 141.0
click at [485, 391] on div "Minimum Acceptable Temperature **" at bounding box center [455, 389] width 400 height 71
click at [391, 455] on input "**" at bounding box center [455, 469] width 380 height 29
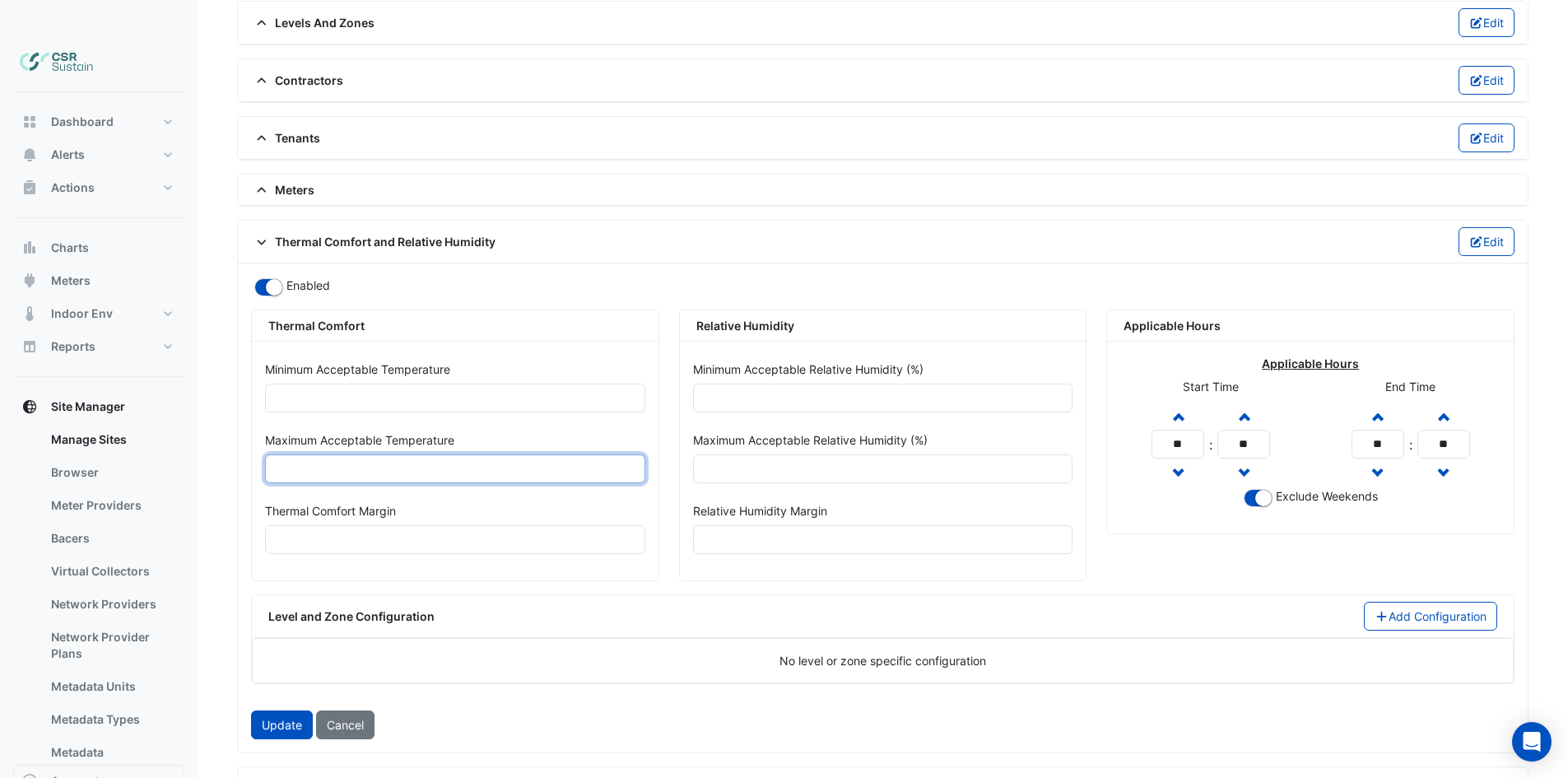
type input "****"
click at [388, 426] on label "Maximum Acceptable Temperature" at bounding box center [359, 440] width 189 height 29
click at [293, 710] on button "Update" at bounding box center [282, 724] width 62 height 29
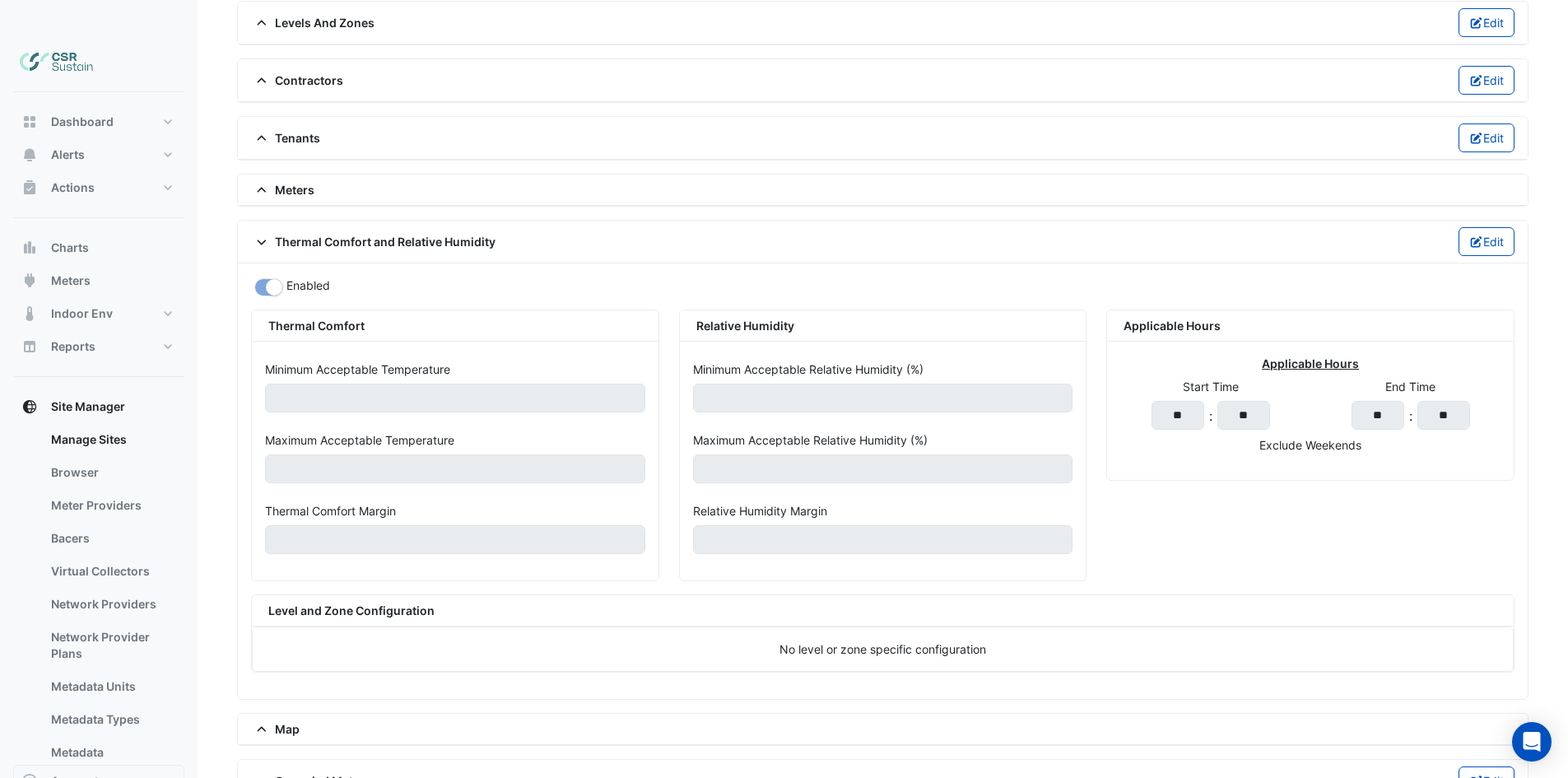
click at [421, 233] on span "Thermal Comfort and Relative Humidity" at bounding box center [373, 241] width 245 height 17
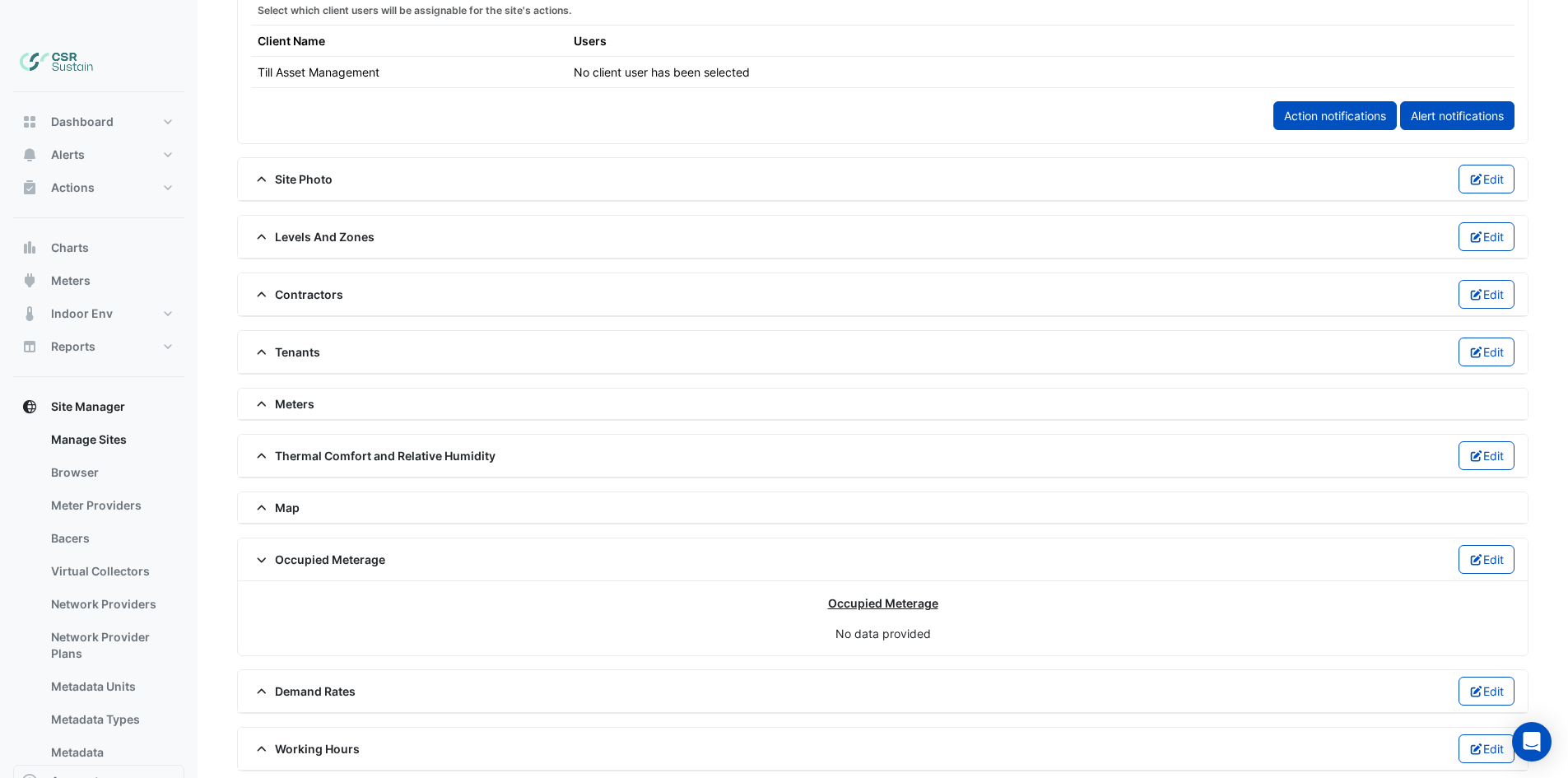
scroll to position [987, 0]
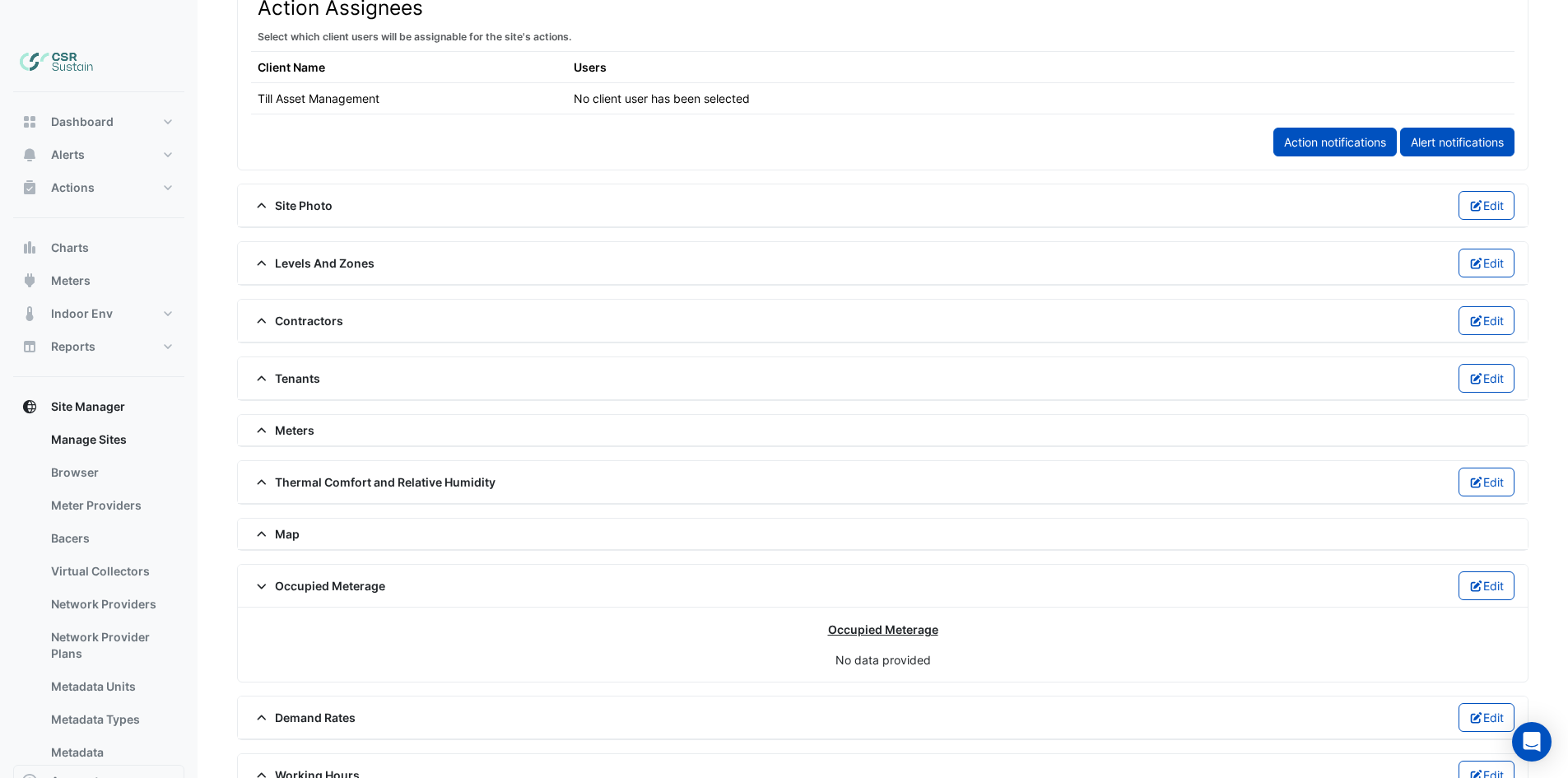
click at [352, 421] on div "Meters" at bounding box center [882, 429] width 1264 height 17
click at [279, 421] on span "Meters" at bounding box center [283, 429] width 64 height 17
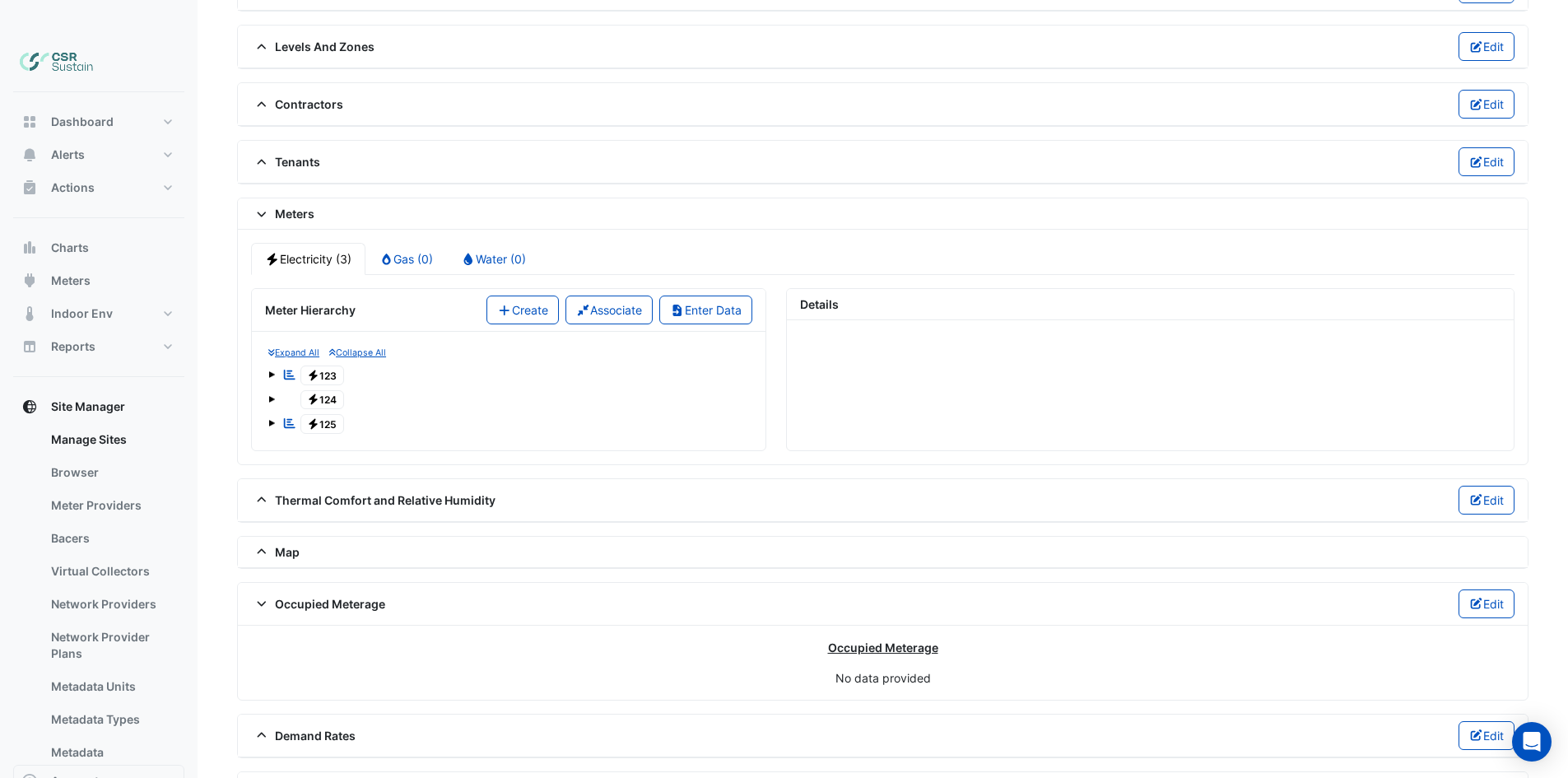
scroll to position [1221, 0]
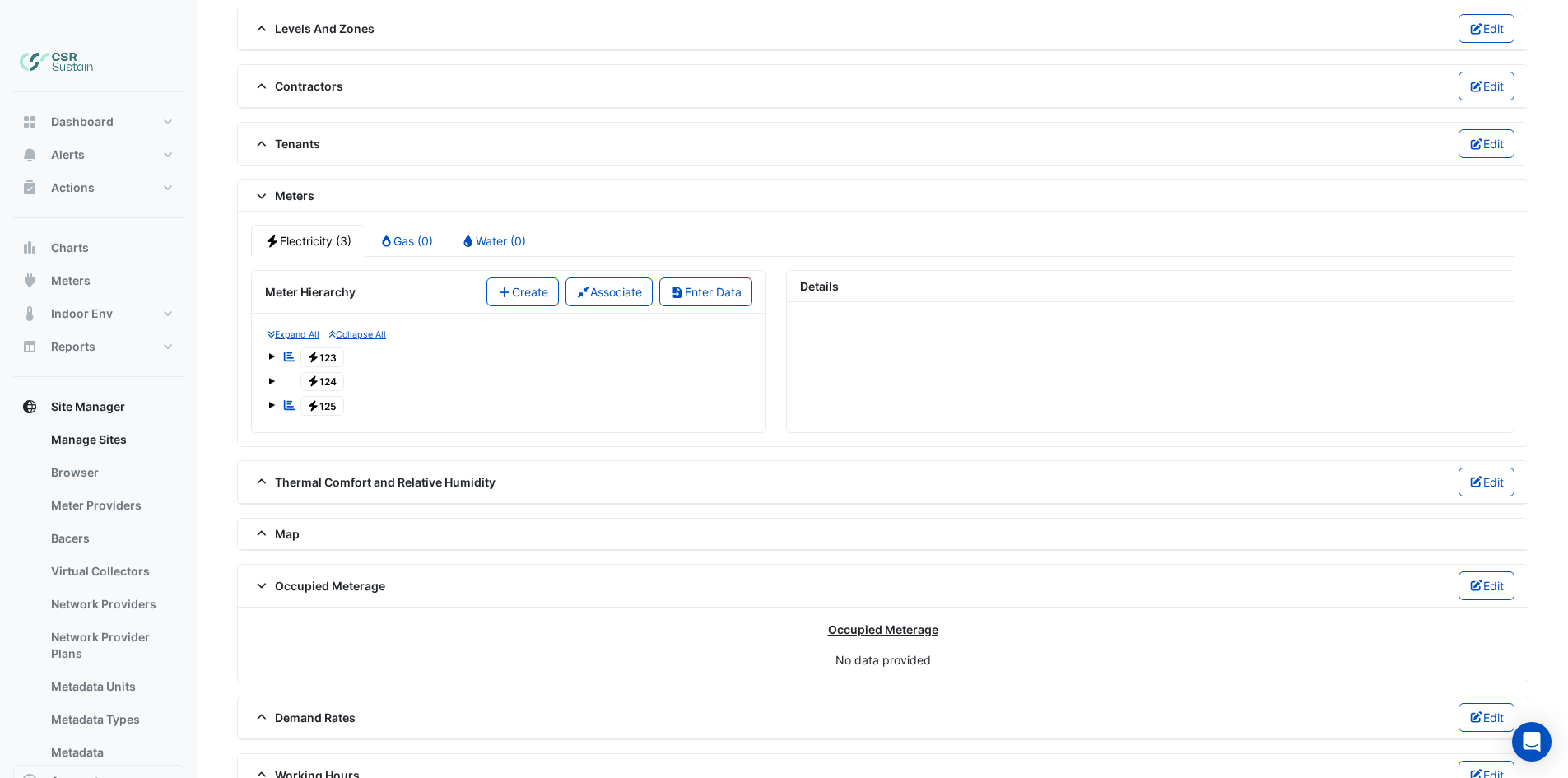
click at [328, 396] on span "Electricity 125" at bounding box center [322, 406] width 45 height 20
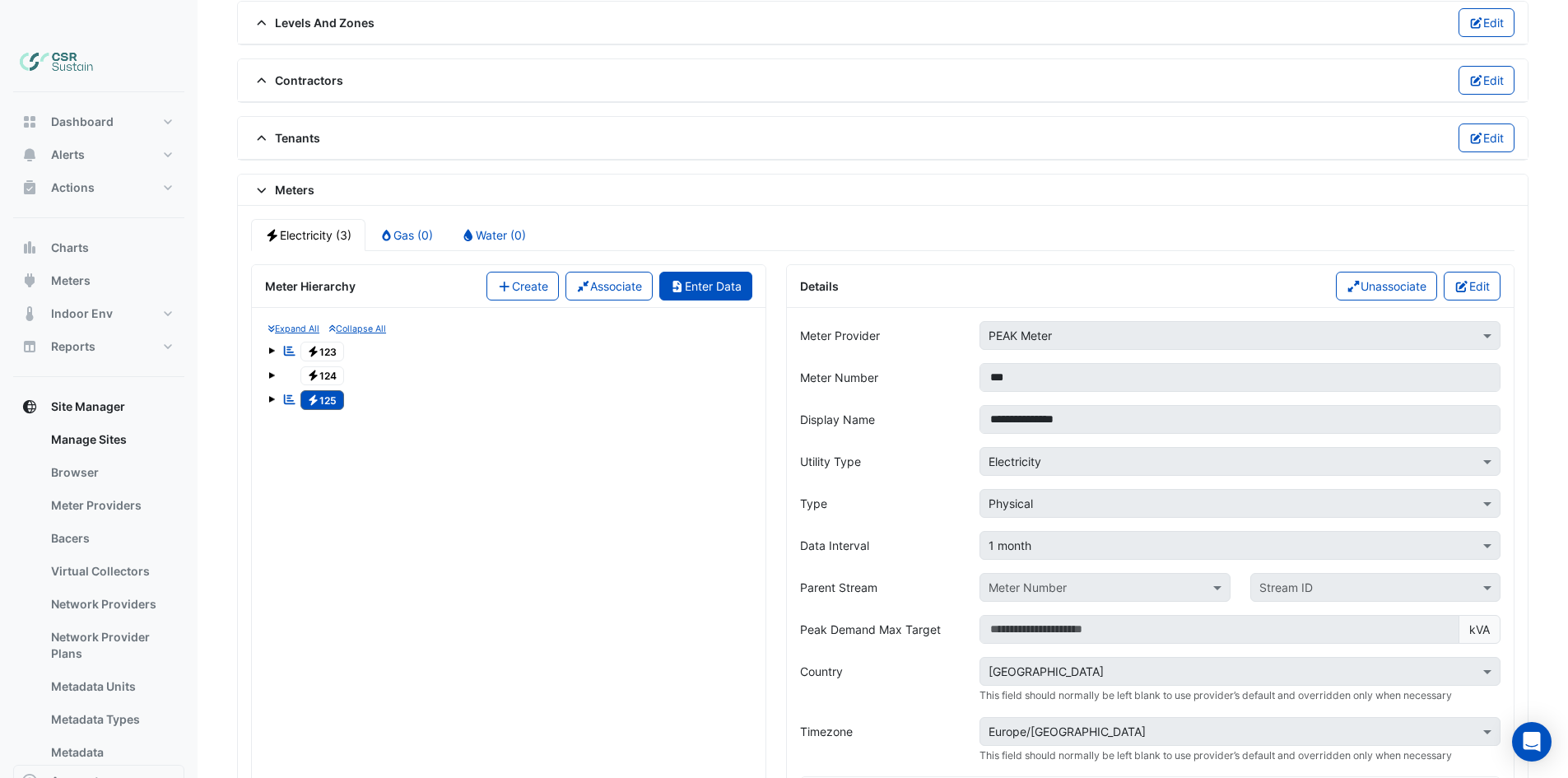
click at [680, 281] on icon "button" at bounding box center [677, 287] width 15 height 12
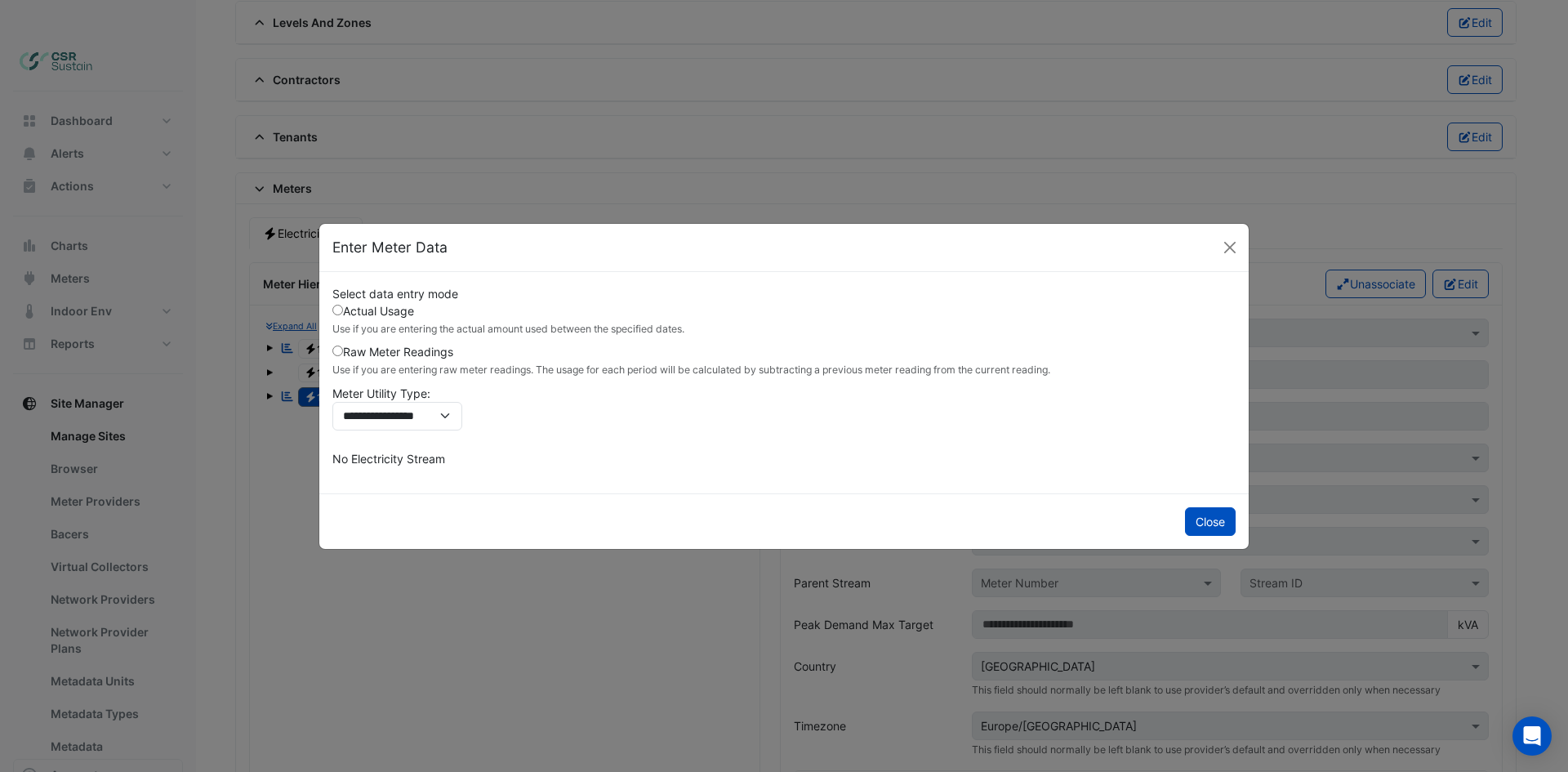
click at [409, 361] on label "Raw Meter Readings Use if you are entering raw meter readings. The usage for ea…" at bounding box center [691, 359] width 718 height 35
click at [381, 312] on label "Actual Usage Use if you are entering the actual amount used between the specifi…" at bounding box center [509, 319] width 352 height 35
click at [409, 410] on select "**********" at bounding box center [397, 416] width 129 height 29
click at [409, 413] on select "**********" at bounding box center [397, 416] width 129 height 29
click at [371, 351] on label "Raw Meter Readings Use if you are entering raw meter readings. The usage for ea…" at bounding box center [691, 359] width 718 height 35
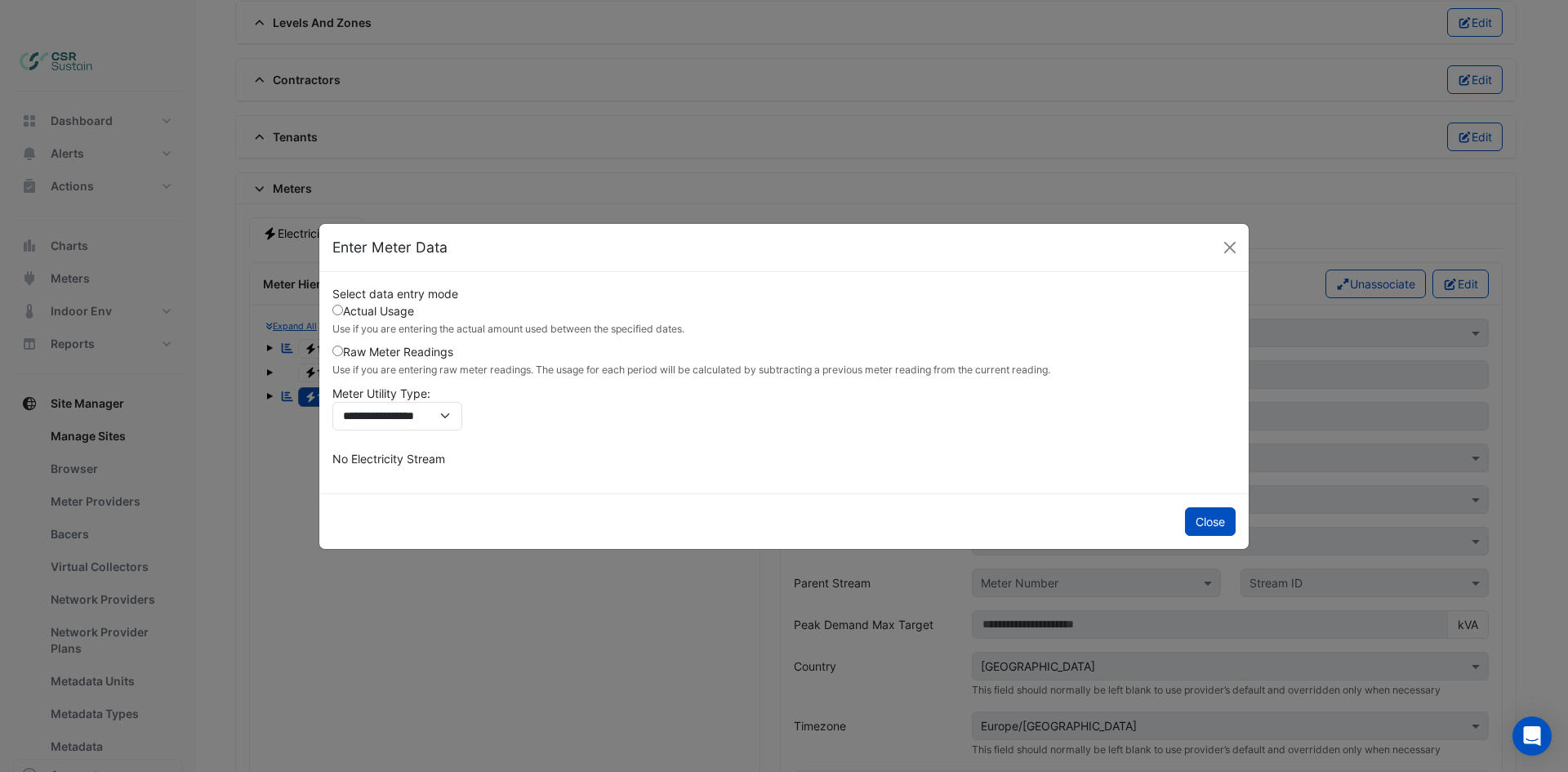
click at [432, 449] on div "**********" at bounding box center [784, 376] width 903 height 182
click at [639, 472] on div "**********" at bounding box center [784, 383] width 923 height 195
click at [1214, 526] on button "Close" at bounding box center [1210, 521] width 50 height 29
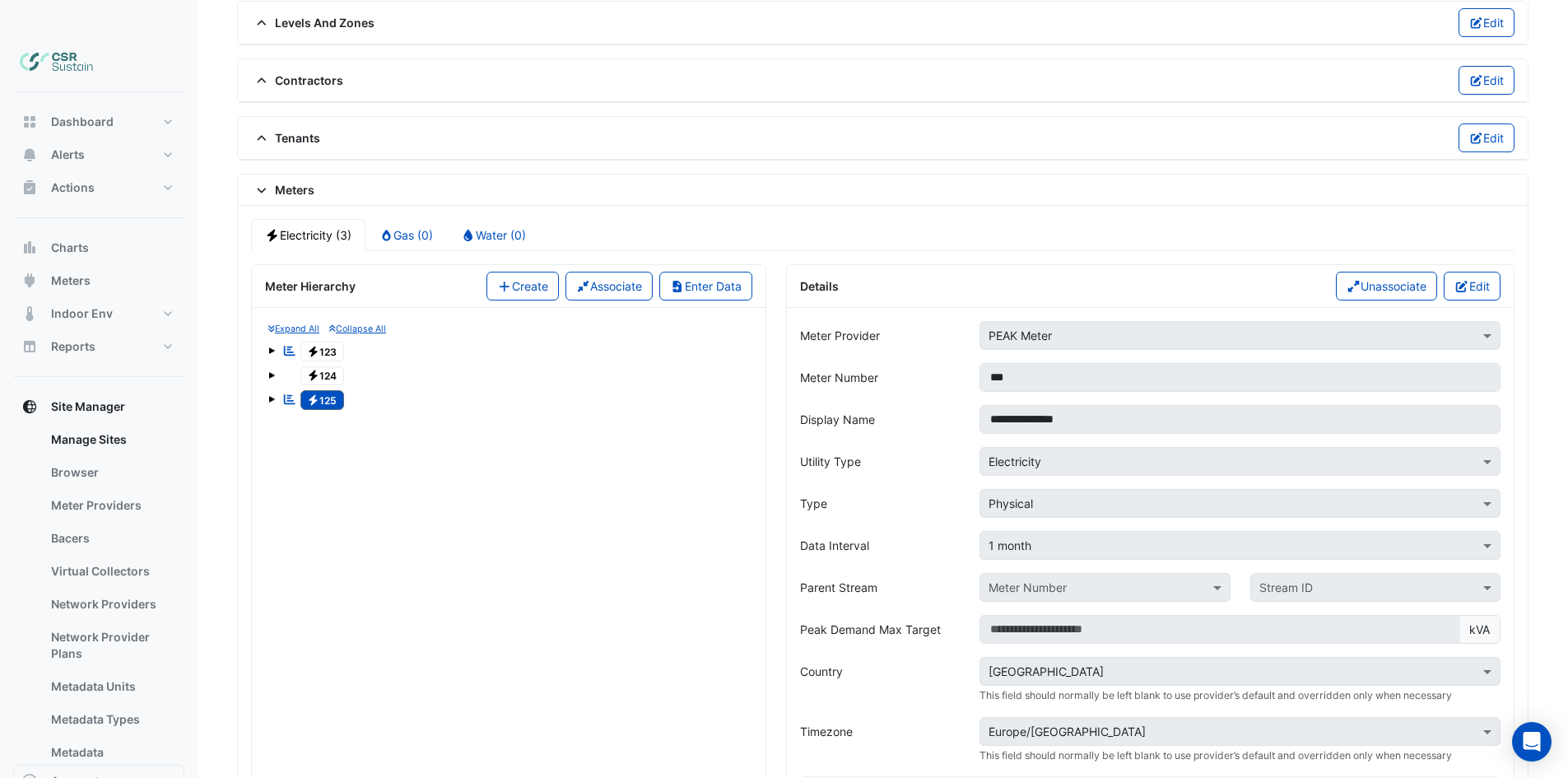
click at [274, 396] on span at bounding box center [272, 399] width 7 height 7
click at [324, 415] on span "1" at bounding box center [326, 424] width 20 height 19
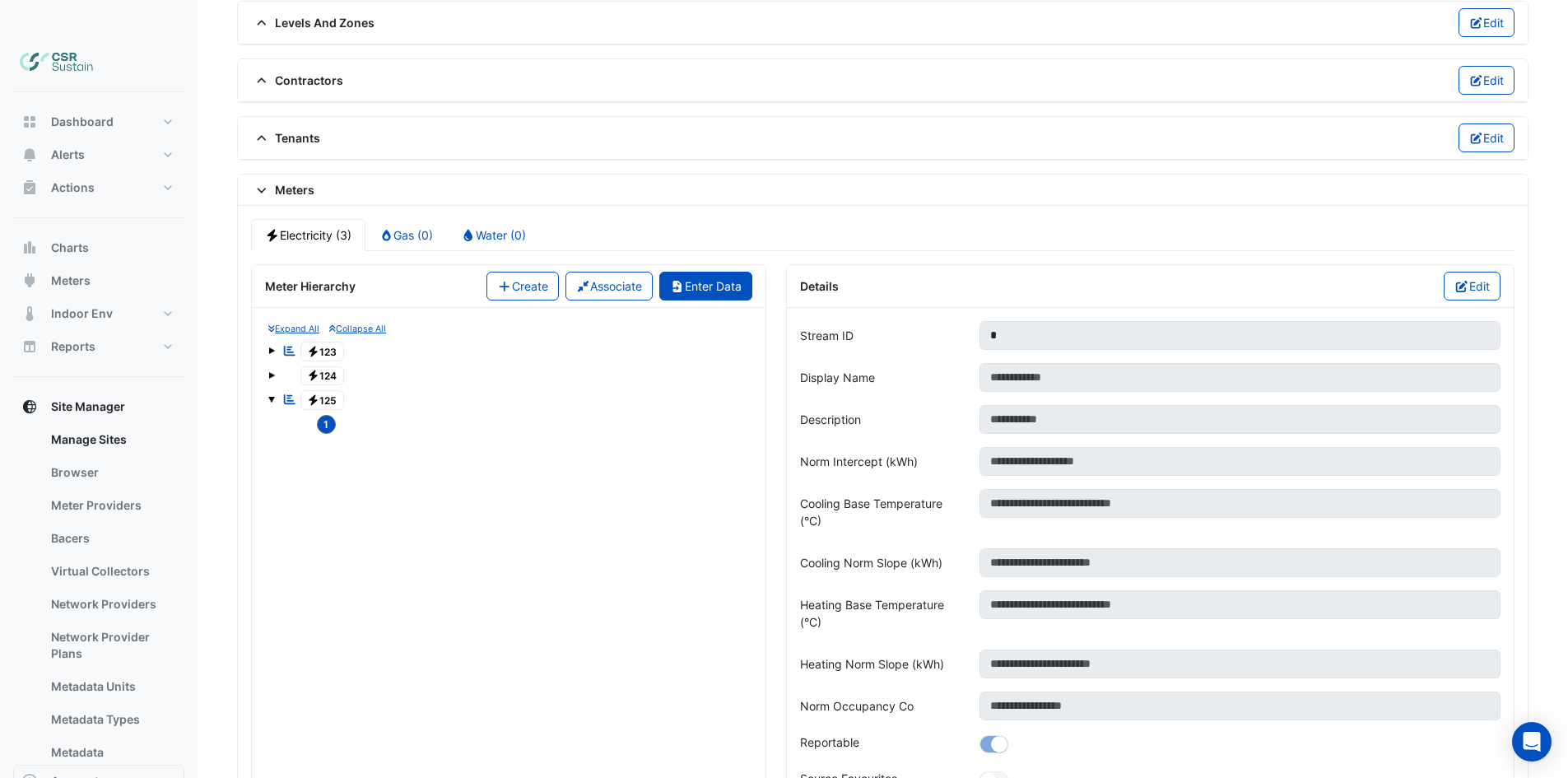
click at [687, 272] on button "Enter Data" at bounding box center [704, 286] width 93 height 29
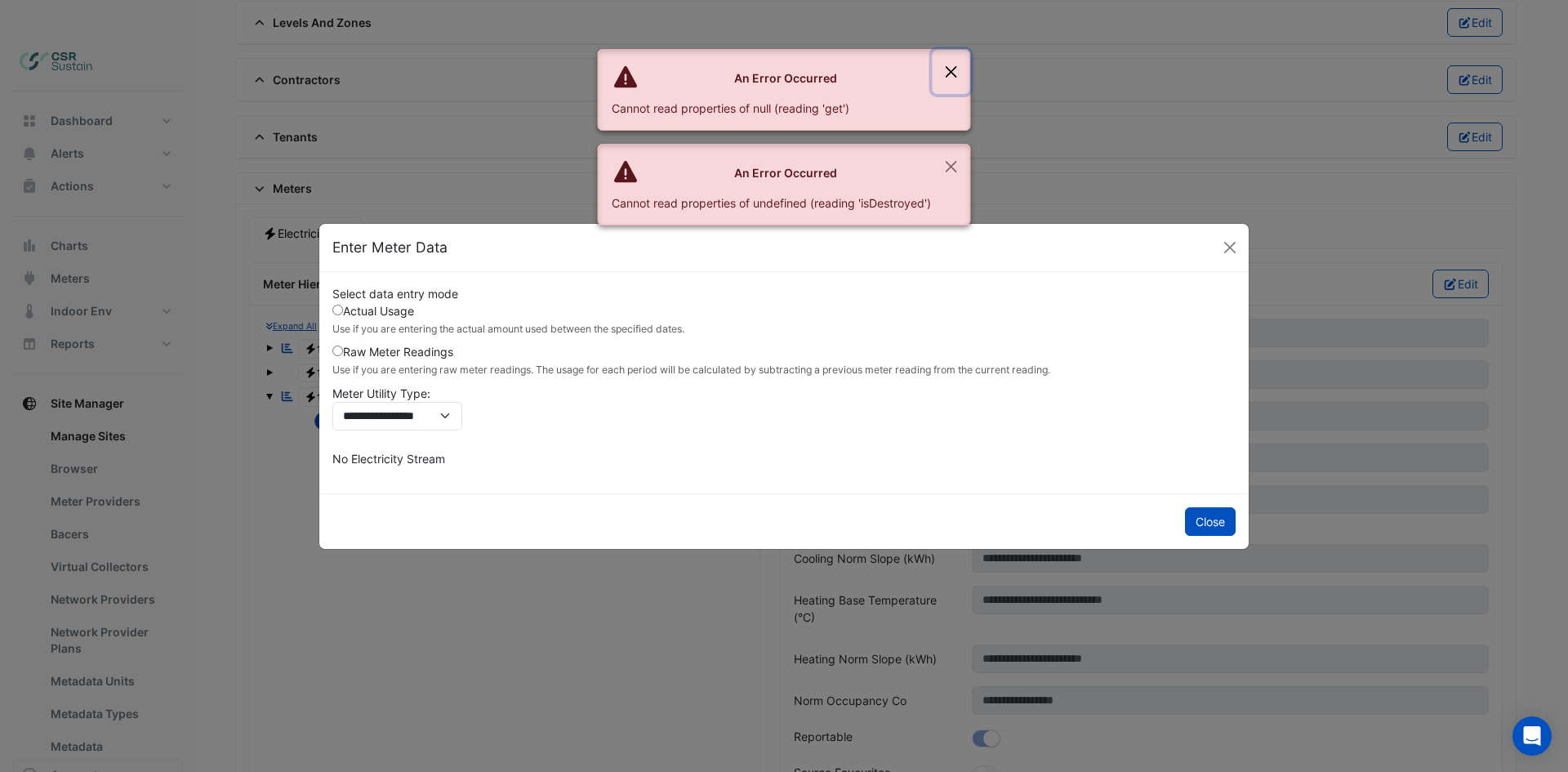
click at [952, 78] on button "Close" at bounding box center [951, 71] width 38 height 44
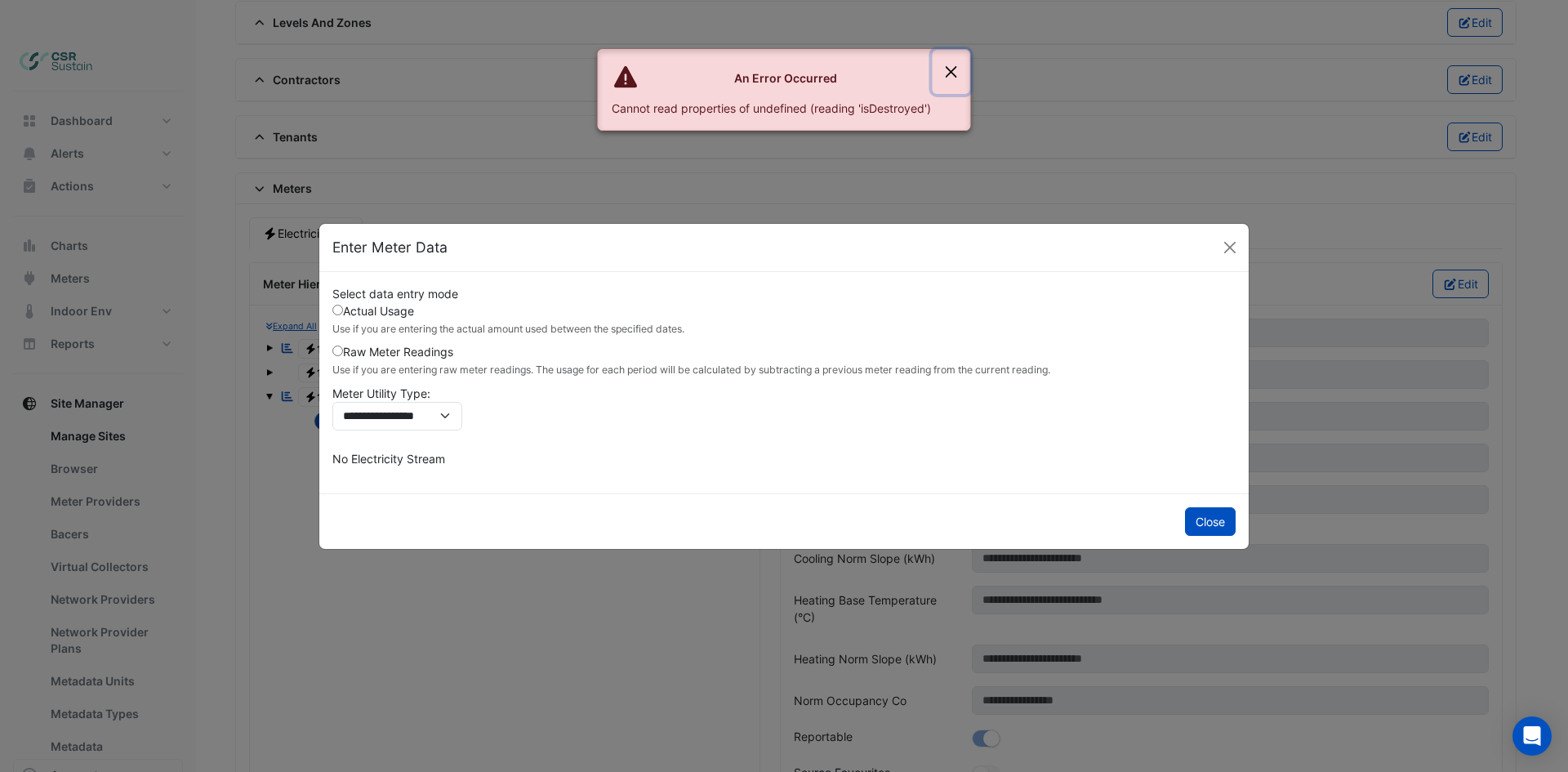
click at [952, 87] on button "Close" at bounding box center [951, 71] width 38 height 44
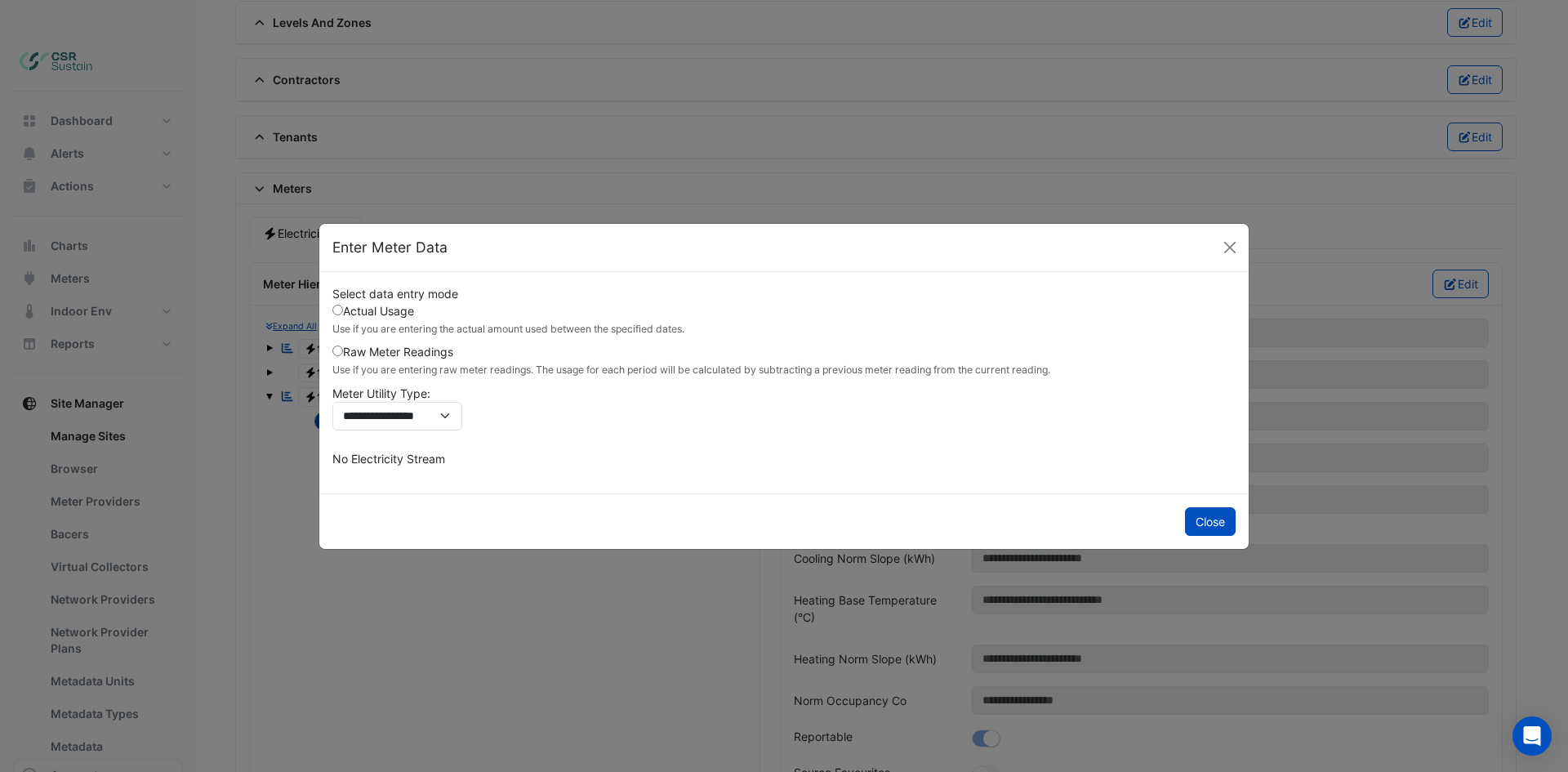
click at [368, 354] on label "Raw Meter Readings Use if you are entering raw meter readings. The usage for ea…" at bounding box center [691, 359] width 718 height 35
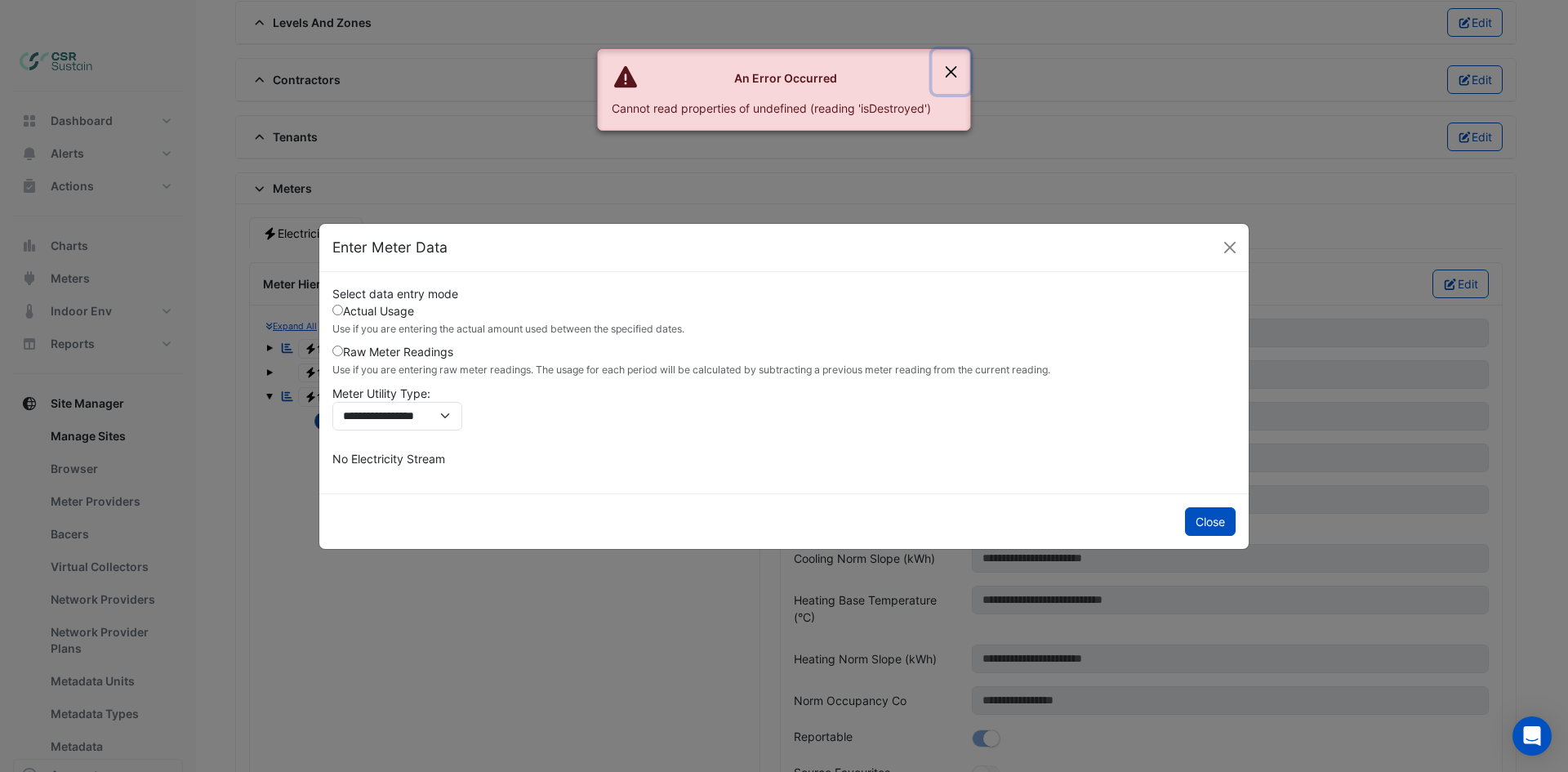
click at [956, 67] on button "Close" at bounding box center [951, 71] width 38 height 44
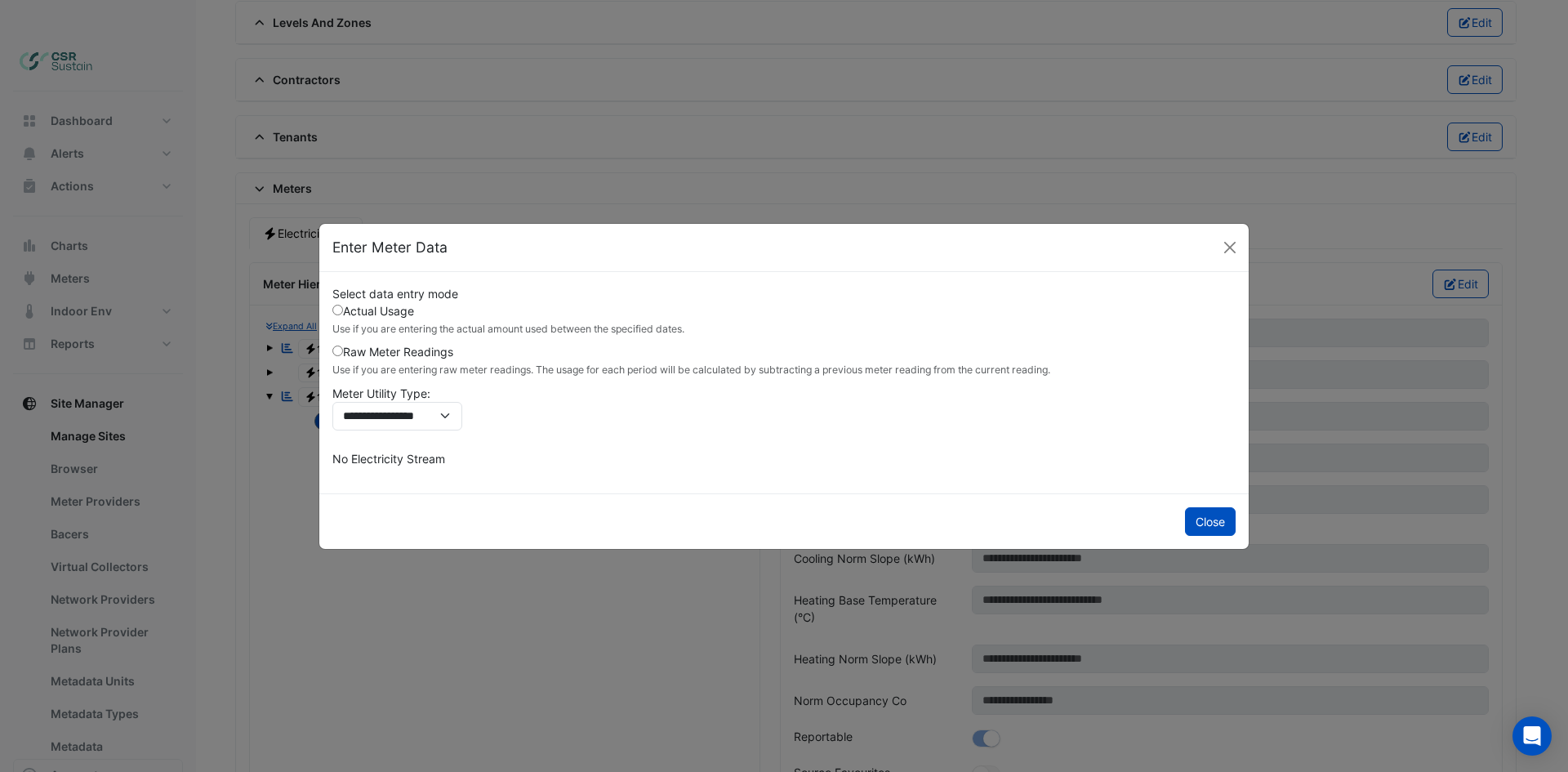
click at [375, 309] on label "Actual Usage Use if you are entering the actual amount used between the specifi…" at bounding box center [509, 319] width 352 height 35
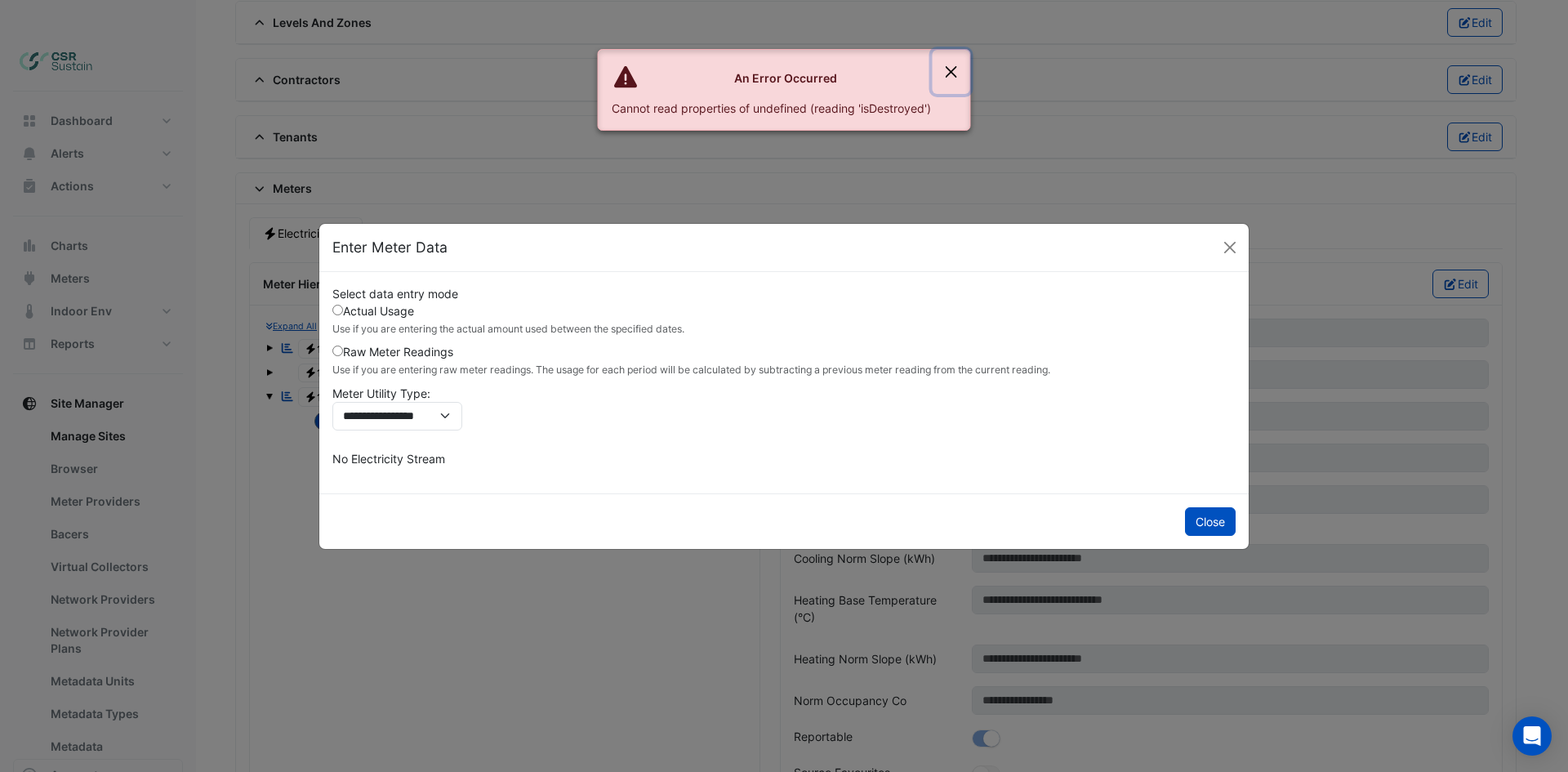
click at [954, 72] on button "Close" at bounding box center [951, 71] width 38 height 44
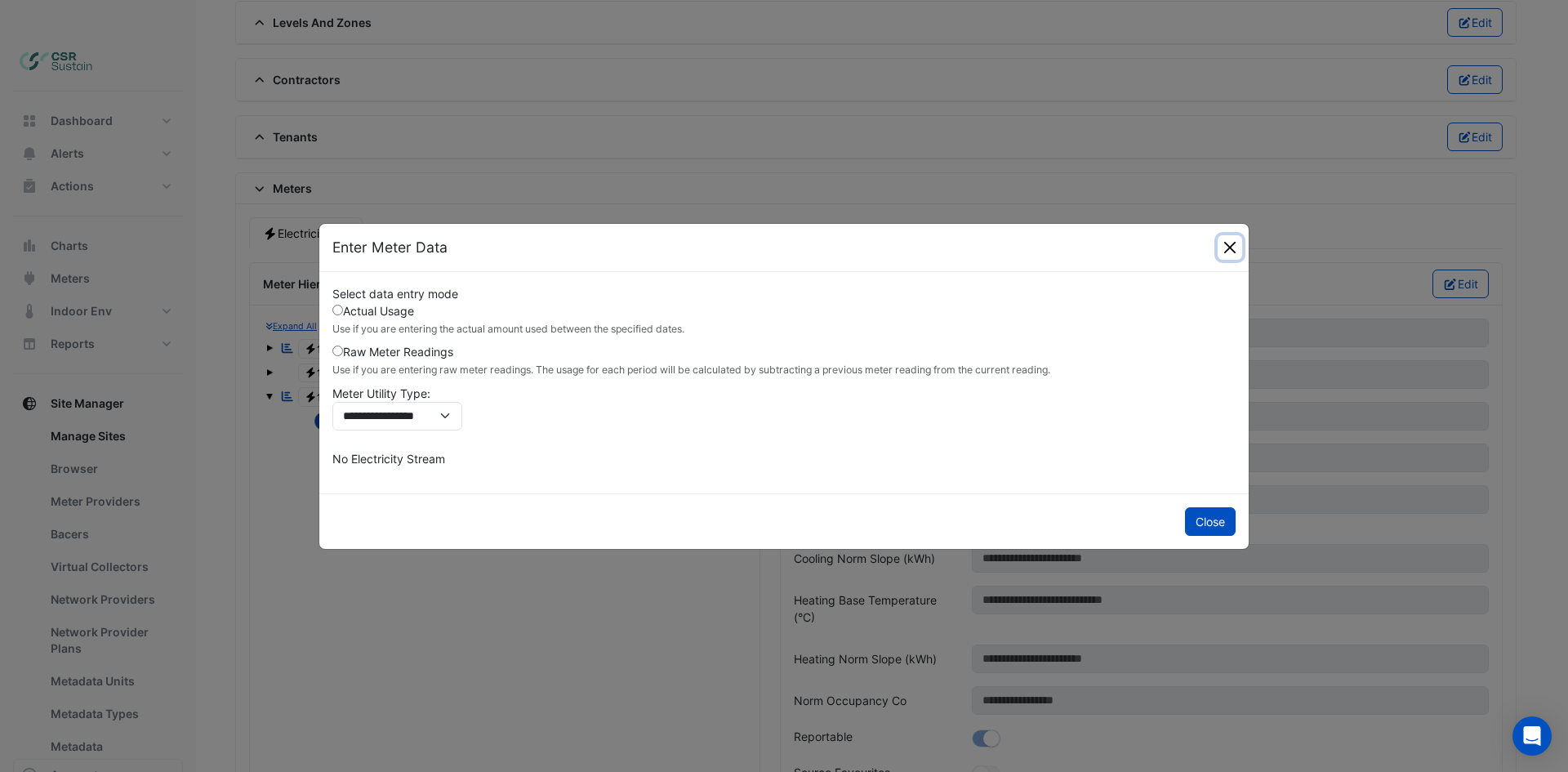
click at [1227, 243] on button "Close" at bounding box center [1229, 247] width 25 height 25
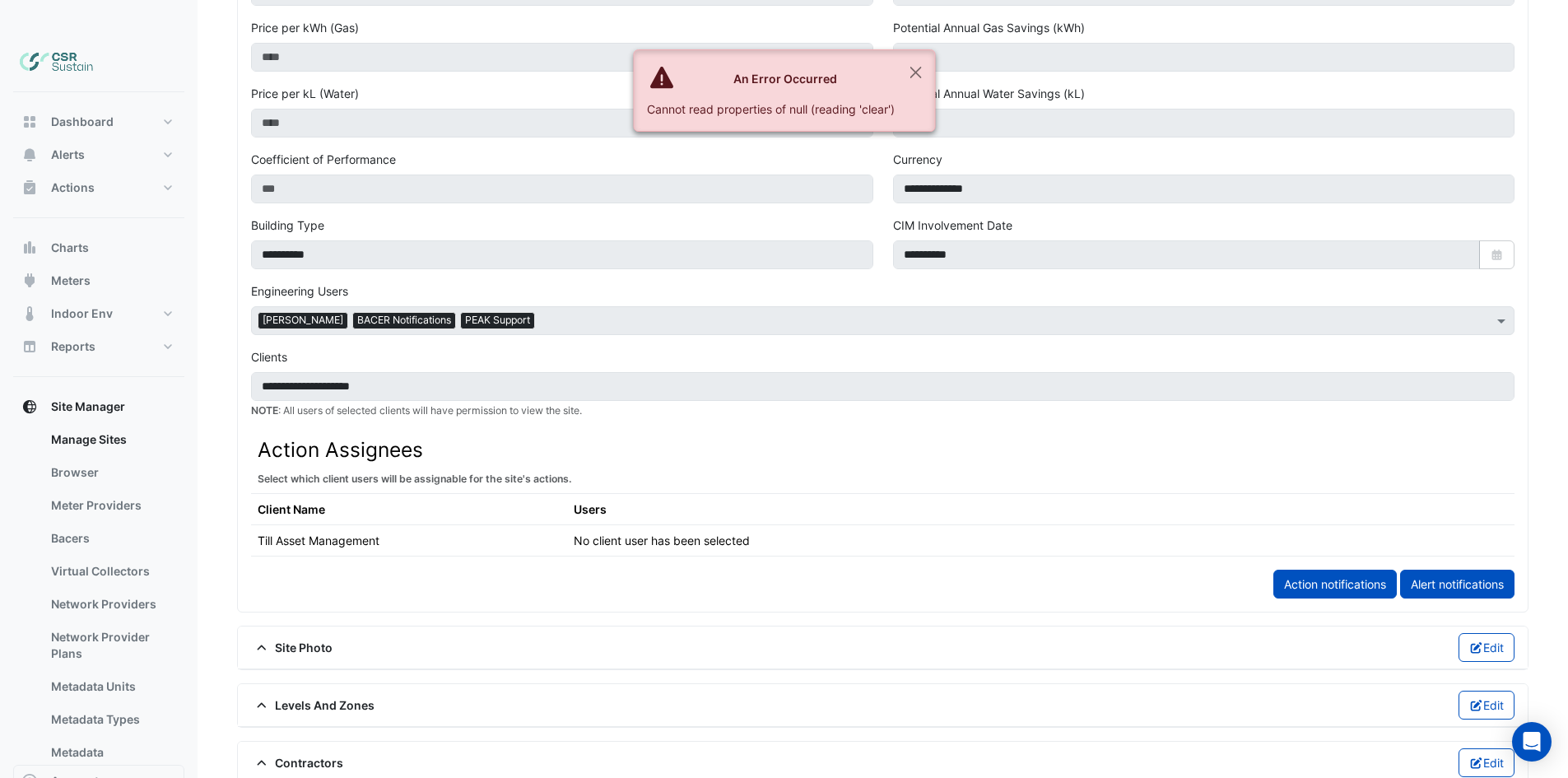
scroll to position [0, 0]
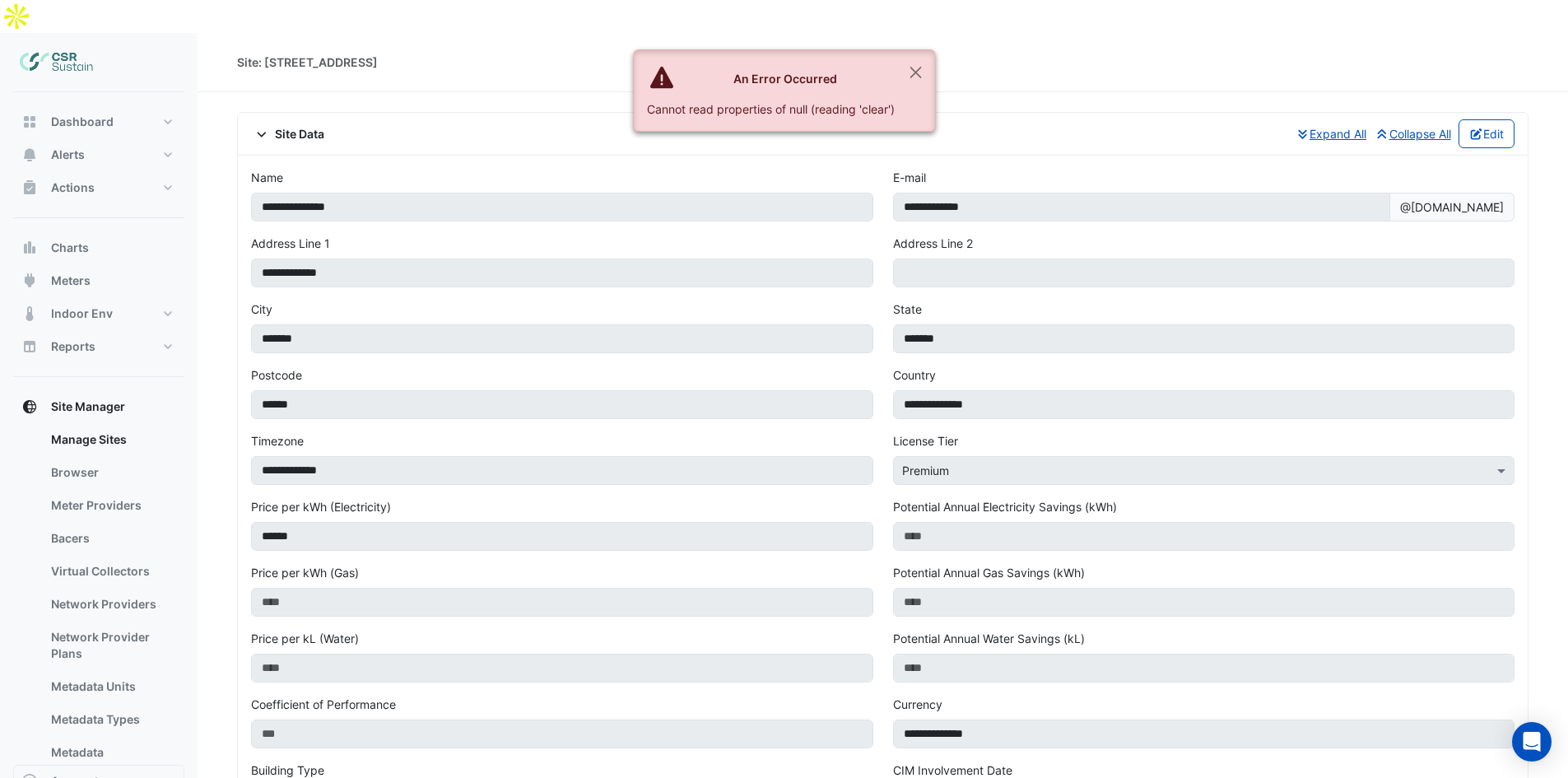
drag, startPoint x: 411, startPoint y: 414, endPoint x: 415, endPoint y: 188, distance: 226.0
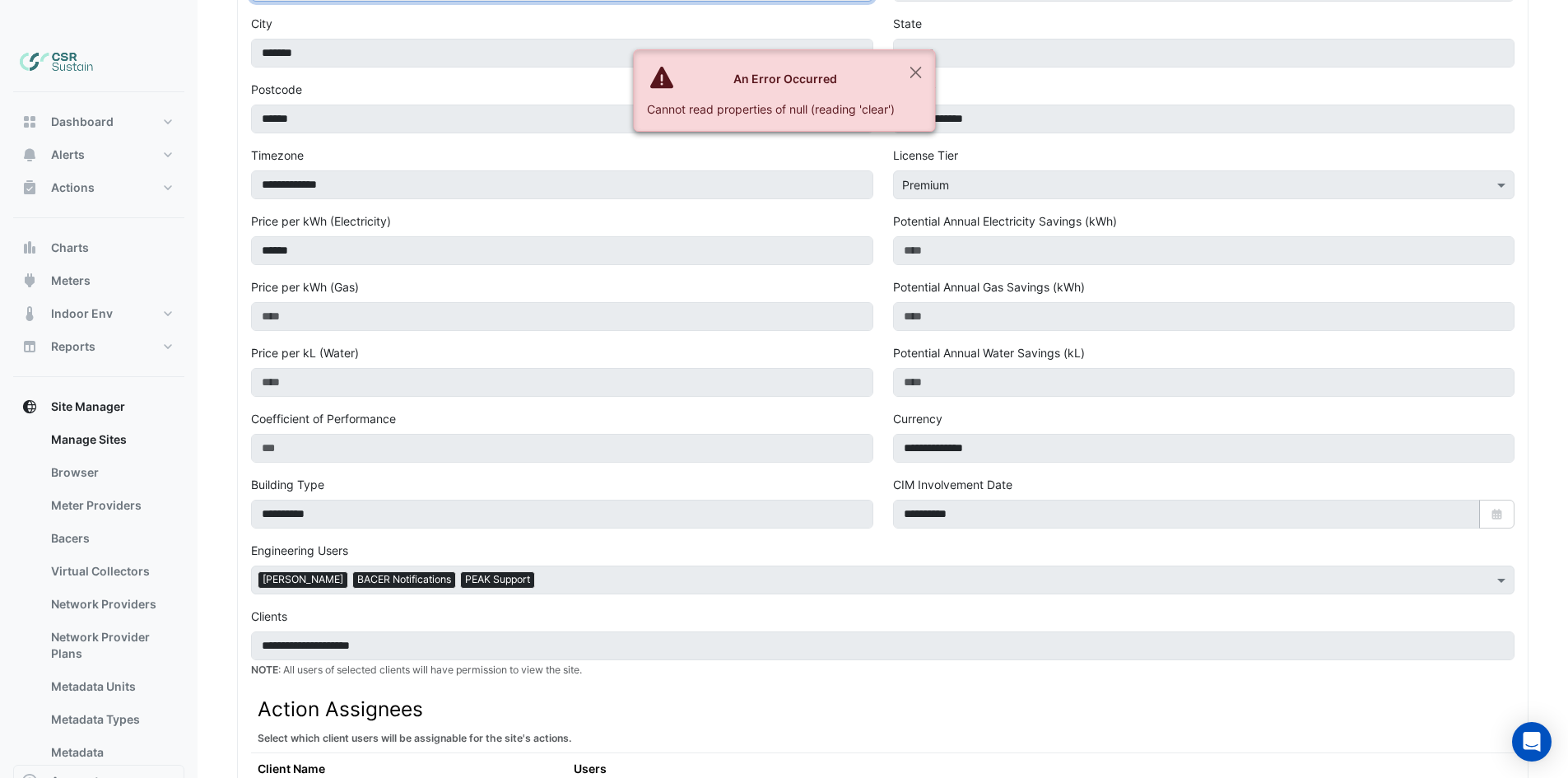
drag, startPoint x: 514, startPoint y: 295, endPoint x: 528, endPoint y: 388, distance: 94.0
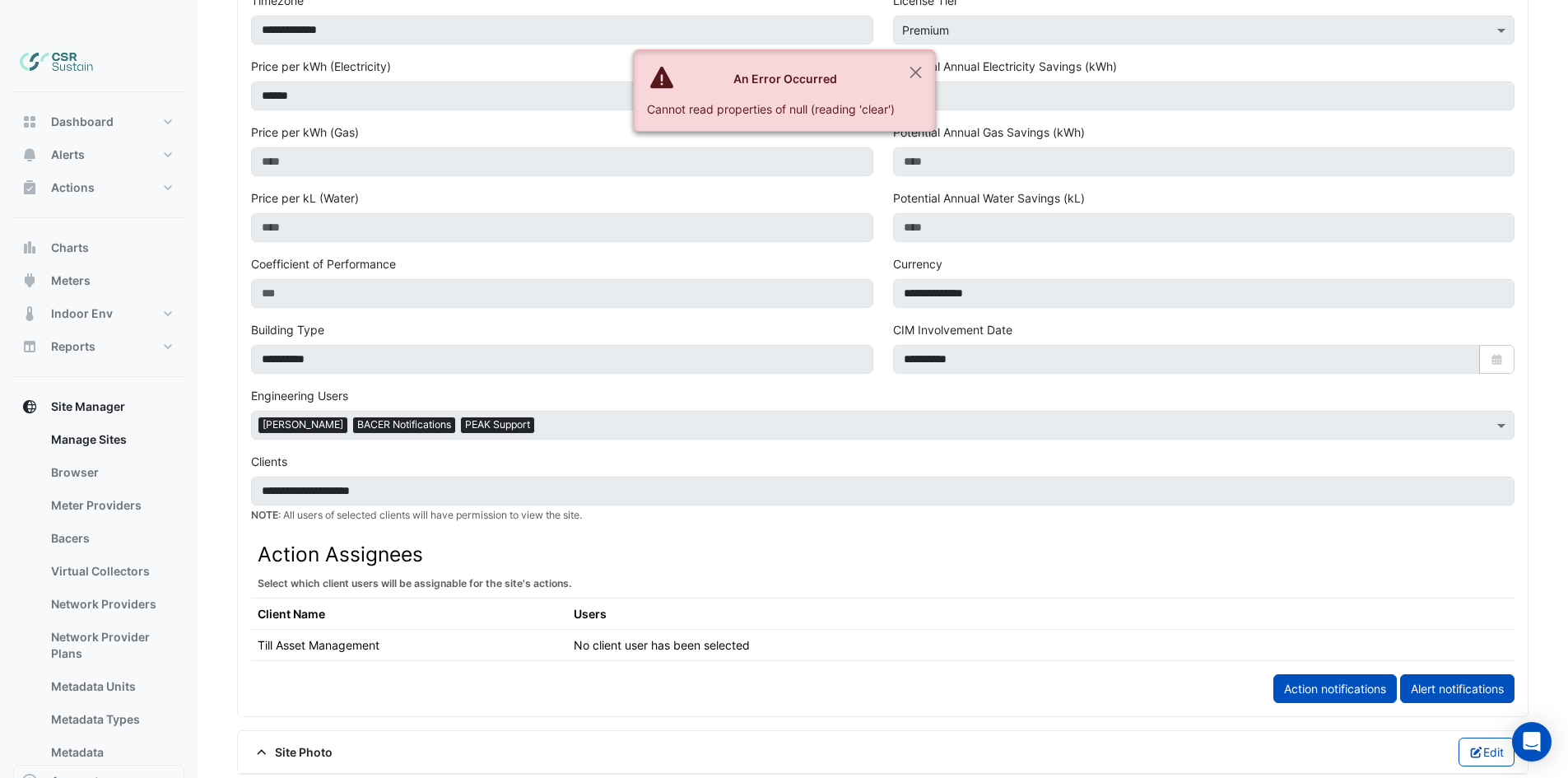
drag, startPoint x: 543, startPoint y: 372, endPoint x: 543, endPoint y: 352, distance: 20.0
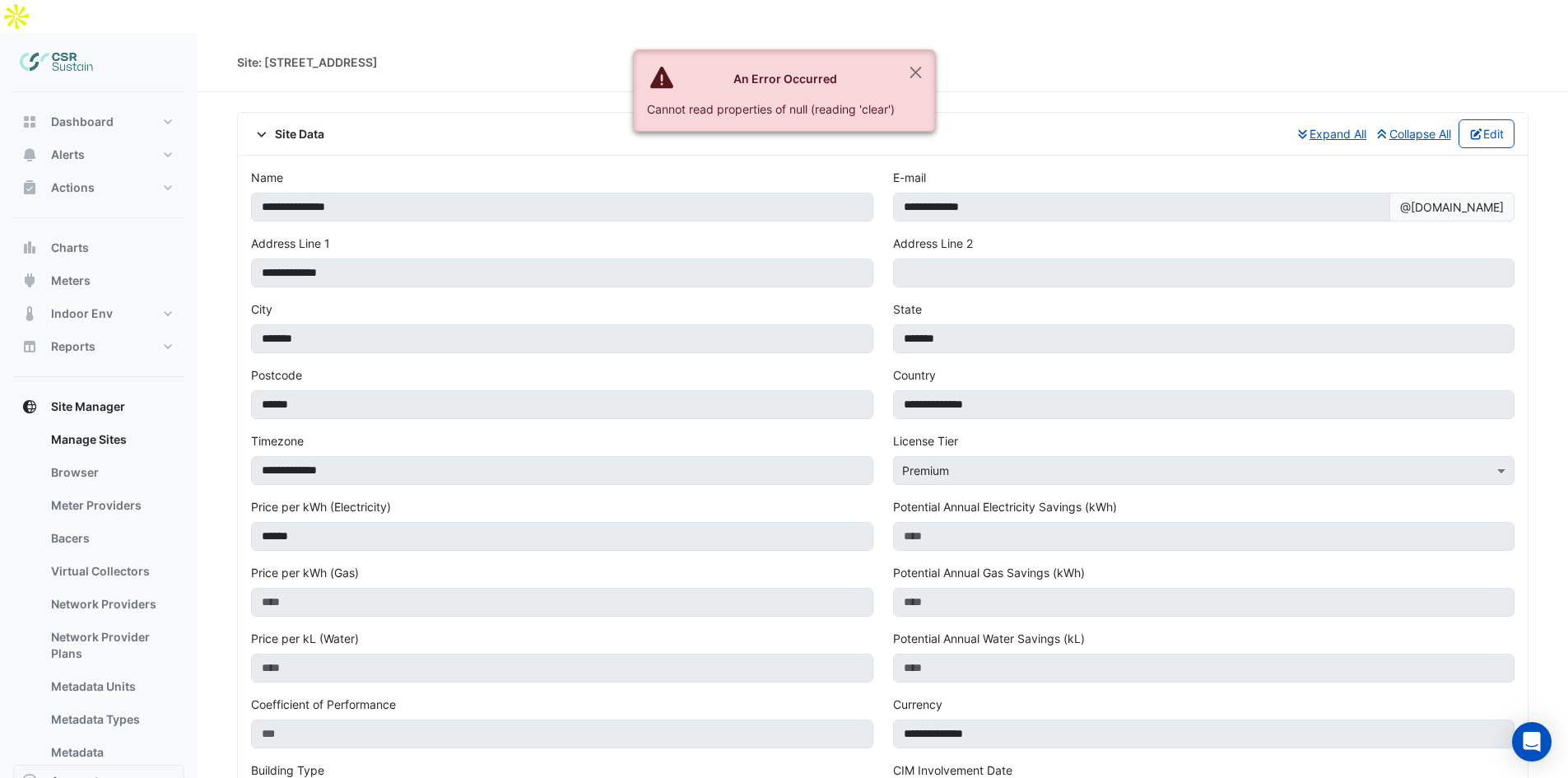
drag, startPoint x: 418, startPoint y: 443, endPoint x: 410, endPoint y: 296, distance: 147.2
click at [259, 128] on icon at bounding box center [262, 134] width 15 height 12
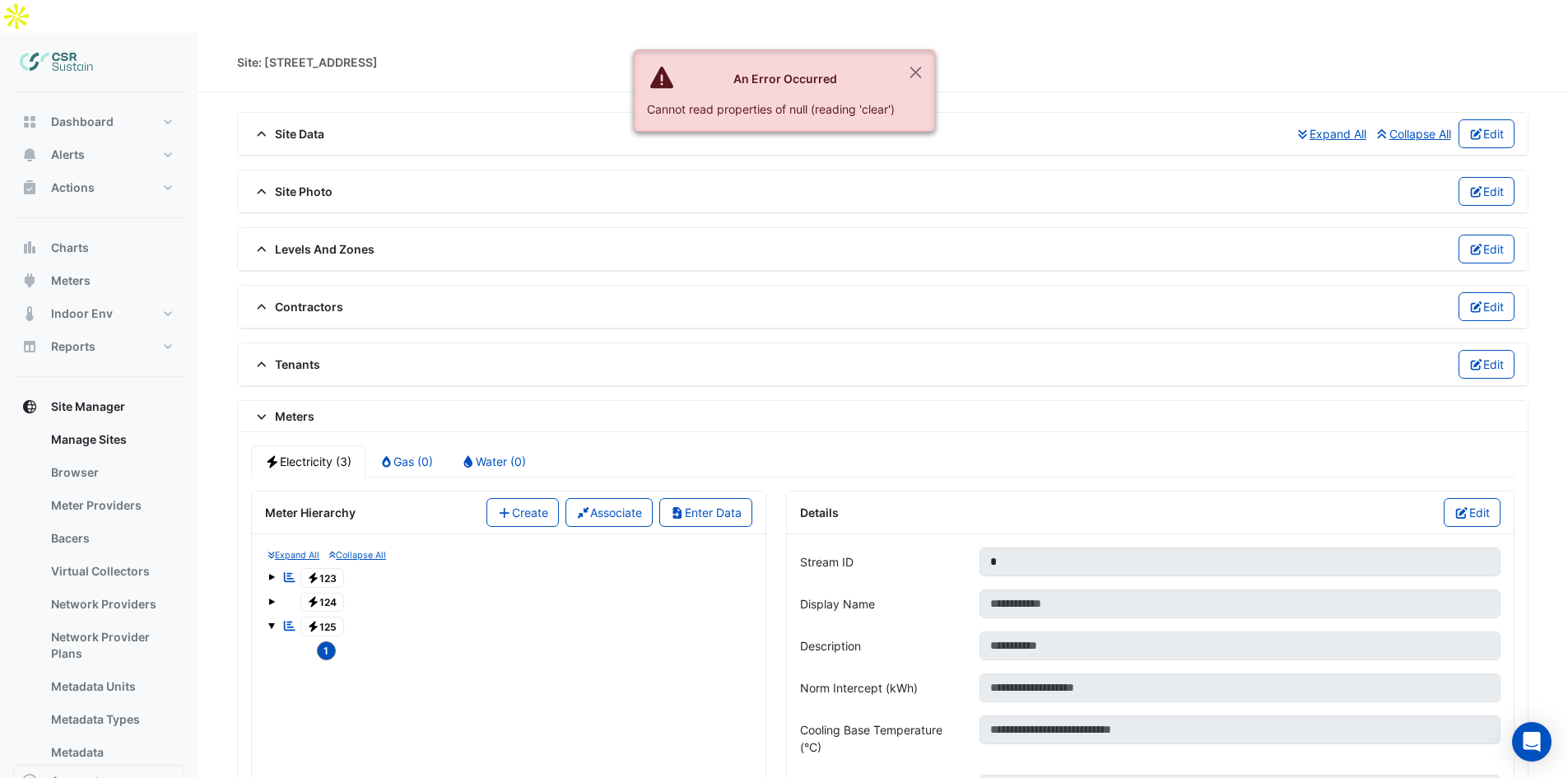
click at [264, 401] on div "Meters" at bounding box center [882, 416] width 1289 height 31
click at [262, 411] on icon at bounding box center [262, 417] width 15 height 12
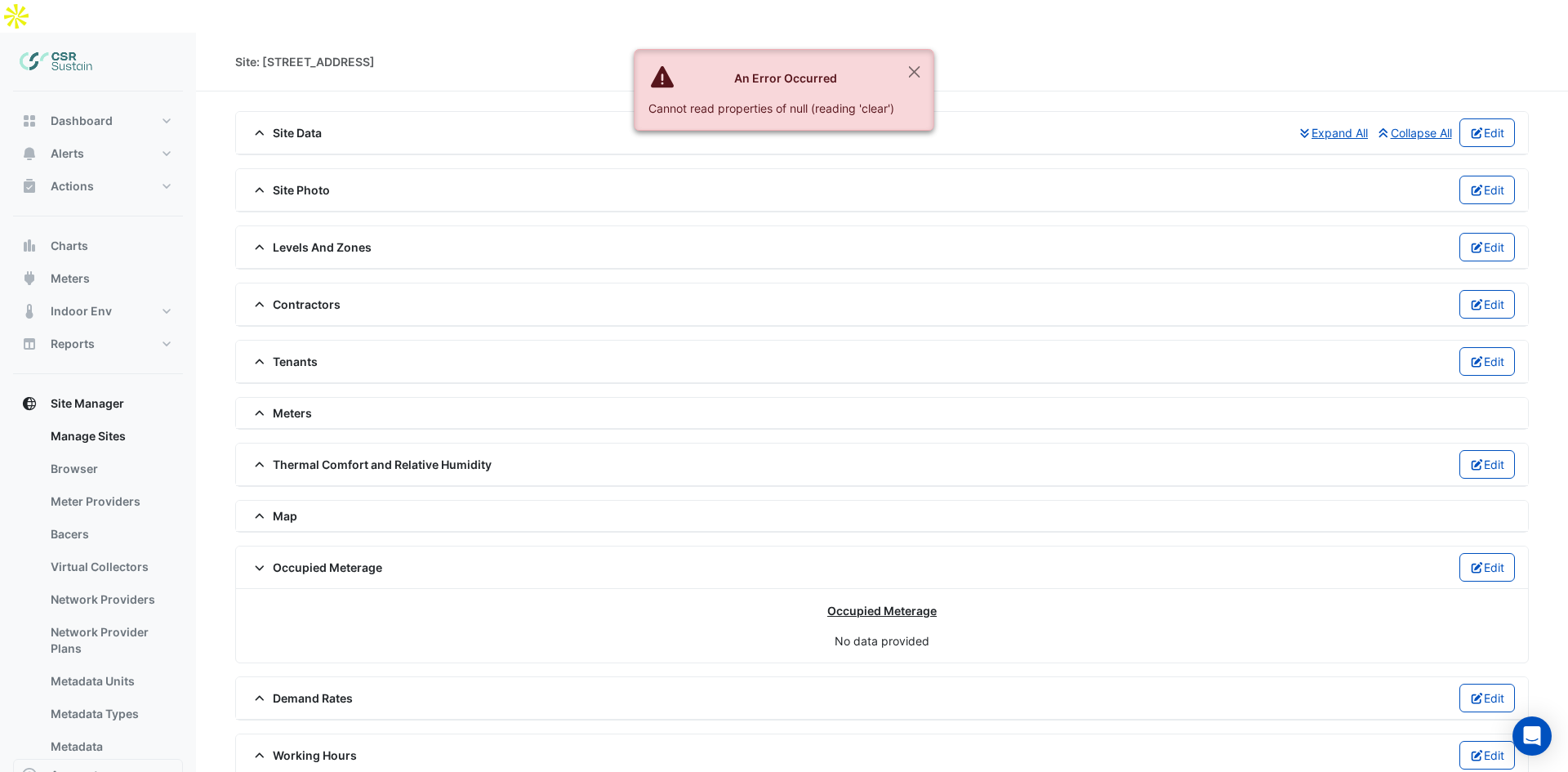
drag, startPoint x: 265, startPoint y: 532, endPoint x: 260, endPoint y: 522, distance: 11.2
click at [264, 562] on icon at bounding box center [260, 568] width 15 height 12
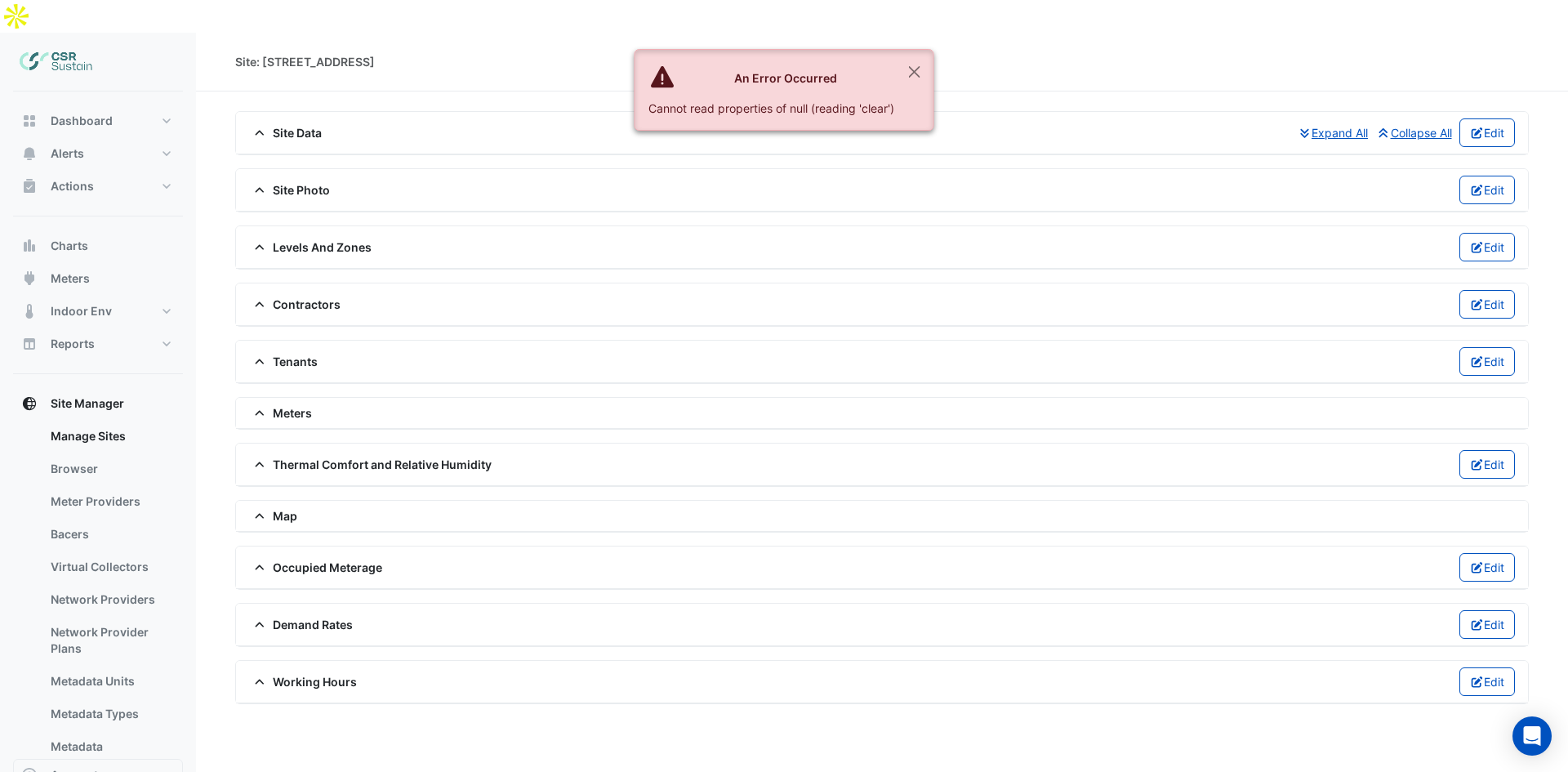
drag, startPoint x: 225, startPoint y: 449, endPoint x: 224, endPoint y: 226, distance: 223.0
click at [80, 113] on span "Dashboard" at bounding box center [81, 120] width 62 height 17
select select "**"
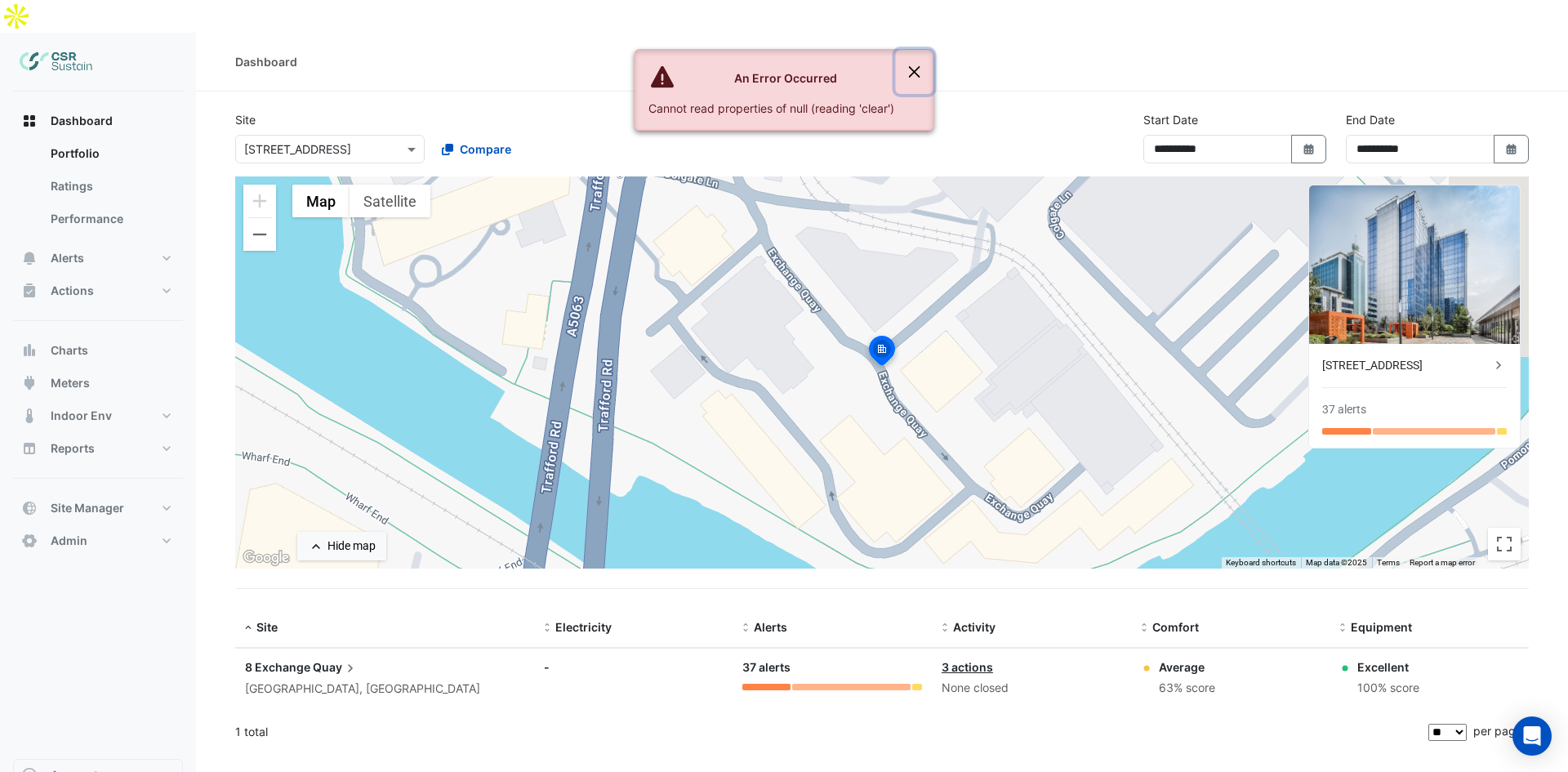
click at [914, 66] on button "Close" at bounding box center [914, 71] width 38 height 44
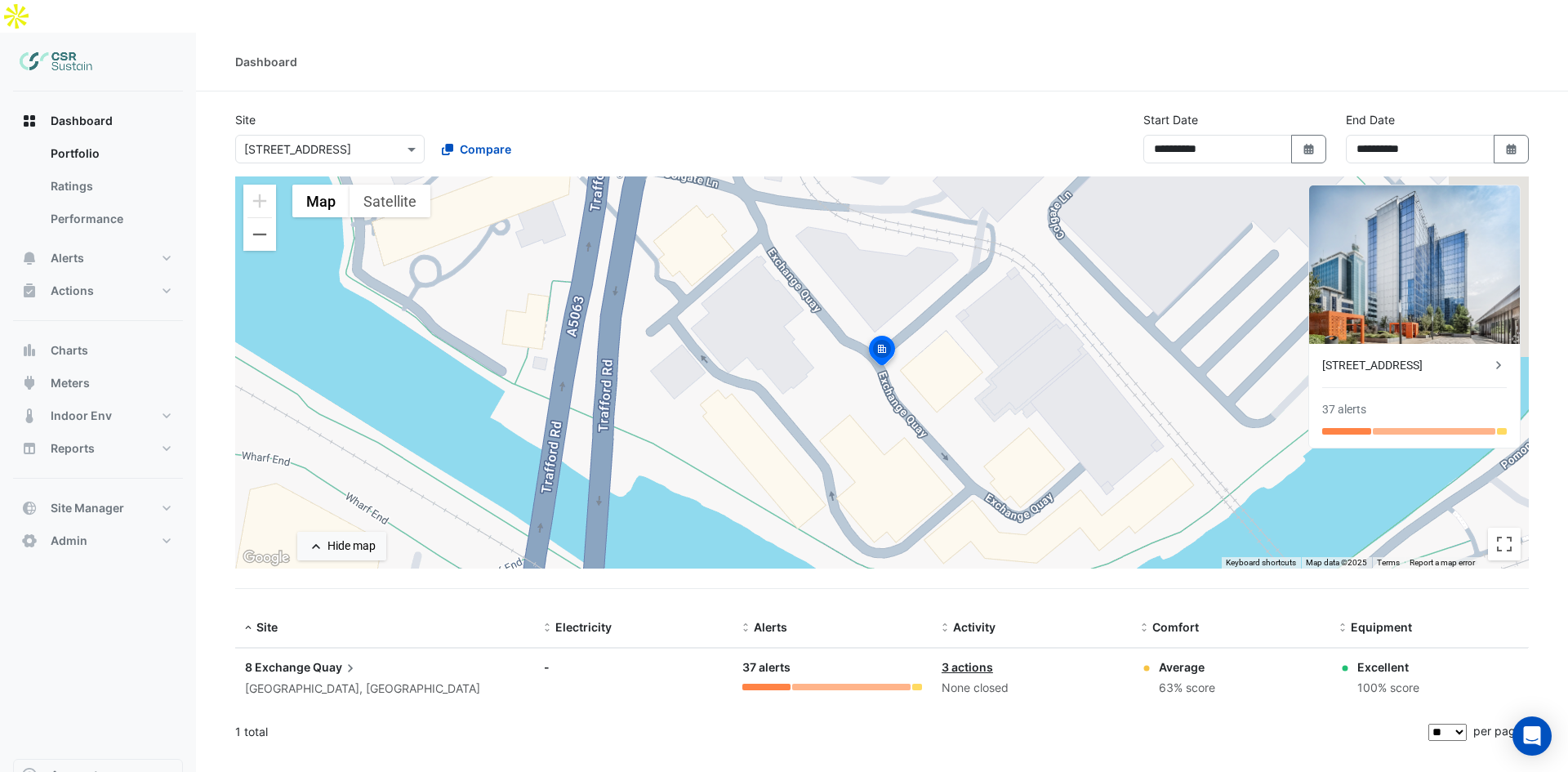
click at [912, 92] on section "**********" at bounding box center [881, 422] width 1372 height 660
click at [315, 140] on div "× 8 Exchange Quay" at bounding box center [297, 148] width 107 height 17
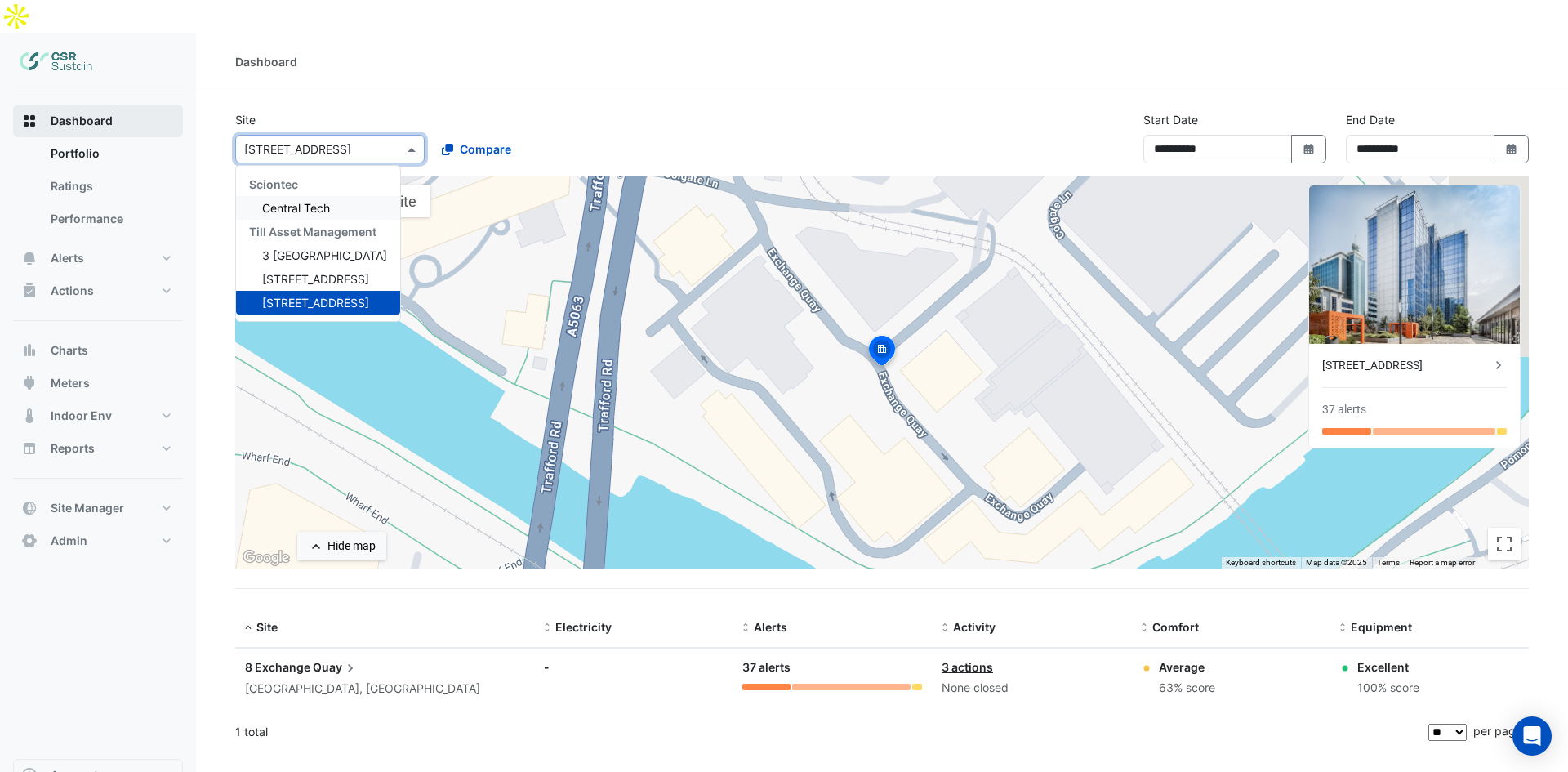
click at [79, 105] on button "Dashboard" at bounding box center [98, 120] width 170 height 33
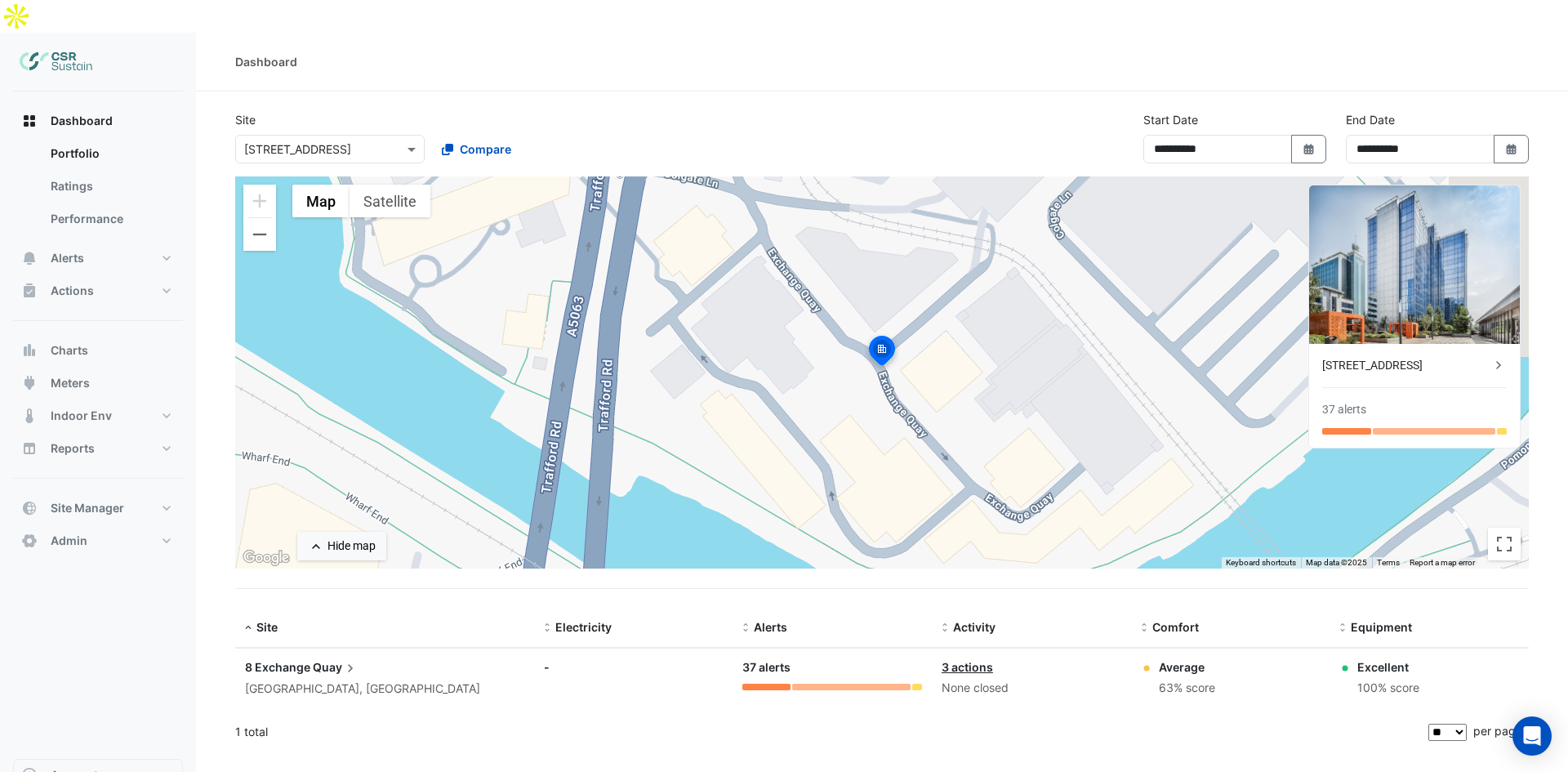
click at [355, 141] on input "text" at bounding box center [313, 149] width 139 height 17
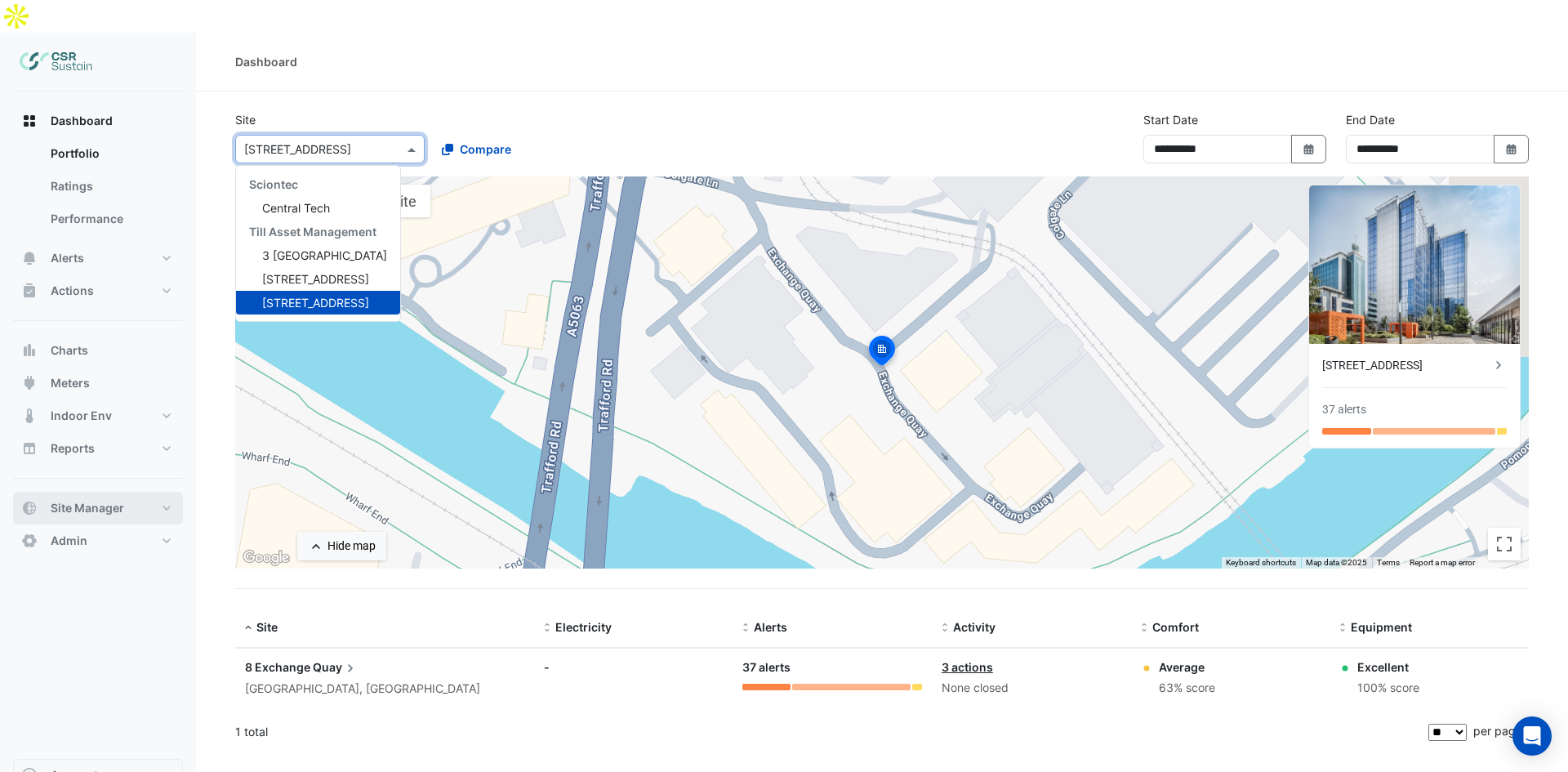
click at [105, 500] on span "Site Manager" at bounding box center [87, 507] width 73 height 17
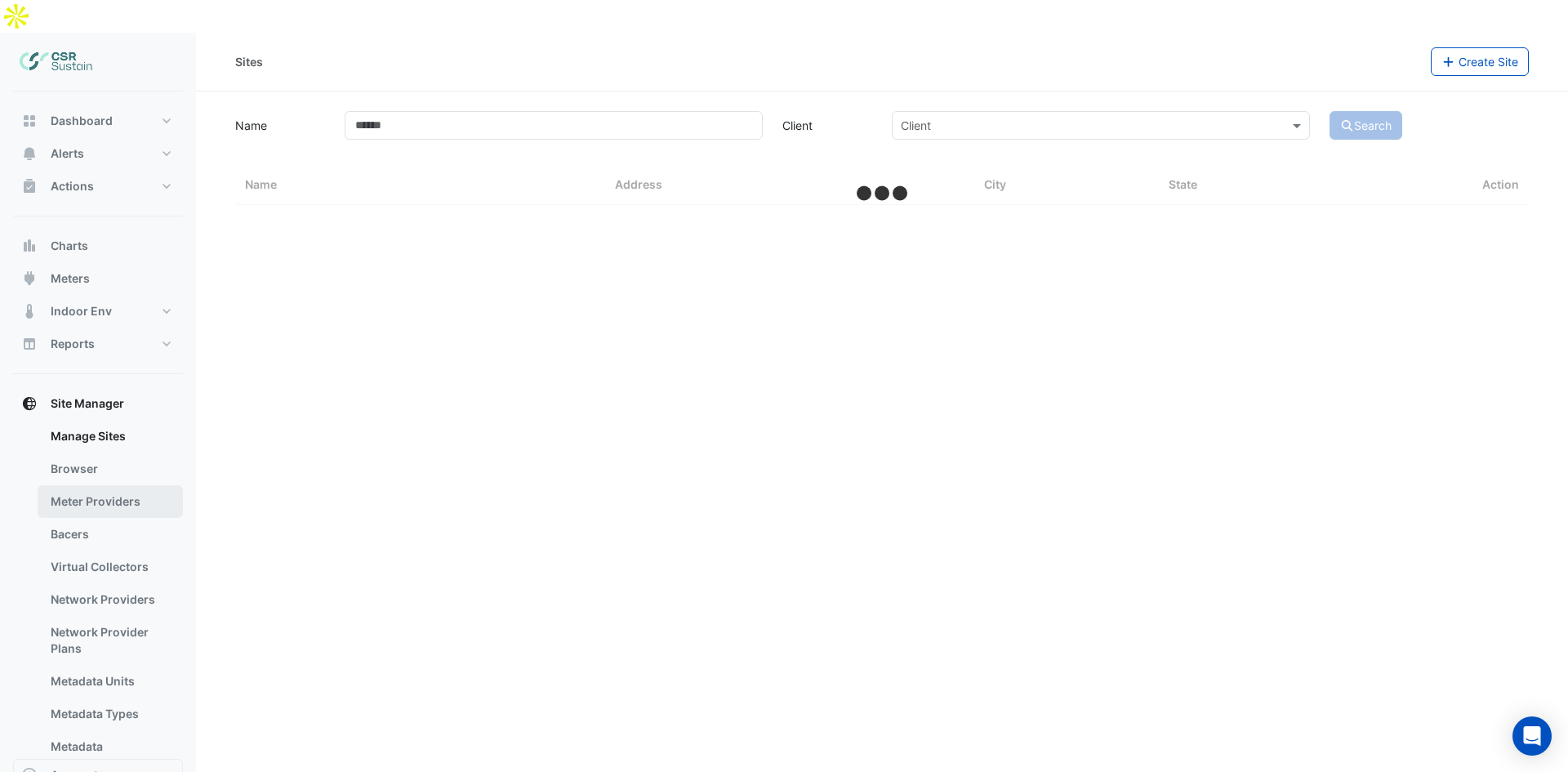
select select "**"
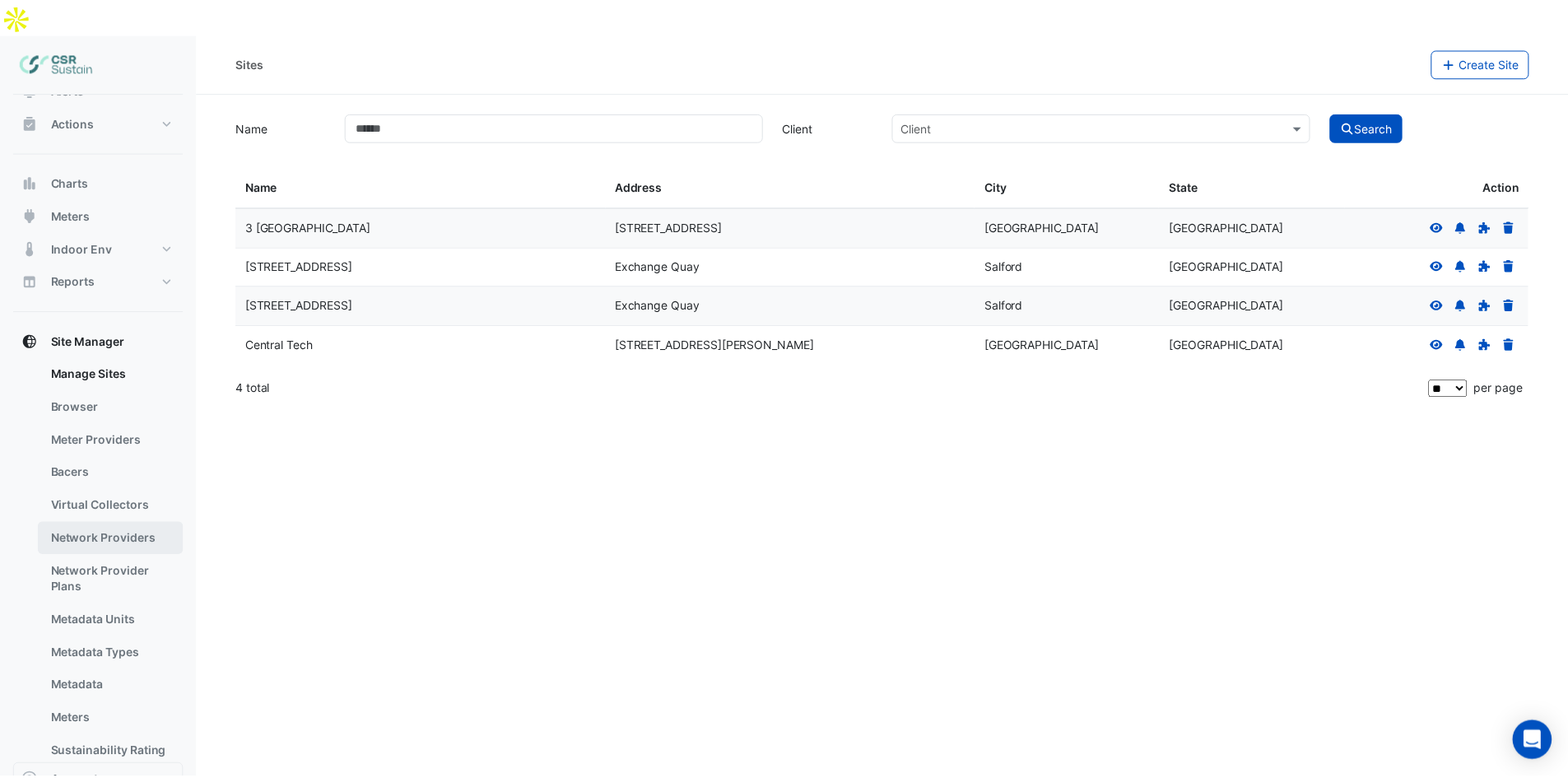
scroll to position [145, 0]
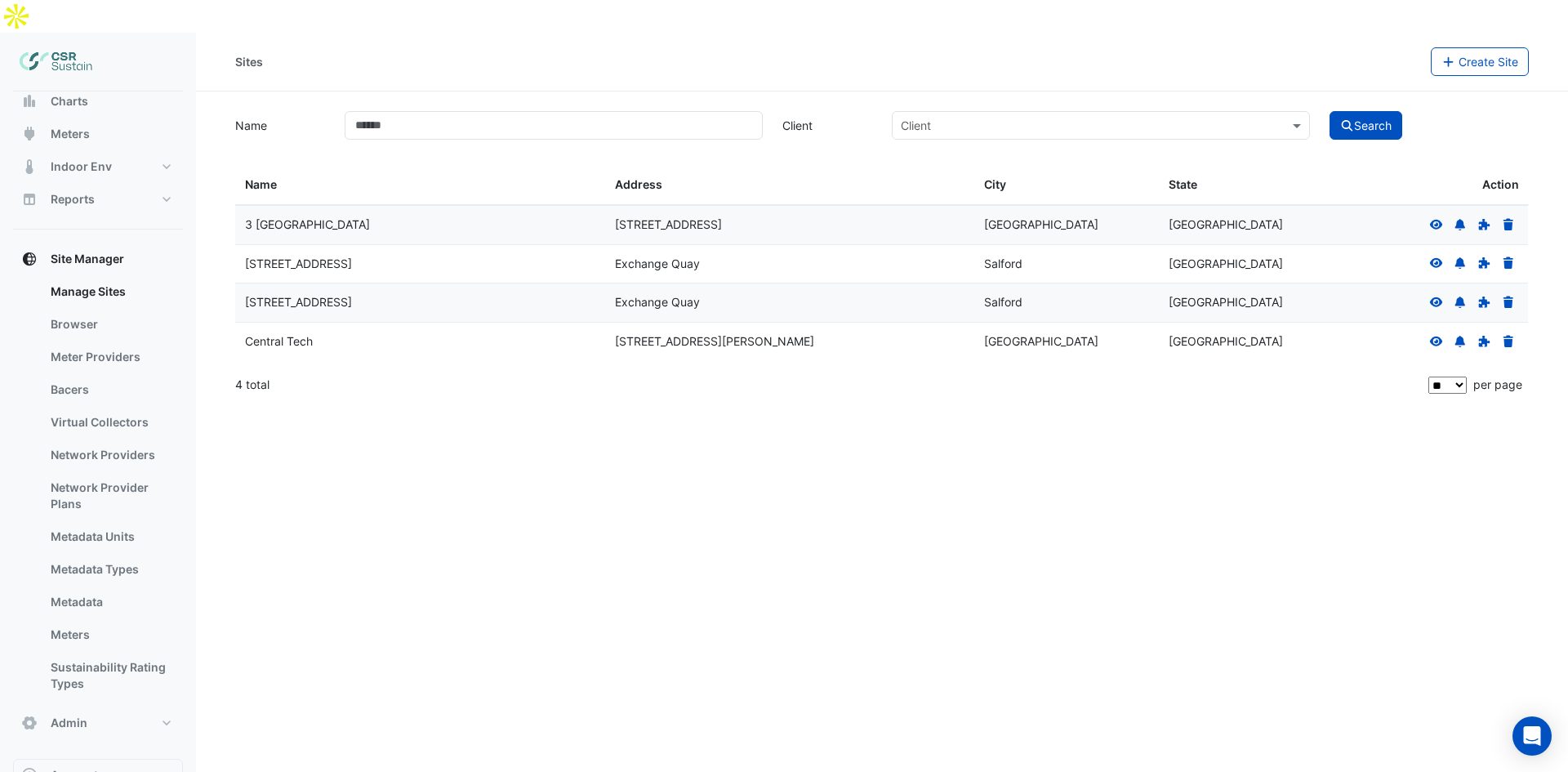
click at [1432, 219] on icon at bounding box center [1436, 224] width 13 height 10
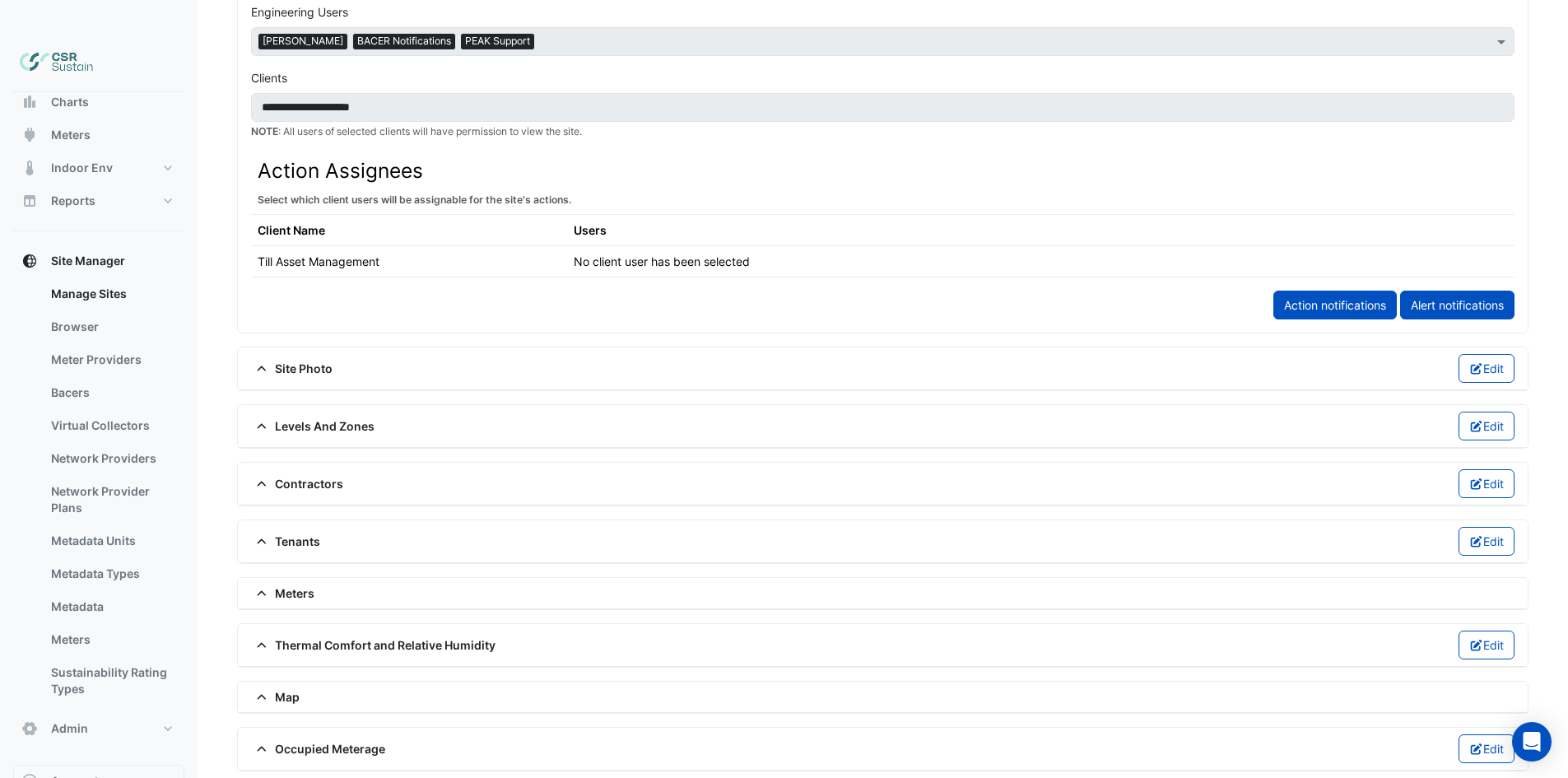
scroll to position [826, 0]
click at [357, 576] on div "Meters" at bounding box center [882, 591] width 1289 height 31
drag, startPoint x: 321, startPoint y: 559, endPoint x: 284, endPoint y: 564, distance: 37.3
click at [298, 583] on div "Meters" at bounding box center [882, 591] width 1264 height 17
click at [284, 583] on span "Meters" at bounding box center [283, 591] width 64 height 17
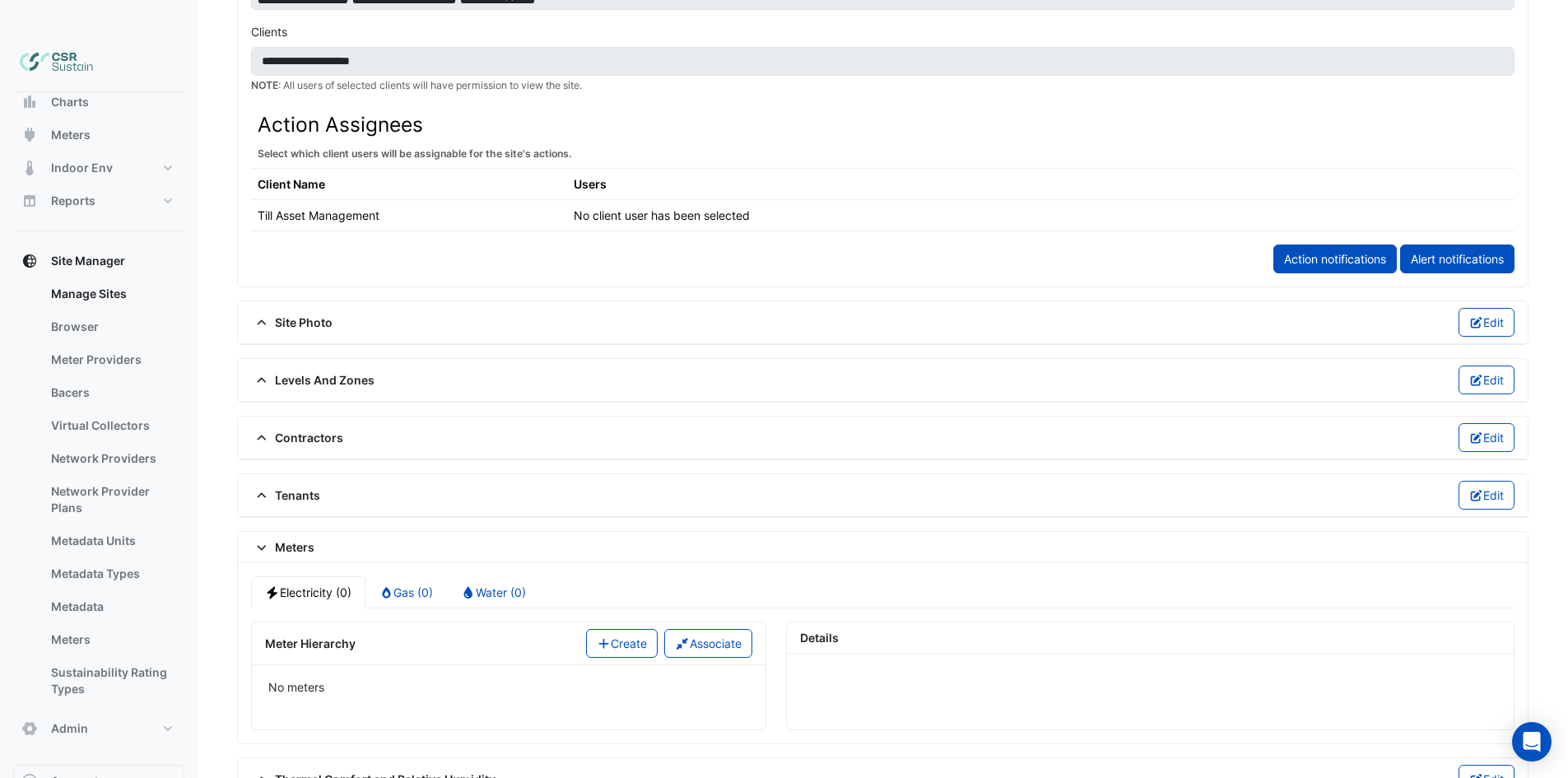
scroll to position [907, 0]
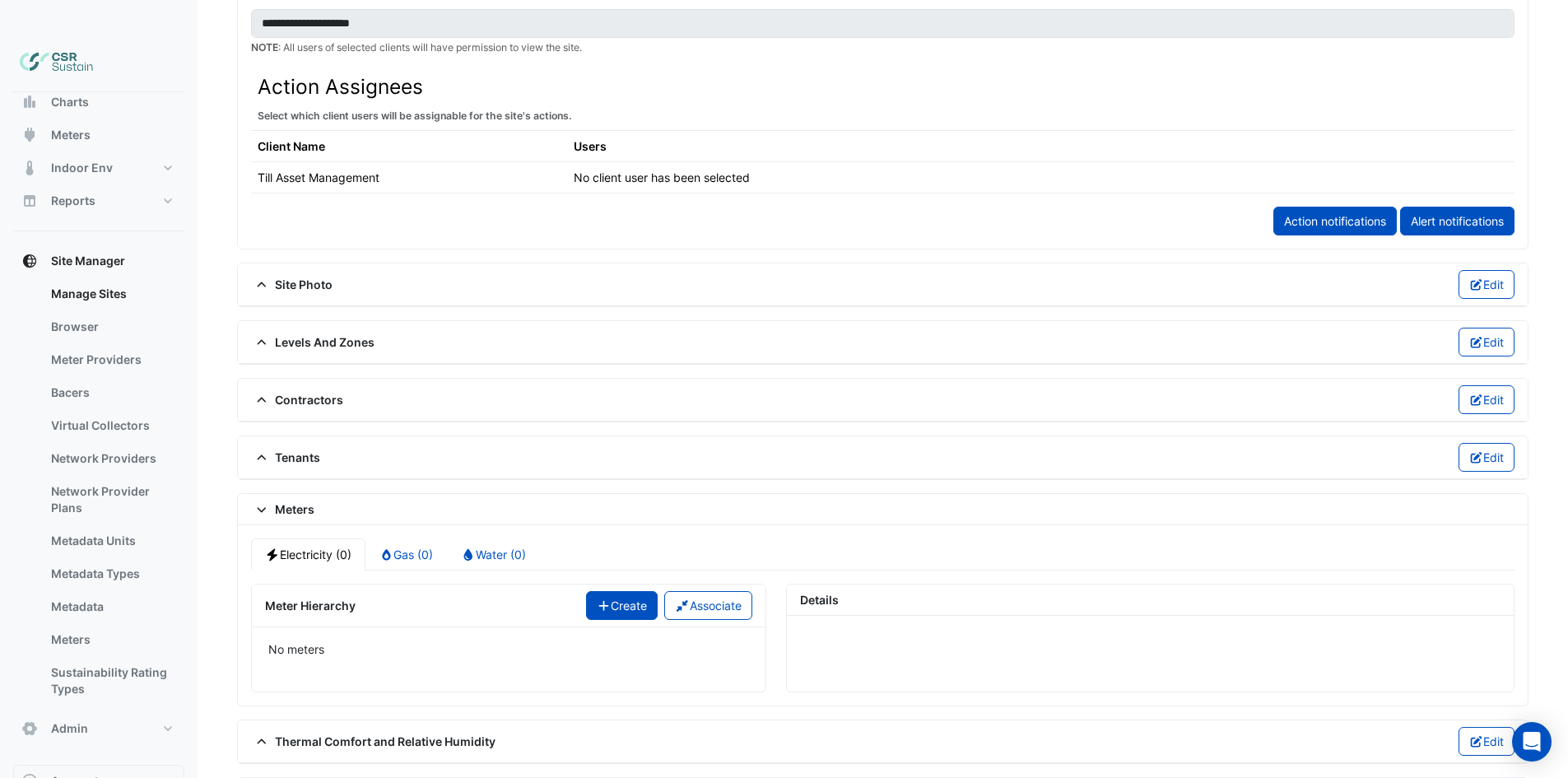
click at [624, 591] on button "Create" at bounding box center [622, 605] width 73 height 29
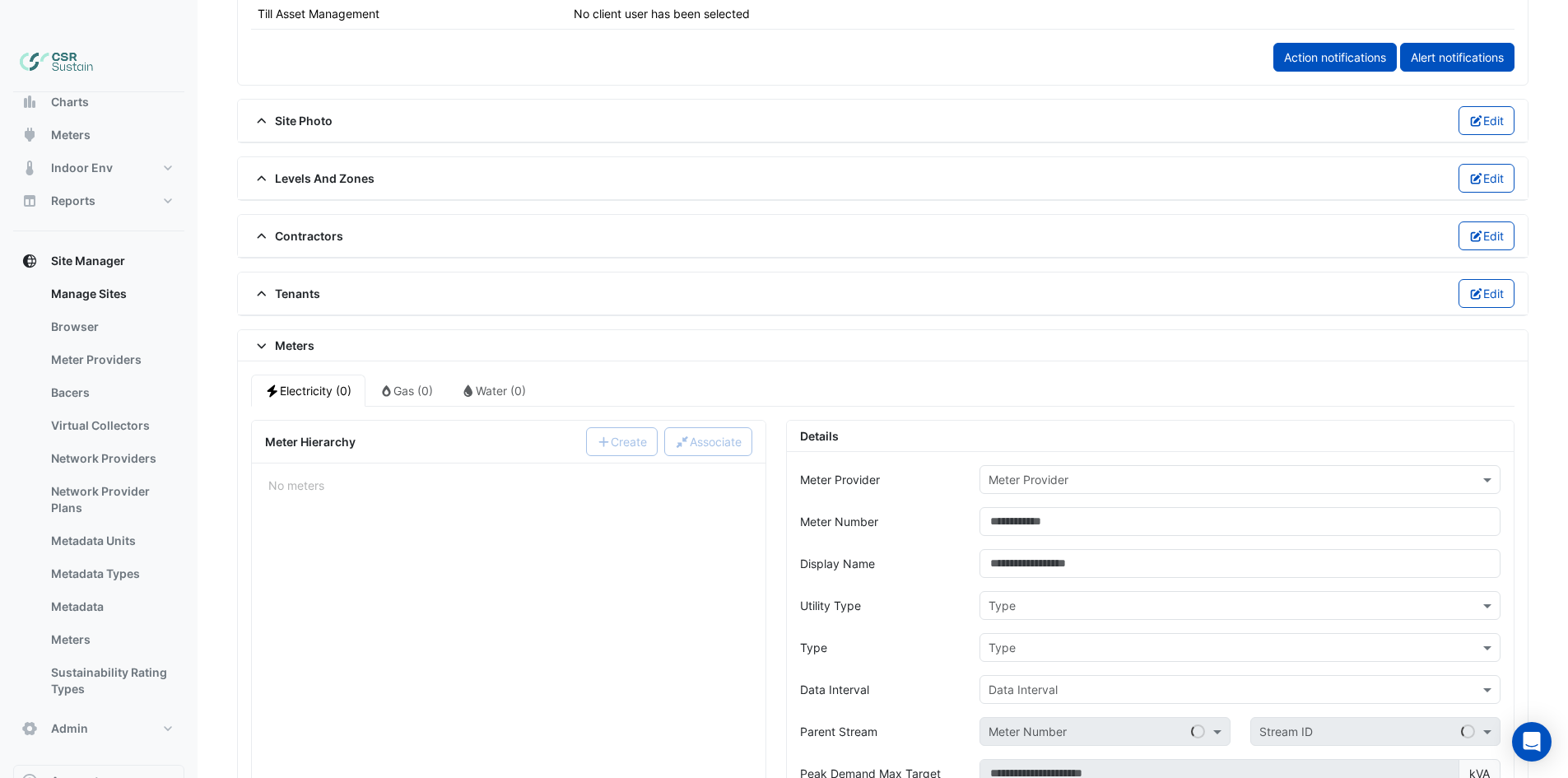
scroll to position [1072, 0]
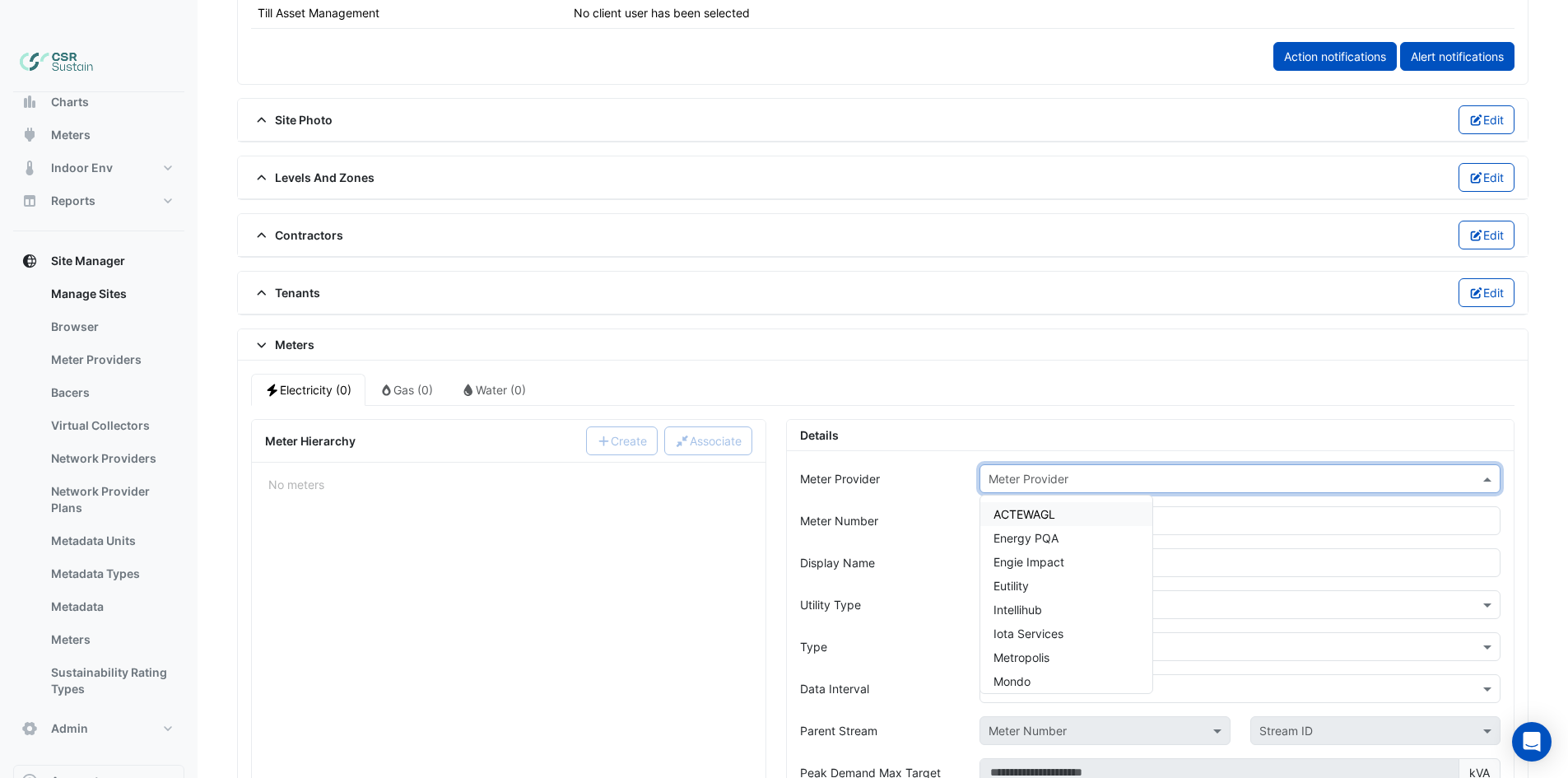
click at [1097, 471] on input "text" at bounding box center [1223, 479] width 470 height 17
click at [1040, 605] on span "PEAK Meter" at bounding box center [1025, 612] width 64 height 14
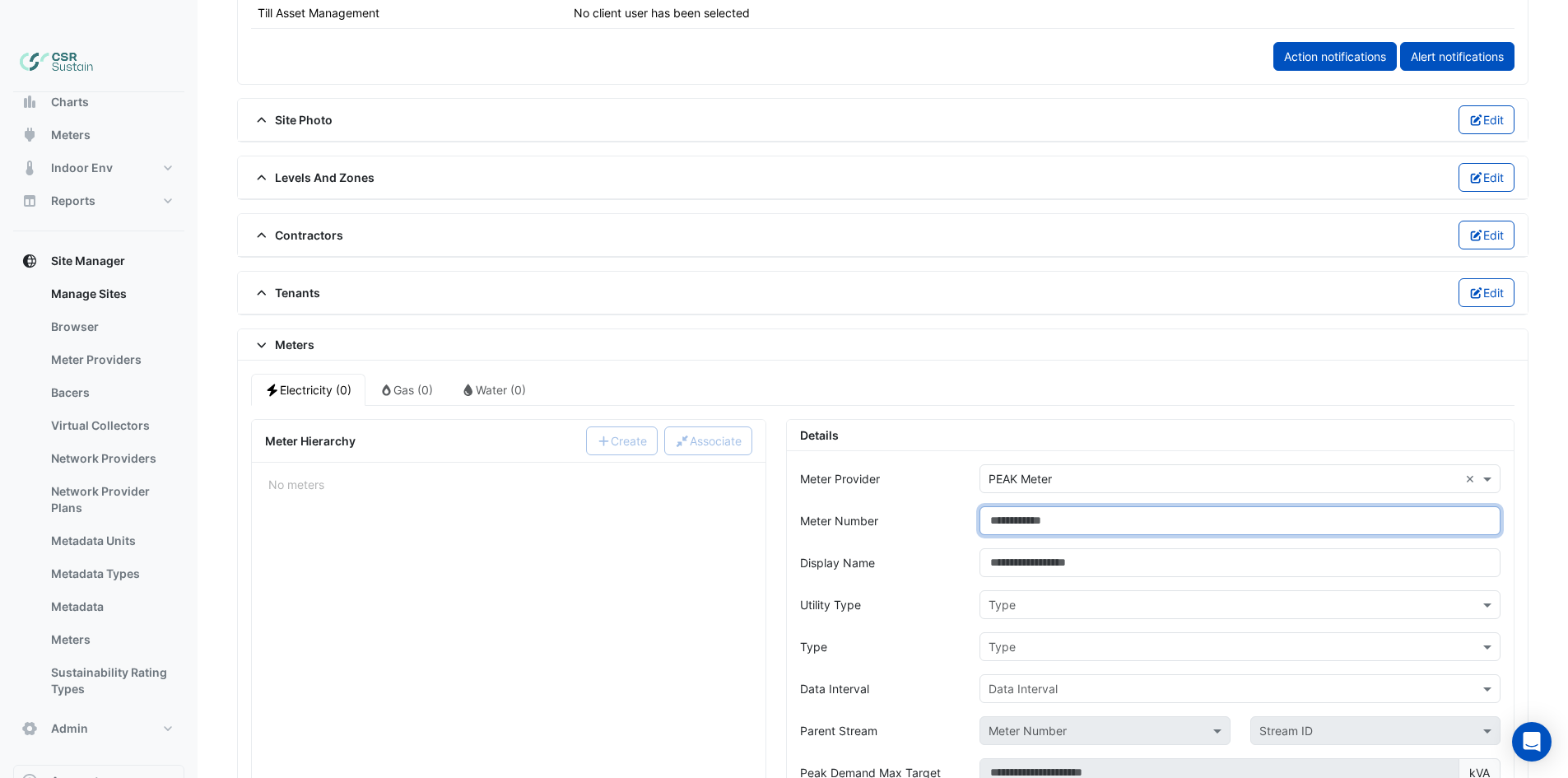
click at [1032, 506] on input "Meter Number" at bounding box center [1240, 520] width 521 height 29
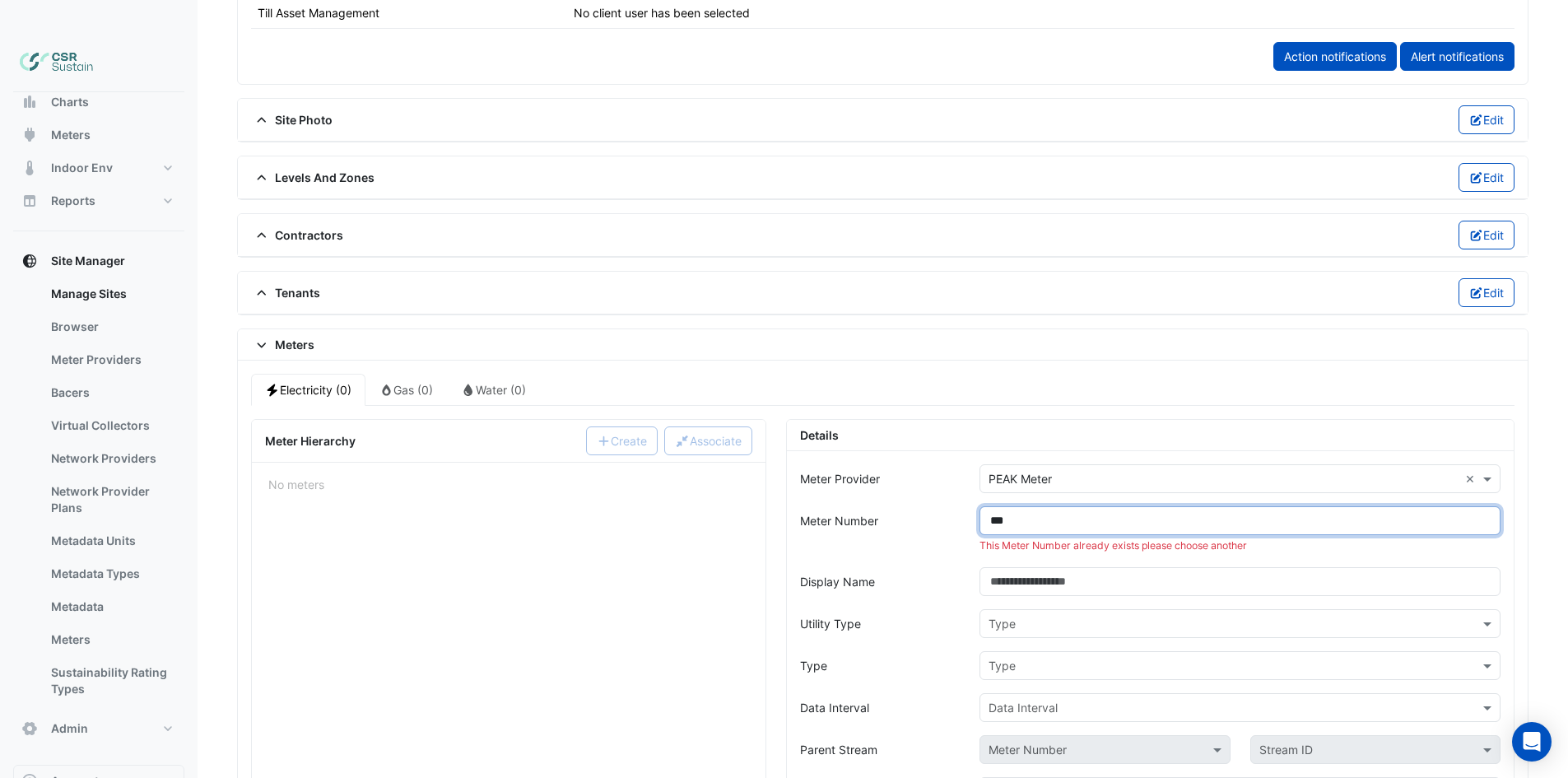
type input "***"
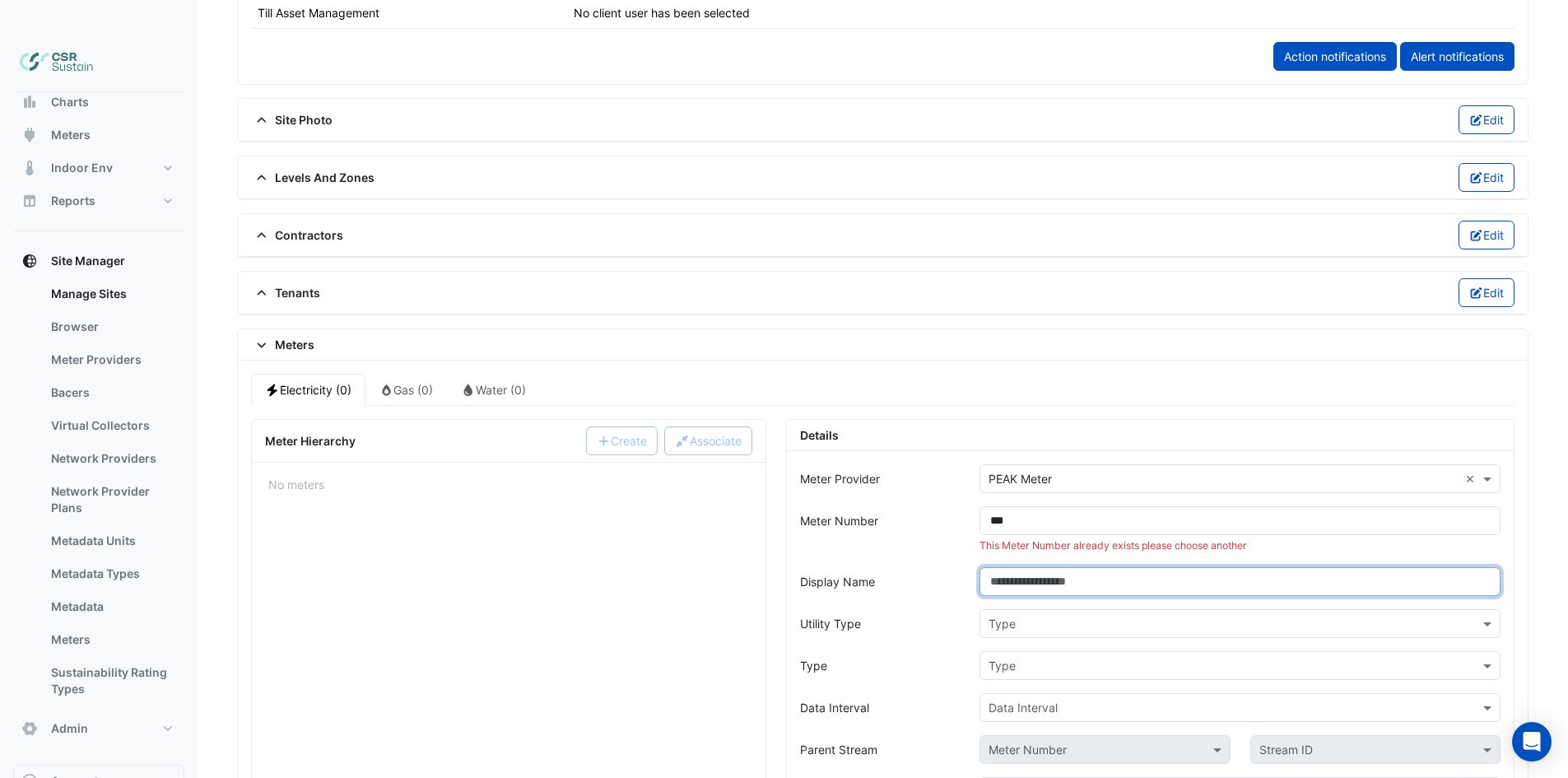
click at [1065, 567] on input "Display Name" at bounding box center [1240, 581] width 521 height 29
click at [1066, 567] on input "Display Name" at bounding box center [1240, 581] width 521 height 29
type input "**********"
click at [1016, 616] on input "text" at bounding box center [1223, 624] width 470 height 17
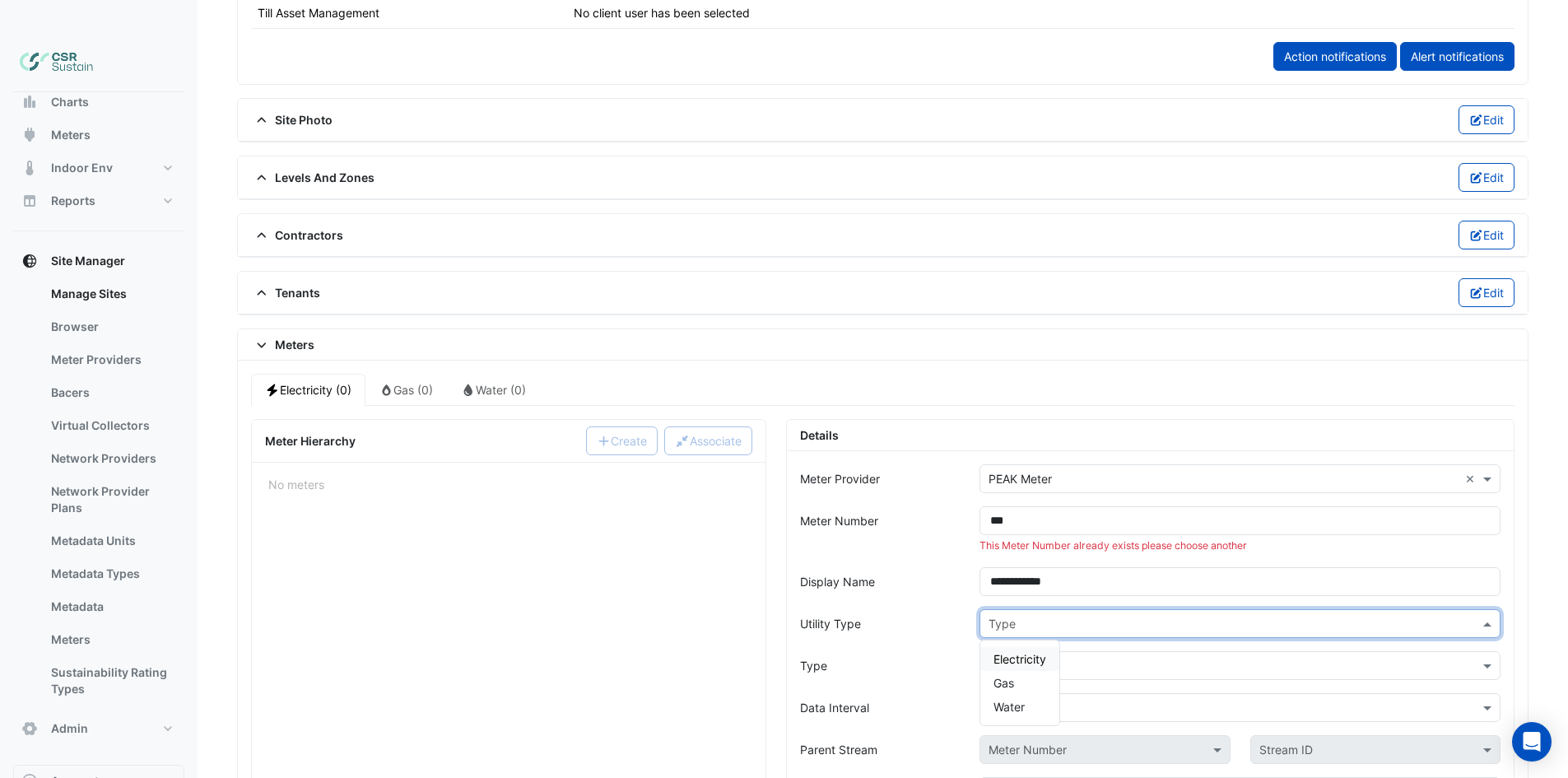
click at [1014, 652] on span "Electricity" at bounding box center [1019, 659] width 53 height 14
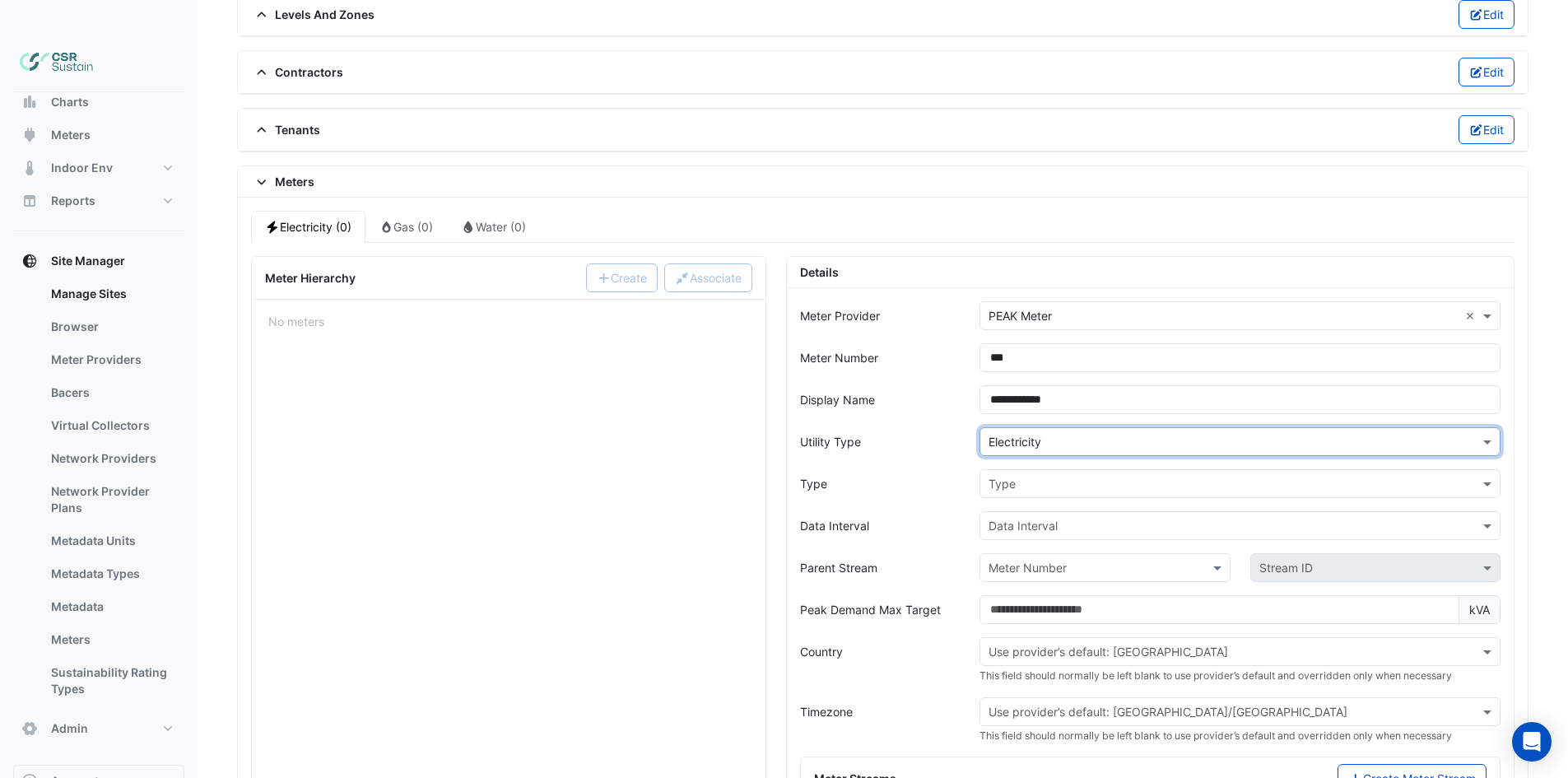
scroll to position [1237, 0]
click at [1010, 474] on input "text" at bounding box center [1223, 482] width 470 height 17
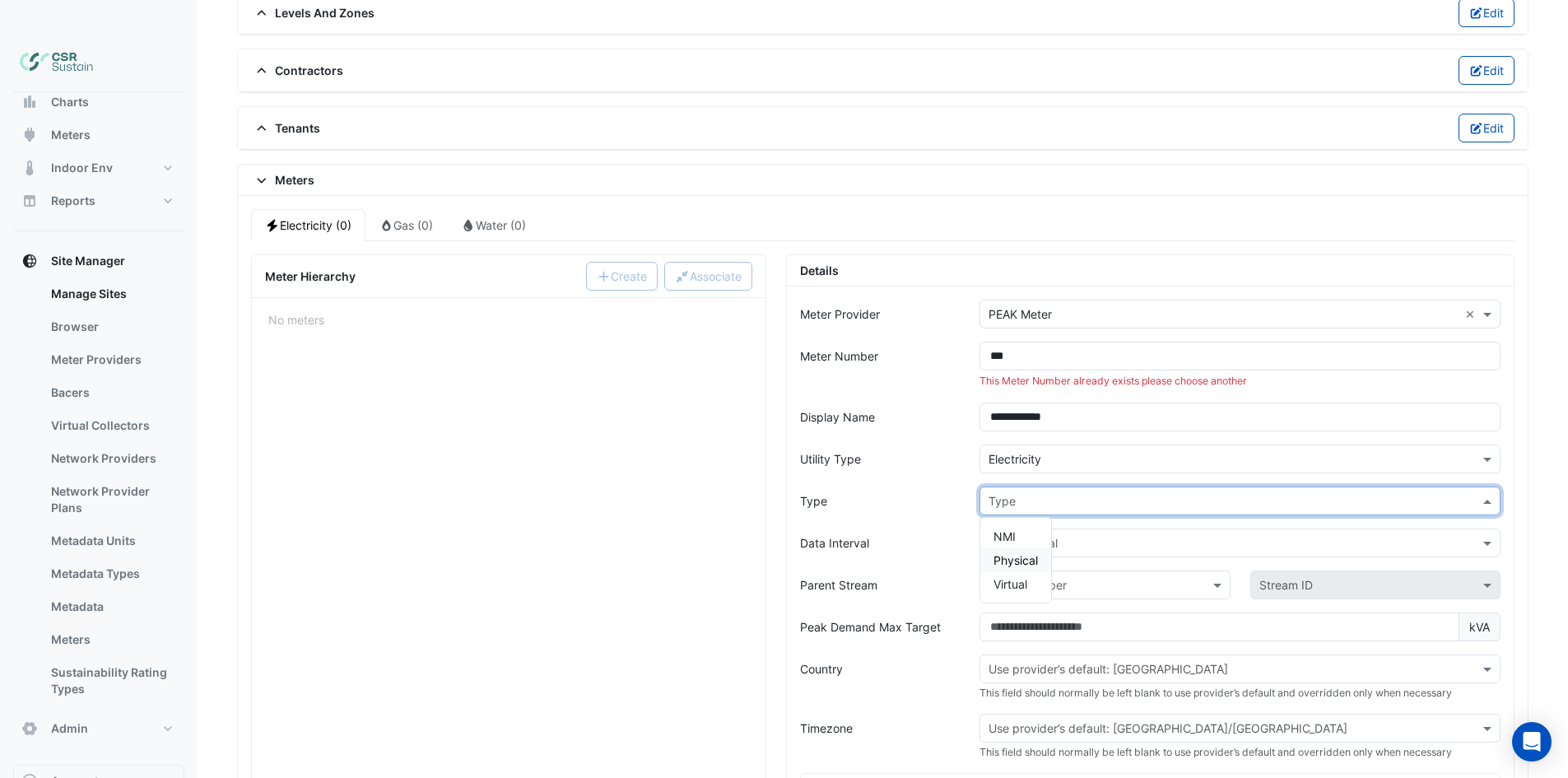
click at [1020, 553] on span "Physical" at bounding box center [1015, 560] width 45 height 14
click at [1027, 535] on input "text" at bounding box center [1223, 543] width 470 height 17
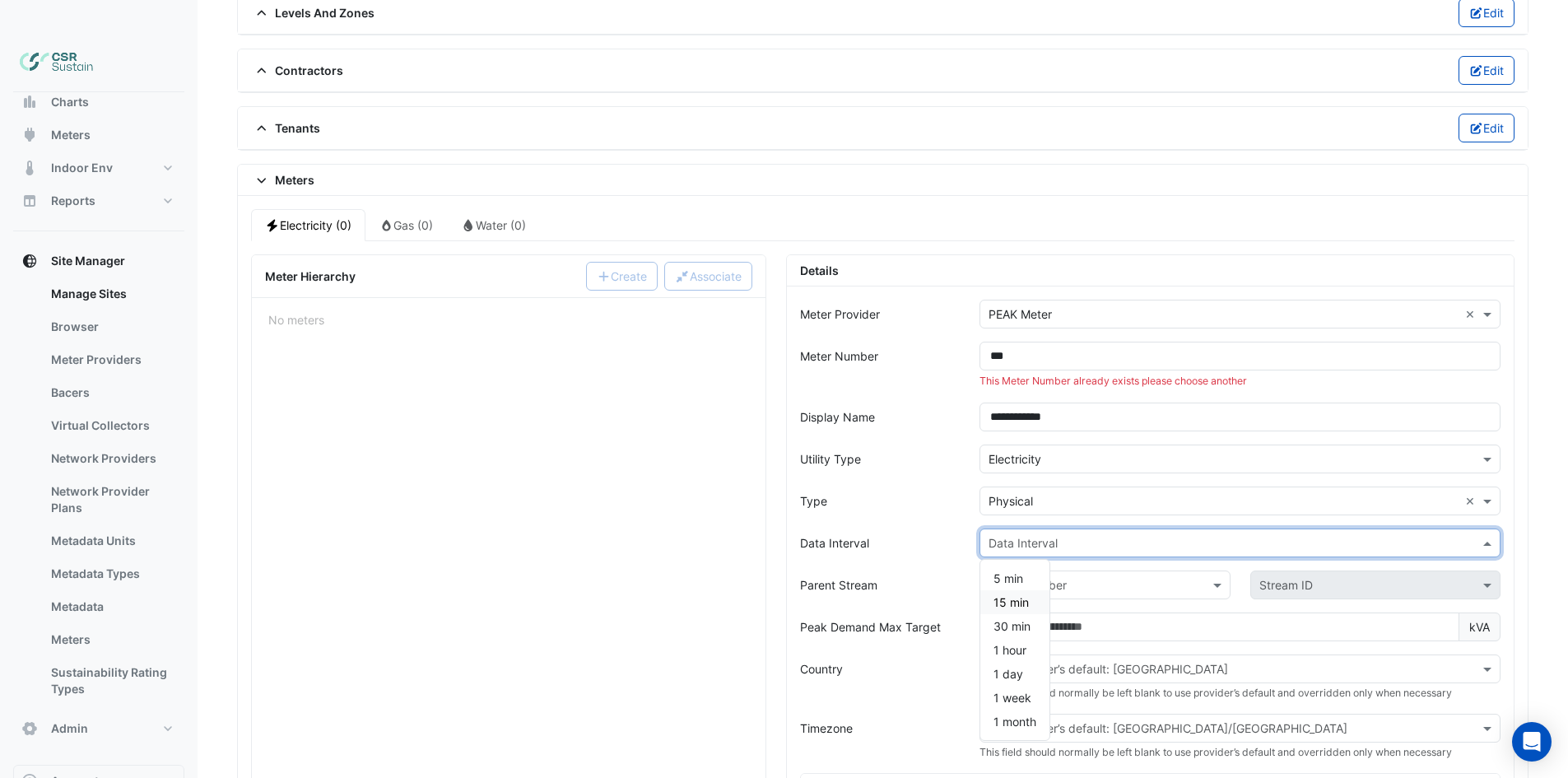
click at [1021, 595] on span "15 min" at bounding box center [1011, 602] width 36 height 14
click at [1035, 577] on input "text" at bounding box center [1087, 585] width 199 height 17
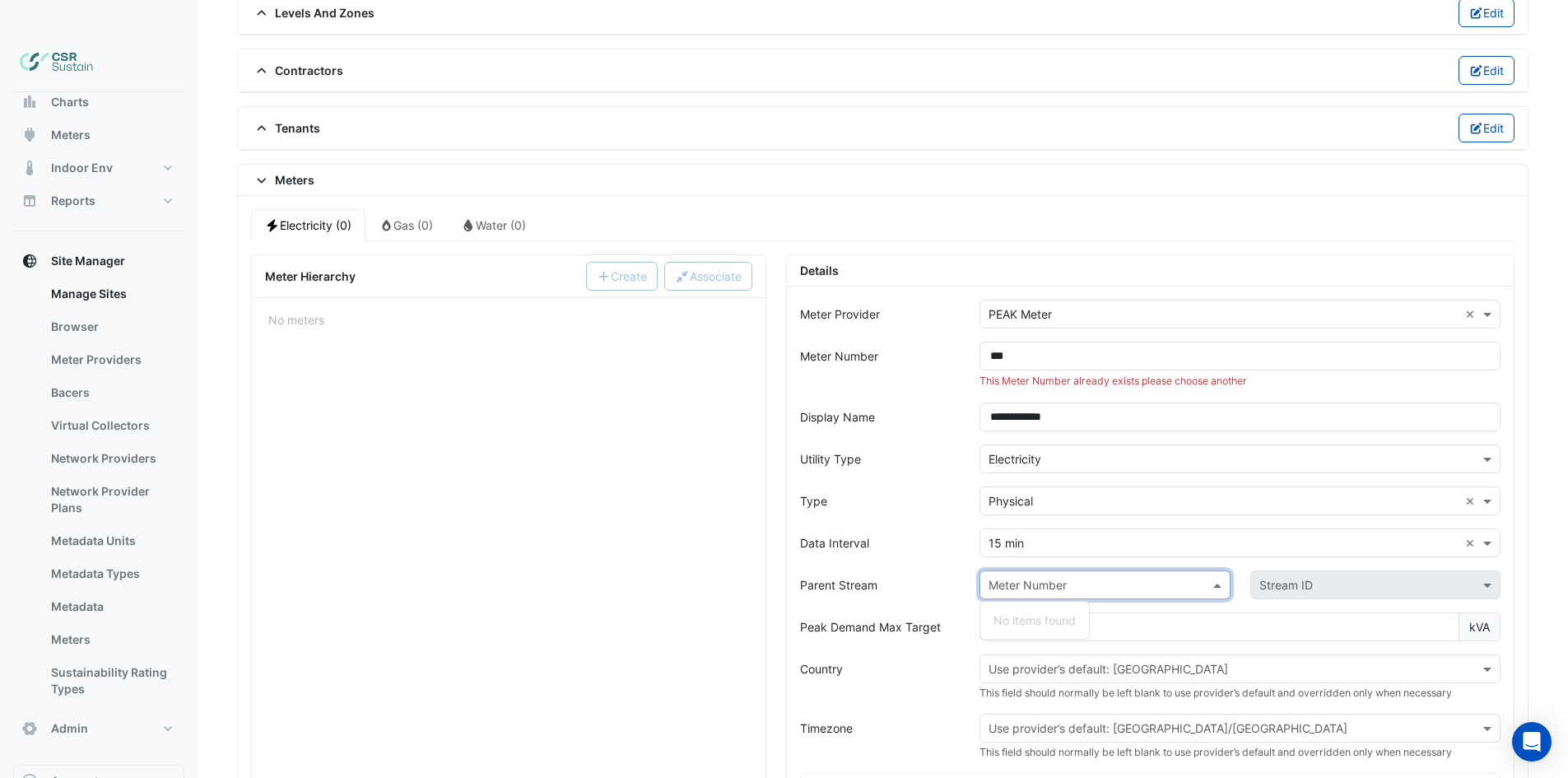
click at [1304, 576] on div "Stream ID" at bounding box center [1285, 584] width 54 height 17
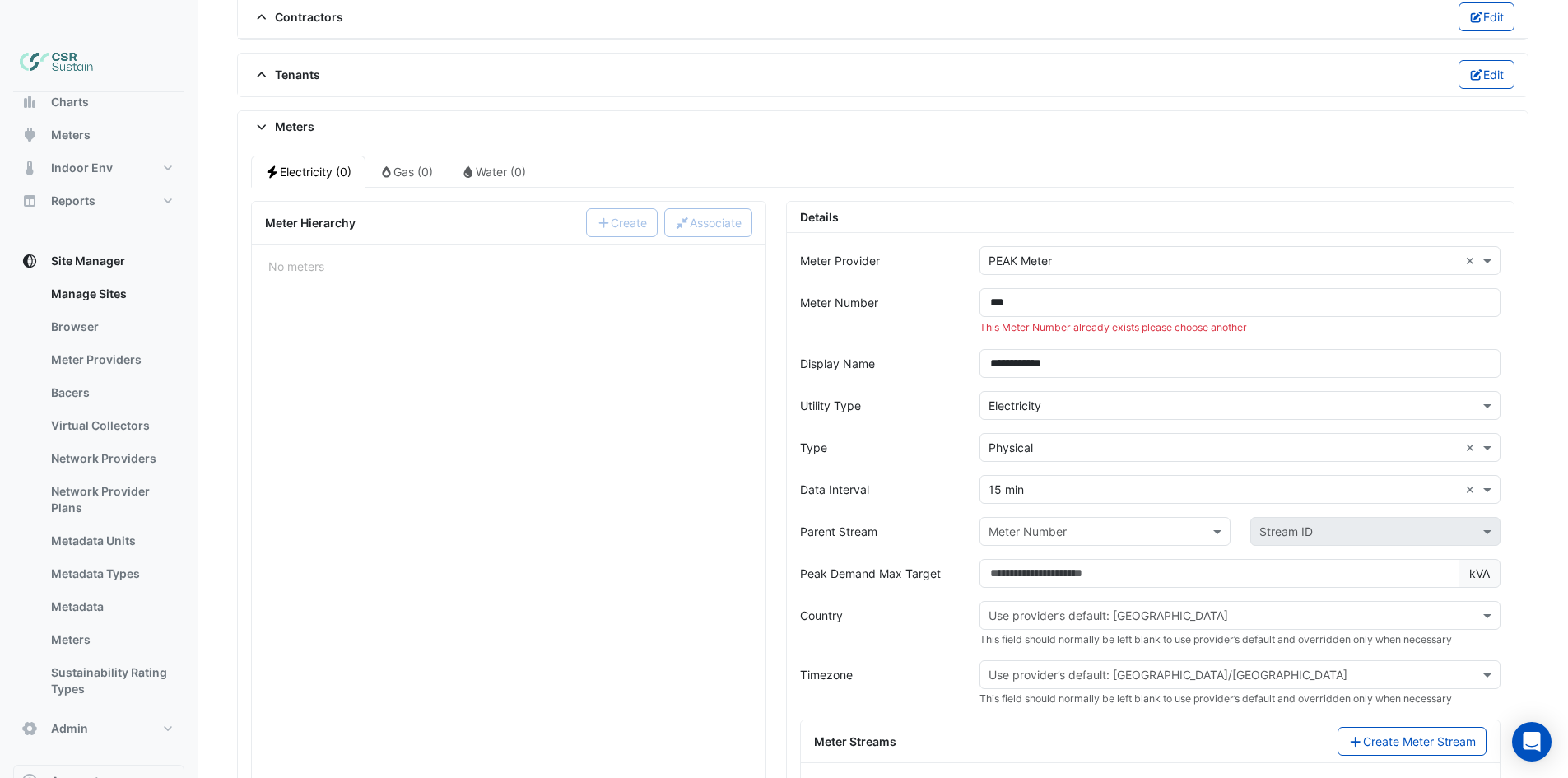
scroll to position [1319, 0]
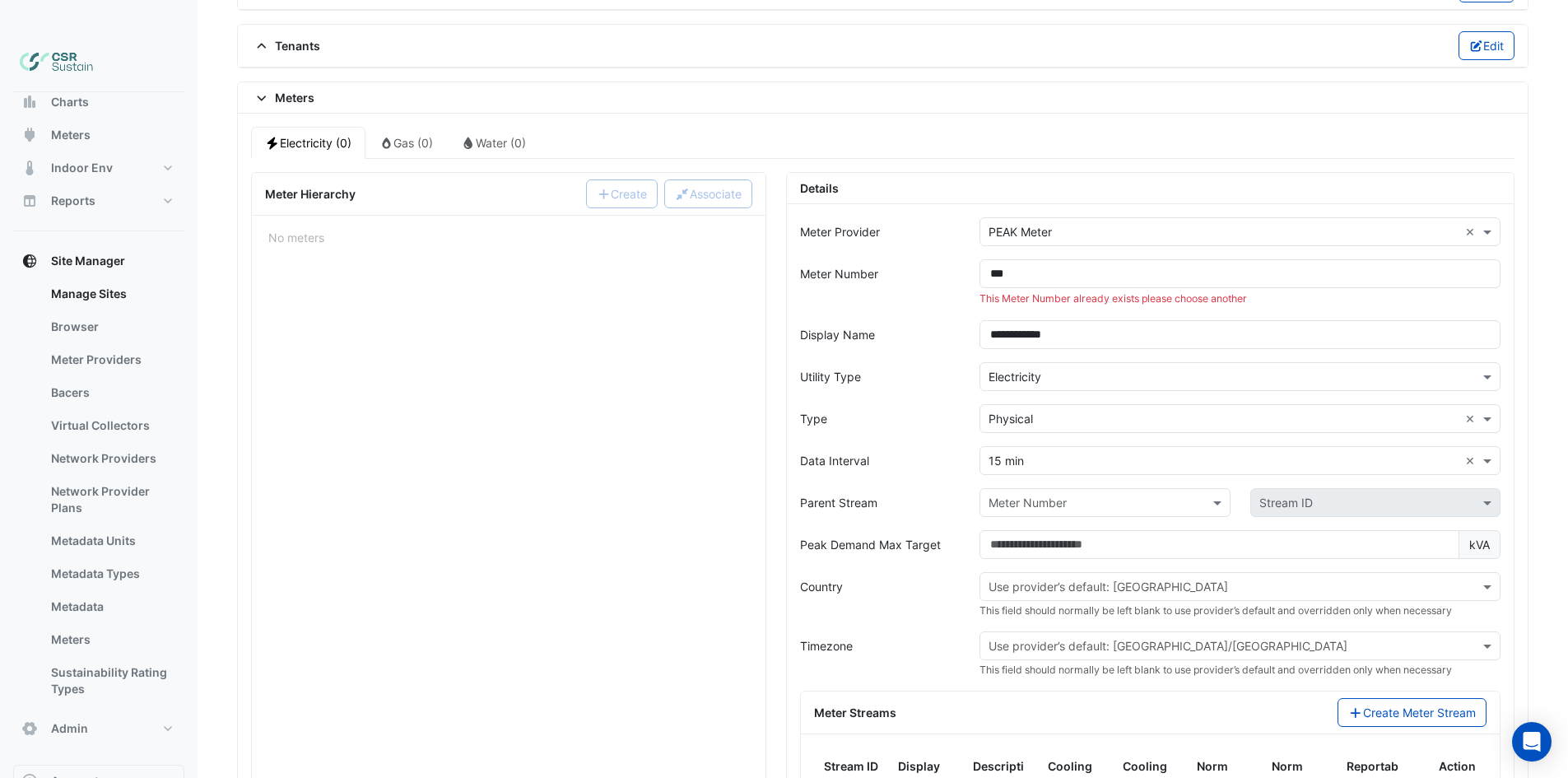
click at [1025, 494] on input "text" at bounding box center [1087, 502] width 199 height 17
click at [880, 487] on div "Parent Stream" at bounding box center [880, 501] width 180 height 29
click at [1052, 494] on input "text" at bounding box center [1087, 502] width 199 height 17
click at [1215, 494] on form "**********" at bounding box center [1150, 608] width 700 height 782
click at [1288, 485] on form "**********" at bounding box center [1150, 608] width 700 height 782
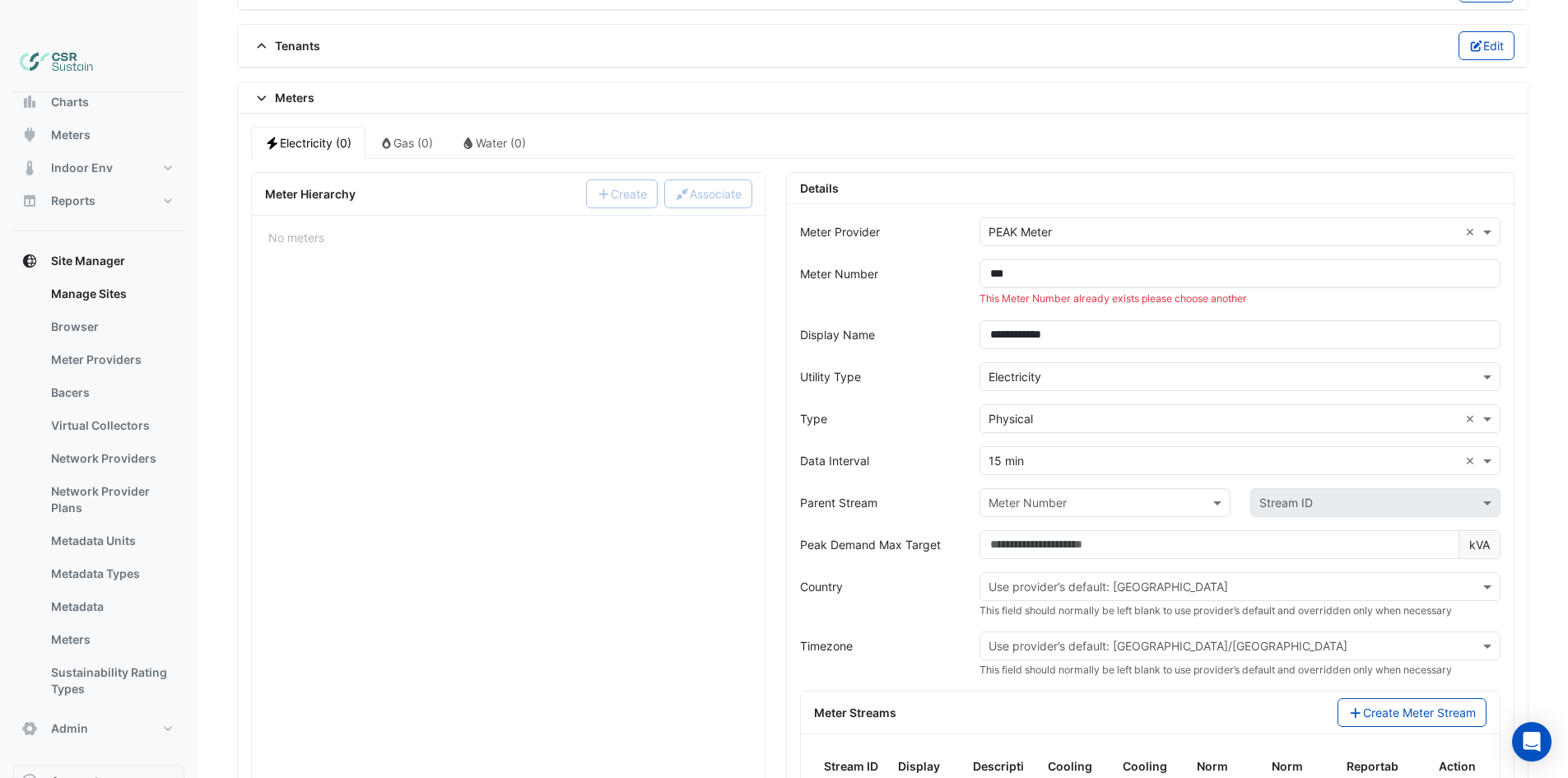
click at [1296, 487] on div "Stream ID" at bounding box center [1374, 501] width 250 height 29
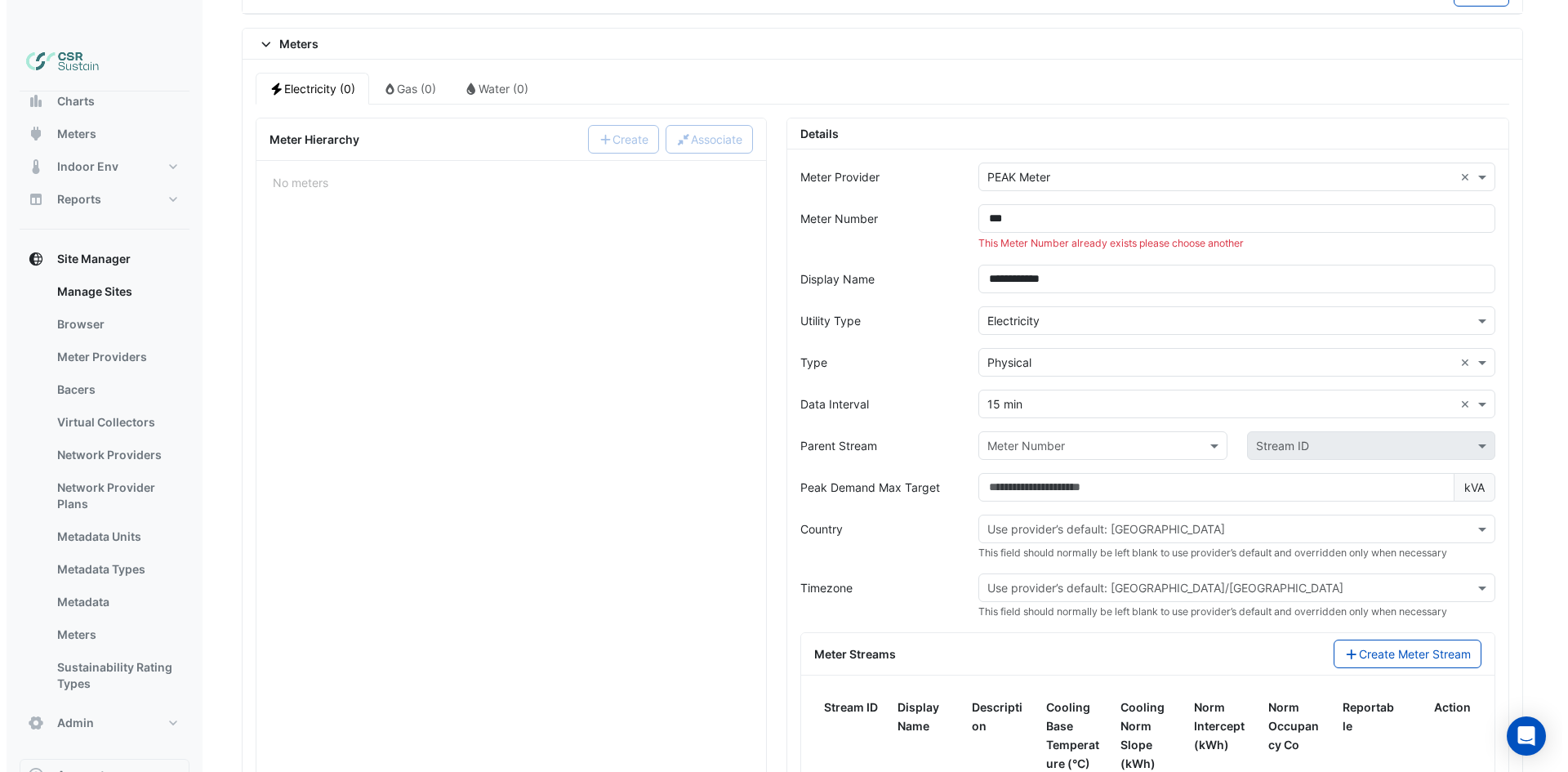
scroll to position [1390, 0]
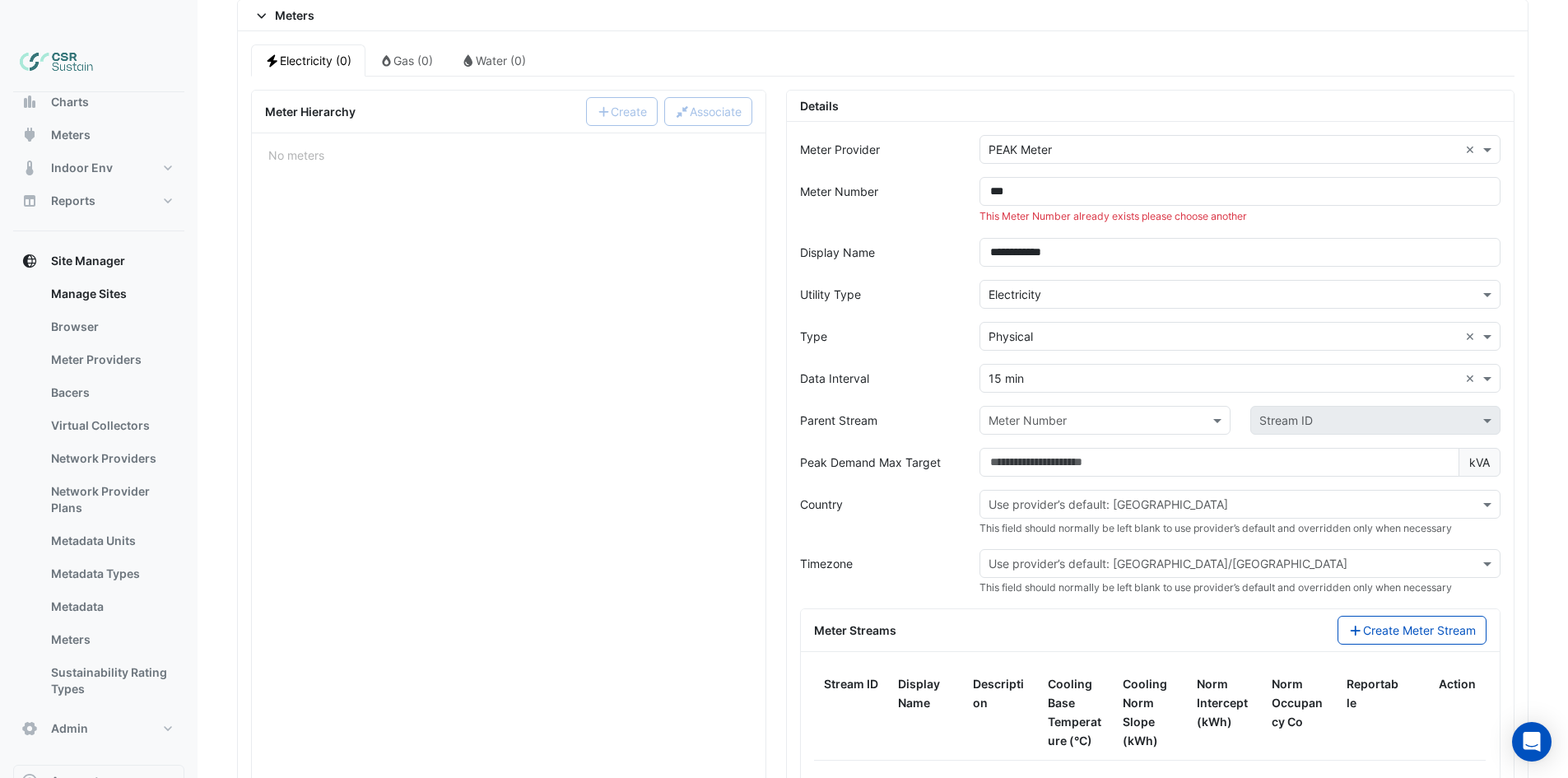
click at [1085, 496] on input "text" at bounding box center [1223, 504] width 470 height 17
type input "***"
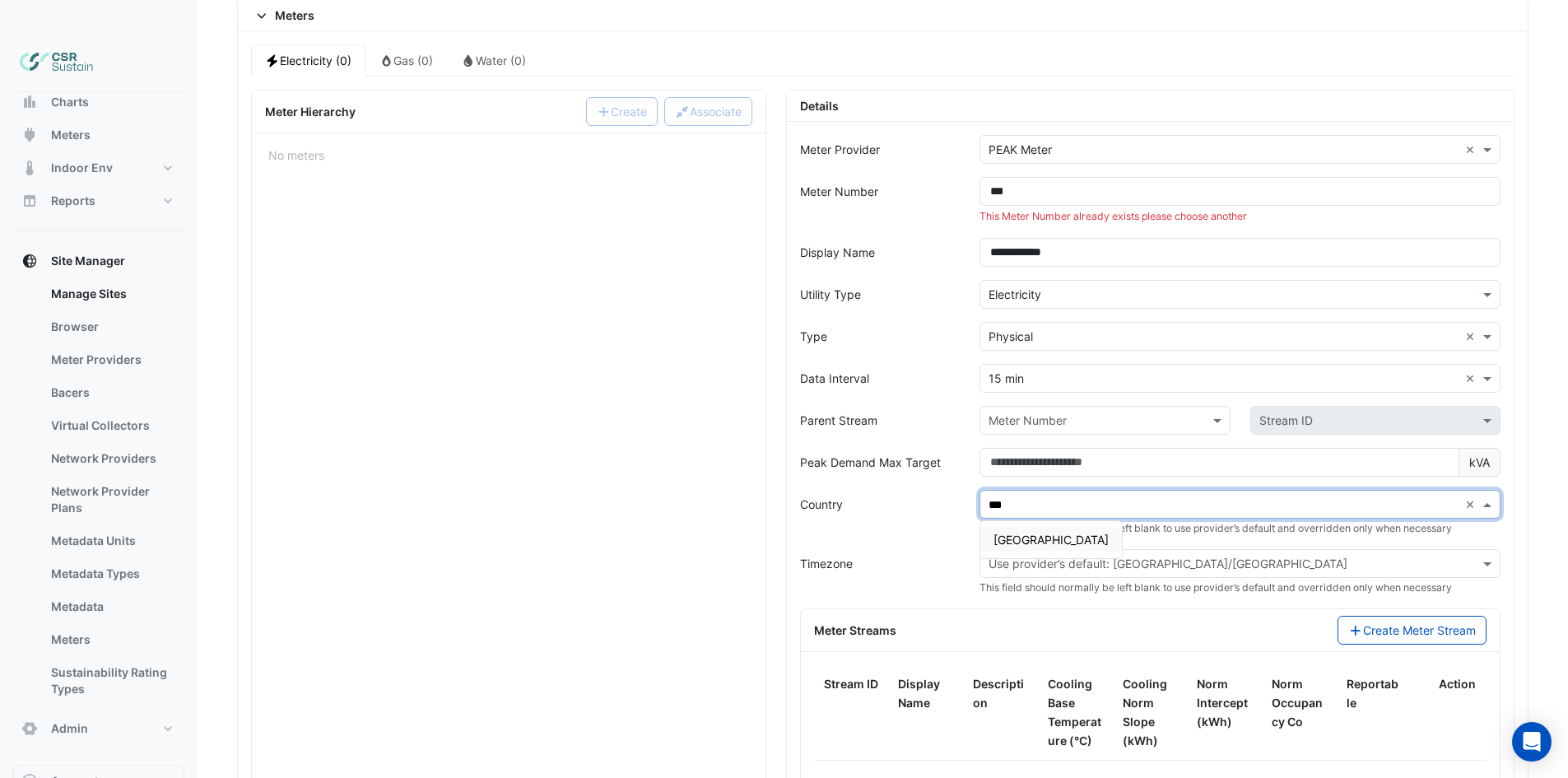
click at [1026, 532] on span "[GEOGRAPHIC_DATA]" at bounding box center [1051, 539] width 115 height 14
click at [780, 510] on div "**********" at bounding box center [1150, 516] width 748 height 854
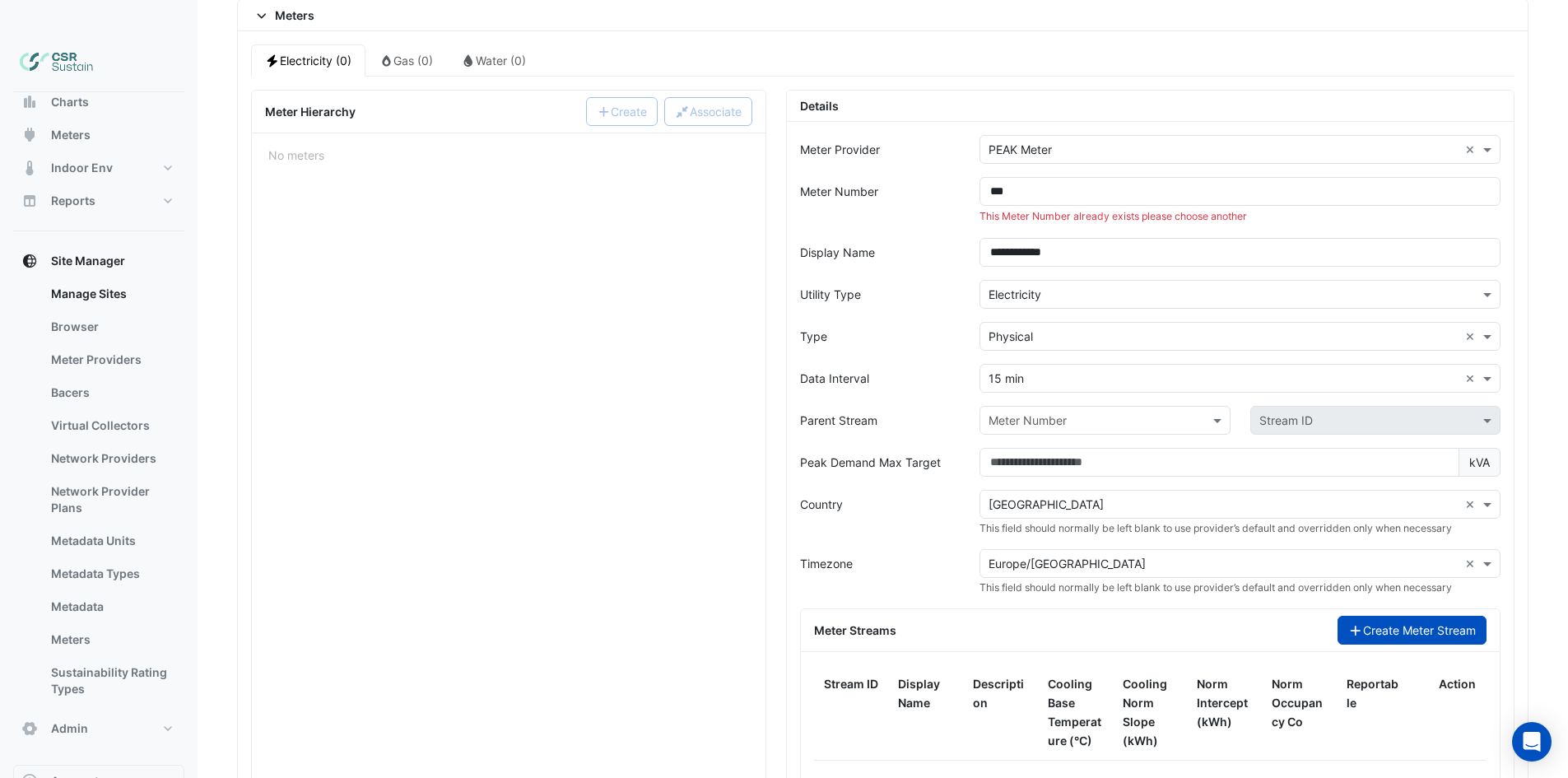
click at [1403, 616] on button "Create Meter Stream" at bounding box center [1412, 630] width 149 height 29
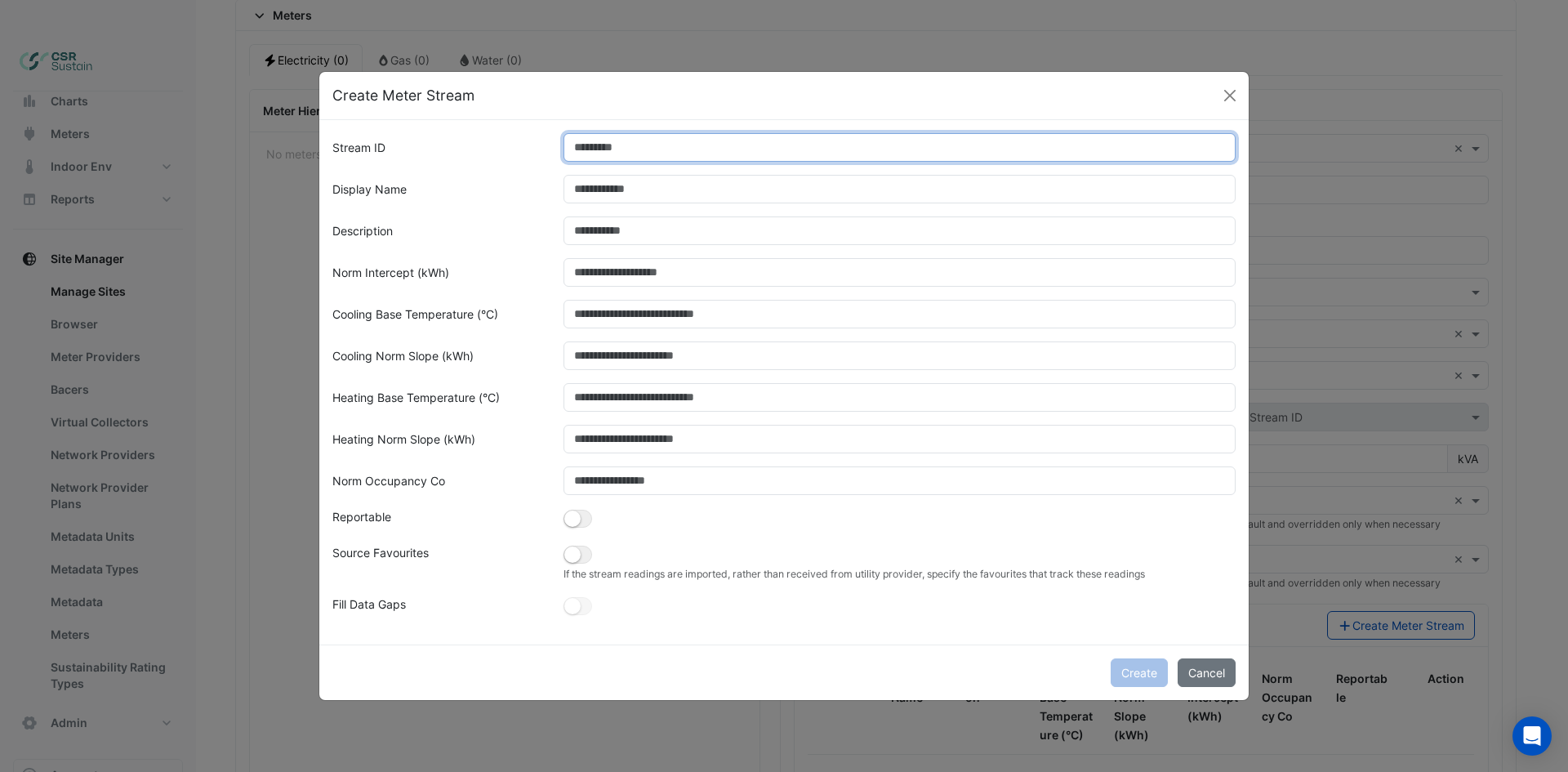
click at [611, 153] on input "Stream ID" at bounding box center [900, 147] width 672 height 29
type input "*"
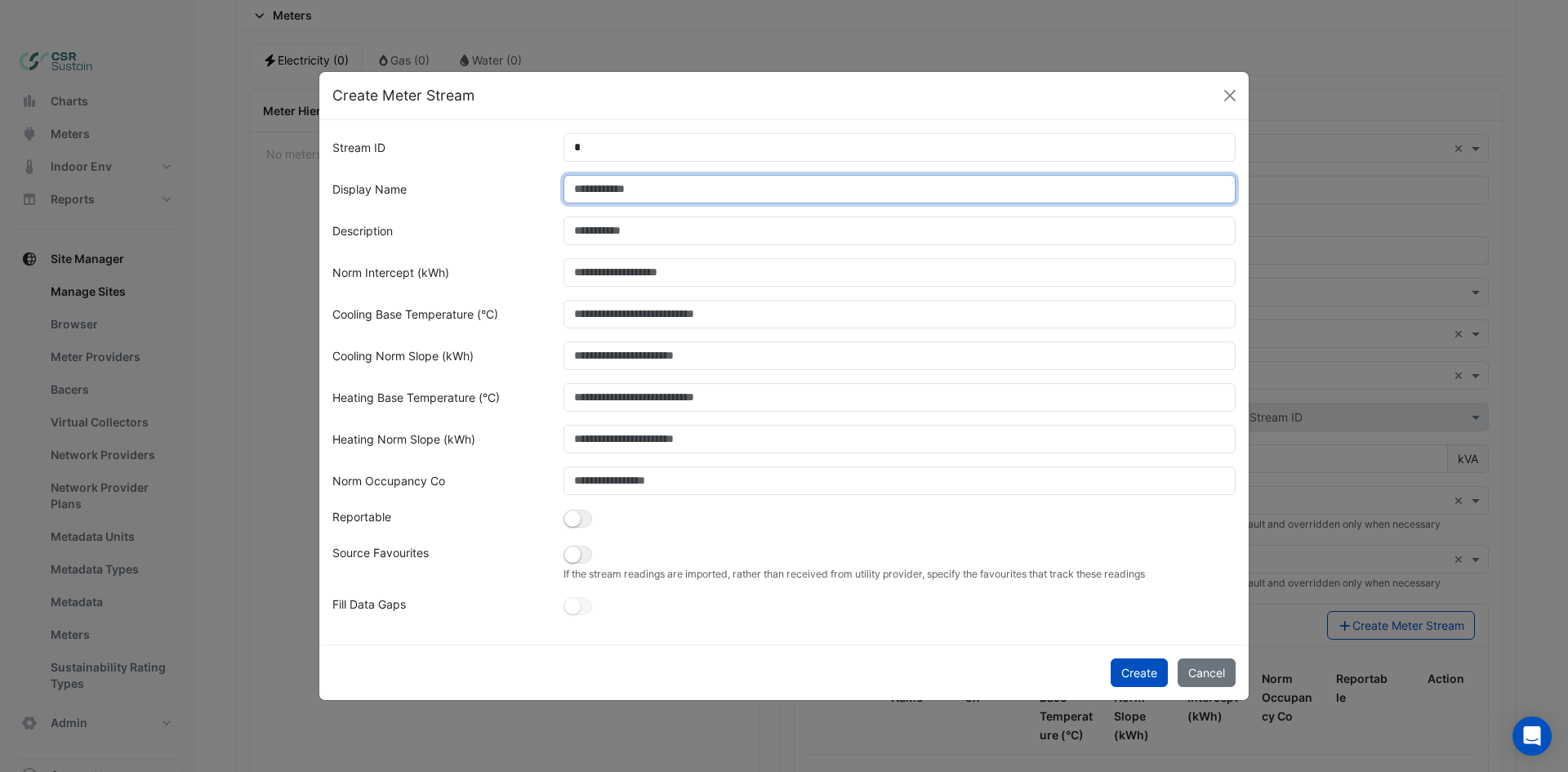
click at [593, 197] on input "Display Name" at bounding box center [900, 189] width 672 height 29
type input "**********"
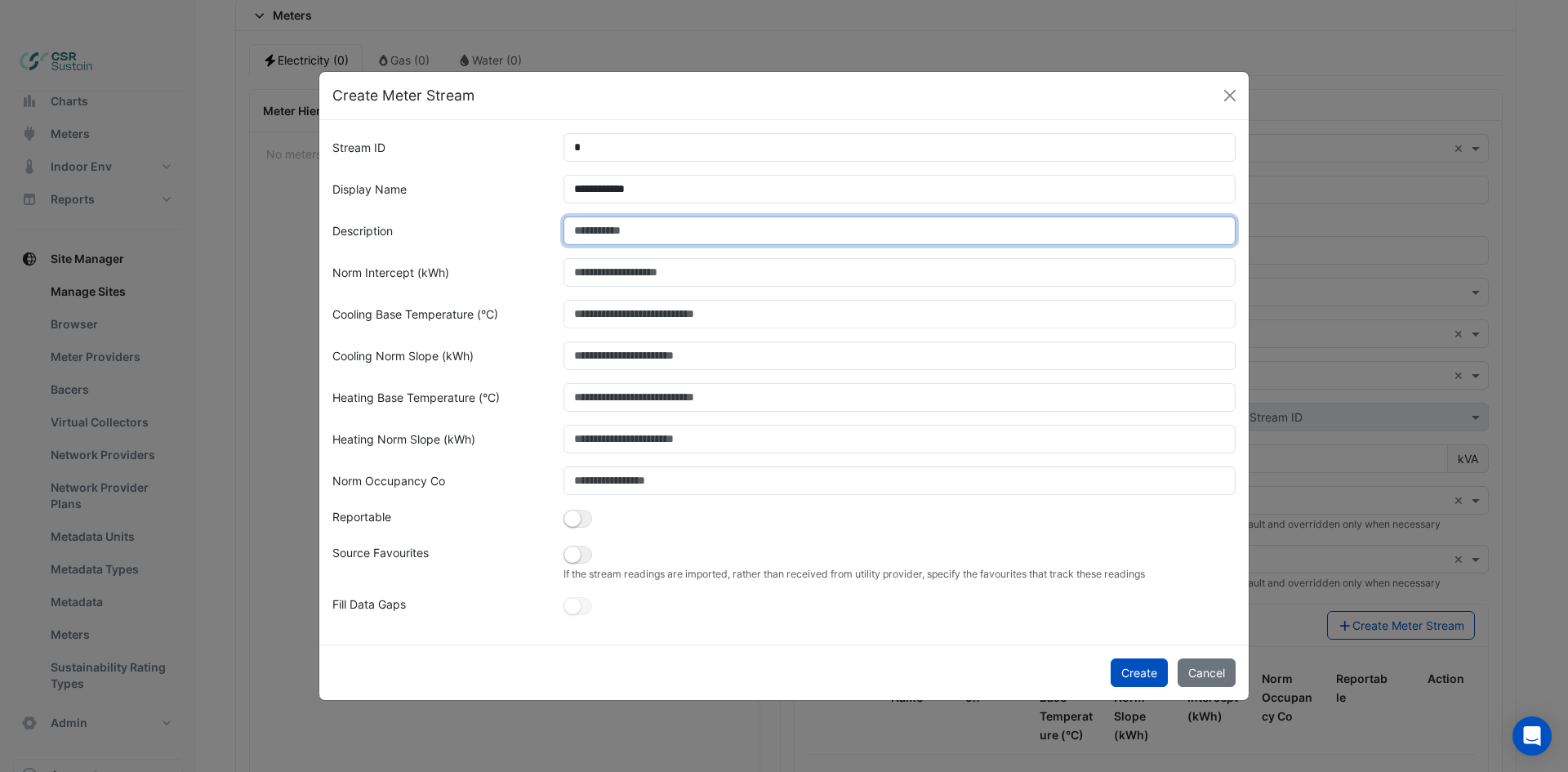
click at [594, 231] on input "Description" at bounding box center [900, 230] width 672 height 29
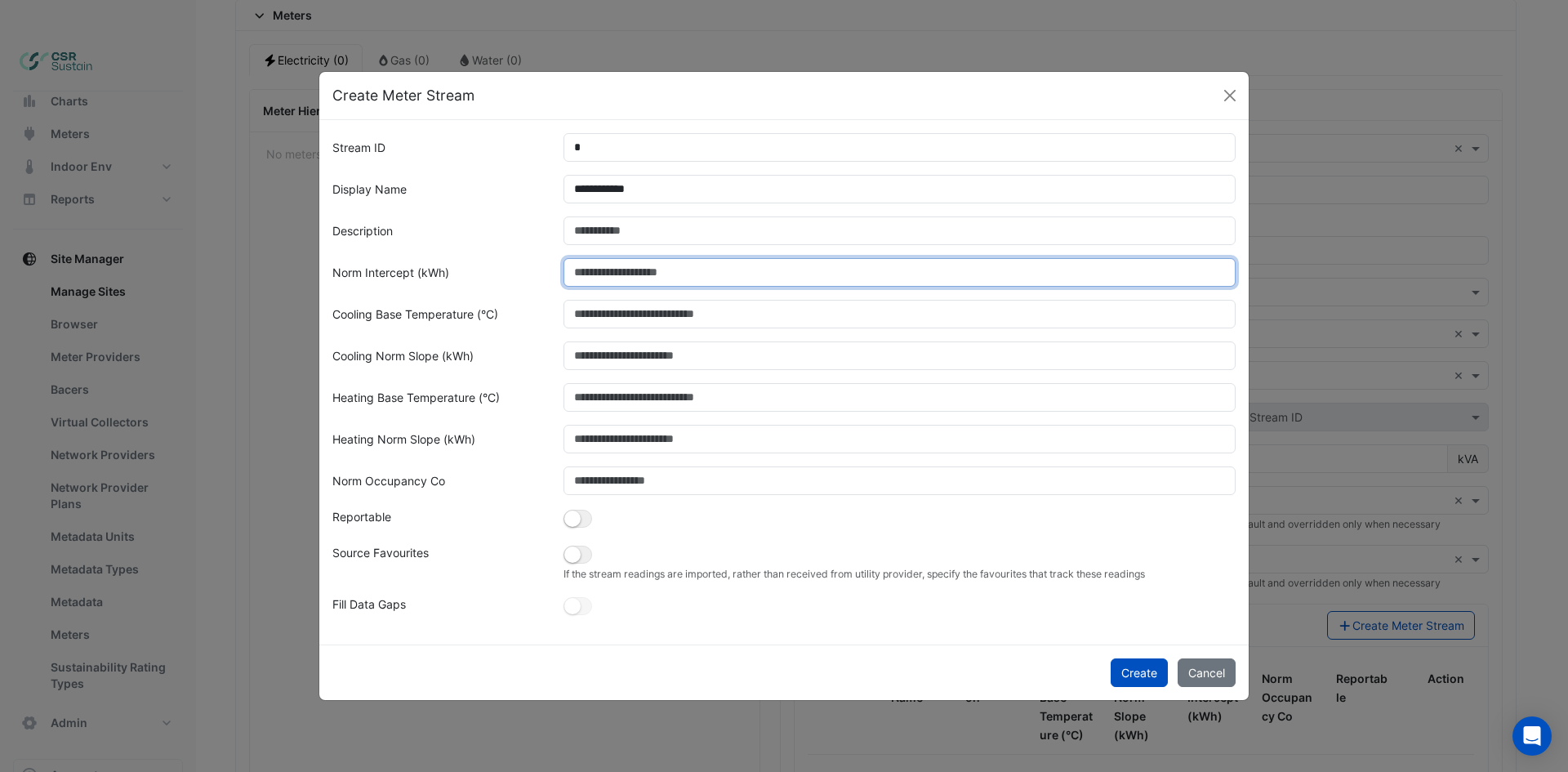
click at [612, 280] on input "Norm Intercept (kWh)" at bounding box center [900, 271] width 672 height 29
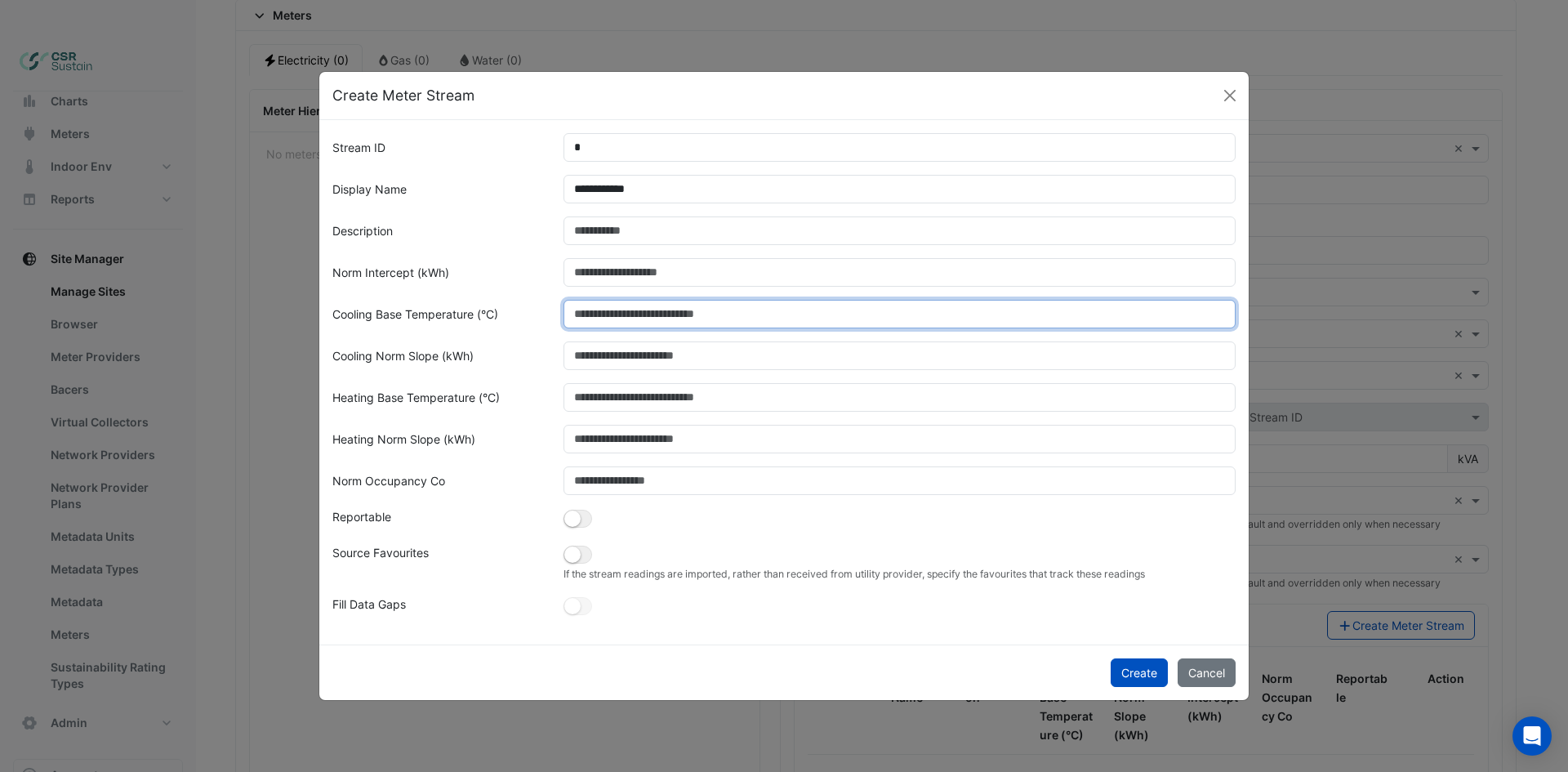
click at [621, 311] on input "Cooling Base Temperature (°C)" at bounding box center [900, 314] width 672 height 29
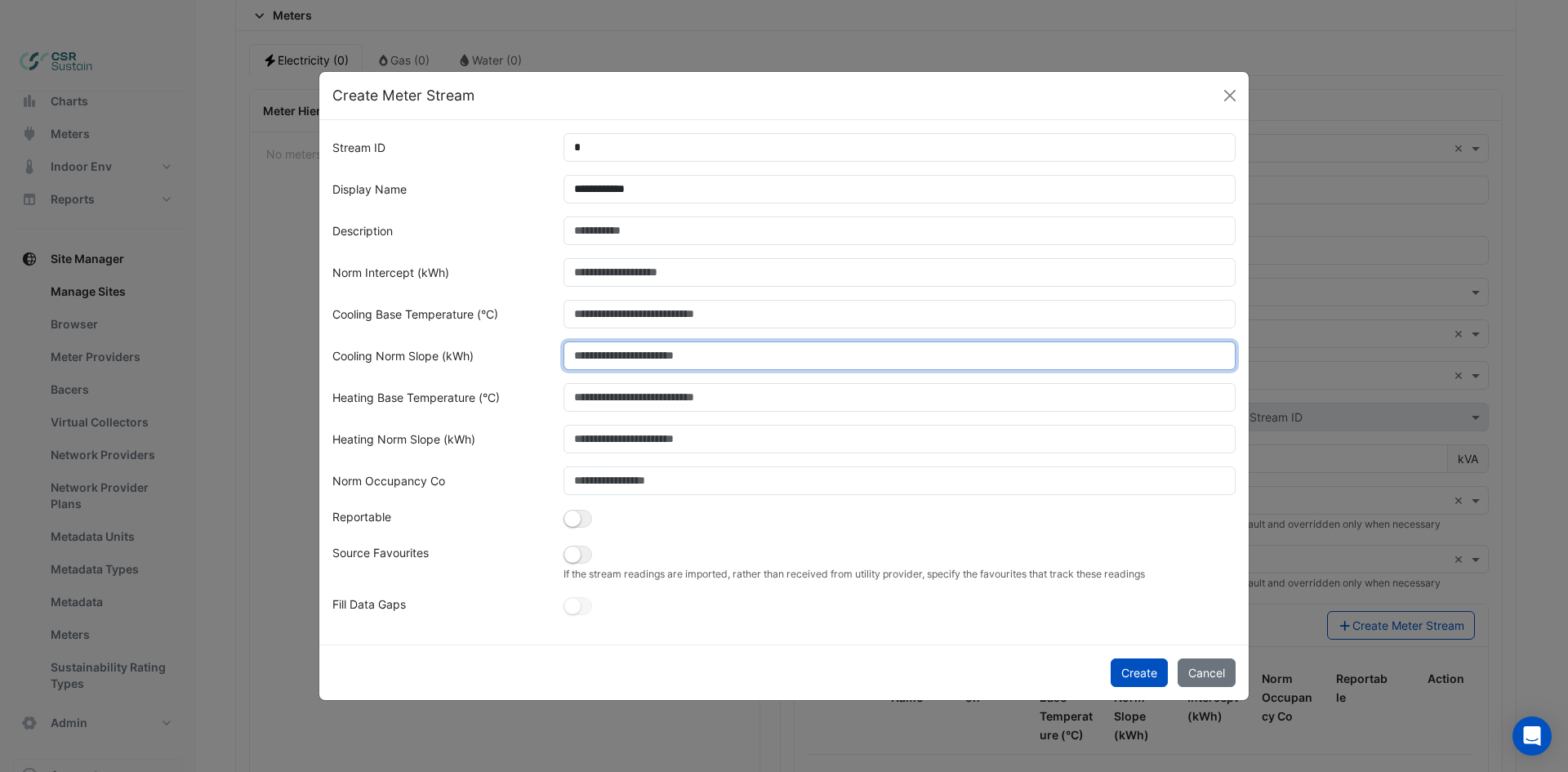
click at [622, 351] on input "Cooling Norm Slope (kWh)" at bounding box center [900, 355] width 672 height 29
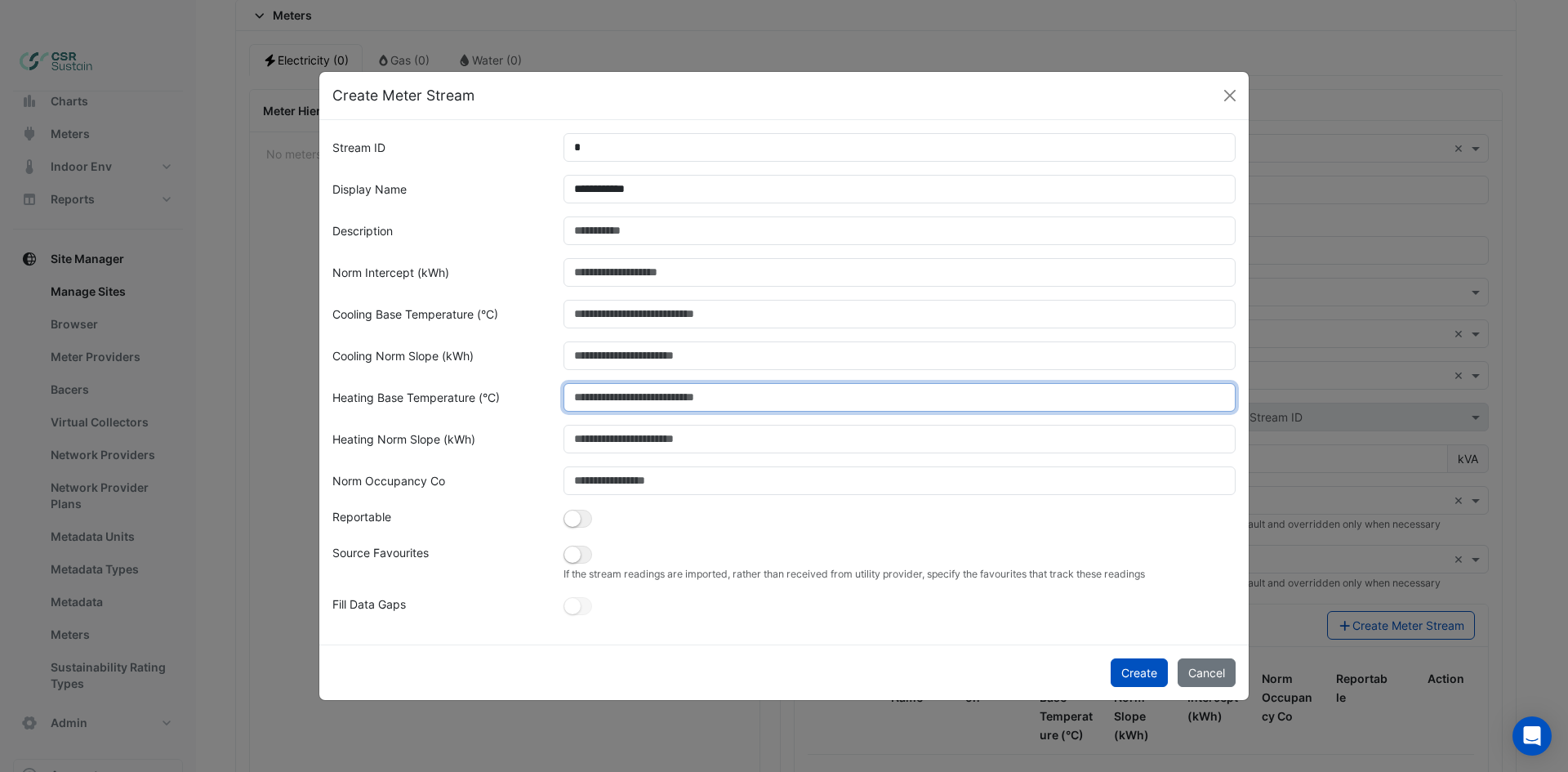
drag, startPoint x: 645, startPoint y: 400, endPoint x: 639, endPoint y: 426, distance: 26.7
click at [644, 400] on input "Heating Base Temperature (°C)" at bounding box center [900, 397] width 672 height 29
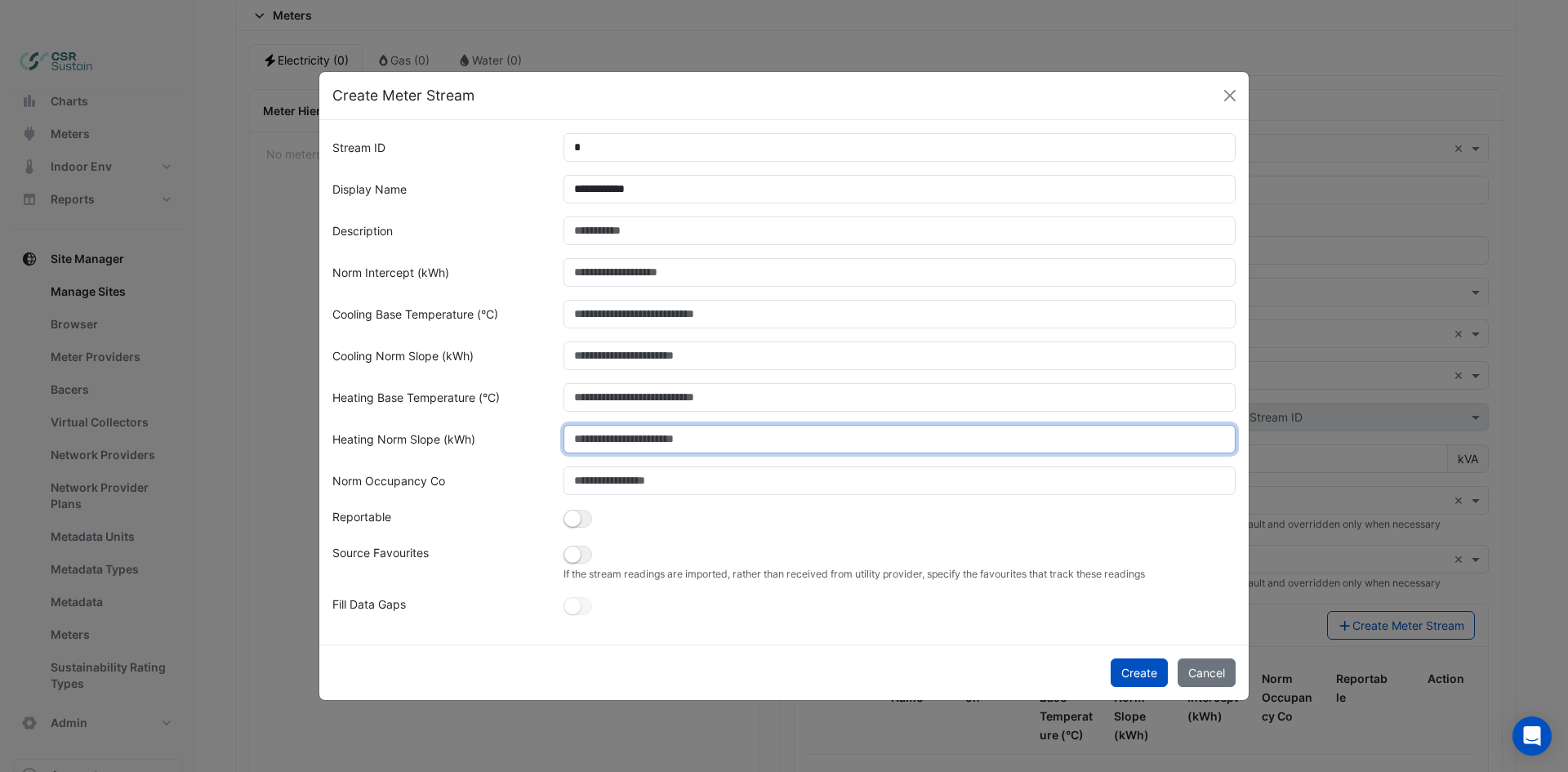
click at [625, 432] on input "Heating Norm Slope (kWh)" at bounding box center [900, 438] width 672 height 29
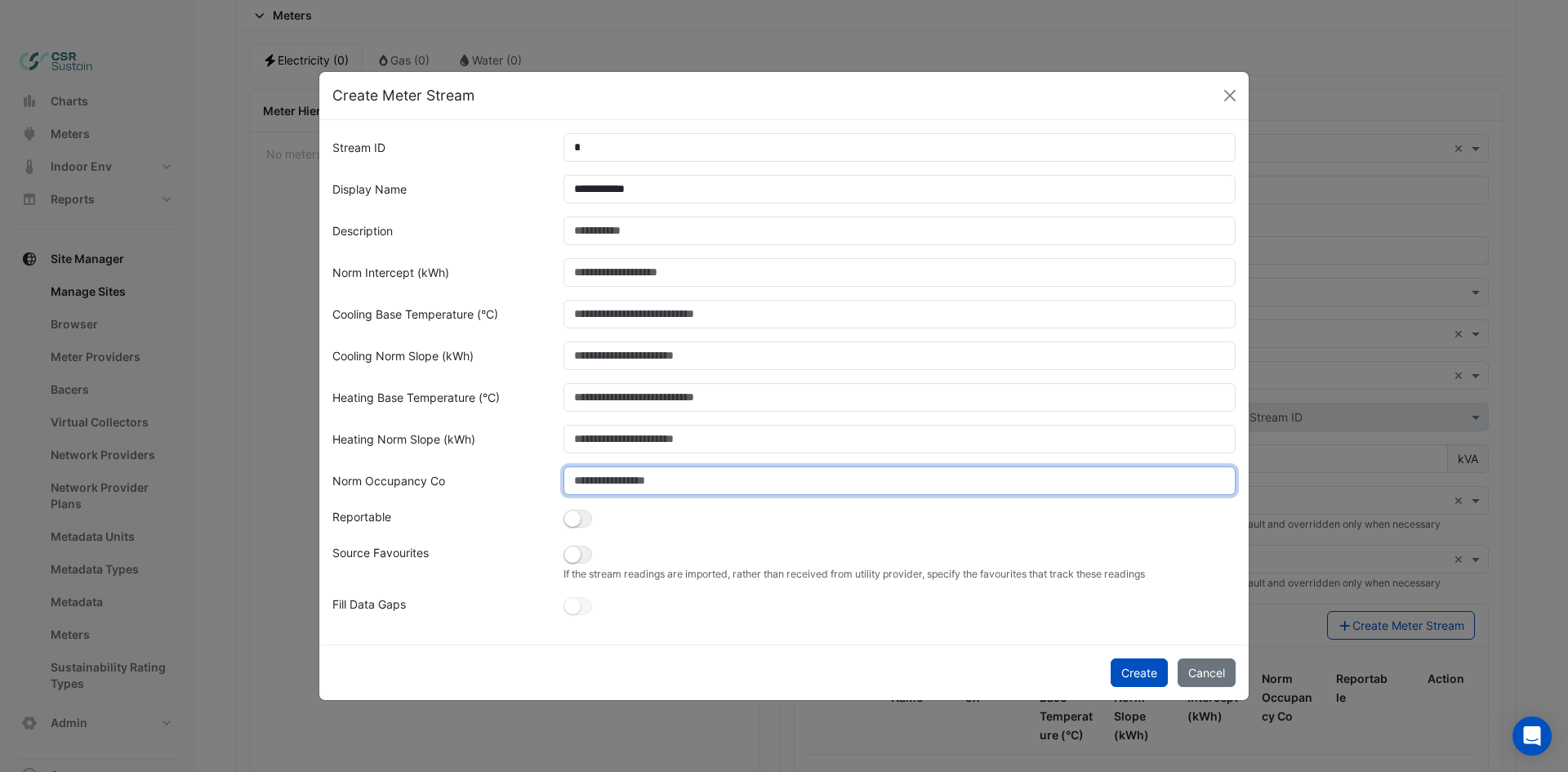
click at [630, 477] on input "Norm Occupancy Co" at bounding box center [900, 480] width 672 height 29
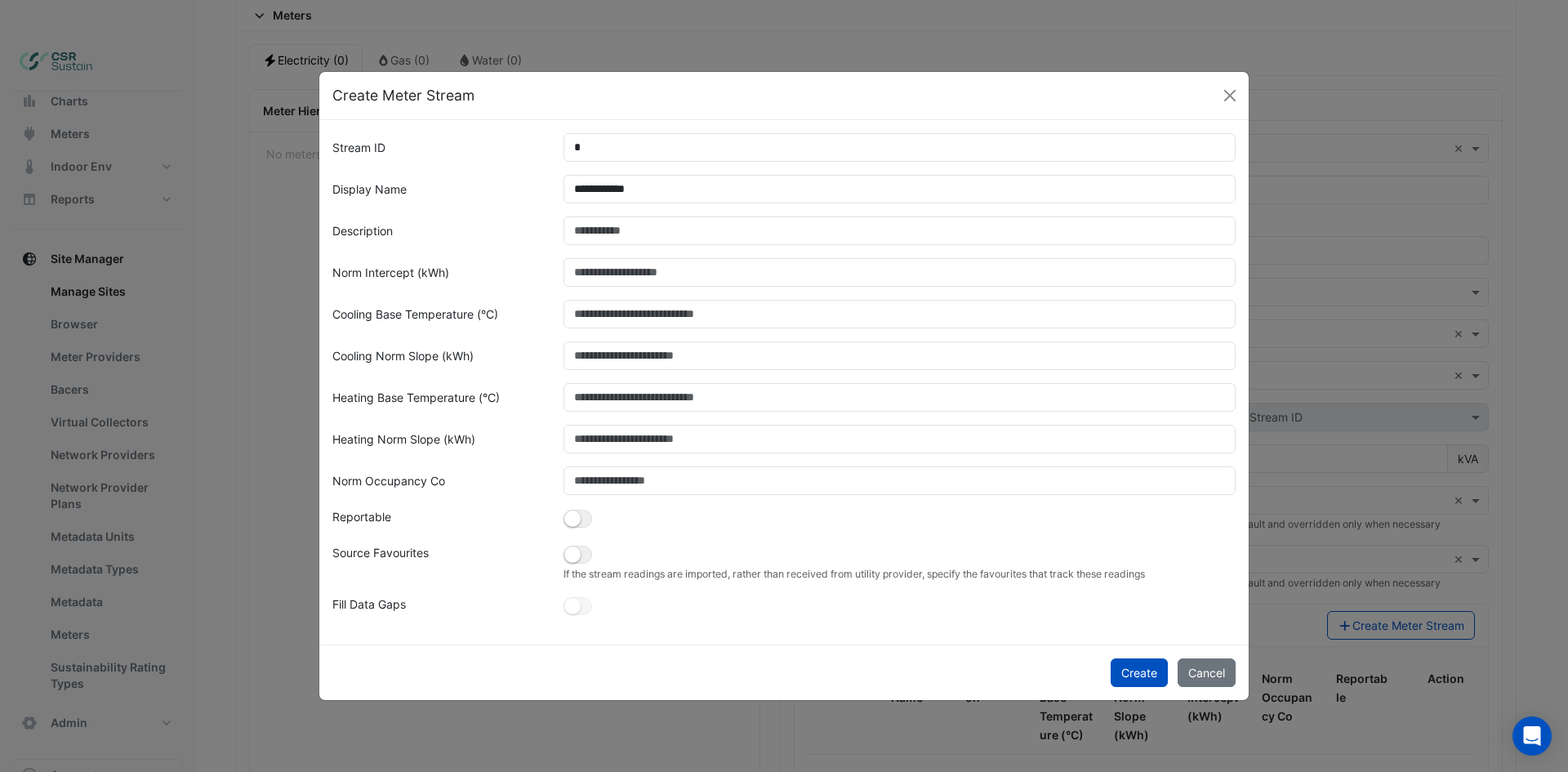
click at [572, 540] on form "**********" at bounding box center [784, 375] width 903 height 484
click at [577, 555] on small "button" at bounding box center [572, 554] width 17 height 17
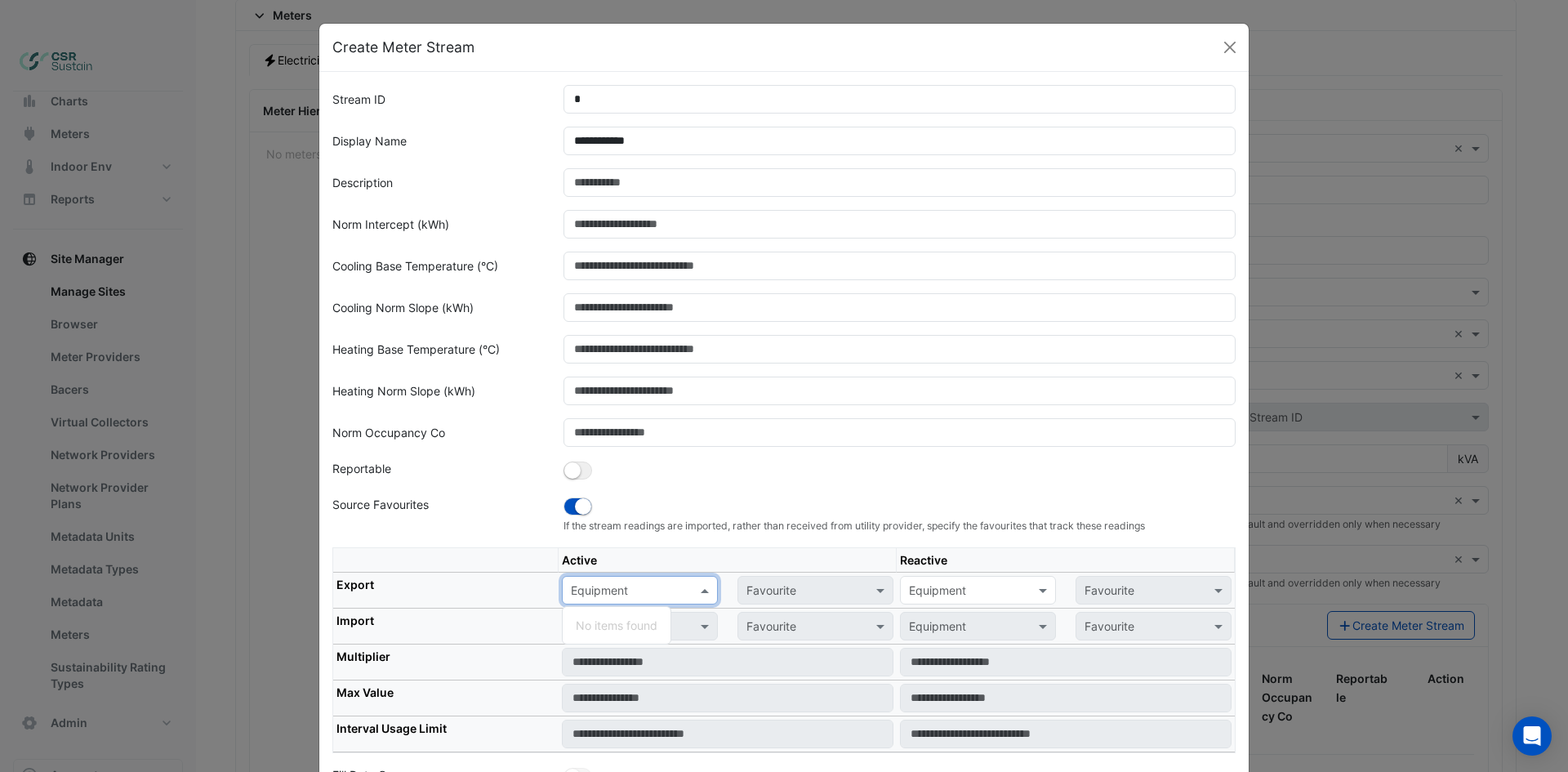
click at [663, 587] on input "text" at bounding box center [623, 590] width 106 height 17
click at [672, 473] on div at bounding box center [900, 471] width 692 height 23
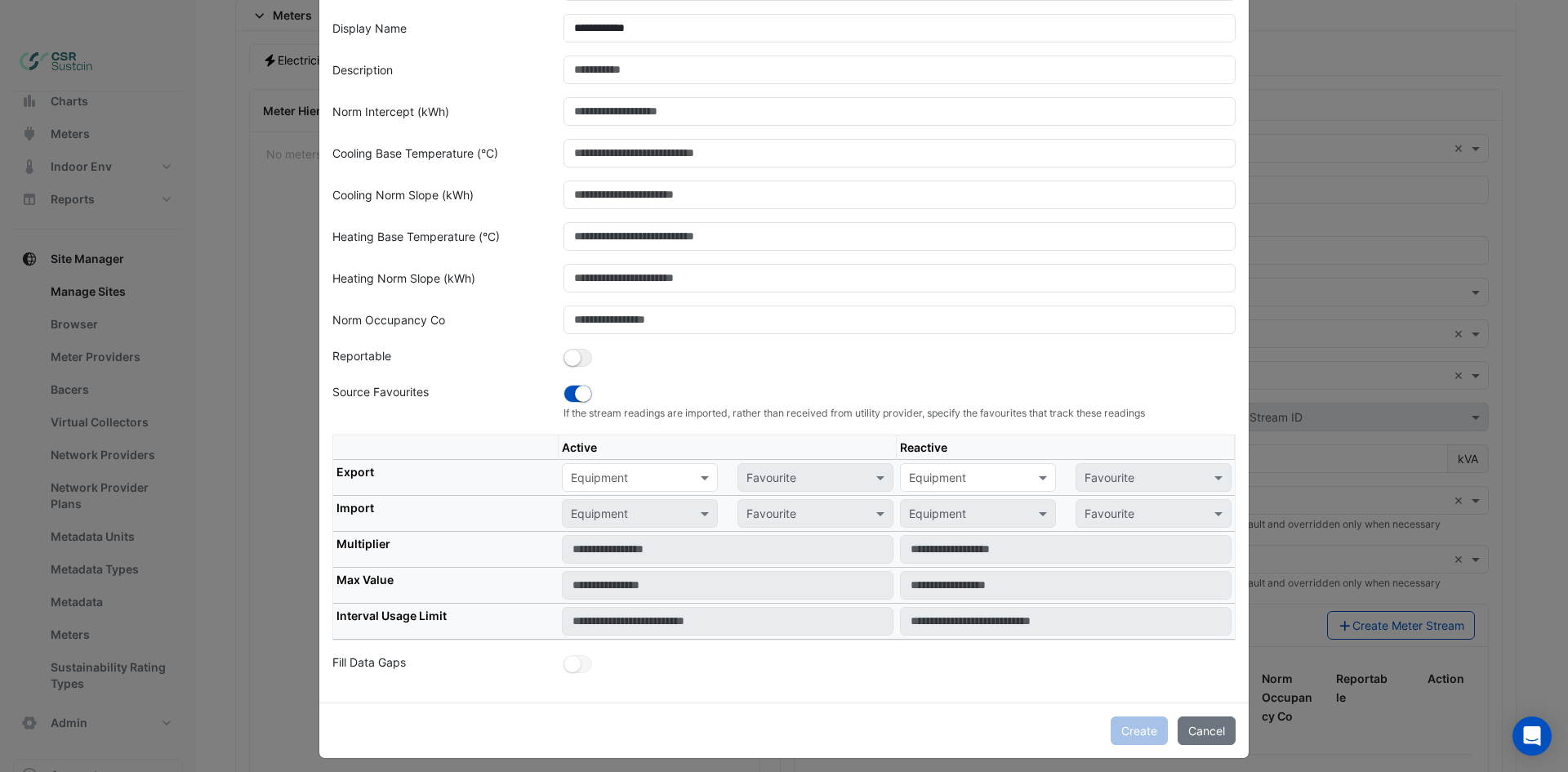
scroll to position [122, 0]
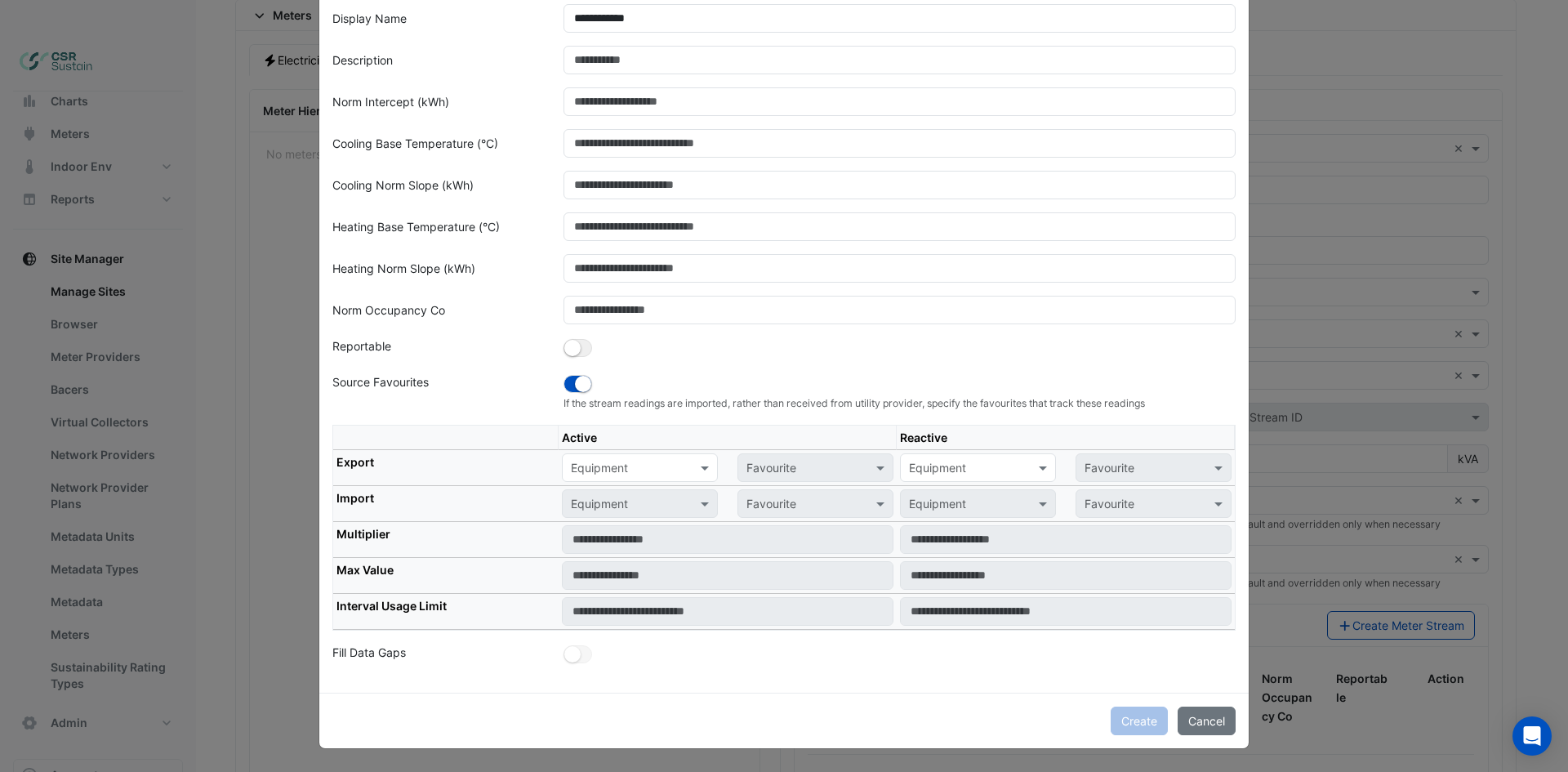
click at [614, 470] on input "text" at bounding box center [623, 468] width 106 height 17
click at [945, 476] on div "Equipment" at bounding box center [978, 467] width 156 height 29
drag, startPoint x: 638, startPoint y: 492, endPoint x: 686, endPoint y: 468, distance: 53.7
click at [640, 489] on div "Equipment" at bounding box center [640, 502] width 156 height 29
drag, startPoint x: 726, startPoint y: 461, endPoint x: 792, endPoint y: 474, distance: 67.3
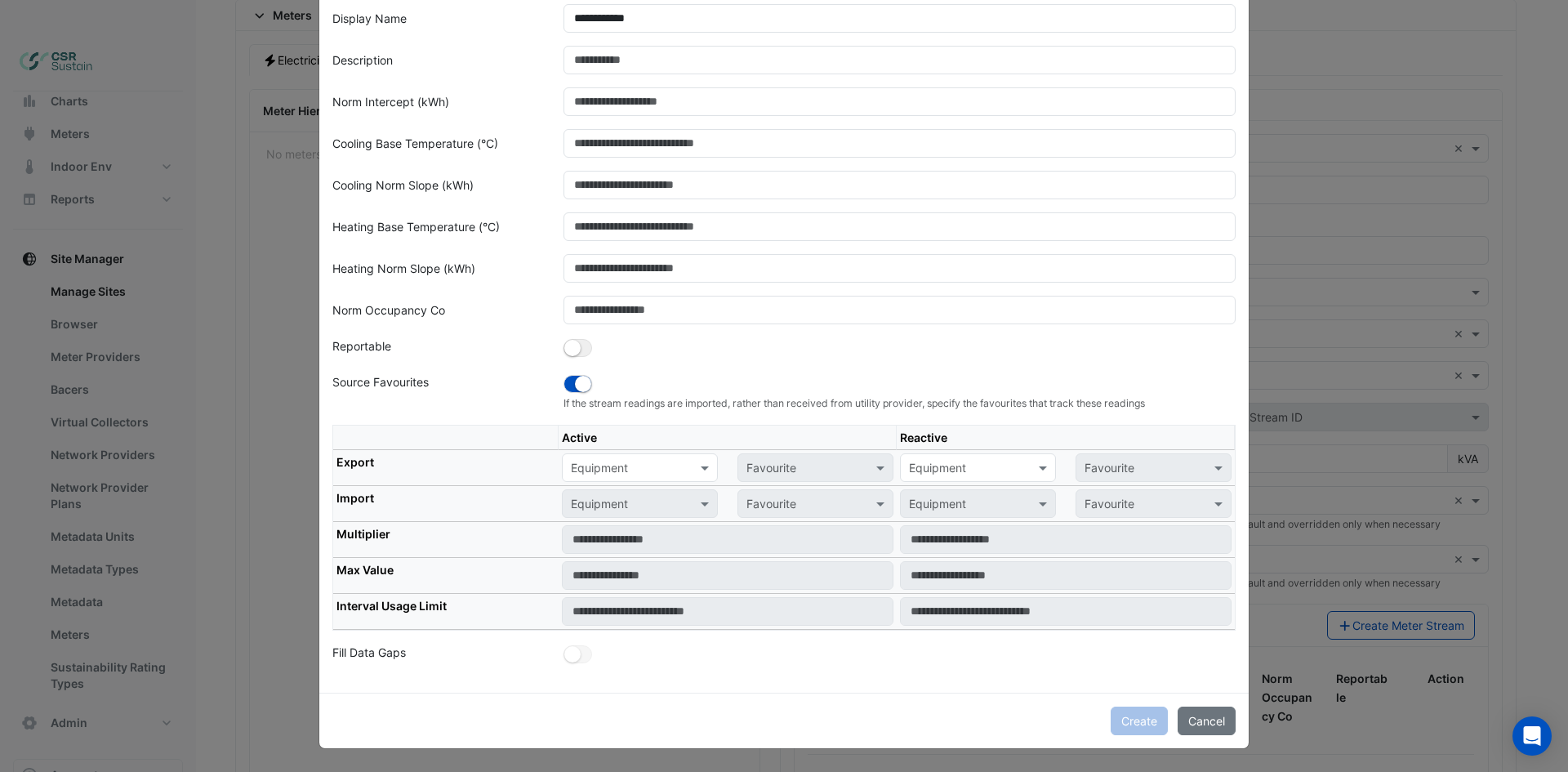
click at [730, 461] on div "Favourite" at bounding box center [816, 467] width 176 height 29
click at [615, 465] on input "text" at bounding box center [623, 468] width 106 height 17
click at [610, 491] on div "No items found" at bounding box center [616, 502] width 108 height 24
click at [496, 504] on th "Import" at bounding box center [445, 503] width 225 height 36
click at [578, 389] on small "button" at bounding box center [583, 383] width 17 height 17
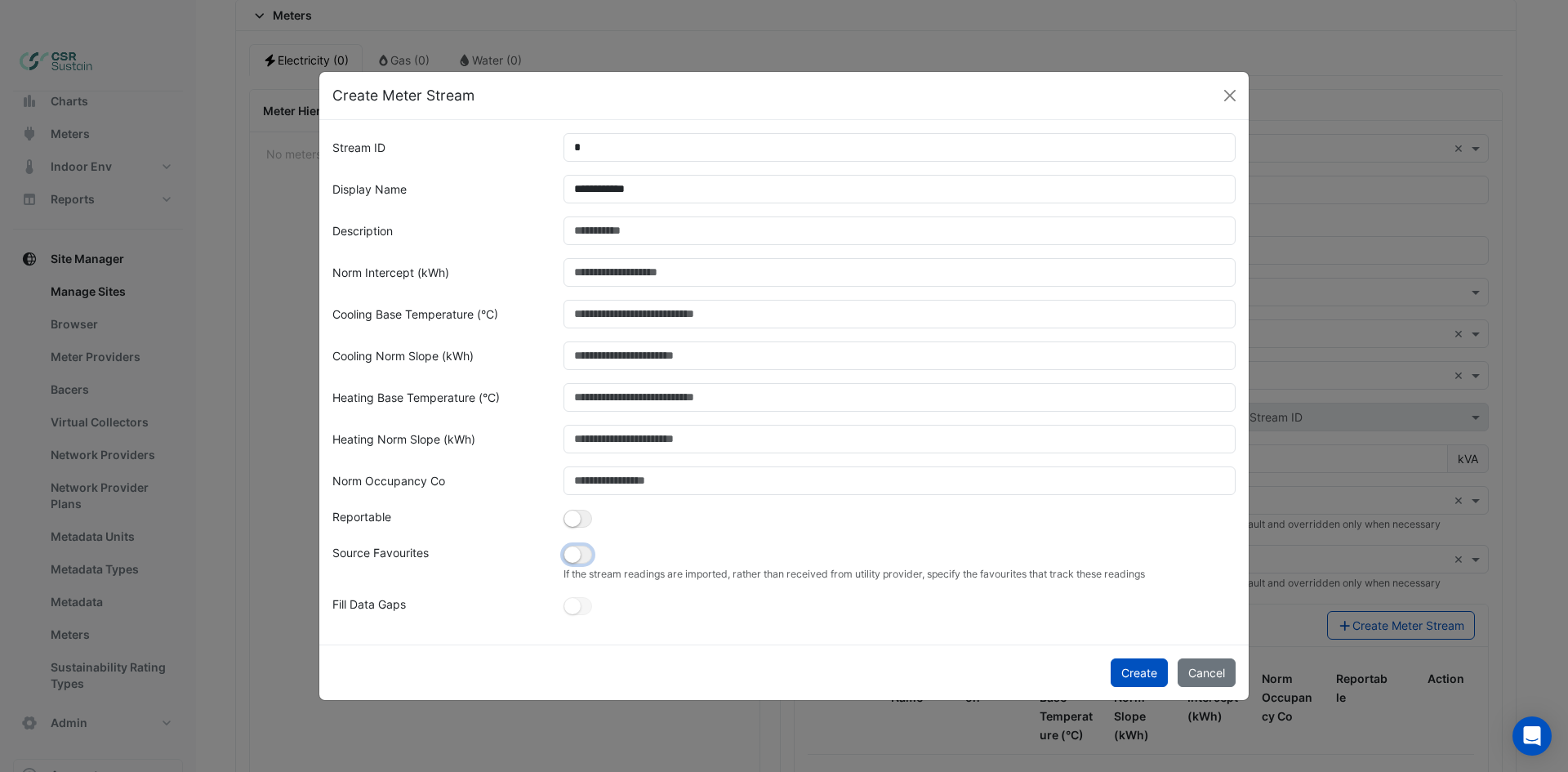
scroll to position [0, 0]
click at [576, 604] on small "button" at bounding box center [572, 605] width 17 height 17
click at [576, 559] on small "button" at bounding box center [572, 554] width 17 height 17
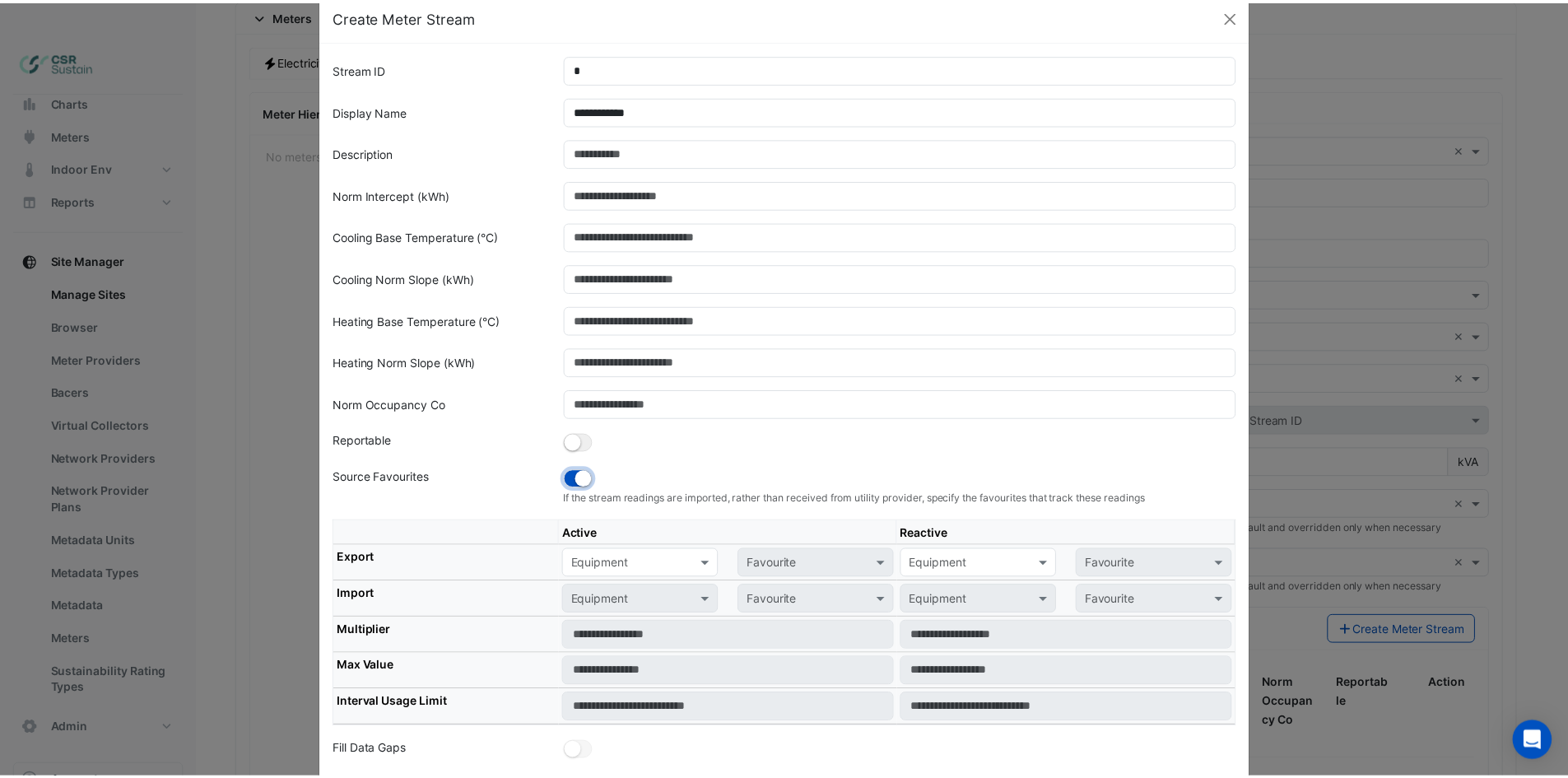
scroll to position [123, 0]
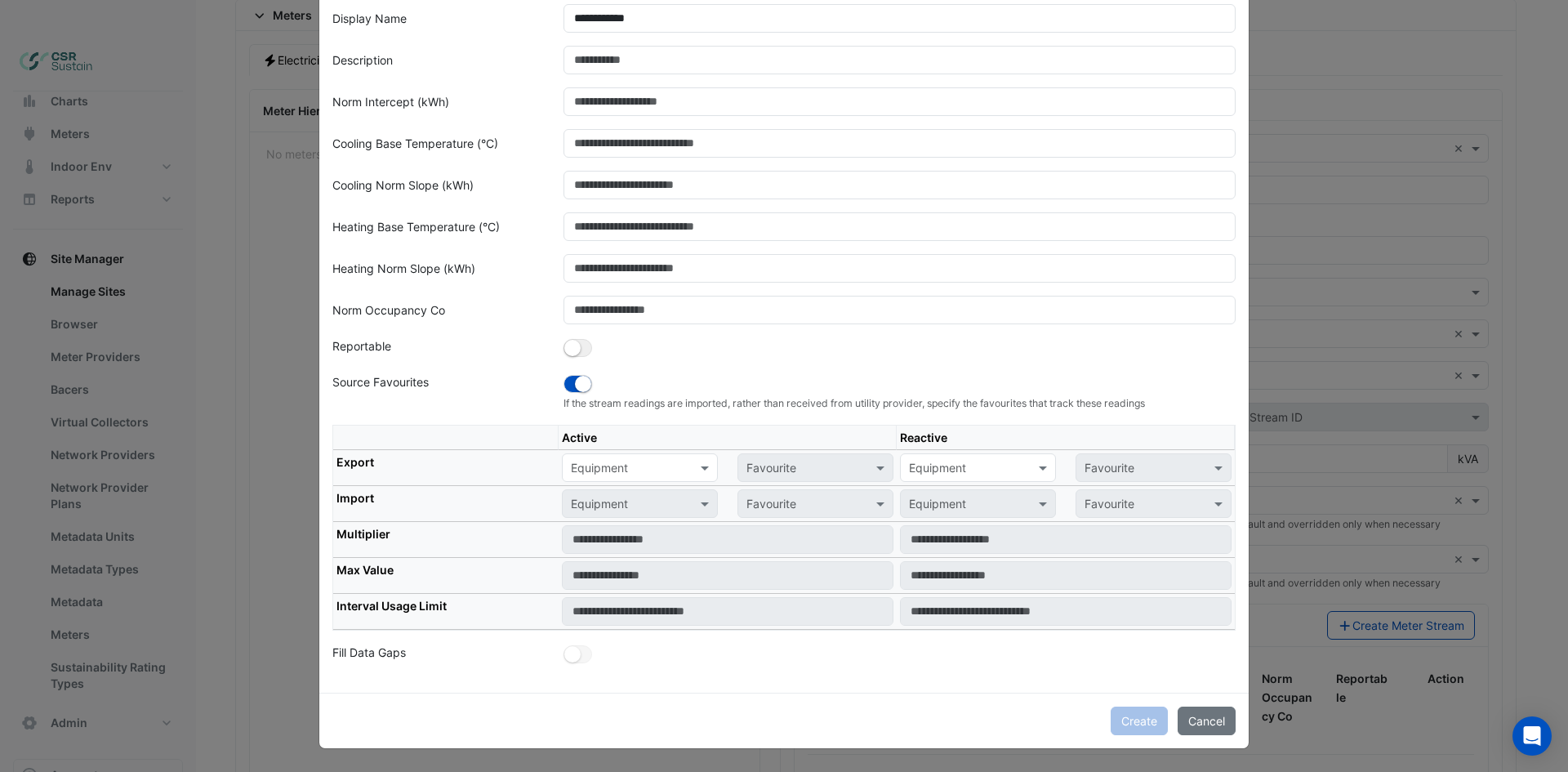
click at [666, 460] on input "text" at bounding box center [623, 468] width 106 height 17
click at [620, 473] on input "text" at bounding box center [623, 468] width 106 height 17
drag, startPoint x: 970, startPoint y: 460, endPoint x: 918, endPoint y: 475, distance: 54.1
click at [971, 466] on input "text" at bounding box center [961, 468] width 106 height 17
click at [677, 456] on div "Equipment" at bounding box center [640, 467] width 156 height 29
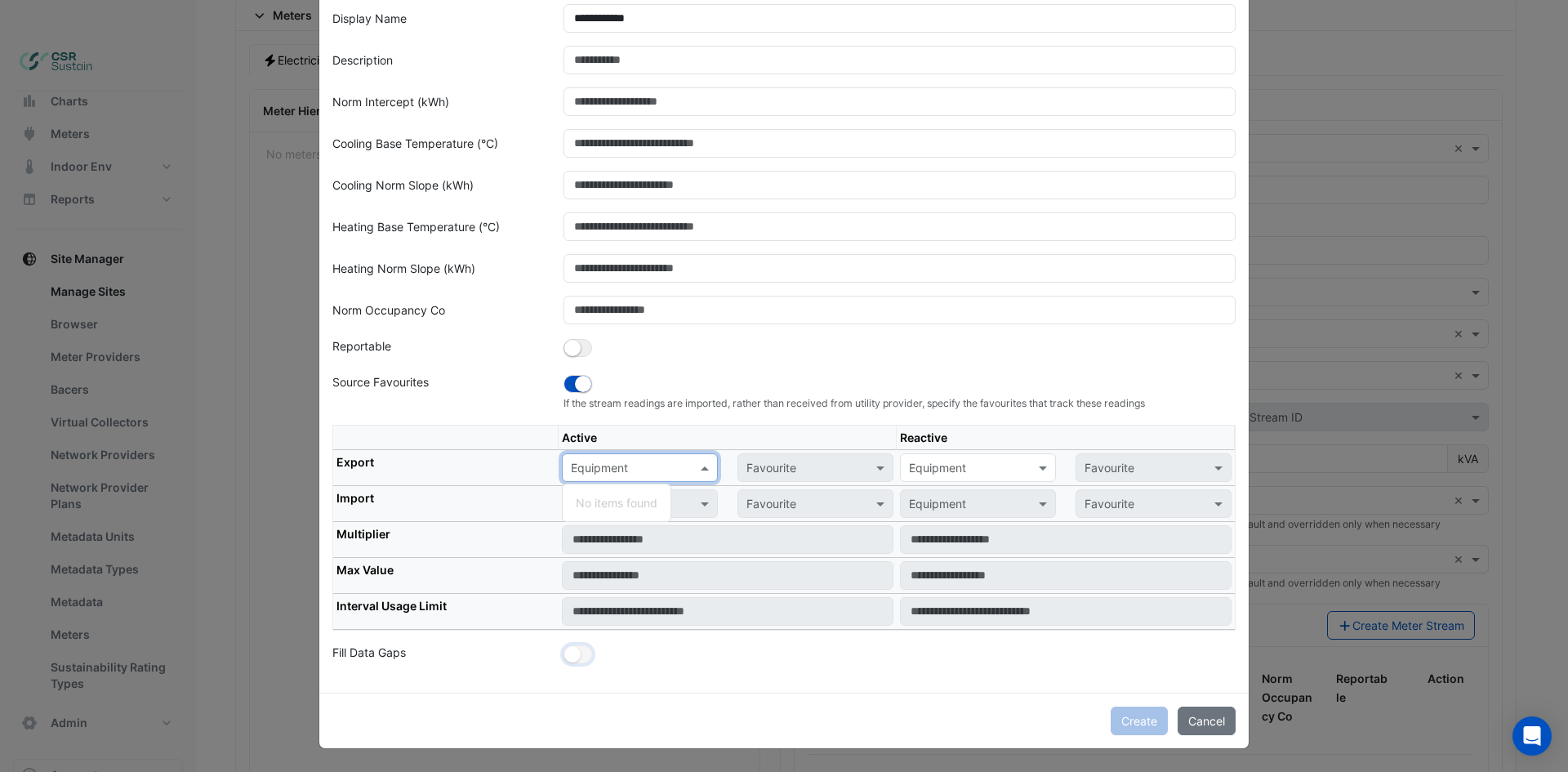
click at [564, 661] on small "button" at bounding box center [572, 654] width 17 height 17
click at [935, 467] on input "text" at bounding box center [961, 468] width 106 height 17
click at [596, 463] on input "text" at bounding box center [623, 468] width 106 height 17
click at [682, 469] on div at bounding box center [640, 467] width 154 height 19
click at [703, 471] on span at bounding box center [706, 467] width 21 height 17
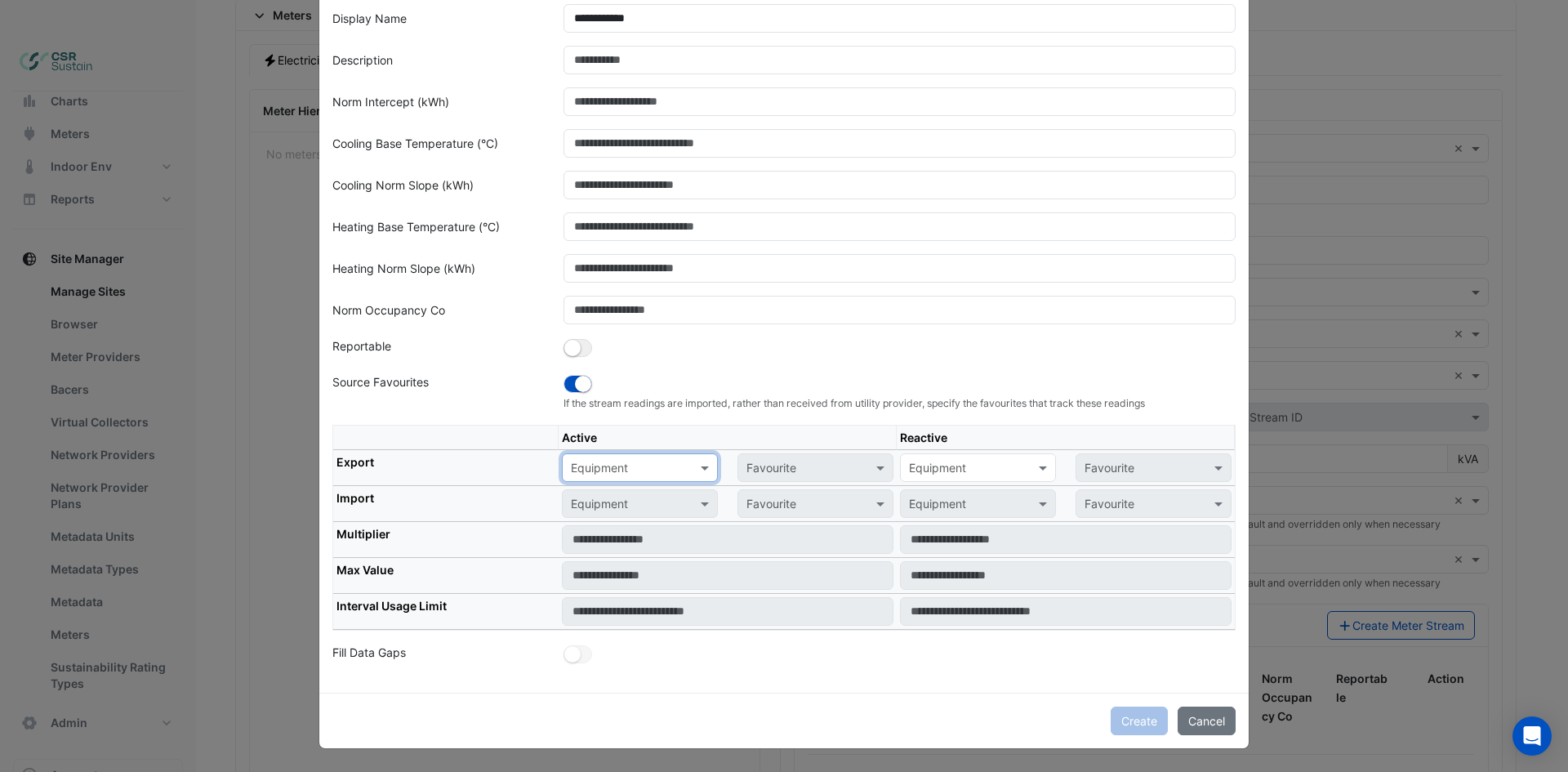
click at [687, 467] on div at bounding box center [640, 467] width 154 height 19
type input "*"
click at [1057, 427] on th "Reactive" at bounding box center [1065, 437] width 338 height 25
click at [1190, 714] on button "Cancel" at bounding box center [1207, 720] width 58 height 29
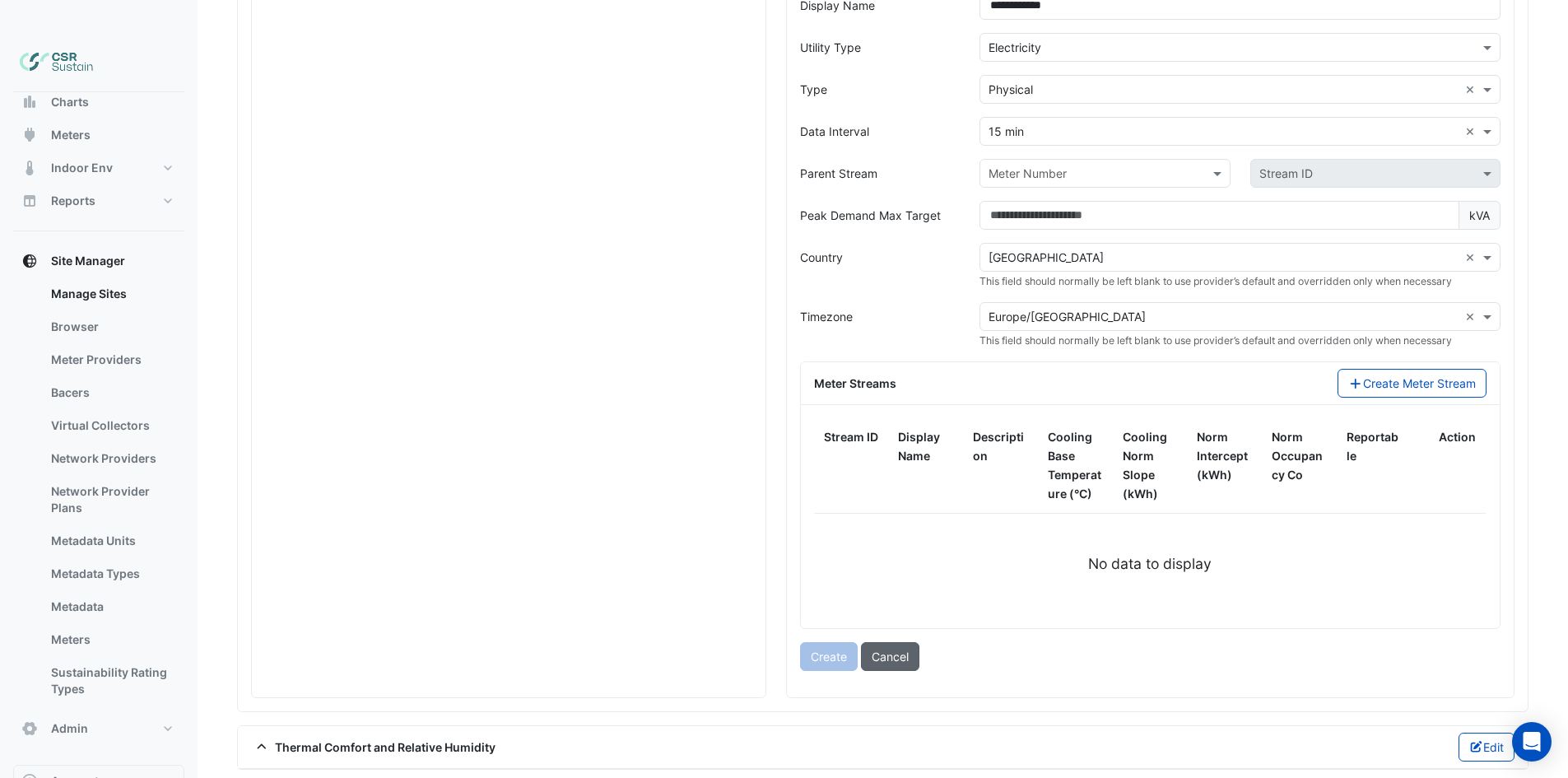
click at [878, 642] on button "Cancel" at bounding box center [889, 656] width 59 height 29
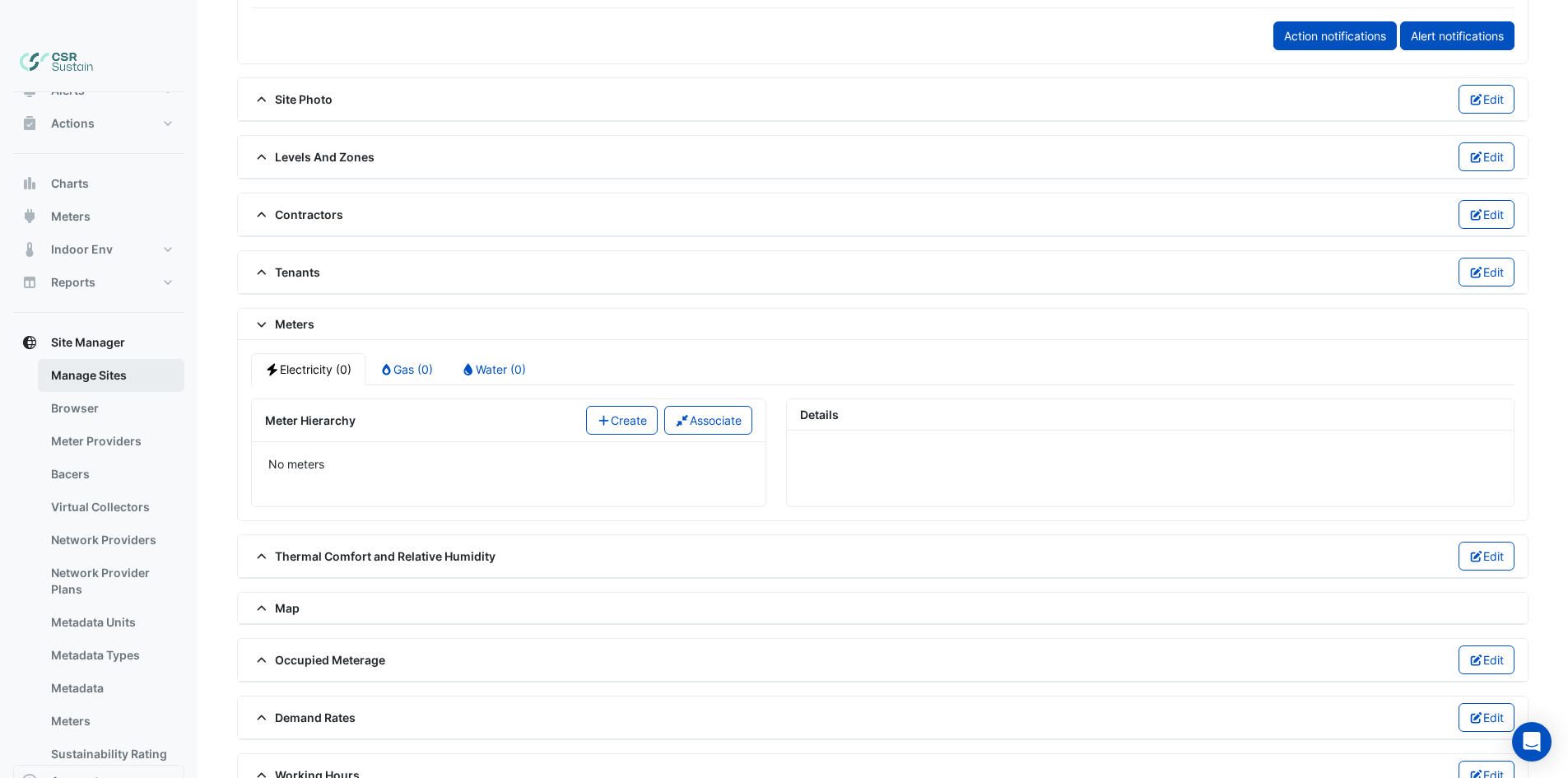
scroll to position [0, 0]
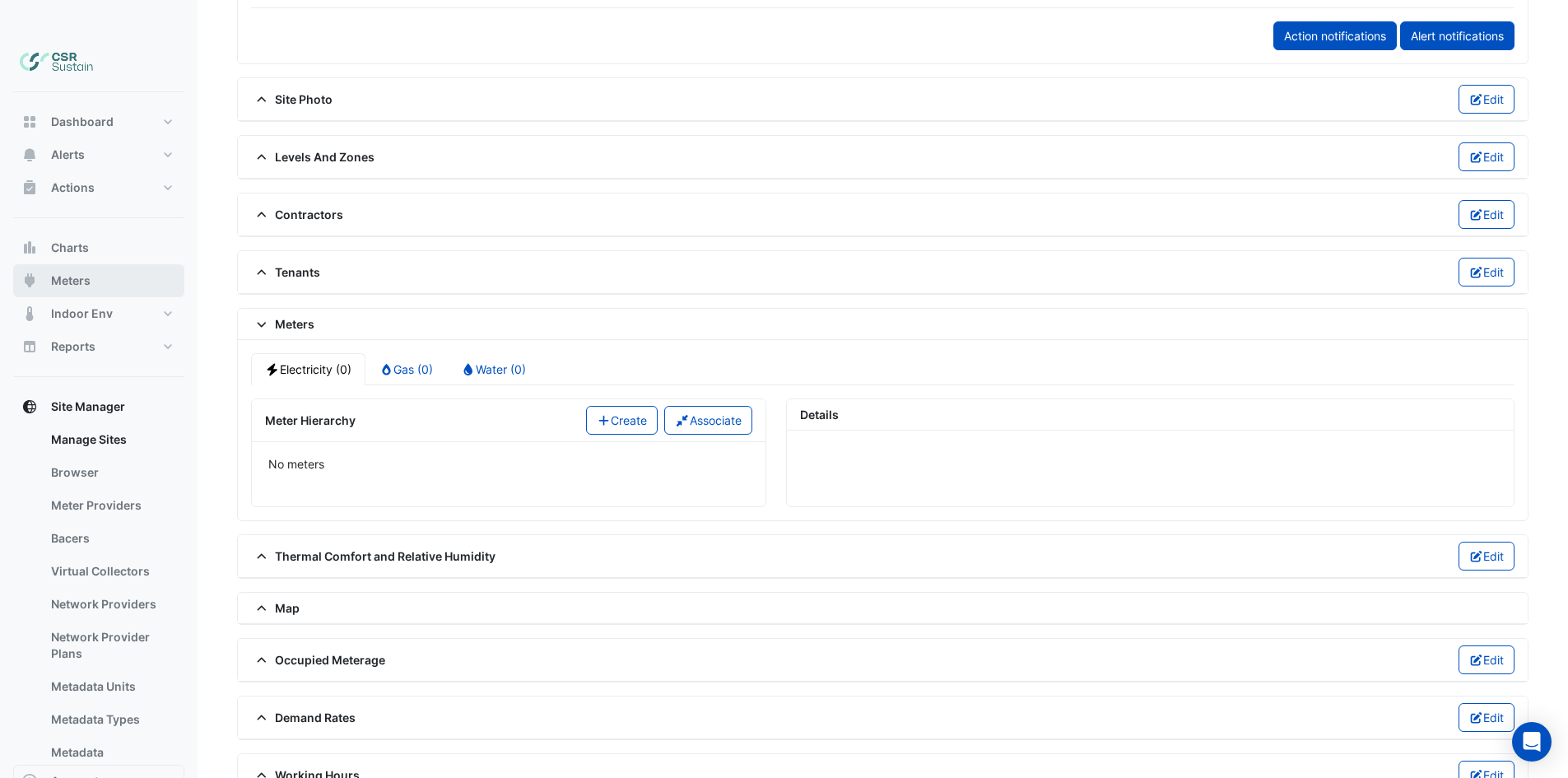
click at [96, 264] on button "Meters" at bounding box center [98, 280] width 171 height 33
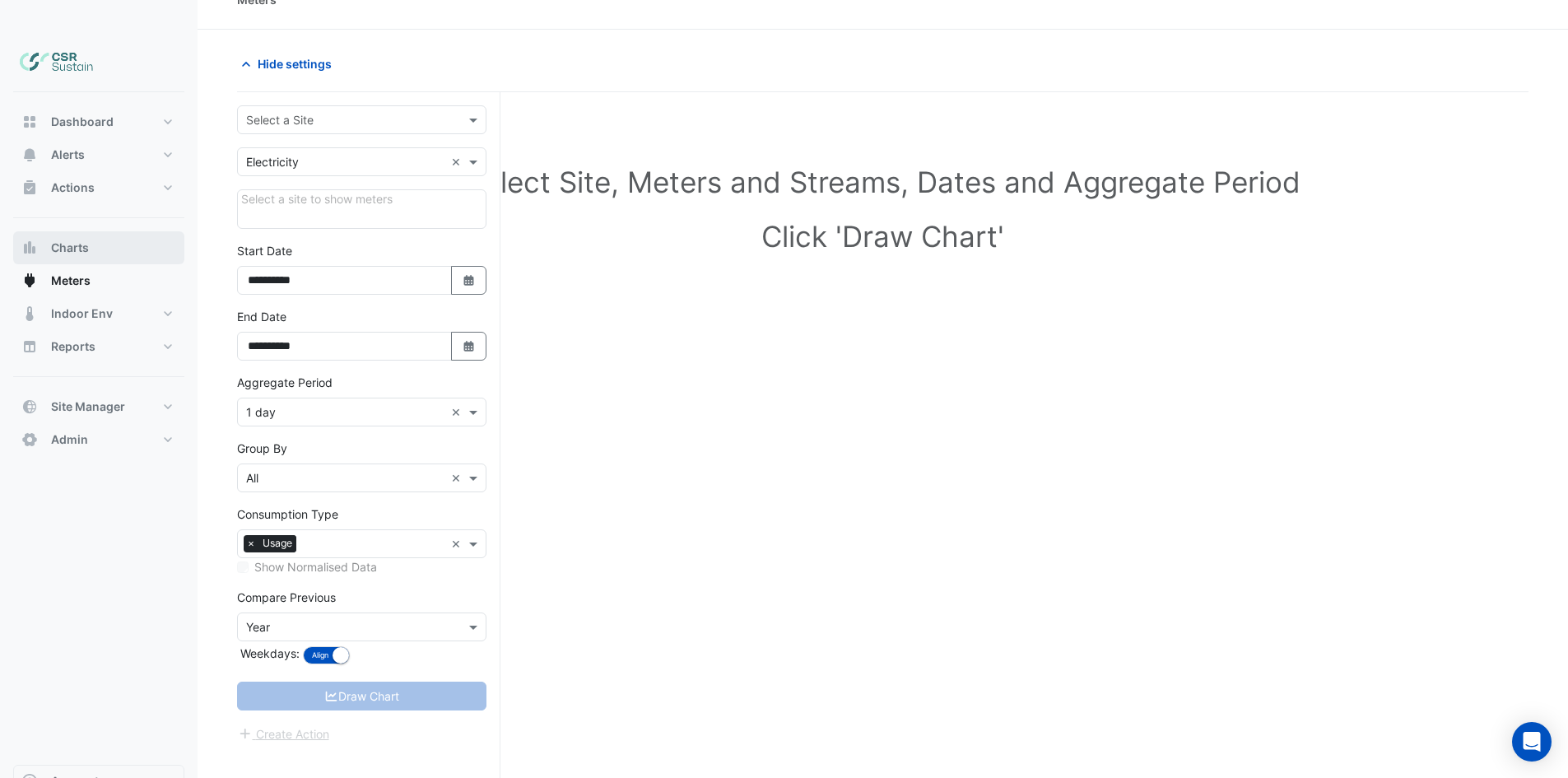
click at [96, 231] on button "Charts" at bounding box center [98, 247] width 171 height 33
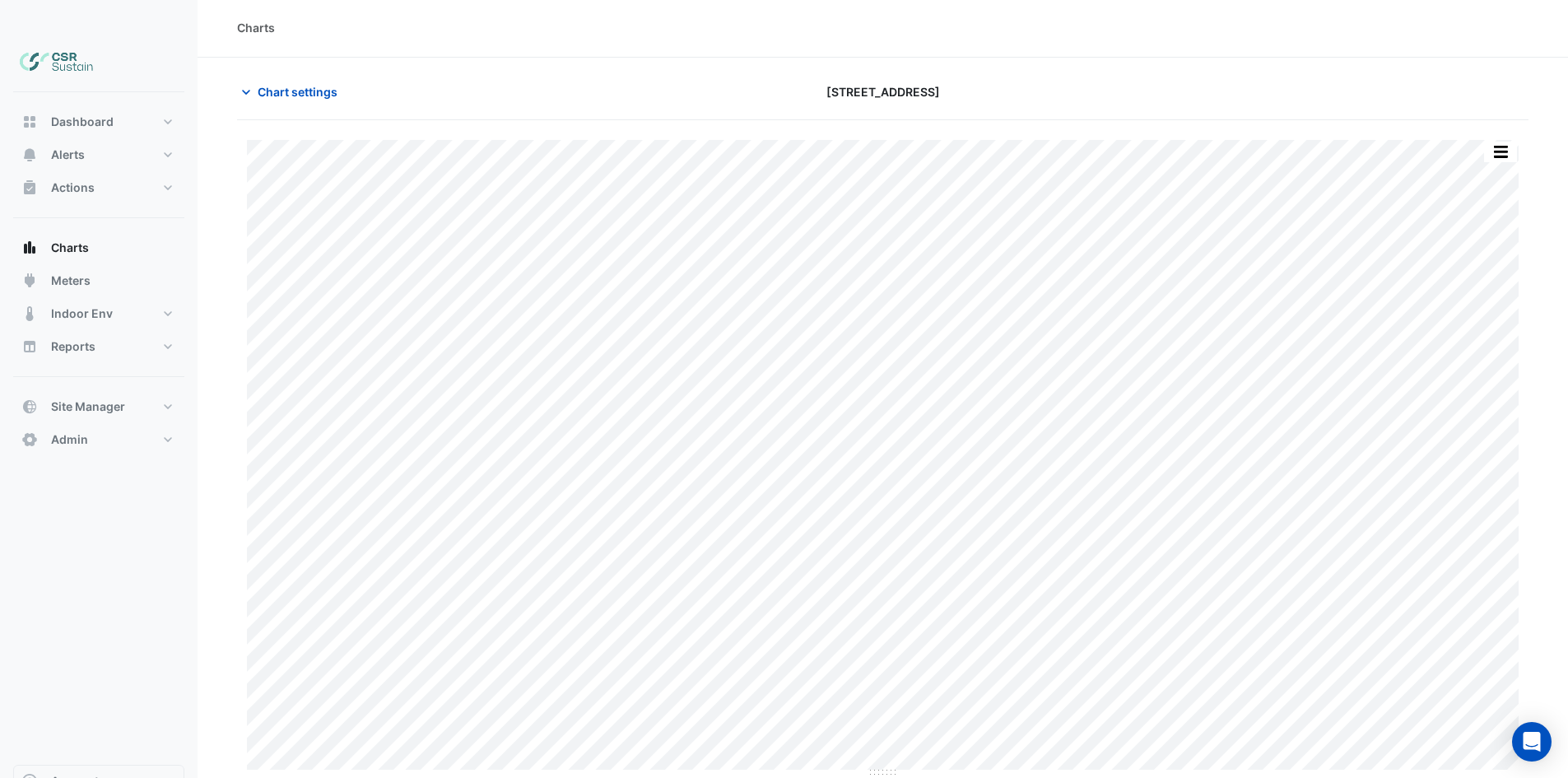
scroll to position [2, 0]
click at [300, 116] on span "Chart settings" at bounding box center [297, 124] width 80 height 17
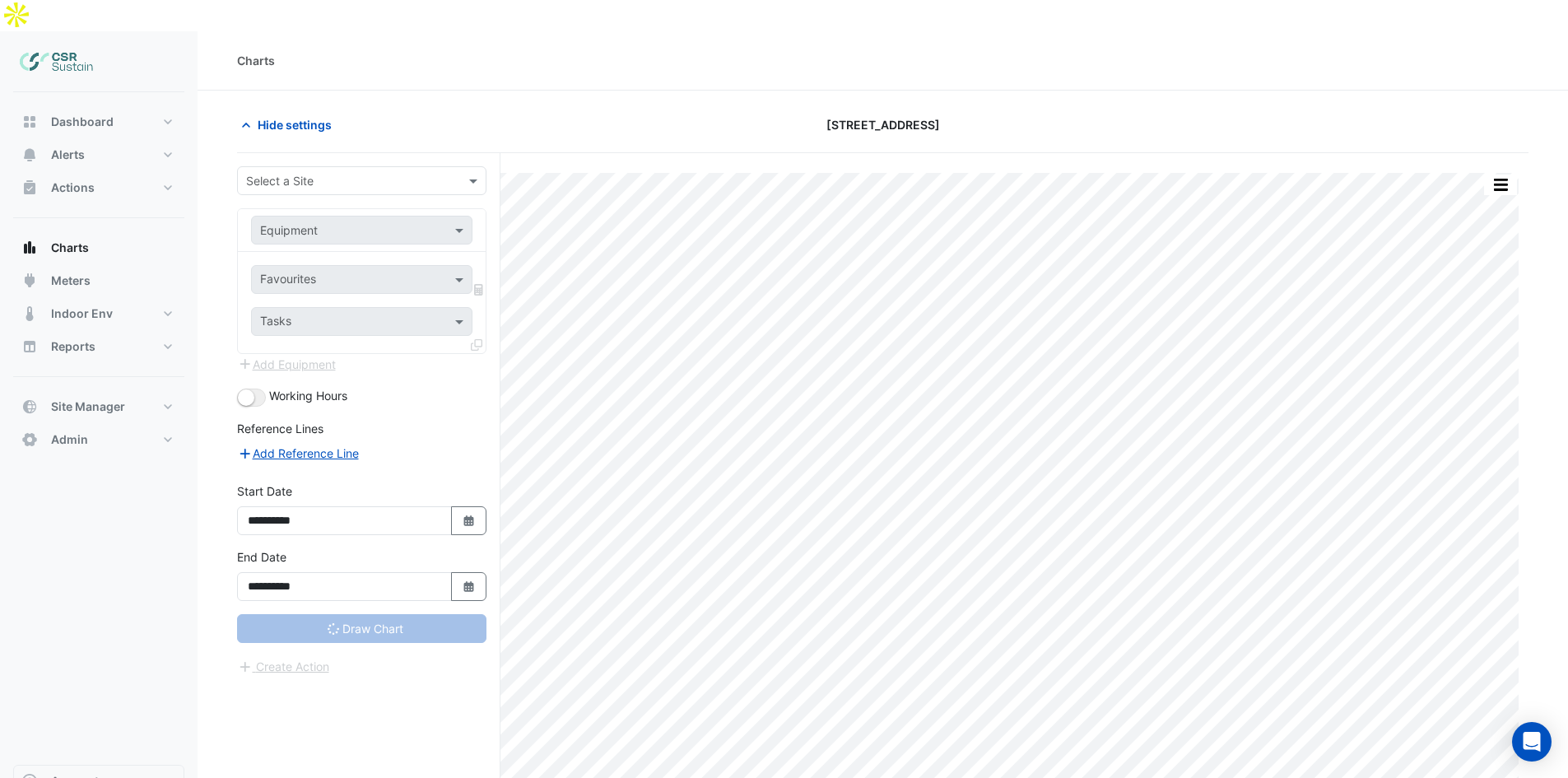
click at [297, 173] on input "text" at bounding box center [344, 181] width 198 height 17
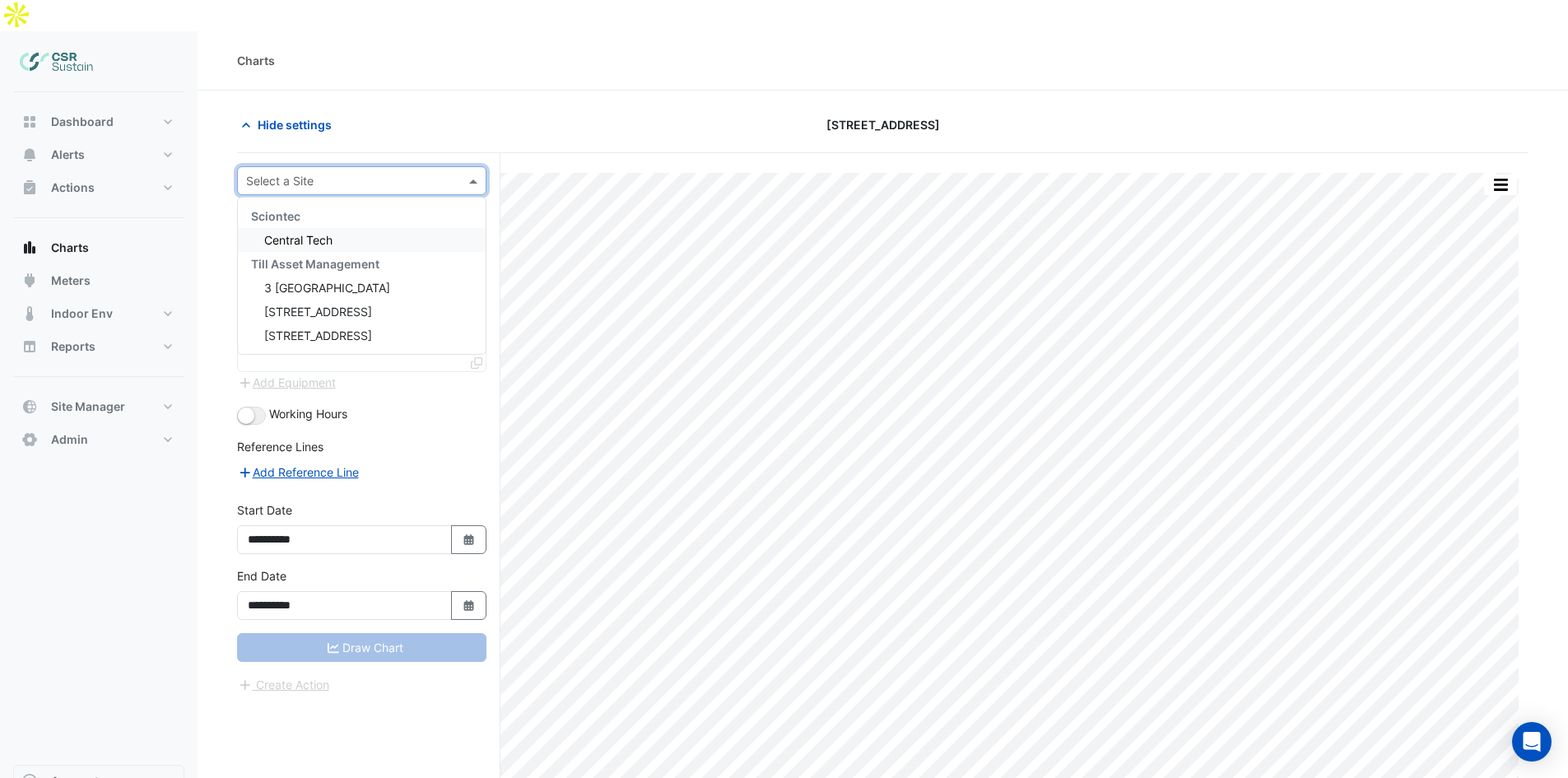
click at [497, 110] on div "Hide settings 8 Exchange Quay" at bounding box center [882, 131] width 1291 height 43
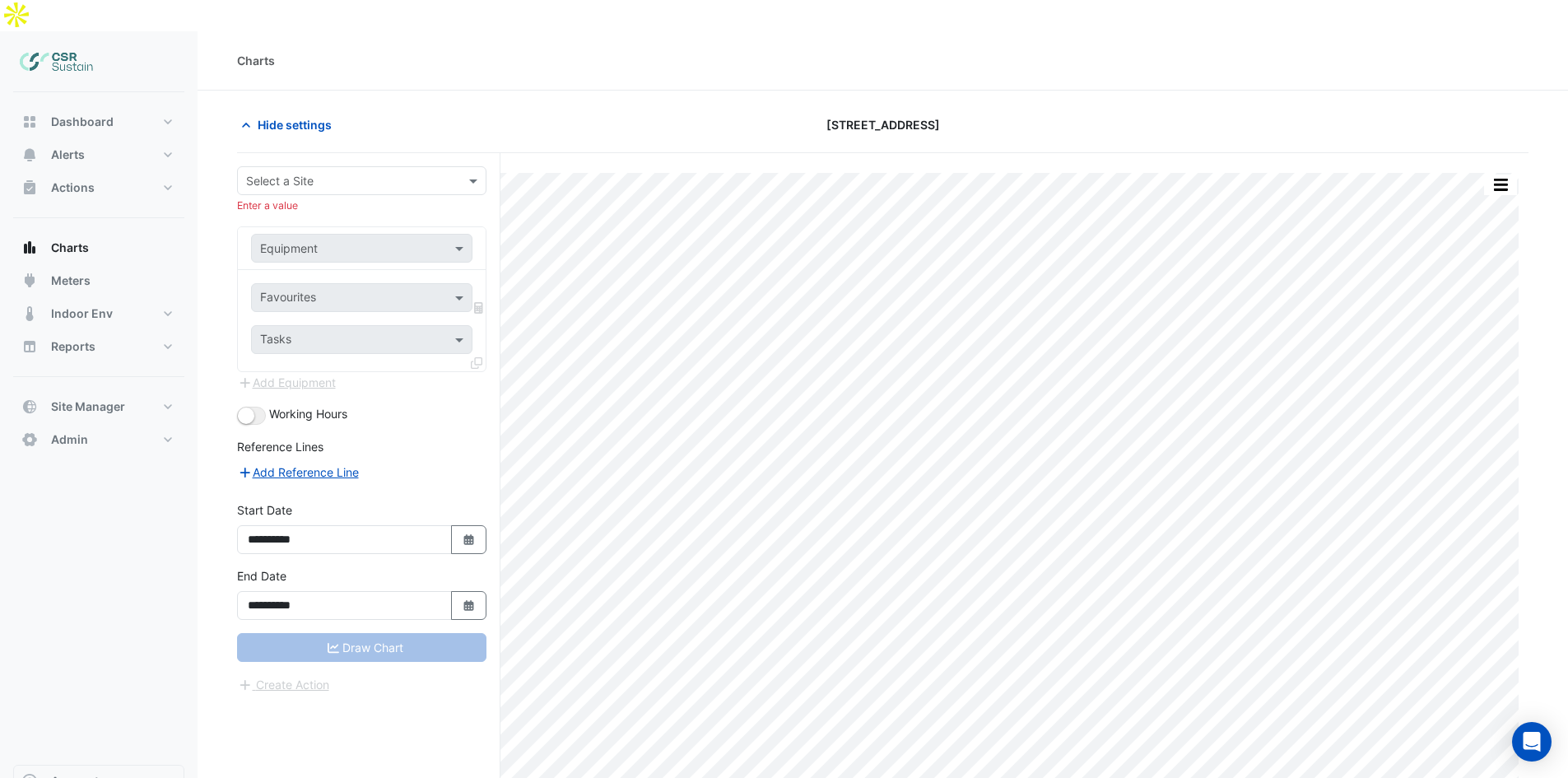
click at [407, 173] on input "text" at bounding box center [344, 181] width 198 height 17
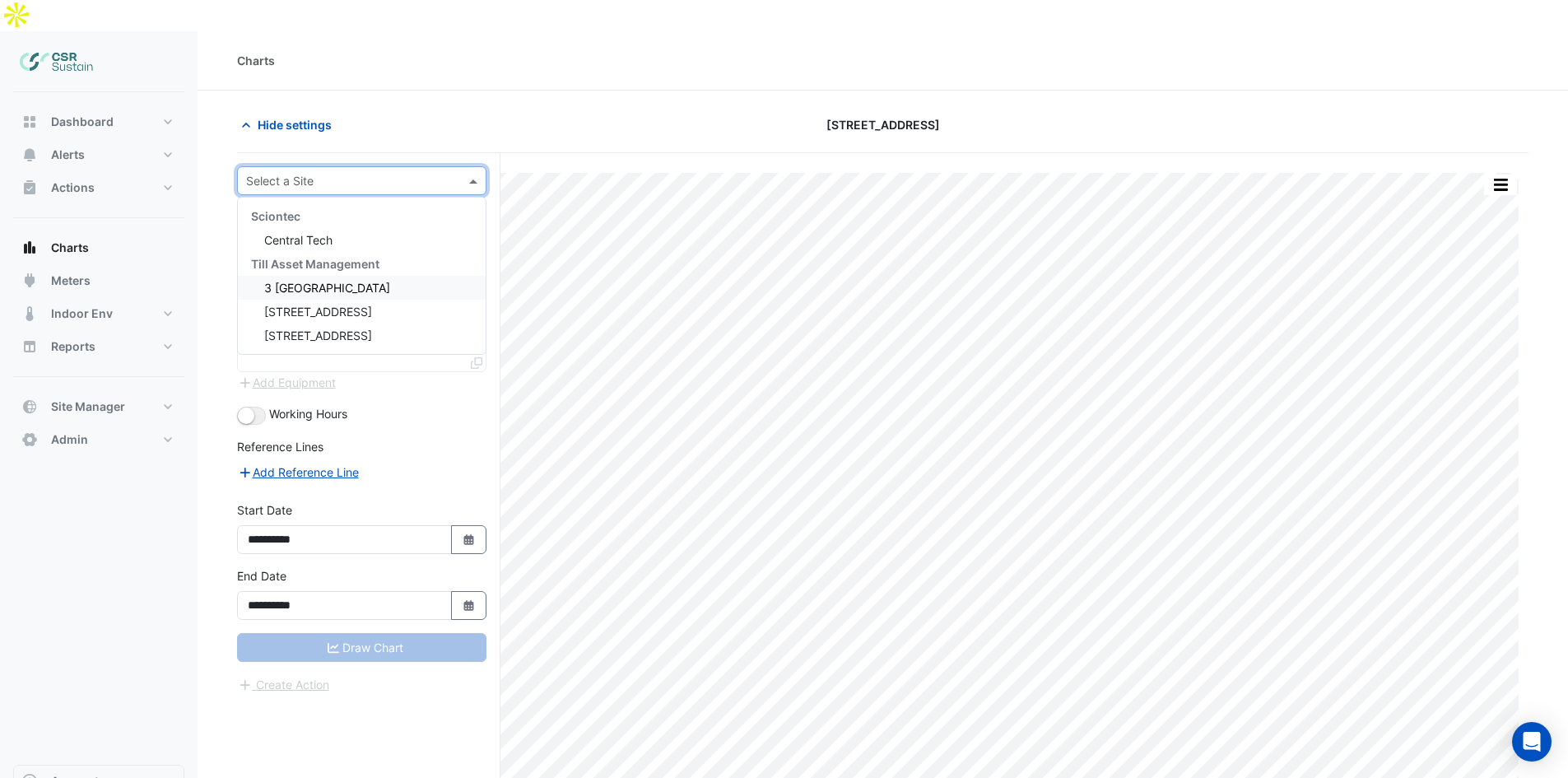
click at [310, 276] on div "3 St. Paul's Place" at bounding box center [361, 288] width 248 height 24
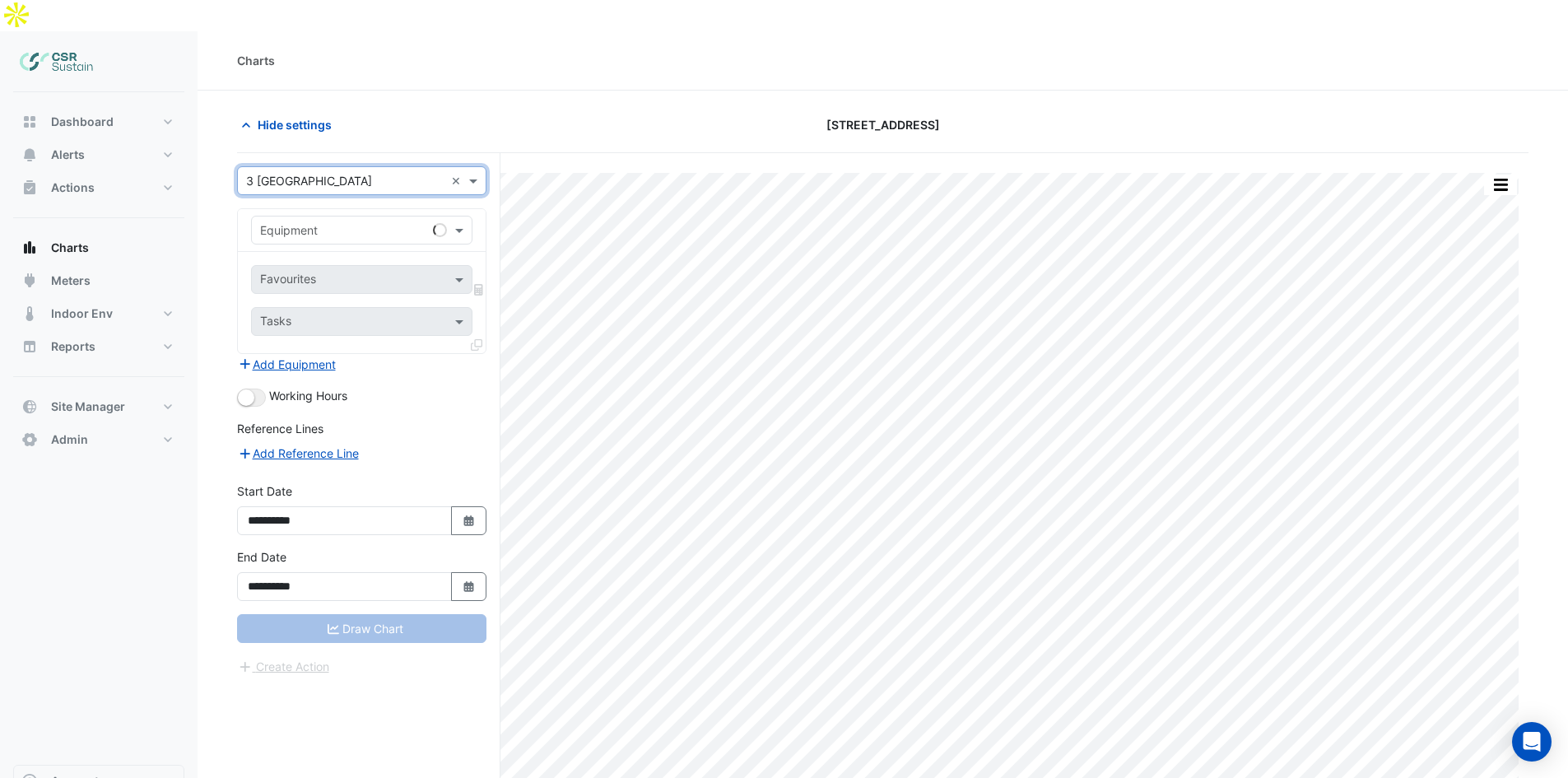
click at [313, 222] on input "text" at bounding box center [344, 230] width 170 height 17
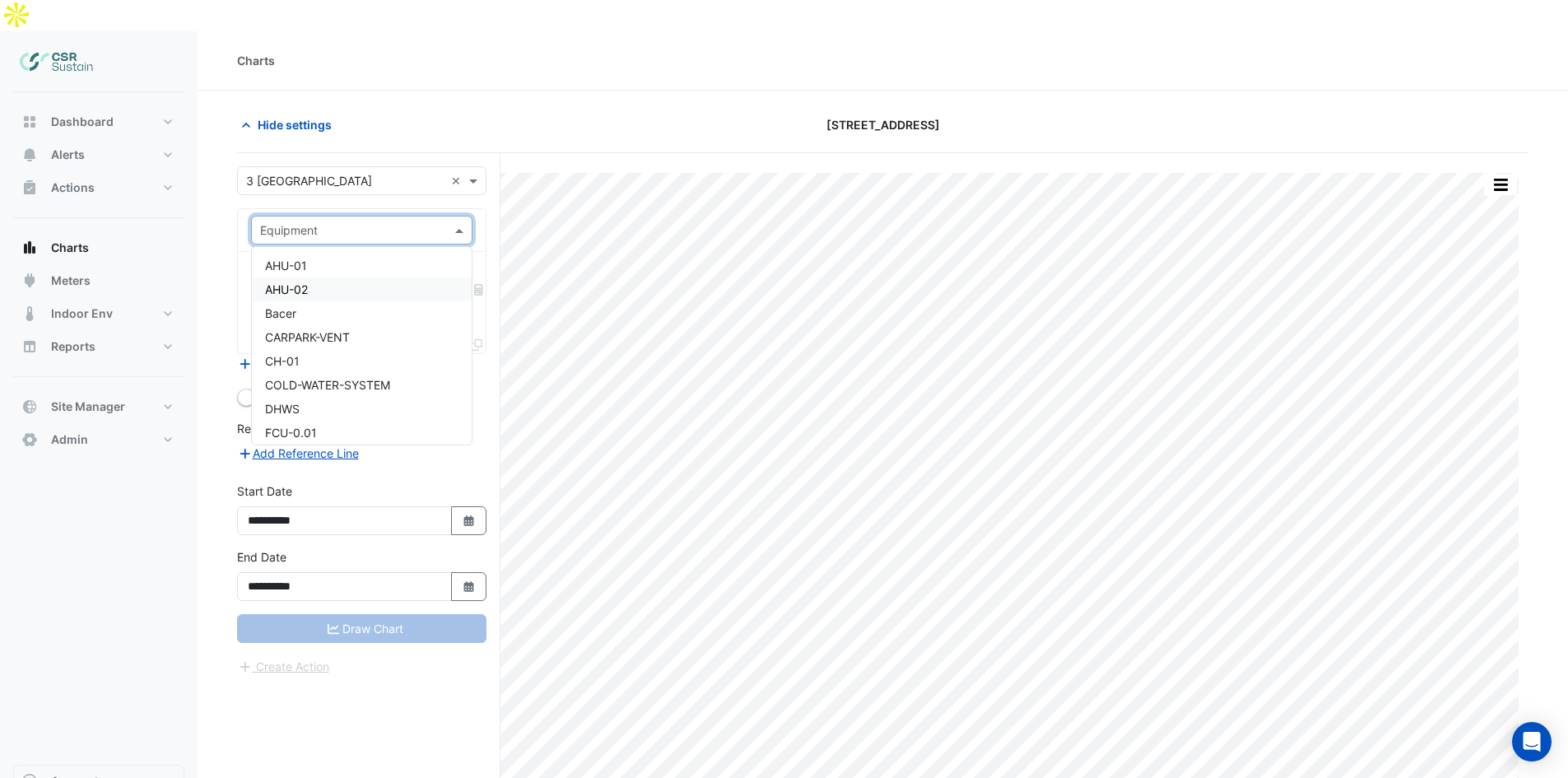
type input "*"
click at [342, 292] on div "PSM-MCP1" at bounding box center [361, 304] width 220 height 24
click at [426, 273] on input "text" at bounding box center [351, 281] width 184 height 17
click at [388, 271] on div at bounding box center [351, 282] width 187 height 22
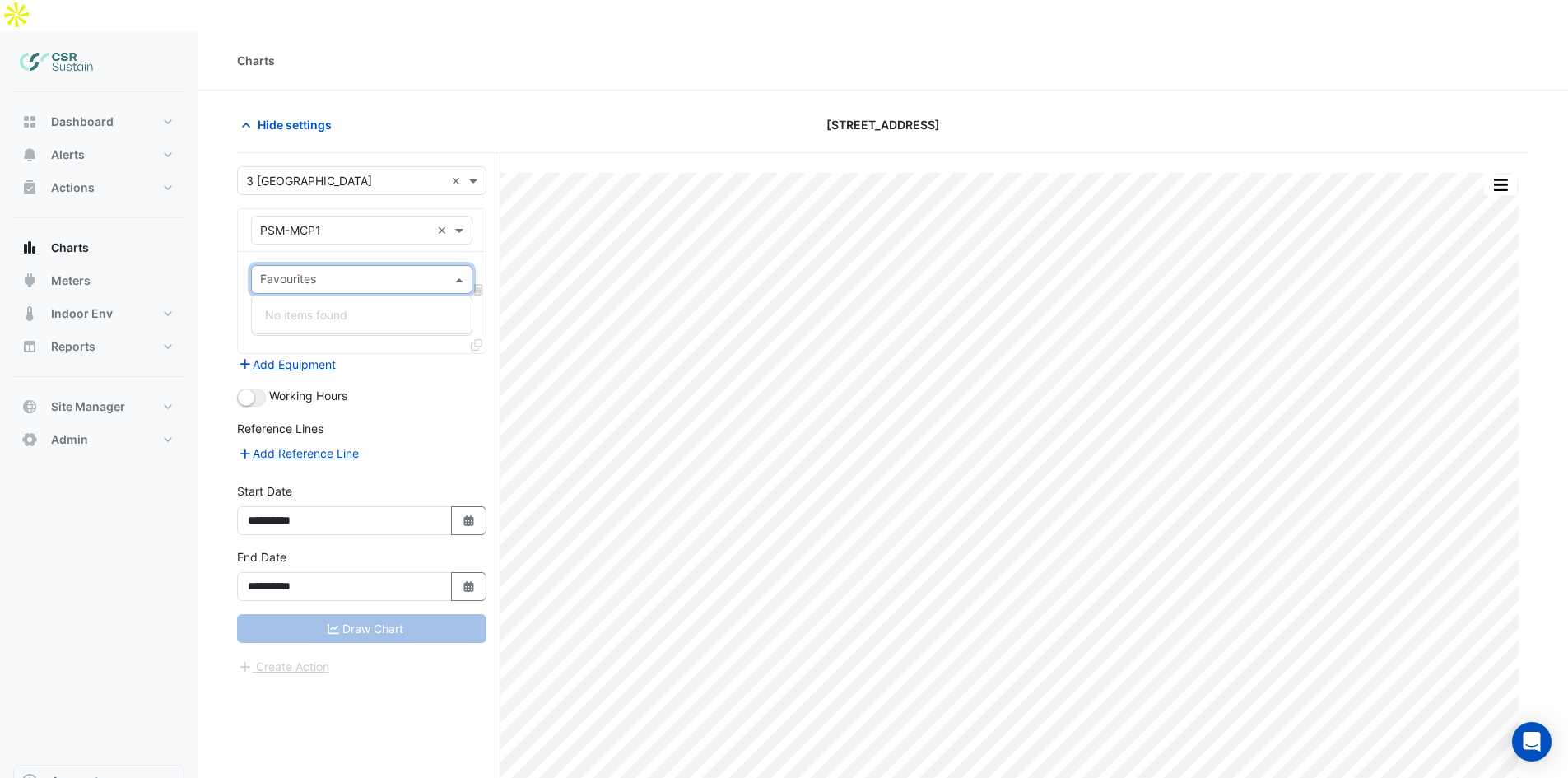
click at [359, 273] on input "text" at bounding box center [351, 281] width 184 height 17
drag, startPoint x: 249, startPoint y: 300, endPoint x: 236, endPoint y: 297, distance: 13.3
click at [248, 300] on div "Favourites No items found Tasks" at bounding box center [361, 302] width 248 height 101
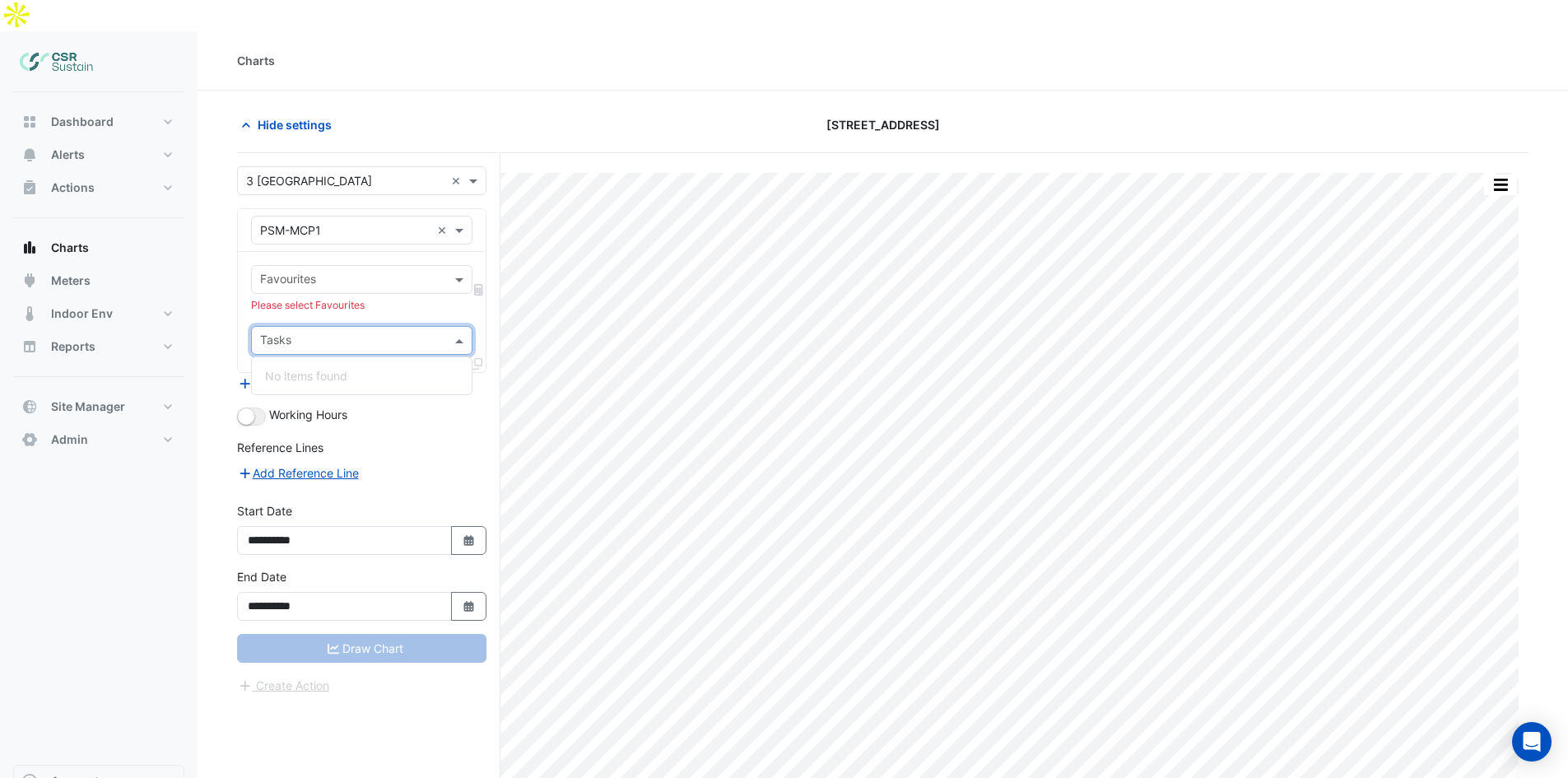
click at [297, 327] on div "Tasks" at bounding box center [348, 340] width 193 height 26
drag, startPoint x: 242, startPoint y: 326, endPoint x: 234, endPoint y: 328, distance: 8.2
click at [235, 328] on section "Hide settings 8 Exchange Quay Split by Equip Split All Print Save as JPEG Save …" at bounding box center [882, 481] width 1370 height 781
click at [314, 270] on div "Favourites" at bounding box center [287, 281] width 59 height 22
click at [316, 222] on input "text" at bounding box center [344, 230] width 170 height 17
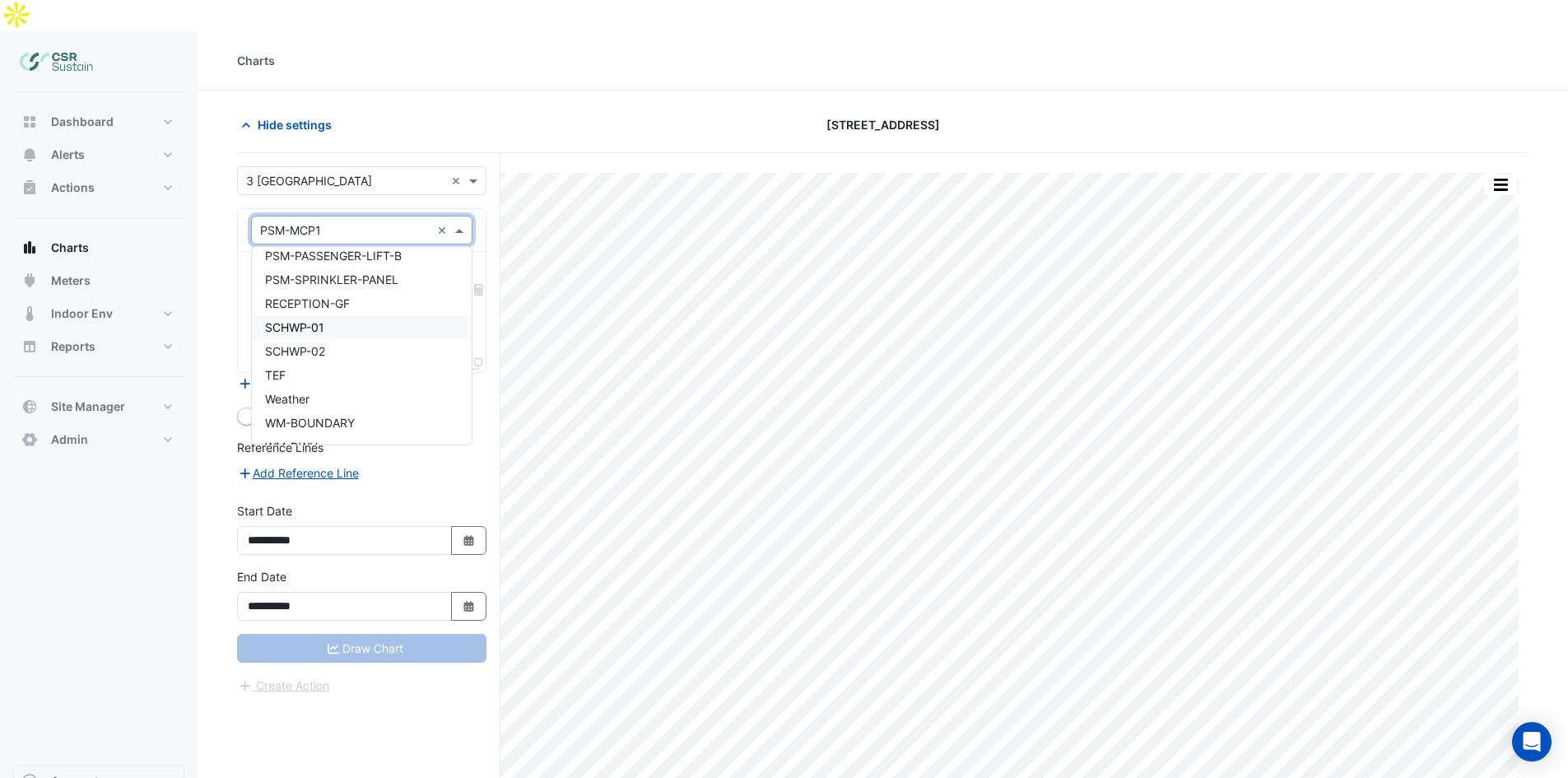
scroll to position [6974, 0]
click at [347, 419] on span "WM-MAIN-INCOMING" at bounding box center [324, 426] width 120 height 14
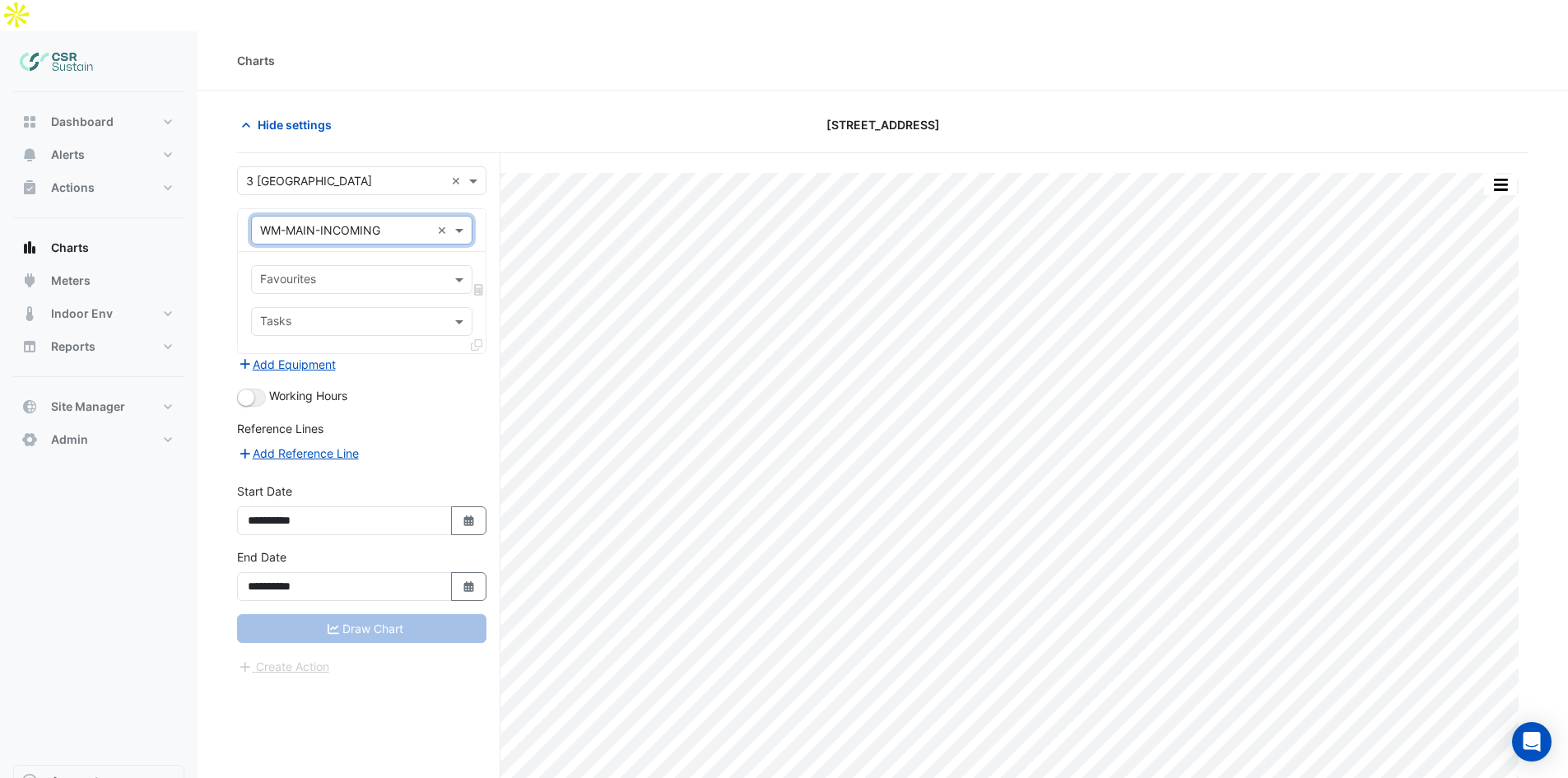
click at [414, 273] on input "text" at bounding box center [351, 281] width 184 height 17
click at [349, 273] on input "text" at bounding box center [351, 281] width 184 height 17
click at [220, 276] on section "Hide settings 8 Exchange Quay Split by Equip Split All Print Save as JPEG Save …" at bounding box center [882, 481] width 1370 height 781
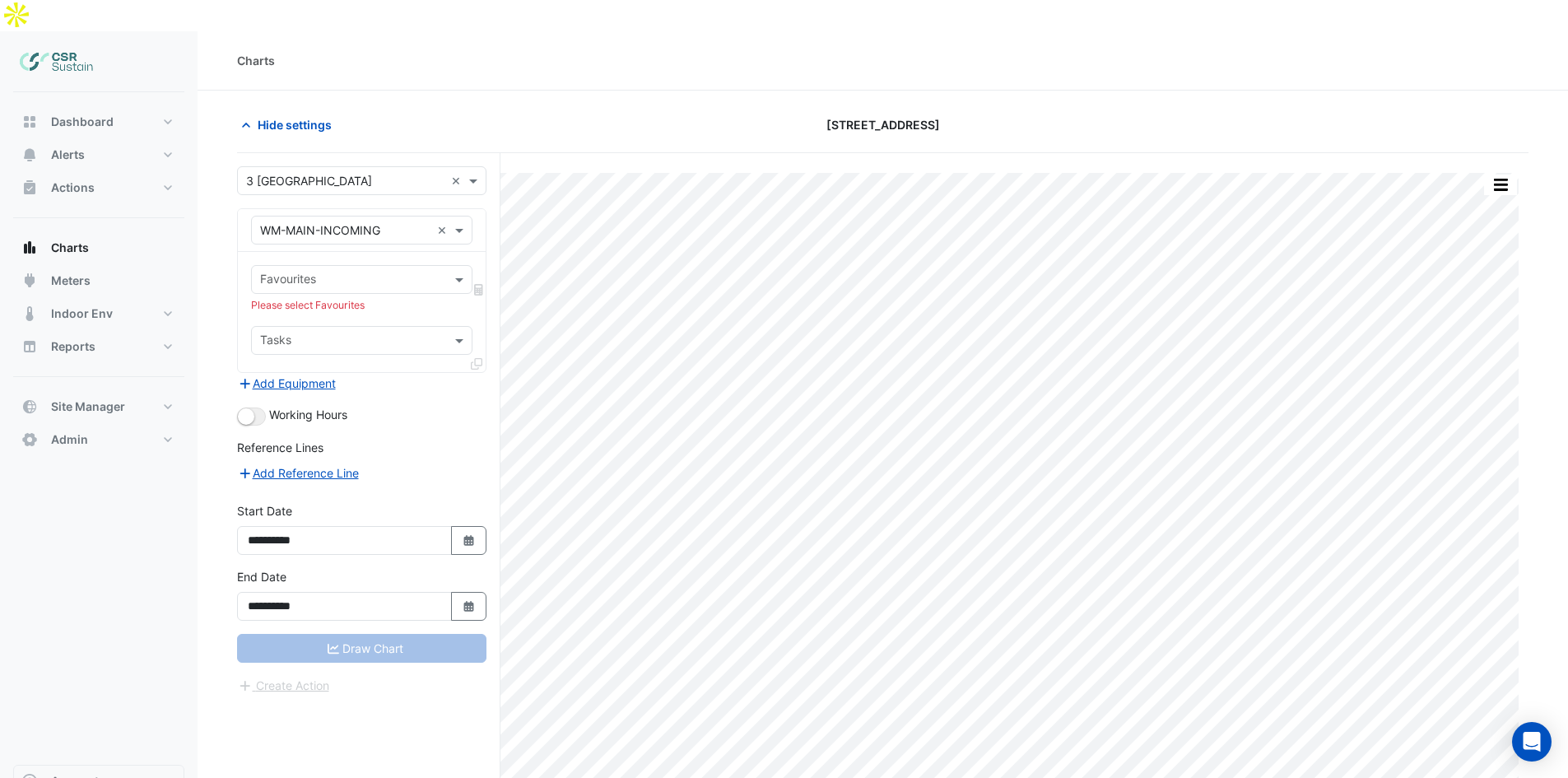
click at [289, 333] on input "text" at bounding box center [351, 341] width 184 height 17
drag, startPoint x: 300, startPoint y: 310, endPoint x: 303, endPoint y: 296, distance: 14.3
click at [301, 333] on input "text" at bounding box center [351, 341] width 184 height 17
click at [323, 216] on div "× WM-MAIN-INCOMING ×" at bounding box center [361, 230] width 221 height 29
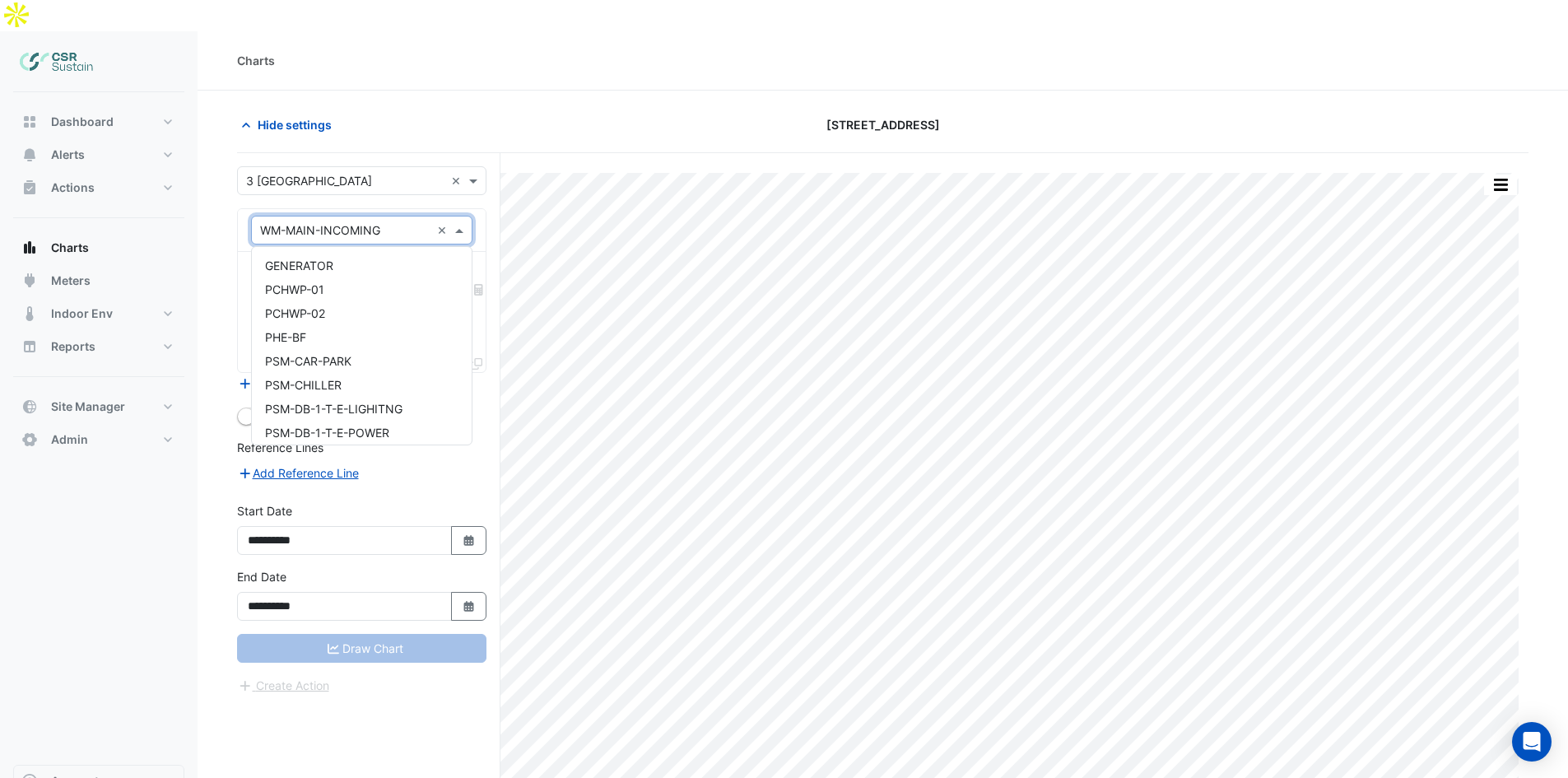
scroll to position [5549, 0]
click at [349, 335] on div "PSM-CHILLER" at bounding box center [361, 347] width 220 height 24
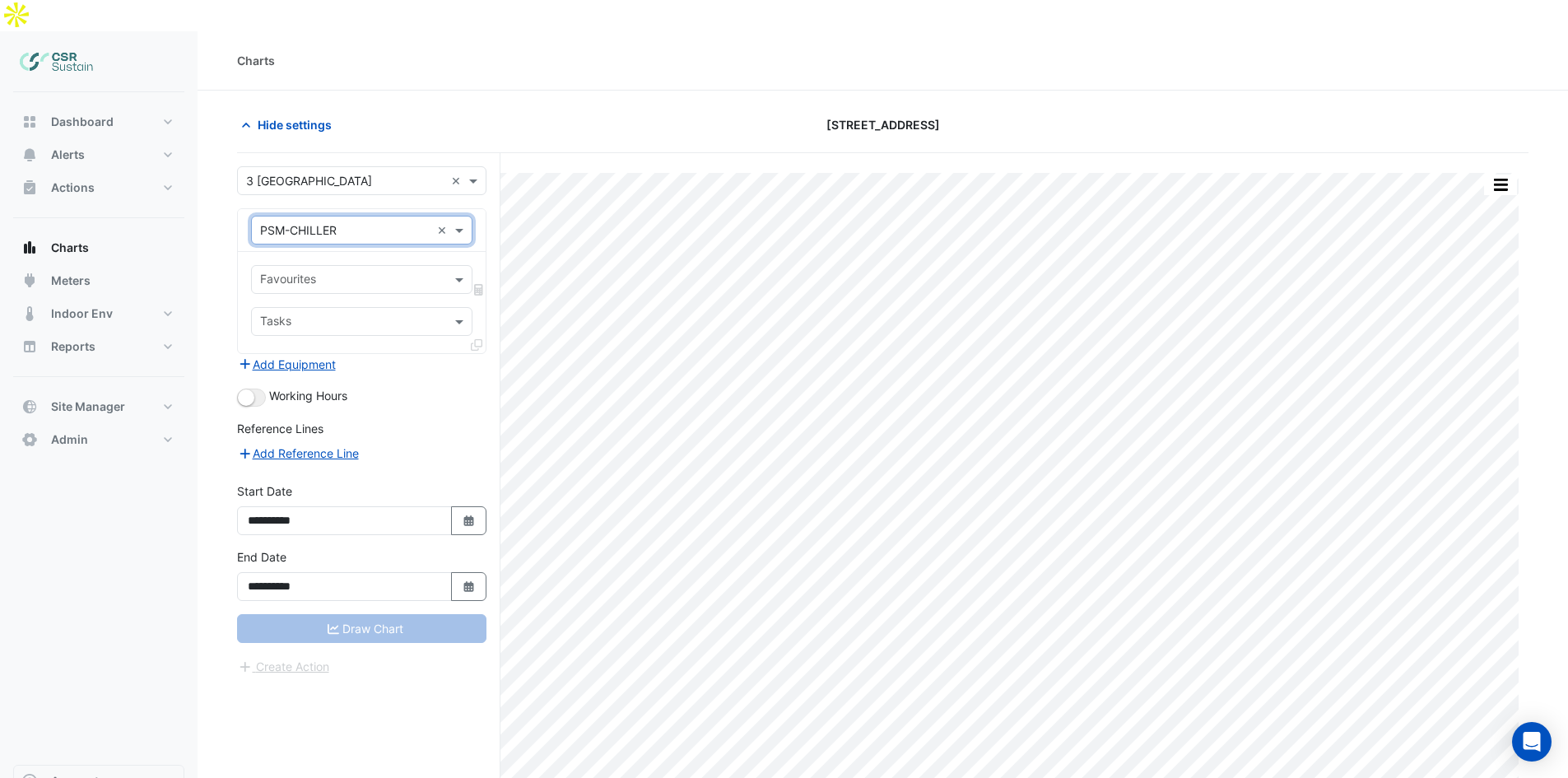
click at [343, 265] on div "Favourites" at bounding box center [361, 279] width 221 height 29
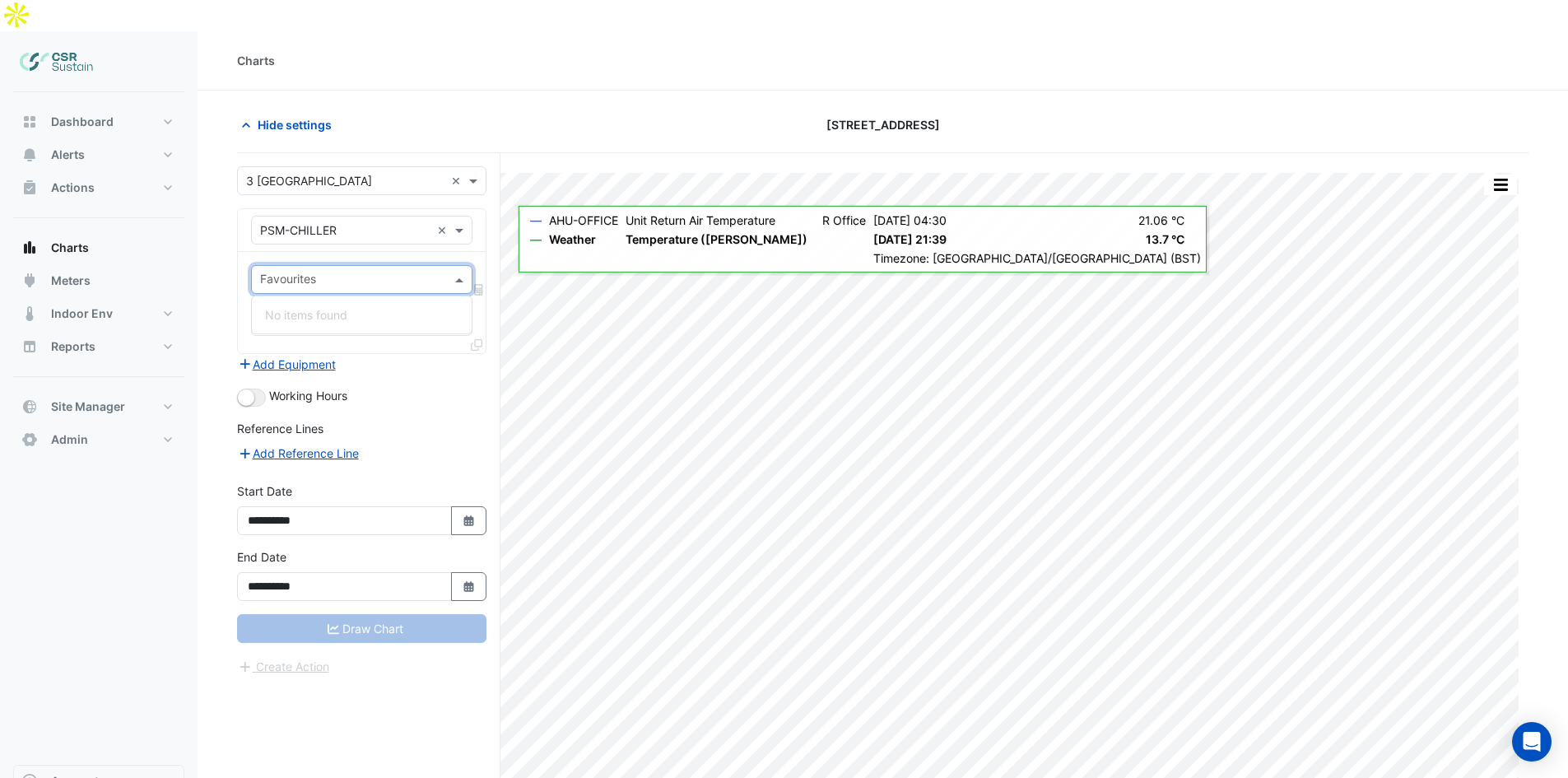
click at [192, 628] on nav "Dashboard Portfolio Ratings Performance Alerts Site Rules Templates Actions Sit…" at bounding box center [98, 422] width 197 height 778
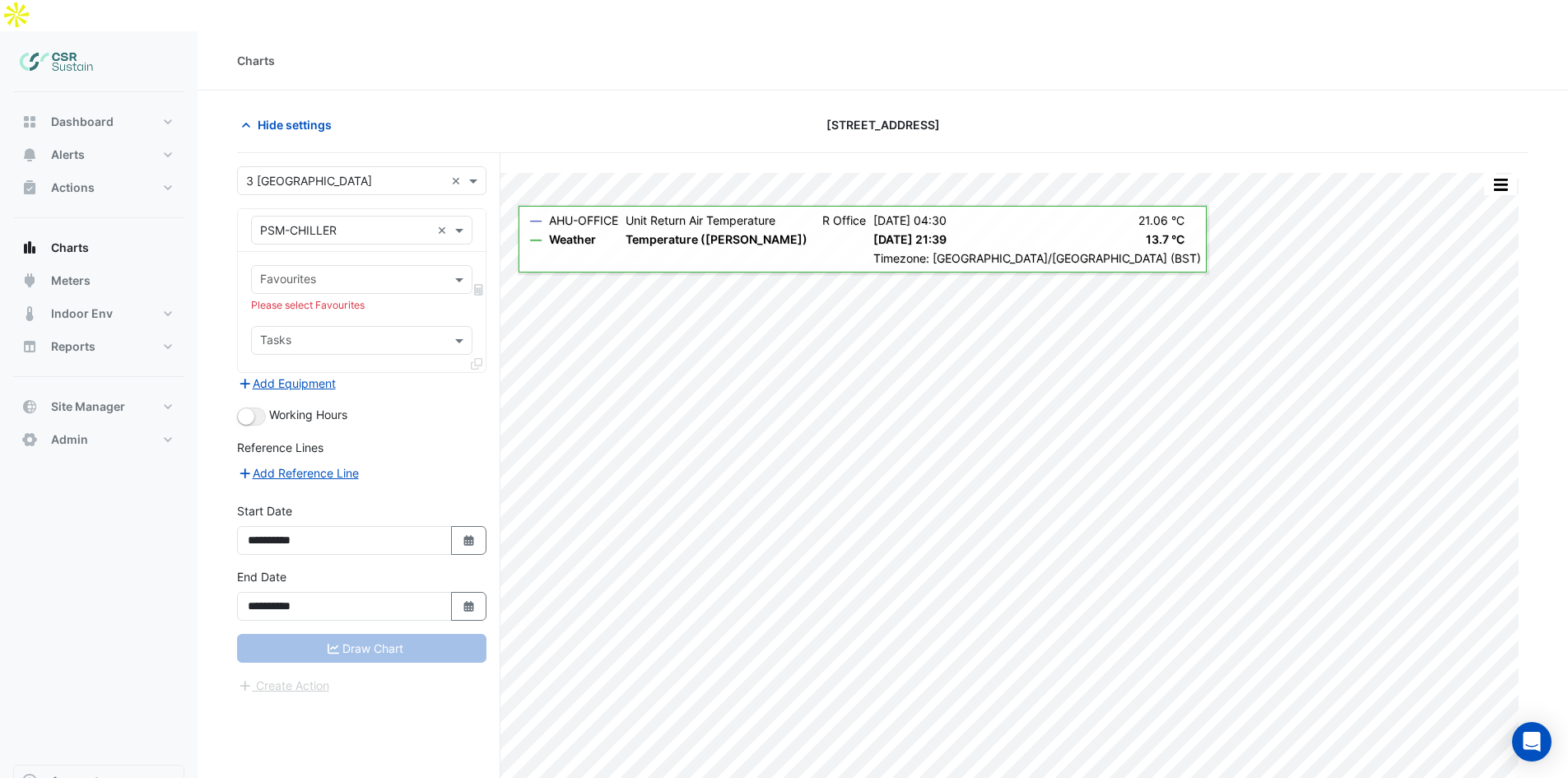
click at [278, 634] on div "Draw Chart" at bounding box center [361, 648] width 250 height 29
click at [388, 273] on input "text" at bounding box center [351, 281] width 184 height 17
click at [349, 273] on input "text" at bounding box center [351, 281] width 184 height 17
click at [337, 216] on div "× PSM-CHILLER ×" at bounding box center [361, 230] width 221 height 29
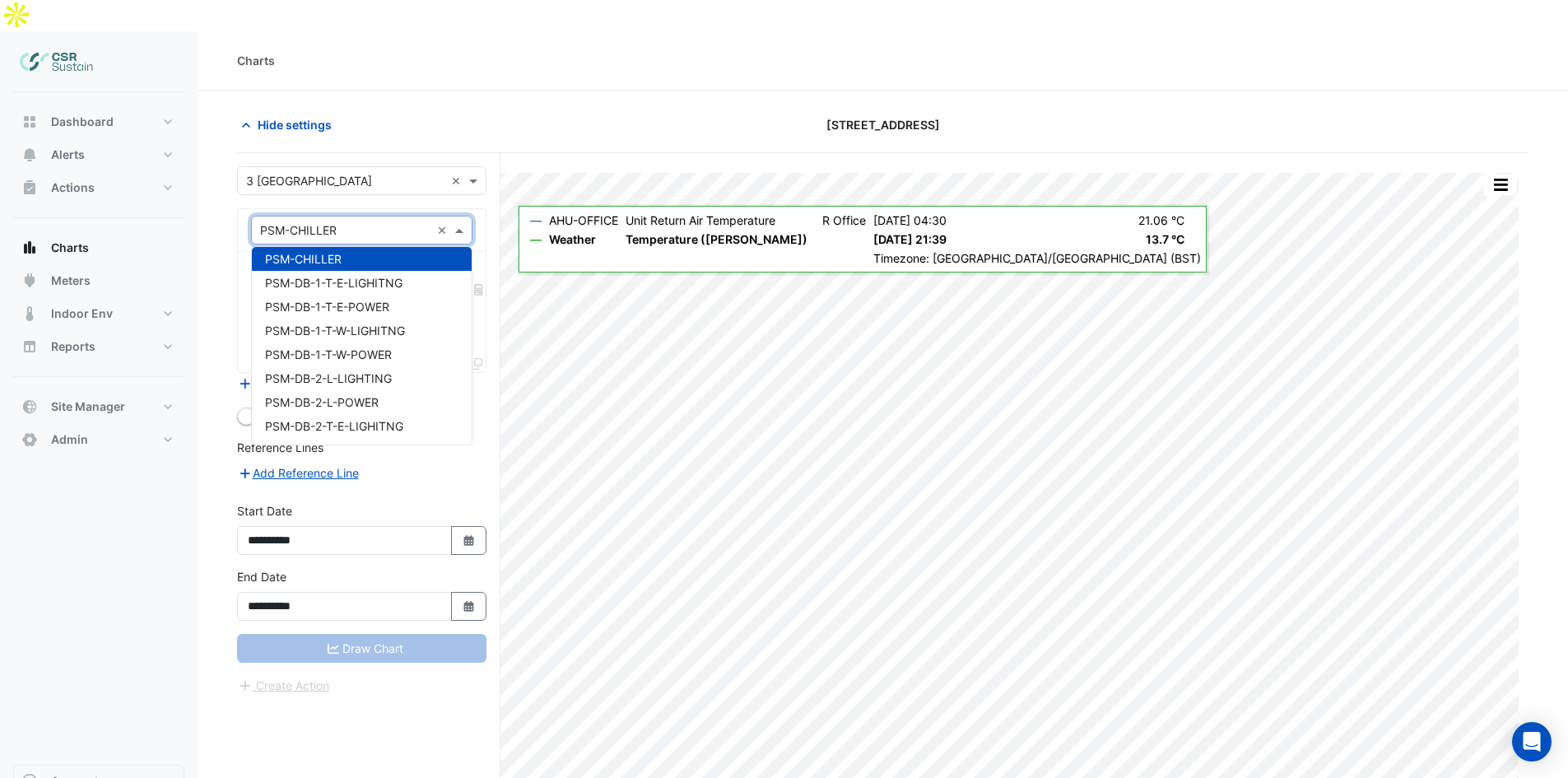
click at [348, 166] on form "**********" at bounding box center [361, 430] width 250 height 528
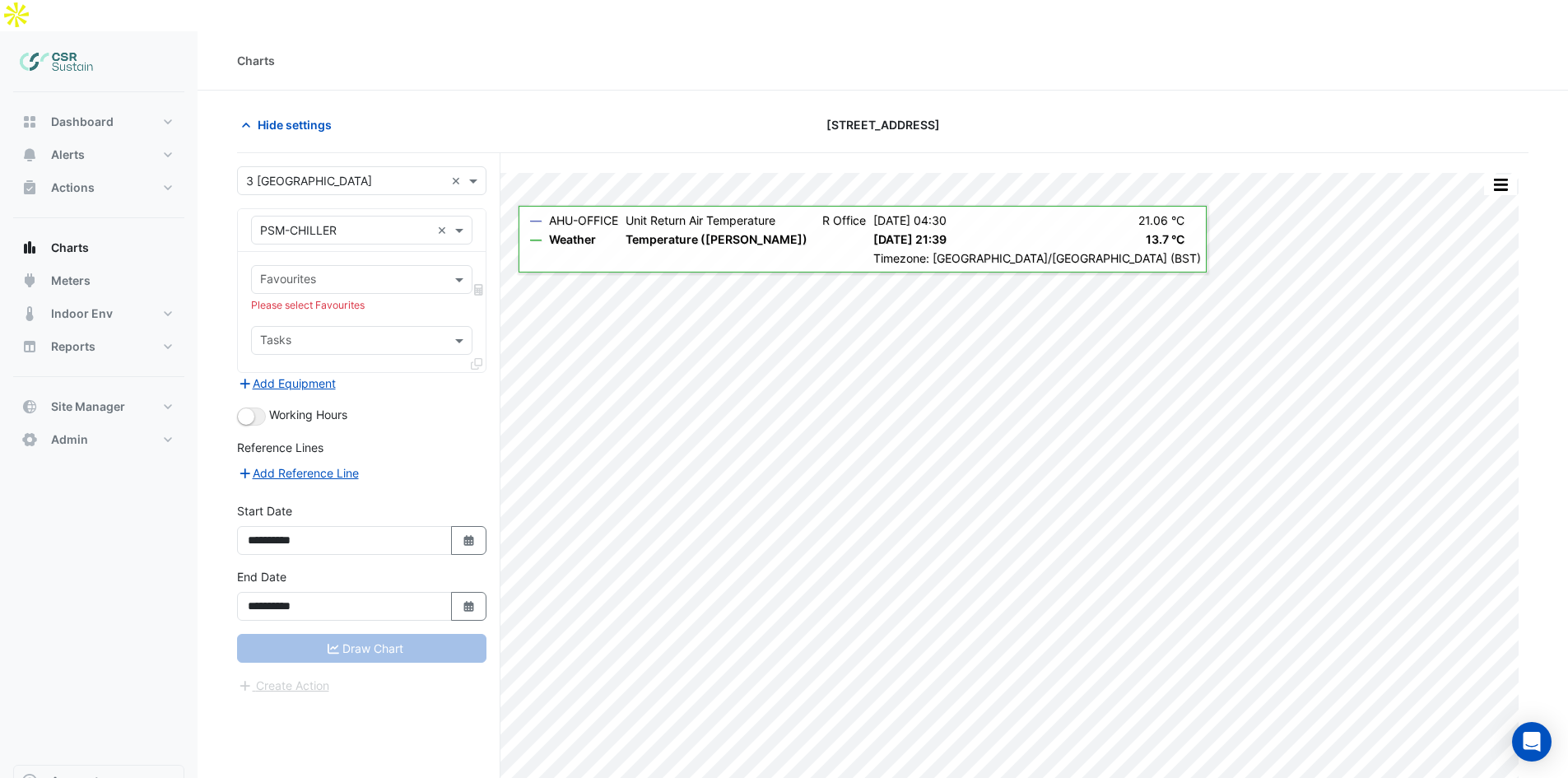
click at [349, 173] on input "text" at bounding box center [344, 181] width 198 height 17
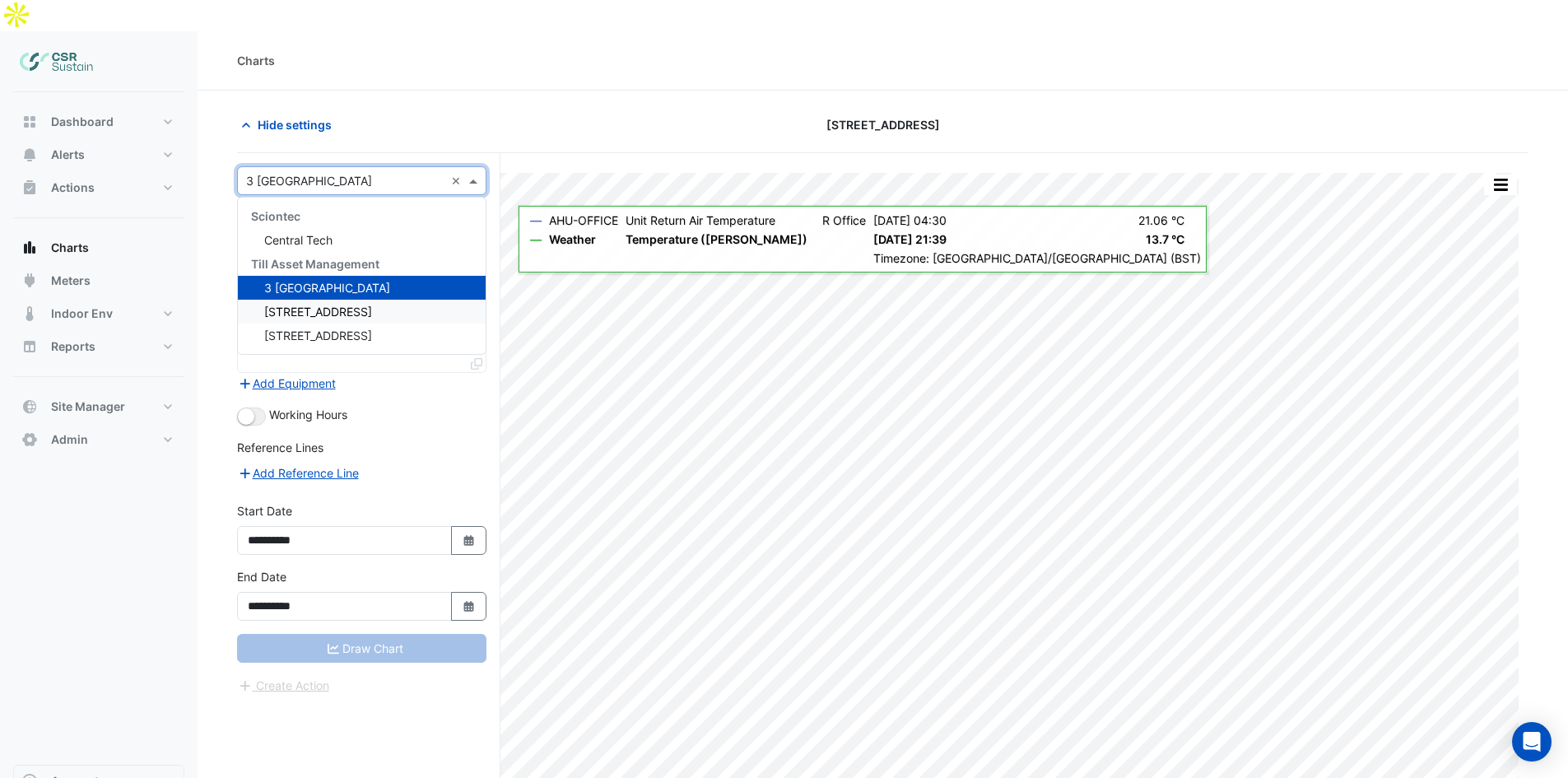
click at [298, 304] on span "5 Exchange Quay" at bounding box center [317, 311] width 107 height 14
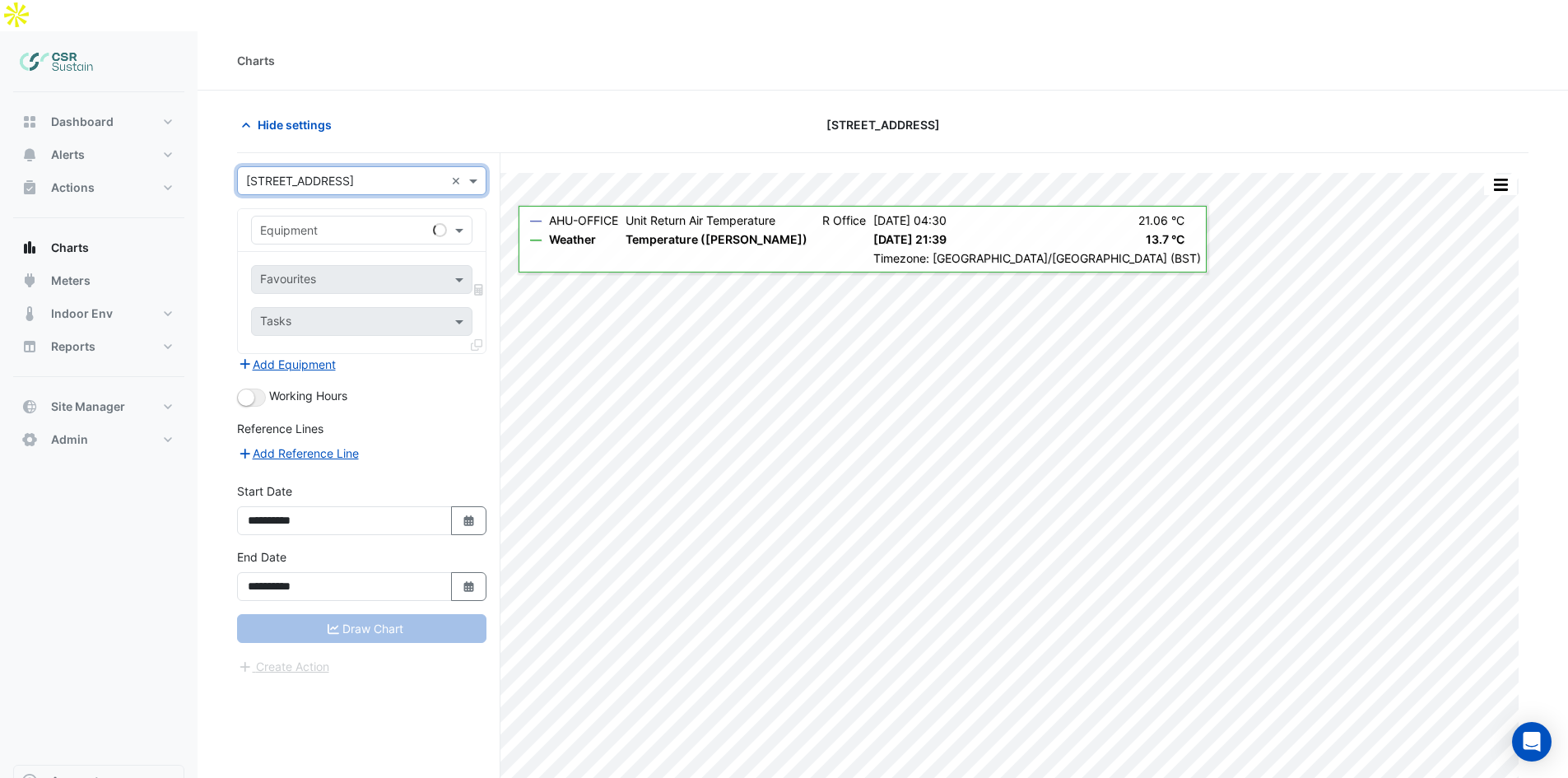
click at [317, 222] on input "text" at bounding box center [344, 230] width 170 height 17
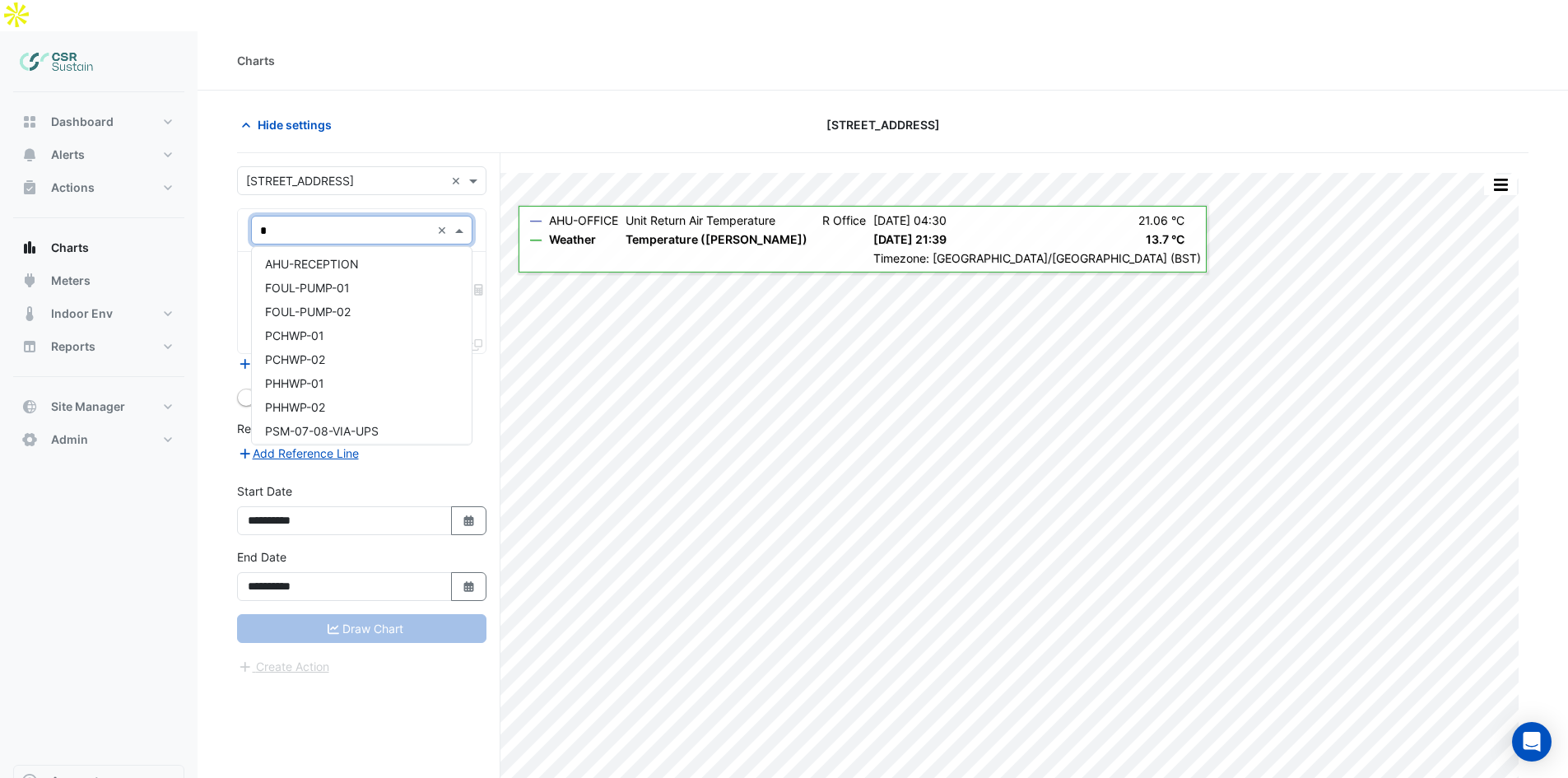
scroll to position [0, 0]
type input "*"
click at [207, 408] on section "Hide settings 8 Exchange Quay Split by Equip Split All Print Save as JPEG Save …" at bounding box center [882, 481] width 1370 height 781
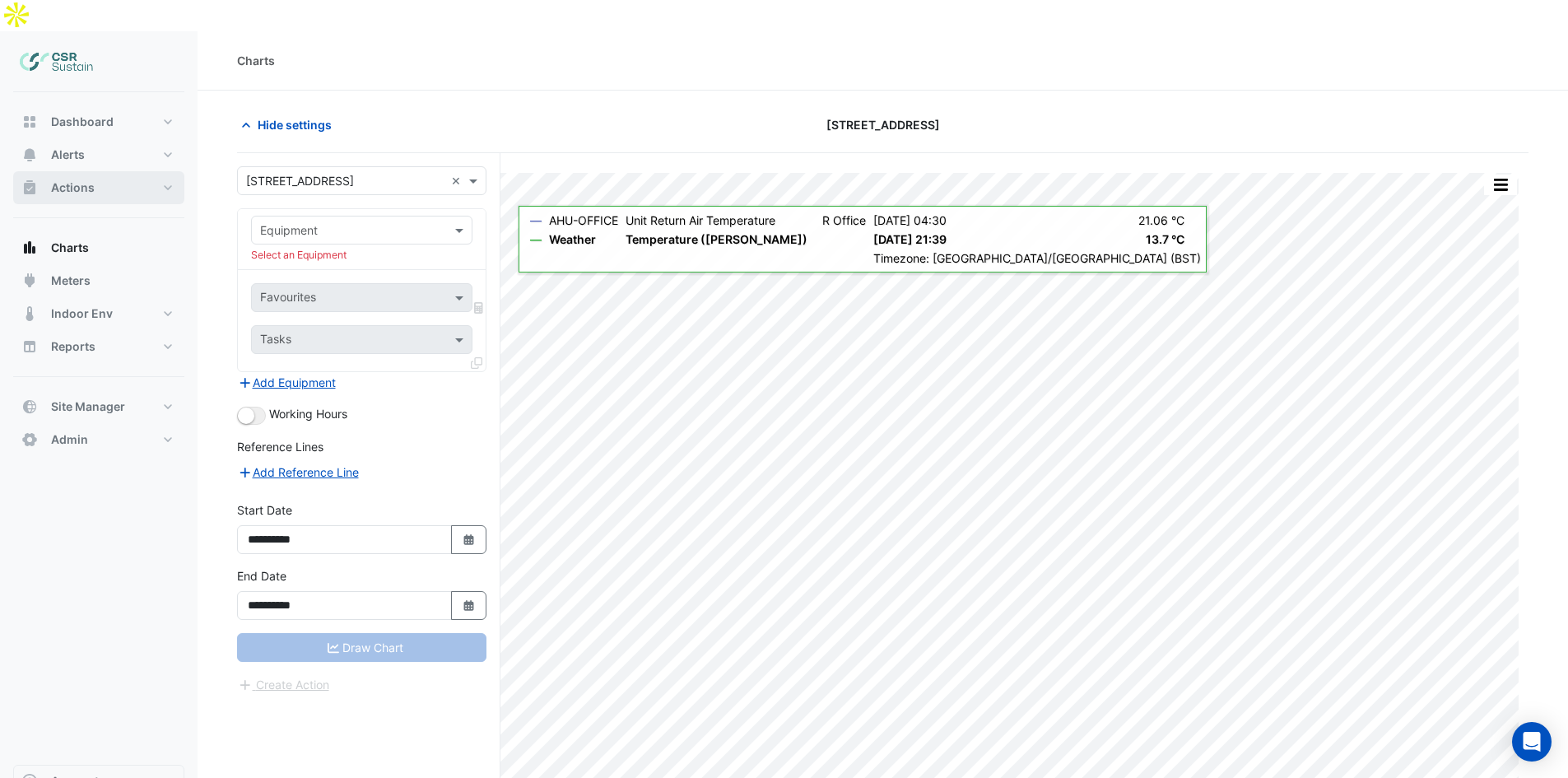
click at [108, 171] on button "Actions" at bounding box center [98, 187] width 171 height 33
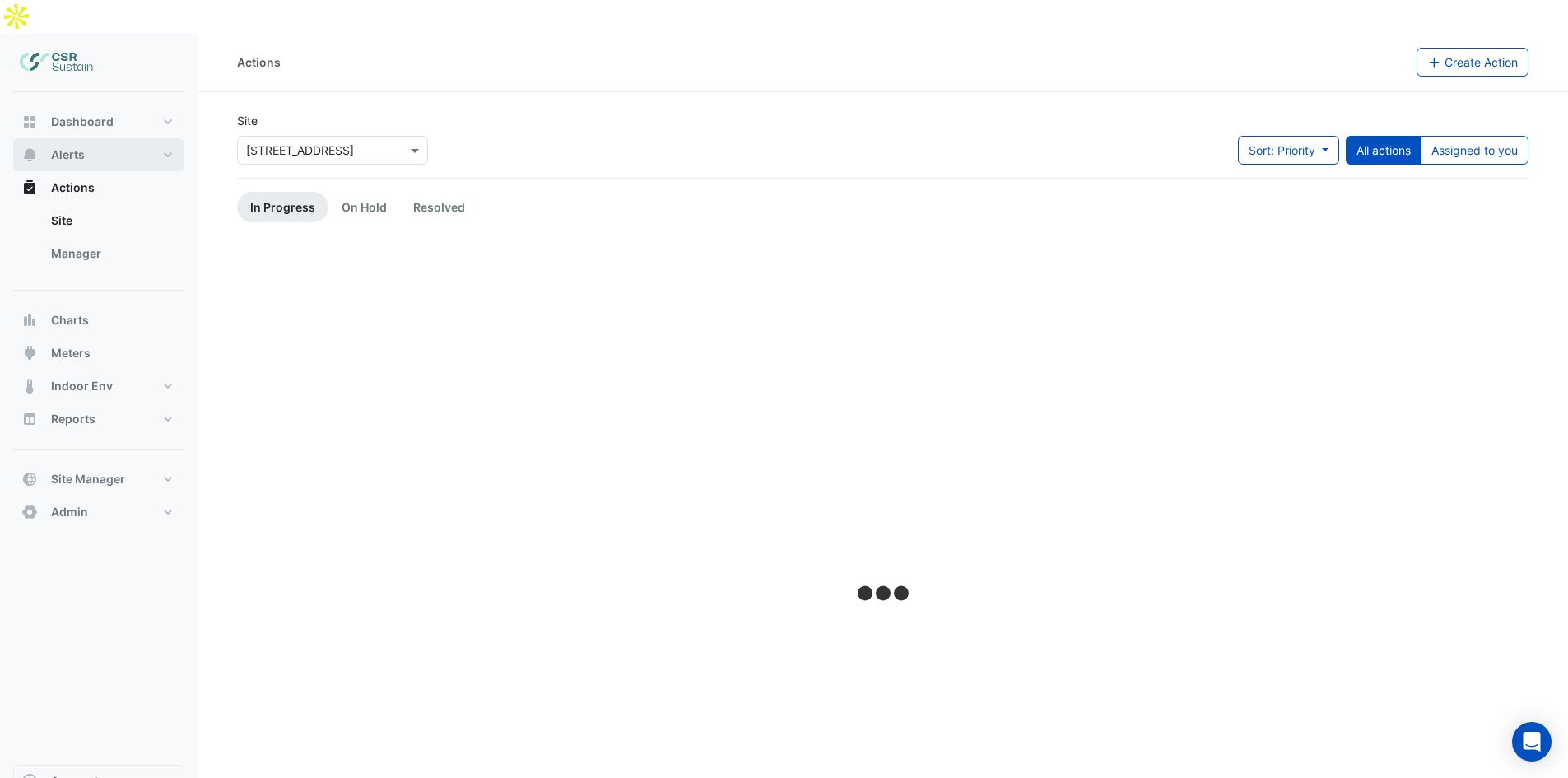
click at [122, 138] on button "Alerts" at bounding box center [98, 154] width 171 height 33
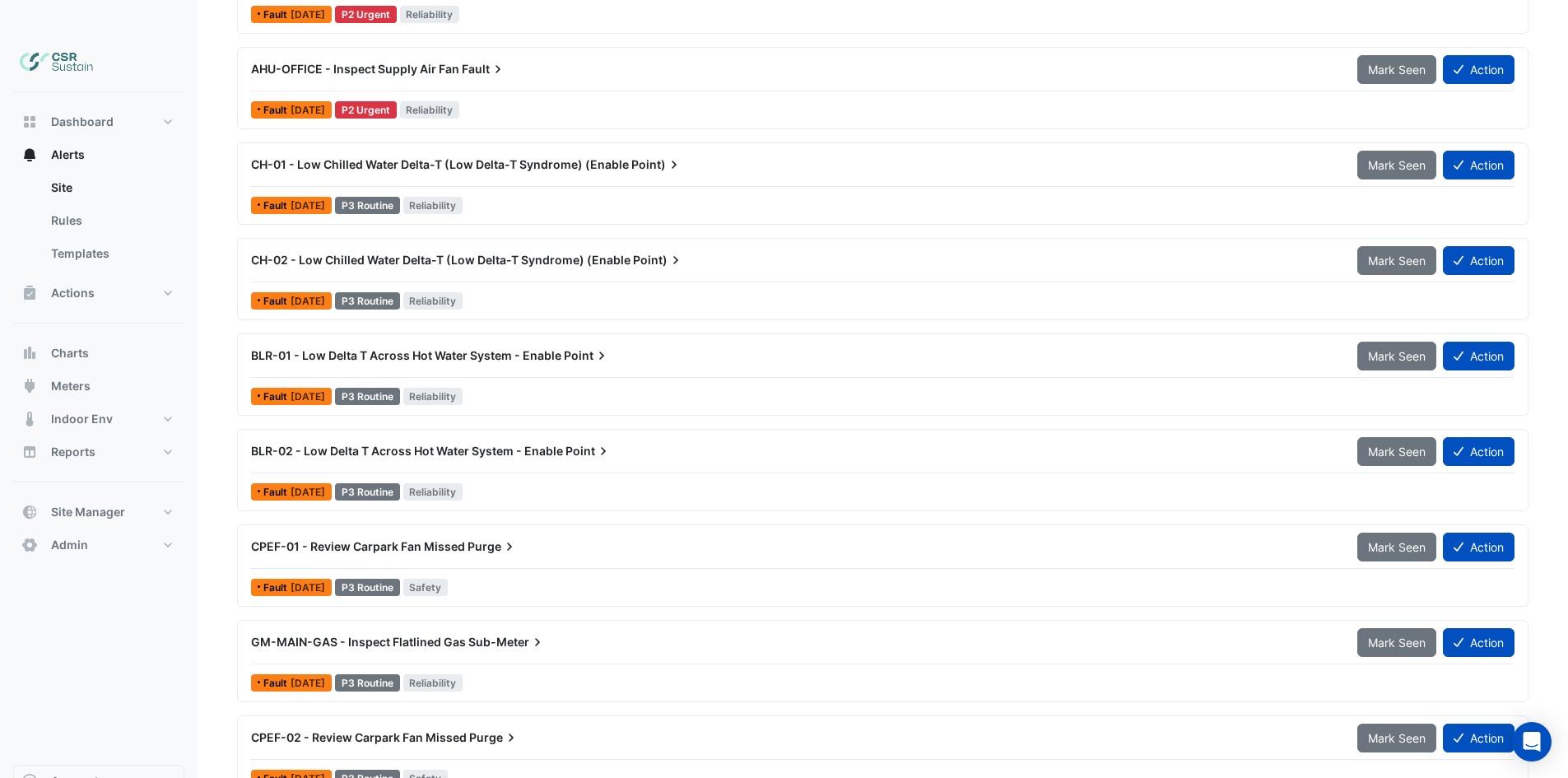
drag, startPoint x: 154, startPoint y: 563, endPoint x: 168, endPoint y: 642, distance: 80.2
drag, startPoint x: 183, startPoint y: 559, endPoint x: 199, endPoint y: 640, distance: 82.6
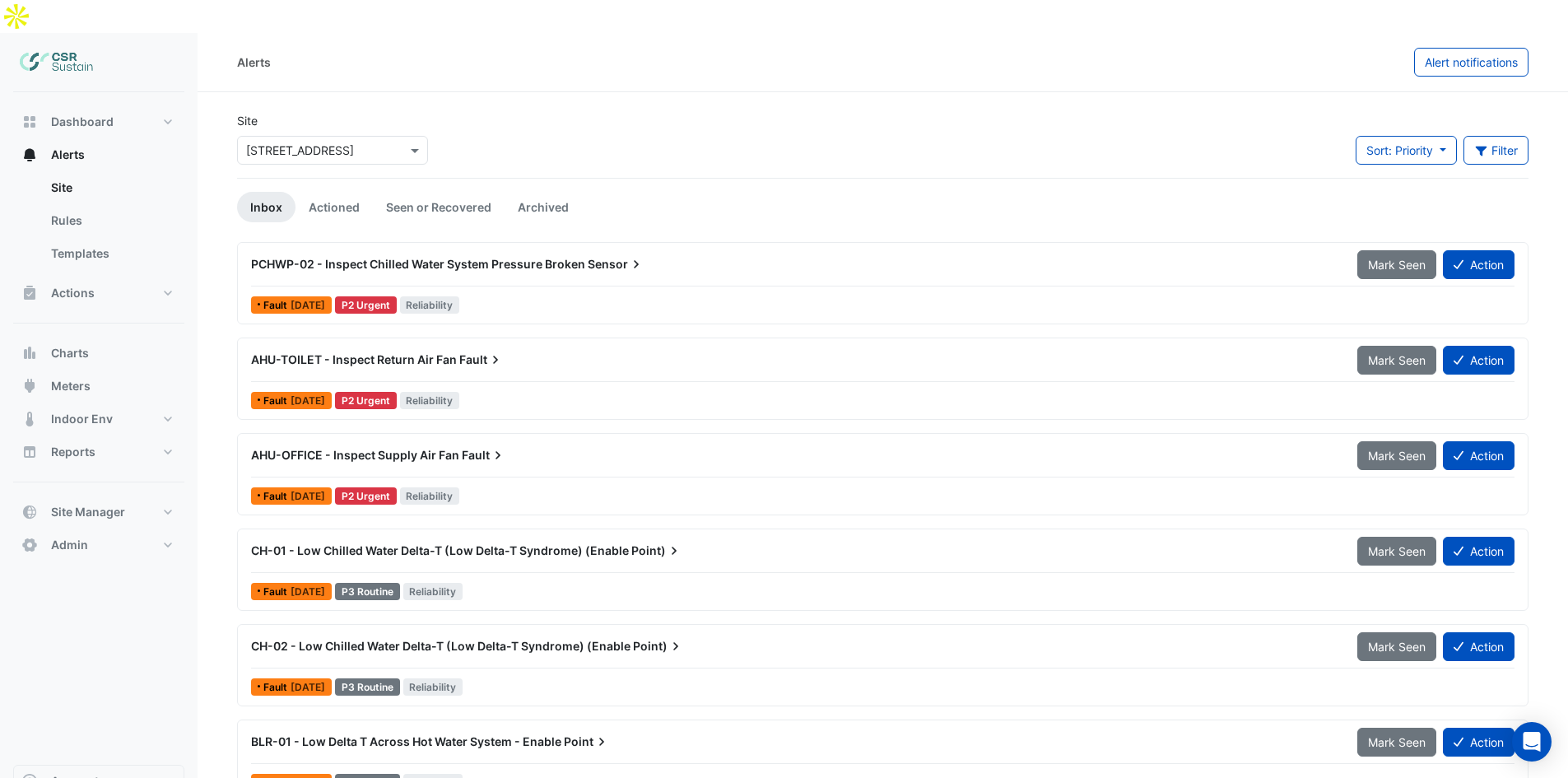
drag, startPoint x: 200, startPoint y: 642, endPoint x: 240, endPoint y: 345, distance: 299.7
click at [347, 192] on link "Actioned" at bounding box center [334, 207] width 78 height 31
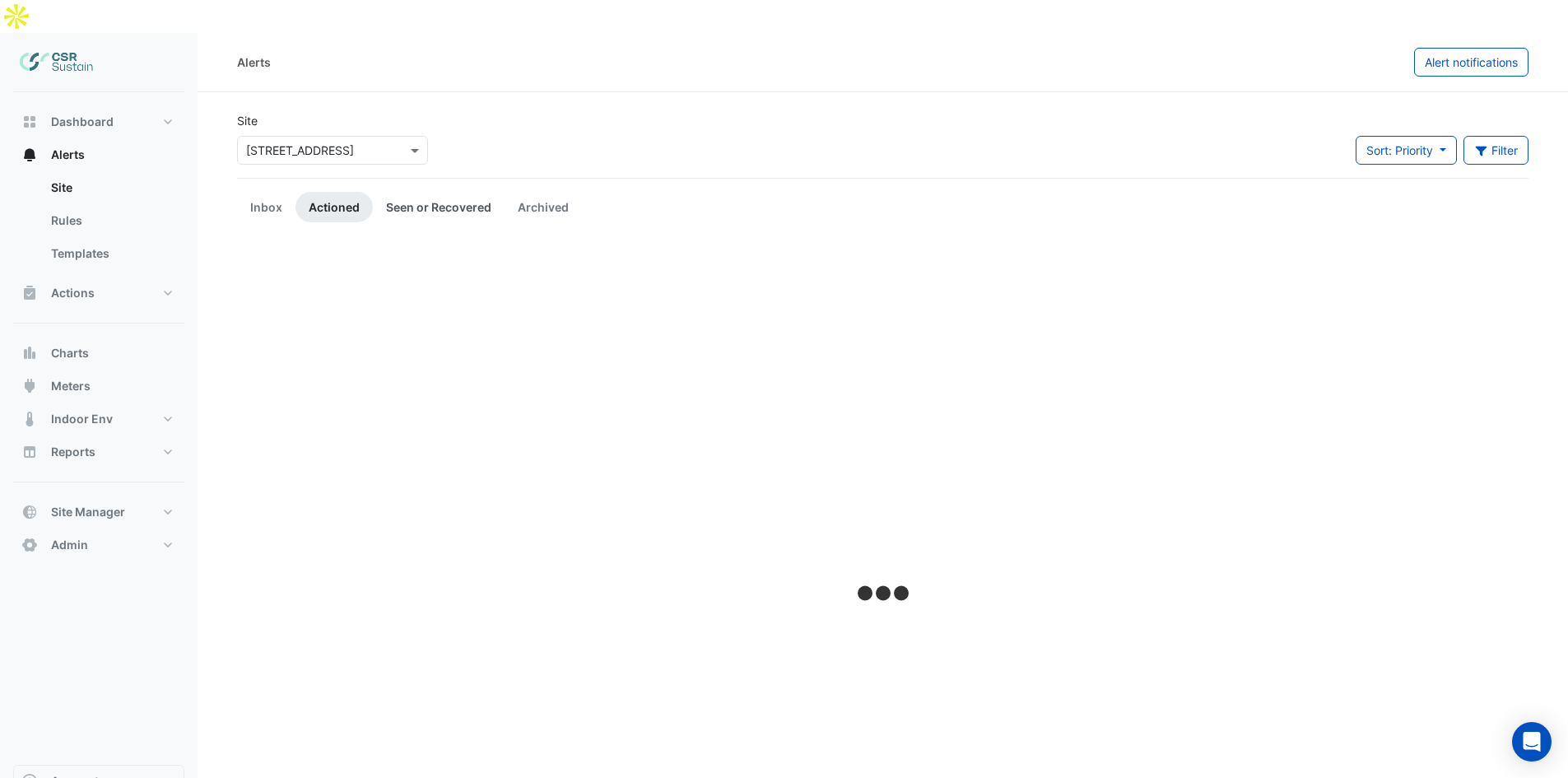
click at [411, 192] on link "Seen or Recovered" at bounding box center [439, 207] width 131 height 31
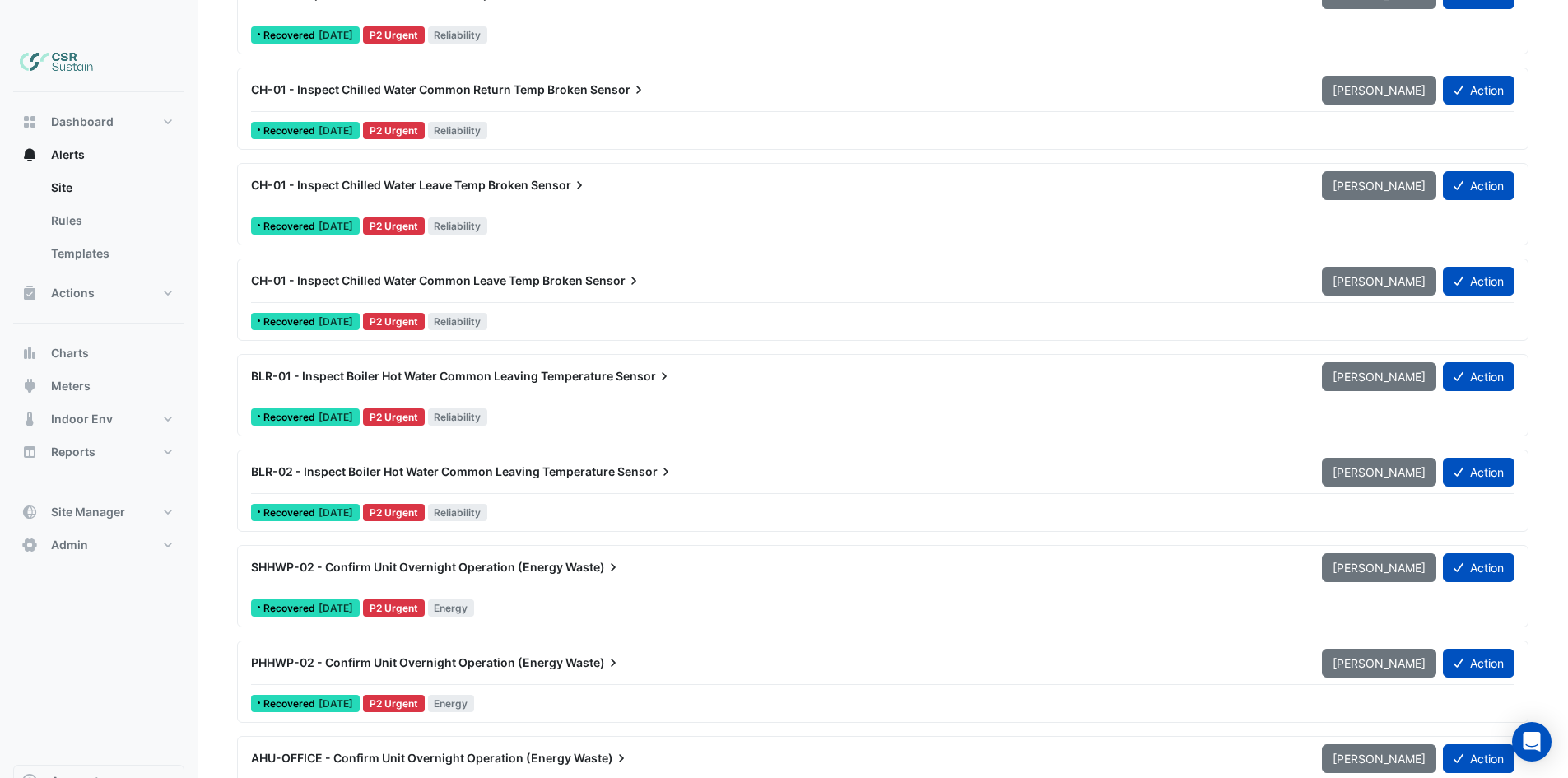
scroll to position [659, 0]
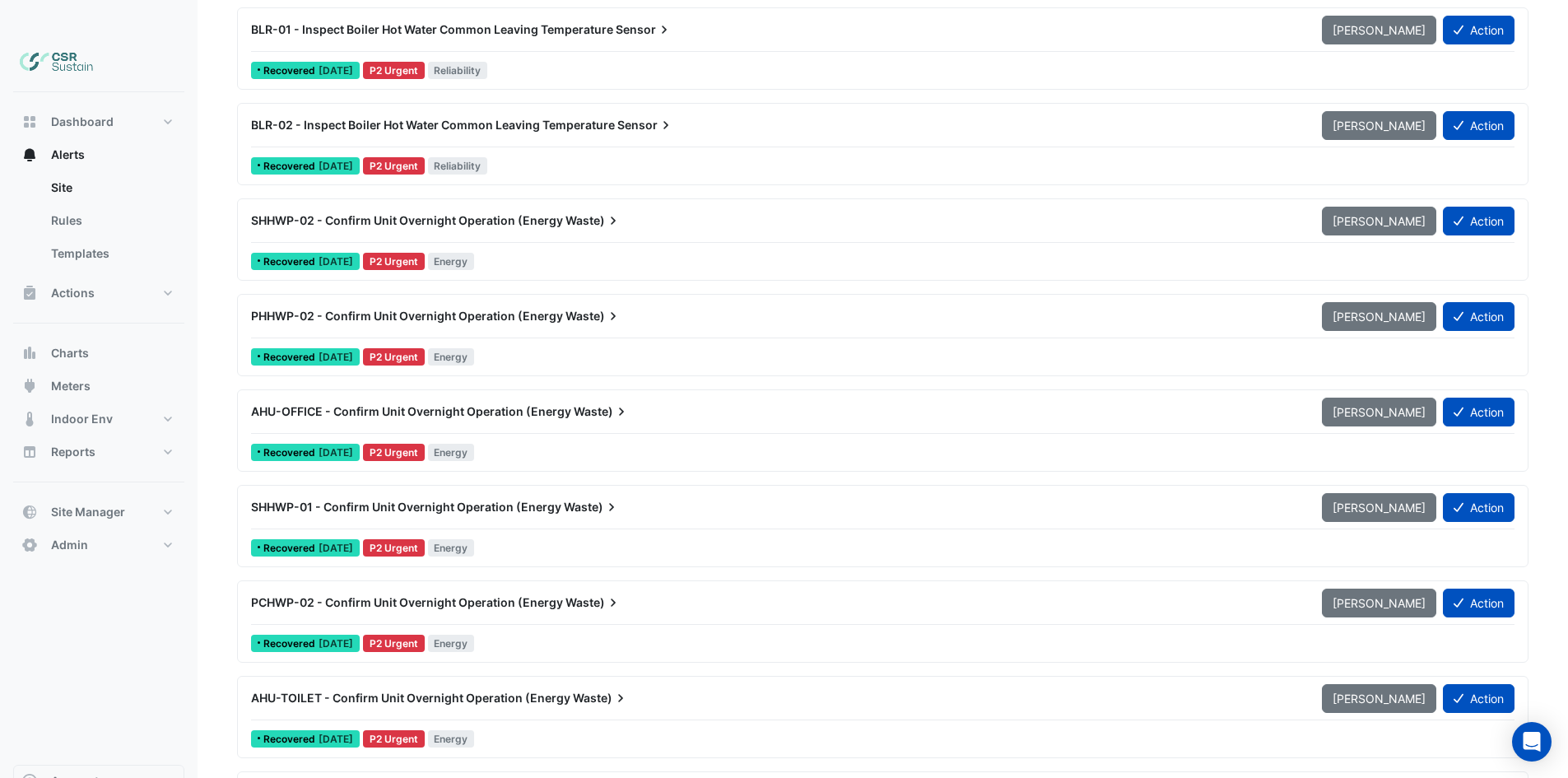
drag, startPoint x: 174, startPoint y: 626, endPoint x: 174, endPoint y: 687, distance: 61.0
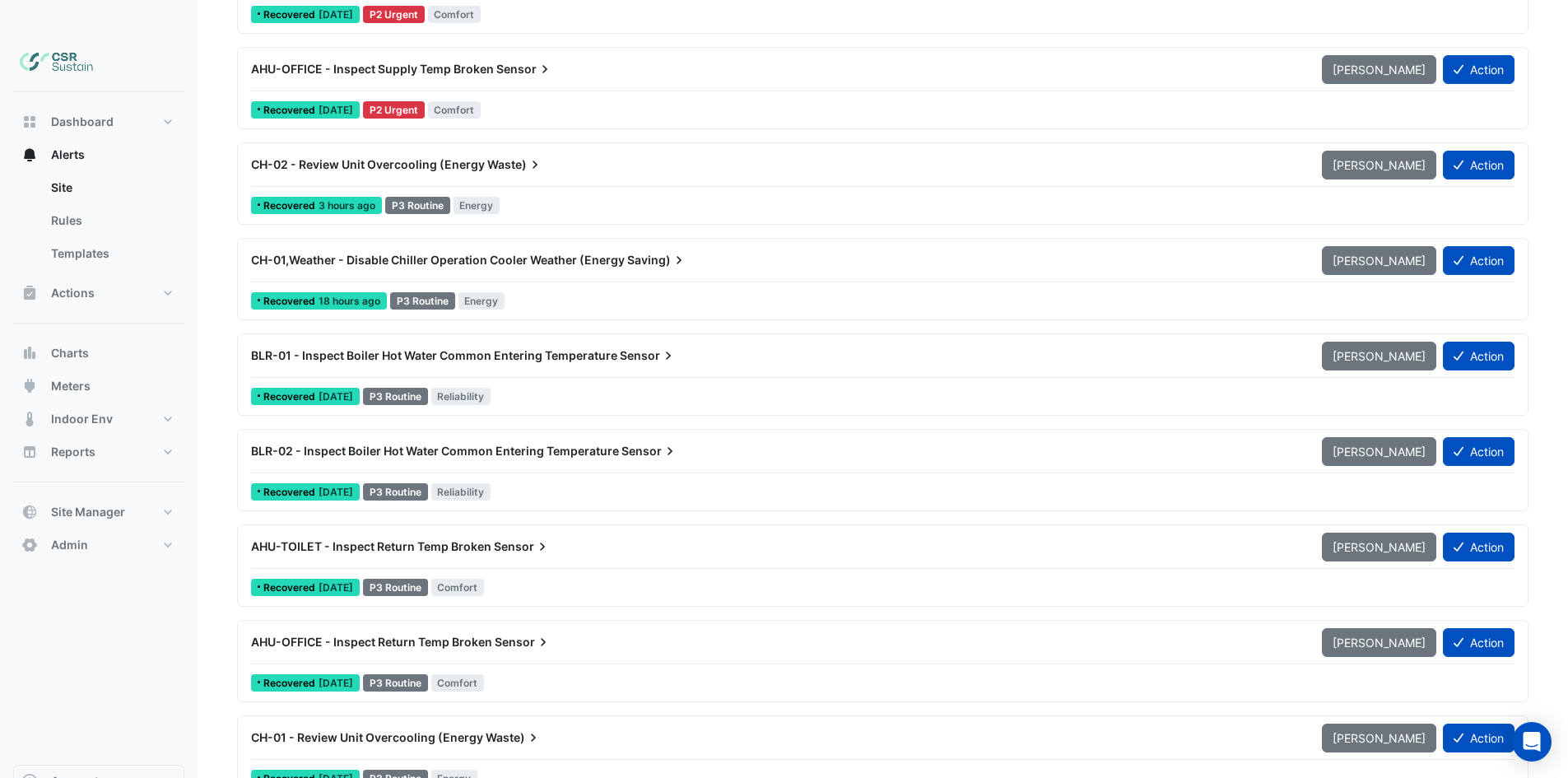
drag, startPoint x: 214, startPoint y: 633, endPoint x: 193, endPoint y: 701, distance: 71.2
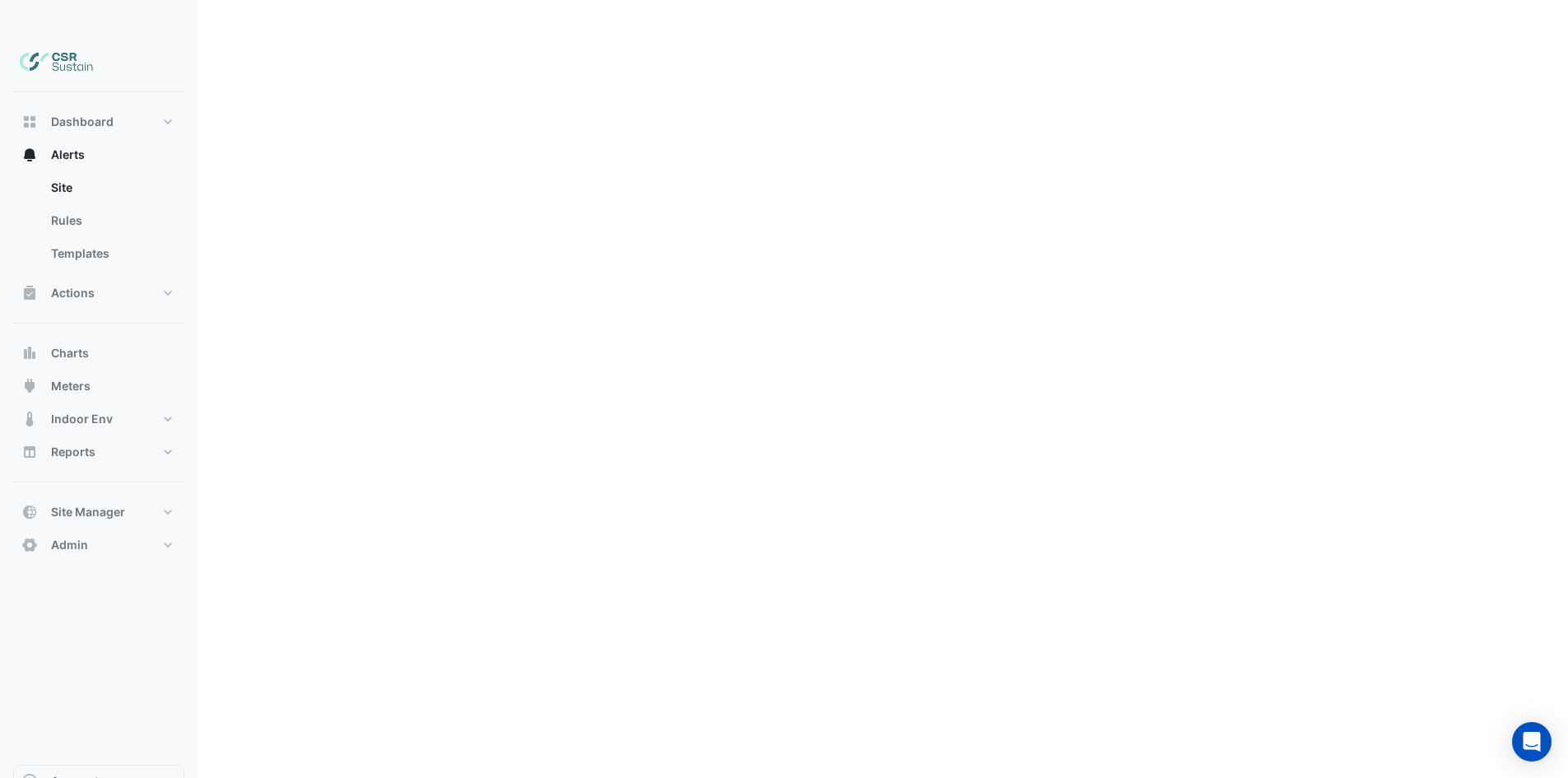
scroll to position [0, 0]
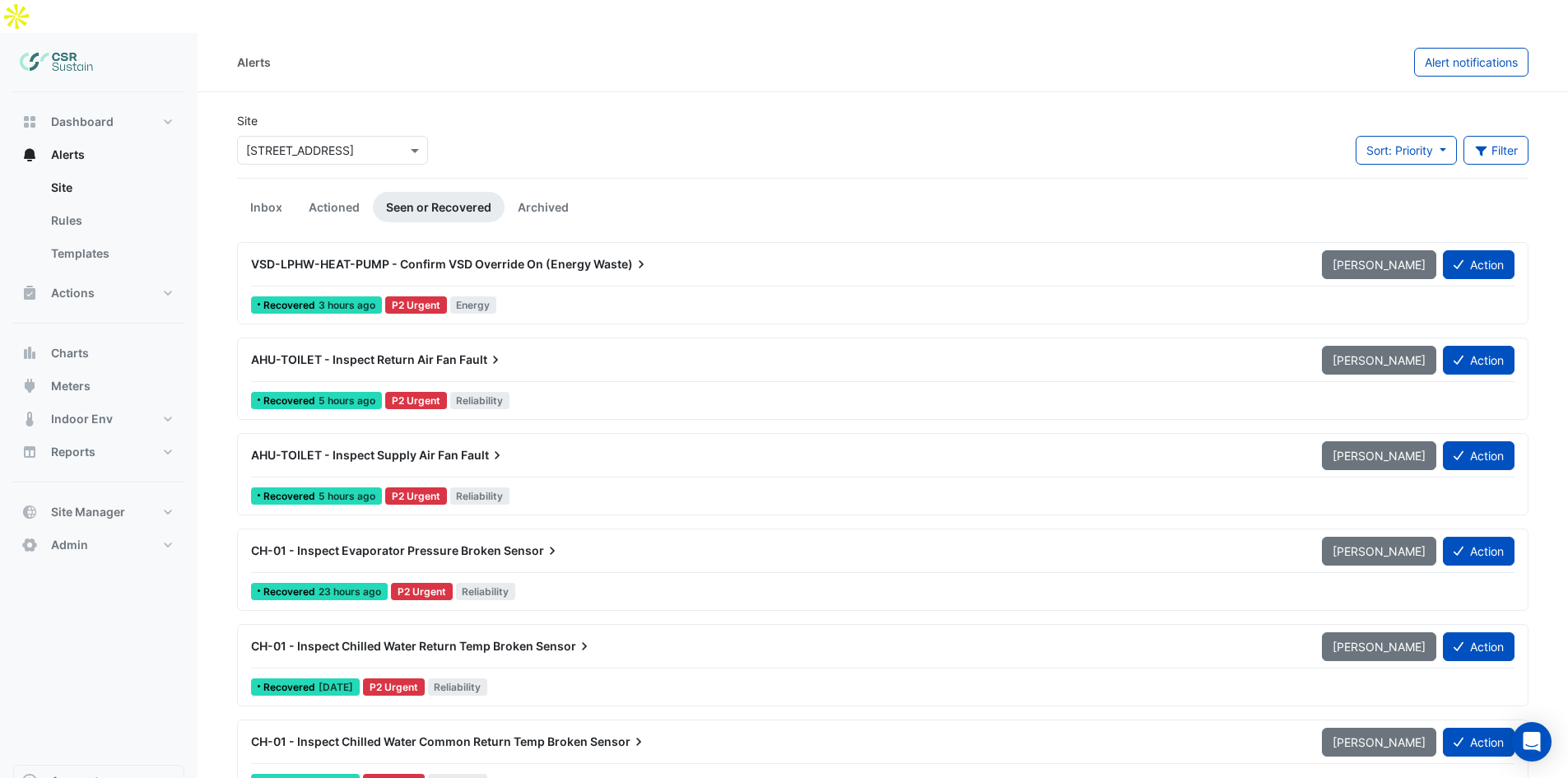
drag, startPoint x: 191, startPoint y: 669, endPoint x: 184, endPoint y: 398, distance: 271.1
click at [111, 277] on button "Actions" at bounding box center [98, 292] width 171 height 33
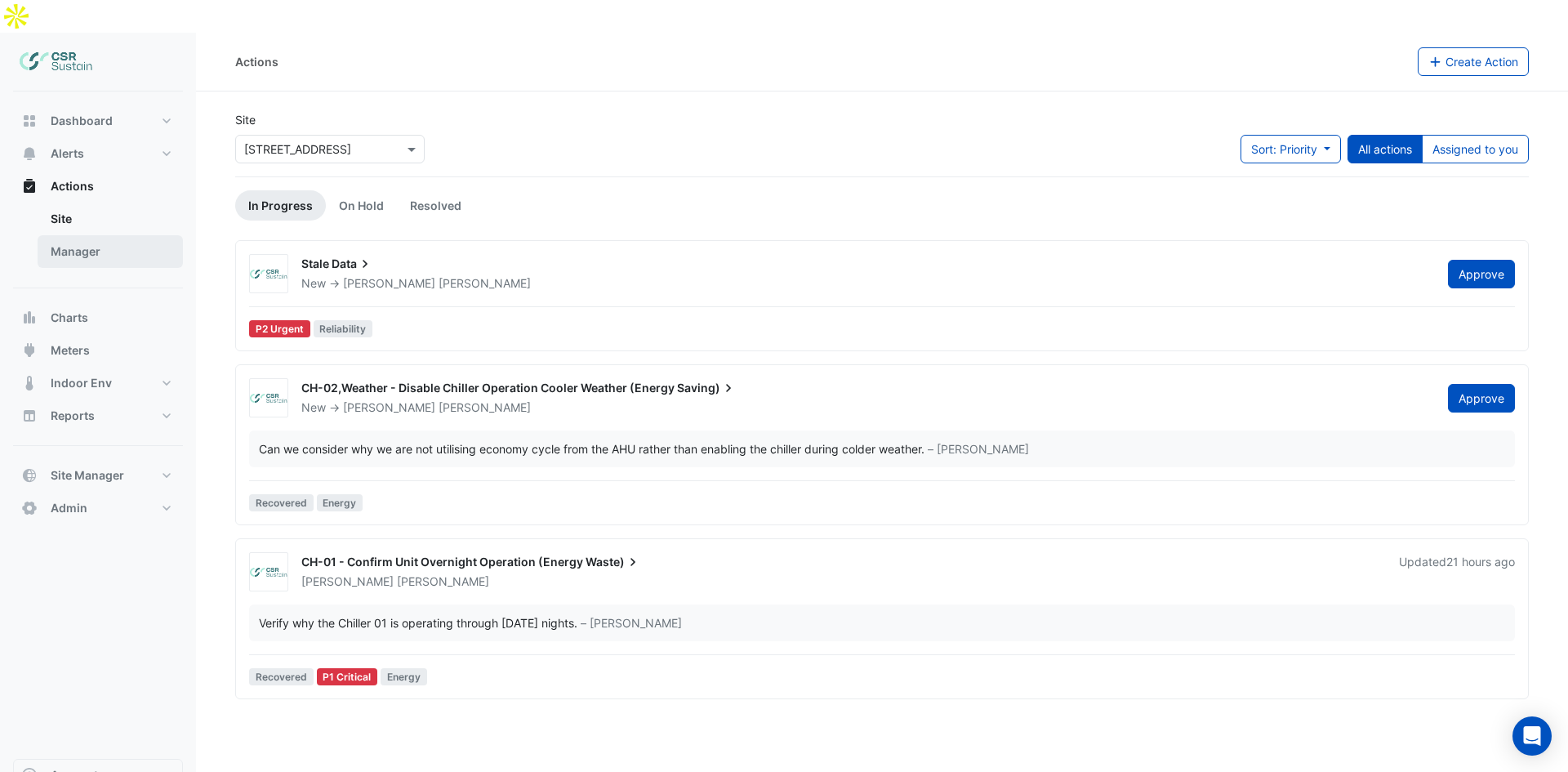
click at [92, 235] on link "Manager" at bounding box center [110, 251] width 145 height 33
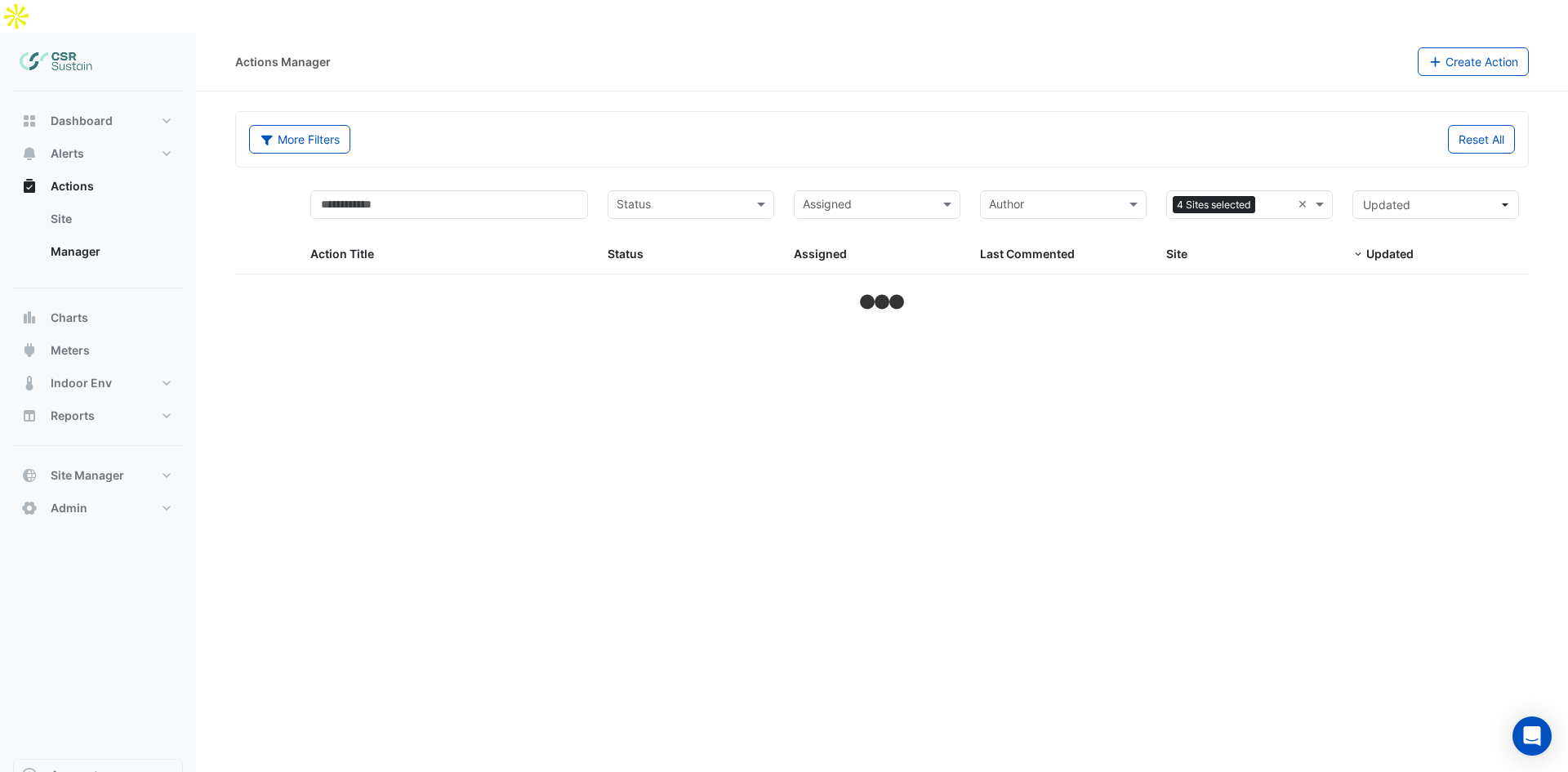
select select "**"
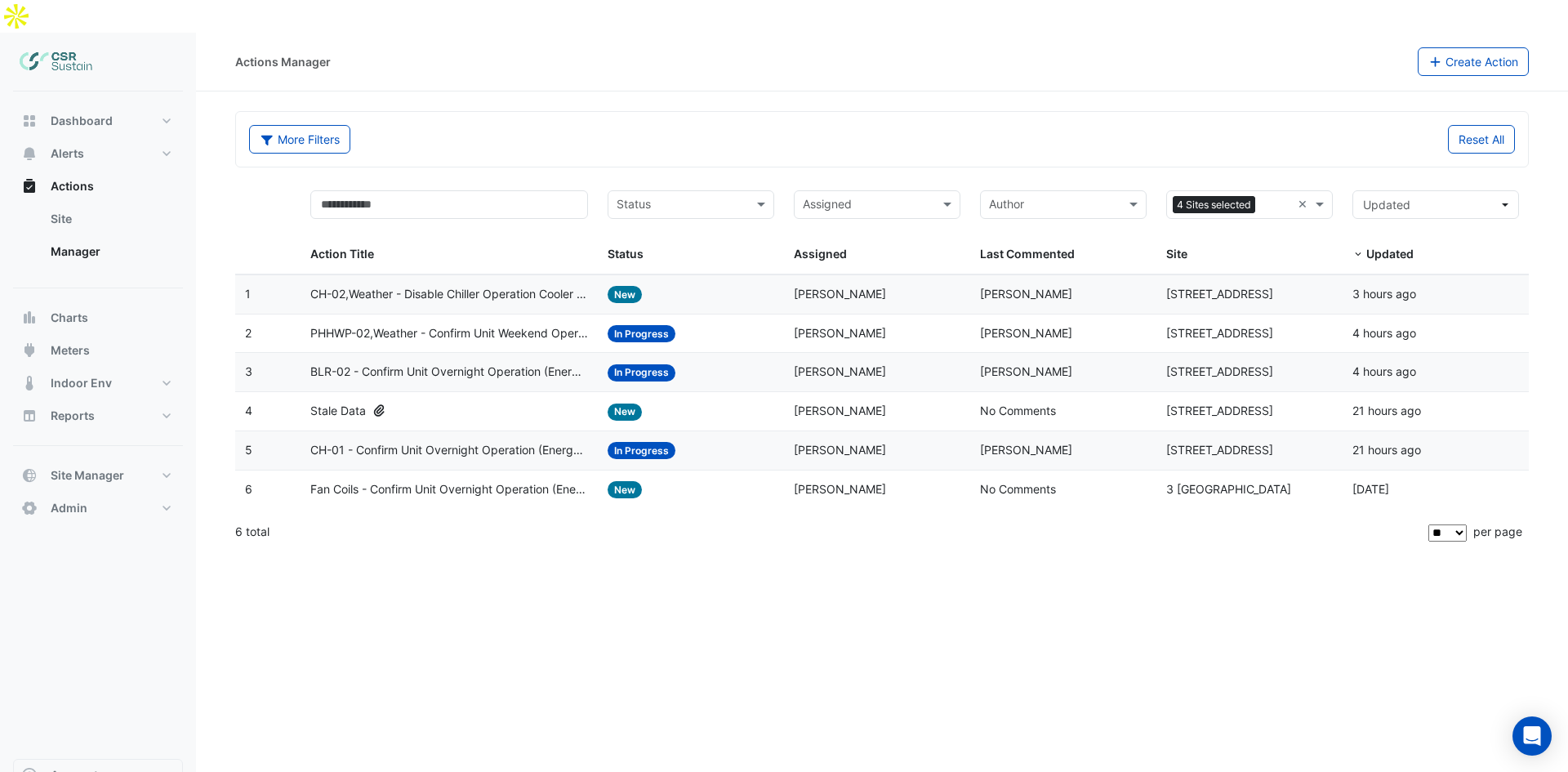
click at [481, 285] on span "CH-02,Weather - Disable Chiller Operation Cooler Weather (Energy Saving)" at bounding box center [449, 294] width 278 height 19
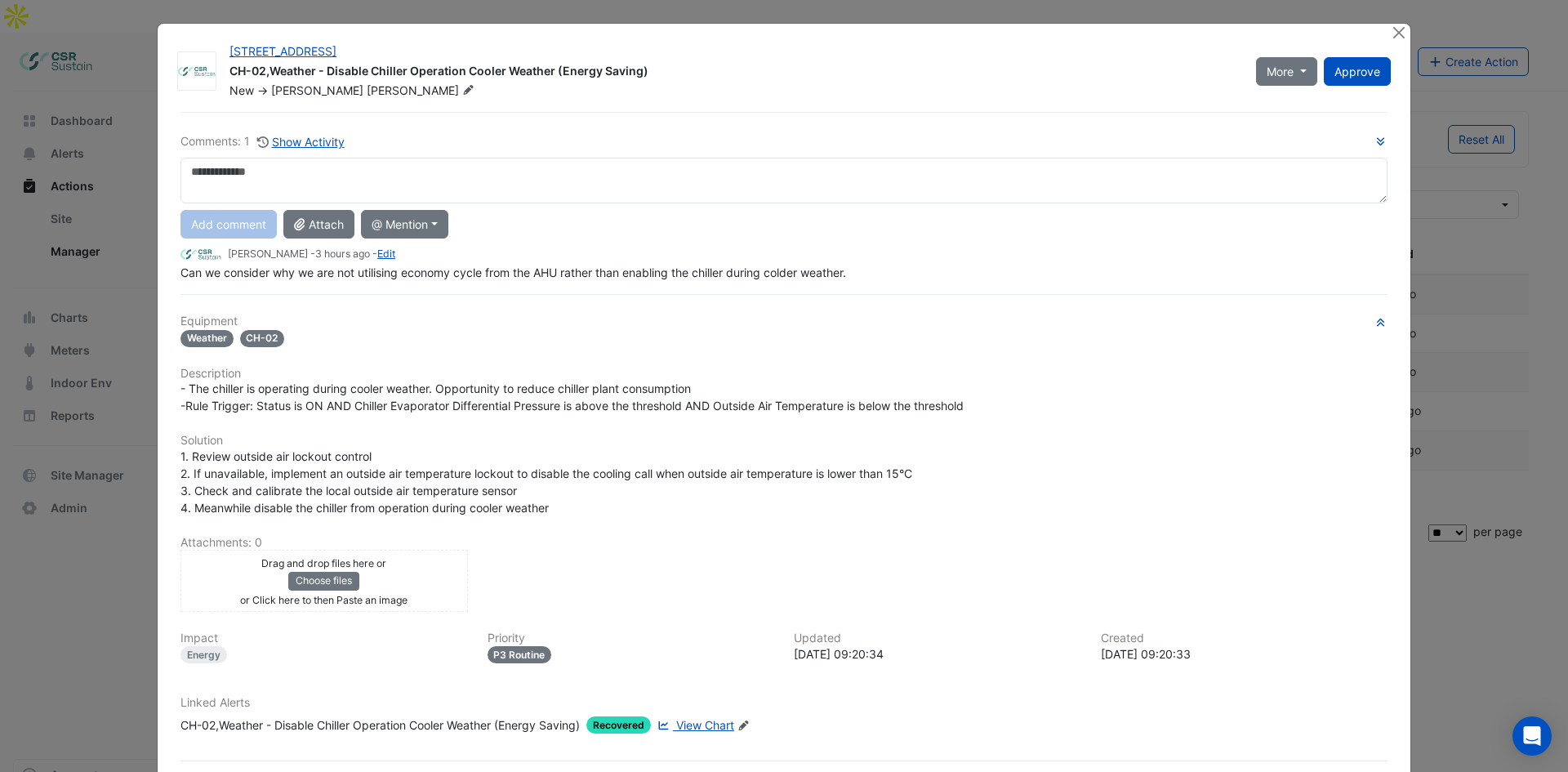
click at [692, 722] on span "View Chart" at bounding box center [705, 725] width 58 height 14
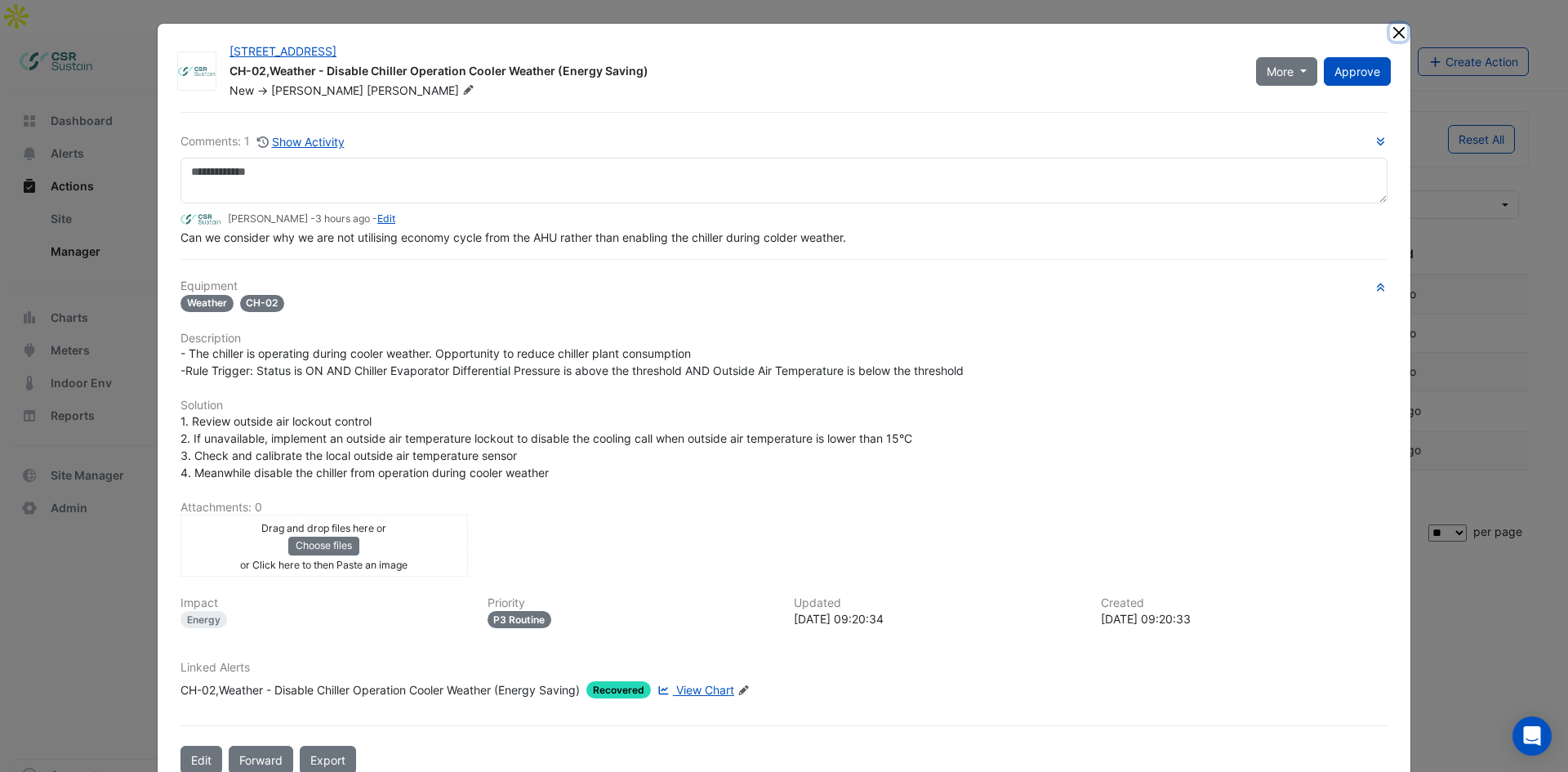
click at [1393, 30] on button "Close" at bounding box center [1398, 32] width 17 height 17
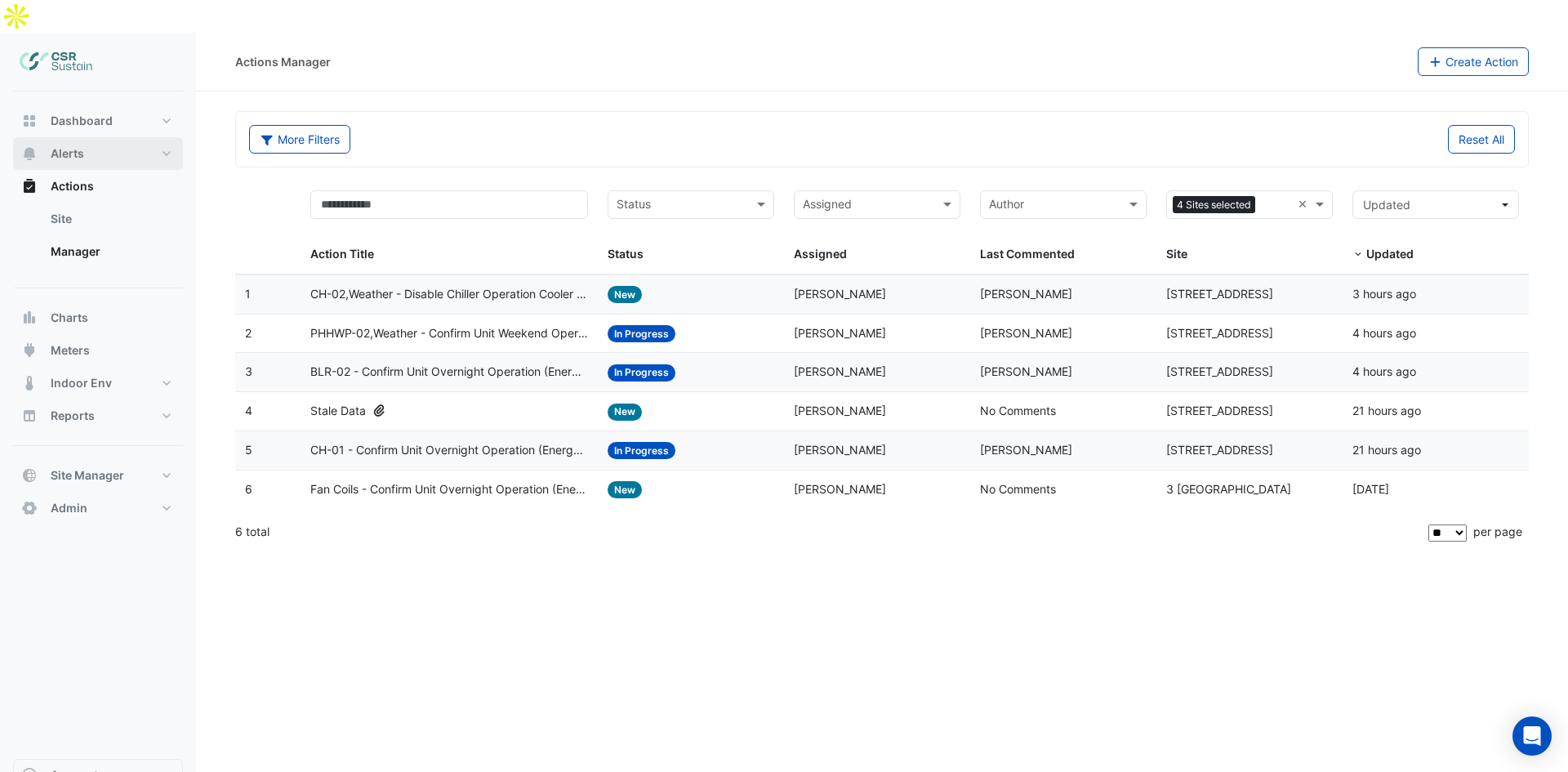
click at [83, 145] on span "Alerts" at bounding box center [67, 153] width 34 height 17
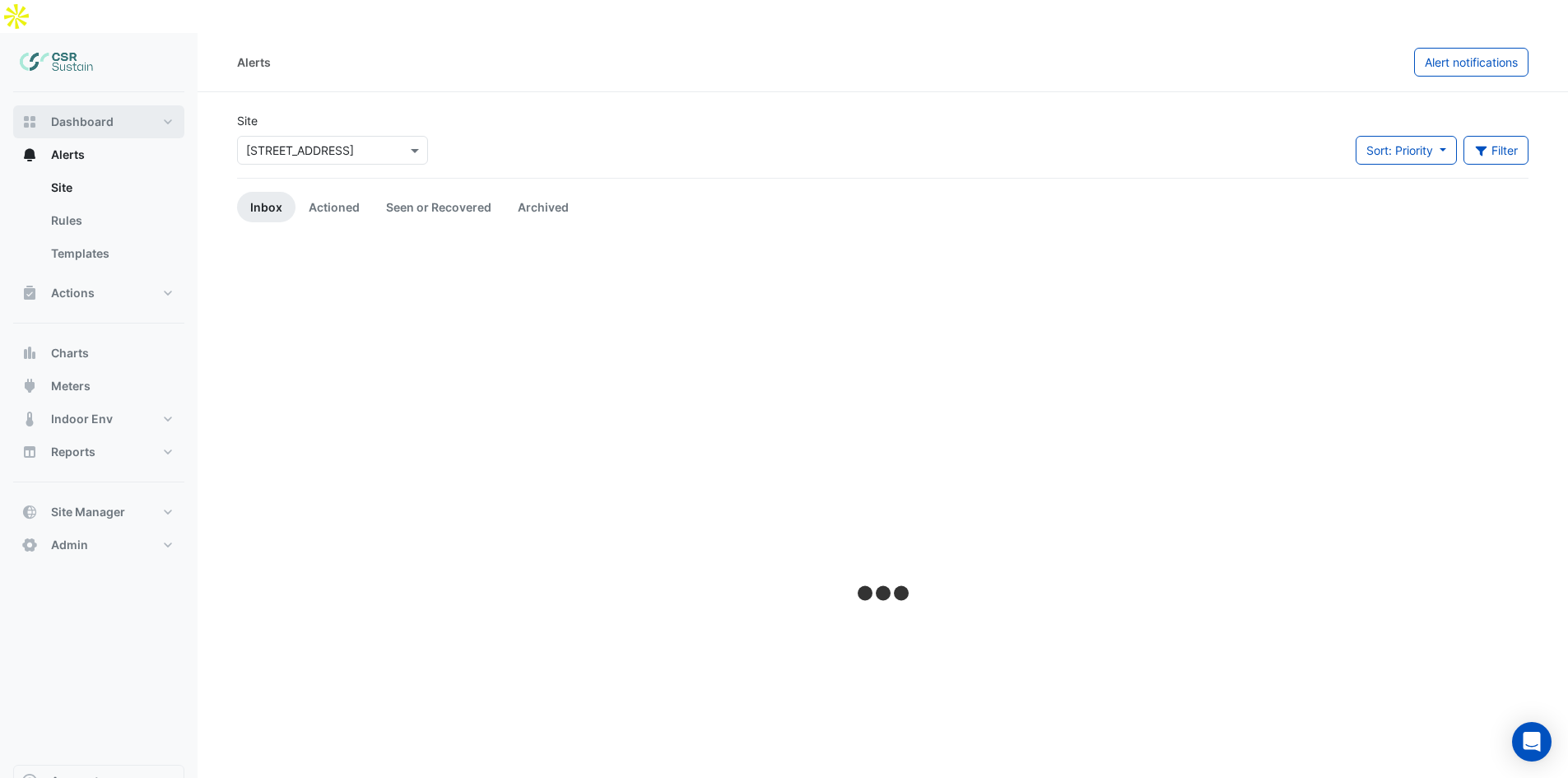
click at [91, 113] on span "Dashboard" at bounding box center [82, 121] width 63 height 17
select select "**"
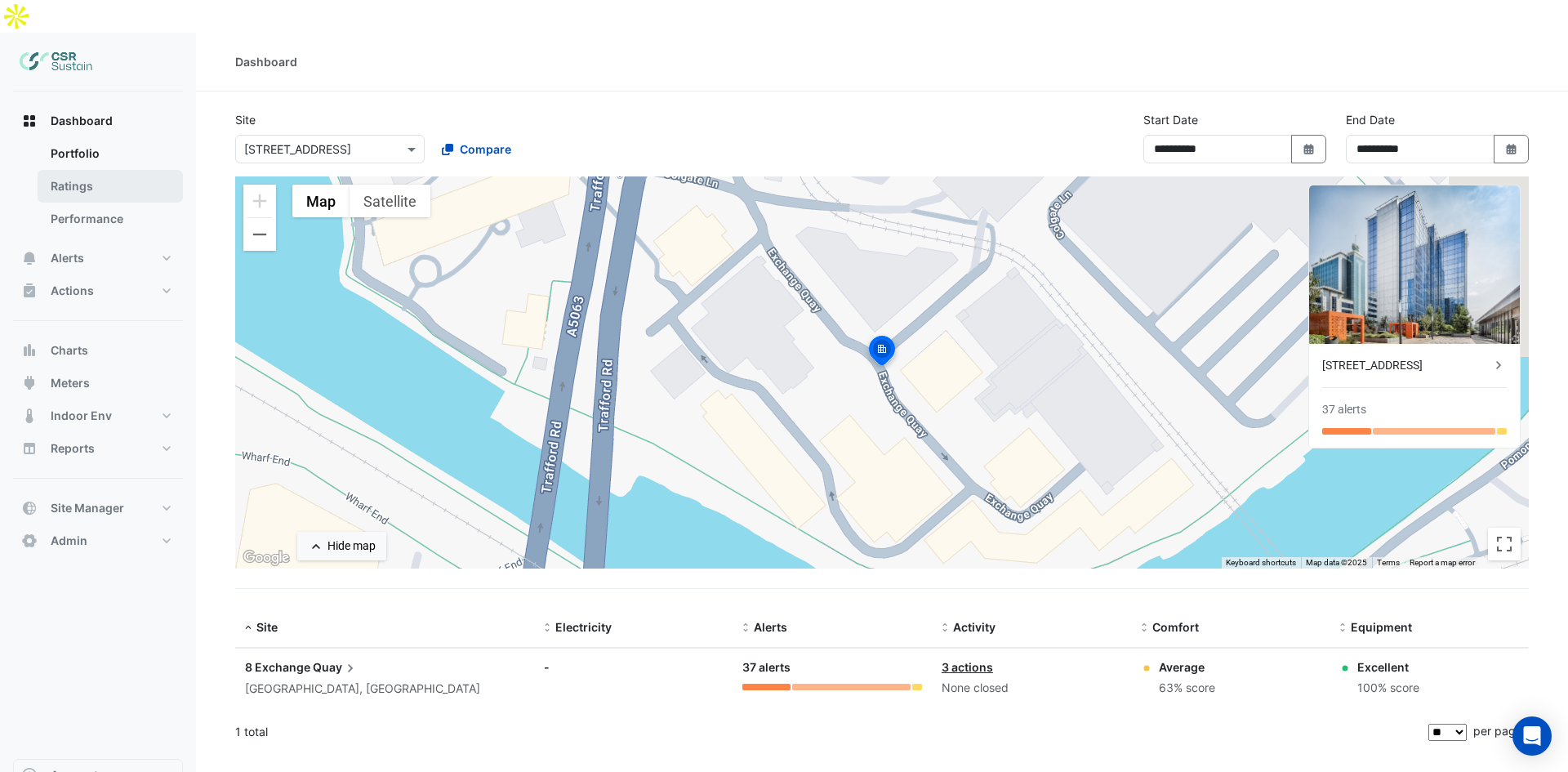
click at [120, 170] on link "Ratings" at bounding box center [110, 186] width 145 height 33
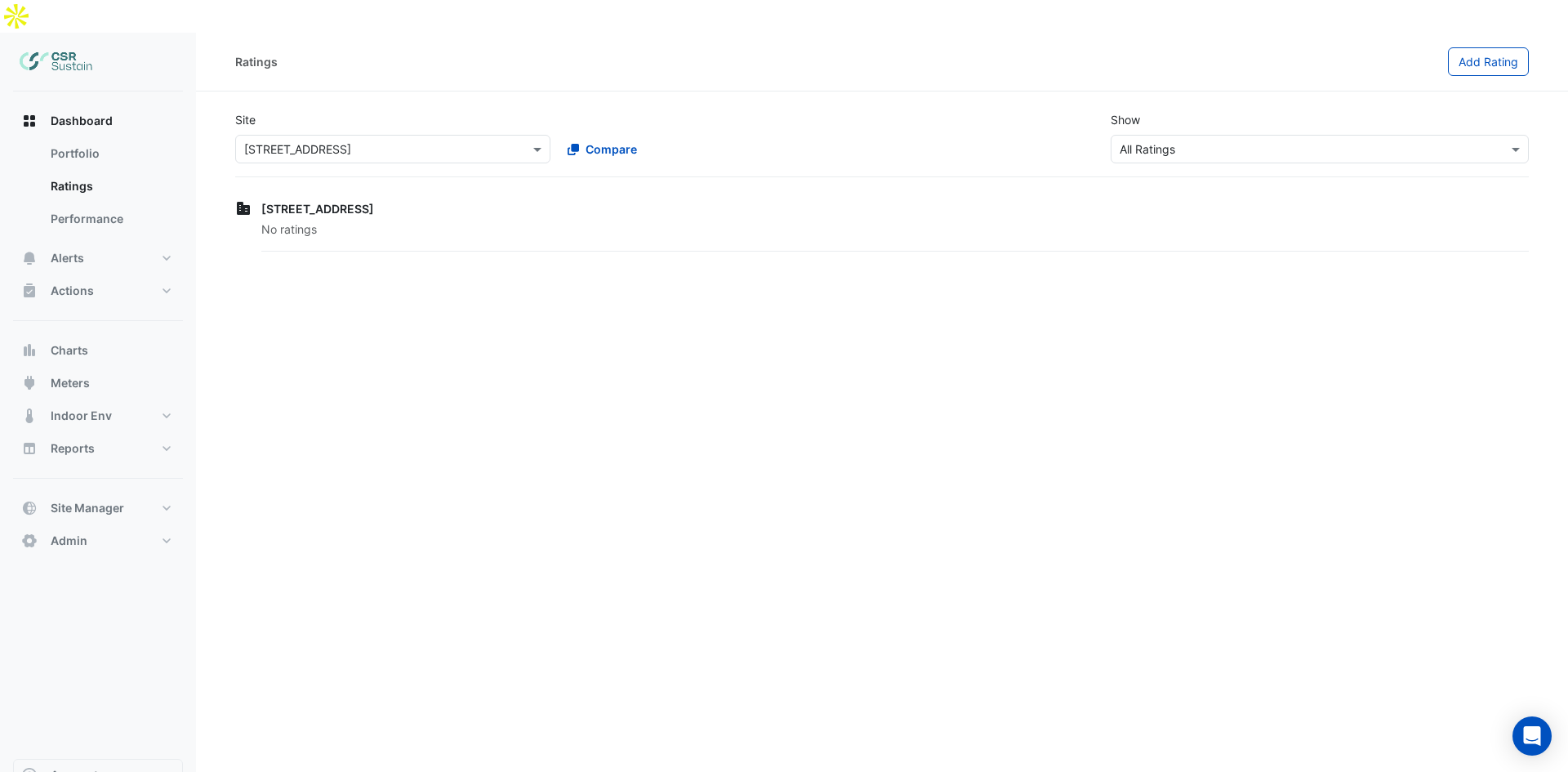
click at [322, 196] on div "8 Exchange Quay No ratings" at bounding box center [882, 225] width 1294 height 58
click at [1225, 141] on input "text" at bounding box center [1303, 149] width 367 height 17
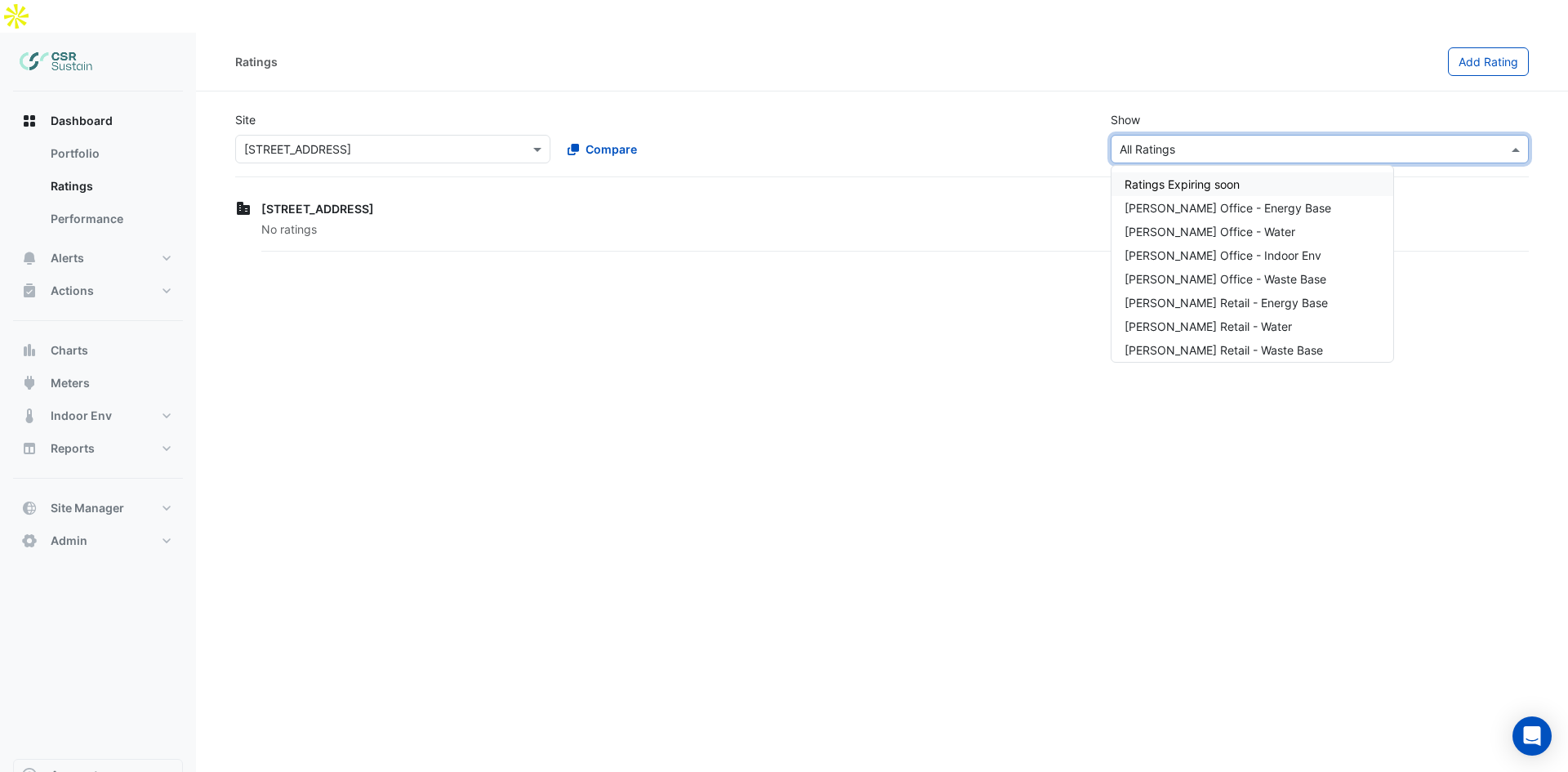
drag, startPoint x: 392, startPoint y: 173, endPoint x: 380, endPoint y: 181, distance: 14.4
click at [389, 200] on div "[STREET_ADDRESS]" at bounding box center [896, 208] width 1268 height 17
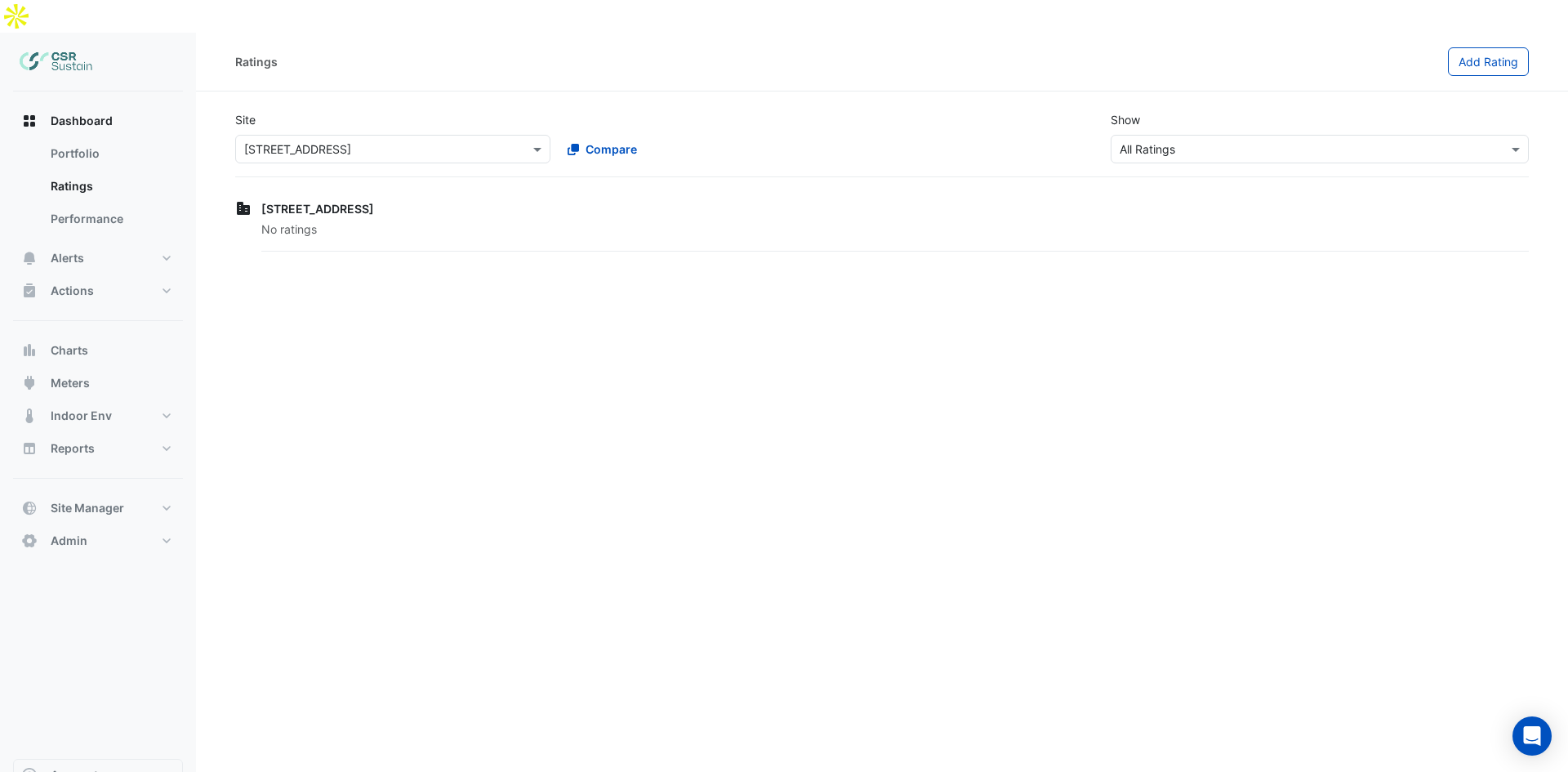
click at [286, 141] on input "text" at bounding box center [376, 149] width 265 height 17
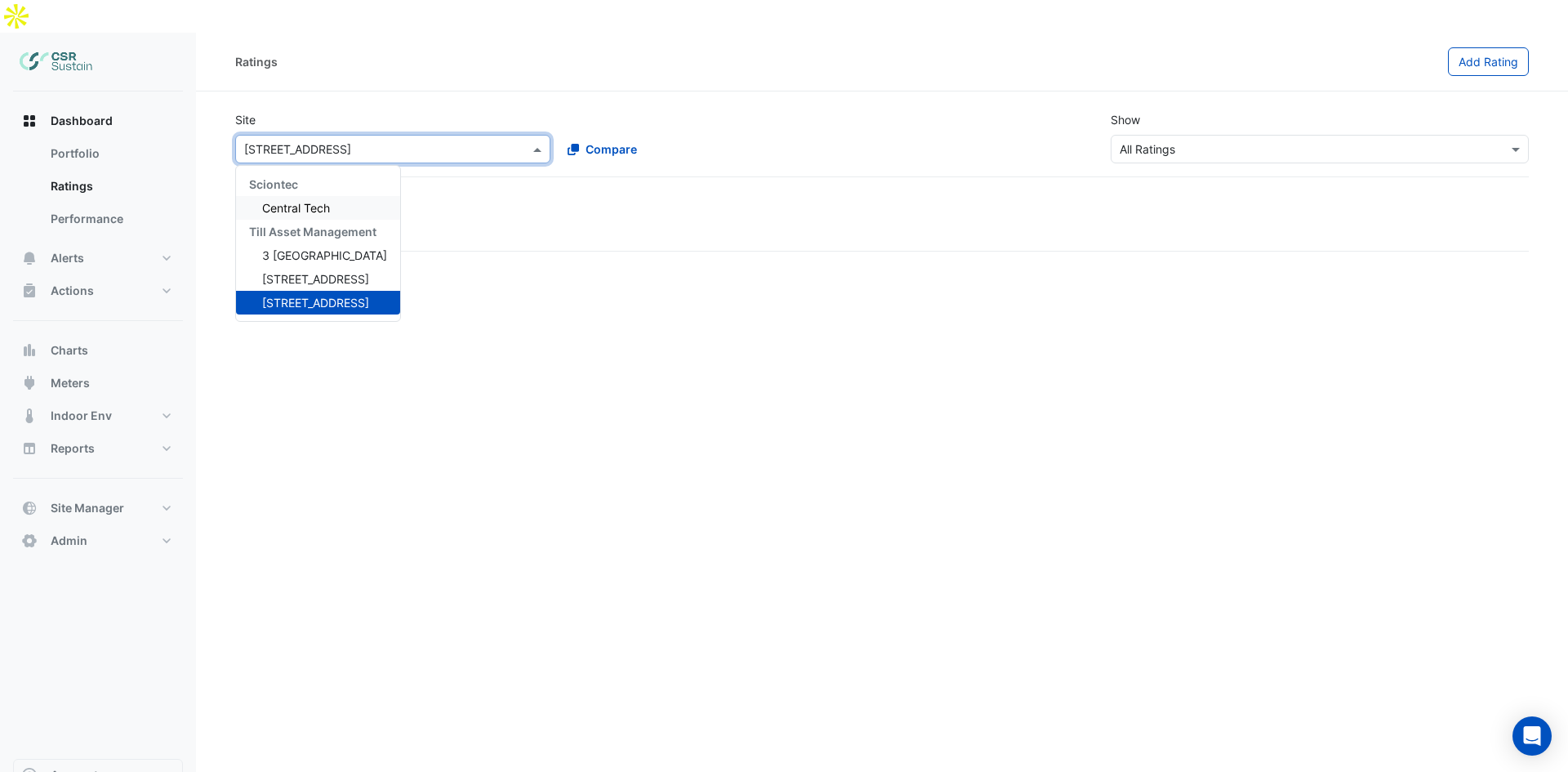
drag, startPoint x: 989, startPoint y: 80, endPoint x: 1000, endPoint y: 89, distance: 14.2
click at [995, 98] on div "Site × 8 Exchange Quay Sciontec Central Tech Till Asset Management 3 St. Paul's…" at bounding box center [882, 136] width 1313 height 78
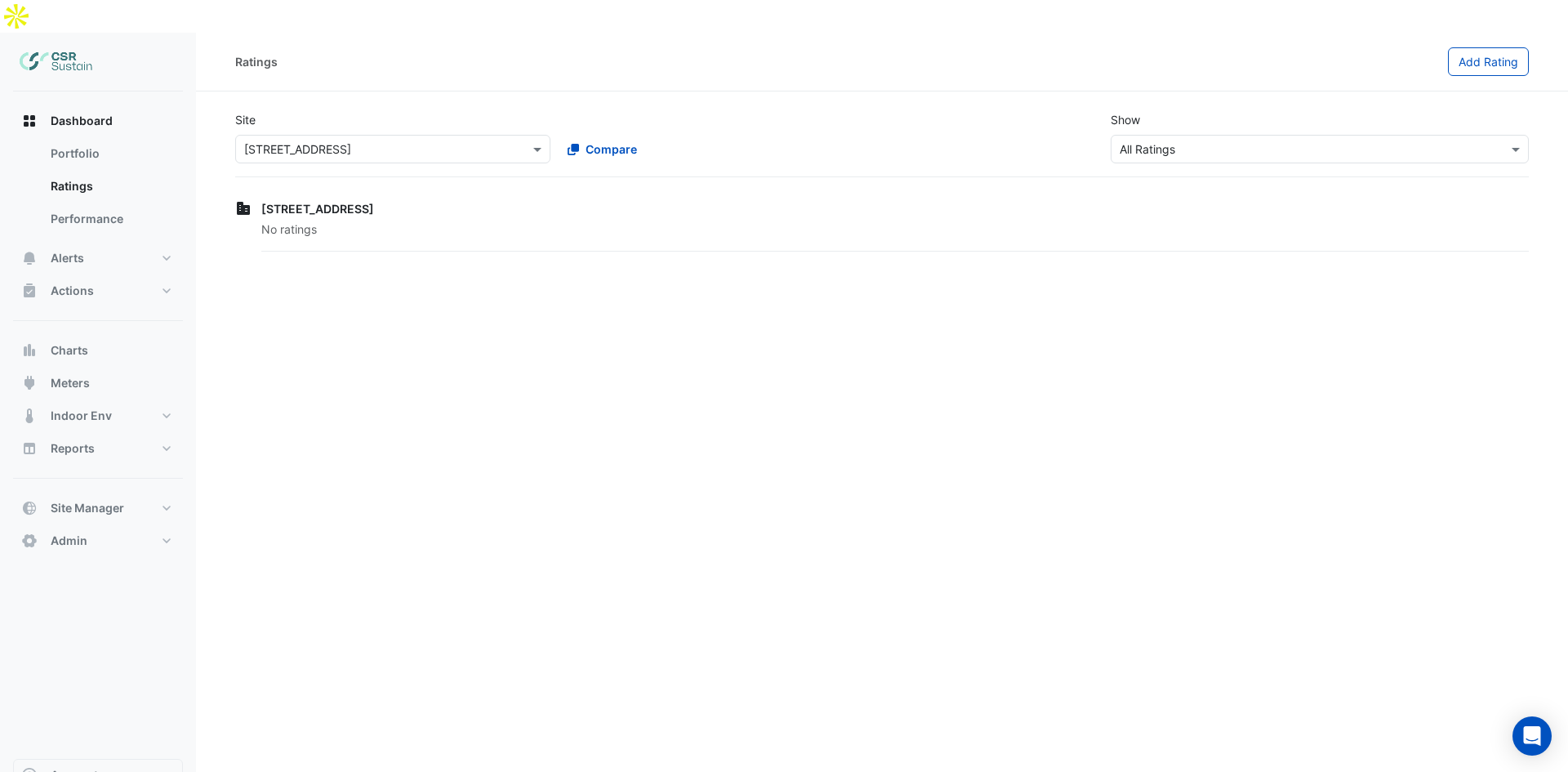
click at [1153, 134] on div "× All Ratings" at bounding box center [1319, 148] width 418 height 29
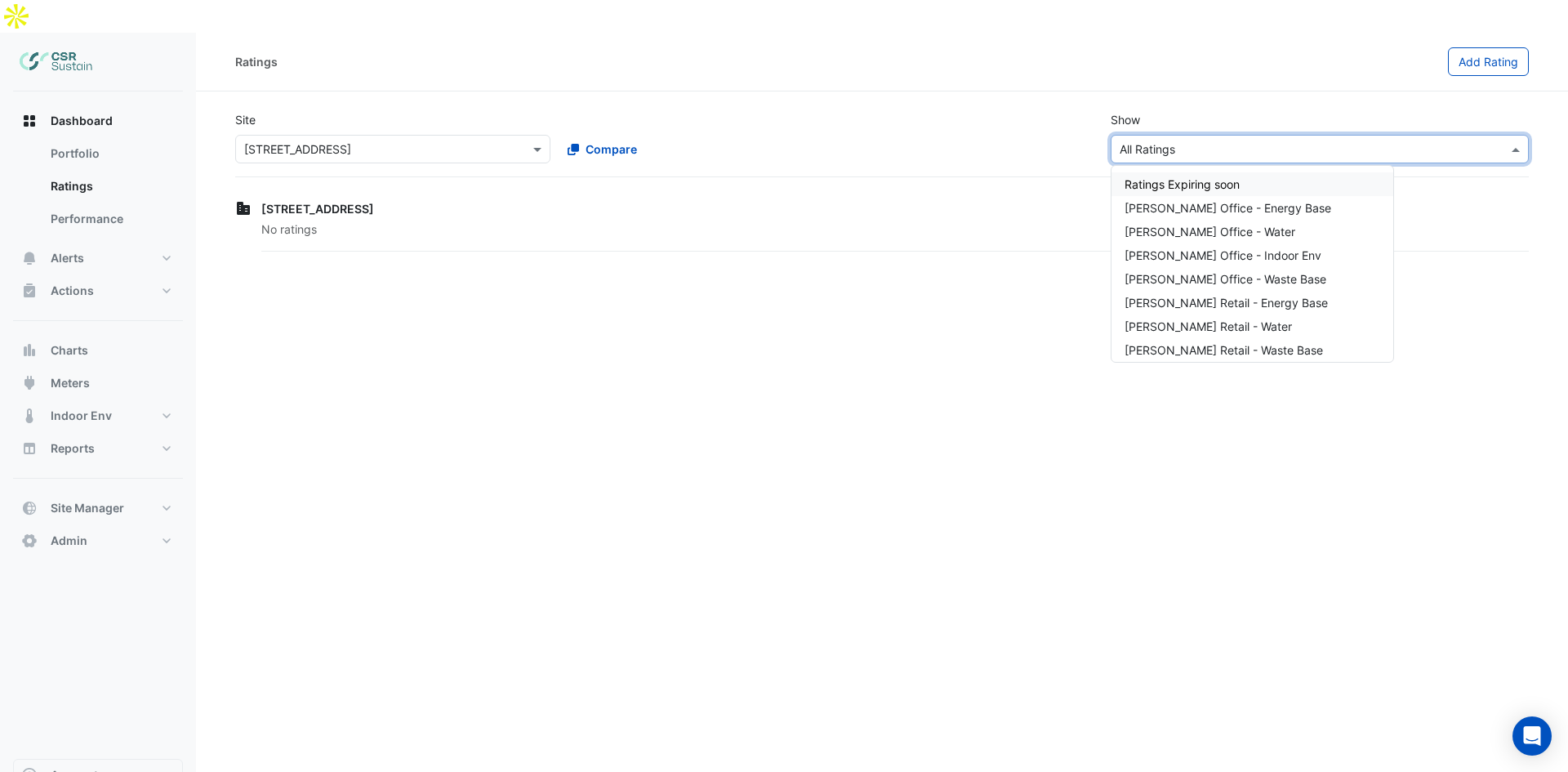
click at [925, 115] on div "Site × 8 Exchange Quay Compare Show × All Ratings Ratings Expiring soon NABERS …" at bounding box center [882, 136] width 1313 height 78
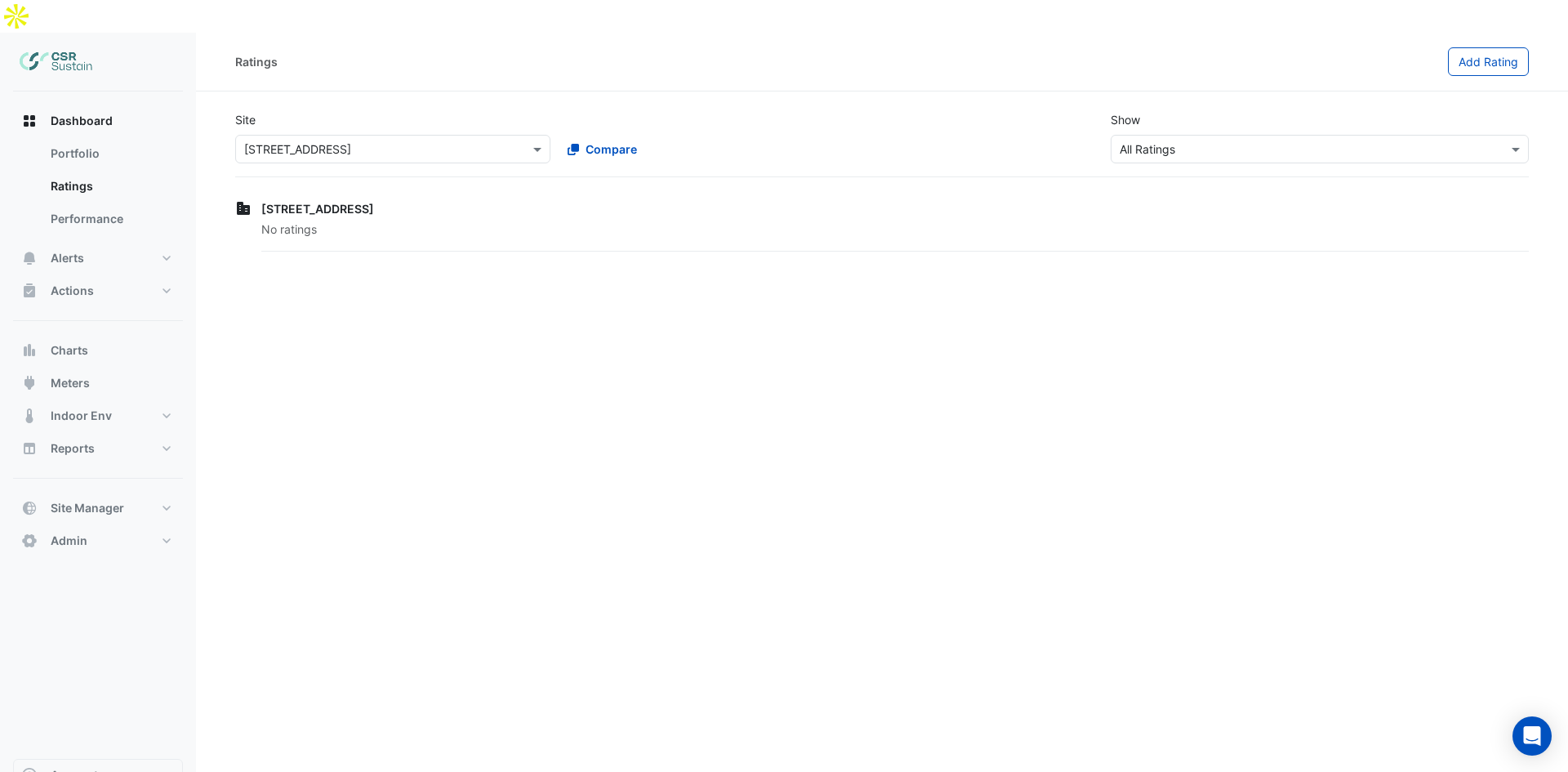
click at [306, 201] on span "[STREET_ADDRESS]" at bounding box center [318, 208] width 113 height 14
click at [1493, 54] on span "Add Rating" at bounding box center [1488, 61] width 59 height 14
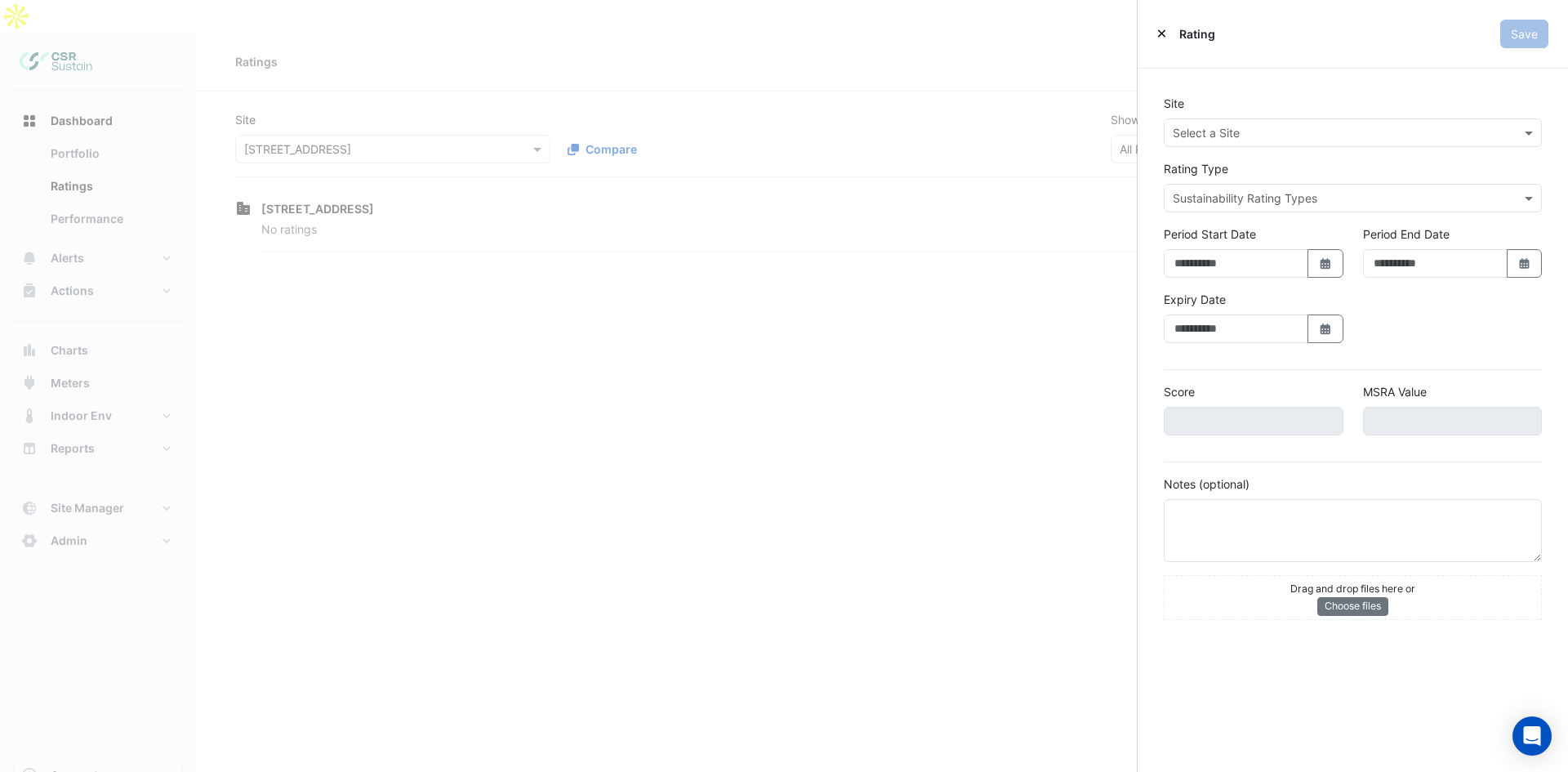
click at [1165, 31] on icon "Close" at bounding box center [1161, 34] width 7 height 10
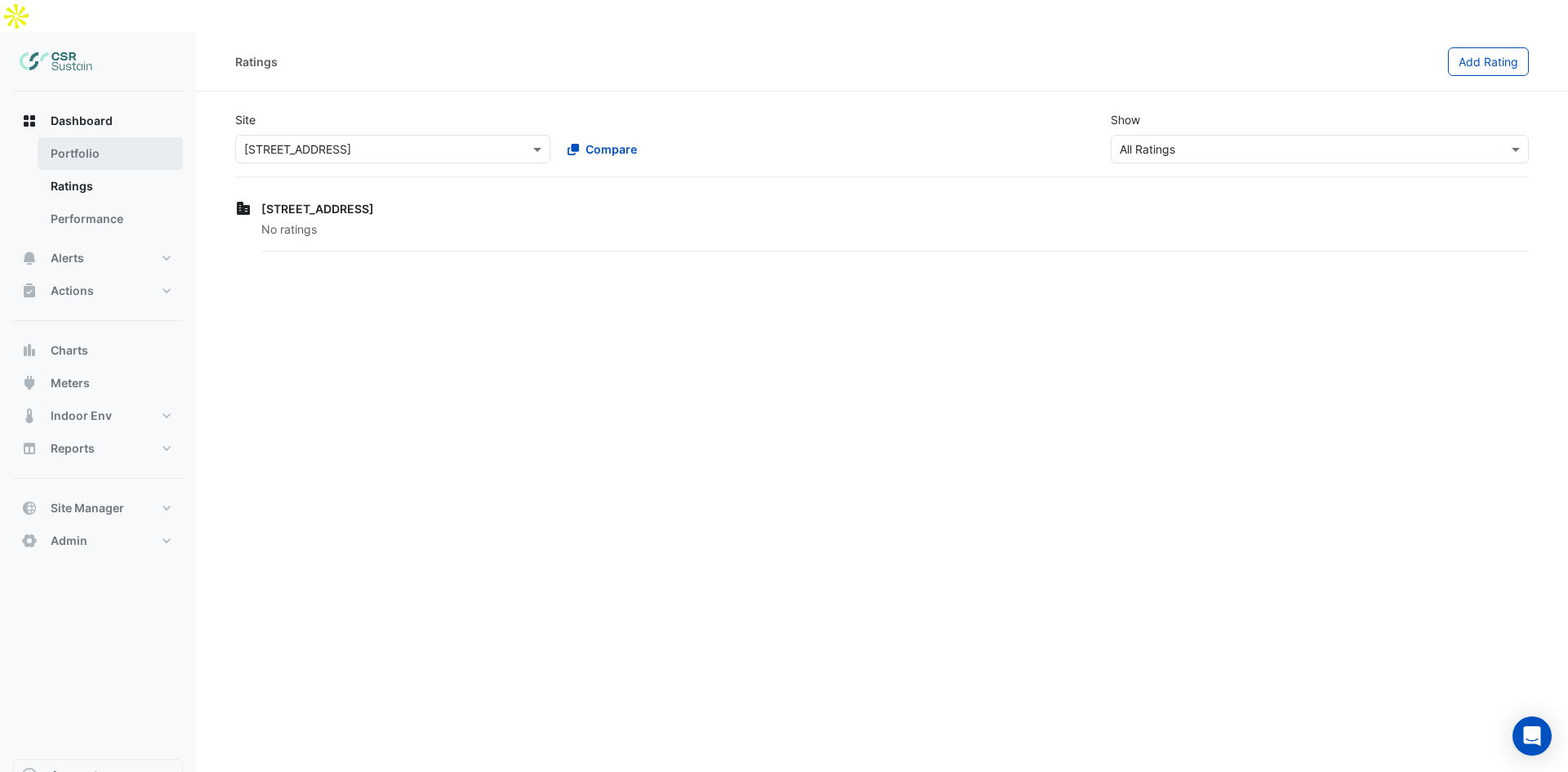
click at [85, 137] on link "Portfolio" at bounding box center [110, 153] width 145 height 33
select select "**"
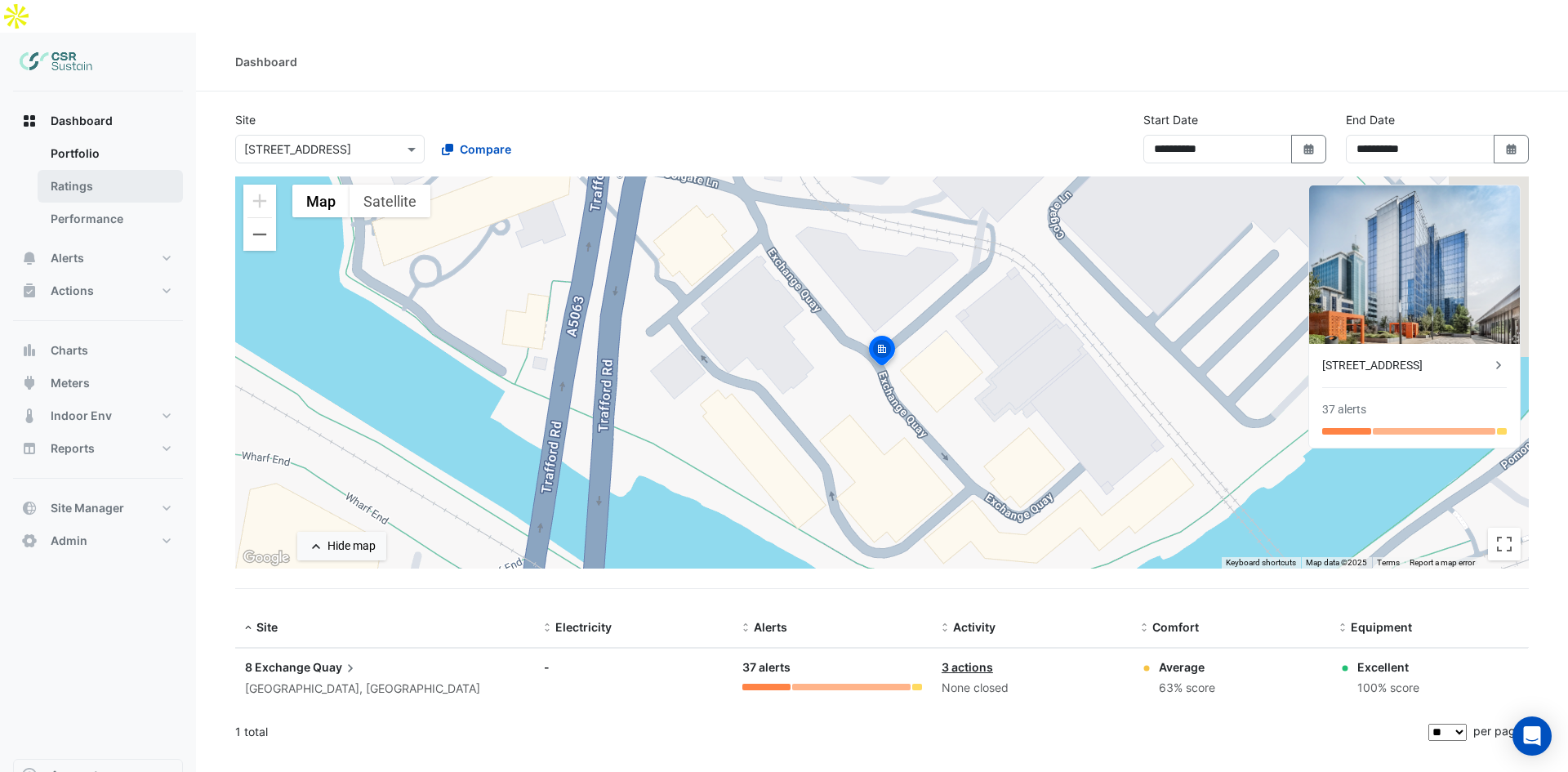
click at [110, 170] on link "Ratings" at bounding box center [110, 186] width 145 height 33
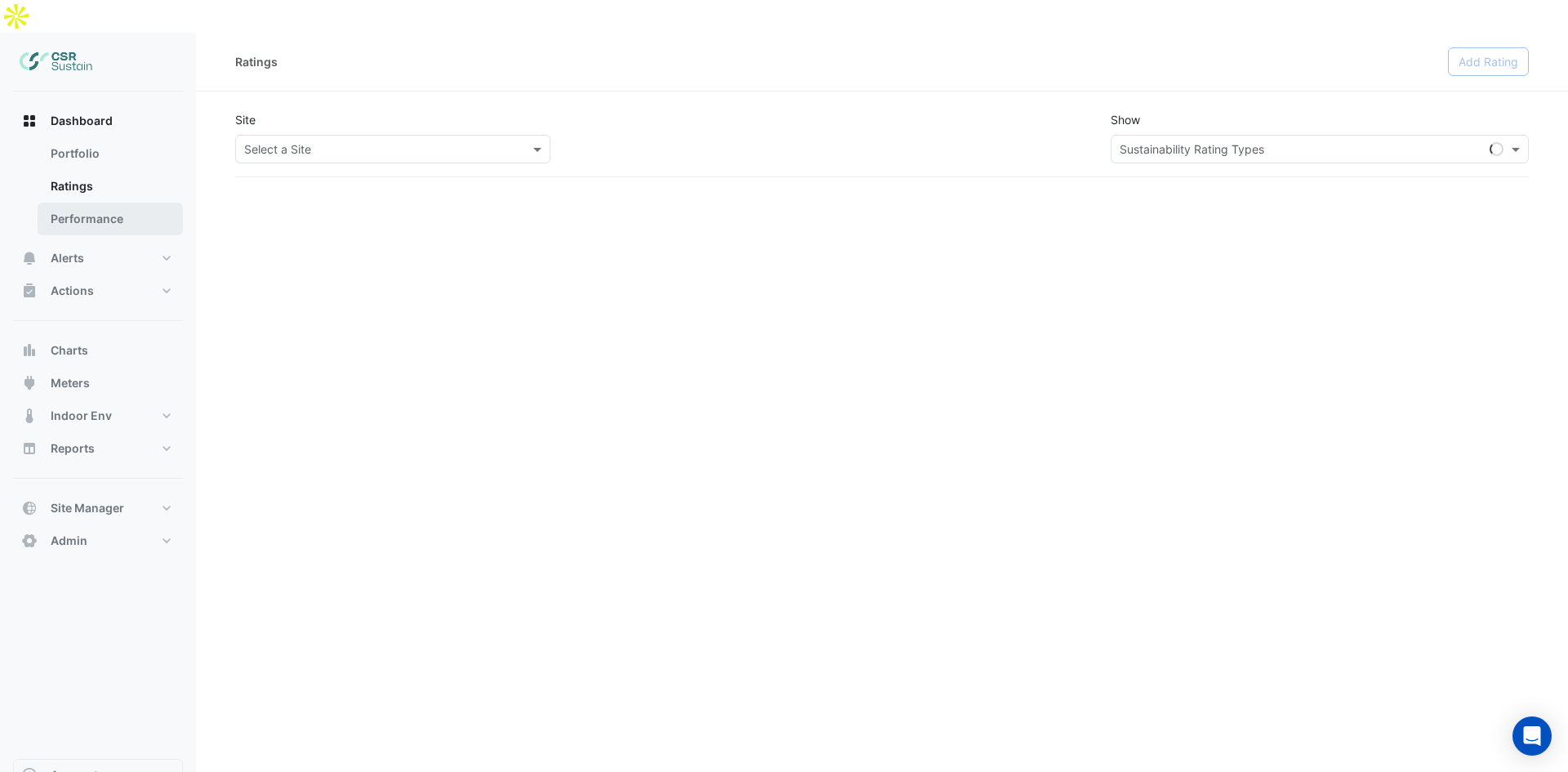
click at [125, 202] on link "Performance" at bounding box center [110, 218] width 145 height 33
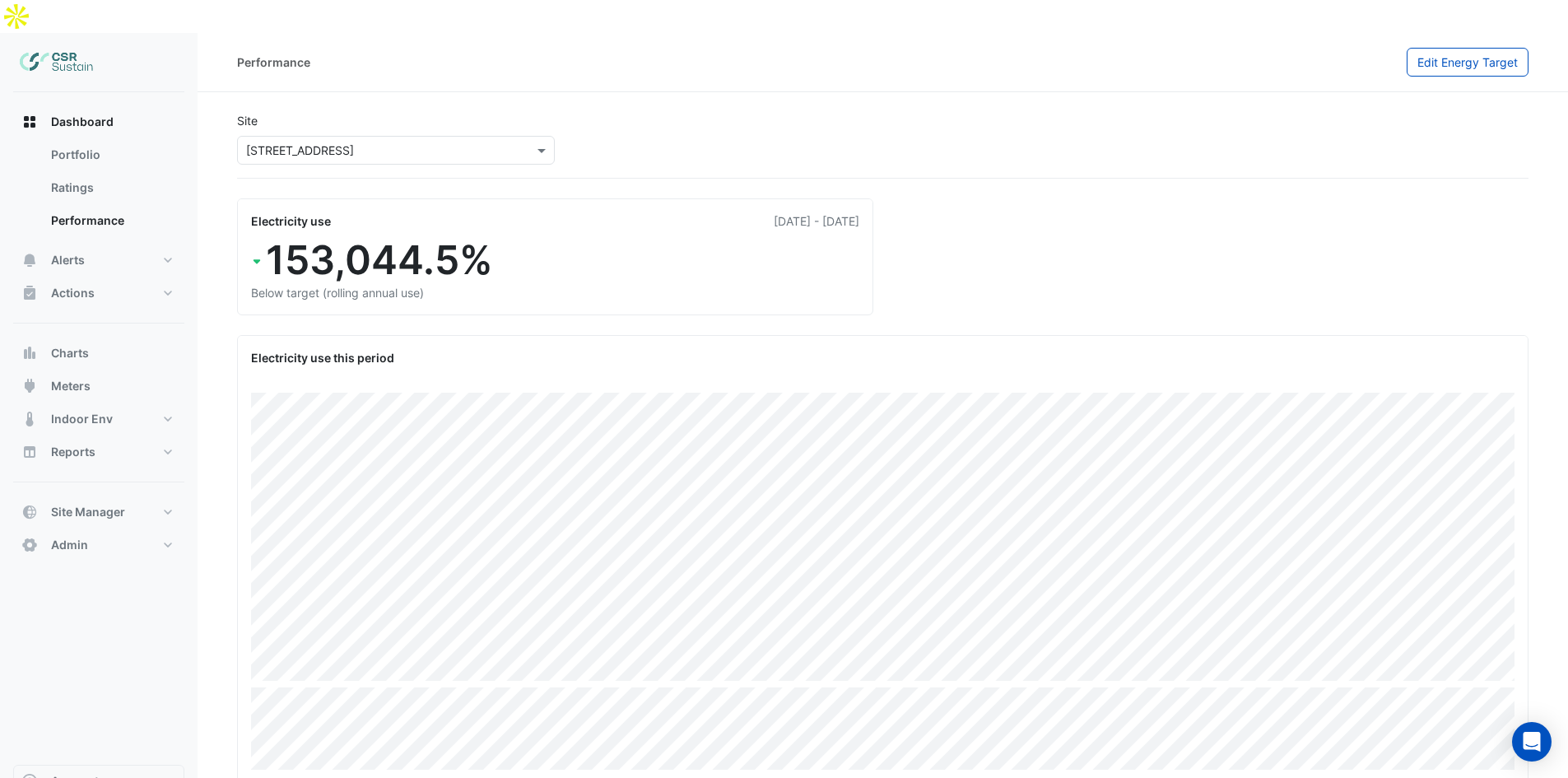
click at [407, 142] on input "text" at bounding box center [379, 150] width 267 height 17
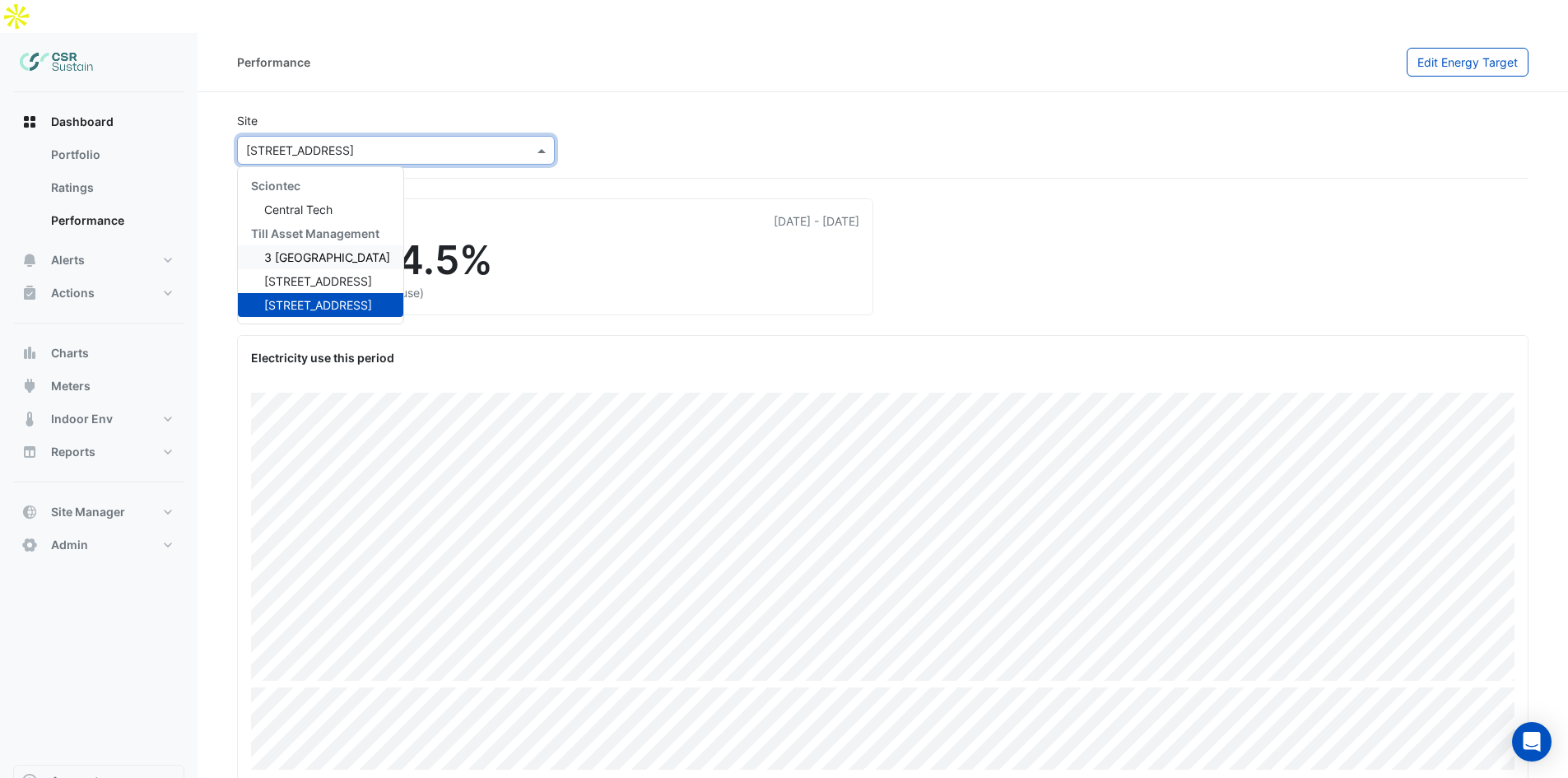
click at [295, 250] on span "3 St. Paul's Place" at bounding box center [326, 257] width 126 height 14
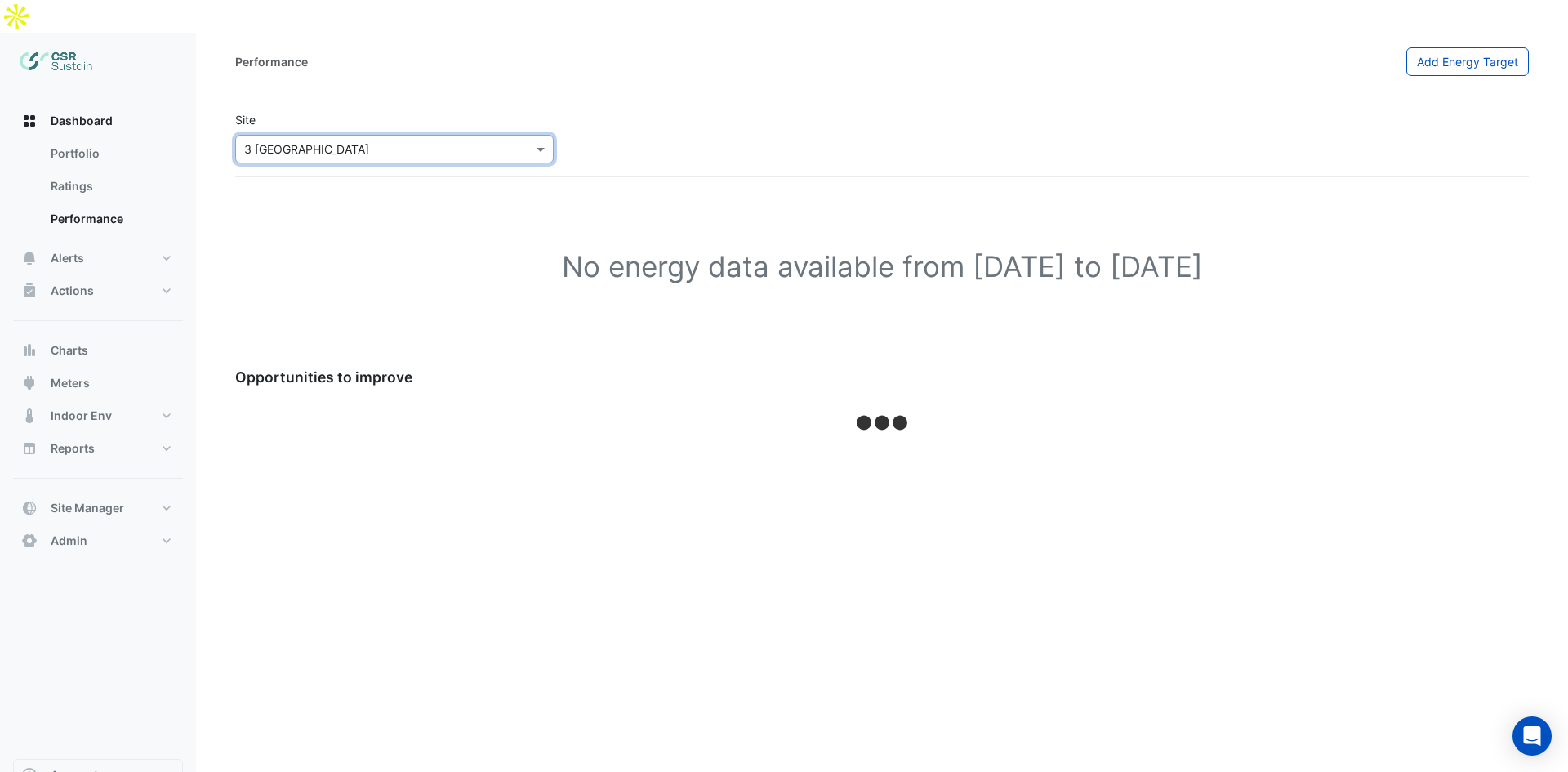
click at [376, 141] on input "text" at bounding box center [377, 149] width 268 height 17
click at [308, 271] on span "5 Exchange Quay" at bounding box center [315, 278] width 107 height 14
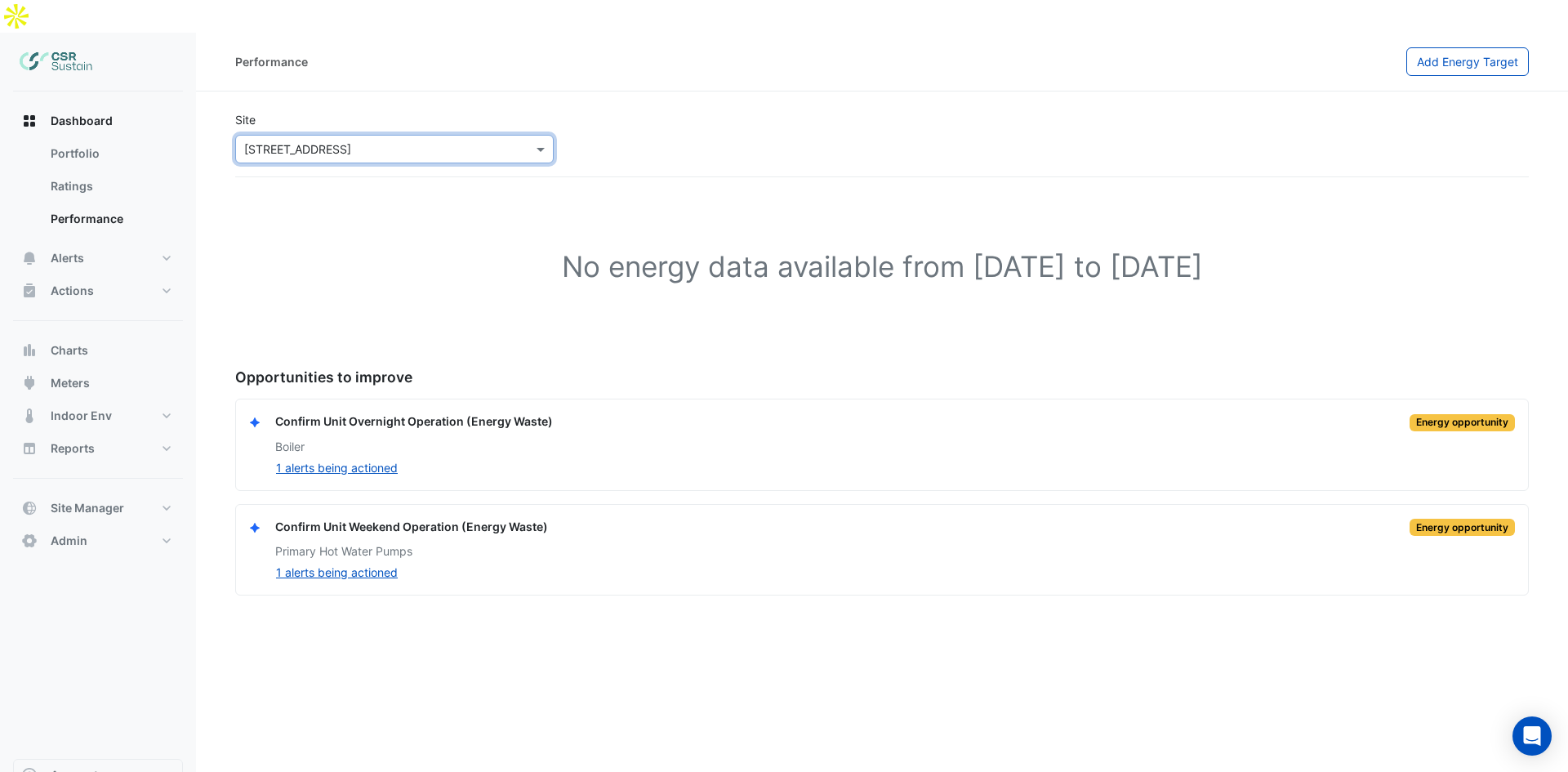
click at [352, 141] on input "text" at bounding box center [377, 149] width 268 height 17
click at [281, 295] on span "[STREET_ADDRESS]" at bounding box center [315, 302] width 107 height 14
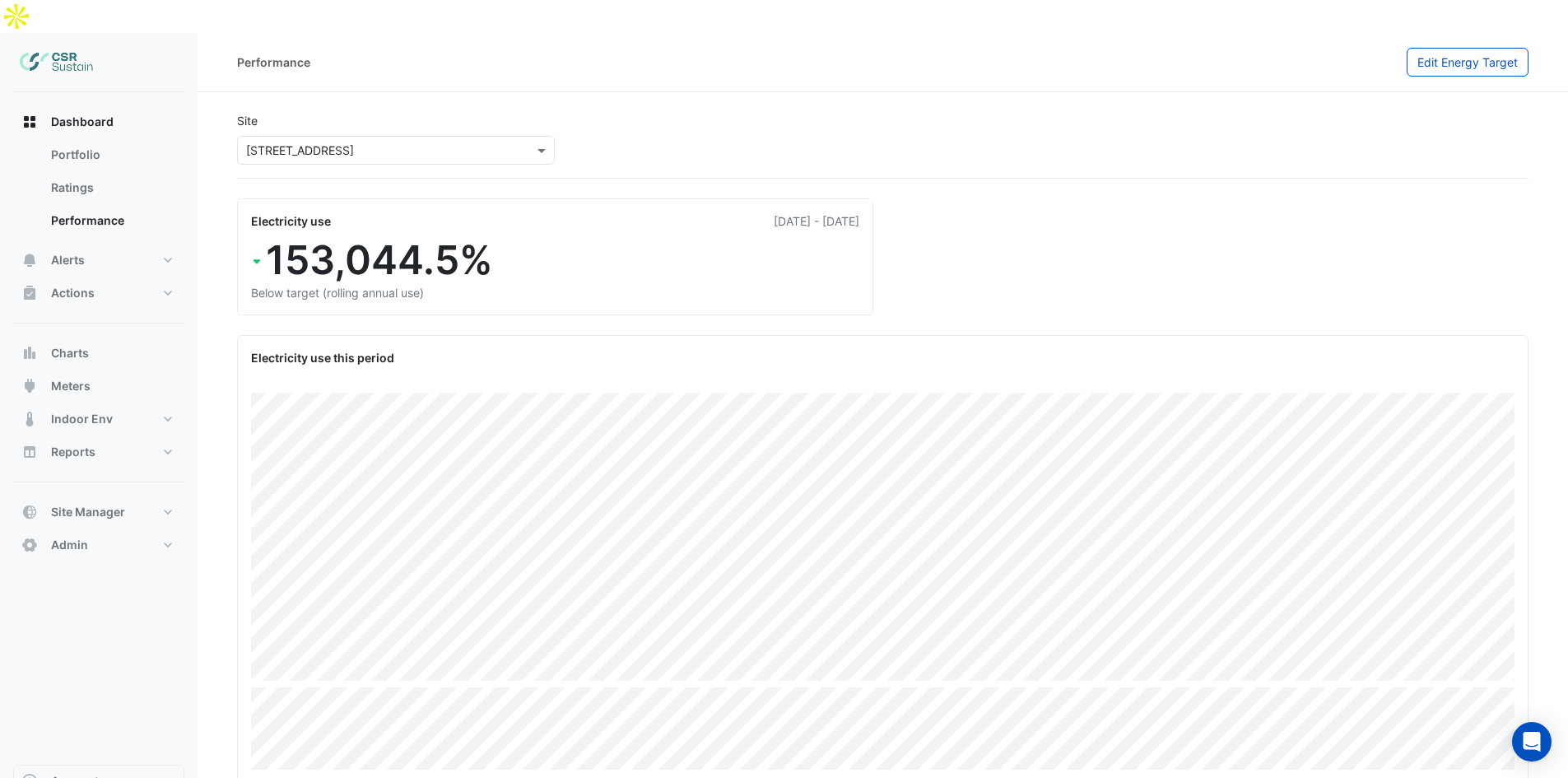
click at [846, 212] on div "01 Sep 2024 - 31 Aug 2025" at bounding box center [816, 220] width 86 height 17
click at [812, 212] on div "01 Sep 2024 - 31 Aug 2025" at bounding box center [816, 220] width 86 height 17
drag, startPoint x: 878, startPoint y: 186, endPoint x: 693, endPoint y: 180, distance: 185.1
click at [693, 198] on div "Electricity use 01 Sep 2024 - 31 Aug 2025 153,044.5% Below target (rolling annu…" at bounding box center [554, 256] width 656 height 116
click at [693, 212] on div "Electricity use 01 Sep 2024 - 31 Aug 2025" at bounding box center [554, 220] width 608 height 17
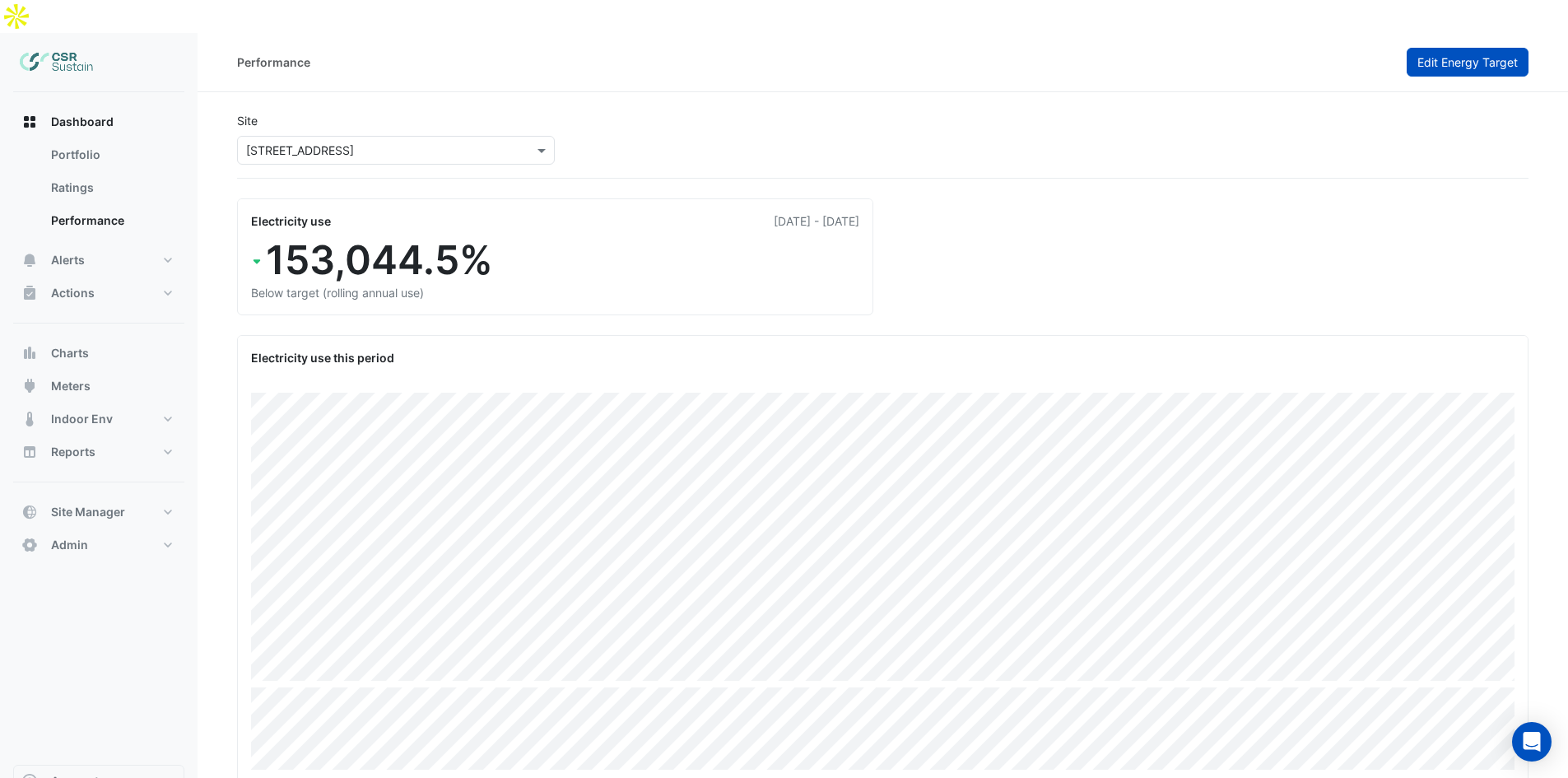
click at [1425, 55] on span "Edit Energy Target" at bounding box center [1467, 62] width 100 height 14
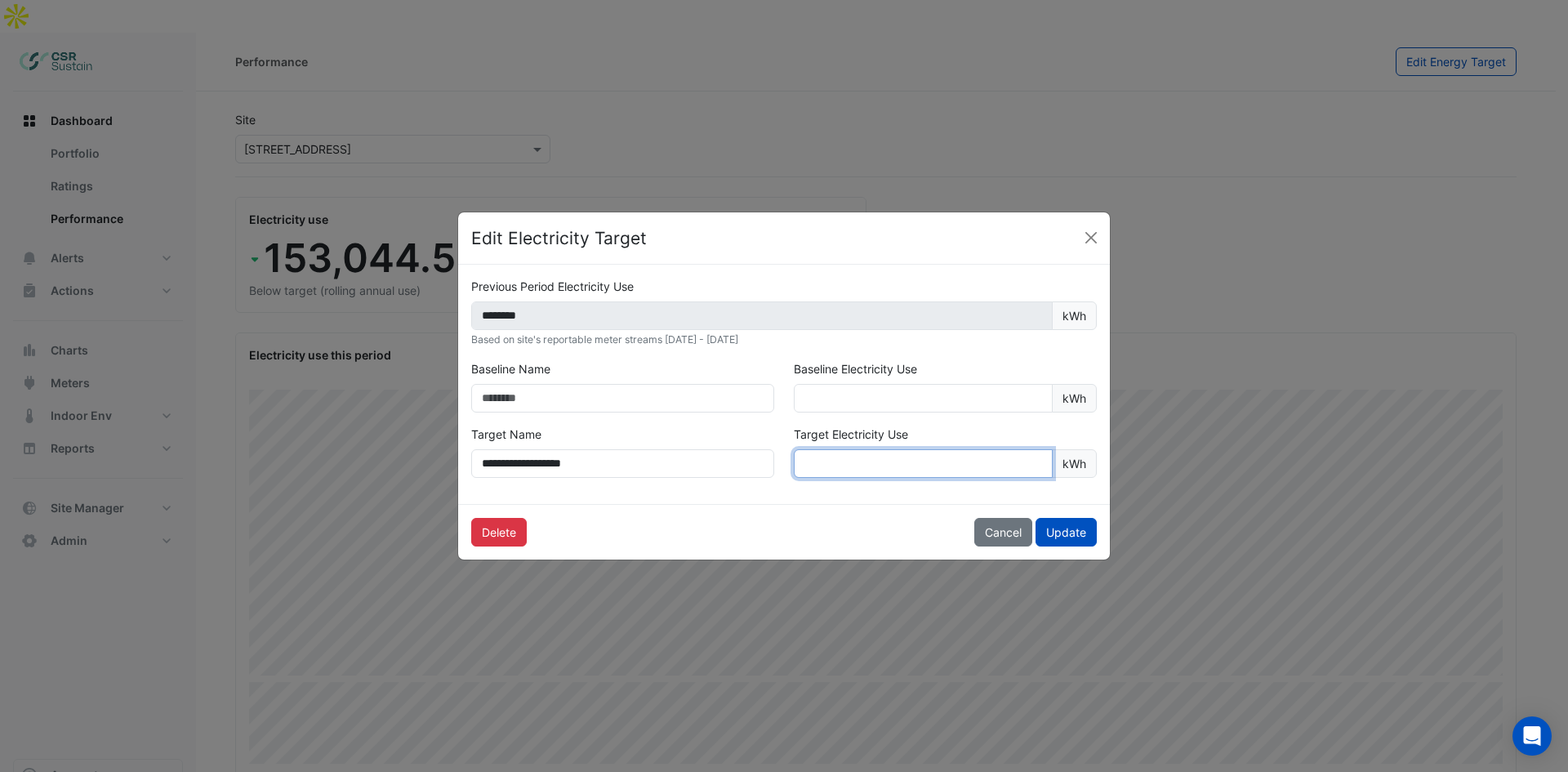
drag, startPoint x: 857, startPoint y: 467, endPoint x: 757, endPoint y: 453, distance: 101.0
click at [757, 453] on div "**********" at bounding box center [783, 458] width 645 height 65
click at [1088, 236] on button "Close" at bounding box center [1091, 237] width 25 height 25
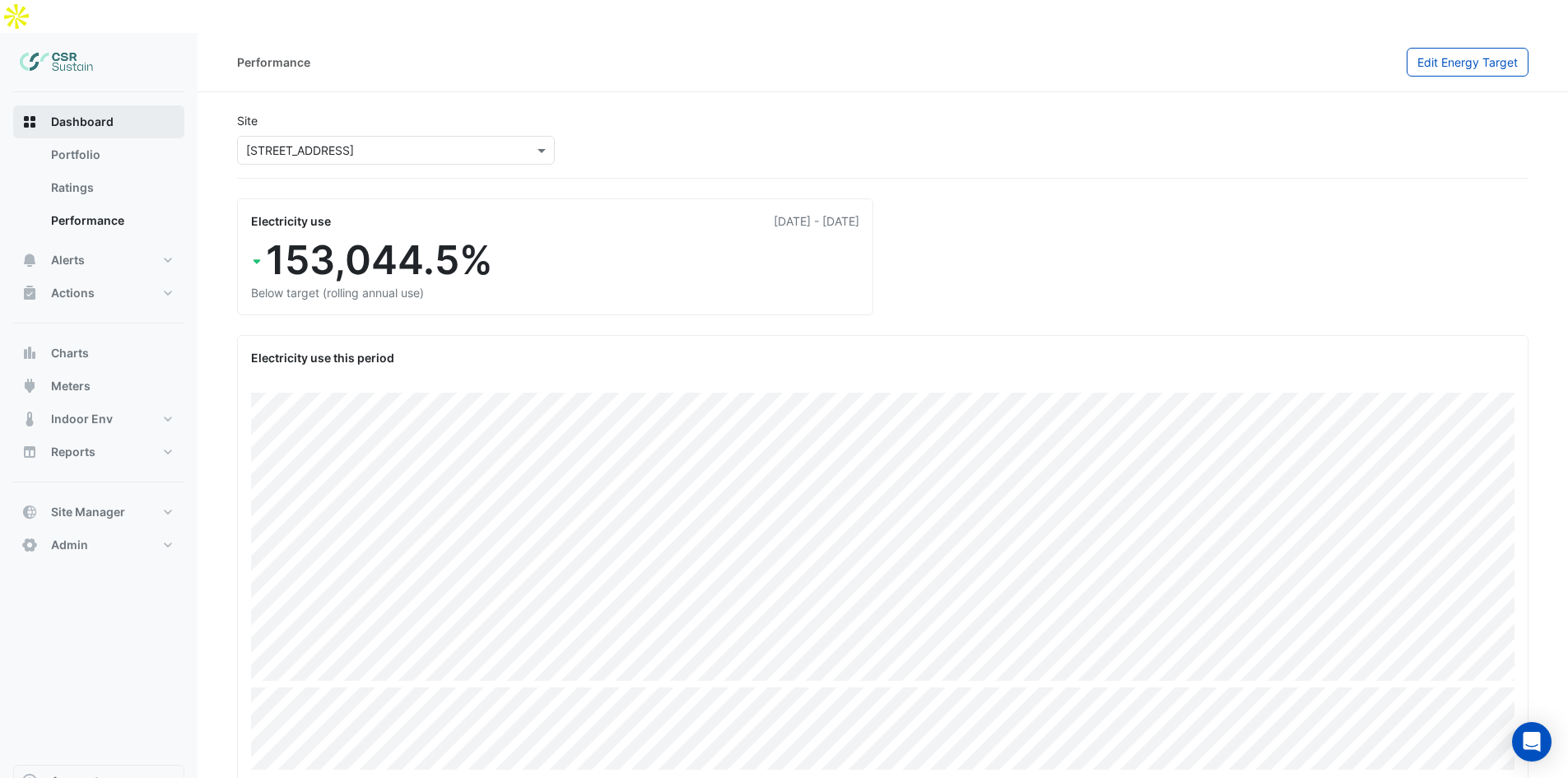
click at [122, 105] on button "Dashboard" at bounding box center [98, 121] width 171 height 33
click at [63, 244] on button "Alerts" at bounding box center [98, 260] width 171 height 33
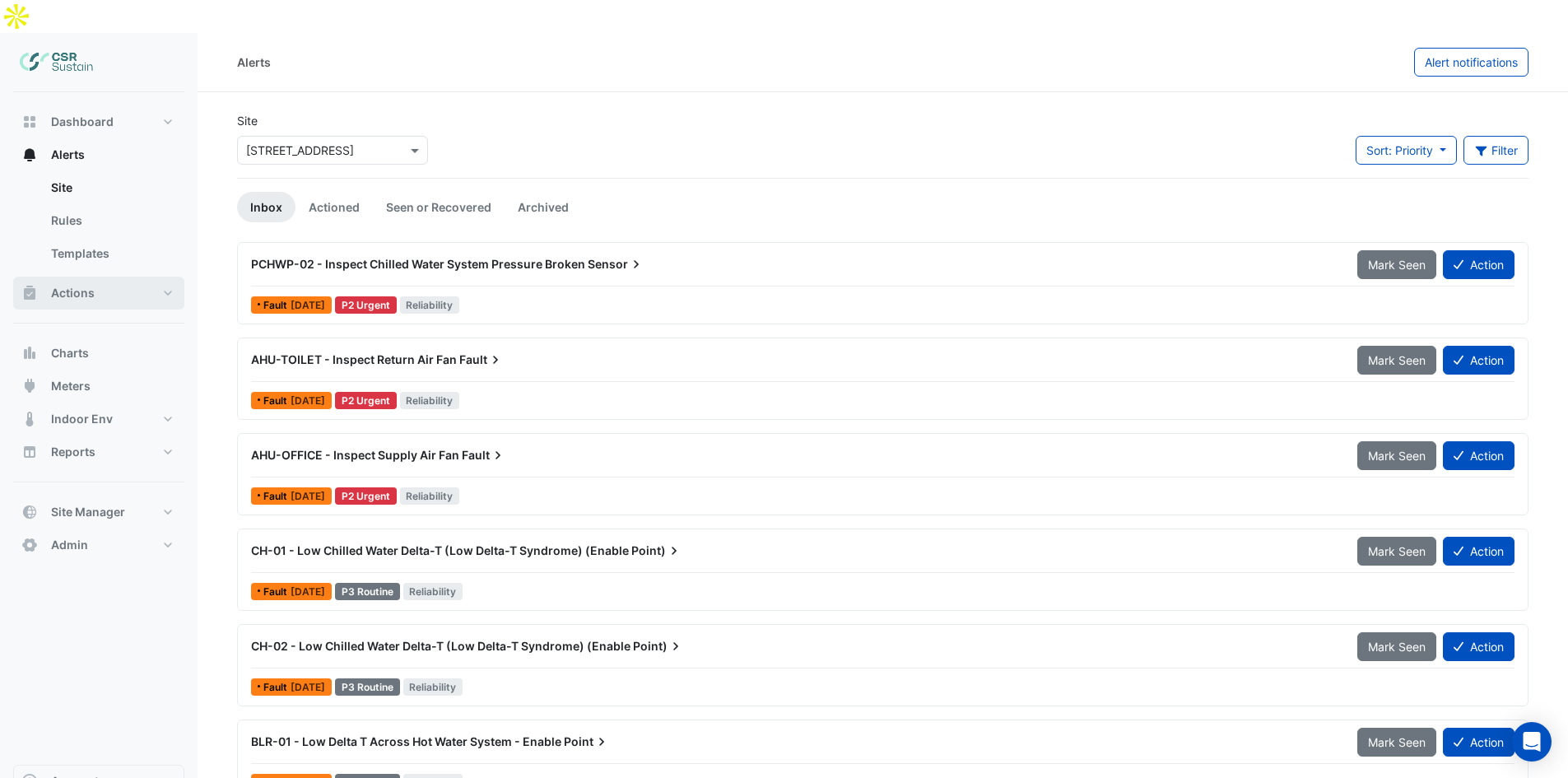
click at [103, 277] on button "Actions" at bounding box center [98, 292] width 171 height 33
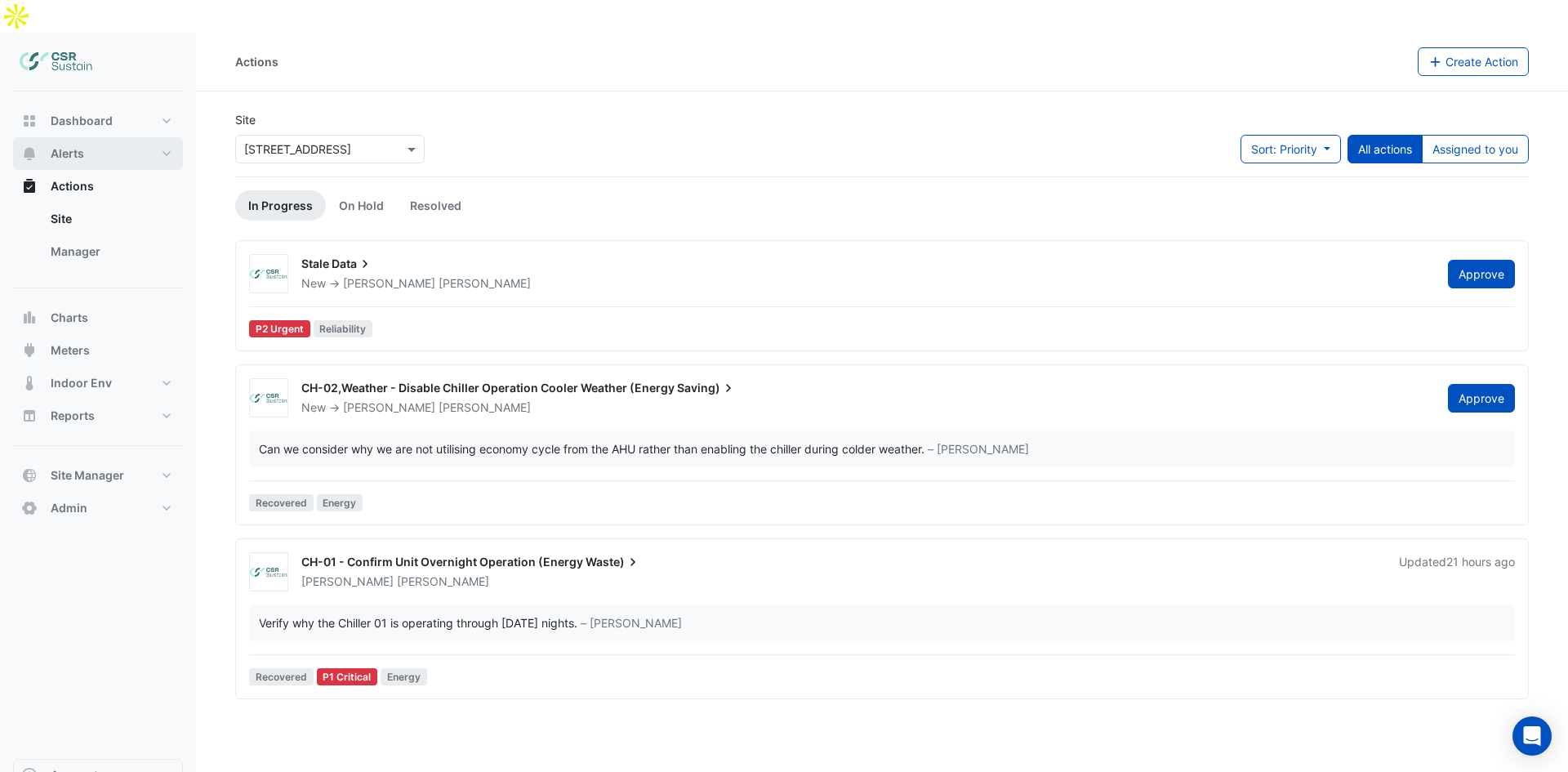
click at [112, 137] on button "Alerts" at bounding box center [98, 153] width 170 height 33
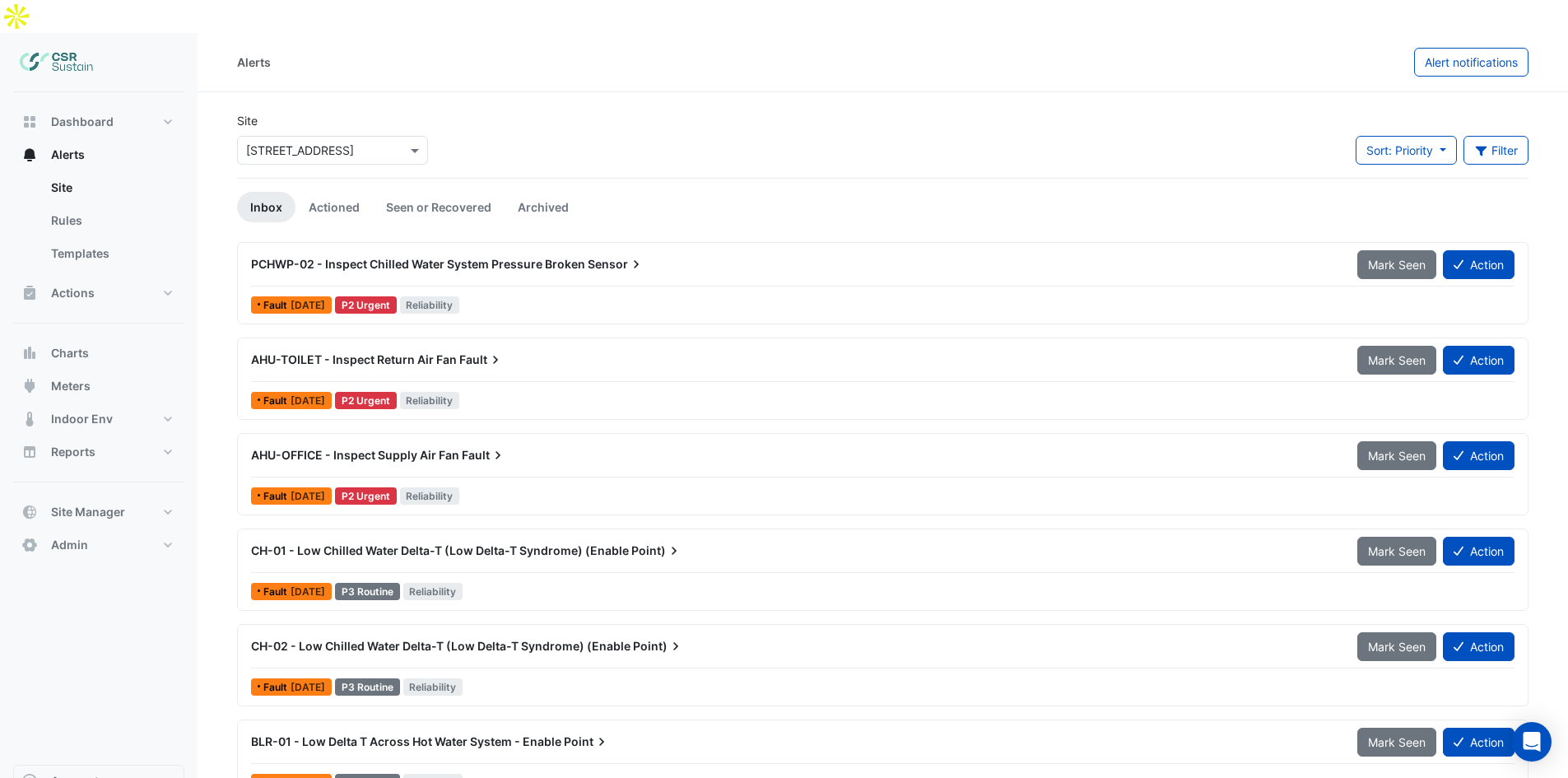
click at [497, 543] on span "CH-01 - Low Chilled Water Delta-T (Low Delta-T Syndrome) (Enable" at bounding box center [440, 550] width 378 height 14
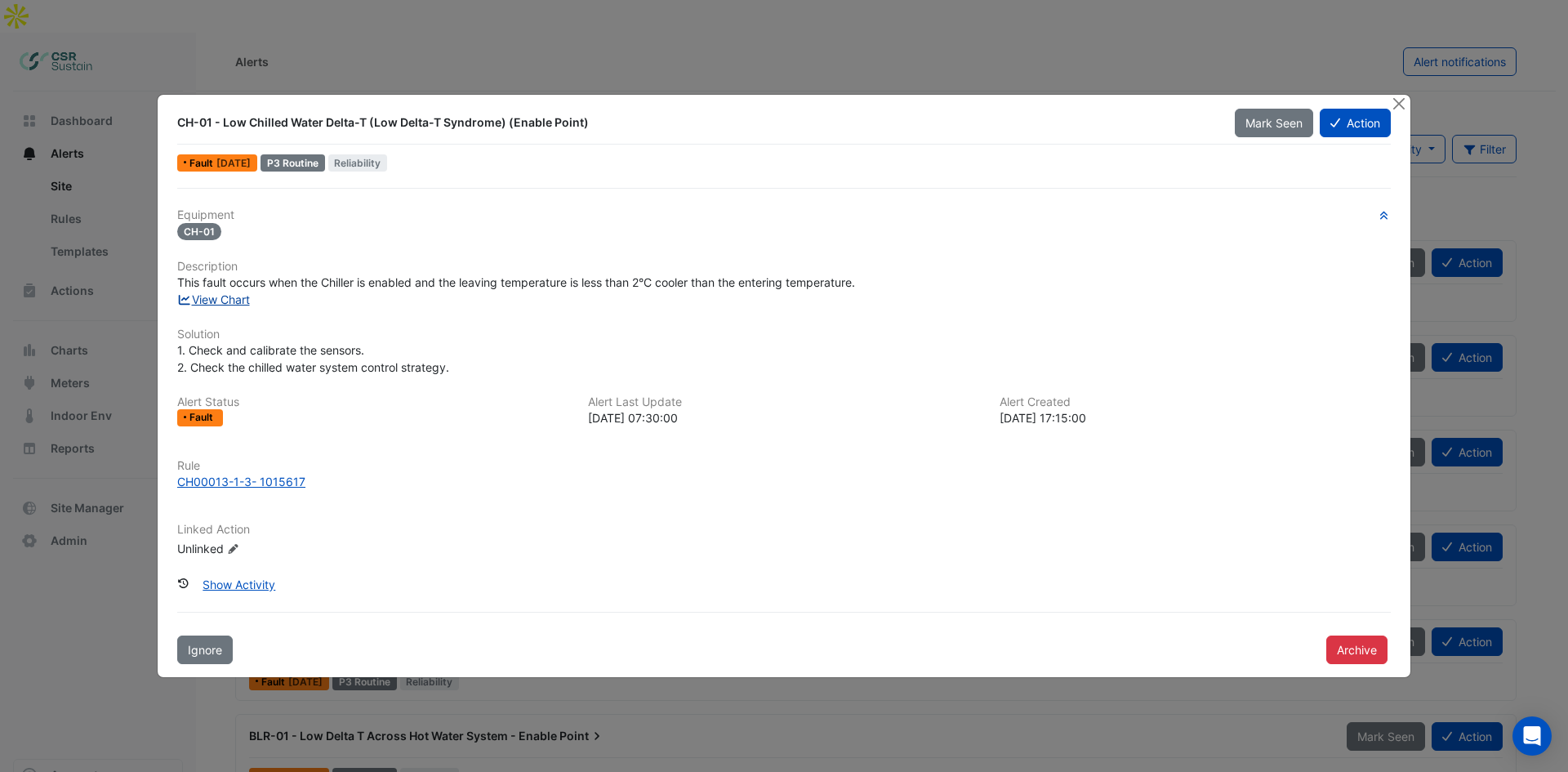
click at [238, 303] on link "View Chart" at bounding box center [213, 299] width 73 height 14
click at [1404, 104] on button "Close" at bounding box center [1398, 103] width 17 height 17
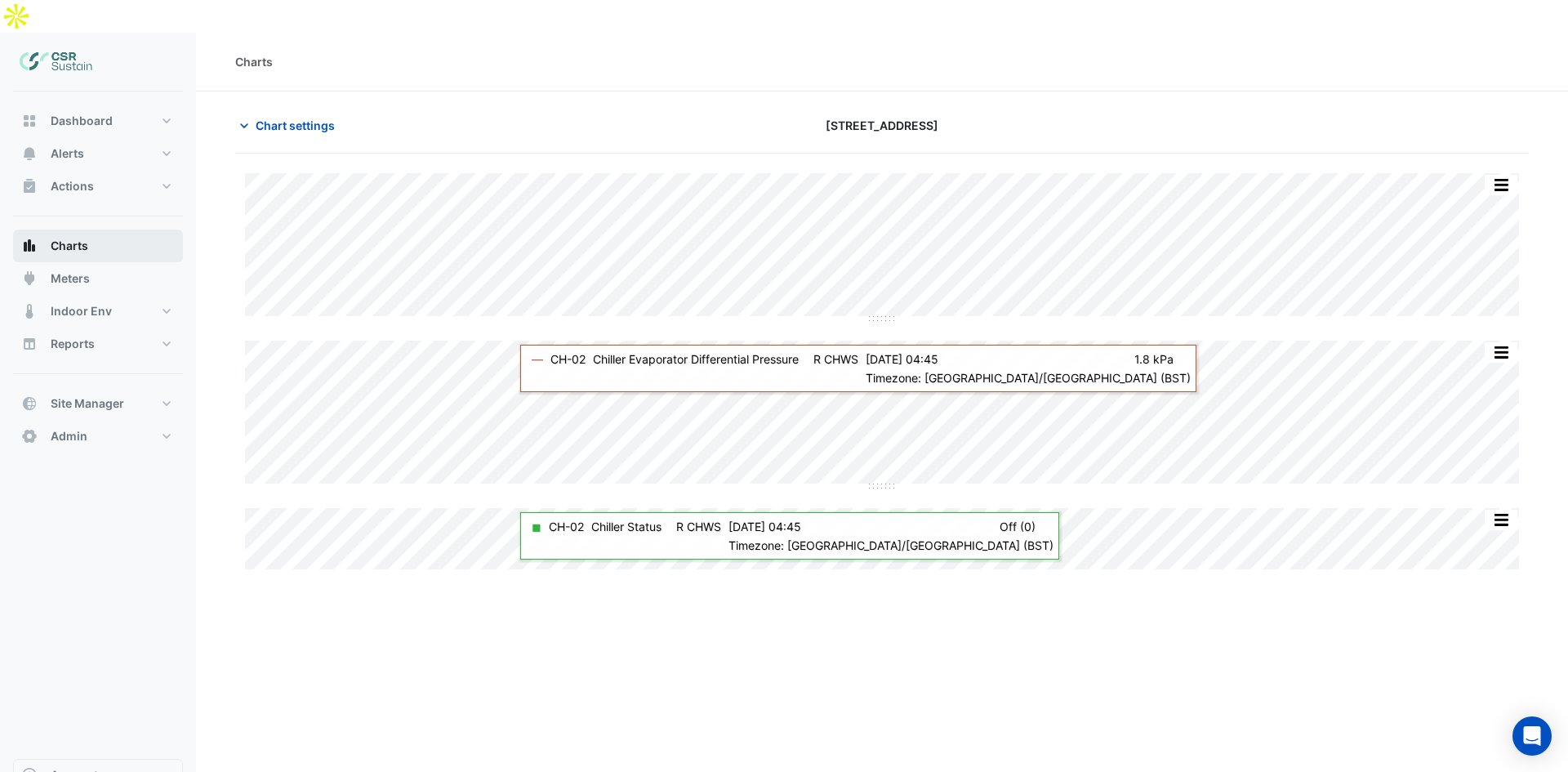
click at [115, 229] on button "Charts" at bounding box center [98, 245] width 170 height 33
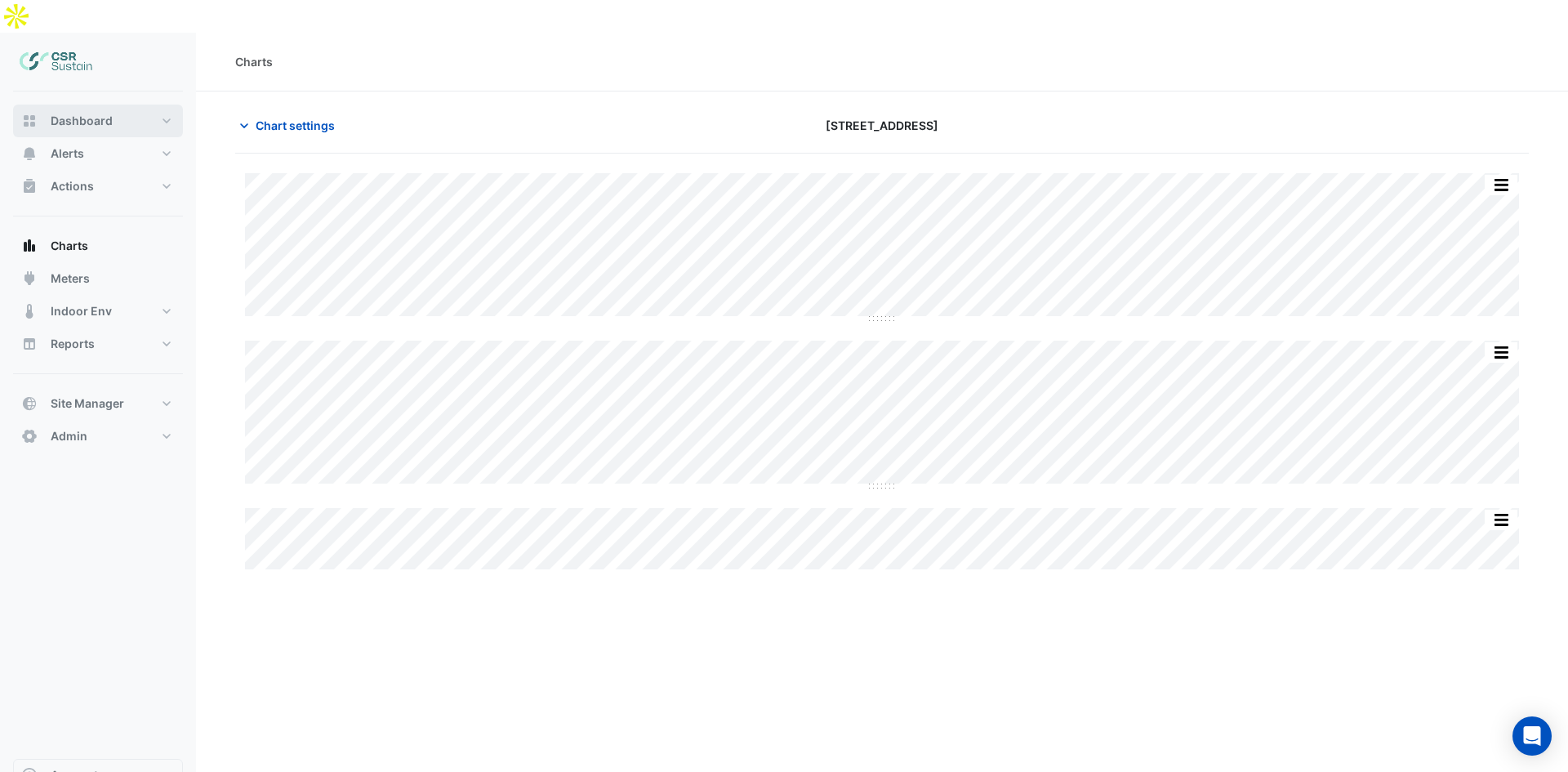
click at [106, 105] on button "Dashboard" at bounding box center [98, 120] width 170 height 33
select select "**"
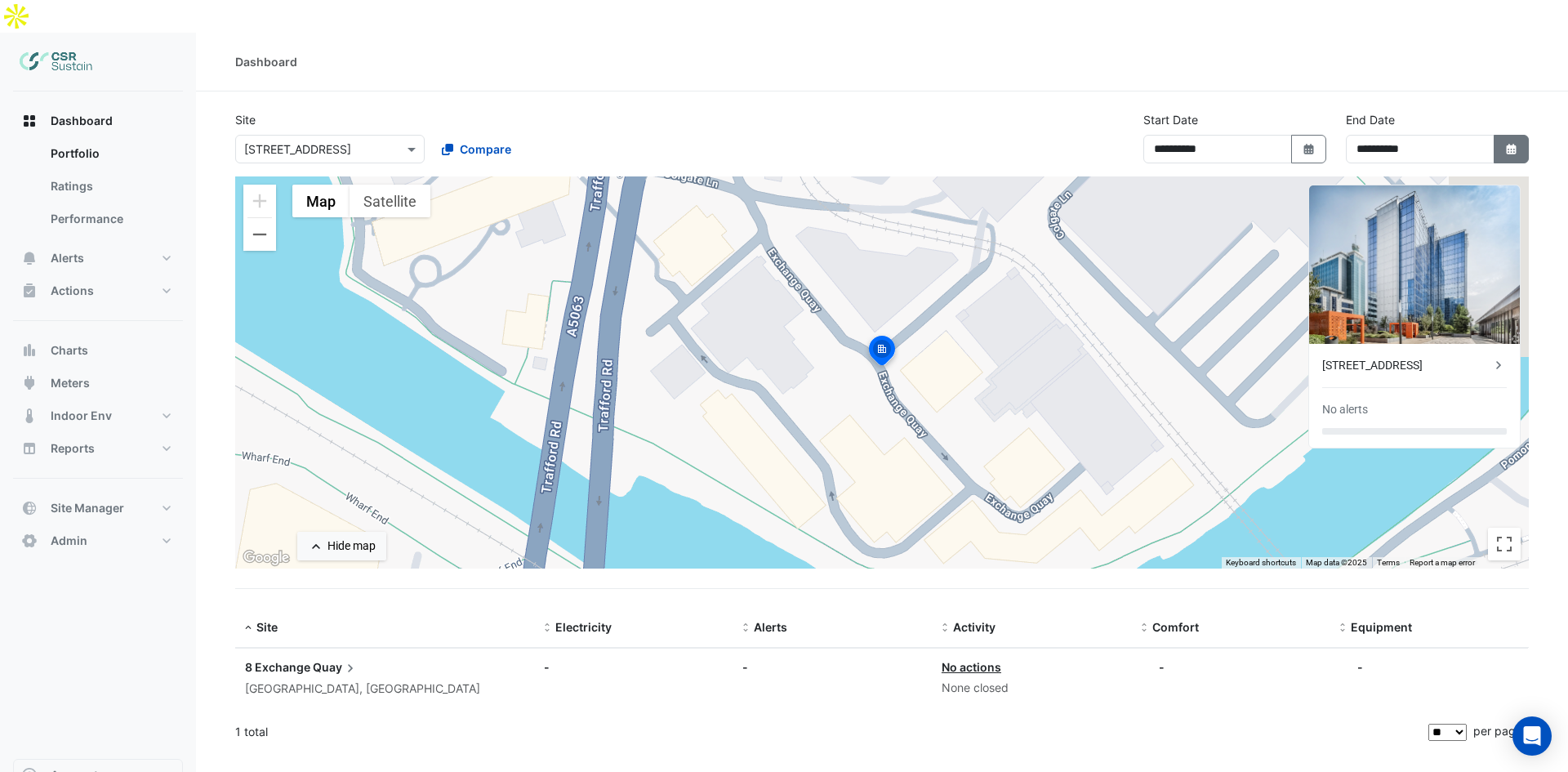
click at [1495, 134] on button "Select Date" at bounding box center [1512, 148] width 36 height 29
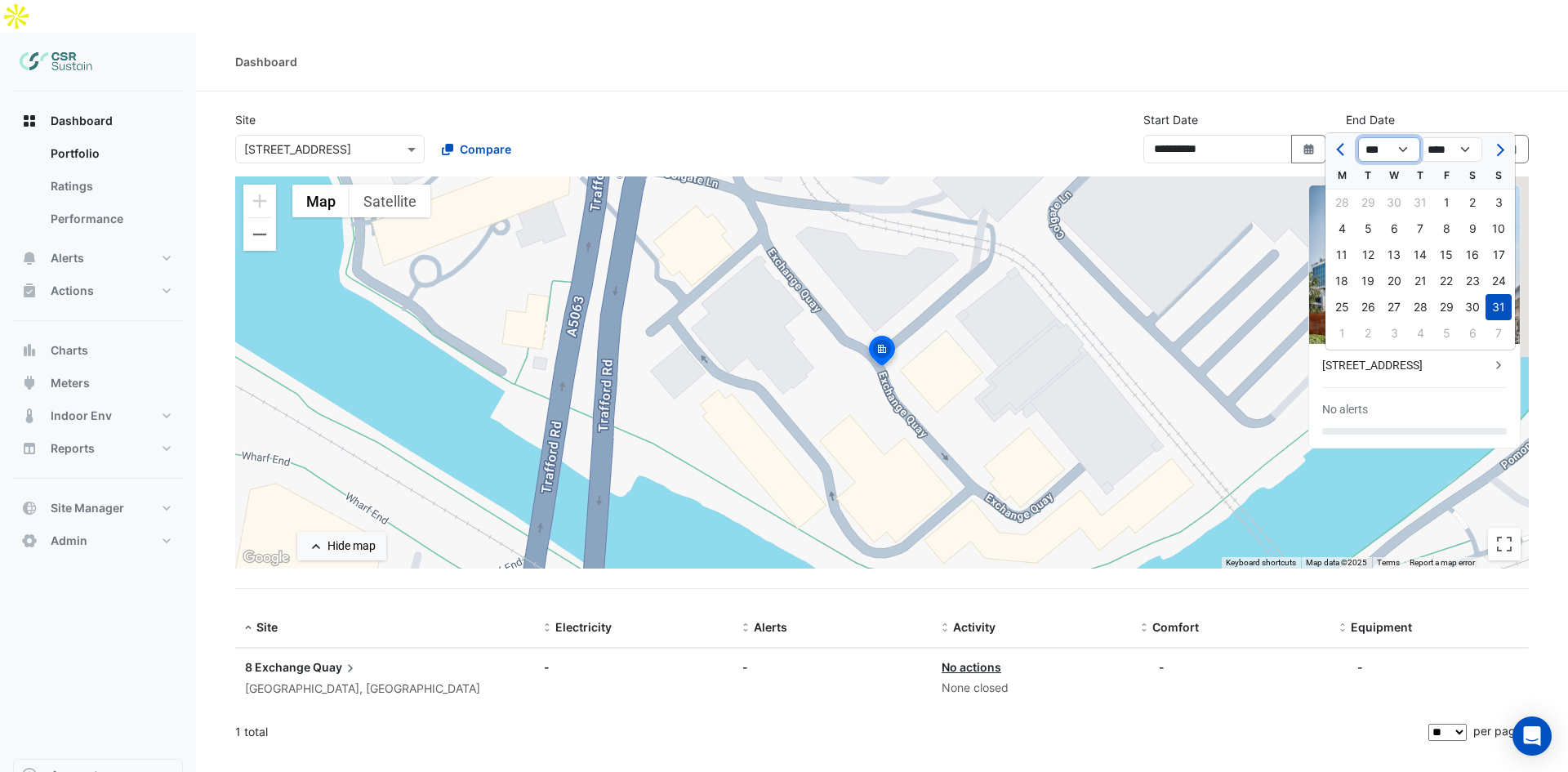
drag, startPoint x: 1417, startPoint y: 150, endPoint x: 1408, endPoint y: 152, distance: 9.2
click at [1417, 150] on select "*** *** *** *** *** *** ***" at bounding box center [1388, 149] width 62 height 25
select select "*"
click at [1358, 137] on select "*** *** *** *** *** *** ***" at bounding box center [1388, 149] width 62 height 25
click at [1140, 92] on section "**********" at bounding box center [881, 422] width 1372 height 660
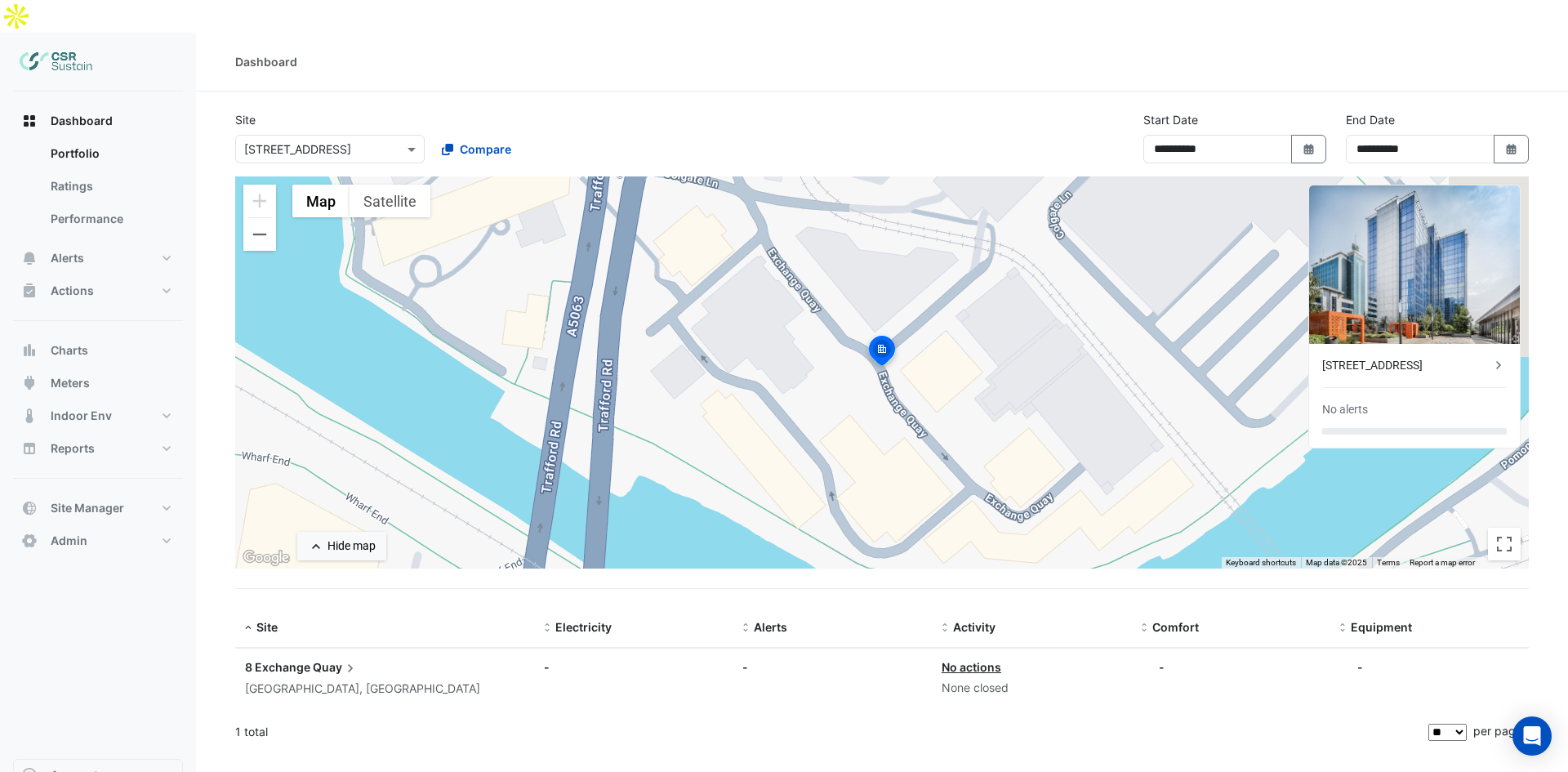
click at [1472, 132] on div "**********" at bounding box center [1437, 143] width 202 height 65
drag, startPoint x: 1491, startPoint y: 119, endPoint x: 1517, endPoint y: 118, distance: 26.0
click at [1502, 134] on div "**********" at bounding box center [1437, 148] width 183 height 29
click at [1517, 144] on icon "Select Date" at bounding box center [1511, 150] width 15 height 12
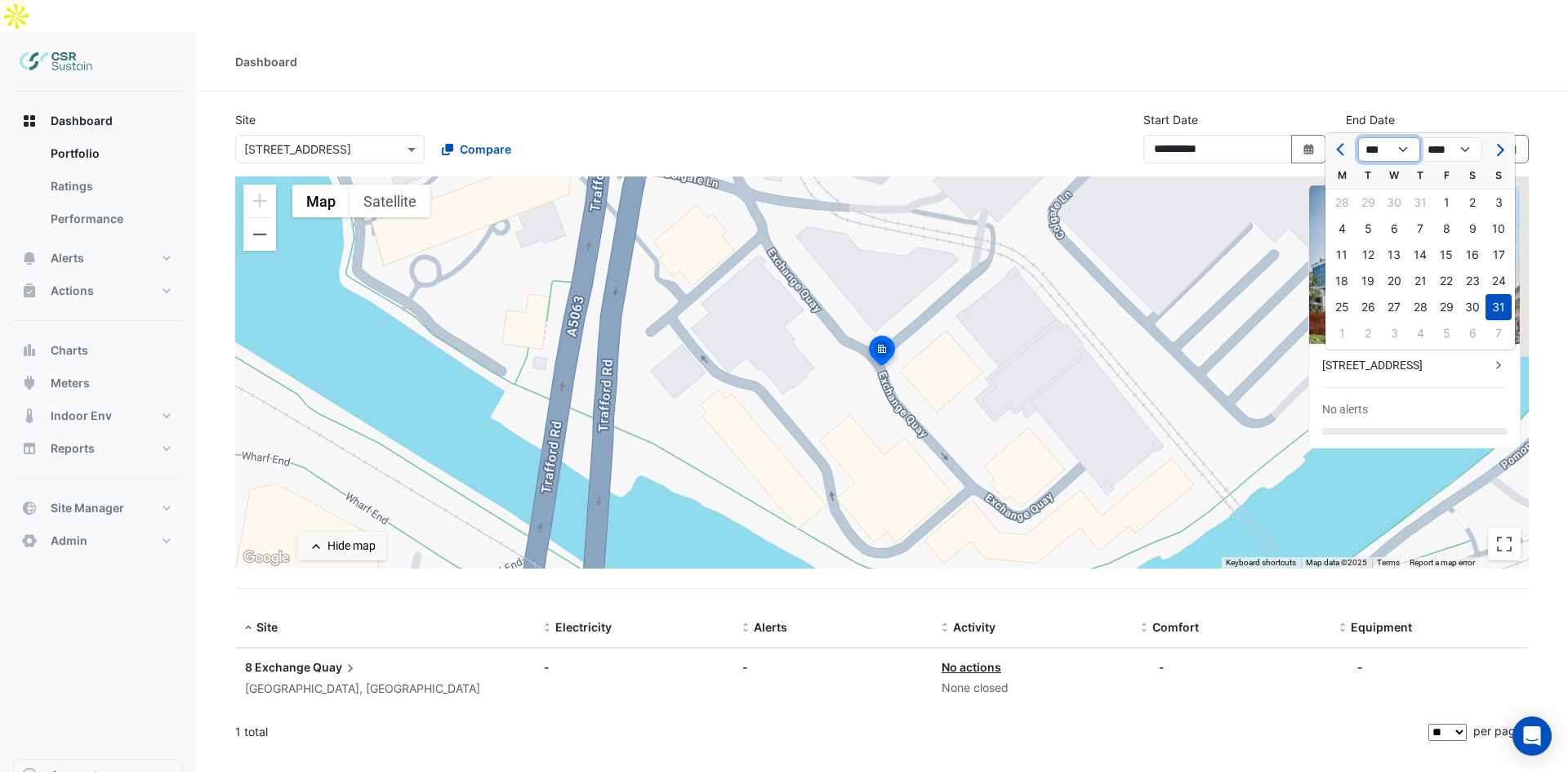
click at [1414, 149] on select "*** *** *** *** *** *** ***" at bounding box center [1388, 149] width 62 height 25
select select "*"
click at [1358, 137] on select "*** *** *** *** *** *** ***" at bounding box center [1388, 149] width 62 height 25
click at [1372, 306] on div "30" at bounding box center [1368, 307] width 26 height 26
type input "**********"
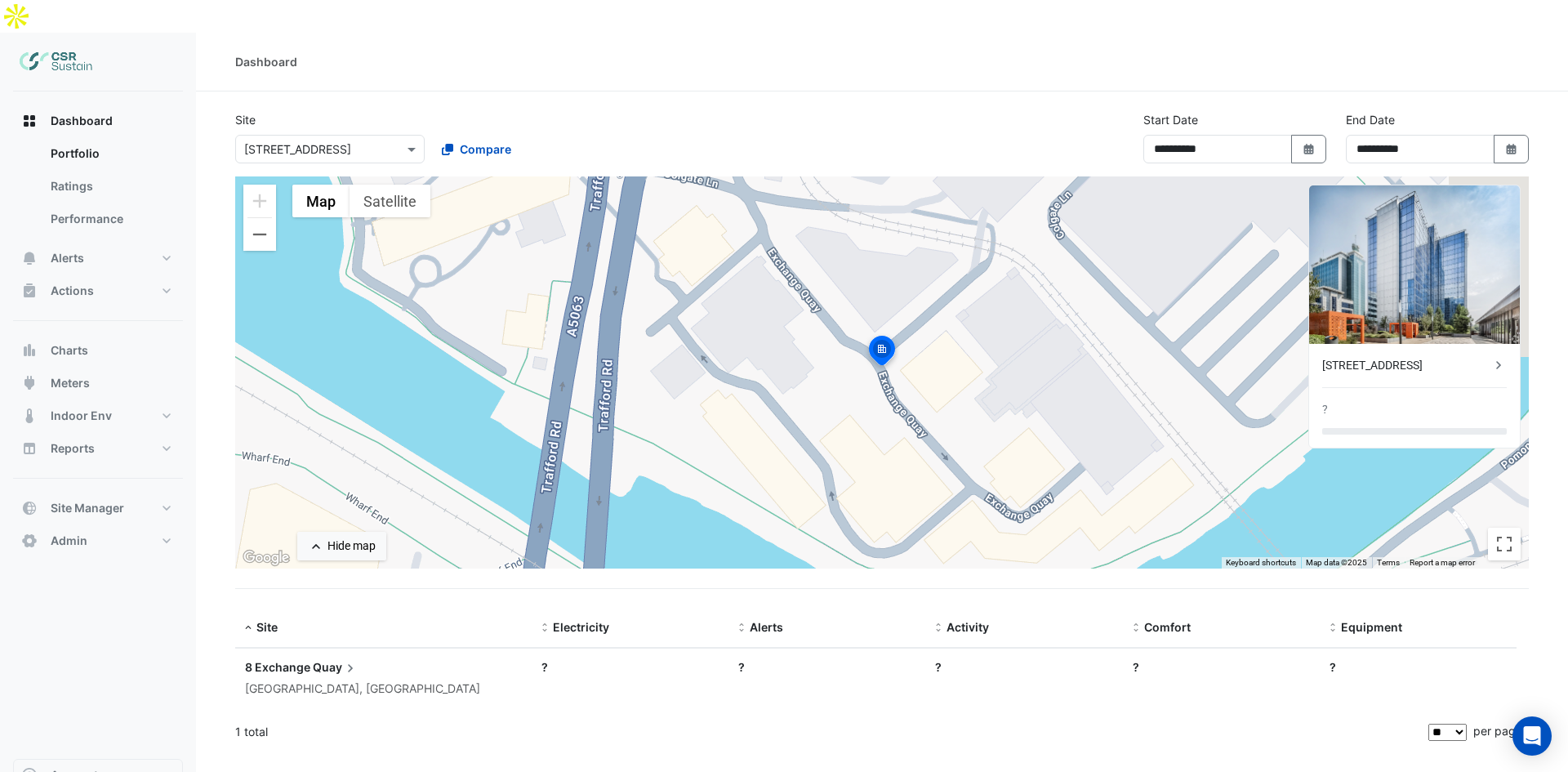
drag, startPoint x: 1097, startPoint y: 48, endPoint x: 1095, endPoint y: 39, distance: 9.2
click at [1097, 46] on div "Dashboard" at bounding box center [881, 62] width 1372 height 59
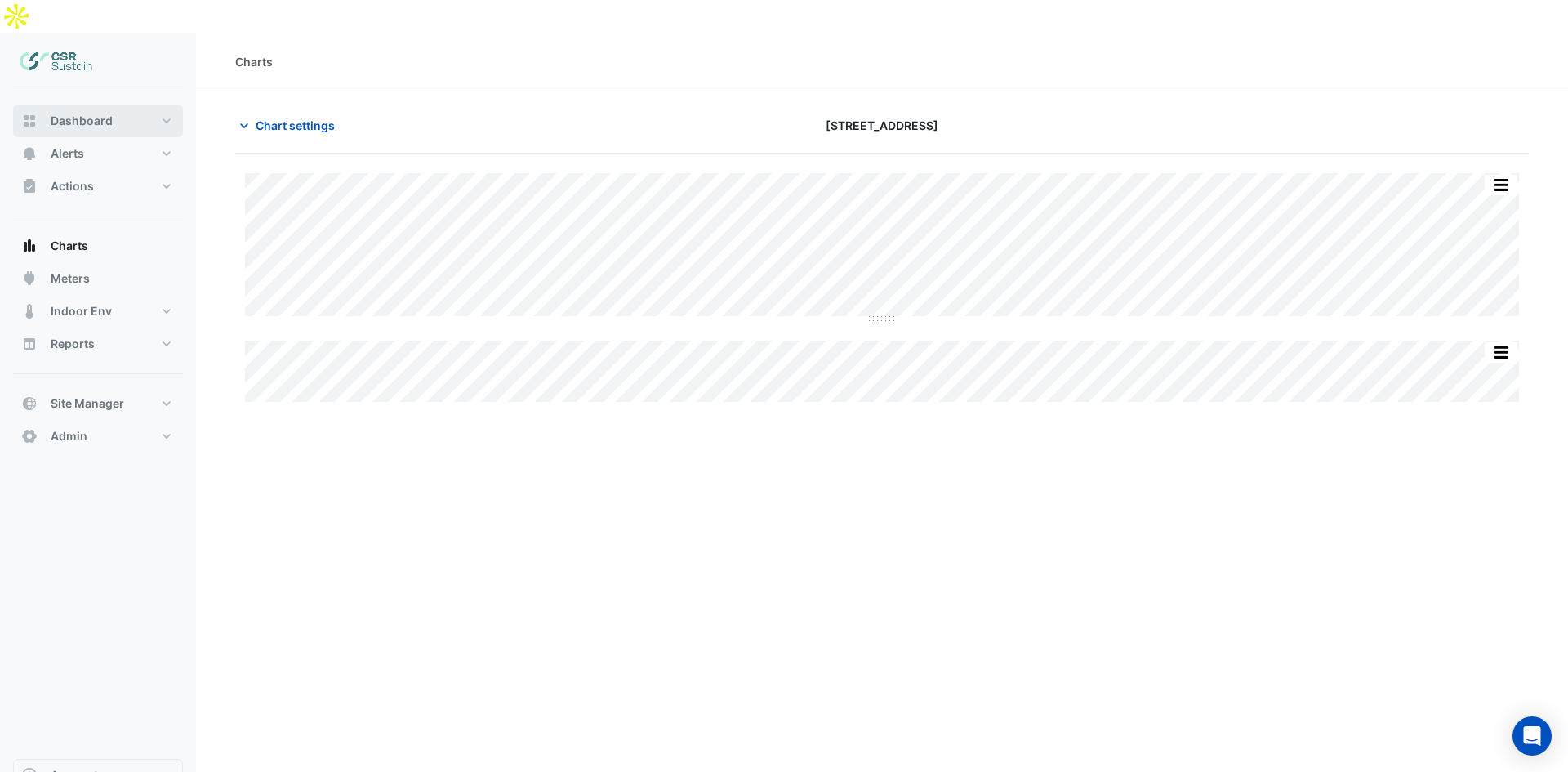
click at [90, 113] on span "Dashboard" at bounding box center [81, 120] width 62 height 17
select select "**"
